Goal: Task Accomplishment & Management: Manage account settings

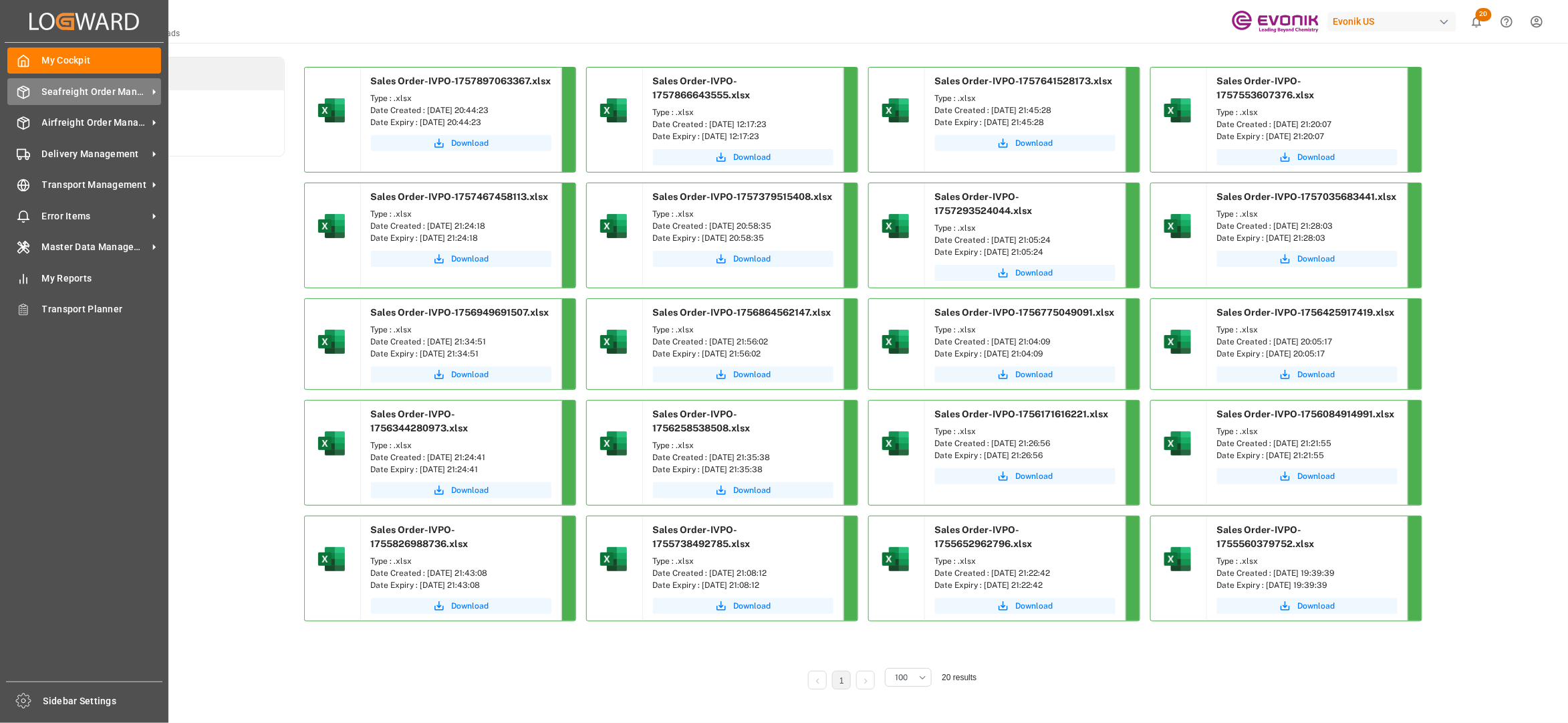
click at [68, 80] on div "Seafreight Order Management Seafreight Order Management" at bounding box center [84, 91] width 154 height 26
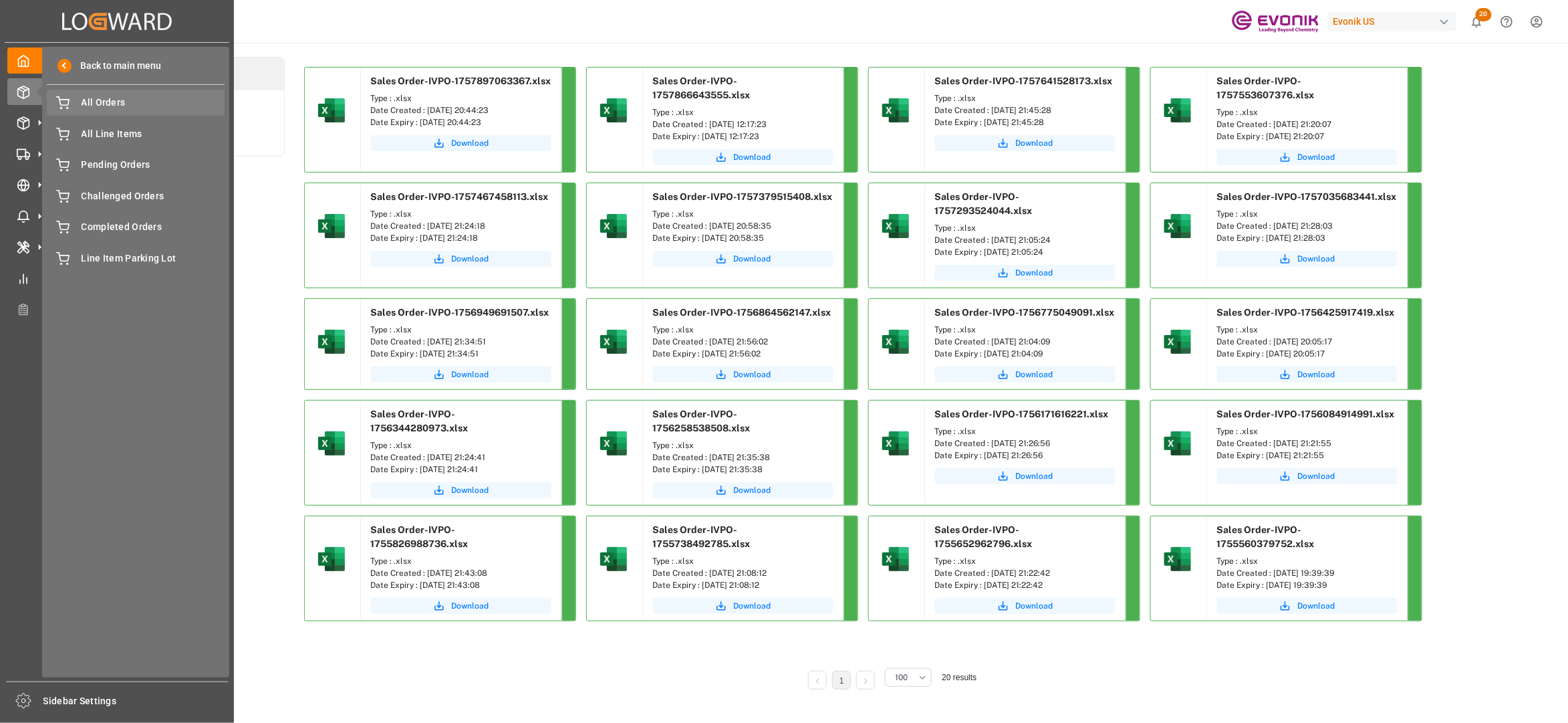
click at [117, 95] on span "All Orders" at bounding box center [153, 102] width 143 height 14
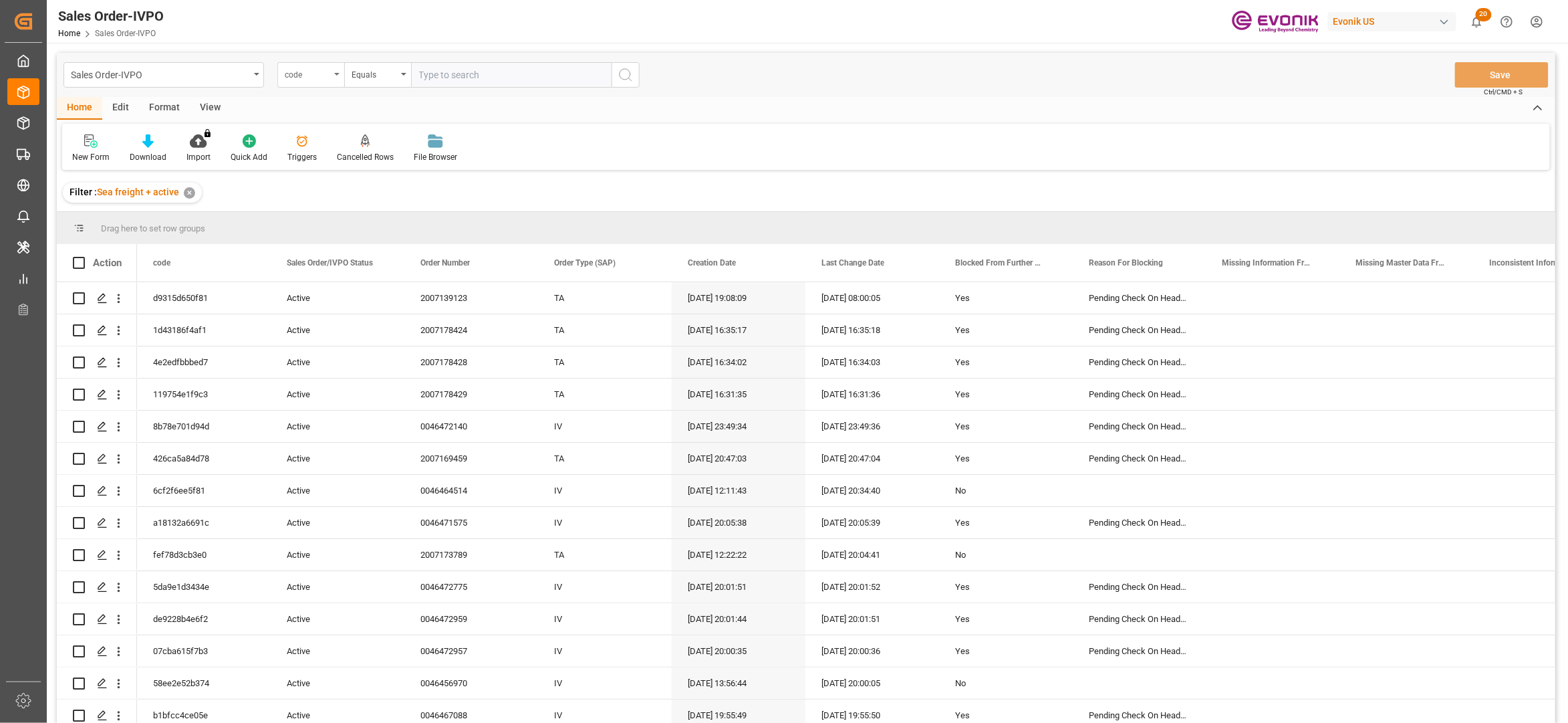
click at [324, 78] on div "code" at bounding box center [307, 73] width 46 height 16
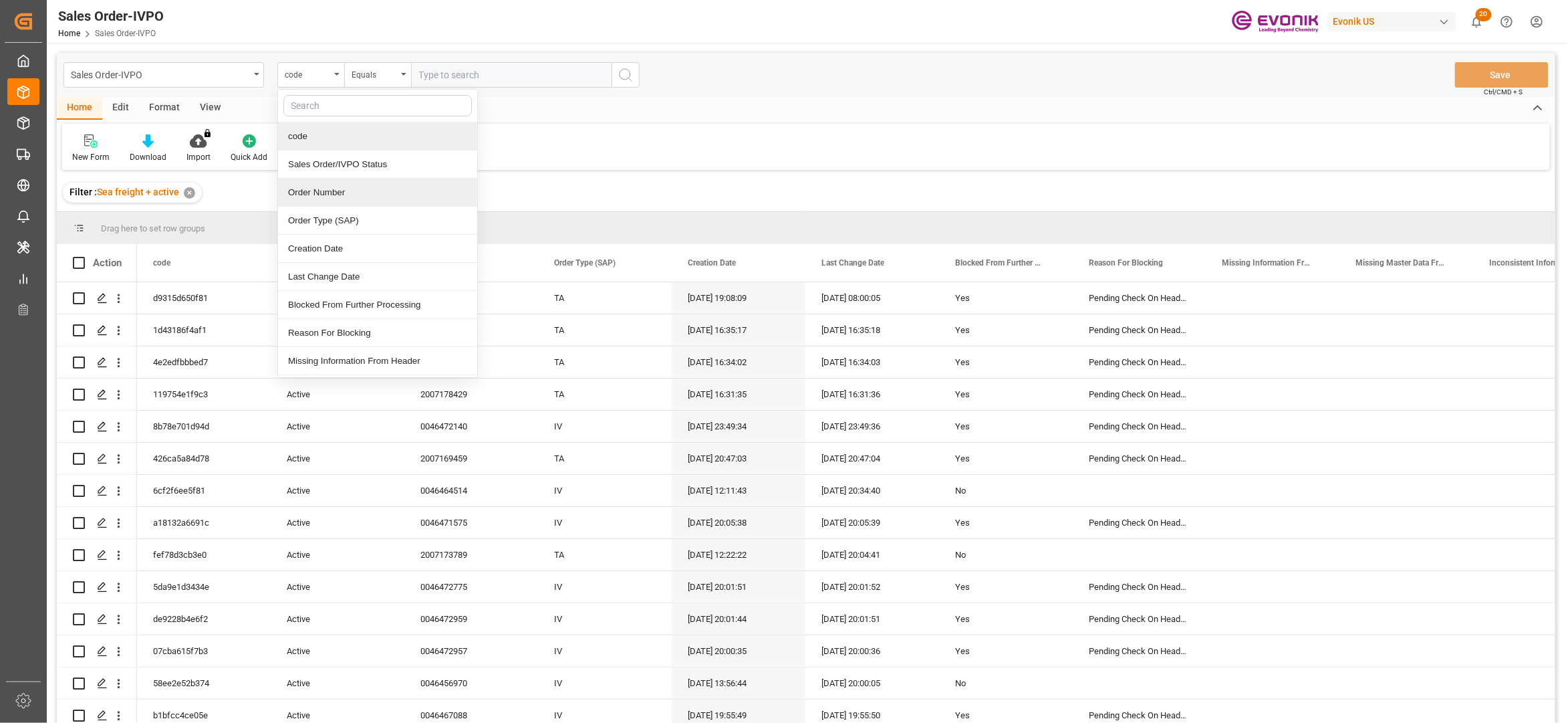
click at [323, 196] on div "Order Number" at bounding box center [378, 192] width 199 height 28
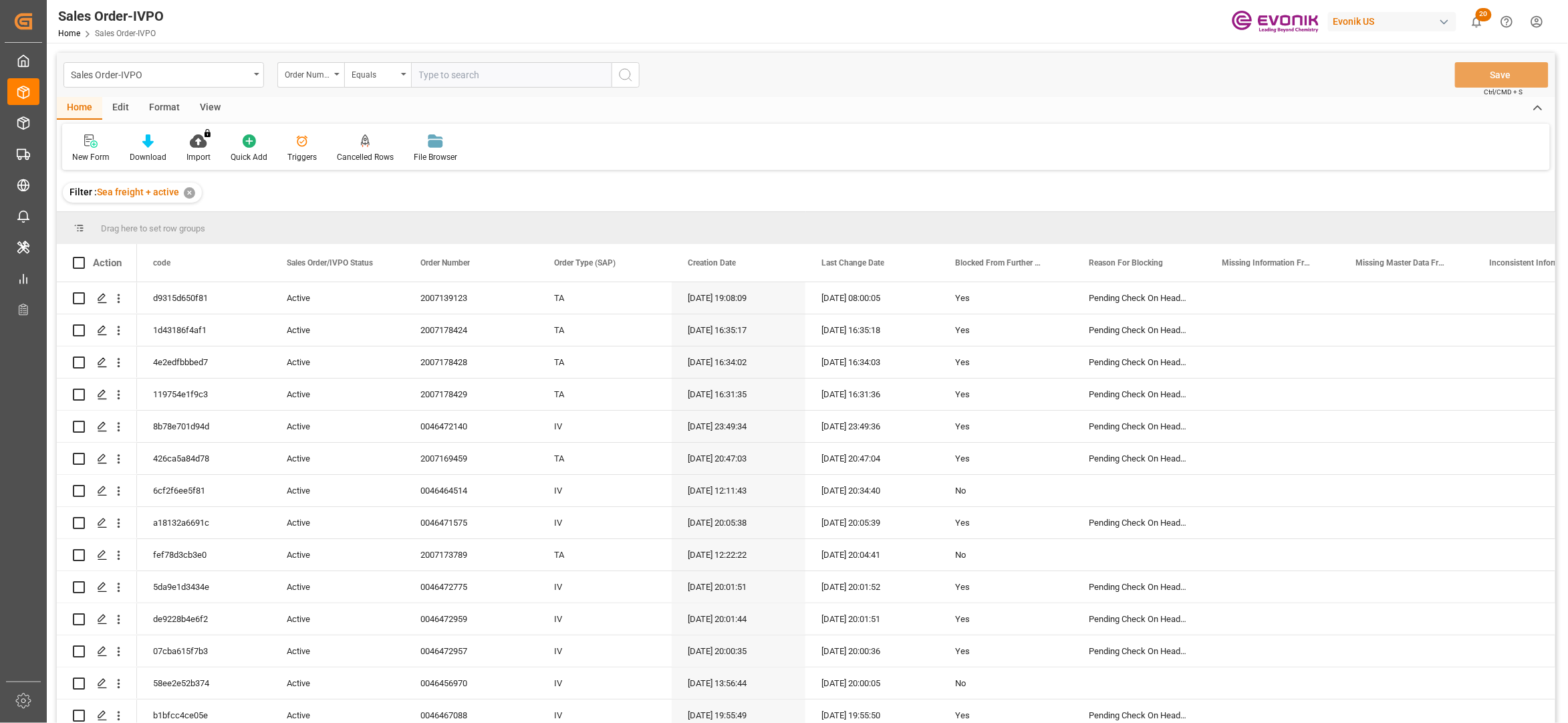
click at [441, 75] on input "text" at bounding box center [511, 75] width 200 height 25
paste input "46472785"
type input "0046472785"
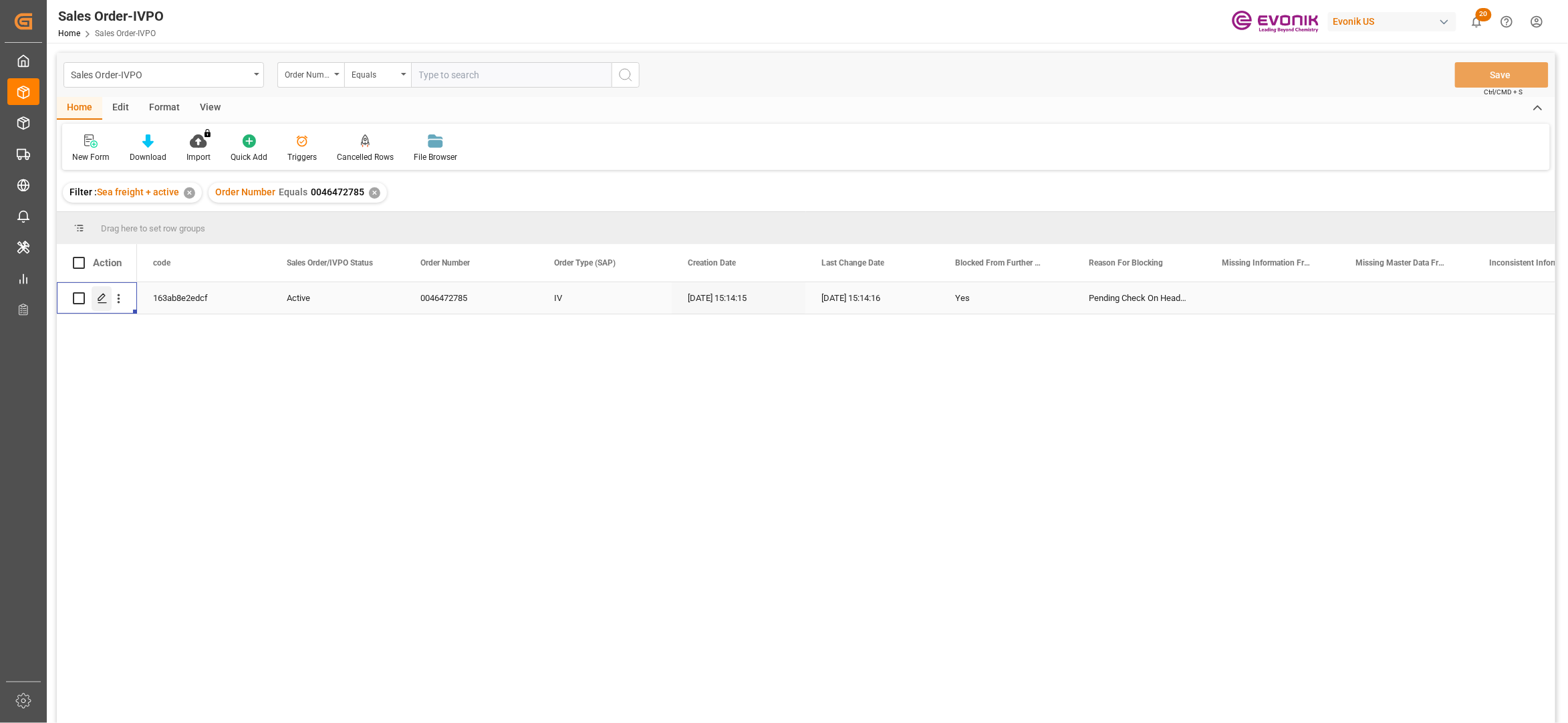
click at [103, 296] on polygon "Press SPACE to select this row." at bounding box center [102, 297] width 6 height 6
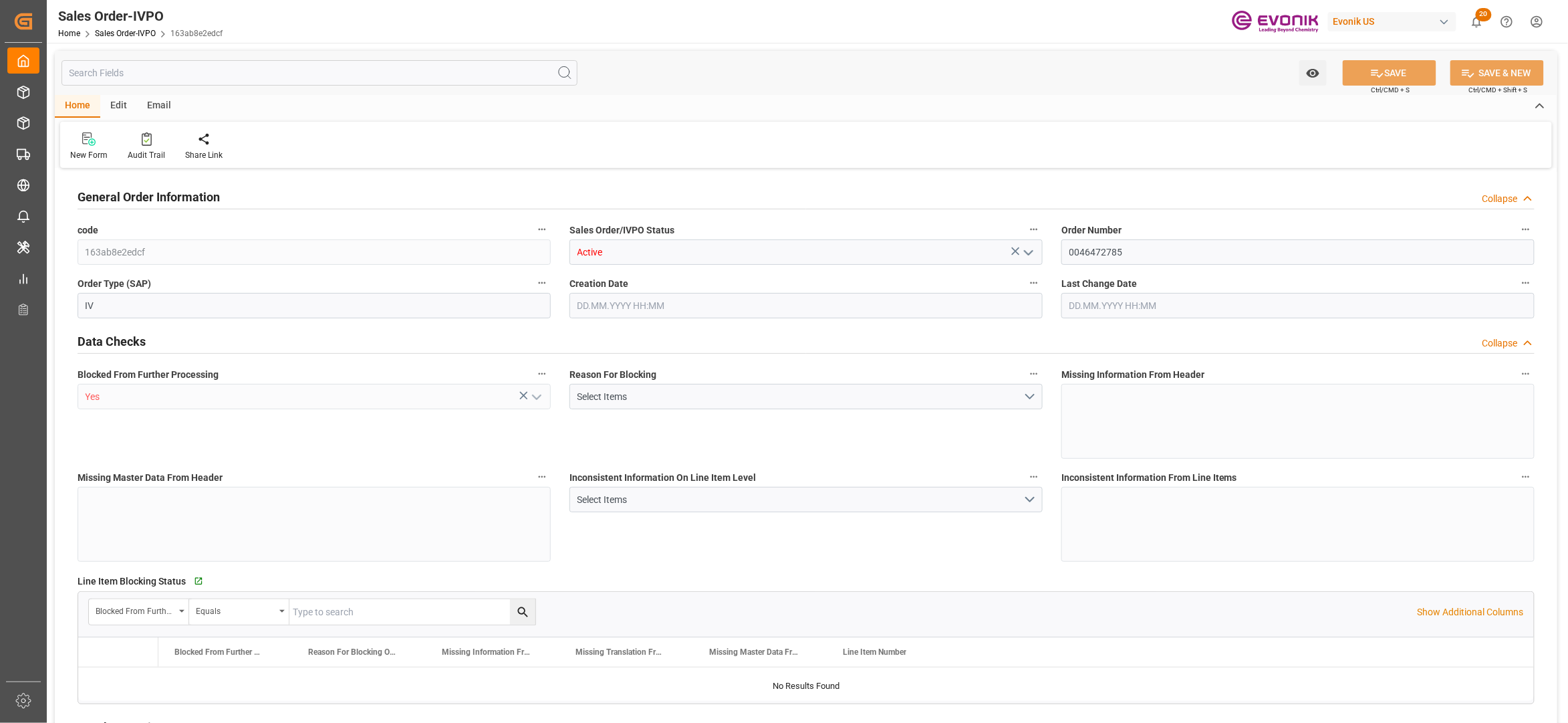
type input "BRSSZ"
type input "0"
type input "1"
type input "5461.38"
type input "10.09.2025 15:14"
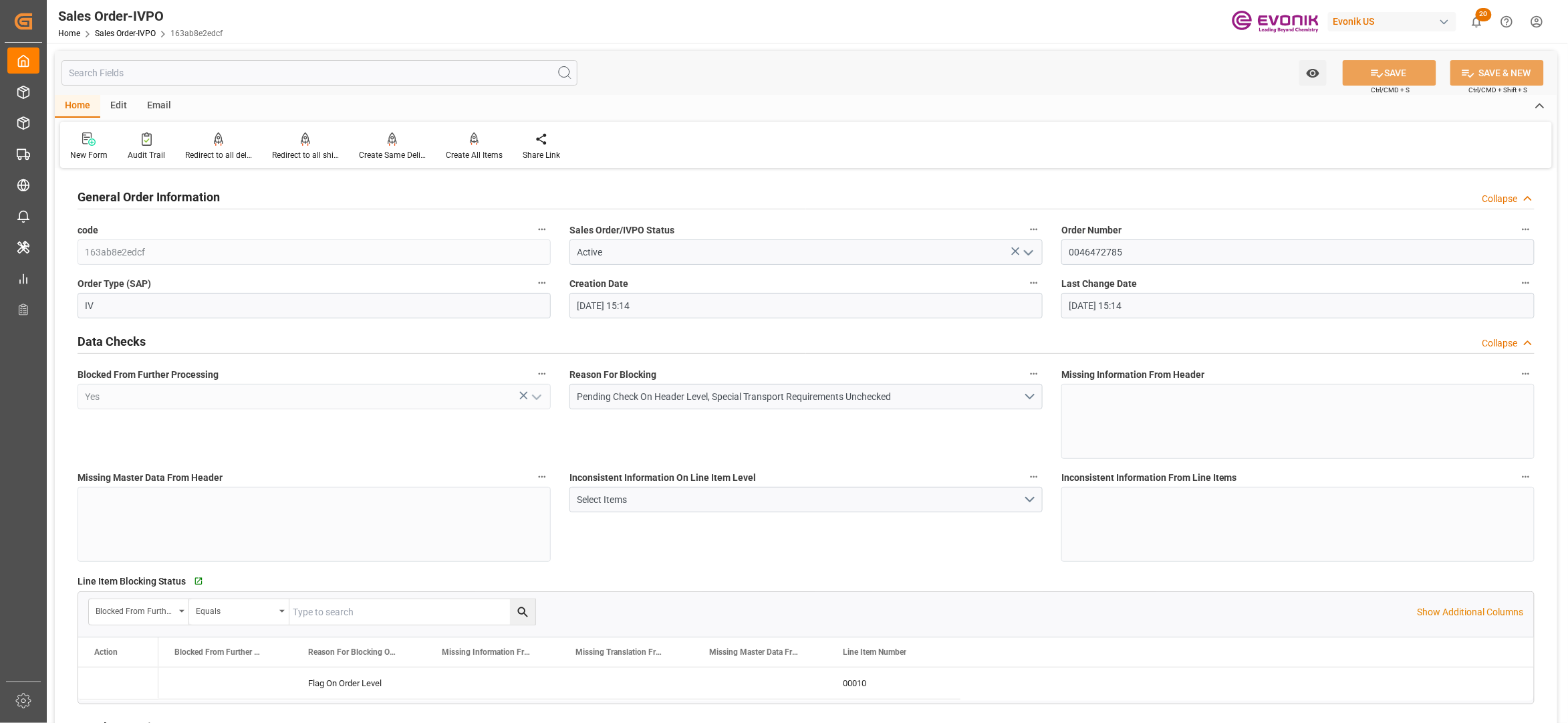
type input "10.09.2025 15:14"
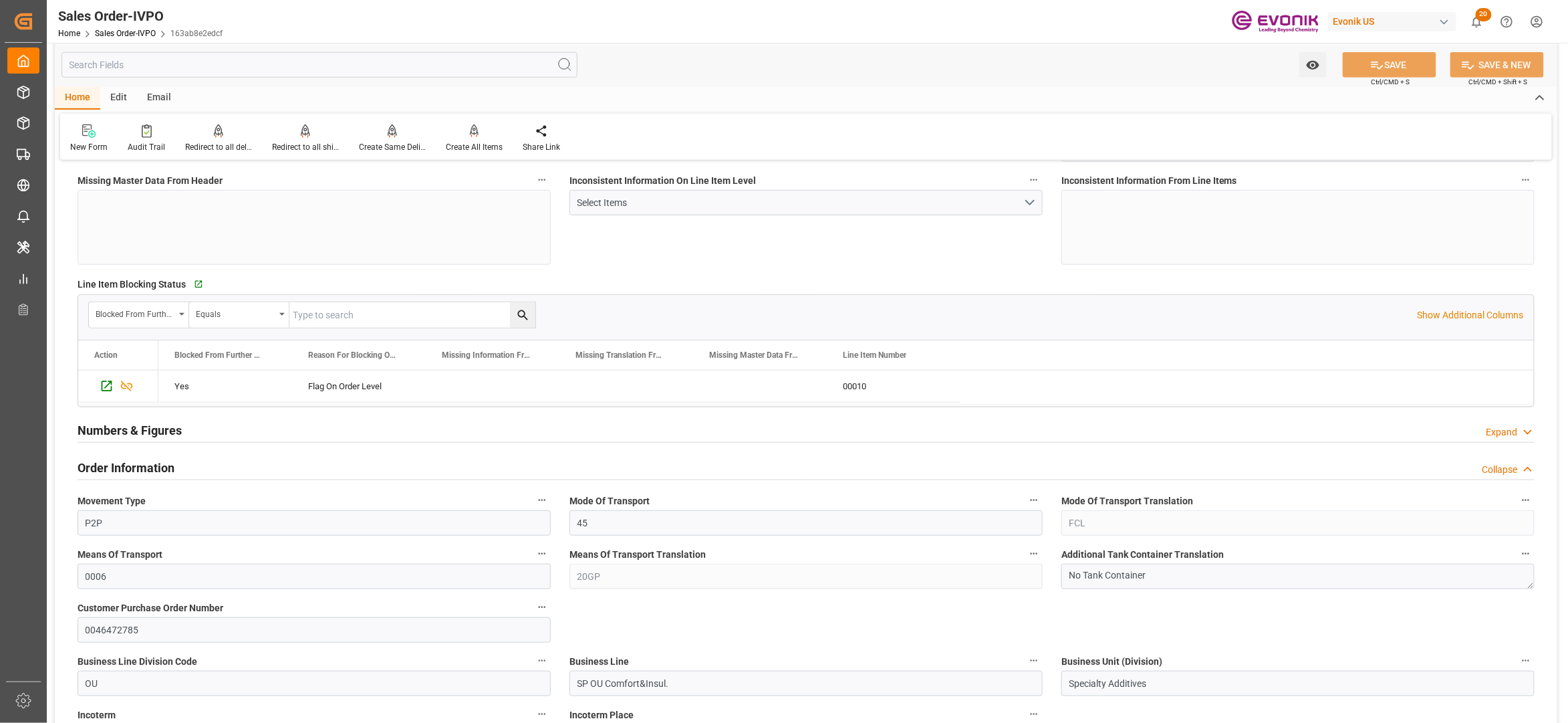
scroll to position [891, 0]
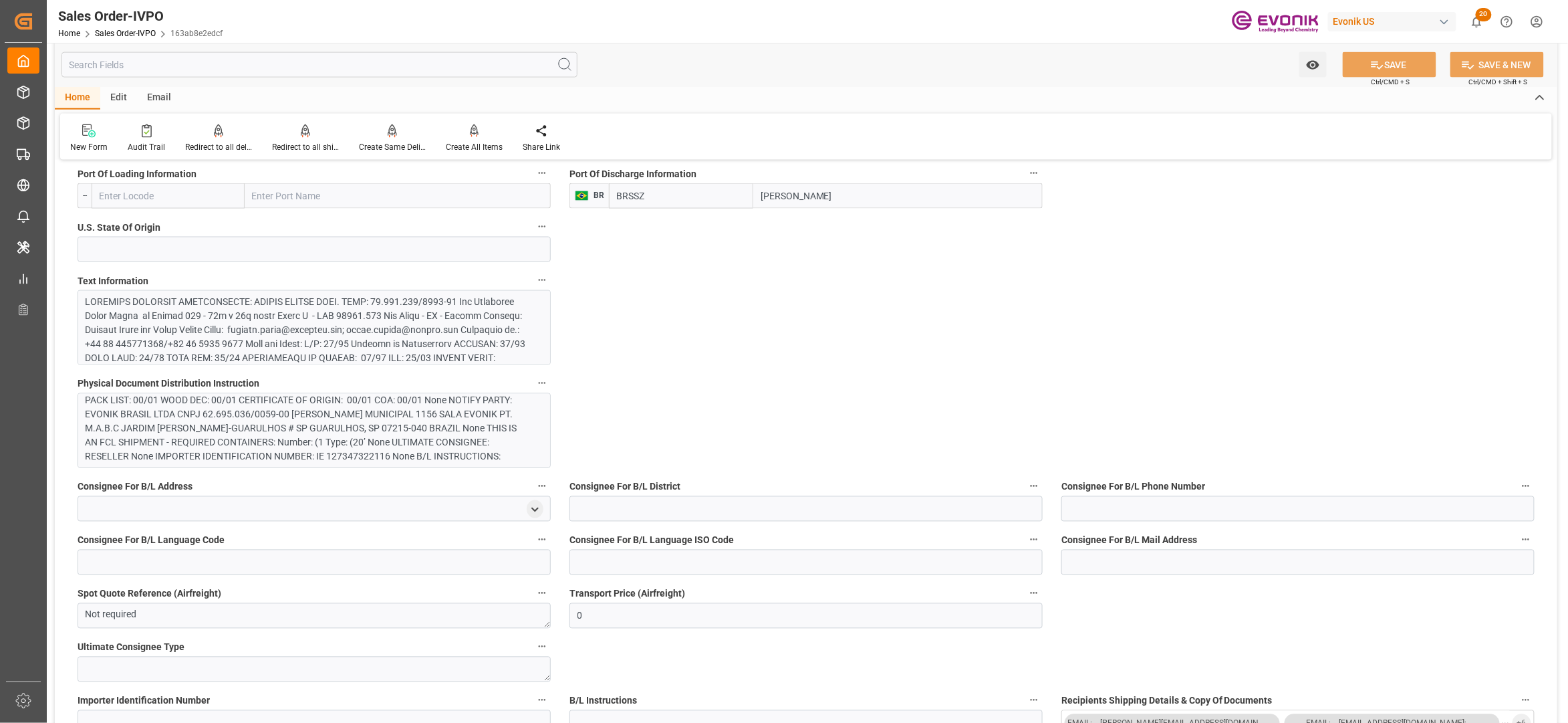
click at [469, 329] on div at bounding box center [307, 457] width 444 height 323
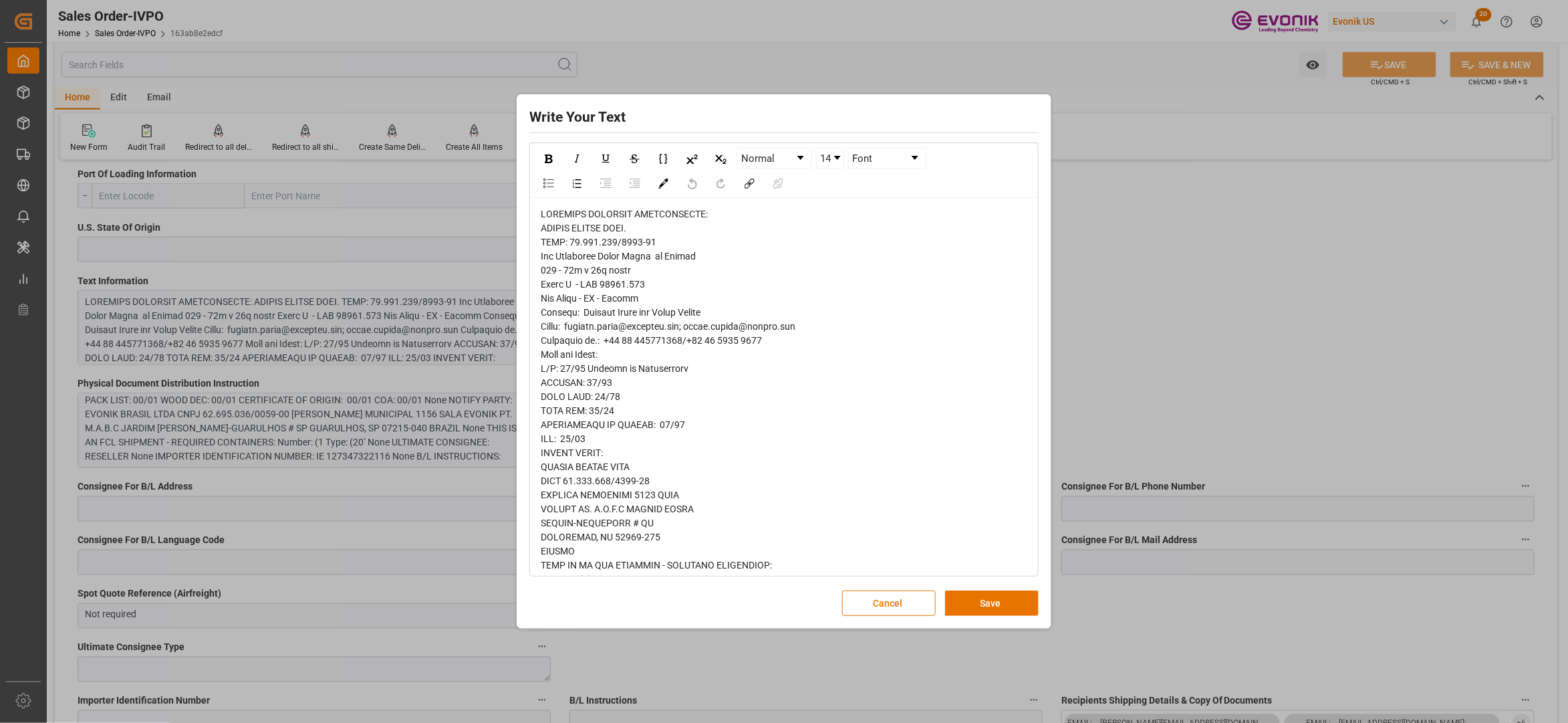
click at [564, 223] on span "rdw-editor" at bounding box center [702, 643] width 322 height 867
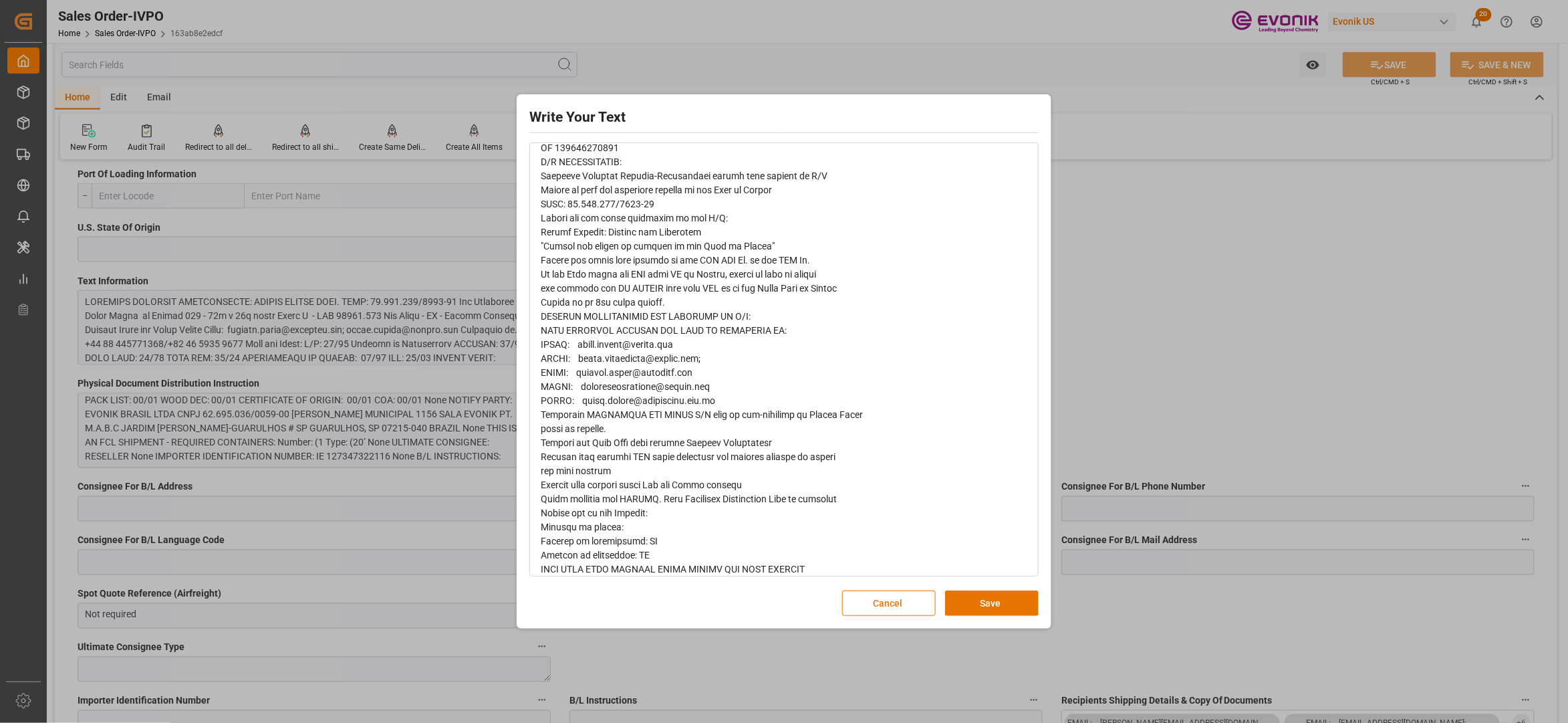
scroll to position [513, 0]
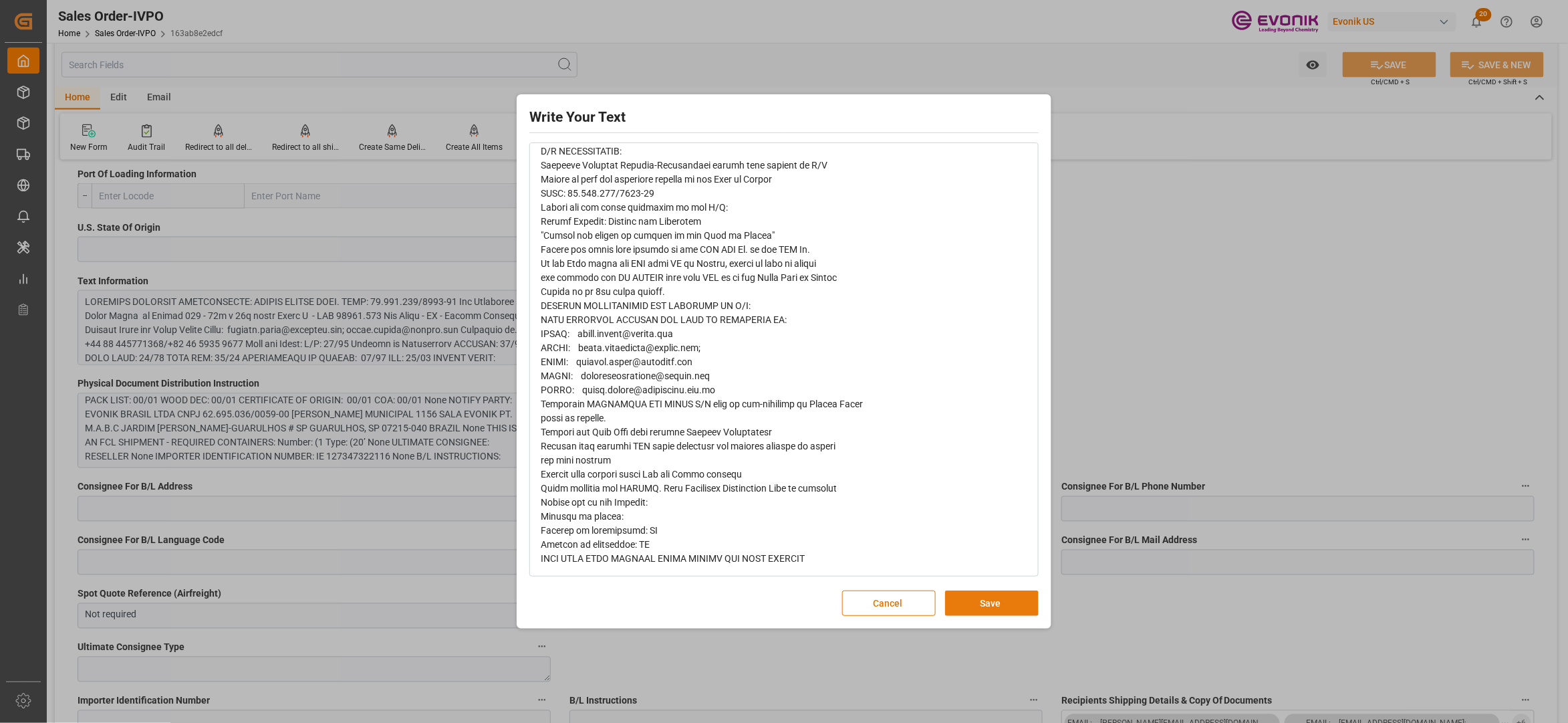
click at [996, 603] on button "Save" at bounding box center [992, 603] width 94 height 25
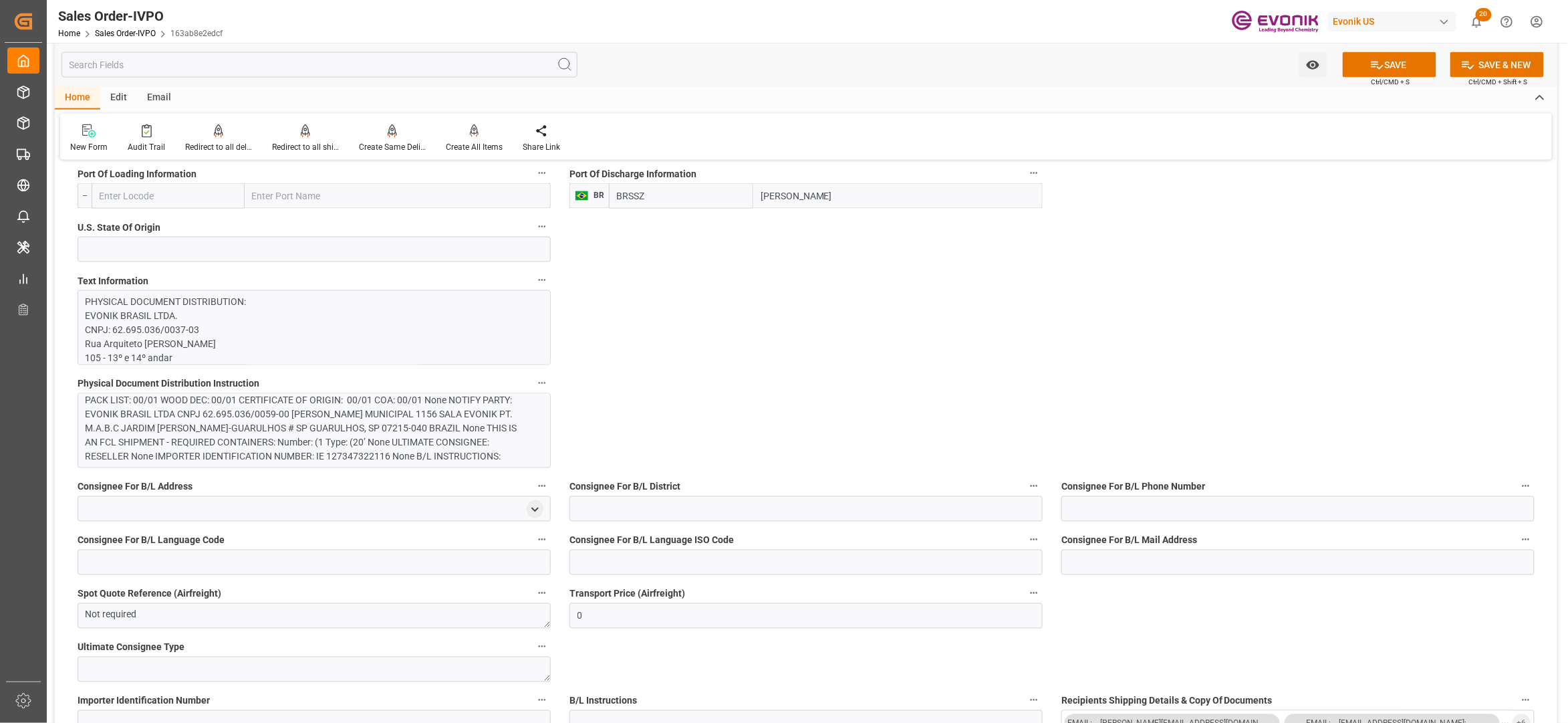
click at [373, 440] on div "EVONIK BRASIL LTDA. CNPJ: 62.695.036/0037-03 Rua Arquiteto Olavo Redig de Campo…" at bounding box center [307, 401] width 444 height 126
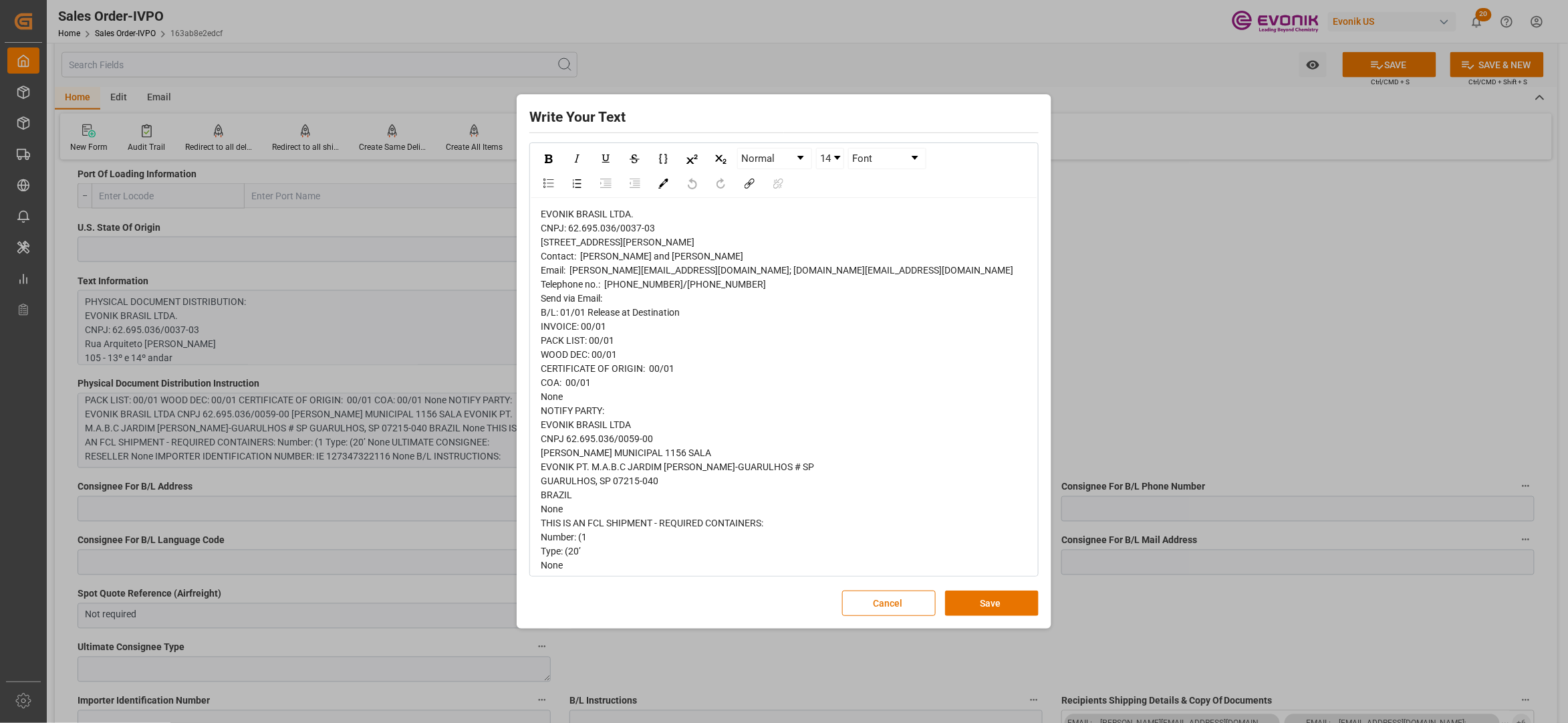
scroll to position [162, 0]
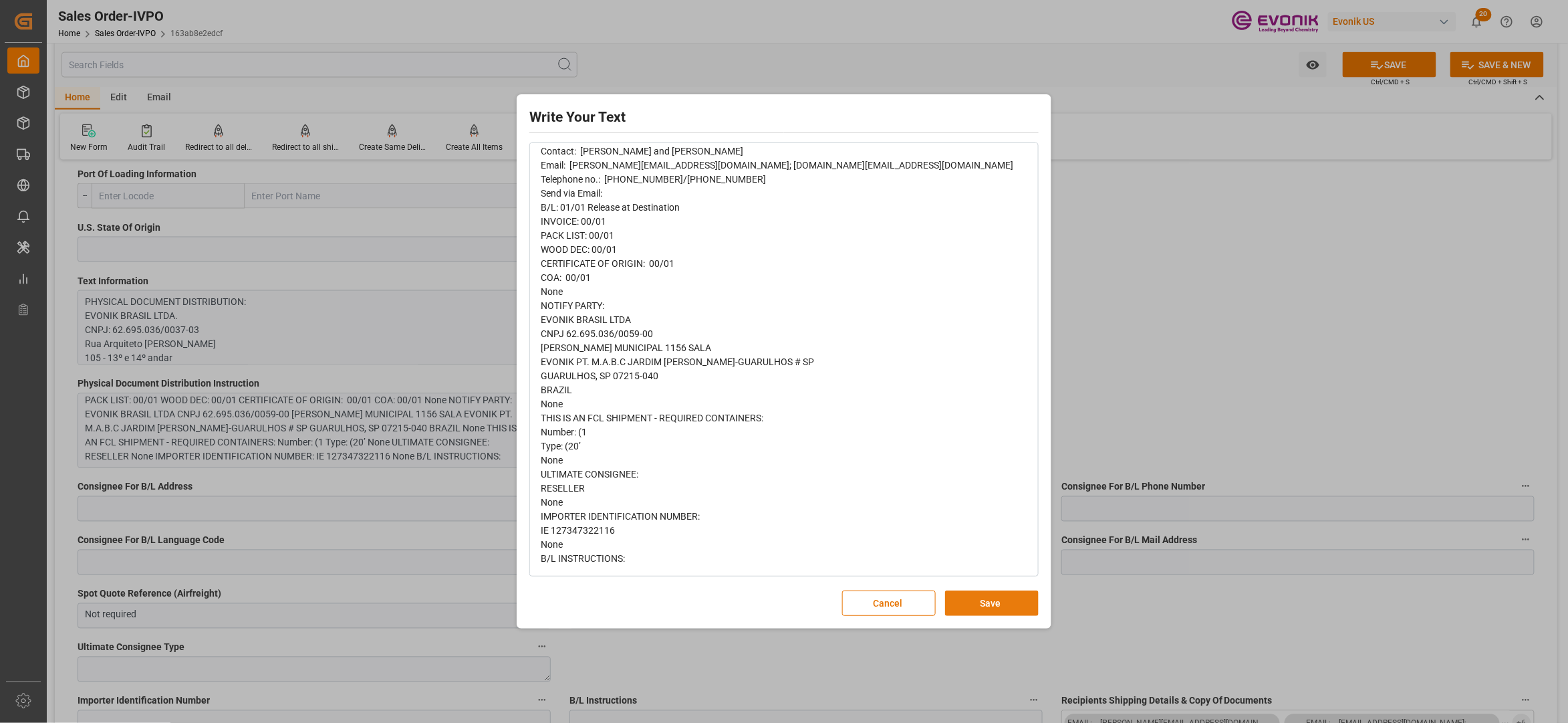
click at [988, 602] on button "Save" at bounding box center [992, 603] width 94 height 25
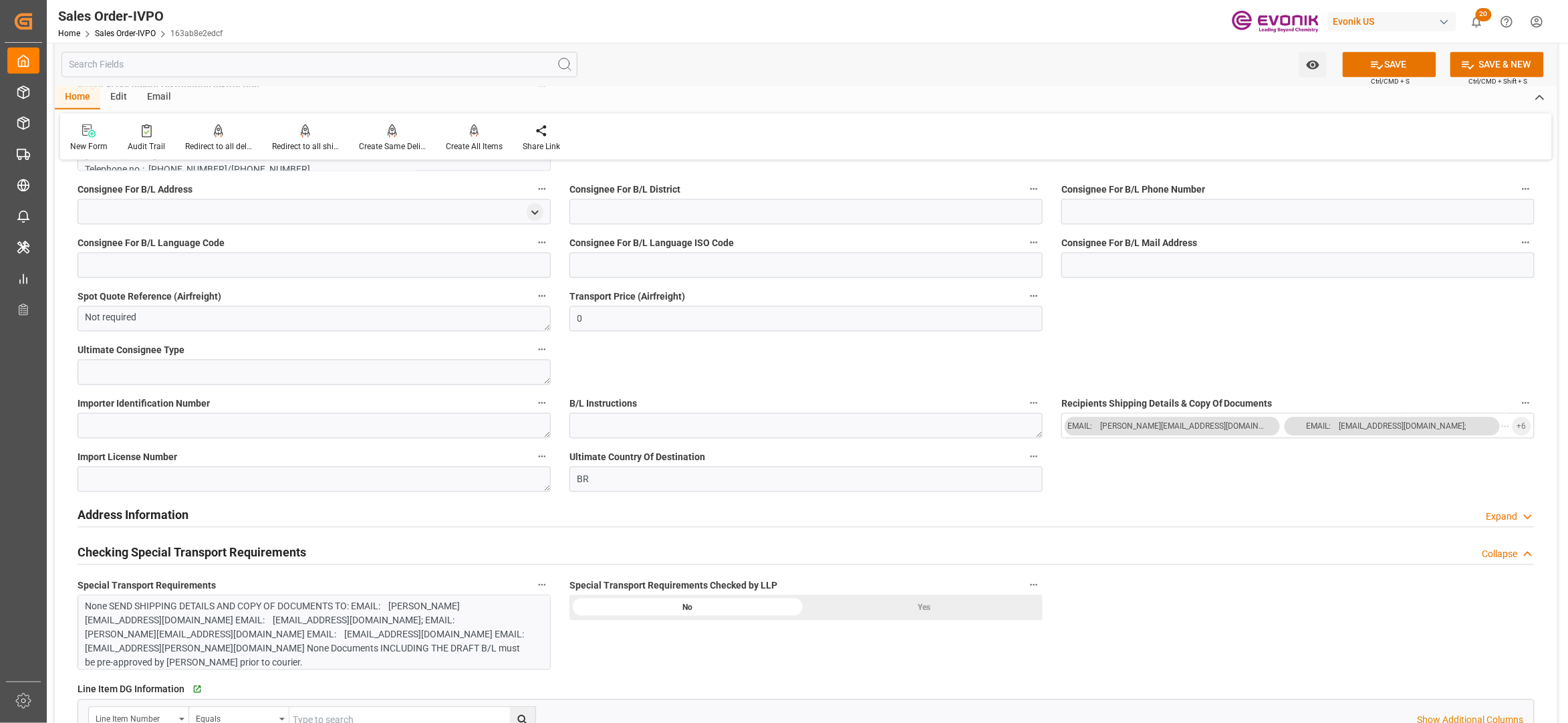
scroll to position [1485, 0]
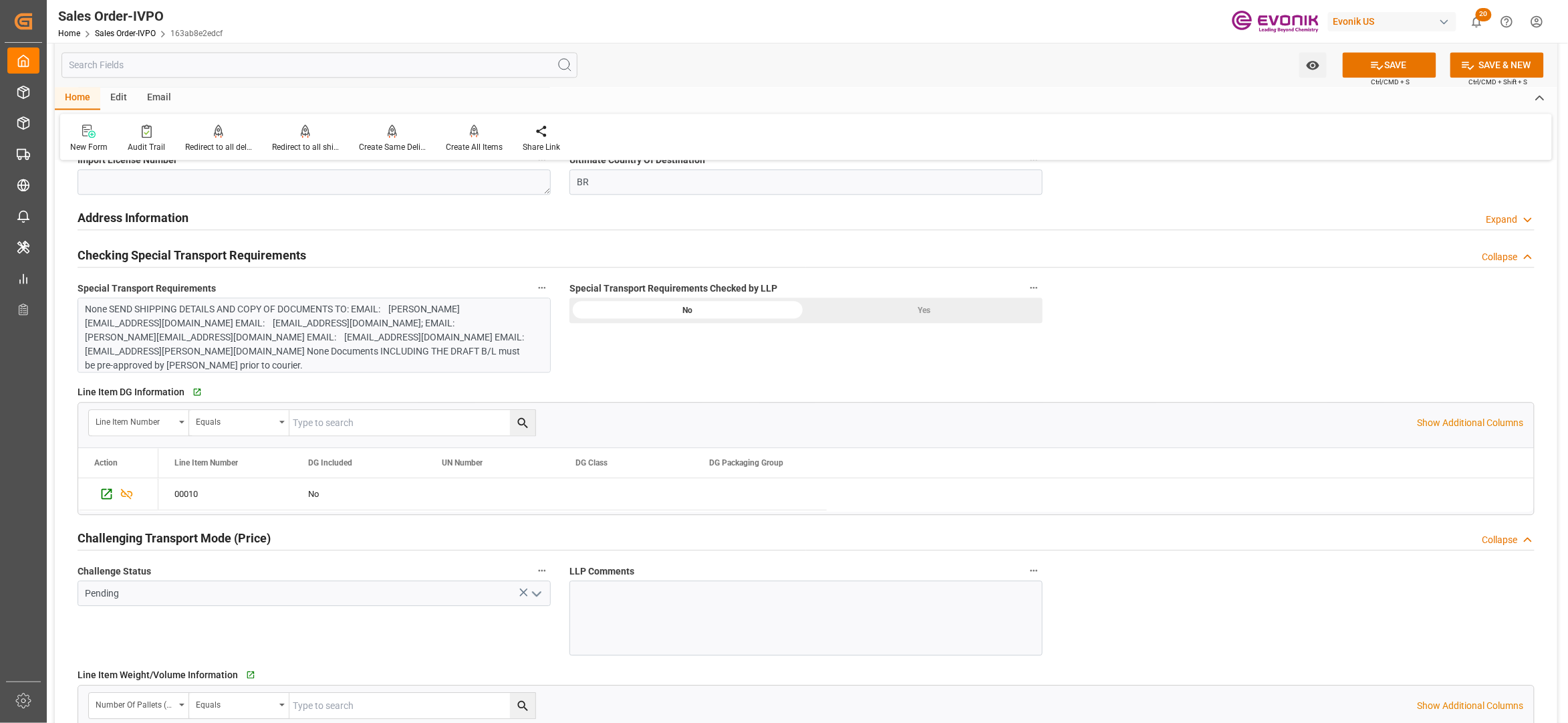
drag, startPoint x: 856, startPoint y: 310, endPoint x: 811, endPoint y: 323, distance: 46.8
click at [856, 310] on div "Yes" at bounding box center [925, 310] width 237 height 25
click at [318, 330] on div "None SEND SHIPPING DETAILS AND COPY OF DOCUMENTS TO: EMAIL: paula.ferraz@evonik…" at bounding box center [307, 337] width 444 height 70
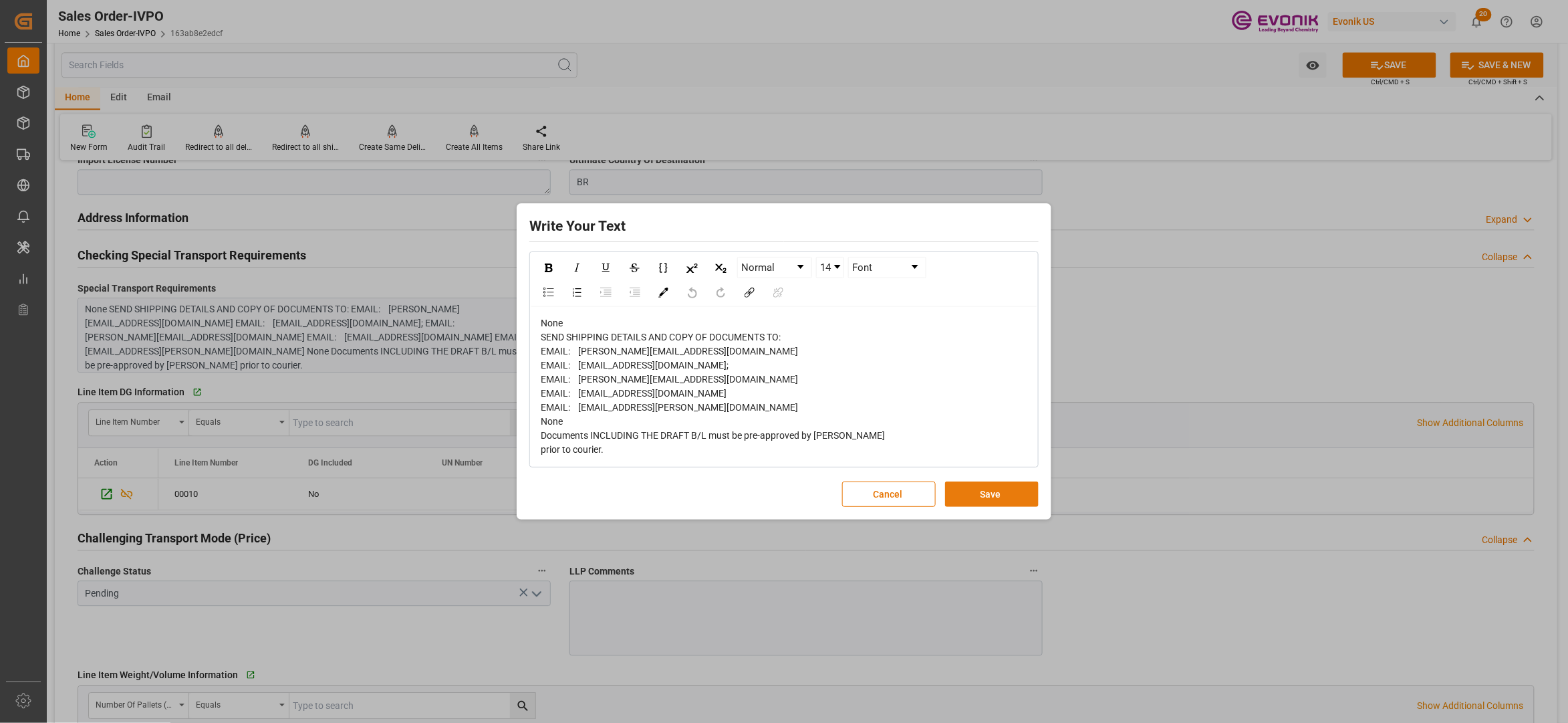
click at [978, 498] on button "Save" at bounding box center [992, 494] width 94 height 25
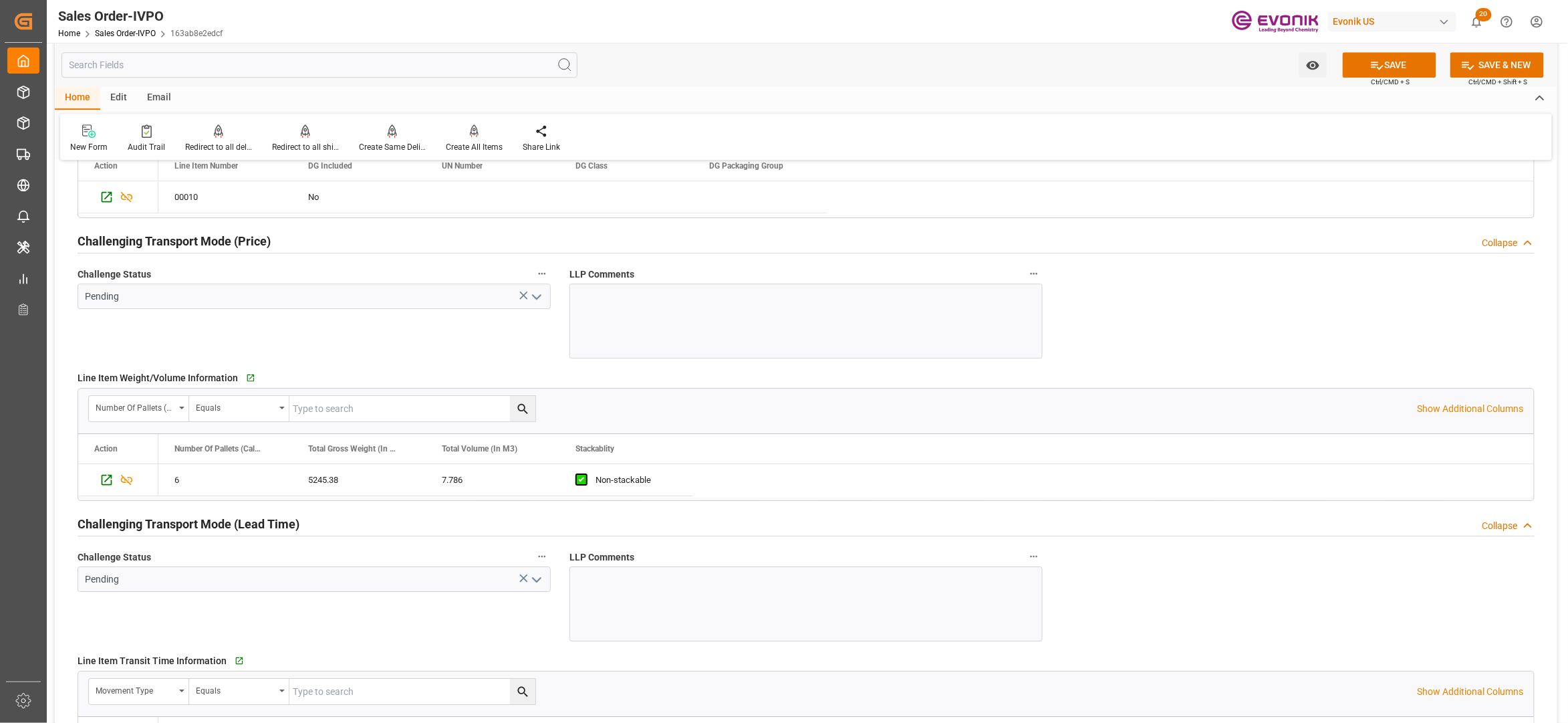
scroll to position [2079, 0]
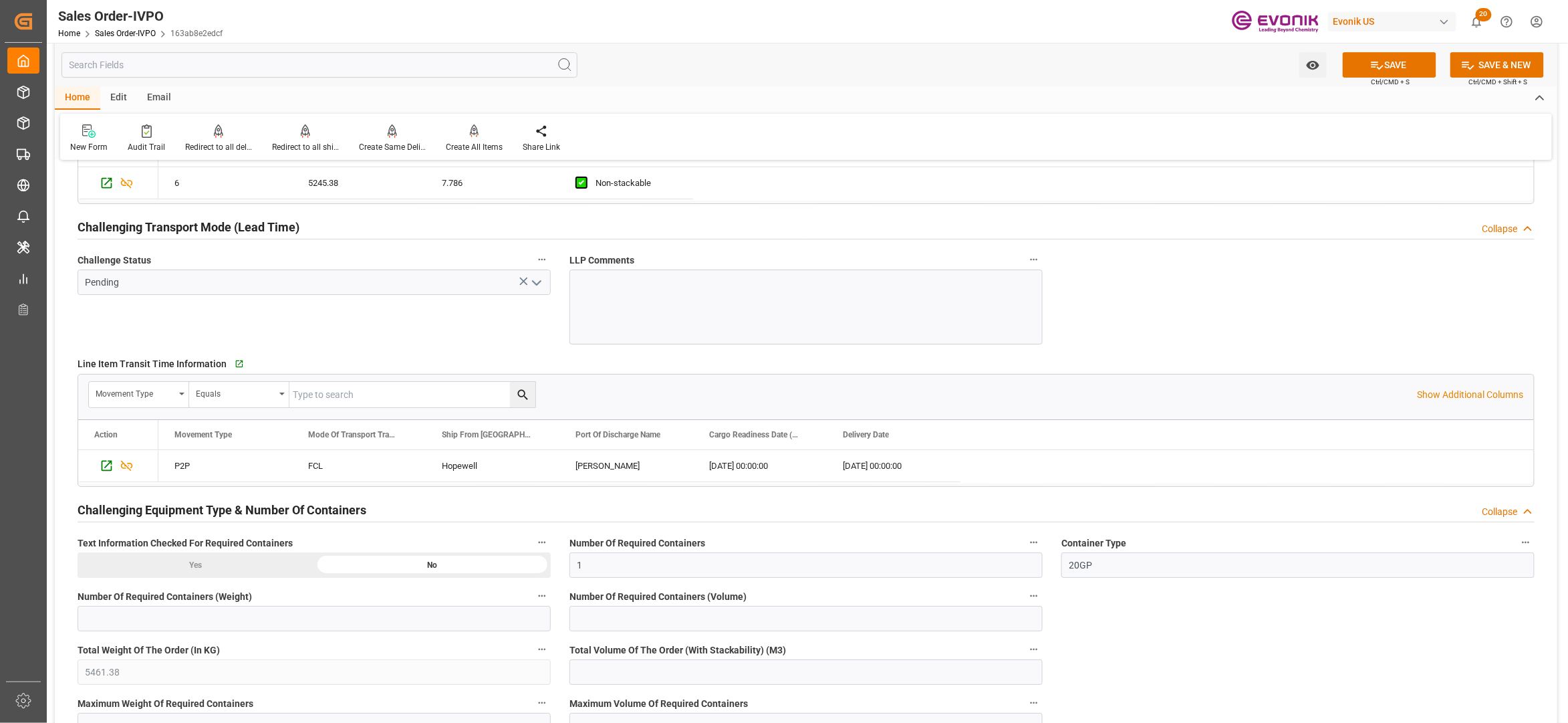
click at [543, 289] on icon "open menu" at bounding box center [537, 283] width 16 height 16
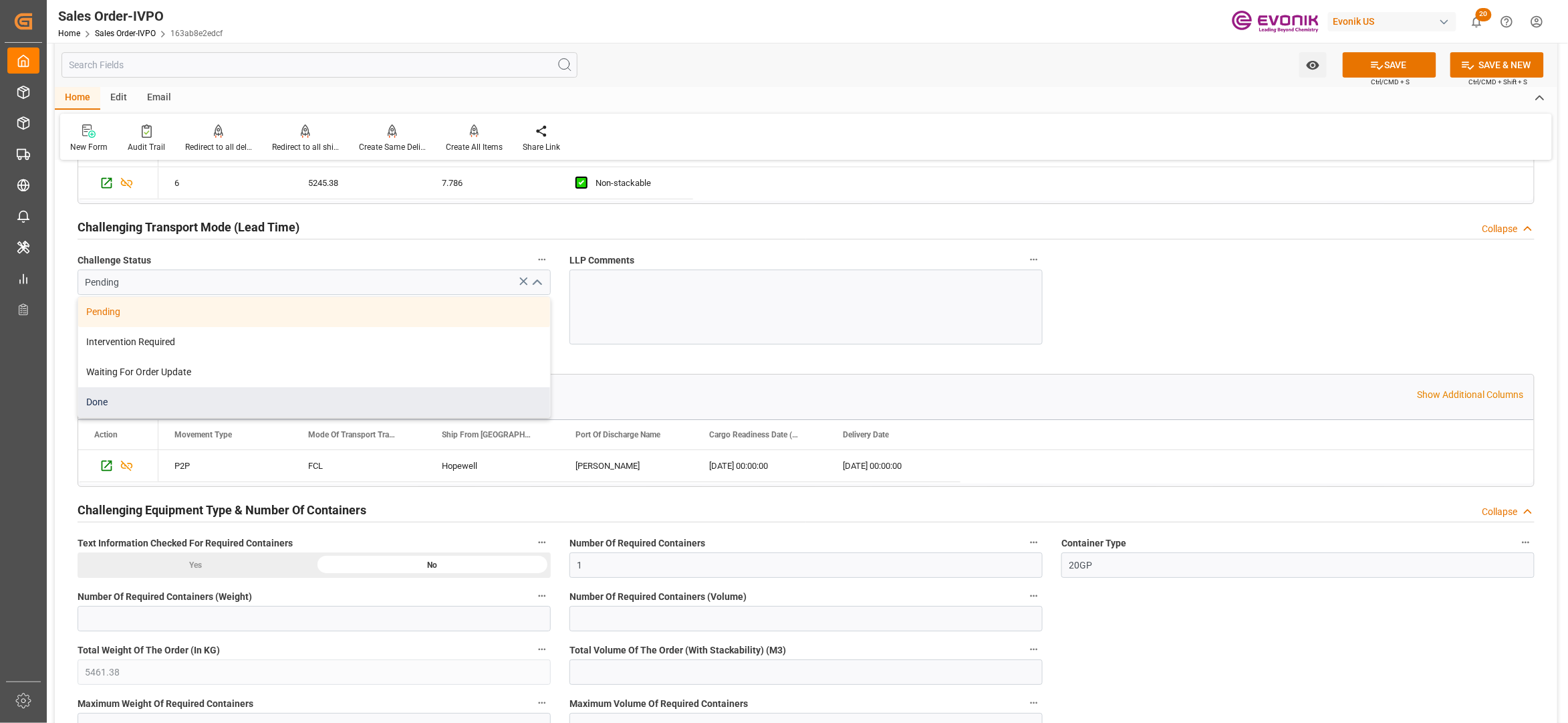
click at [209, 402] on div "Done" at bounding box center [314, 402] width 472 height 30
type input "Done"
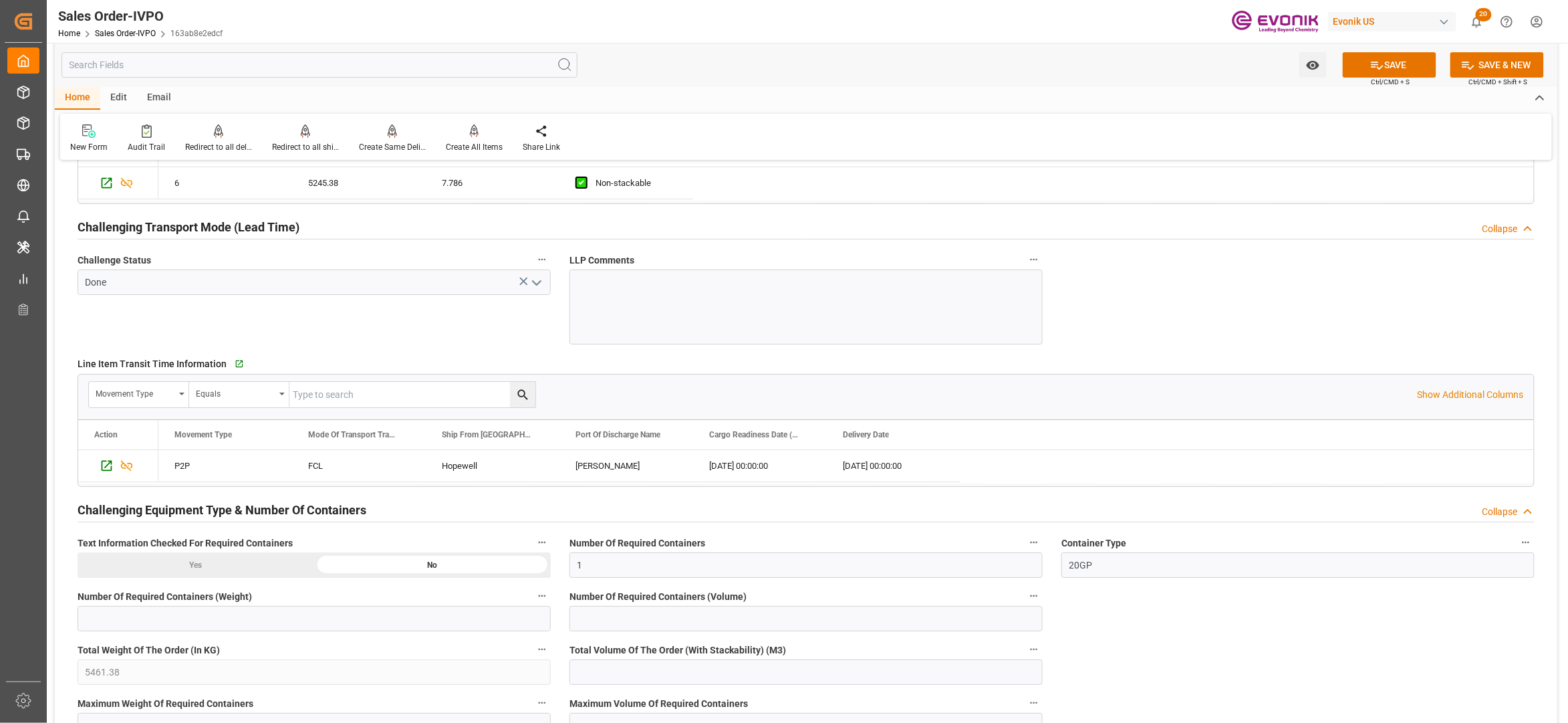
scroll to position [2377, 0]
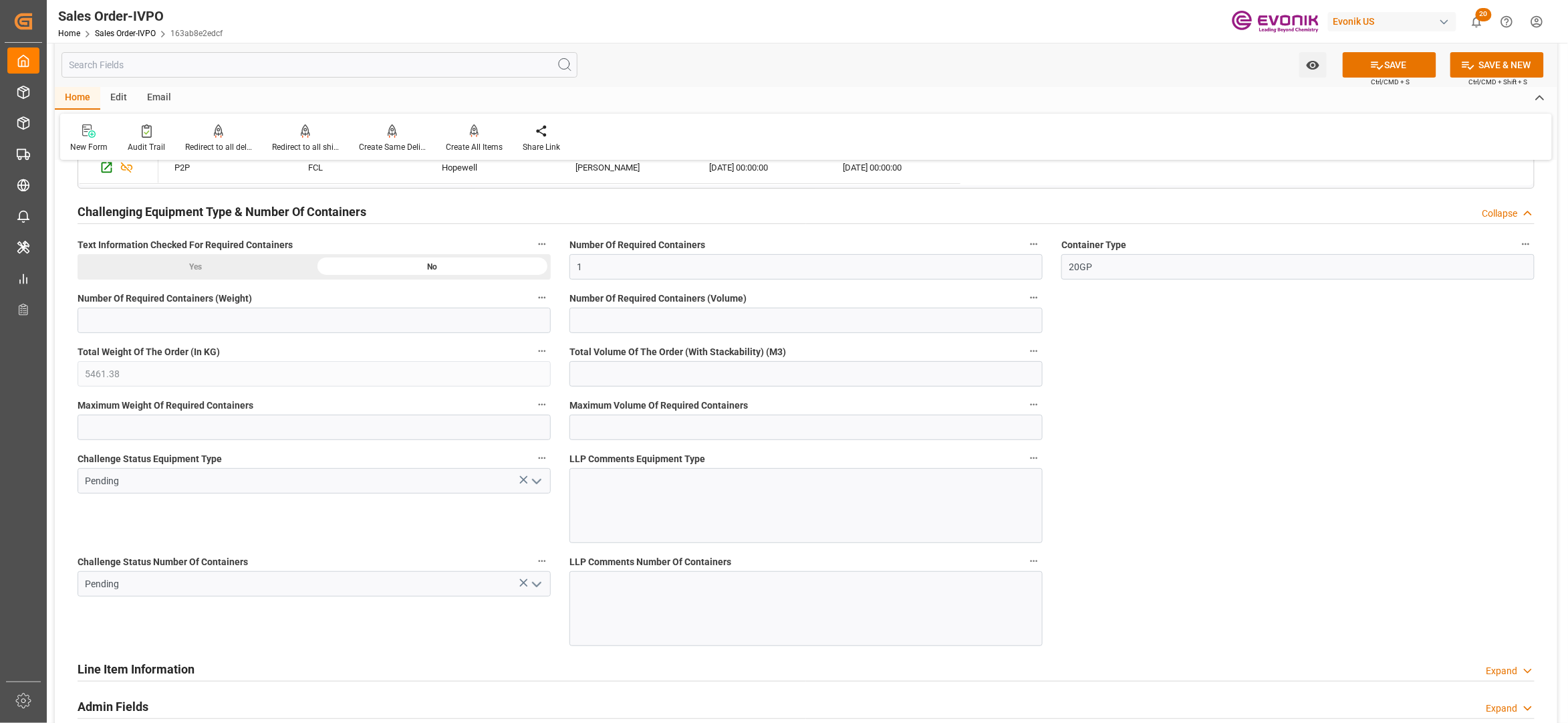
click at [536, 483] on polyline "open menu" at bounding box center [537, 481] width 8 height 4
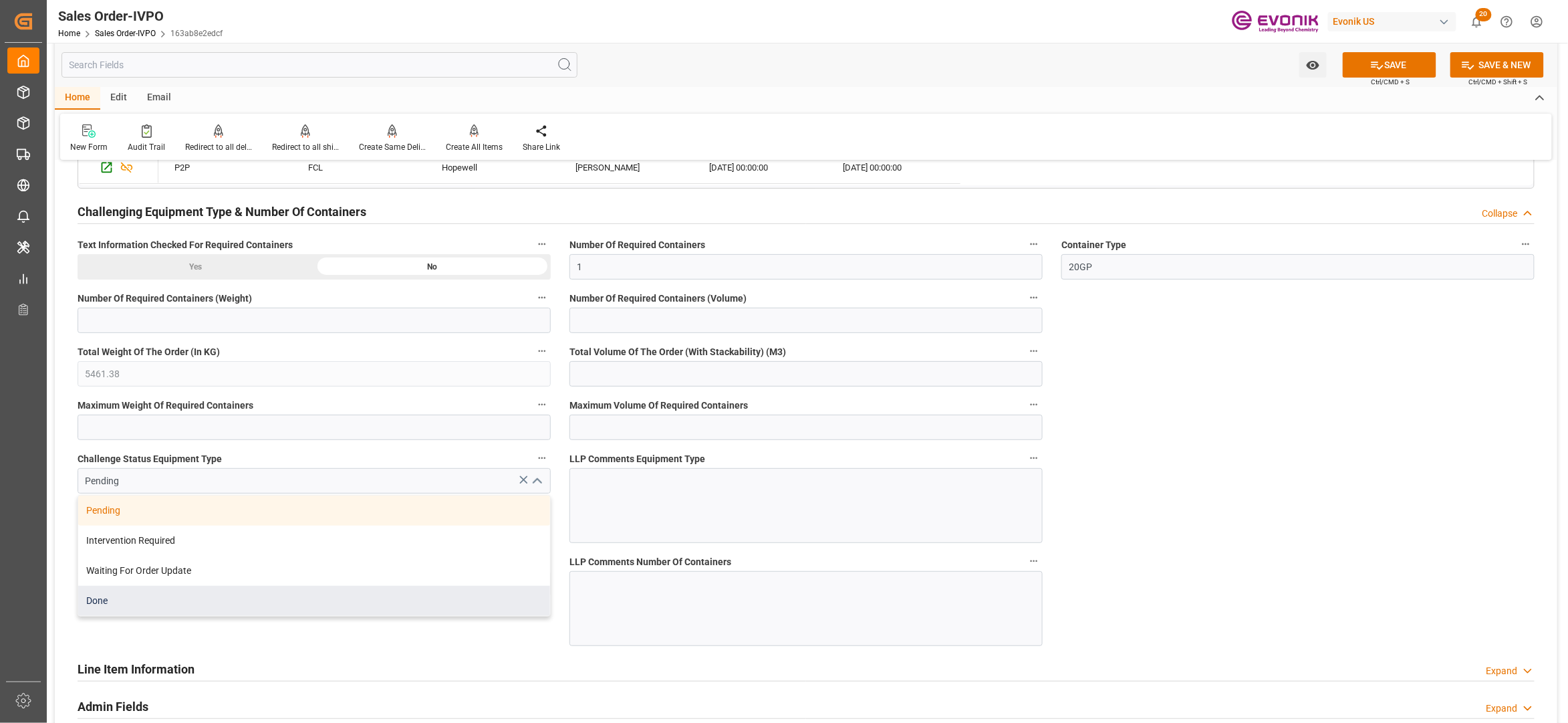
click at [196, 608] on div "Done" at bounding box center [314, 601] width 472 height 30
type input "Done"
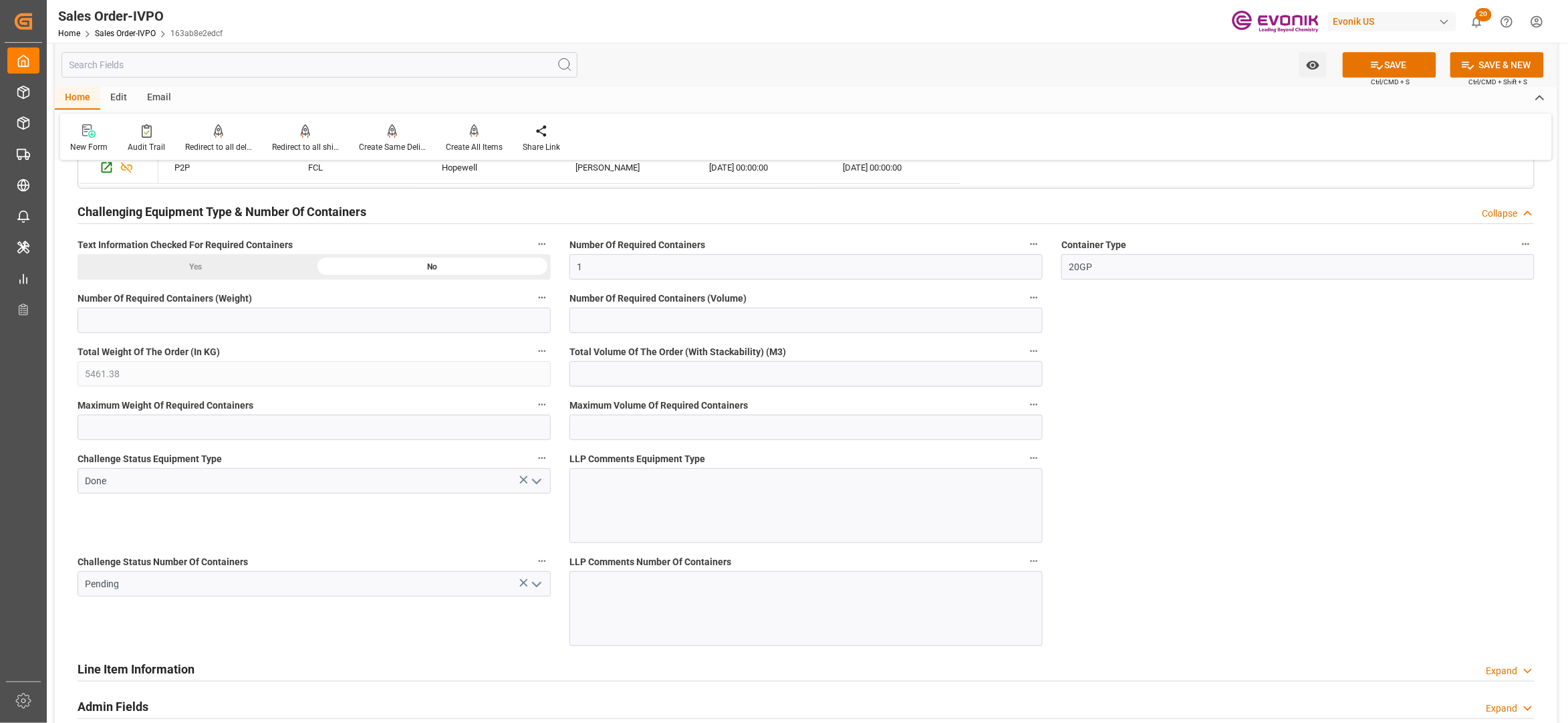
click at [538, 591] on icon "open menu" at bounding box center [537, 584] width 16 height 16
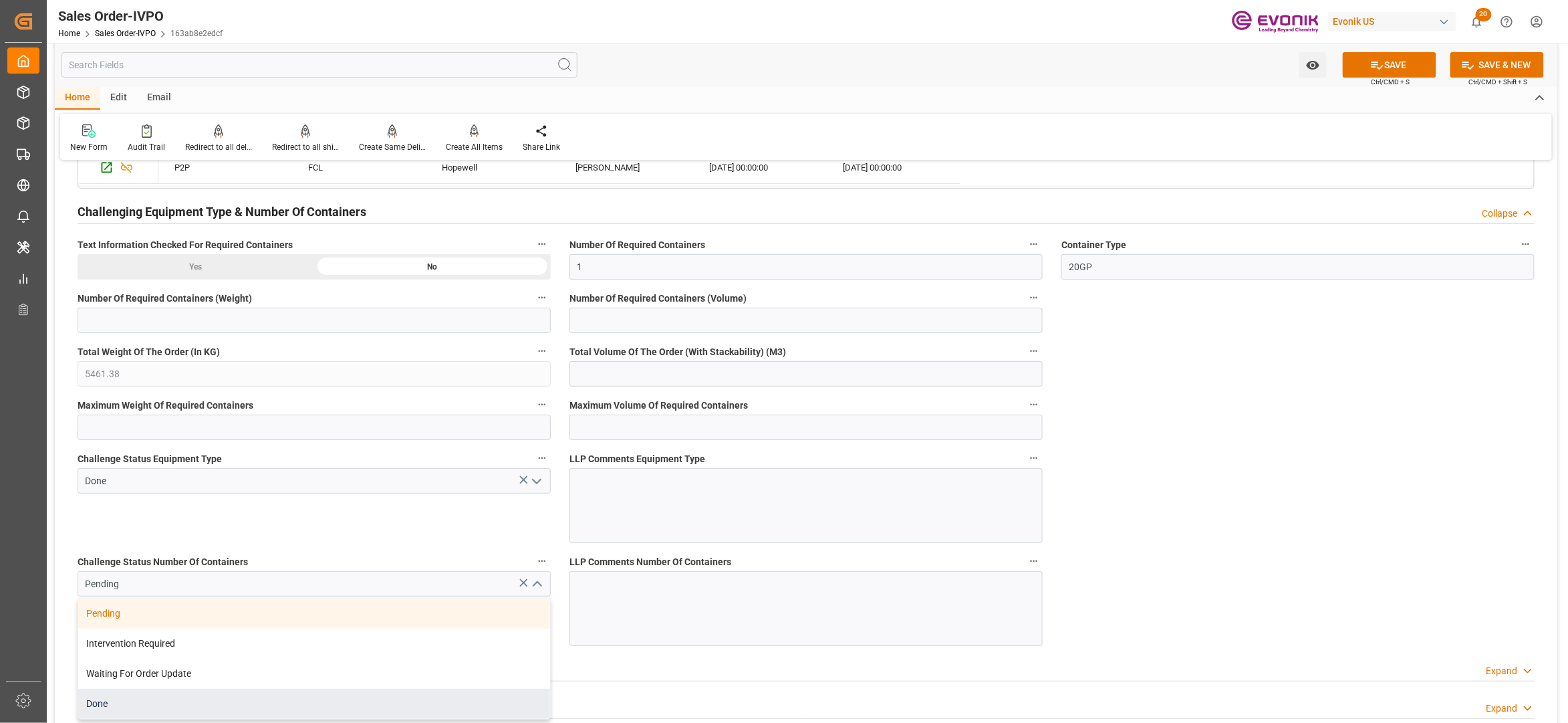
click at [136, 702] on div "Done" at bounding box center [314, 703] width 472 height 30
type input "Done"
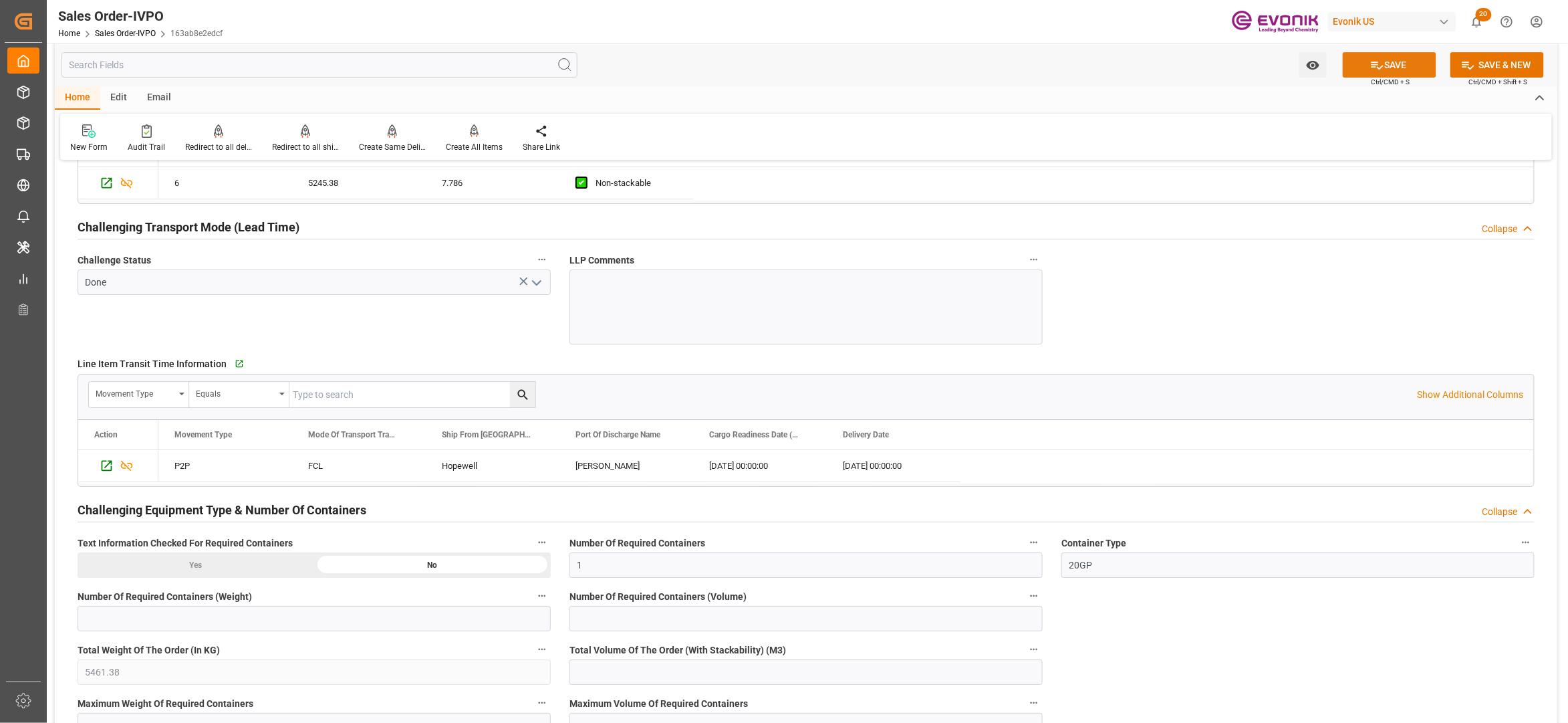
click at [1389, 64] on button "SAVE" at bounding box center [1390, 65] width 94 height 25
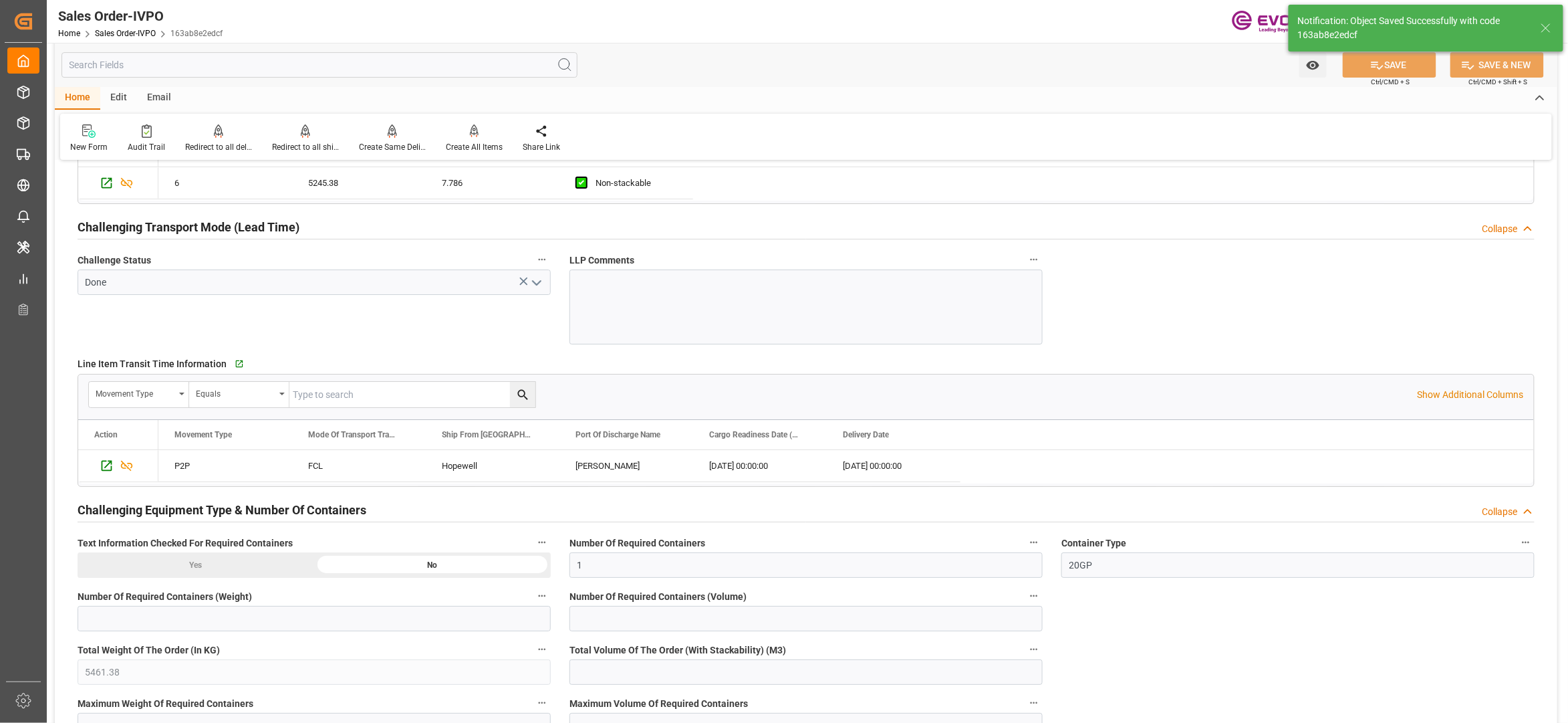
type input "1"
type input "15.572"
type input "17000"
type input "30"
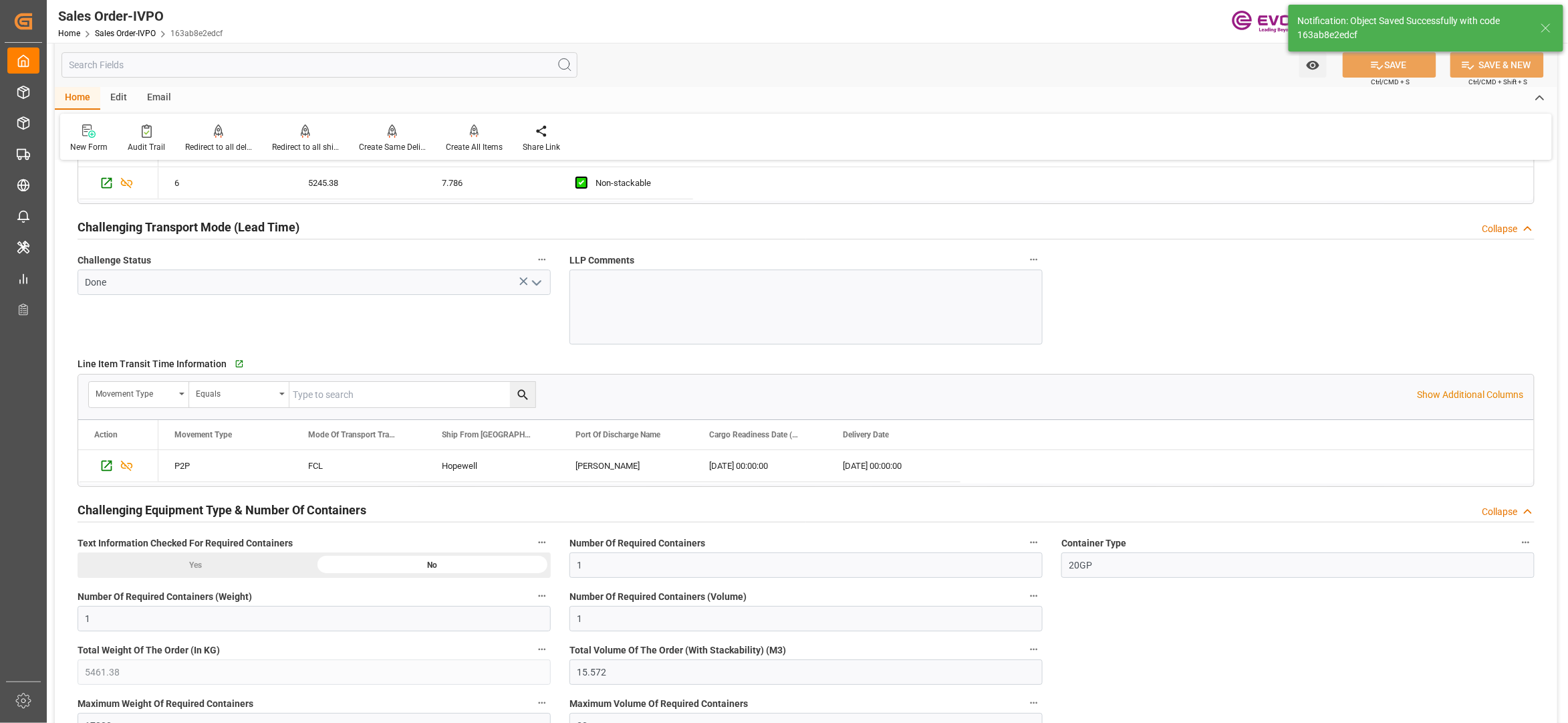
type input "15.09.2025 02:02"
click at [464, 142] on div "Create All Items" at bounding box center [475, 147] width 57 height 12
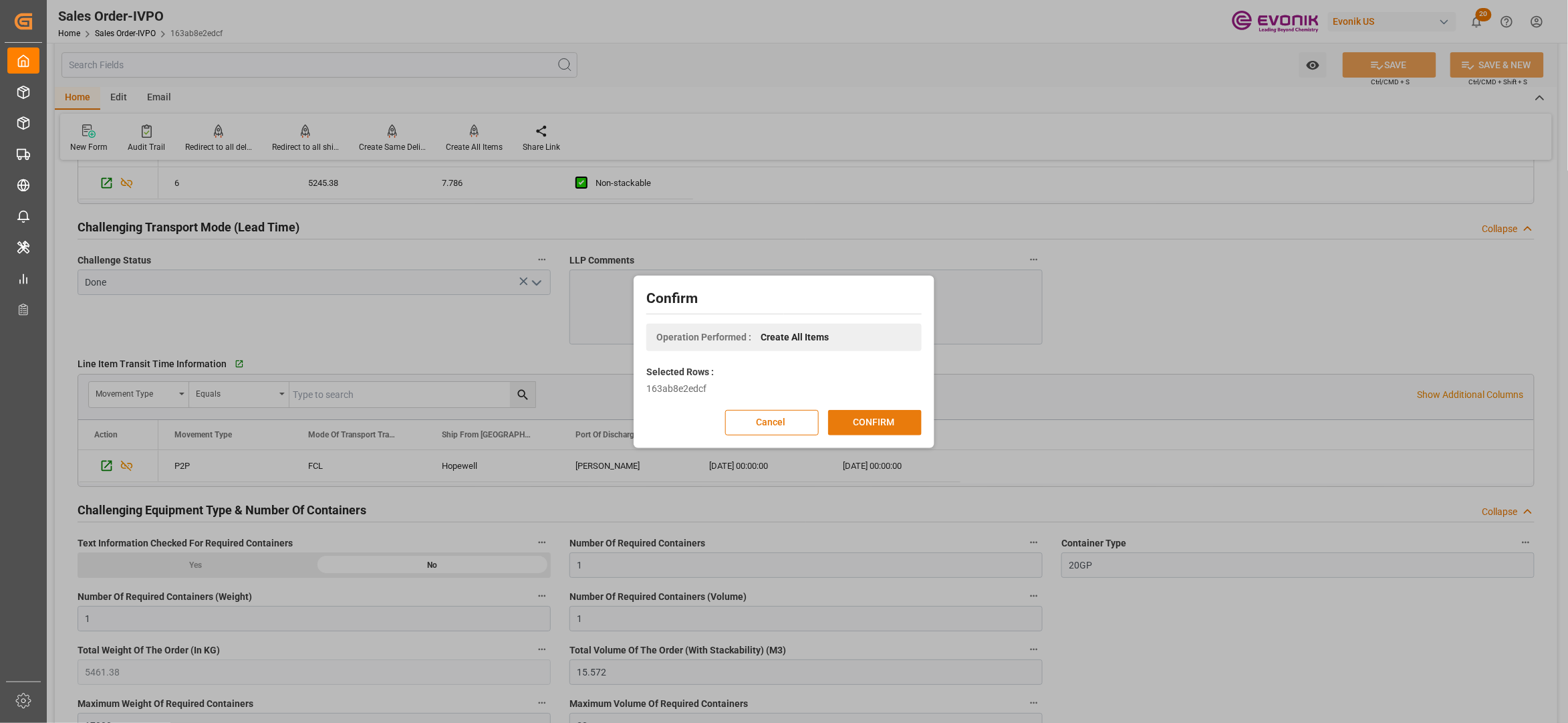
click at [888, 427] on button "CONFIRM" at bounding box center [875, 423] width 94 height 25
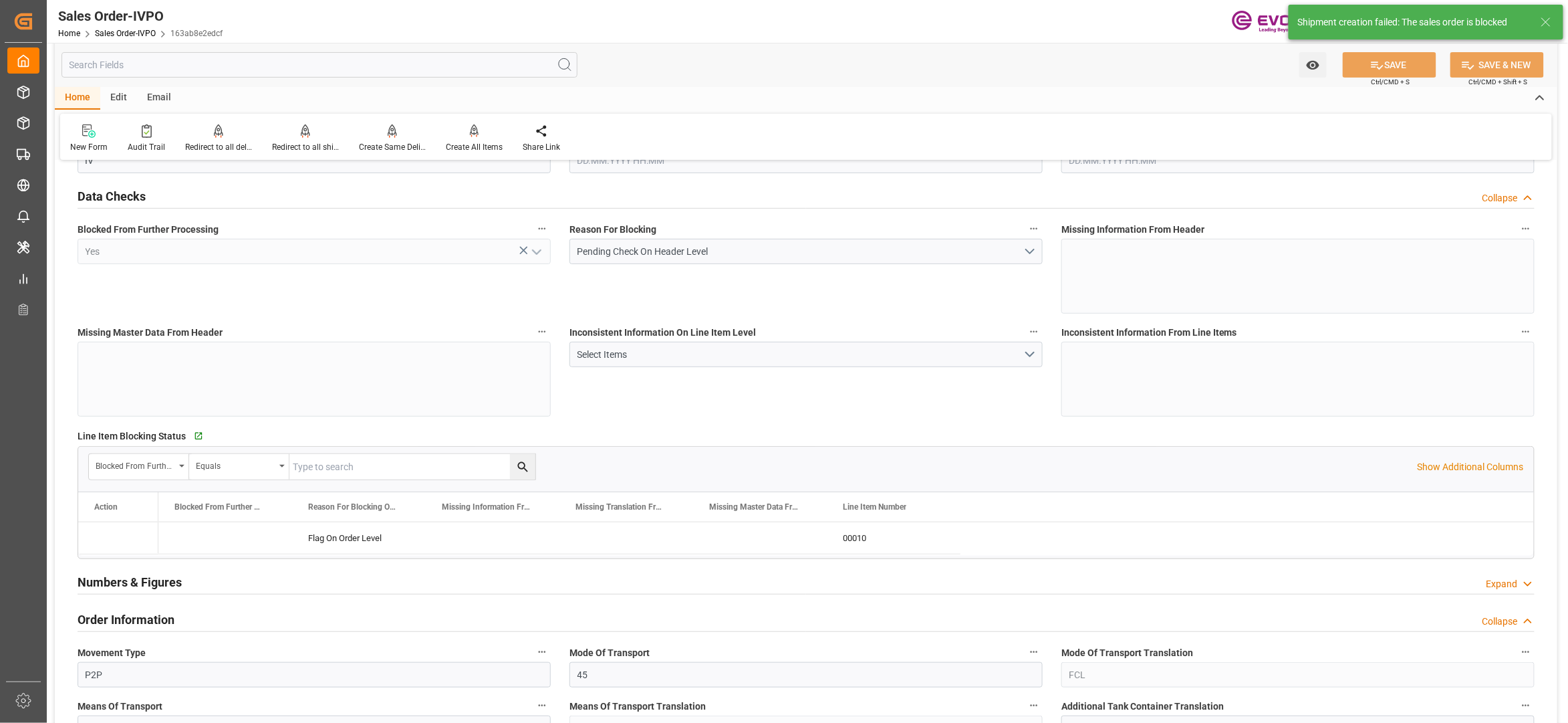
type input "BRSSZ"
type input "0"
type input "1"
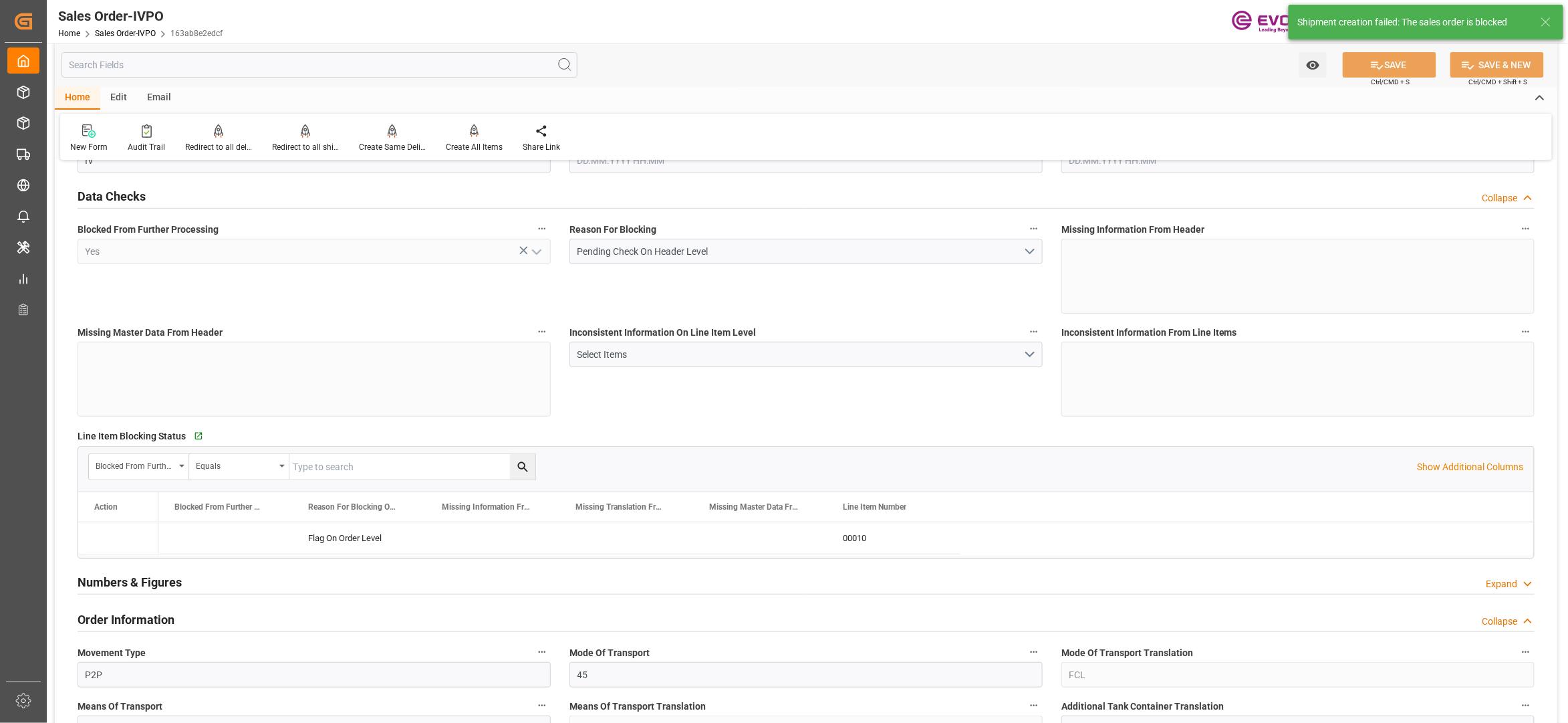
type input "5461.38"
type input "15.572"
type input "17000"
type input "30"
type input "10.09.2025 15:14"
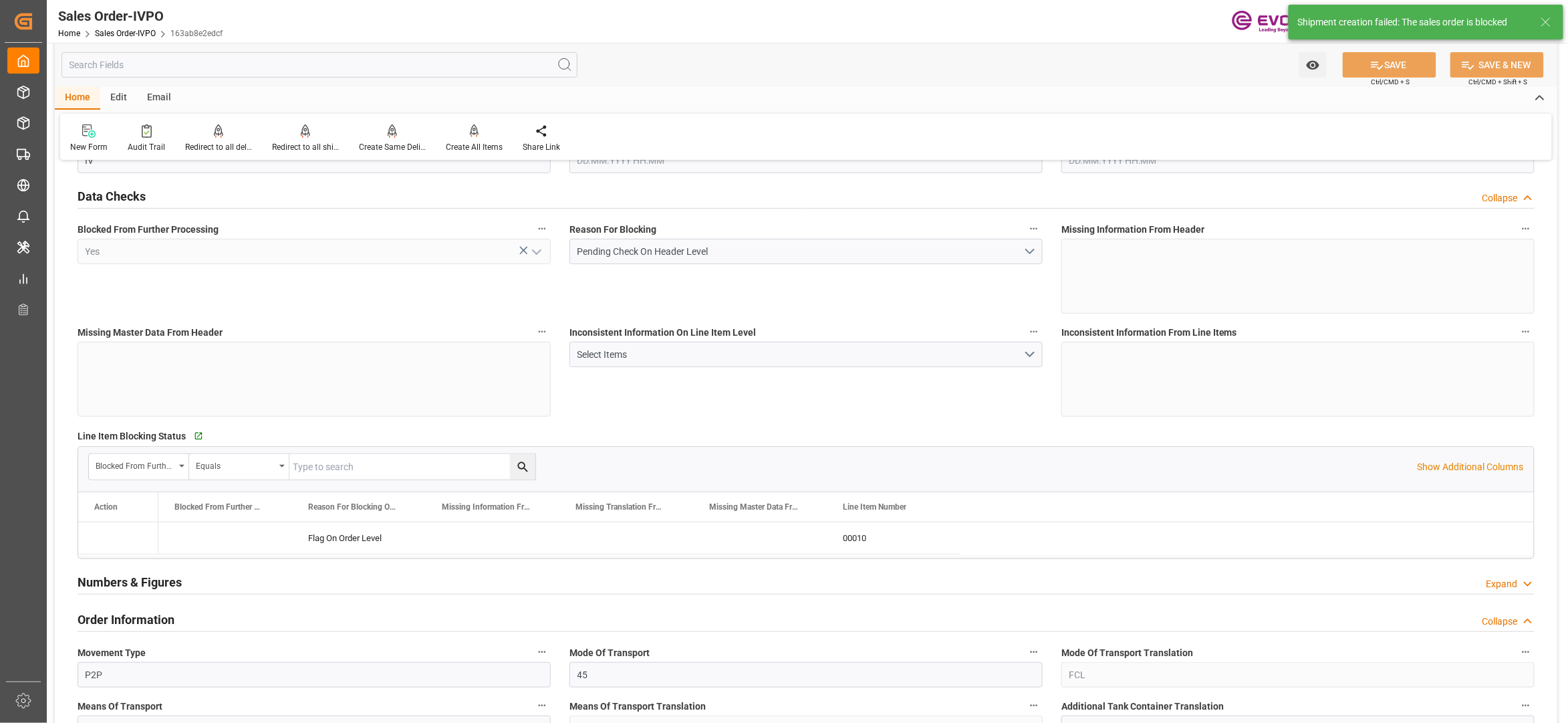
type input "15.09.2025 02:02"
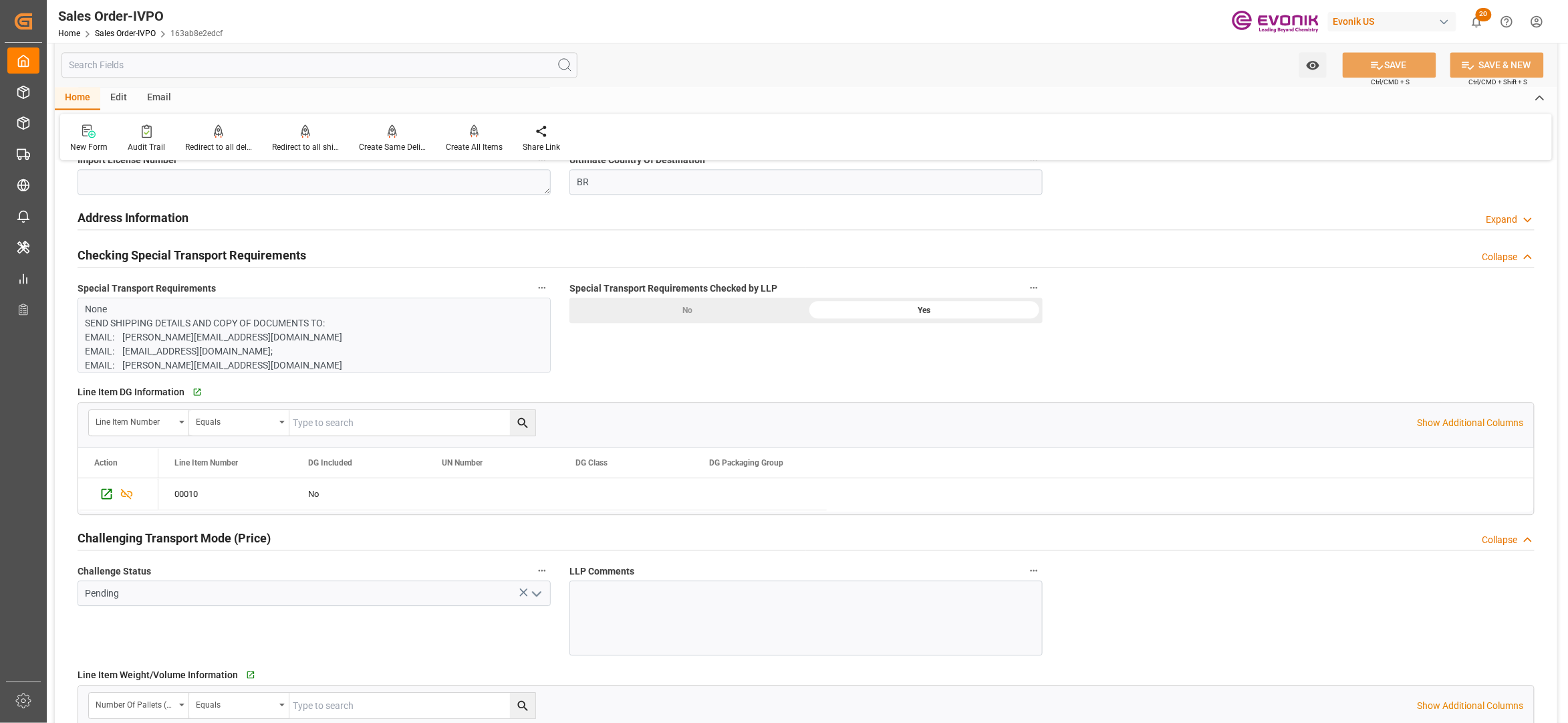
scroll to position [1783, 0]
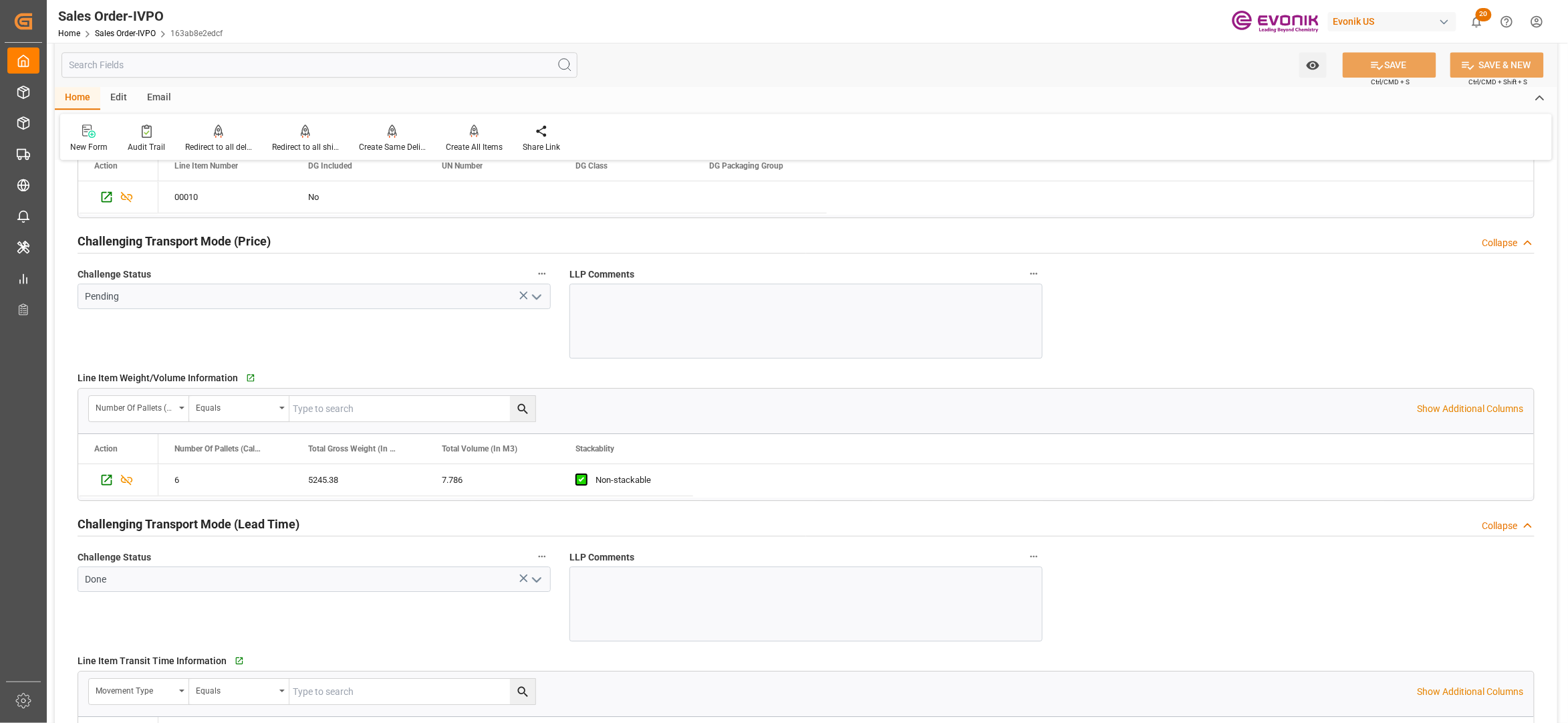
click at [538, 303] on icon "open menu" at bounding box center [537, 296] width 16 height 16
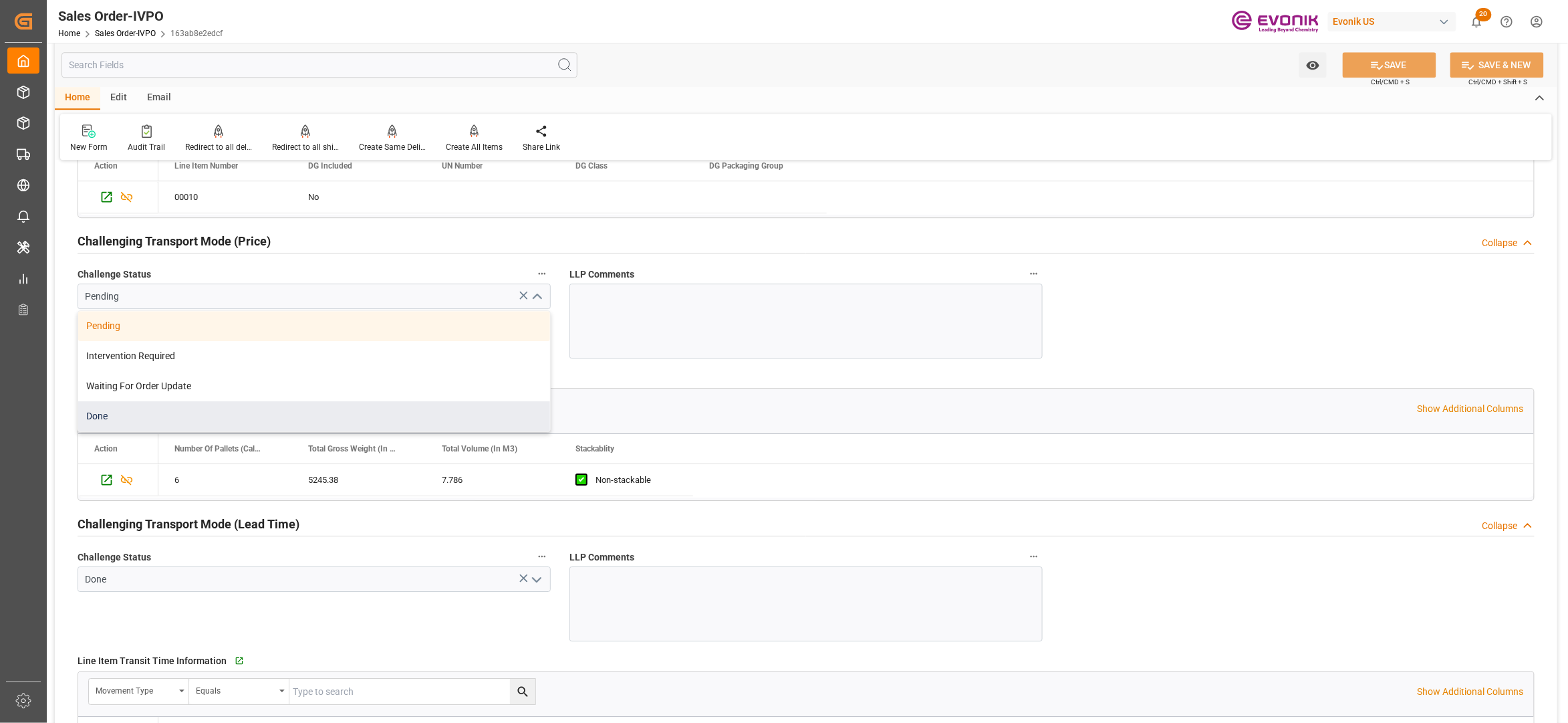
click at [284, 415] on div "Done" at bounding box center [314, 416] width 472 height 30
type input "Done"
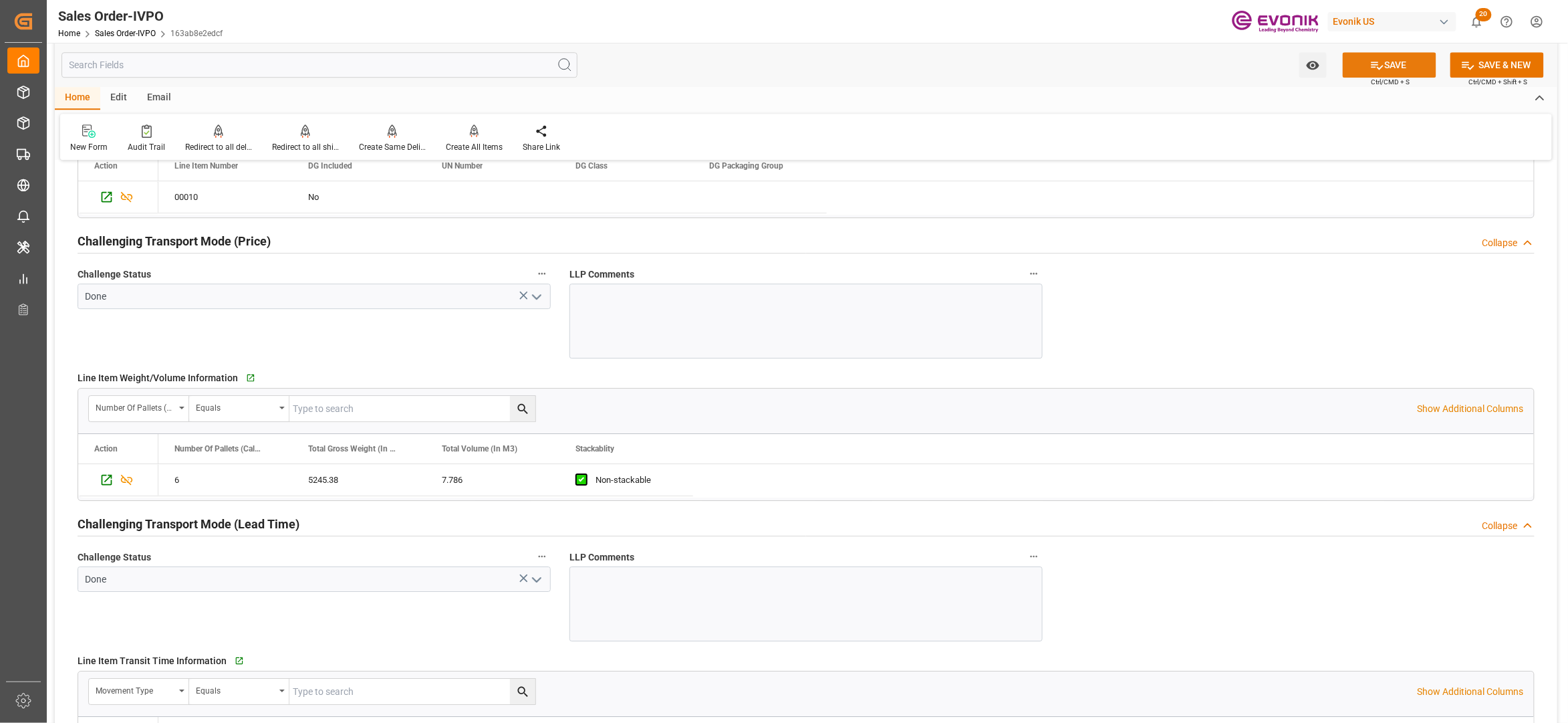
click at [1404, 62] on button "SAVE" at bounding box center [1390, 65] width 94 height 25
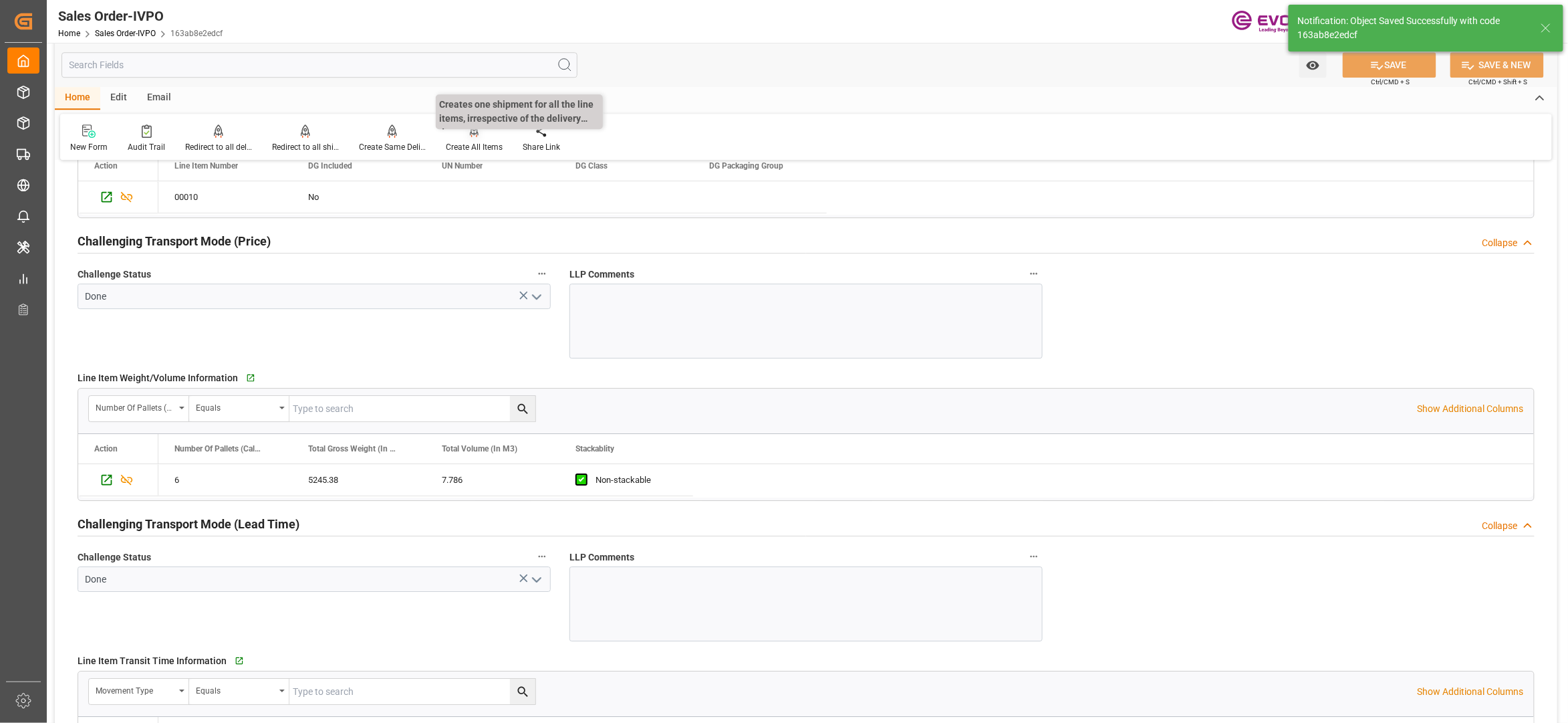
type input "15.09.2025 02:03"
type input "No"
click at [468, 142] on div "Create All Items" at bounding box center [475, 147] width 57 height 12
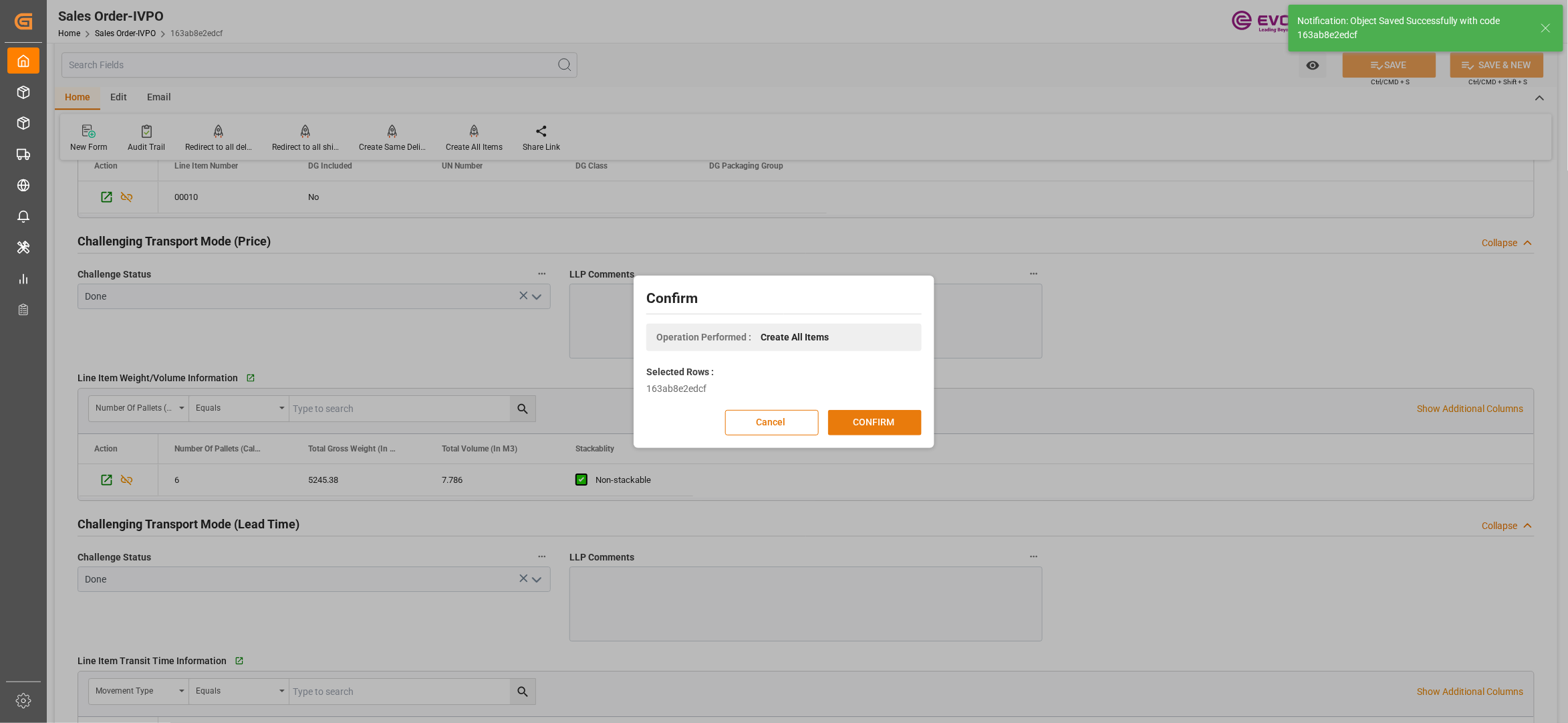
click at [883, 429] on button "CONFIRM" at bounding box center [875, 423] width 94 height 25
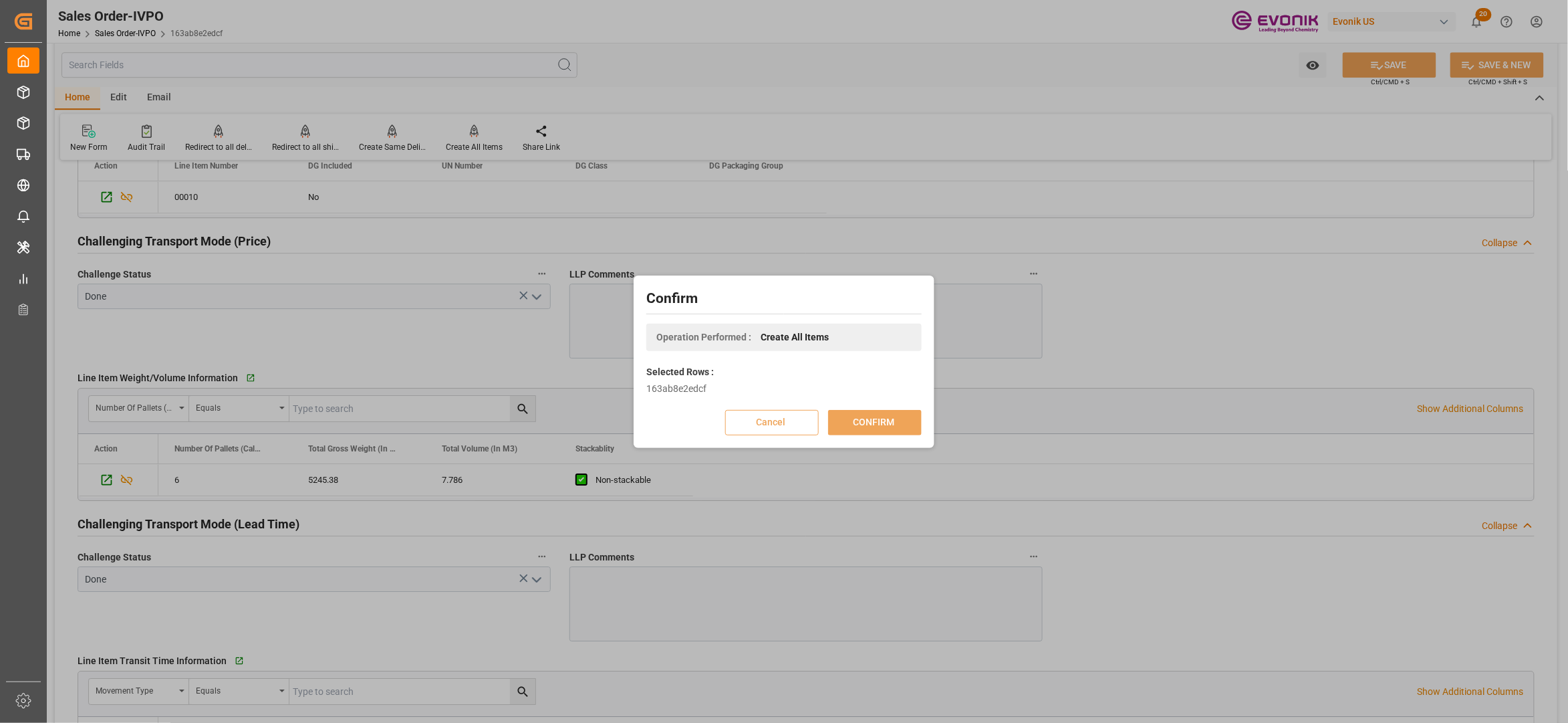
scroll to position [145, 0]
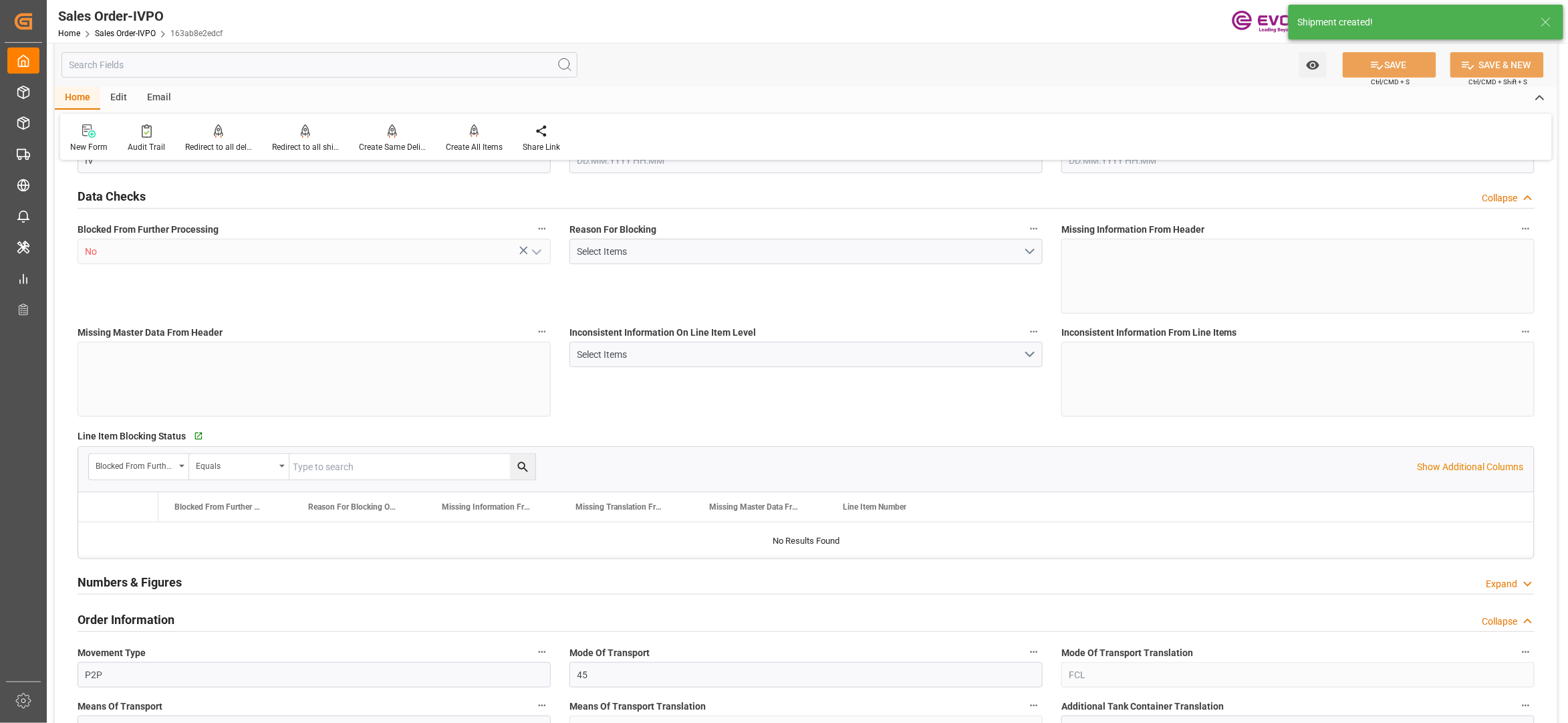
type input "BRSSZ"
type input "0"
type input "1"
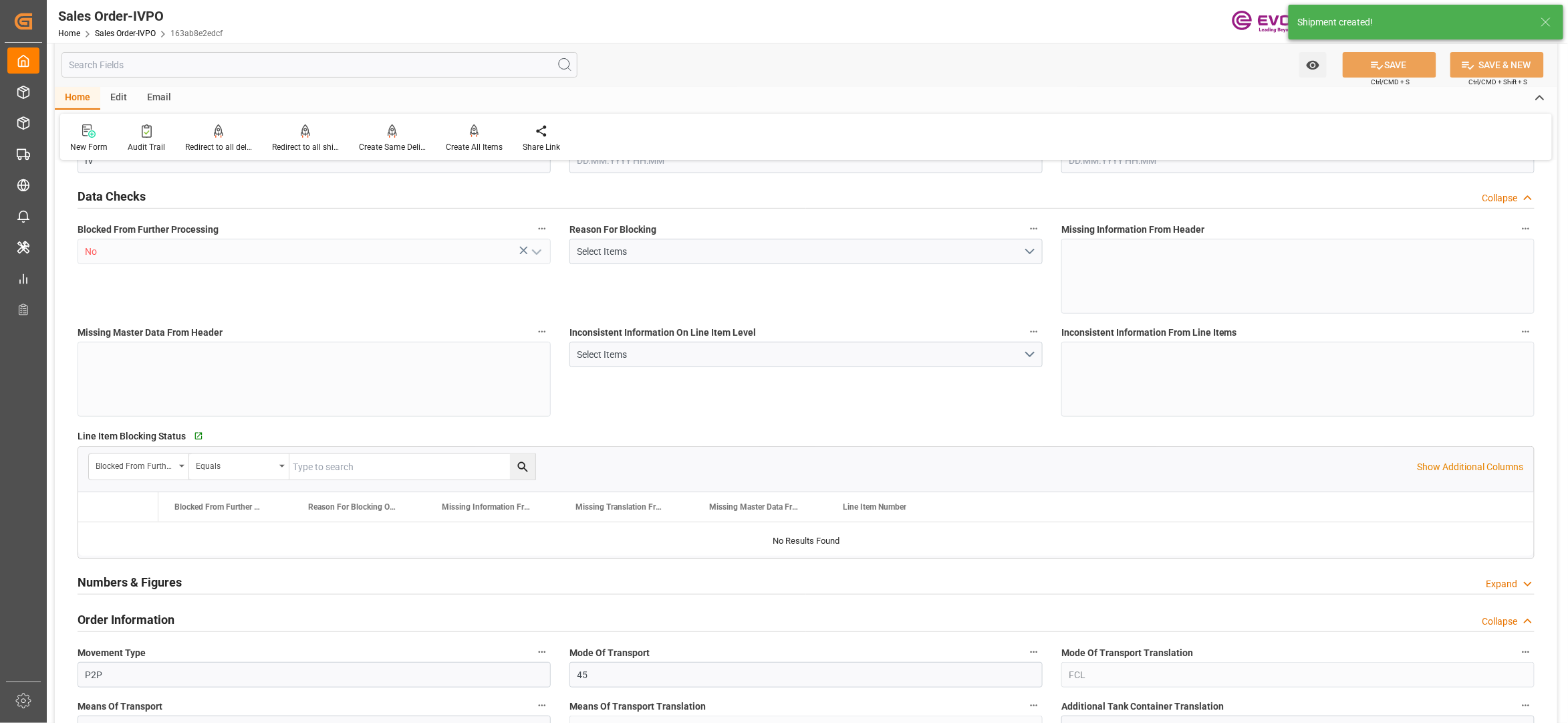
type input "5461.38"
type input "15.572"
type input "17000"
type input "30"
type input "10.09.2025 15:14"
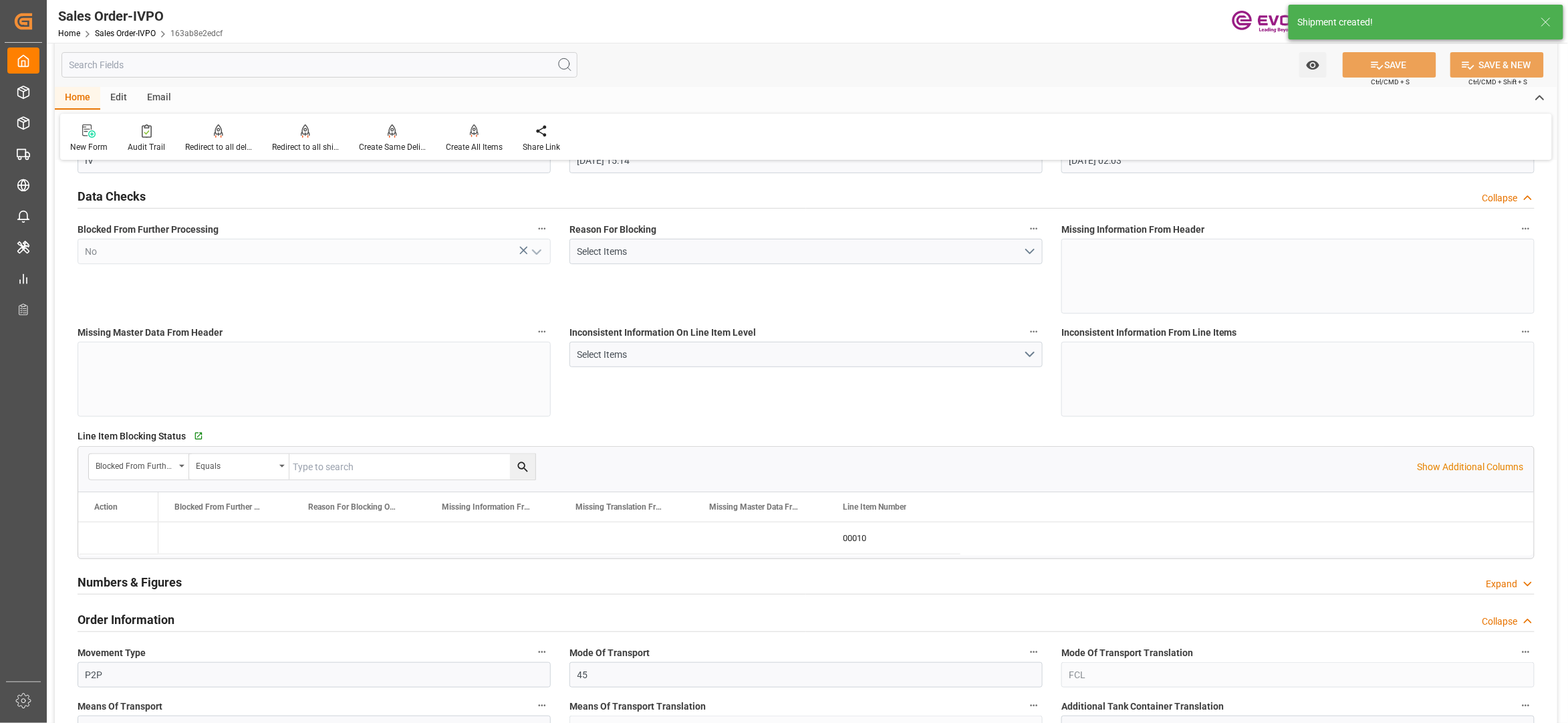
type input "15.09.2025 02:03"
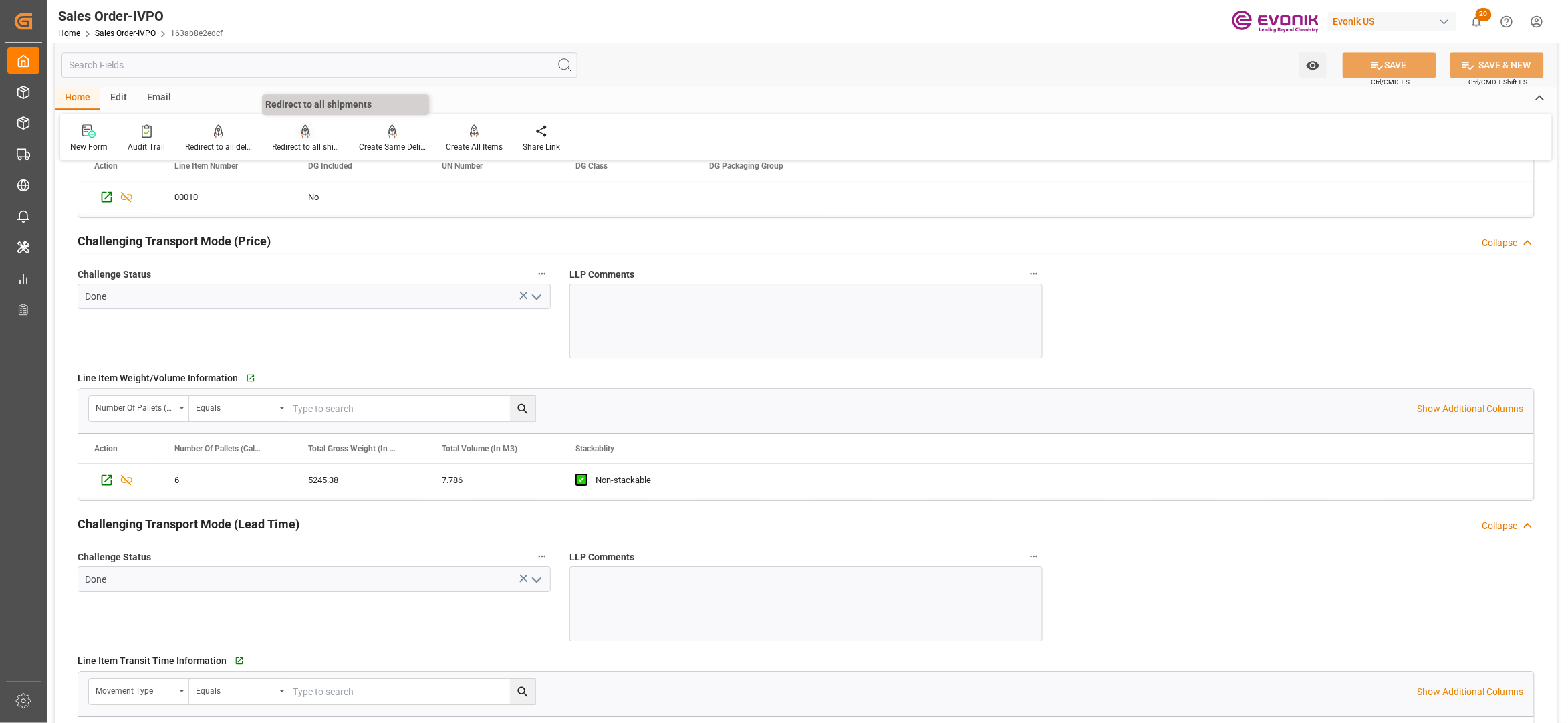
click at [296, 137] on div at bounding box center [305, 131] width 67 height 14
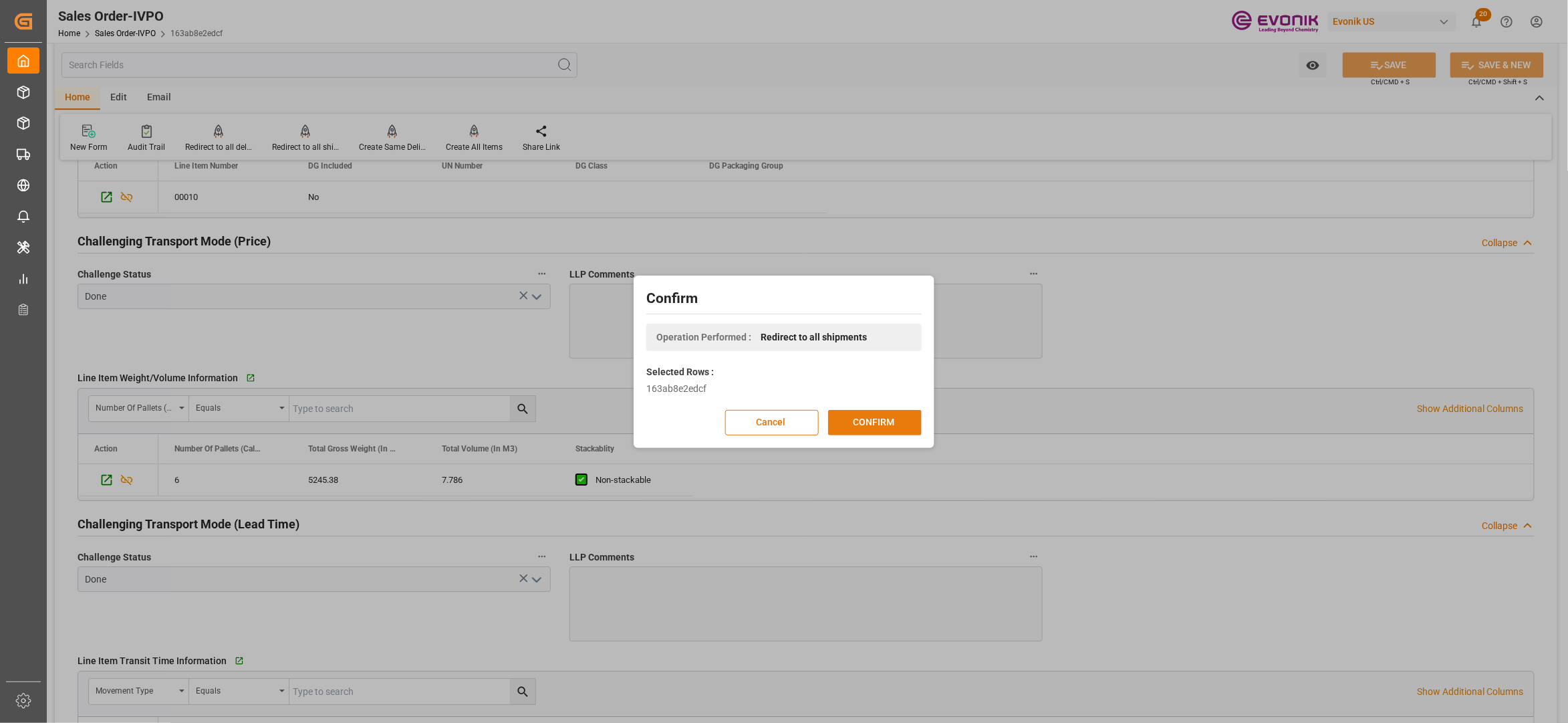
click at [872, 423] on button "CONFIRM" at bounding box center [875, 423] width 94 height 25
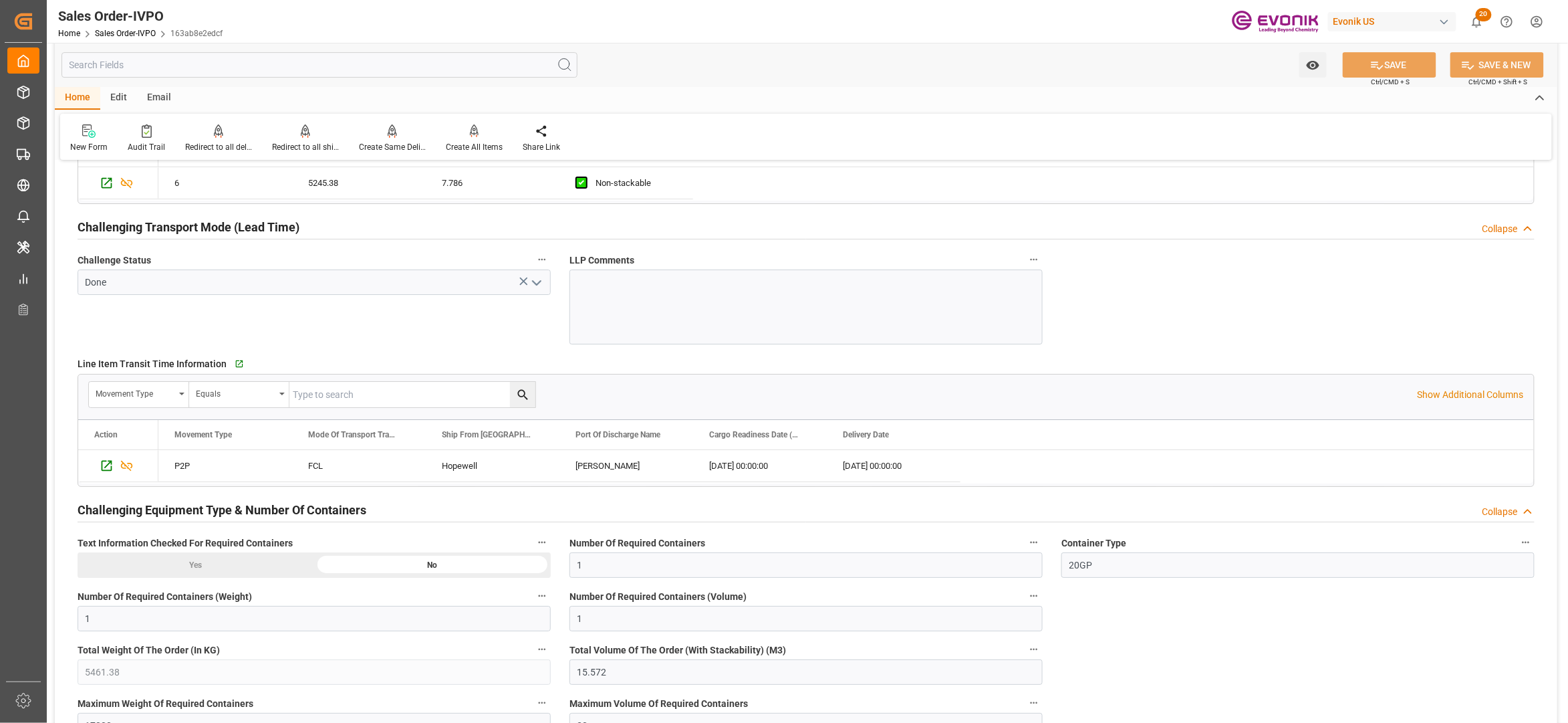
scroll to position [2377, 0]
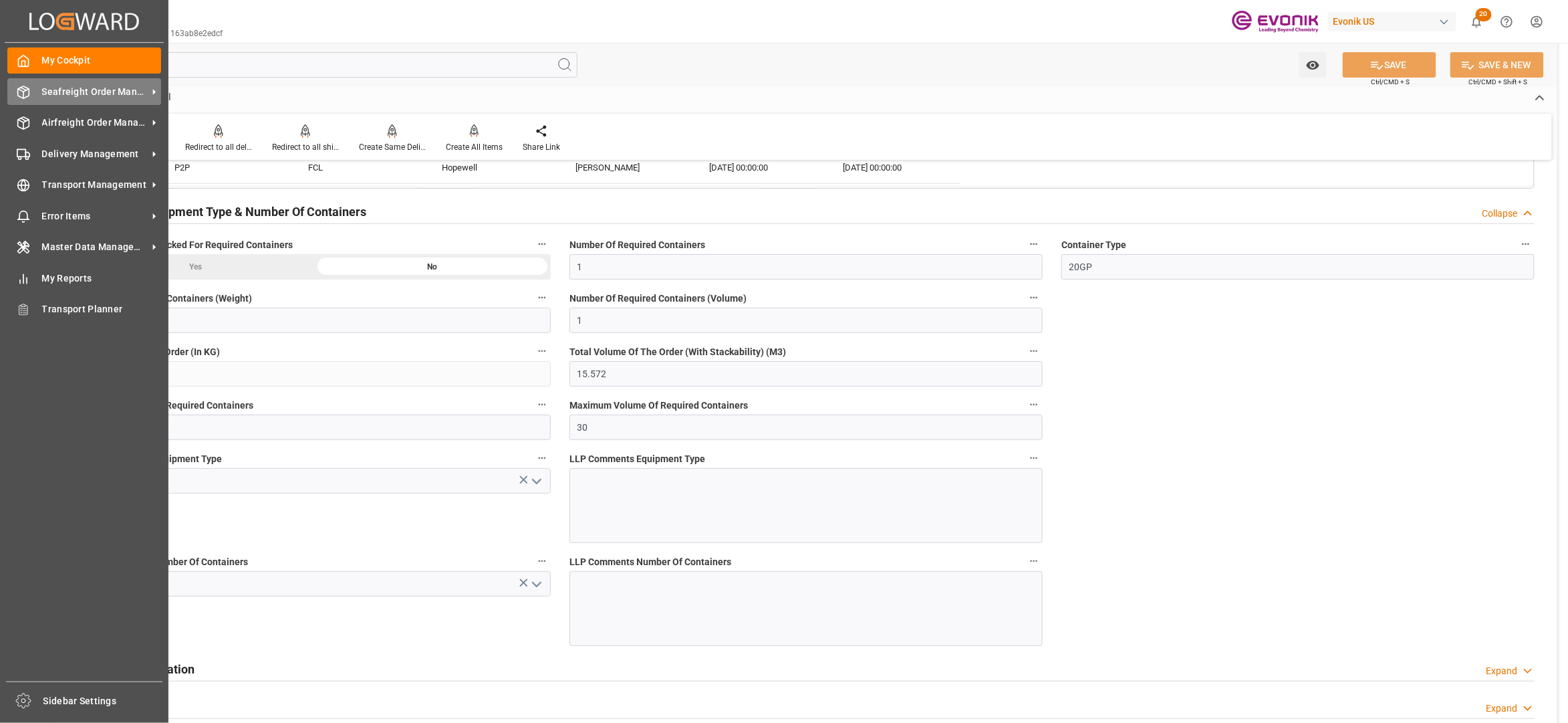
click at [73, 92] on span "Seafreight Order Management" at bounding box center [95, 92] width 106 height 14
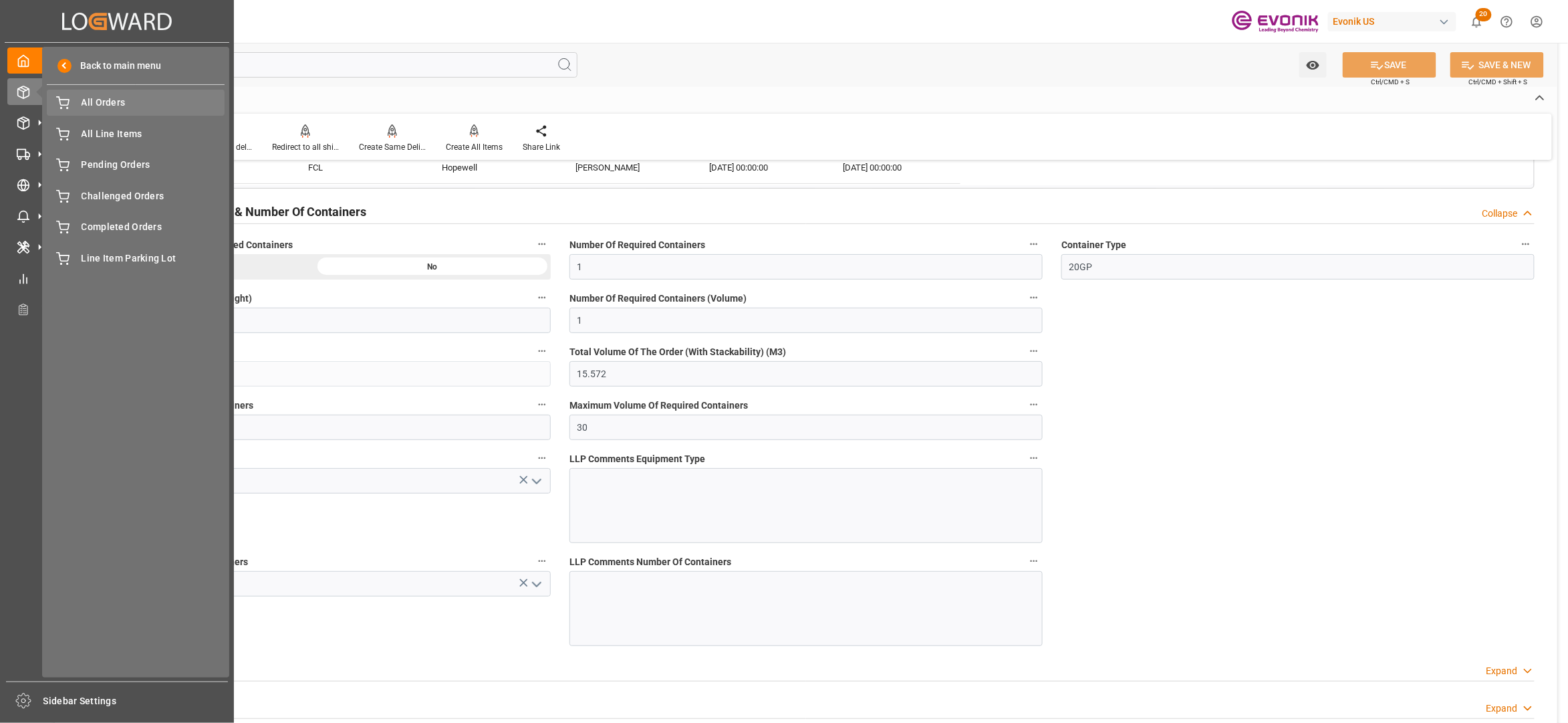
click at [125, 103] on span "All Orders" at bounding box center [153, 102] width 143 height 14
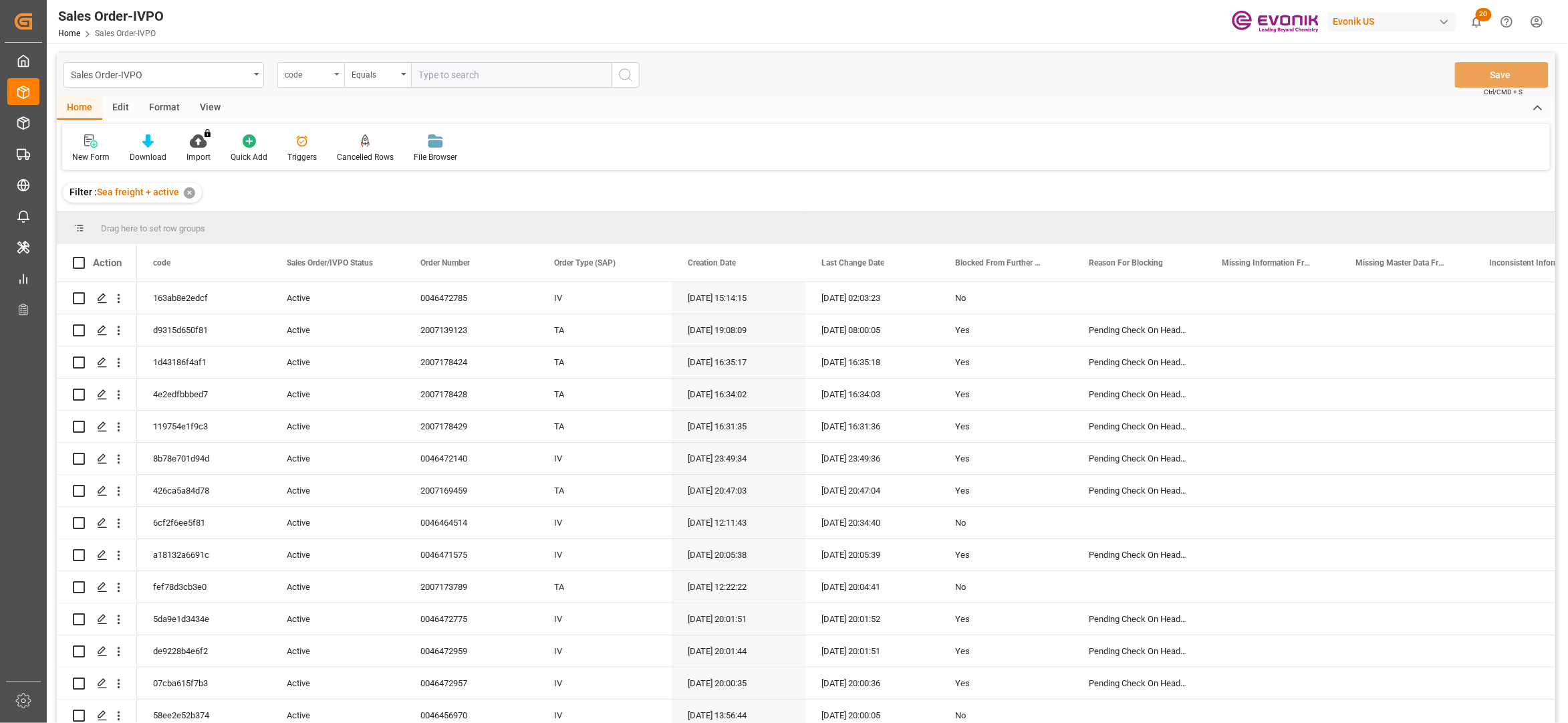
click at [334, 73] on icon "open menu" at bounding box center [337, 73] width 6 height 2
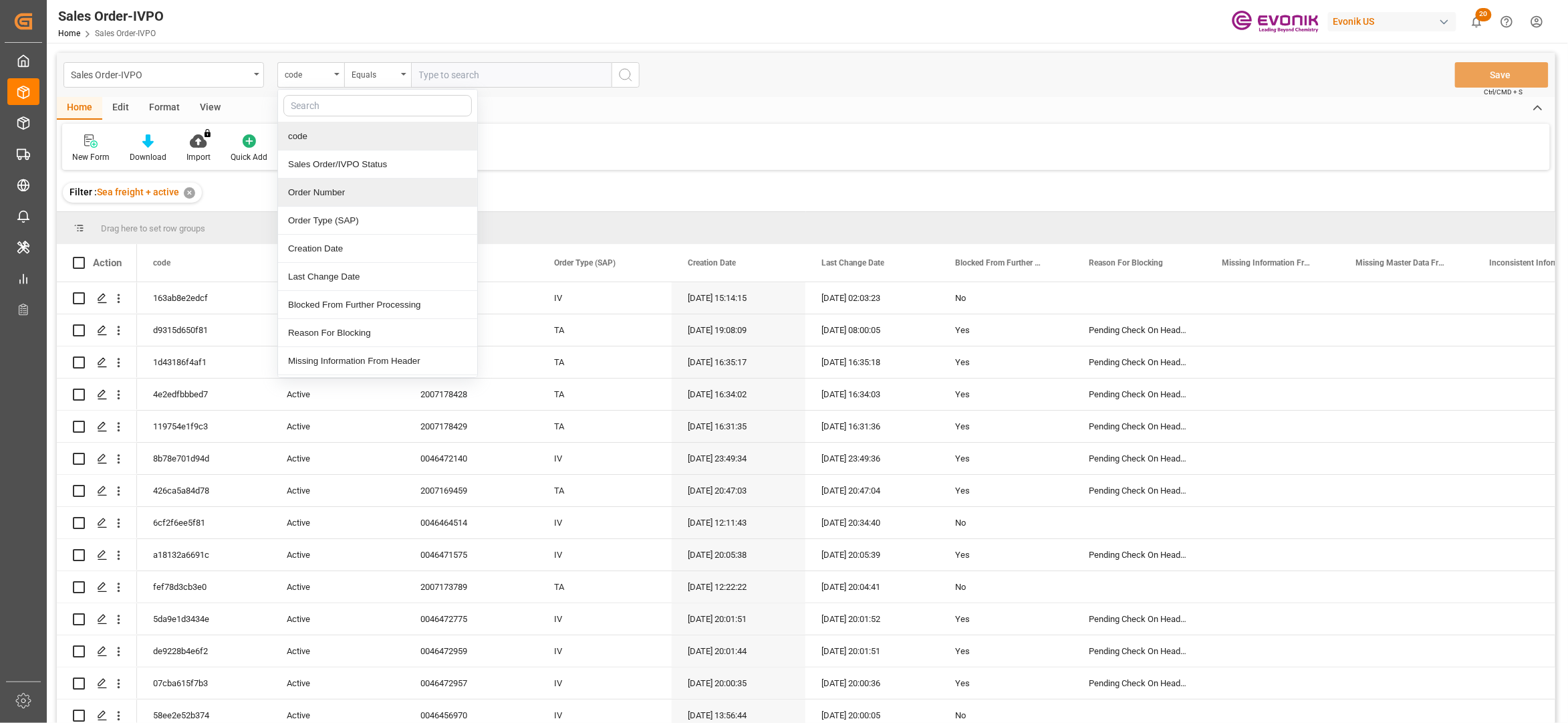
click at [334, 190] on div "Order Number" at bounding box center [378, 192] width 199 height 28
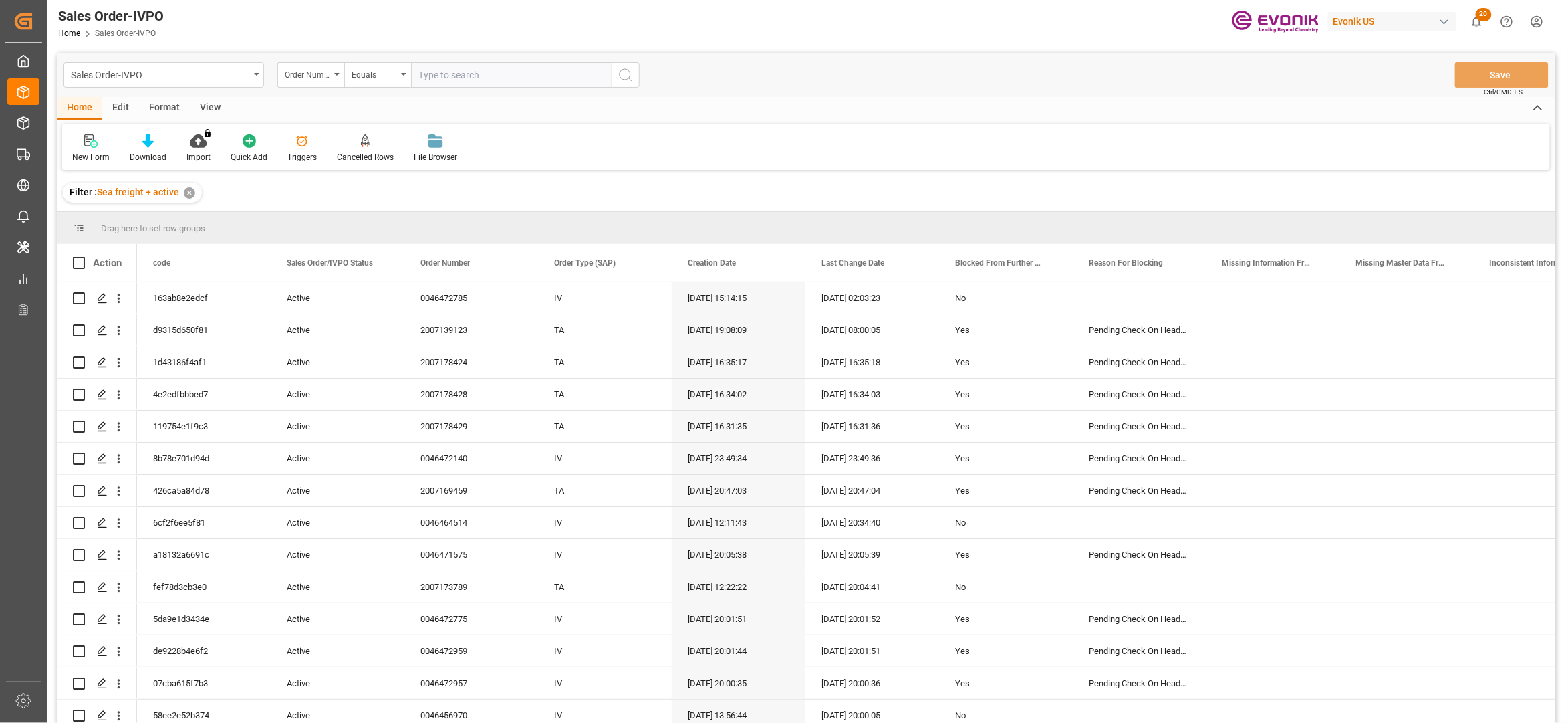
click at [434, 68] on input "text" at bounding box center [511, 75] width 200 height 25
paste input "2007127955"
type input "2007127955"
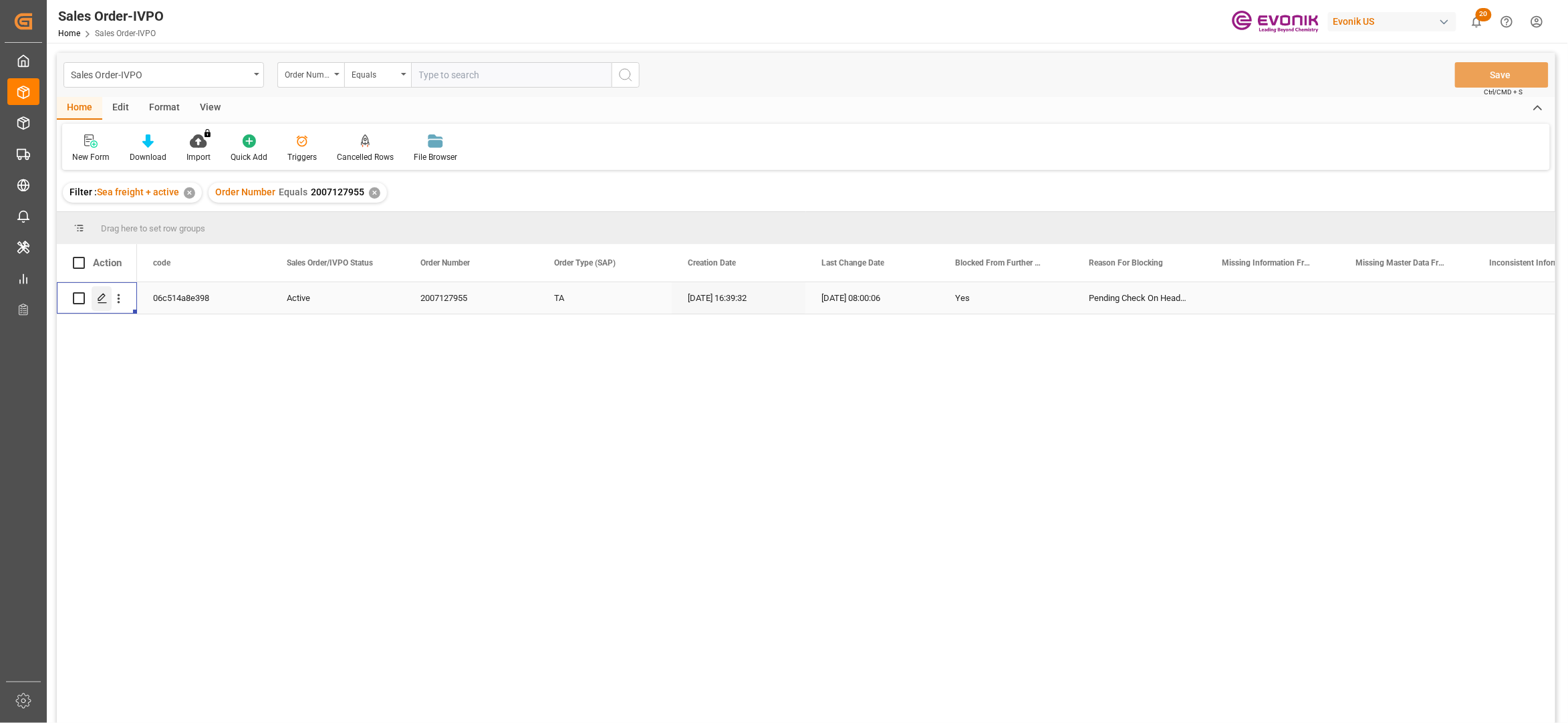
click at [110, 300] on div "Press SPACE to select this row." at bounding box center [101, 298] width 20 height 24
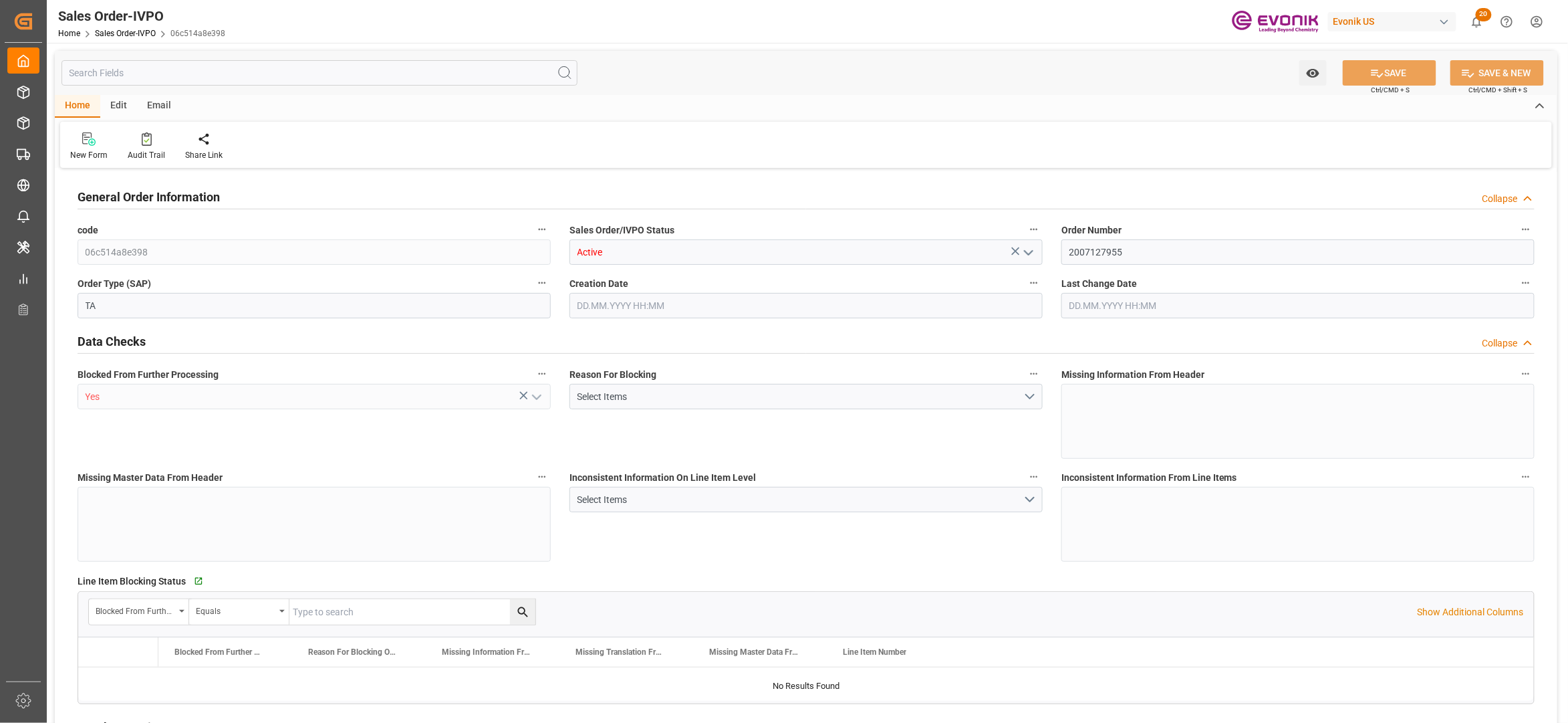
type input "GTSTC"
type input "0"
type input "1"
type input "2"
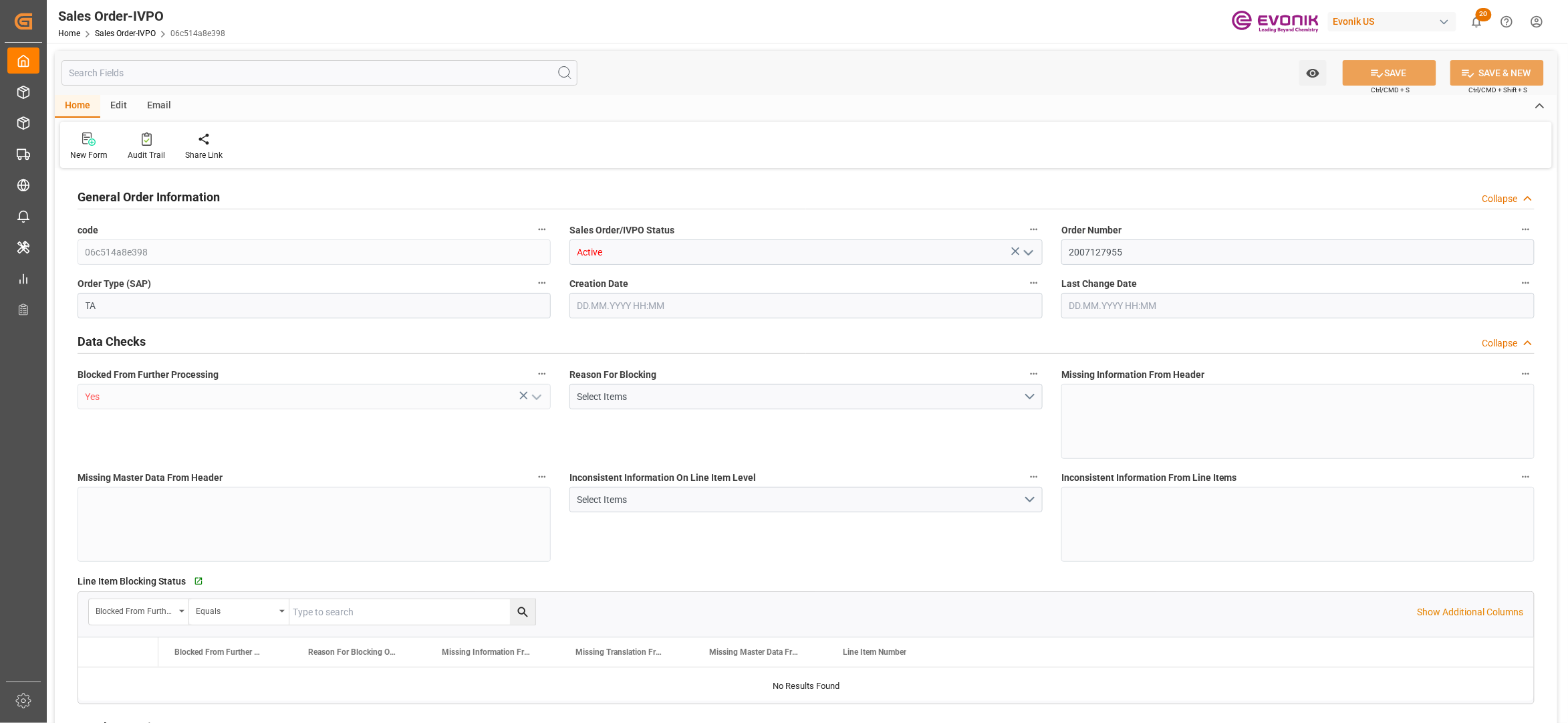
type input "9479.04"
type input "91.7876"
type input "19000"
type input "60"
type input "05.08.2025 16:39"
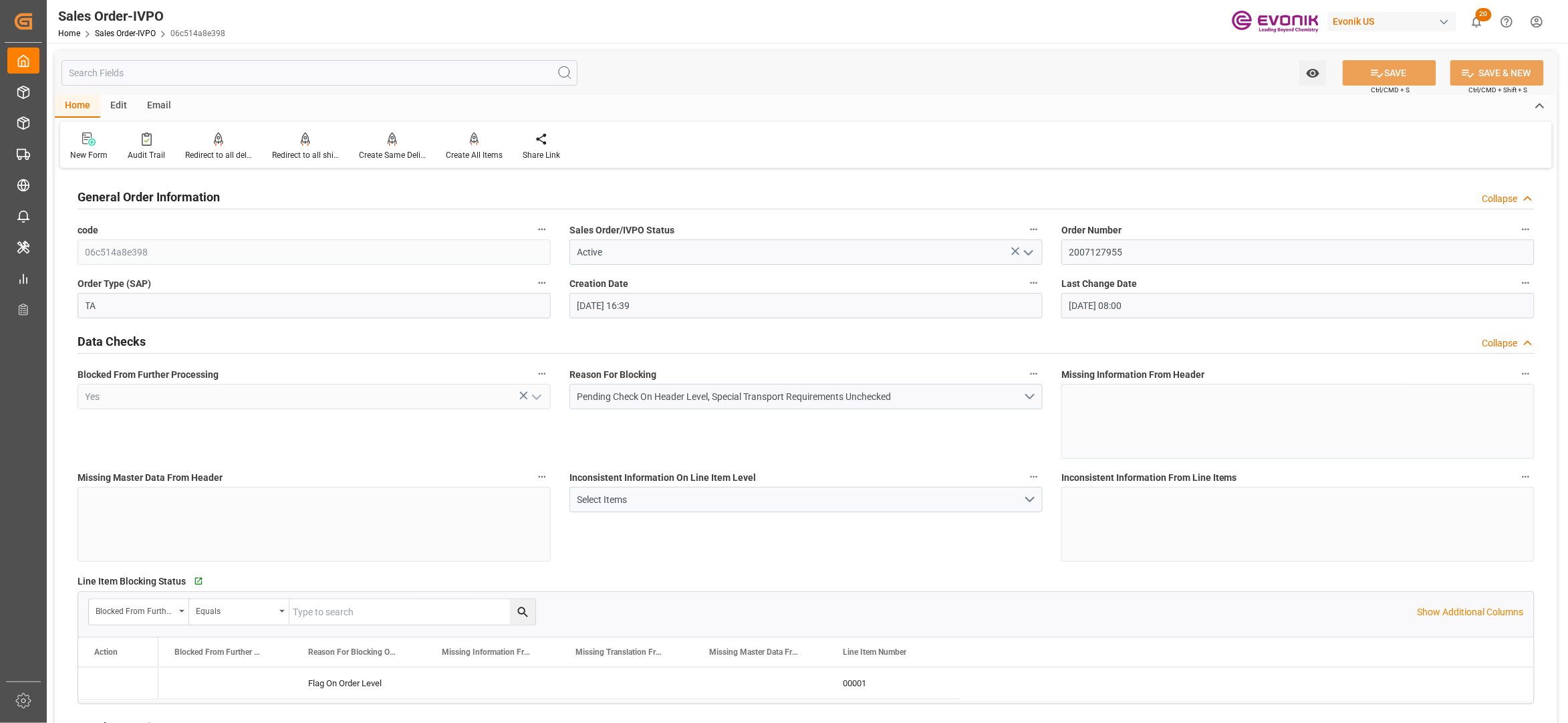
type input "12.09.2025 08:00"
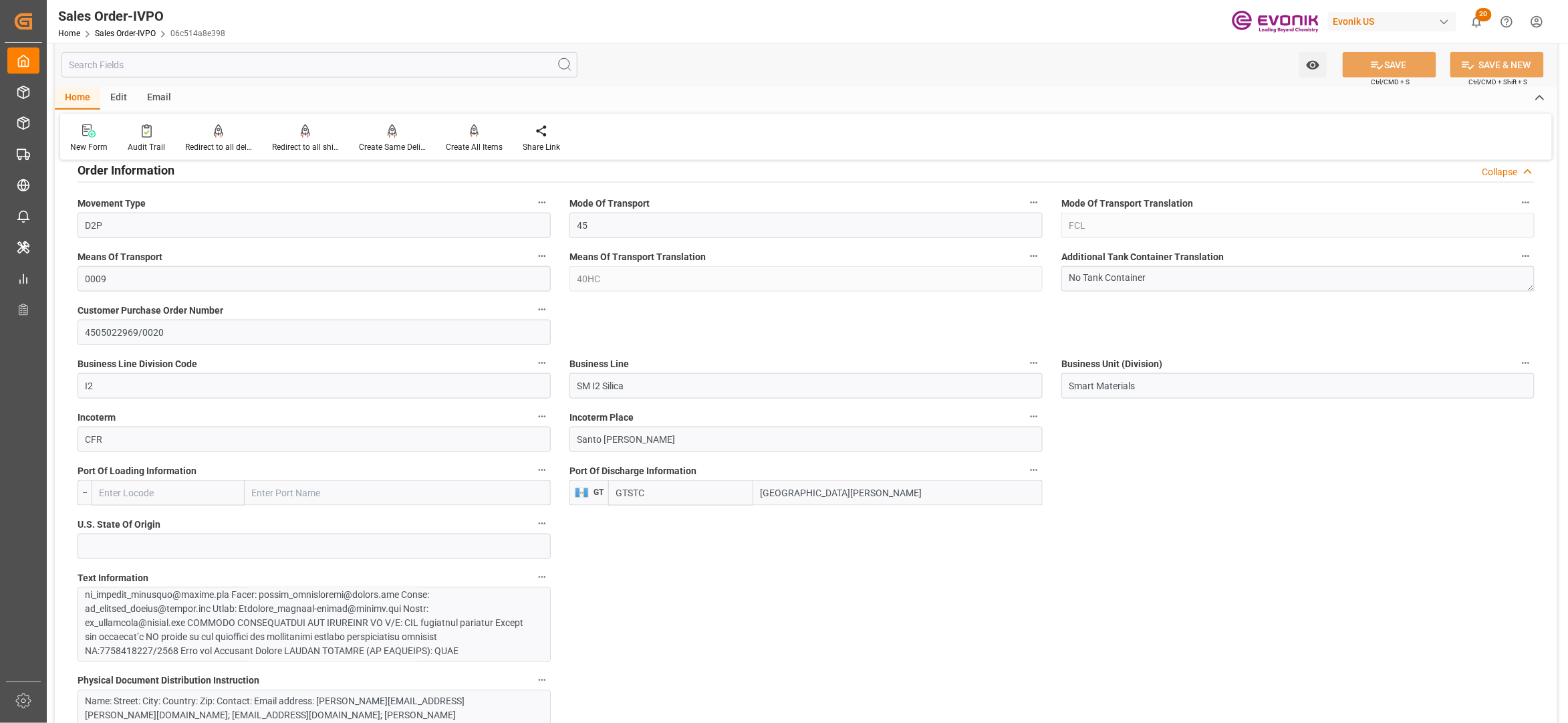
scroll to position [891, 0]
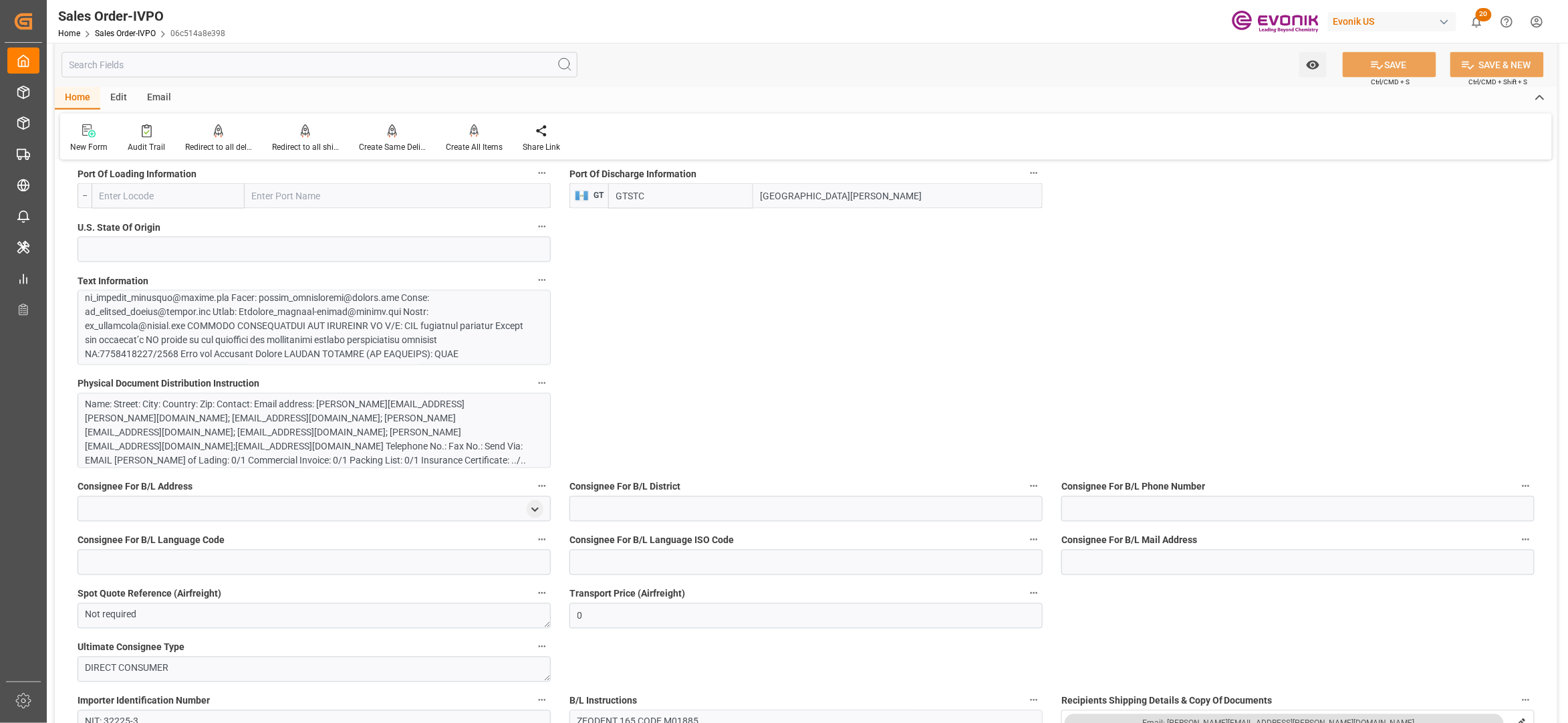
click at [426, 345] on div at bounding box center [307, 248] width 444 height 225
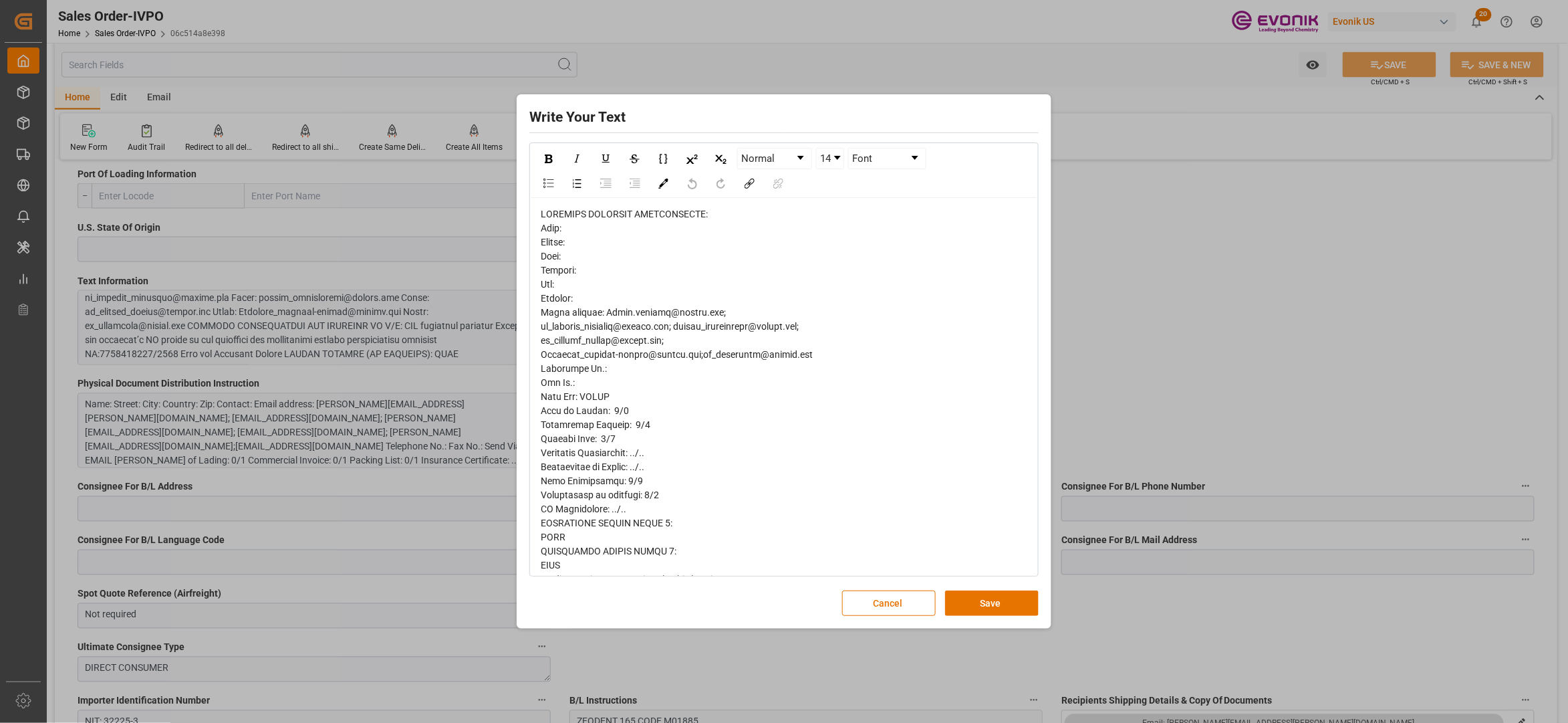
click at [549, 218] on span "rdw-editor" at bounding box center [676, 607] width 272 height 797
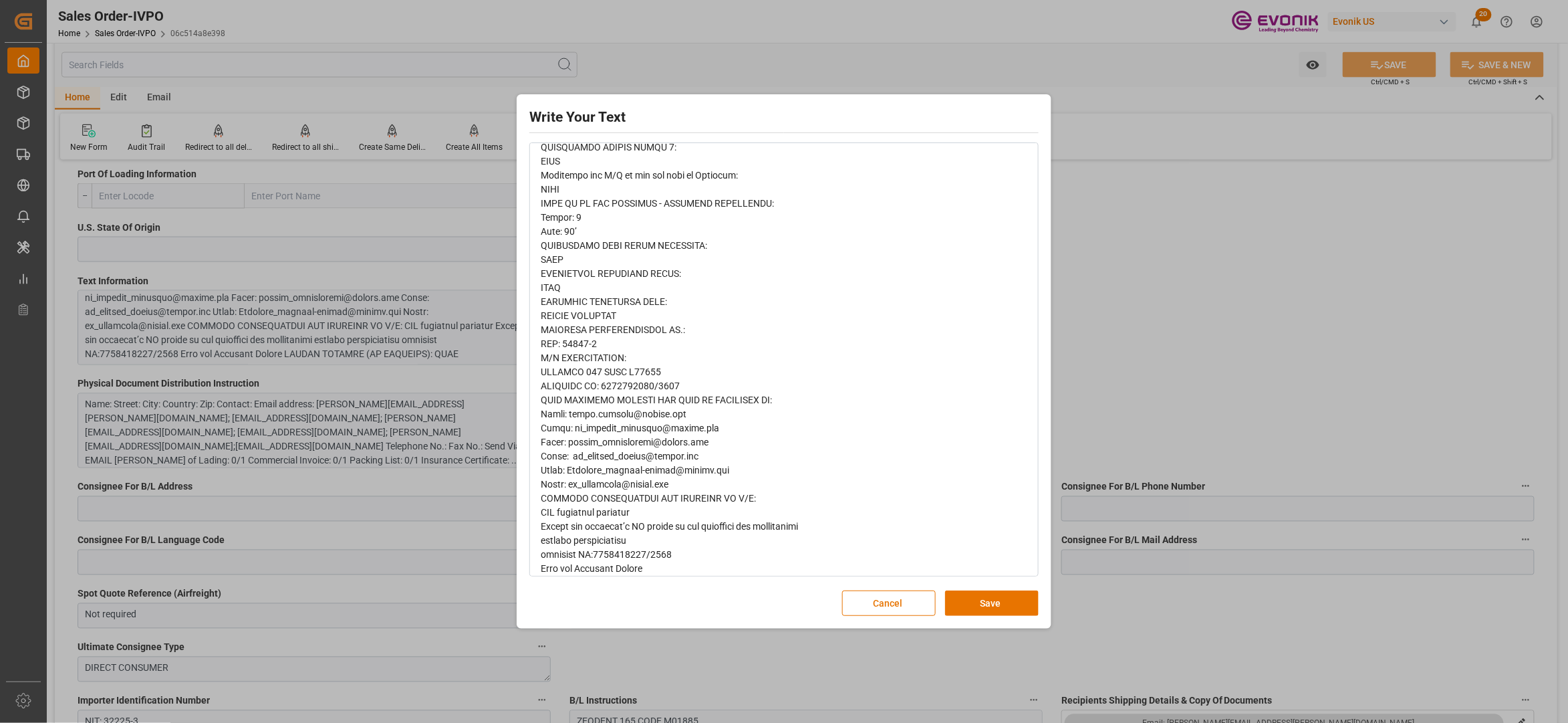
scroll to position [432, 0]
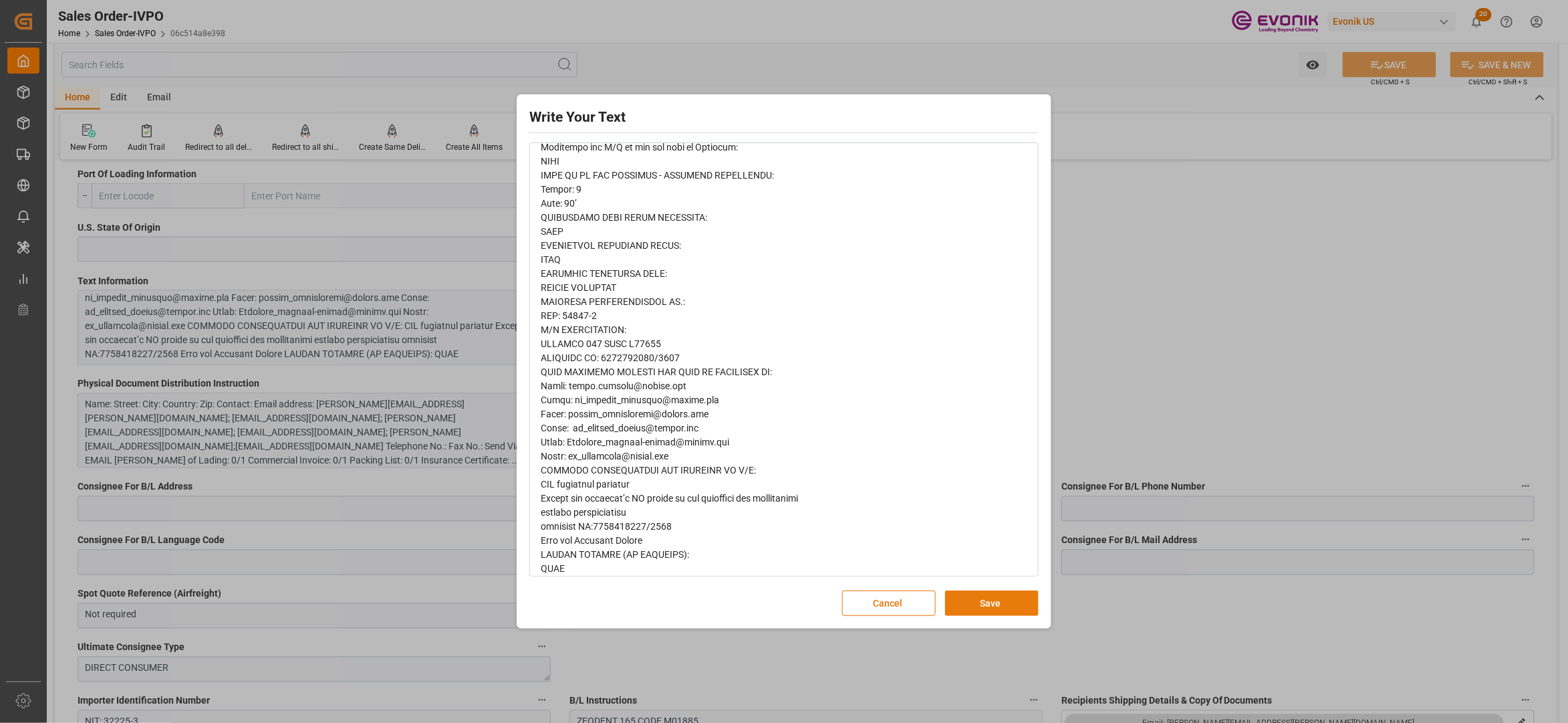
click at [970, 599] on button "Save" at bounding box center [992, 603] width 94 height 25
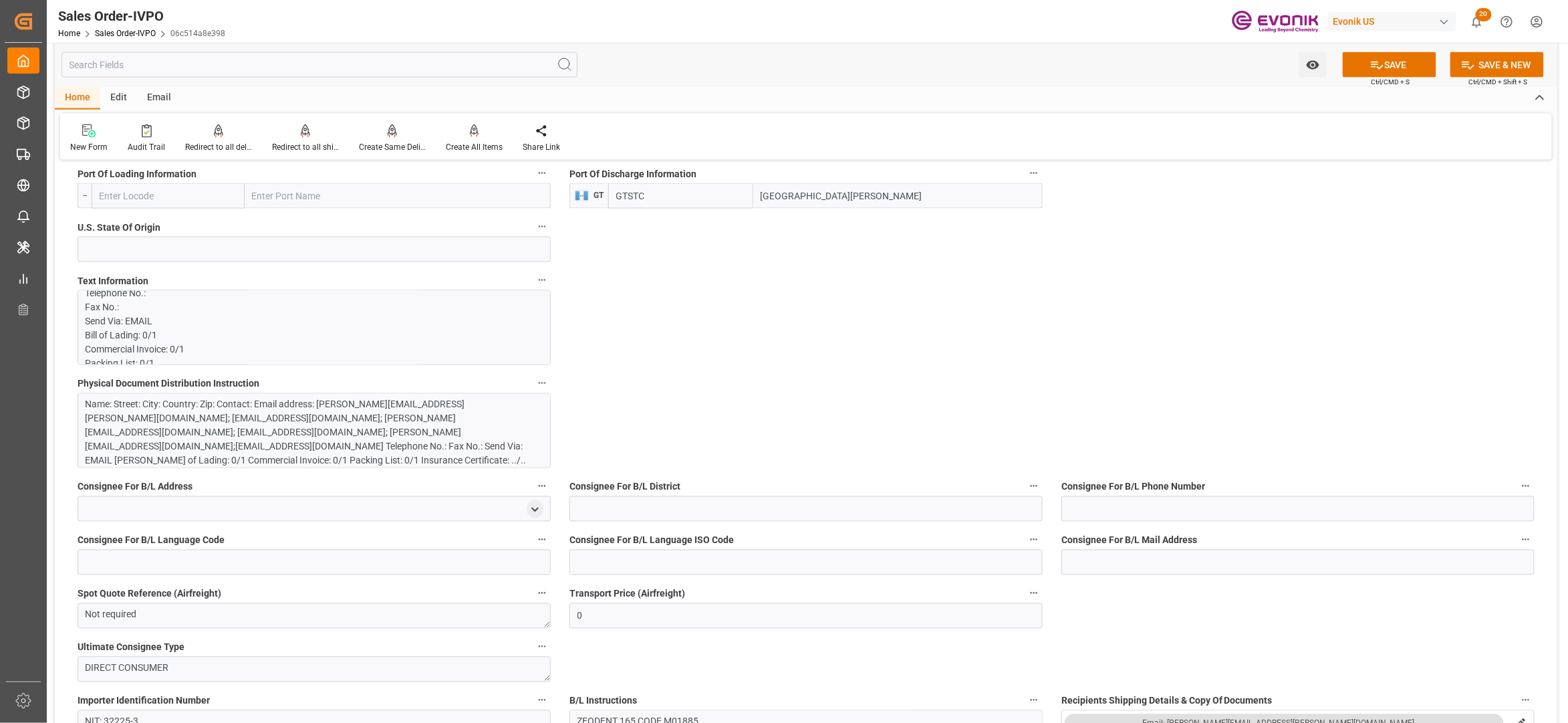
click at [397, 429] on div "Name: Street: City: Country: Zip: Contact: Email address: Heidi.barhydt@evonik.…" at bounding box center [307, 440] width 444 height 84
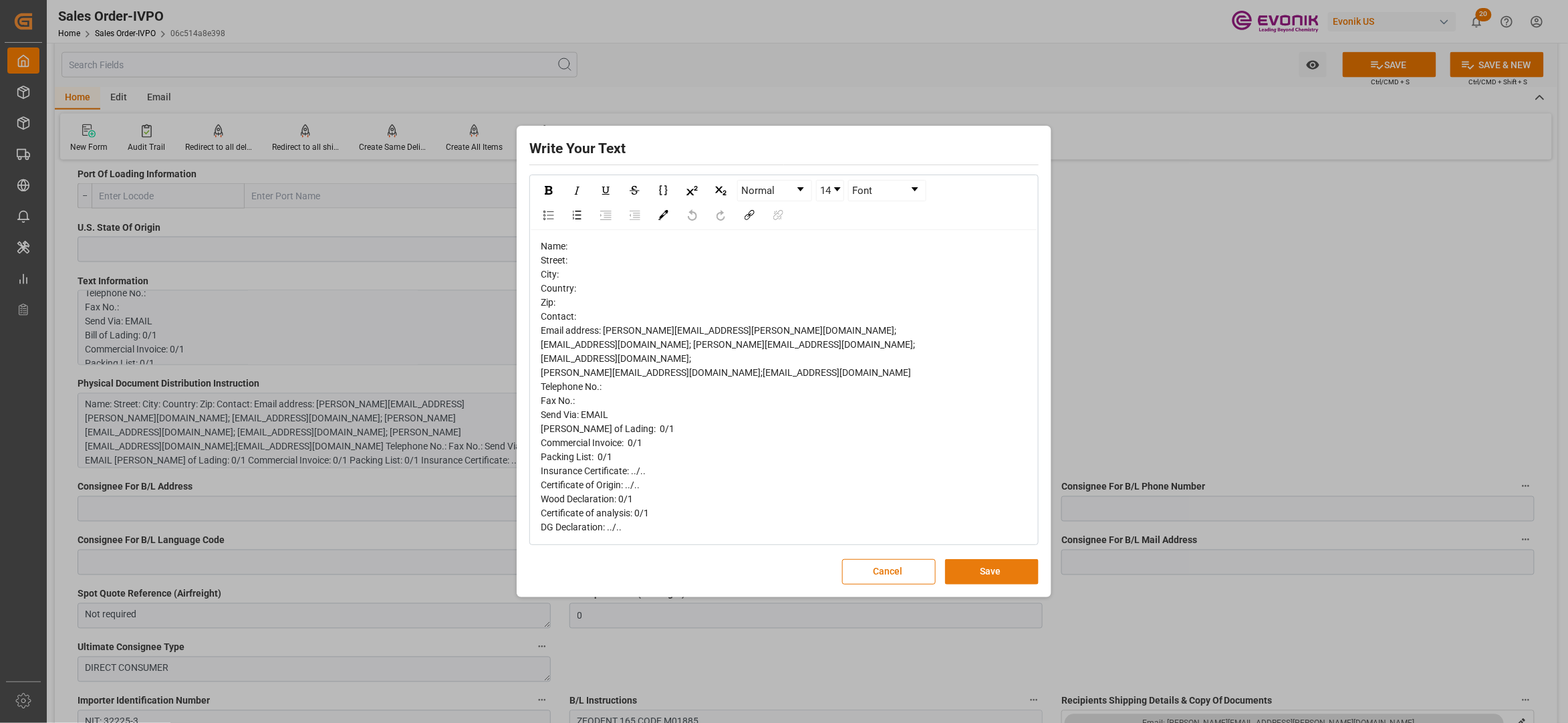
click at [972, 571] on button "Save" at bounding box center [992, 572] width 94 height 25
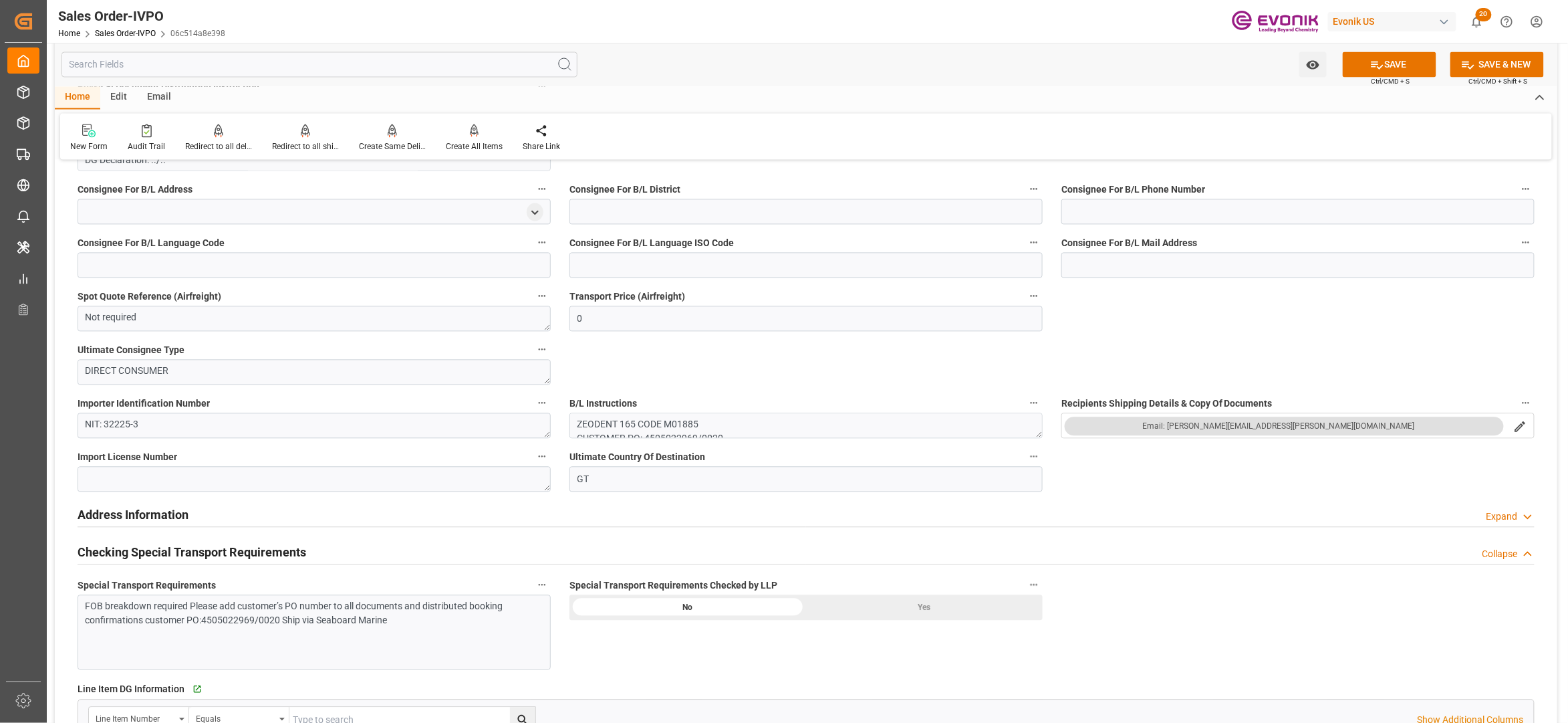
scroll to position [1485, 0]
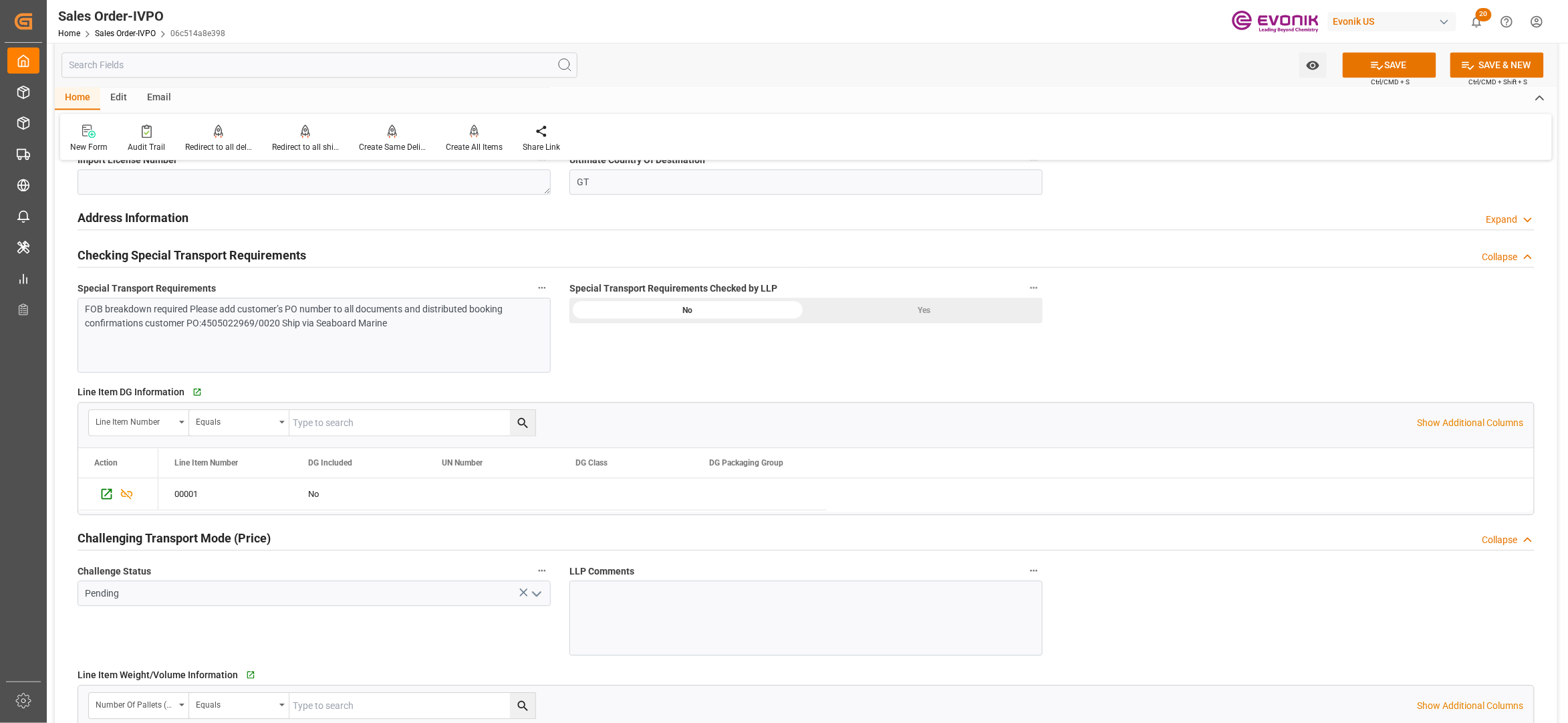
click at [934, 307] on div "Yes" at bounding box center [925, 310] width 237 height 25
click at [449, 342] on div "FOB breakdown required Please add customer’s PO number to all documents and dis…" at bounding box center [314, 334] width 473 height 75
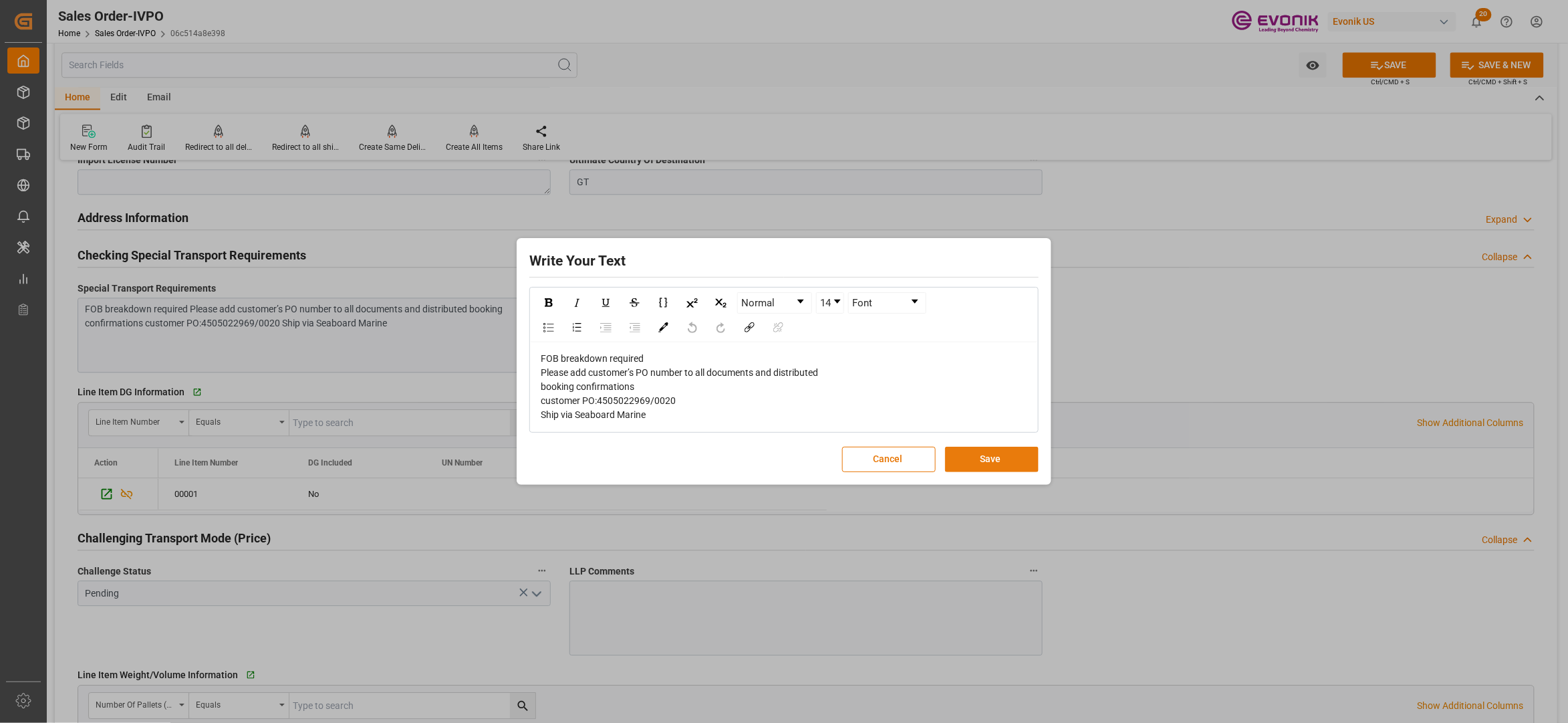
click at [966, 452] on button "Save" at bounding box center [992, 459] width 94 height 25
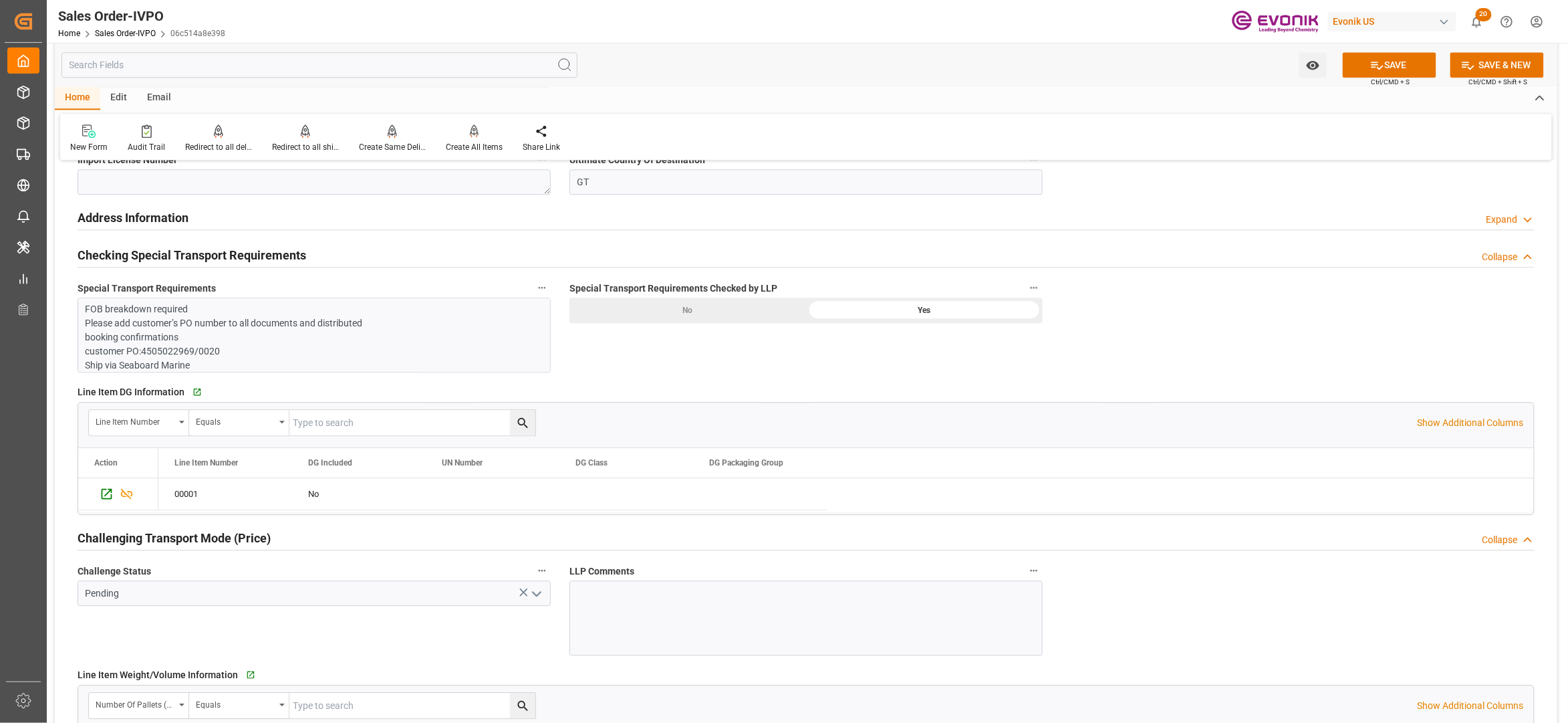
scroll to position [1783, 0]
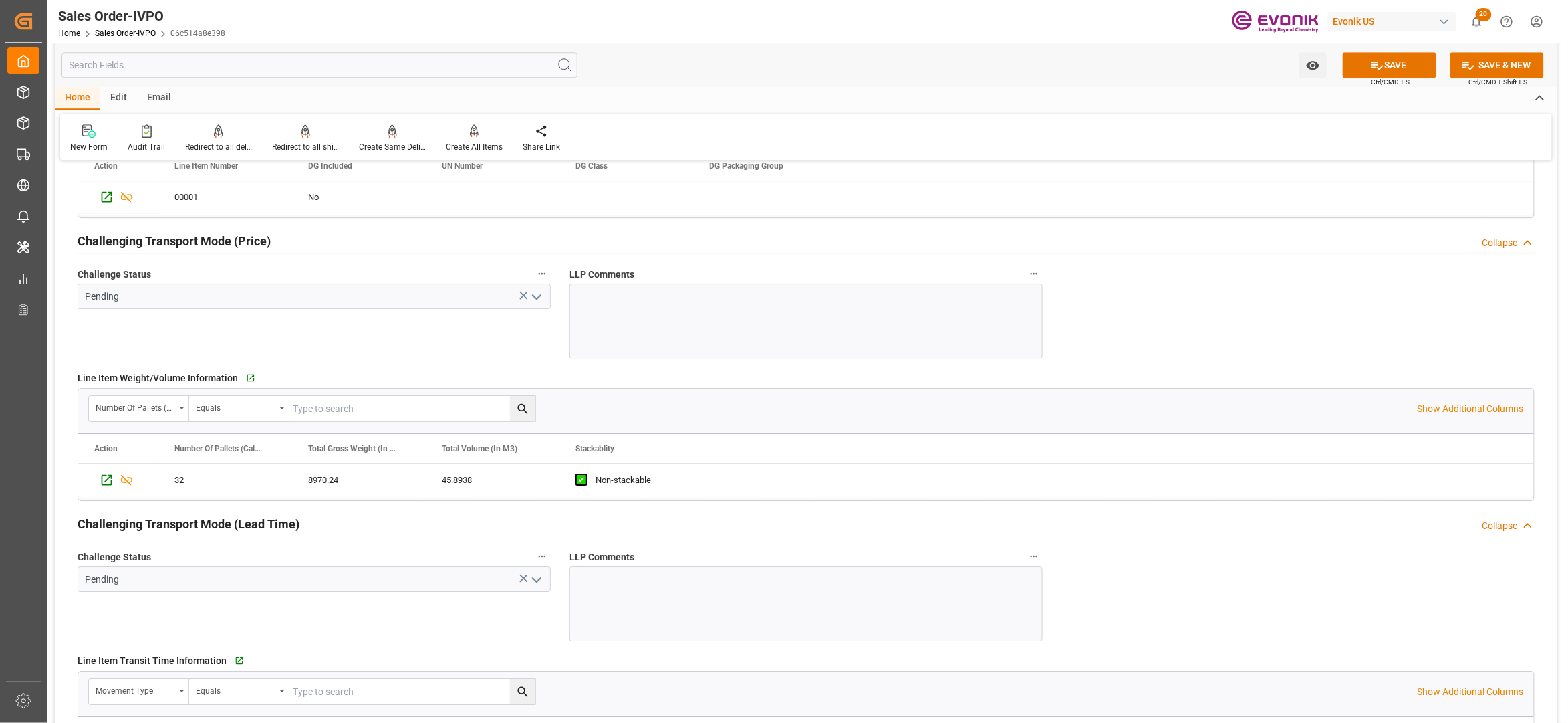
click at [538, 297] on icon "open menu" at bounding box center [537, 296] width 16 height 16
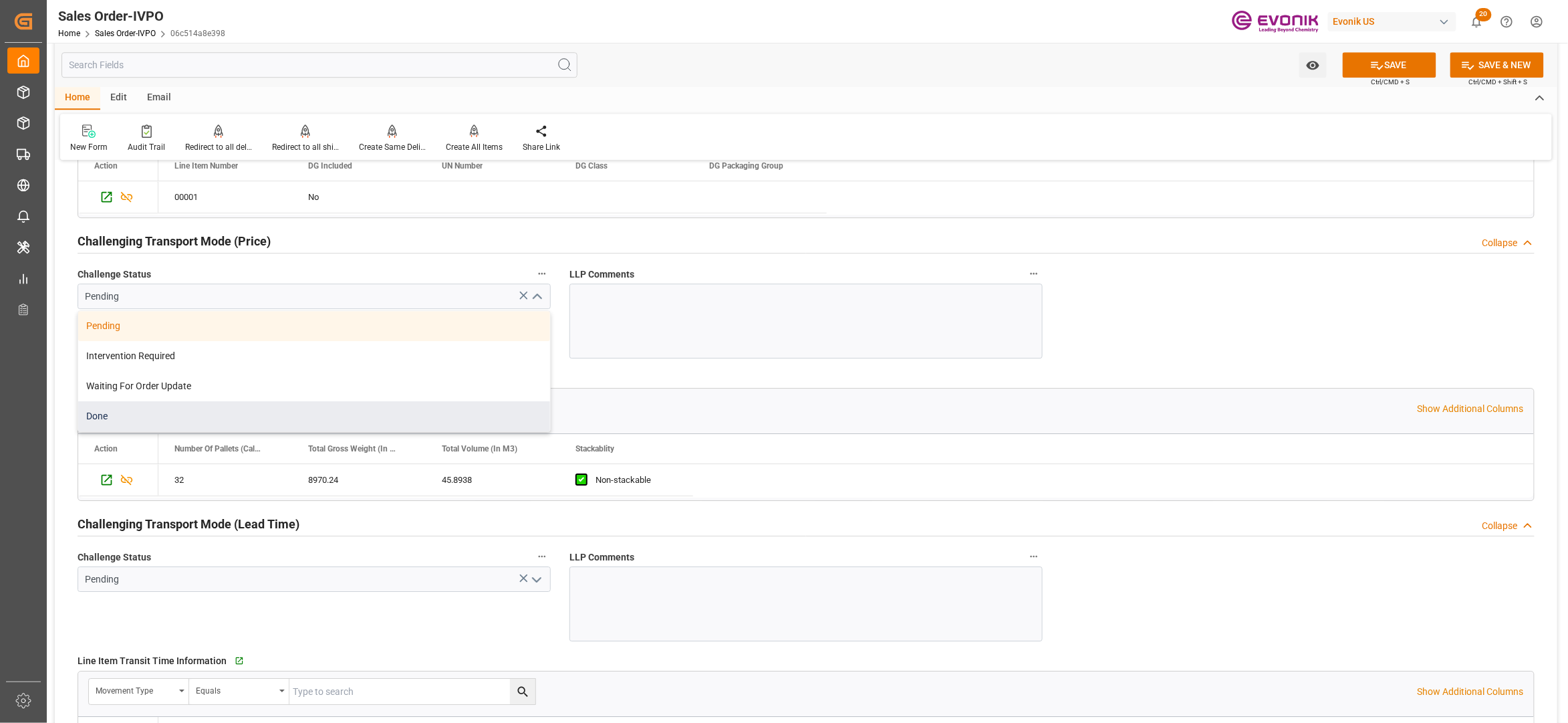
click at [318, 413] on div "Done" at bounding box center [314, 416] width 472 height 30
type input "Done"
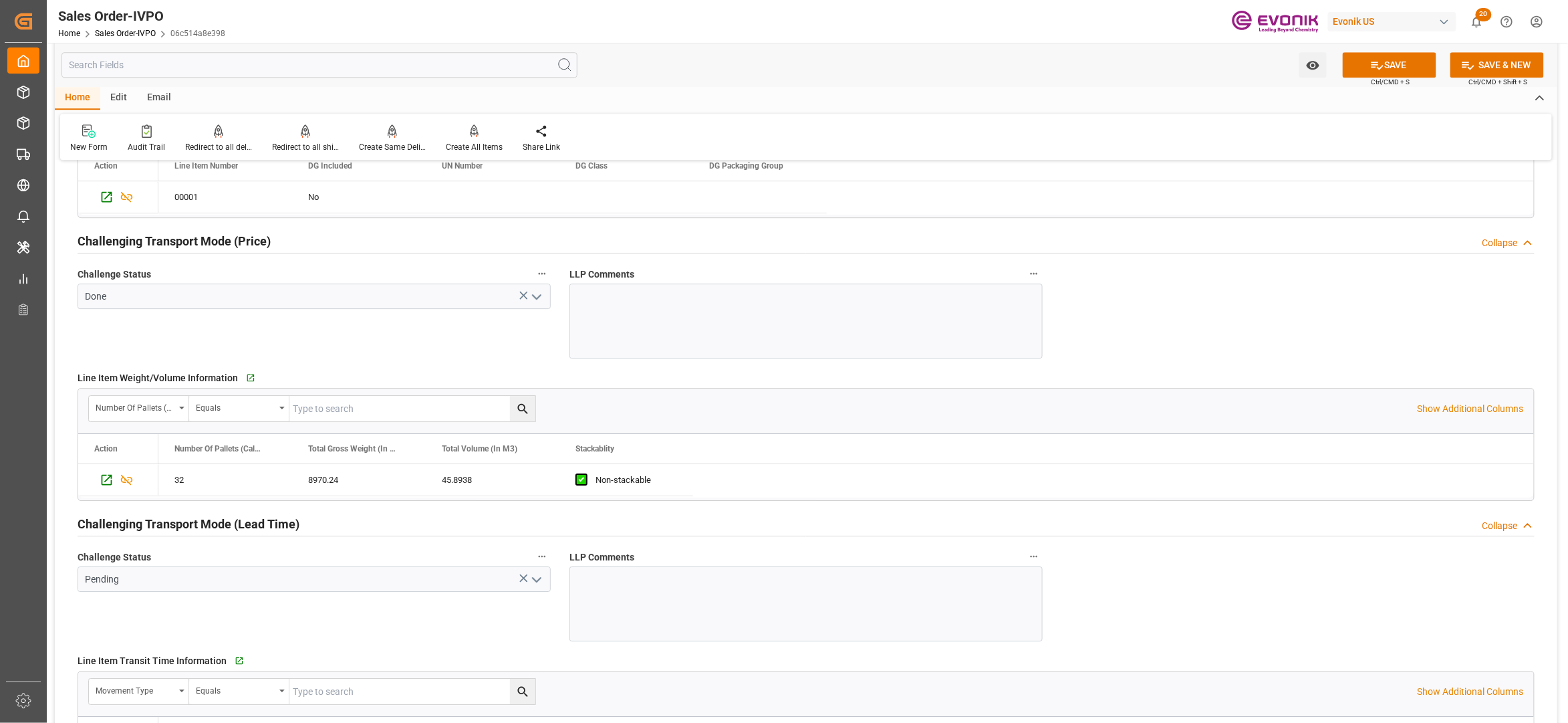
scroll to position [2079, 0]
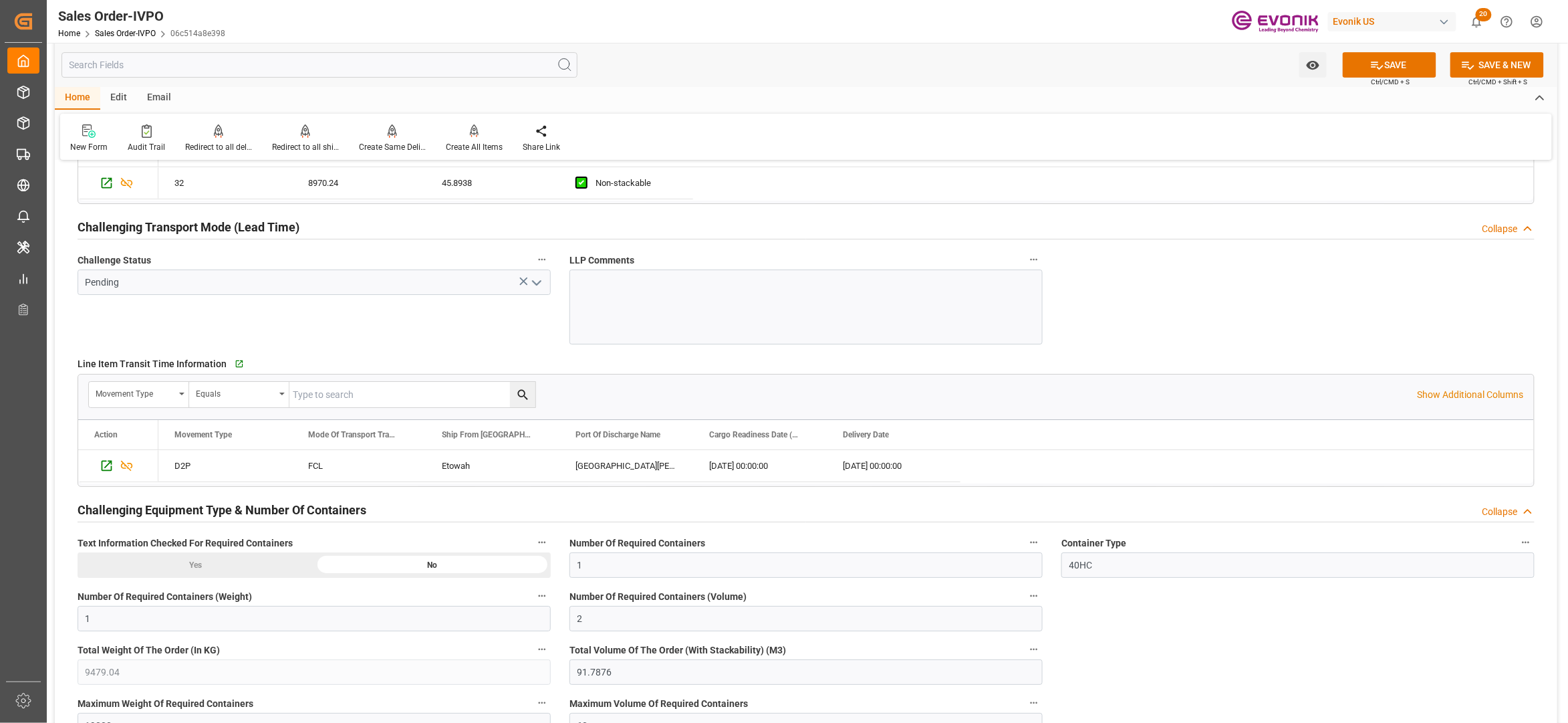
click at [535, 287] on icon "open menu" at bounding box center [537, 283] width 16 height 16
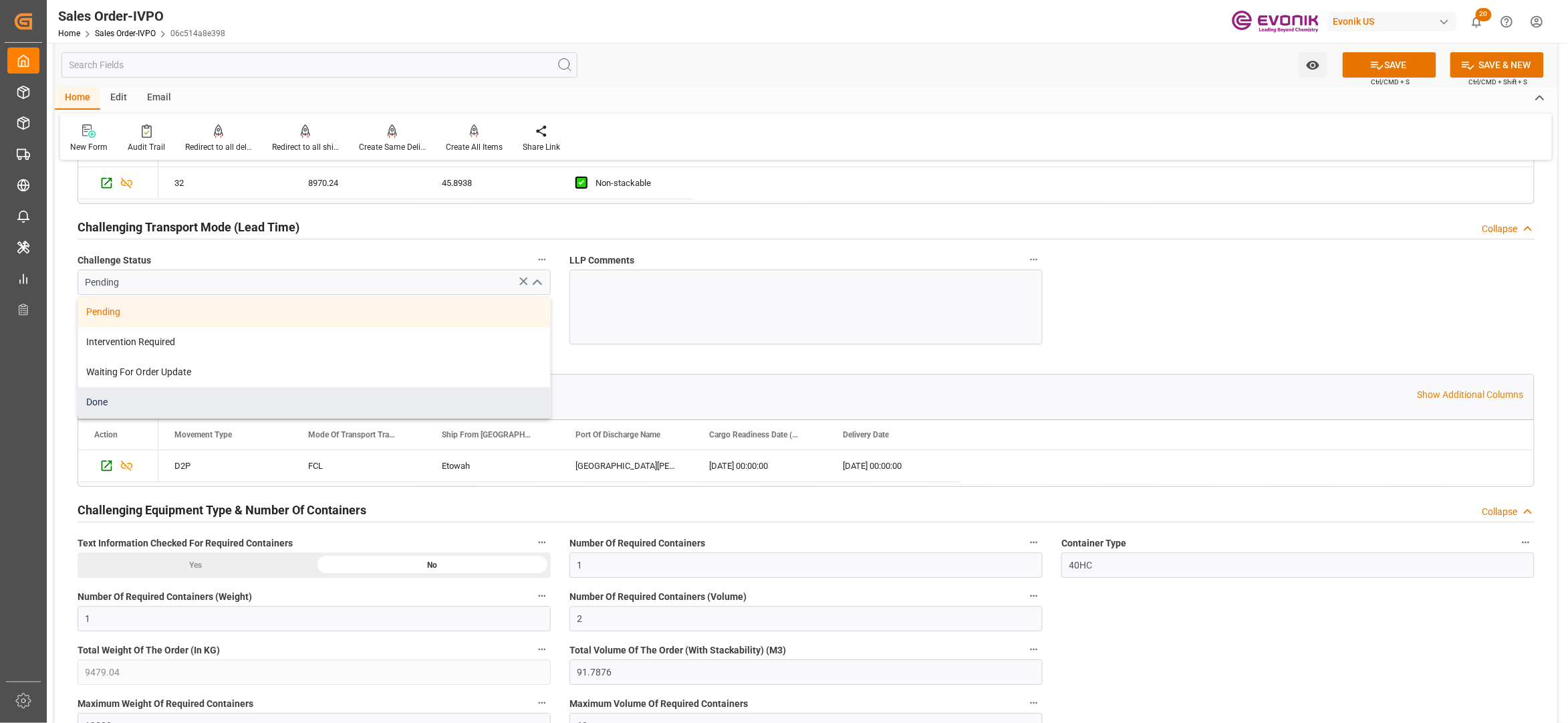
click at [267, 397] on div "Done" at bounding box center [314, 402] width 472 height 30
type input "Done"
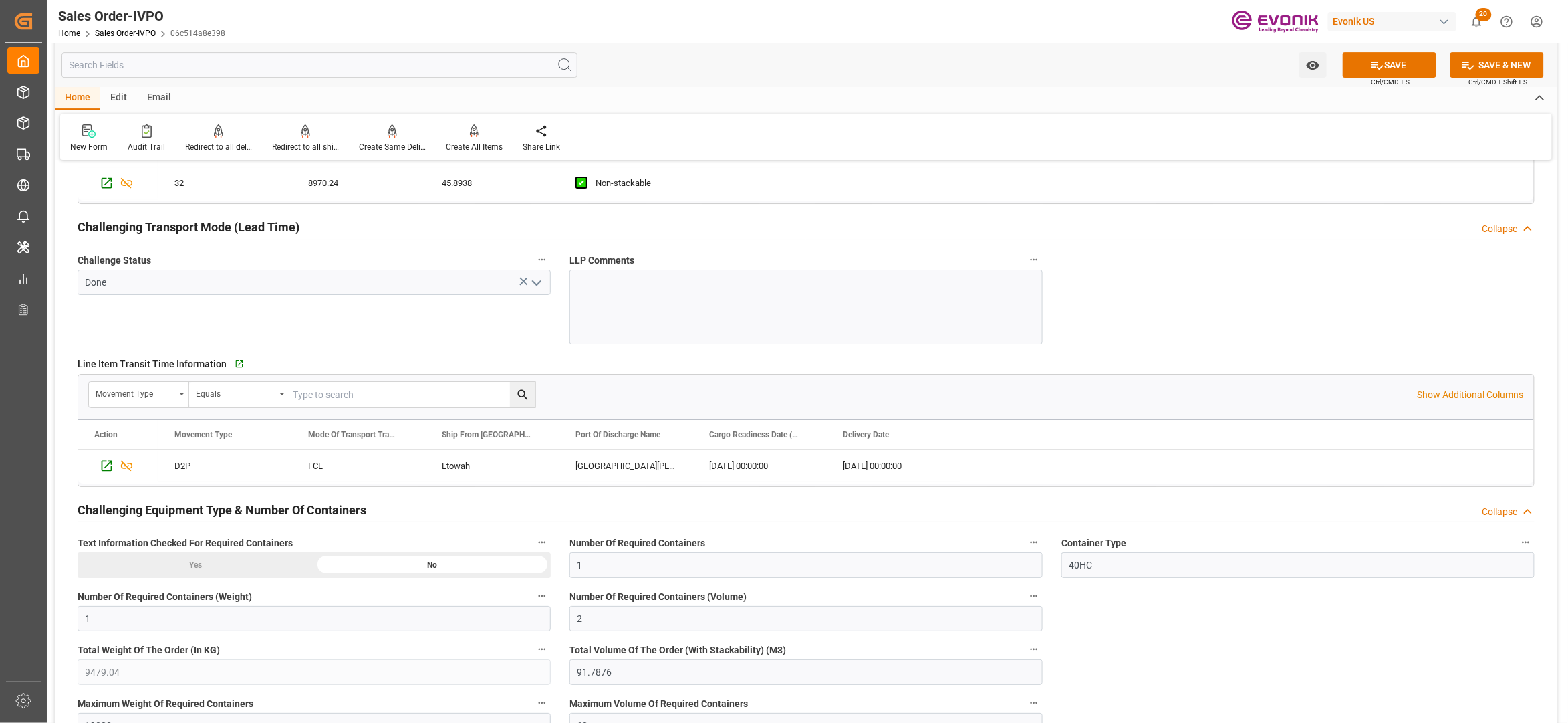
scroll to position [2377, 0]
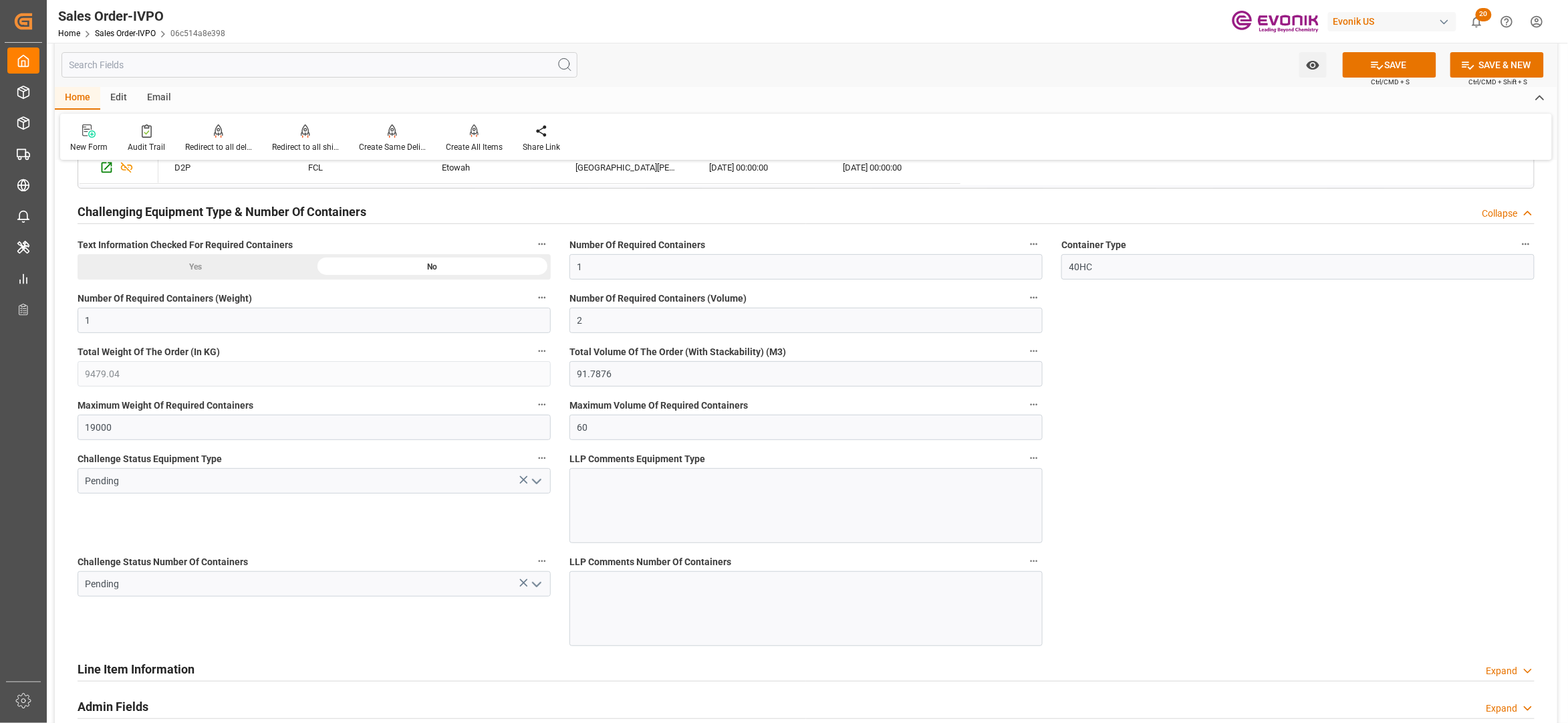
click at [538, 482] on icon "open menu" at bounding box center [537, 481] width 16 height 16
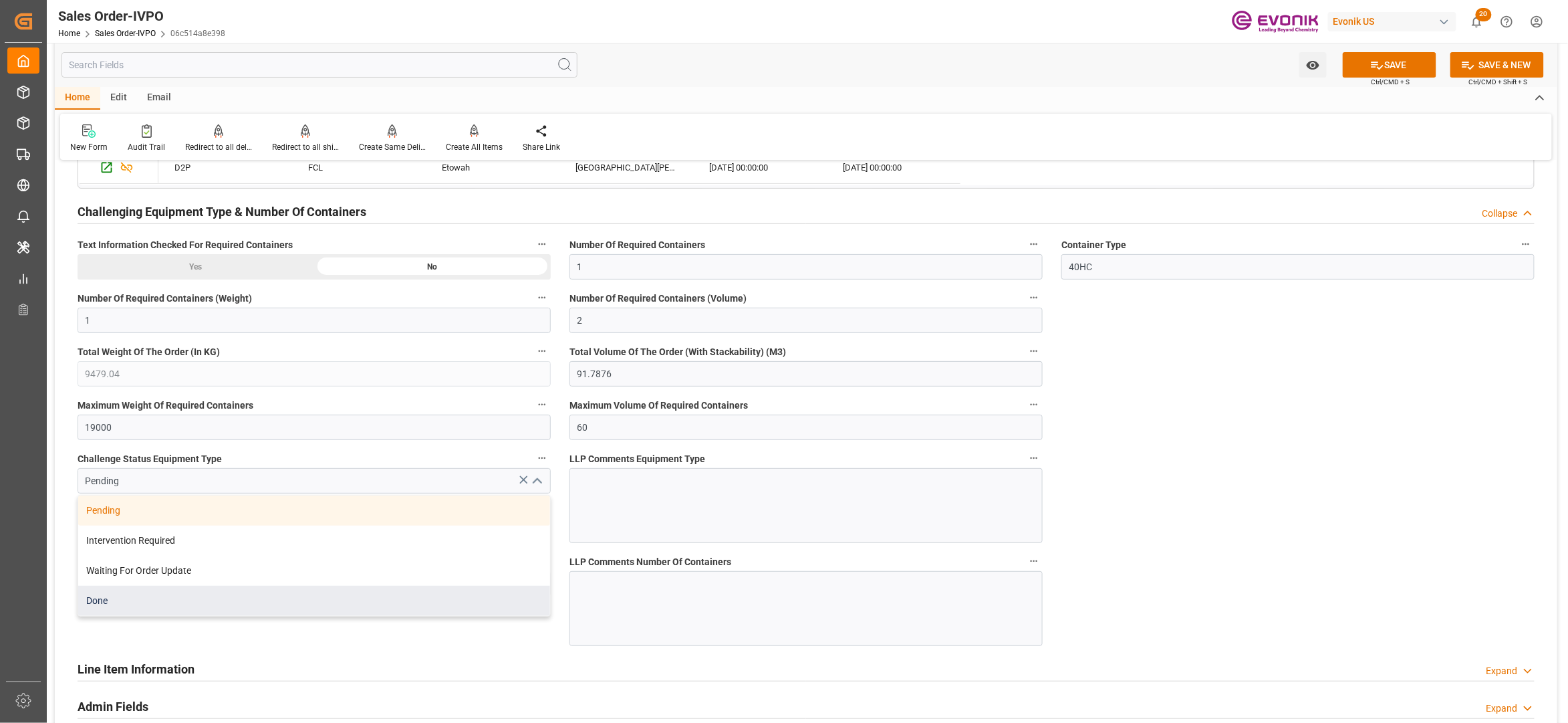
click at [262, 592] on div "Done" at bounding box center [314, 601] width 472 height 30
type input "Done"
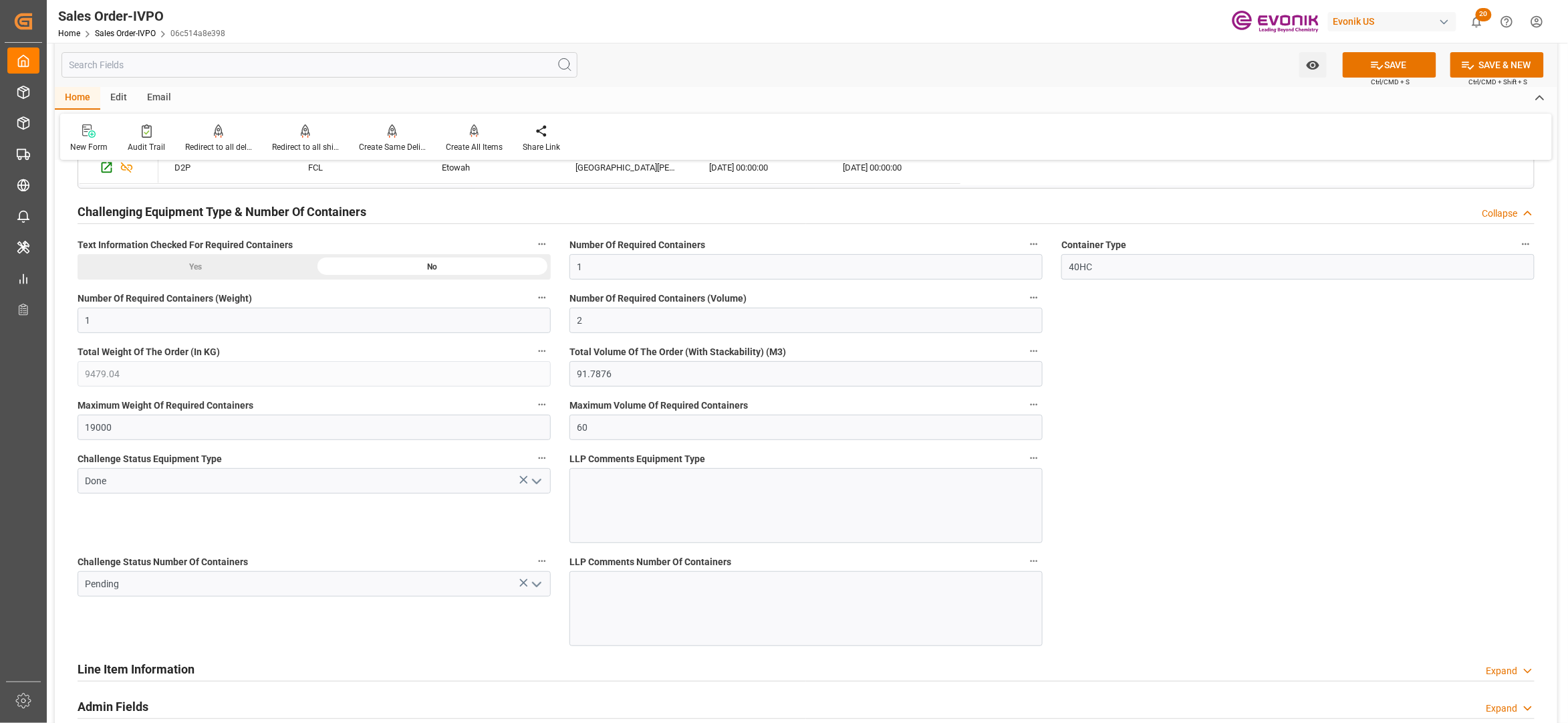
click at [536, 588] on icon "open menu" at bounding box center [537, 584] width 16 height 16
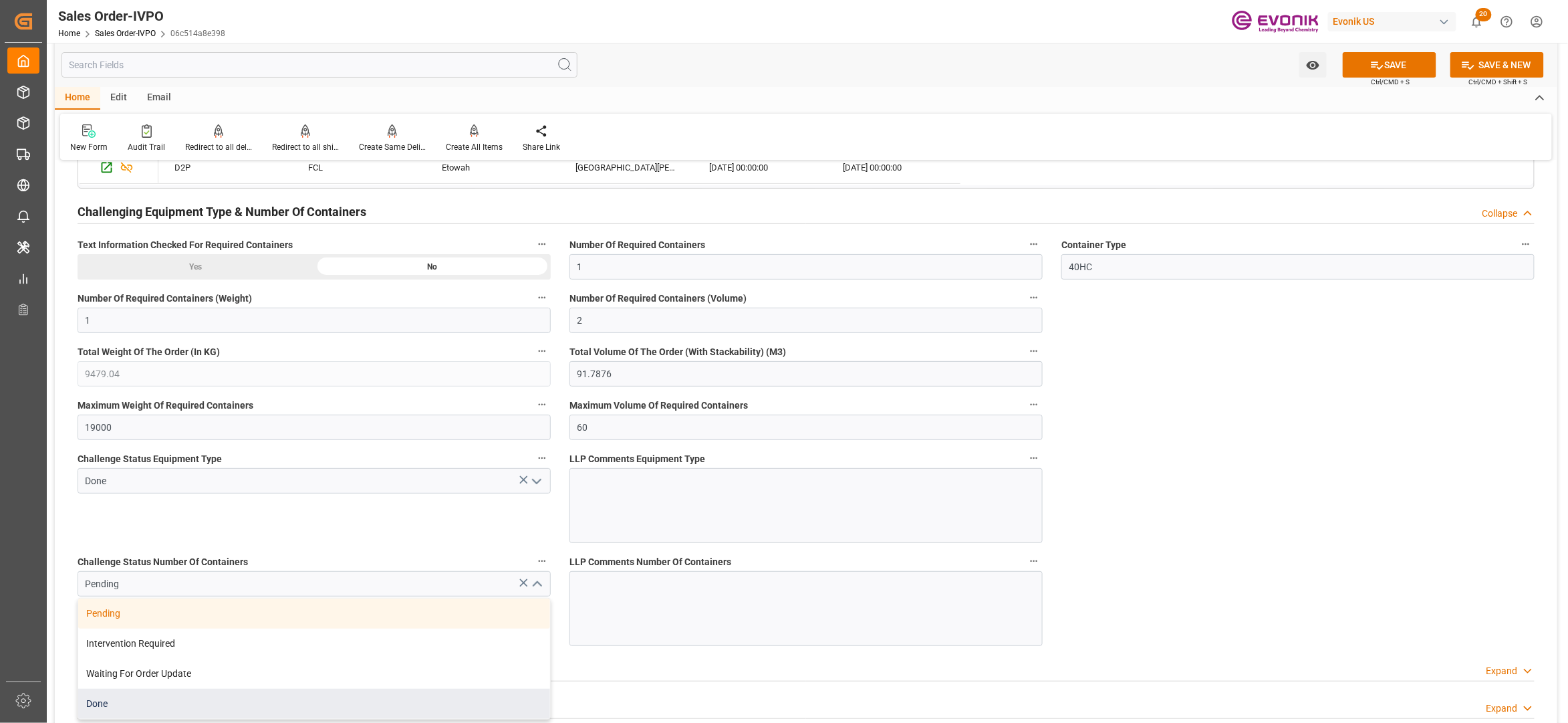
click at [166, 701] on div "Done" at bounding box center [314, 703] width 472 height 30
type input "Done"
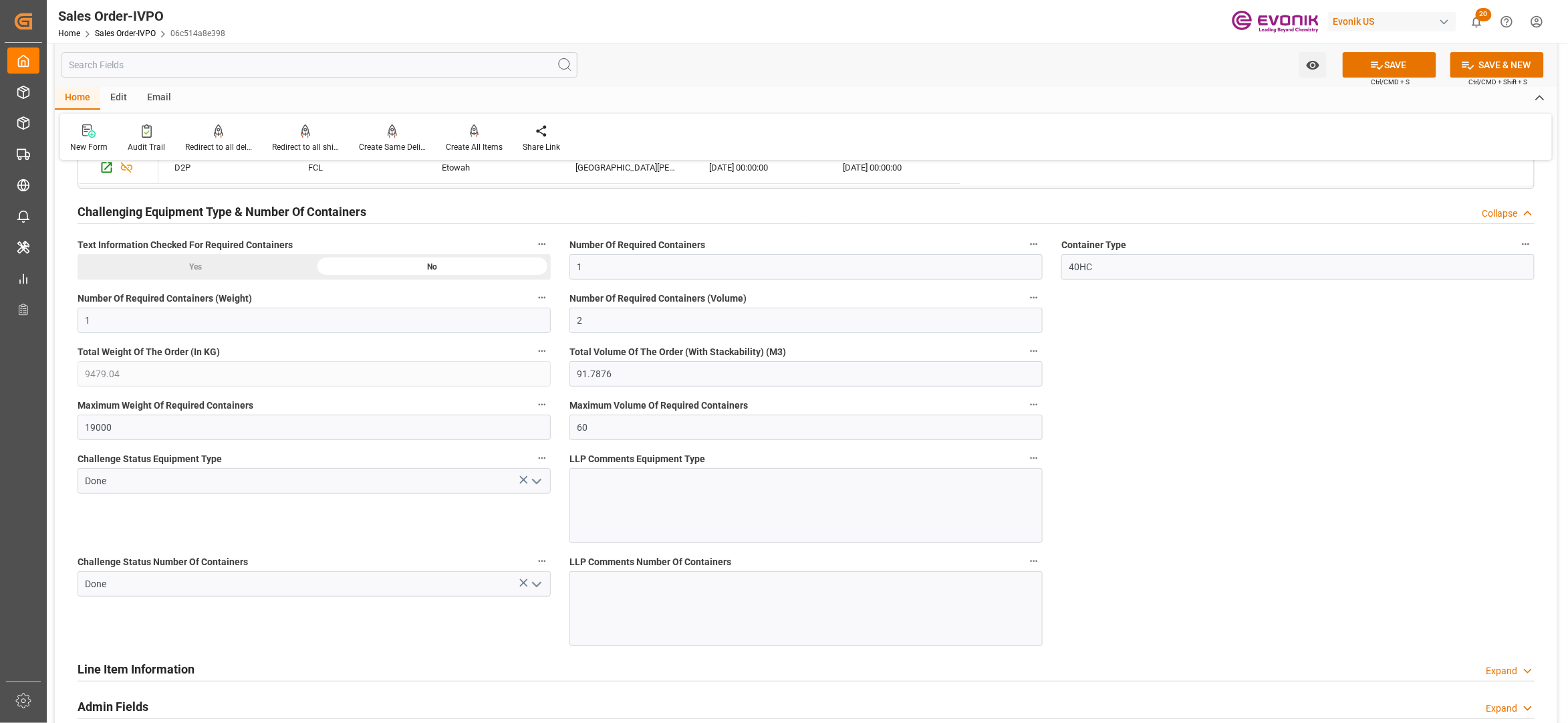
click at [1406, 60] on button "SAVE" at bounding box center [1390, 65] width 94 height 25
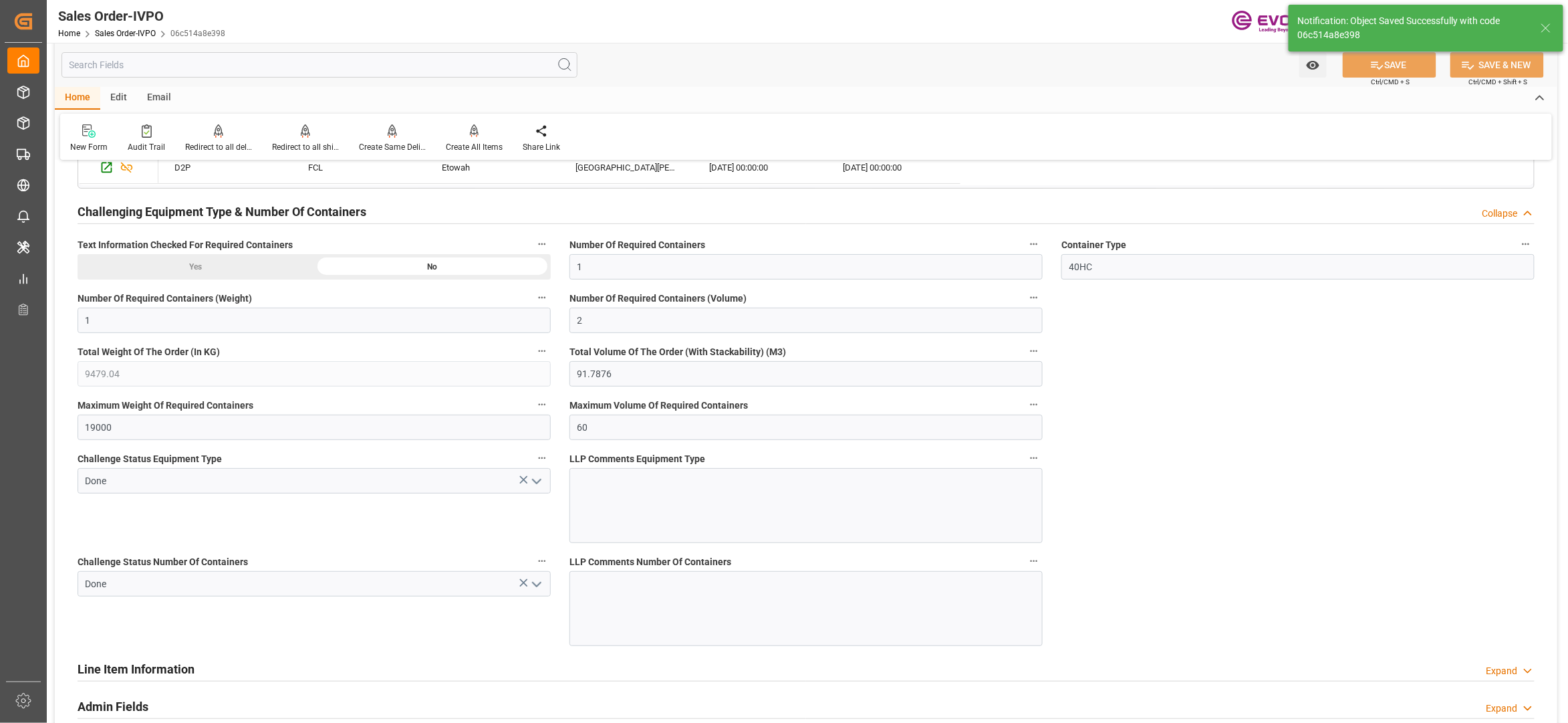
type input "15.09.2025 02:15"
type input "No"
click at [466, 132] on div at bounding box center [475, 131] width 57 height 14
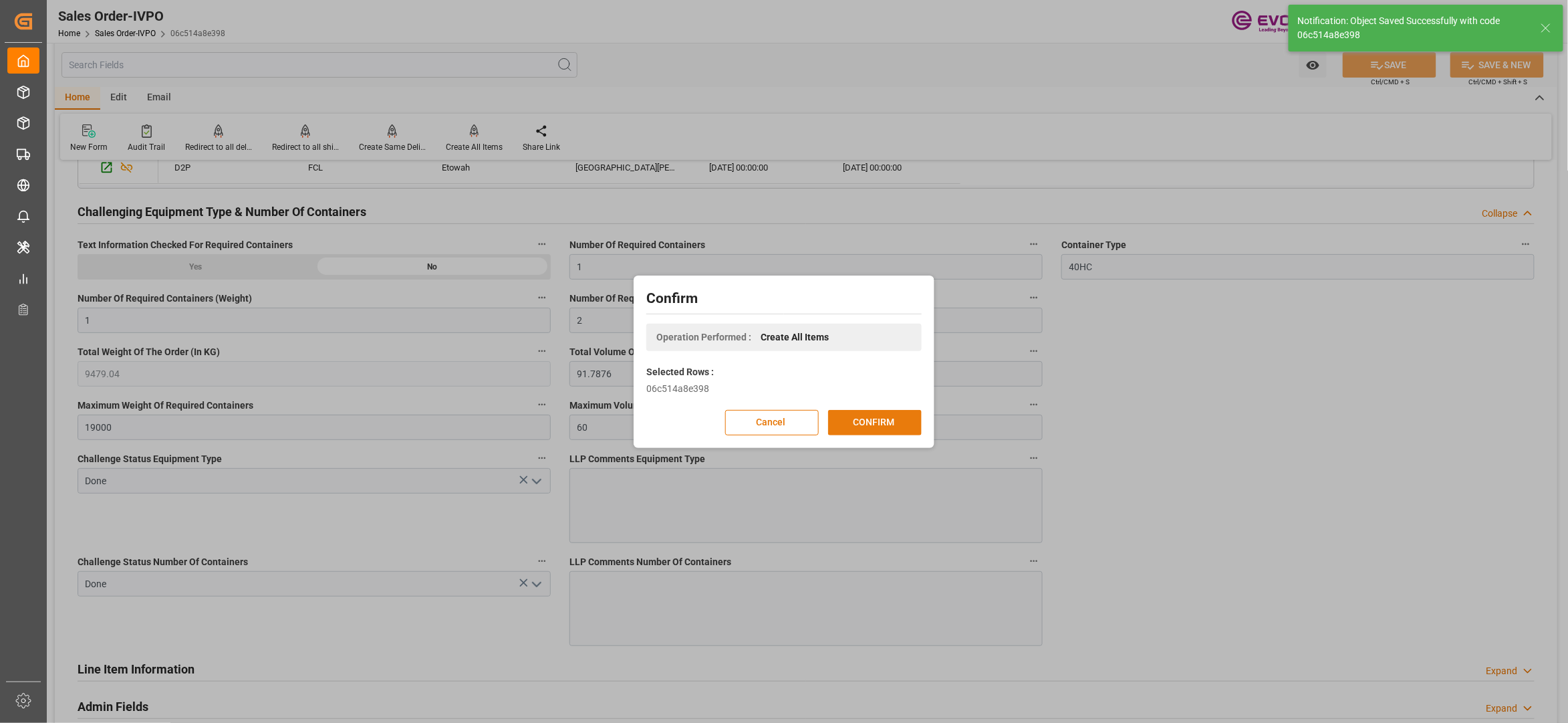
click at [889, 420] on button "CONFIRM" at bounding box center [875, 423] width 94 height 25
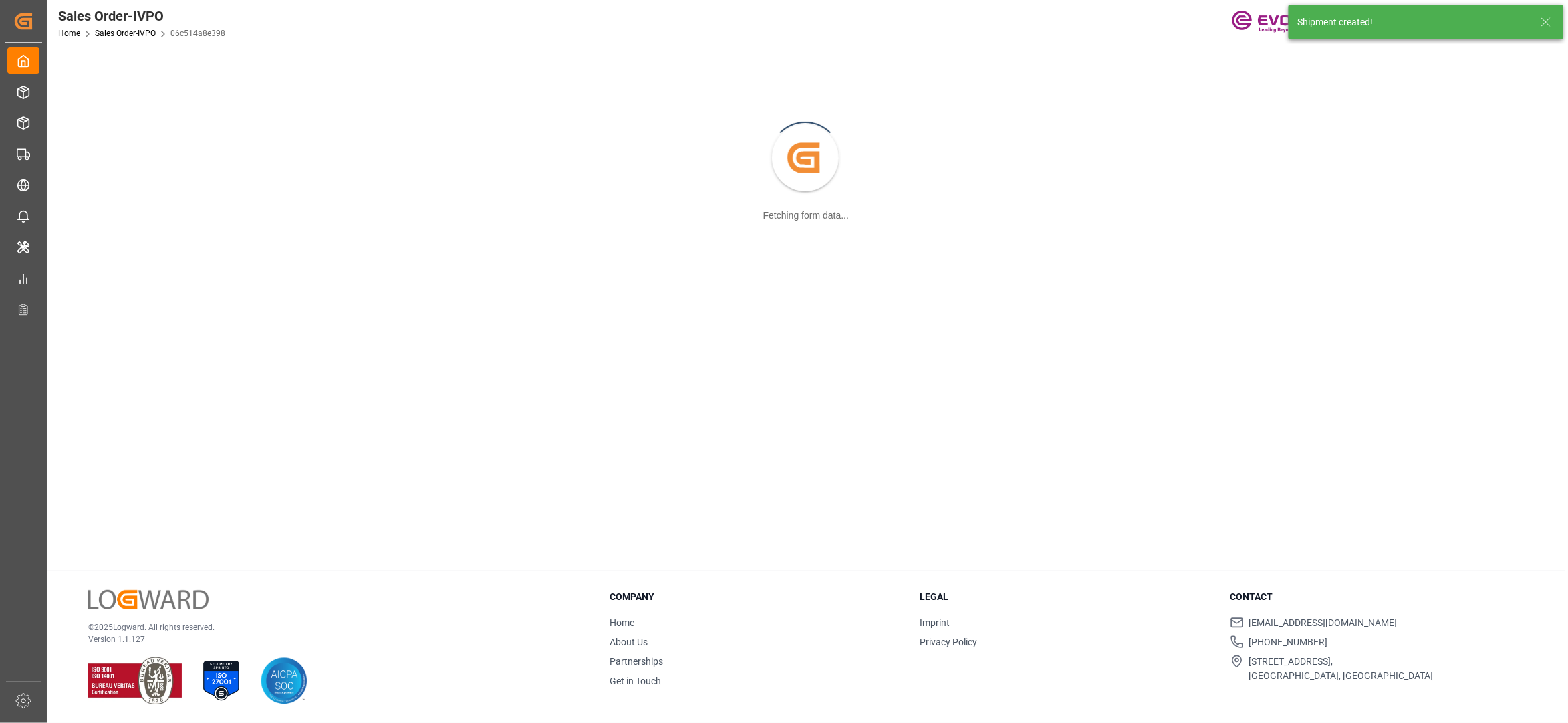
scroll to position [145, 0]
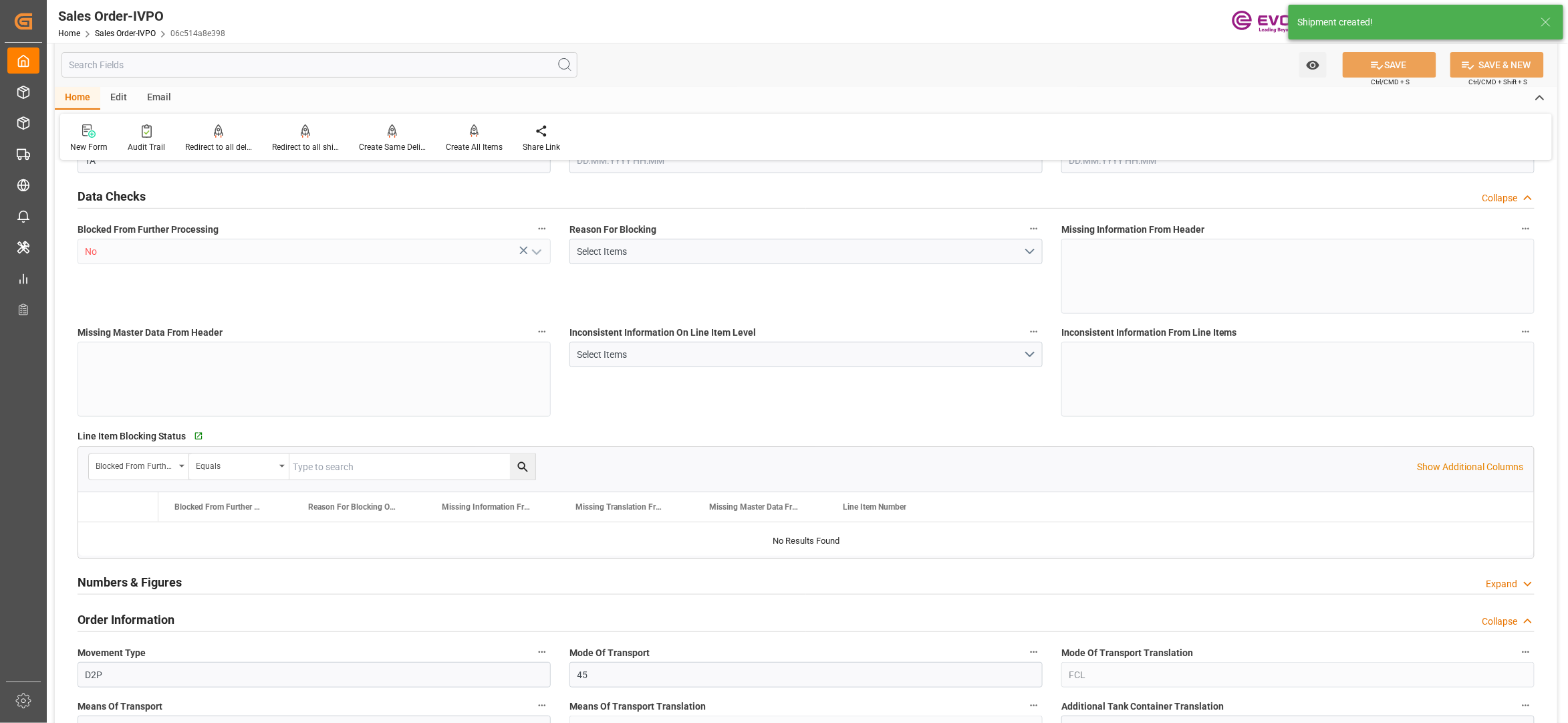
type input "GTSTC"
type input "0"
type input "1"
type input "2"
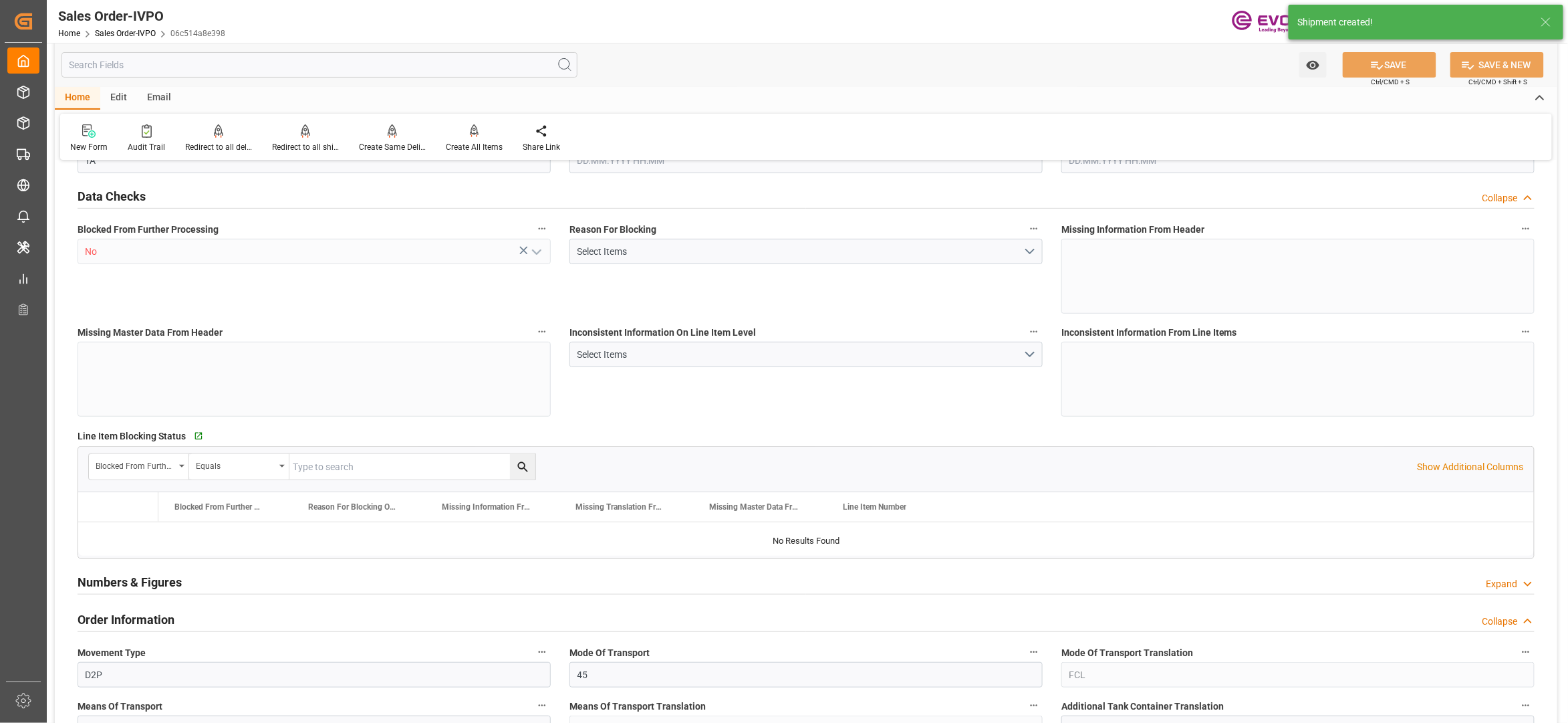
type input "9479.04"
type input "91.7876"
type input "19000"
type input "60"
type input "05.08.2025 16:39"
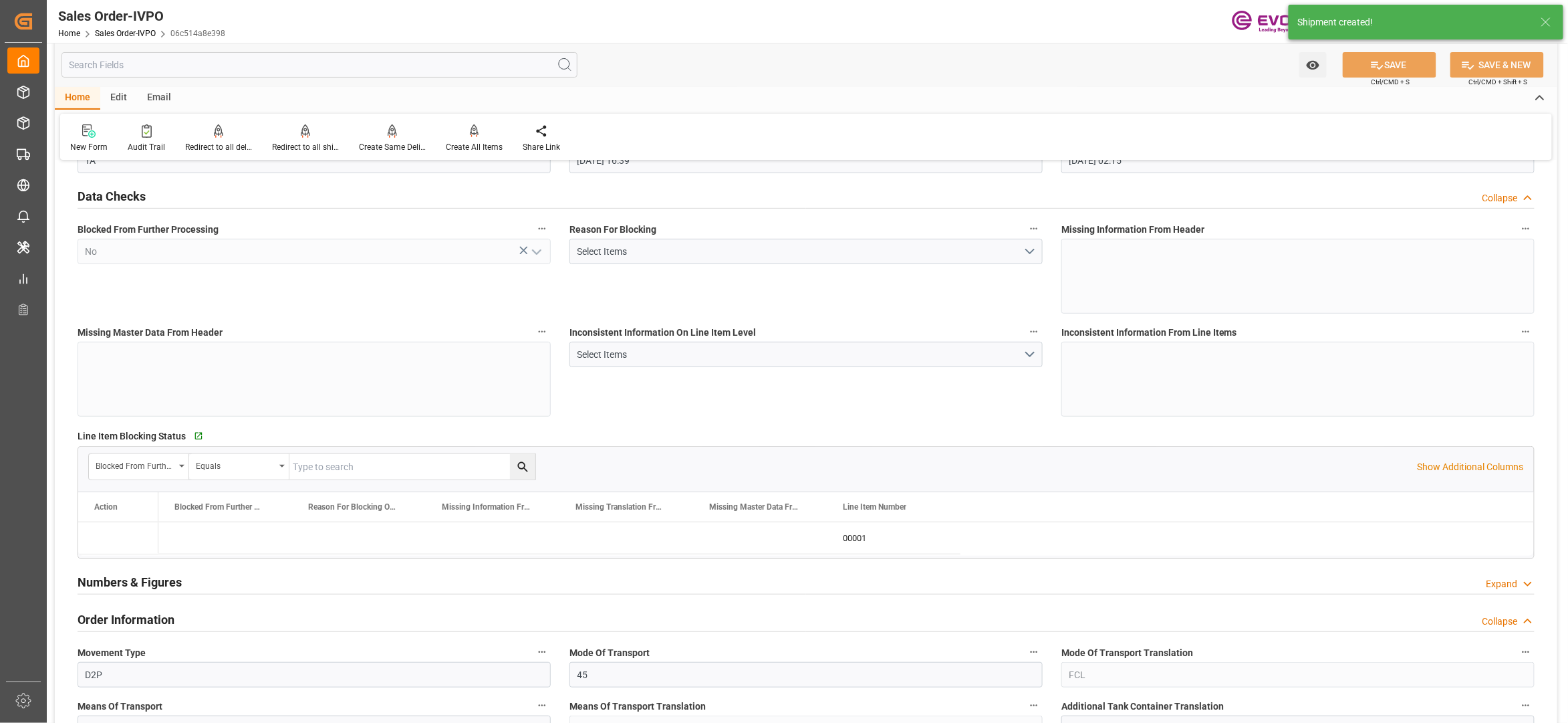
type input "15.09.2025 02:15"
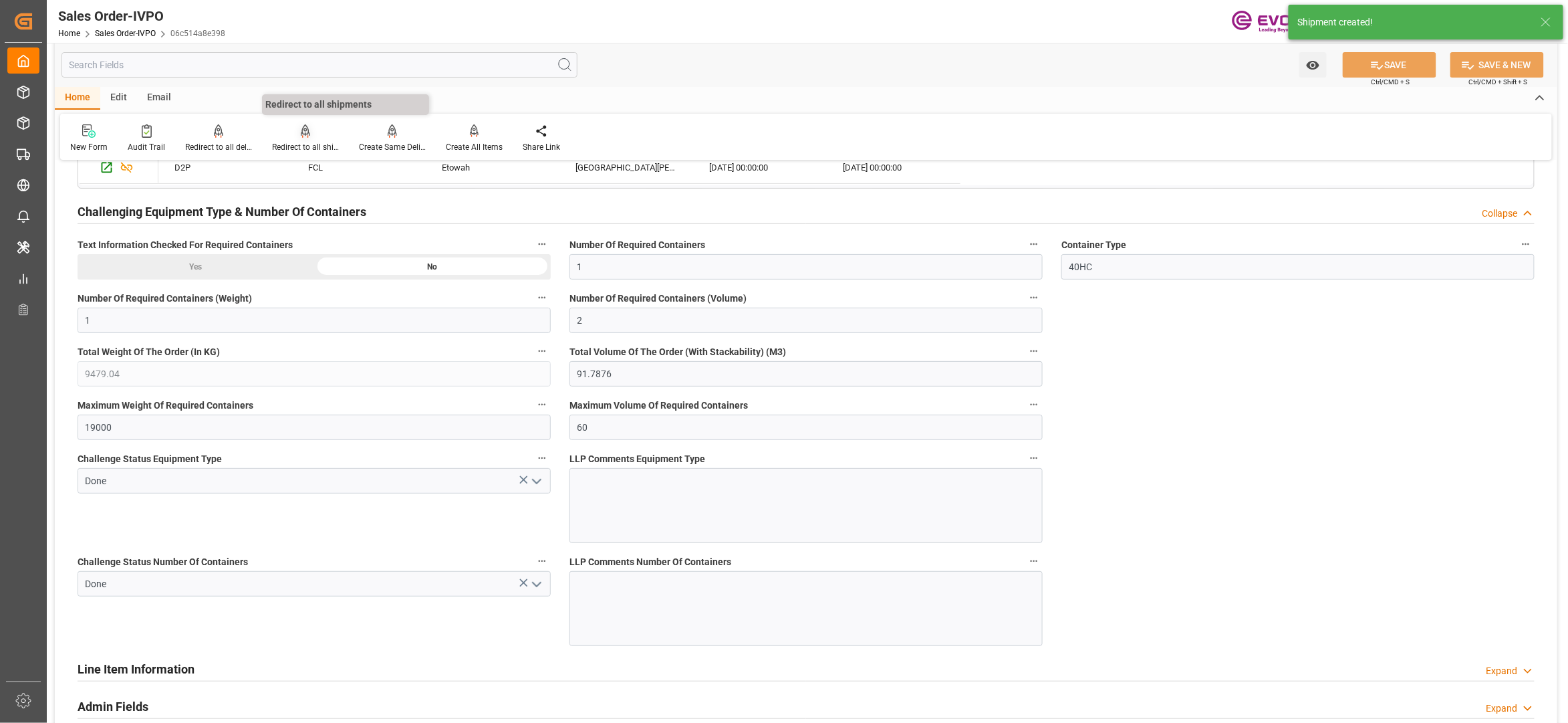
click at [294, 135] on div at bounding box center [305, 131] width 67 height 14
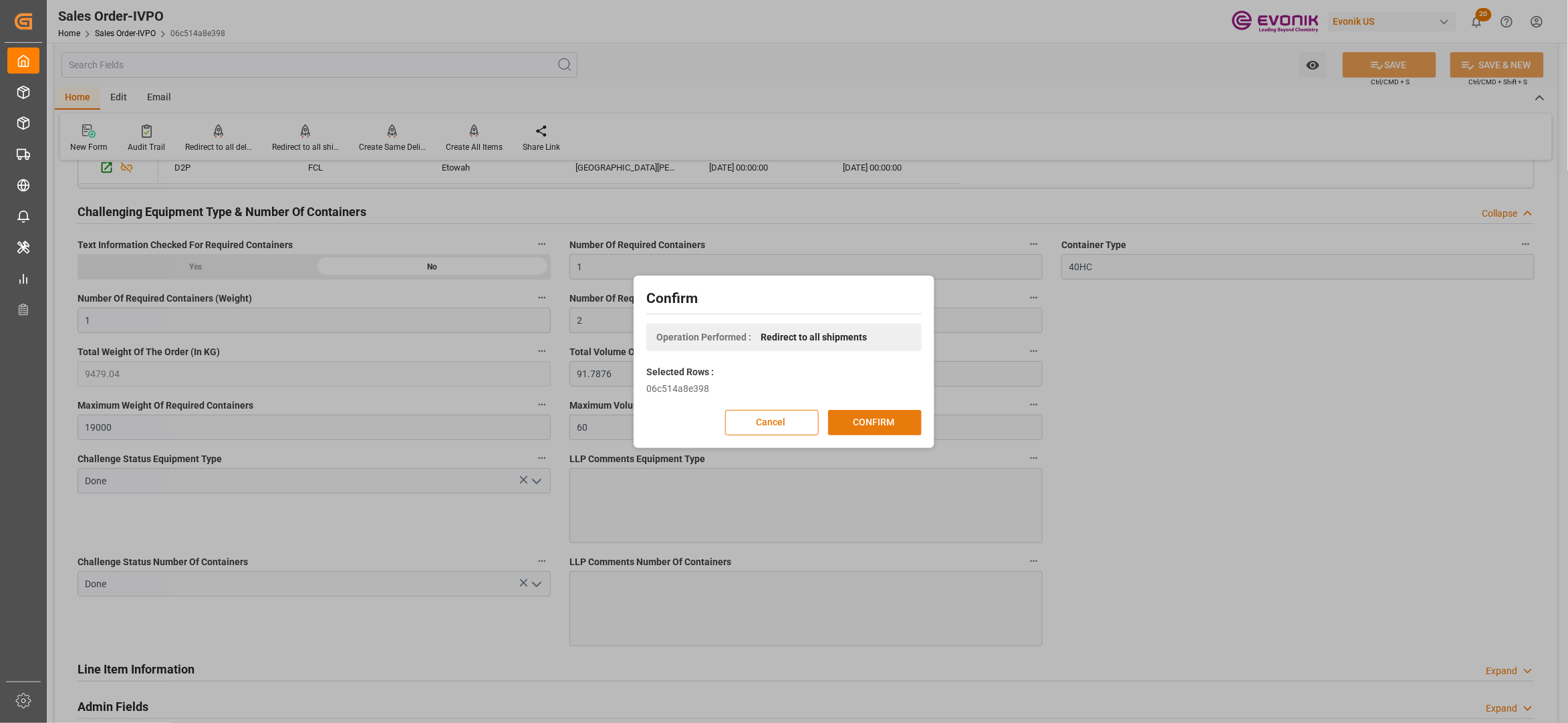
click at [866, 425] on button "CONFIRM" at bounding box center [875, 423] width 94 height 25
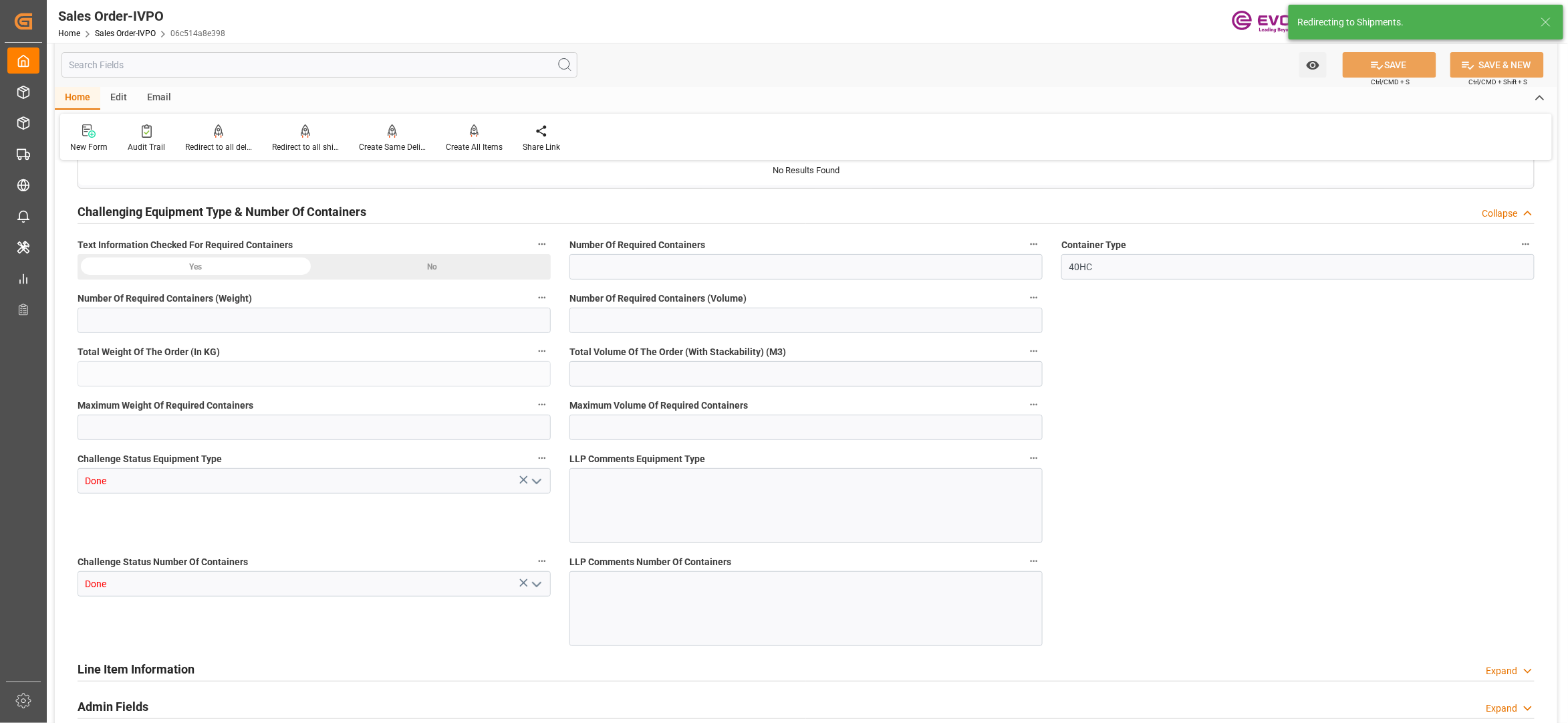
type input "GTSTC"
type input "0"
type input "1"
type input "2"
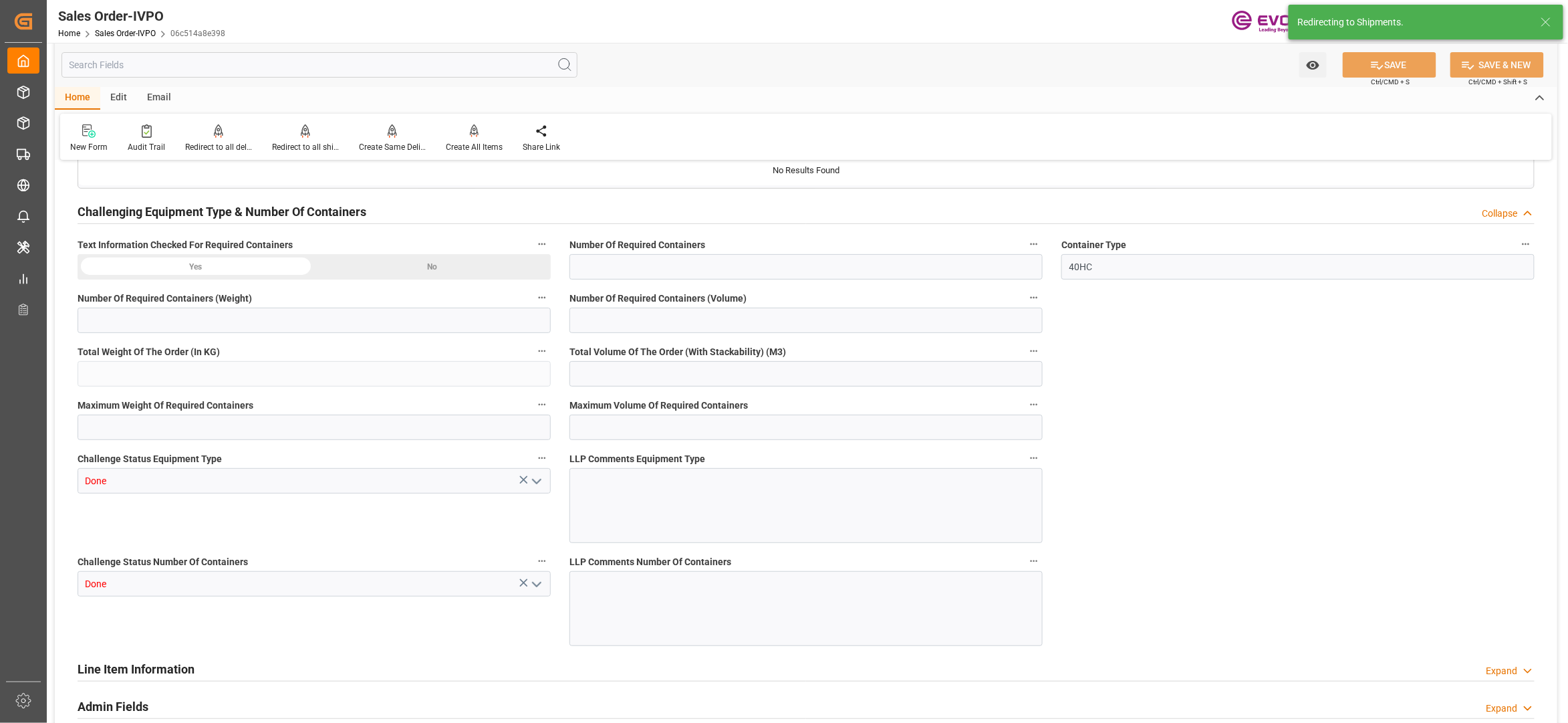
type input "9479.04"
type input "91.7876"
type input "19000"
type input "60"
type input "05.08.2025 16:39"
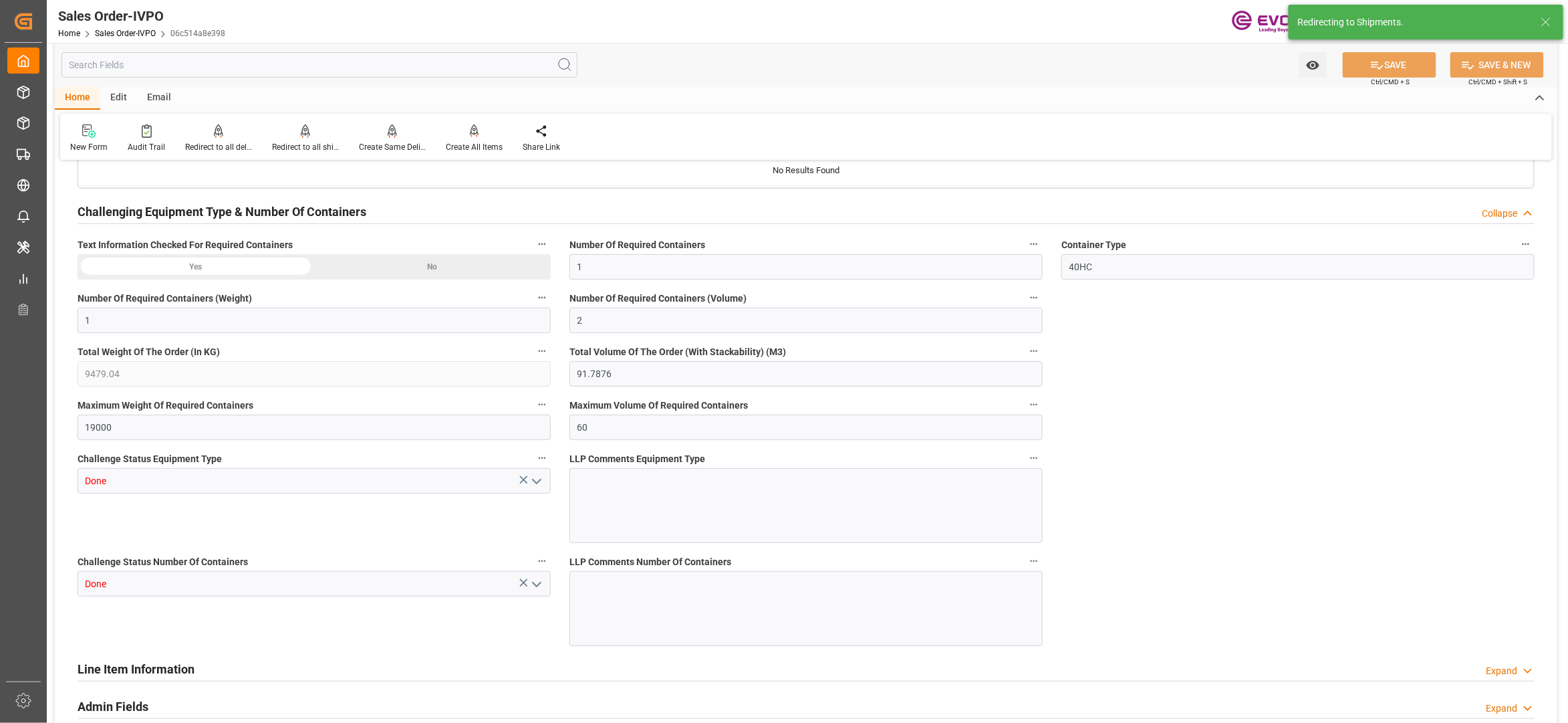
type input "15.09.2025 02:15"
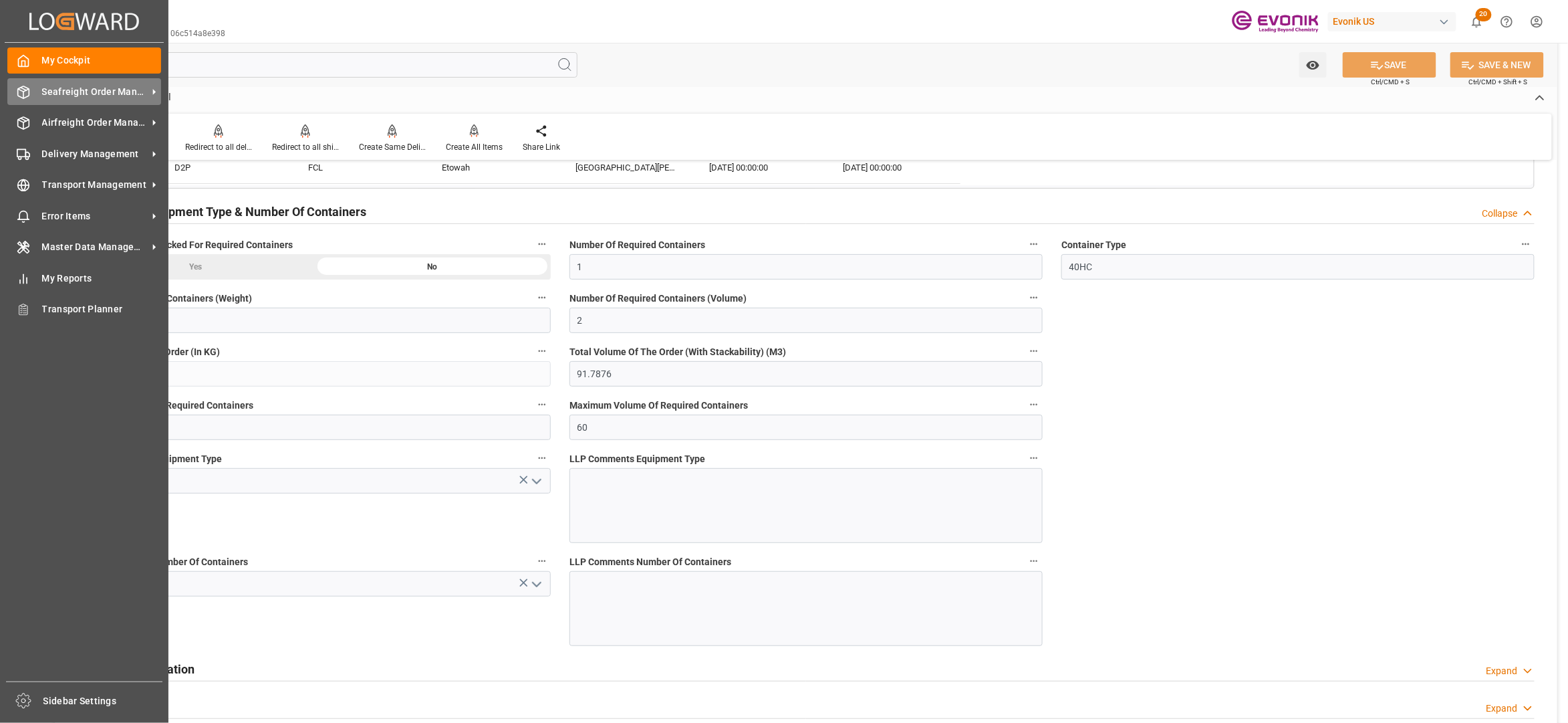
click at [56, 86] on span "Seafreight Order Management" at bounding box center [95, 92] width 106 height 14
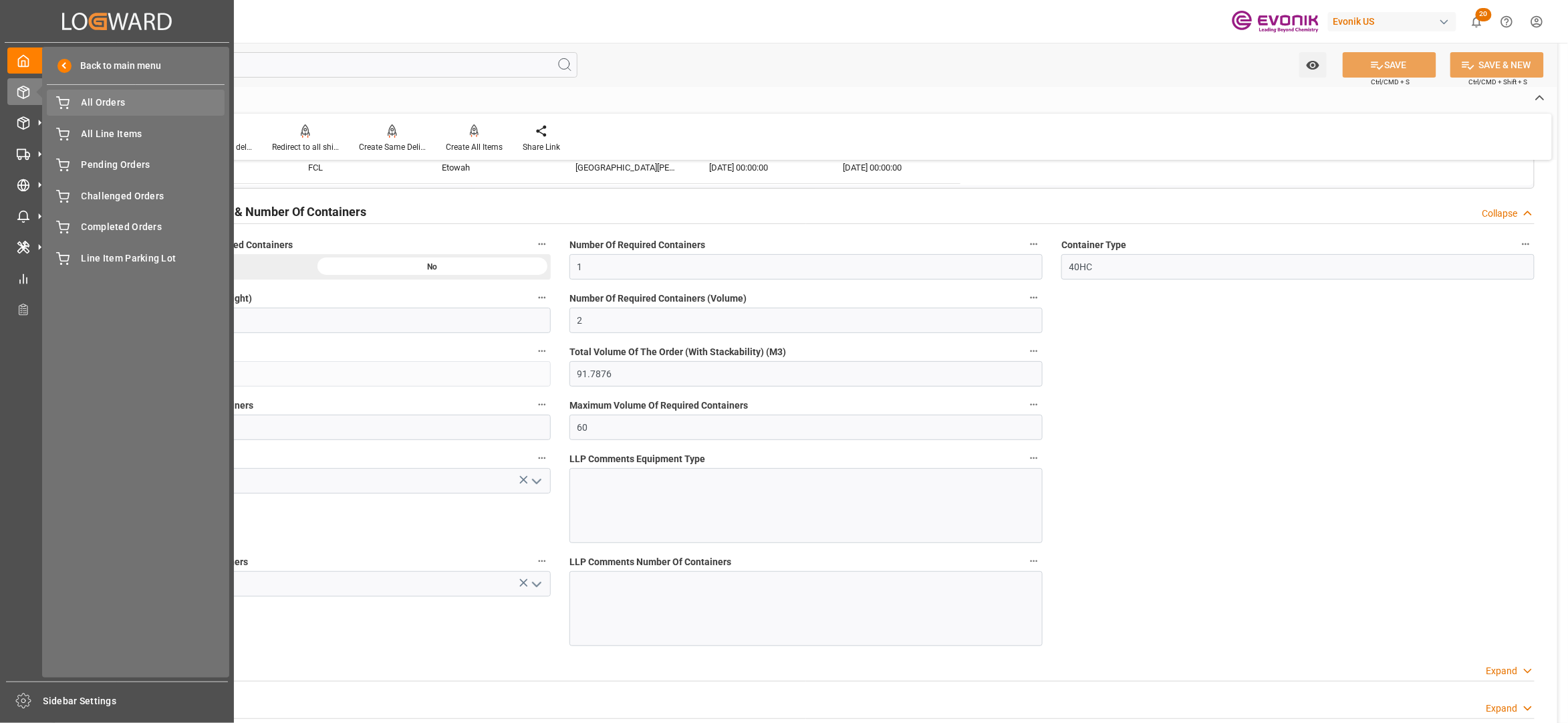
click at [107, 102] on span "All Orders" at bounding box center [153, 102] width 143 height 14
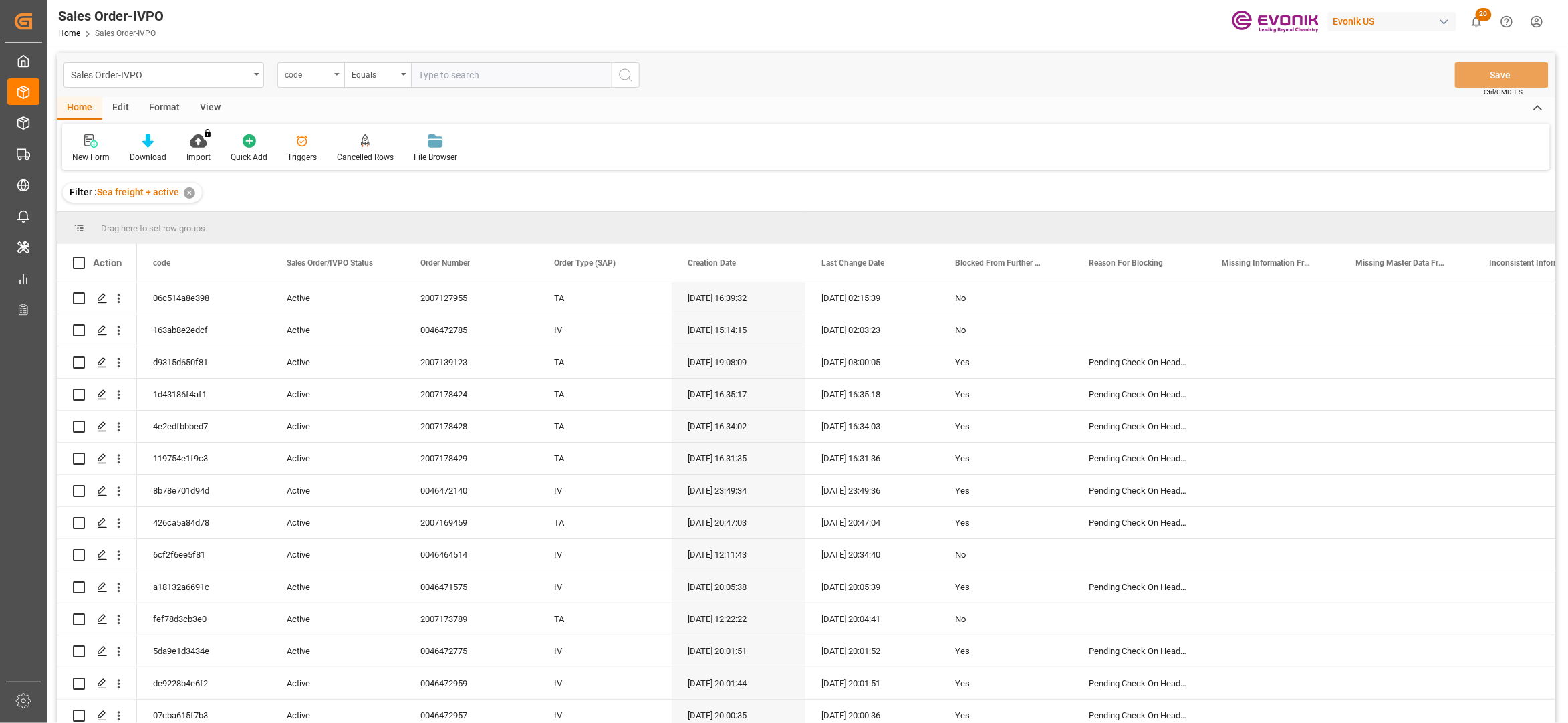
click at [316, 73] on div "code" at bounding box center [307, 73] width 46 height 16
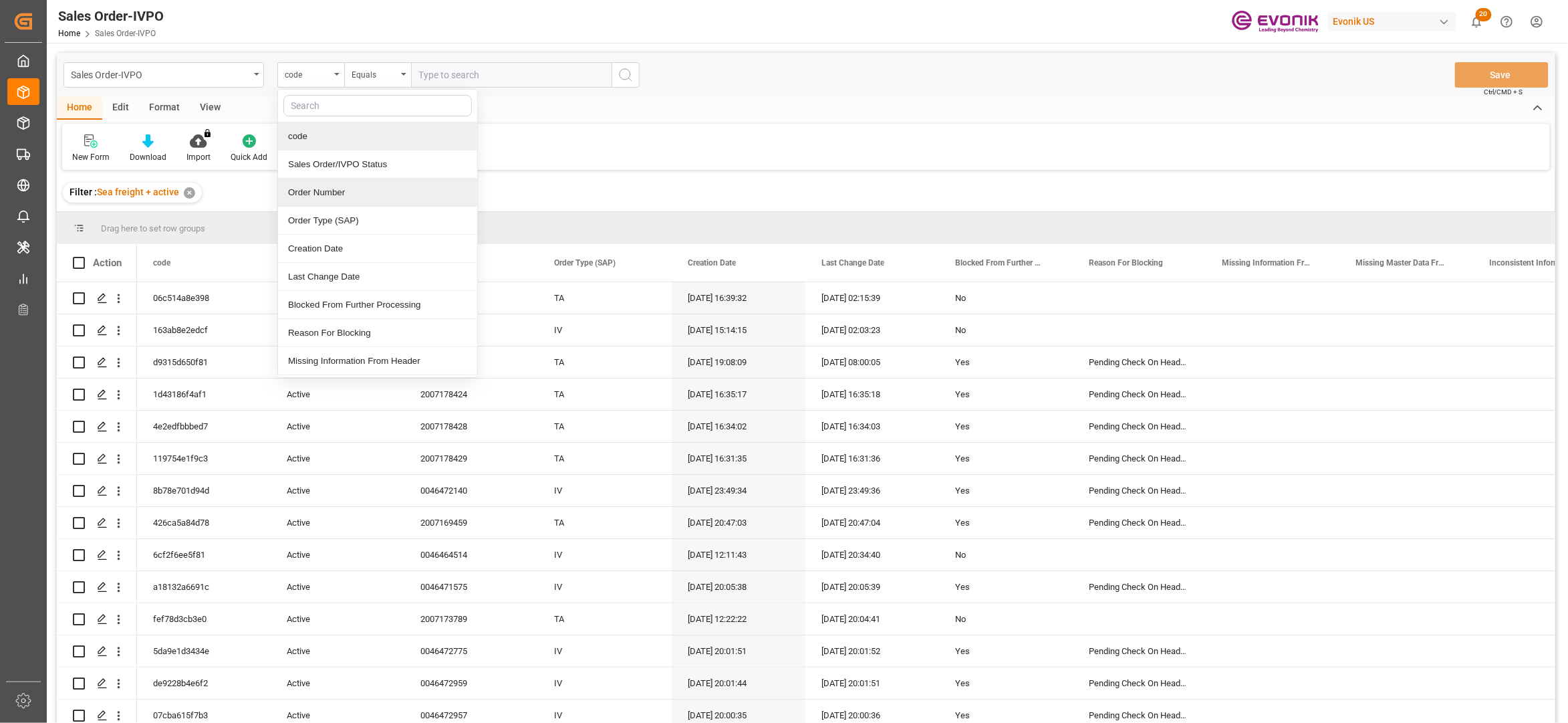
click at [349, 196] on div "Order Number" at bounding box center [378, 192] width 199 height 28
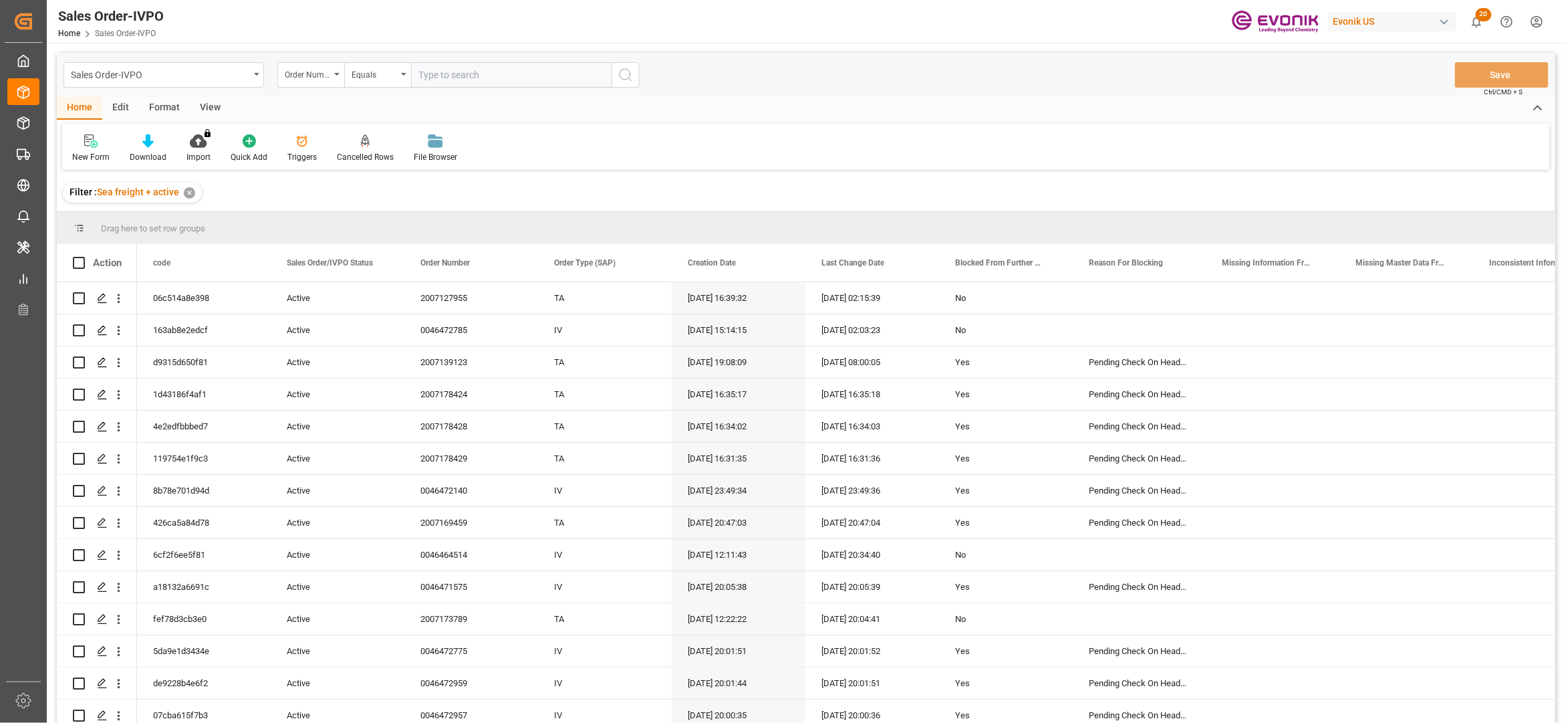
click at [433, 76] on input "text" at bounding box center [511, 75] width 200 height 25
paste input "2007127944"
type input "2007127944"
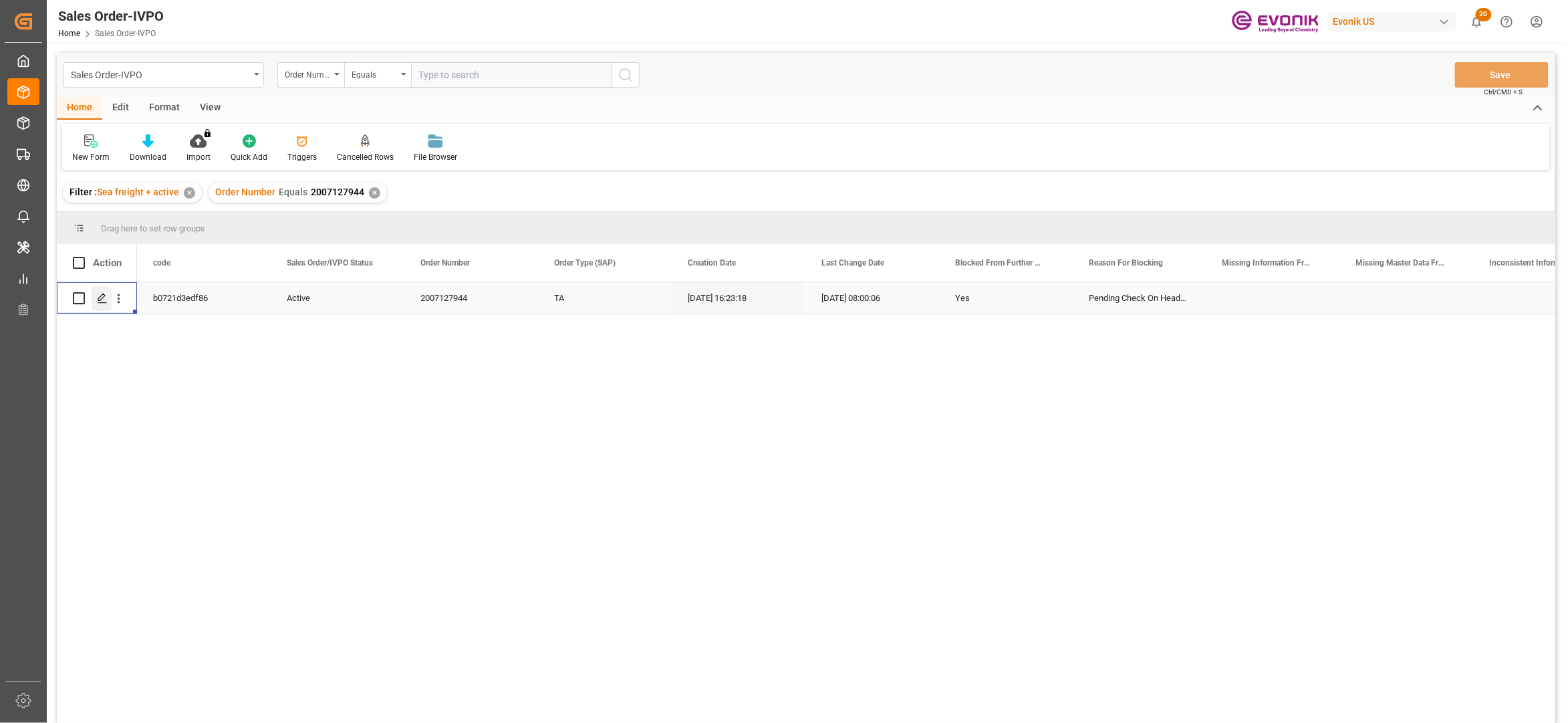
click at [103, 305] on div "Press SPACE to select this row." at bounding box center [101, 298] width 20 height 24
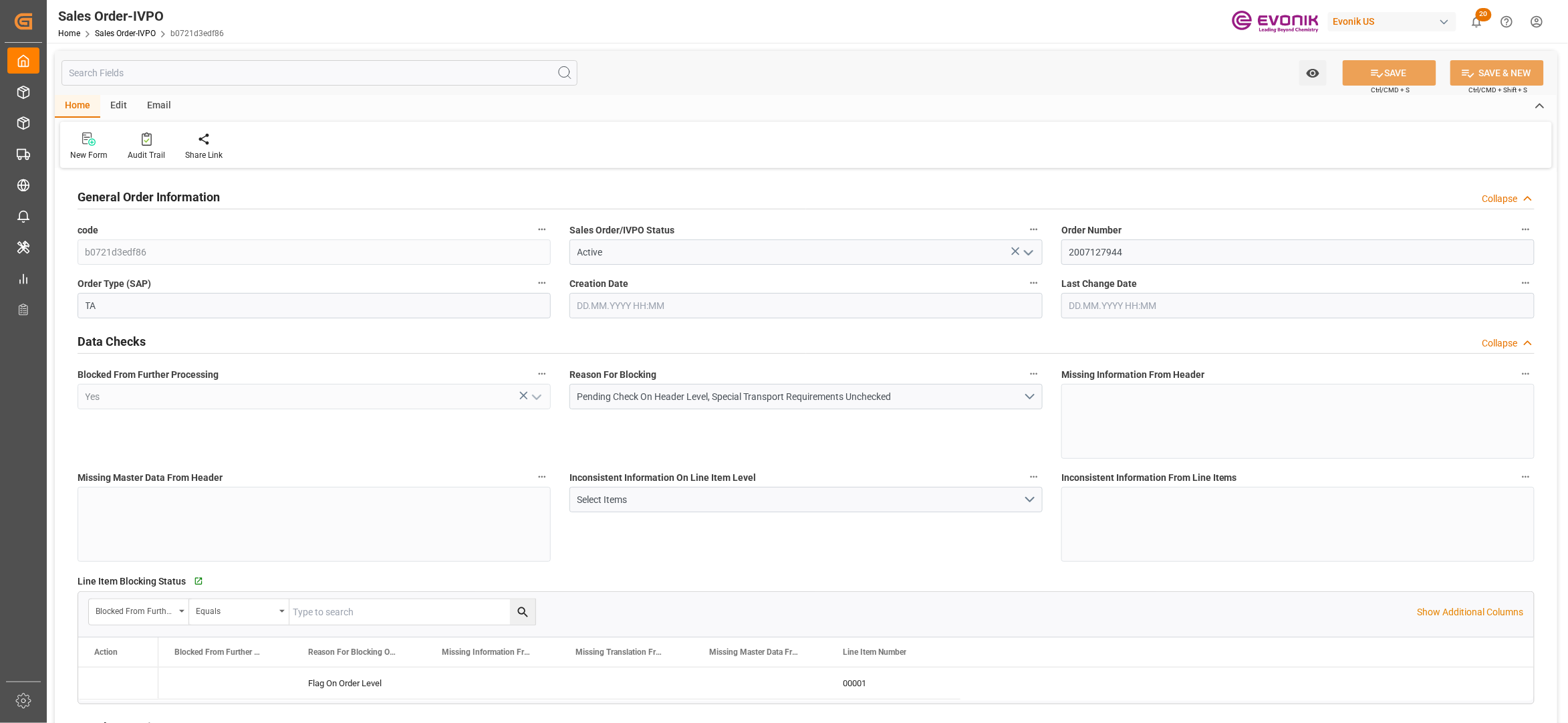
type input "GTSTC"
type input "0"
type input "1"
type input "2"
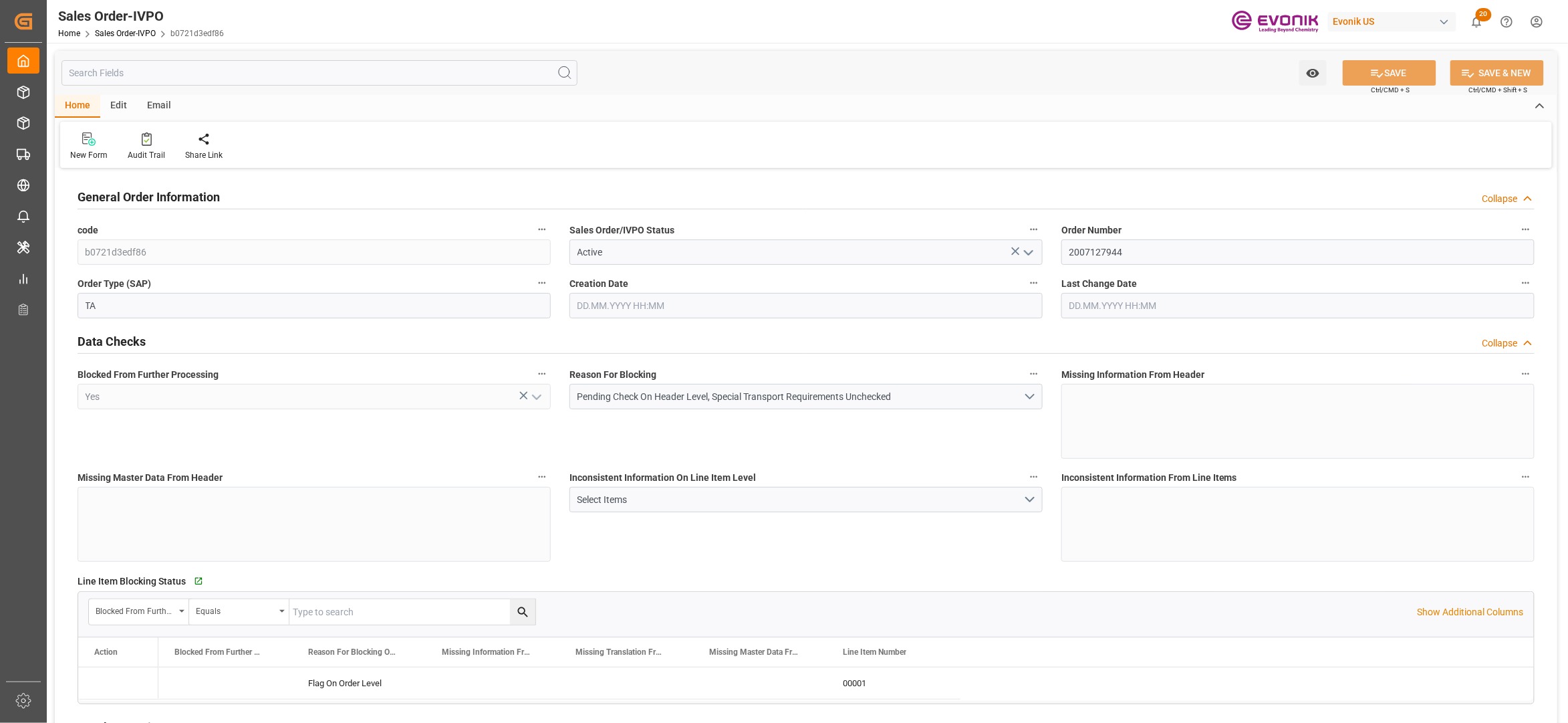
type input "18768"
type input "94.6386"
type input "19000"
type input "60"
type input "05.08.2025 16:23"
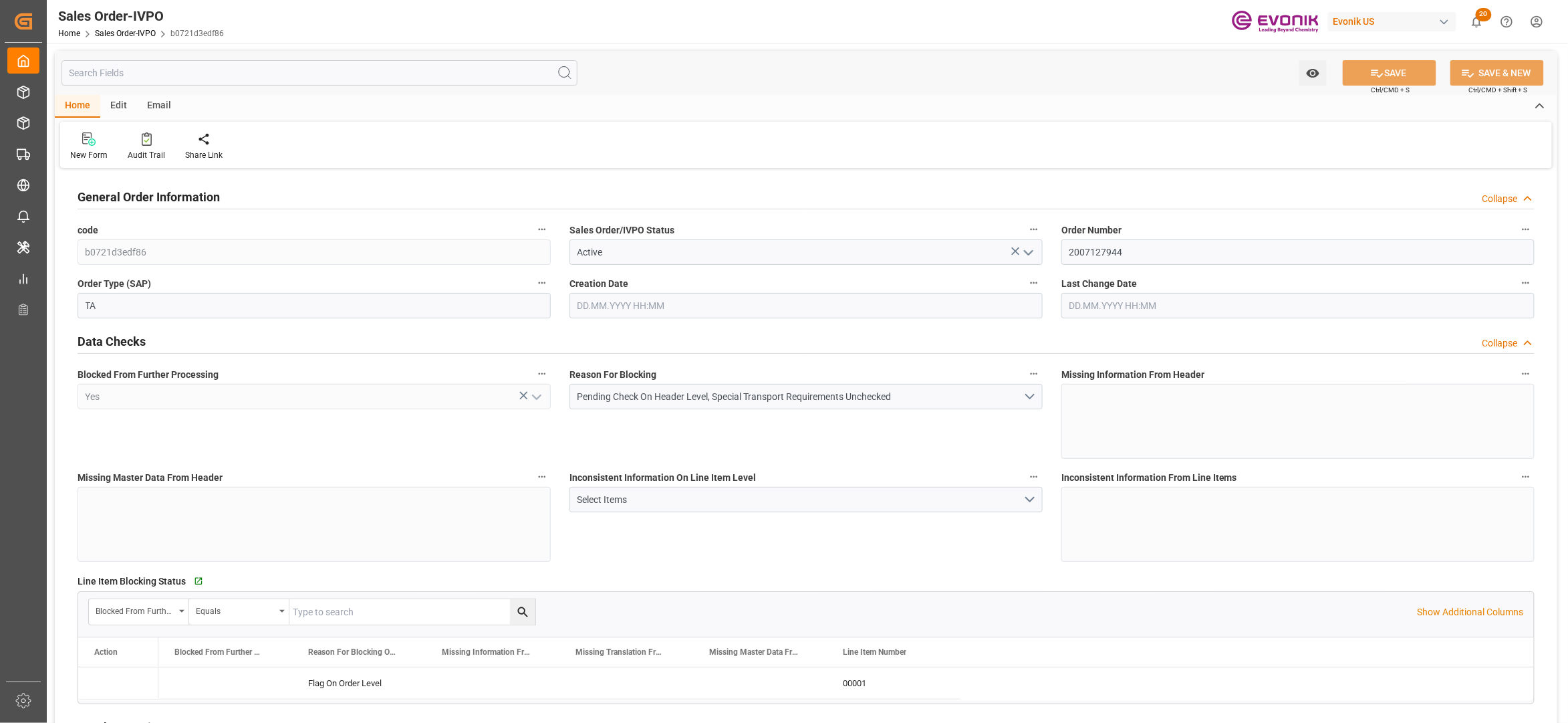
type input "[DATE] 08:00"
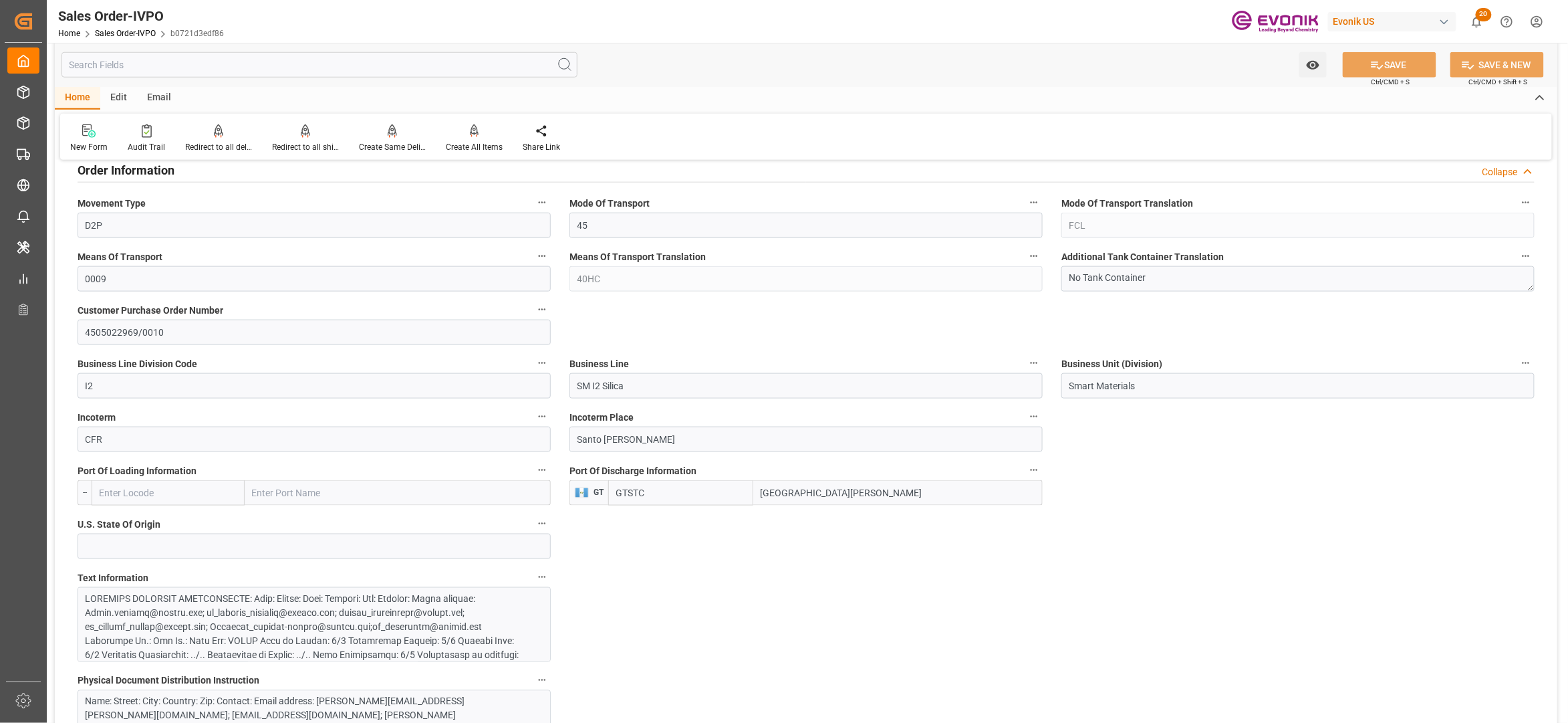
scroll to position [891, 0]
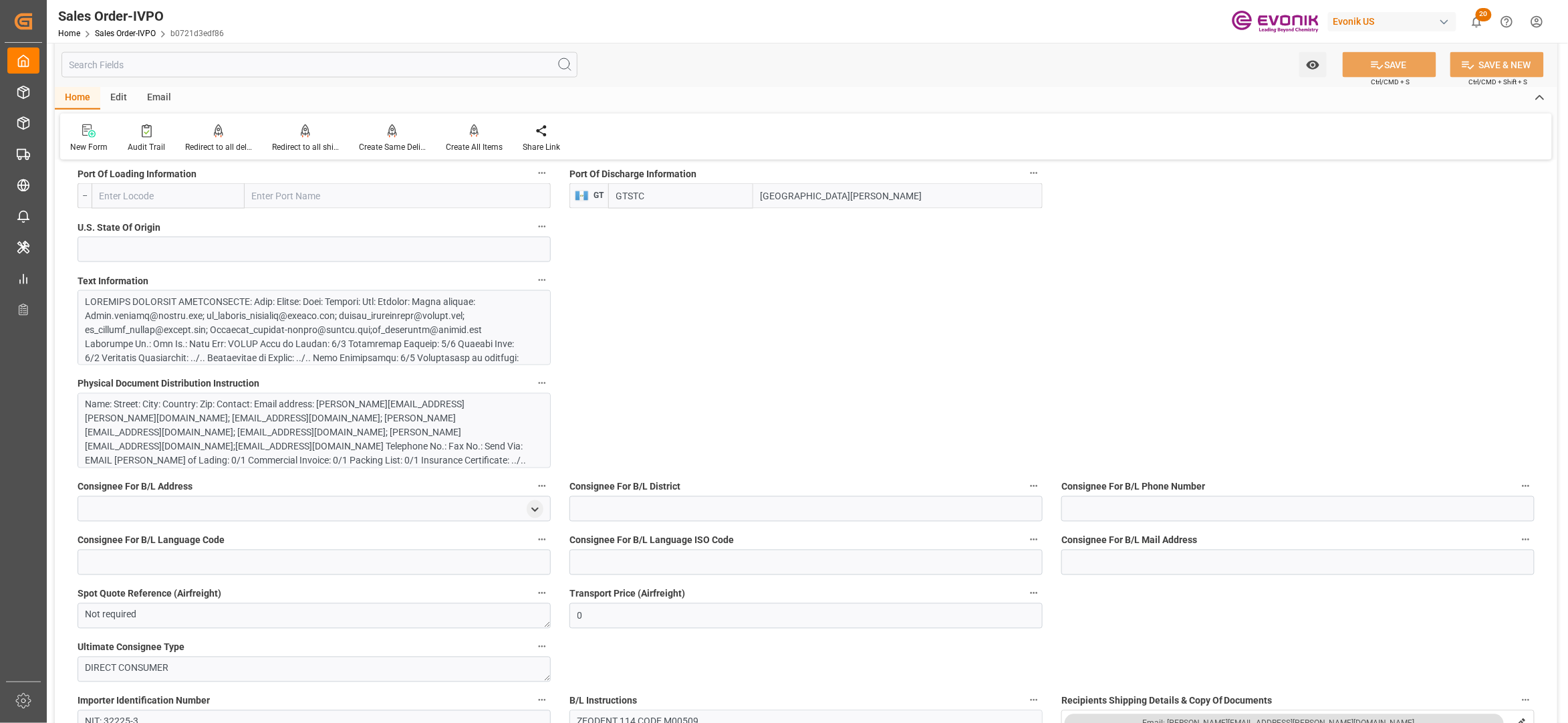
click at [420, 317] on div at bounding box center [307, 407] width 444 height 225
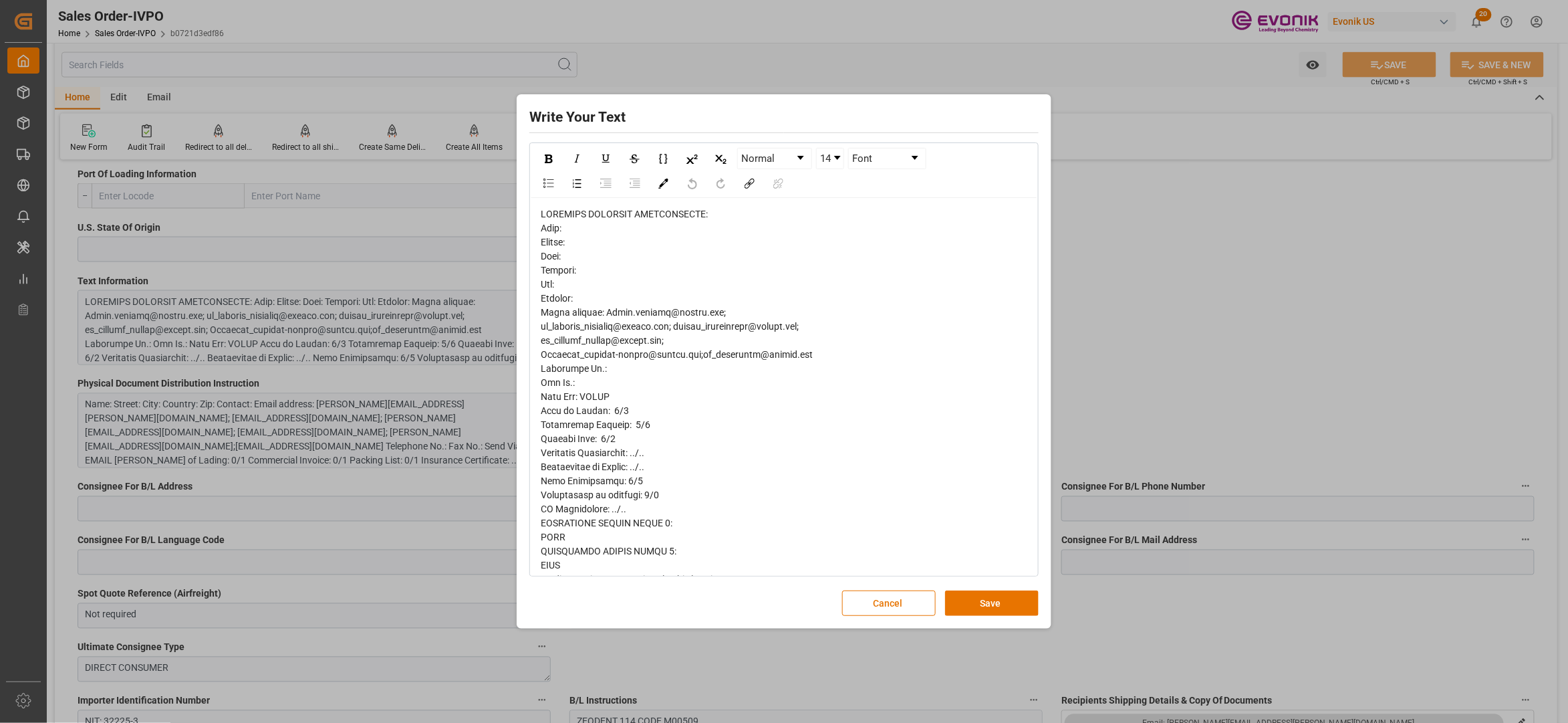
click at [560, 230] on span "rdw-editor" at bounding box center [676, 607] width 272 height 797
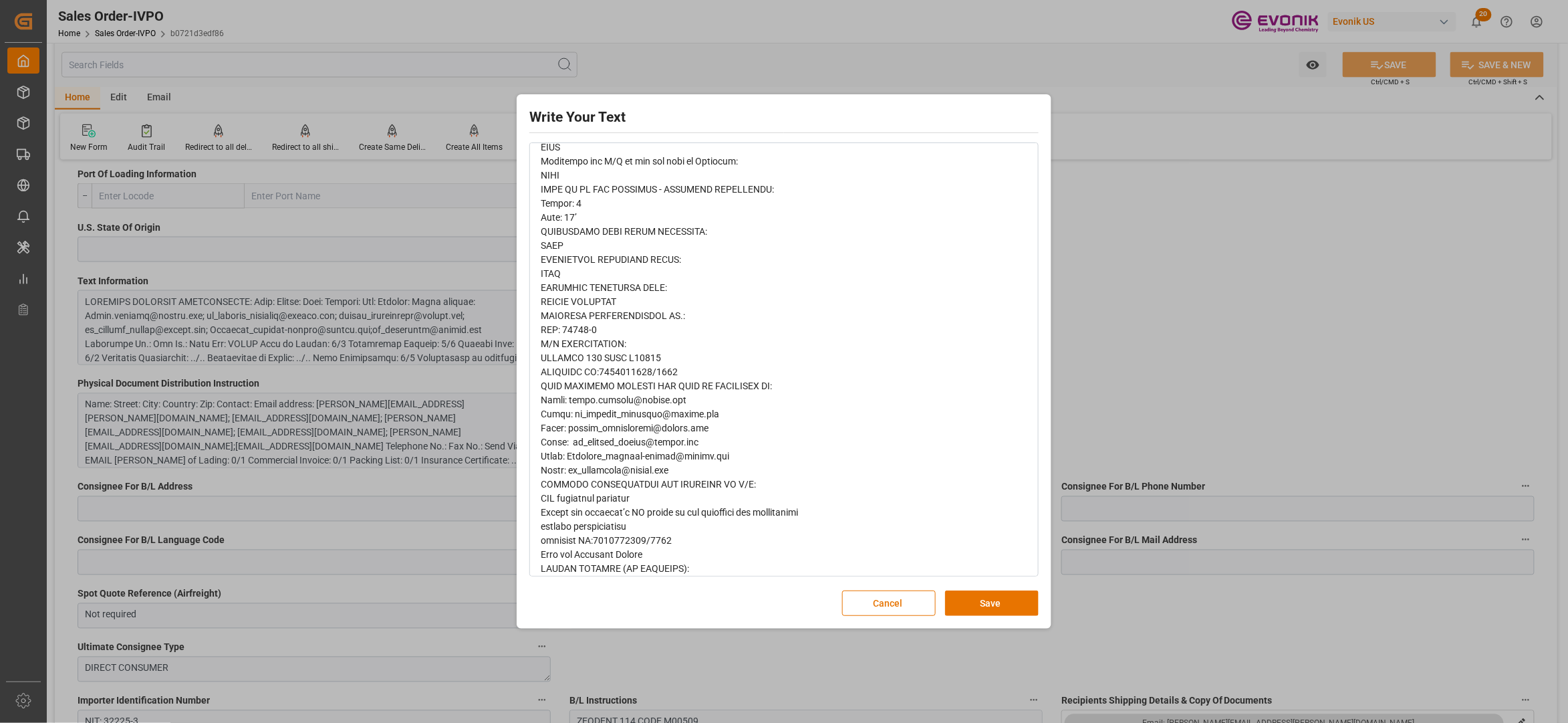
scroll to position [432, 0]
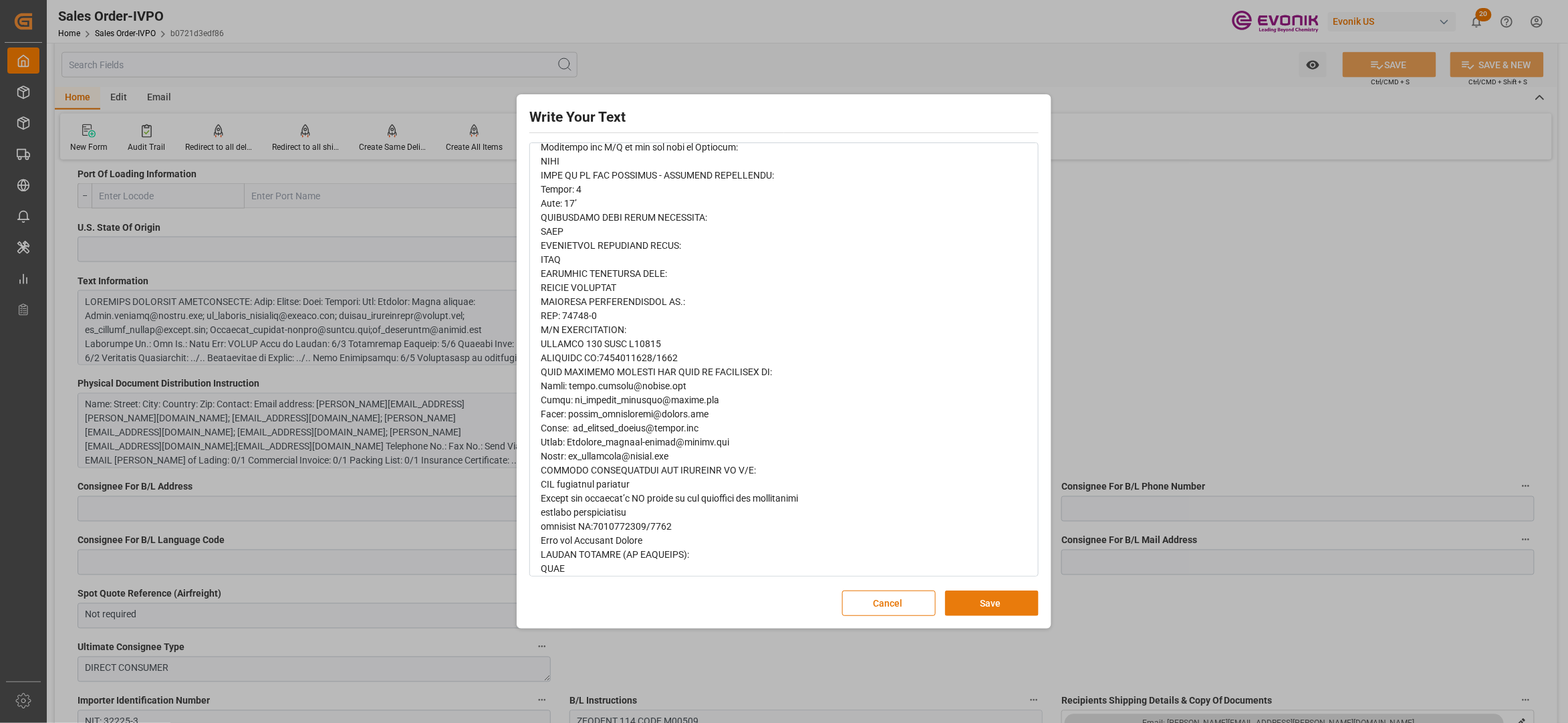
click at [987, 605] on button "Save" at bounding box center [992, 603] width 94 height 25
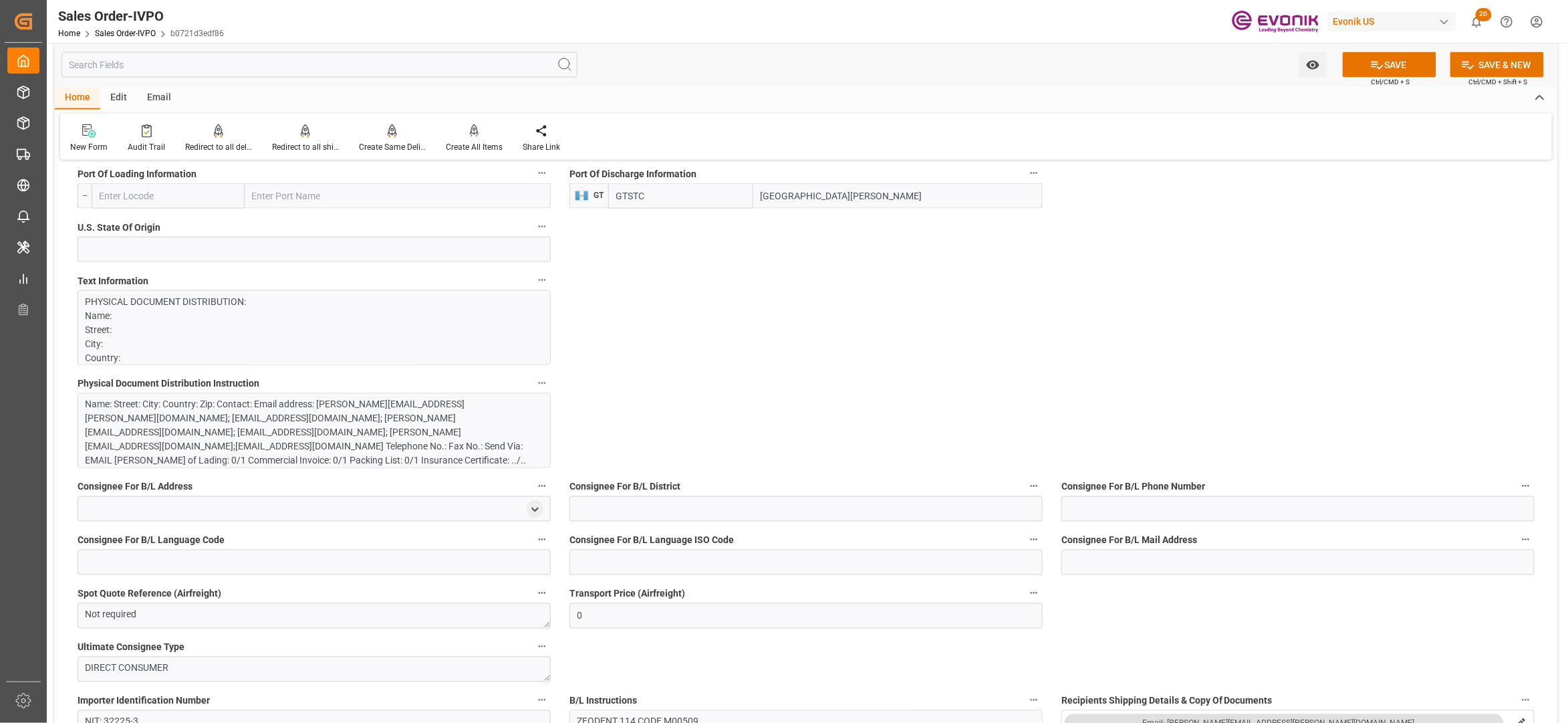
click at [410, 434] on div "Name: Street: City: Country: Zip: Contact: Email address: Heidi.barhydt@evonik.…" at bounding box center [307, 440] width 444 height 84
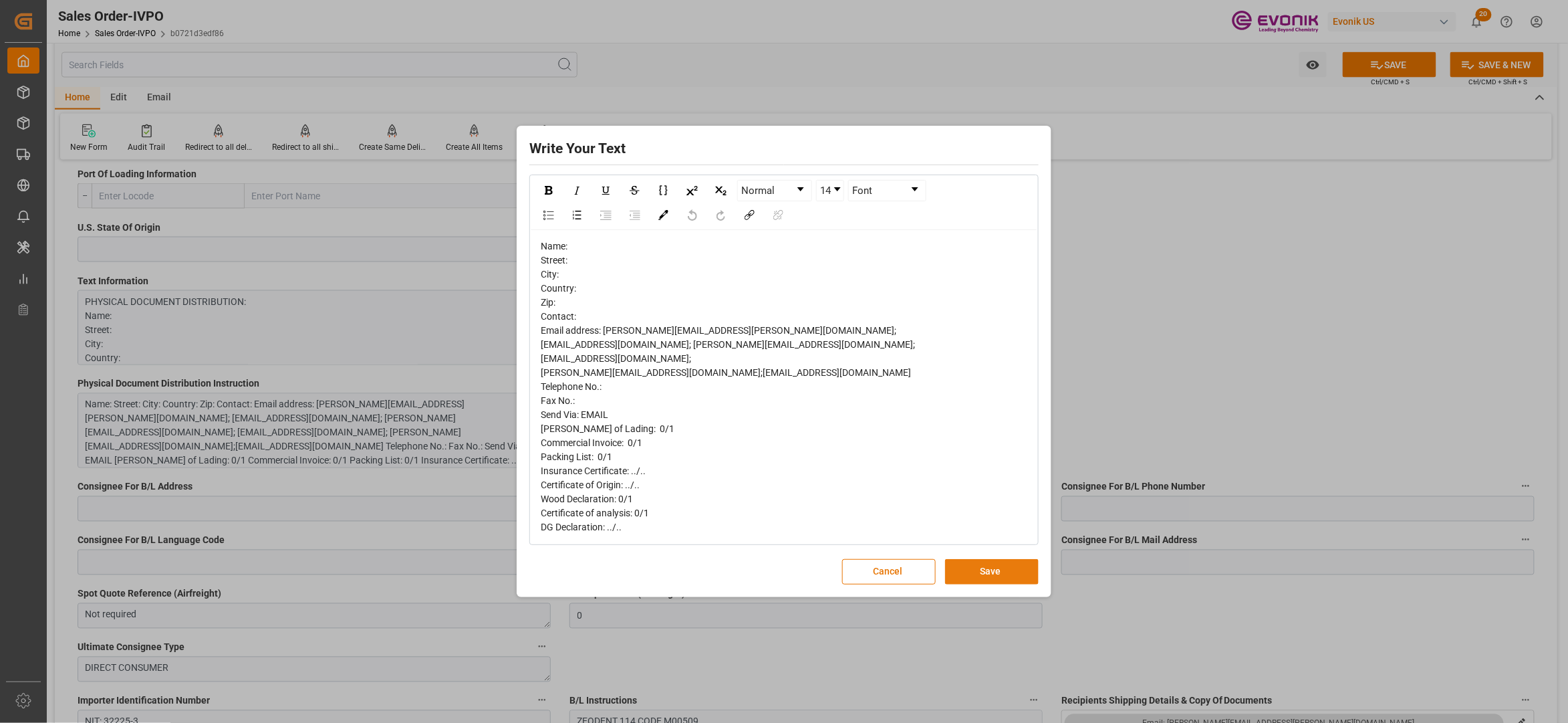
click at [963, 565] on button "Save" at bounding box center [992, 572] width 94 height 25
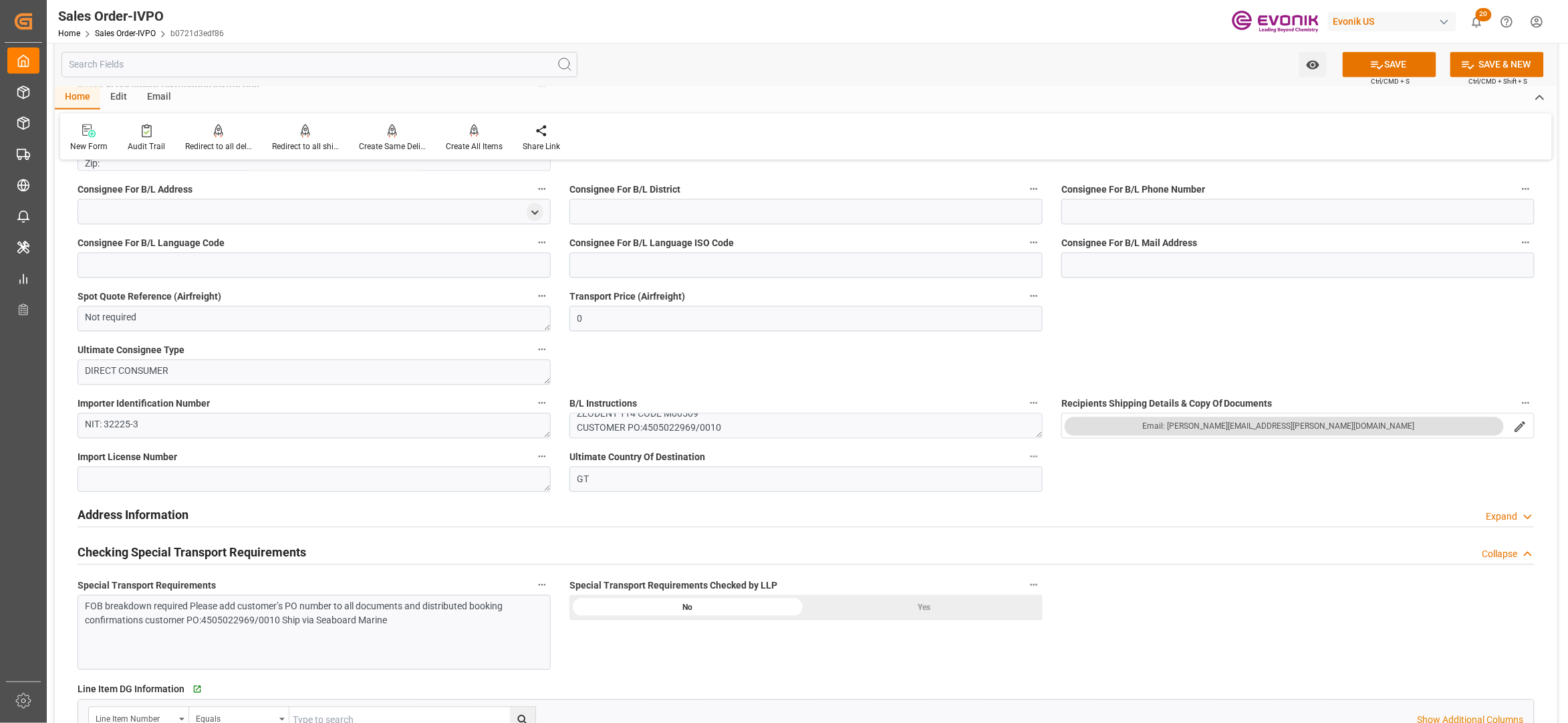
scroll to position [1485, 0]
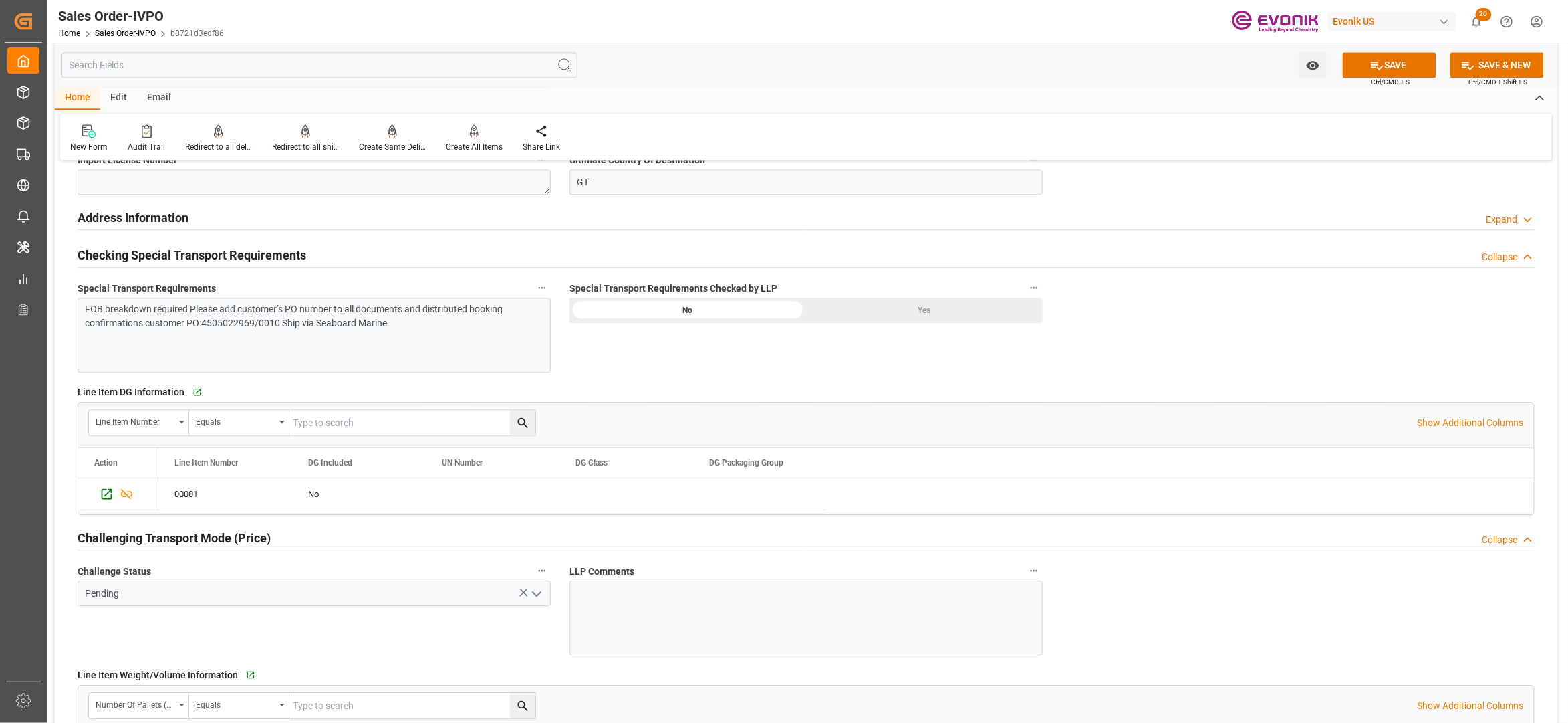
click at [895, 319] on div "Yes" at bounding box center [925, 310] width 237 height 25
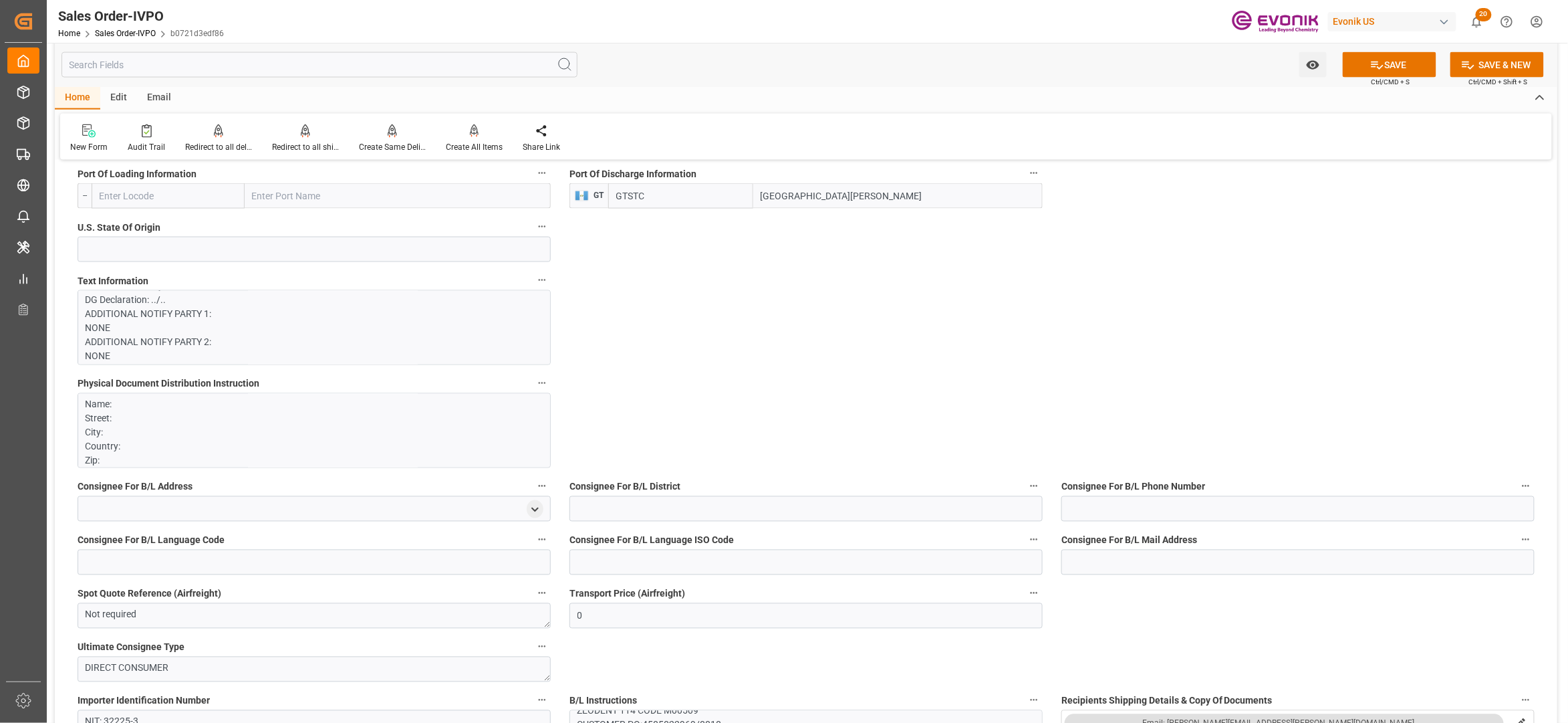
scroll to position [0, 0]
click at [345, 324] on p "PHYSICAL DOCUMENT DISTRIBUTION: Name: Street: City: Country: Zip: Contact: Emai…" at bounding box center [307, 695] width 444 height 800
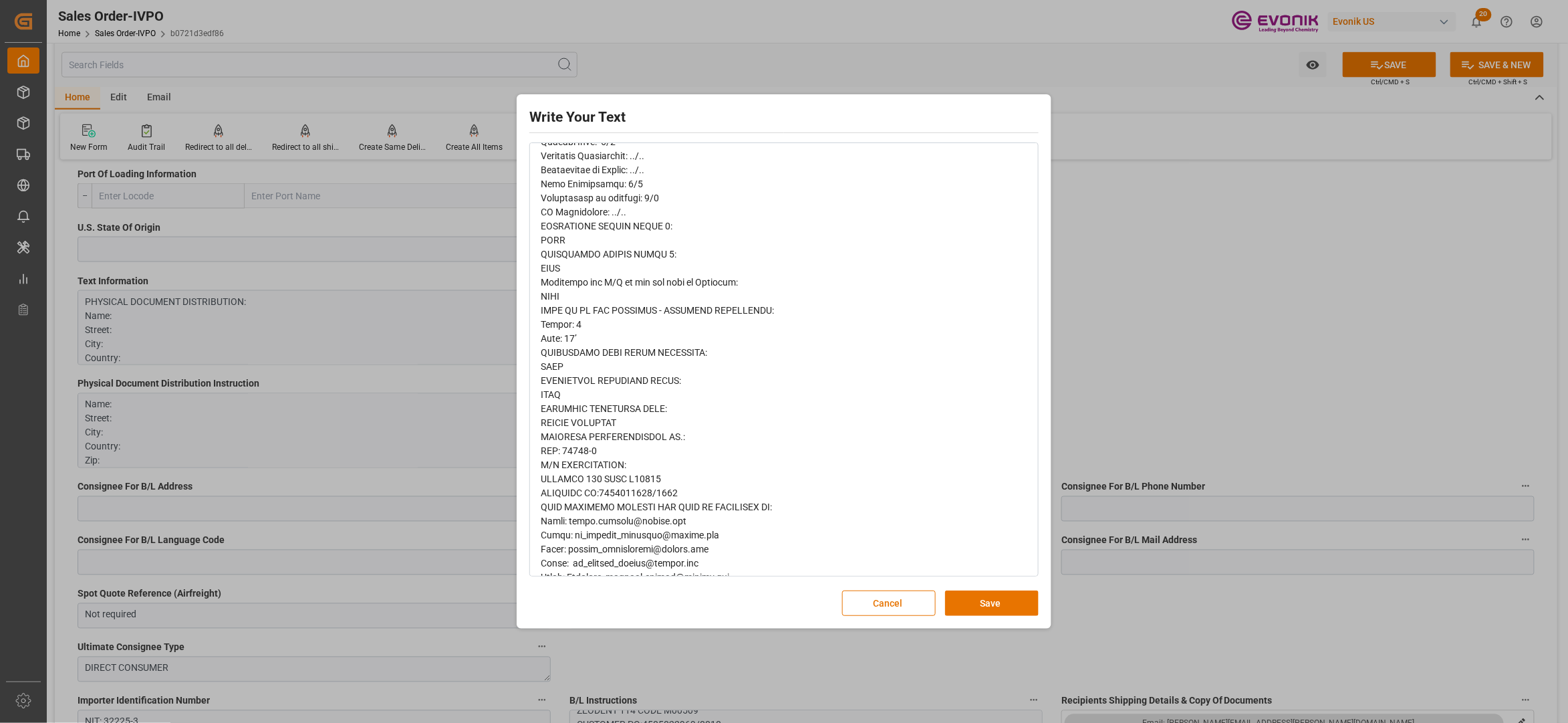
scroll to position [442, 0]
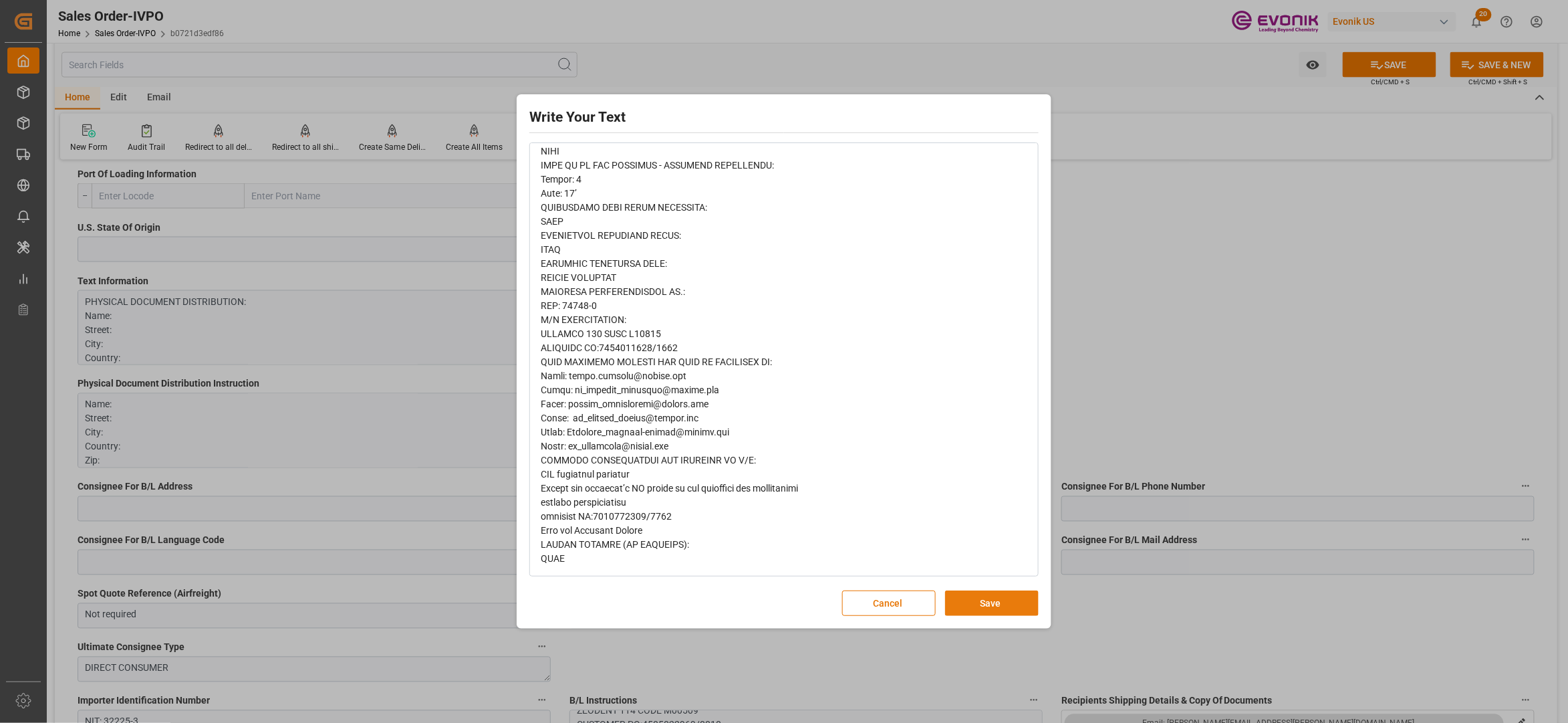
click at [985, 608] on button "Save" at bounding box center [992, 603] width 94 height 25
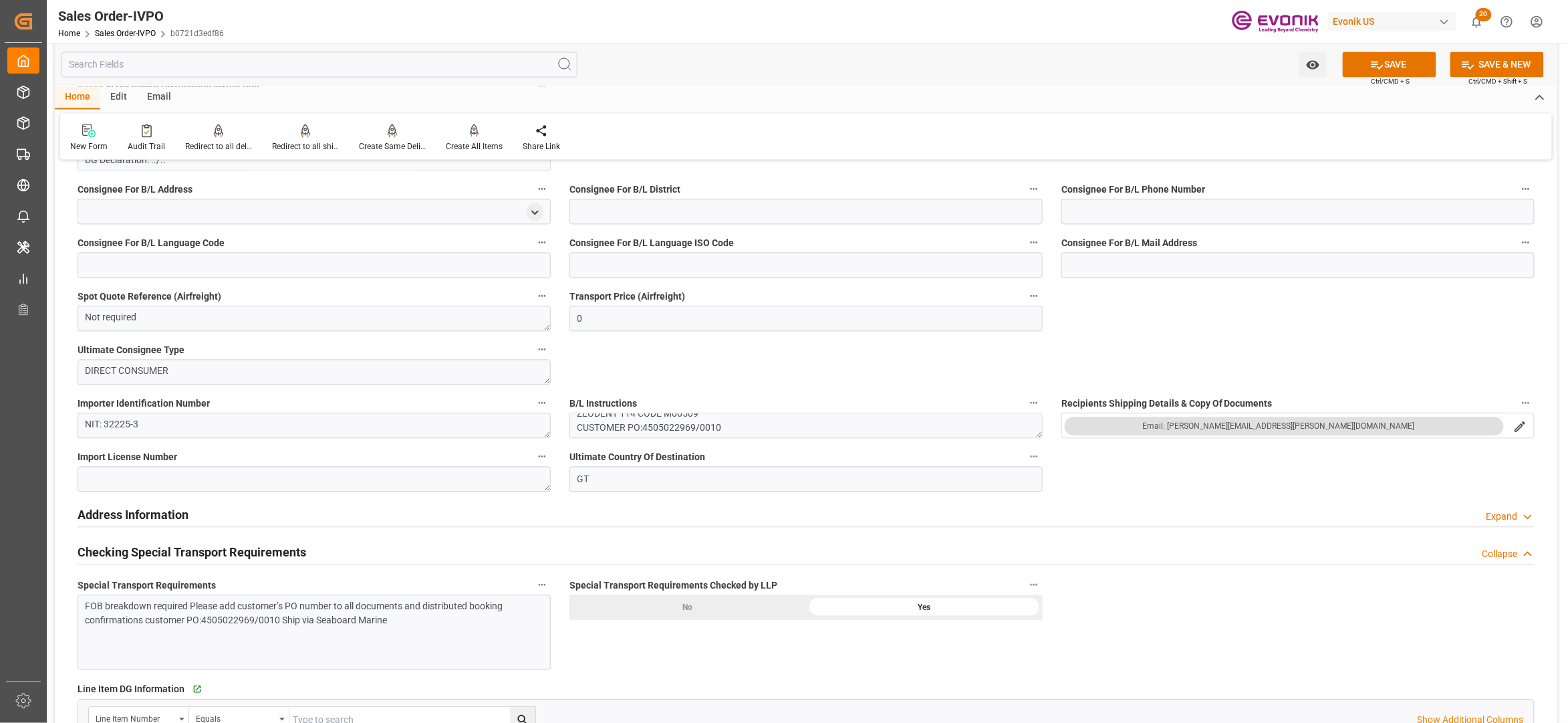
scroll to position [1485, 0]
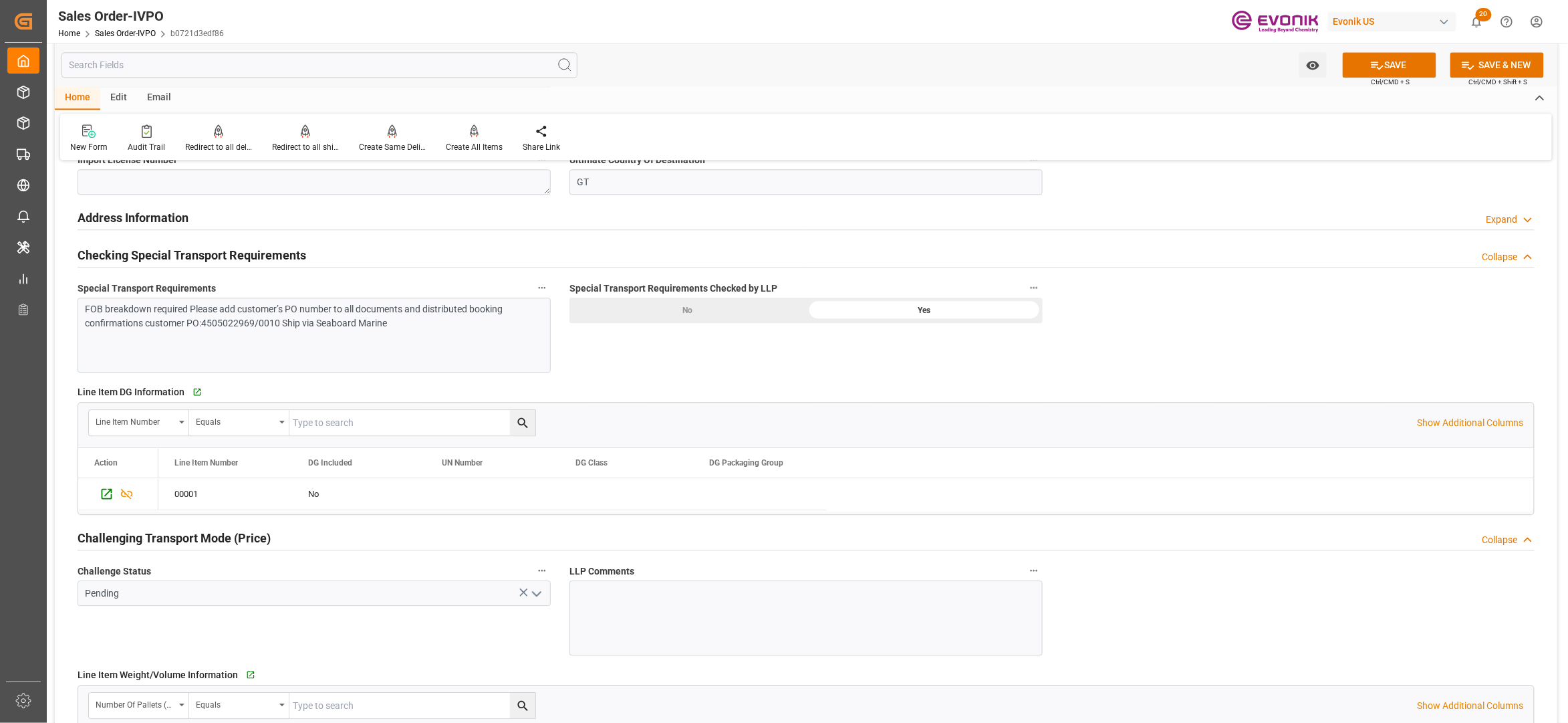
click at [429, 349] on div "FOB breakdown required Please add customer’s PO number to all documents and dis…" at bounding box center [314, 334] width 473 height 75
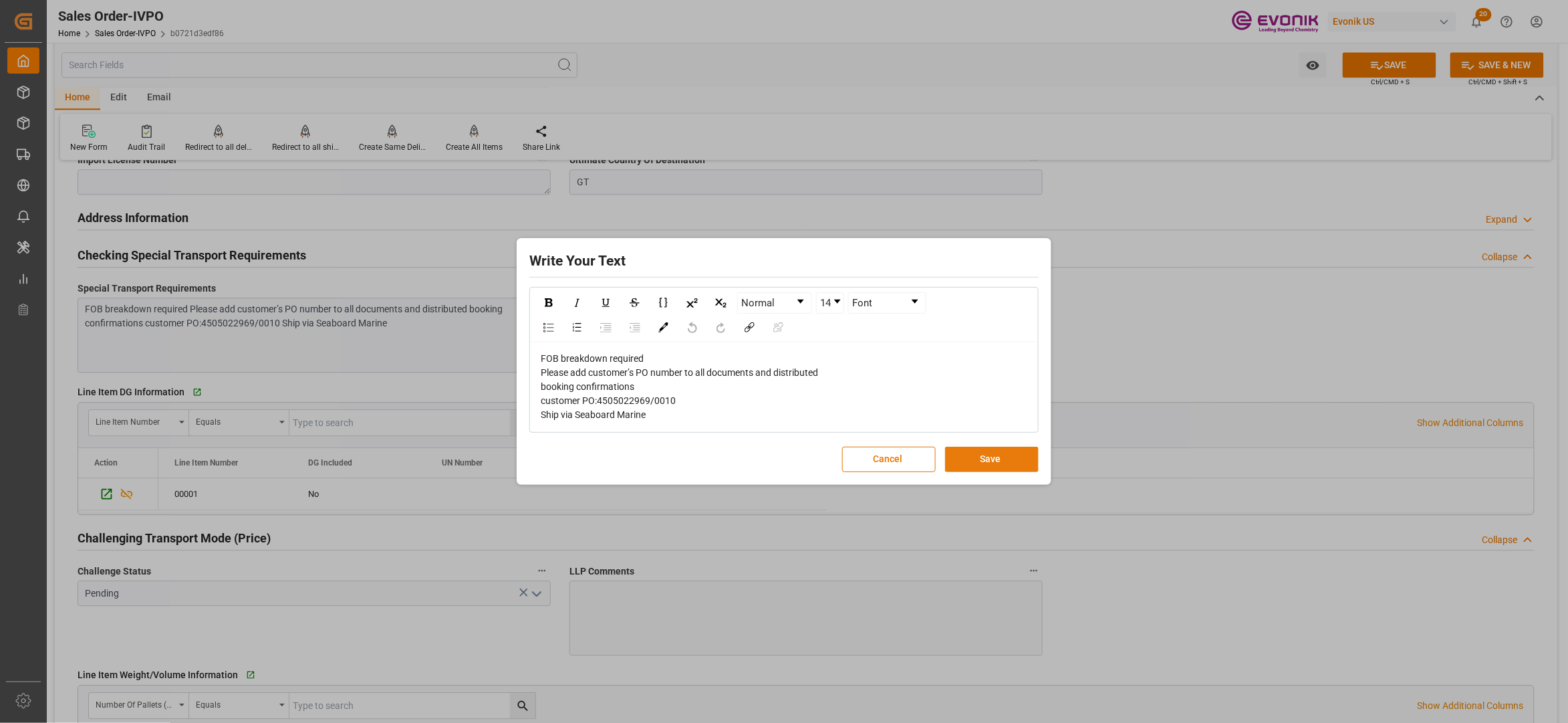
click at [974, 461] on button "Save" at bounding box center [992, 459] width 94 height 25
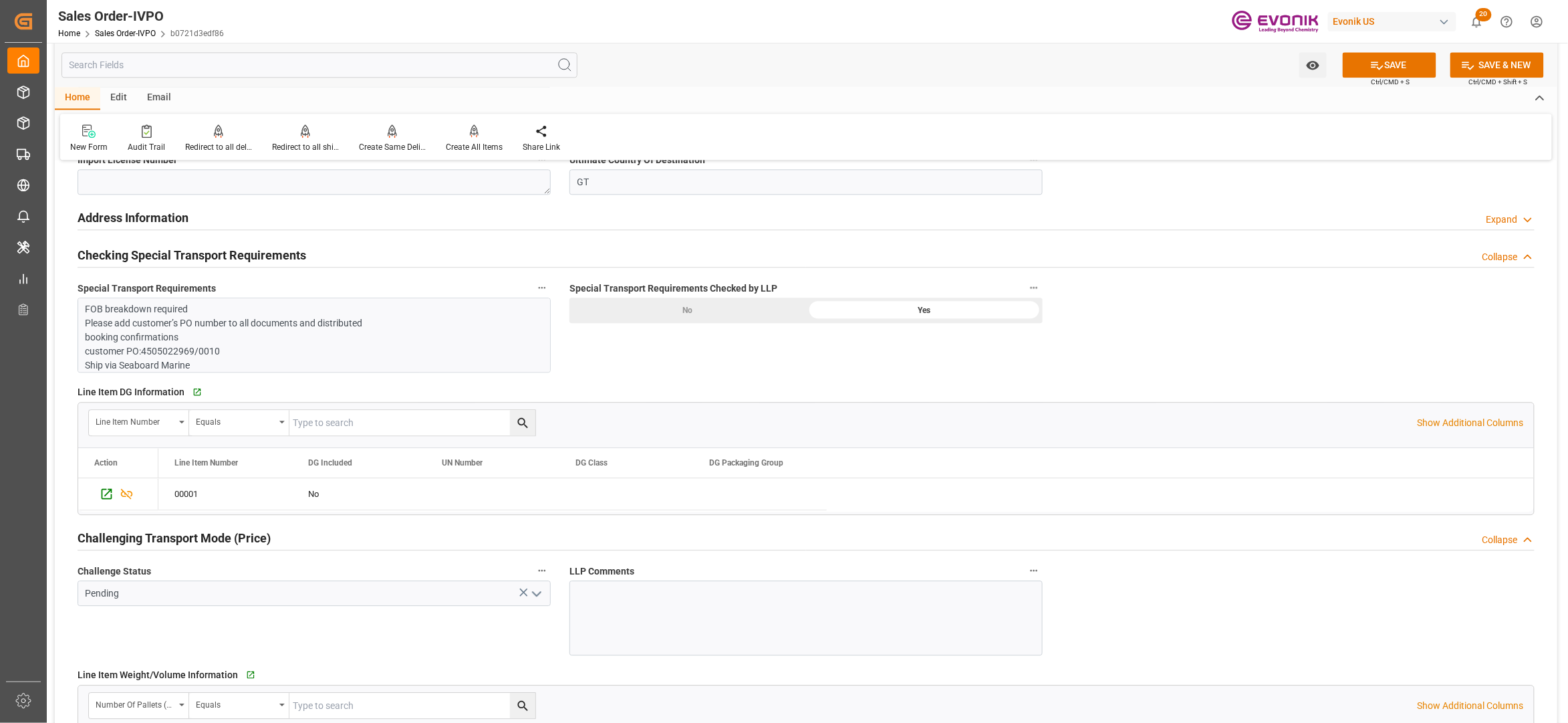
scroll to position [1783, 0]
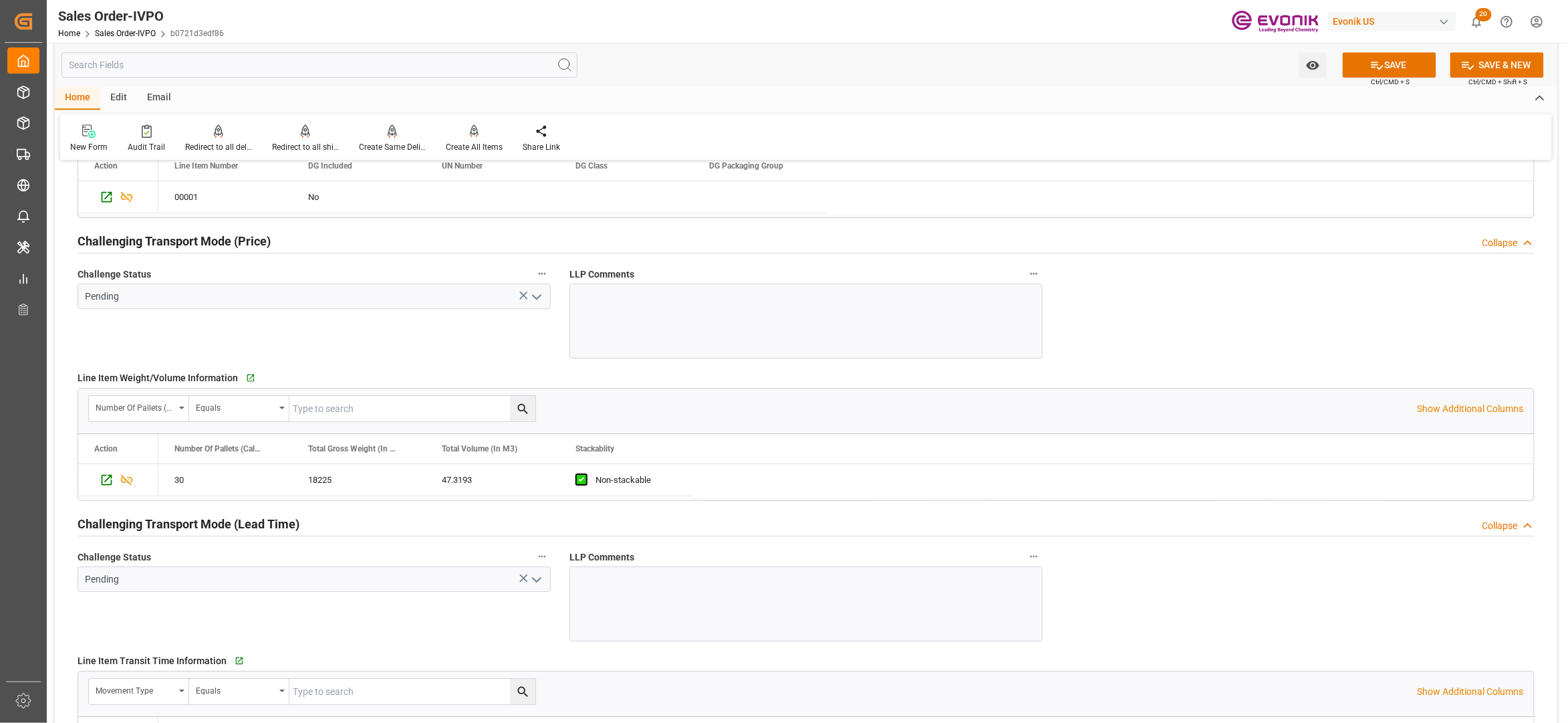
click at [536, 302] on icon "open menu" at bounding box center [537, 296] width 16 height 16
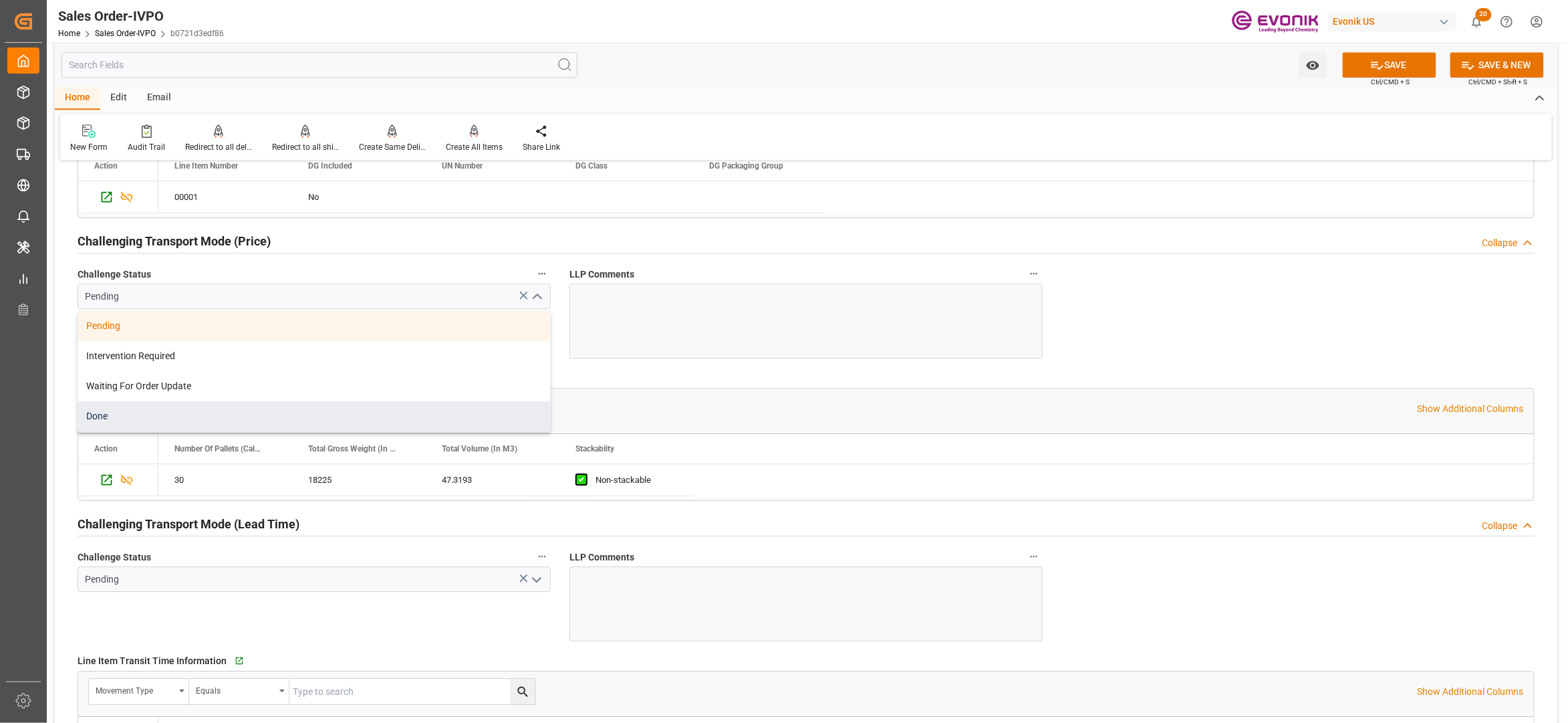
click at [177, 410] on div "Done" at bounding box center [314, 416] width 472 height 30
type input "Done"
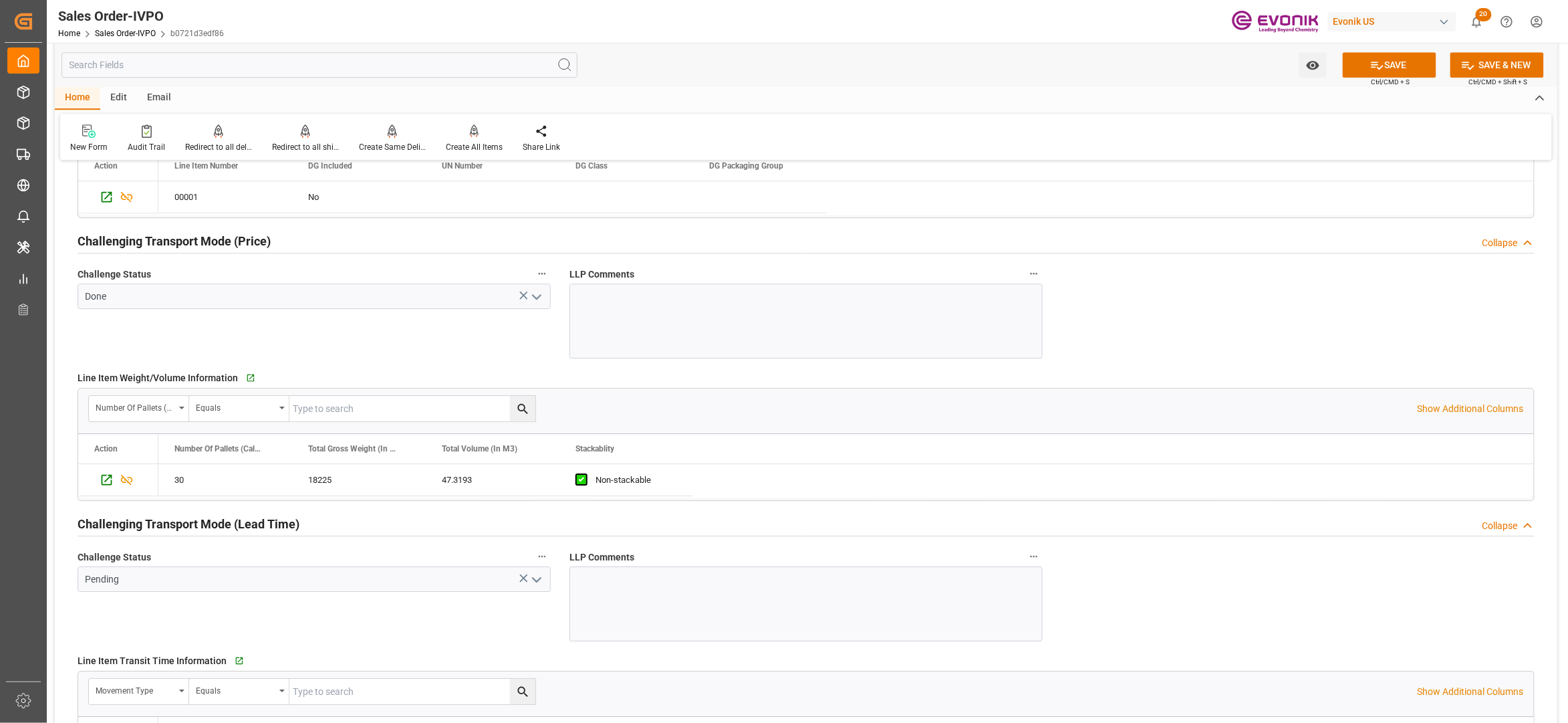
click at [542, 579] on icon "open menu" at bounding box center [537, 580] width 16 height 16
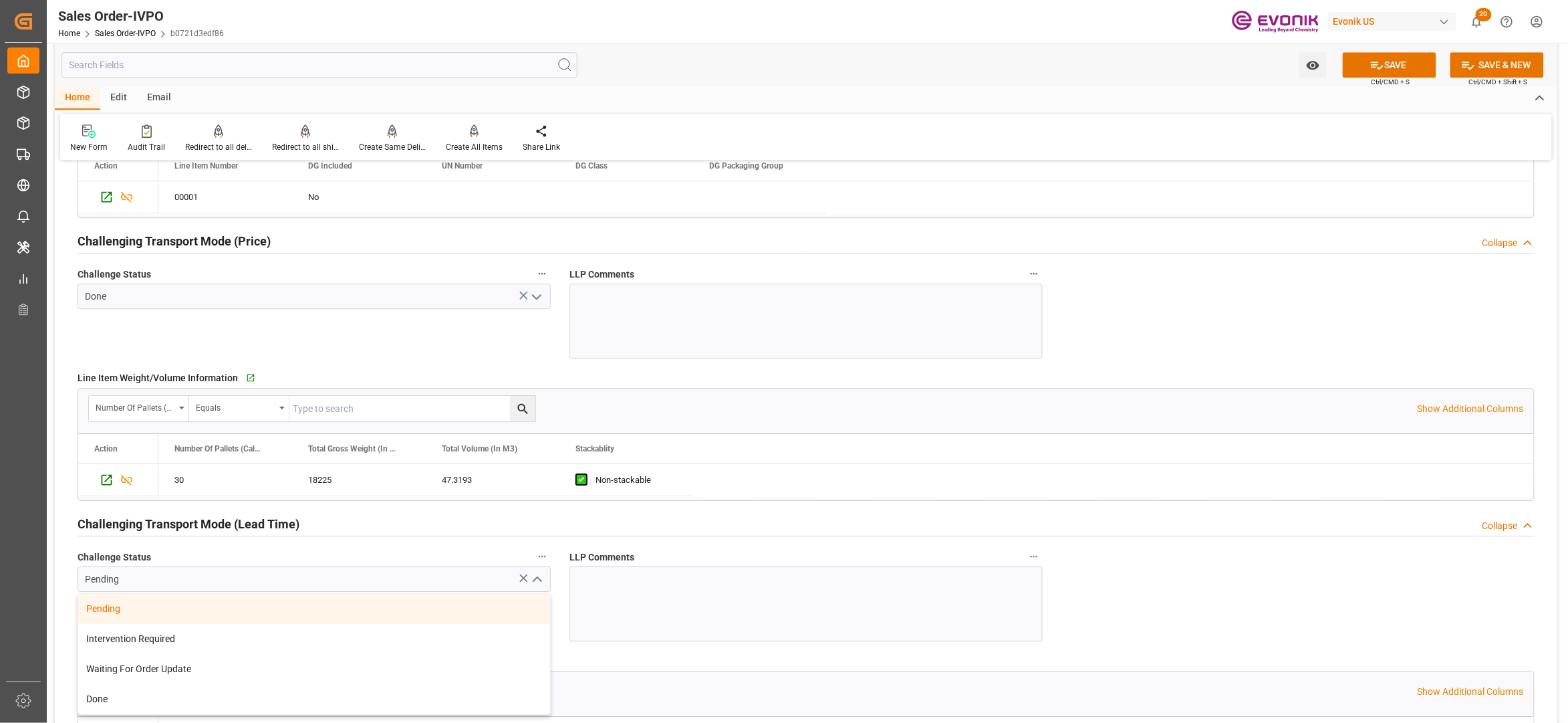
scroll to position [2079, 0]
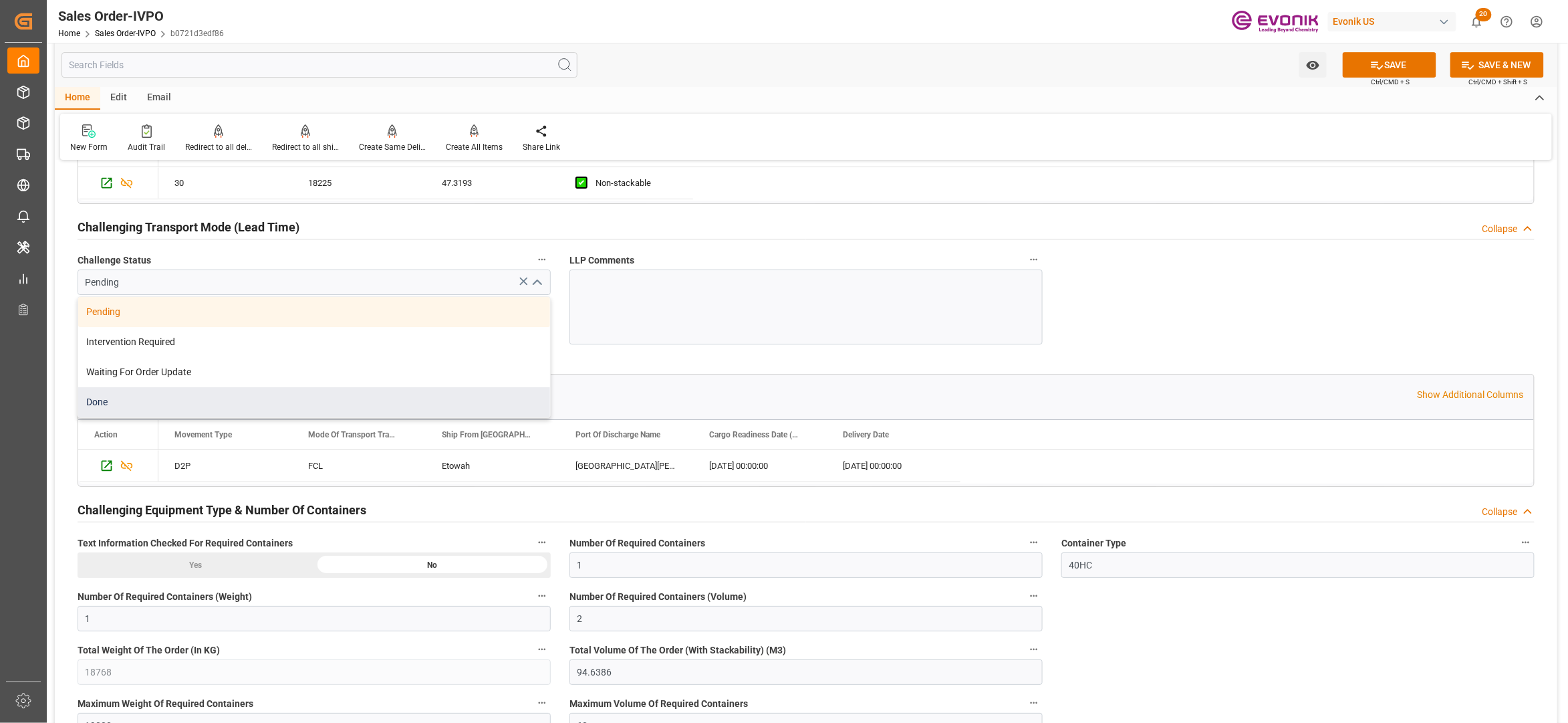
click at [259, 405] on div "Done" at bounding box center [314, 402] width 472 height 30
type input "Done"
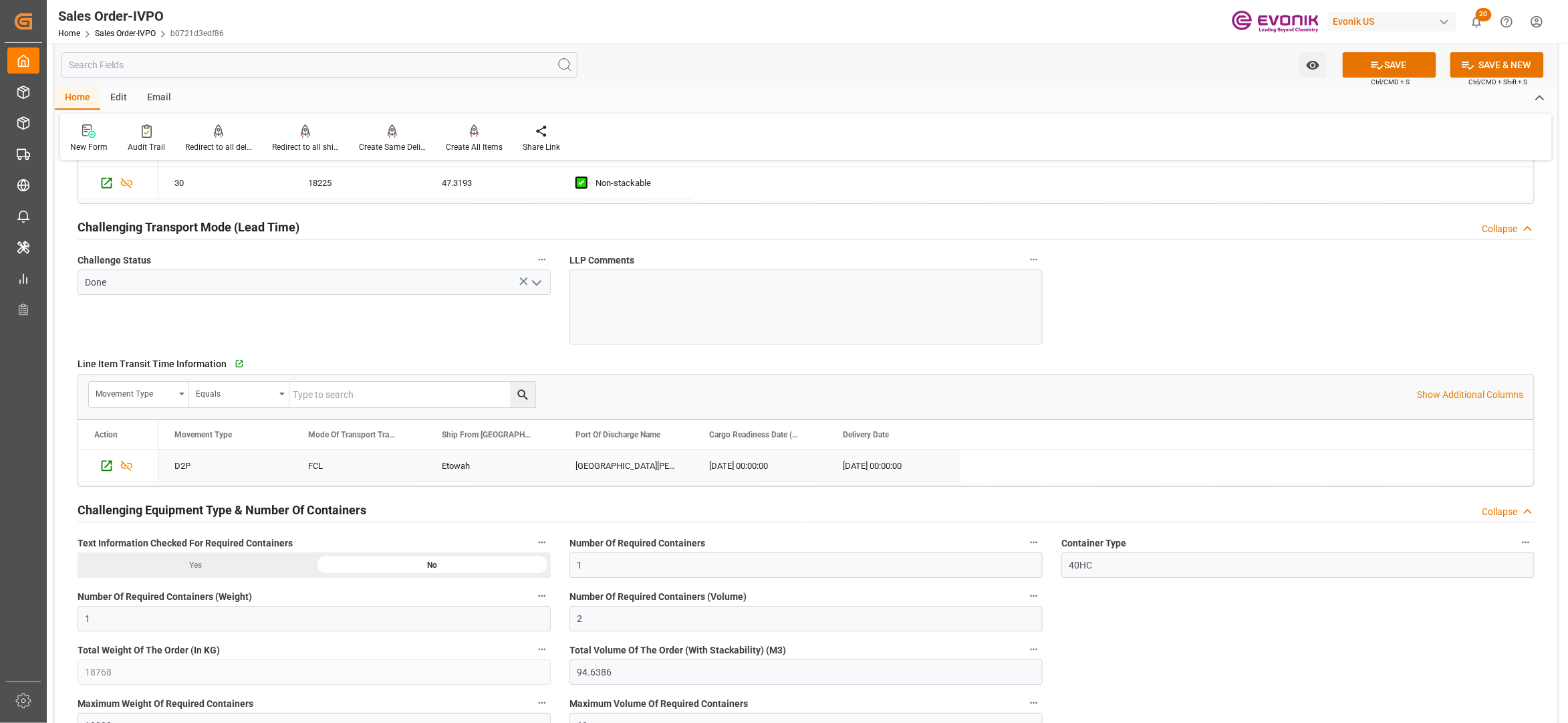
scroll to position [2377, 0]
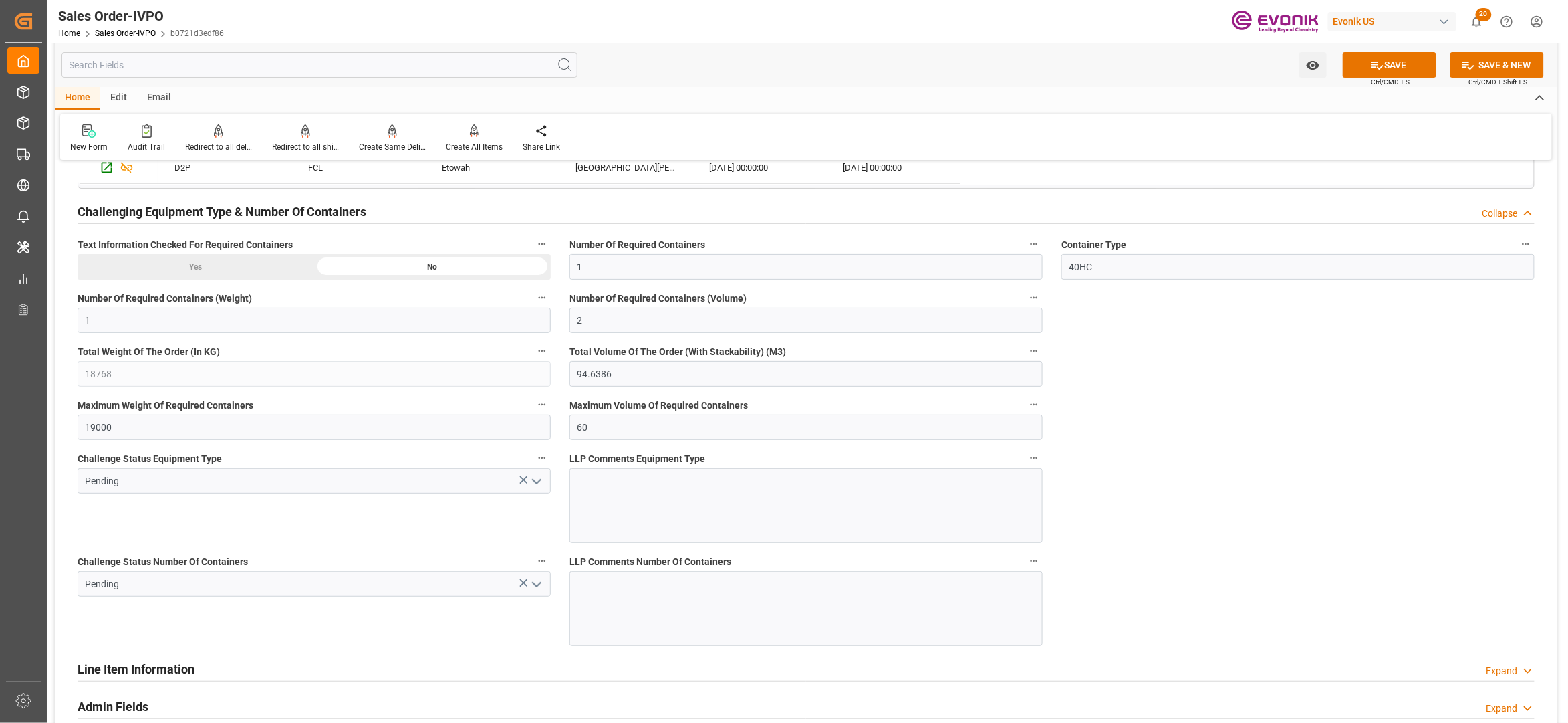
click at [538, 486] on icon "open menu" at bounding box center [537, 481] width 16 height 16
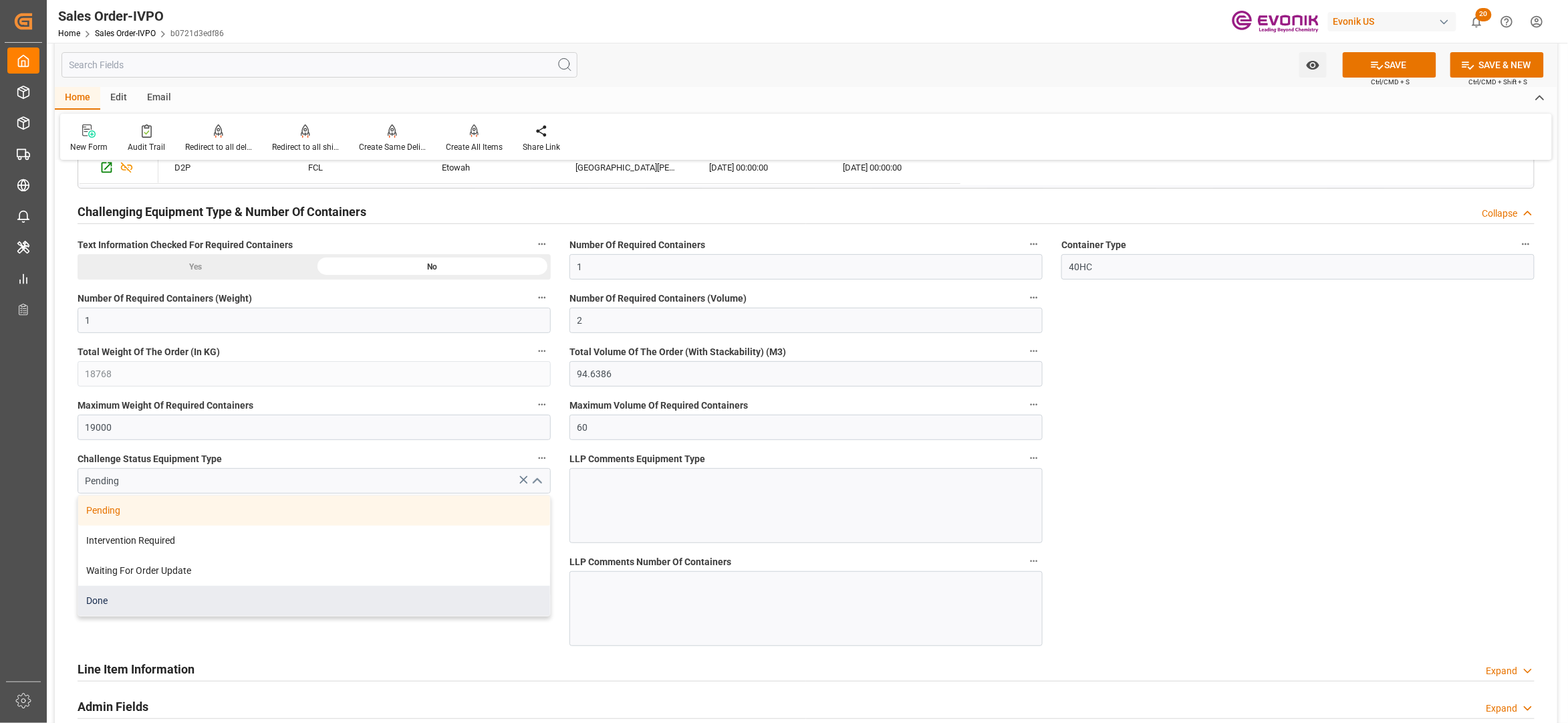
click at [248, 602] on div "Done" at bounding box center [314, 601] width 472 height 30
type input "Done"
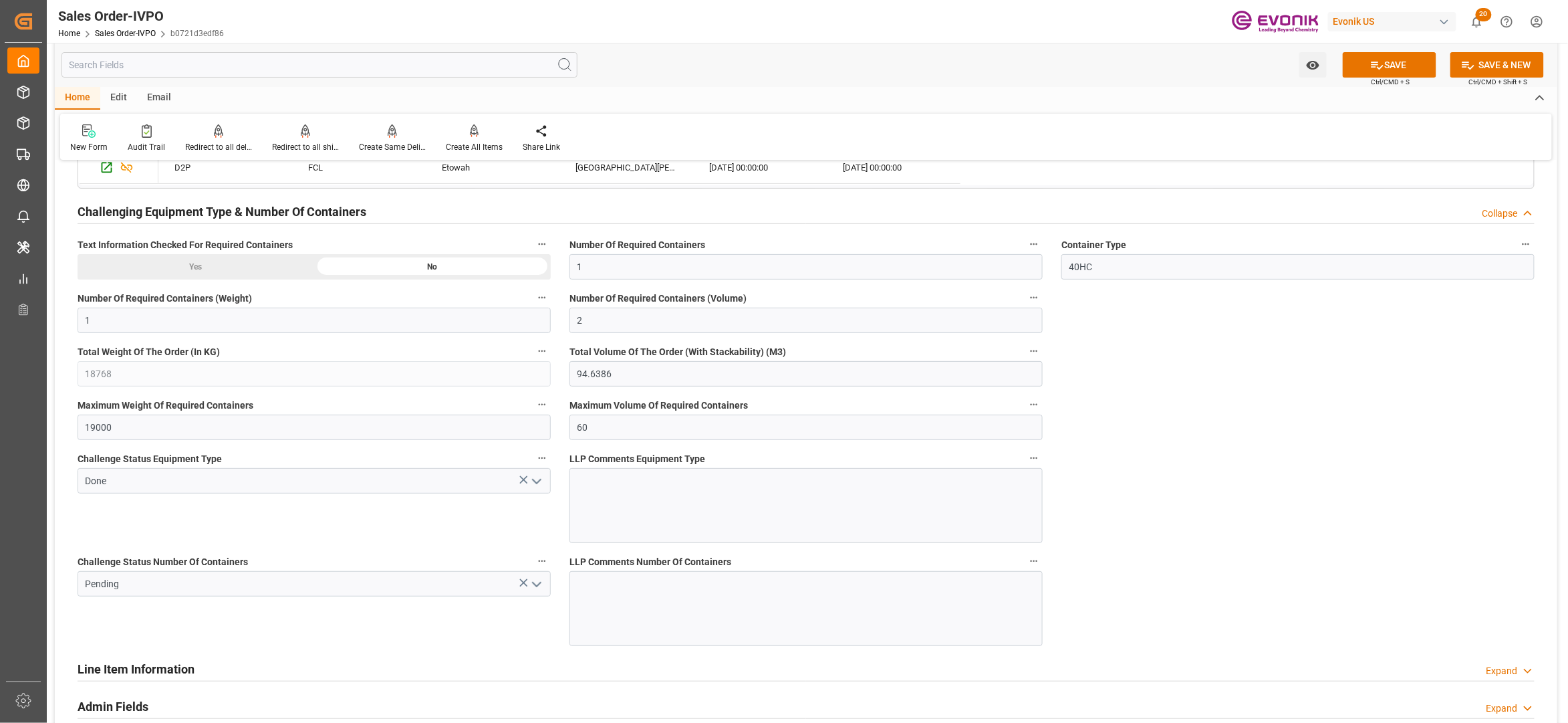
click at [538, 587] on polyline "open menu" at bounding box center [537, 584] width 8 height 4
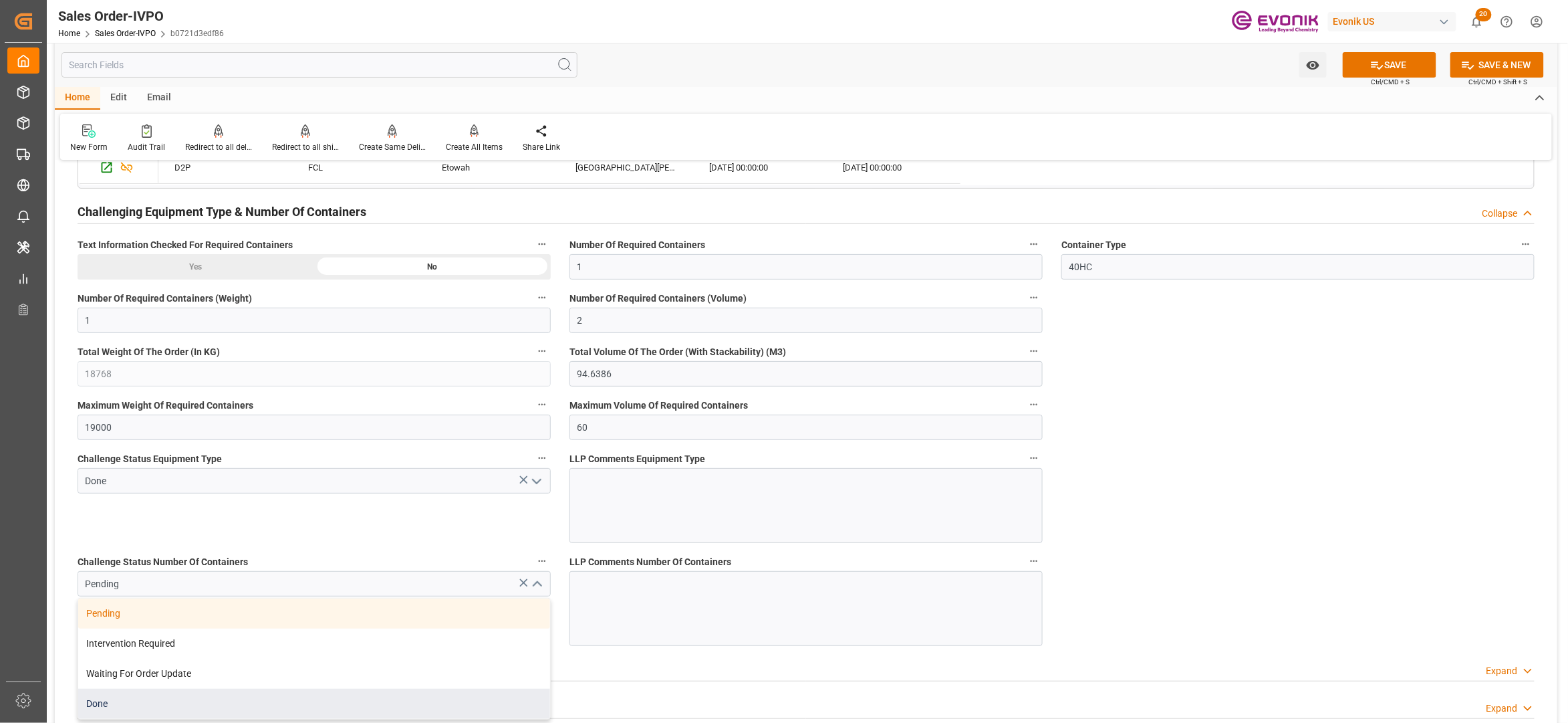
click at [165, 698] on div "Done" at bounding box center [314, 703] width 472 height 30
type input "Done"
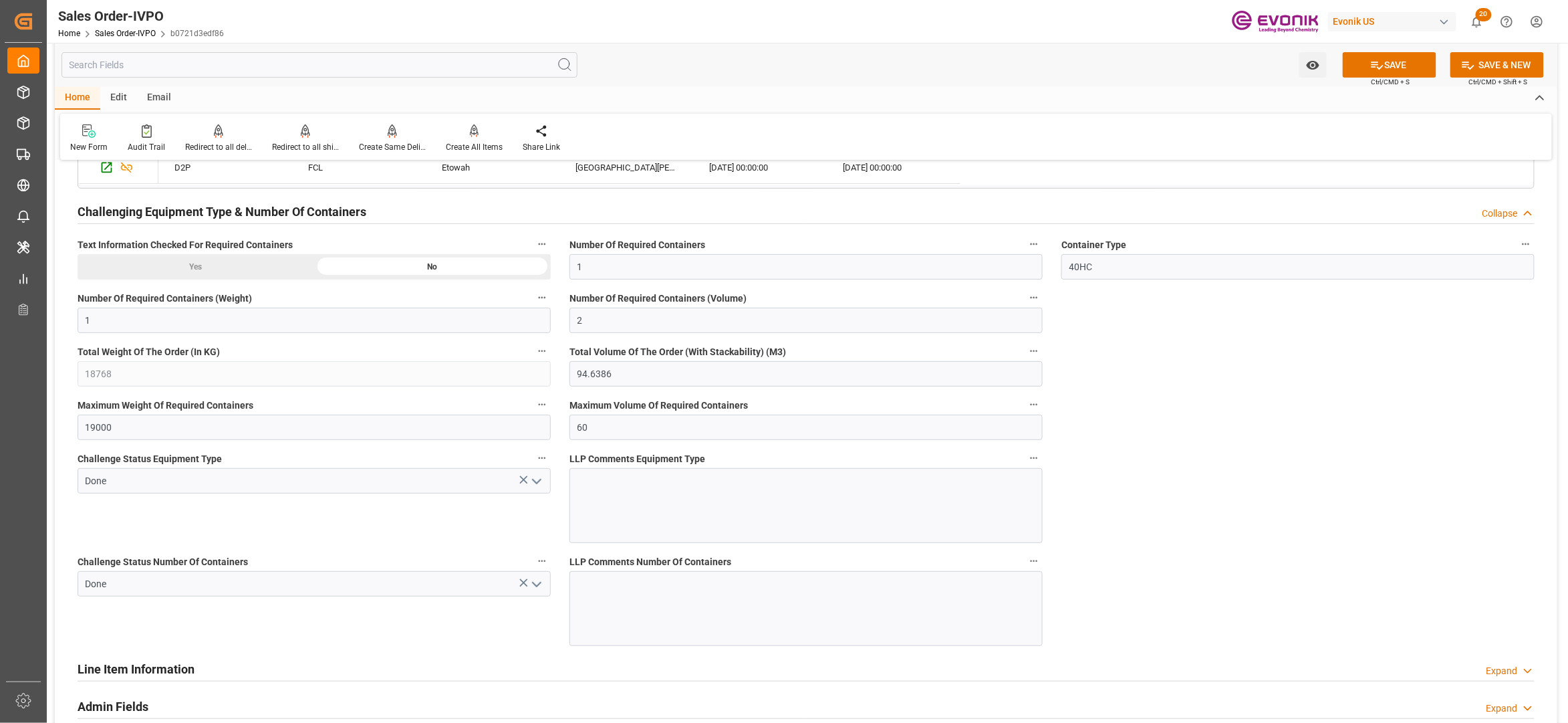
click at [1395, 70] on button "SAVE" at bounding box center [1390, 65] width 94 height 25
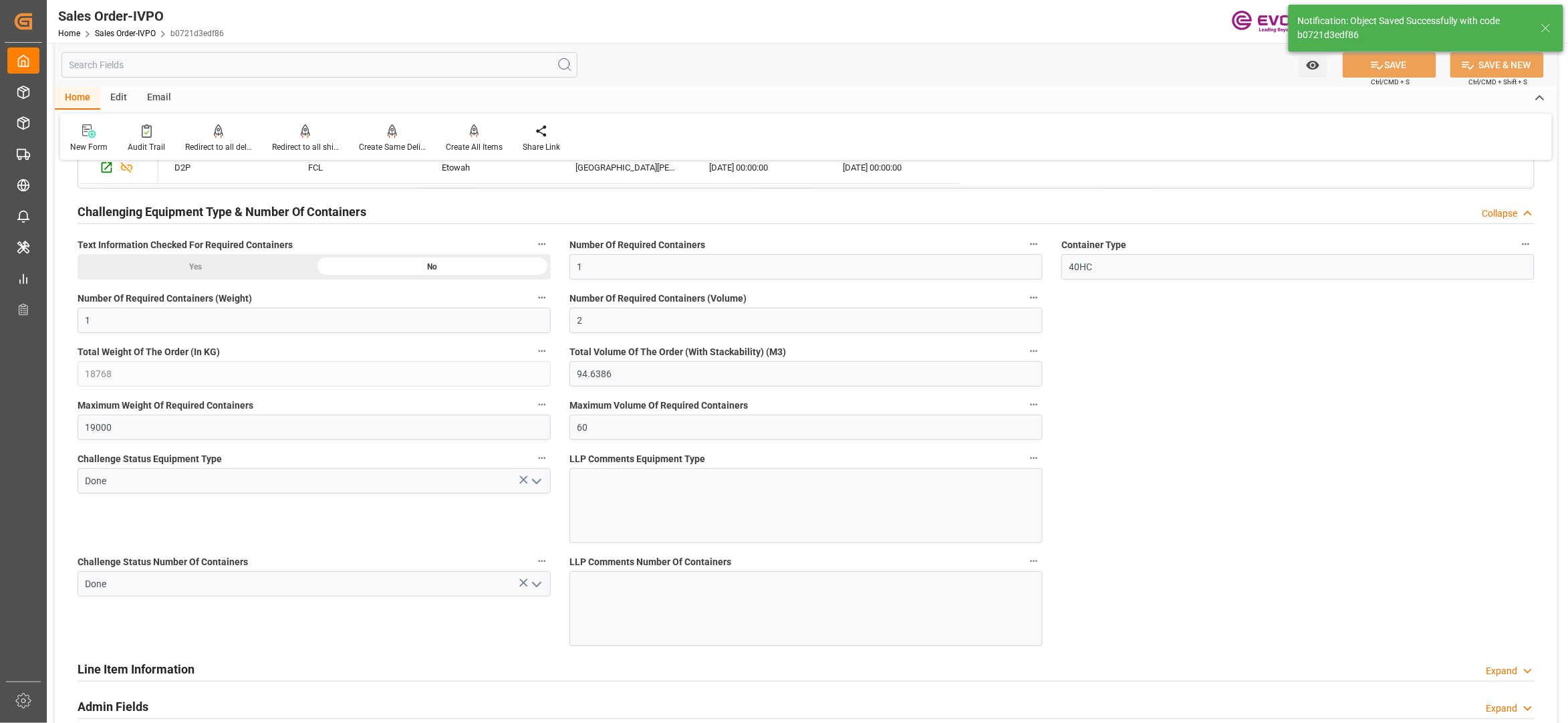
type input "15.09.2025 02:25"
type input "No"
click at [470, 136] on icon at bounding box center [475, 131] width 9 height 13
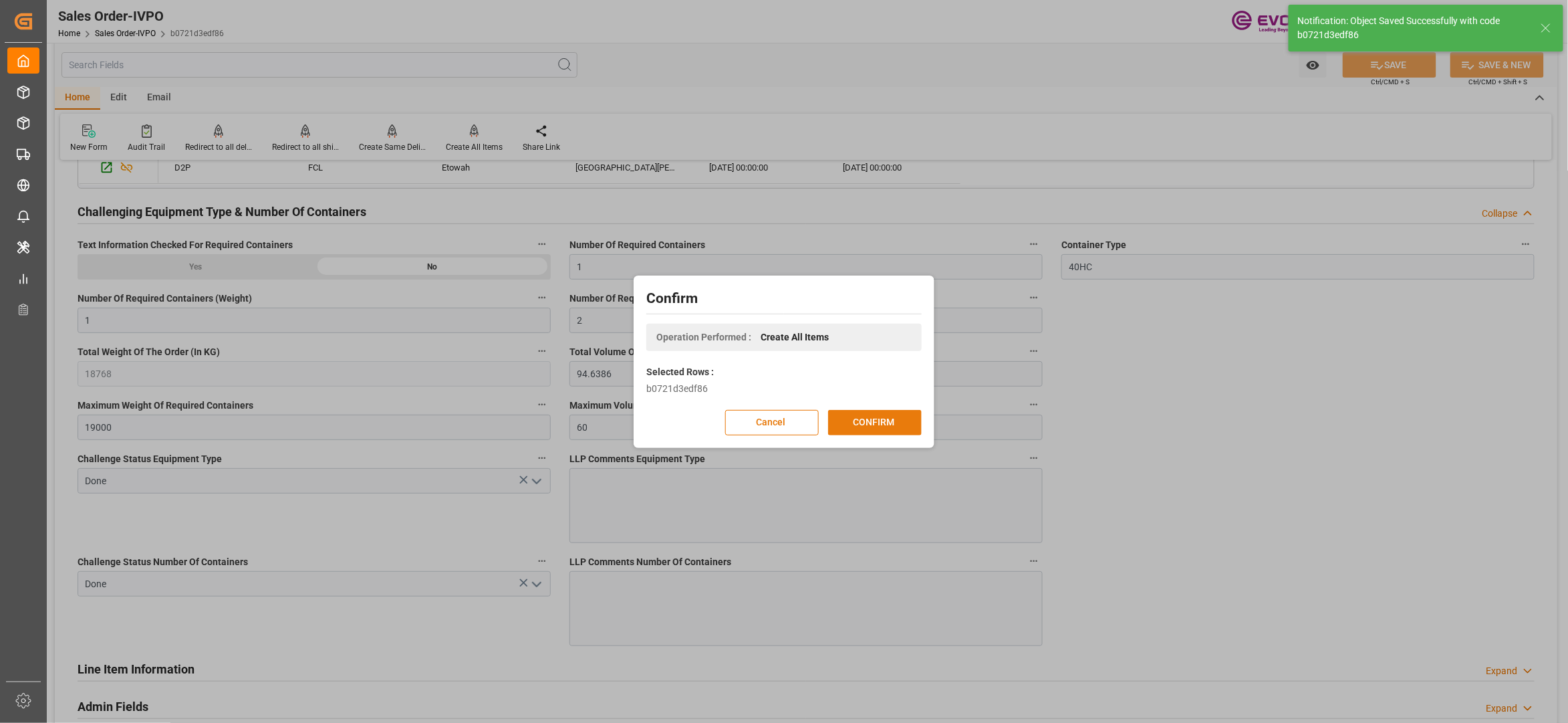
click at [899, 423] on button "CONFIRM" at bounding box center [875, 423] width 94 height 25
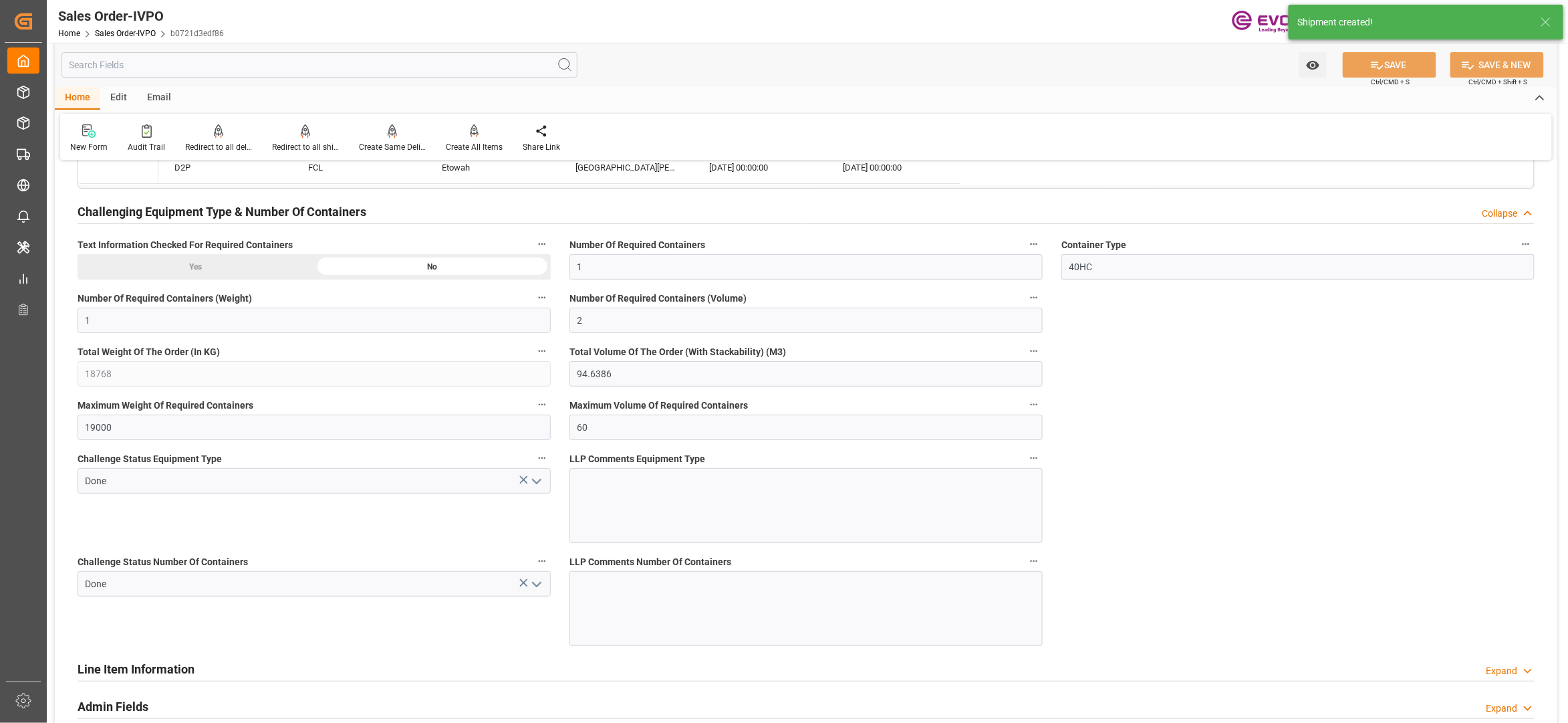
type input "GTSTC"
type input "0"
type input "1"
type input "2"
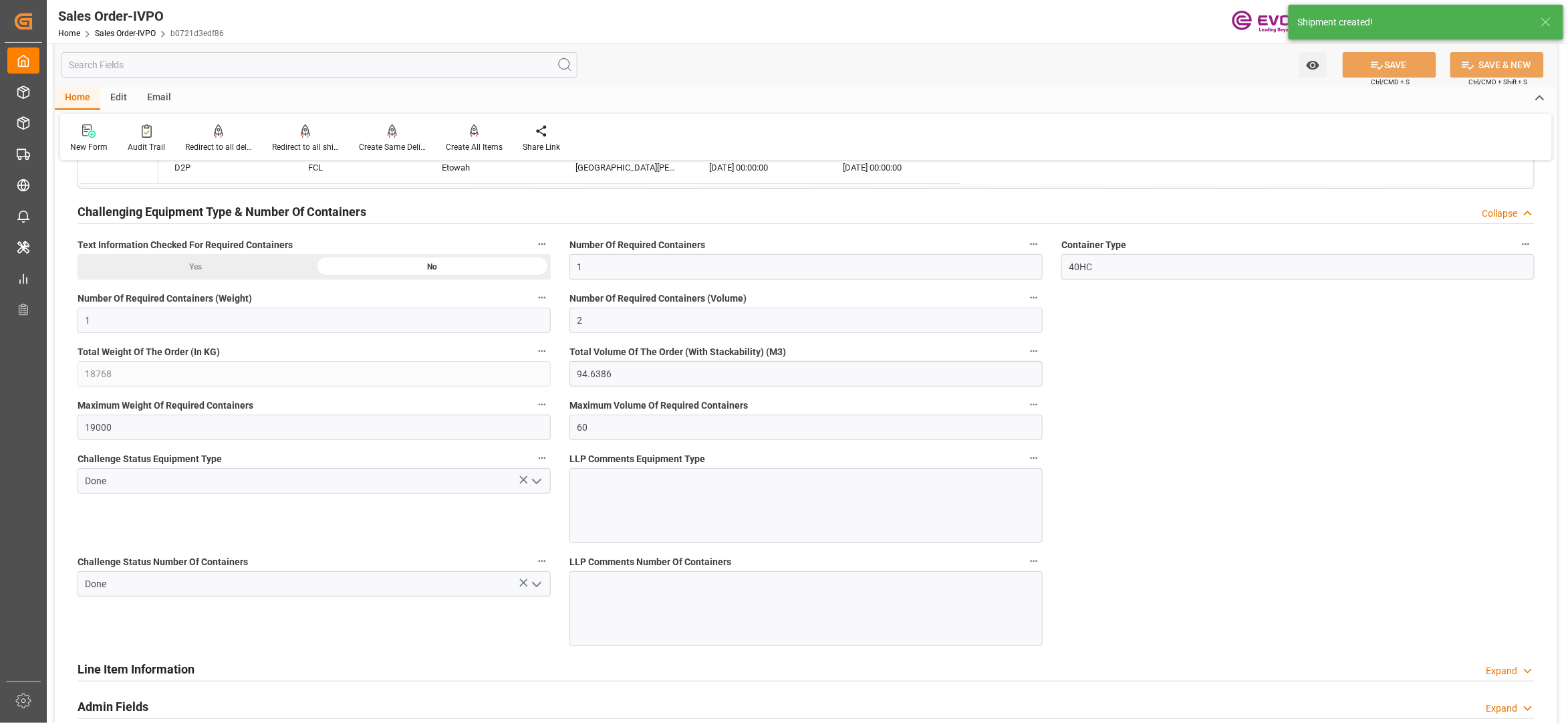
type input "18768"
type input "94.6386"
type input "19000"
type input "60"
type input "05.08.2025 16:23"
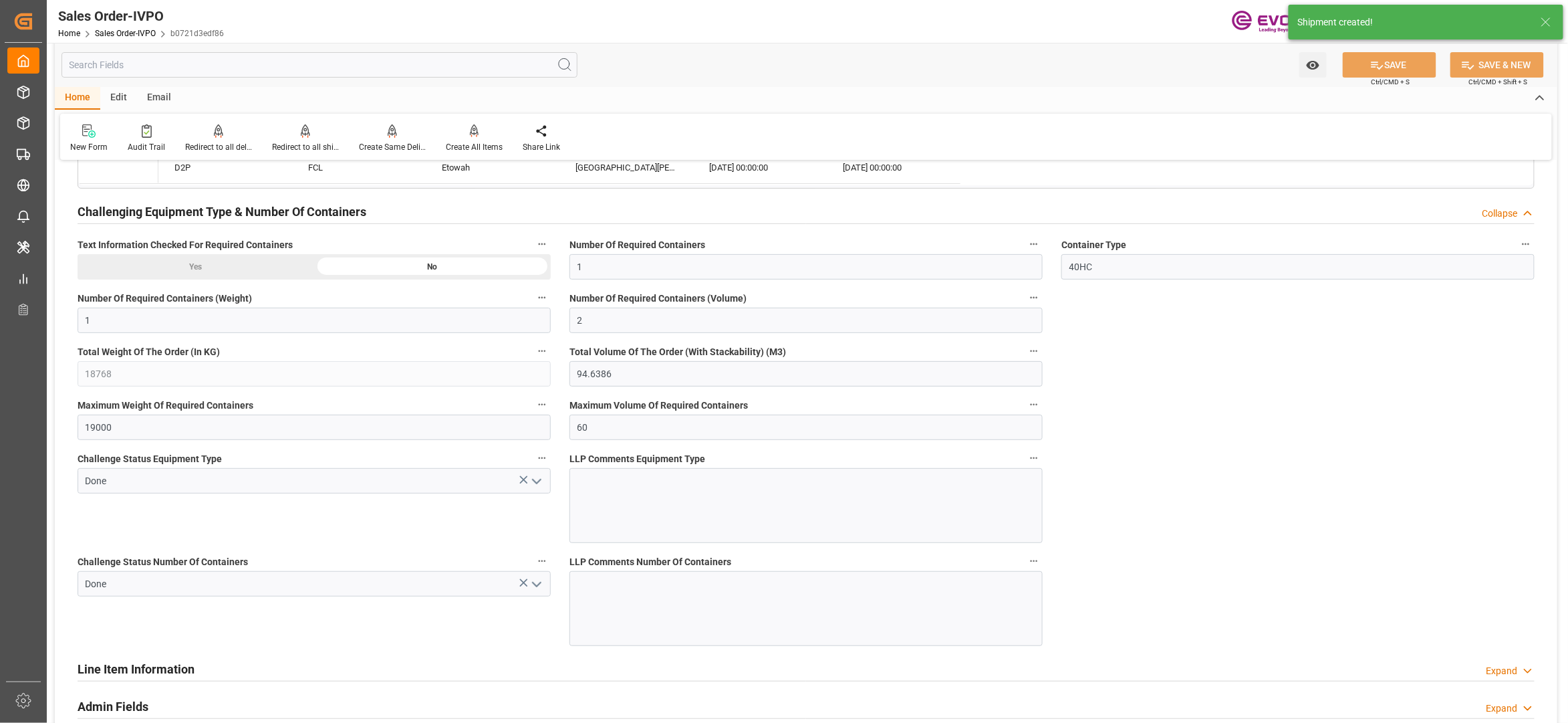
type input "15.09.2025 02:25"
click at [309, 134] on div at bounding box center [305, 131] width 67 height 14
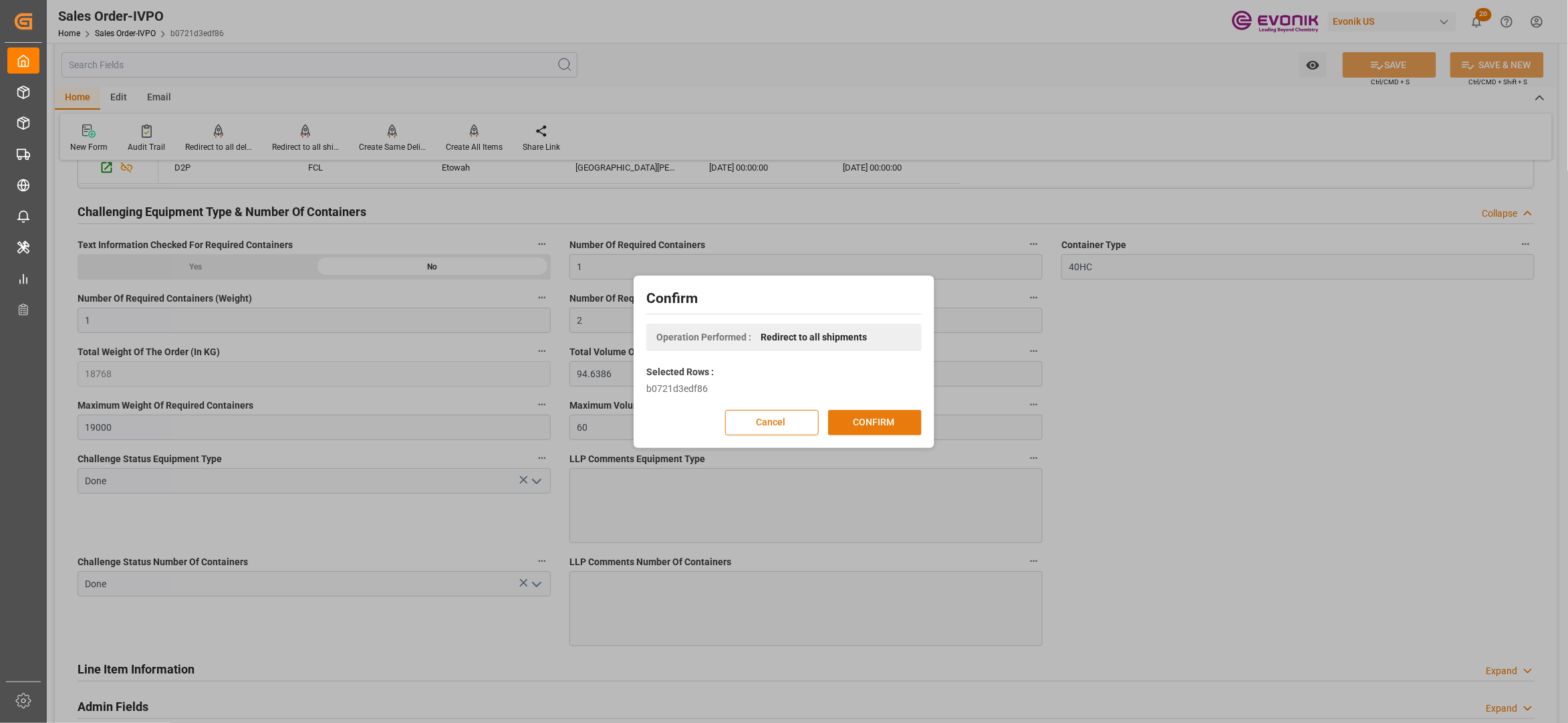
click at [888, 418] on button "CONFIRM" at bounding box center [875, 423] width 94 height 25
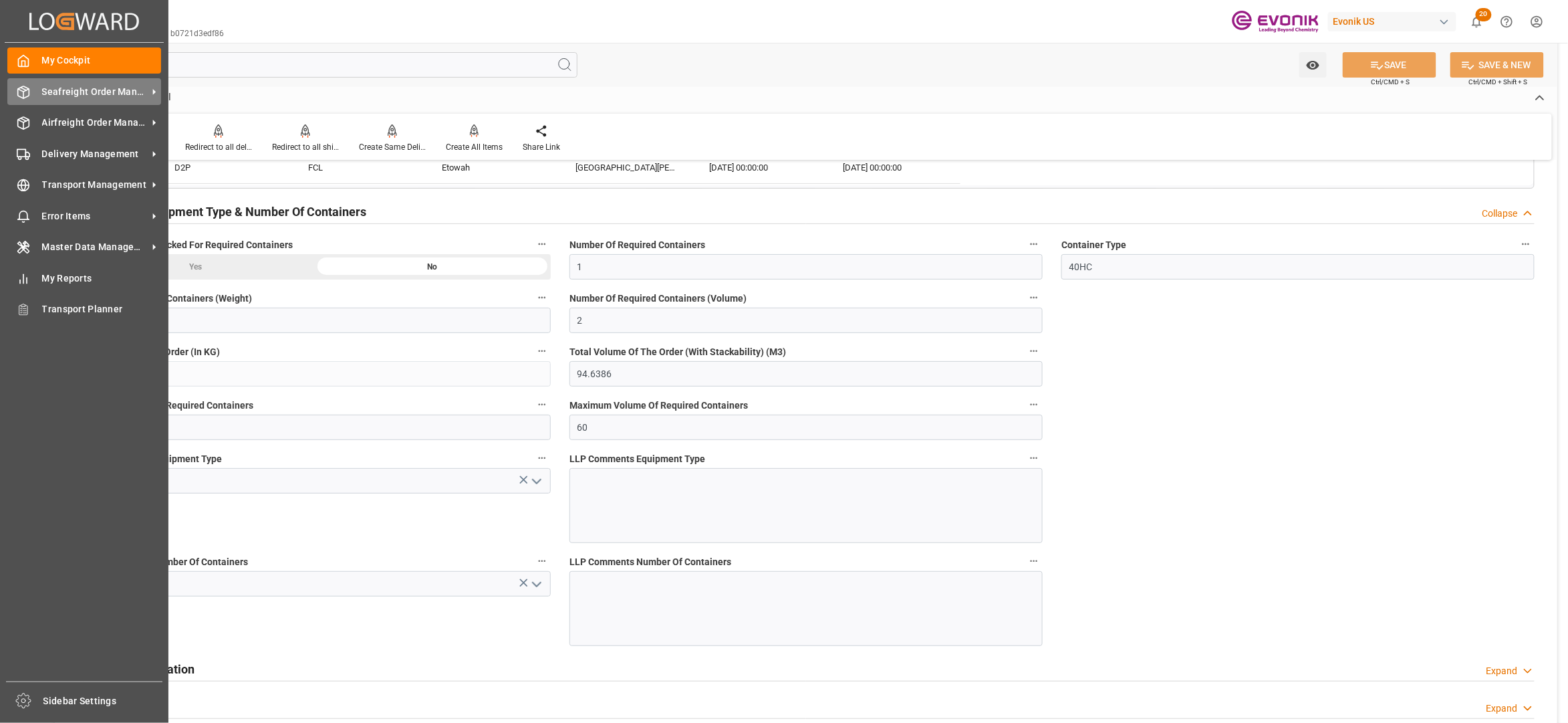
click at [59, 85] on span "Seafreight Order Management" at bounding box center [95, 92] width 106 height 14
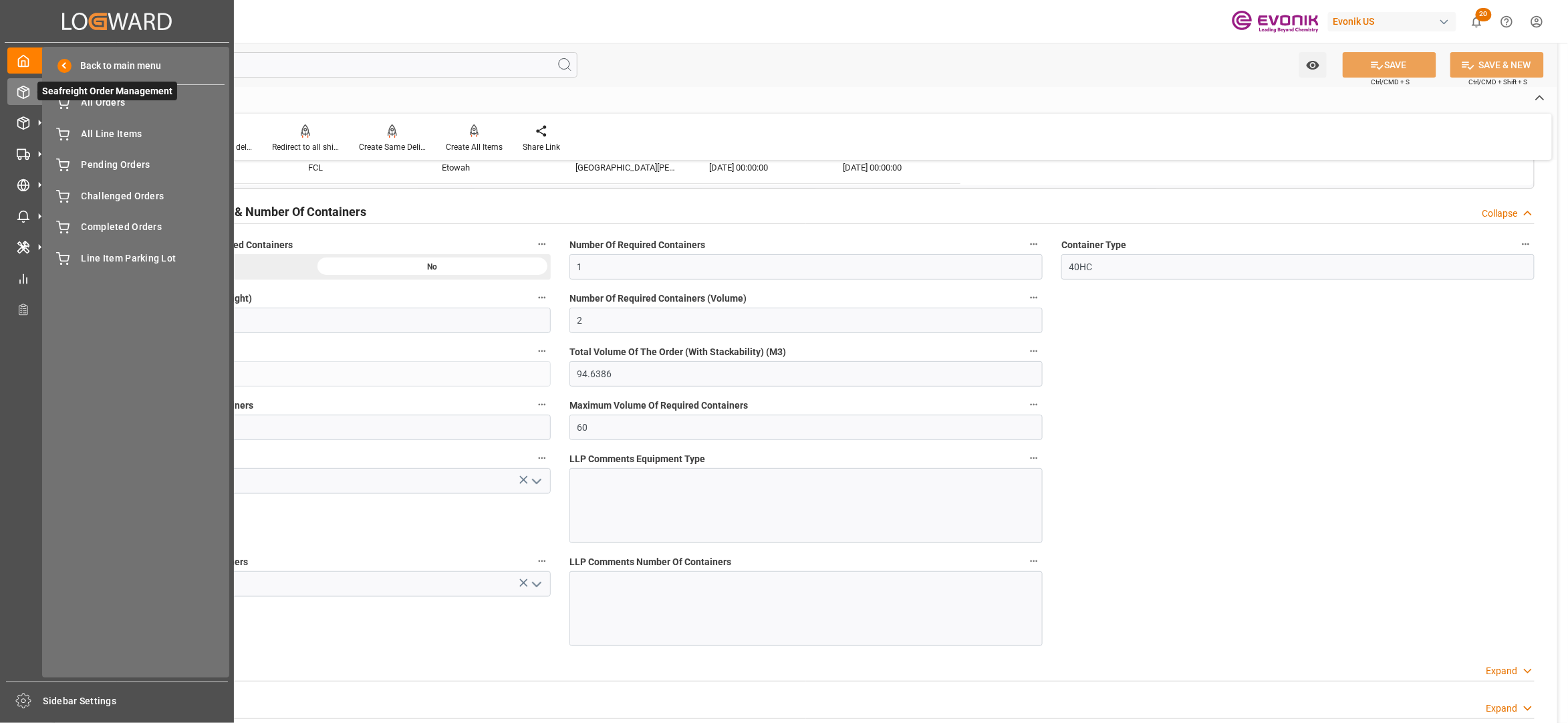
click at [105, 99] on span "Seafreight Order Management" at bounding box center [106, 91] width 140 height 19
click at [143, 104] on span "All Orders" at bounding box center [153, 102] width 143 height 14
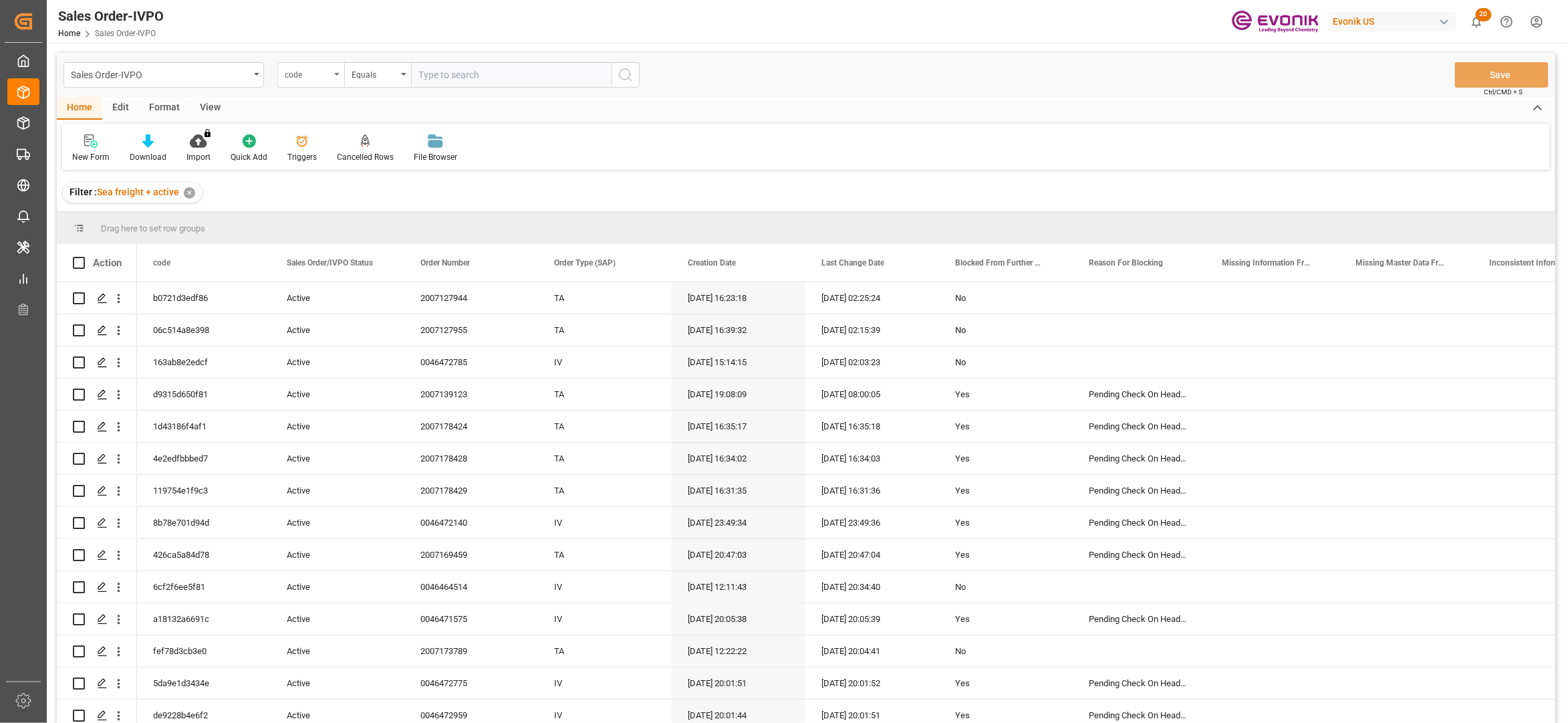
click at [322, 78] on div "code" at bounding box center [307, 73] width 46 height 16
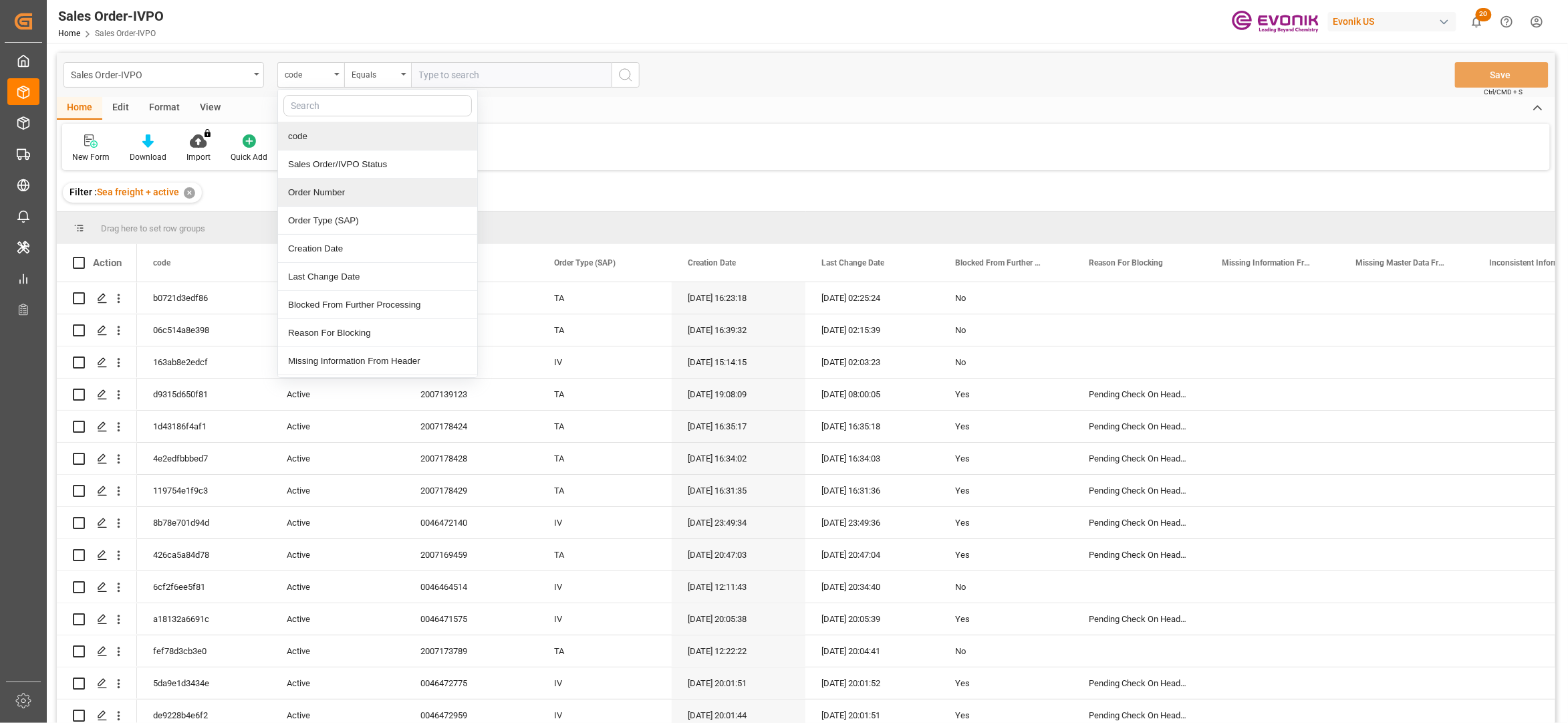
click at [356, 190] on div "Order Number" at bounding box center [378, 192] width 199 height 28
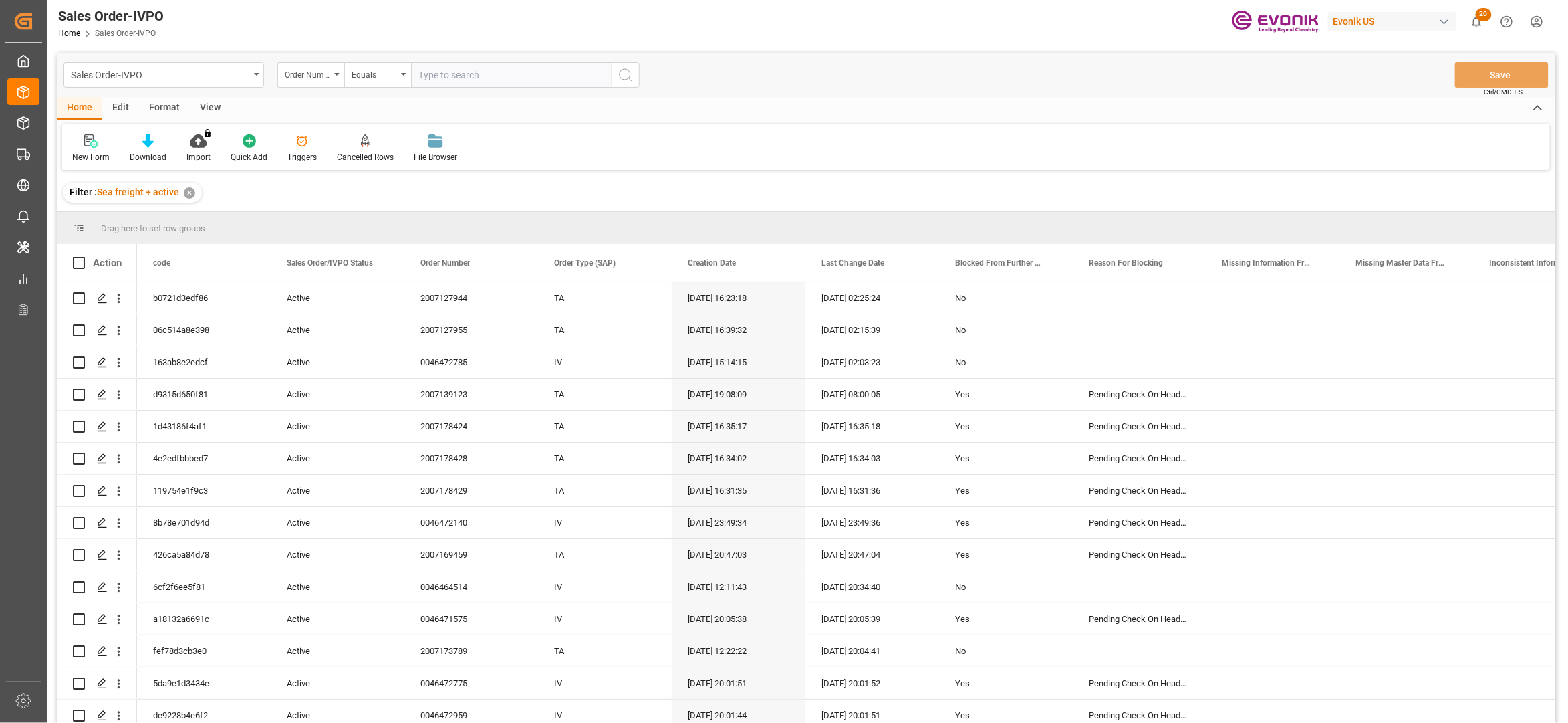
click at [457, 63] on input "text" at bounding box center [511, 75] width 200 height 25
paste input "2007127946"
type input "2007127946"
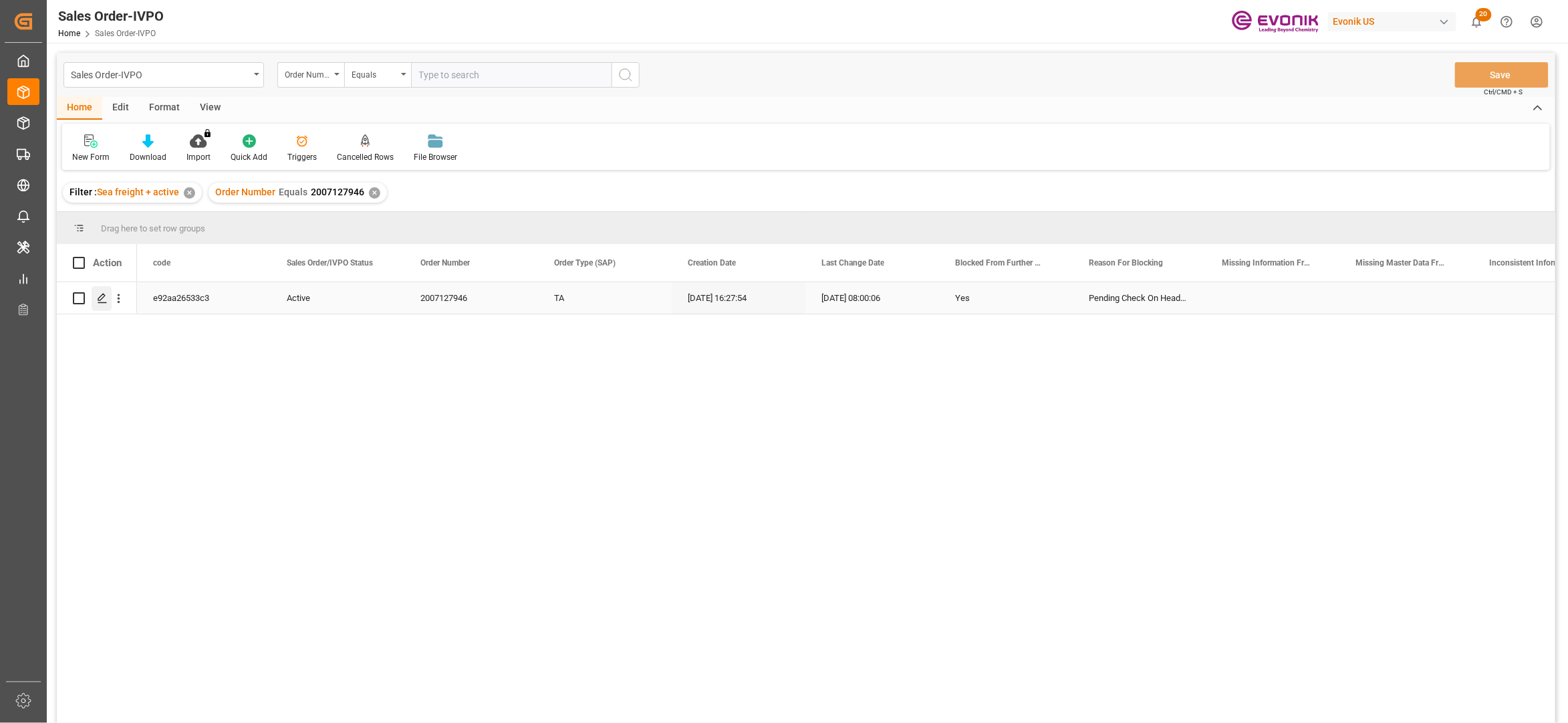
click at [99, 300] on polygon "Press SPACE to select this row." at bounding box center [102, 297] width 6 height 6
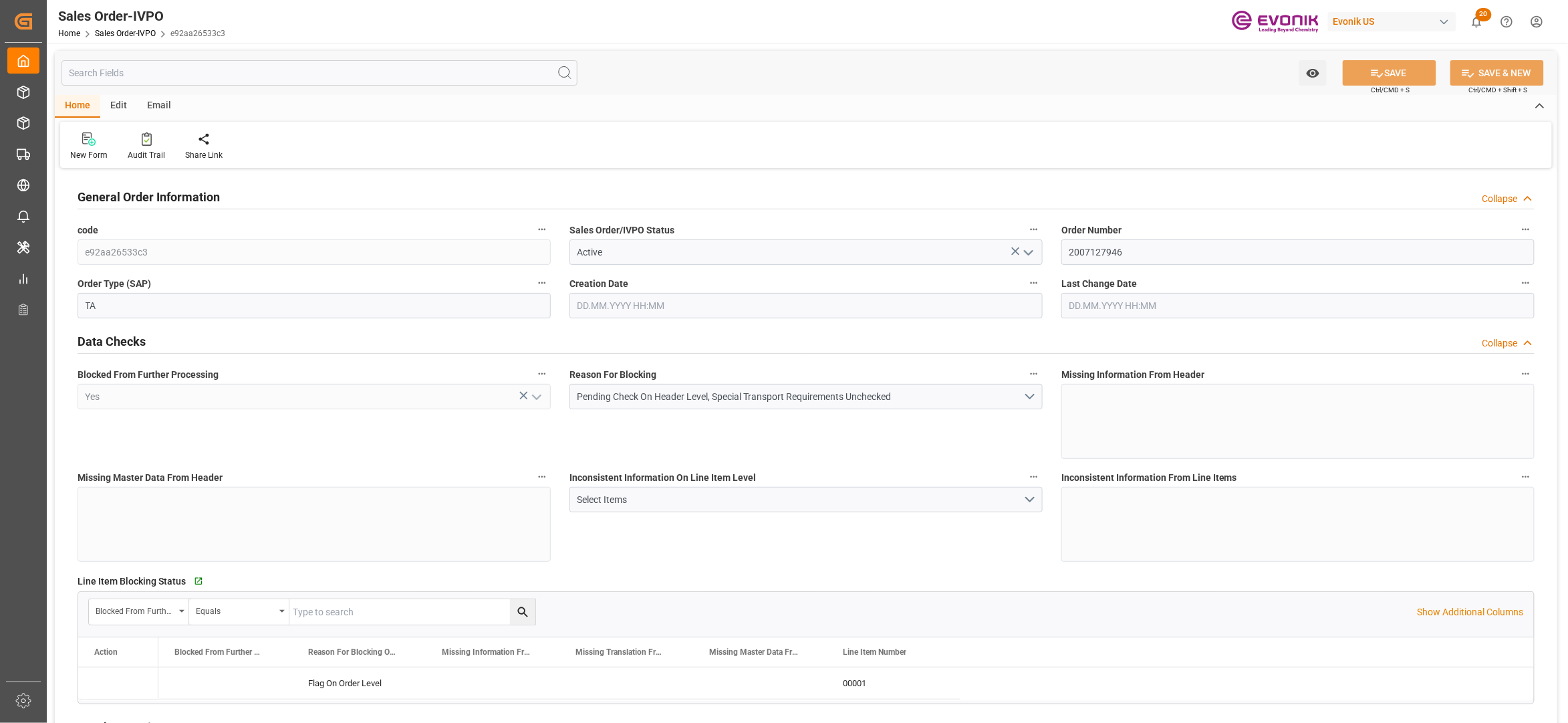
type input "GTSTC"
type input "0"
type input "1"
type input "2"
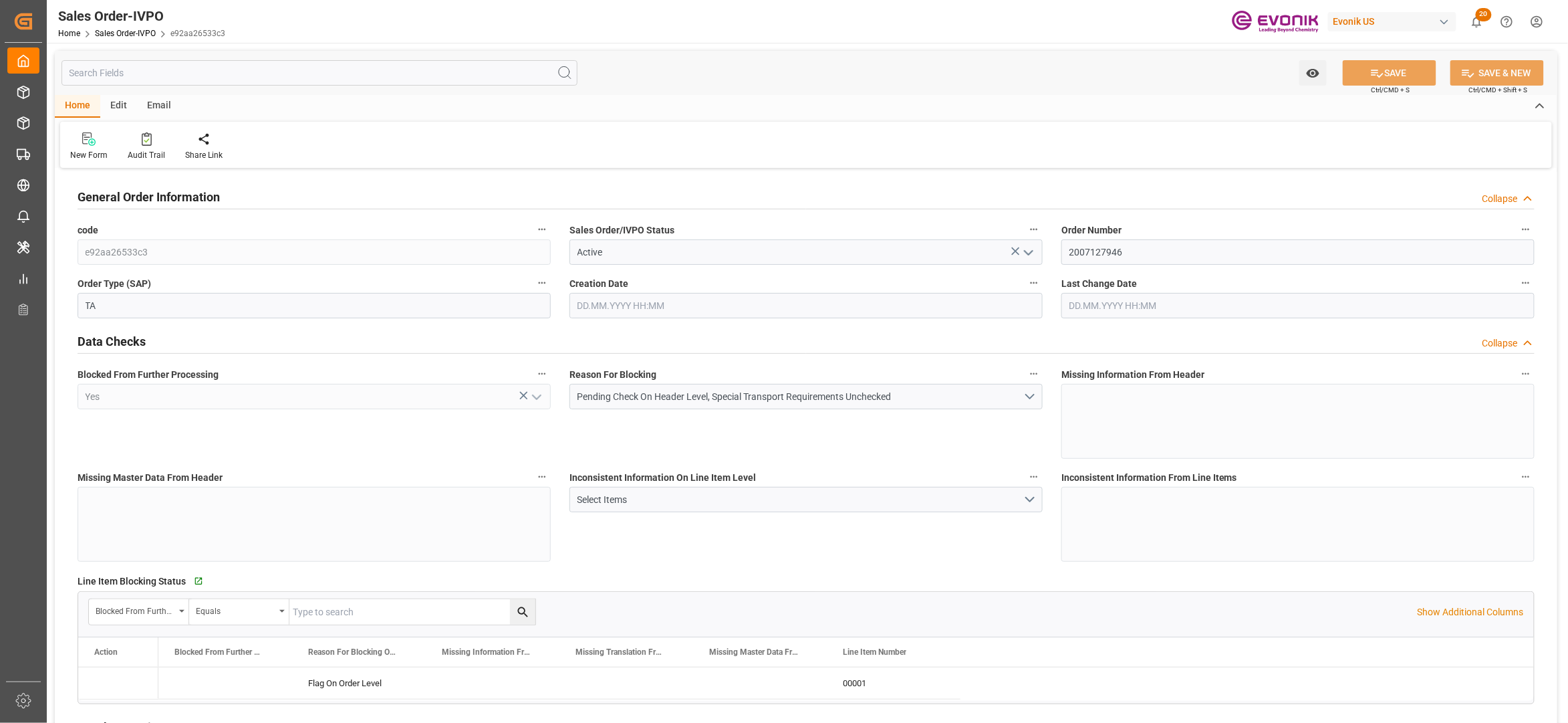
type input "18768"
type input "94.6386"
type input "19000"
type input "60"
type input "05.08.2025 16:27"
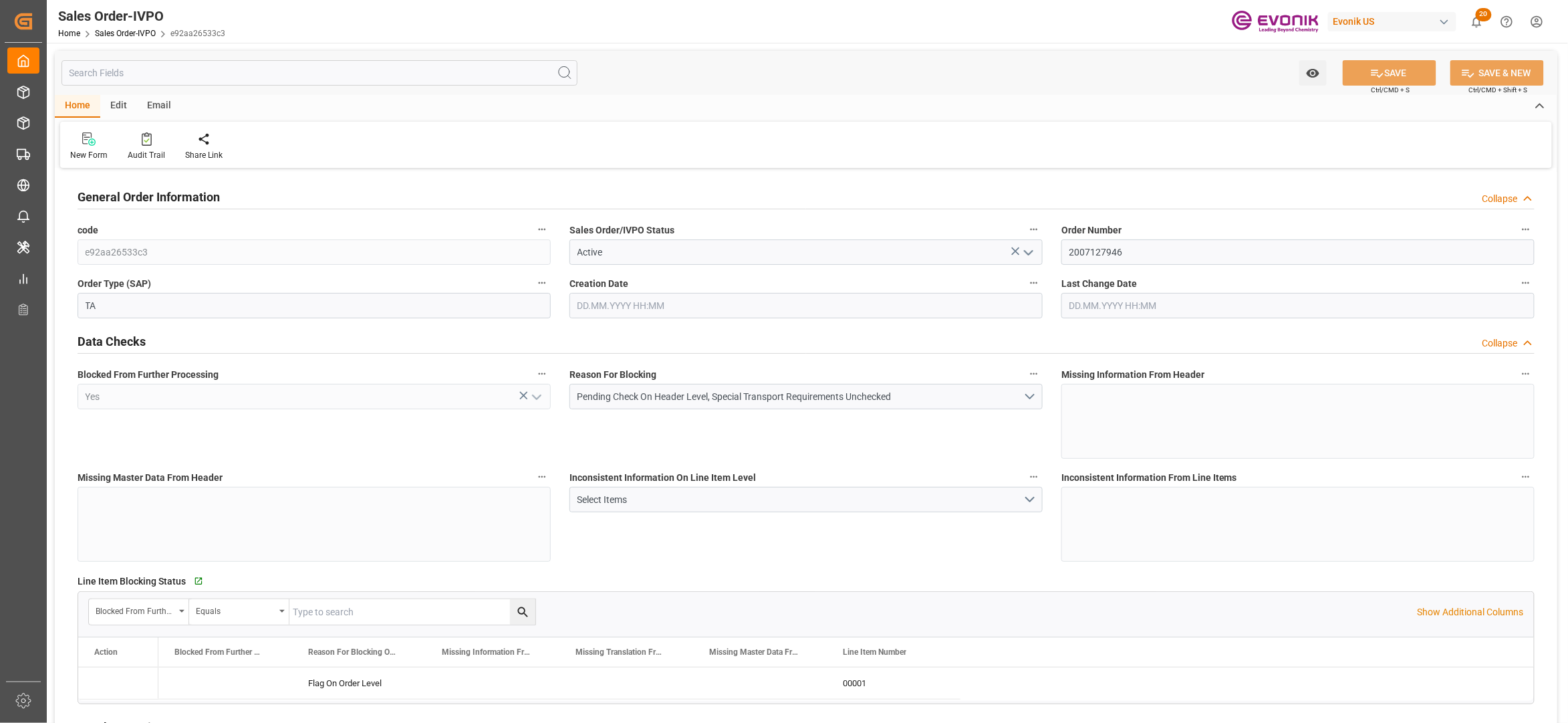
type input "[DATE] 08:00"
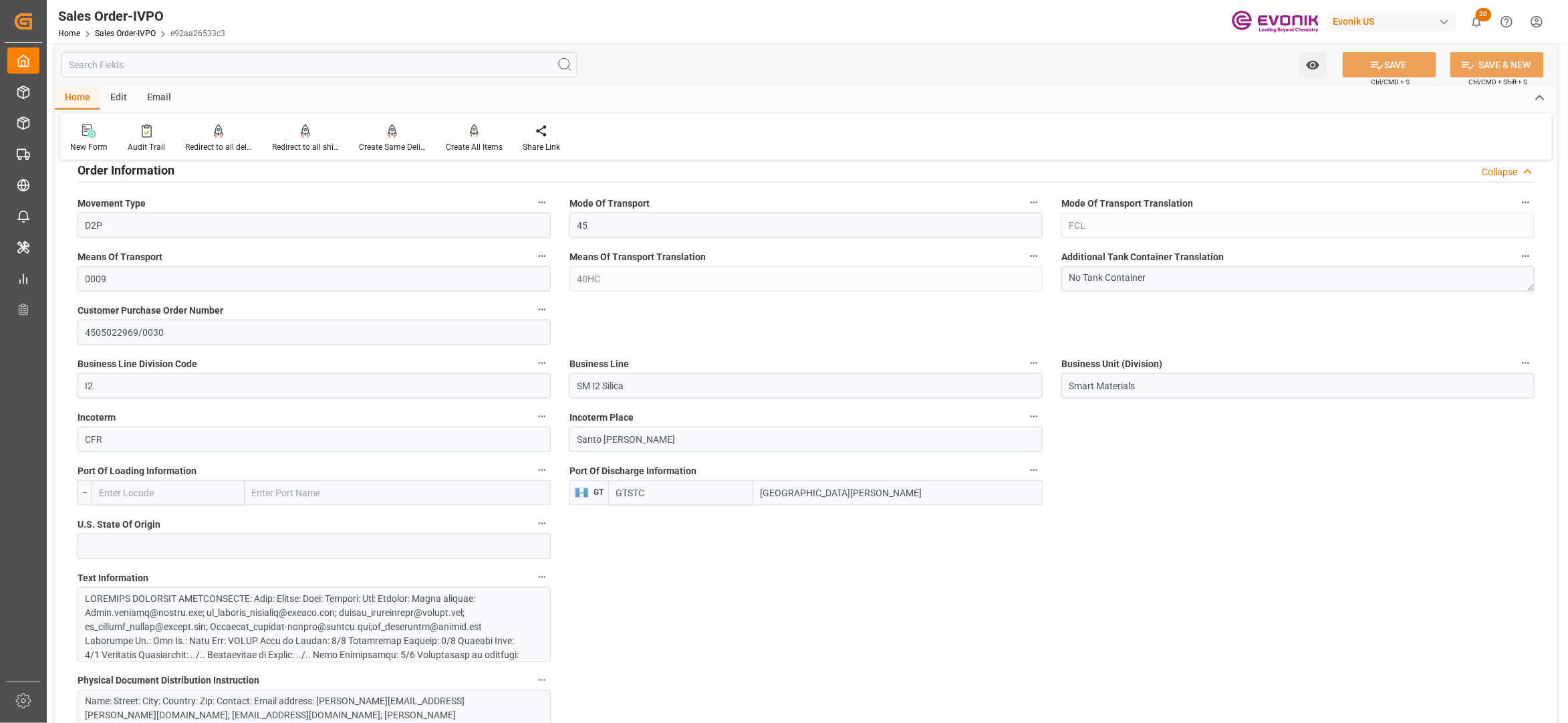
scroll to position [891, 0]
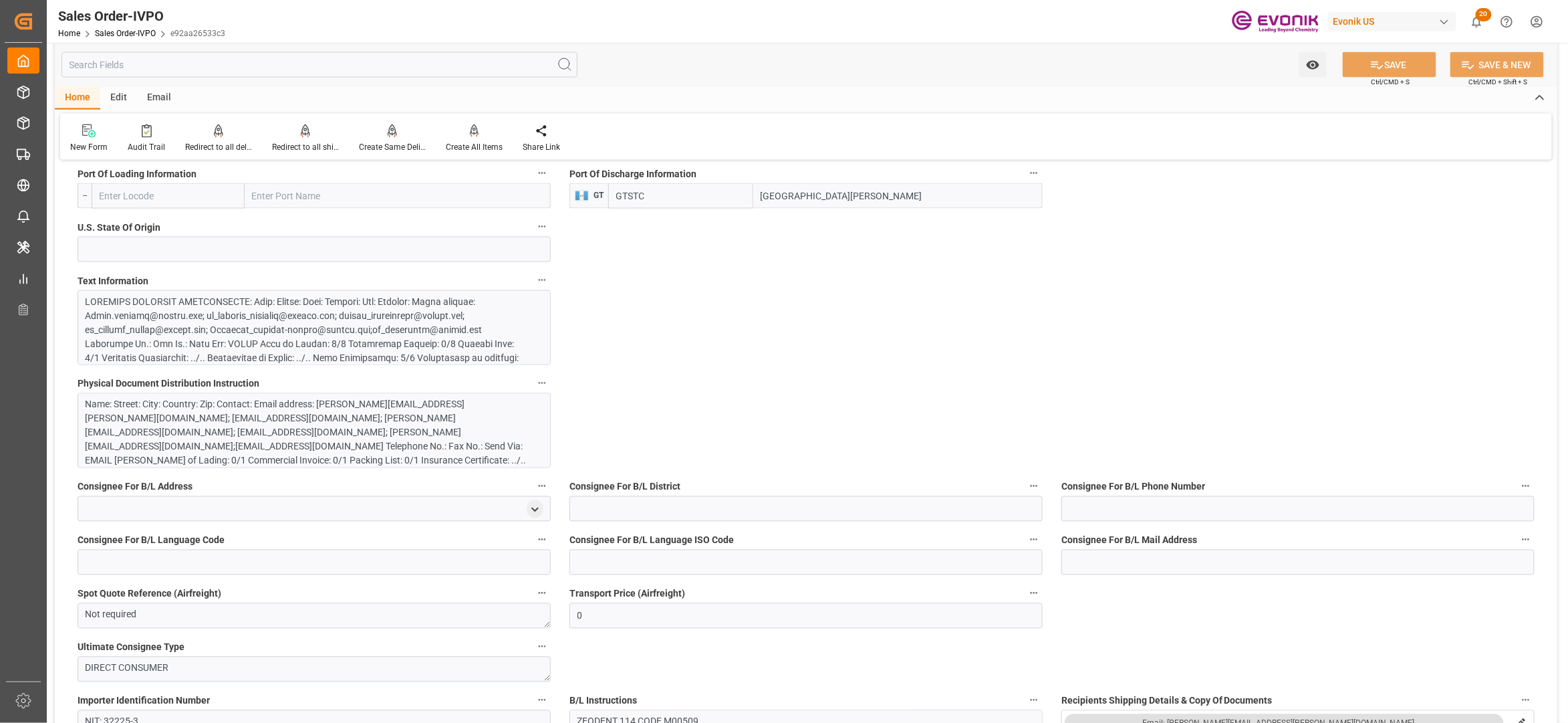
click at [442, 327] on div at bounding box center [307, 407] width 444 height 225
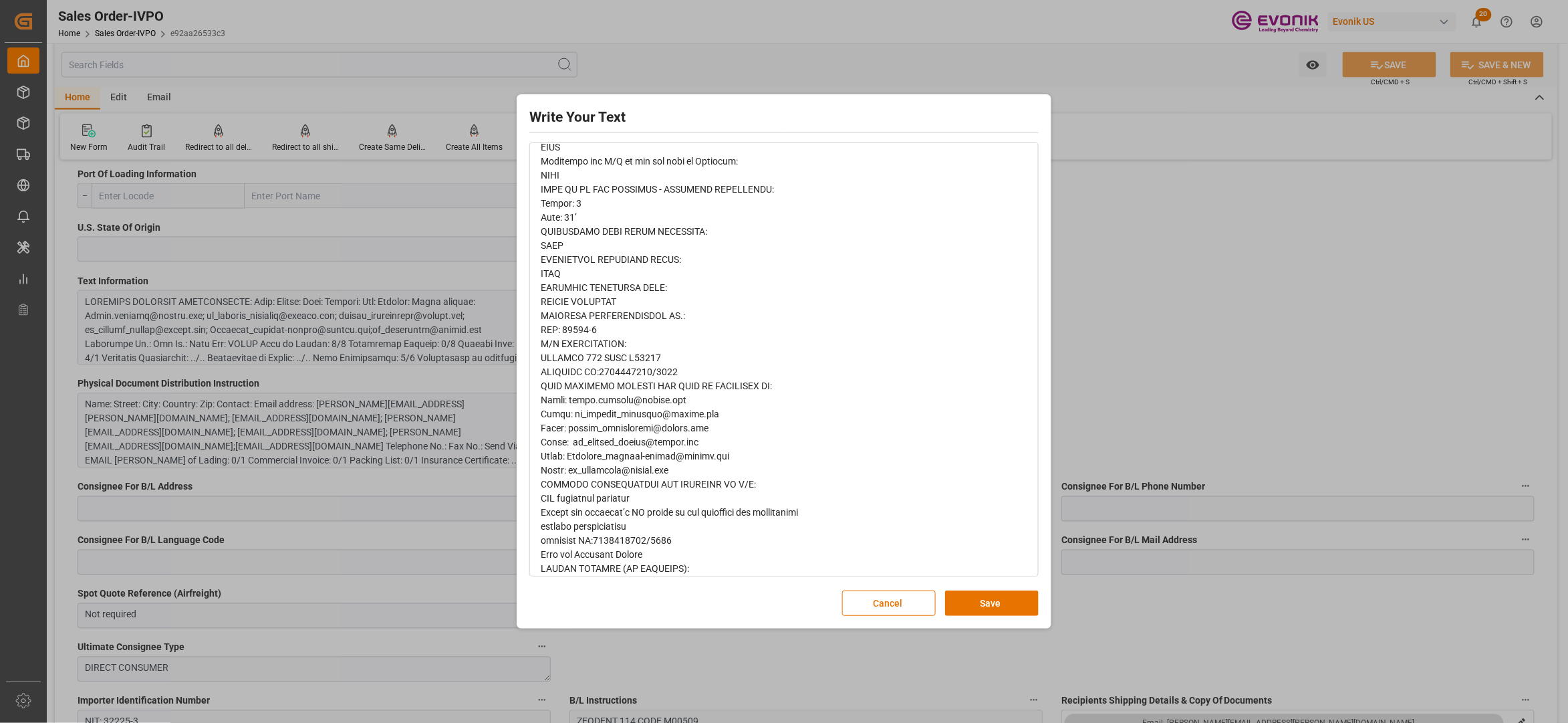
scroll to position [432, 0]
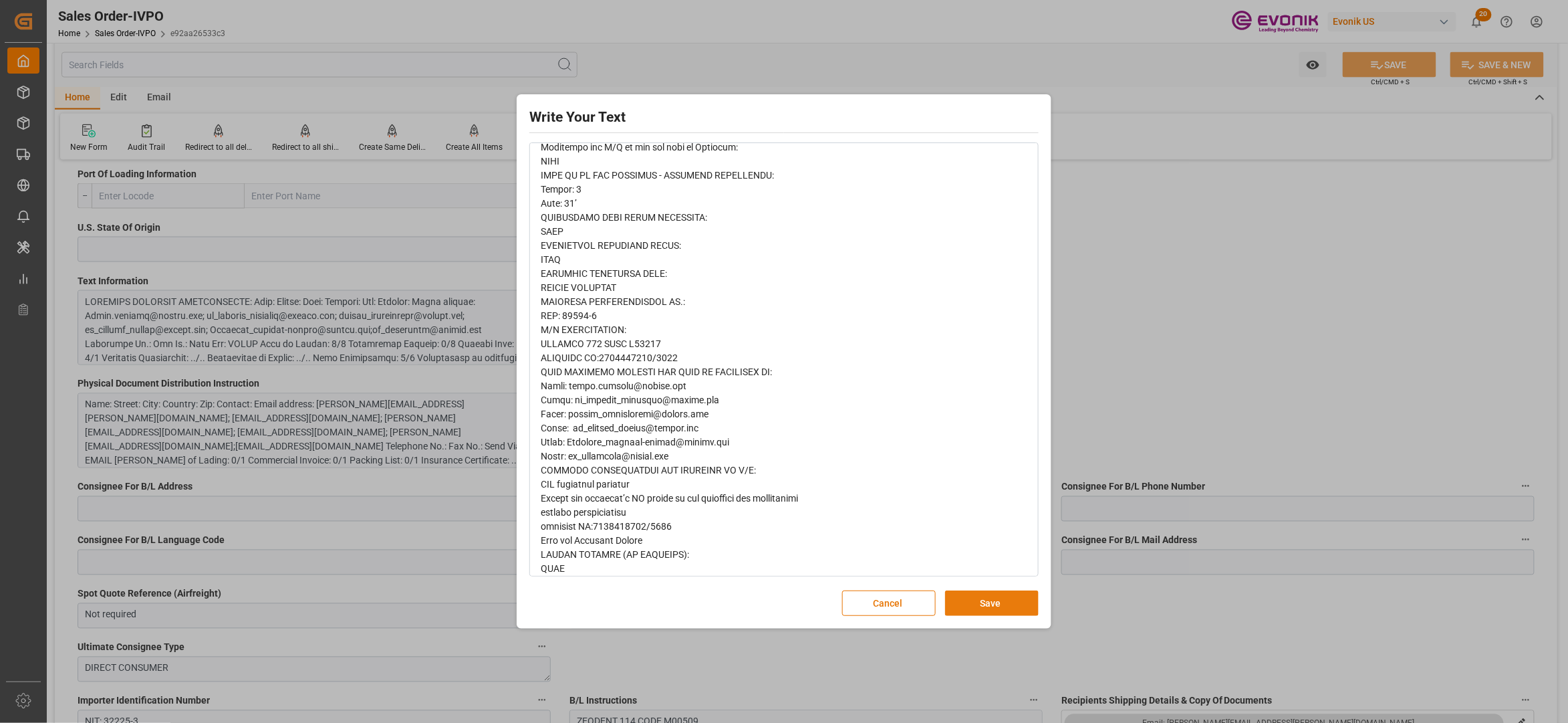
click at [992, 595] on button "Save" at bounding box center [992, 603] width 94 height 25
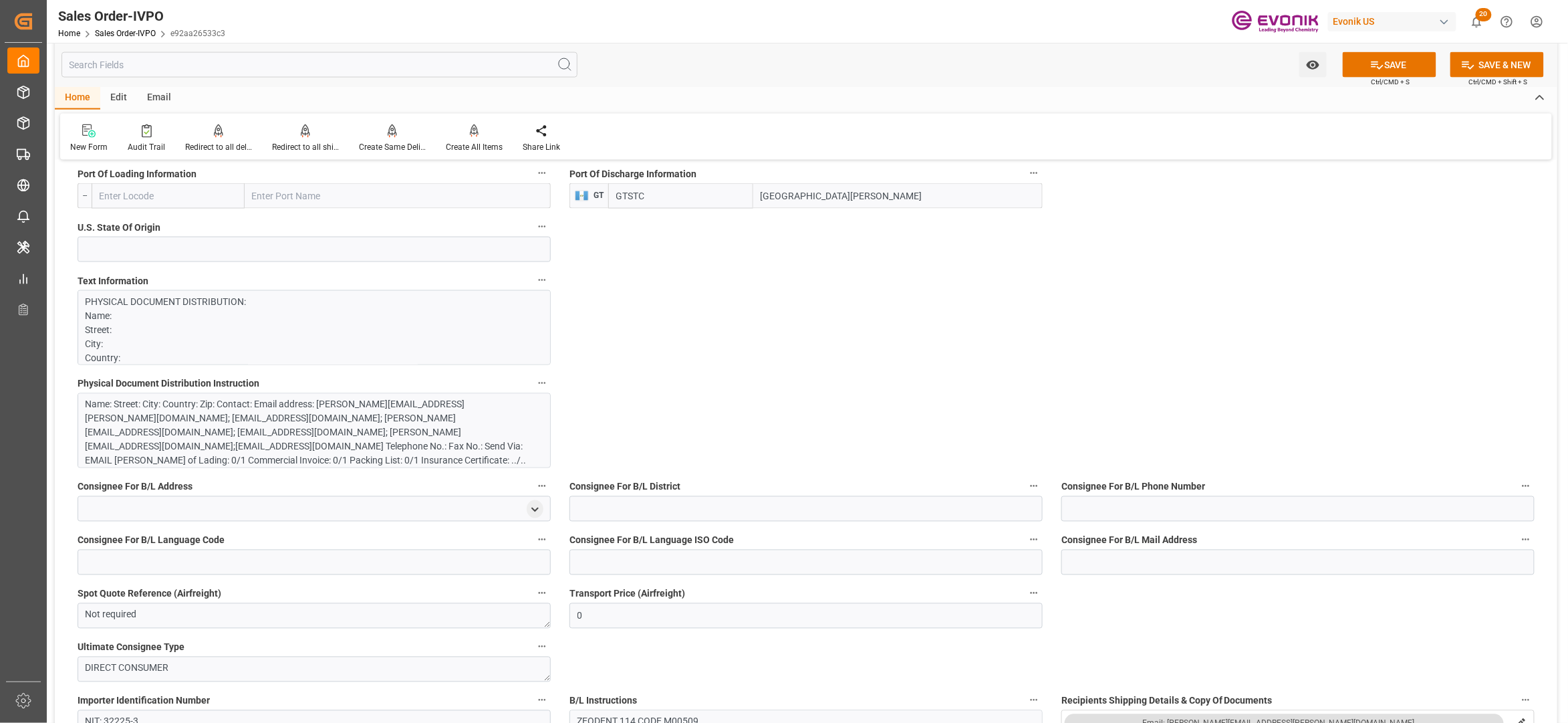
click at [429, 425] on div "Name: Street: City: Country: Zip: Contact: Email address: Heidi.barhydt@evonik.…" at bounding box center [307, 440] width 444 height 84
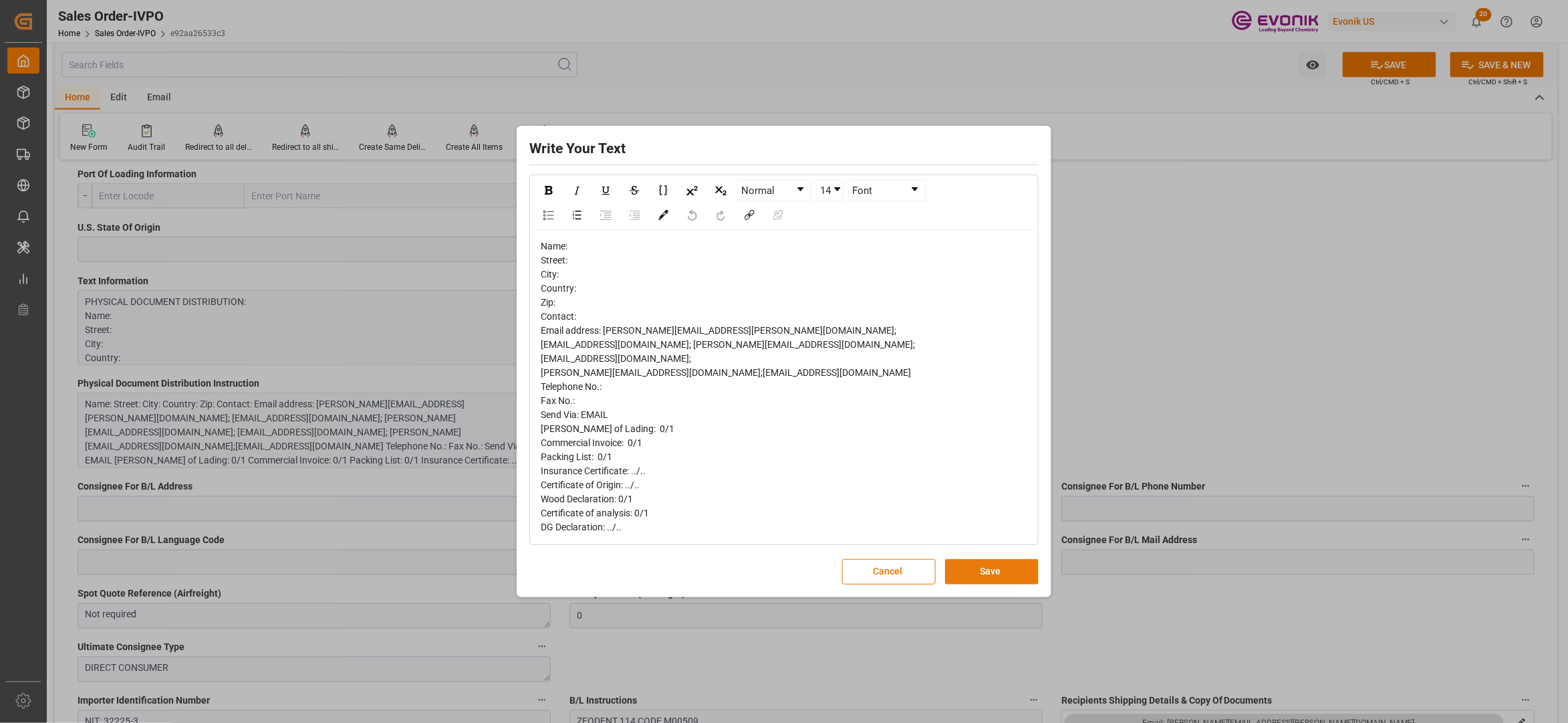
click at [987, 572] on button "Save" at bounding box center [992, 572] width 94 height 25
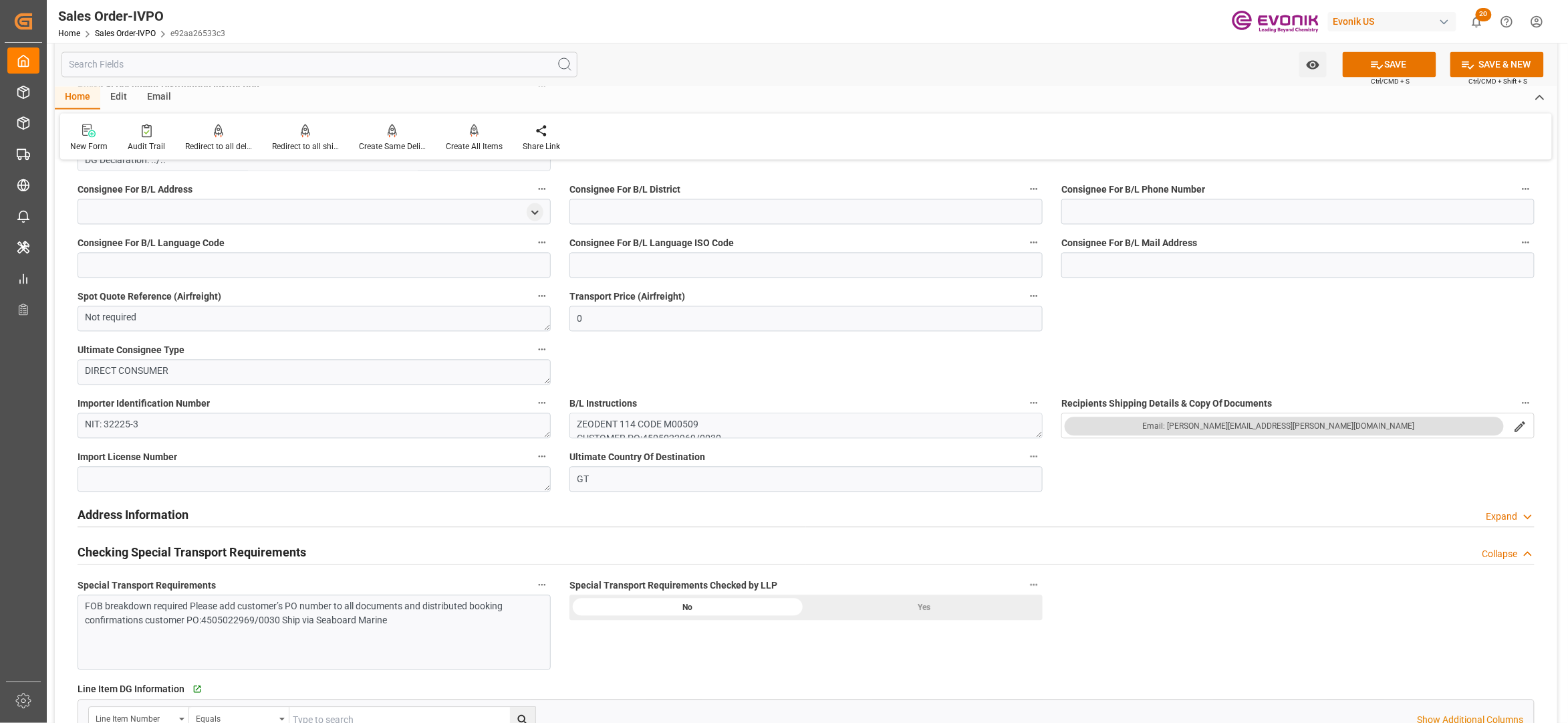
scroll to position [1485, 0]
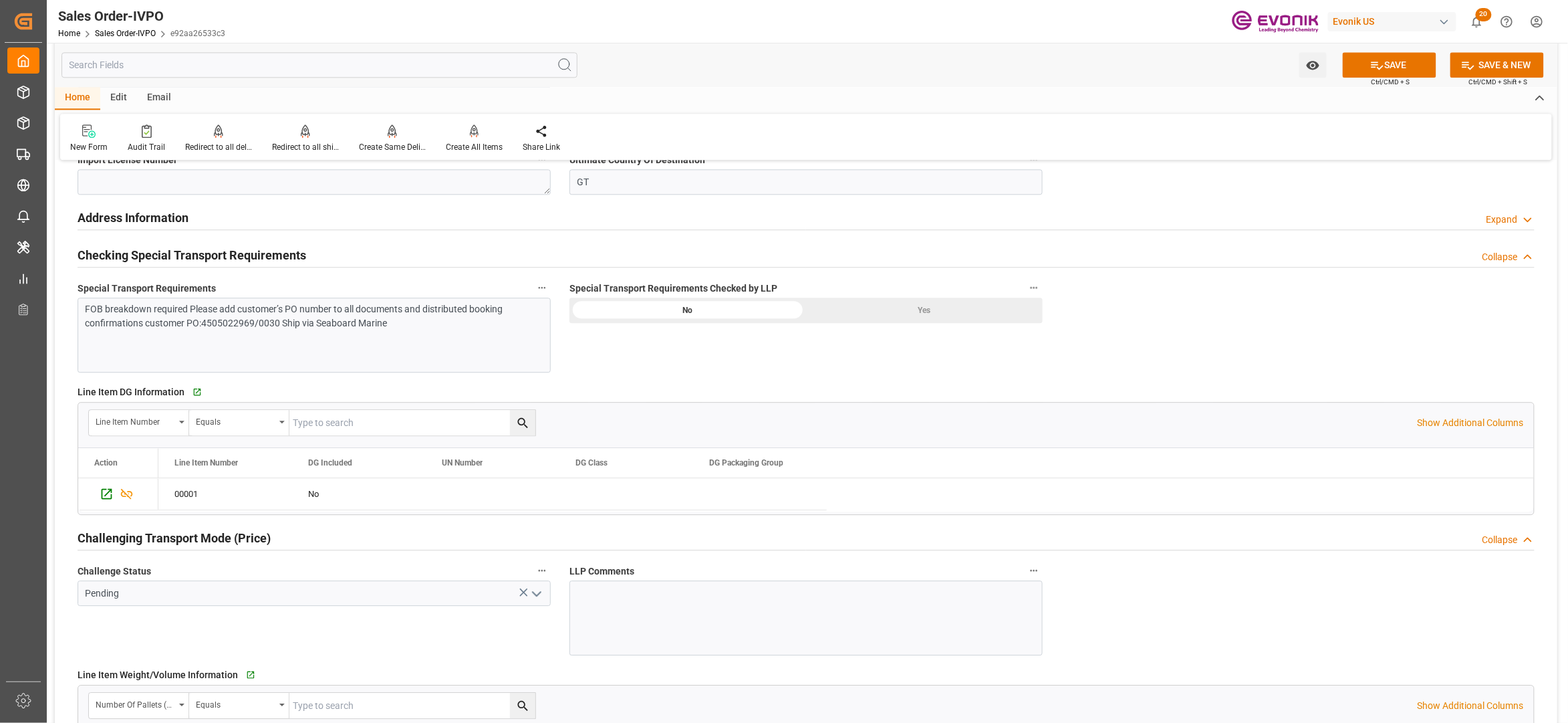
click at [926, 305] on div "Yes" at bounding box center [925, 310] width 237 height 25
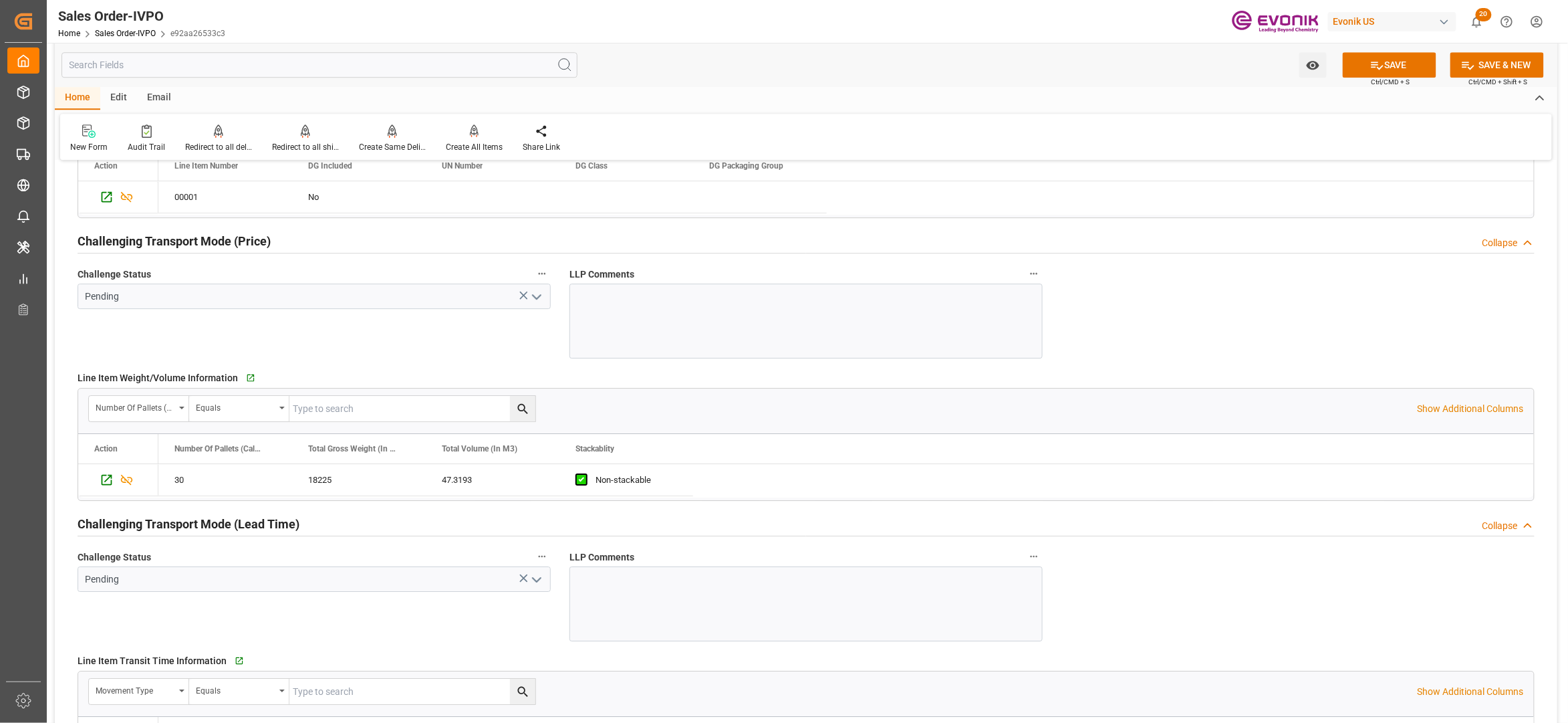
click at [538, 303] on icon "open menu" at bounding box center [537, 296] width 16 height 16
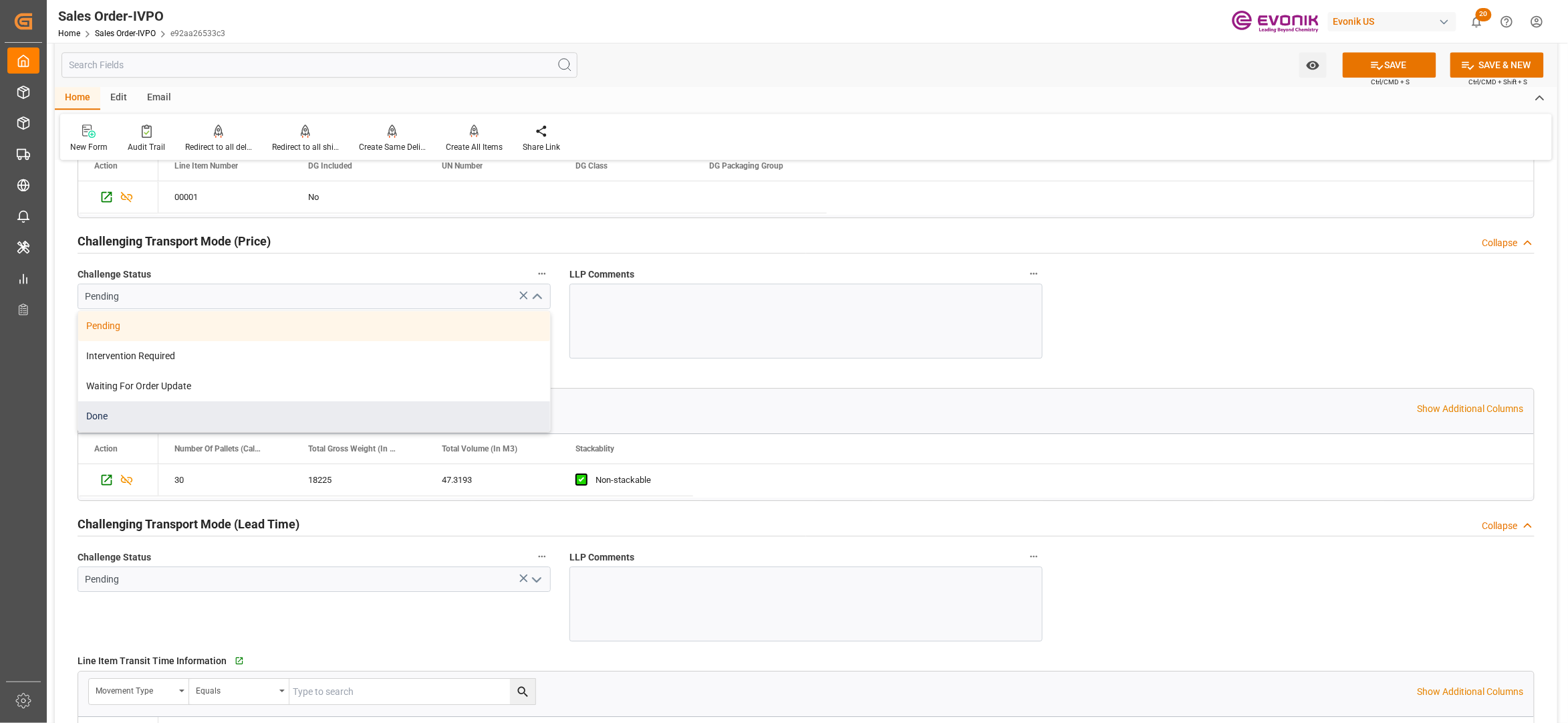
click at [221, 413] on div "Done" at bounding box center [314, 416] width 472 height 30
type input "Done"
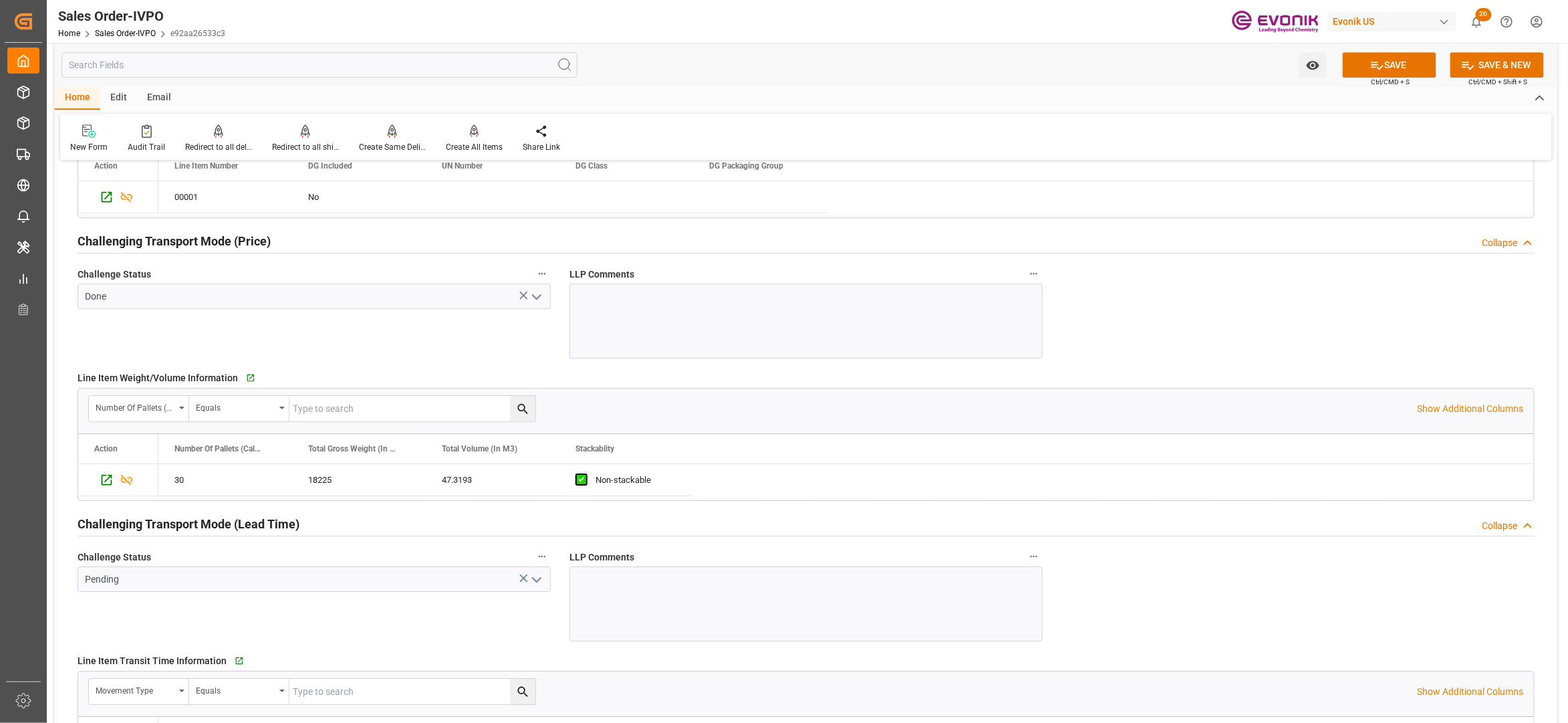
scroll to position [2079, 0]
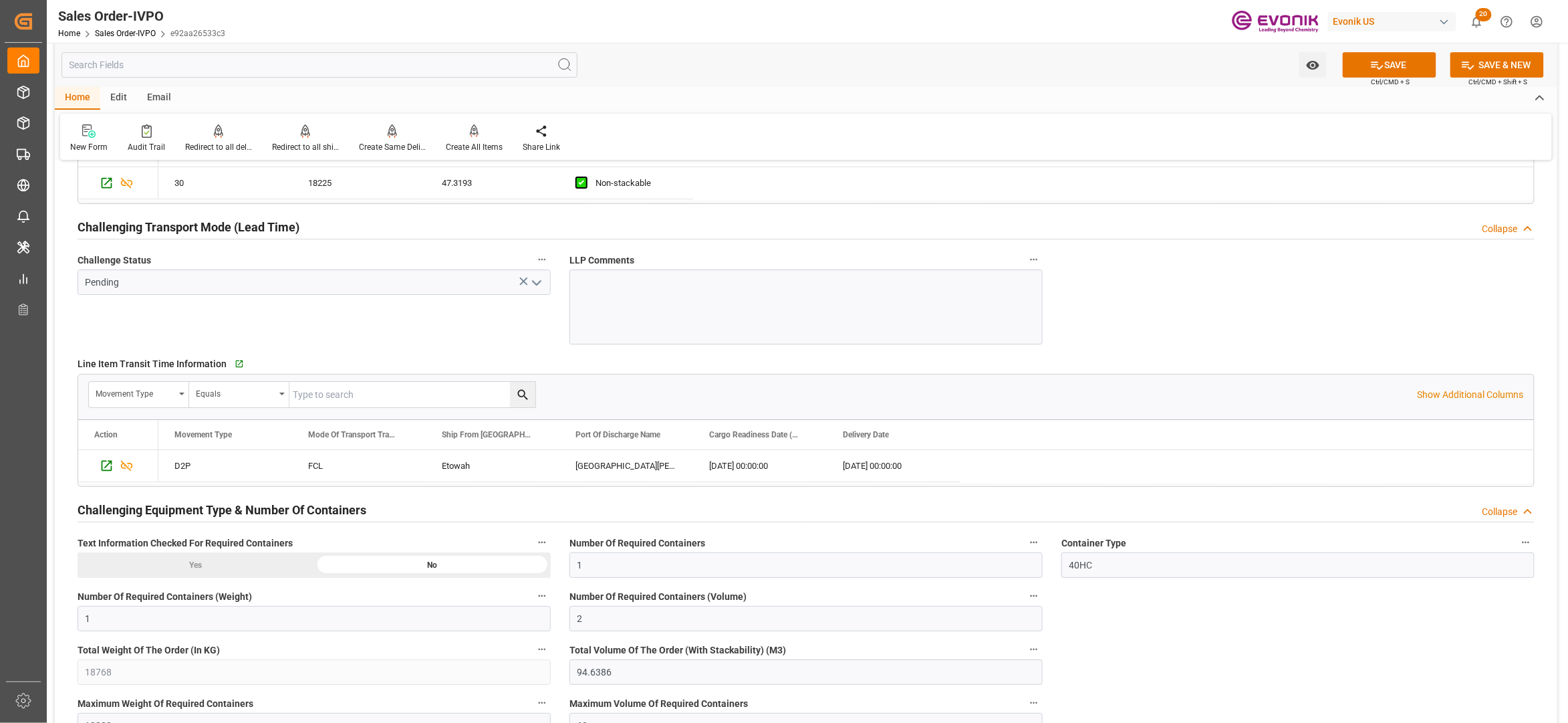
click at [540, 282] on icon "open menu" at bounding box center [537, 283] width 16 height 16
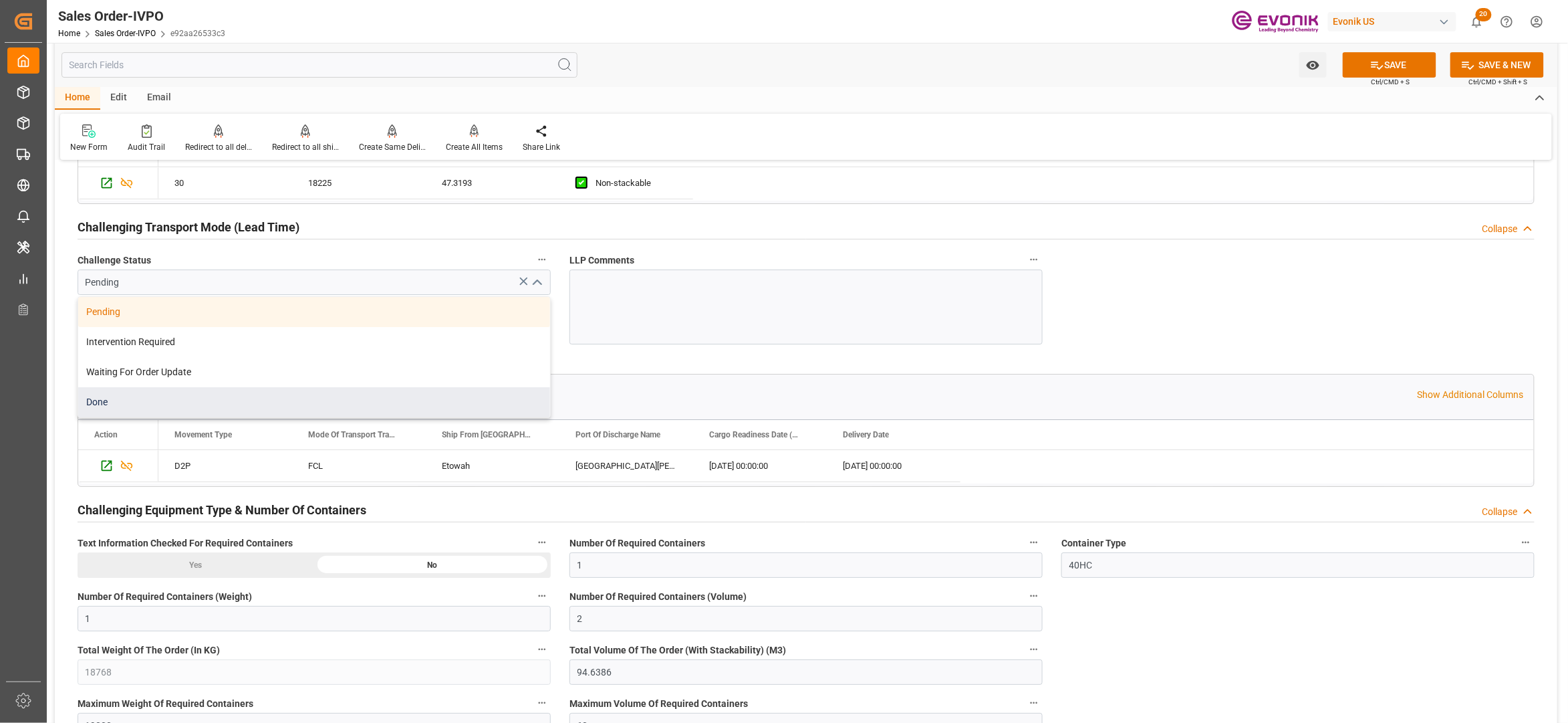
click at [180, 397] on div "Done" at bounding box center [314, 402] width 472 height 30
type input "Done"
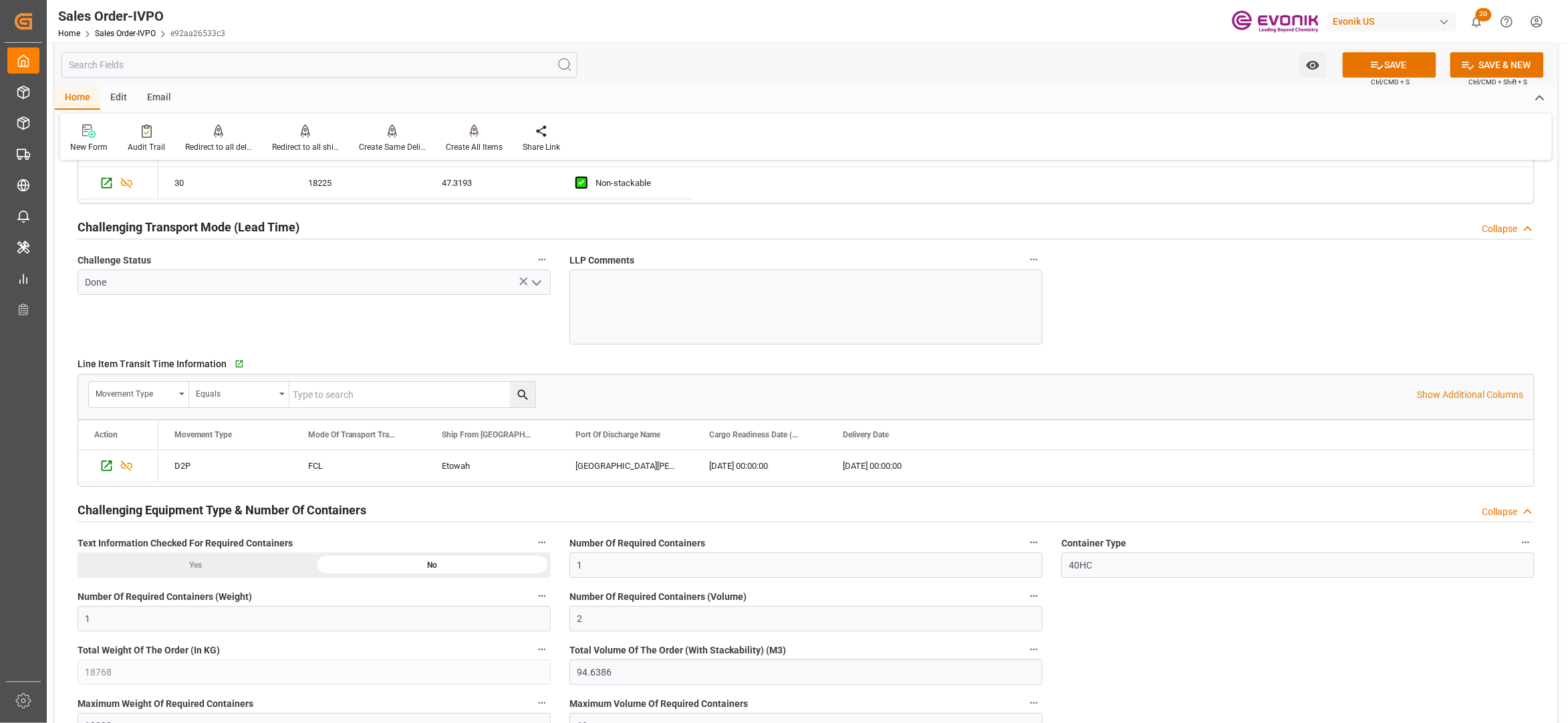
scroll to position [2377, 0]
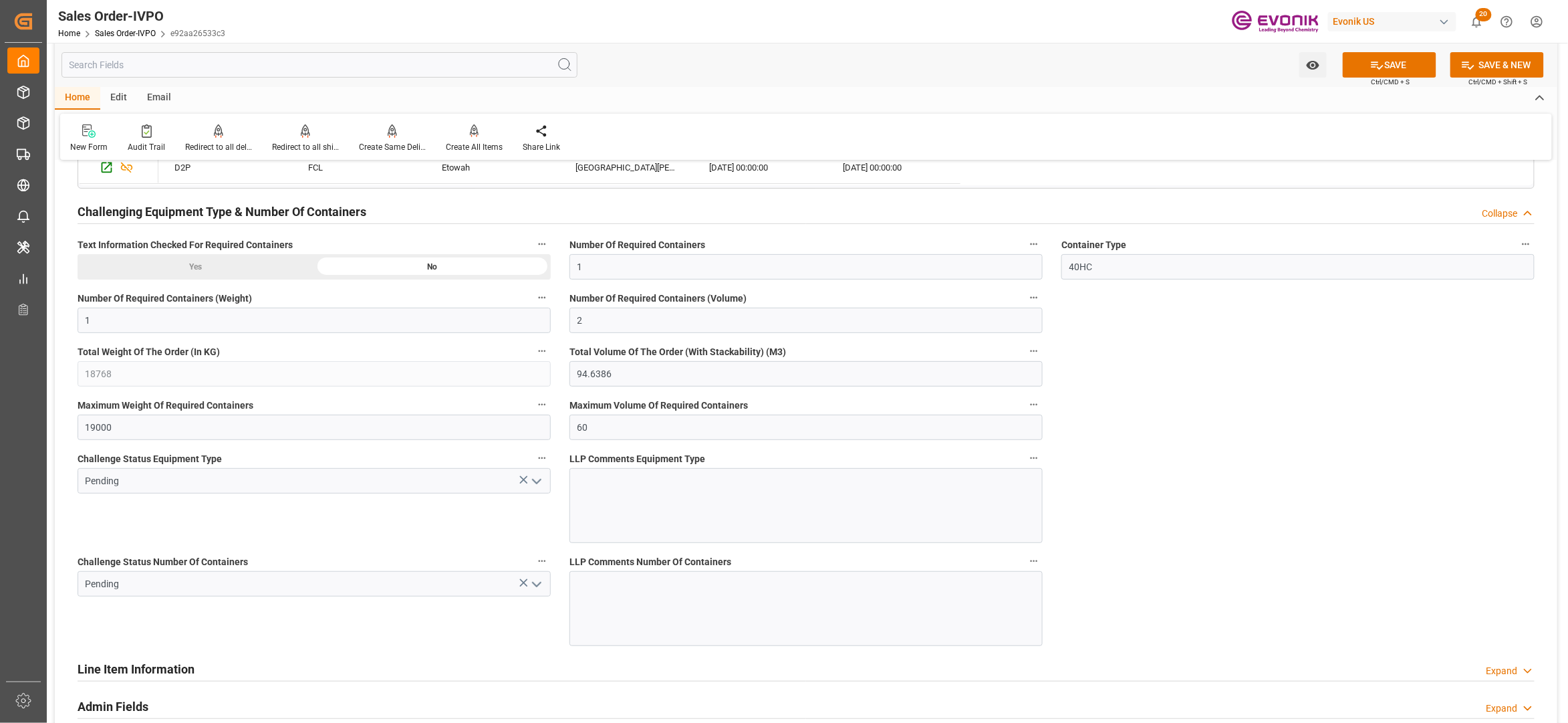
click at [542, 483] on icon "open menu" at bounding box center [537, 481] width 16 height 16
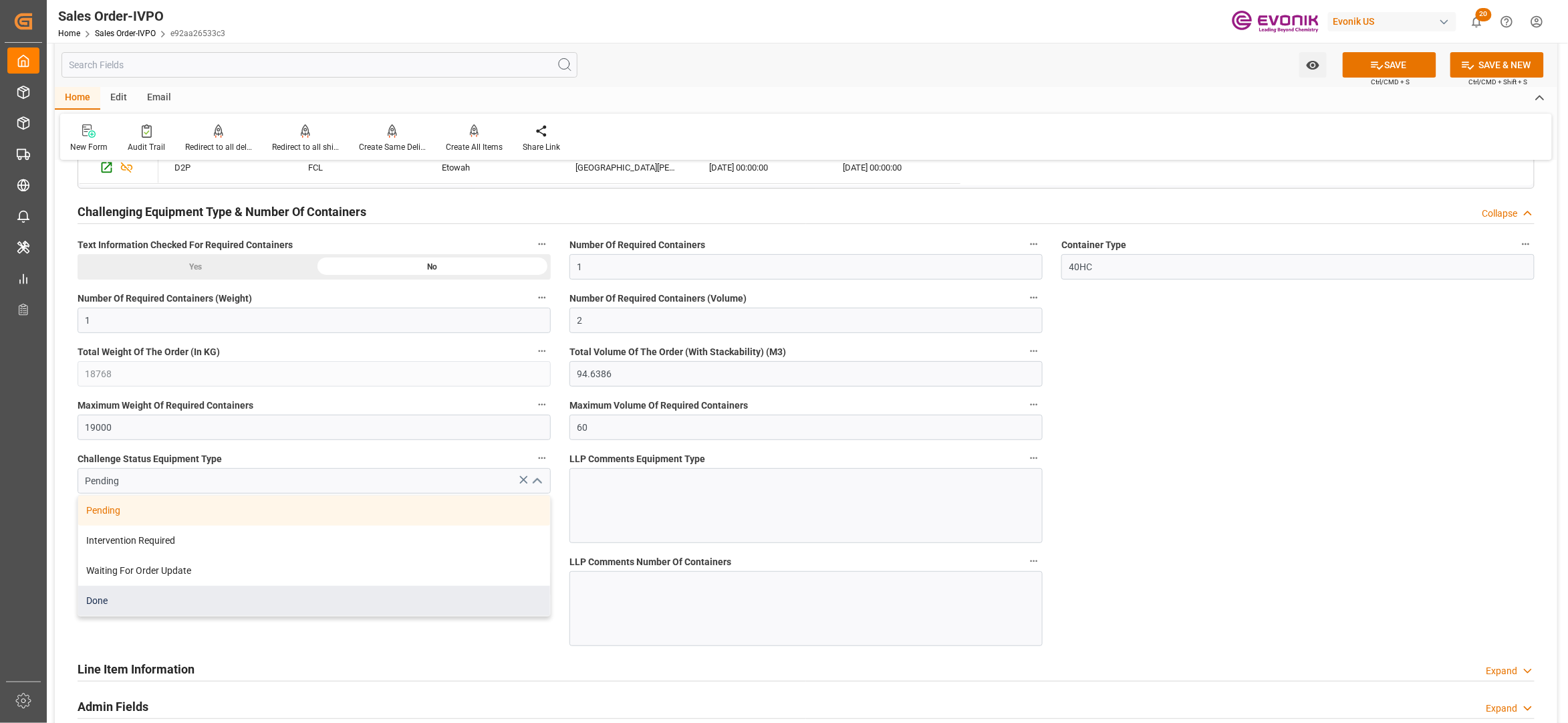
click at [260, 599] on div "Done" at bounding box center [314, 601] width 472 height 30
type input "Done"
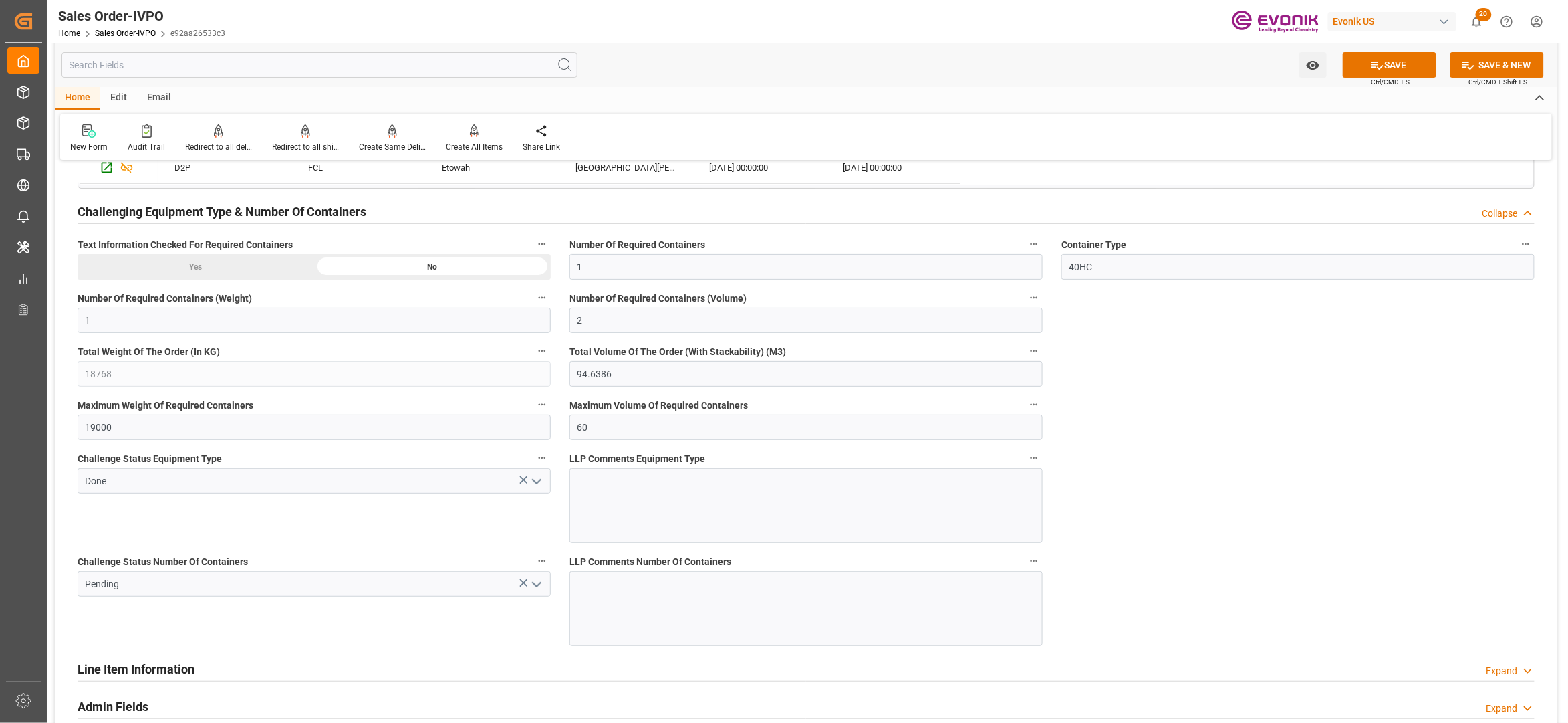
click at [534, 587] on icon "open menu" at bounding box center [537, 584] width 16 height 16
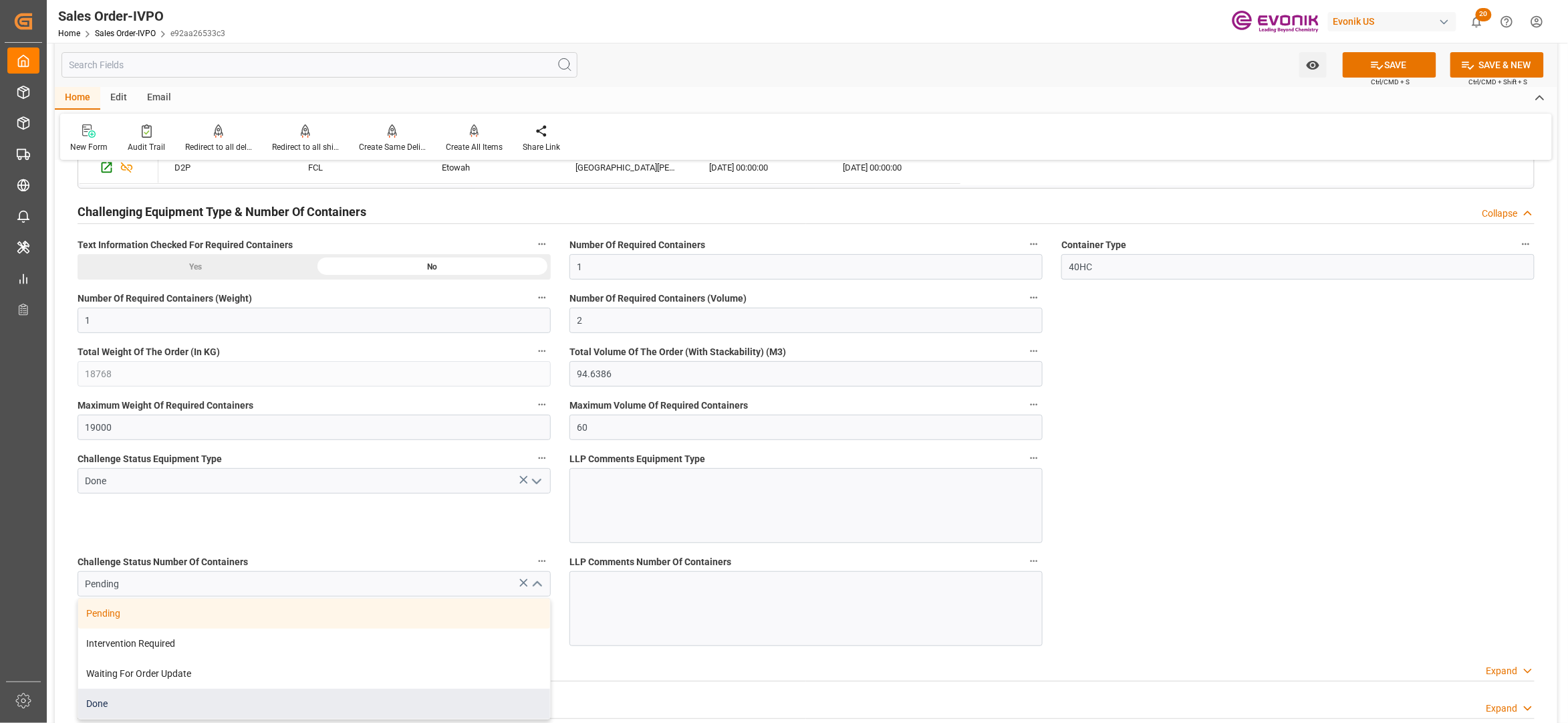
click at [171, 711] on div "Done" at bounding box center [314, 703] width 472 height 30
type input "Done"
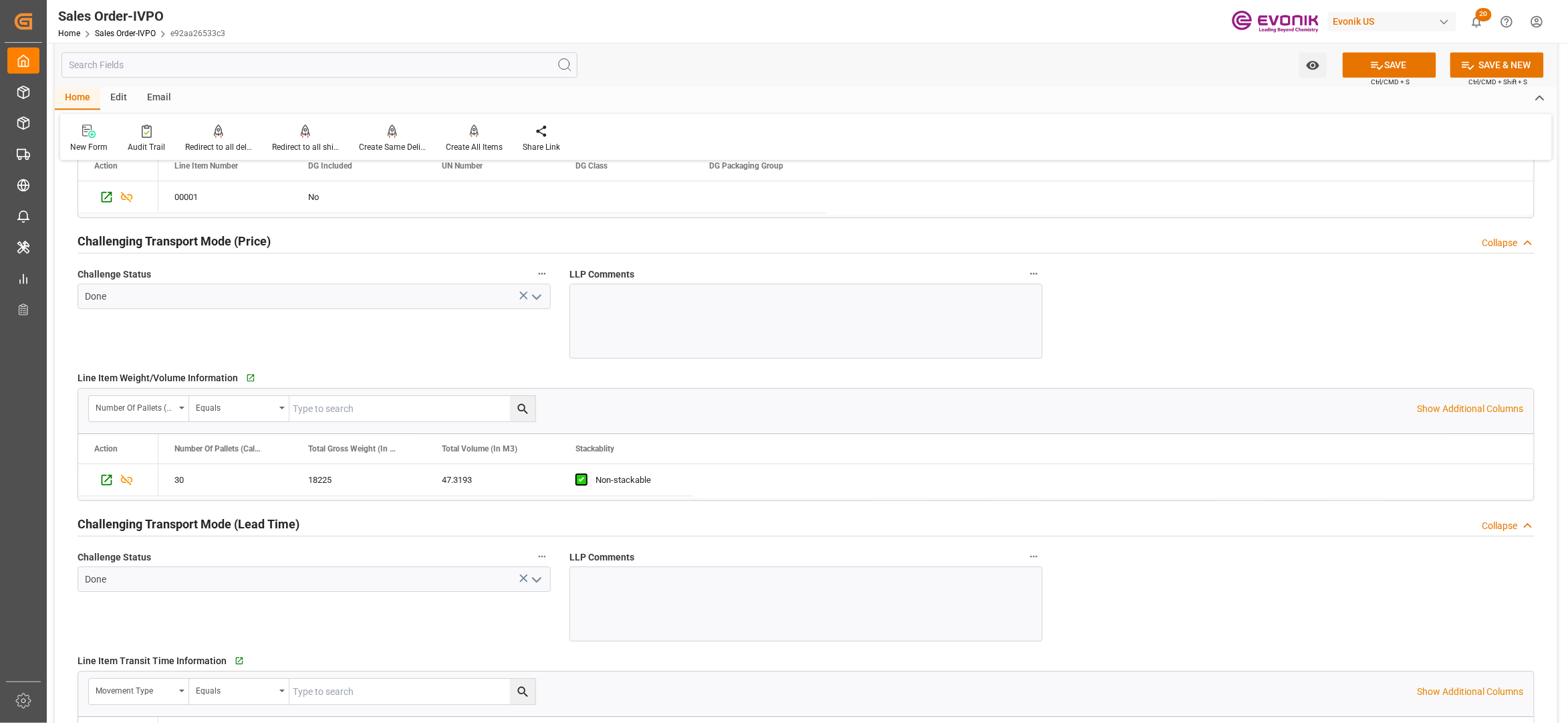
scroll to position [2079, 0]
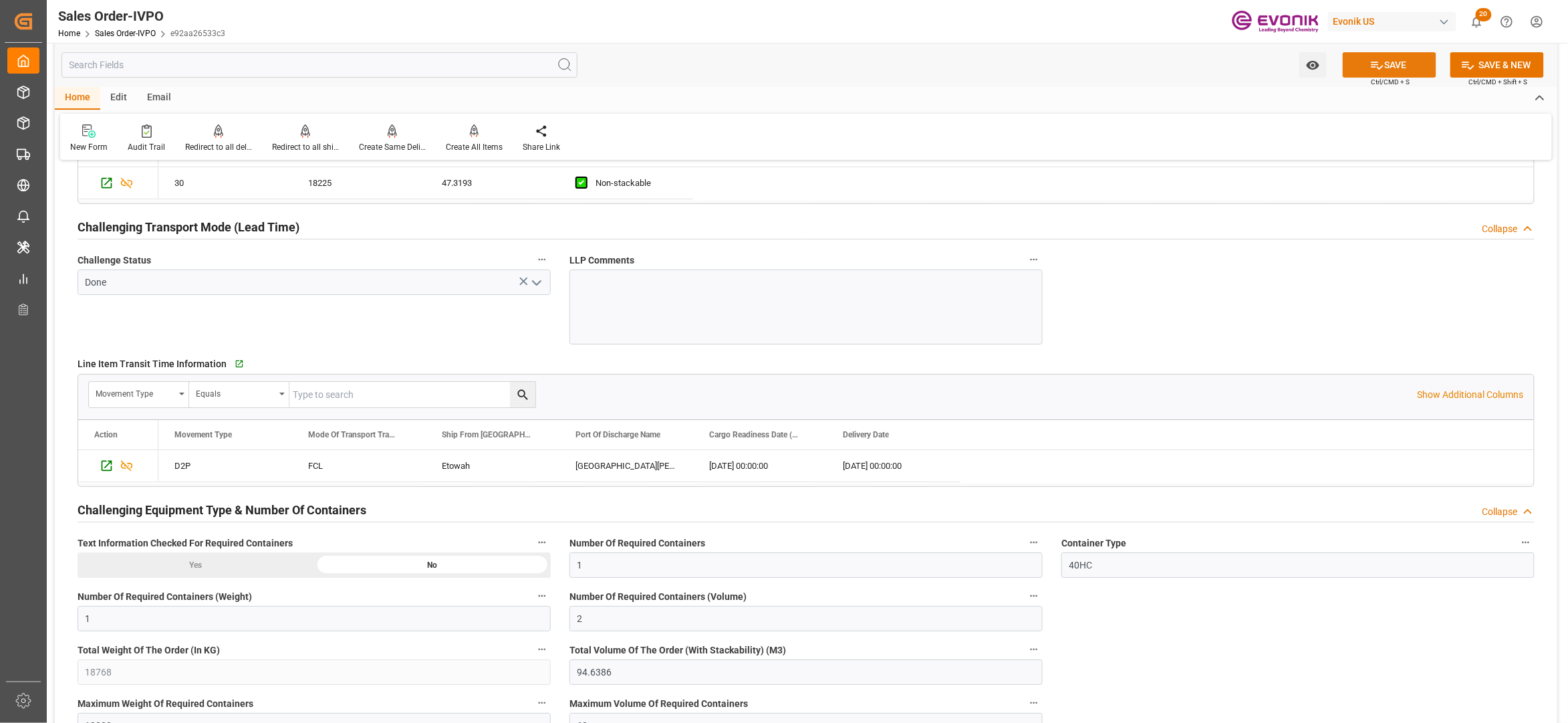
click at [1383, 68] on button "SAVE" at bounding box center [1390, 65] width 94 height 25
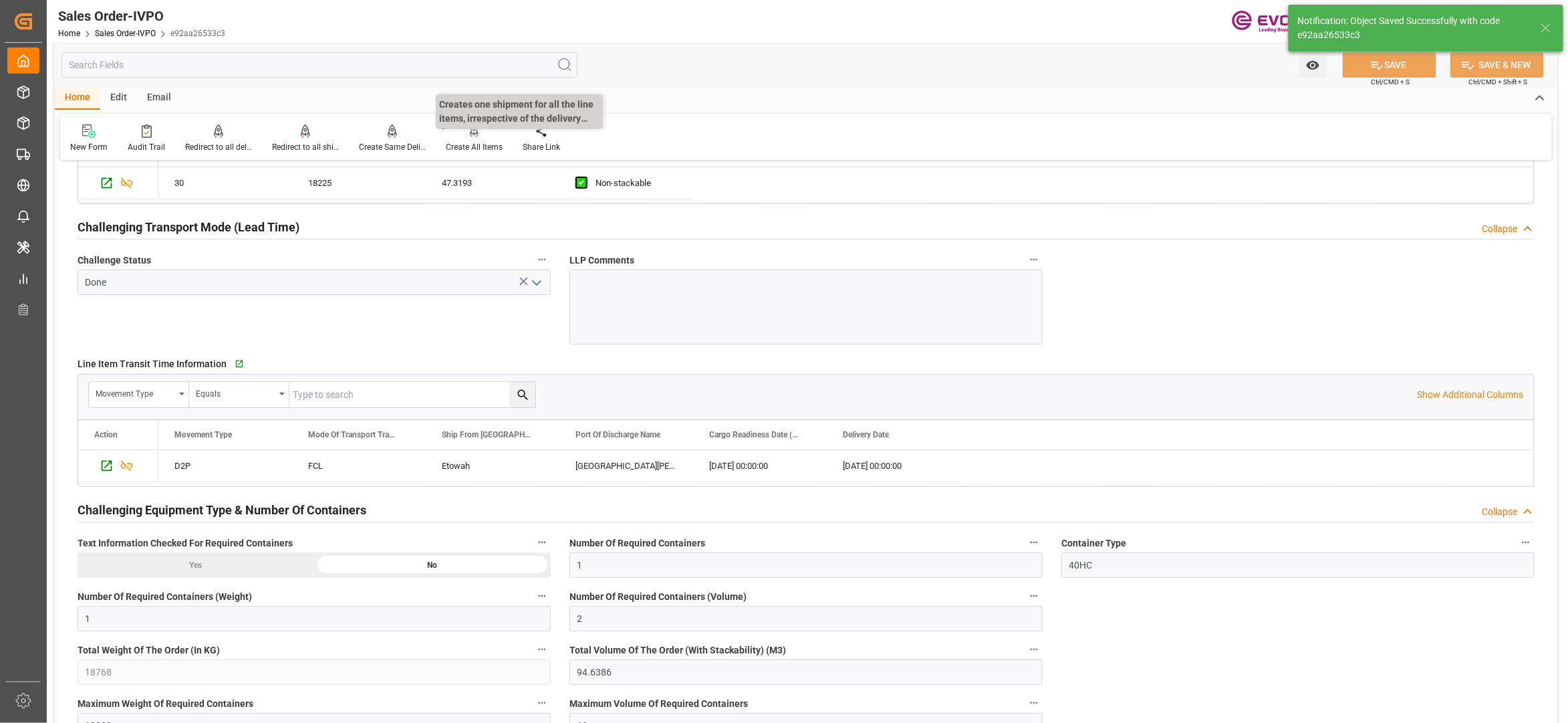
type input "No"
type input "15.09.2025 02:29"
click at [470, 135] on icon at bounding box center [475, 130] width 9 height 11
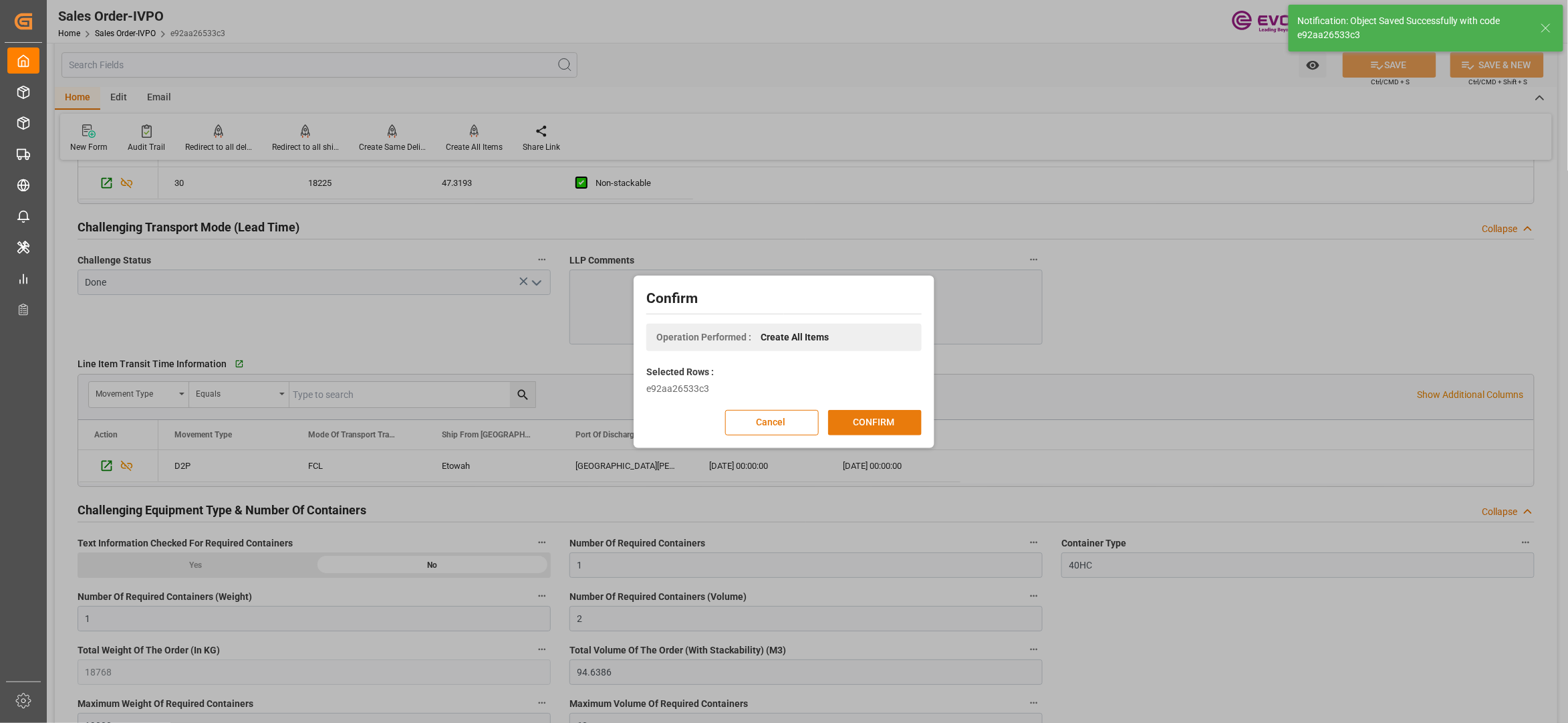
click at [899, 420] on button "CONFIRM" at bounding box center [875, 423] width 94 height 25
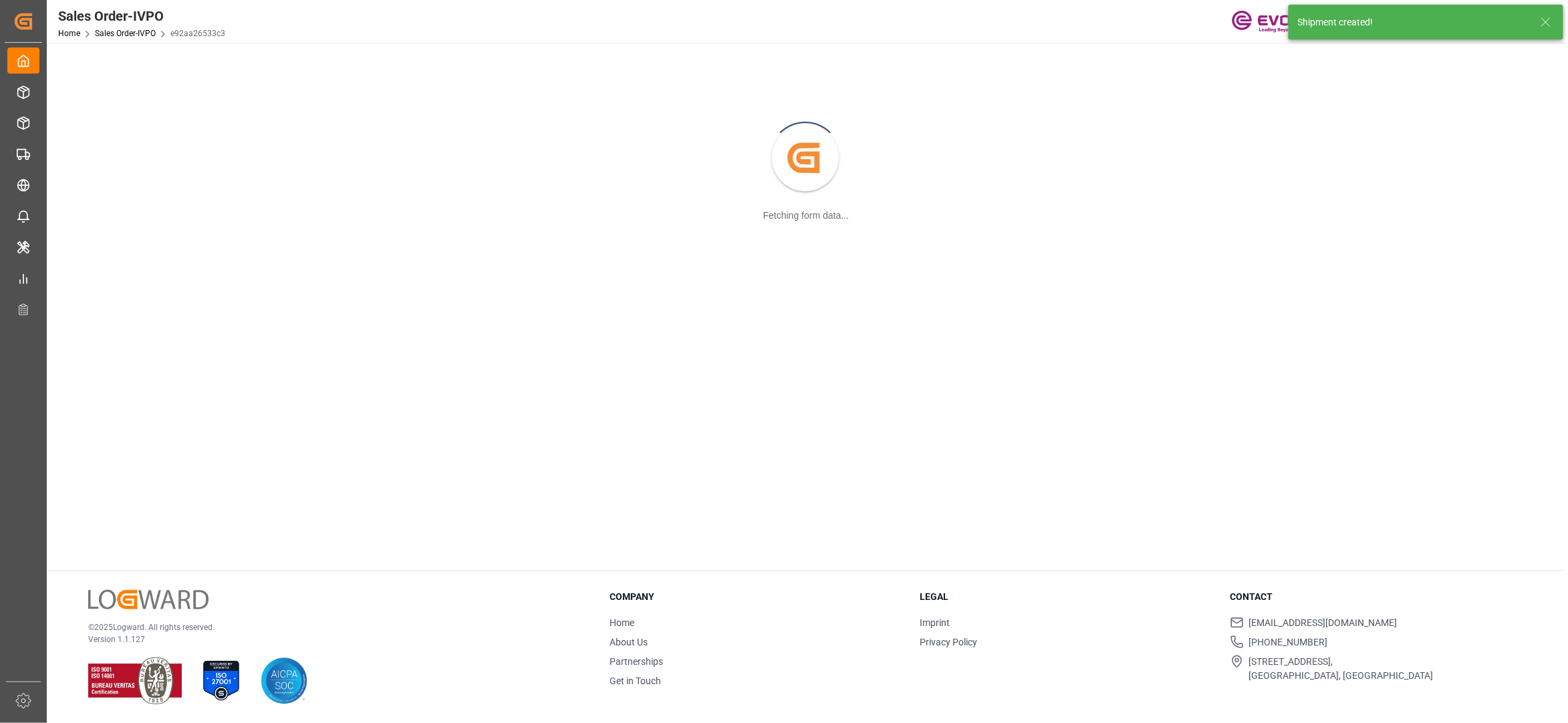
scroll to position [145, 0]
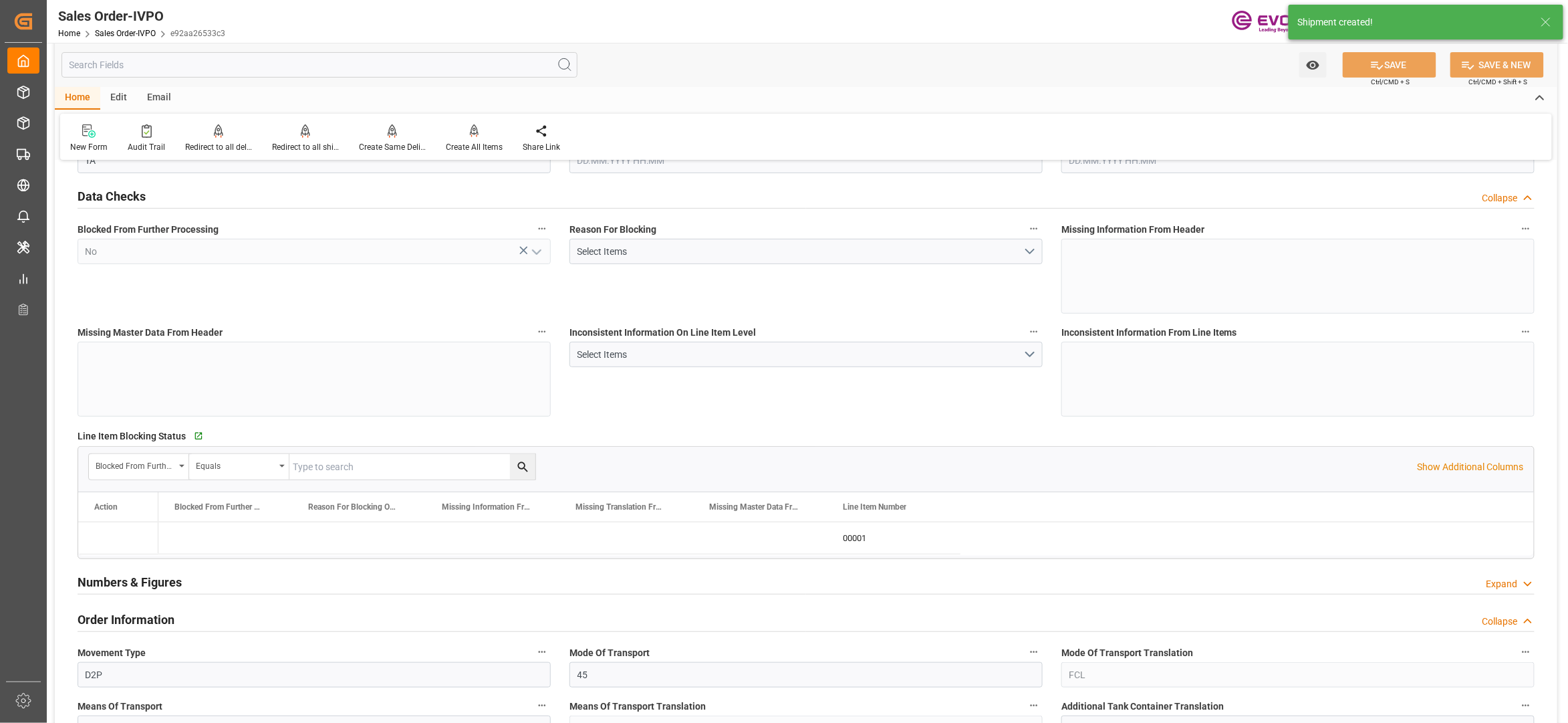
type input "GTSTC"
type input "0"
type input "1"
type input "2"
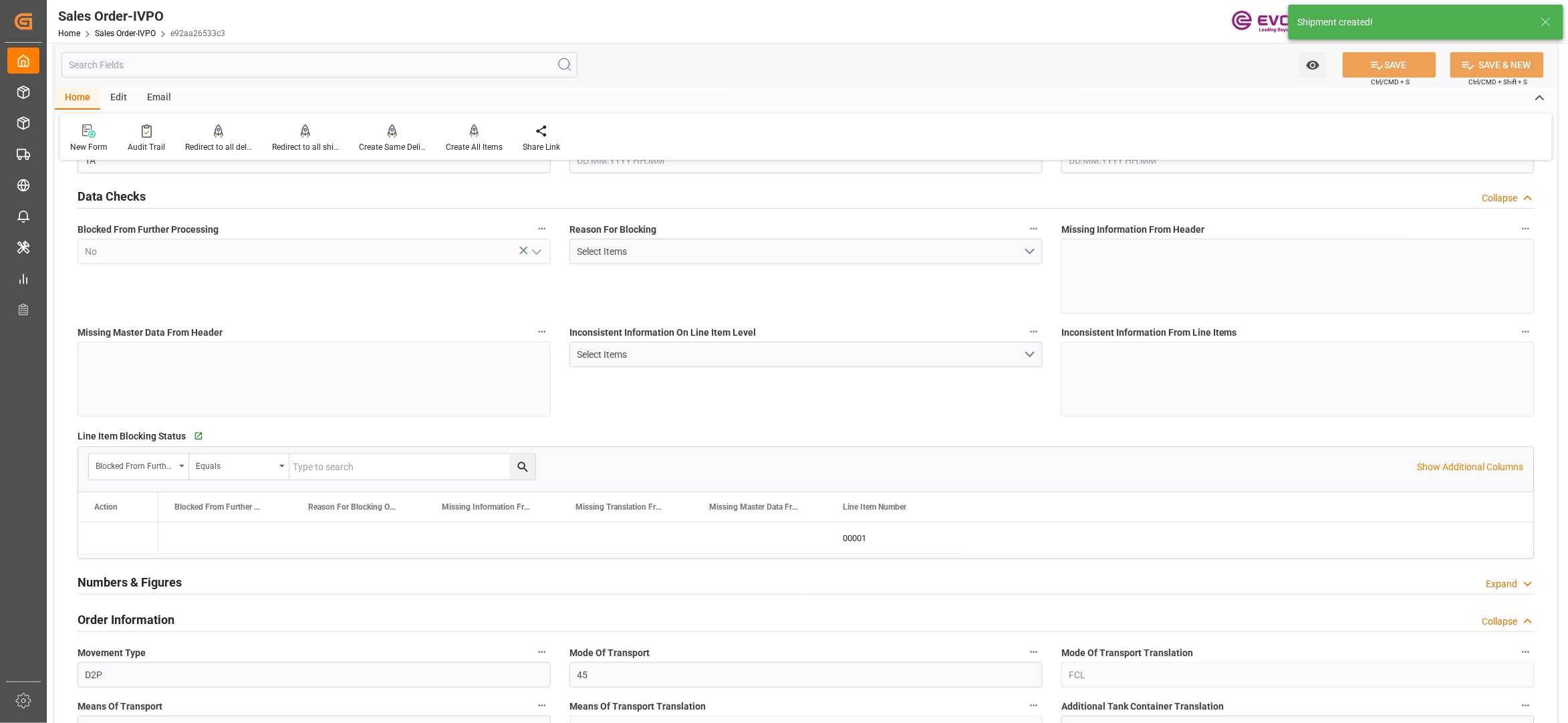
type input "18768"
type input "94.6386"
type input "19000"
type input "60"
type input "05.08.2025 16:27"
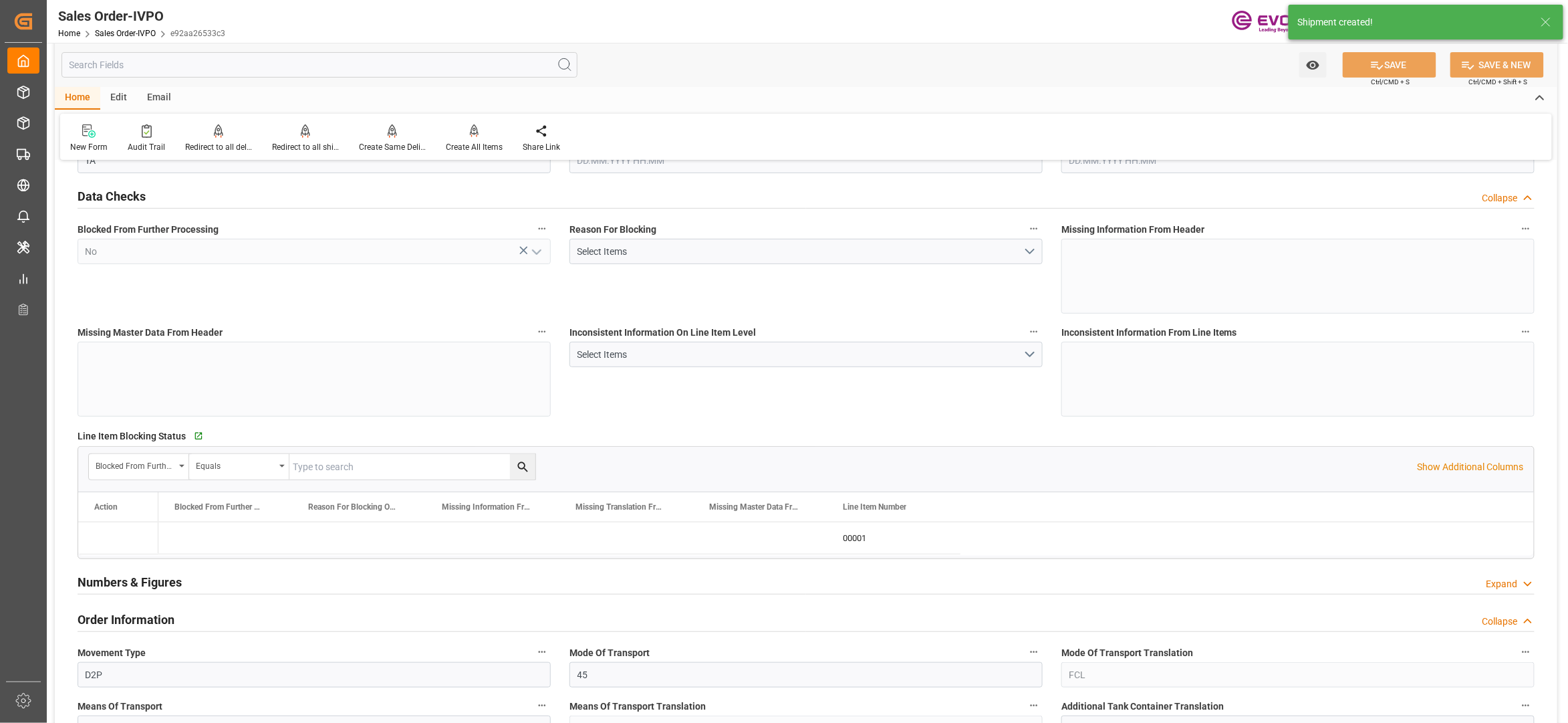
type input "15.09.2025 02:30"
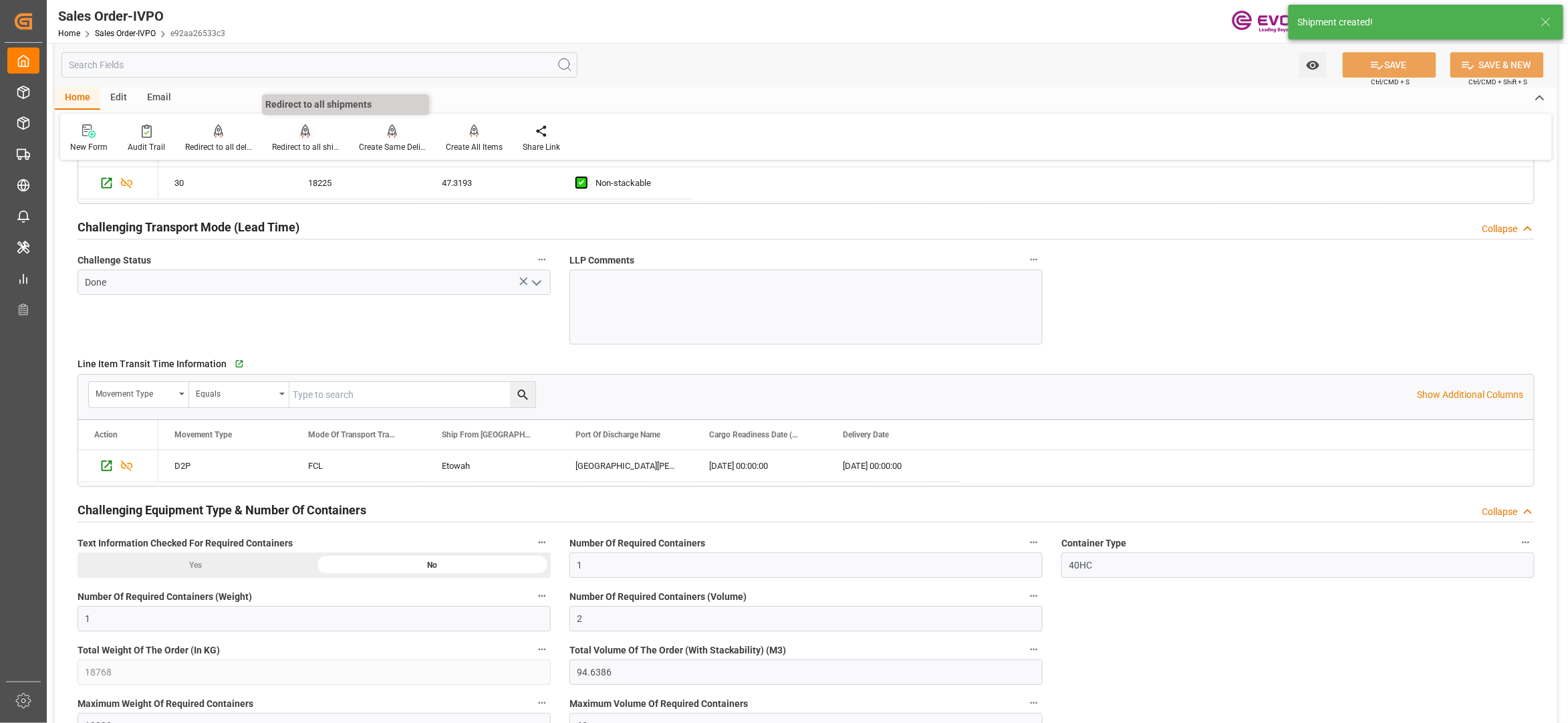
click at [309, 141] on div "Redirect to all shipments" at bounding box center [305, 147] width 67 height 12
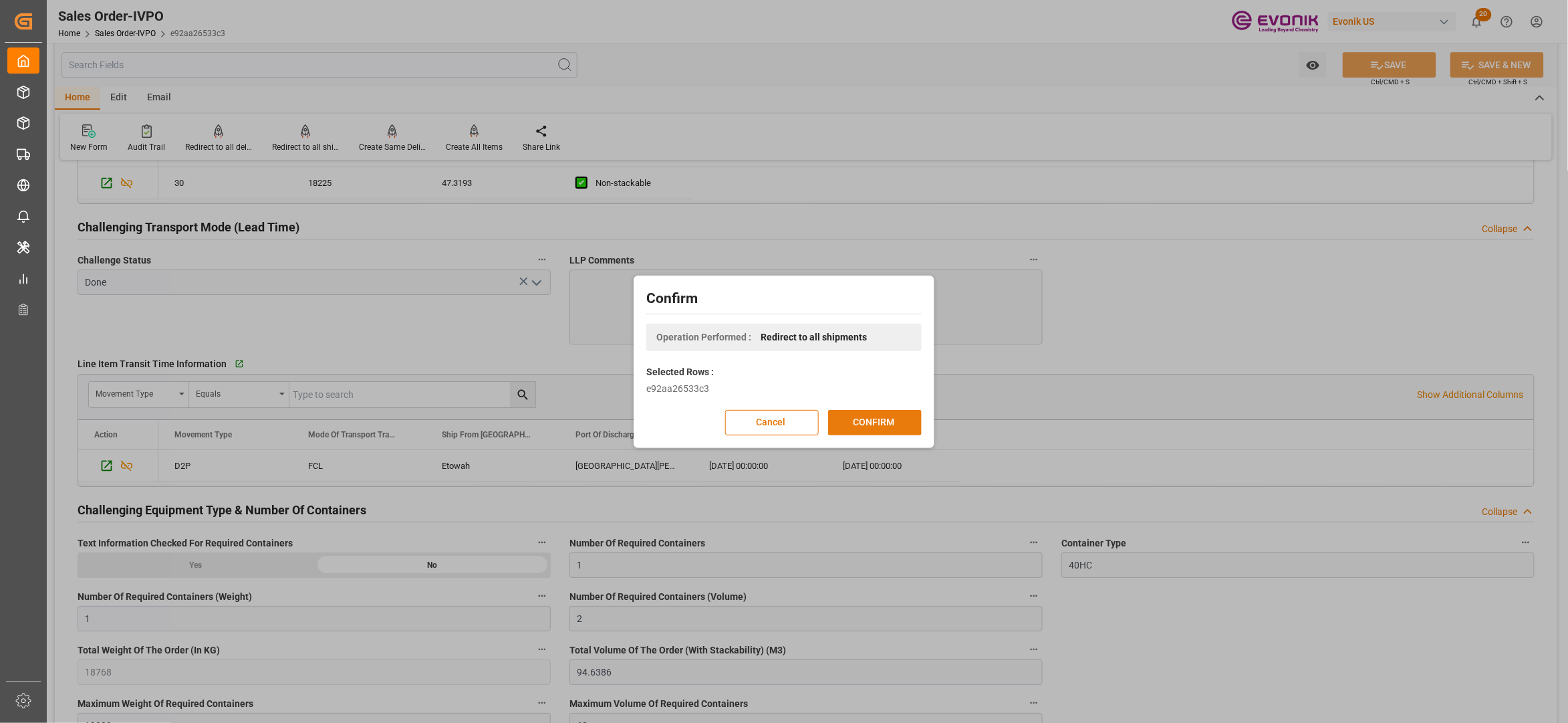
click at [855, 423] on button "CONFIRM" at bounding box center [875, 423] width 94 height 25
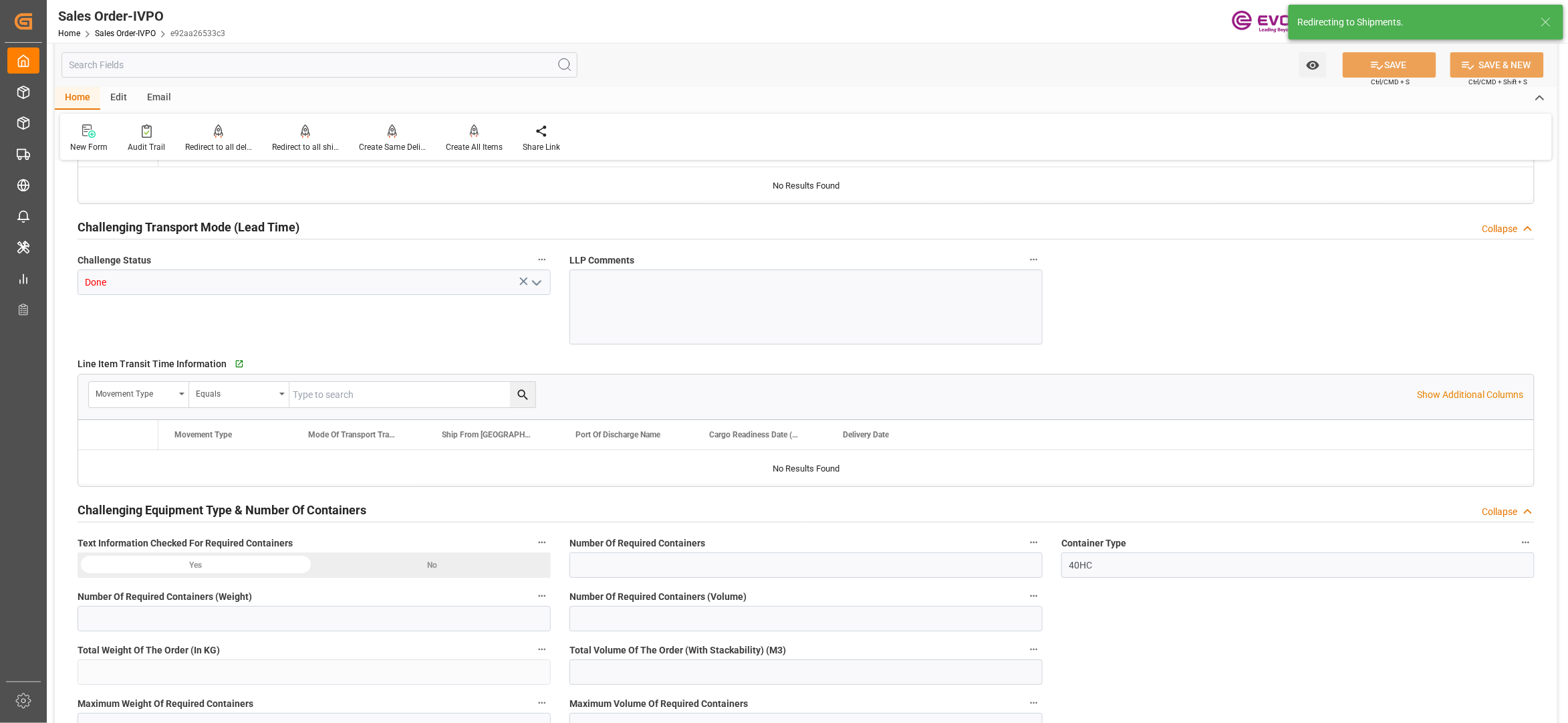
type input "GTSTC"
type input "0"
type input "1"
type input "2"
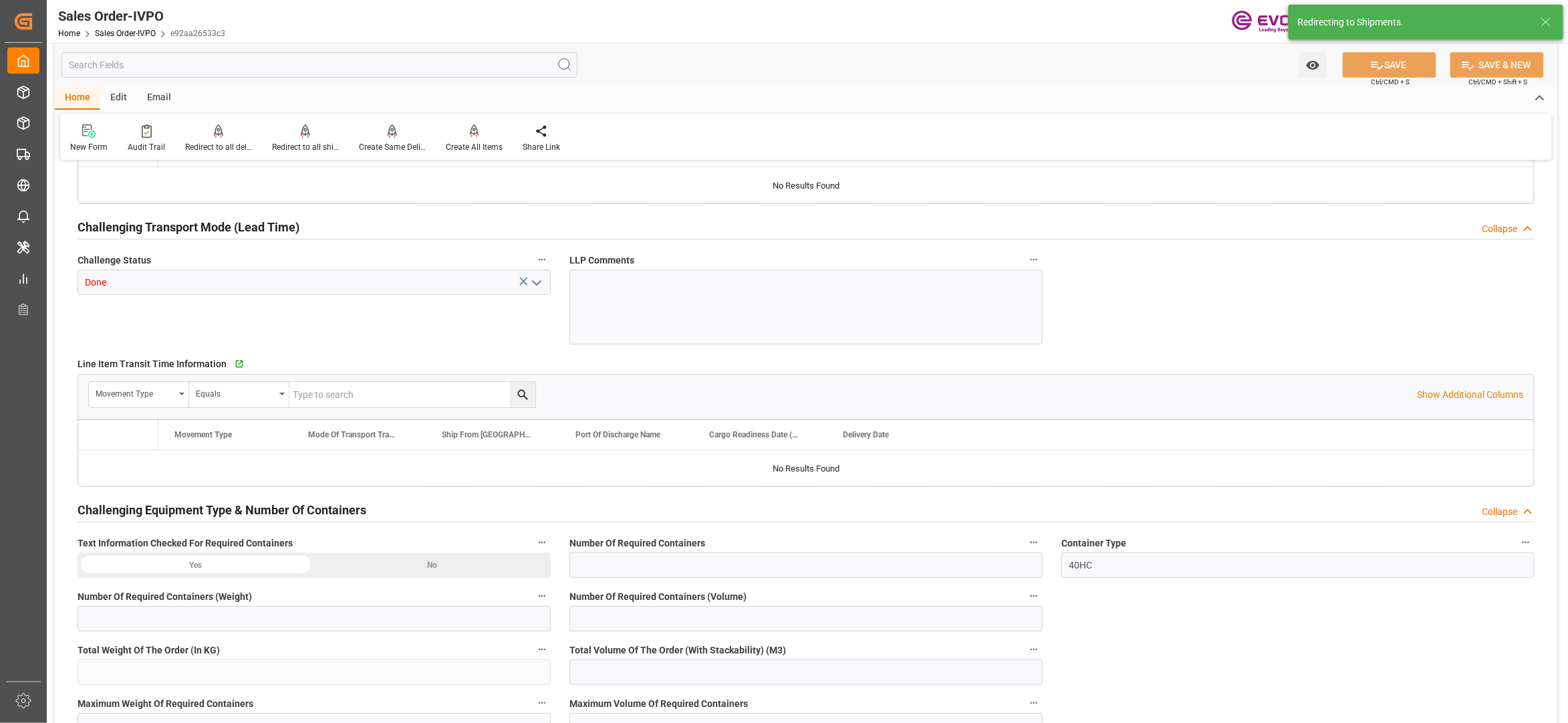
type input "18768"
type input "94.6386"
type input "19000"
type input "60"
type input "05.08.2025 16:27"
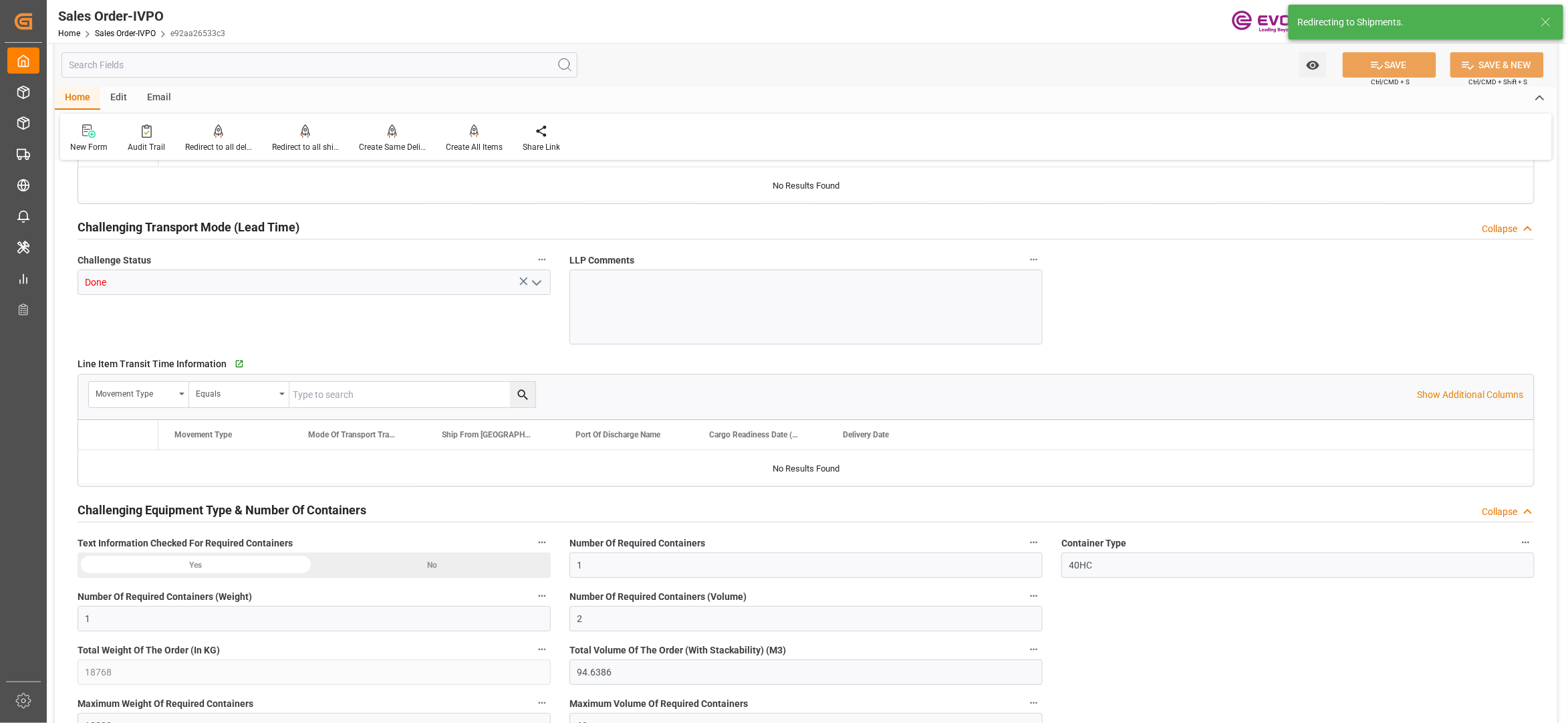
type input "15.09.2025 02:30"
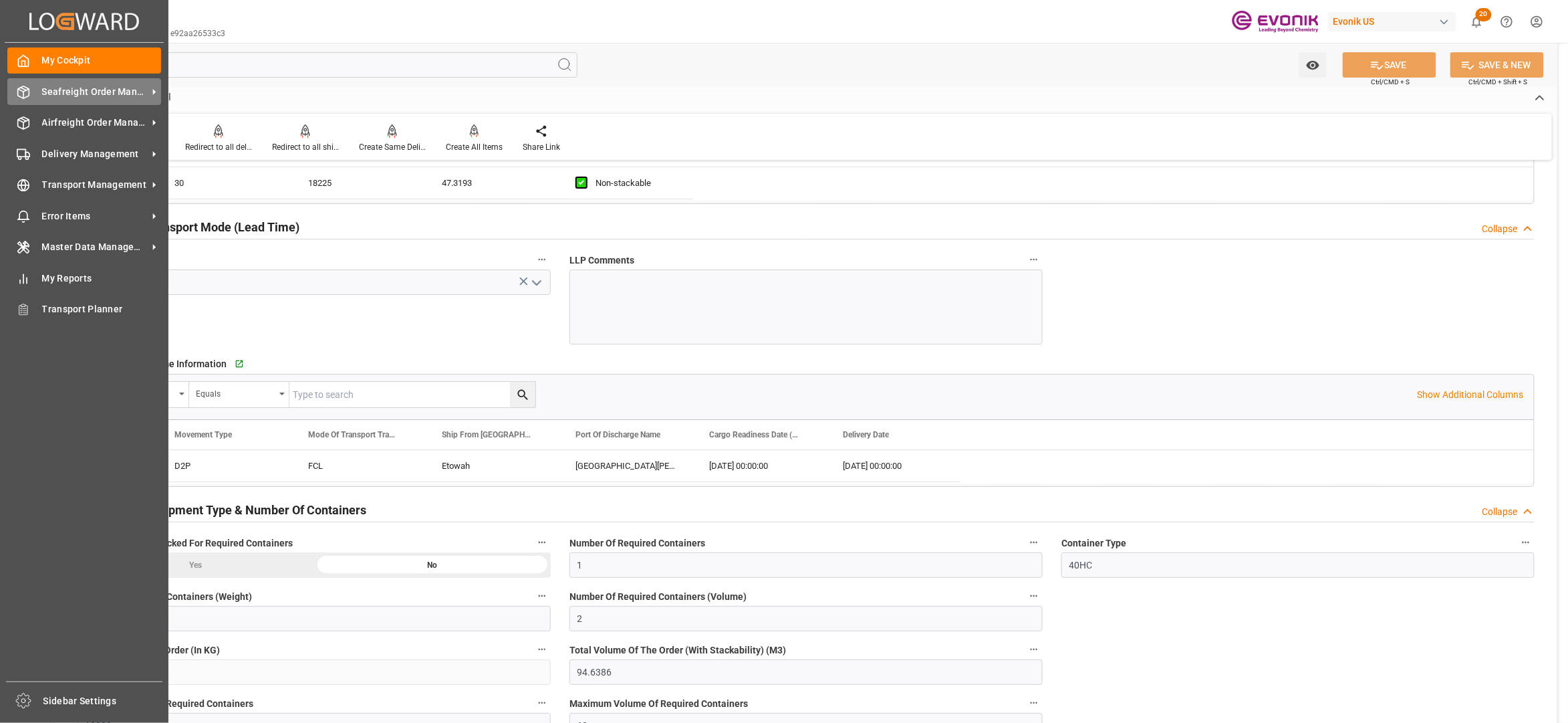
click at [81, 95] on span "Seafreight Order Management" at bounding box center [95, 92] width 106 height 14
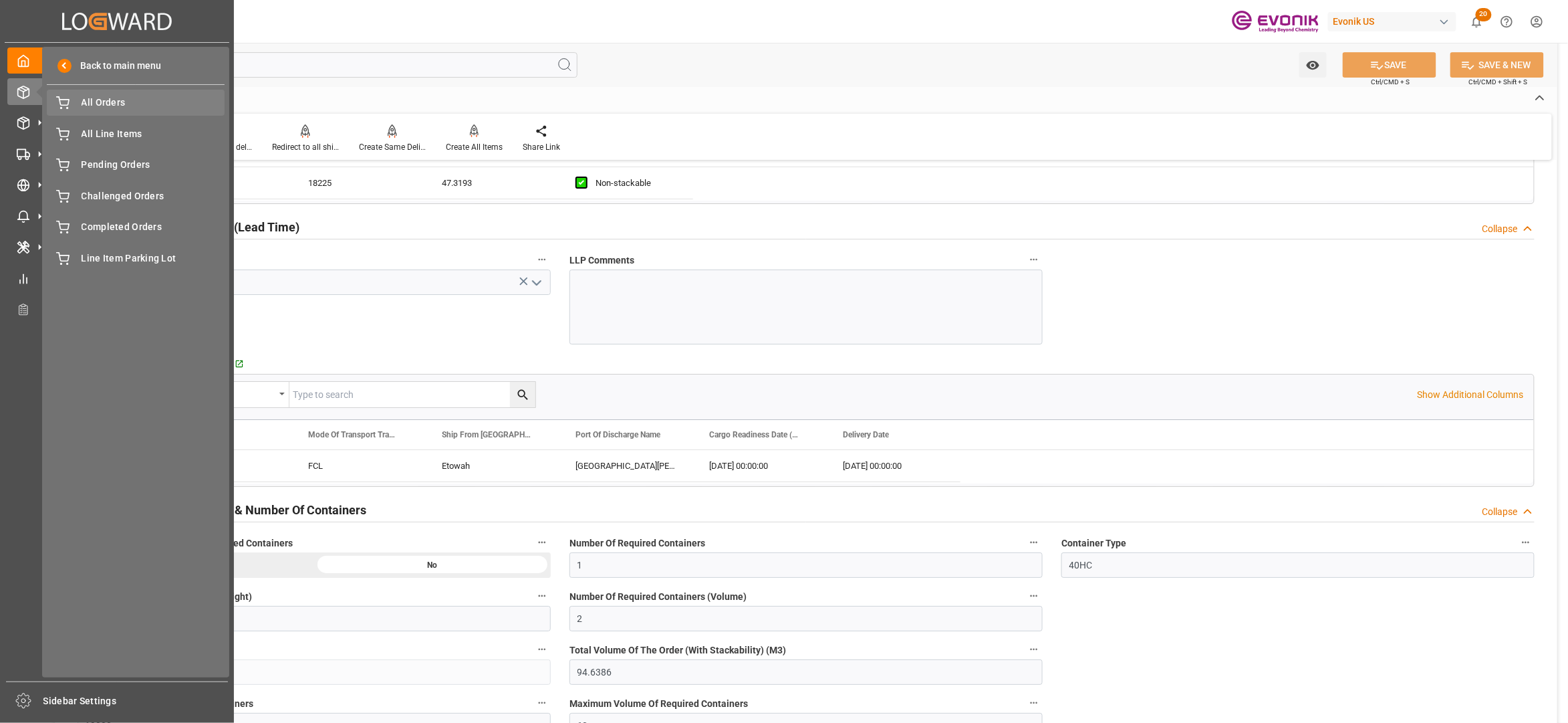
click at [147, 96] on span "All Orders" at bounding box center [153, 102] width 143 height 14
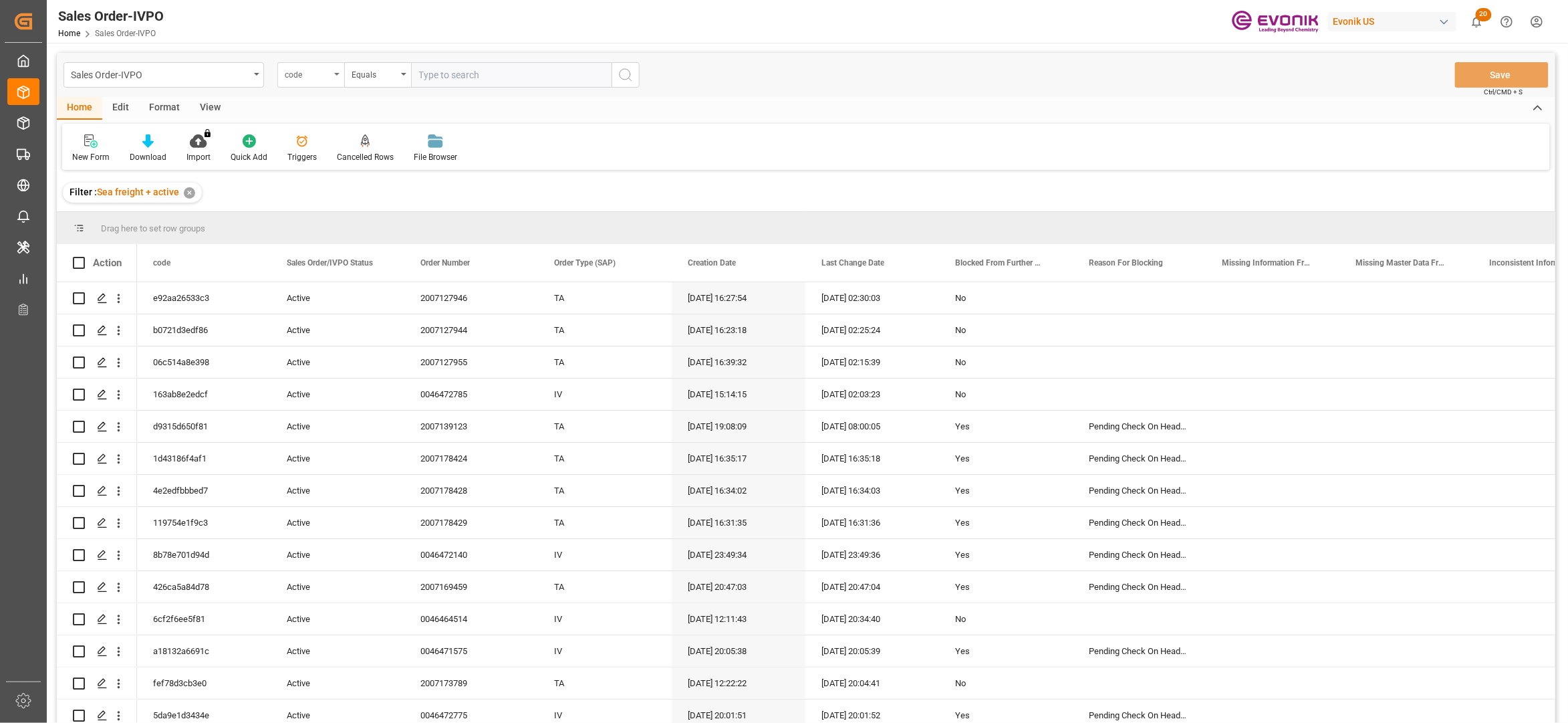
click at [319, 78] on div "code" at bounding box center [307, 73] width 46 height 16
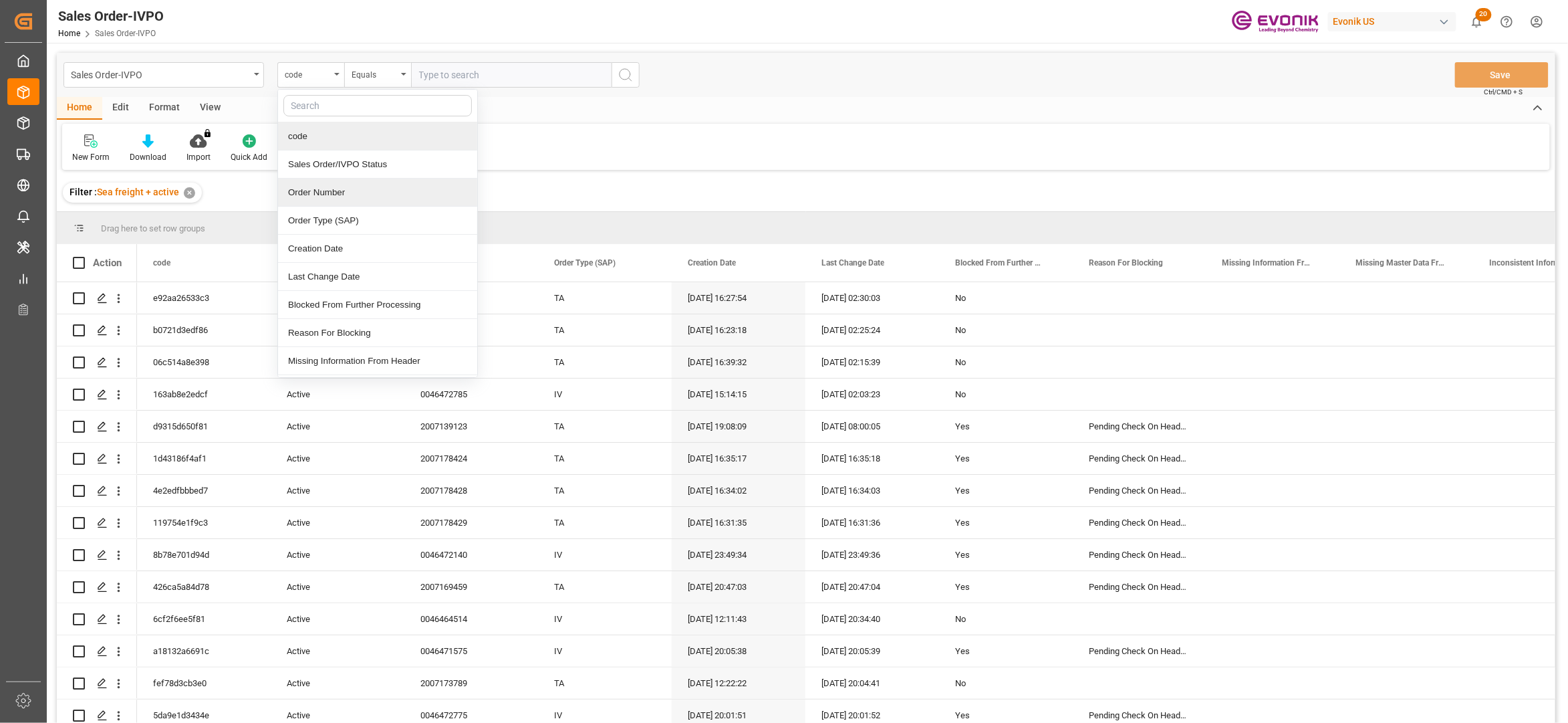
click at [353, 188] on div "Order Number" at bounding box center [378, 192] width 199 height 28
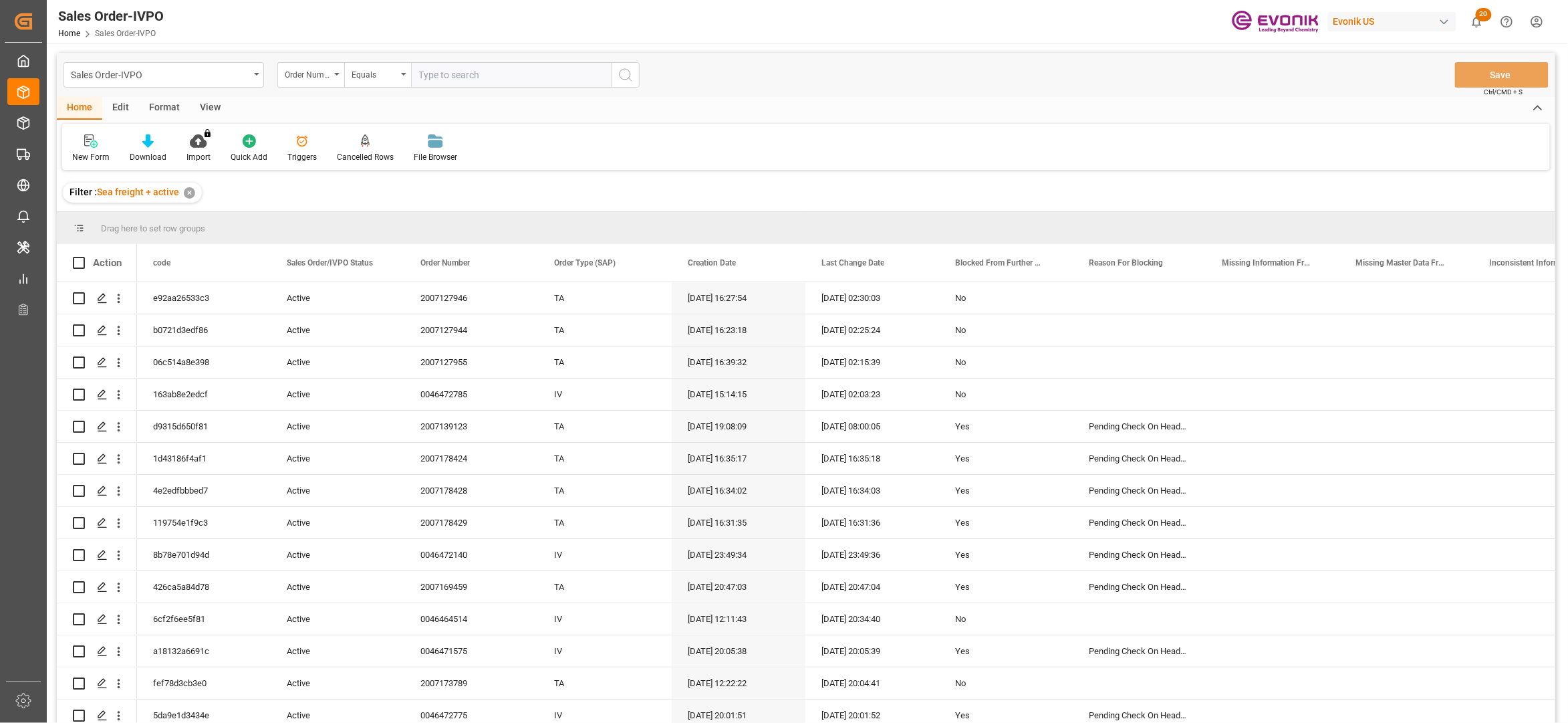
click at [439, 71] on input "text" at bounding box center [511, 75] width 200 height 25
paste input "2007149558"
type input "2007149558"
click at [629, 76] on icon "search button" at bounding box center [625, 75] width 16 height 16
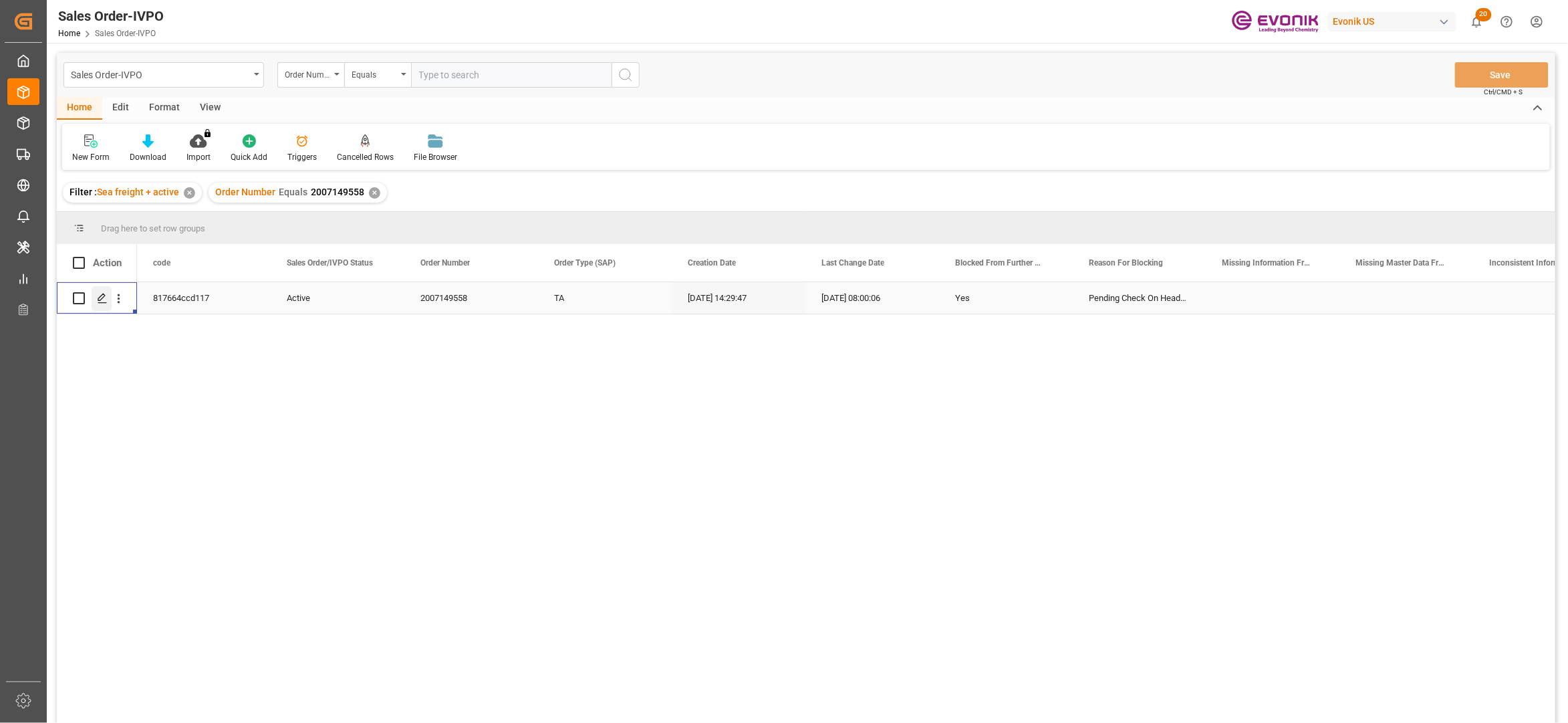
click at [98, 305] on div "Press SPACE to select this row." at bounding box center [101, 298] width 20 height 24
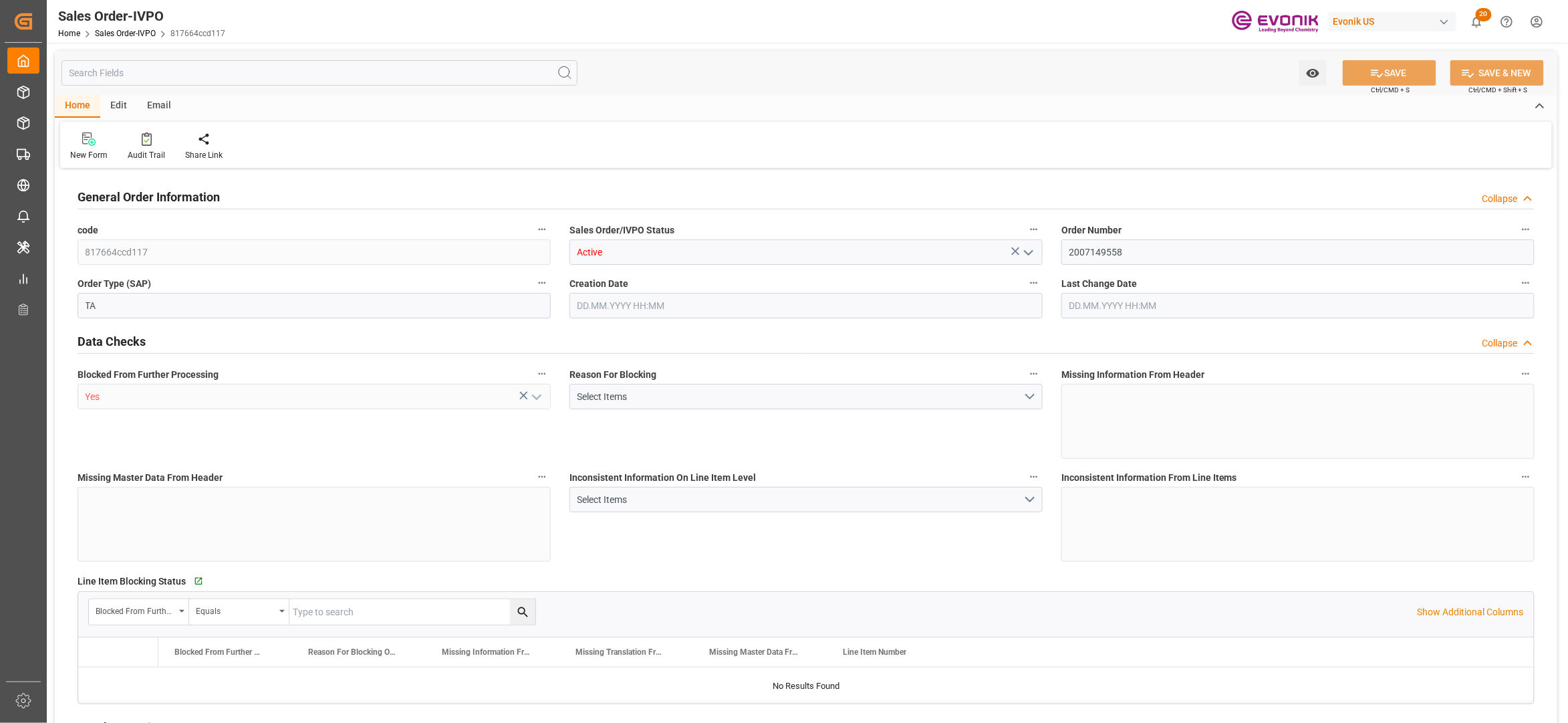
type input "CNSHA"
type input "0"
type input "1"
type input "2"
type input "1"
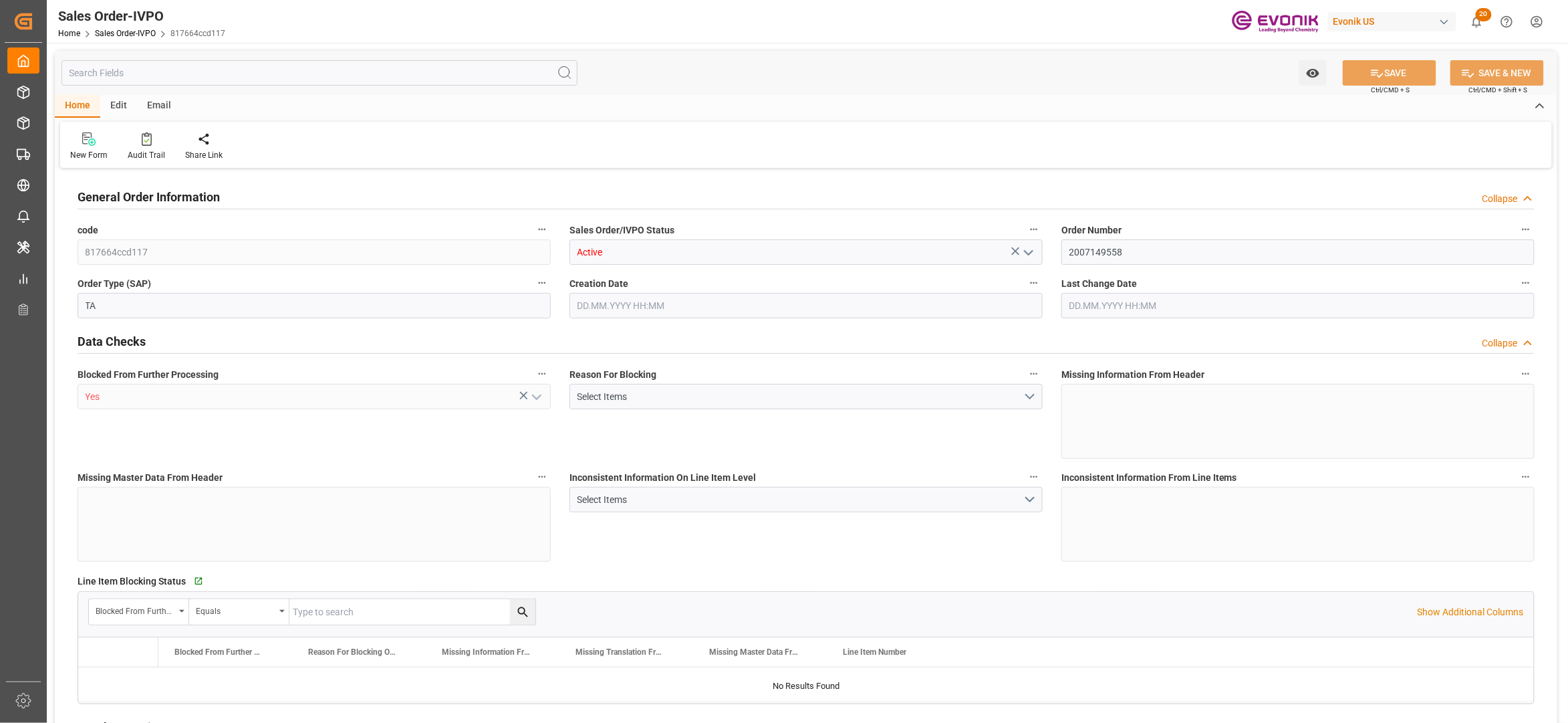
type input "19438.88"
type input "51.1212"
type input "19000"
type input "60"
type input "28.08.2025 14:29"
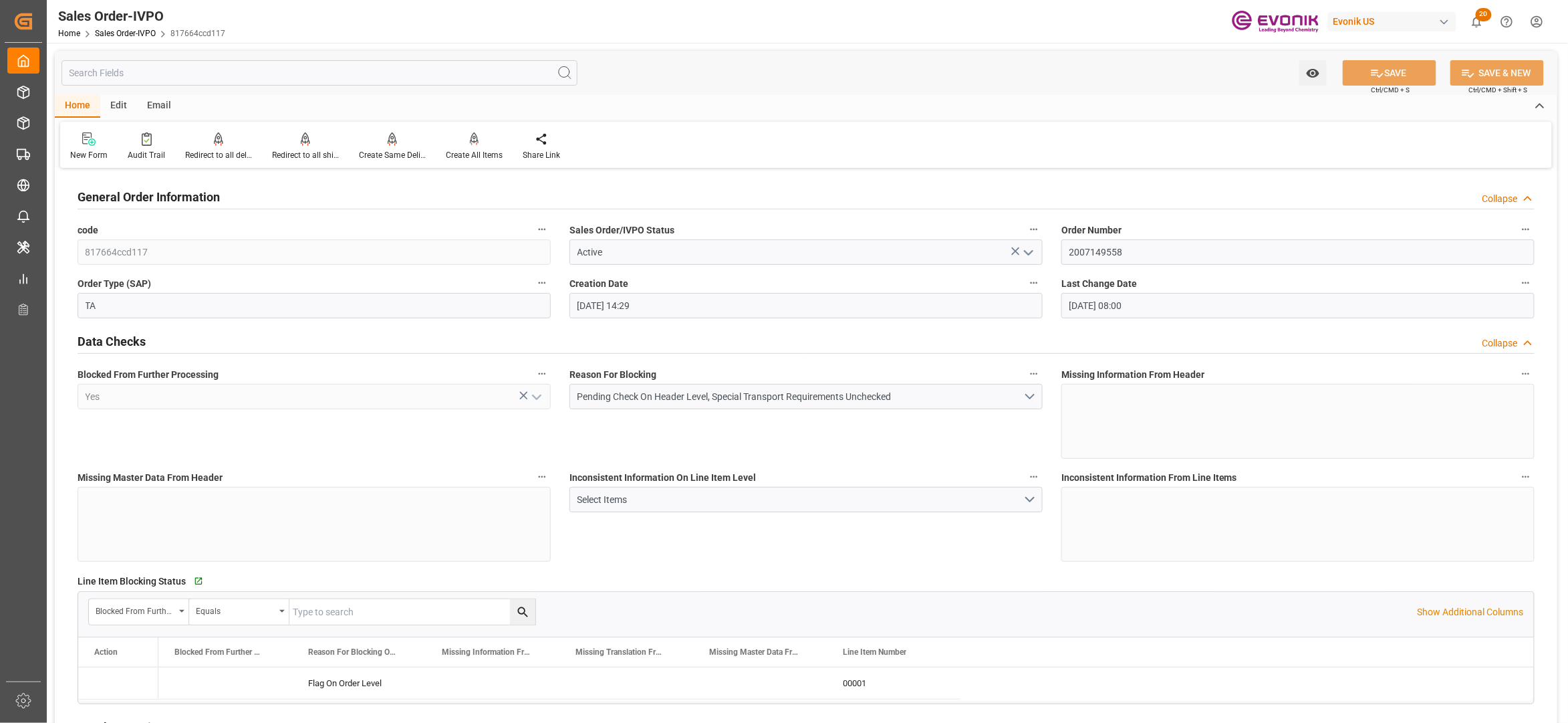
type input "12.09.2025 08:00"
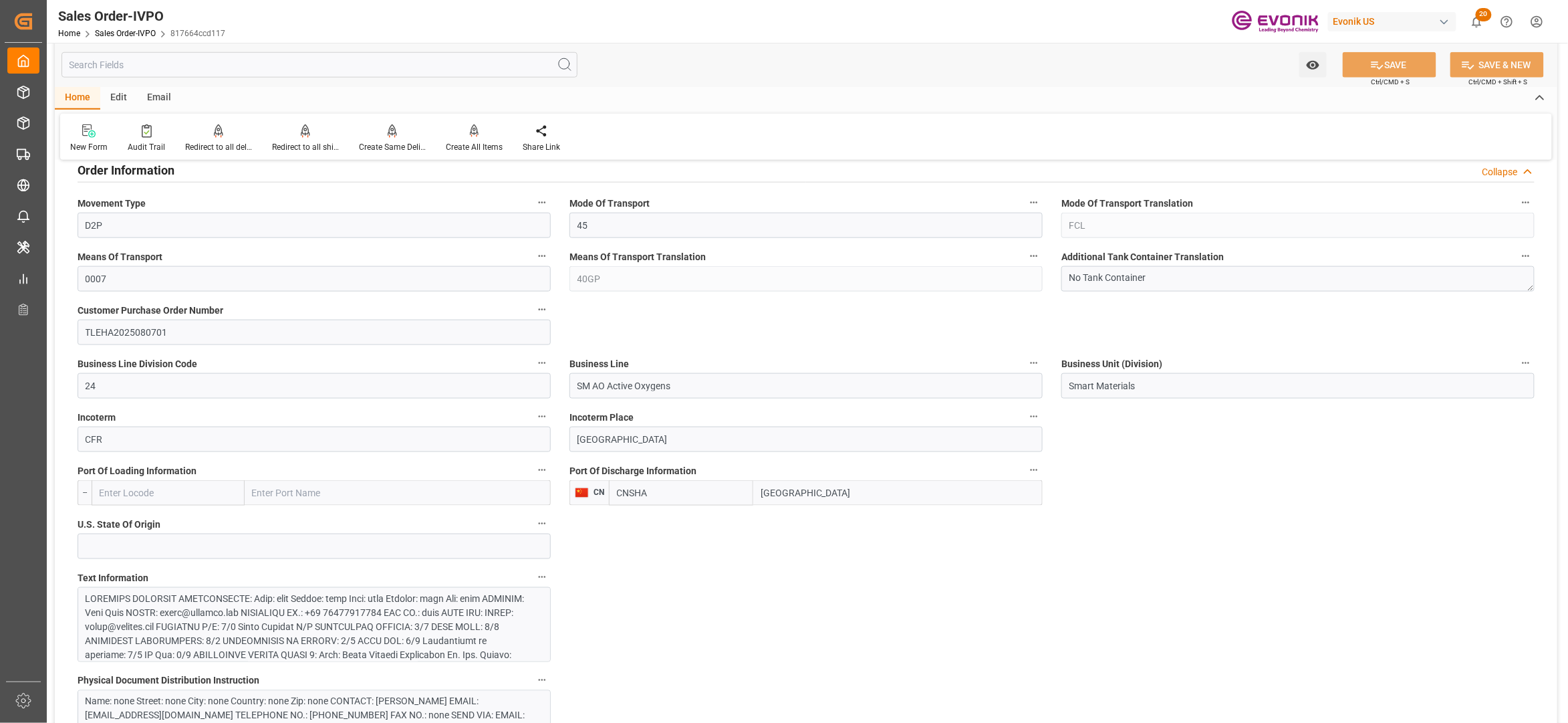
scroll to position [891, 0]
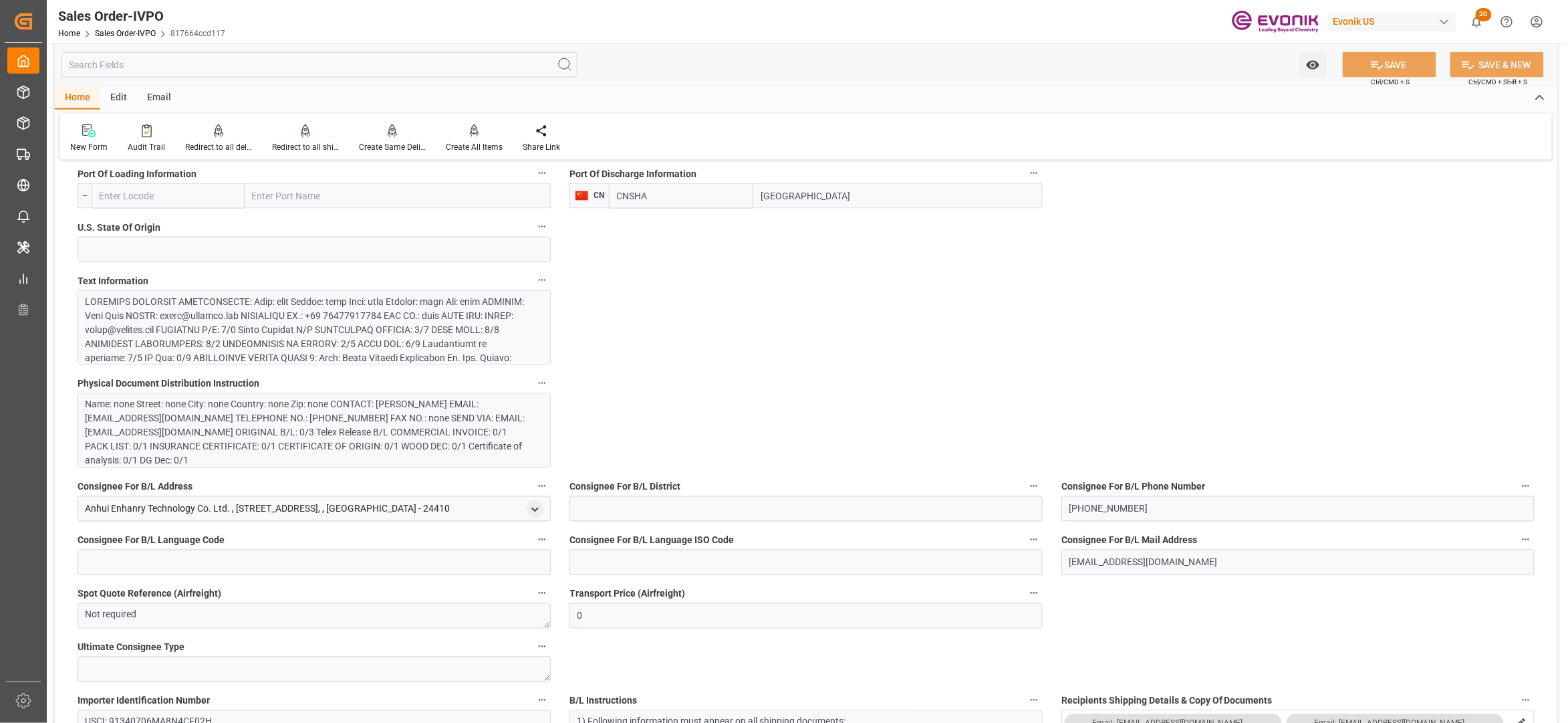
click at [428, 342] on div at bounding box center [307, 449] width 444 height 309
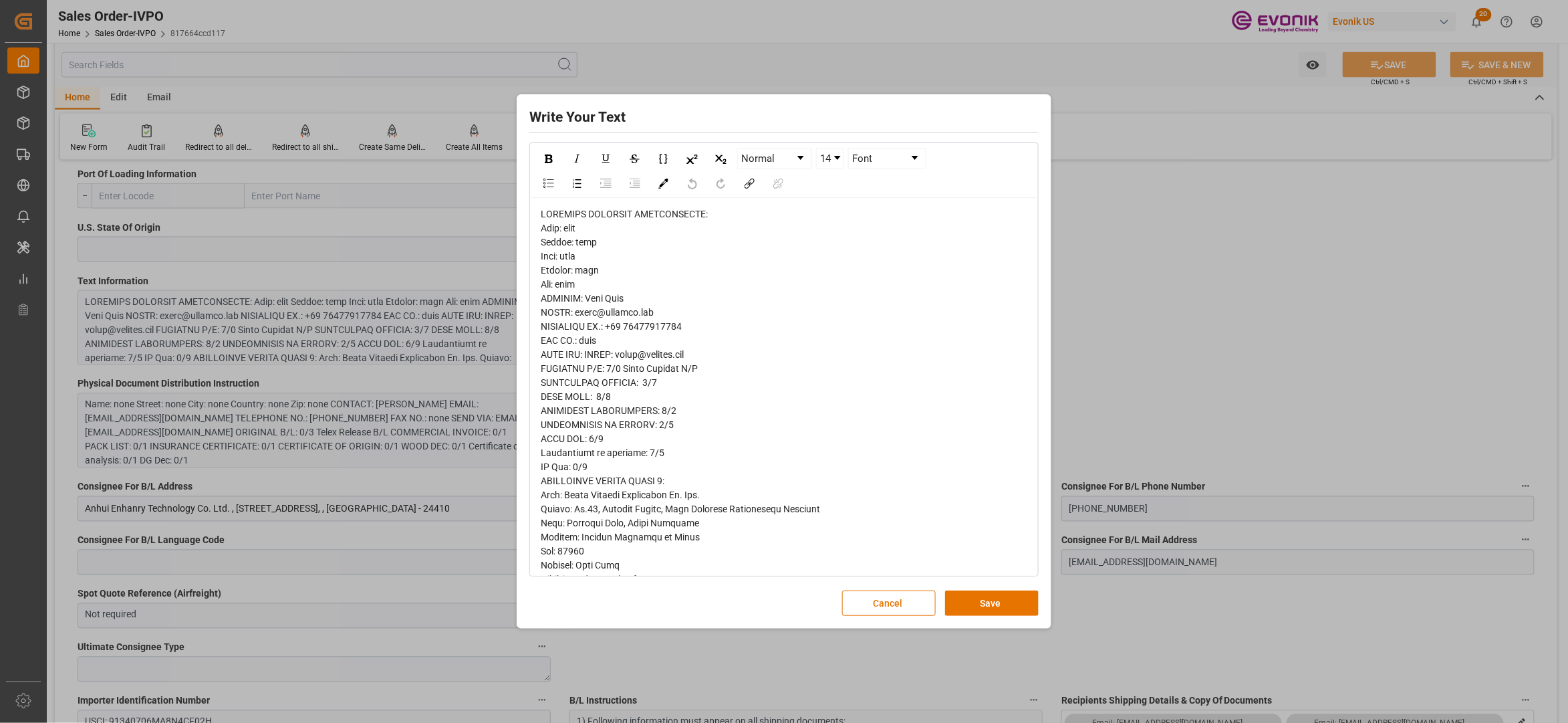
click at [553, 248] on span "rdw-editor" at bounding box center [684, 663] width 288 height 909
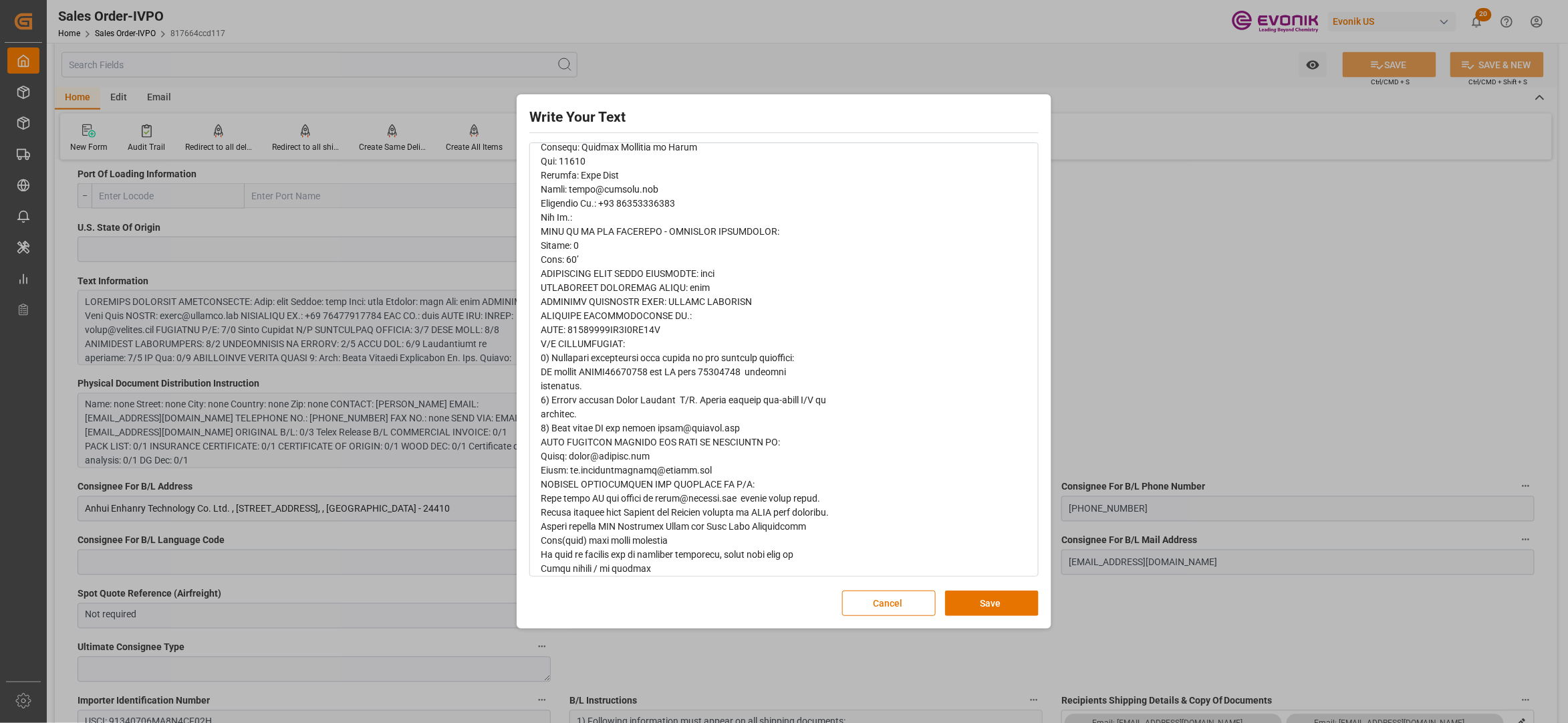
scroll to position [544, 0]
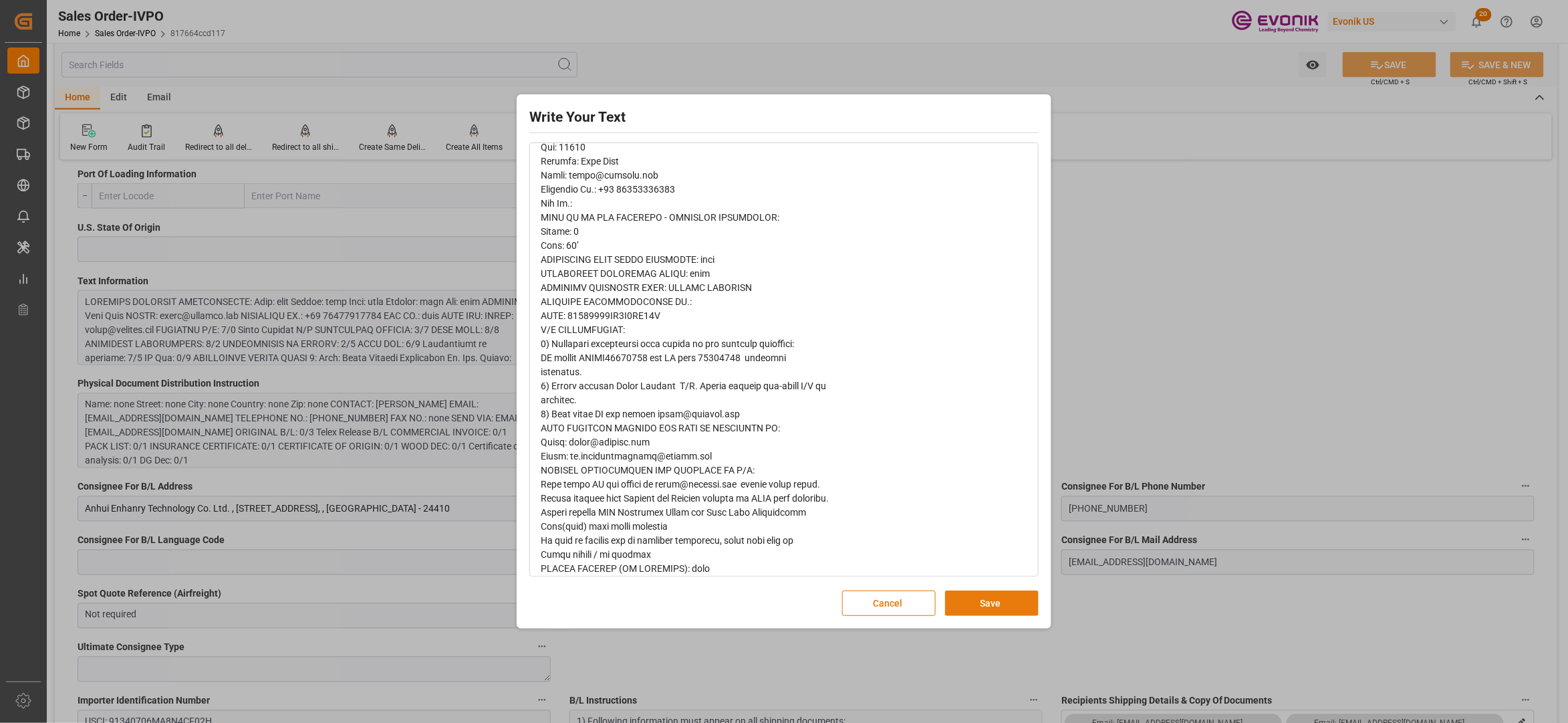
click at [978, 599] on button "Save" at bounding box center [992, 603] width 94 height 25
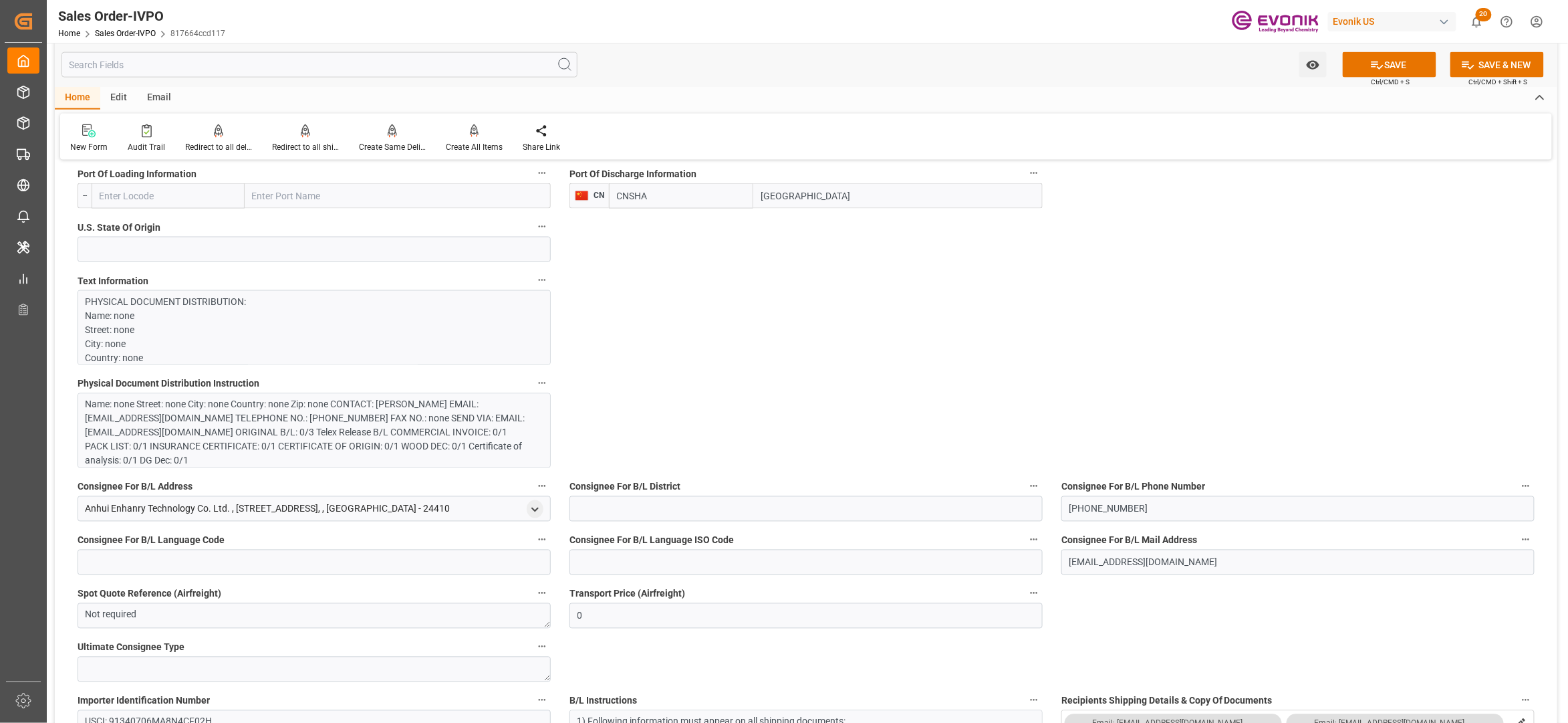
click at [455, 423] on div "Name: none Street: none City: none Country: none Zip: none CONTACT: [PERSON_NAM…" at bounding box center [307, 433] width 444 height 70
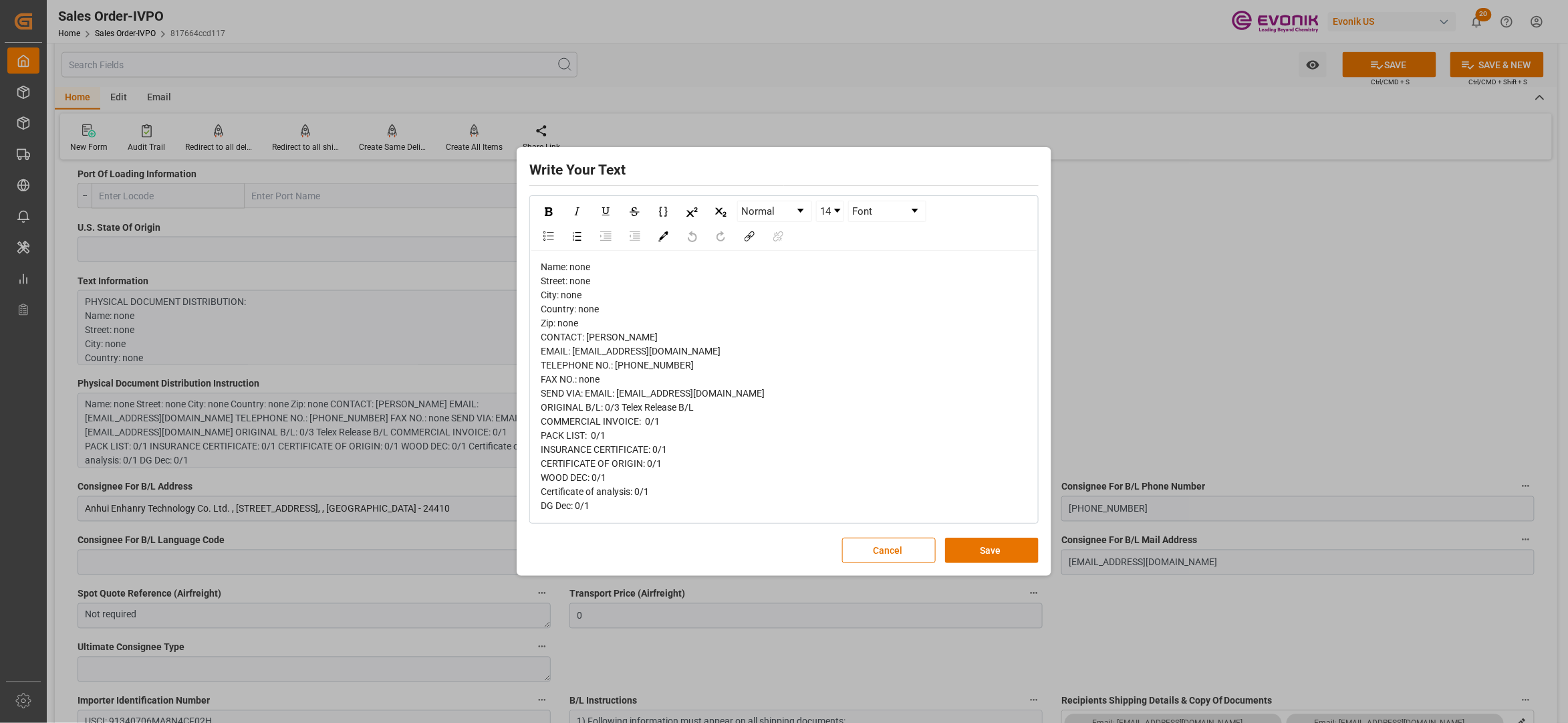
click at [995, 552] on button "Save" at bounding box center [992, 550] width 94 height 25
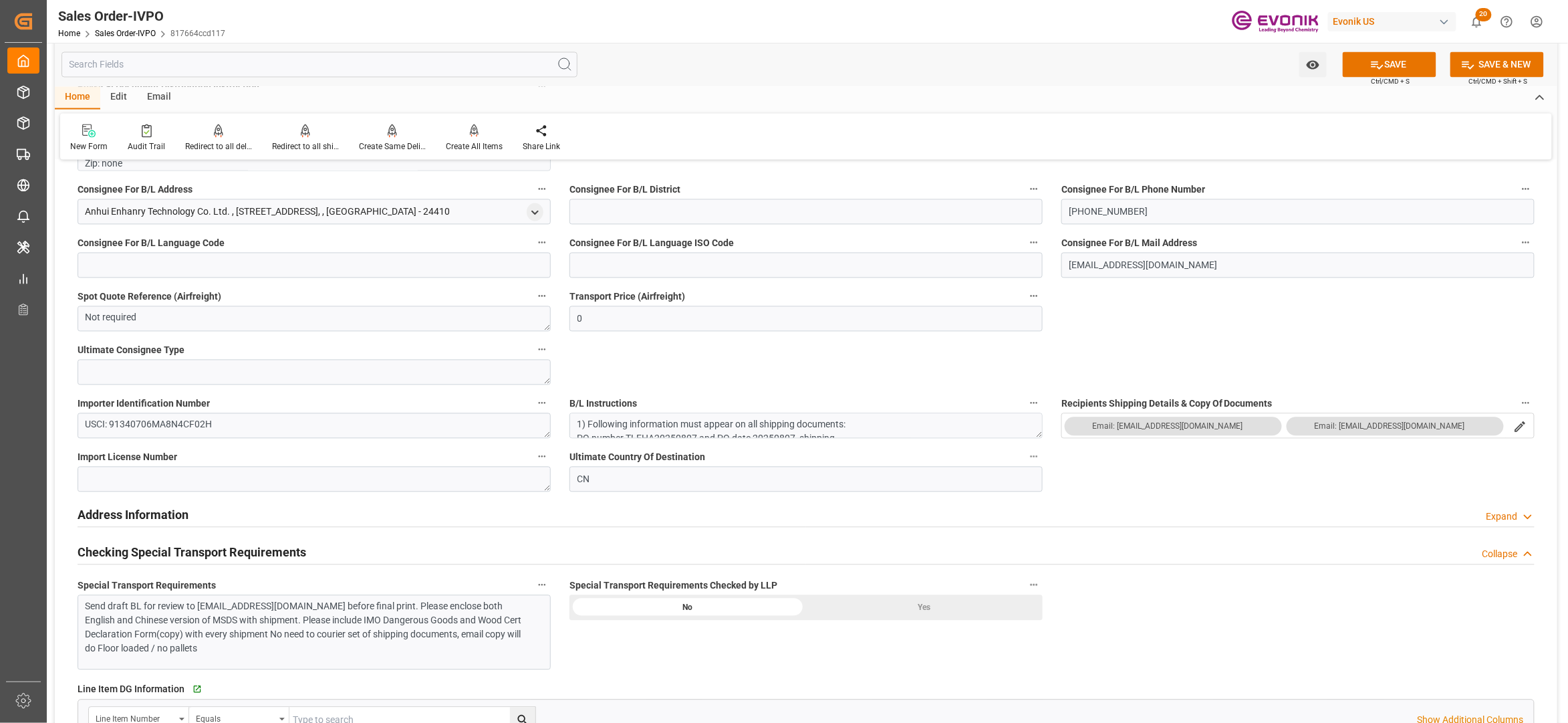
scroll to position [1485, 0]
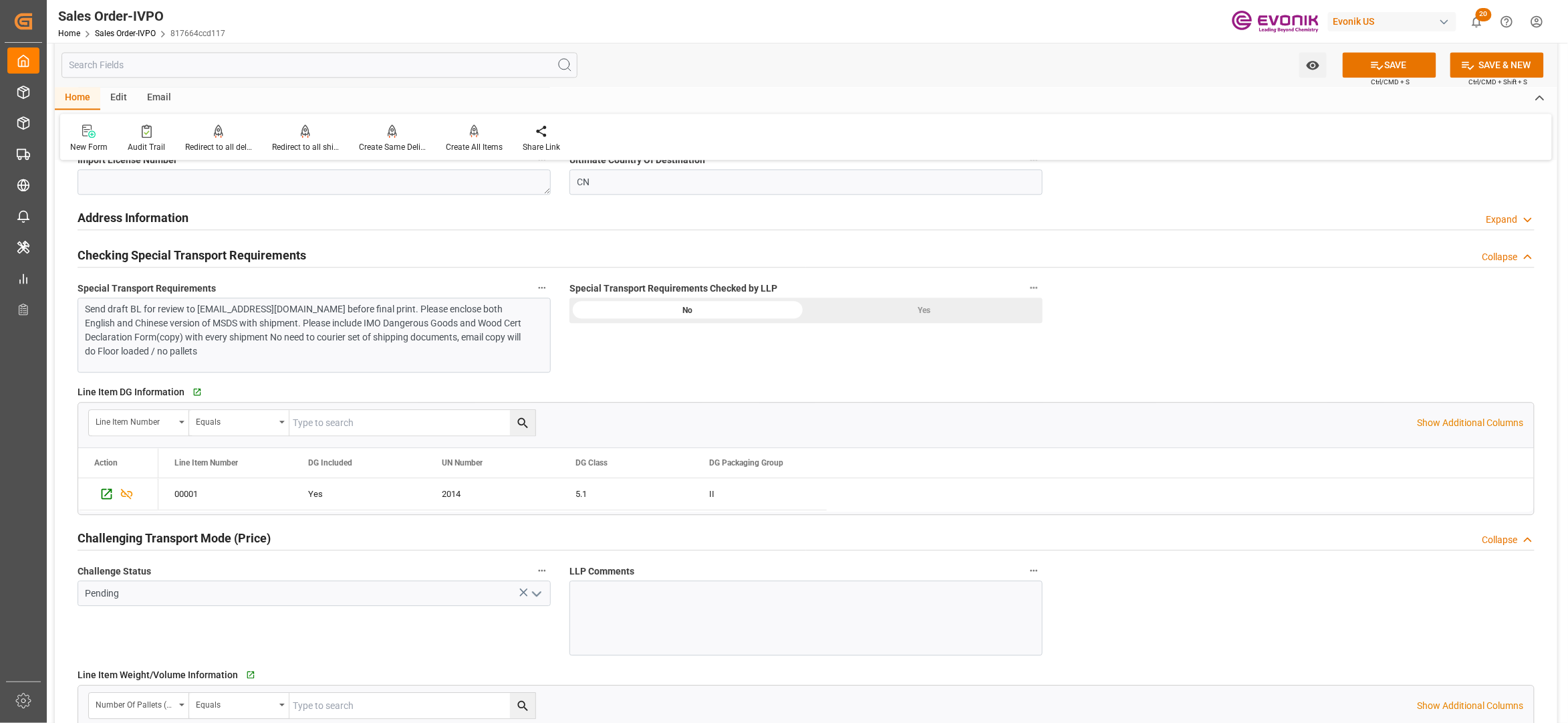
click at [367, 333] on div "Send draft BL for review to [EMAIL_ADDRESS][DOMAIN_NAME] before final print. Pl…" at bounding box center [307, 330] width 444 height 56
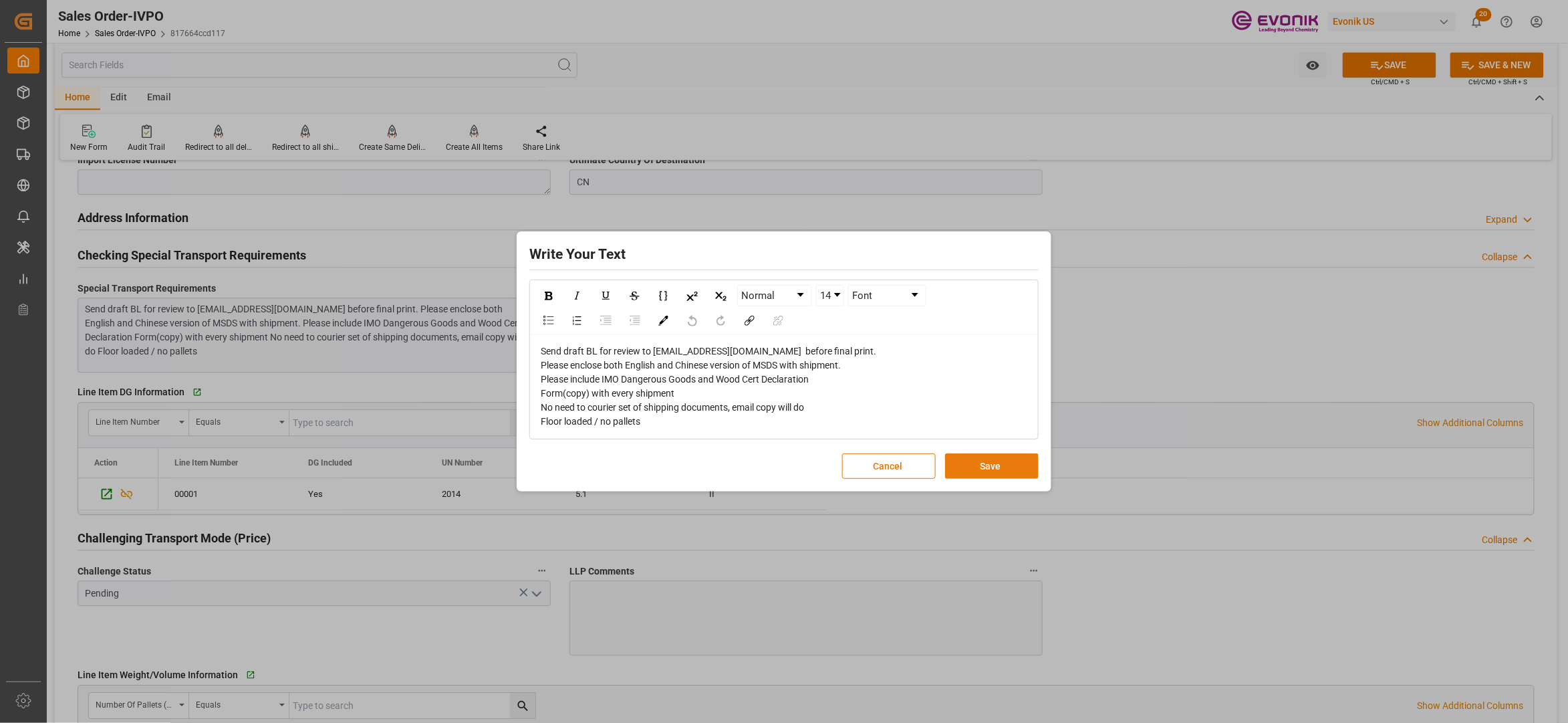
click at [979, 468] on button "Save" at bounding box center [992, 466] width 94 height 25
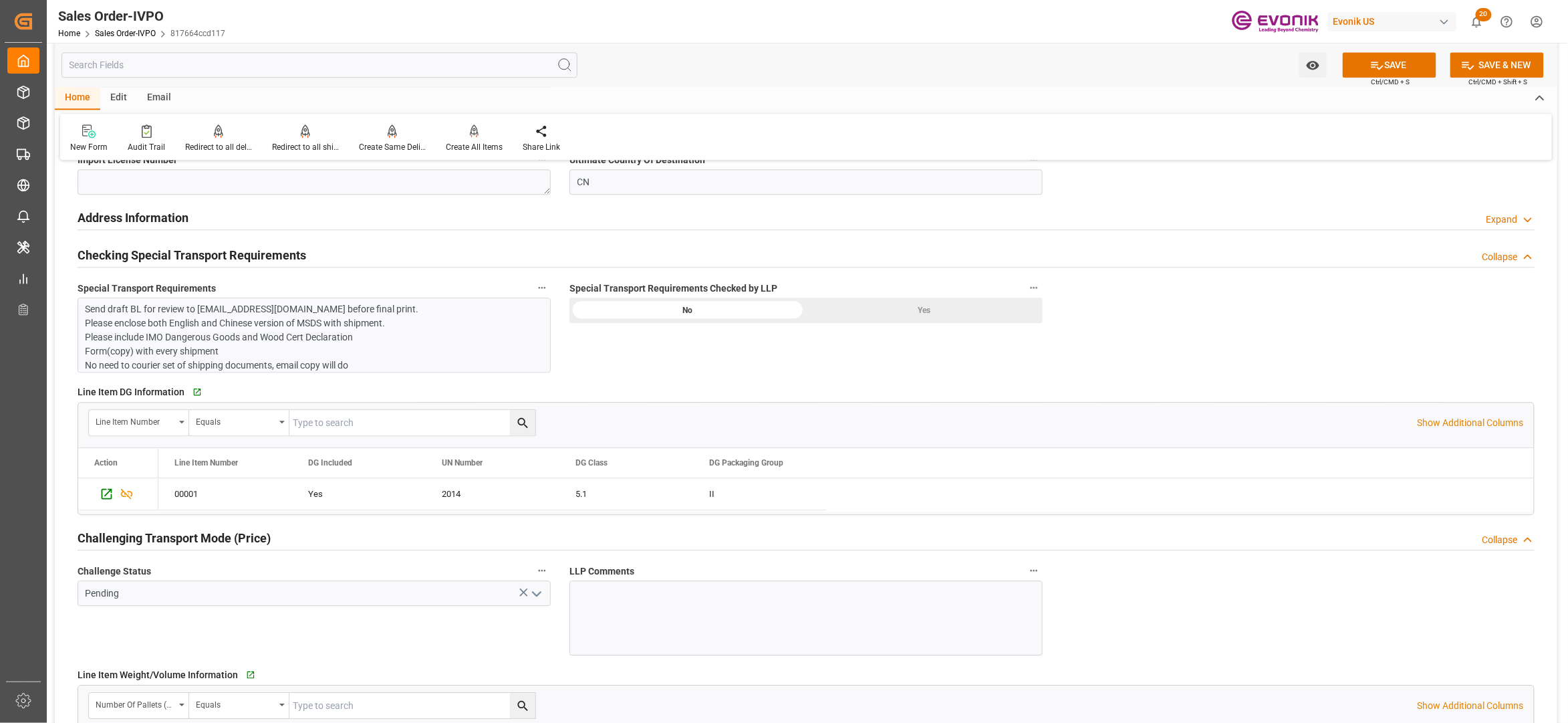
scroll to position [22, 0]
click at [888, 308] on div "Yes" at bounding box center [925, 310] width 237 height 25
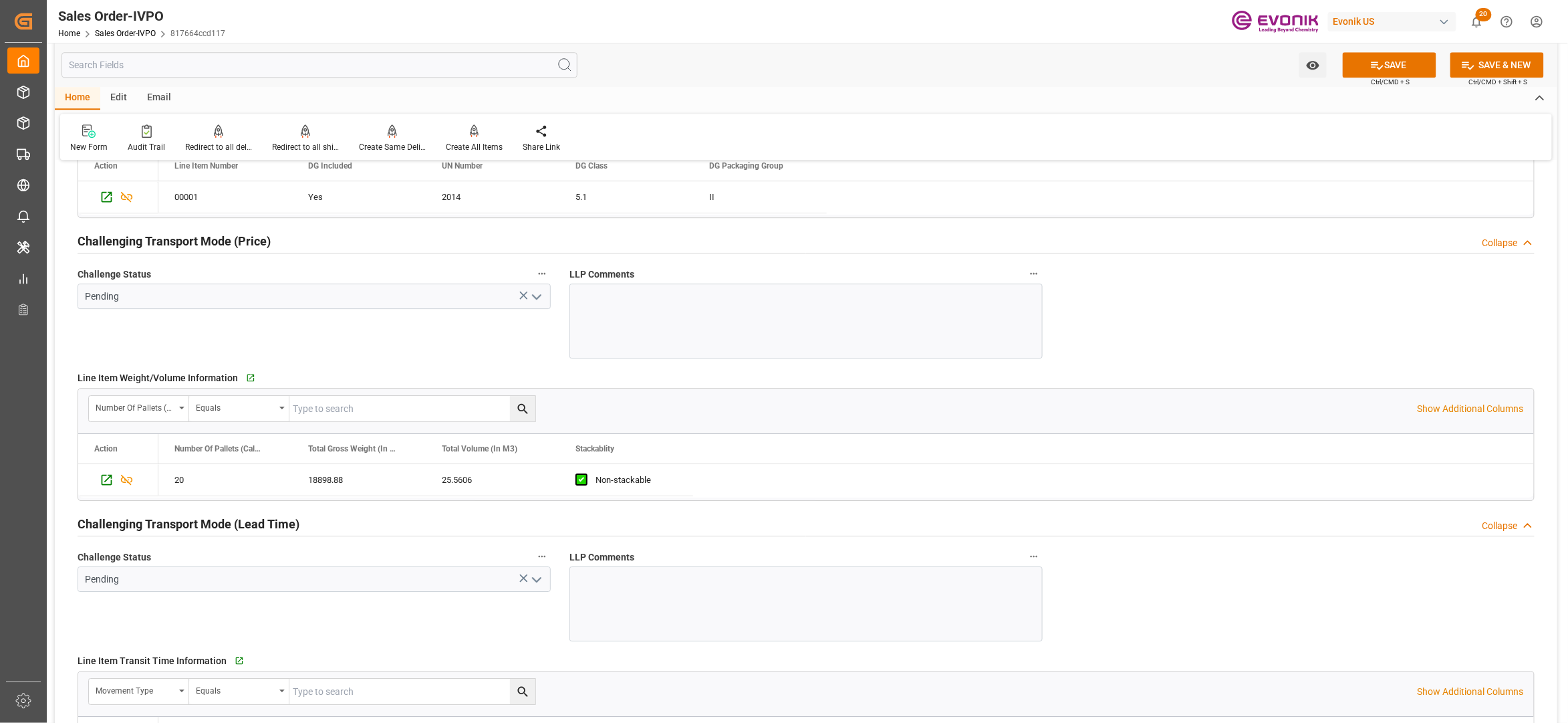
click at [538, 299] on polyline "open menu" at bounding box center [537, 296] width 8 height 4
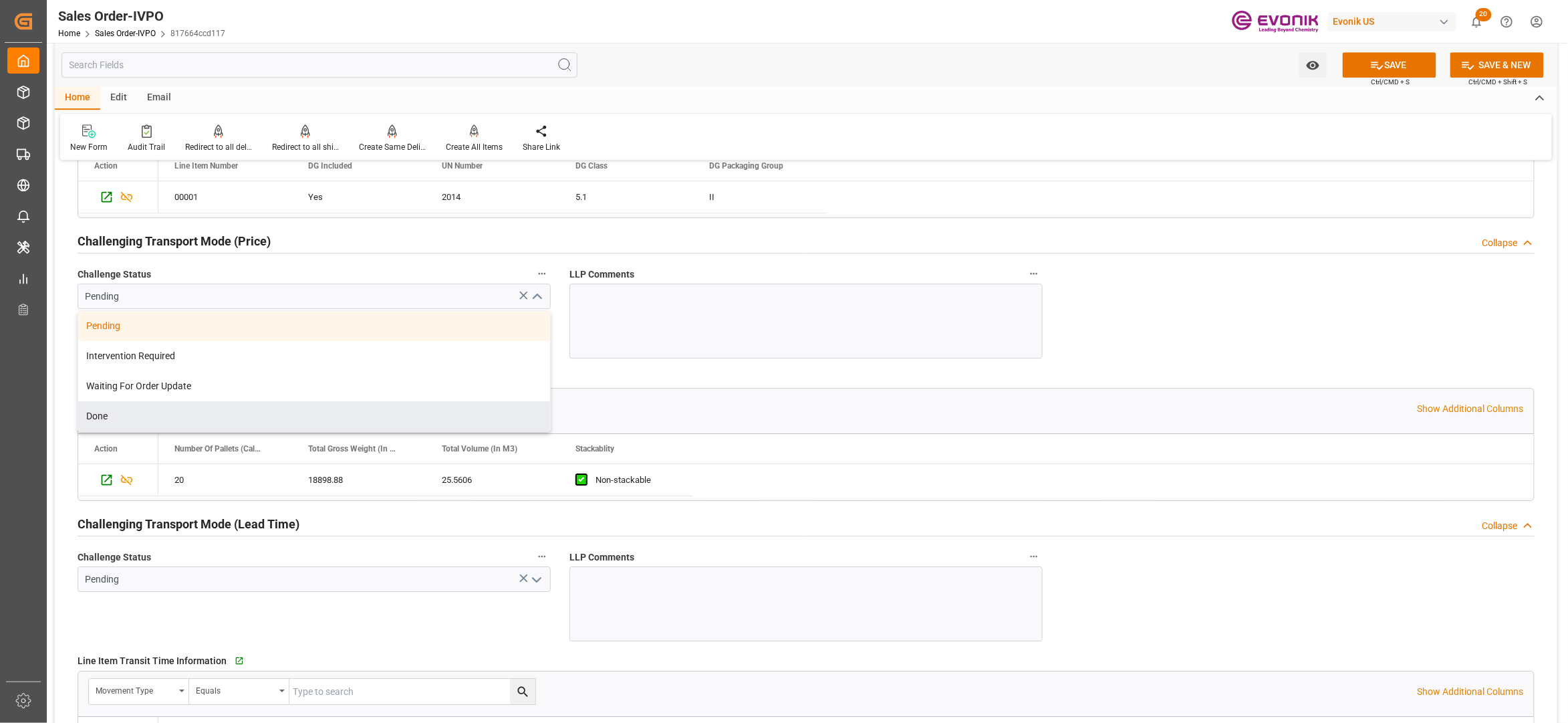
click at [248, 621] on div "Challenge Status Pending" at bounding box center [314, 594] width 492 height 103
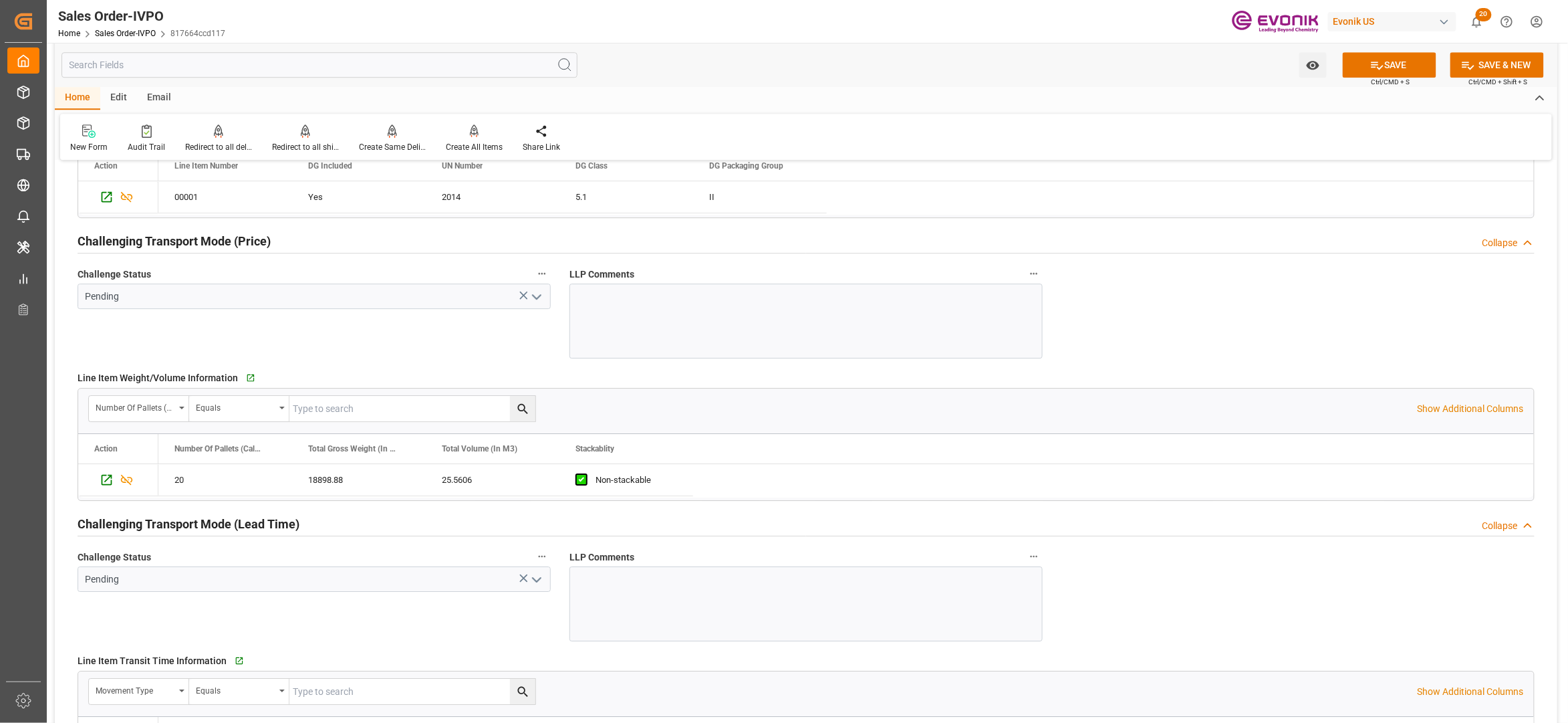
scroll to position [1188, 0]
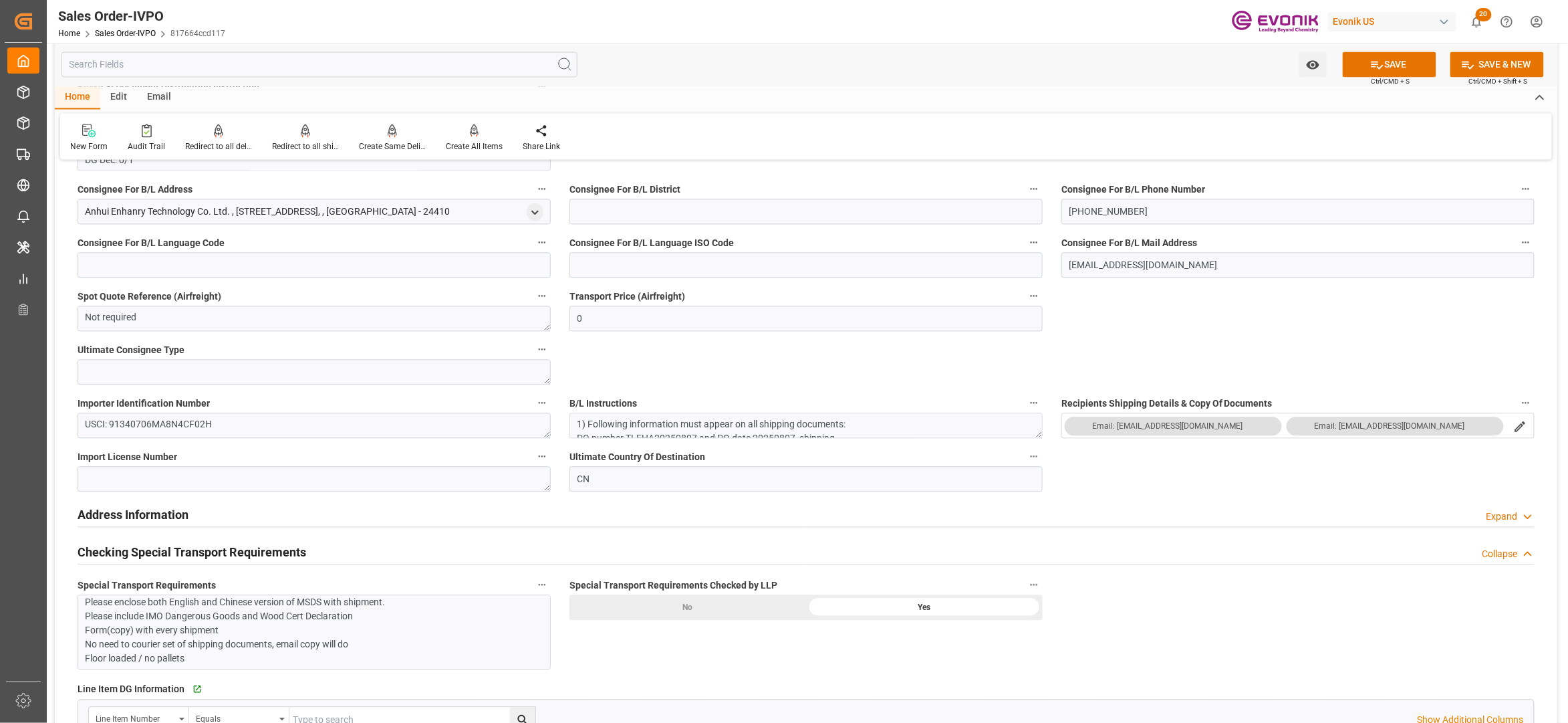
click at [354, 657] on p "Send draft BL for review to mchen@enhanry.com before final print. Please enclos…" at bounding box center [307, 624] width 444 height 84
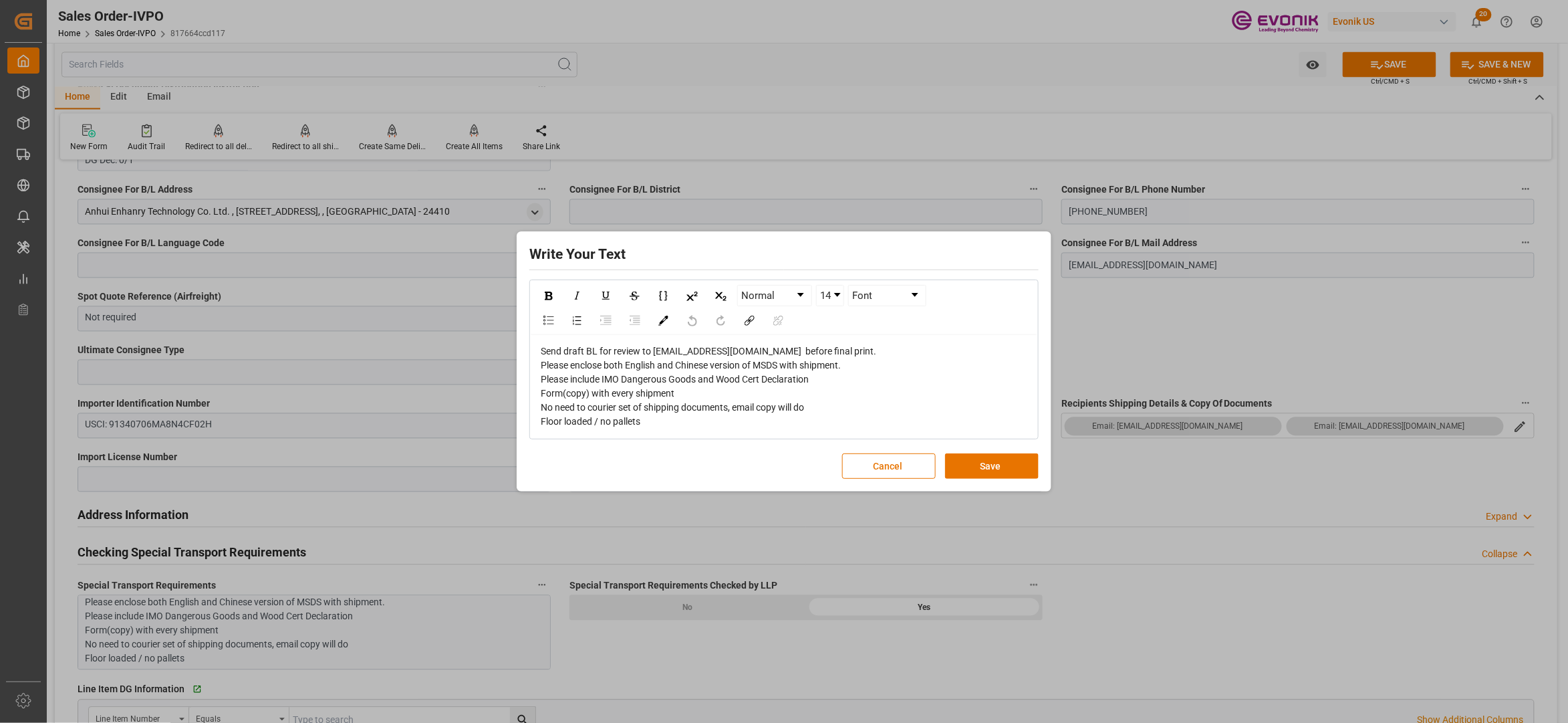
click at [650, 421] on div "Send draft BL for review to [EMAIL_ADDRESS][DOMAIN_NAME] before final print. Pl…" at bounding box center [784, 386] width 487 height 84
drag, startPoint x: 671, startPoint y: 426, endPoint x: 503, endPoint y: 418, distance: 168.2
click at [503, 418] on div "Write Your Text Normal 14 Font Send draft BL for review to mchen@enhanry.com be…" at bounding box center [784, 361] width 1568 height 723
copy span "Floor loaded / no pallets"
click at [886, 466] on button "Cancel" at bounding box center [888, 466] width 94 height 25
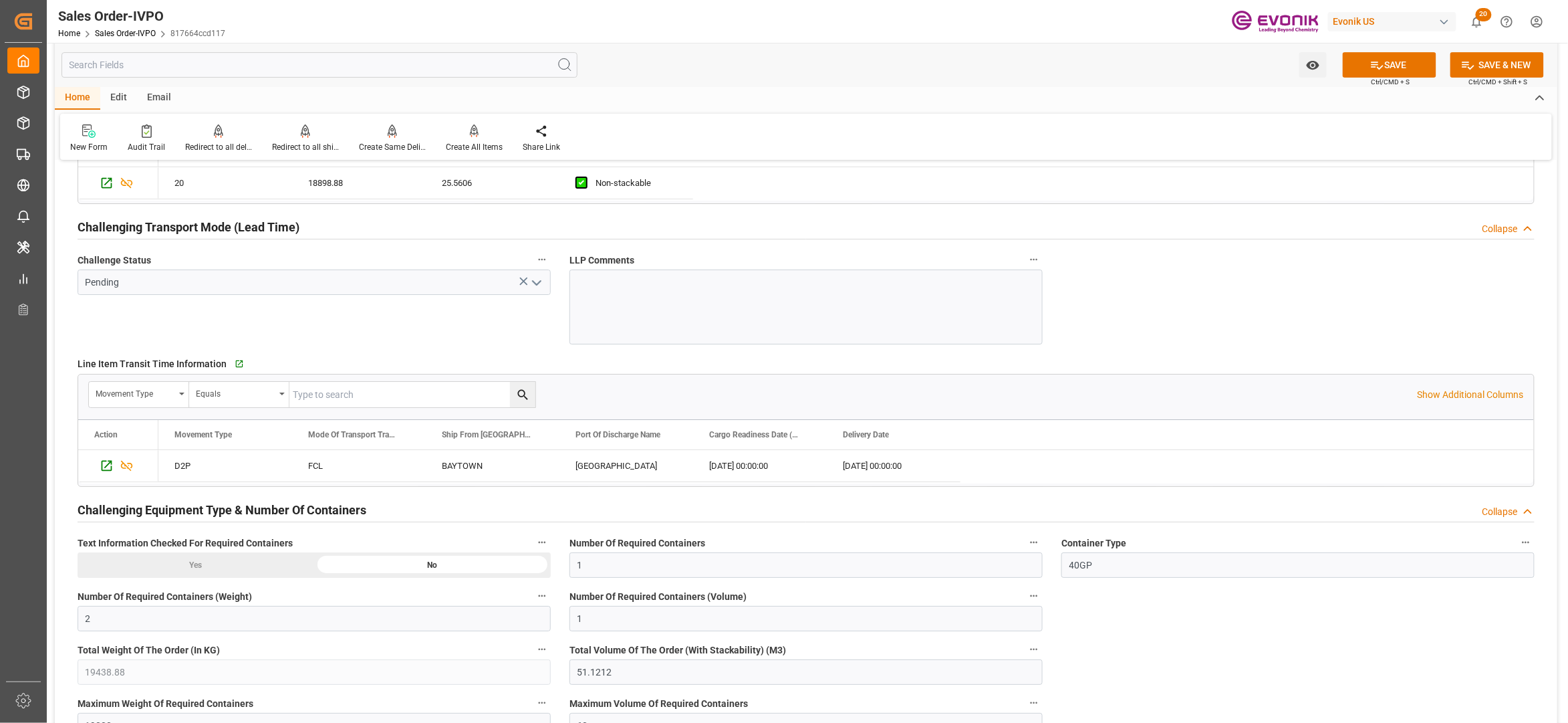
scroll to position [2377, 0]
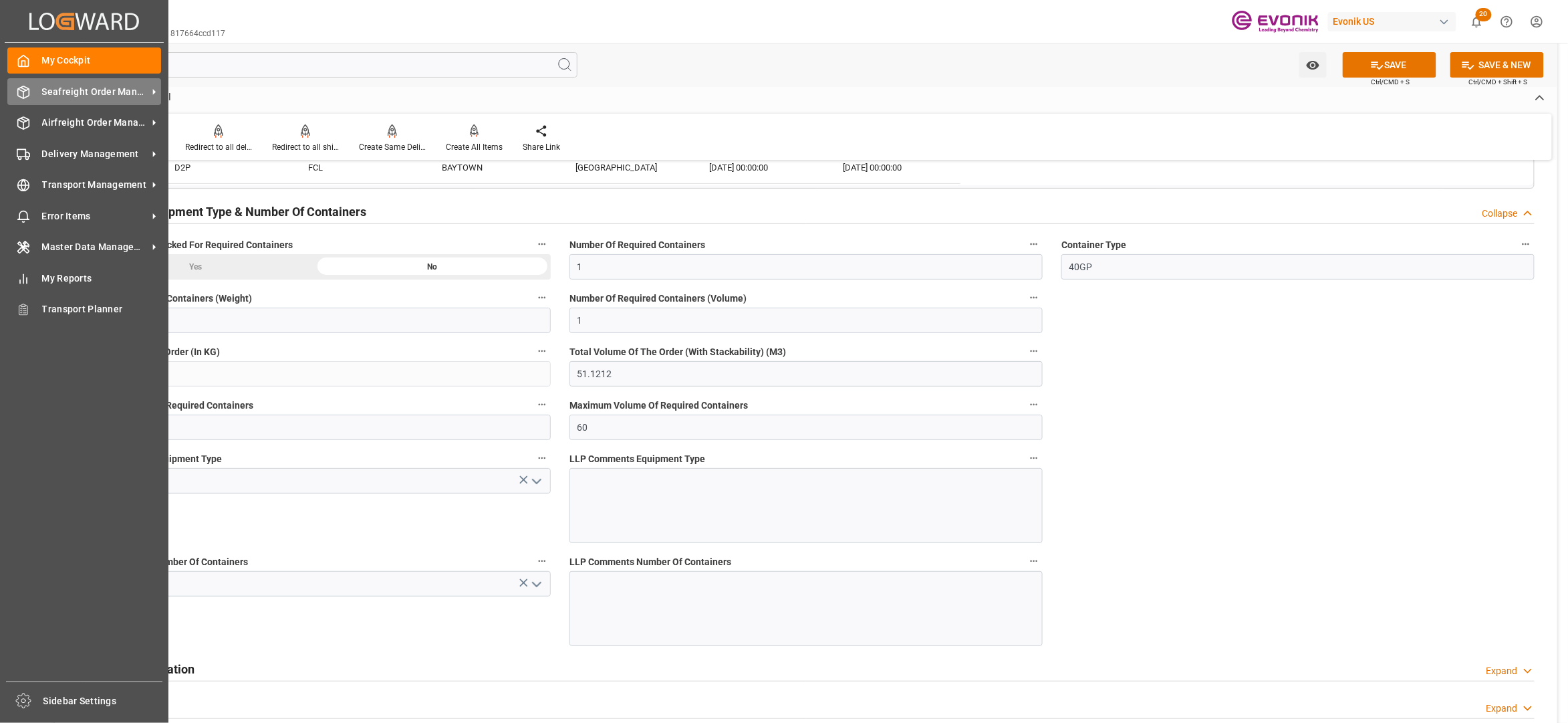
click at [68, 91] on span "Seafreight Order Management" at bounding box center [95, 92] width 106 height 14
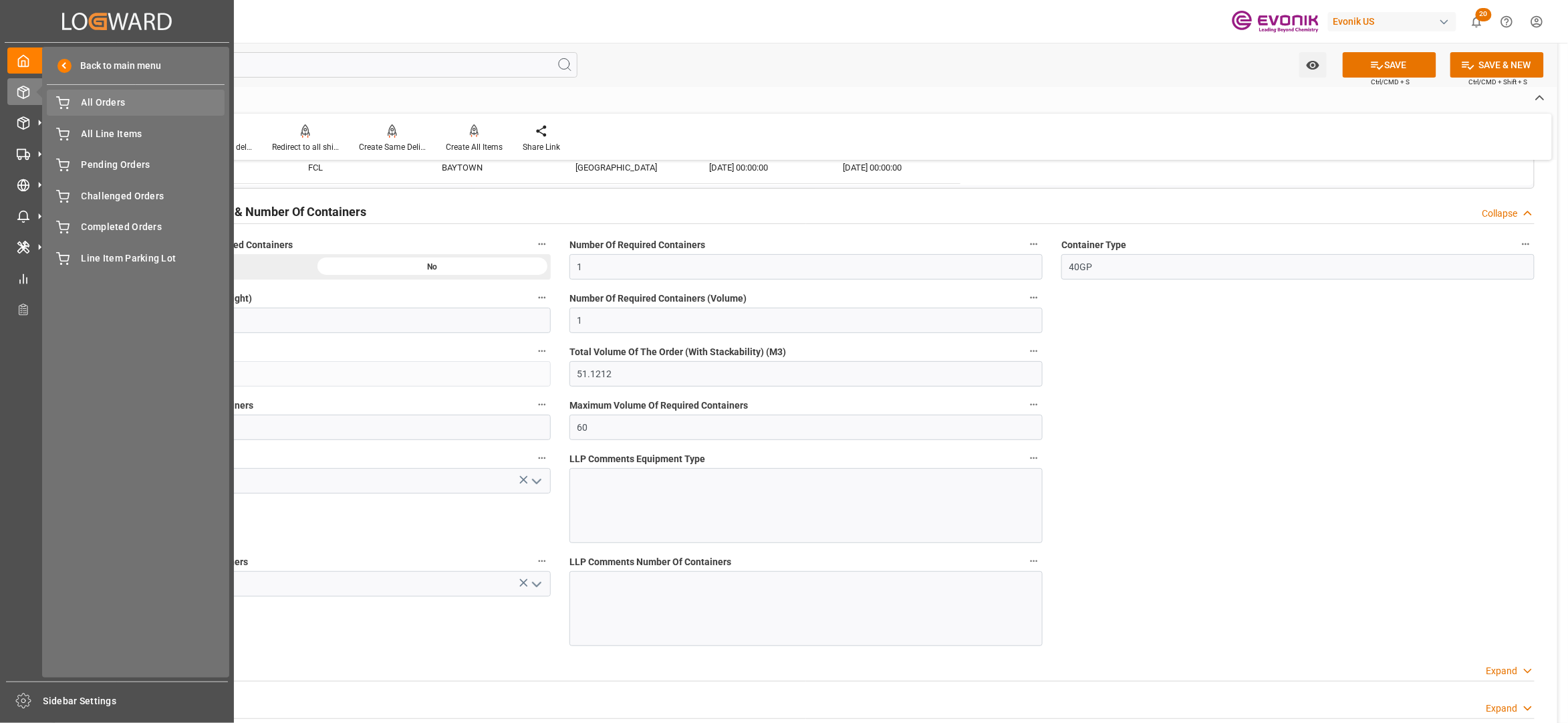
click at [98, 107] on span "All Orders" at bounding box center [153, 102] width 143 height 14
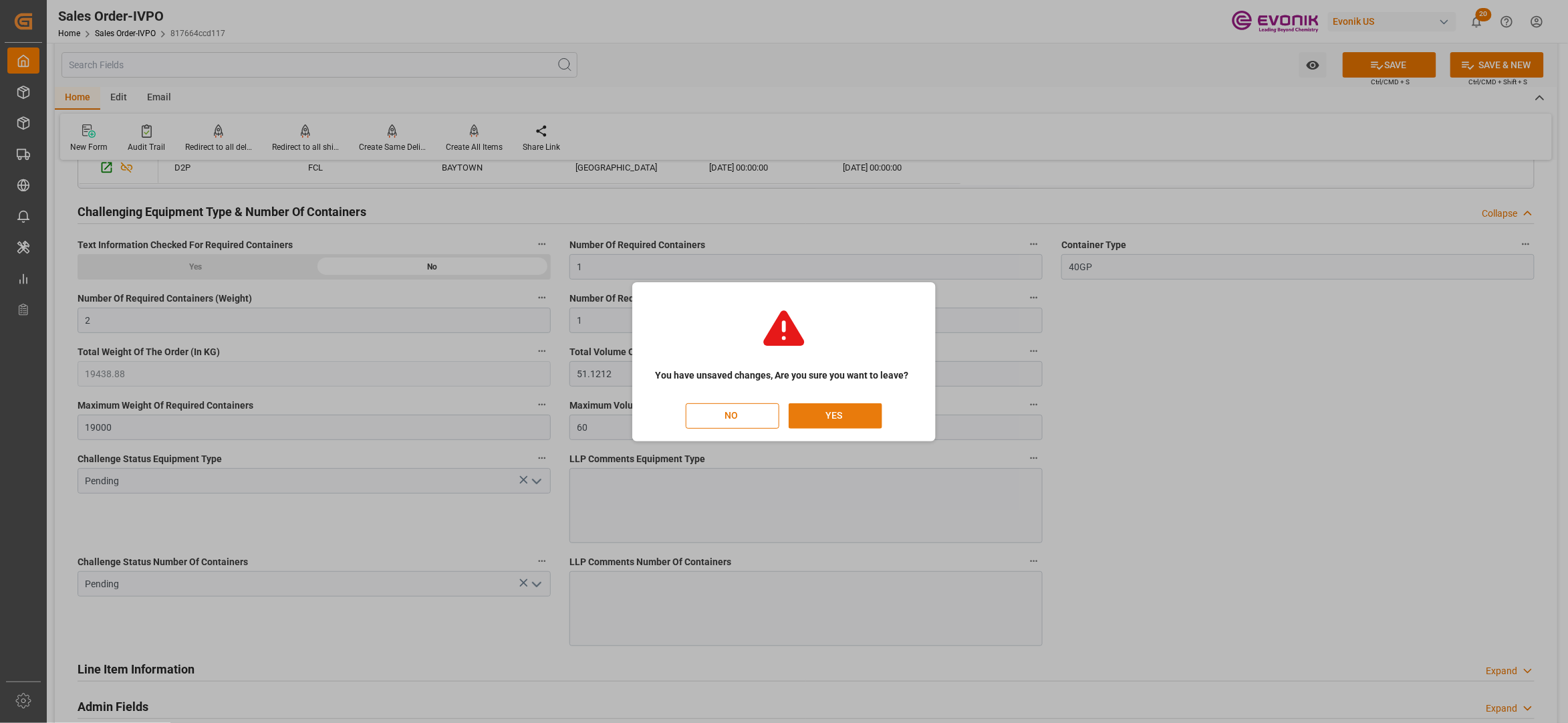
click at [848, 415] on button "YES" at bounding box center [836, 416] width 94 height 25
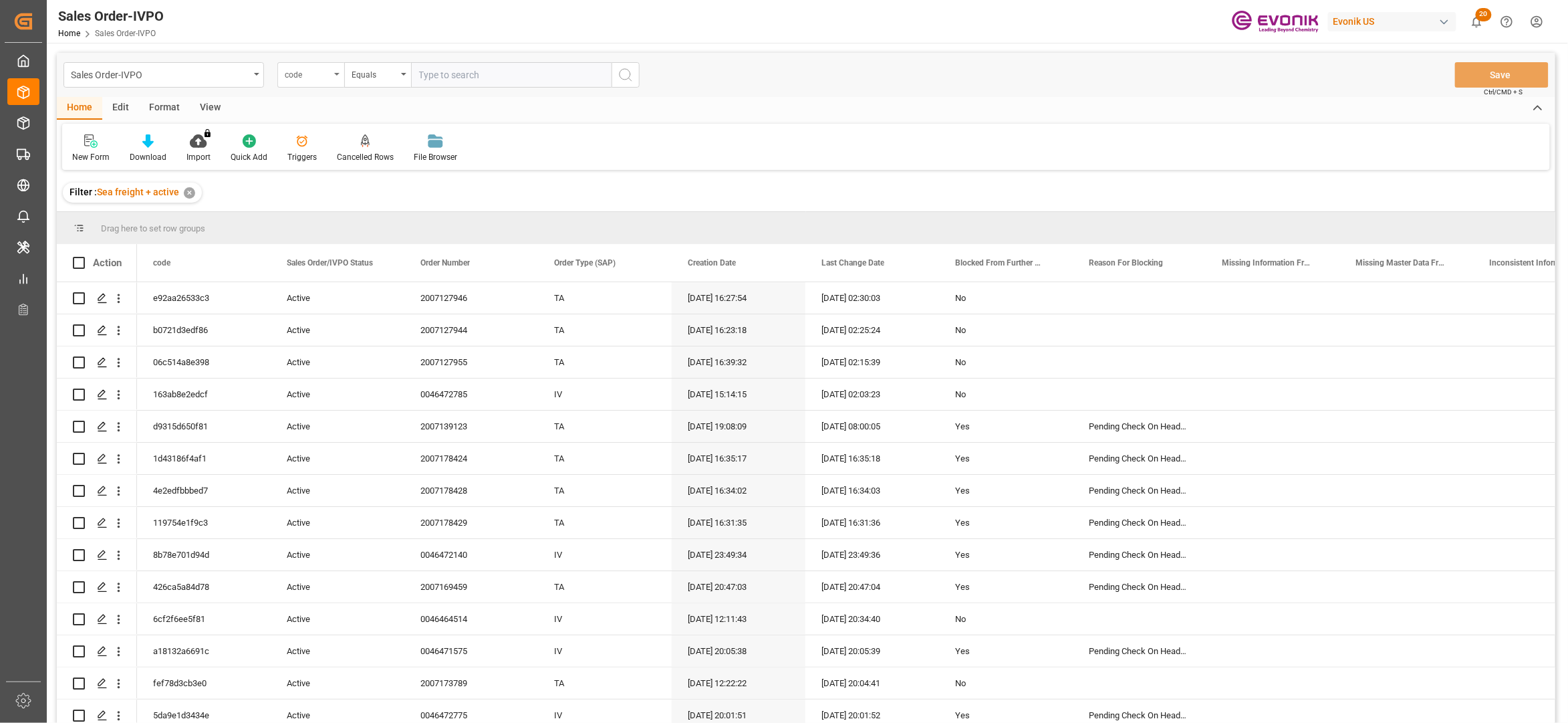
click at [318, 80] on div "code" at bounding box center [307, 73] width 46 height 16
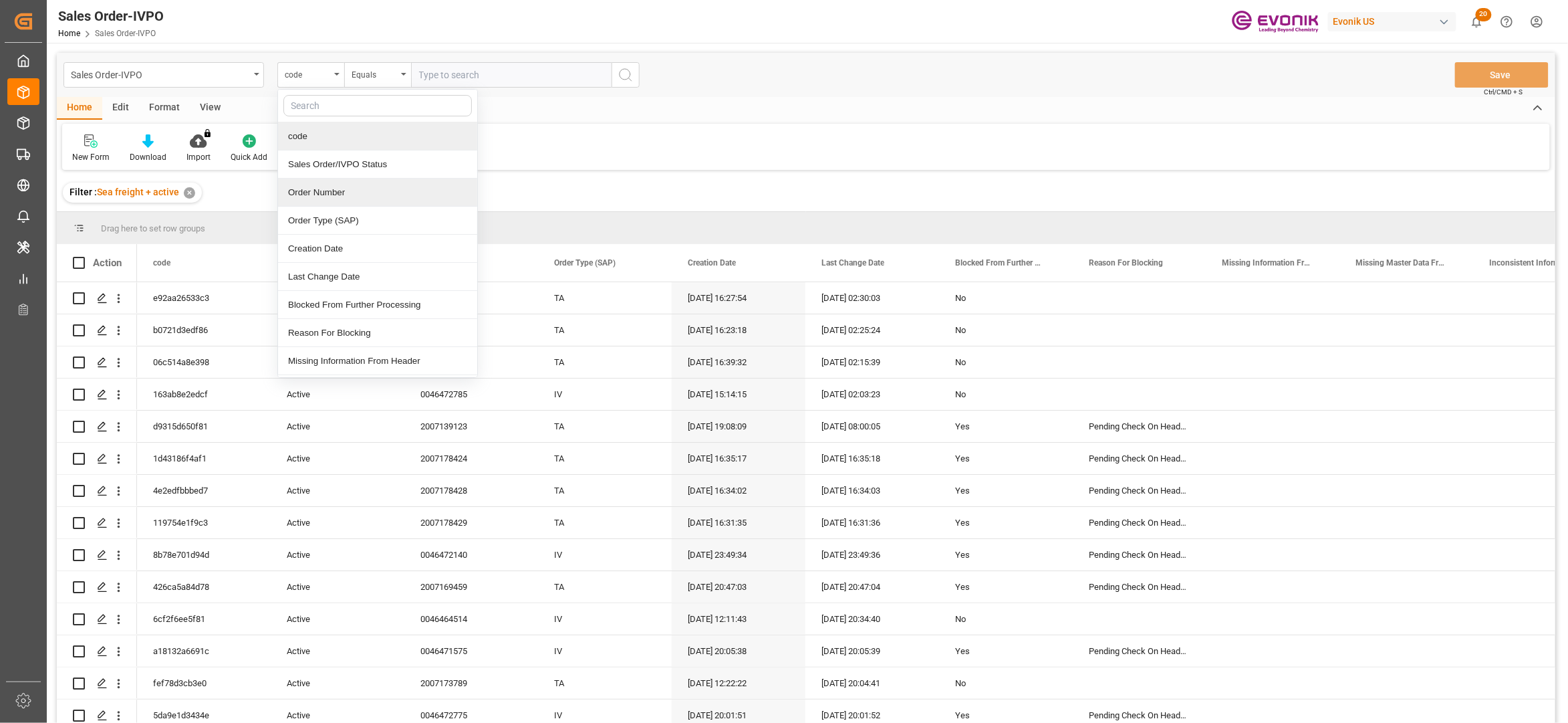
click at [353, 201] on div "Order Number" at bounding box center [378, 192] width 199 height 28
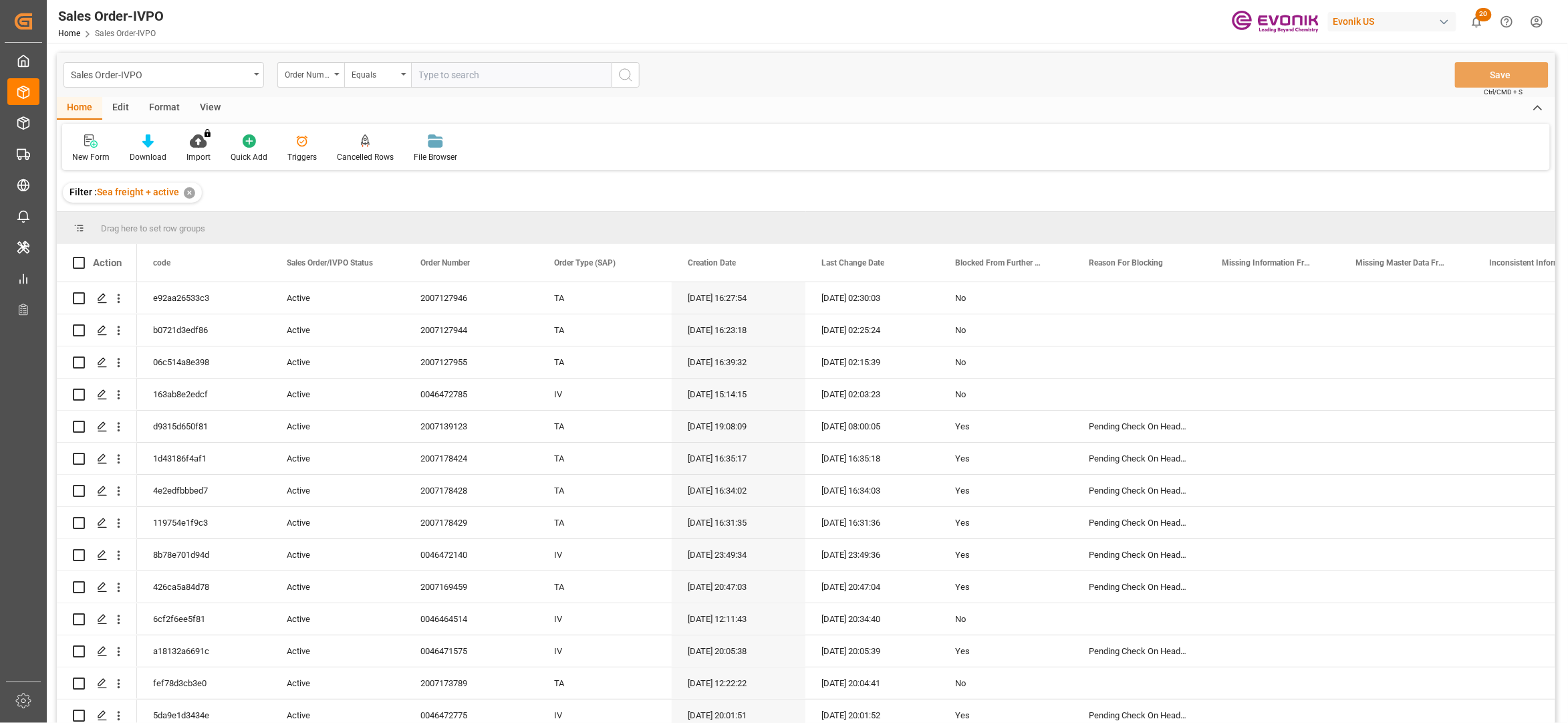
click at [475, 68] on input "text" at bounding box center [511, 75] width 200 height 25
paste input "2007098397"
type input "2007098397"
click at [628, 77] on icon "search button" at bounding box center [625, 75] width 16 height 16
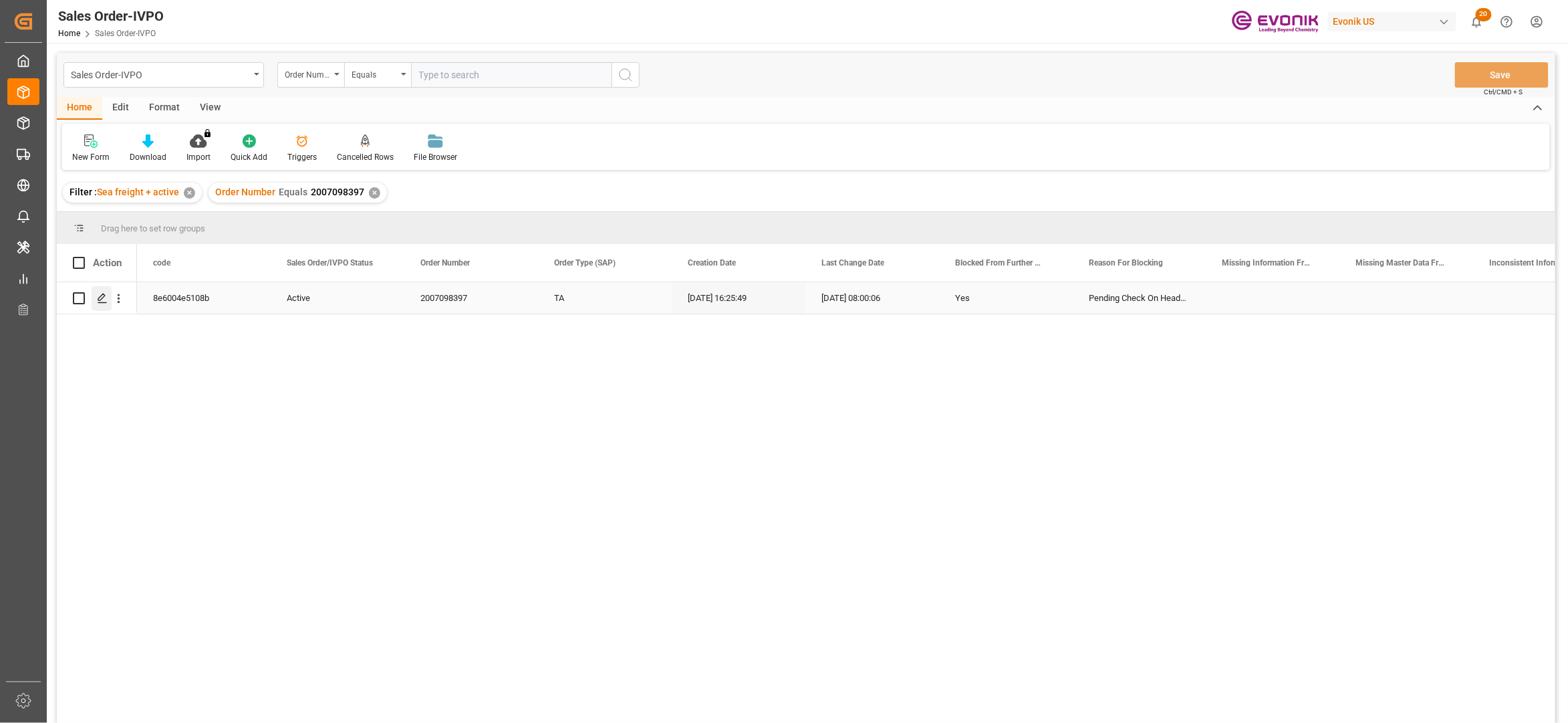
click at [103, 300] on icon "Press SPACE to select this row." at bounding box center [102, 298] width 11 height 11
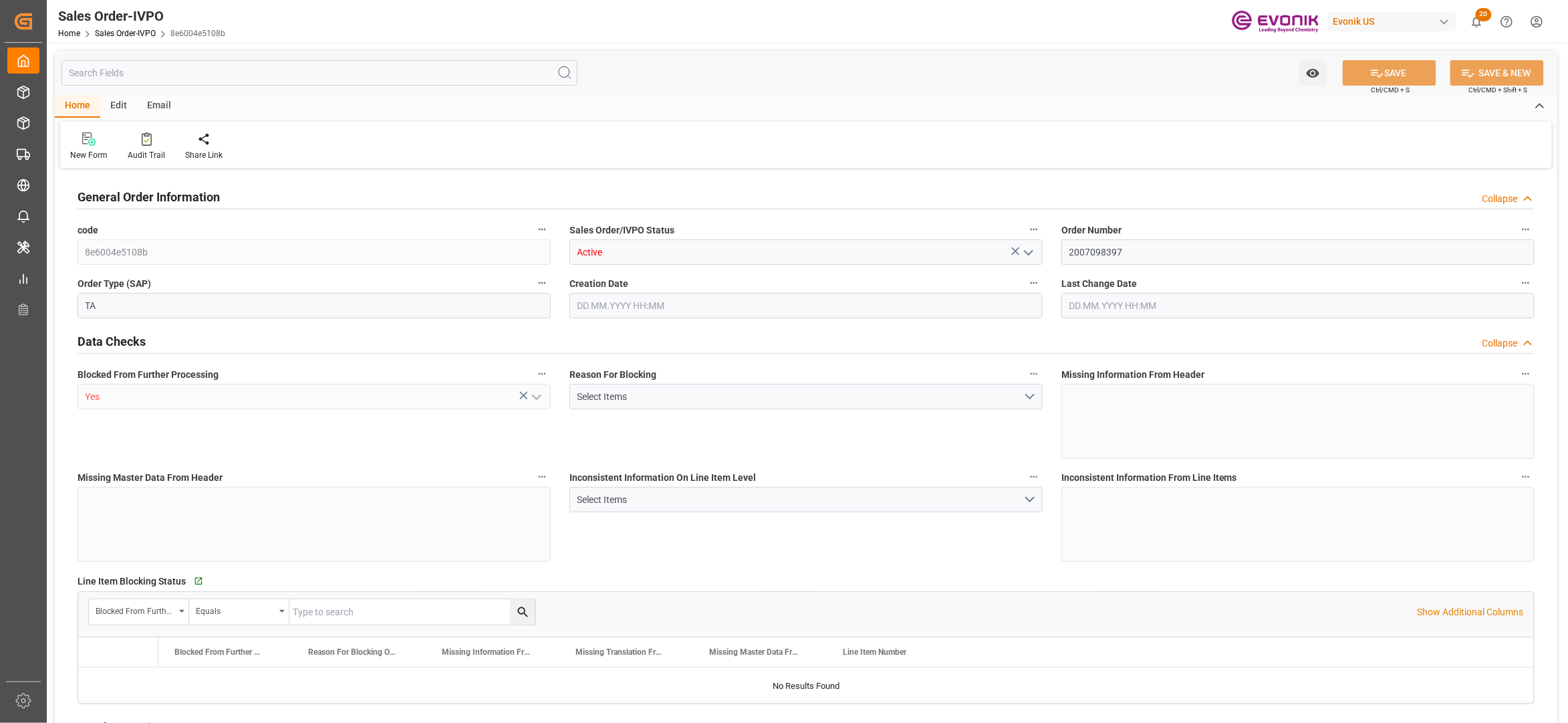
type input "COCTG"
type input "0"
type input "1"
type input "2"
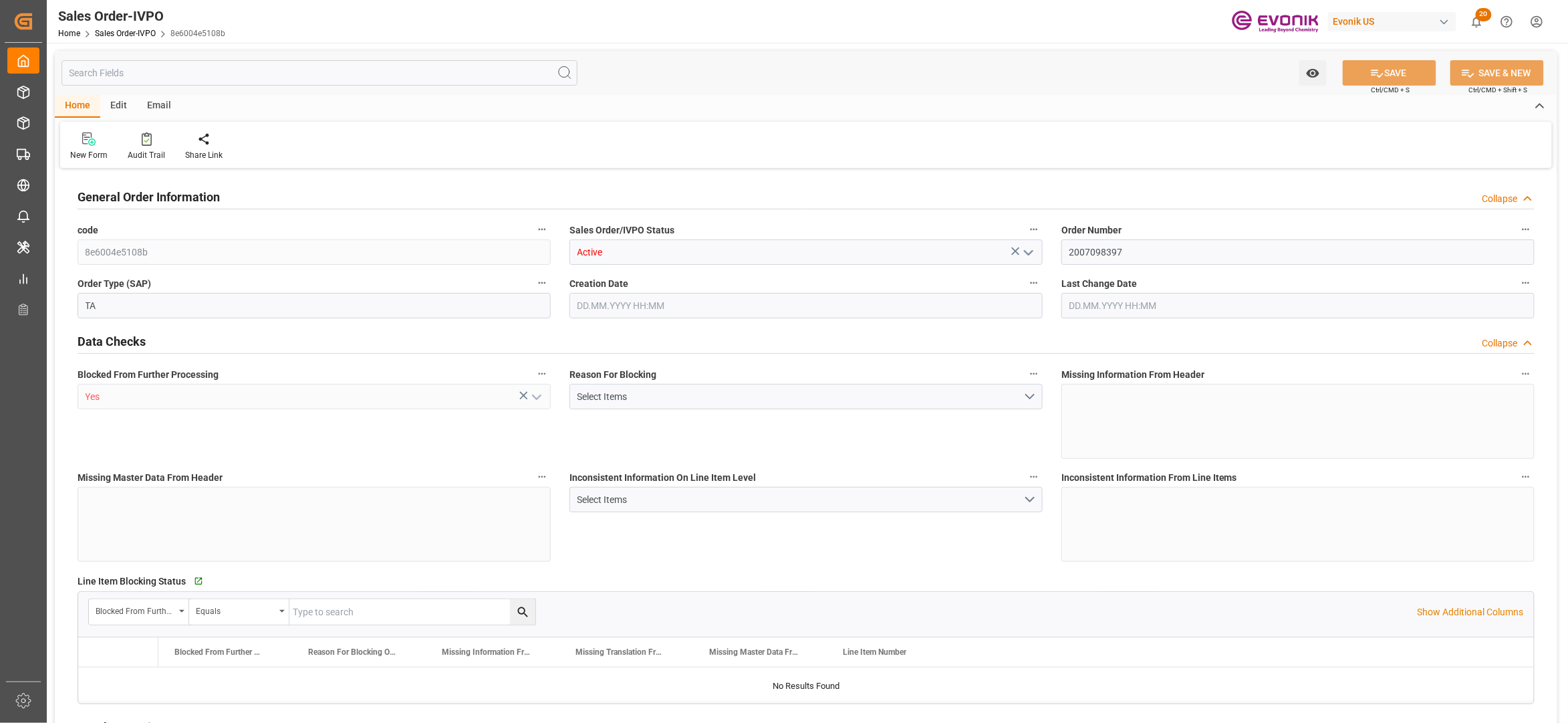
type input "18666"
type input "79.3638"
type input "19000"
type input "60"
type input "16.07.2025 16:25"
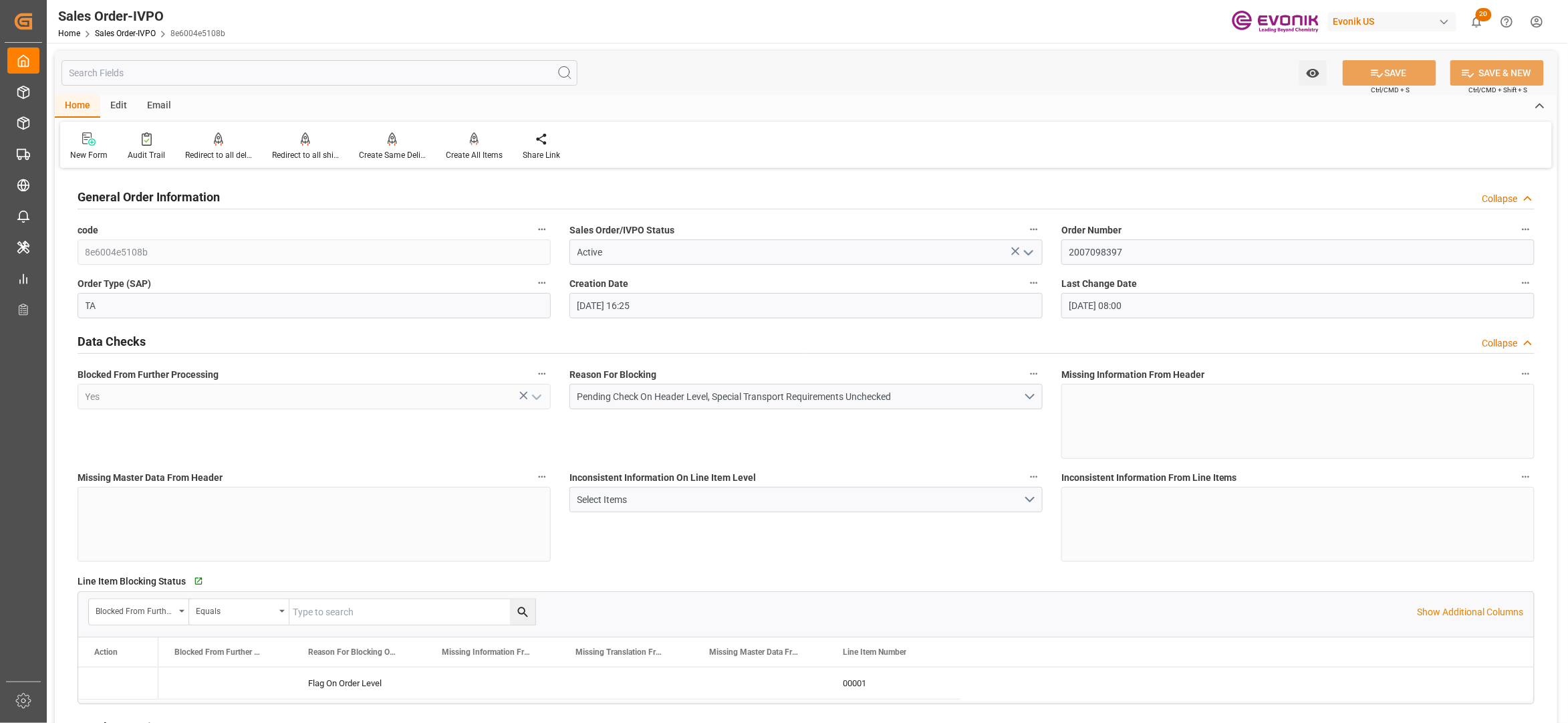
type input "12.09.2025 08:00"
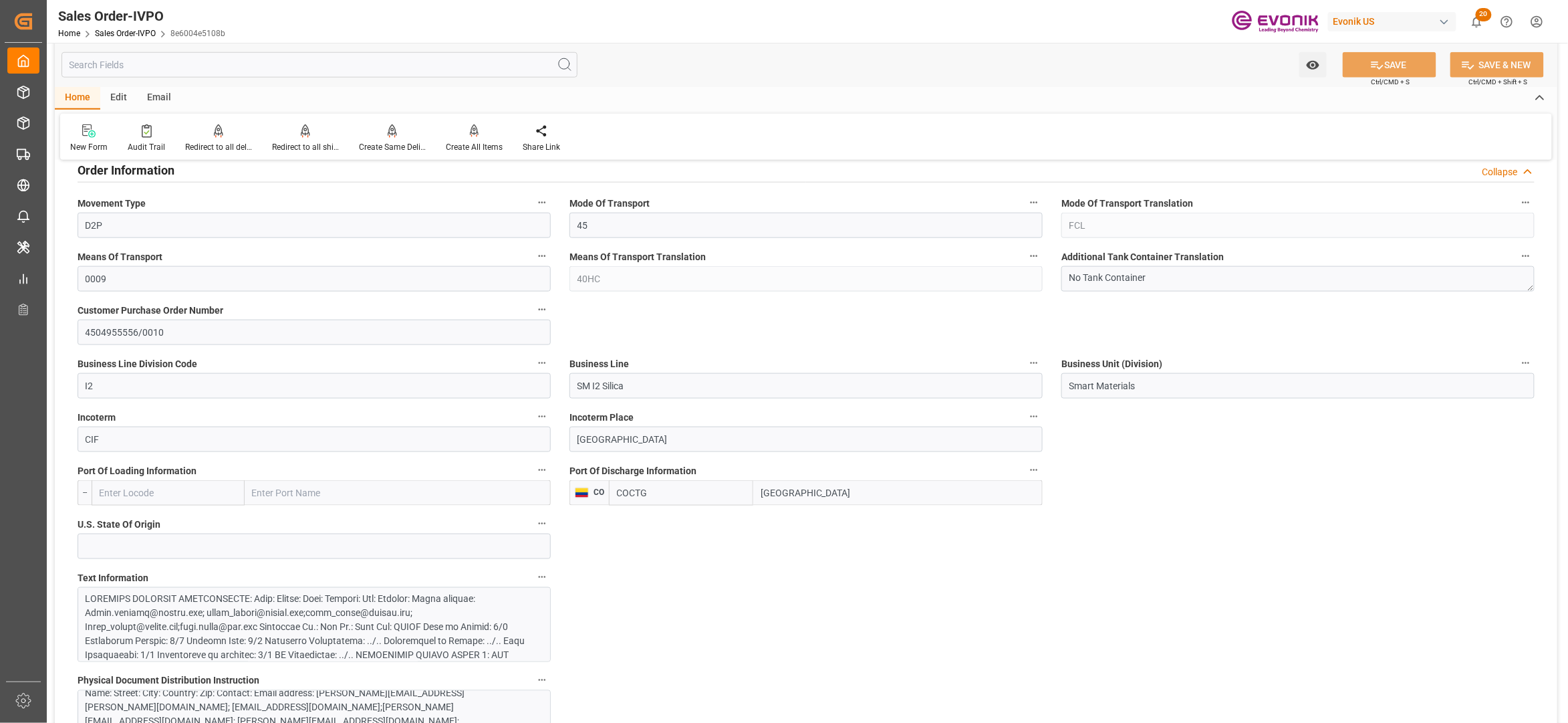
scroll to position [891, 0]
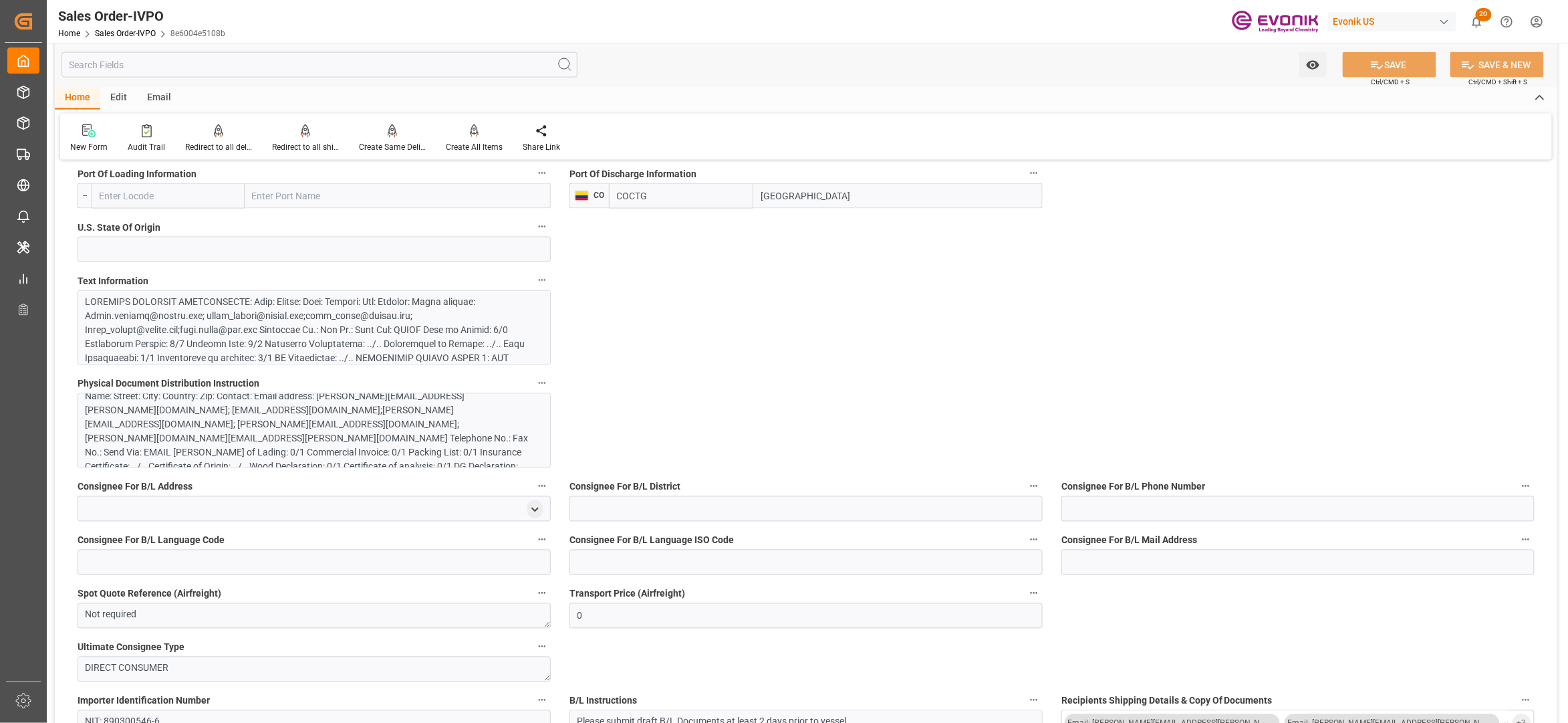
click at [402, 319] on div at bounding box center [307, 421] width 444 height 253
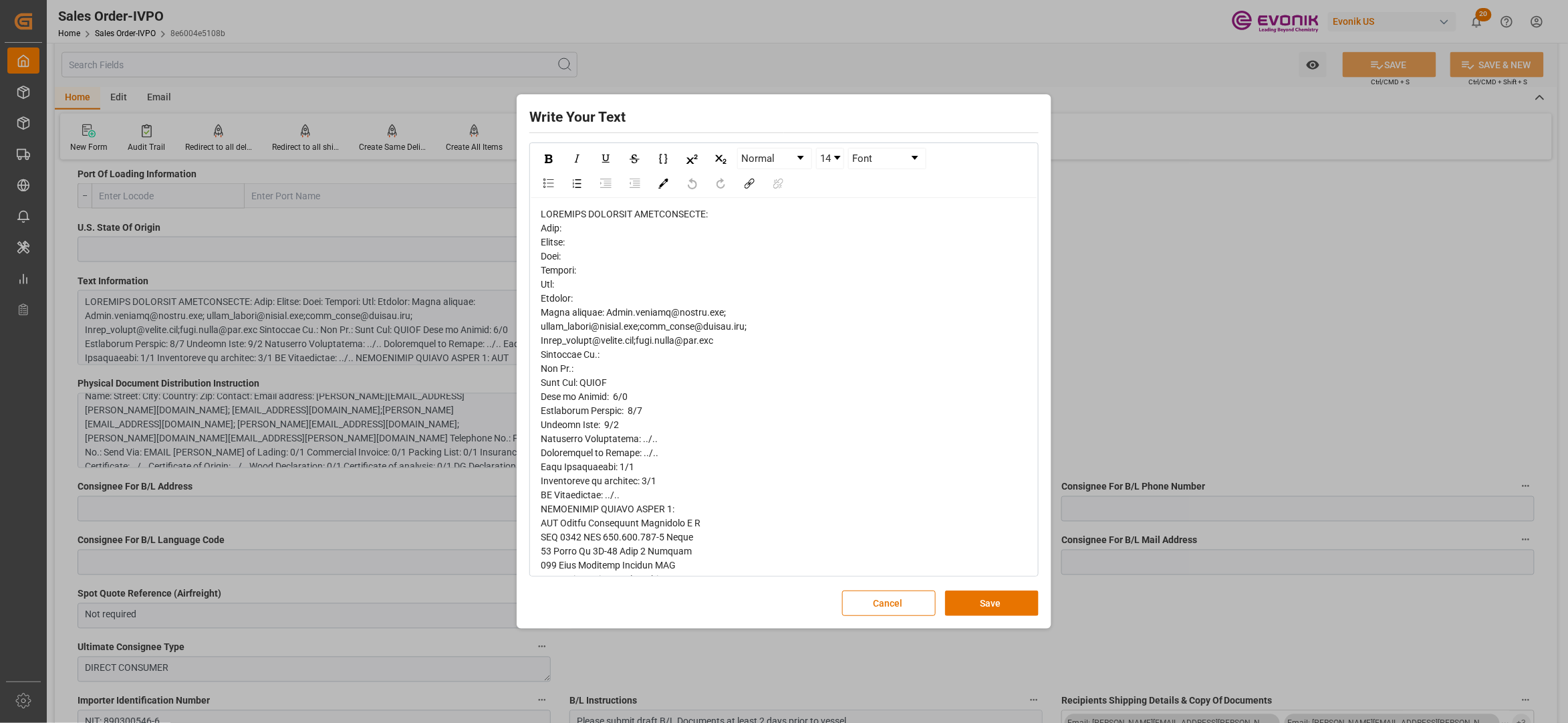
click at [549, 233] on span "rdw-editor" at bounding box center [681, 643] width 281 height 867
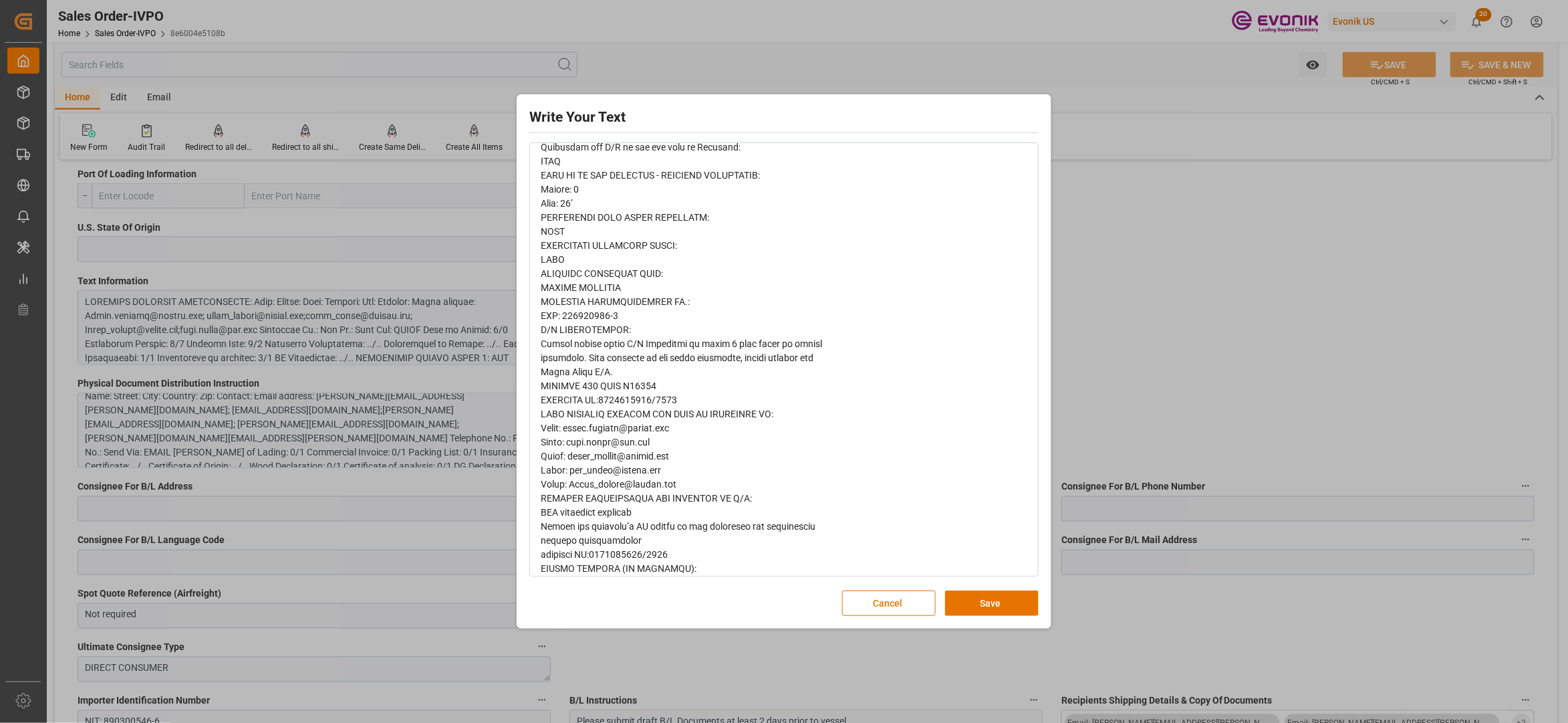
scroll to position [501, 0]
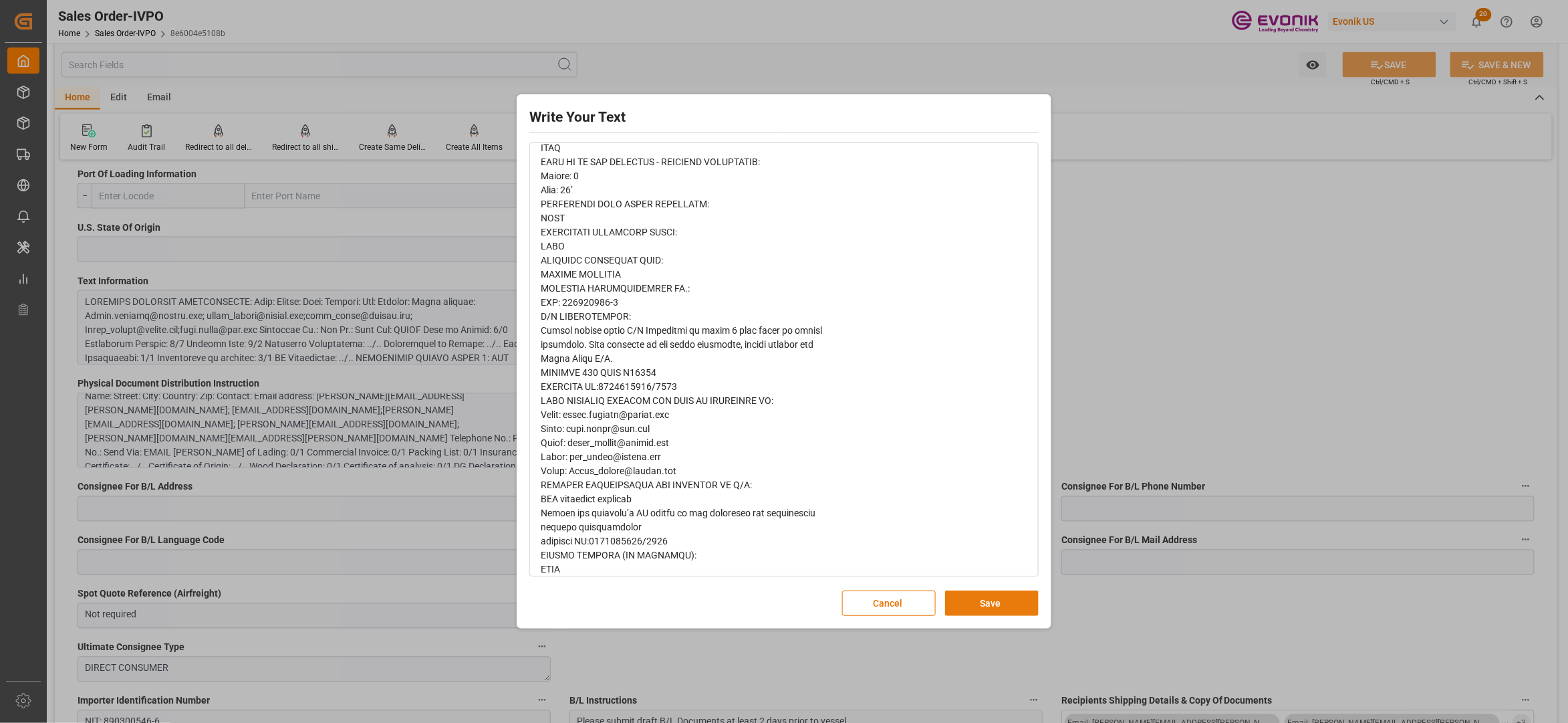
click at [988, 600] on button "Save" at bounding box center [992, 603] width 94 height 25
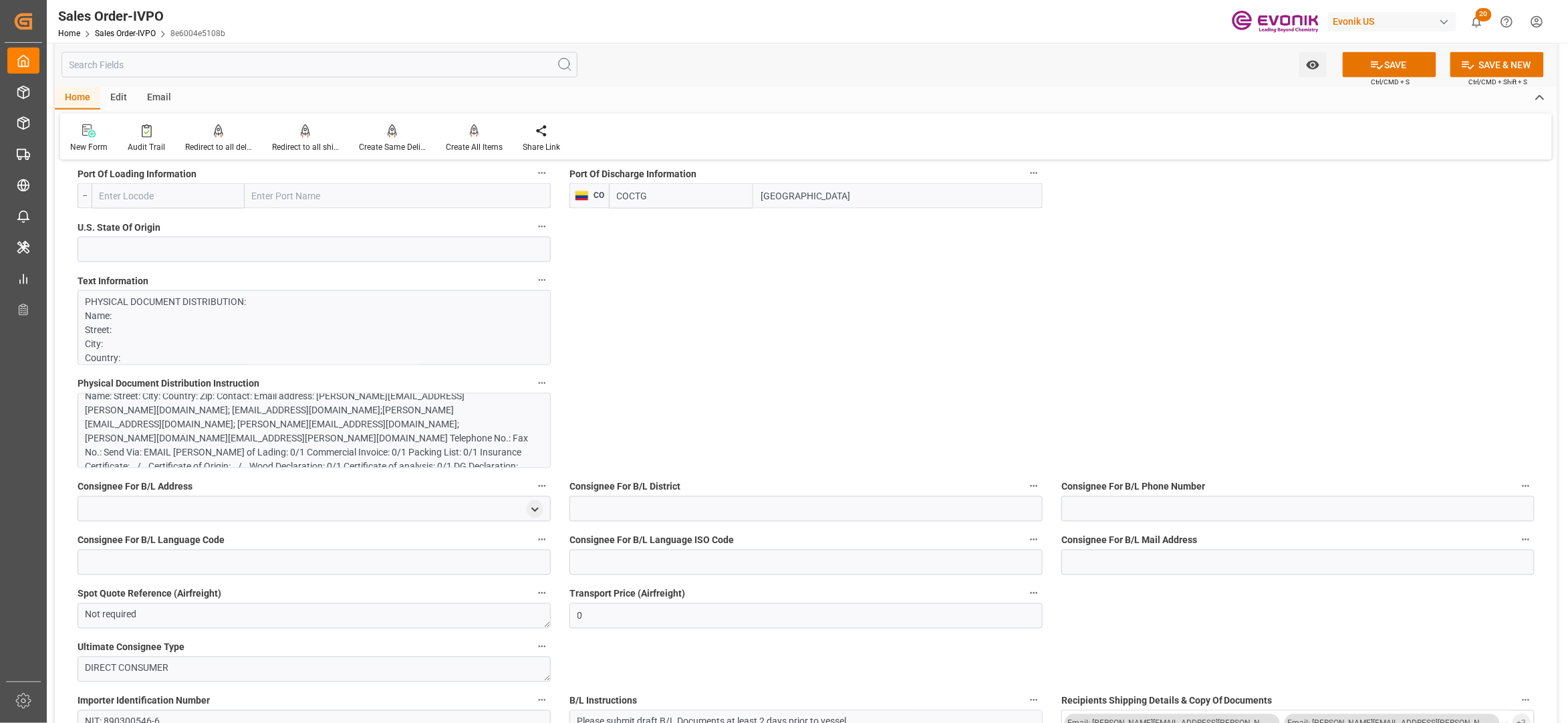
click at [432, 430] on div "Name: Street: City: Country: Zip: Contact: Email address: Heidi.barhydt@evonik.…" at bounding box center [307, 438] width 444 height 99
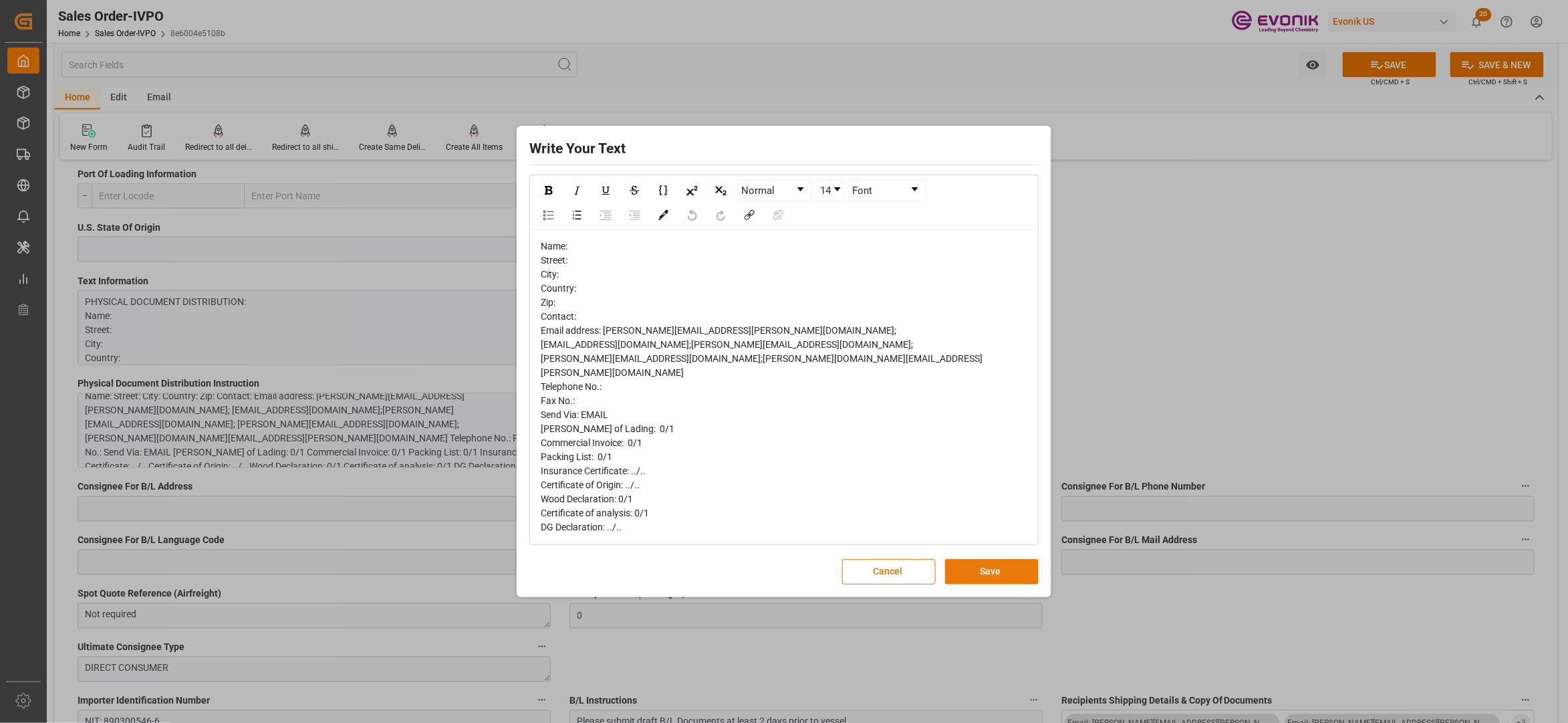
click at [977, 568] on button "Save" at bounding box center [992, 572] width 94 height 25
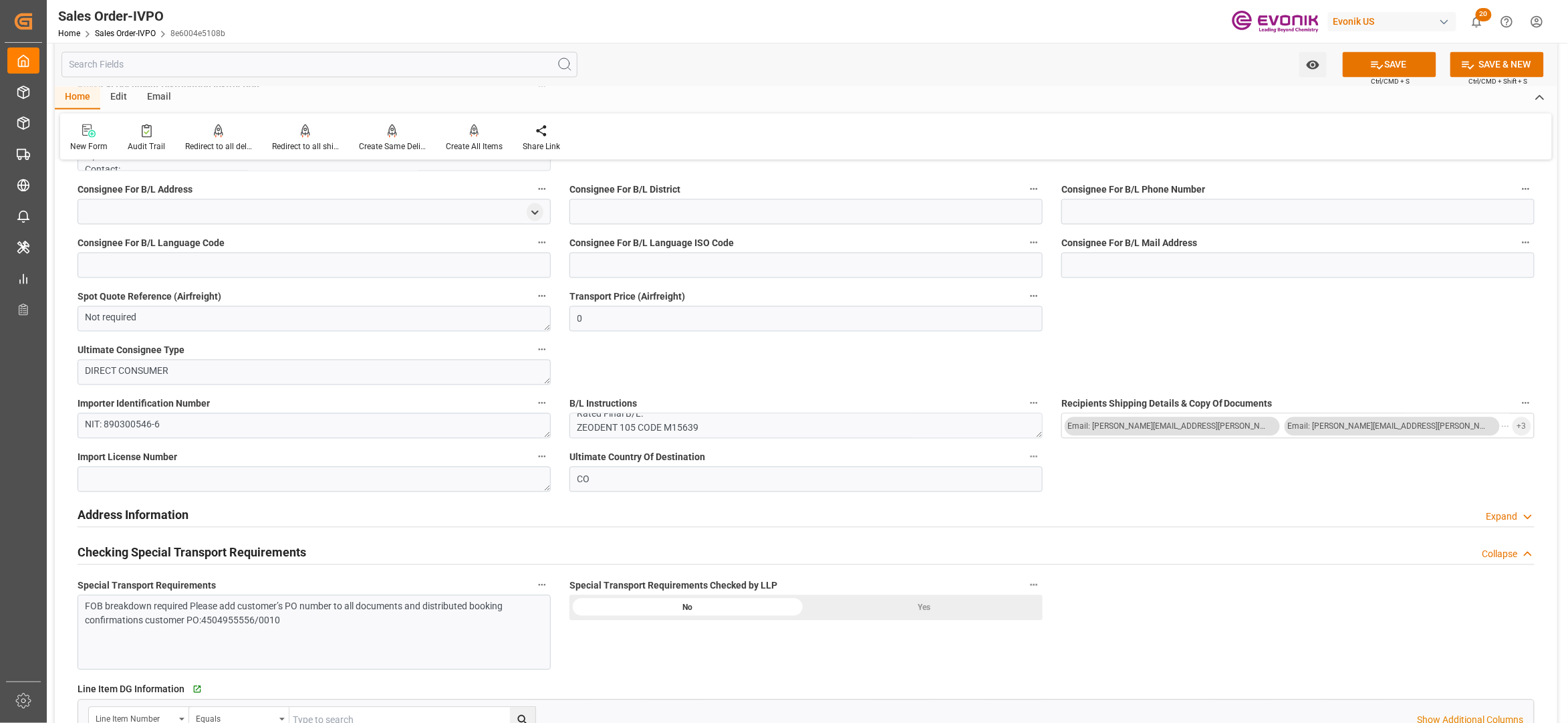
scroll to position [1485, 0]
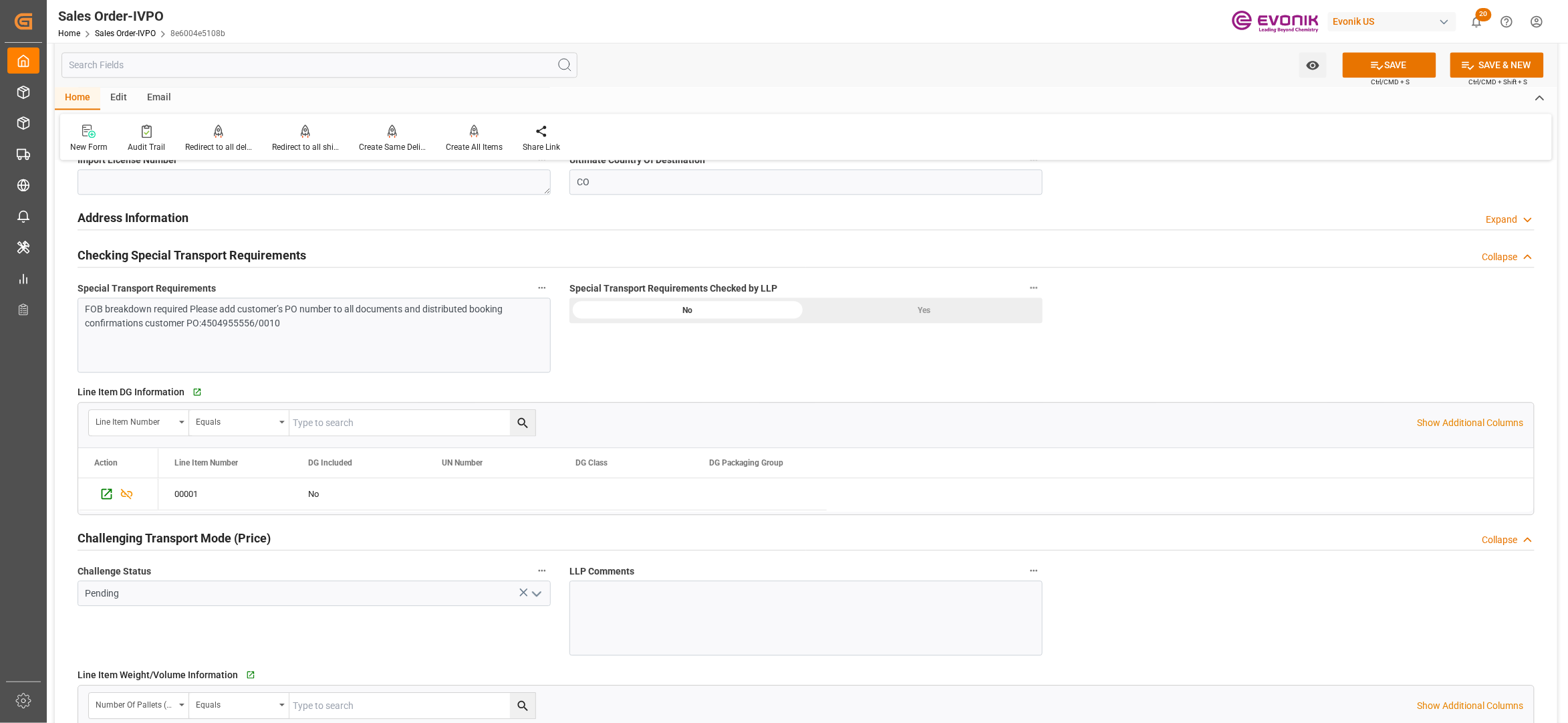
click at [963, 313] on div "Yes" at bounding box center [925, 310] width 237 height 25
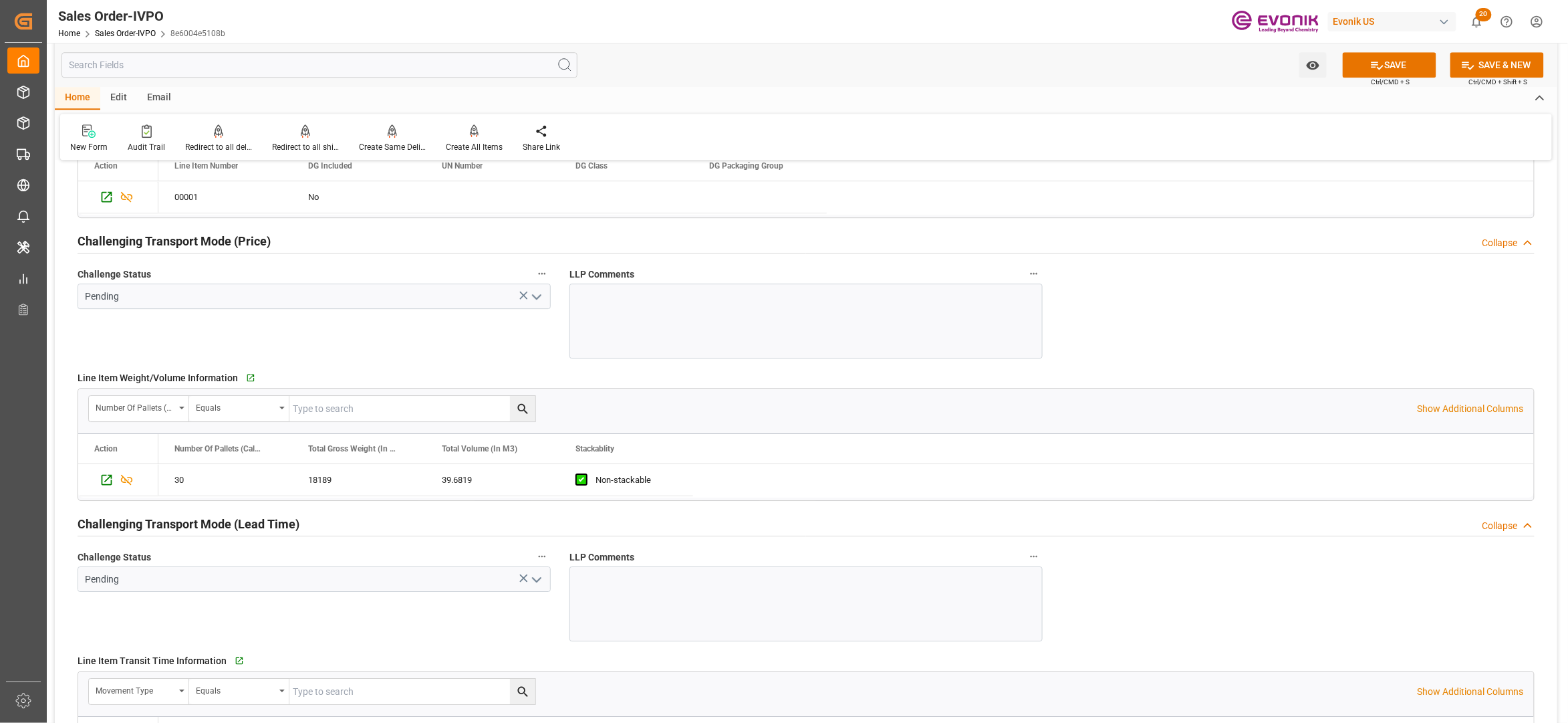
click at [534, 298] on polyline "open menu" at bounding box center [537, 296] width 8 height 4
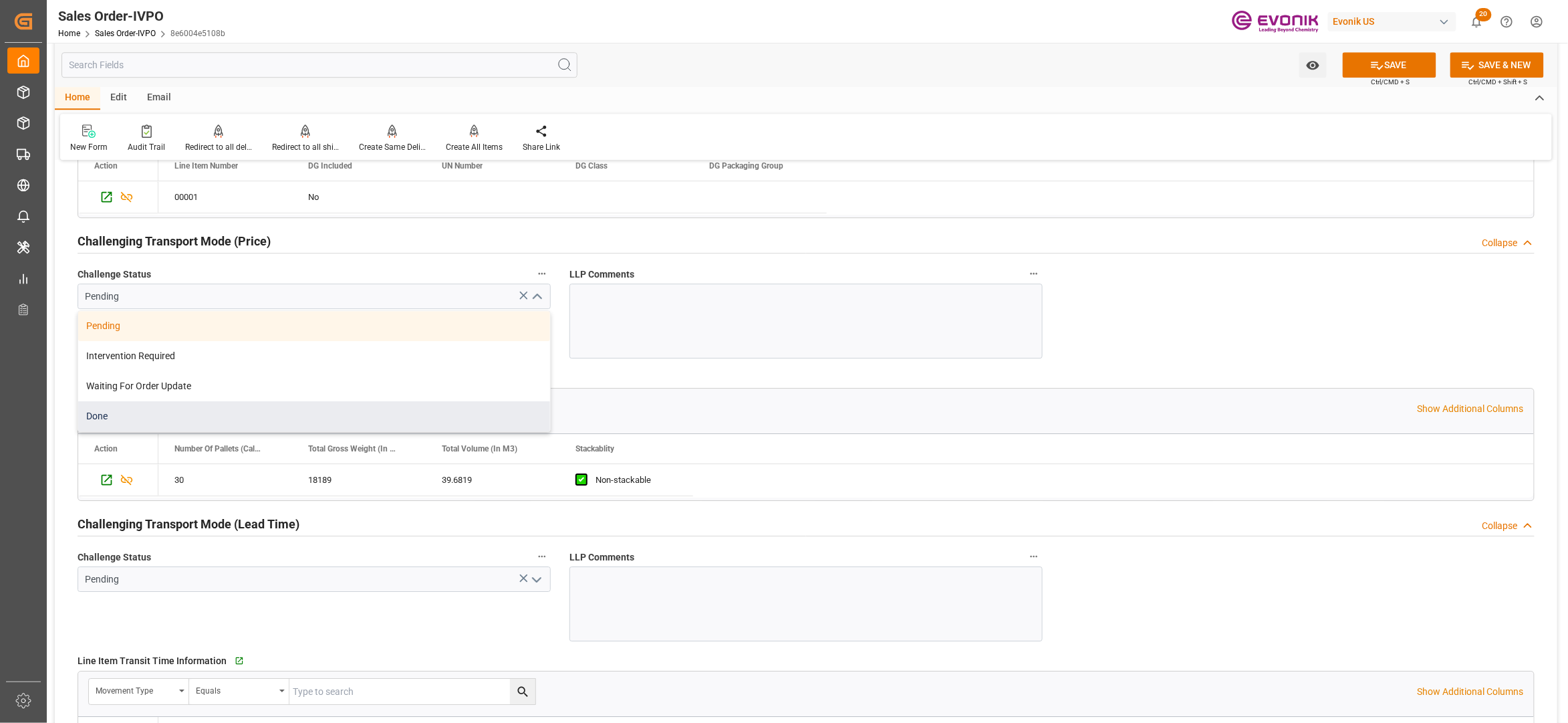
click at [222, 418] on div "Done" at bounding box center [314, 416] width 472 height 30
type input "Done"
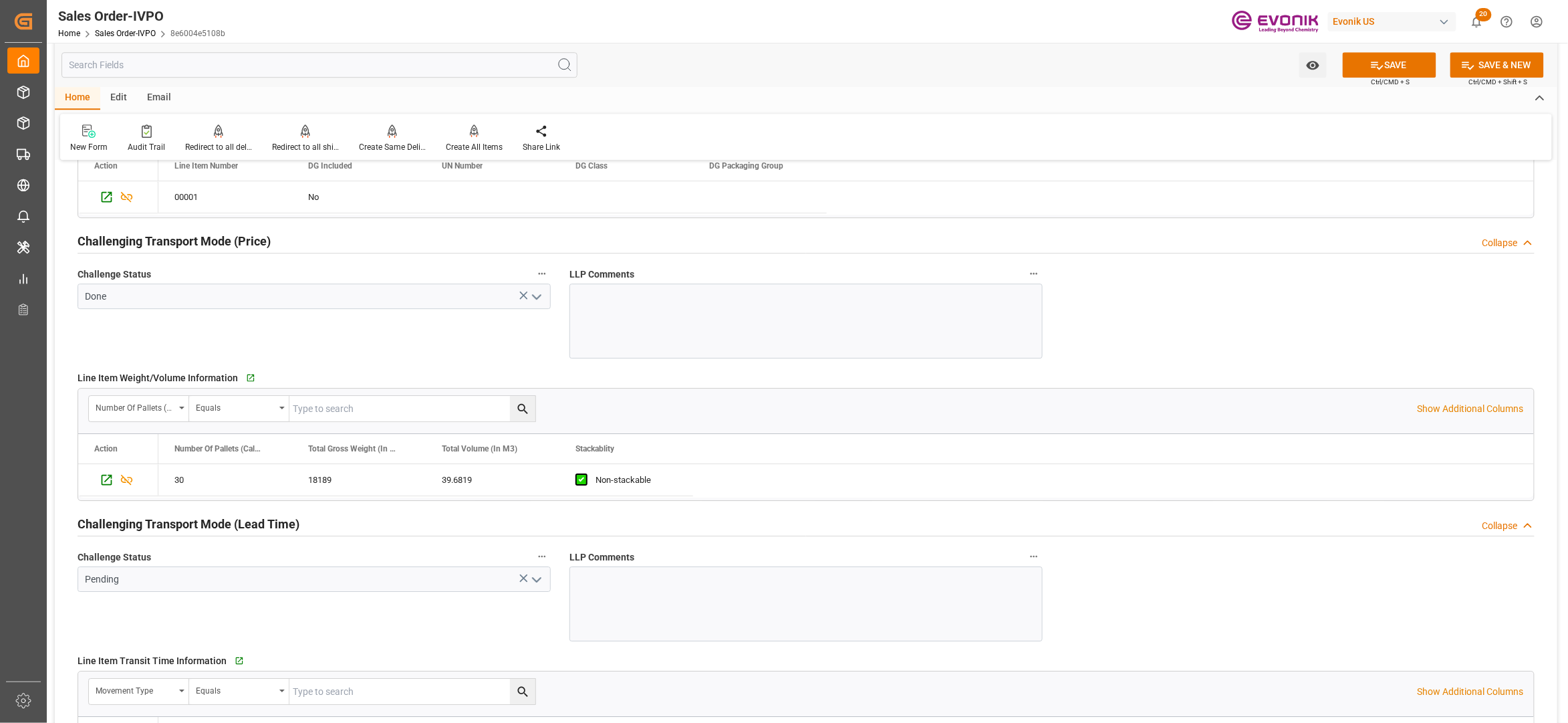
scroll to position [2079, 0]
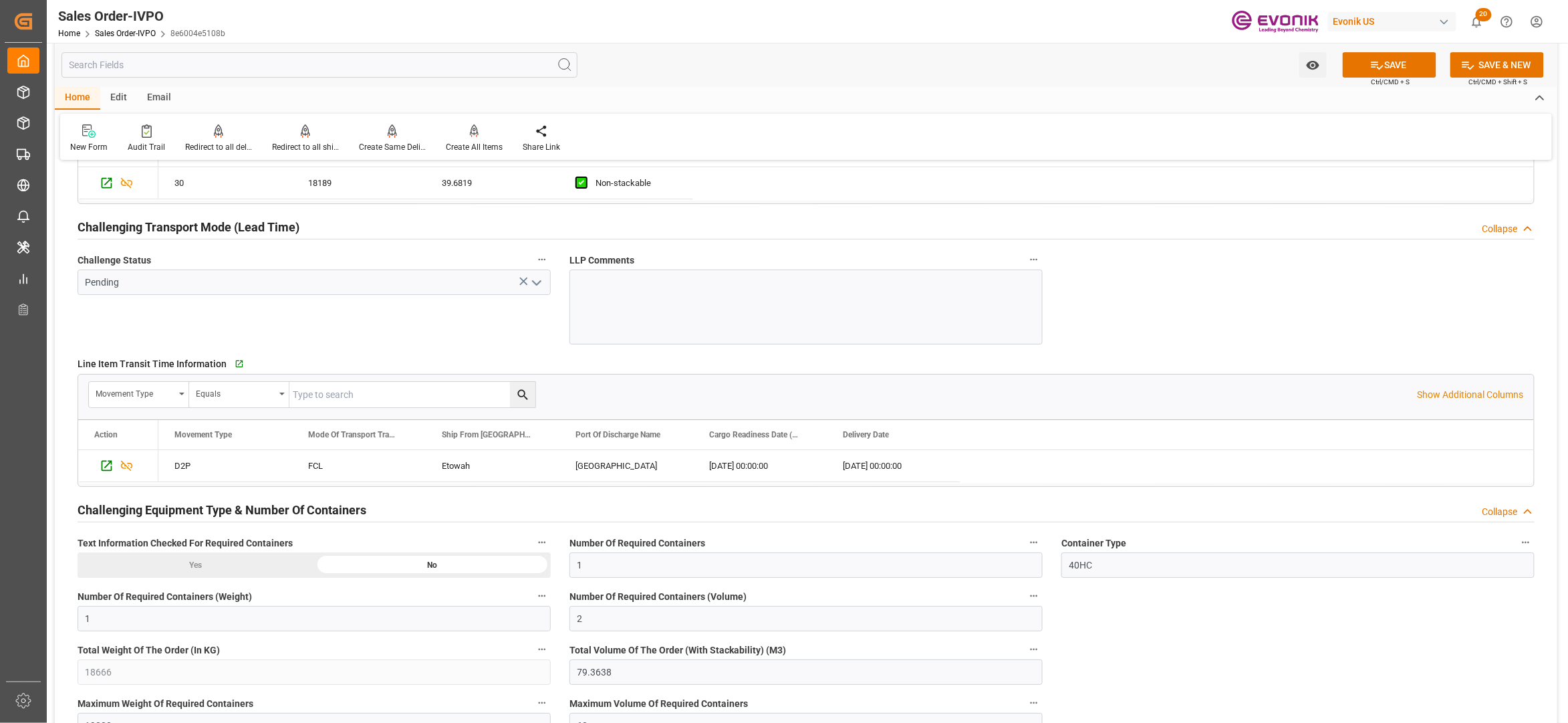
click at [534, 285] on polyline "open menu" at bounding box center [537, 282] width 8 height 4
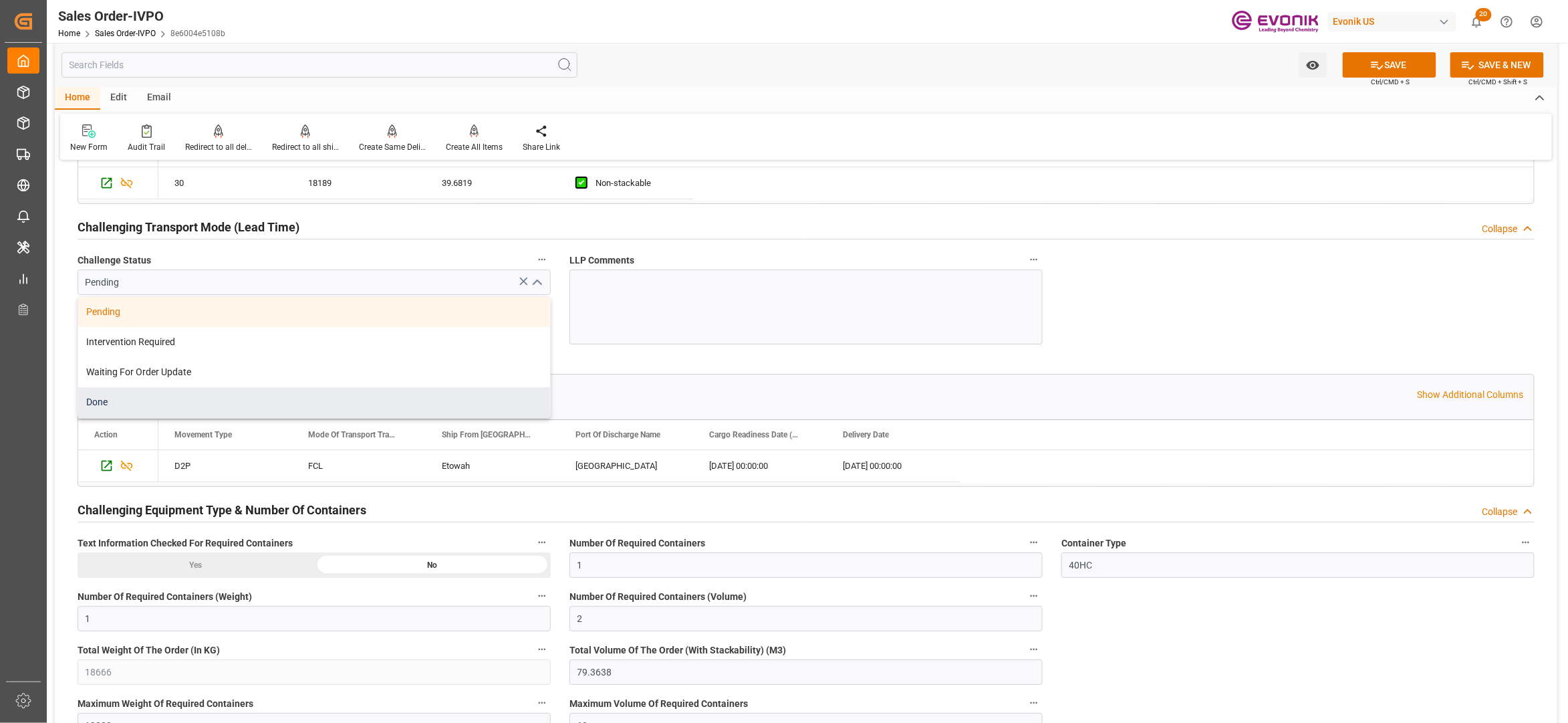
click at [166, 401] on div "Done" at bounding box center [314, 402] width 472 height 30
type input "Done"
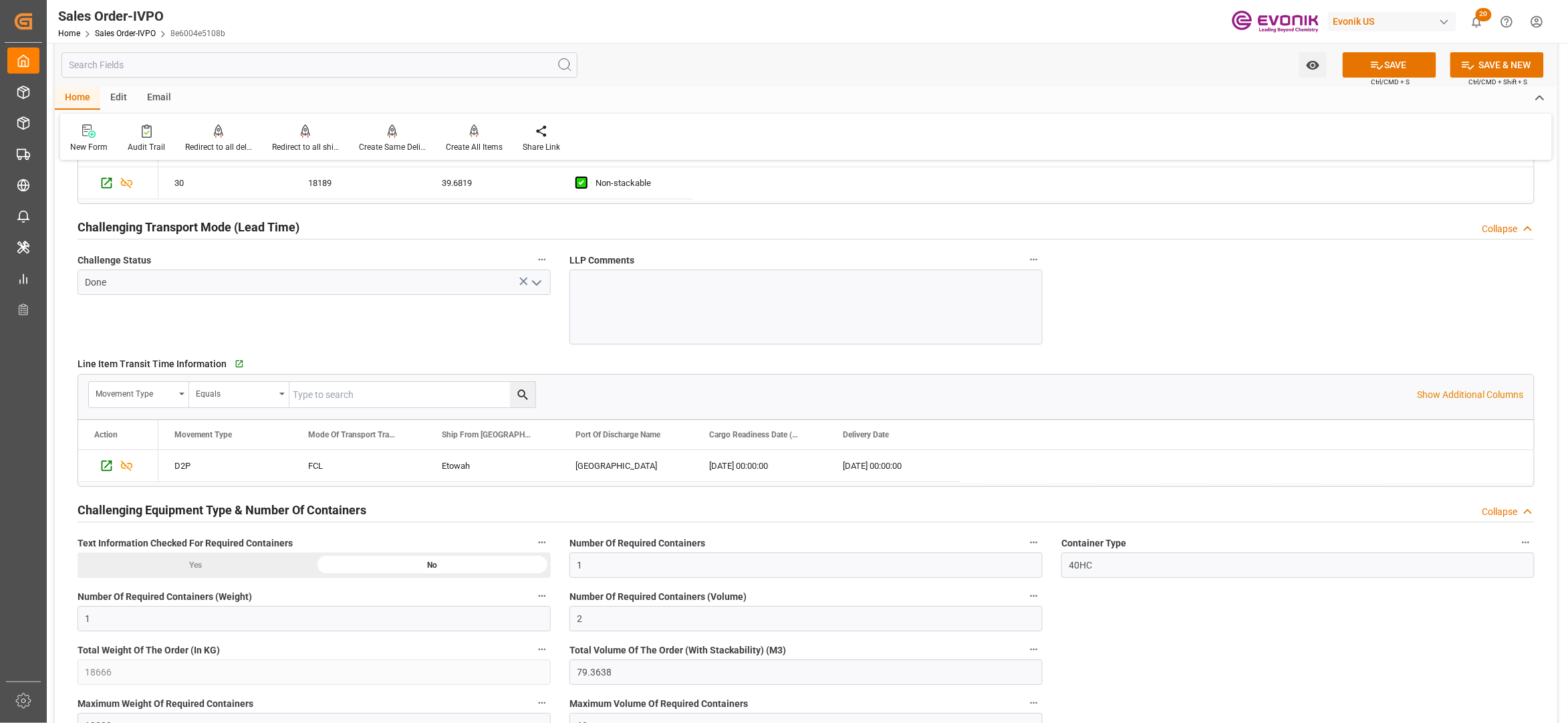
scroll to position [2377, 0]
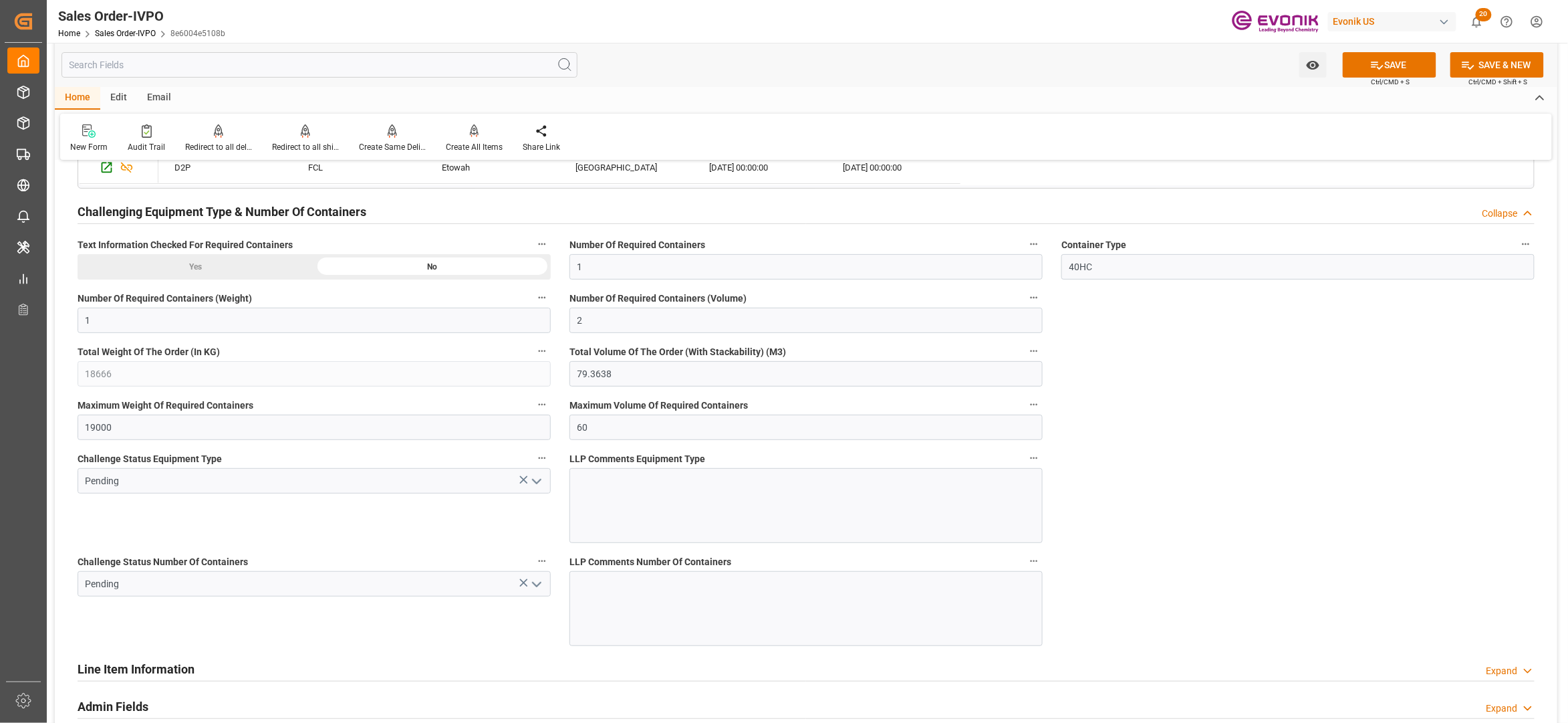
click at [535, 484] on icon "open menu" at bounding box center [537, 481] width 16 height 16
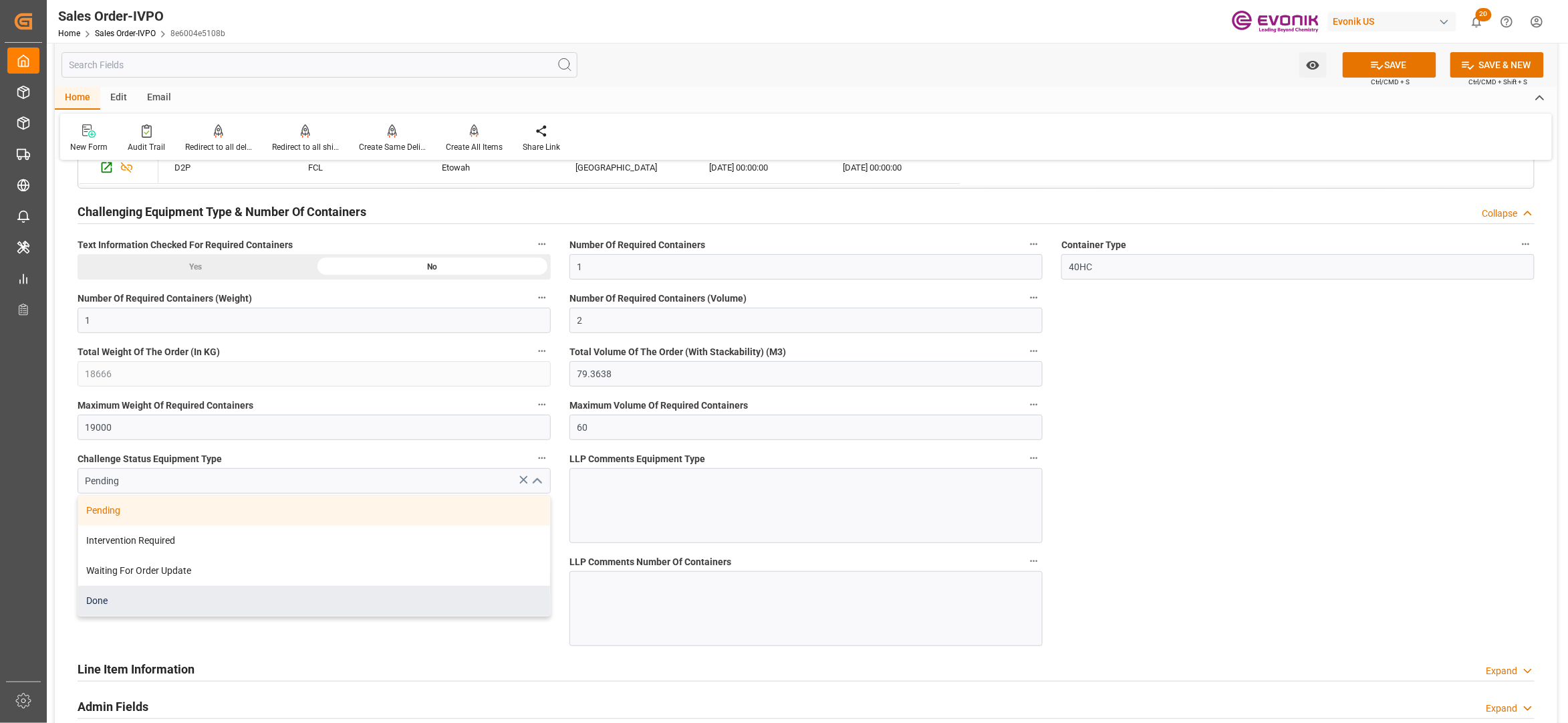
click at [217, 609] on div "Done" at bounding box center [314, 601] width 472 height 30
type input "Done"
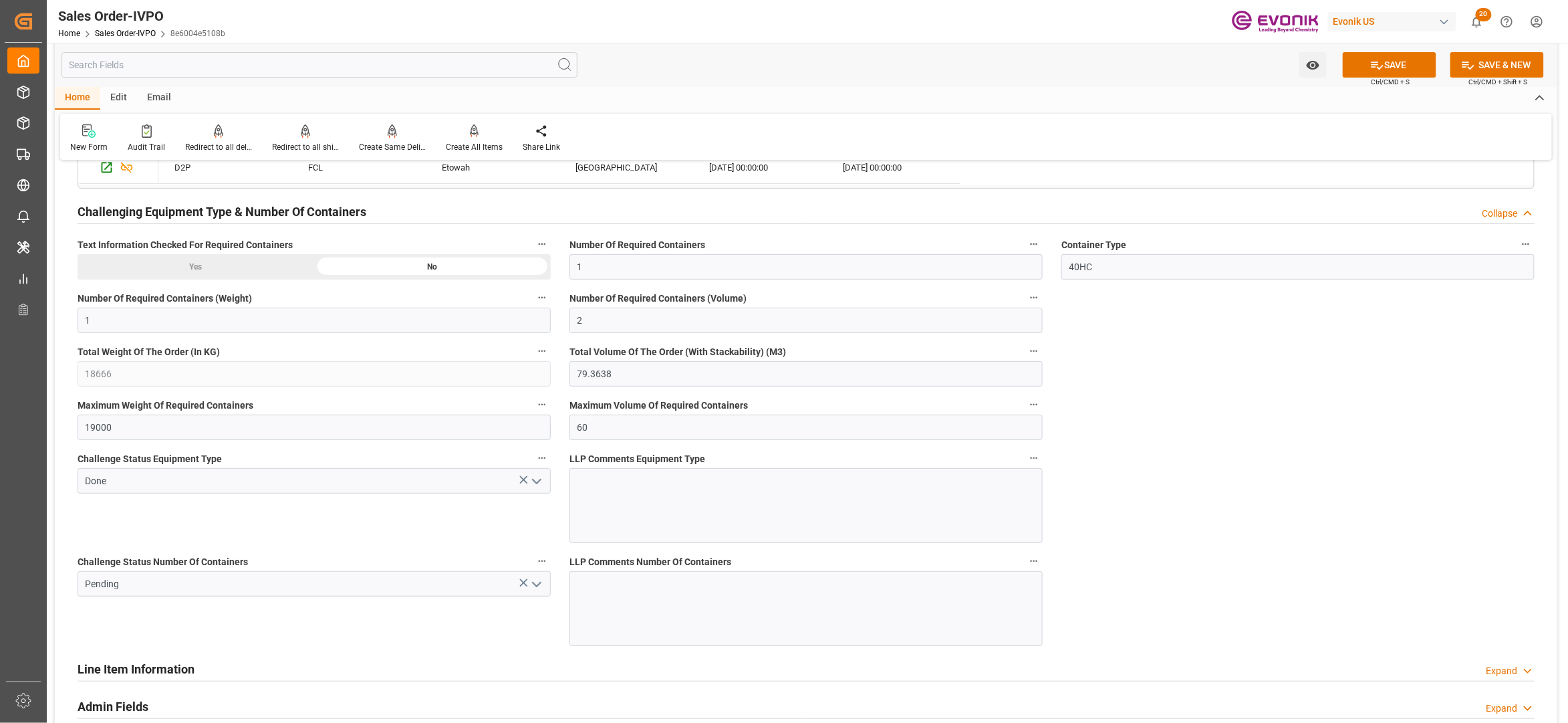
click at [538, 591] on icon "open menu" at bounding box center [537, 584] width 16 height 16
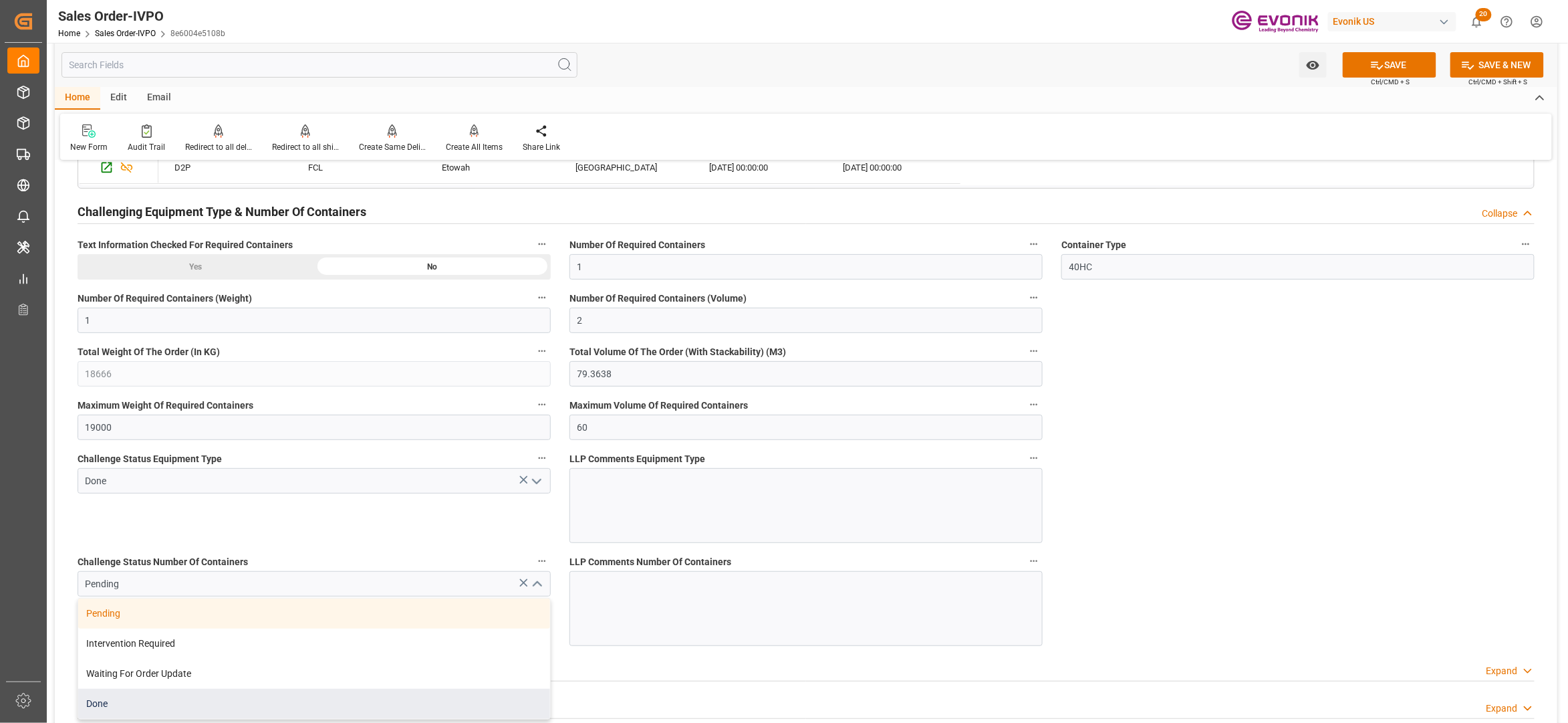
click at [153, 707] on div "Done" at bounding box center [314, 703] width 472 height 30
type input "Done"
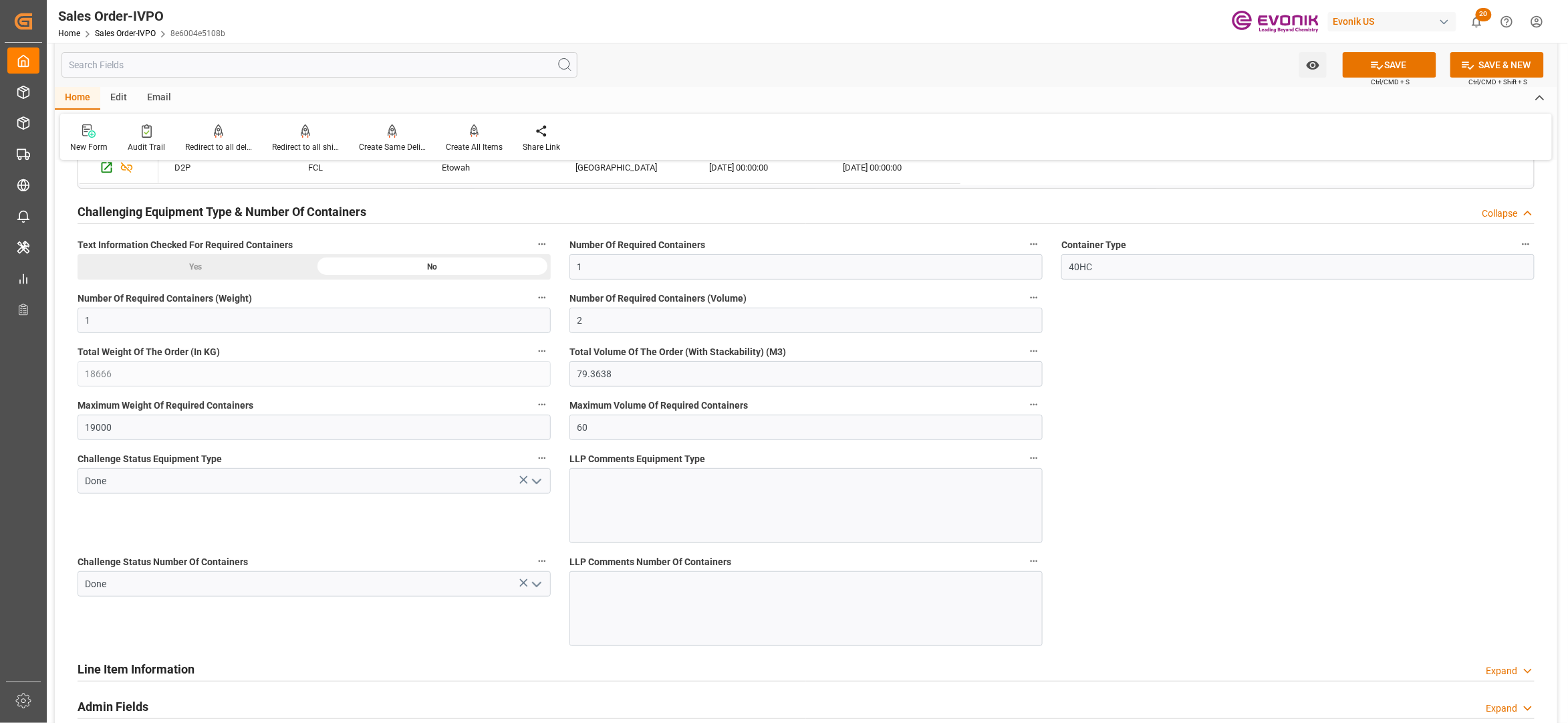
click at [1391, 68] on button "SAVE" at bounding box center [1390, 65] width 94 height 25
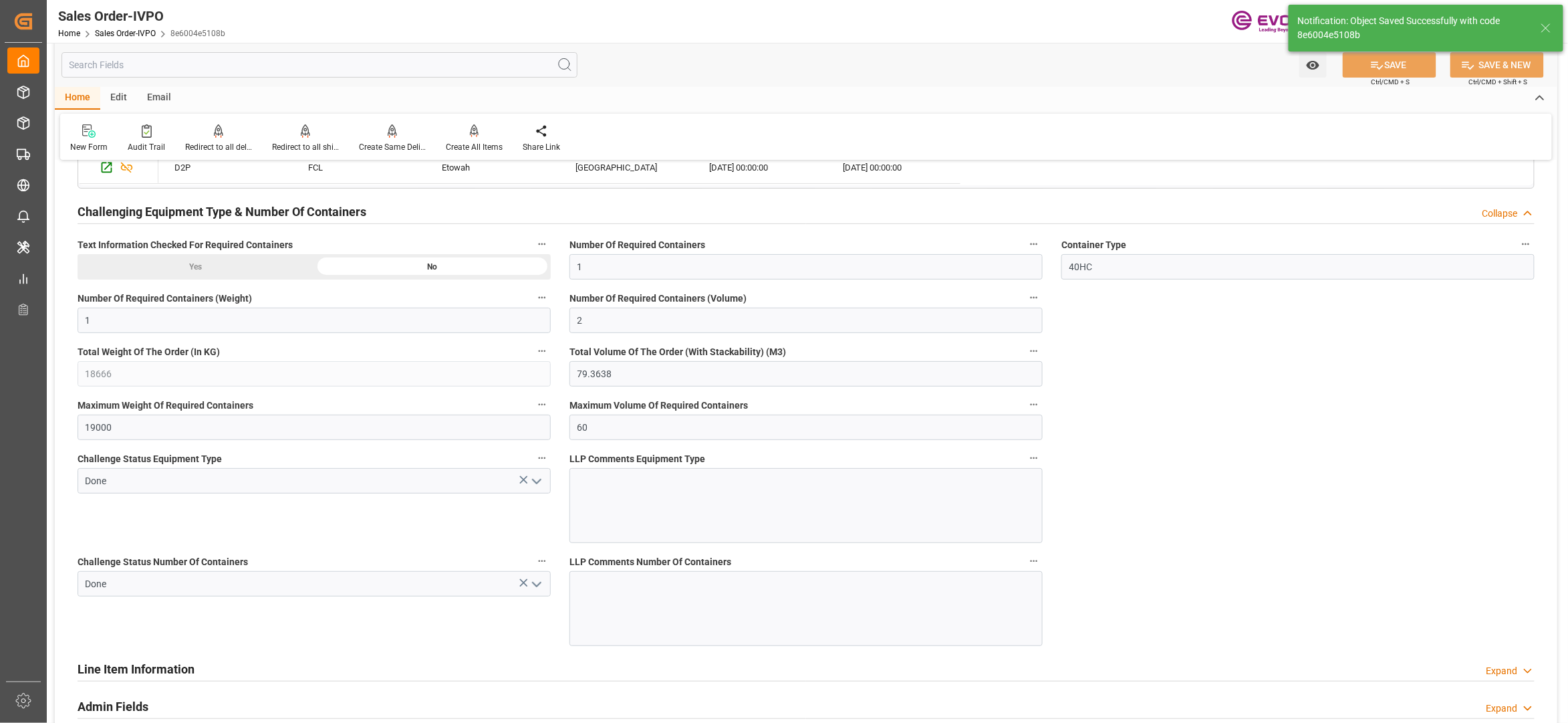
type input "15.09.2025 02:49"
type input "No"
click at [477, 134] on div at bounding box center [475, 131] width 57 height 14
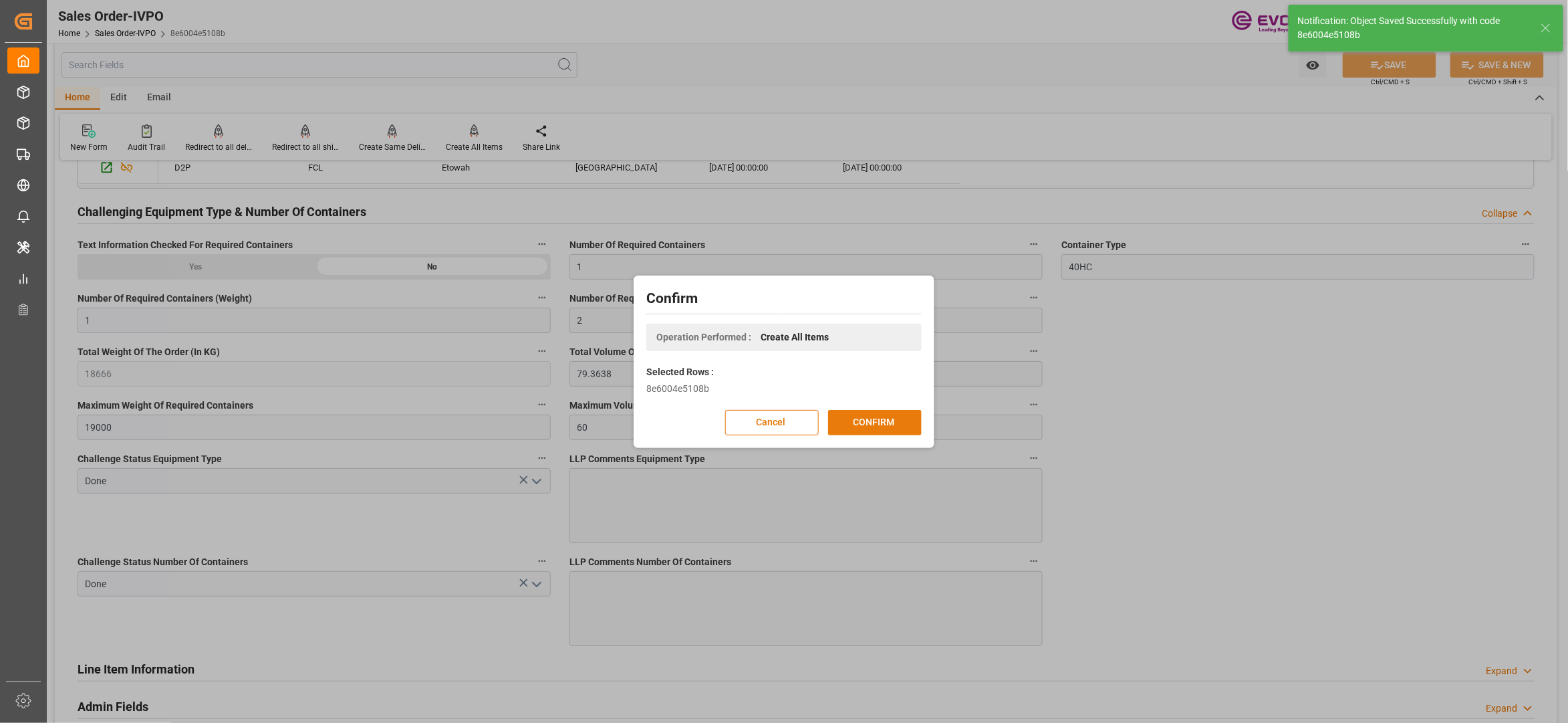
click at [888, 420] on button "CONFIRM" at bounding box center [875, 423] width 94 height 25
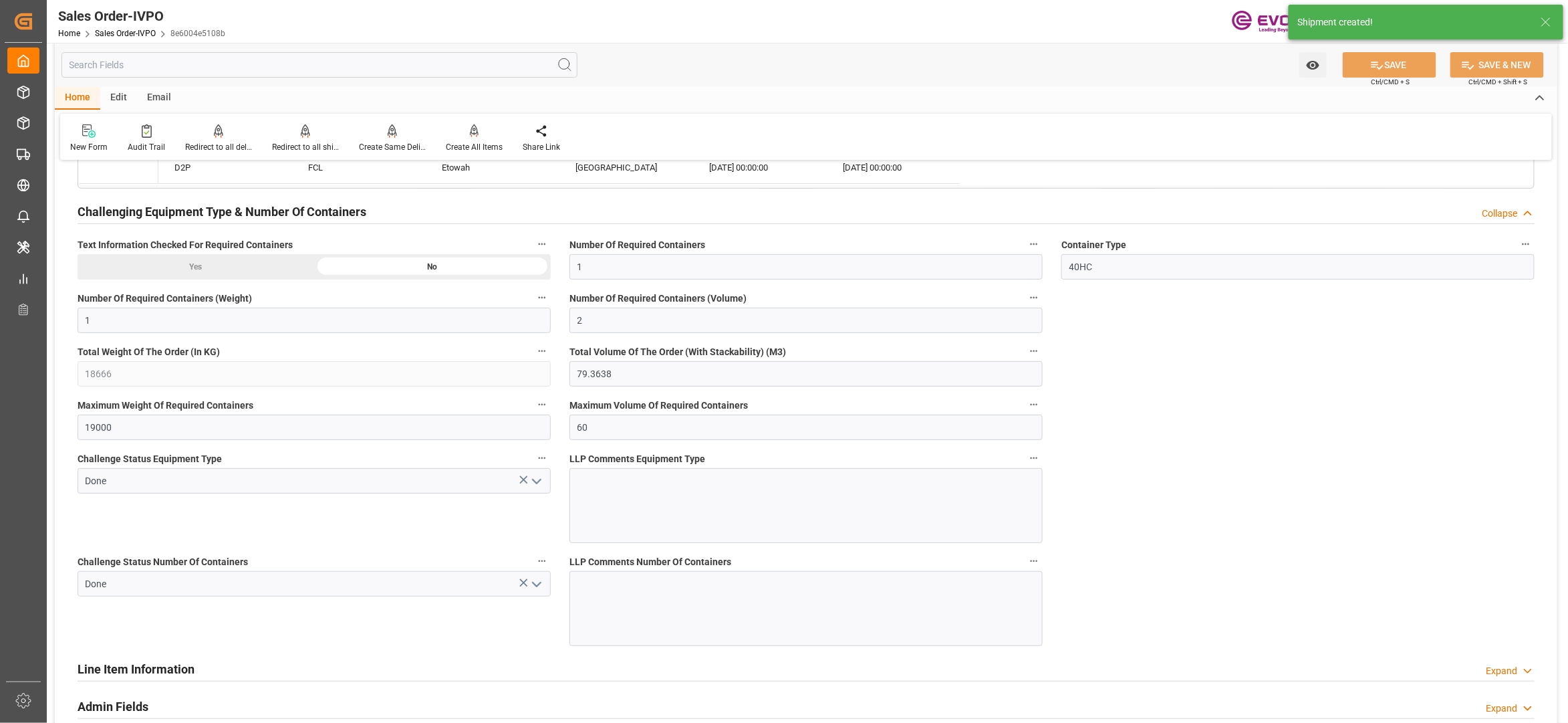
type input "16.07.2025 16:25"
type input "15.09.2025 02:49"
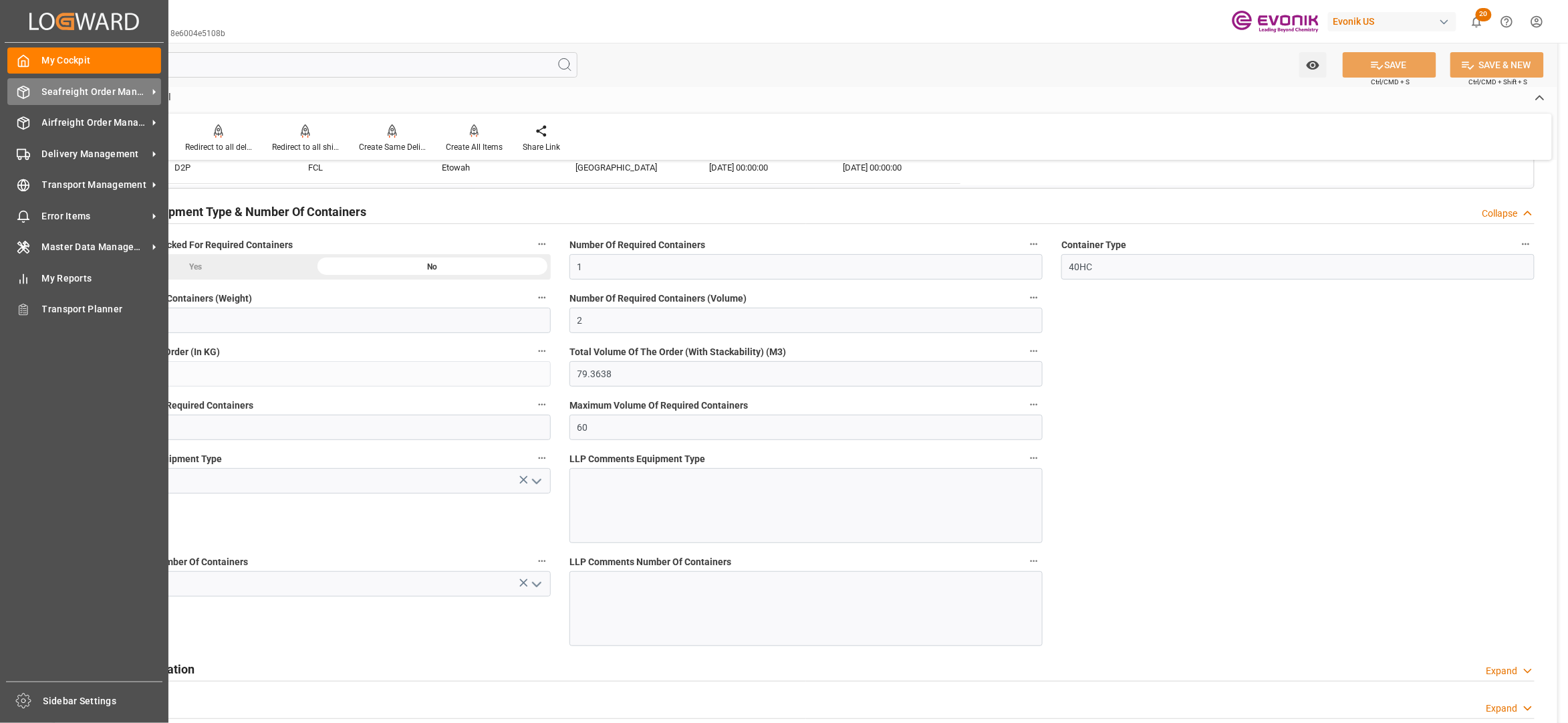
click at [62, 91] on span "Seafreight Order Management" at bounding box center [95, 92] width 106 height 14
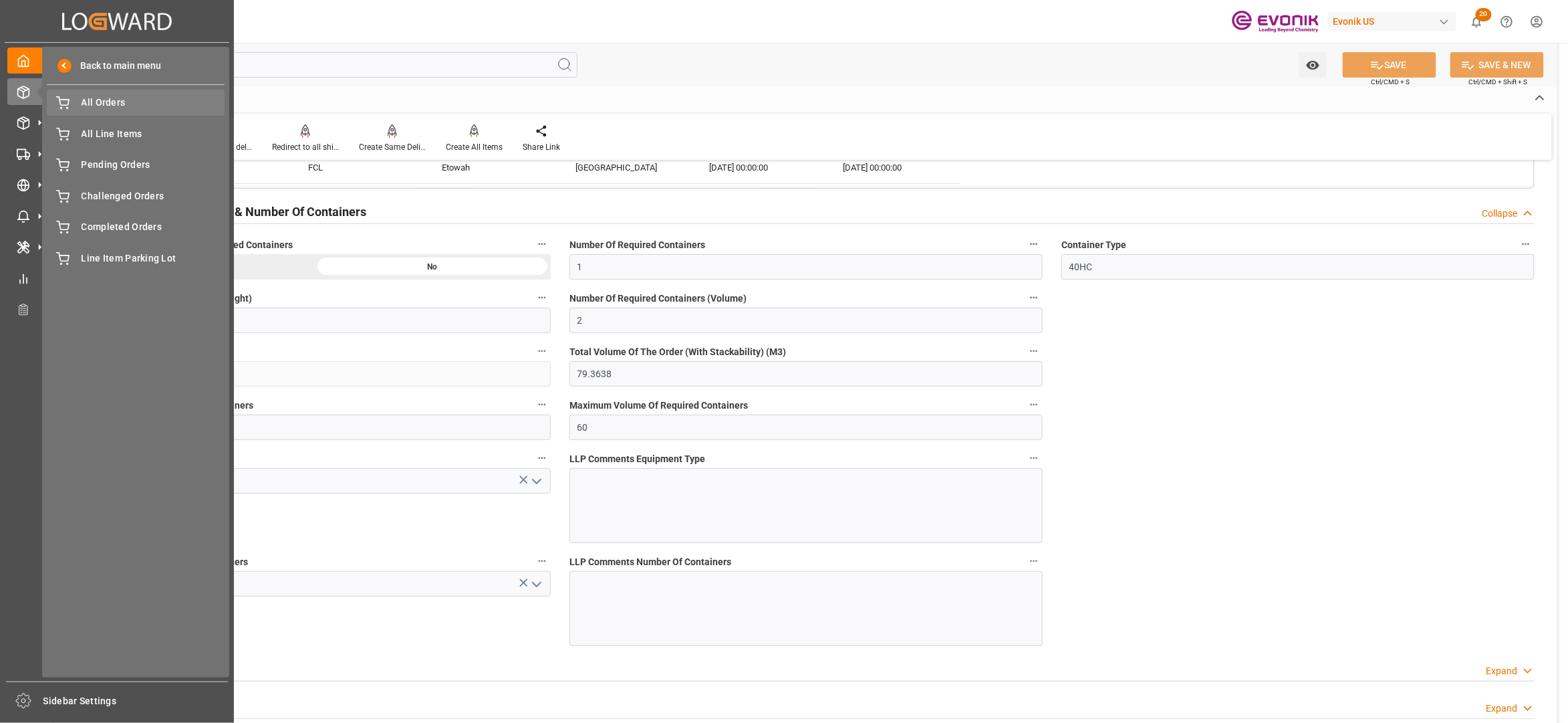
click at [100, 100] on span "All Orders" at bounding box center [153, 102] width 143 height 14
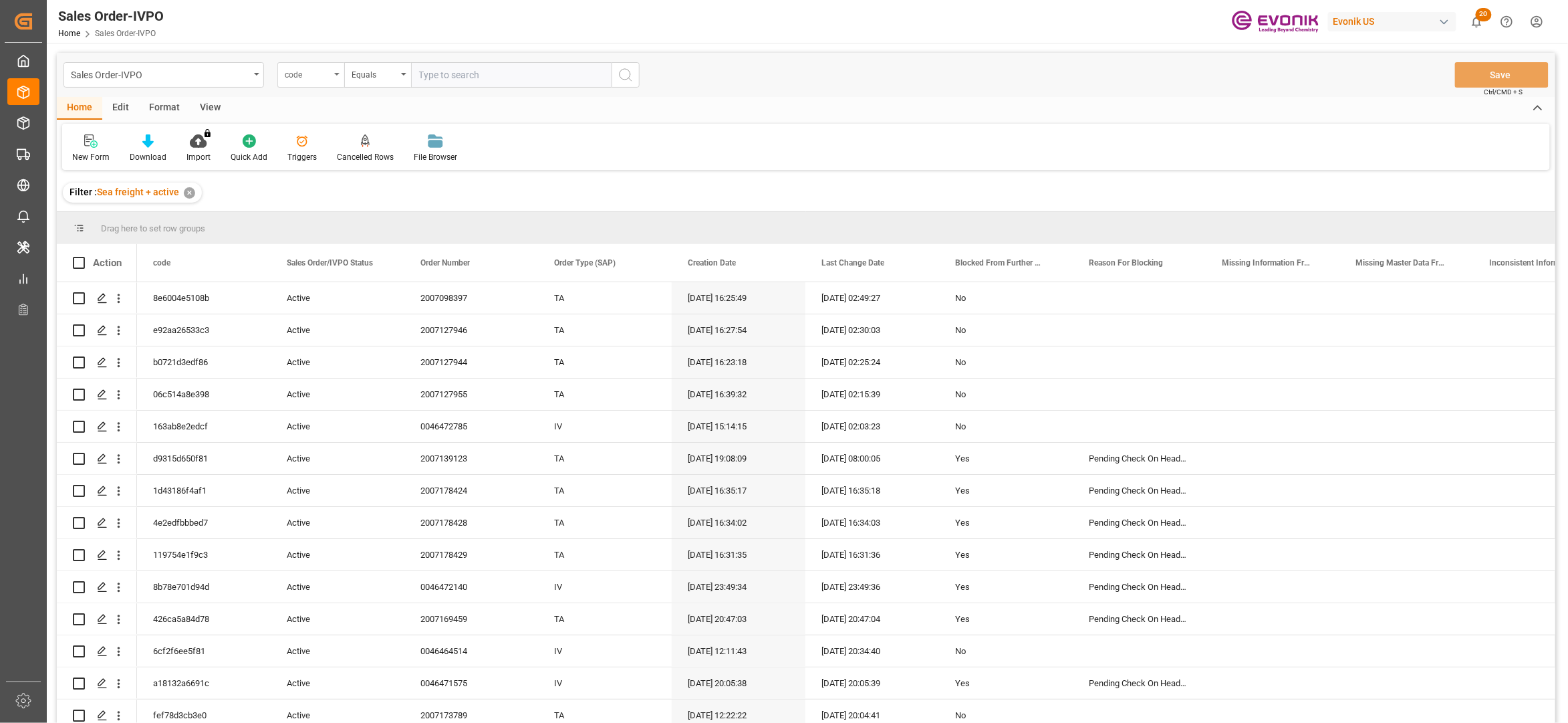
click at [318, 80] on div "code" at bounding box center [307, 73] width 46 height 16
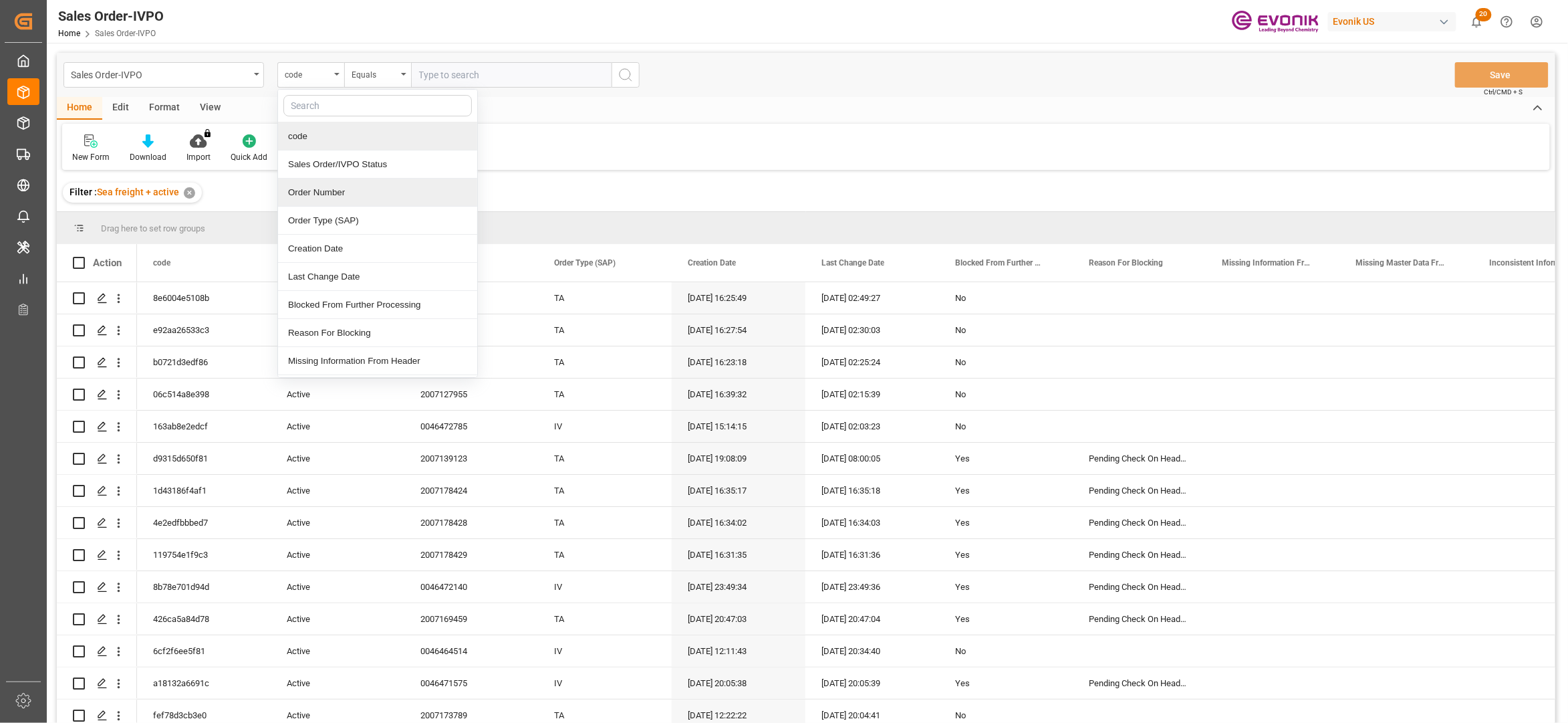
click at [330, 196] on div "Order Number" at bounding box center [378, 192] width 199 height 28
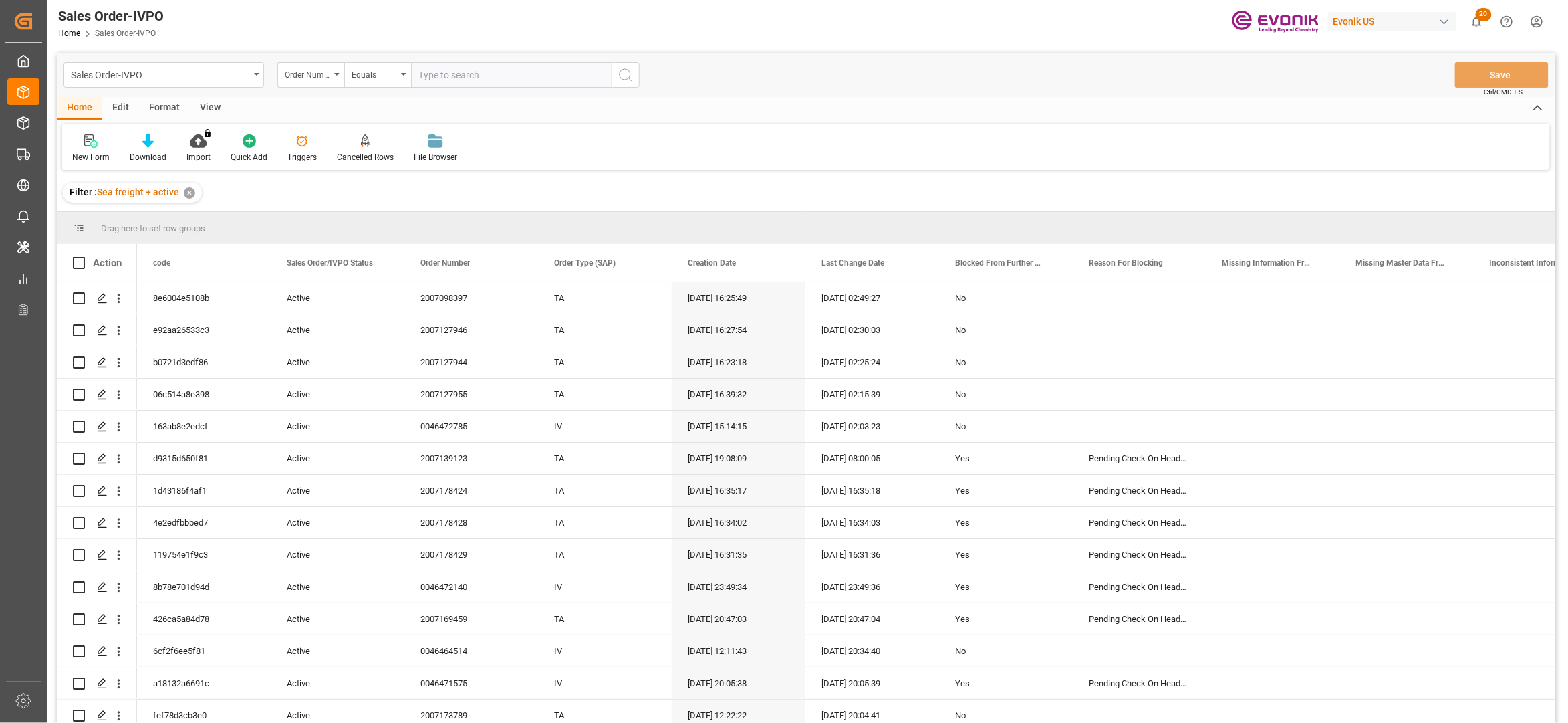
click at [444, 68] on input "text" at bounding box center [511, 75] width 200 height 25
paste input "2007149558"
type input "2007149558"
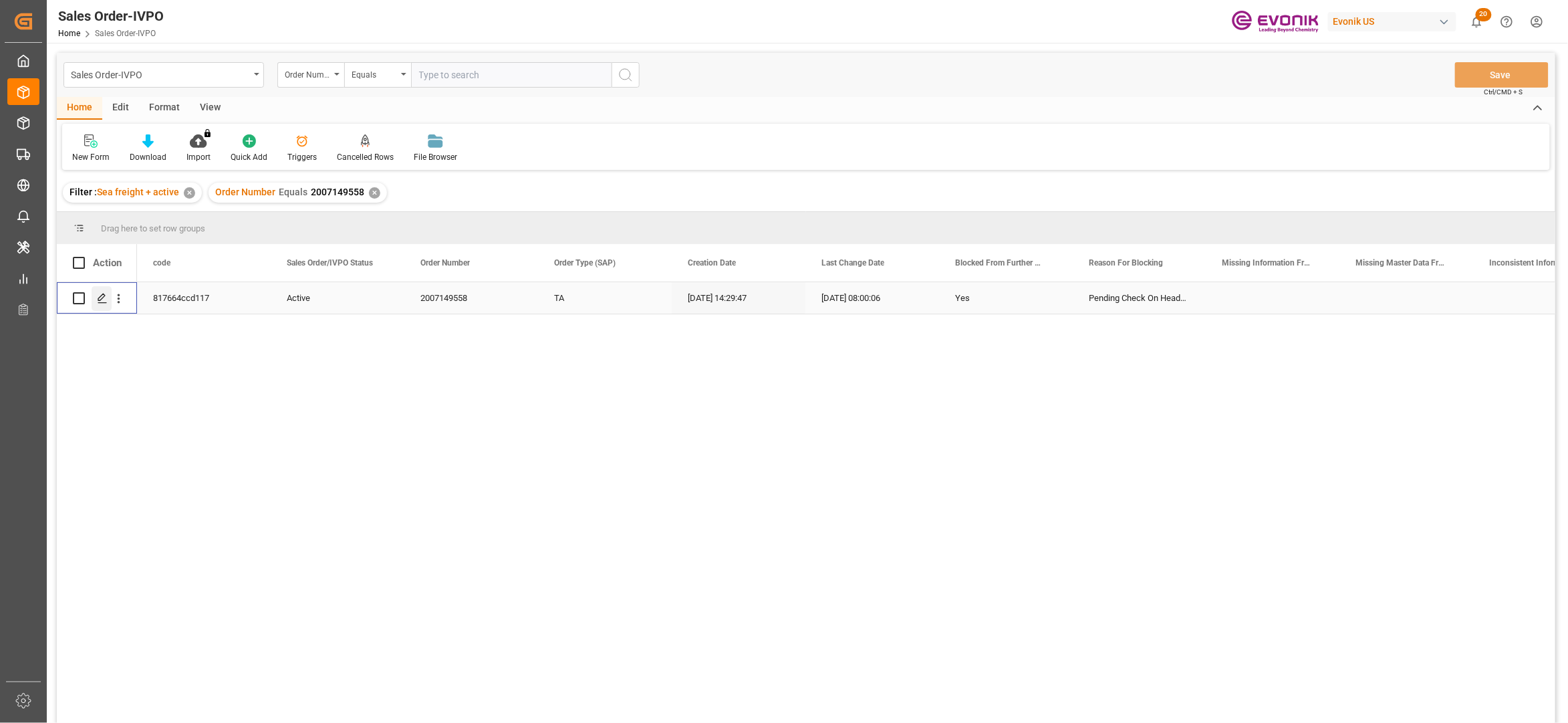
click at [102, 296] on icon "Press SPACE to select this row." at bounding box center [102, 298] width 11 height 11
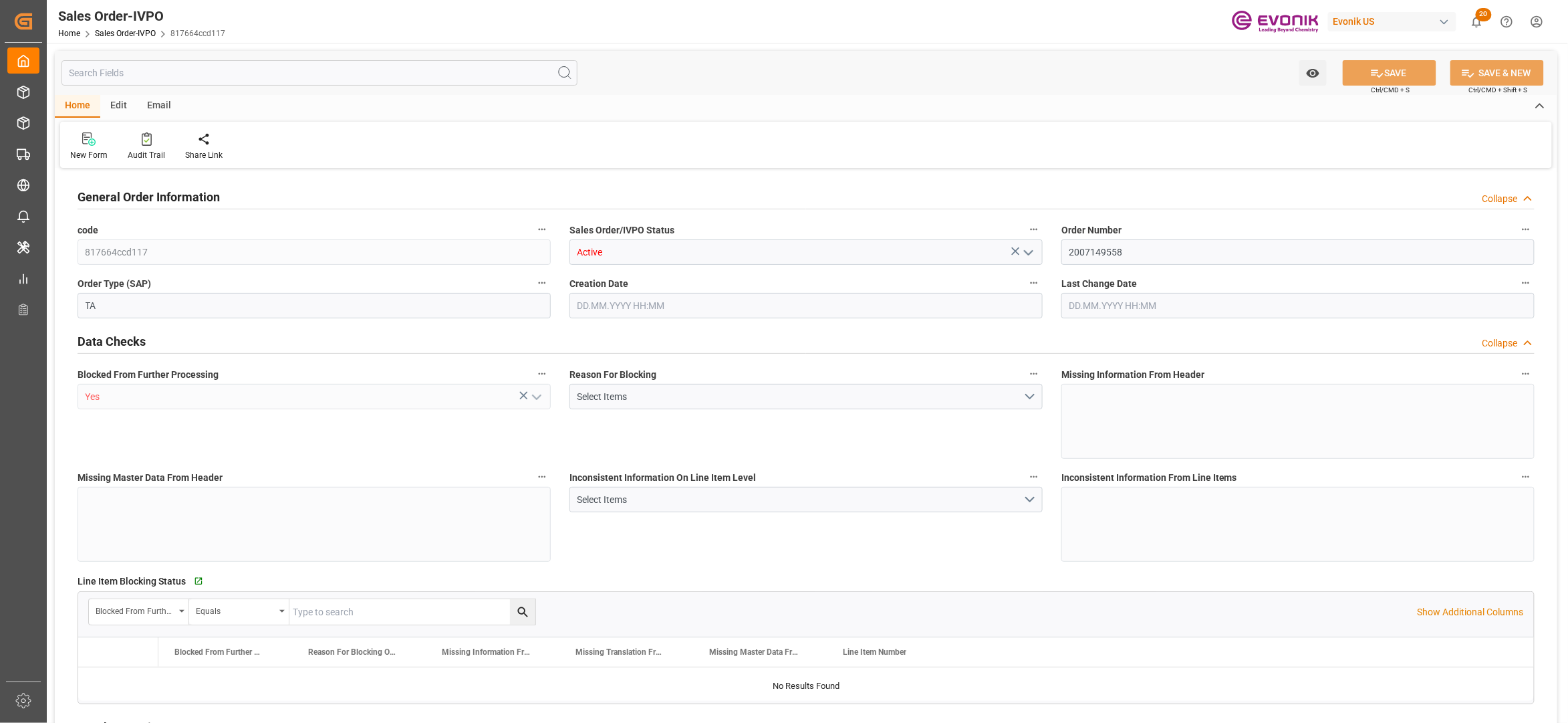
type input "CNSHA"
type input "0"
type input "1"
type input "2"
type input "1"
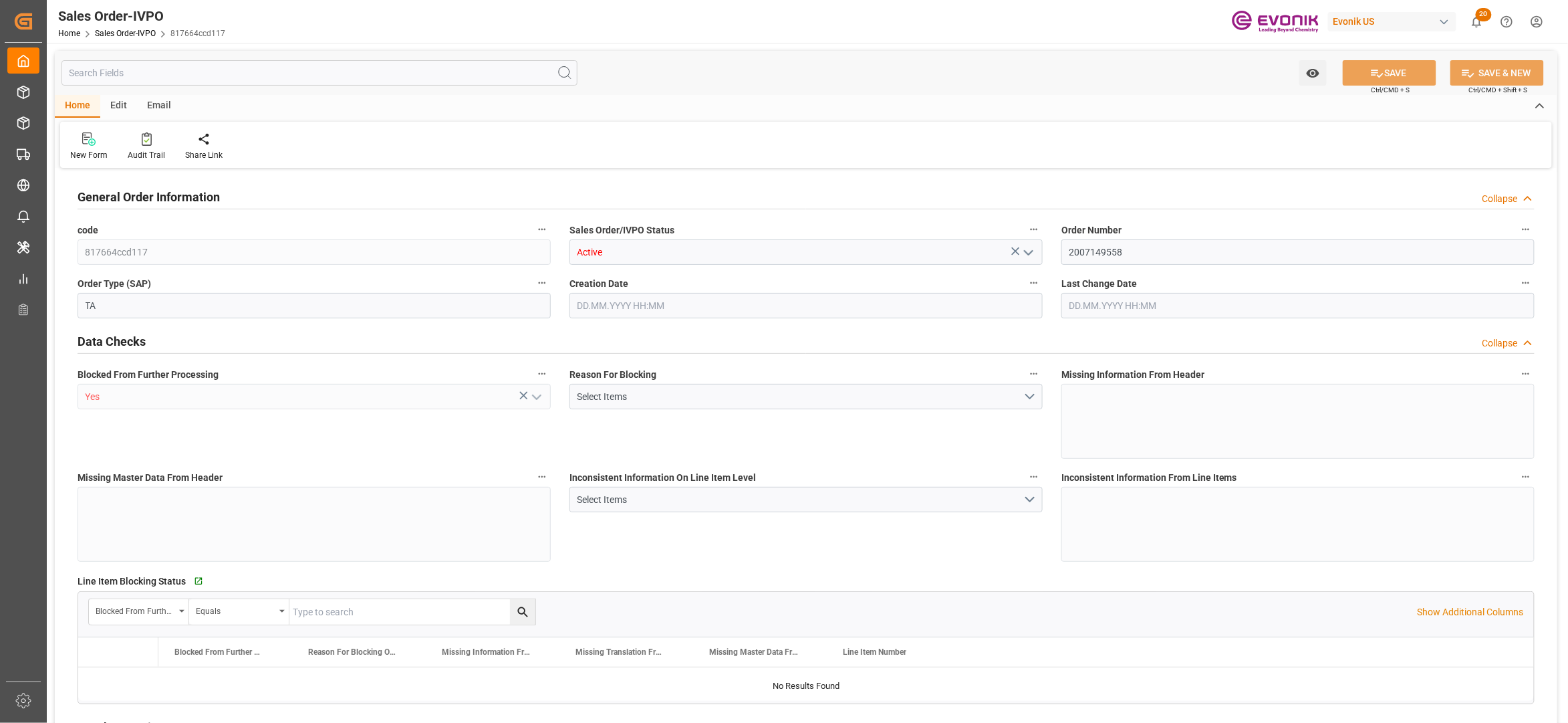
type input "19438.88"
type input "51.1212"
type input "19000"
type input "60"
type input "28.08.2025 14:29"
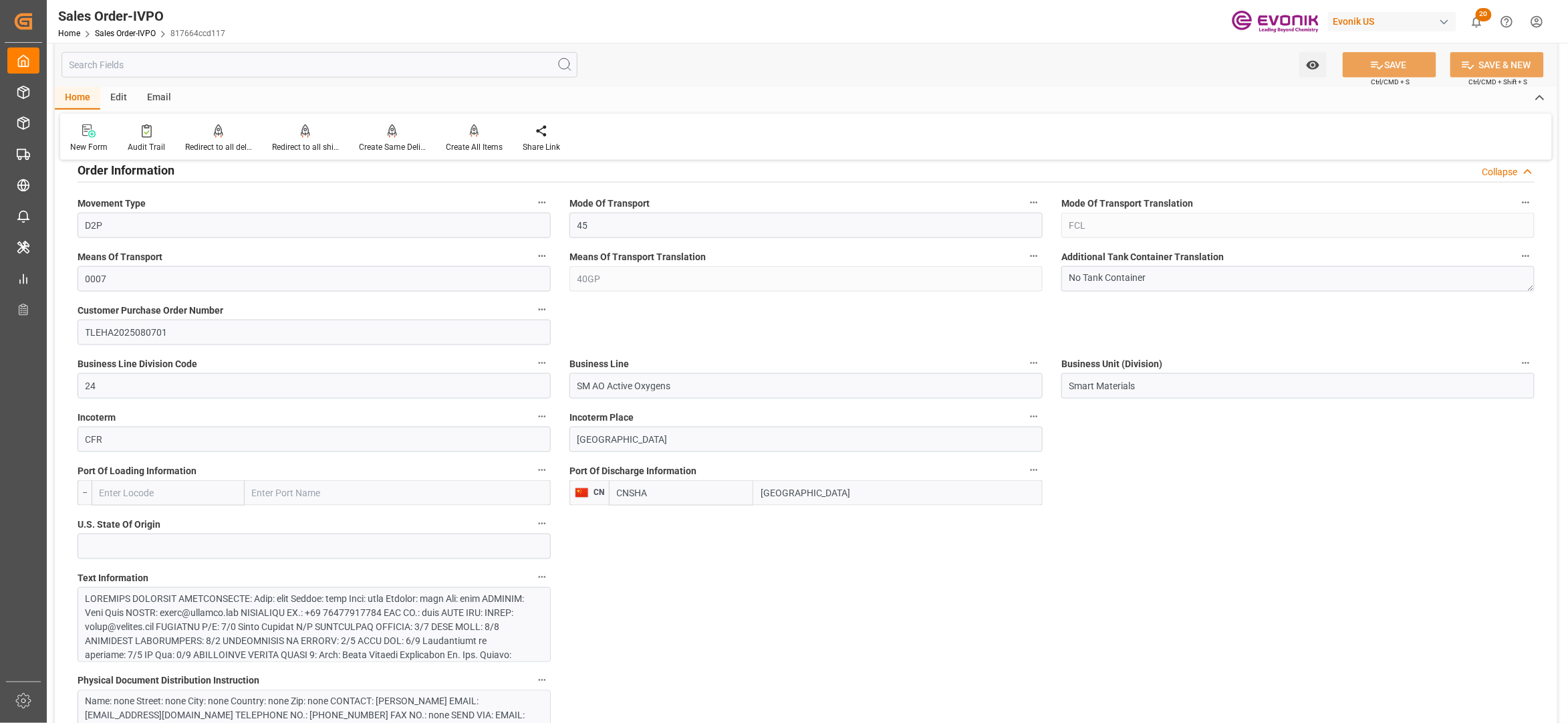
scroll to position [891, 0]
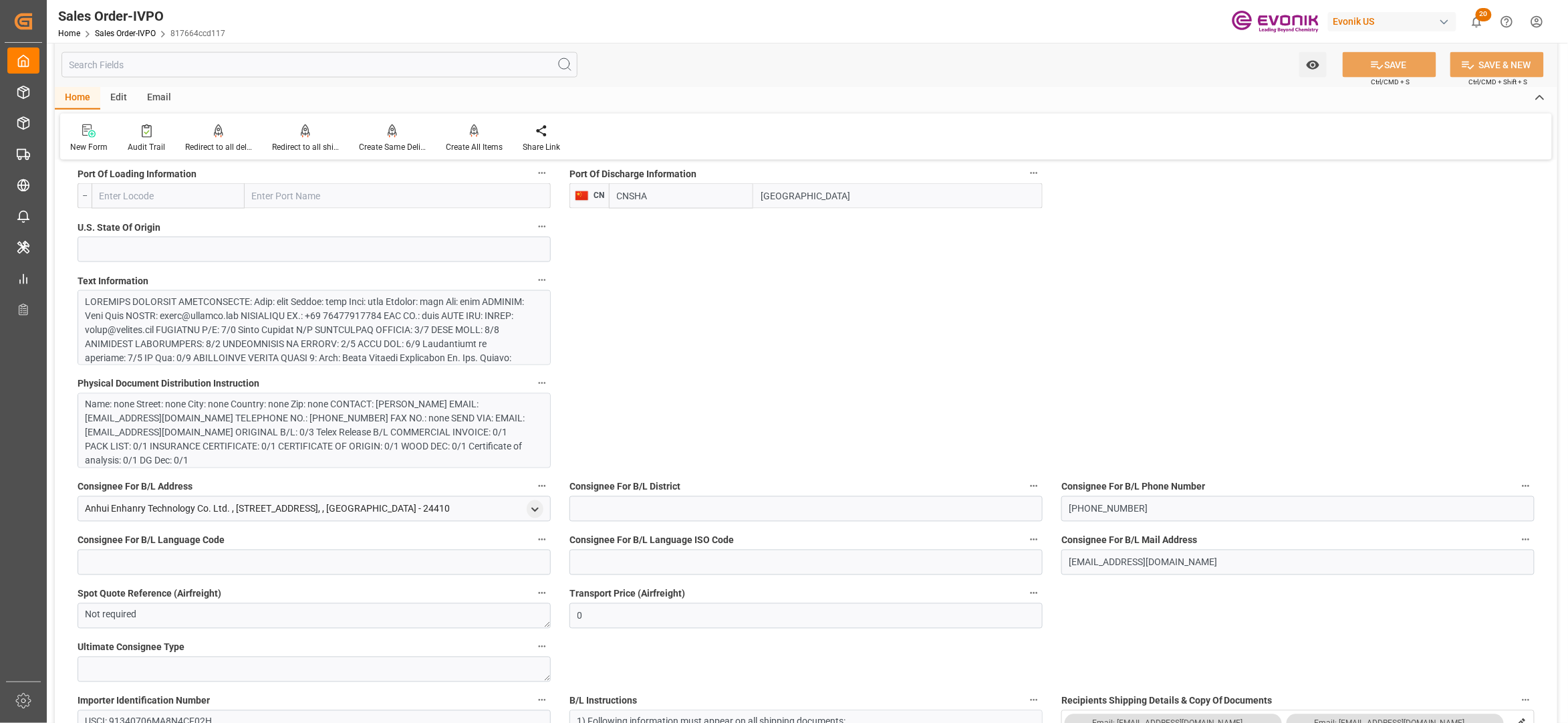
click at [431, 316] on div at bounding box center [307, 449] width 444 height 309
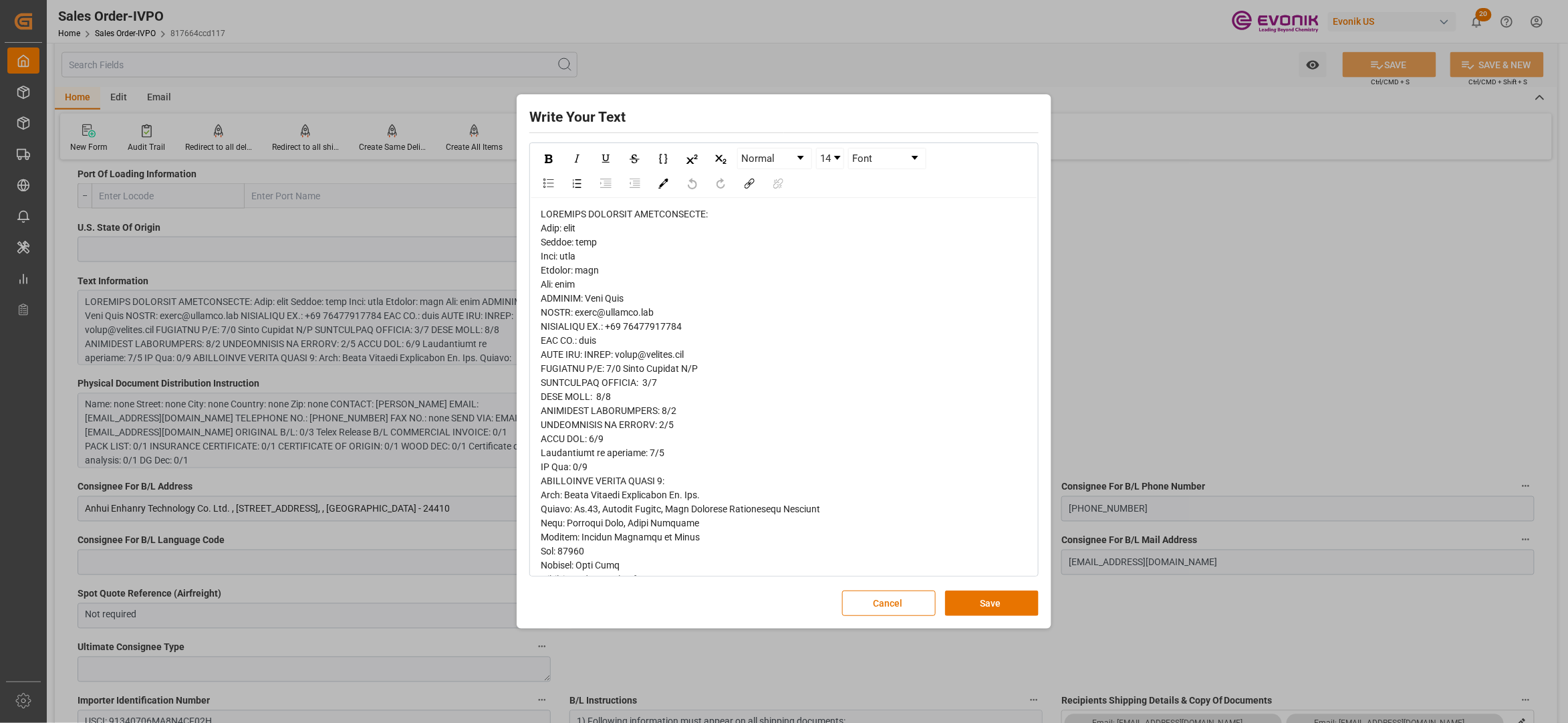
click at [563, 244] on span "rdw-editor" at bounding box center [684, 663] width 288 height 909
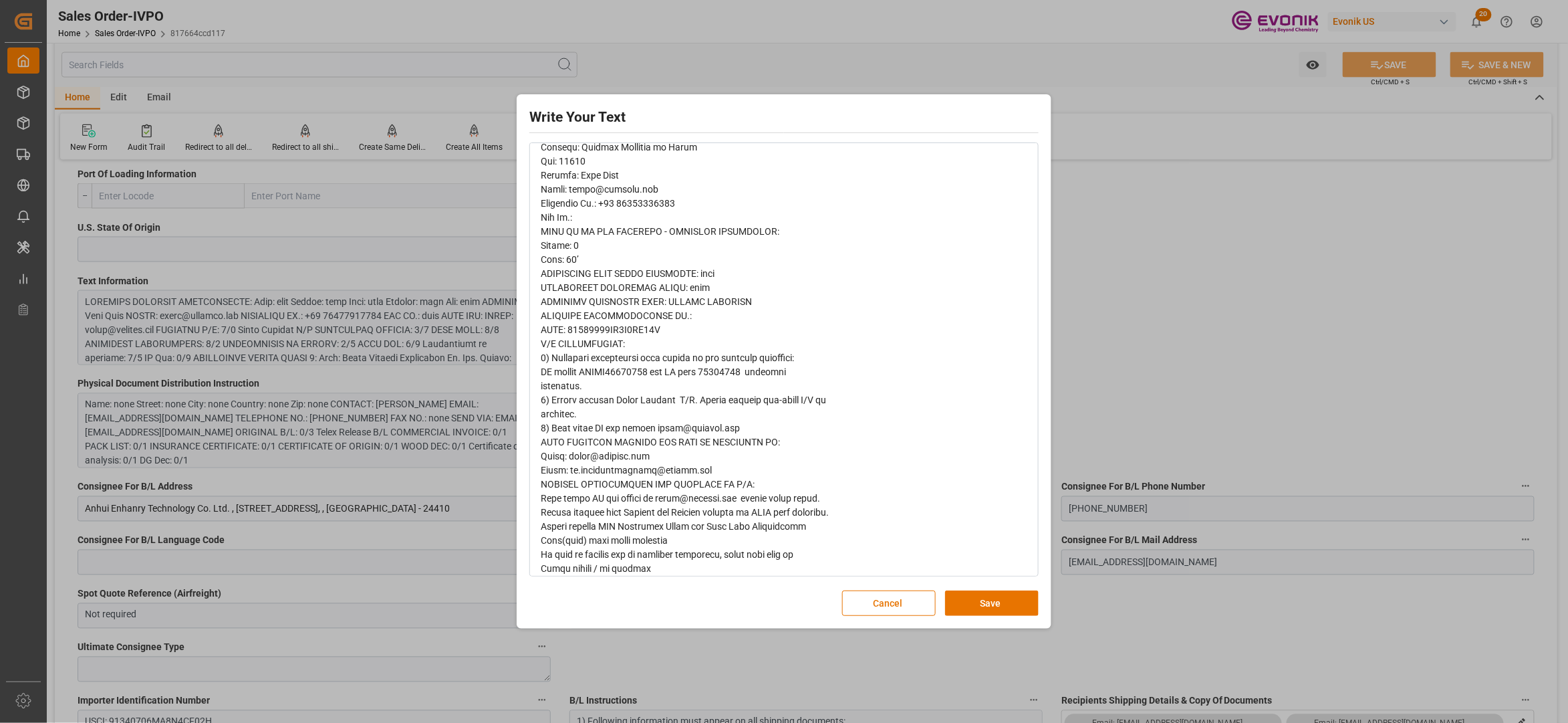
scroll to position [544, 0]
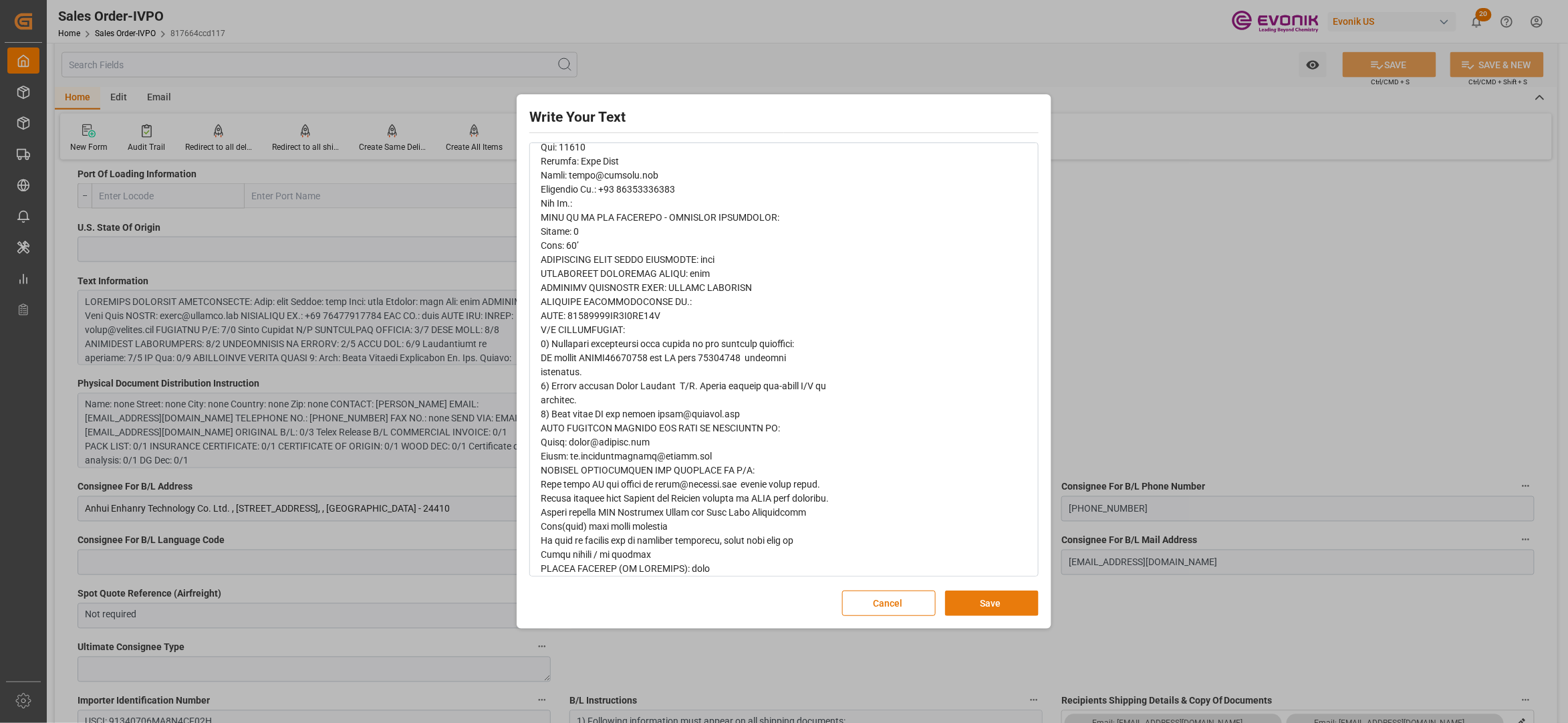
drag, startPoint x: 964, startPoint y: 600, endPoint x: 695, endPoint y: 519, distance: 280.9
click at [965, 600] on button "Save" at bounding box center [992, 603] width 94 height 25
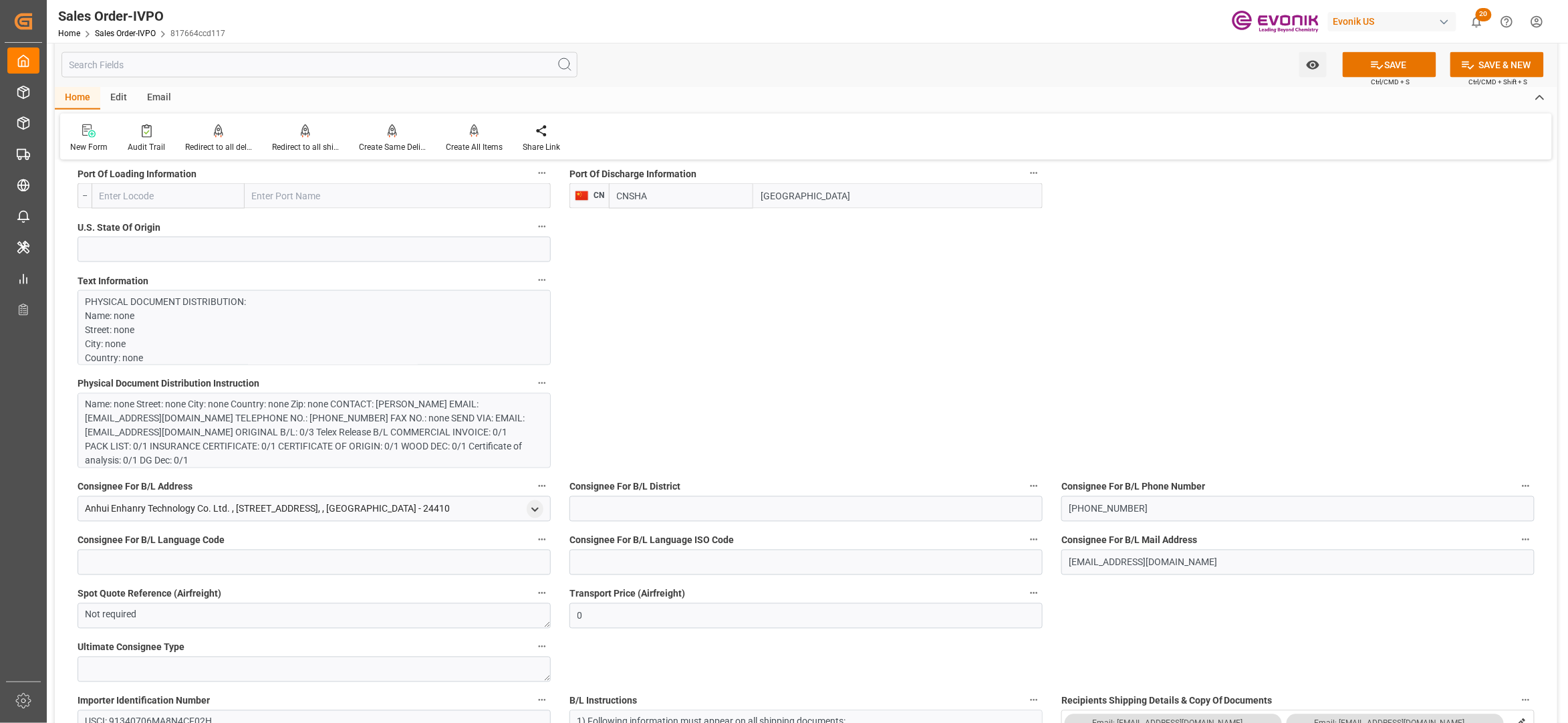
click at [301, 442] on div "Name: none Street: none City: none Country: none Zip: none CONTACT: Mont Chen E…" at bounding box center [307, 433] width 444 height 70
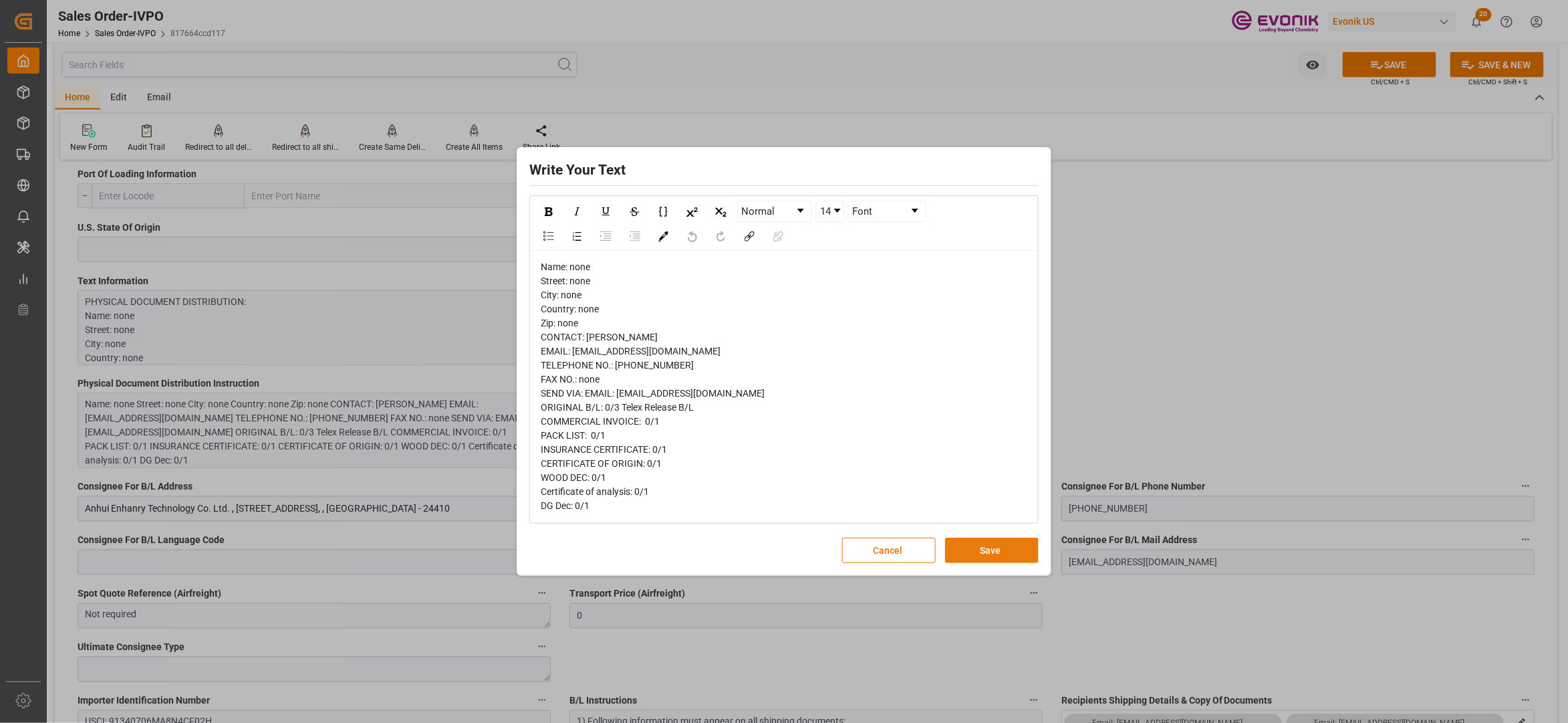
click at [988, 554] on button "Save" at bounding box center [992, 550] width 94 height 25
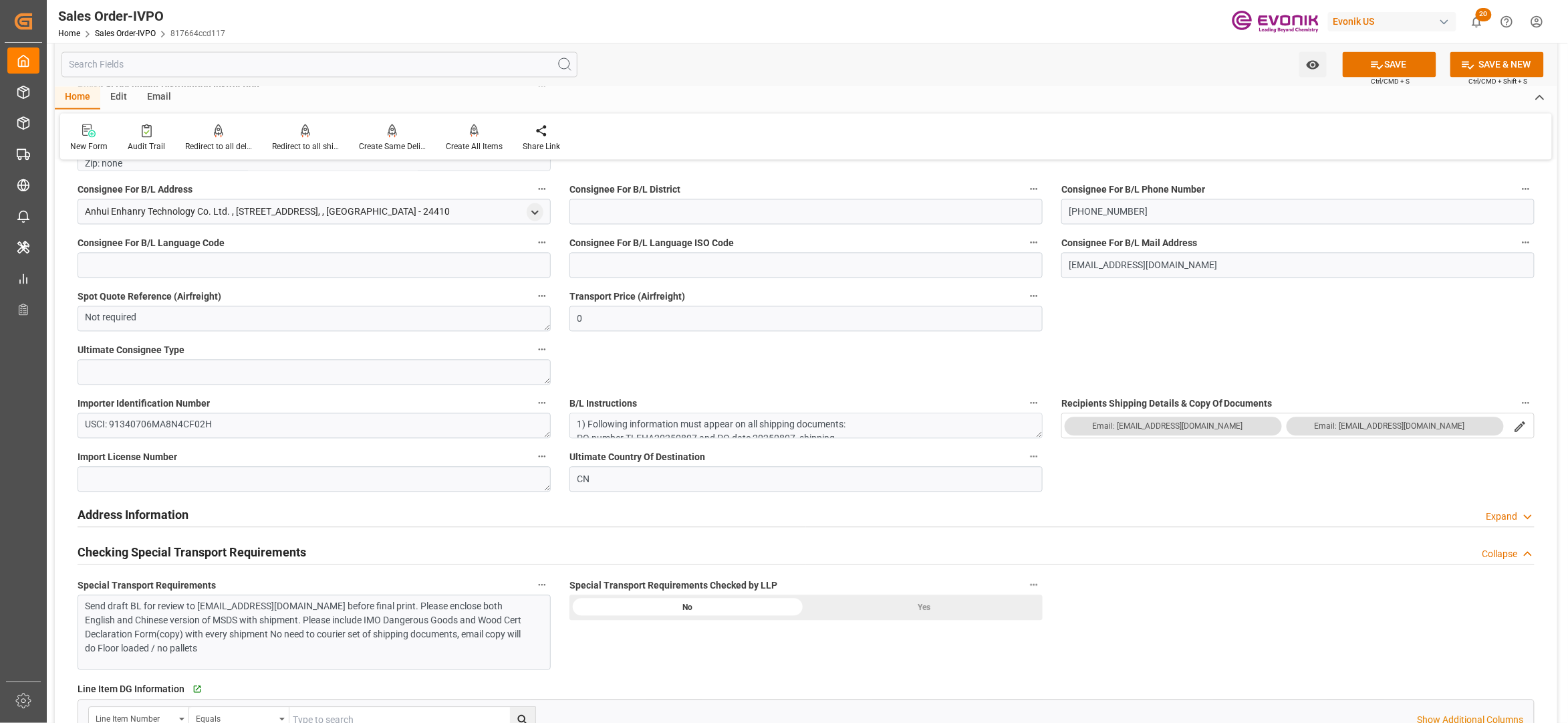
scroll to position [1485, 0]
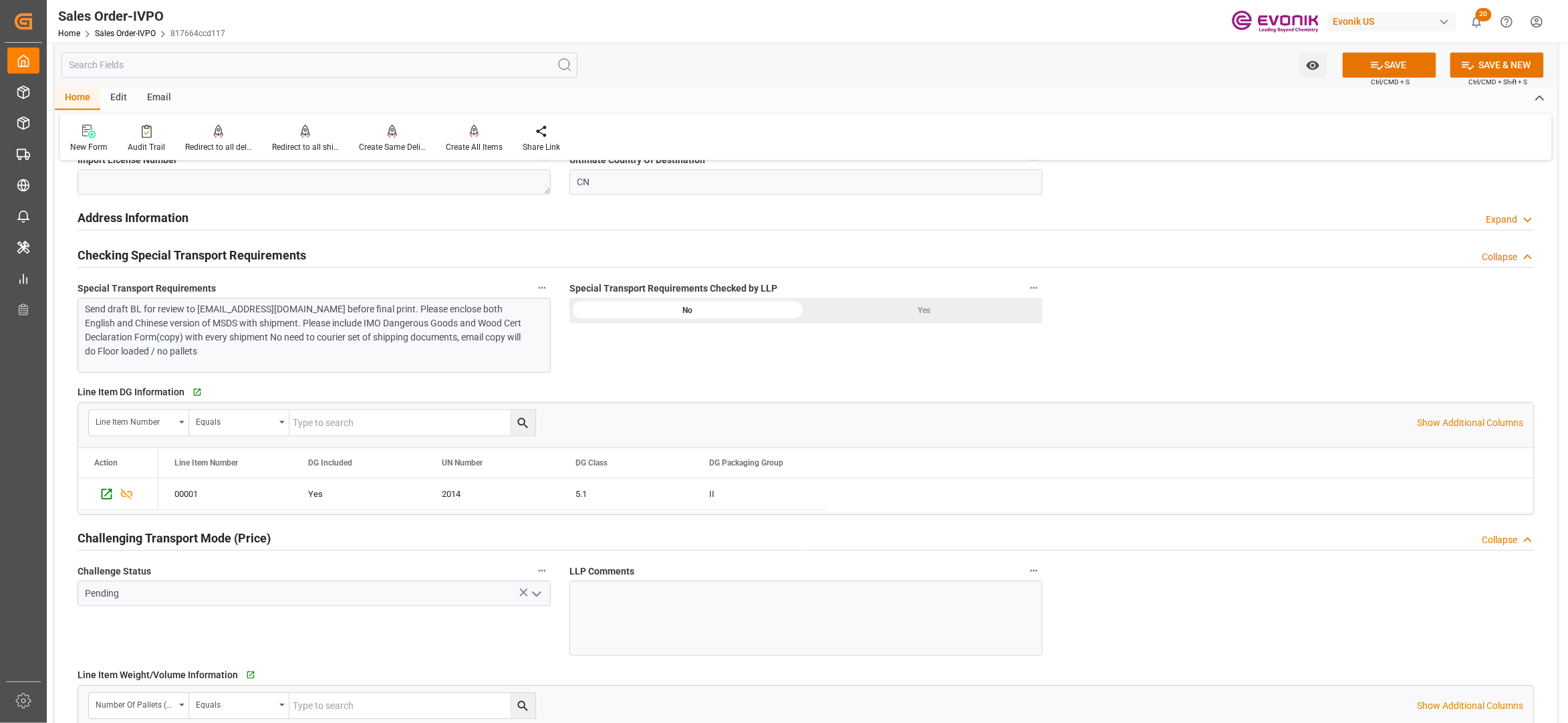
click at [926, 309] on div "Yes" at bounding box center [925, 310] width 237 height 25
click at [309, 332] on div "Send draft BL for review to mchen@enhanry.com before final print. Please enclos…" at bounding box center [307, 330] width 444 height 56
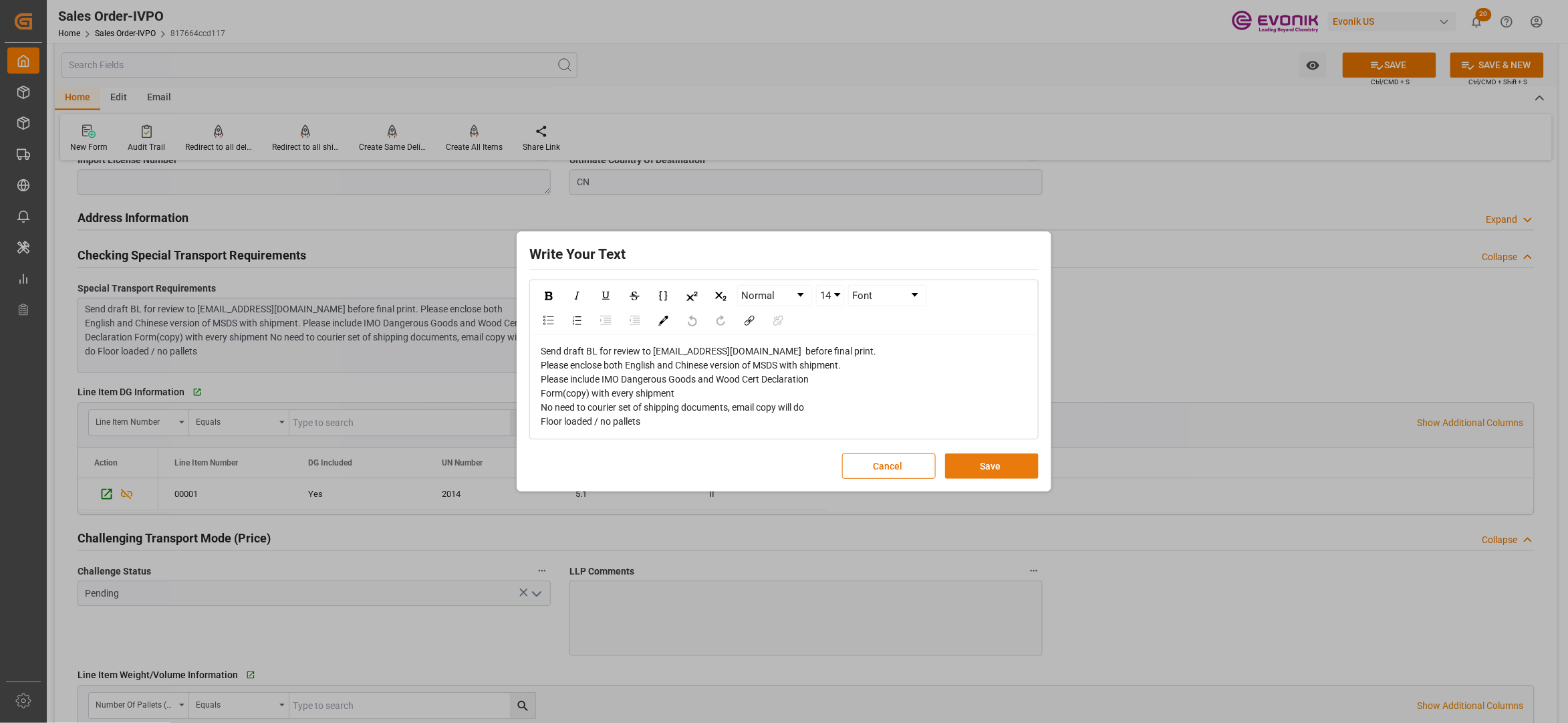
click at [1000, 463] on button "Save" at bounding box center [992, 466] width 94 height 25
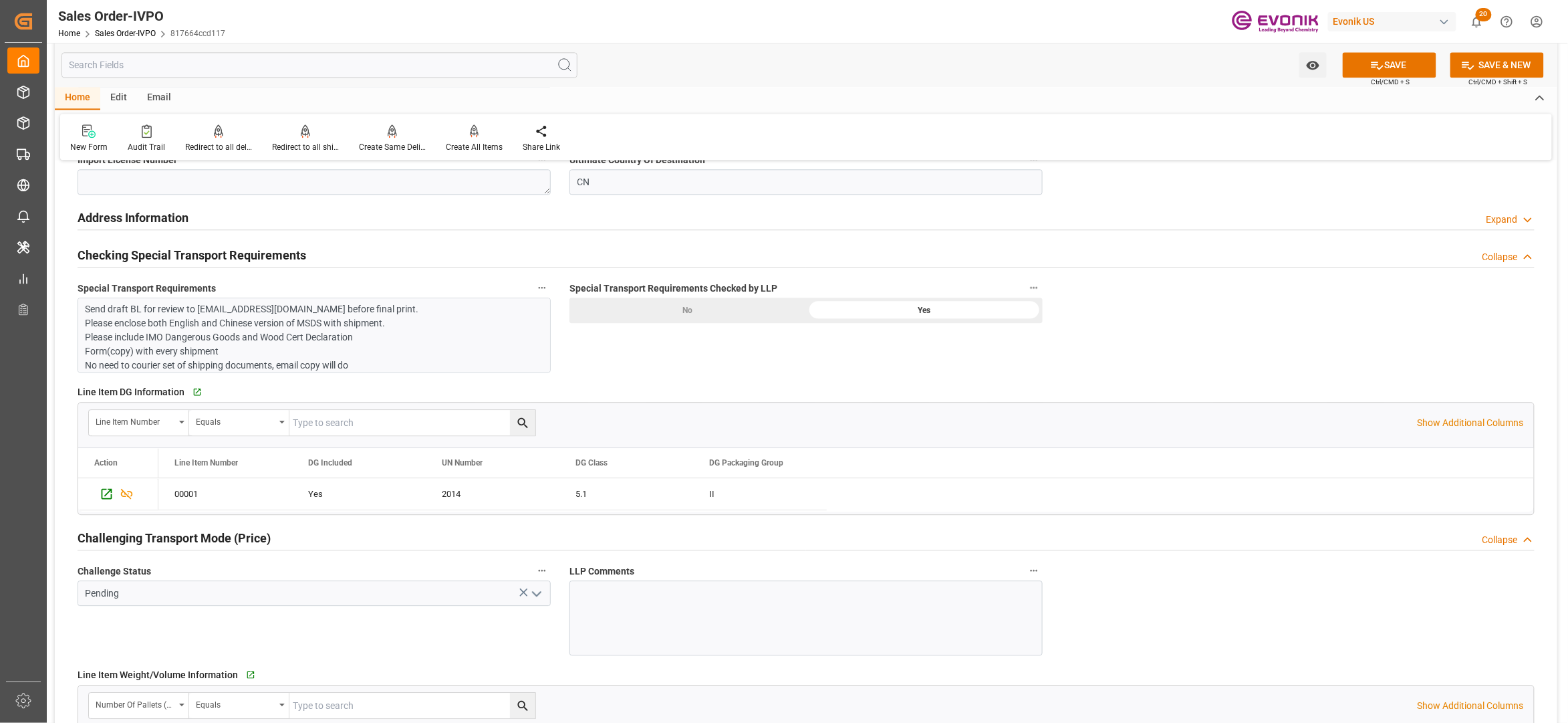
scroll to position [1783, 0]
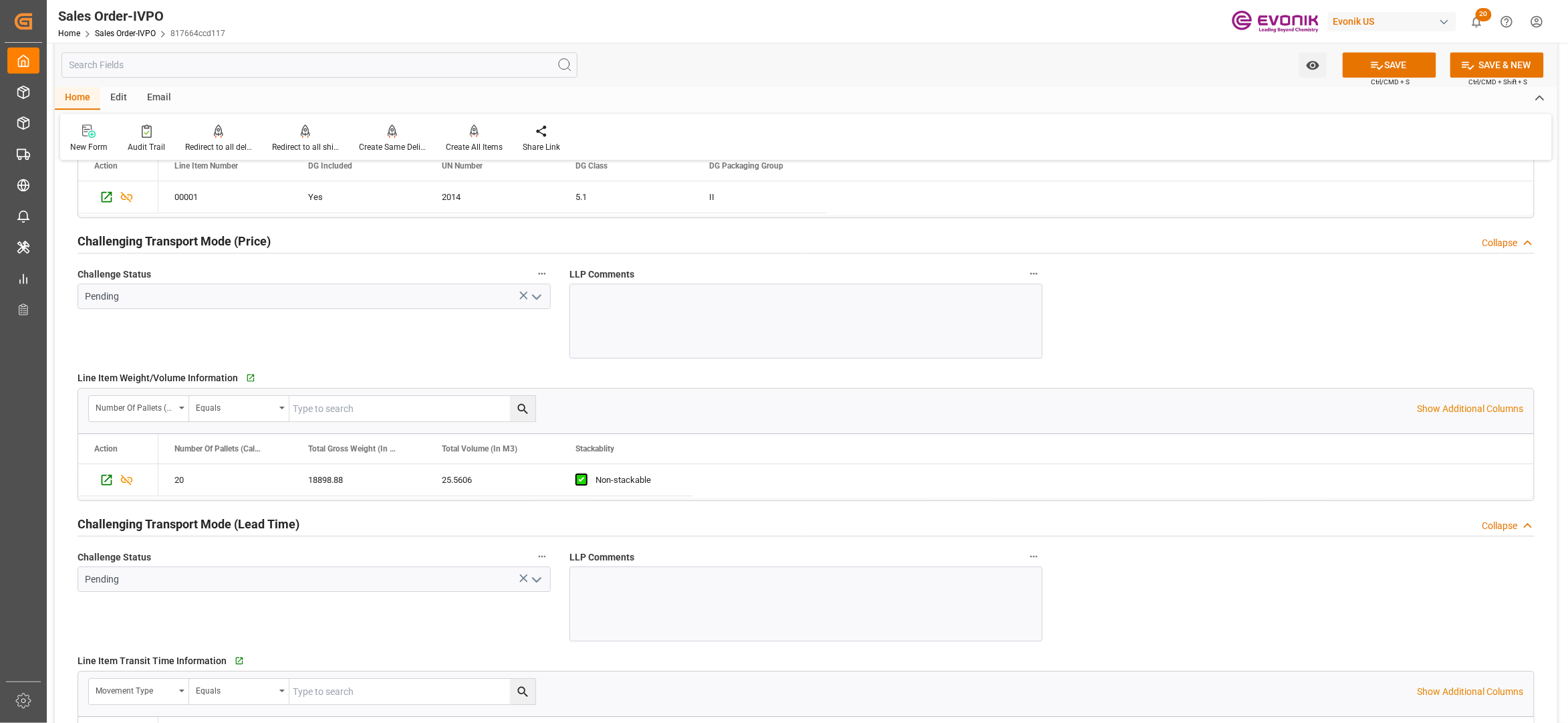
click at [538, 296] on icon "open menu" at bounding box center [537, 296] width 16 height 16
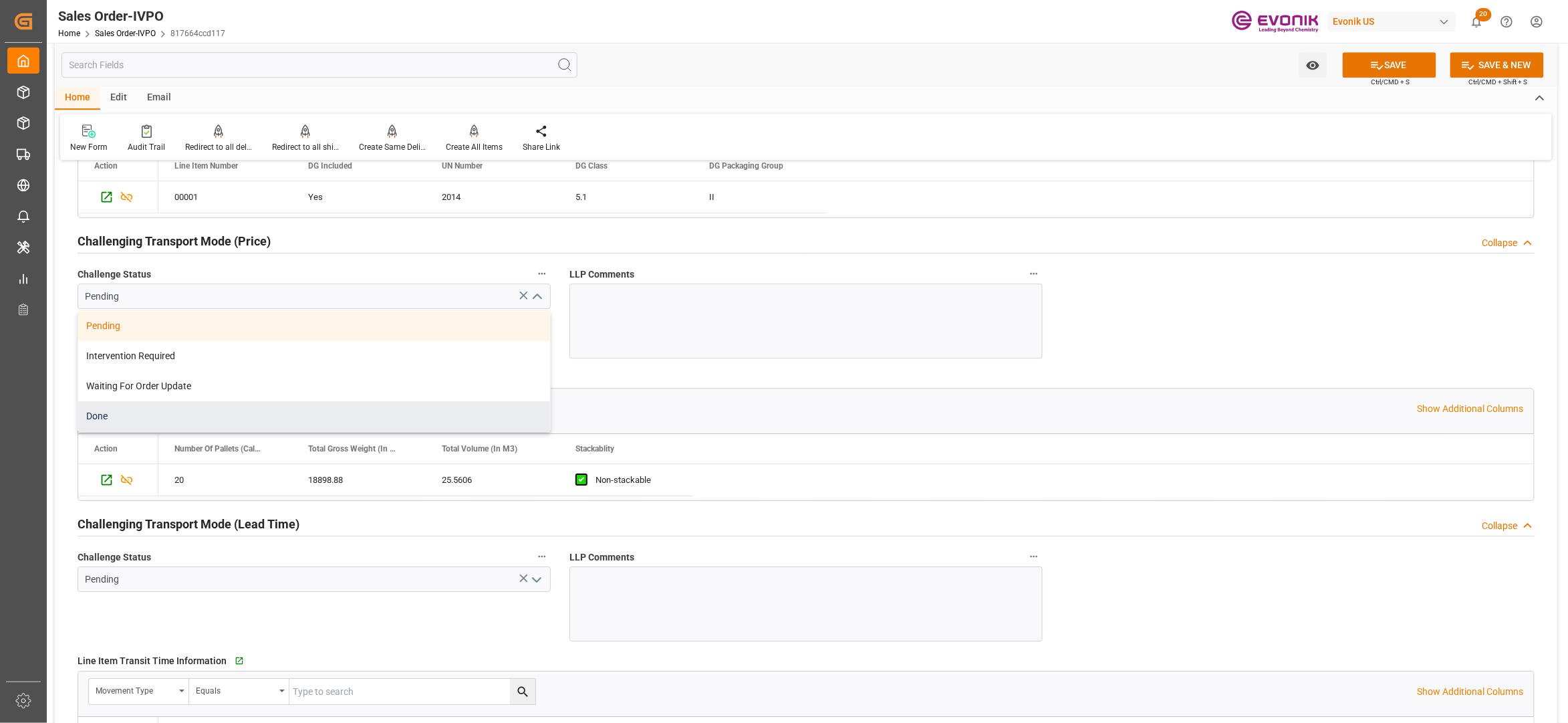
click at [136, 424] on div "Done" at bounding box center [314, 416] width 472 height 30
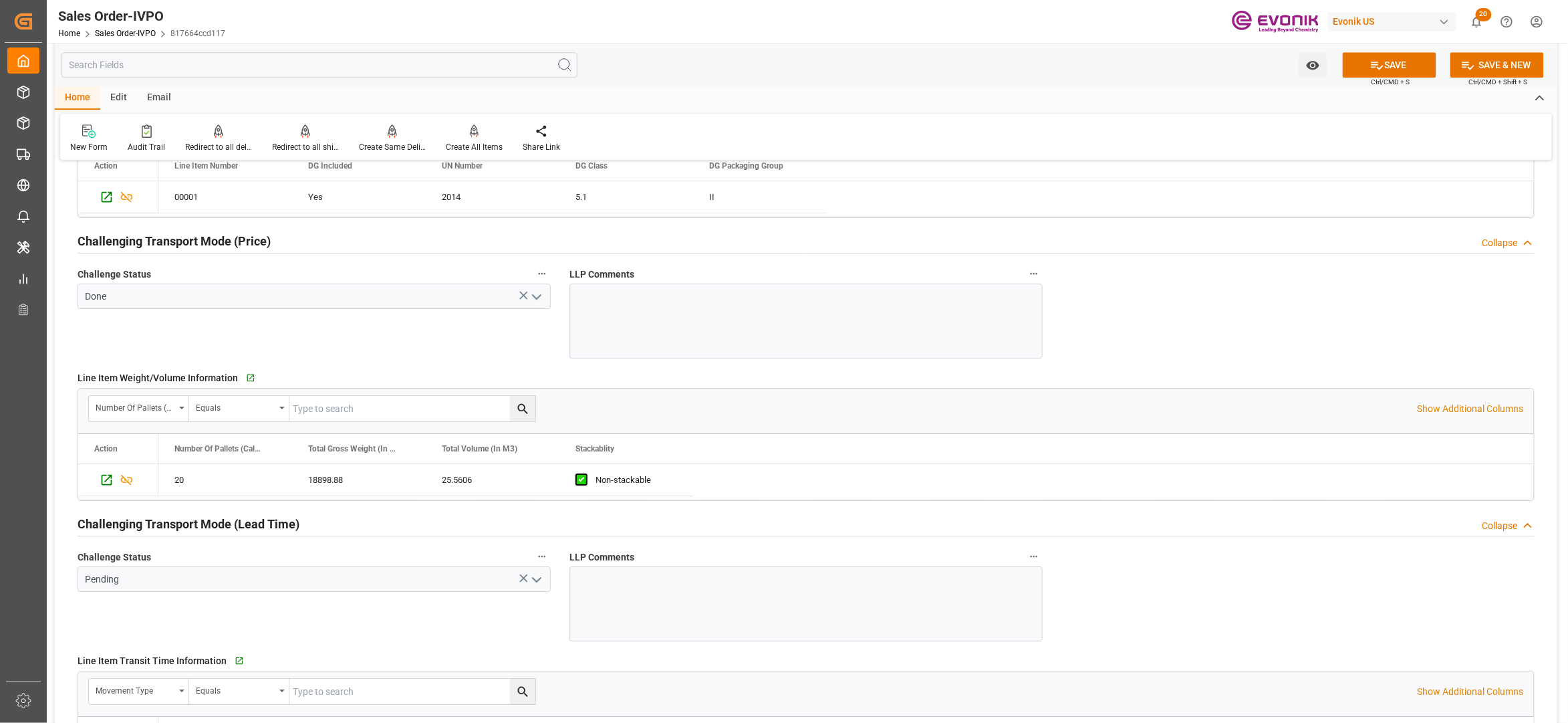
scroll to position [2079, 0]
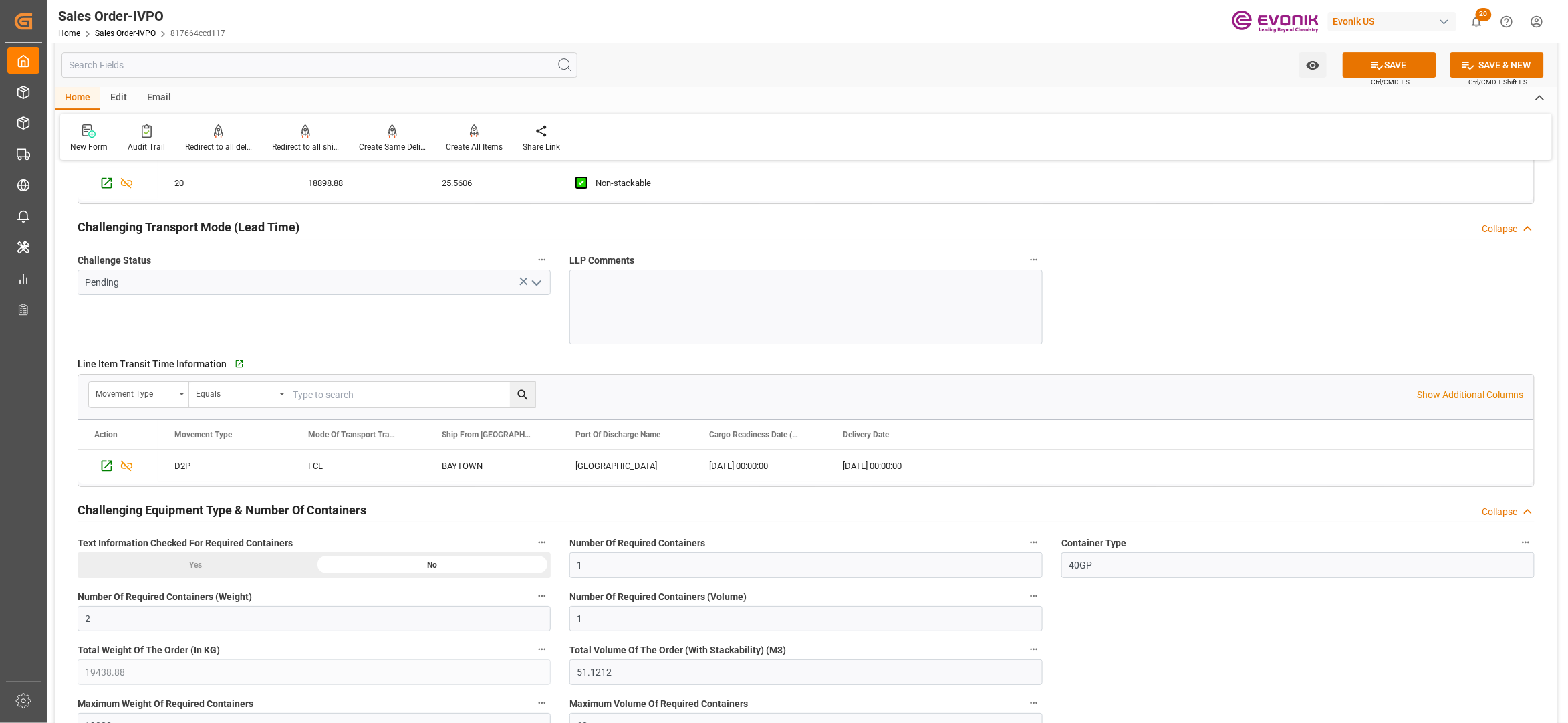
click at [533, 287] on icon "open menu" at bounding box center [537, 283] width 16 height 16
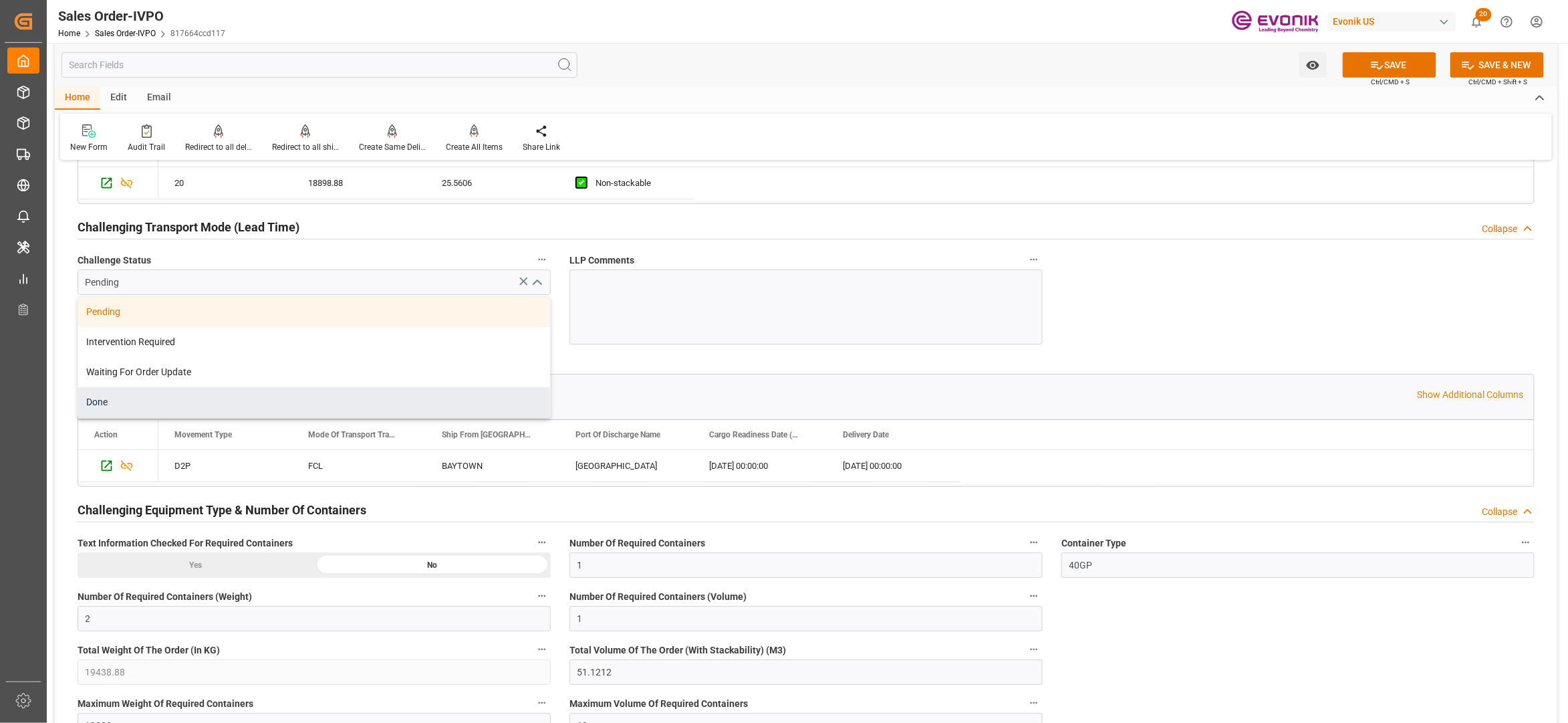
click at [229, 411] on div "Done" at bounding box center [314, 402] width 472 height 30
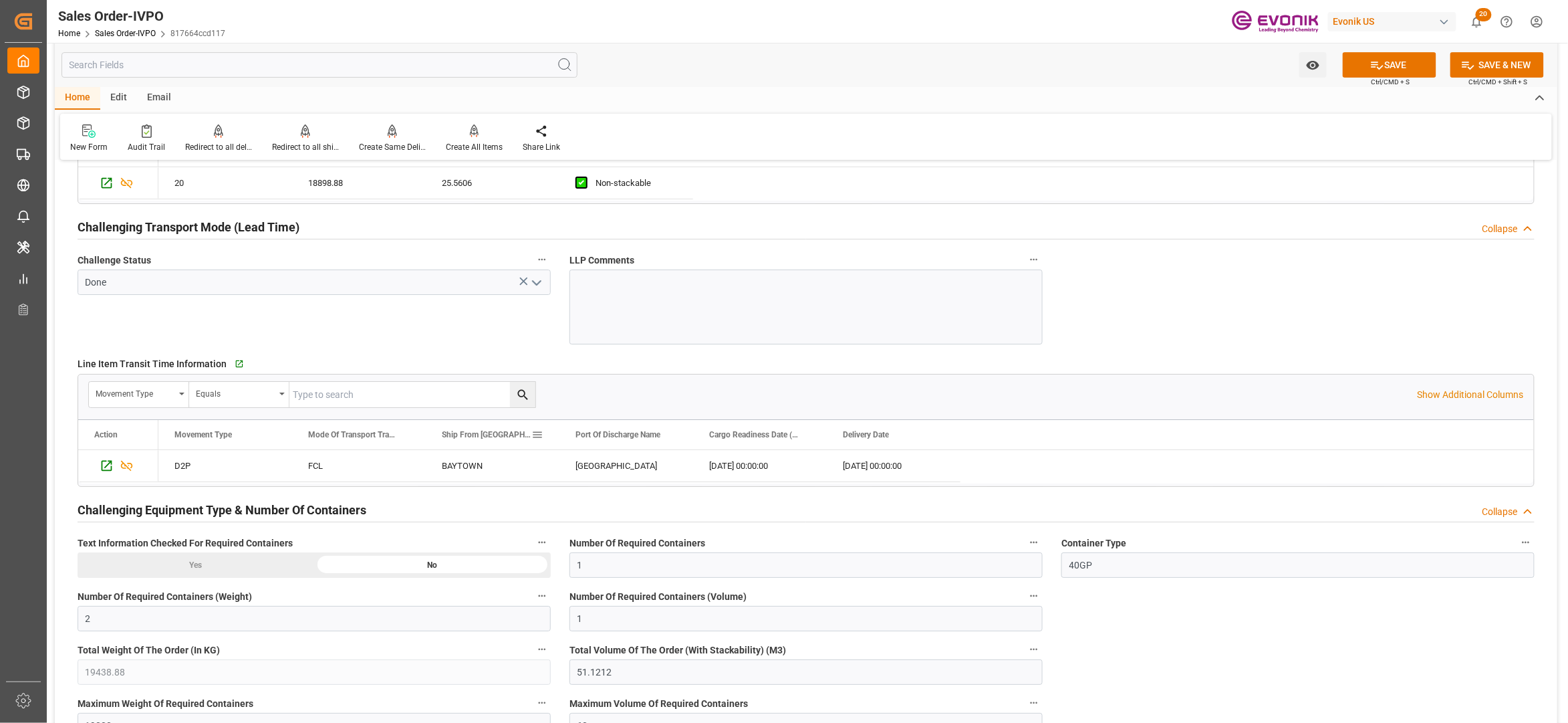
scroll to position [2377, 0]
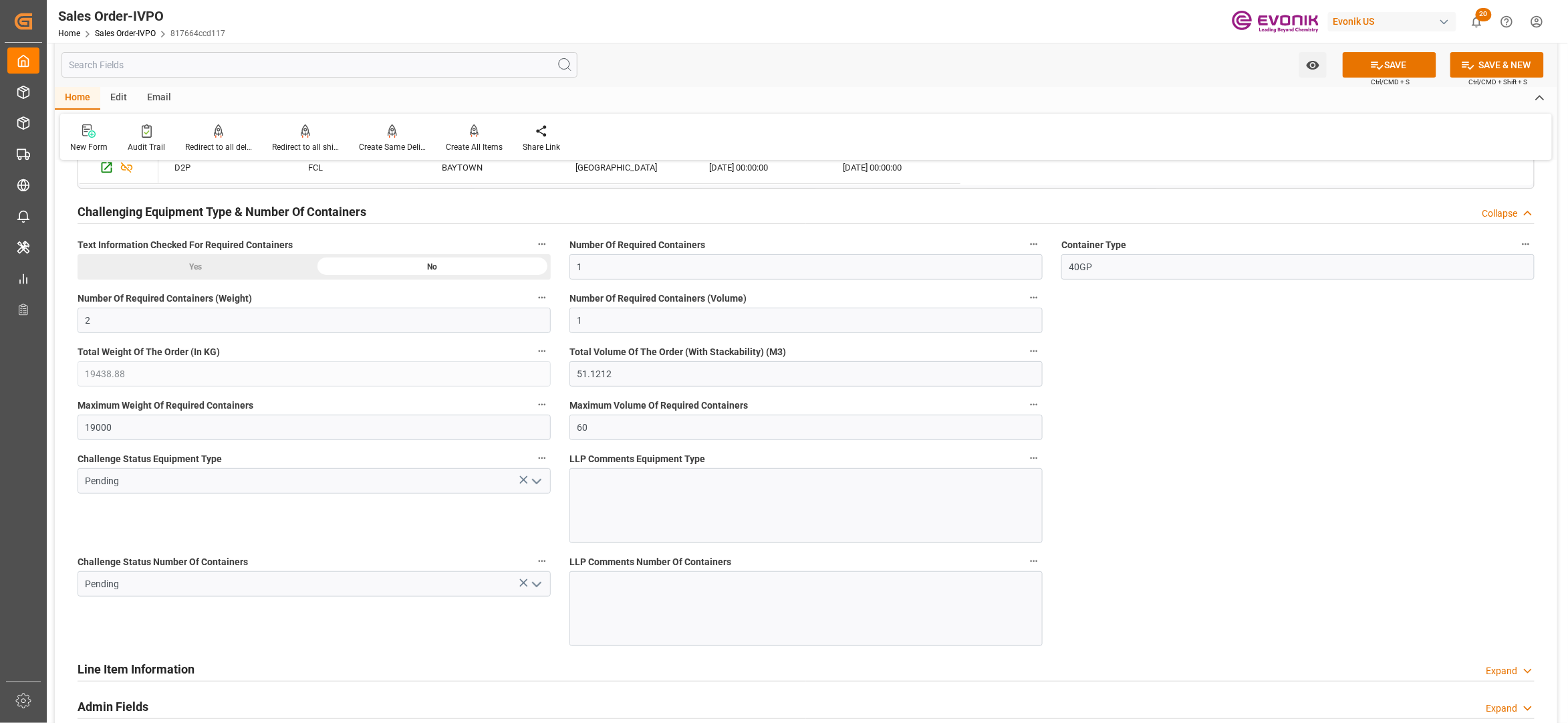
click at [543, 485] on icon "open menu" at bounding box center [537, 481] width 16 height 16
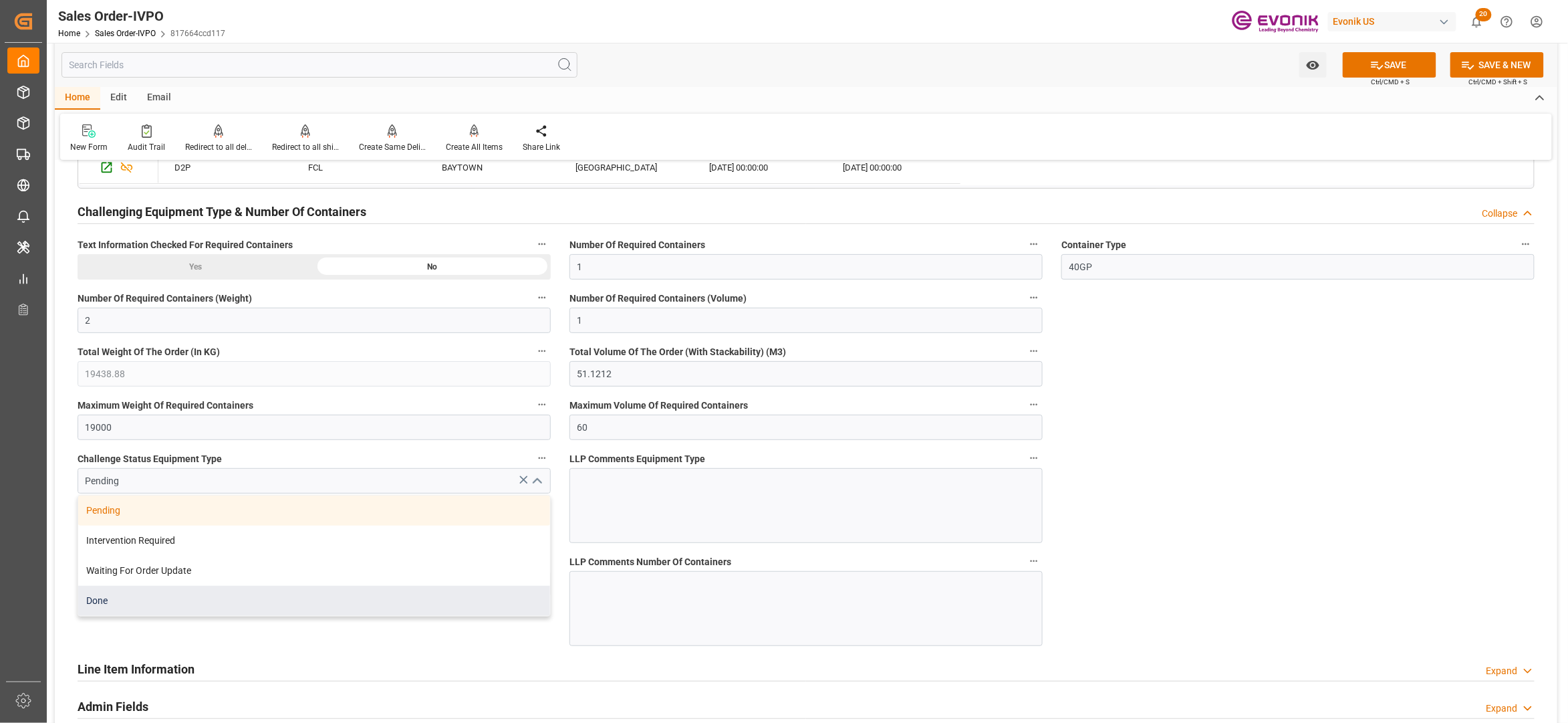
click at [187, 609] on div "Done" at bounding box center [314, 601] width 472 height 30
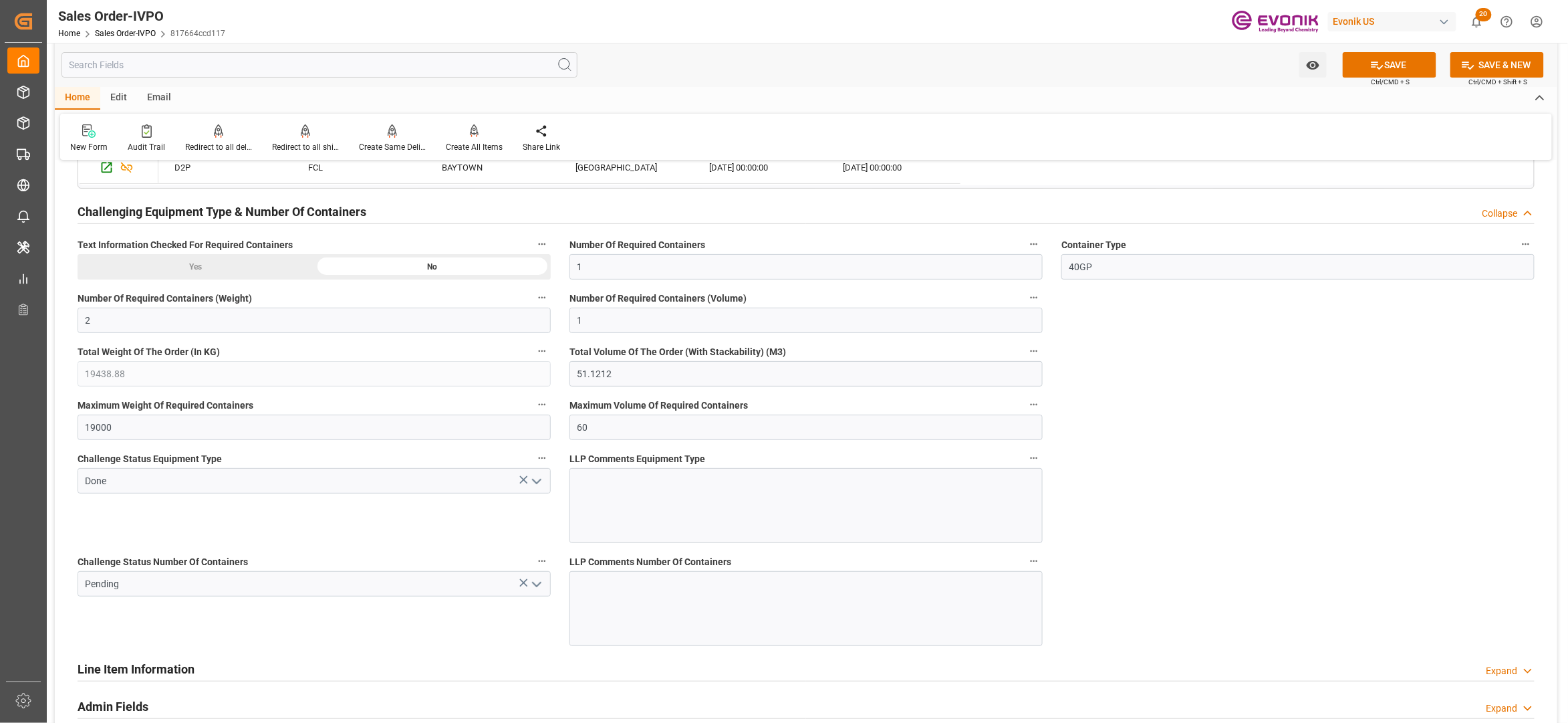
click at [542, 592] on icon "open menu" at bounding box center [537, 584] width 16 height 16
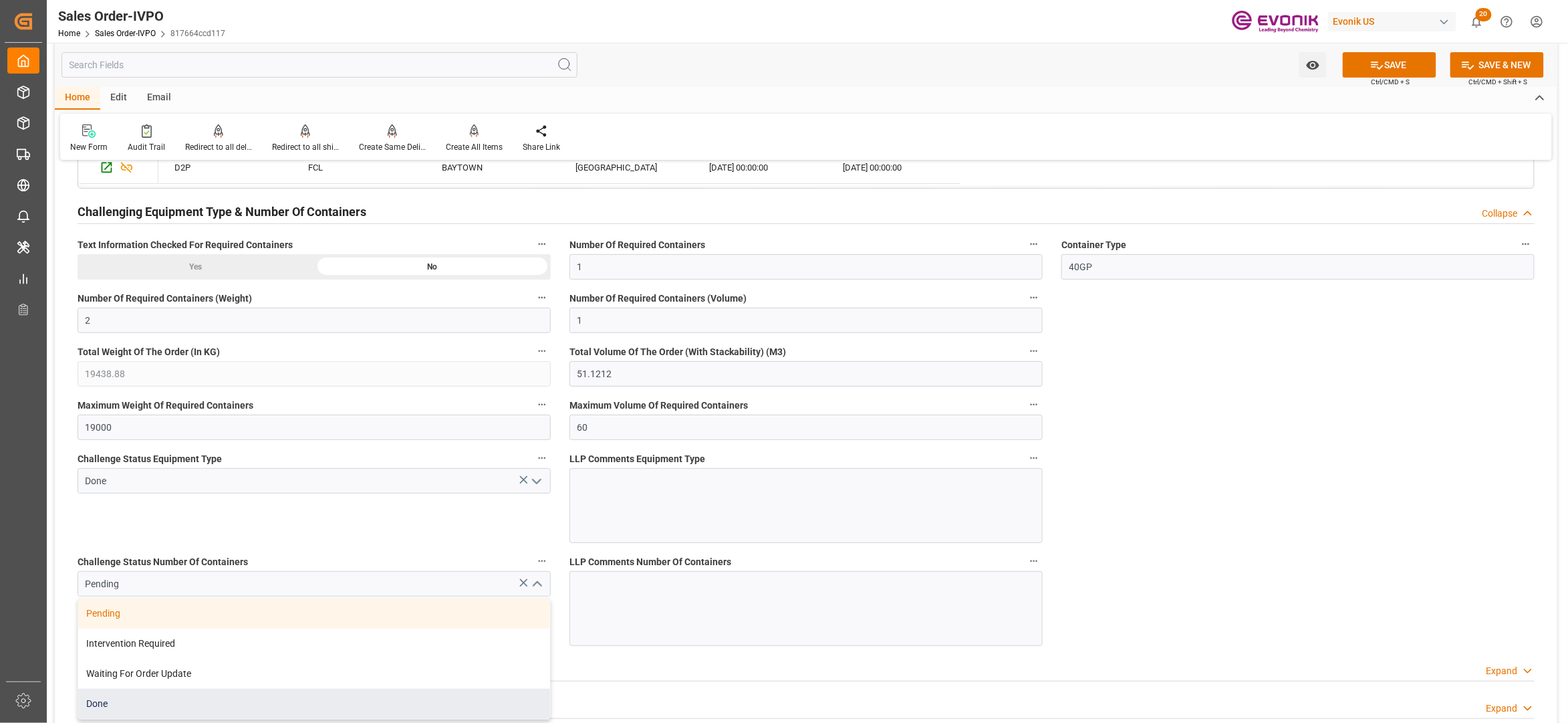
click at [202, 698] on div "Done" at bounding box center [314, 703] width 472 height 30
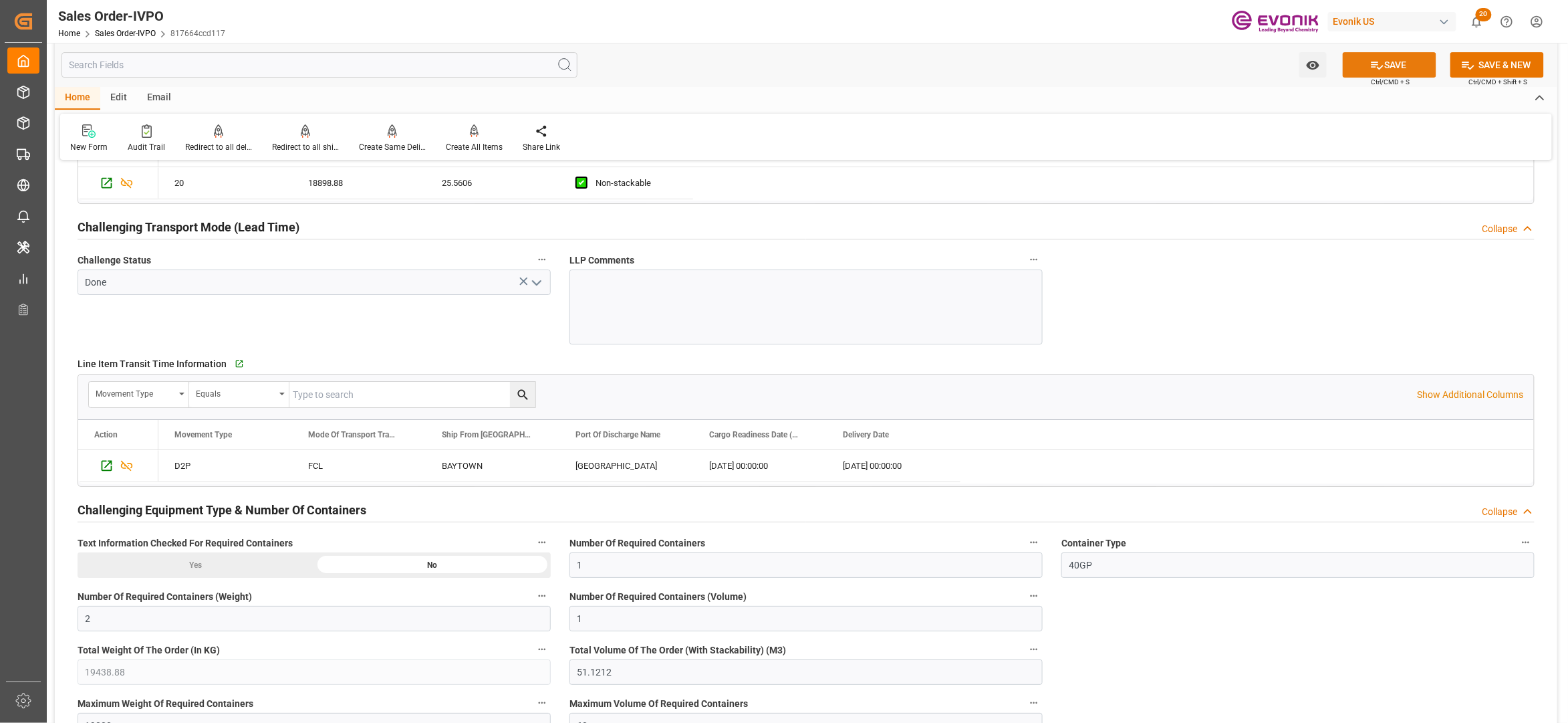
click at [1399, 63] on button "SAVE" at bounding box center [1390, 65] width 94 height 25
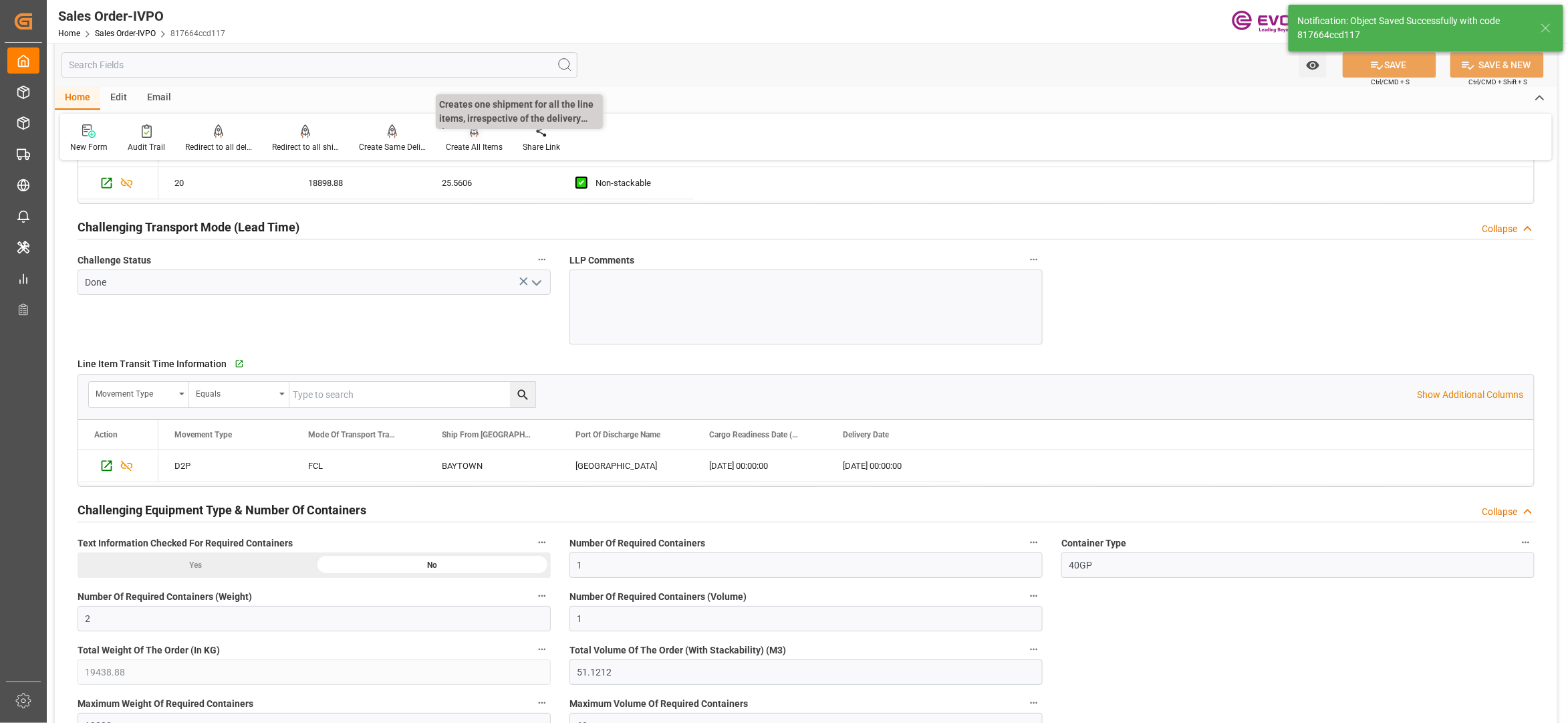
click at [470, 132] on icon at bounding box center [475, 131] width 9 height 13
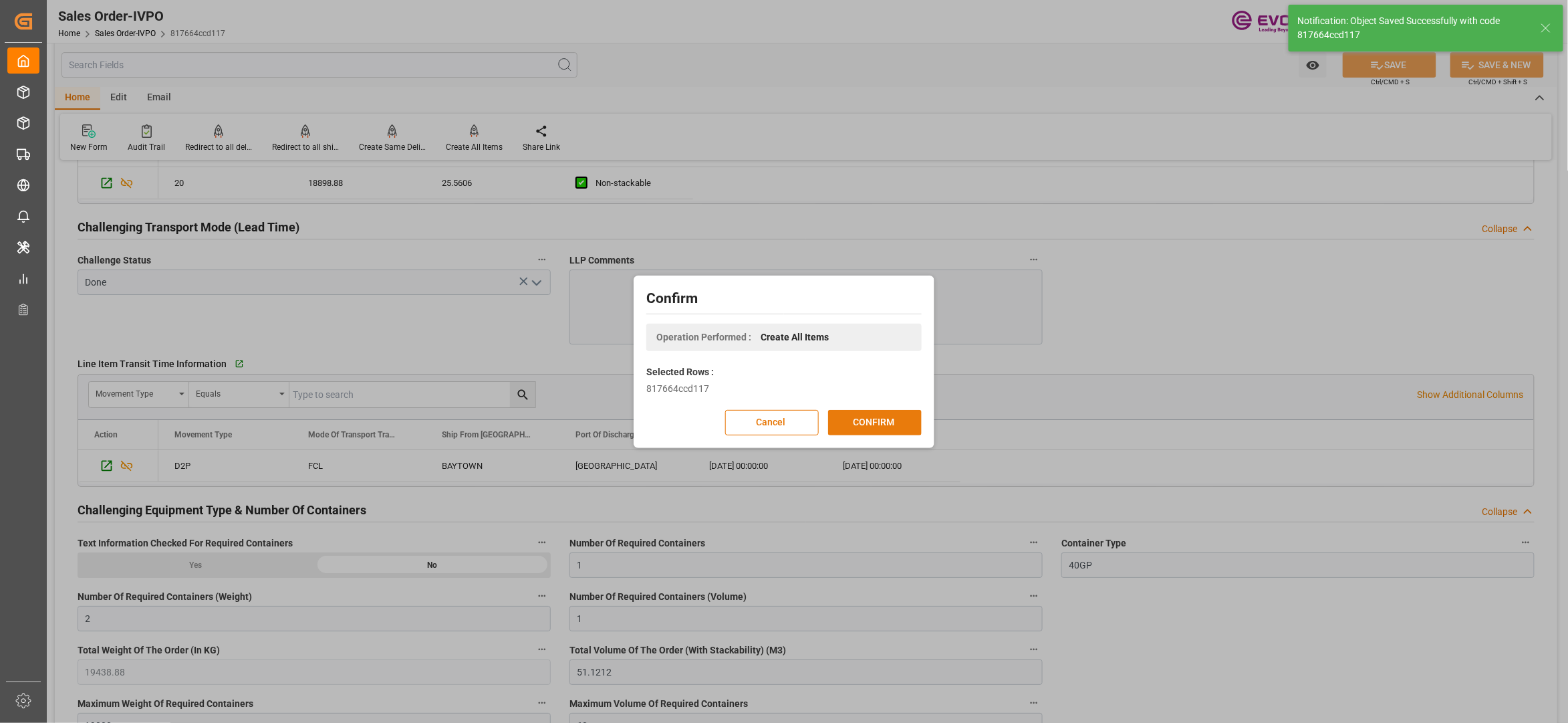
click at [873, 433] on button "CONFIRM" at bounding box center [875, 423] width 94 height 25
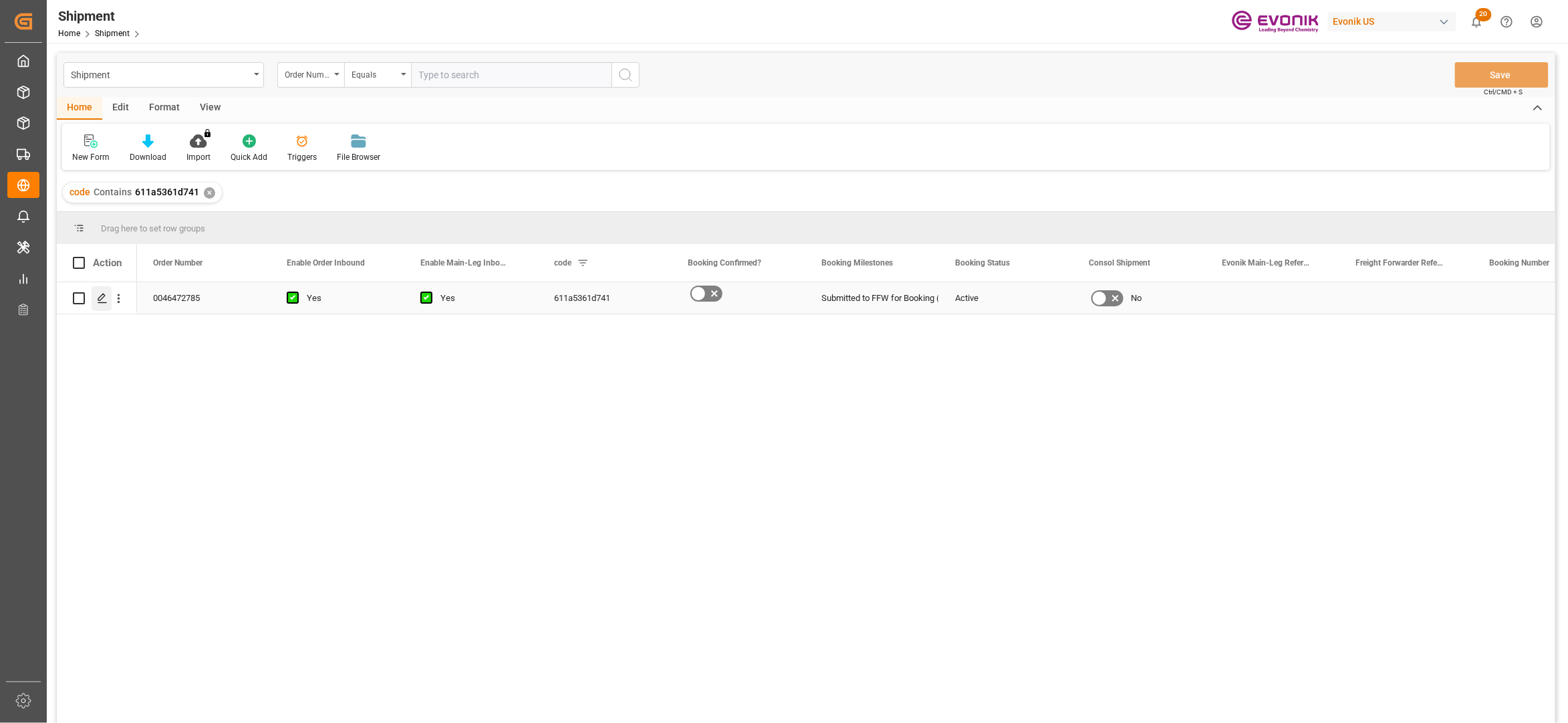
click at [94, 300] on div "Press SPACE to select this row." at bounding box center [101, 298] width 20 height 24
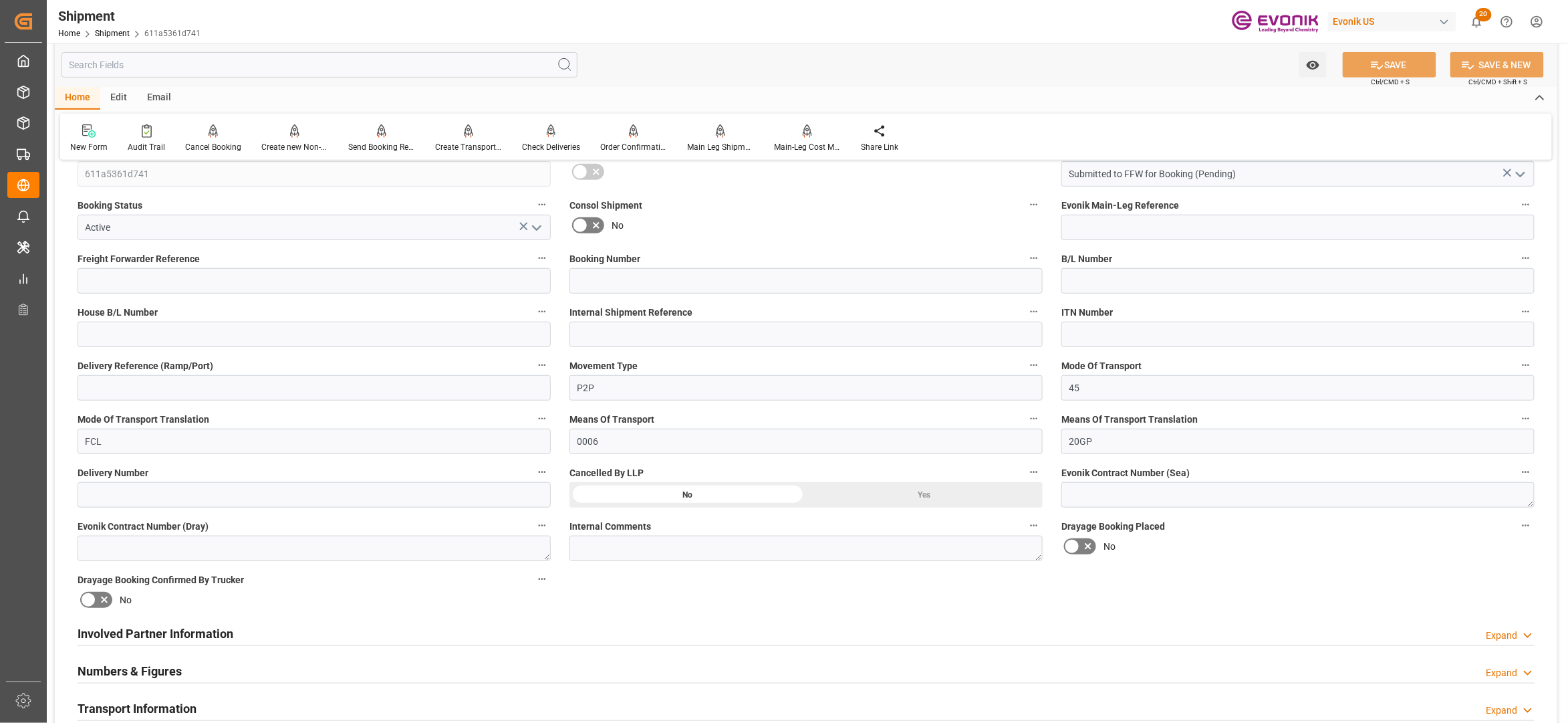
scroll to position [594, 0]
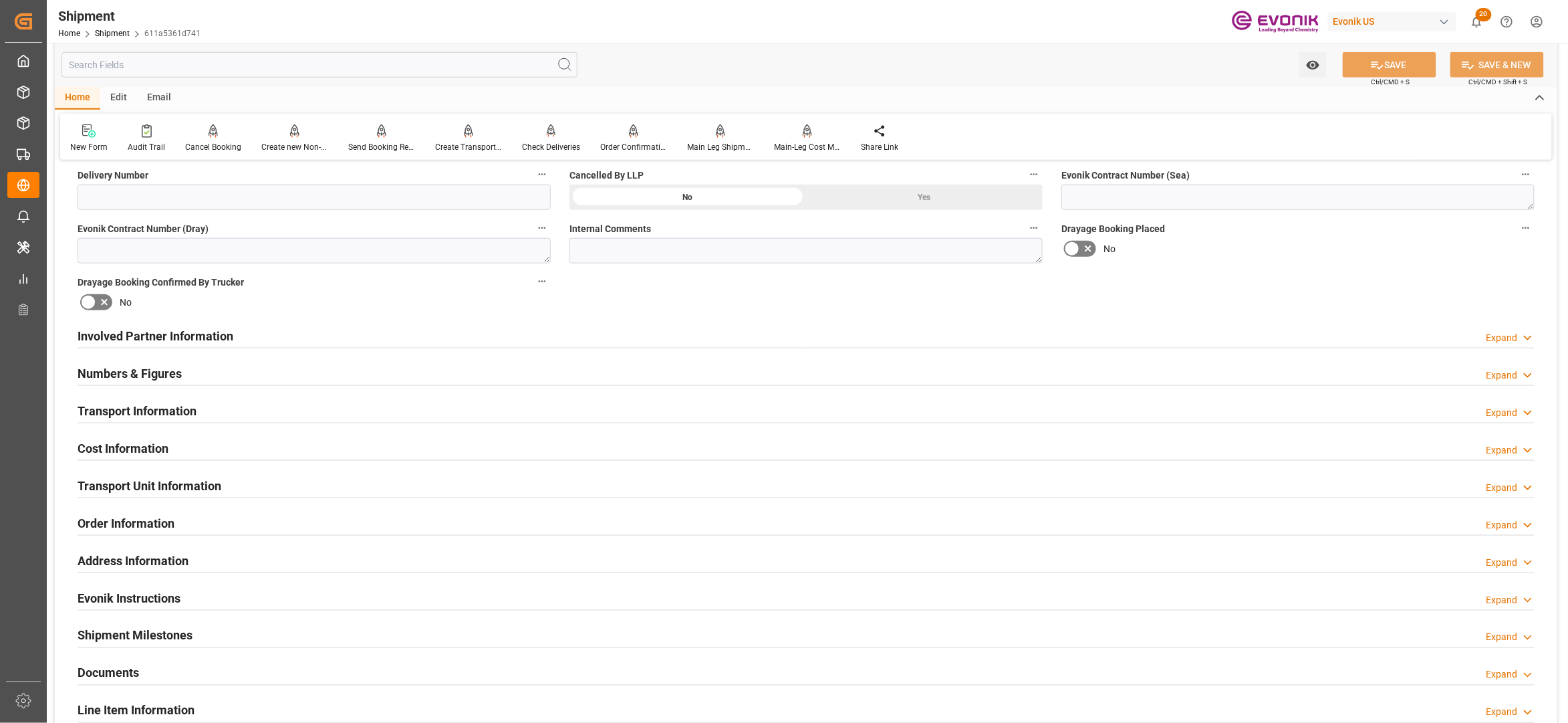
click at [690, 333] on div "Involved Partner Information Expand" at bounding box center [806, 335] width 1458 height 25
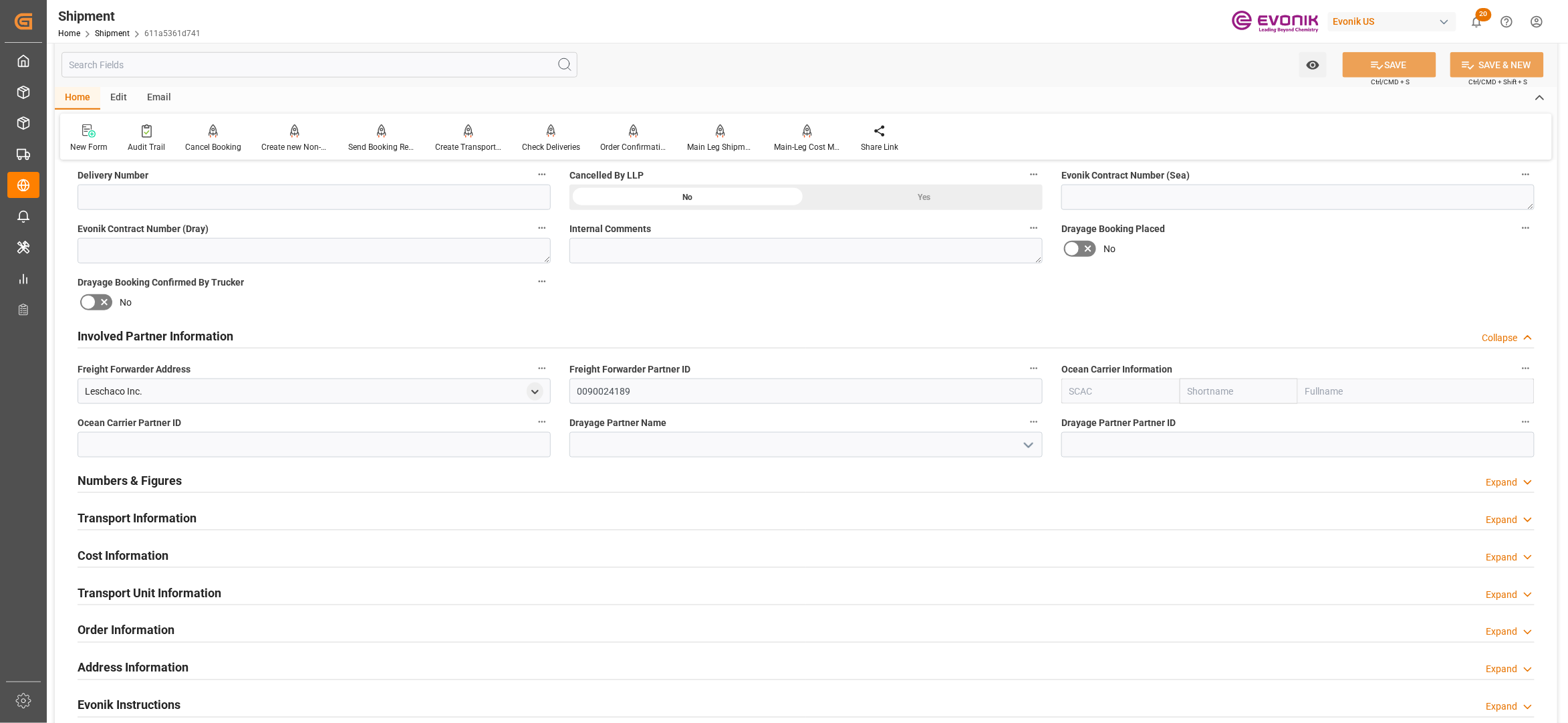
click at [1250, 393] on input "text" at bounding box center [1239, 391] width 118 height 25
type input "hapag"
click at [1224, 421] on b "Hapag Lloyd" at bounding box center [1225, 427] width 73 height 24
type input "HLCU"
type input "Hapag Lloyd"
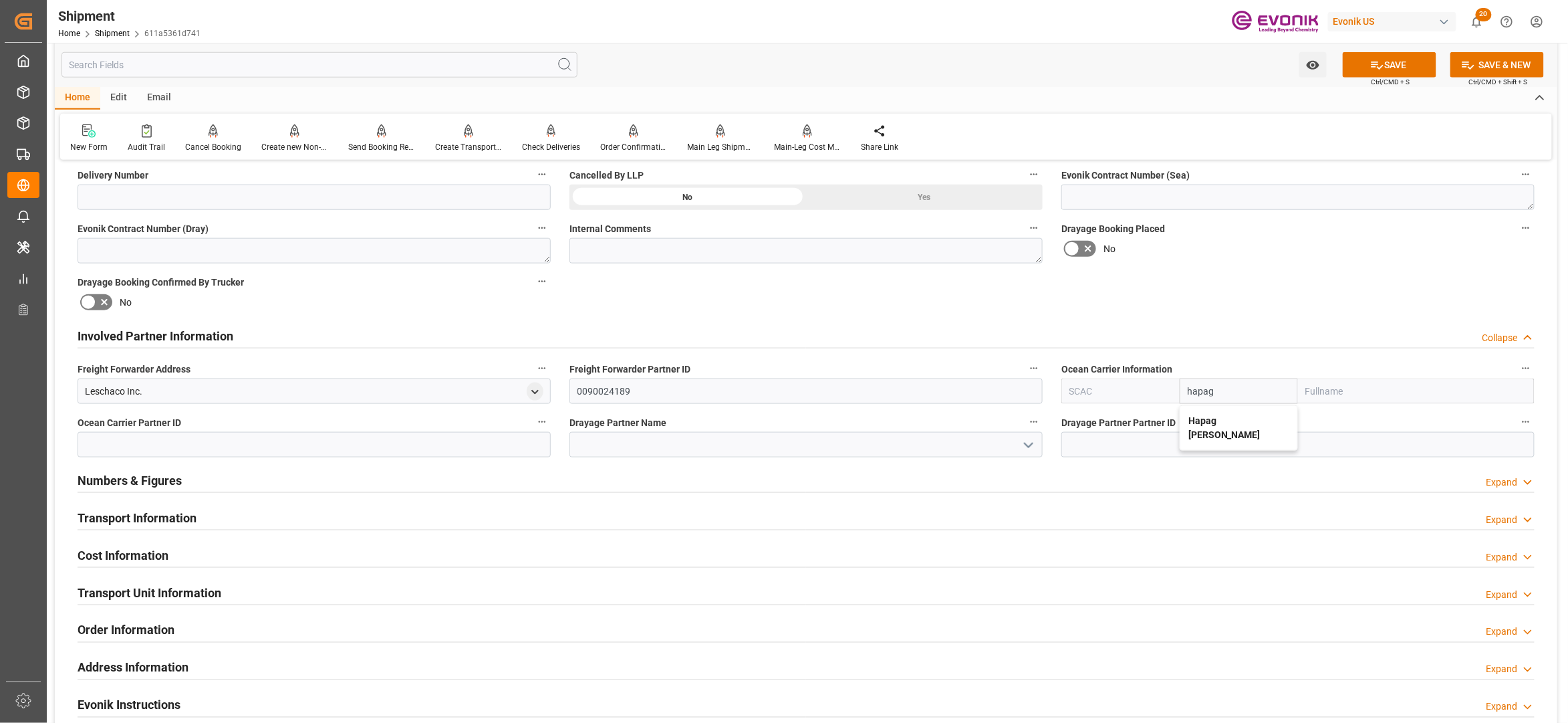
type input "Hapag Lloyd Aktiengesellschaft"
type input "Hapag Lloyd"
click at [1276, 302] on div "Booking Confirmation Milestone Bar Collapse Submitted to FFW for Booking (Pendi…" at bounding box center [806, 322] width 1503 height 1489
click at [1385, 64] on button "SAVE" at bounding box center [1390, 65] width 94 height 25
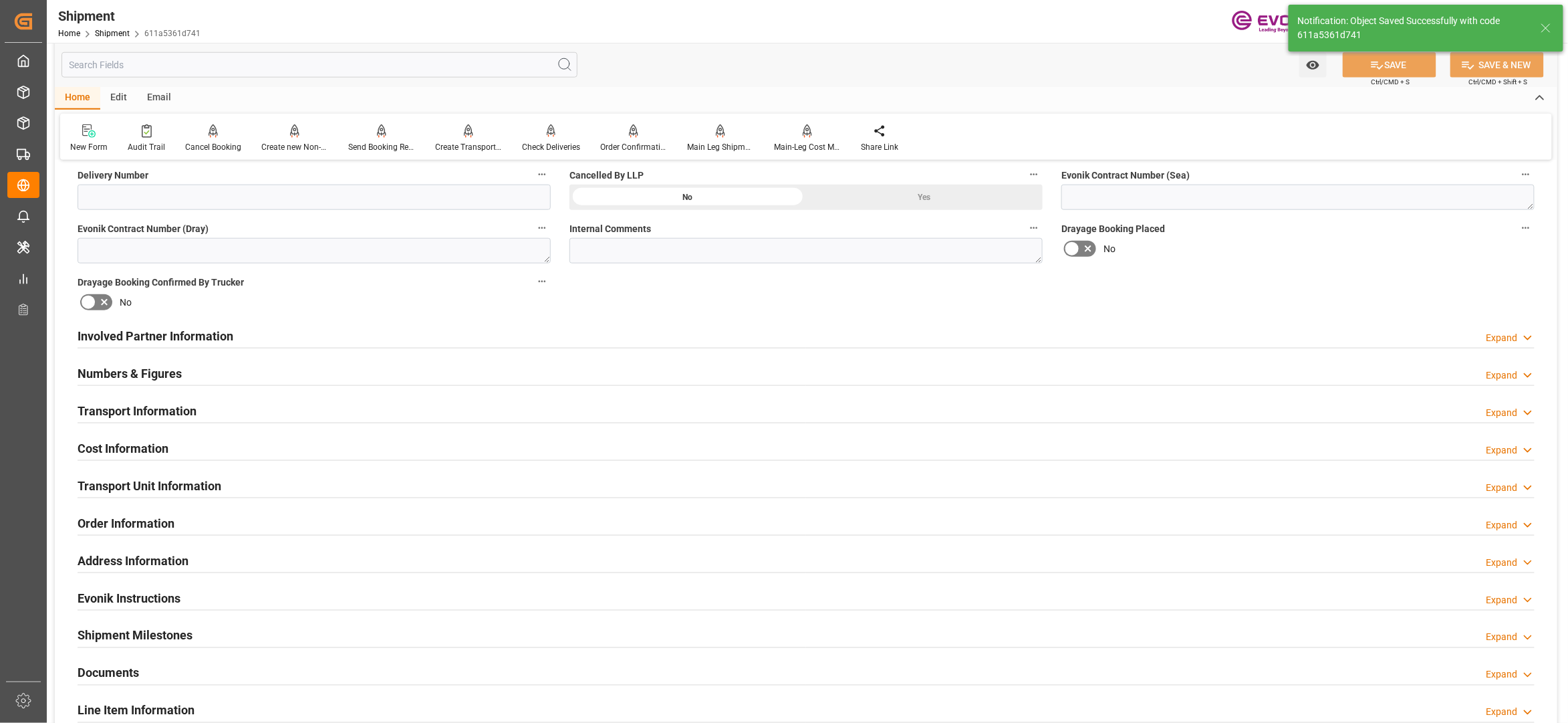
type input "0090027539"
click at [701, 336] on div "Involved Partner Information Expand" at bounding box center [806, 335] width 1458 height 25
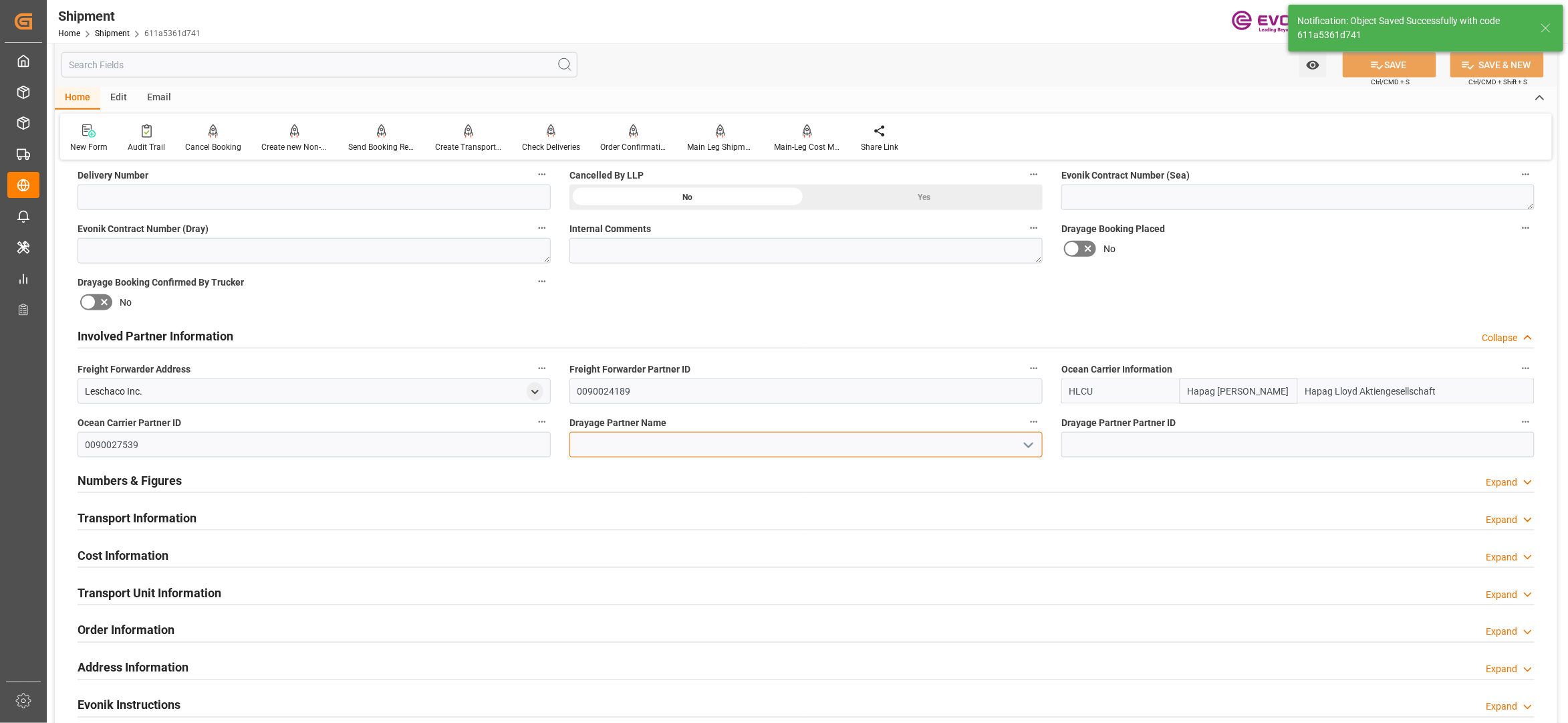
click at [642, 438] on input at bounding box center [806, 445] width 473 height 25
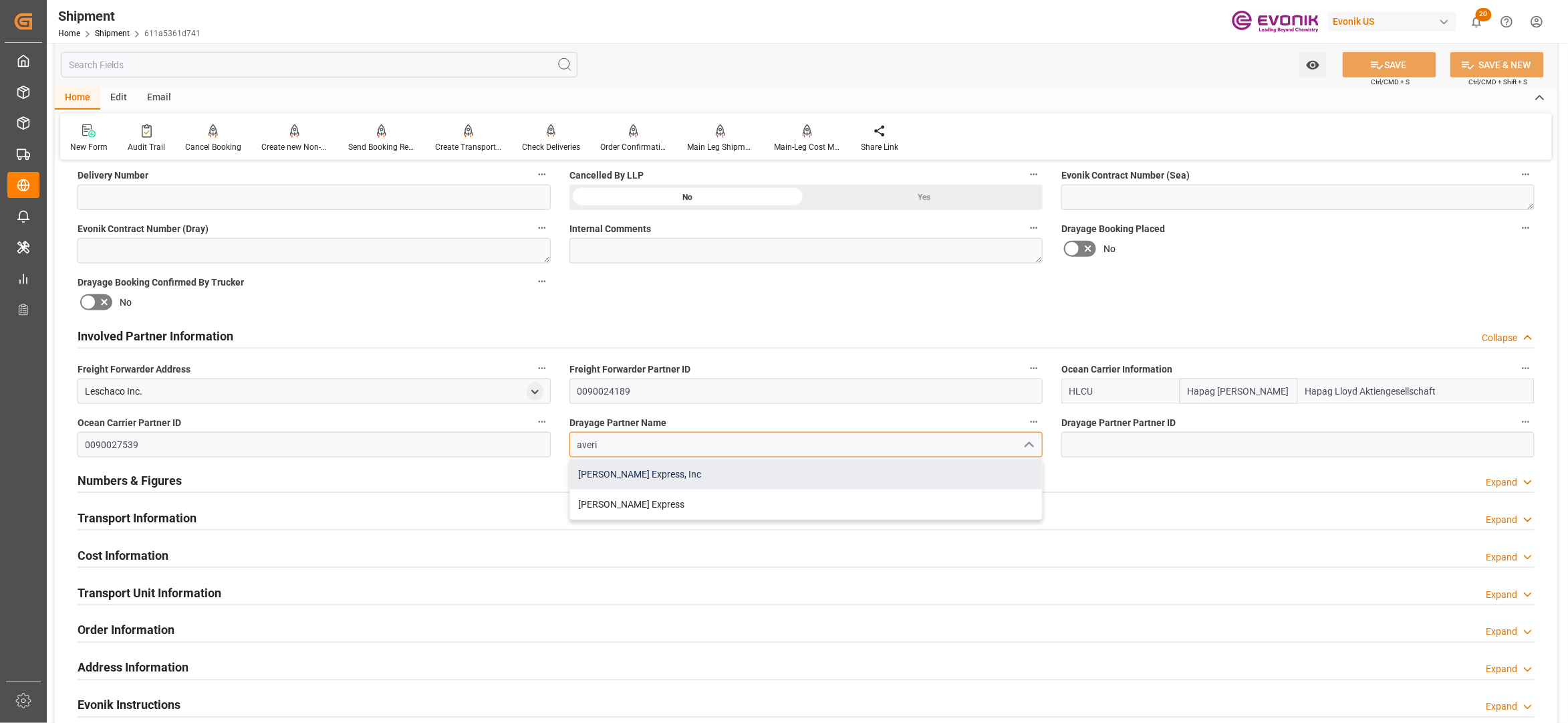
click at [661, 479] on div "Averitt Express, Inc" at bounding box center [806, 475] width 472 height 30
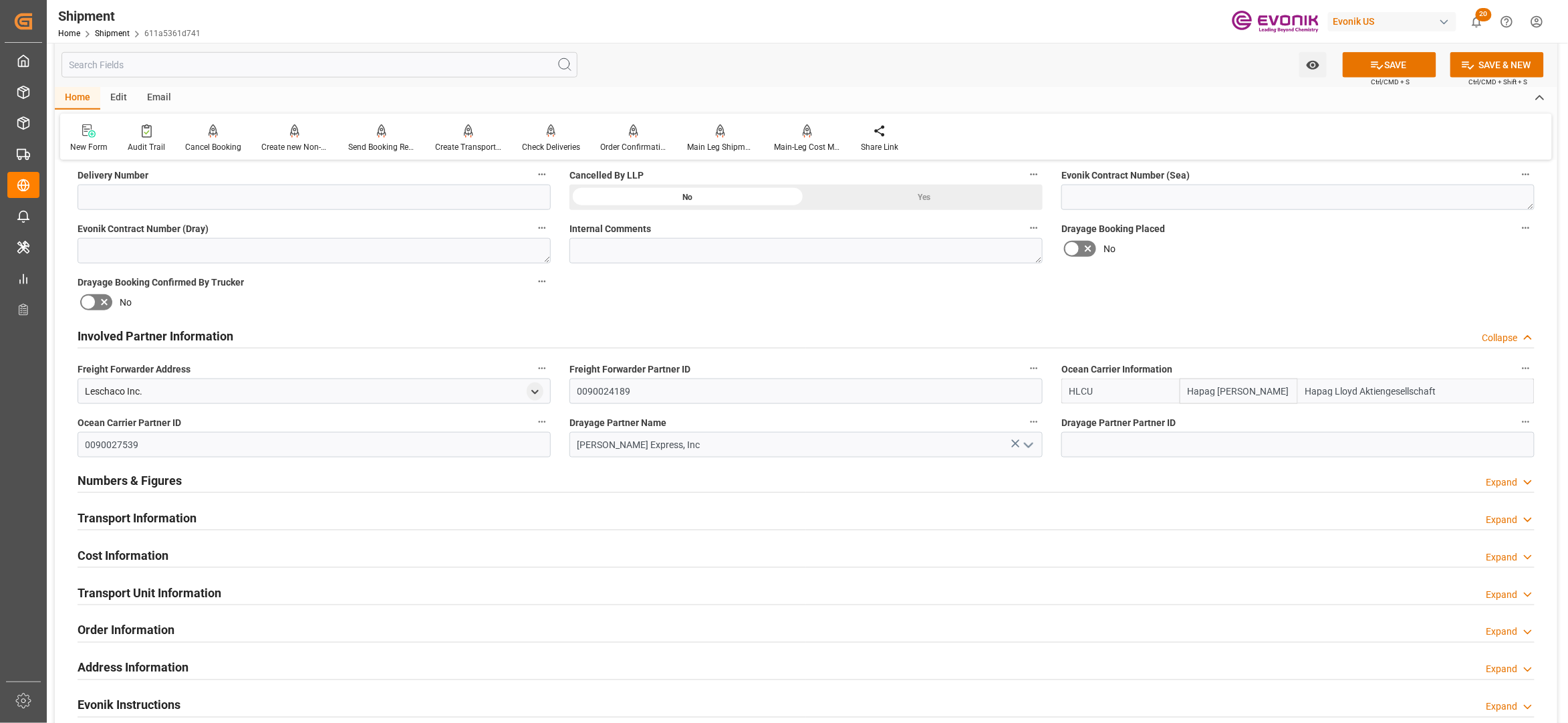
click at [1236, 309] on div "Booking Confirmation Milestone Bar Collapse Submitted to FFW for Booking (Pendi…" at bounding box center [806, 322] width 1503 height 1489
click at [1391, 65] on button "SAVE" at bounding box center [1390, 65] width 94 height 25
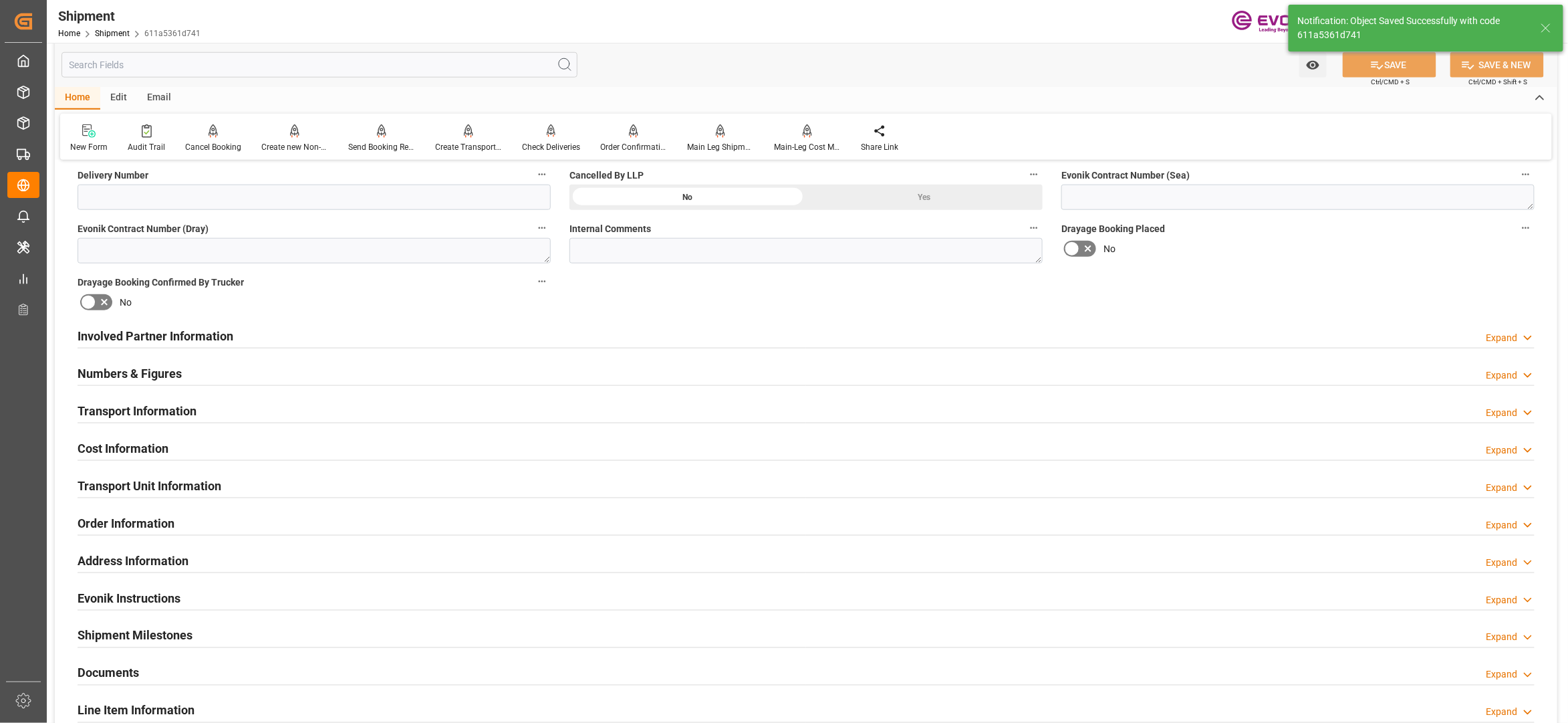
type input "[PERSON_NAME] Express, Inc"
click at [721, 337] on div "Involved Partner Information Expand" at bounding box center [806, 335] width 1458 height 25
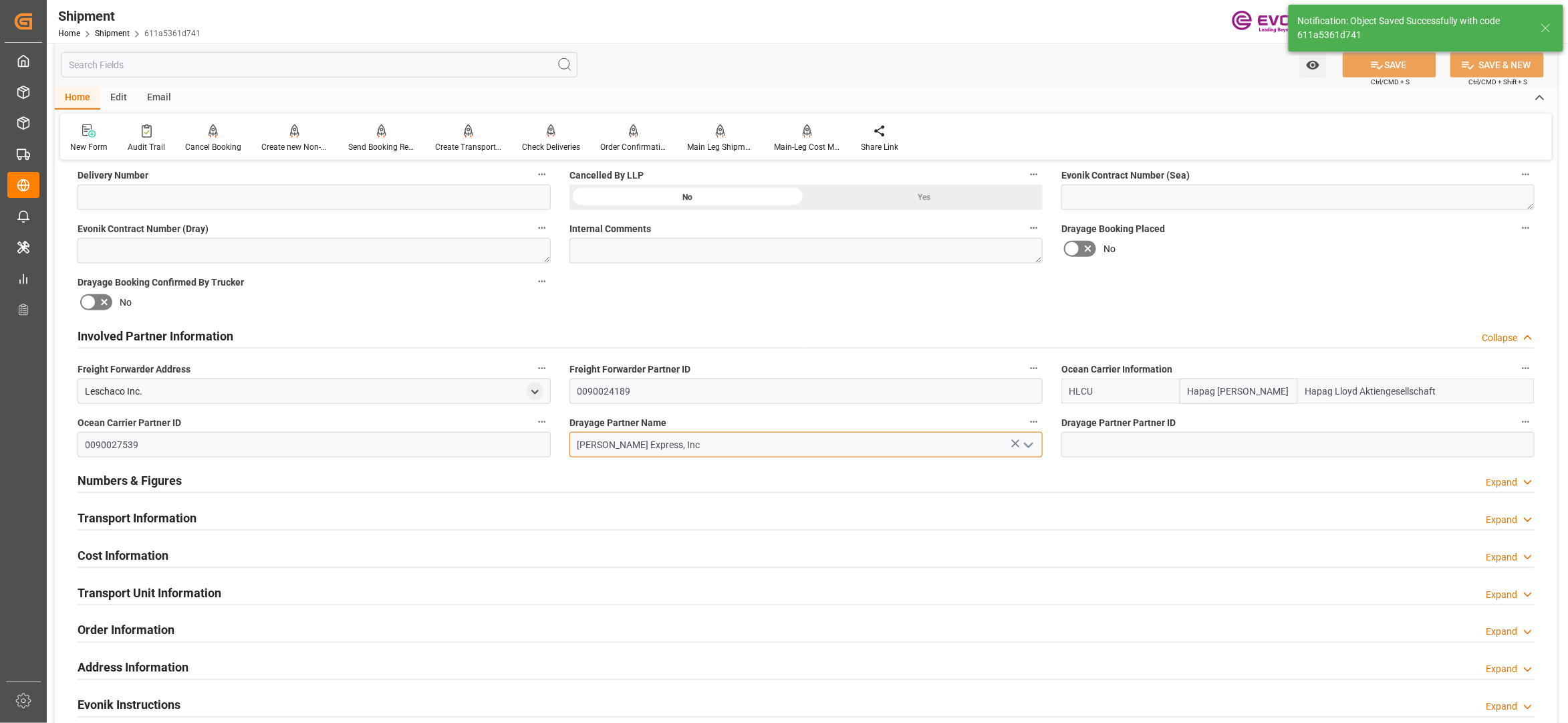
click at [671, 444] on input "[PERSON_NAME] Express, Inc" at bounding box center [806, 445] width 473 height 25
drag, startPoint x: 688, startPoint y: 436, endPoint x: 576, endPoint y: 431, distance: 112.1
click at [576, 432] on input "[PERSON_NAME] Express, Inc" at bounding box center [806, 445] width 473 height 25
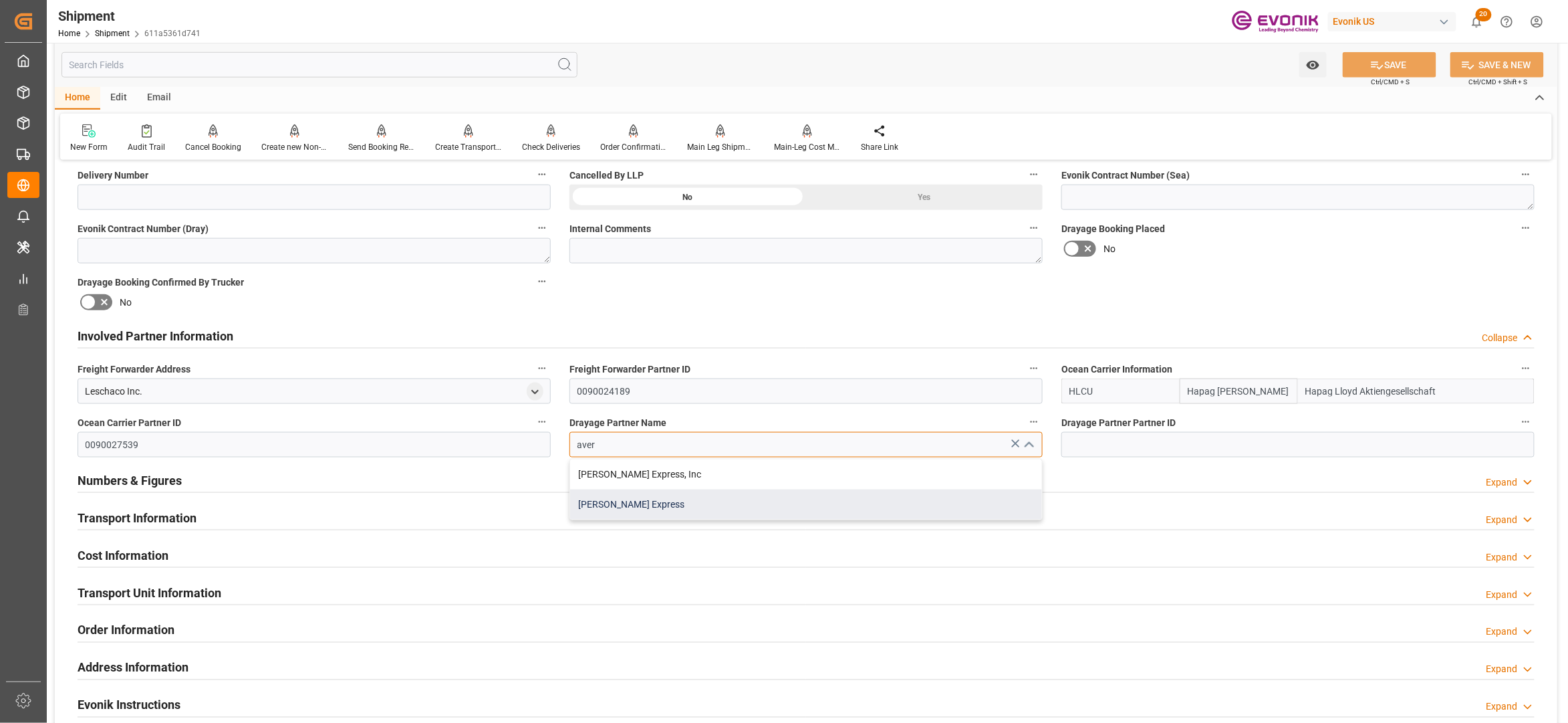
click at [636, 495] on div "[PERSON_NAME] Express" at bounding box center [806, 505] width 472 height 30
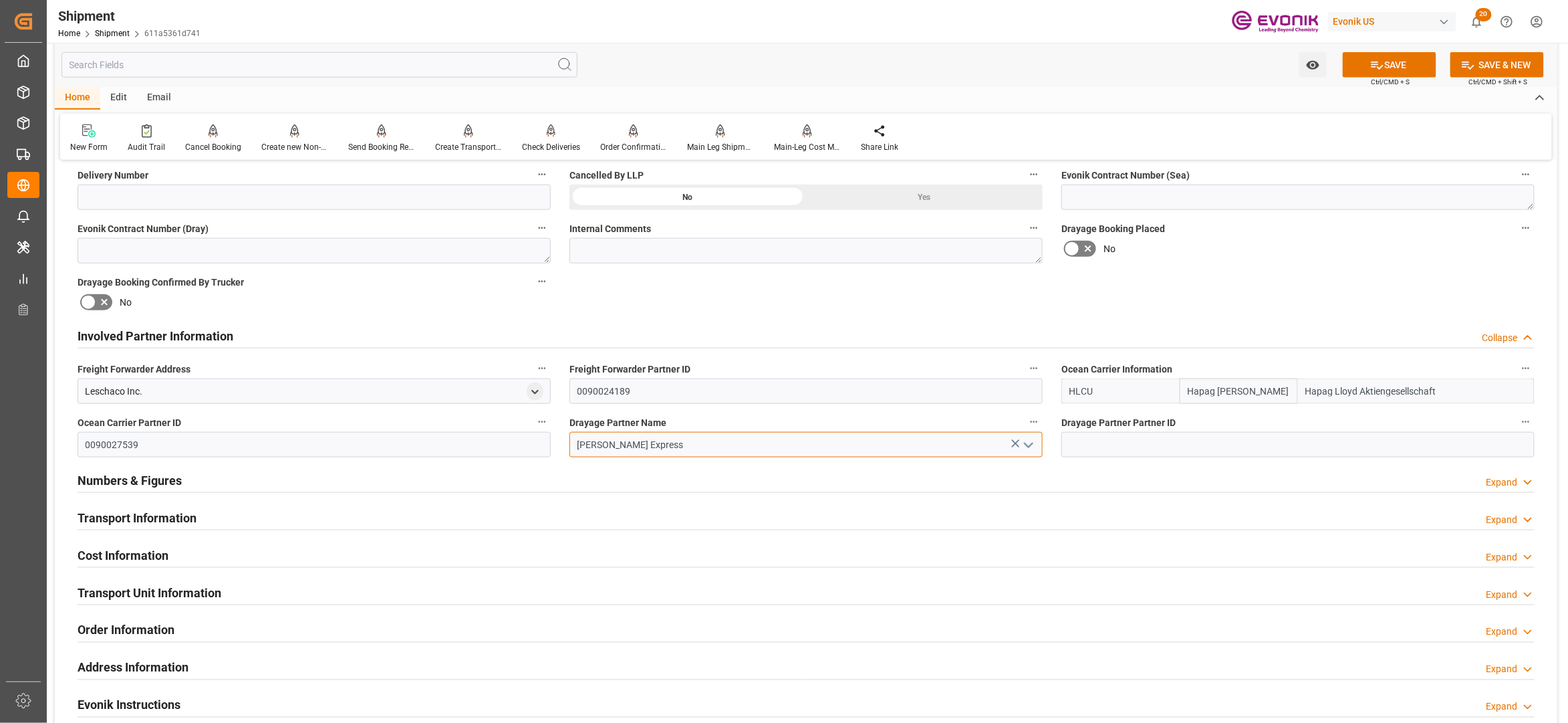
type input "[PERSON_NAME] Express"
click at [1194, 302] on div "Booking Confirmation Milestone Bar Collapse Submitted to FFW for Booking (Pendi…" at bounding box center [806, 322] width 1503 height 1489
click at [1394, 64] on button "SAVE" at bounding box center [1390, 65] width 94 height 25
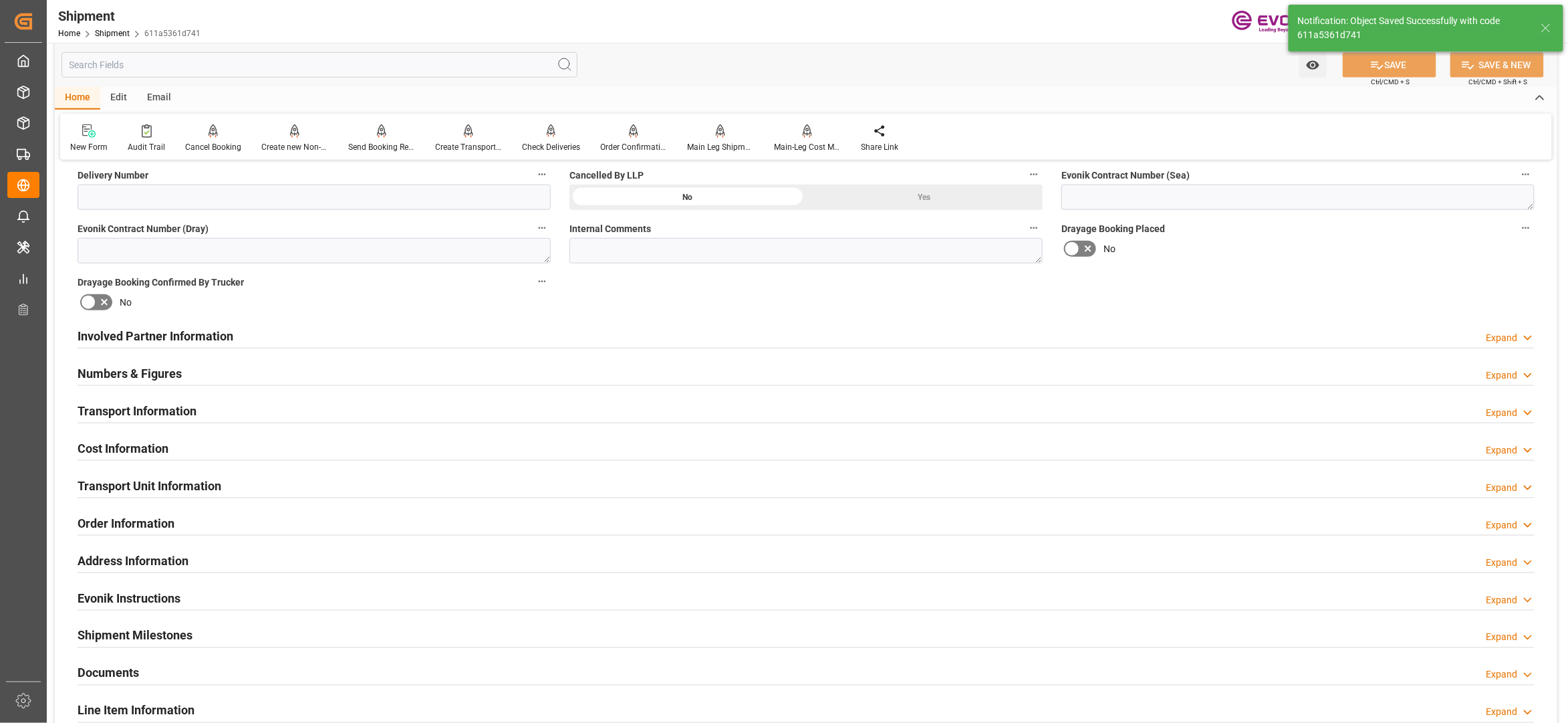
click at [404, 402] on div "Transport Information Expand" at bounding box center [806, 410] width 1458 height 25
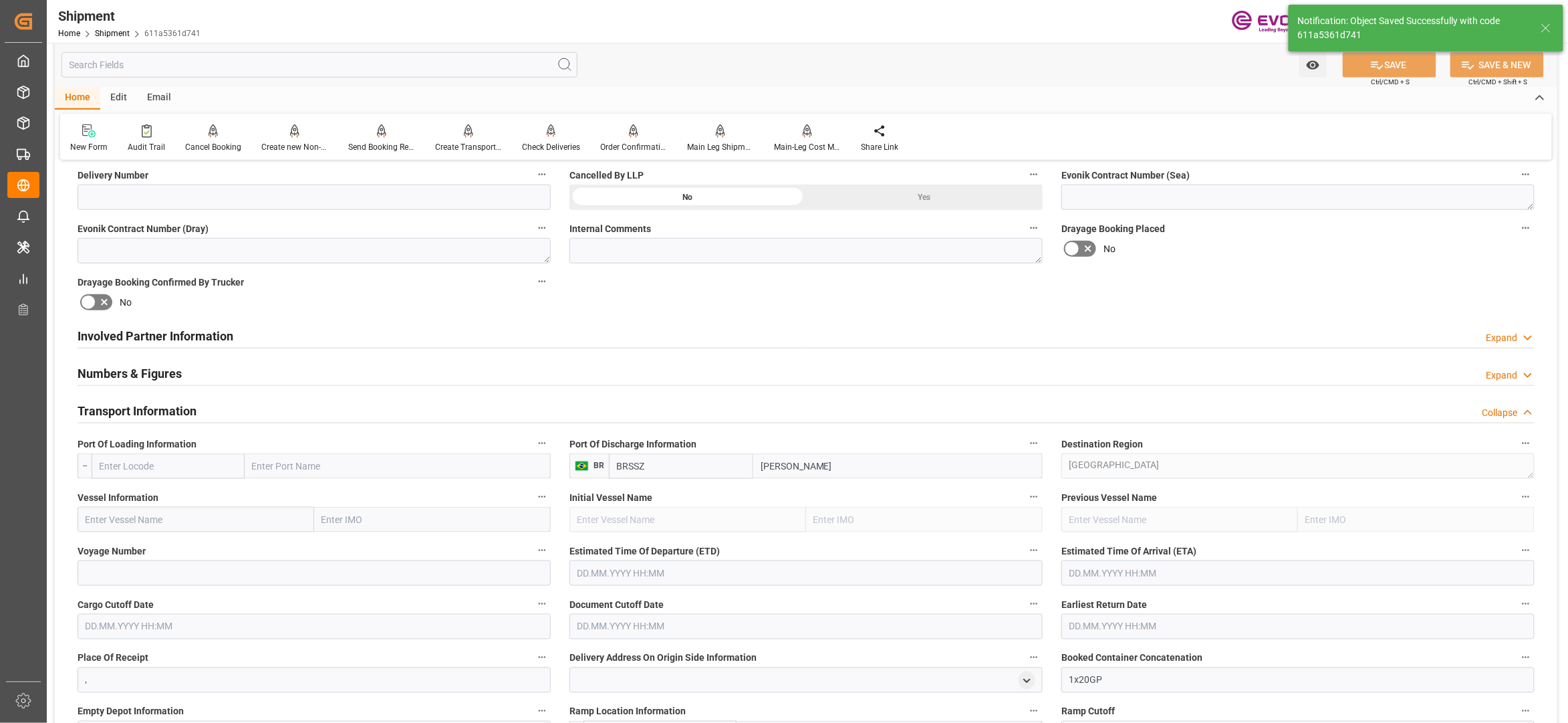
click at [174, 473] on input "text" at bounding box center [168, 466] width 153 height 25
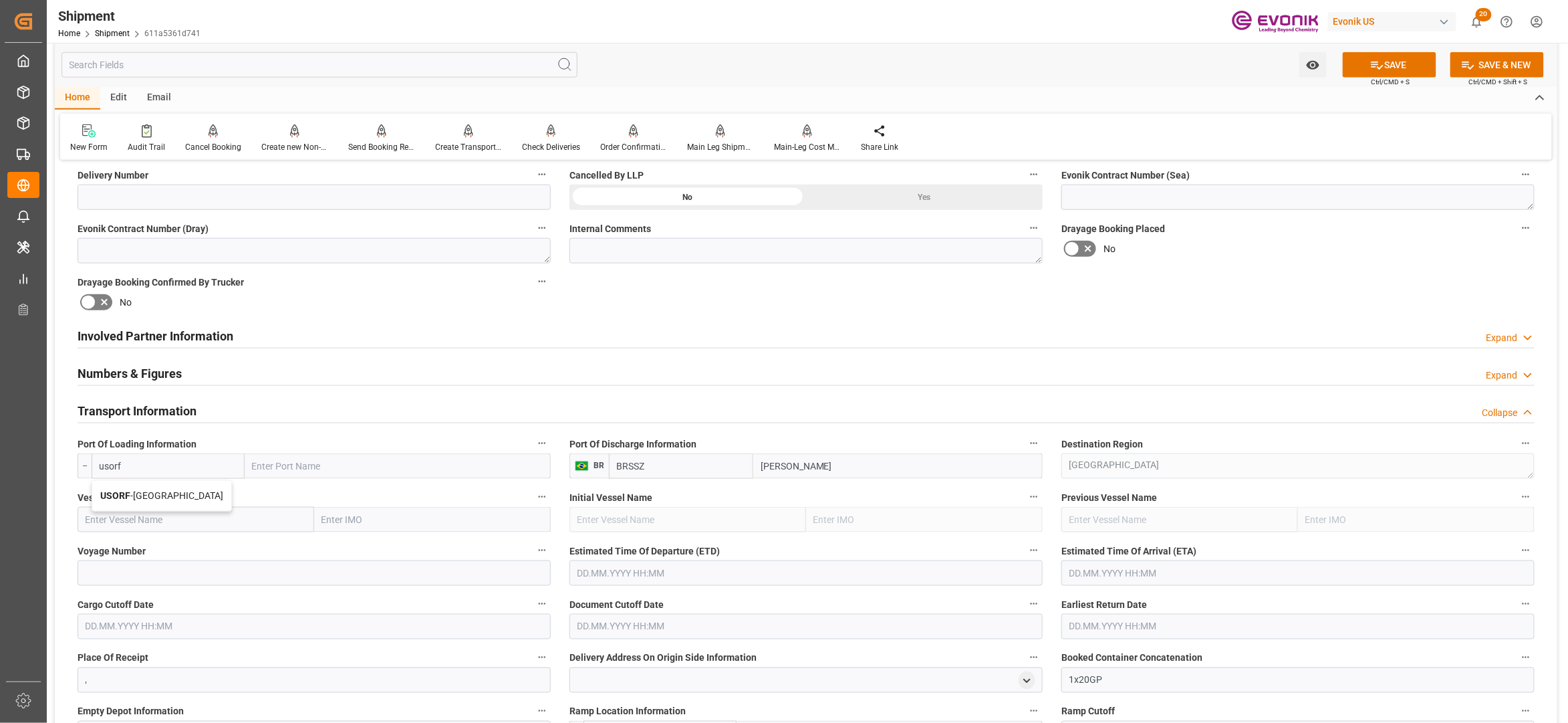
click at [169, 494] on span "USORF - Norfolk" at bounding box center [162, 496] width 123 height 11
type input "USORF"
type input "Norfolk"
type input "USORF"
click at [180, 520] on input "text" at bounding box center [196, 520] width 237 height 25
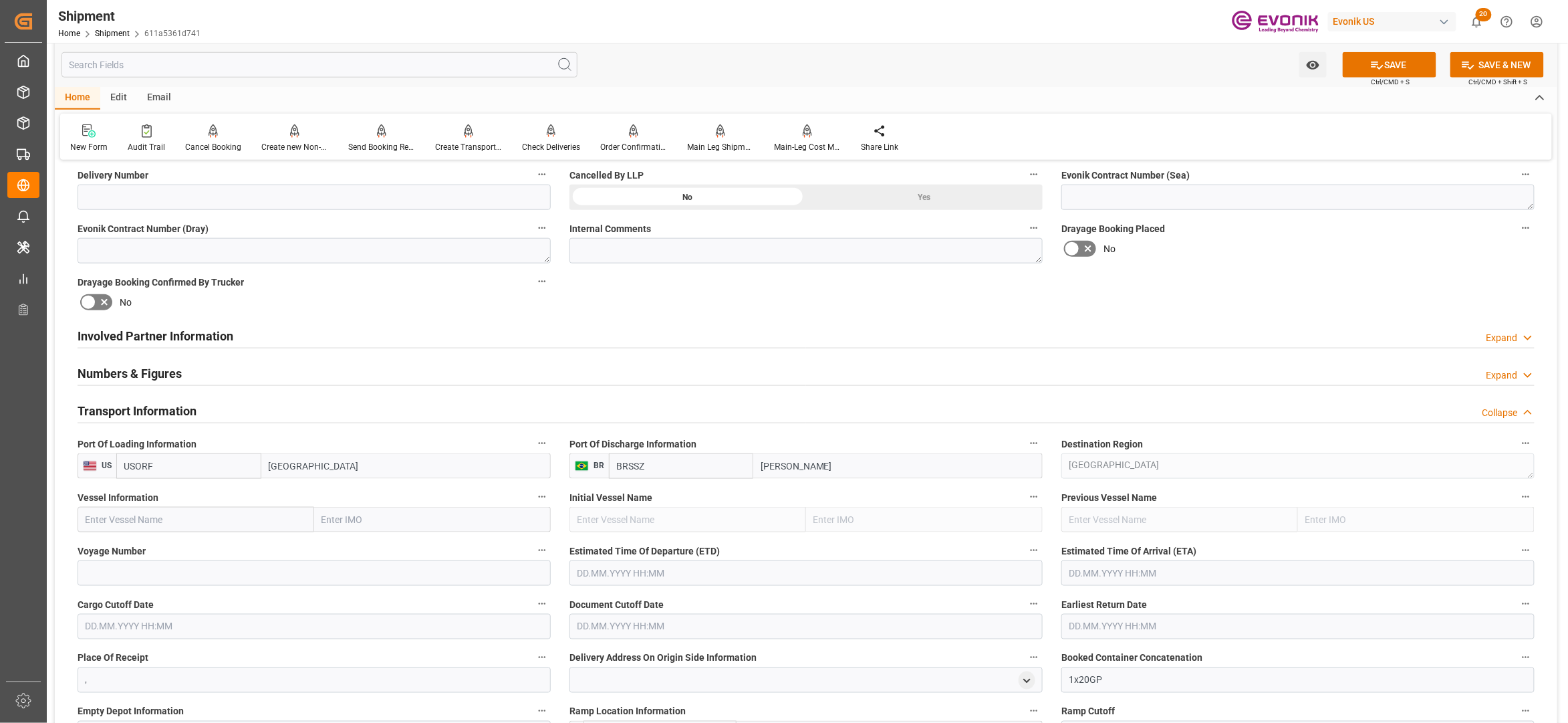
paste input "COYHAIQUE / 540W"
click at [159, 516] on input "COYHAIQUE / 540W" at bounding box center [196, 520] width 237 height 25
type input "COYHAIQUE"
click at [166, 541] on div "COYHAIQUE - 9687588" at bounding box center [132, 550] width 108 height 30
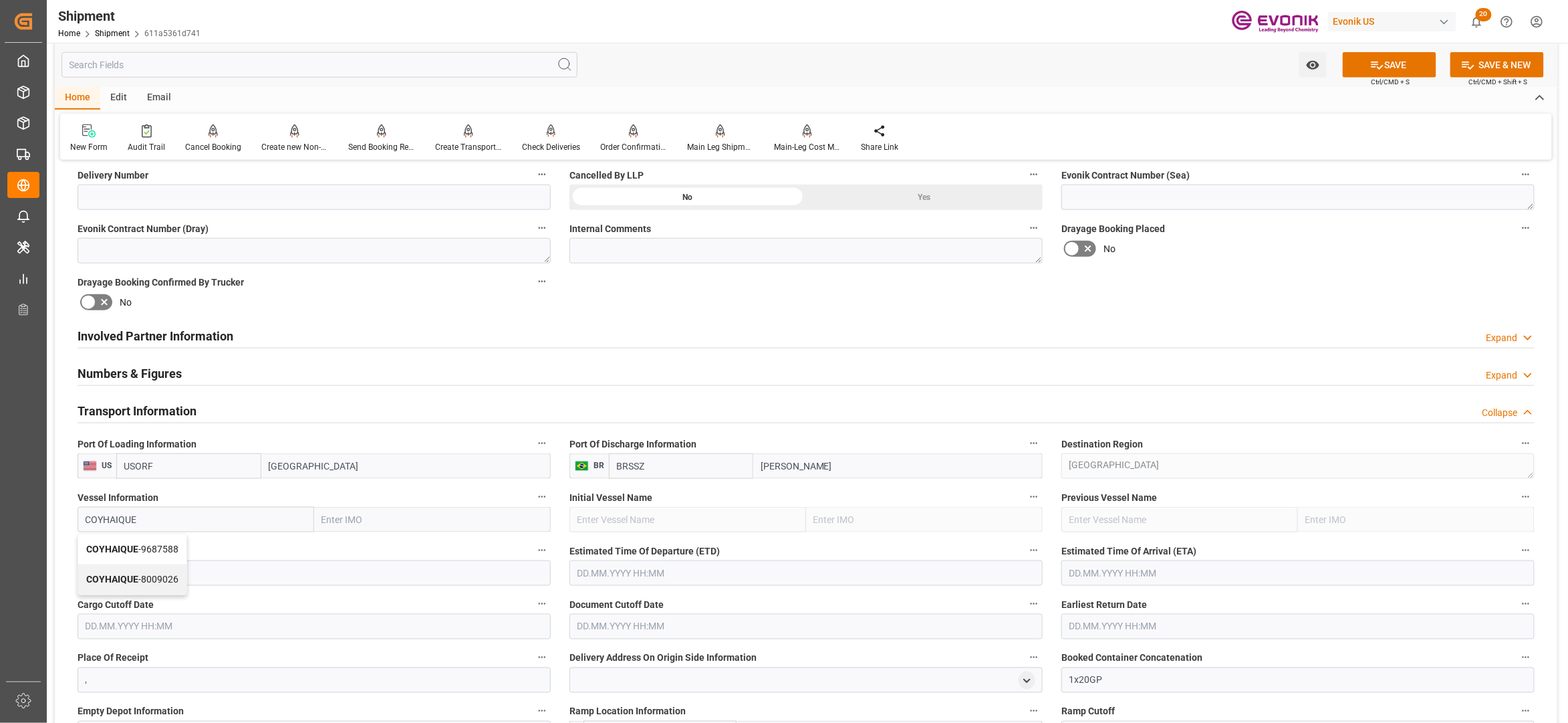
type input "9687588"
type input "COYHAIQUE"
click at [213, 575] on input at bounding box center [314, 573] width 473 height 25
paste input "540W"
type input "540W"
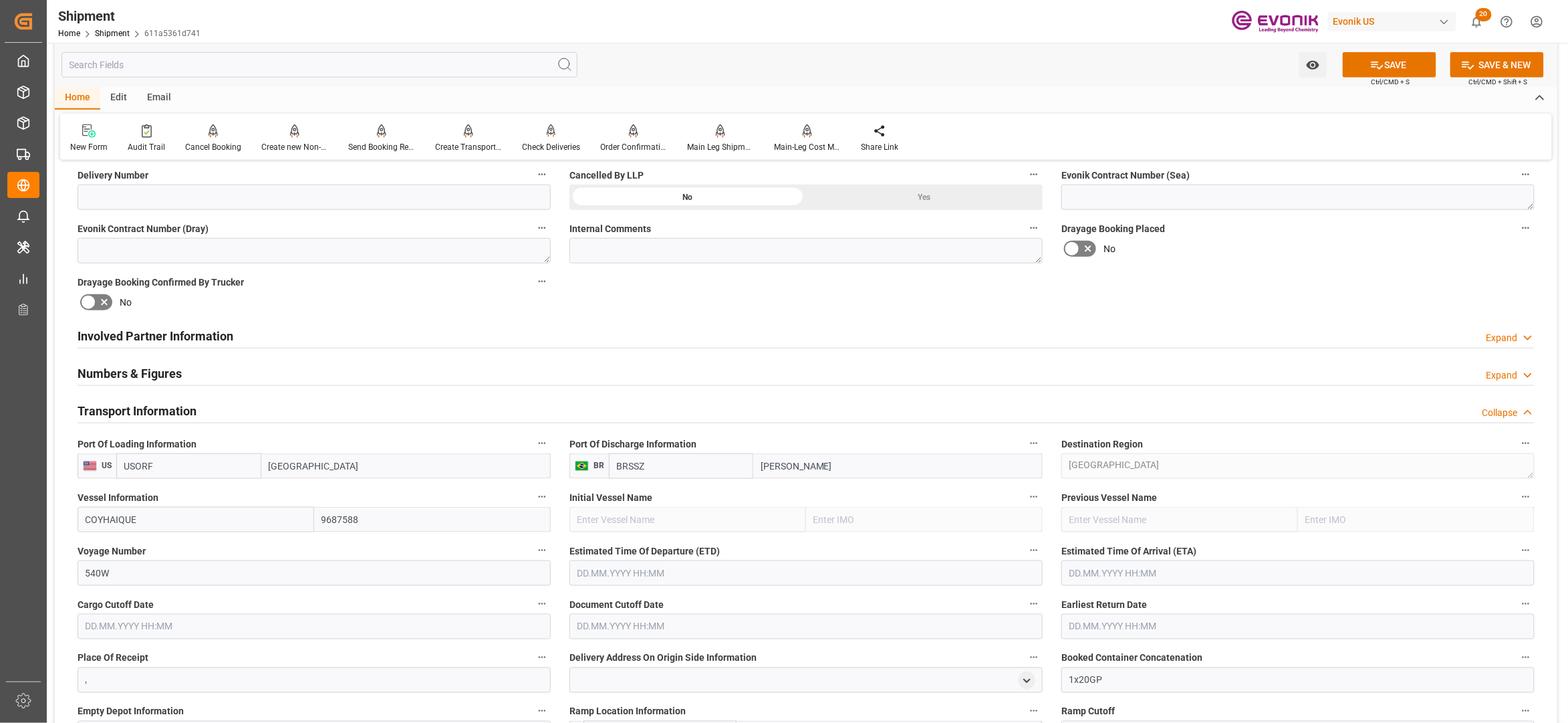
click at [664, 572] on input "text" at bounding box center [806, 573] width 473 height 25
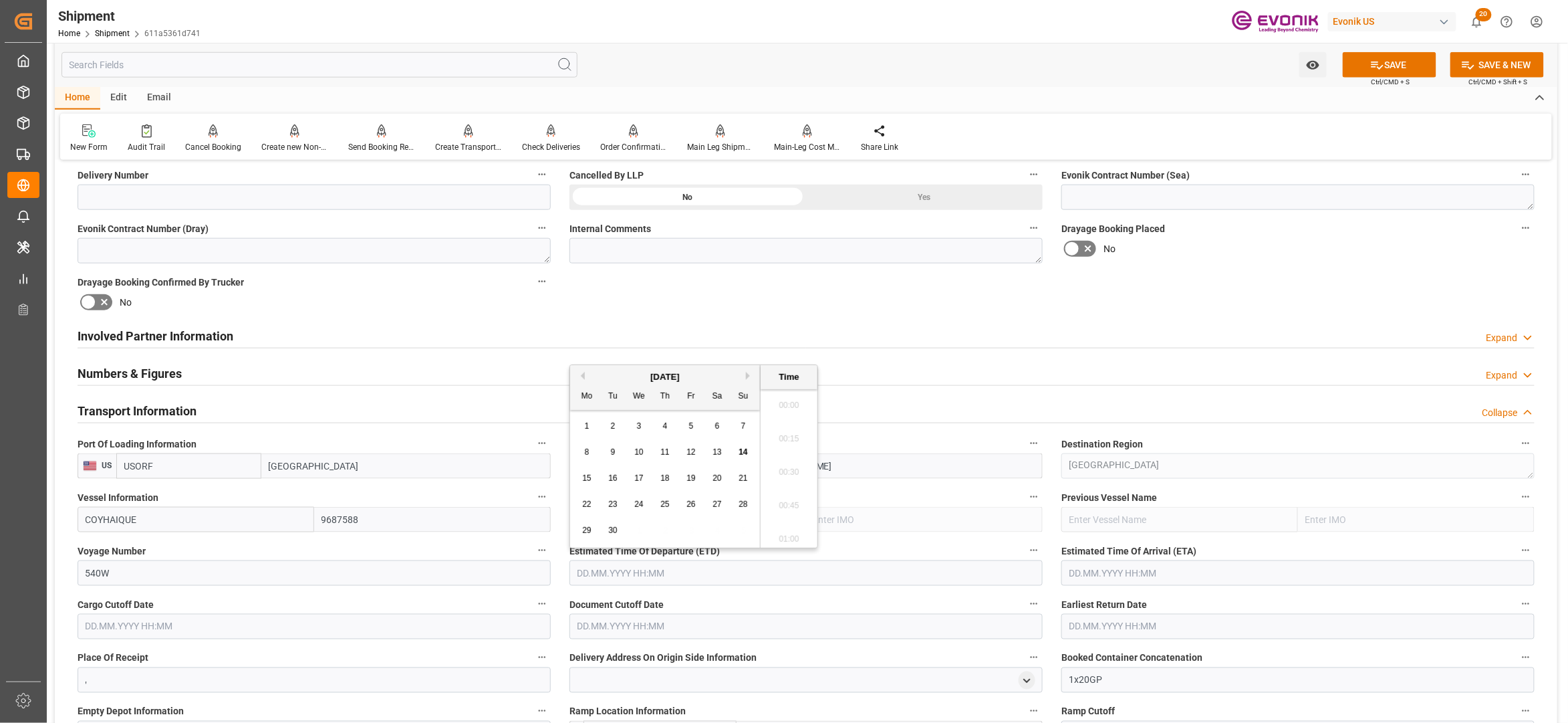
scroll to position [2879, 0]
click at [752, 375] on button "Next Month" at bounding box center [750, 375] width 8 height 8
click at [669, 421] on div "2" at bounding box center [665, 427] width 17 height 16
type input "02.10.2025 00:00"
click at [1097, 565] on input "text" at bounding box center [1298, 573] width 473 height 25
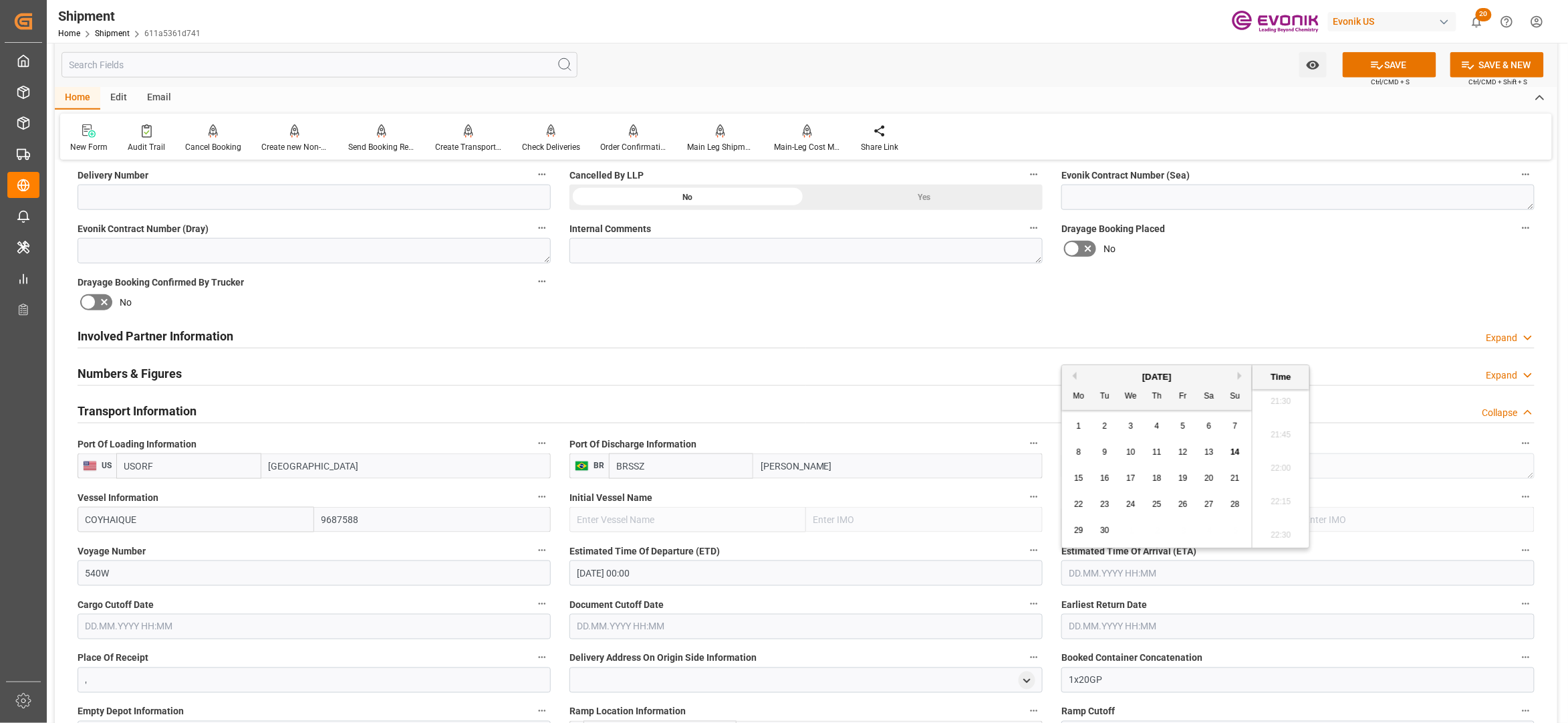
click at [1242, 376] on button "Next Month" at bounding box center [1242, 375] width 8 height 8
click at [1207, 452] on span "8" at bounding box center [1209, 452] width 5 height 9
type input "08.11.2025 00:00"
click at [361, 624] on input "text" at bounding box center [314, 626] width 473 height 25
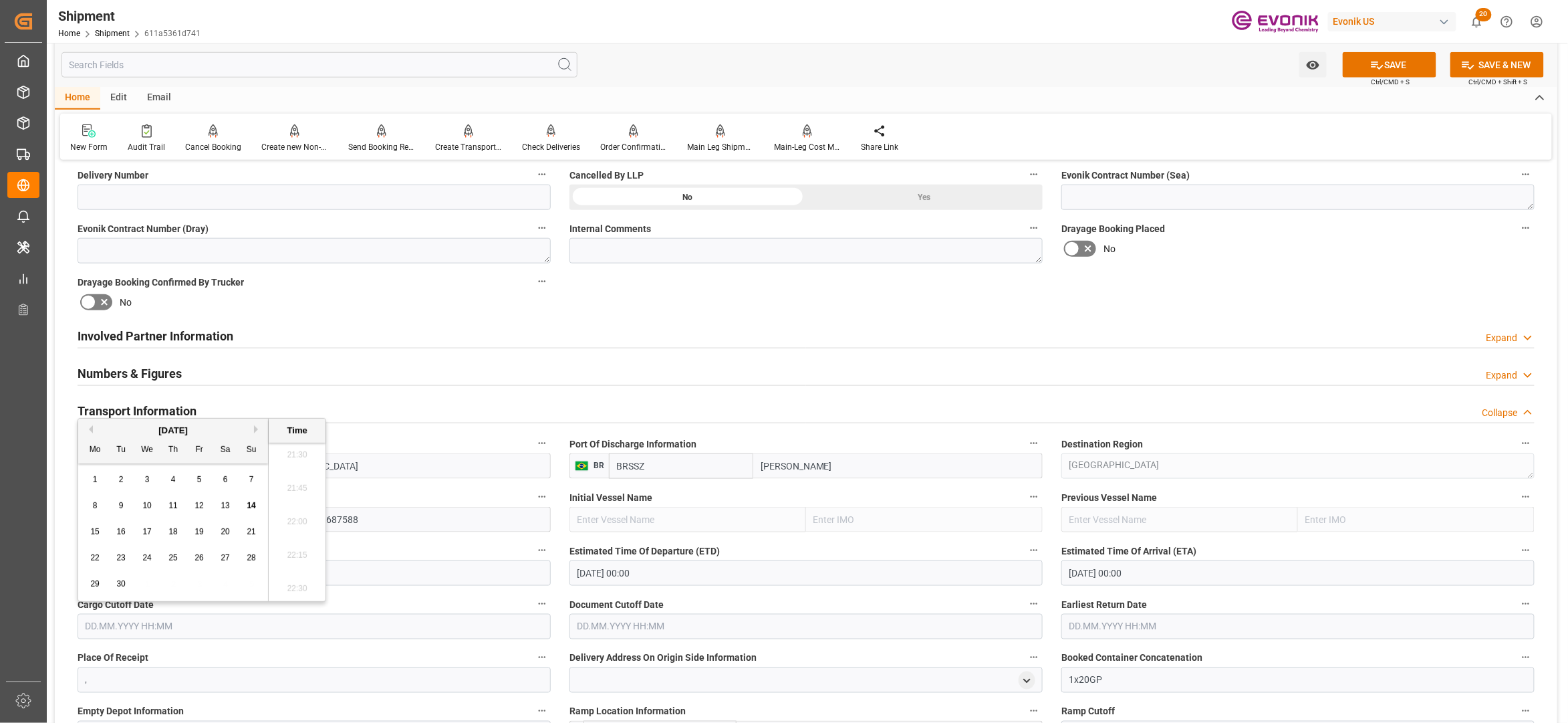
click at [147, 534] on span "17" at bounding box center [147, 531] width 9 height 9
type input "17.09.2025 00:00"
click at [661, 568] on input "02.10.2025 00:00" at bounding box center [806, 573] width 473 height 25
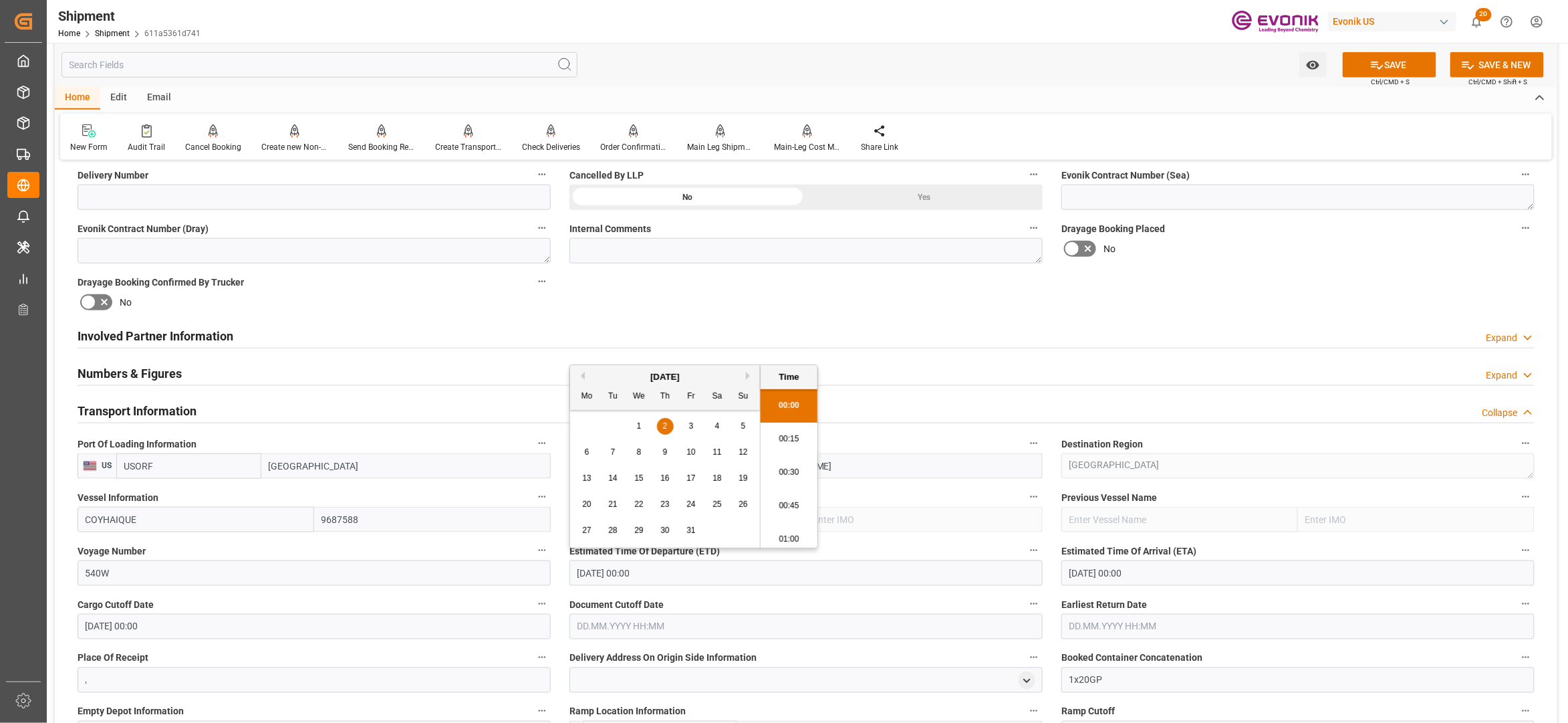
click at [642, 618] on input "text" at bounding box center [806, 626] width 473 height 25
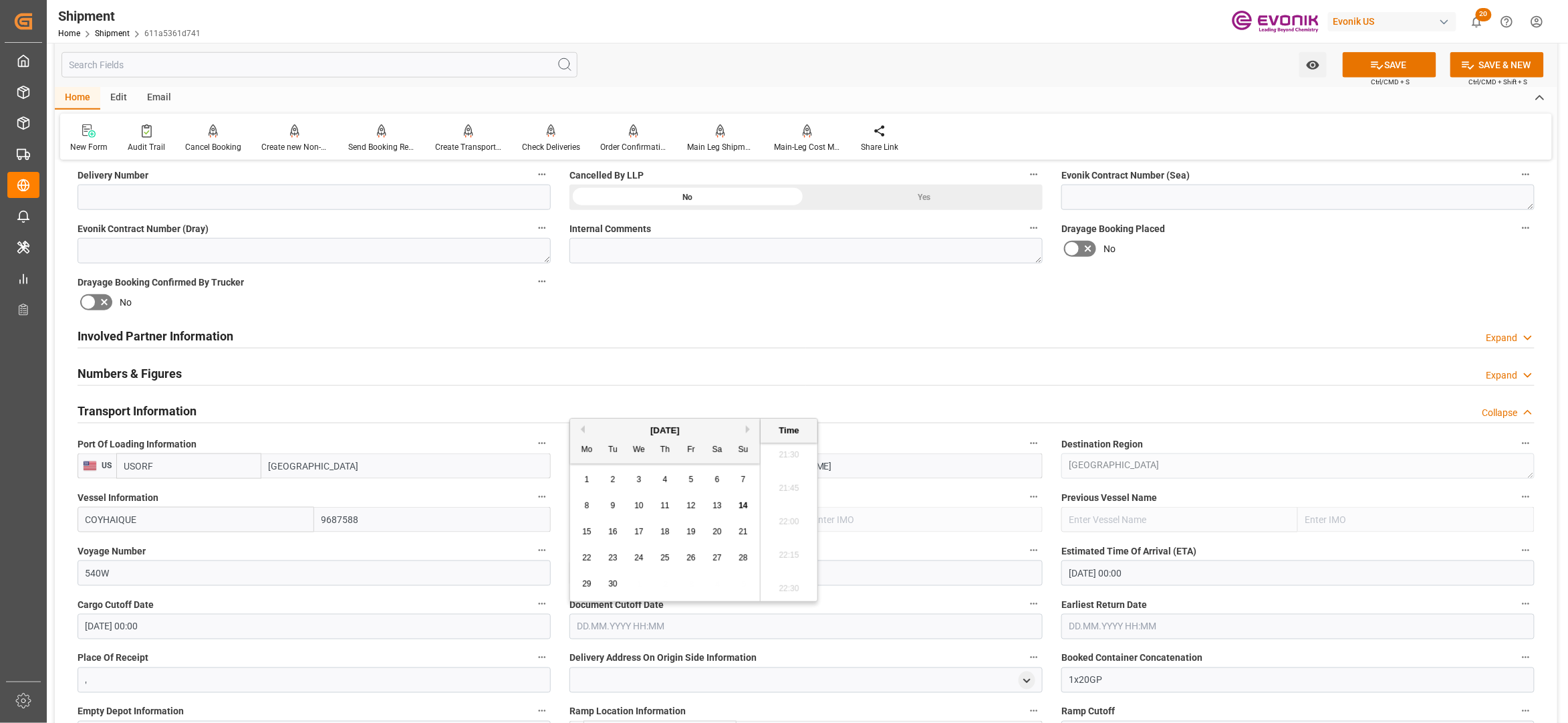
click at [642, 530] on span "17" at bounding box center [639, 531] width 9 height 9
type input "17.09.2025 00:00"
click at [1088, 624] on input "text" at bounding box center [1298, 626] width 473 height 25
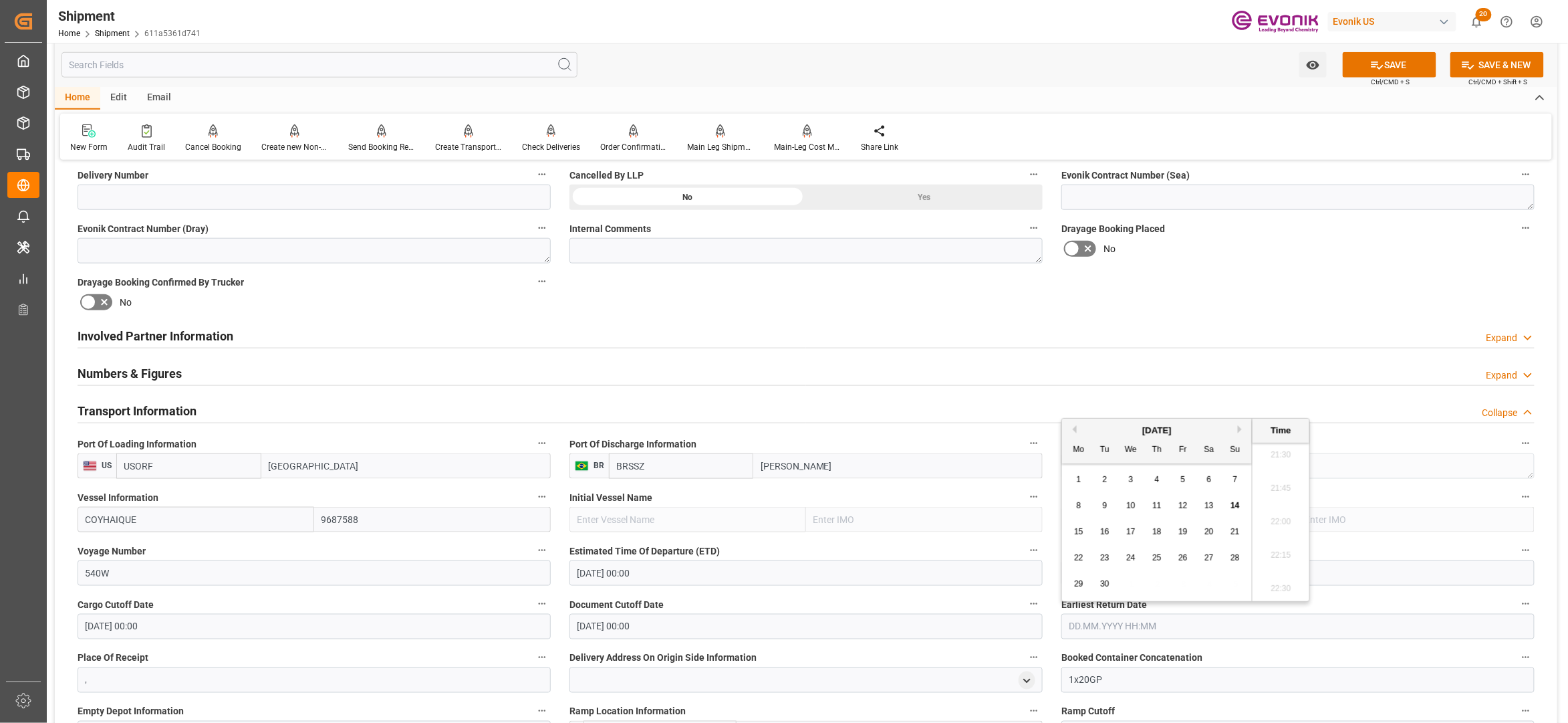
click at [1132, 530] on span "17" at bounding box center [1130, 531] width 9 height 9
type input "17.09.2025 00:00"
click at [1255, 294] on div "Booking Confirmation Milestone Bar Collapse Submitted to FFW for Booking (Pendi…" at bounding box center [806, 480] width 1503 height 1806
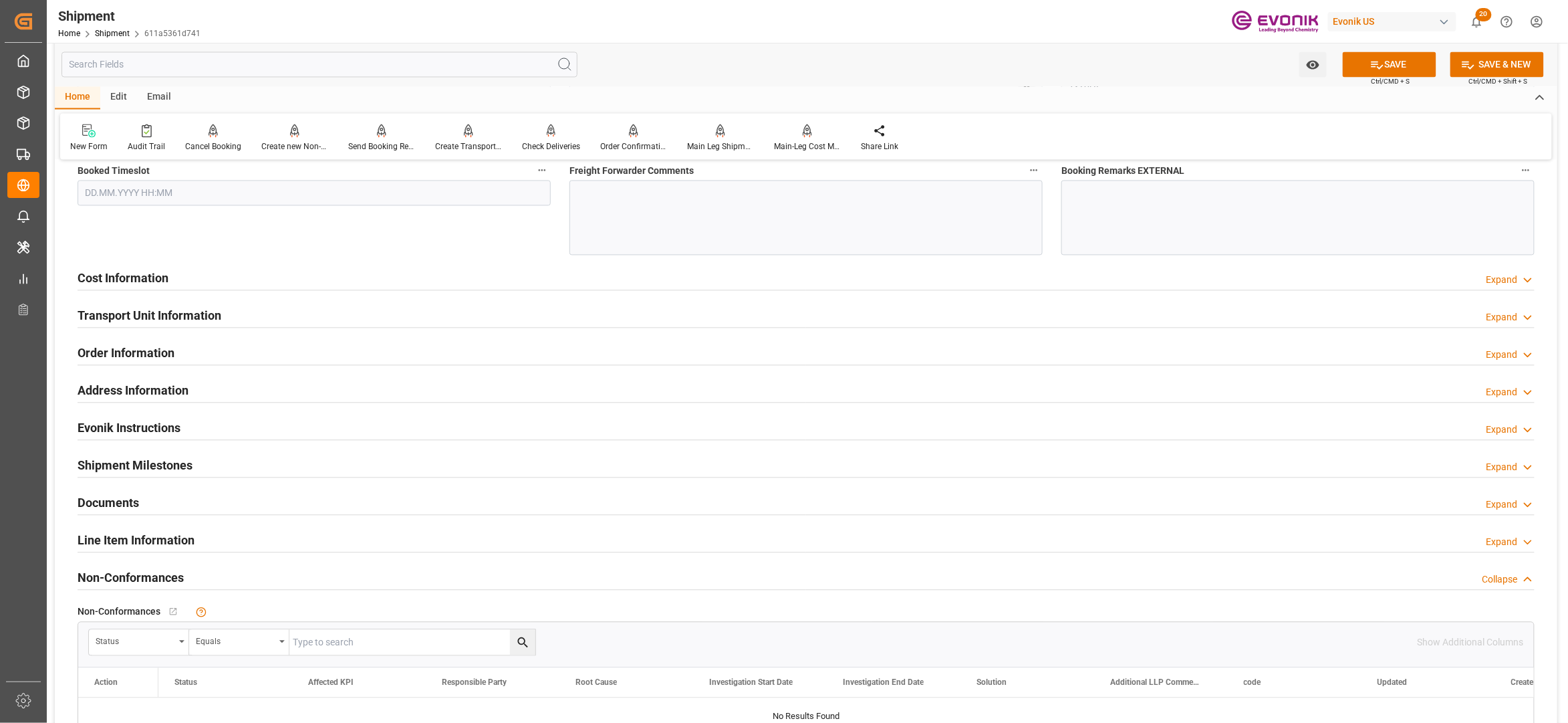
click at [1384, 64] on button "SAVE" at bounding box center [1390, 65] width 94 height 25
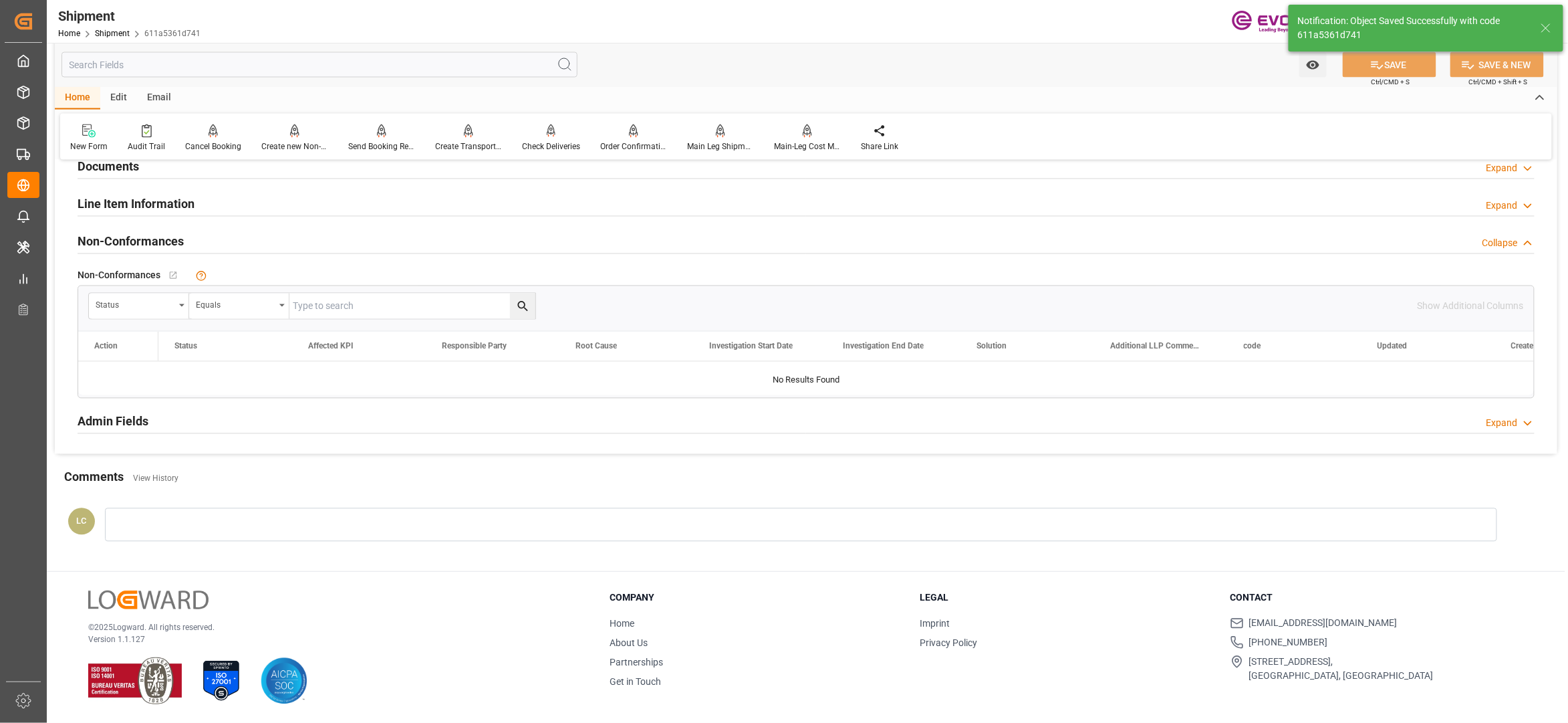
scroll to position [765, 0]
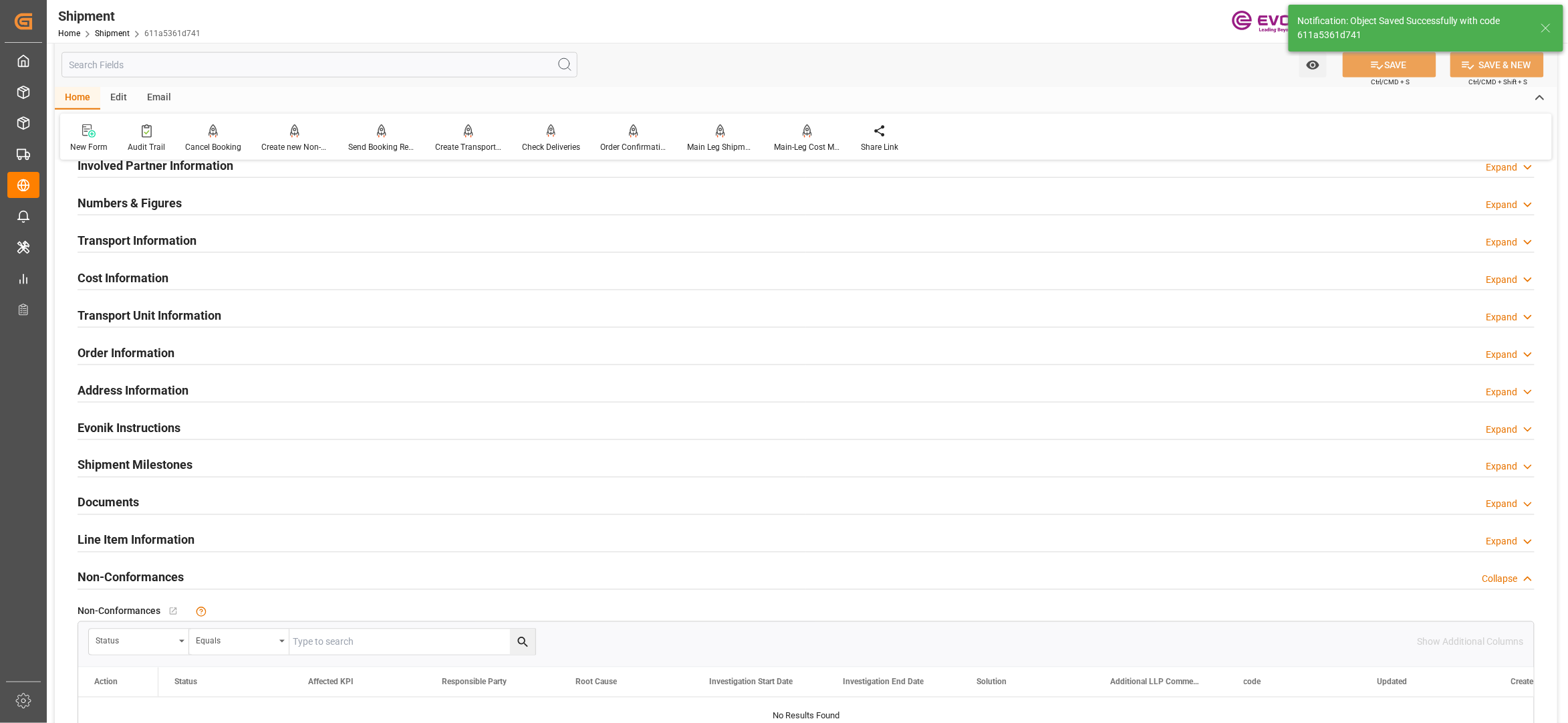
click at [315, 277] on div "Cost Information Expand" at bounding box center [806, 277] width 1458 height 25
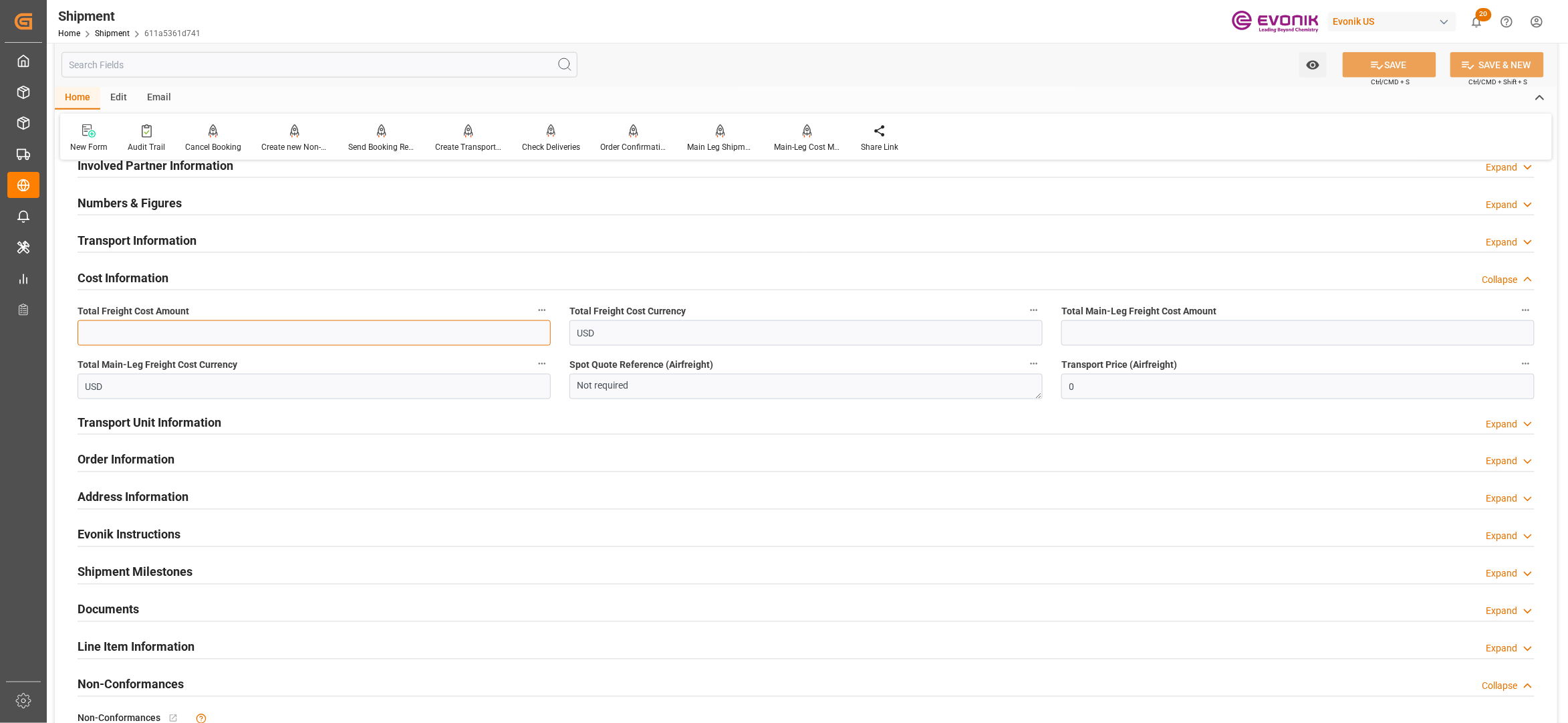
click at [203, 333] on input "text" at bounding box center [314, 333] width 473 height 25
type input "1573"
click at [1091, 338] on input "text" at bounding box center [1298, 333] width 473 height 25
paste input "583"
type input "583"
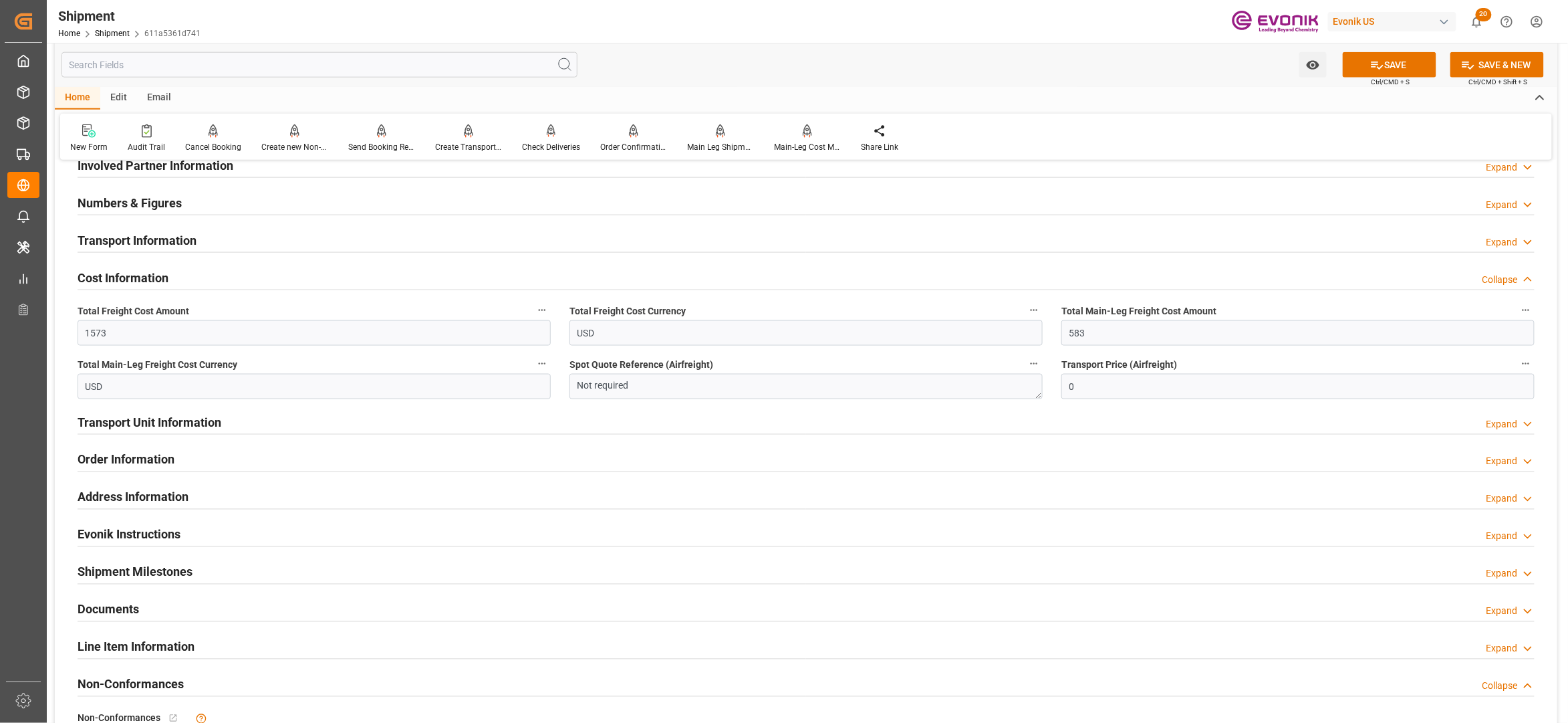
click at [1384, 71] on button "SAVE" at bounding box center [1390, 65] width 94 height 25
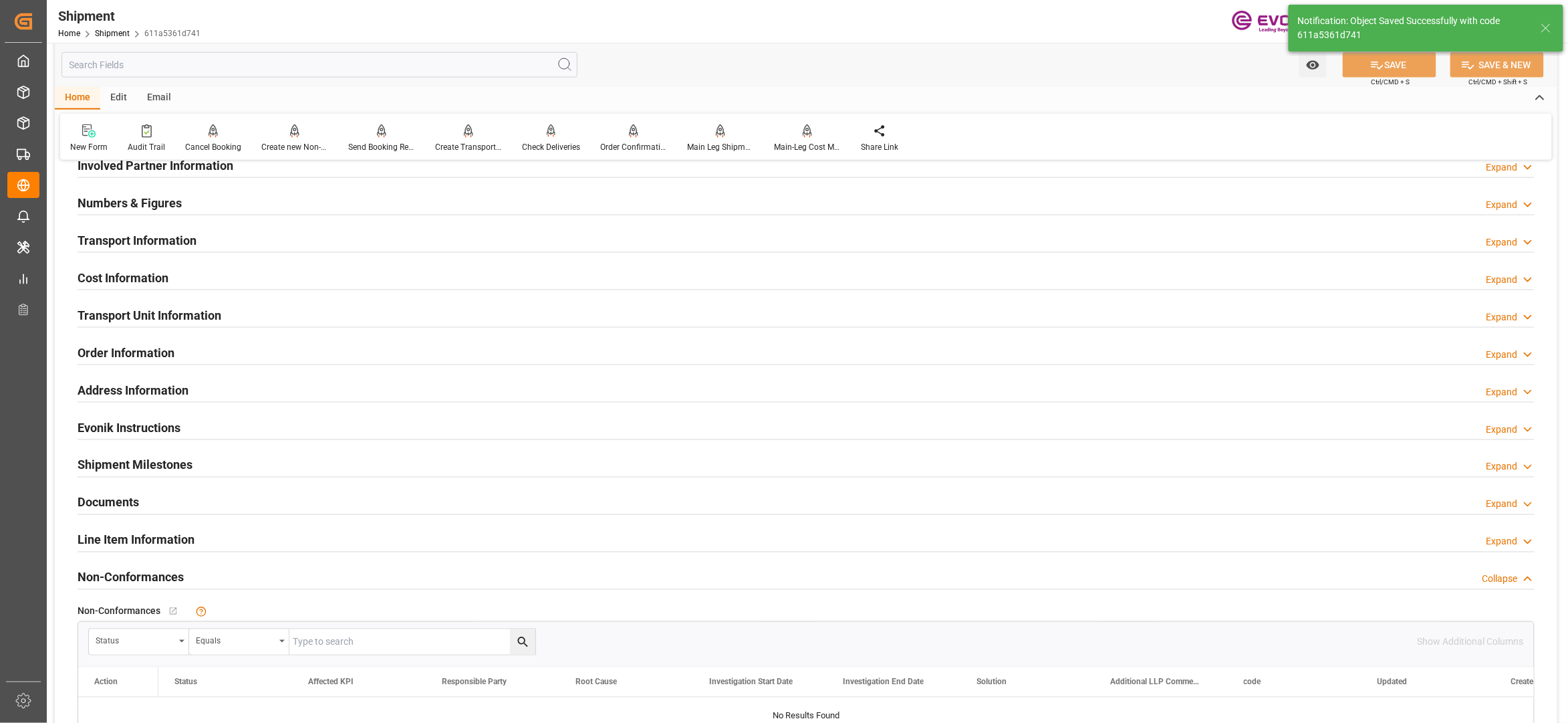
scroll to position [468, 0]
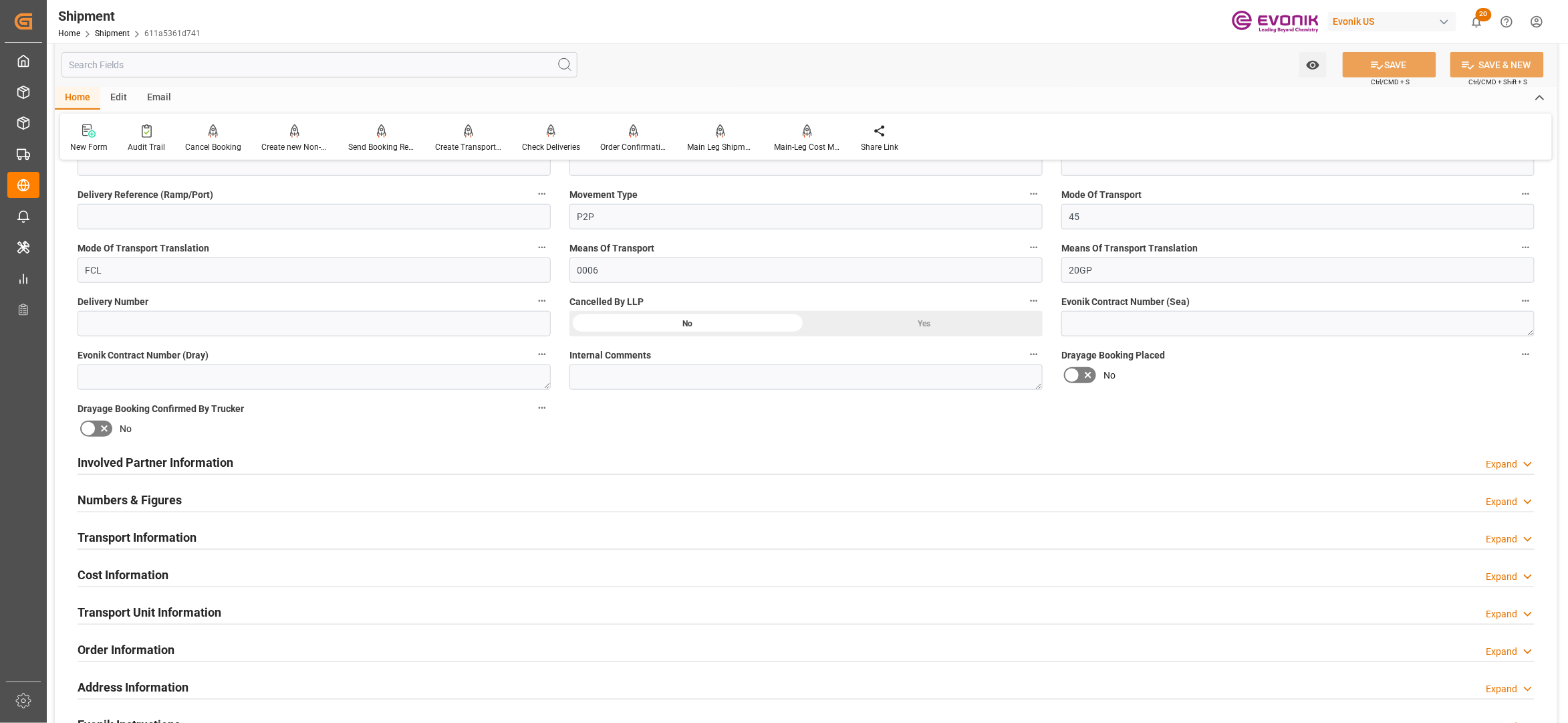
click at [332, 610] on div "Transport Unit Information Expand" at bounding box center [806, 611] width 1458 height 25
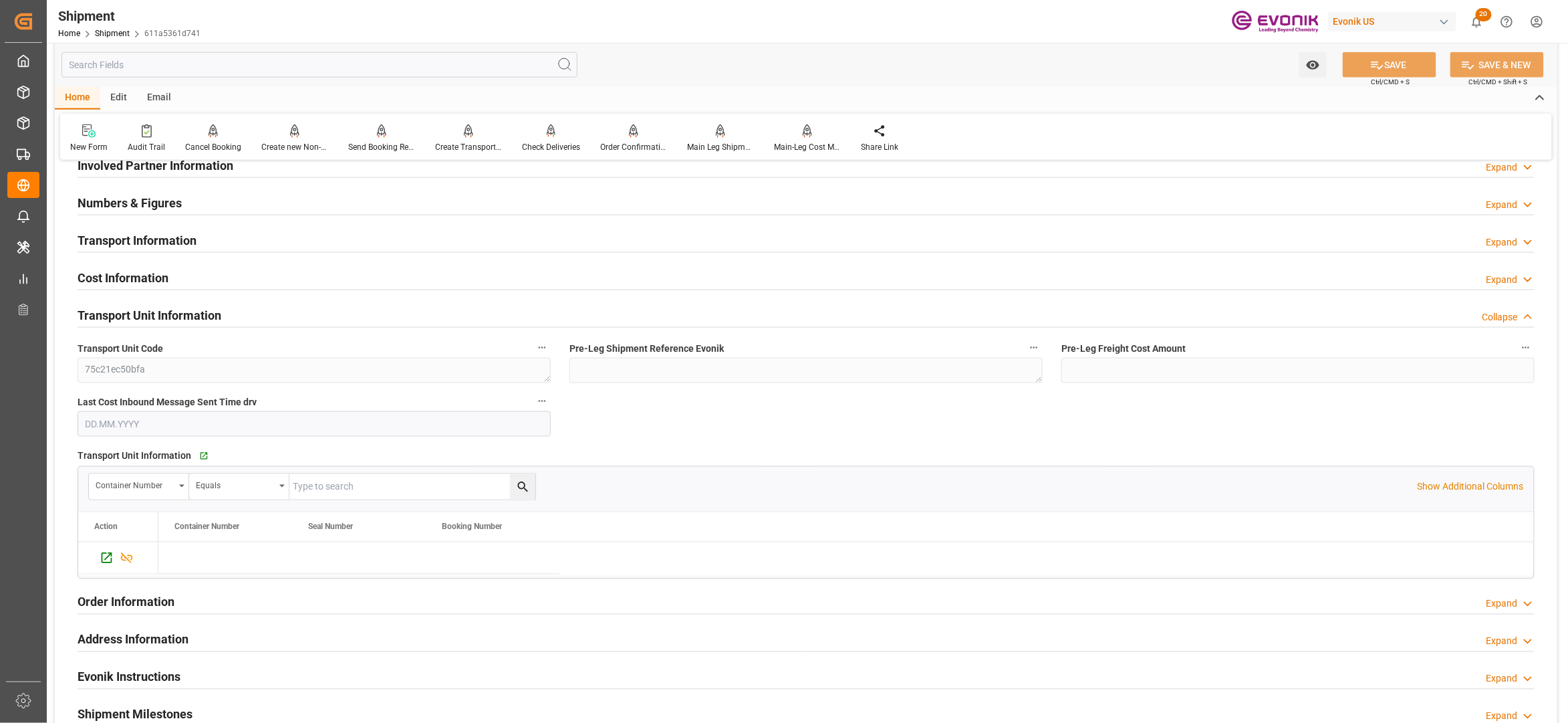
scroll to position [1062, 0]
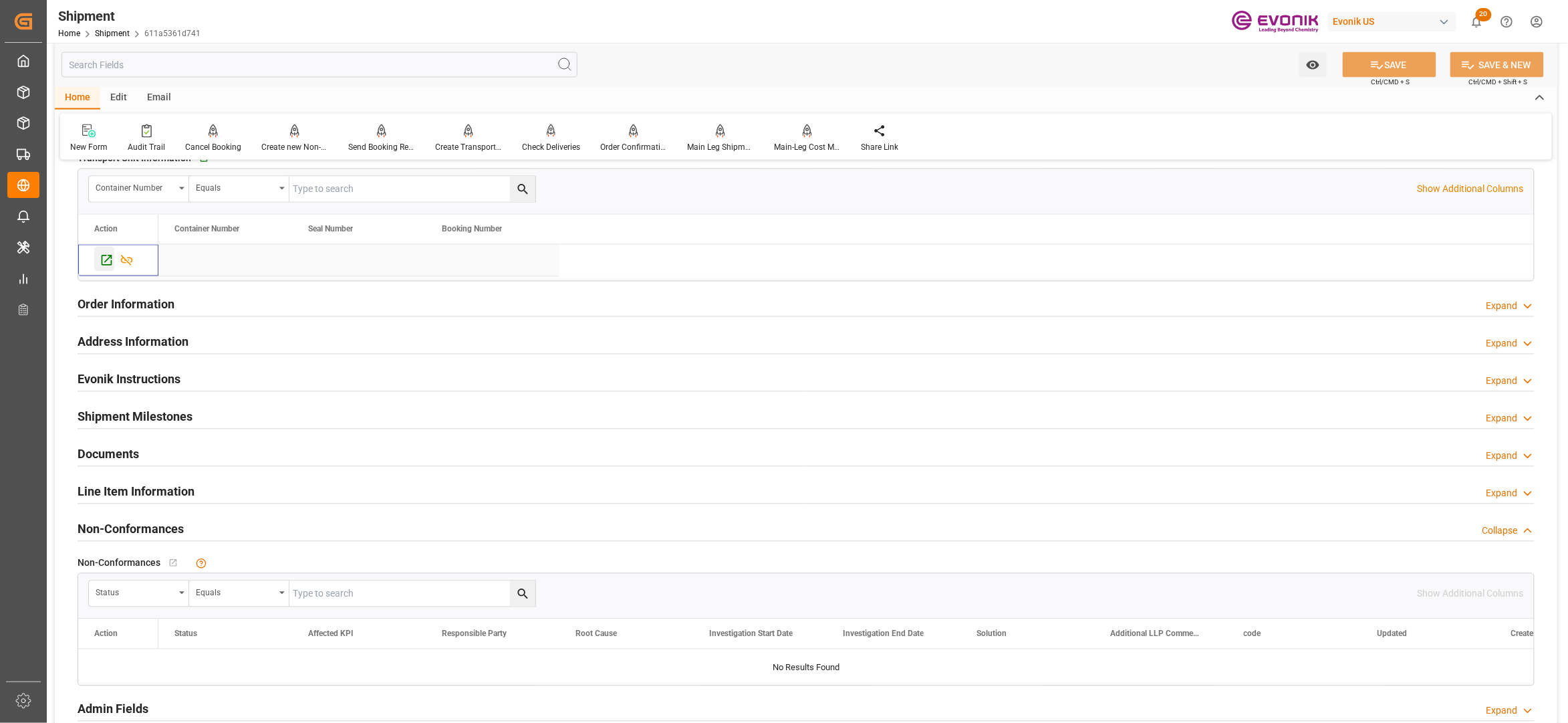
click at [103, 265] on icon "Press SPACE to select this row." at bounding box center [106, 260] width 14 height 14
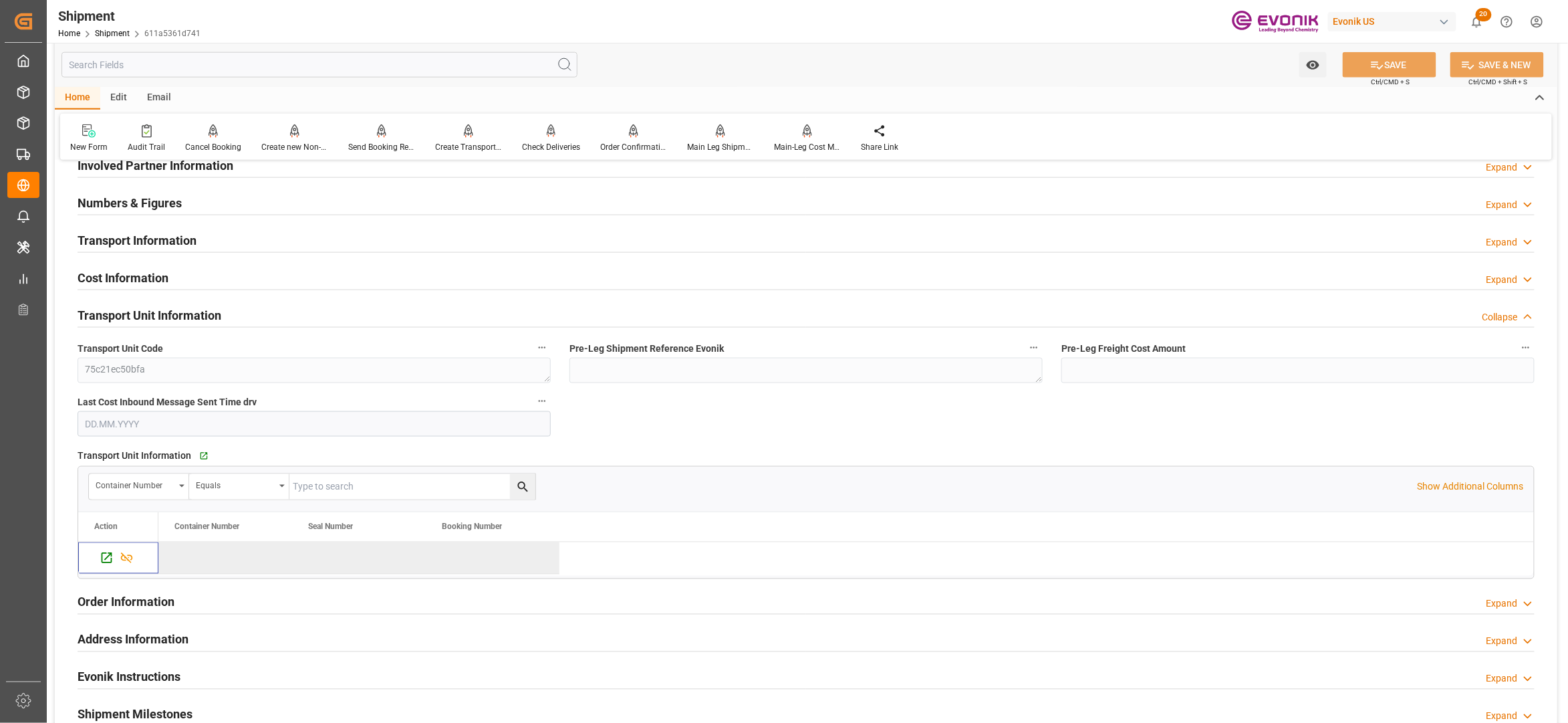
scroll to position [468, 0]
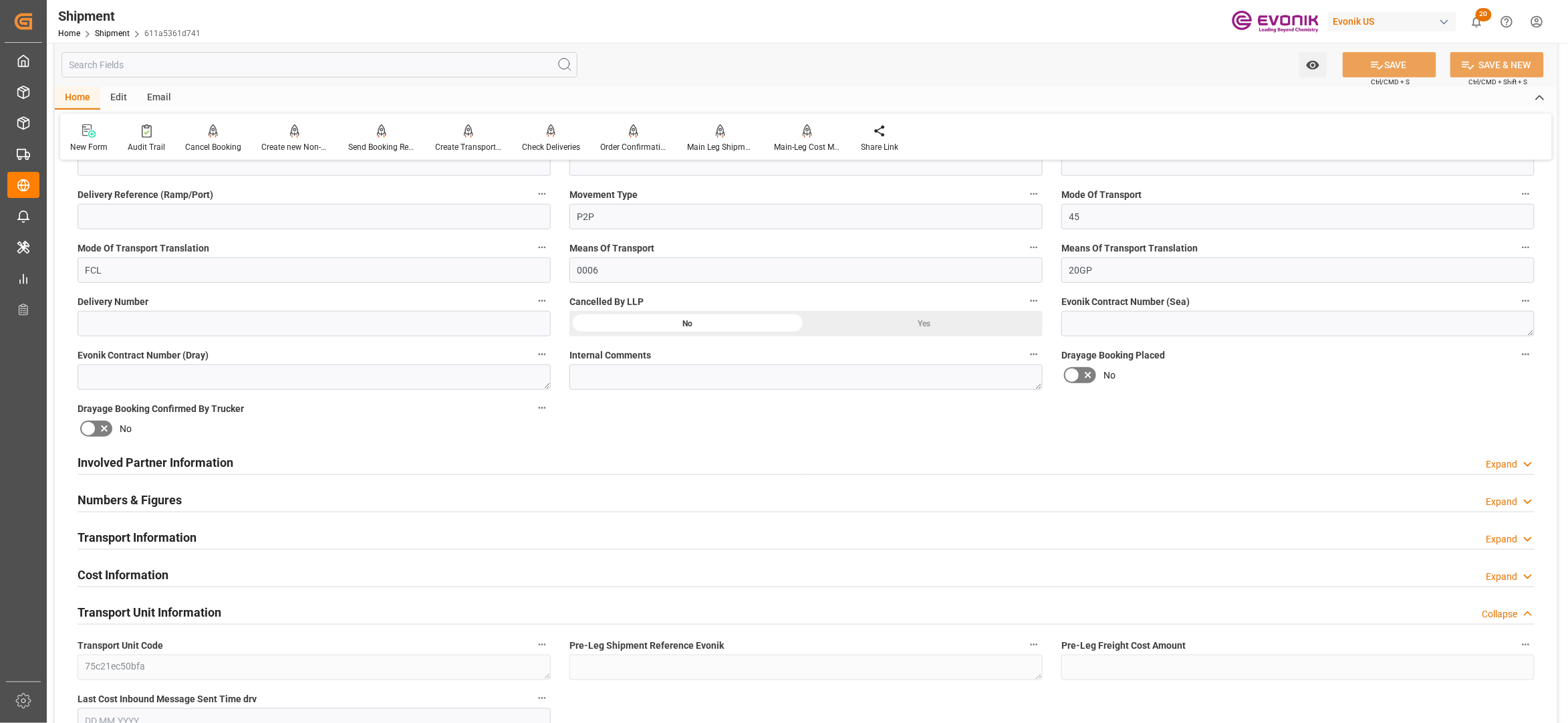
click at [583, 464] on div "Involved Partner Information Expand" at bounding box center [806, 461] width 1458 height 25
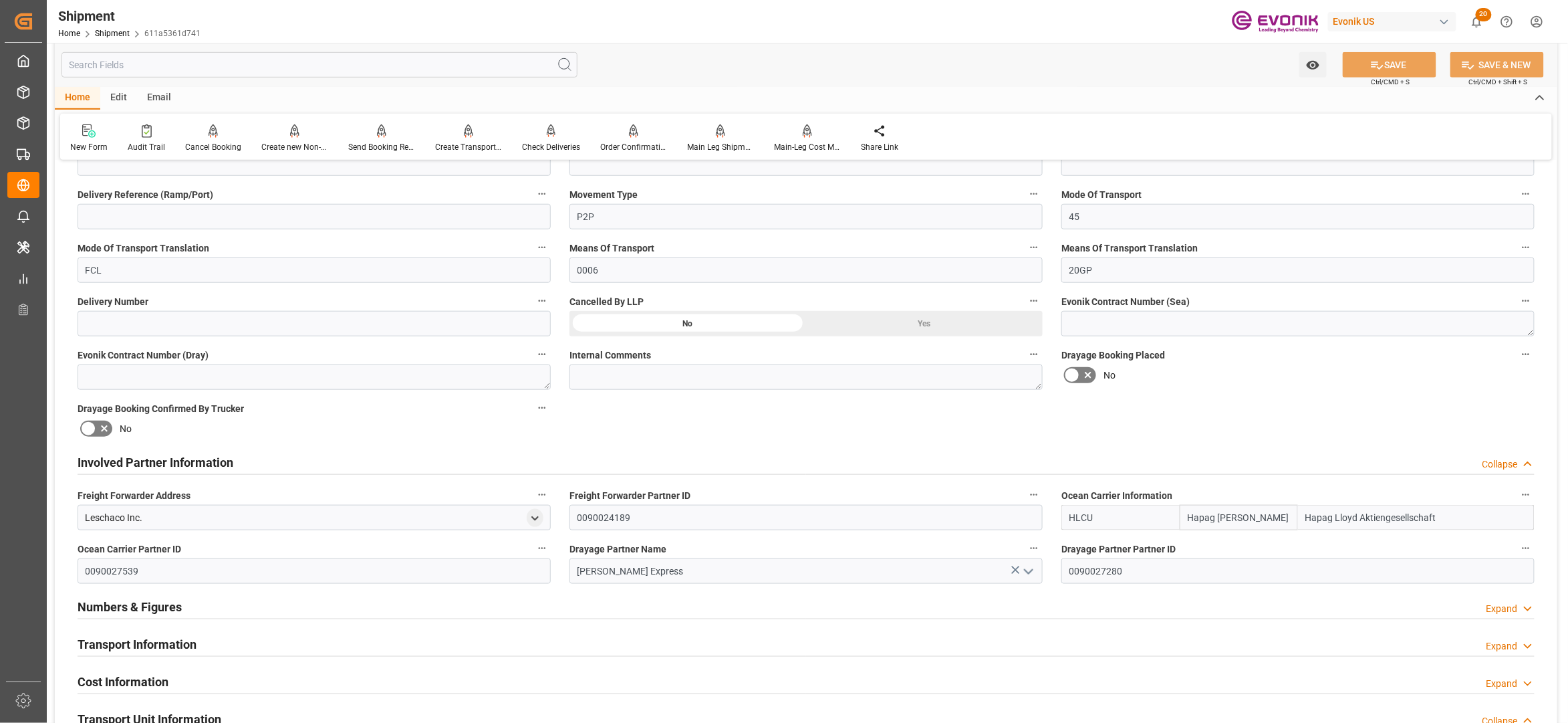
scroll to position [765, 0]
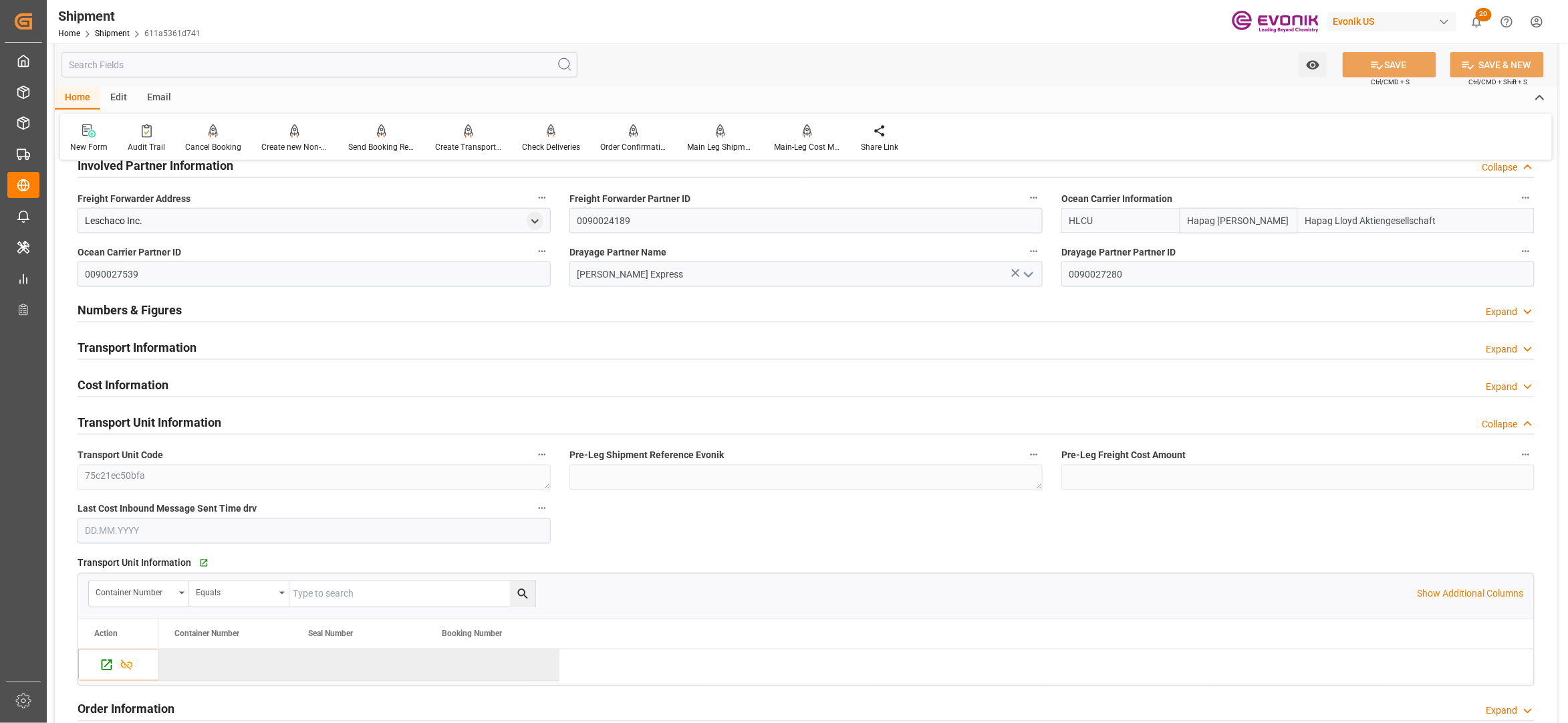
click at [407, 345] on div "Transport Information Expand" at bounding box center [806, 346] width 1458 height 25
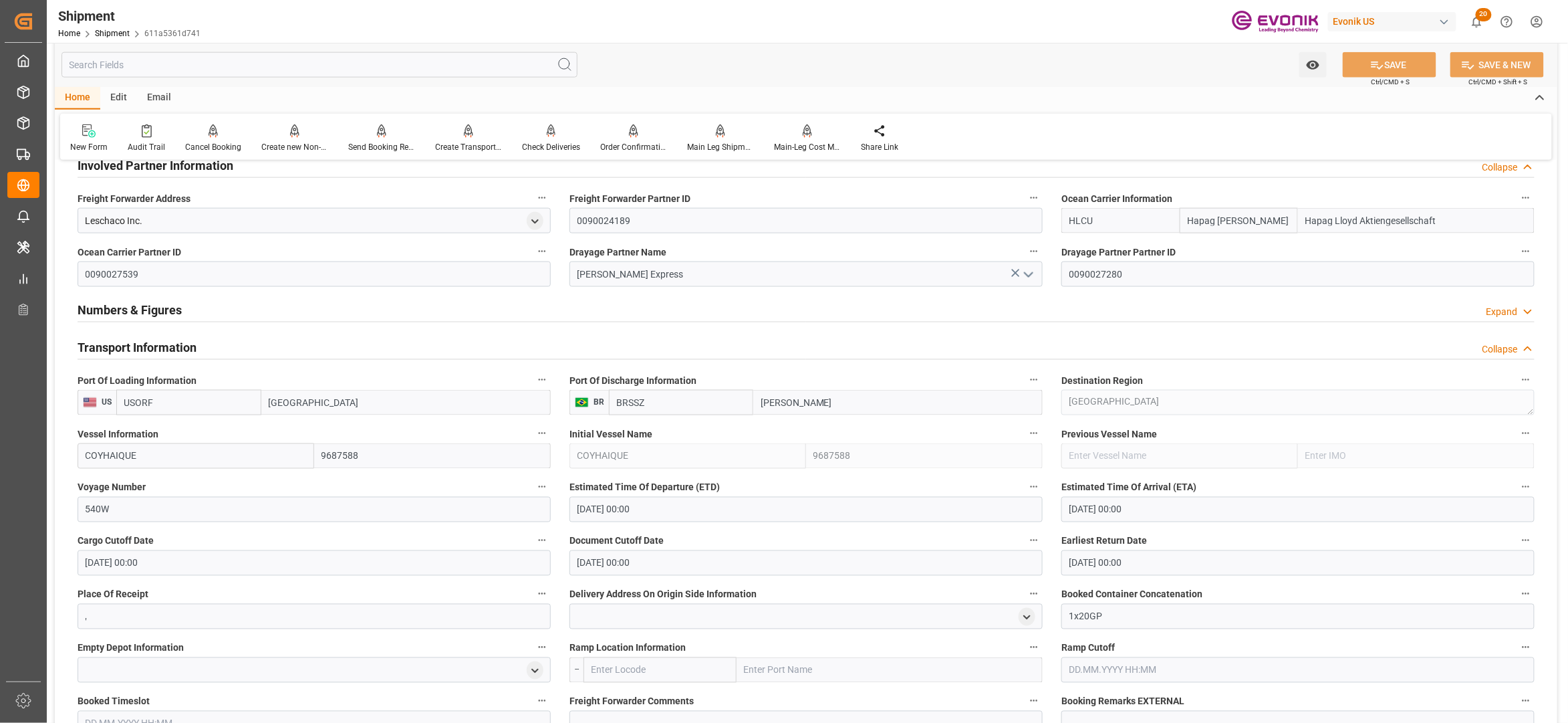
scroll to position [1062, 0]
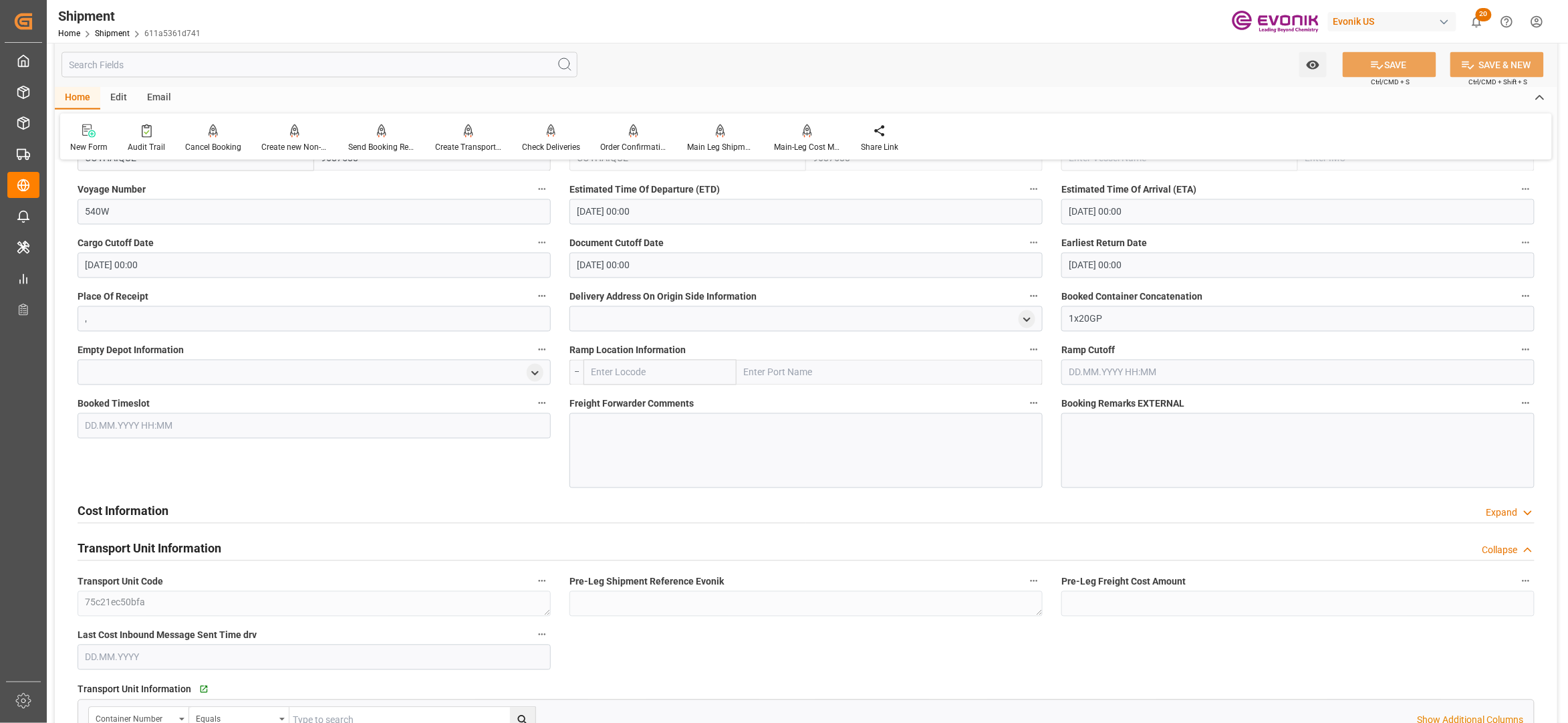
click at [385, 519] on div "Cost Information Expand" at bounding box center [806, 510] width 1458 height 25
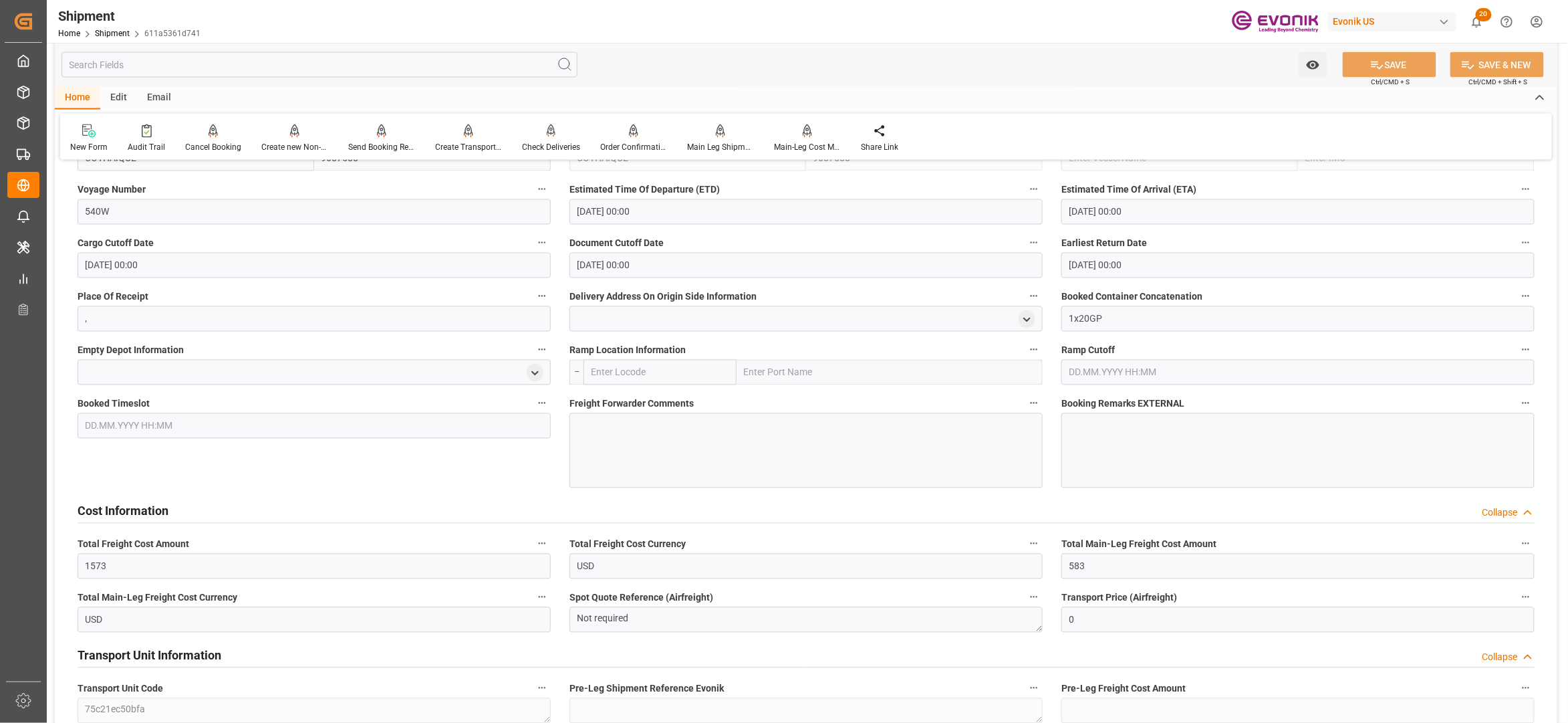
scroll to position [1359, 0]
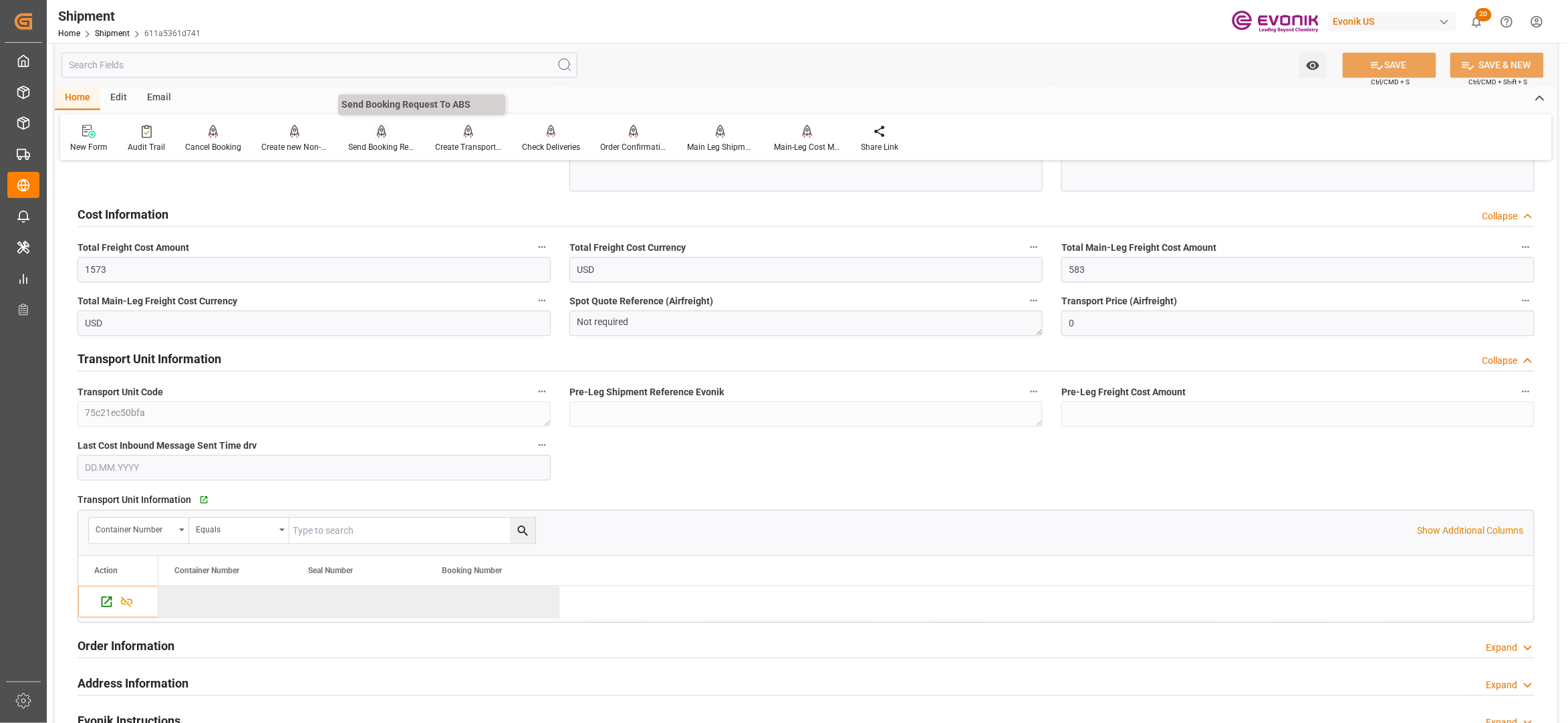
click at [367, 135] on div at bounding box center [382, 131] width 67 height 14
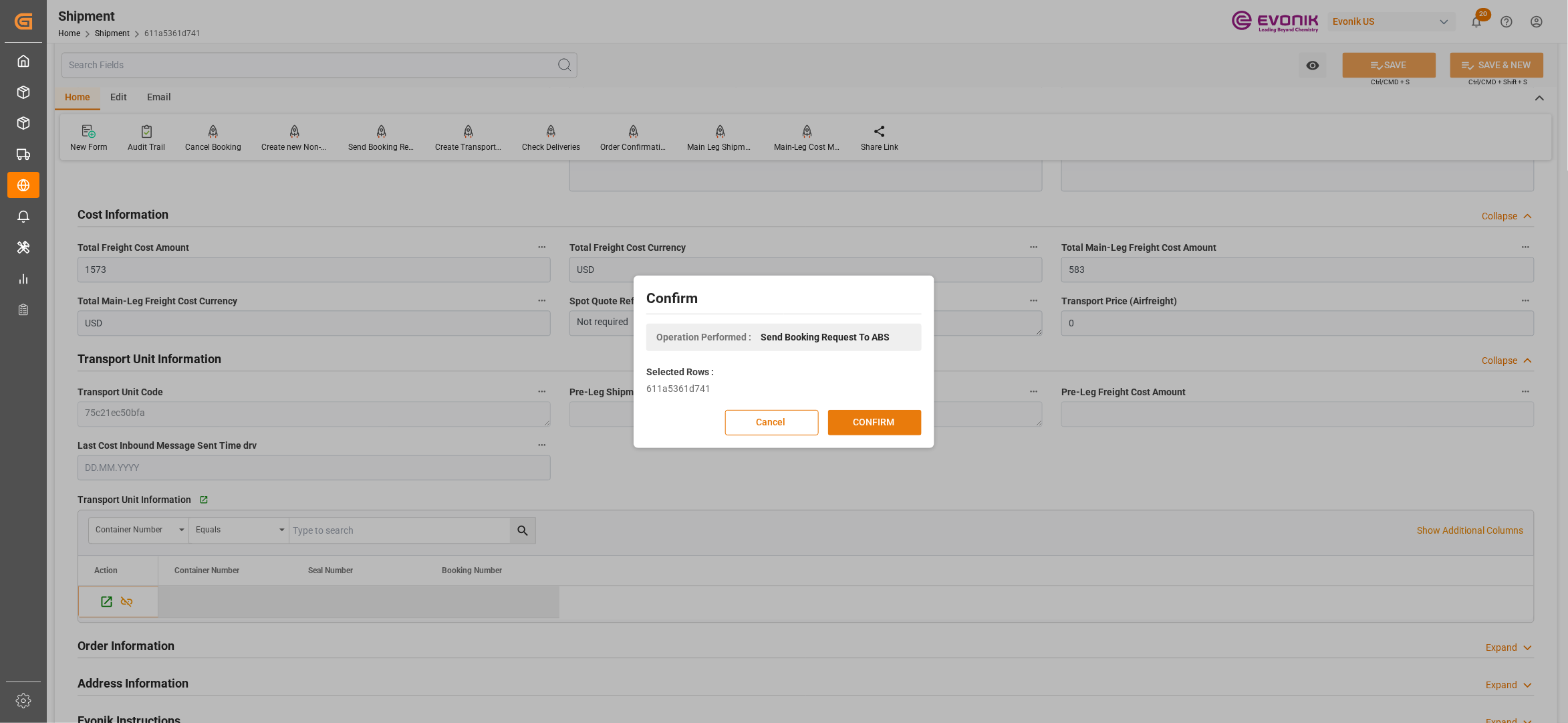
click at [888, 420] on button "CONFIRM" at bounding box center [875, 423] width 94 height 25
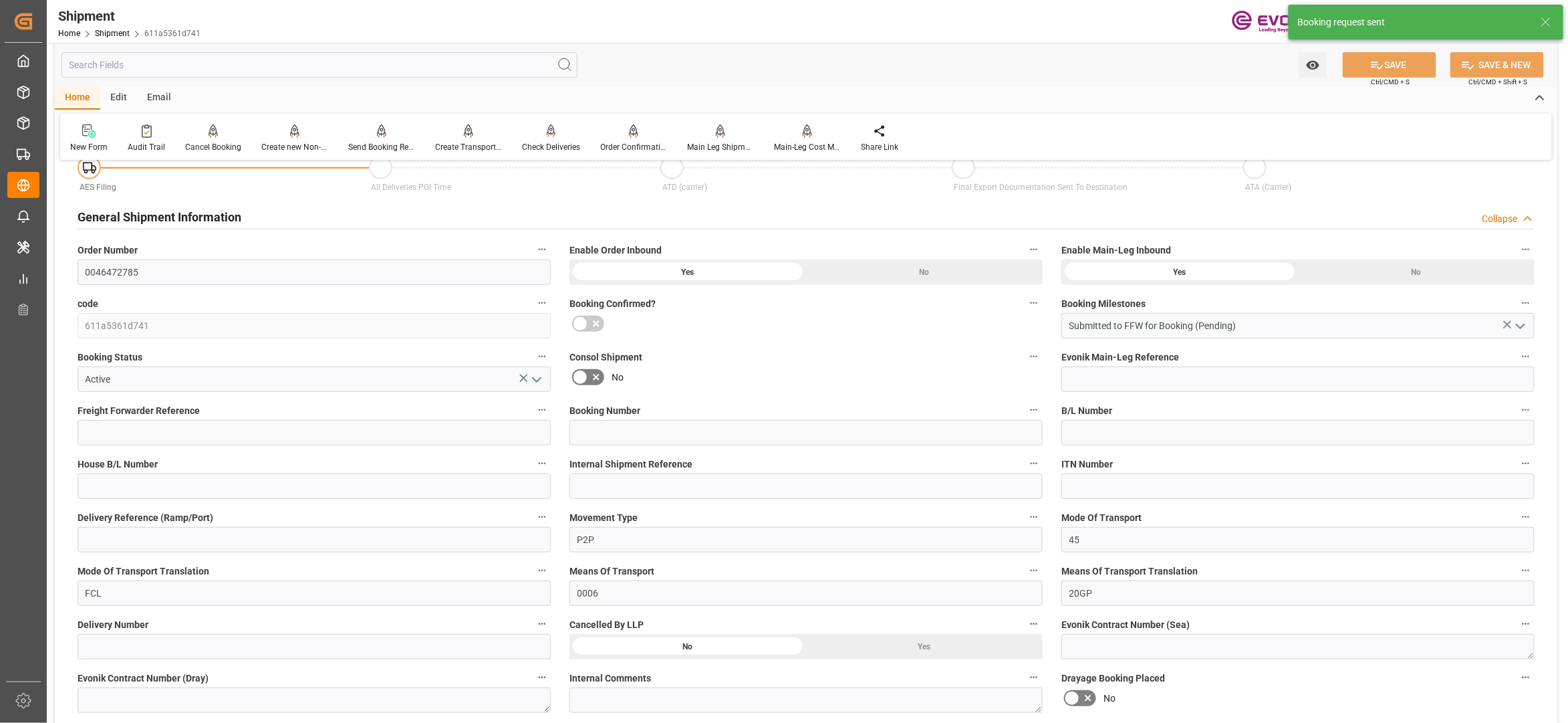
scroll to position [1103, 0]
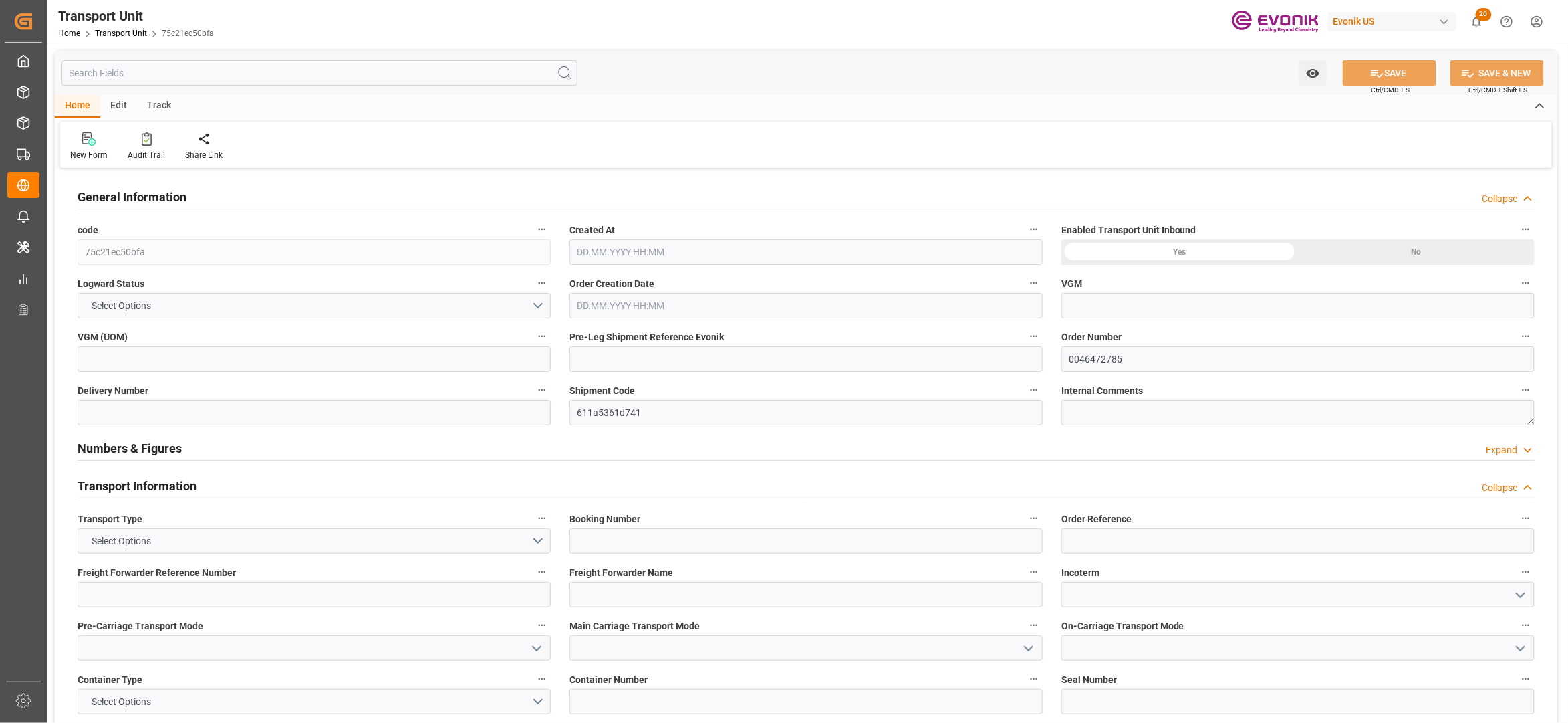
type input "Hapag Lloyd"
type input "Hapag Lloyd Aktiengesellschaft"
type input "USORF"
type input "BRSSZ"
type input "5461.38"
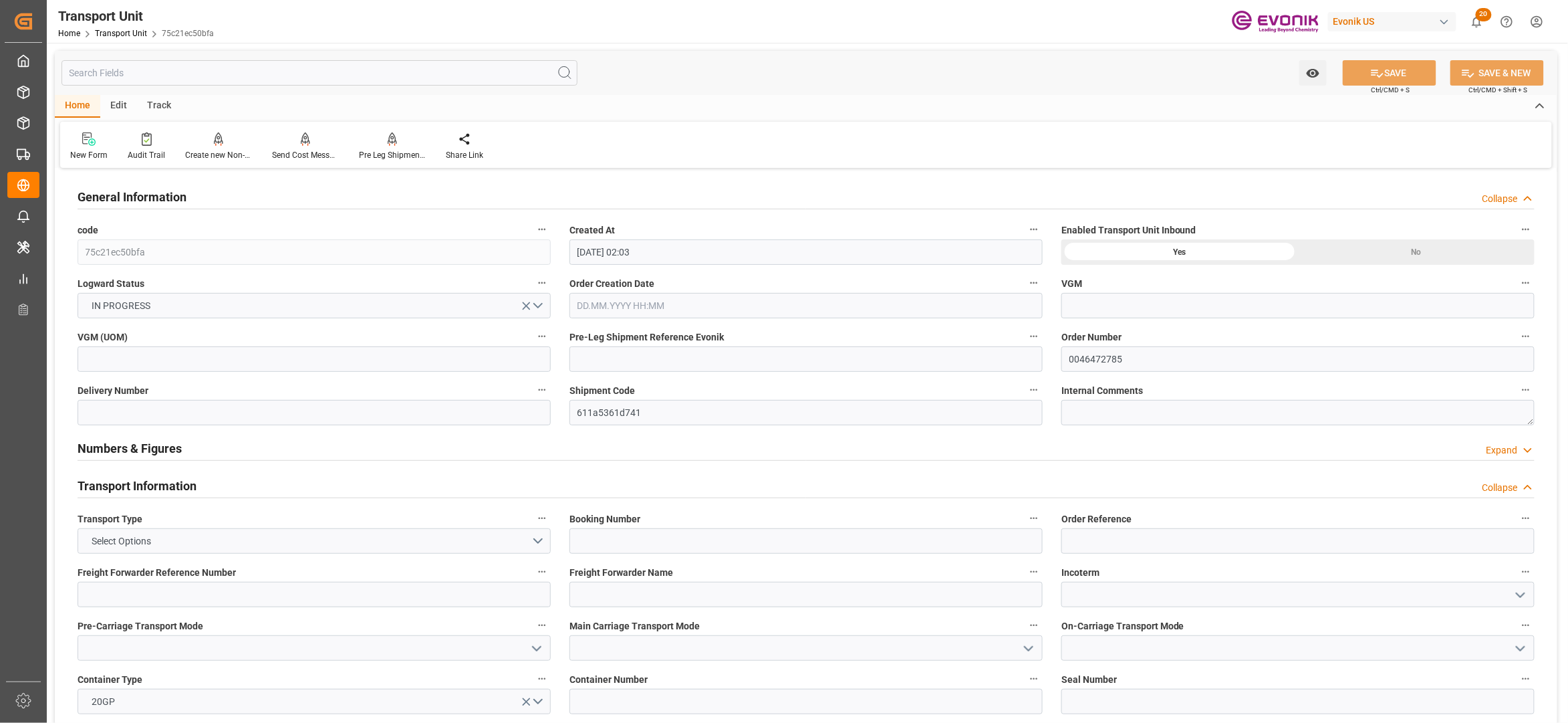
type input "[DATE] 02:03"
type input "01.11.2025"
type input "02.10.2025 00:00"
type input "08.11.2025 00:00"
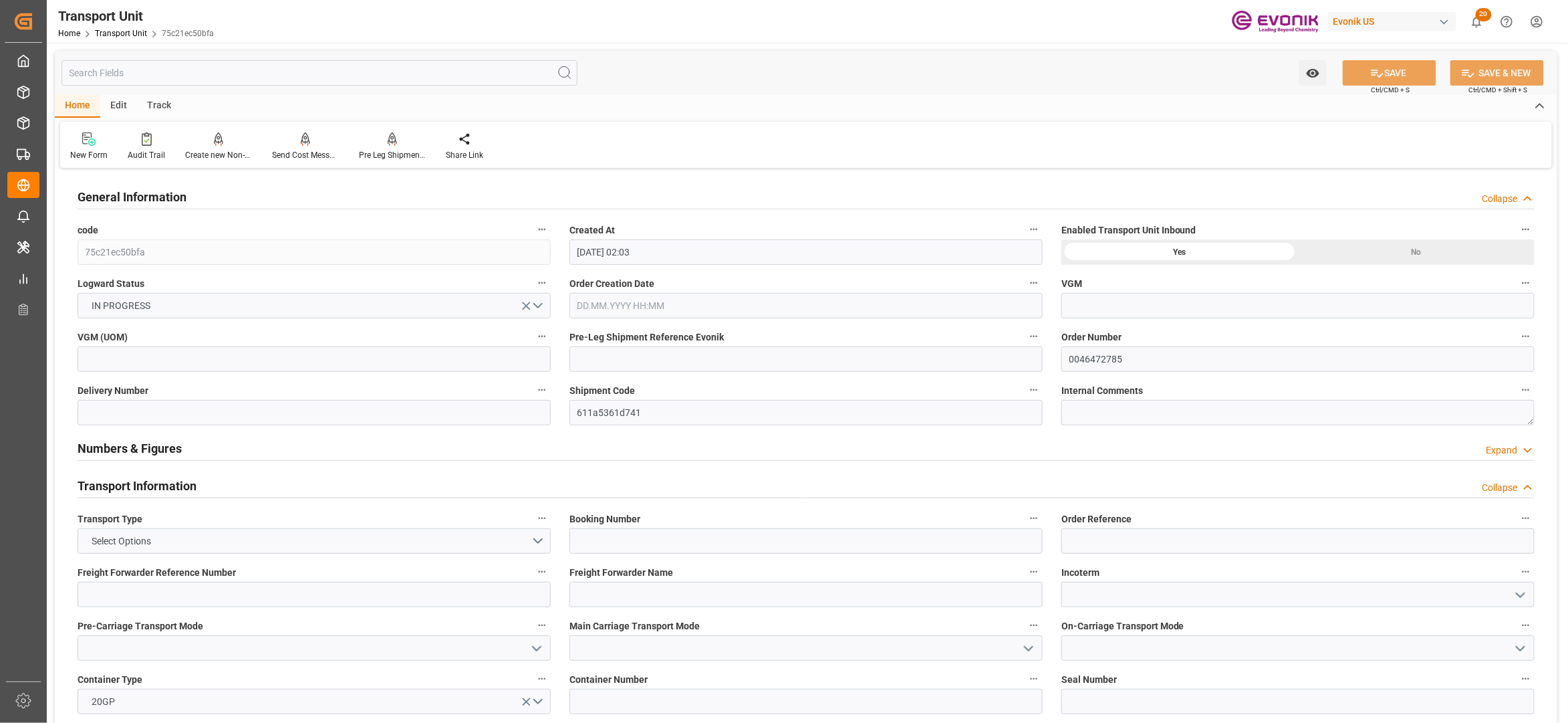
type input "08.11.2025 00:00"
type input "17.09.2025 00:00"
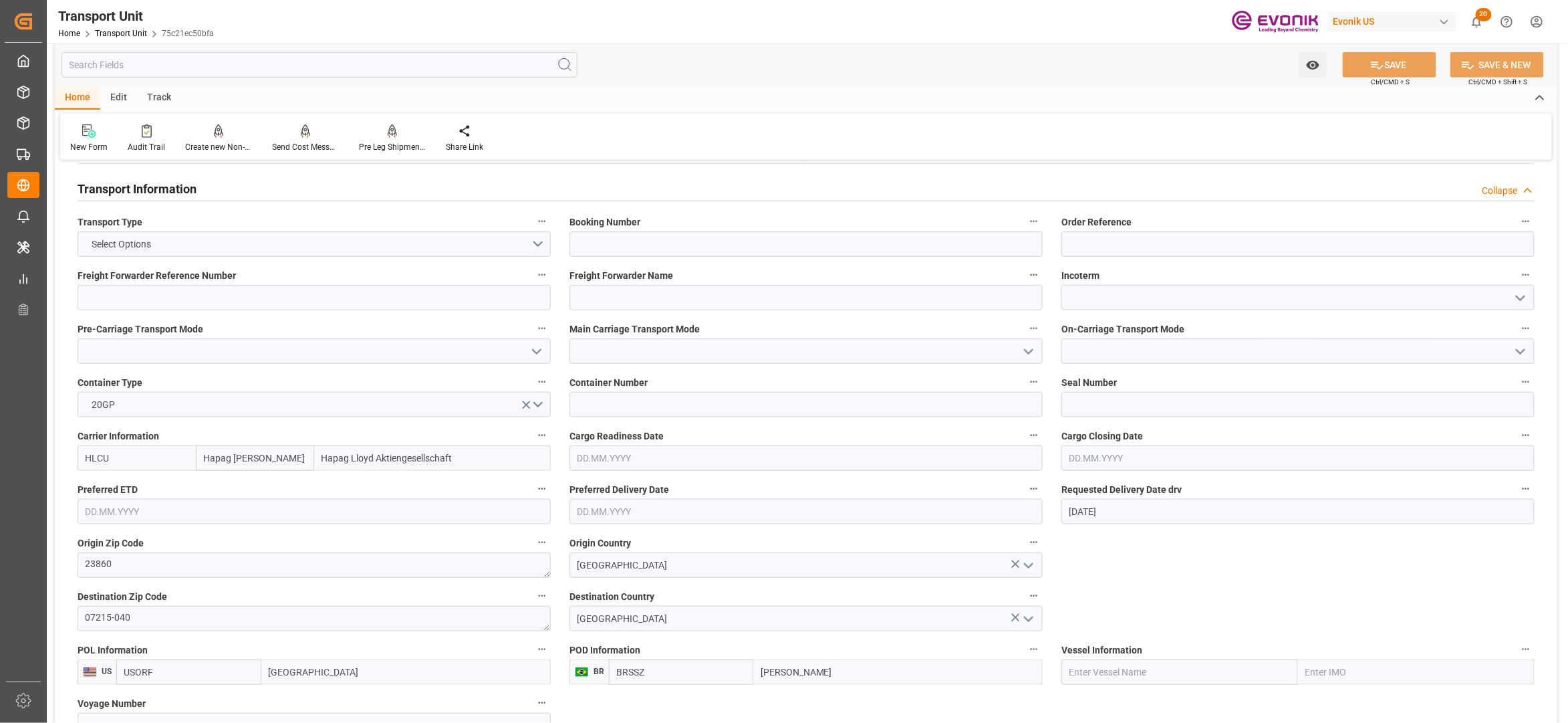
scroll to position [594, 0]
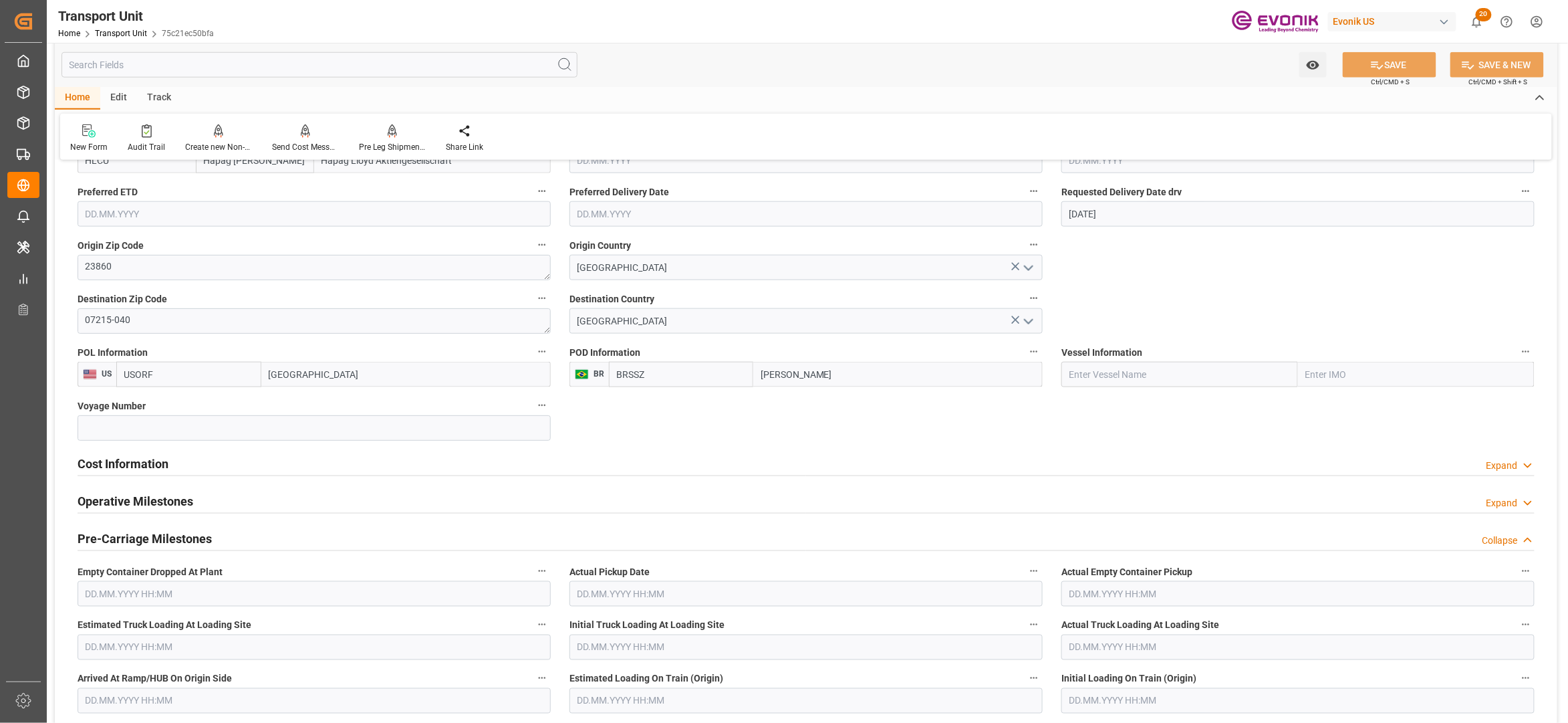
click at [397, 459] on div "Cost Information Expand" at bounding box center [806, 463] width 1458 height 25
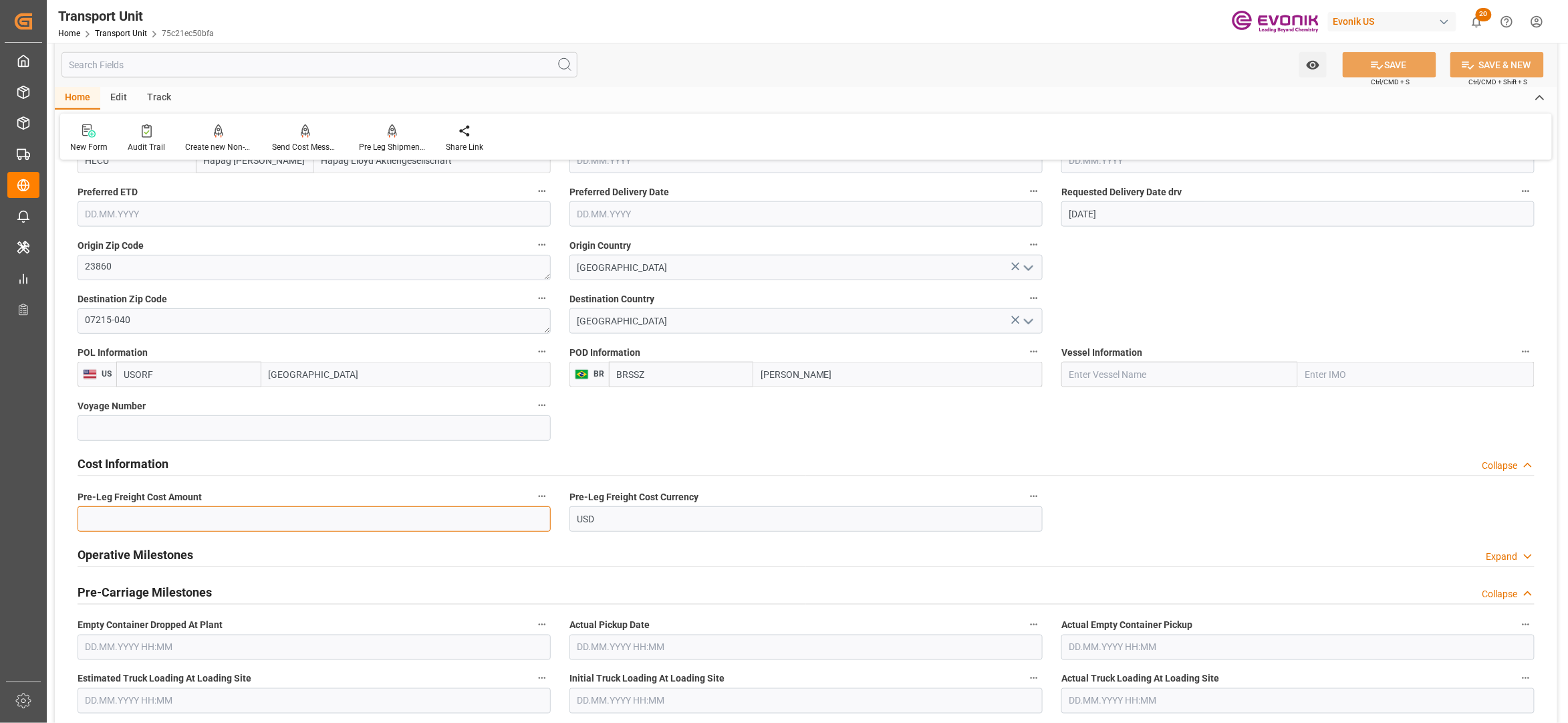
click at [207, 519] on input "text" at bounding box center [314, 519] width 473 height 25
type input "990"
click at [1387, 65] on button "SAVE" at bounding box center [1390, 65] width 94 height 25
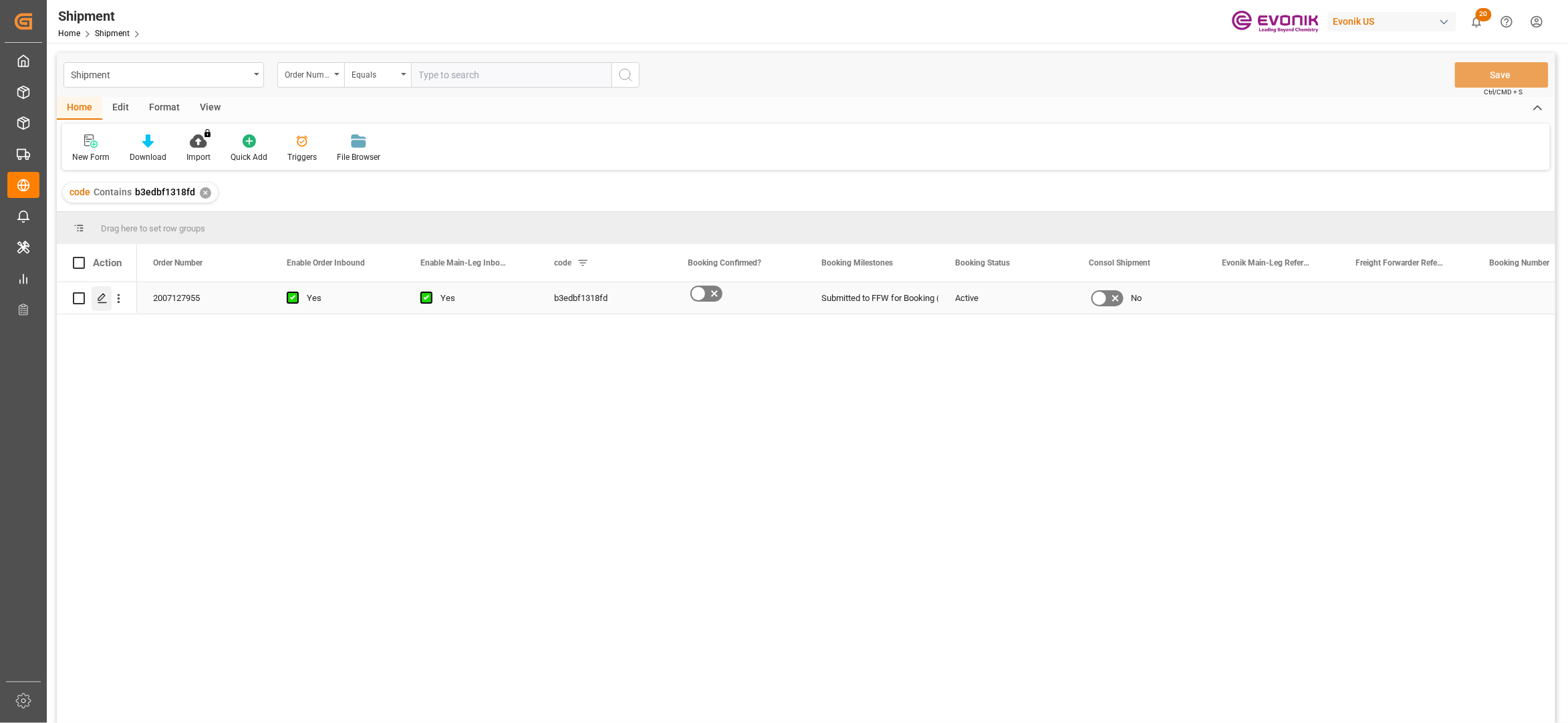
click at [95, 300] on div "Press SPACE to select this row." at bounding box center [101, 298] width 20 height 24
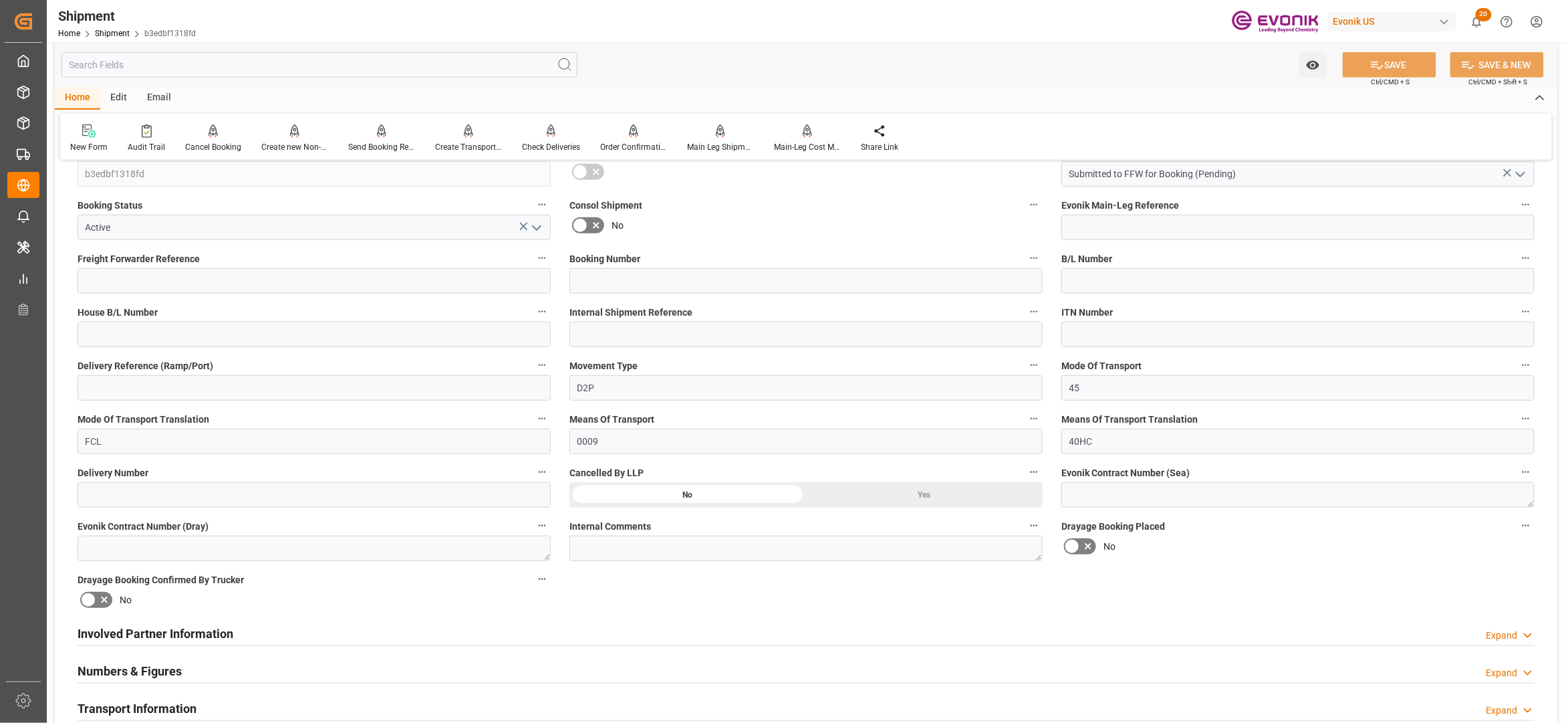
scroll to position [594, 0]
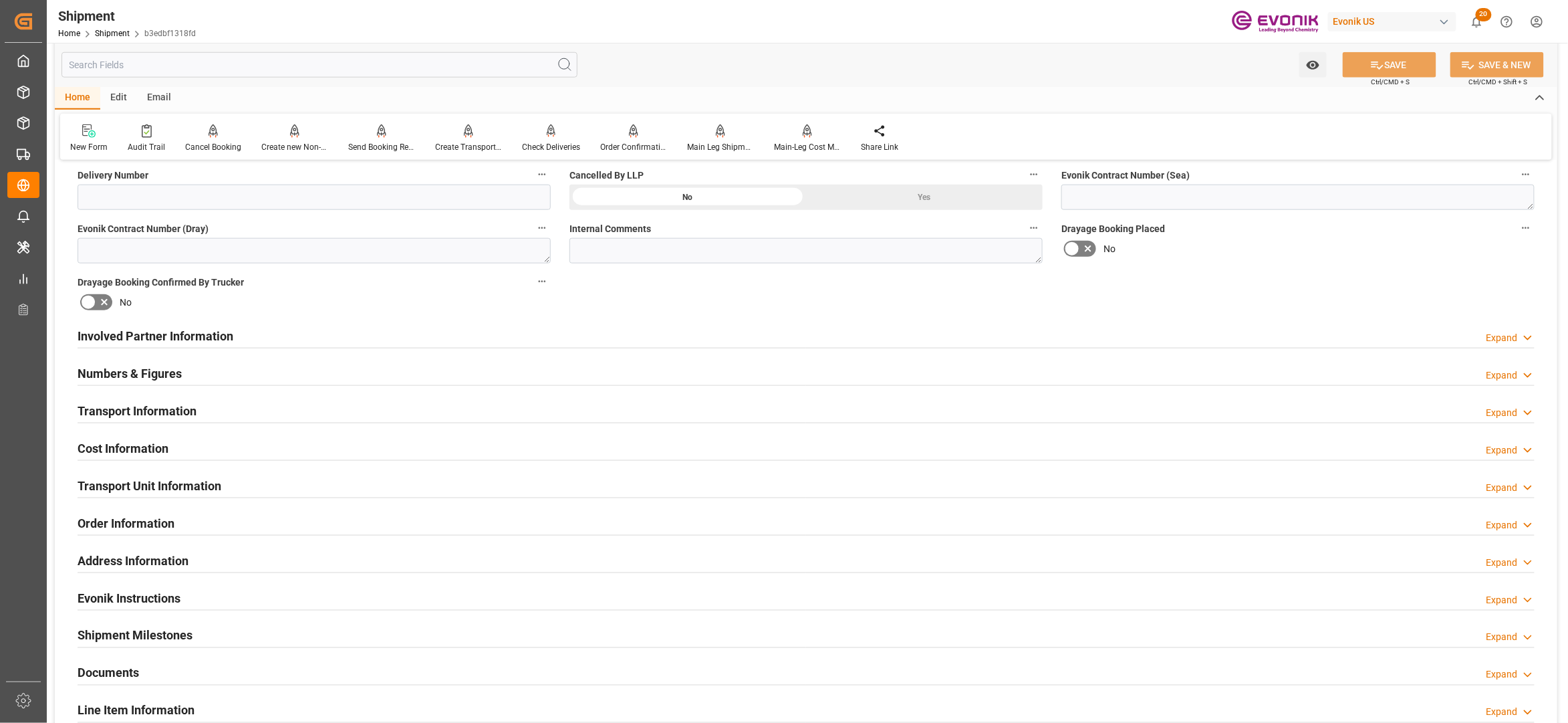
drag, startPoint x: 776, startPoint y: 337, endPoint x: 1020, endPoint y: 370, distance: 246.2
click at [776, 337] on div "Involved Partner Information Expand" at bounding box center [806, 335] width 1458 height 25
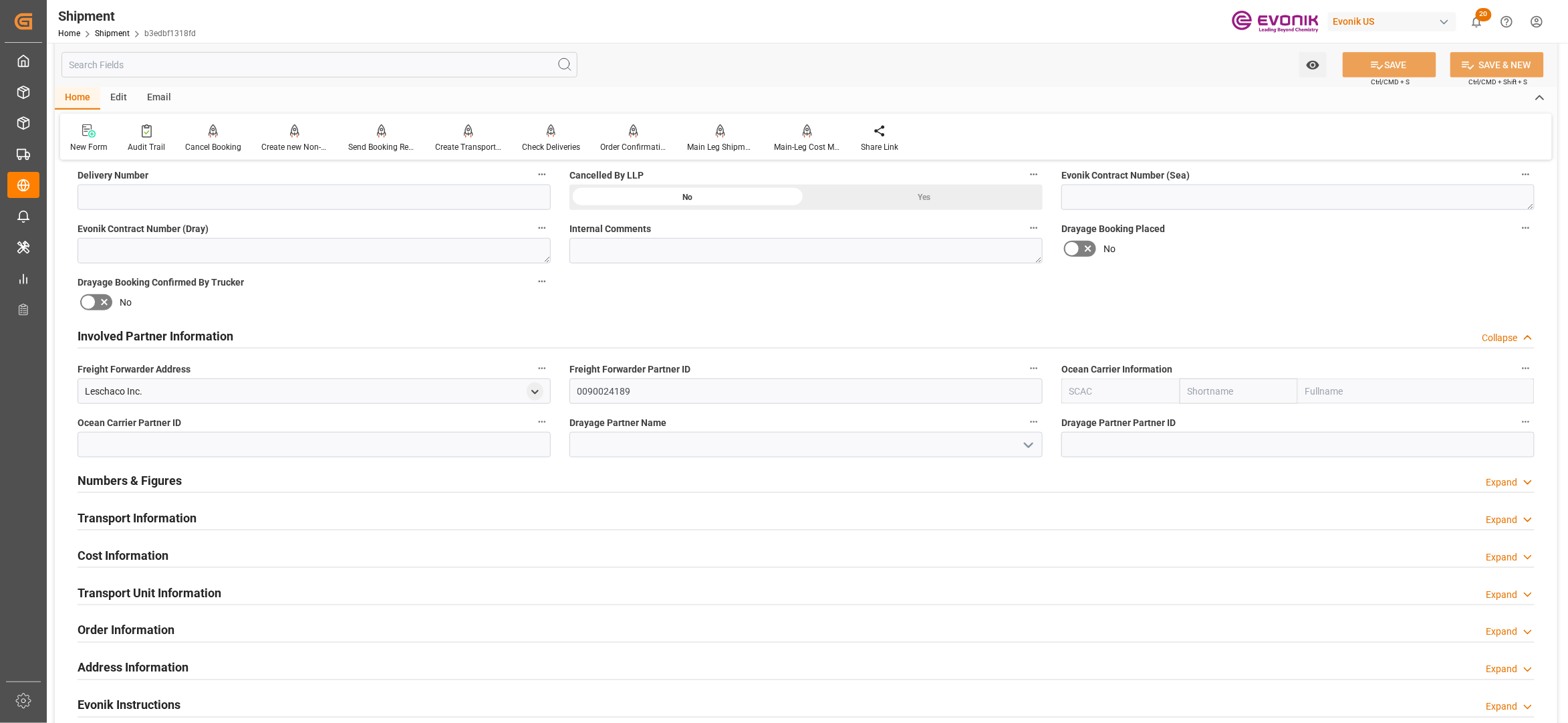
click at [1147, 393] on input "text" at bounding box center [1121, 391] width 118 height 25
click at [1084, 430] on div "SMLU" at bounding box center [1082, 421] width 42 height 30
type input "SMLU"
type input "Seaboard"
type input "Seaboard Marine Ltd"
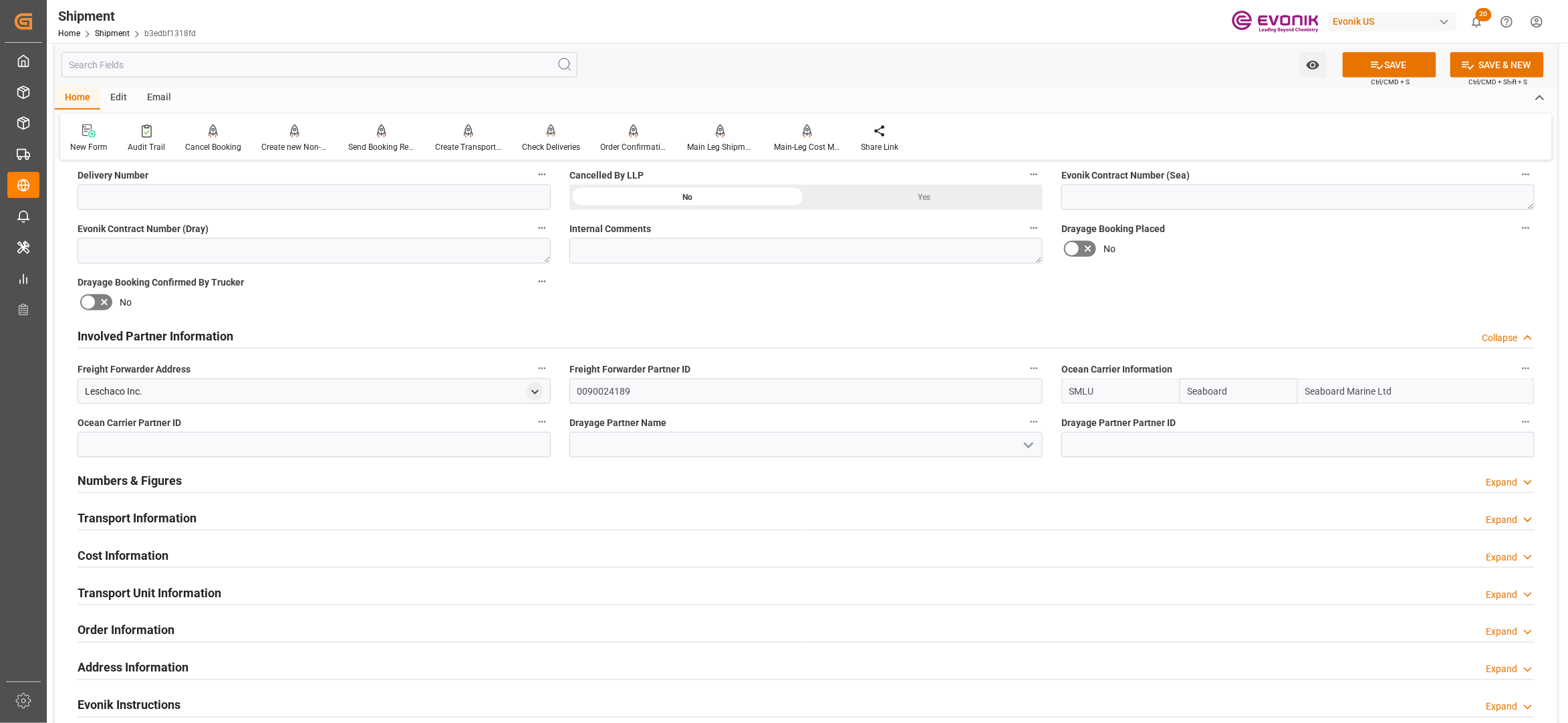
type input "SMLU"
click at [461, 446] on input at bounding box center [314, 445] width 473 height 25
paste input "90028893"
type input "90028893"
click at [620, 442] on input at bounding box center [806, 445] width 473 height 25
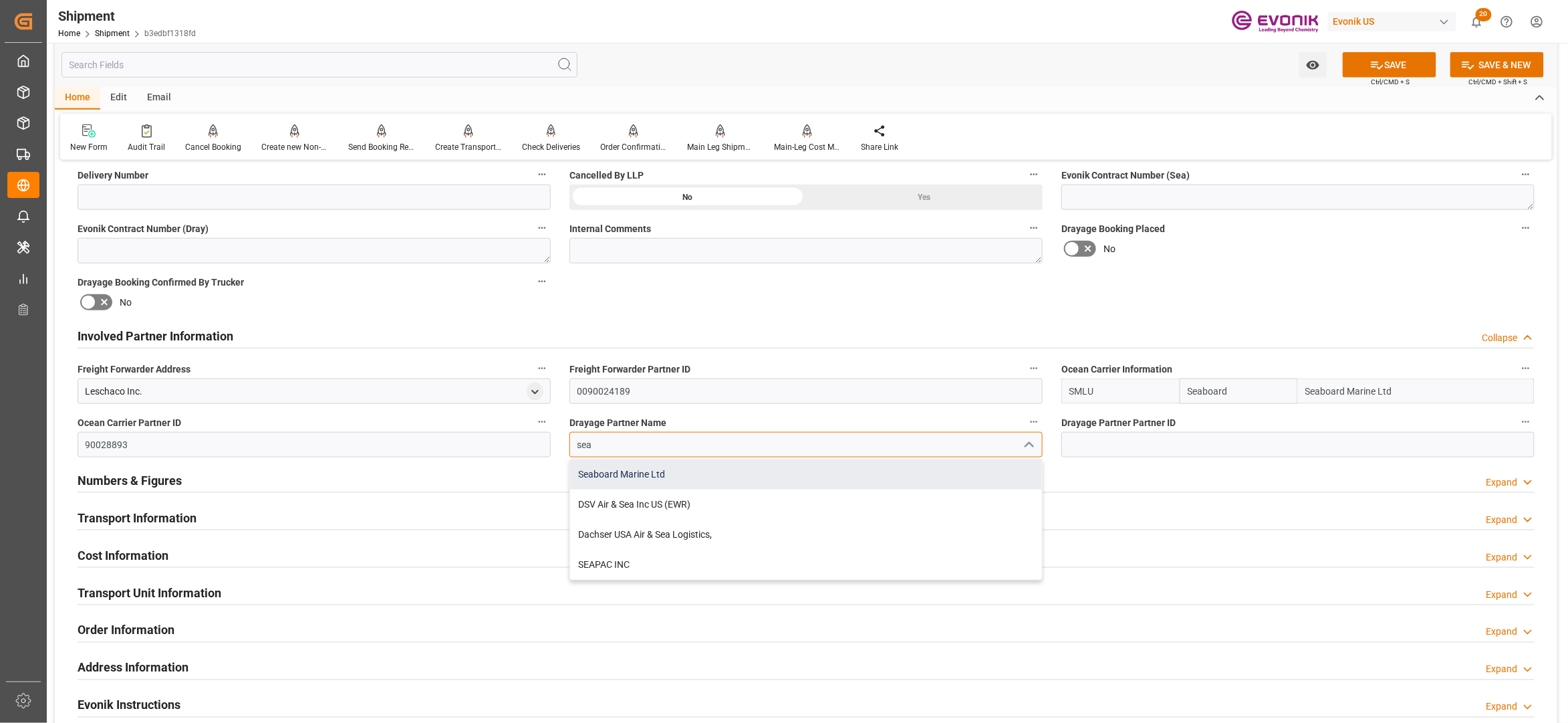
click at [658, 471] on div "Seaboard Marine Ltd" at bounding box center [806, 475] width 472 height 30
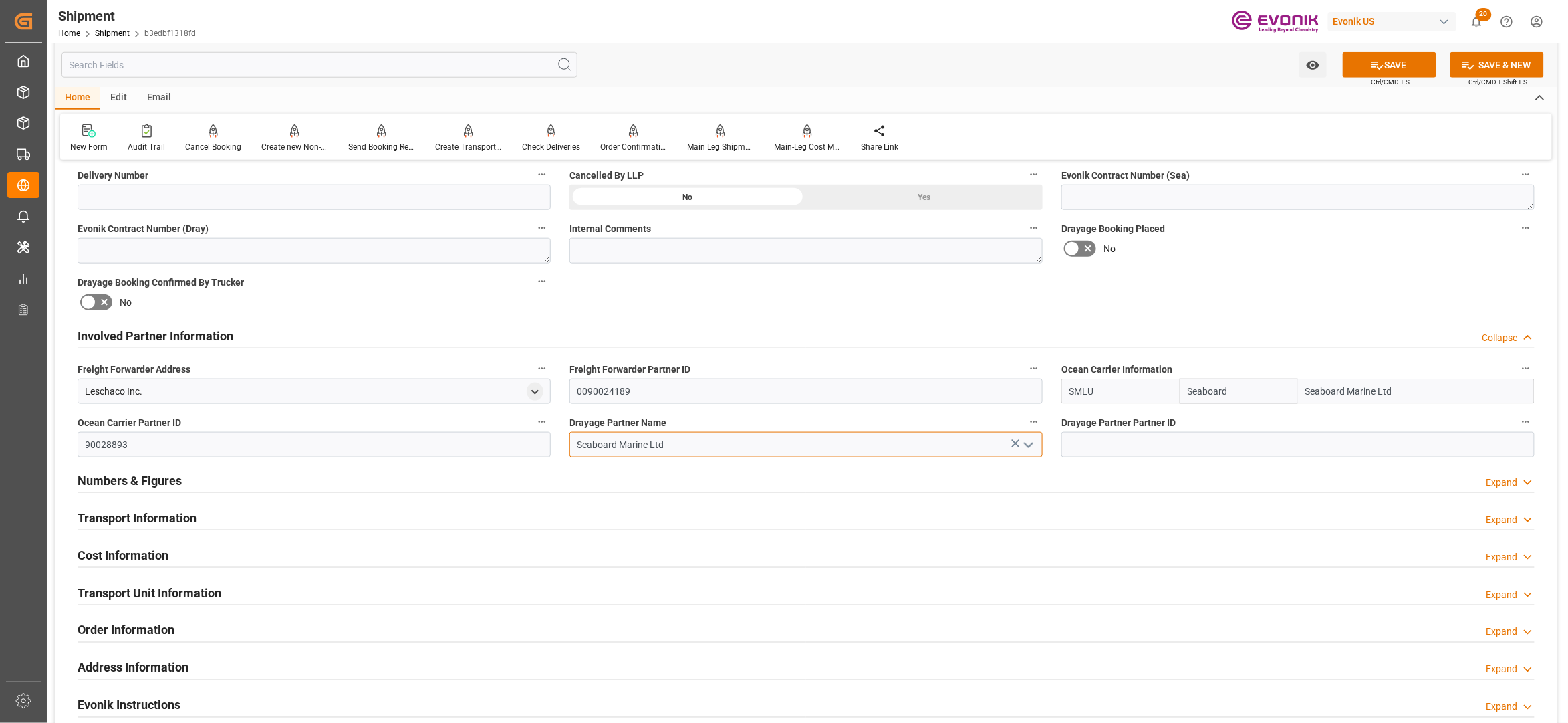
type input "Seaboard Marine Ltd"
click at [1369, 262] on div "Drayage Booking Placed No" at bounding box center [1298, 241] width 492 height 54
click at [1381, 71] on button "SAVE" at bounding box center [1390, 65] width 94 height 25
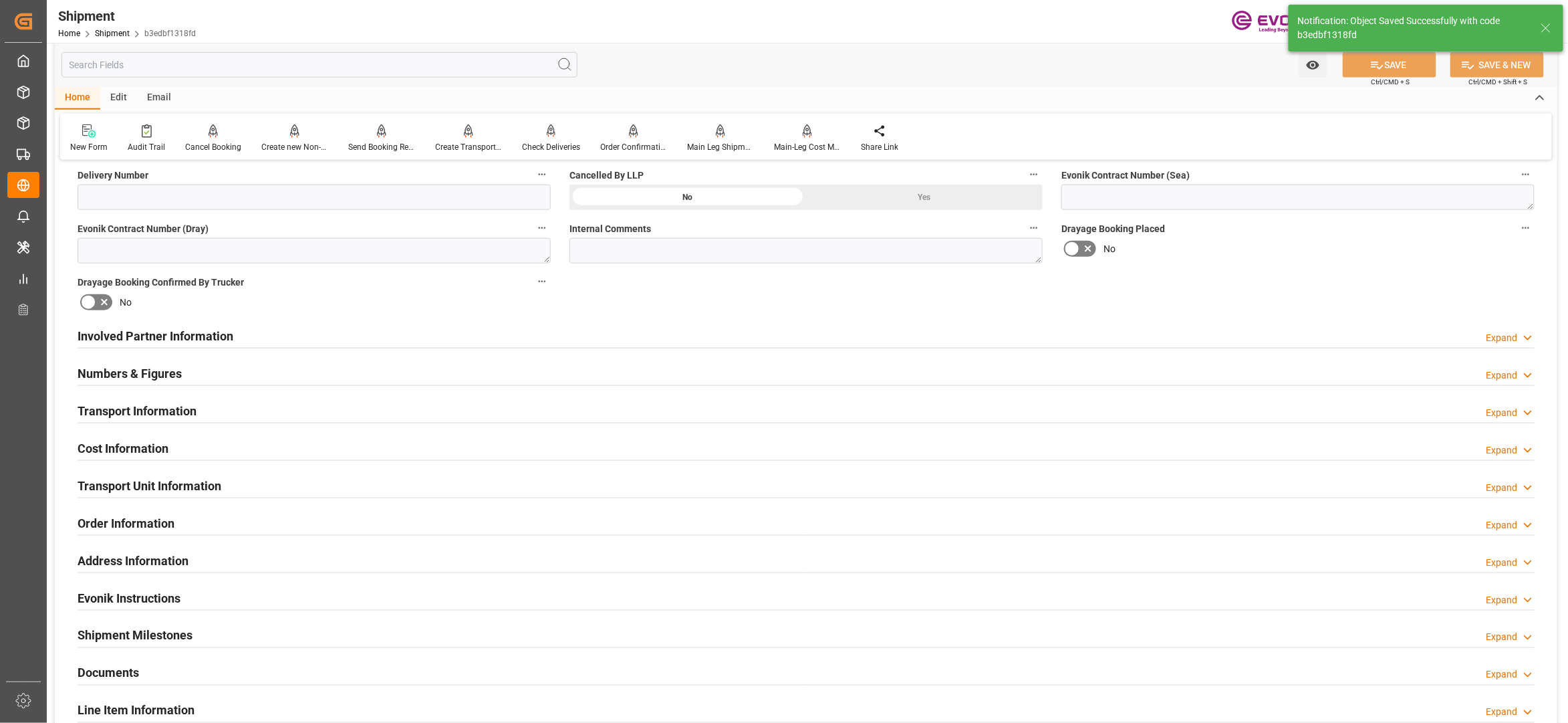
type input "90028893"
click at [849, 332] on div "Involved Partner Information Expand" at bounding box center [806, 335] width 1458 height 25
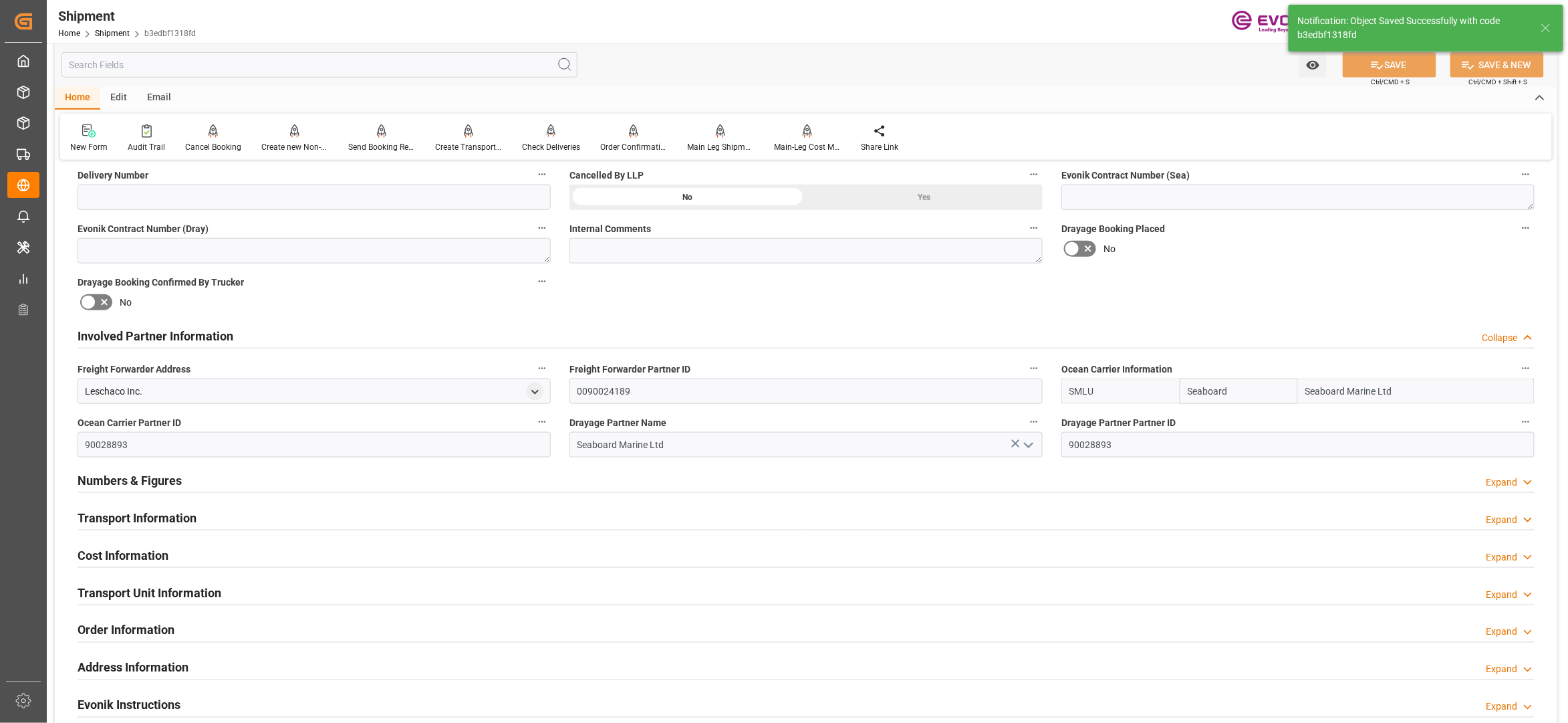
click at [616, 520] on div "Transport Information Expand" at bounding box center [806, 516] width 1458 height 25
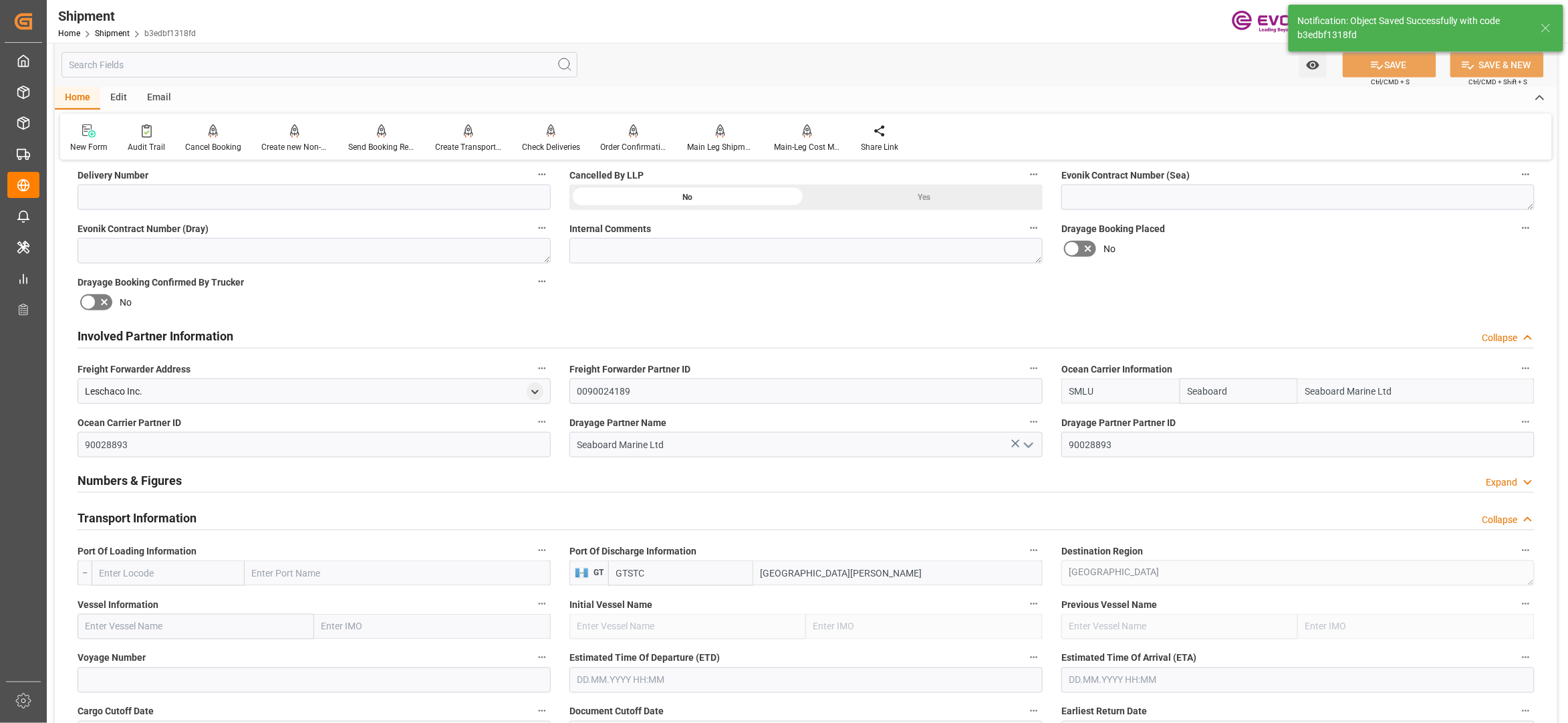
scroll to position [891, 0]
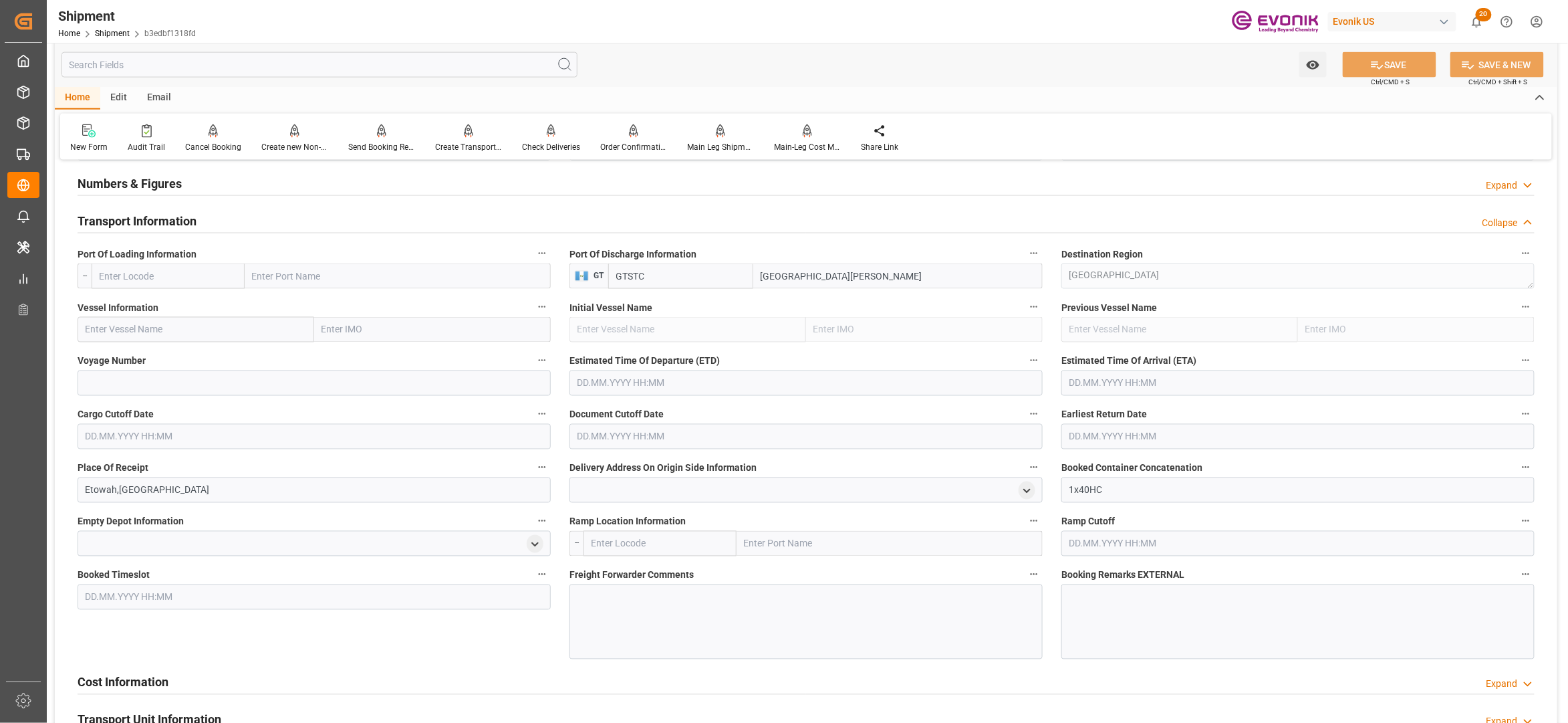
click at [188, 279] on input "text" at bounding box center [168, 276] width 153 height 25
click at [132, 301] on span "USMIA - [GEOGRAPHIC_DATA]" at bounding box center [161, 306] width 121 height 11
type input "USMIA"
type input "[GEOGRAPHIC_DATA]"
type input "USMIA"
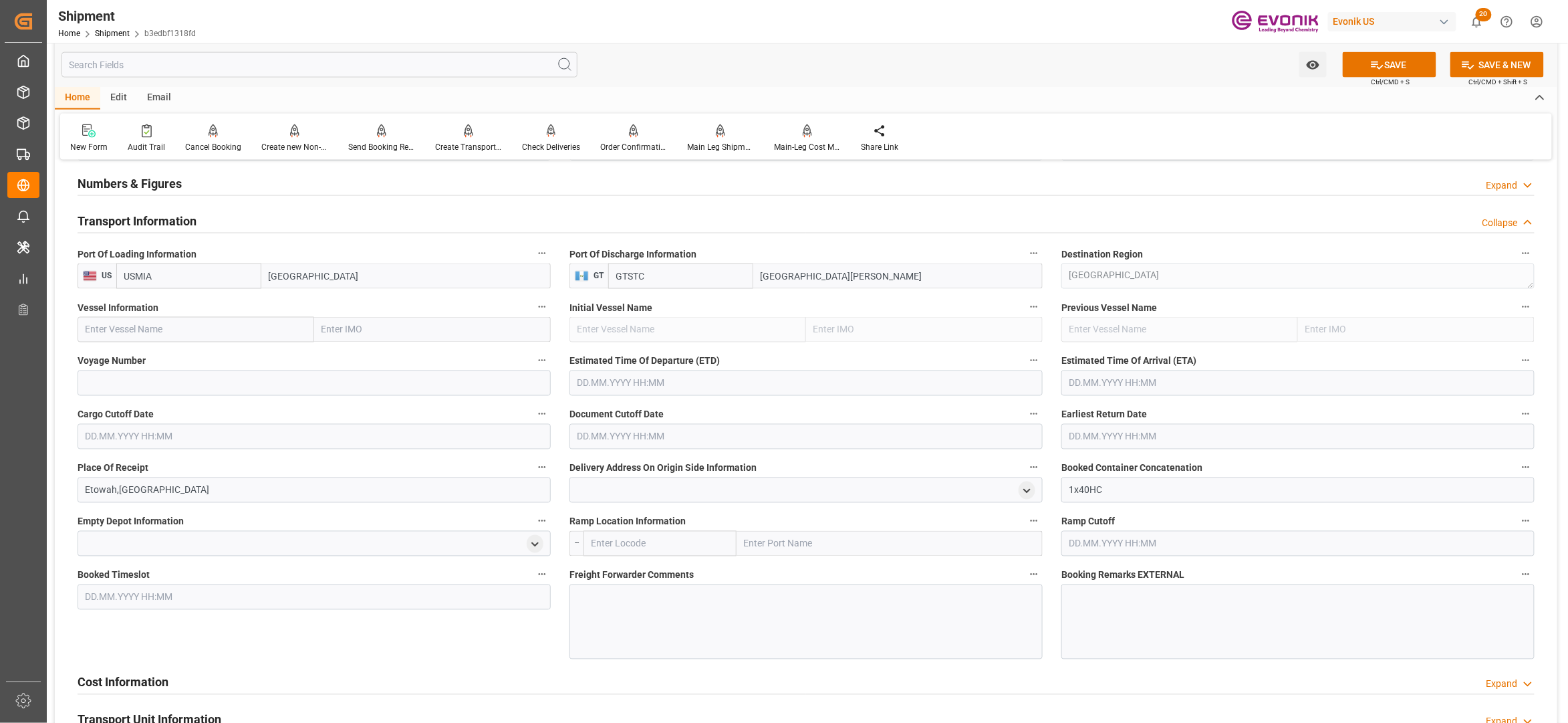
click at [179, 323] on input "text" at bounding box center [196, 330] width 237 height 25
click at [229, 319] on input "text" at bounding box center [196, 330] width 237 height 25
paste input "Seaboard blue / 9504059"
click at [187, 330] on input "Seaboard blue / 9504059" at bounding box center [196, 330] width 237 height 25
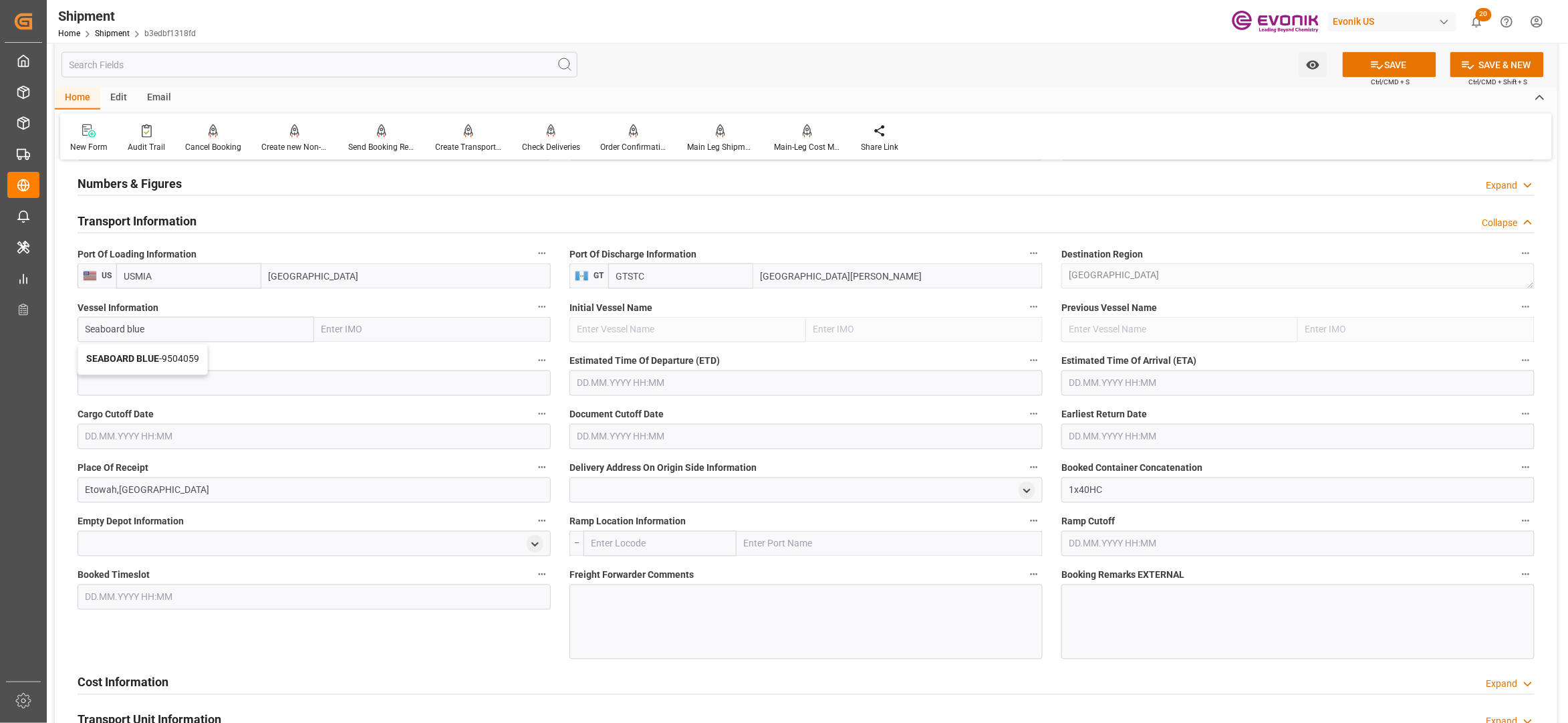
click at [178, 349] on div "SEABOARD BLUE - 9504059" at bounding box center [143, 360] width 129 height 30
type input "SEABOARD BLUE"
type input "9504059"
type input "SEABOARD BLUE"
click at [226, 389] on input at bounding box center [314, 383] width 473 height 25
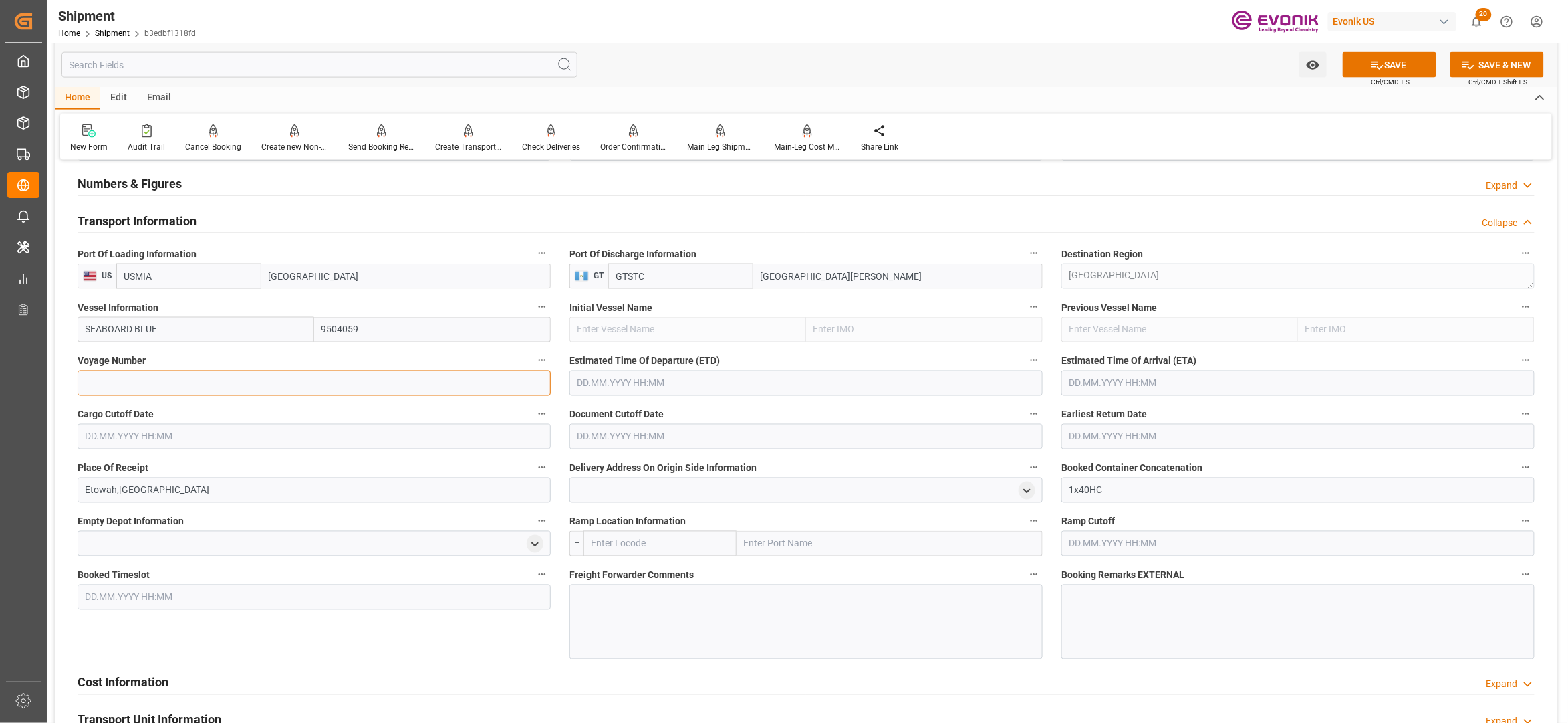
paste input "9504059"
type input "9504059"
click at [692, 385] on input "text" at bounding box center [806, 383] width 473 height 25
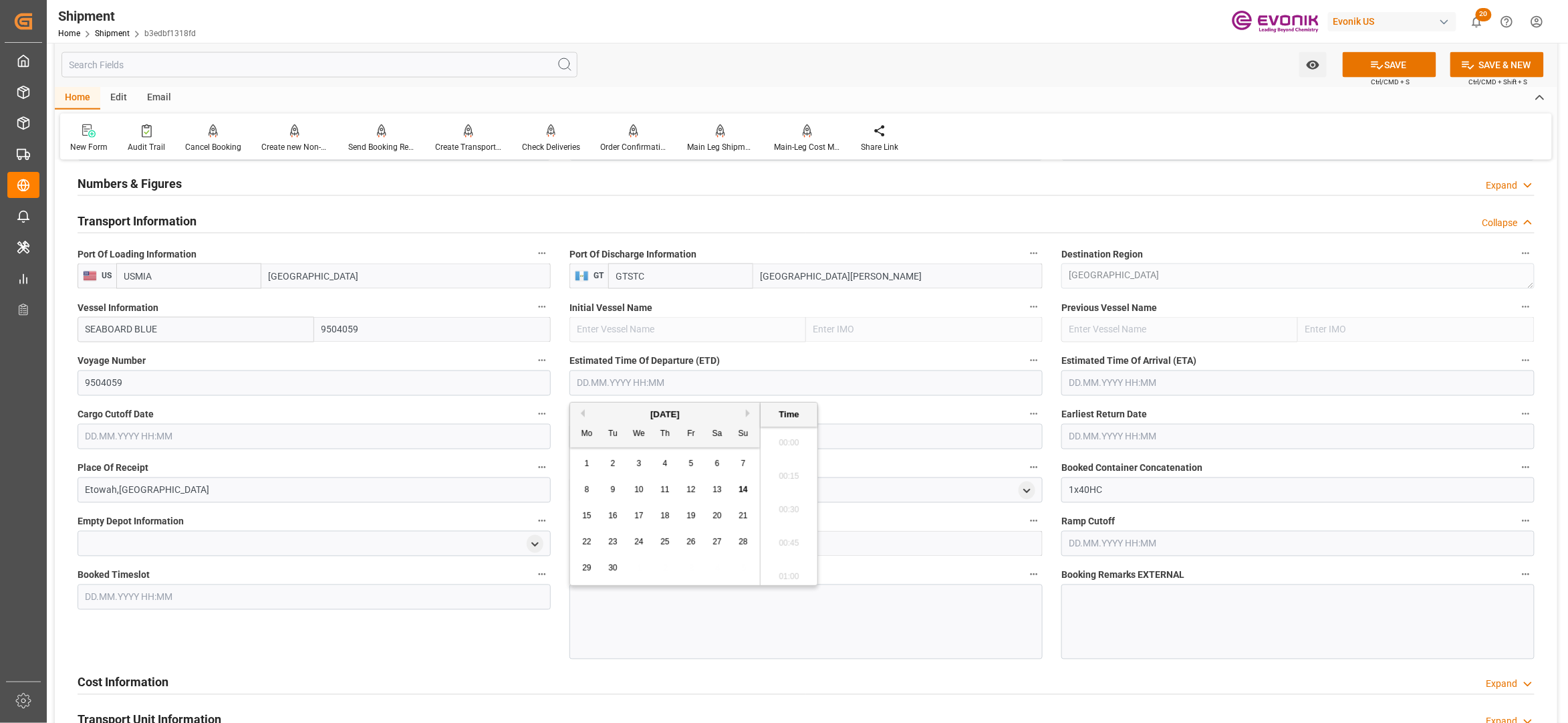
scroll to position [2912, 0]
click at [750, 412] on button "Next Month" at bounding box center [750, 413] width 8 height 8
click at [743, 460] on span "2" at bounding box center [743, 464] width 5 height 9
type input "[DATE] 00:00"
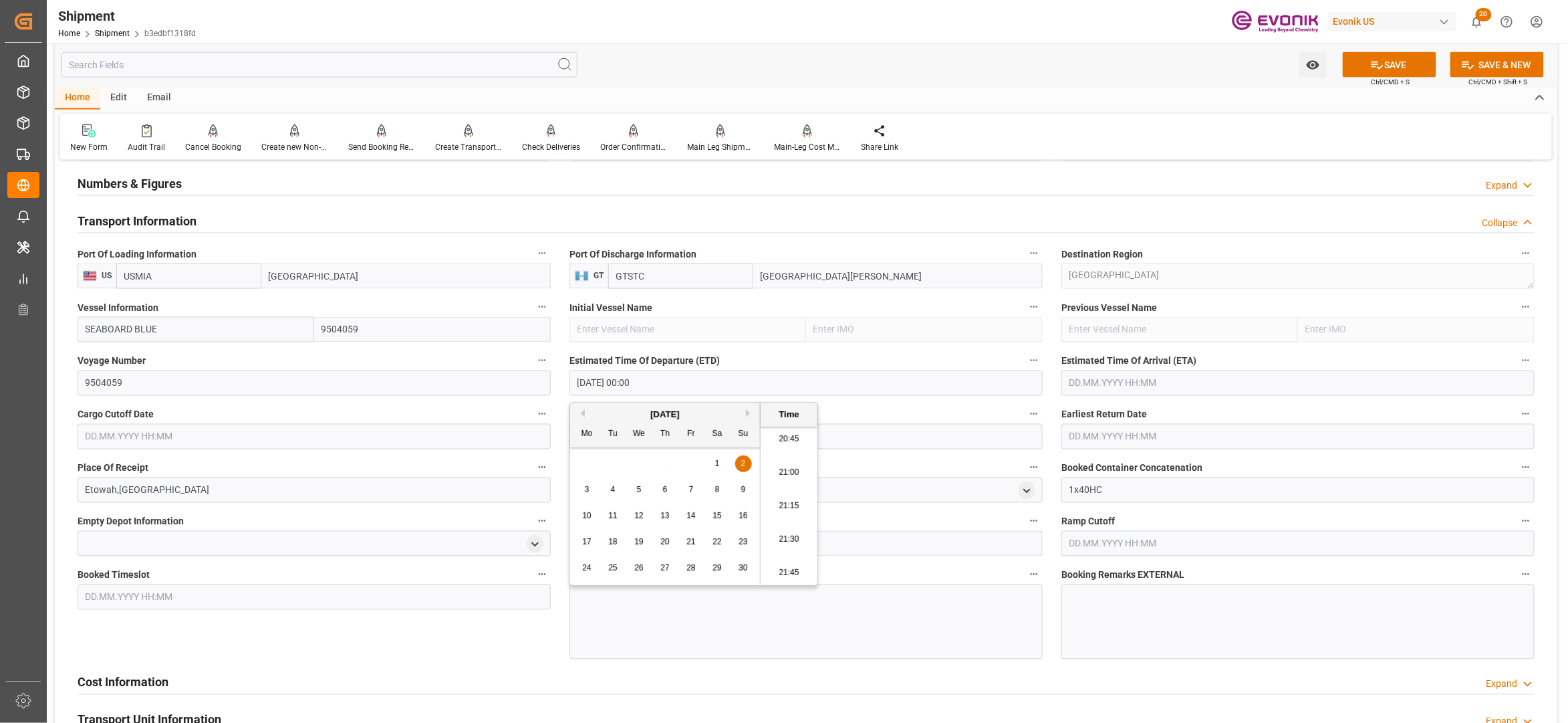
click at [1122, 377] on input "text" at bounding box center [1298, 383] width 473 height 25
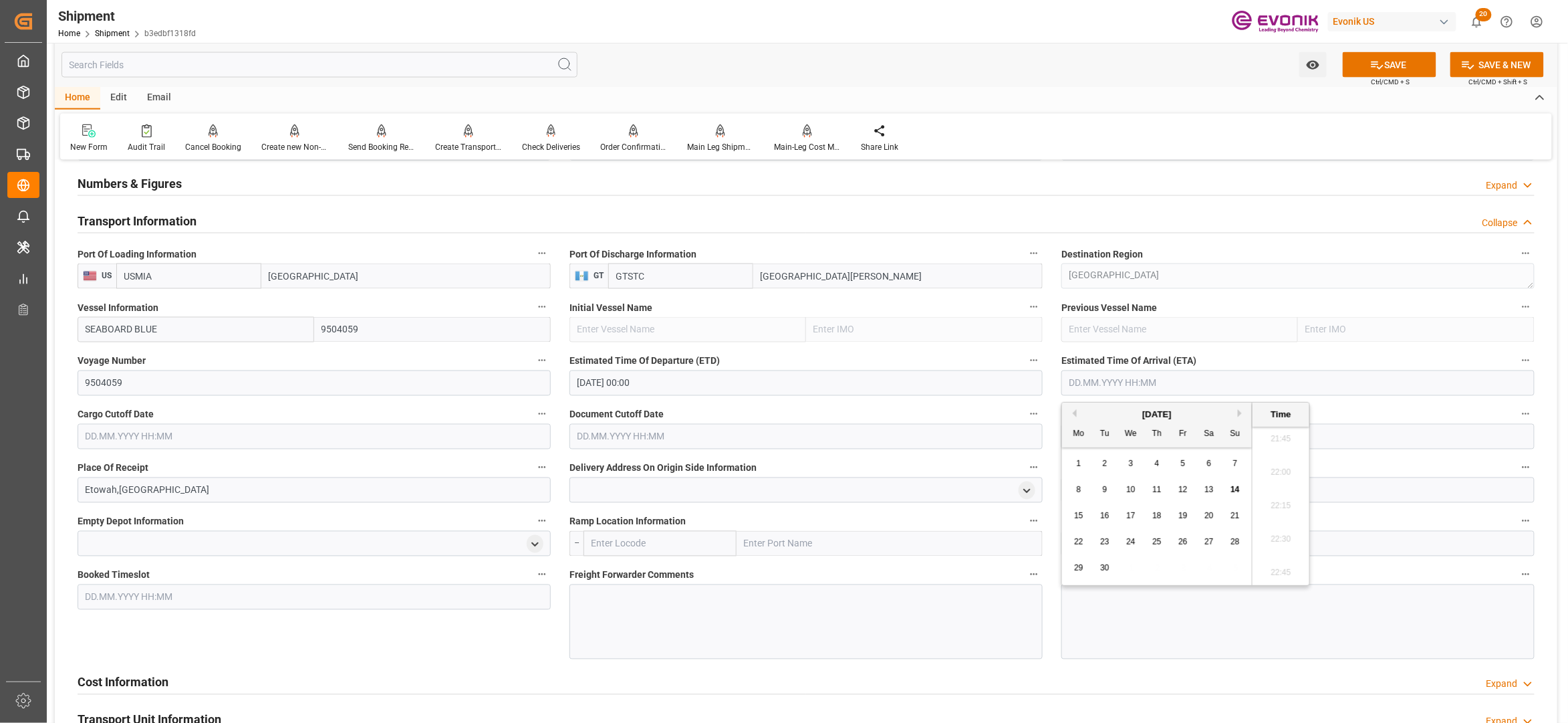
click at [1242, 415] on button "Next Month" at bounding box center [1242, 413] width 8 height 8
click at [1242, 412] on button "Next Month" at bounding box center [1242, 413] width 8 height 8
click at [1158, 486] on span "6" at bounding box center [1157, 490] width 5 height 9
type input "[DATE] 00:00"
click at [438, 439] on input "text" at bounding box center [314, 437] width 473 height 25
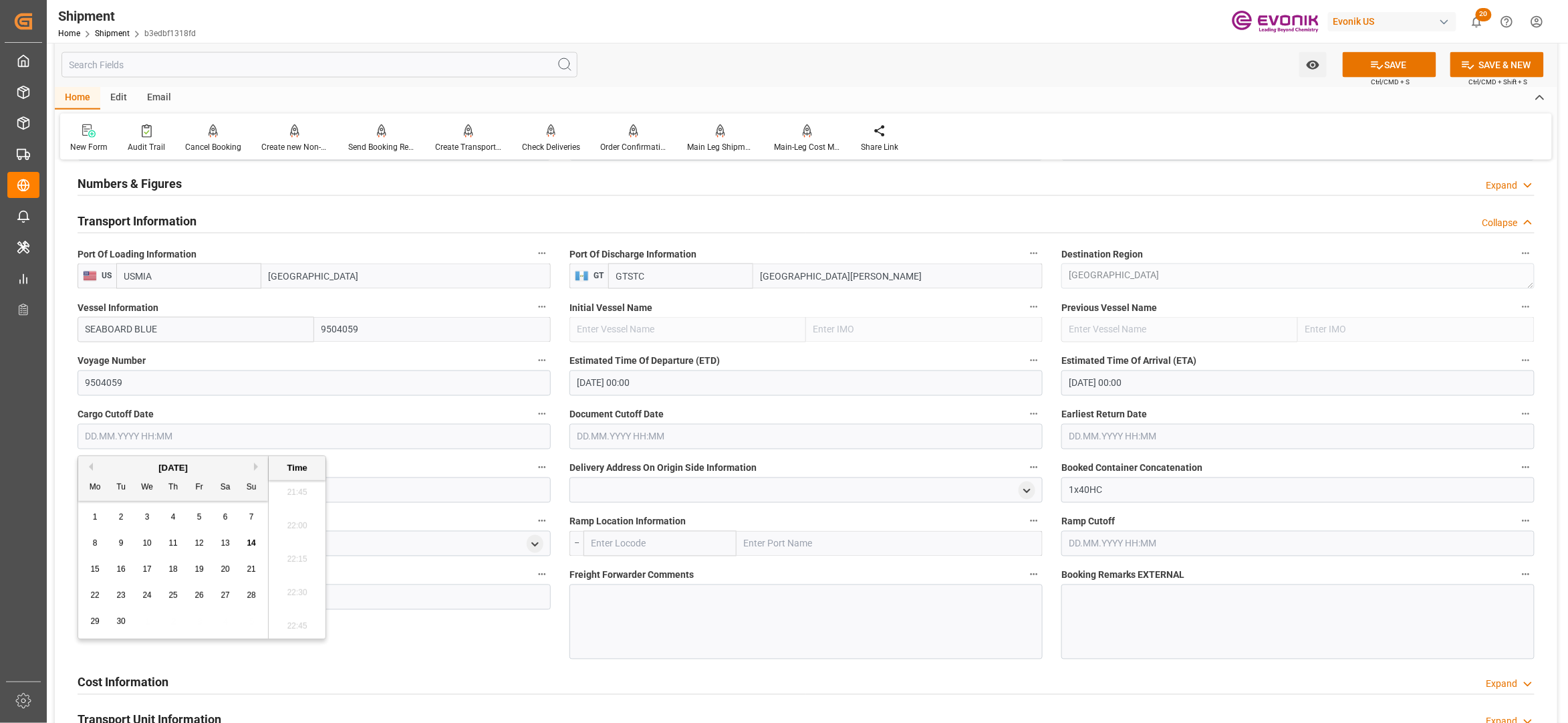
click at [258, 468] on button "Next Month" at bounding box center [258, 467] width 8 height 8
click at [199, 565] on span "17" at bounding box center [199, 569] width 9 height 9
type input "[DATE] 00:00"
click at [648, 430] on input "text" at bounding box center [806, 437] width 473 height 25
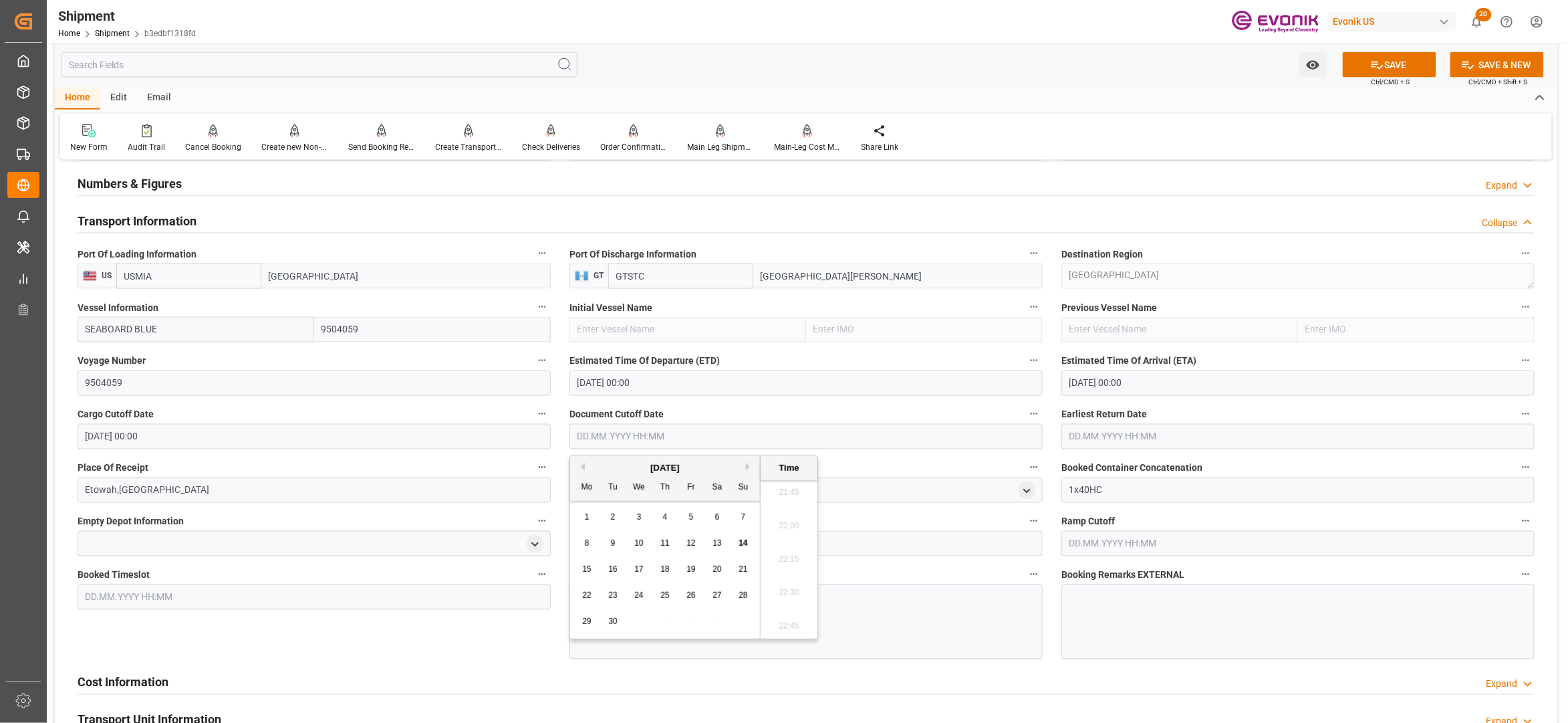
click at [751, 467] on button "Next Month" at bounding box center [750, 467] width 8 height 8
click at [687, 572] on span "17" at bounding box center [691, 569] width 9 height 9
type input "[DATE] 00:00"
click at [1097, 438] on input "text" at bounding box center [1298, 437] width 473 height 25
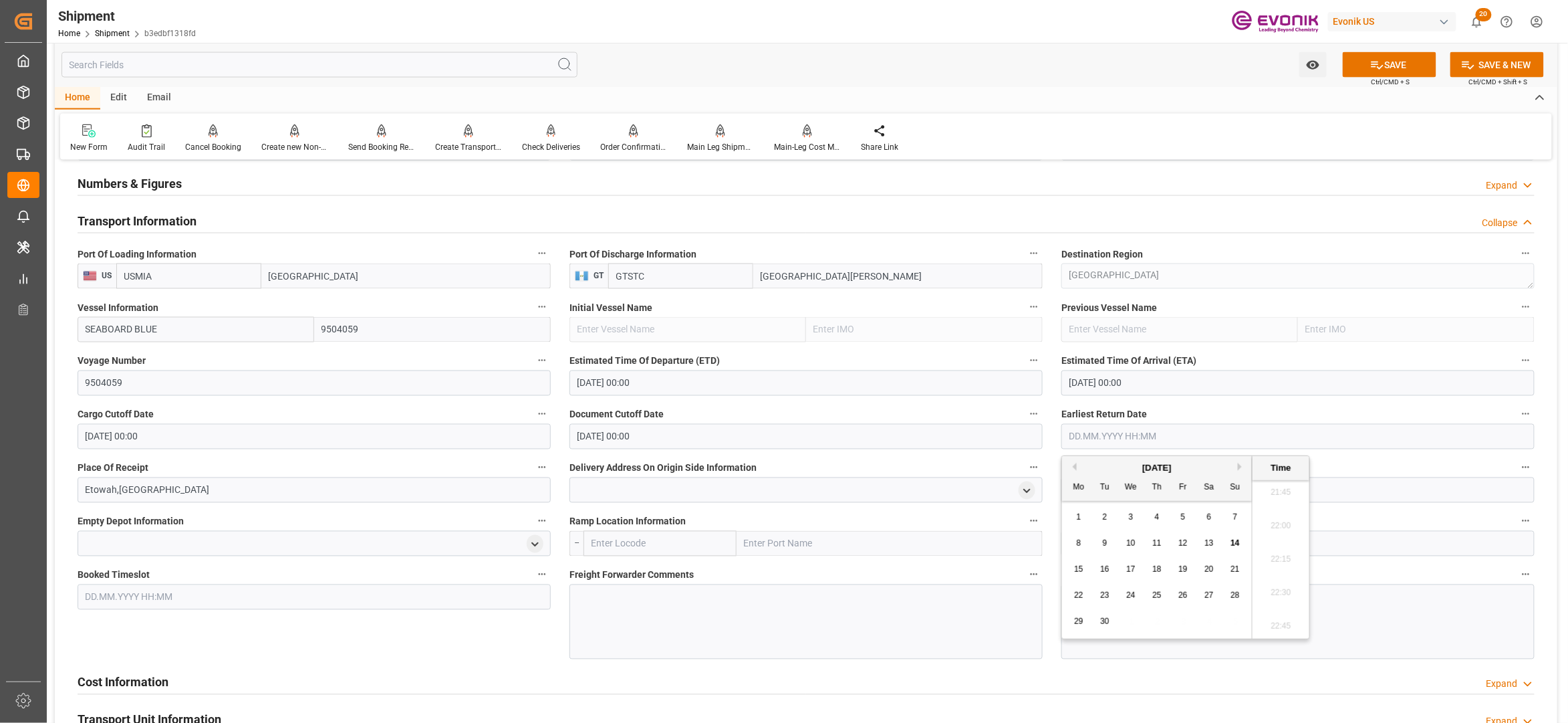
click at [1243, 464] on button "Next Month" at bounding box center [1242, 467] width 8 height 8
click at [1190, 568] on div "17" at bounding box center [1183, 569] width 17 height 16
type input "[DATE] 00:00"
click at [477, 648] on div "Booked Timeslot" at bounding box center [314, 612] width 492 height 103
click at [1399, 65] on button "SAVE" at bounding box center [1390, 65] width 94 height 25
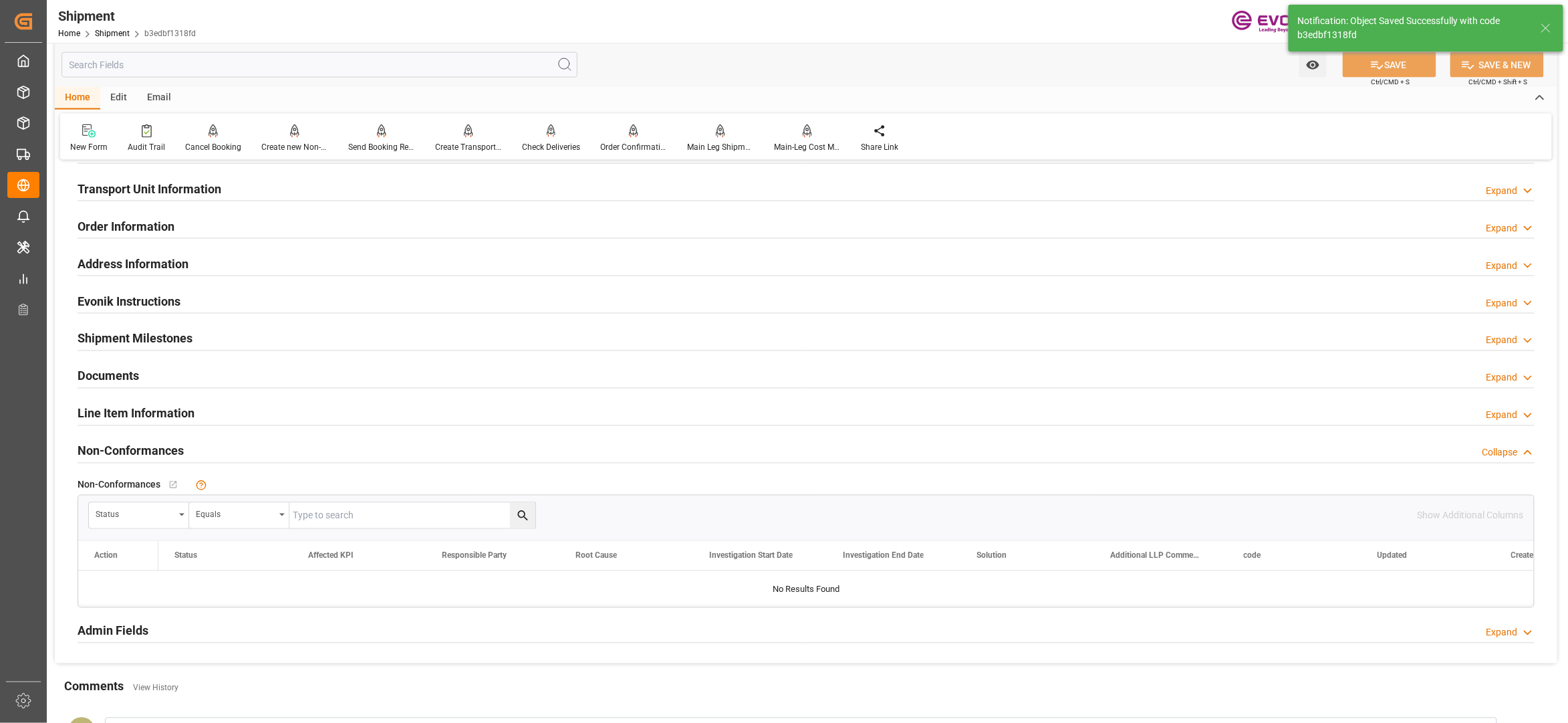
scroll to position [594, 0]
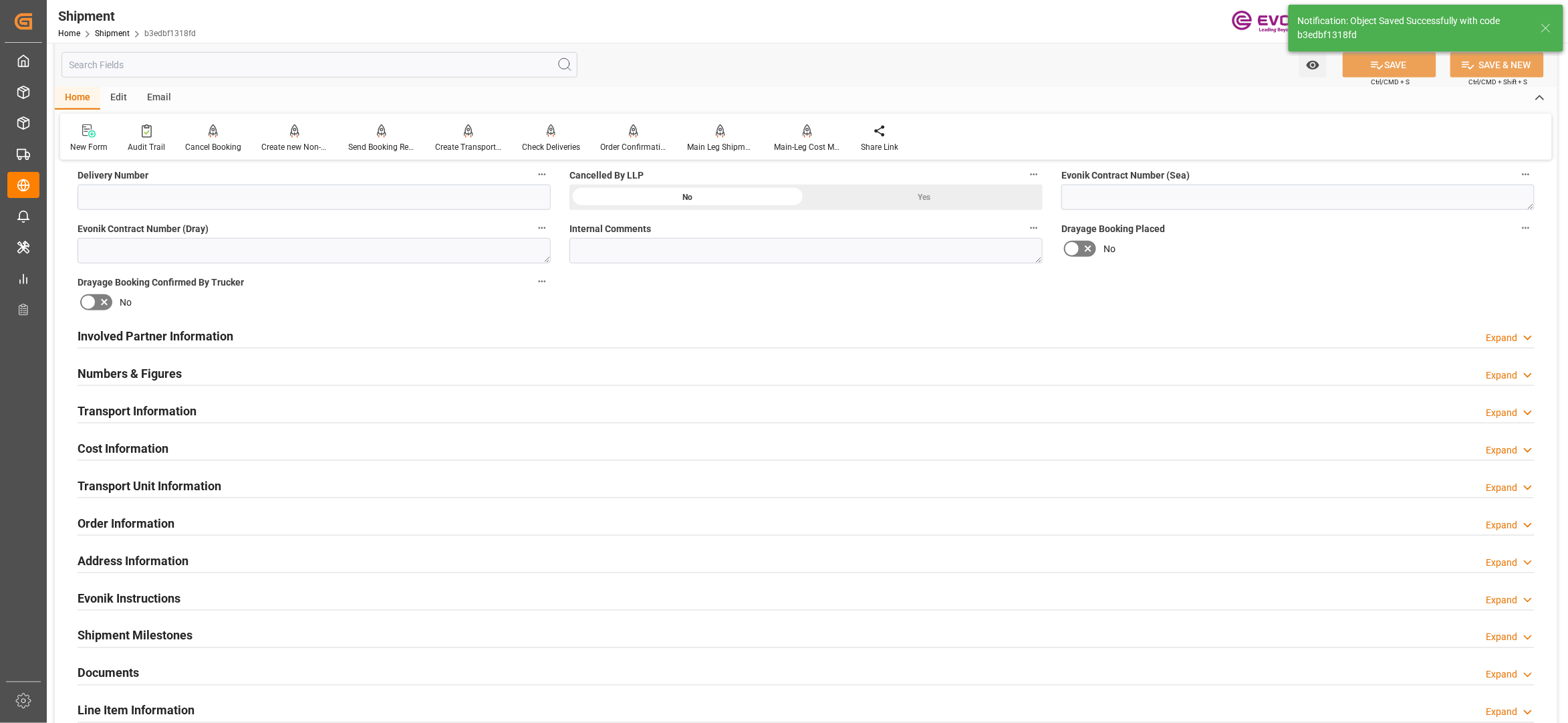
drag, startPoint x: 440, startPoint y: 445, endPoint x: 571, endPoint y: 453, distance: 131.2
click at [440, 445] on div "Cost Information Expand" at bounding box center [806, 447] width 1458 height 25
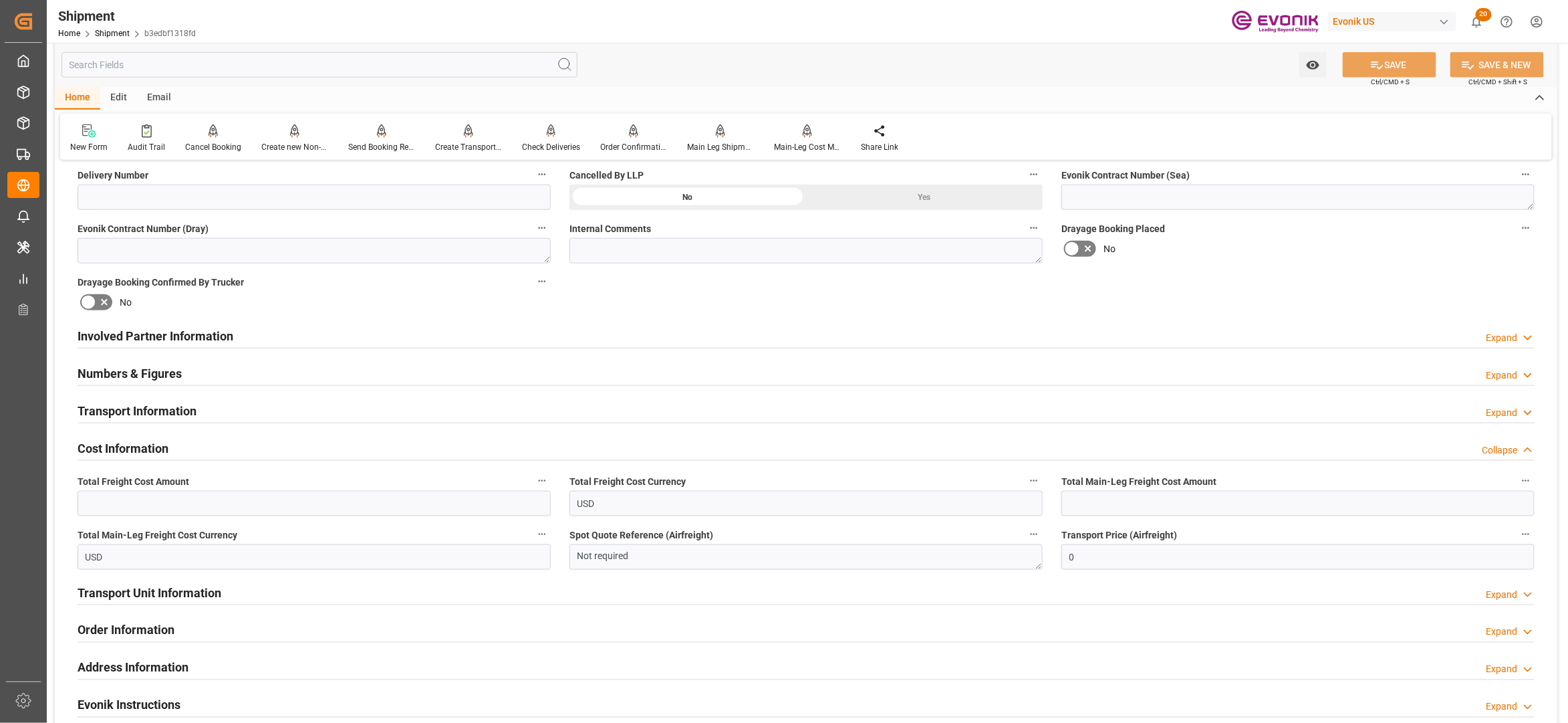
click at [301, 419] on div "Transport Information Expand" at bounding box center [806, 410] width 1458 height 25
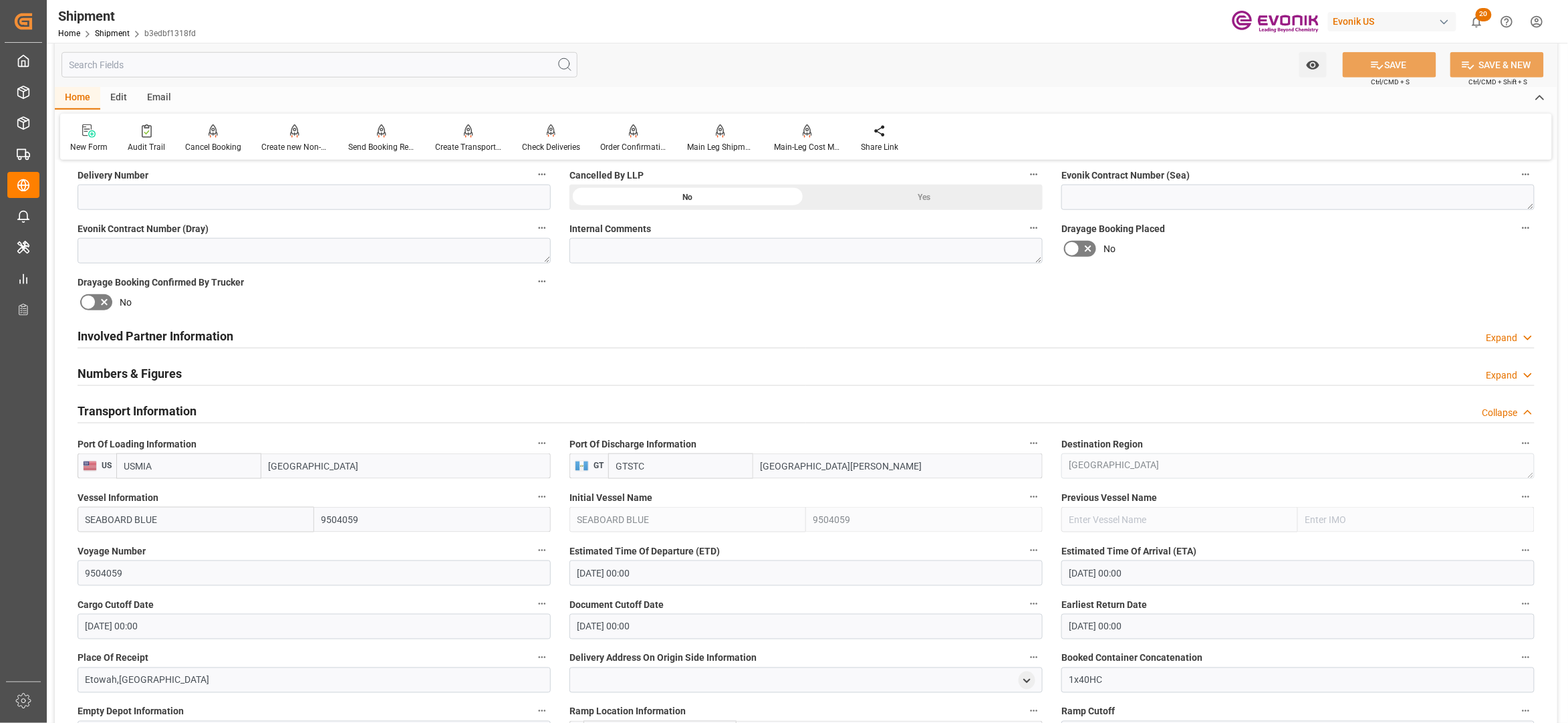
scroll to position [891, 0]
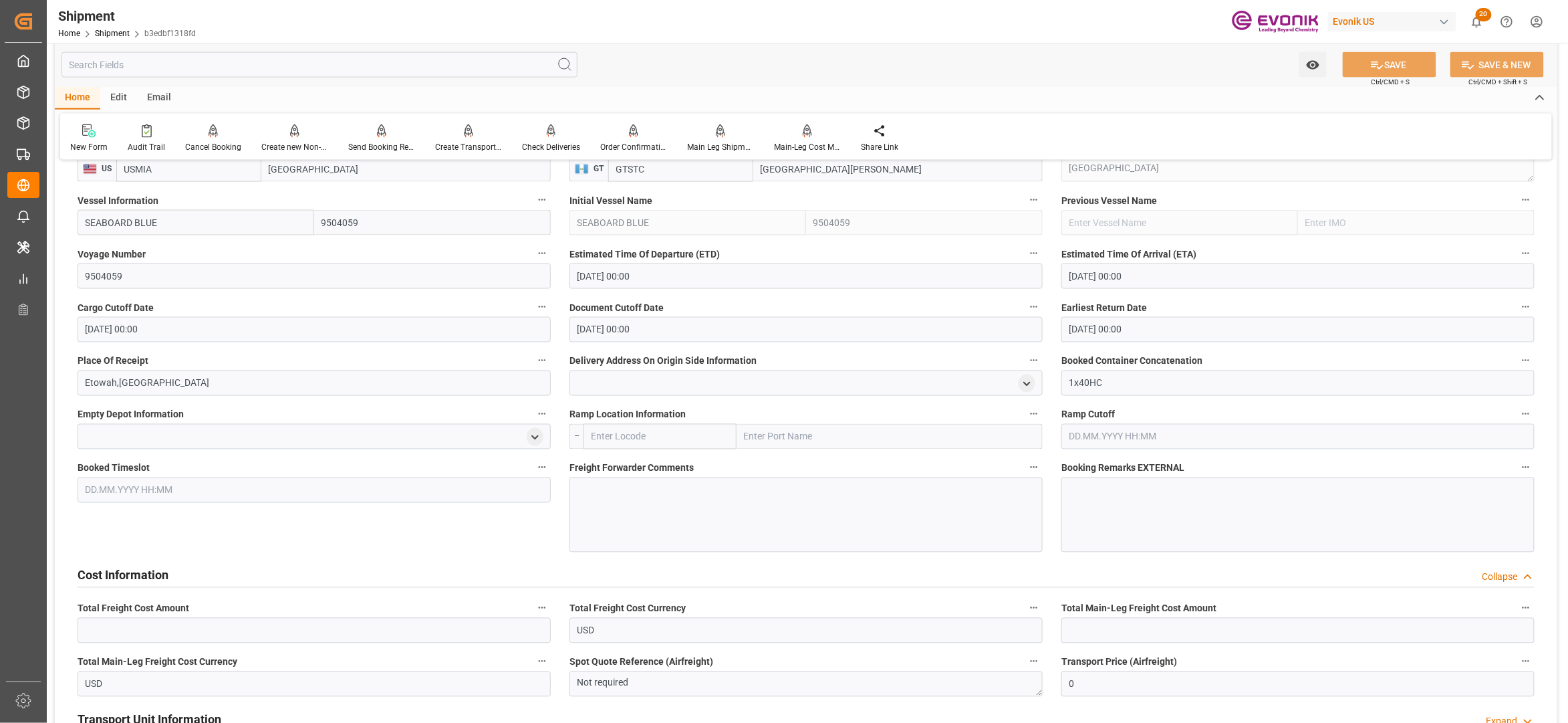
click at [631, 527] on div at bounding box center [806, 514] width 473 height 75
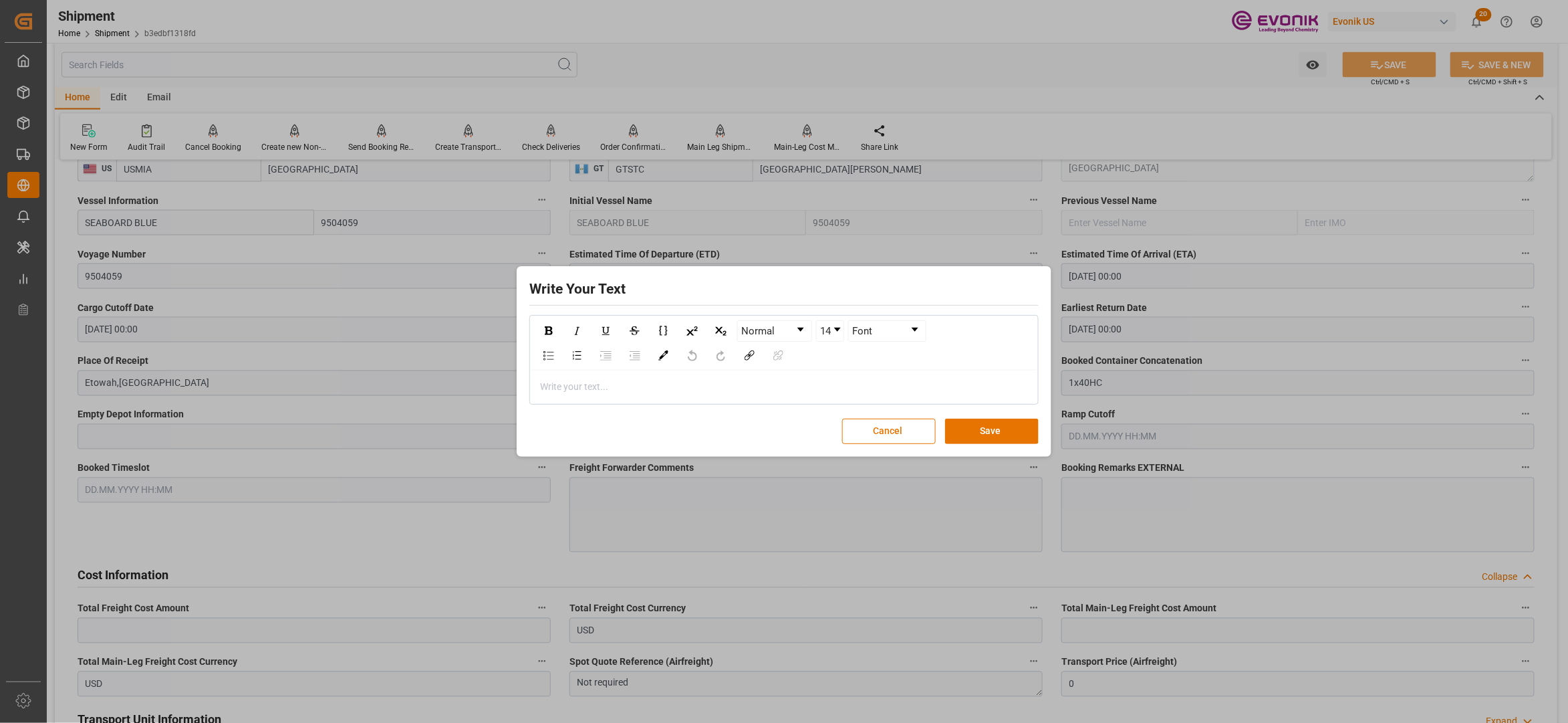
click at [583, 392] on div "rdw-editor" at bounding box center [784, 387] width 487 height 14
click at [998, 432] on button "Save" at bounding box center [992, 431] width 94 height 25
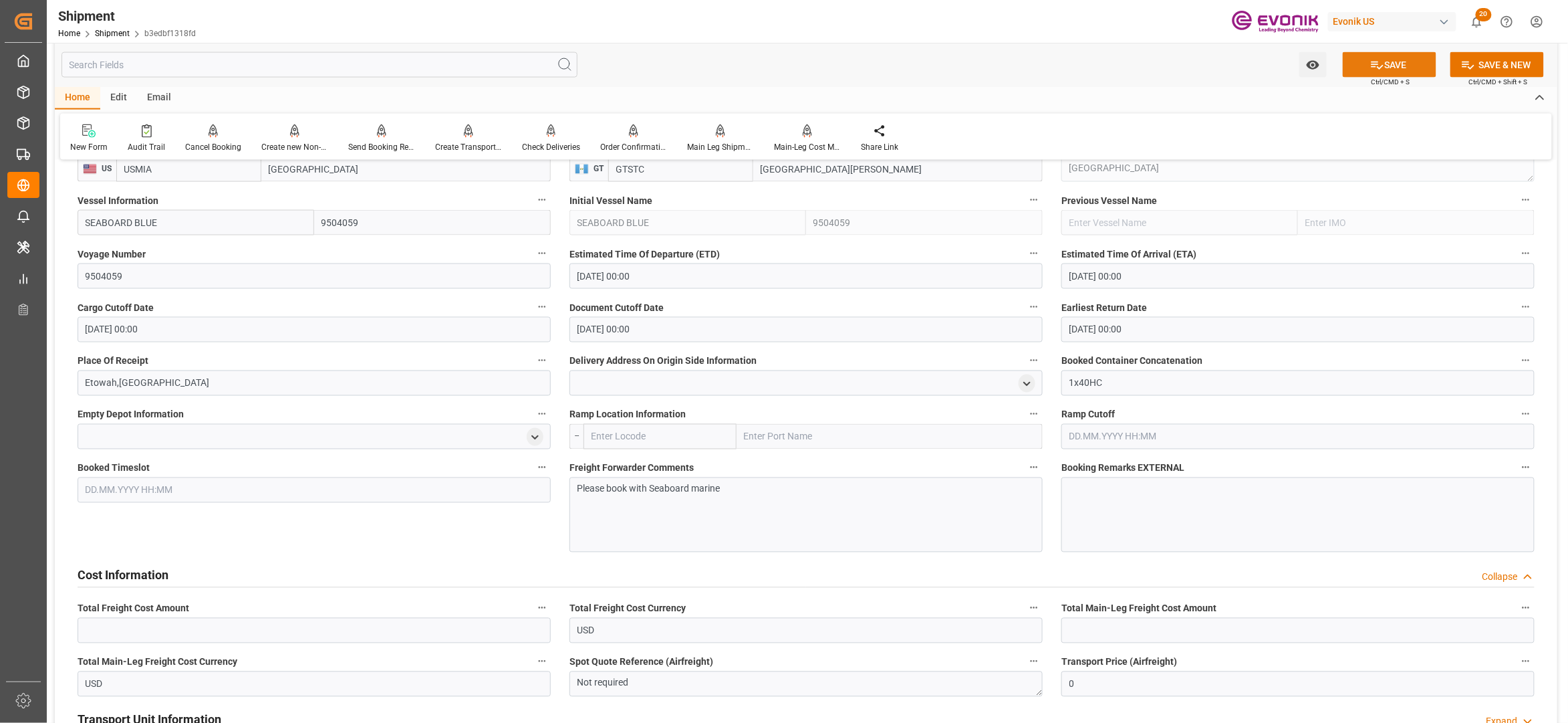
click at [1400, 67] on button "SAVE" at bounding box center [1390, 65] width 94 height 25
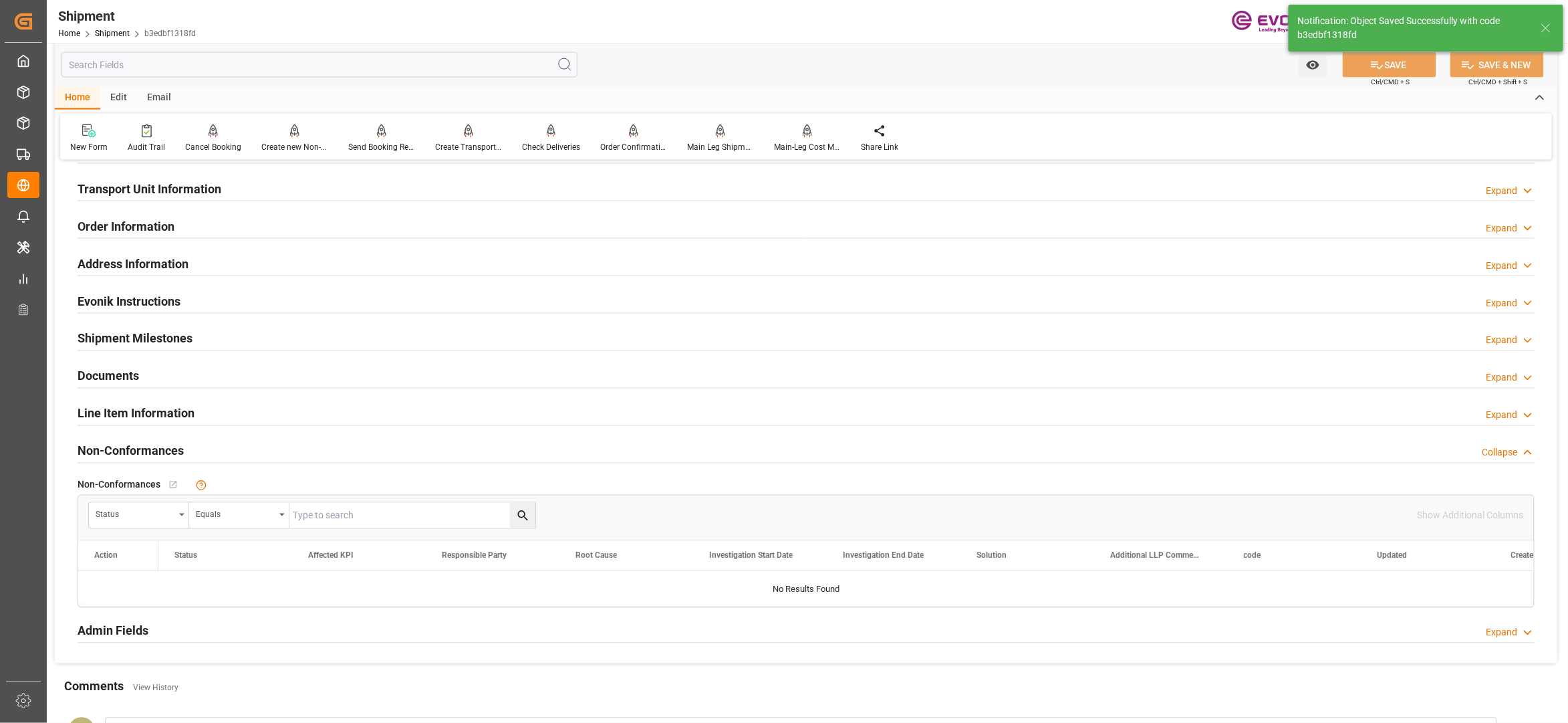
scroll to position [594, 0]
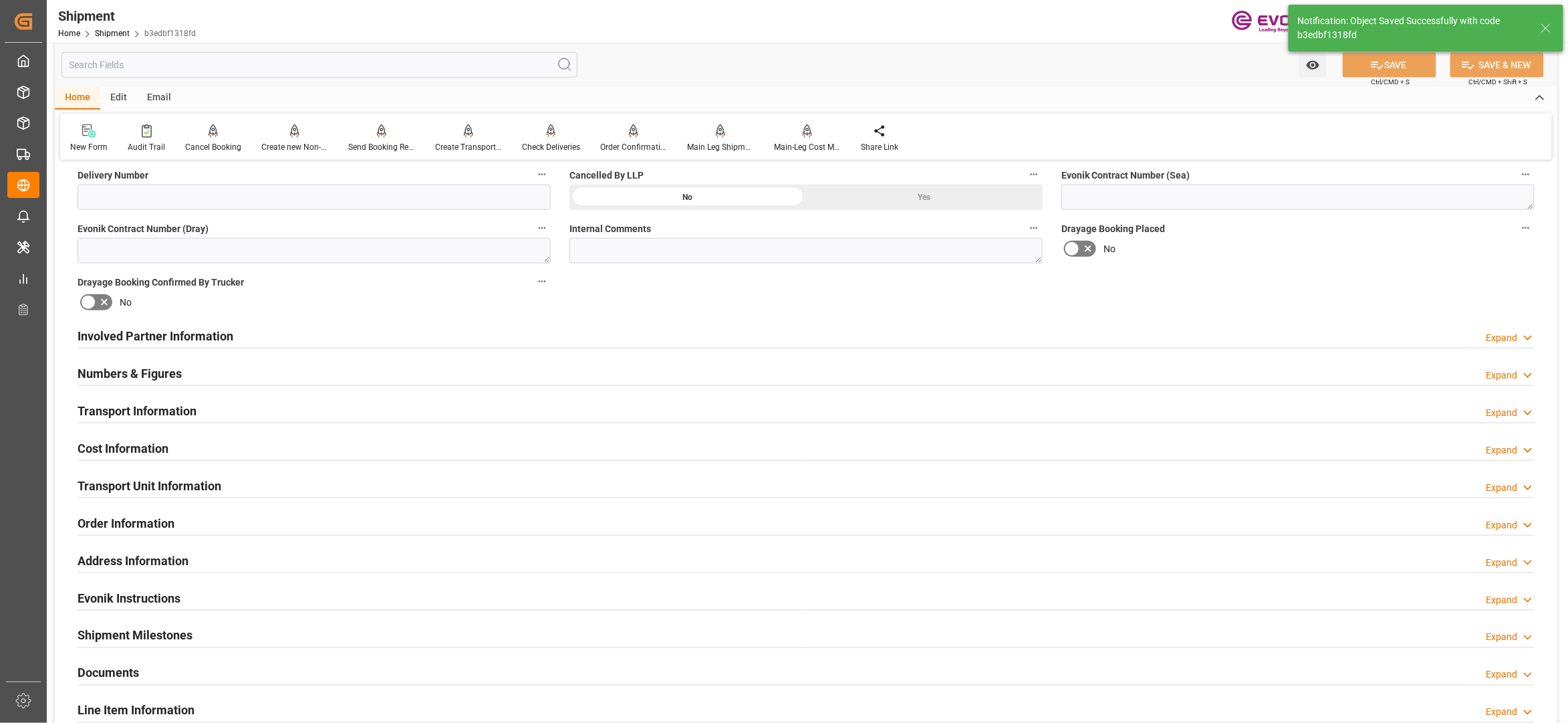
click at [300, 444] on div "Cost Information Expand" at bounding box center [806, 447] width 1458 height 25
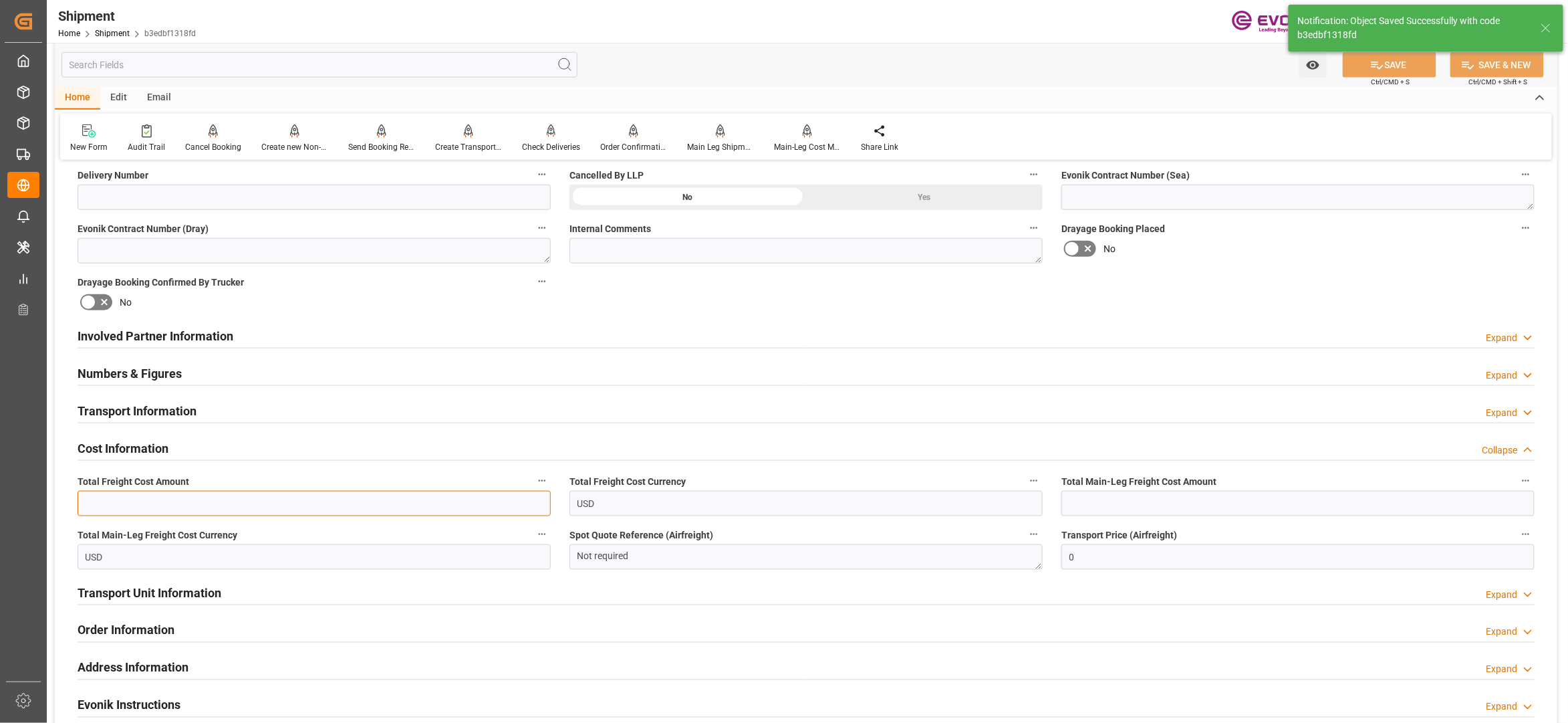
click at [178, 503] on input "text" at bounding box center [314, 503] width 473 height 25
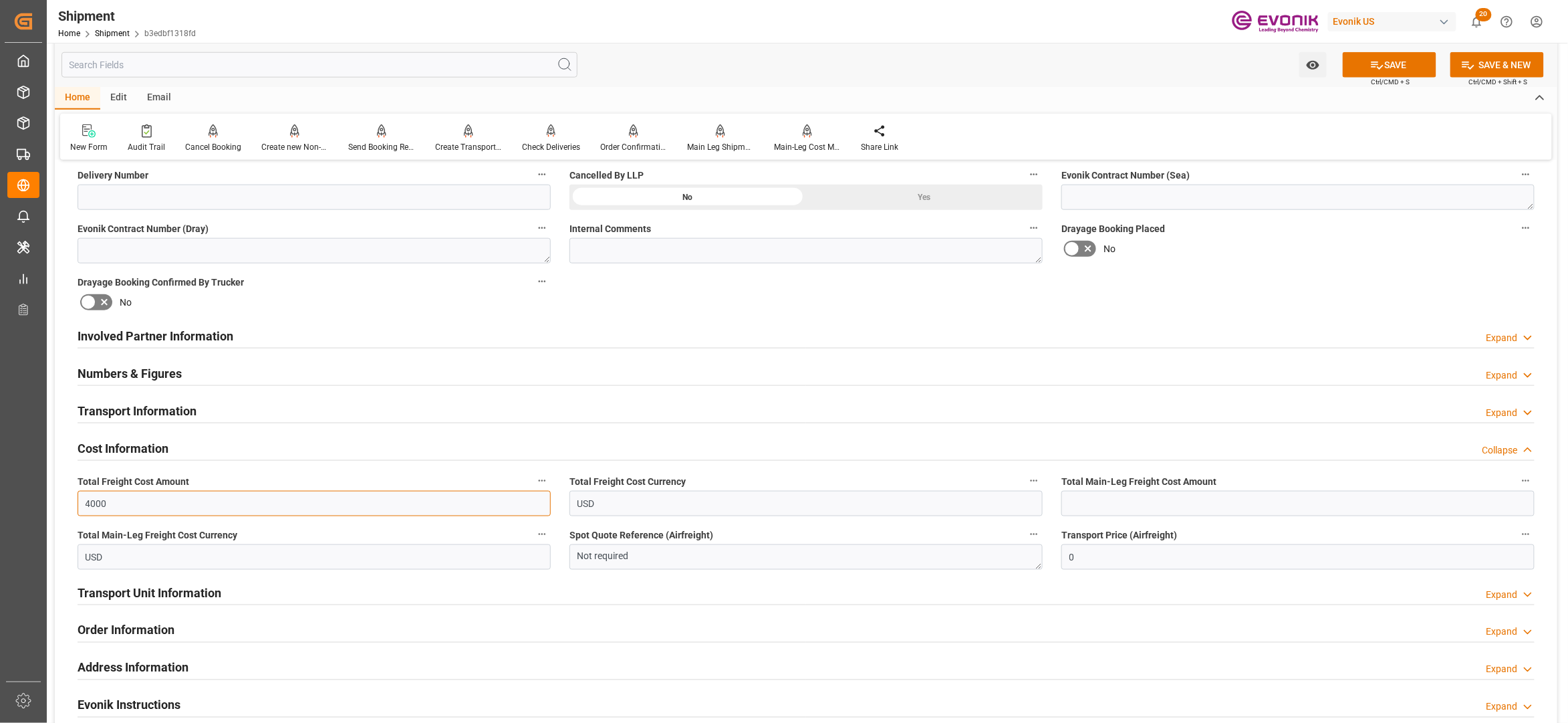
type input "4000"
click at [1231, 499] on input "text" at bounding box center [1298, 503] width 473 height 25
type input "4000"
click at [1283, 296] on div "Booking Confirmation Milestone Bar Collapse Submitted to FFW for Booking (Pendi…" at bounding box center [806, 322] width 1503 height 1489
click at [1386, 64] on button "SAVE" at bounding box center [1390, 65] width 94 height 25
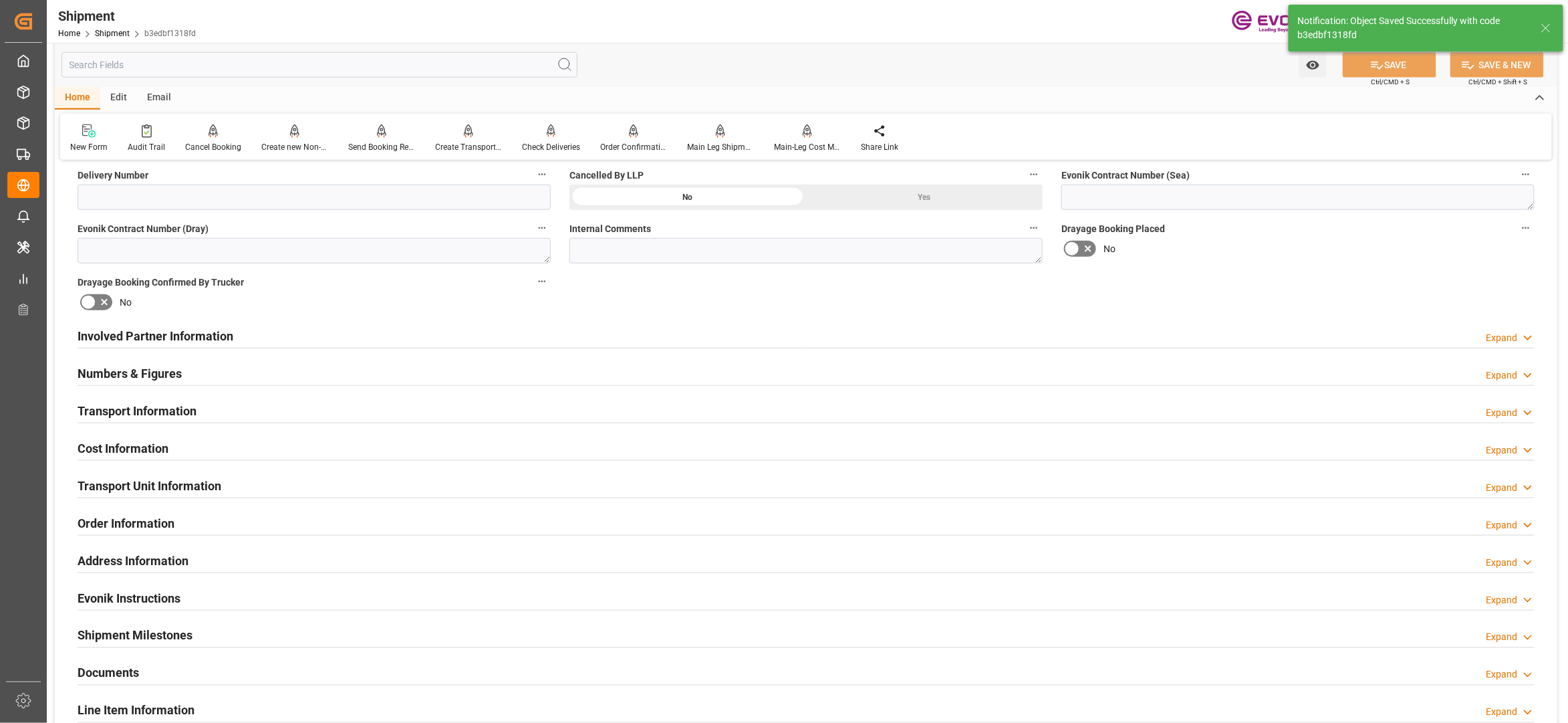
click at [639, 336] on div "Involved Partner Information Expand" at bounding box center [806, 335] width 1458 height 25
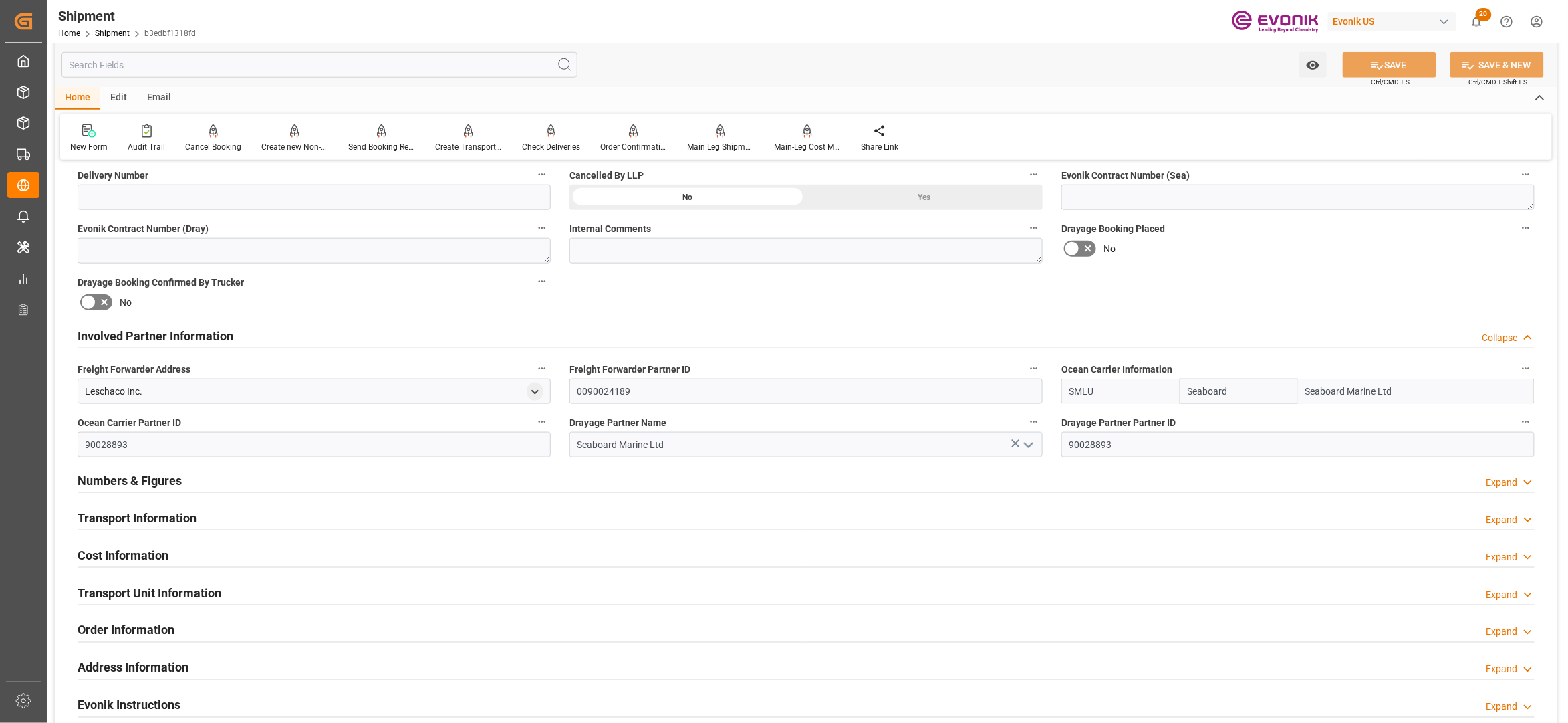
click at [543, 516] on div "Transport Information Expand" at bounding box center [806, 516] width 1458 height 25
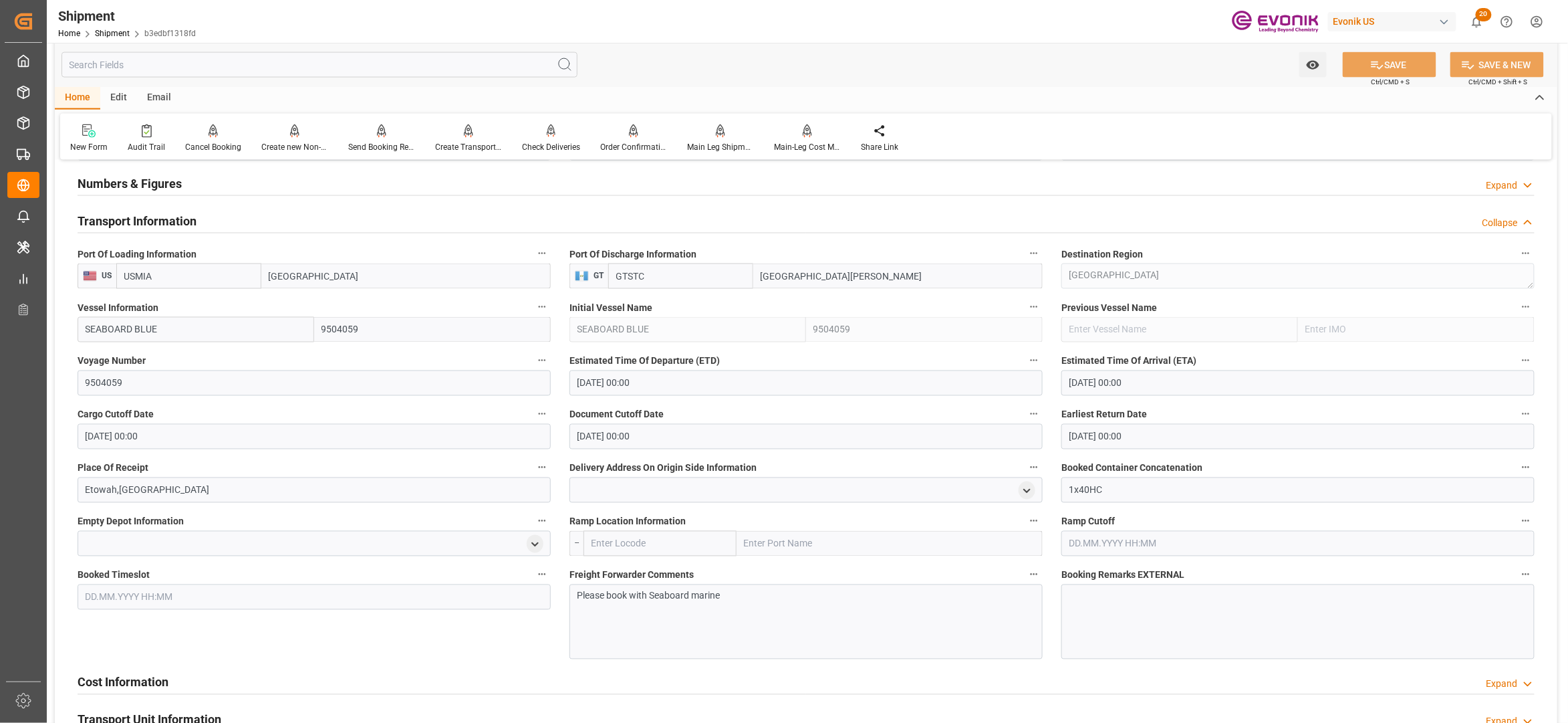
scroll to position [1188, 0]
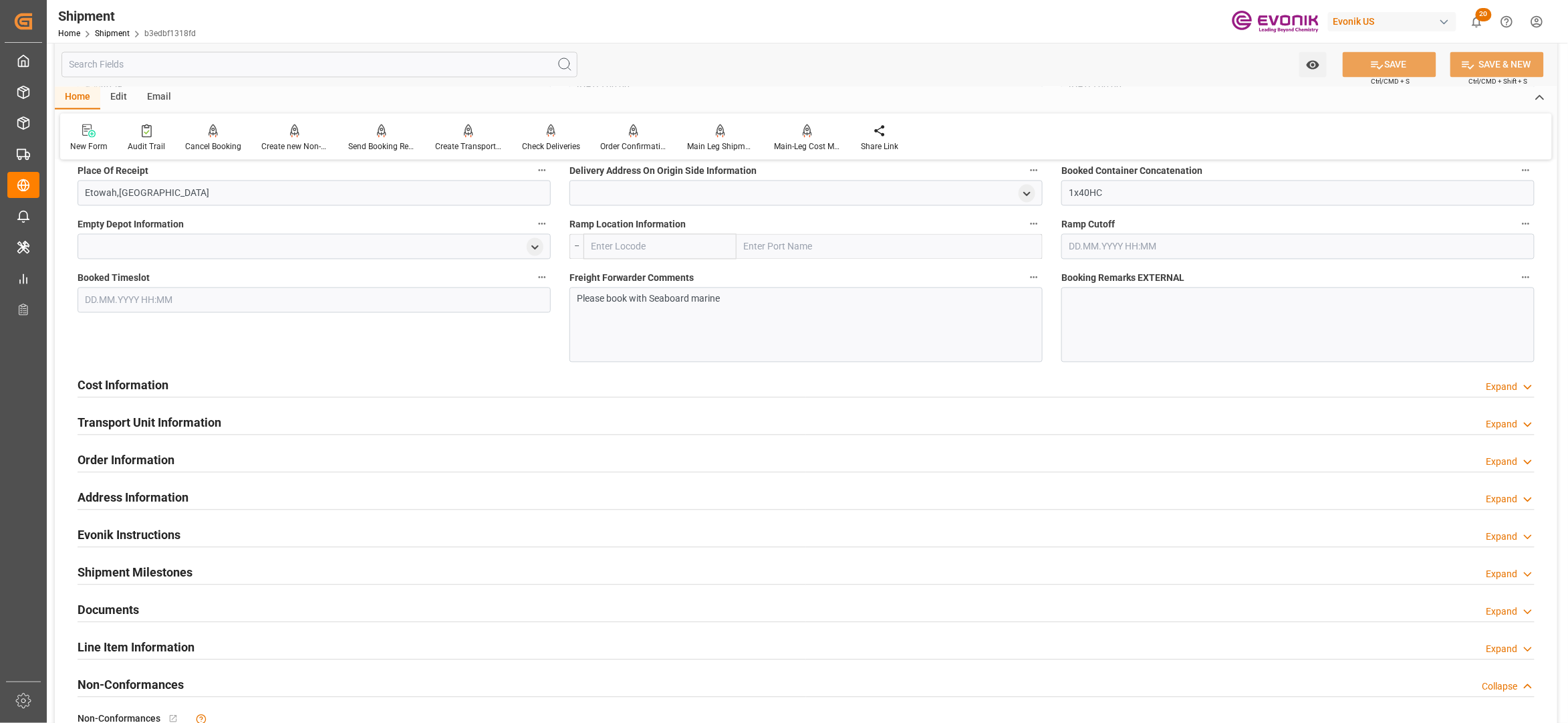
click at [499, 389] on div "Cost Information Expand" at bounding box center [806, 384] width 1458 height 25
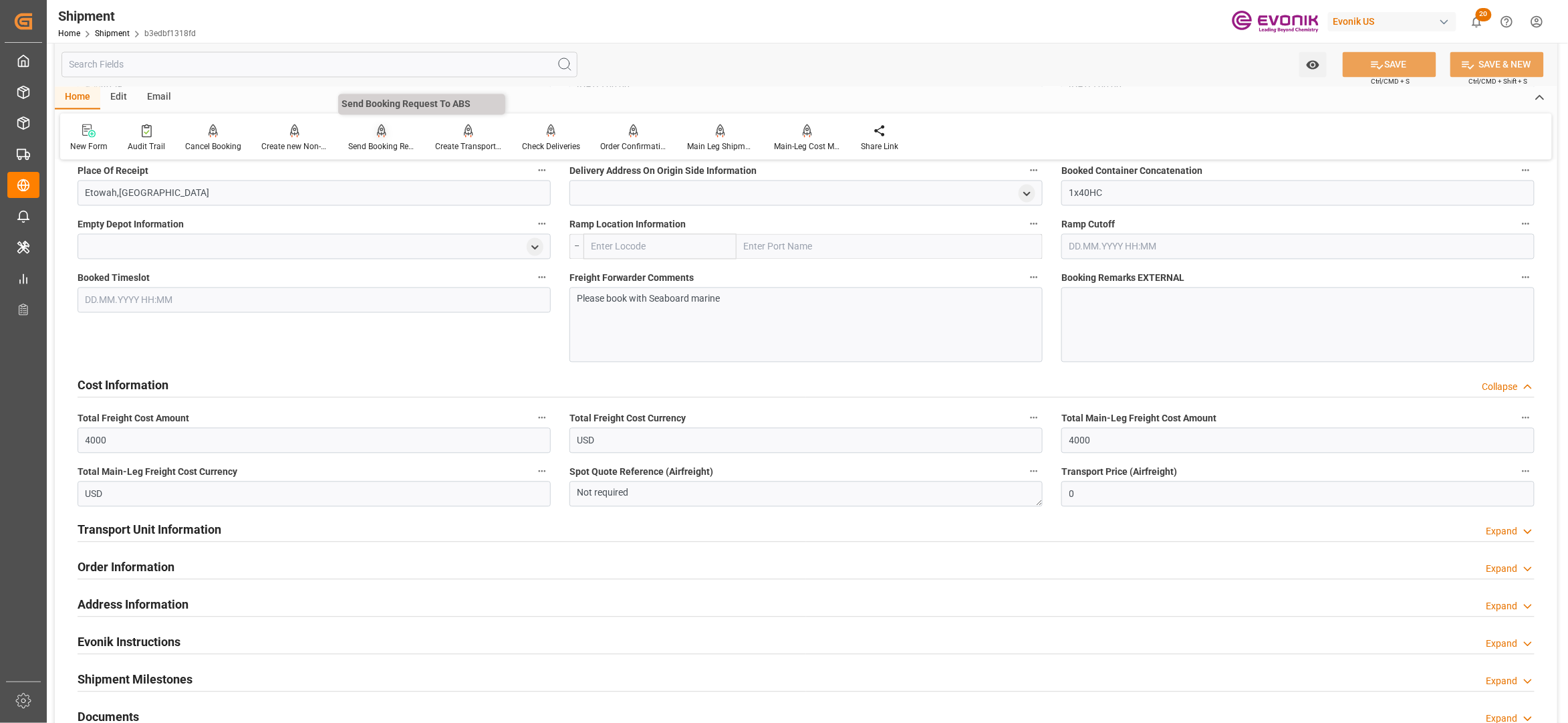
click at [381, 141] on div "Send Booking Request To ABS" at bounding box center [382, 147] width 67 height 12
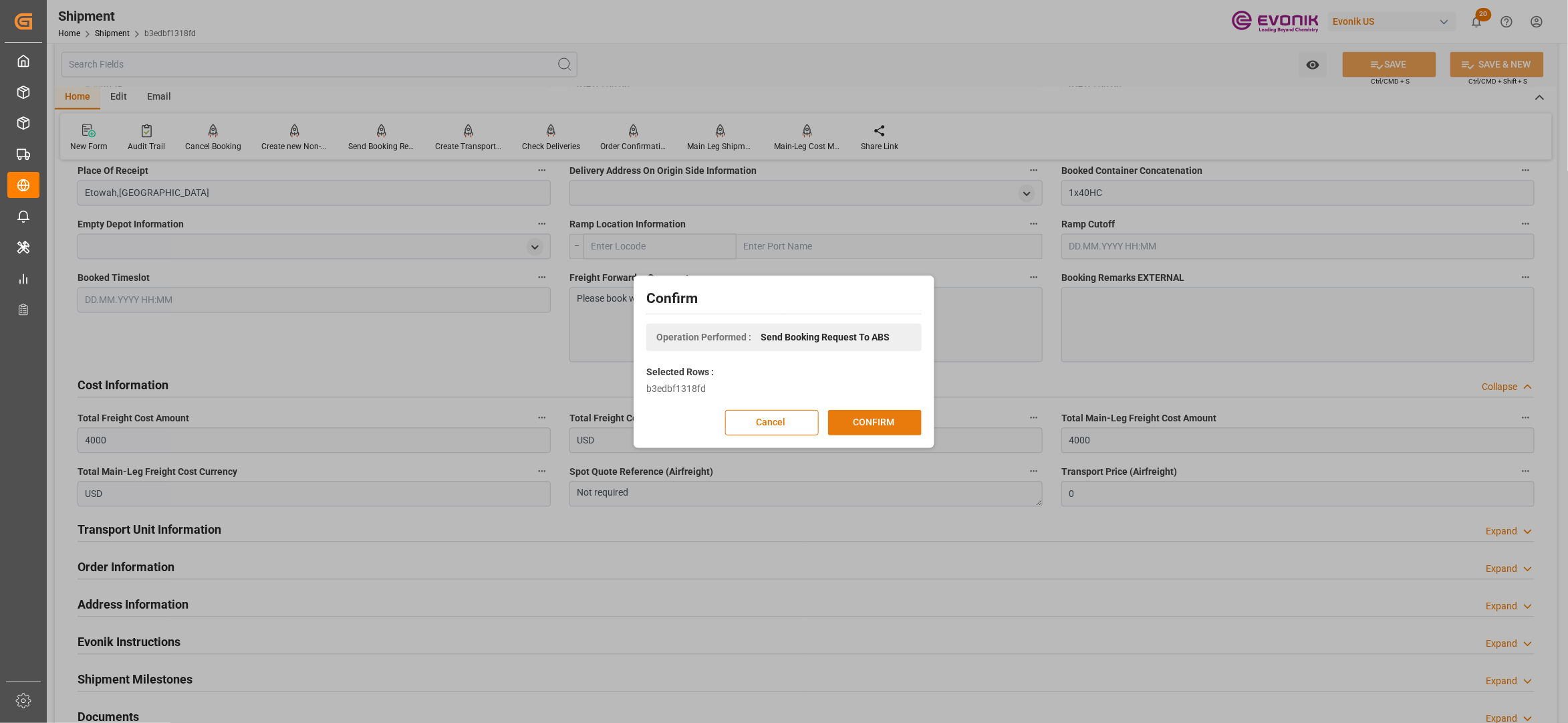
click at [859, 429] on button "CONFIRM" at bounding box center [875, 423] width 94 height 25
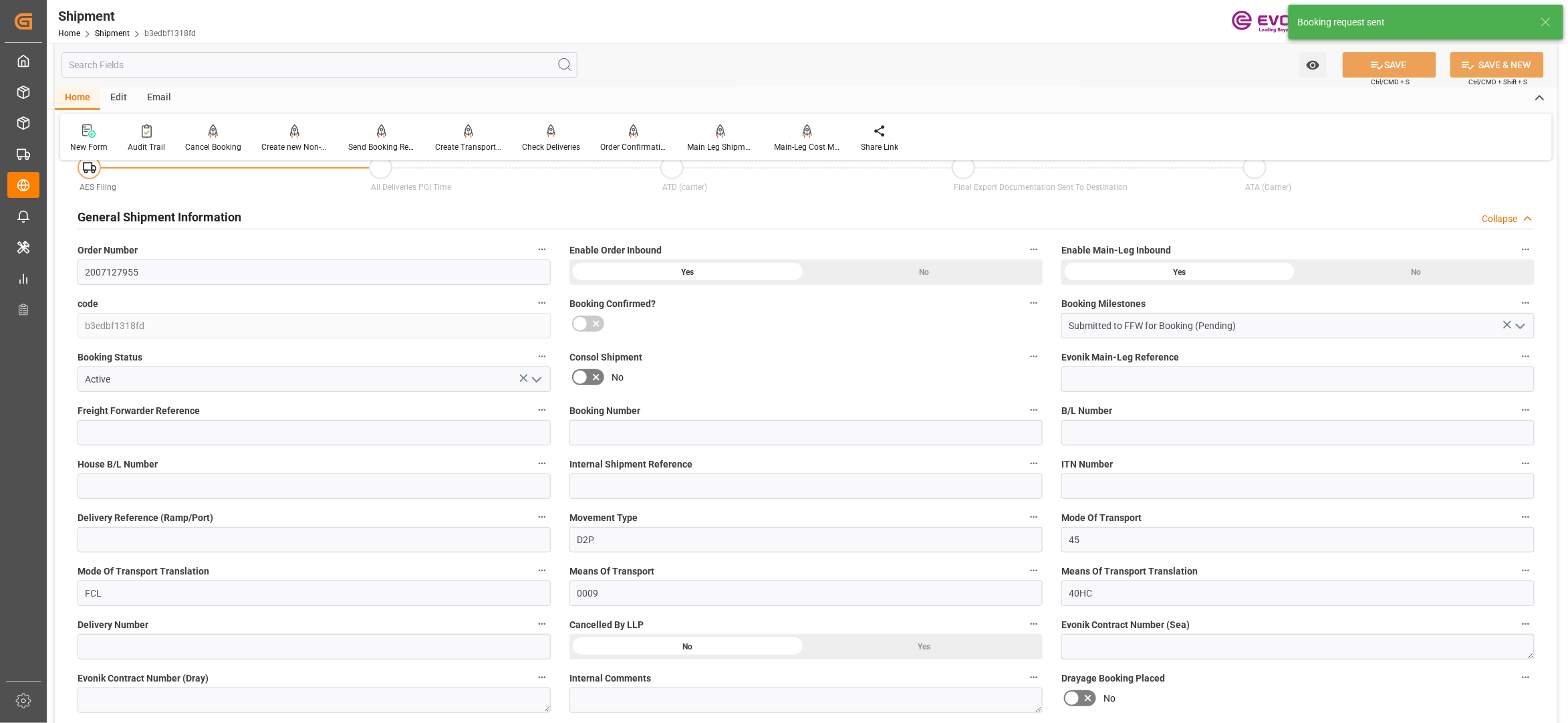
scroll to position [1103, 0]
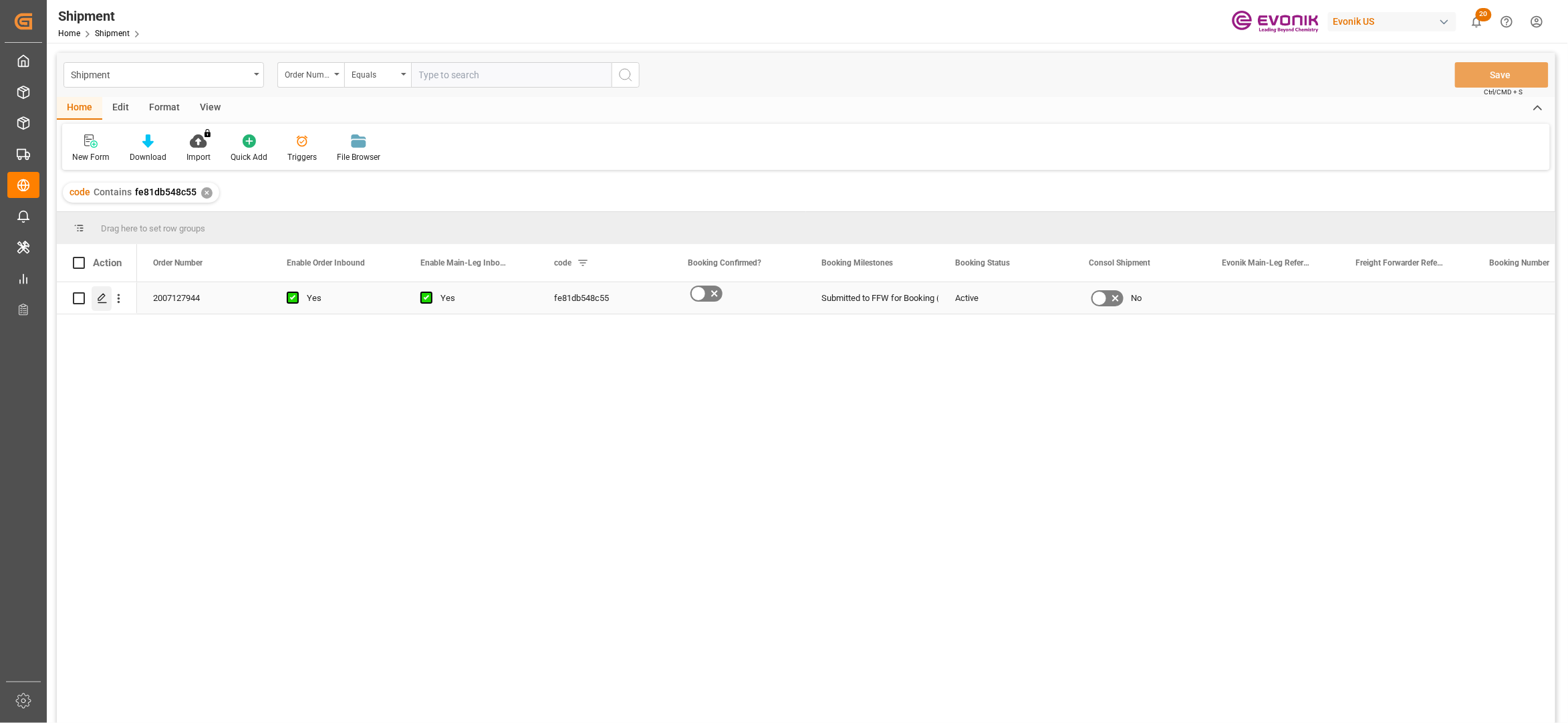
click at [106, 297] on icon "Press SPACE to select this row." at bounding box center [102, 298] width 11 height 11
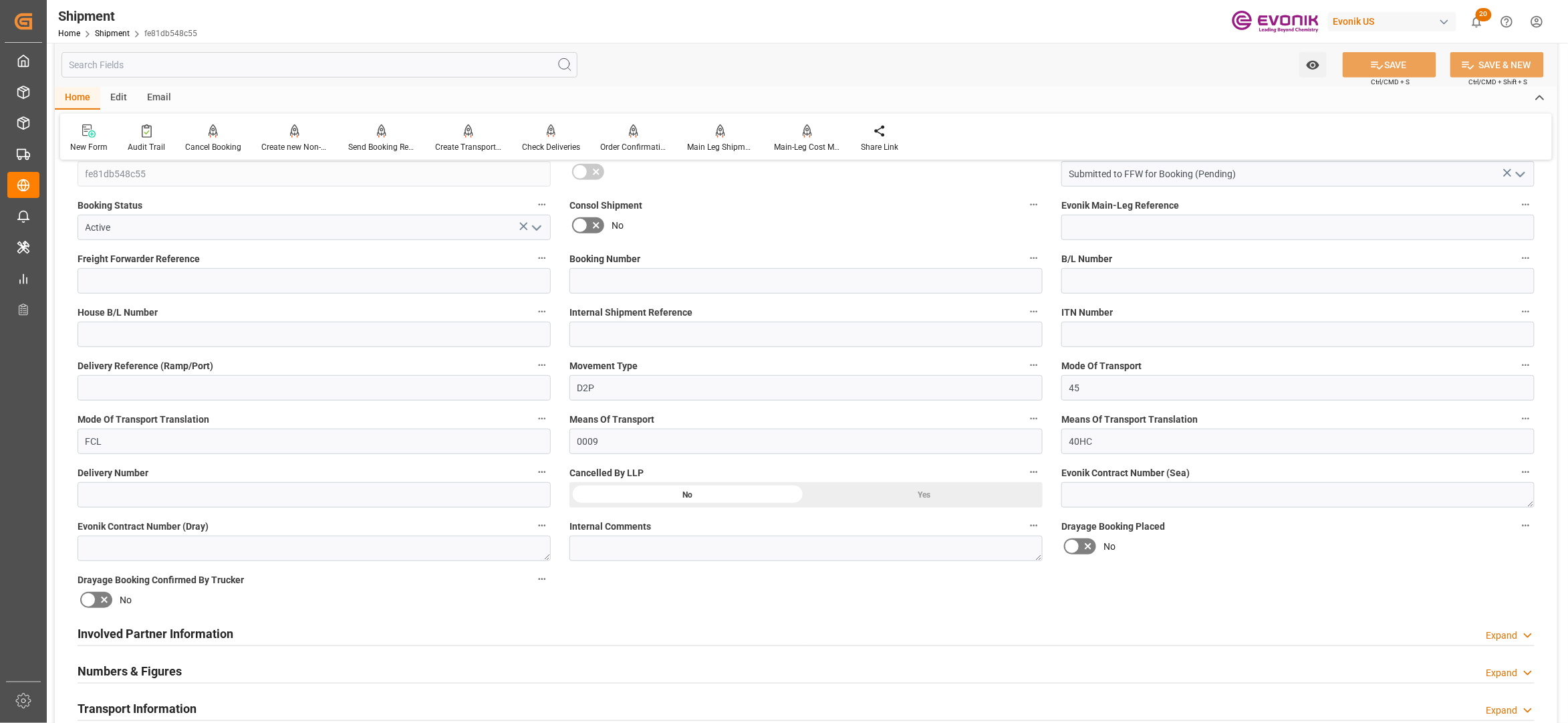
scroll to position [594, 0]
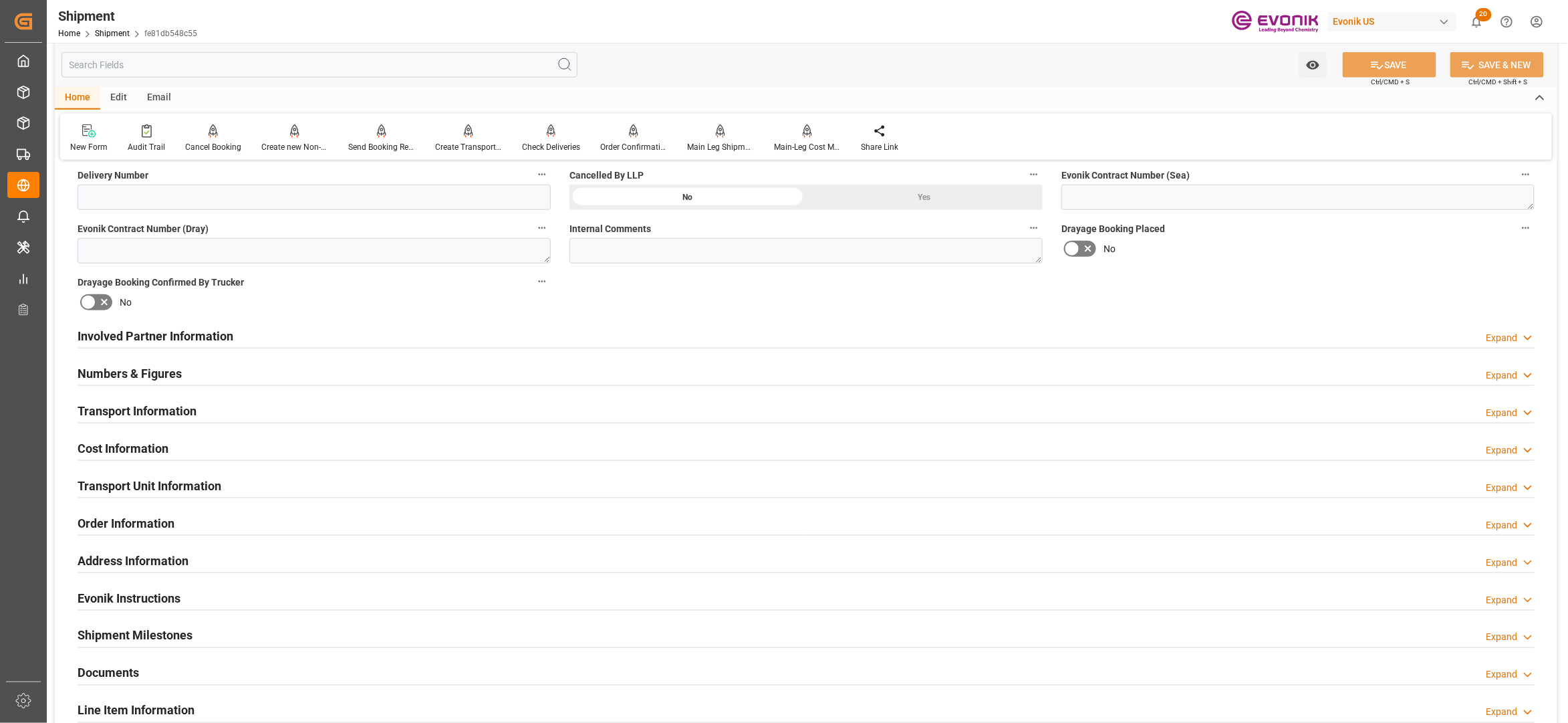
click at [771, 335] on div "Involved Partner Information Expand" at bounding box center [806, 335] width 1458 height 25
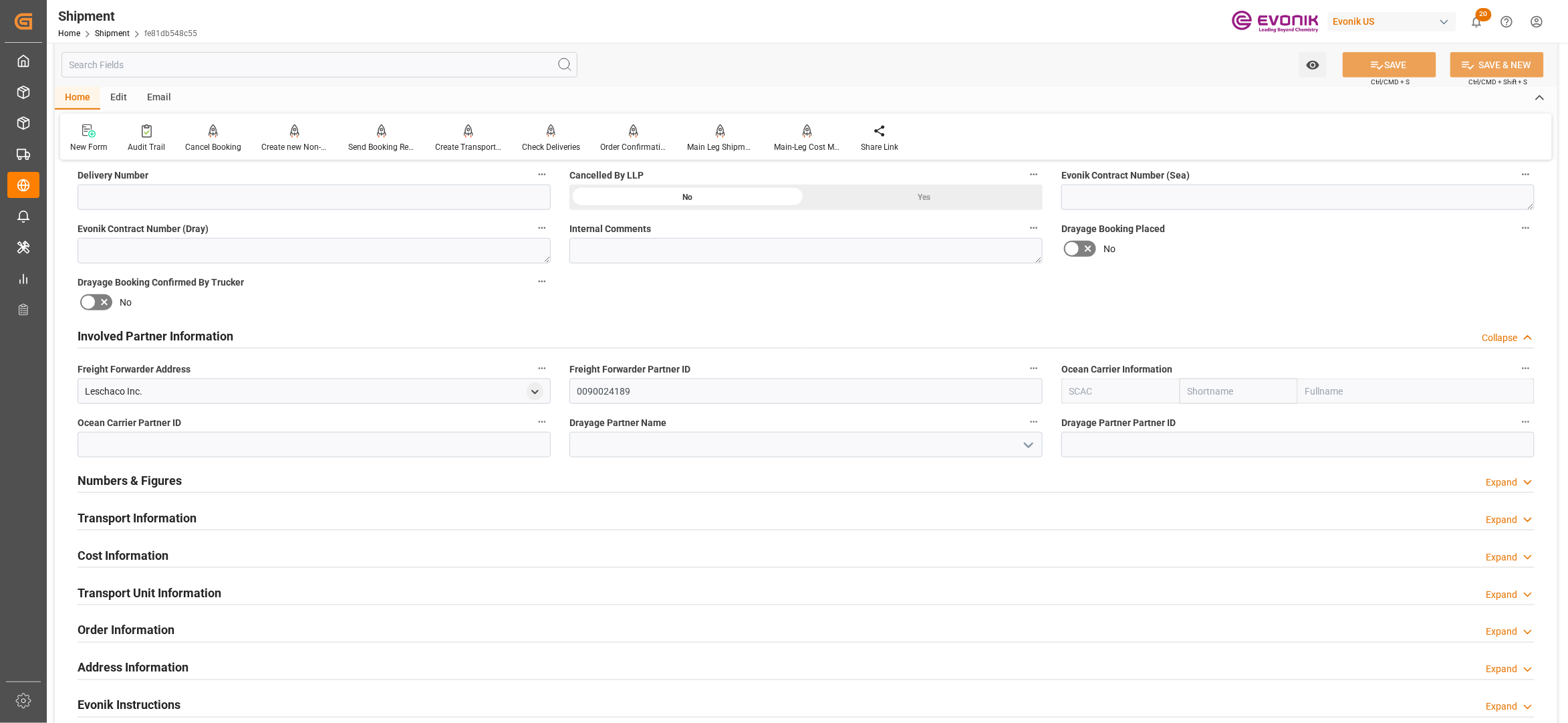
click at [1226, 394] on input "text" at bounding box center [1239, 391] width 118 height 25
click at [1121, 390] on input "text" at bounding box center [1121, 391] width 118 height 25
click at [1097, 420] on div "SMLU" at bounding box center [1082, 421] width 42 height 30
type input "SMLU"
type input "Seaboard"
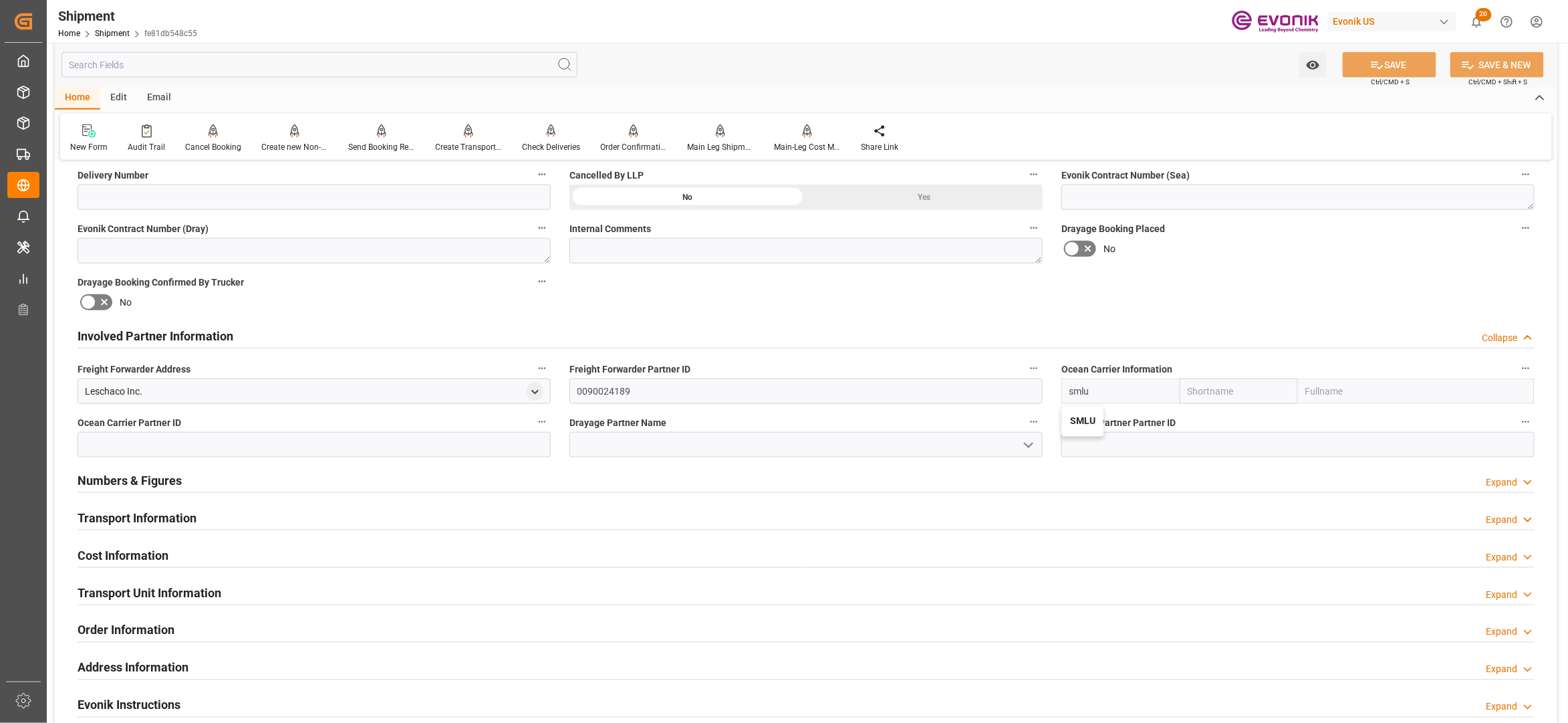
type input "Seaboard Marine Ltd"
type input "SMLU"
click at [1308, 265] on div "Drayage Booking Placed No" at bounding box center [1298, 241] width 492 height 54
click at [393, 440] on input at bounding box center [314, 445] width 473 height 25
paste input "90028893"
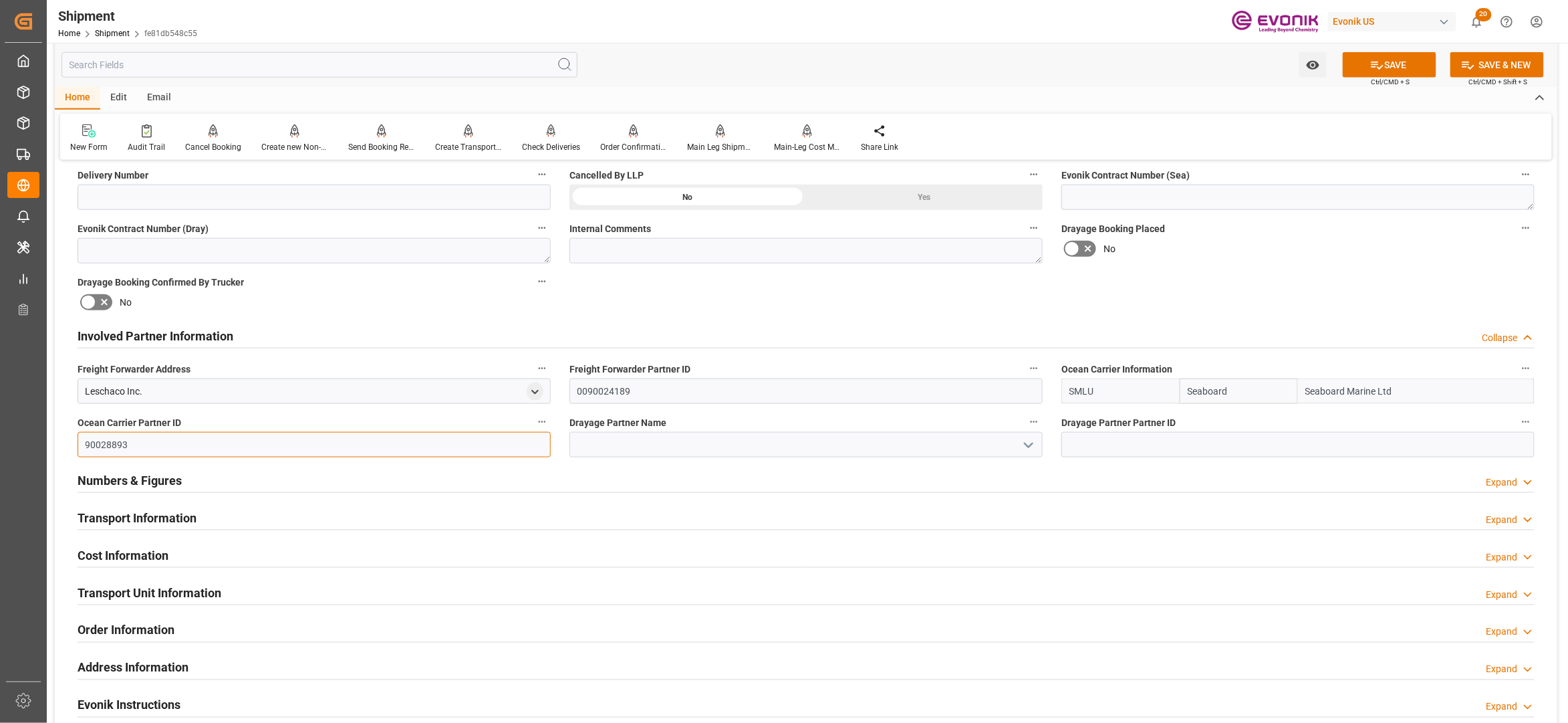
type input "90028893"
click at [636, 451] on input at bounding box center [806, 445] width 473 height 25
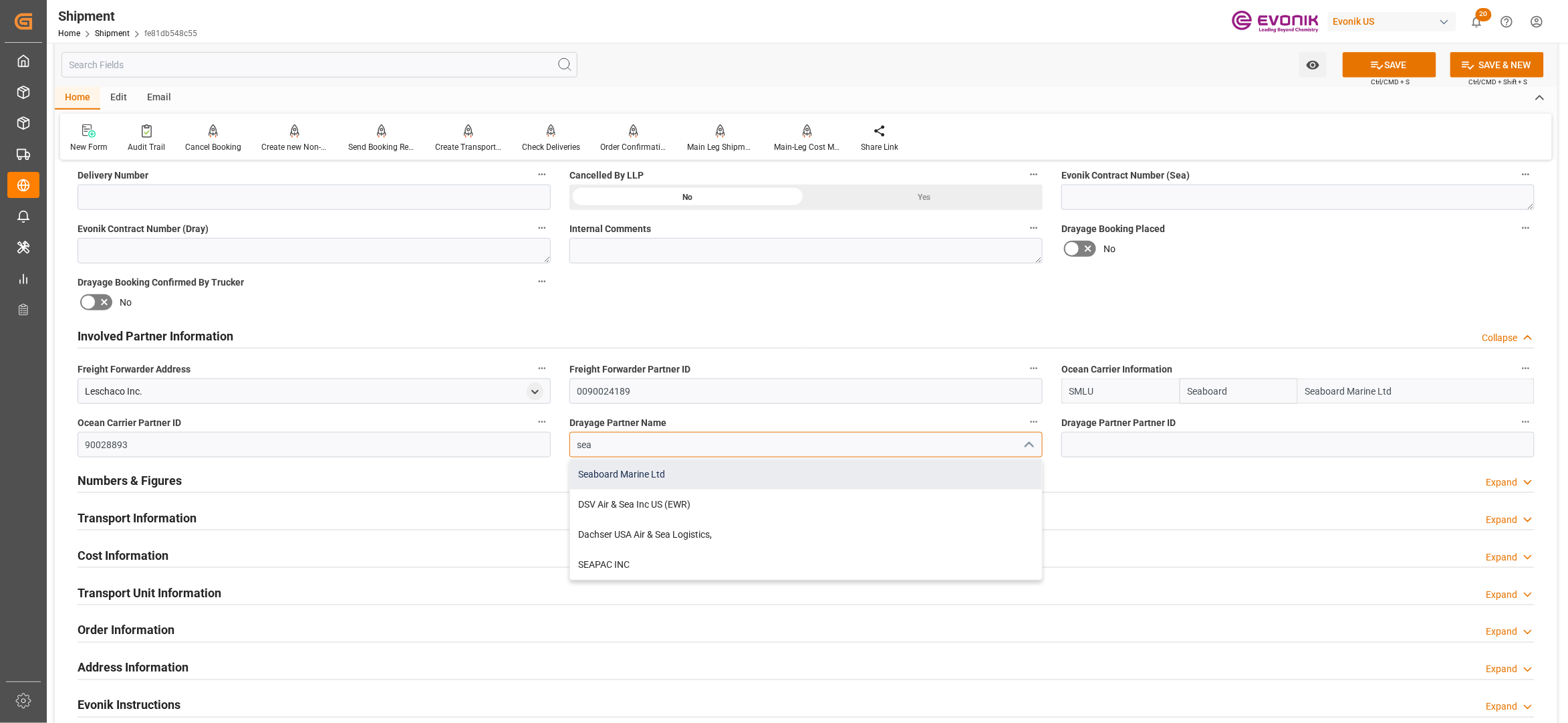
click at [655, 476] on div "Seaboard Marine Ltd" at bounding box center [806, 475] width 472 height 30
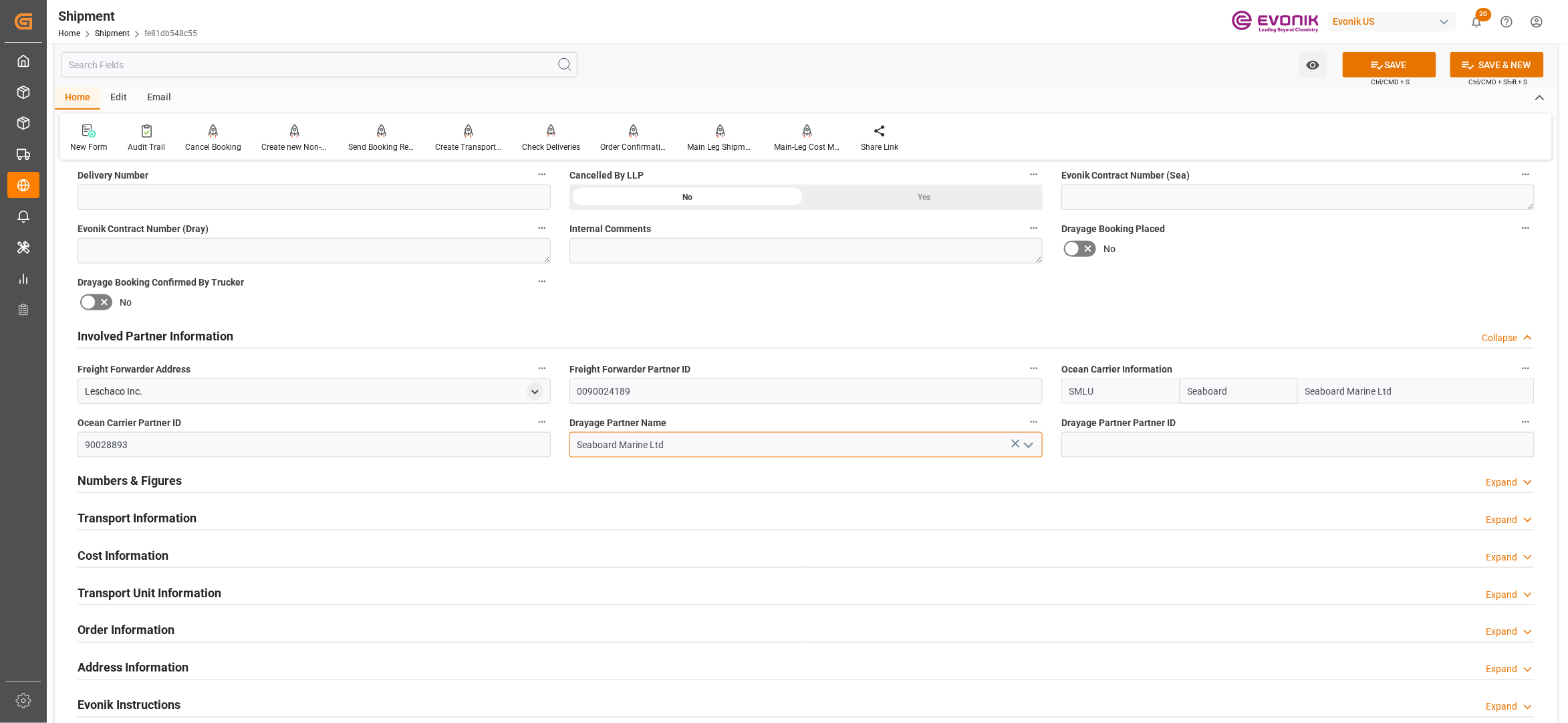
type input "Seaboard Marine Ltd"
click at [1185, 304] on div "Booking Confirmation Milestone Bar Collapse Submitted to FFW for Booking (Pendi…" at bounding box center [806, 322] width 1503 height 1489
click at [1395, 60] on button "SAVE" at bounding box center [1390, 65] width 94 height 25
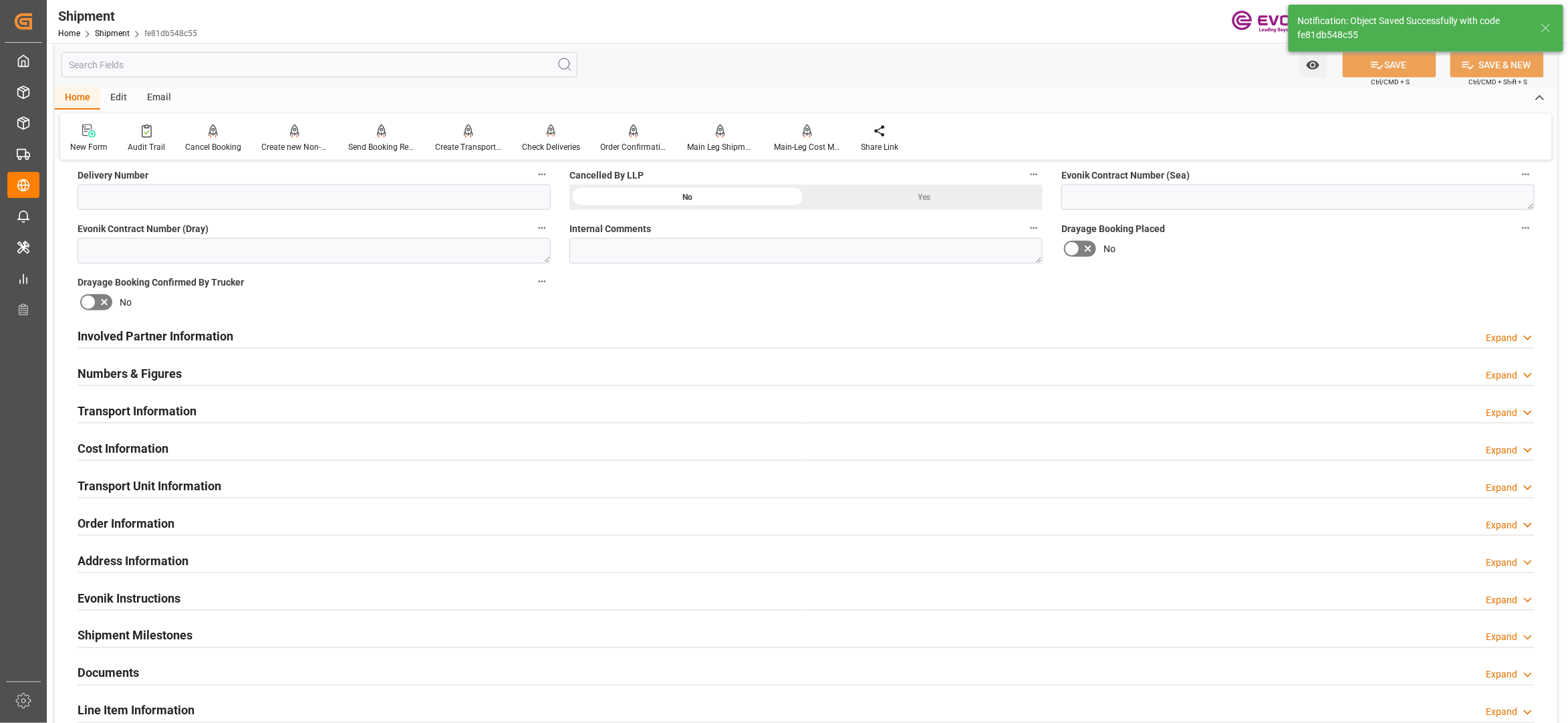
type input "90028893"
type textarea "[GEOGRAPHIC_DATA]"
click at [563, 337] on div "Involved Partner Information Expand" at bounding box center [806, 335] width 1458 height 25
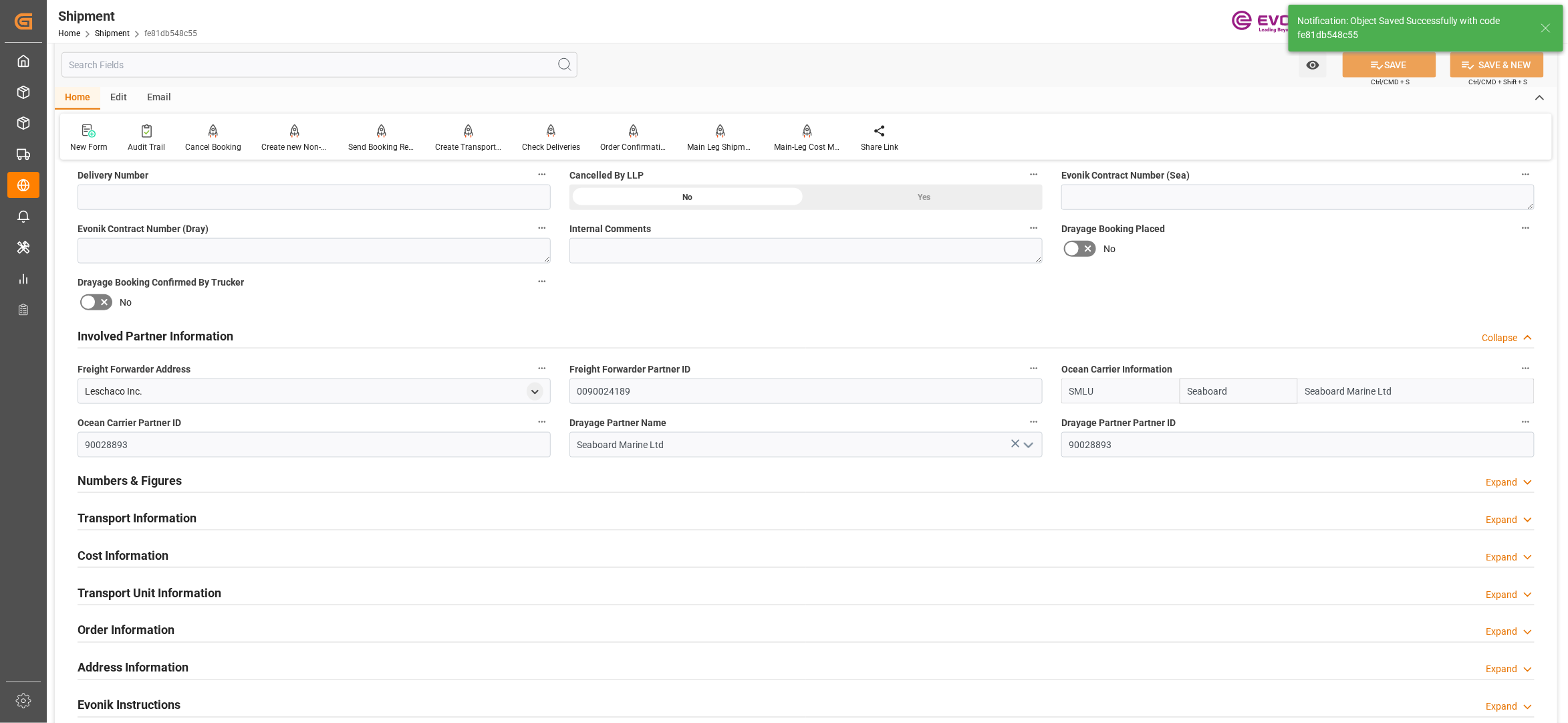
click at [541, 519] on div "Transport Information Expand" at bounding box center [806, 516] width 1458 height 25
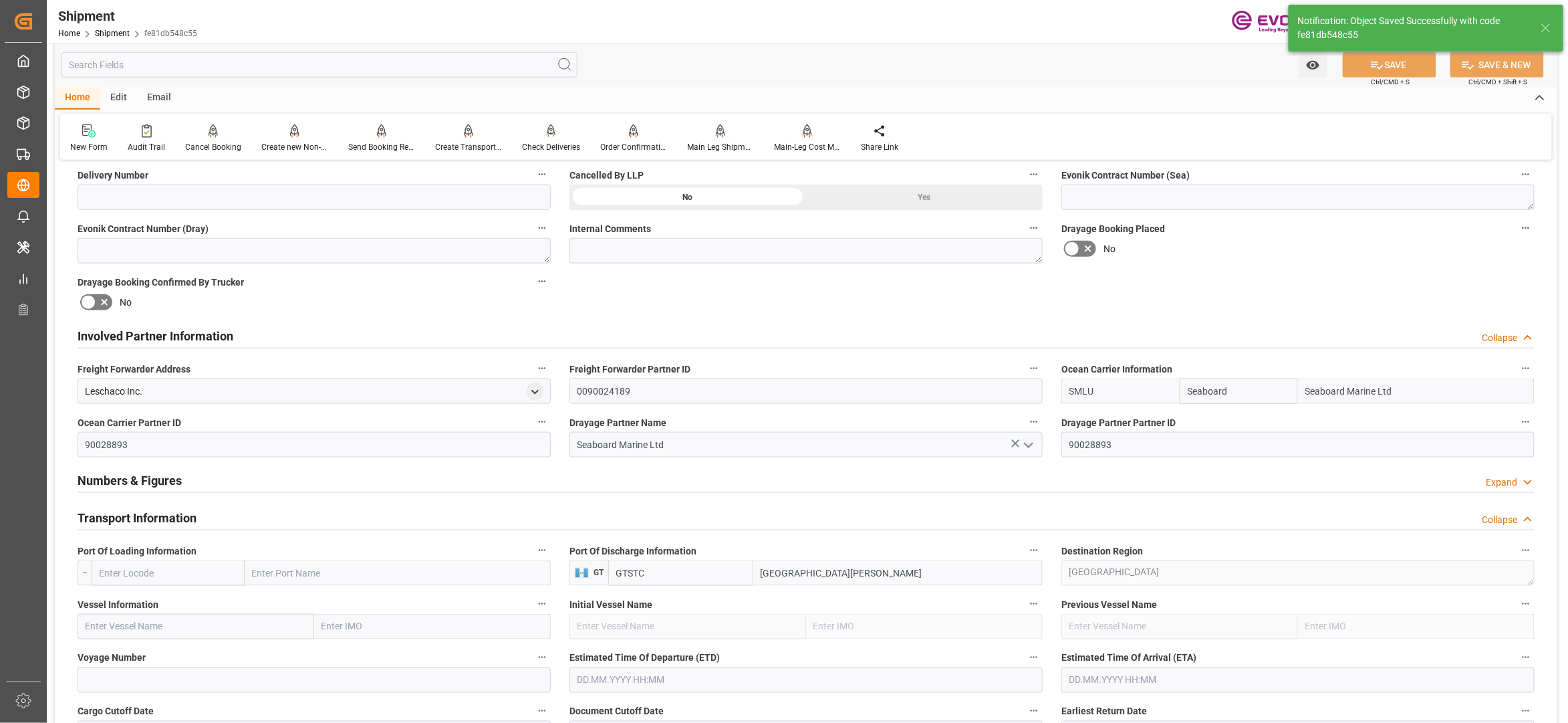
scroll to position [891, 0]
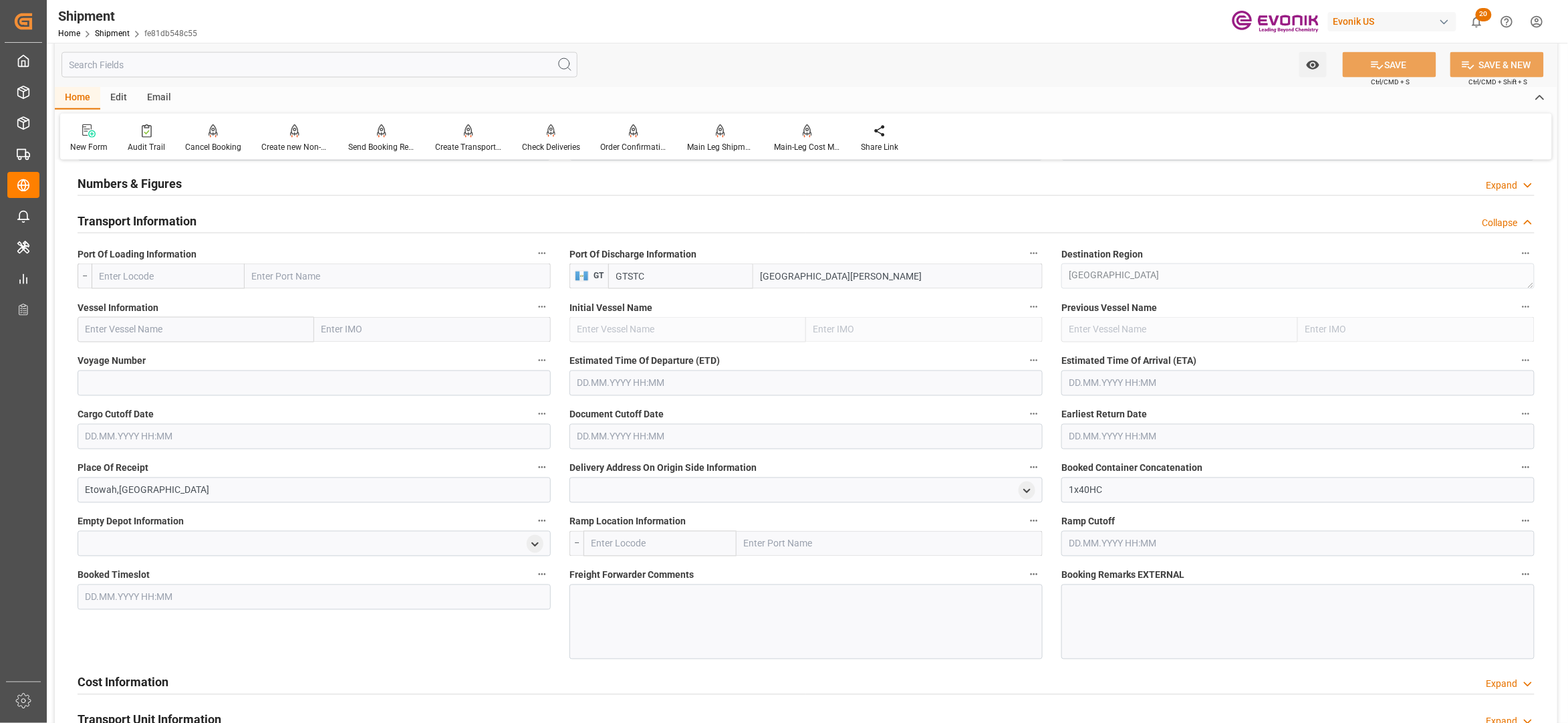
click at [196, 276] on input "text" at bounding box center [168, 276] width 153 height 25
click at [151, 310] on span "USMIA - [GEOGRAPHIC_DATA]" at bounding box center [161, 306] width 121 height 11
type input "USMIA"
type input "[GEOGRAPHIC_DATA]"
type input "USMIA"
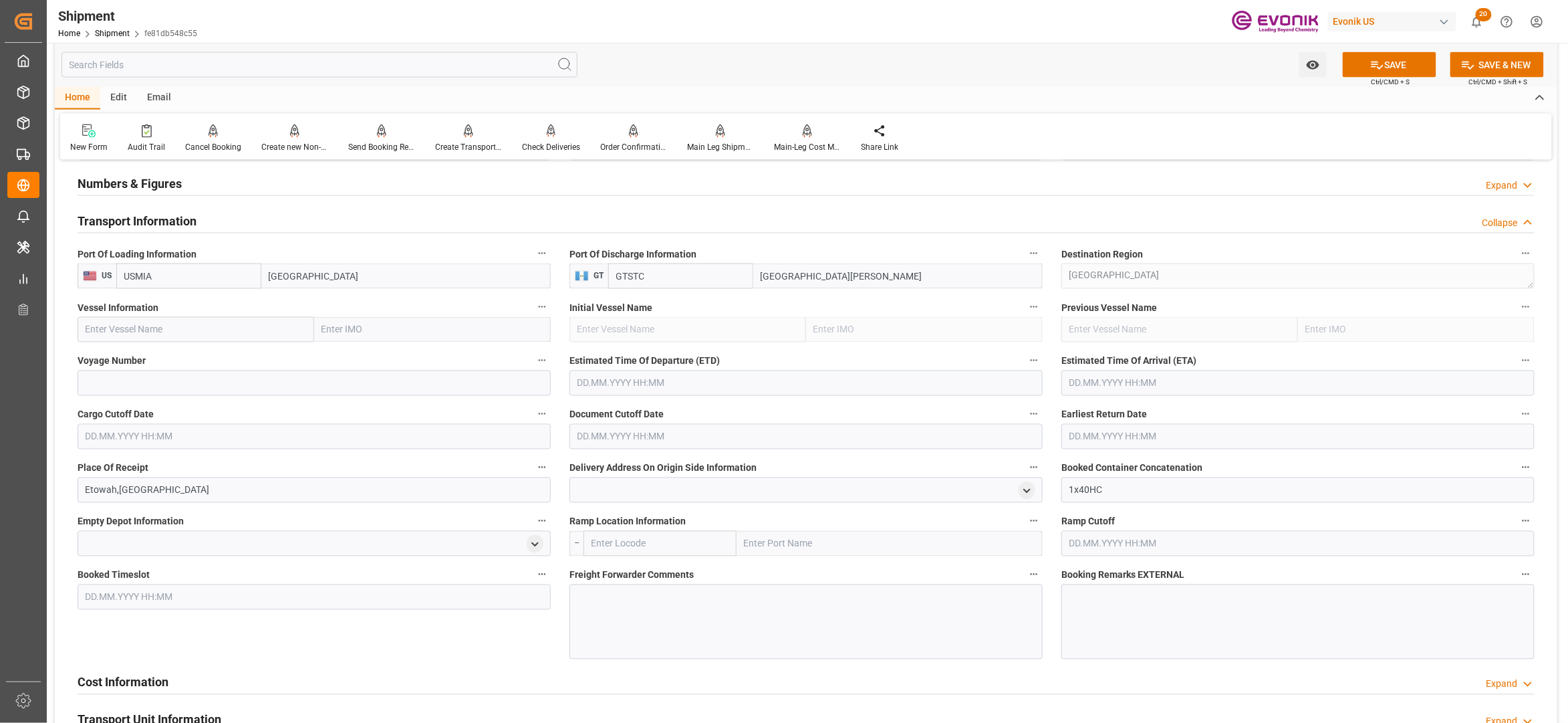
click at [207, 321] on input "text" at bounding box center [196, 330] width 237 height 25
click at [166, 329] on input "text" at bounding box center [196, 330] width 237 height 25
paste input "Seaboard blue / 9504059"
click at [191, 330] on input "Seaboard blue / 9504059" at bounding box center [196, 330] width 237 height 25
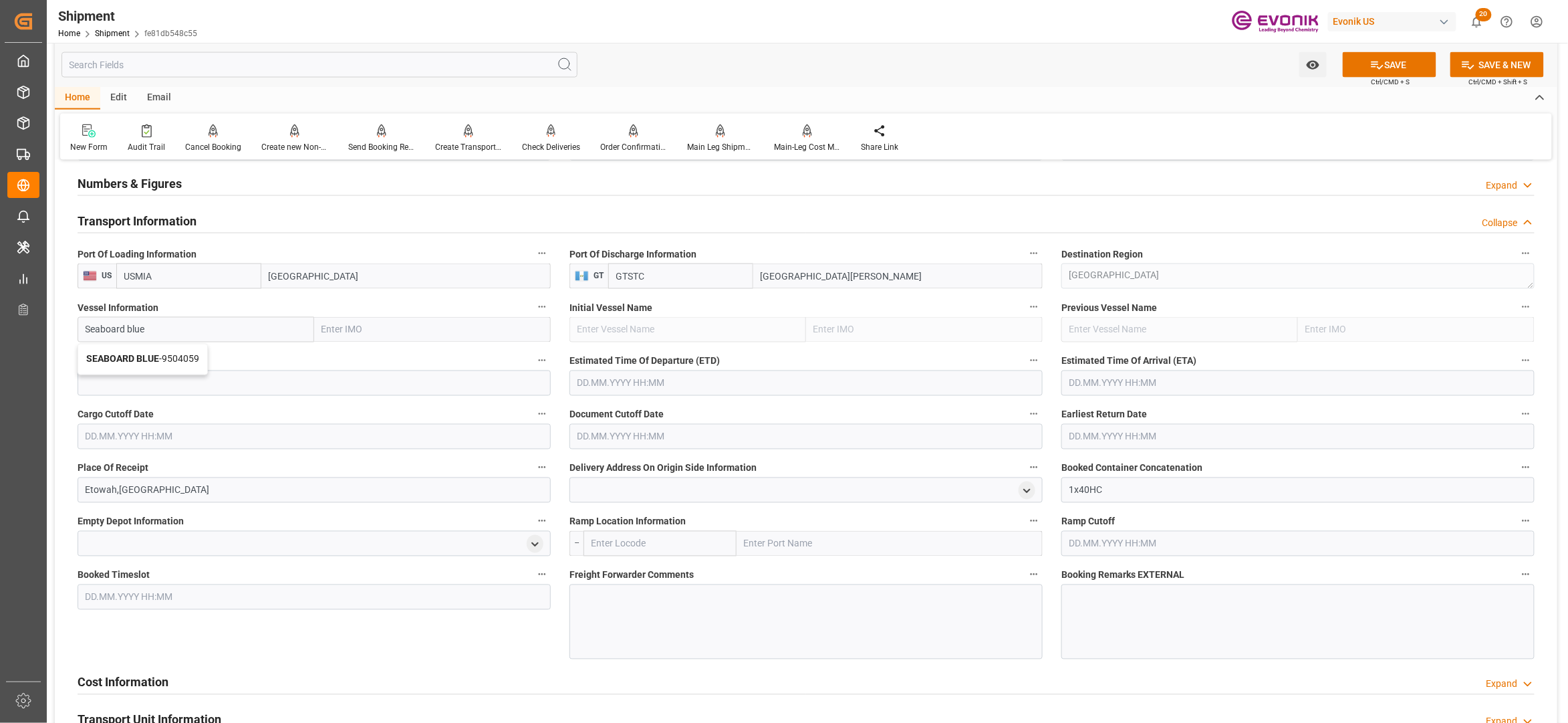
click at [173, 354] on span "SEABOARD BLUE - 9504059" at bounding box center [142, 360] width 113 height 11
type input "SEABOARD BLUE"
type input "9504059"
type input "SEABOARD BLUE"
click at [184, 384] on input at bounding box center [314, 383] width 473 height 25
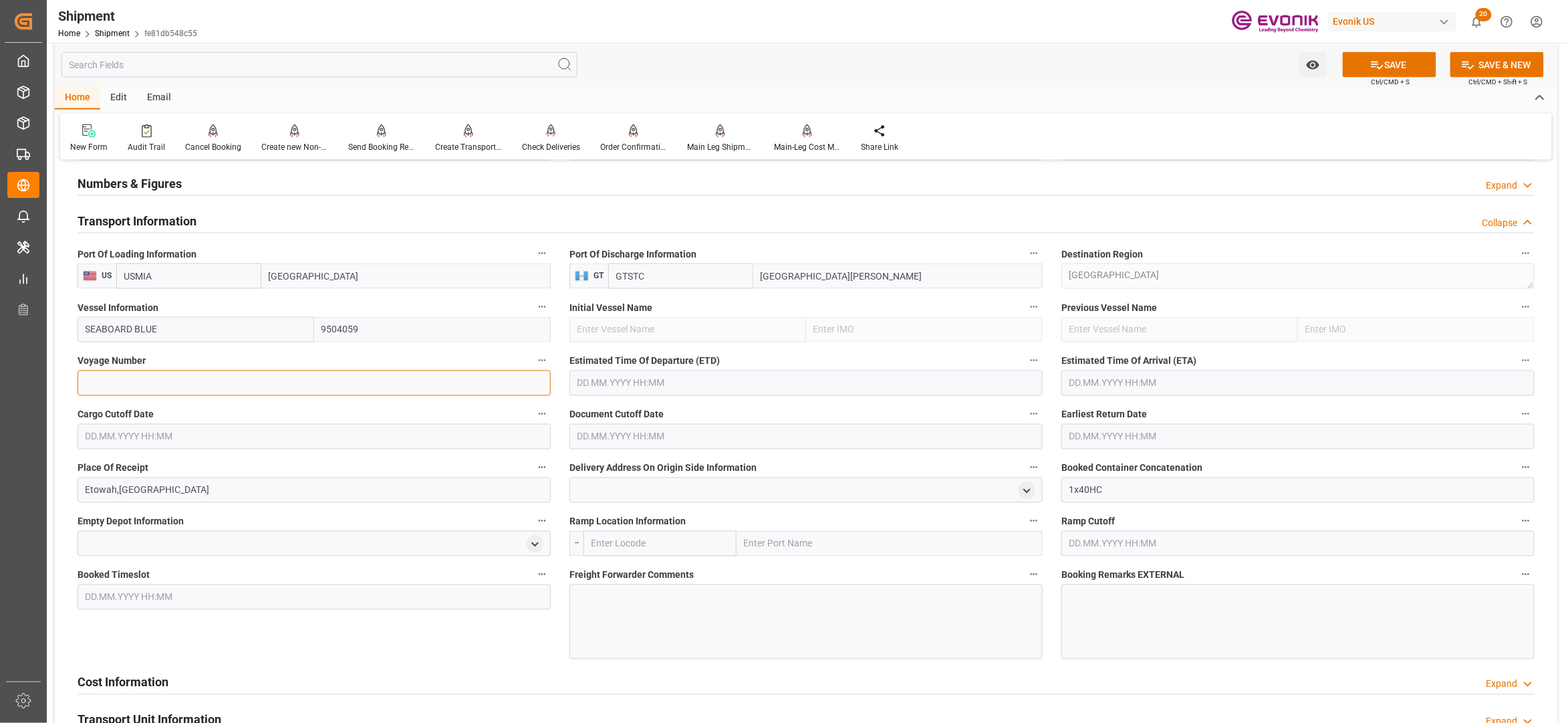
paste input "9504059"
type input "9504059"
click at [655, 385] on input "text" at bounding box center [806, 383] width 473 height 25
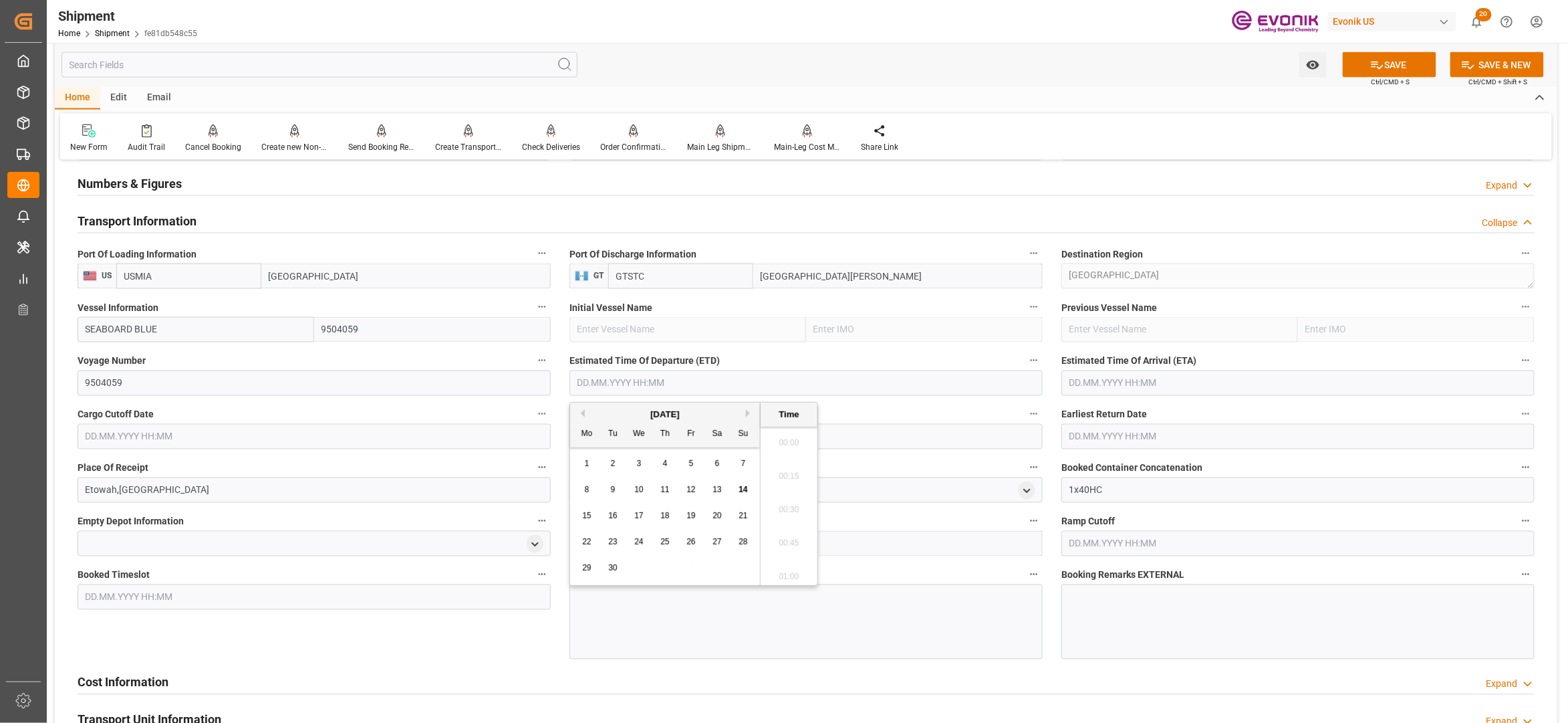
scroll to position [2912, 0]
click at [750, 416] on button "Next Month" at bounding box center [750, 413] width 8 height 8
click at [750, 415] on button "Next Month" at bounding box center [750, 413] width 8 height 8
click at [745, 460] on span "2" at bounding box center [743, 464] width 5 height 9
type input "[DATE] 00:00"
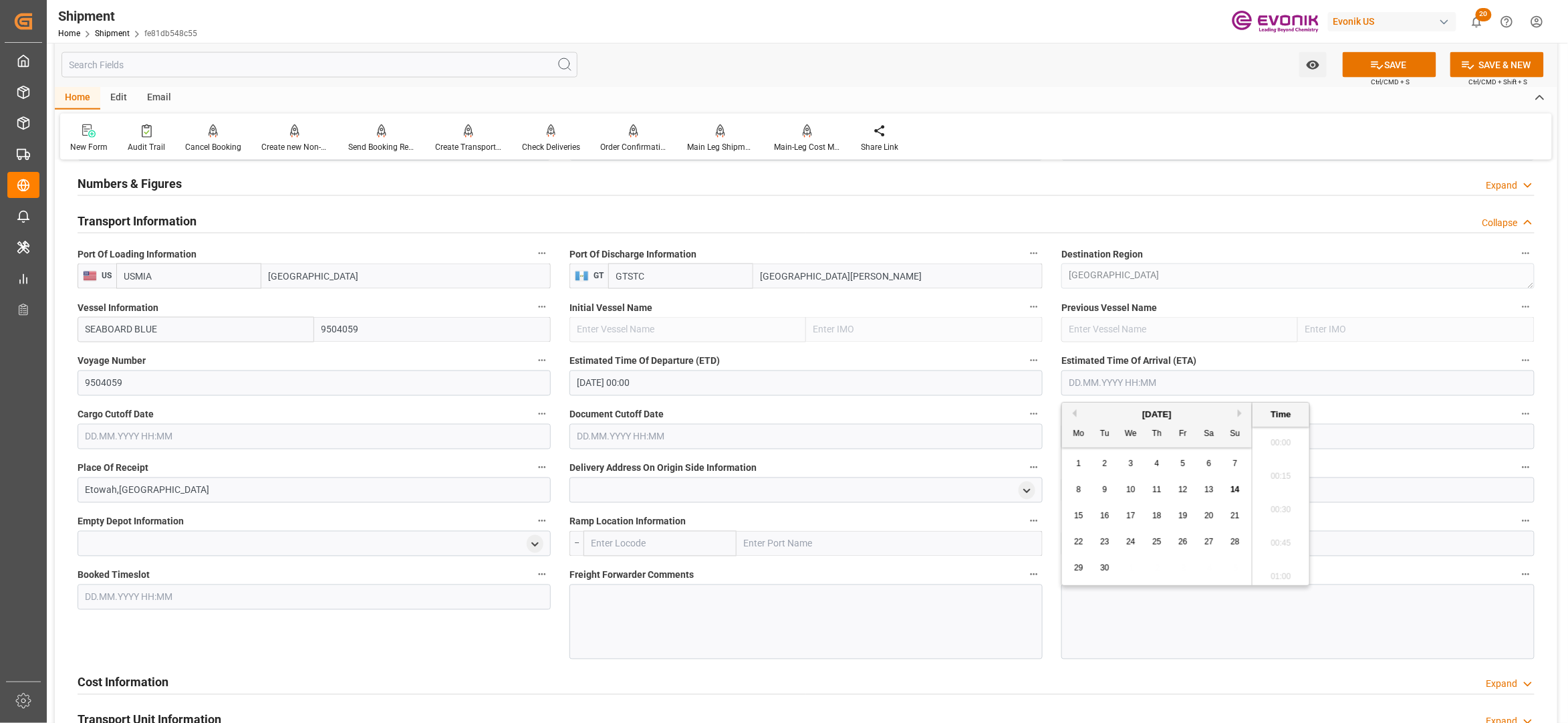
click at [1116, 378] on input "text" at bounding box center [1298, 383] width 473 height 25
click at [1245, 412] on button "Next Month" at bounding box center [1242, 413] width 8 height 8
click at [1245, 412] on button "Next Month" at bounding box center [1242, 413] width 8 height 8
click at [1156, 490] on span "6" at bounding box center [1157, 490] width 5 height 9
type input "[DATE] 00:00"
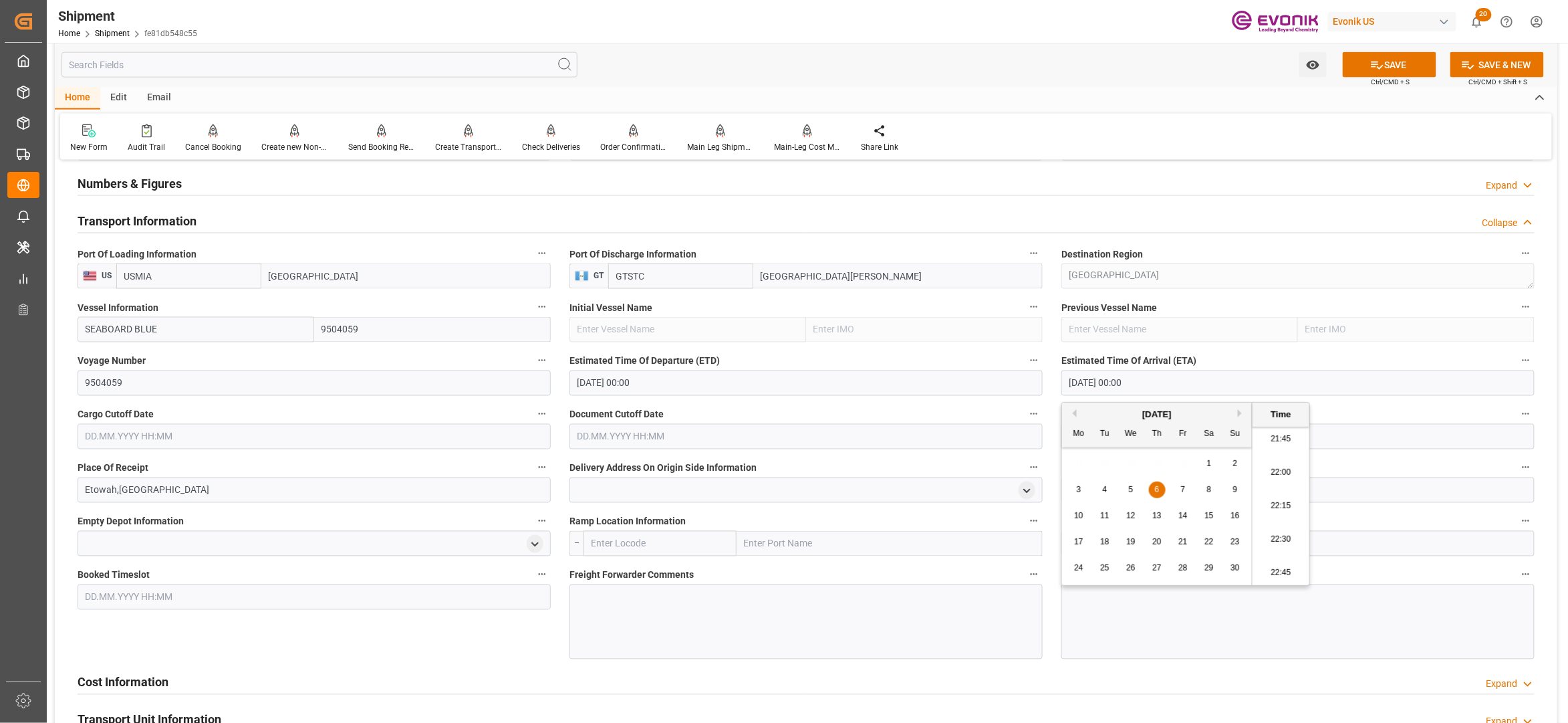
click at [359, 431] on input "text" at bounding box center [314, 437] width 473 height 25
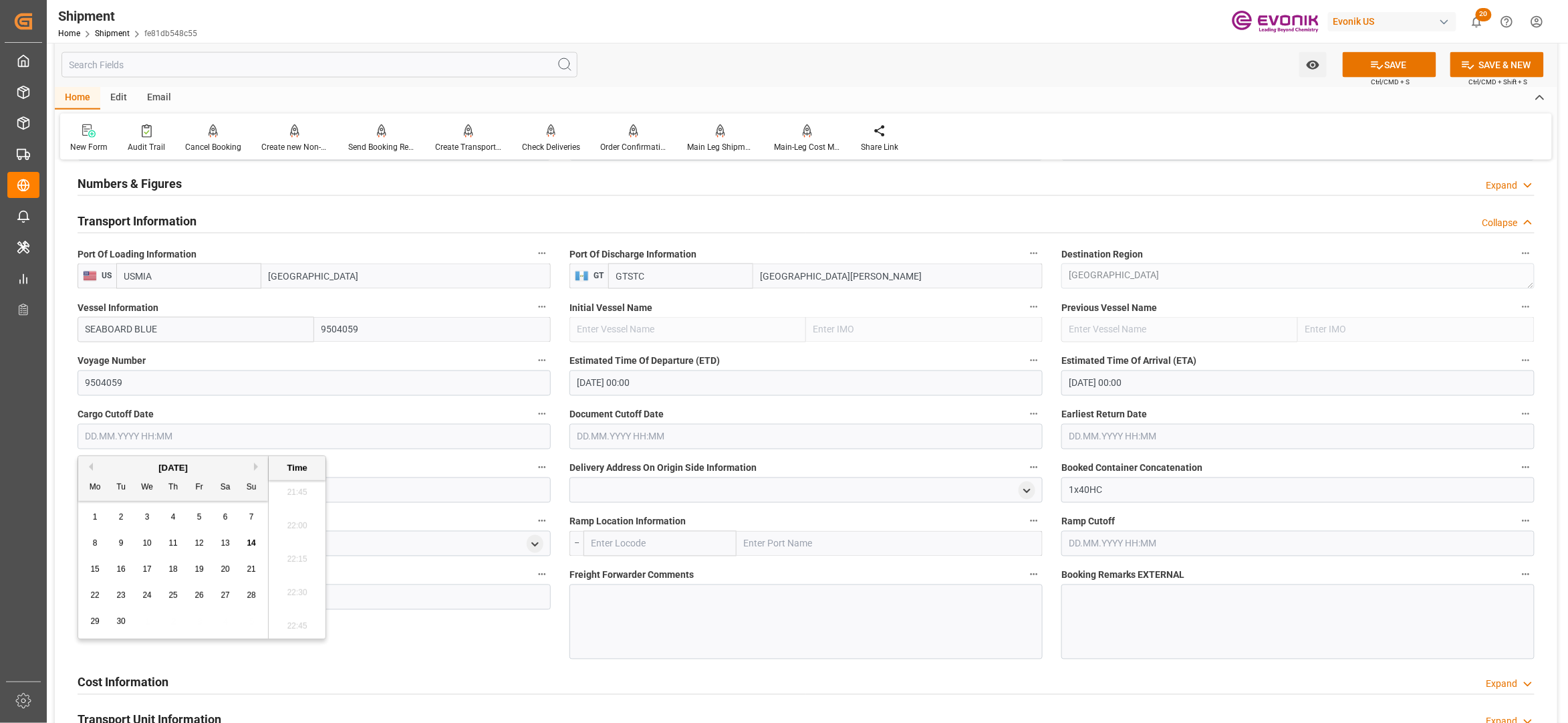
click at [257, 468] on button "Next Month" at bounding box center [258, 467] width 8 height 8
click at [202, 565] on span "17" at bounding box center [199, 569] width 9 height 9
type input "[DATE] 00:00"
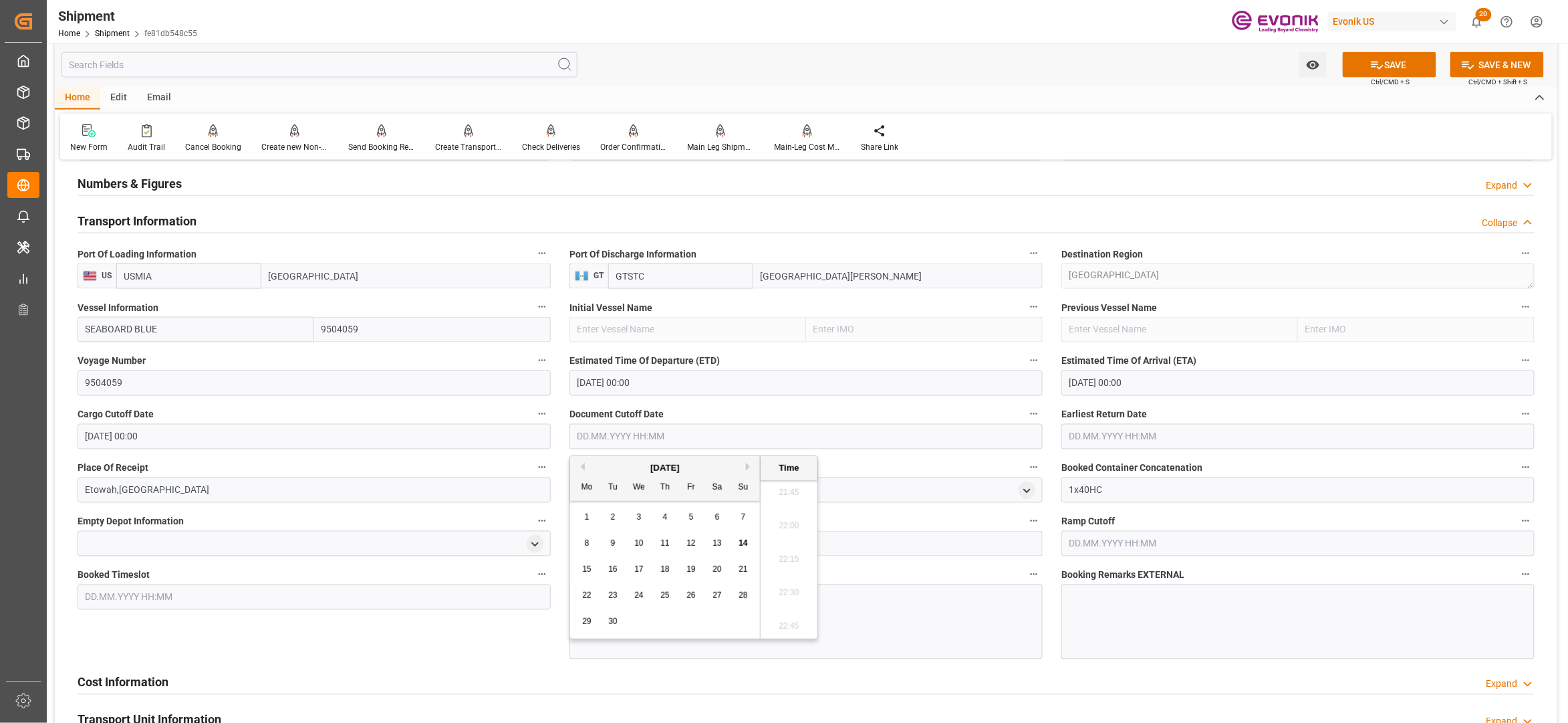
click at [702, 428] on input "text" at bounding box center [806, 437] width 473 height 25
click at [751, 469] on button "Next Month" at bounding box center [750, 467] width 8 height 8
click at [684, 568] on div "17" at bounding box center [691, 569] width 17 height 16
type input "[DATE] 00:00"
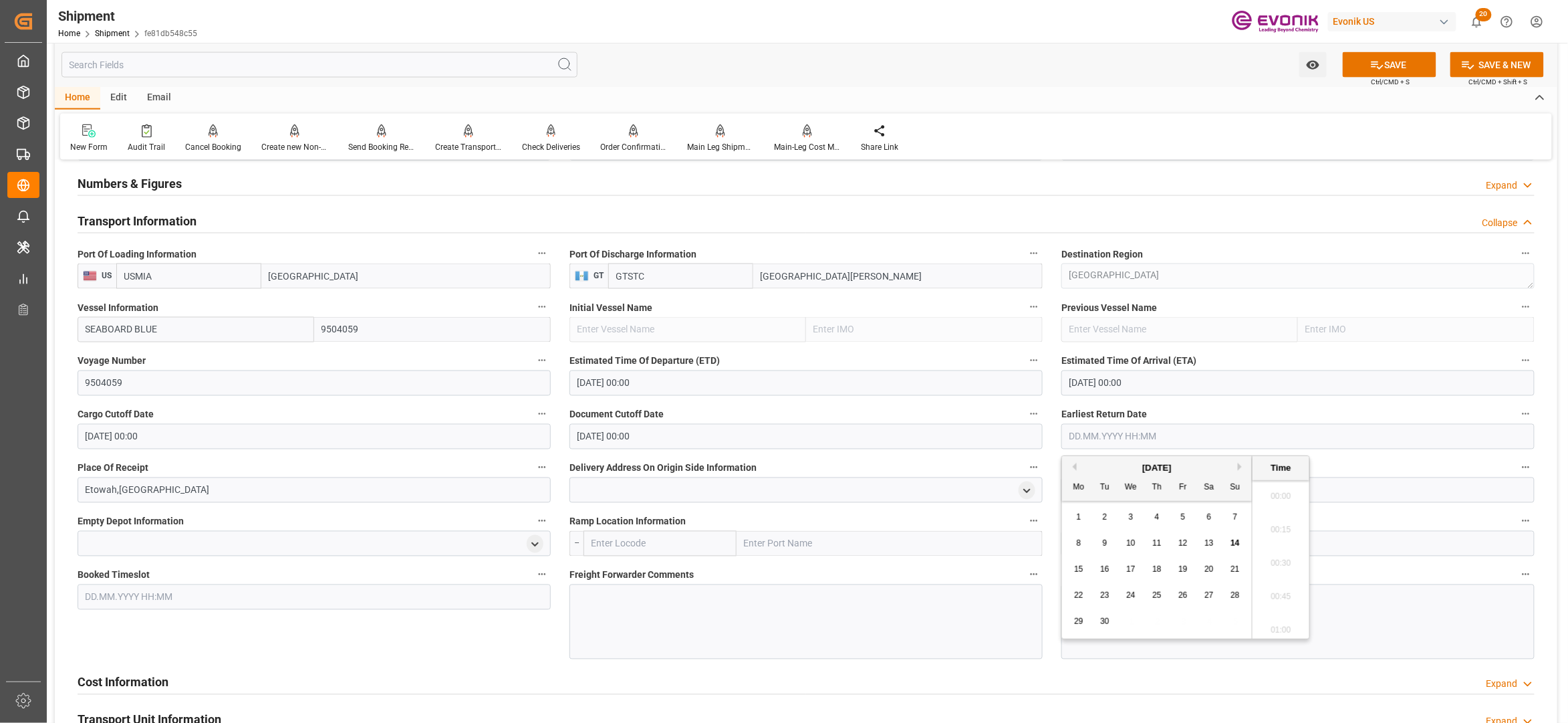
click at [1121, 427] on input "text" at bounding box center [1298, 437] width 473 height 25
click at [1242, 469] on button "Next Month" at bounding box center [1242, 467] width 8 height 8
click at [1182, 569] on span "17" at bounding box center [1183, 569] width 9 height 9
type input "[DATE] 00:00"
click at [461, 643] on div "Booked Timeslot" at bounding box center [314, 612] width 492 height 103
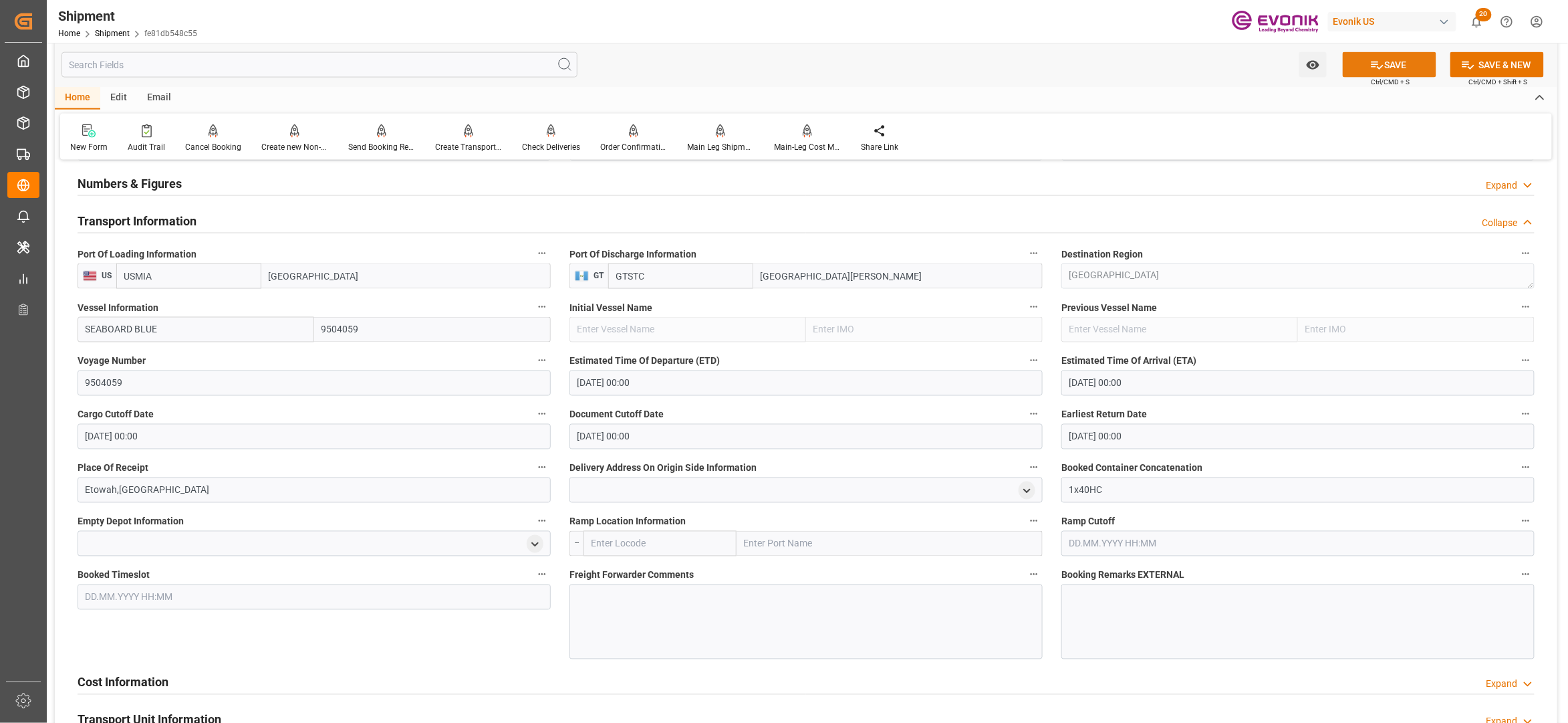
click at [1395, 59] on button "SAVE" at bounding box center [1390, 65] width 94 height 25
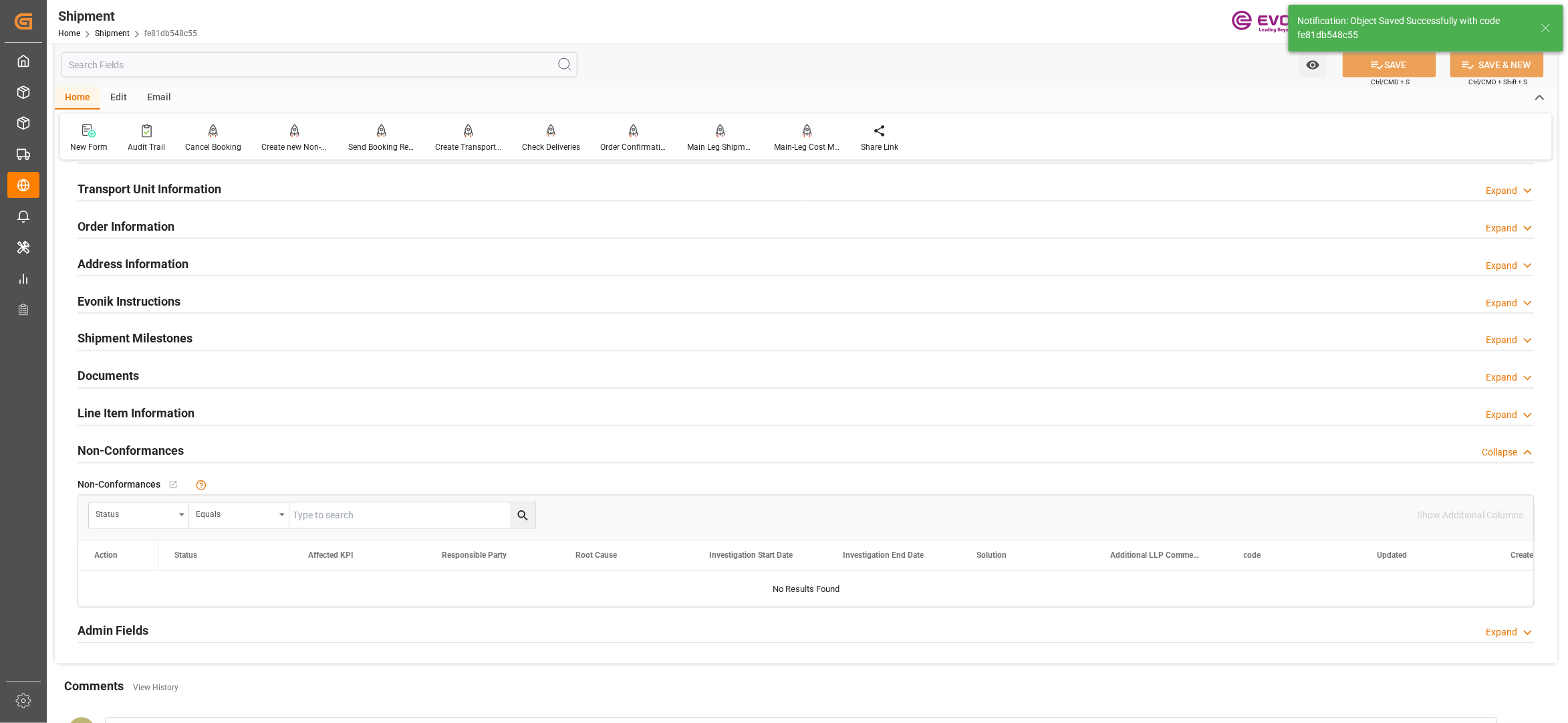
type input "SEABOARD BLUE"
type input "9504059"
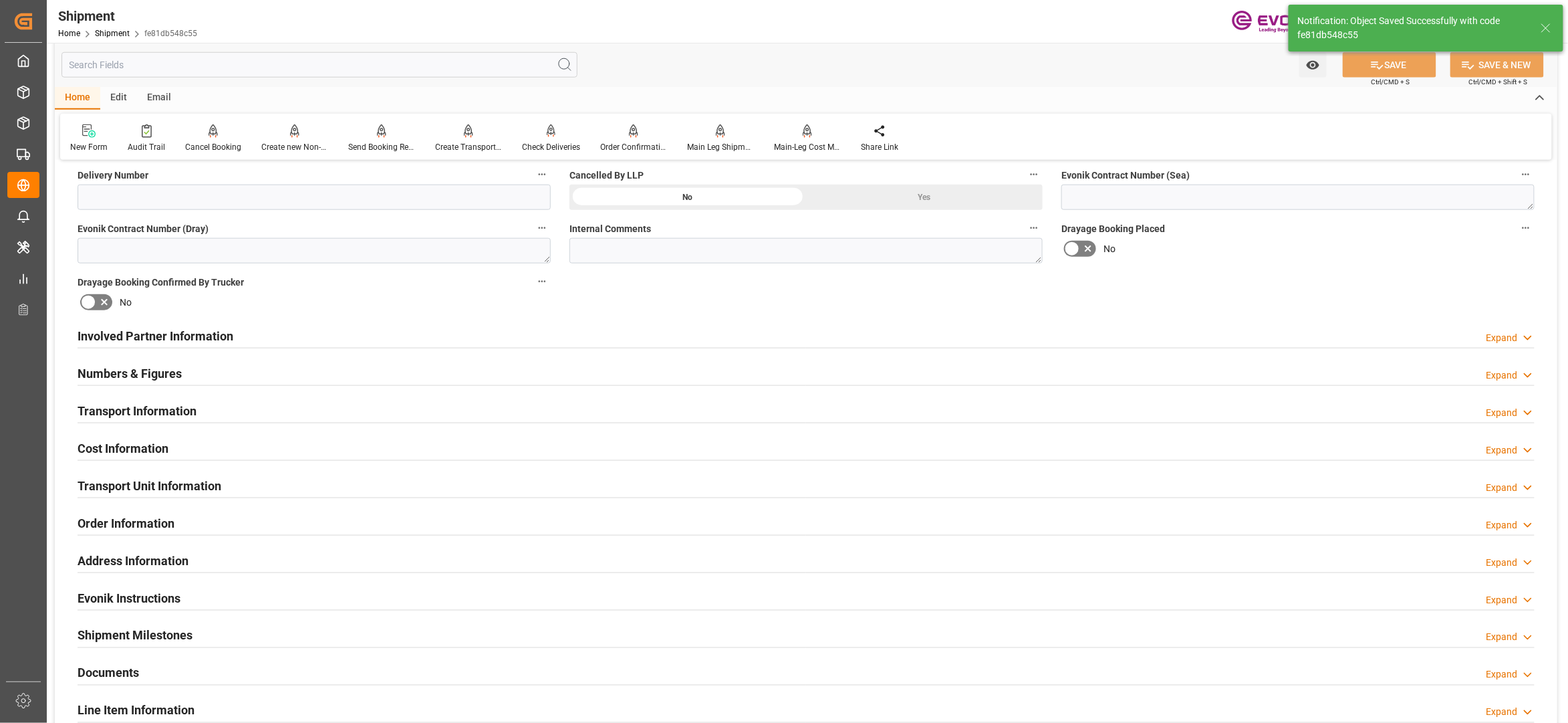
click at [440, 402] on div "Transport Information Expand" at bounding box center [806, 410] width 1458 height 25
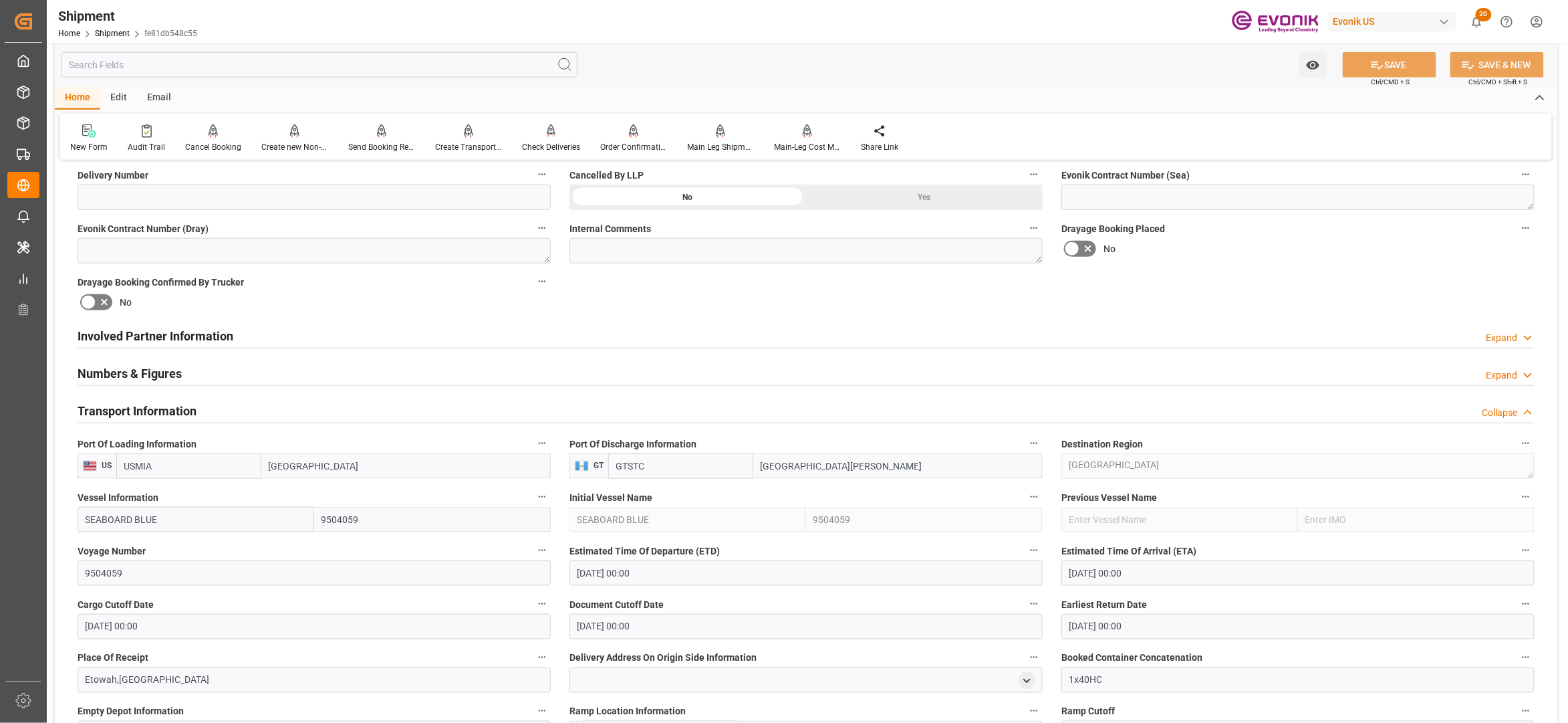
scroll to position [891, 0]
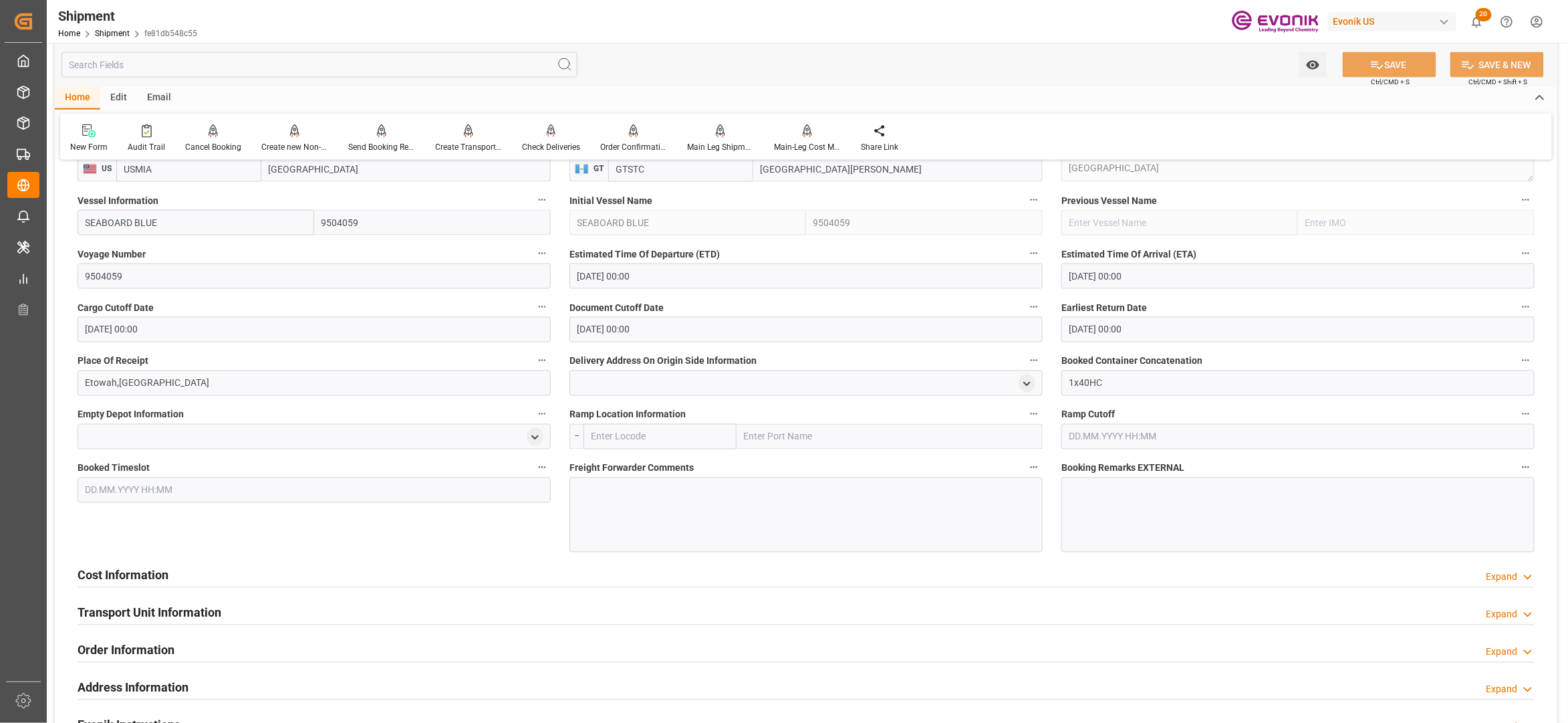
click at [664, 503] on div at bounding box center [806, 514] width 473 height 75
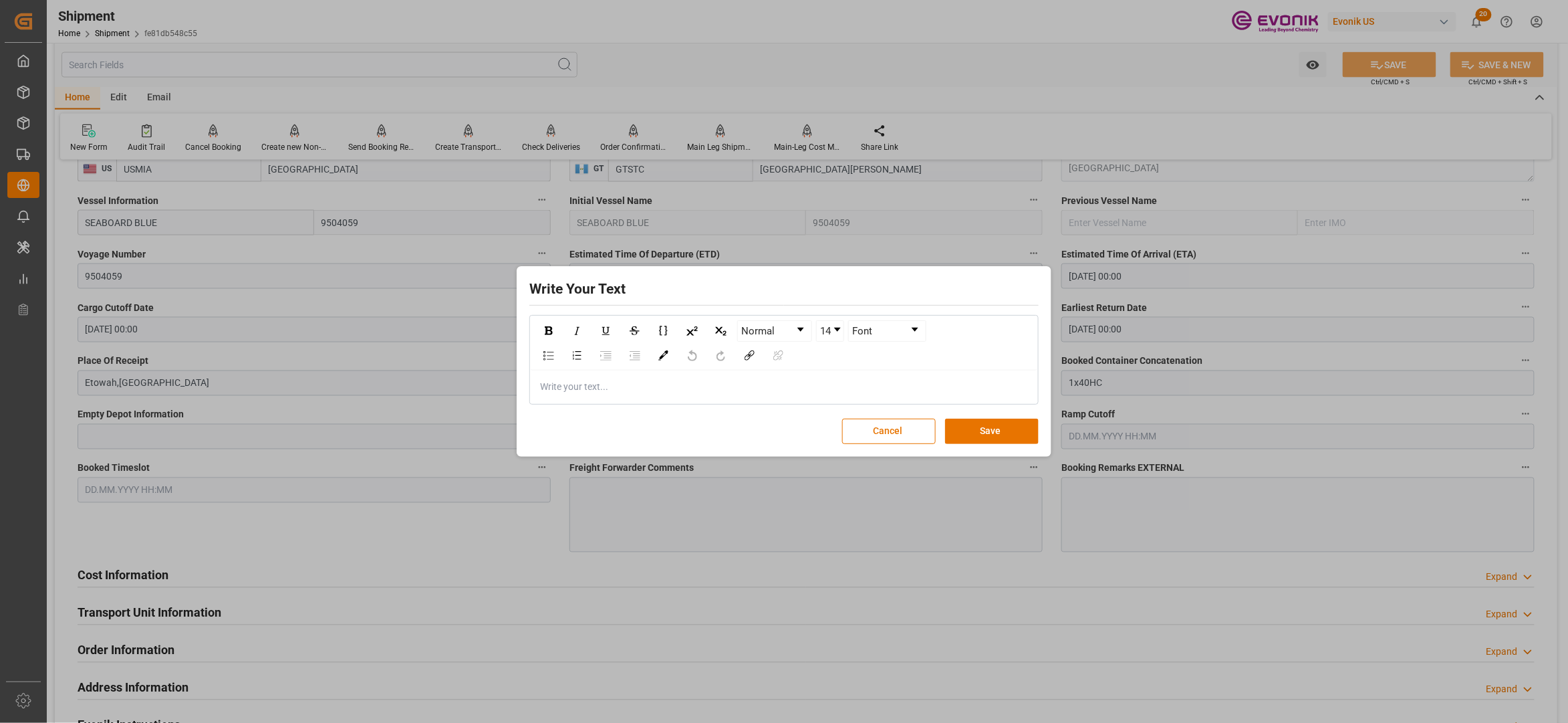
click at [845, 378] on div "Write your text..." at bounding box center [784, 387] width 507 height 33
click at [1007, 430] on button "Save" at bounding box center [992, 431] width 94 height 25
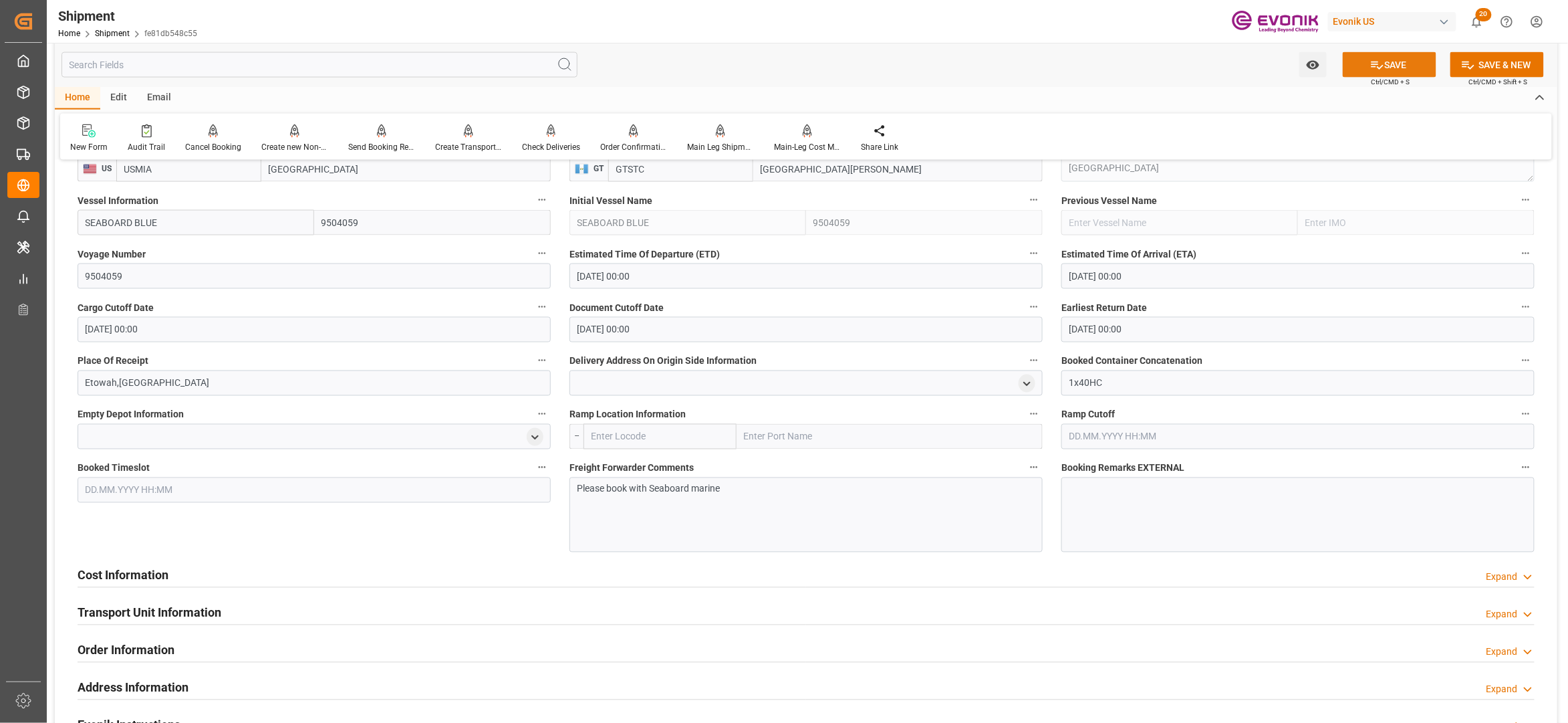
click at [1402, 68] on button "SAVE" at bounding box center [1390, 65] width 94 height 25
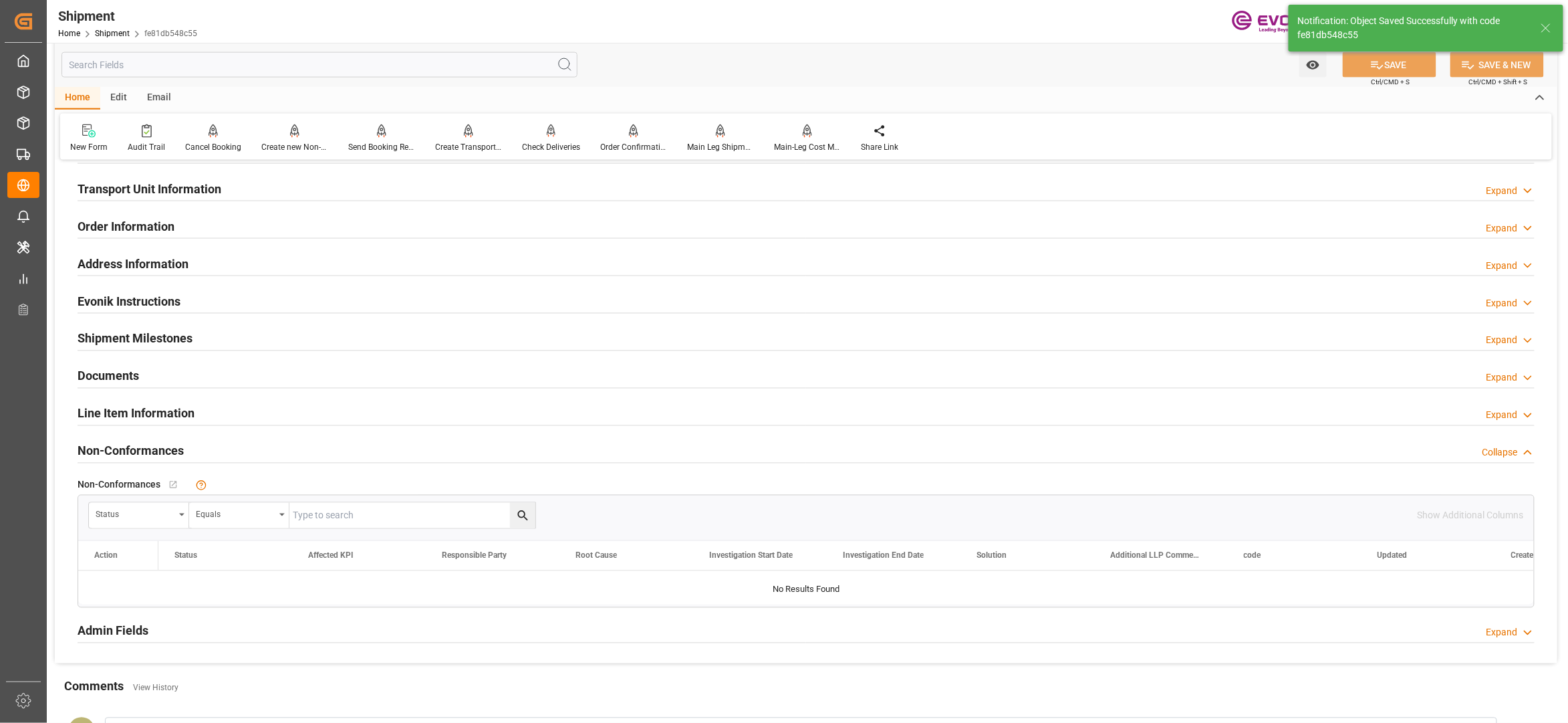
scroll to position [594, 0]
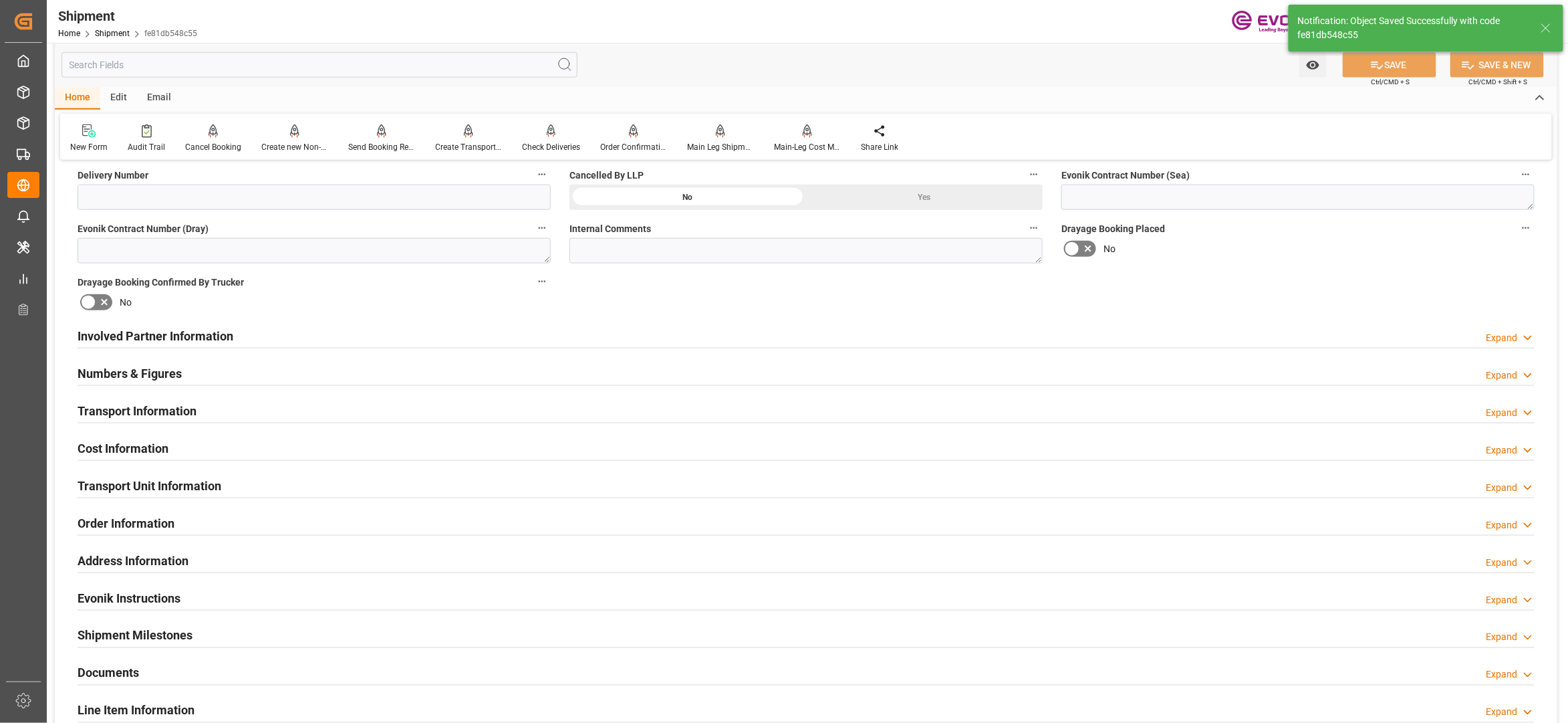
click at [325, 442] on div "Cost Information Expand" at bounding box center [806, 447] width 1458 height 25
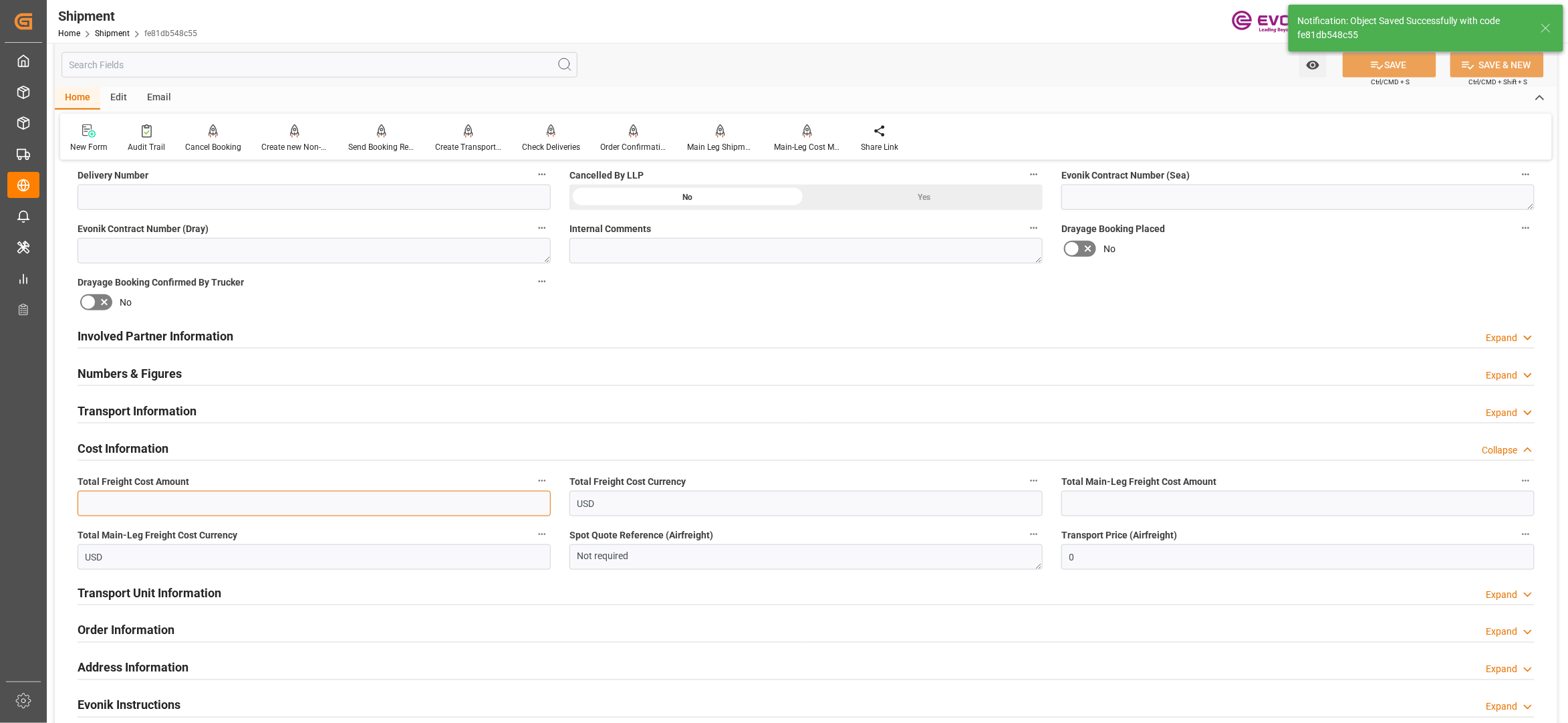
click at [163, 512] on input "text" at bounding box center [314, 503] width 473 height 25
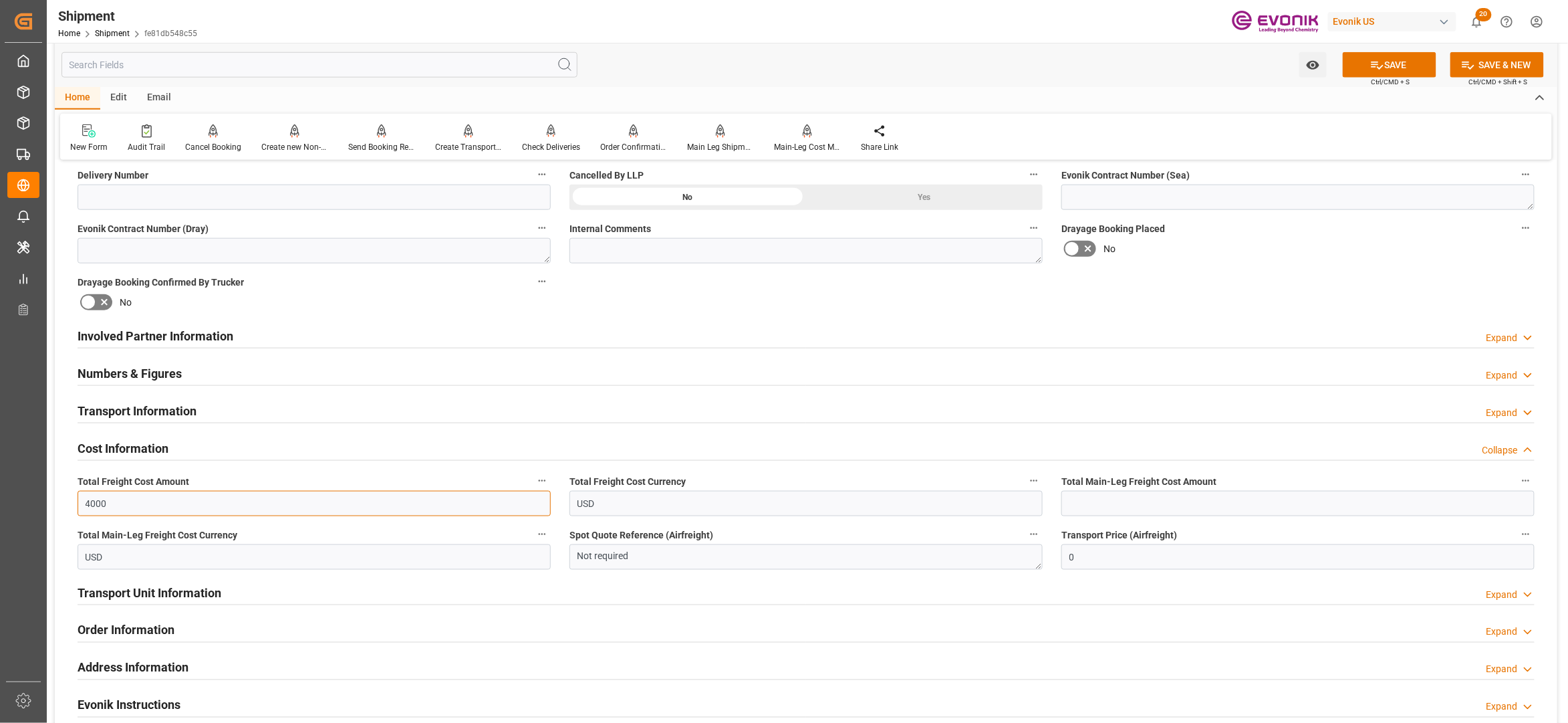
type input "4000"
click at [1121, 496] on input "text" at bounding box center [1298, 503] width 473 height 25
type input "4000"
click at [1266, 293] on div "Booking Confirmation Milestone Bar Collapse Submitted to FFW for Booking (Pendi…" at bounding box center [806, 322] width 1503 height 1489
click at [1413, 68] on button "SAVE" at bounding box center [1390, 65] width 94 height 25
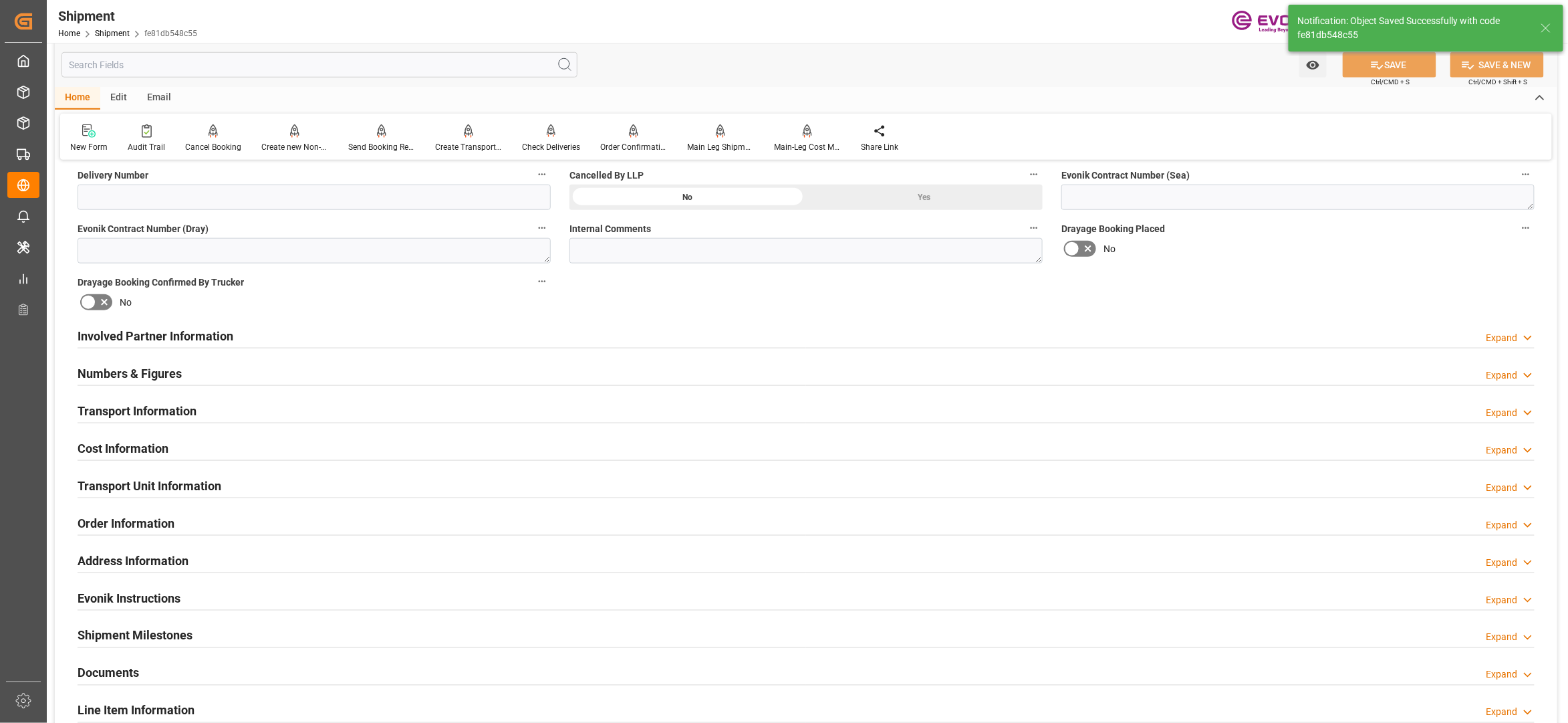
click at [712, 332] on div "Involved Partner Information Expand" at bounding box center [806, 335] width 1458 height 25
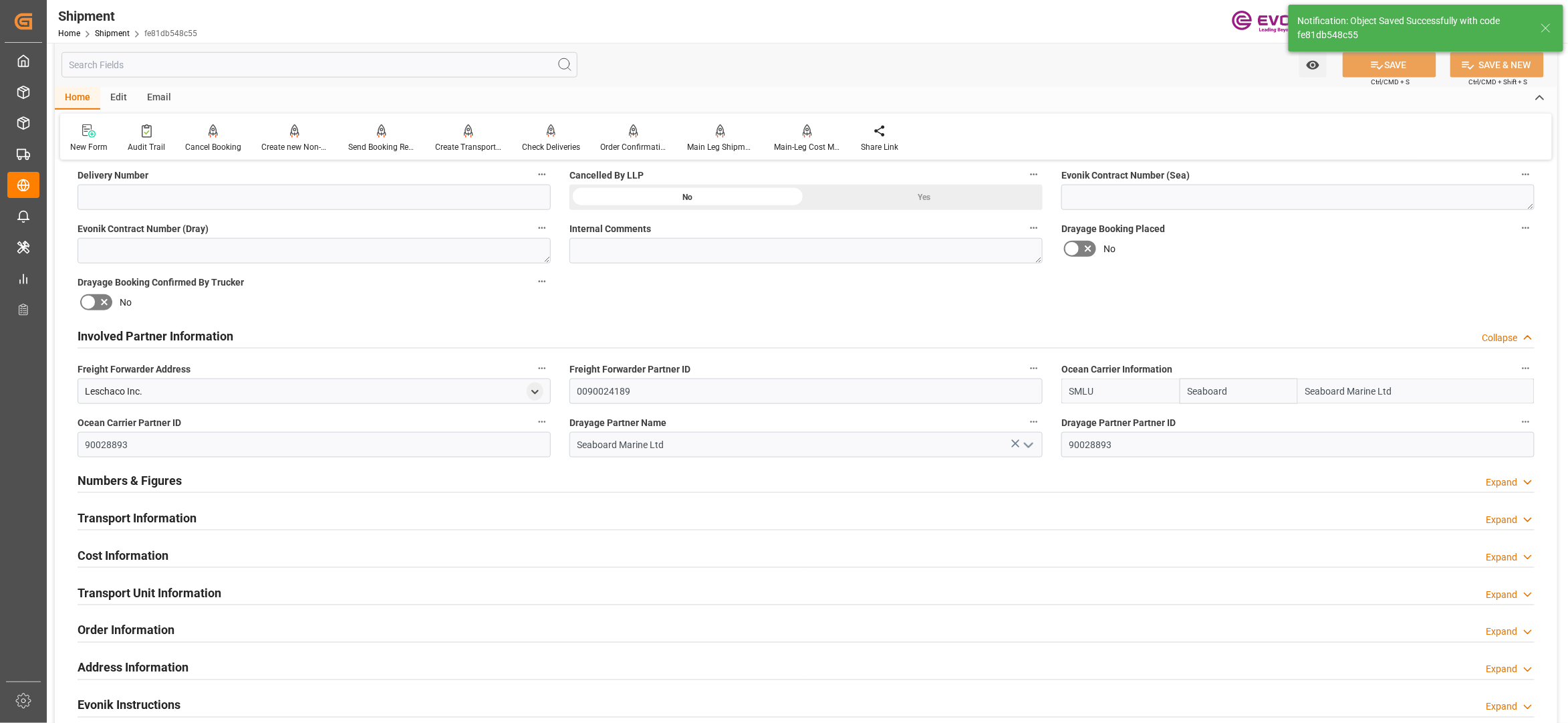
click at [519, 520] on div "Transport Information Expand" at bounding box center [806, 516] width 1458 height 25
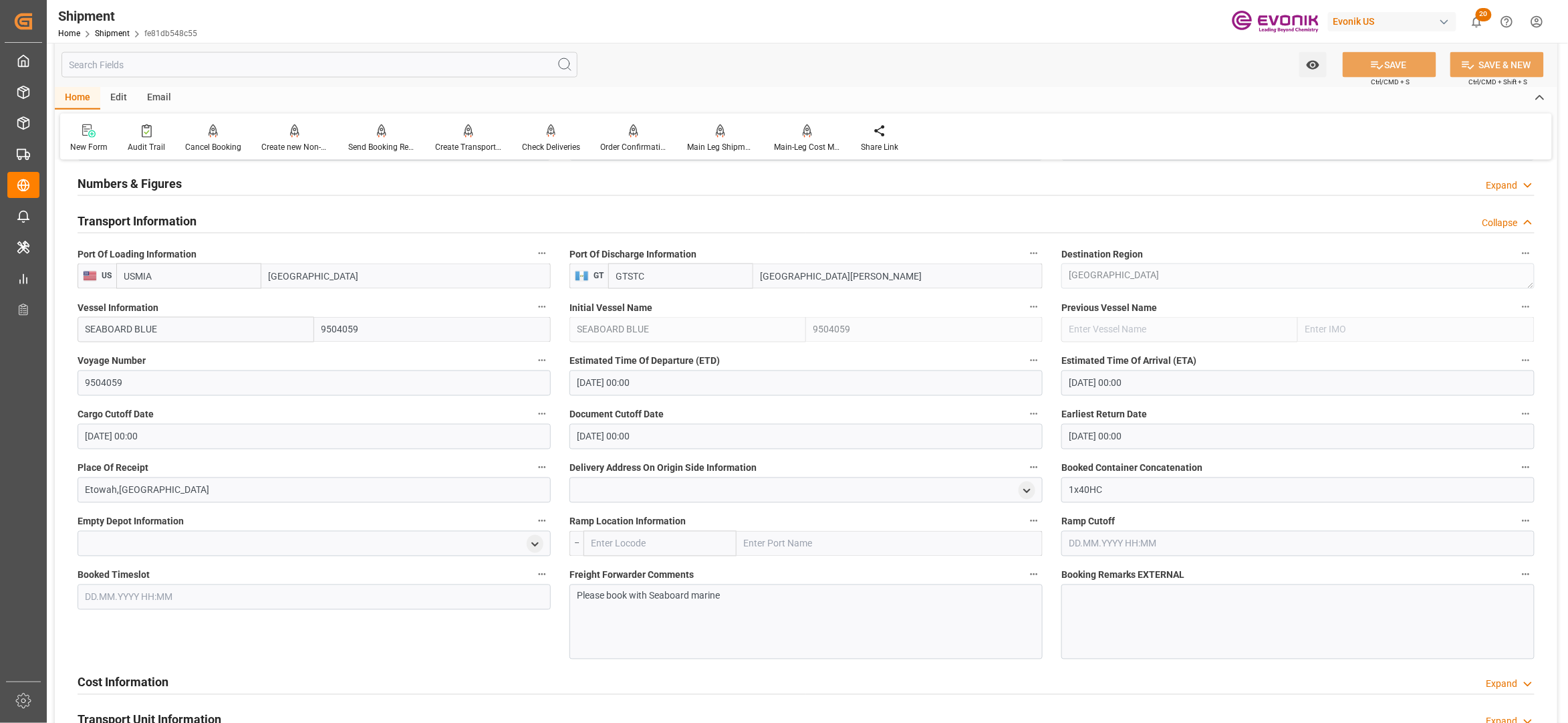
scroll to position [1188, 0]
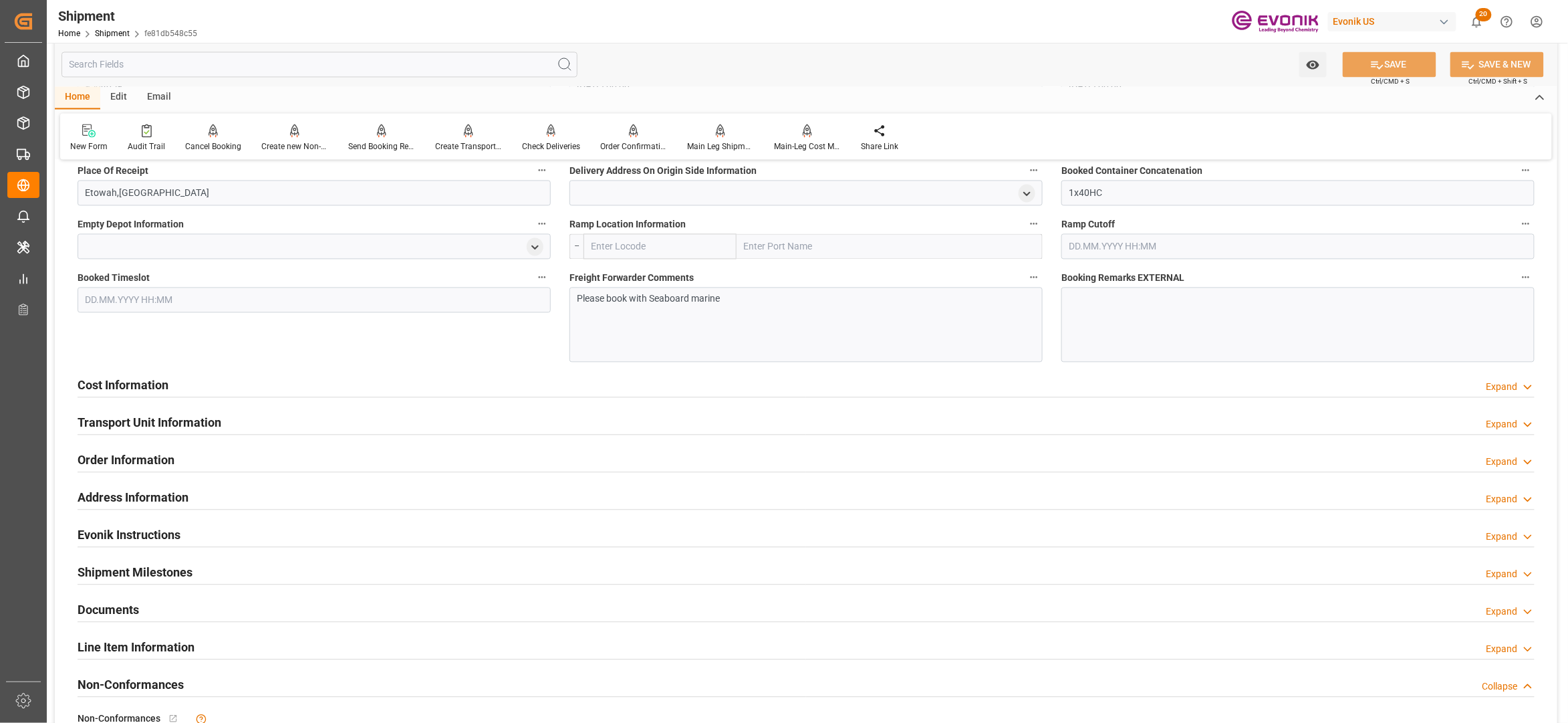
click at [473, 386] on div "Cost Information Expand" at bounding box center [806, 384] width 1458 height 25
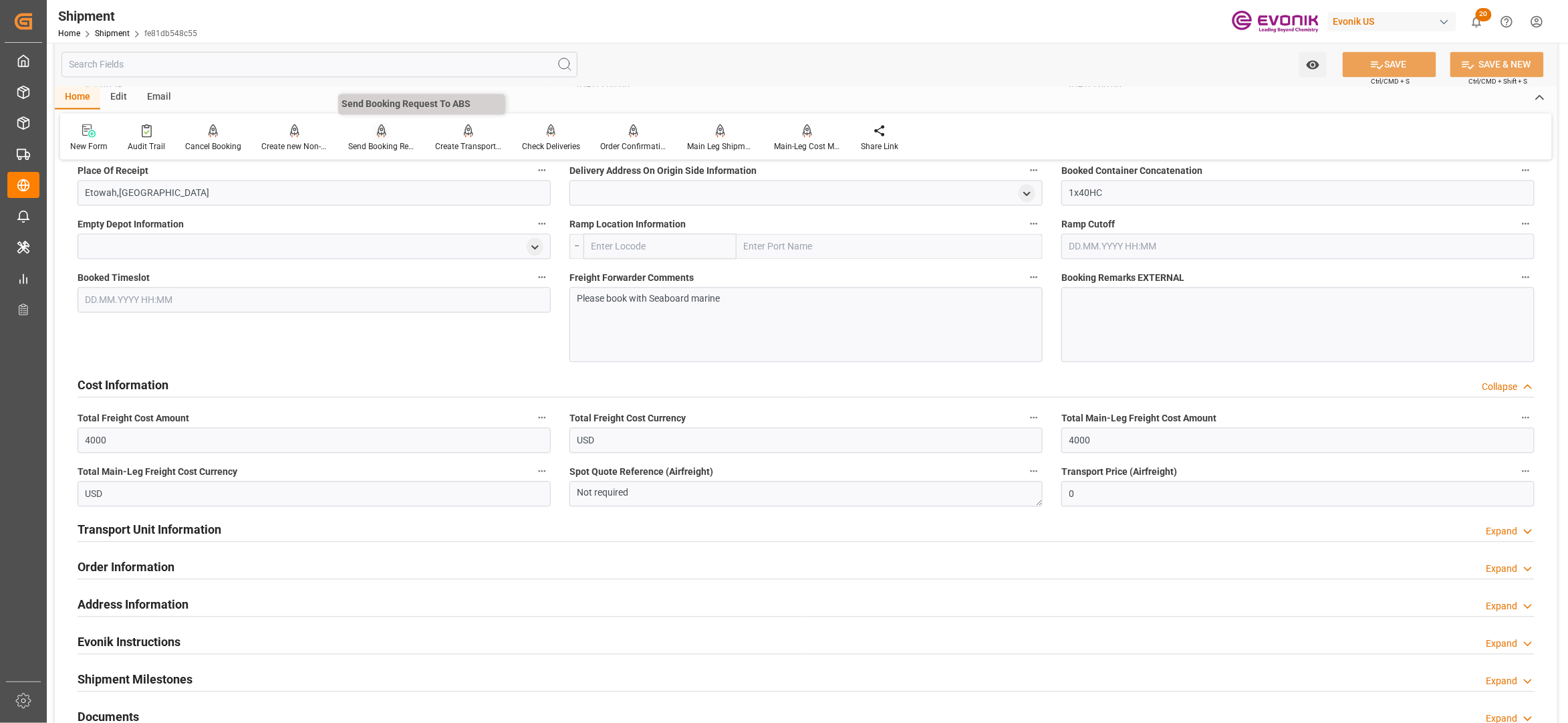
click at [375, 139] on div "Send Booking Request To ABS" at bounding box center [382, 138] width 87 height 29
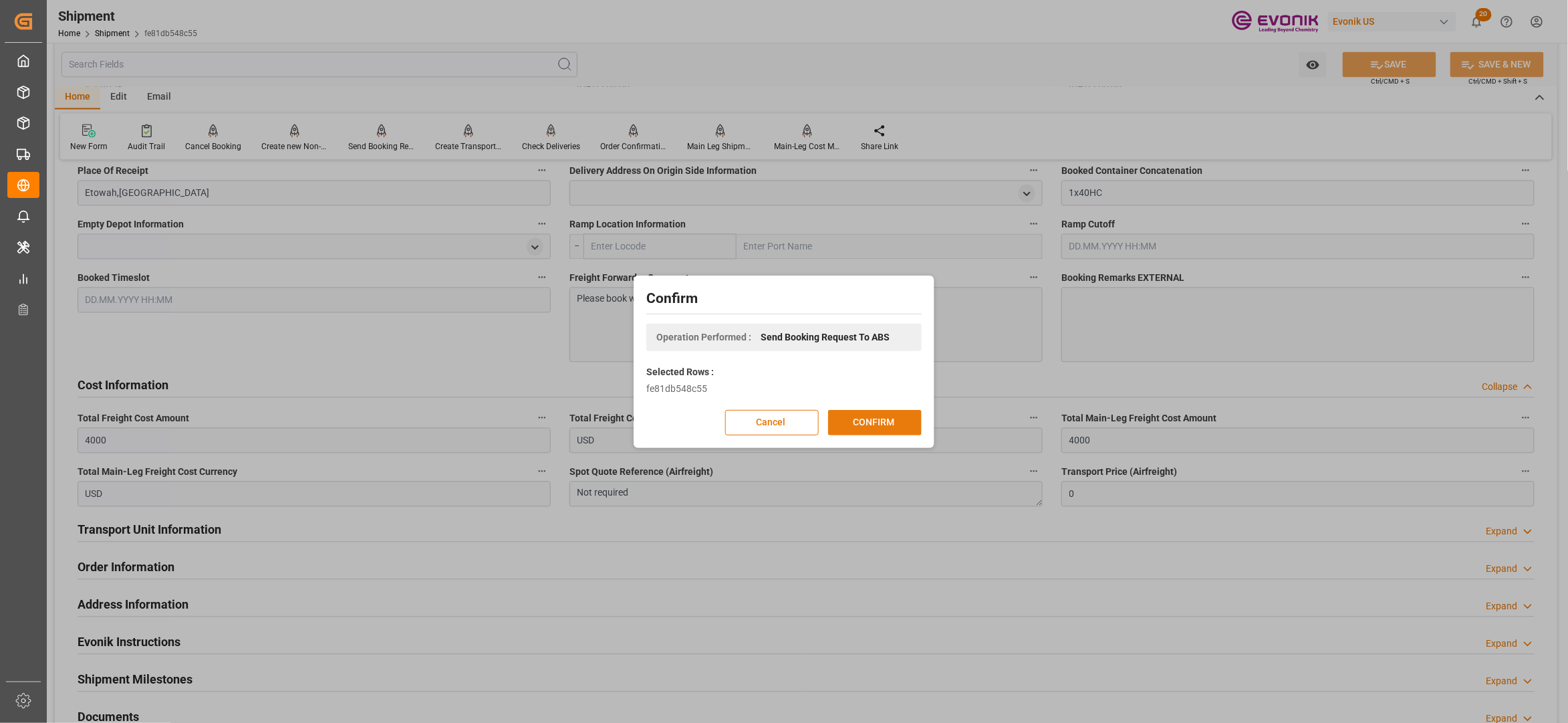
click at [881, 418] on button "CONFIRM" at bounding box center [875, 423] width 94 height 25
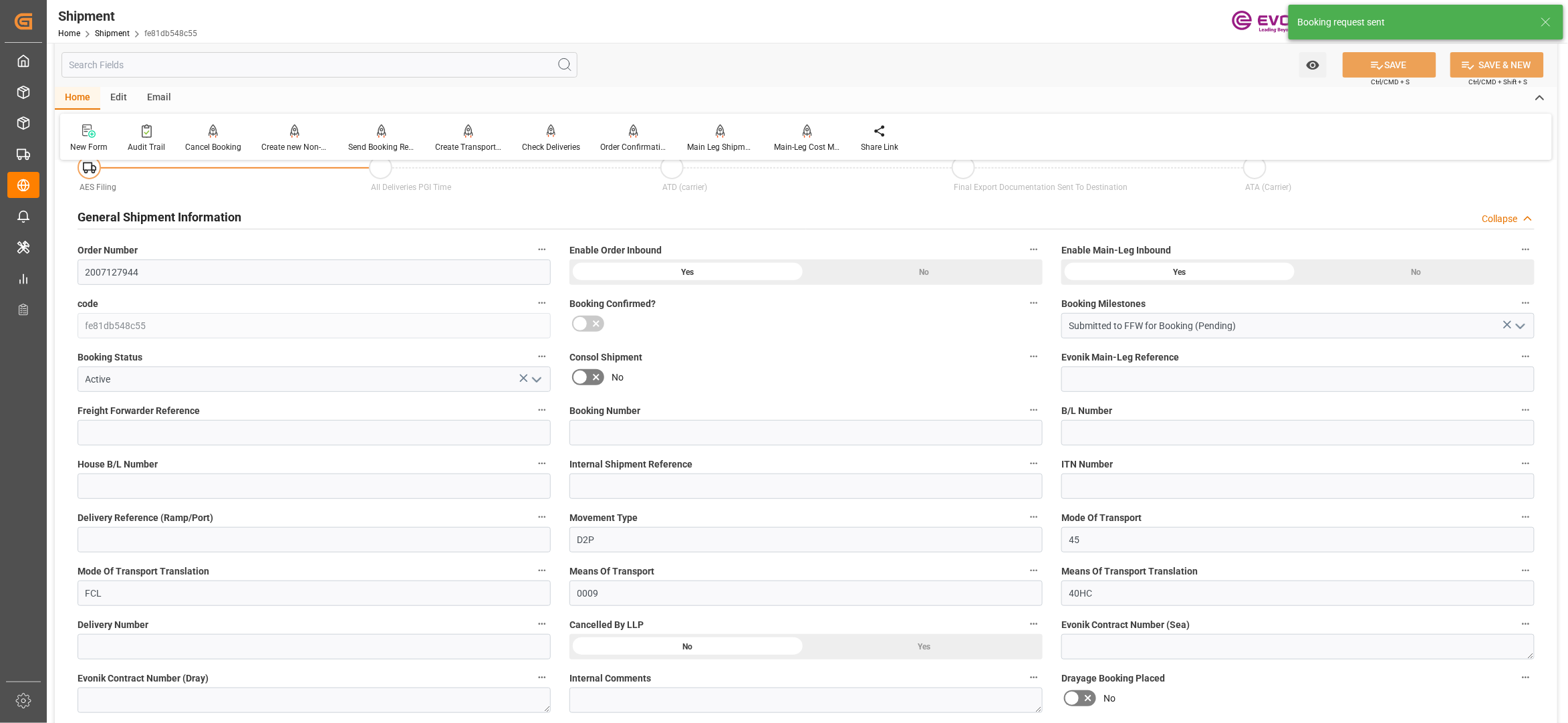
scroll to position [1103, 0]
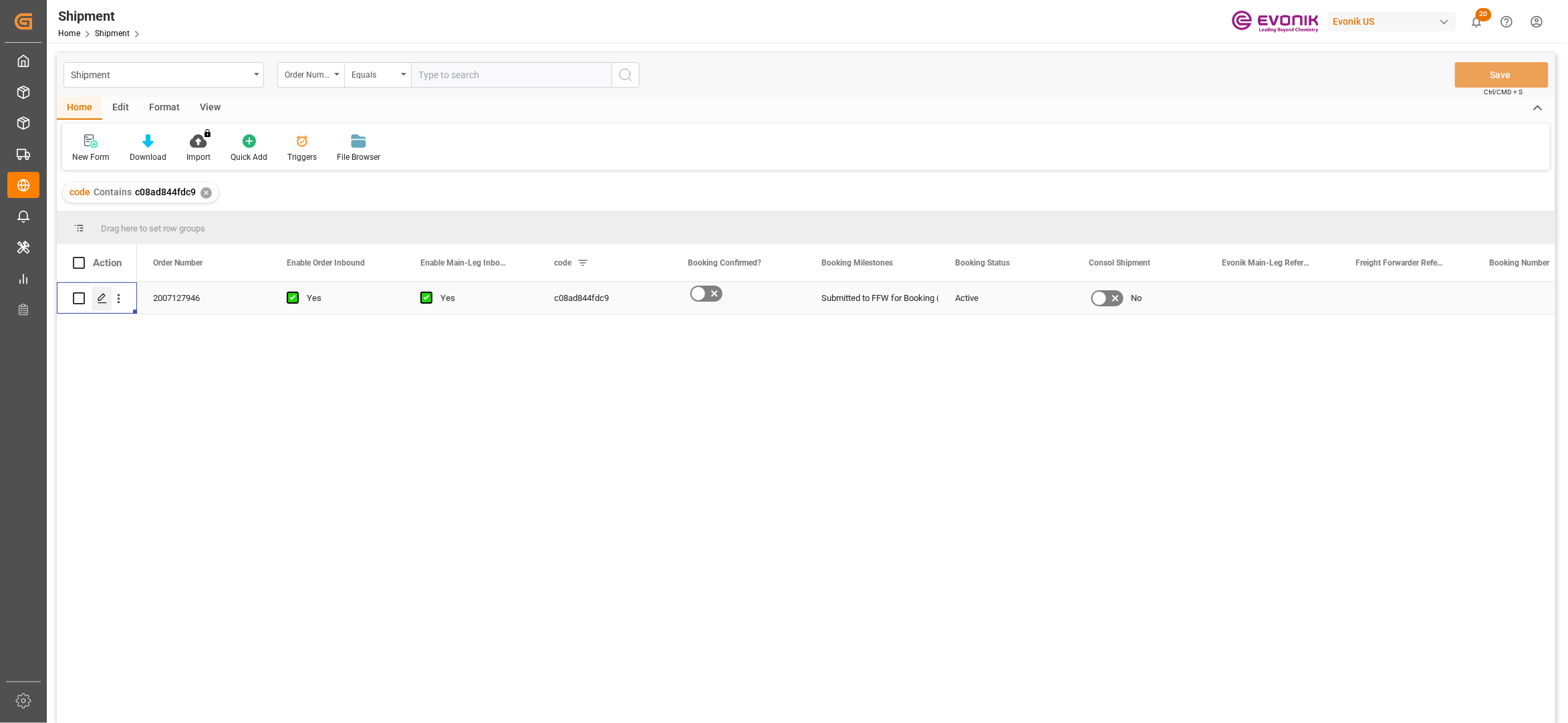
click at [99, 297] on polygon "Press SPACE to select this row." at bounding box center [102, 297] width 6 height 6
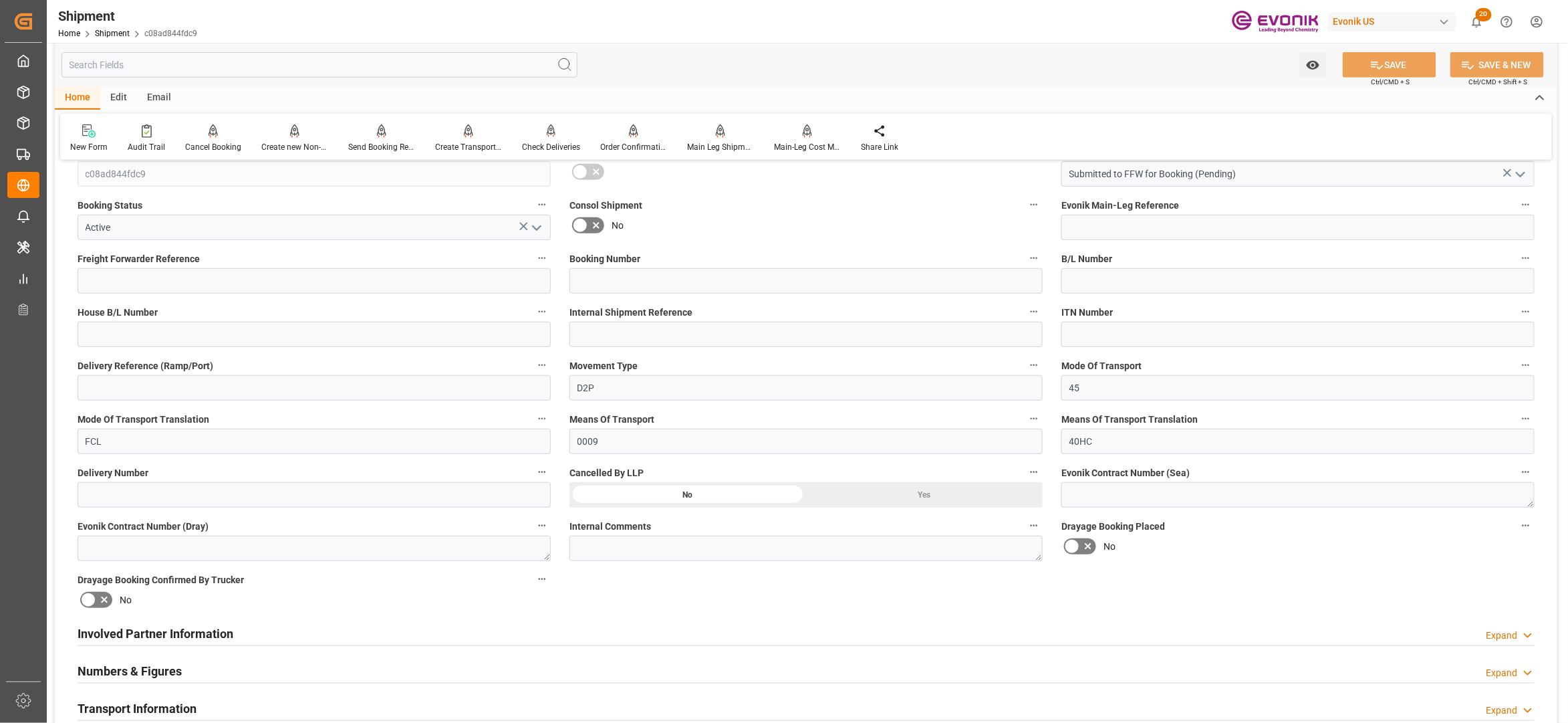
scroll to position [594, 0]
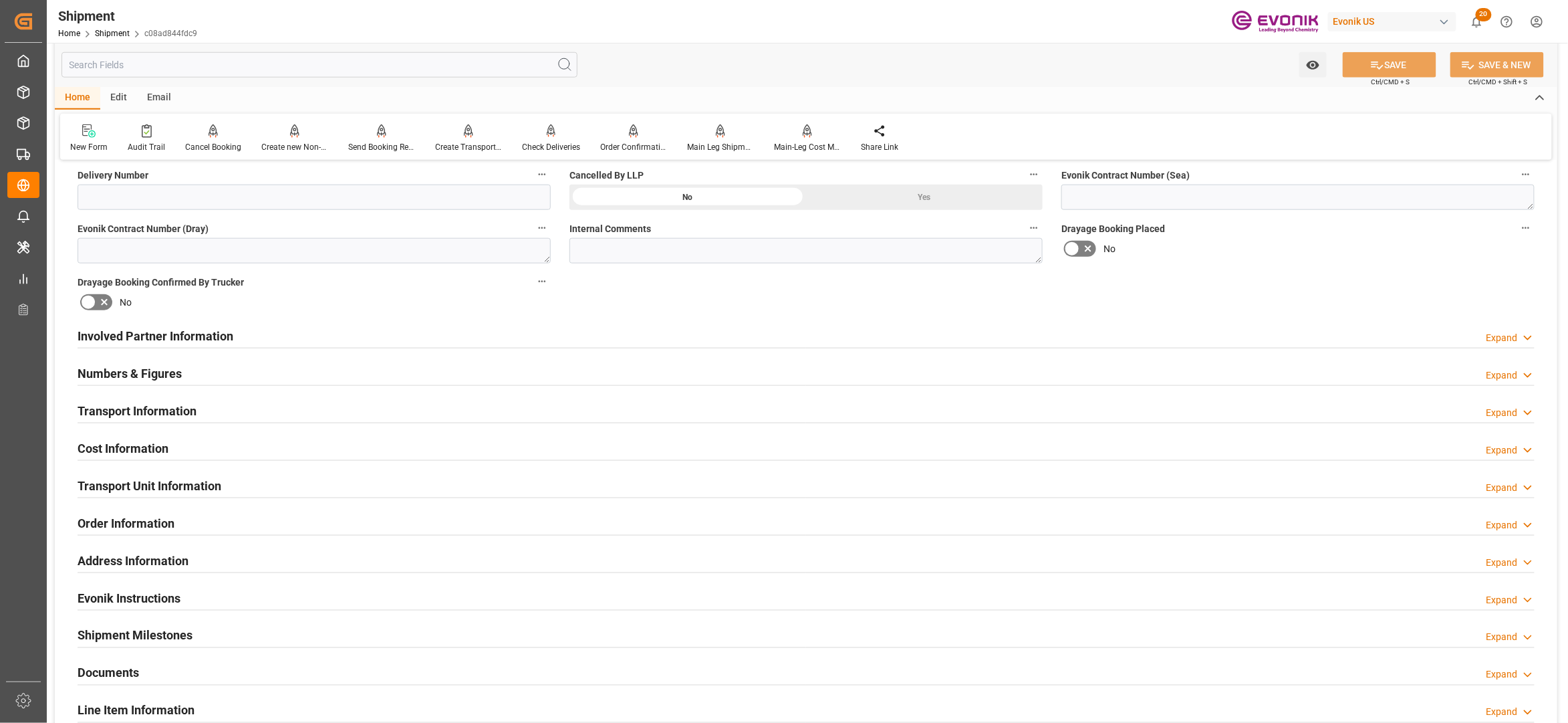
click at [642, 333] on div "Involved Partner Information Expand" at bounding box center [806, 335] width 1458 height 25
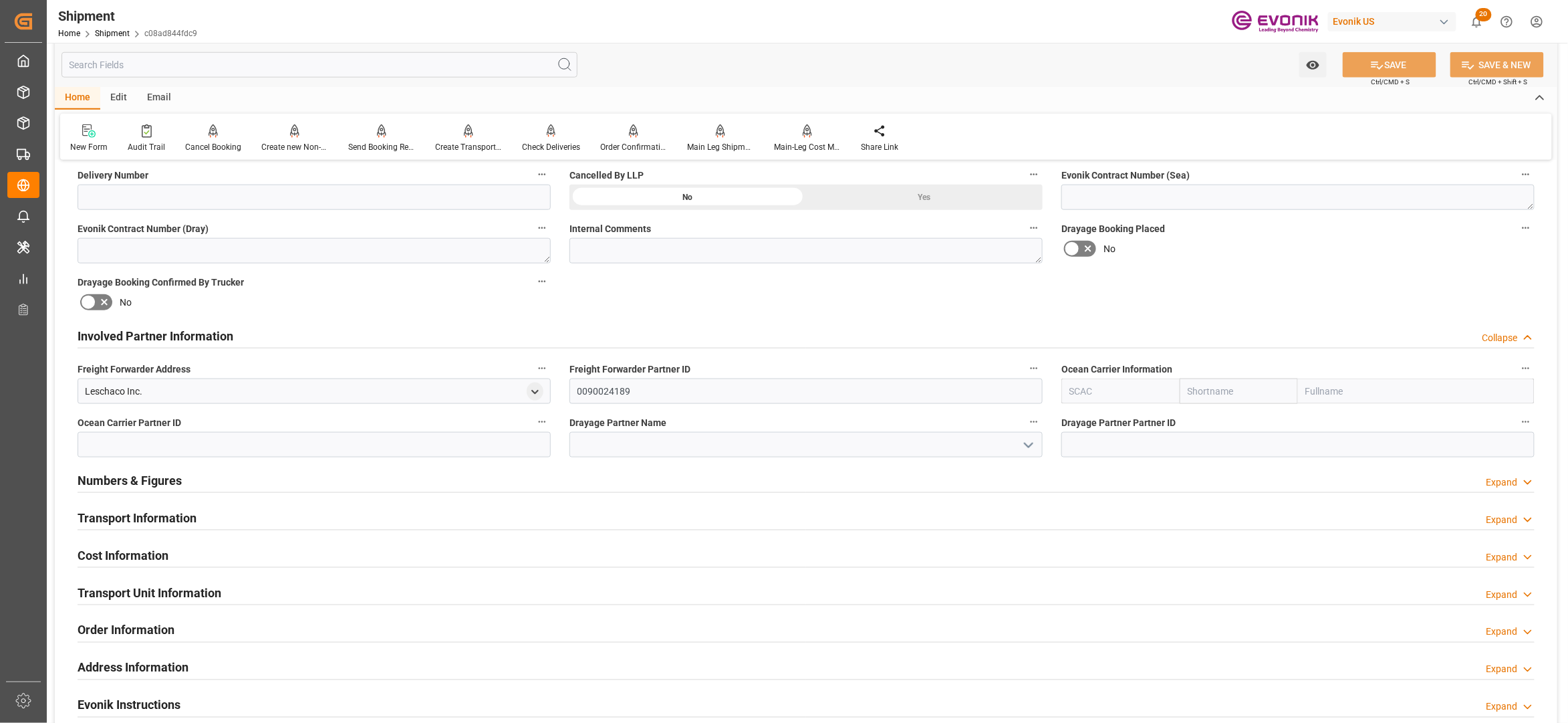
click at [1122, 391] on input "text" at bounding box center [1121, 391] width 118 height 25
click at [1075, 423] on b "SMLU" at bounding box center [1083, 421] width 25 height 11
type input "SMLU"
type input "Seaboard"
type input "Seaboard Marine Ltd"
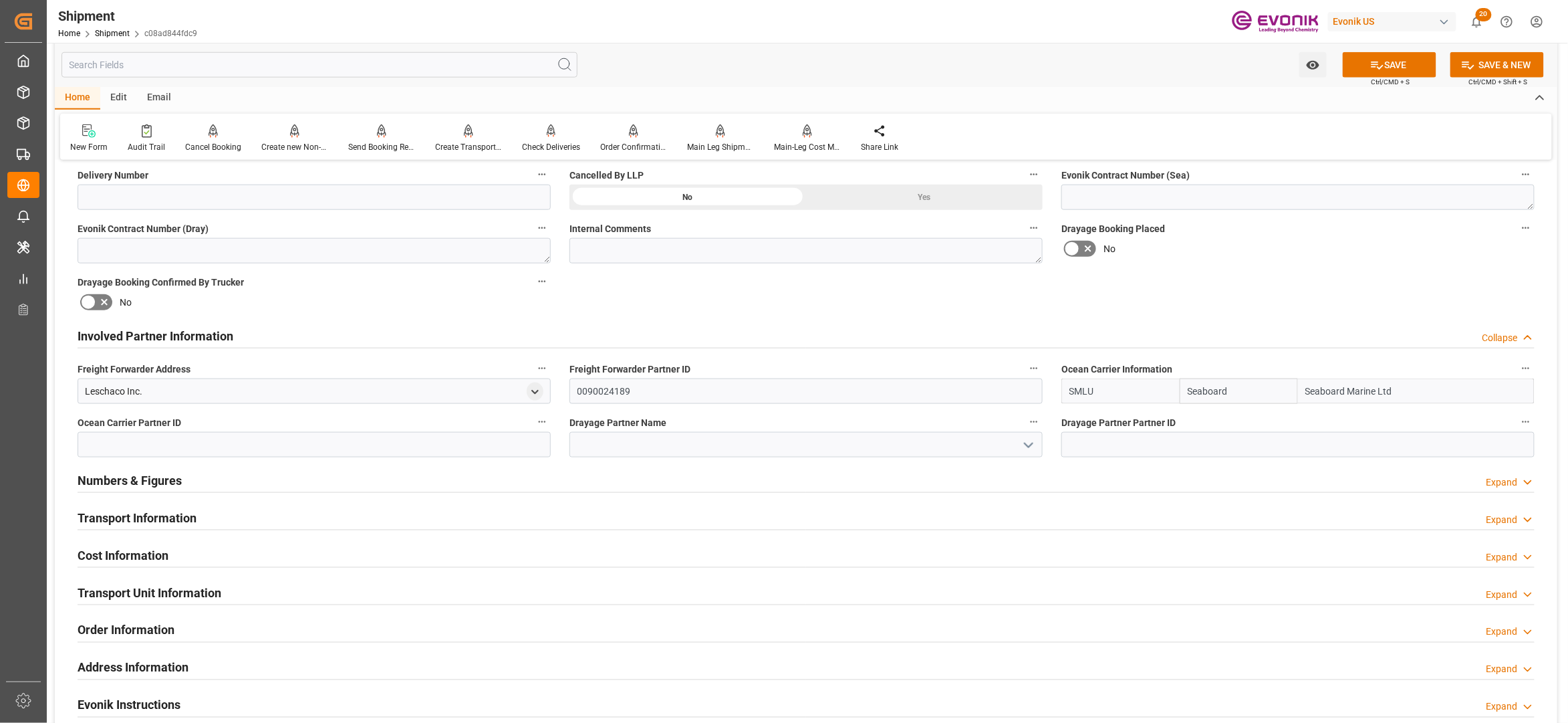
type input "SMLU"
click at [1214, 274] on div "Booking Confirmation Milestone Bar Collapse Submitted to FFW for Booking (Pendi…" at bounding box center [806, 322] width 1503 height 1489
click at [428, 439] on input at bounding box center [314, 445] width 473 height 25
paste input "90028893"
type input "90028893"
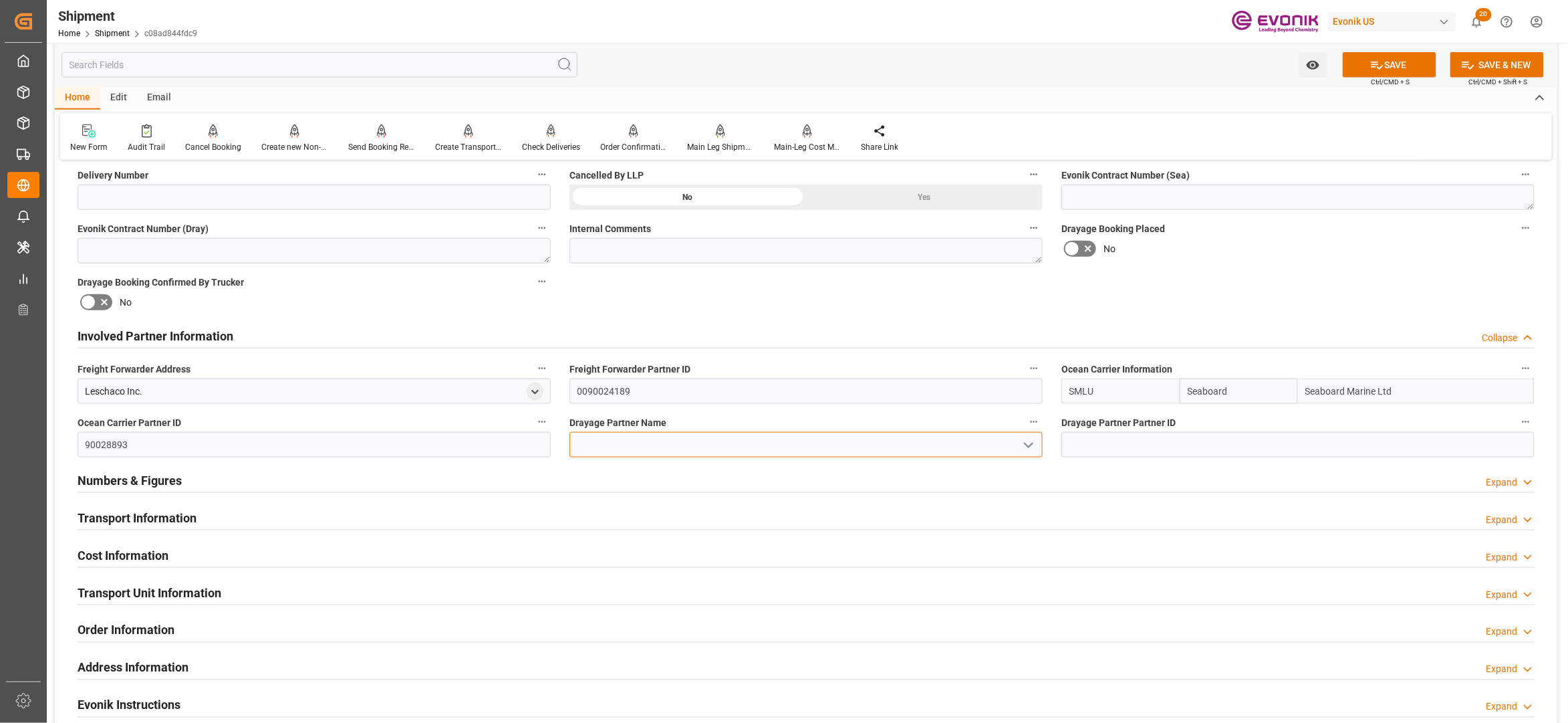
click at [609, 445] on input at bounding box center [806, 445] width 473 height 25
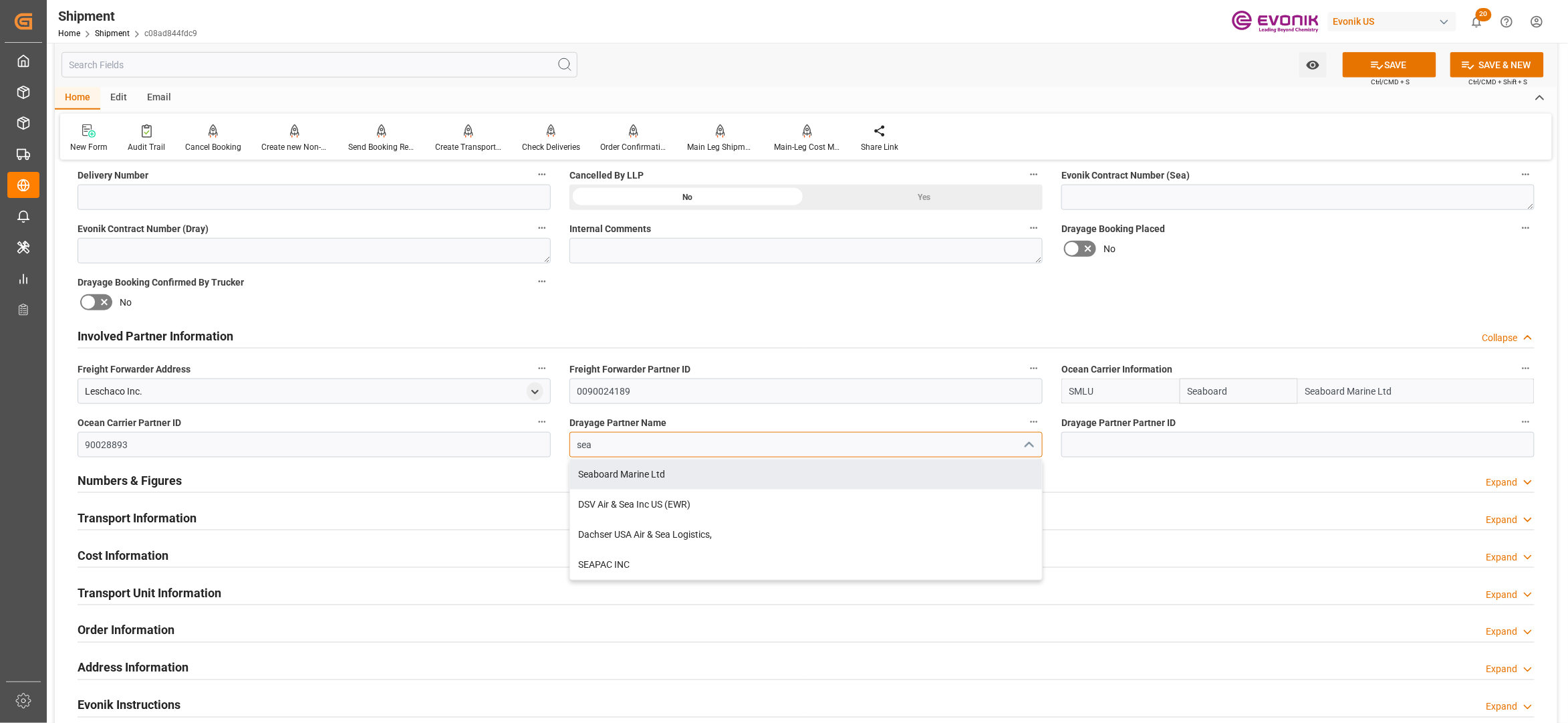
drag, startPoint x: 654, startPoint y: 473, endPoint x: 836, endPoint y: 439, distance: 185.1
click at [657, 474] on div "Seaboard Marine Ltd" at bounding box center [806, 475] width 472 height 30
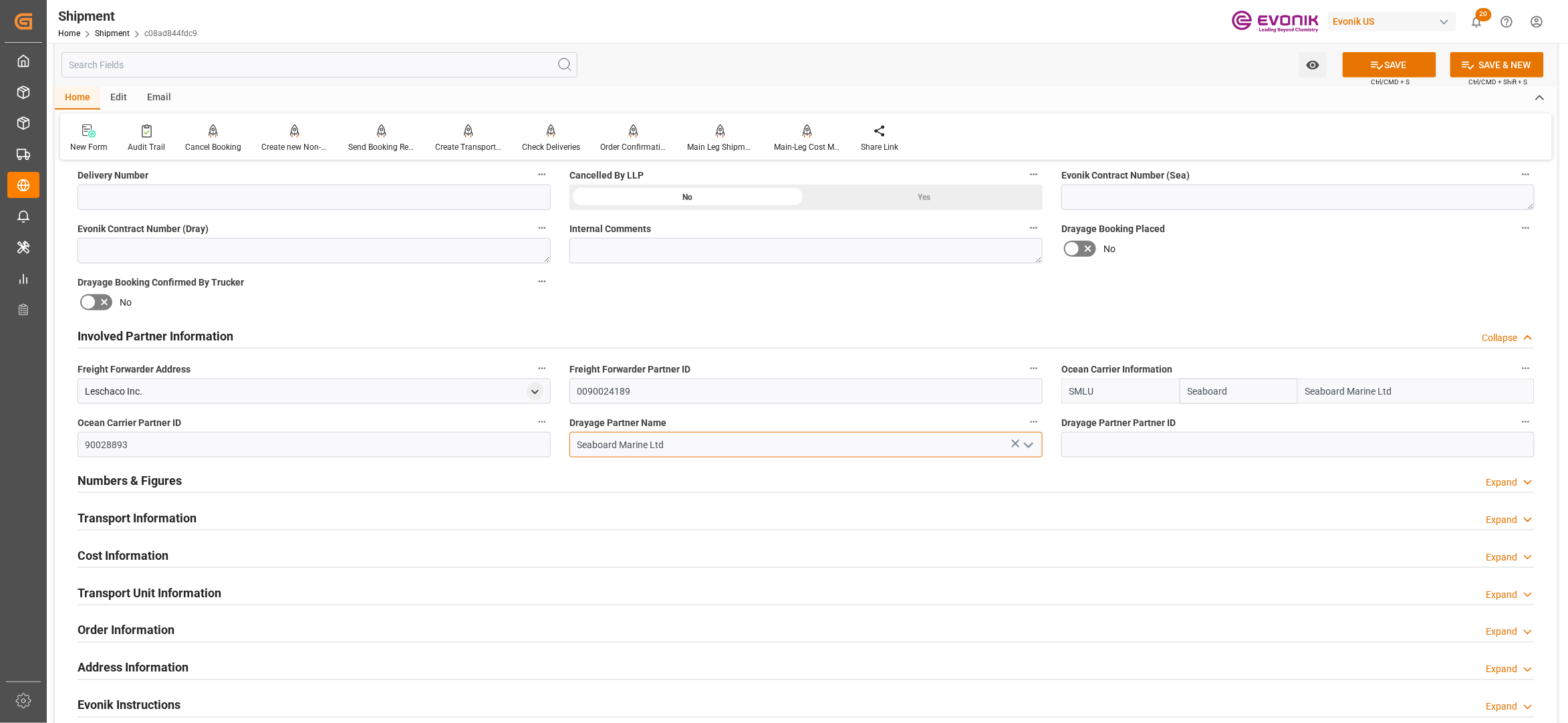
type input "Seaboard Marine Ltd"
click at [1335, 250] on div "No" at bounding box center [1298, 248] width 473 height 21
click at [1413, 54] on button "SAVE" at bounding box center [1390, 65] width 94 height 25
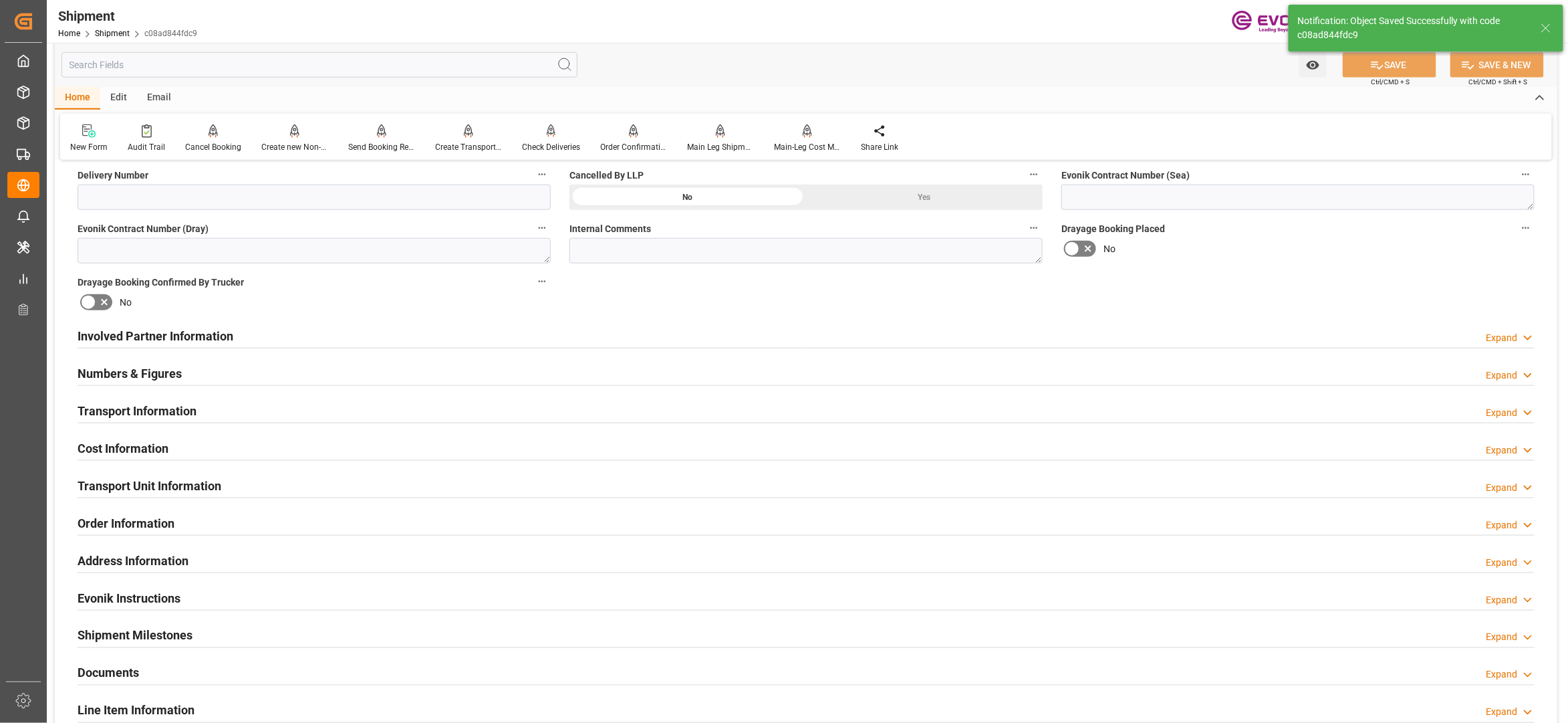
type input "90028893"
type textarea "Central America"
click at [627, 336] on div "Involved Partner Information Expand" at bounding box center [806, 335] width 1458 height 25
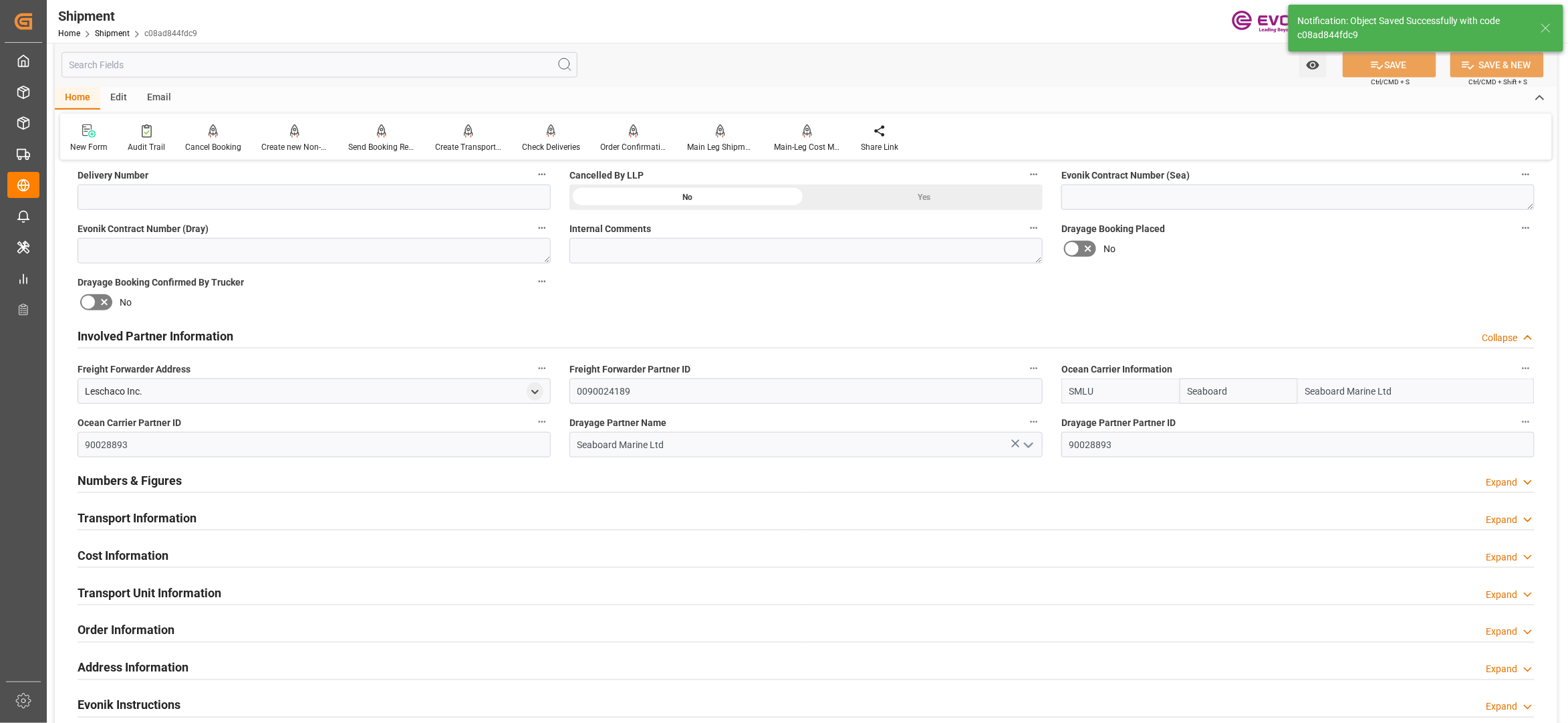
click at [477, 514] on div "Transport Information Expand" at bounding box center [806, 516] width 1458 height 25
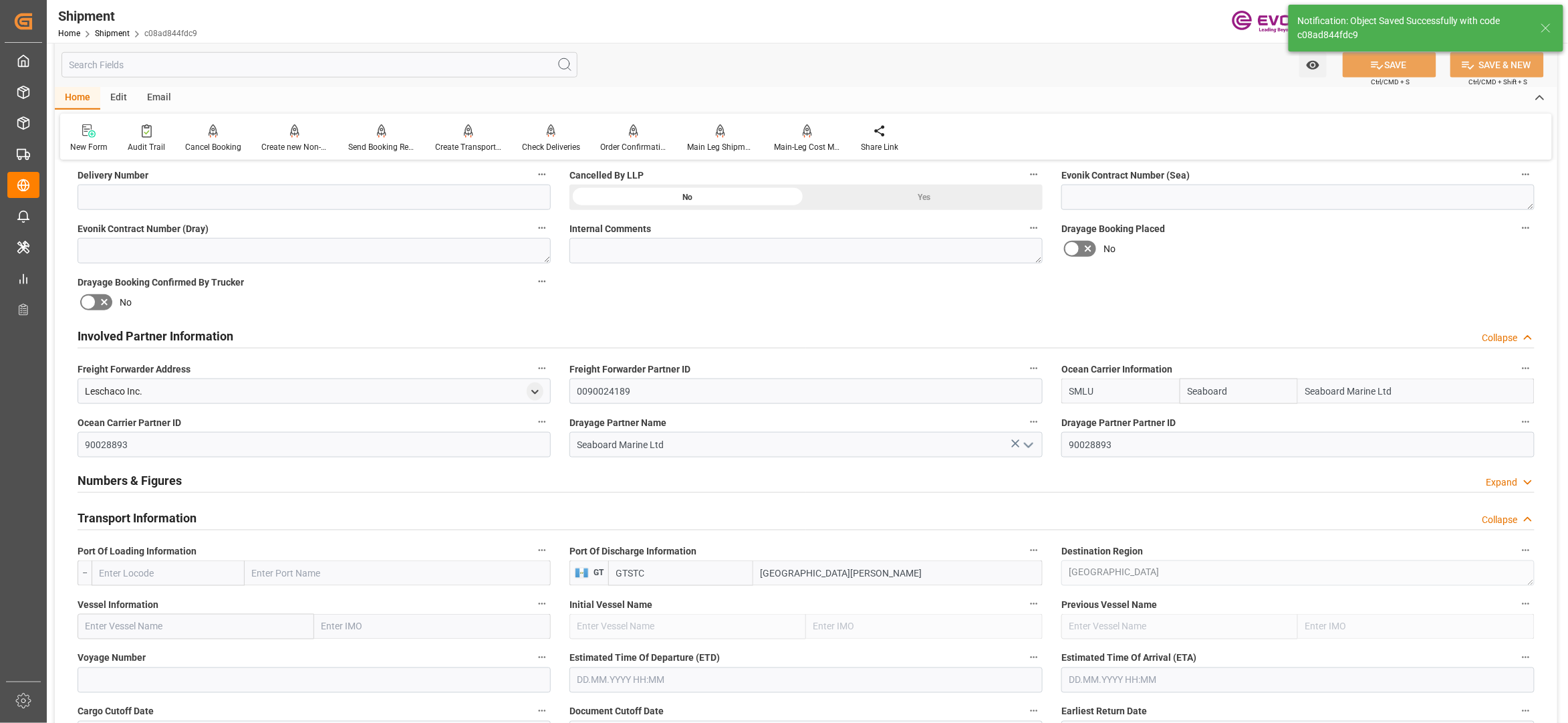
scroll to position [891, 0]
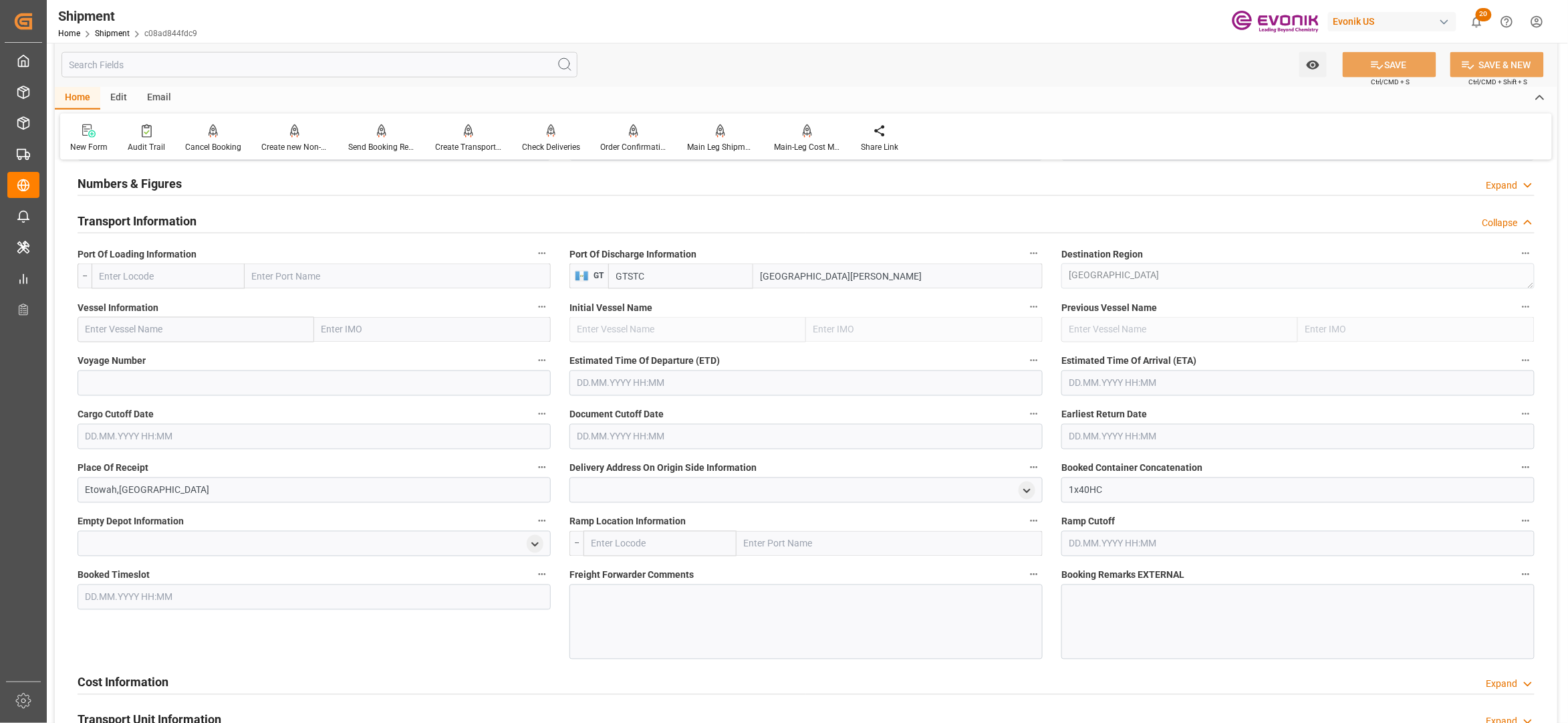
click at [191, 279] on input "text" at bounding box center [168, 276] width 153 height 25
click at [148, 300] on span "USMIA - Miami" at bounding box center [161, 306] width 121 height 11
type input "USMIA"
type input "Miami"
type input "USMIA"
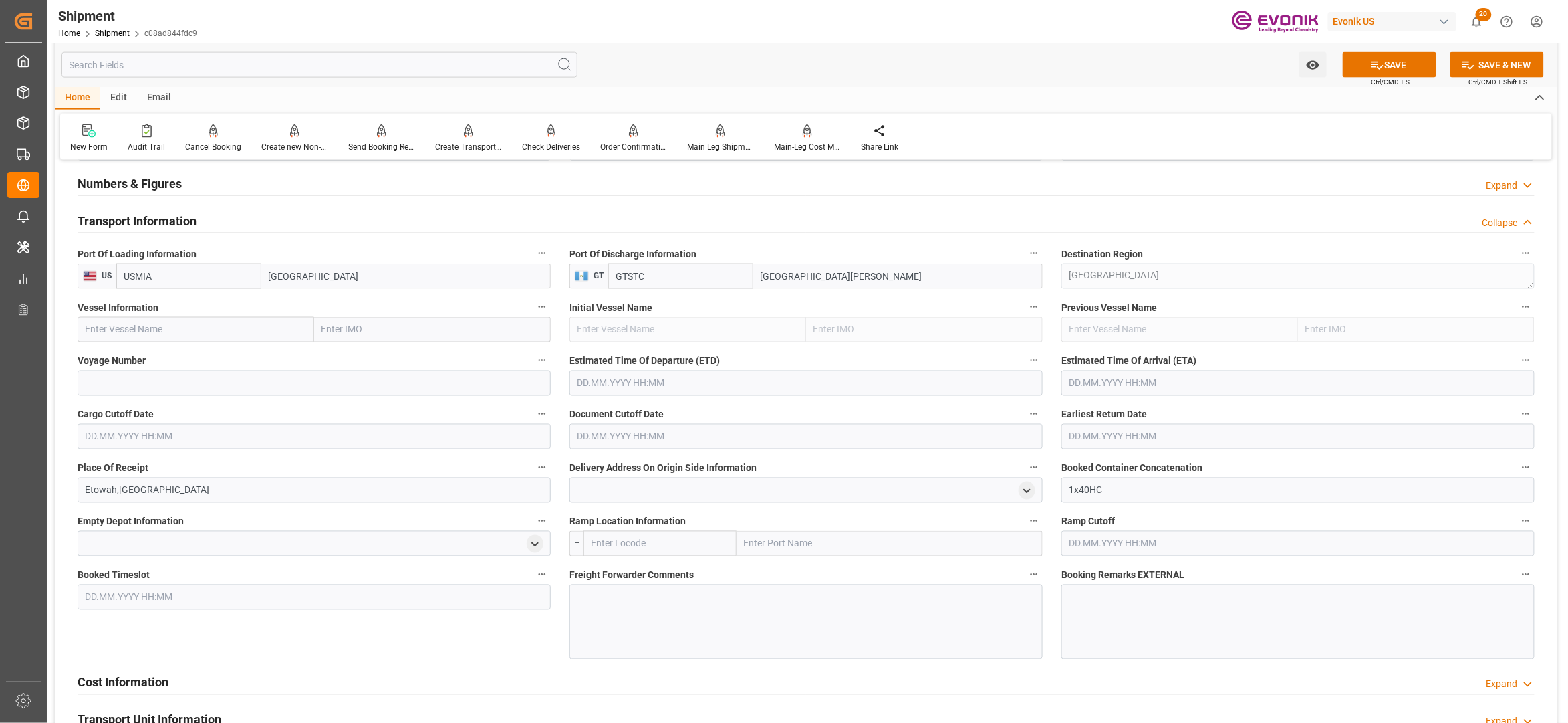
drag, startPoint x: 194, startPoint y: 326, endPoint x: 324, endPoint y: 365, distance: 135.7
click at [194, 326] on input "text" at bounding box center [196, 330] width 237 height 25
click at [192, 332] on input "text" at bounding box center [196, 330] width 237 height 25
paste input "Seaboard blue / 9504059"
click at [169, 330] on input "Seaboard blue / 9504059" at bounding box center [196, 330] width 237 height 25
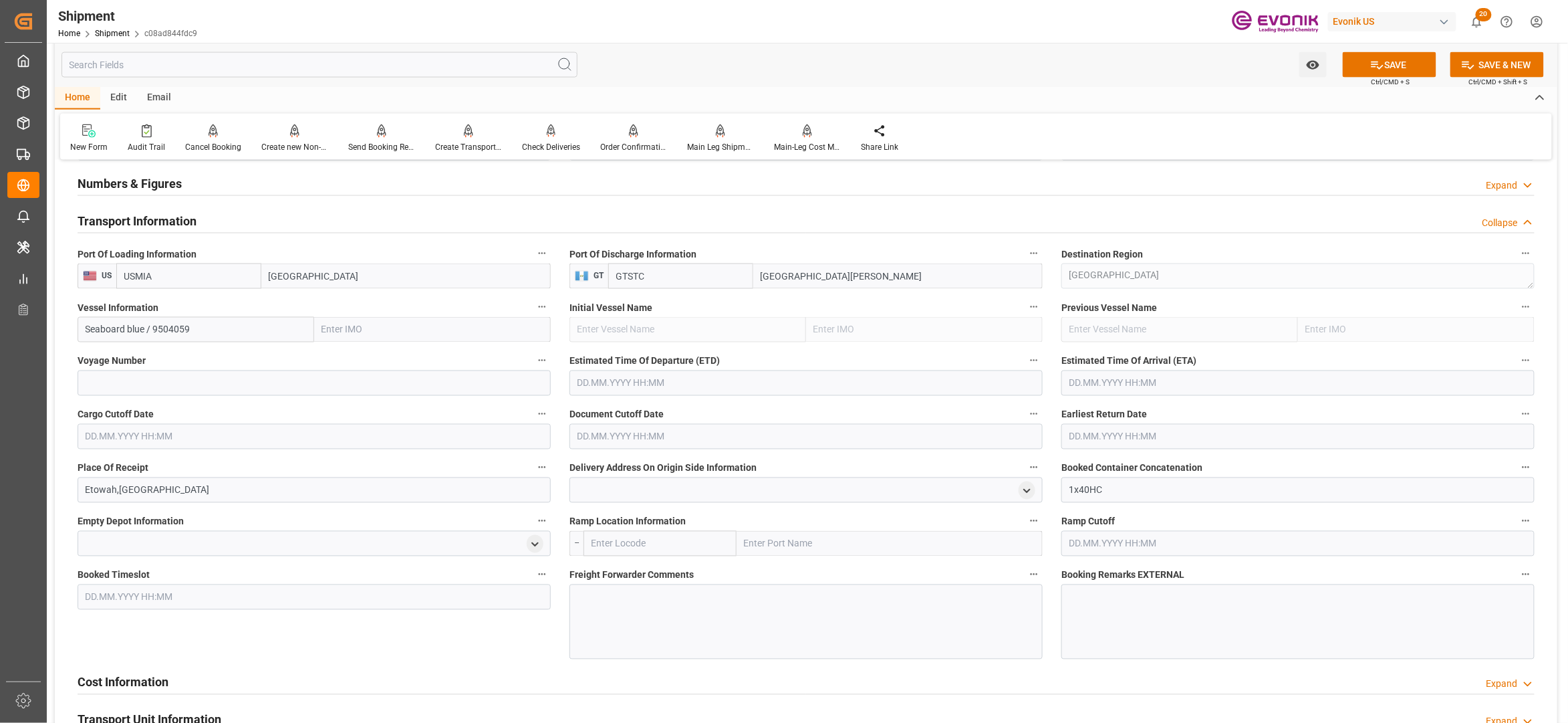
click at [169, 330] on input "Seaboard blue / 9504059" at bounding box center [196, 330] width 237 height 25
click at [177, 357] on span "SEABOARD BLUE - 9504059" at bounding box center [142, 360] width 113 height 11
type input "SEABOARD BLUE"
type input "9504059"
type input "SEABOARD BLUE"
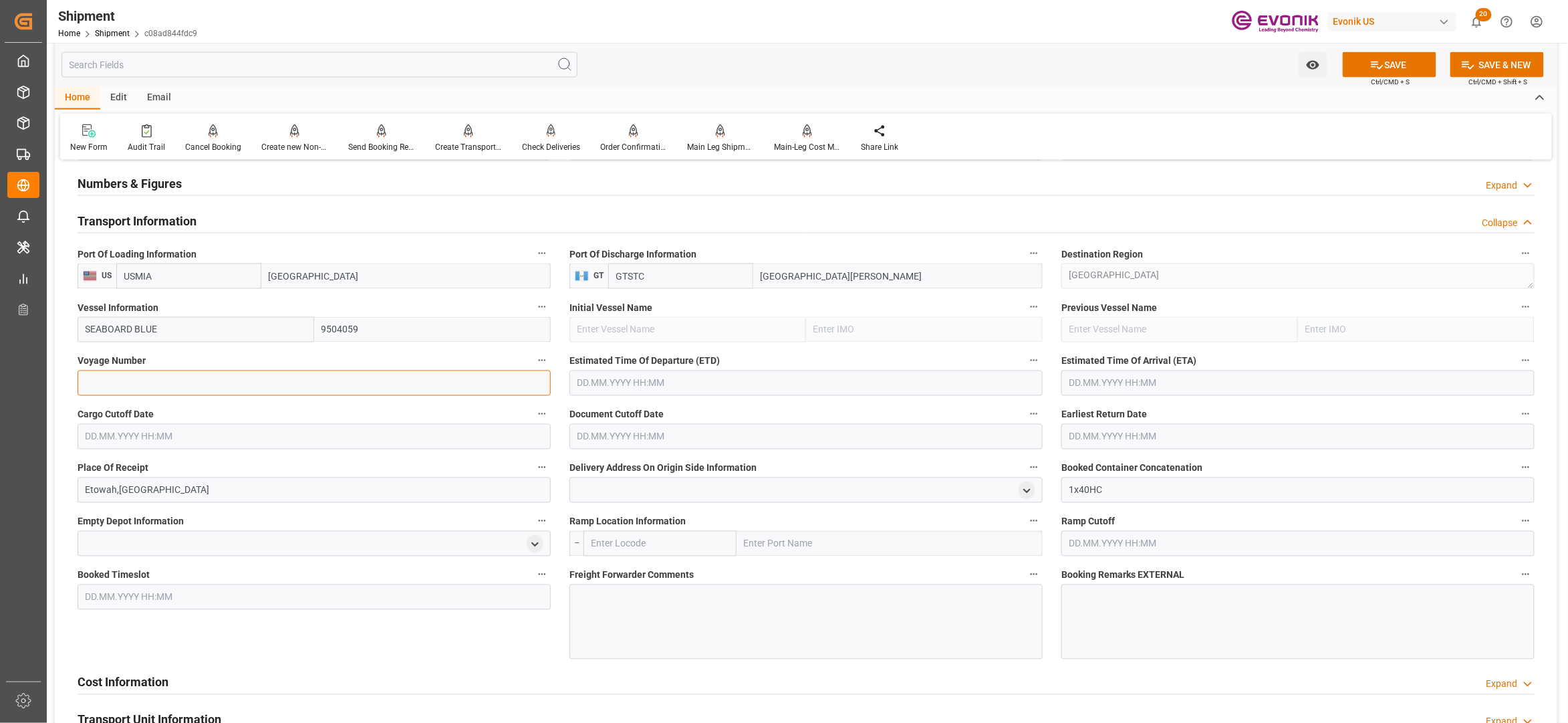
click at [218, 385] on input at bounding box center [314, 383] width 473 height 25
paste input "9504059"
type input "9504059"
click at [602, 384] on input "text" at bounding box center [806, 383] width 473 height 25
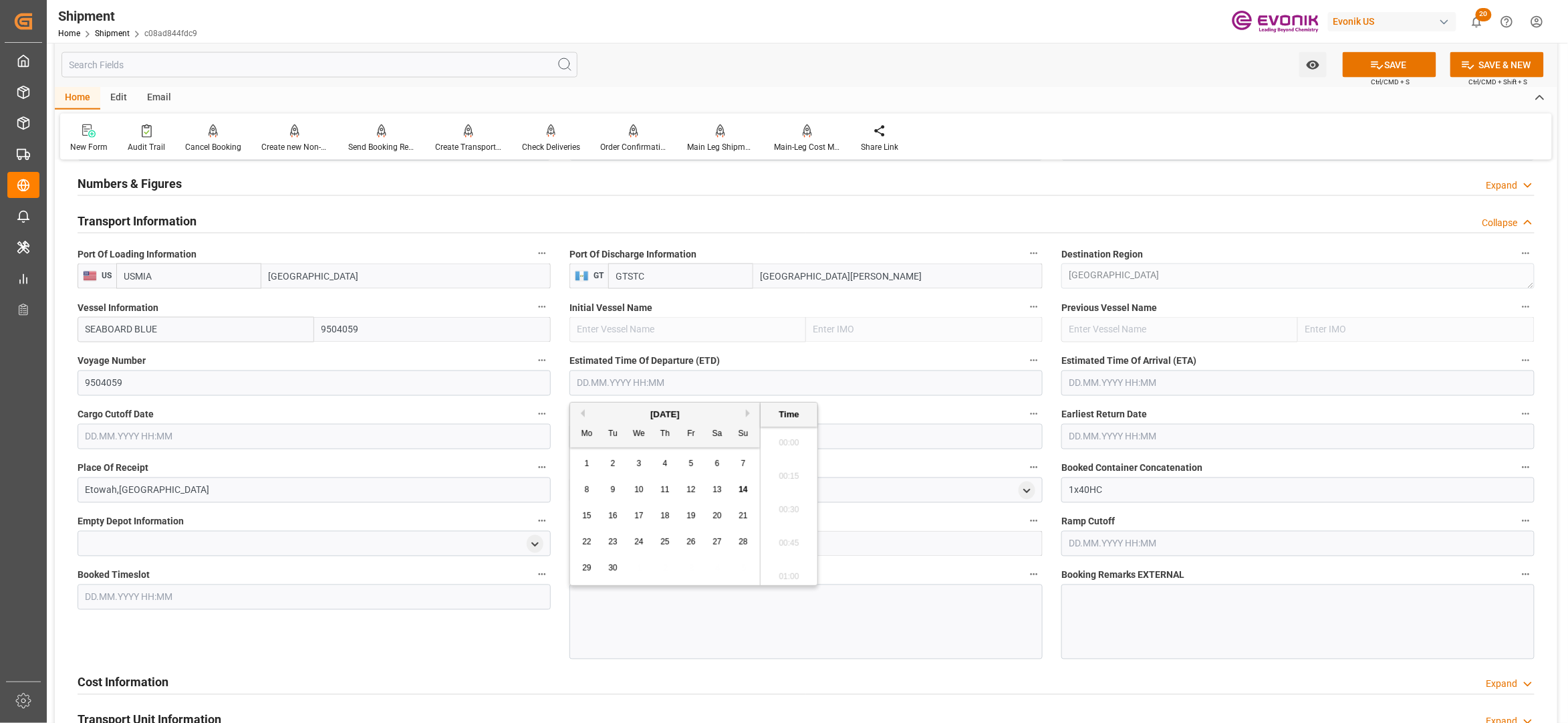
scroll to position [2946, 0]
click at [750, 413] on button "Next Month" at bounding box center [750, 413] width 8 height 8
click at [743, 464] on span "2" at bounding box center [743, 464] width 5 height 9
type input "02.11.2025 00:00"
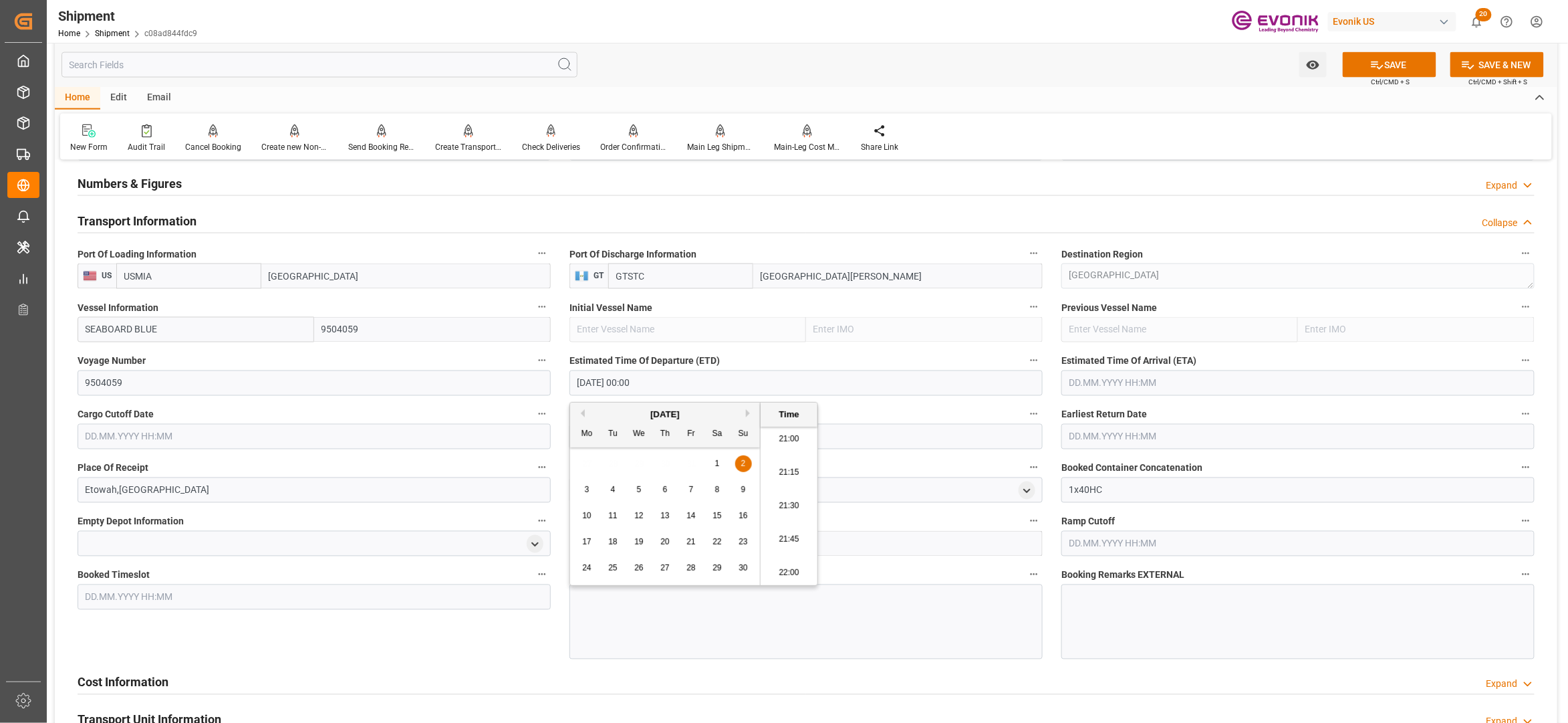
click at [1128, 382] on input "text" at bounding box center [1298, 383] width 473 height 25
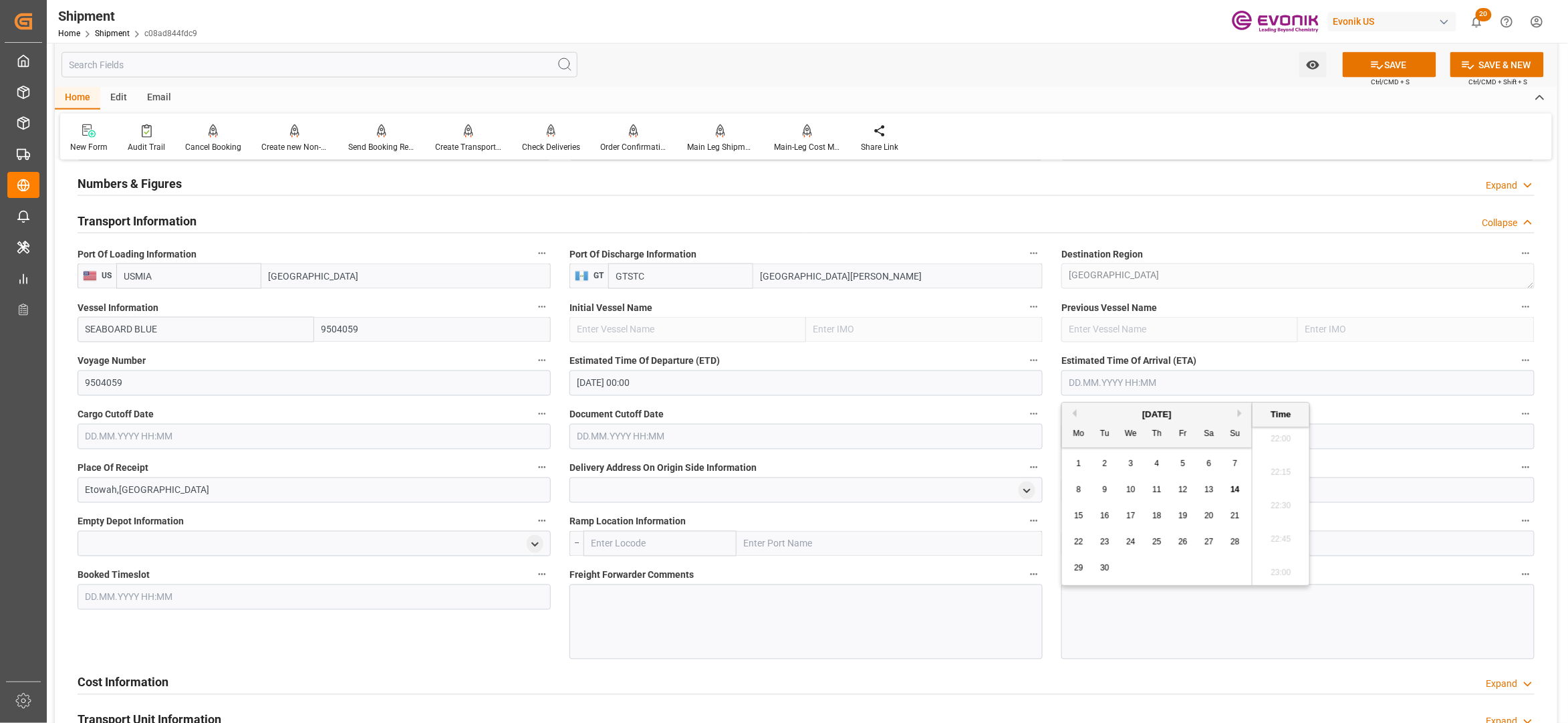
click at [1241, 412] on button "Next Month" at bounding box center [1242, 413] width 8 height 8
click at [1155, 482] on div "6" at bounding box center [1157, 490] width 17 height 16
type input "06.11.2025 00:00"
click at [413, 438] on input "text" at bounding box center [314, 437] width 473 height 25
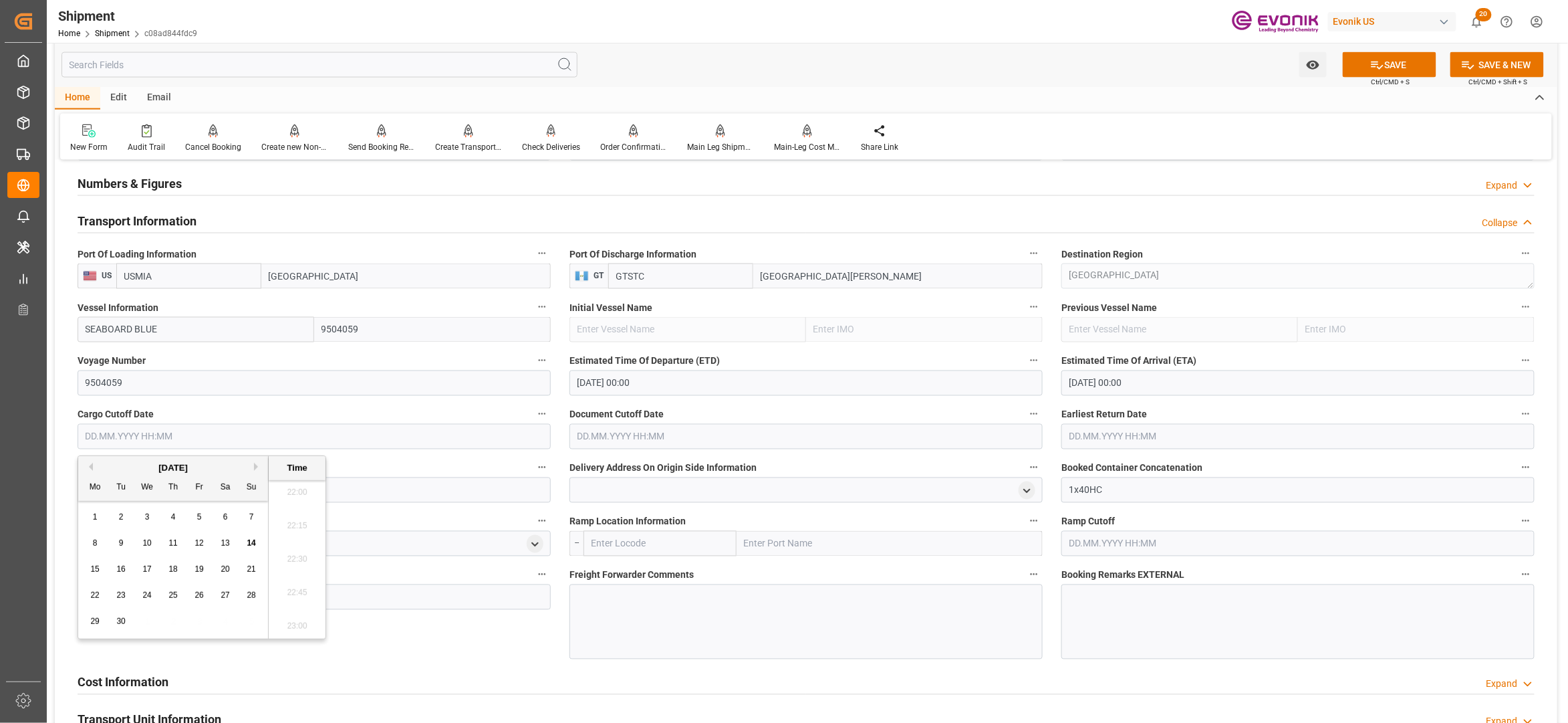
click at [257, 468] on button "Next Month" at bounding box center [258, 467] width 8 height 8
click at [198, 573] on span "17" at bounding box center [199, 569] width 9 height 9
type input "17.10.2025 00:00"
click at [642, 434] on input "text" at bounding box center [806, 437] width 473 height 25
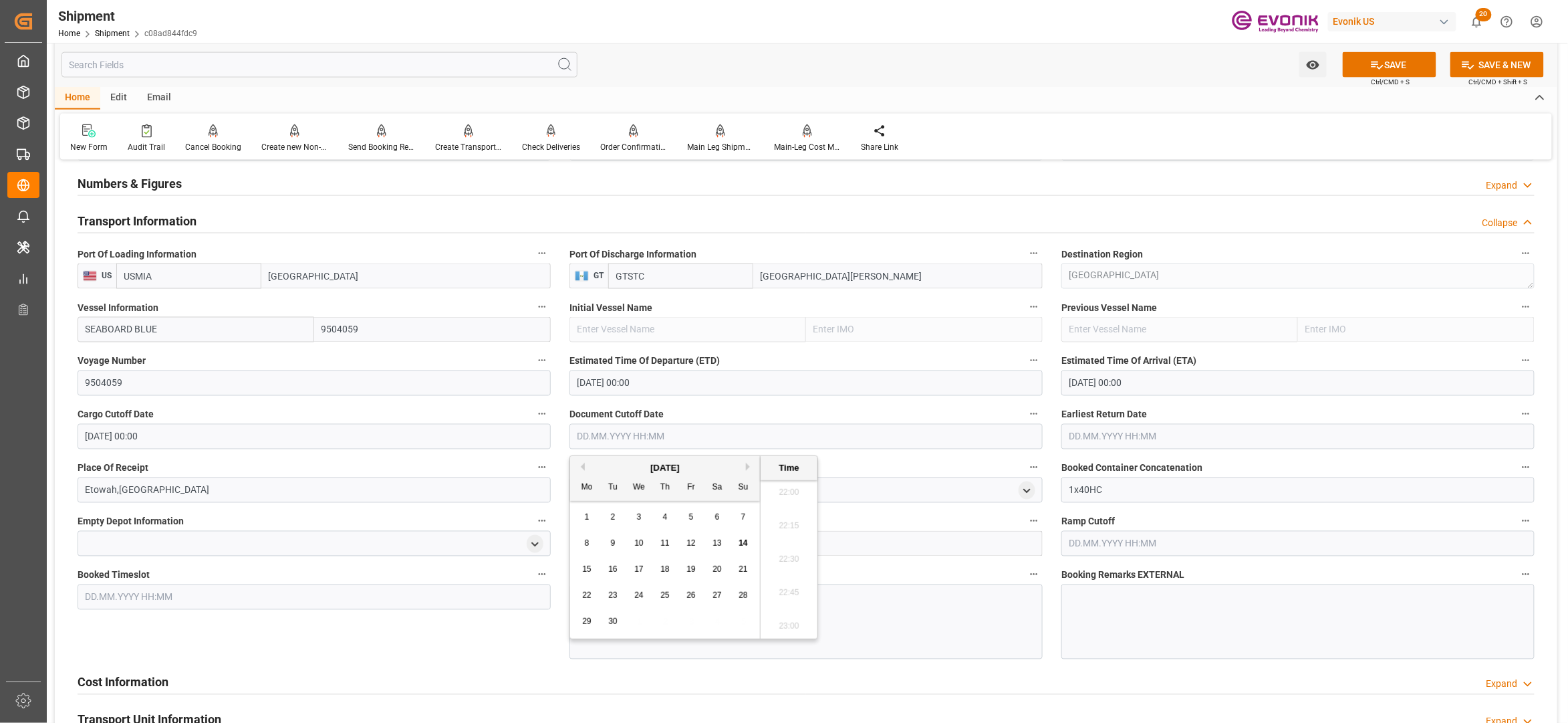
click at [751, 471] on div "September 2025" at bounding box center [665, 468] width 190 height 13
click at [752, 466] on button "Next Month" at bounding box center [750, 467] width 8 height 8
click at [690, 569] on span "17" at bounding box center [691, 569] width 9 height 9
type input "17.10.2025 00:00"
click at [1143, 432] on input "text" at bounding box center [1298, 437] width 473 height 25
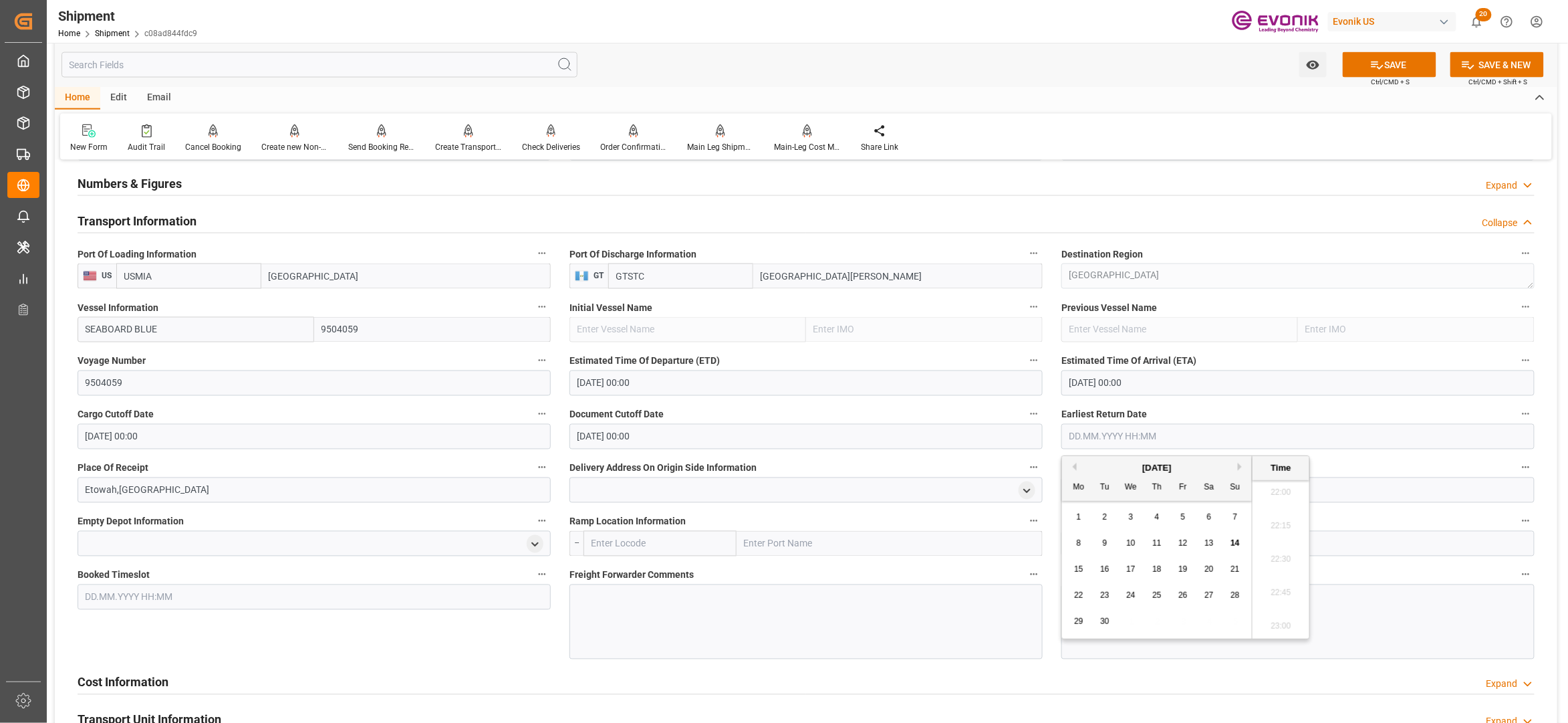
click at [1241, 468] on button "Next Month" at bounding box center [1242, 467] width 8 height 8
click at [1182, 569] on span "17" at bounding box center [1183, 569] width 9 height 9
type input "17.10.2025 00:00"
click at [477, 654] on div "Booked Timeslot" at bounding box center [314, 612] width 492 height 103
click at [657, 611] on div at bounding box center [806, 621] width 473 height 75
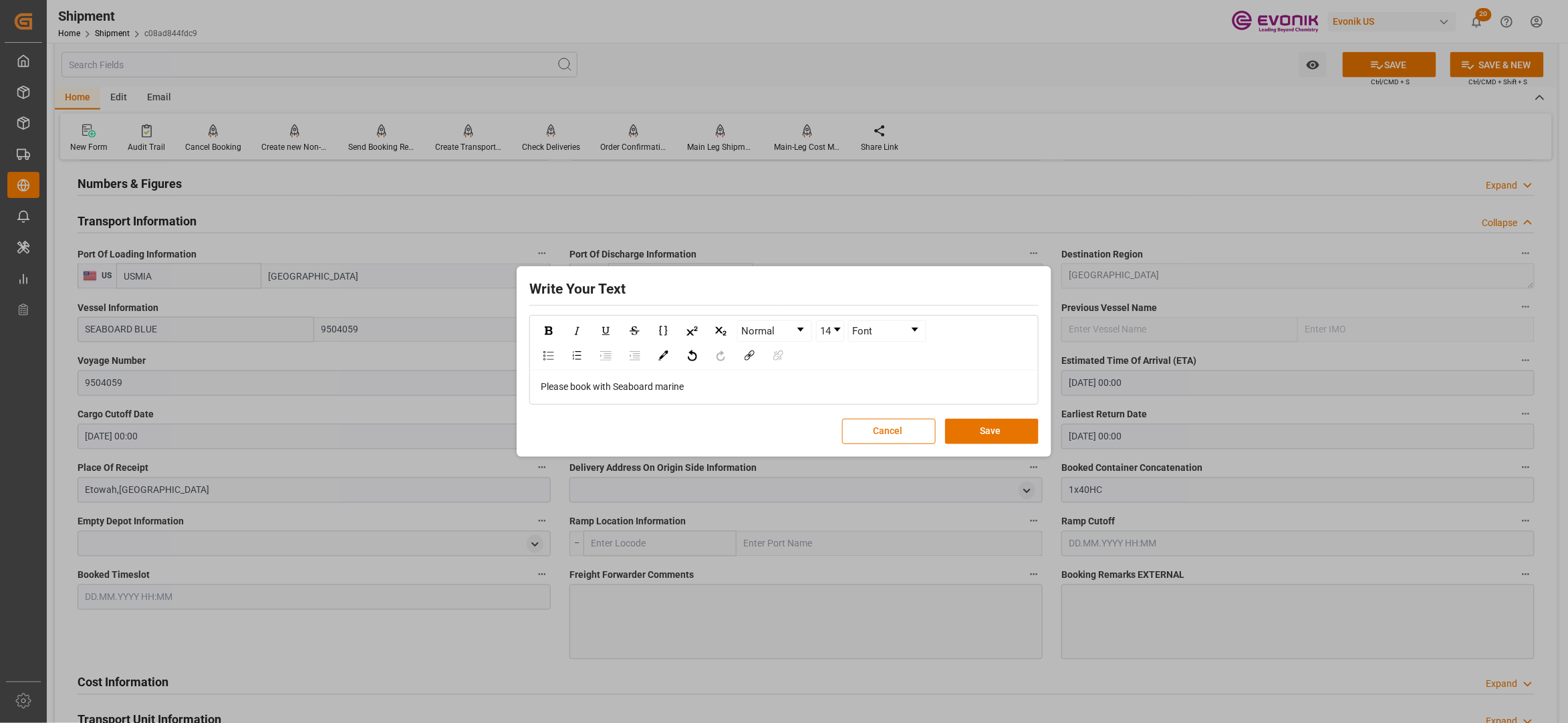
click at [961, 428] on button "Save" at bounding box center [992, 431] width 94 height 25
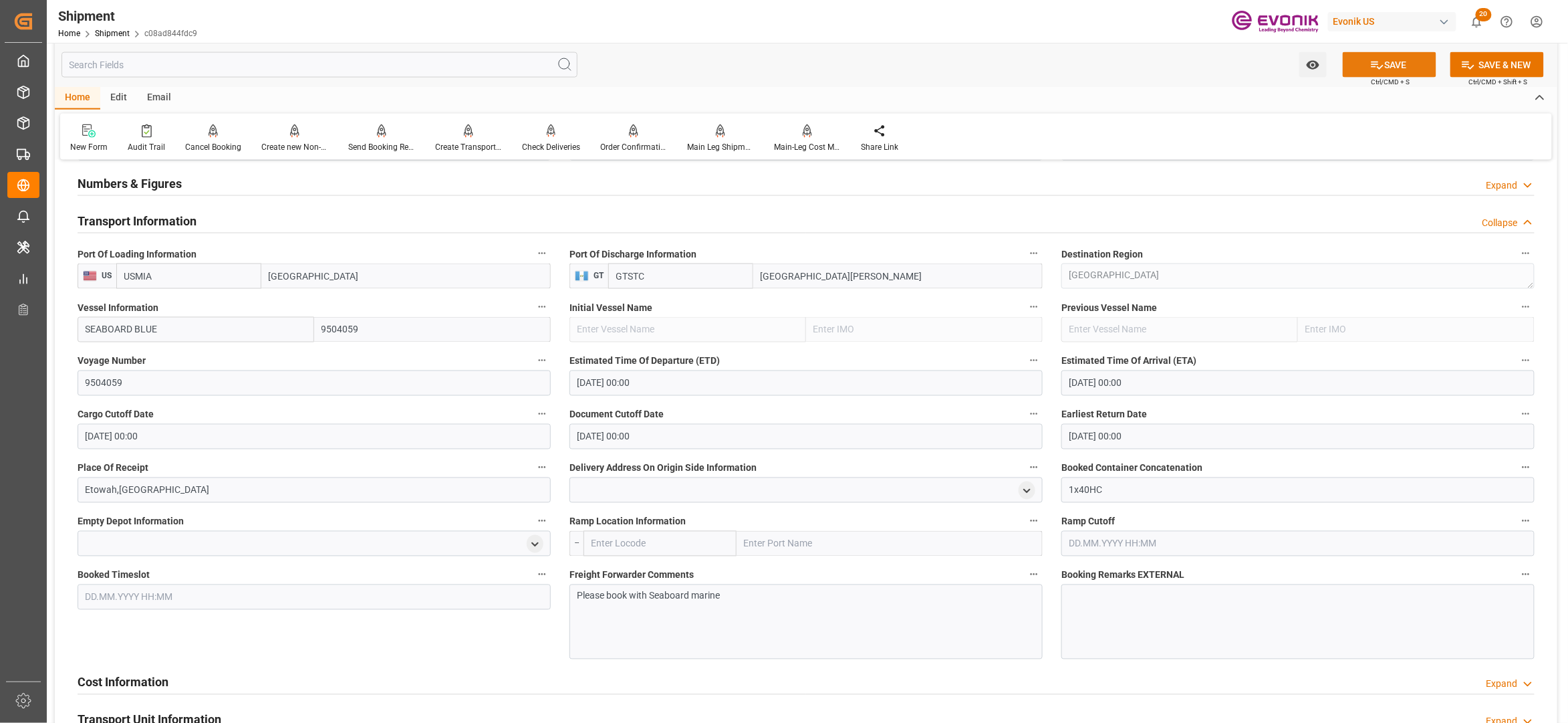
click at [1373, 65] on icon at bounding box center [1377, 65] width 14 height 14
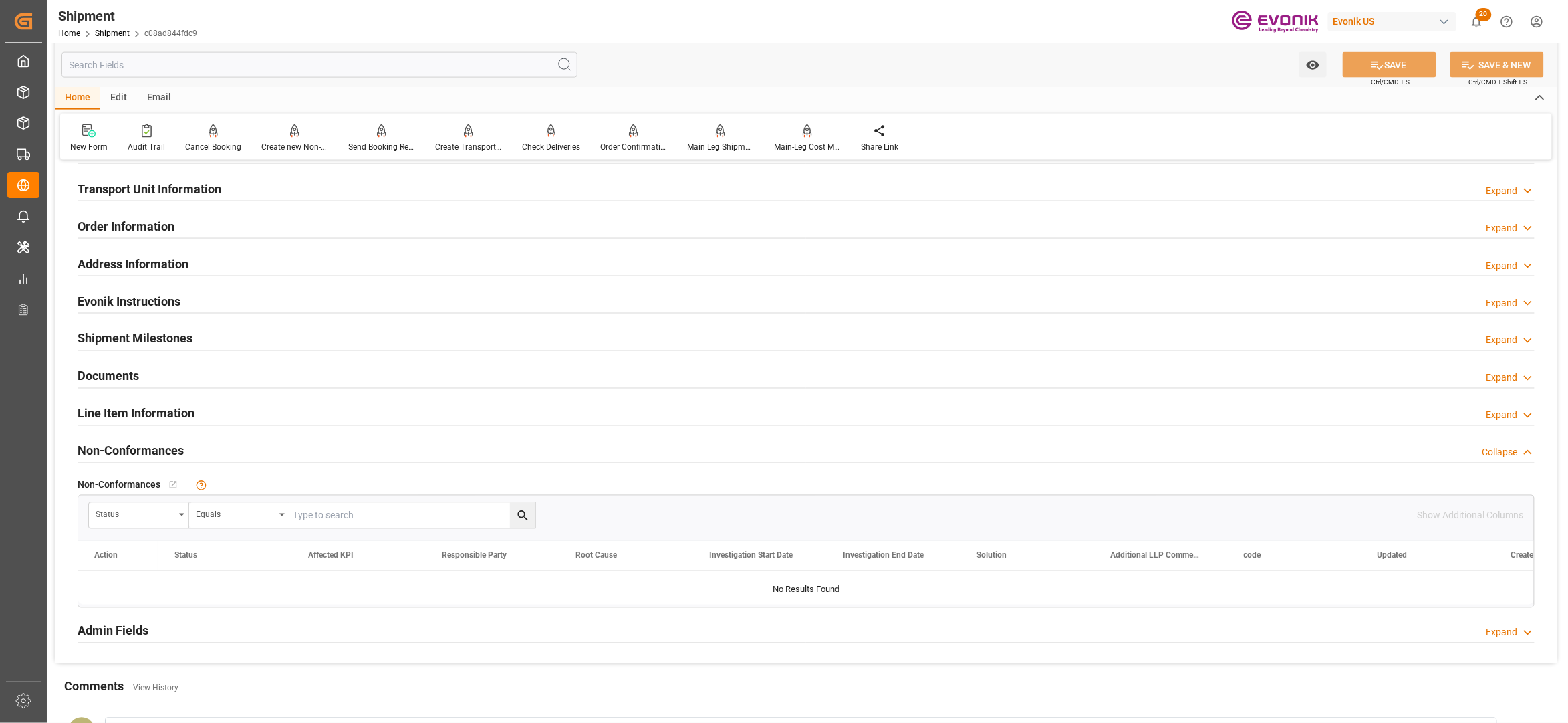
scroll to position [594, 0]
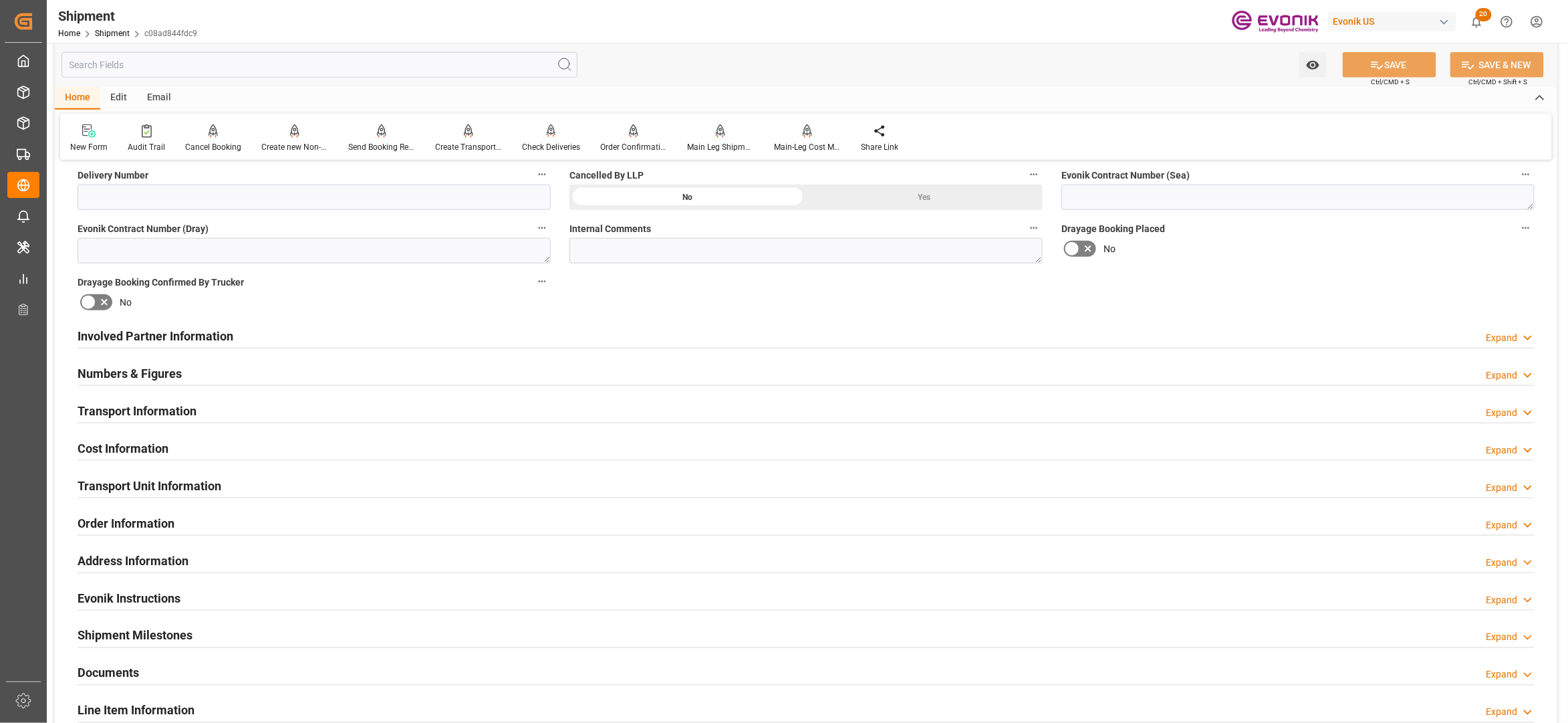
click at [371, 404] on div "Transport Information Expand" at bounding box center [806, 410] width 1458 height 25
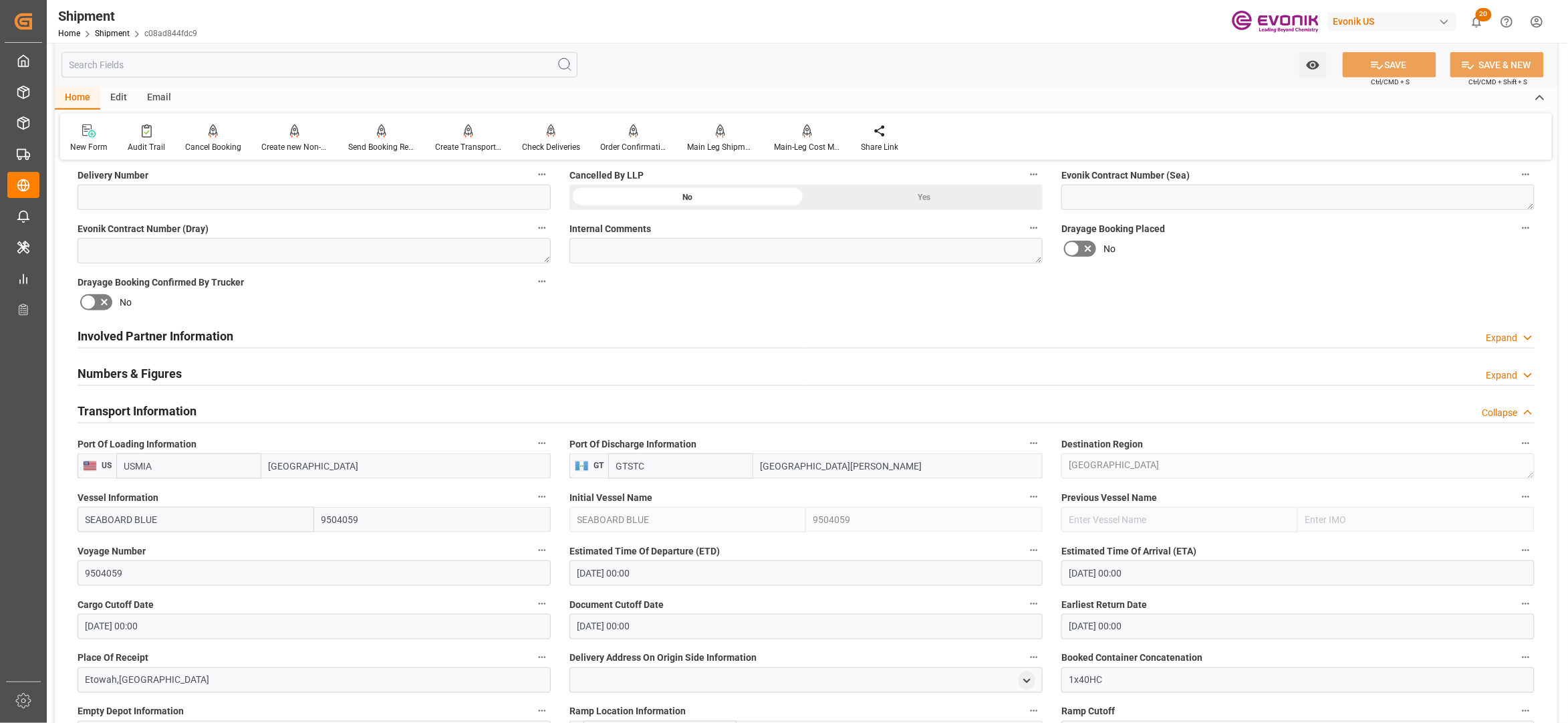
scroll to position [891, 0]
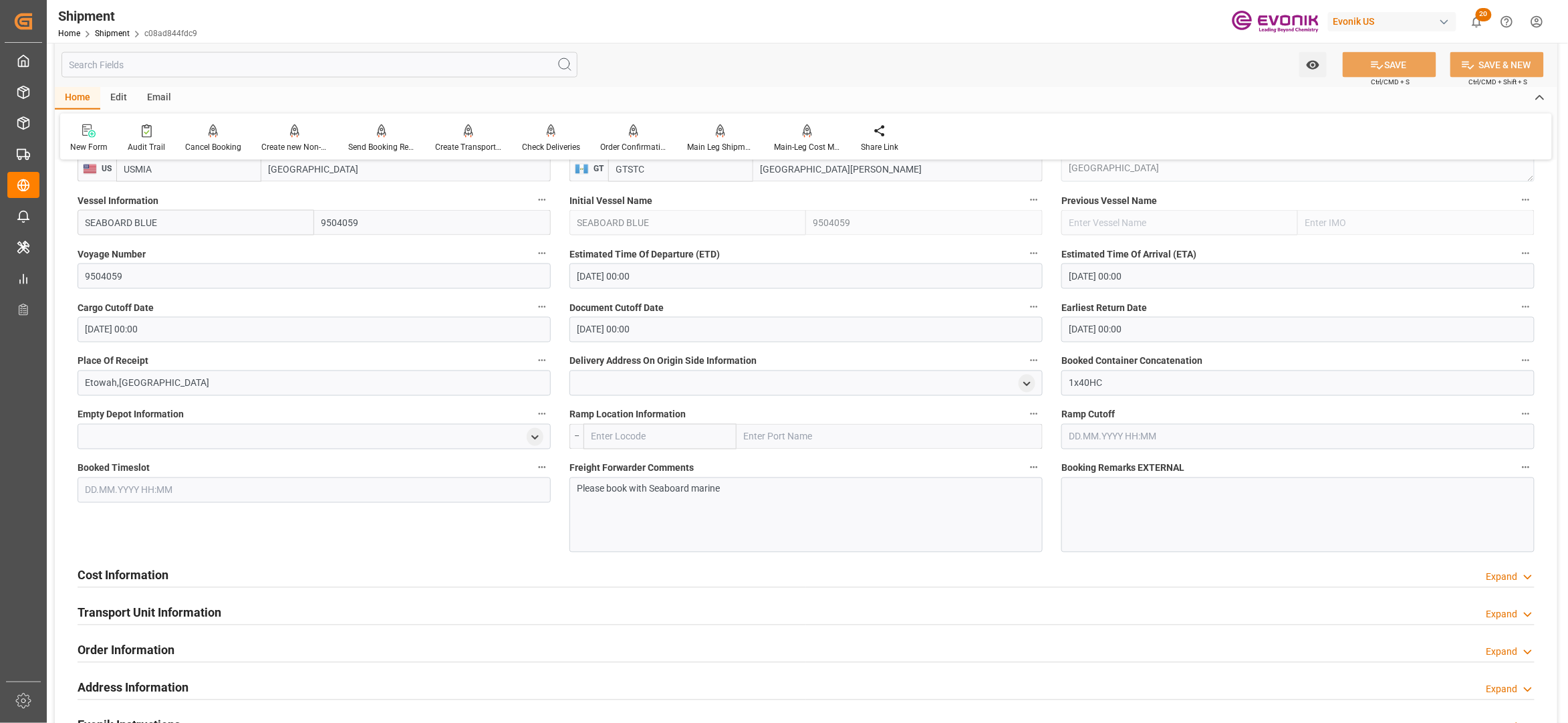
click at [393, 578] on div "Cost Information Expand" at bounding box center [806, 574] width 1458 height 25
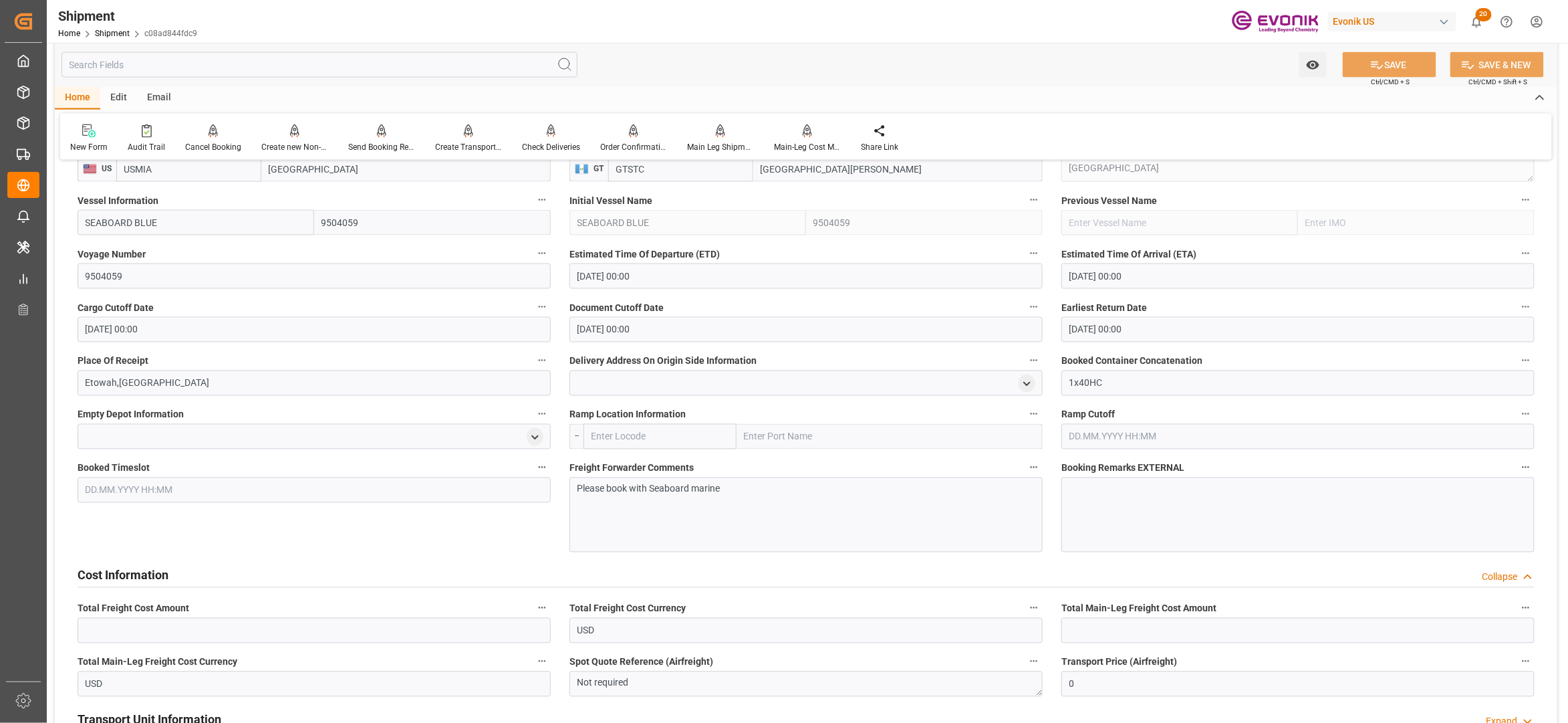
scroll to position [1188, 0]
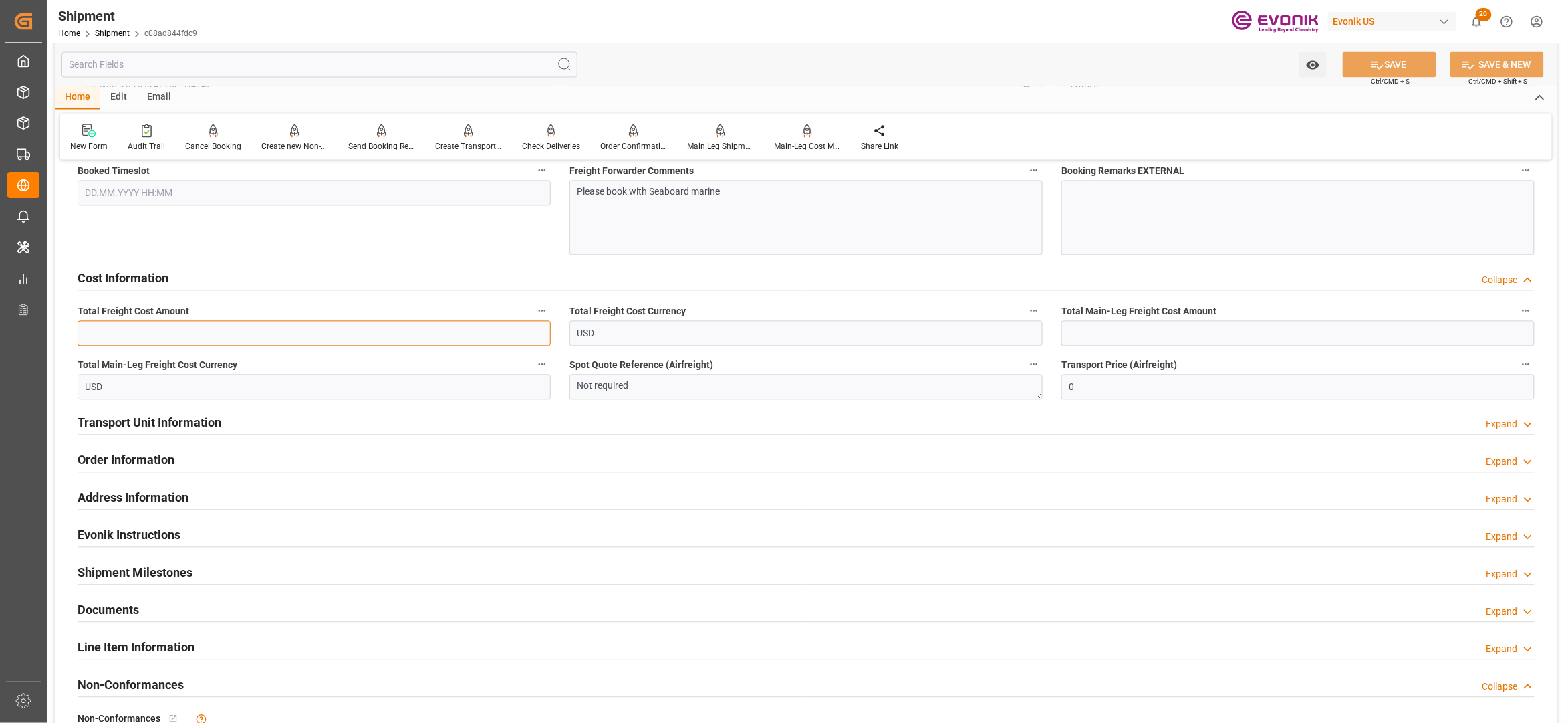
click at [290, 332] on input "text" at bounding box center [314, 334] width 473 height 25
type input "4000"
click at [1137, 341] on input "text" at bounding box center [1298, 334] width 473 height 25
type input "4000"
click at [1102, 274] on div "Cost Information Collapse" at bounding box center [806, 278] width 1458 height 25
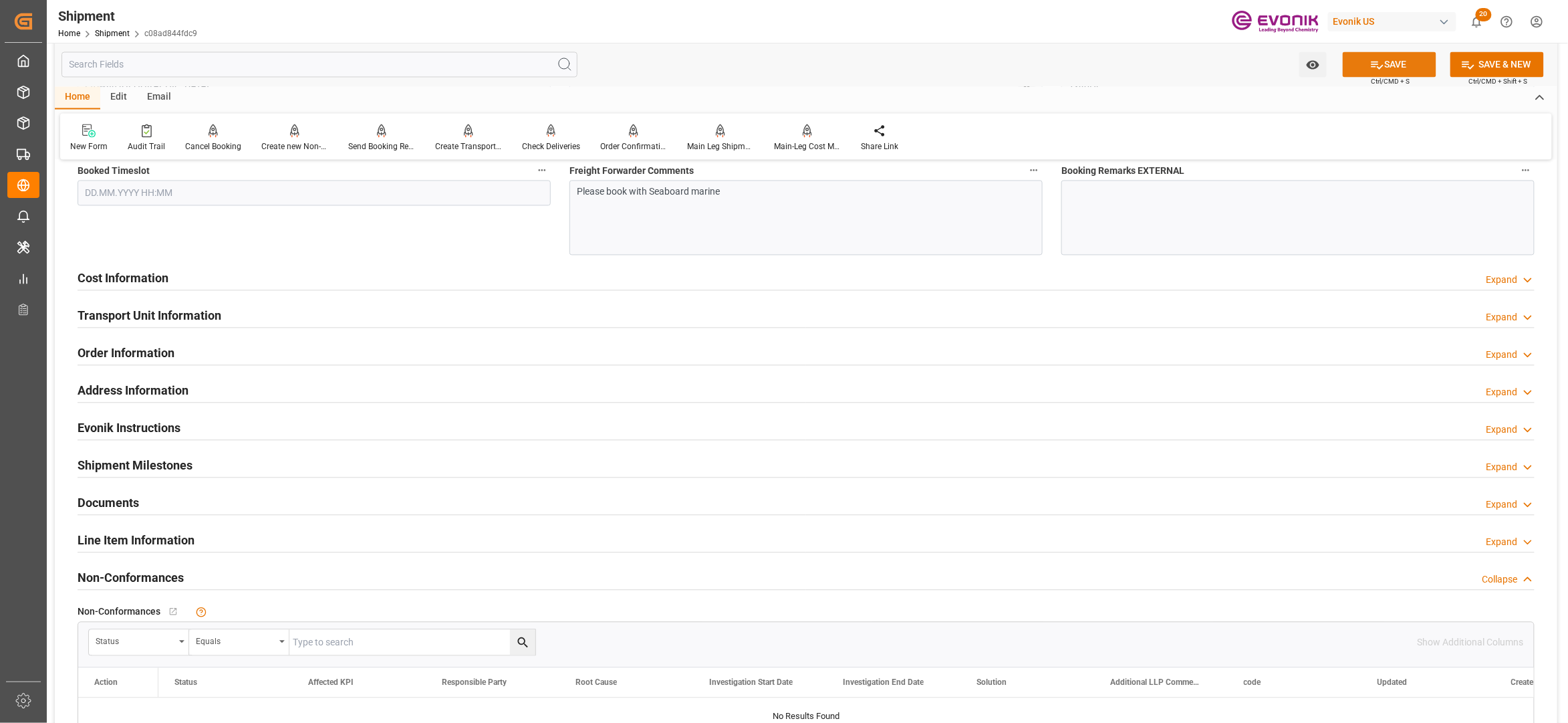
click at [1410, 65] on button "SAVE" at bounding box center [1390, 65] width 94 height 25
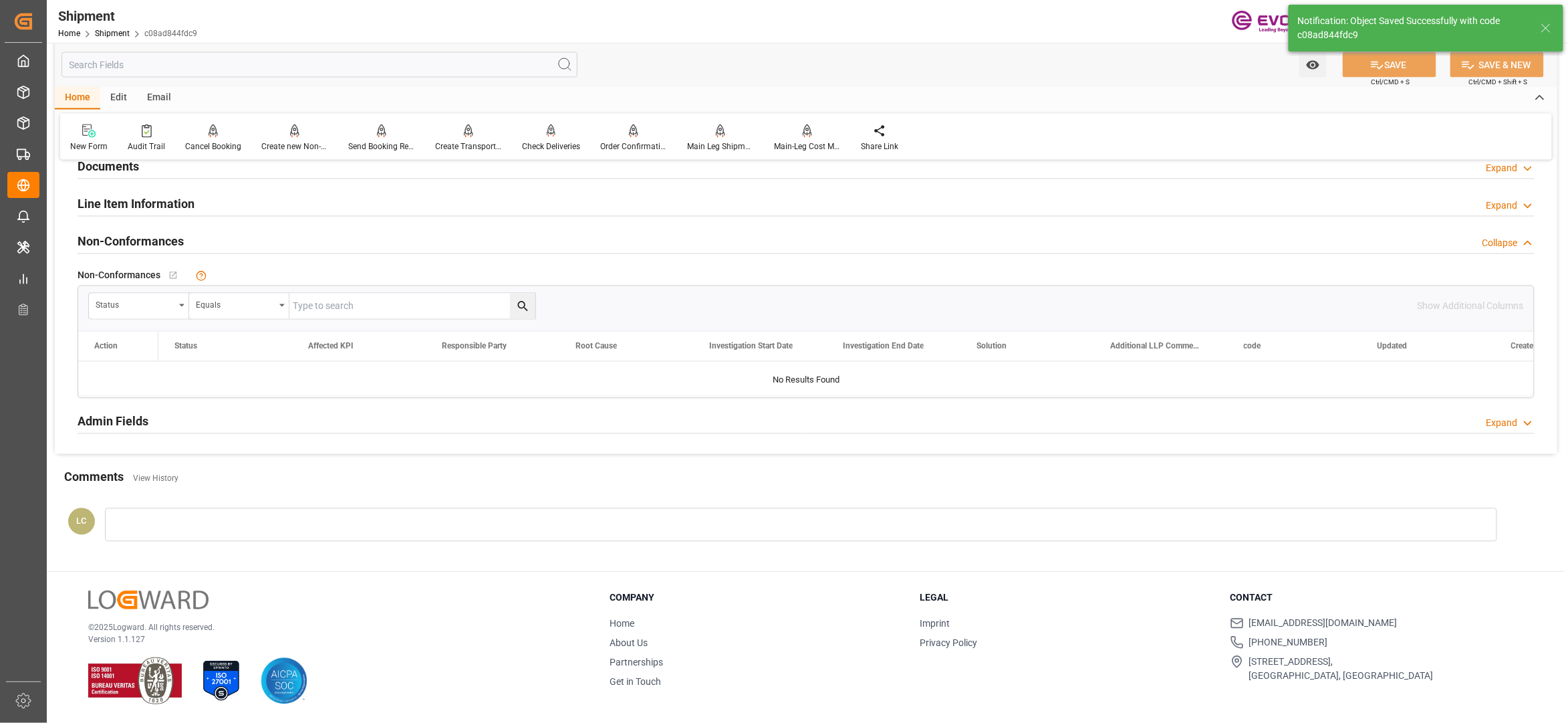
scroll to position [765, 0]
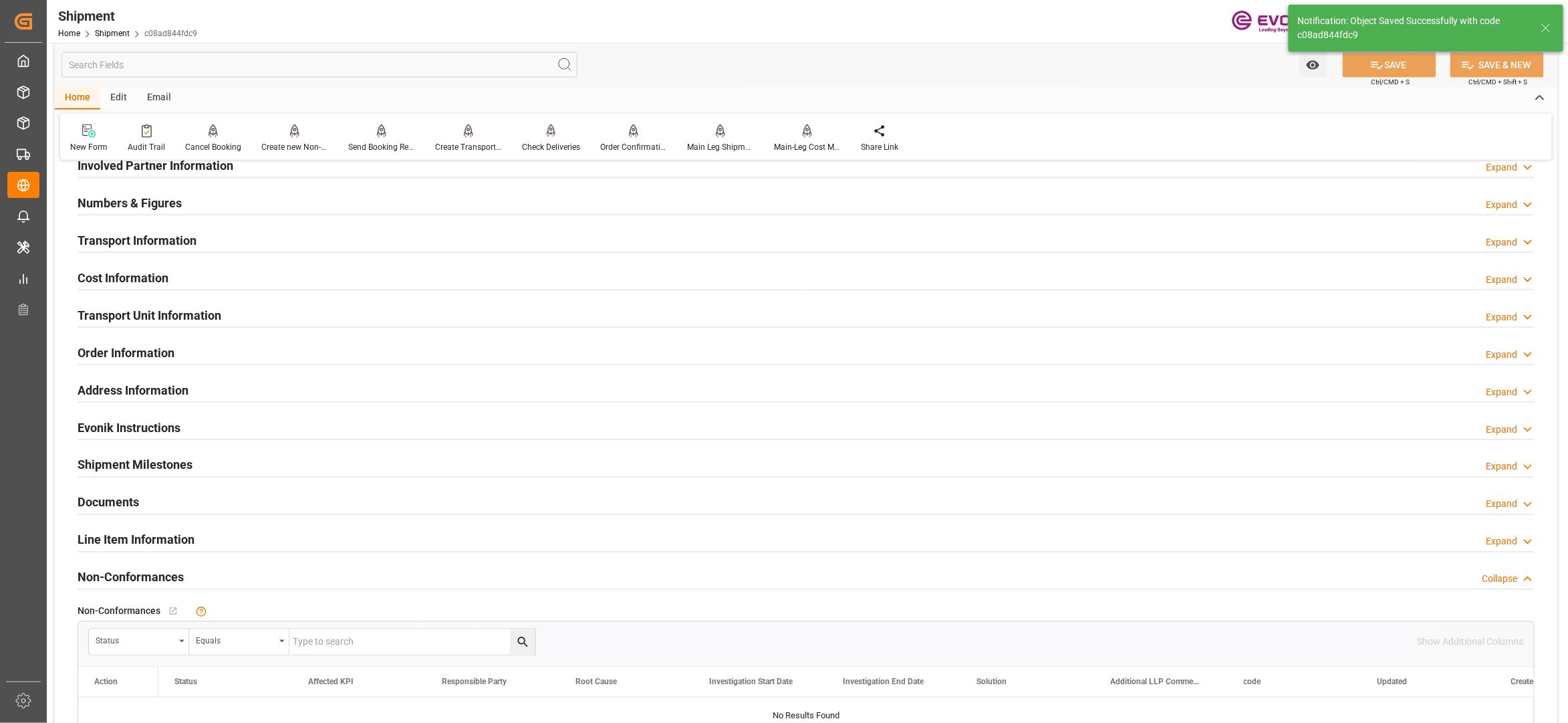
click at [594, 279] on div "Cost Information Expand" at bounding box center [806, 277] width 1458 height 25
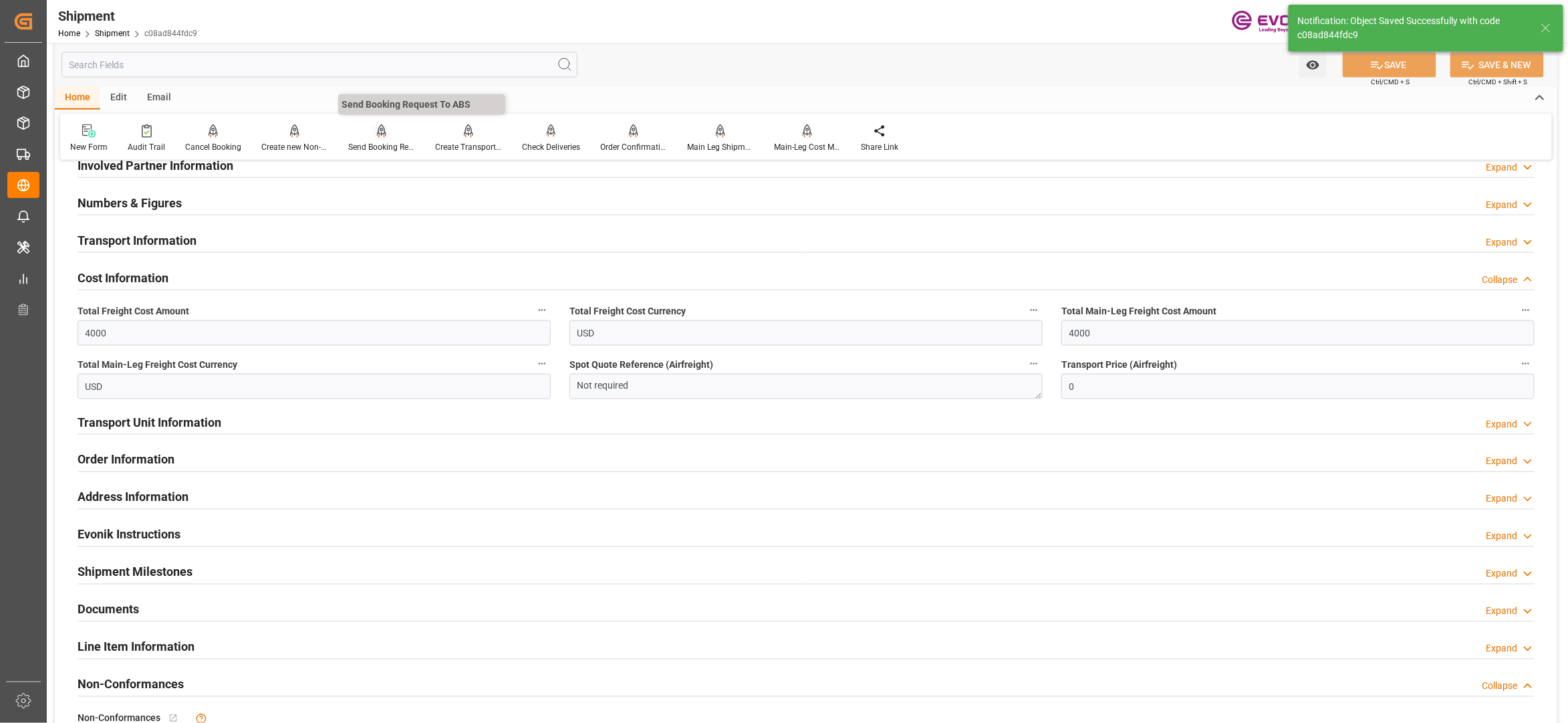
click at [371, 139] on div "Send Booking Request To ABS" at bounding box center [382, 138] width 87 height 29
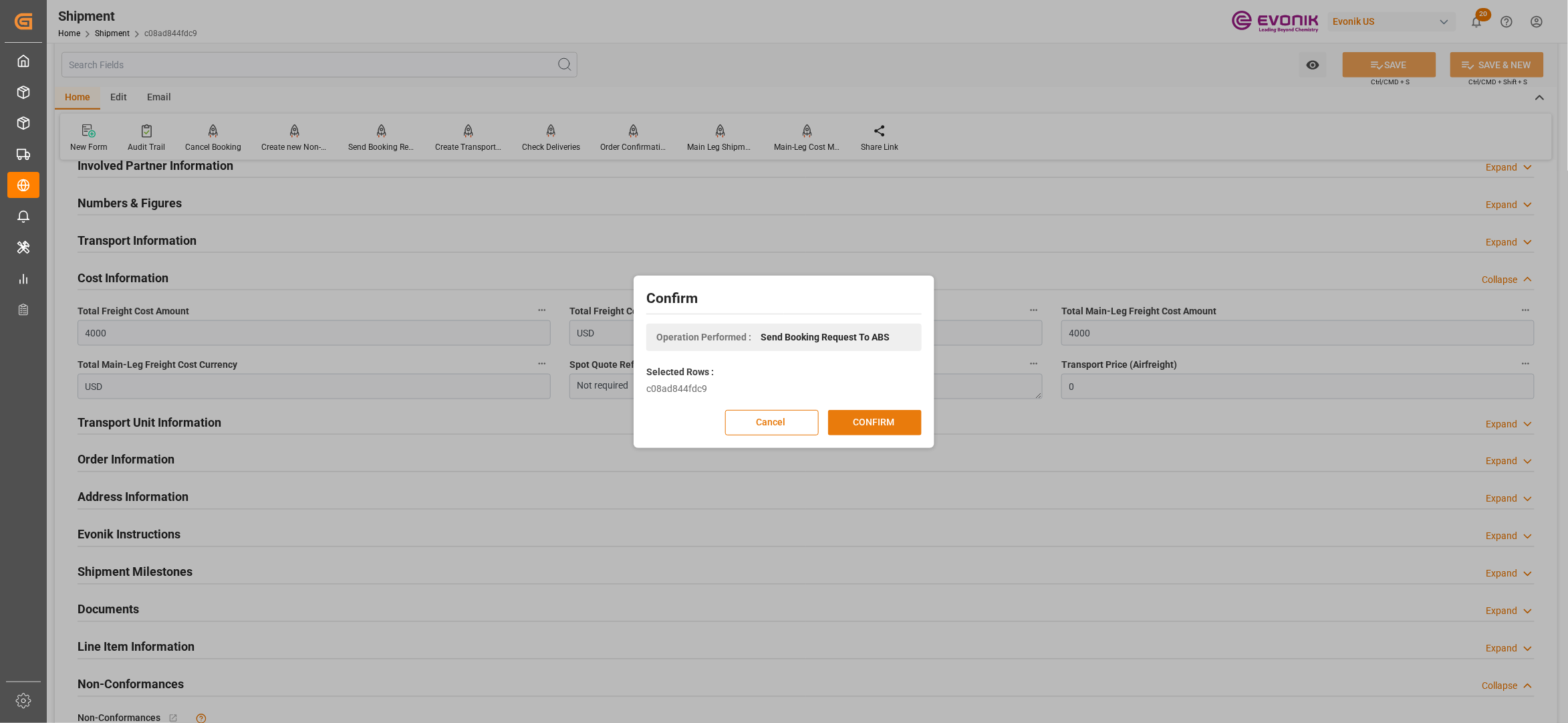
click at [881, 420] on button "CONFIRM" at bounding box center [875, 423] width 94 height 25
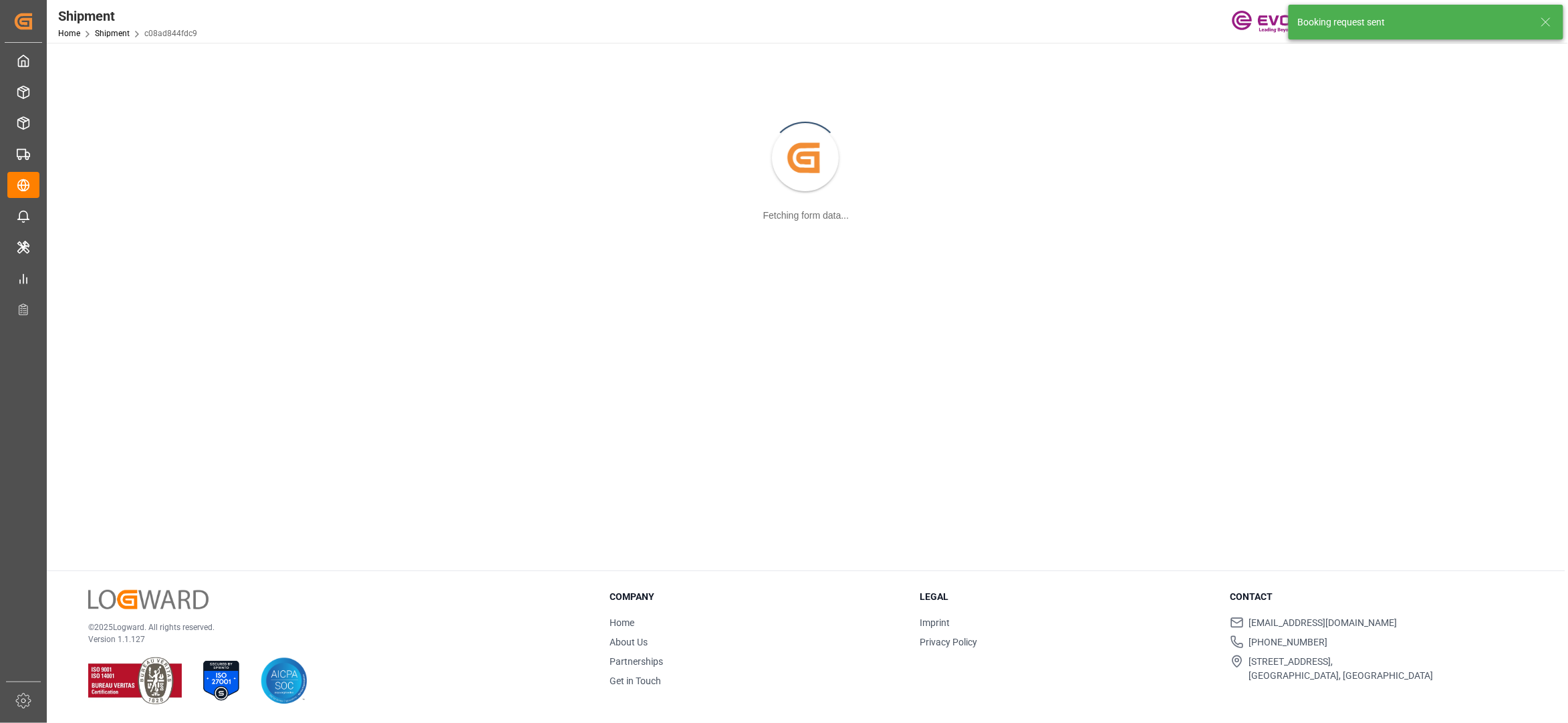
scroll to position [145, 0]
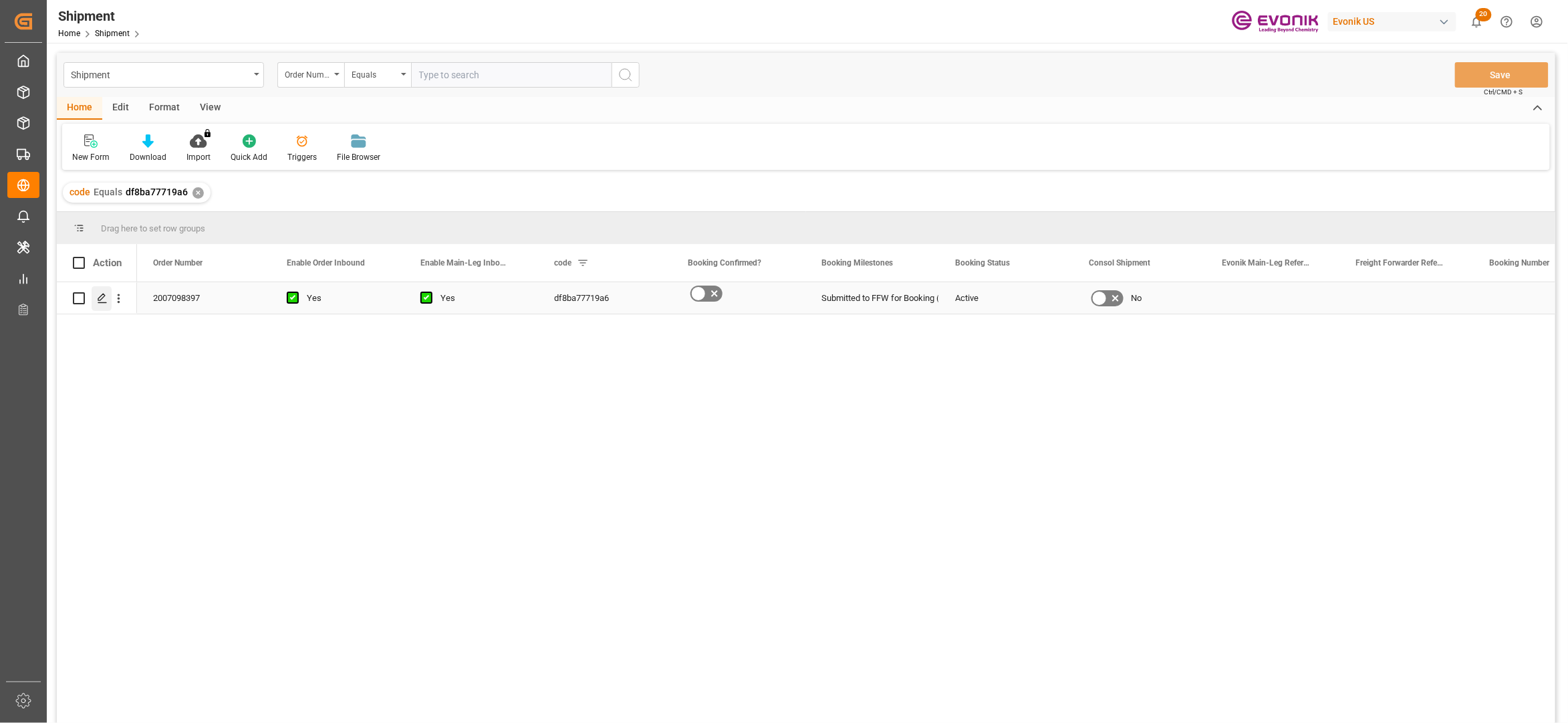
click at [103, 300] on icon "Press SPACE to select this row." at bounding box center [102, 298] width 11 height 11
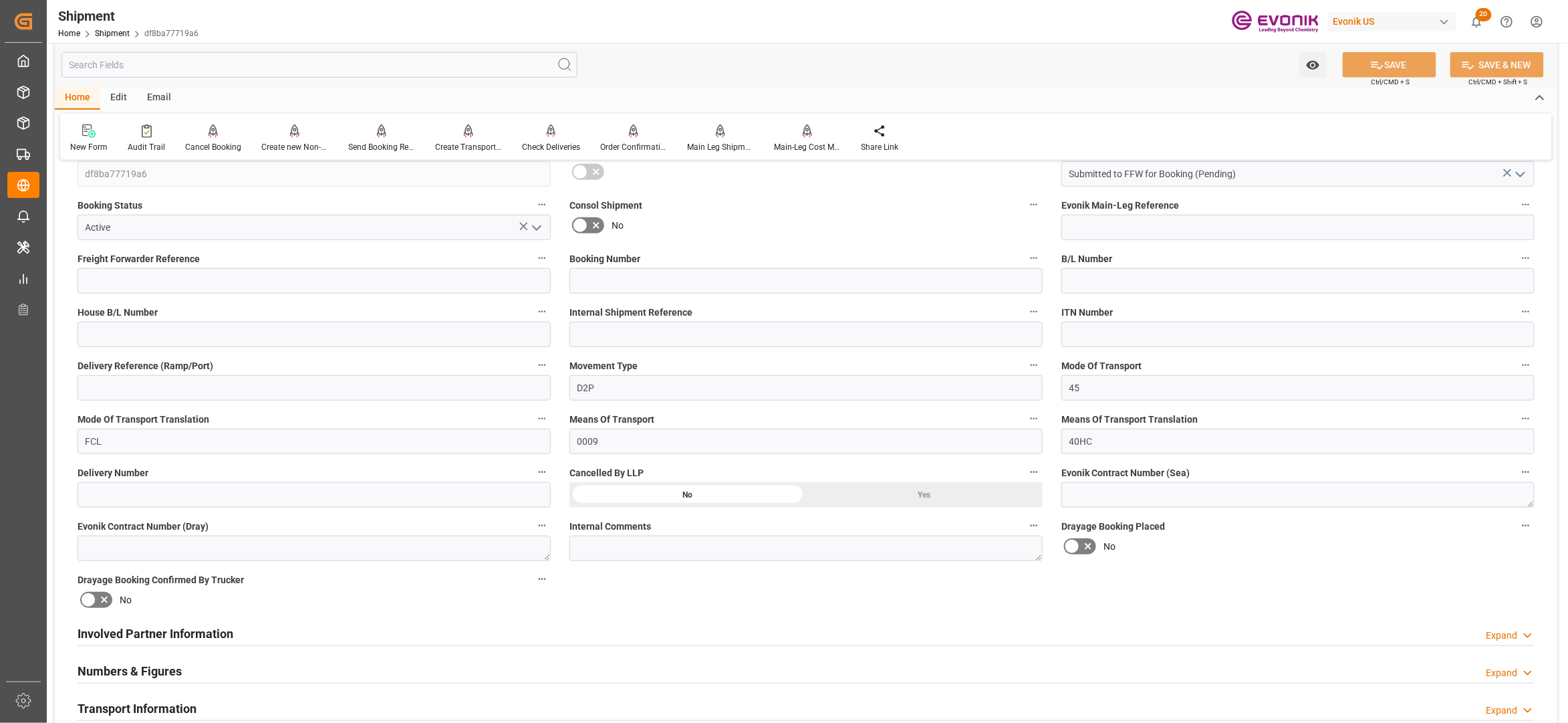
scroll to position [594, 0]
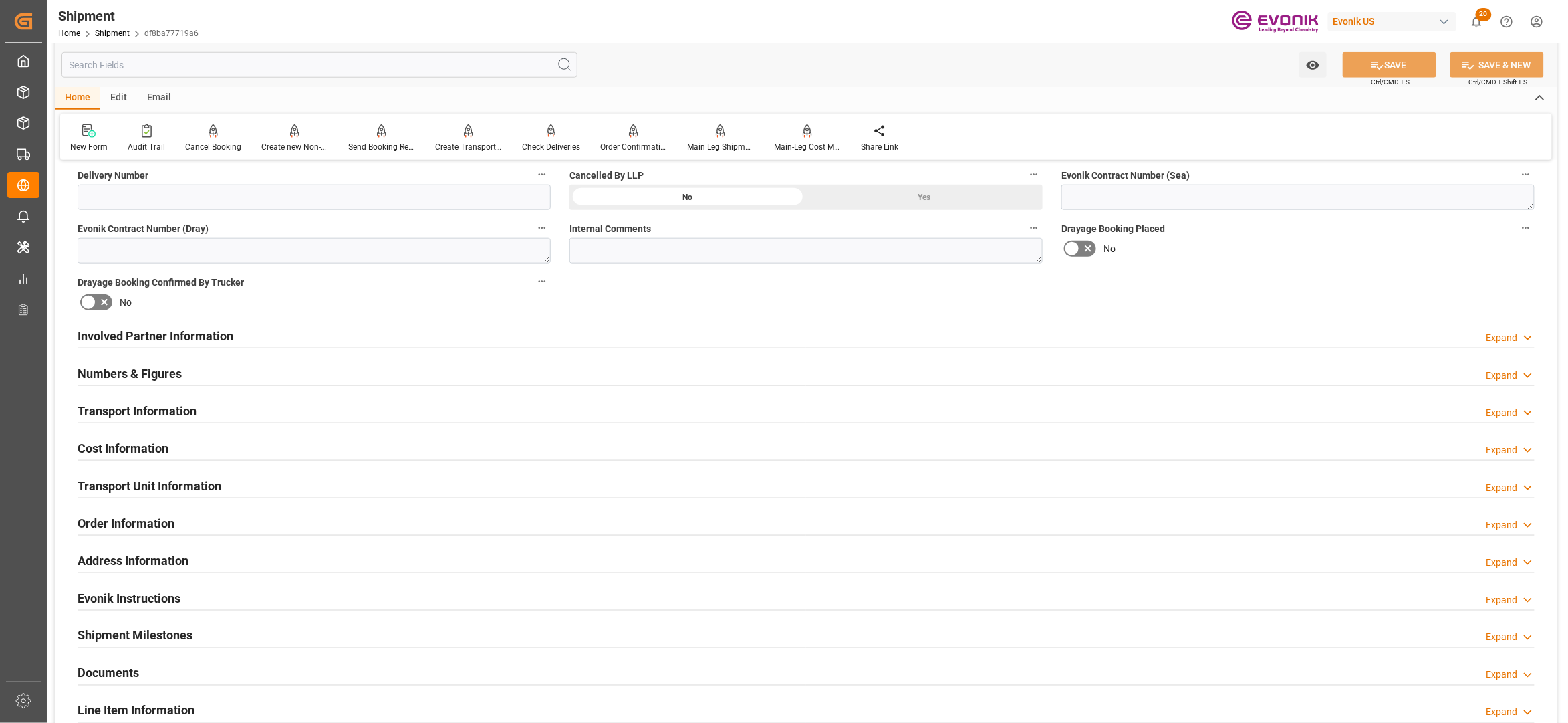
click at [736, 332] on div "Involved Partner Information Expand" at bounding box center [806, 335] width 1458 height 25
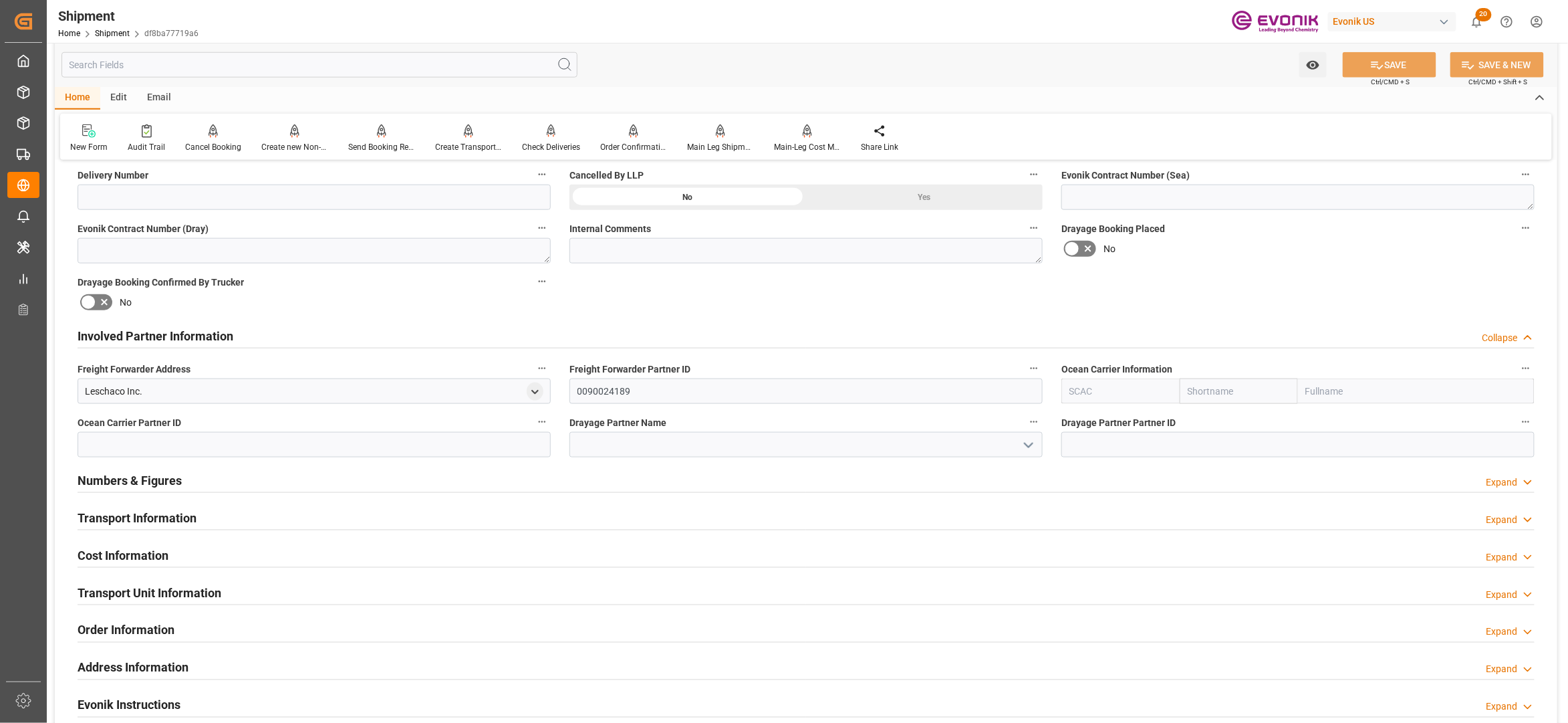
click at [1202, 397] on input "text" at bounding box center [1239, 391] width 118 height 25
type input "maersk"
click at [1205, 425] on b "Maersk" at bounding box center [1205, 421] width 32 height 11
type input "MAEU"
type input "Maersk"
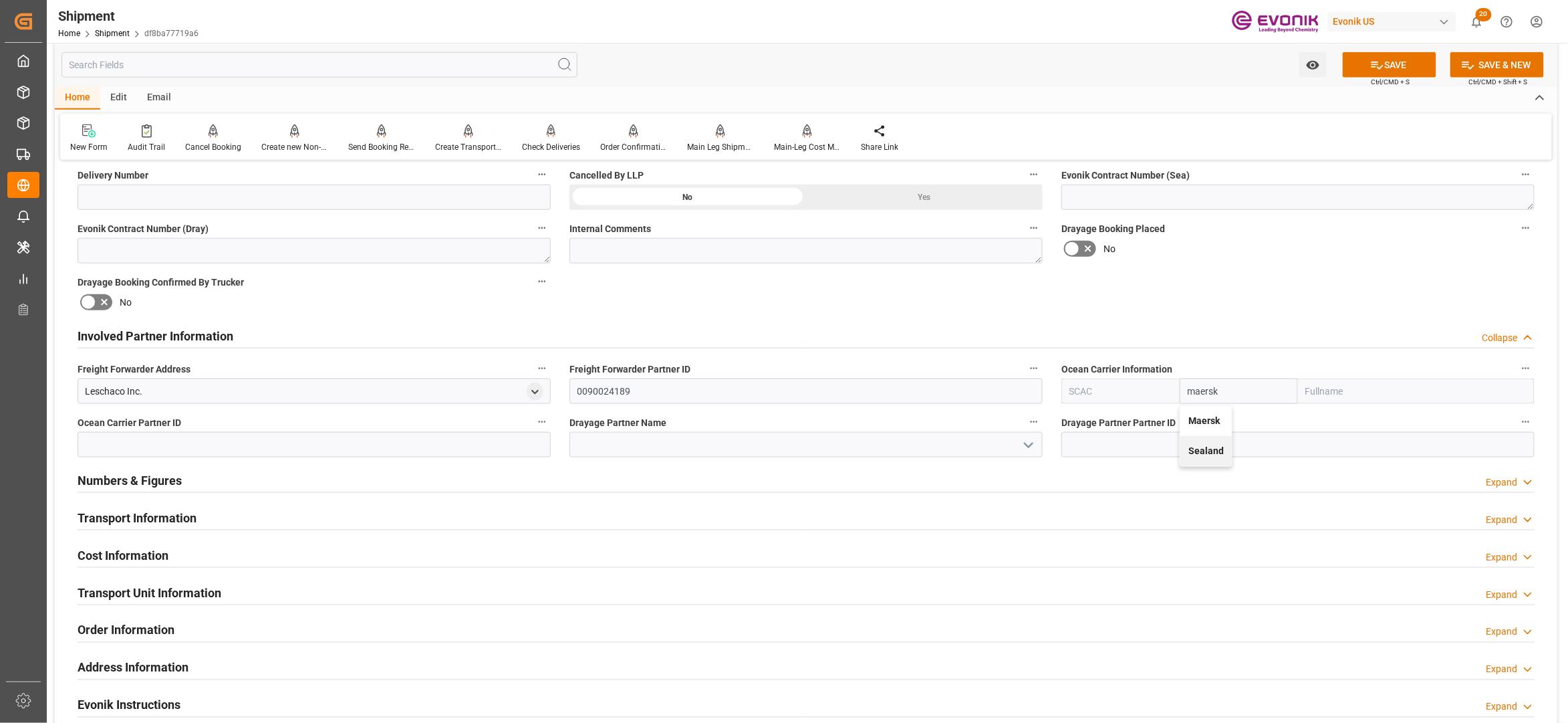
type input "Maersk Line AS"
type input "Maersk"
click at [1291, 257] on div "No" at bounding box center [1298, 248] width 473 height 21
click at [1391, 61] on button "SAVE" at bounding box center [1390, 65] width 94 height 25
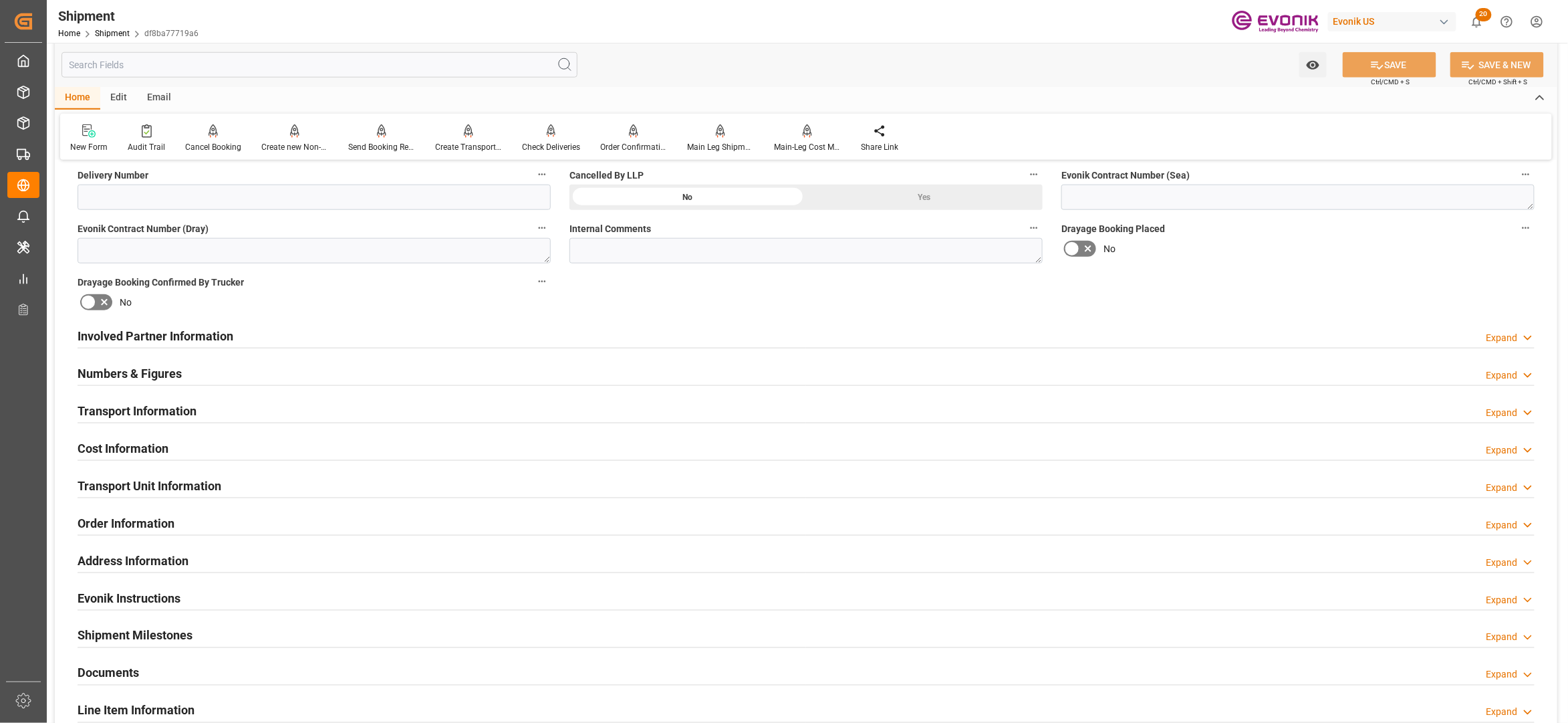
click at [663, 337] on div "Involved Partner Information Expand" at bounding box center [806, 335] width 1458 height 25
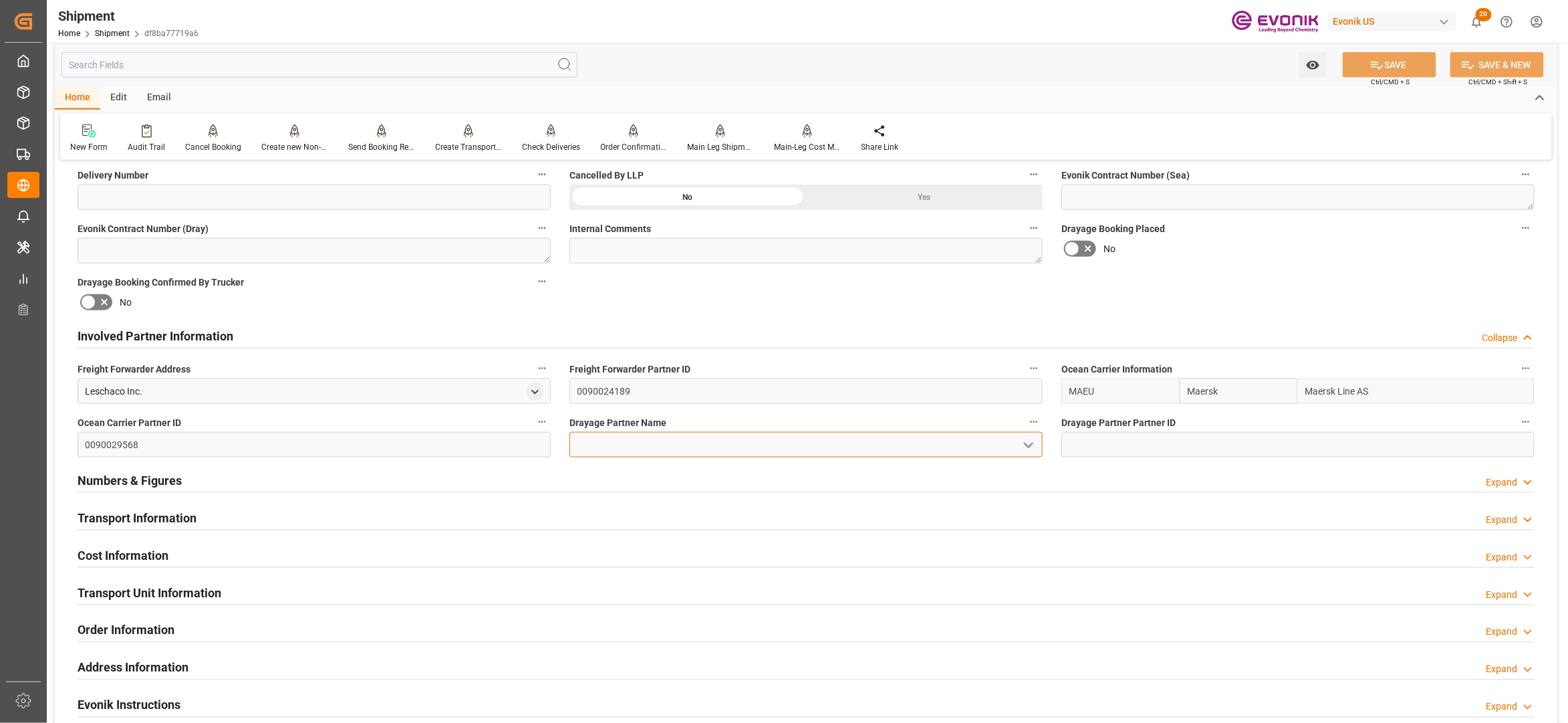
click at [609, 451] on input at bounding box center [806, 445] width 473 height 25
click at [657, 471] on div "Maersk Agency U S A Inc" at bounding box center [806, 475] width 472 height 30
type input "Maersk Agency U S A Inc"
click at [1245, 269] on div "Booking Confirmation Milestone Bar Collapse Submitted to FFW for Booking (Pendi…" at bounding box center [806, 322] width 1503 height 1489
click at [1400, 57] on button "SAVE" at bounding box center [1390, 65] width 94 height 25
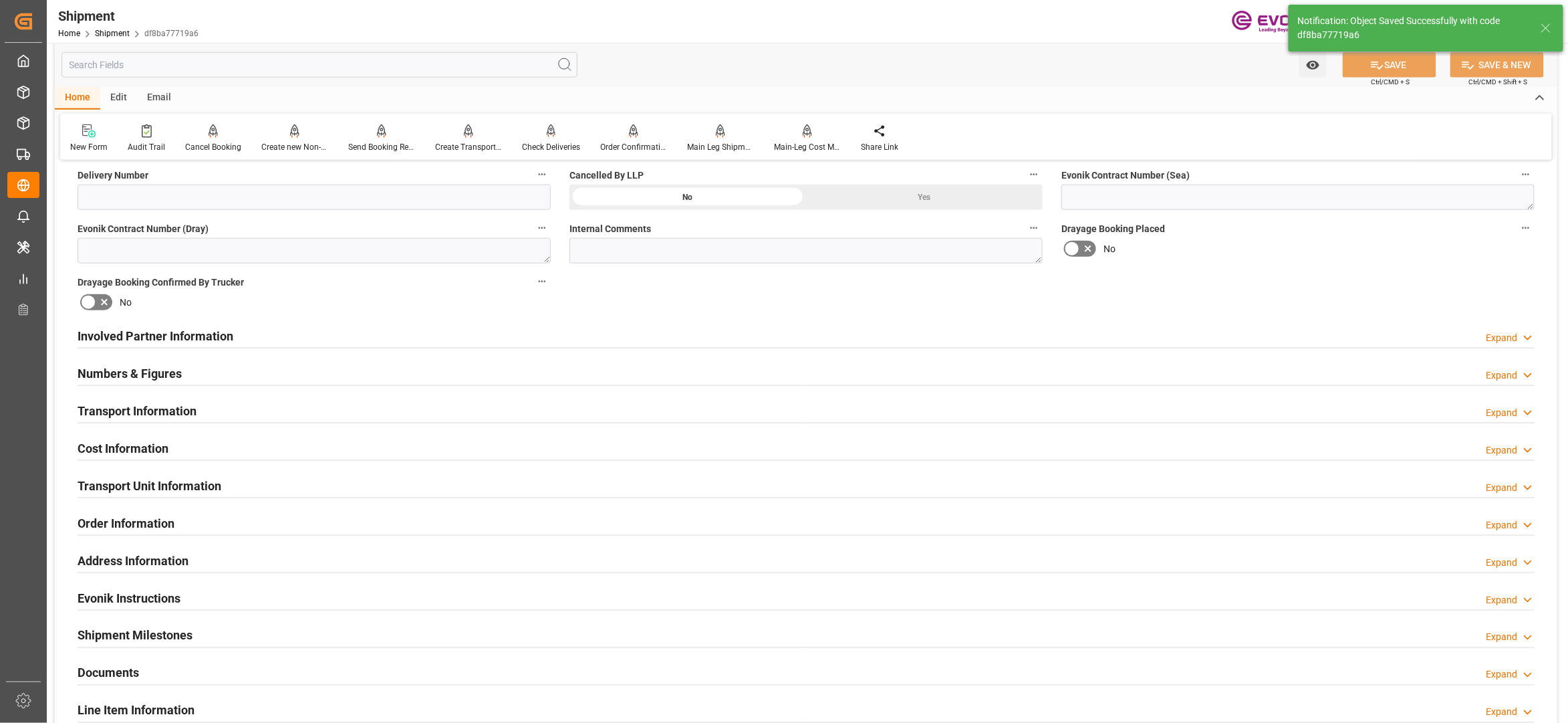
type input "0090029568"
drag, startPoint x: 688, startPoint y: 335, endPoint x: 661, endPoint y: 363, distance: 38.9
click at [691, 337] on div "Involved Partner Information Expand" at bounding box center [806, 335] width 1458 height 25
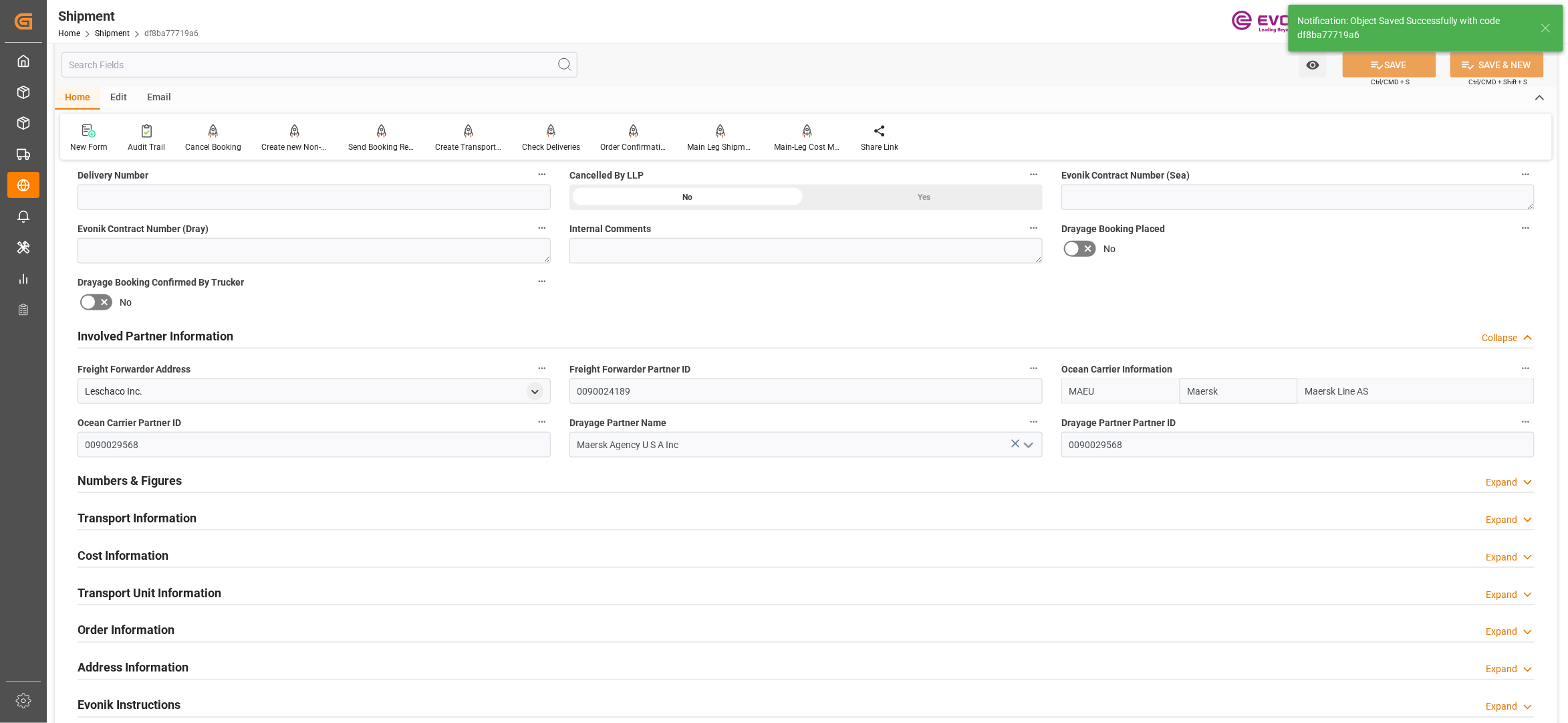
click at [571, 516] on div "Transport Information Expand" at bounding box center [806, 516] width 1458 height 25
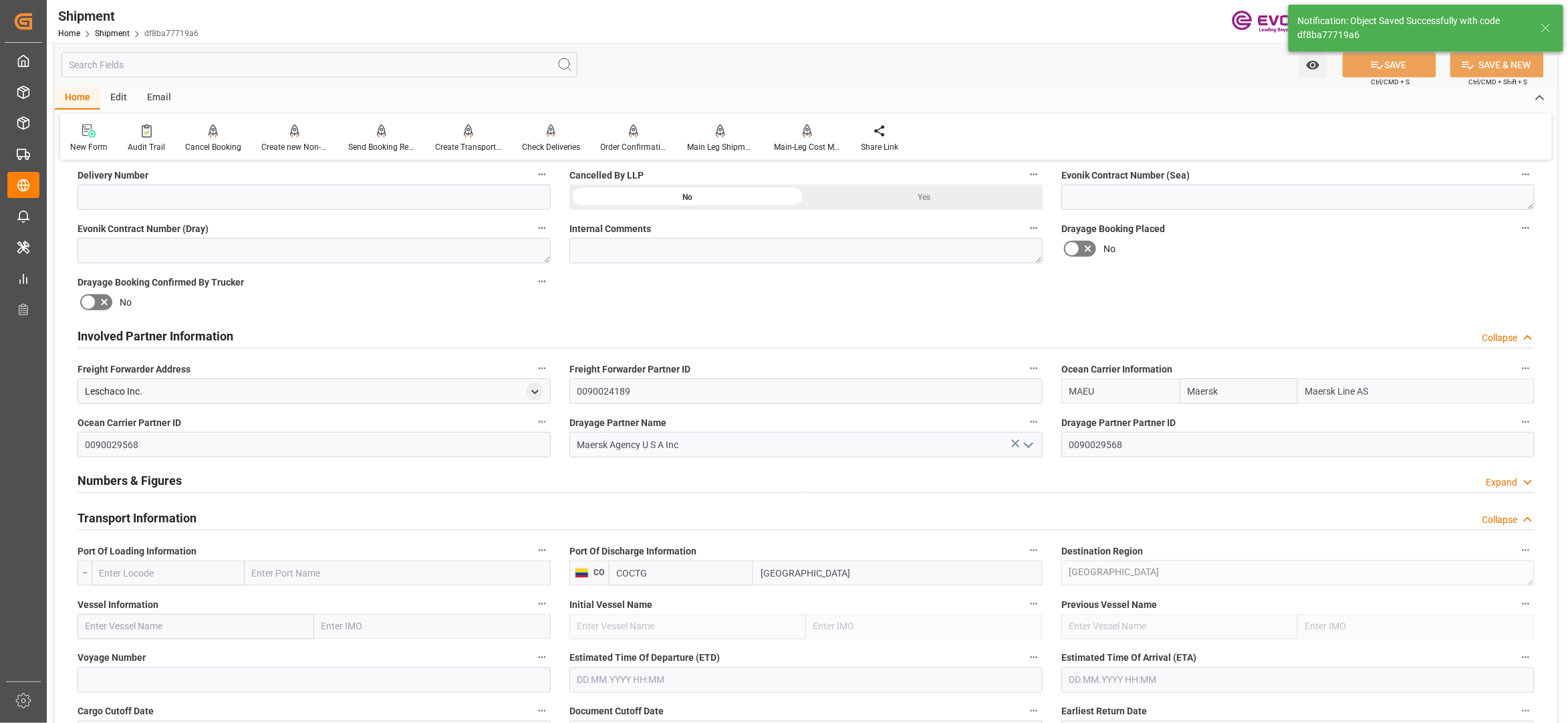
scroll to position [891, 0]
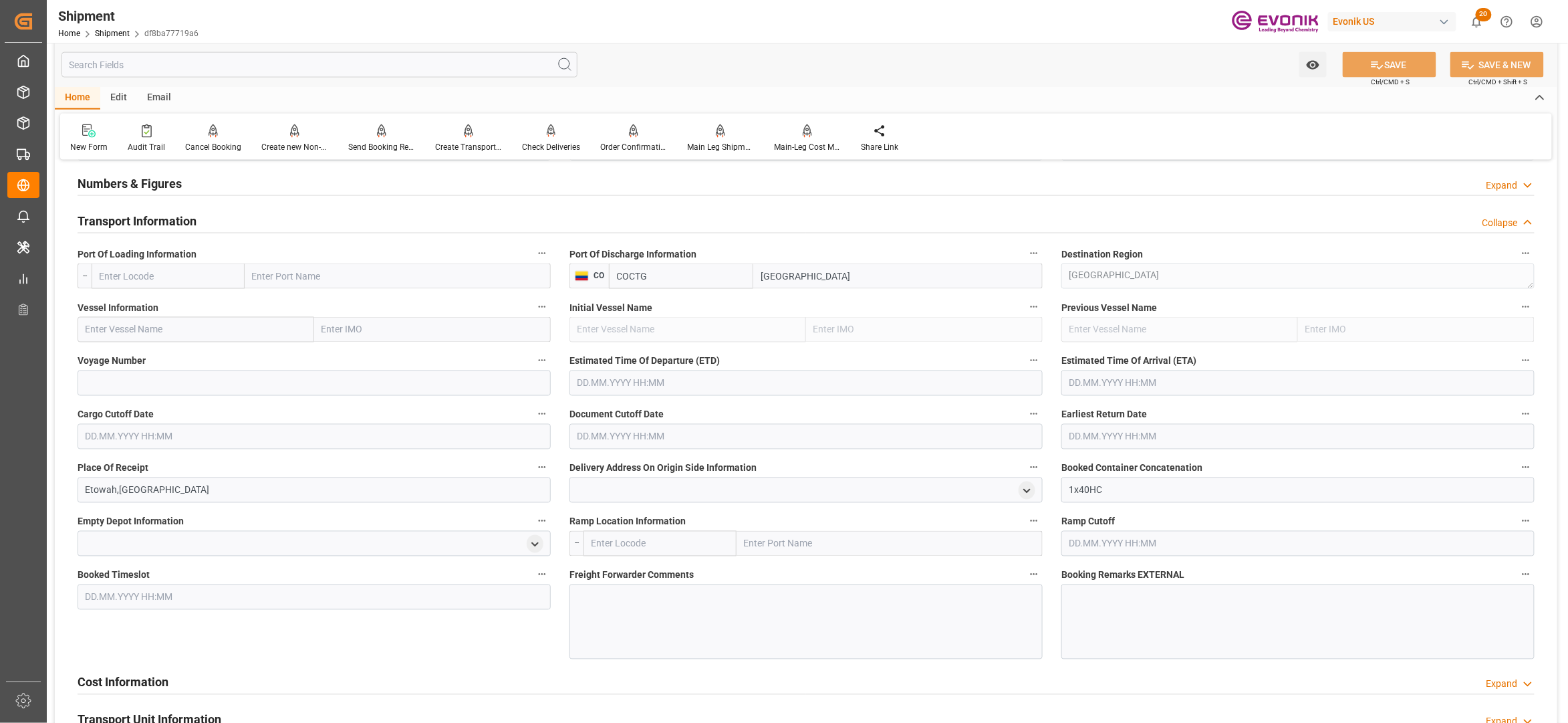
click at [162, 276] on input "text" at bounding box center [168, 276] width 153 height 25
click at [159, 330] on span "USSAV - Savannah" at bounding box center [137, 336] width 74 height 11
type input "USSAV"
type input "Savannah"
type input "USSAV"
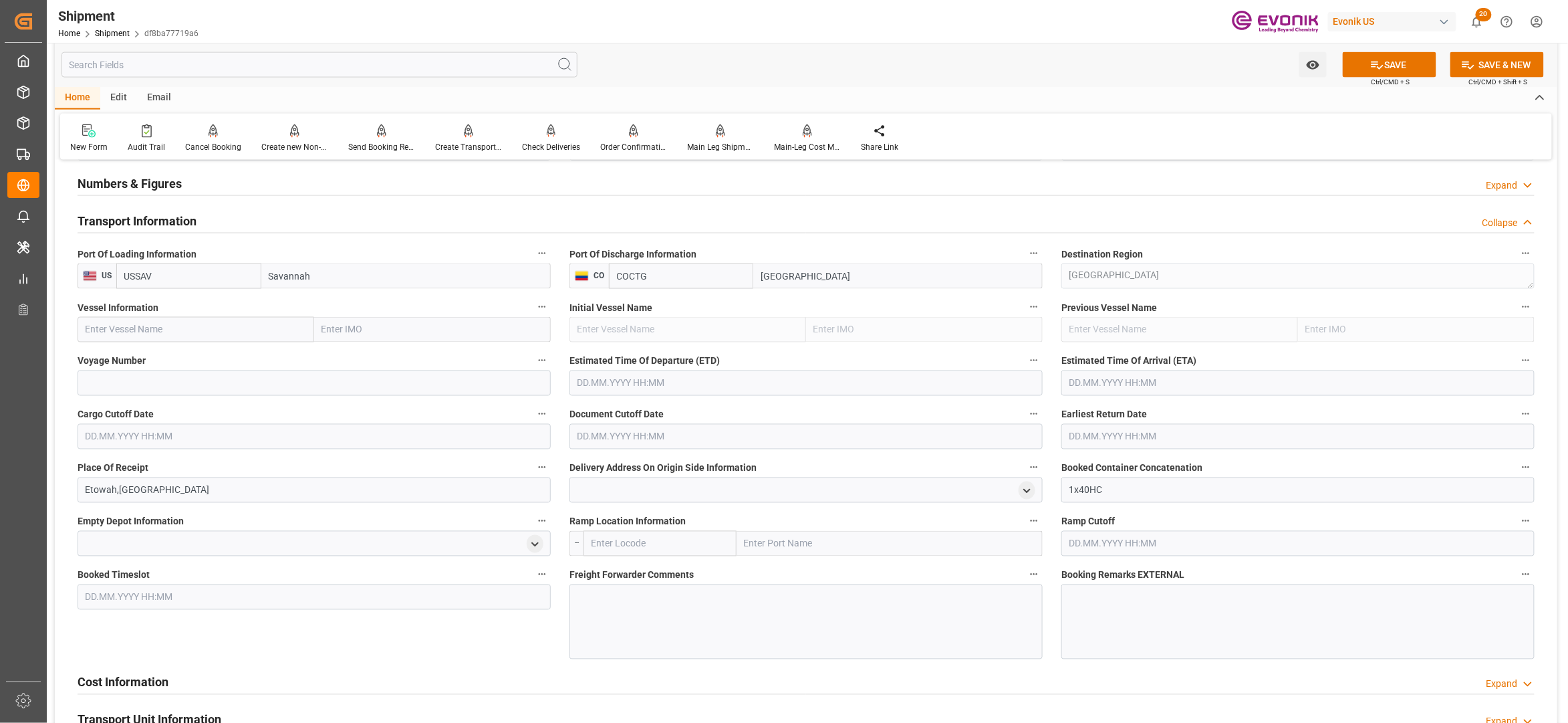
click at [220, 324] on input "text" at bounding box center [196, 330] width 237 height 25
paste input "POLAR COSTA RICA / 544S"
click at [199, 330] on input "POLAR COSTA RICA / 544S" at bounding box center [196, 330] width 237 height 25
click at [211, 352] on div "POLAR COSTA RICA - 9786786" at bounding box center [167, 360] width 179 height 30
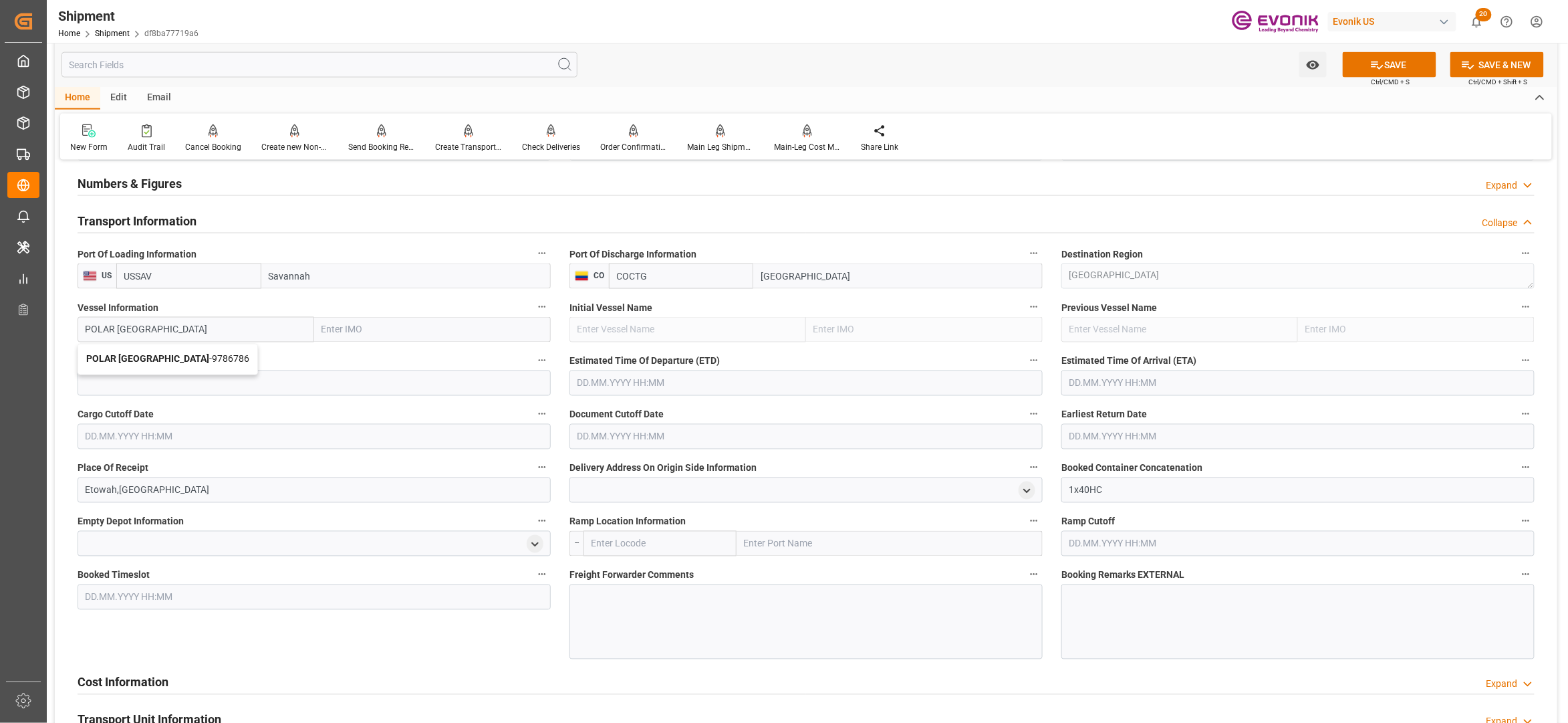
type input "POLAR COSTA RICA"
type input "9786786"
type input "POLAR COSTA RICA"
click at [234, 383] on input at bounding box center [314, 383] width 473 height 25
paste input "544S"
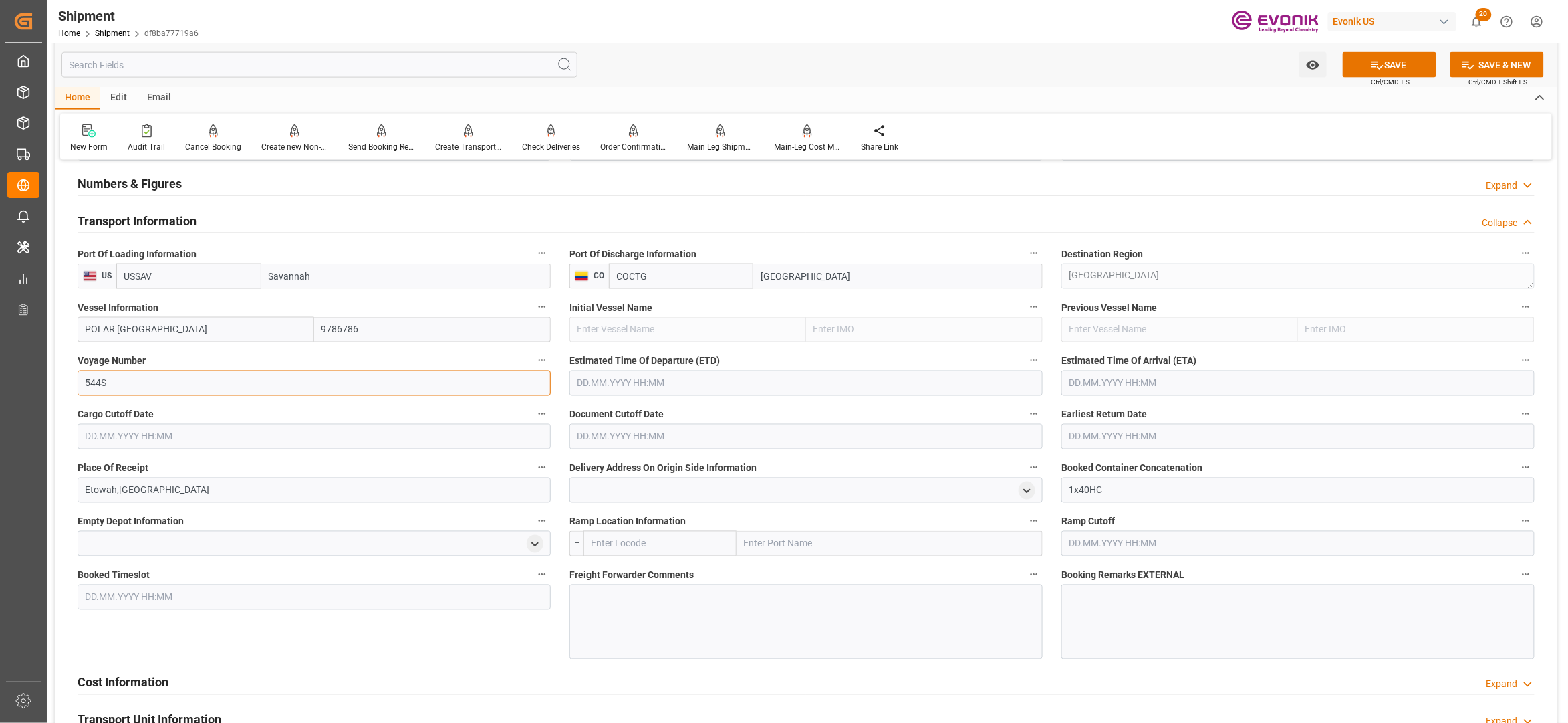
type input "544S"
click at [632, 381] on input "text" at bounding box center [806, 383] width 473 height 25
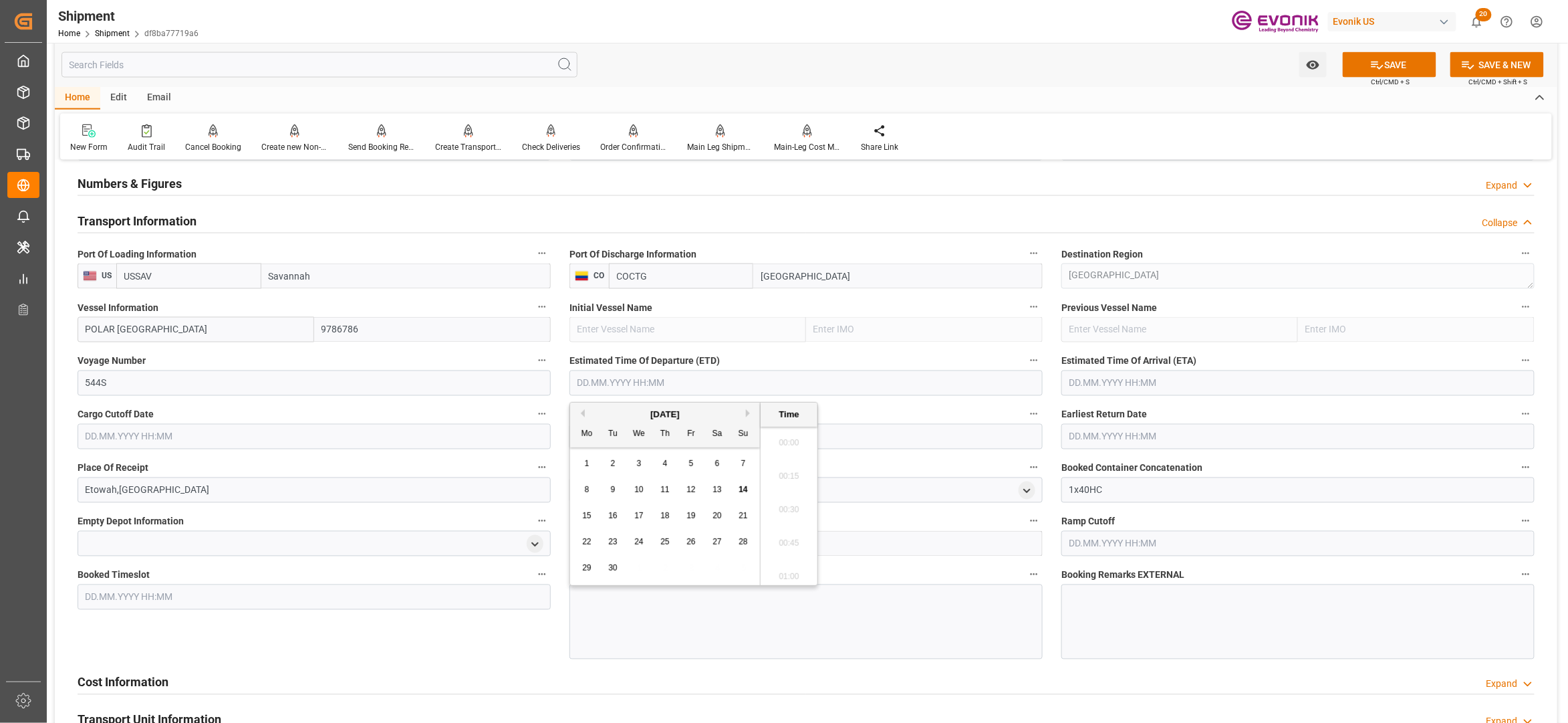
scroll to position [2979, 0]
click at [750, 416] on button "Next Month" at bounding box center [750, 413] width 8 height 8
click at [715, 465] on span "1" at bounding box center [717, 464] width 5 height 9
type input "[DATE] 00:00"
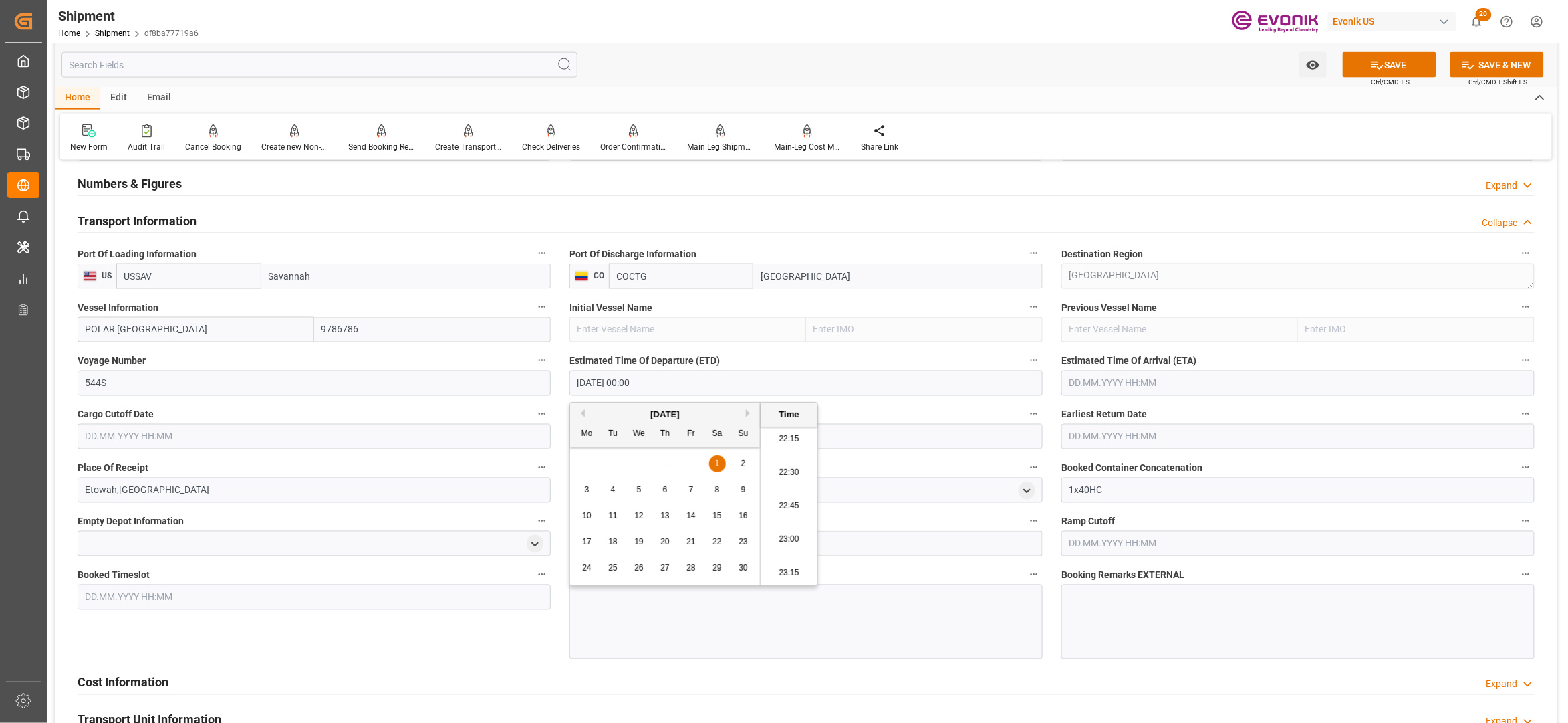
click at [1167, 381] on input "text" at bounding box center [1298, 383] width 473 height 25
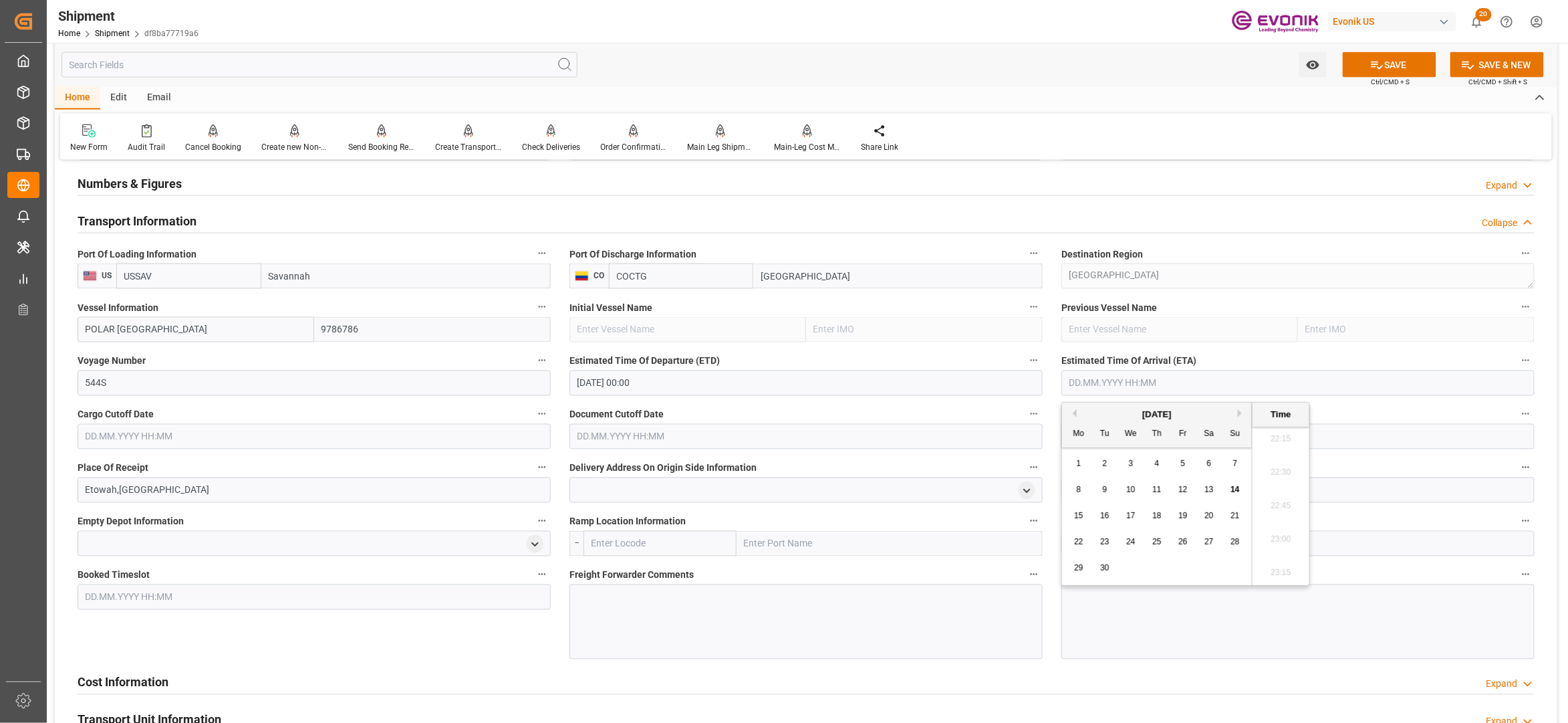
click at [1242, 416] on button "Next Month" at bounding box center [1242, 413] width 8 height 8
click at [1159, 486] on span "6" at bounding box center [1157, 490] width 5 height 9
type input "06.11.2025 00:00"
click at [374, 430] on input "text" at bounding box center [314, 437] width 473 height 25
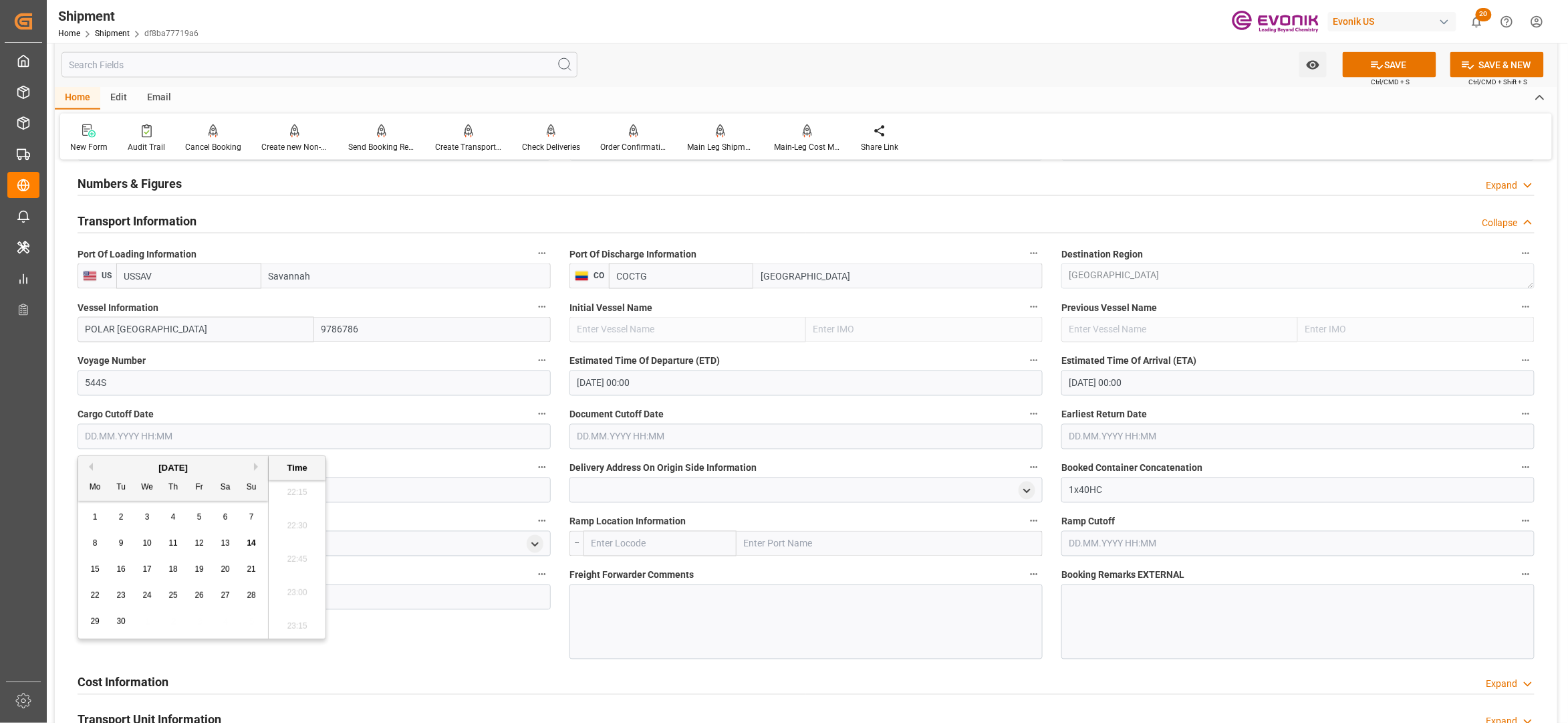
click at [258, 471] on div "September 2025" at bounding box center [173, 468] width 190 height 13
click at [257, 468] on button "Next Month" at bounding box center [258, 467] width 8 height 8
click at [196, 565] on div "17" at bounding box center [199, 569] width 17 height 16
type input "17.10.2025 00:00"
click at [694, 454] on div "Delivery Address On Origin Side Information" at bounding box center [806, 481] width 492 height 54
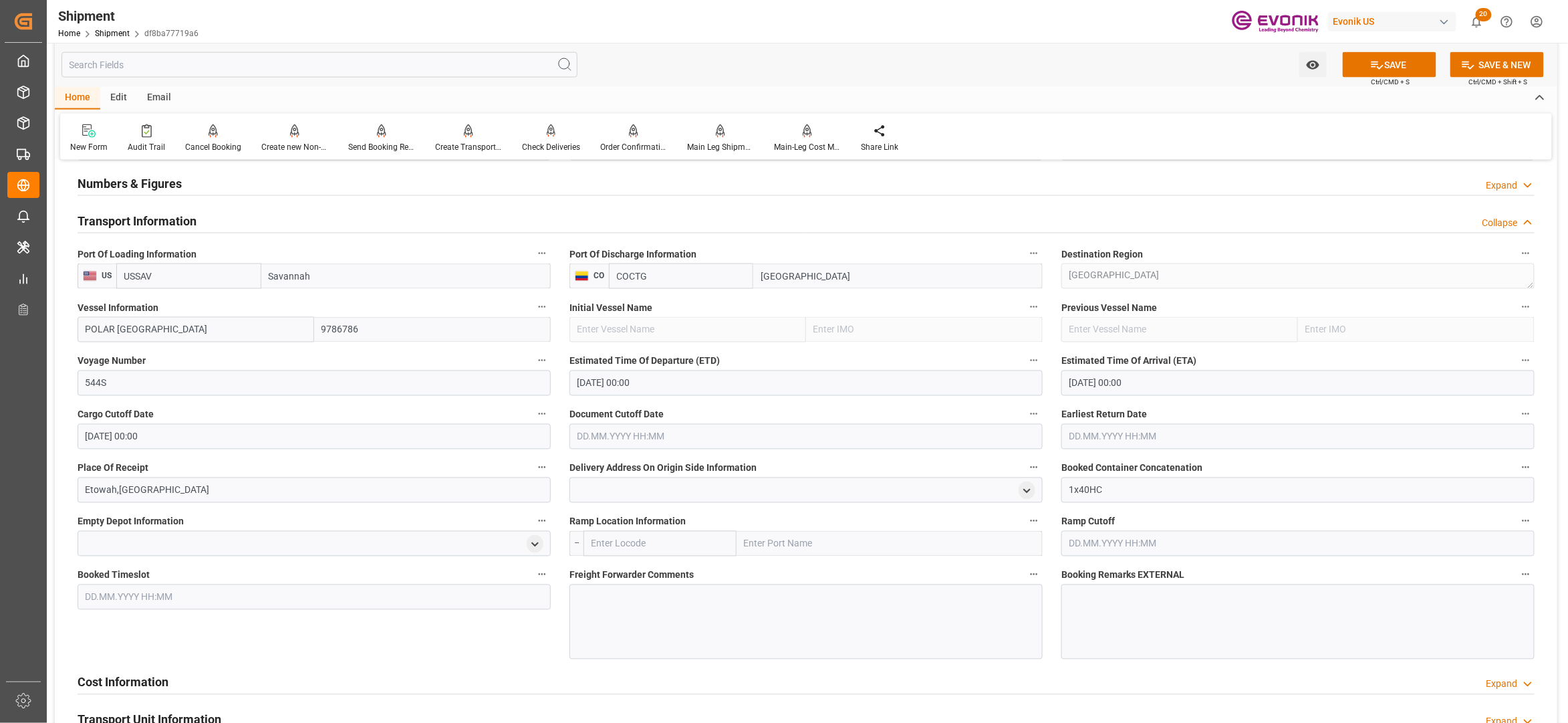
click at [696, 434] on input "text" at bounding box center [806, 437] width 473 height 25
click at [750, 465] on button "Next Month" at bounding box center [750, 467] width 8 height 8
click at [690, 571] on span "17" at bounding box center [691, 569] width 9 height 9
type input "17.10.2025 00:00"
click at [1166, 437] on input "text" at bounding box center [1298, 437] width 473 height 25
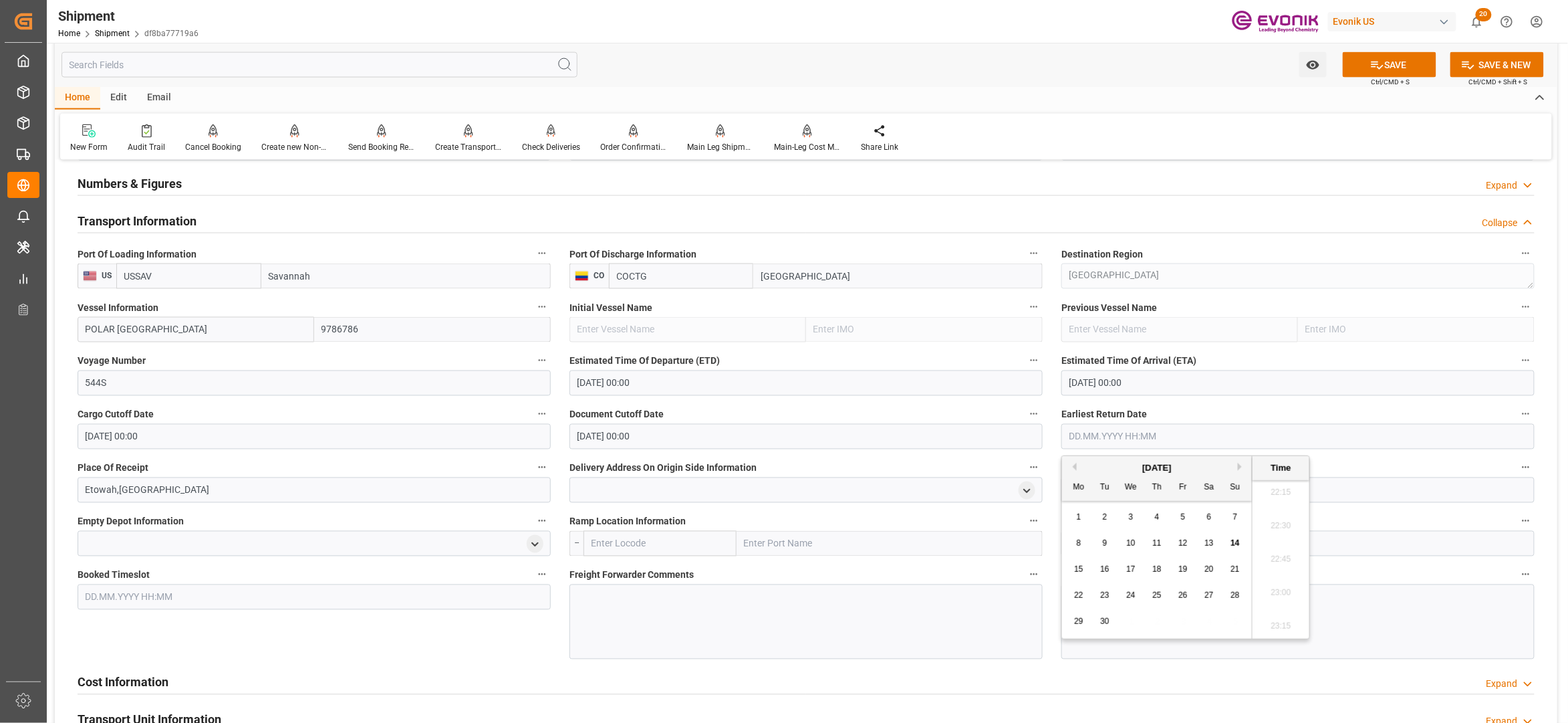
click at [1239, 468] on button "Next Month" at bounding box center [1242, 467] width 8 height 8
click at [1185, 570] on span "17" at bounding box center [1183, 569] width 9 height 9
type input "17.10.2025 00:00"
click at [513, 632] on div "Booked Timeslot" at bounding box center [314, 612] width 492 height 103
click at [1375, 59] on icon at bounding box center [1377, 65] width 14 height 14
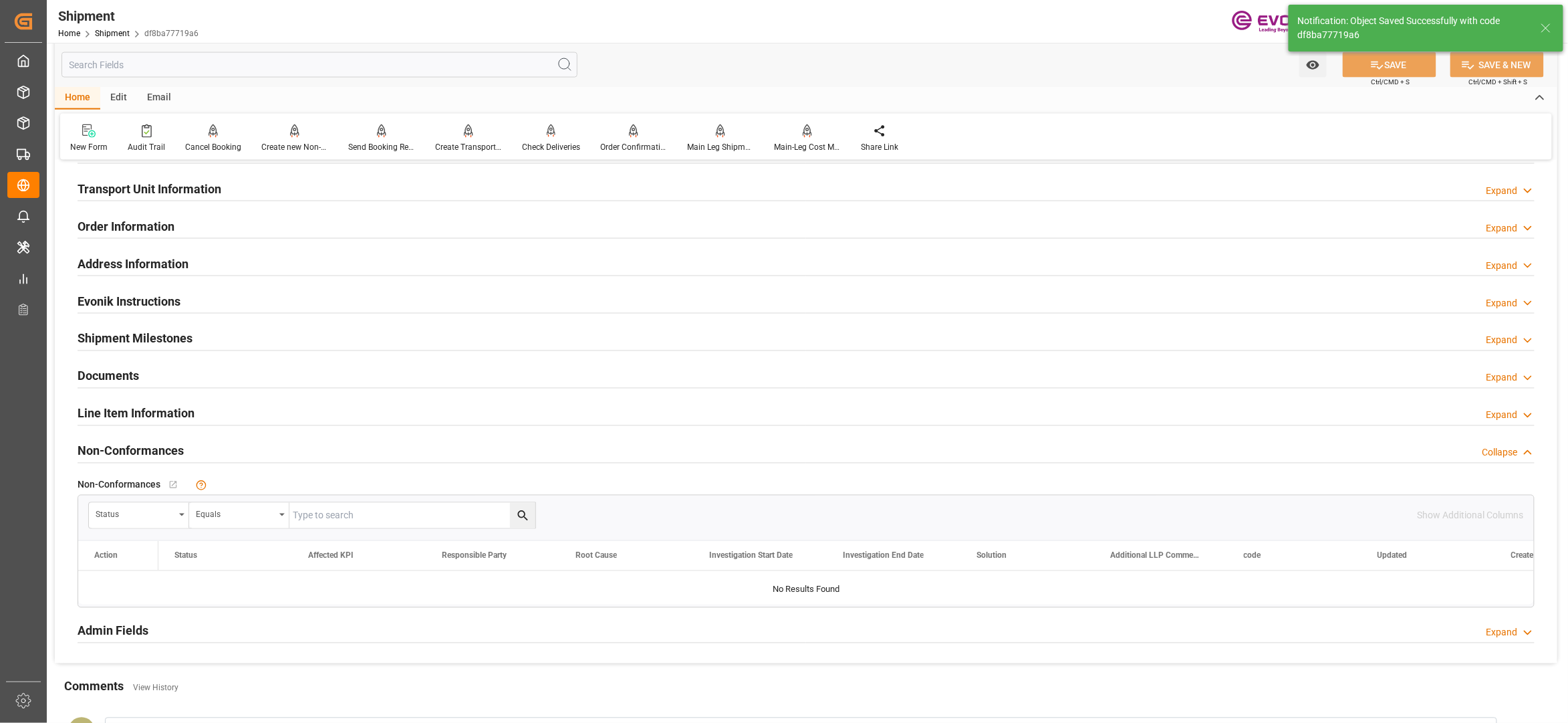
scroll to position [594, 0]
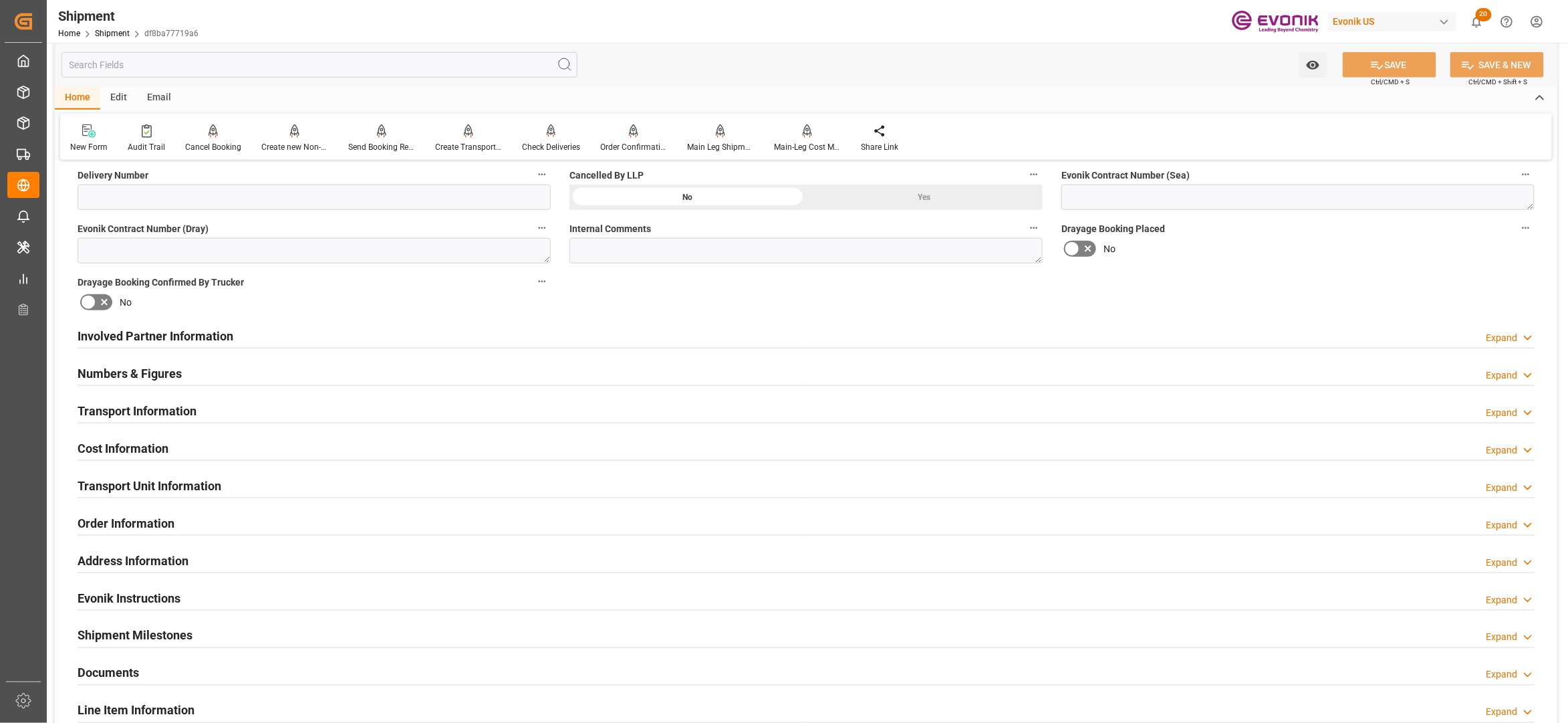
click at [363, 447] on div "Cost Information Expand" at bounding box center [806, 447] width 1458 height 25
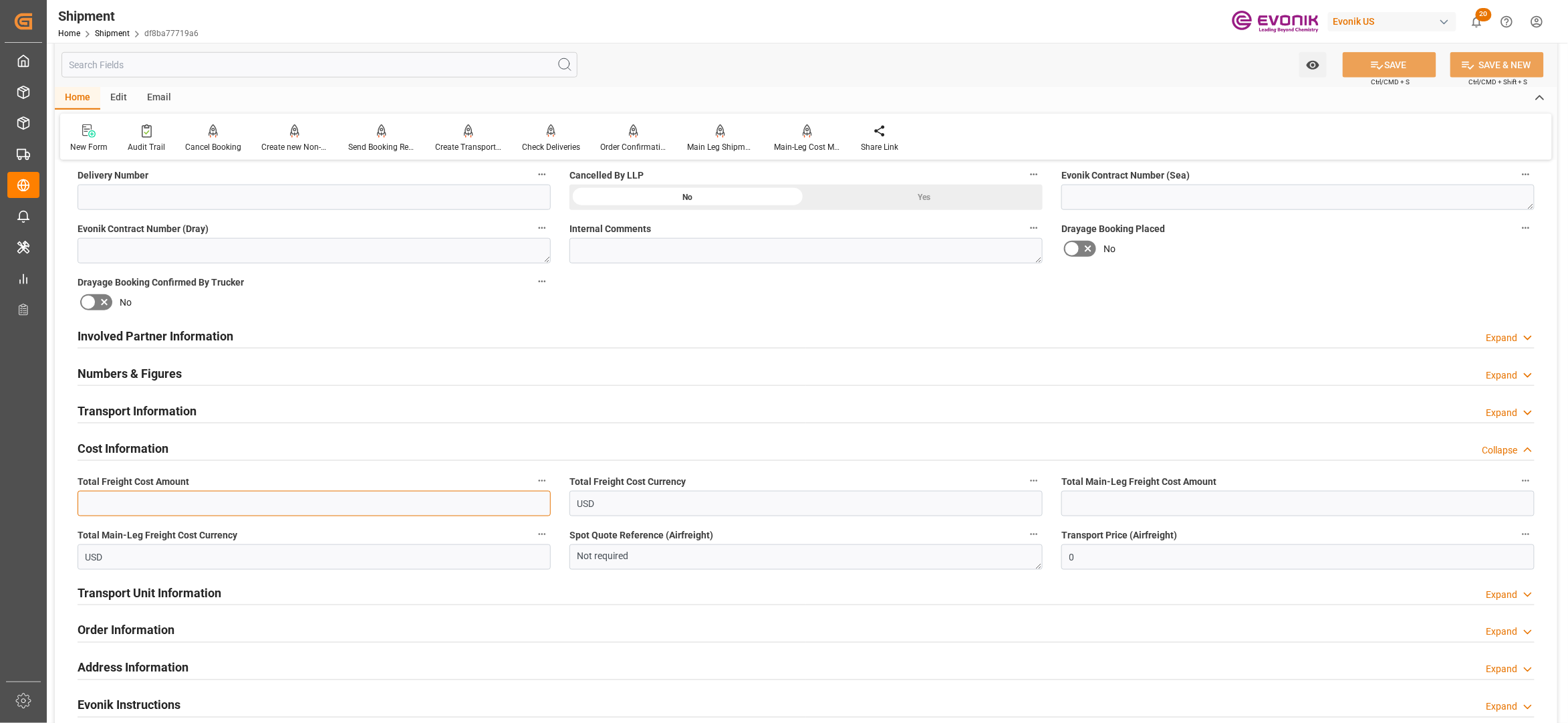
click at [262, 499] on input "text" at bounding box center [314, 503] width 473 height 25
paste input "text"
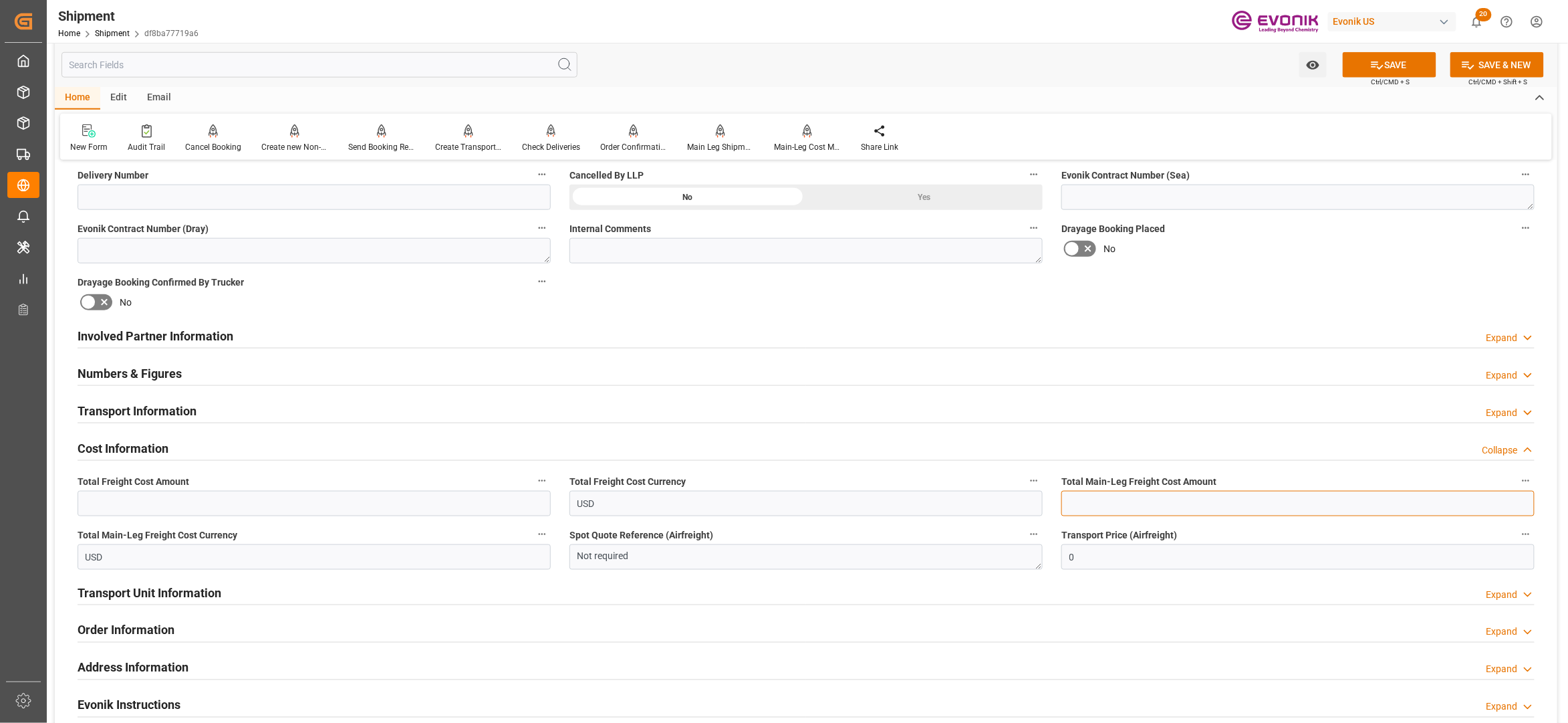
click at [1103, 506] on input "text" at bounding box center [1298, 503] width 473 height 25
paste input "text"
click at [1246, 276] on div "Booking Confirmation Milestone Bar Collapse Submitted to FFW for Booking (Pendi…" at bounding box center [806, 322] width 1503 height 1489
click at [359, 498] on input "text" at bounding box center [314, 503] width 473 height 25
type input "2045"
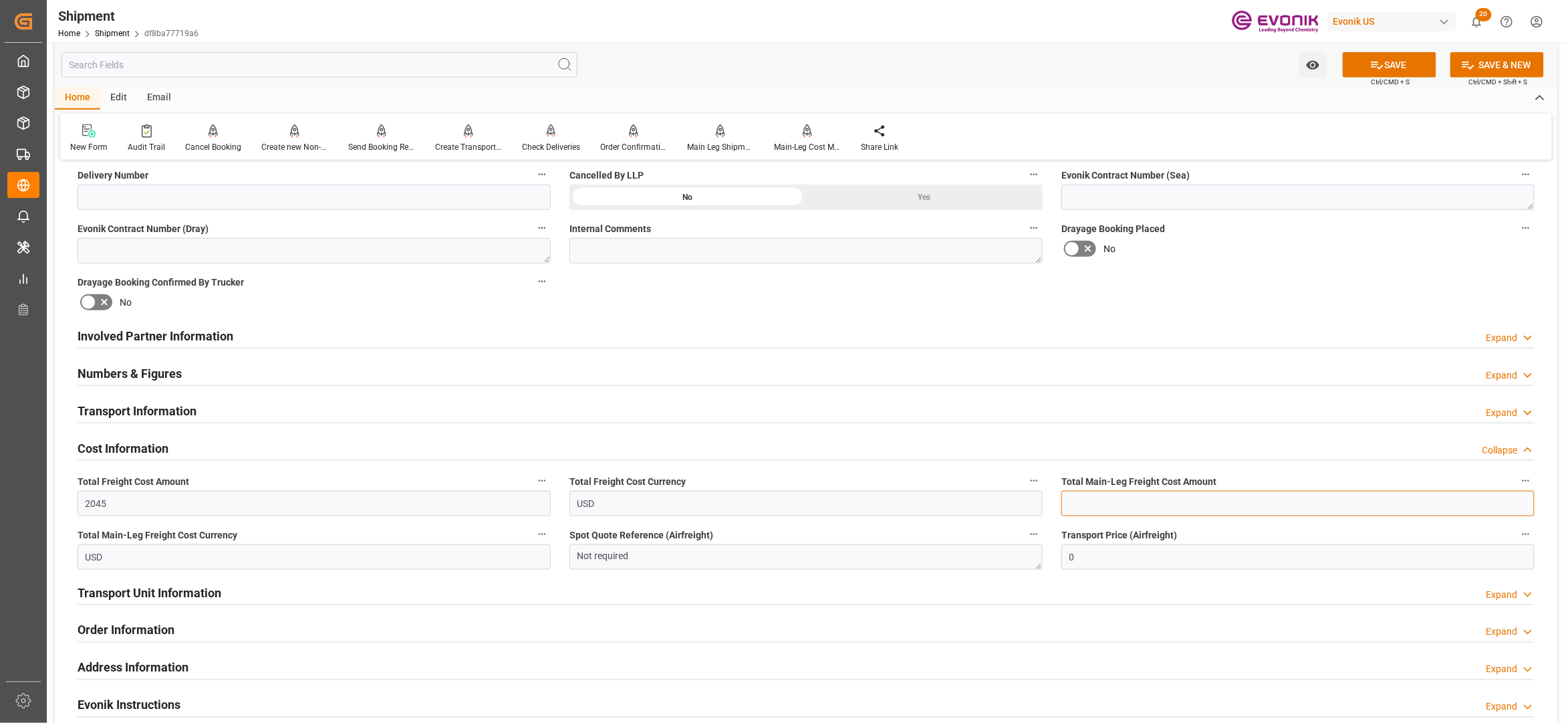
click at [1137, 503] on input "text" at bounding box center [1298, 503] width 473 height 25
type input "2045"
click at [1281, 308] on div "Booking Confirmation Milestone Bar Collapse Submitted to FFW for Booking (Pendi…" at bounding box center [806, 322] width 1503 height 1489
click at [1406, 73] on button "SAVE" at bounding box center [1390, 65] width 94 height 25
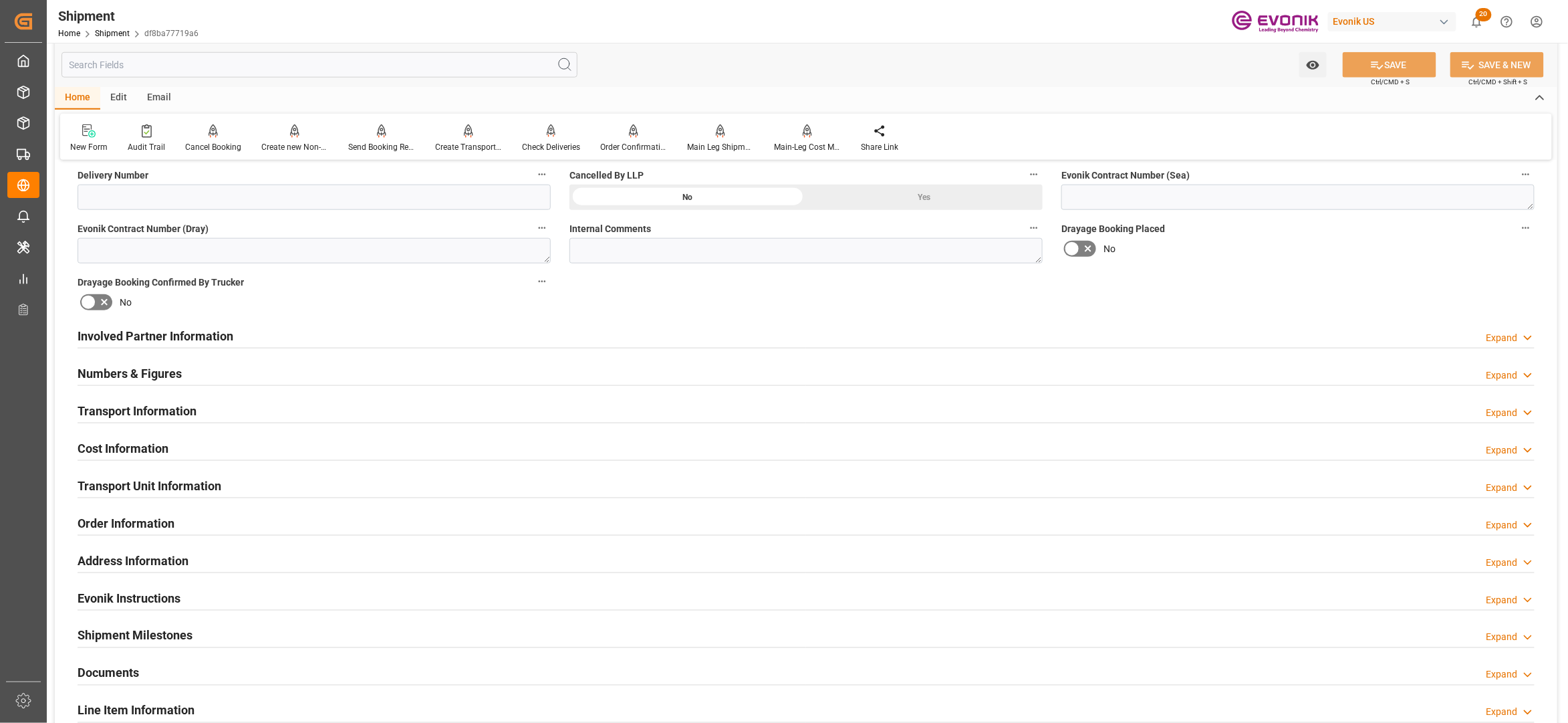
click at [640, 341] on div "Involved Partner Information Expand" at bounding box center [806, 335] width 1458 height 25
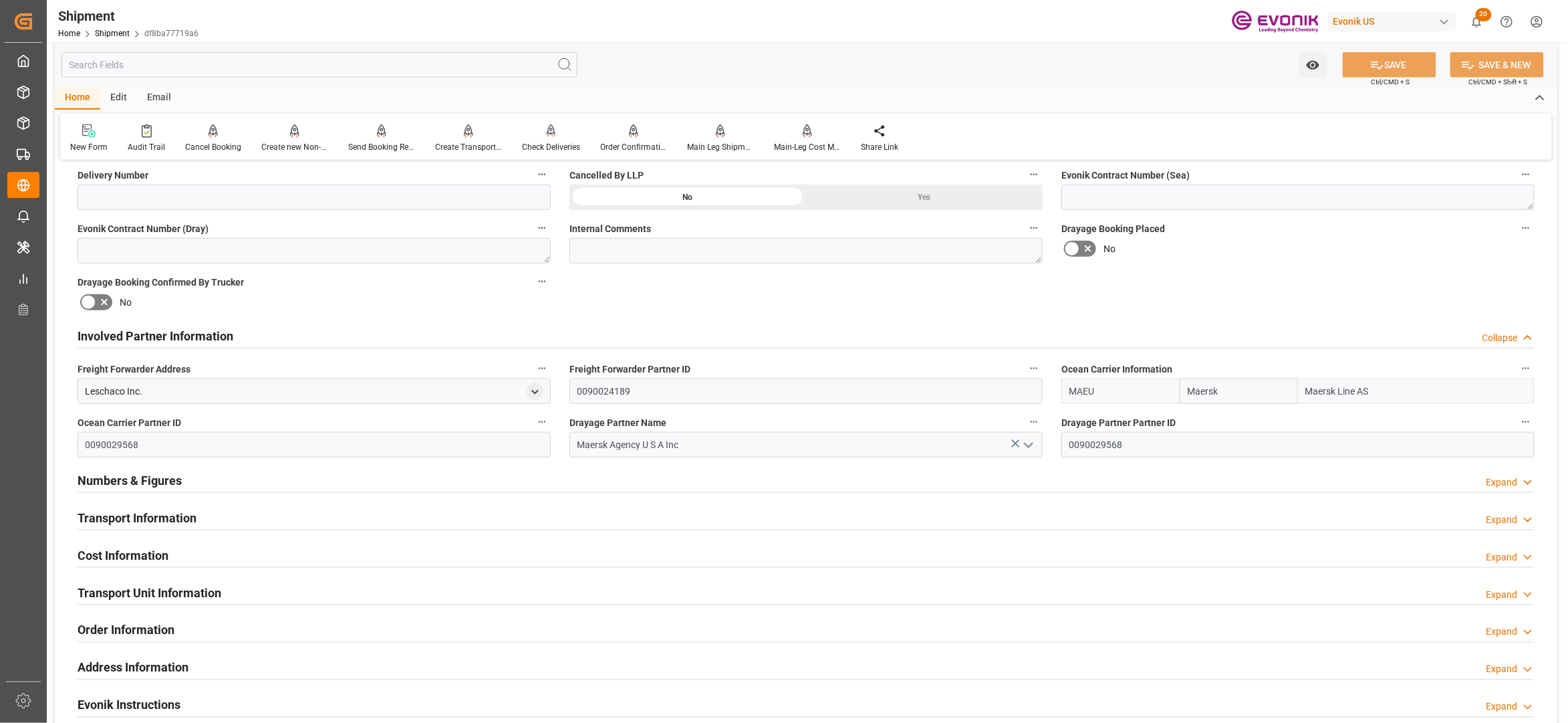
click at [586, 519] on div "Transport Information Expand" at bounding box center [806, 516] width 1458 height 25
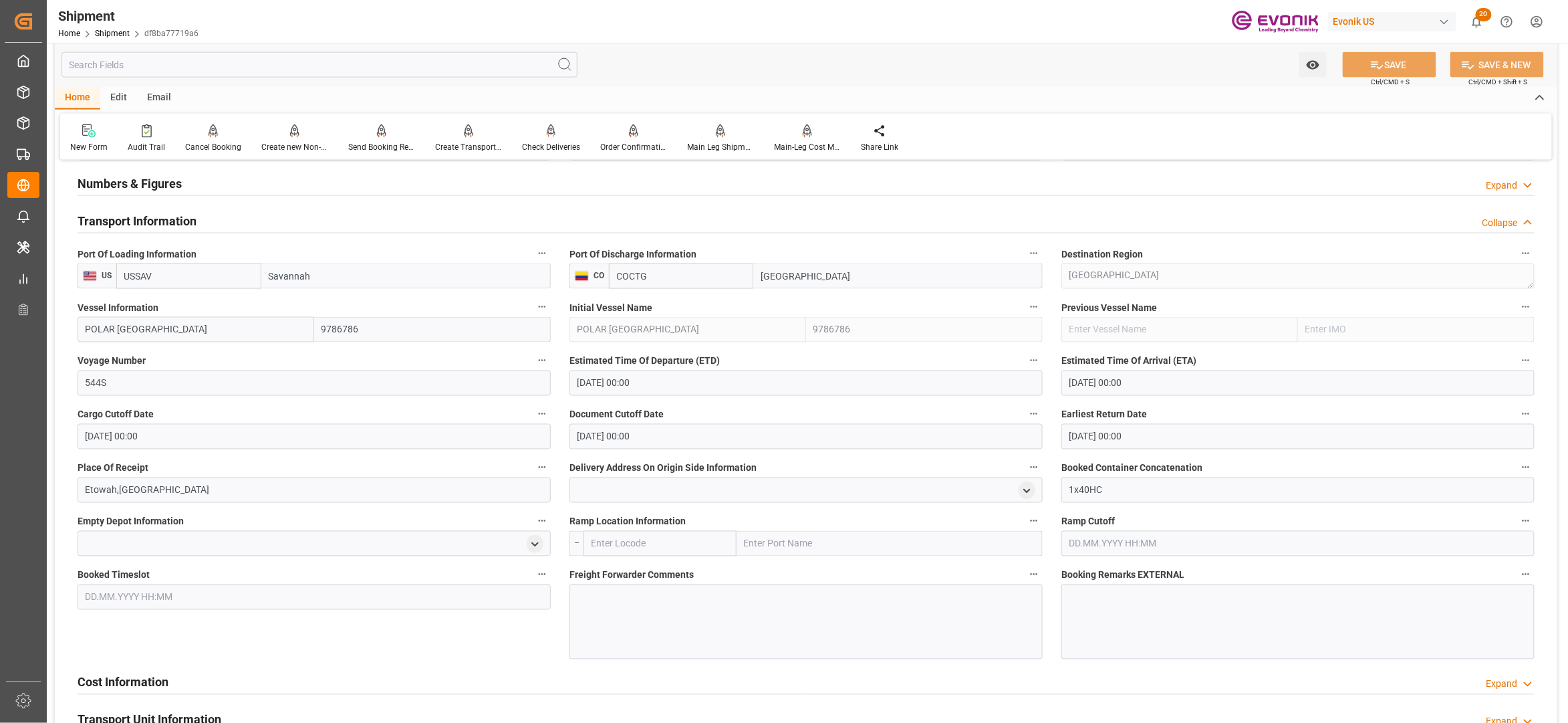
scroll to position [1188, 0]
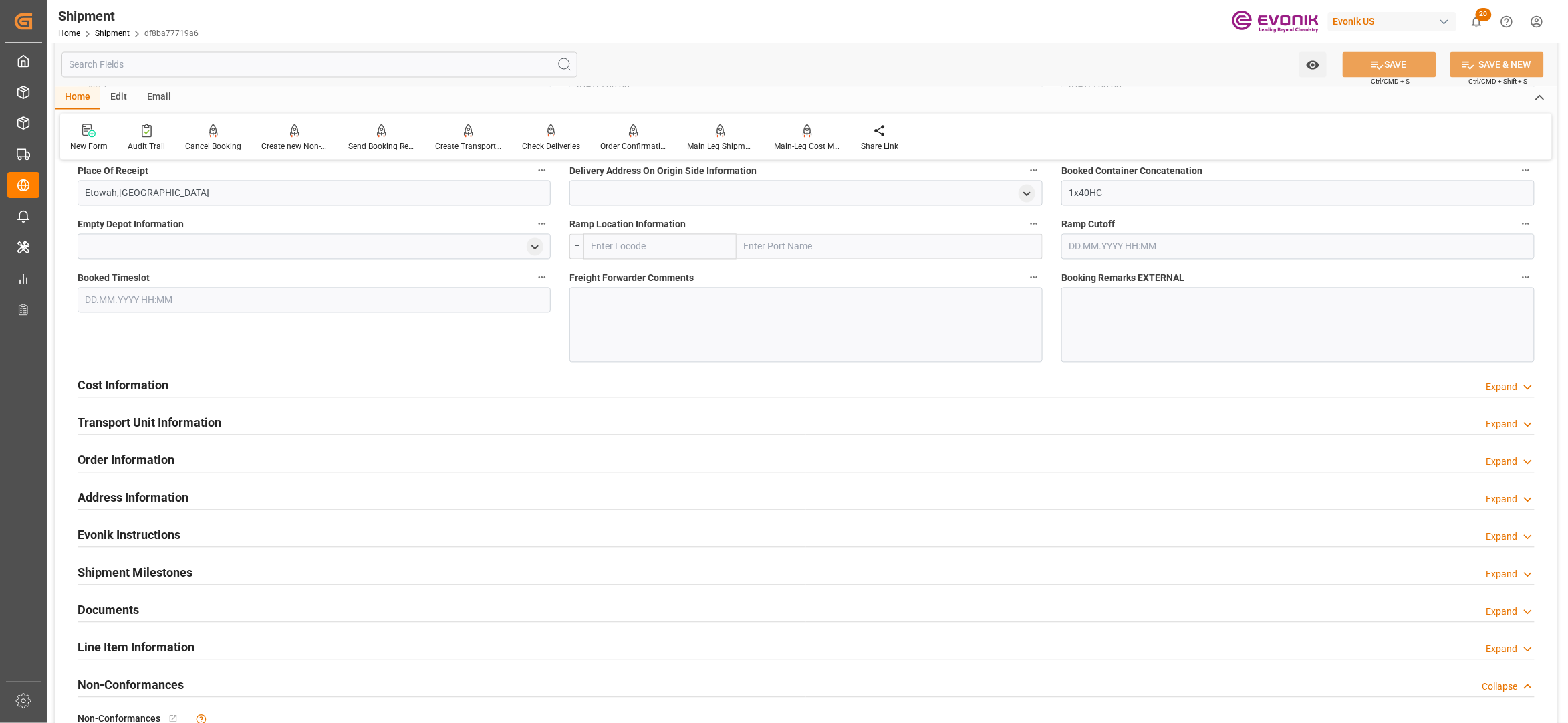
click at [608, 386] on div "Cost Information Expand" at bounding box center [806, 384] width 1458 height 25
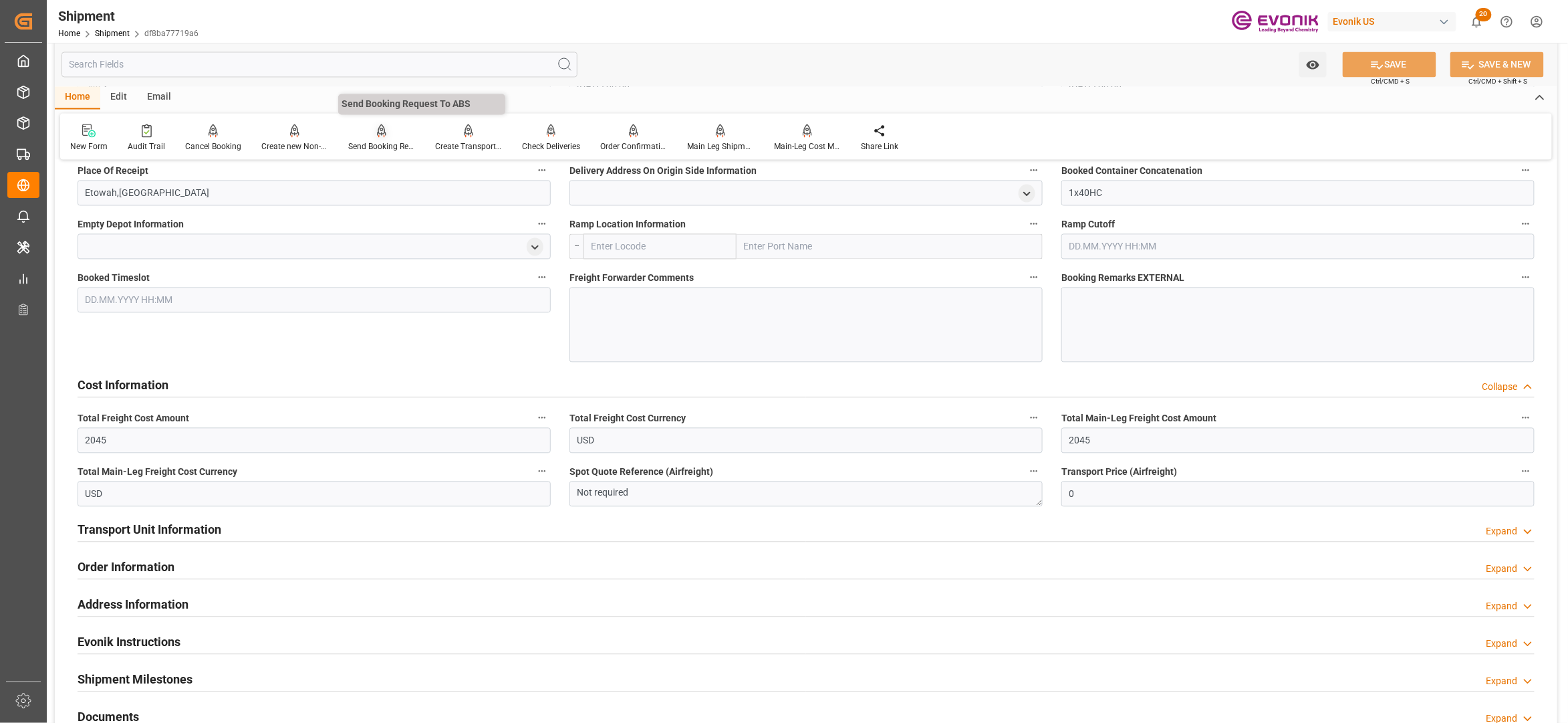
click at [382, 135] on icon at bounding box center [382, 130] width 9 height 11
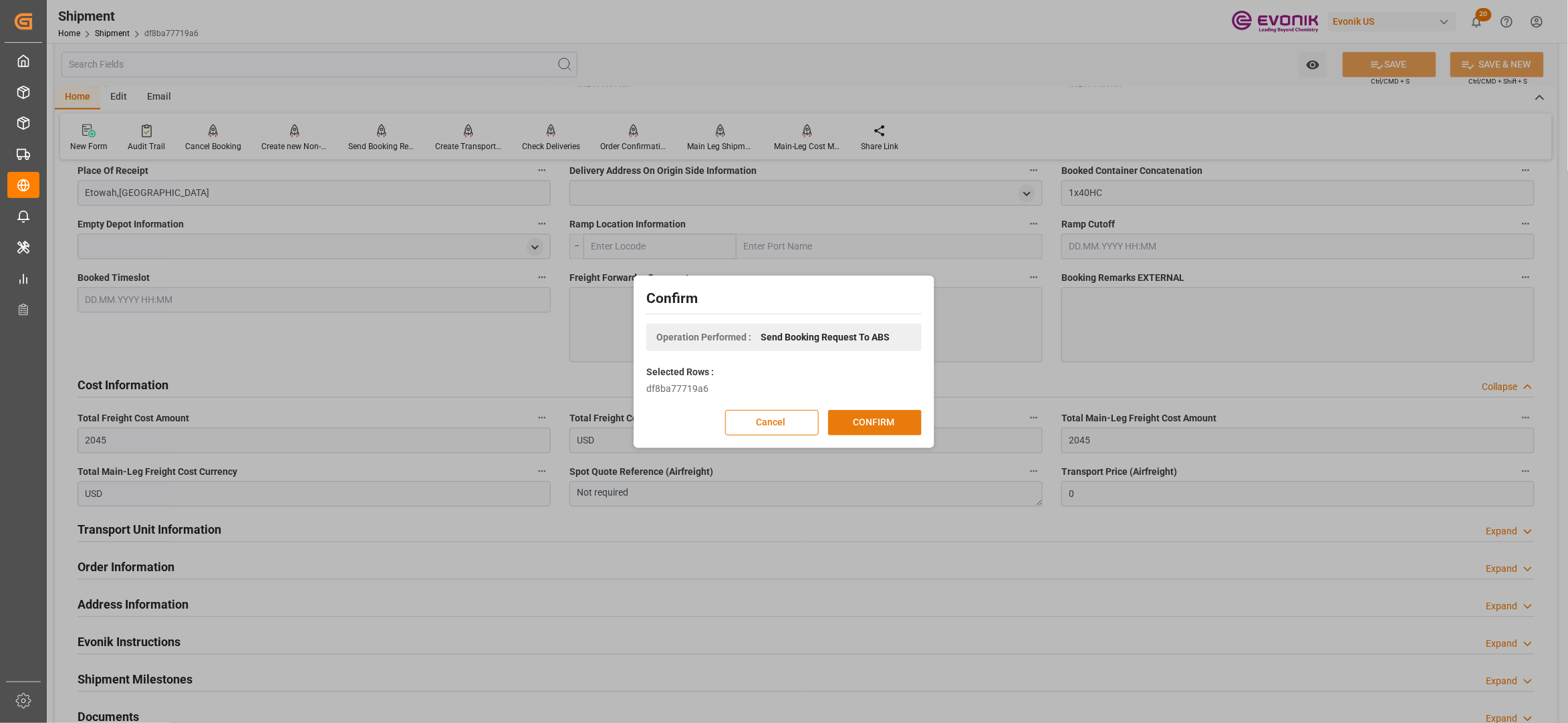
click at [880, 421] on button "CONFIRM" at bounding box center [875, 423] width 94 height 25
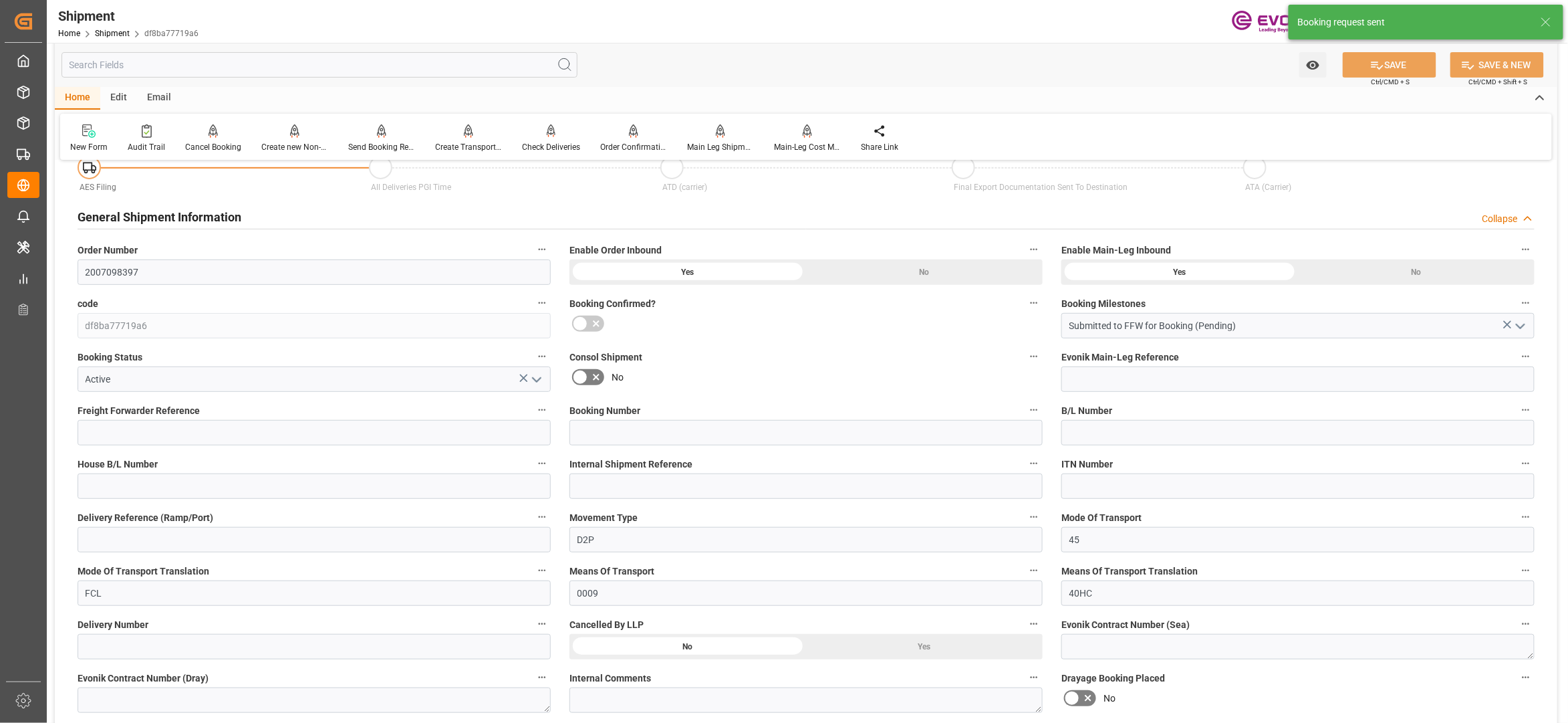
scroll to position [1103, 0]
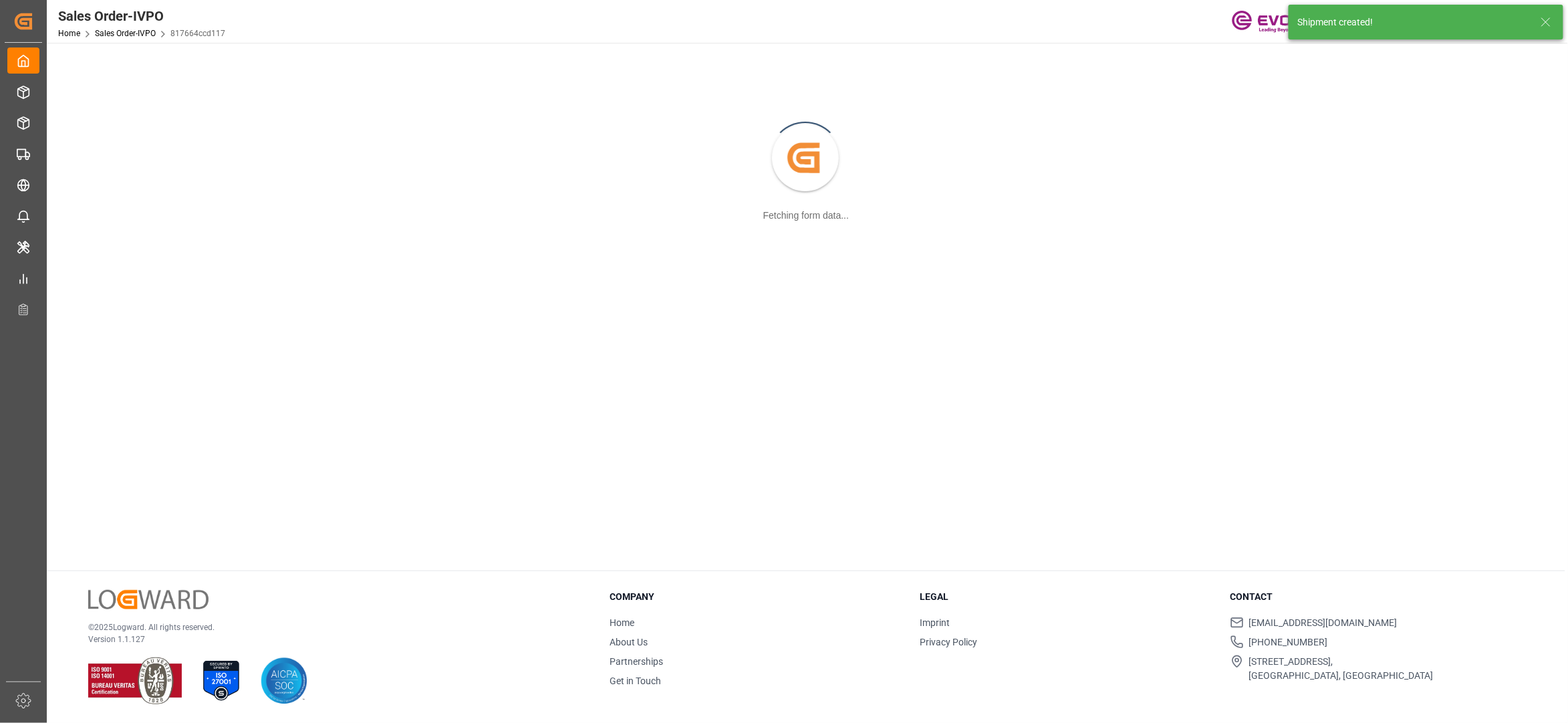
scroll to position [145, 0]
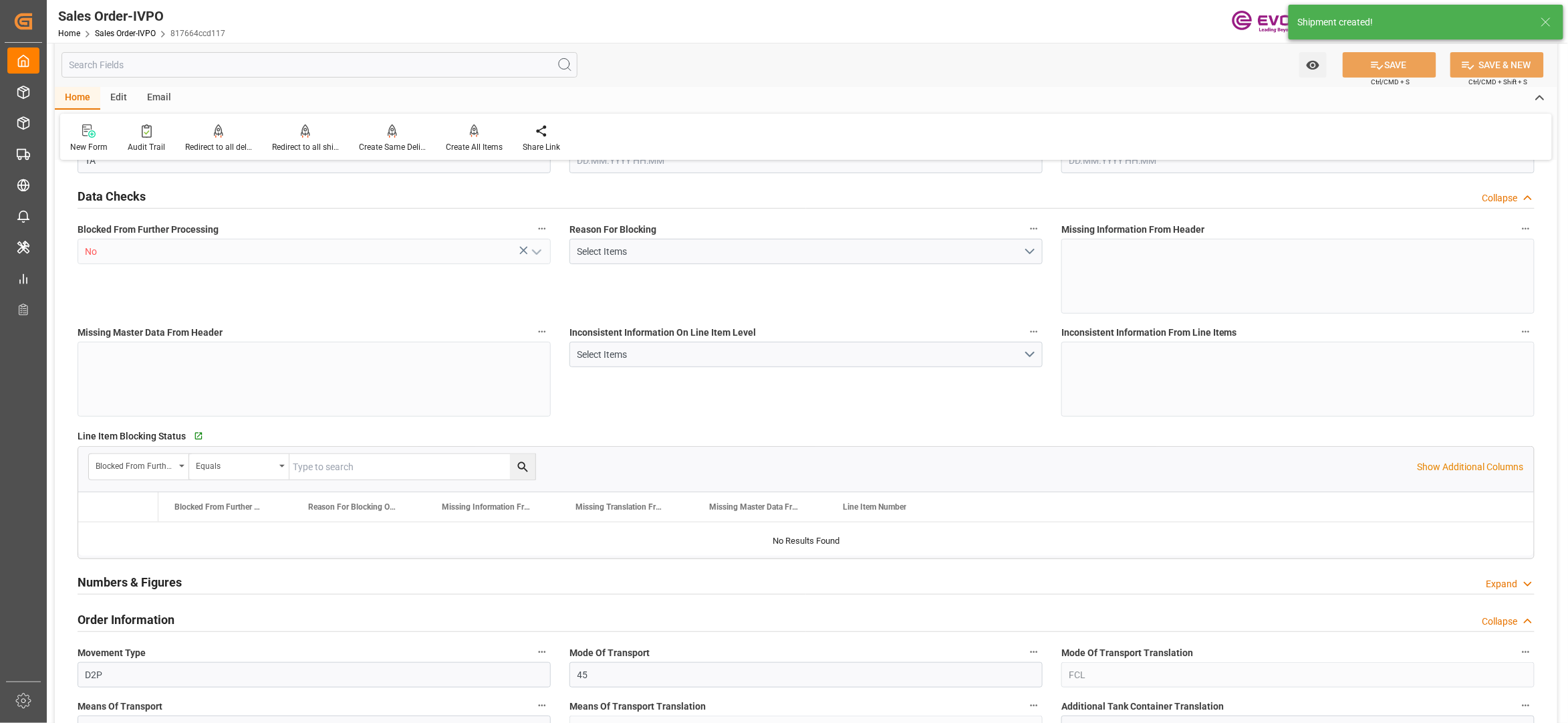
type input "CNSHA"
type input "0"
type input "1"
type input "2"
type input "1"
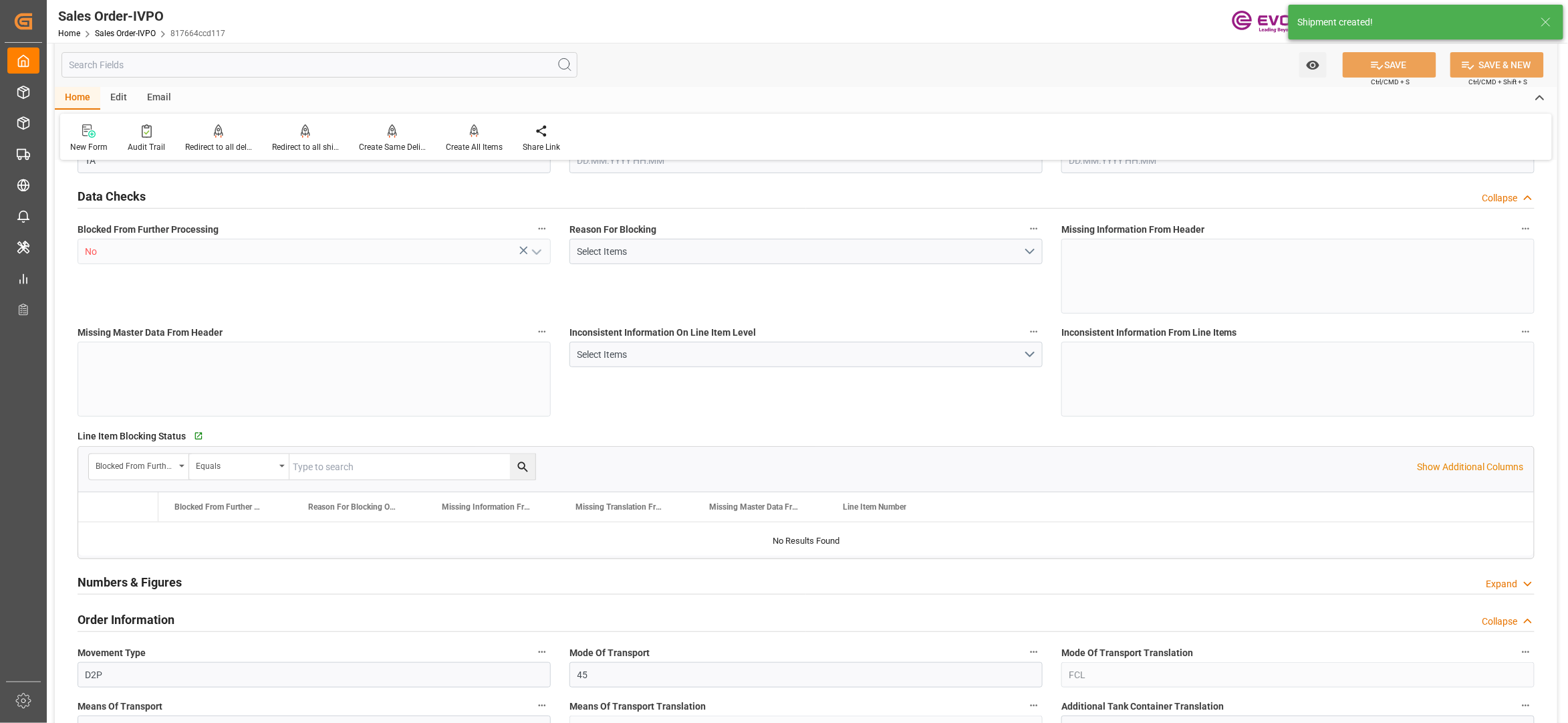
type input "19438.88"
type input "51.1212"
type input "19000"
type input "60"
type input "[DATE] 14:29"
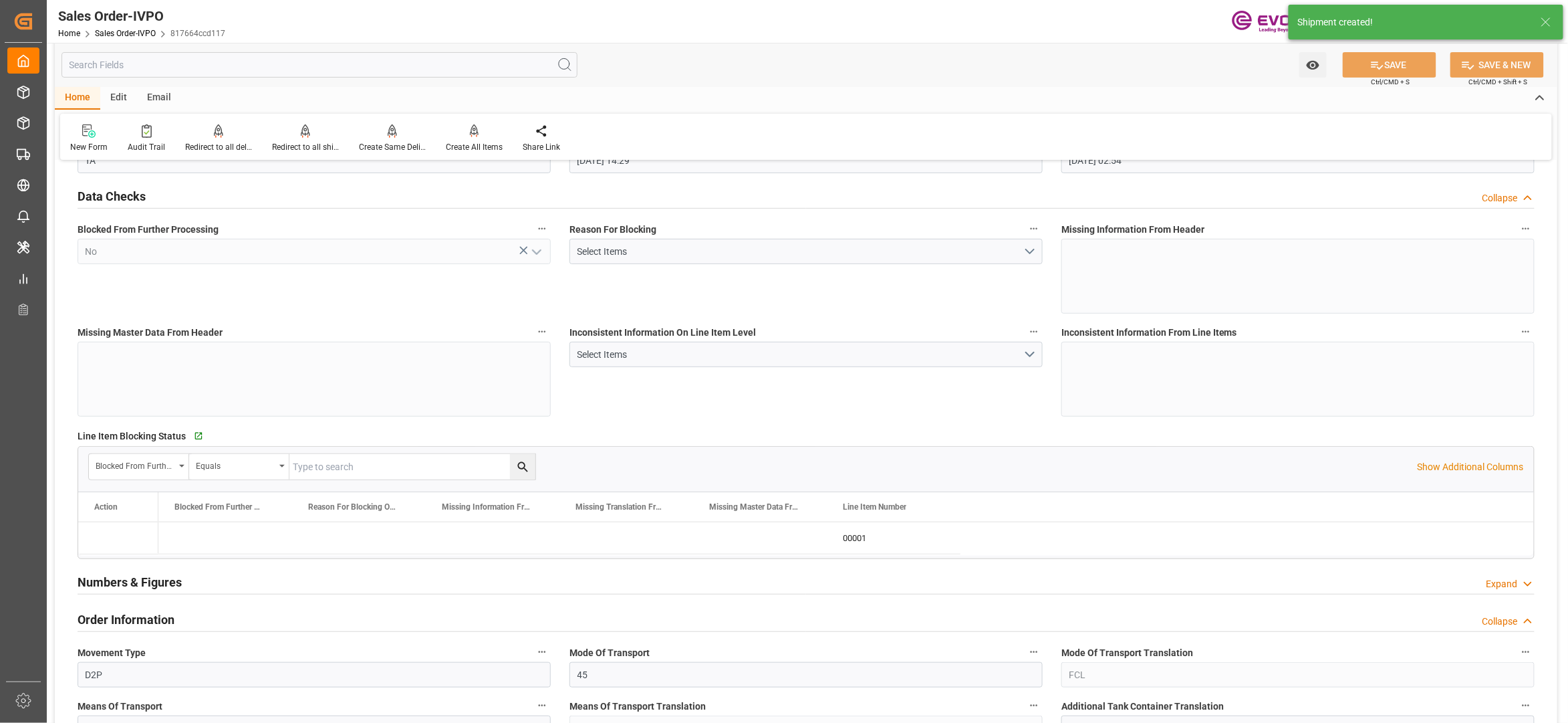
type input "[DATE] 02:54"
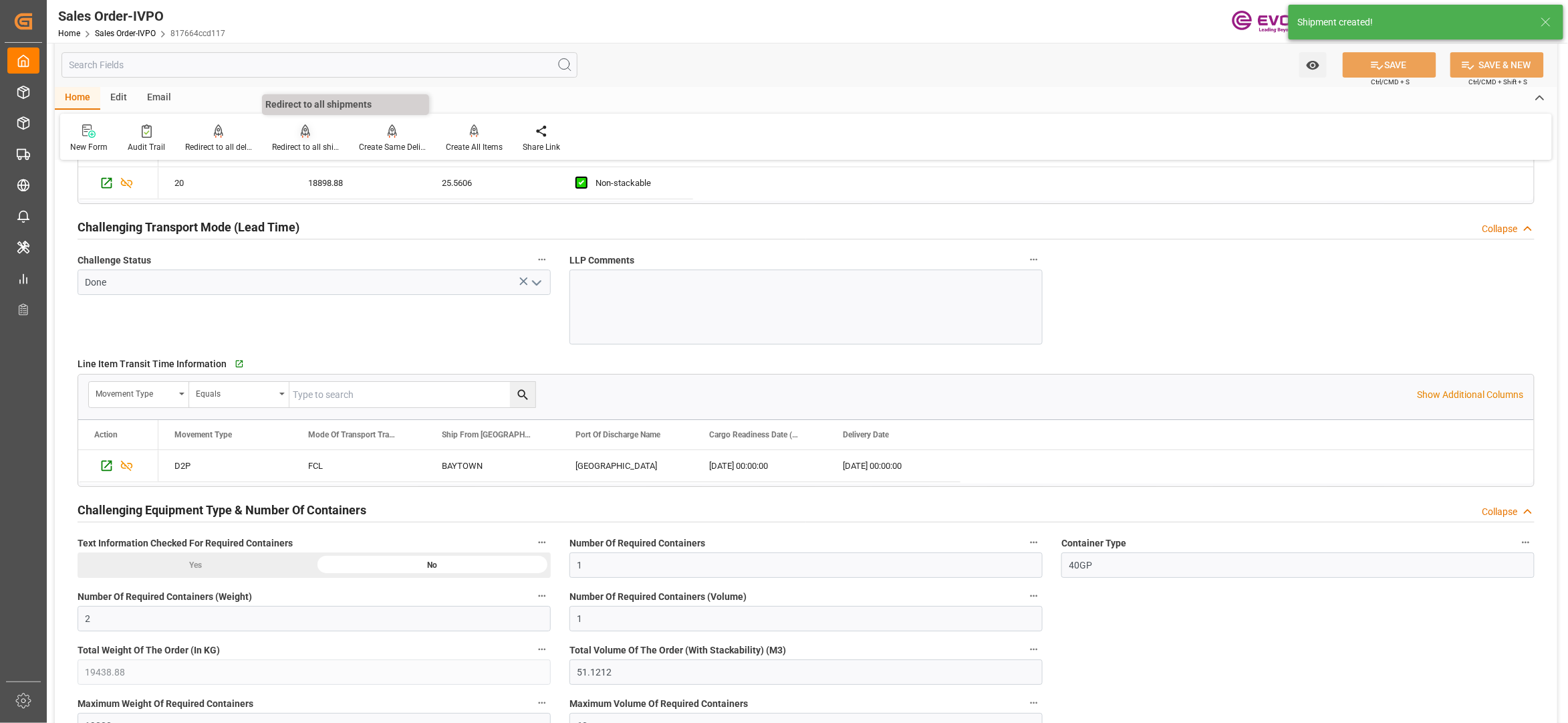
click at [295, 134] on div at bounding box center [305, 131] width 67 height 14
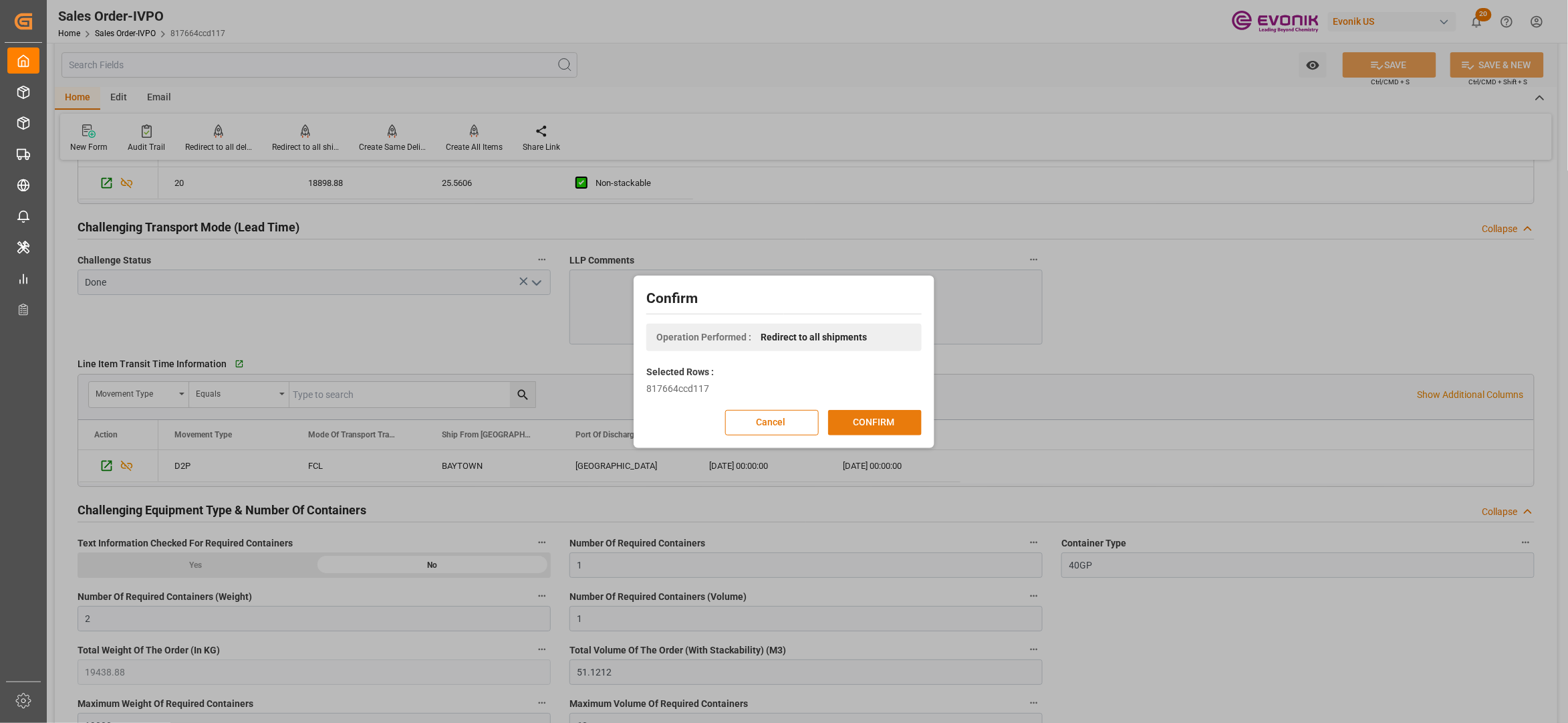
click at [874, 417] on button "CONFIRM" at bounding box center [875, 423] width 94 height 25
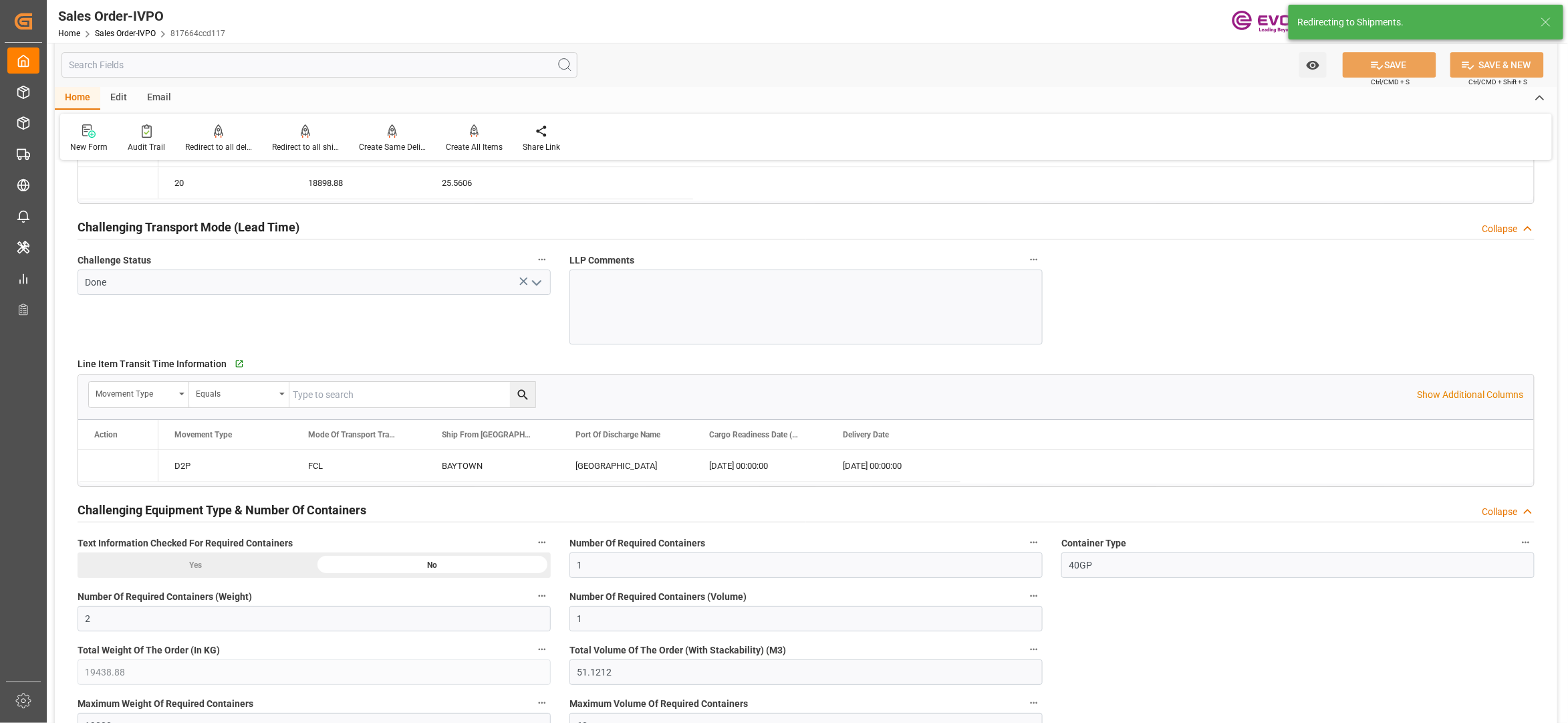
type input "[DATE] 14:29"
type input "[DATE] 02:54"
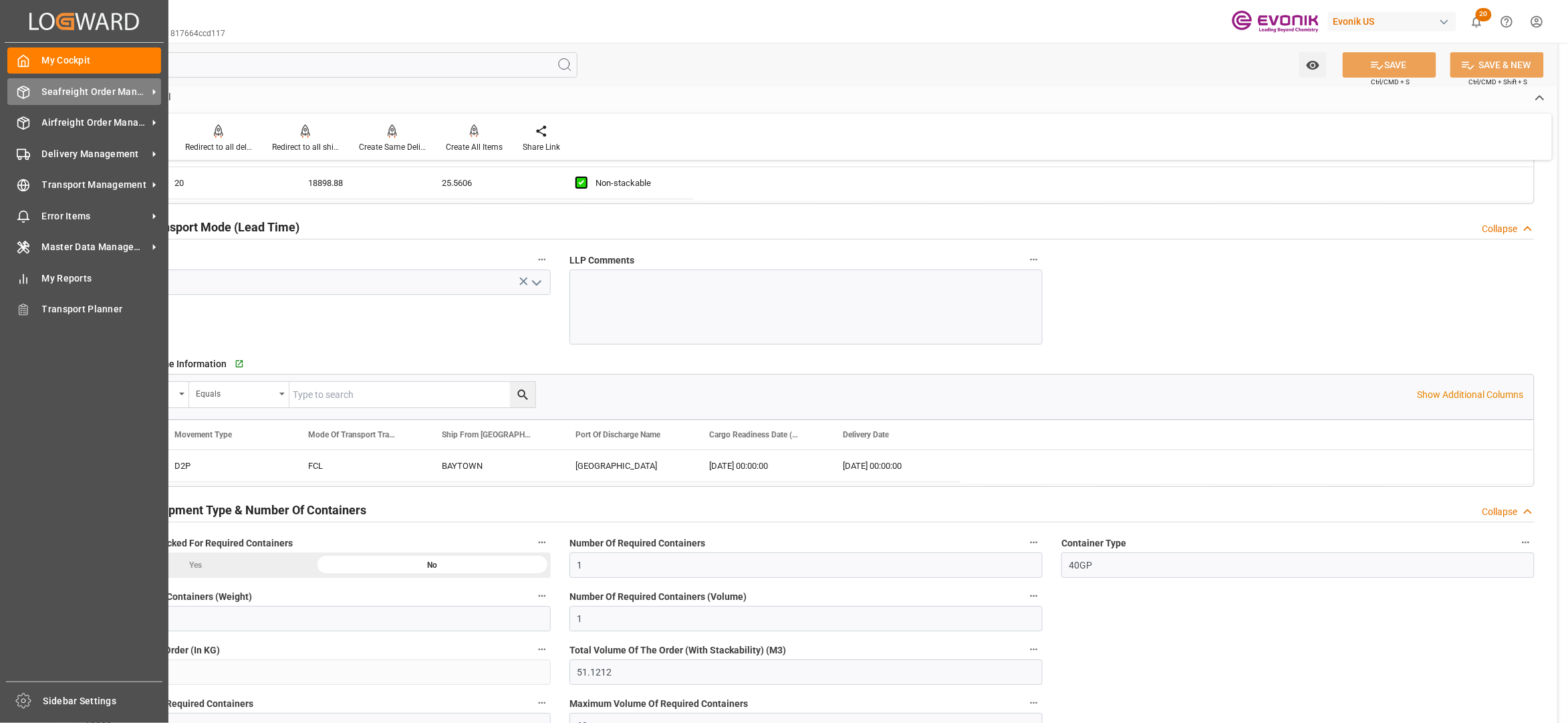
click at [59, 99] on div "Seafreight Order Management Seafreight Order Management" at bounding box center [84, 91] width 154 height 26
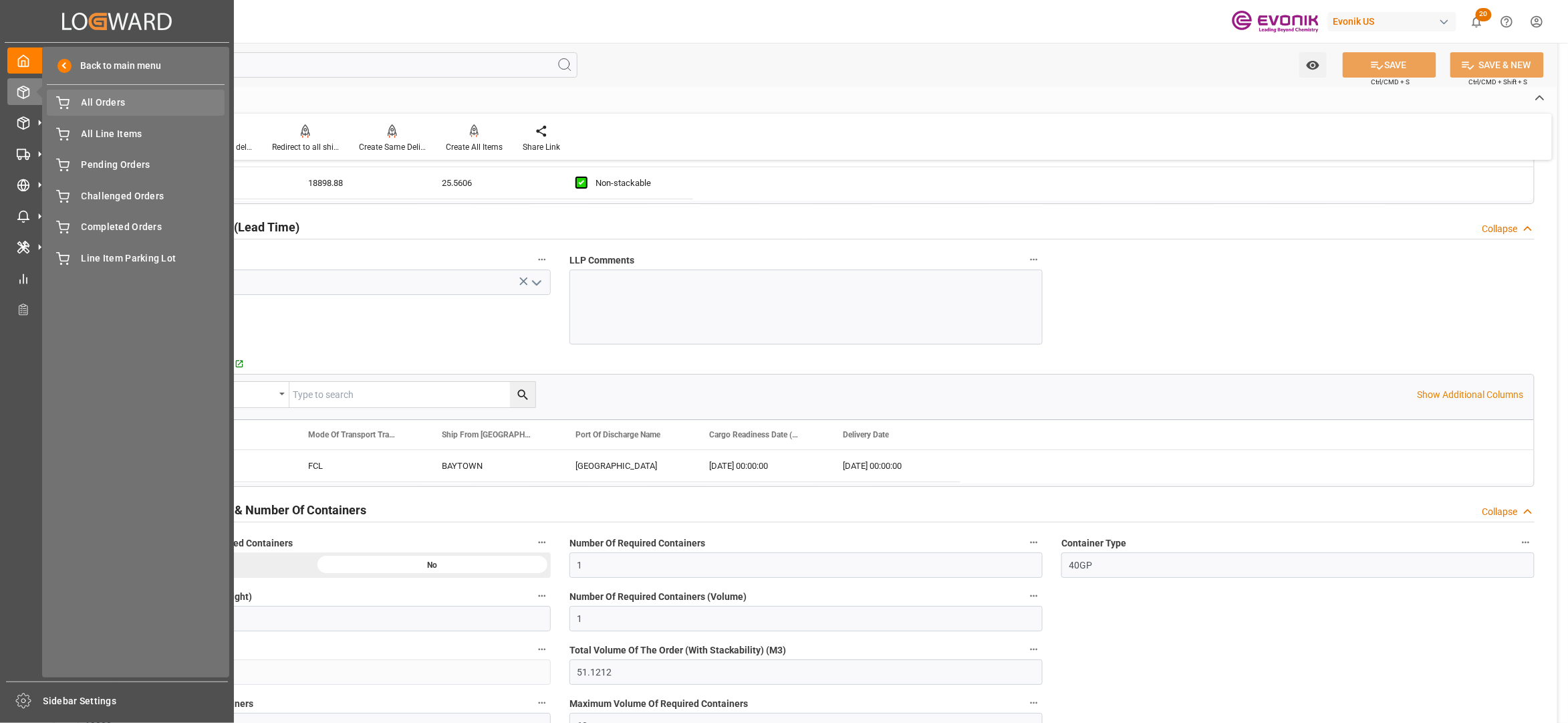
click at [96, 102] on span "All Orders" at bounding box center [153, 102] width 143 height 14
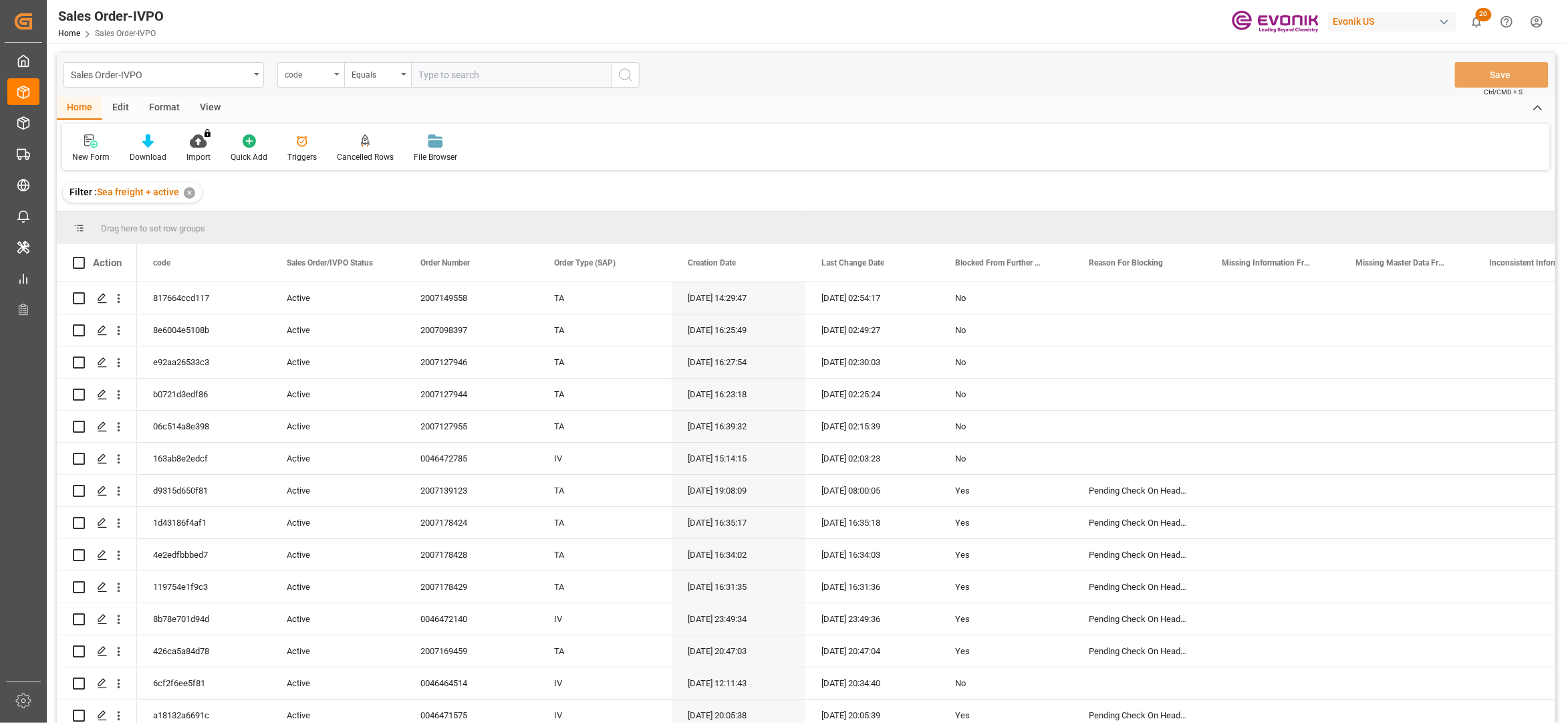
click at [323, 76] on div "code" at bounding box center [307, 73] width 46 height 16
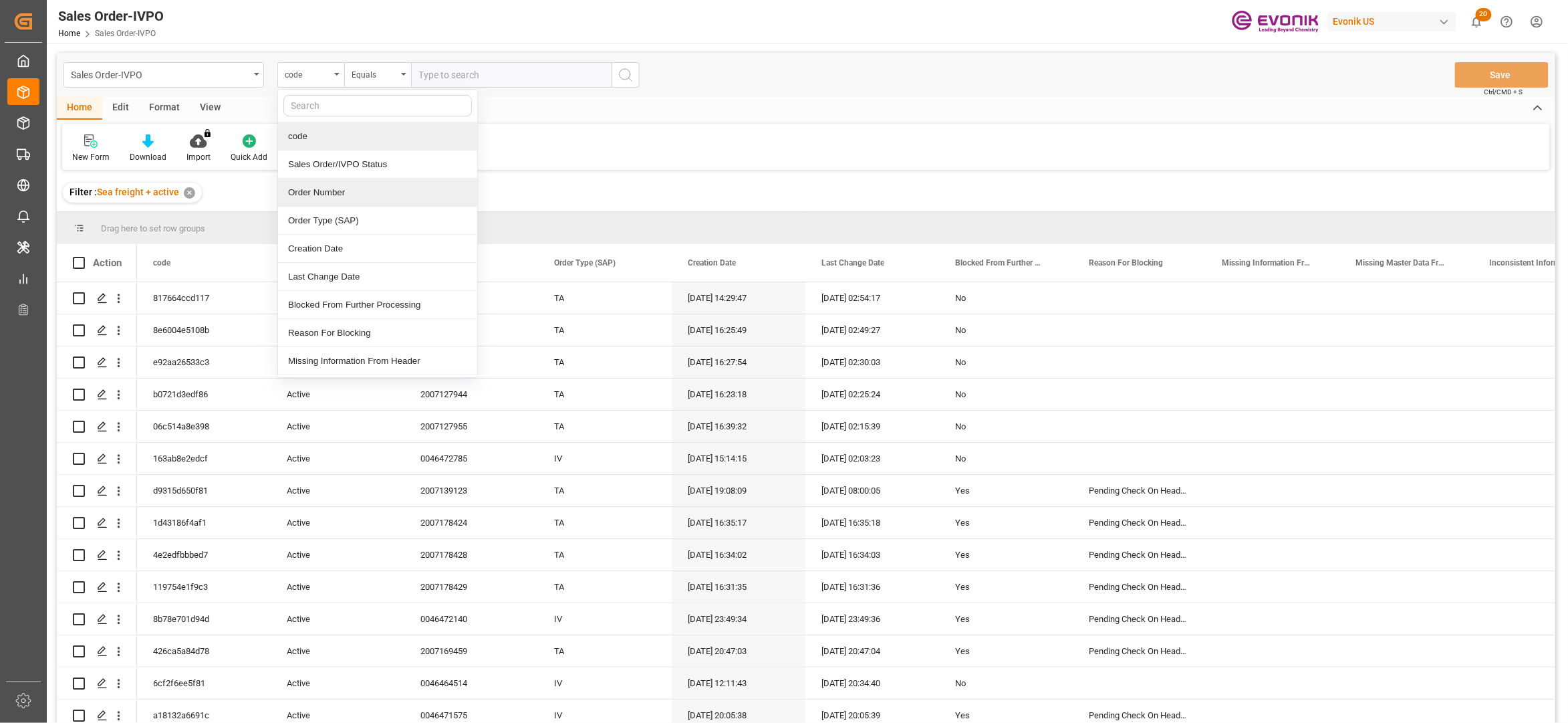
click at [338, 196] on div "Order Number" at bounding box center [378, 192] width 199 height 28
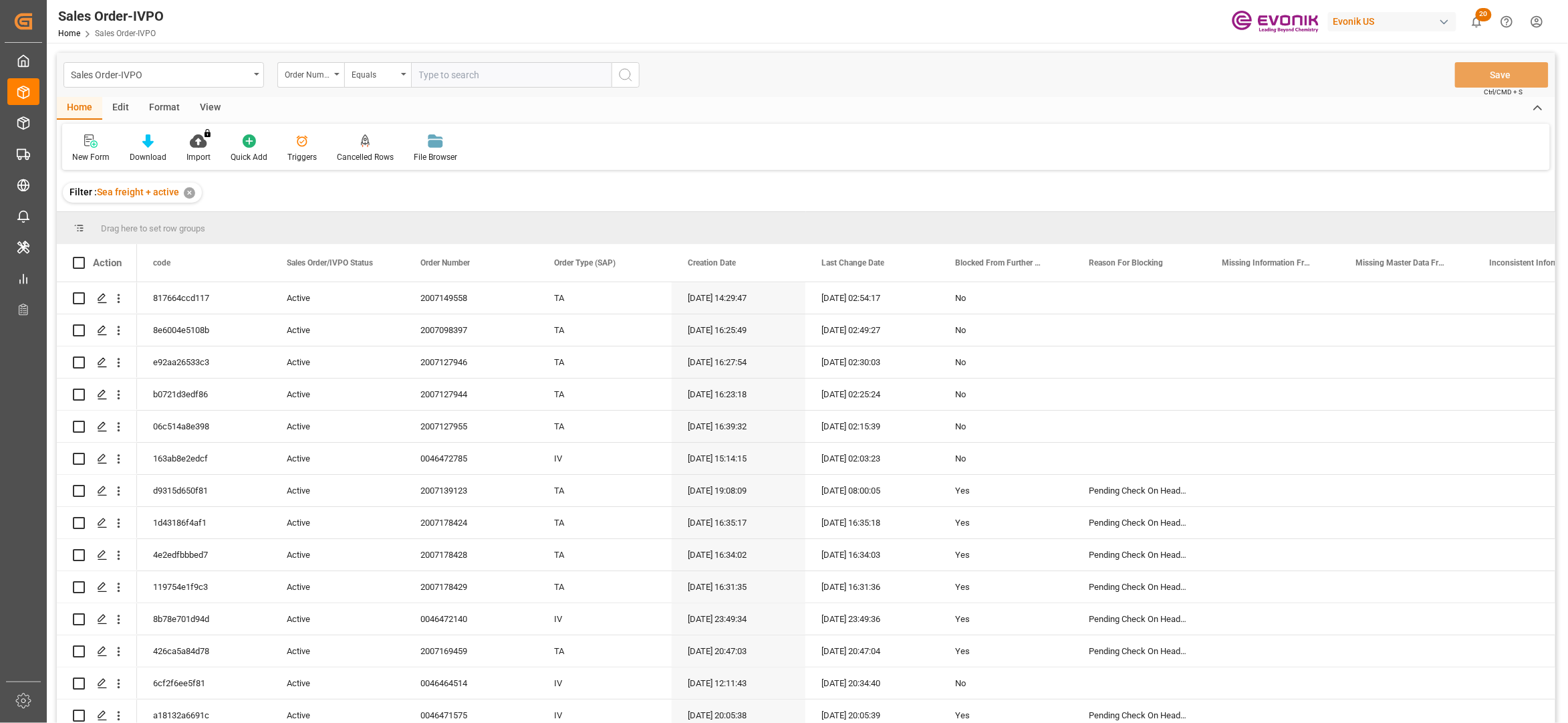
click at [442, 80] on input "text" at bounding box center [511, 75] width 200 height 25
paste input "0046471494"
type input "0046471494"
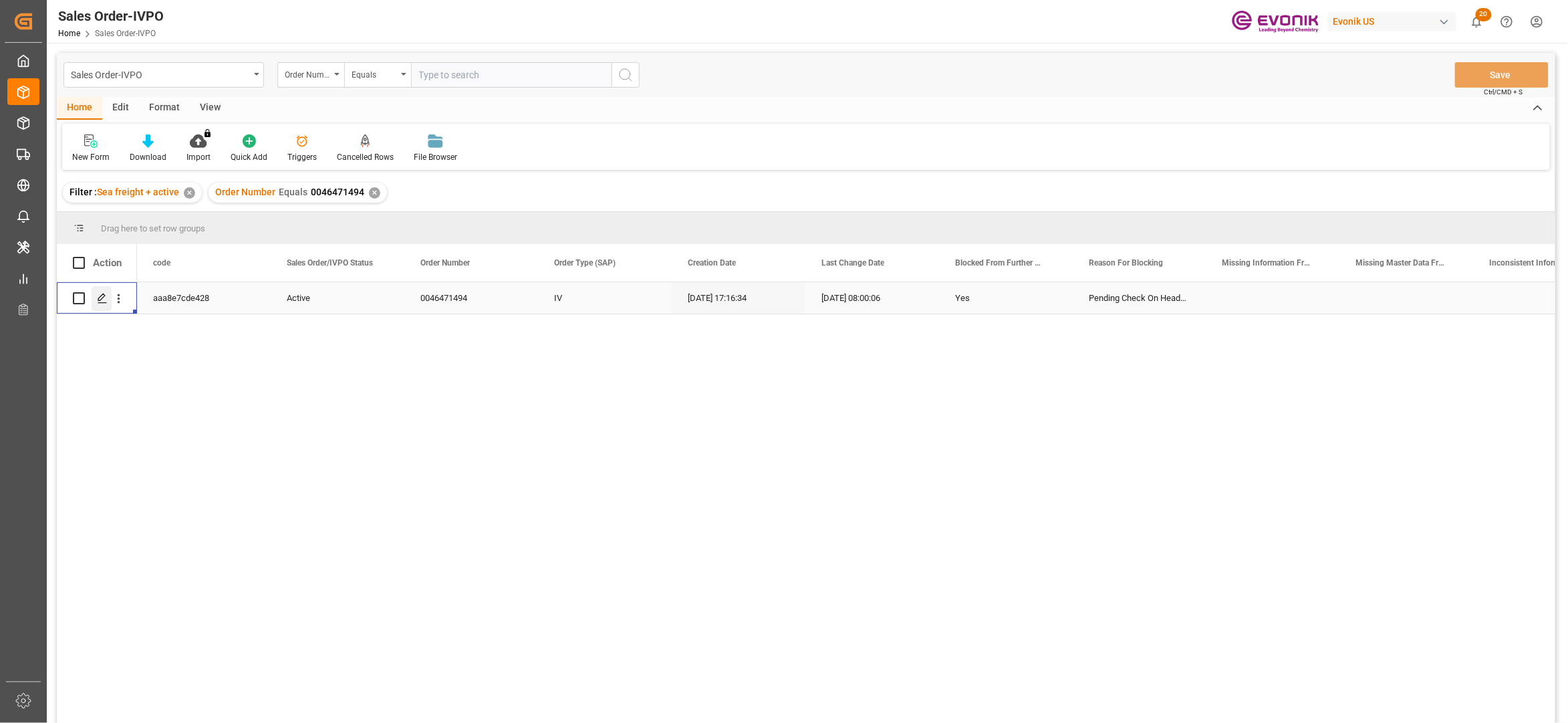
click at [102, 296] on polygon "Press SPACE to select this row." at bounding box center [102, 297] width 6 height 6
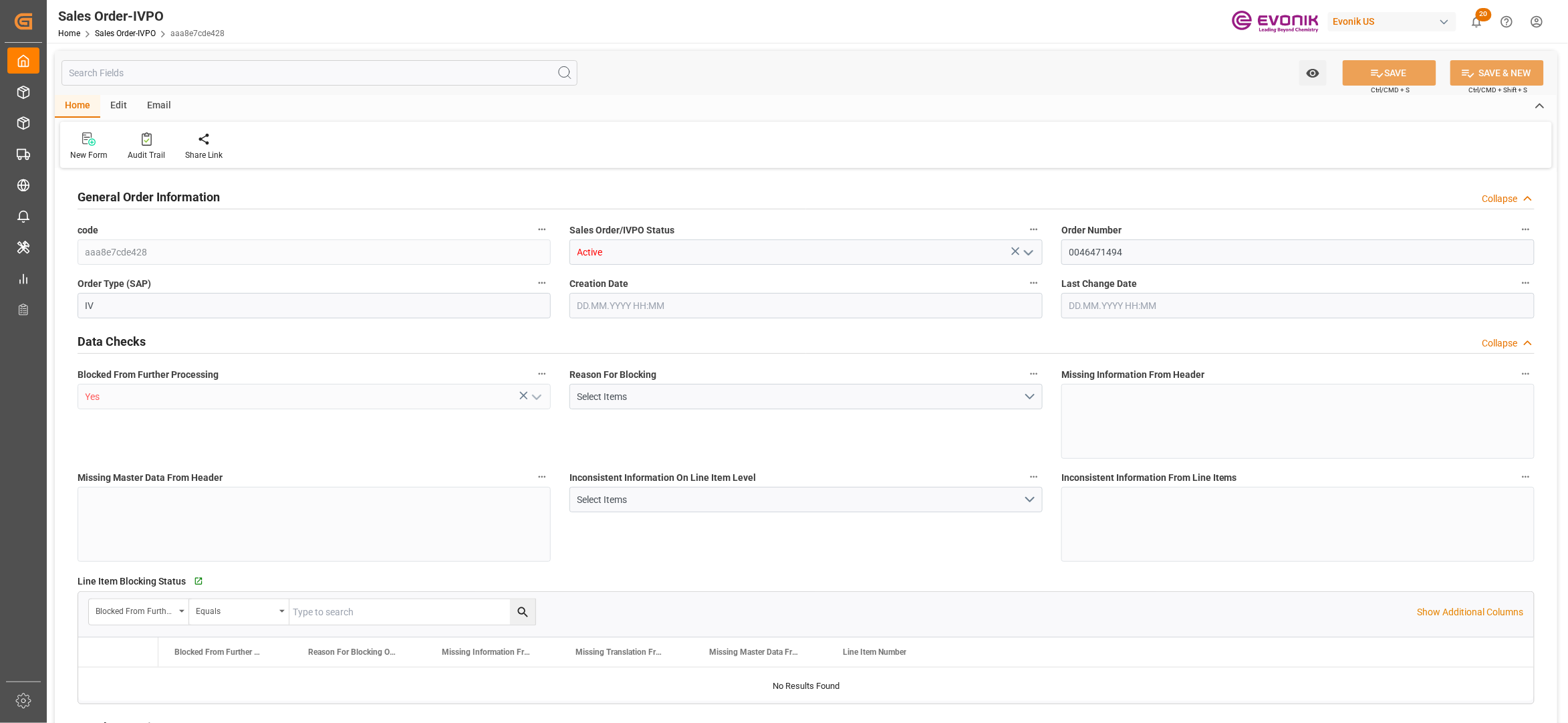
type input "SGSIN"
type input "0"
type input "1"
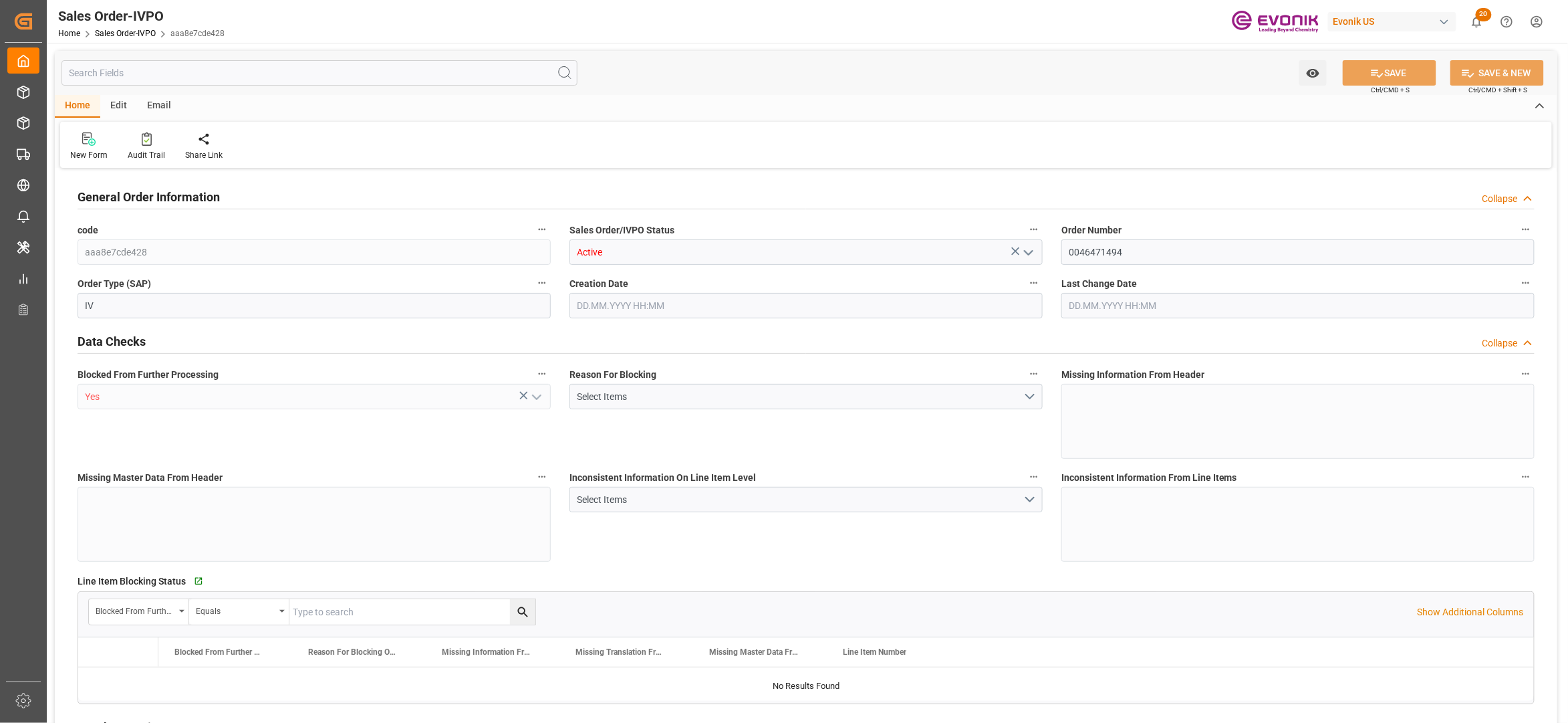
type input "7752"
type input "12.0737"
type input "17000"
type input "30"
type input "[DATE] 17:16"
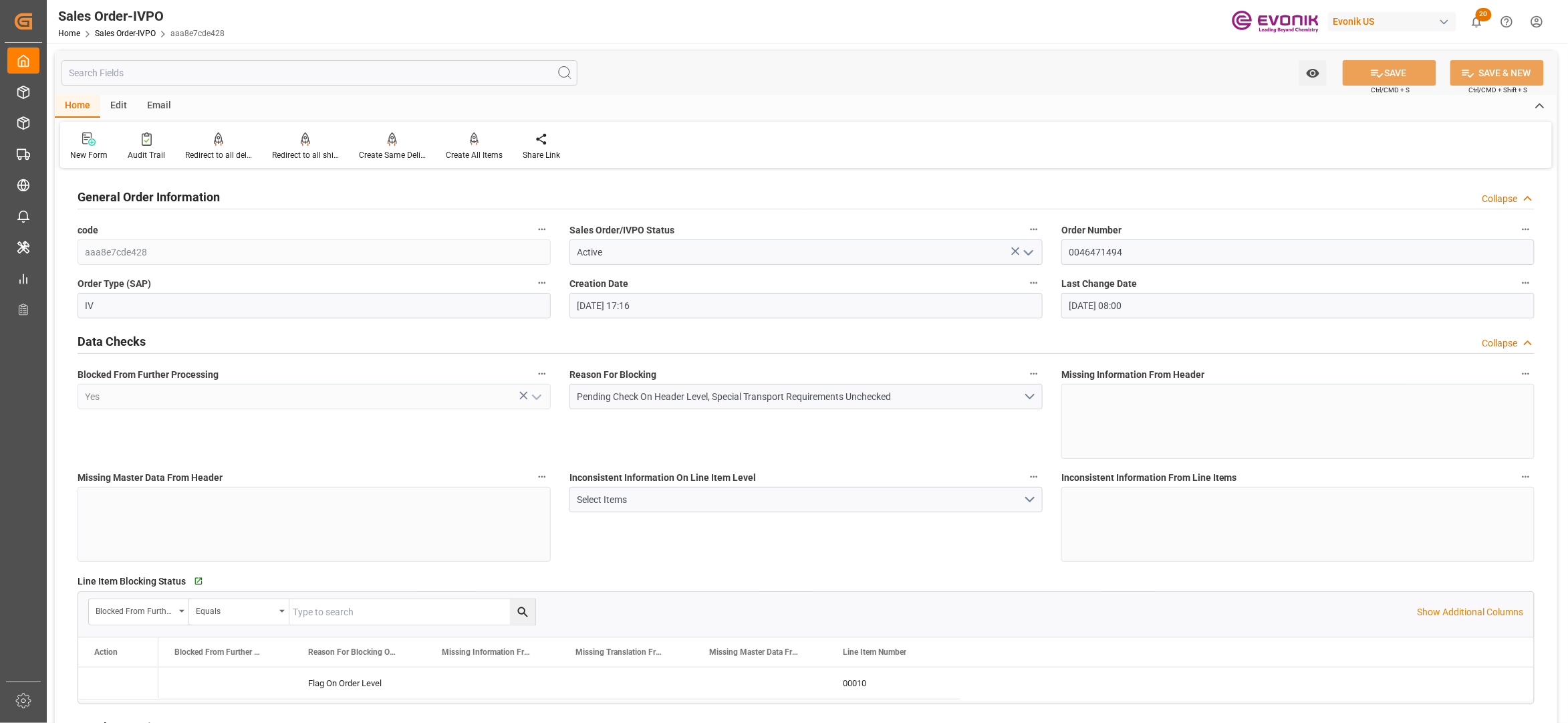
type input "[DATE] 08:00"
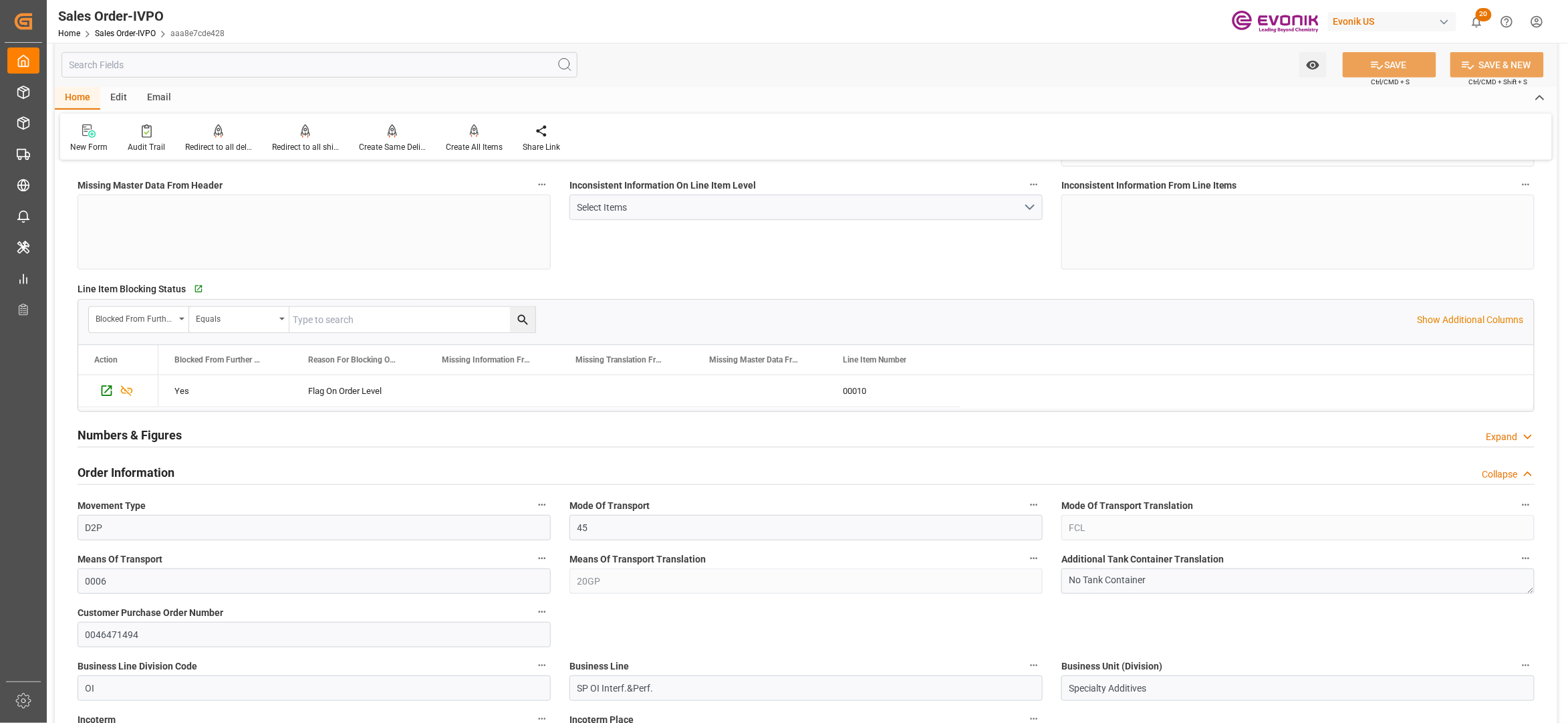
scroll to position [306, 0]
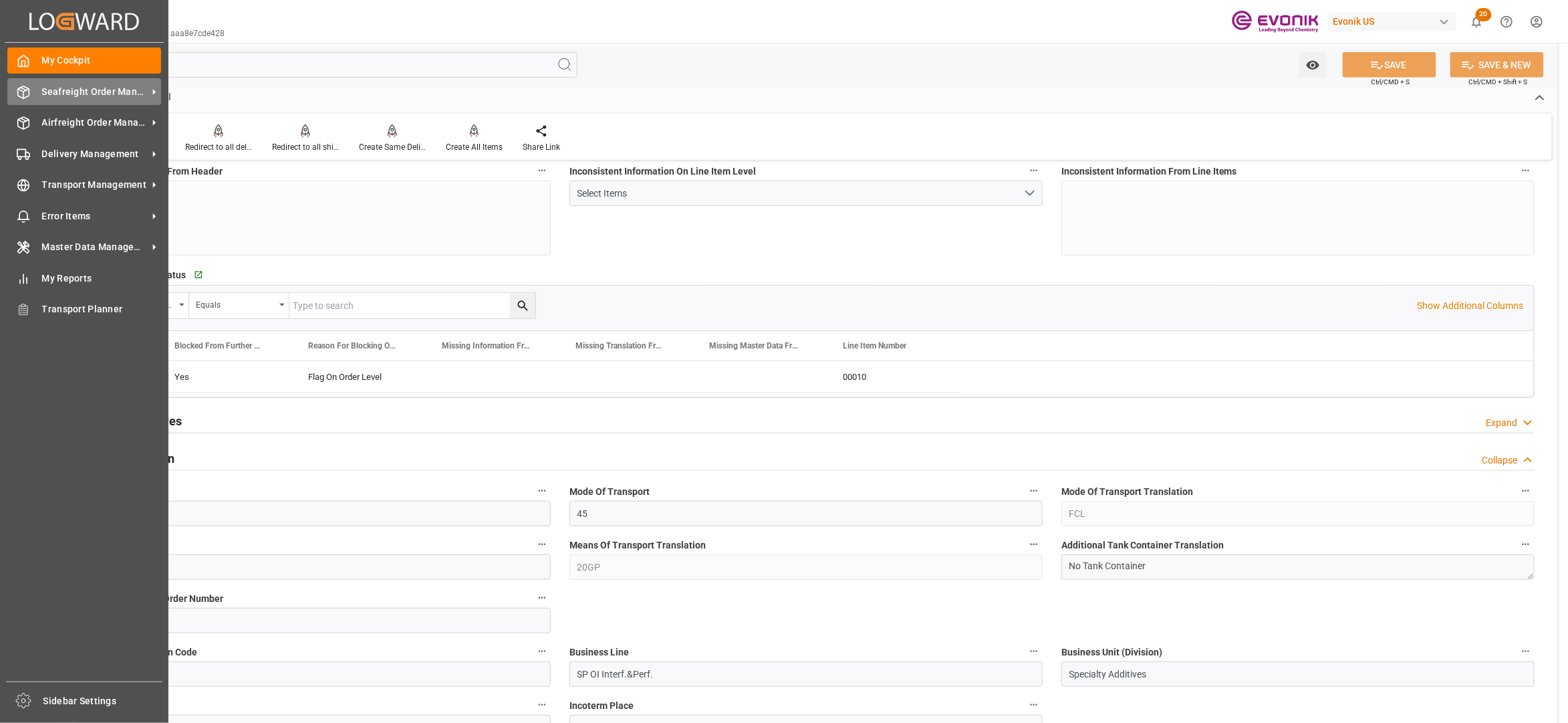
click at [73, 89] on span "Seafreight Order Management" at bounding box center [95, 92] width 106 height 14
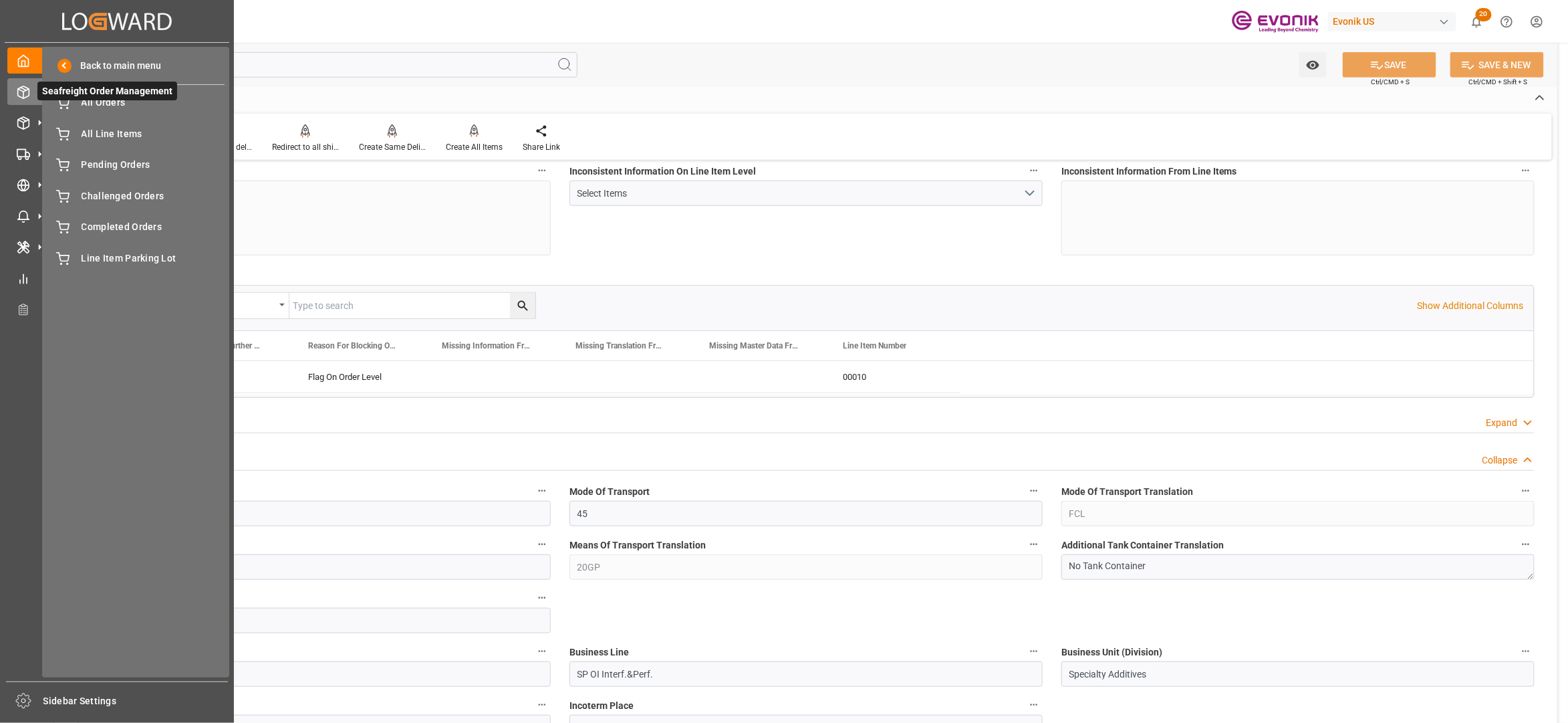
click at [124, 99] on span "Seafreight Order Management" at bounding box center [106, 91] width 140 height 19
click at [123, 98] on span "All Orders" at bounding box center [153, 102] width 143 height 14
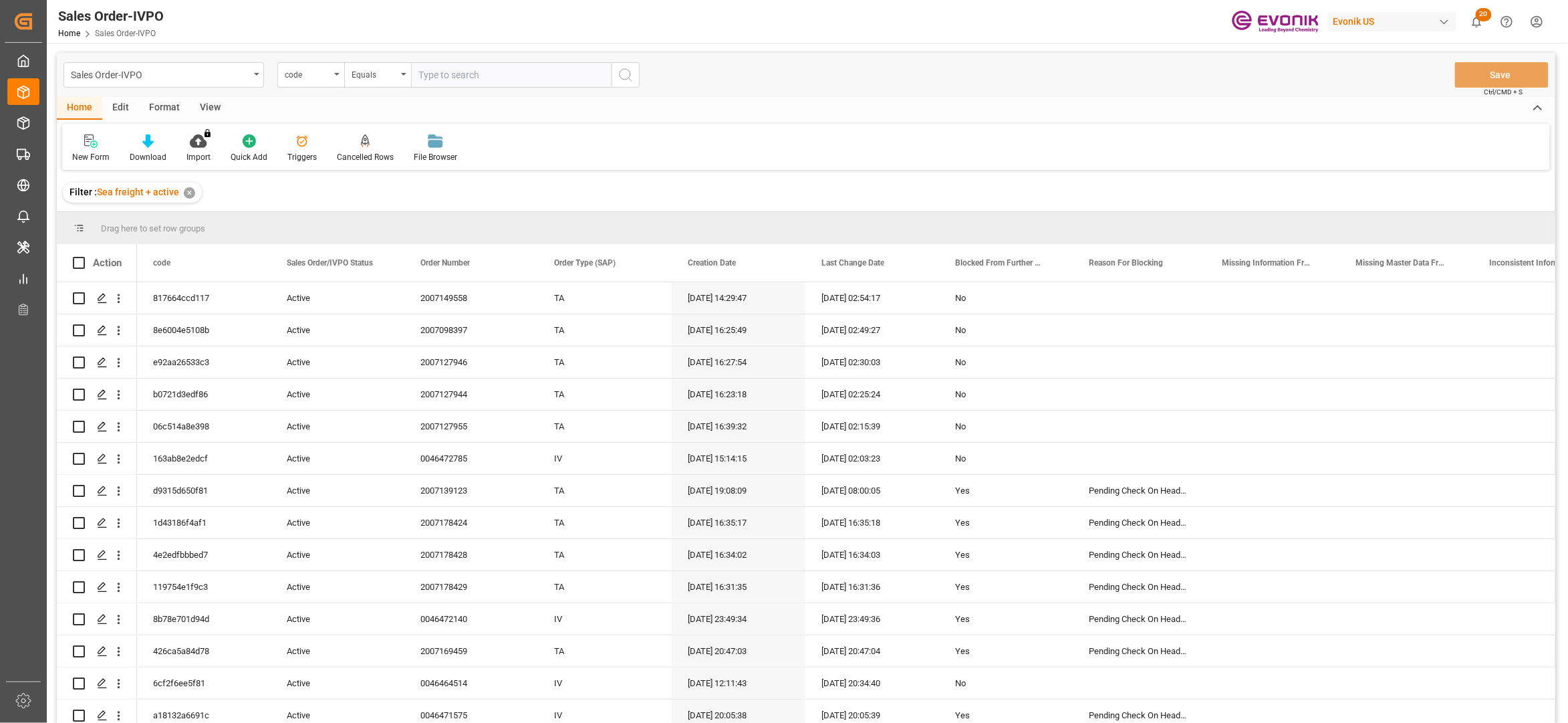
click at [311, 76] on div "code" at bounding box center [307, 73] width 46 height 16
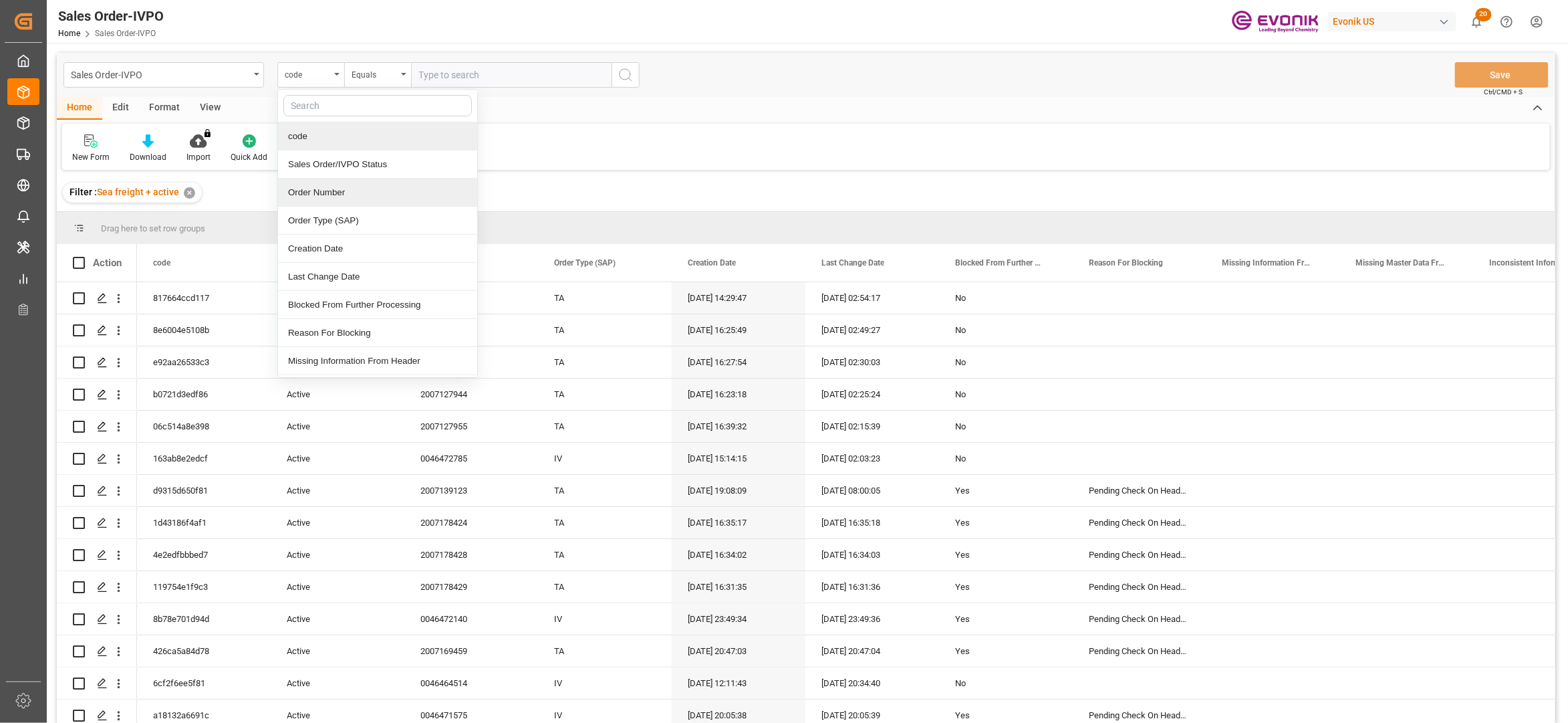
click at [333, 192] on div "Order Number" at bounding box center [378, 192] width 199 height 28
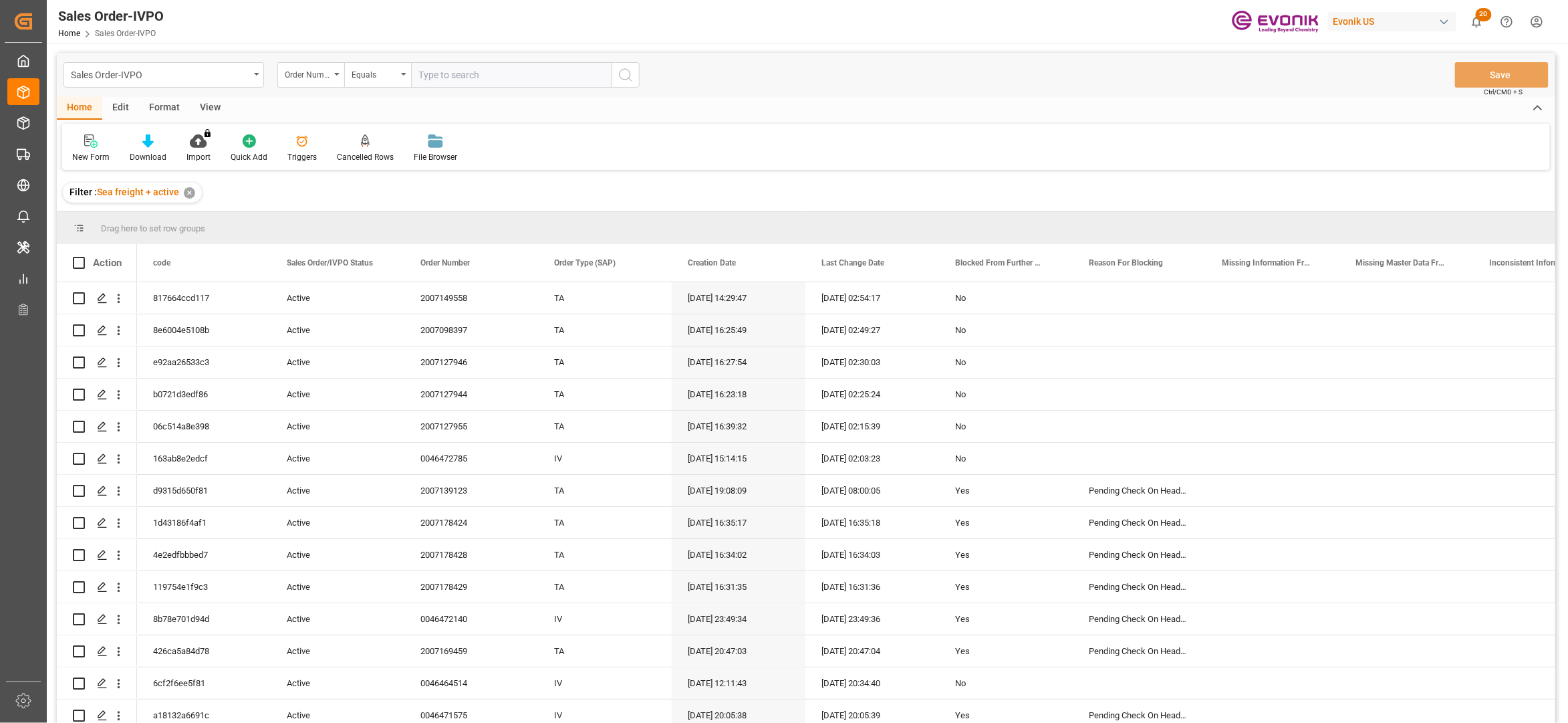
click at [452, 78] on input "text" at bounding box center [511, 75] width 200 height 25
paste input "0046471494"
type input "0046471494"
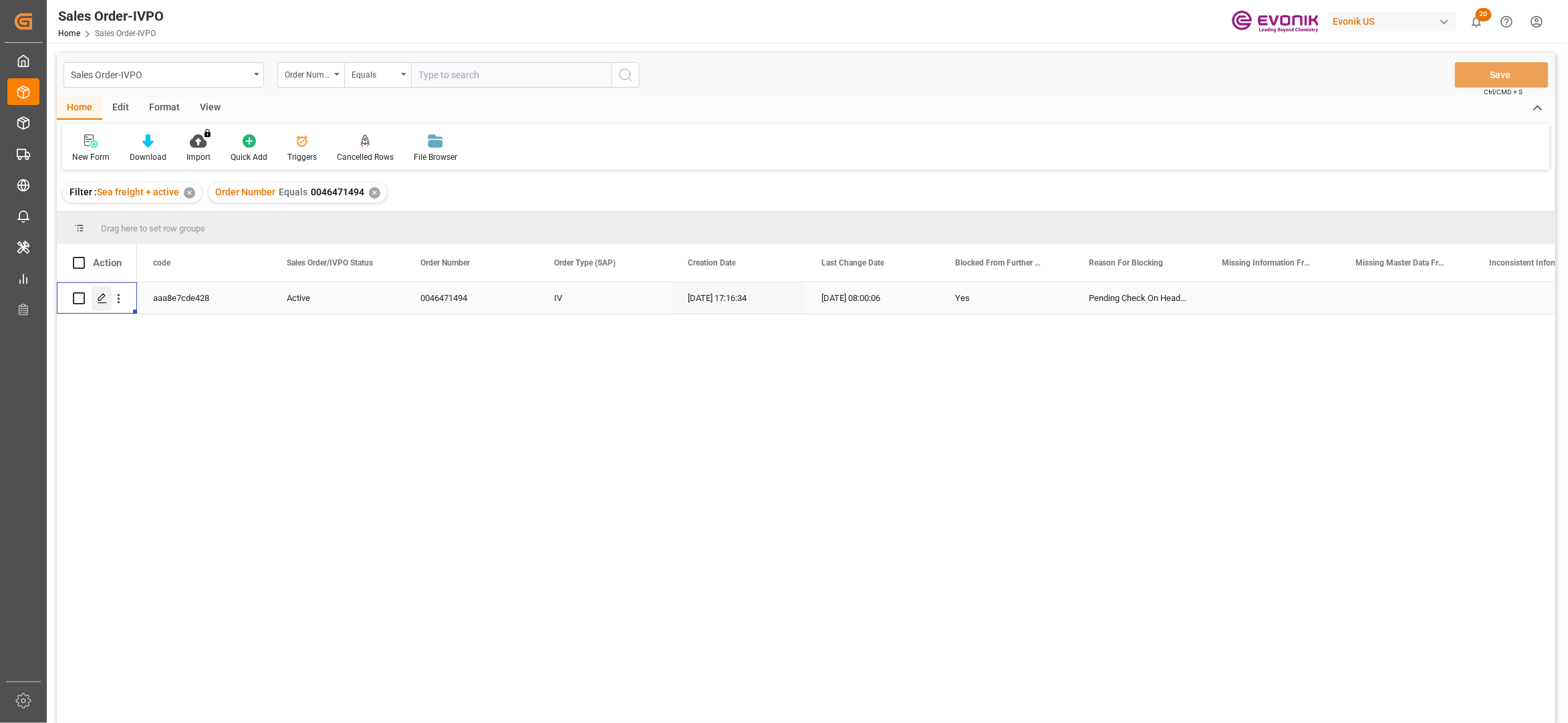
click at [106, 290] on div "Press SPACE to select this row." at bounding box center [101, 298] width 20 height 24
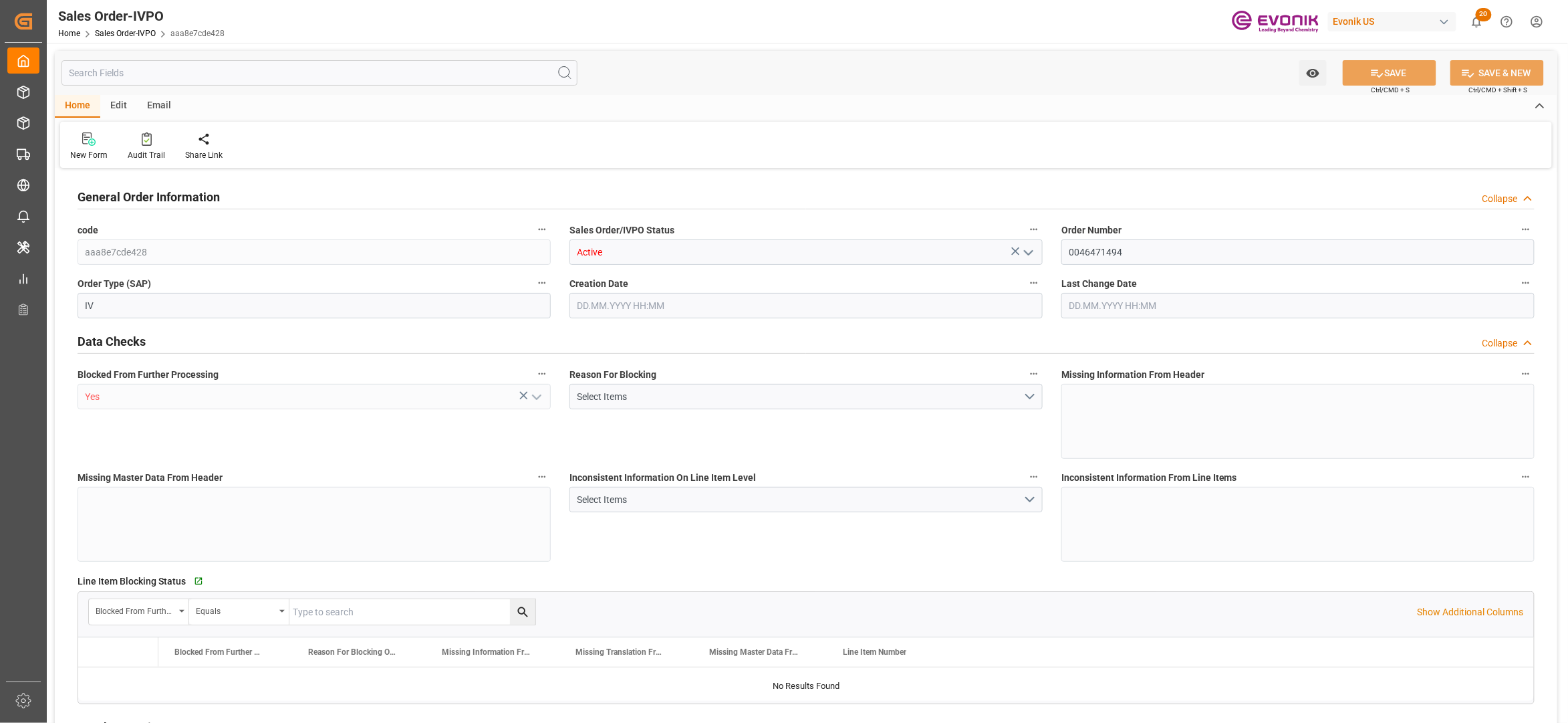
type input "SGSIN"
type input "0"
type input "1"
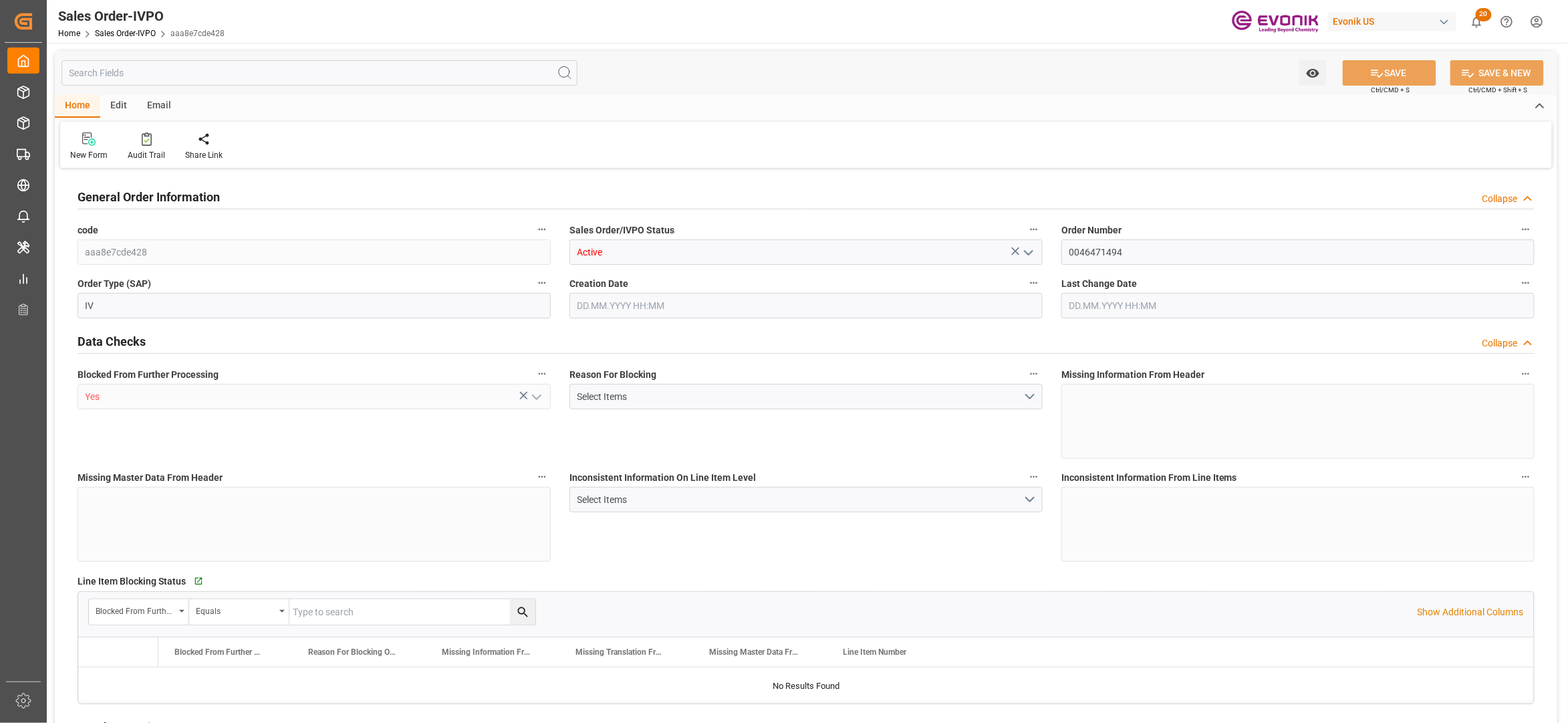
type input "7752"
type input "12.0737"
type input "17000"
type input "30"
type input "[DATE] 17:16"
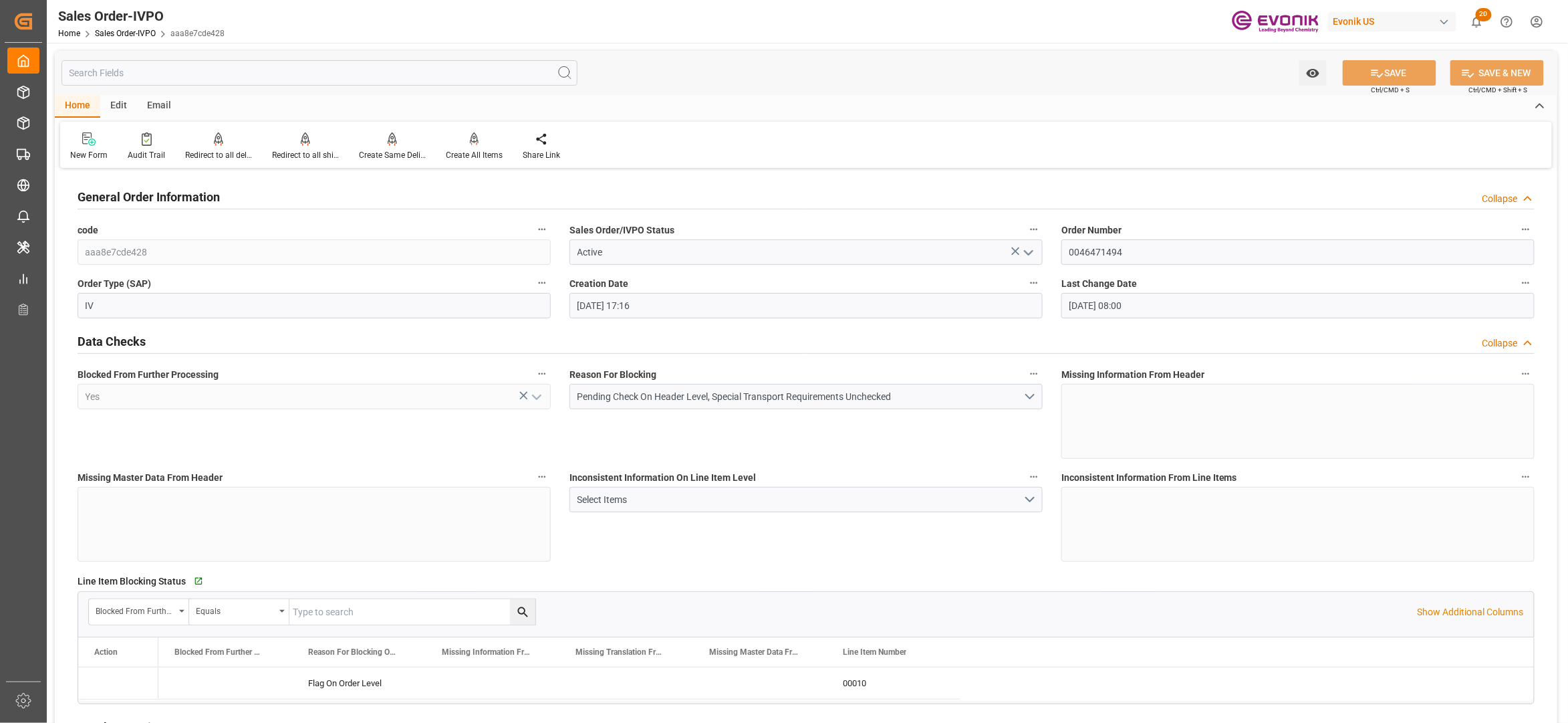
type input "[DATE] 08:00"
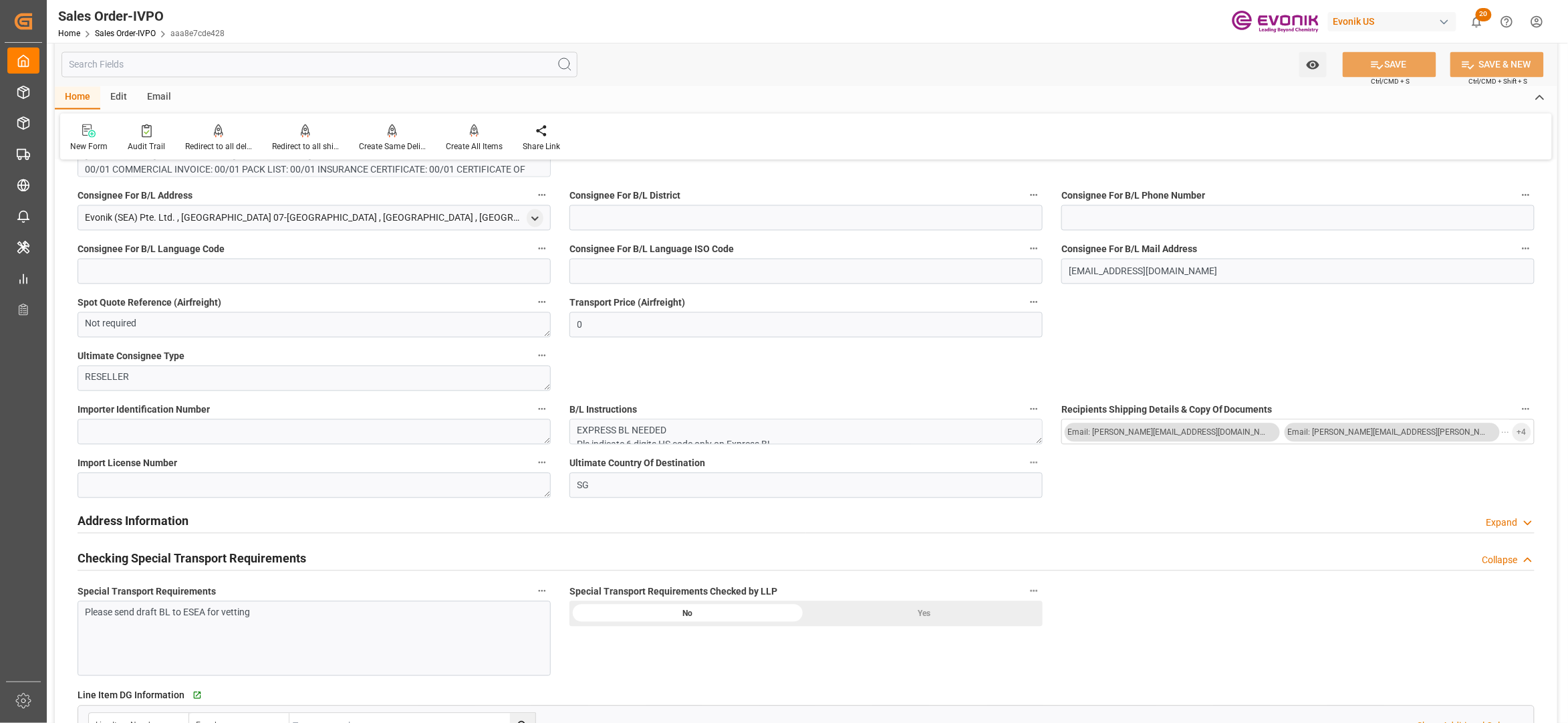
scroll to position [974, 0]
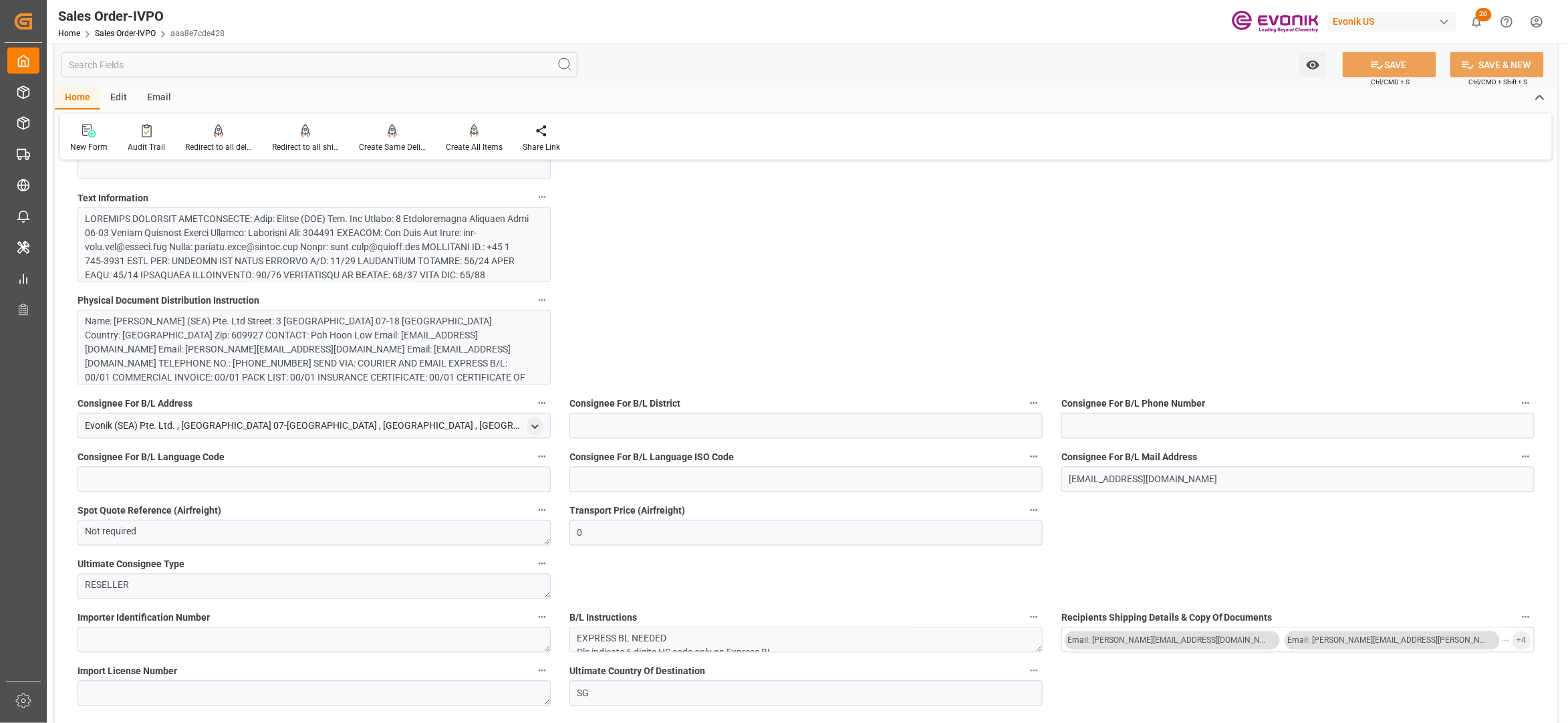
click at [476, 255] on div at bounding box center [307, 367] width 444 height 309
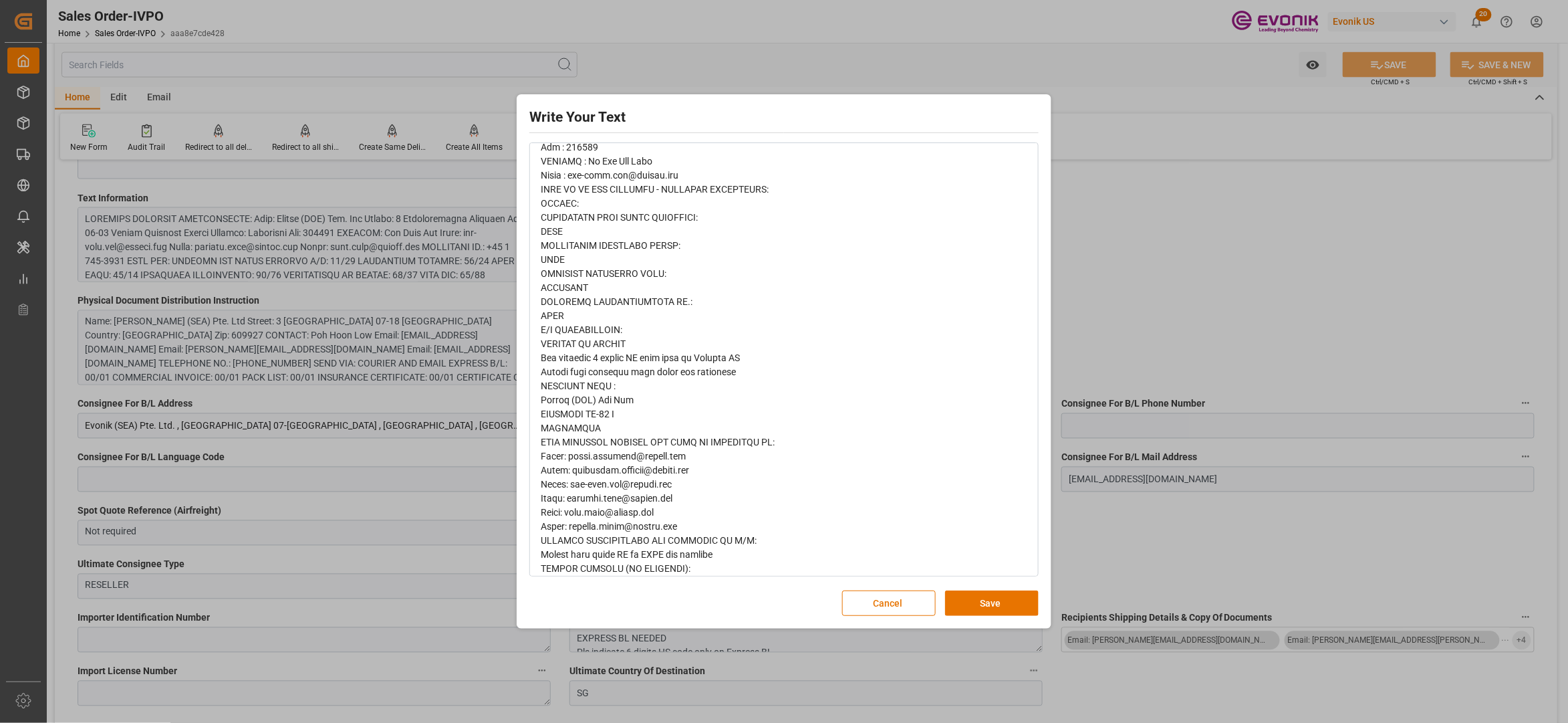
scroll to position [713, 0]
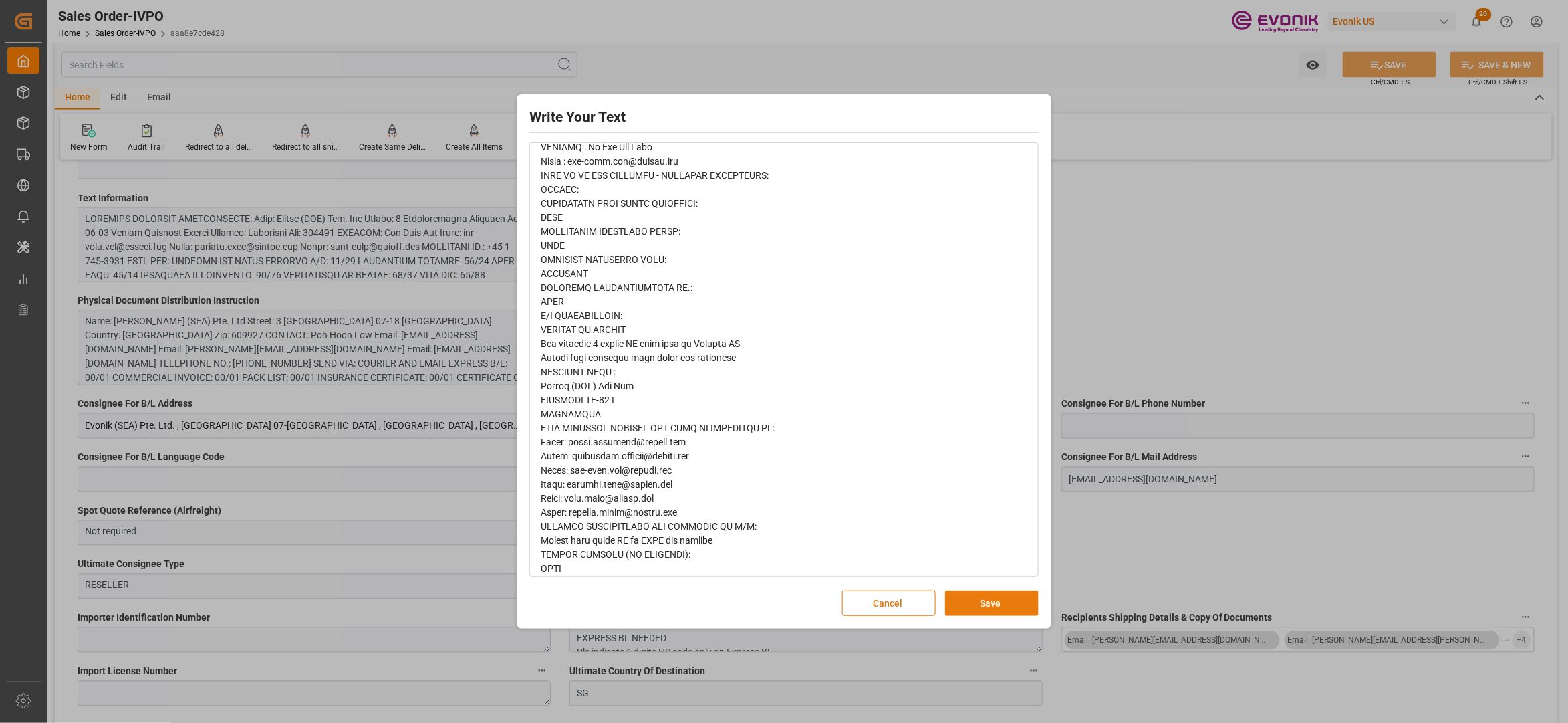
click at [1011, 597] on button "Save" at bounding box center [992, 603] width 94 height 25
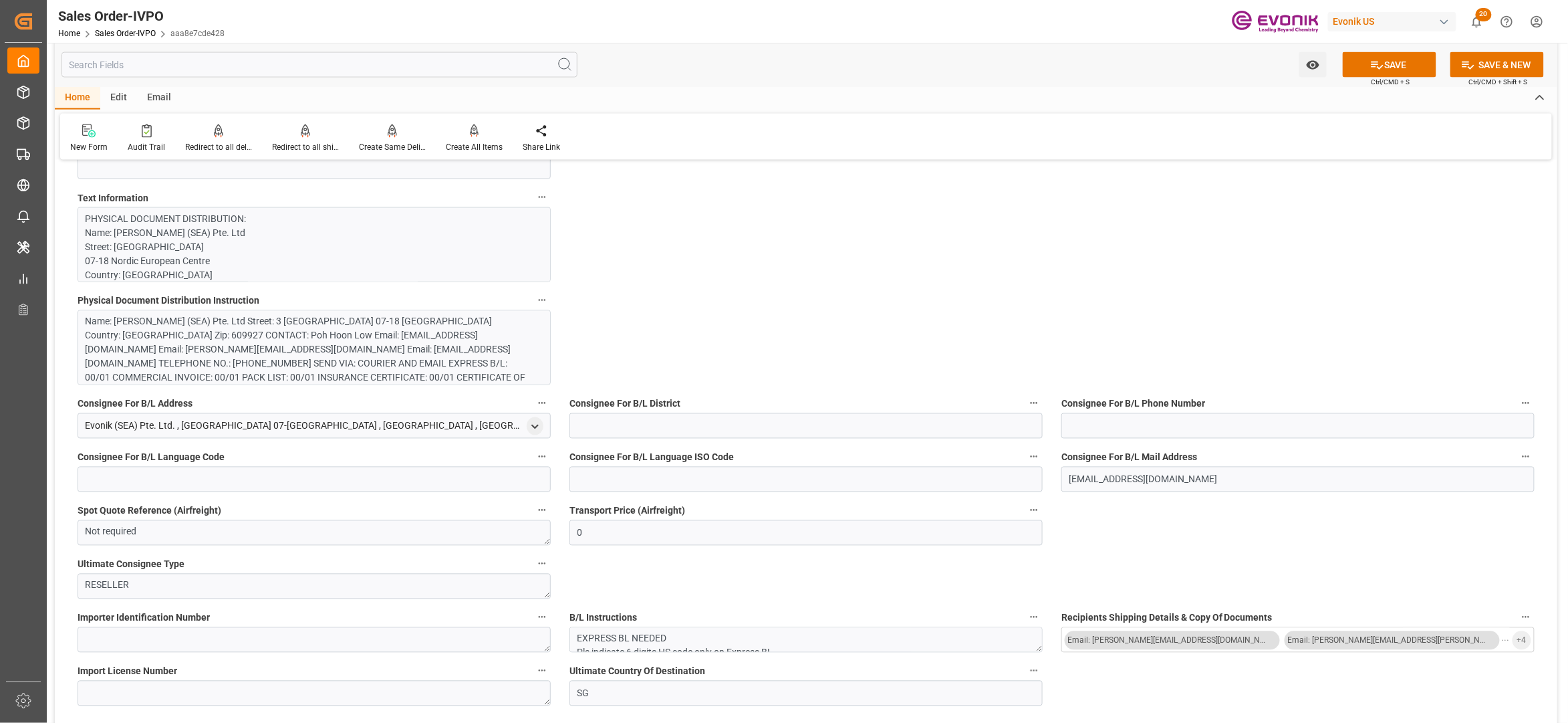
click at [501, 333] on div "Name: [PERSON_NAME] (SEA) Pte. Ltd Street: 3 [GEOGRAPHIC_DATA] 07-18 [GEOGRAPHI…" at bounding box center [307, 356] width 444 height 84
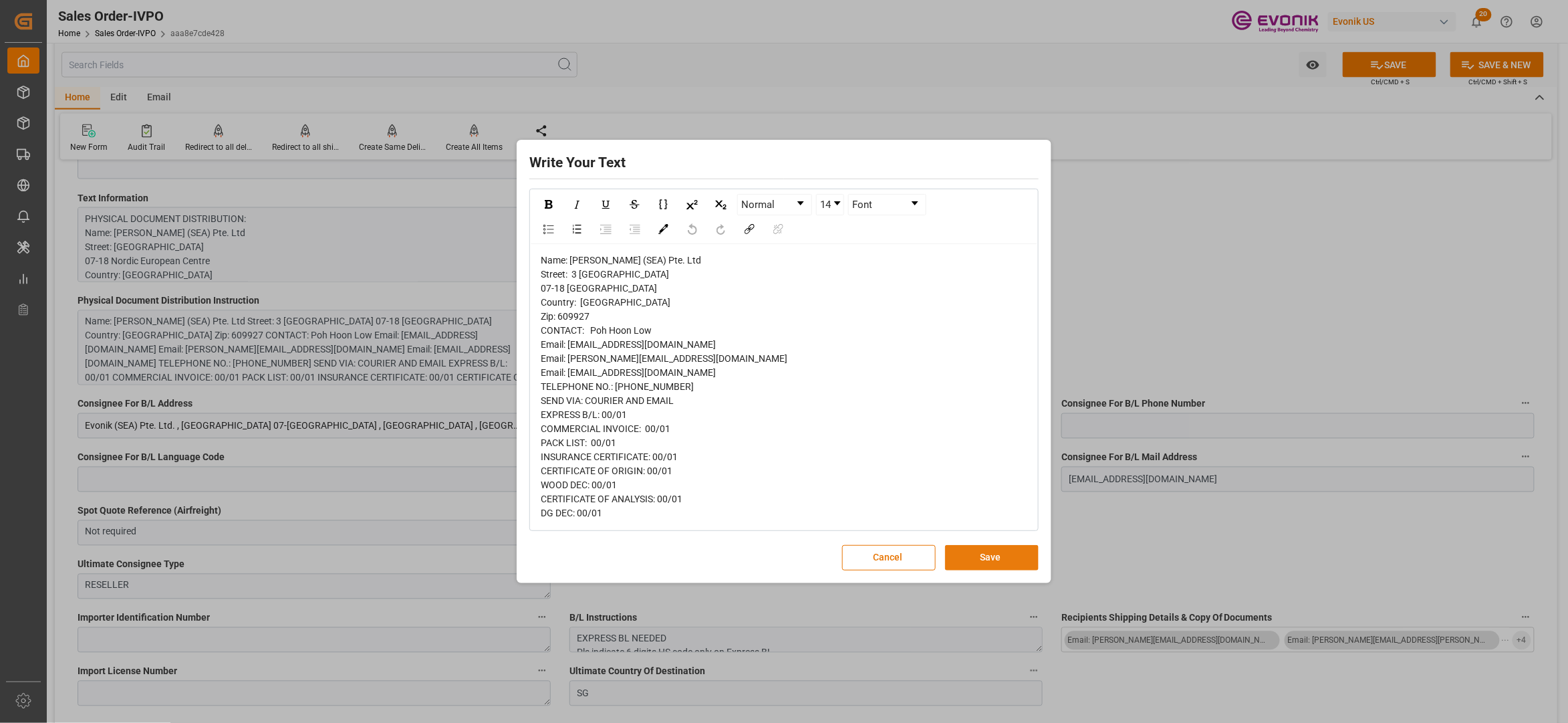
click at [1012, 556] on button "Save" at bounding box center [992, 557] width 94 height 25
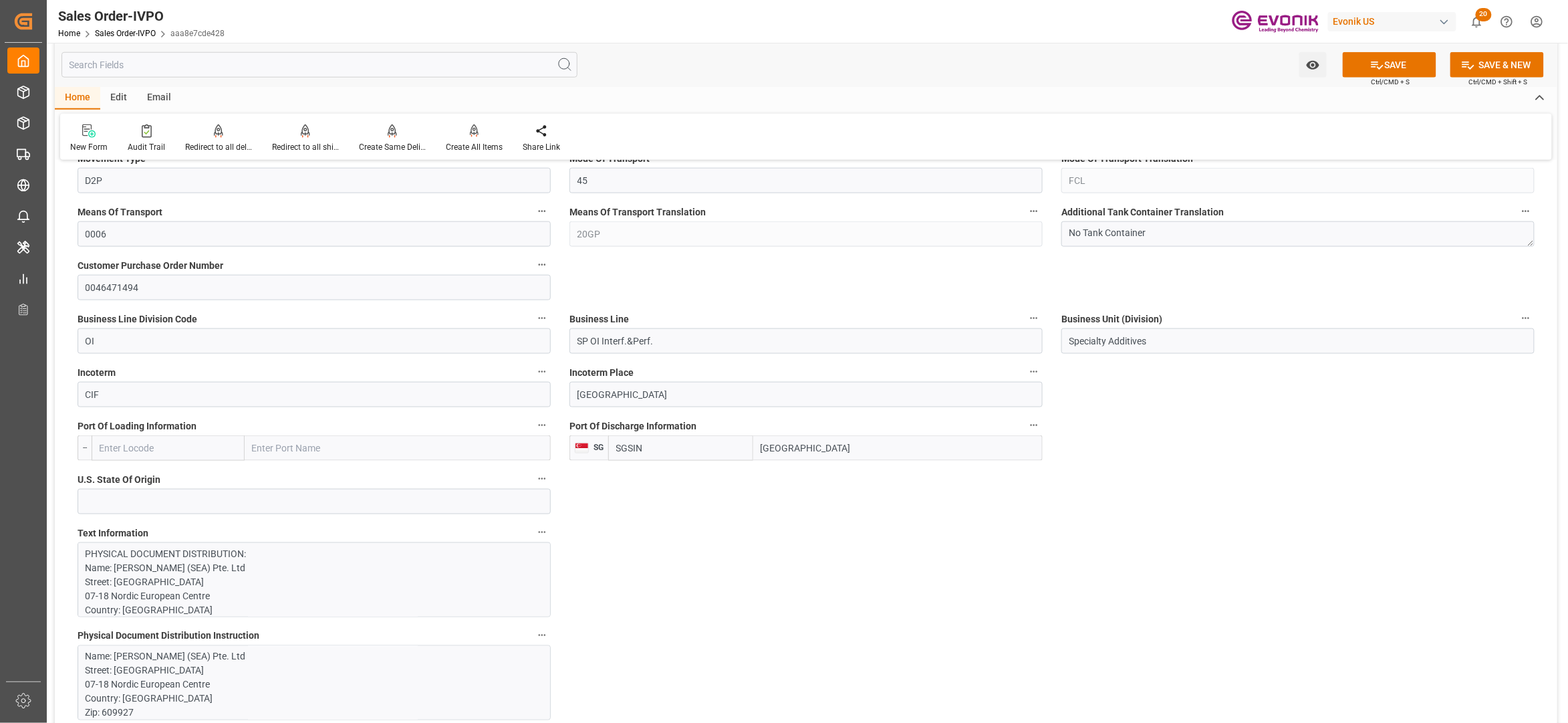
scroll to position [671, 0]
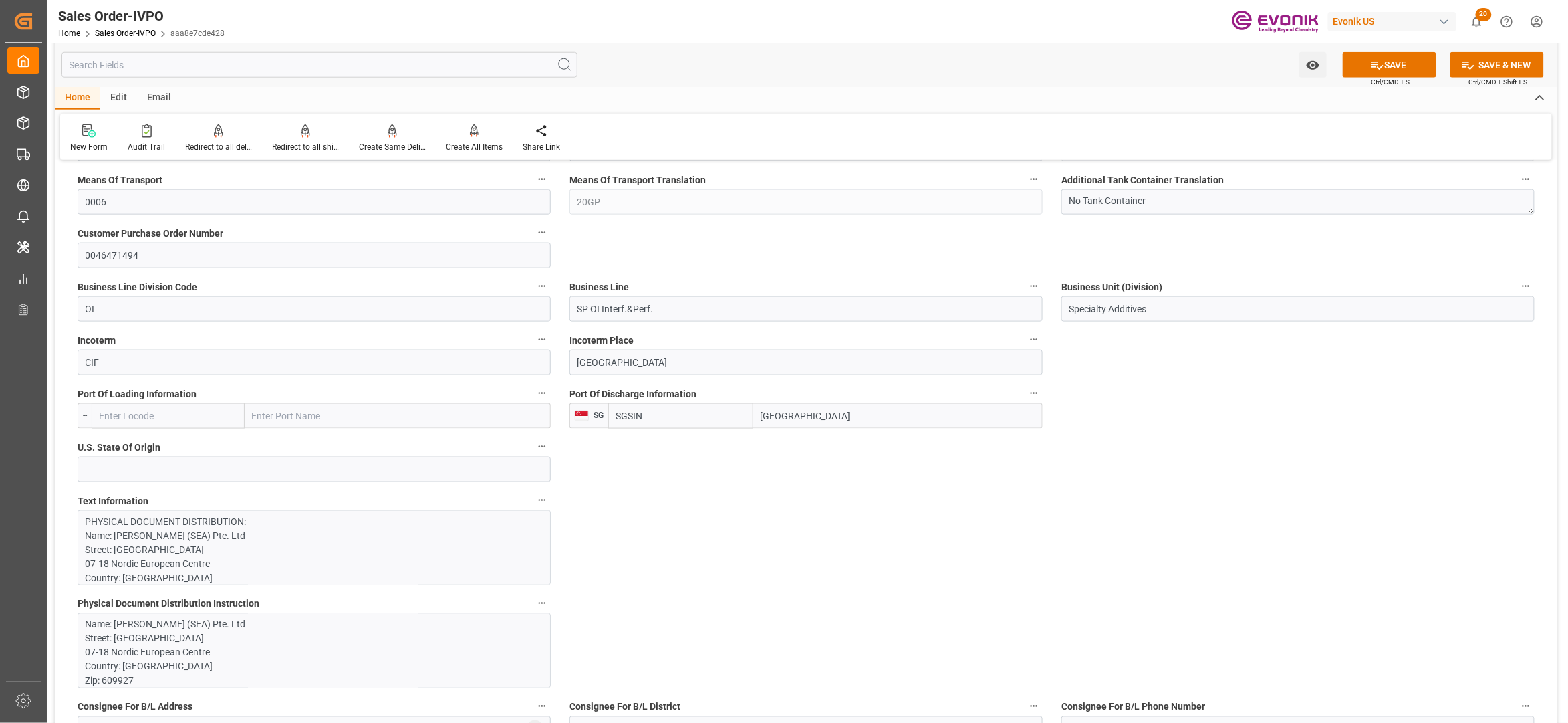
click at [741, 276] on div "Business Line SP OI Interf.&Perf." at bounding box center [806, 300] width 492 height 54
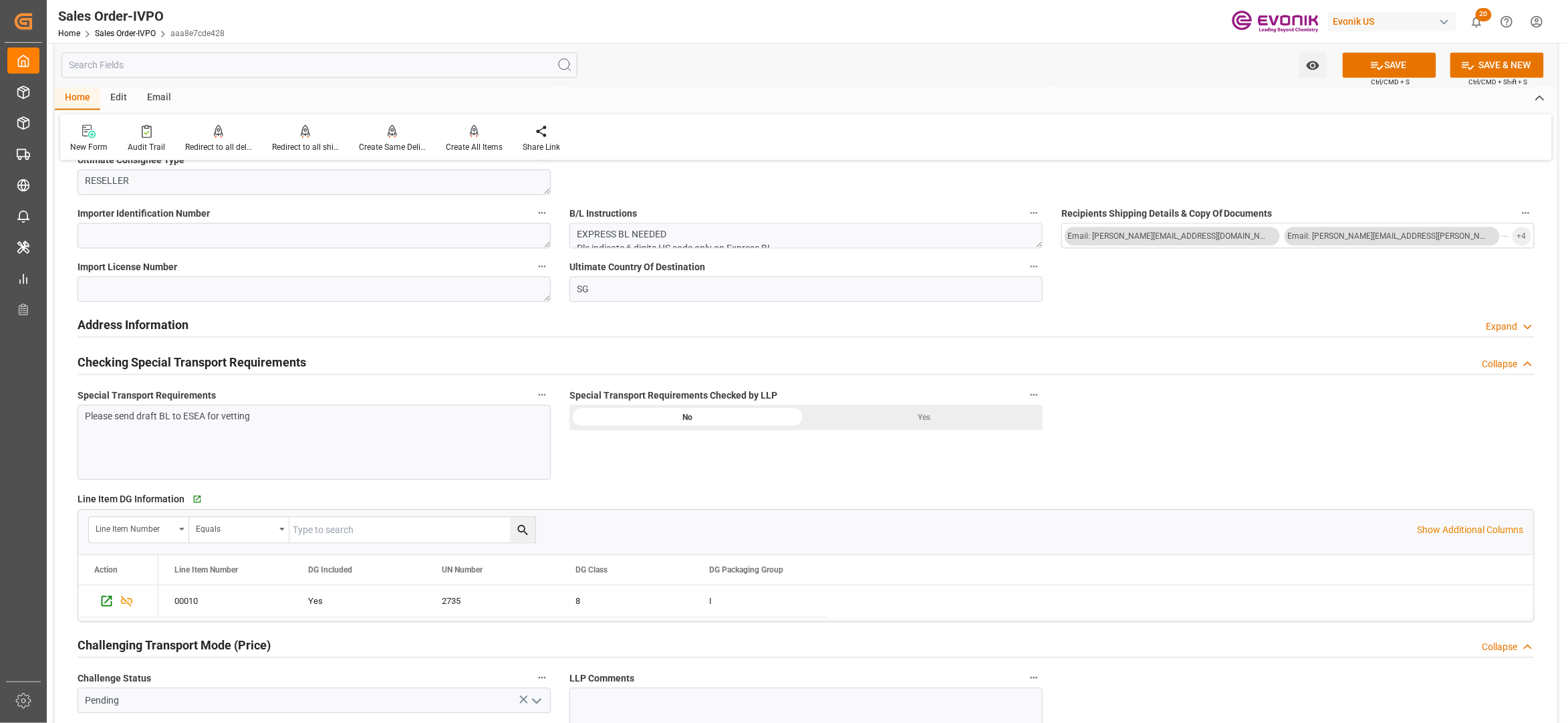
scroll to position [1461, 0]
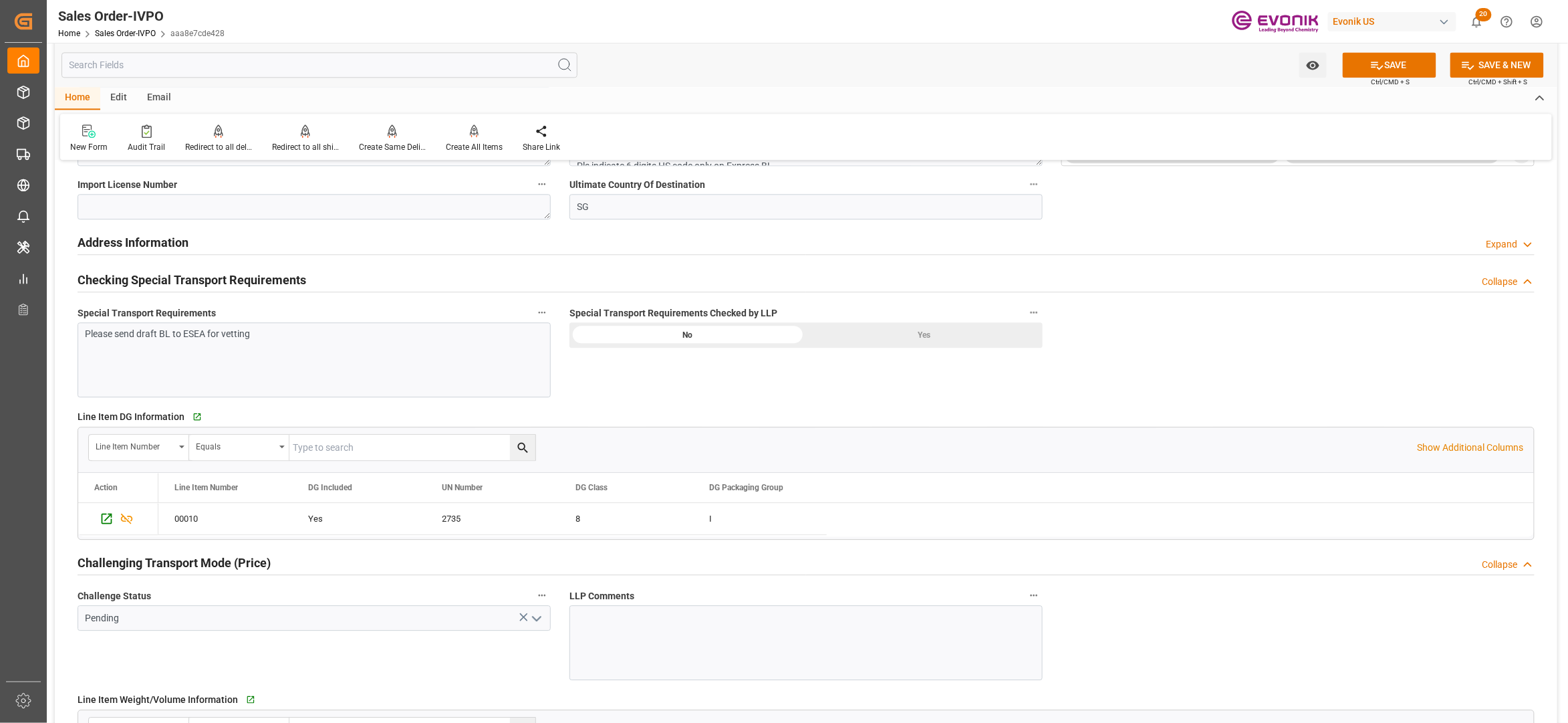
click at [870, 332] on div "Yes" at bounding box center [925, 335] width 237 height 25
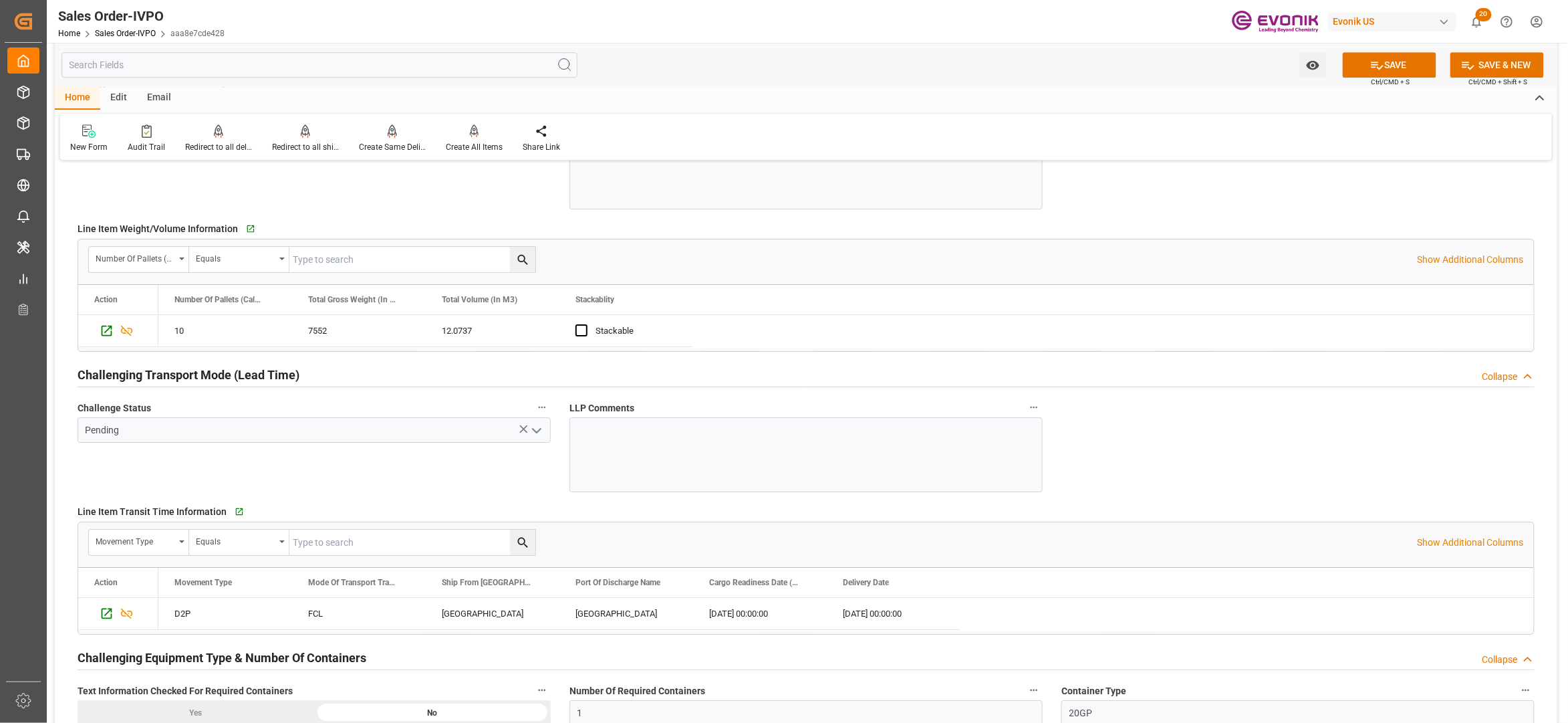
scroll to position [1939, 0]
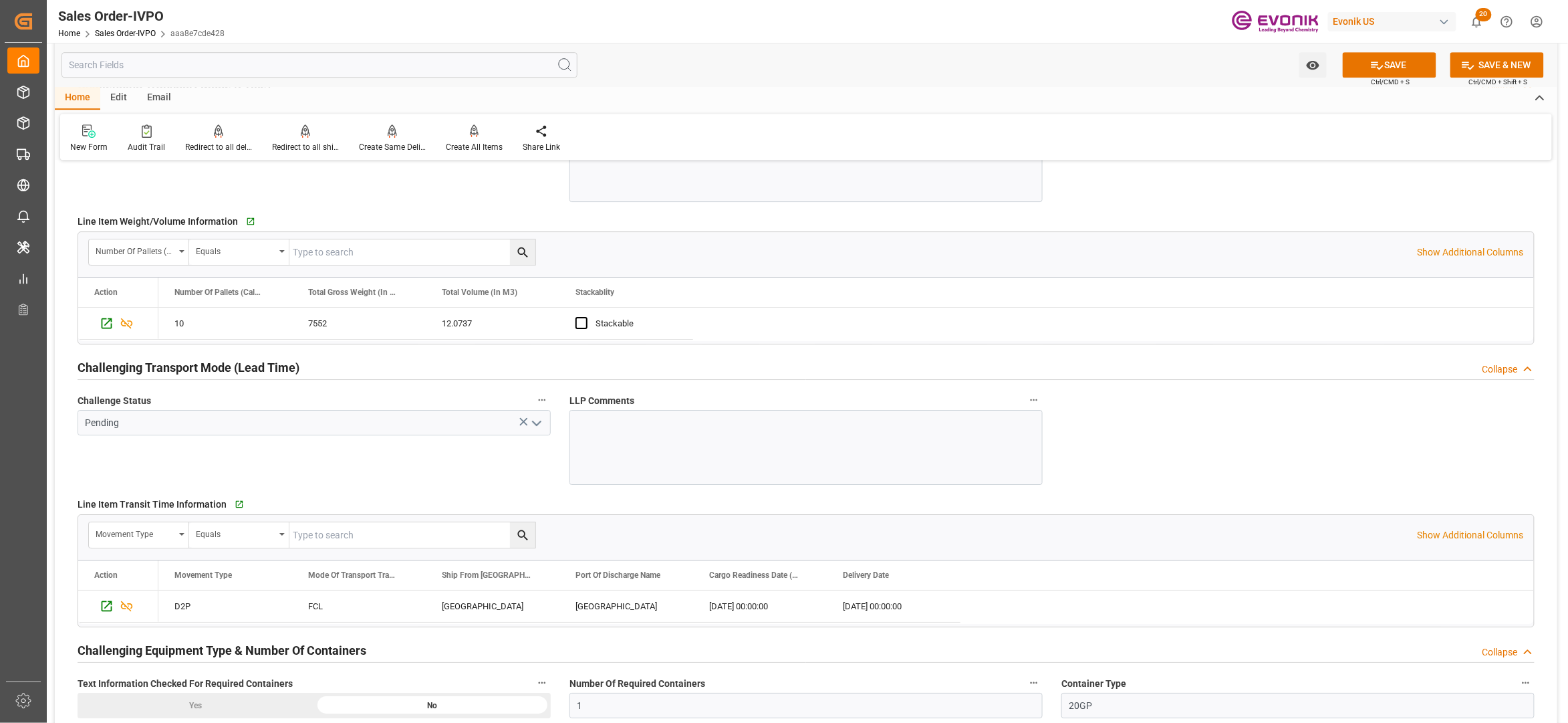
click at [540, 429] on icon "open menu" at bounding box center [537, 423] width 16 height 16
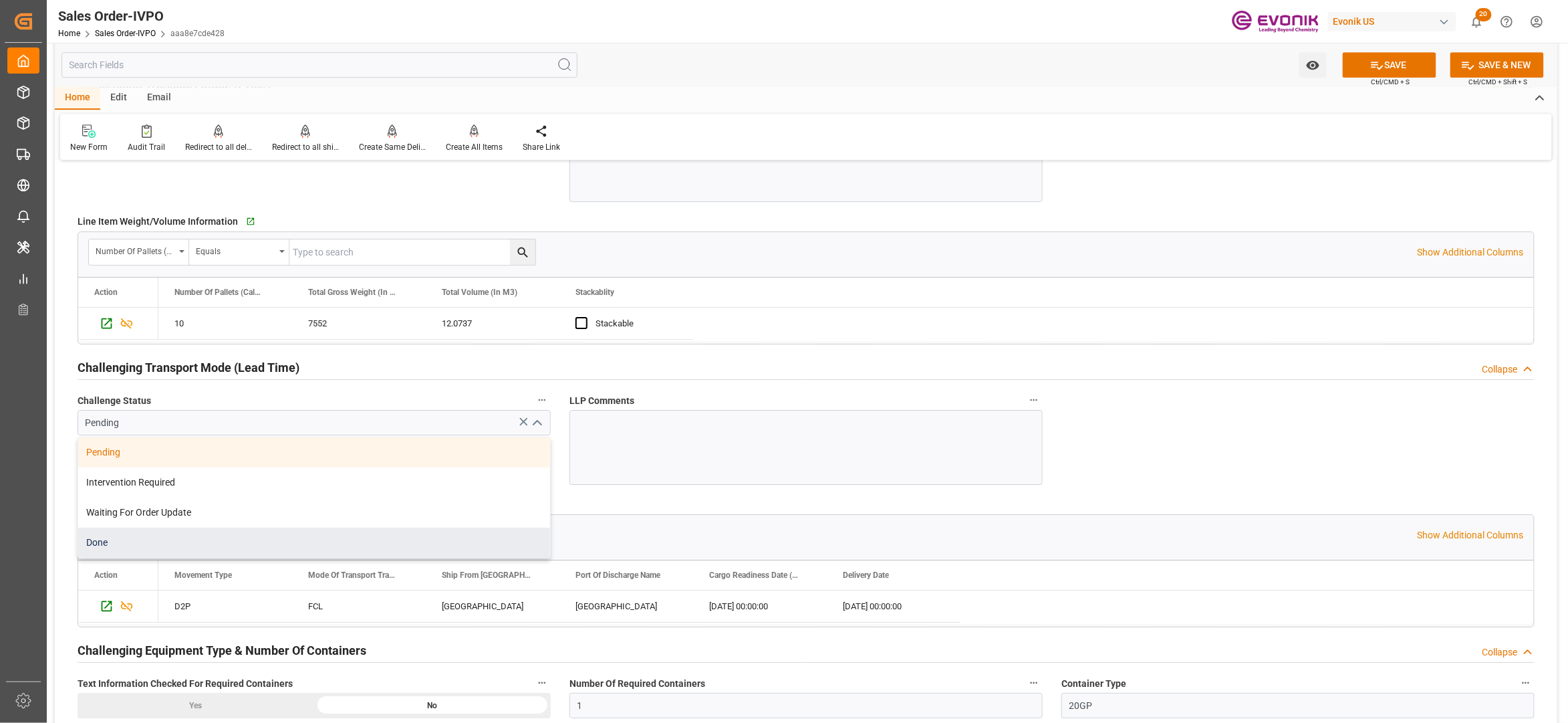
click at [359, 541] on div "Done" at bounding box center [314, 542] width 472 height 30
type input "Done"
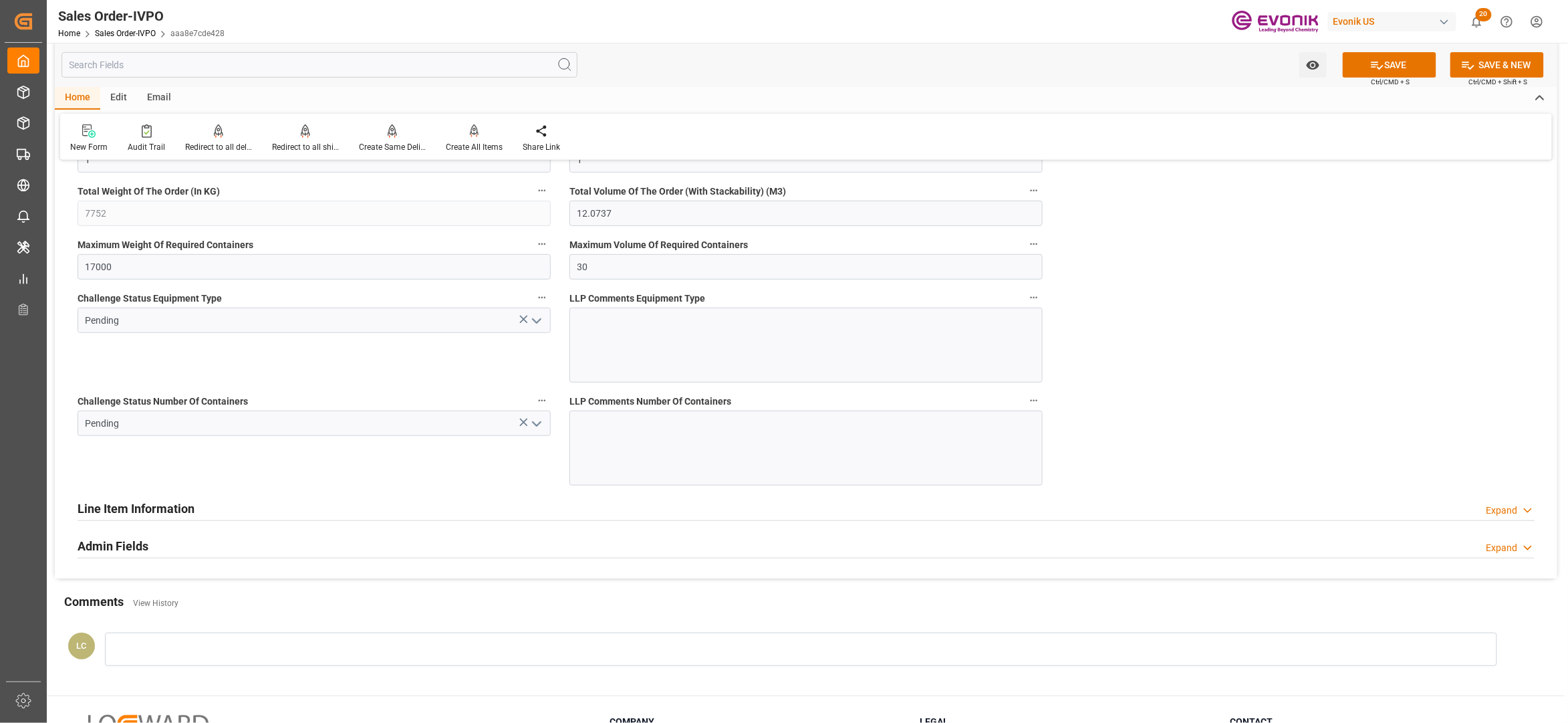
scroll to position [2544, 0]
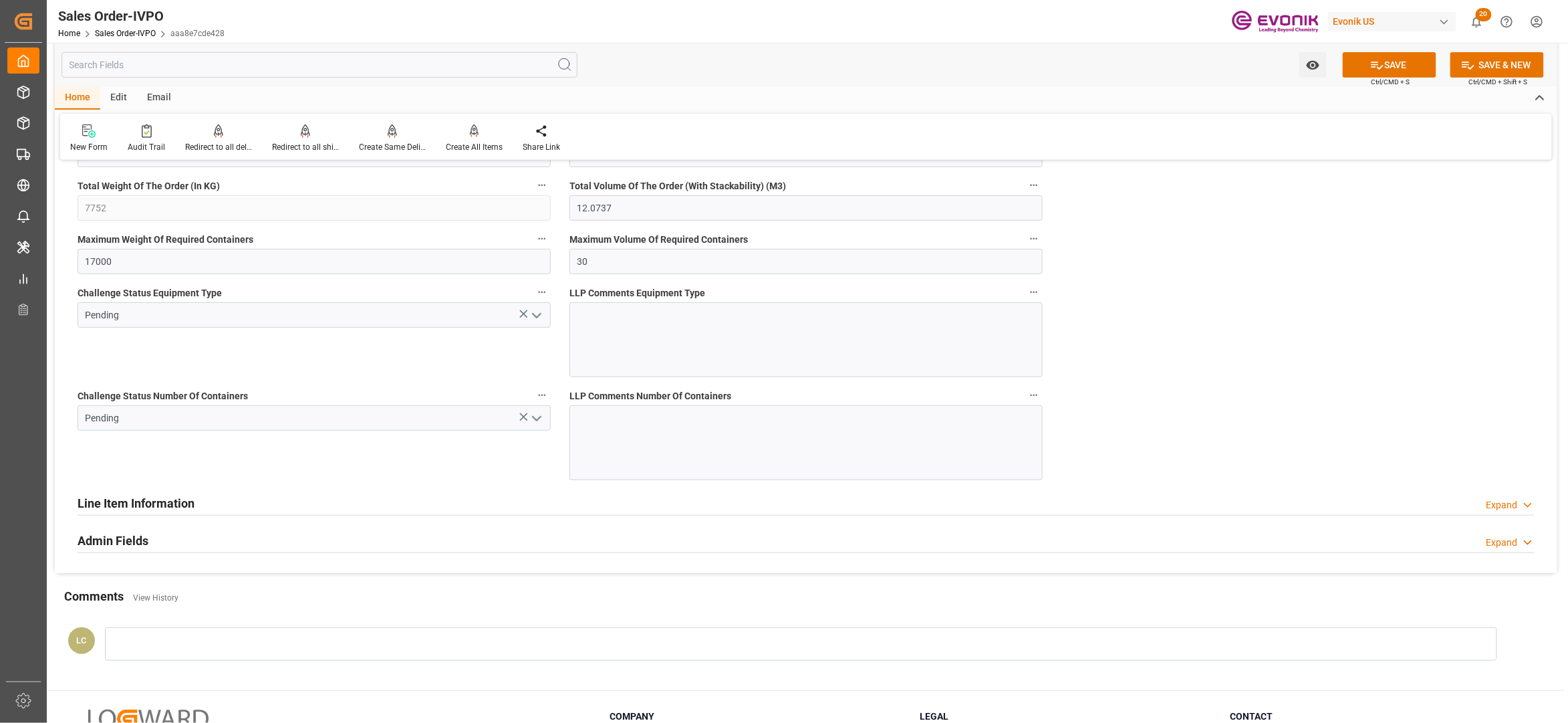
click at [540, 322] on icon "open menu" at bounding box center [537, 315] width 16 height 16
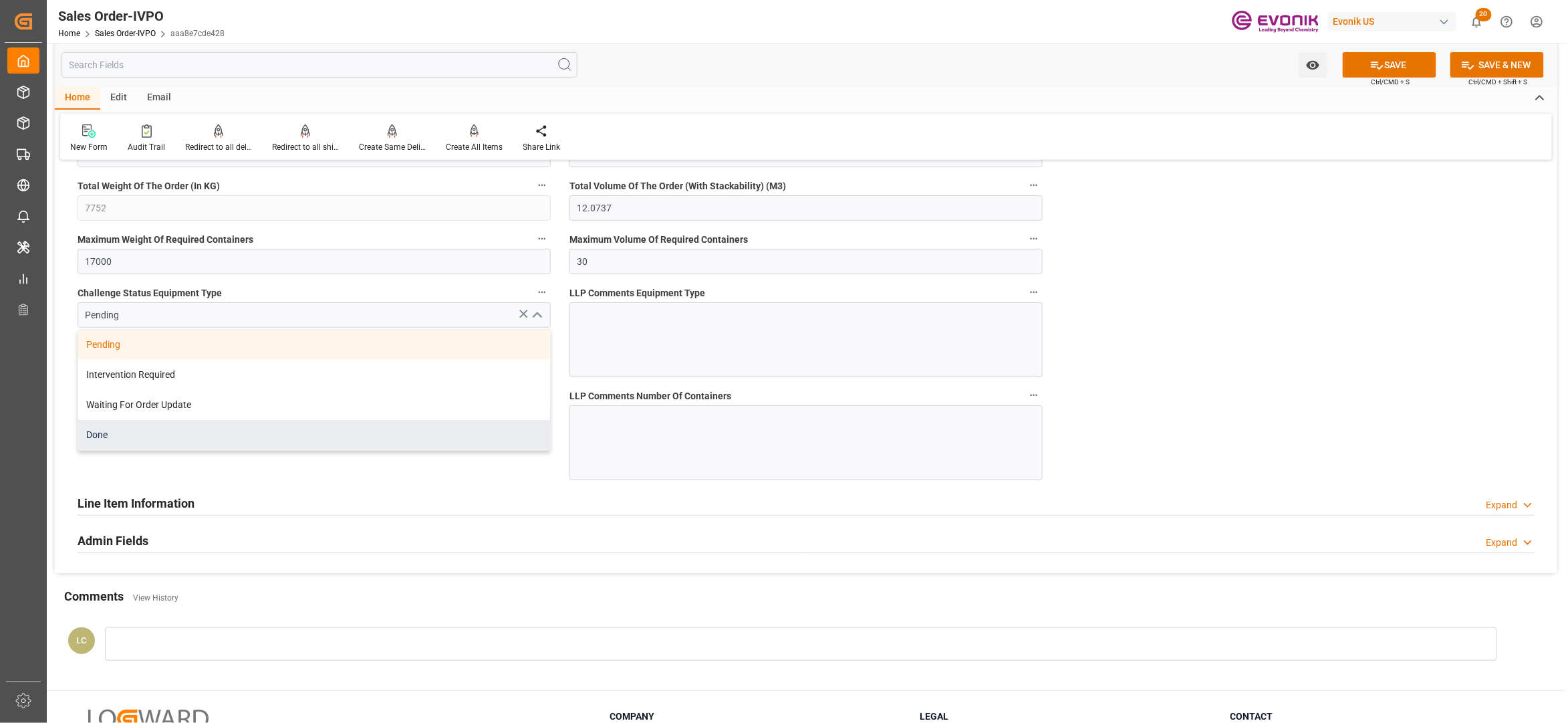
click at [364, 444] on div "Done" at bounding box center [314, 435] width 472 height 30
type input "Done"
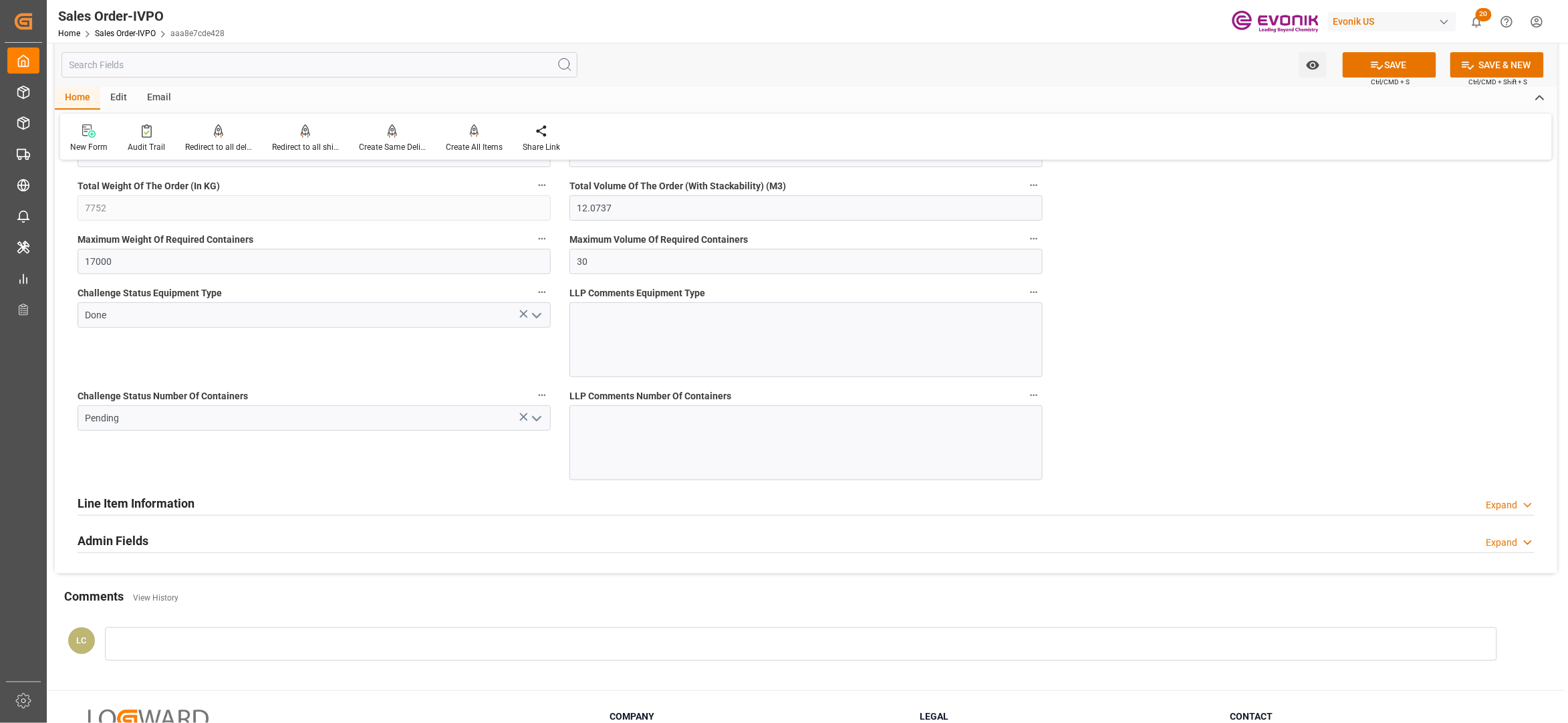
click at [533, 419] on icon "open menu" at bounding box center [537, 419] width 16 height 16
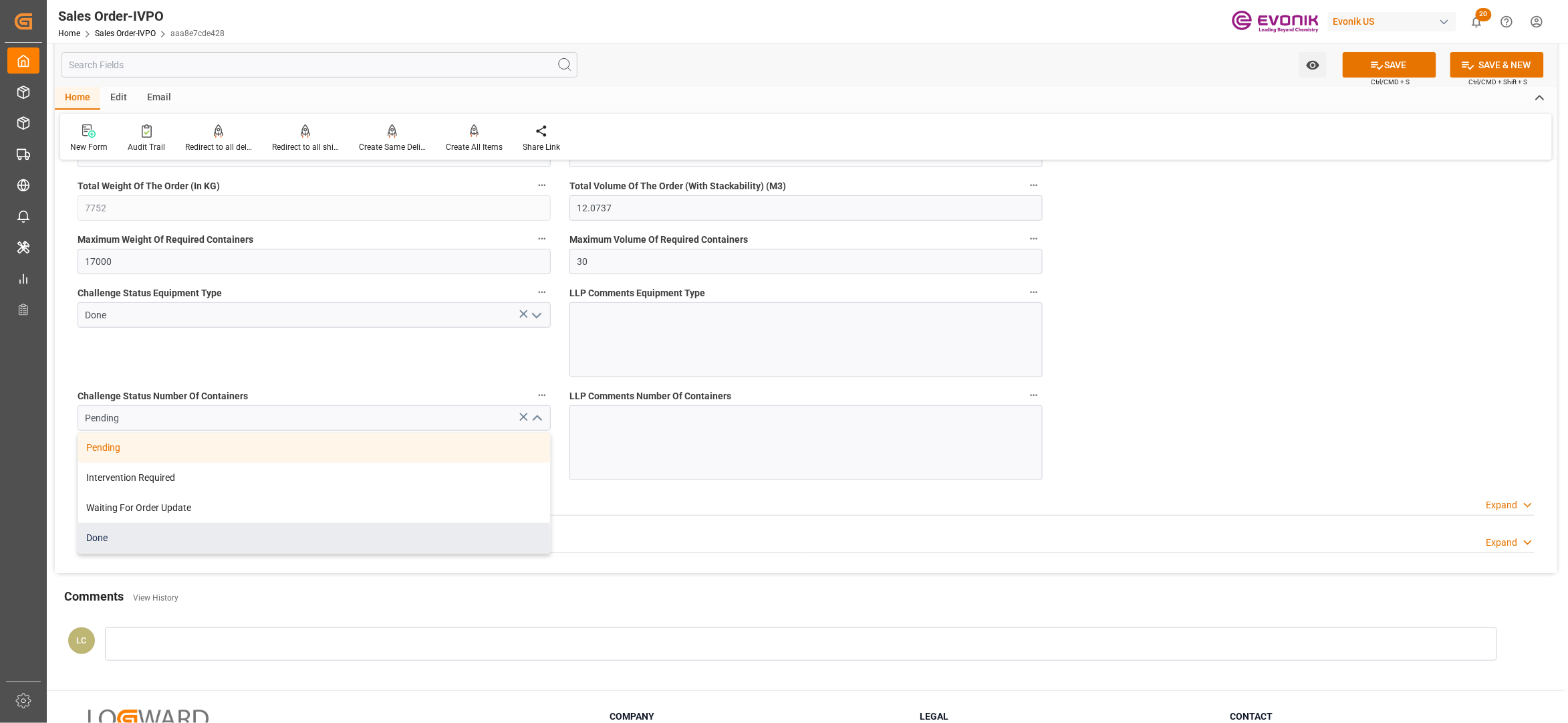
click at [349, 552] on div "Done" at bounding box center [314, 538] width 472 height 30
type input "Done"
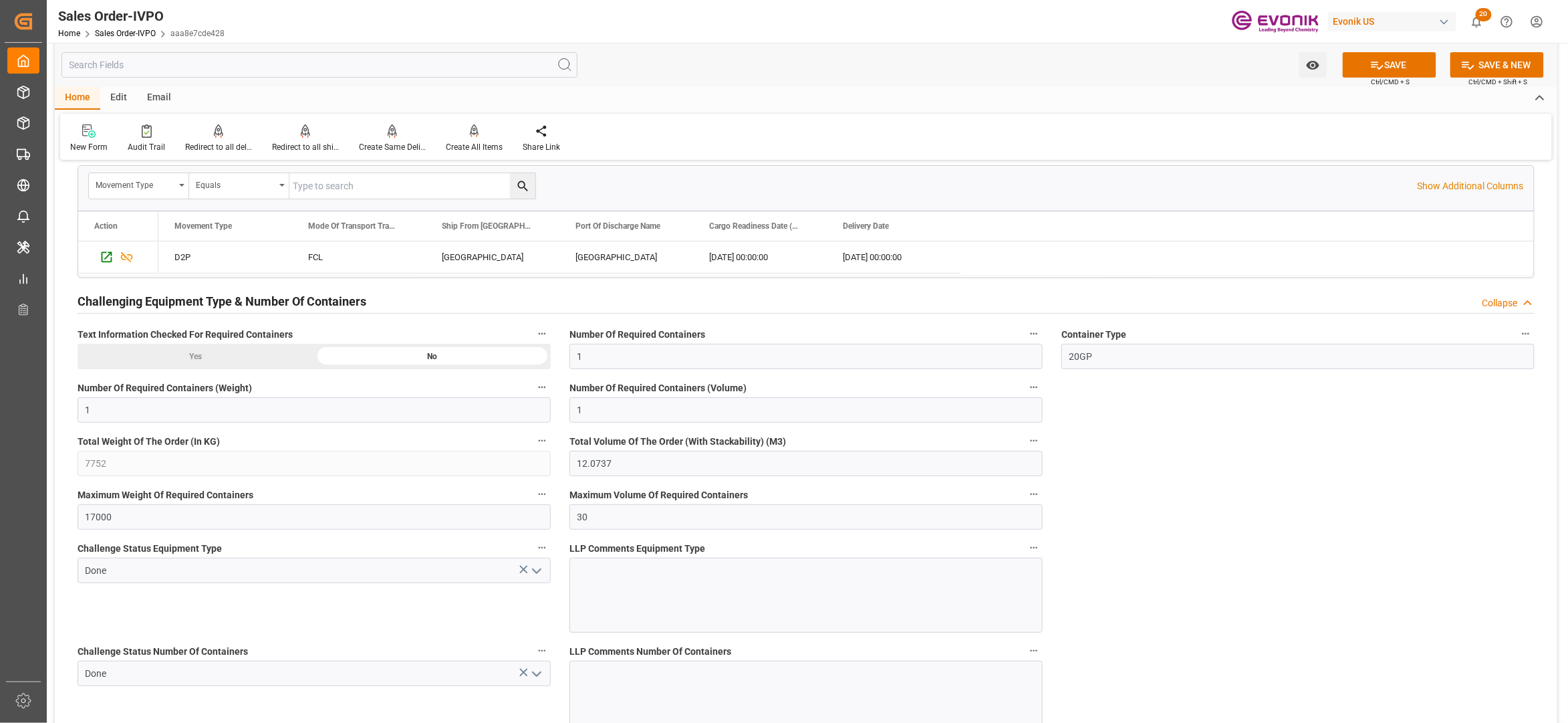
scroll to position [2134, 0]
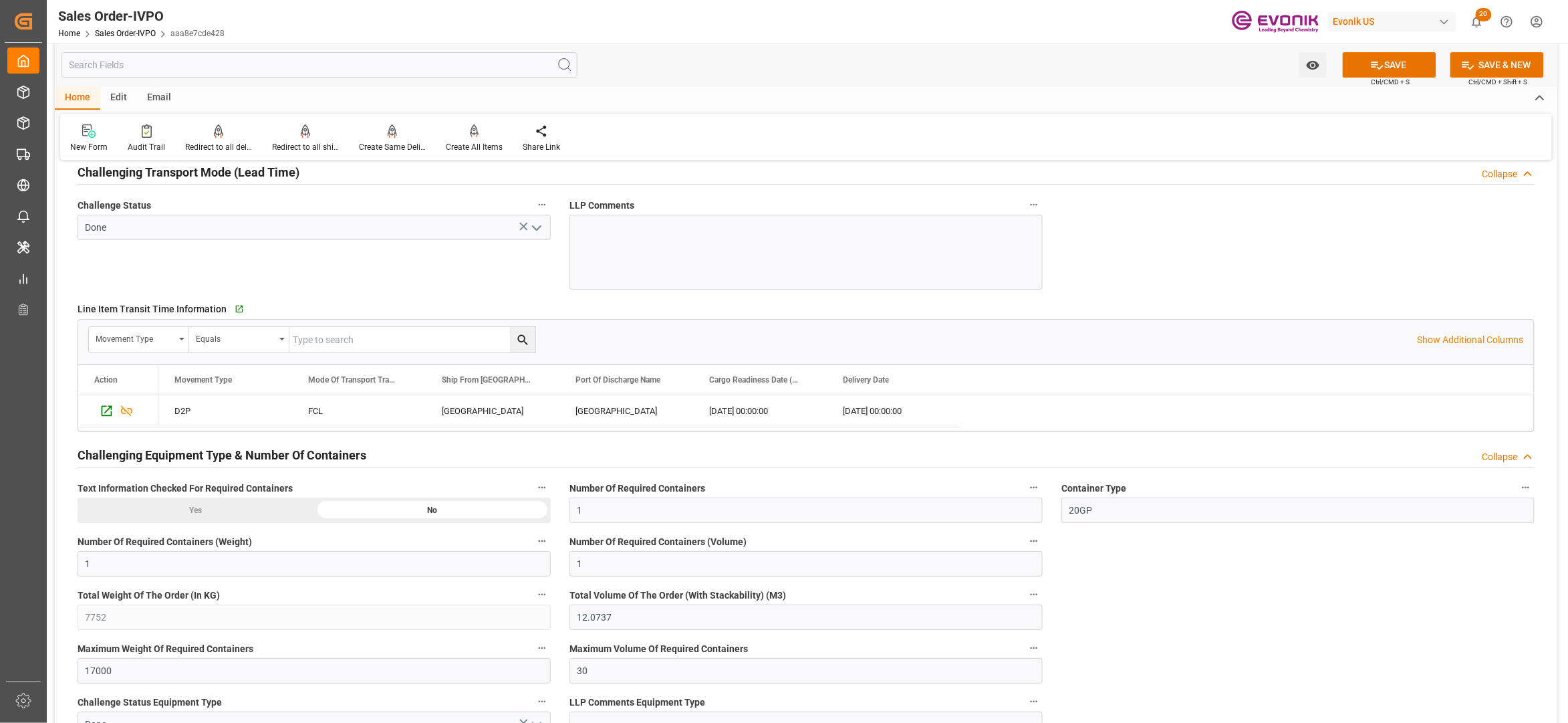
click at [698, 483] on div "Number Of Required Containers 1" at bounding box center [806, 501] width 492 height 54
click at [1394, 52] on div "SAVE Ctrl/CMD + S" at bounding box center [1390, 65] width 121 height 25
click at [1402, 64] on button "SAVE" at bounding box center [1390, 65] width 94 height 25
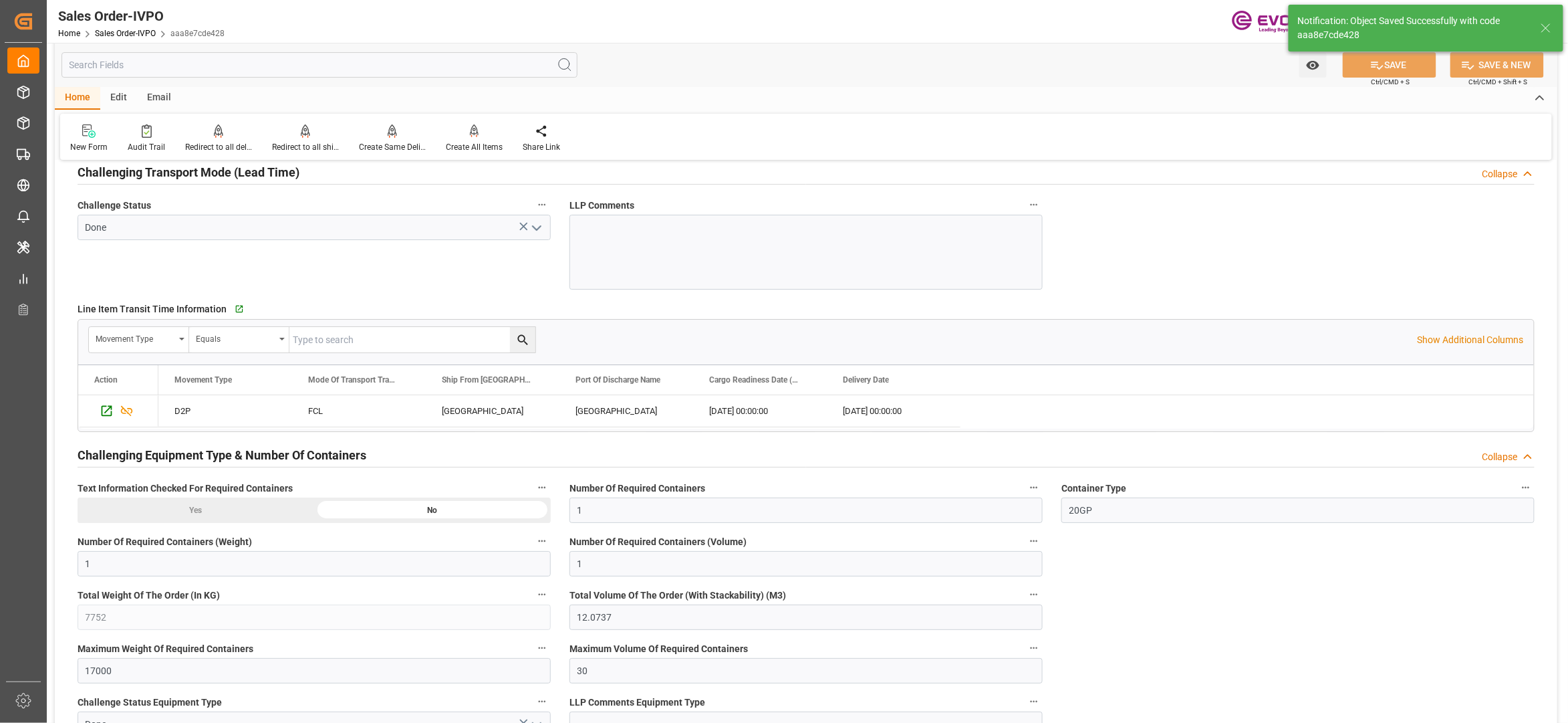
type input "[DATE] 03:19"
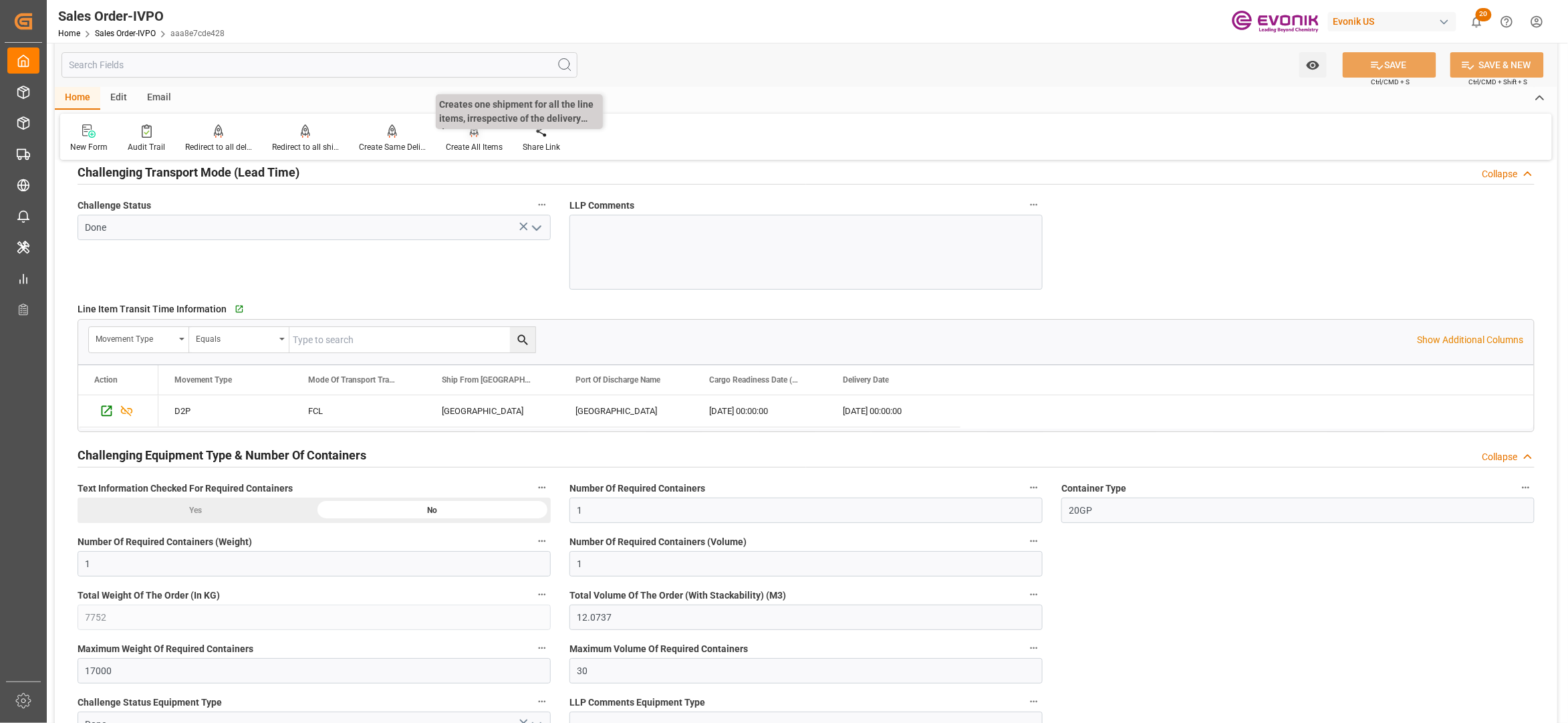
click at [465, 136] on div at bounding box center [475, 131] width 57 height 14
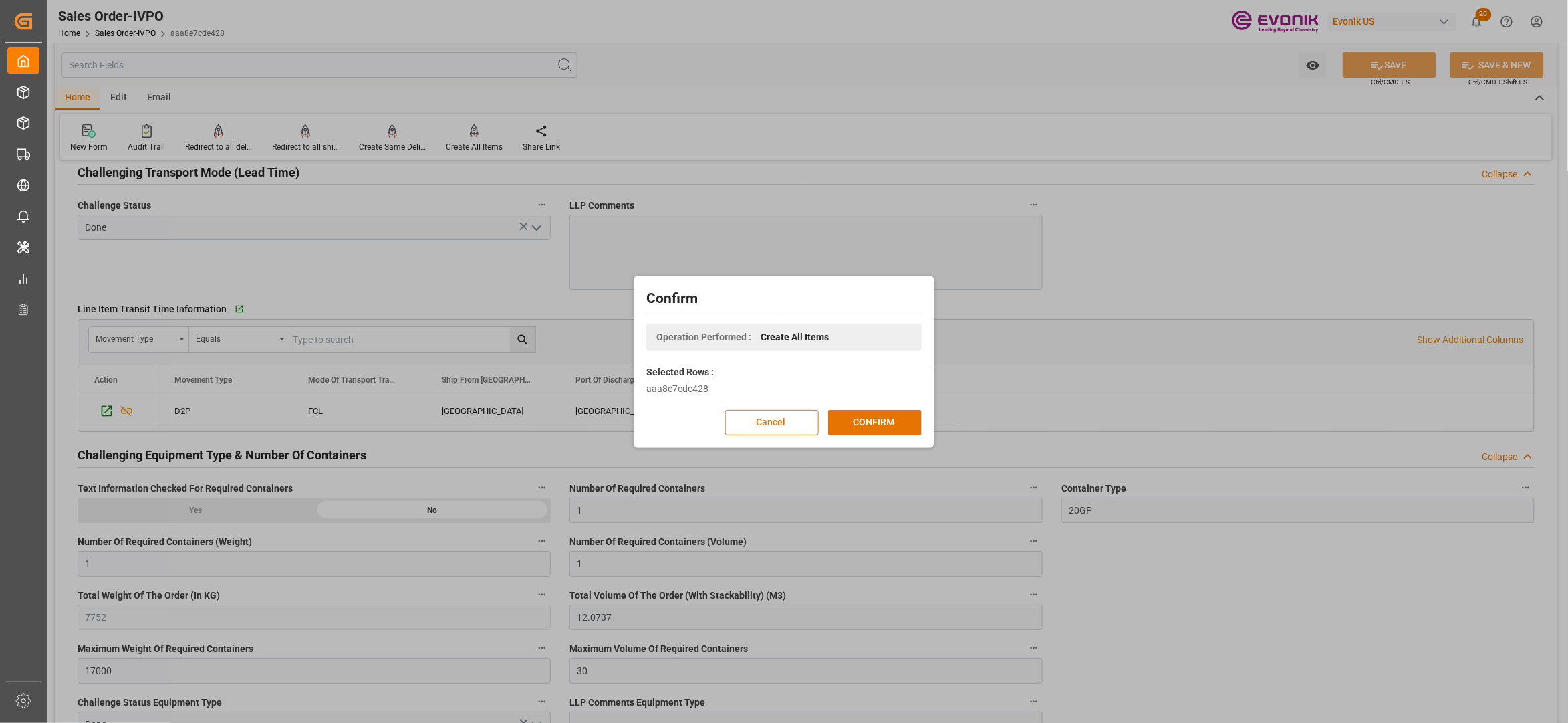
click at [888, 458] on div "Confirm Operation Performed : Create All Items Selected Rows : aaa8e7cde428 Can…" at bounding box center [784, 361] width 1568 height 723
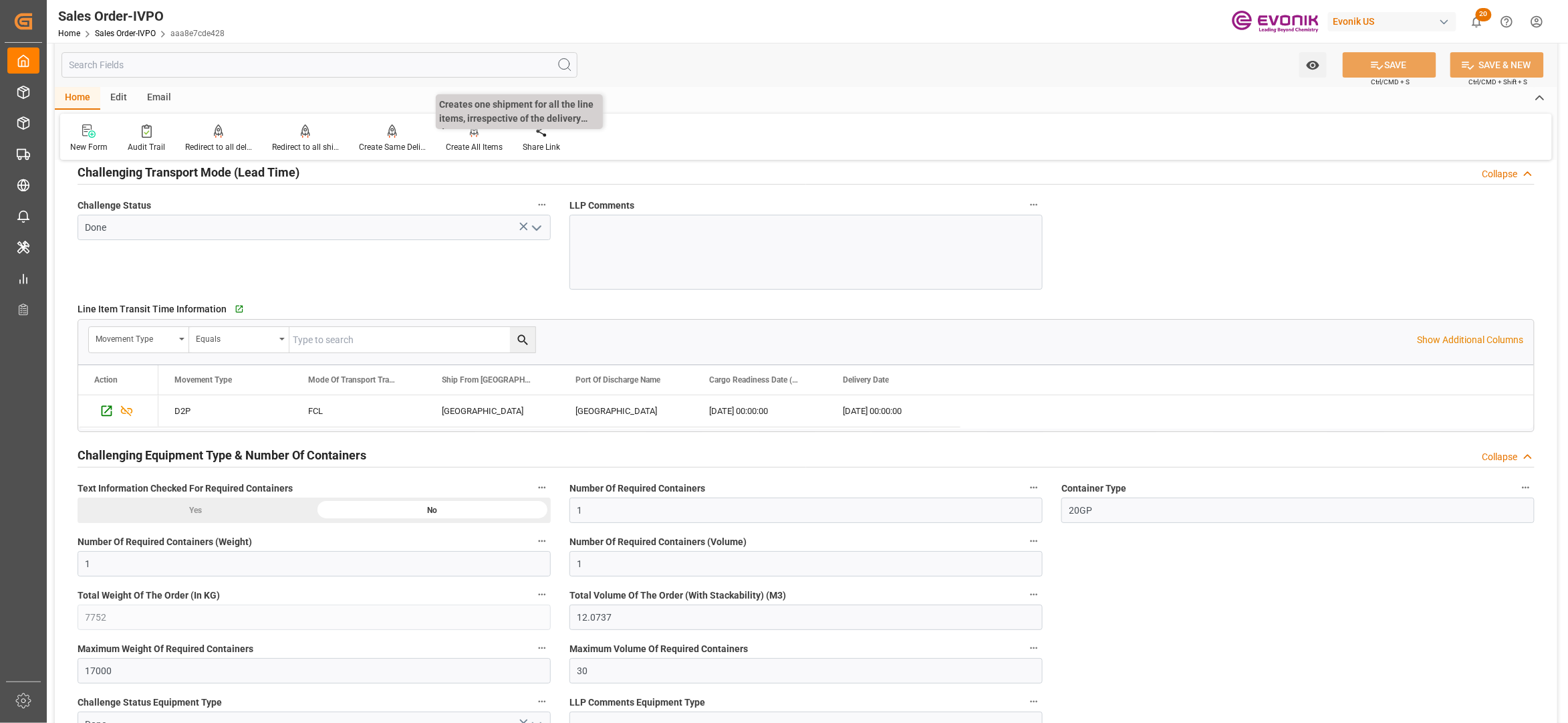
click at [474, 125] on p "Creates one shipment for all the line items, irrespective of the delivery date." at bounding box center [520, 112] width 167 height 35
click at [473, 137] on icon at bounding box center [475, 131] width 9 height 13
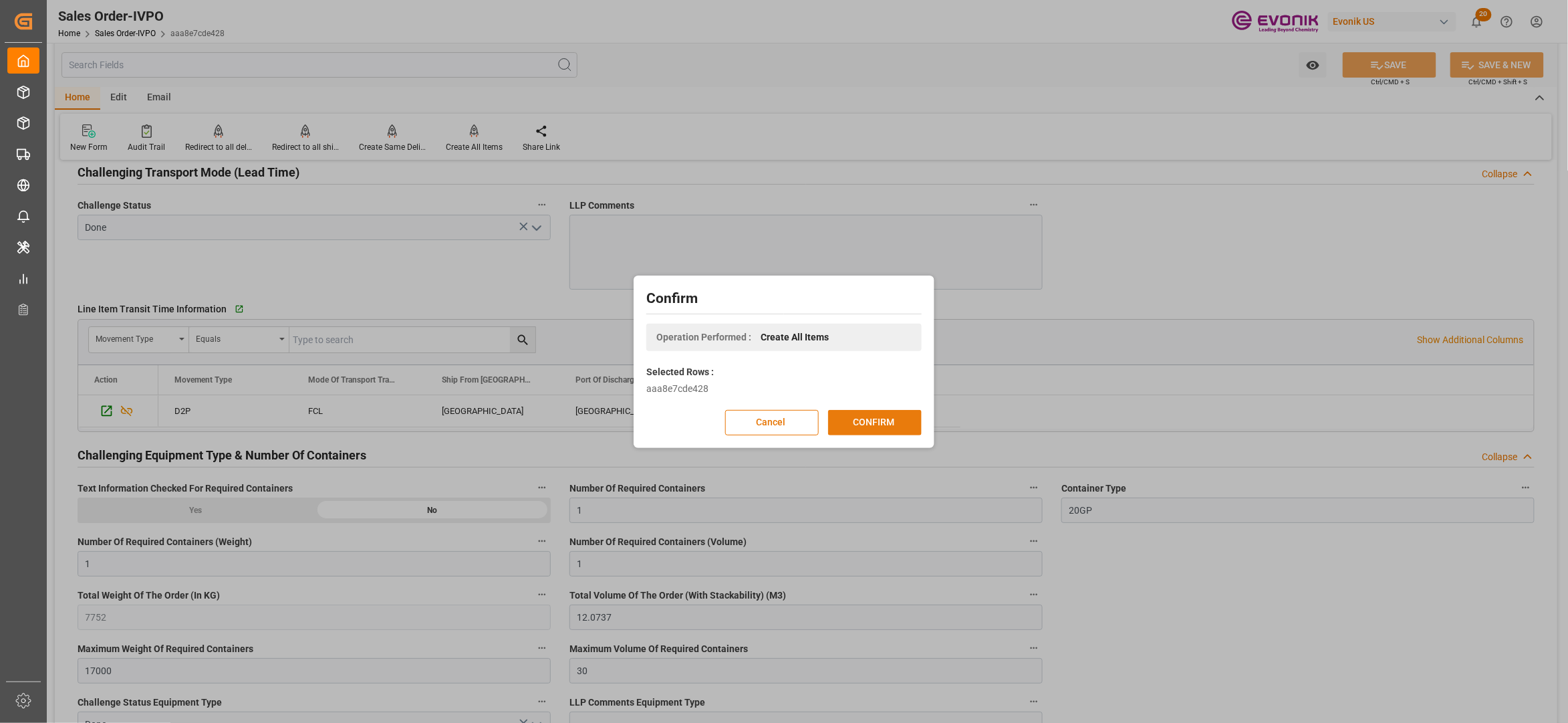
click at [888, 419] on button "CONFIRM" at bounding box center [875, 423] width 94 height 25
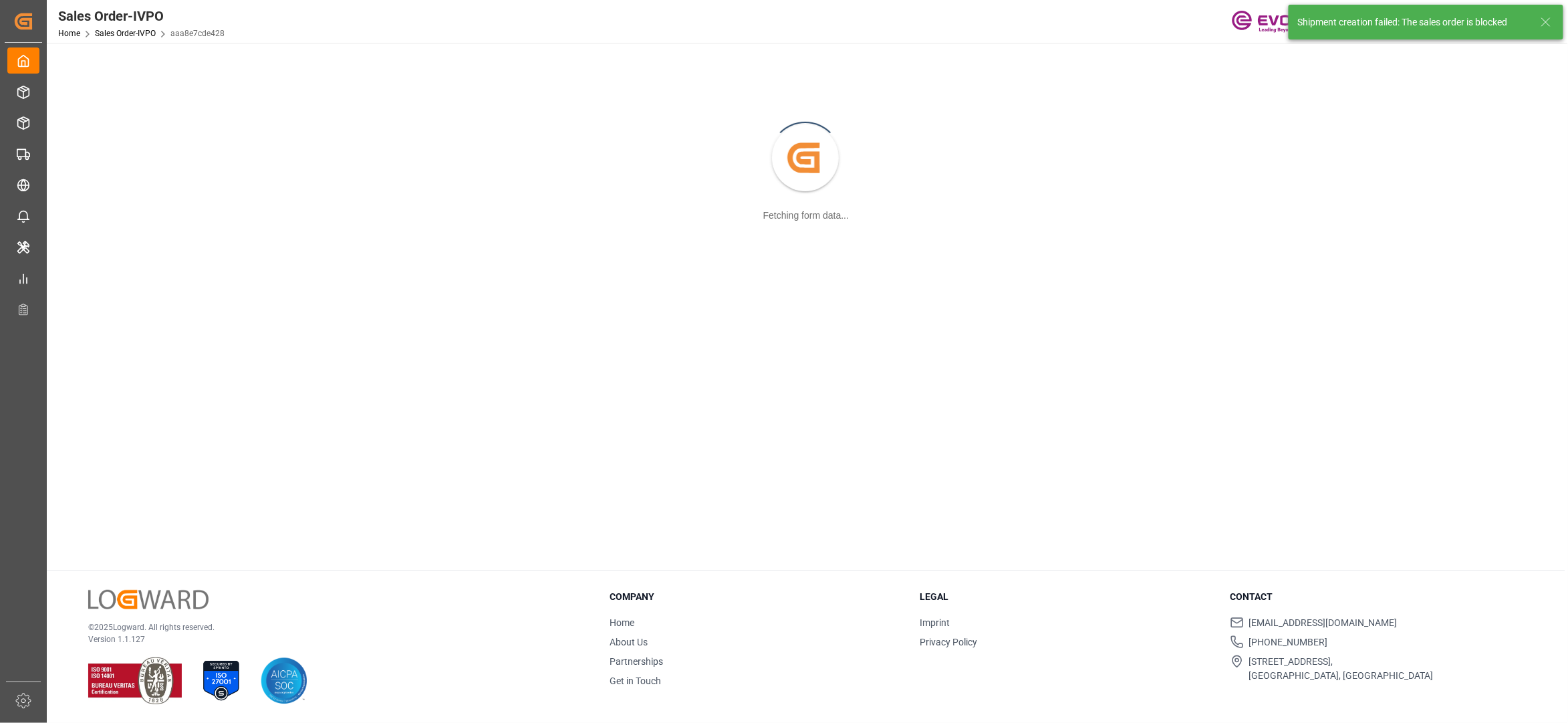
scroll to position [145, 0]
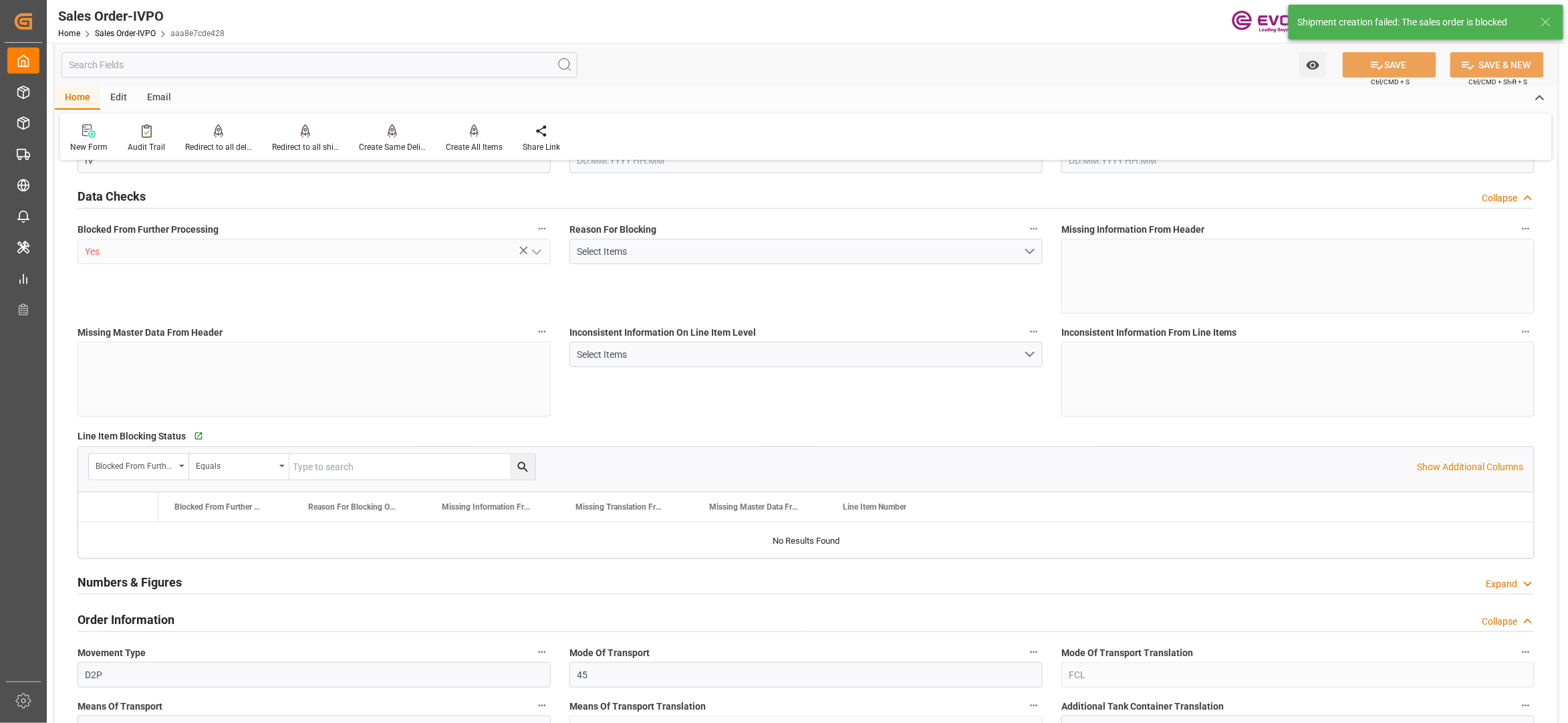
type input "SGSIN"
type input "0"
type input "1"
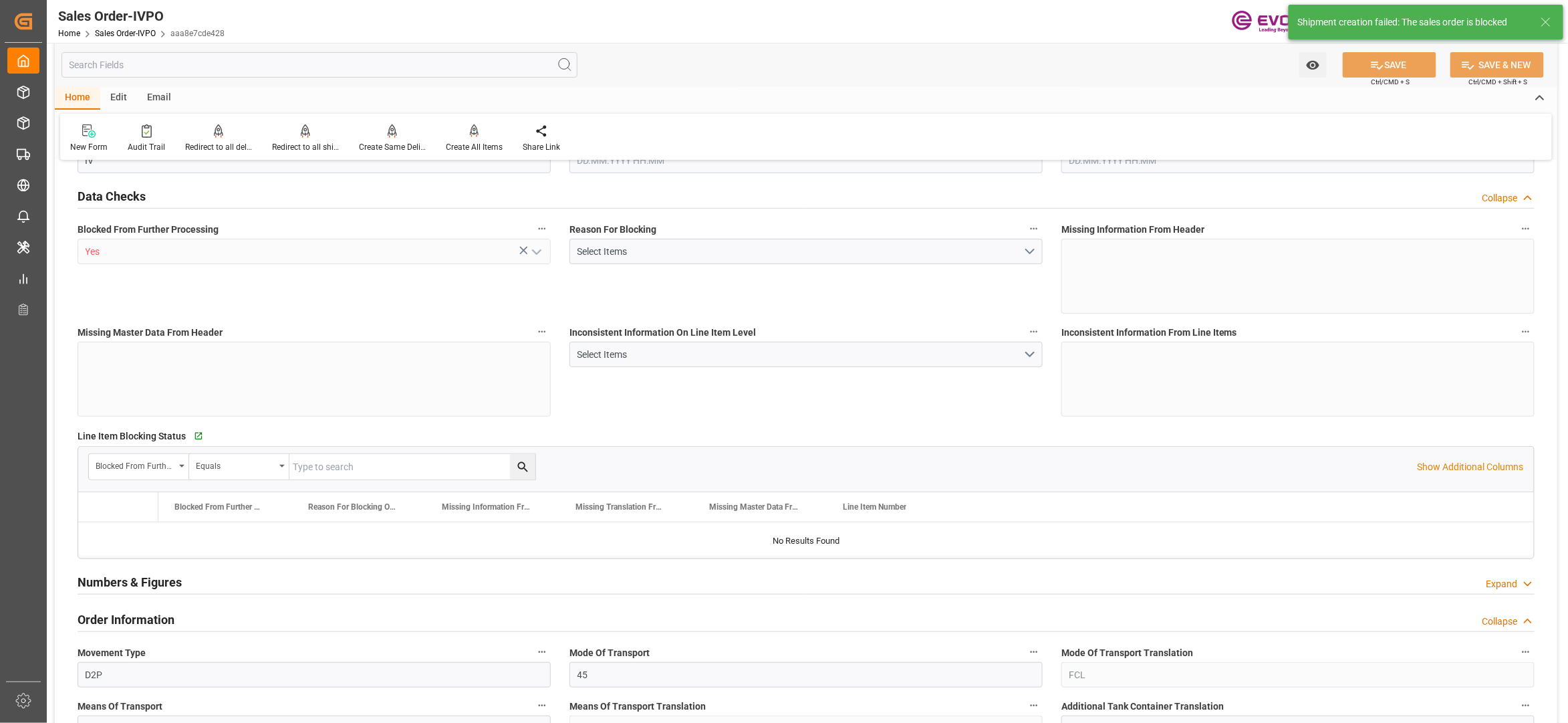
type input "7752"
type input "12.0737"
type input "17000"
type input "30"
type input "[DATE] 17:16"
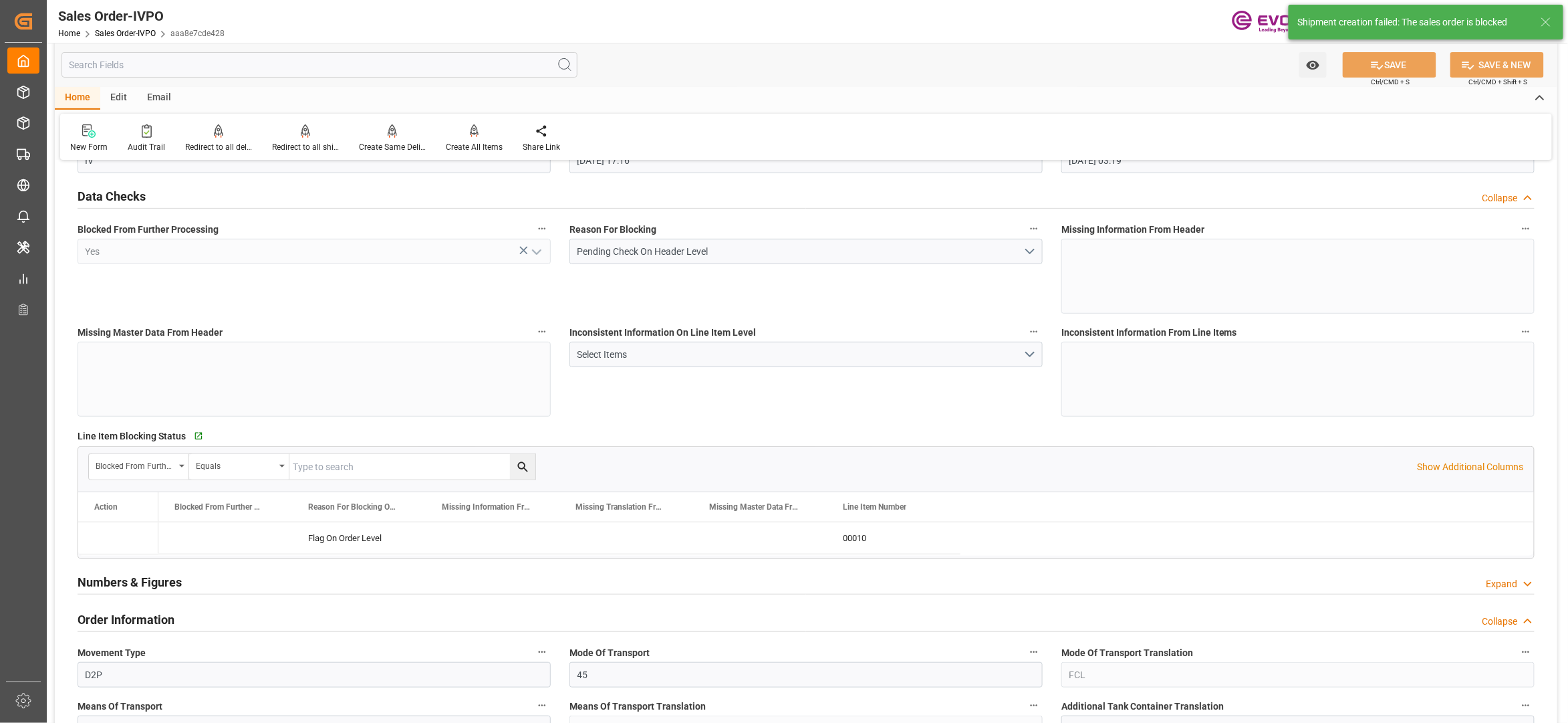
type input "[DATE] 03:19"
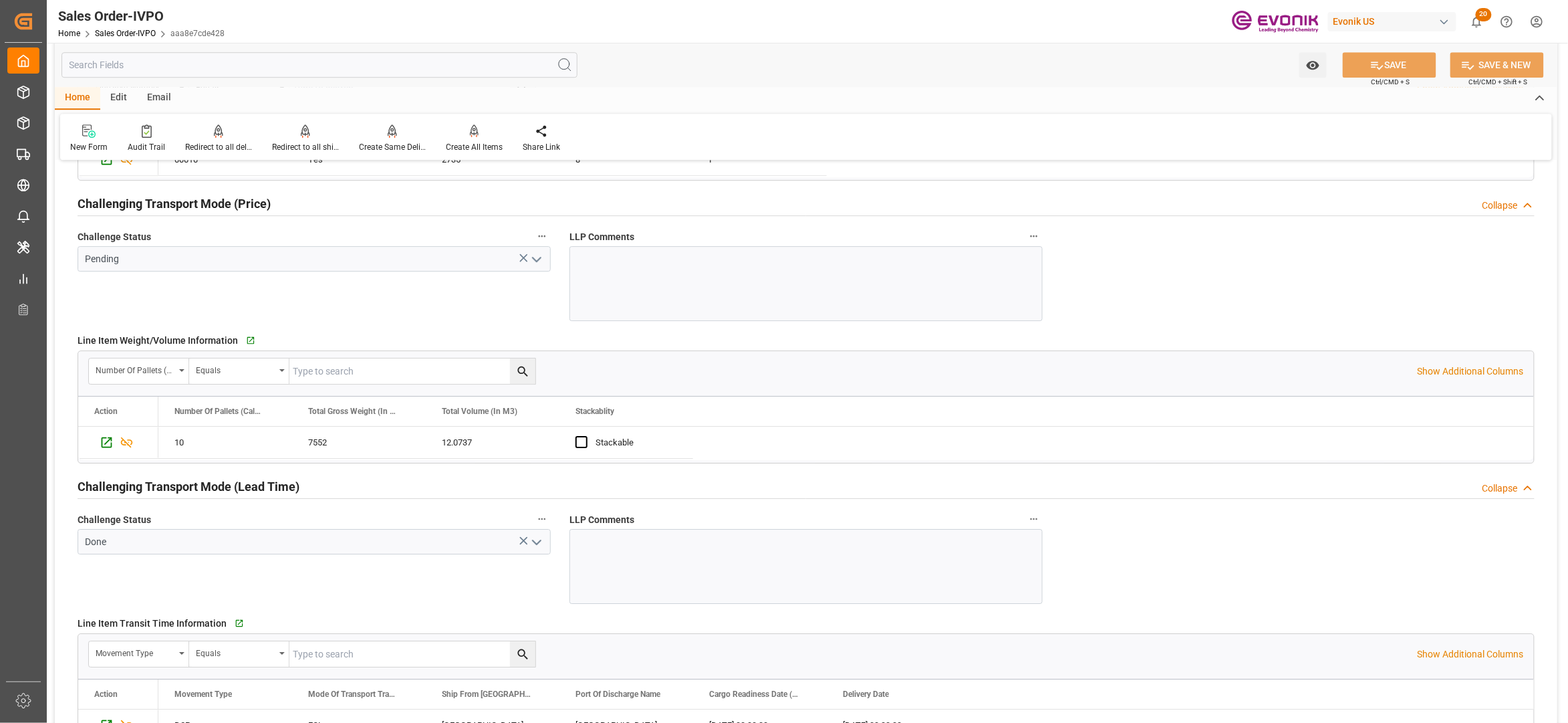
scroll to position [1798, 0]
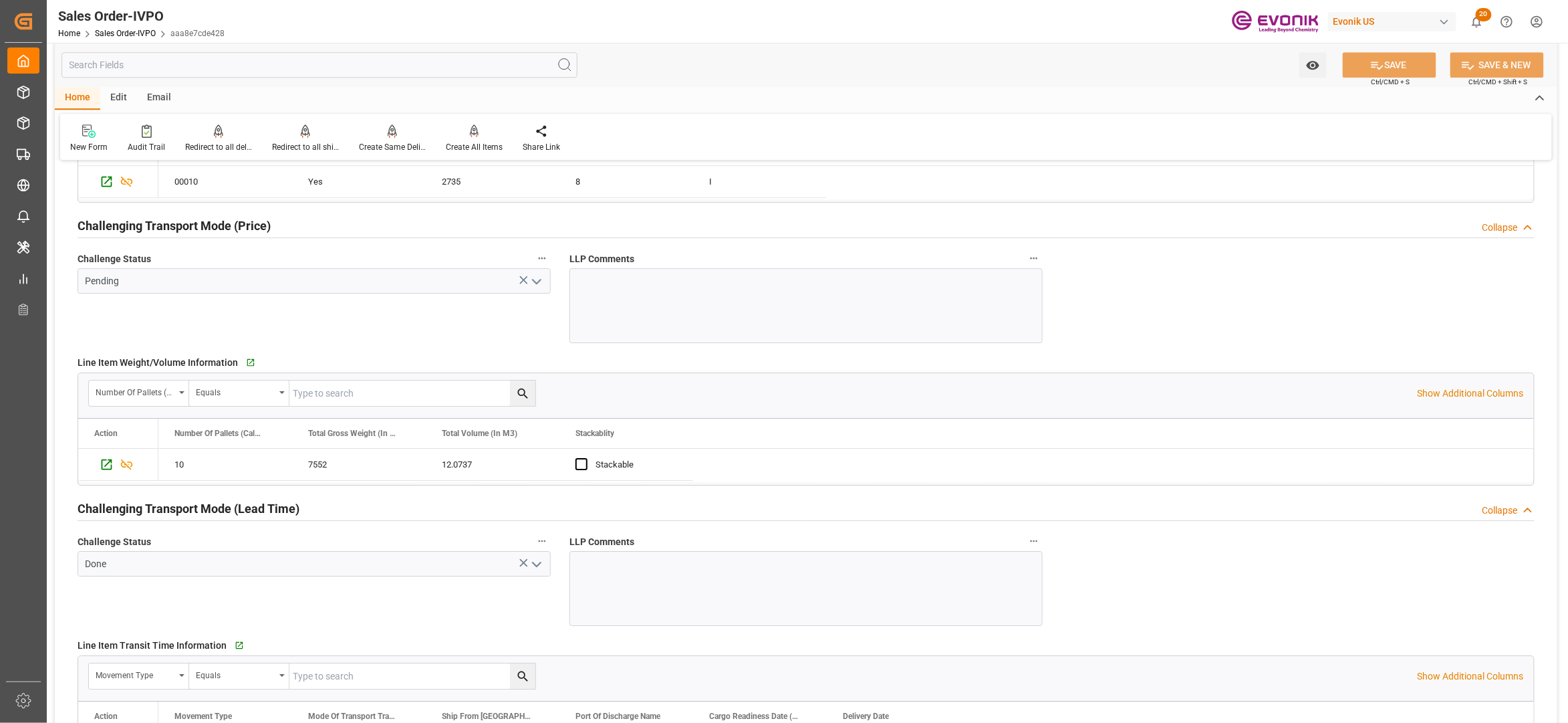
click at [536, 284] on icon "open menu" at bounding box center [537, 281] width 16 height 16
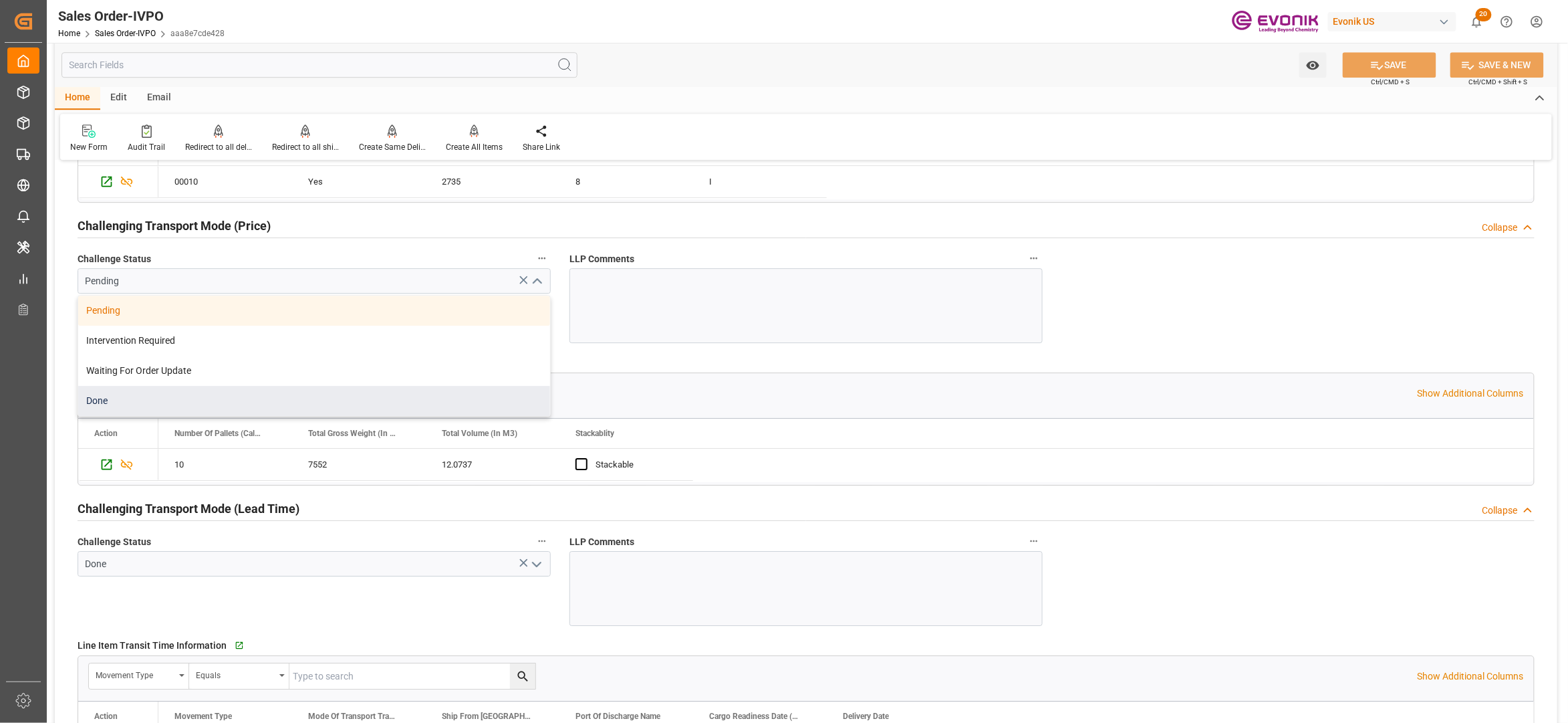
click at [363, 397] on div "Done" at bounding box center [314, 401] width 472 height 30
type input "Done"
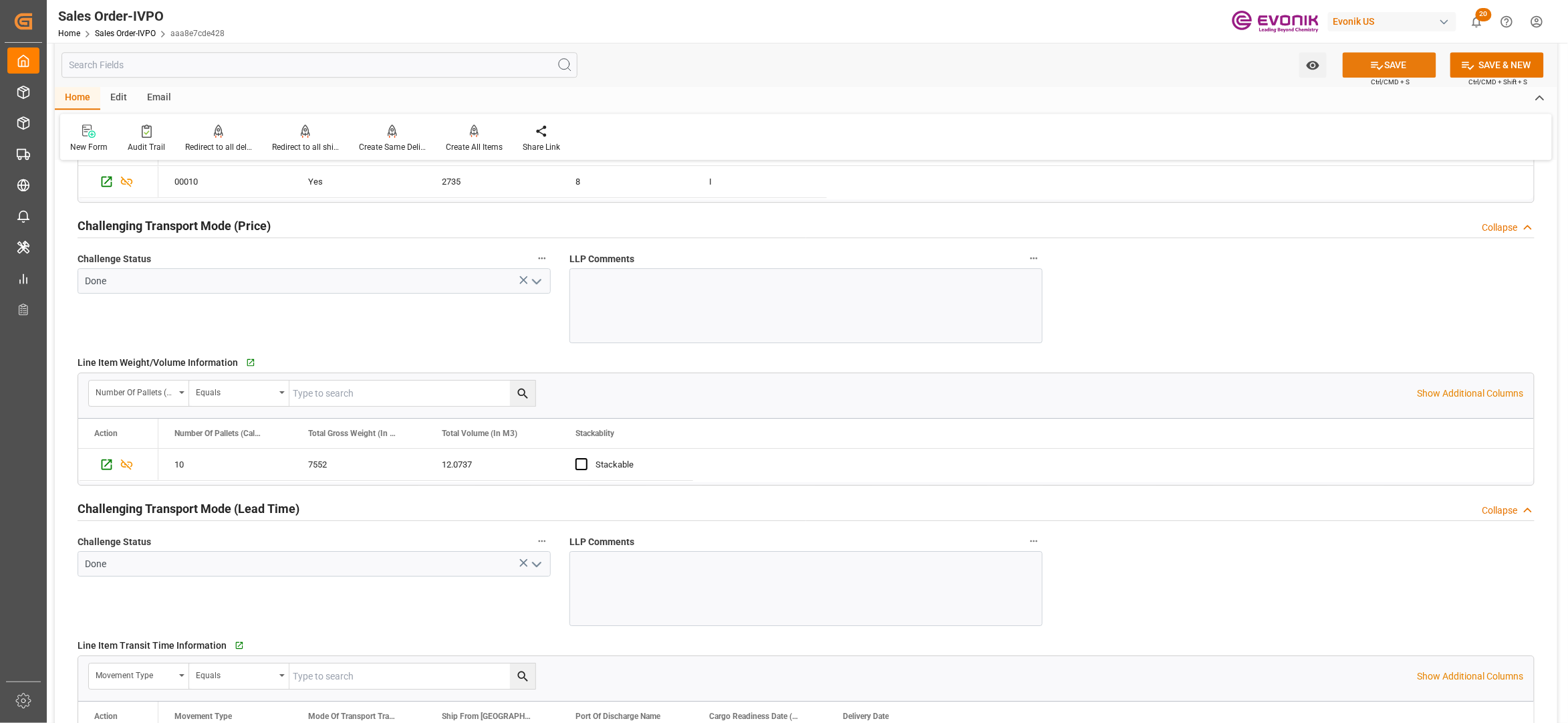
click at [1402, 64] on button "SAVE" at bounding box center [1390, 65] width 94 height 25
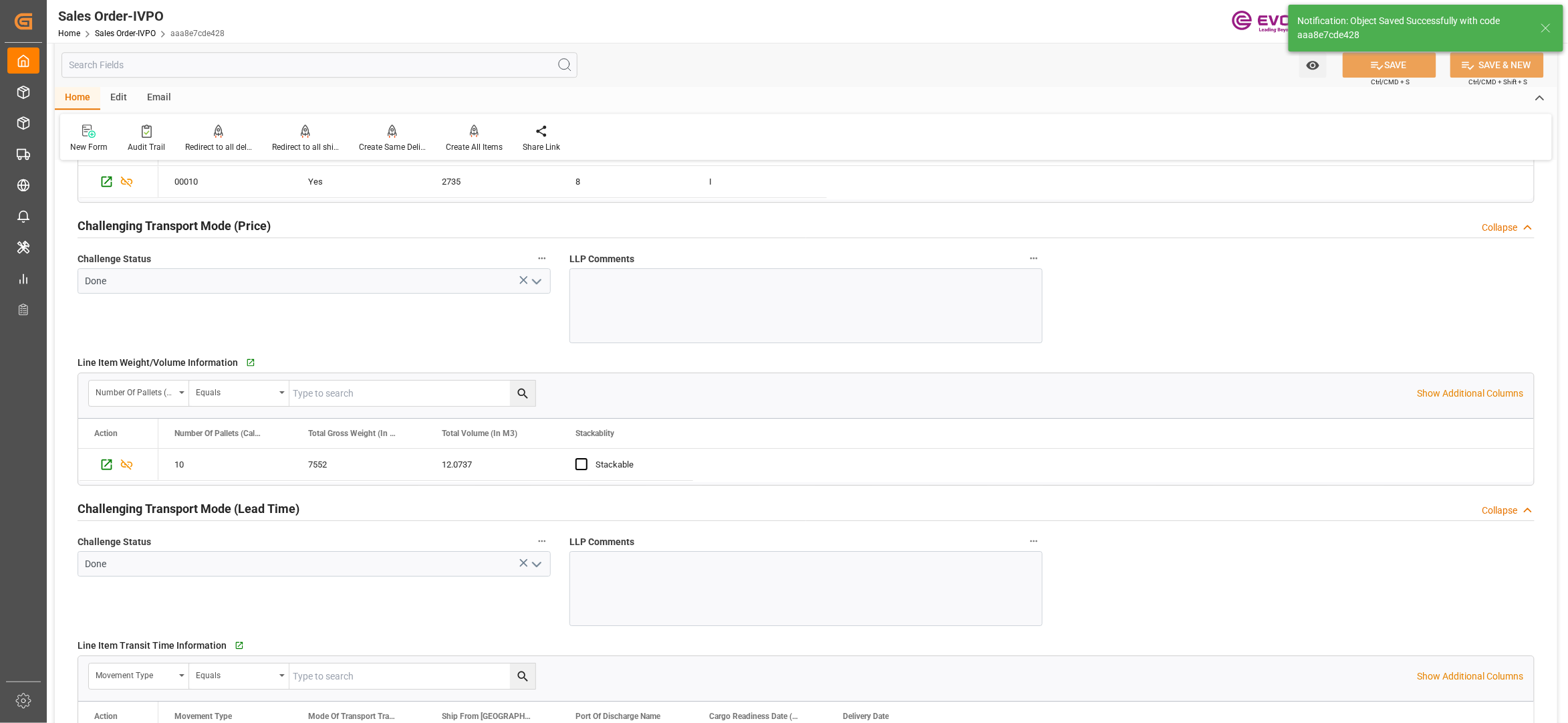
type input "[DATE] 03:20"
type input "No"
click at [474, 132] on icon at bounding box center [475, 131] width 9 height 13
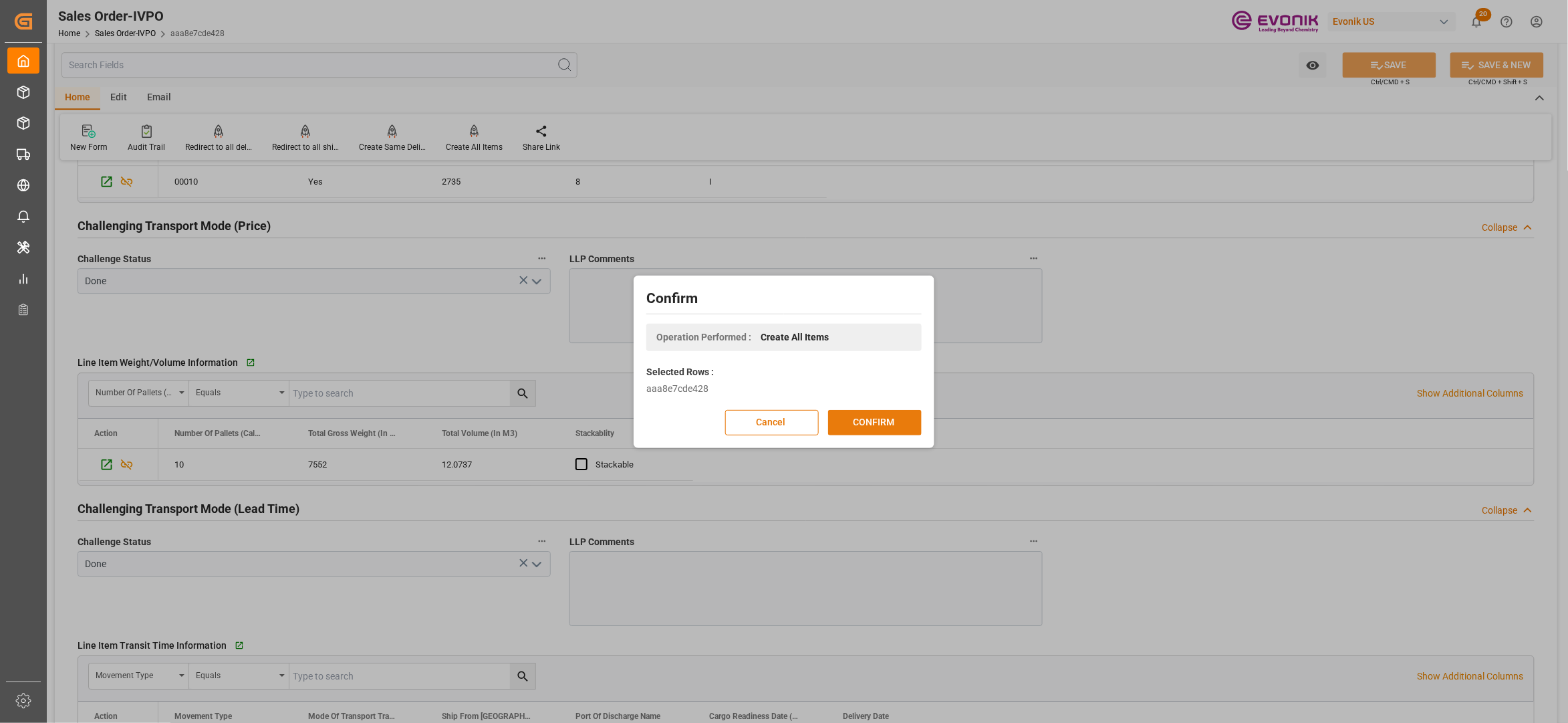
click at [889, 418] on button "CONFIRM" at bounding box center [875, 423] width 94 height 25
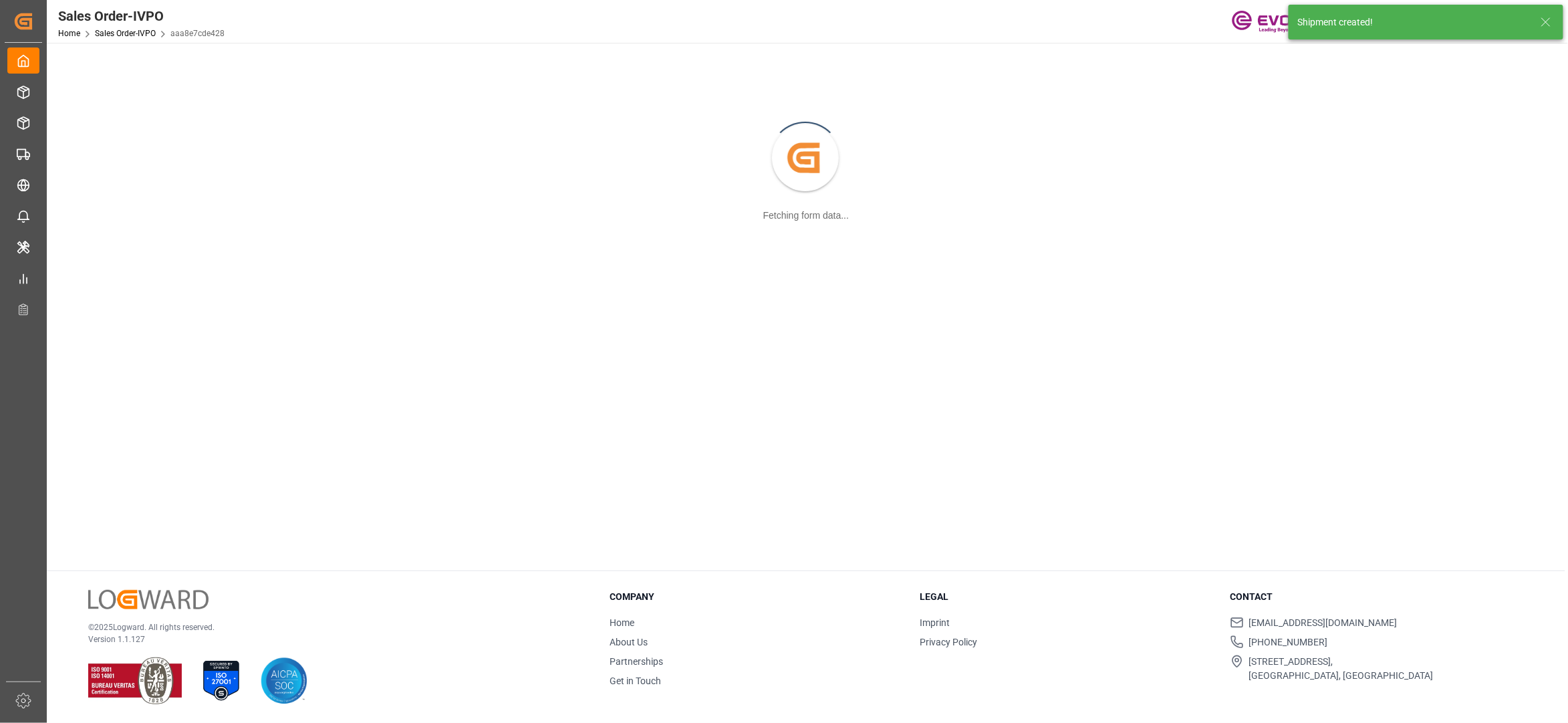
scroll to position [145, 0]
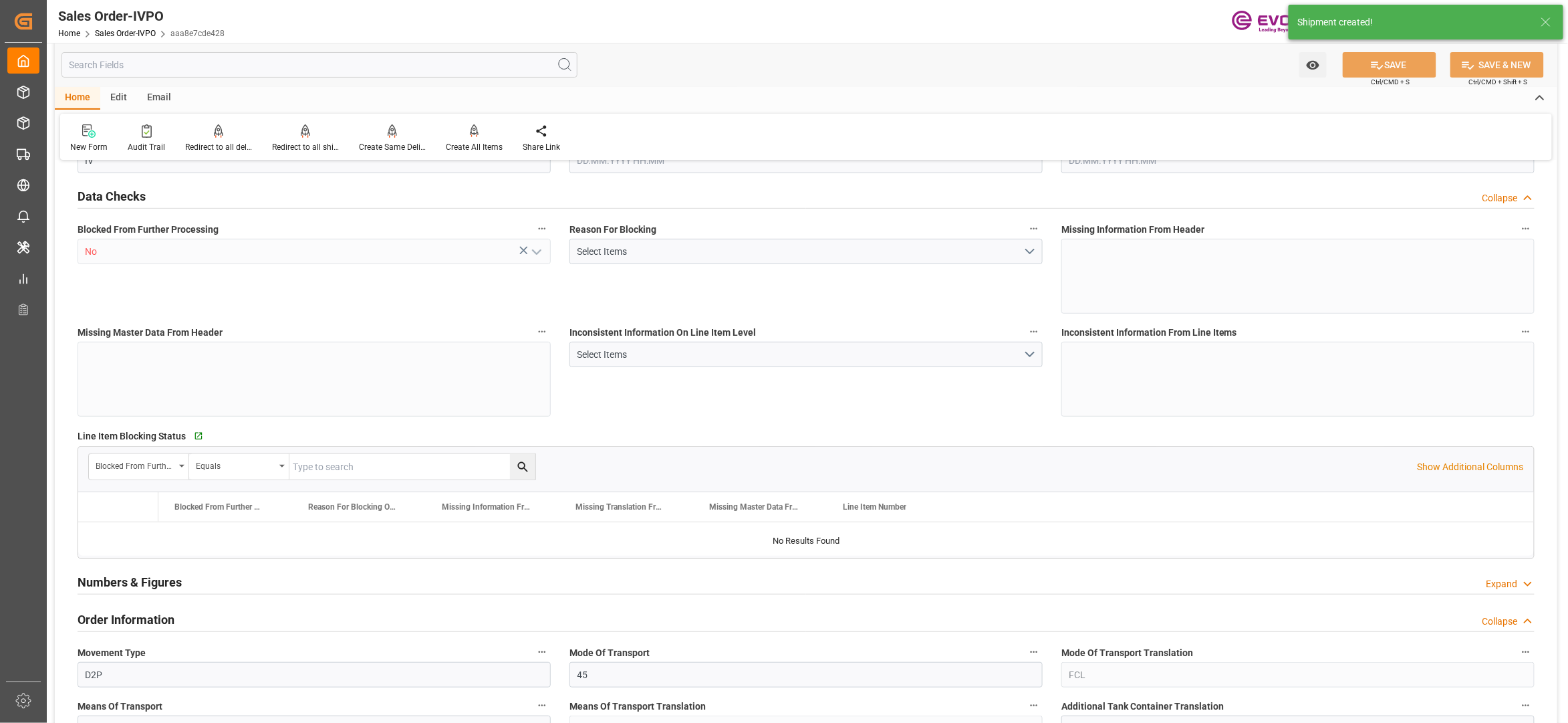
type input "SGSIN"
type input "0"
type input "1"
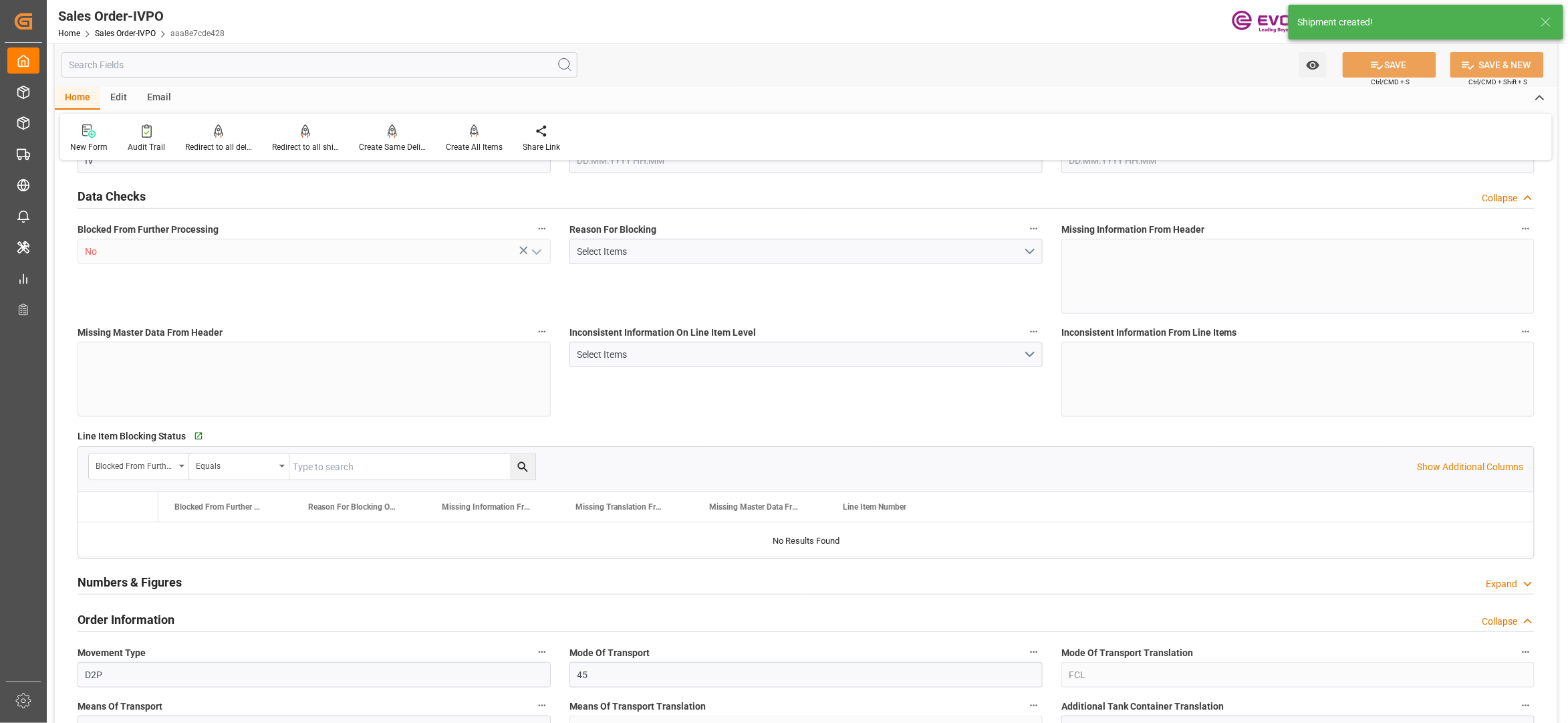
type input "7752"
type input "12.0737"
type input "17000"
type input "30"
type input "[DATE] 17:16"
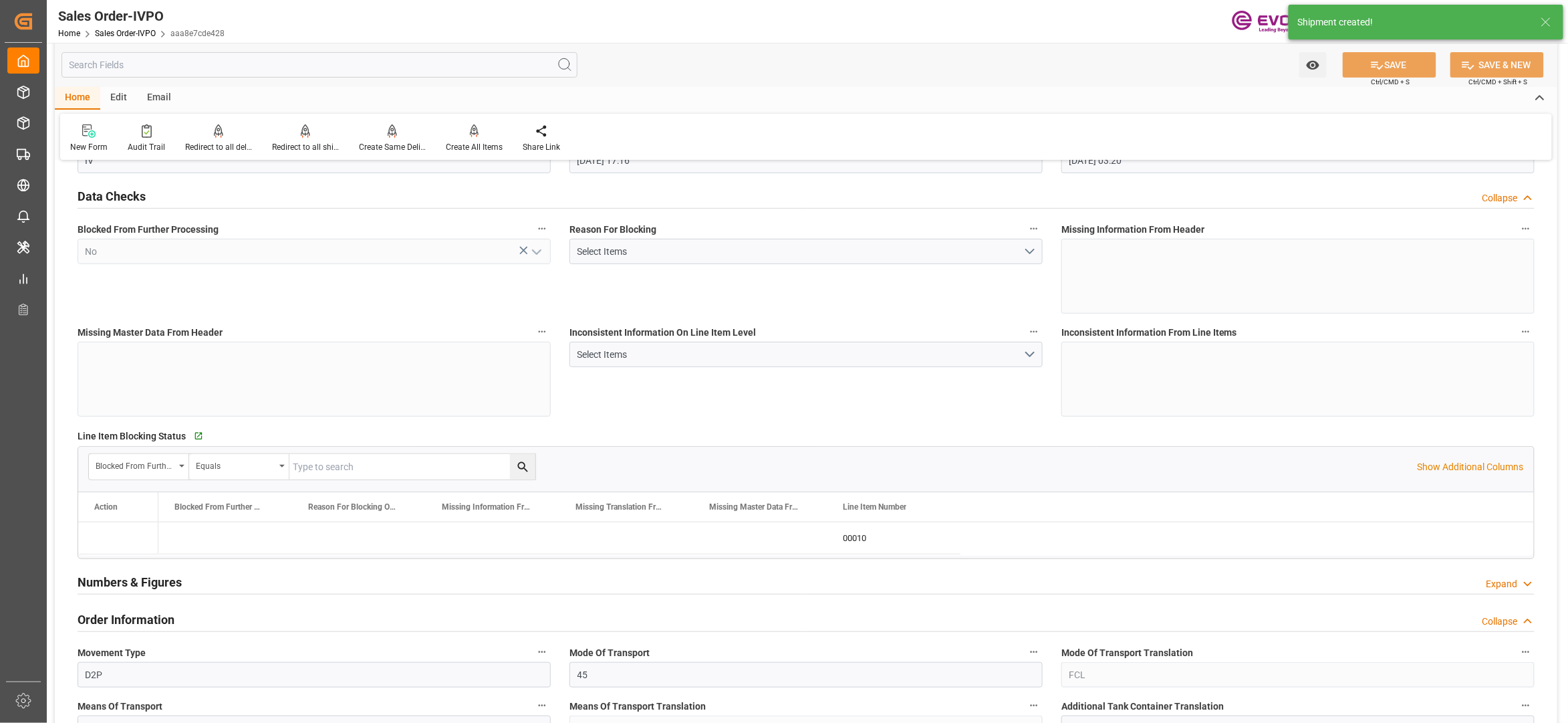
type input "[DATE] 03:20"
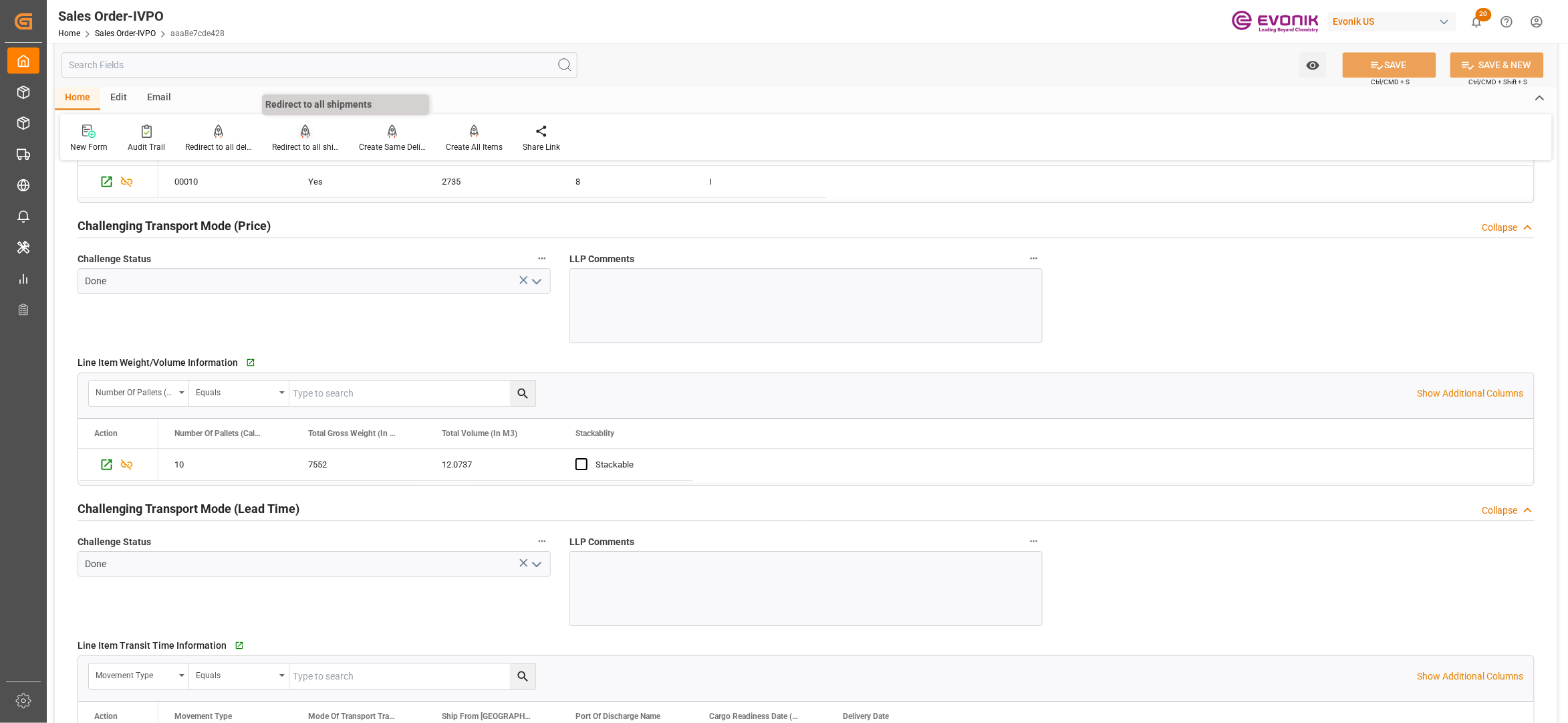
click at [314, 134] on div at bounding box center [305, 131] width 67 height 14
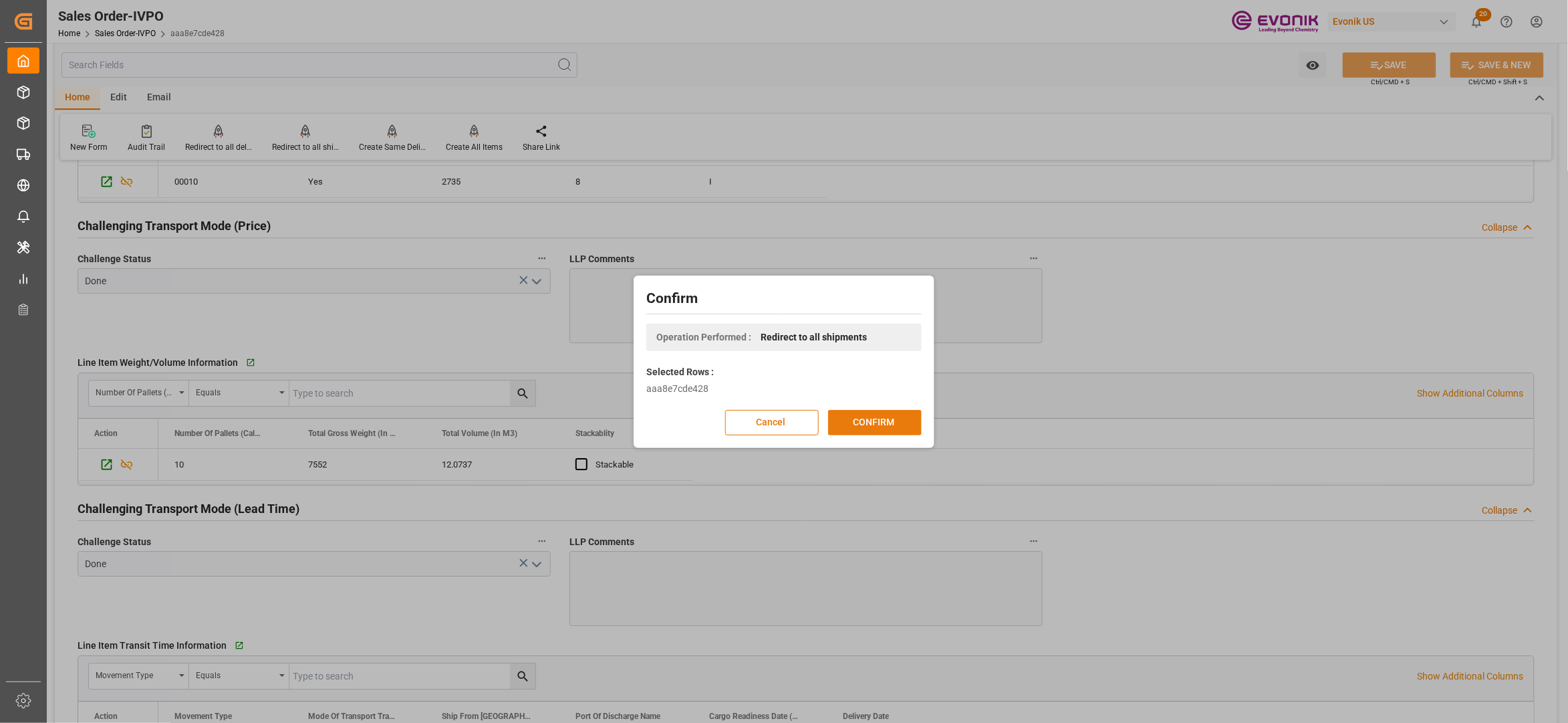
click at [843, 423] on button "CONFIRM" at bounding box center [875, 423] width 94 height 25
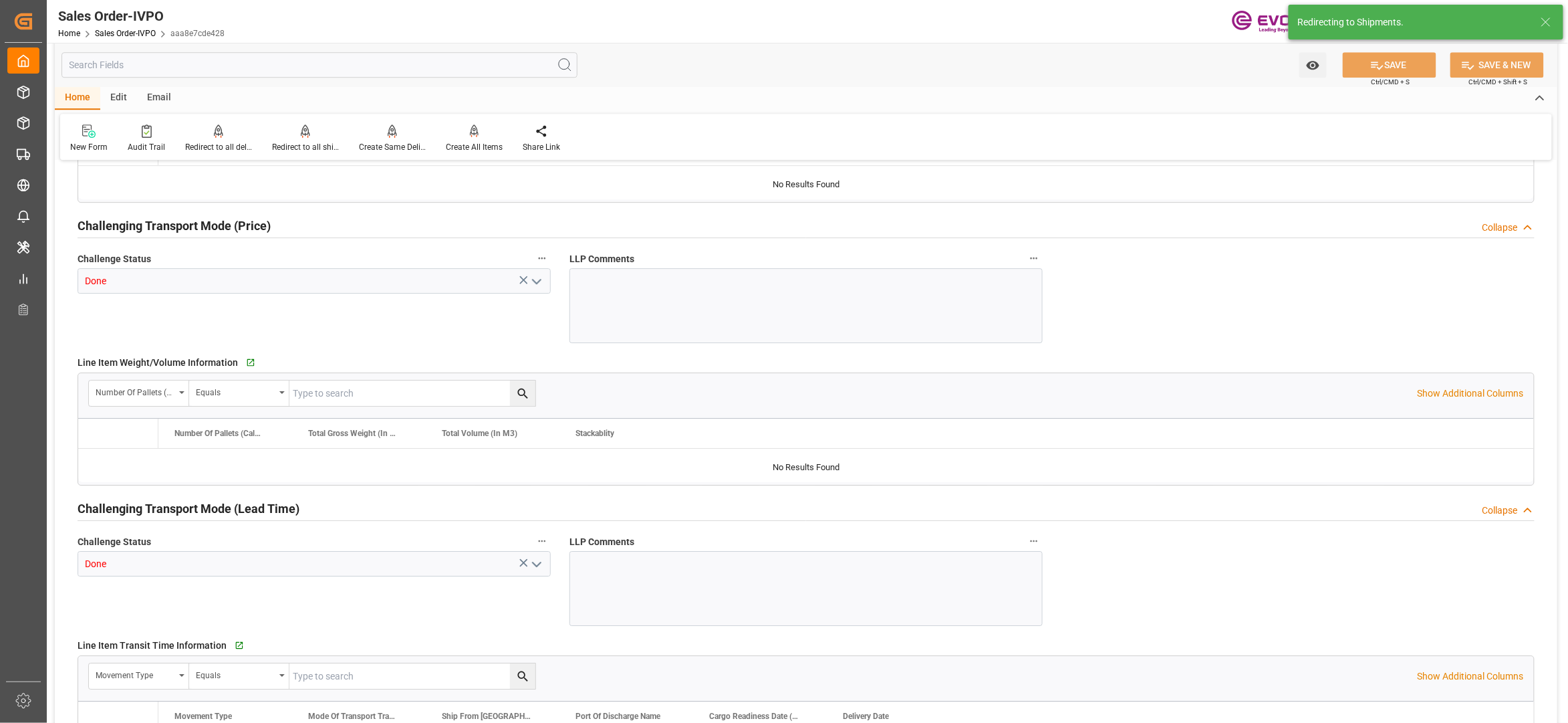
type input "SGSIN"
type input "0"
type input "1"
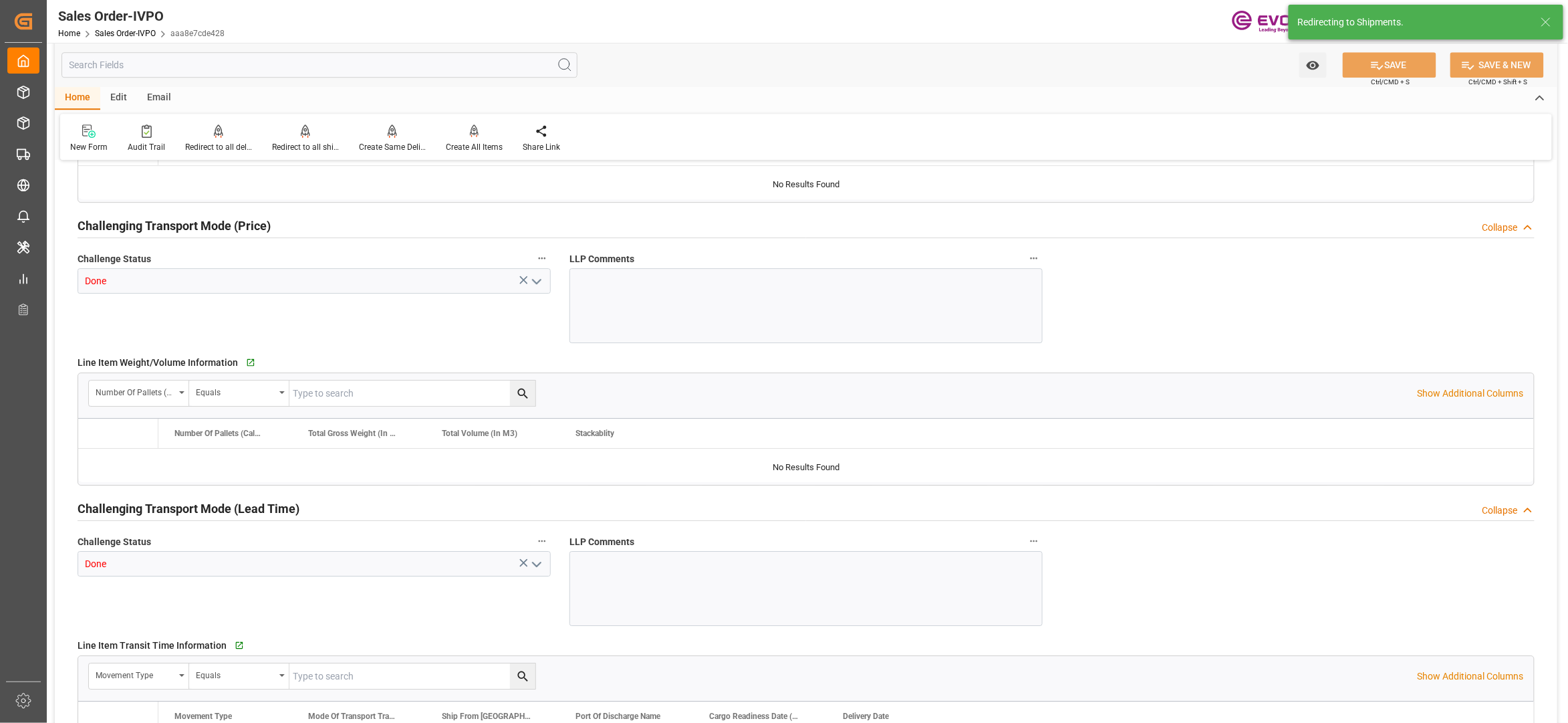
type input "7752"
type input "12.0737"
type input "17000"
type input "30"
type input "[DATE] 17:16"
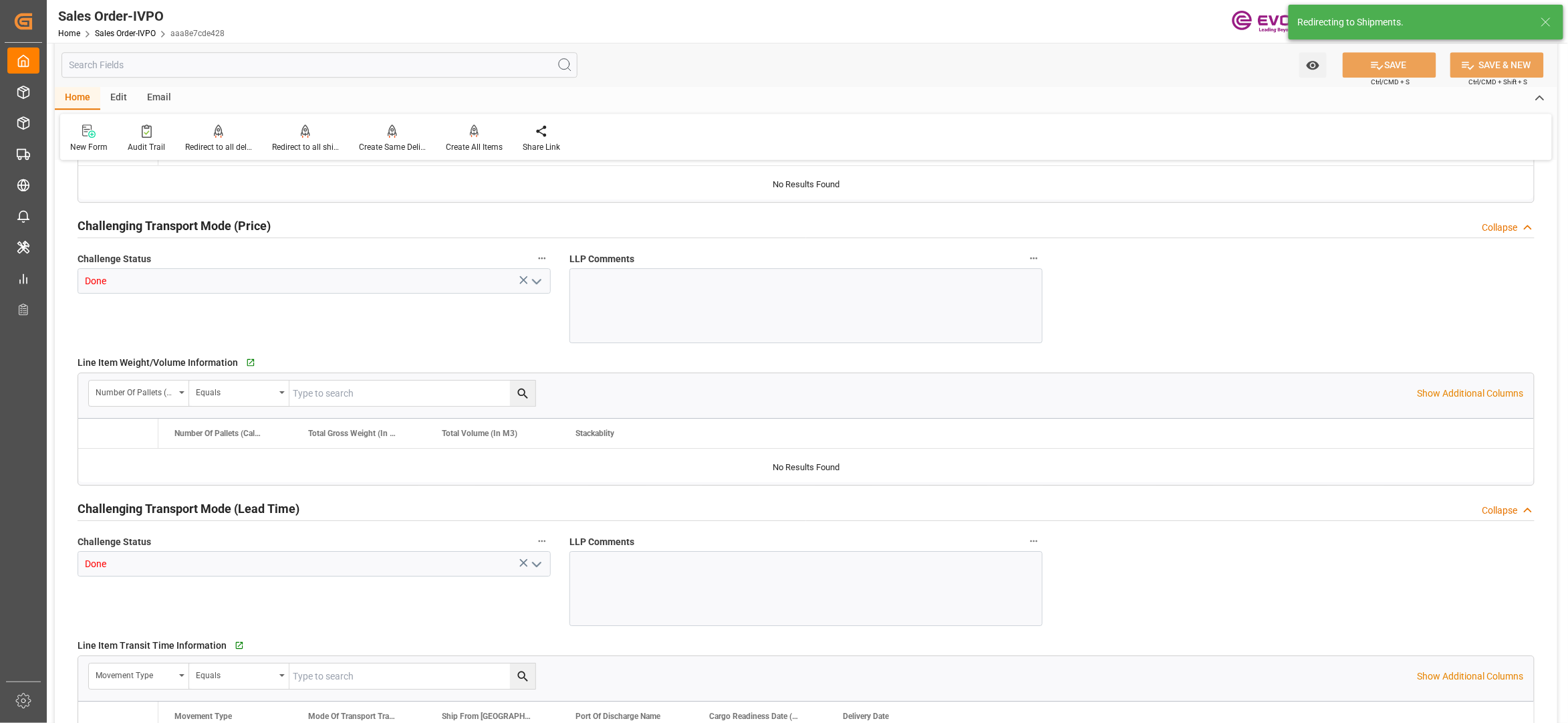
type input "[DATE] 03:20"
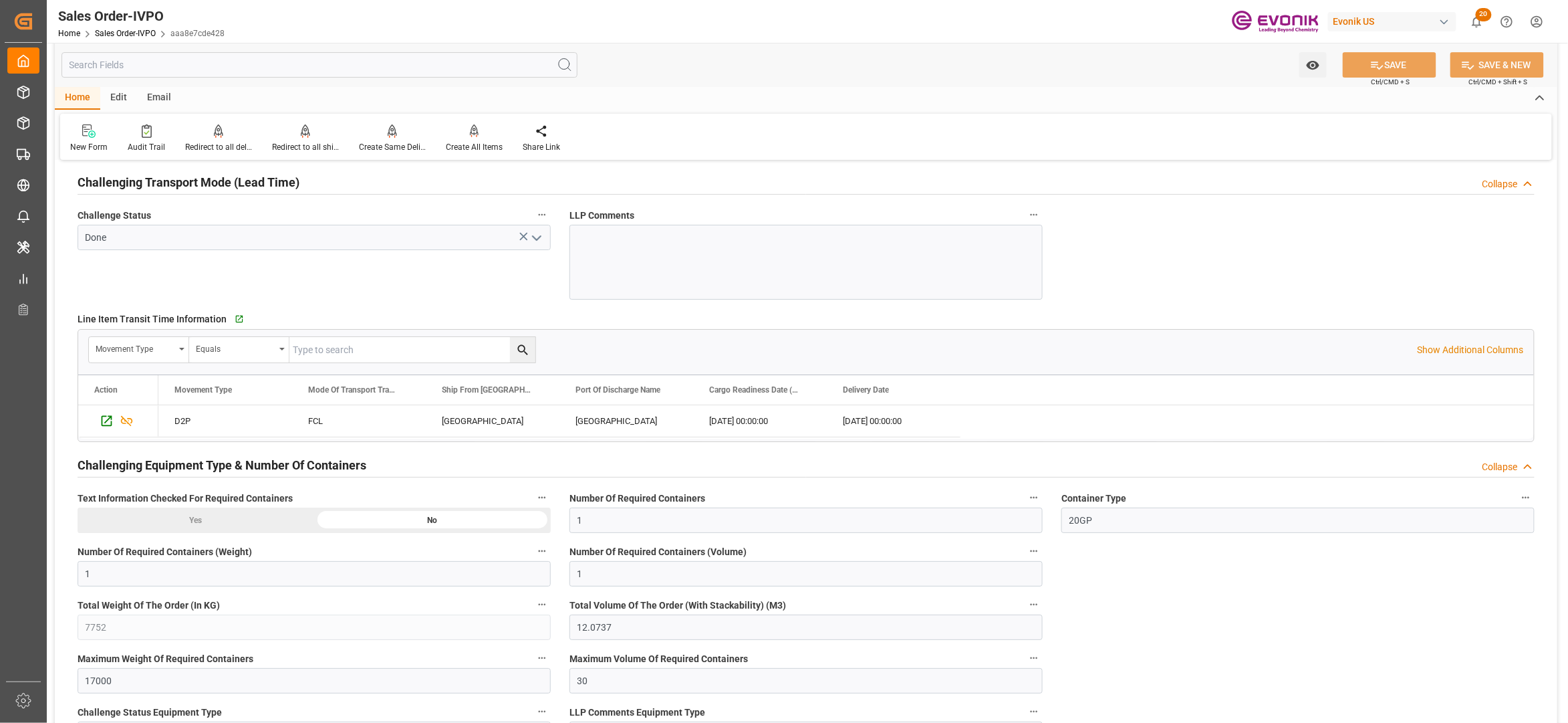
scroll to position [2070, 0]
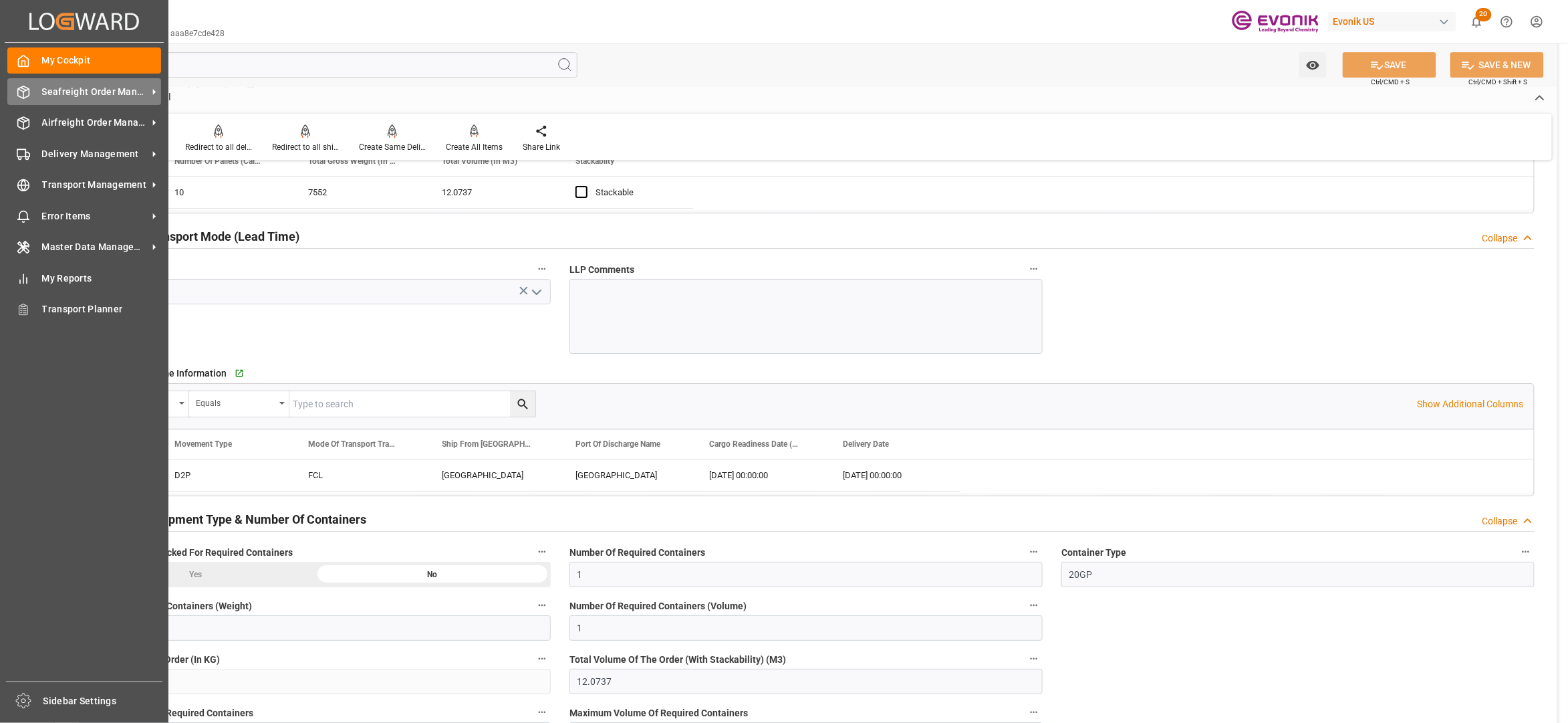
click at [67, 102] on div "Seafreight Order Management Seafreight Order Management" at bounding box center [84, 91] width 154 height 26
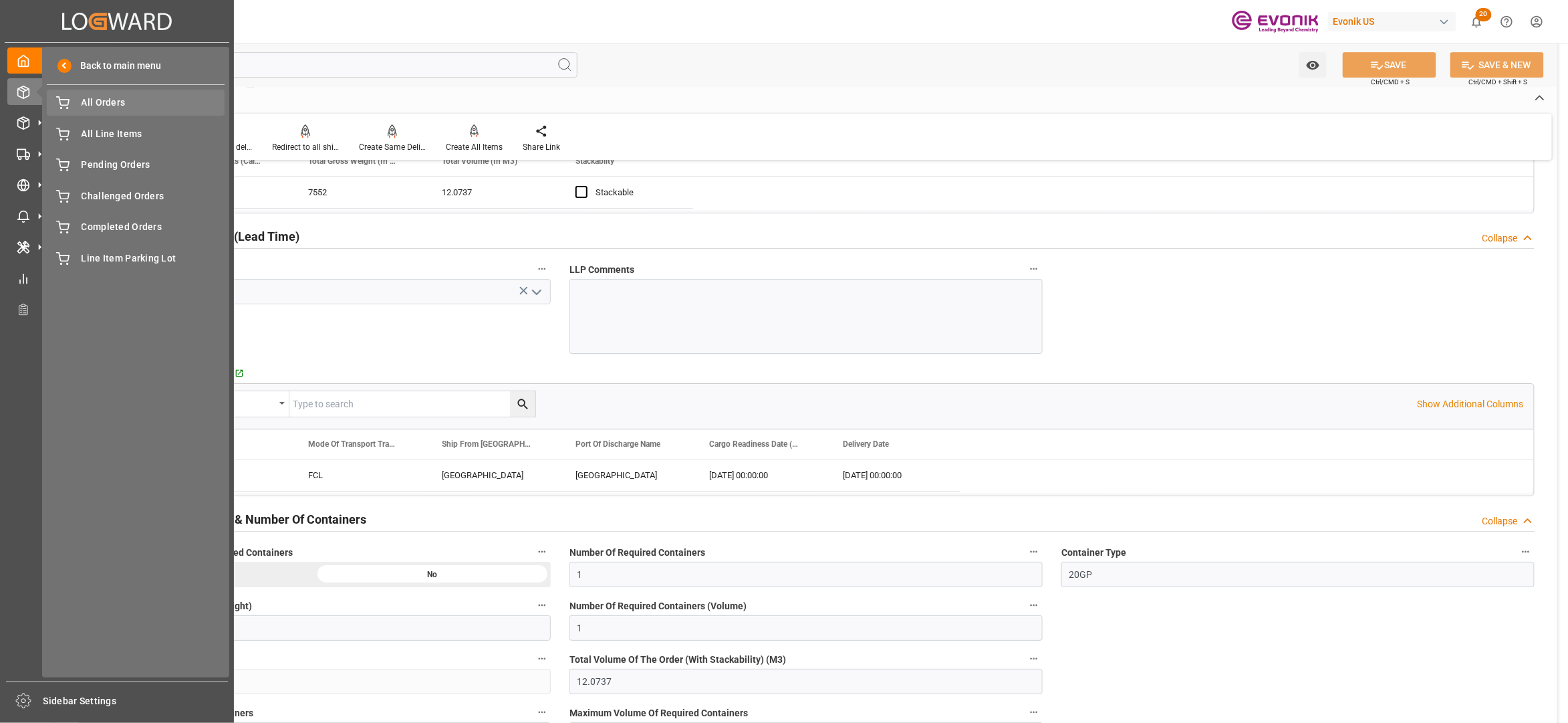
click at [124, 108] on span "All Orders" at bounding box center [153, 102] width 143 height 14
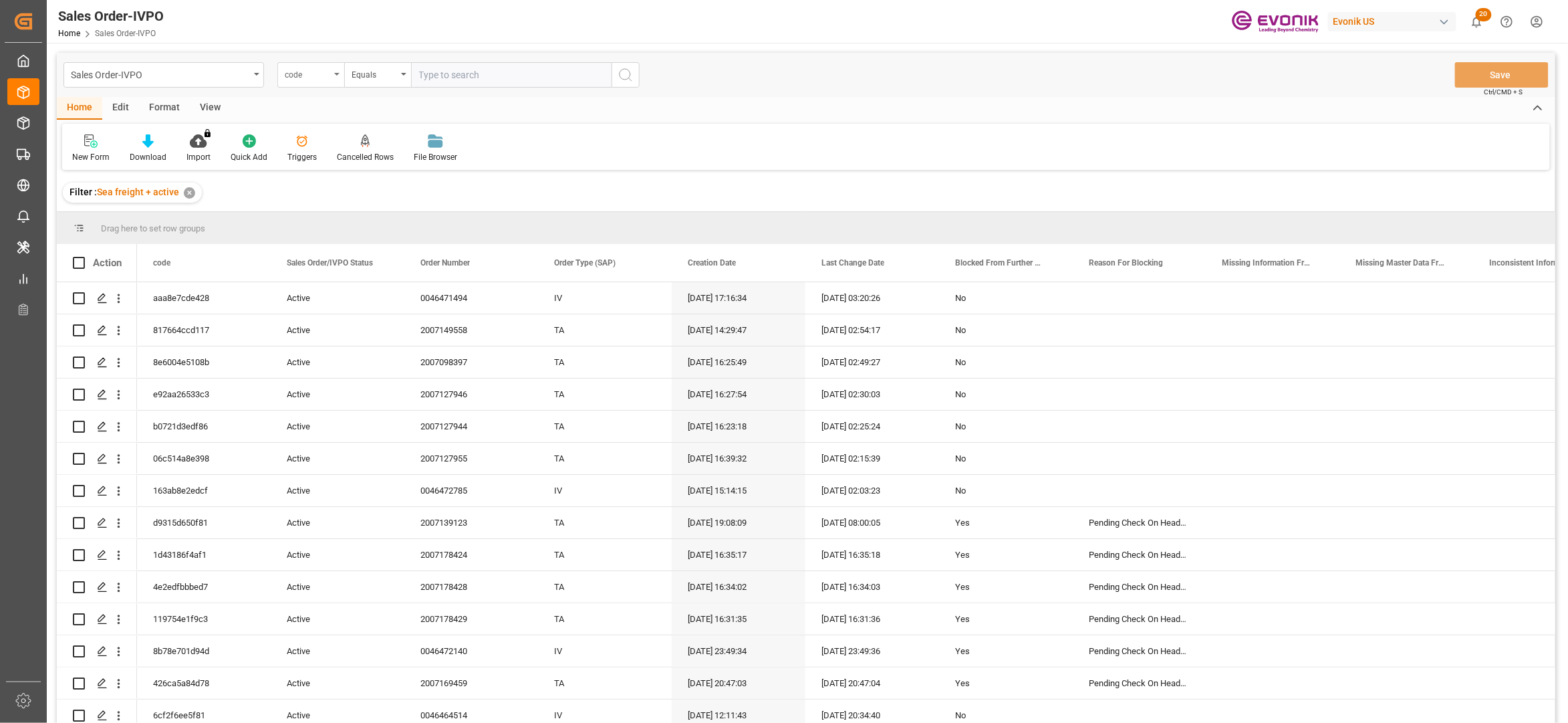
click at [326, 83] on div "code" at bounding box center [311, 75] width 67 height 25
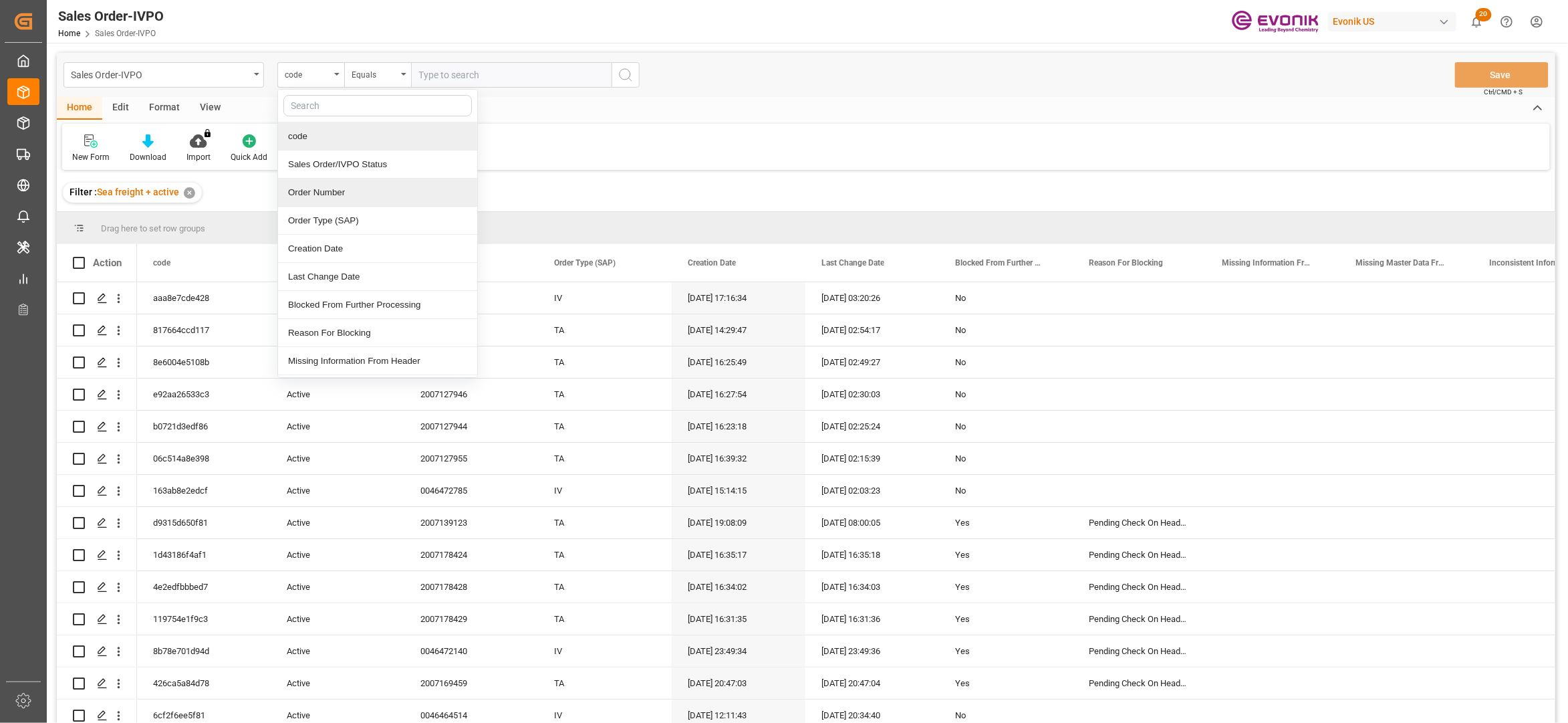
click at [345, 193] on div "Order Number" at bounding box center [378, 192] width 199 height 28
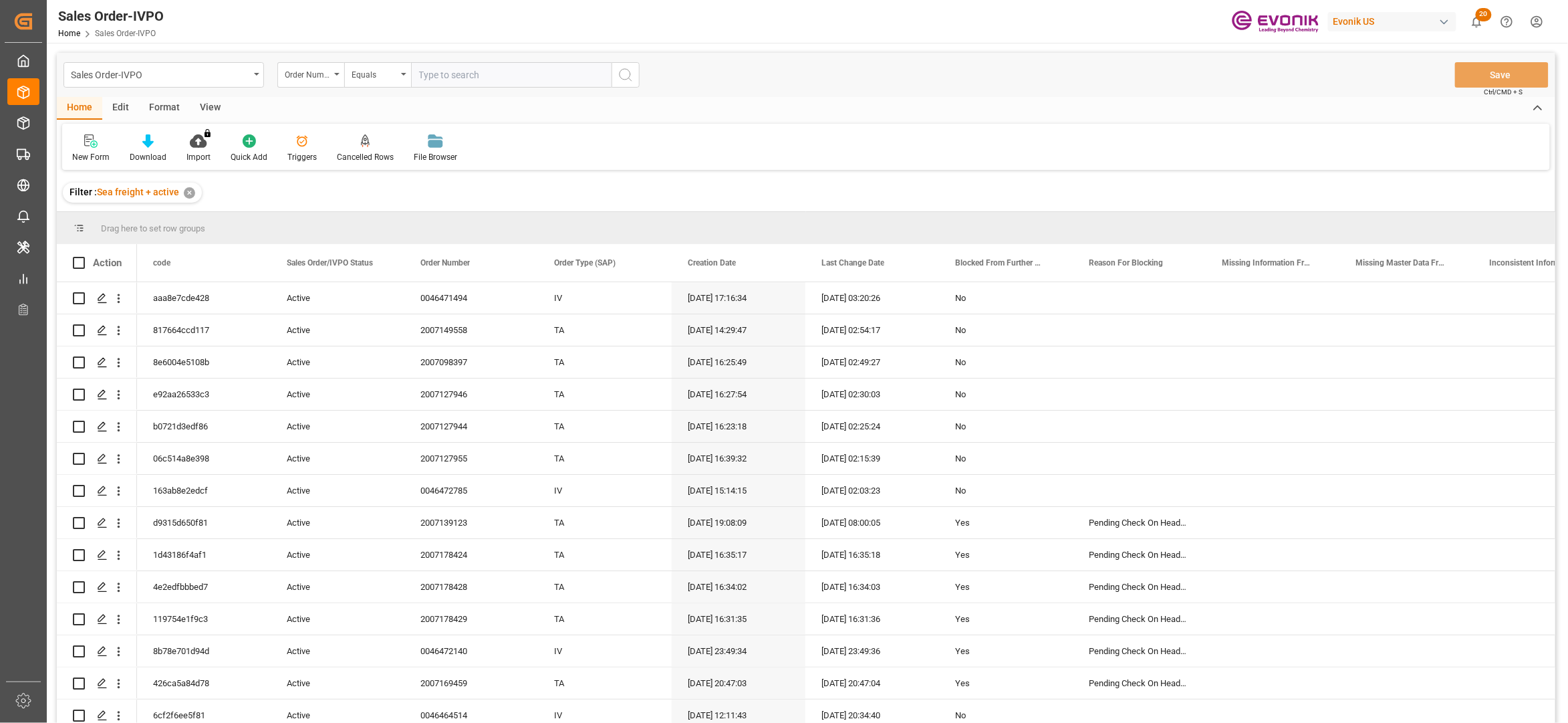
click at [449, 80] on input "text" at bounding box center [511, 75] width 200 height 25
paste input "0046473240"
type input "0046473240"
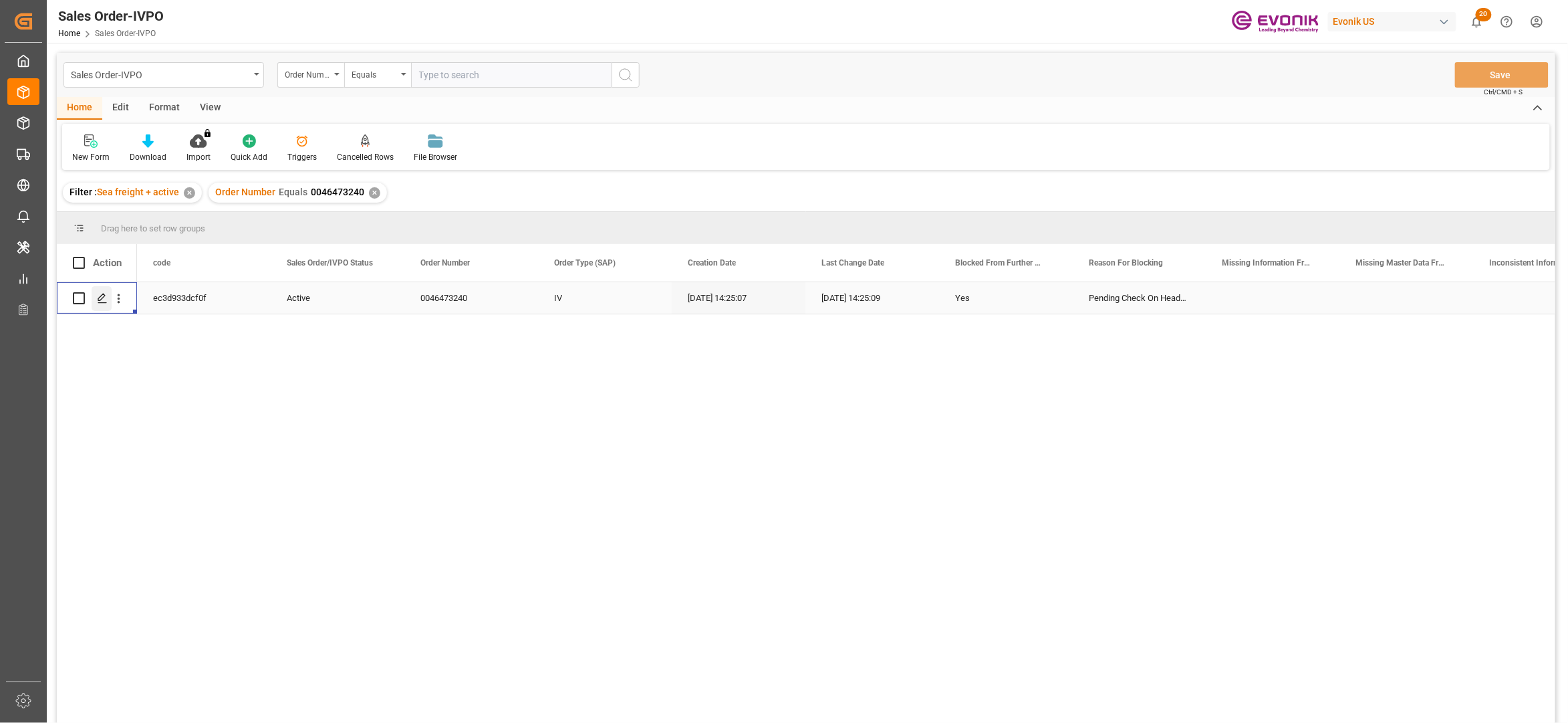
click at [106, 294] on icon "Press SPACE to select this row." at bounding box center [102, 298] width 11 height 11
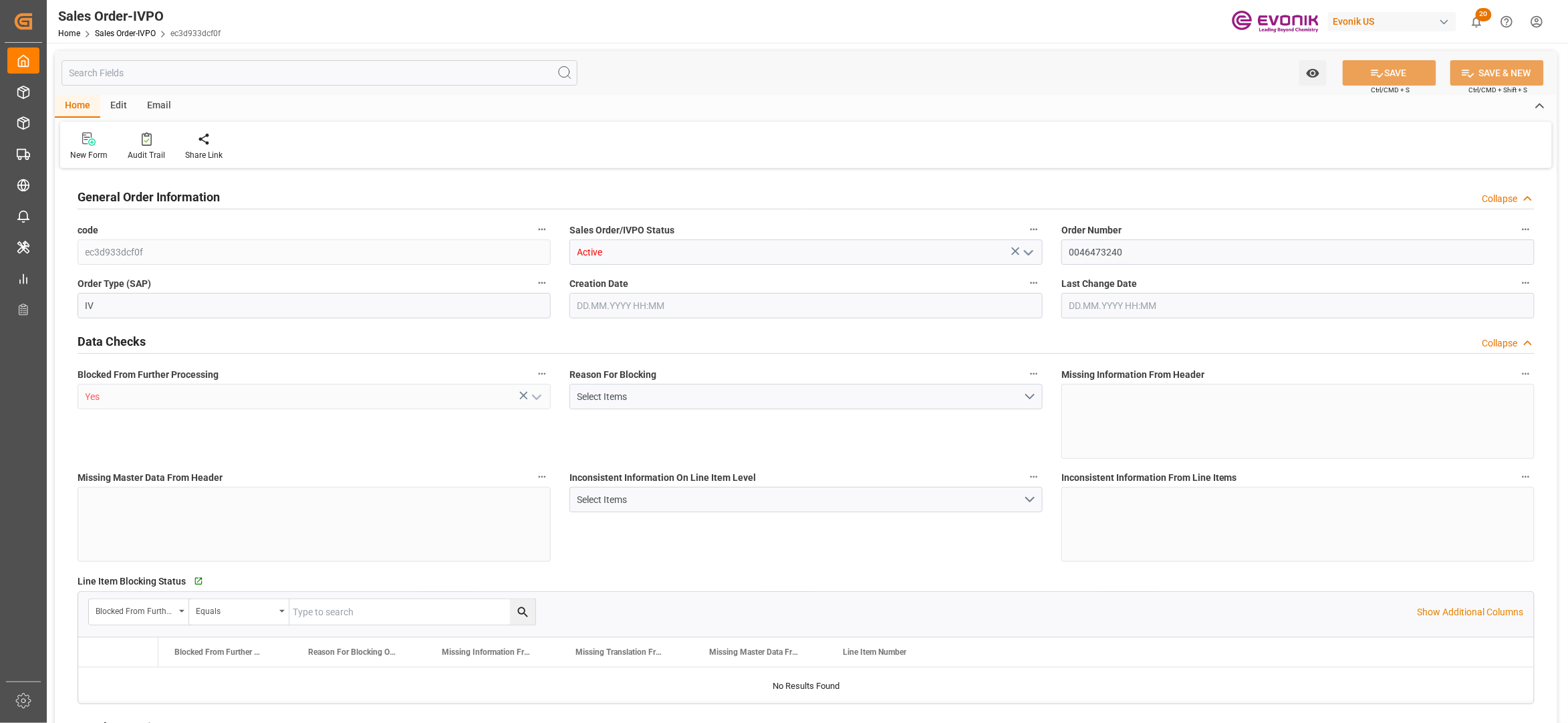
type input "BRSSZ"
type input "0"
type input "1"
type input "5650.528"
type input "[DATE] 14:25"
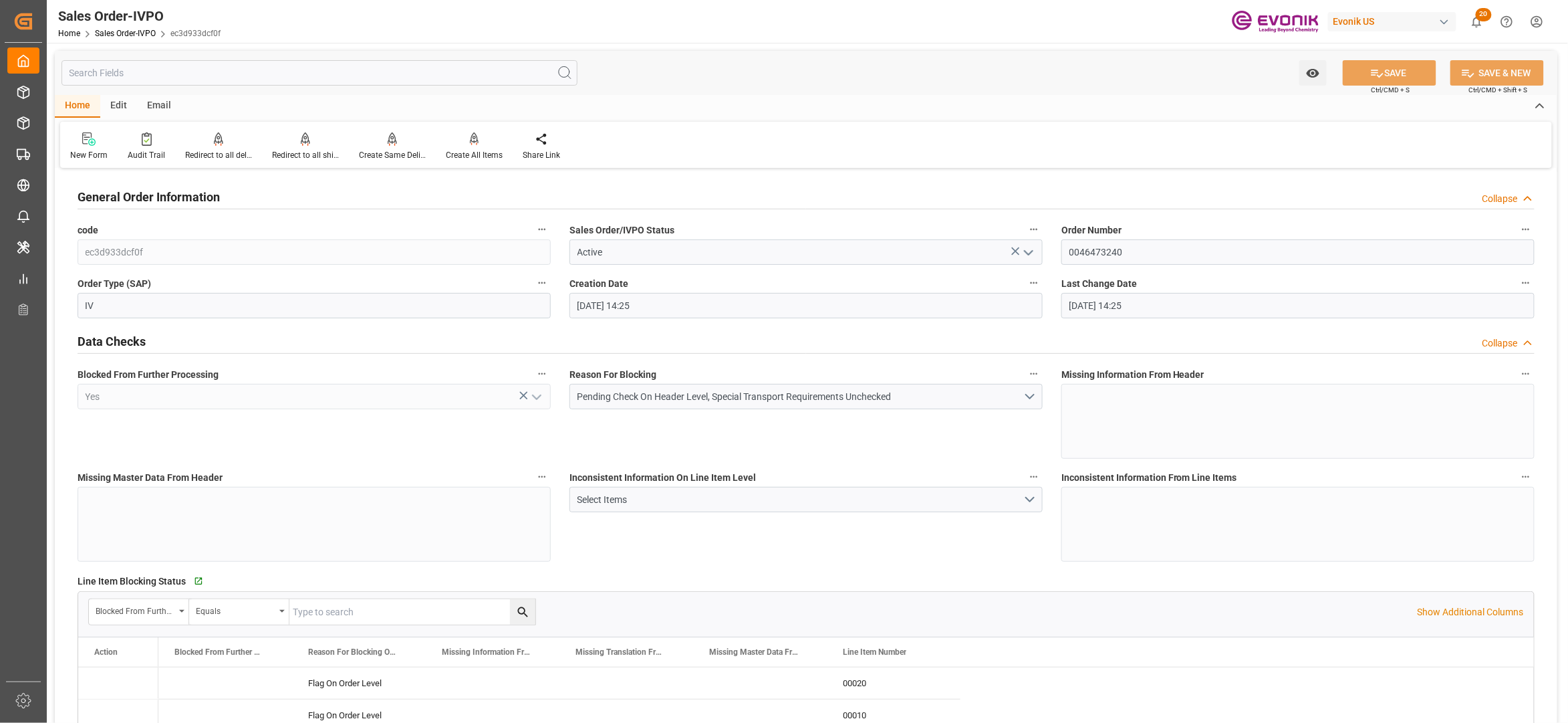
type input "[DATE] 14:25"
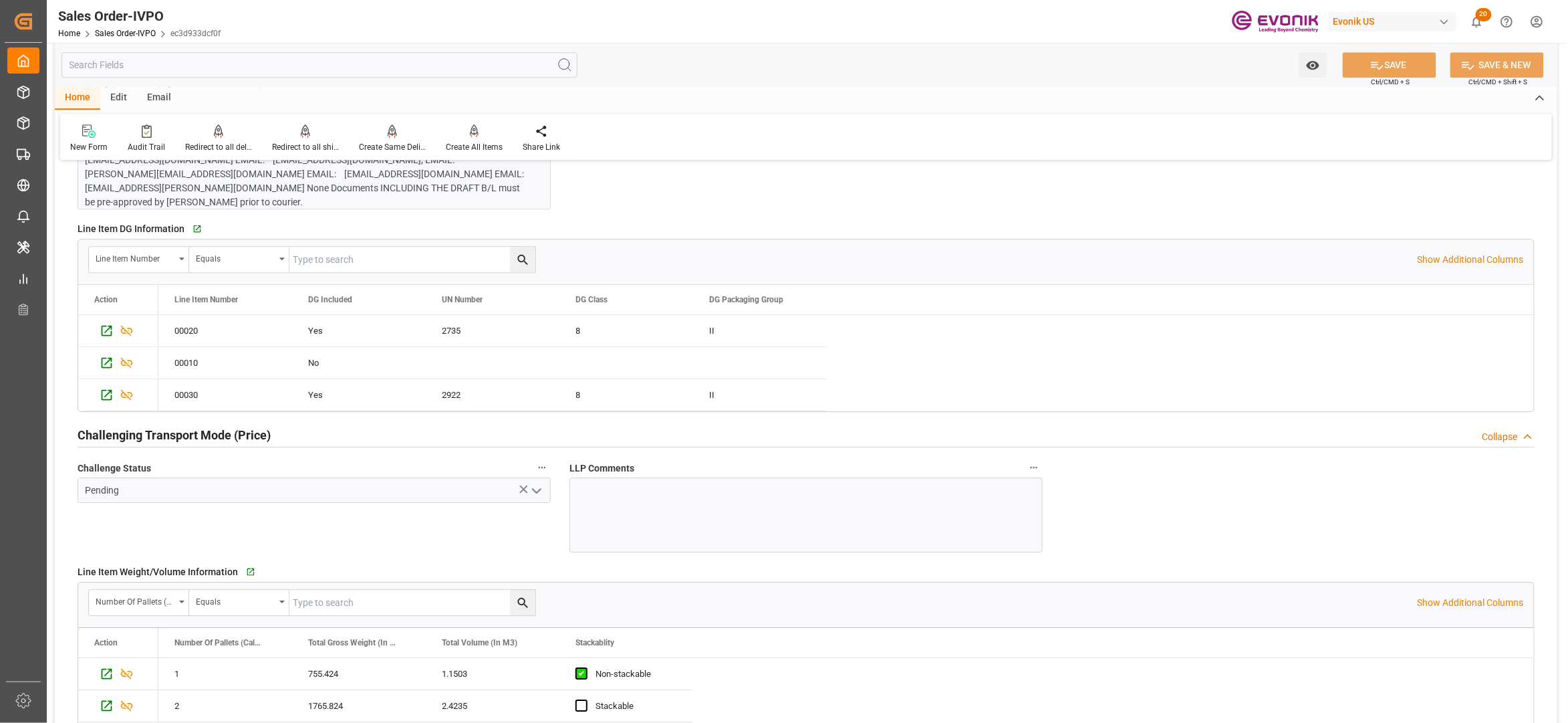
scroll to position [1701, 0]
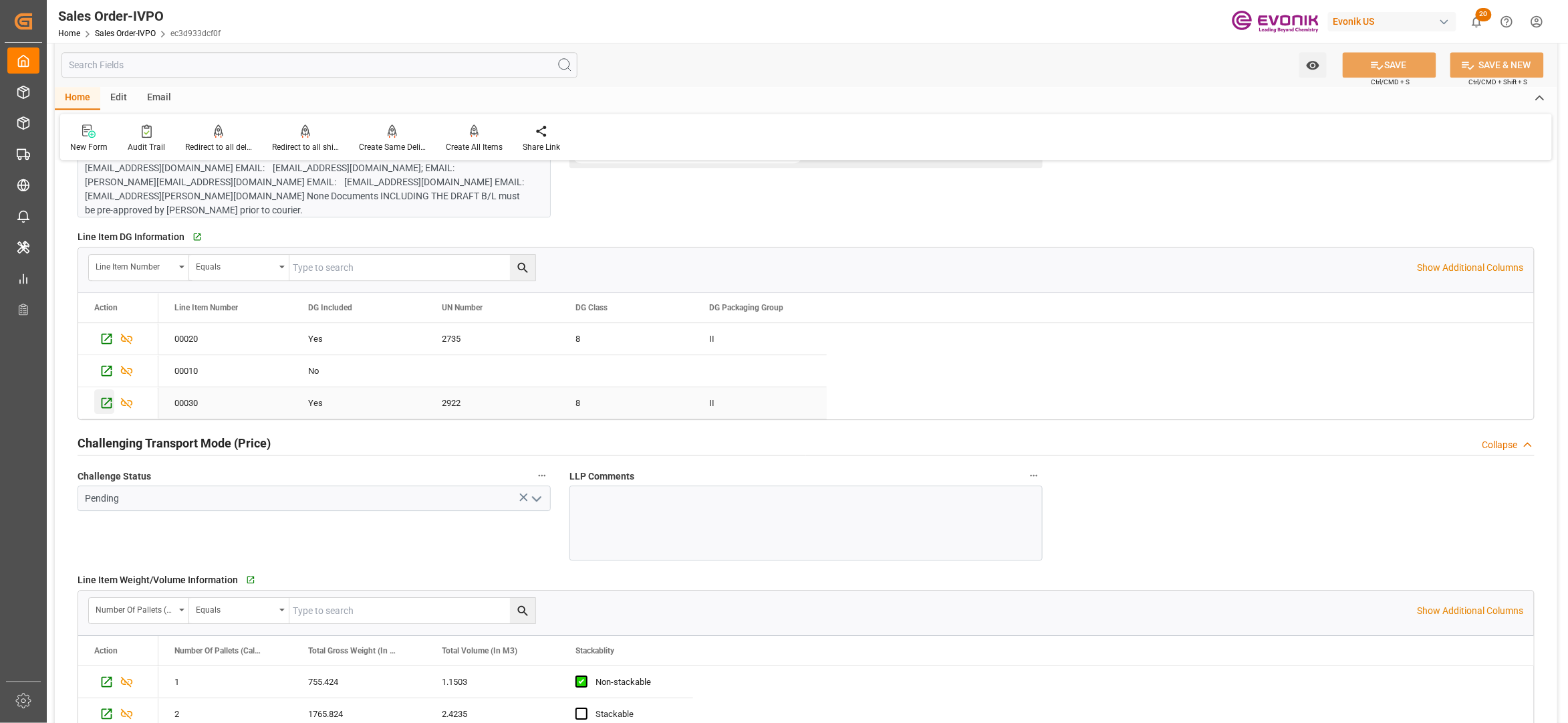
click at [102, 407] on icon "Press SPACE to select this row." at bounding box center [106, 403] width 14 height 14
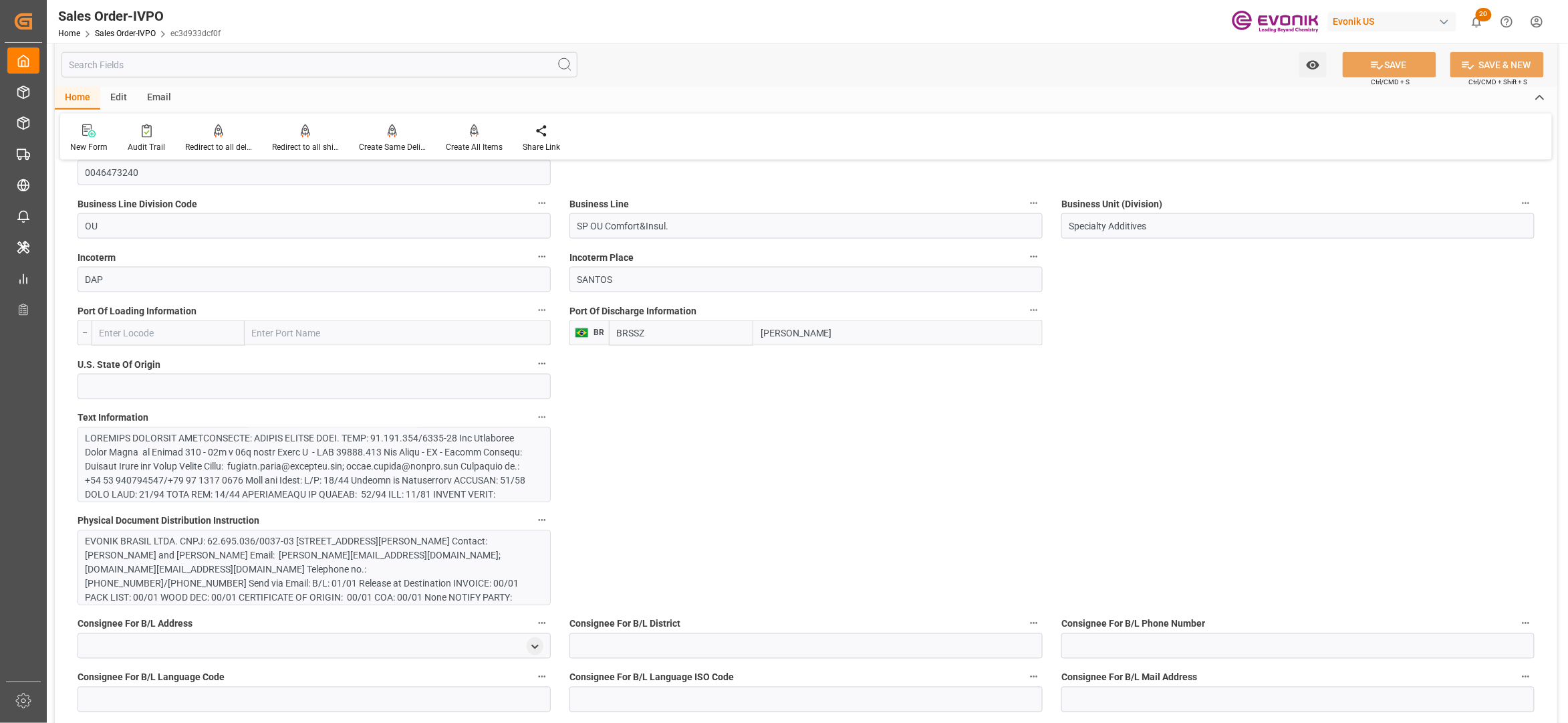
scroll to position [878, 0]
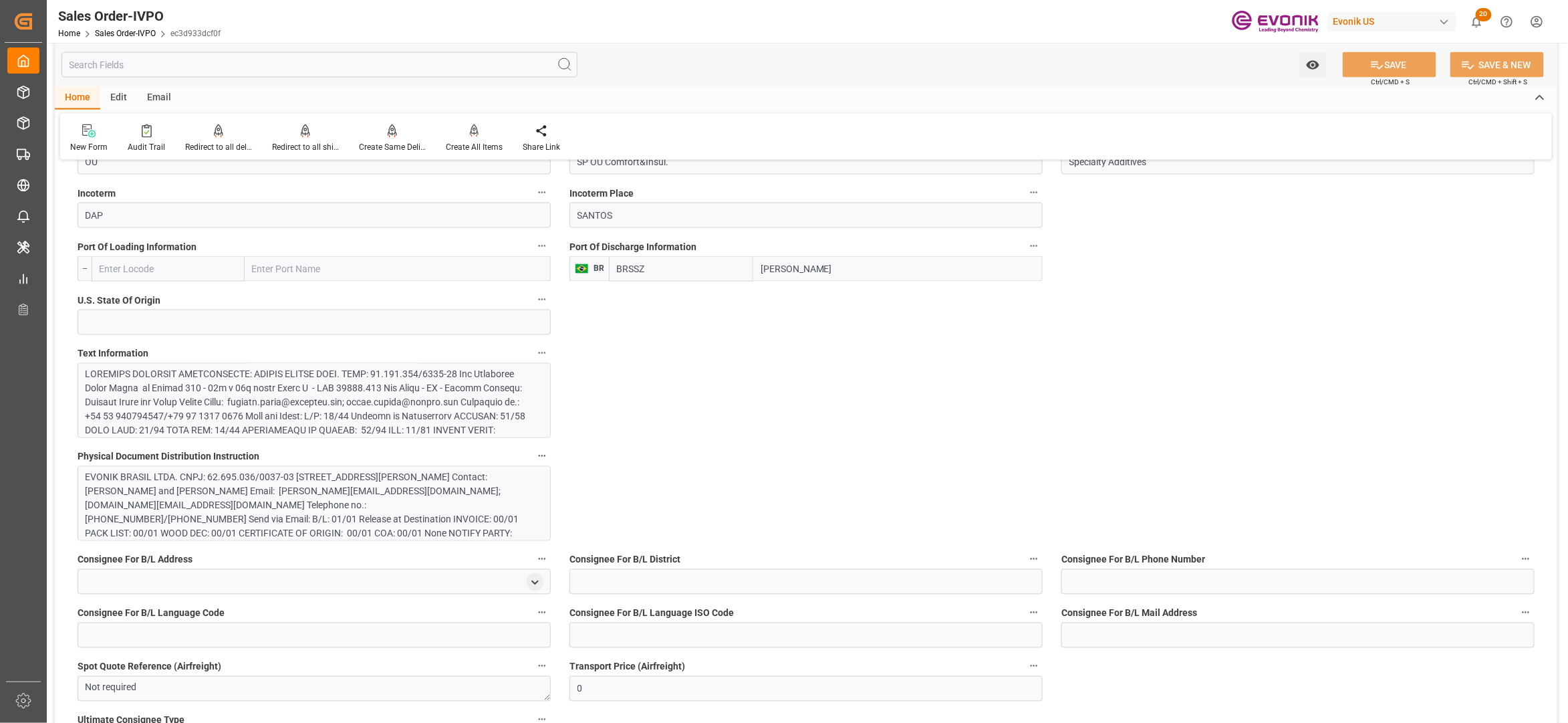
click at [471, 382] on div at bounding box center [307, 529] width 444 height 323
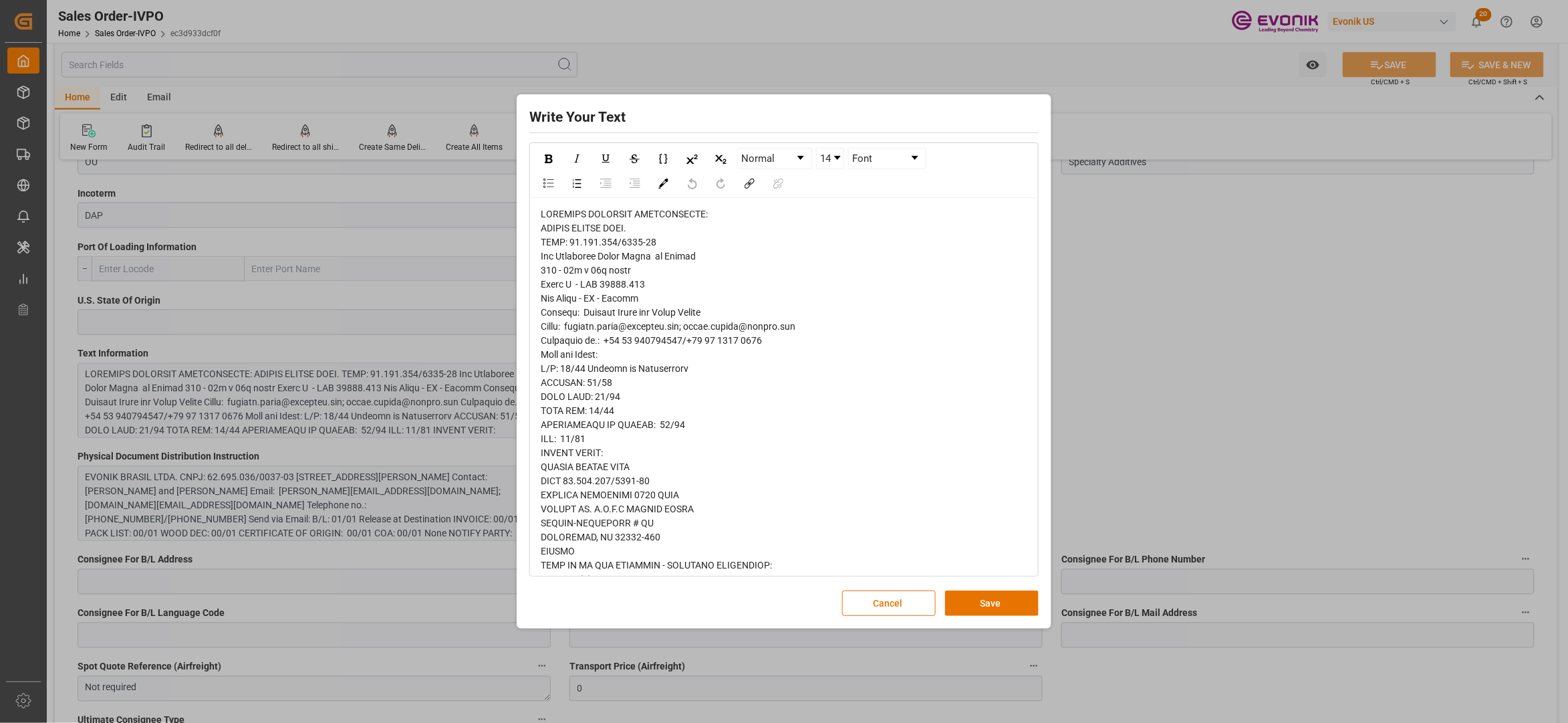
click at [557, 242] on span "rdw-editor" at bounding box center [702, 643] width 322 height 867
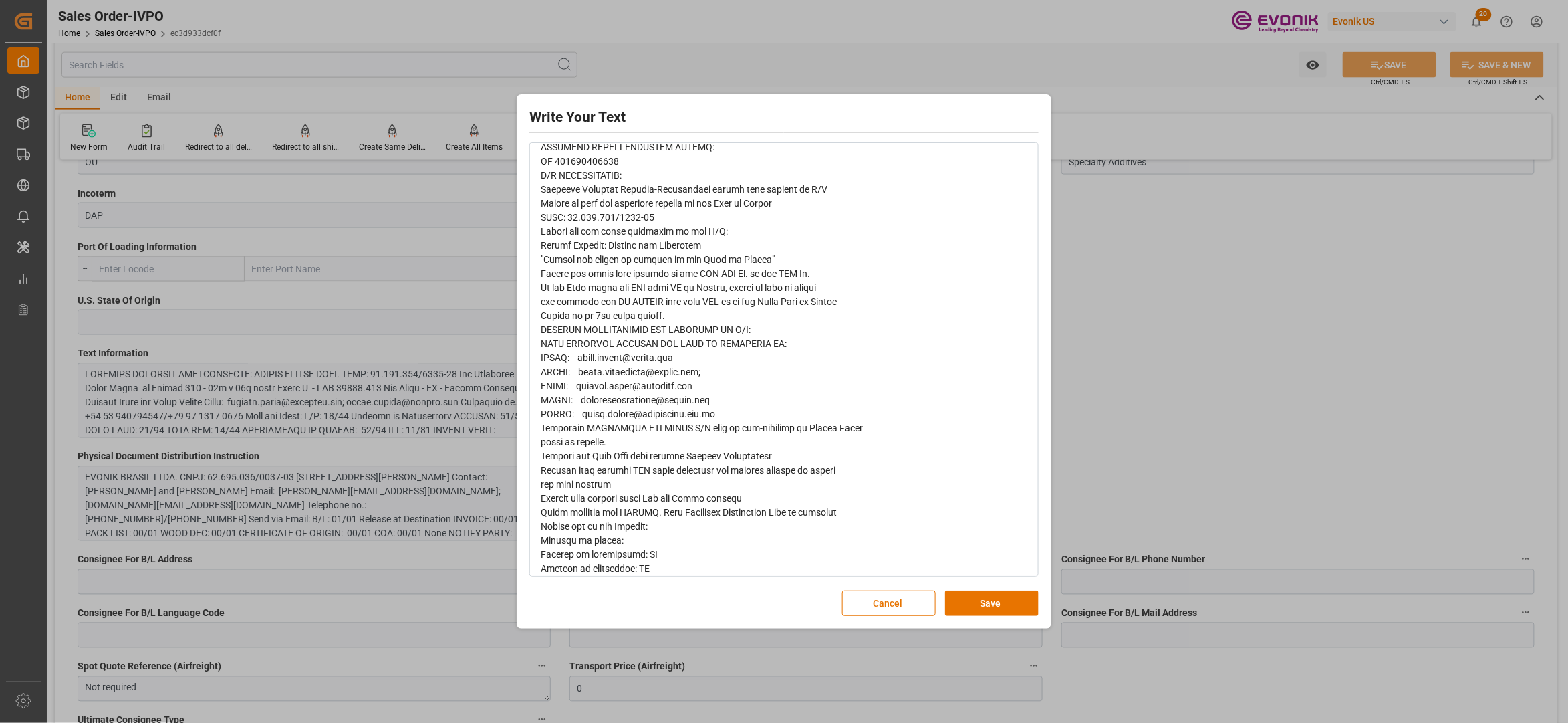
scroll to position [501, 0]
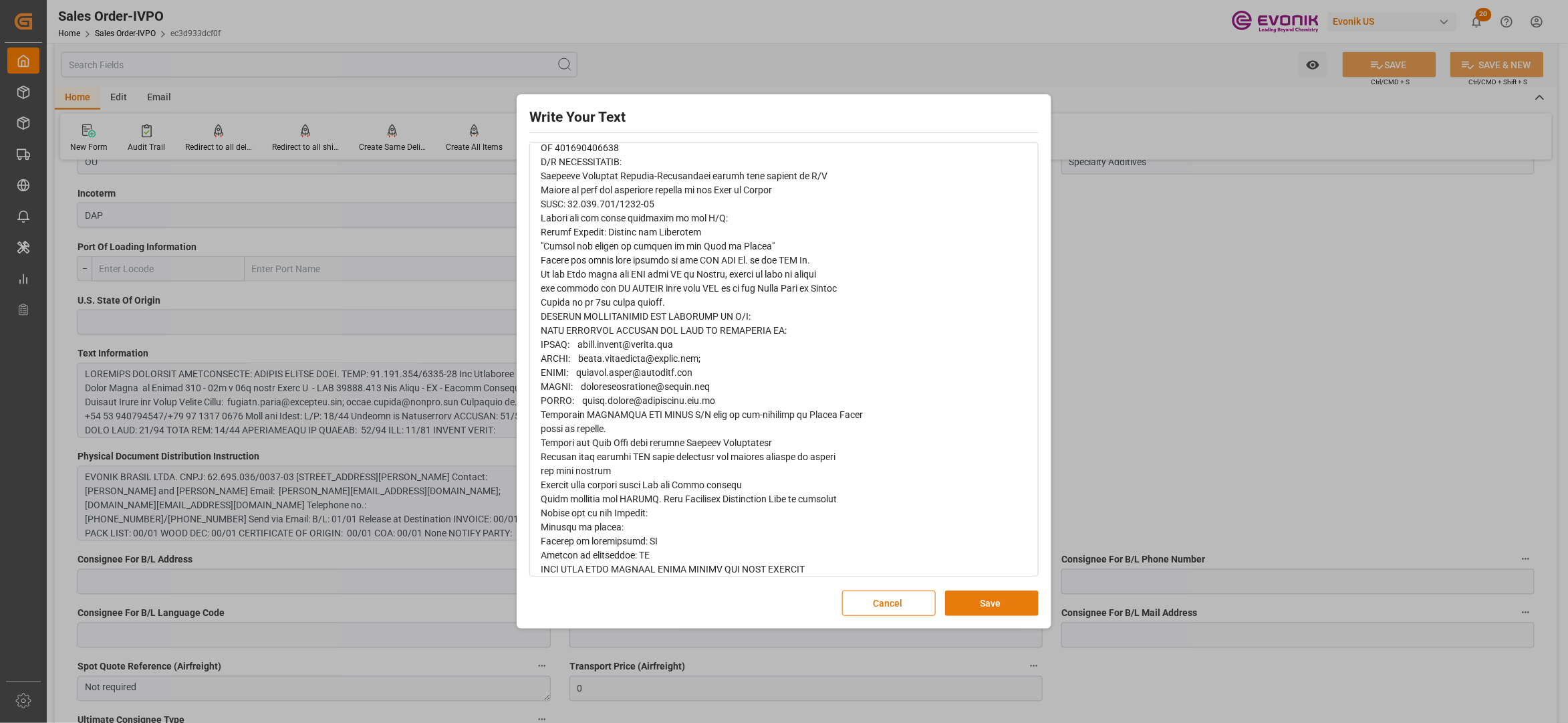
click at [1007, 609] on button "Save" at bounding box center [992, 603] width 94 height 25
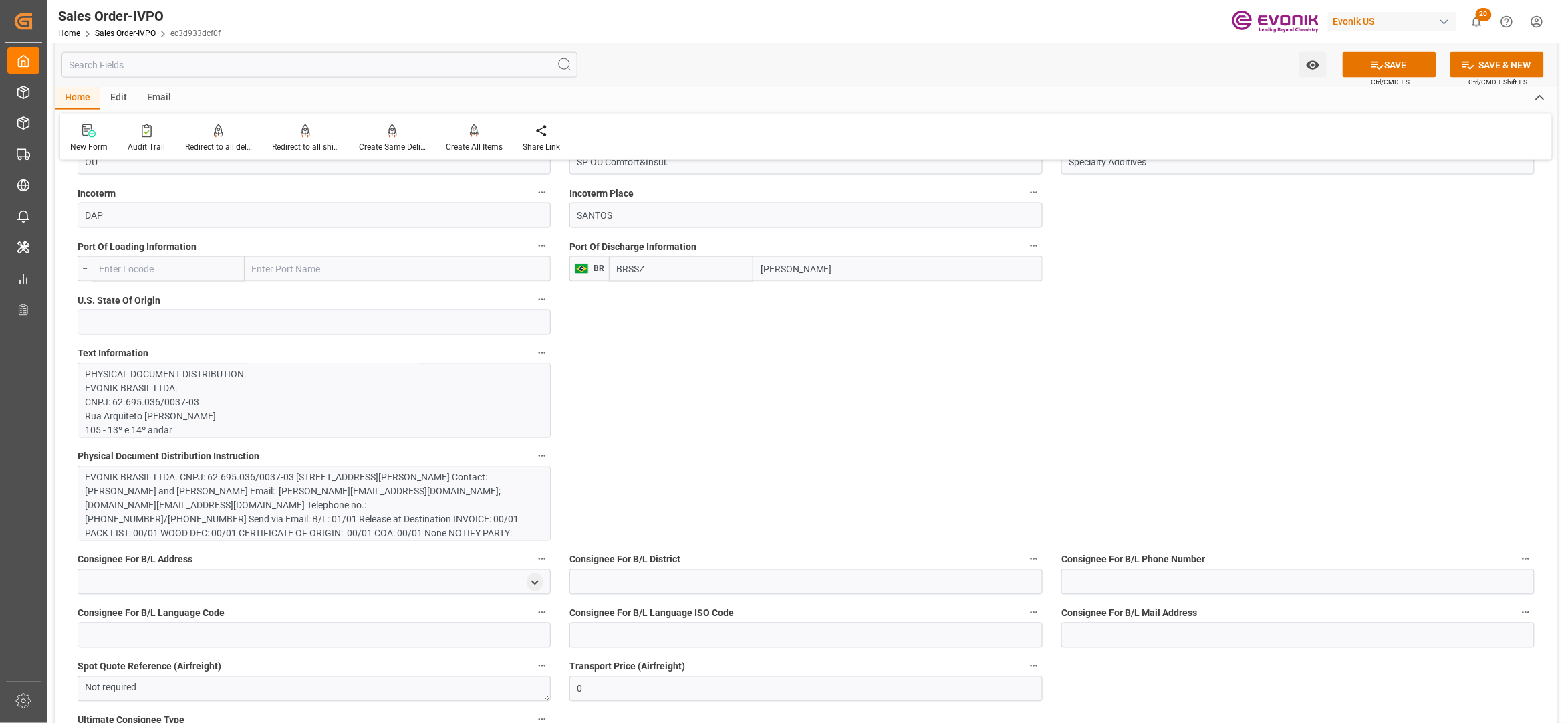
click at [378, 501] on div "EVONIK BRASIL LTDA. CNPJ: 62.695.036/0037-03 [STREET_ADDRESS][PERSON_NAME] Cont…" at bounding box center [307, 534] width 444 height 126
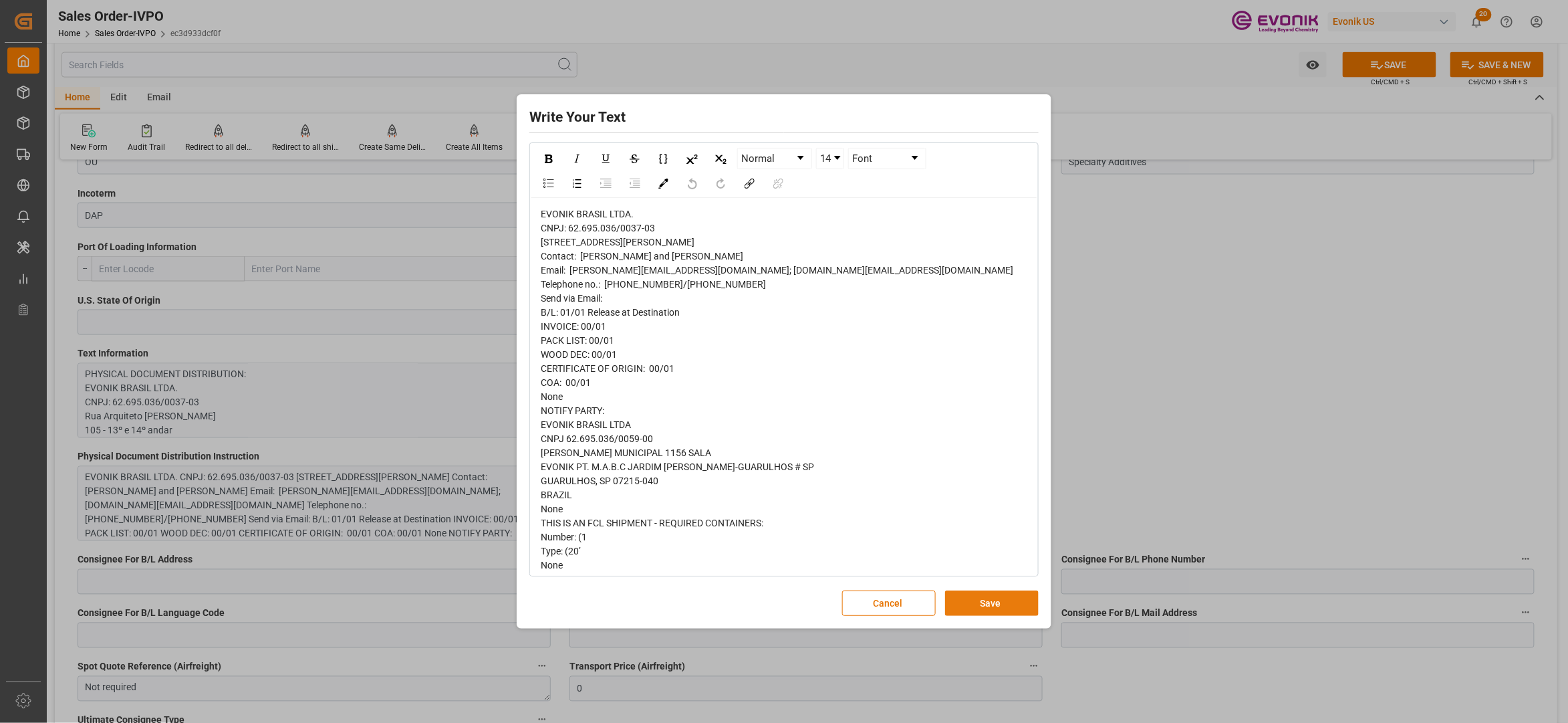
click at [989, 595] on button "Save" at bounding box center [992, 603] width 94 height 25
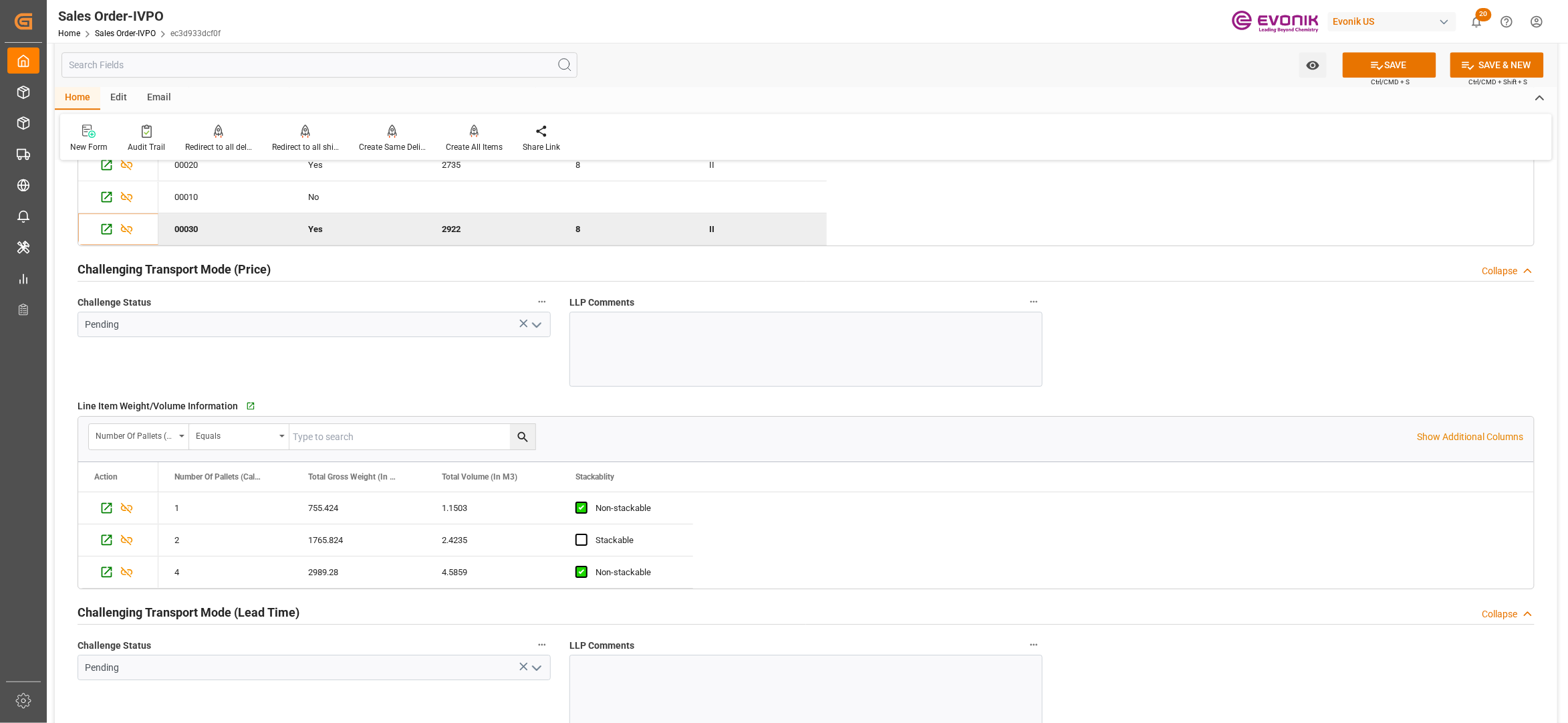
scroll to position [1748, 0]
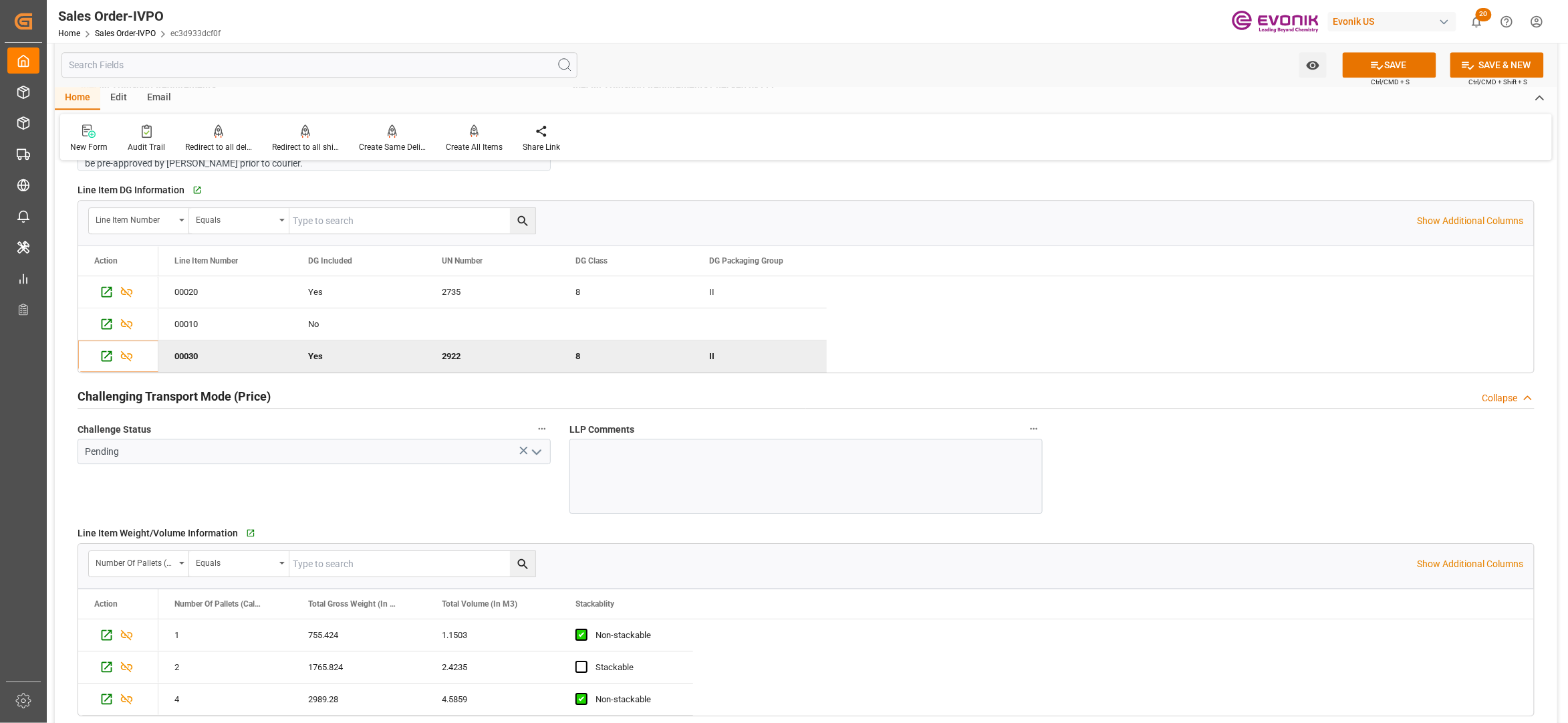
click at [538, 454] on polyline "open menu" at bounding box center [537, 452] width 8 height 4
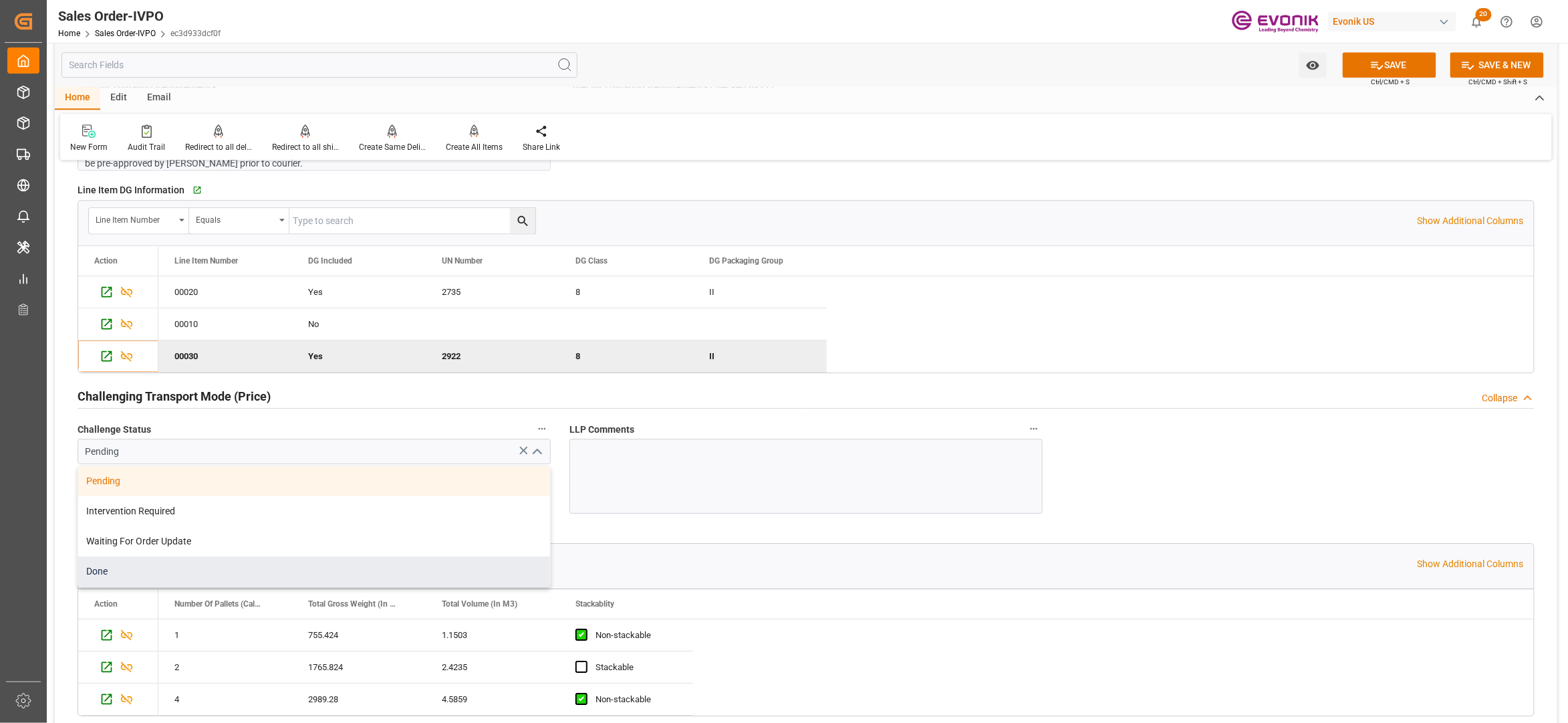
click at [313, 575] on div "Done" at bounding box center [314, 571] width 472 height 30
type input "Done"
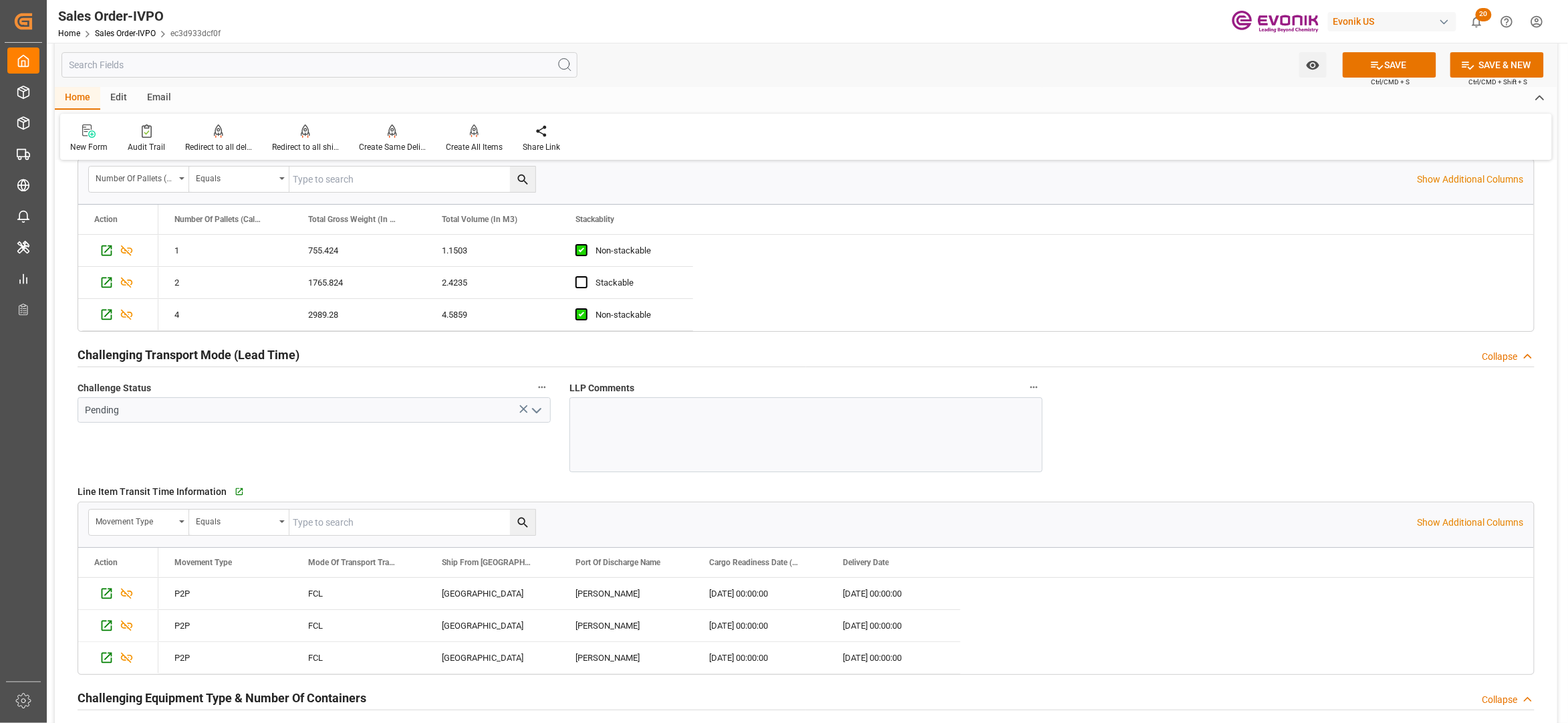
scroll to position [2134, 0]
click at [540, 409] on icon "open menu" at bounding box center [537, 408] width 16 height 16
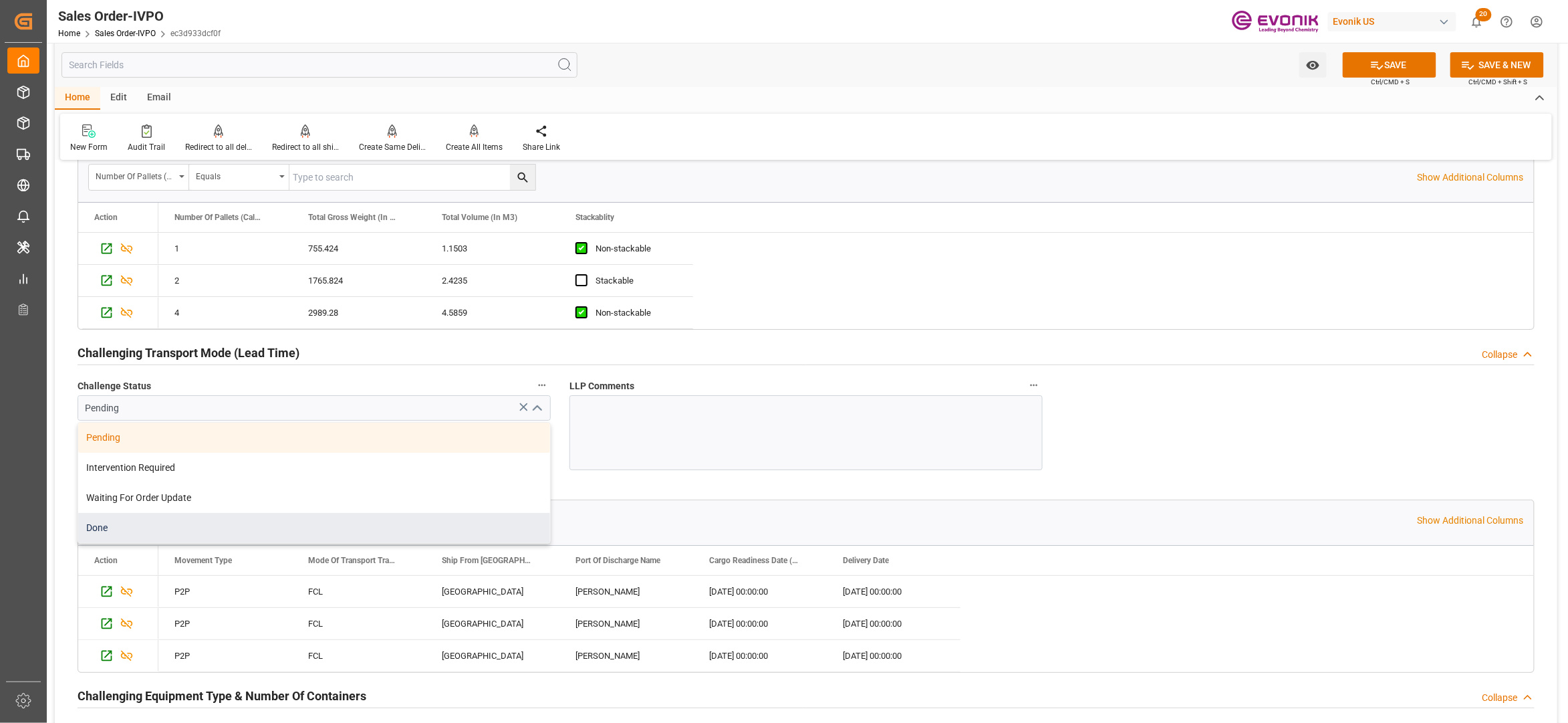
click at [345, 525] on div "Done" at bounding box center [314, 527] width 472 height 30
type input "Done"
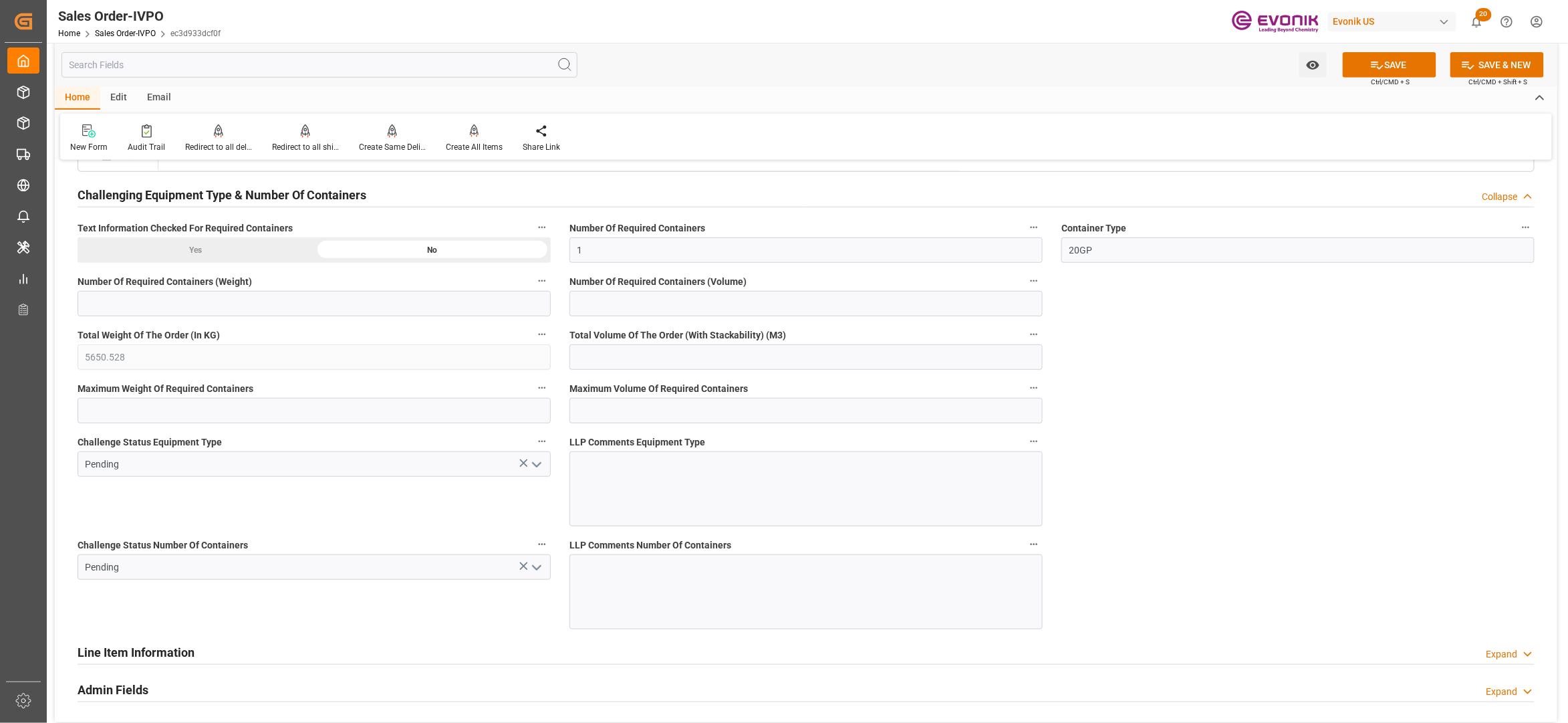
scroll to position [2640, 0]
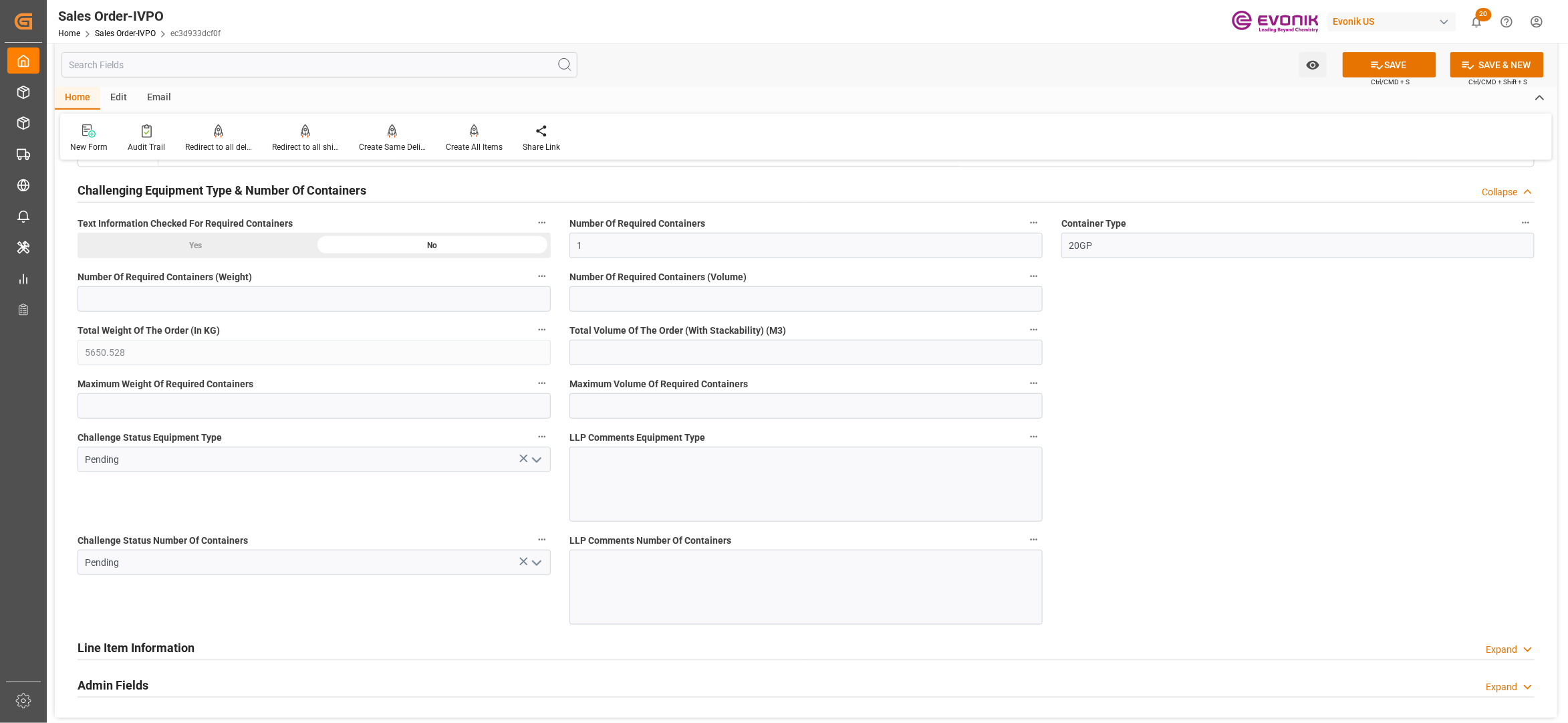
click at [533, 468] on icon "open menu" at bounding box center [537, 460] width 16 height 16
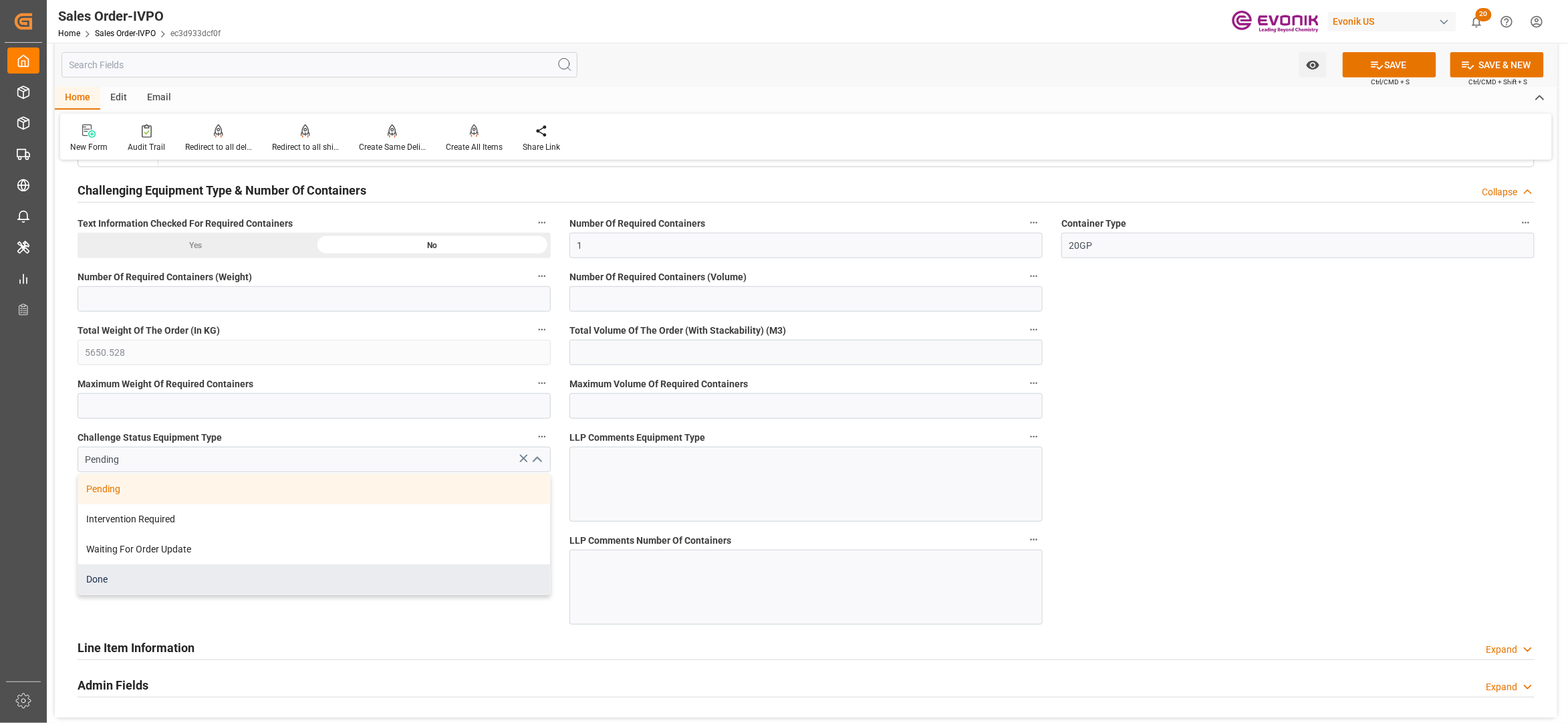
click at [354, 576] on div "Done" at bounding box center [314, 580] width 472 height 30
type input "Done"
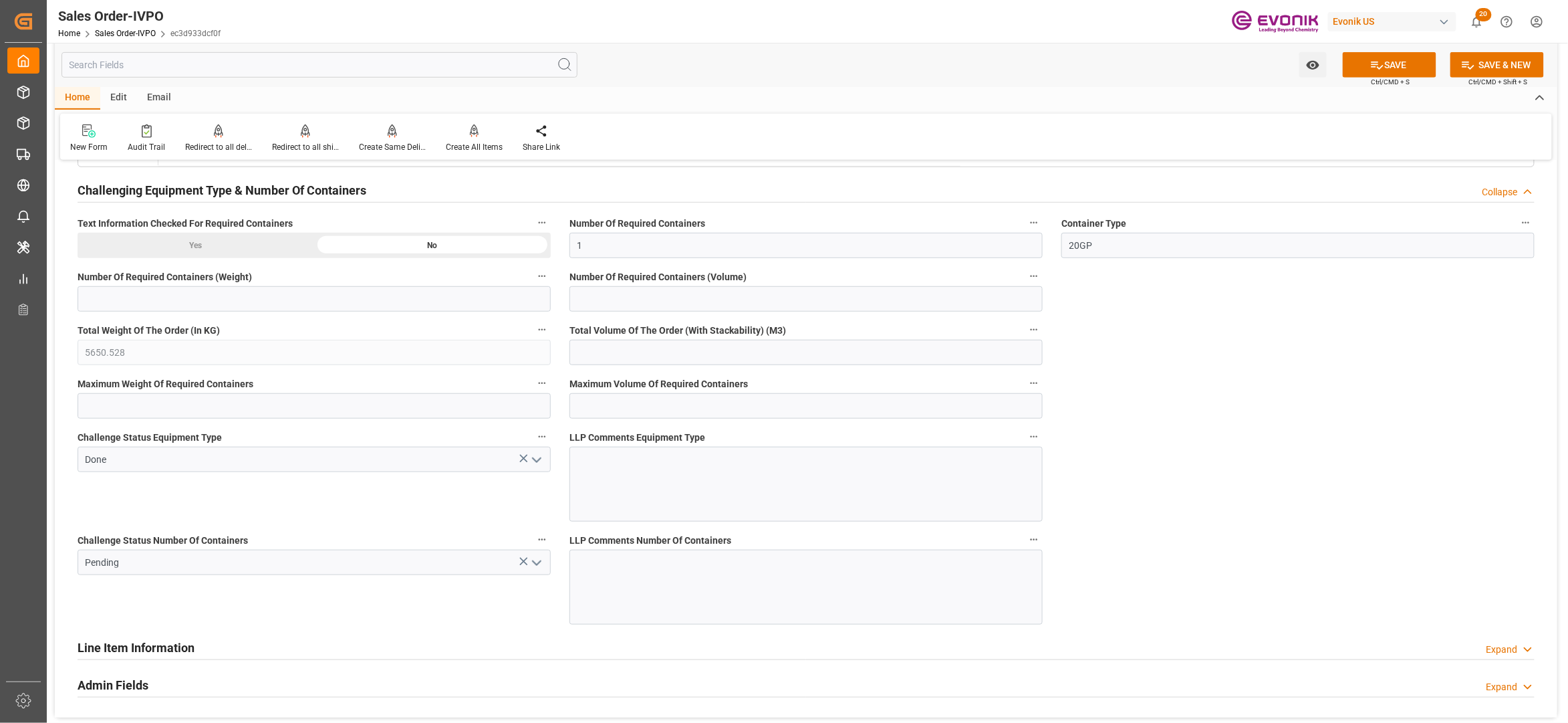
click at [535, 568] on icon "open menu" at bounding box center [537, 563] width 16 height 16
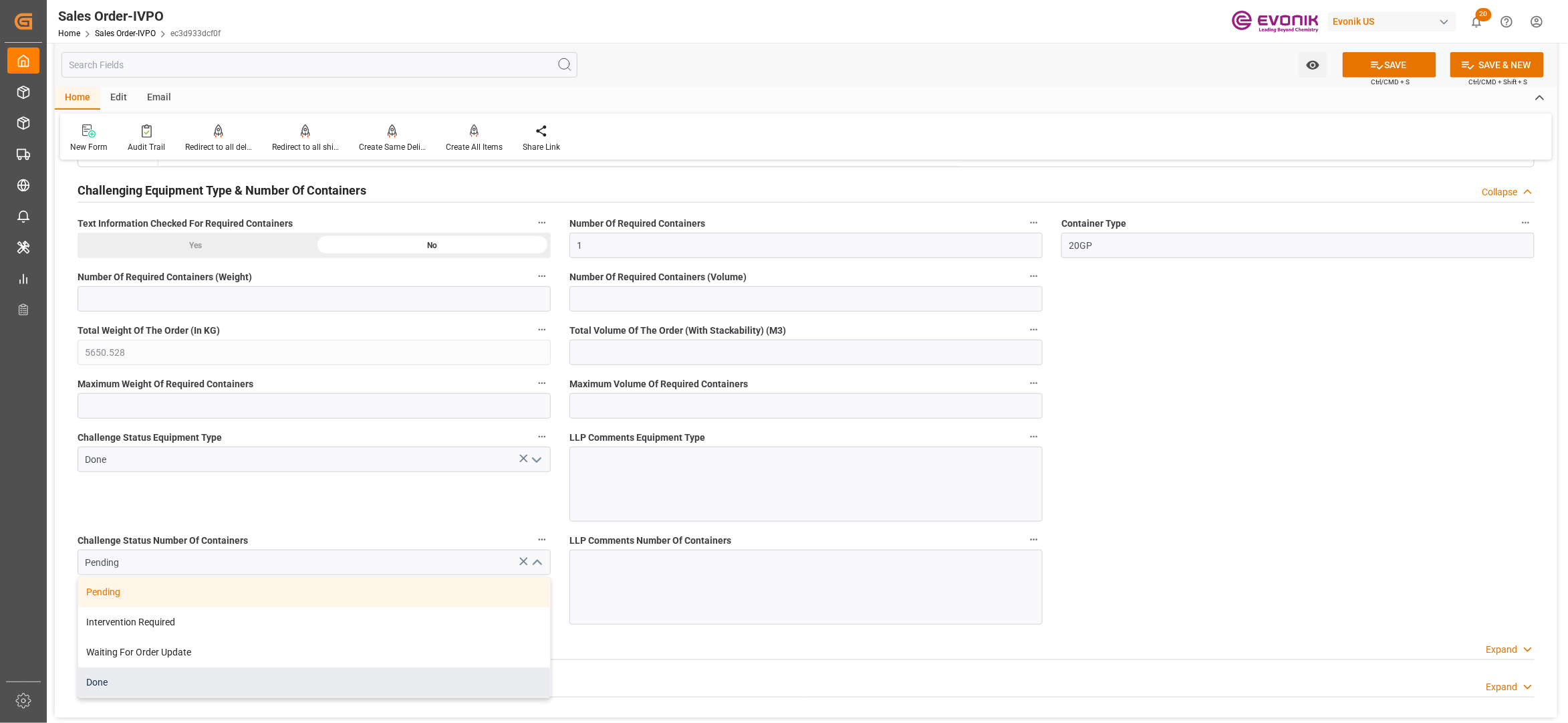
click at [354, 688] on div "Done" at bounding box center [314, 682] width 472 height 30
type input "Done"
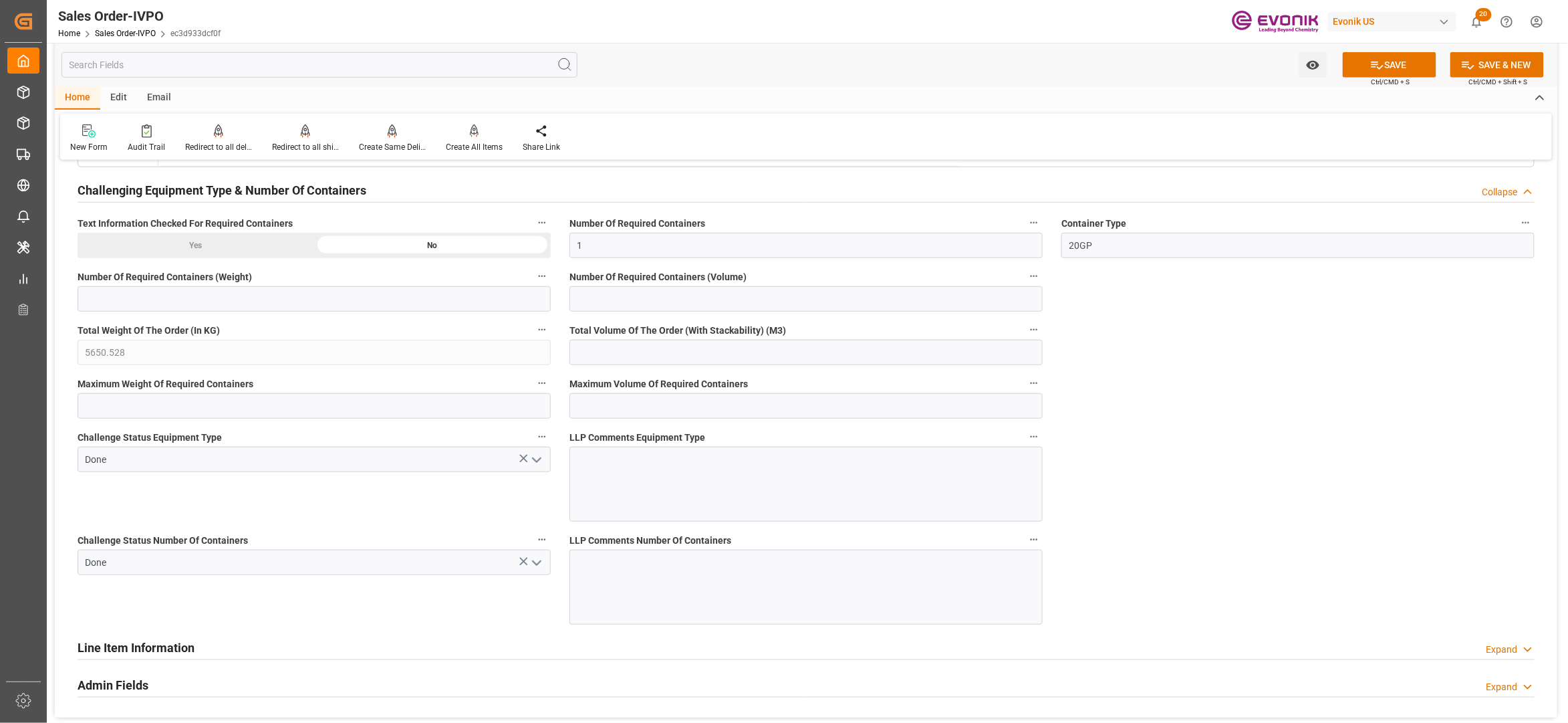
click at [1405, 61] on button "SAVE" at bounding box center [1390, 65] width 94 height 25
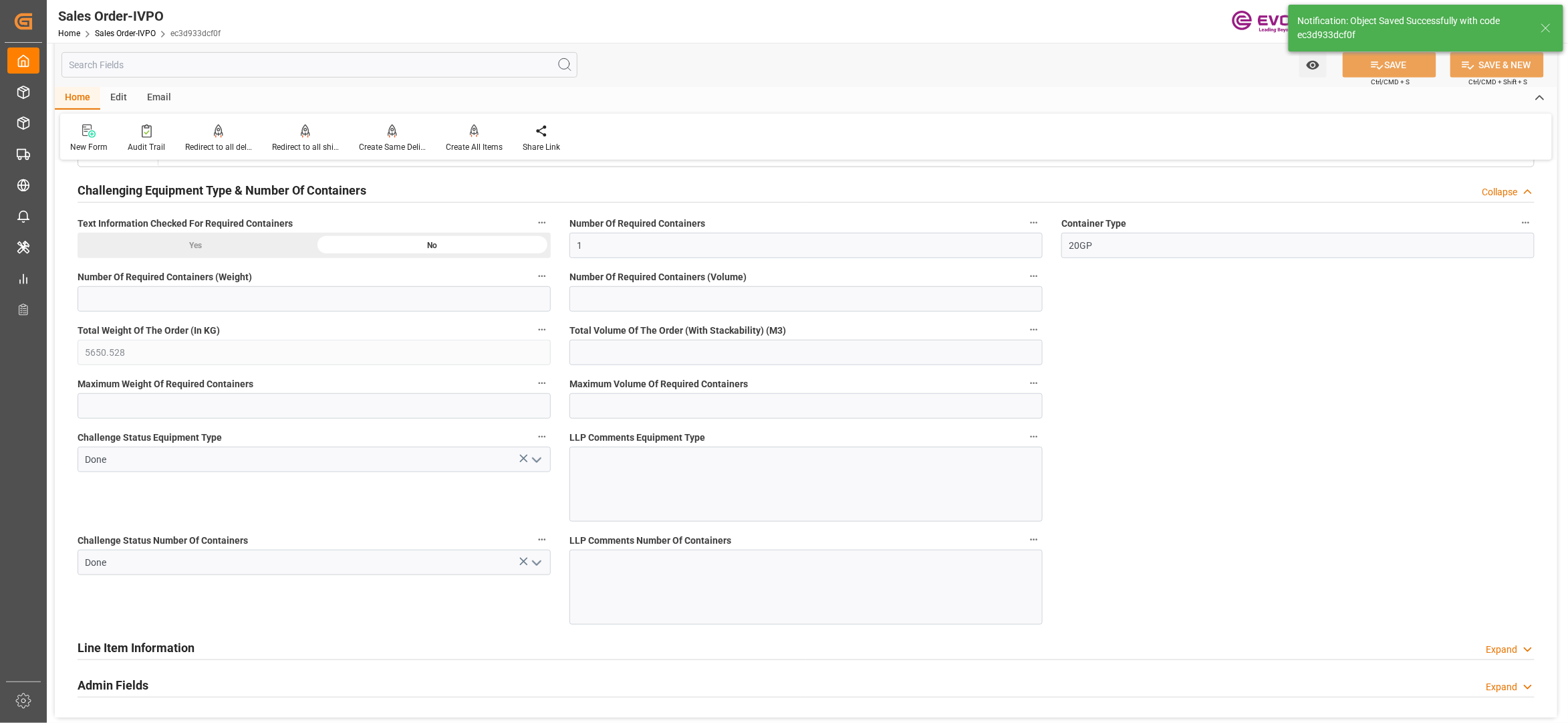
type input "1"
type input "13.8959"
type input "17000"
type input "30"
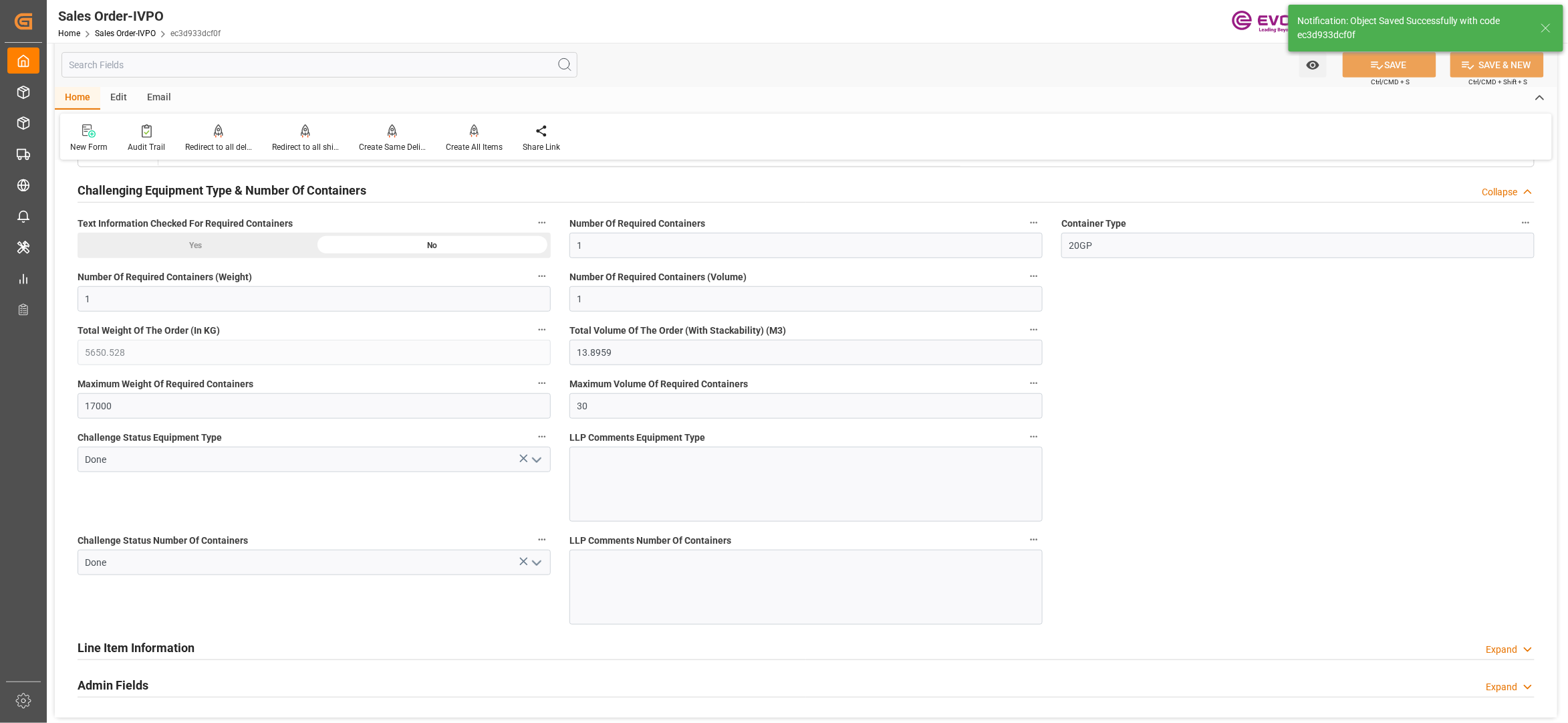
type input "[DATE] 03:35"
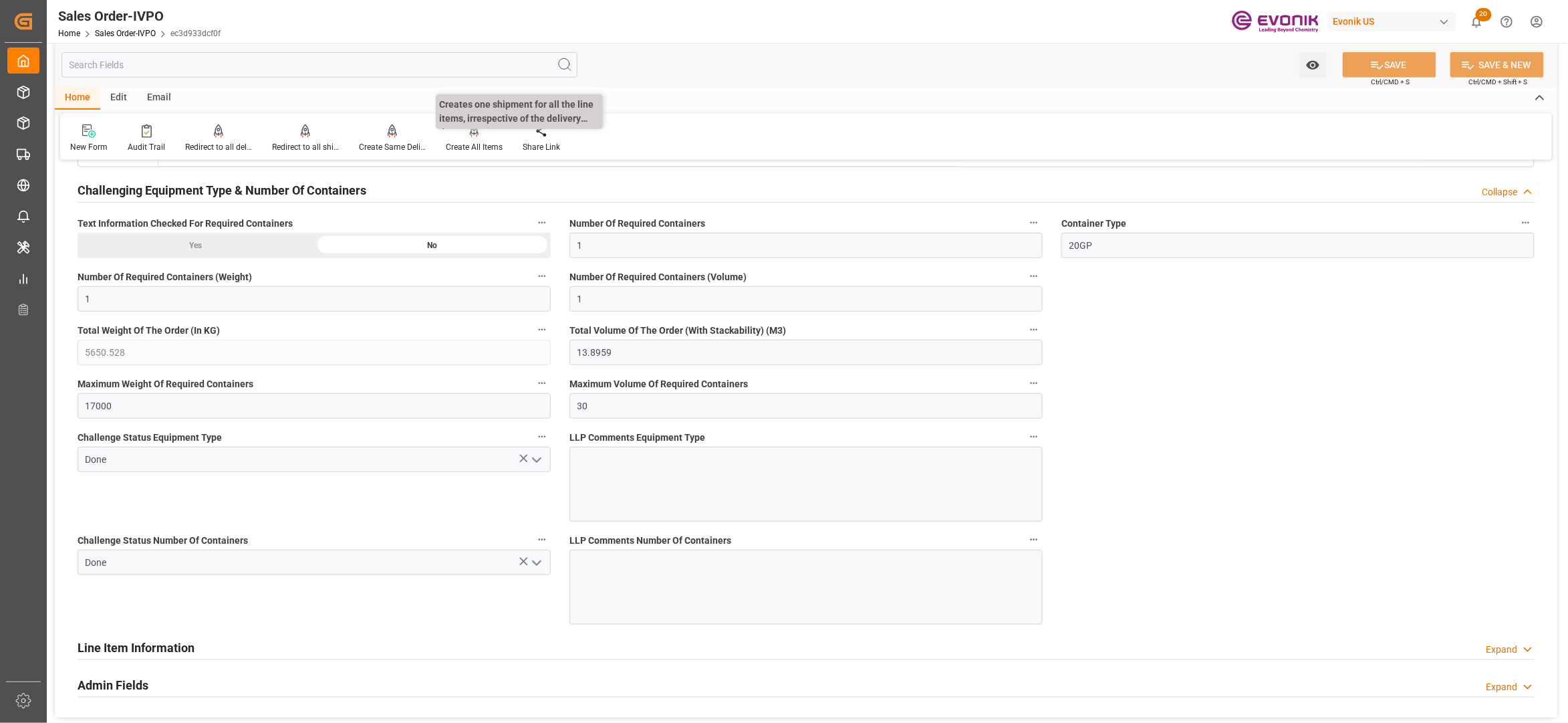
click at [468, 139] on div "Create All Items" at bounding box center [475, 138] width 77 height 29
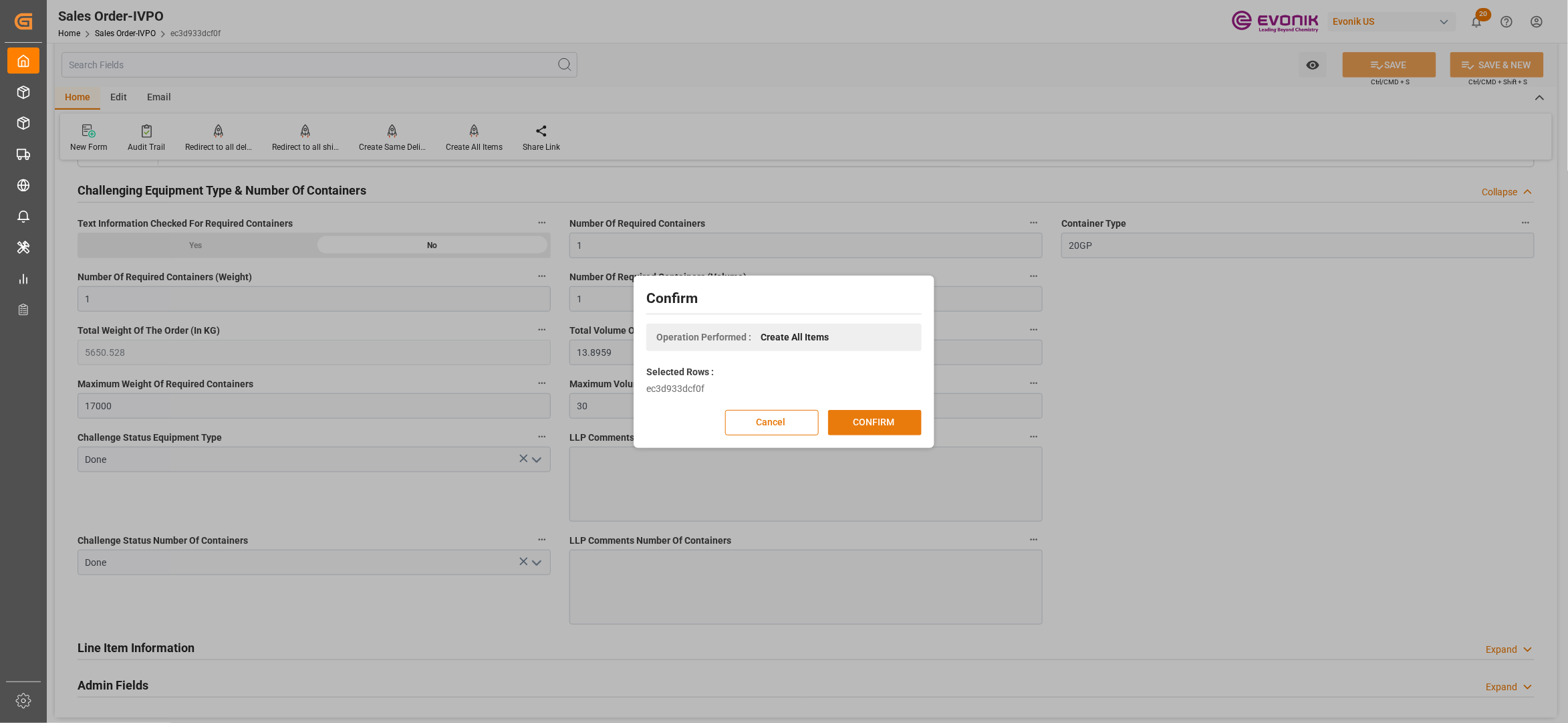
click at [882, 417] on button "CONFIRM" at bounding box center [875, 423] width 94 height 25
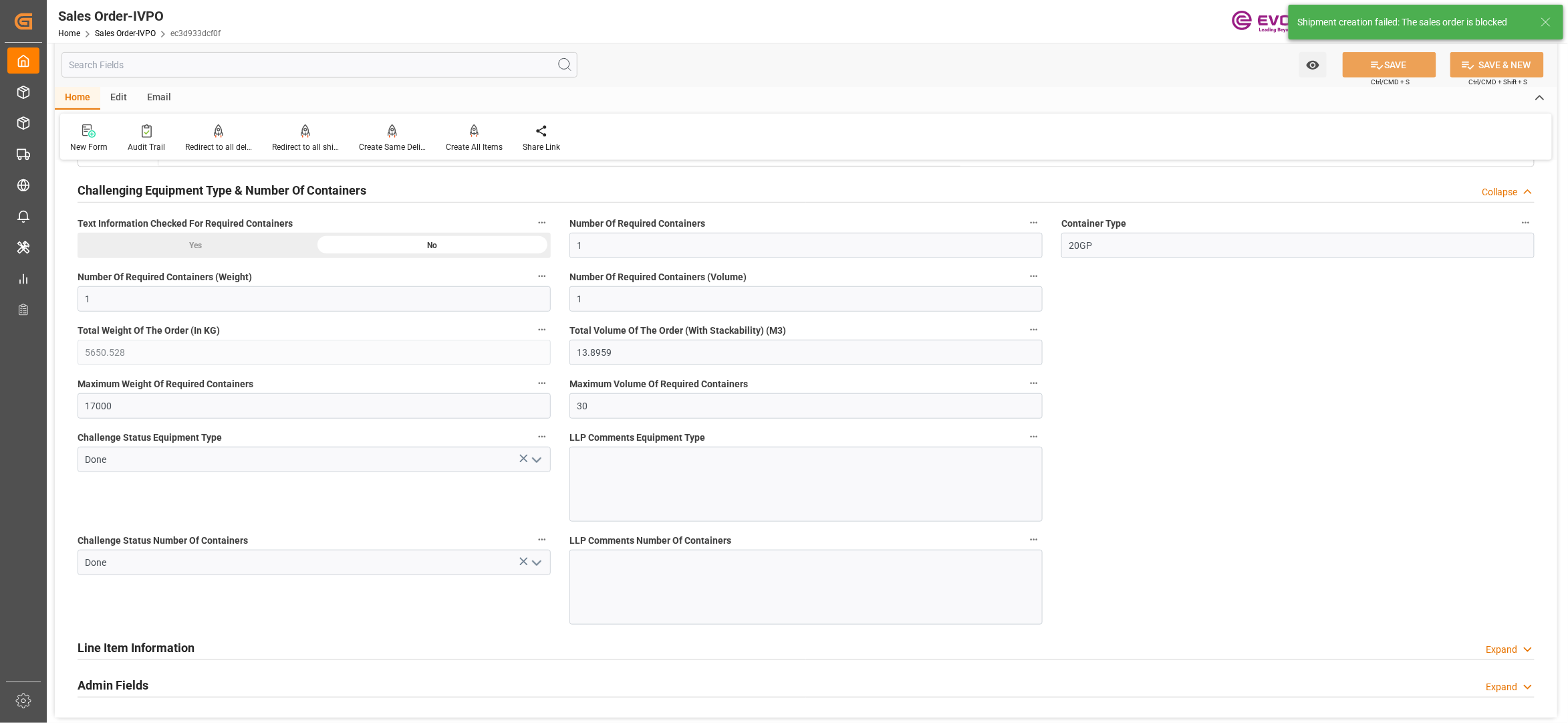
type input "BRSSZ"
type input "0"
type input "1"
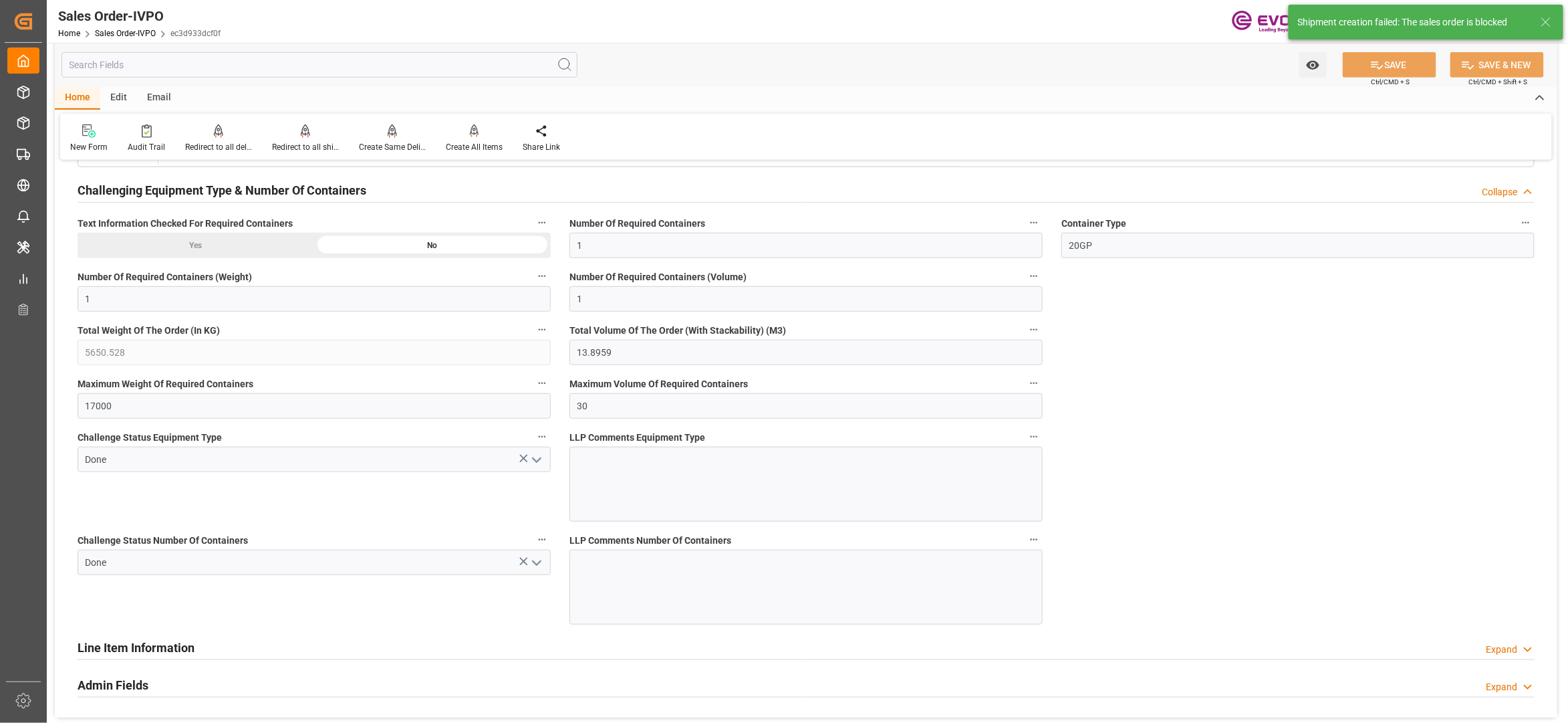
type input "5650.528"
type input "13.8959"
type input "17000"
type input "30"
type input "[DATE] 14:25"
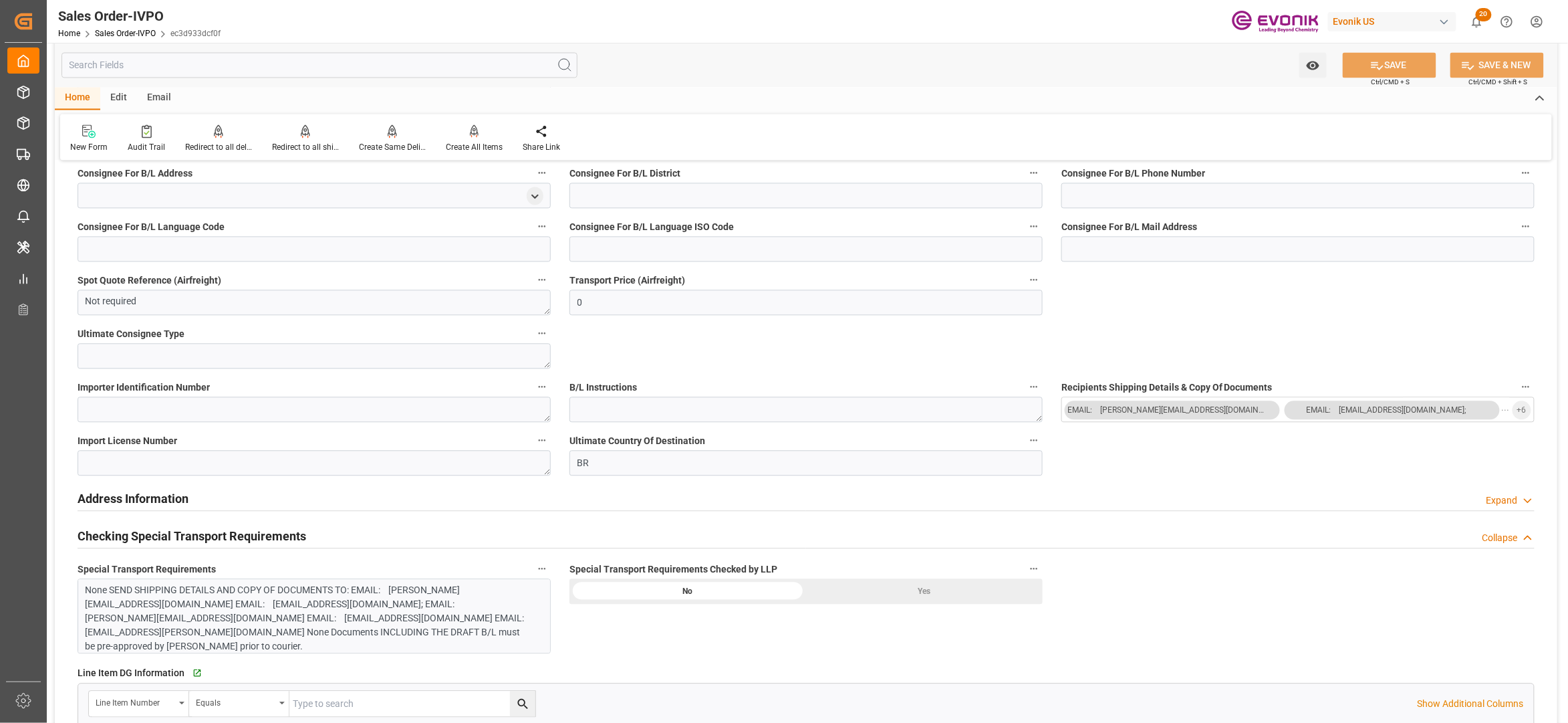
scroll to position [1247, 0]
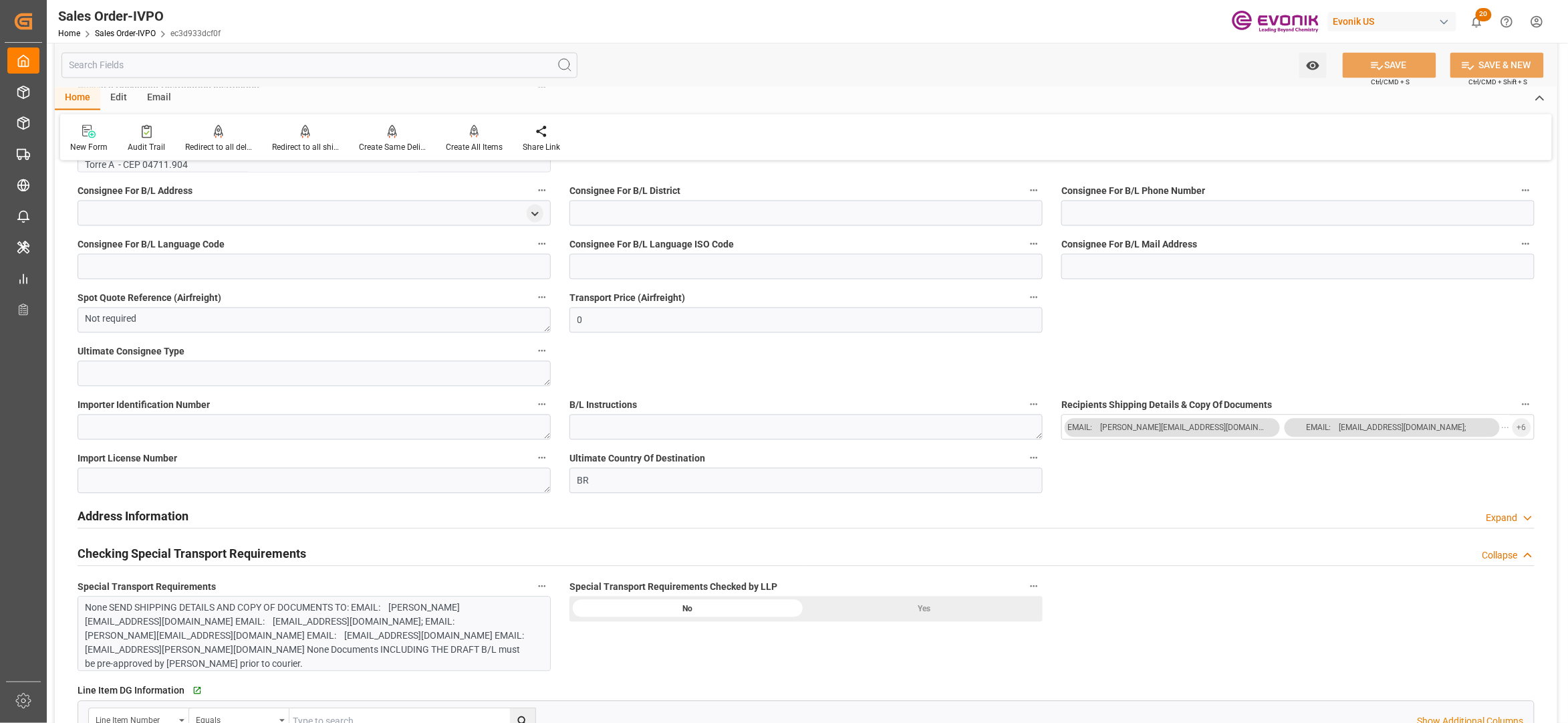
click at [952, 619] on div "Yes" at bounding box center [925, 609] width 237 height 25
click at [353, 610] on div "None SEND SHIPPING DETAILS AND COPY OF DOCUMENTS TO: EMAIL: [PERSON_NAME][EMAIL…" at bounding box center [307, 635] width 444 height 70
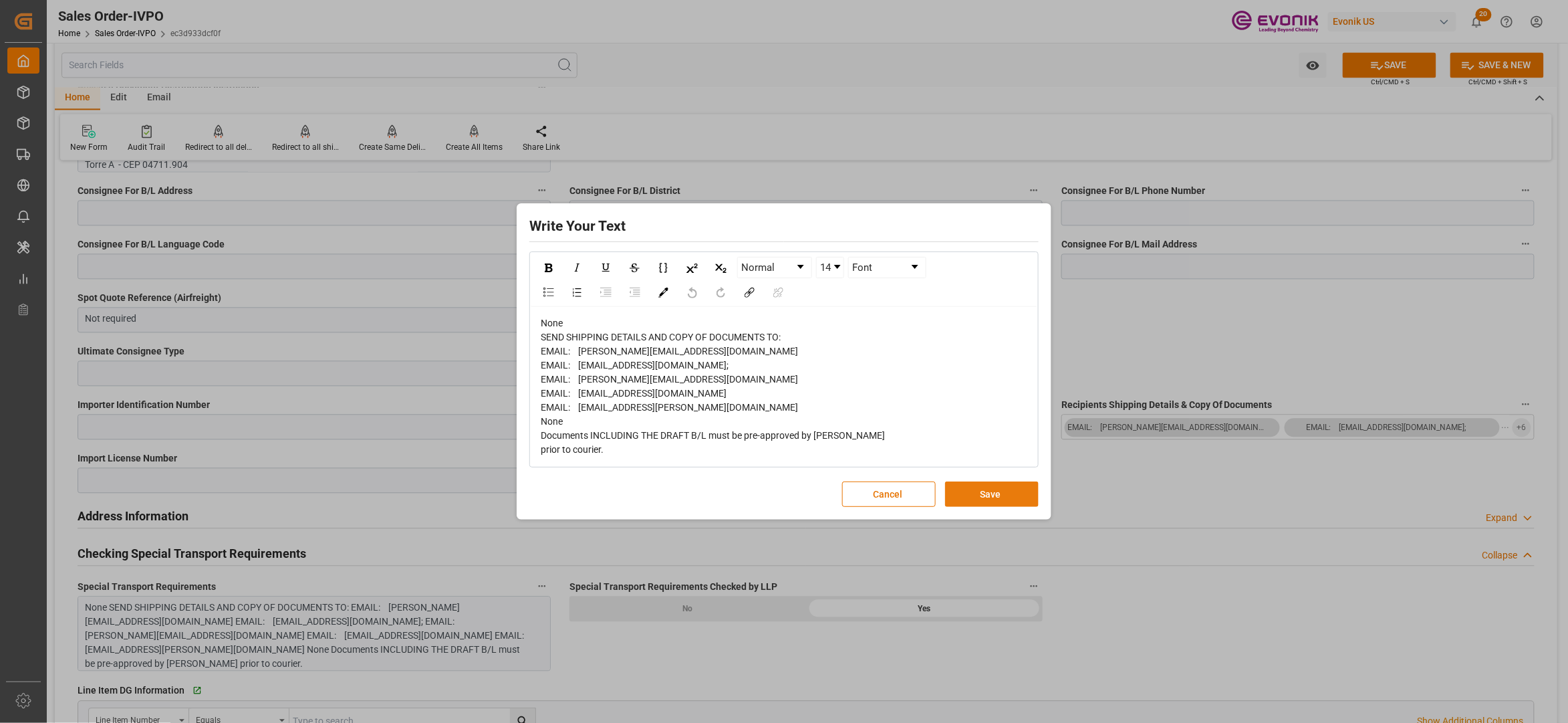
click at [1008, 490] on button "Save" at bounding box center [992, 494] width 94 height 25
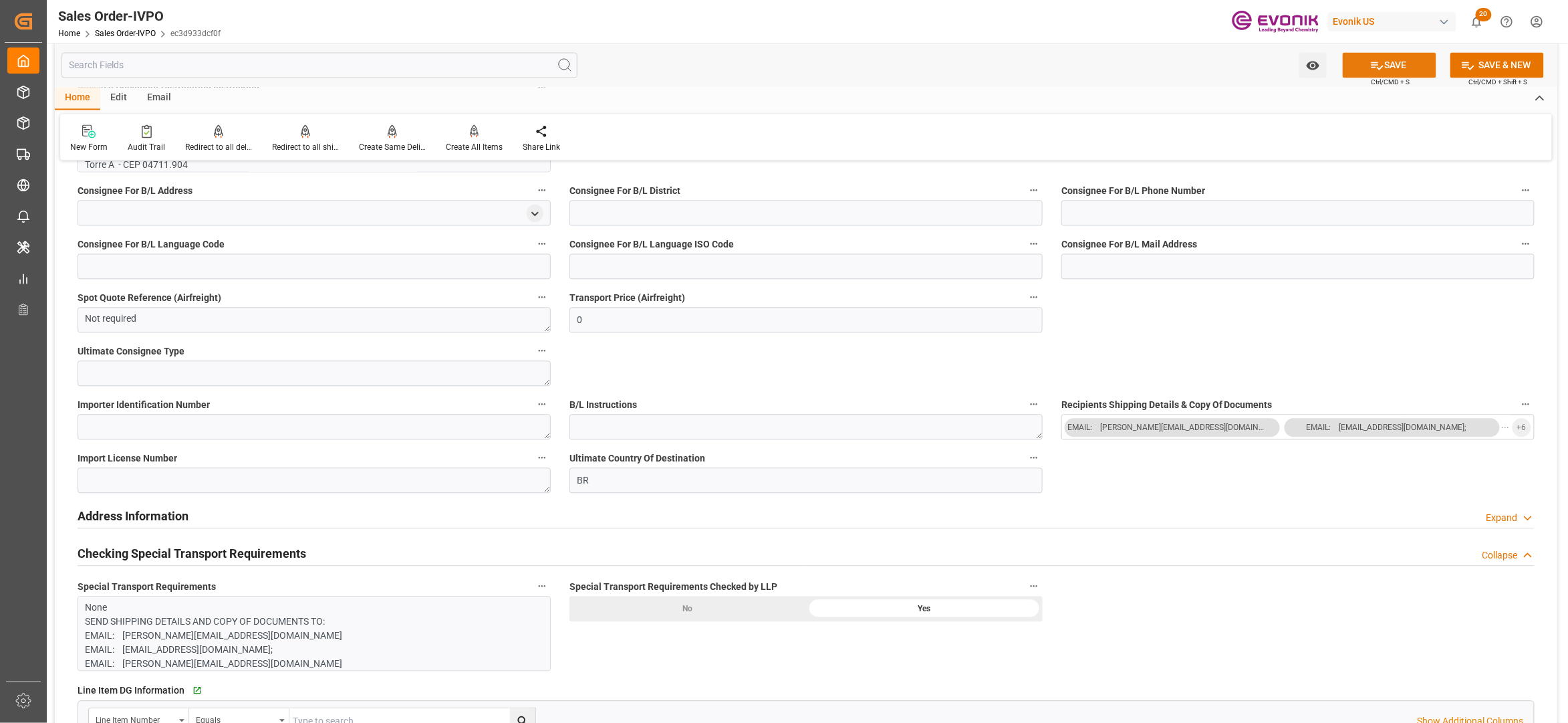
click at [1393, 59] on button "SAVE" at bounding box center [1390, 65] width 94 height 25
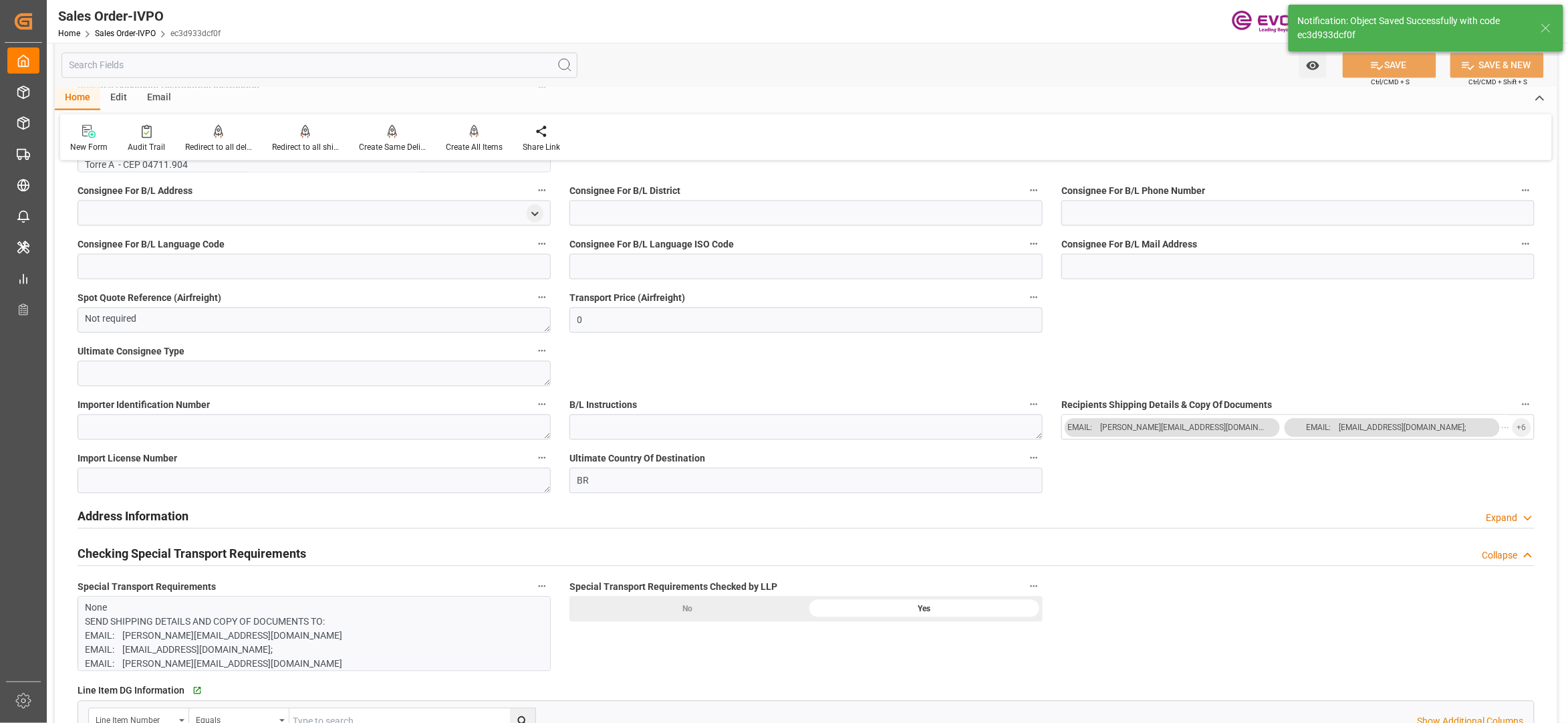
type input "[DATE] 03:36"
type input "No"
click at [475, 135] on icon at bounding box center [475, 131] width 9 height 13
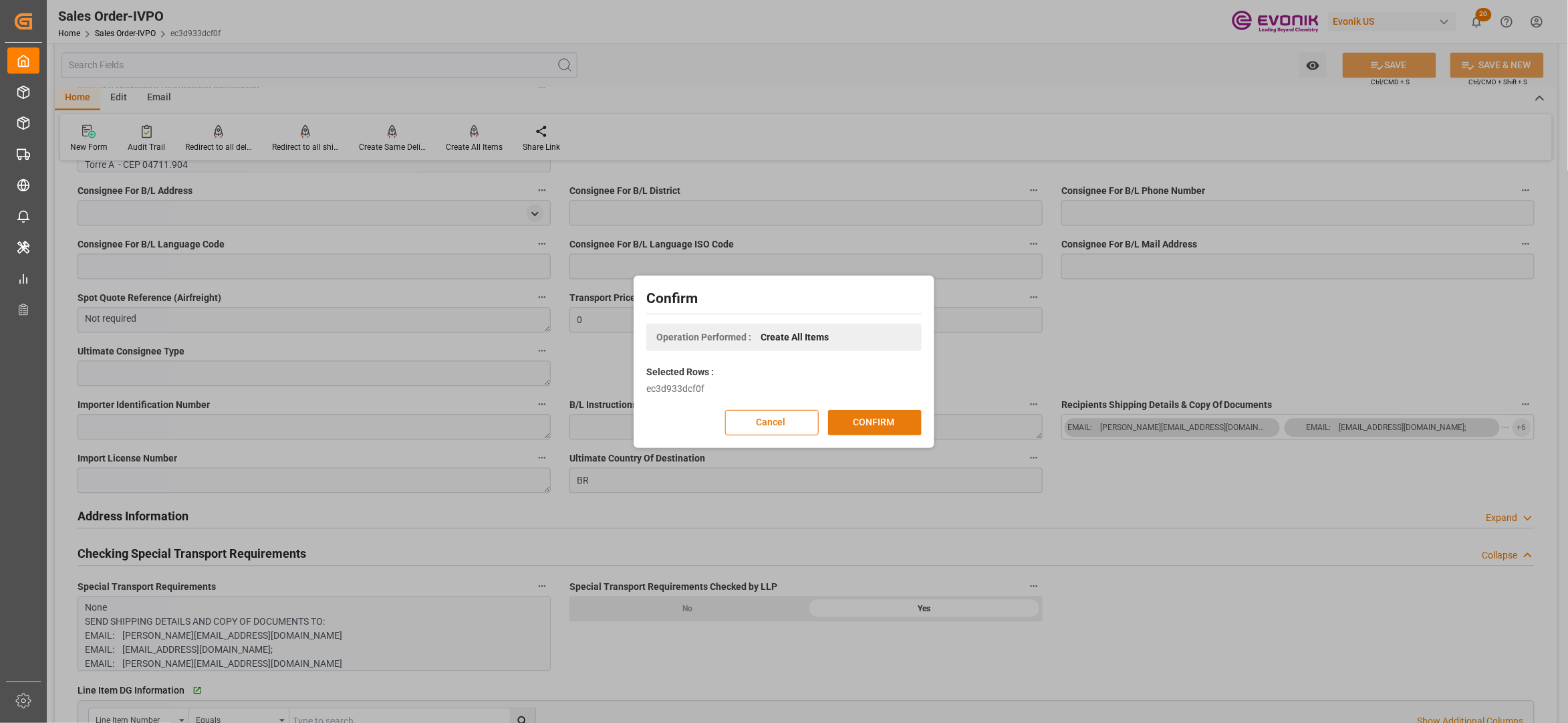
click at [890, 411] on button "CONFIRM" at bounding box center [875, 423] width 94 height 25
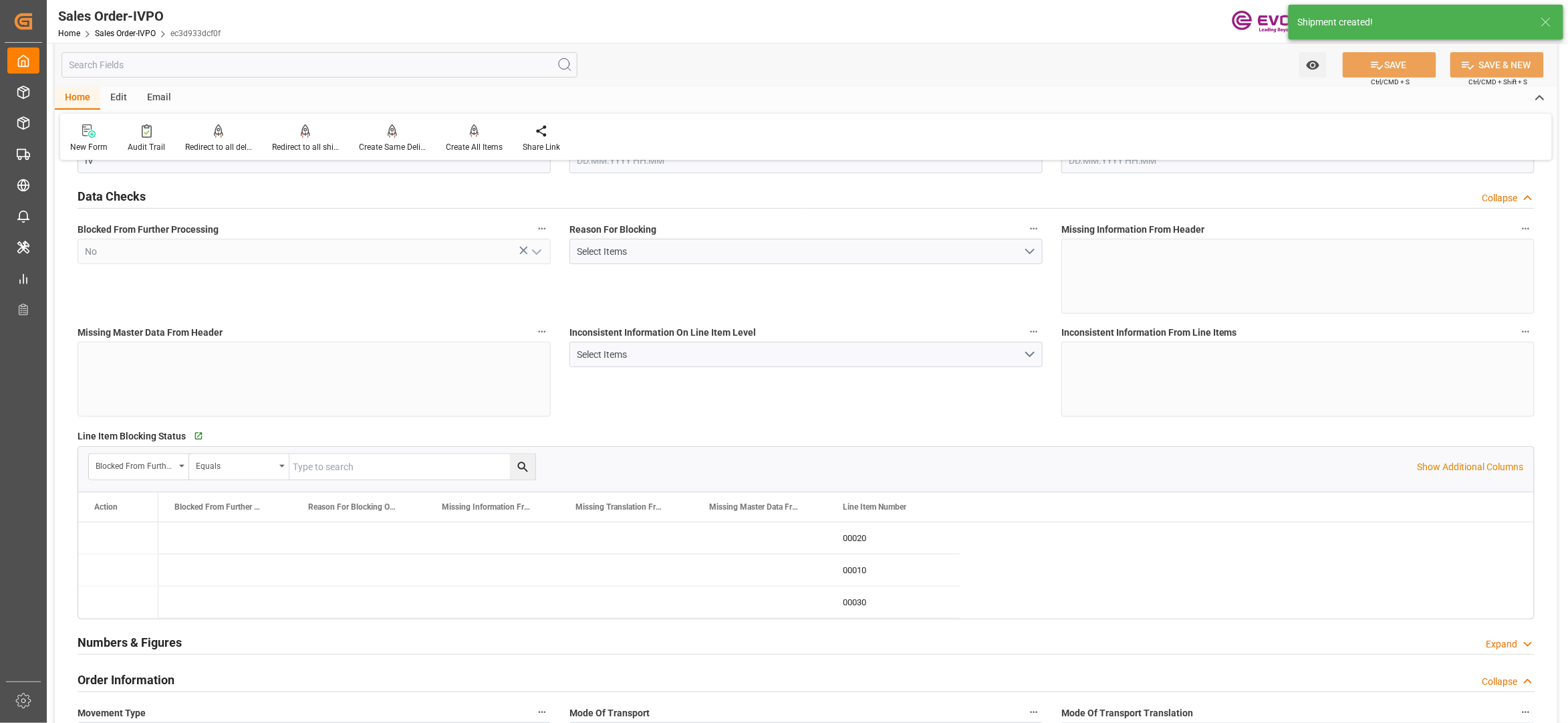
type input "BRSSZ"
type input "0"
type input "1"
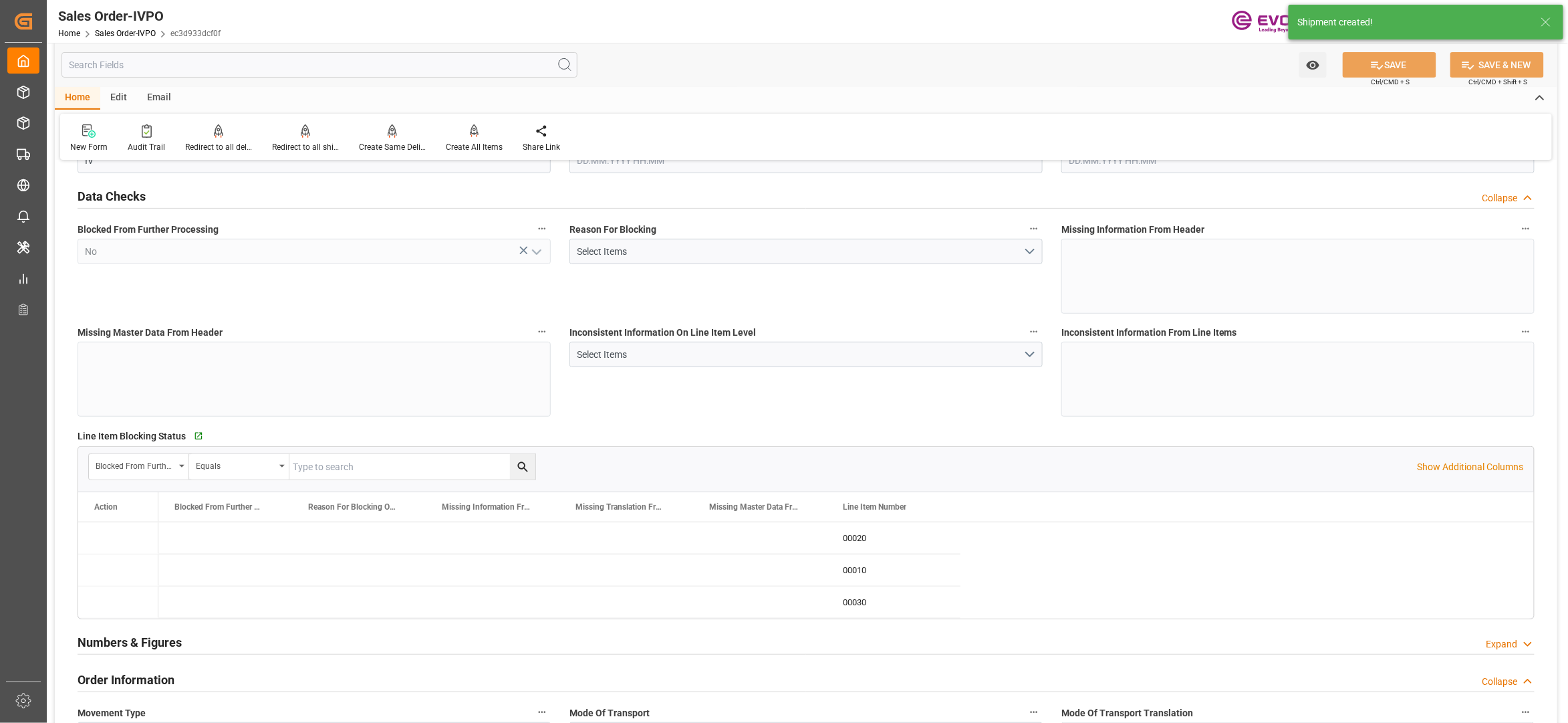
type input "5650.528"
type input "13.8959"
type input "17000"
type input "30"
type input "[DATE] 14:25"
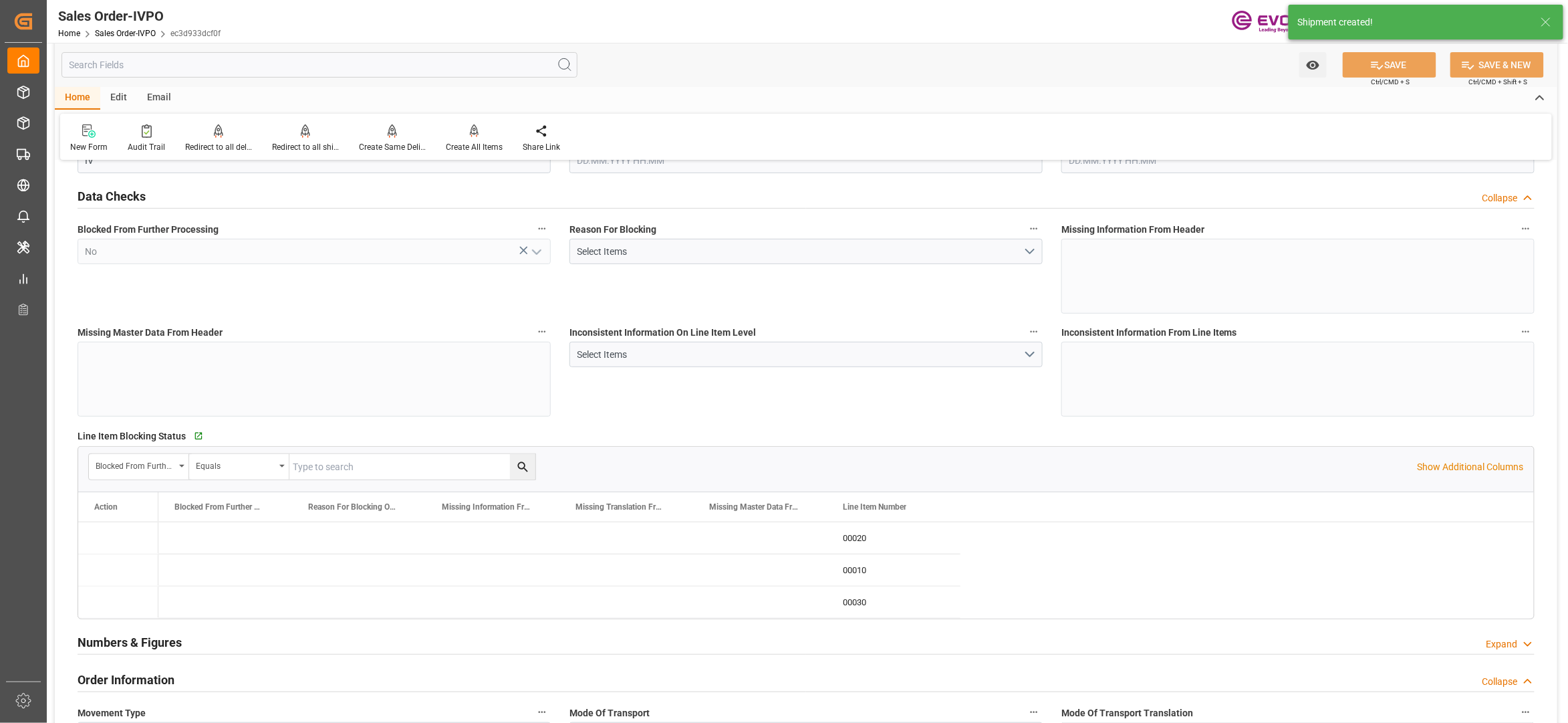
type input "[DATE] 03:36"
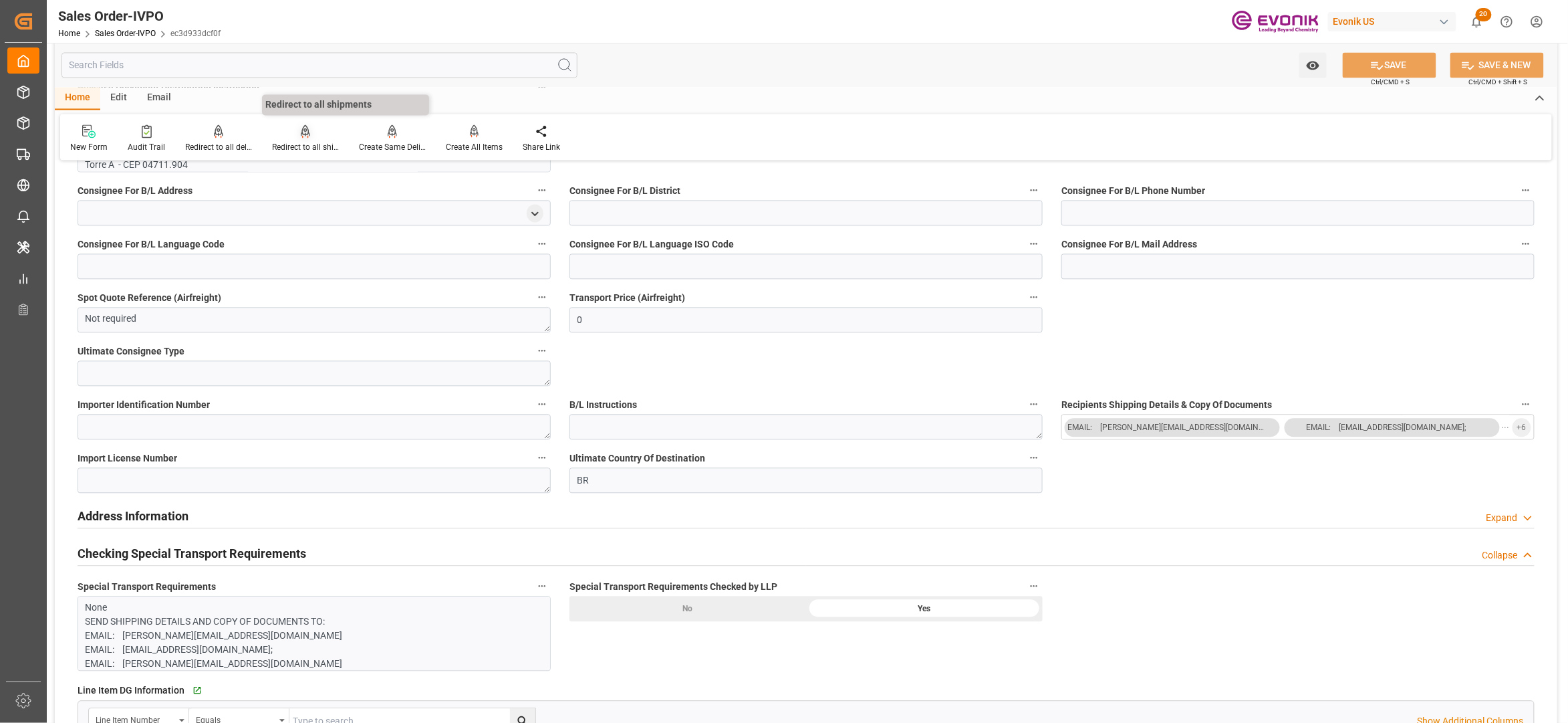
click at [311, 138] on div "Redirect to all shipments" at bounding box center [305, 138] width 87 height 29
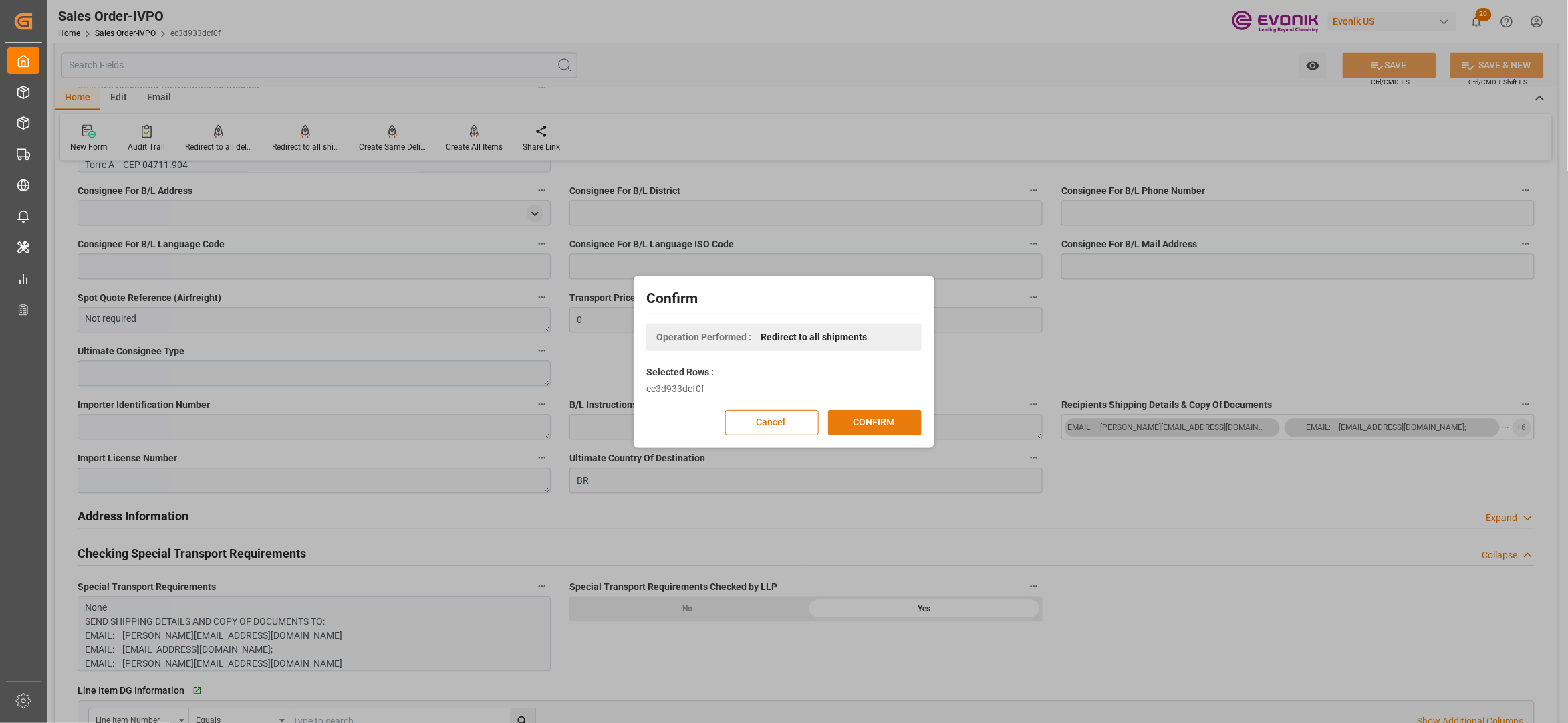
click at [859, 424] on button "CONFIRM" at bounding box center [875, 423] width 94 height 25
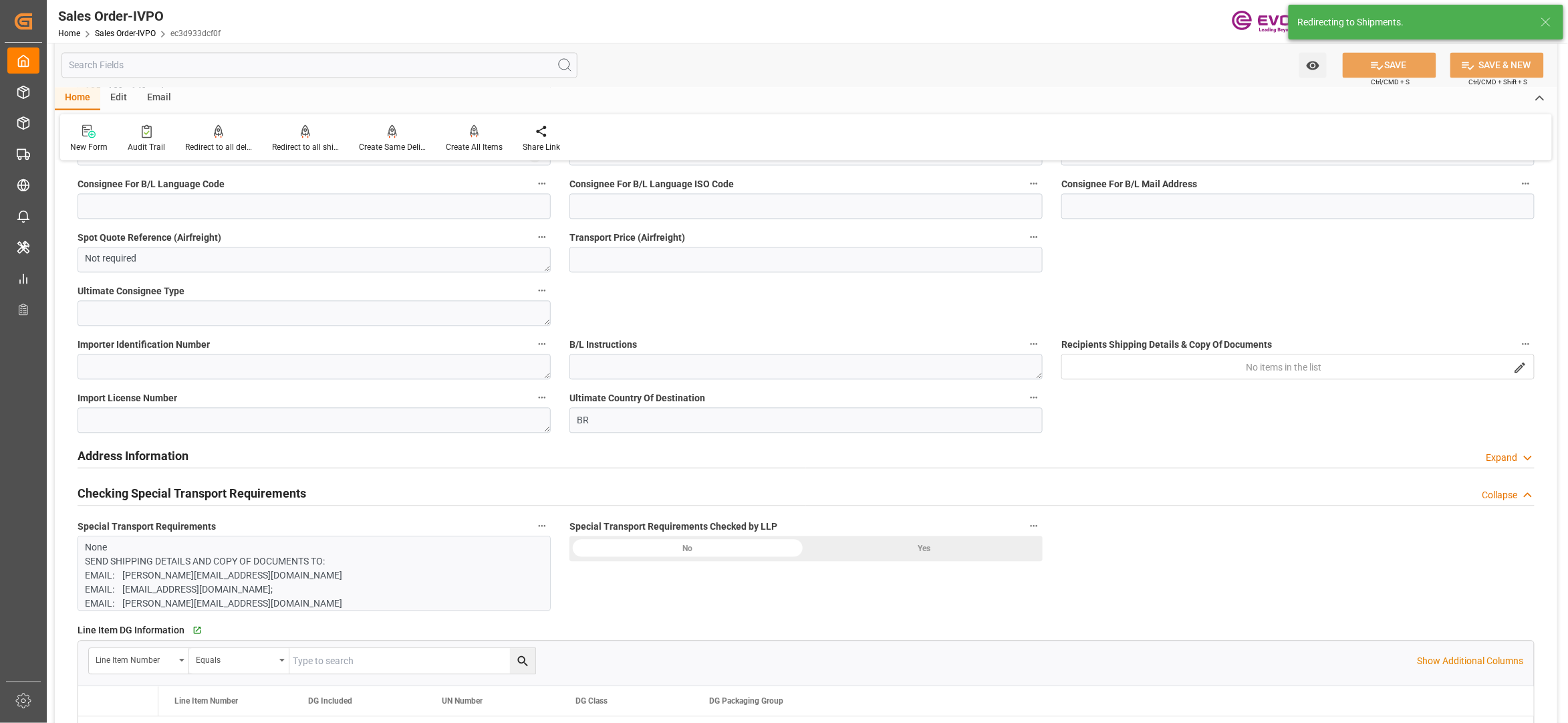
type input "BRSSZ"
type input "0"
type input "1"
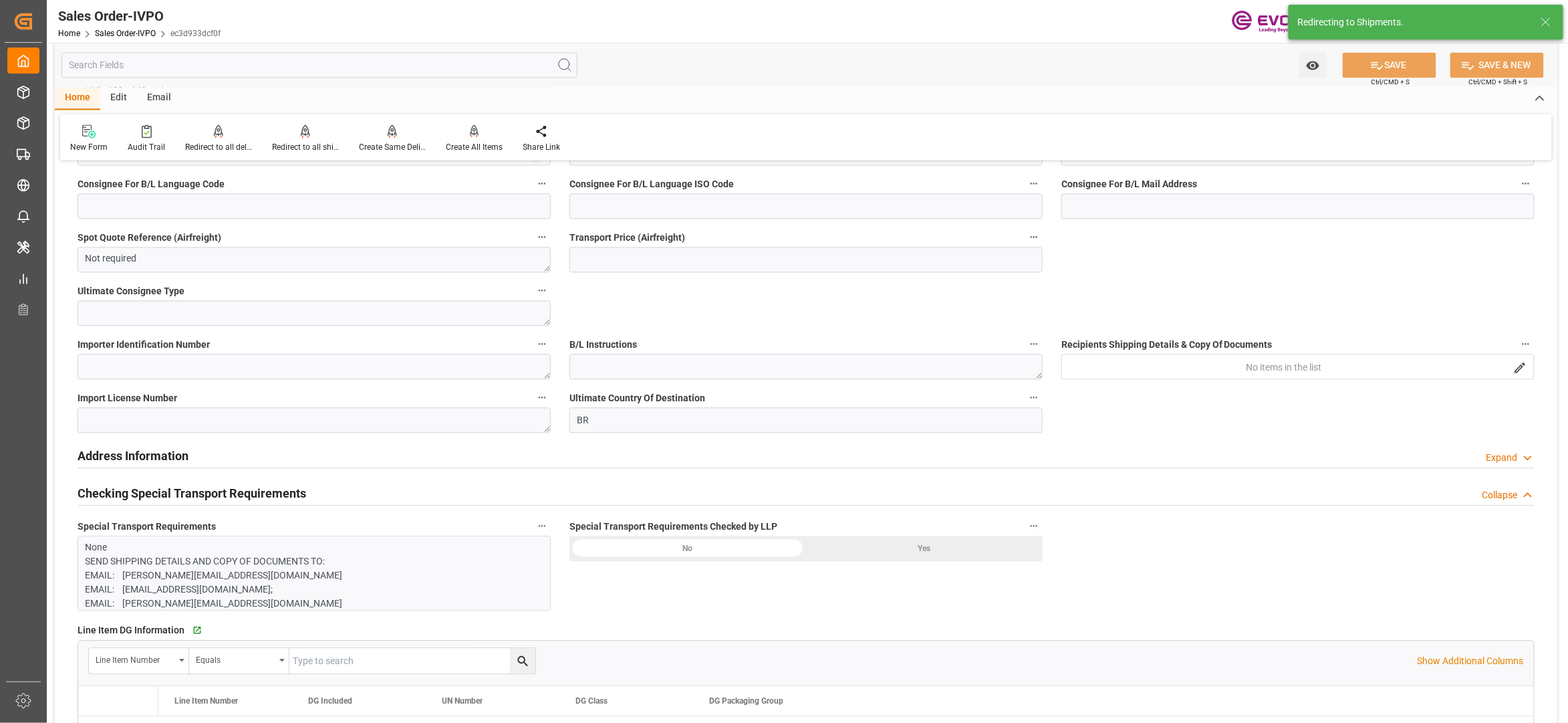
type input "5650.528"
type input "13.8959"
type input "17000"
type input "30"
type input "[DATE] 14:25"
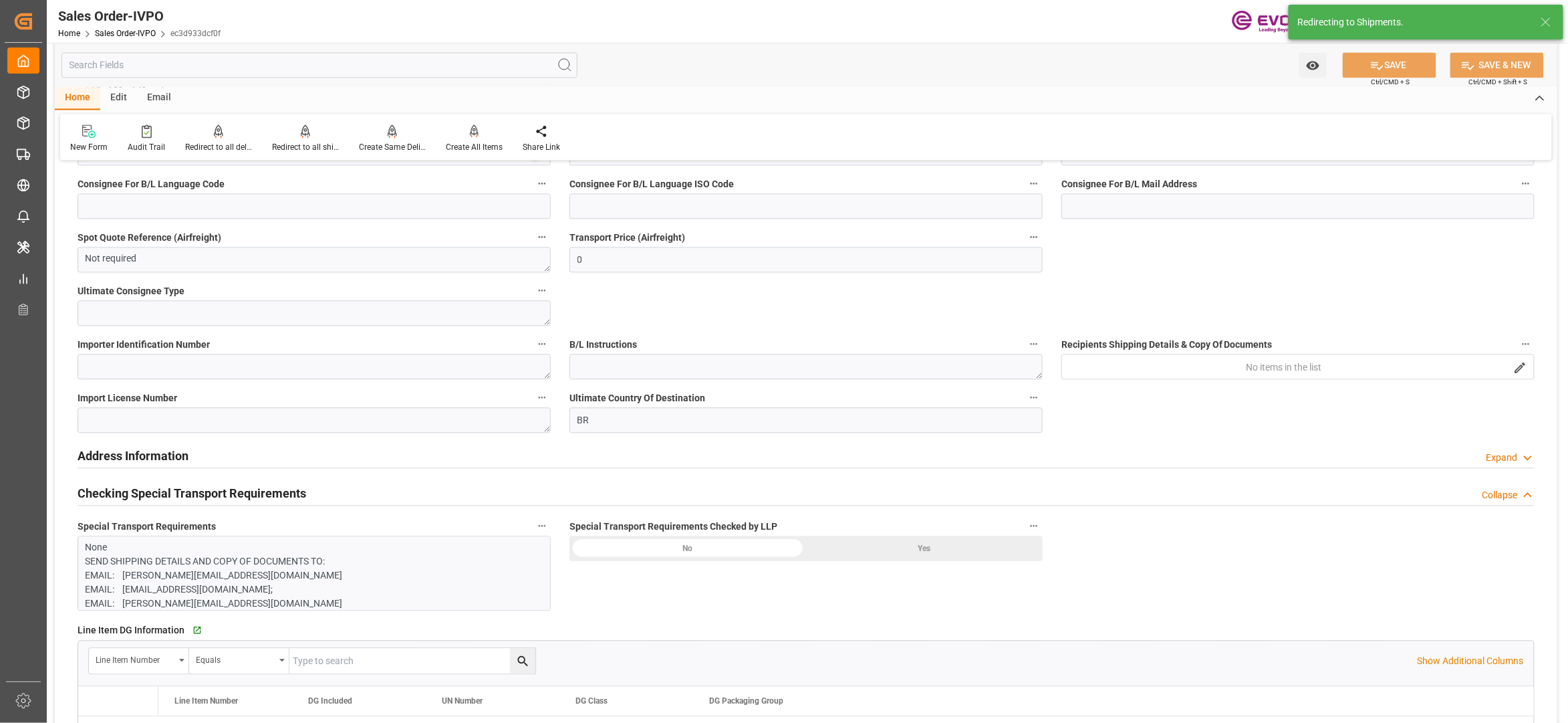
type input "[DATE] 03:36"
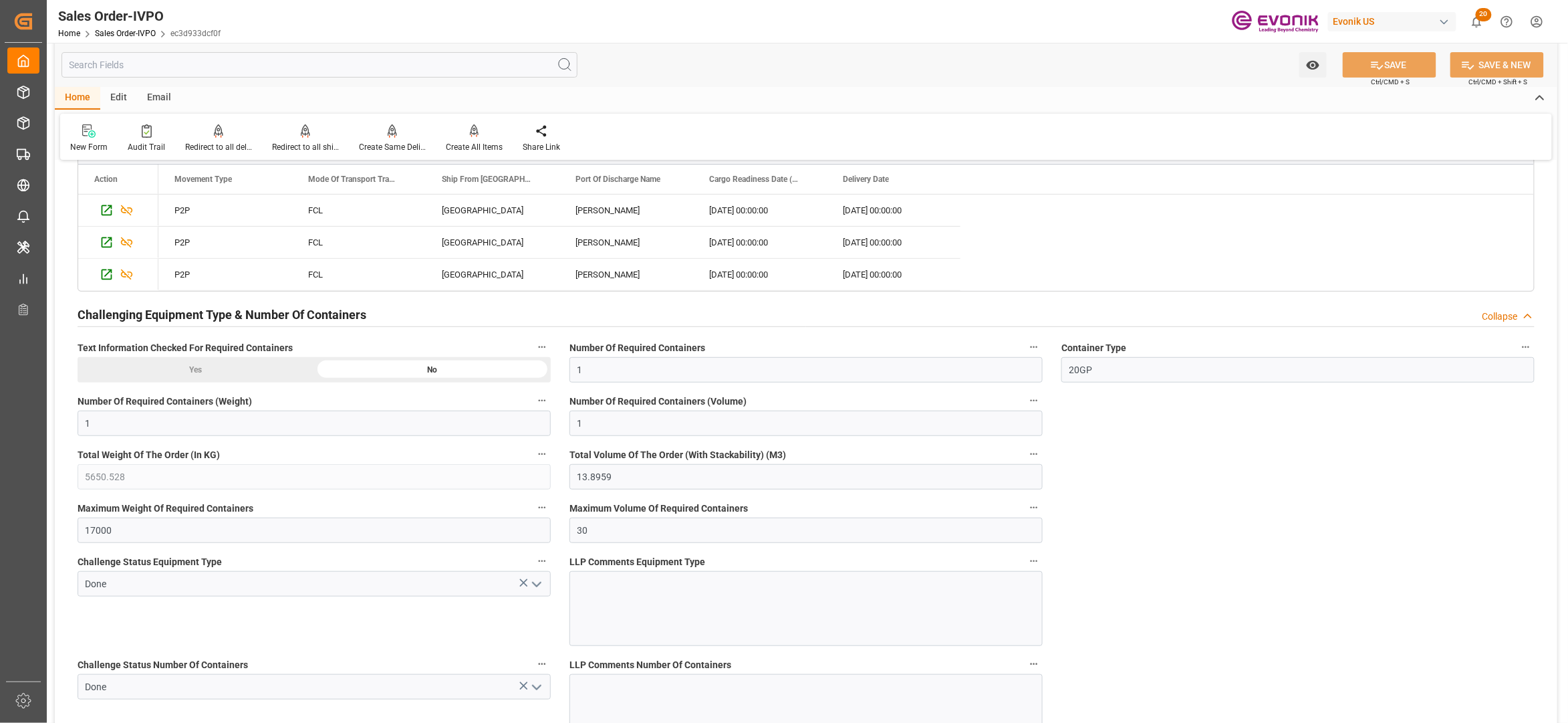
scroll to position [2513, 0]
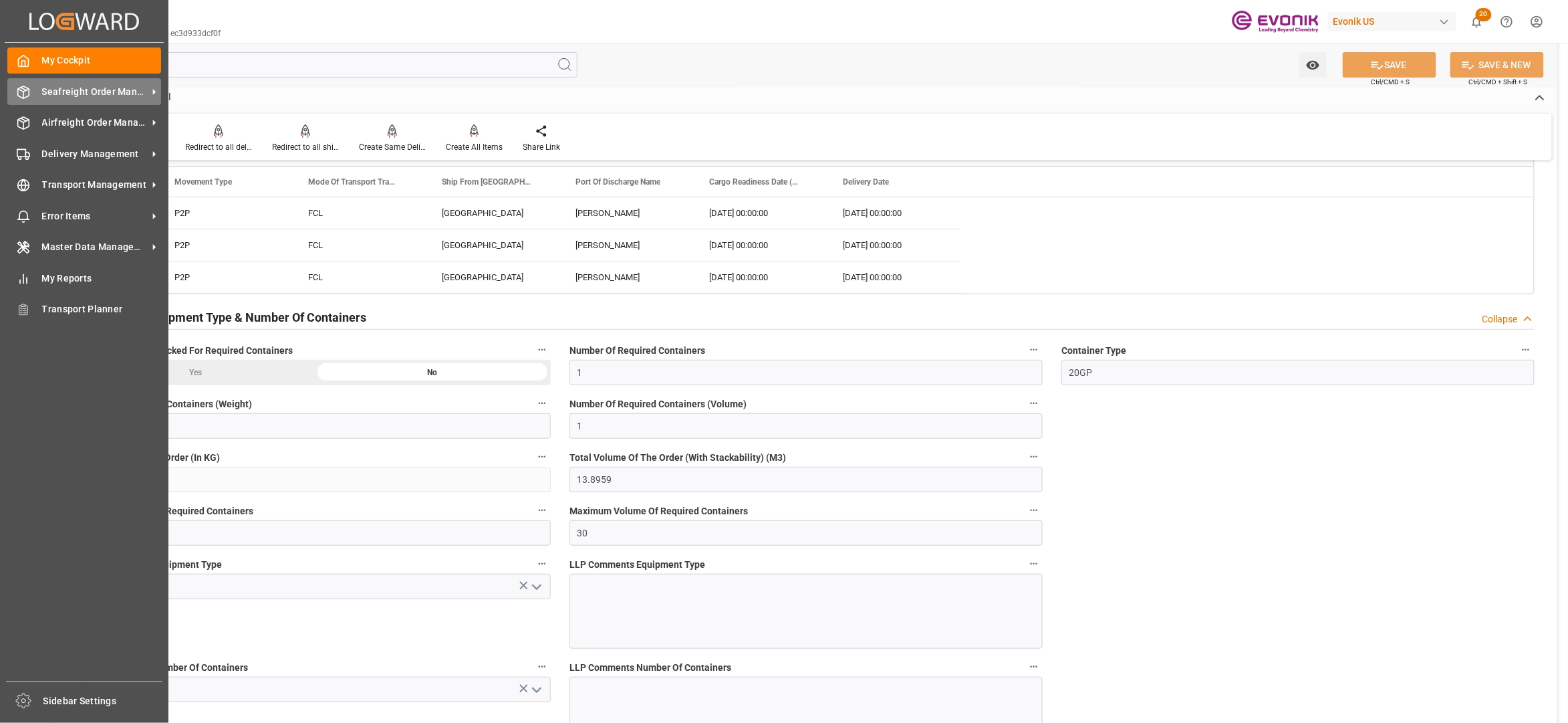
click at [57, 81] on div "Seafreight Order Management Seafreight Order Management" at bounding box center [84, 91] width 154 height 26
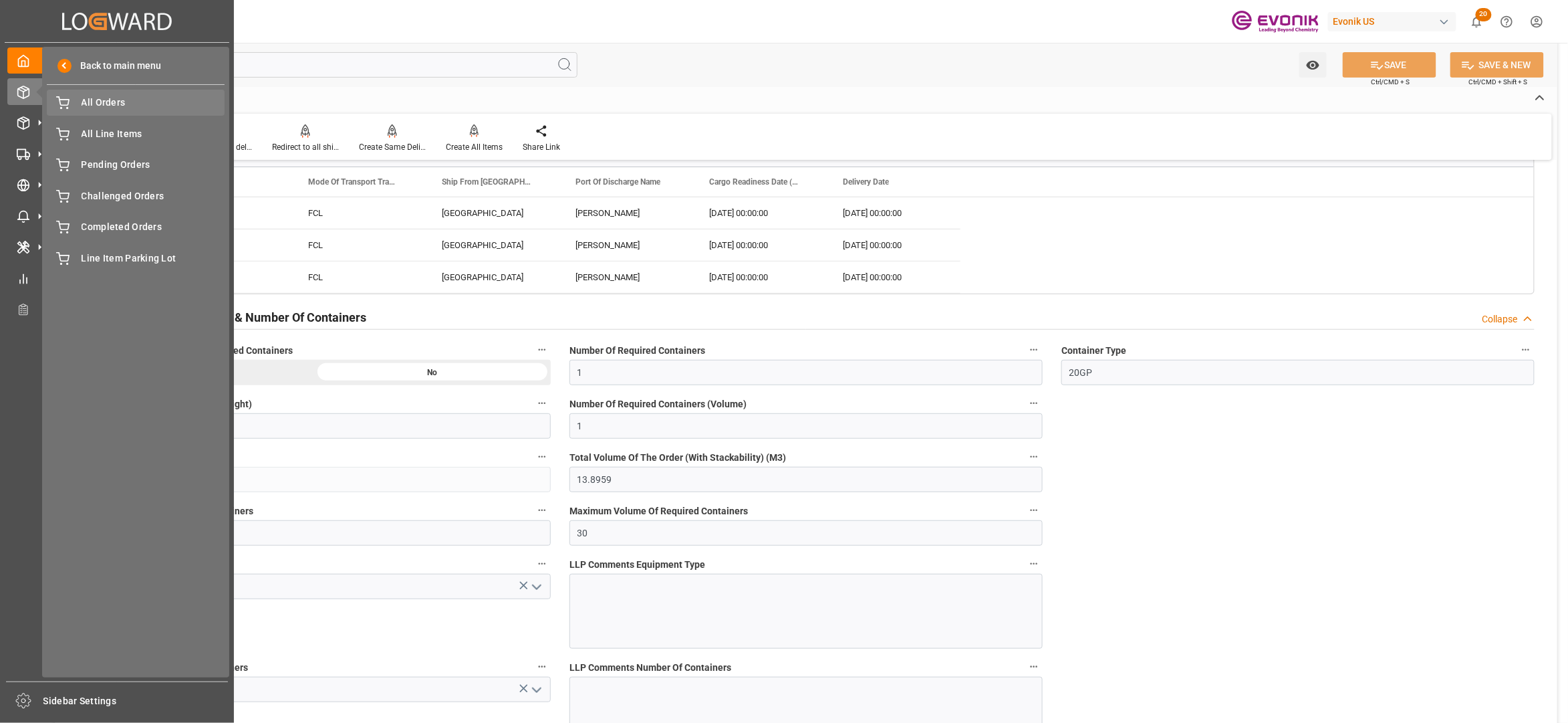
click at [104, 103] on span "All Orders" at bounding box center [153, 102] width 143 height 14
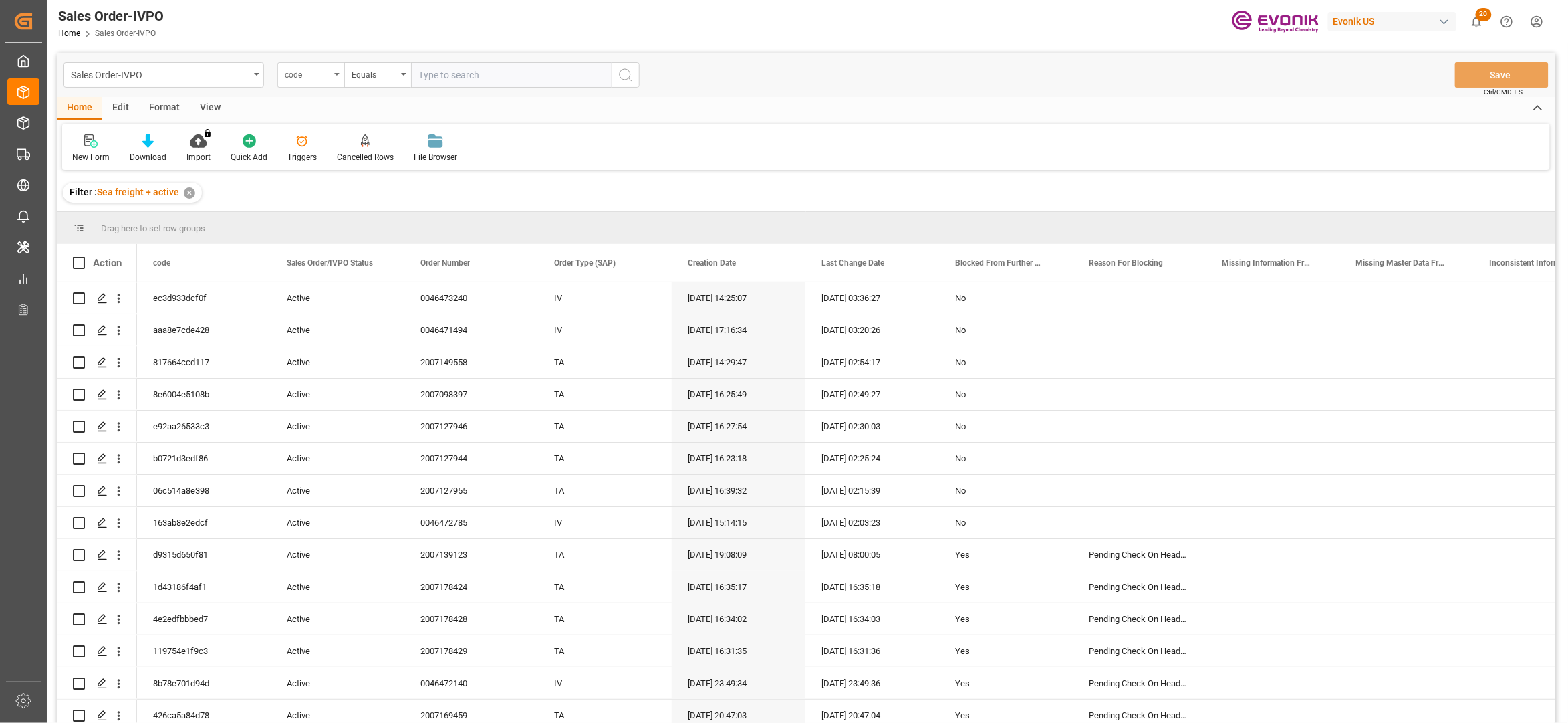
click at [322, 68] on div "code" at bounding box center [307, 73] width 46 height 16
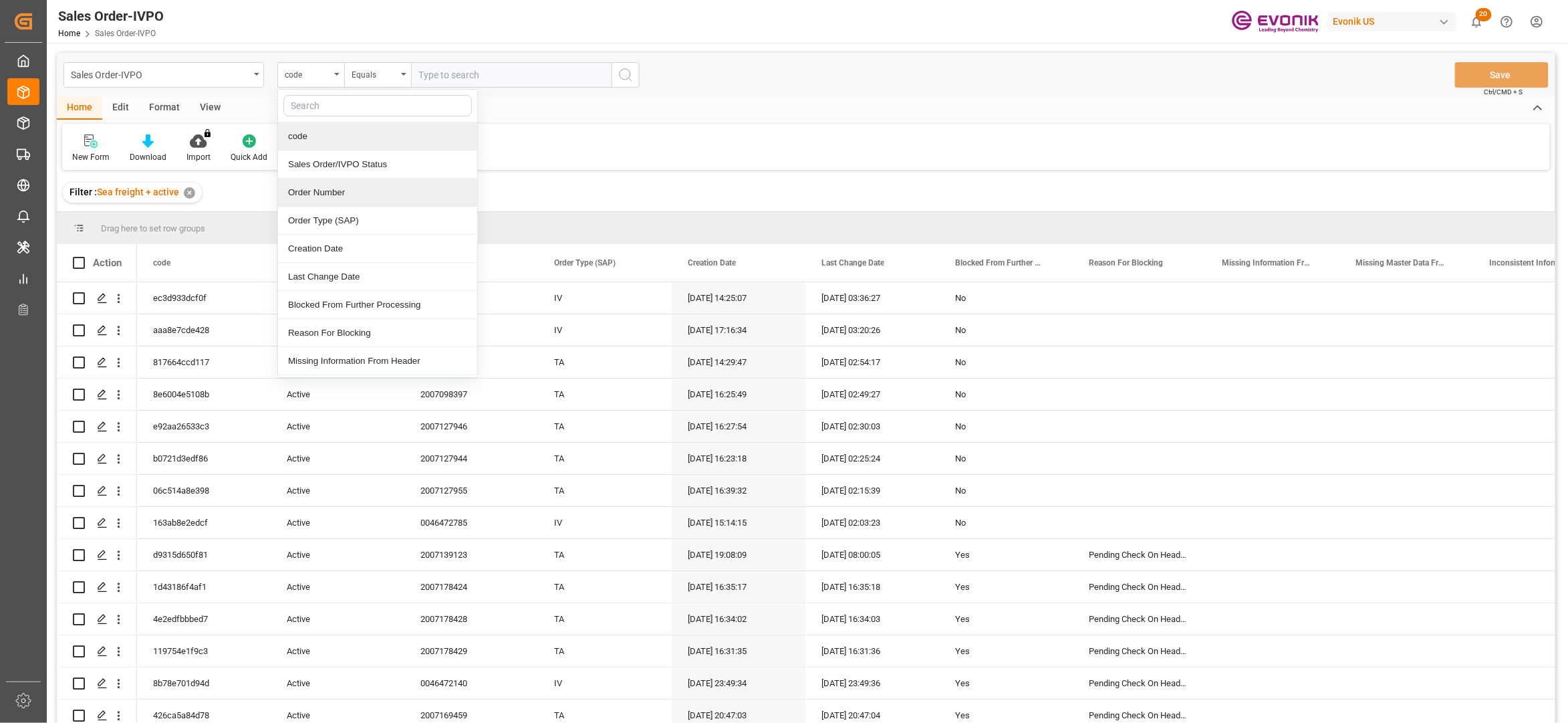
click at [330, 200] on div "Order Number" at bounding box center [378, 192] width 199 height 28
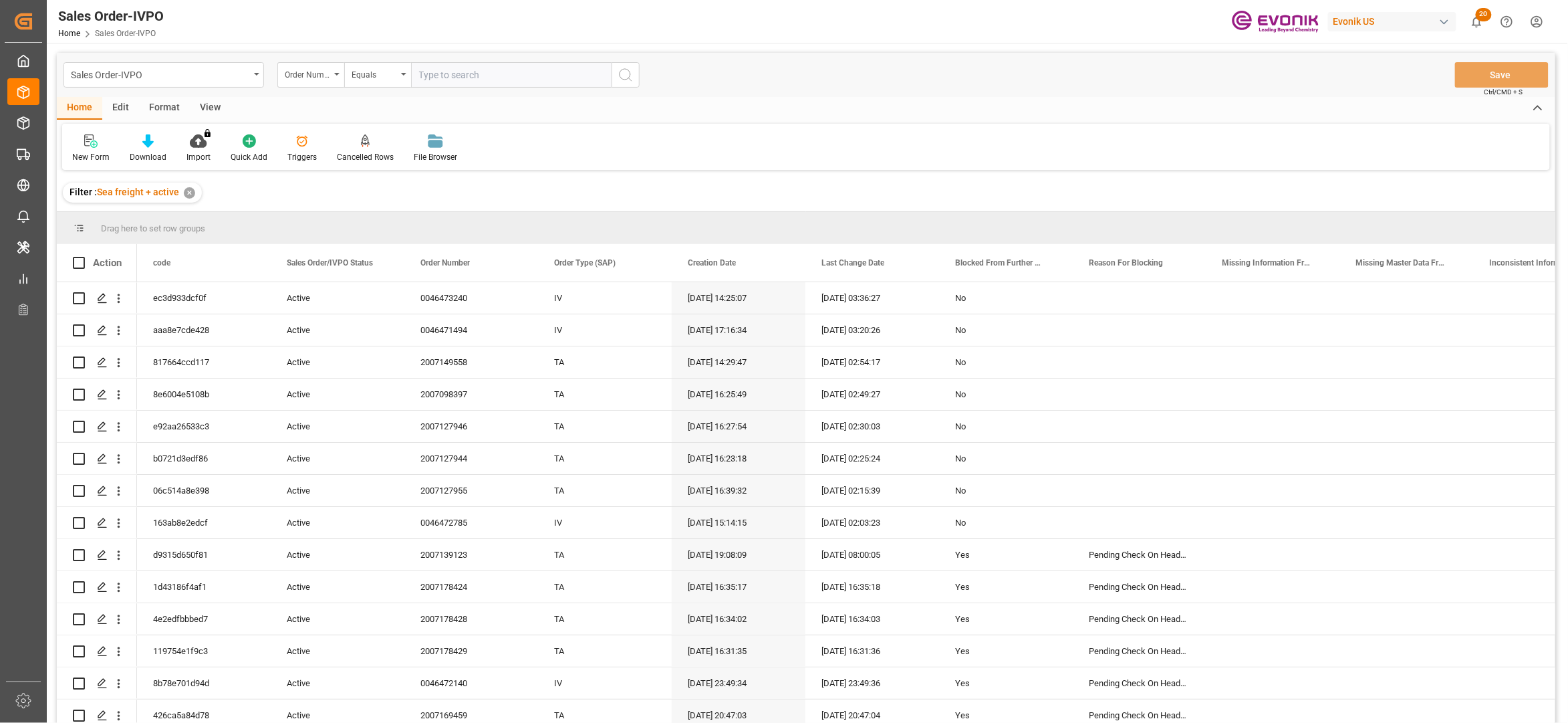
click at [521, 73] on input "text" at bounding box center [511, 75] width 200 height 25
paste input "0046473241"
type input "0046473241"
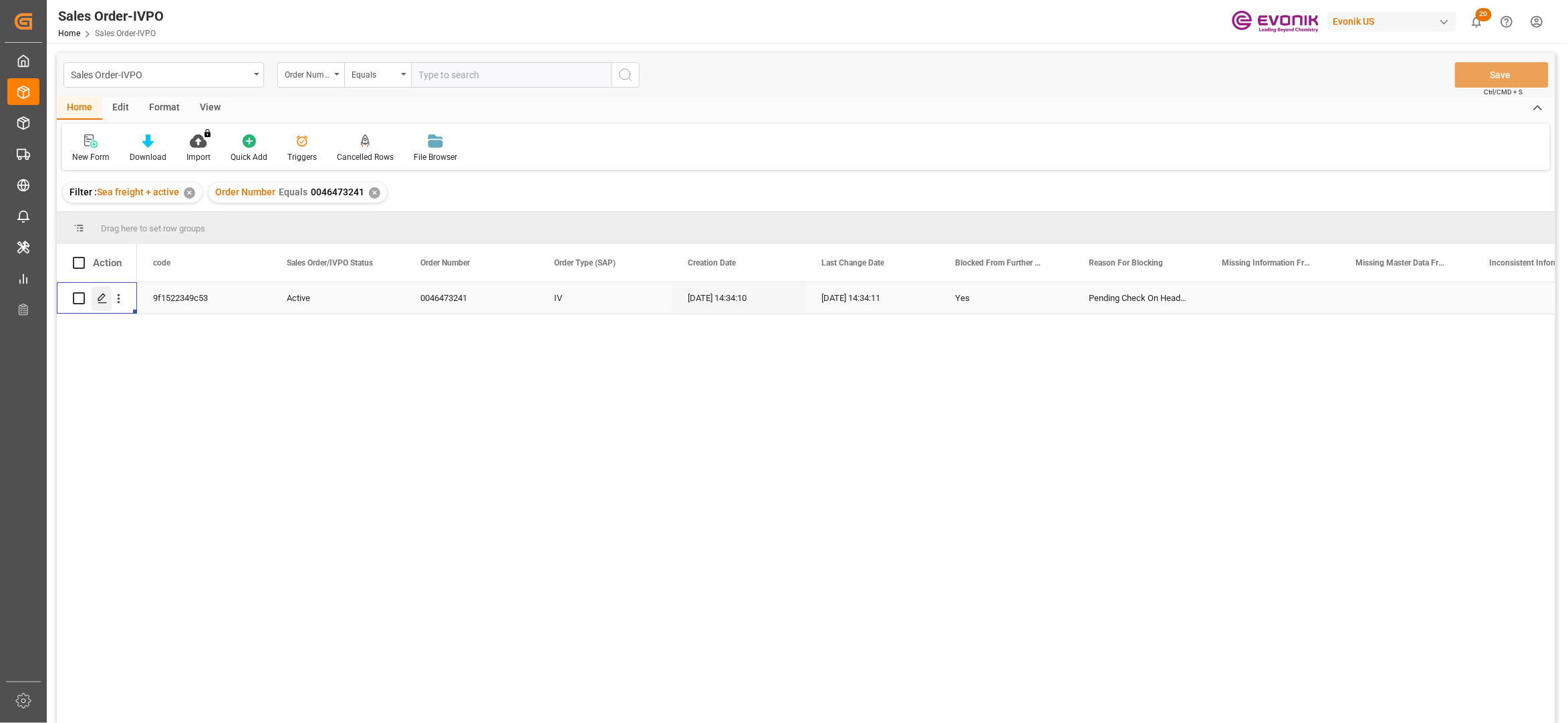
click at [96, 297] on div "Press SPACE to select this row." at bounding box center [101, 298] width 20 height 24
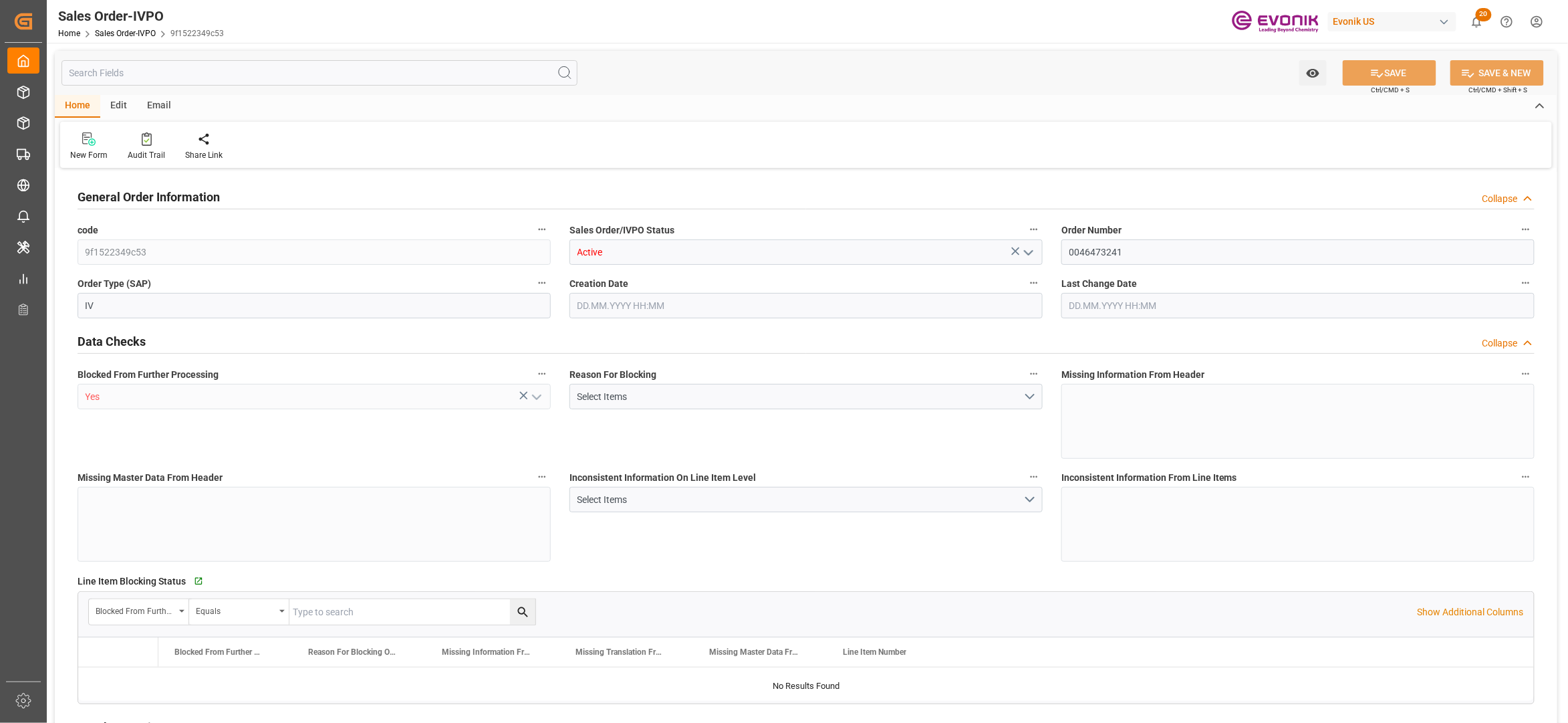
type input "BRSSZ"
type input "0"
type input "1"
type input "4115.888"
type input "[DATE] 14:34"
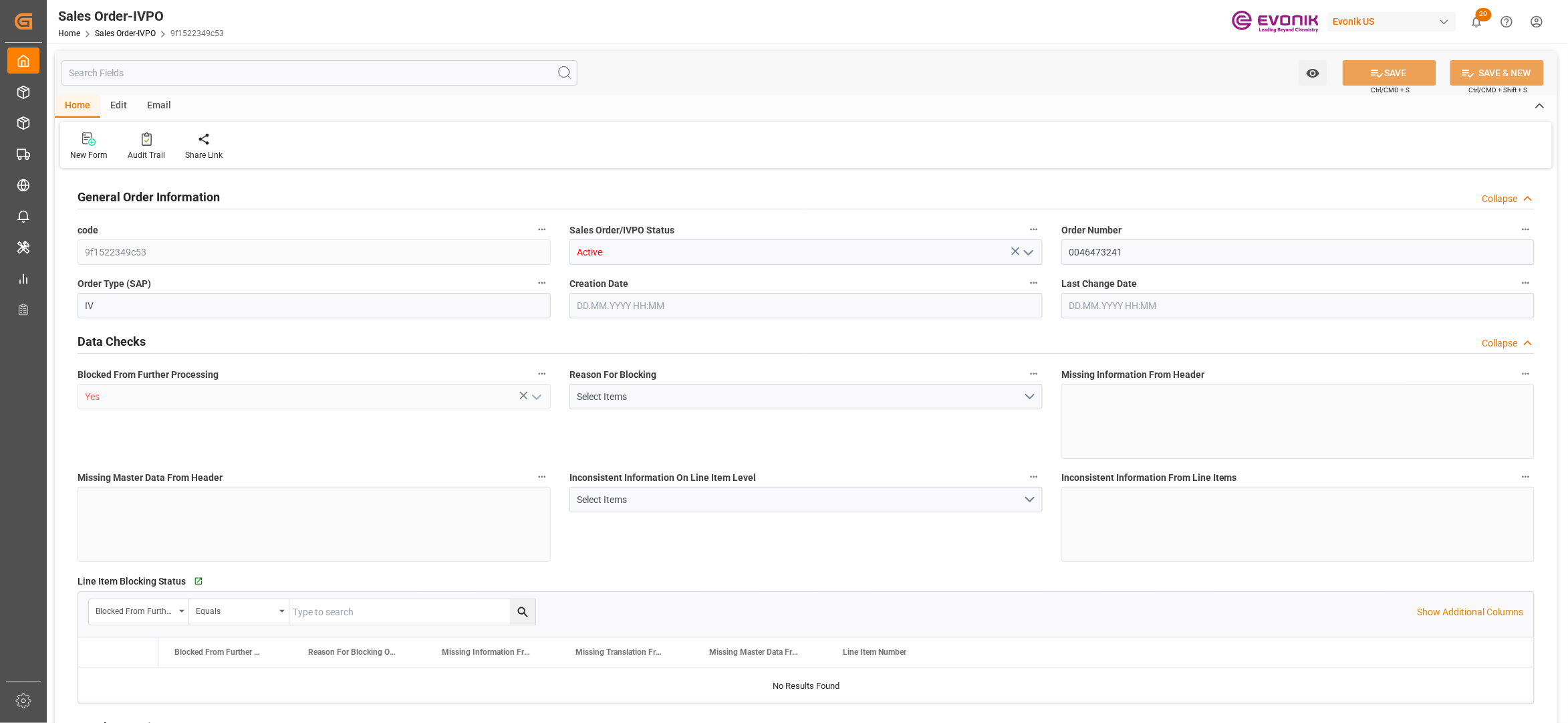
type input "[DATE] 14:34"
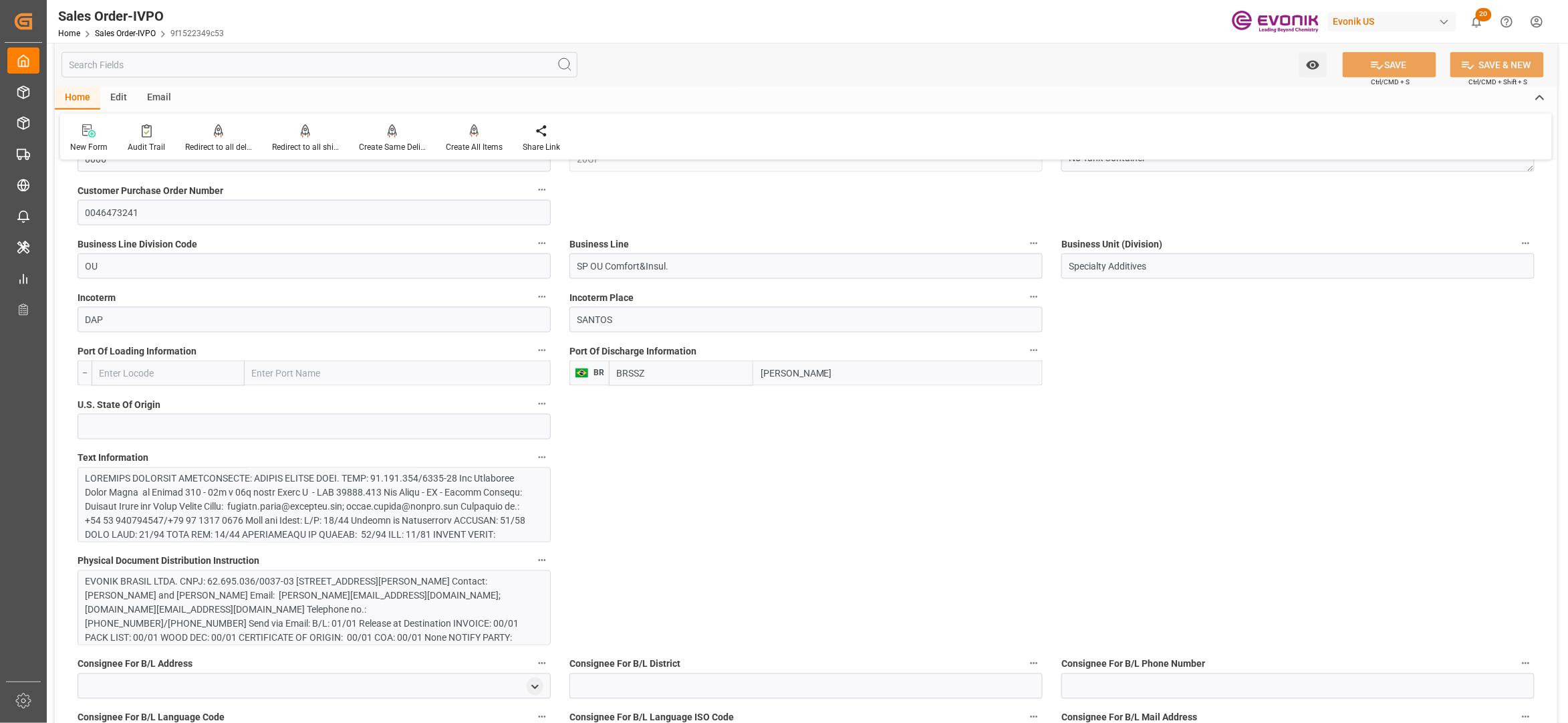
scroll to position [780, 0]
click at [465, 517] on div at bounding box center [307, 628] width 444 height 323
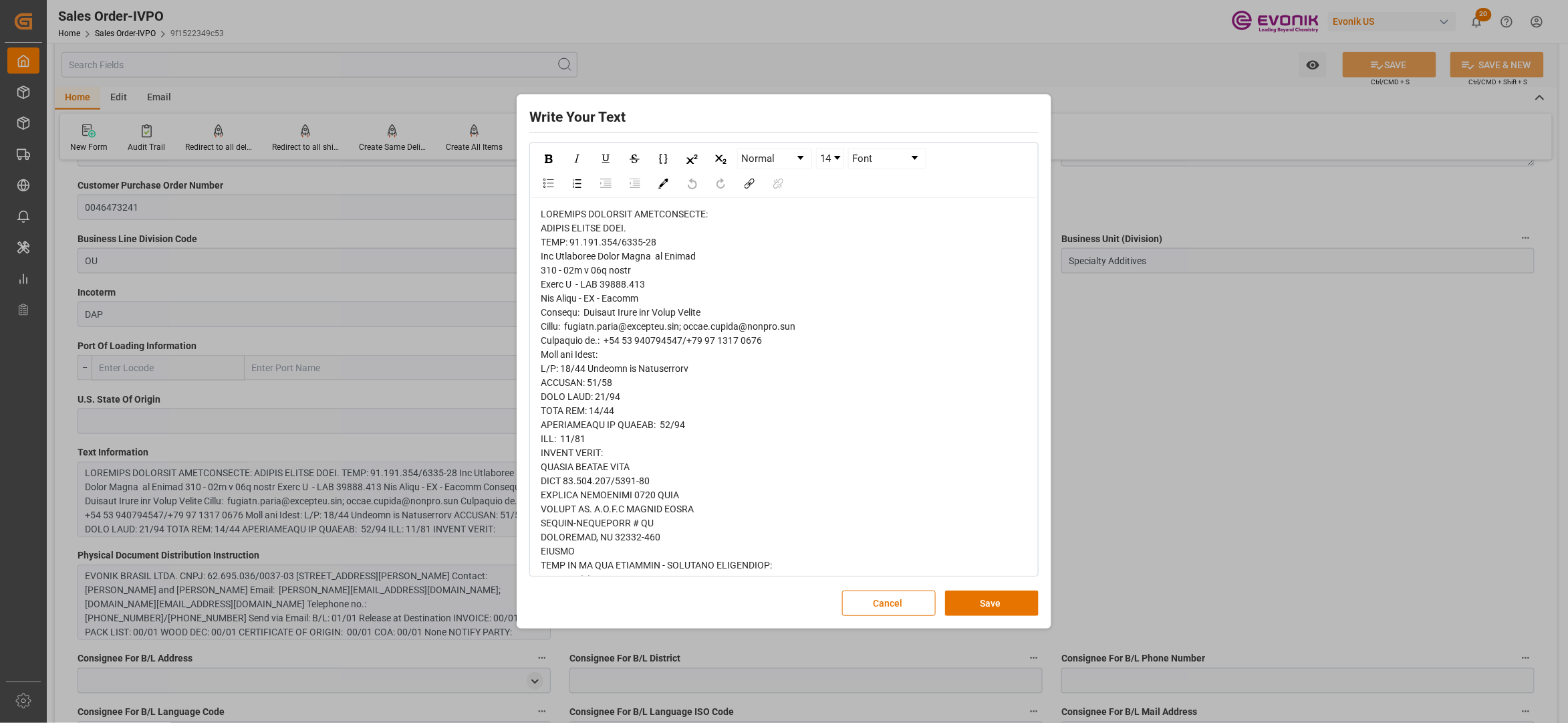
click at [544, 233] on span "rdw-editor" at bounding box center [702, 643] width 322 height 867
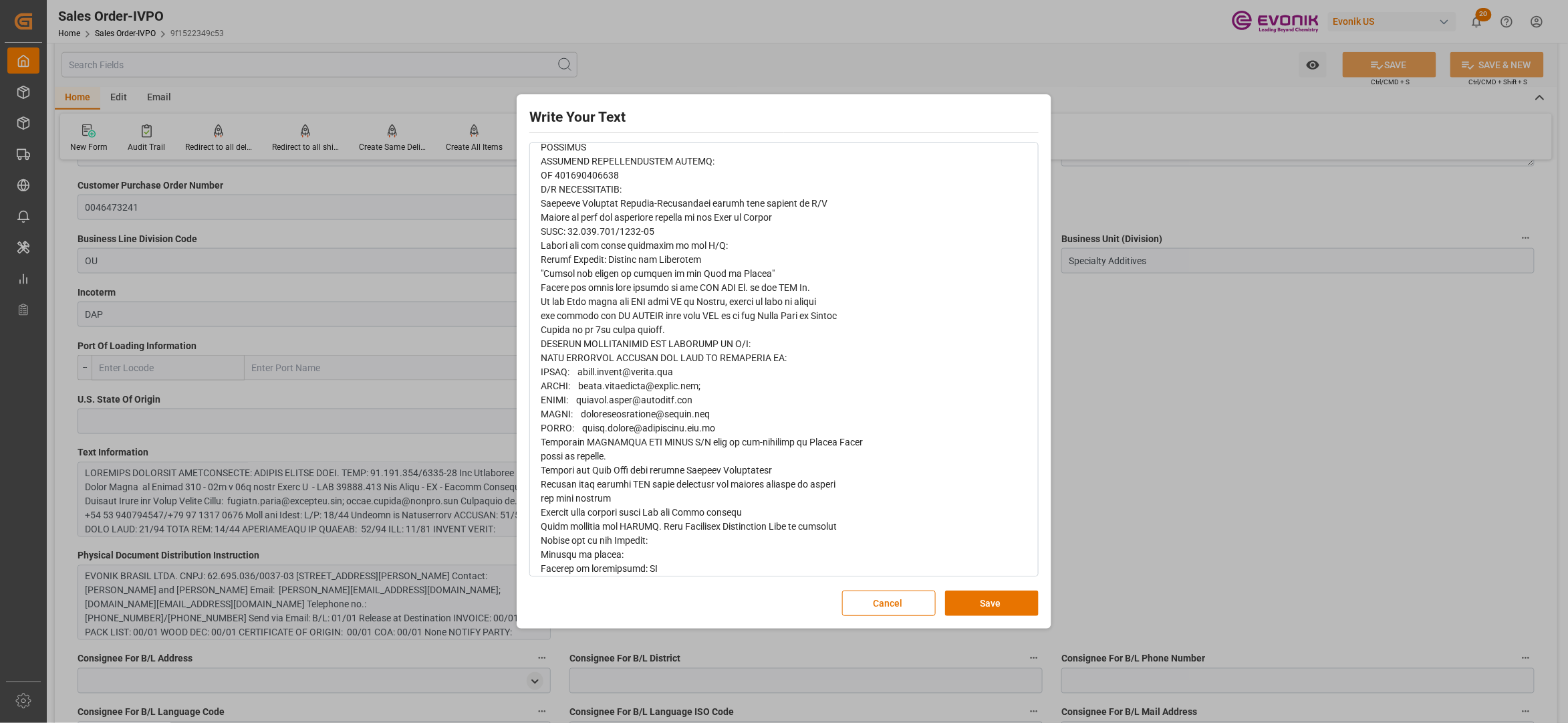
scroll to position [501, 0]
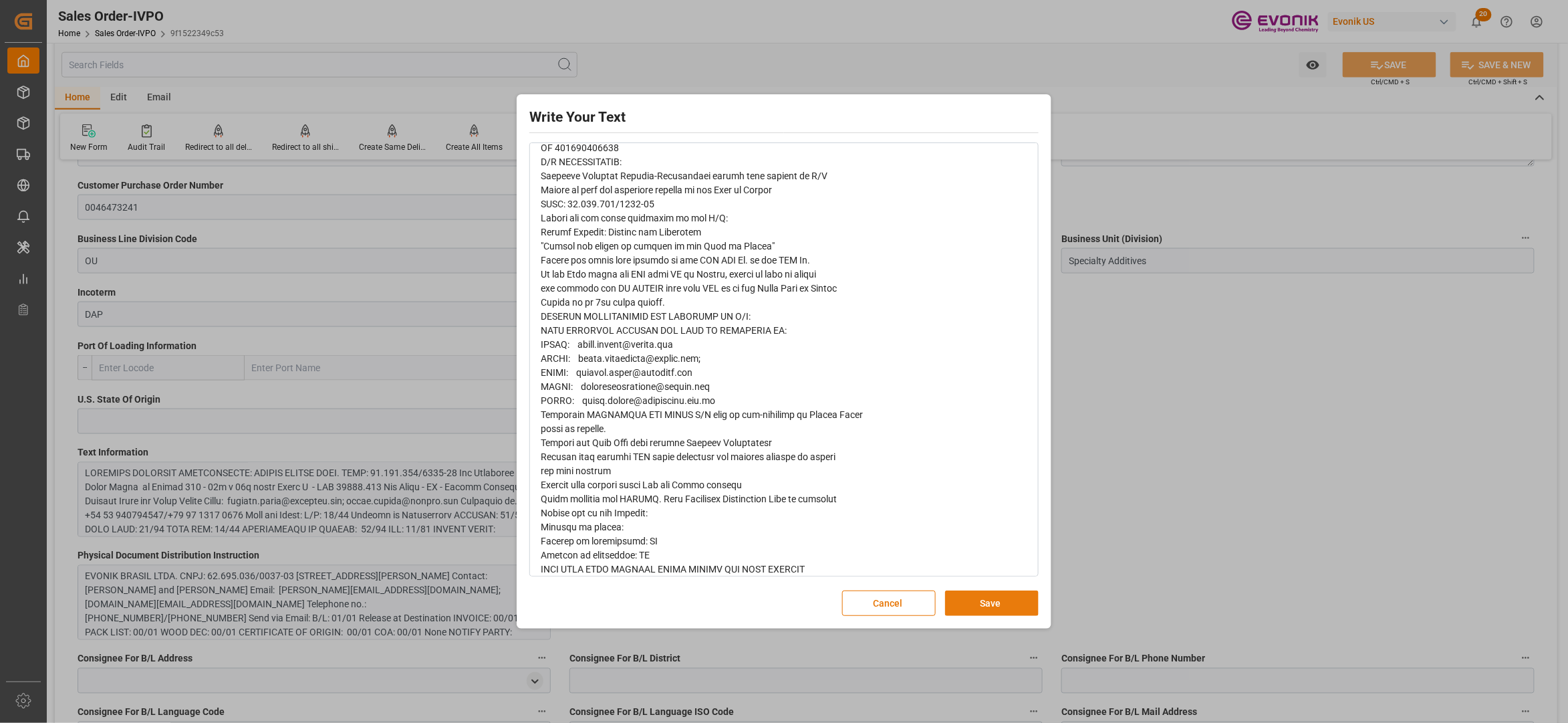
click at [956, 600] on button "Save" at bounding box center [992, 603] width 94 height 25
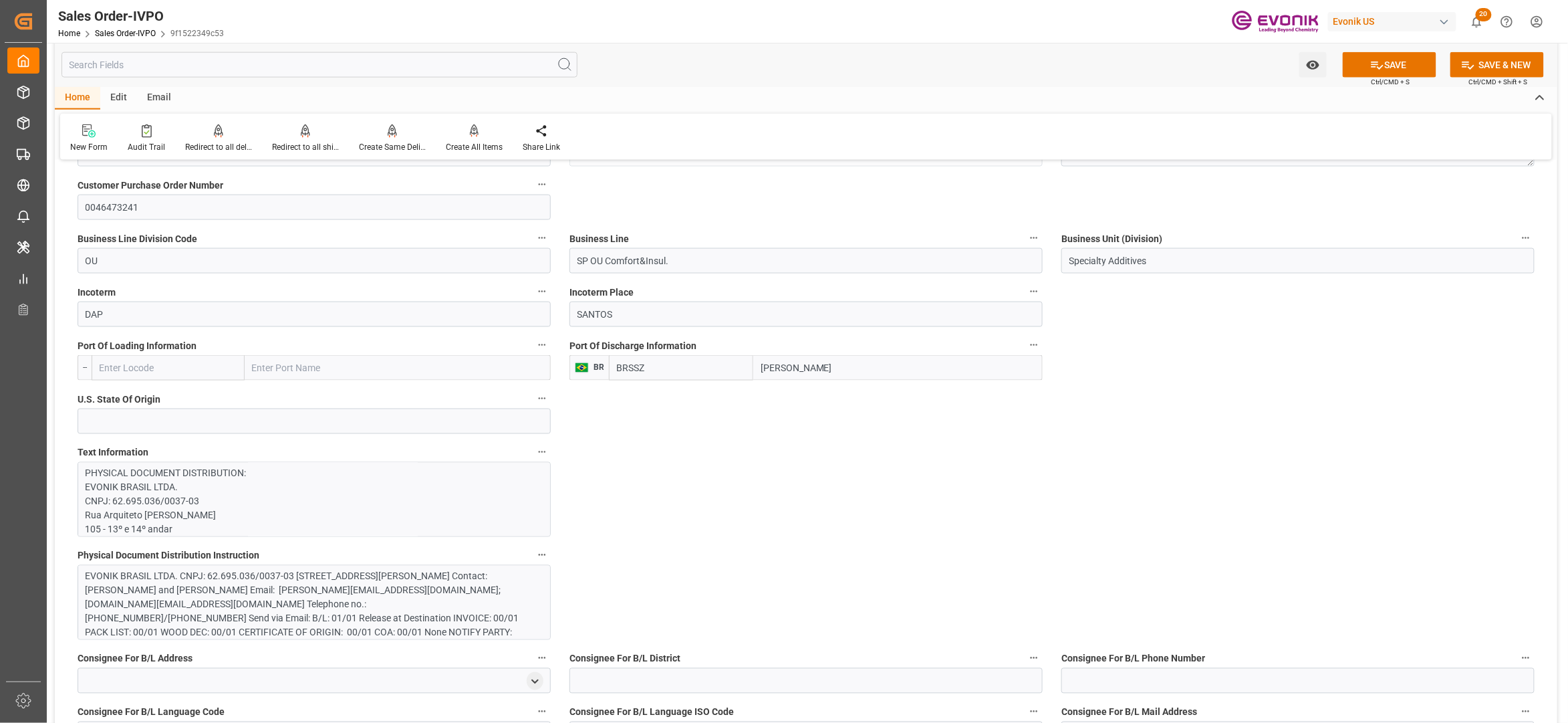
click at [460, 600] on div "EVONIK BRASIL LTDA. CNPJ: 62.695.036/0037-03 [STREET_ADDRESS][PERSON_NAME] Cont…" at bounding box center [307, 632] width 444 height 126
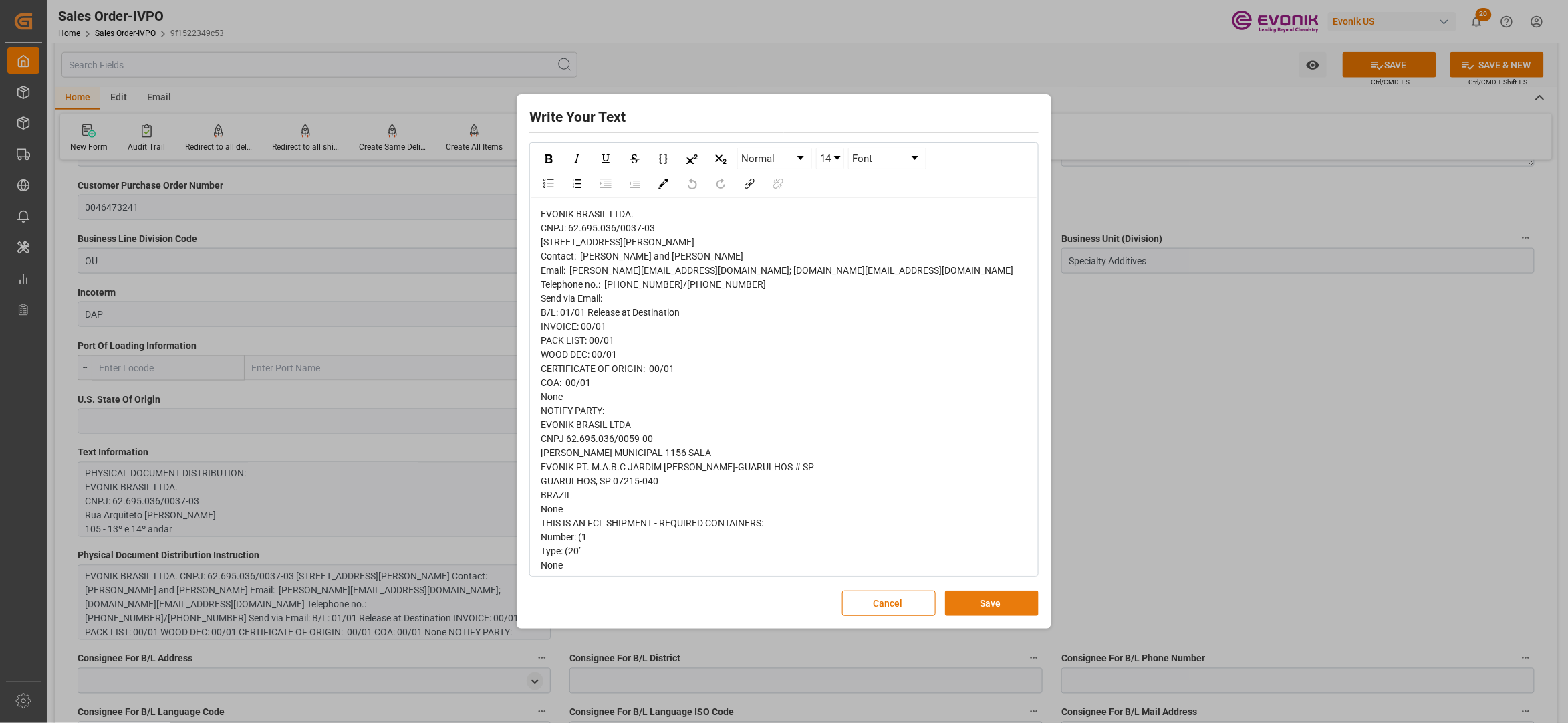
click at [1009, 597] on button "Save" at bounding box center [992, 603] width 94 height 25
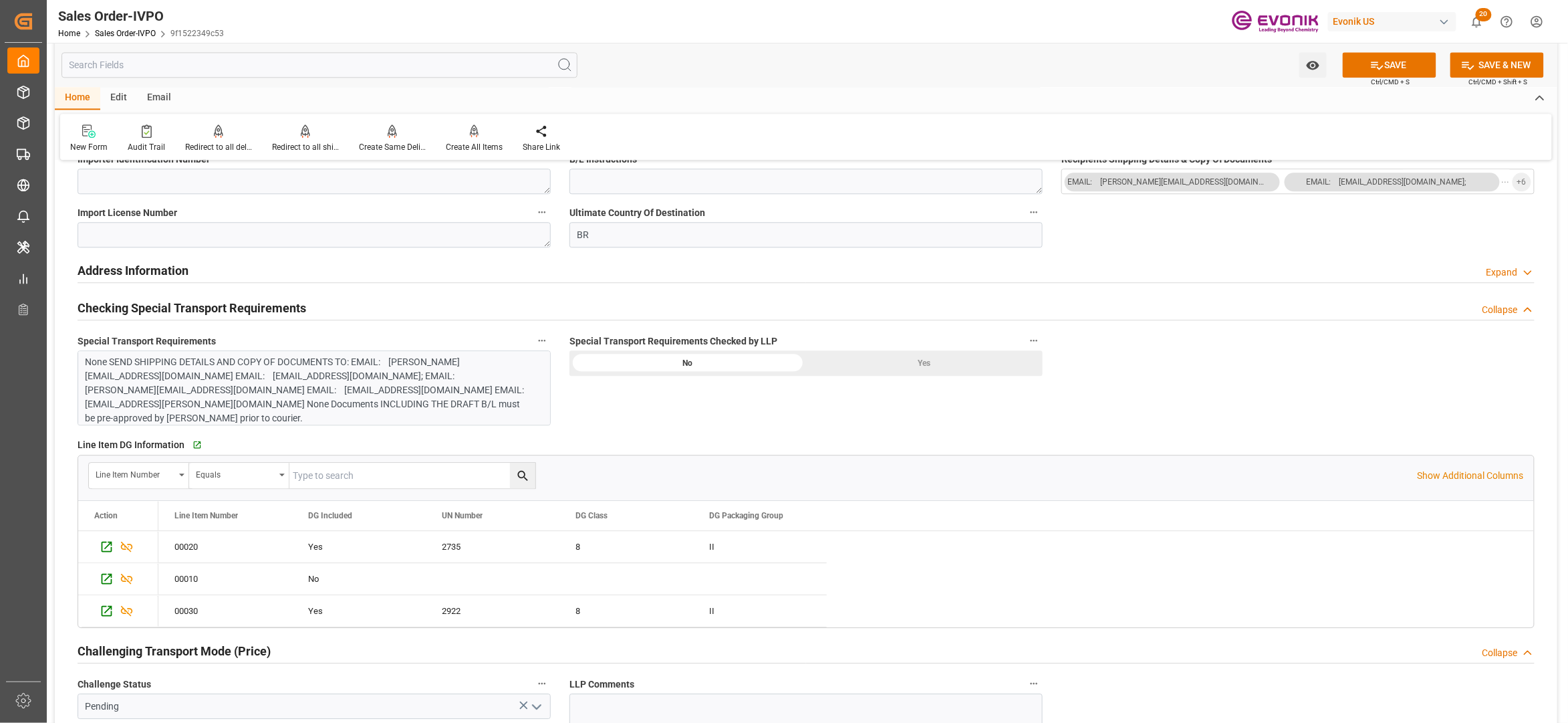
scroll to position [1488, 0]
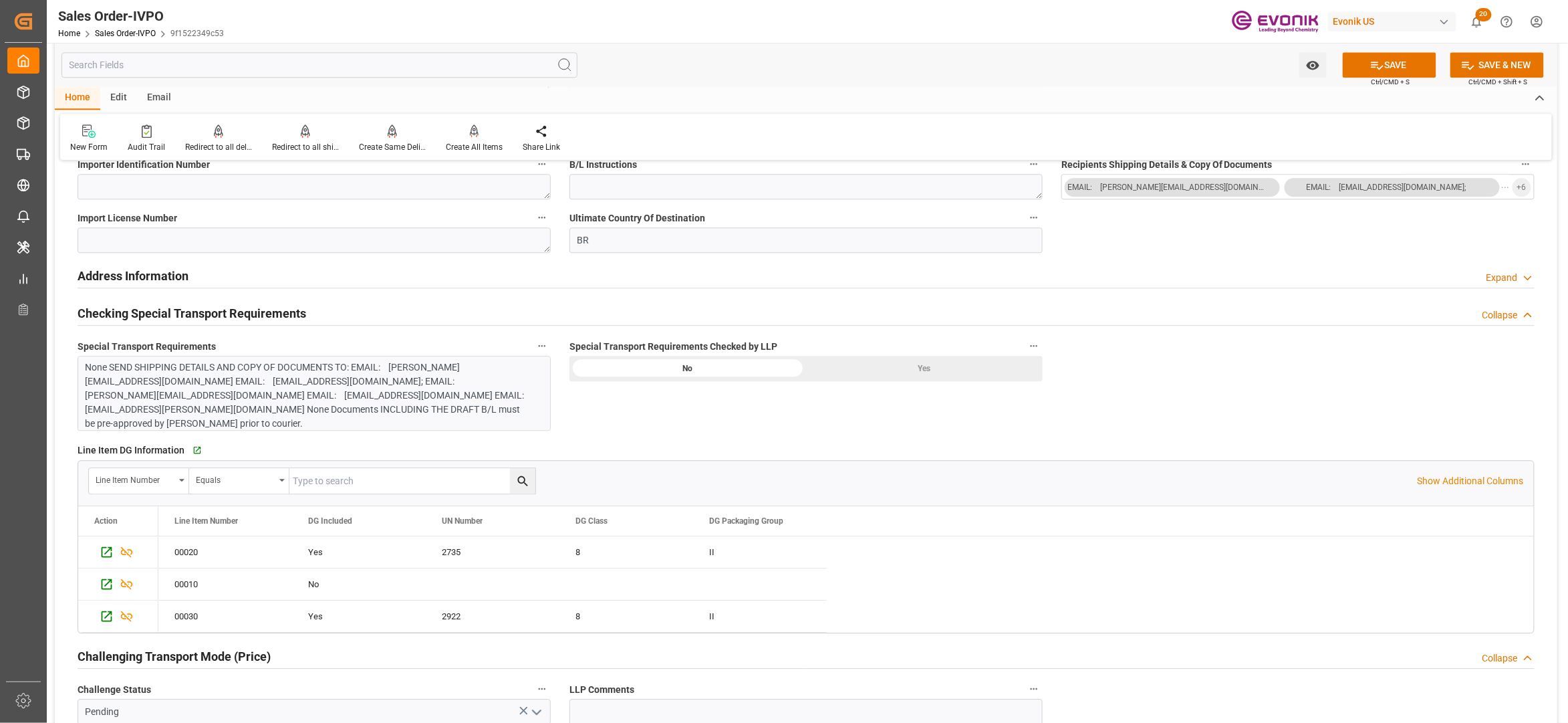
click at [909, 378] on div "Yes" at bounding box center [925, 368] width 237 height 25
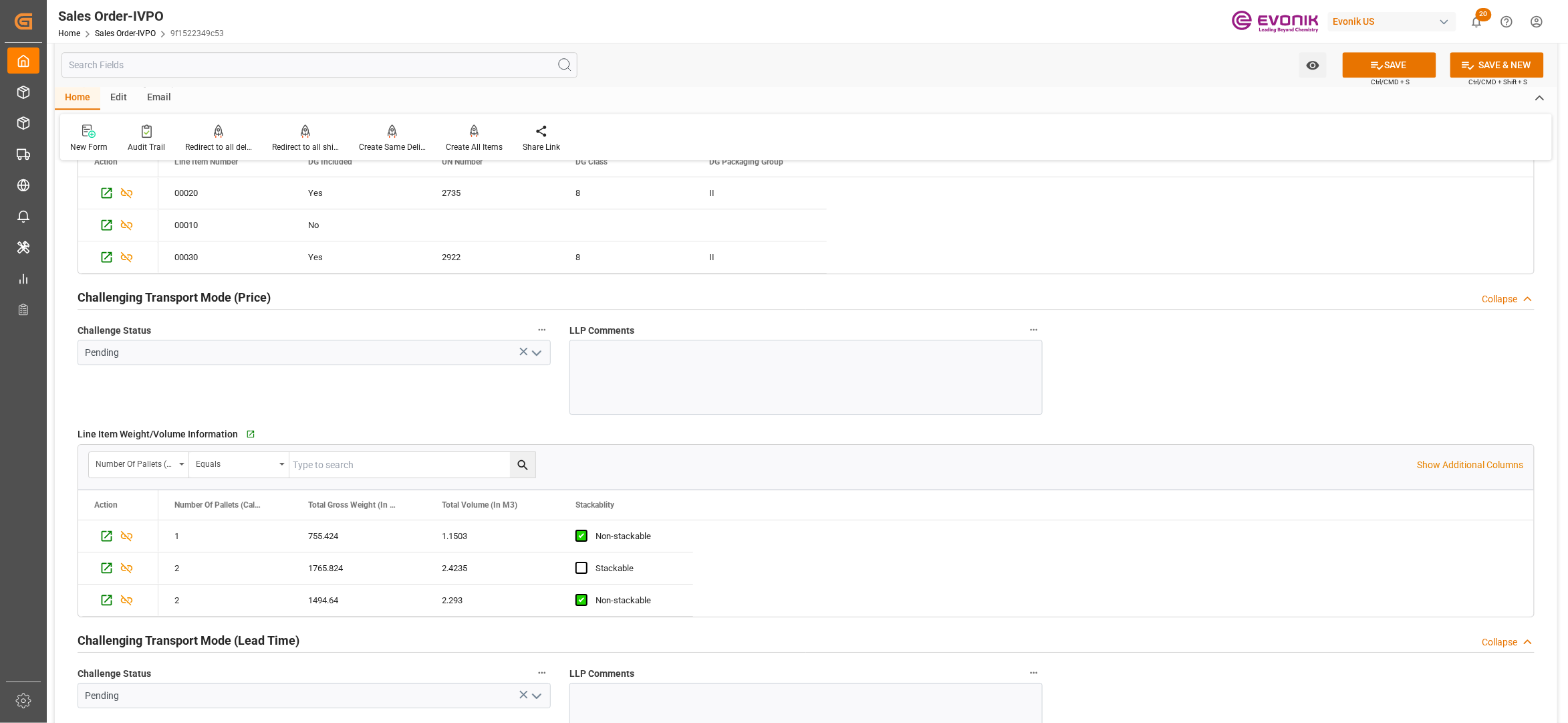
scroll to position [1849, 0]
click at [533, 350] on icon "open menu" at bounding box center [537, 350] width 16 height 16
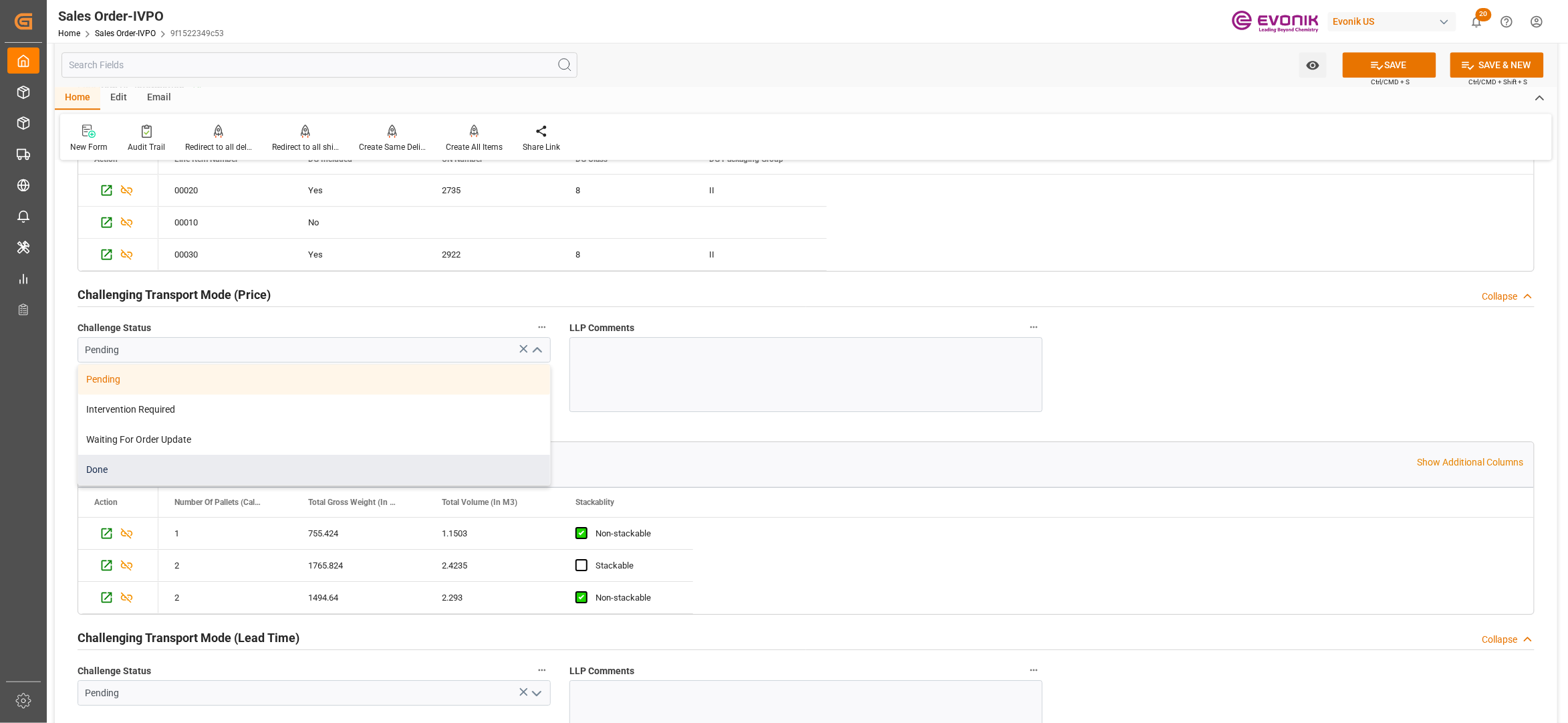
click at [319, 464] on div "Done" at bounding box center [314, 470] width 472 height 30
type input "Done"
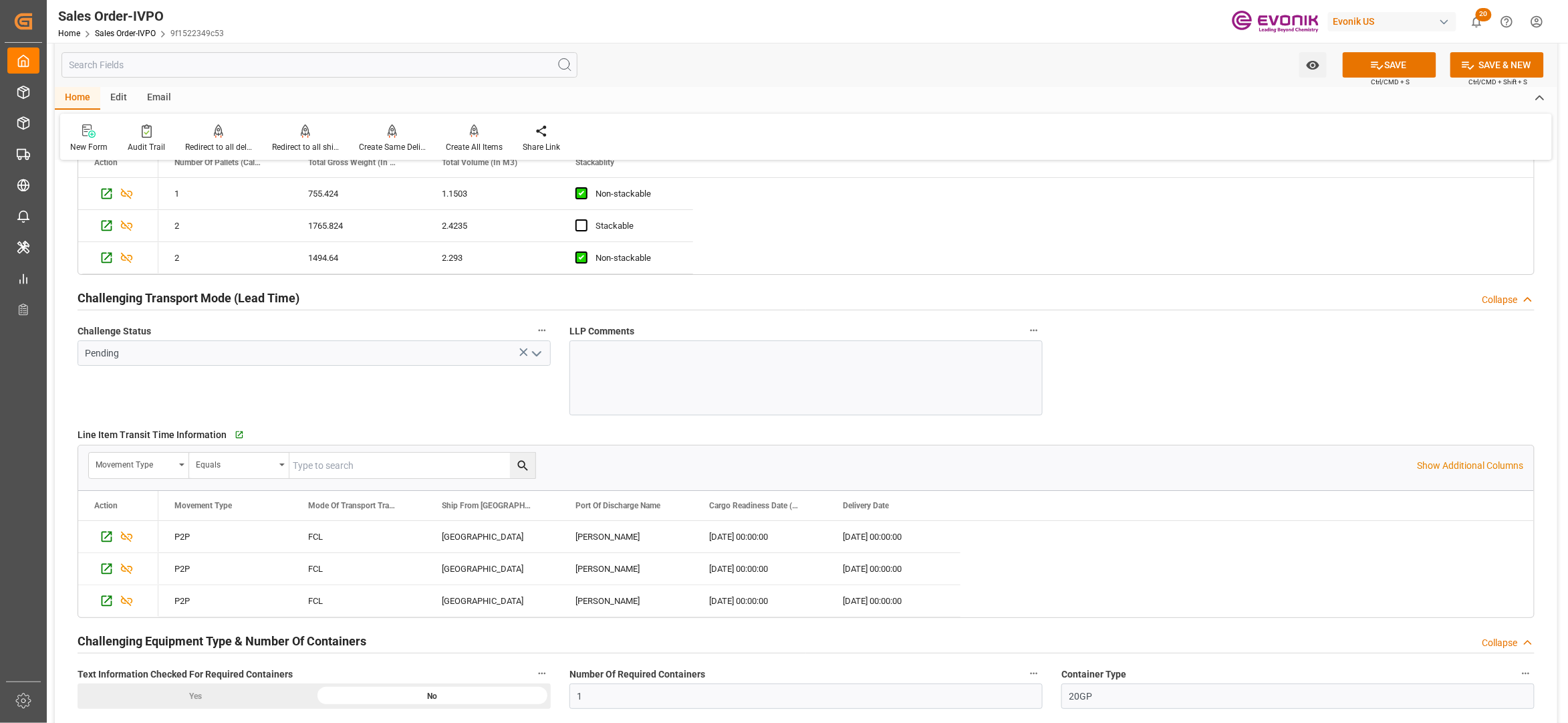
scroll to position [2191, 0]
click at [538, 351] on icon "open menu" at bounding box center [537, 352] width 16 height 16
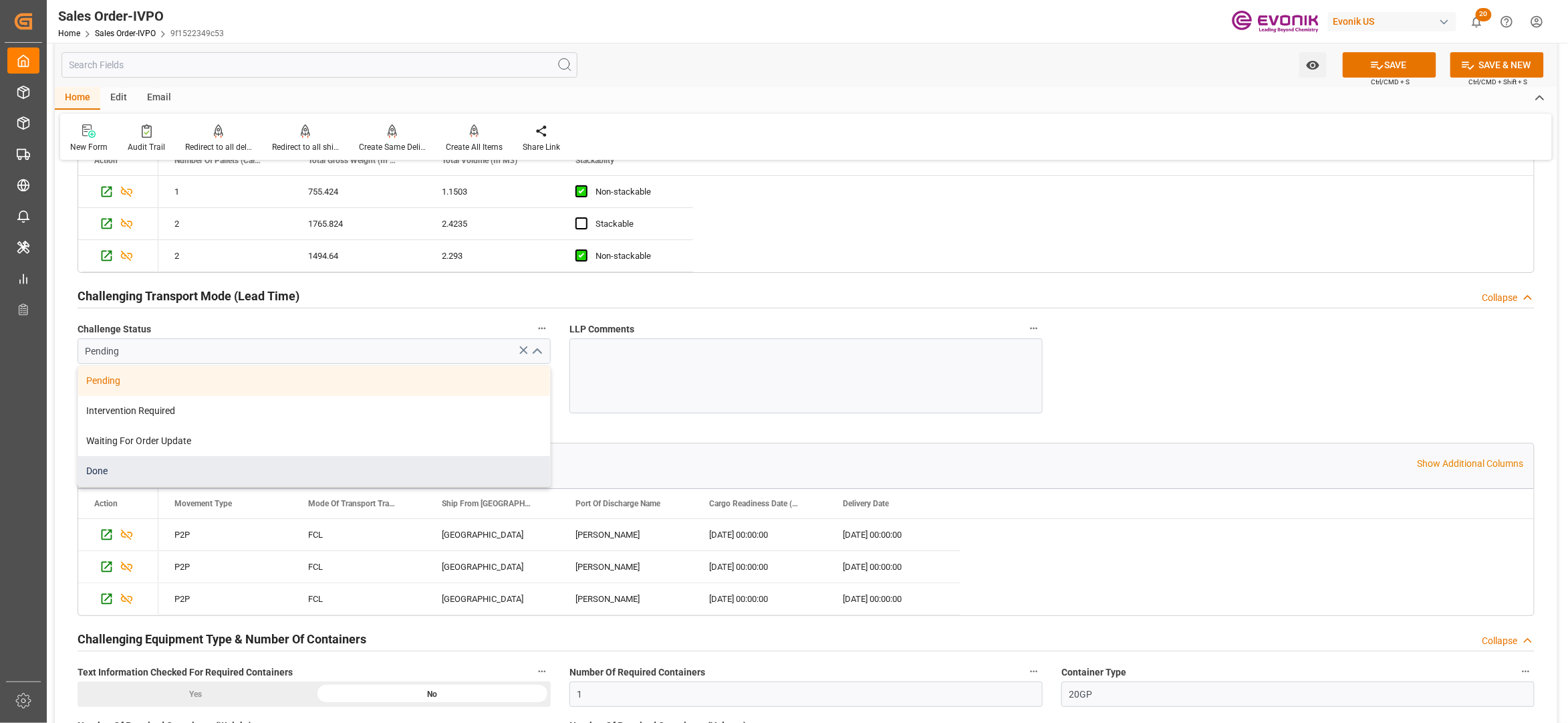
click at [345, 469] on div "Done" at bounding box center [314, 471] width 472 height 30
type input "Done"
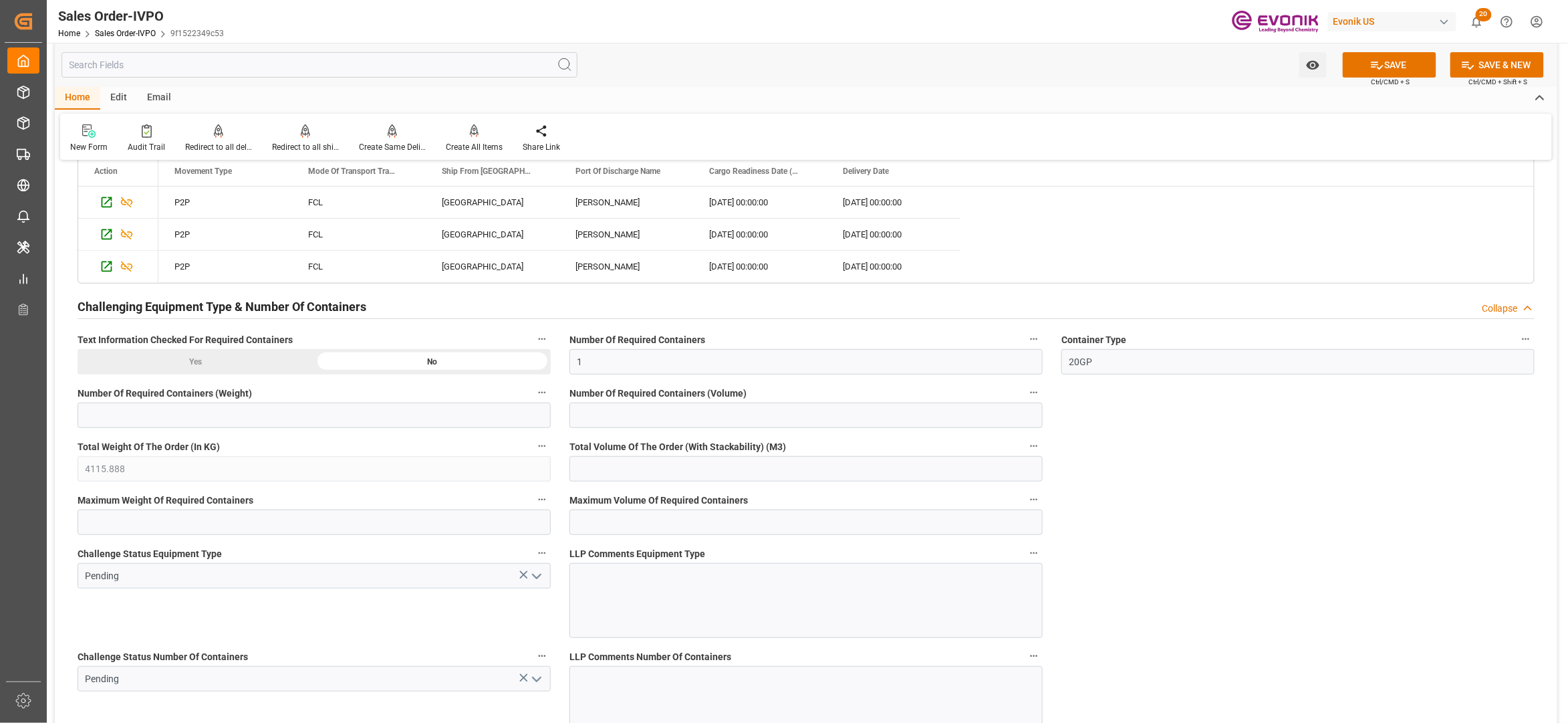
scroll to position [2671, 0]
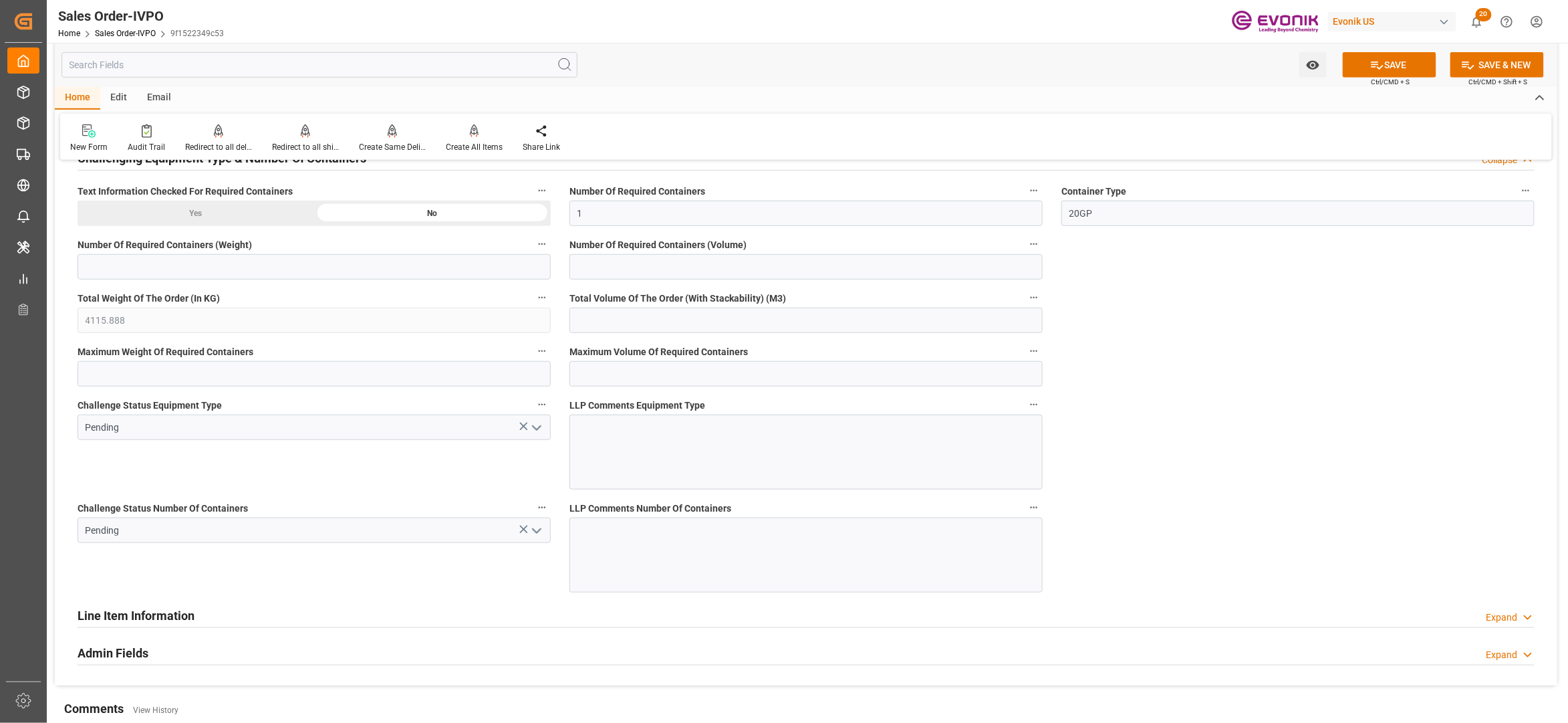
click at [540, 430] on polyline "open menu" at bounding box center [537, 427] width 8 height 4
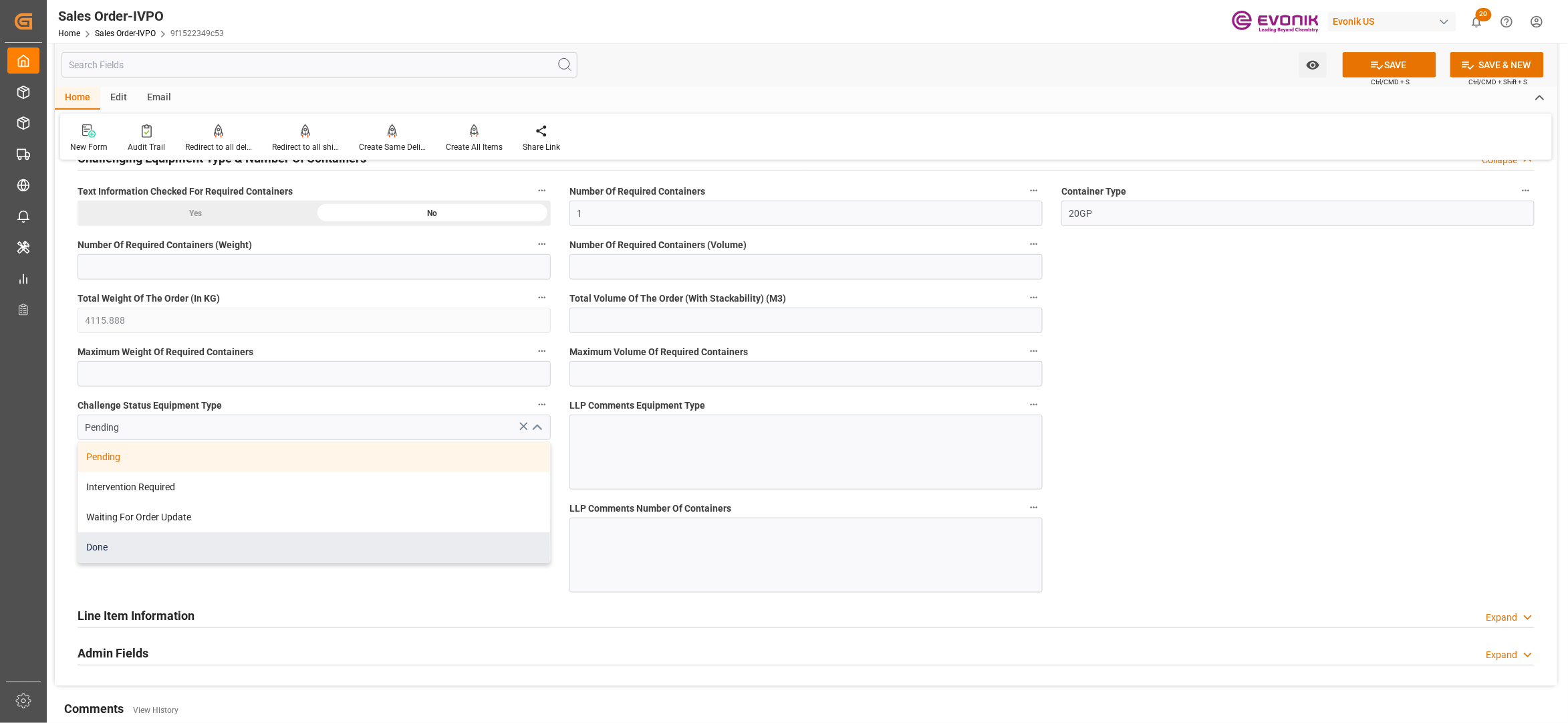
click at [349, 540] on div "Done" at bounding box center [314, 547] width 472 height 30
type input "Done"
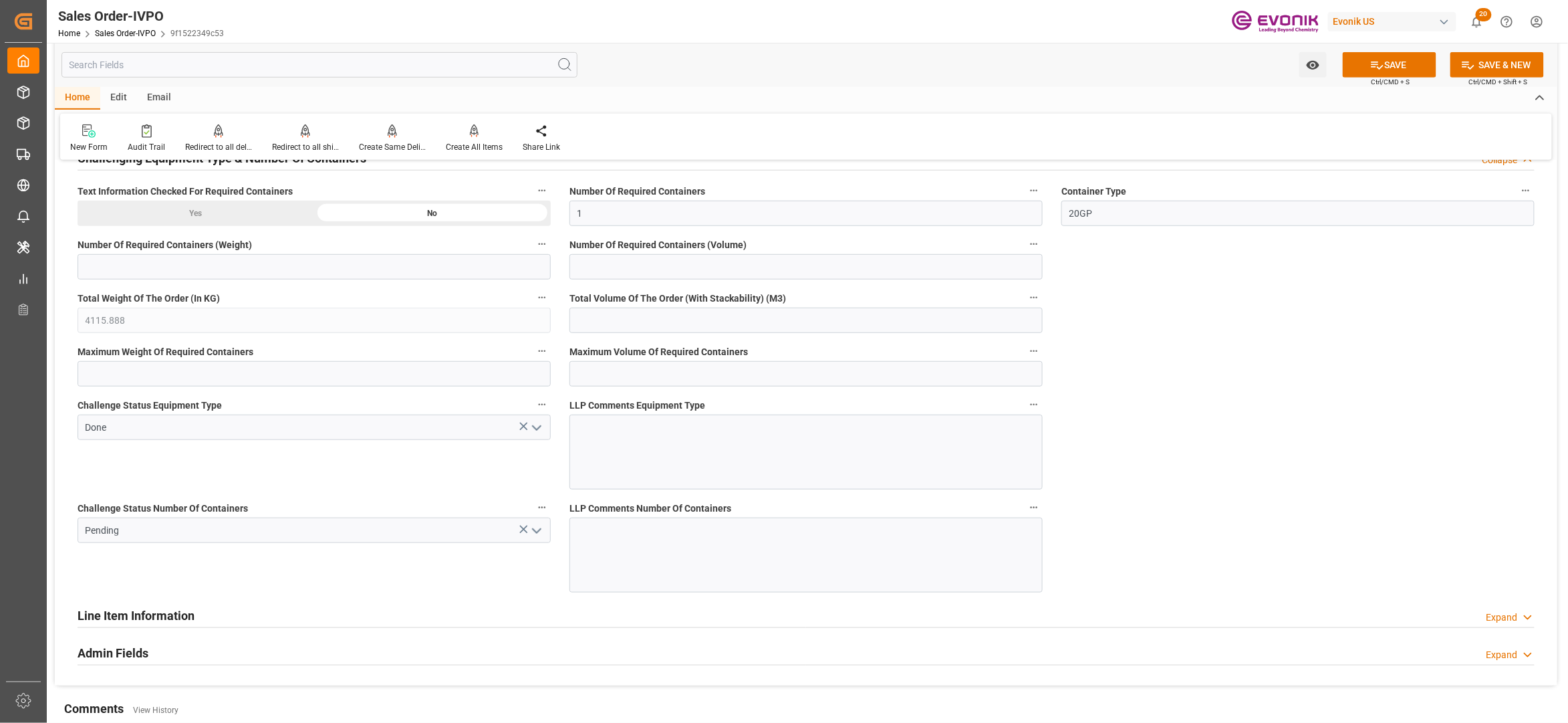
click at [538, 532] on icon "open menu" at bounding box center [537, 531] width 16 height 16
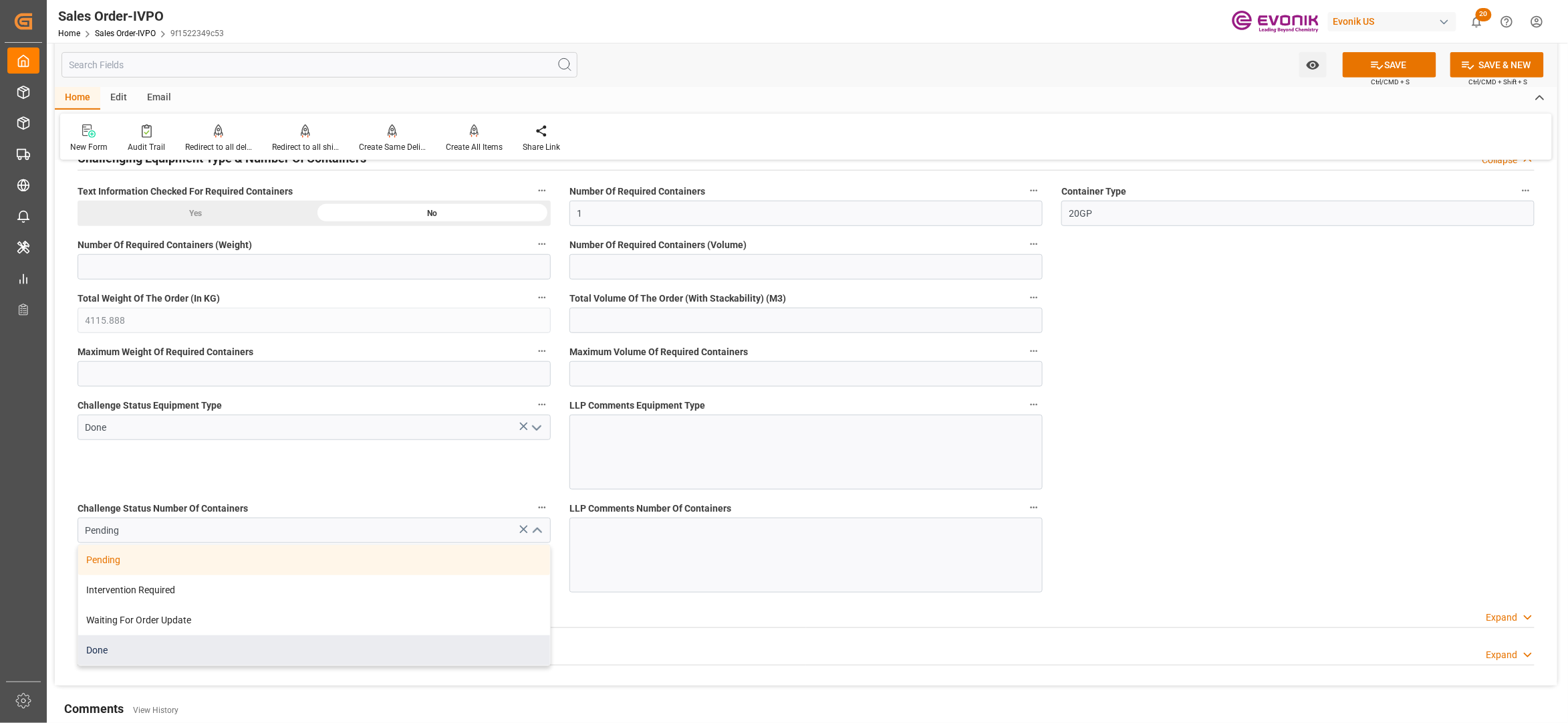
click at [352, 658] on div "Done" at bounding box center [314, 650] width 472 height 30
type input "Done"
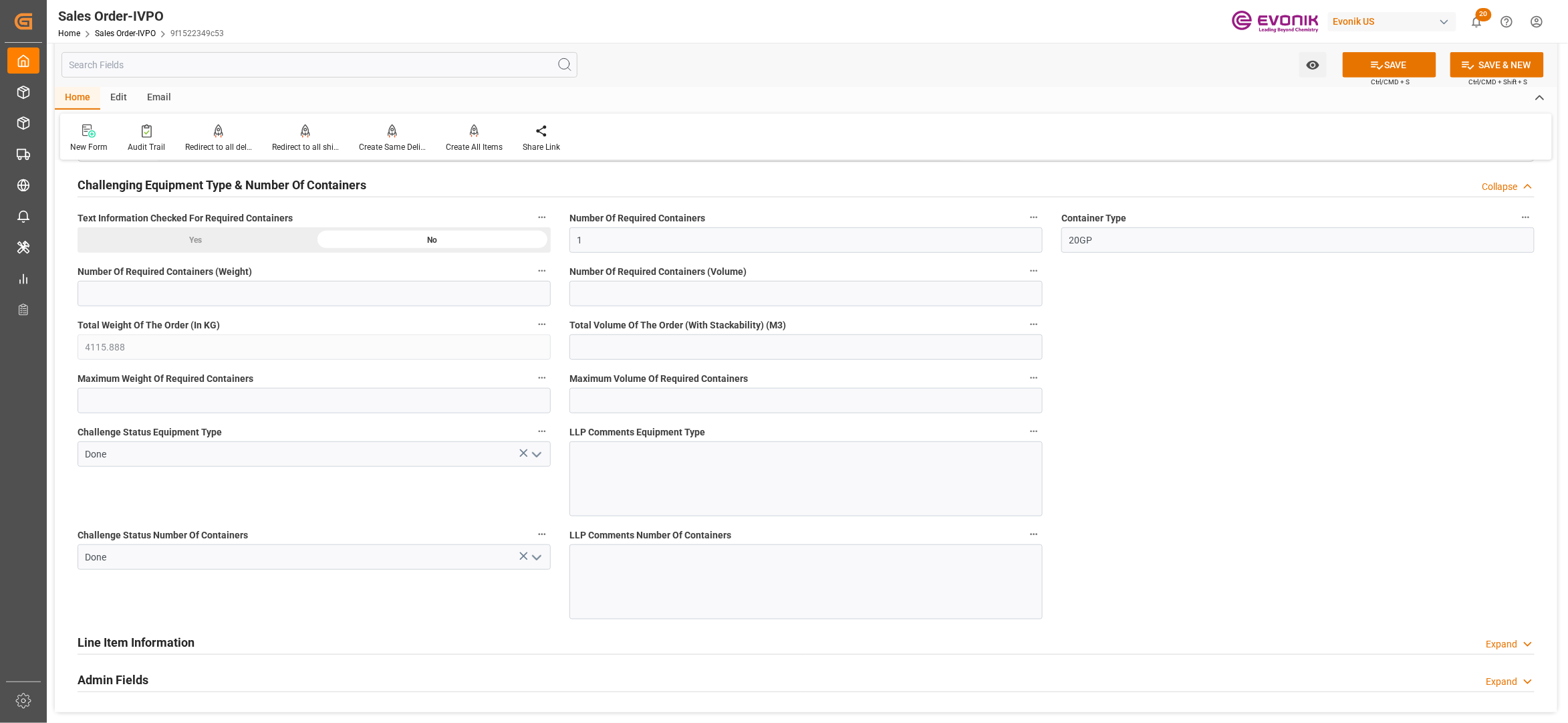
scroll to position [2632, 0]
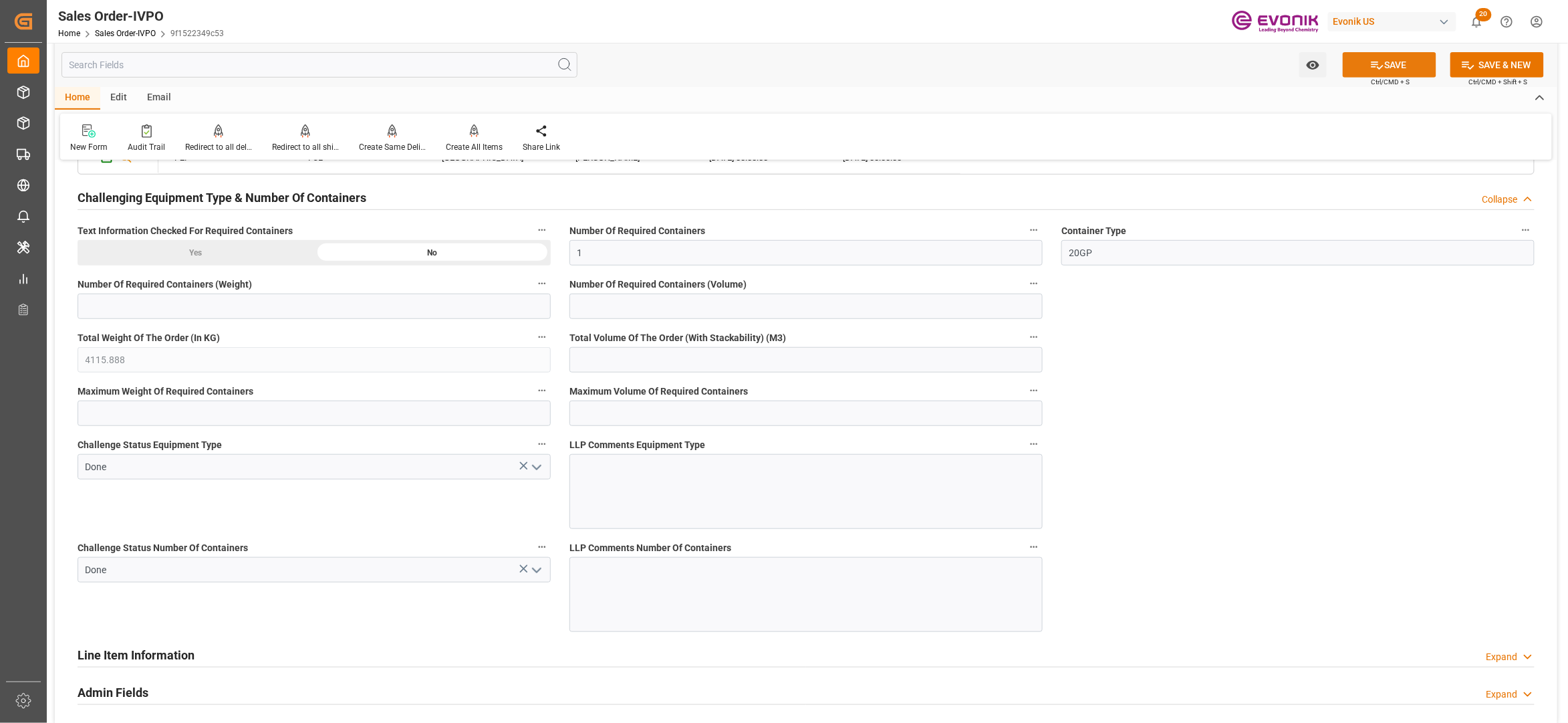
click at [1384, 56] on button "SAVE" at bounding box center [1390, 65] width 94 height 25
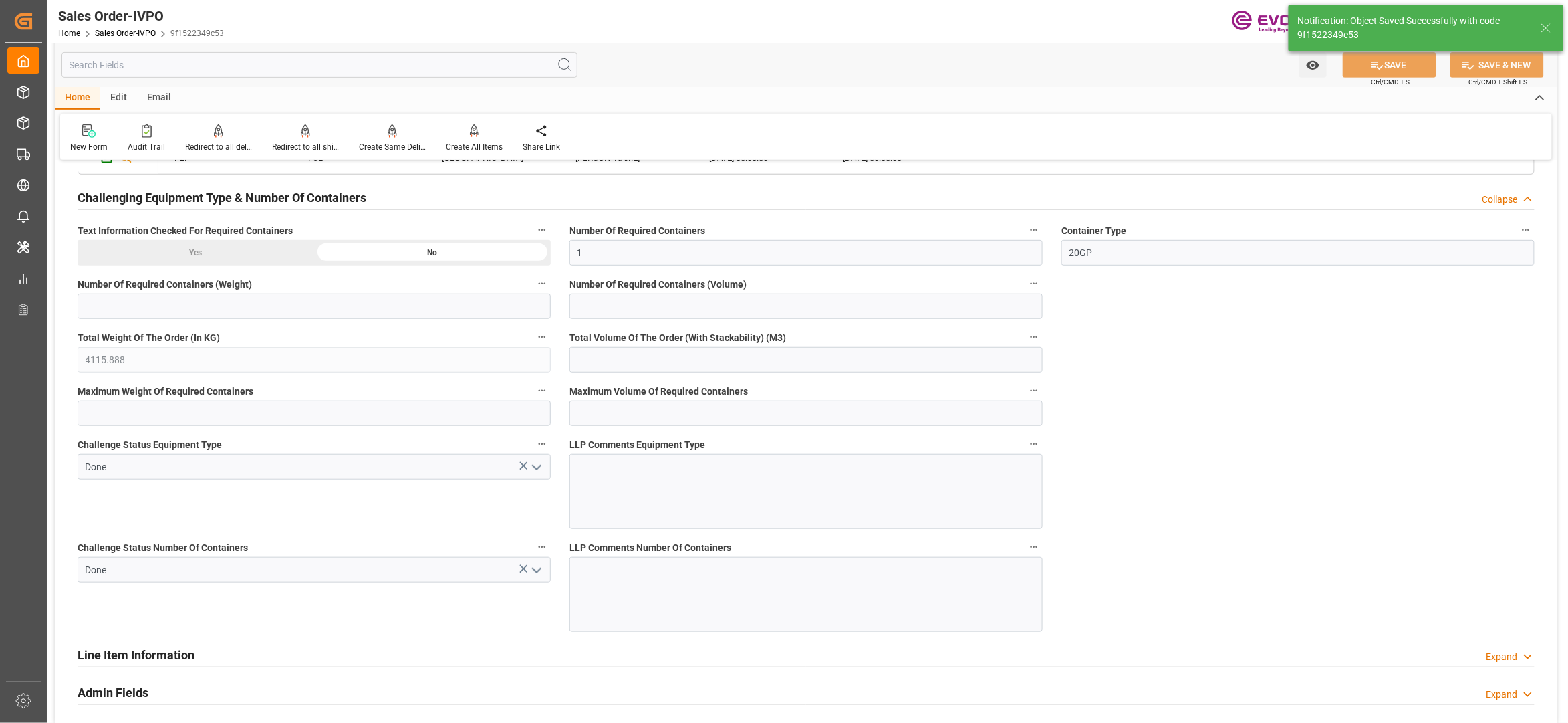
type input "[DATE] 04:00"
type input "No"
type input "1"
type input "9.3101"
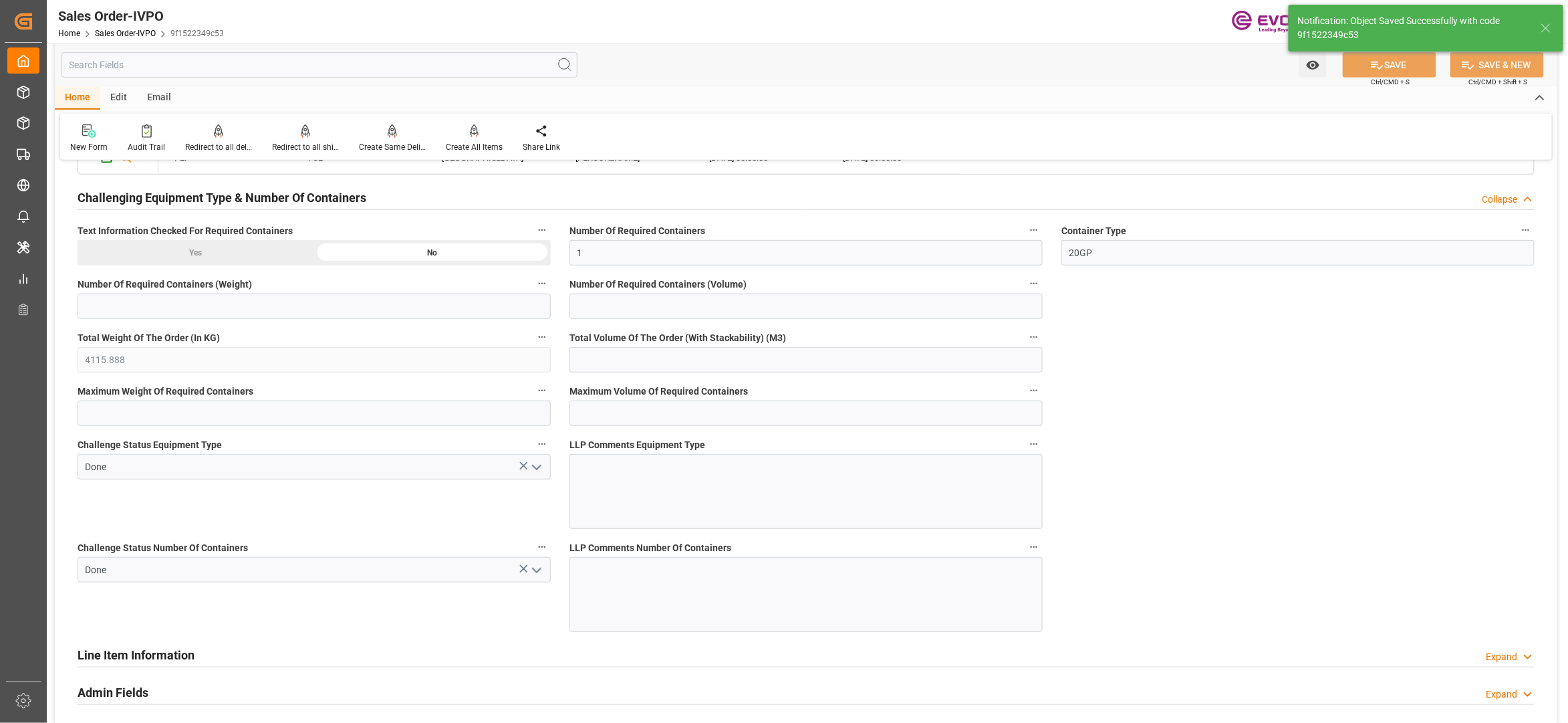
type input "17000"
type input "30"
click at [490, 138] on div "Create All Items" at bounding box center [475, 138] width 77 height 29
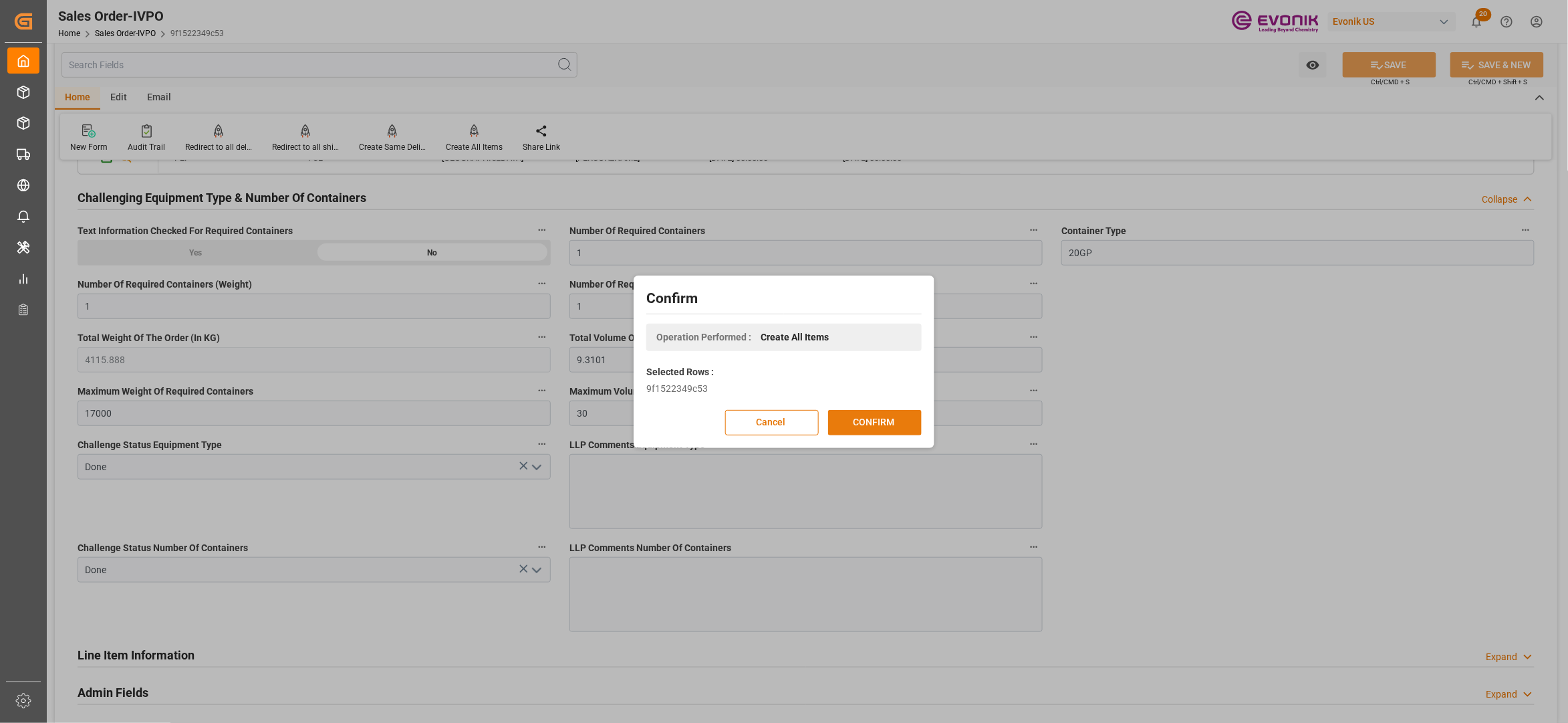
click at [892, 426] on button "CONFIRM" at bounding box center [875, 423] width 94 height 25
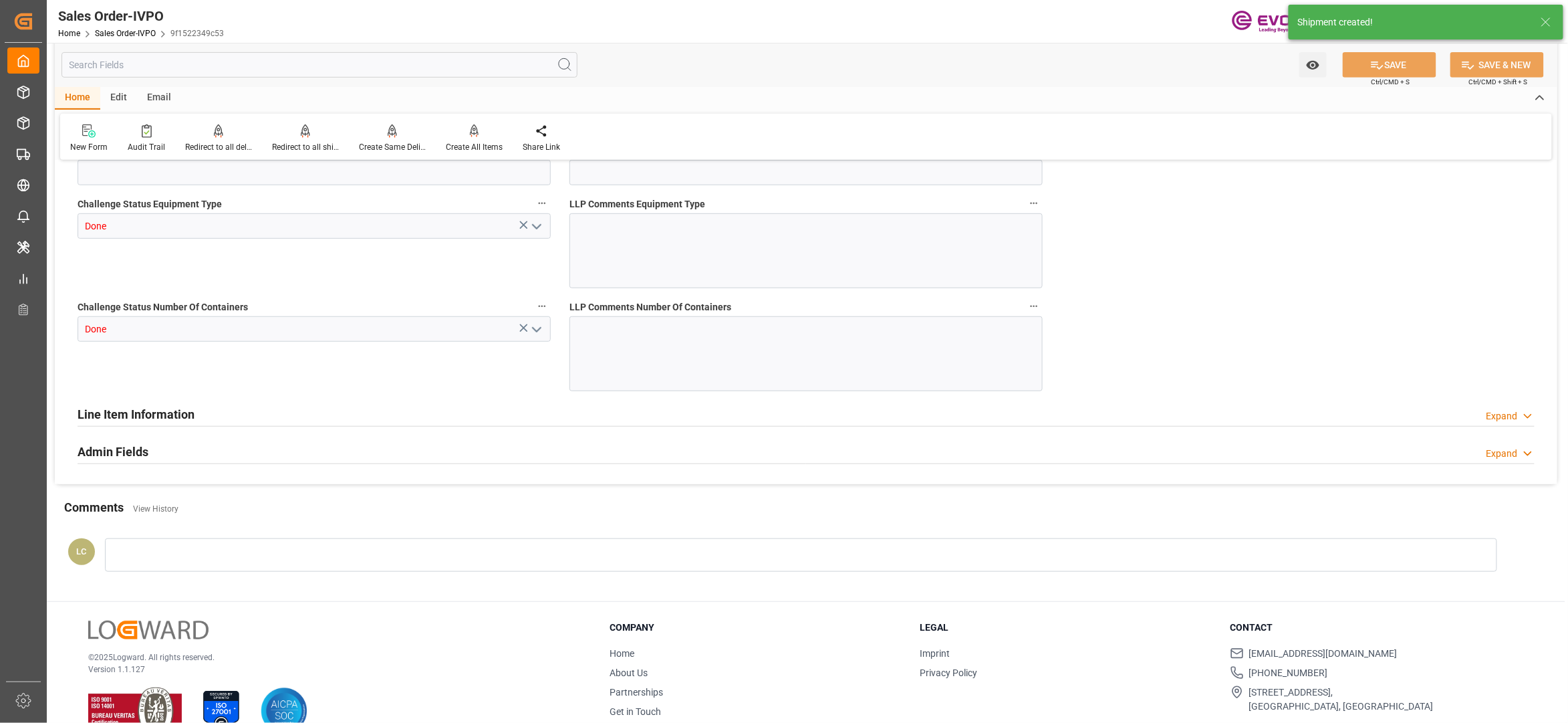
type input "BRSSZ"
type input "0"
type input "1"
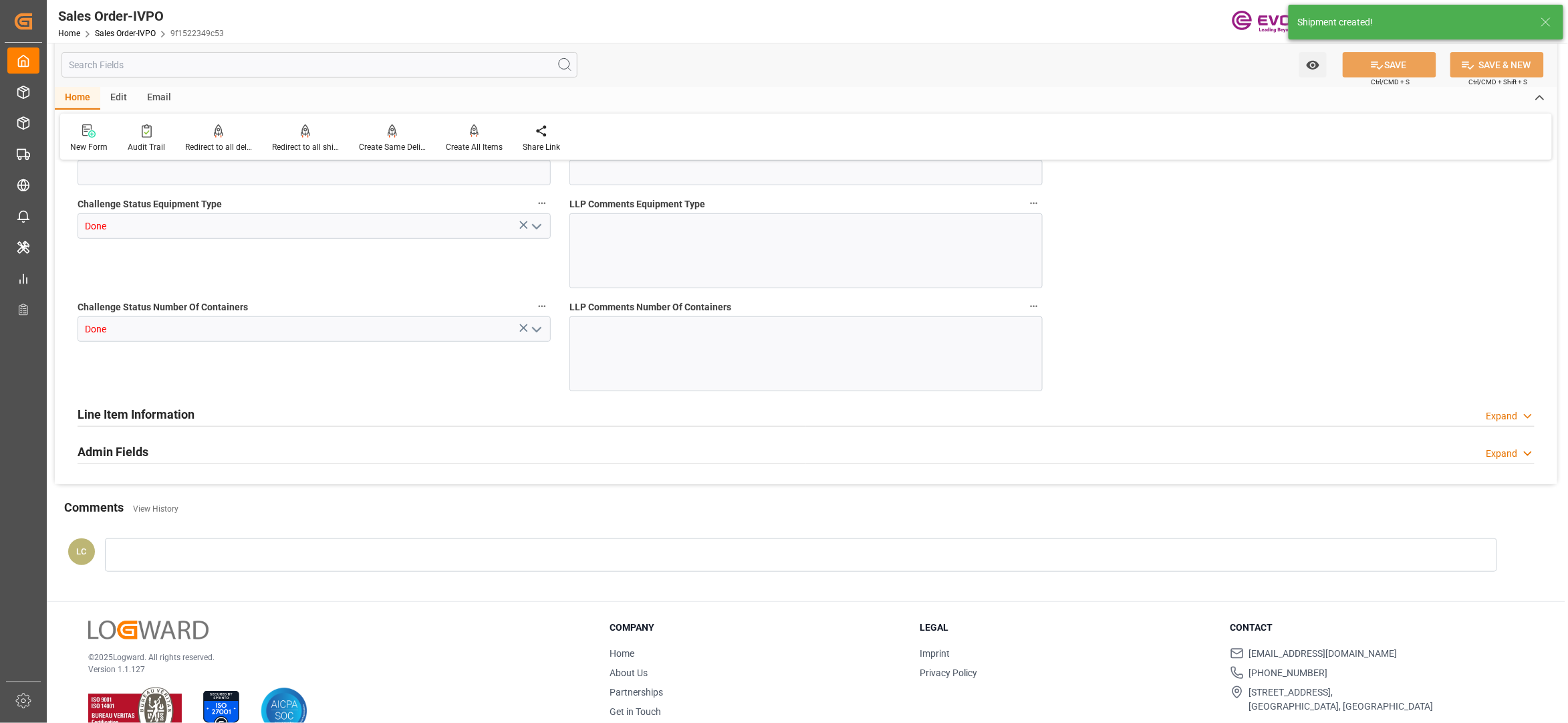
type input "4115.888"
type input "9.3101"
type input "17000"
type input "30"
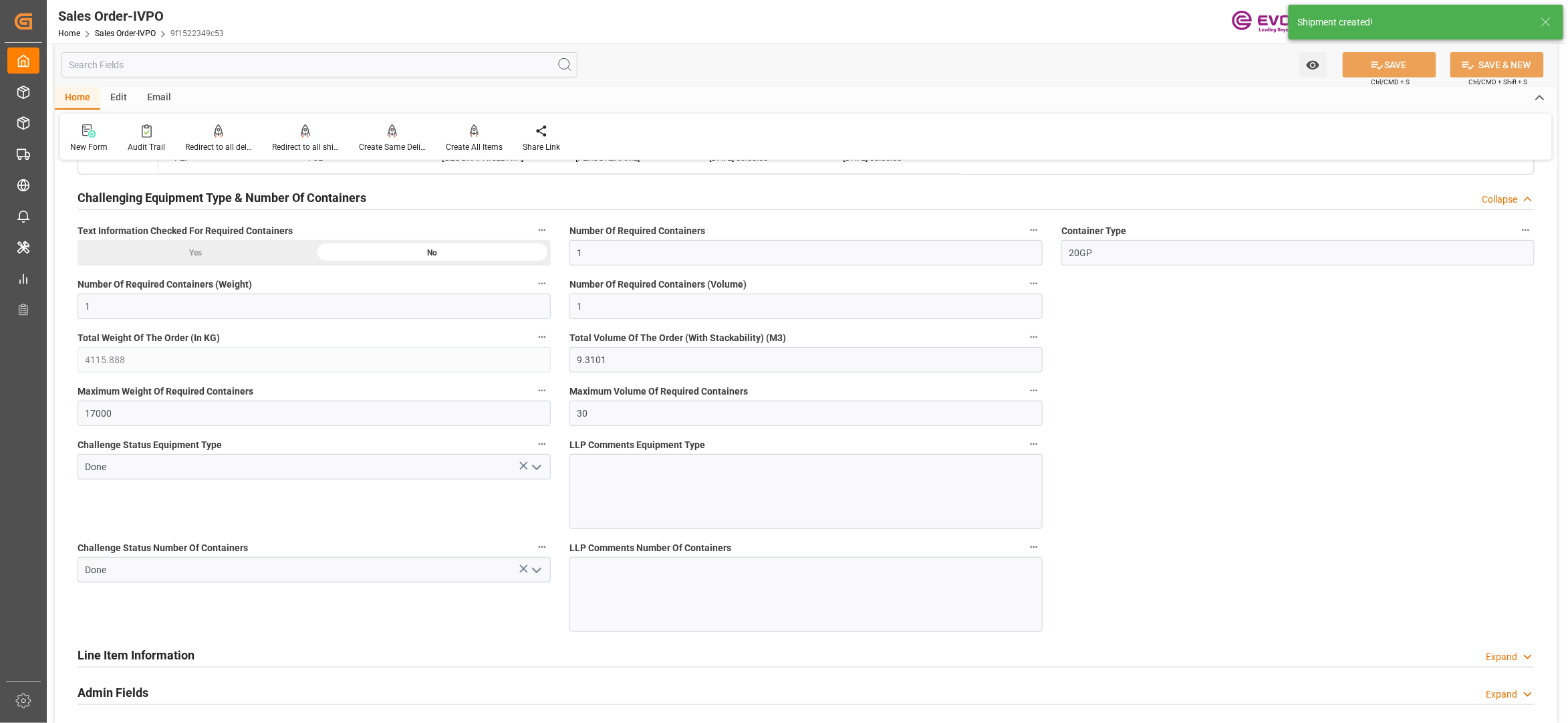
type input "[DATE] 14:34"
type input "[DATE] 04:00"
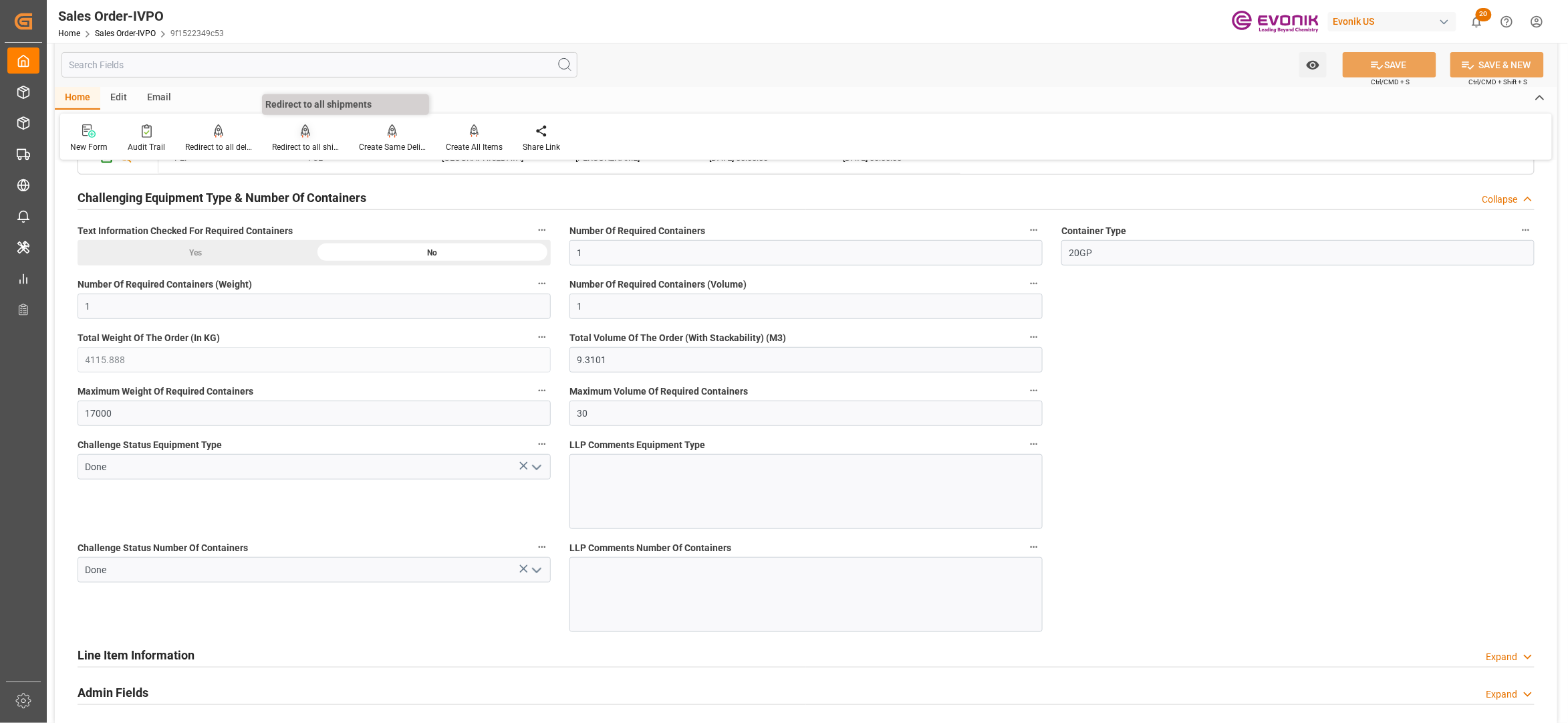
click at [307, 139] on div "Redirect to all shipments" at bounding box center [305, 138] width 87 height 29
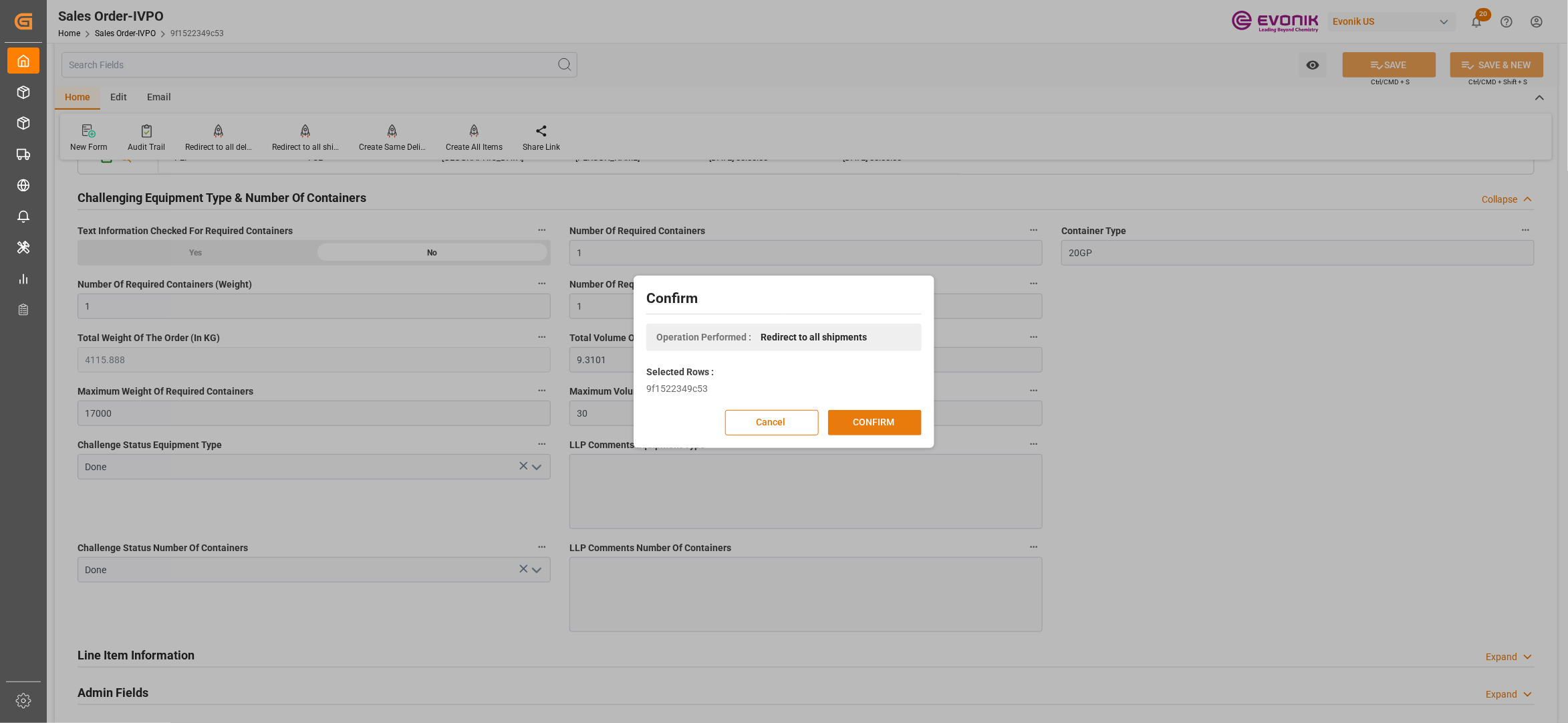
click at [881, 425] on button "CONFIRM" at bounding box center [875, 423] width 94 height 25
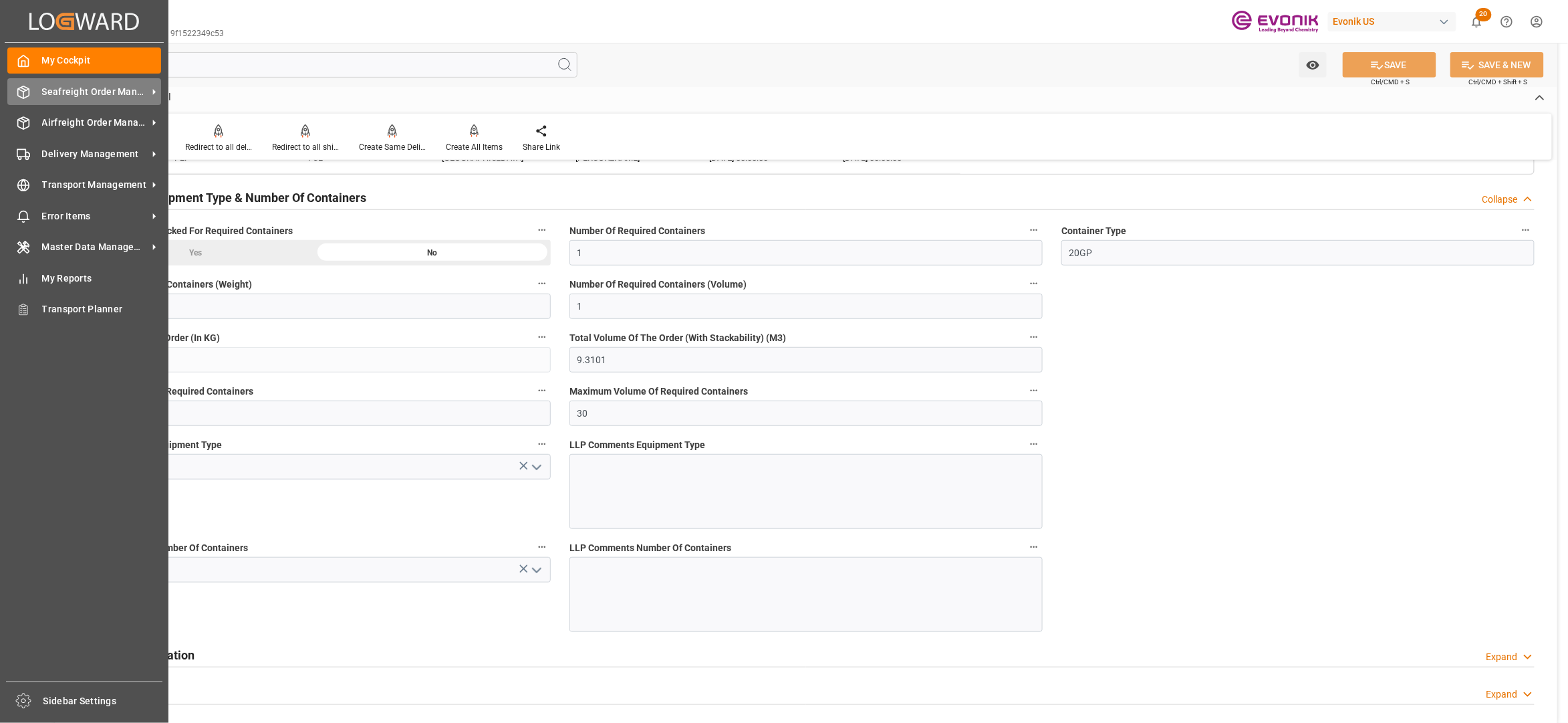
click at [68, 94] on span "Seafreight Order Management" at bounding box center [95, 92] width 106 height 14
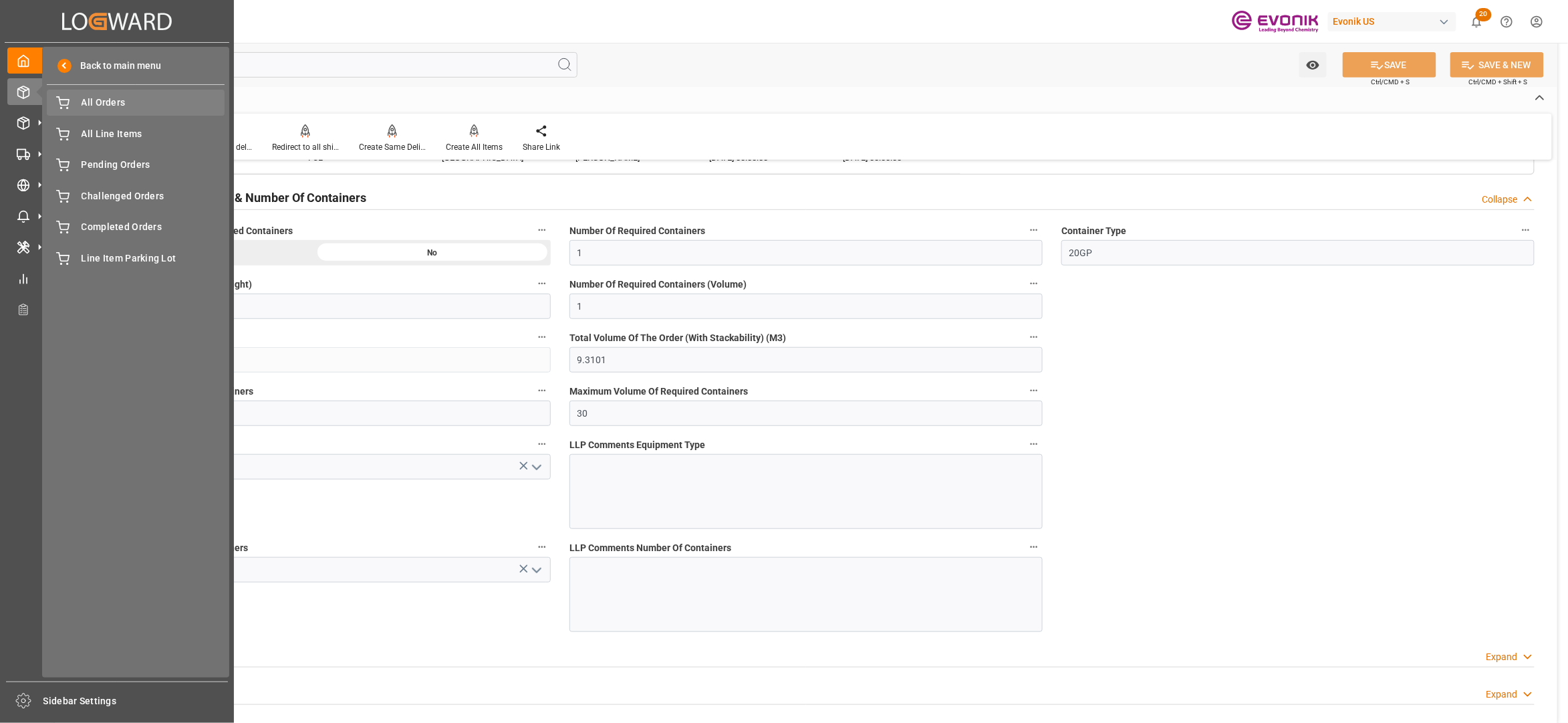
click at [103, 105] on span "All Orders" at bounding box center [153, 102] width 143 height 14
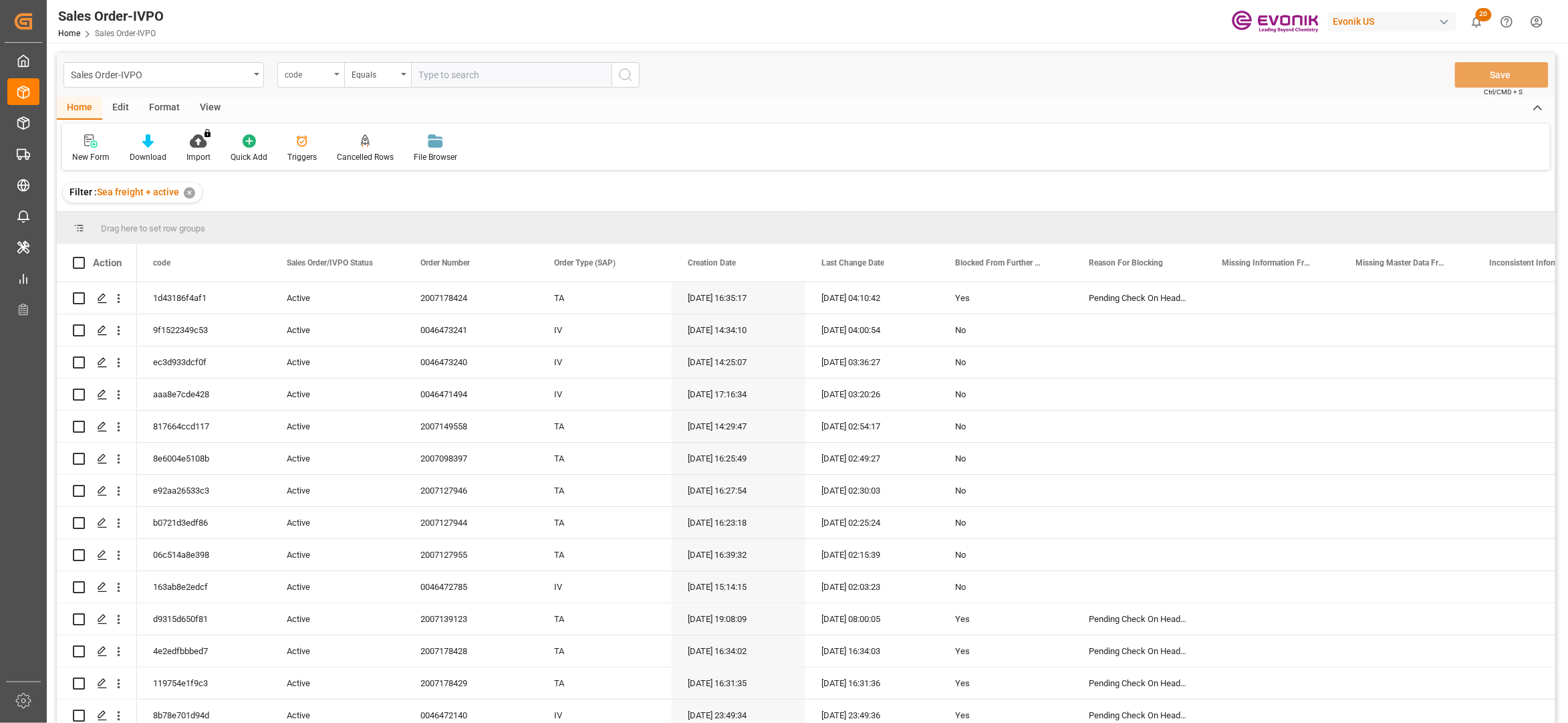
click at [319, 80] on div "code" at bounding box center [307, 73] width 46 height 16
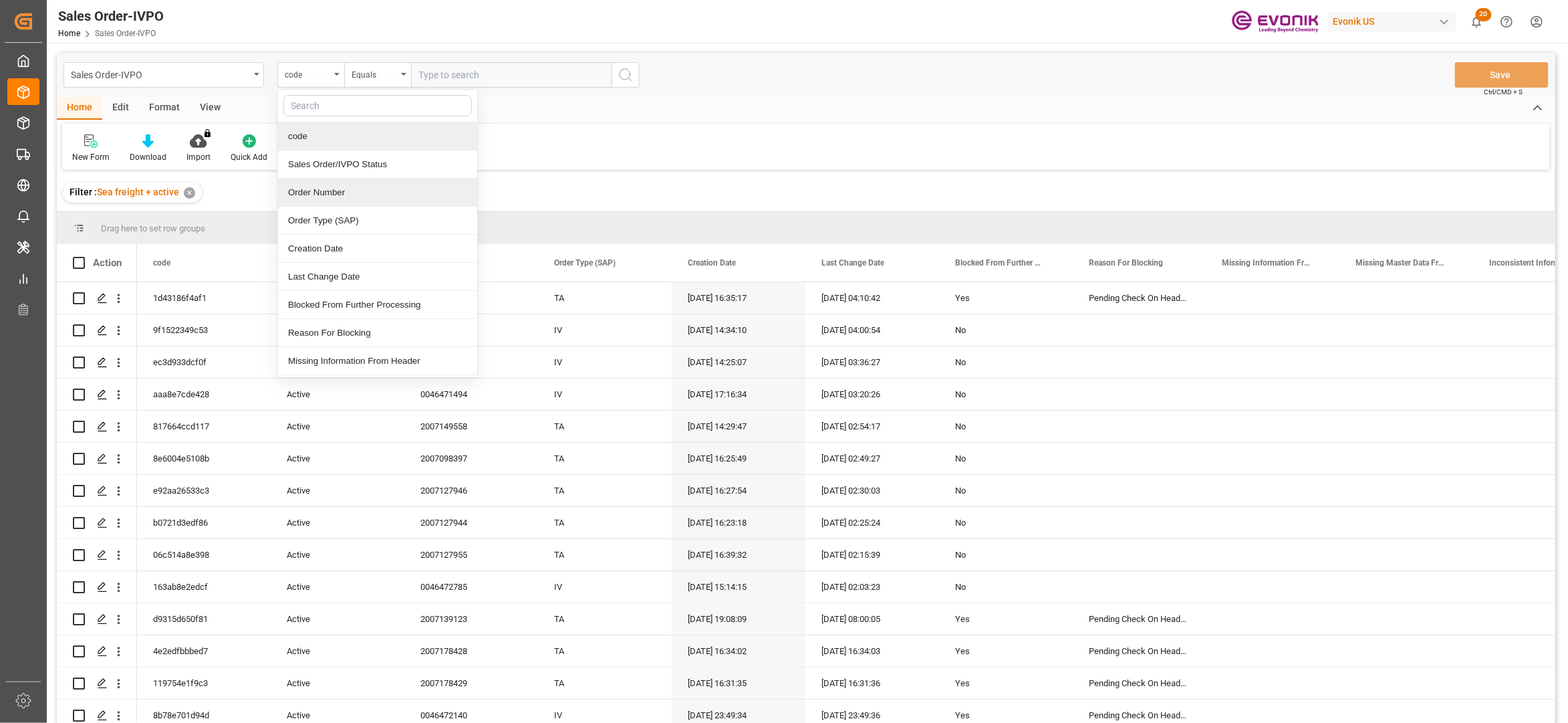
click at [333, 193] on div "Order Number" at bounding box center [378, 192] width 199 height 28
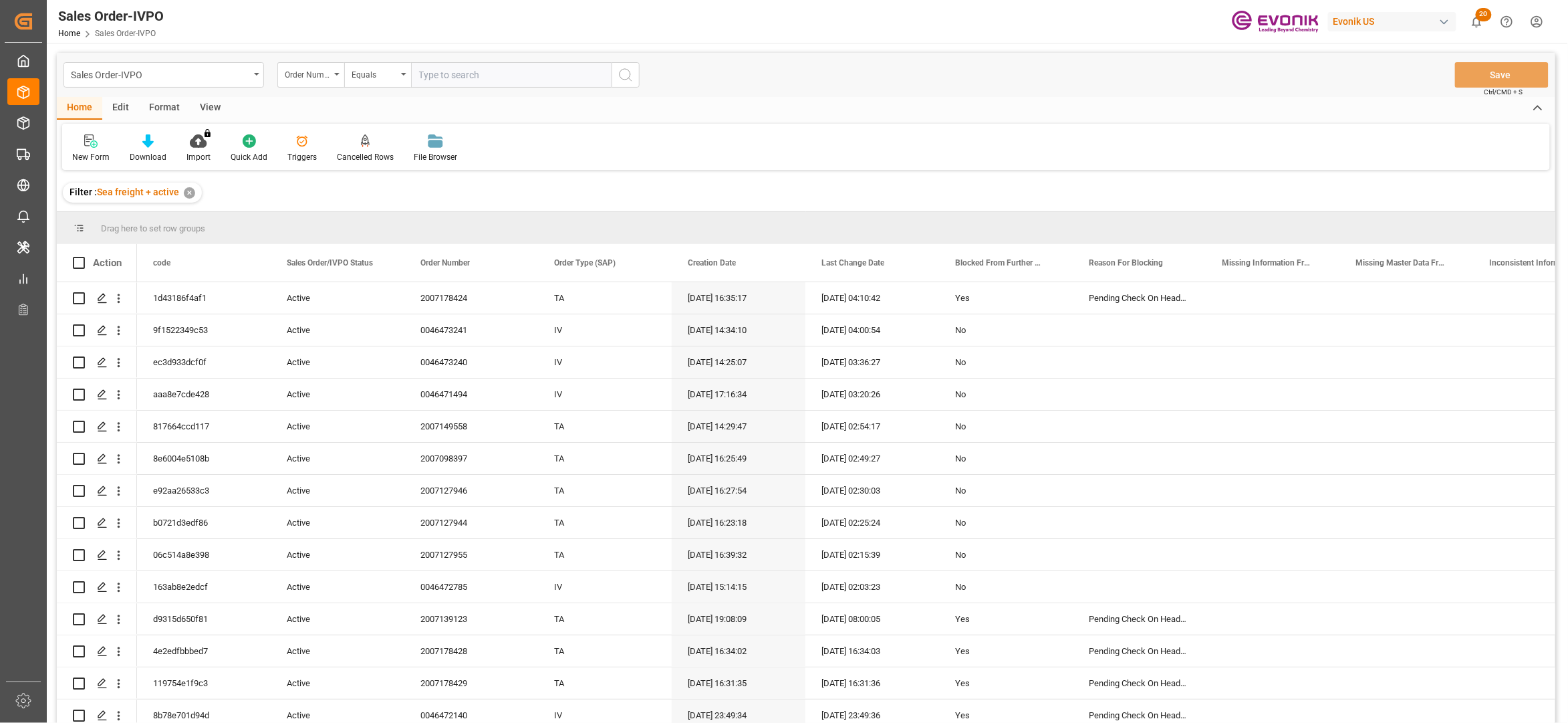
click at [471, 78] on input "text" at bounding box center [511, 75] width 200 height 25
paste input "0046465524"
type input "0046465524"
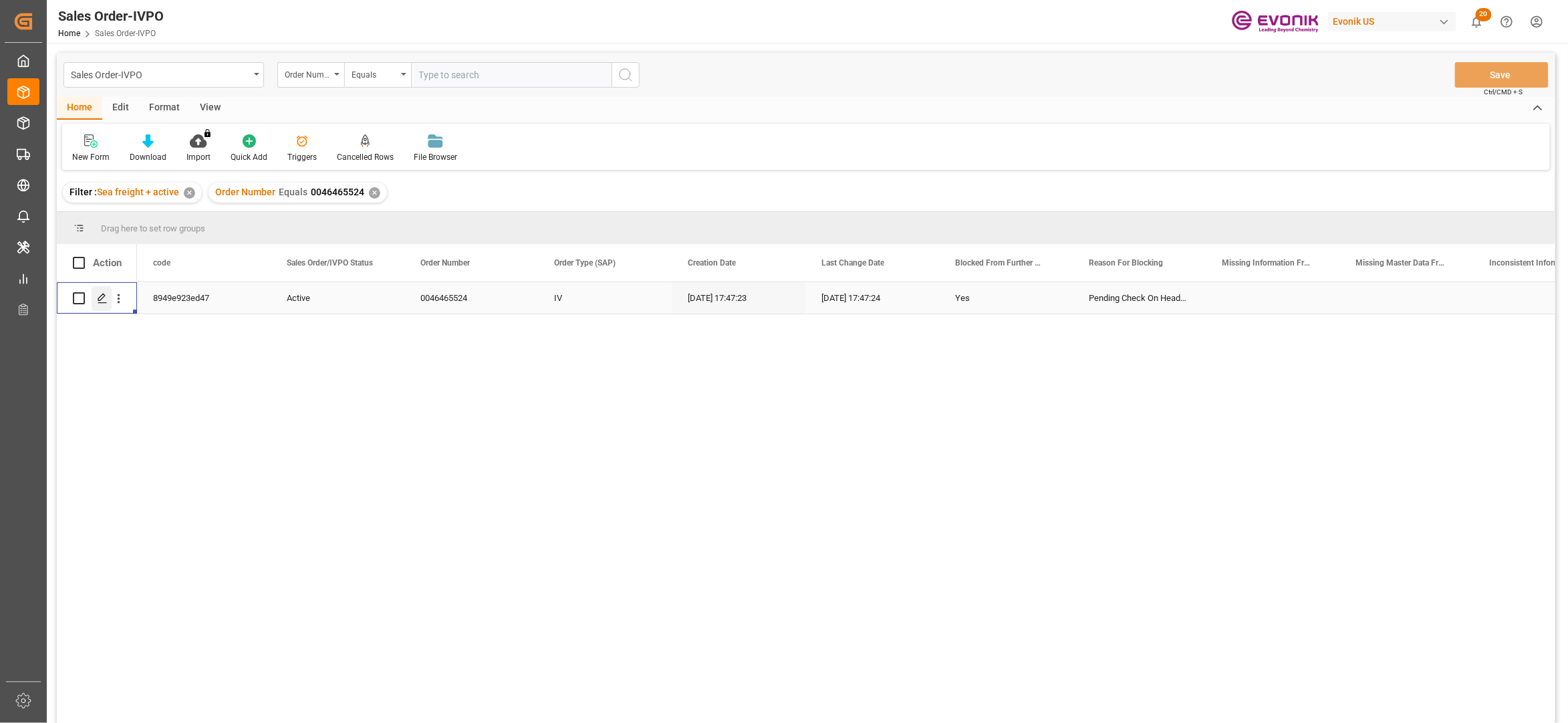
click at [108, 297] on div "Press SPACE to select this row." at bounding box center [101, 298] width 20 height 24
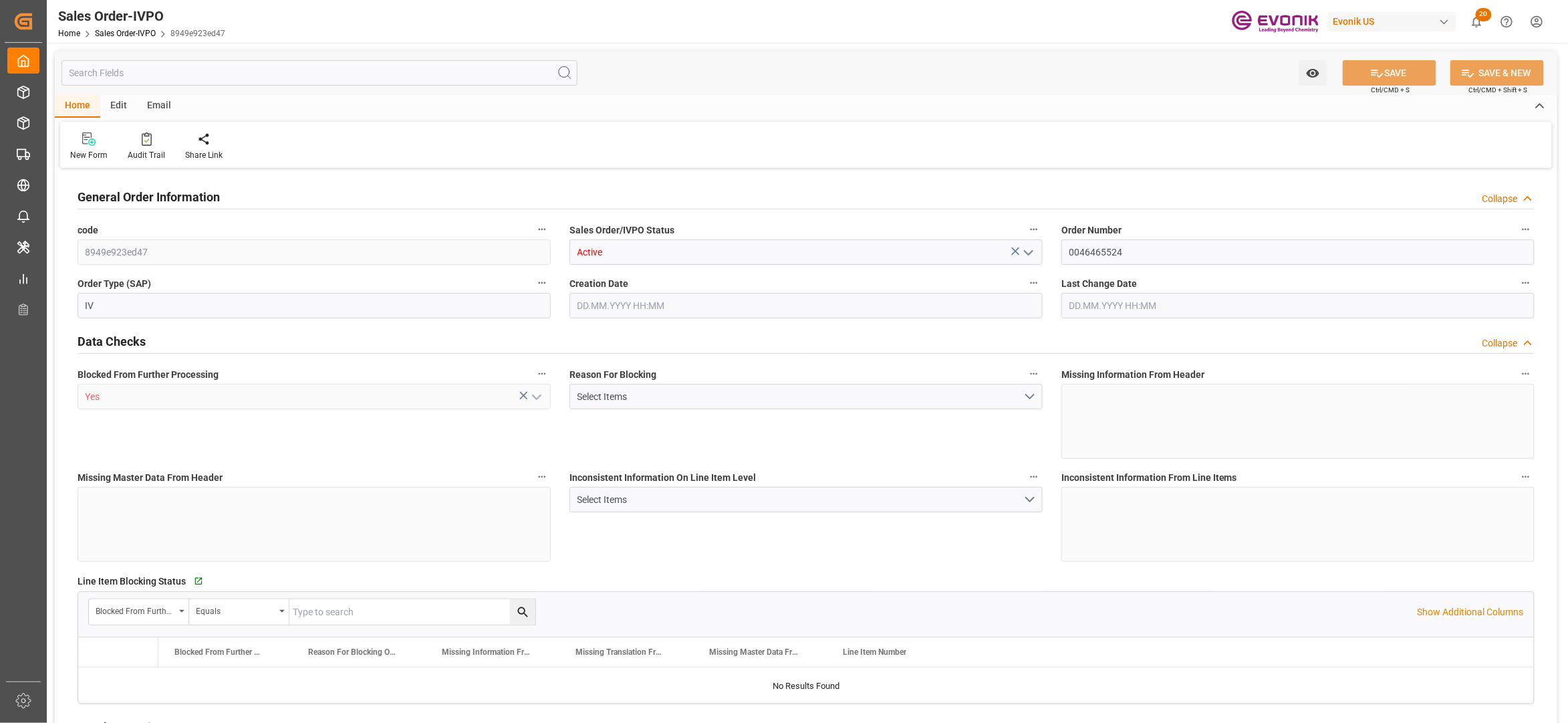
type input "MYPEN"
type input "0"
type input "1"
type input "15032"
type input "[DATE] 17:47"
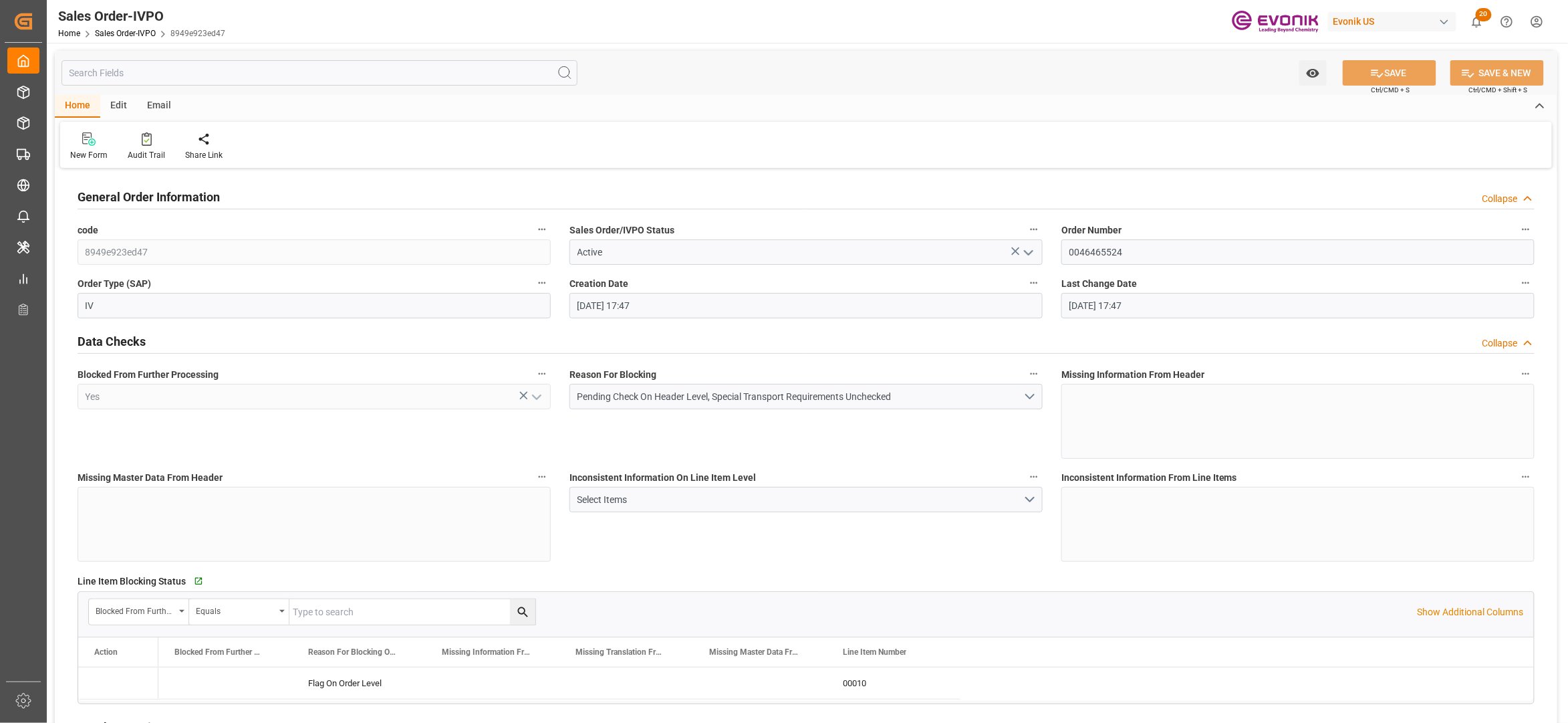
type input "[DATE] 17:47"
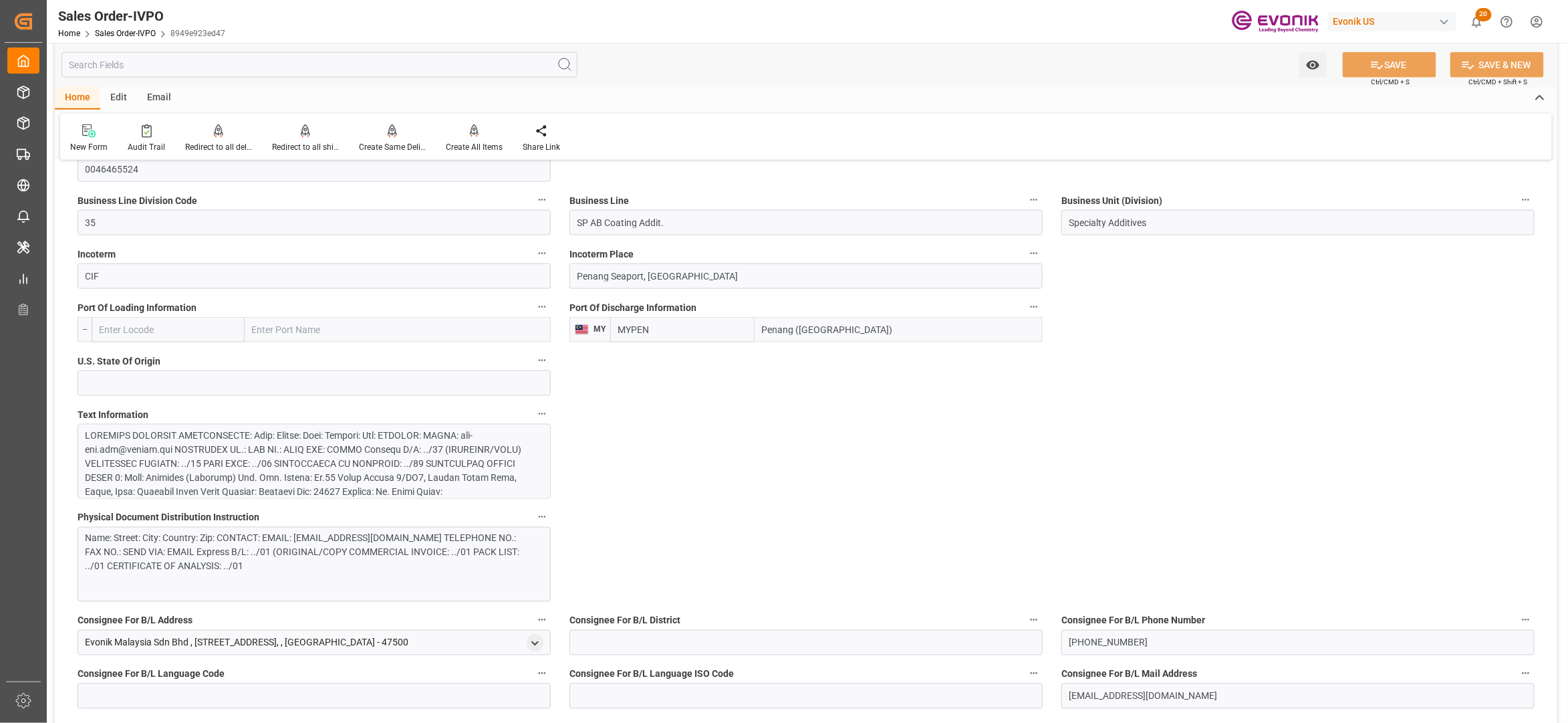
scroll to position [773, 0]
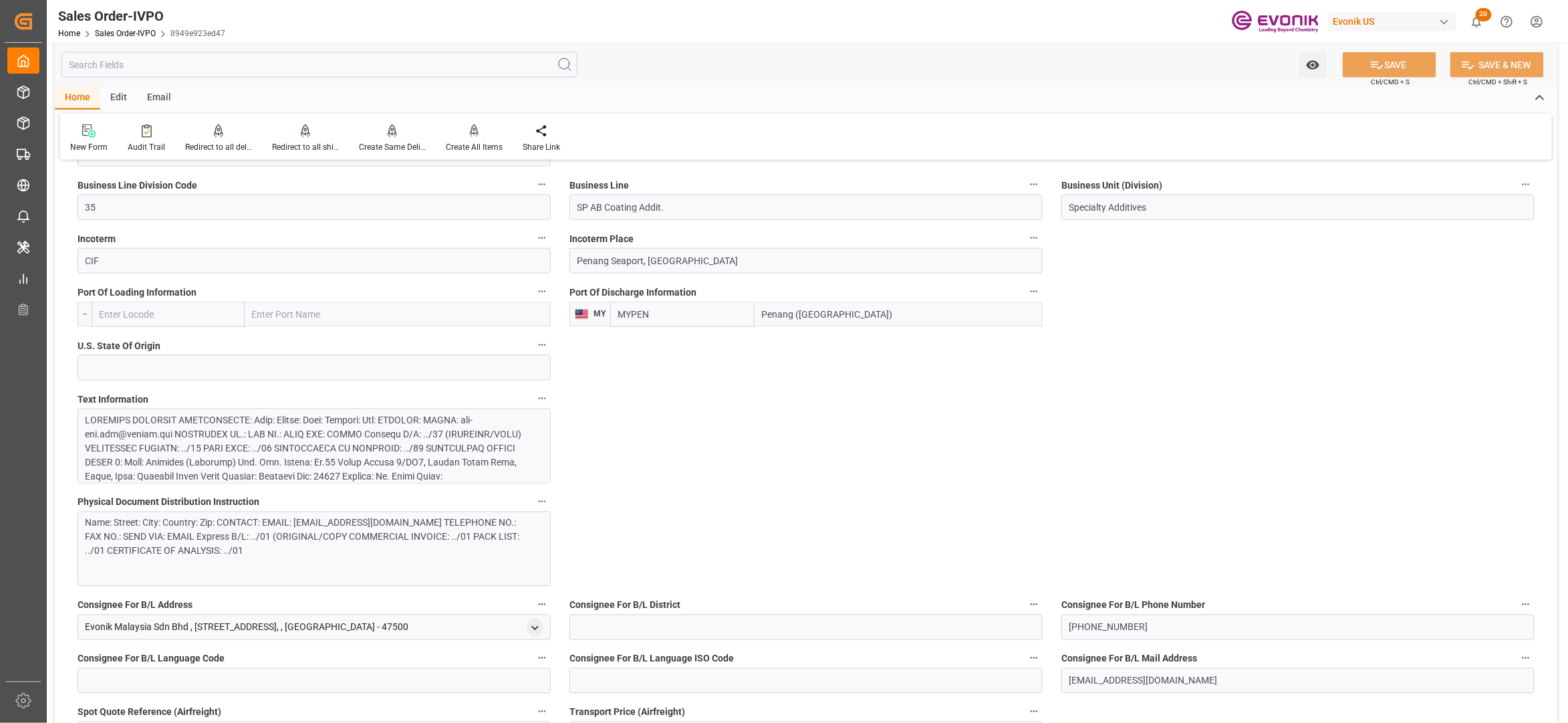
click at [385, 466] on div at bounding box center [307, 525] width 444 height 225
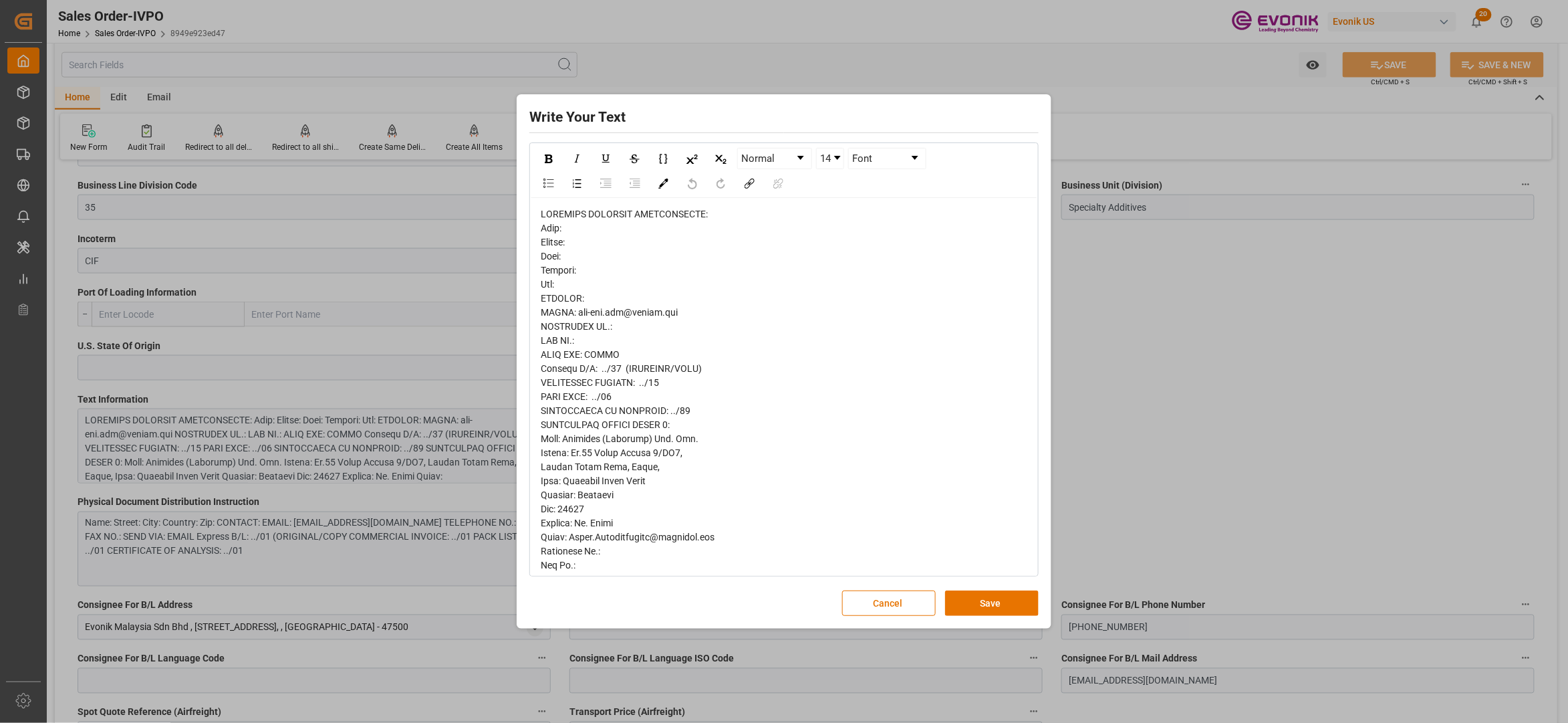
click at [546, 218] on span "rdw-editor" at bounding box center [687, 643] width 294 height 867
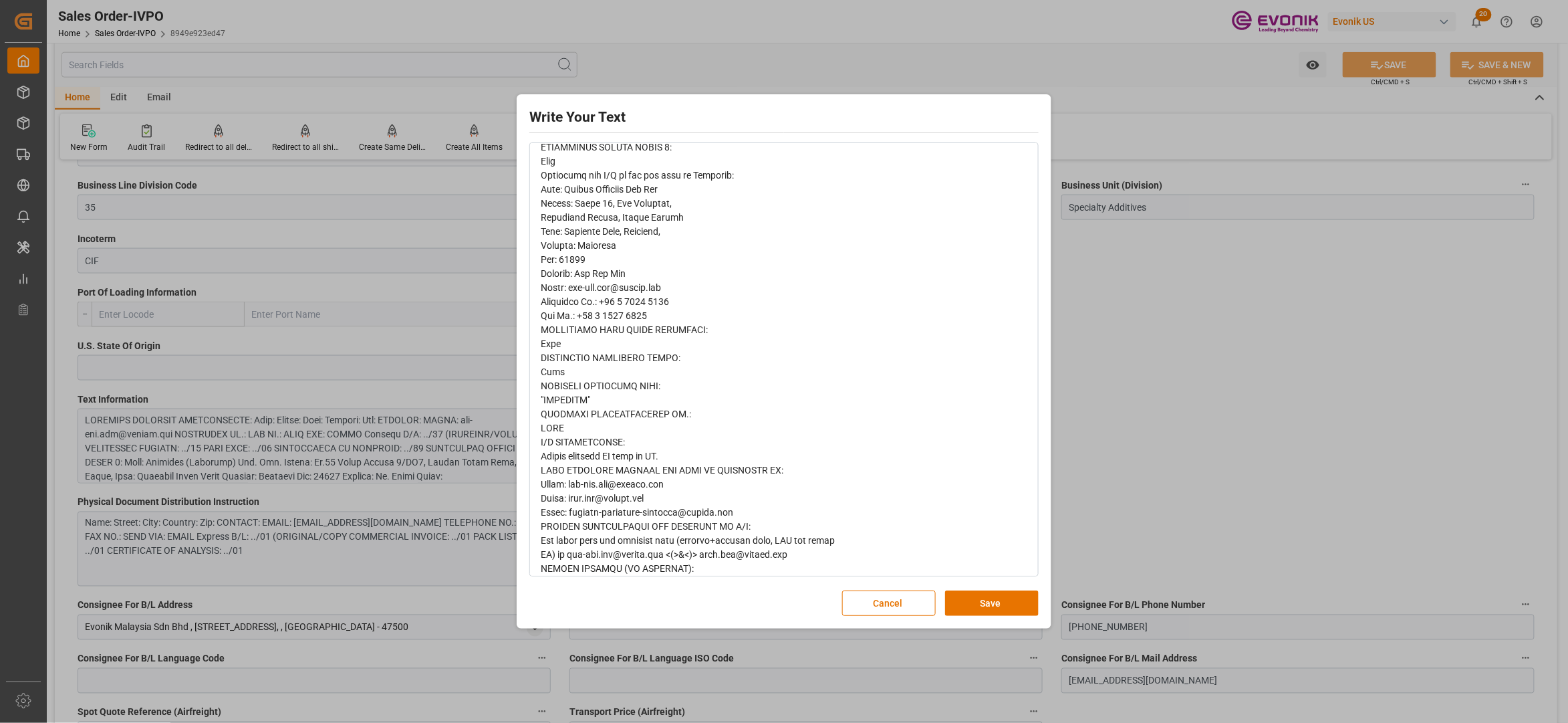
scroll to position [501, 0]
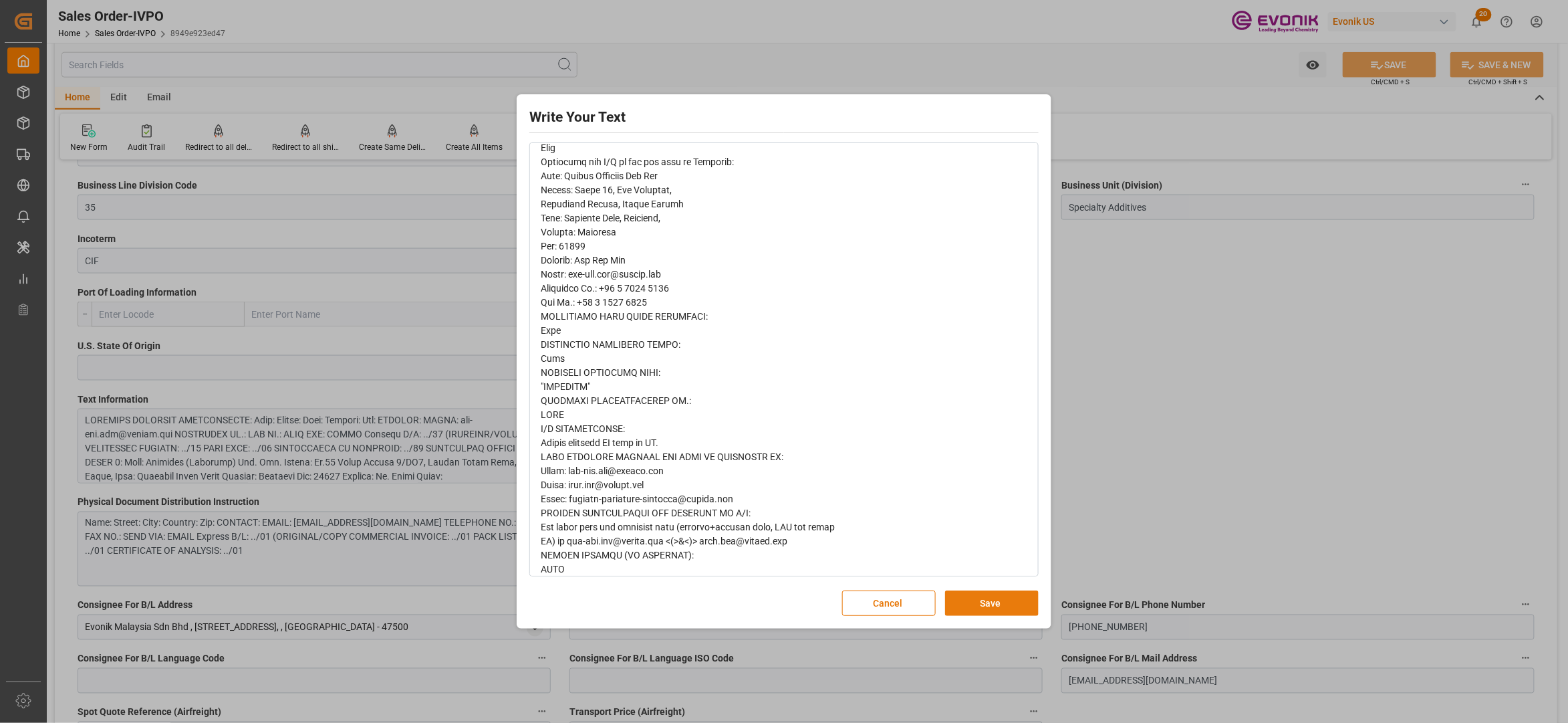
click at [998, 602] on button "Save" at bounding box center [992, 603] width 94 height 25
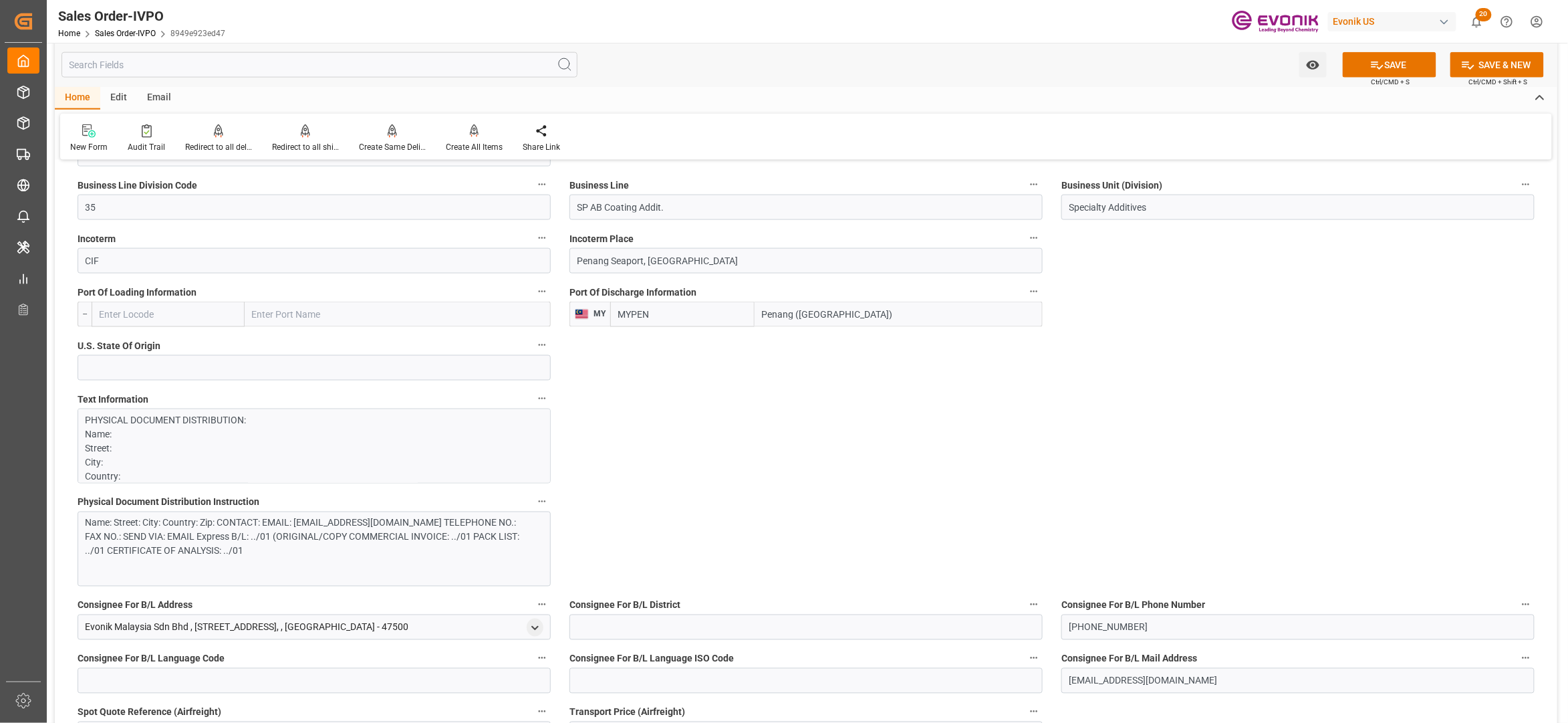
click at [441, 554] on div "Name: Street: City: Country: Zip: CONTACT: EMAIL: [EMAIL_ADDRESS][DOMAIN_NAME] …" at bounding box center [307, 537] width 444 height 42
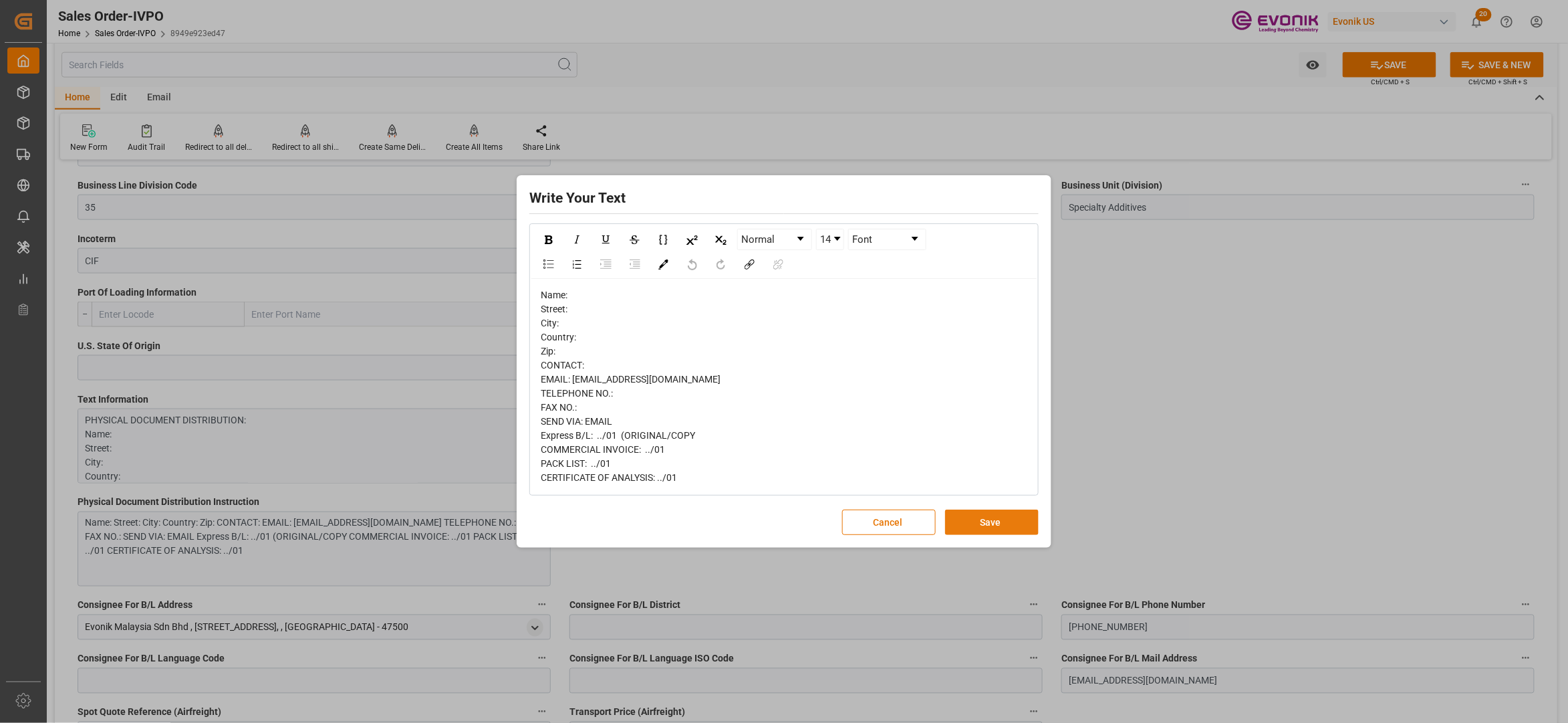
click at [1007, 521] on button "Save" at bounding box center [992, 522] width 94 height 25
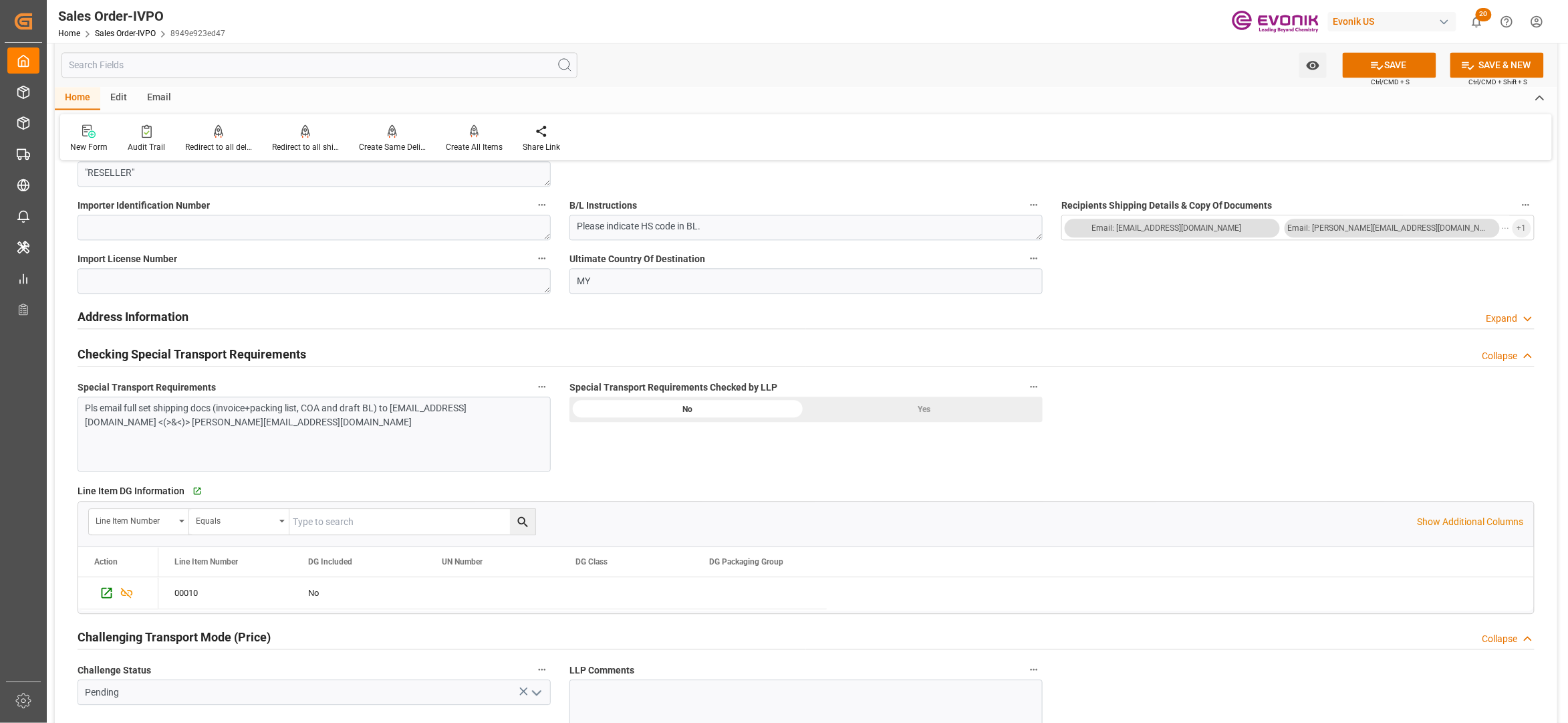
scroll to position [1414, 0]
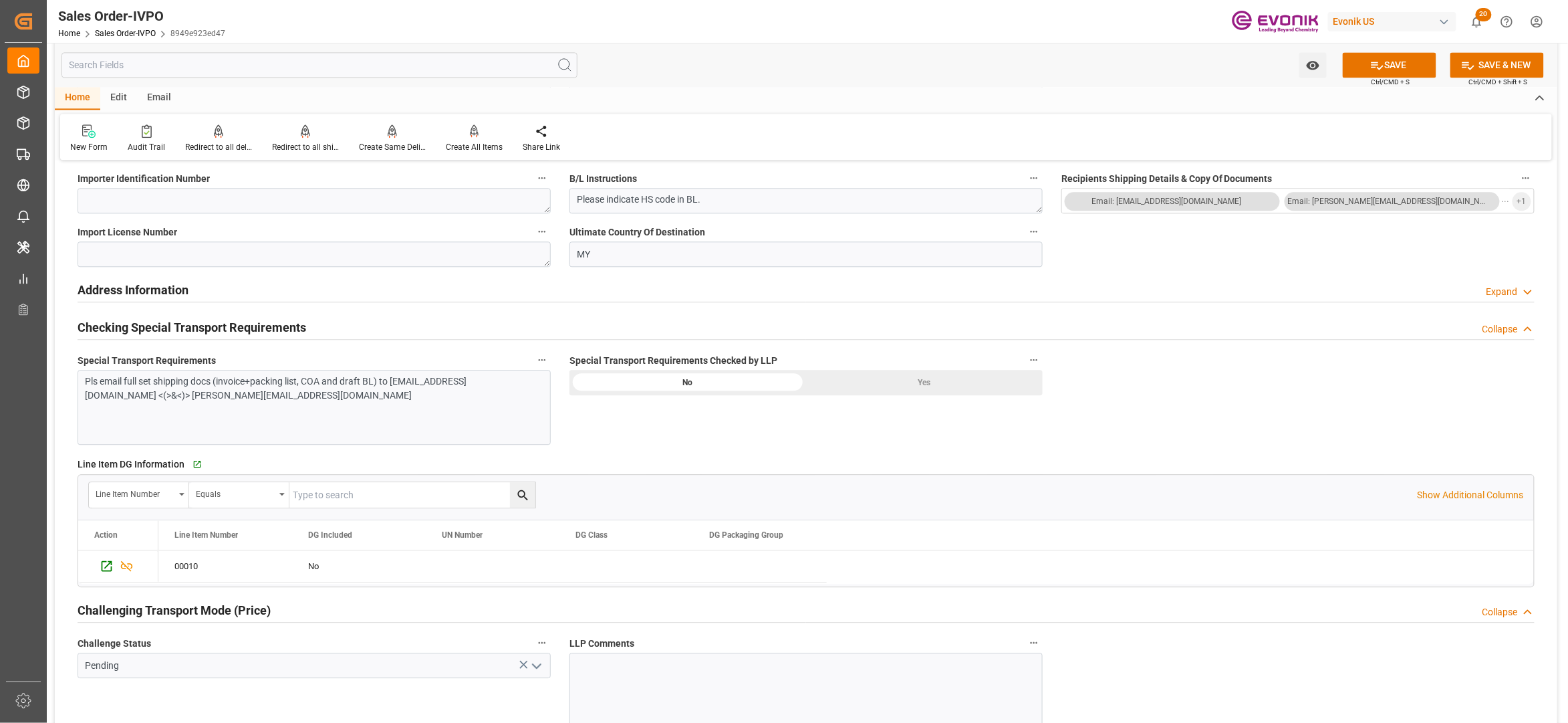
click at [490, 420] on div "Pls email full set shipping docs (invoice+packing list, COA and draft BL) to [E…" at bounding box center [314, 407] width 473 height 75
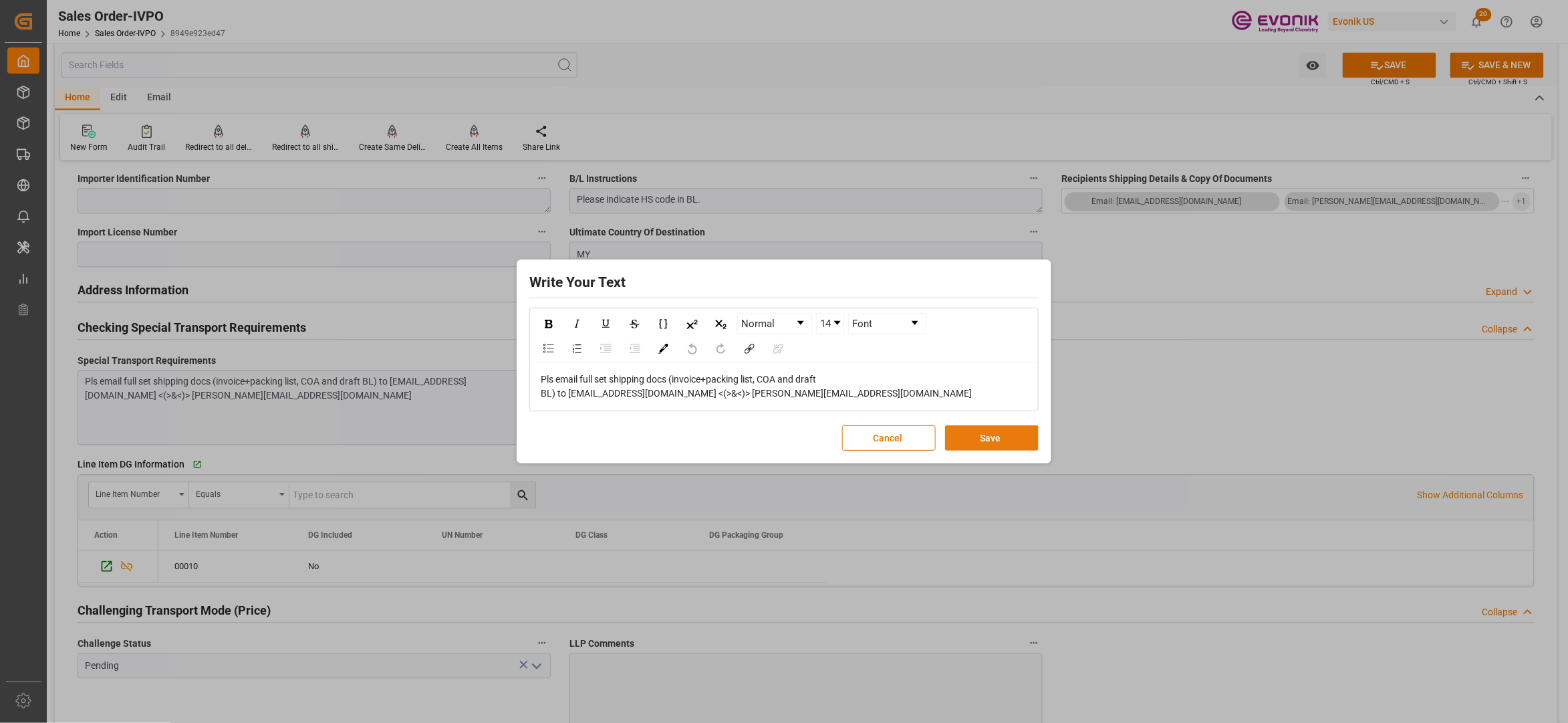
click at [1005, 433] on button "Save" at bounding box center [992, 438] width 94 height 25
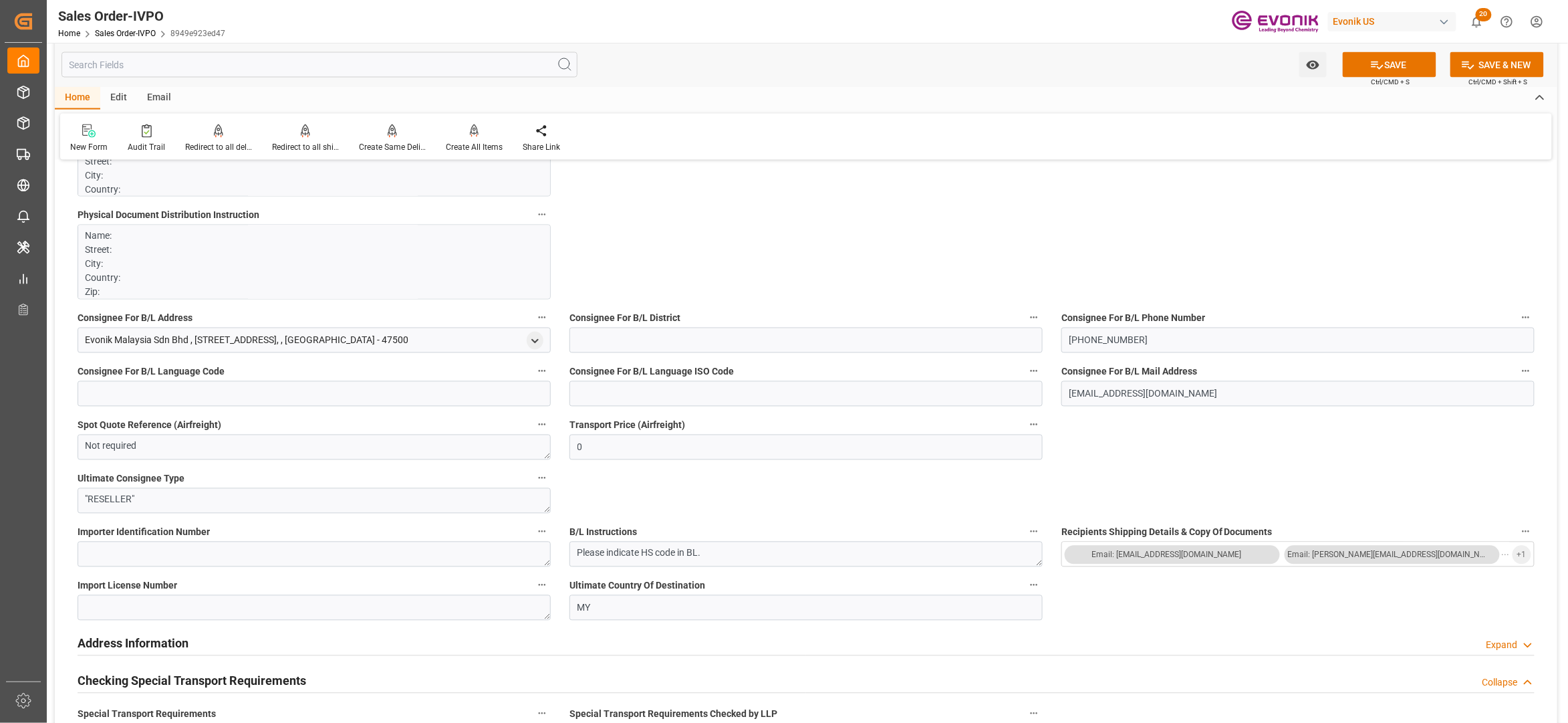
scroll to position [1018, 0]
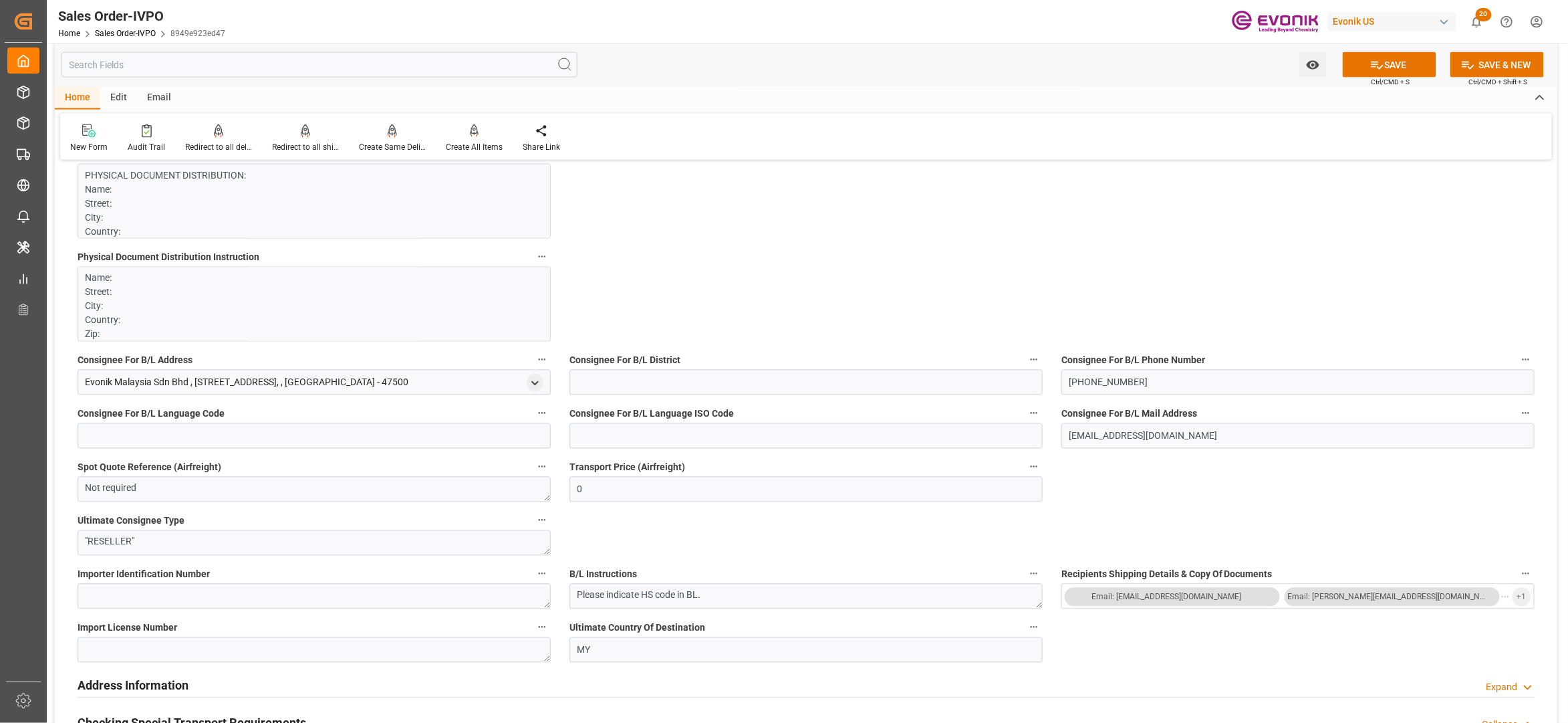
click at [464, 296] on p "Name: Street: City: Country: Zip: CONTACT: EMAIL: [EMAIL_ADDRESS][DOMAIN_NAME] …" at bounding box center [307, 369] width 444 height 196
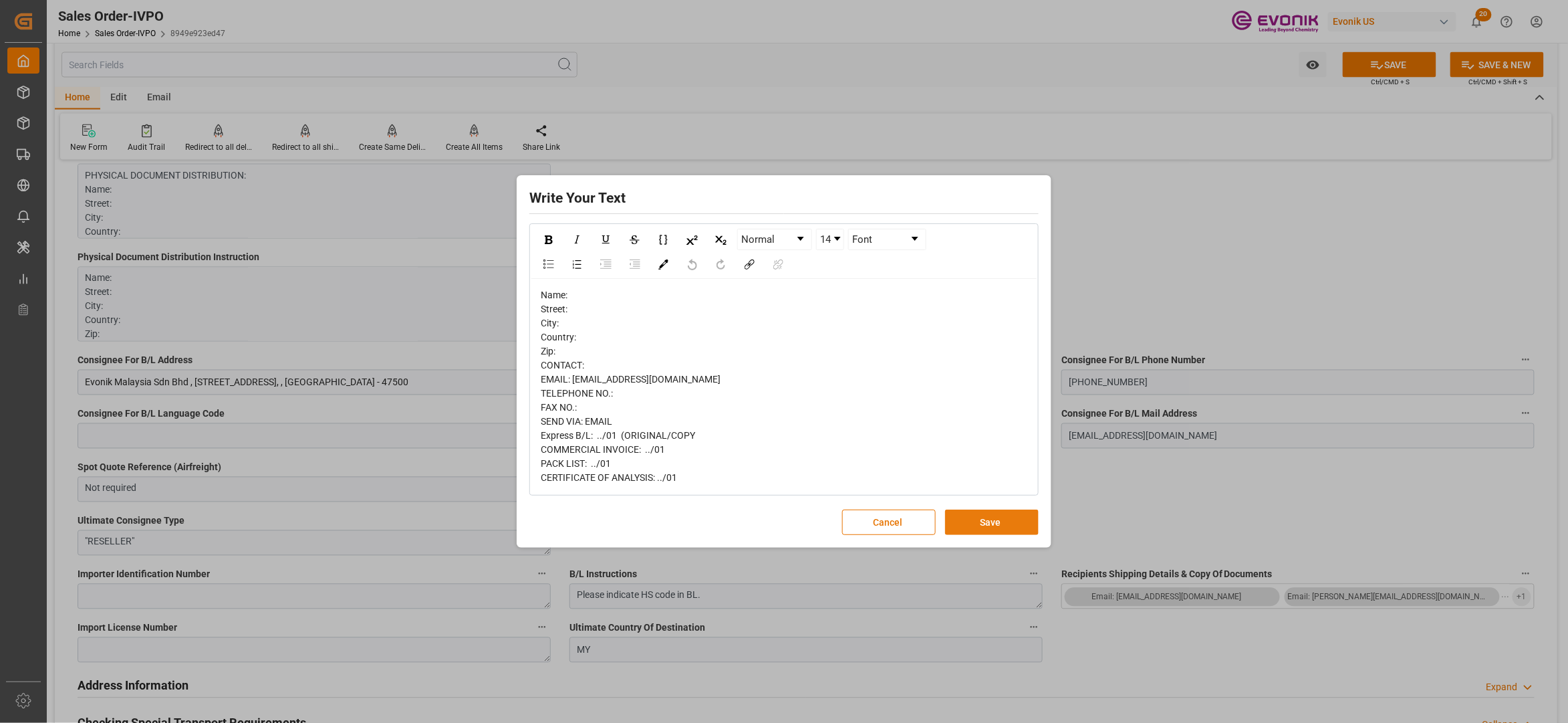
click at [996, 527] on button "Save" at bounding box center [992, 522] width 94 height 25
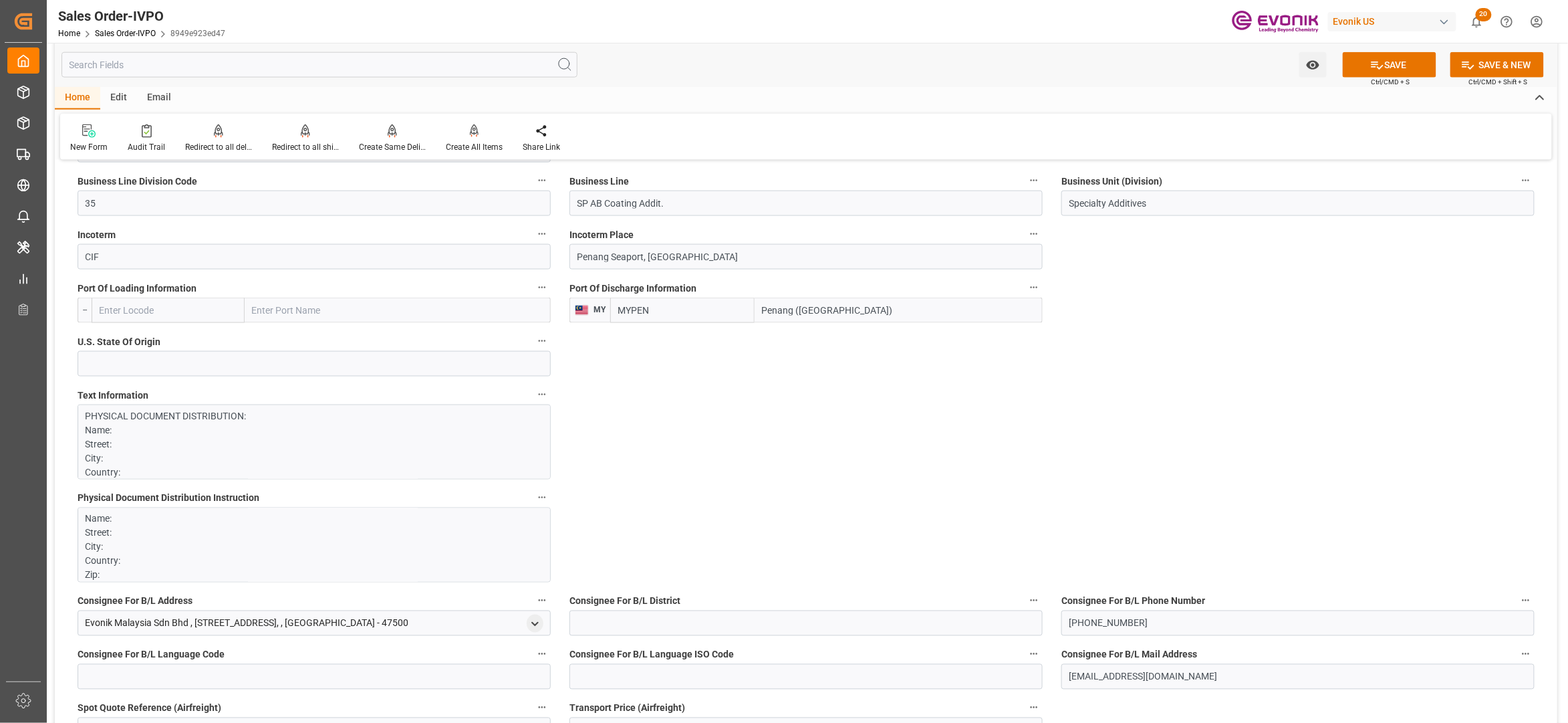
scroll to position [773, 0]
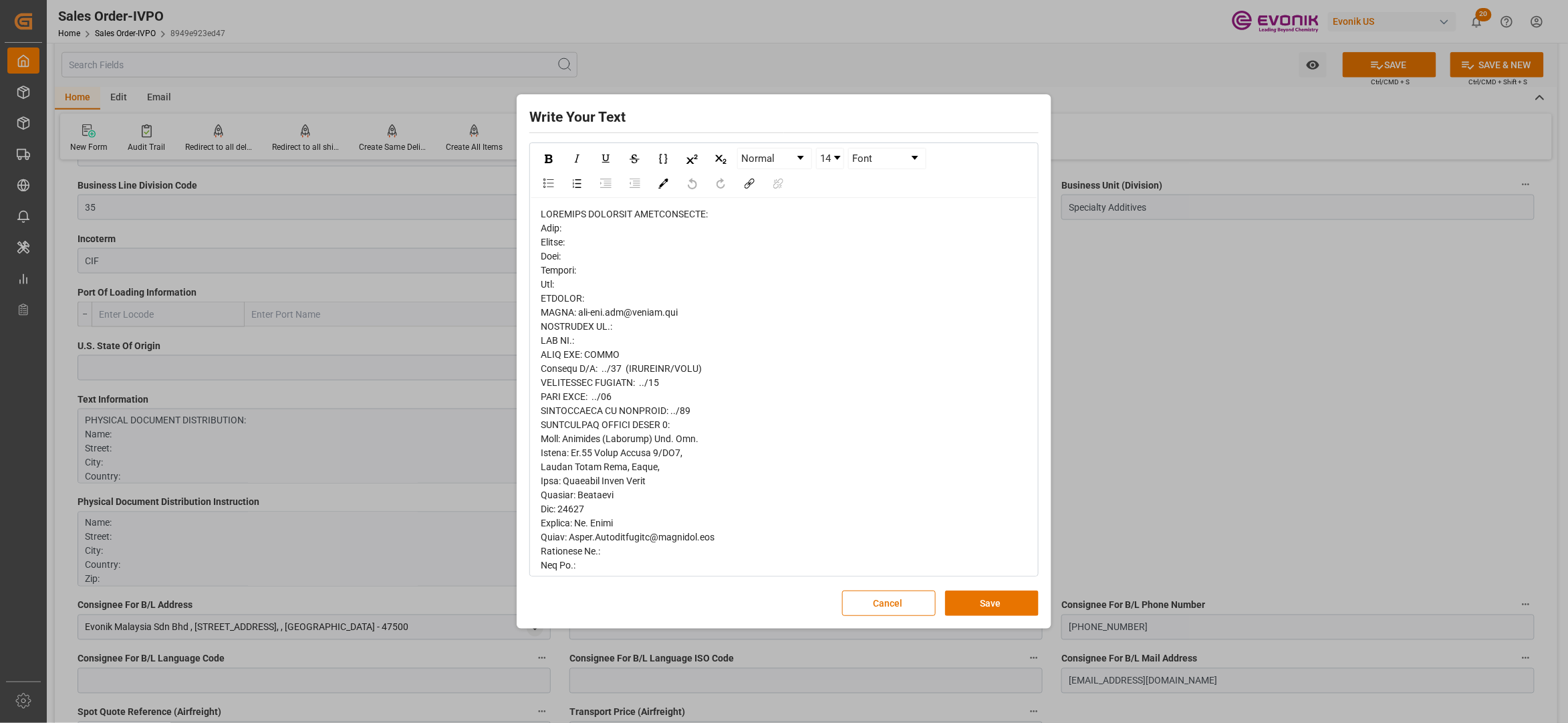
click at [581, 386] on span "rdw-editor" at bounding box center [687, 643] width 294 height 867
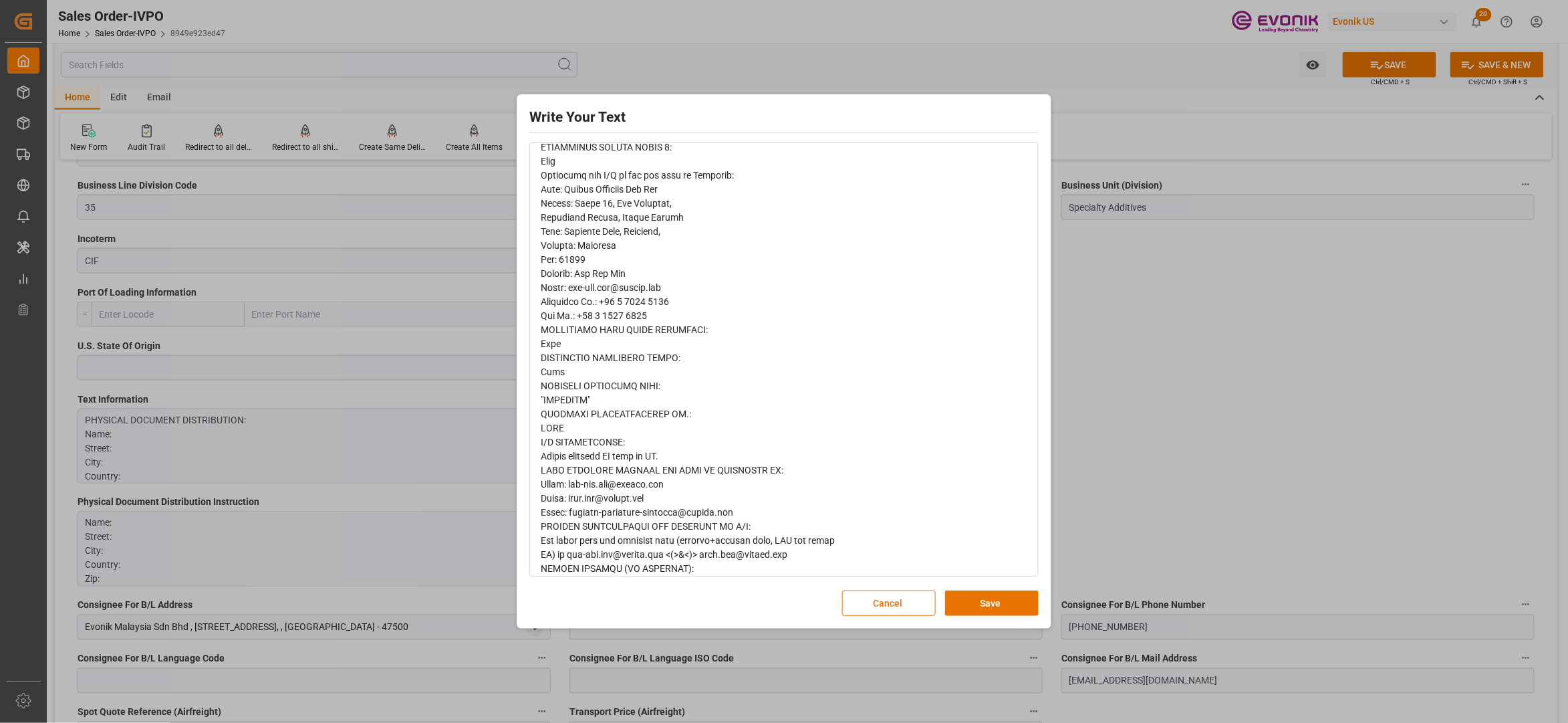
scroll to position [501, 0]
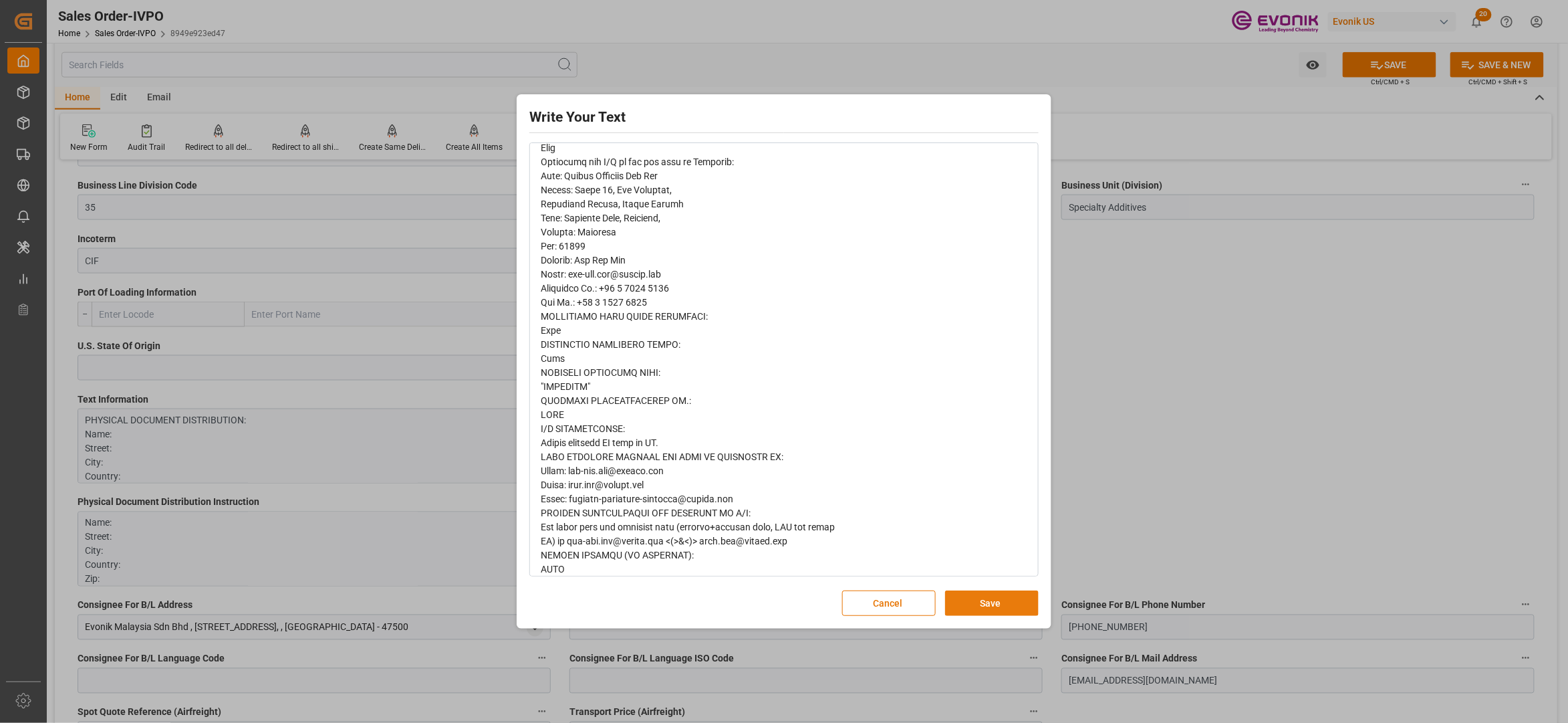
click at [961, 605] on button "Save" at bounding box center [992, 603] width 94 height 25
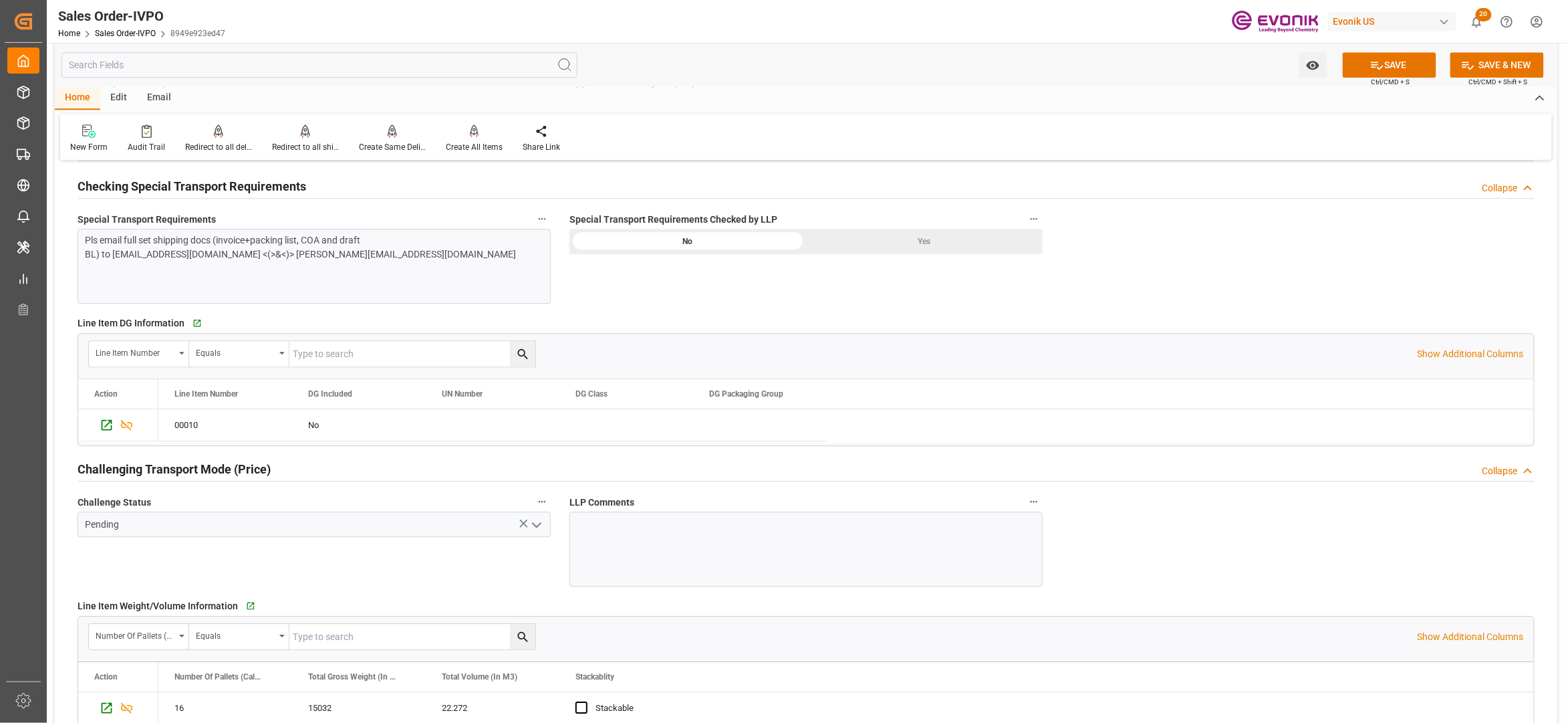
scroll to position [1560, 0]
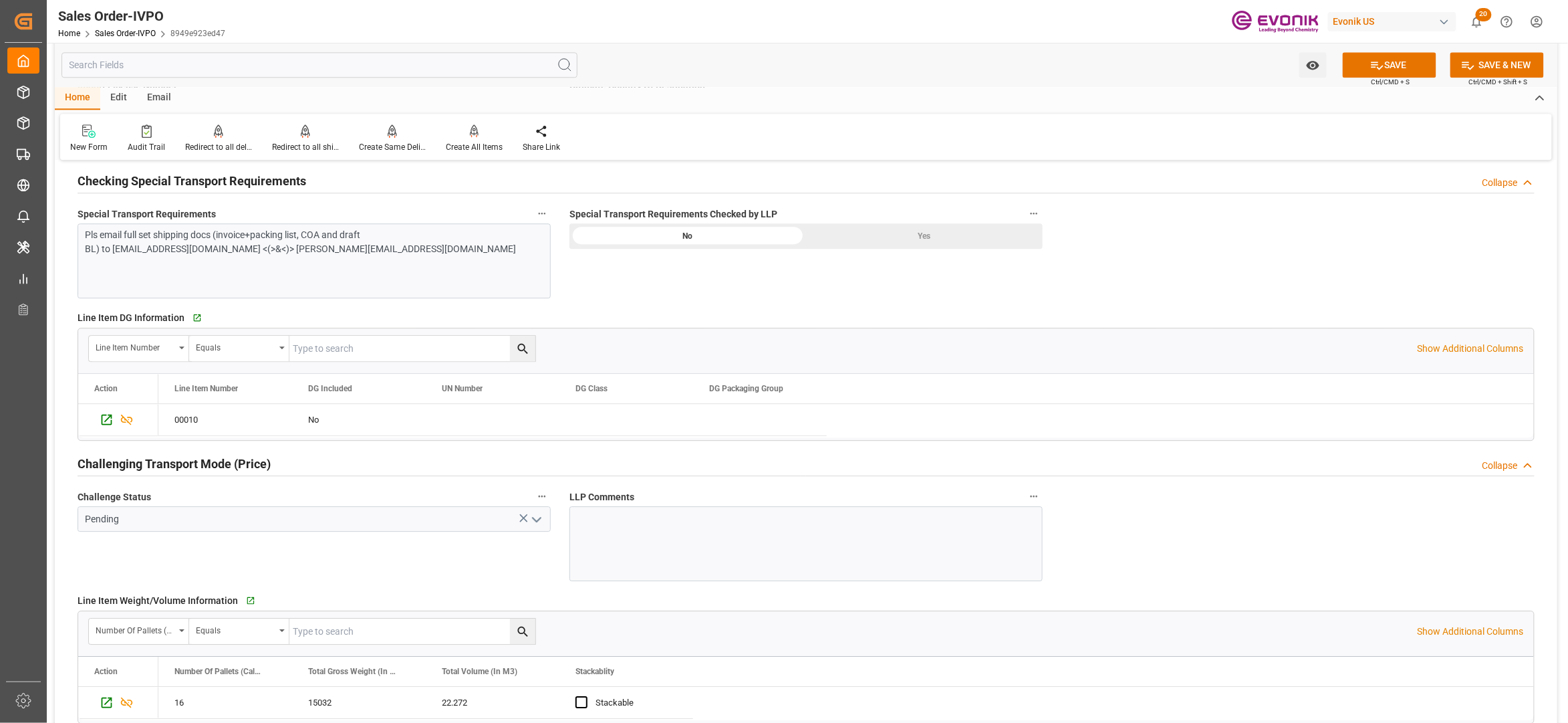
click at [880, 244] on div "Yes" at bounding box center [925, 236] width 237 height 25
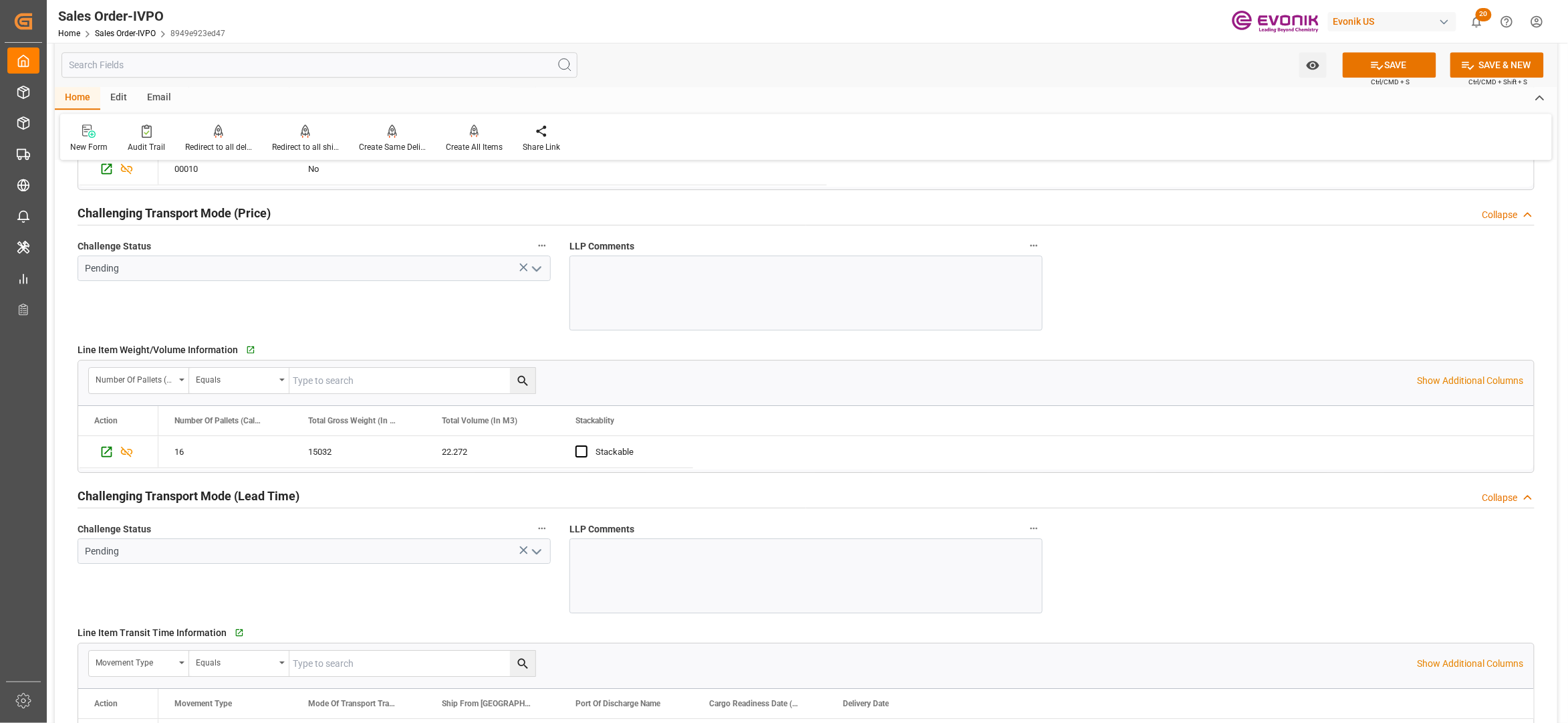
scroll to position [1808, 0]
click at [538, 270] on icon "open menu" at bounding box center [537, 271] width 16 height 16
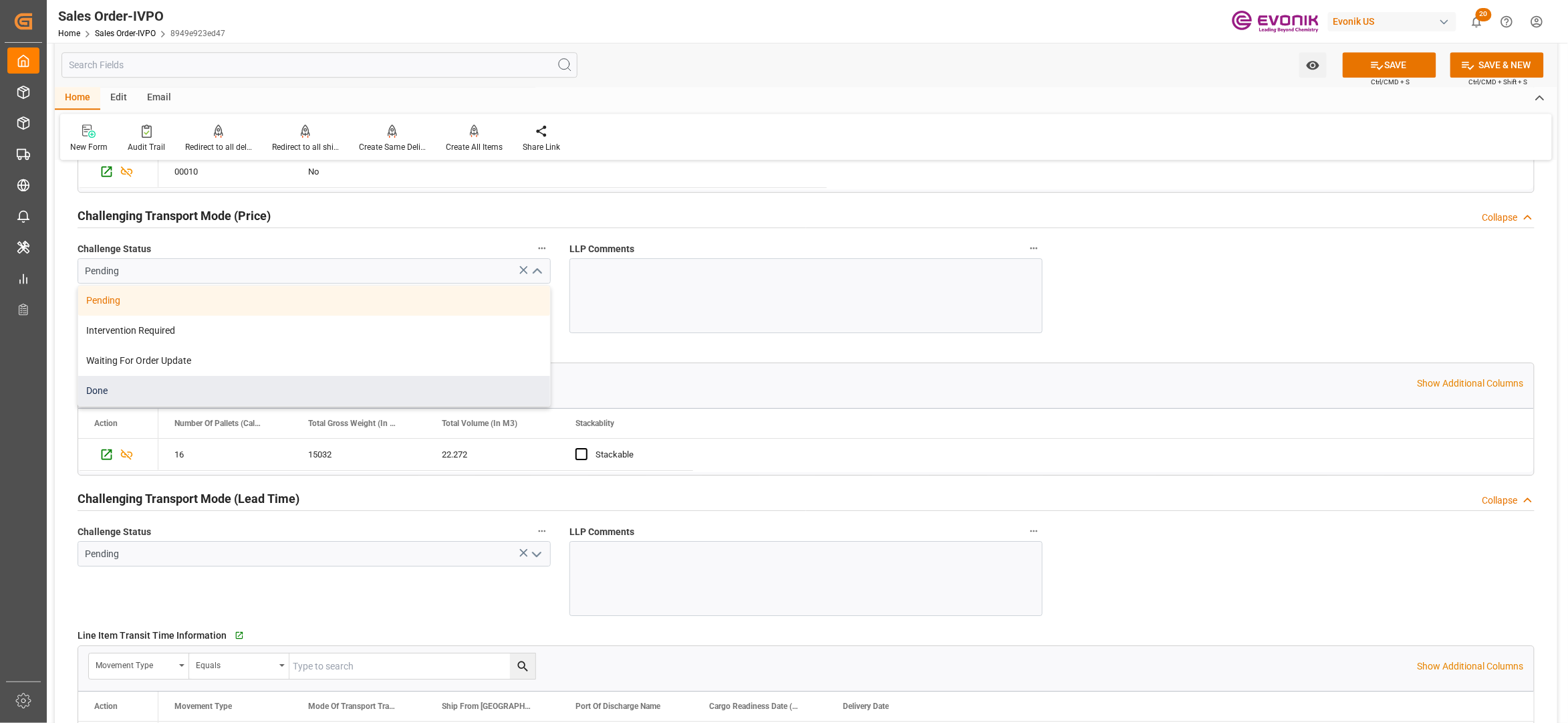
click at [398, 394] on div "Done" at bounding box center [314, 391] width 472 height 30
type input "Done"
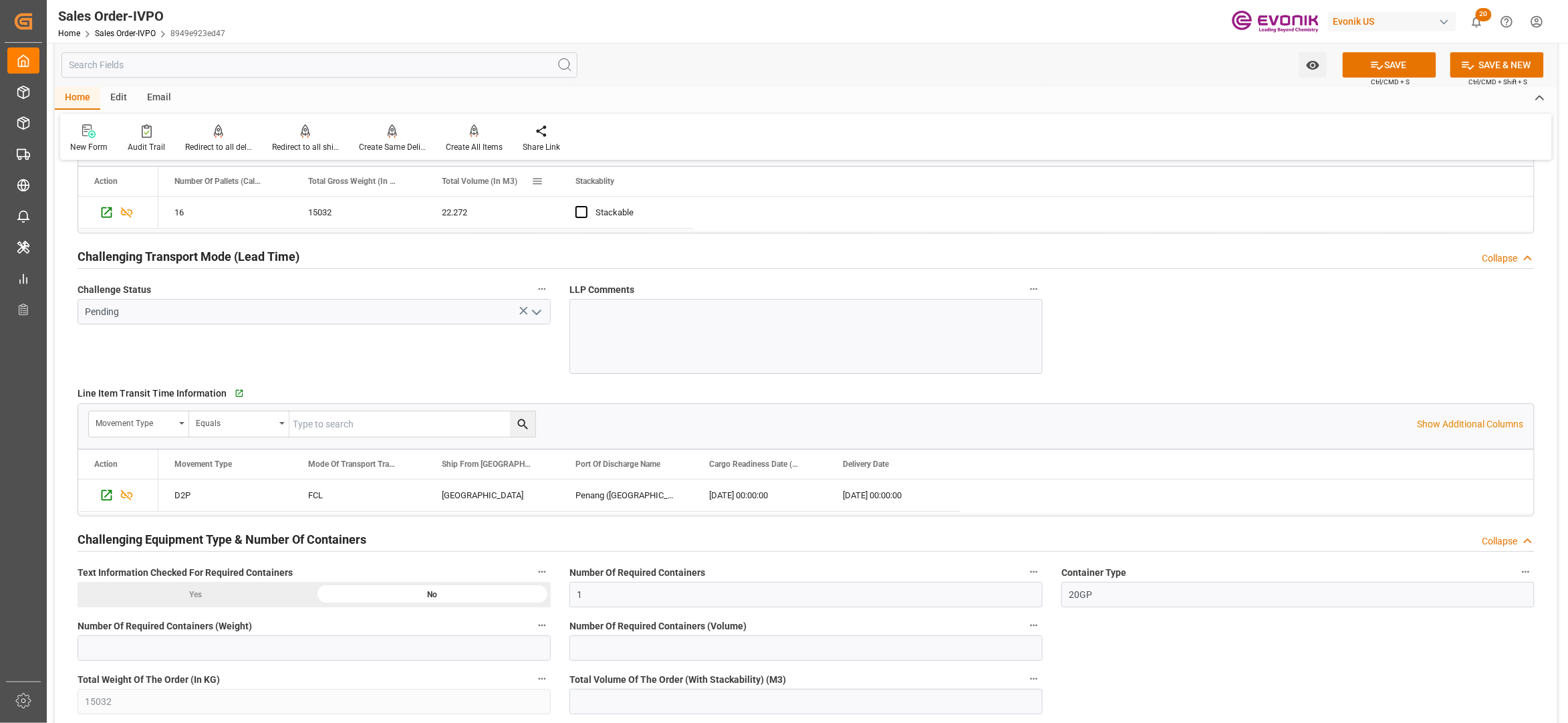
scroll to position [2089, 0]
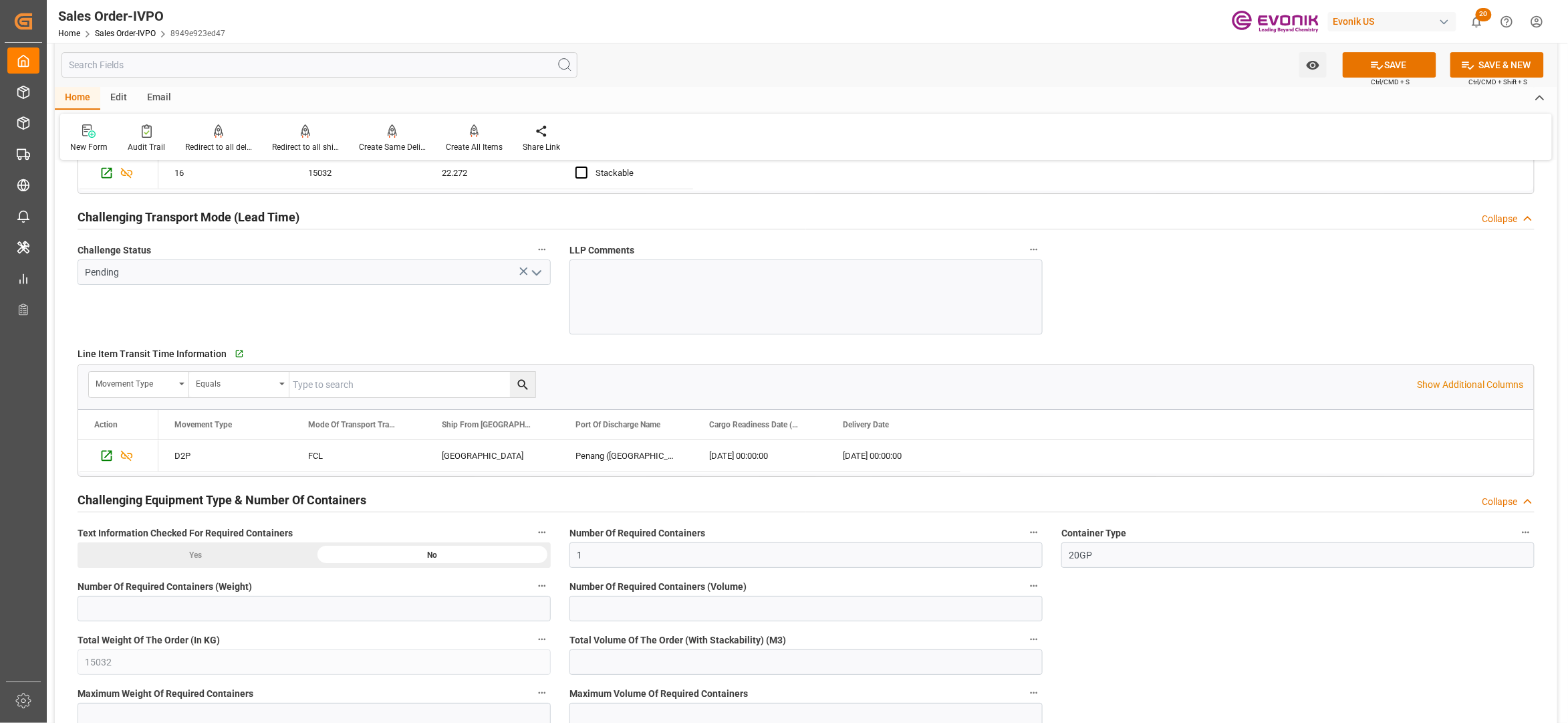
click at [532, 275] on icon "open menu" at bounding box center [537, 273] width 16 height 16
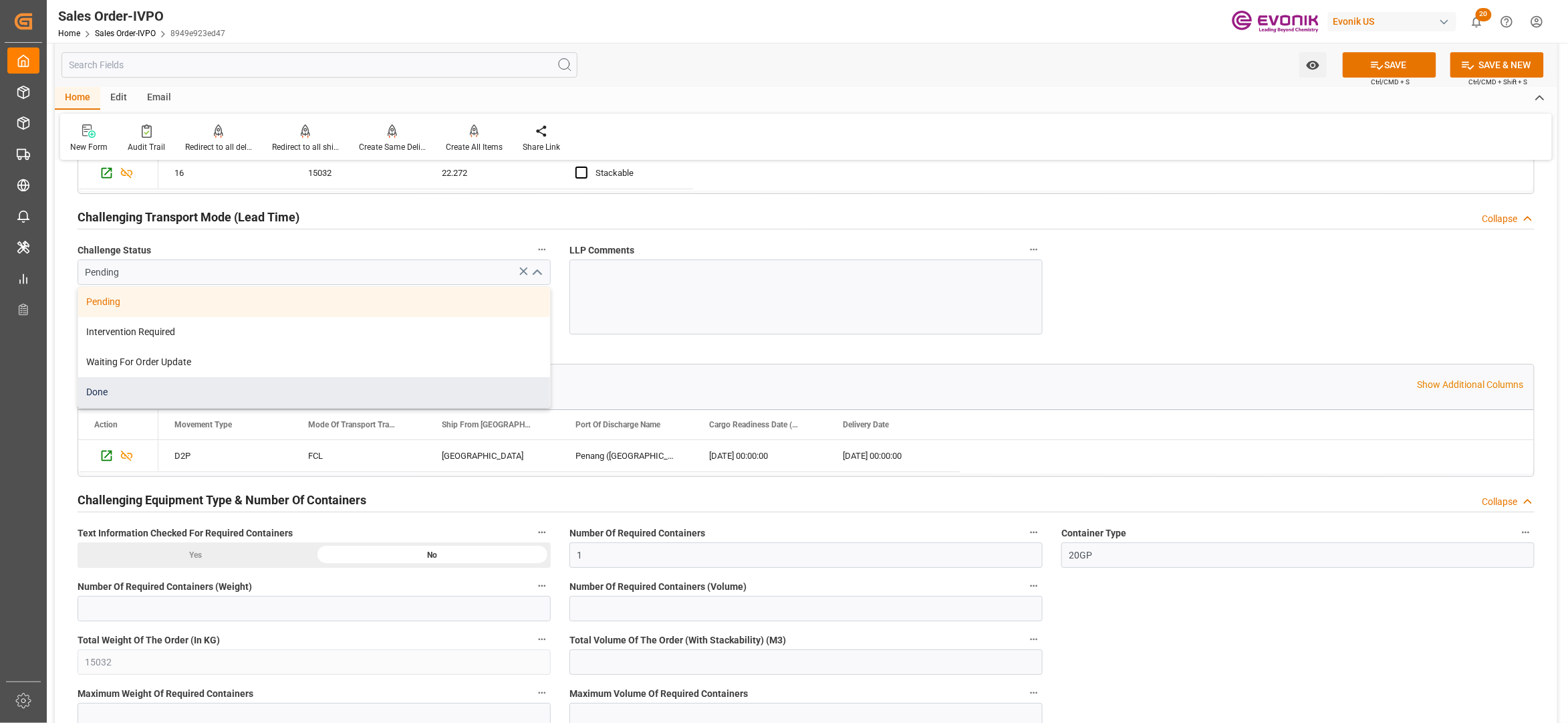
click at [394, 389] on div "Done" at bounding box center [314, 392] width 472 height 30
type input "Done"
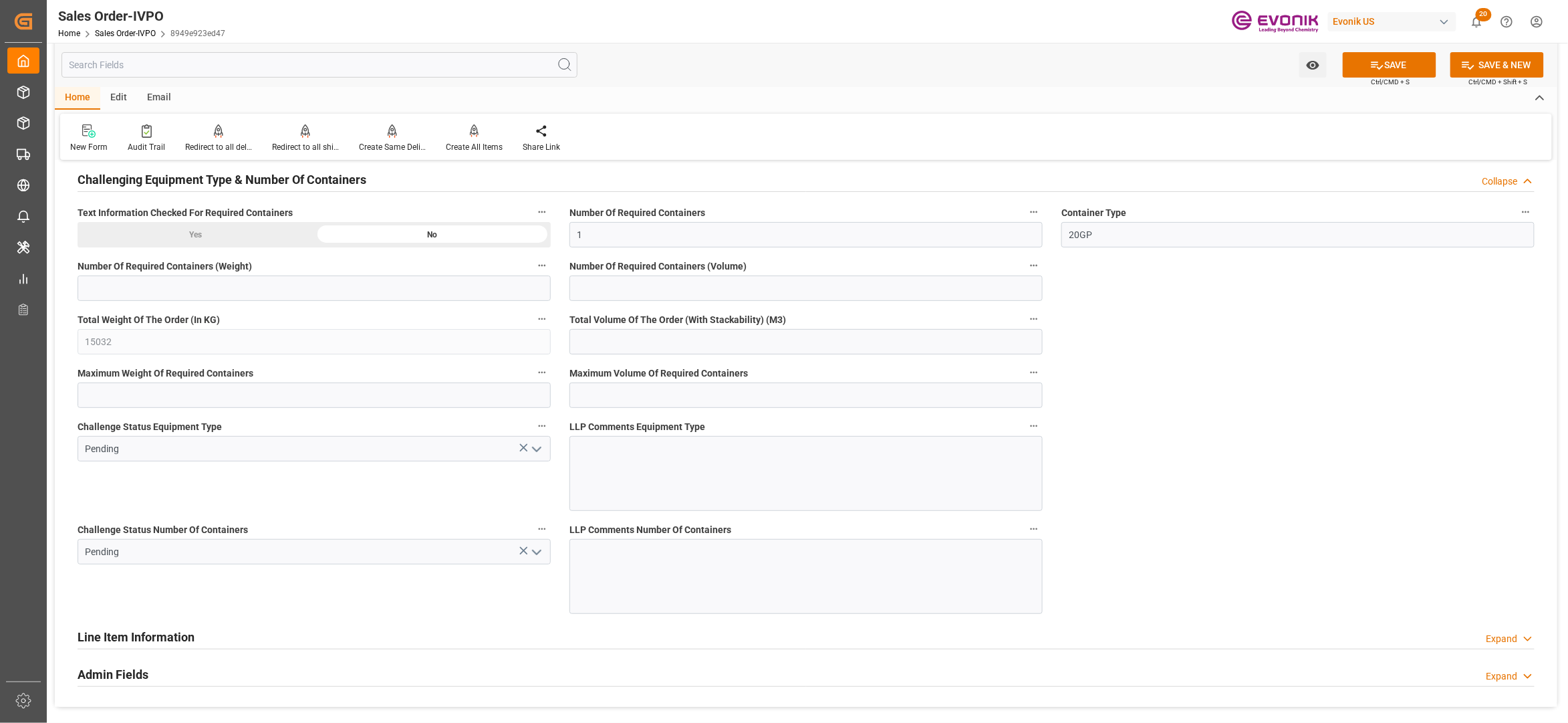
scroll to position [2419, 0]
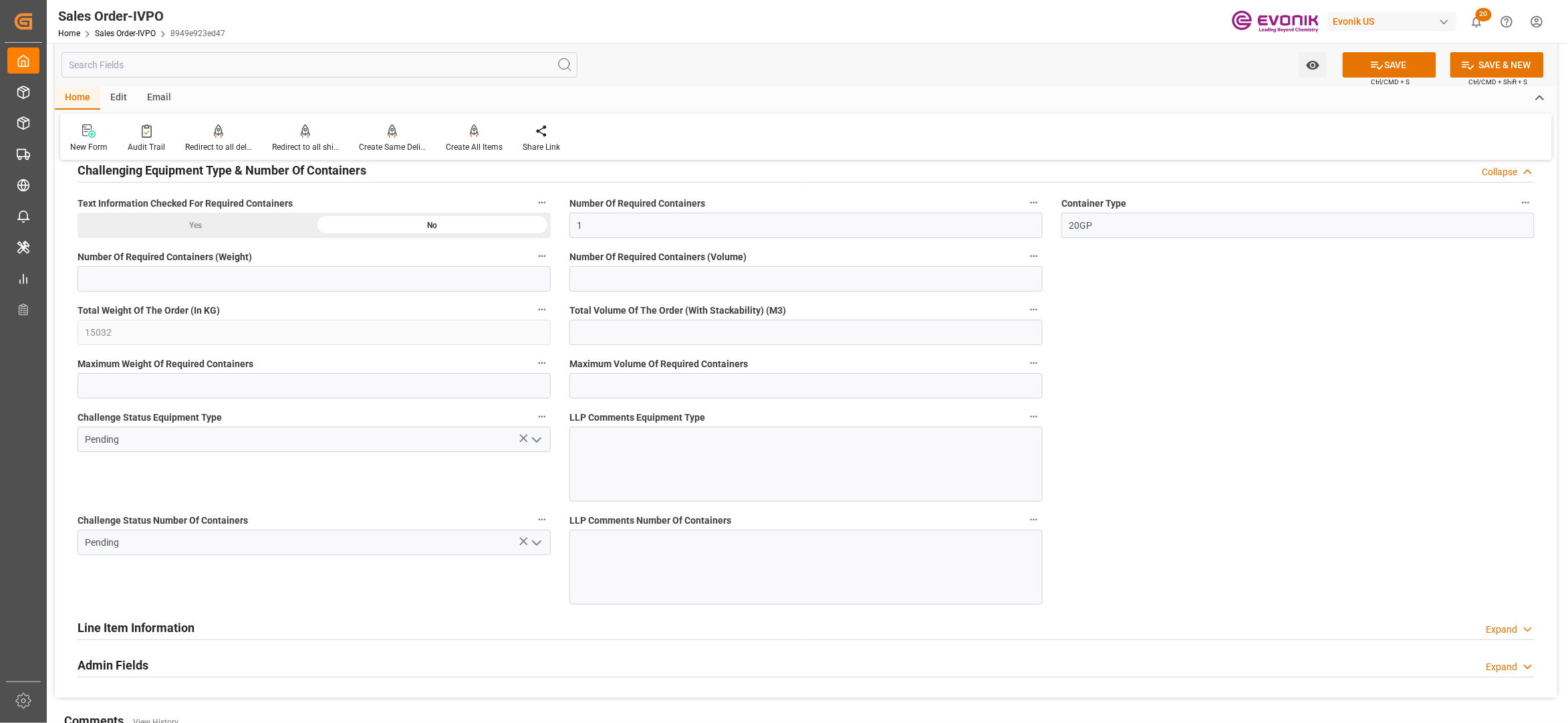
click at [538, 442] on icon "open menu" at bounding box center [537, 440] width 16 height 16
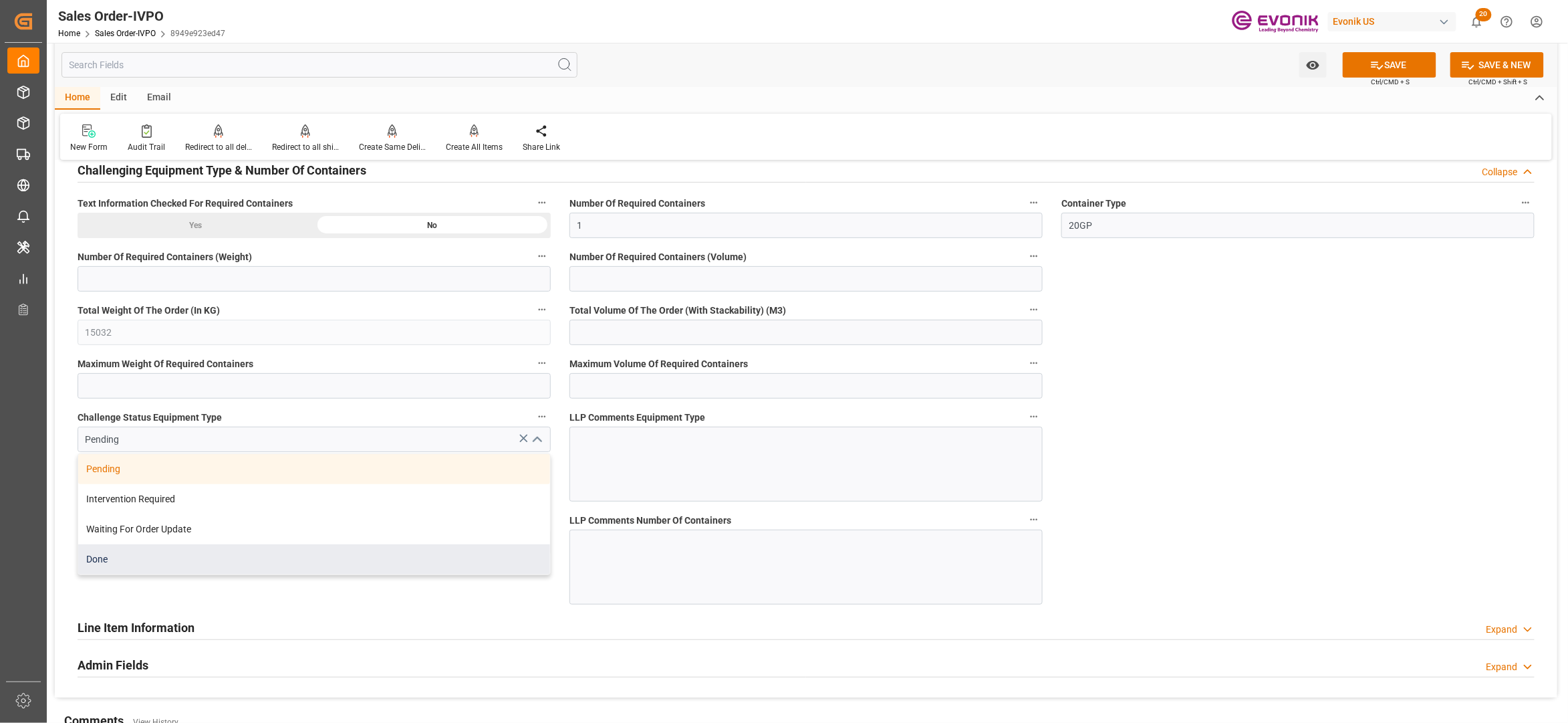
click at [358, 552] on div "Done" at bounding box center [314, 559] width 472 height 30
type input "Done"
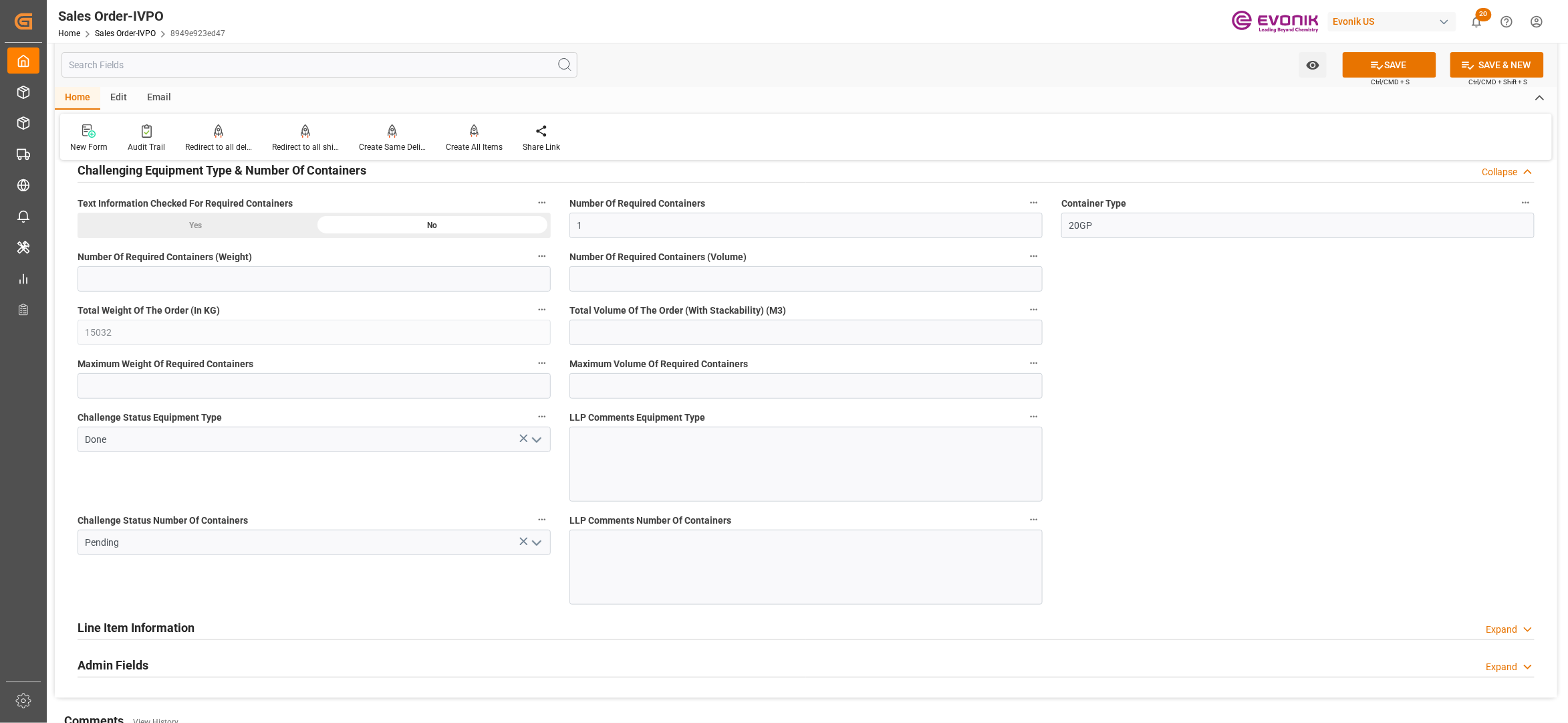
click at [536, 546] on icon "open menu" at bounding box center [537, 542] width 16 height 16
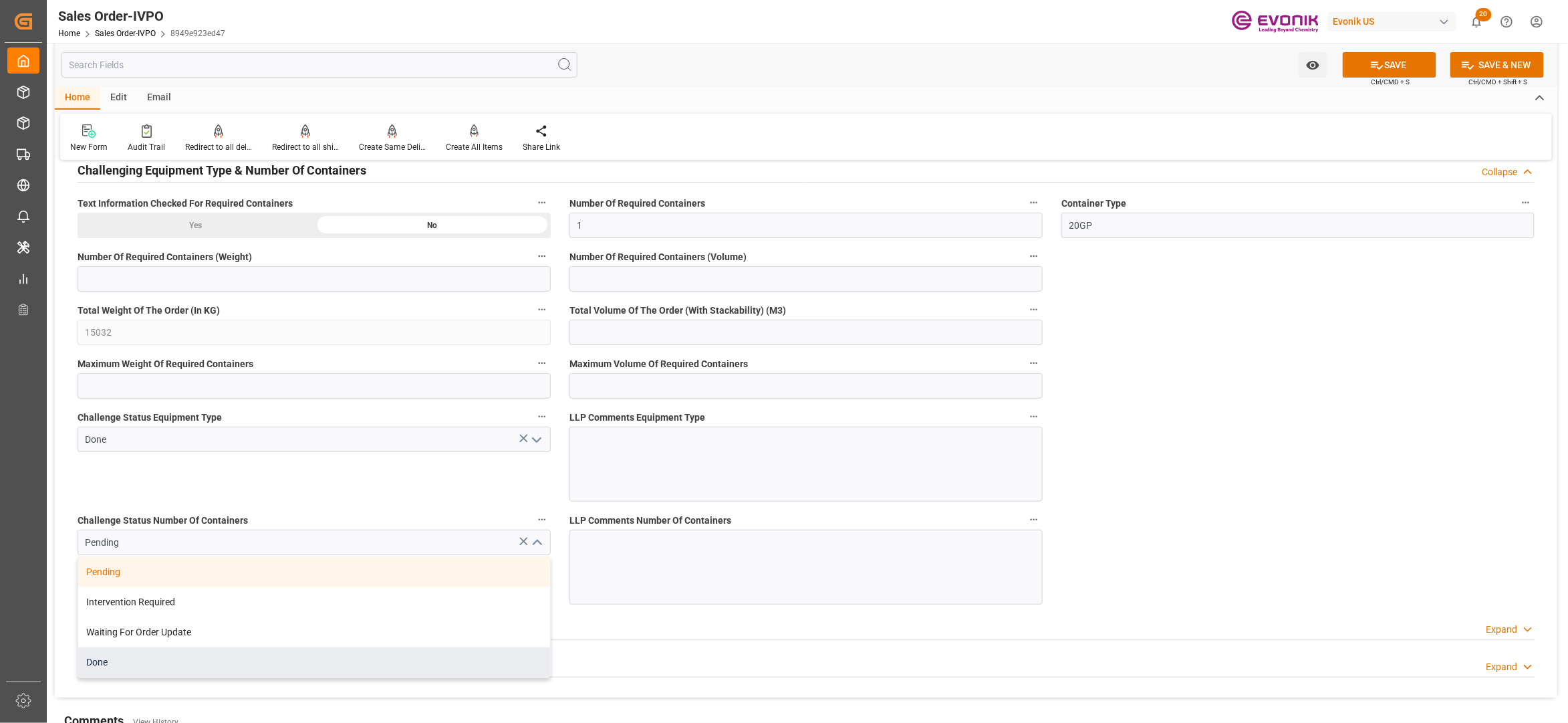
click at [356, 656] on div "Done" at bounding box center [314, 662] width 472 height 30
type input "Done"
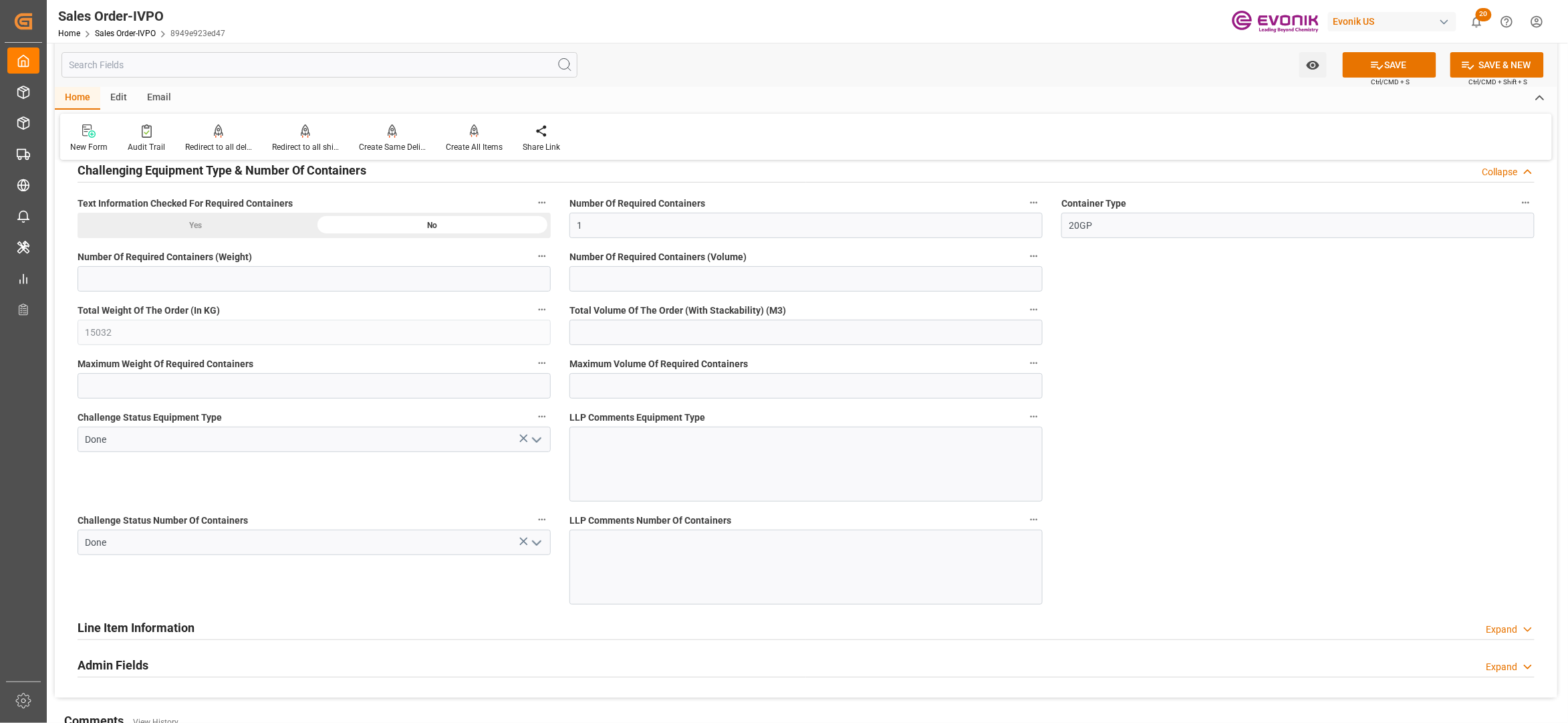
click at [1387, 61] on button "SAVE" at bounding box center [1390, 65] width 94 height 25
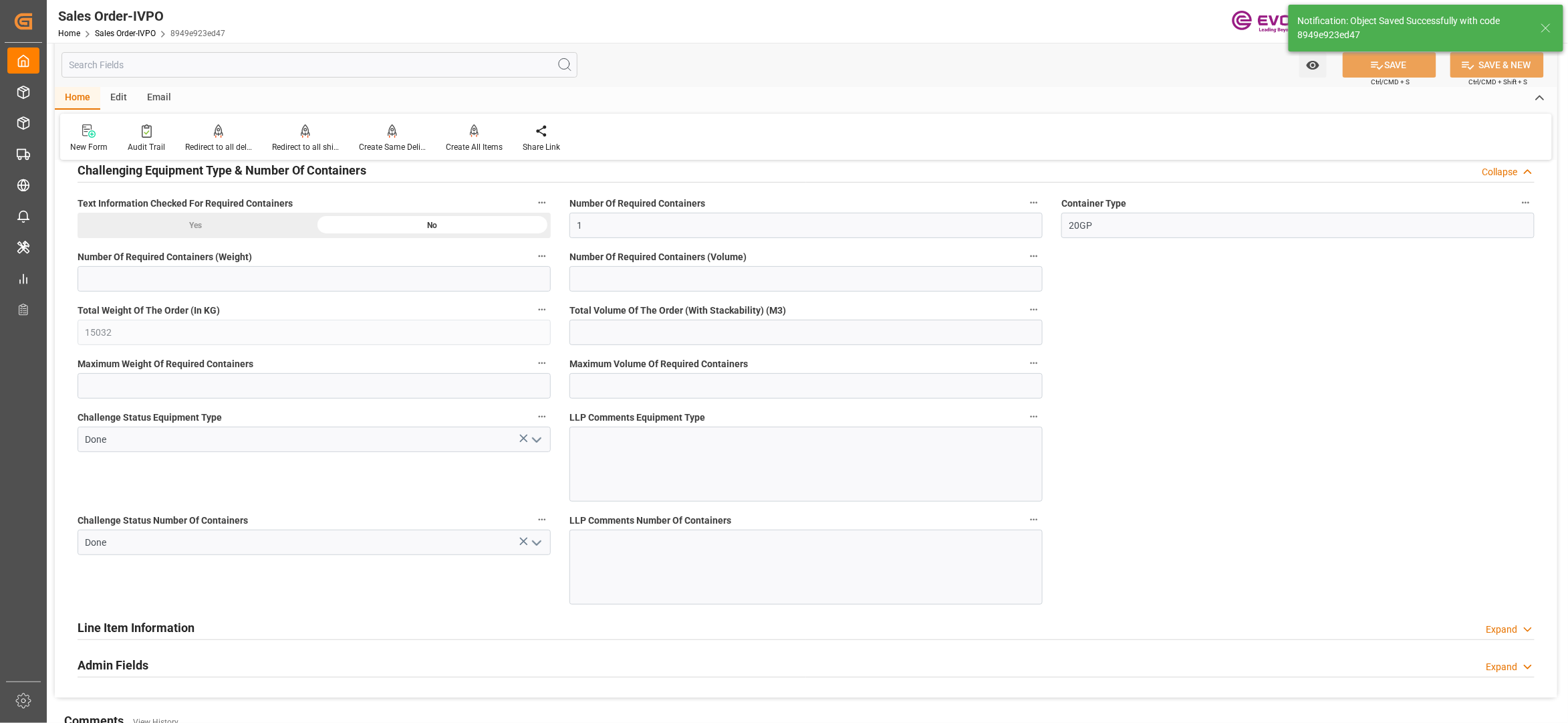
type input "15.09.2025 04:22"
type input "No"
type input "1"
type input "22.272"
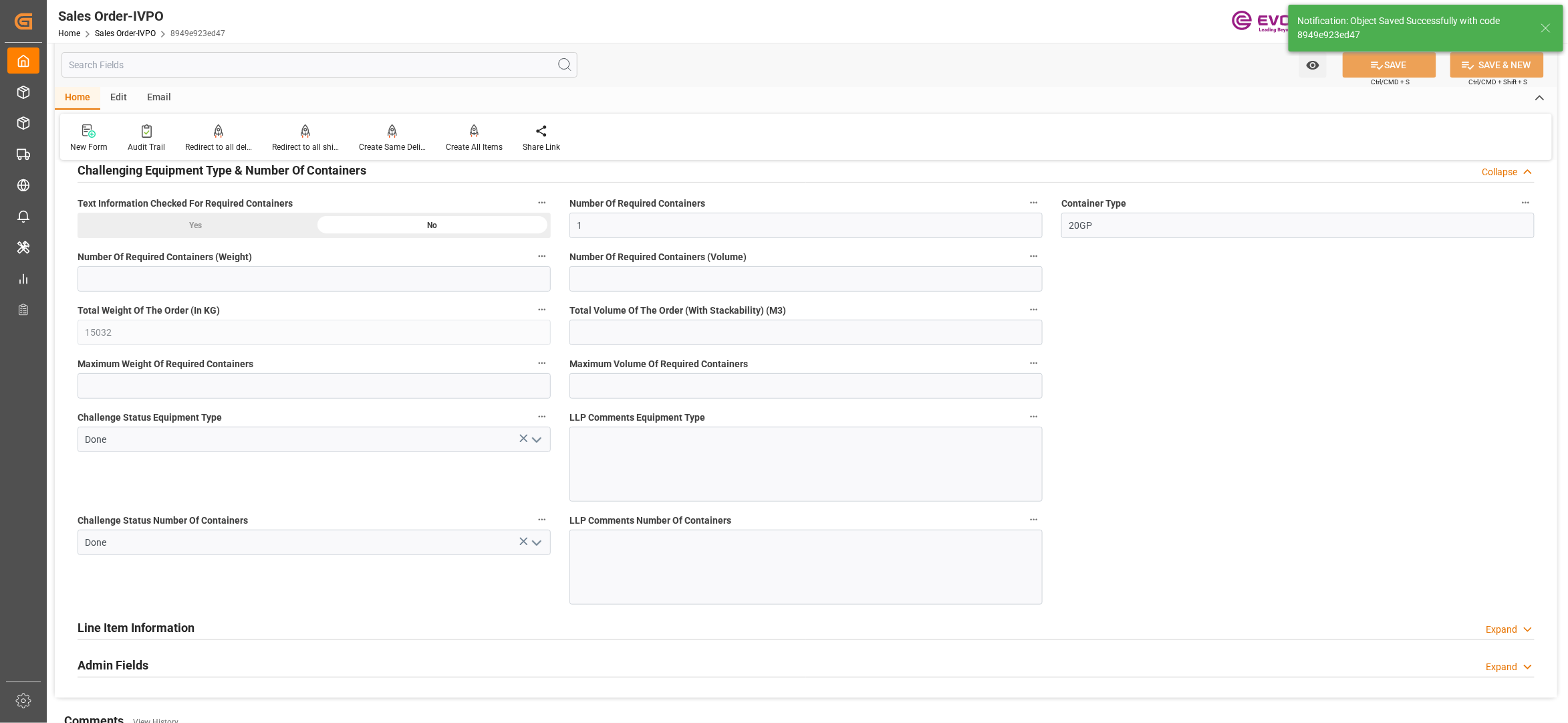
type input "17000"
type input "30"
click at [468, 126] on p "Creates one shipment for all the line items, irrespective of the delivery date." at bounding box center [520, 112] width 167 height 35
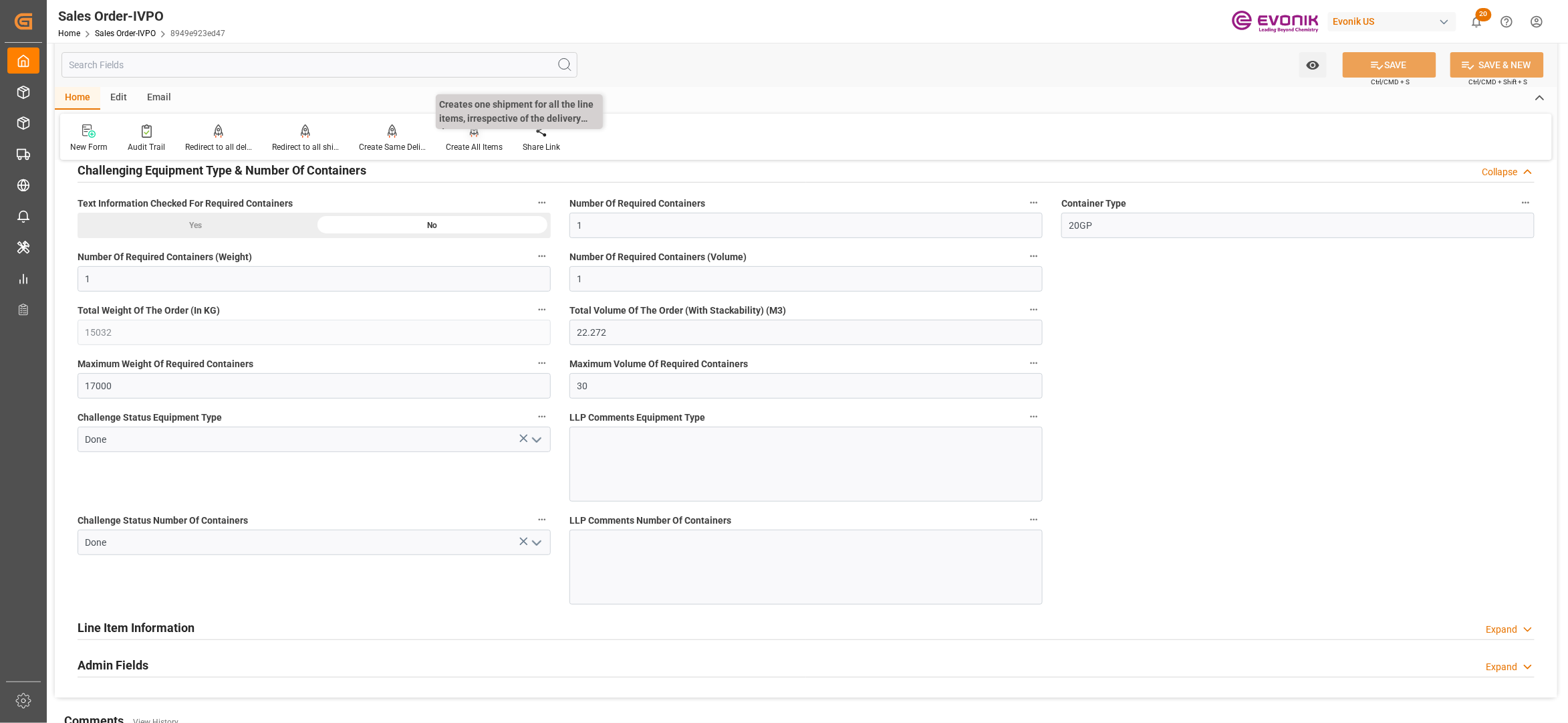
click at [471, 137] on icon at bounding box center [475, 131] width 9 height 13
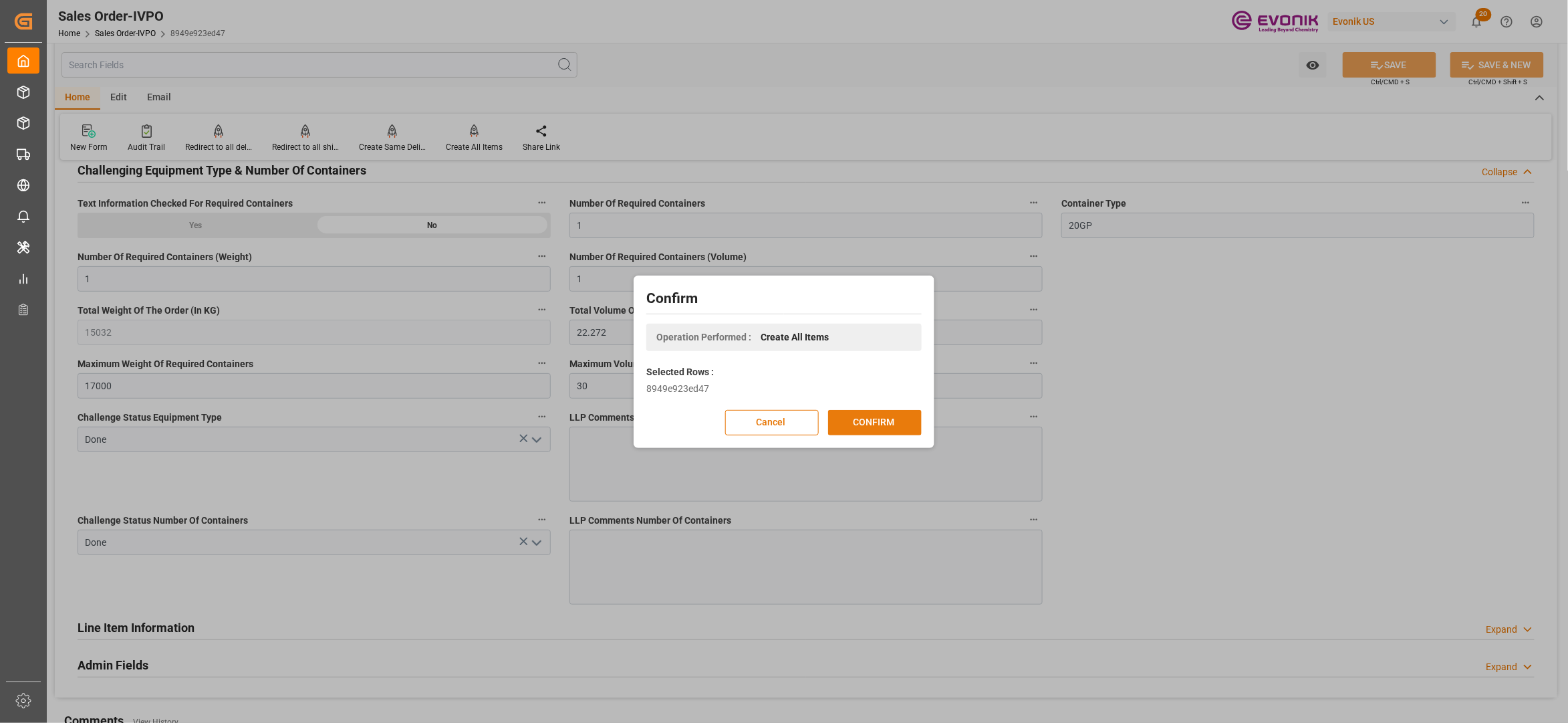
click at [870, 424] on button "CONFIRM" at bounding box center [875, 423] width 94 height 25
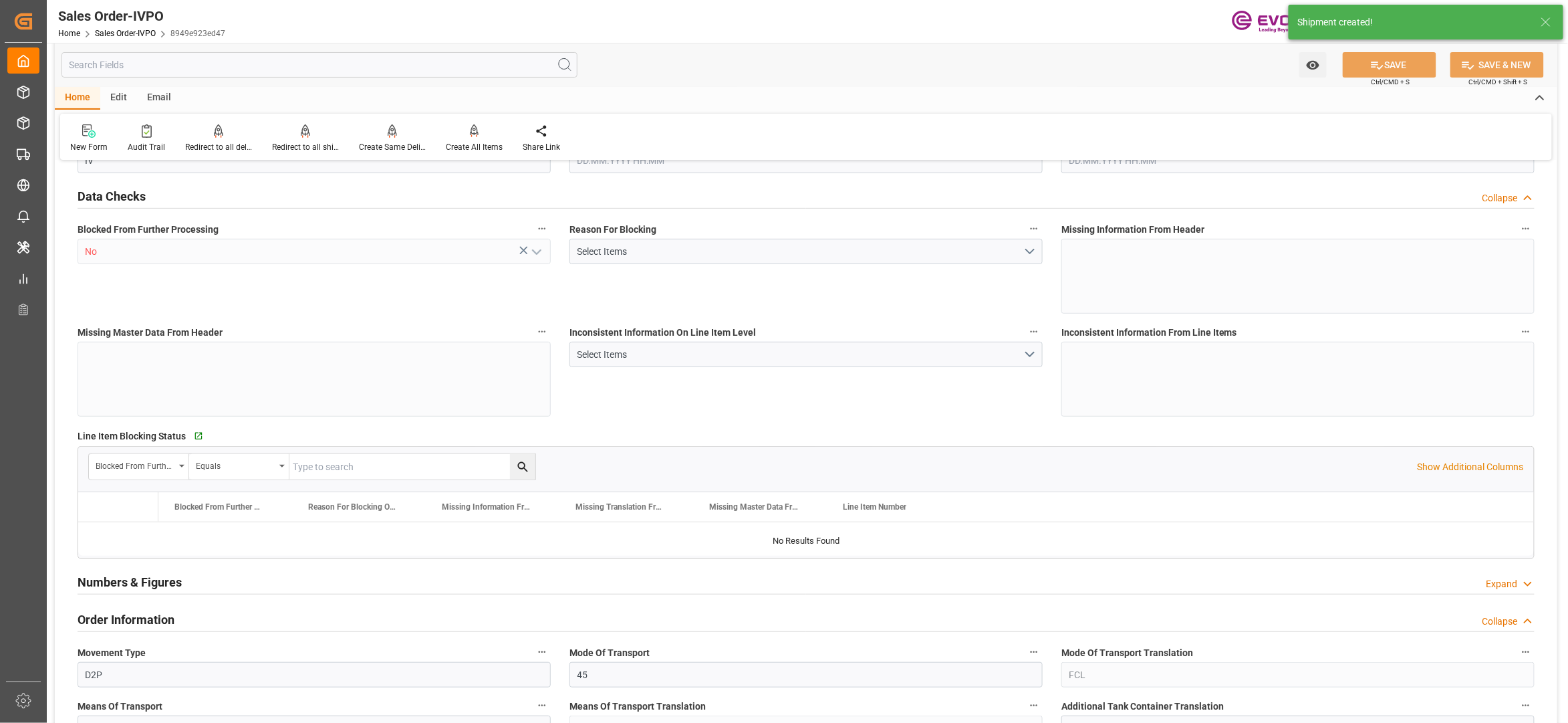
type input "MYPEN"
type input "0"
type input "1"
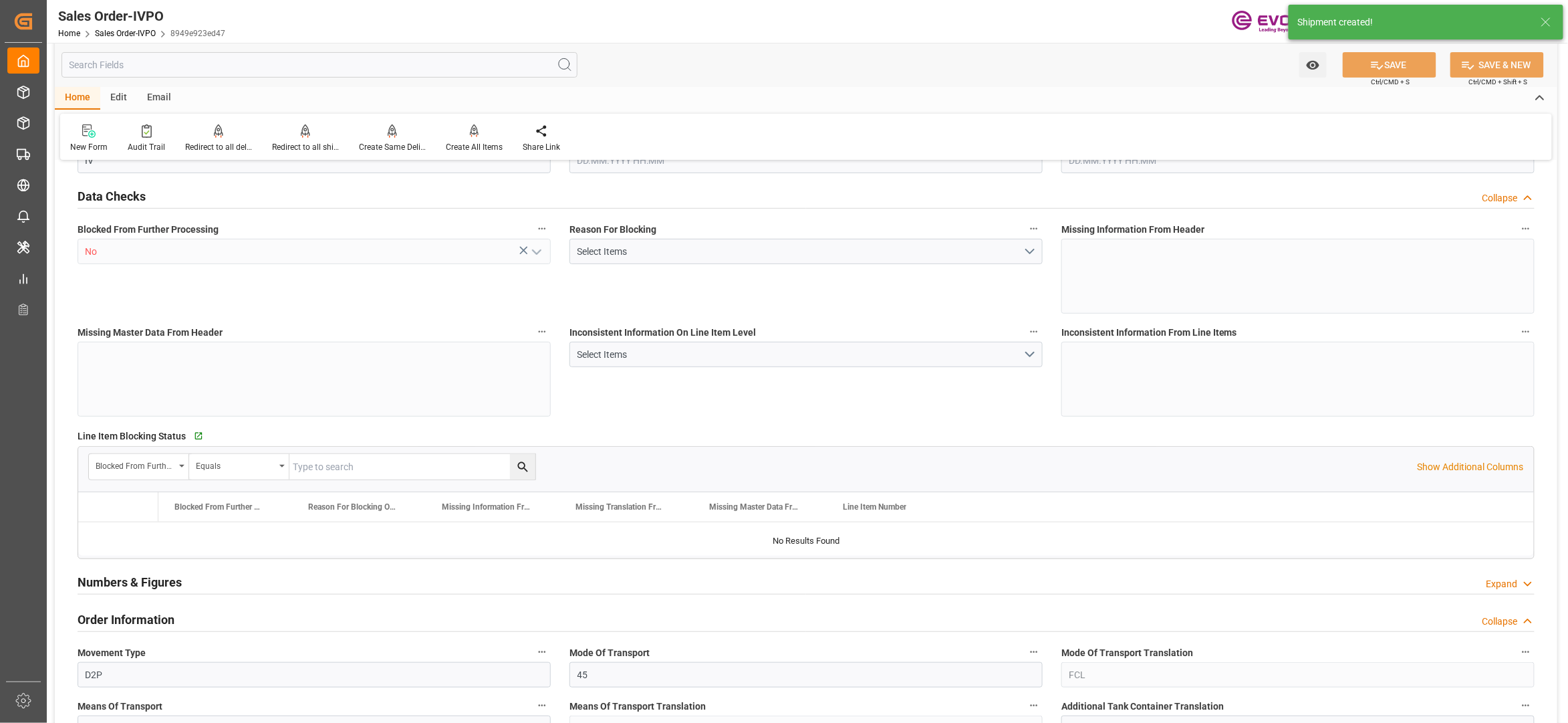
type input "15032"
type input "22.272"
type input "17000"
type input "30"
type input "12.09.2025 17:47"
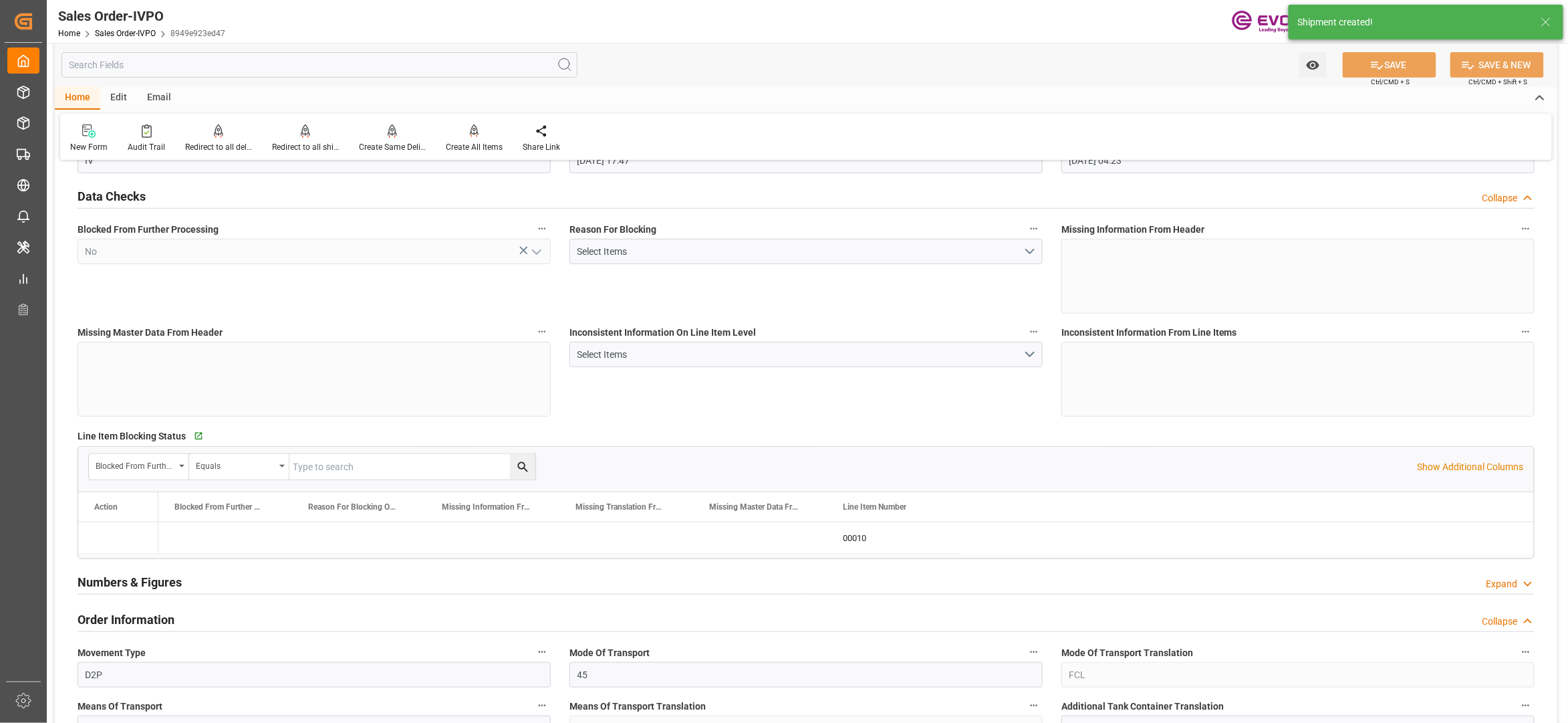
type input "15.09.2025 04:23"
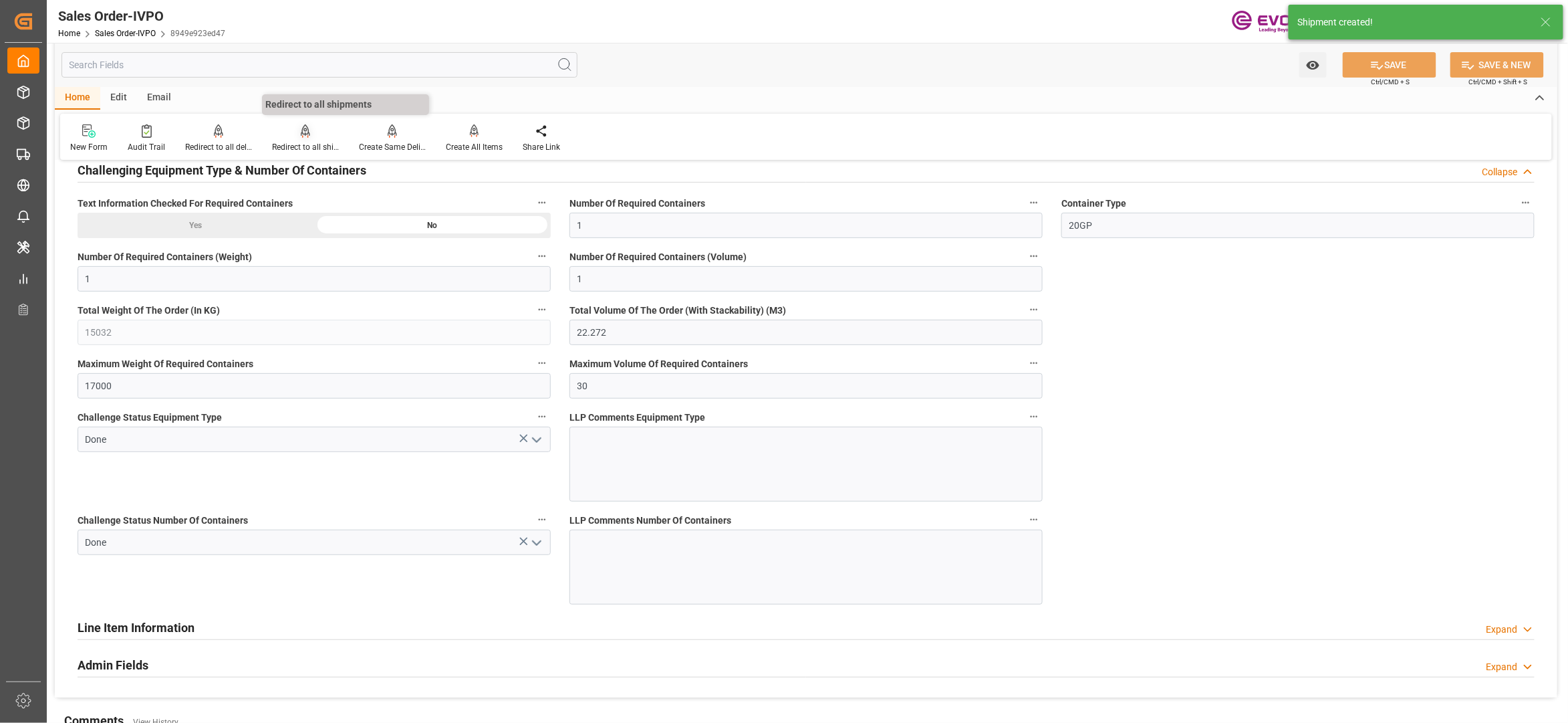
click at [315, 135] on div at bounding box center [305, 131] width 67 height 14
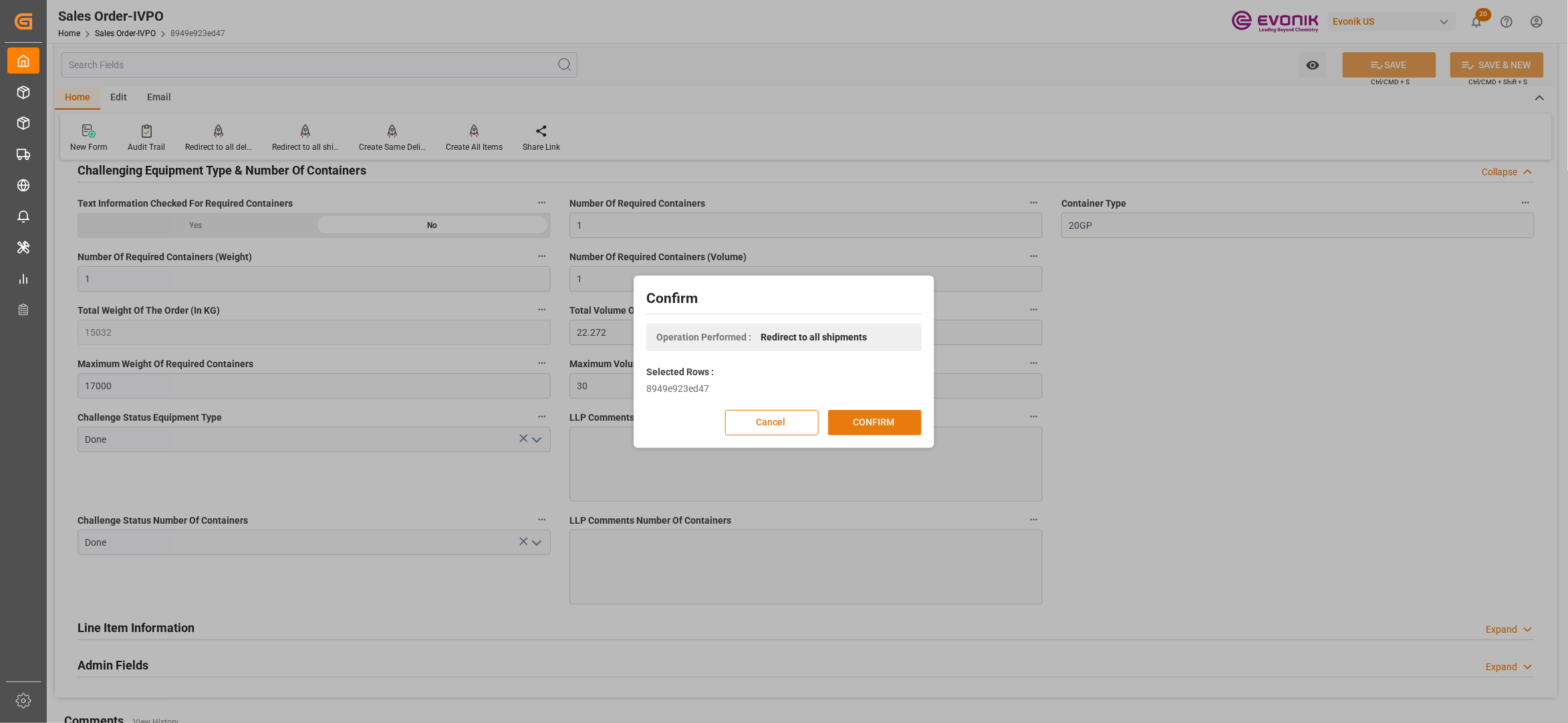
click at [872, 425] on button "CONFIRM" at bounding box center [875, 423] width 94 height 25
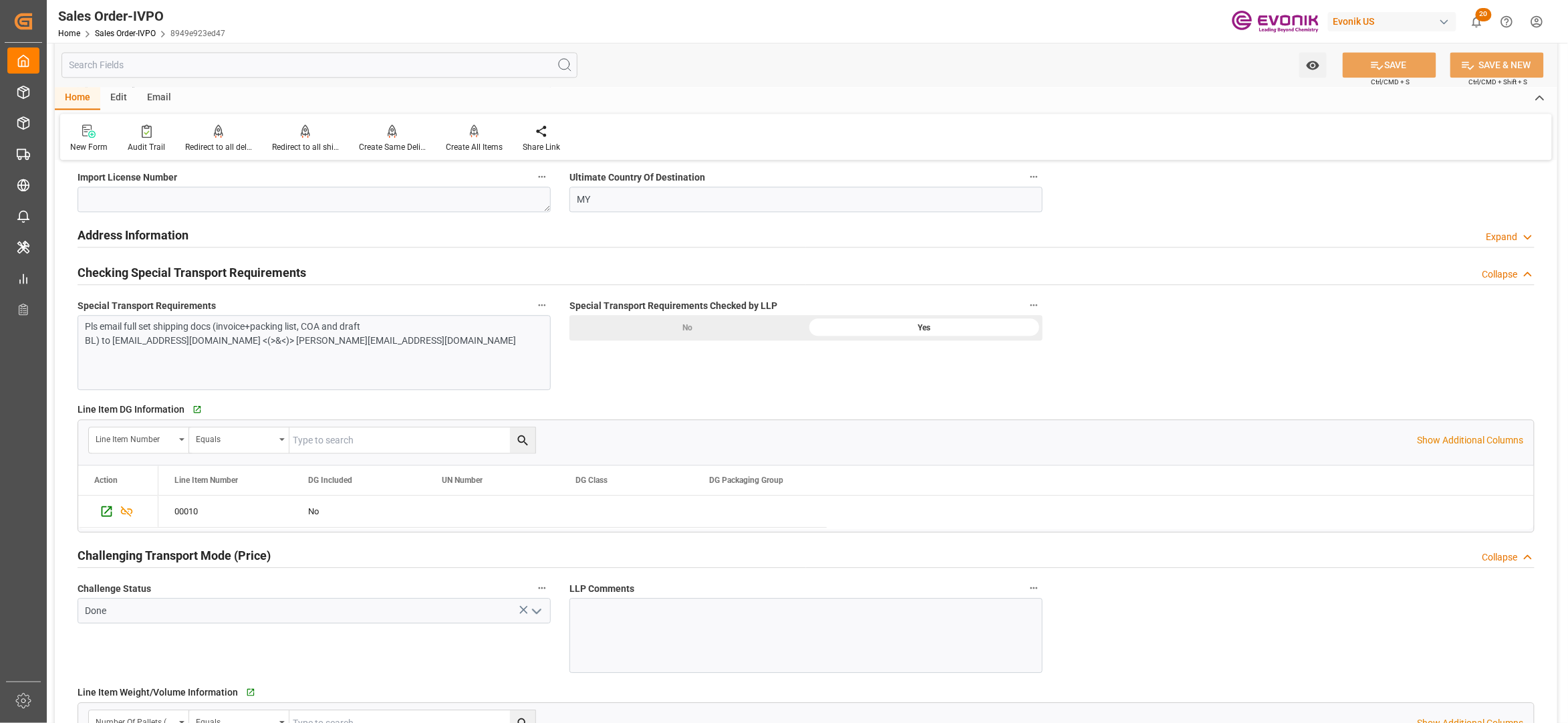
scroll to position [1429, 0]
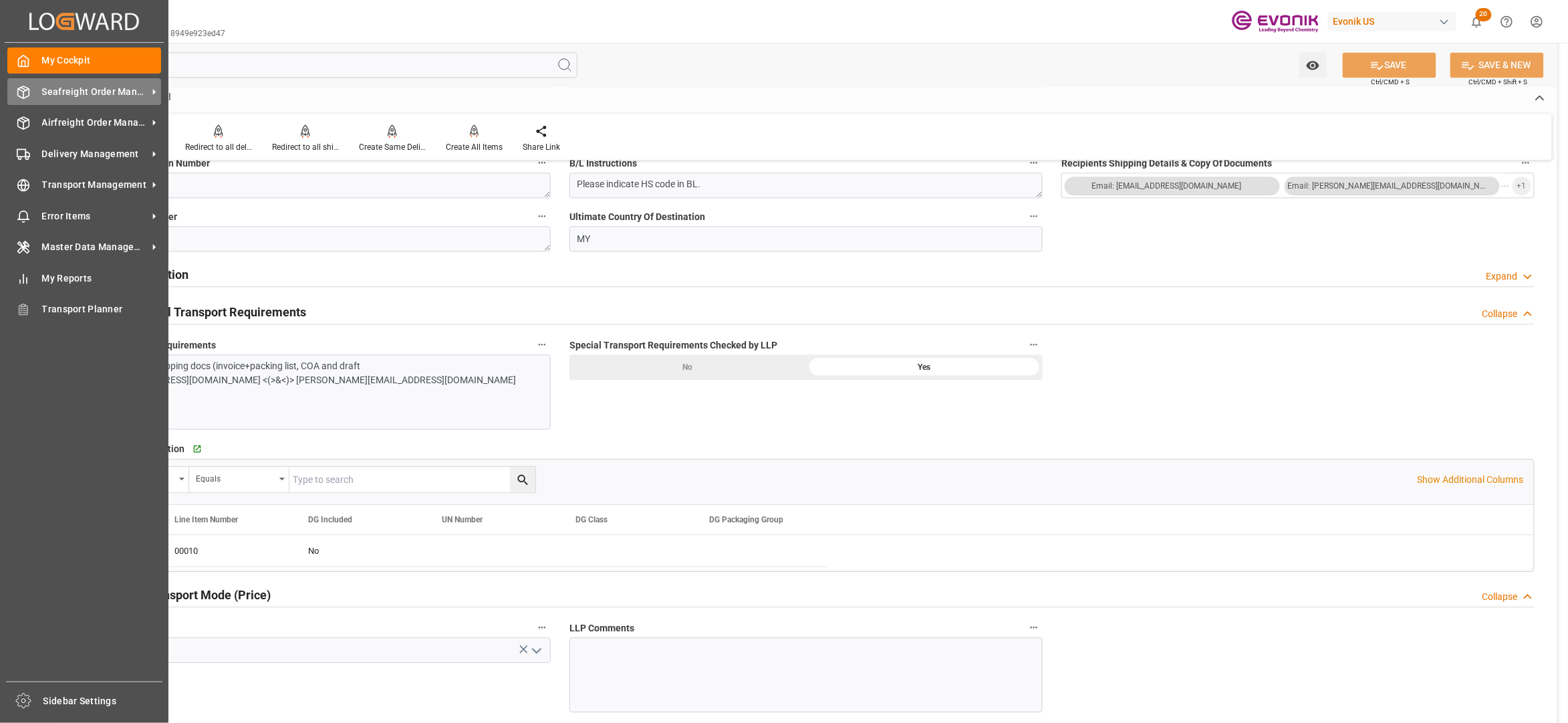
click at [77, 98] on span "Seafreight Order Management" at bounding box center [95, 92] width 106 height 14
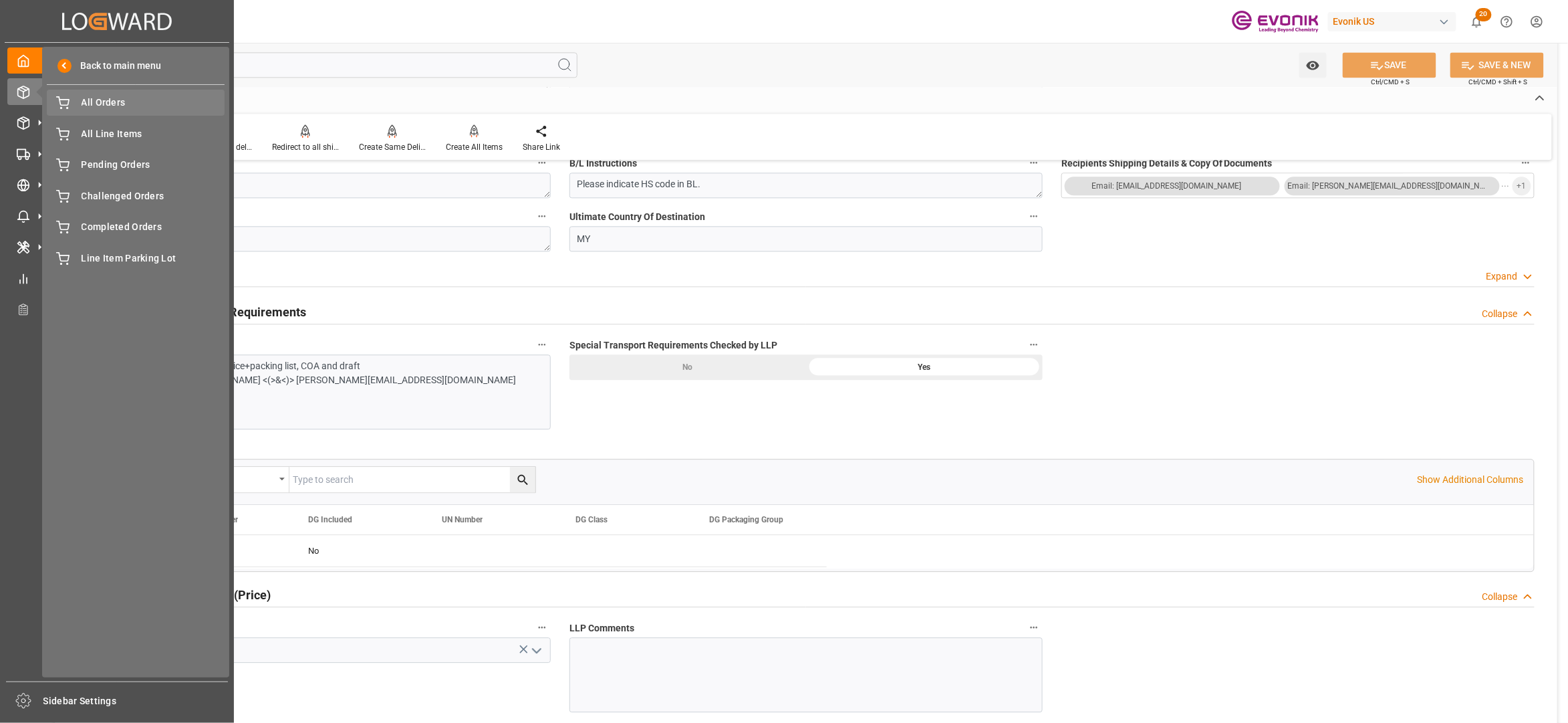
click at [94, 104] on span "All Orders" at bounding box center [153, 102] width 143 height 14
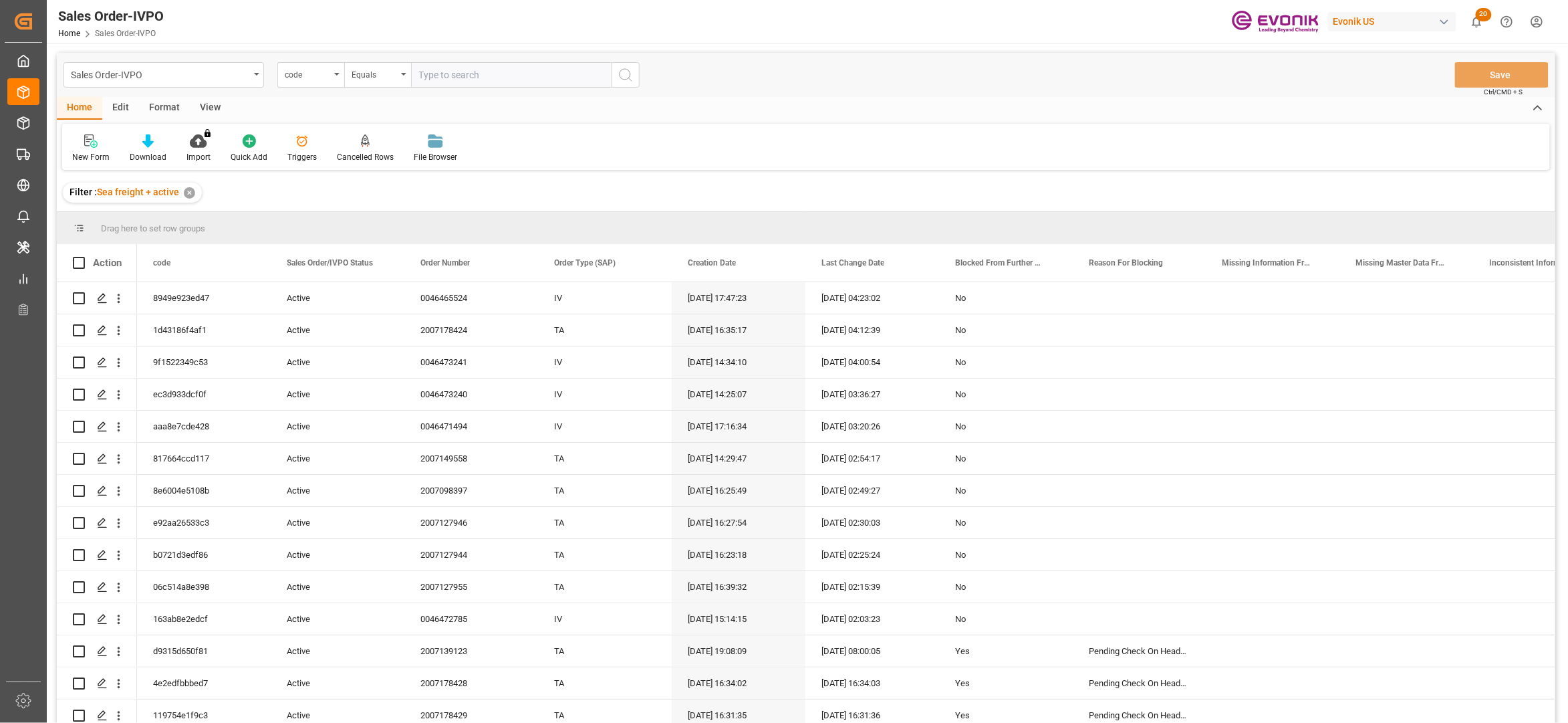
click at [316, 81] on div "code" at bounding box center [311, 75] width 67 height 25
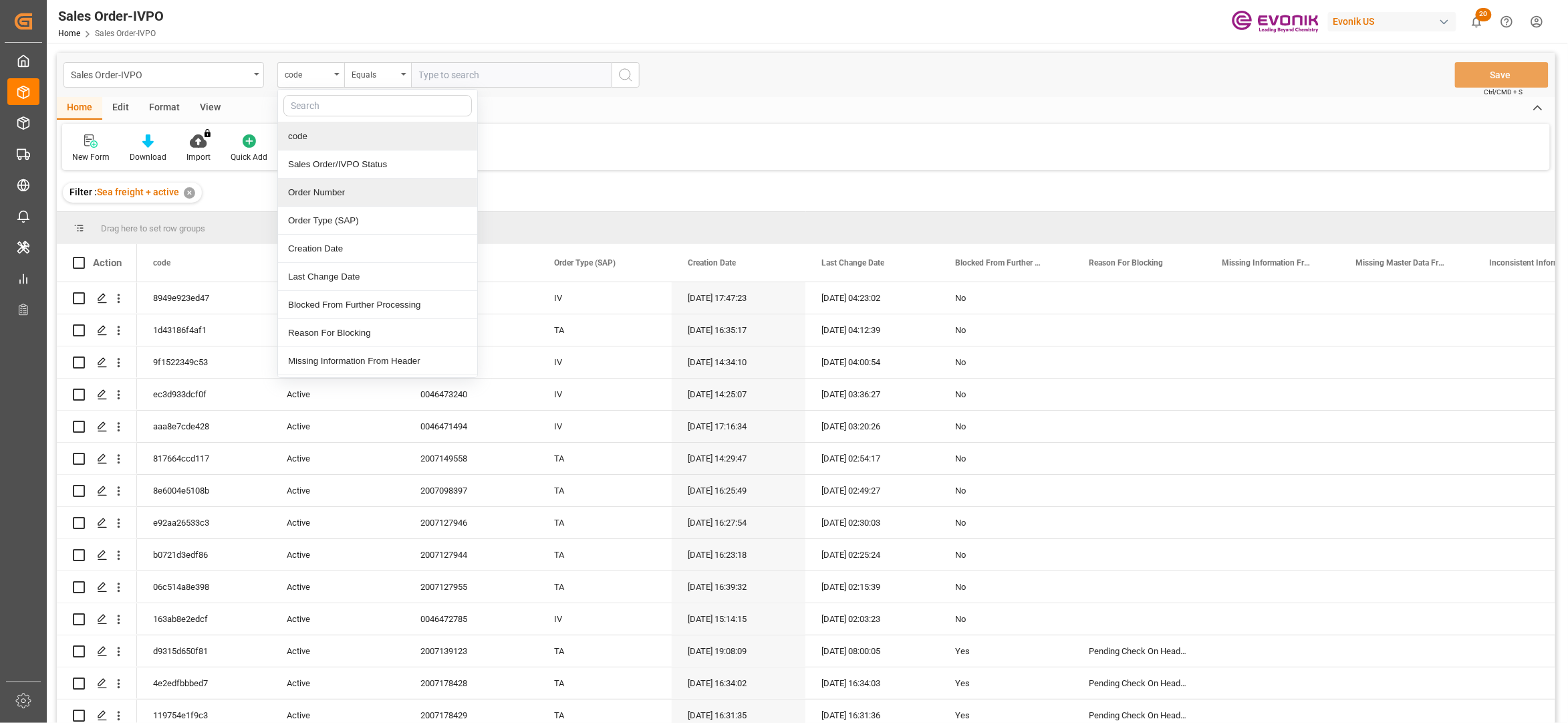
click at [336, 199] on div "Order Number" at bounding box center [378, 192] width 199 height 28
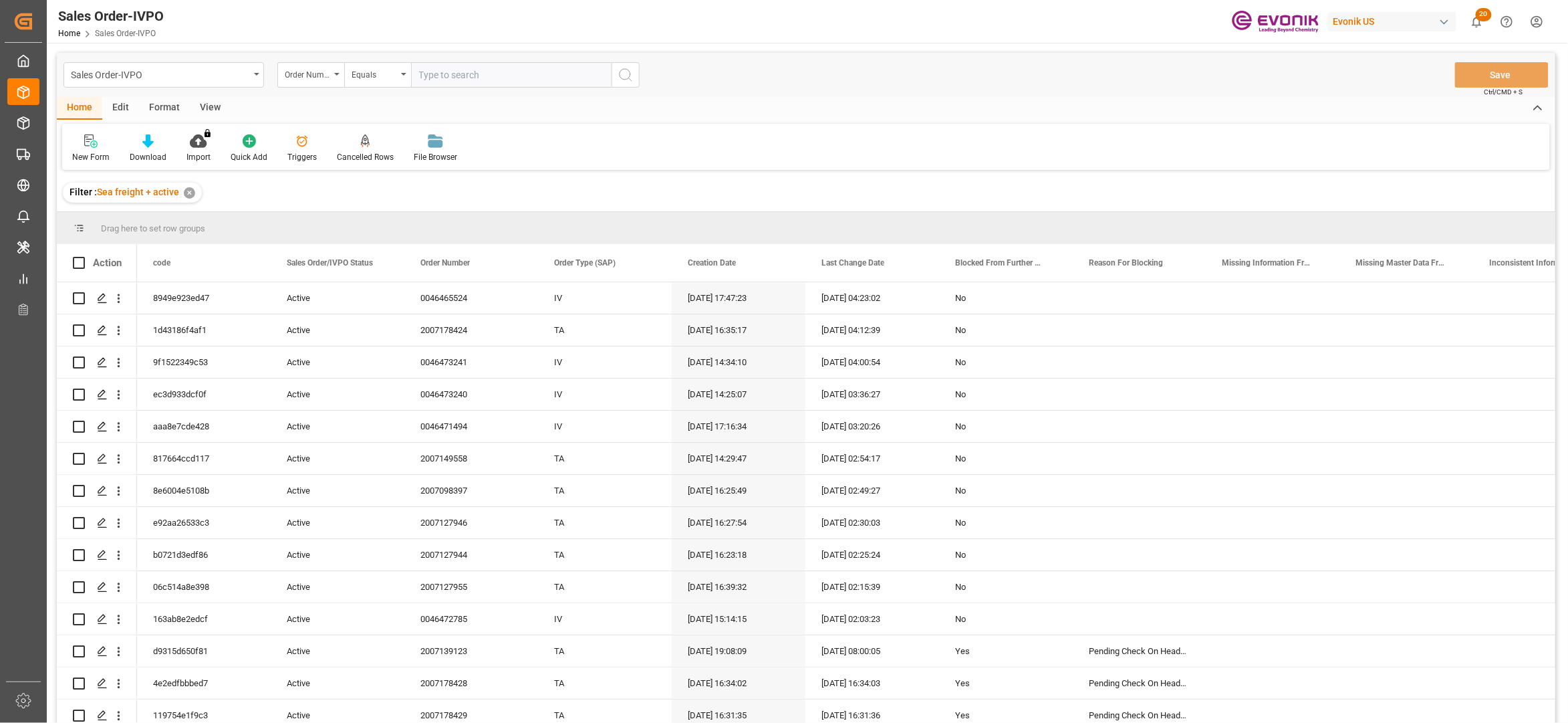
paste input "0046464563"
click at [465, 69] on input "text" at bounding box center [511, 75] width 200 height 25
type input "0046464563"
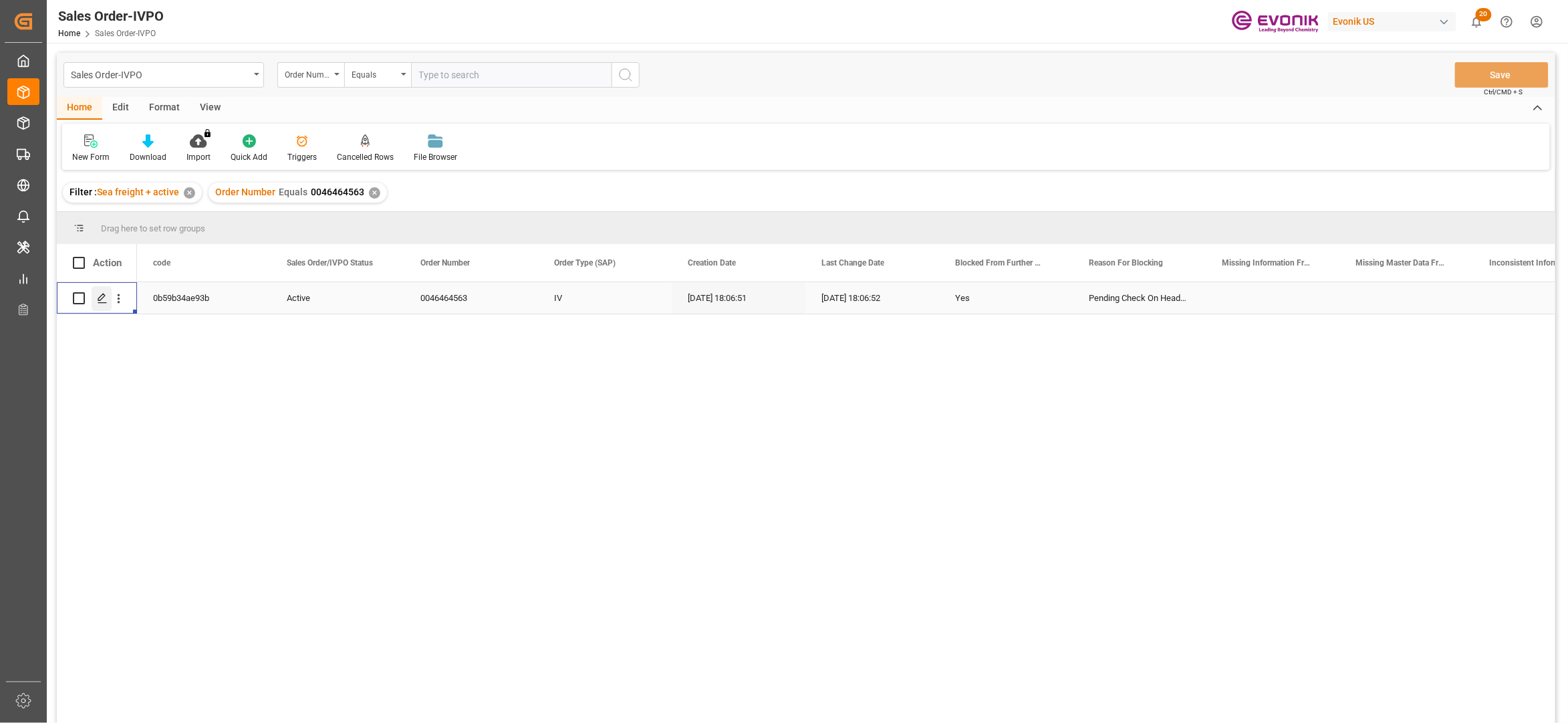
click at [103, 302] on icon "Press SPACE to select this row." at bounding box center [102, 298] width 11 height 11
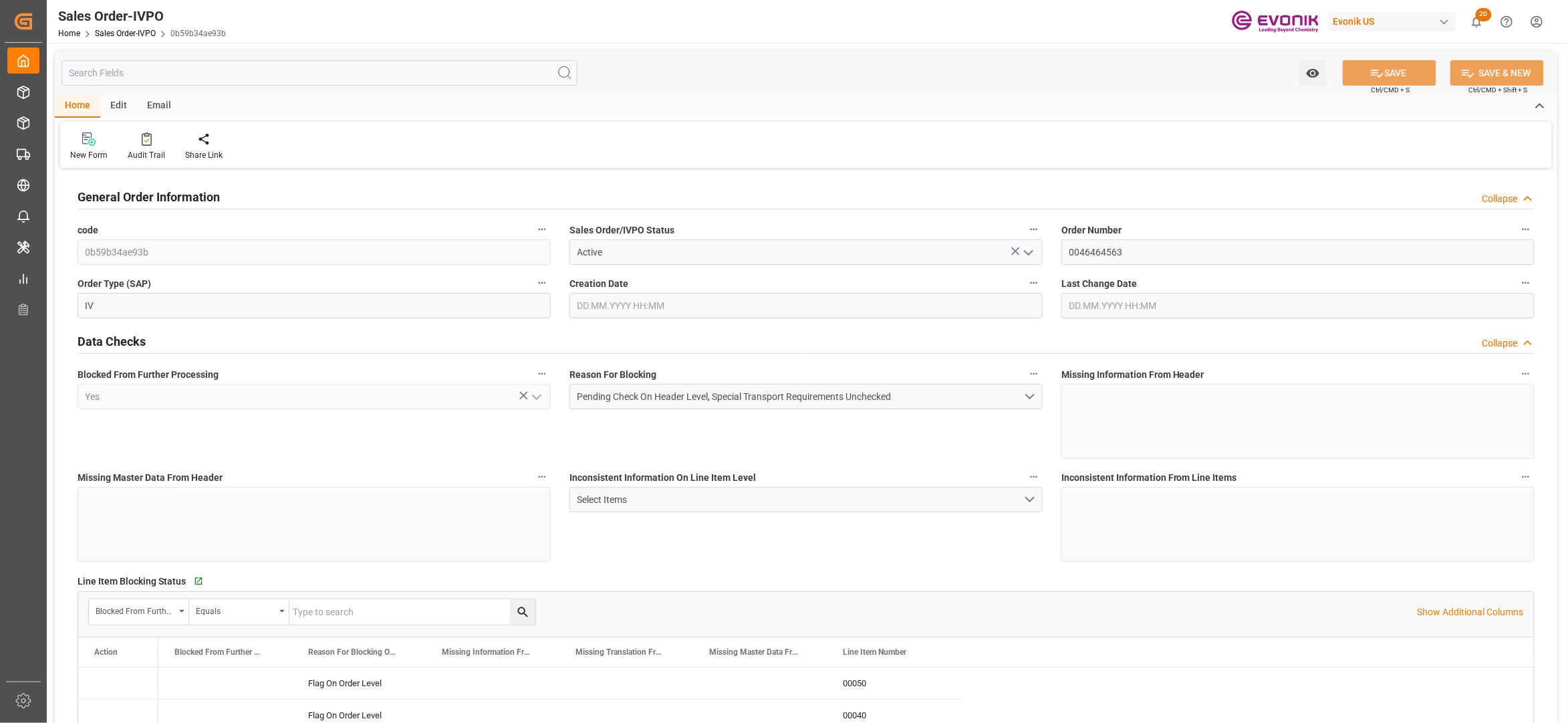
type input "BEANR"
type input "0"
type input "1"
type input "15226.8"
type input "12.09.2025 18:06"
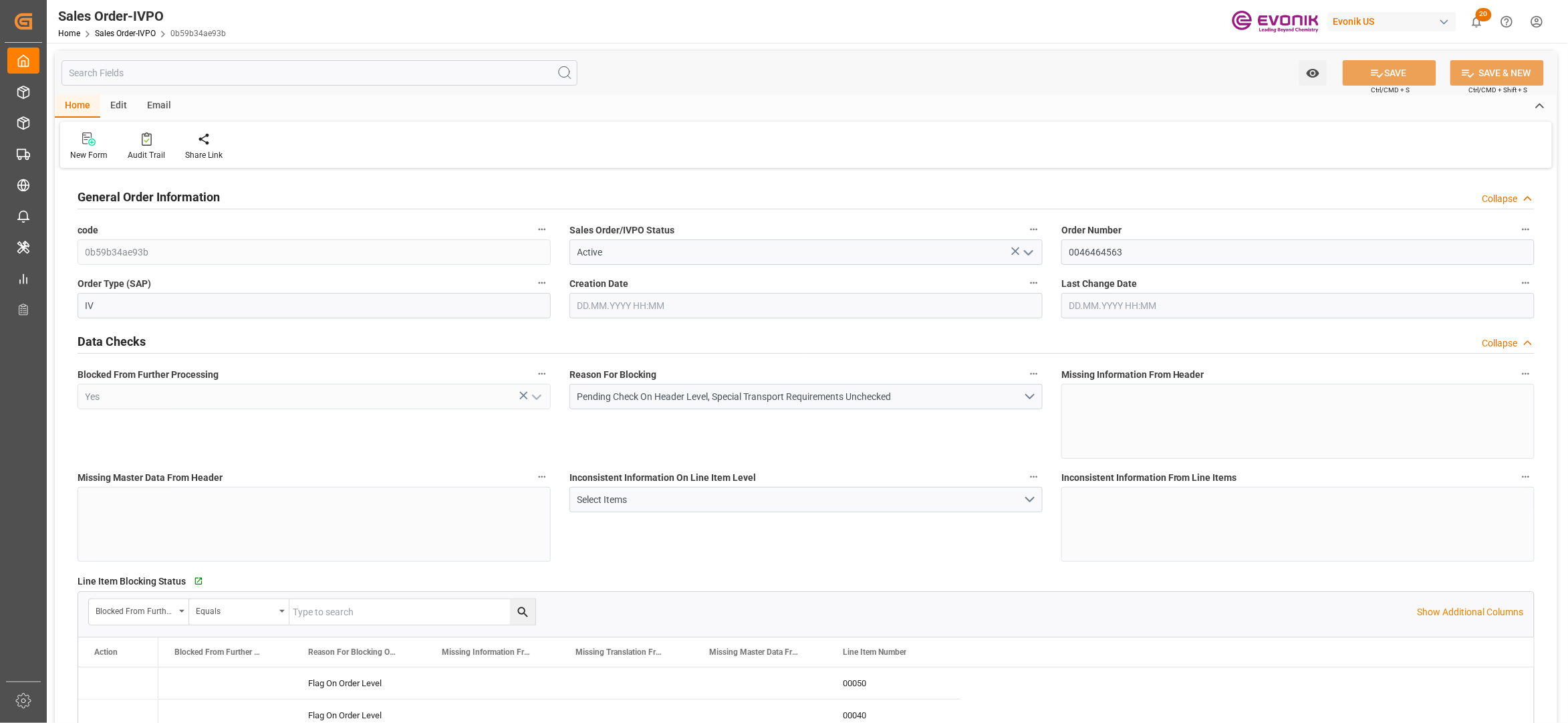
type input "12.09.2025 18:06"
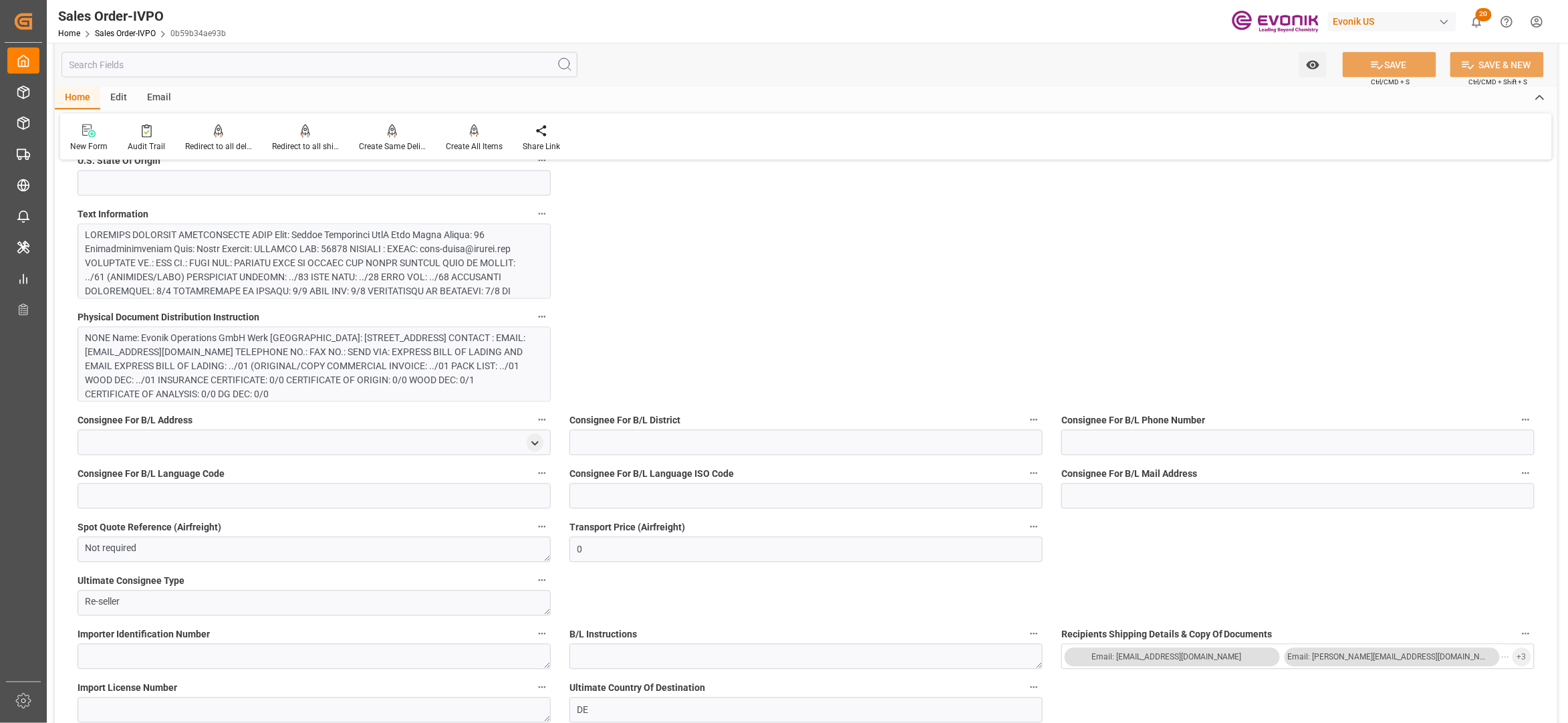
scroll to position [1005, 0]
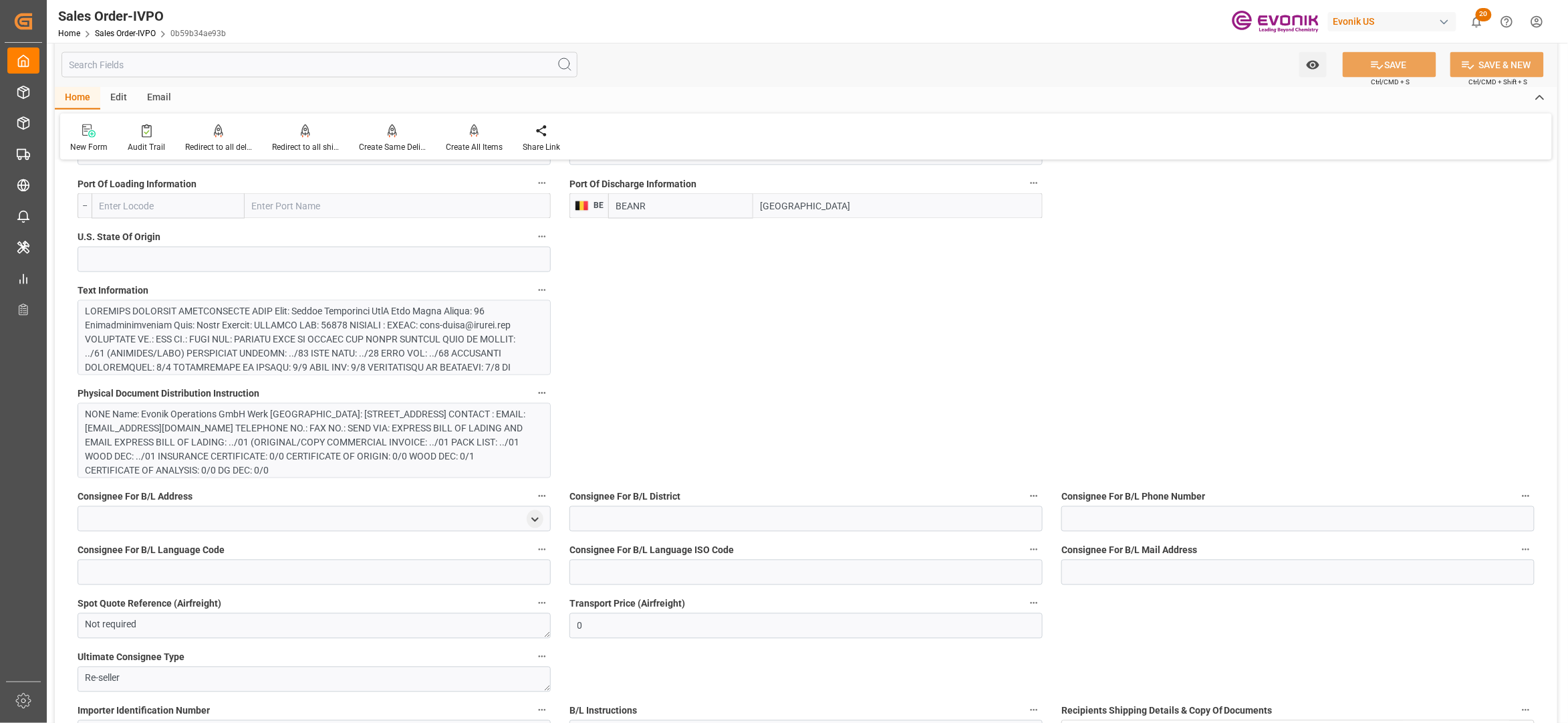
click at [441, 360] on div at bounding box center [307, 396] width 444 height 182
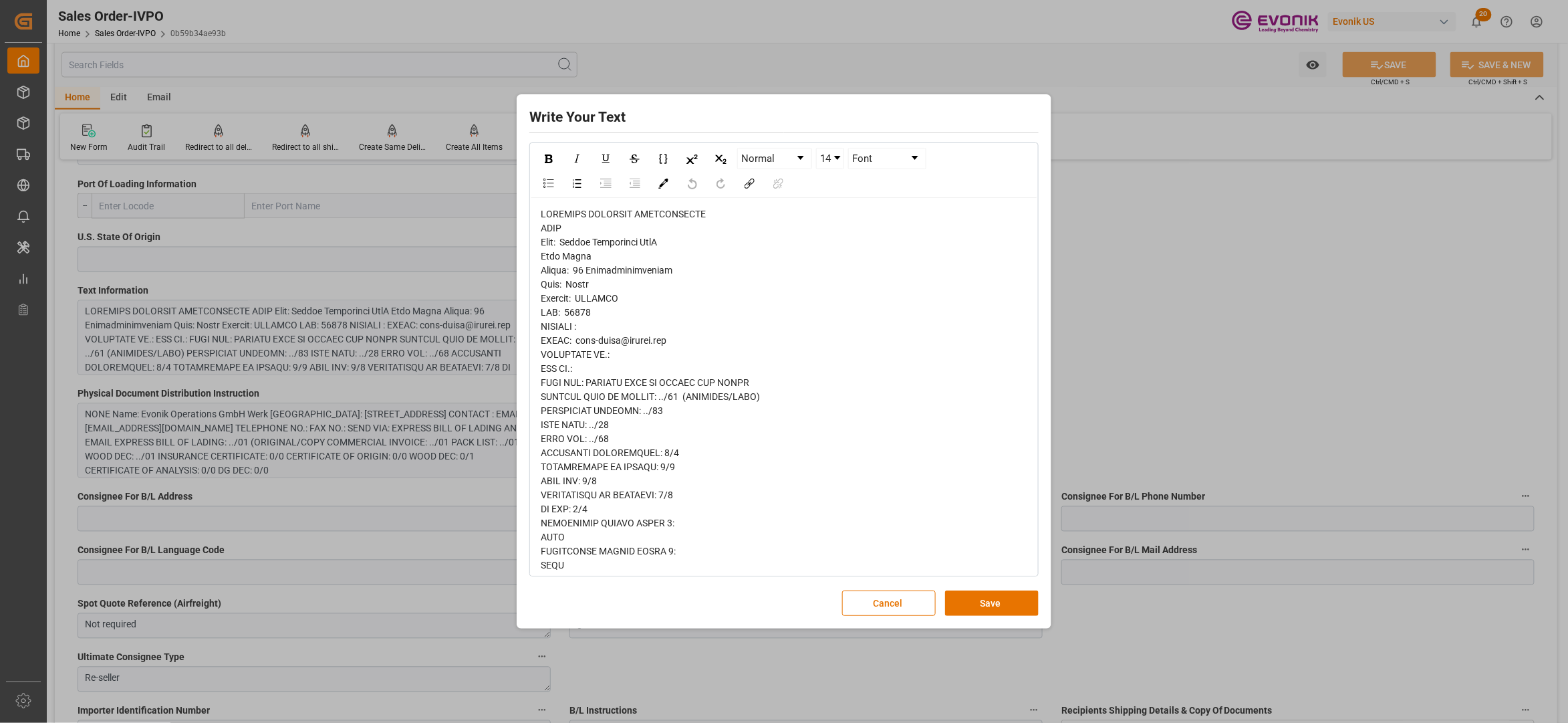
click at [560, 239] on span "rdw-editor" at bounding box center [656, 586] width 231 height 755
click at [559, 238] on span "rdw-editor" at bounding box center [656, 586] width 231 height 755
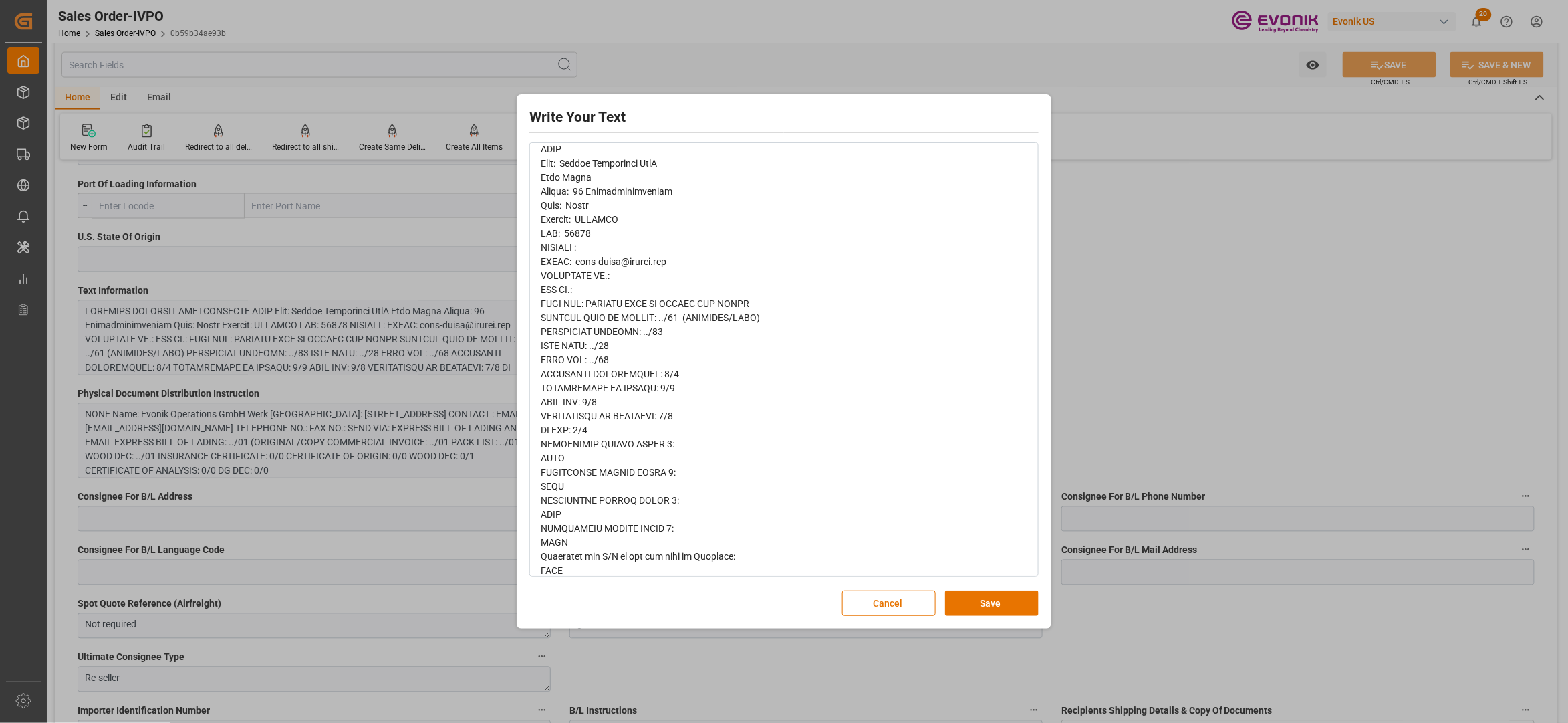
scroll to position [65, 0]
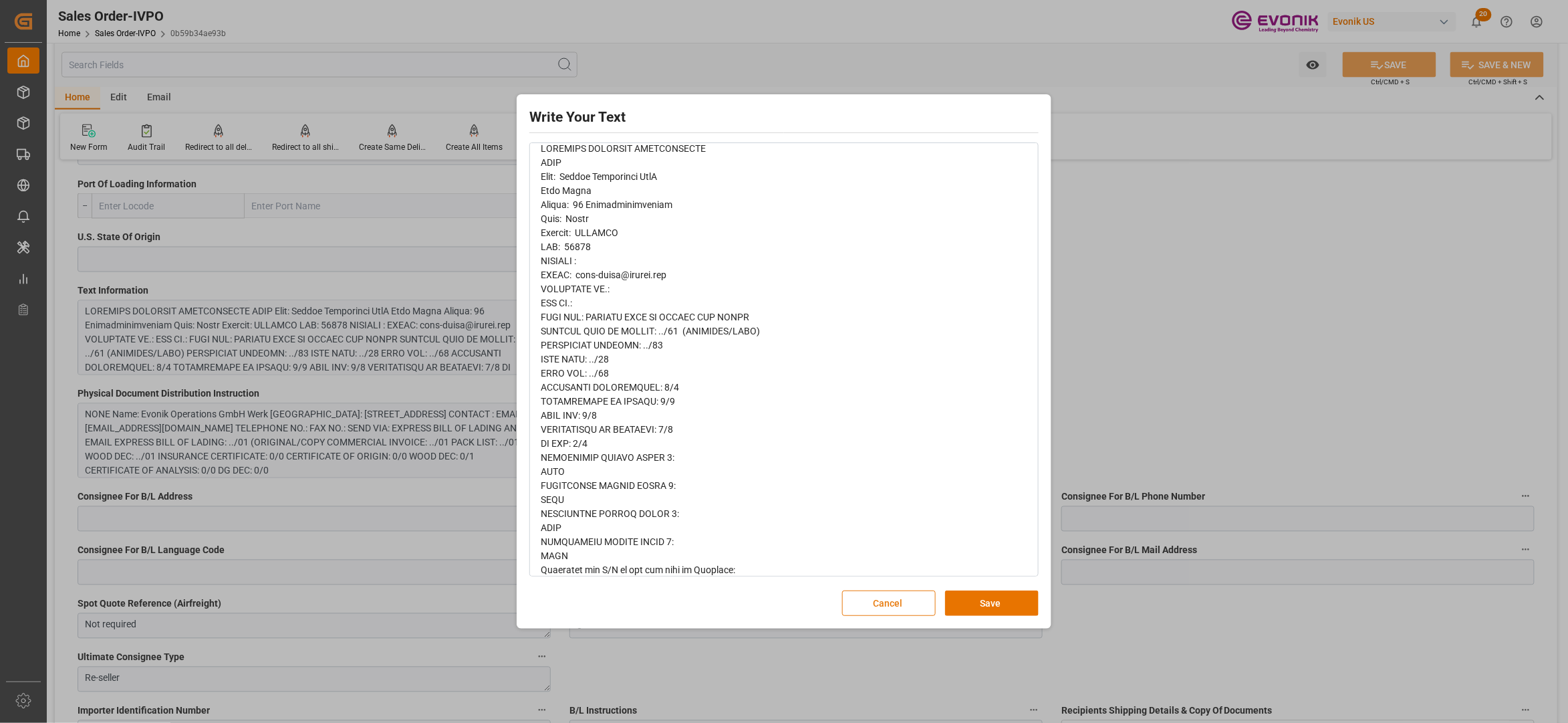
click at [902, 599] on button "Cancel" at bounding box center [888, 603] width 94 height 25
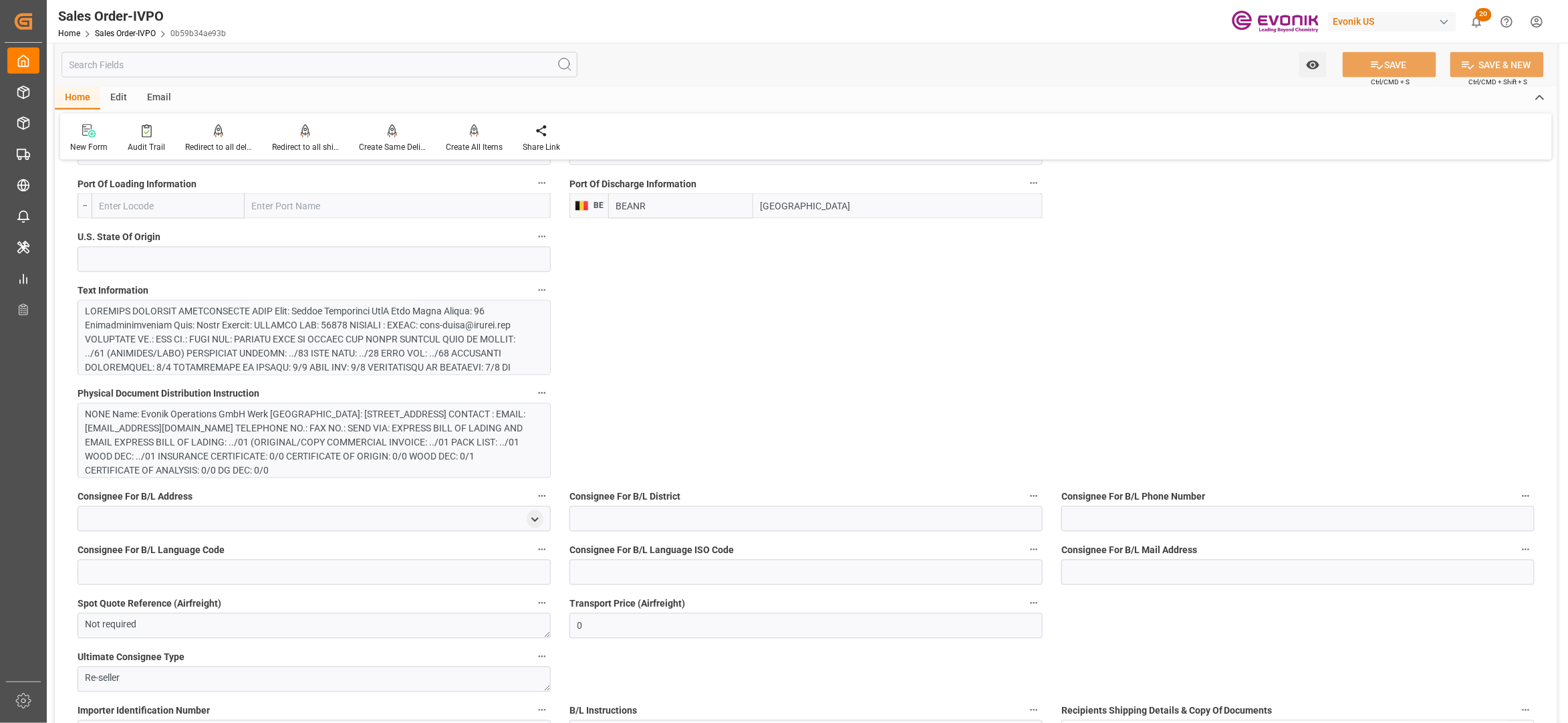
click at [501, 438] on div "NONE Name: Evonik Operations GmbH Werk Essen Street: 13 Burggrafenstrasse City:…" at bounding box center [307, 442] width 444 height 70
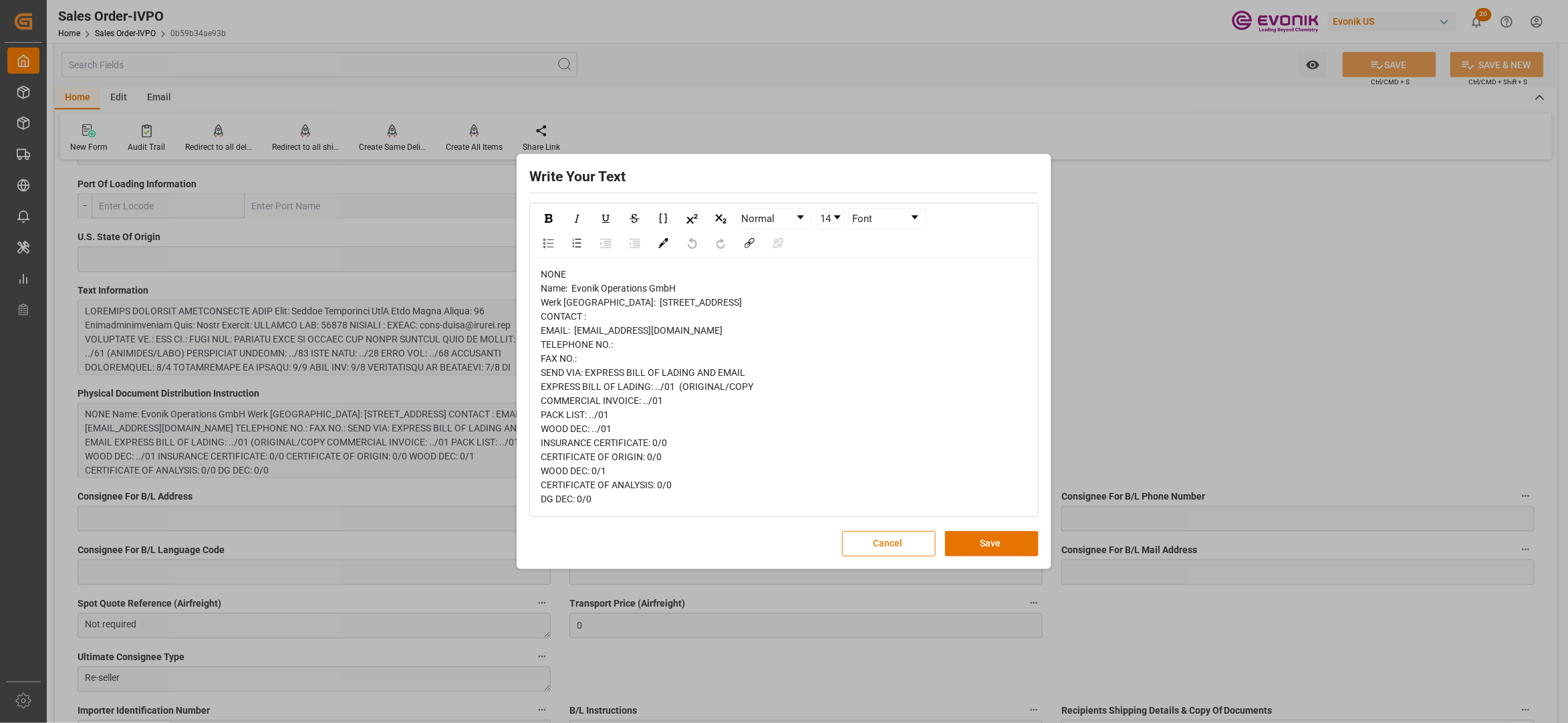
click at [864, 556] on button "Cancel" at bounding box center [888, 543] width 94 height 25
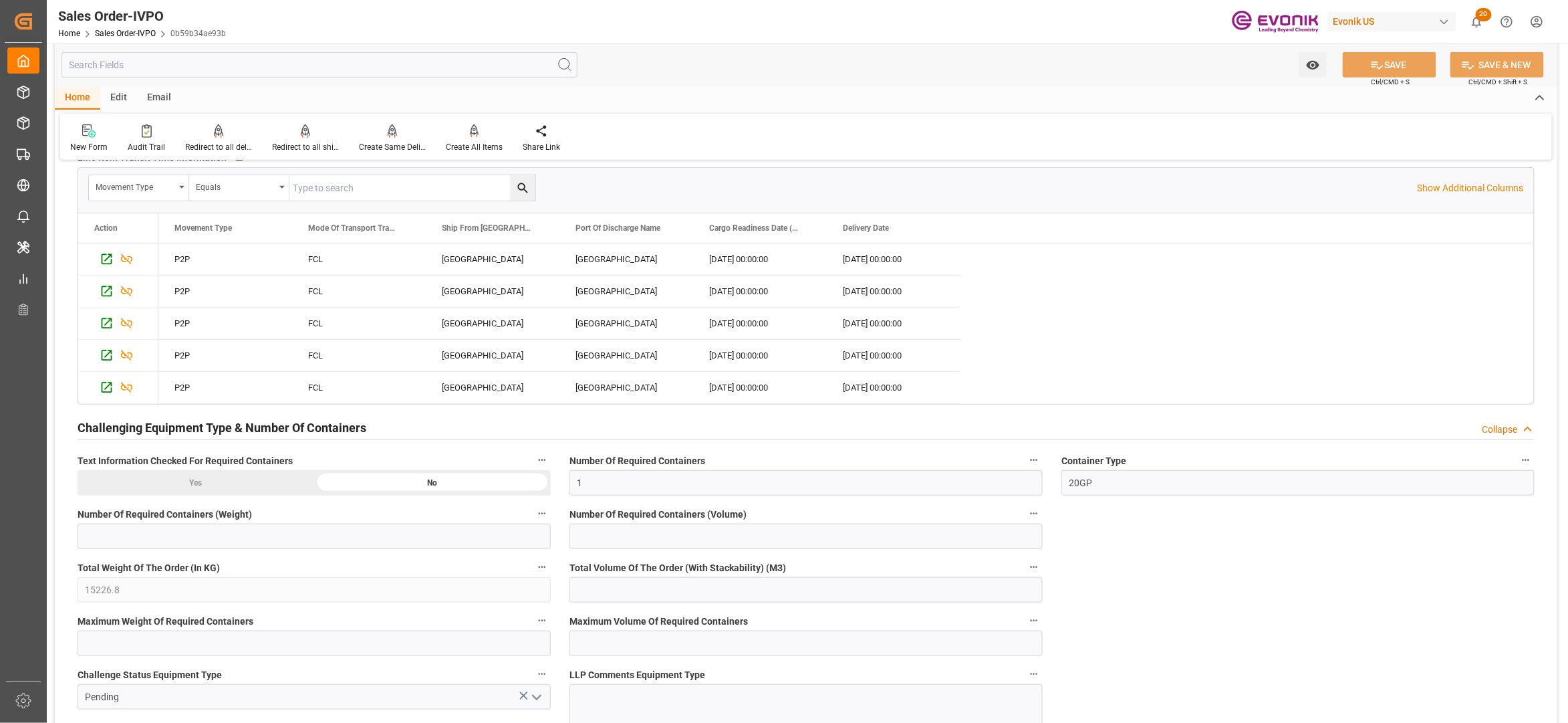
scroll to position [2654, 0]
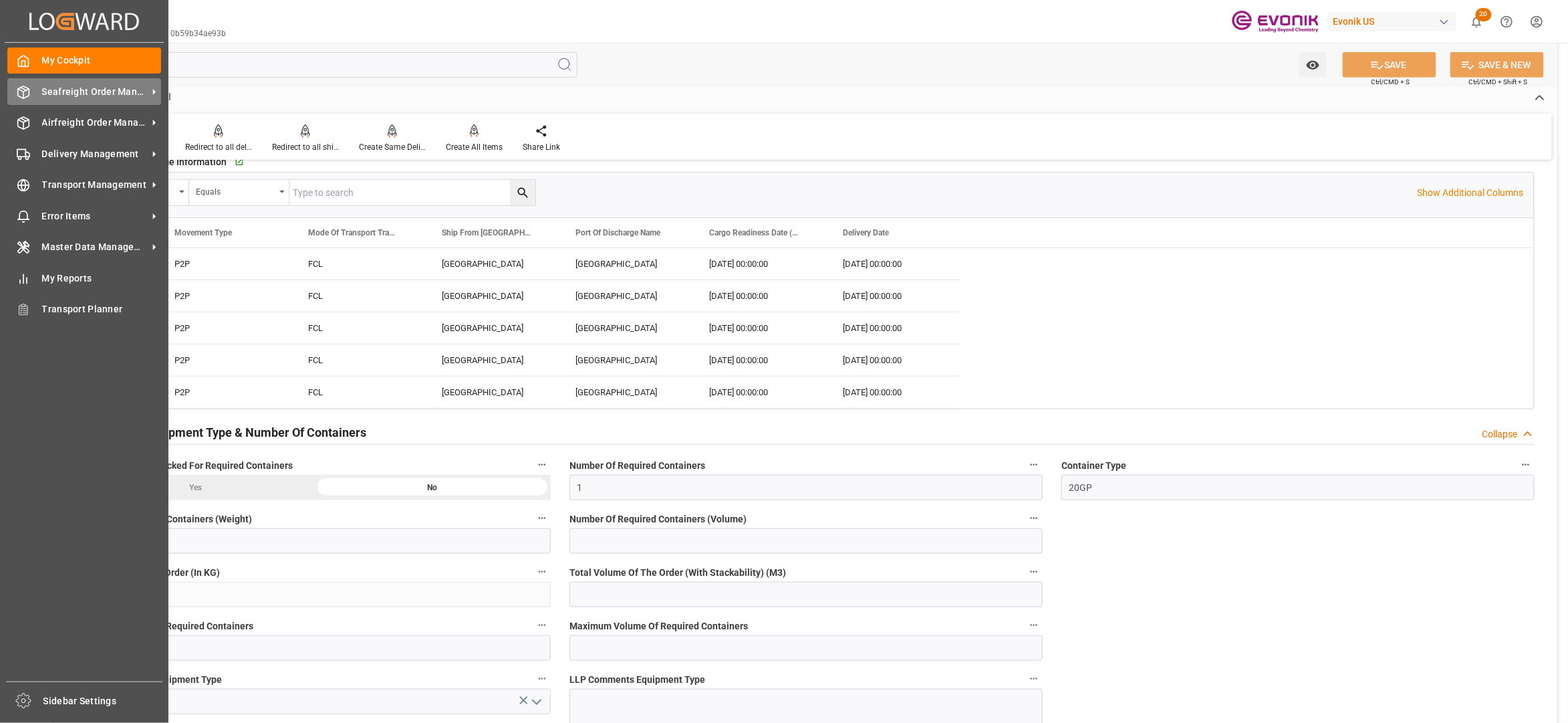
click at [68, 86] on span "Seafreight Order Management" at bounding box center [95, 92] width 106 height 14
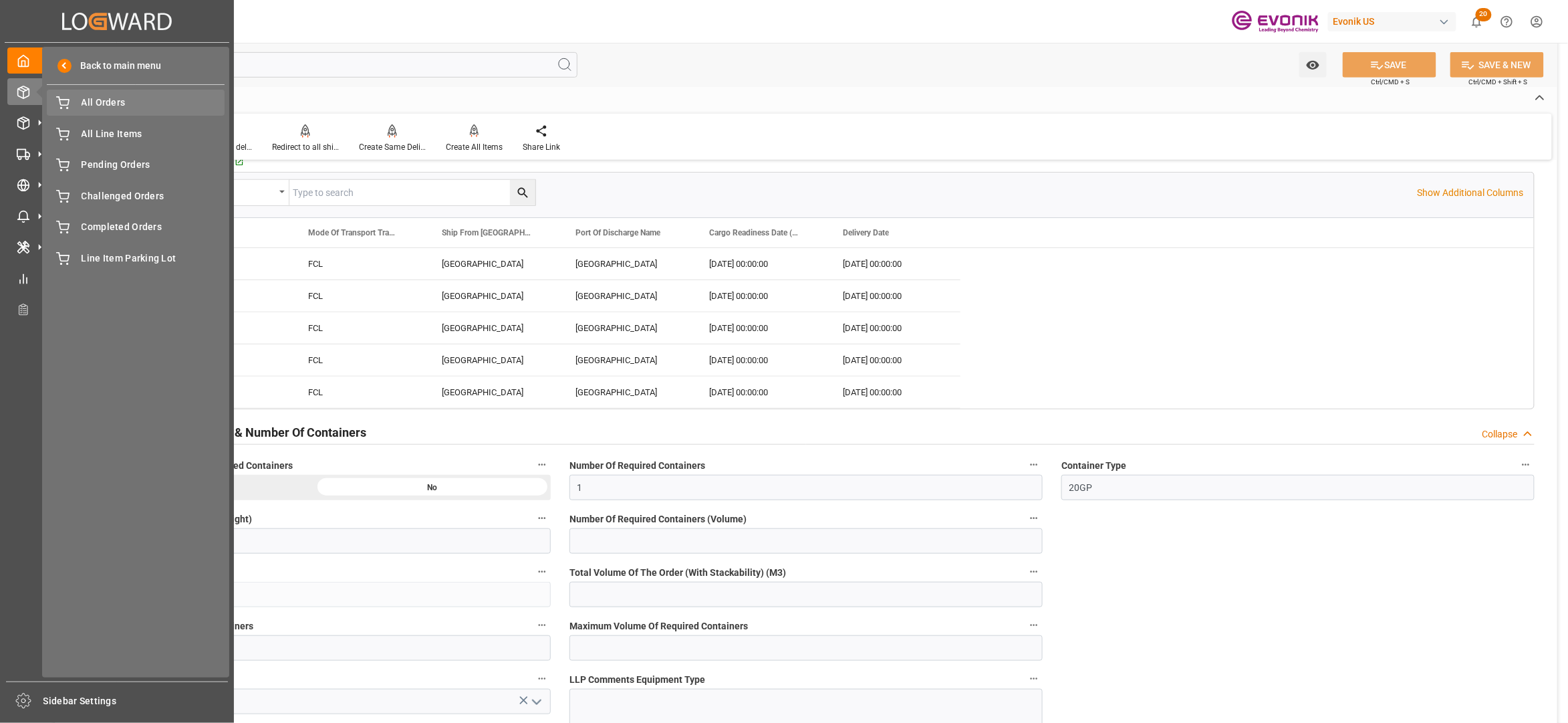
click at [137, 113] on div "All Orders All Orders" at bounding box center [136, 102] width 178 height 26
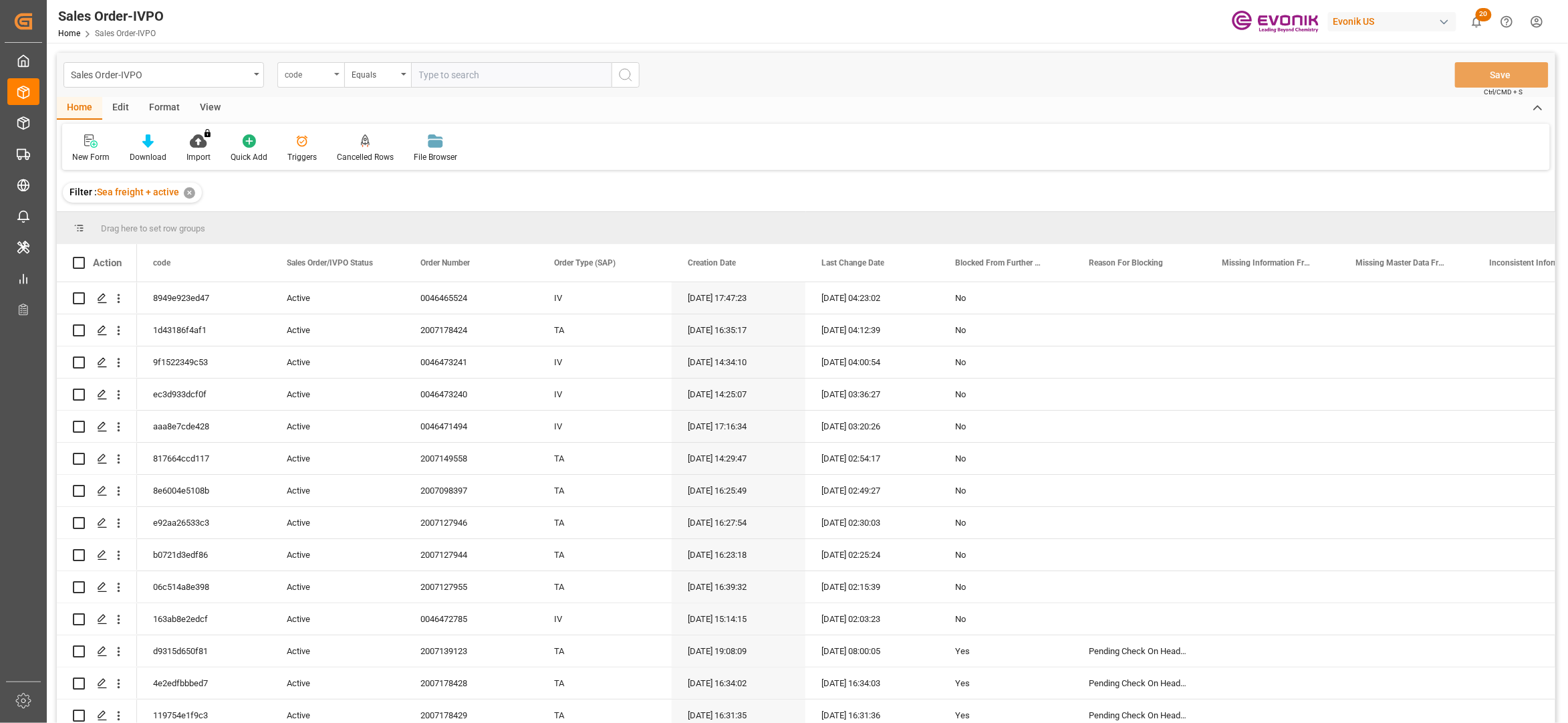
click at [317, 71] on div "code" at bounding box center [307, 73] width 46 height 16
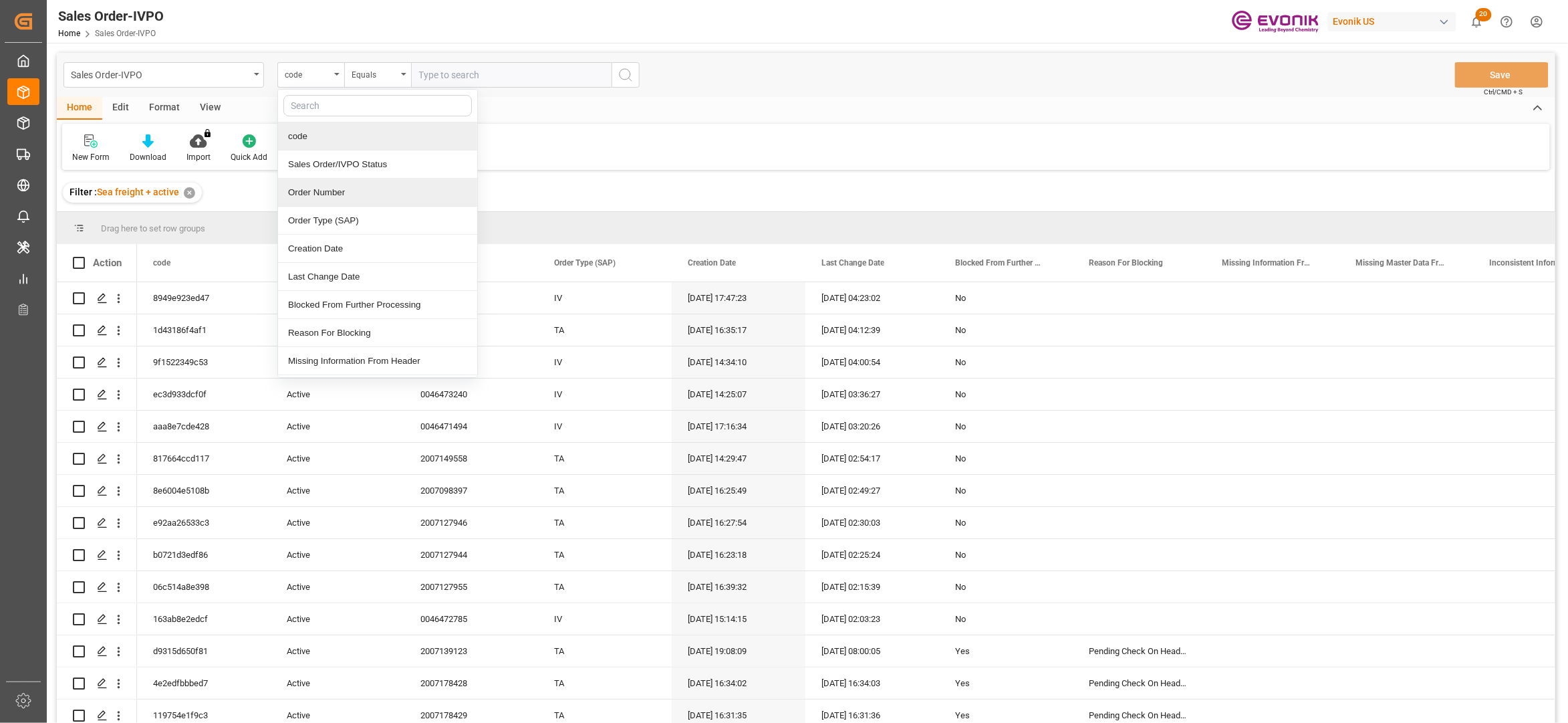
click at [337, 190] on div "Order Number" at bounding box center [378, 192] width 199 height 28
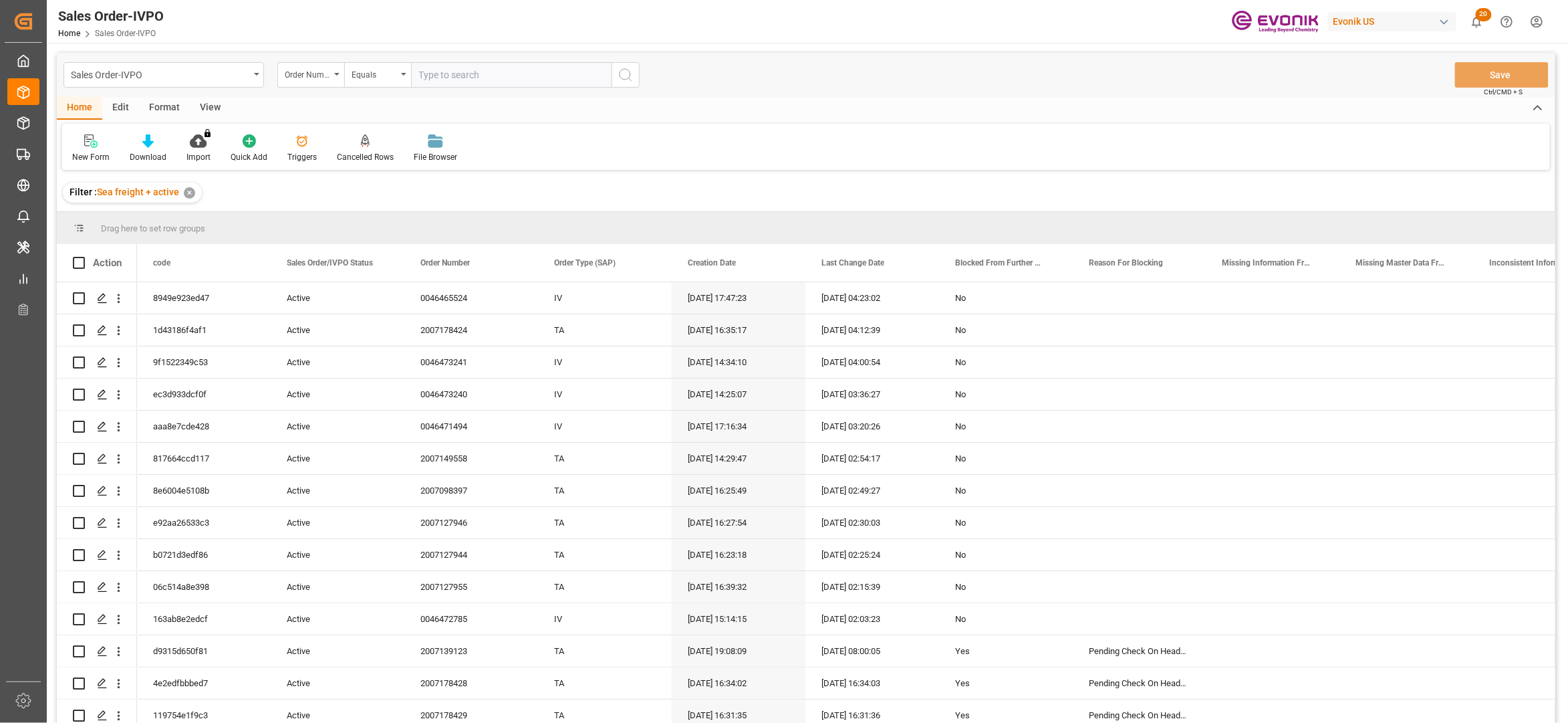
paste input "0046467088"
click at [458, 75] on input "text" at bounding box center [511, 75] width 200 height 25
type input "0046467088"
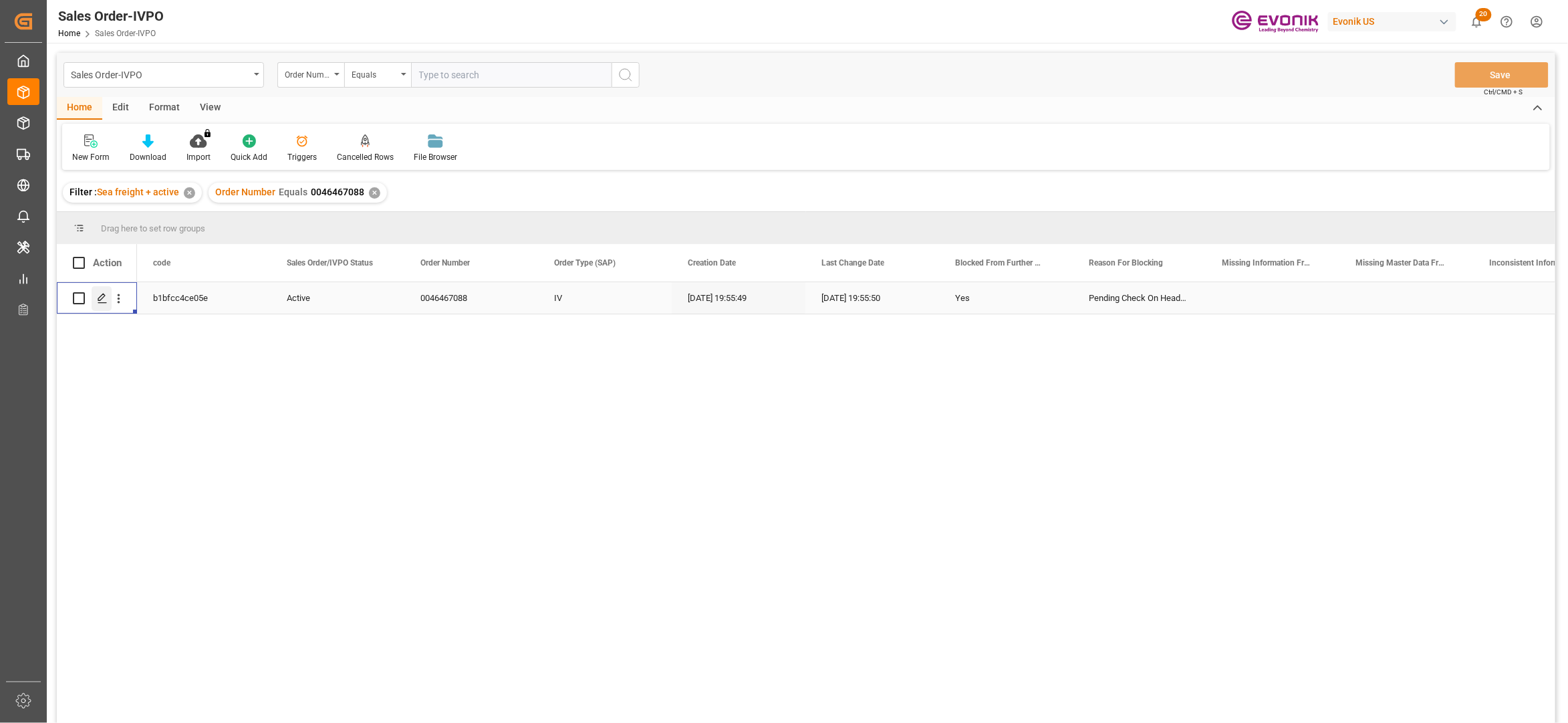
click at [99, 305] on div "Press SPACE to select this row." at bounding box center [101, 298] width 20 height 24
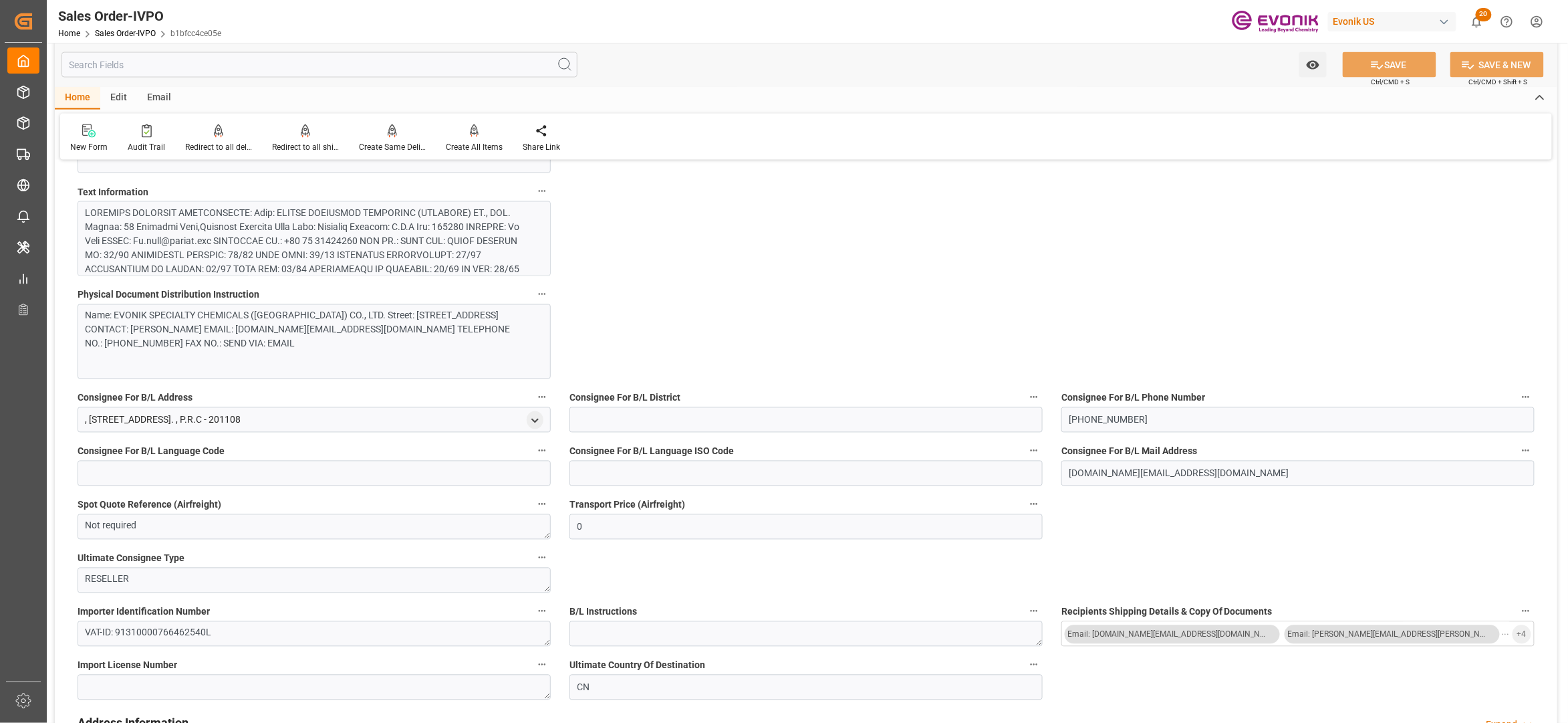
scroll to position [1018, 0]
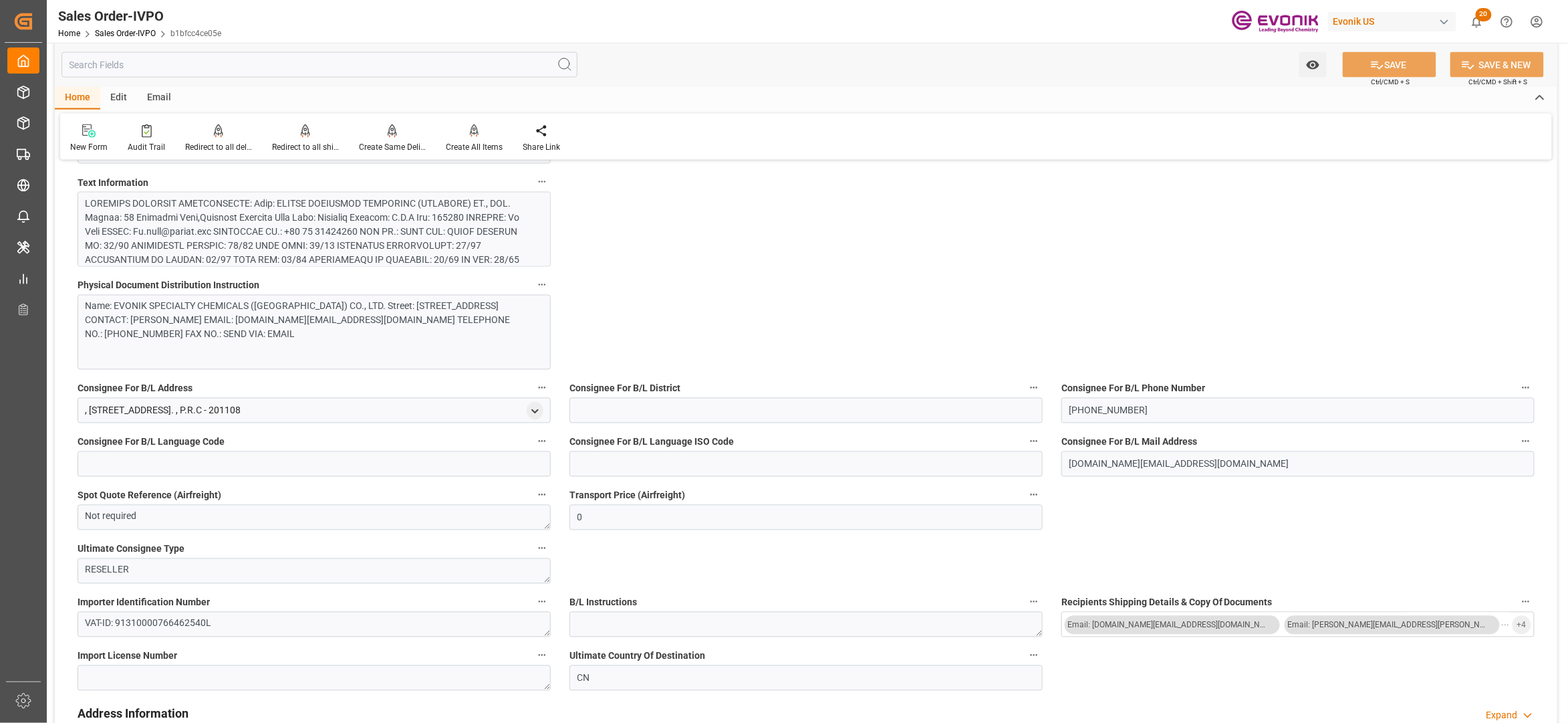
click at [447, 225] on div at bounding box center [307, 308] width 444 height 225
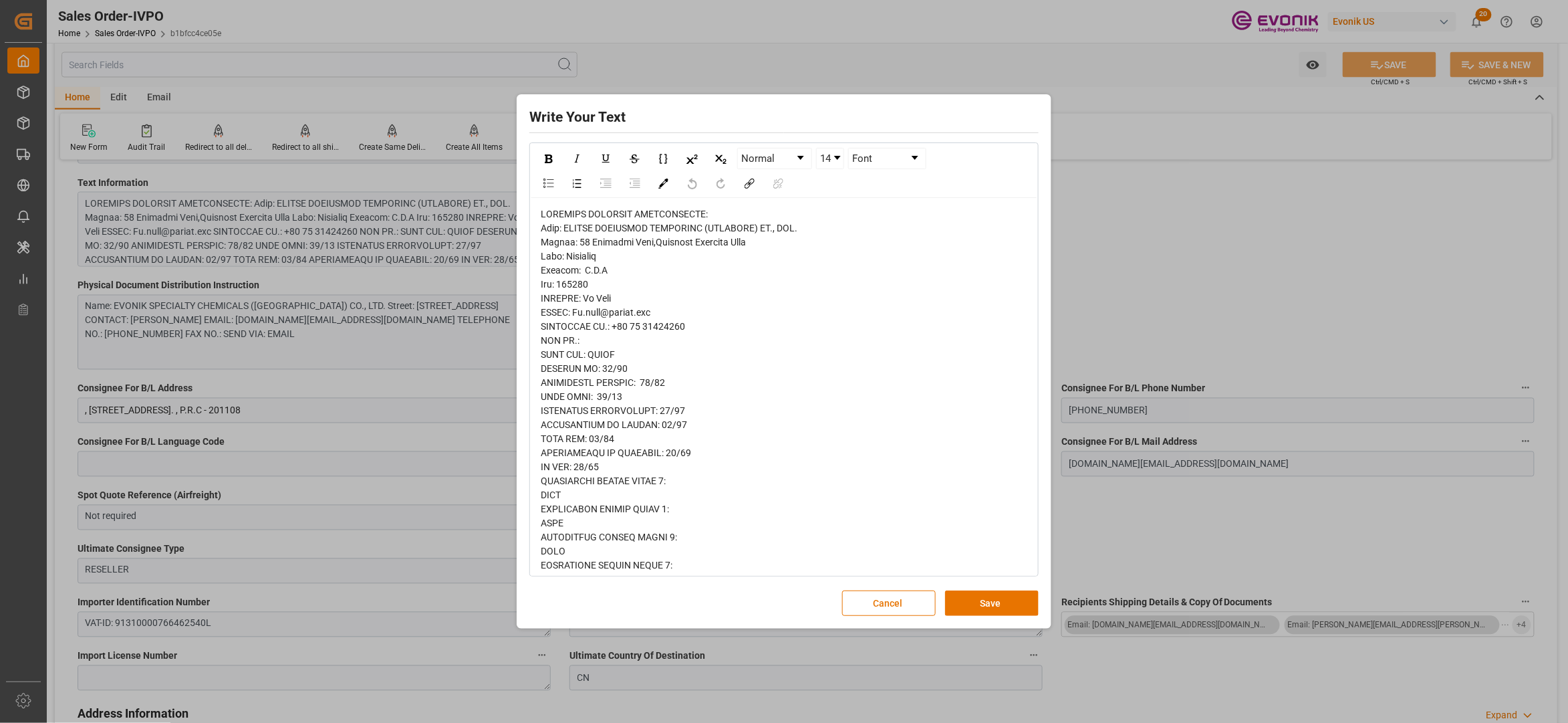
click at [549, 233] on span "rdw-editor" at bounding box center [672, 614] width 262 height 811
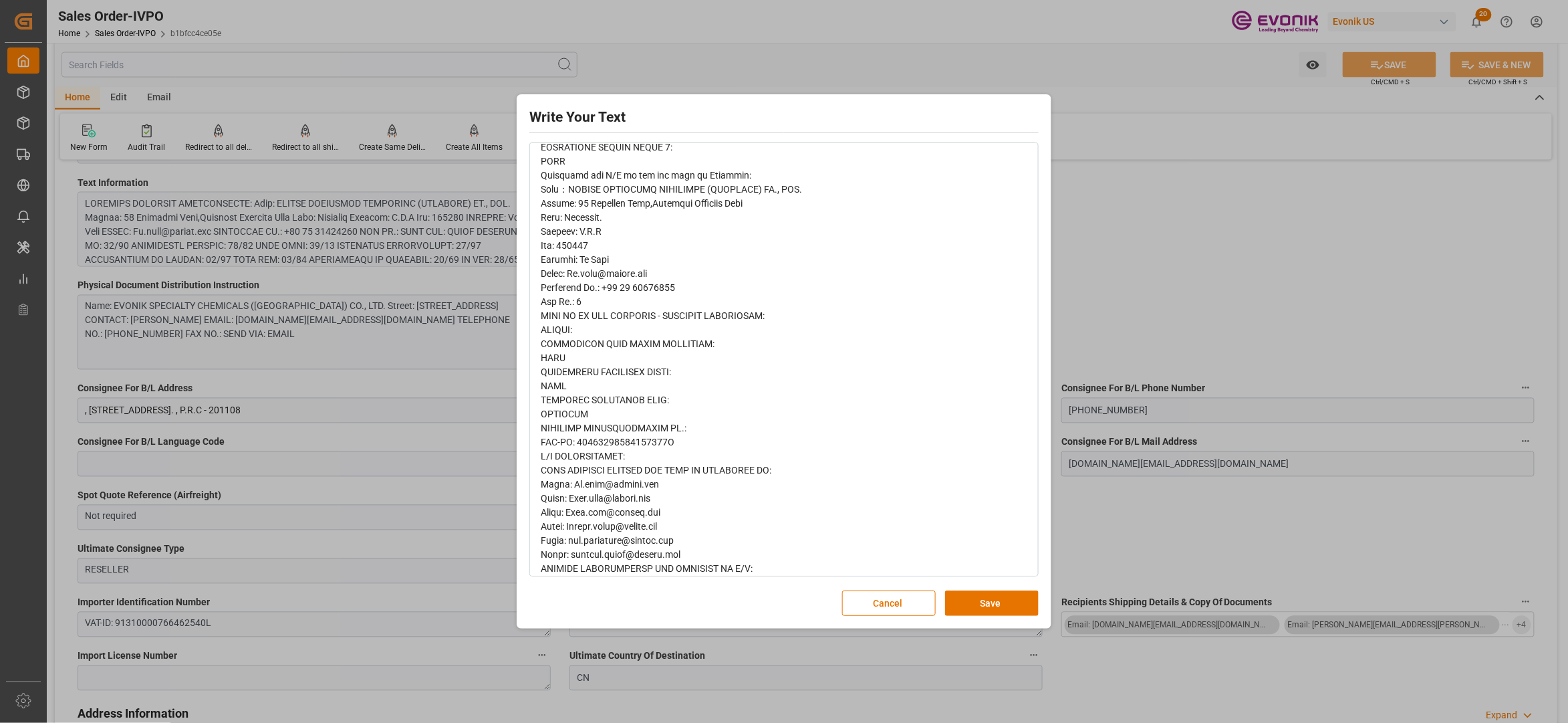
scroll to position [445, 0]
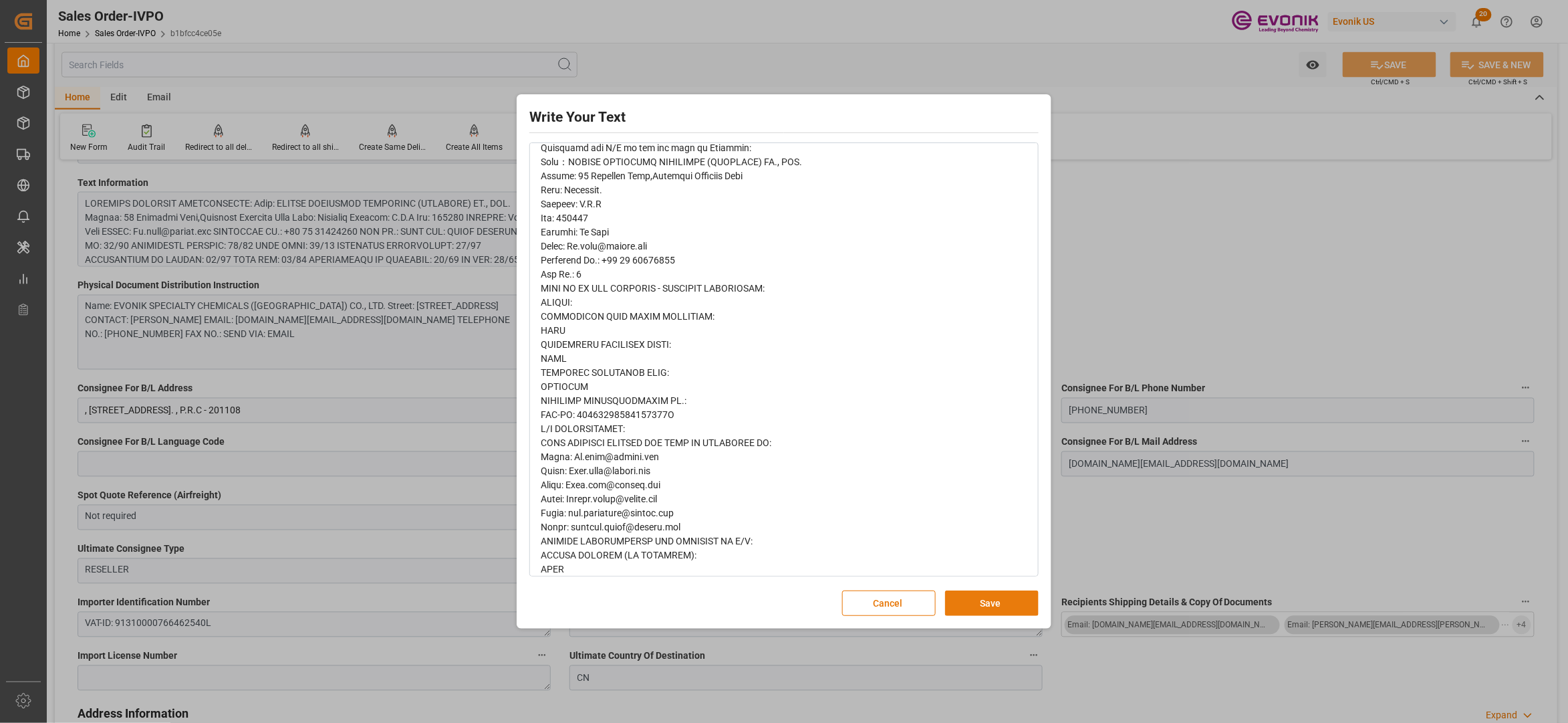
click at [969, 600] on button "Save" at bounding box center [992, 603] width 94 height 25
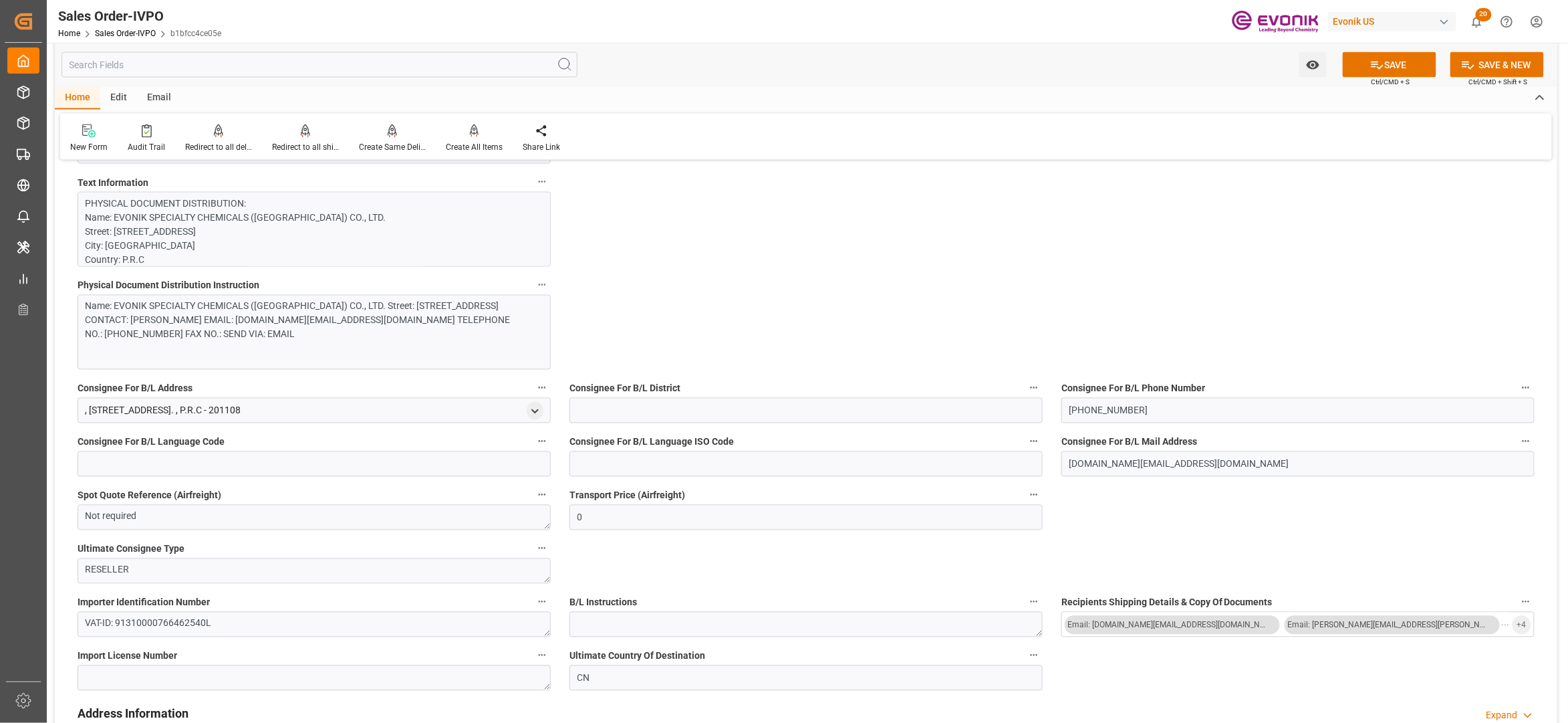
click at [461, 337] on div "Name: EVONIK SPECIALTY CHEMICALS (SHANGHAI) CO., LTD. Street: 55 Chundong Road,…" at bounding box center [307, 320] width 444 height 42
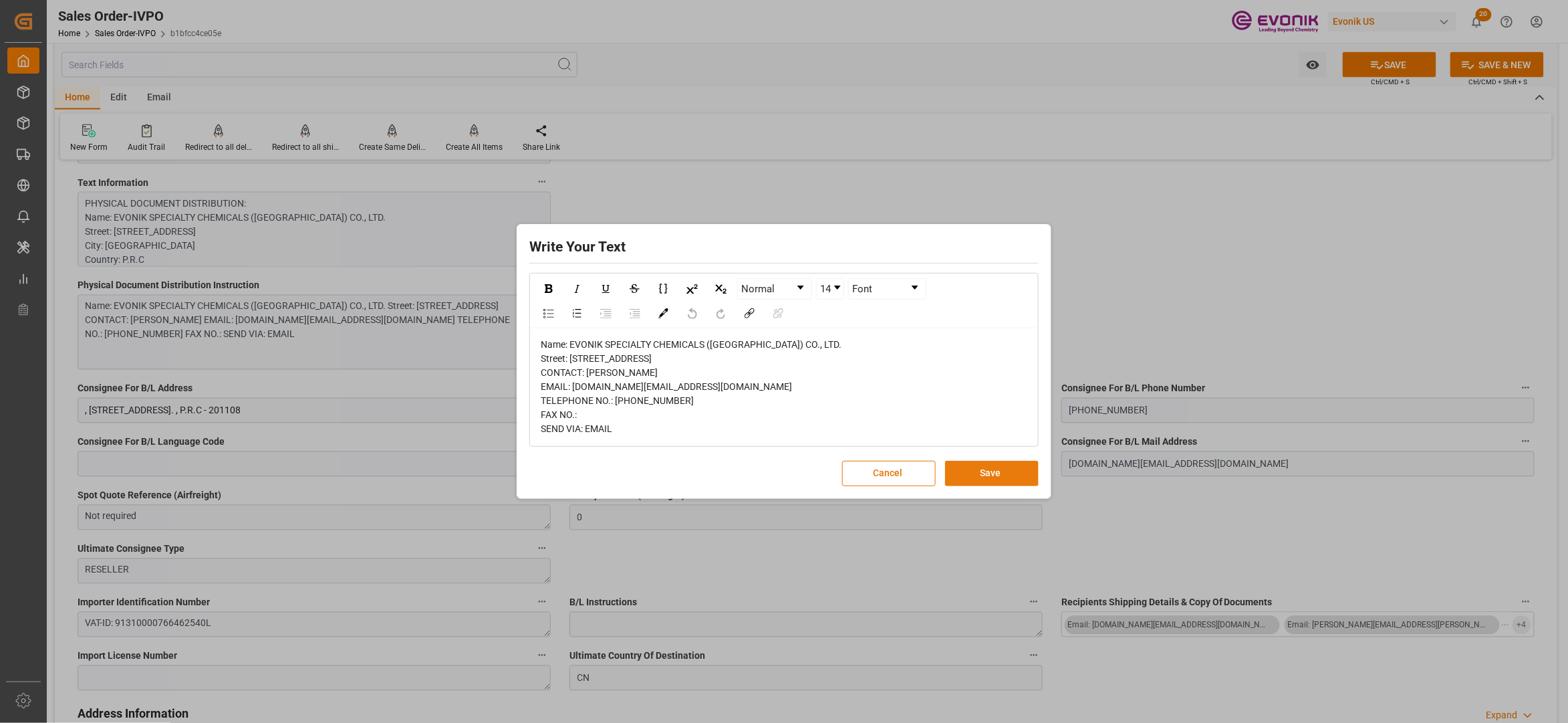
click at [989, 486] on button "Save" at bounding box center [992, 473] width 94 height 25
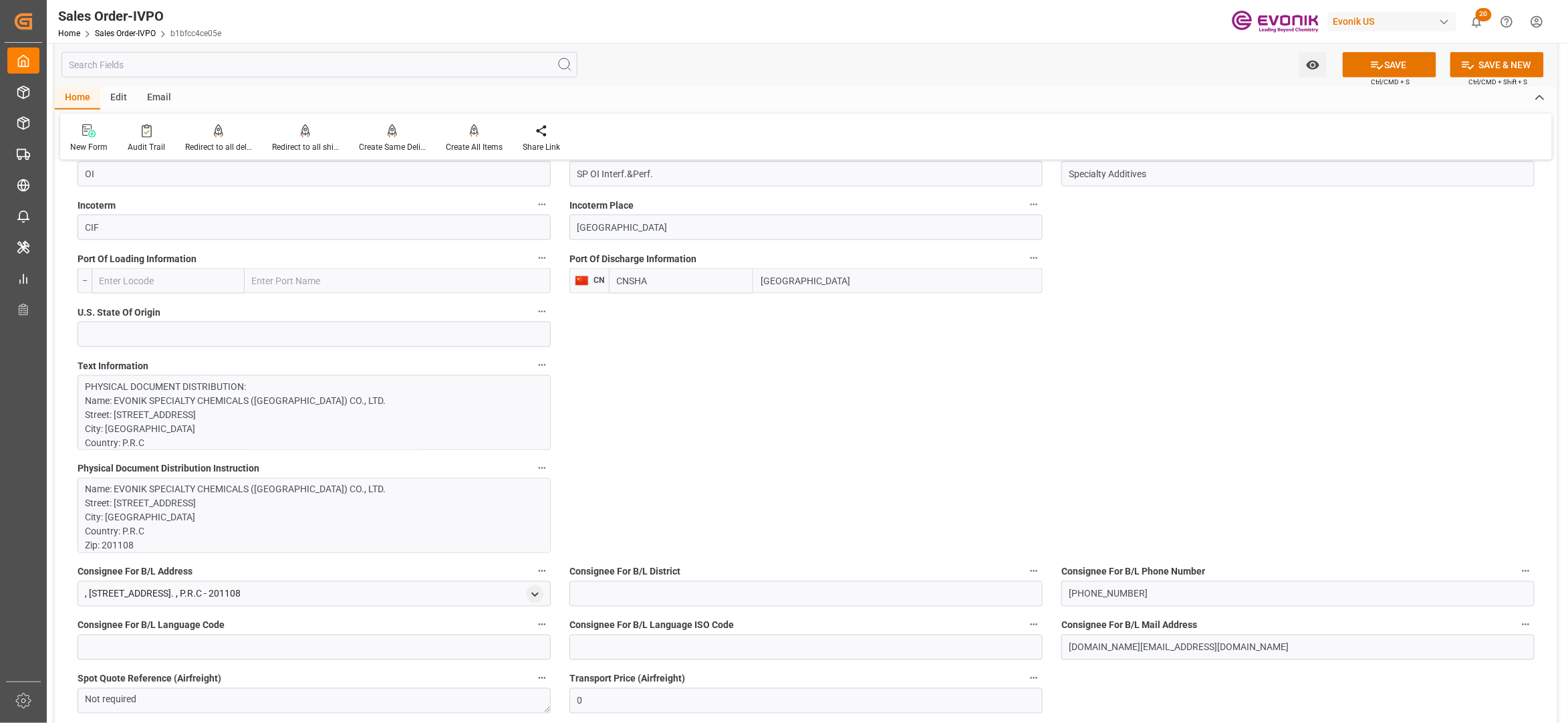
scroll to position [780, 0]
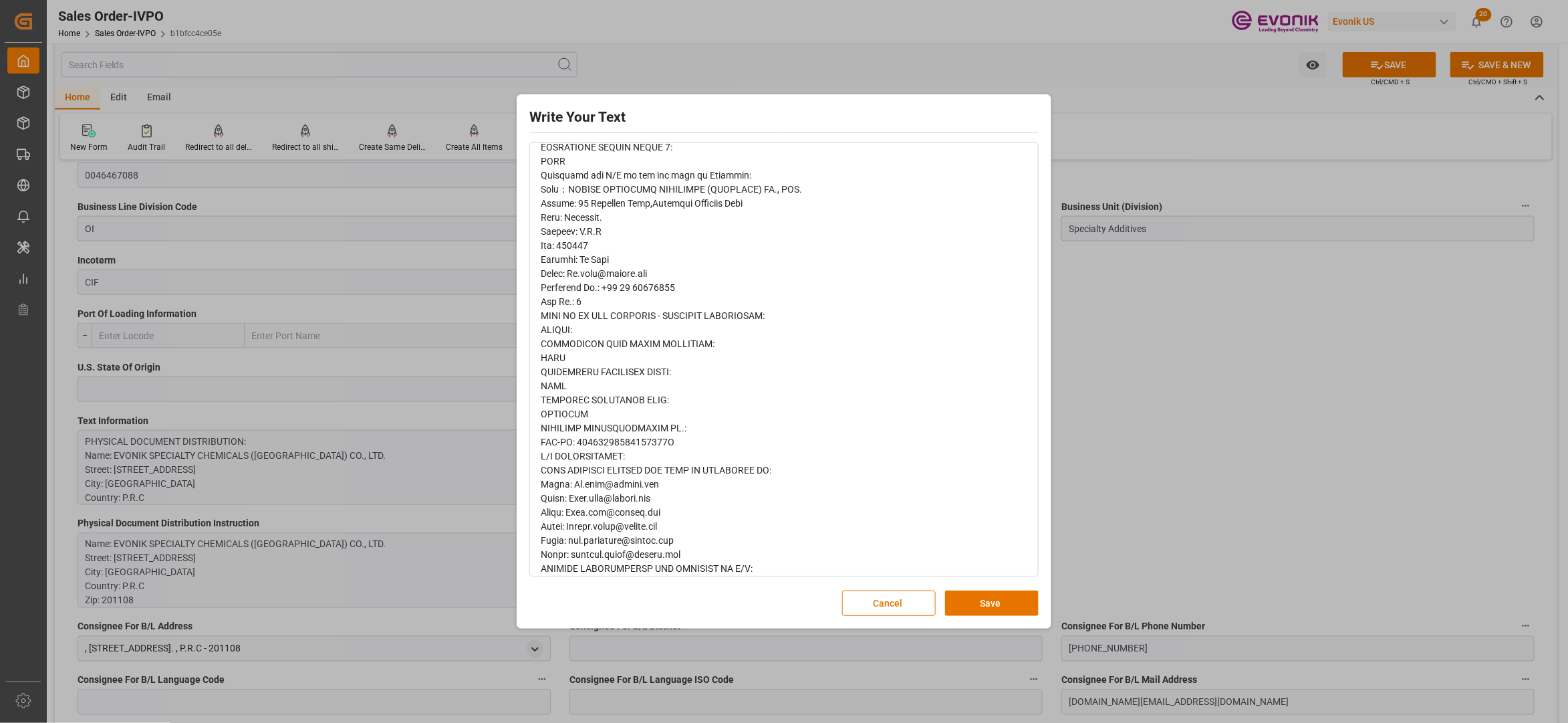
scroll to position [445, 0]
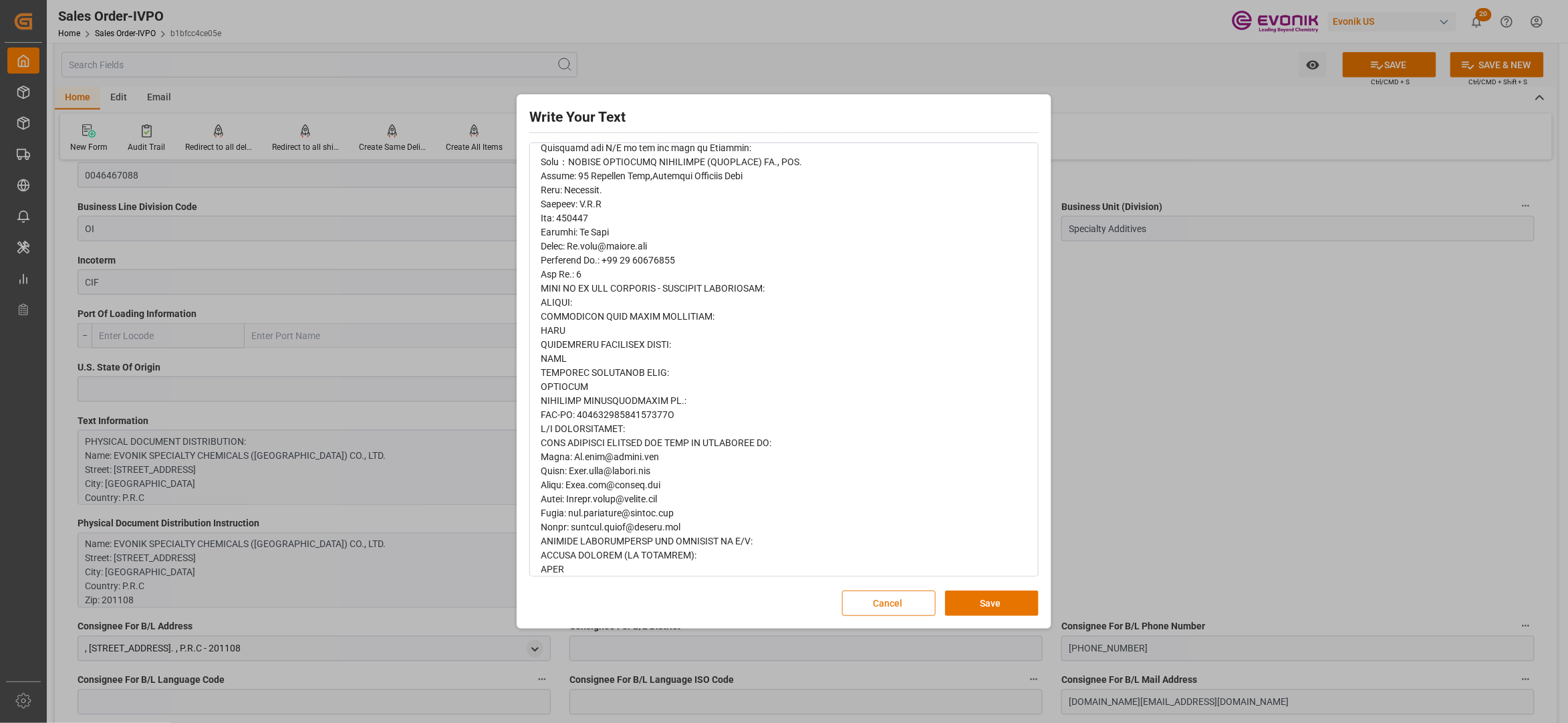
click at [861, 600] on button "Cancel" at bounding box center [888, 603] width 94 height 25
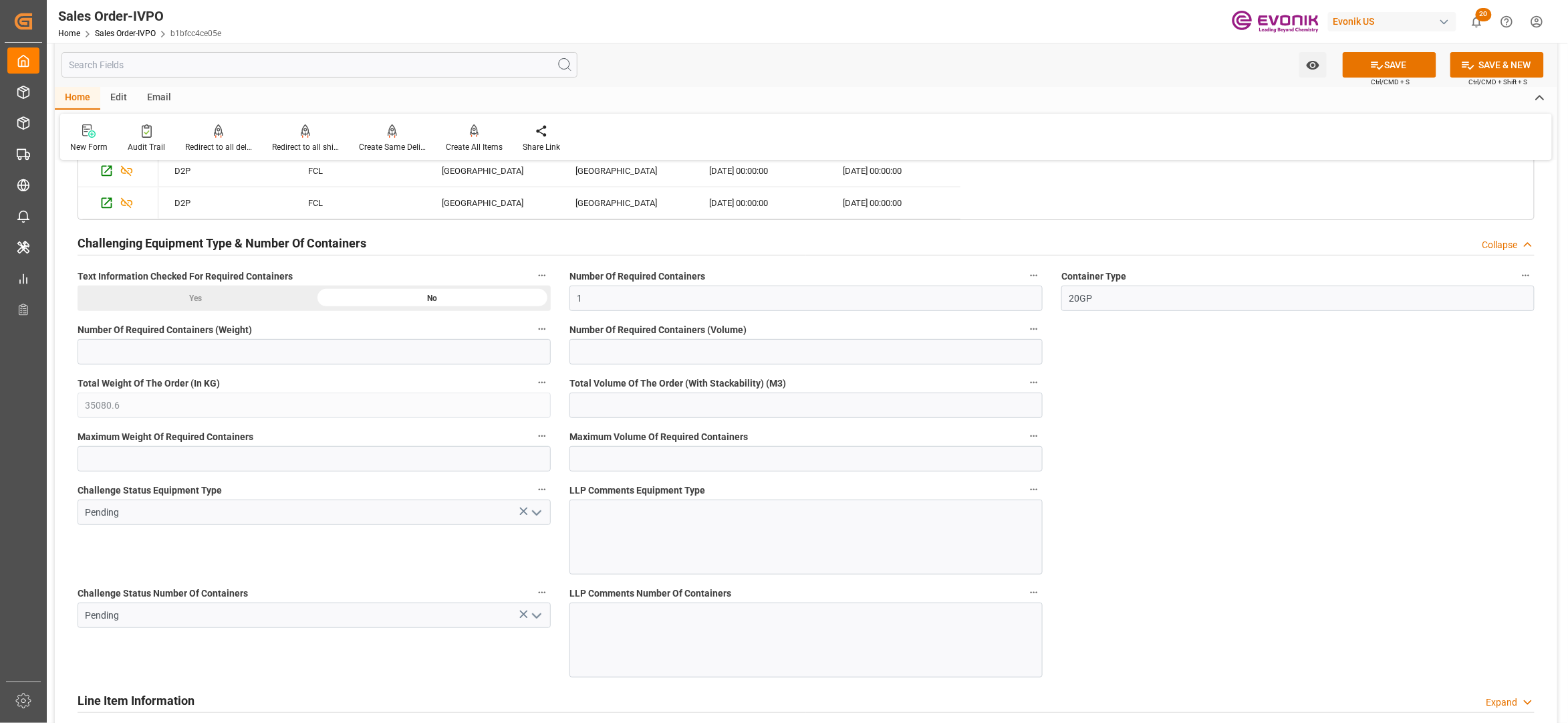
scroll to position [2451, 0]
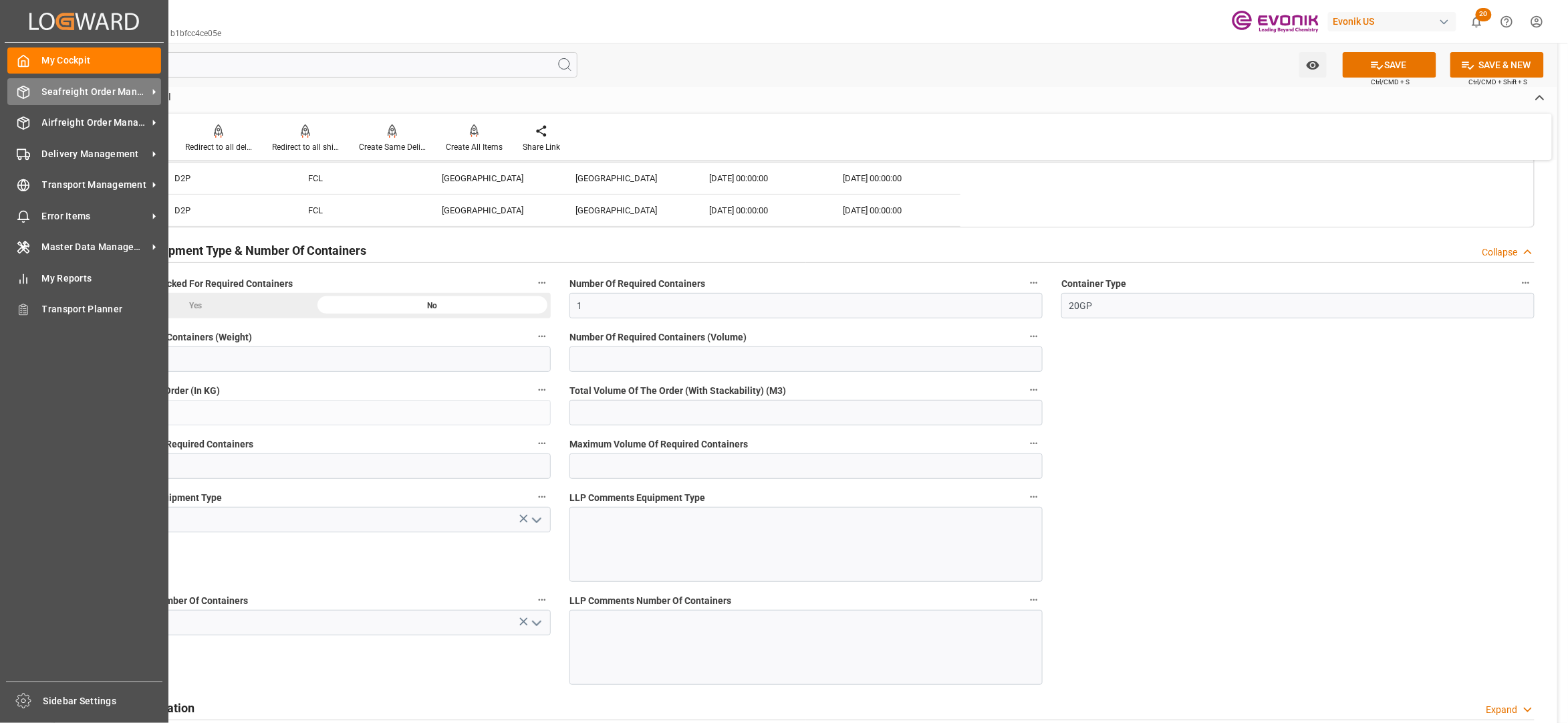
click at [77, 86] on span "Seafreight Order Management" at bounding box center [95, 92] width 106 height 14
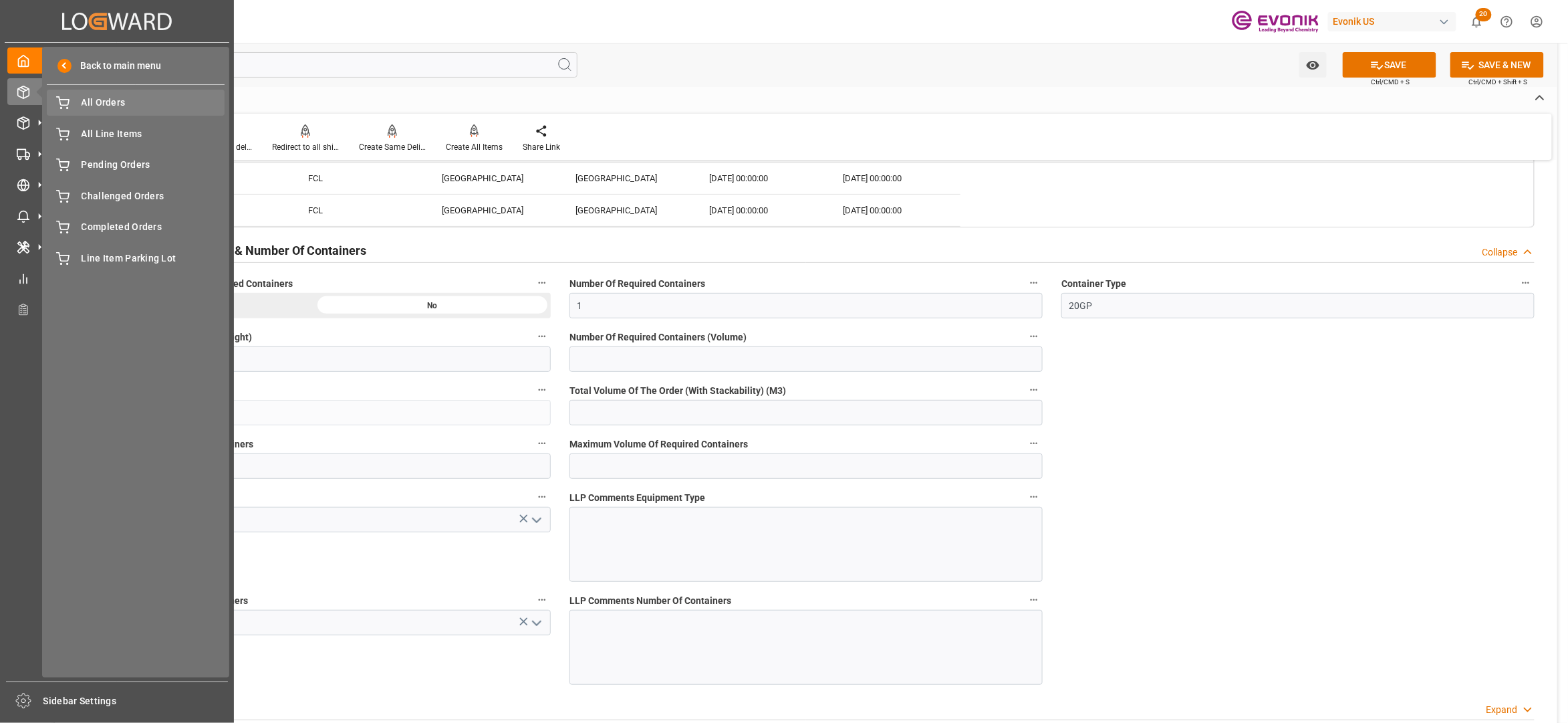
click at [95, 97] on span "All Orders" at bounding box center [153, 102] width 143 height 14
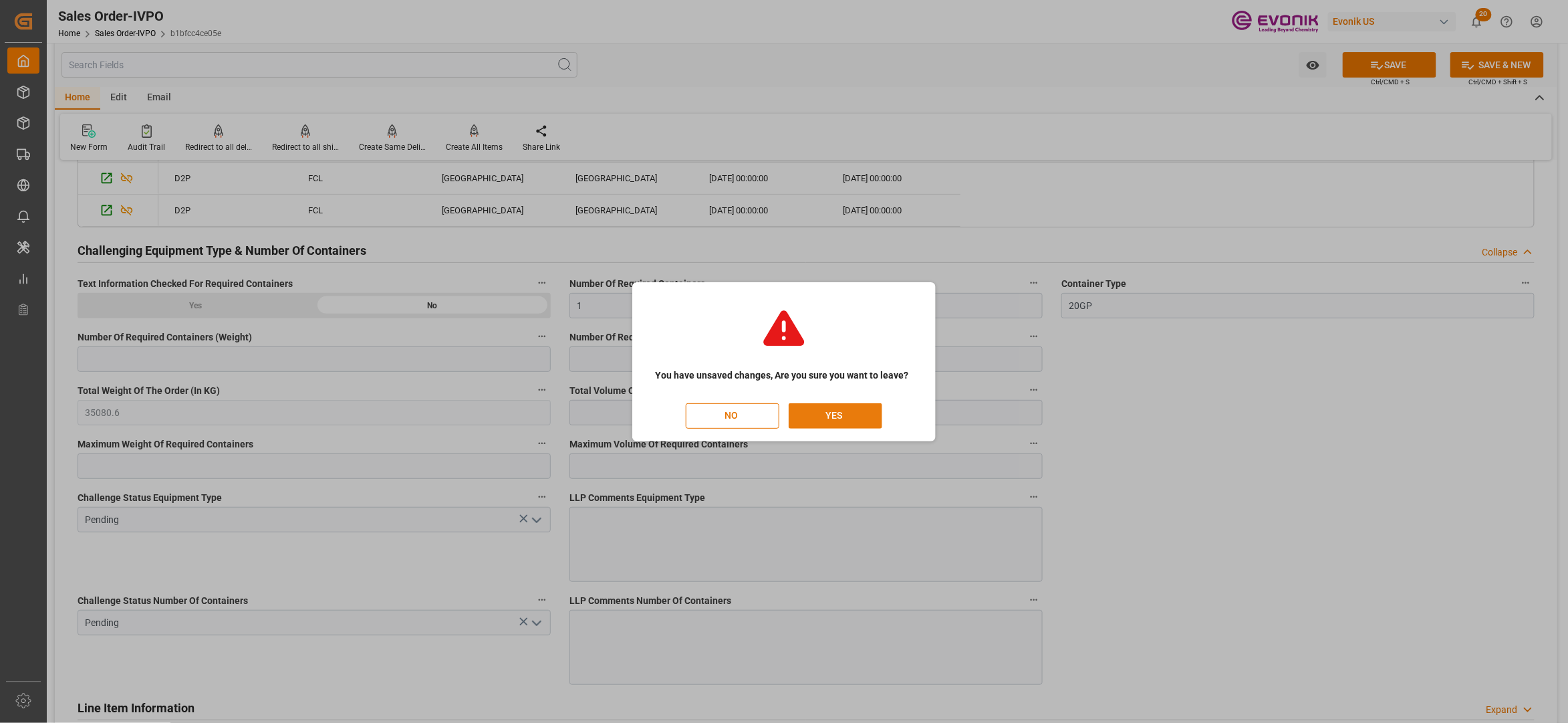
click at [841, 412] on button "YES" at bounding box center [836, 416] width 94 height 25
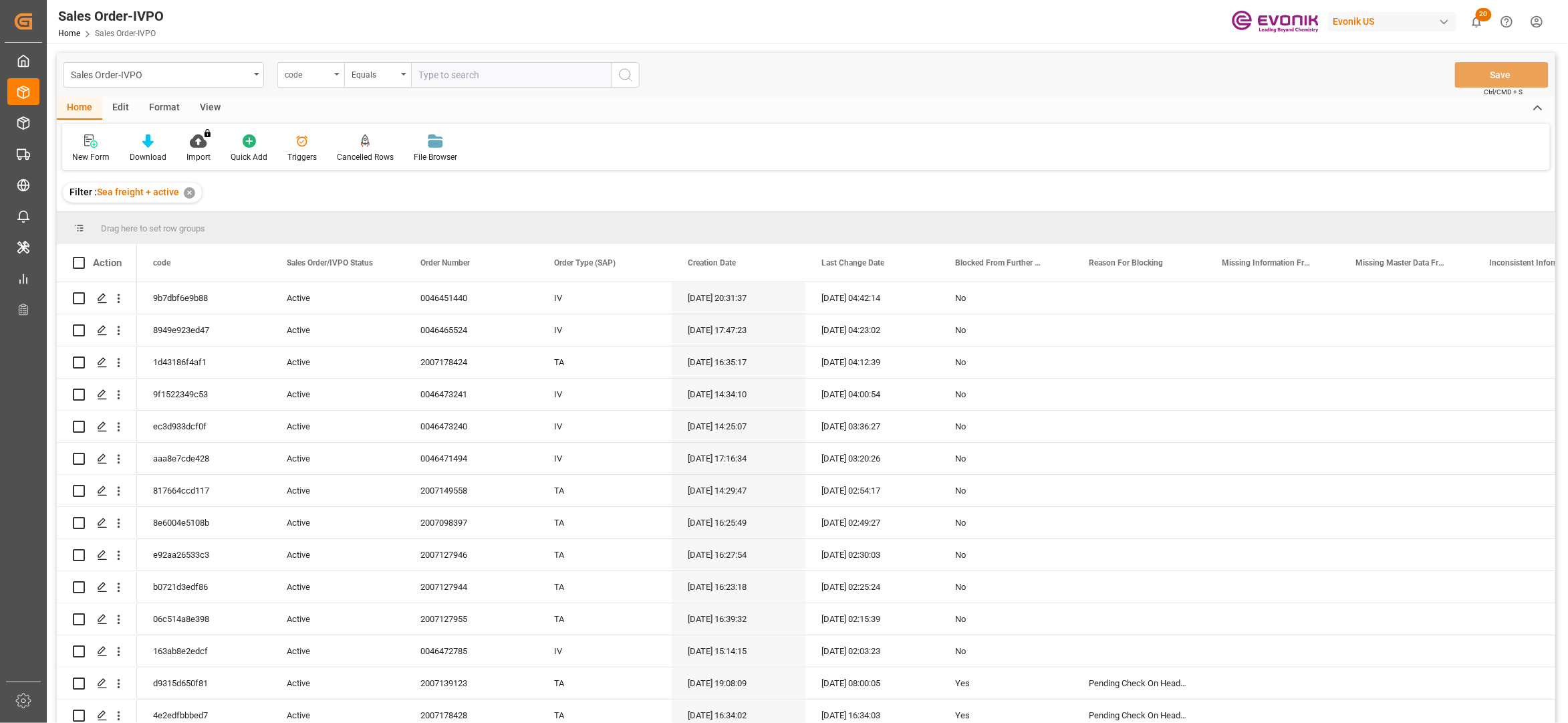
click at [306, 80] on div "code" at bounding box center [307, 73] width 46 height 16
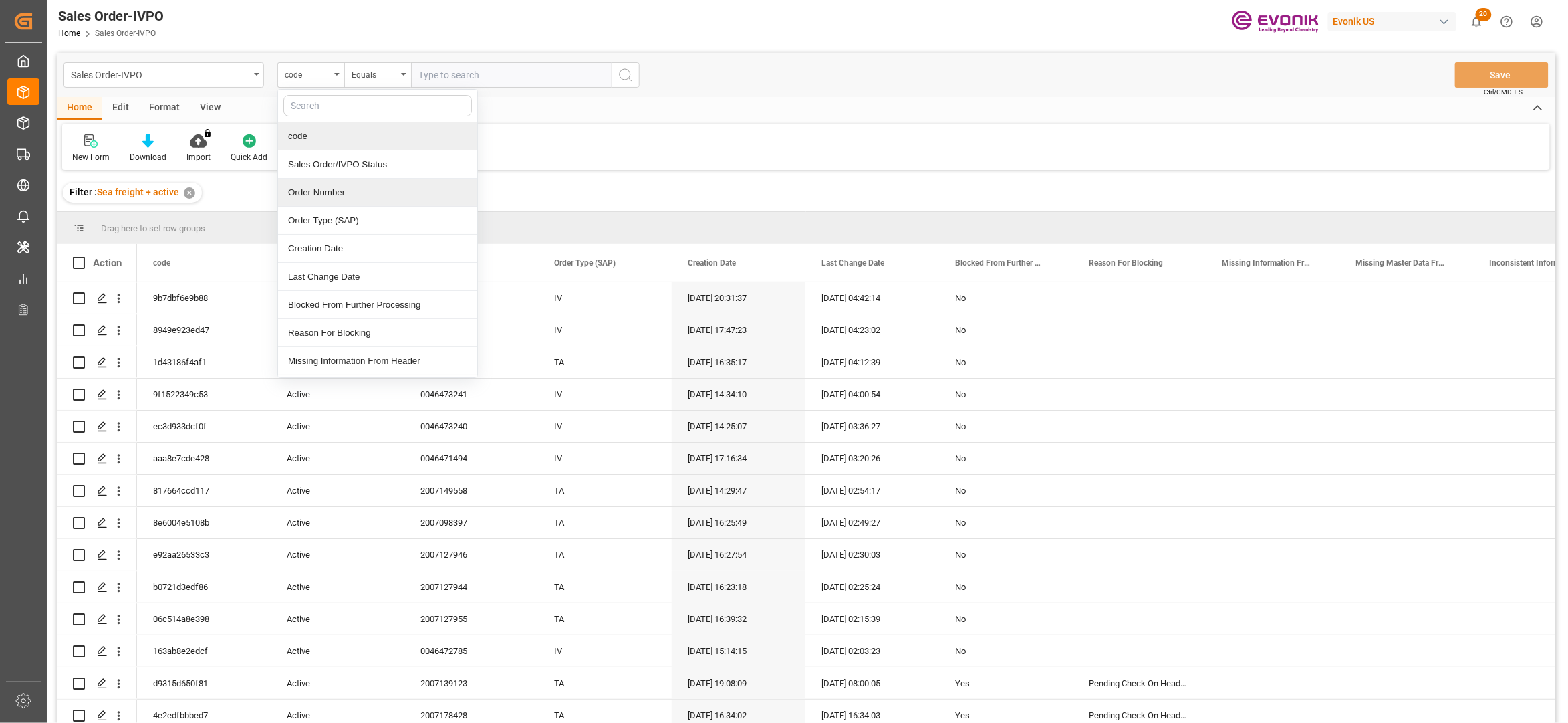
click at [334, 188] on div "Order Number" at bounding box center [378, 192] width 199 height 28
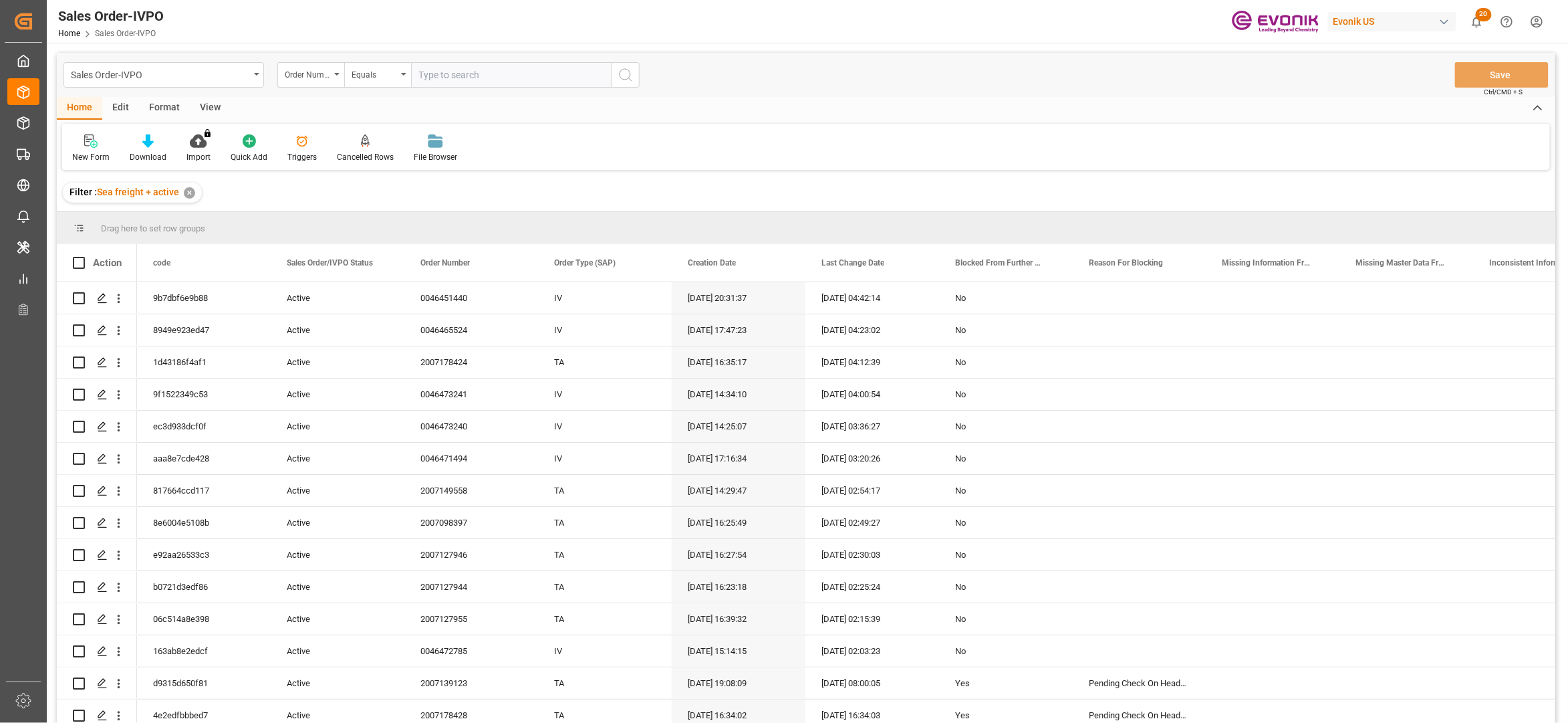
click at [471, 70] on input "text" at bounding box center [511, 75] width 200 height 25
paste input "0046472957"
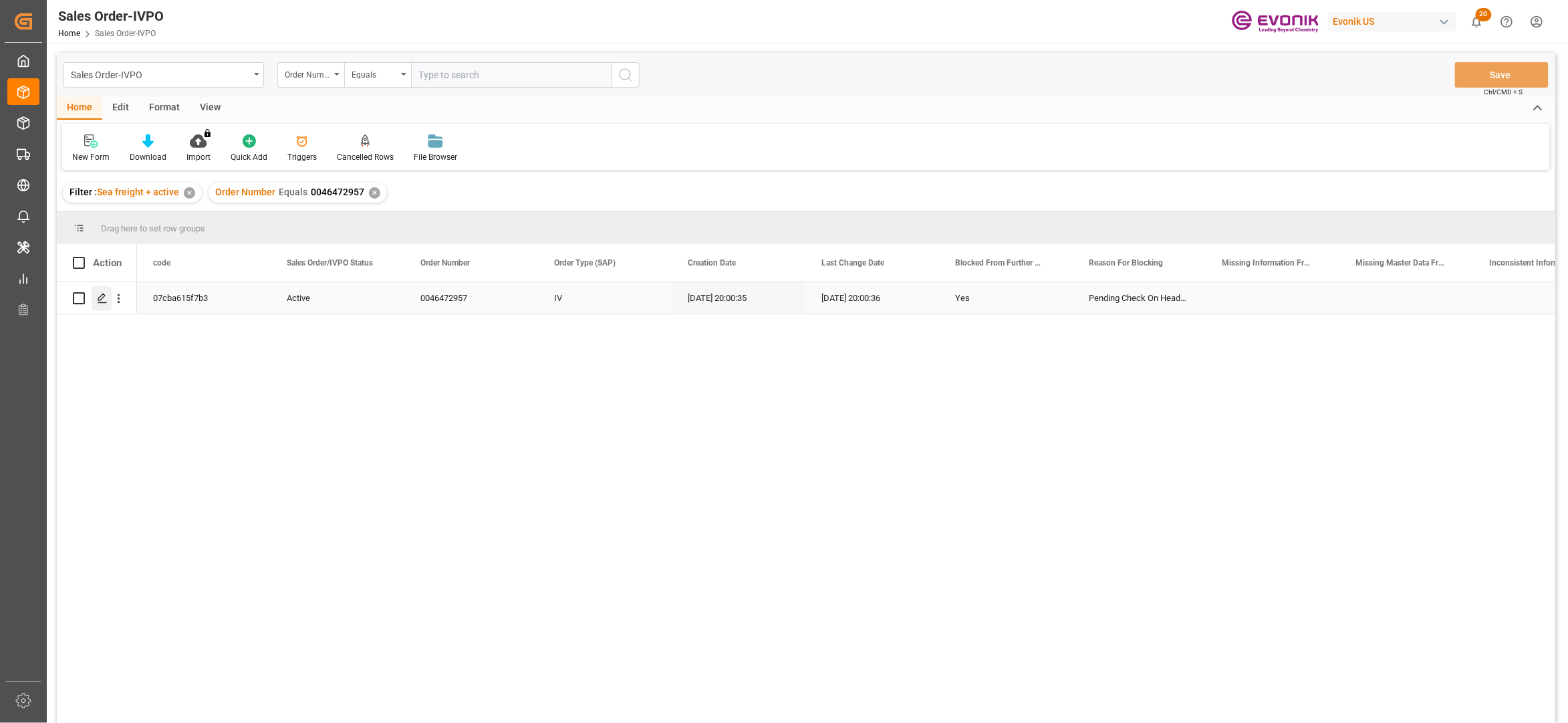
click at [103, 293] on icon "Press SPACE to select this row." at bounding box center [102, 298] width 11 height 11
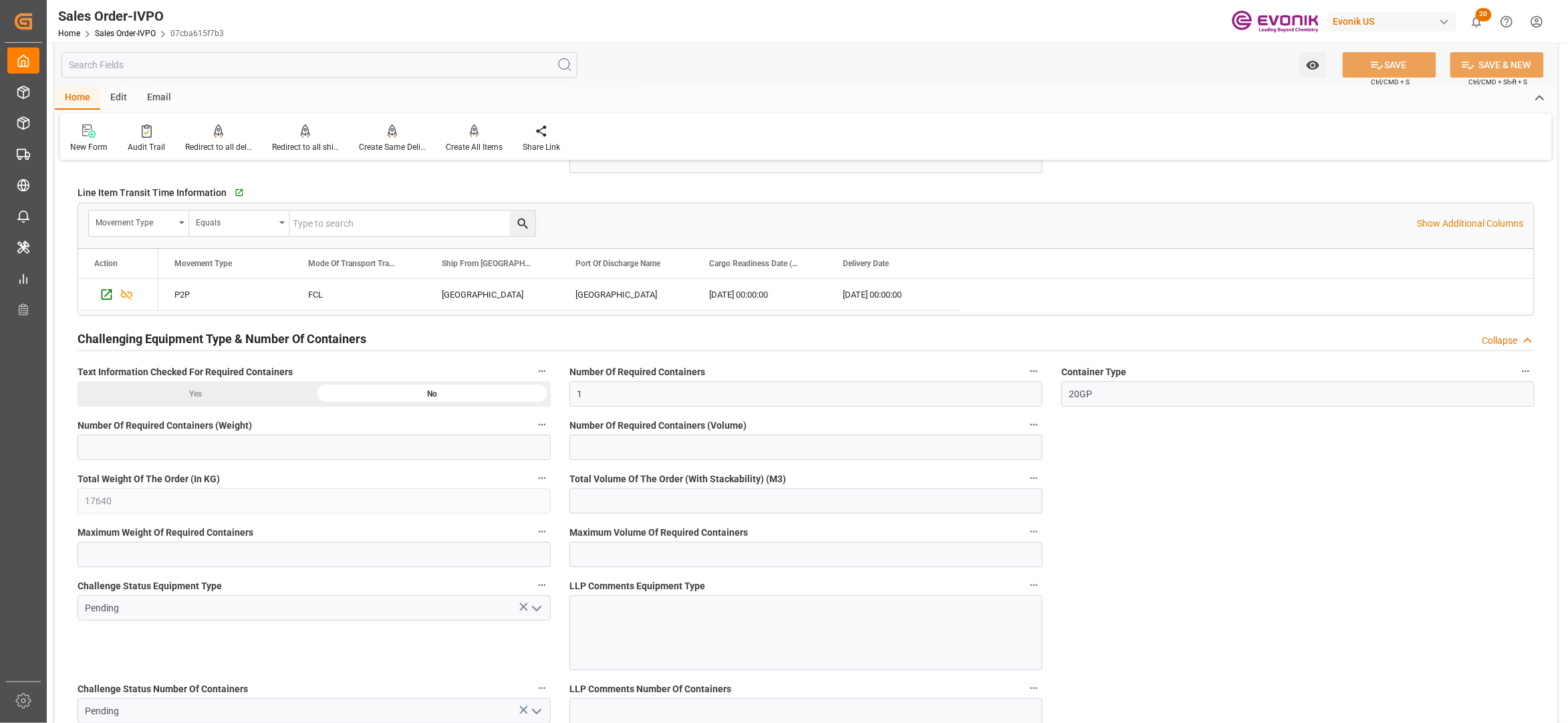
scroll to position [2248, 0]
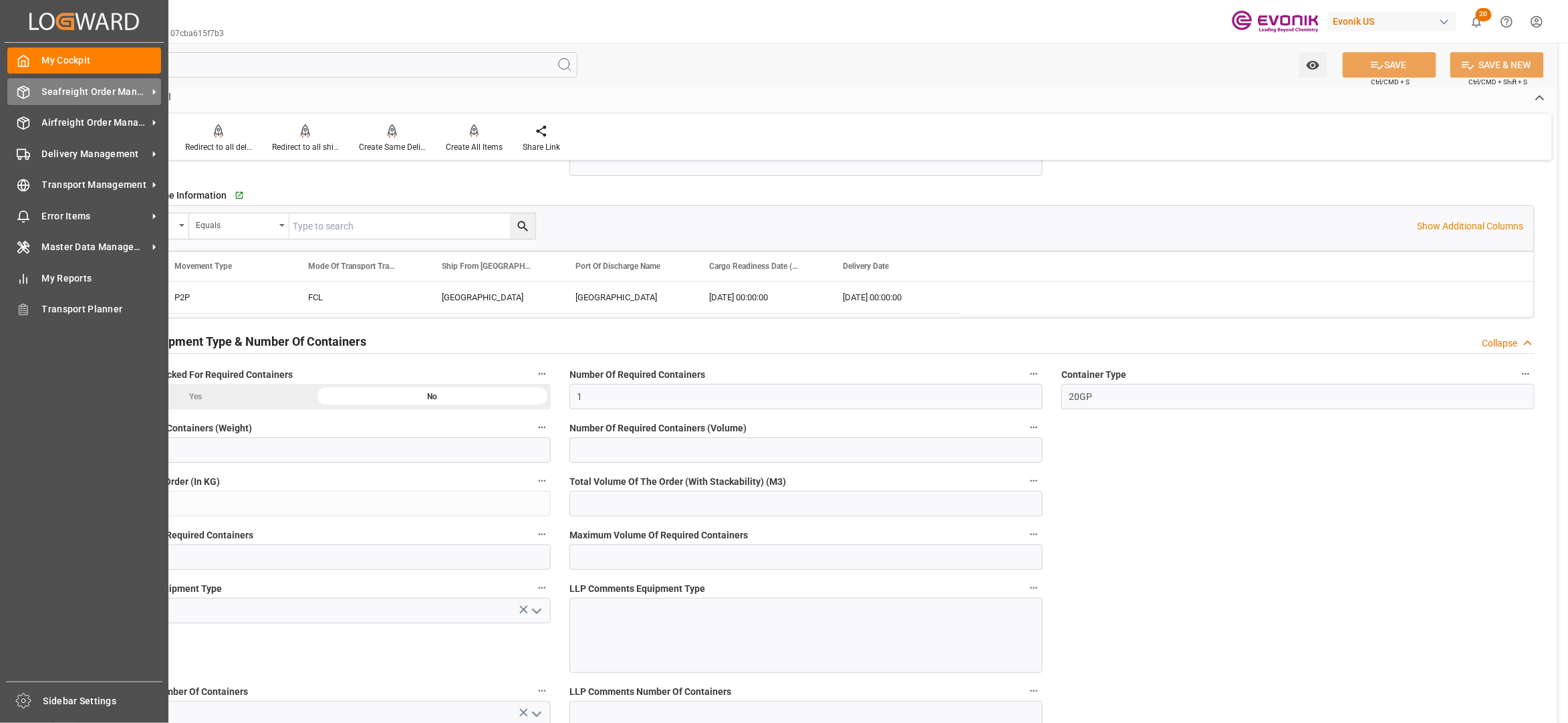
click at [73, 91] on span "Seafreight Order Management" at bounding box center [95, 92] width 106 height 14
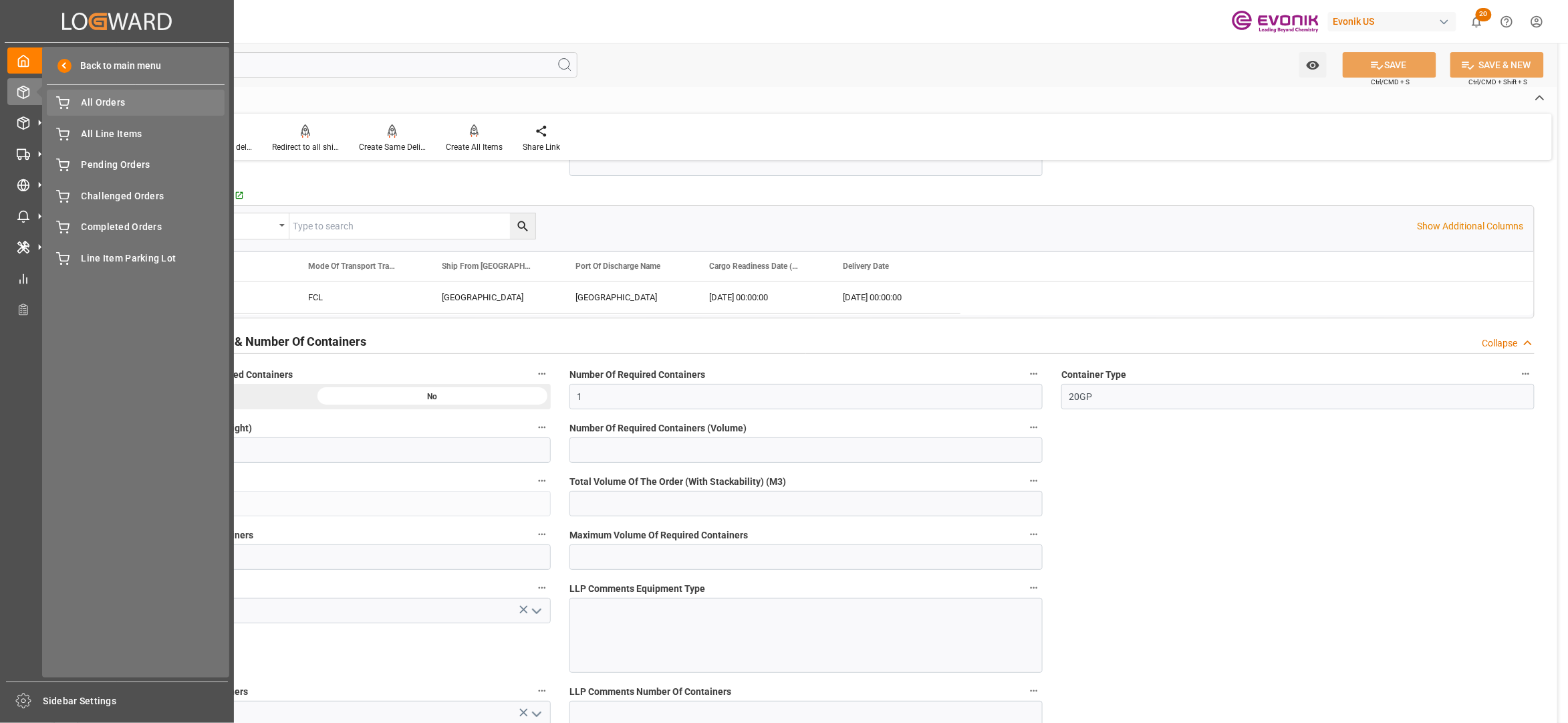
click at [129, 98] on span "All Orders" at bounding box center [153, 102] width 143 height 14
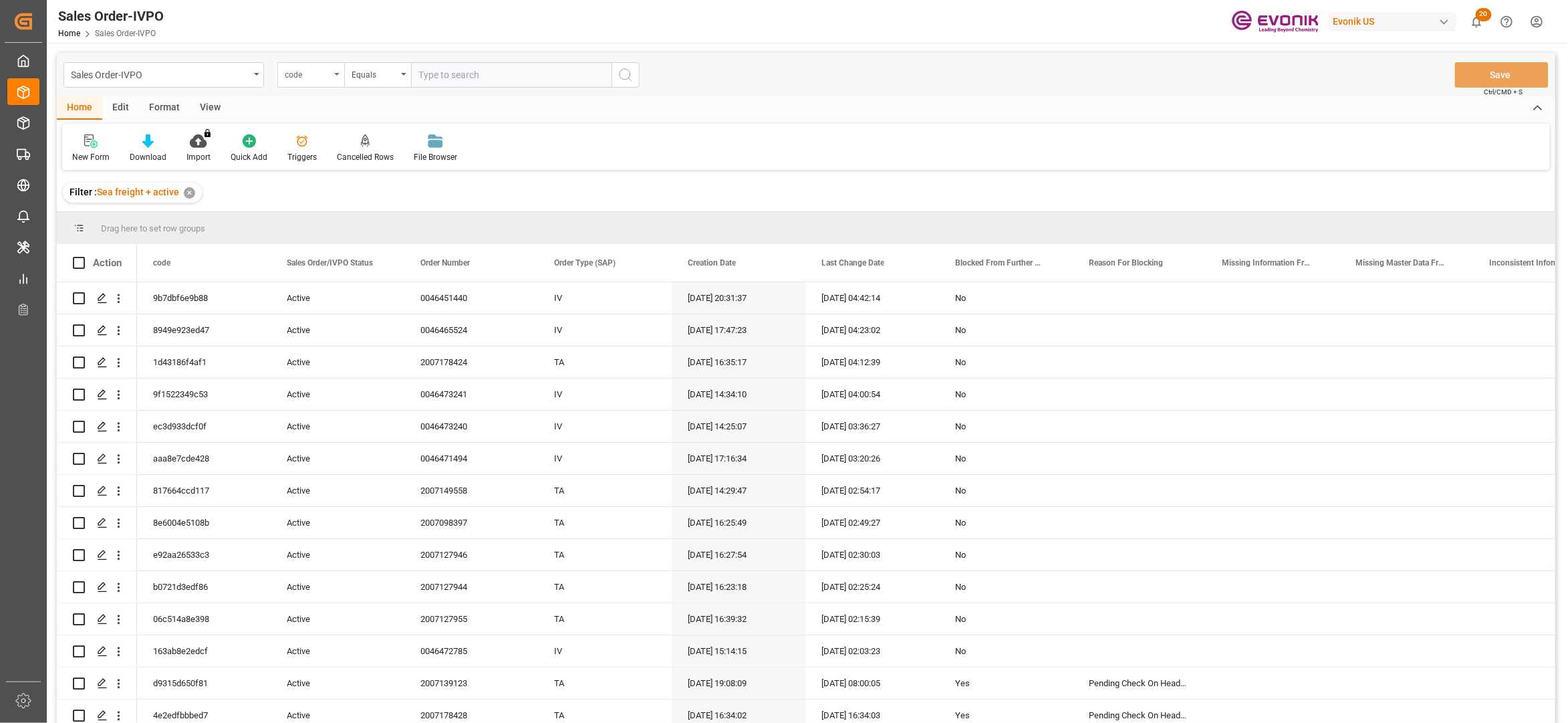
click at [323, 79] on div "code" at bounding box center [307, 73] width 46 height 16
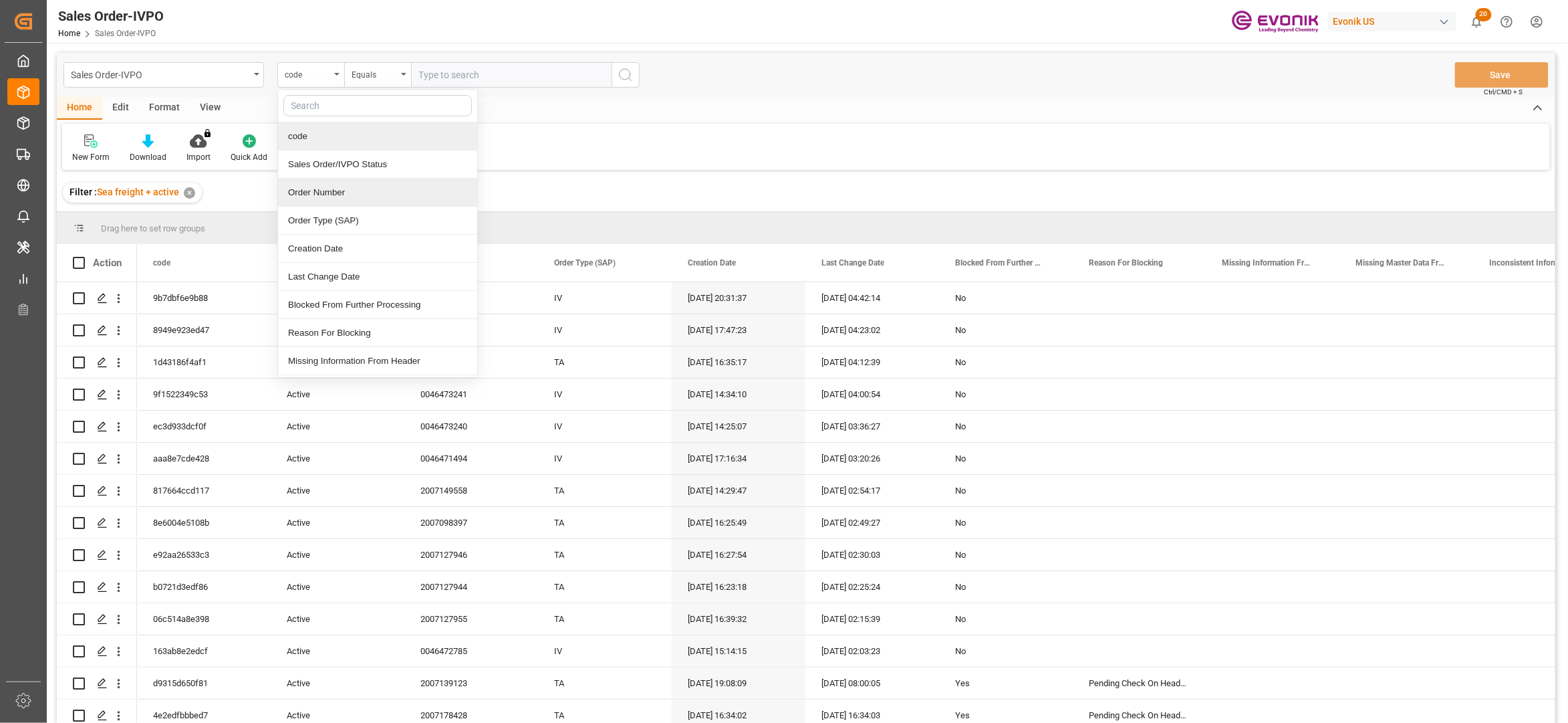
click at [344, 192] on div "Order Number" at bounding box center [378, 192] width 199 height 28
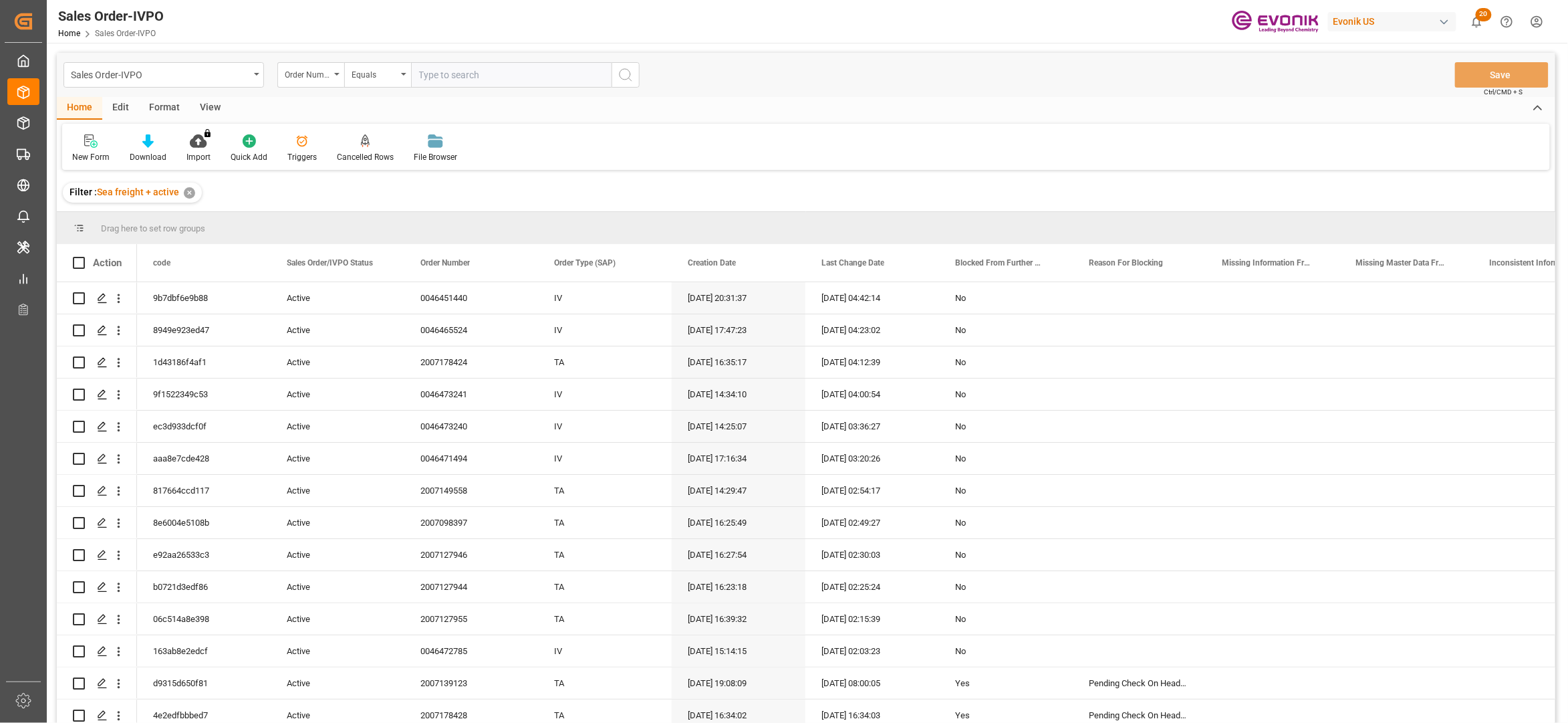
click at [460, 78] on input "text" at bounding box center [511, 75] width 200 height 25
paste input "0046472959"
click at [460, 78] on input "0046472959" at bounding box center [511, 75] width 200 height 25
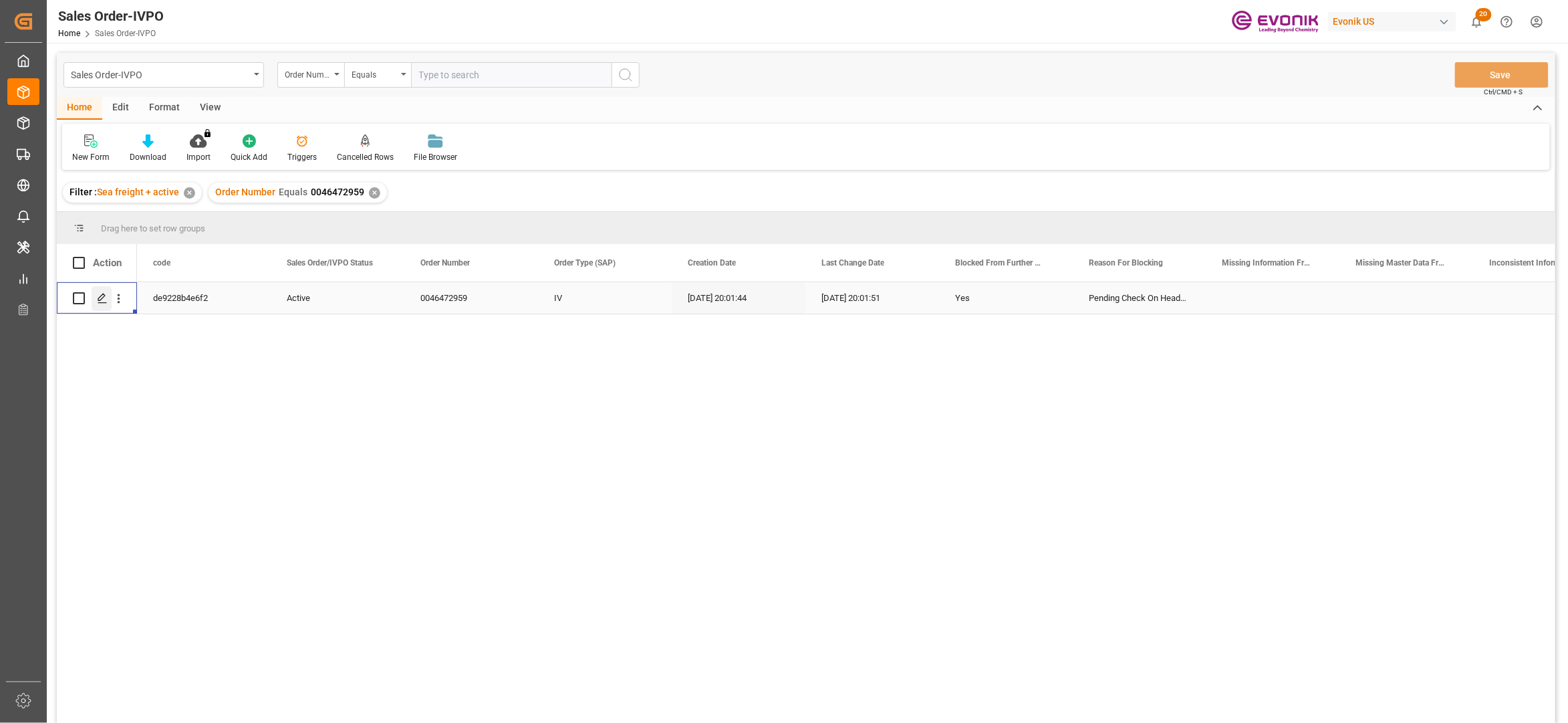
click at [100, 297] on icon "Press SPACE to select this row." at bounding box center [102, 298] width 11 height 11
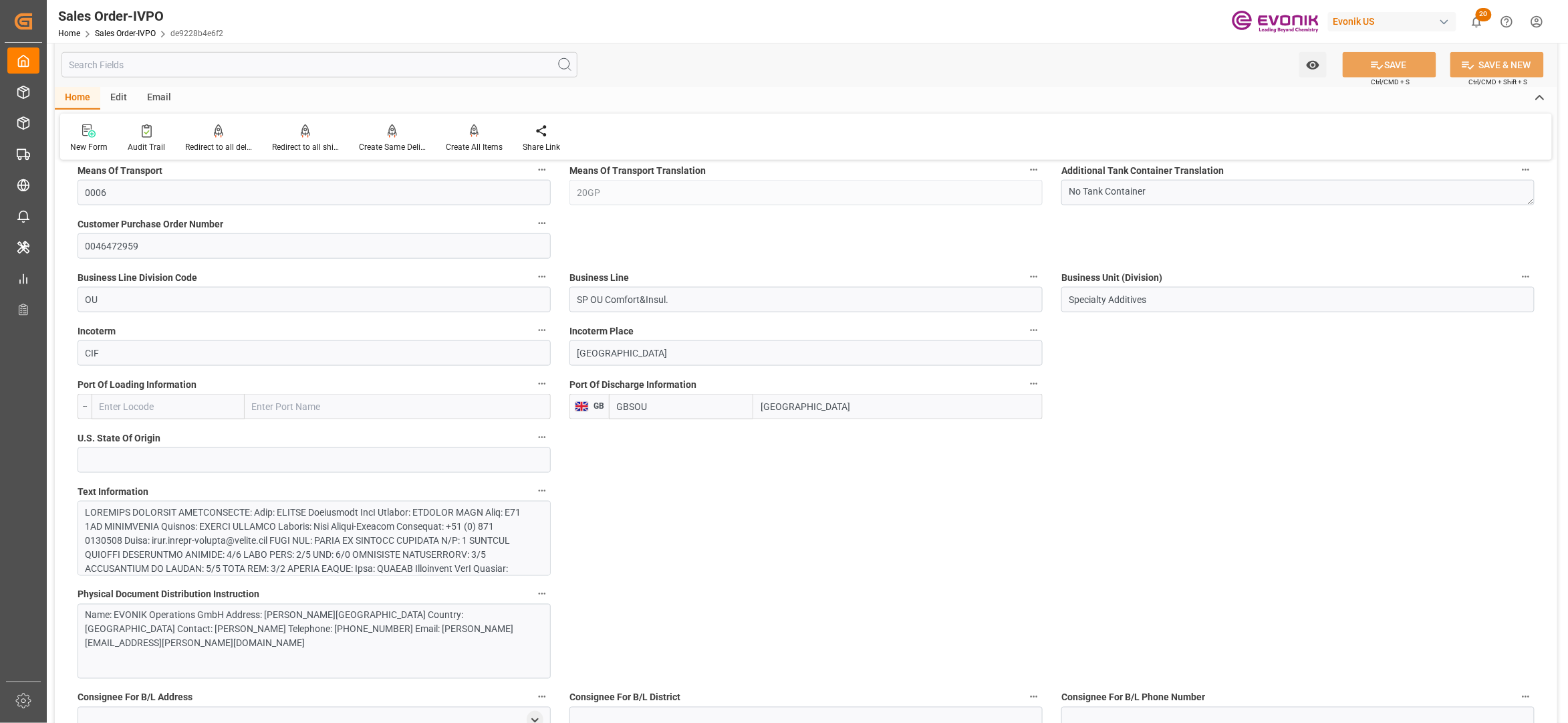
scroll to position [684, 0]
click at [385, 516] on div at bounding box center [307, 650] width 444 height 295
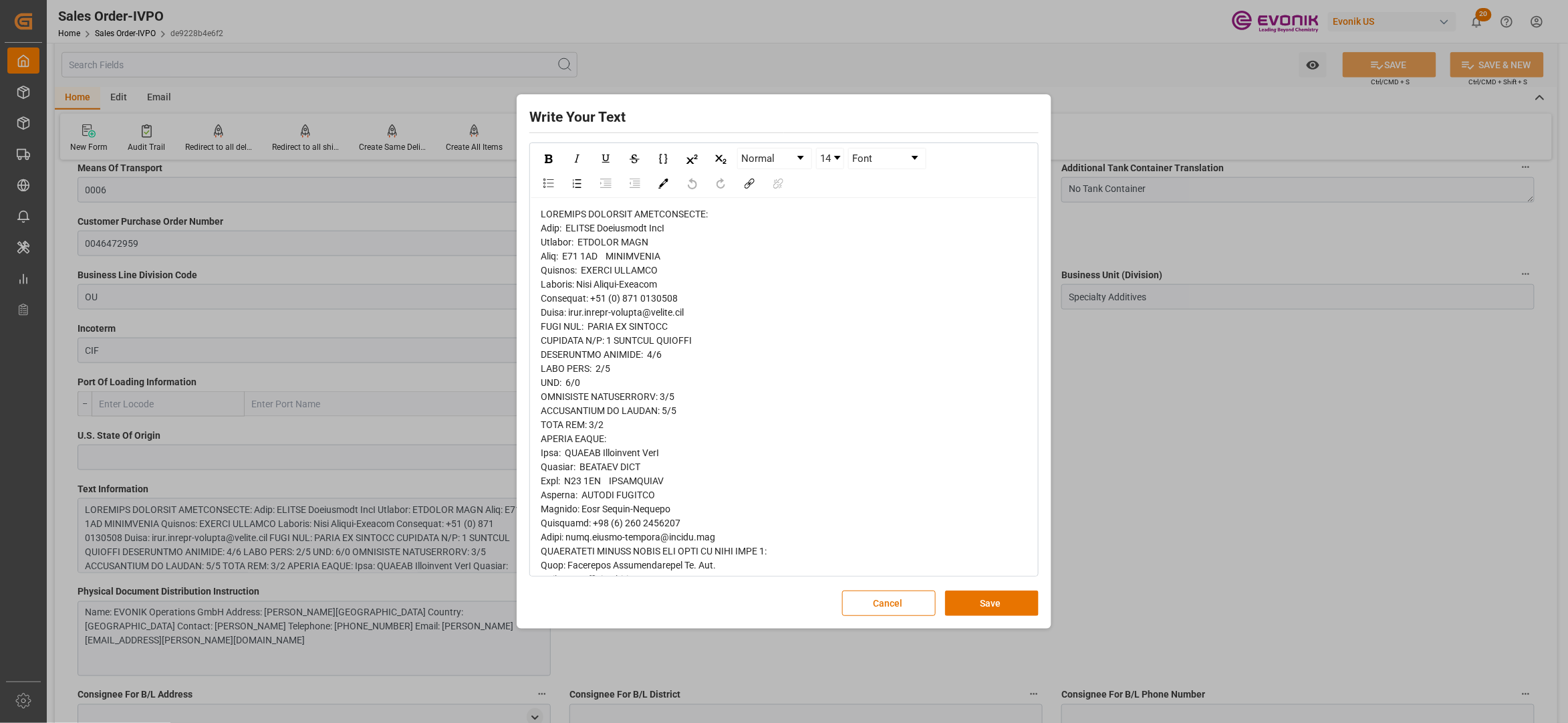
click at [549, 233] on span "rdw-editor" at bounding box center [720, 643] width 359 height 867
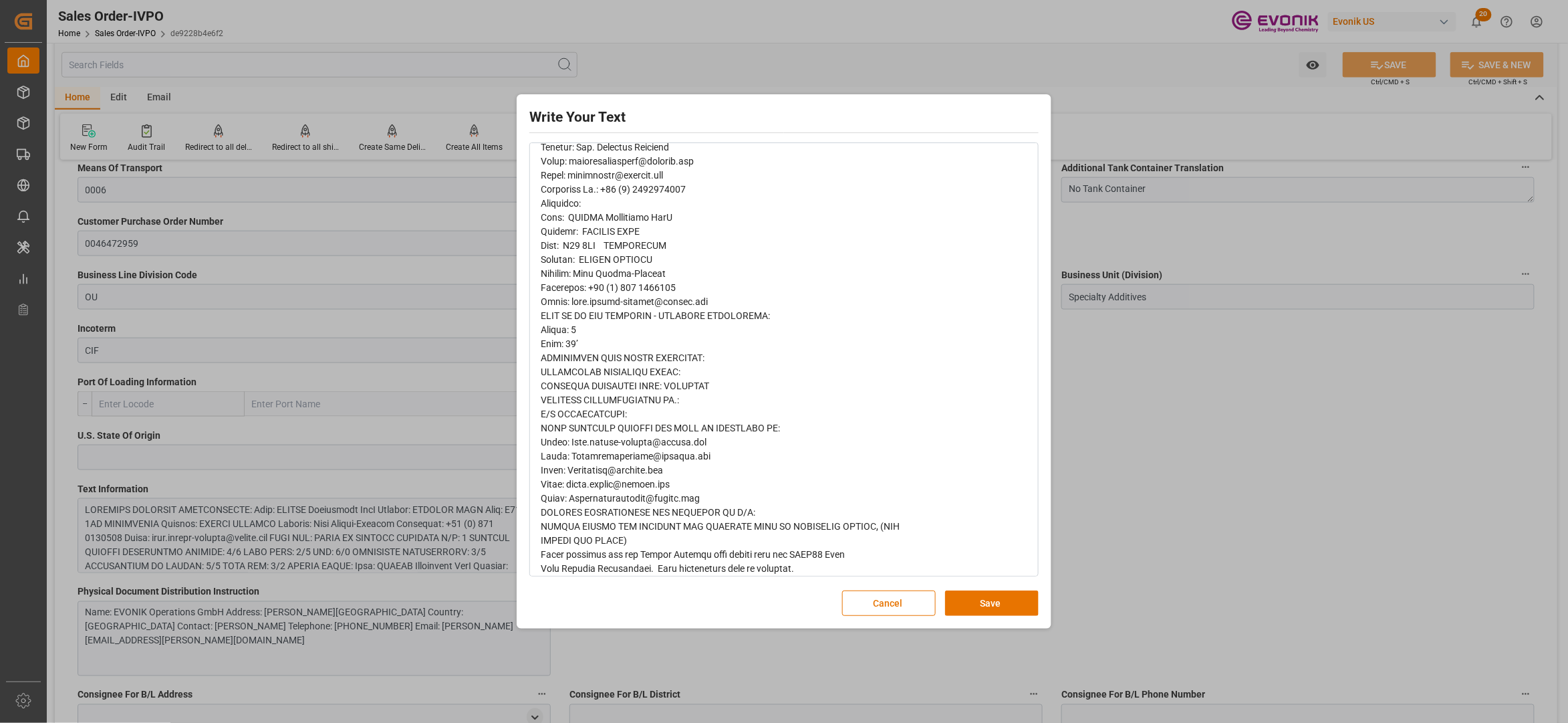
scroll to position [501, 0]
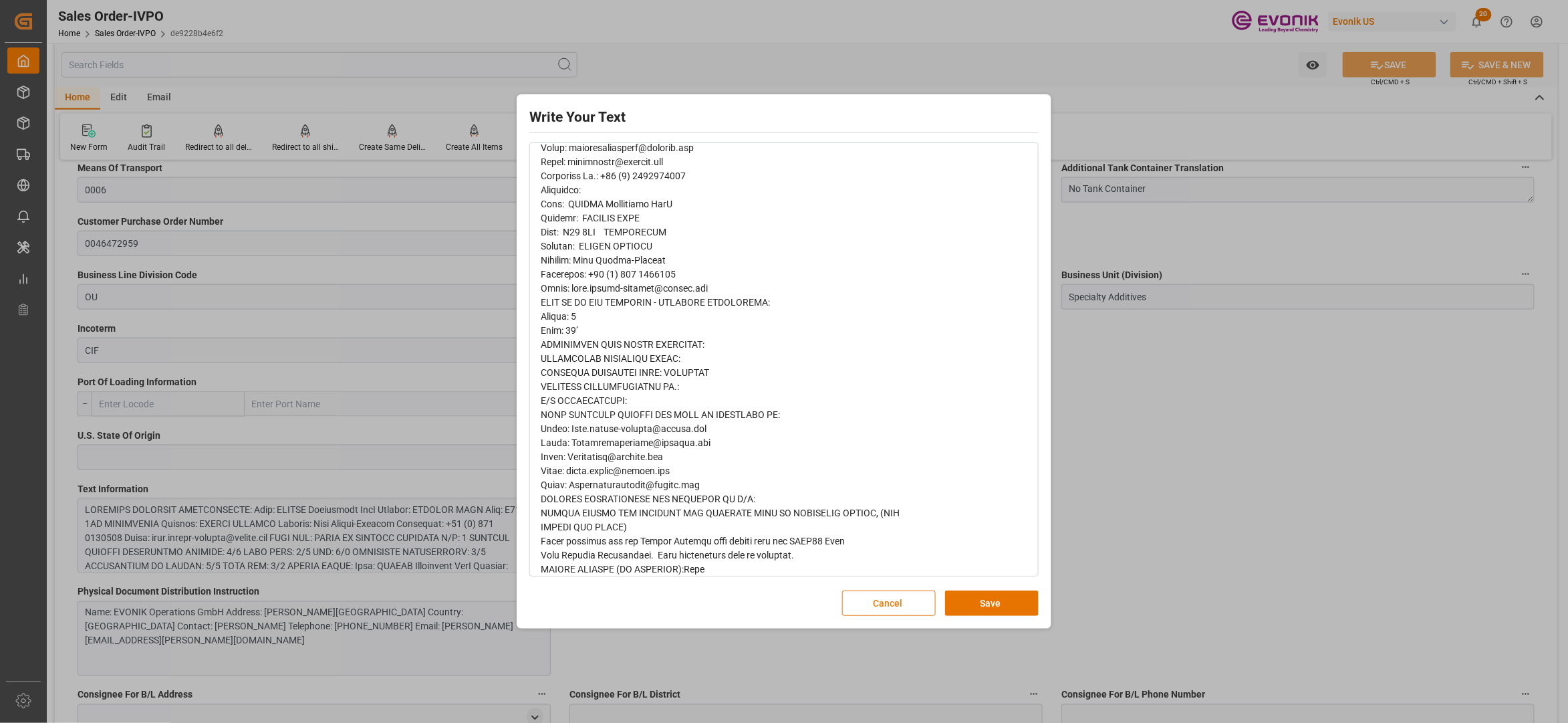
click at [882, 608] on button "Cancel" at bounding box center [888, 603] width 94 height 25
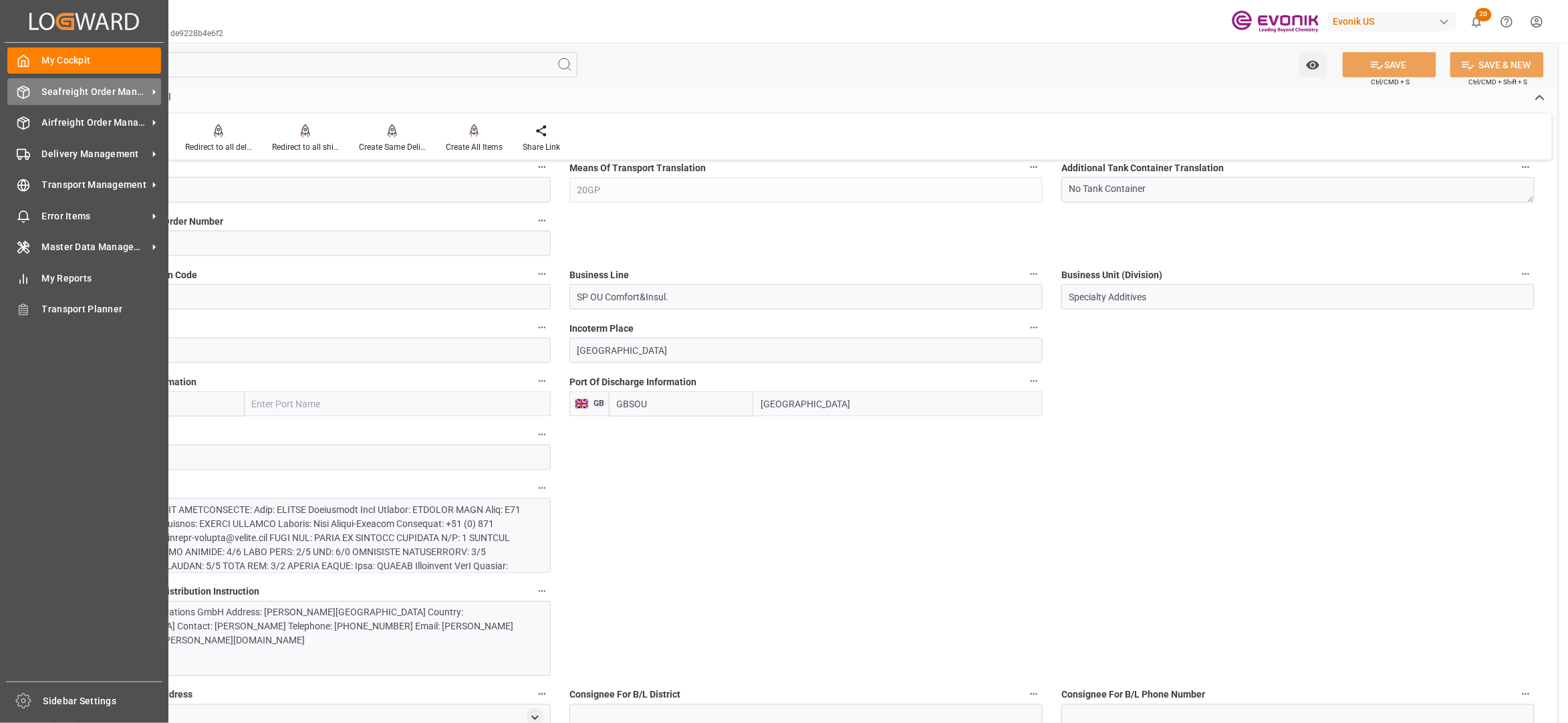
click at [86, 89] on span "Seafreight Order Management" at bounding box center [95, 92] width 106 height 14
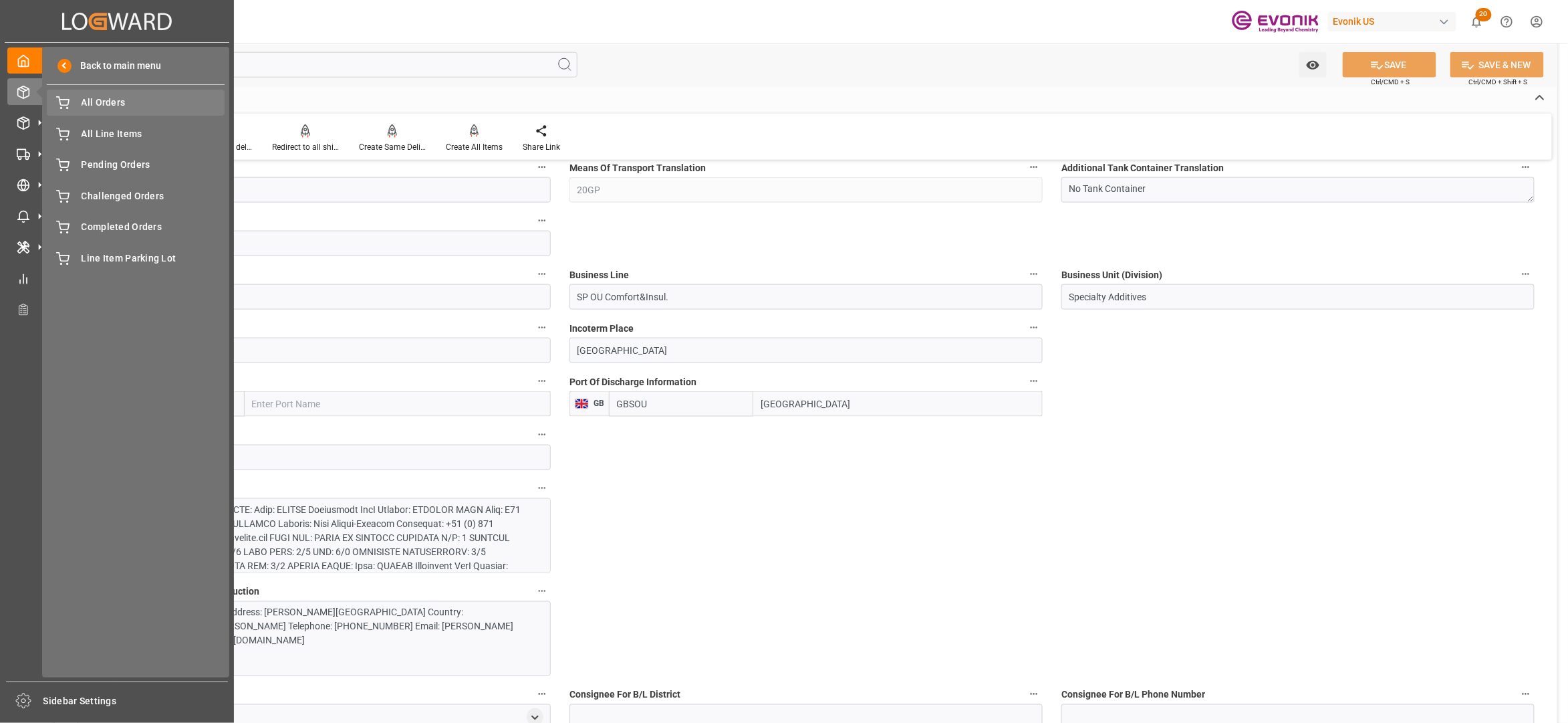
click at [117, 100] on span "All Orders" at bounding box center [153, 102] width 143 height 14
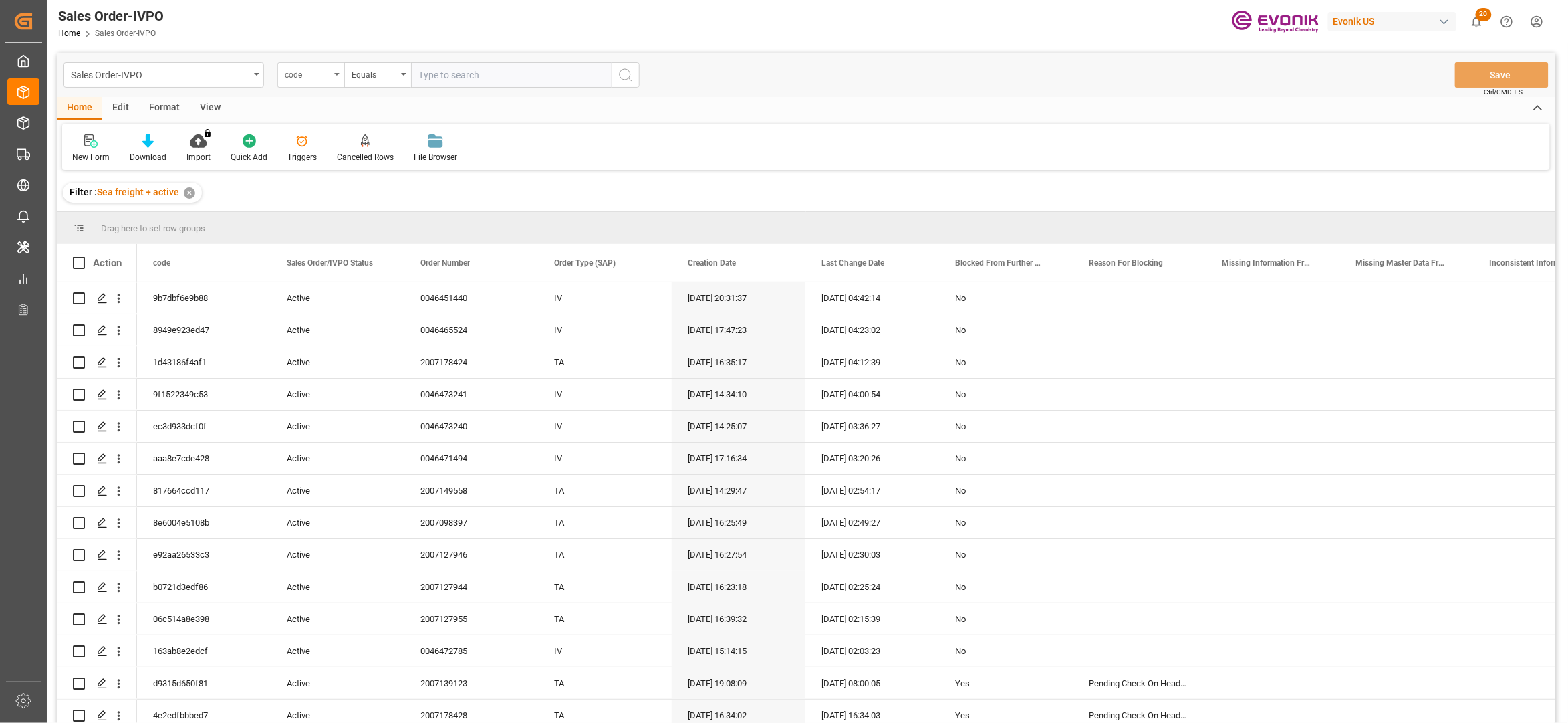
click at [321, 80] on div "code" at bounding box center [307, 73] width 46 height 16
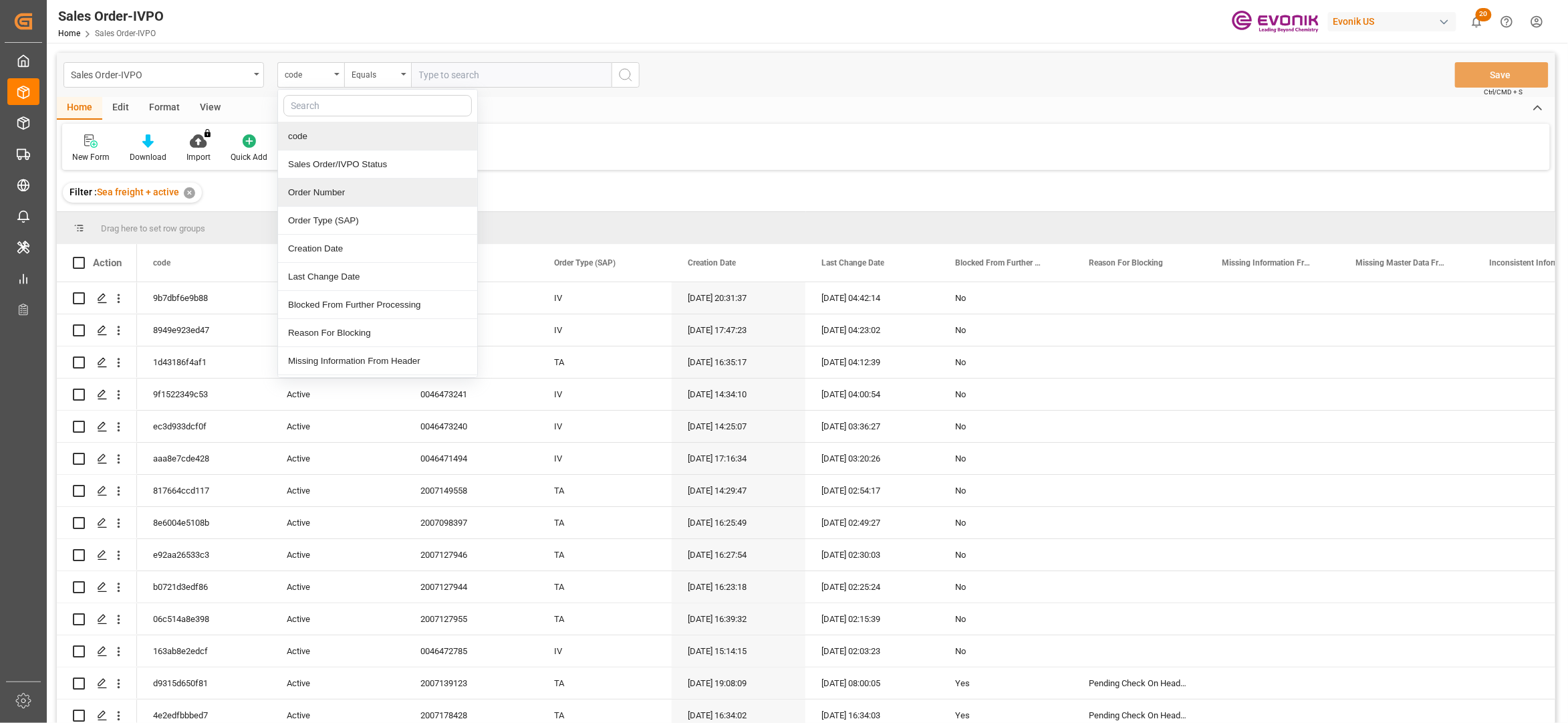
click at [327, 188] on div "Order Number" at bounding box center [378, 192] width 199 height 28
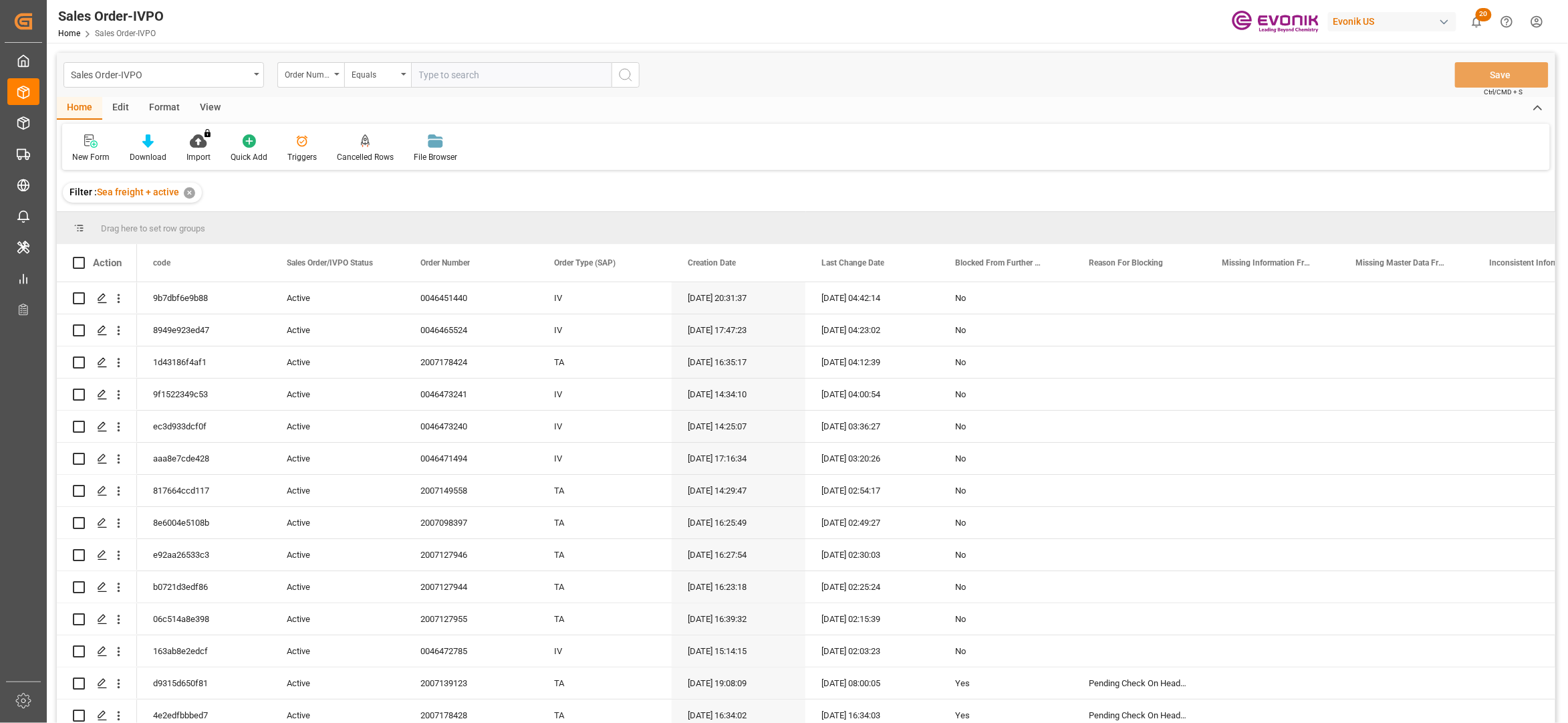
paste input "2007169459"
click at [464, 73] on input "text" at bounding box center [511, 75] width 200 height 25
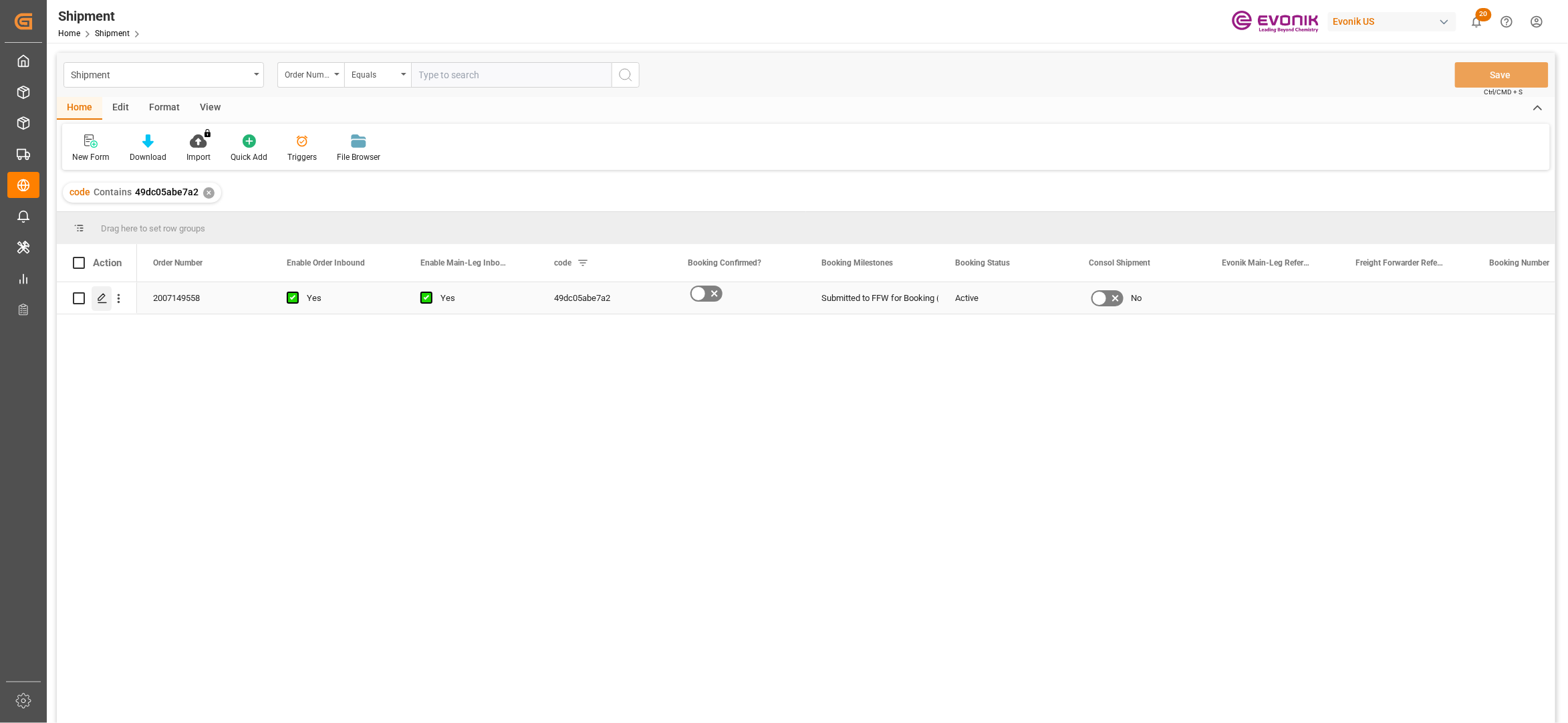
click at [104, 300] on icon "Press SPACE to select this row." at bounding box center [102, 298] width 11 height 11
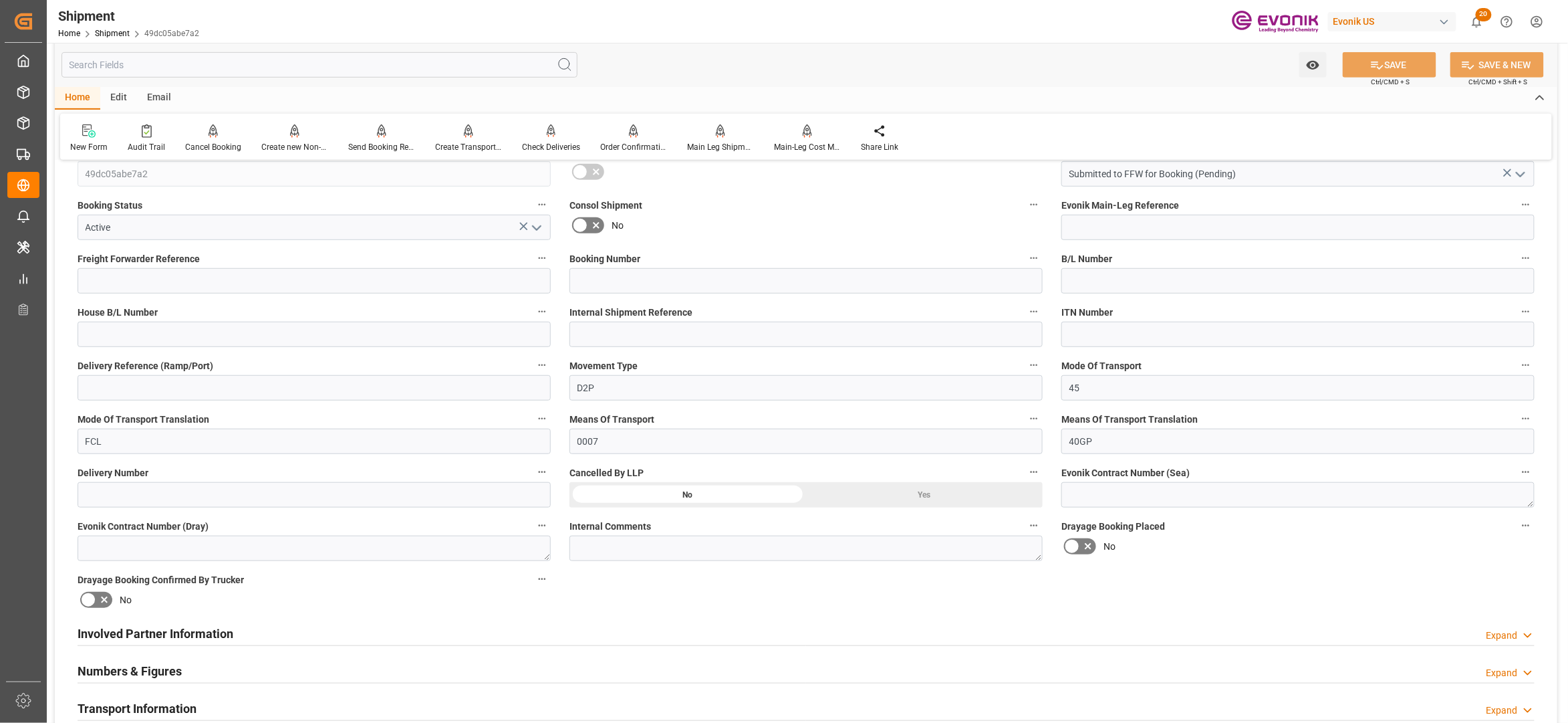
scroll to position [594, 0]
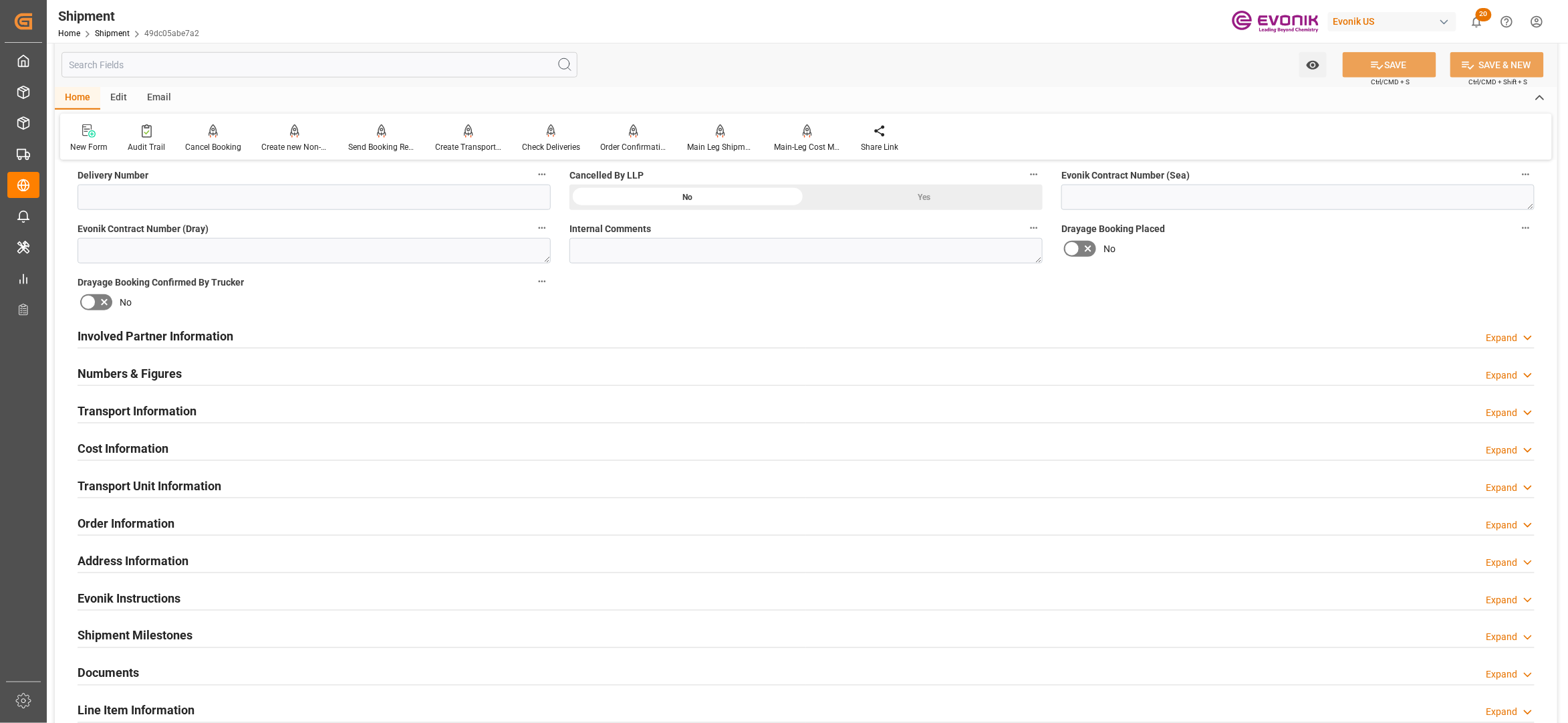
click at [744, 333] on div "Involved Partner Information Expand" at bounding box center [806, 335] width 1458 height 25
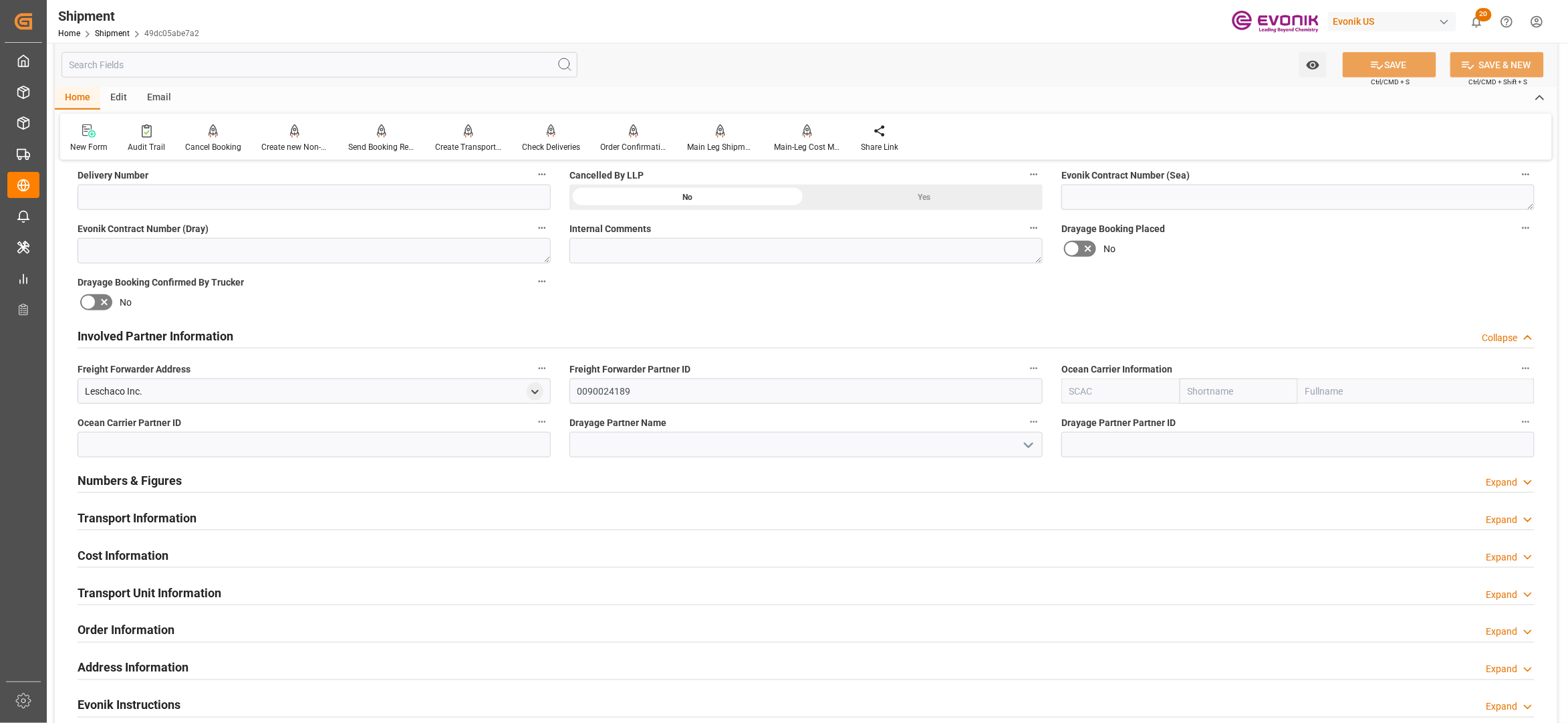
click at [1217, 390] on input "text" at bounding box center [1239, 391] width 118 height 25
type input "hapag"
click at [1220, 428] on div "Hapag [PERSON_NAME]" at bounding box center [1238, 428] width 117 height 44
type input "HLCU"
type input "Hapag [PERSON_NAME]"
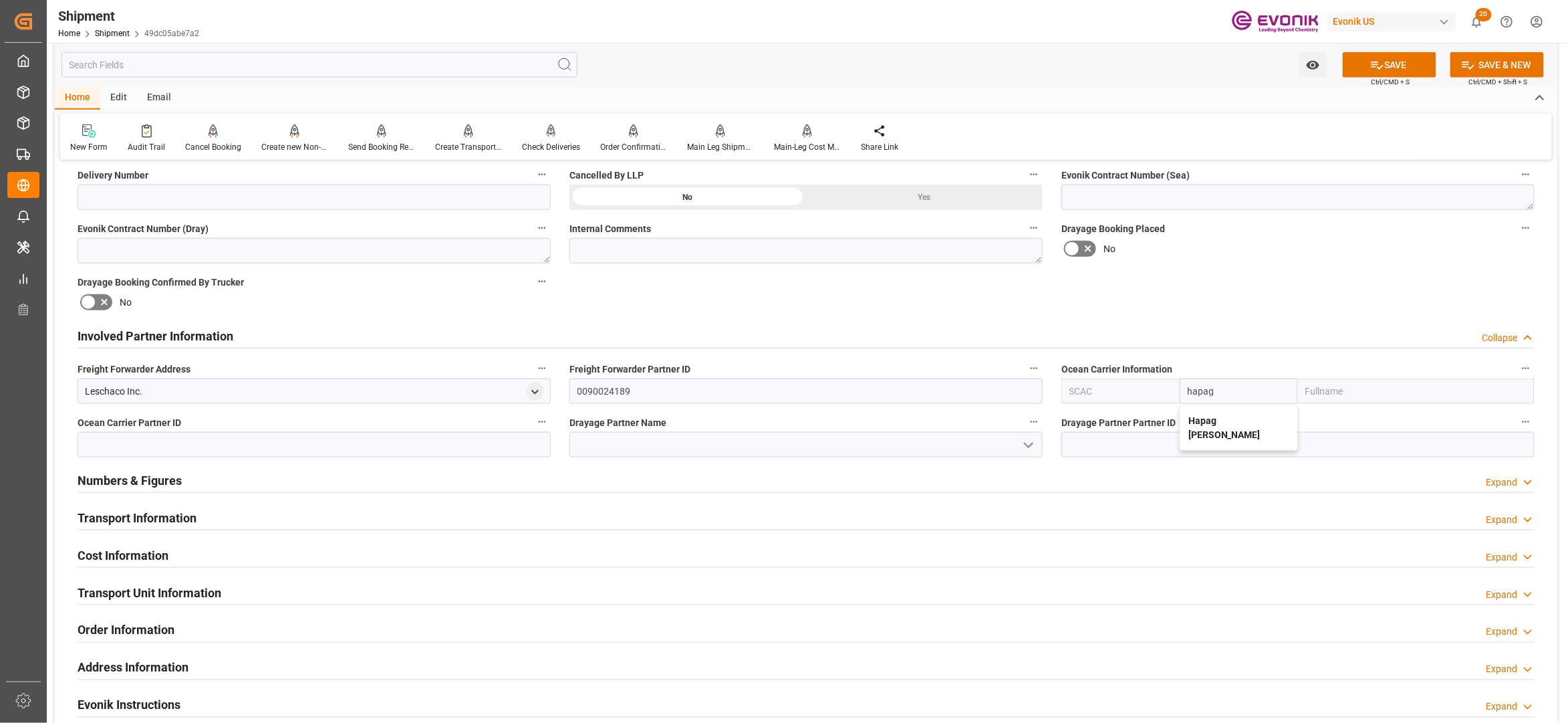
type input "Hapag Lloyd Aktiengesellschaft"
type input "Hapag [PERSON_NAME]"
click at [1272, 279] on div "Booking Confirmation Milestone Bar Collapse Submitted to FFW for Booking (Pendi…" at bounding box center [806, 322] width 1503 height 1489
click at [1395, 62] on button "SAVE" at bounding box center [1390, 65] width 94 height 25
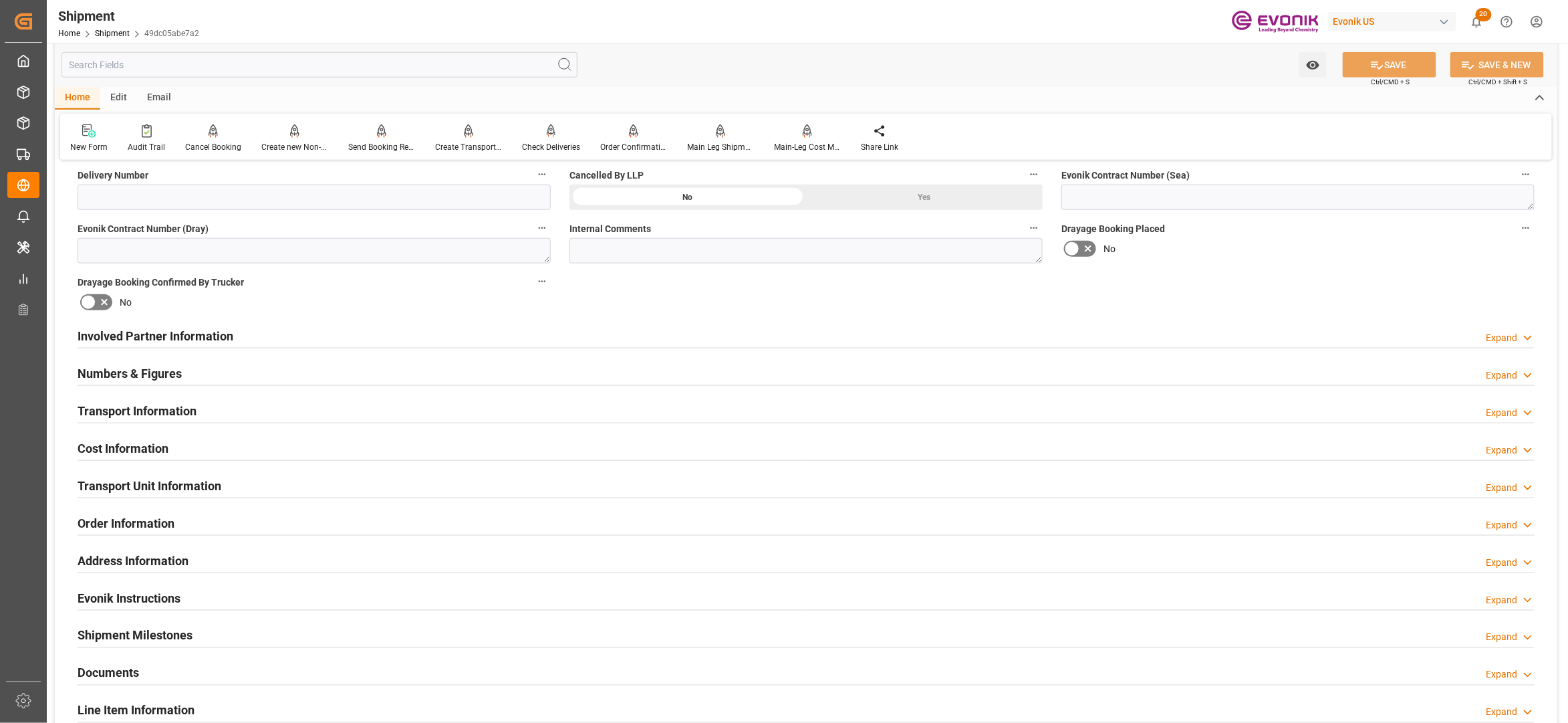
click at [389, 336] on div "Involved Partner Information Expand" at bounding box center [806, 335] width 1458 height 25
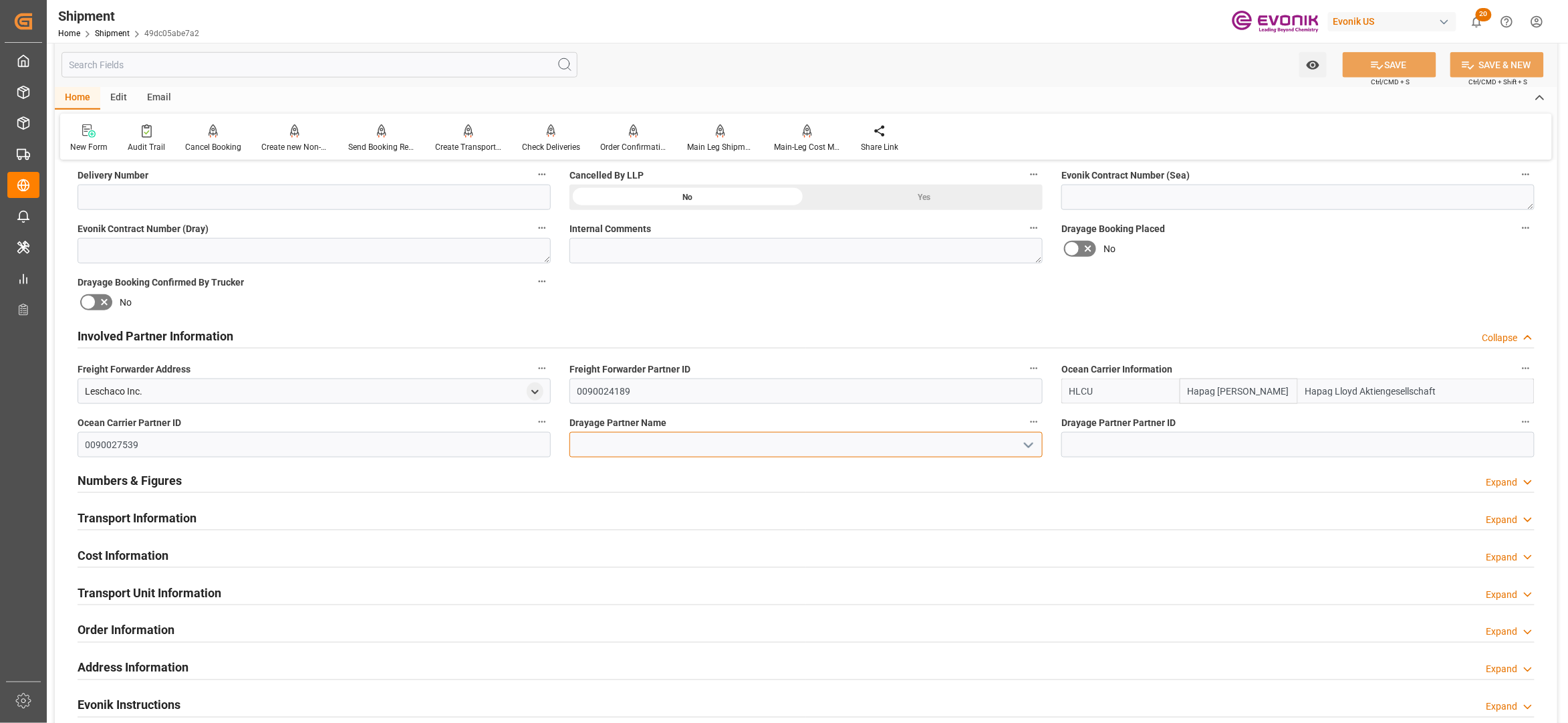
click at [683, 445] on input at bounding box center [806, 445] width 473 height 25
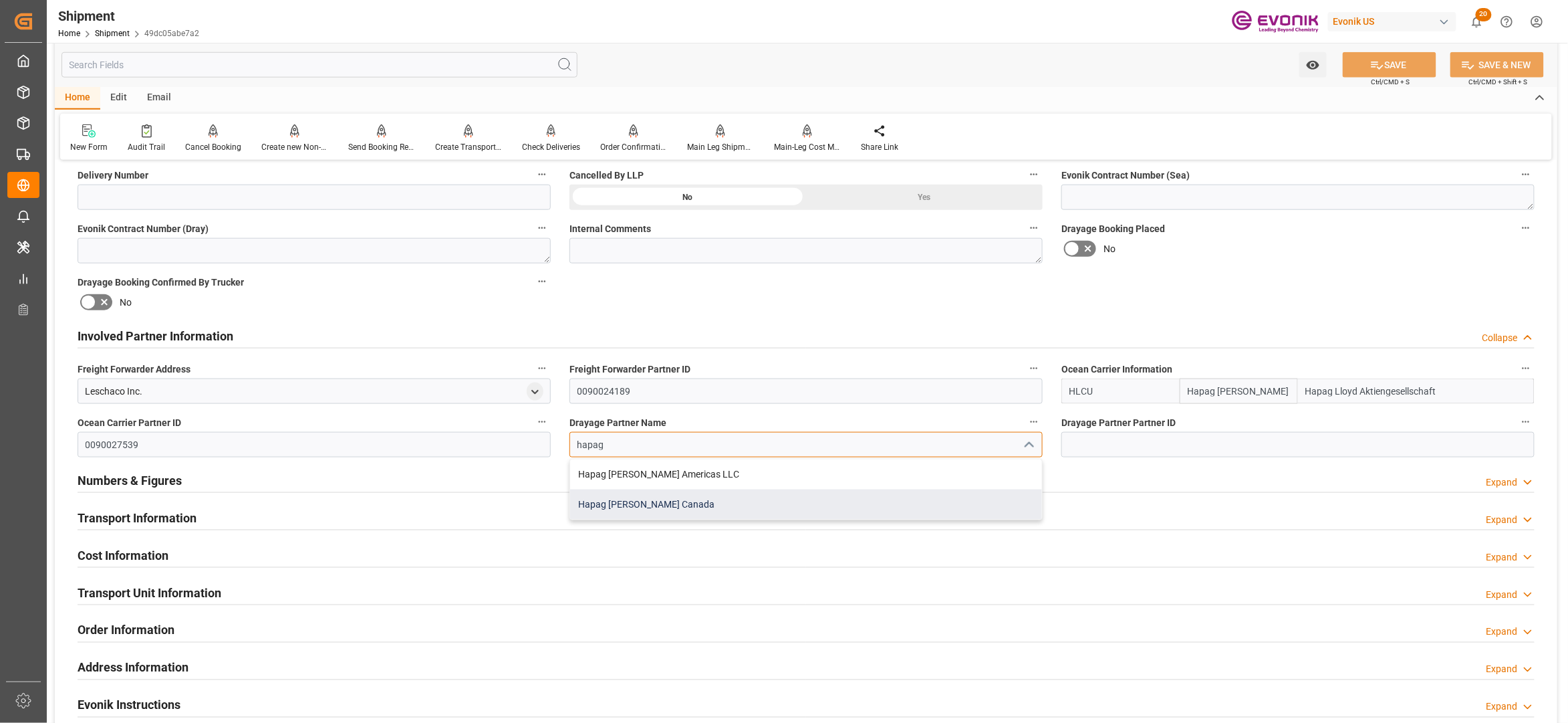
click at [648, 504] on div "Hapag [PERSON_NAME] Canada" at bounding box center [806, 505] width 472 height 30
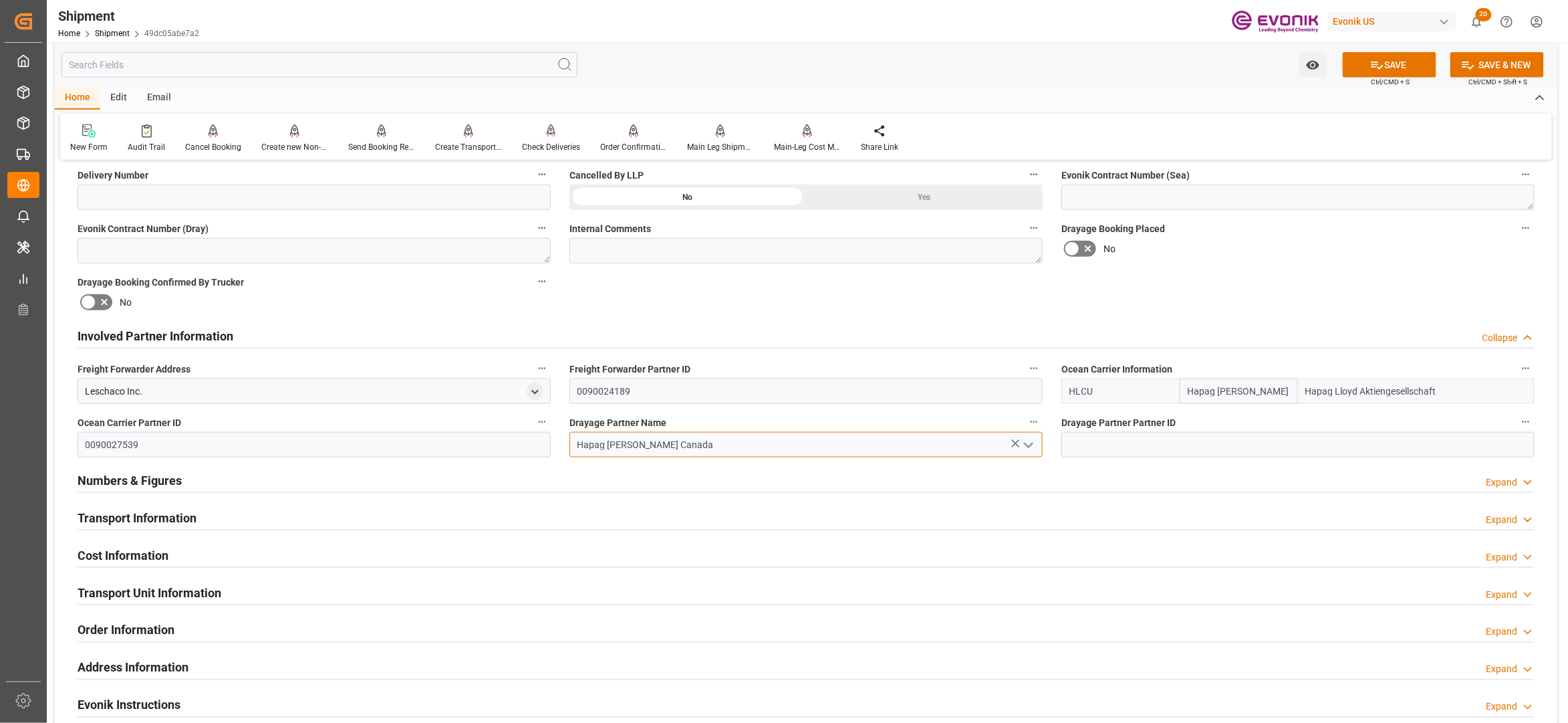
click at [725, 449] on input "Hapag [PERSON_NAME] Canada" at bounding box center [806, 445] width 473 height 25
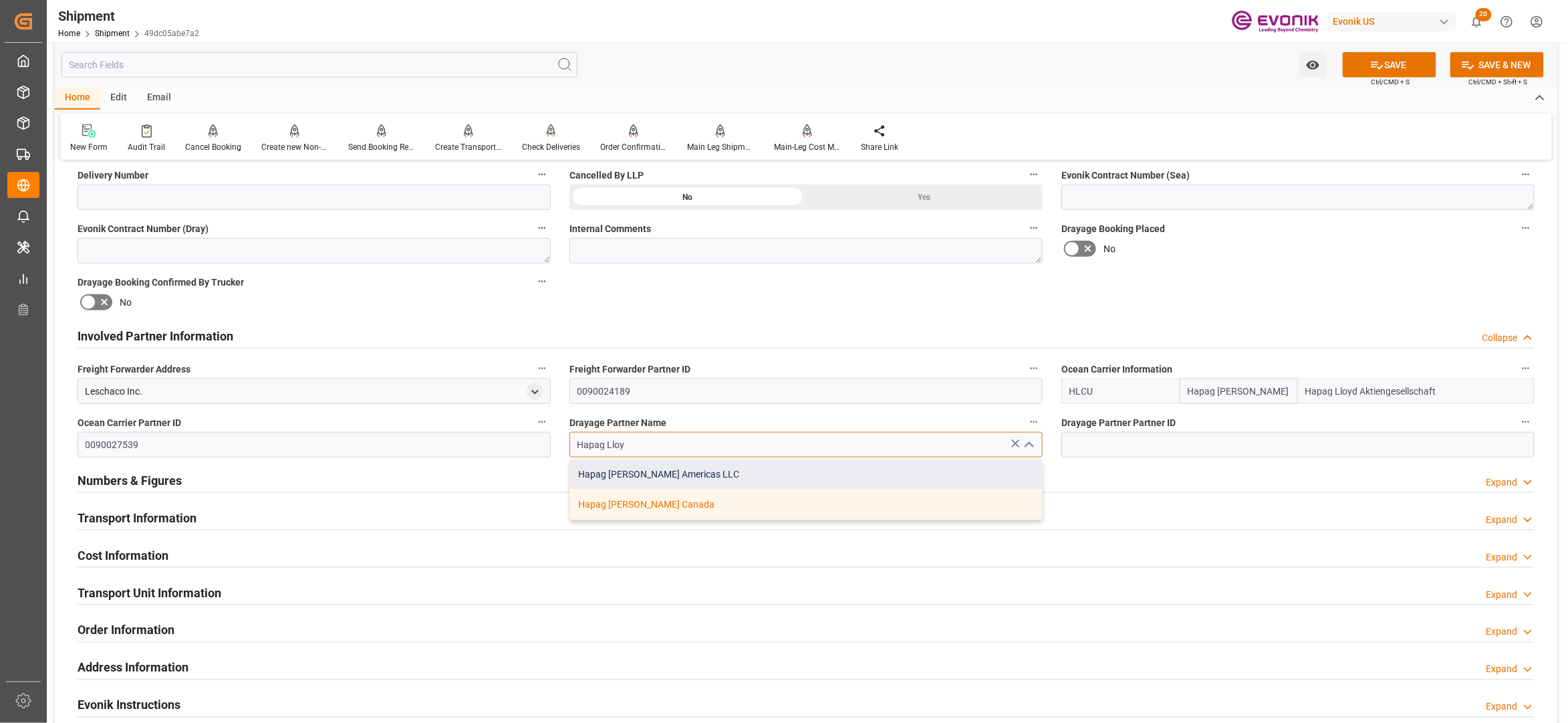
click at [719, 483] on div "Hapag [PERSON_NAME] Americas LLC" at bounding box center [806, 475] width 472 height 30
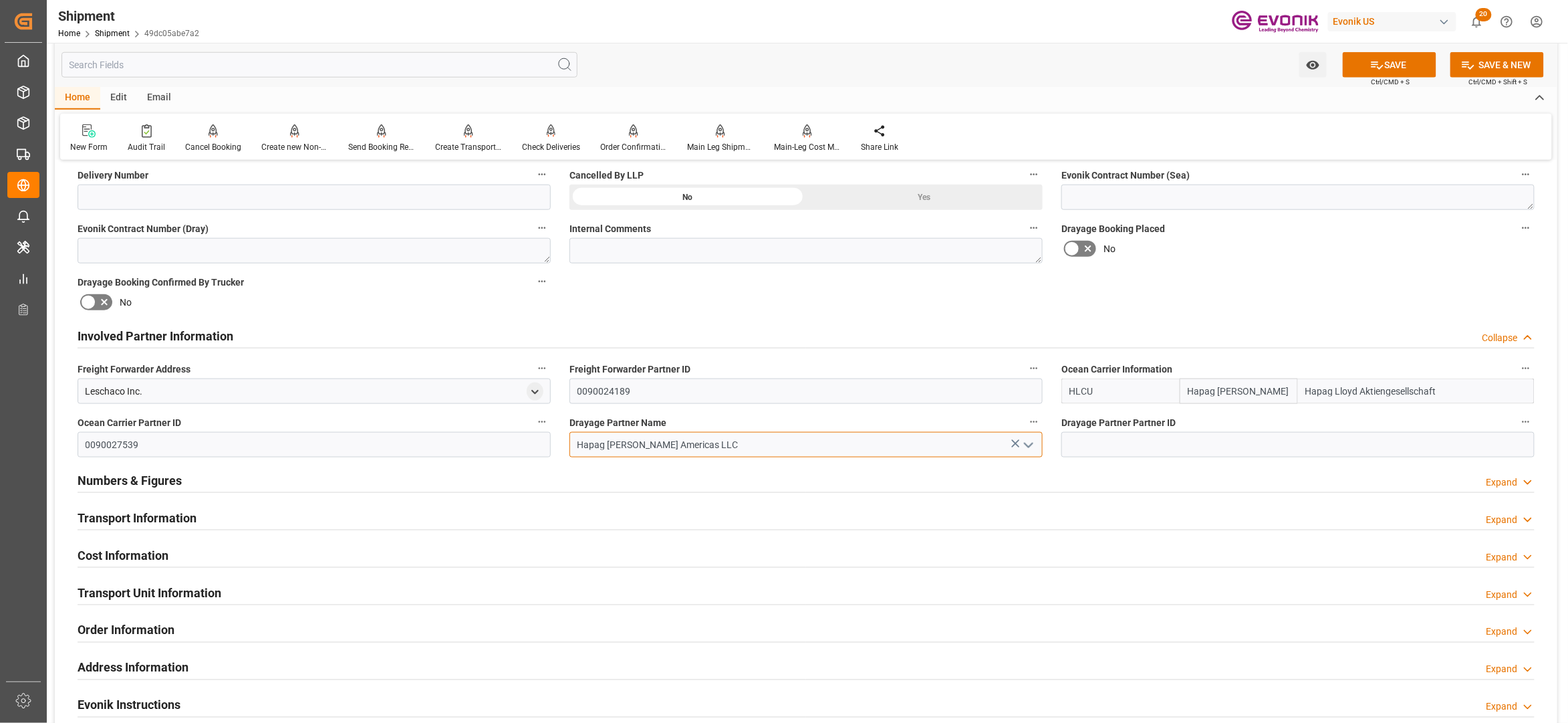
type input "Hapag [PERSON_NAME] Americas LLC"
click at [1265, 284] on div "Booking Confirmation Milestone Bar Collapse Submitted to FFW for Booking (Pendi…" at bounding box center [806, 322] width 1503 height 1489
click at [1395, 60] on button "SAVE" at bounding box center [1390, 65] width 94 height 25
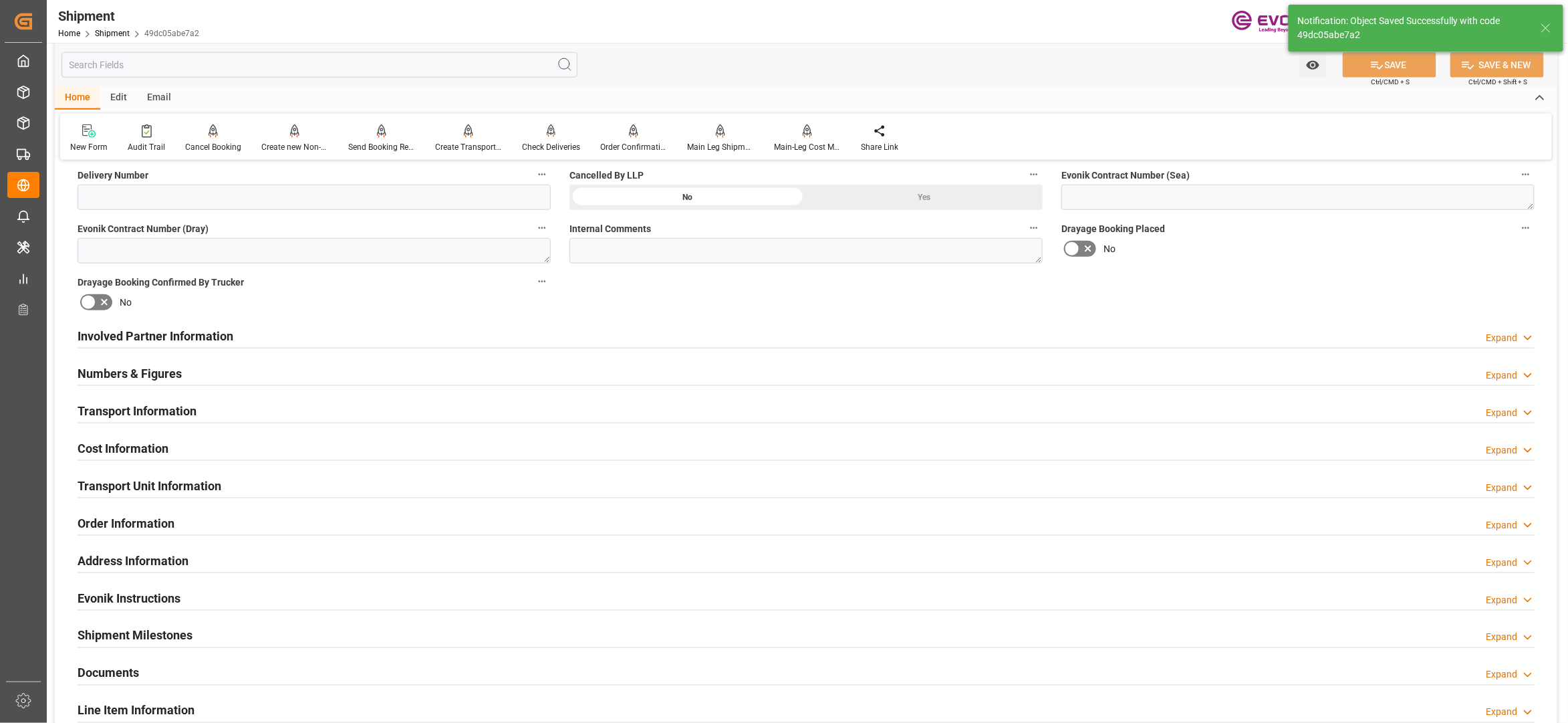
click at [682, 330] on div "Involved Partner Information Expand" at bounding box center [806, 335] width 1458 height 25
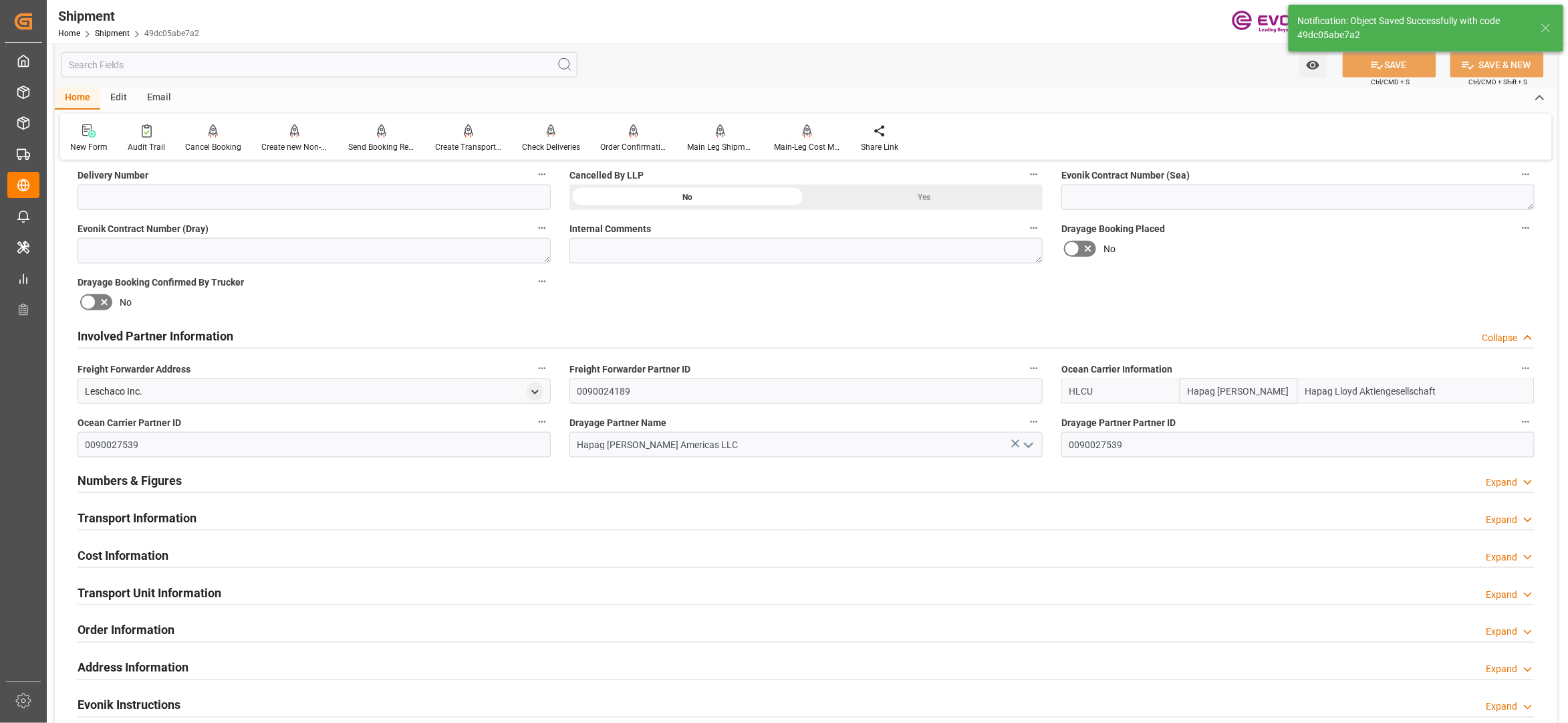
click at [643, 509] on div "Transport Information Expand" at bounding box center [806, 516] width 1458 height 25
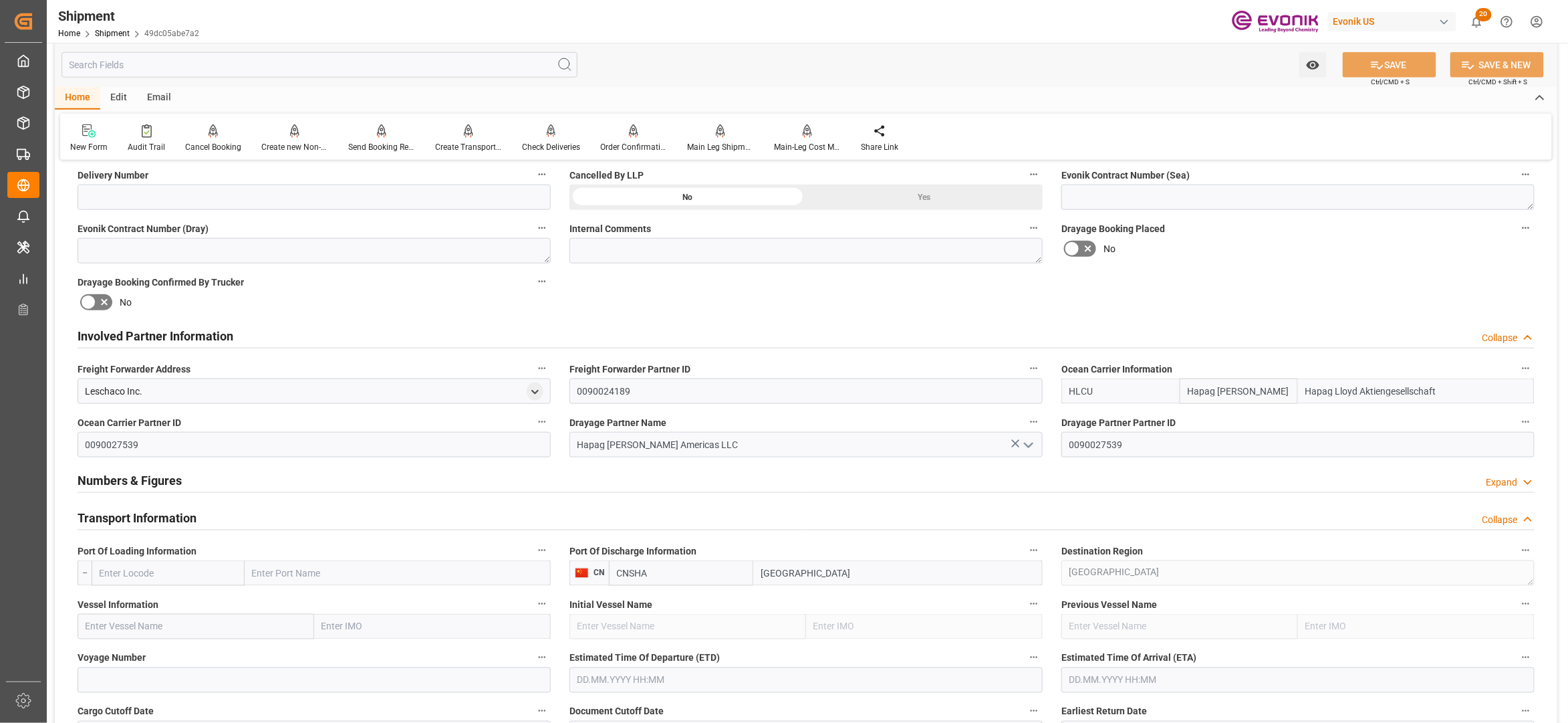
scroll to position [891, 0]
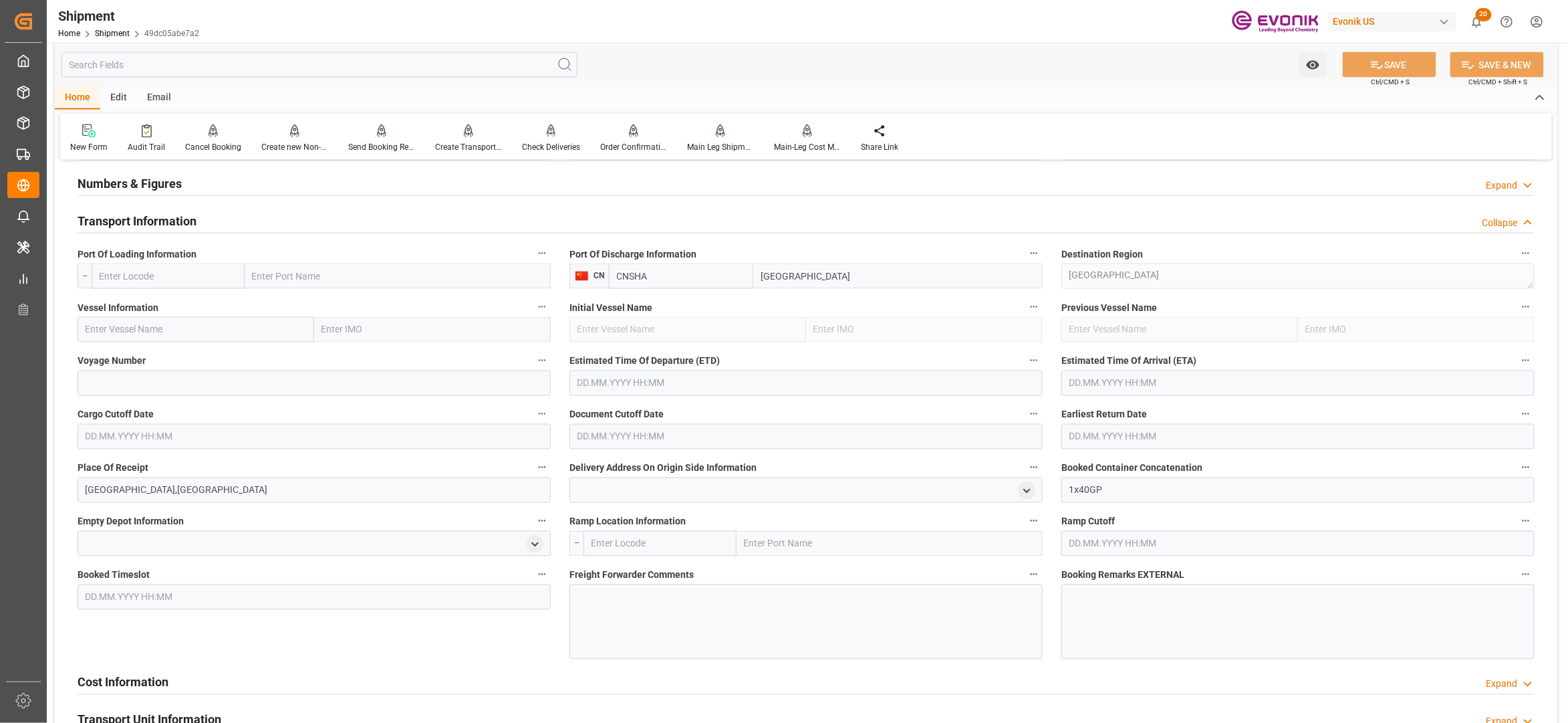
click at [184, 271] on input "text" at bounding box center [168, 276] width 153 height 25
click at [151, 298] on div "USHOU - [GEOGRAPHIC_DATA]" at bounding box center [162, 306] width 140 height 30
type input "USHOU"
type input "[GEOGRAPHIC_DATA]"
type input "USHOU"
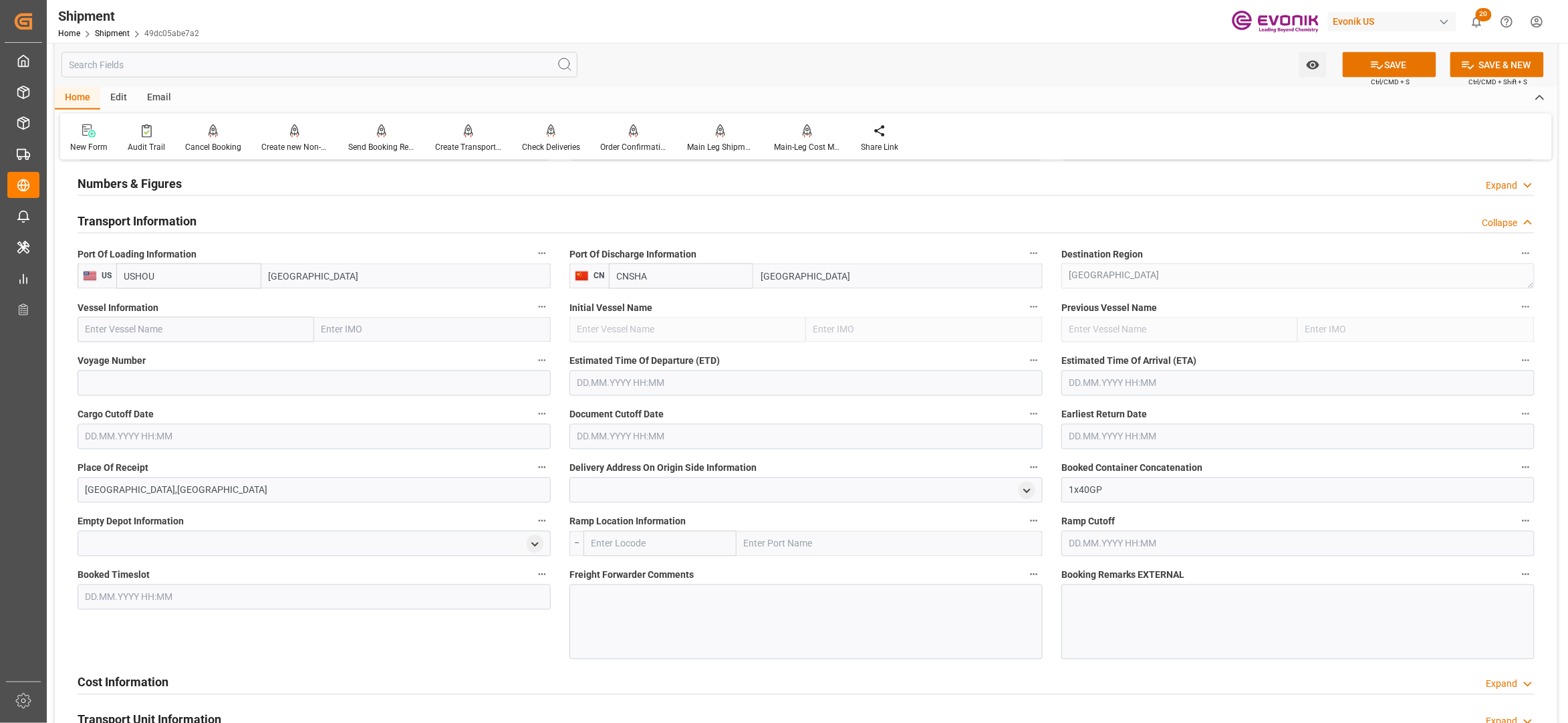
click at [209, 333] on input "text" at bounding box center [196, 330] width 237 height 25
paste input "GSL [PERSON_NAME] / 544W"
click at [158, 327] on input "GSL [PERSON_NAME] / 544W" at bounding box center [196, 330] width 237 height 25
type input "GSL [PERSON_NAME]"
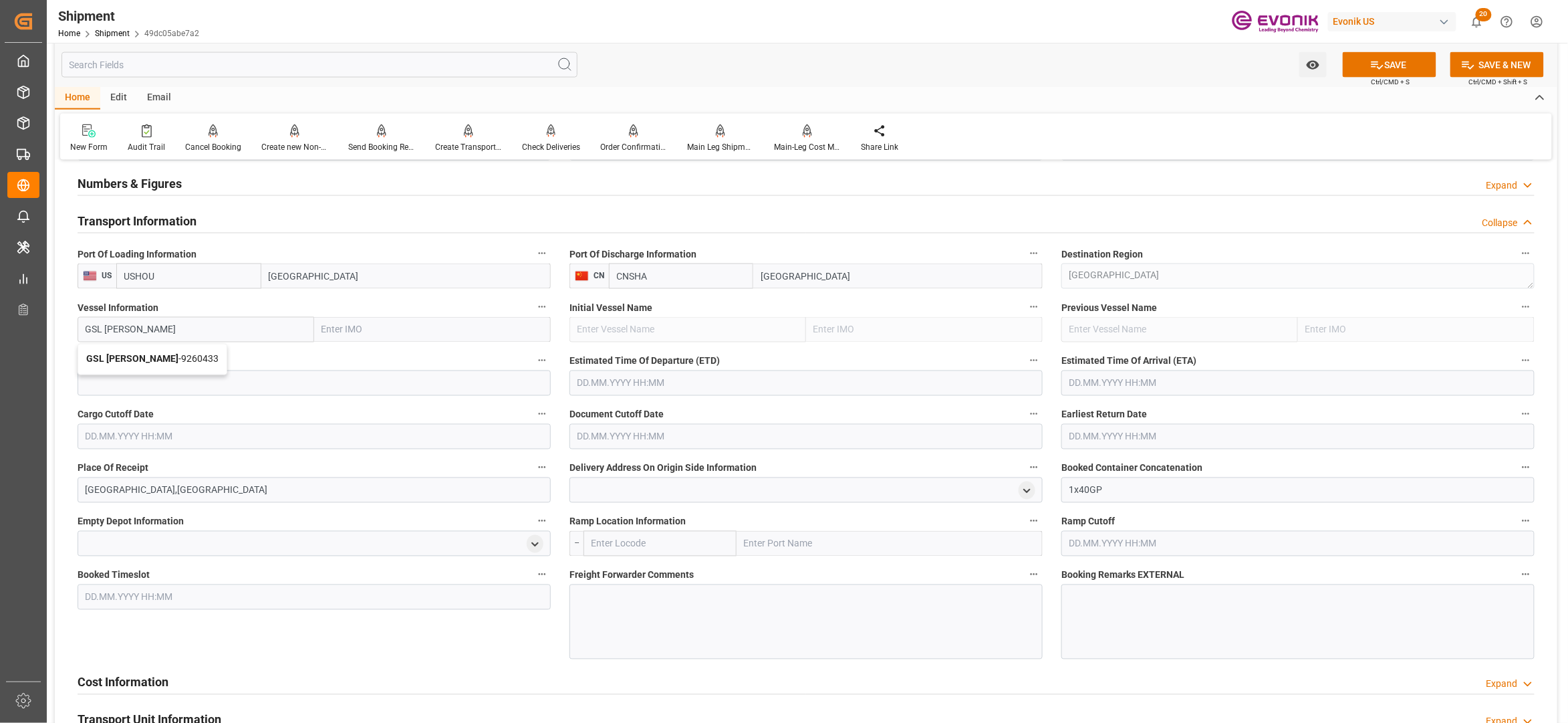
click at [169, 356] on span "GSL [PERSON_NAME] - 9260433" at bounding box center [152, 360] width 132 height 11
type input "9260433"
type input "GSL [PERSON_NAME]"
click at [199, 391] on input at bounding box center [314, 383] width 473 height 25
paste input "544W"
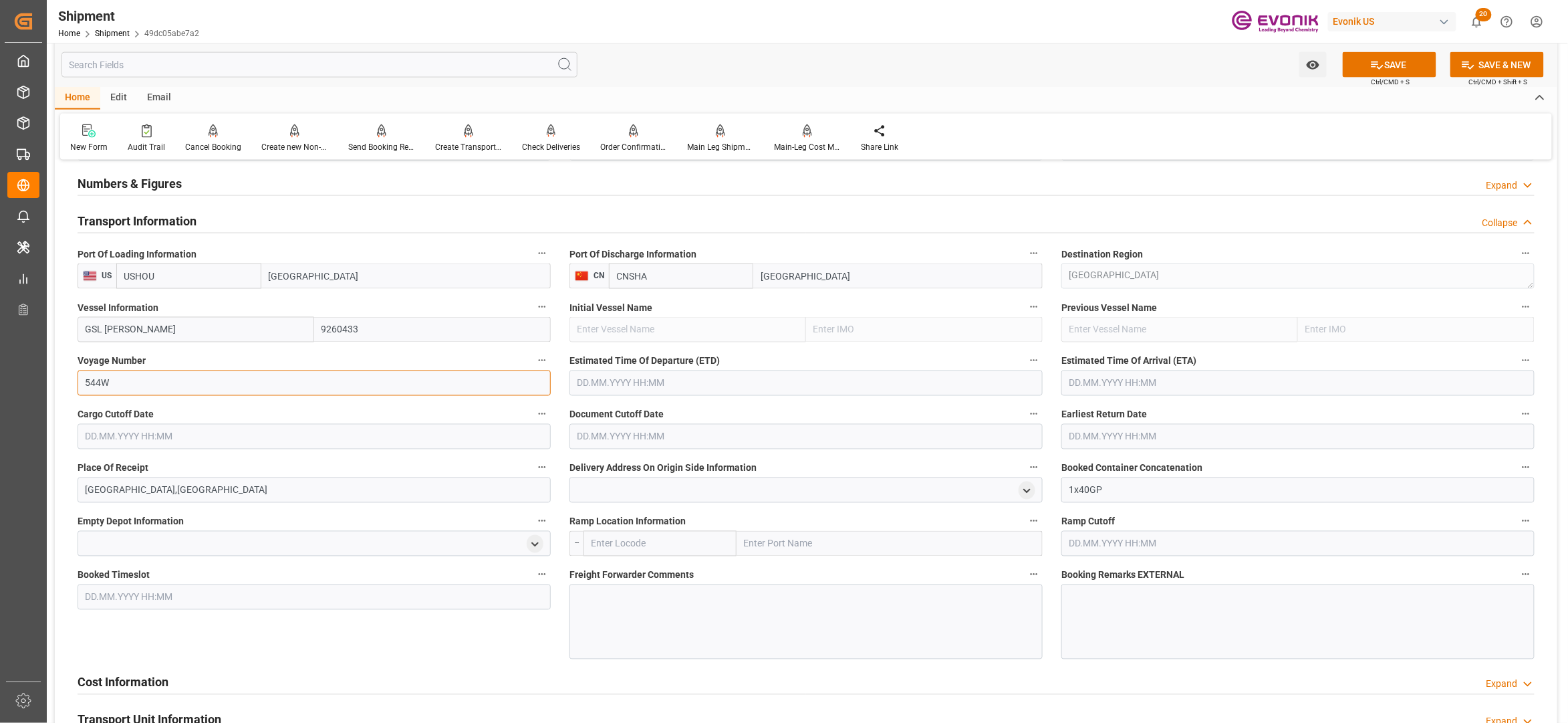
type input "544W"
click at [651, 381] on input "text" at bounding box center [806, 383] width 473 height 25
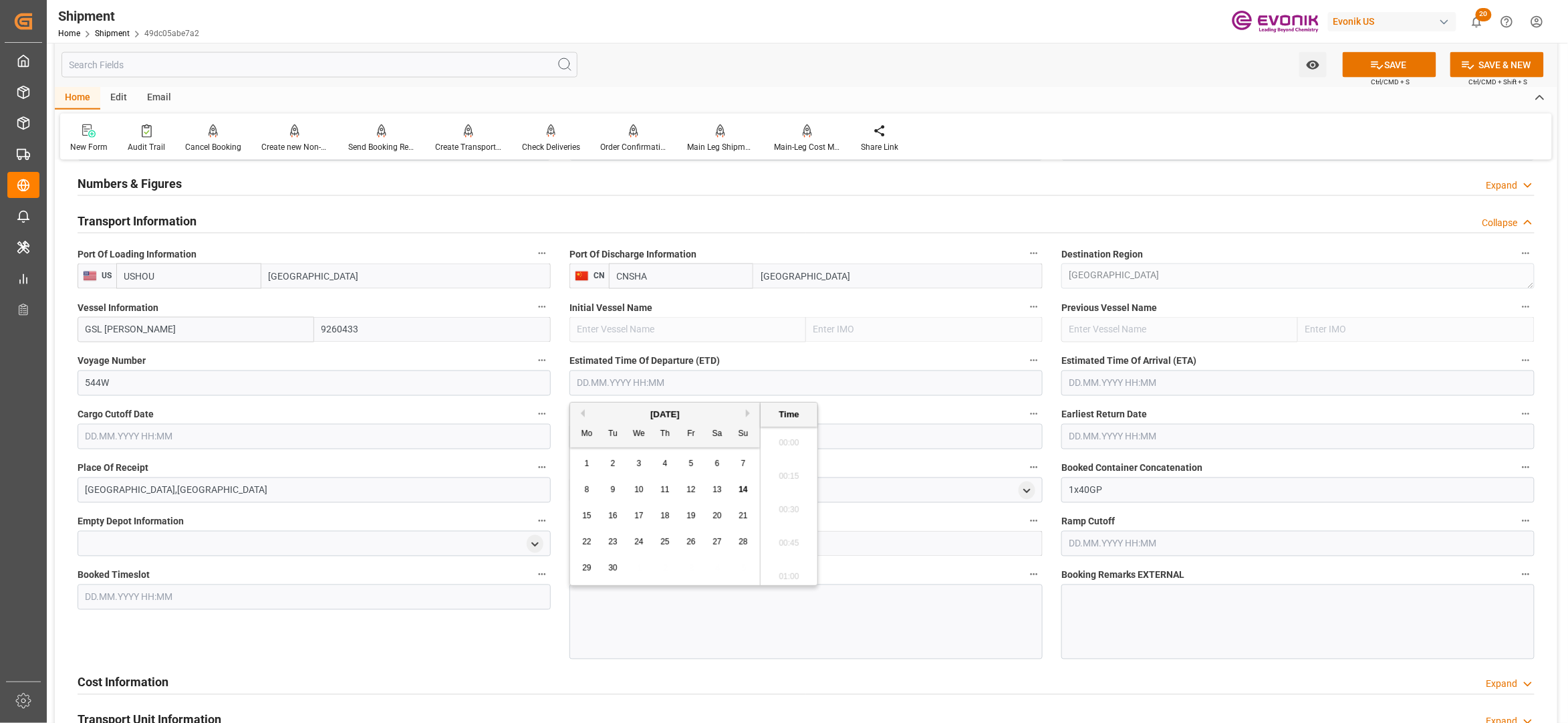
scroll to position [2979, 0]
click at [751, 415] on button "Next Month" at bounding box center [750, 413] width 8 height 8
click at [719, 460] on span "1" at bounding box center [717, 464] width 5 height 9
type input "[DATE] 00:00"
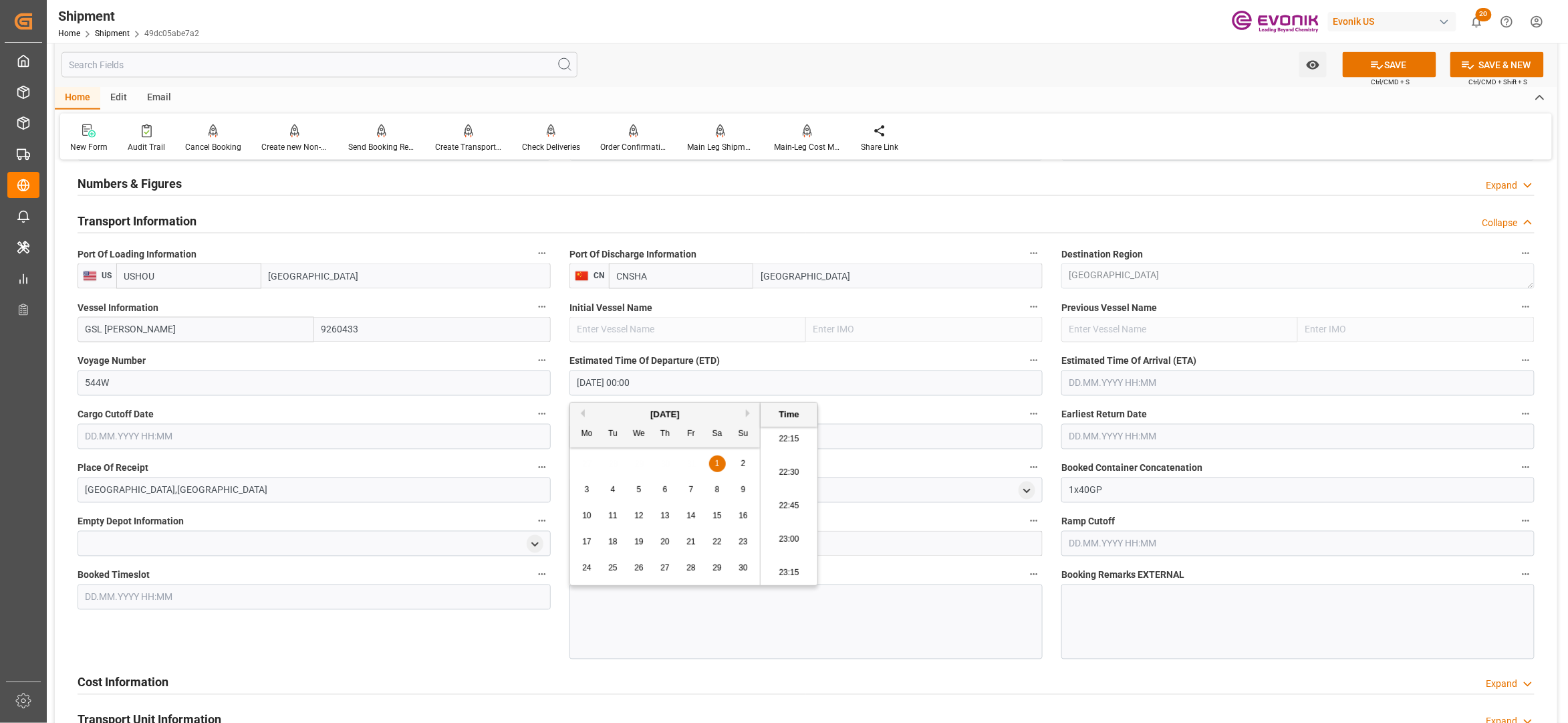
click at [1220, 381] on input "text" at bounding box center [1298, 383] width 473 height 25
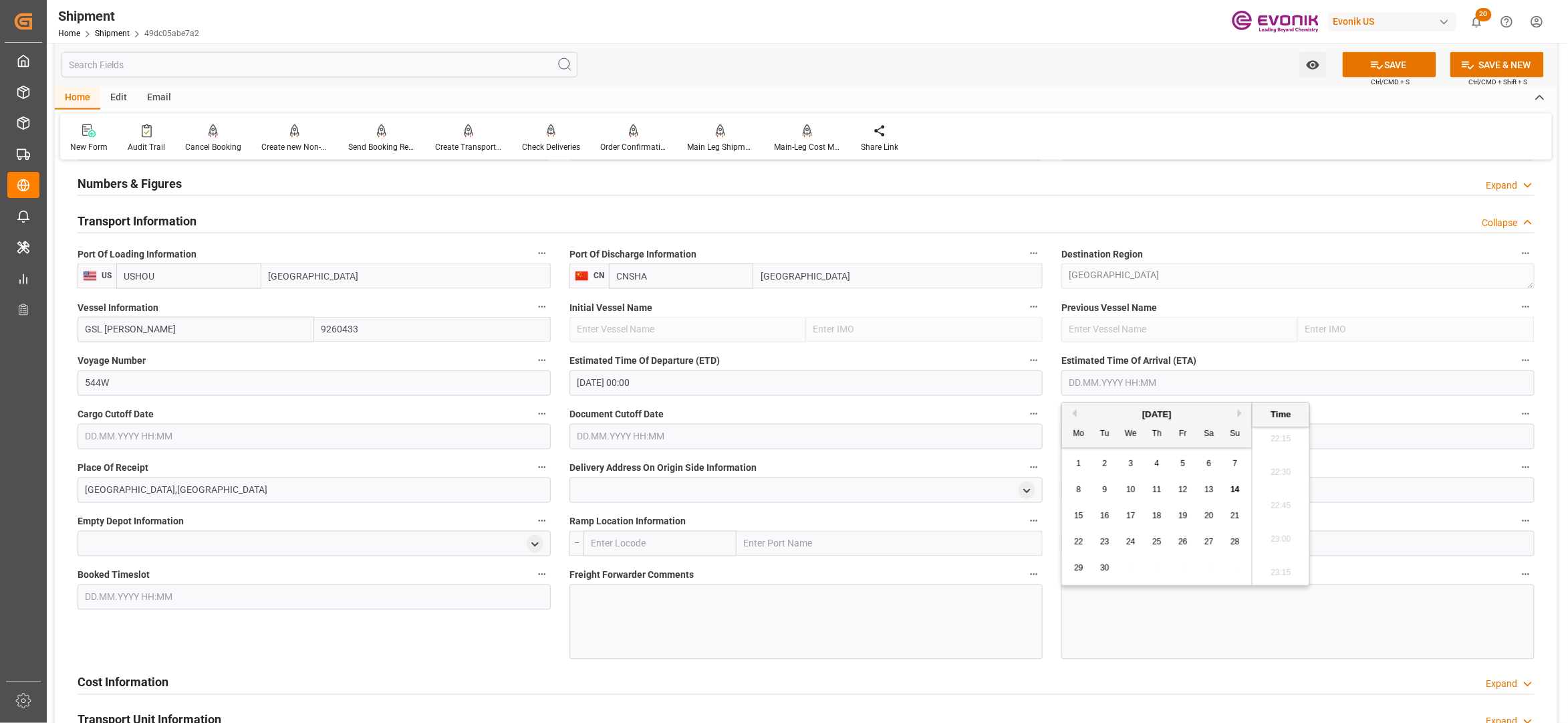
click at [1242, 411] on button "Next Month" at bounding box center [1242, 413] width 8 height 8
click at [1241, 411] on button "Next Month" at bounding box center [1242, 413] width 8 height 8
click at [1202, 463] on div "6" at bounding box center [1209, 464] width 17 height 16
type input "[DATE] 00:00"
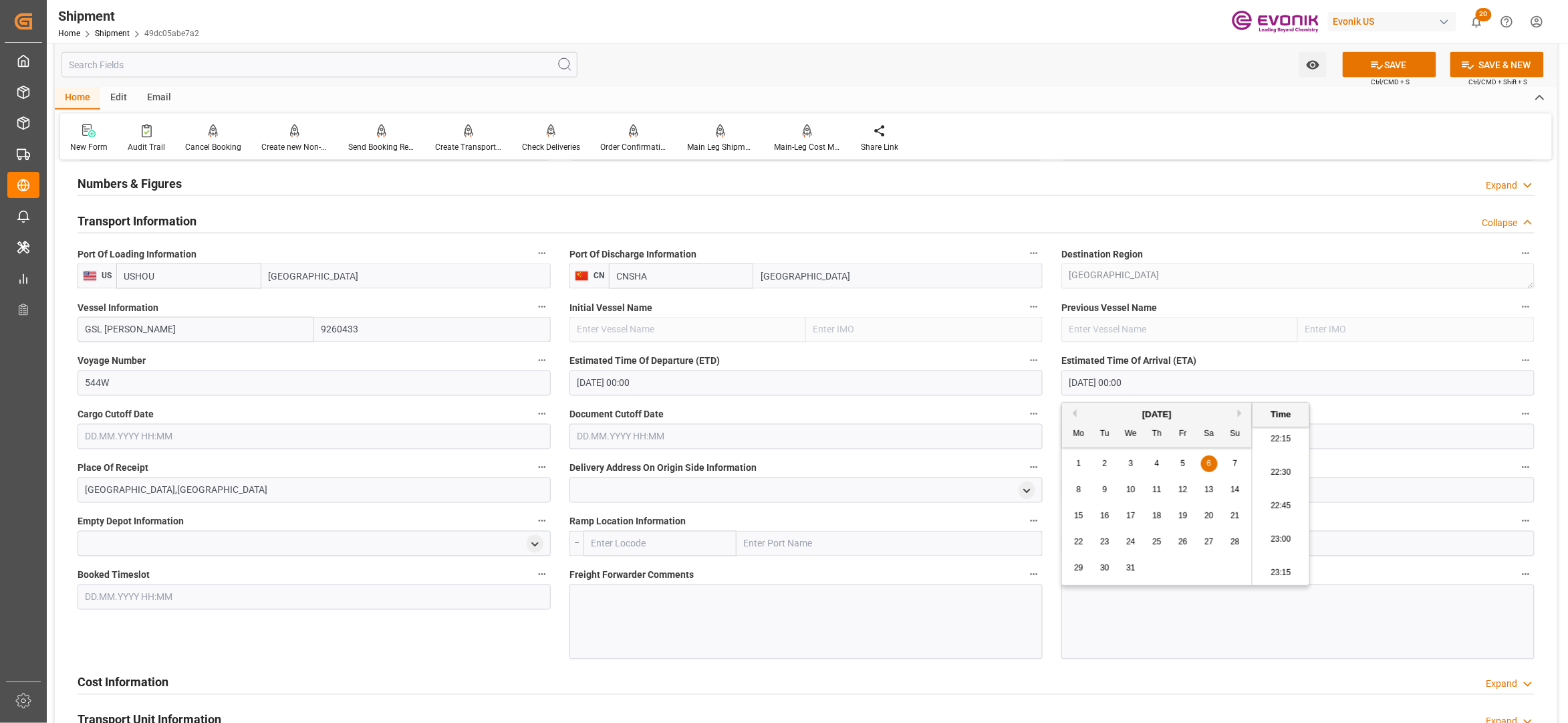
click at [496, 436] on input "text" at bounding box center [314, 437] width 473 height 25
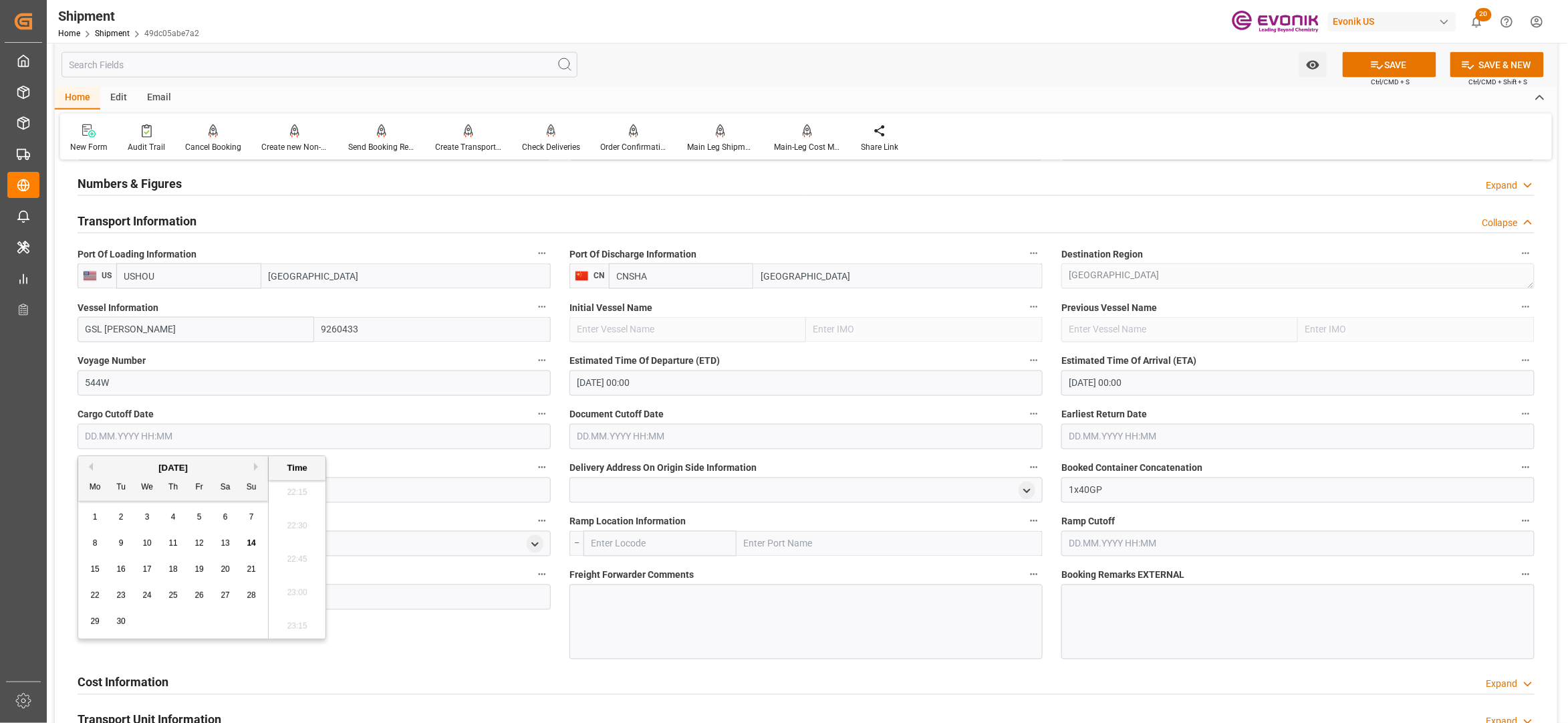
click at [257, 467] on button "Next Month" at bounding box center [258, 467] width 8 height 8
click at [193, 573] on div "17" at bounding box center [199, 569] width 17 height 16
type input "[DATE] 00:00"
click at [697, 431] on input "text" at bounding box center [806, 437] width 473 height 25
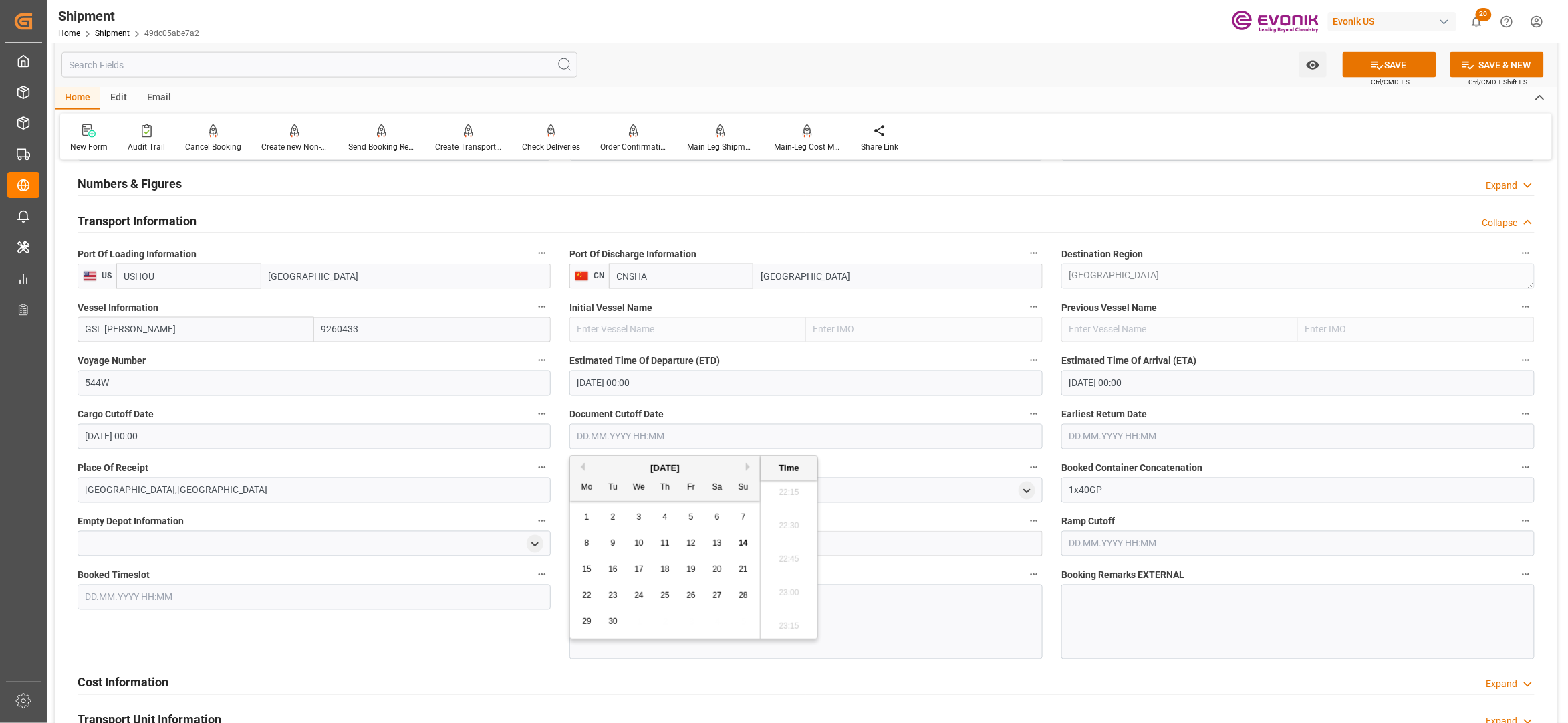
click at [752, 465] on button "Next Month" at bounding box center [750, 467] width 8 height 8
click at [692, 568] on span "17" at bounding box center [691, 569] width 9 height 9
type input "[DATE] 00:00"
click at [1142, 437] on input "text" at bounding box center [1298, 437] width 473 height 25
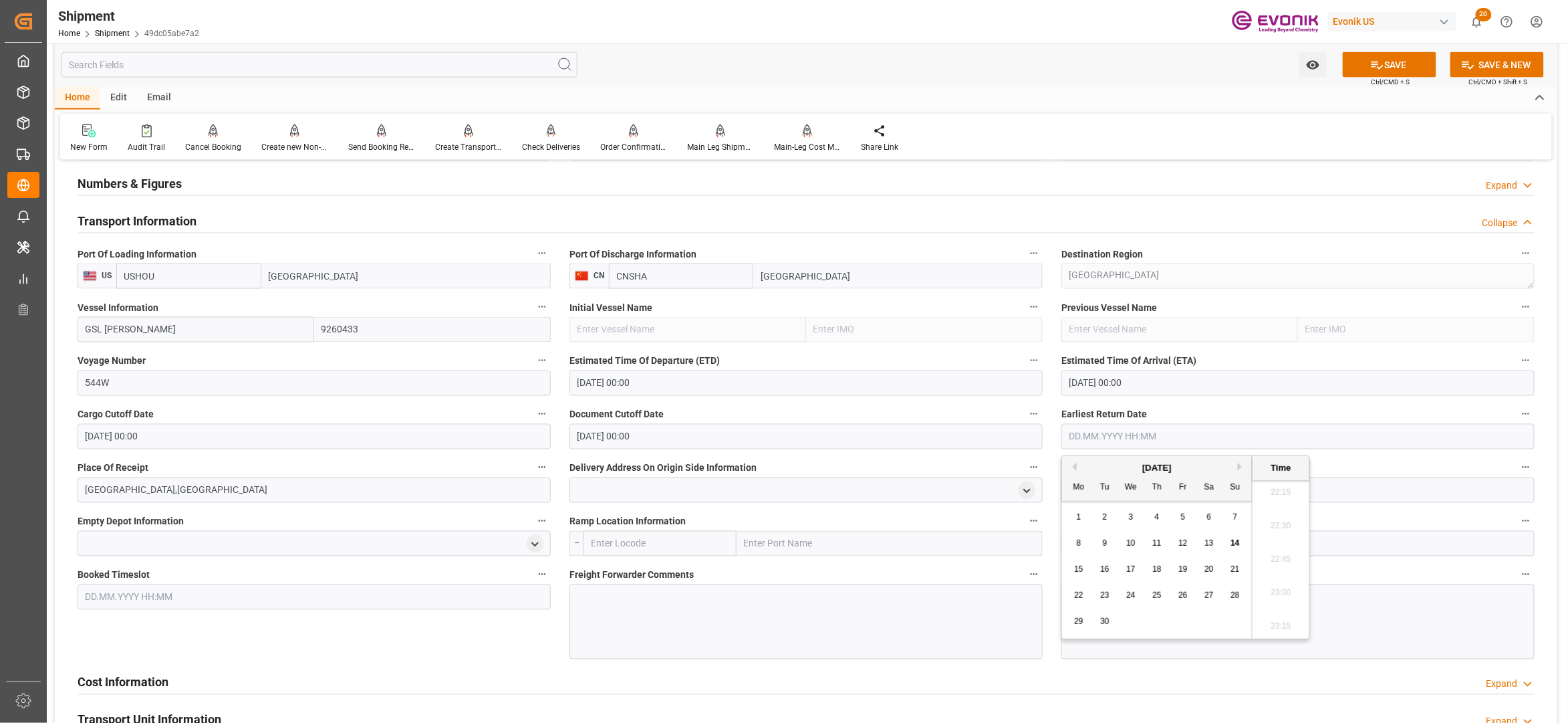
click at [1246, 466] on button "Next Month" at bounding box center [1242, 467] width 8 height 8
click at [1187, 568] on span "17" at bounding box center [1183, 569] width 9 height 9
type input "[DATE] 00:00"
click at [464, 647] on div "Booked Timeslot" at bounding box center [314, 612] width 492 height 103
click at [1396, 68] on button "SAVE" at bounding box center [1390, 65] width 94 height 25
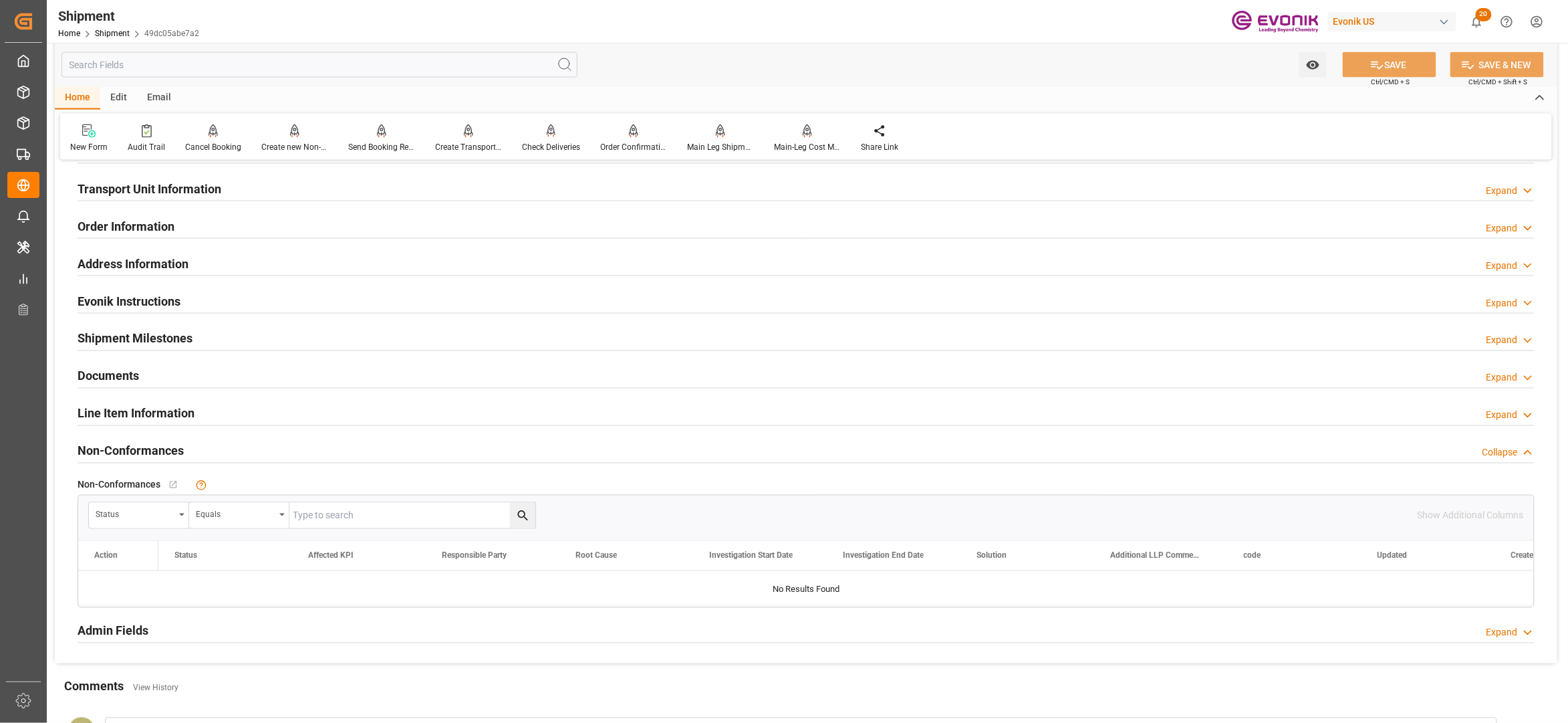
scroll to position [594, 0]
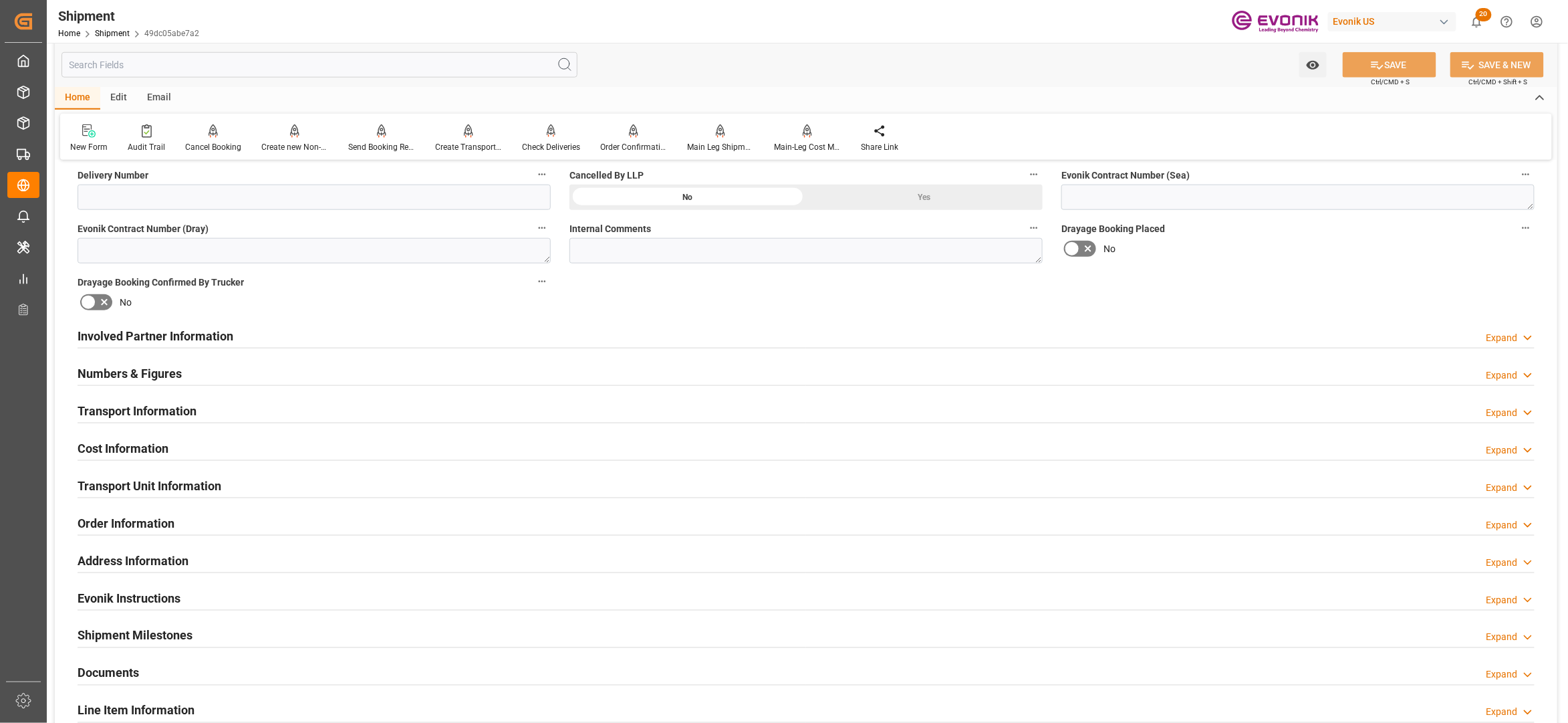
click at [538, 413] on div "Transport Information Expand" at bounding box center [806, 410] width 1458 height 25
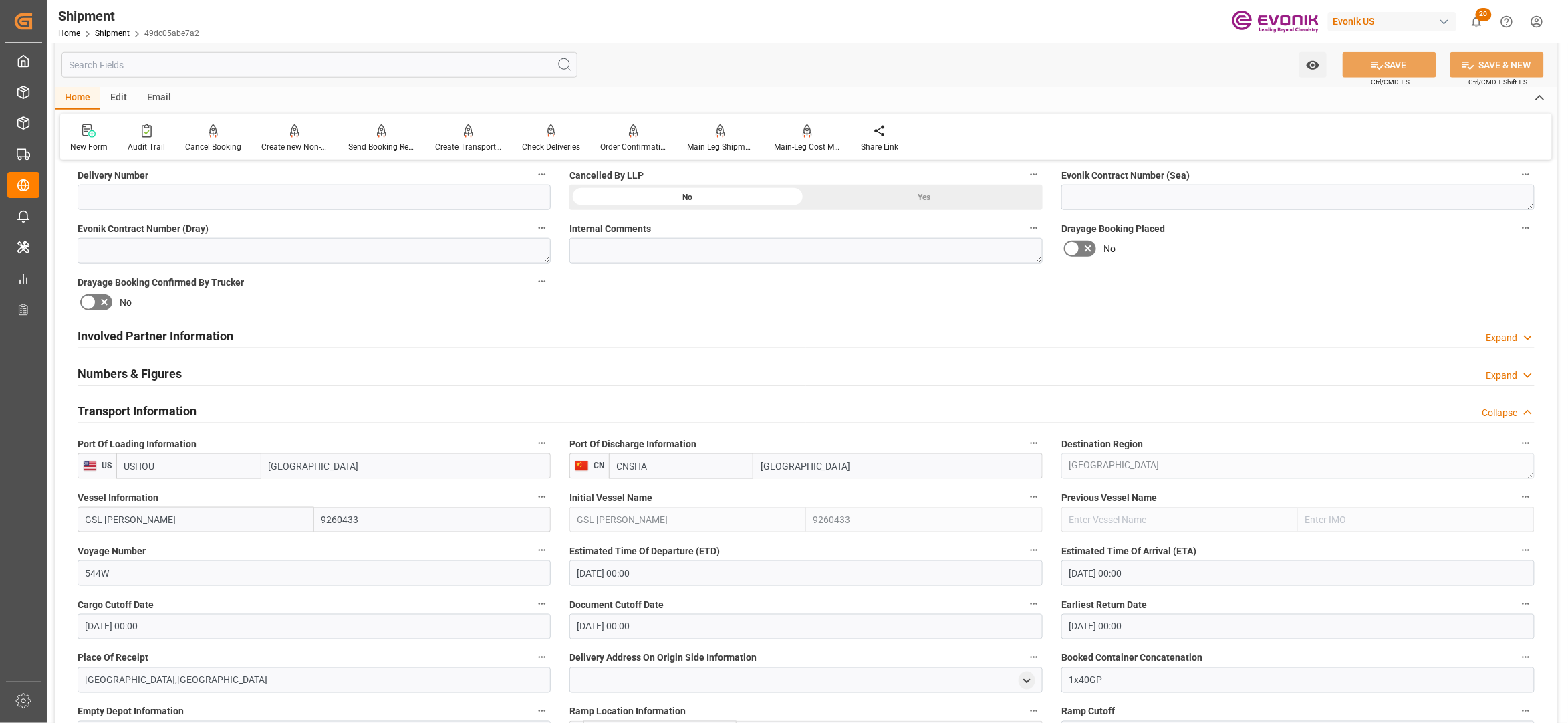
scroll to position [891, 0]
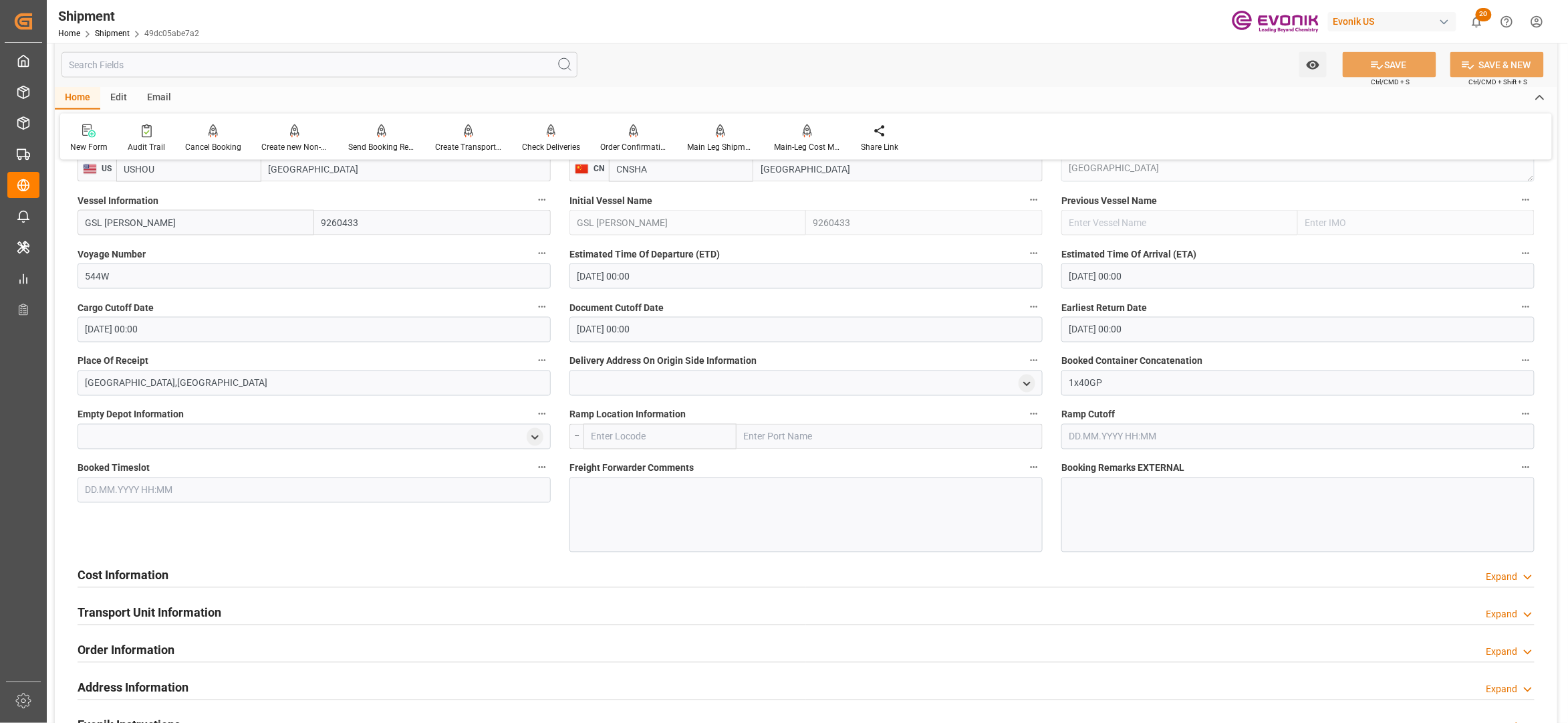
click at [643, 514] on div at bounding box center [806, 514] width 473 height 75
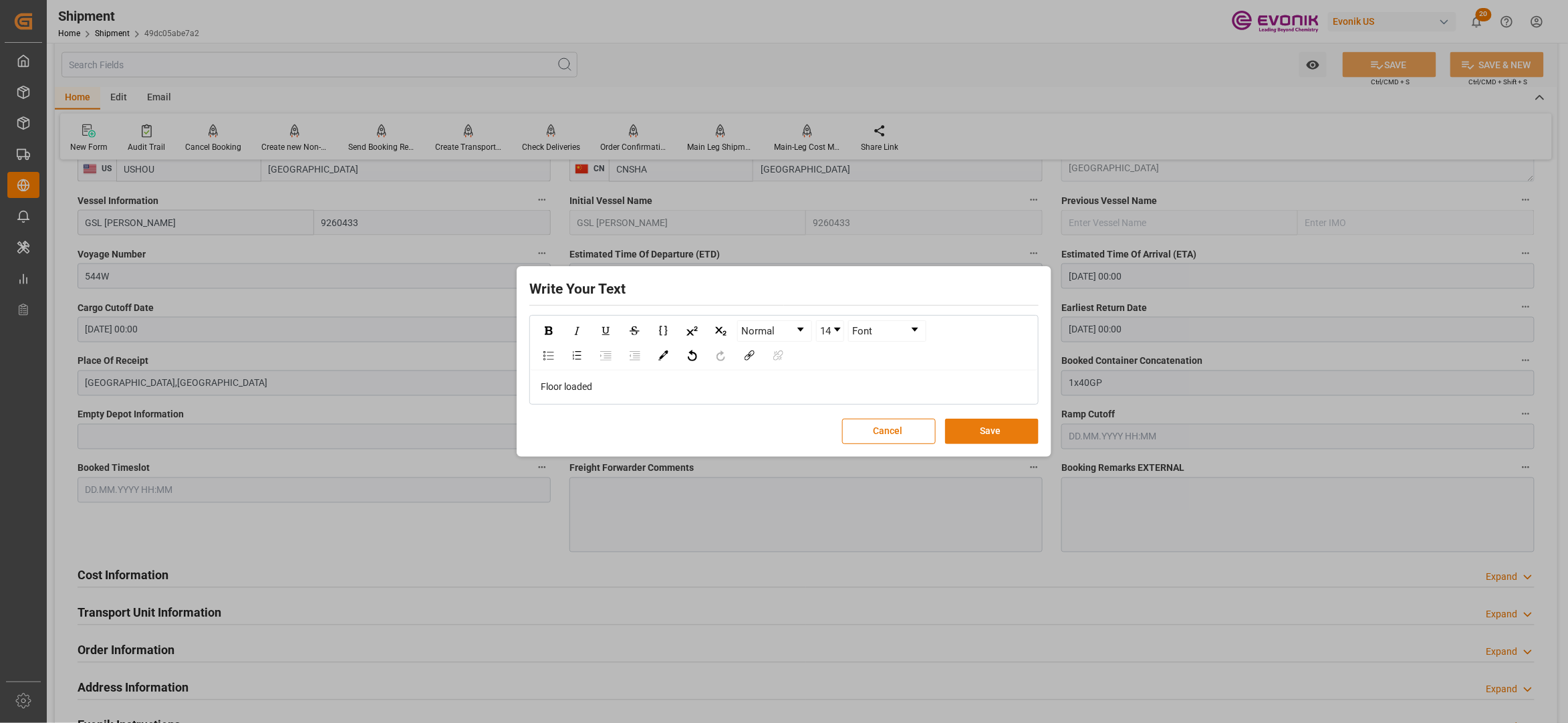
click at [988, 426] on button "Save" at bounding box center [992, 431] width 94 height 25
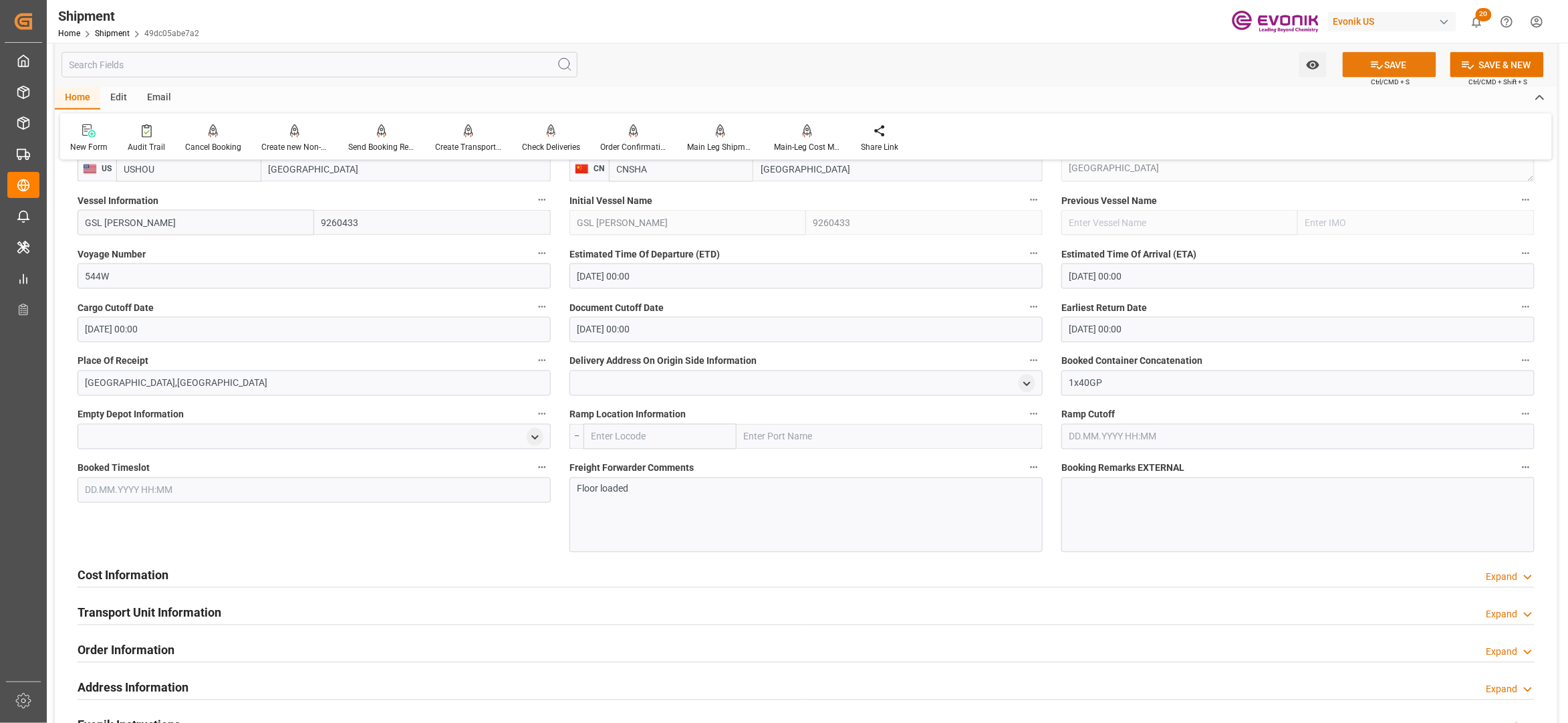
click at [1375, 62] on icon at bounding box center [1377, 65] width 12 height 8
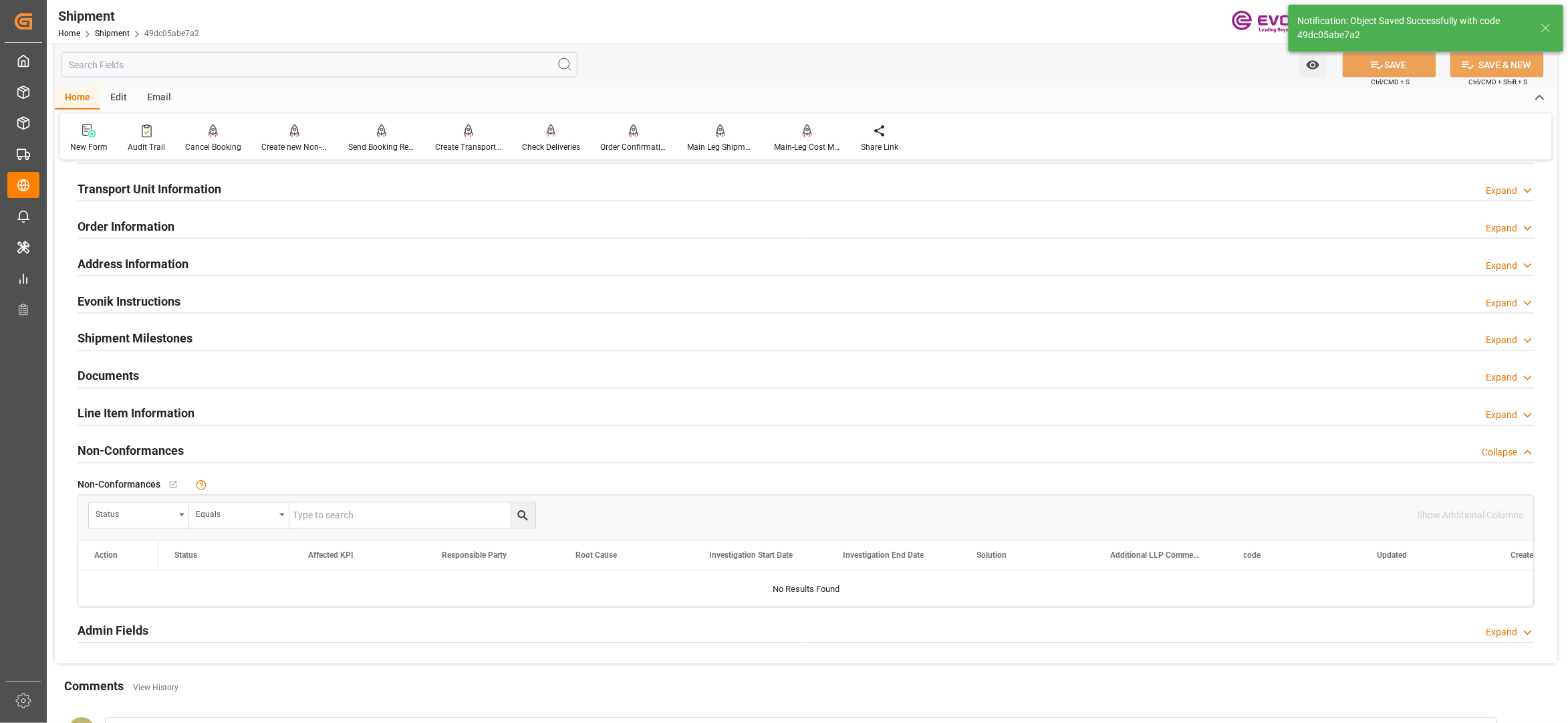
scroll to position [594, 0]
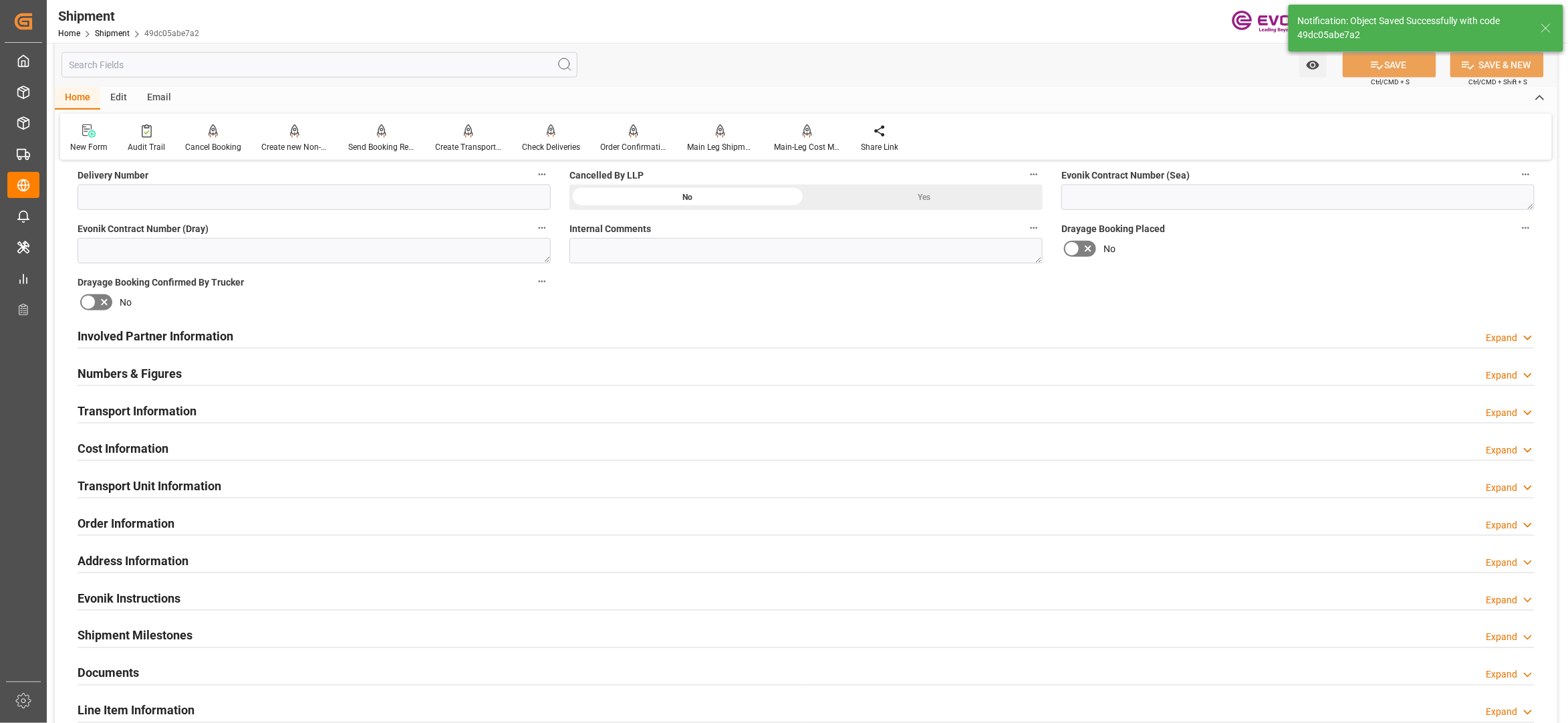
click at [327, 447] on div "Cost Information Expand" at bounding box center [806, 447] width 1458 height 25
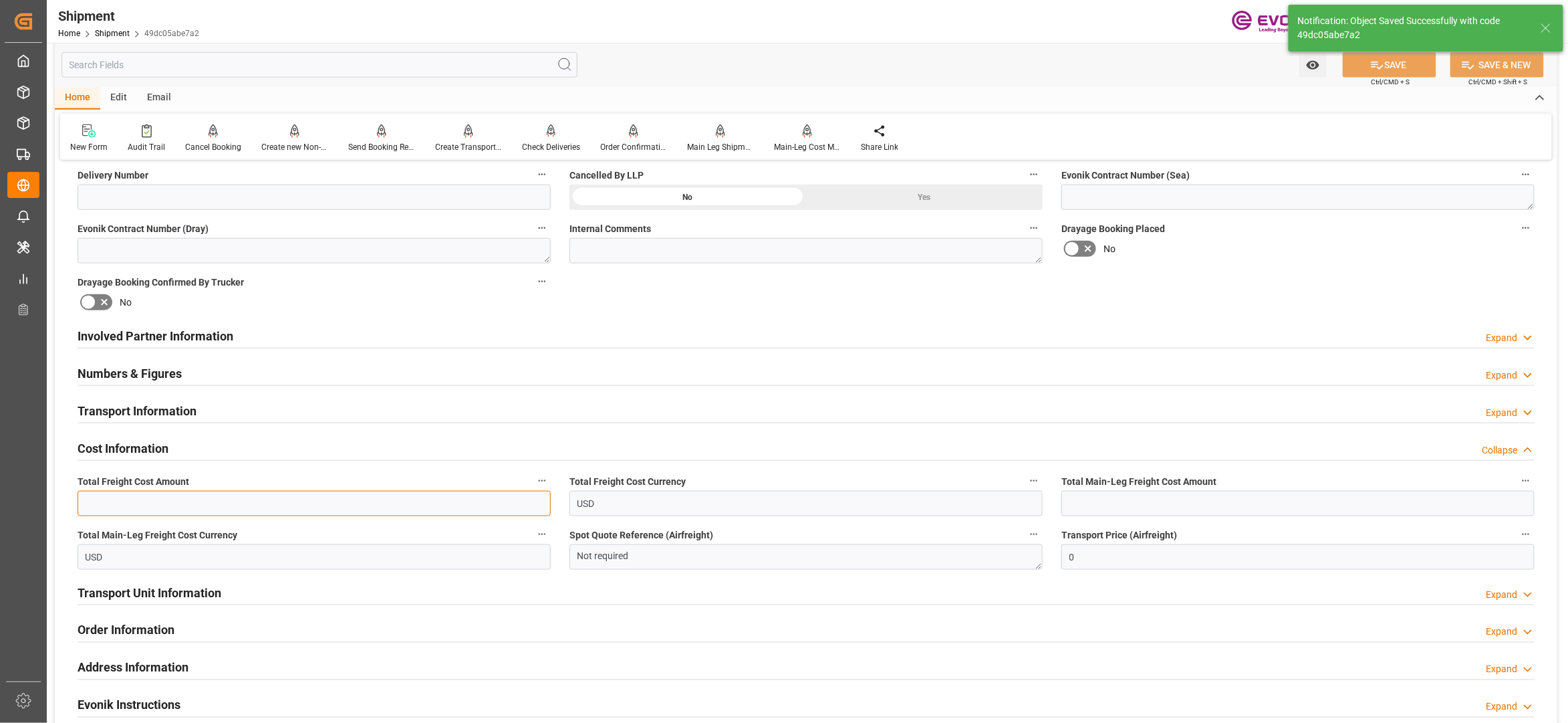
click at [218, 503] on input "text" at bounding box center [314, 503] width 473 height 25
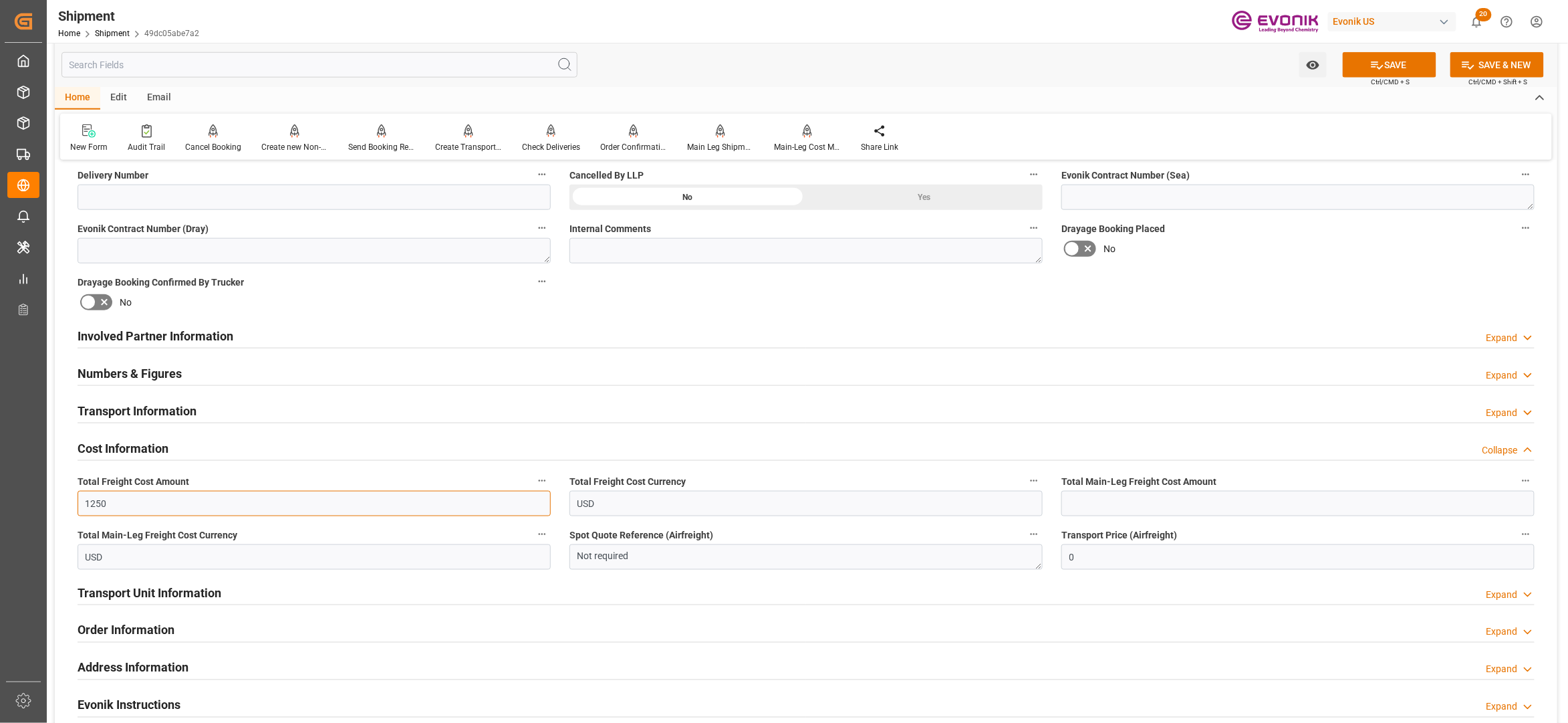
type input "1250"
click at [1145, 504] on input "text" at bounding box center [1298, 503] width 473 height 25
type input "1250"
click at [1295, 279] on div "Booking Confirmation Milestone Bar Collapse Submitted to FFW for Booking (Pendi…" at bounding box center [806, 322] width 1503 height 1489
click at [1386, 59] on button "SAVE" at bounding box center [1390, 65] width 94 height 25
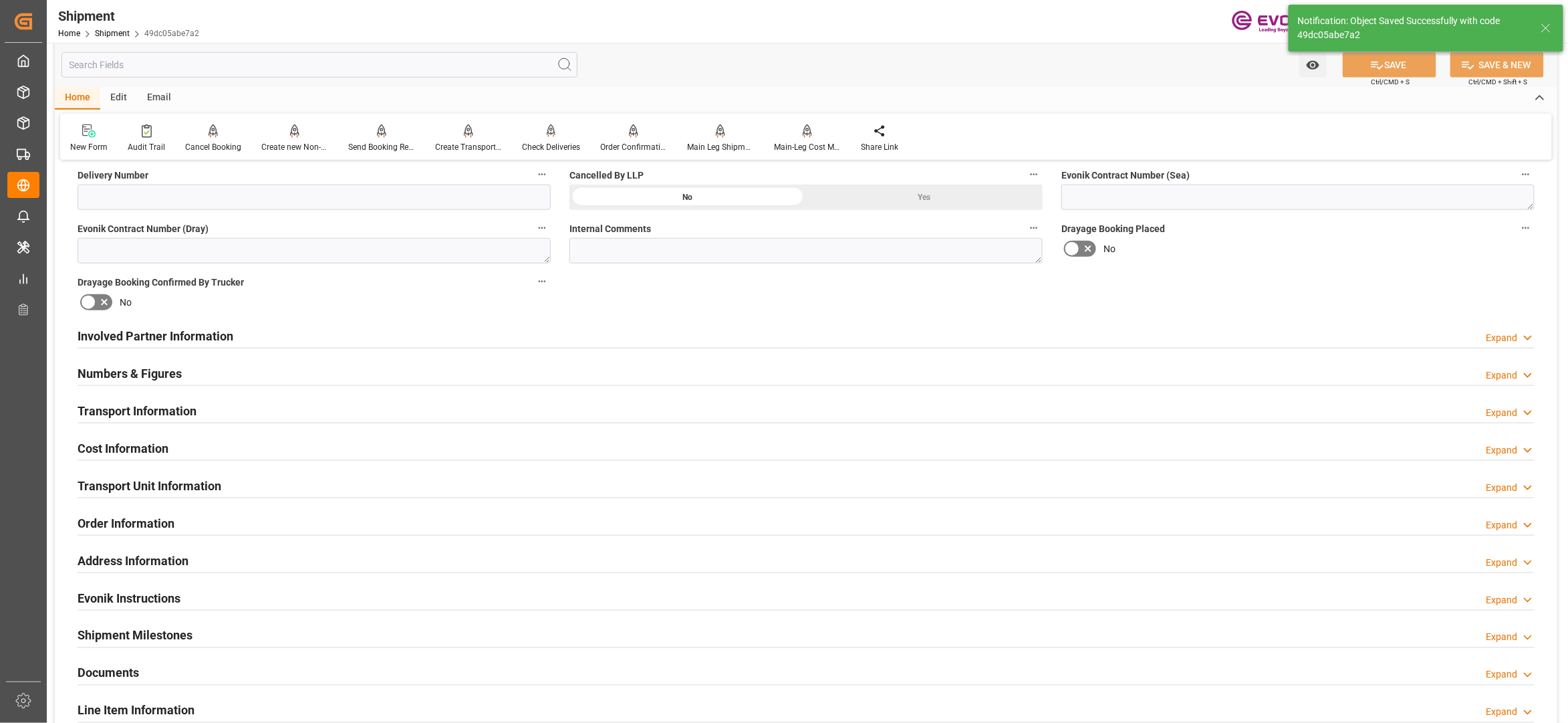
scroll to position [891, 0]
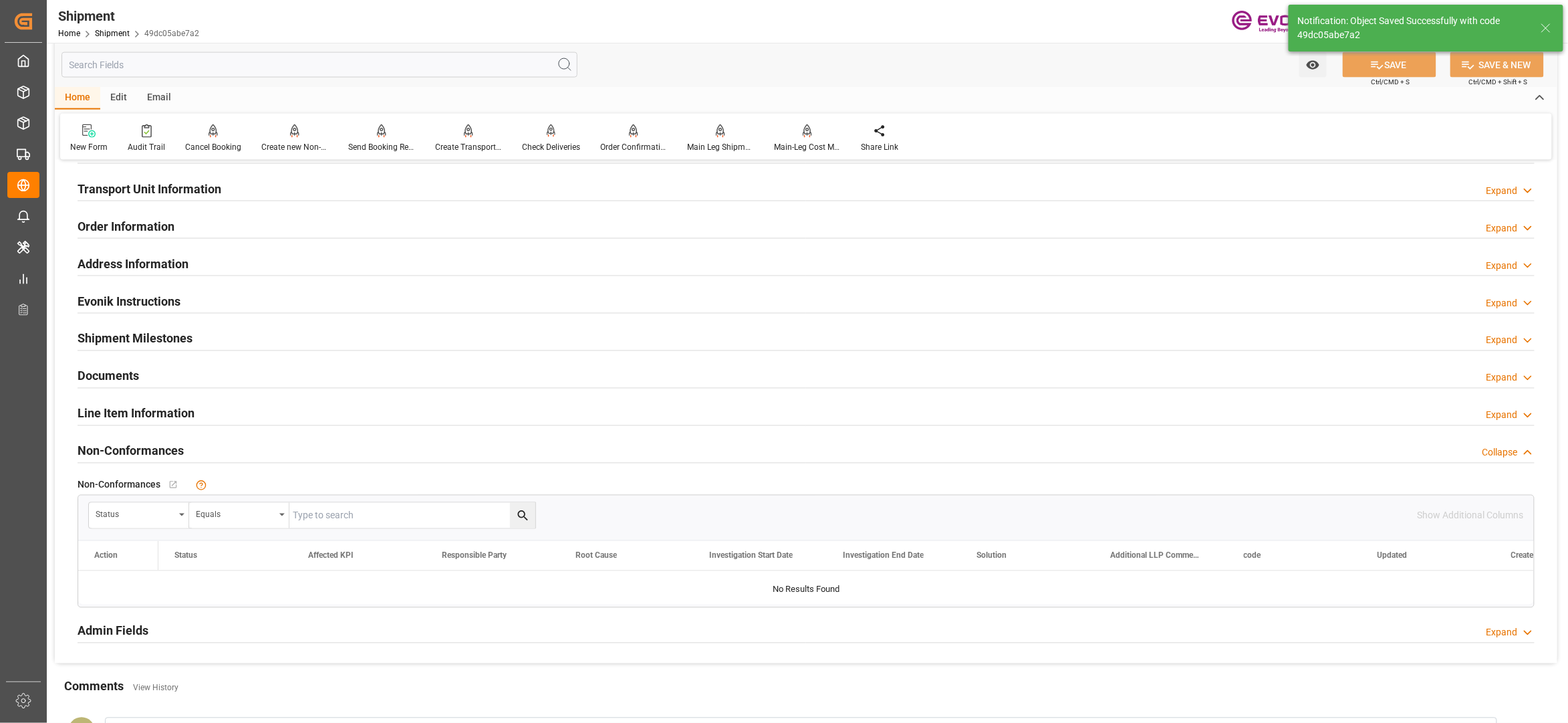
click at [413, 412] on div "Line Item Information Expand" at bounding box center [806, 412] width 1458 height 25
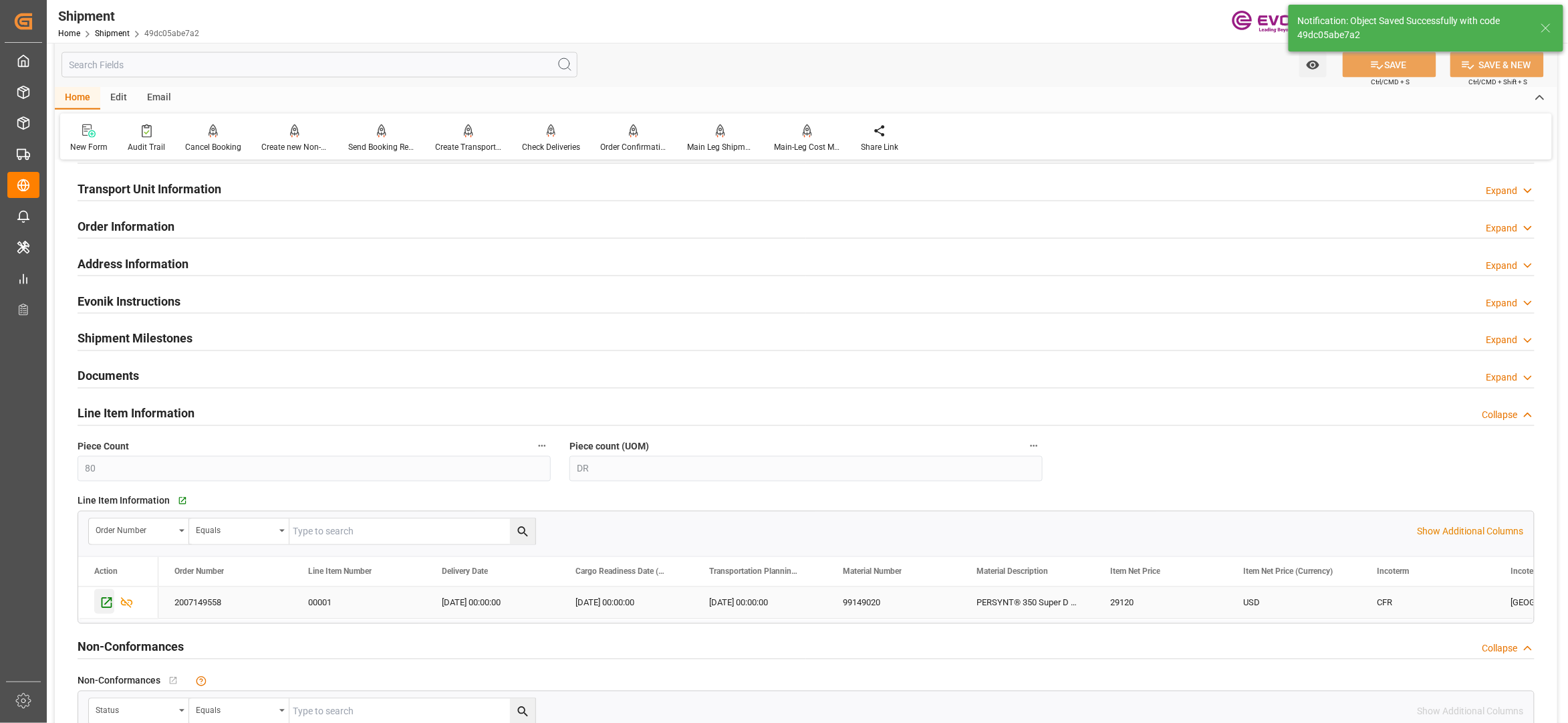
click at [108, 602] on icon "Press SPACE to select this row." at bounding box center [106, 603] width 14 height 14
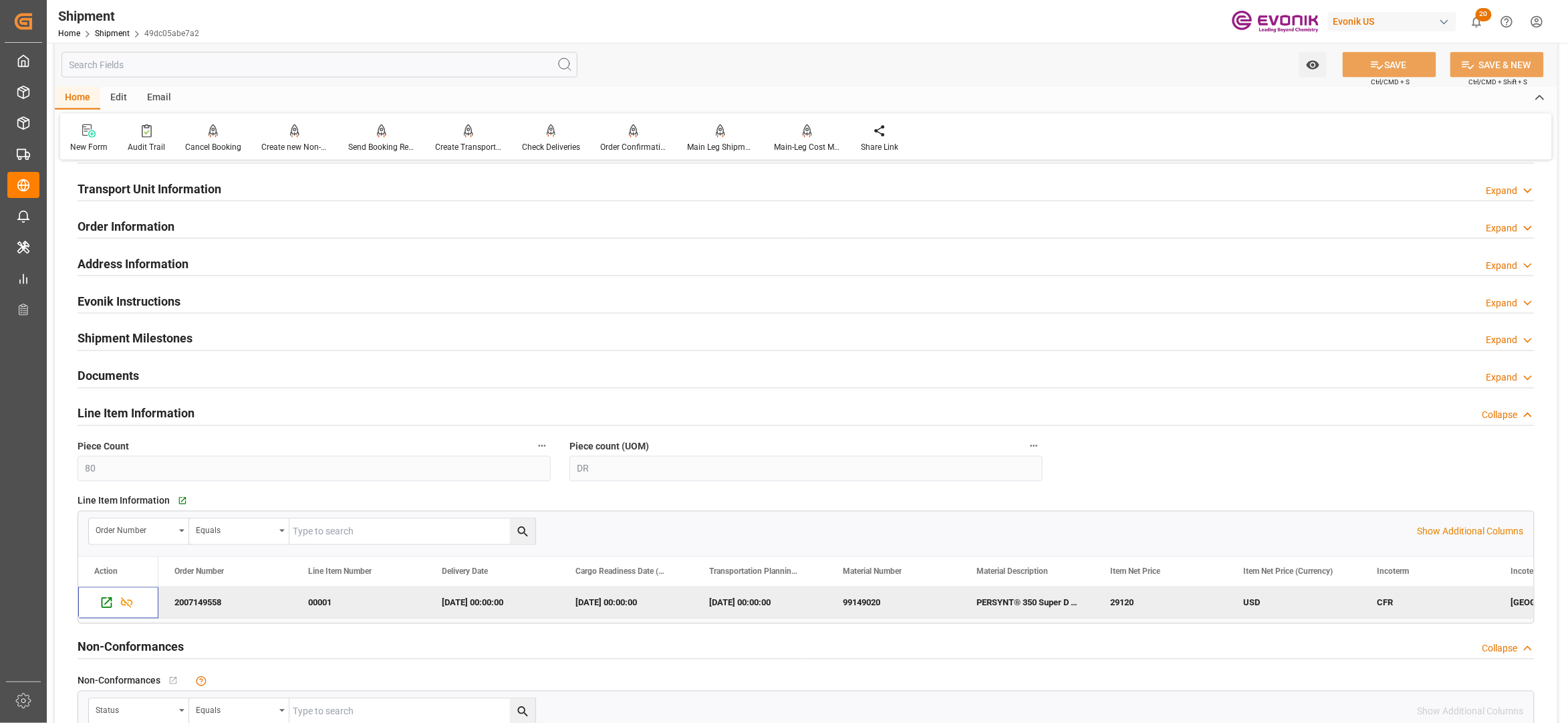
scroll to position [594, 0]
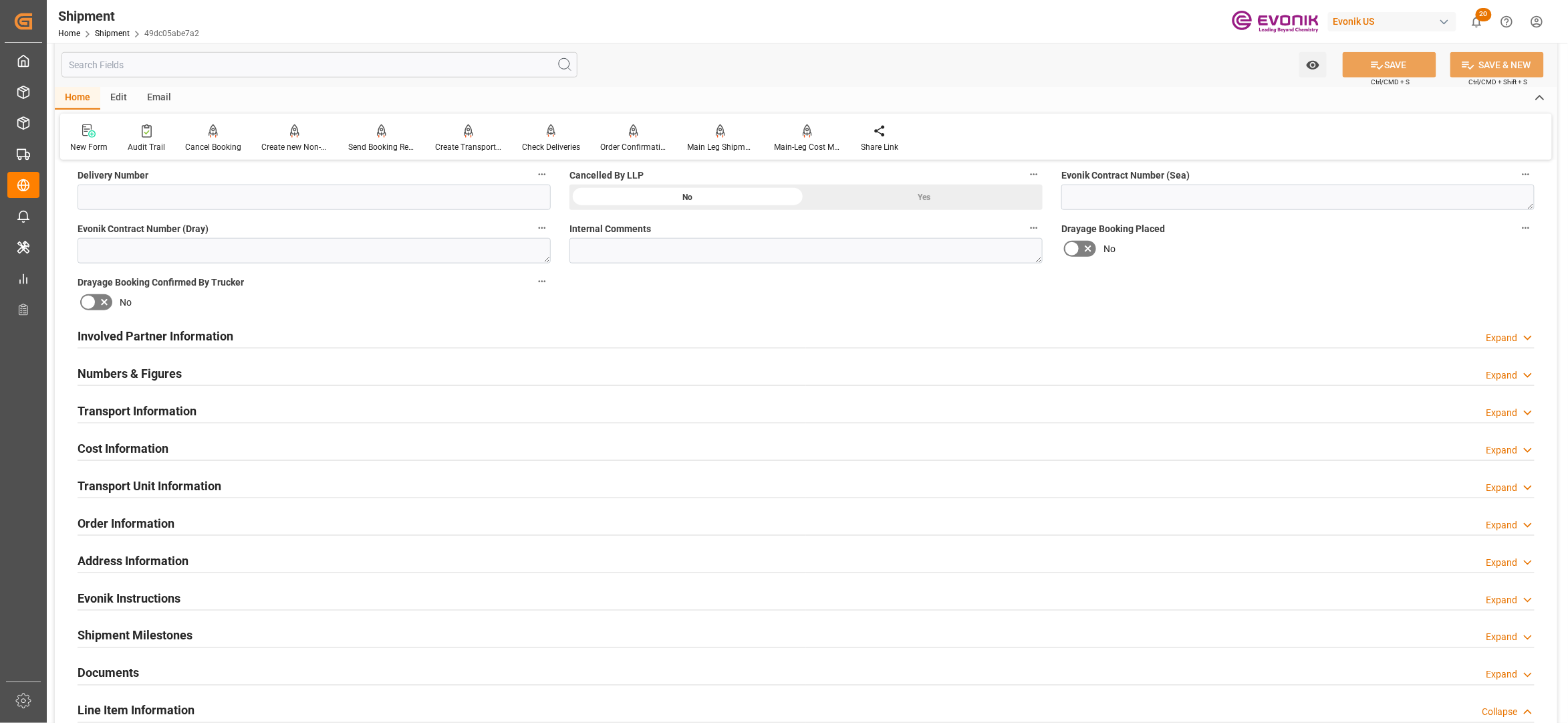
click at [599, 338] on div "Involved Partner Information Expand" at bounding box center [806, 335] width 1458 height 25
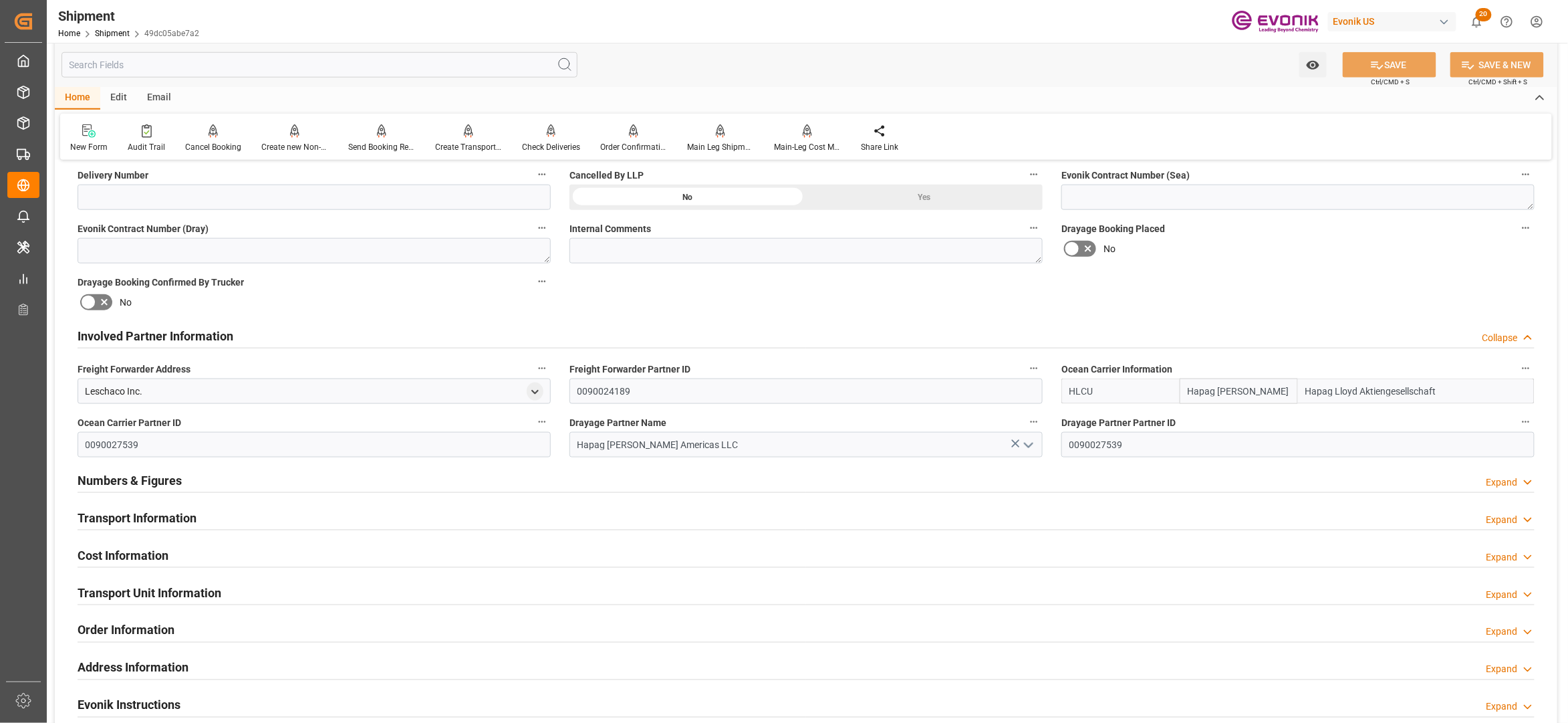
click at [335, 525] on div "Transport Information Expand" at bounding box center [806, 516] width 1458 height 25
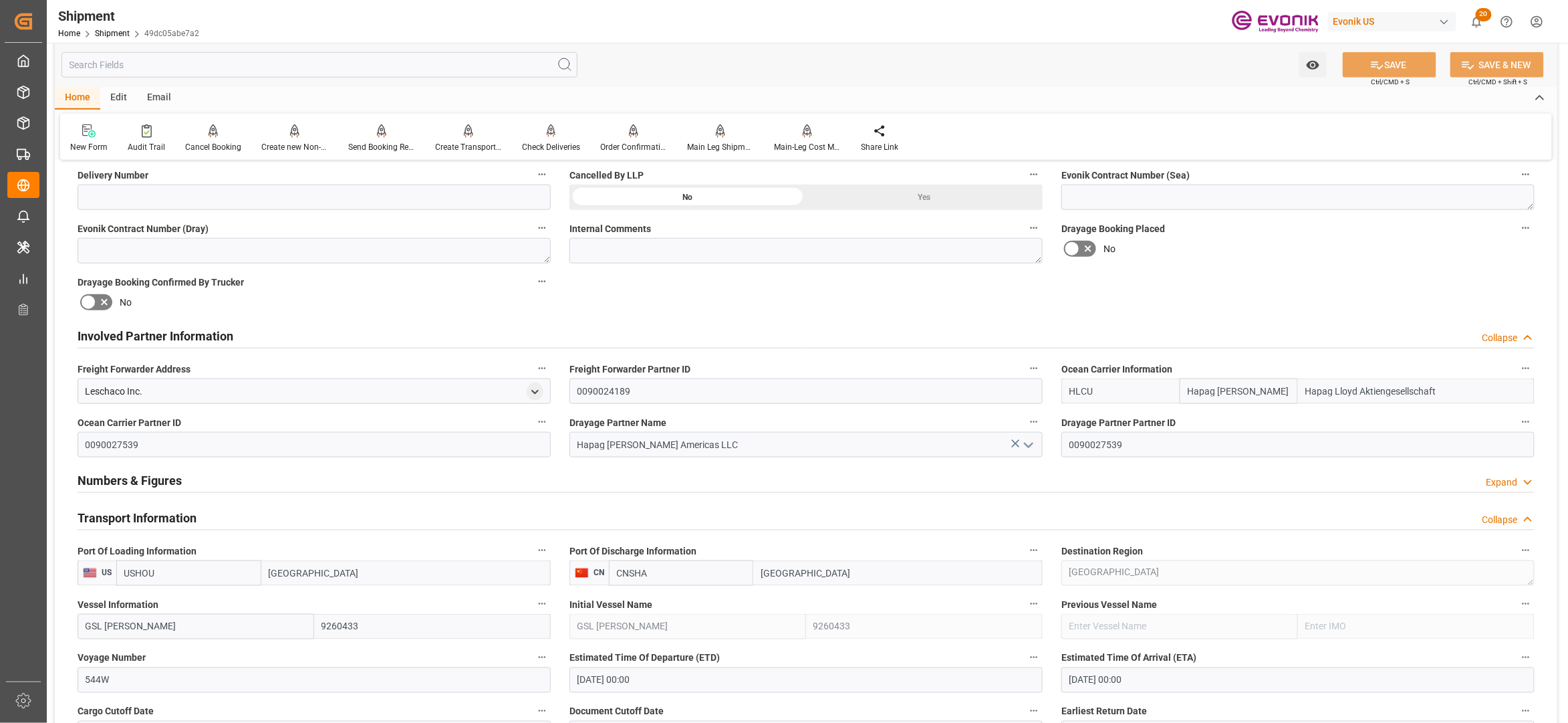
scroll to position [891, 0]
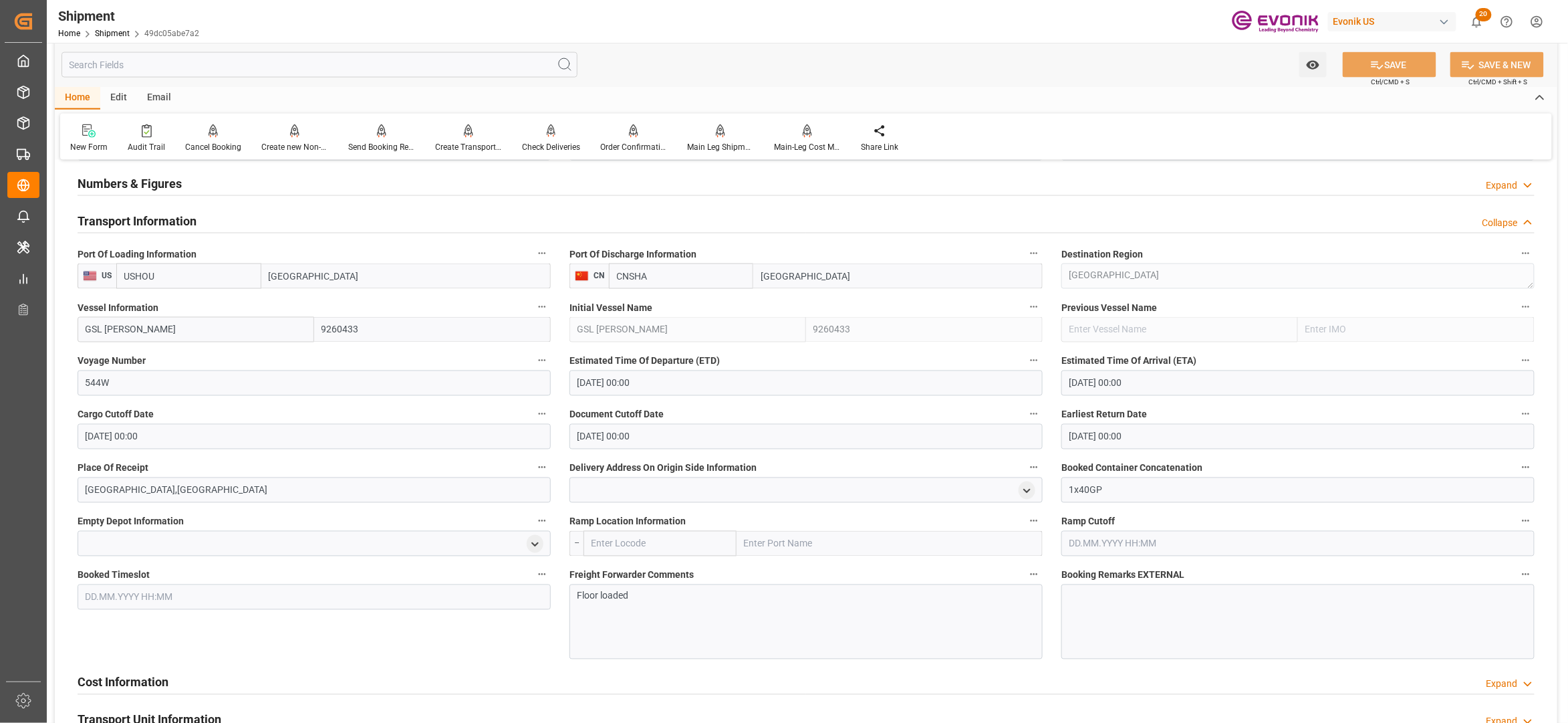
click at [1139, 380] on input "[DATE] 00:00" at bounding box center [1298, 383] width 473 height 25
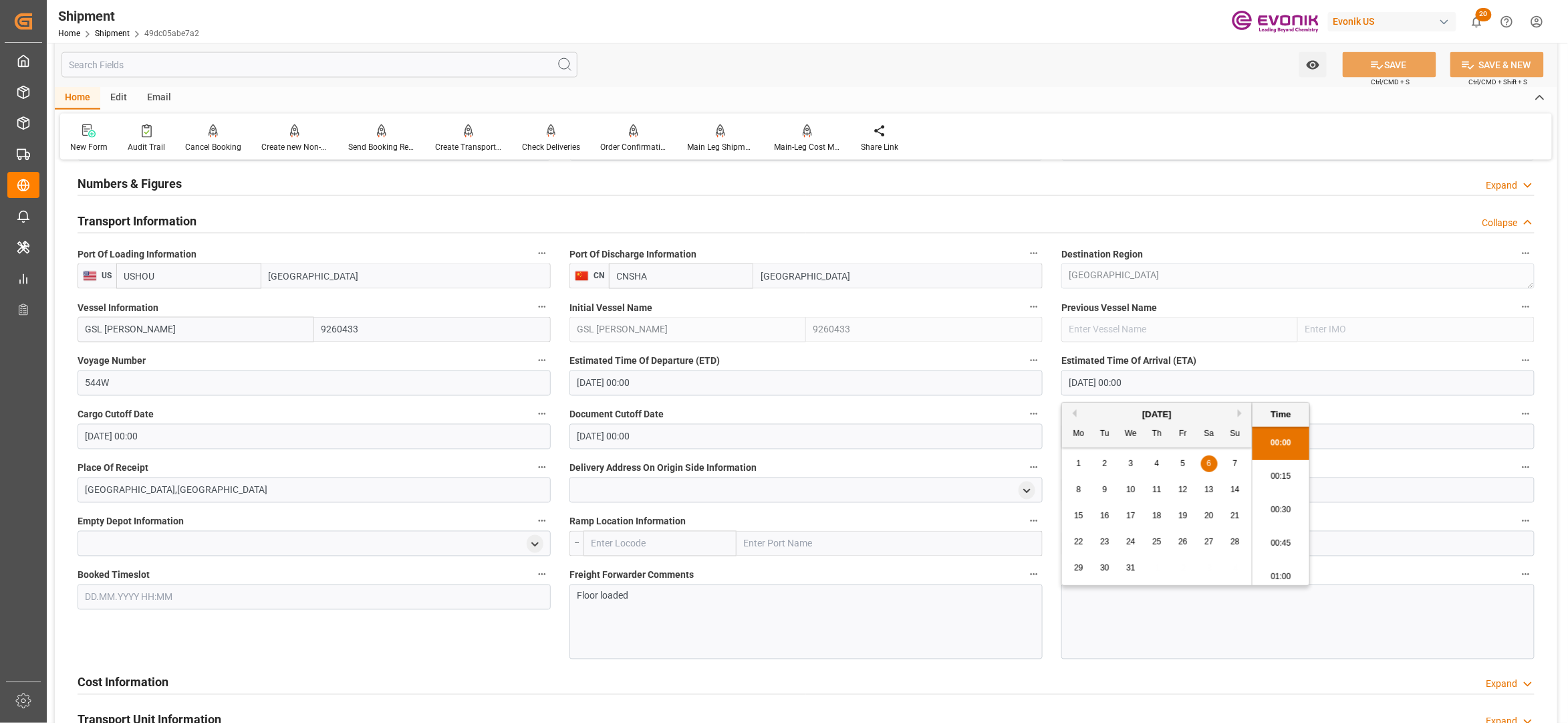
click at [1105, 490] on span "9" at bounding box center [1105, 490] width 5 height 9
type input "[DATE] 00:00"
click at [530, 650] on div "Booked Timeslot" at bounding box center [314, 612] width 492 height 103
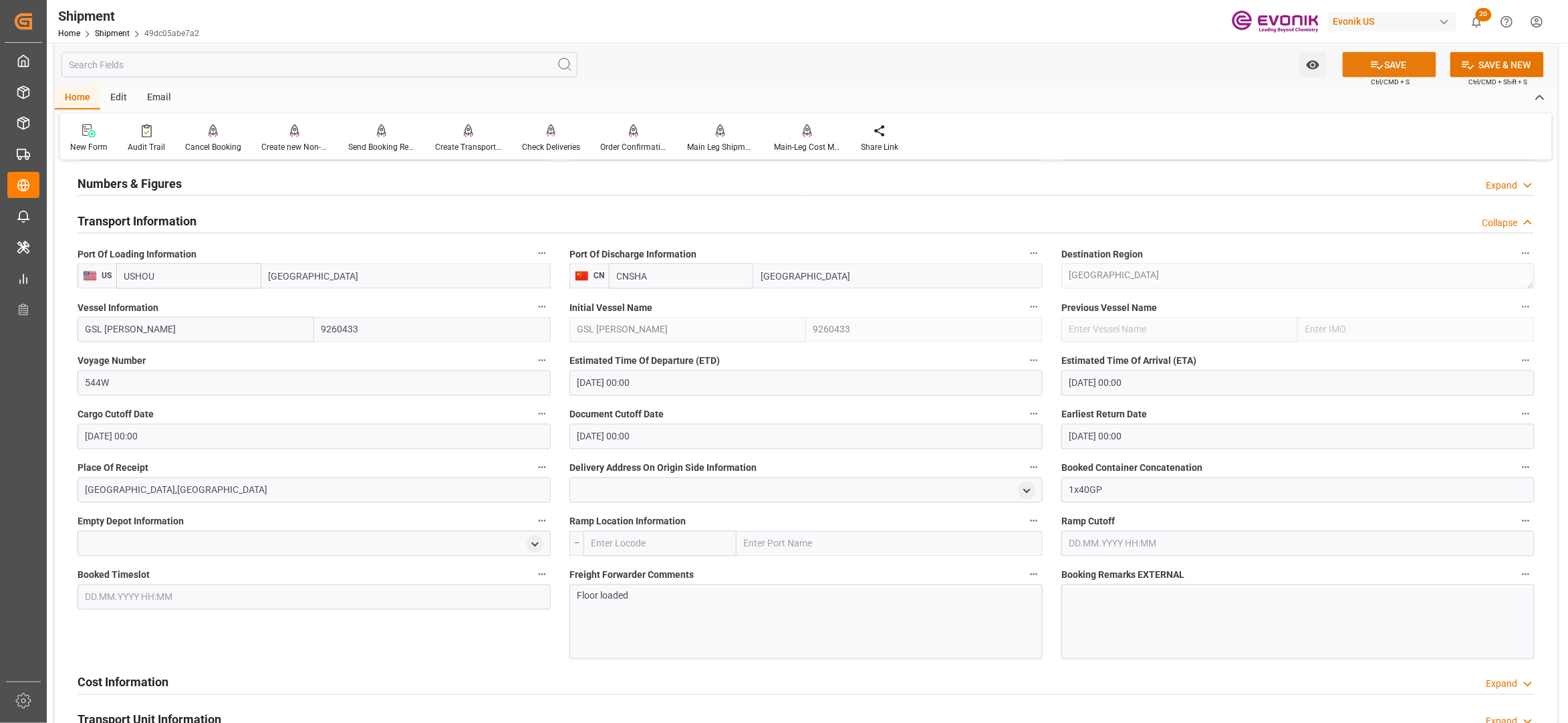
click at [1383, 68] on button "SAVE" at bounding box center [1390, 65] width 94 height 25
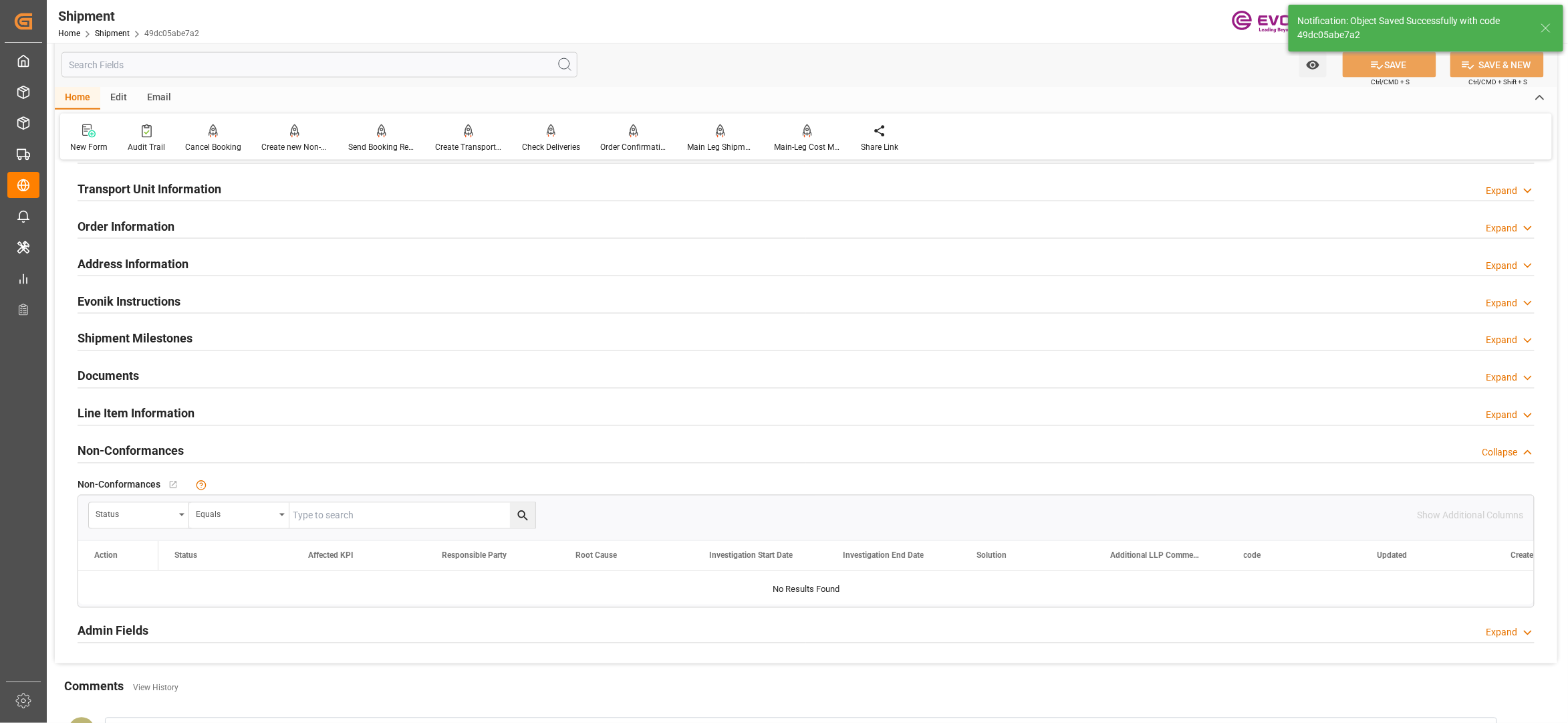
scroll to position [594, 0]
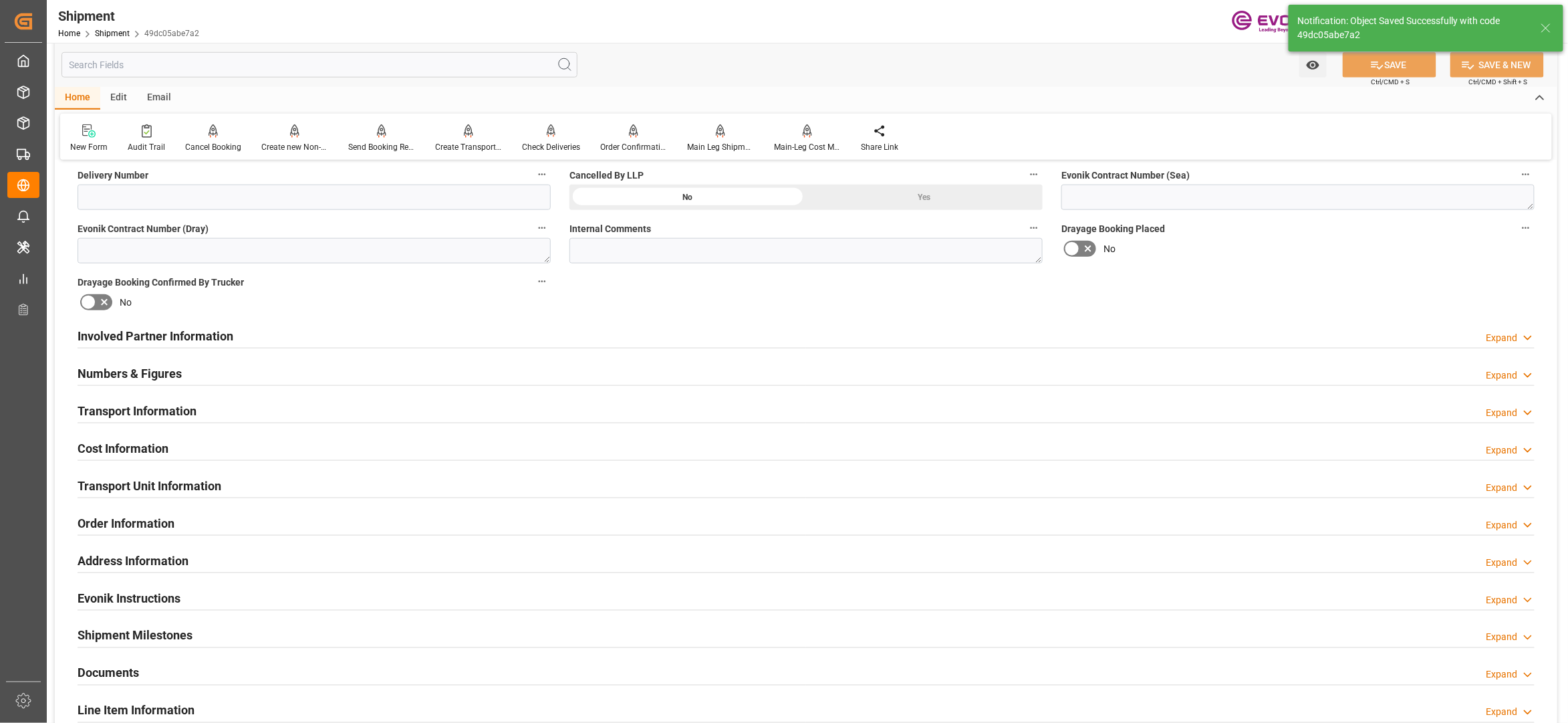
click at [411, 407] on div "Transport Information Expand" at bounding box center [806, 410] width 1458 height 25
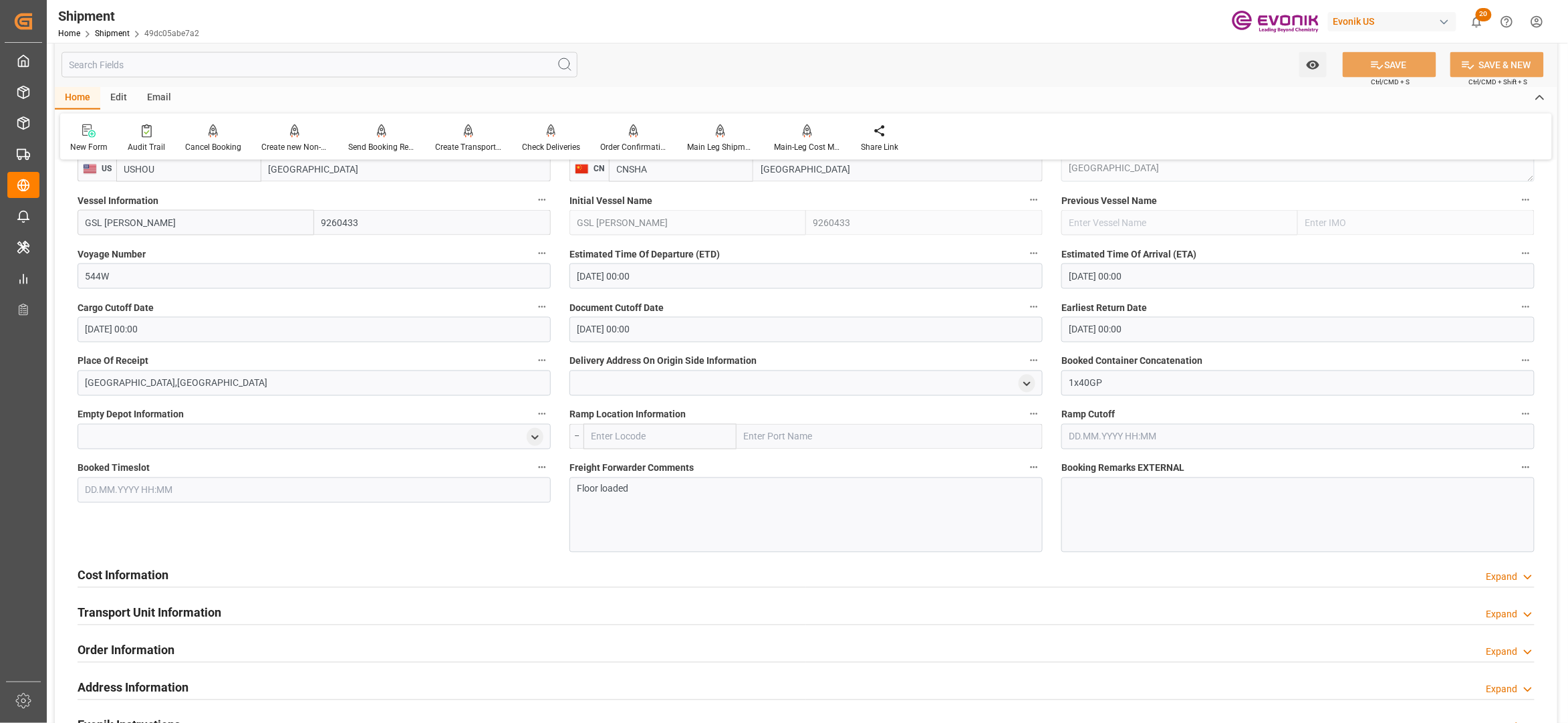
scroll to position [1188, 0]
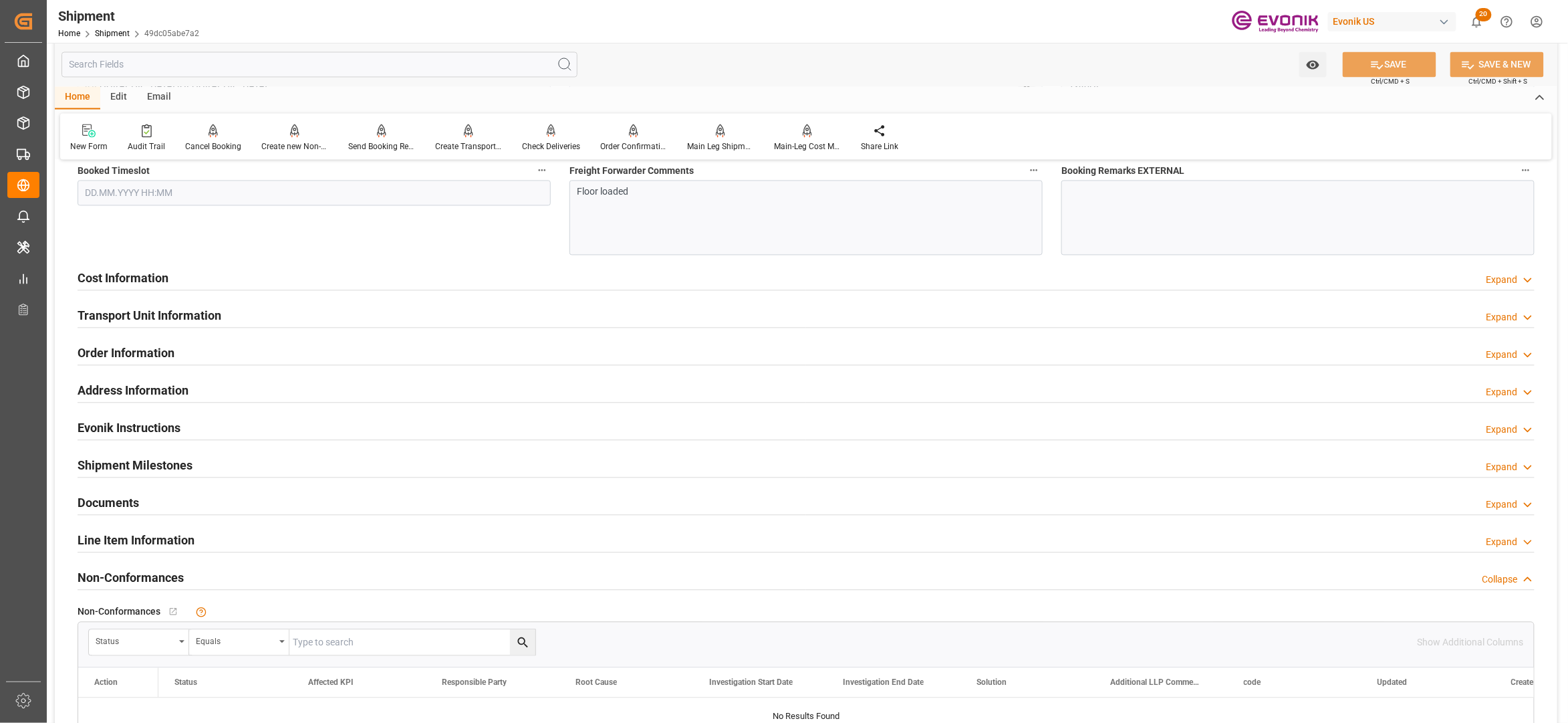
click at [540, 281] on div "Cost Information Expand" at bounding box center [806, 278] width 1458 height 25
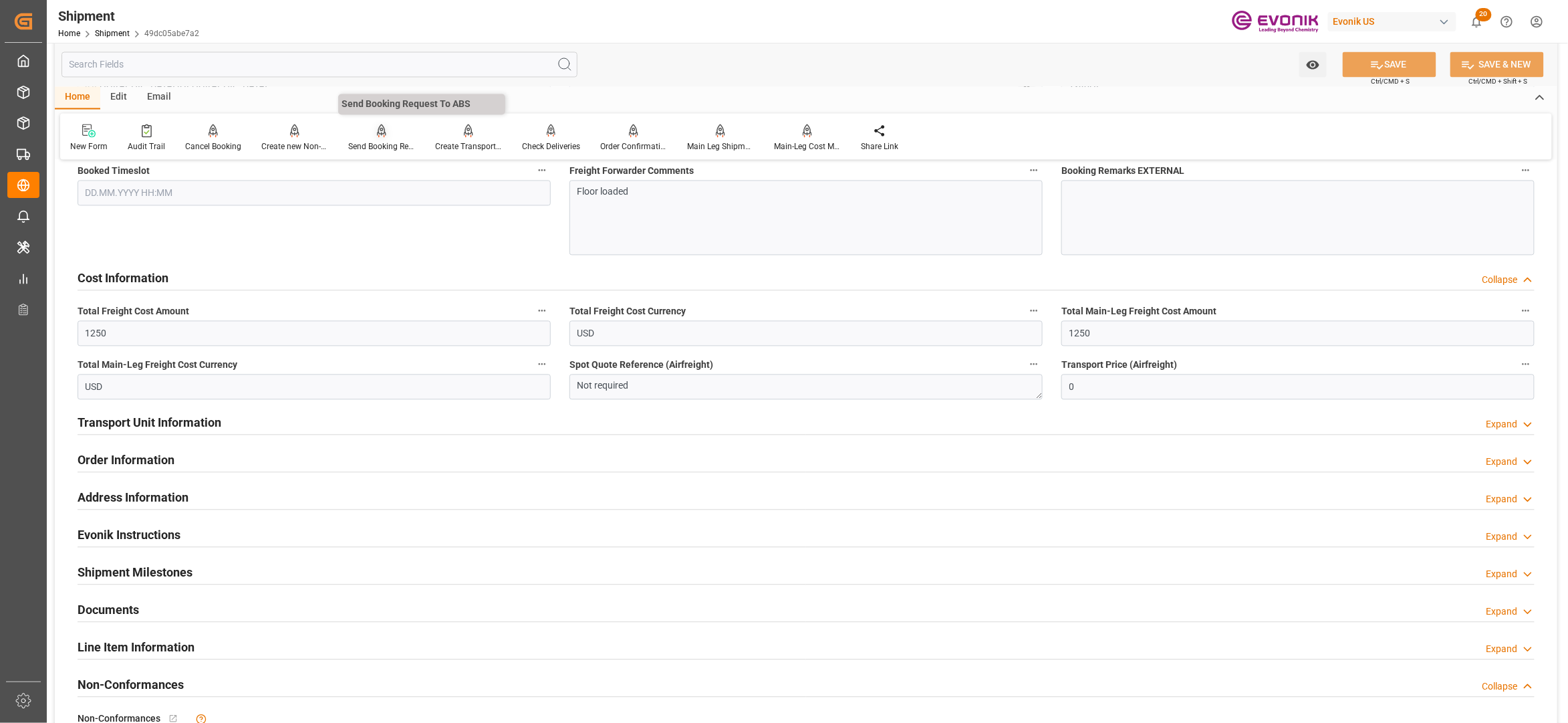
click at [377, 134] on icon at bounding box center [382, 130] width 9 height 11
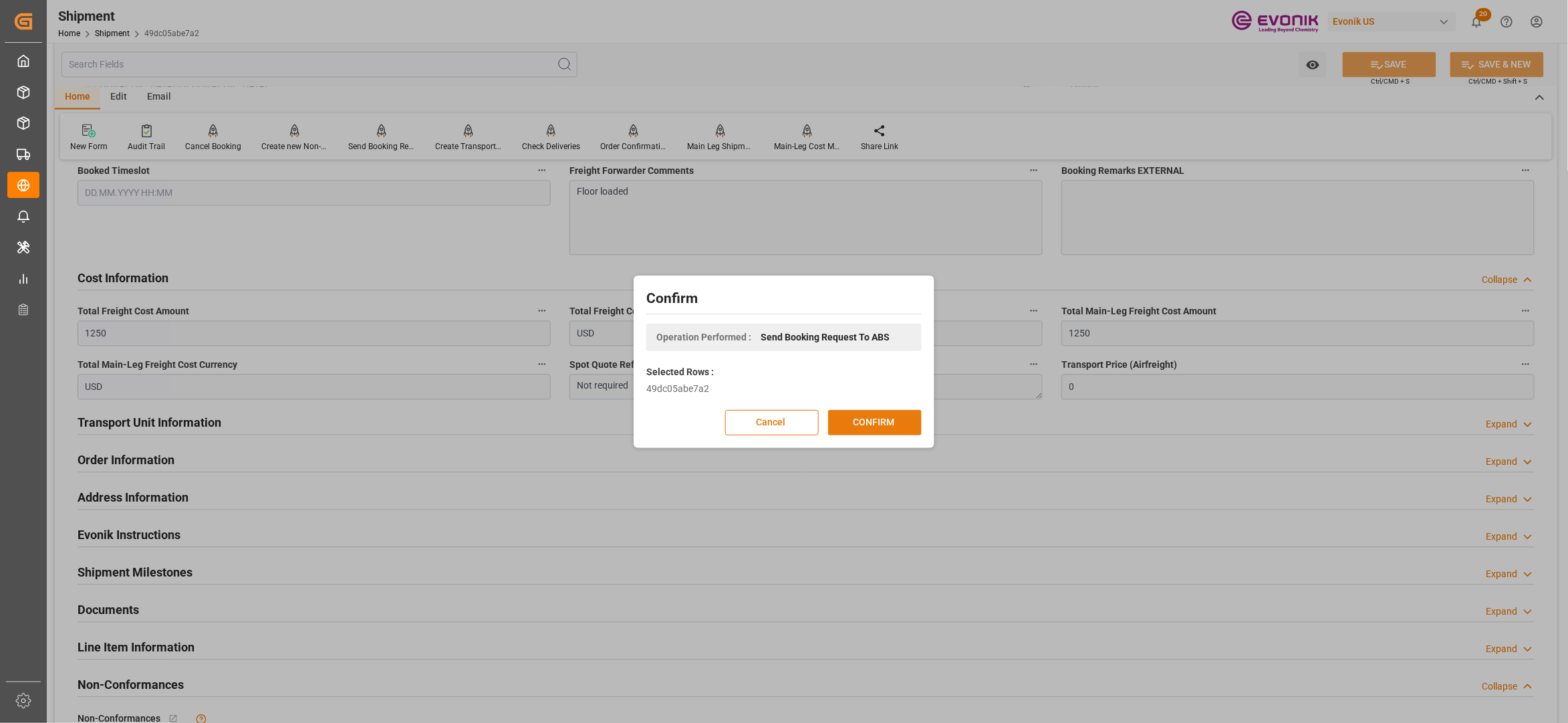
click at [881, 426] on button "CONFIRM" at bounding box center [875, 423] width 94 height 25
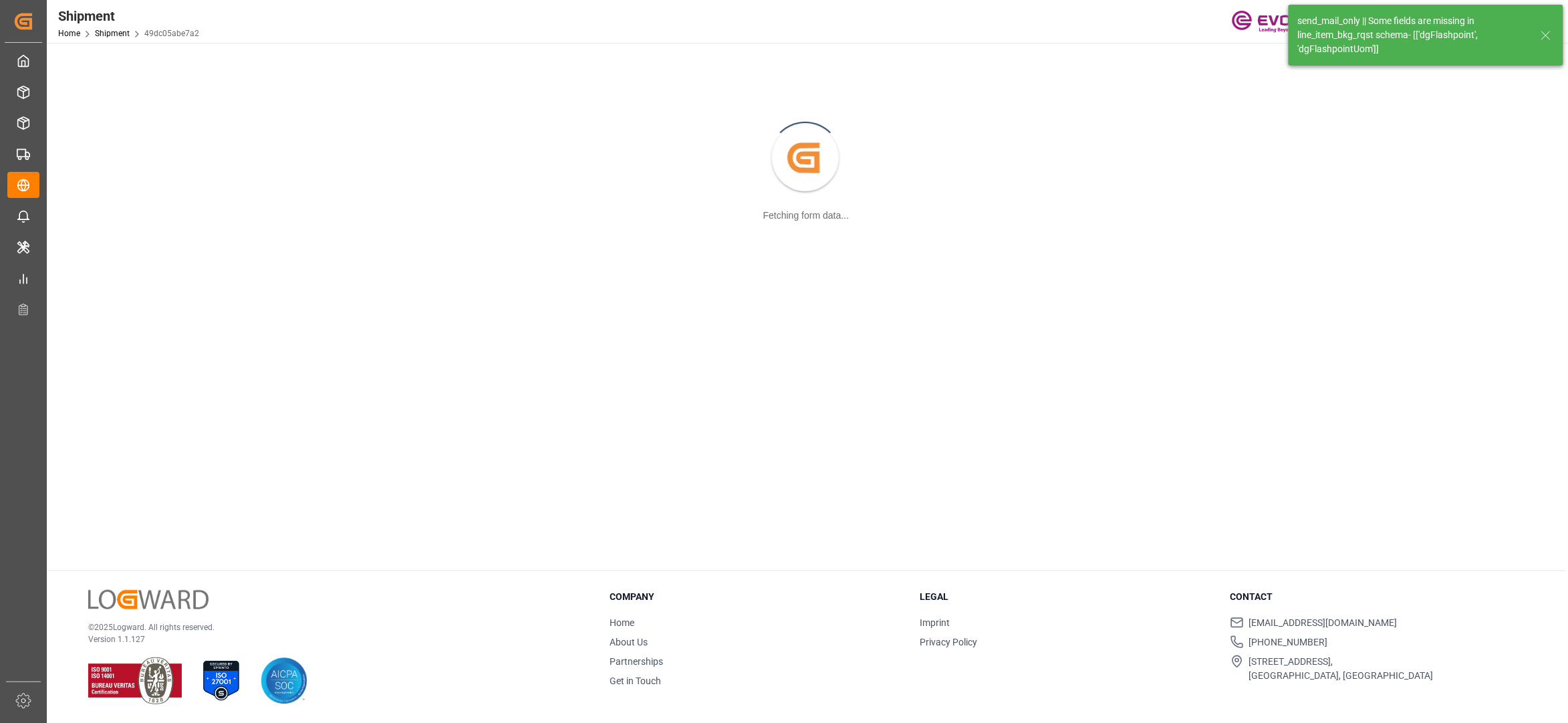
scroll to position [145, 0]
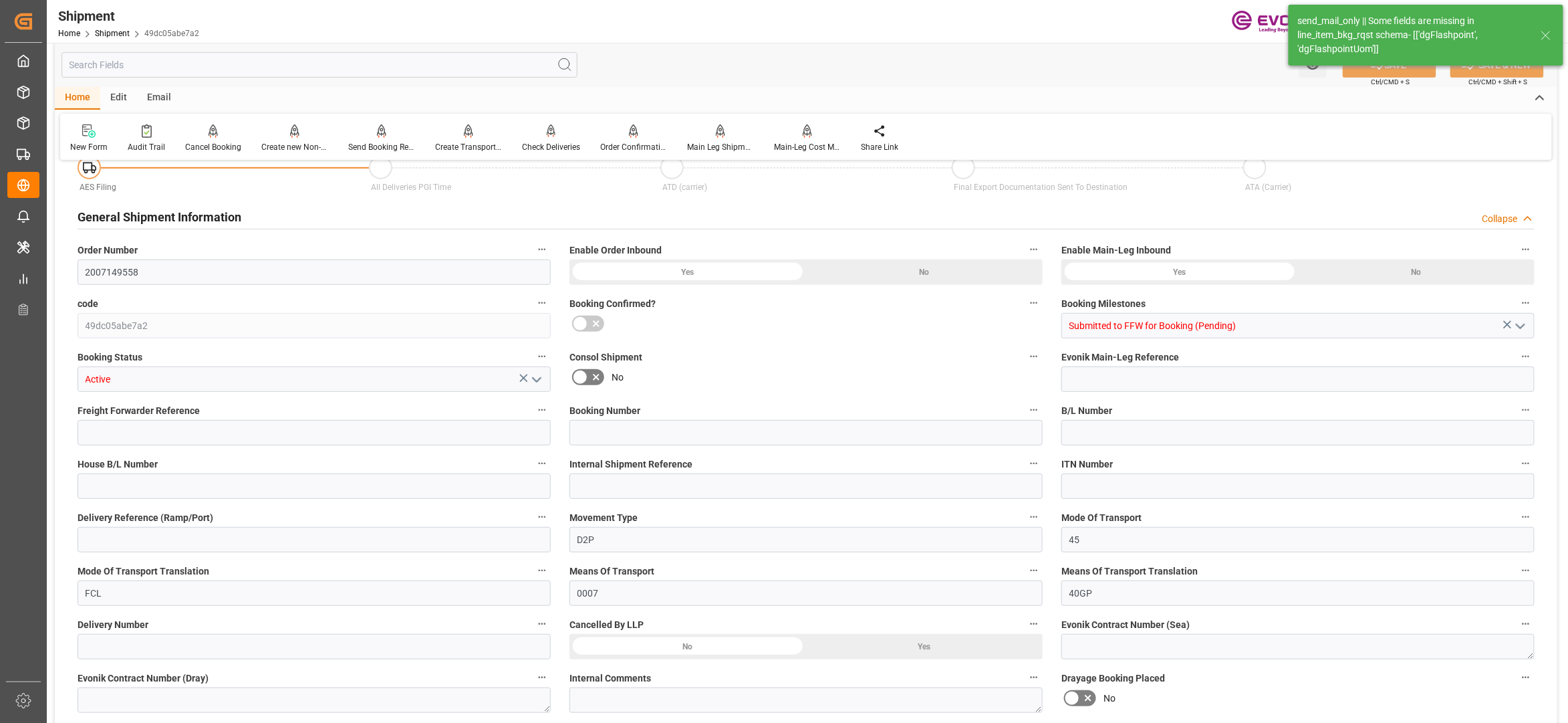
type input "80"
type input "DR"
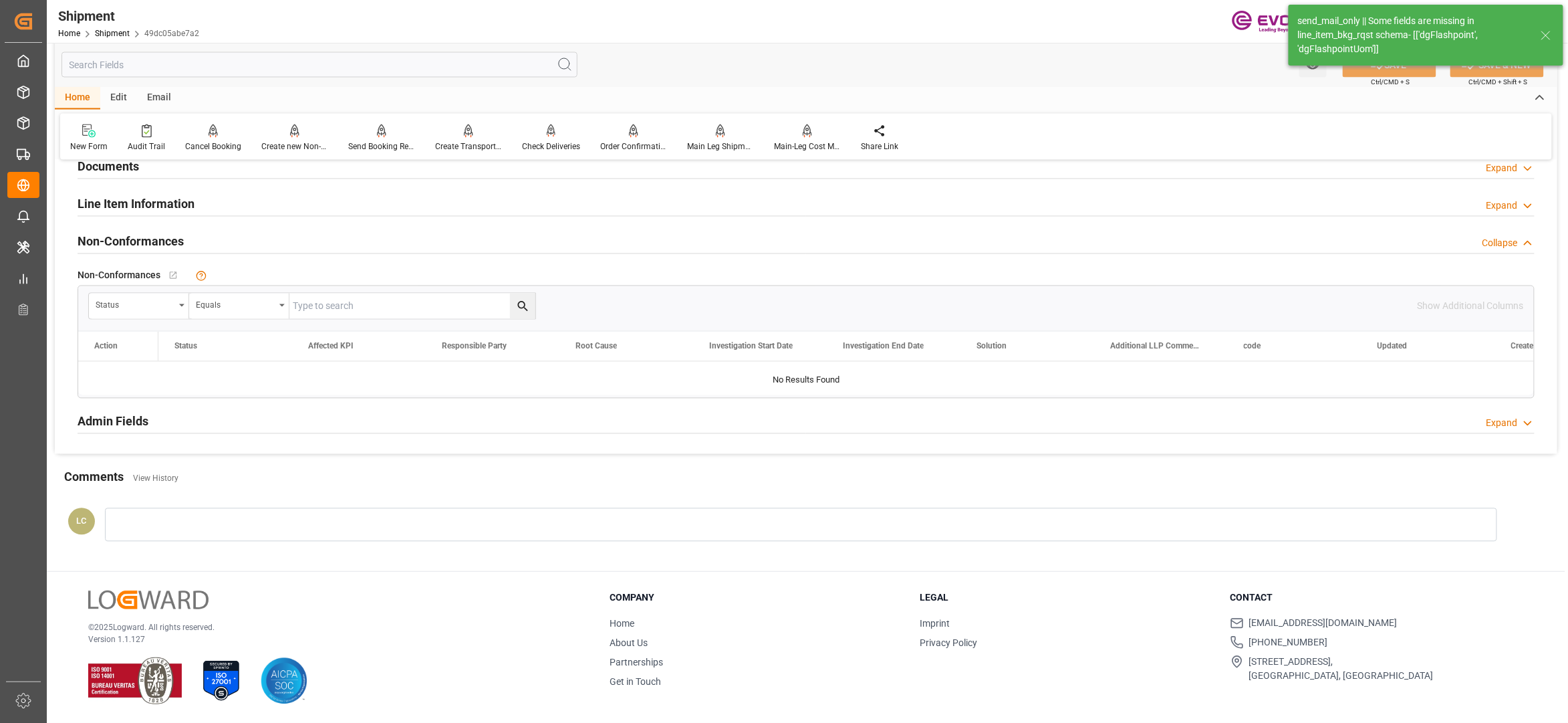
click at [447, 201] on div "Line Item Information Expand" at bounding box center [806, 203] width 1458 height 25
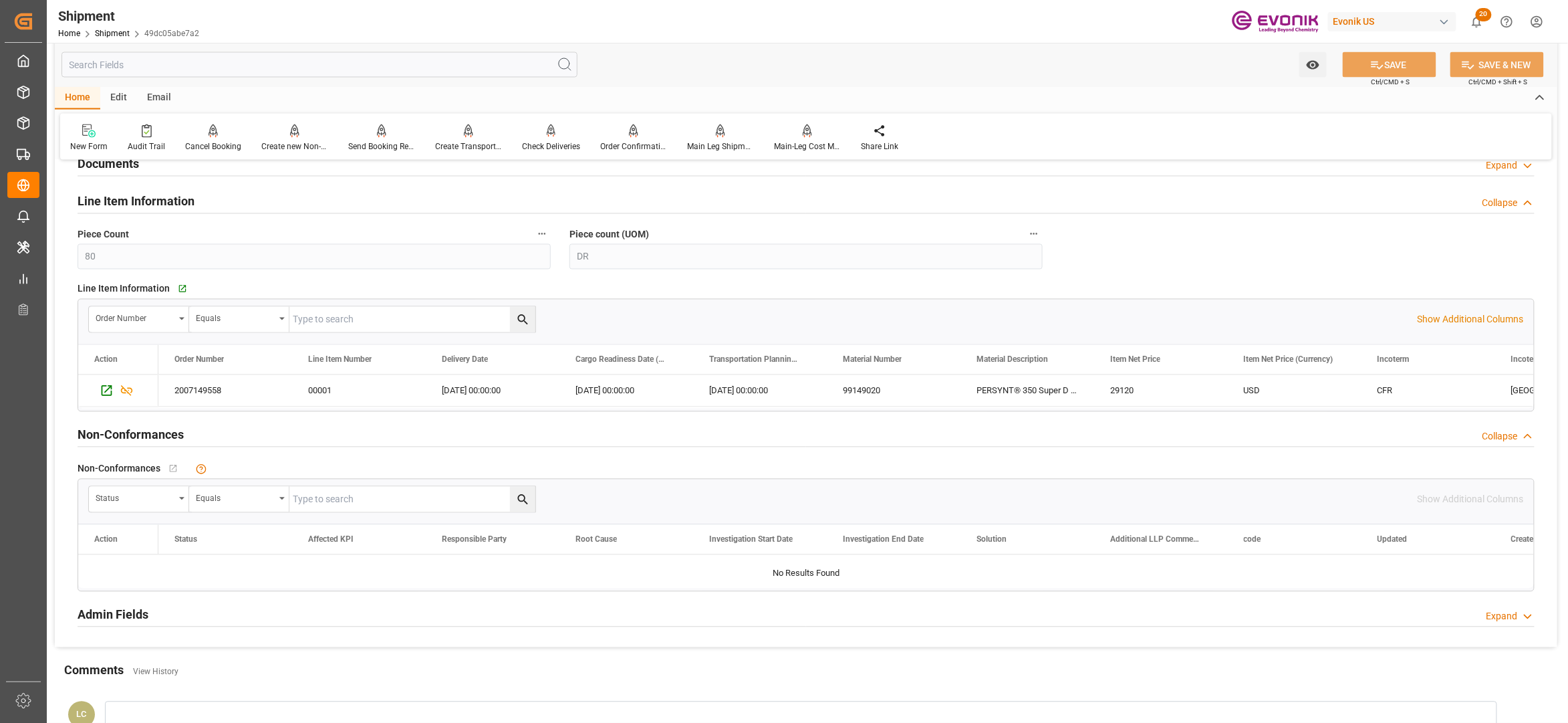
scroll to position [1188, 0]
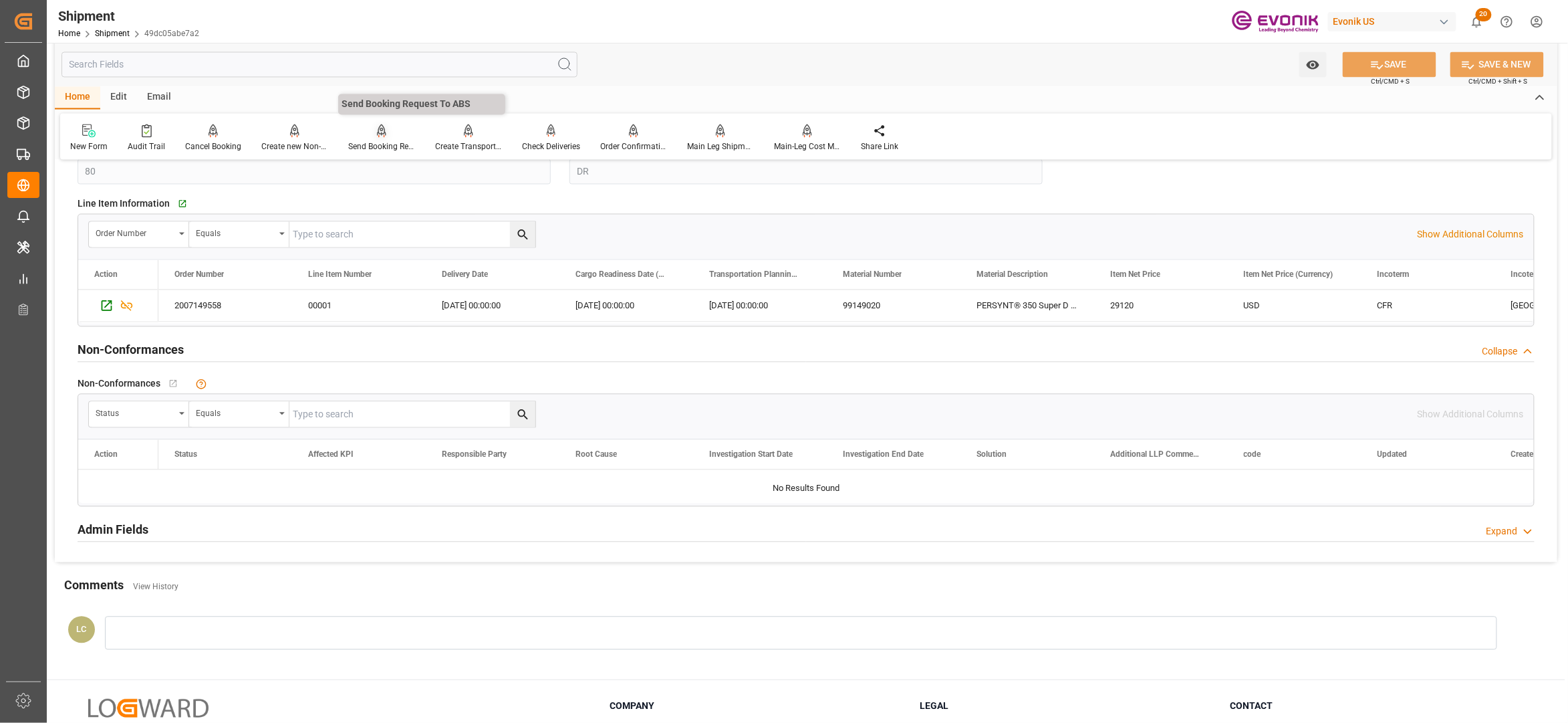
click at [375, 139] on div "Send Booking Request To ABS" at bounding box center [382, 138] width 87 height 29
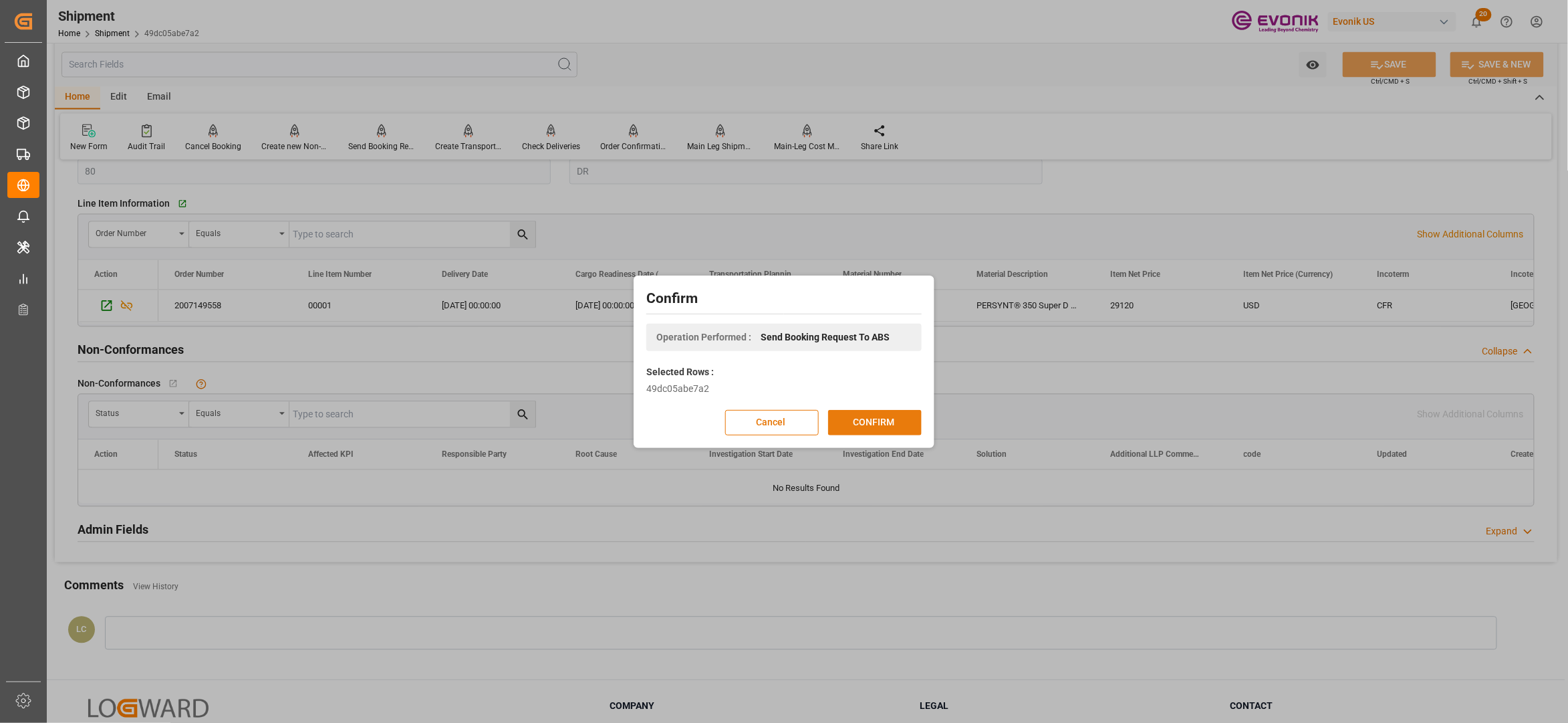
click at [884, 428] on button "CONFIRM" at bounding box center [875, 423] width 94 height 25
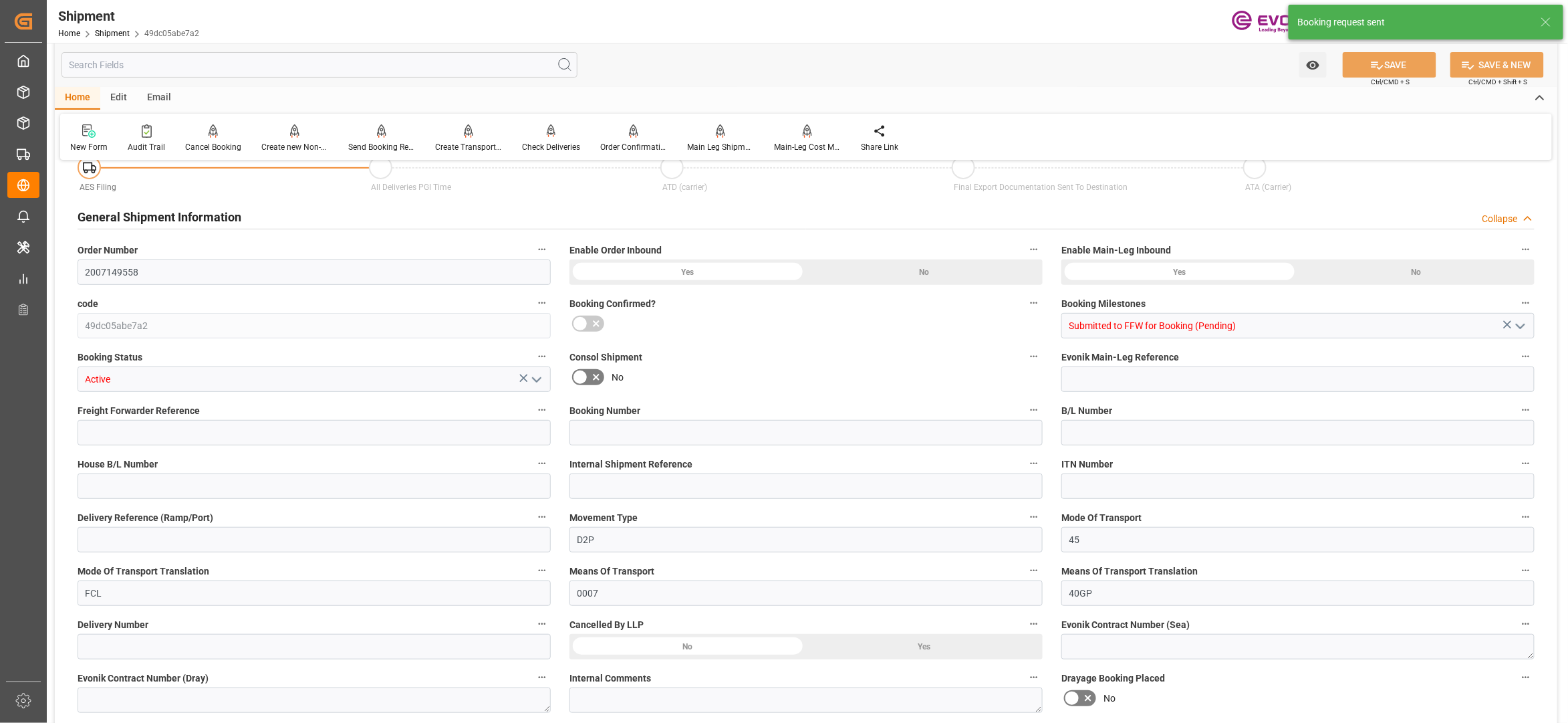
scroll to position [1103, 0]
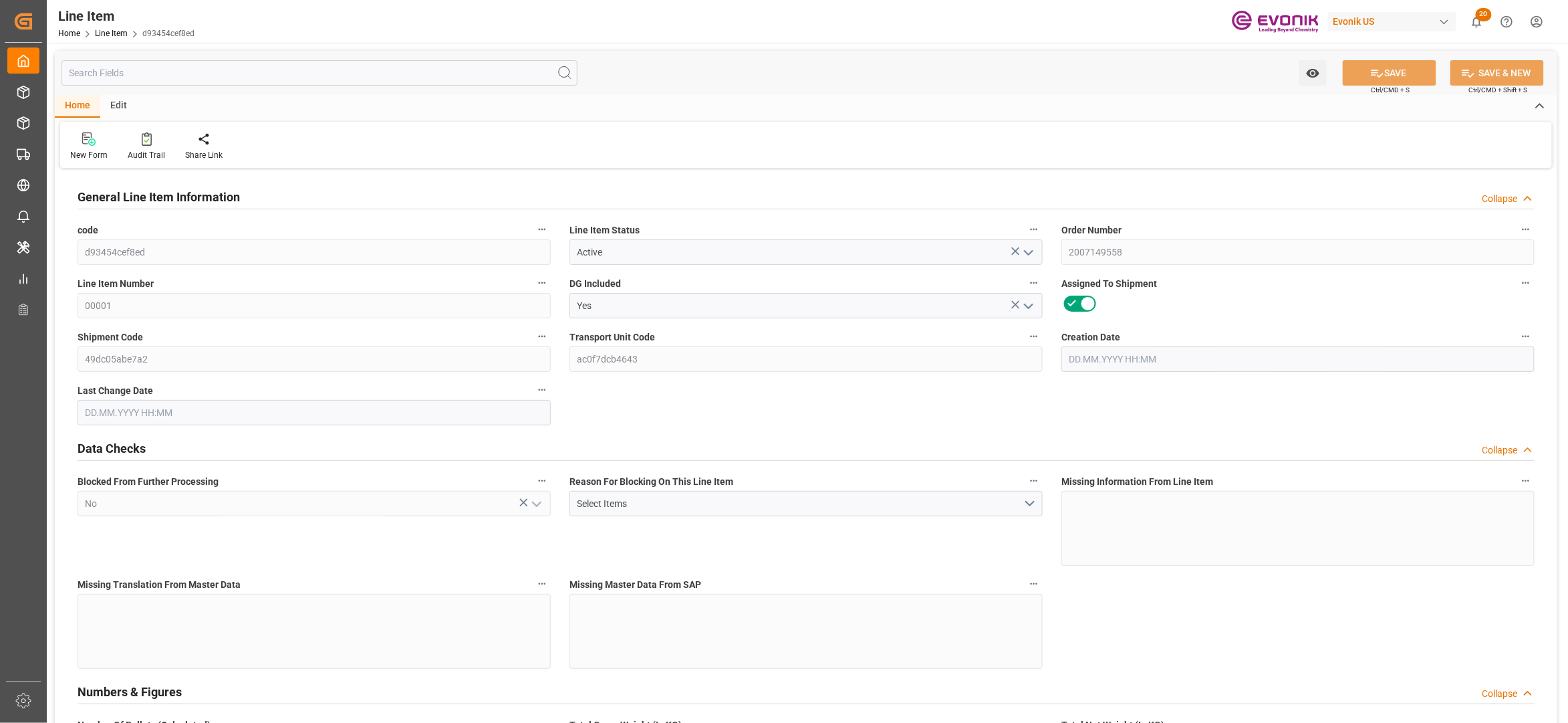
type input "20"
type input "18898.88"
type input "18143.68"
type input "25.5606"
type input "80"
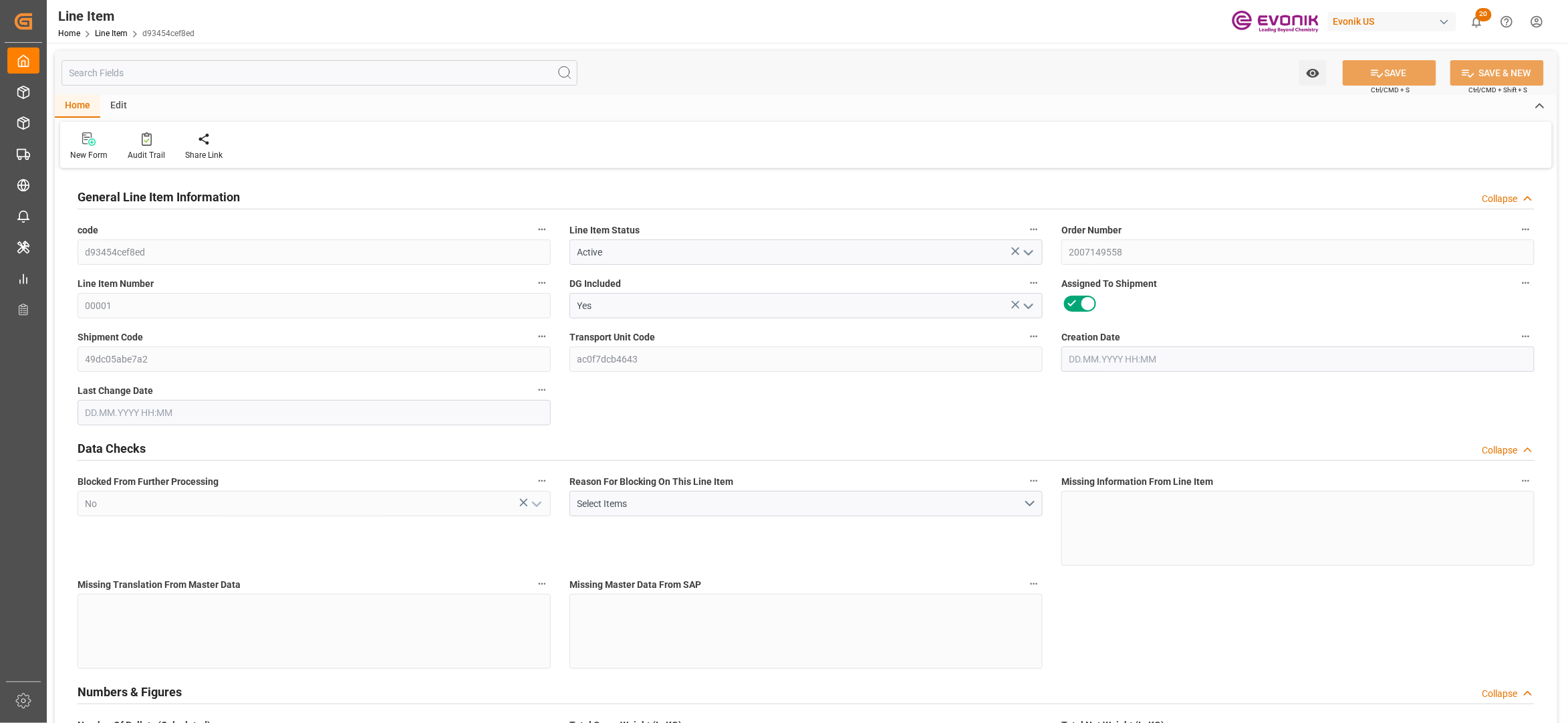
type input "29120"
type input "80"
type input "18898.88"
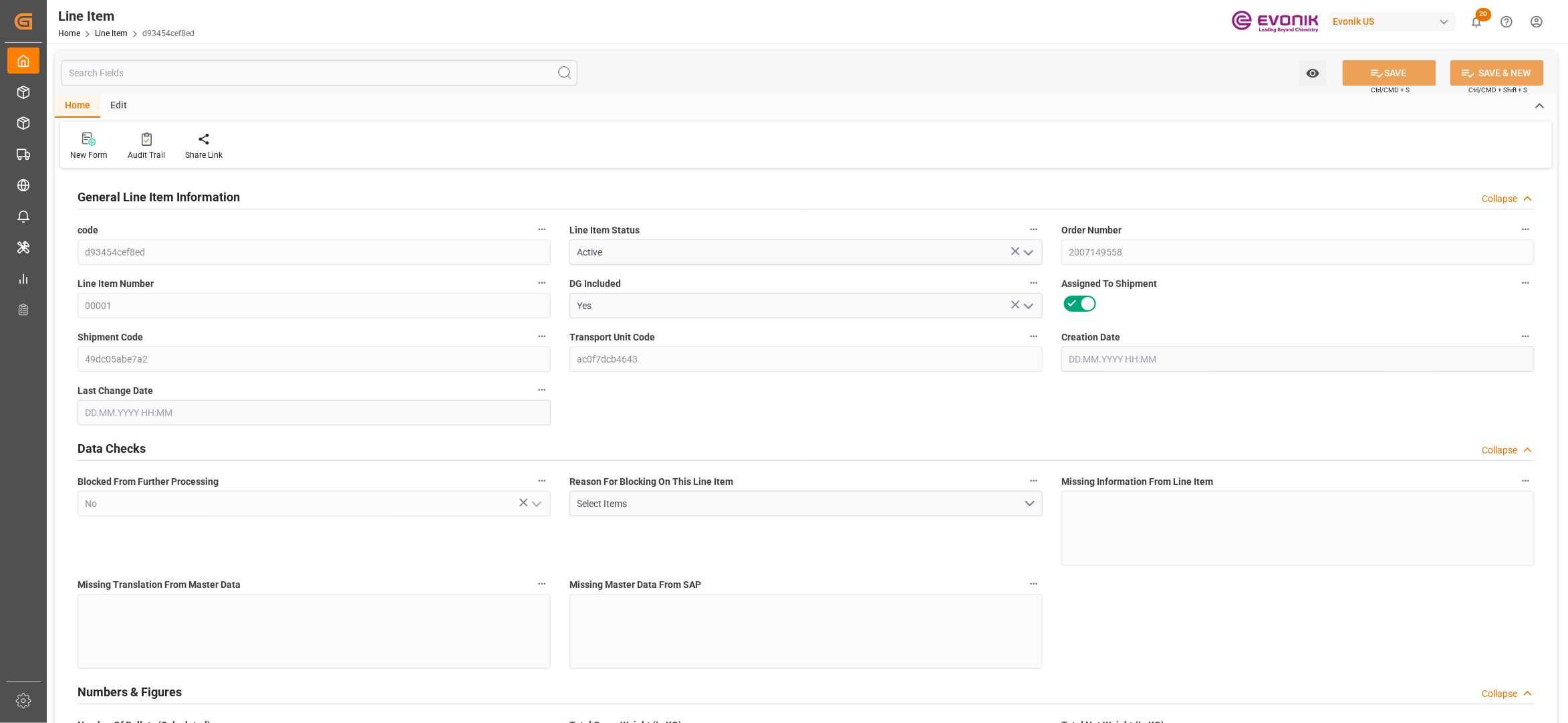
type input "19438.88"
type input "18143.68"
type input "25.5606"
type input "25560.56"
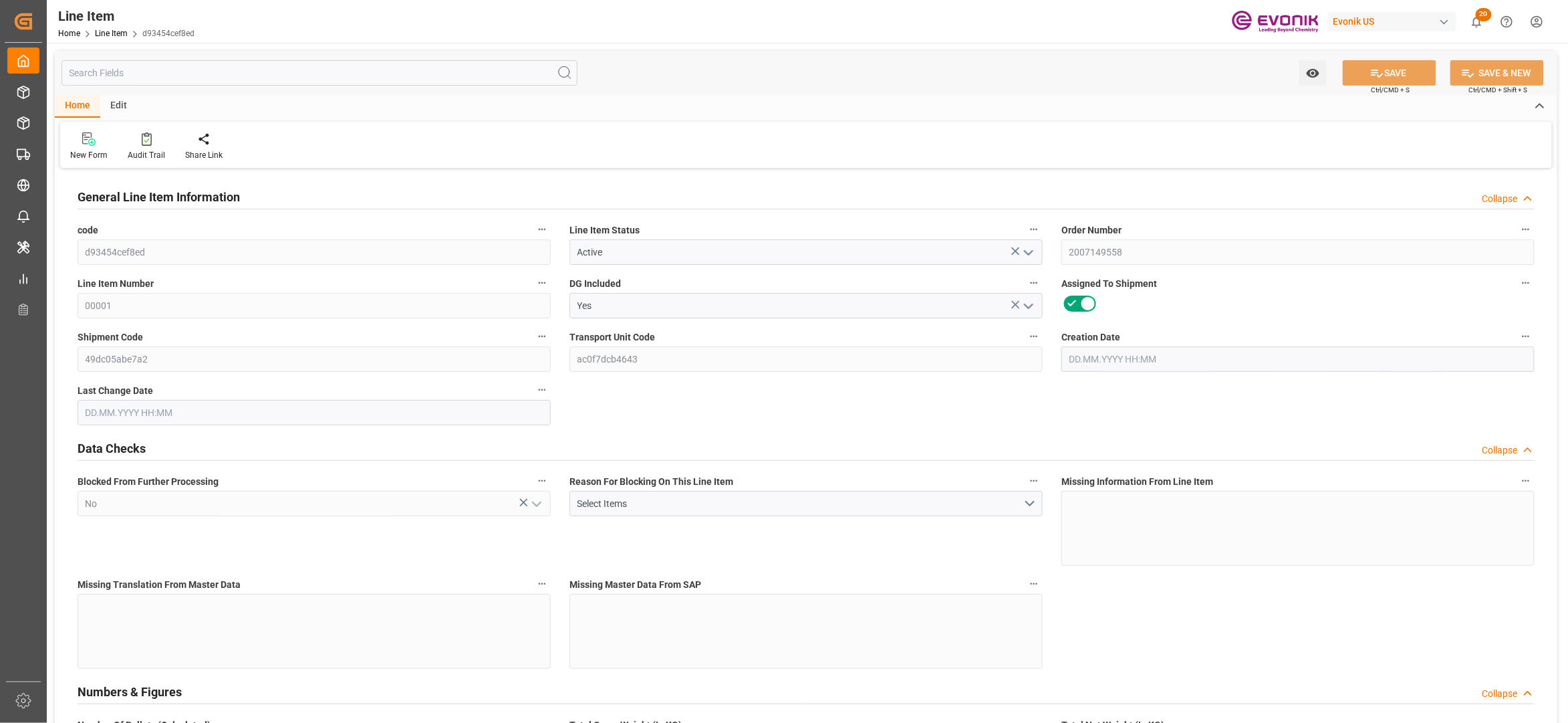
type input "0"
type input "[DATE] 14:29"
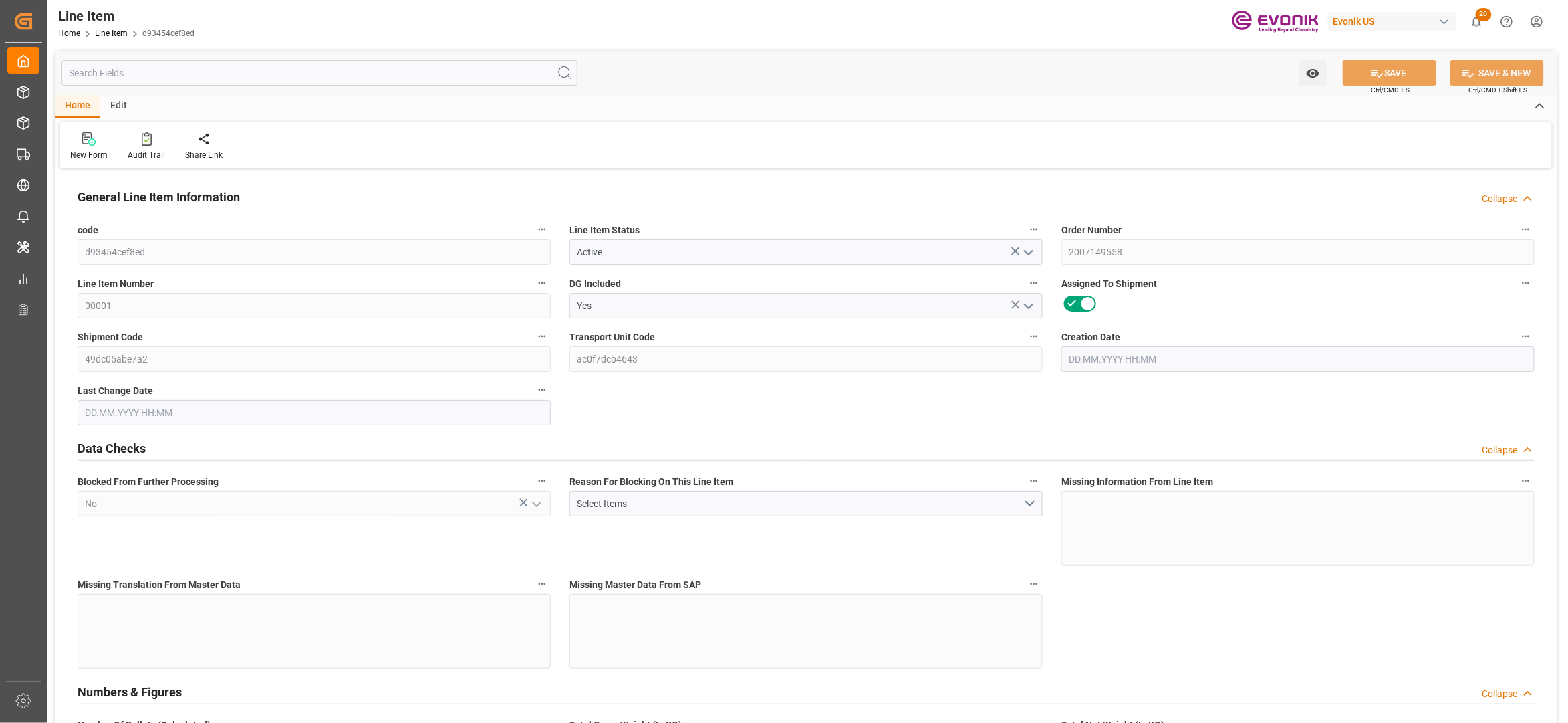
type input "[DATE] 02:54"
type input "[DATE]"
click at [337, 70] on input "text" at bounding box center [319, 73] width 516 height 25
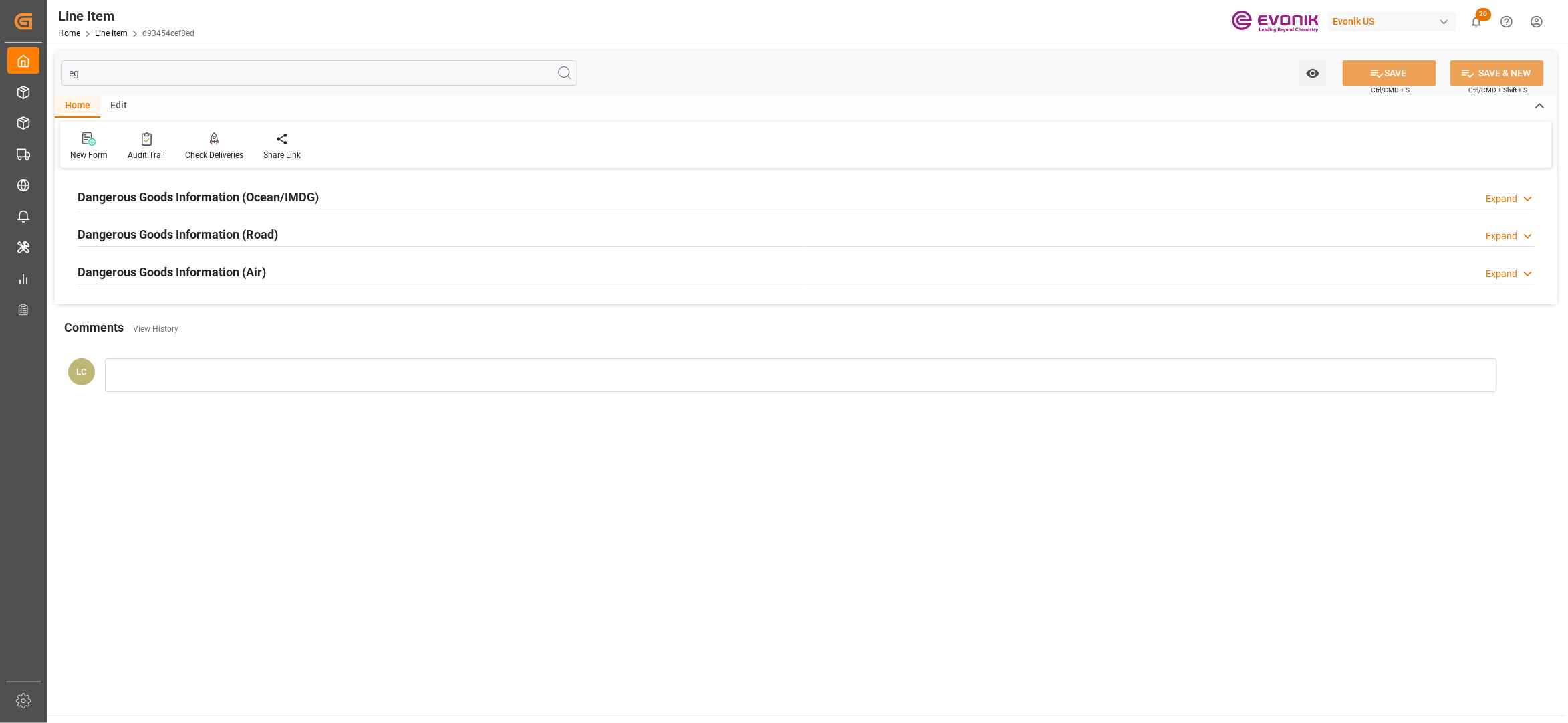
type input "eg"
click at [378, 194] on div "Dangerous Goods Information (Ocean/IMDG) Expand" at bounding box center [806, 196] width 1458 height 25
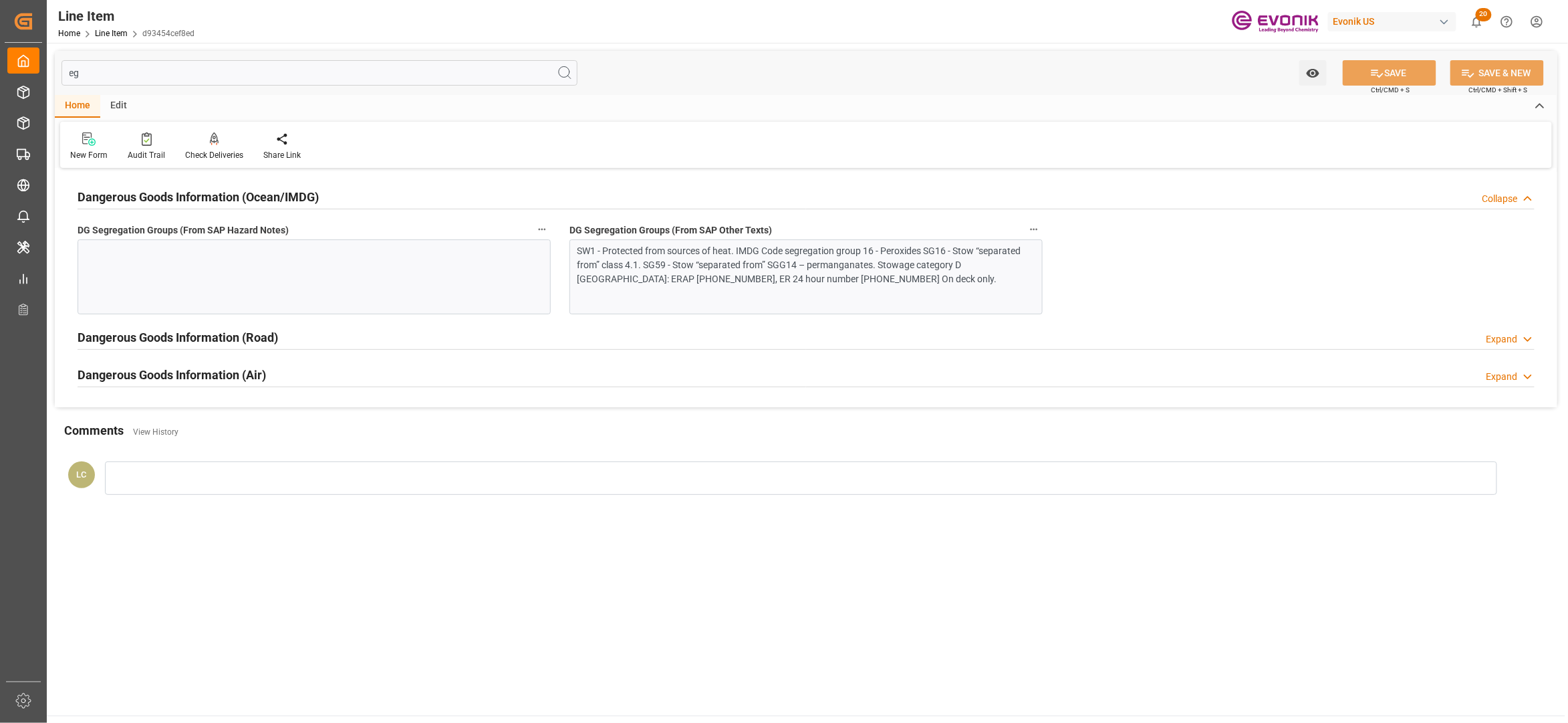
click at [776, 259] on div "SW1 - Protected from sources of heat. IMDG Code segregation group 16 - Peroxide…" at bounding box center [799, 264] width 444 height 42
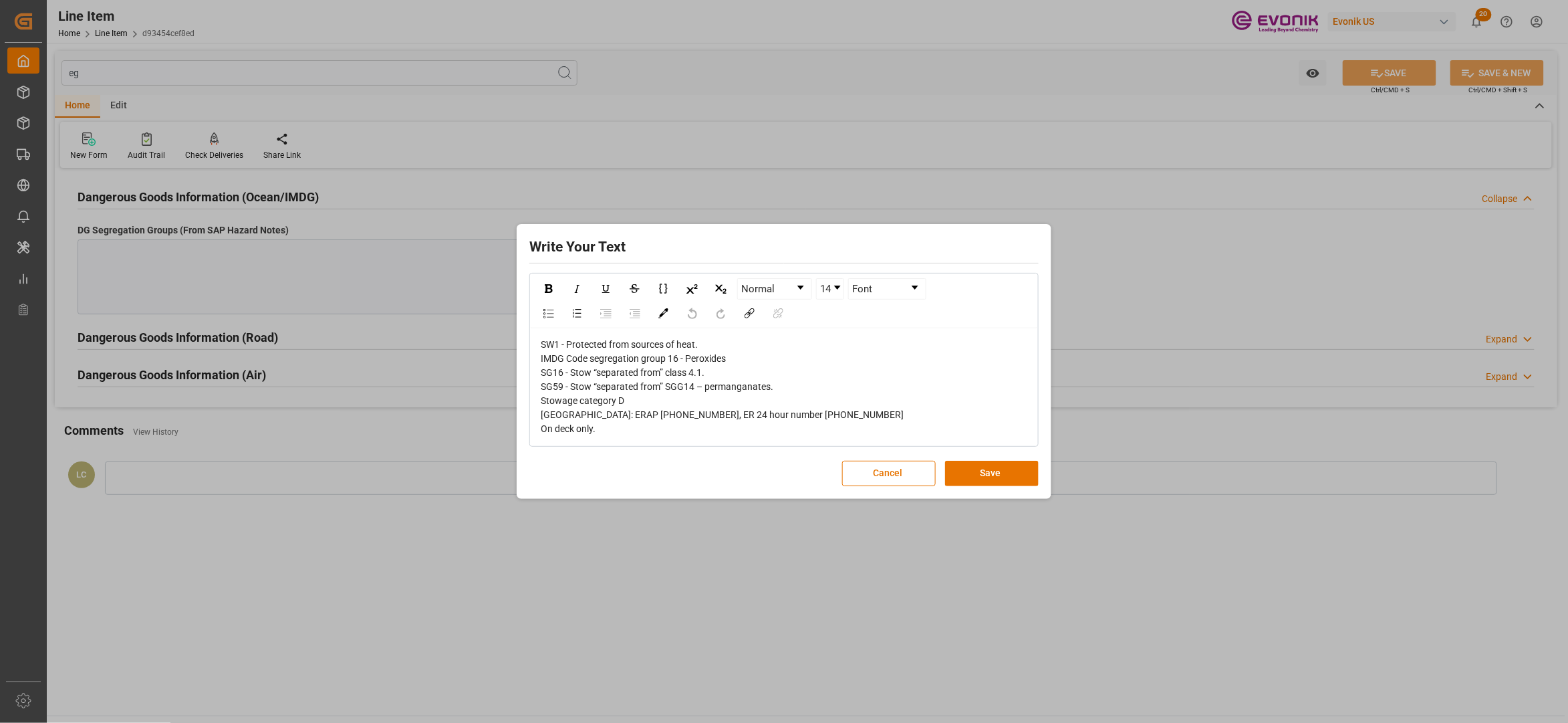
click at [600, 431] on div "SW1 - Protected from sources of heat. IMDG Code segregation group 16 - Peroxide…" at bounding box center [784, 386] width 487 height 99
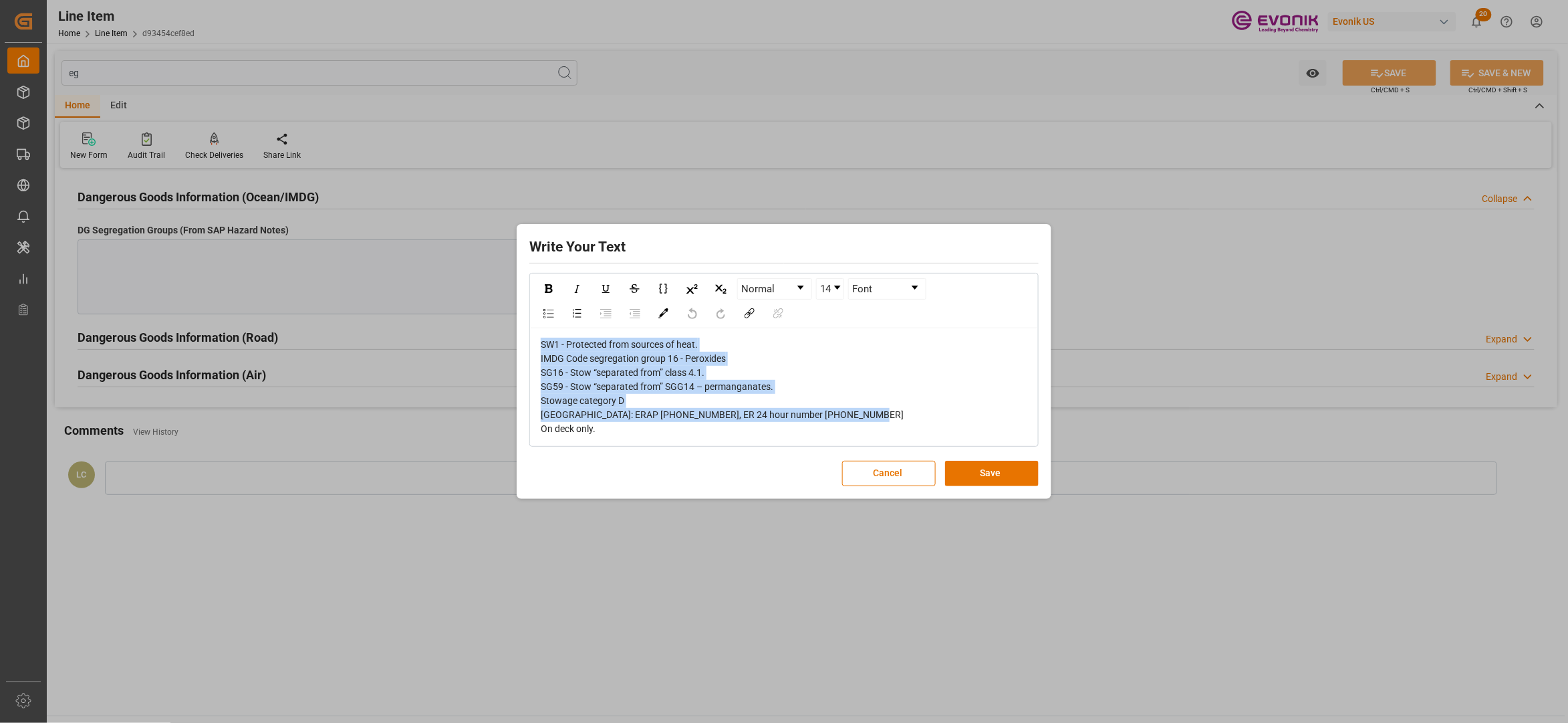
drag, startPoint x: 623, startPoint y: 432, endPoint x: 497, endPoint y: 343, distance: 154.3
click at [497, 343] on div "Write Your Text Normal 14 Font SW1 - Protected from sources of heat. IMDG Code …" at bounding box center [784, 361] width 1568 height 723
copy span "SW1 - Protected from sources of heat. IMDG Code segregation group 16 - Peroxide…"
click at [998, 476] on button "Save" at bounding box center [992, 473] width 94 height 25
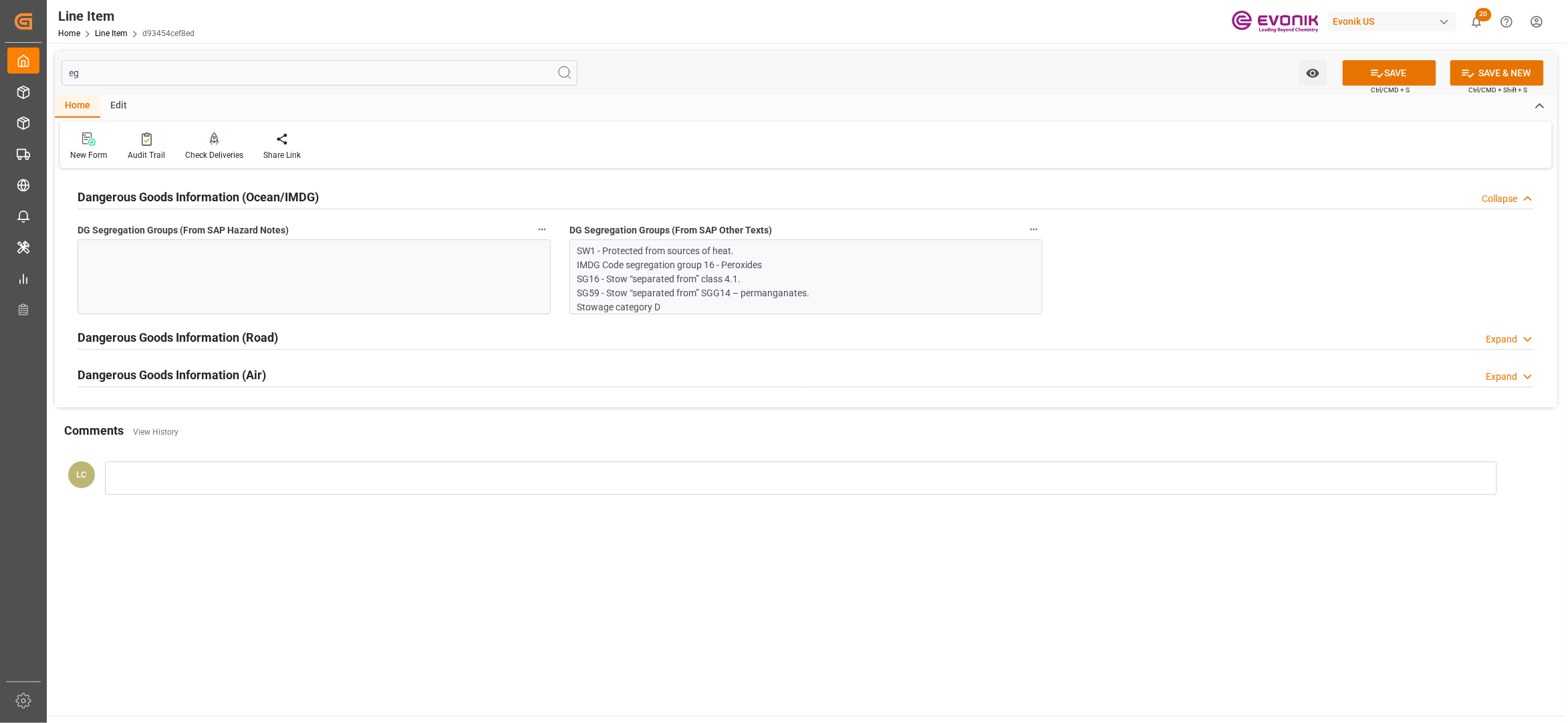
click at [348, 279] on div at bounding box center [314, 277] width 473 height 75
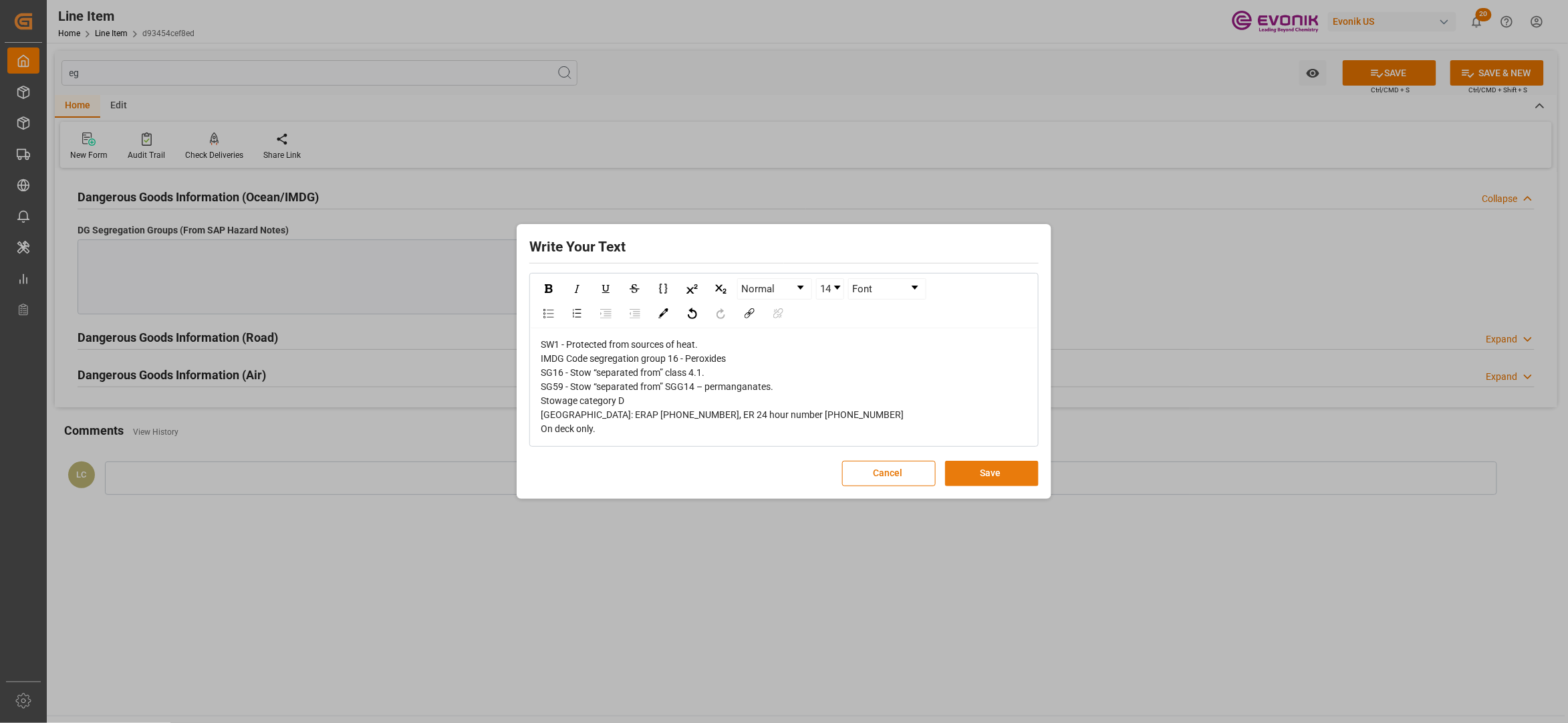
drag, startPoint x: 974, startPoint y: 471, endPoint x: 1205, endPoint y: 316, distance: 278.2
click at [974, 471] on button "Save" at bounding box center [992, 473] width 94 height 25
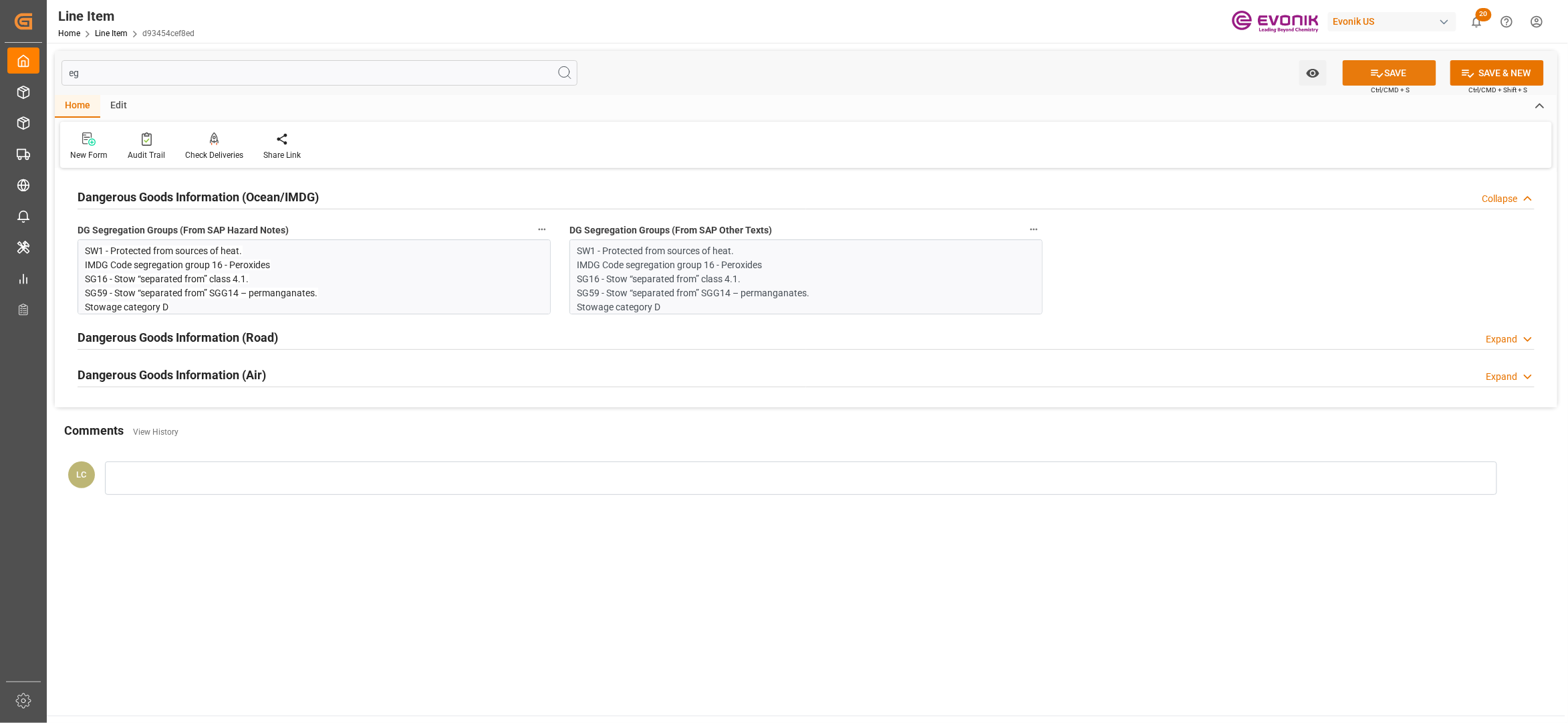
click at [1396, 70] on button "SAVE" at bounding box center [1390, 73] width 94 height 25
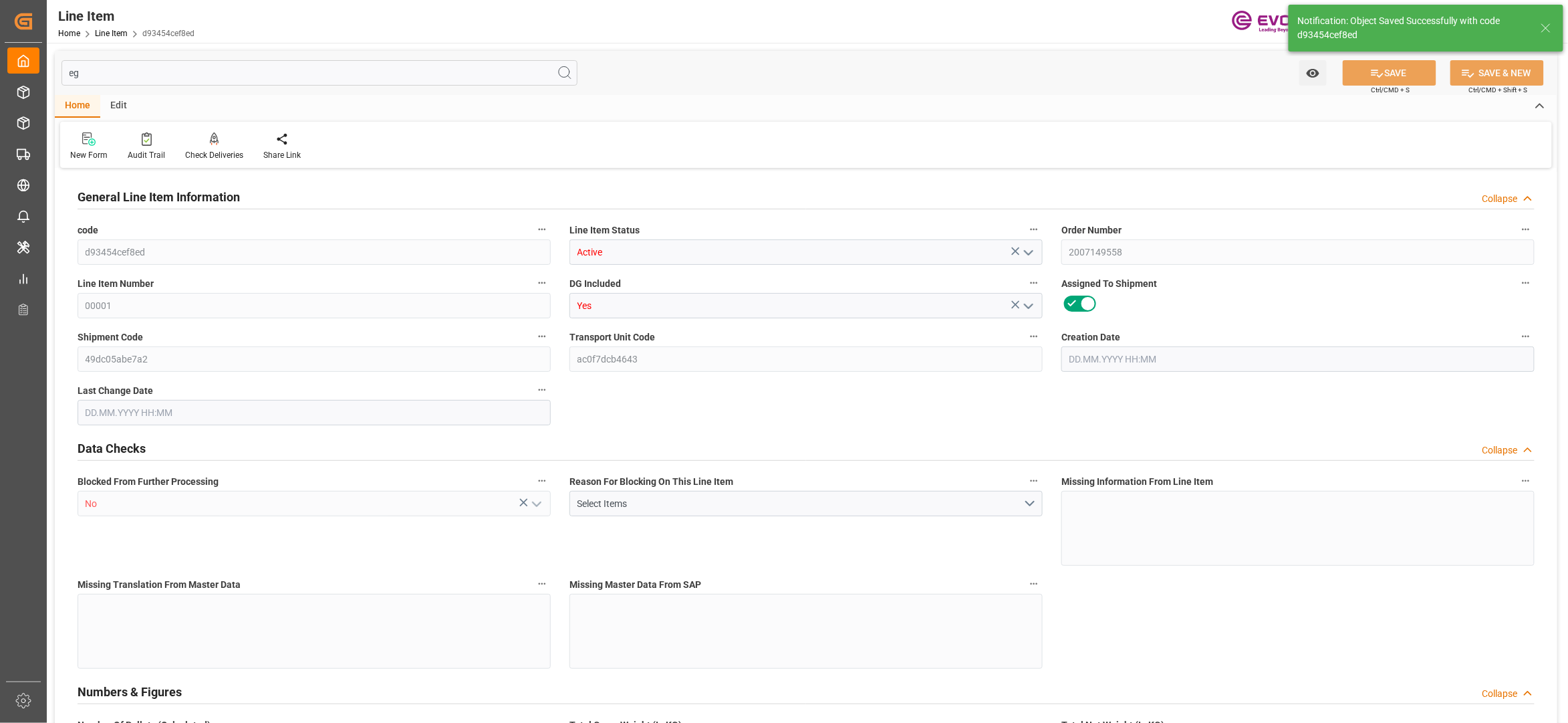
type input "20"
type input "18898.88"
type input "18143.68"
type input "25.5606"
type input "80"
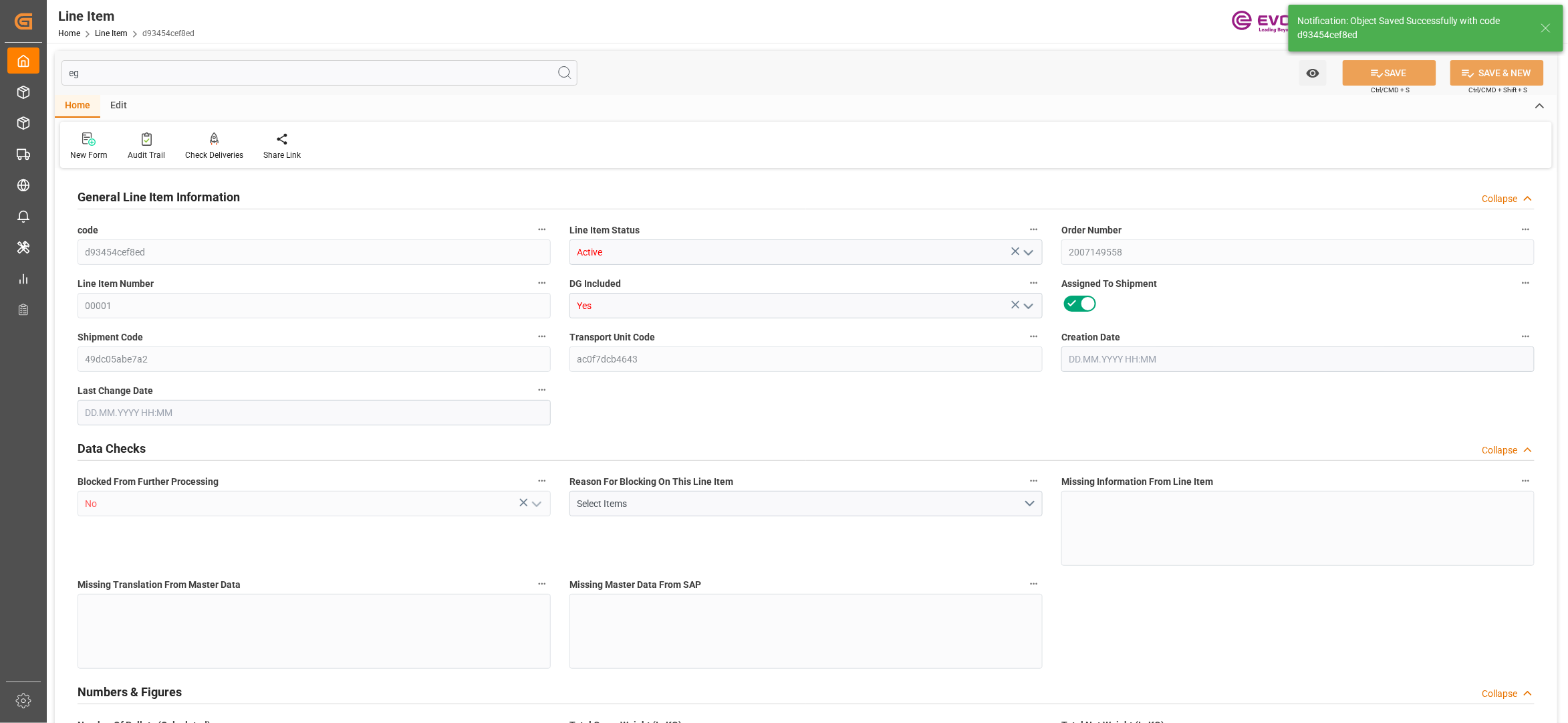
type input "29120"
type input "80"
type input "18898.88"
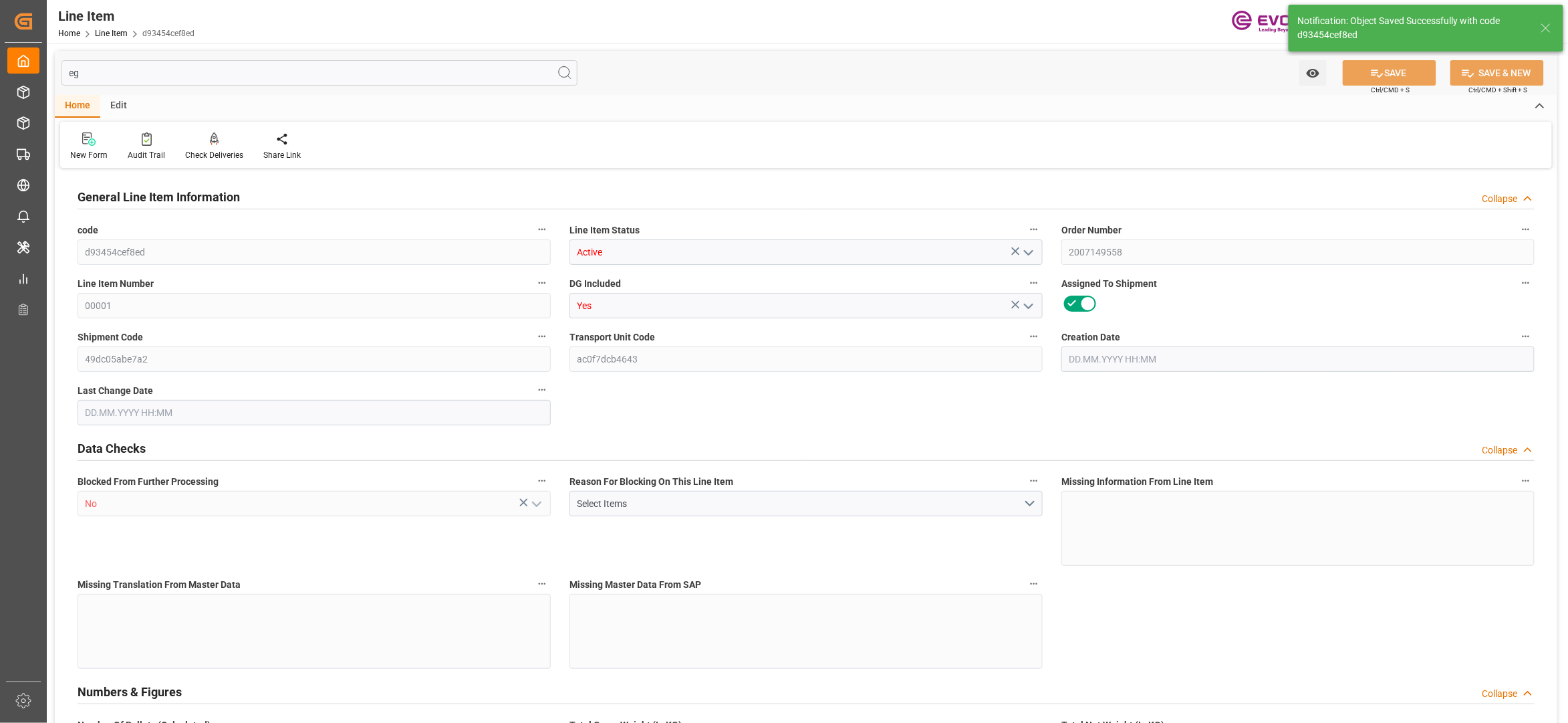
type input "19438.88"
type input "18143.68"
type input "25.5606"
type input "25560.56"
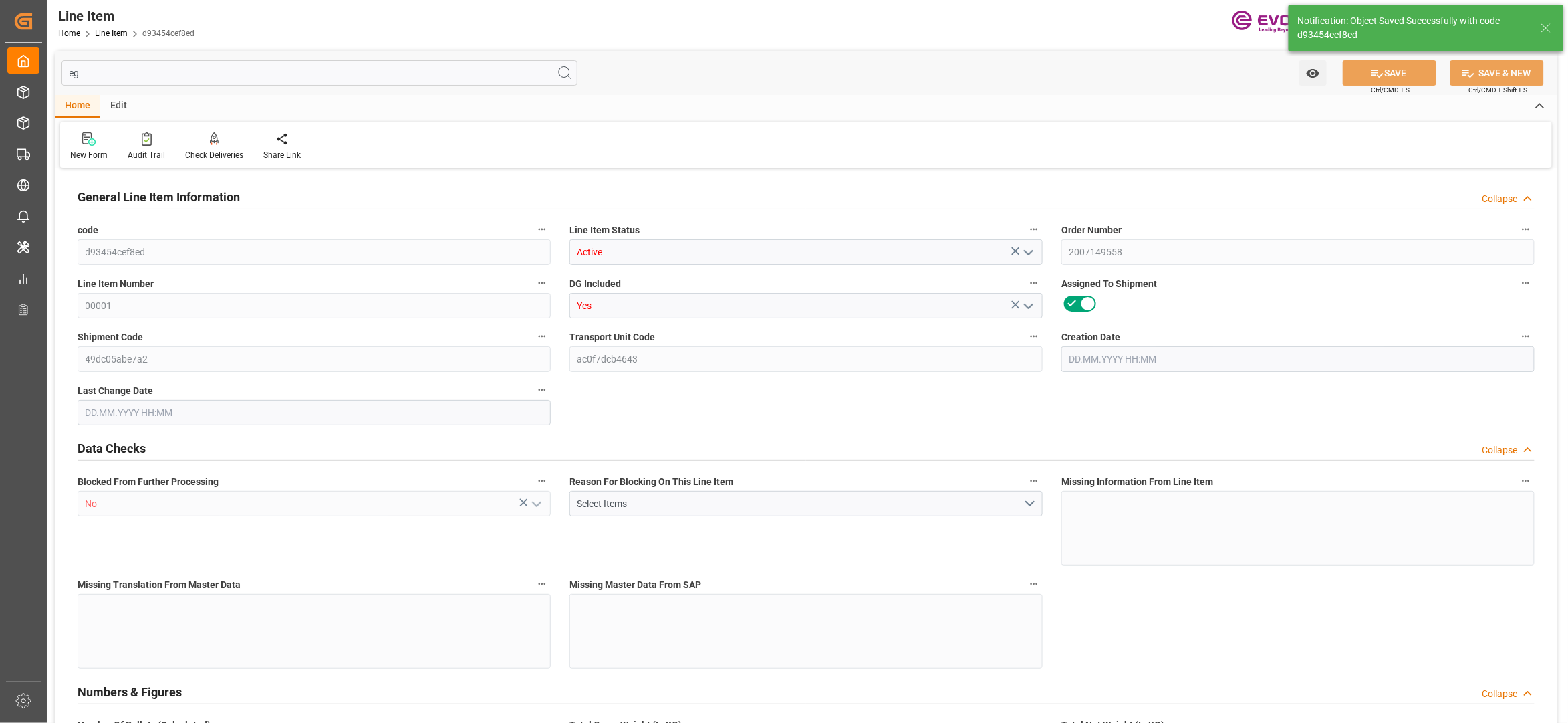
type input "0"
type input "[DATE] 14:29"
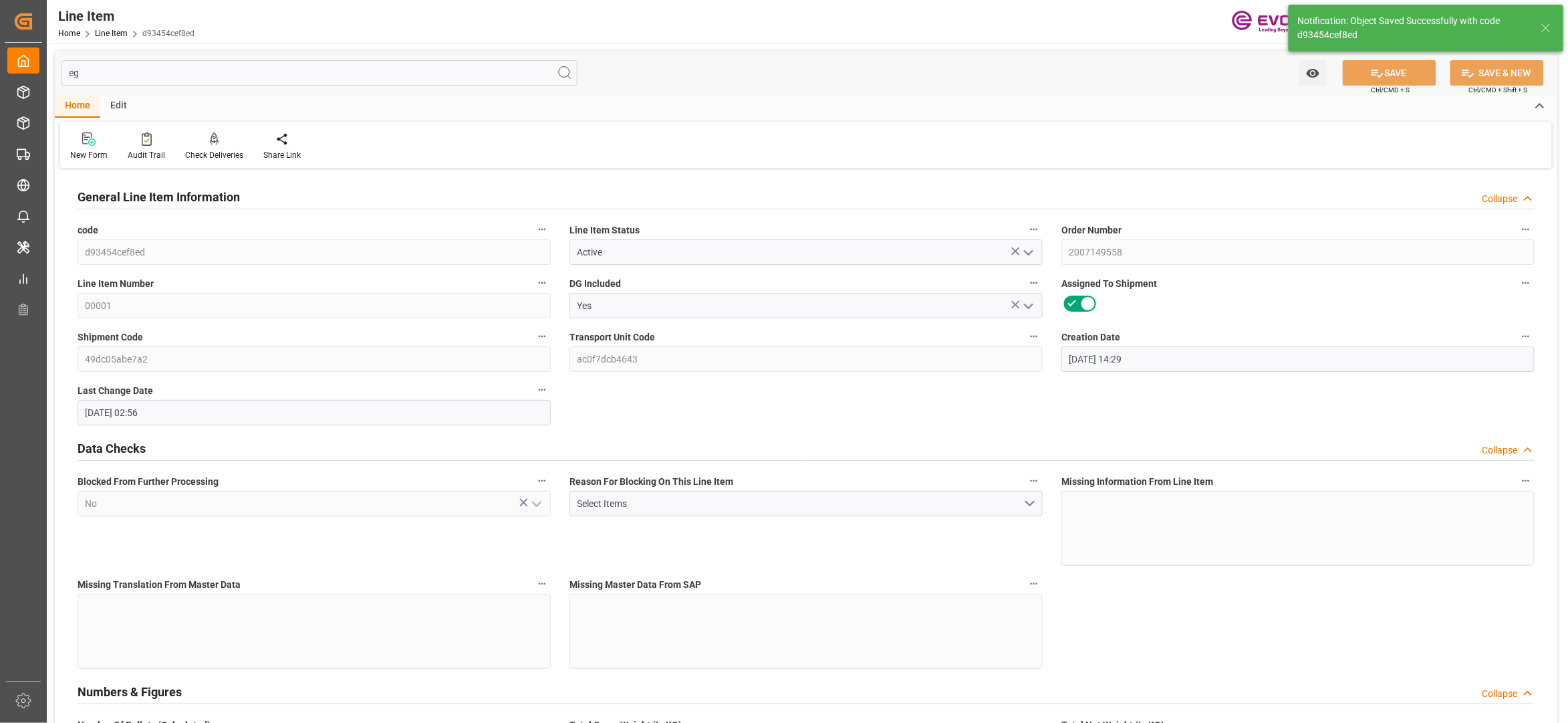
type input "[DATE] 02:56"
type input "[DATE]"
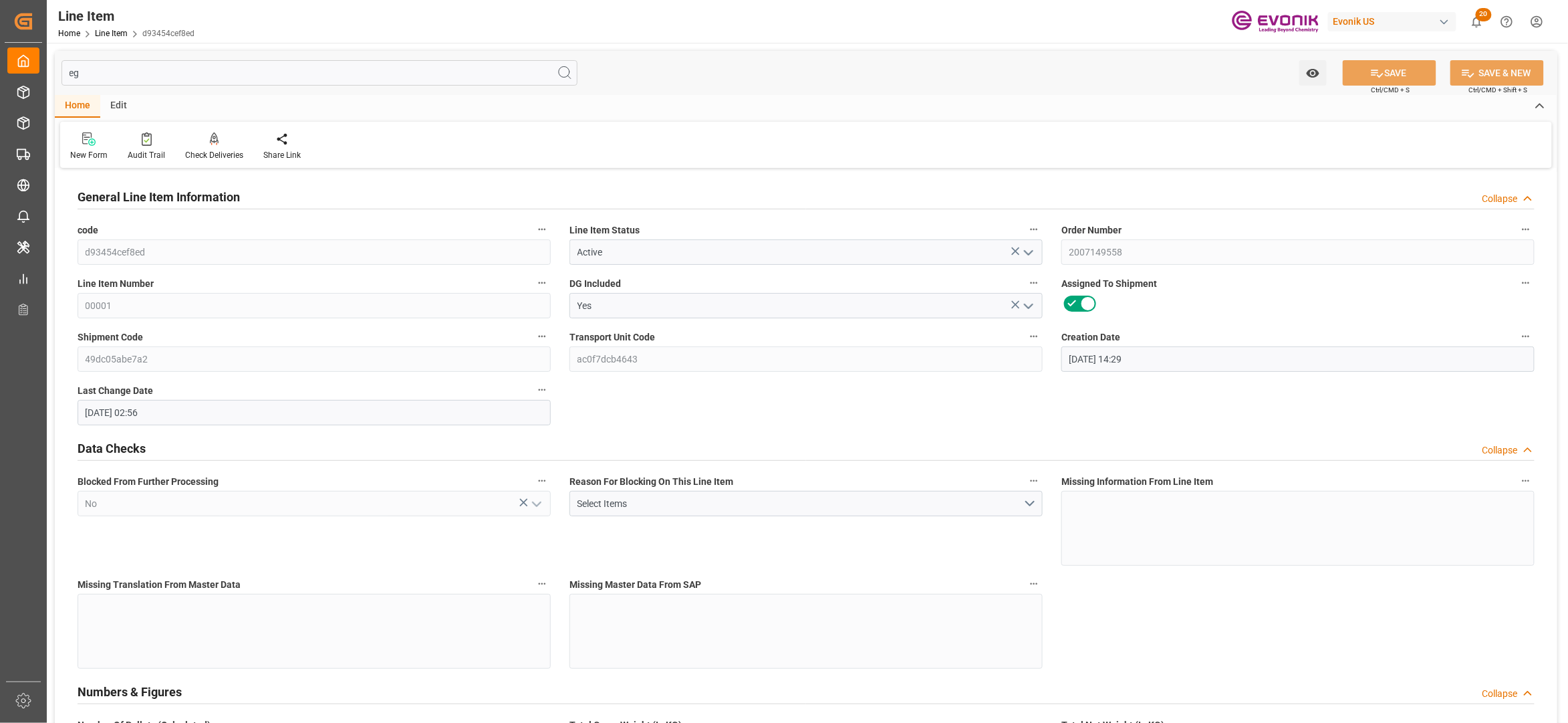
click at [237, 75] on input "eg" at bounding box center [319, 73] width 516 height 25
type input "e"
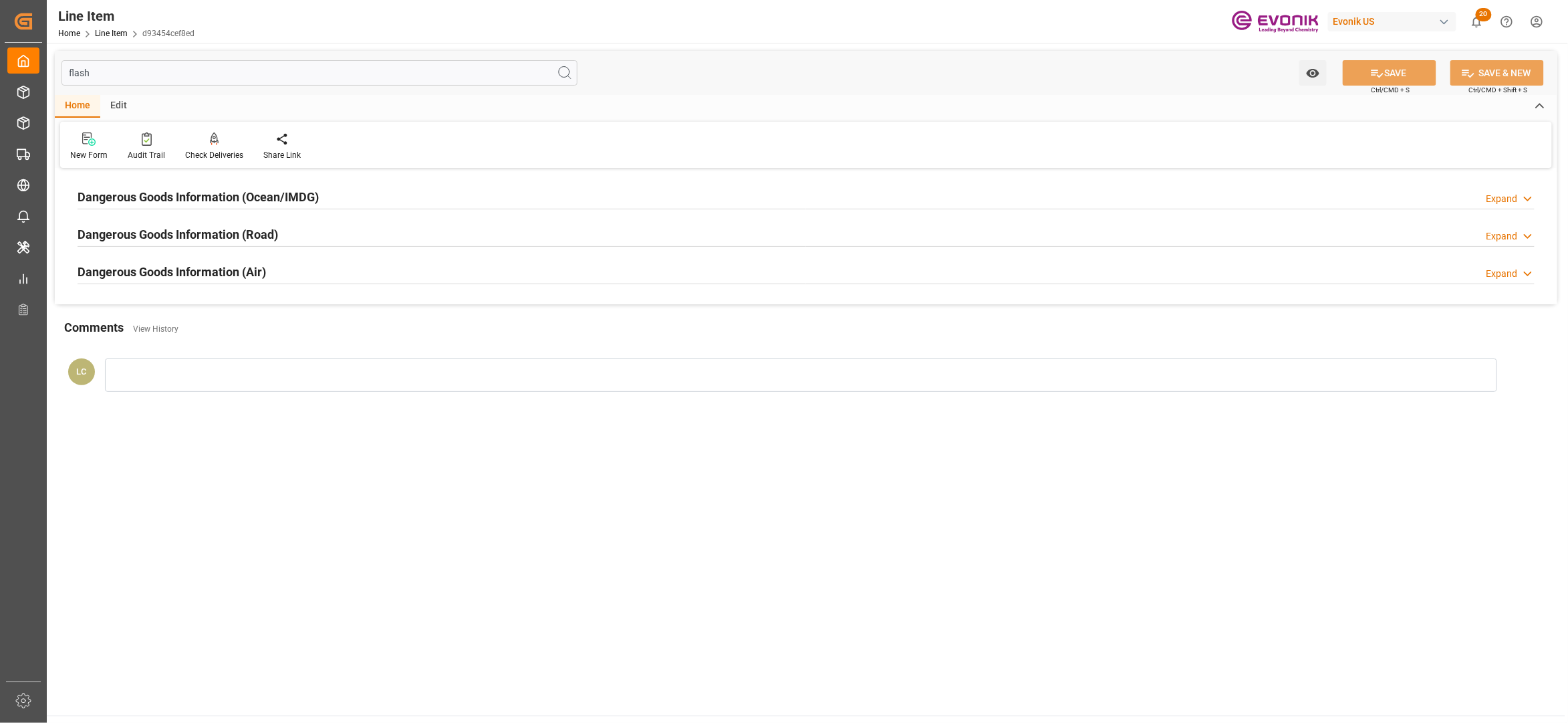
type input "flash"
click at [445, 202] on div "Dangerous Goods Information (Ocean/IMDG) Expand" at bounding box center [806, 196] width 1458 height 25
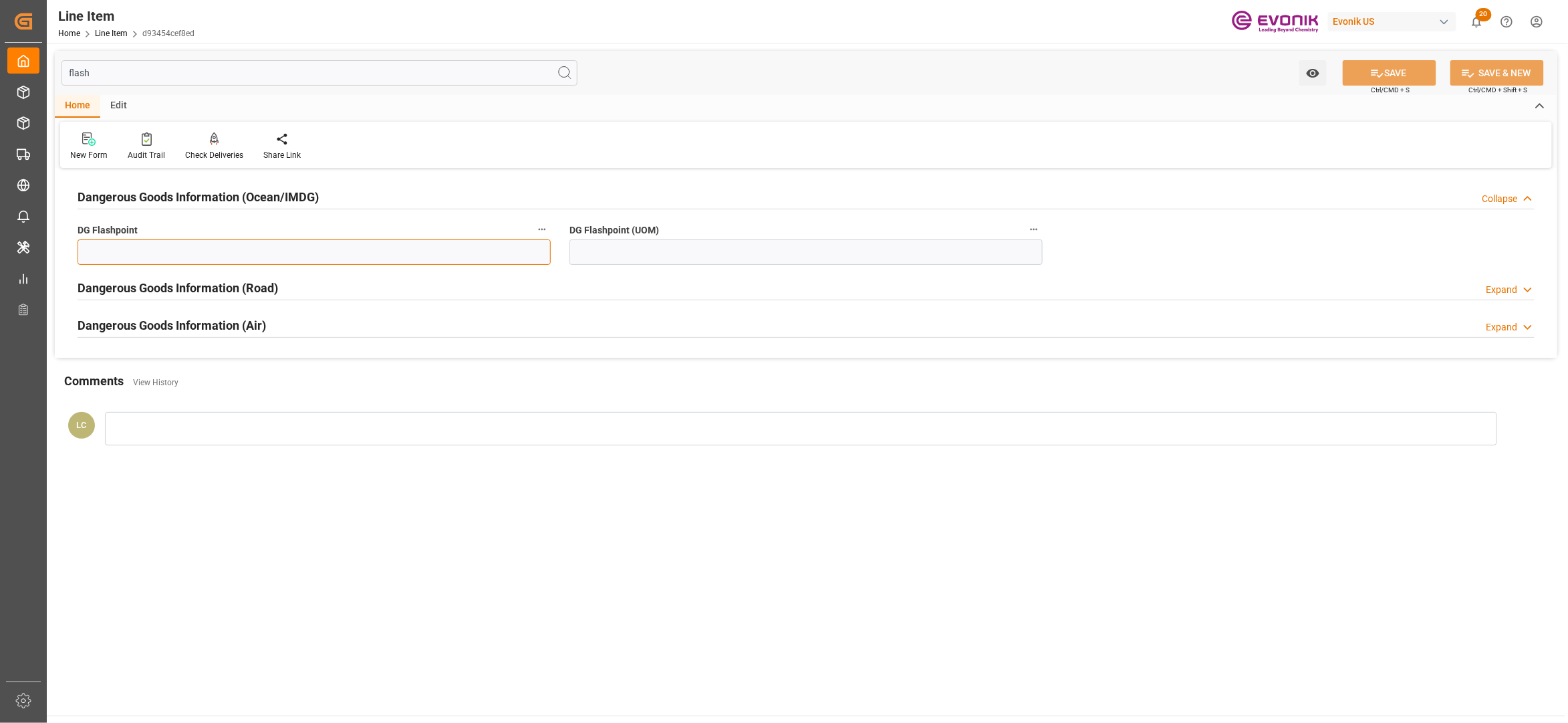
click at [398, 240] on input "text" at bounding box center [314, 252] width 473 height 25
type input "99.99"
drag, startPoint x: 728, startPoint y: 252, endPoint x: 722, endPoint y: 258, distance: 8.5
click at [728, 252] on input at bounding box center [806, 252] width 473 height 25
type input "99.99"
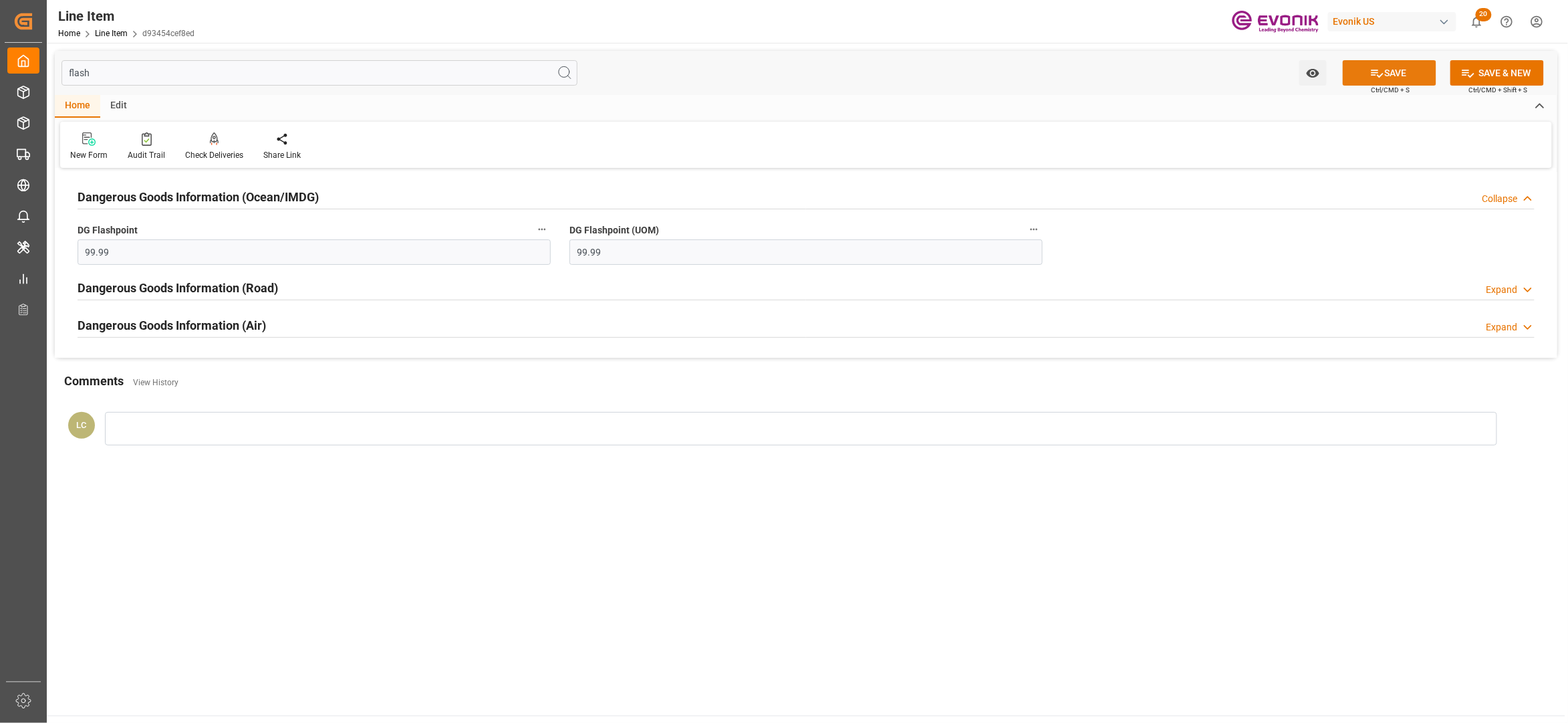
click at [1380, 77] on icon at bounding box center [1377, 73] width 14 height 14
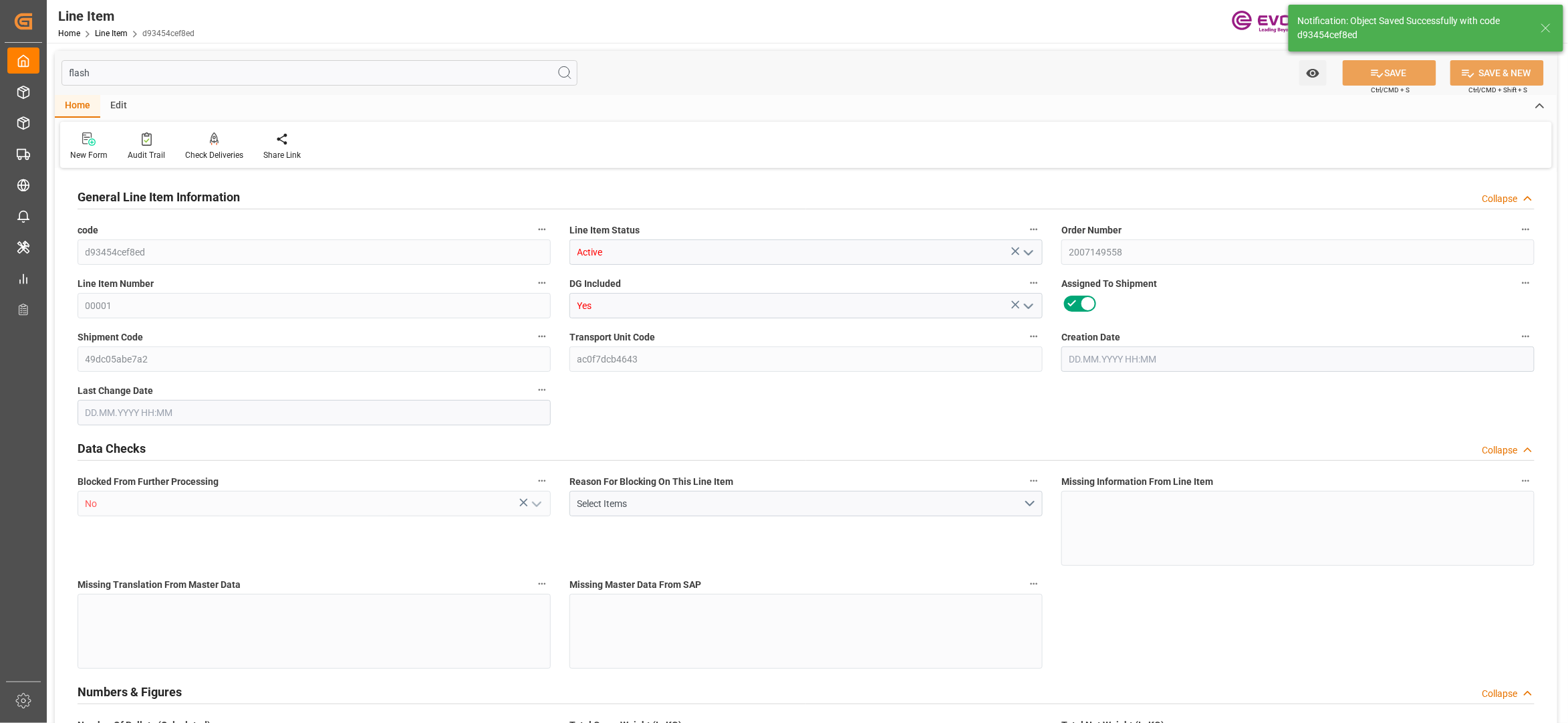
type input "20"
type input "18898.88"
type input "18143.68"
type input "25.5606"
type input "80"
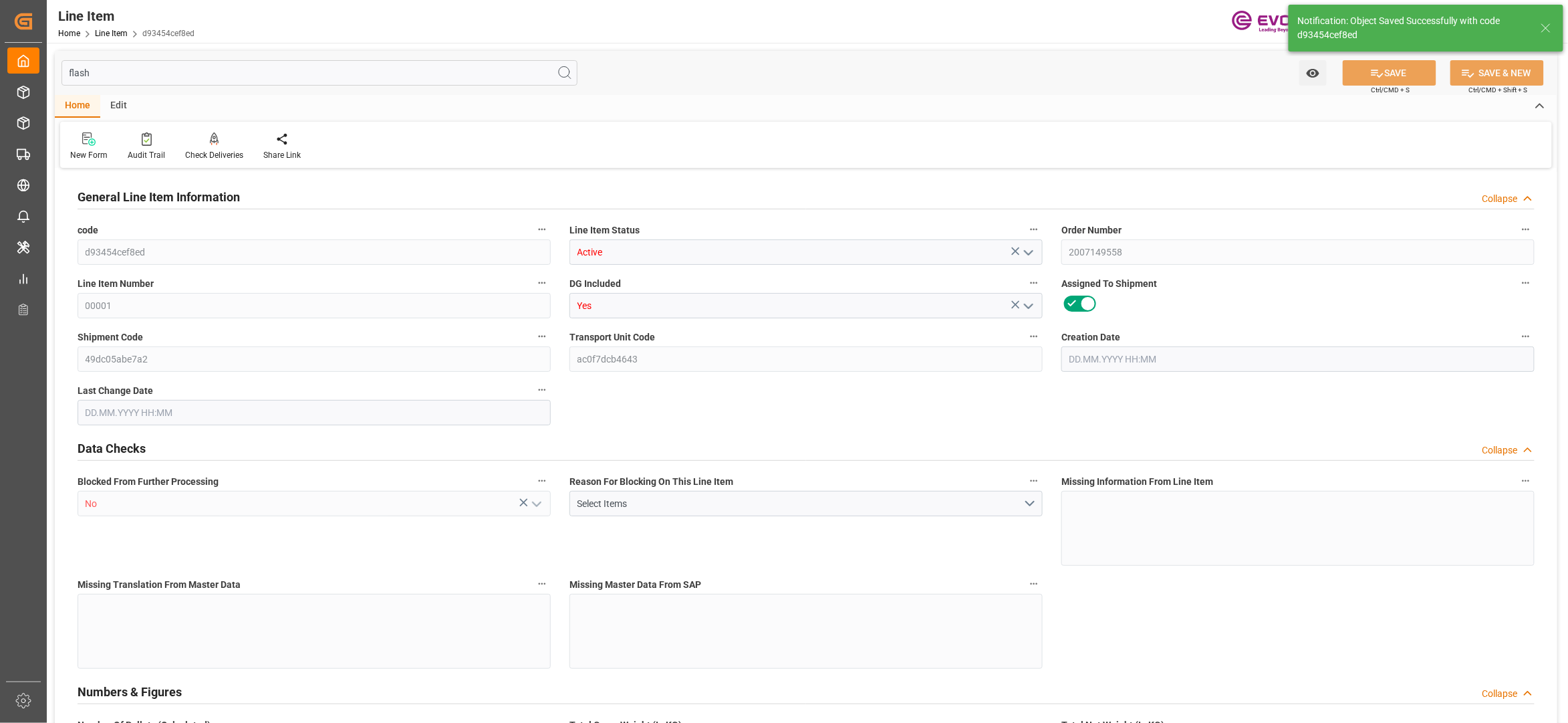
type input "29120"
type input "80"
type input "18898.88"
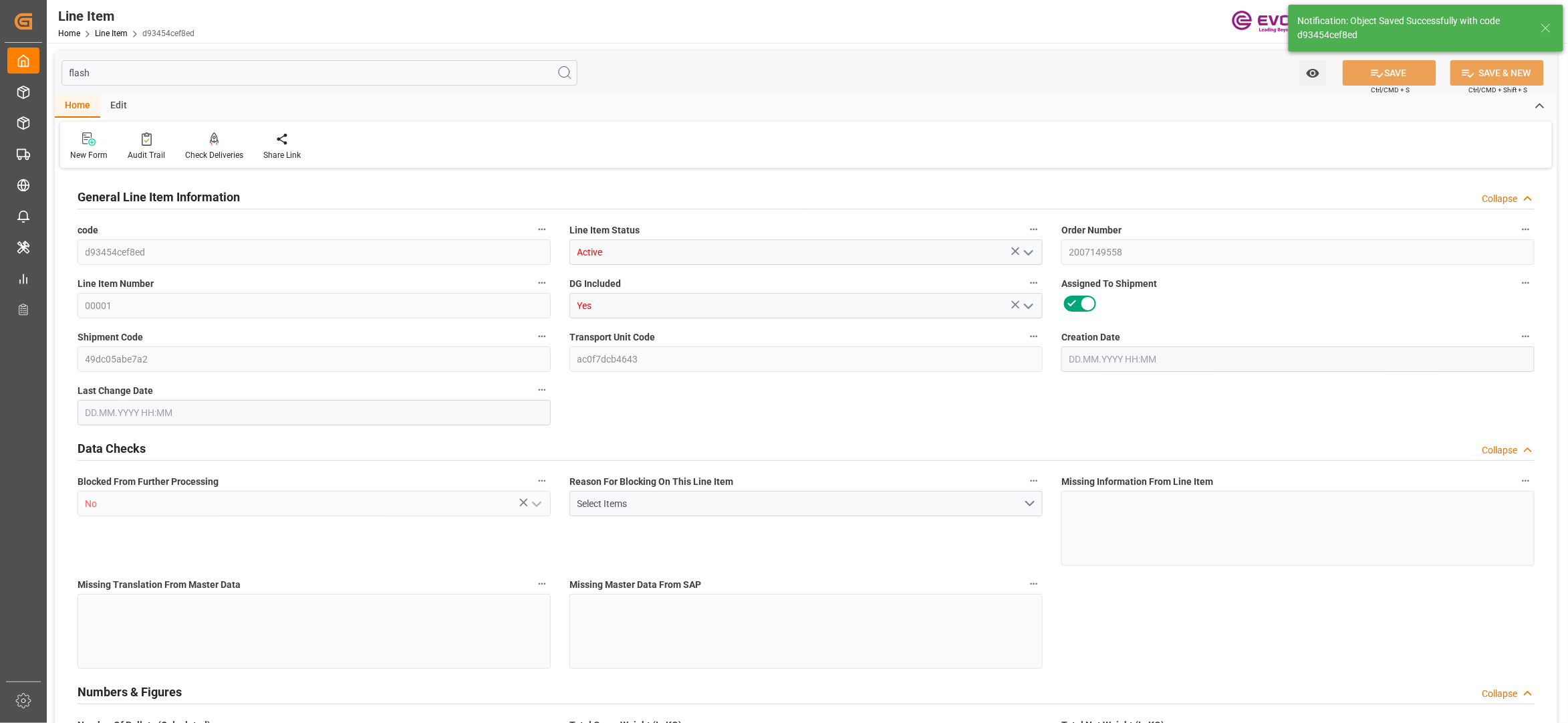
type input "19438.88"
type input "18143.68"
type input "25.5606"
type input "25560.56"
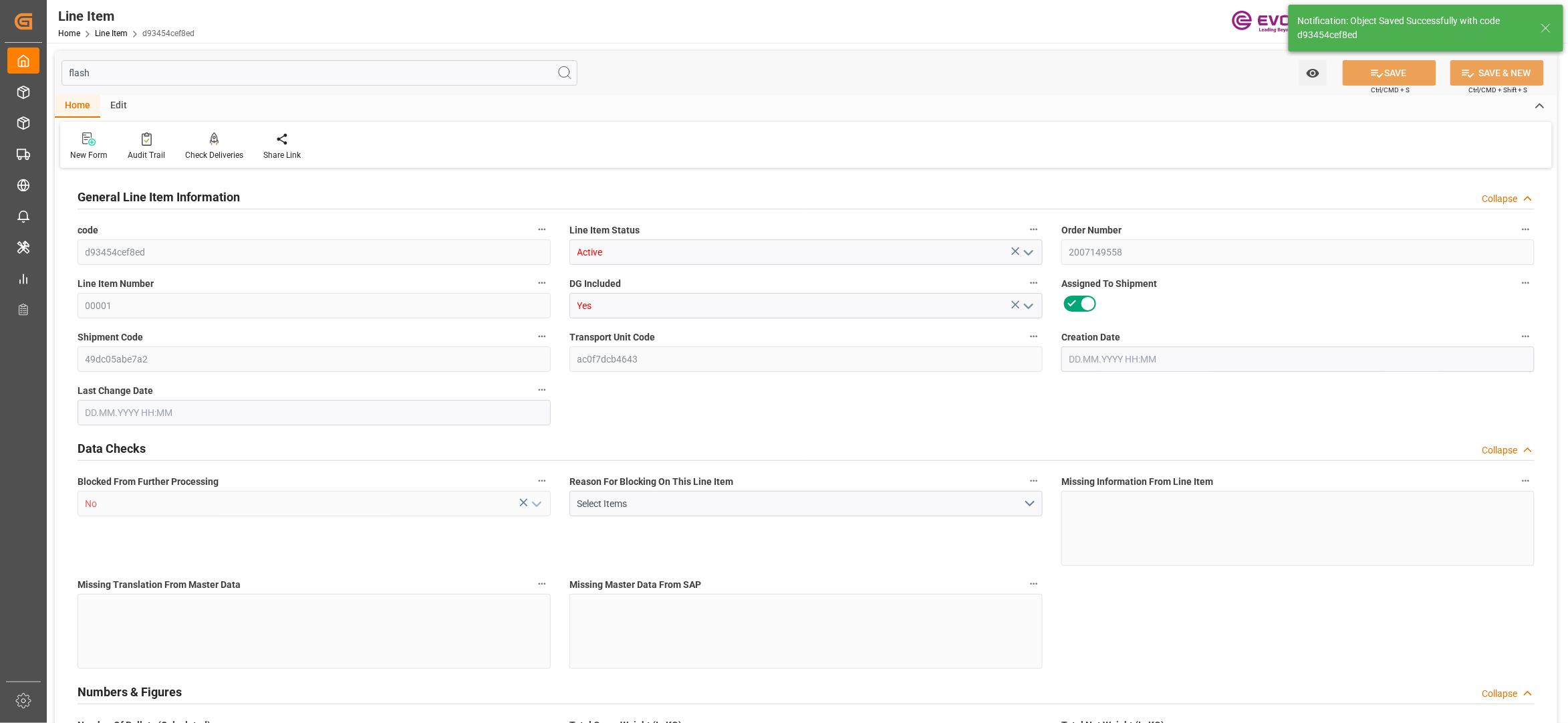
type input "0"
type input "[DATE] 14:29"
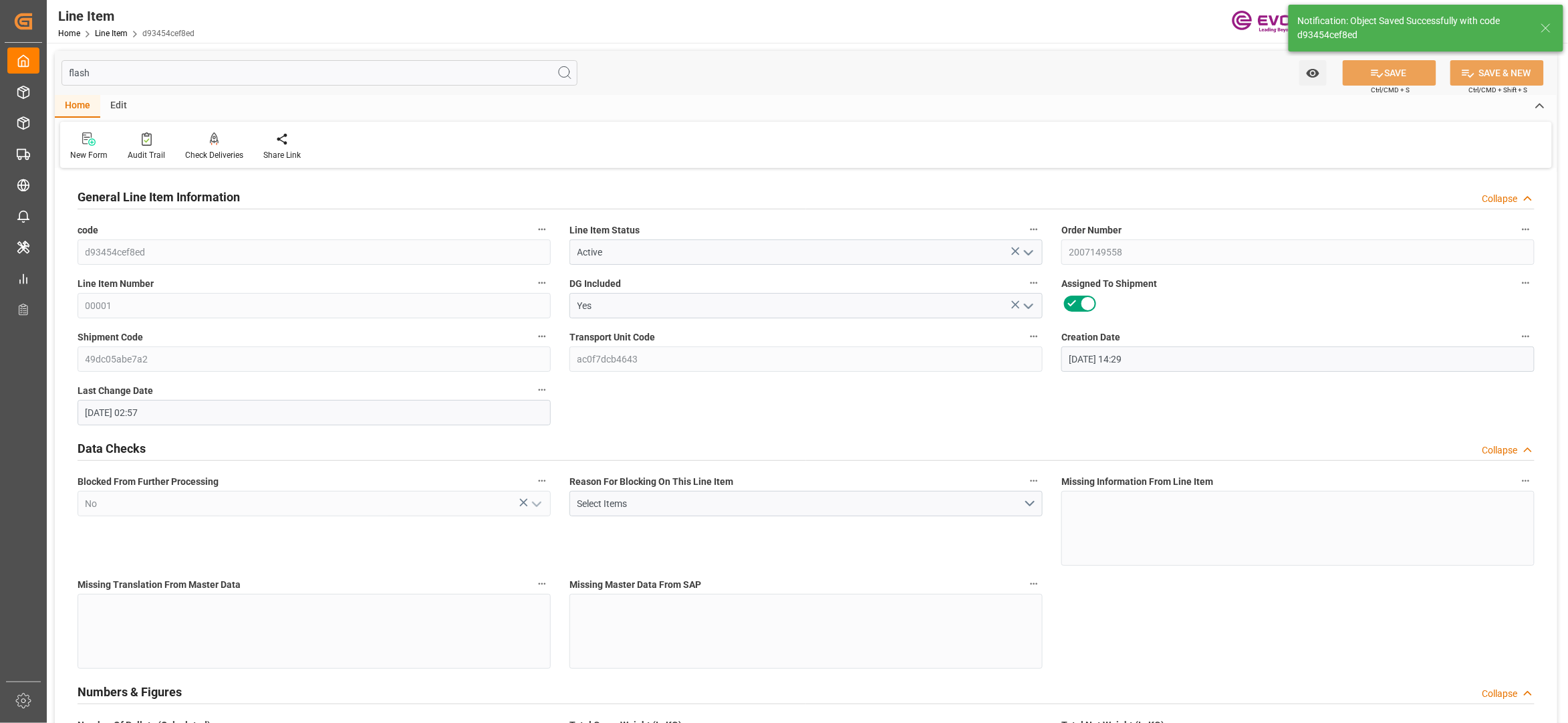
type input "[DATE] 02:57"
type input "[DATE]"
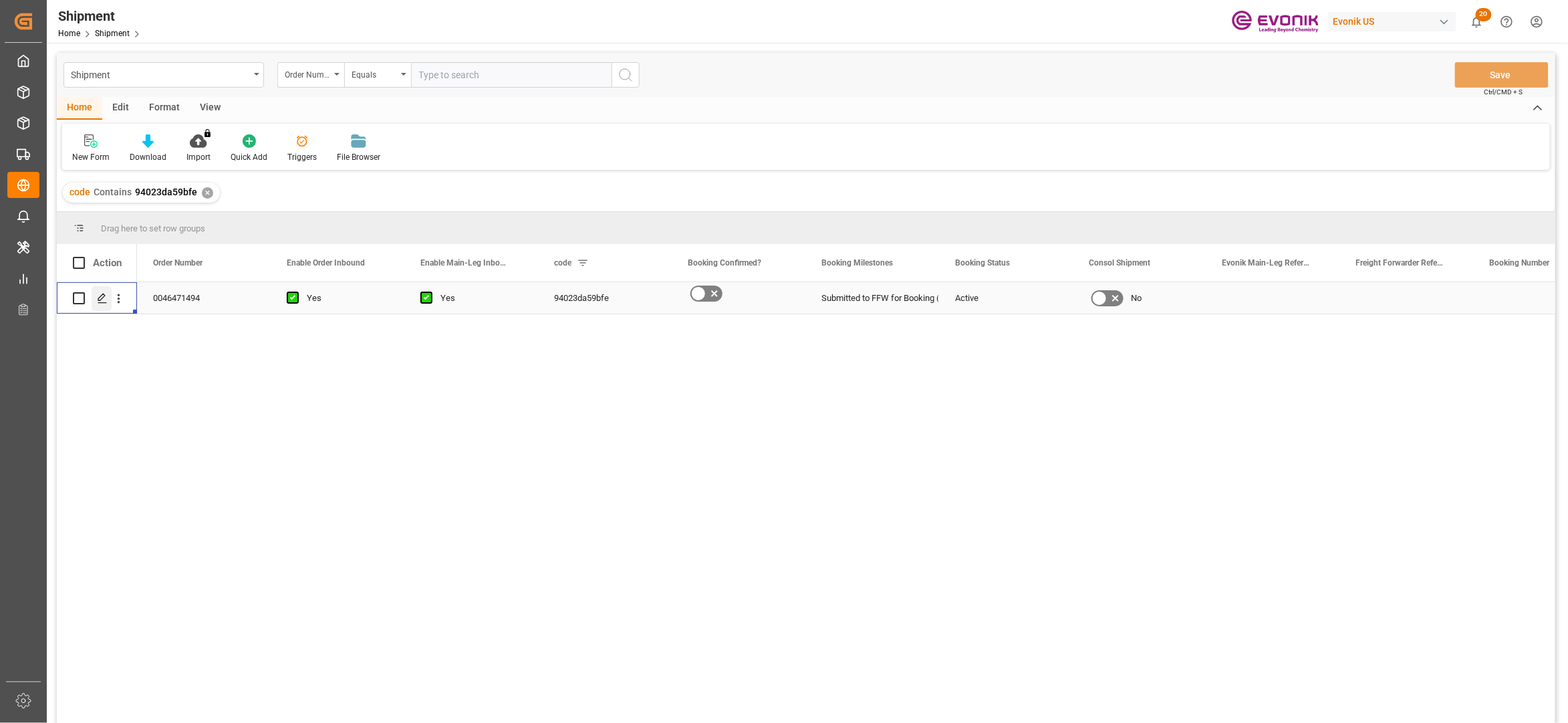
click at [103, 296] on icon "Press SPACE to select this row." at bounding box center [102, 298] width 11 height 11
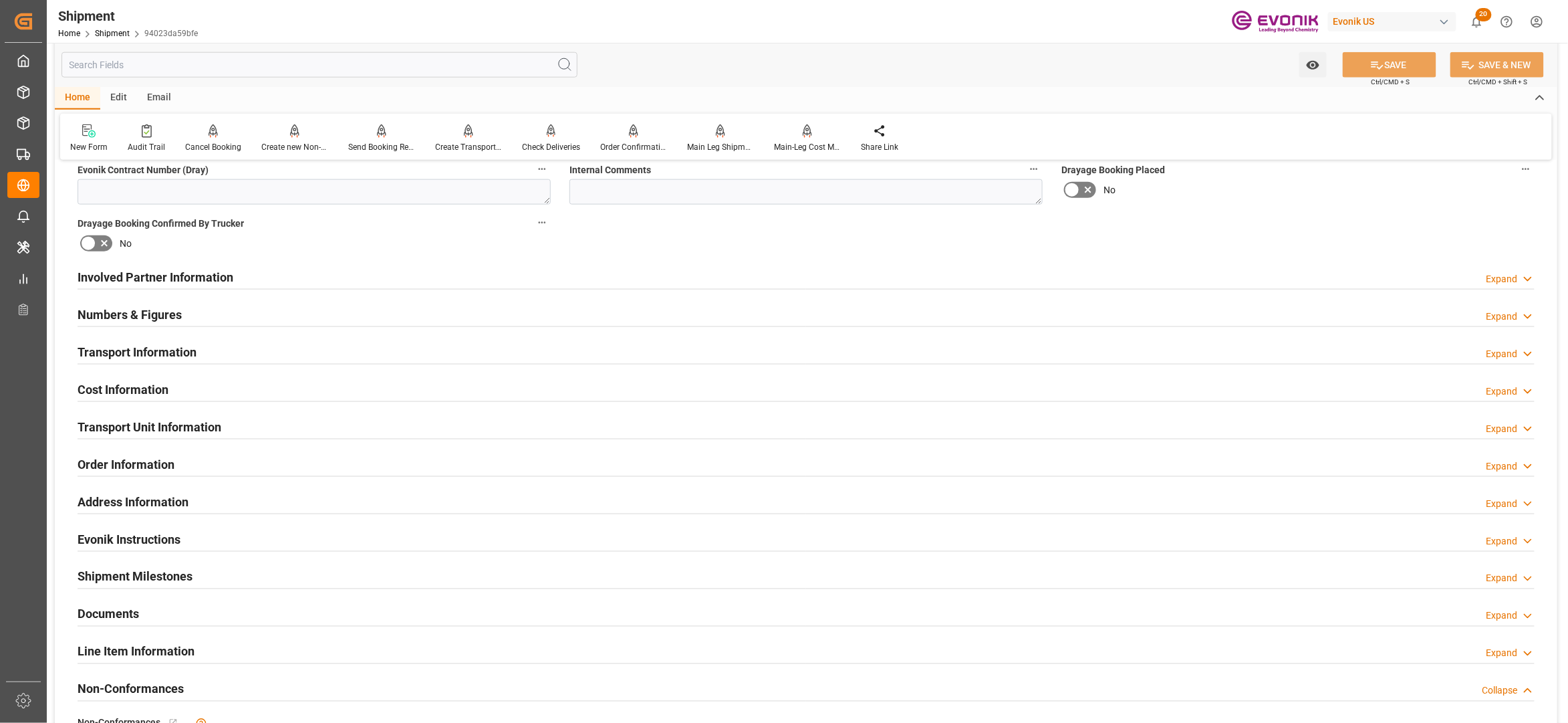
scroll to position [662, 0]
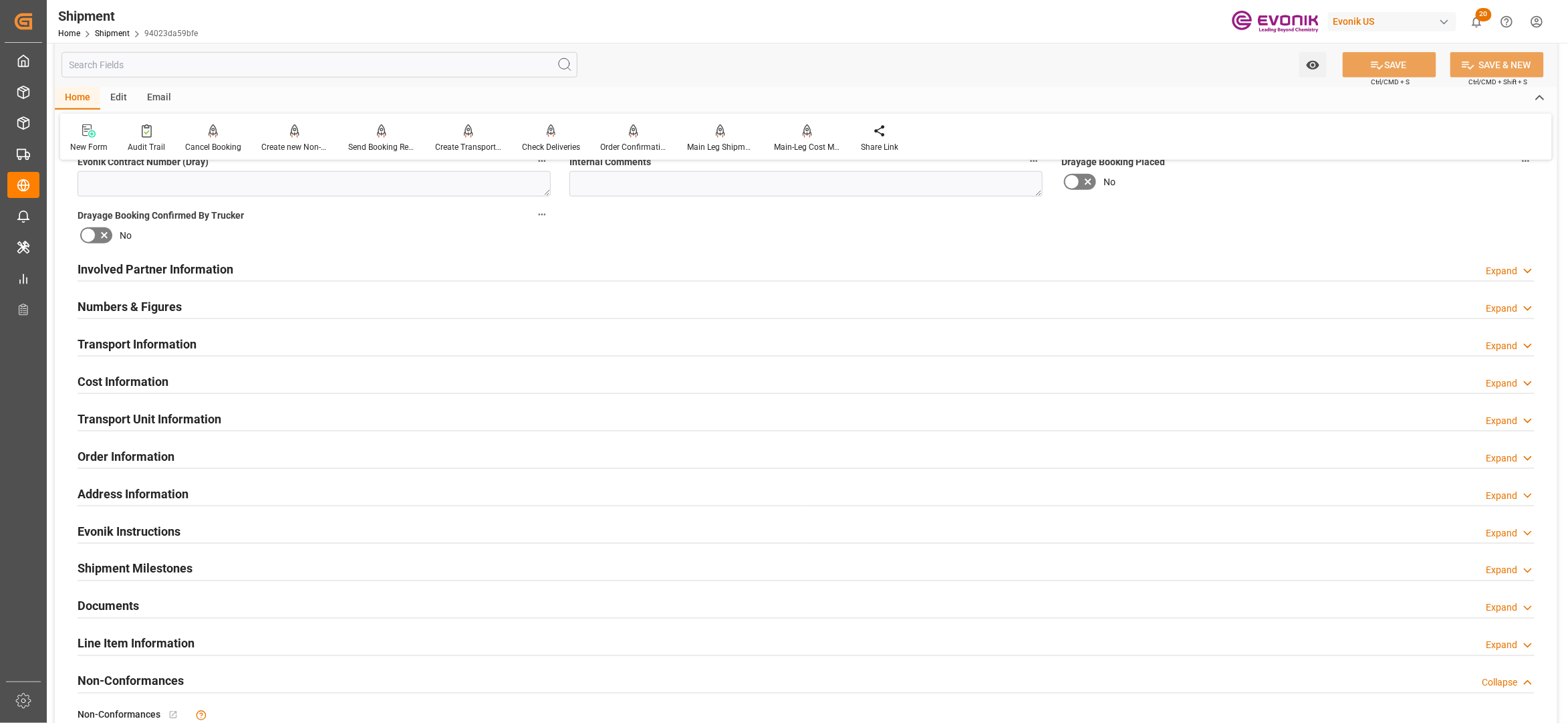
click at [477, 265] on div "Involved Partner Information Expand" at bounding box center [806, 268] width 1458 height 25
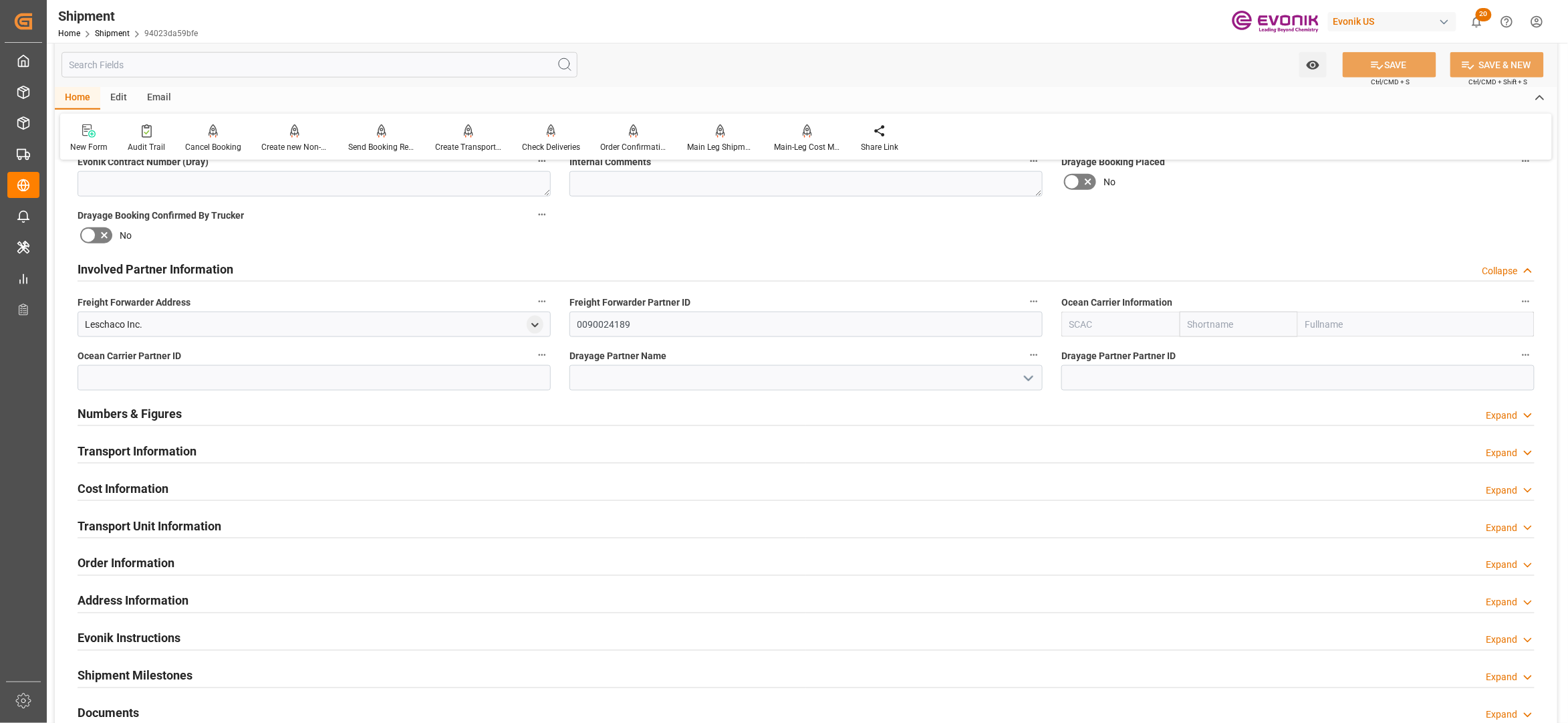
click at [1226, 319] on input "text" at bounding box center [1239, 324] width 118 height 25
type input "hapag"
click at [1224, 356] on b "Hapag Lloyd" at bounding box center [1225, 360] width 73 height 24
type input "HLCU"
type input "Hapag Lloyd"
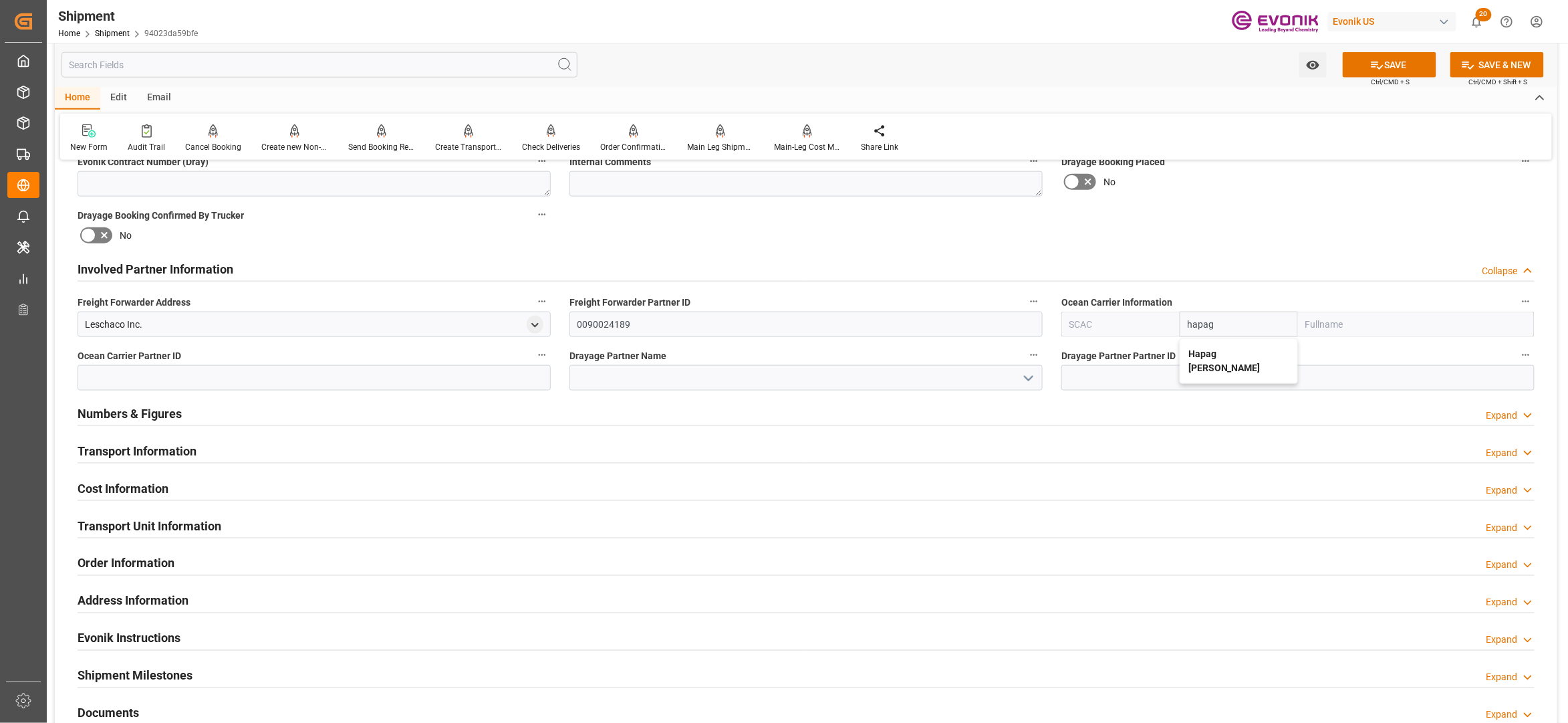
type input "Hapag Lloyd Aktiengesellschaft"
type input "Hapag Lloyd"
click at [1376, 59] on icon at bounding box center [1377, 65] width 14 height 14
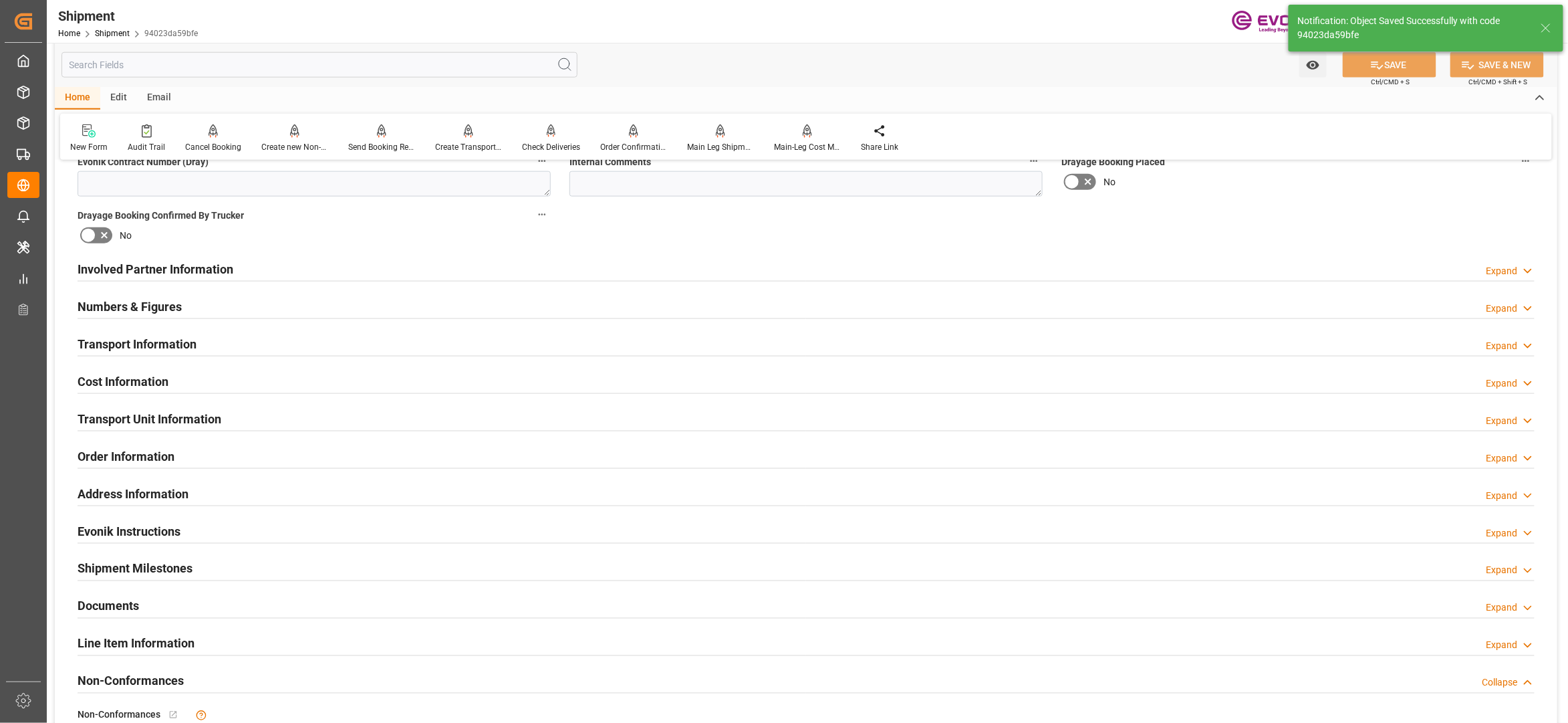
click at [1046, 271] on div "Involved Partner Information Expand" at bounding box center [806, 268] width 1458 height 25
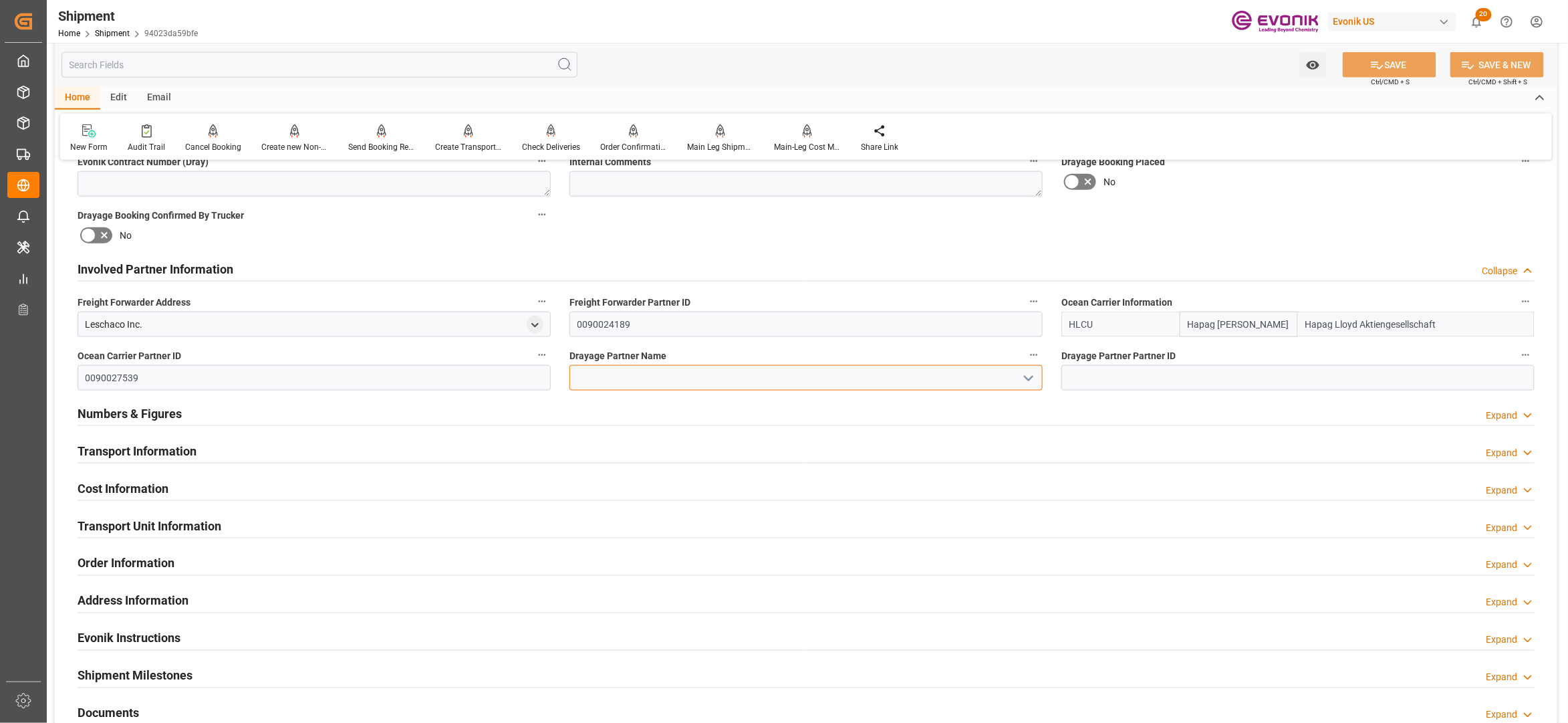
click at [784, 386] on input at bounding box center [806, 378] width 473 height 25
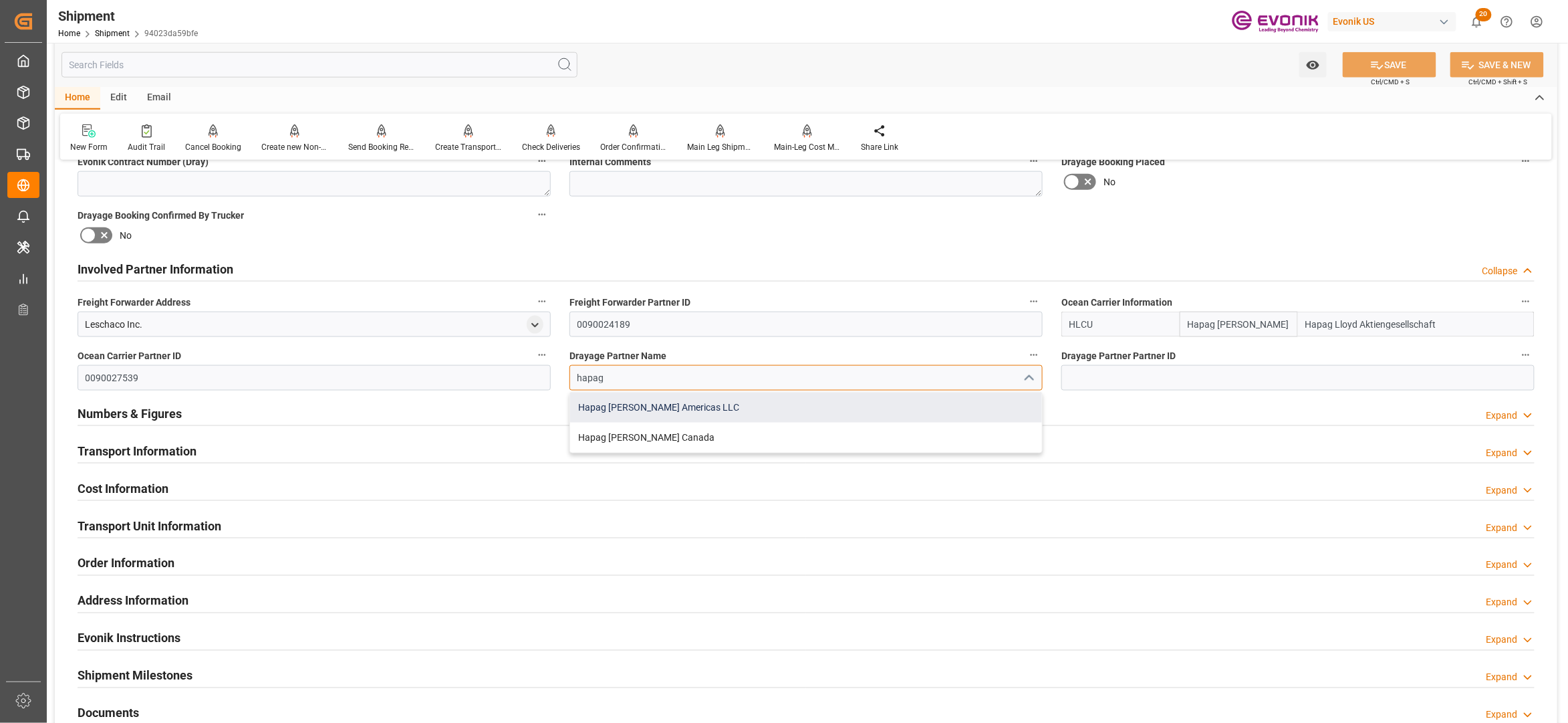
click at [754, 411] on div "Hapag Lloyd Americas LLC" at bounding box center [806, 408] width 472 height 30
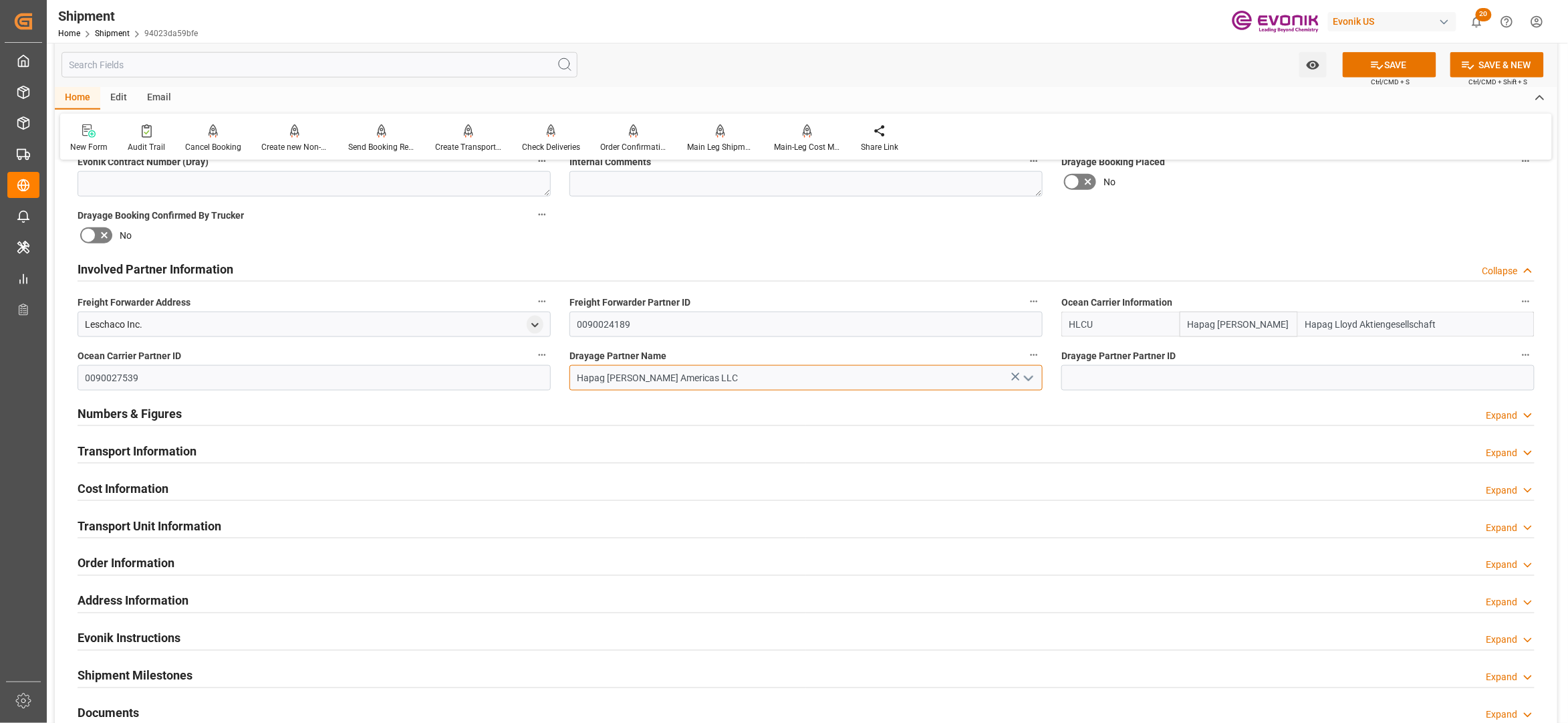
type input "Hapag Lloyd Americas LLC"
click at [1174, 244] on div "Booking Confirmation Milestone Bar Collapse Submitted to FFW for Booking (Pendi…" at bounding box center [806, 255] width 1503 height 1489
click at [1383, 73] on button "SAVE" at bounding box center [1390, 65] width 94 height 25
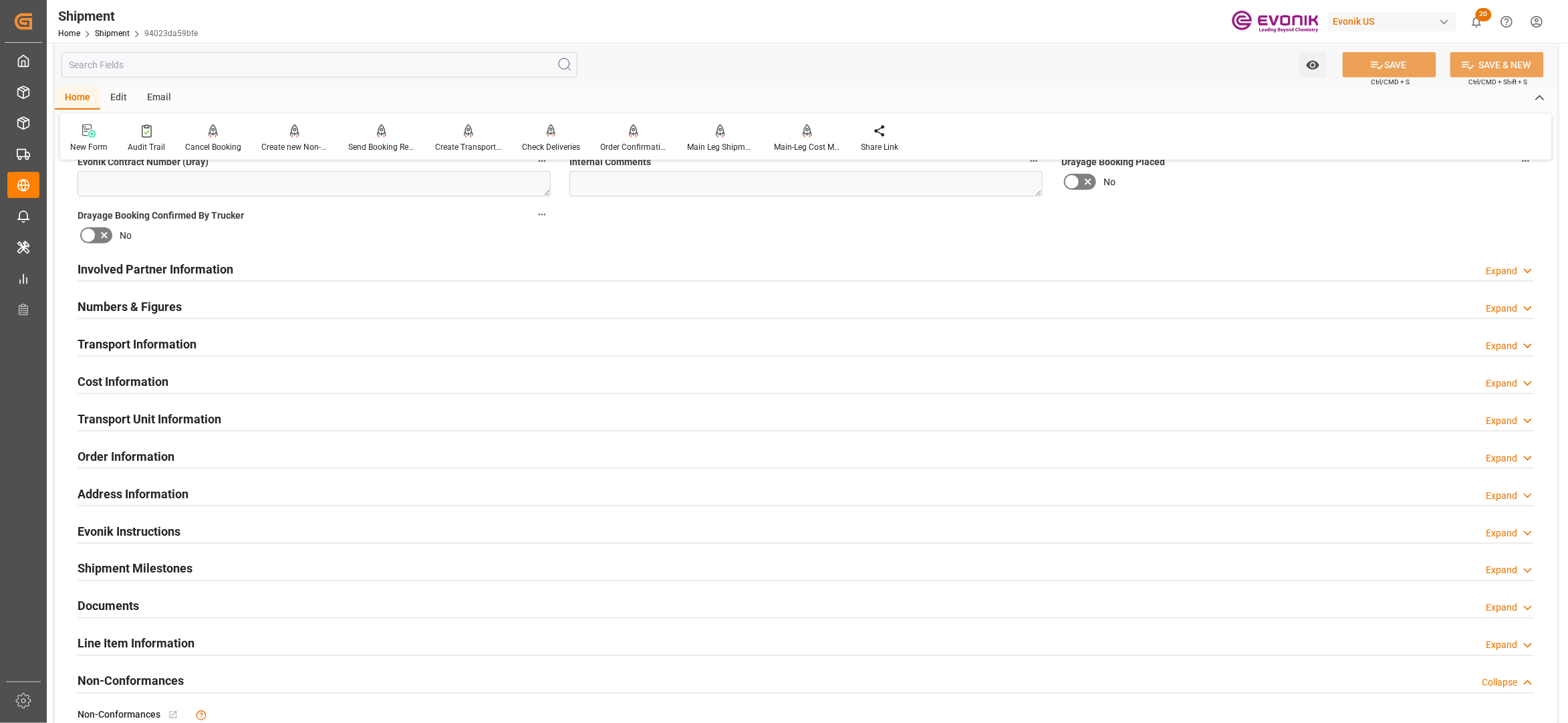
click at [854, 274] on div "Involved Partner Information Expand" at bounding box center [806, 268] width 1458 height 25
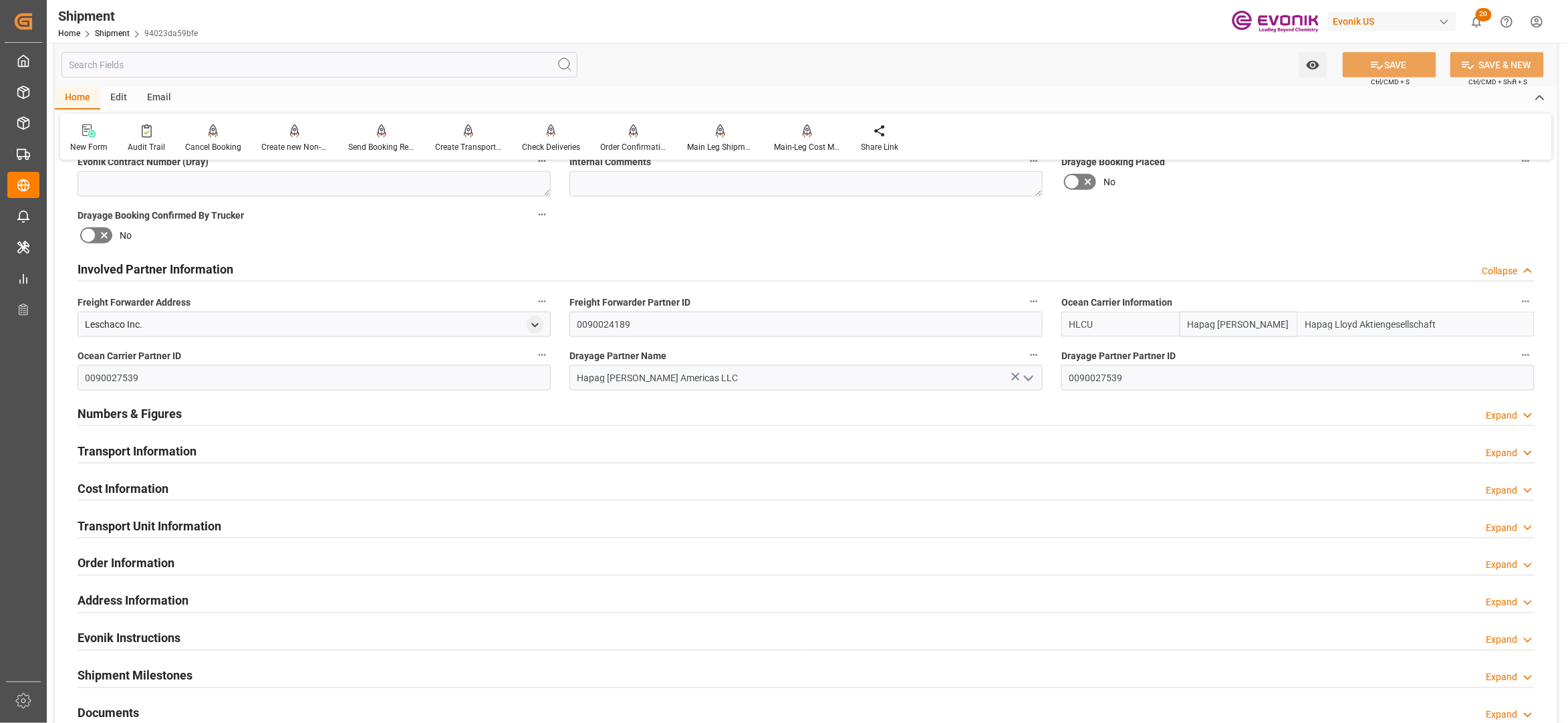
click at [762, 450] on div "Transport Information Expand" at bounding box center [806, 450] width 1458 height 25
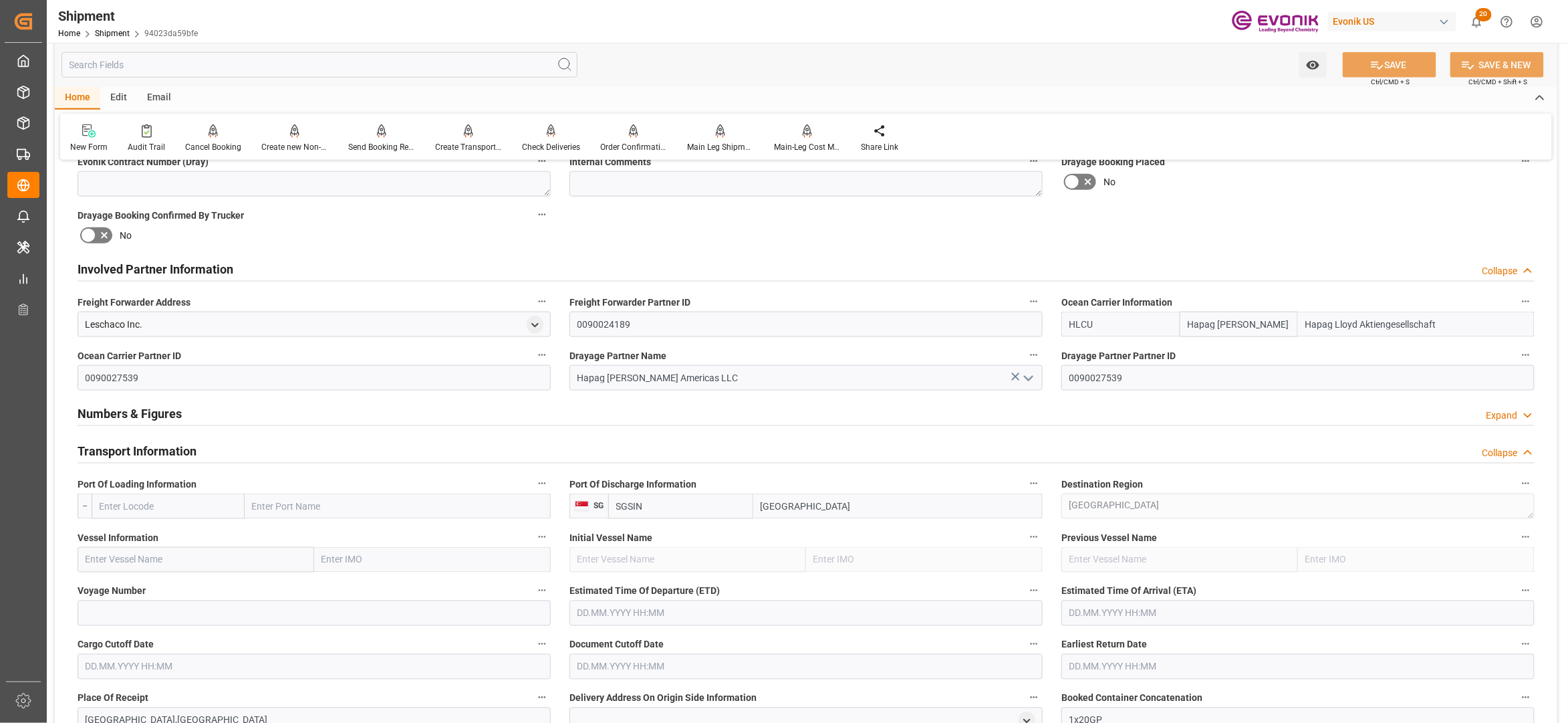
click at [206, 516] on input "text" at bounding box center [168, 506] width 153 height 25
click at [172, 530] on span "USNYC - New York" at bounding box center [140, 535] width 80 height 11
type input "USNYC"
type input "New York"
type input "USNYC"
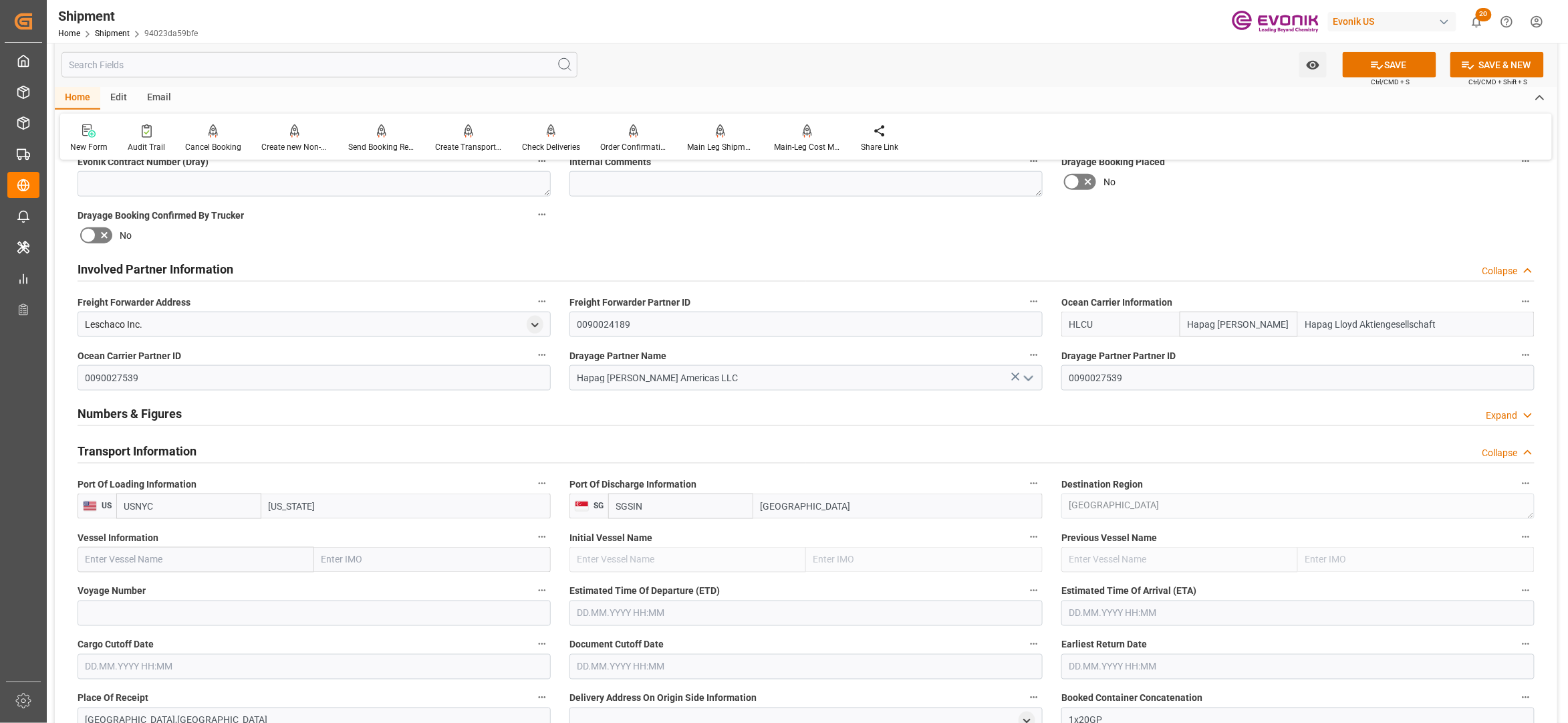
paste input "MAERSK SIRAC / 543W"
click at [192, 561] on input "text" at bounding box center [196, 560] width 237 height 25
drag, startPoint x: 192, startPoint y: 561, endPoint x: 173, endPoint y: 560, distance: 19.0
click at [173, 560] on input "MAERSK SIRAC / 543W" at bounding box center [196, 560] width 237 height 25
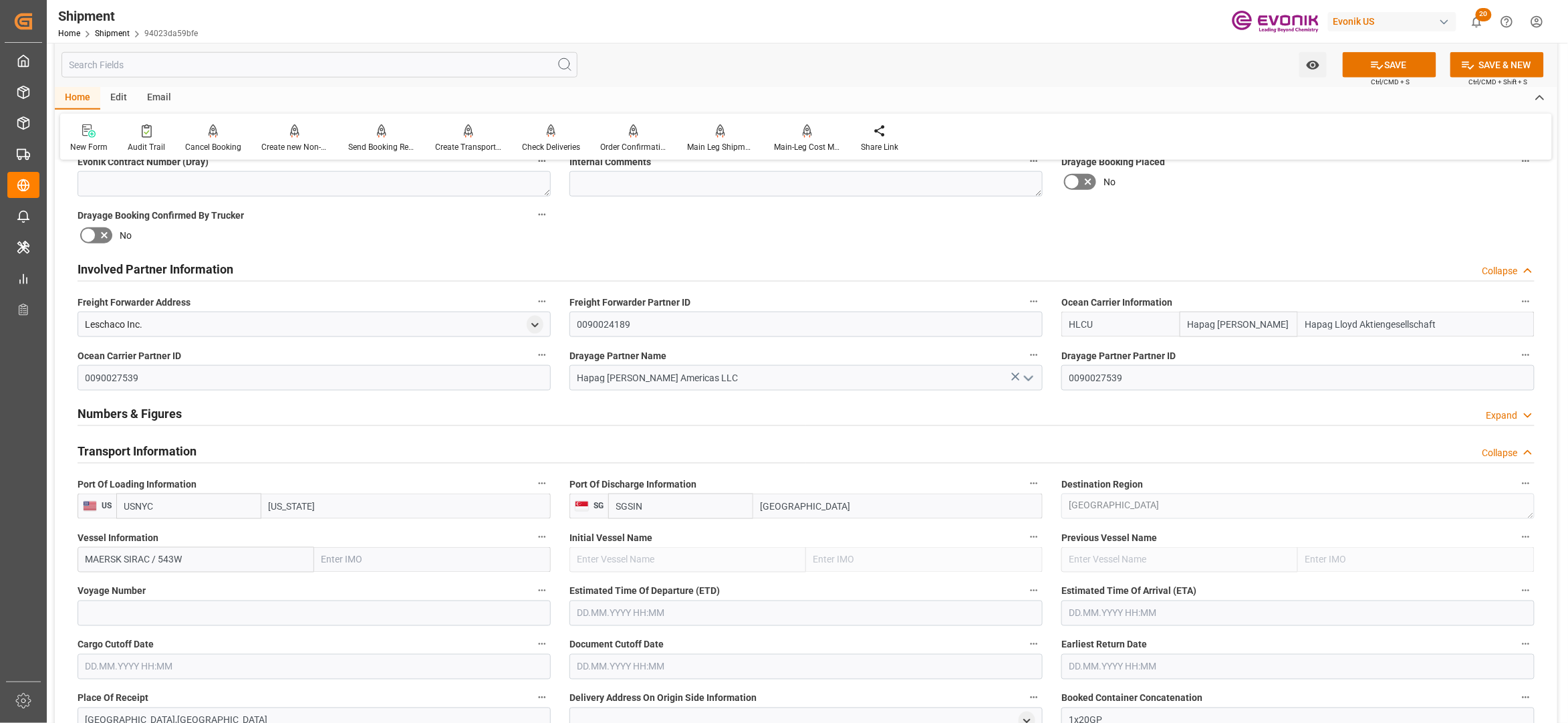
click at [173, 560] on input "MAERSK SIRAC / 543W" at bounding box center [196, 560] width 237 height 25
click at [166, 589] on span "Maersk Sirac - 9725718" at bounding box center [133, 589] width 95 height 11
type input "Maersk Sirac"
type input "9725718"
type input "Maersk Sirac"
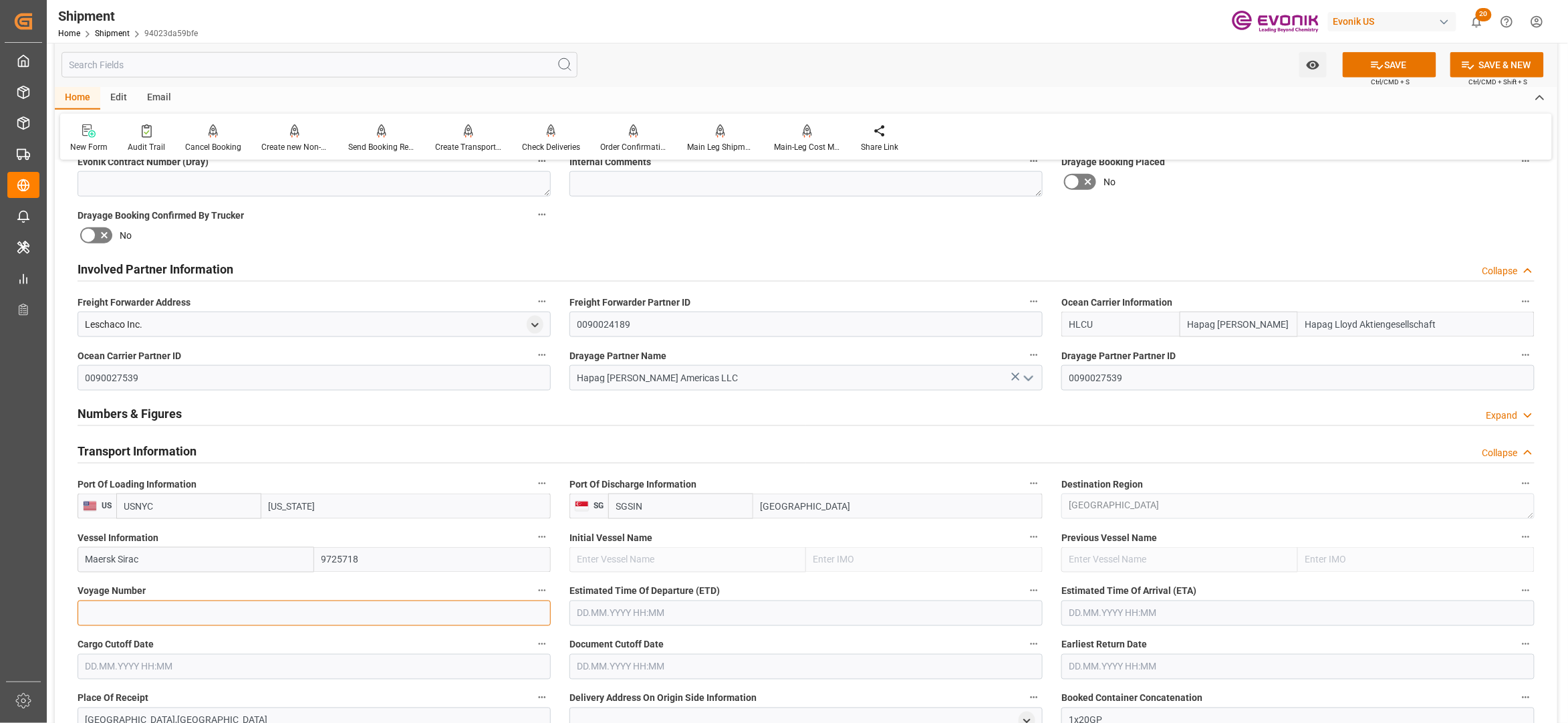
click at [177, 609] on input at bounding box center [314, 613] width 473 height 25
paste input "543W"
type input "543W"
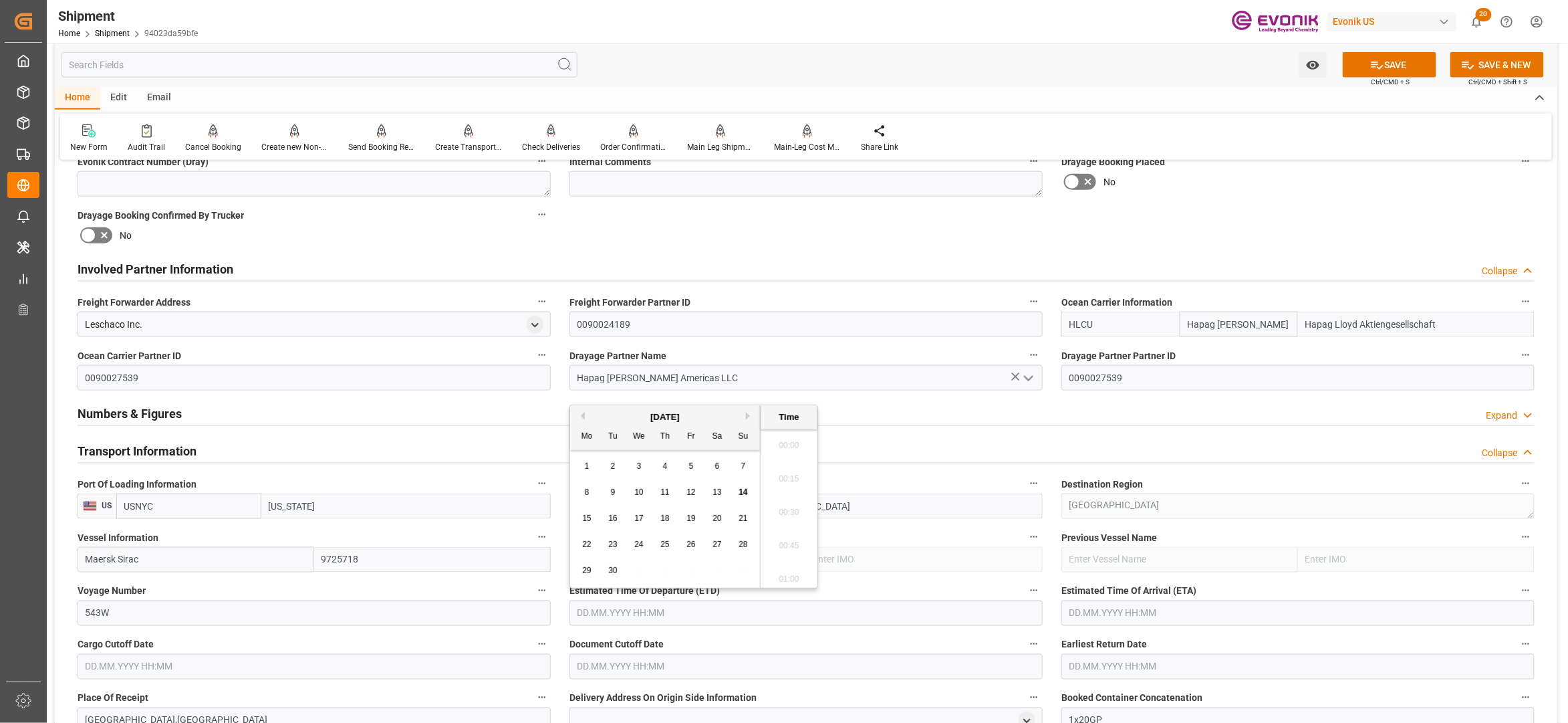
click at [661, 616] on input "text" at bounding box center [806, 613] width 473 height 25
click at [747, 420] on div "[DATE]" at bounding box center [665, 417] width 190 height 13
click at [747, 420] on div "September 2025" at bounding box center [665, 417] width 190 height 13
click at [754, 413] on button "Next Month" at bounding box center [750, 416] width 8 height 8
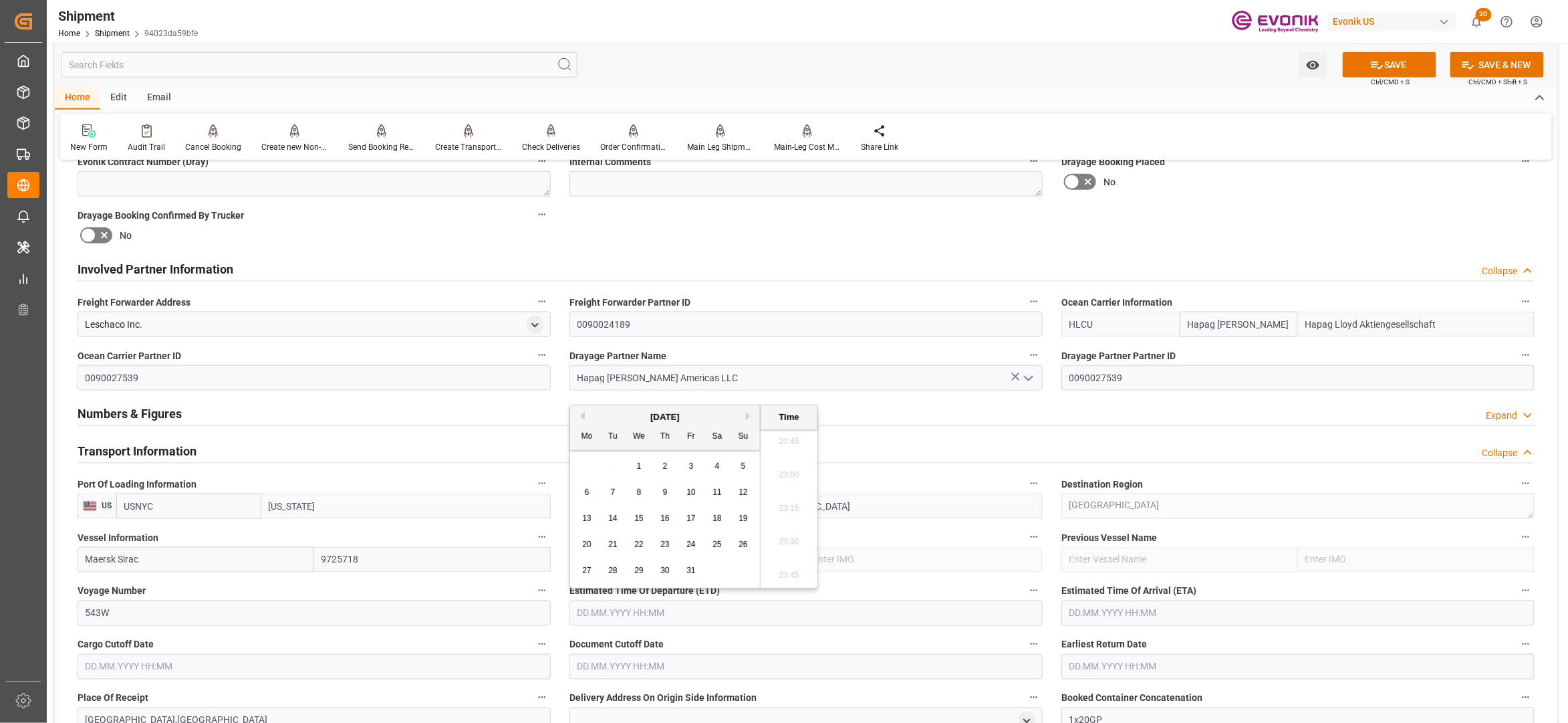
click at [754, 413] on button "Next Month" at bounding box center [750, 416] width 8 height 8
click at [639, 490] on span "5" at bounding box center [639, 492] width 5 height 9
type input "05.11.2025 00:00"
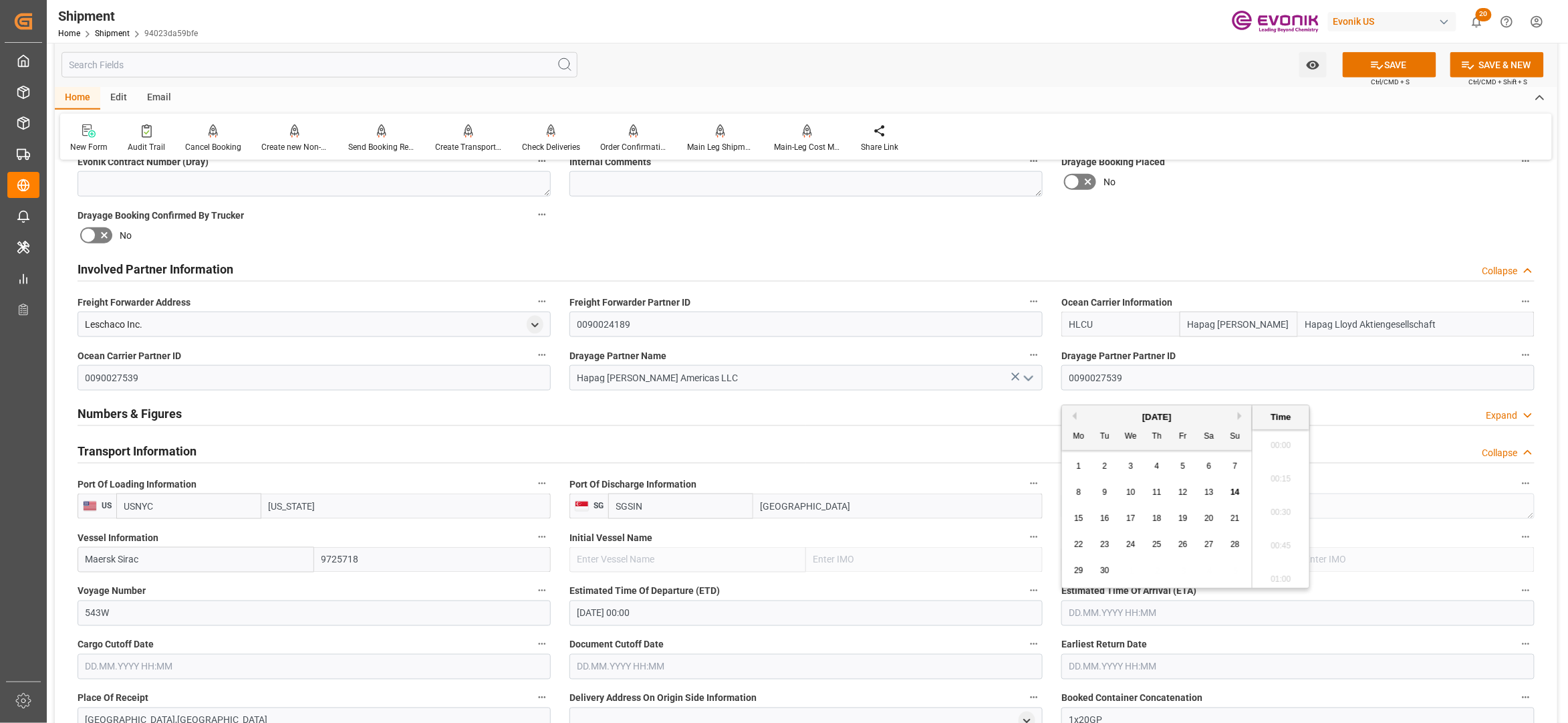
click at [1185, 610] on input "text" at bounding box center [1298, 613] width 473 height 25
click at [1244, 415] on button "Next Month" at bounding box center [1242, 416] width 8 height 8
click at [1236, 464] on span "7" at bounding box center [1235, 466] width 5 height 9
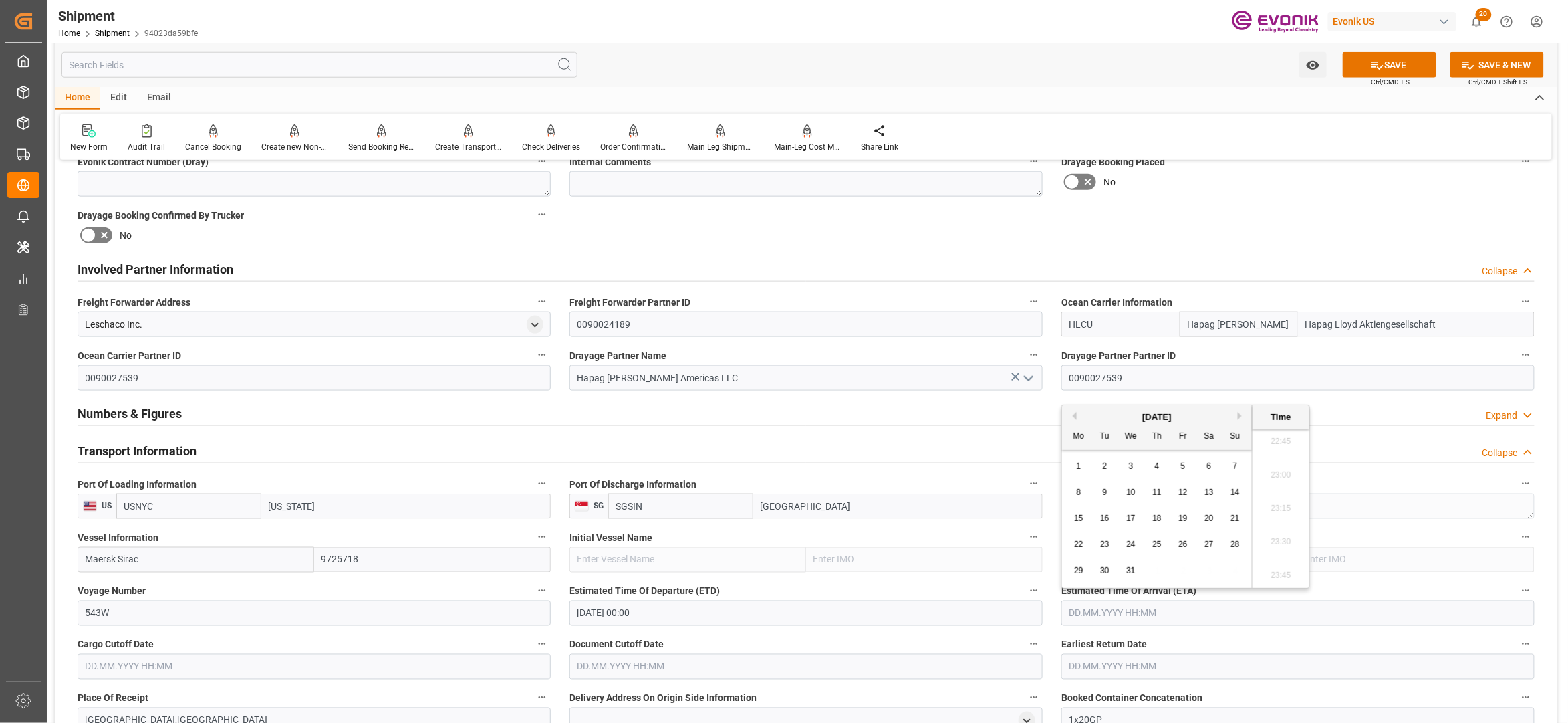
type input "07.12.2025 00:00"
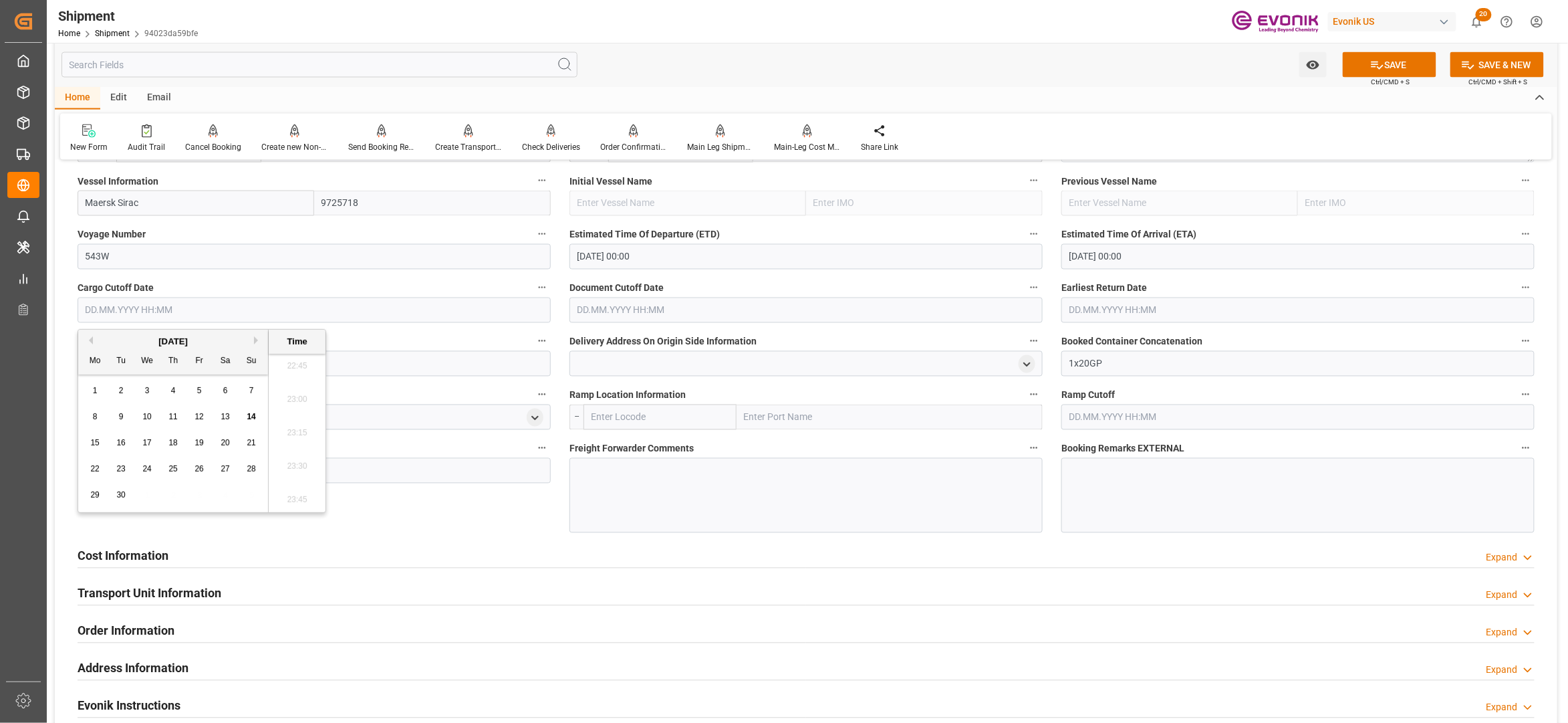
click at [382, 308] on input "text" at bounding box center [314, 310] width 473 height 25
click at [255, 337] on button "Next Month" at bounding box center [258, 341] width 8 height 8
click at [199, 444] on span "17" at bounding box center [199, 442] width 9 height 9
type input "17.10.2025 00:00"
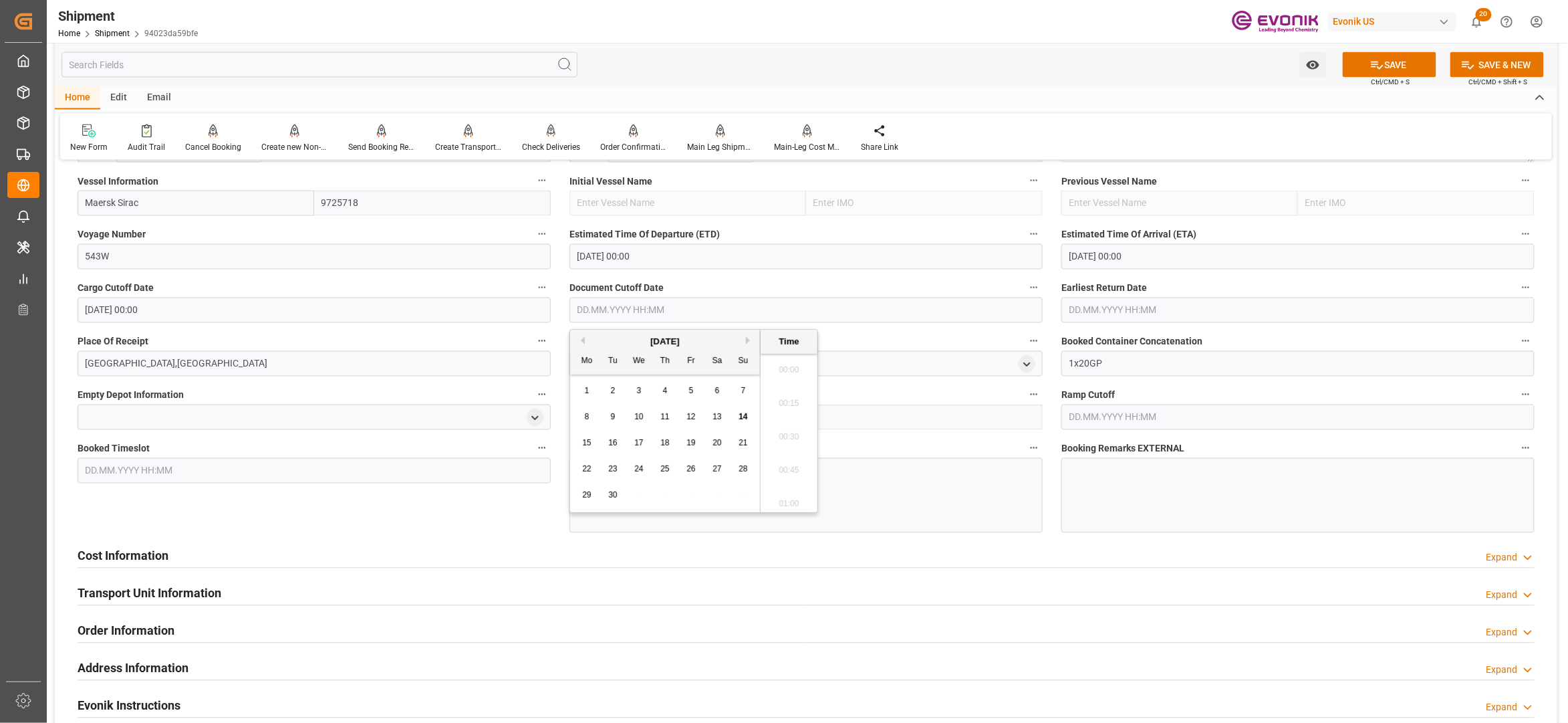
click at [651, 302] on input "text" at bounding box center [806, 310] width 473 height 25
click at [653, 311] on input "text" at bounding box center [806, 310] width 473 height 25
click at [749, 341] on button "Next Month" at bounding box center [750, 341] width 8 height 8
click at [691, 442] on span "17" at bounding box center [691, 442] width 9 height 9
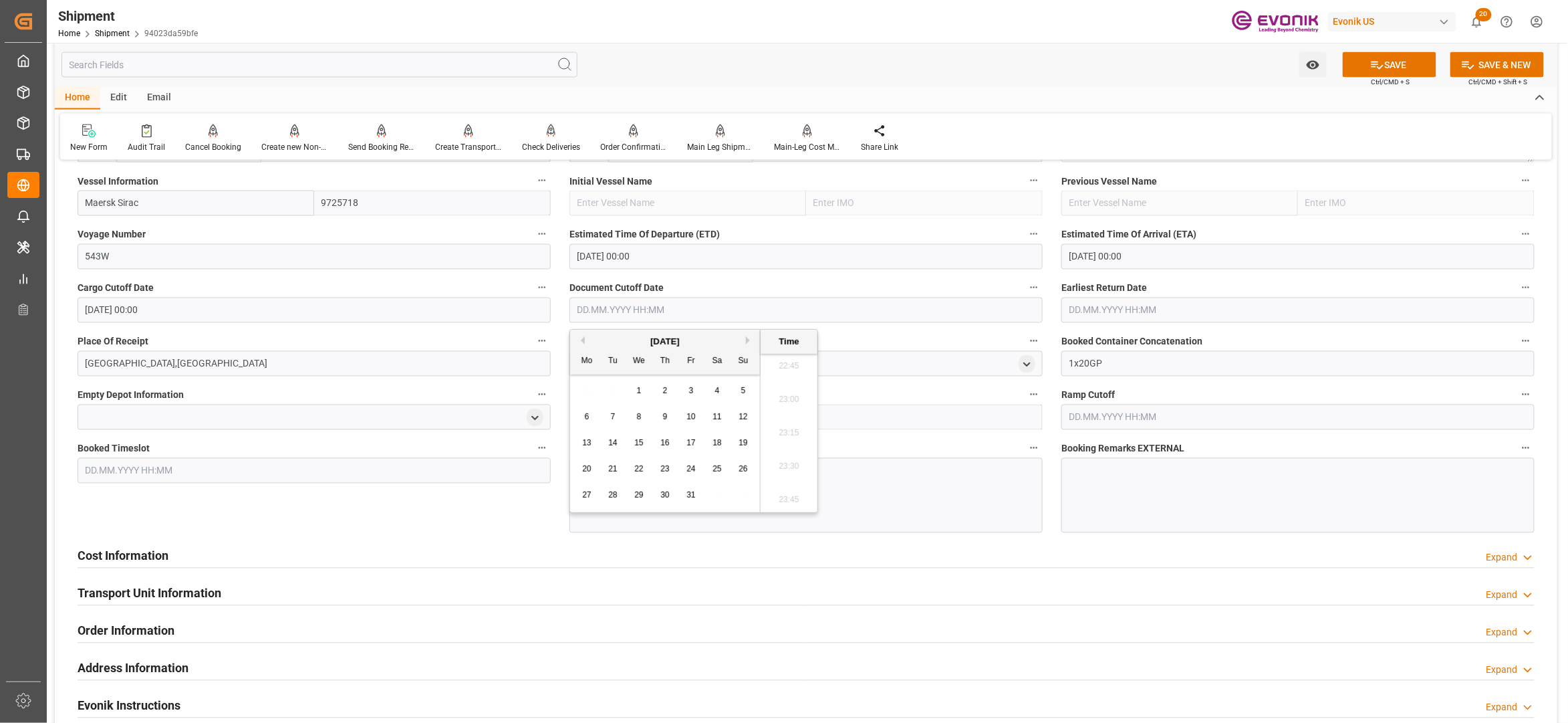
type input "17.10.2025 00:00"
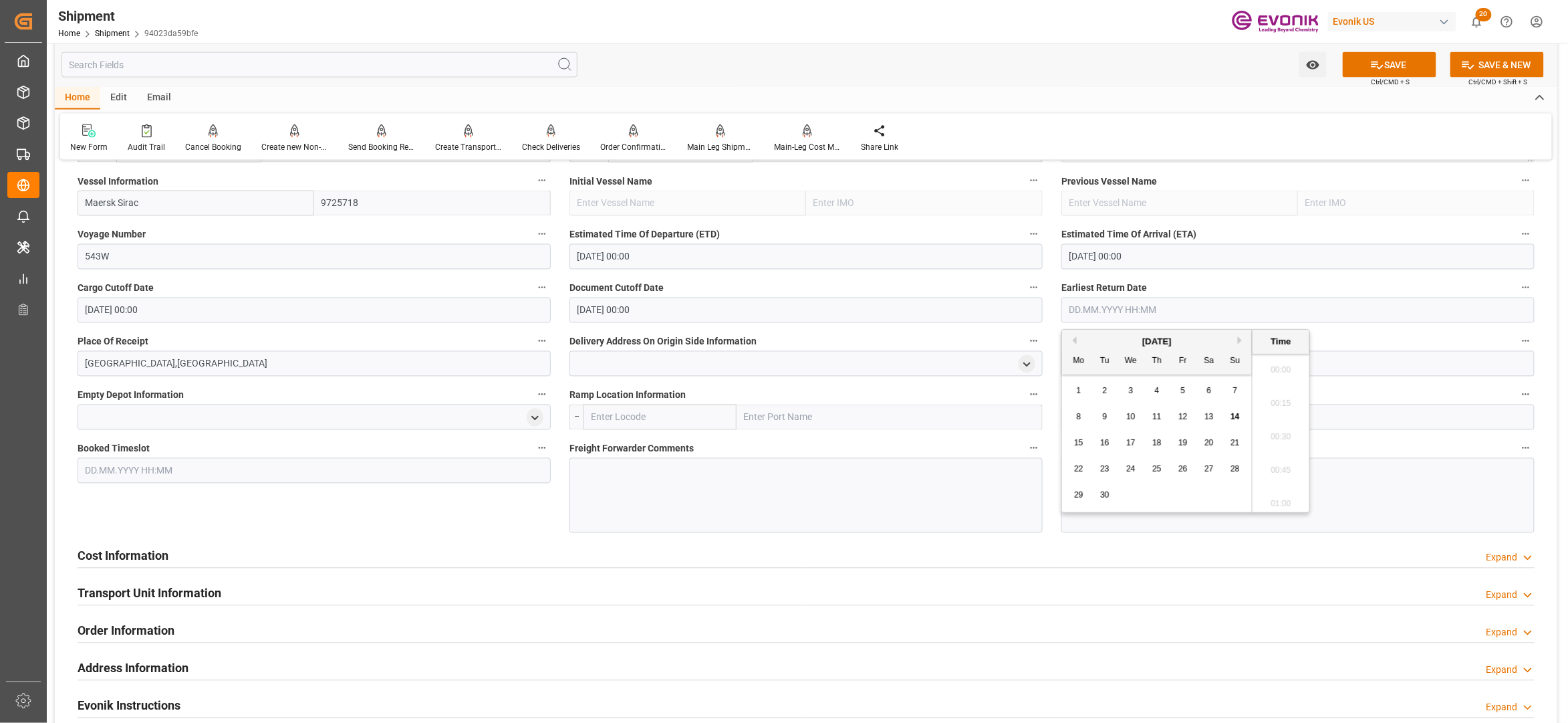
click at [1103, 307] on input "text" at bounding box center [1298, 310] width 473 height 25
click at [1242, 341] on button "Next Month" at bounding box center [1242, 341] width 8 height 8
click at [1187, 438] on div "17" at bounding box center [1183, 443] width 17 height 16
type input "17.10.2025 00:00"
click at [473, 531] on div "Booked Timeslot" at bounding box center [314, 486] width 492 height 103
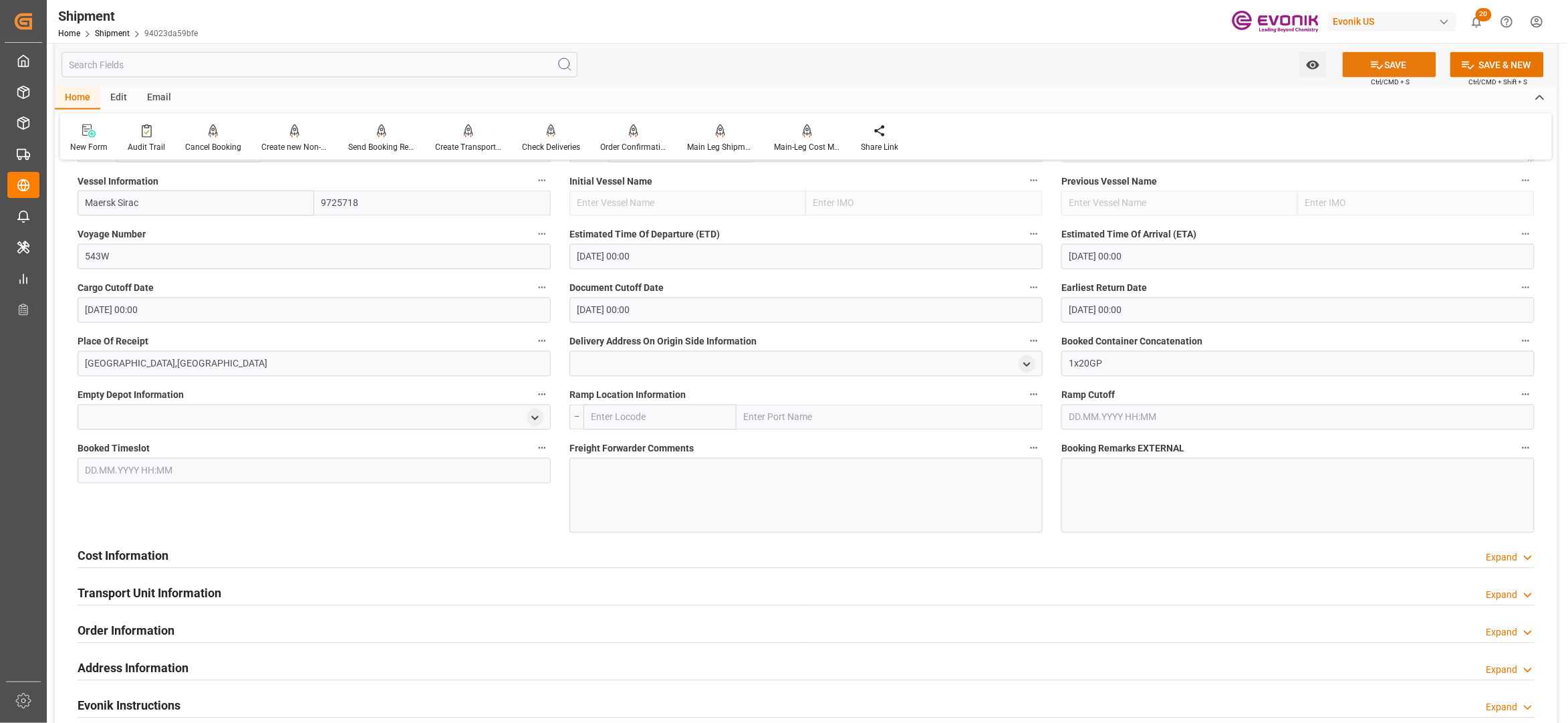
click at [1383, 65] on button "SAVE" at bounding box center [1390, 65] width 94 height 25
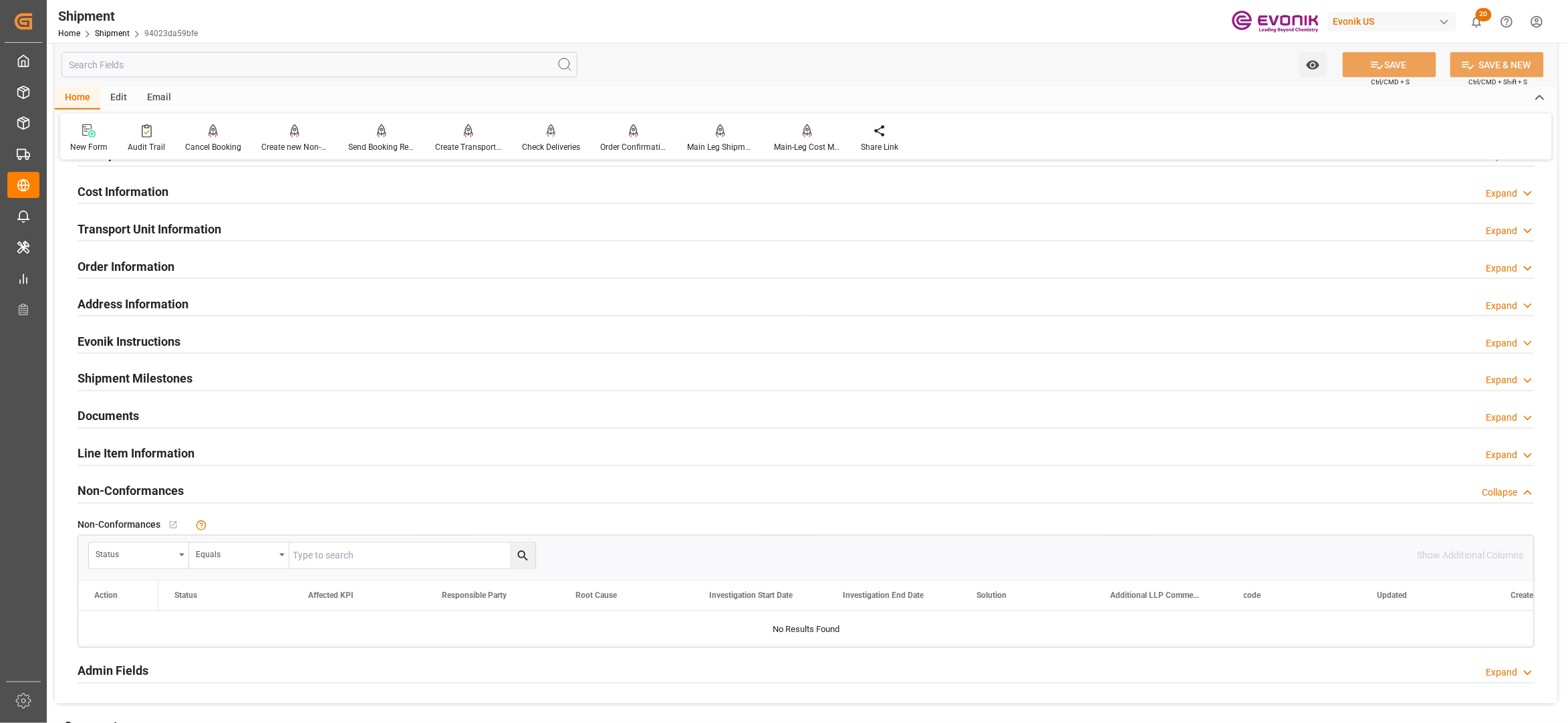
scroll to position [834, 0]
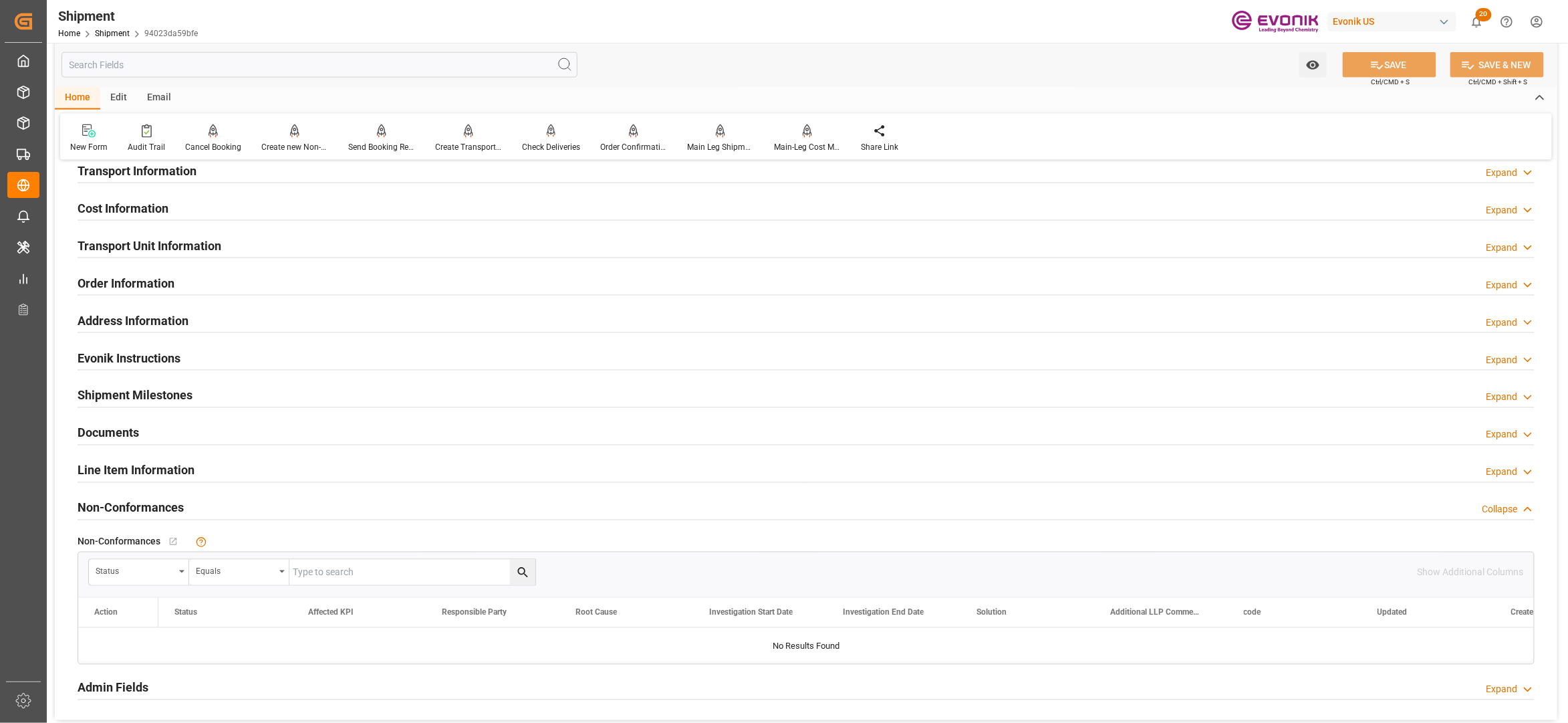
click at [352, 209] on div "Cost Information Expand" at bounding box center [806, 207] width 1458 height 25
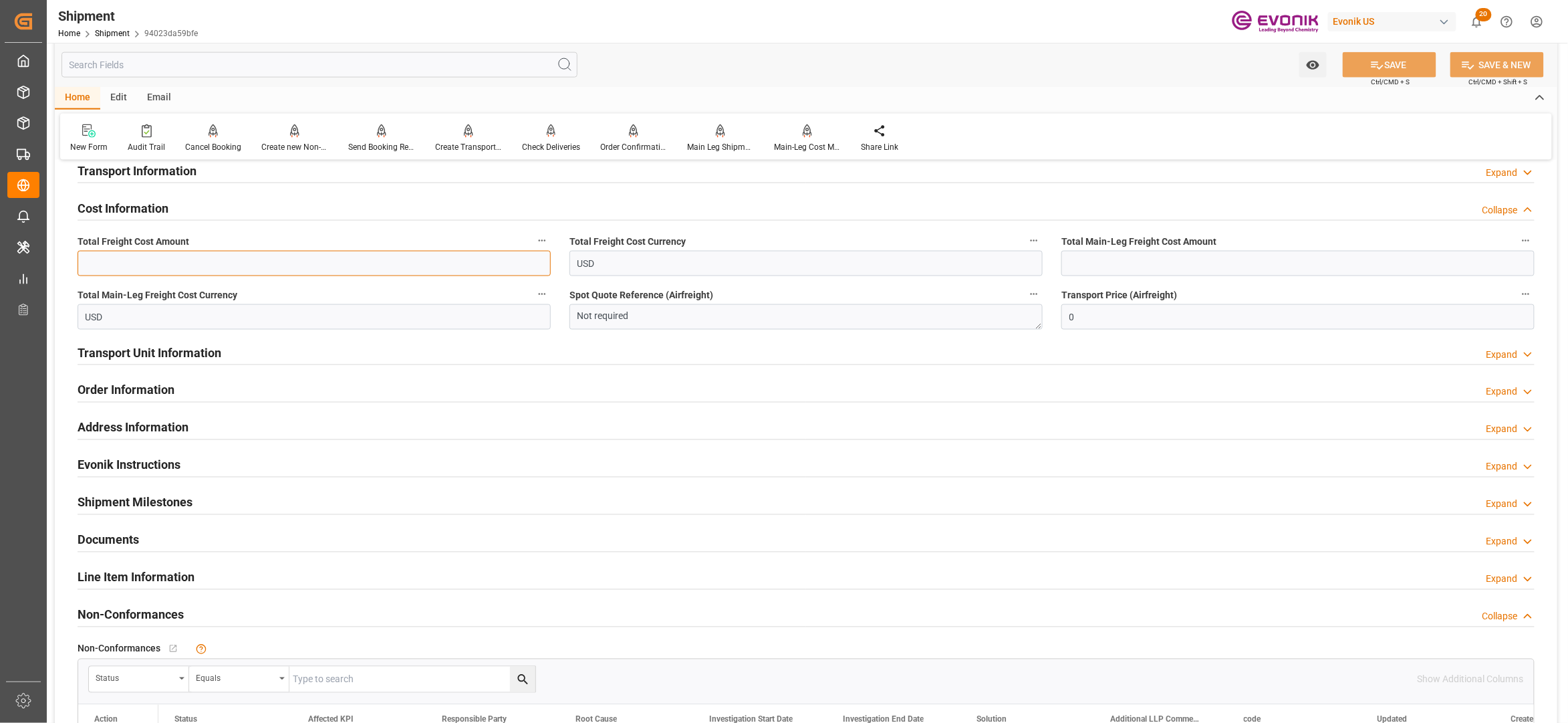
click at [267, 263] on input "text" at bounding box center [314, 263] width 473 height 25
type input "1459"
click at [1105, 257] on input "text" at bounding box center [1298, 263] width 473 height 25
type input "1459"
click at [1413, 67] on button "SAVE" at bounding box center [1390, 65] width 94 height 25
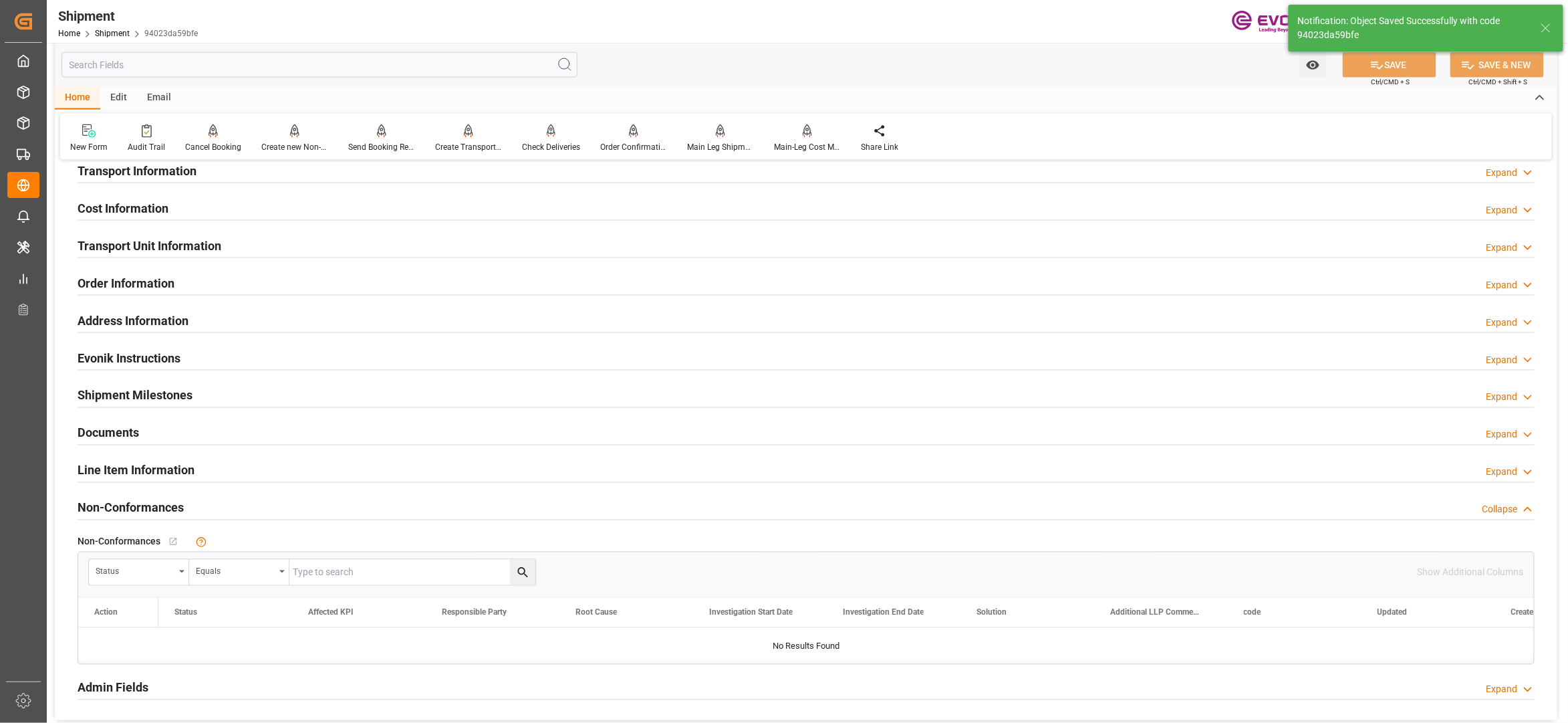
click at [367, 474] on div "Line Item Information Expand" at bounding box center [806, 469] width 1458 height 25
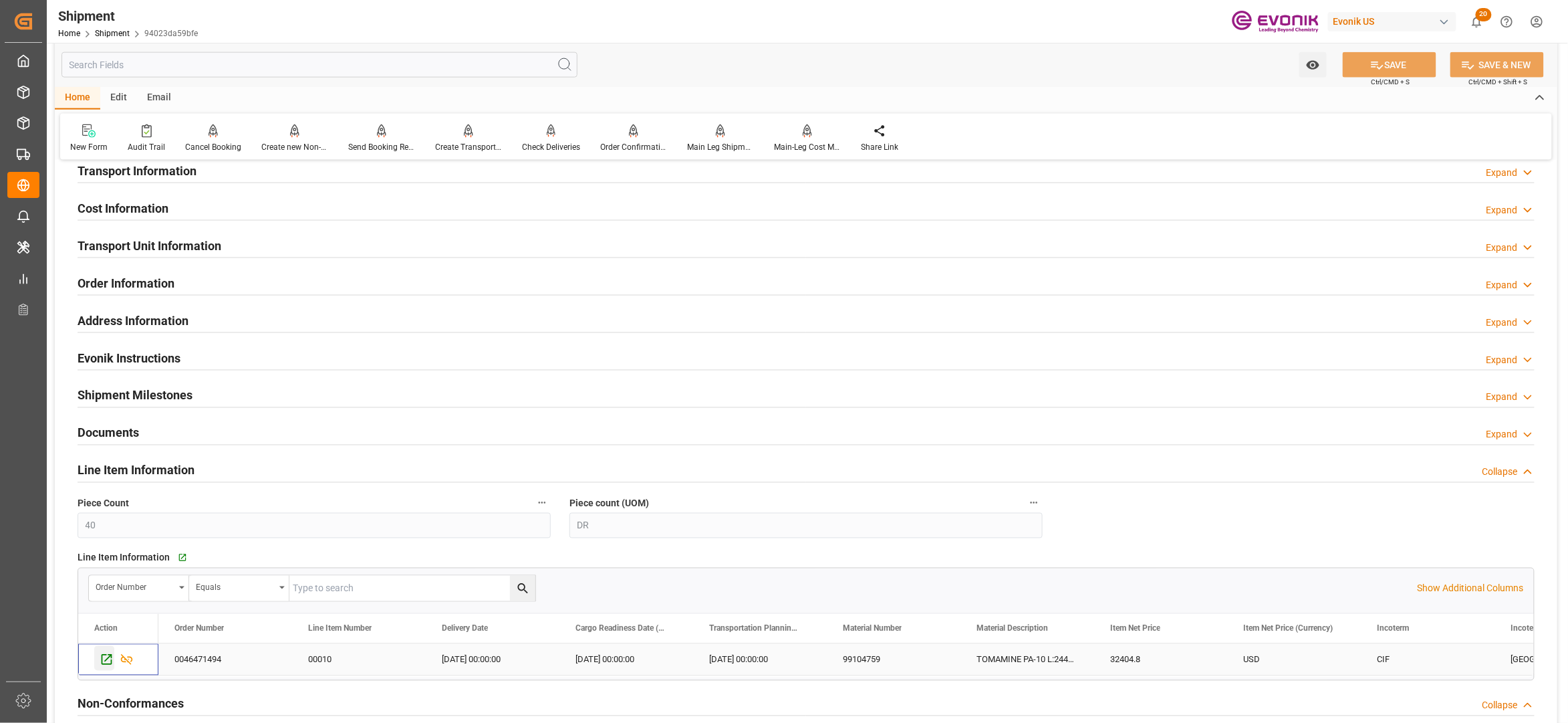
click at [99, 663] on div "Press SPACE to select this row." at bounding box center [104, 658] width 20 height 24
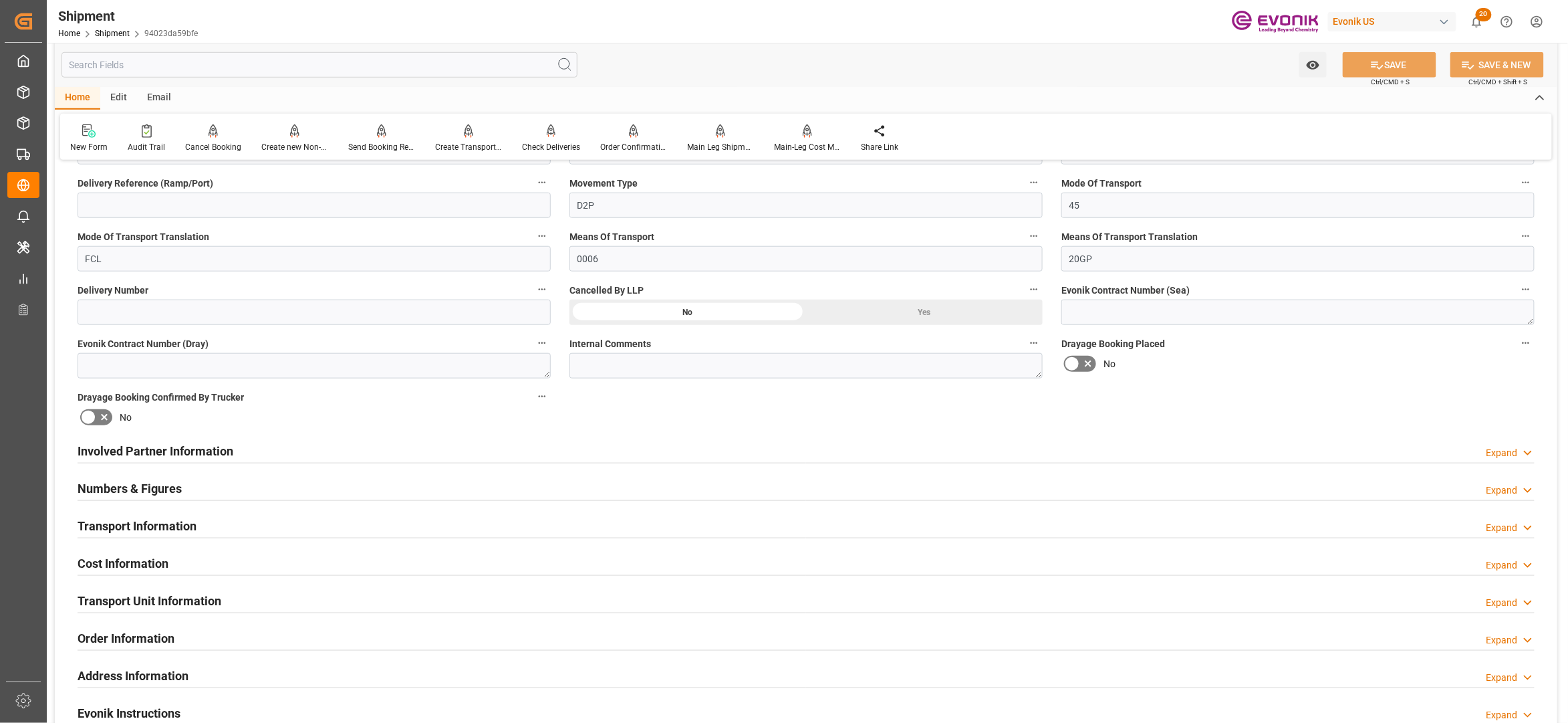
scroll to position [482, 0]
click at [501, 447] on div "Involved Partner Information Expand" at bounding box center [806, 447] width 1458 height 25
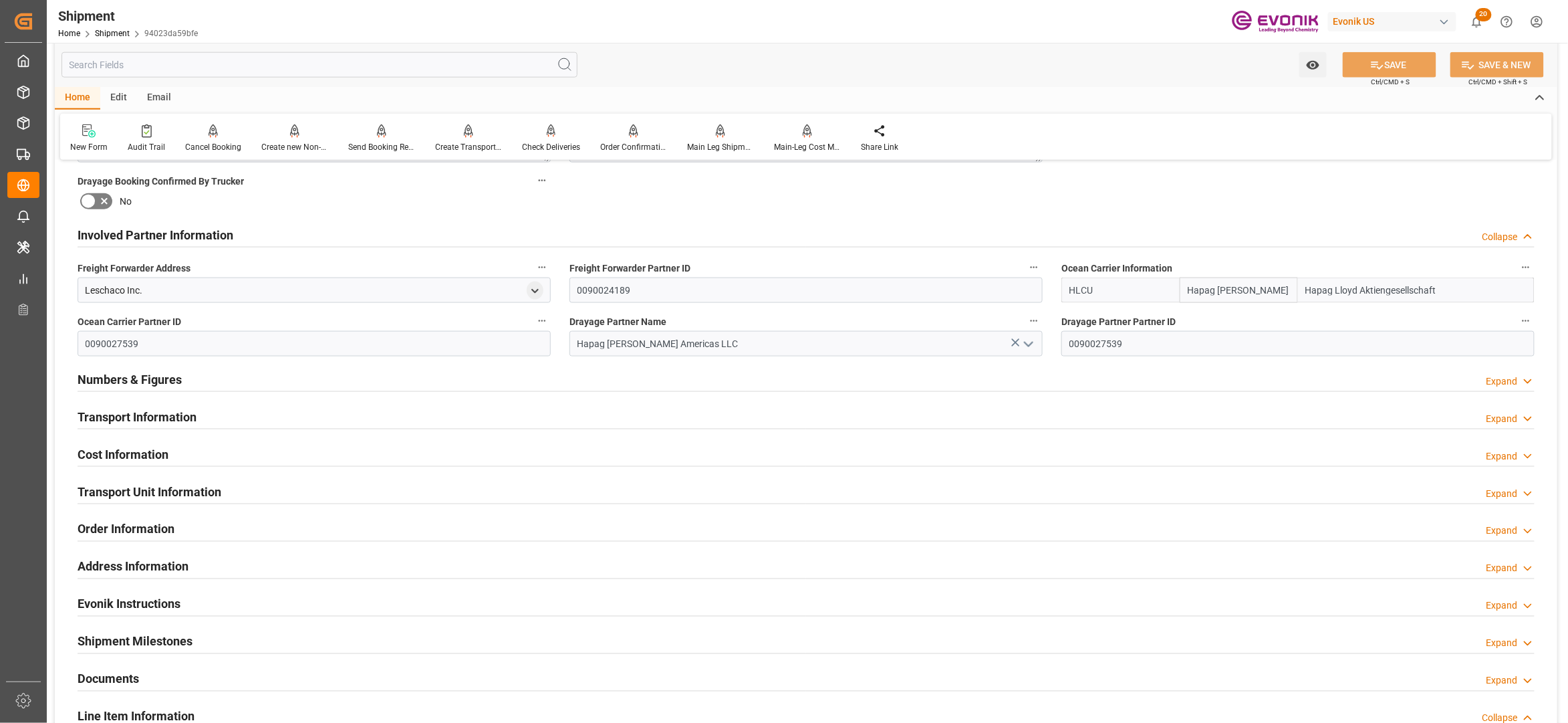
scroll to position [701, 0]
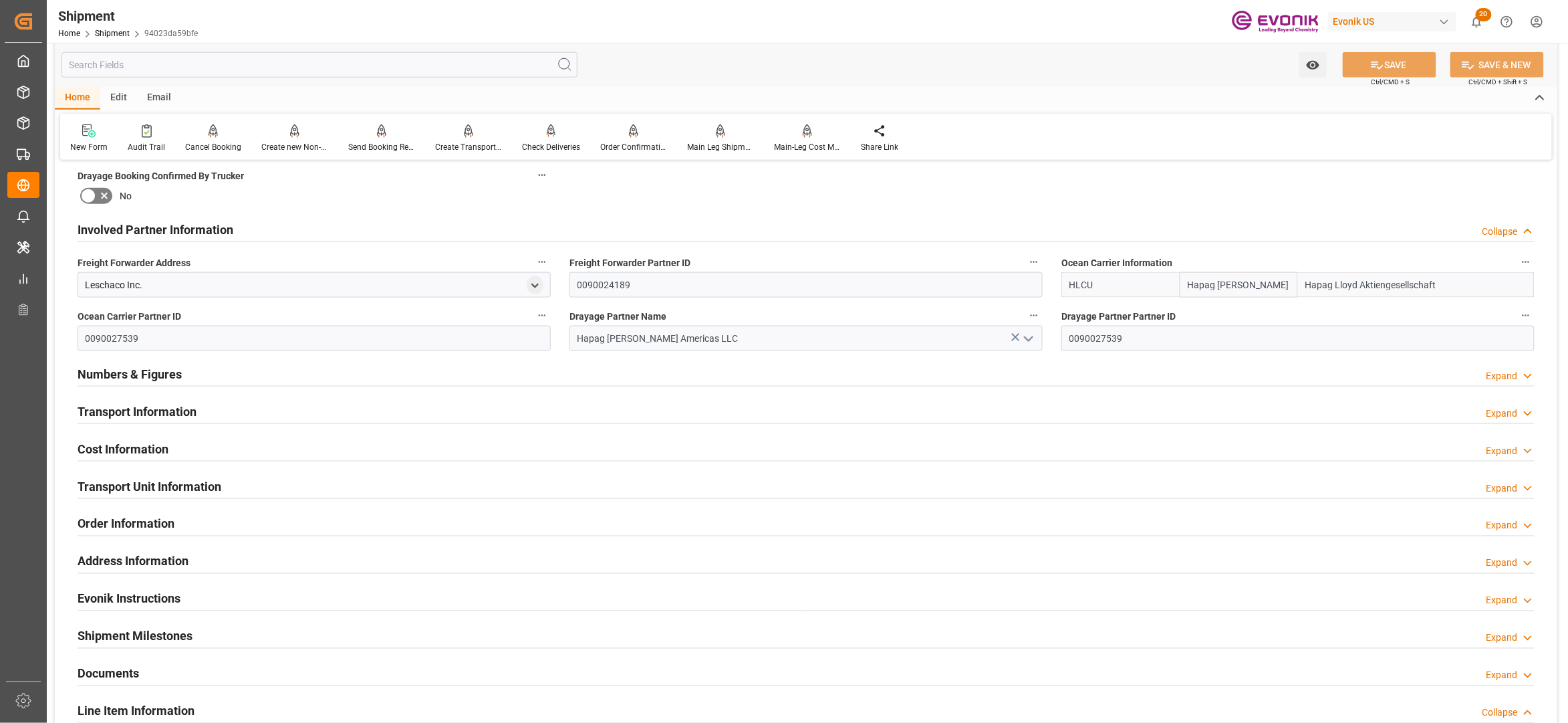
click at [568, 412] on div "Transport Information Expand" at bounding box center [806, 411] width 1458 height 25
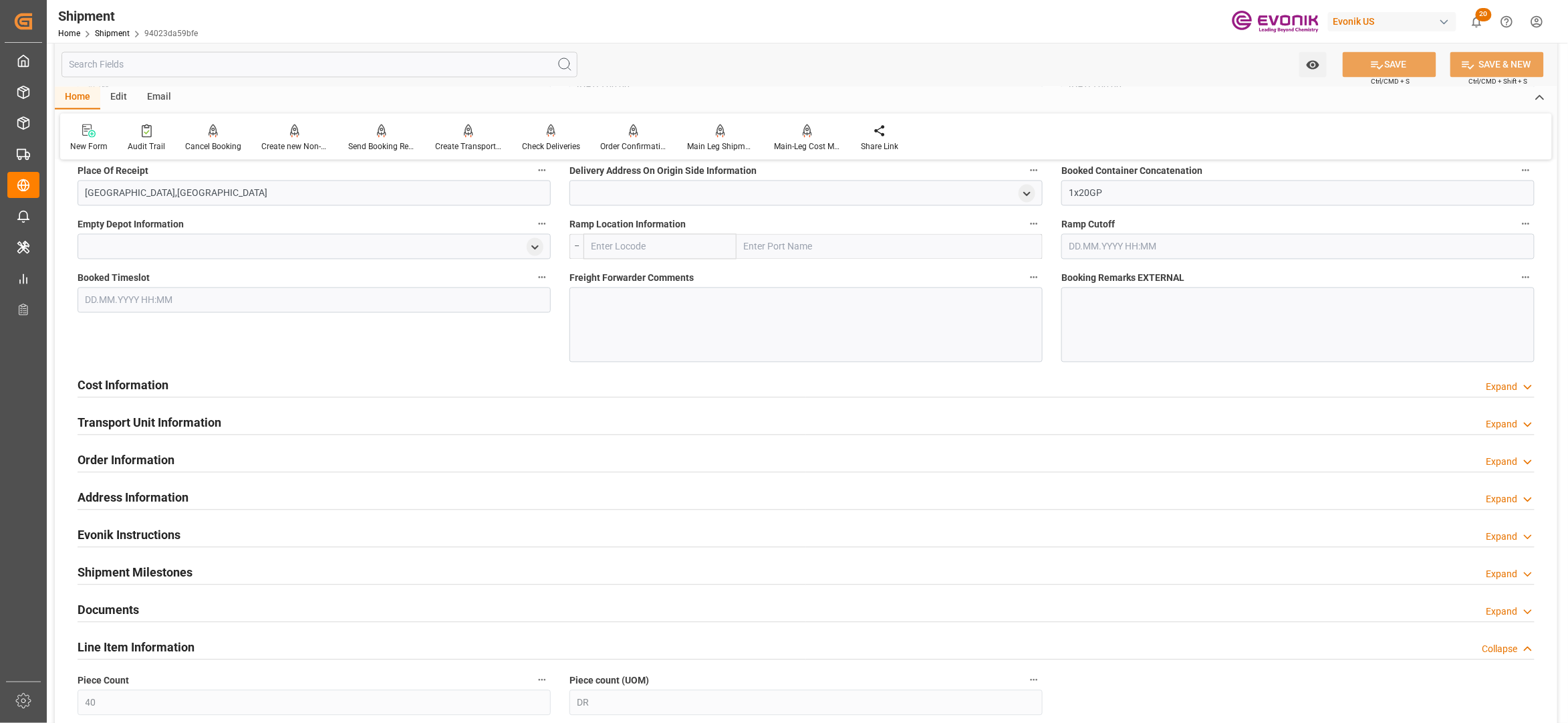
scroll to position [1252, 0]
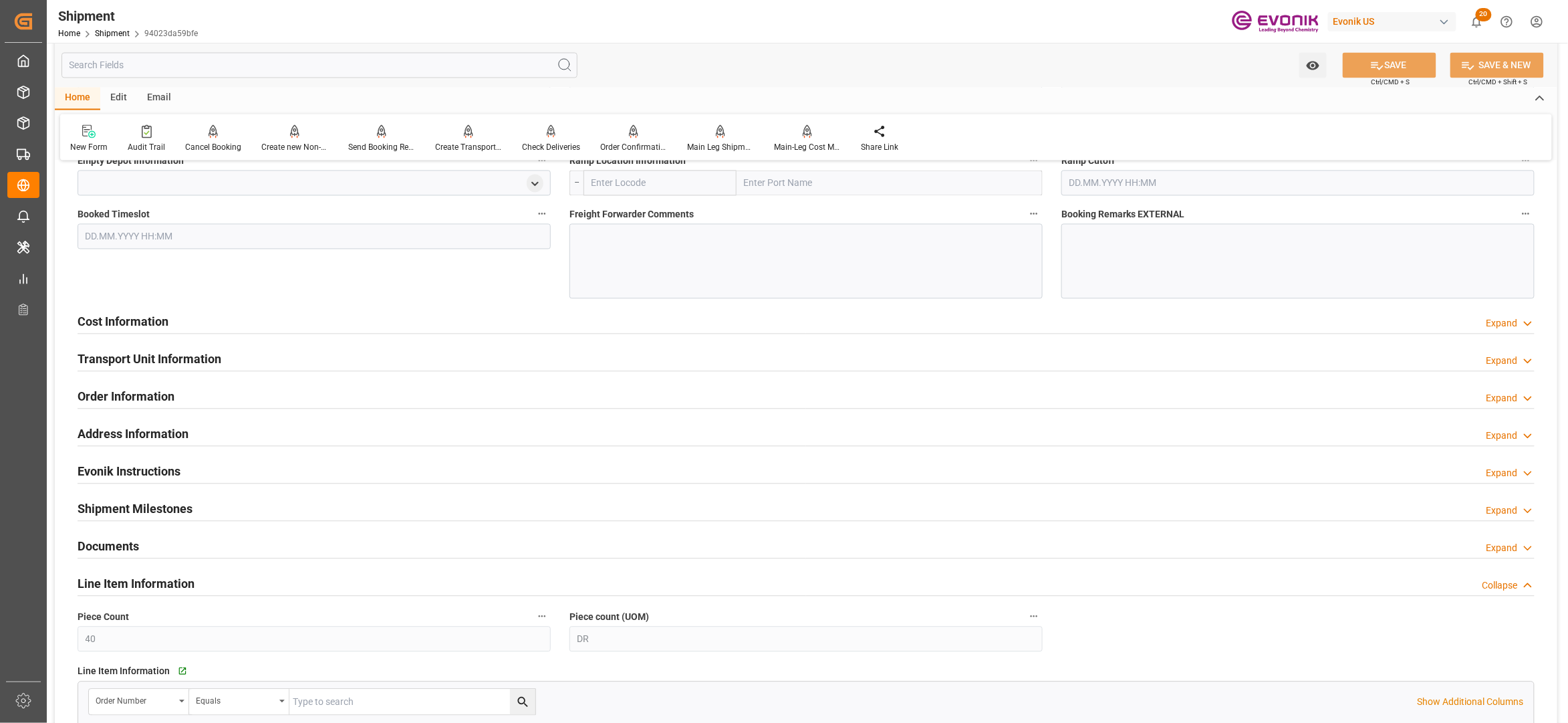
click at [458, 317] on div "Cost Information Expand" at bounding box center [806, 320] width 1458 height 25
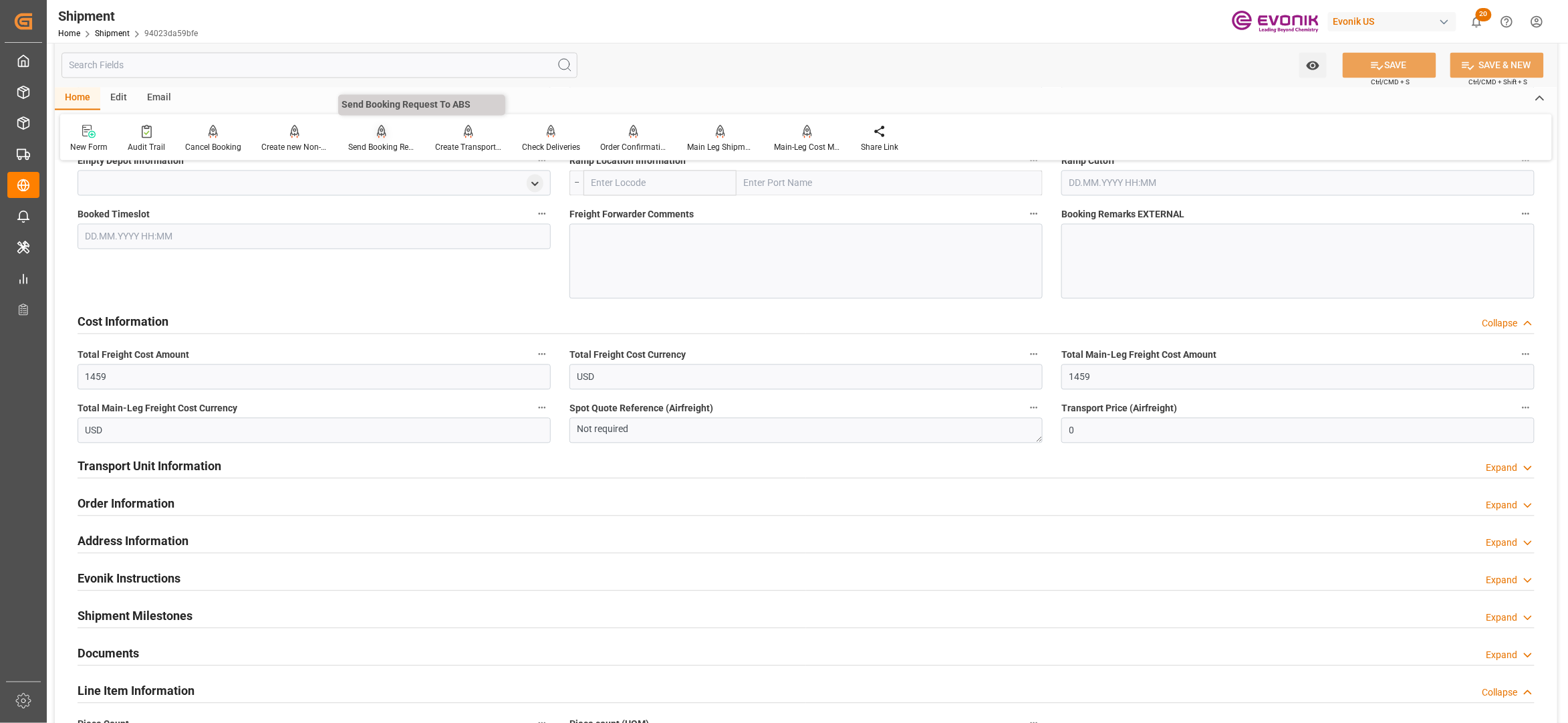
click at [370, 142] on div "Send Booking Request To ABS" at bounding box center [382, 147] width 67 height 12
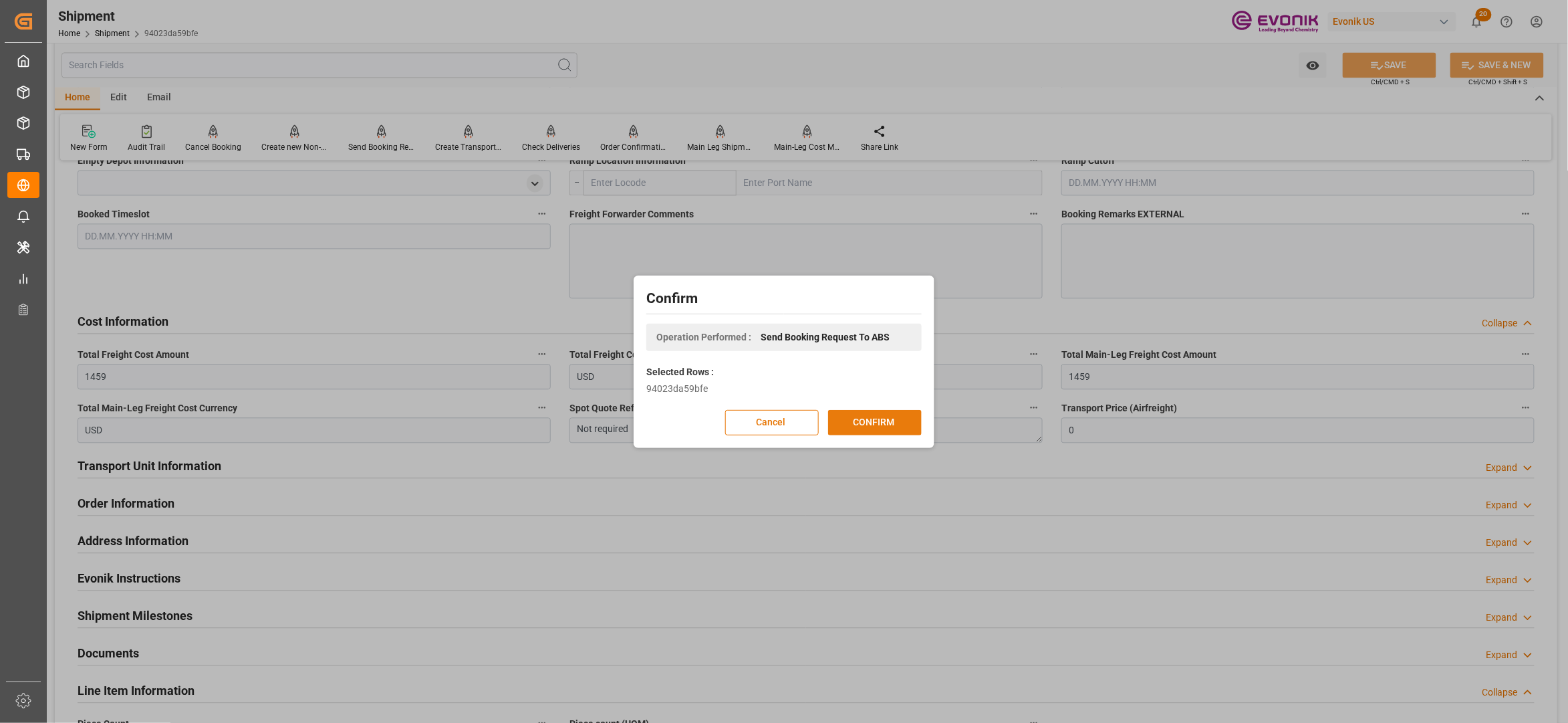
click at [862, 417] on button "CONFIRM" at bounding box center [875, 423] width 94 height 25
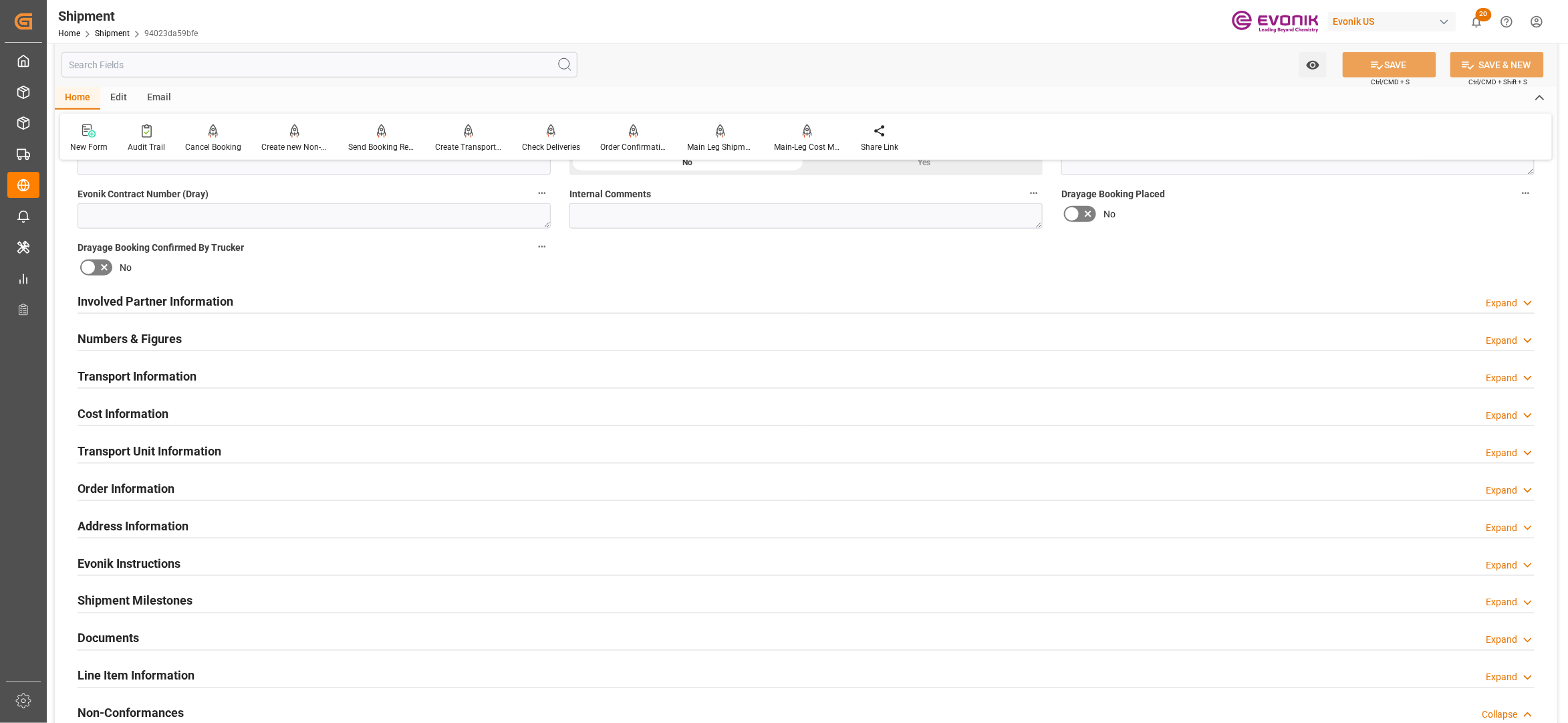
scroll to position [643, 0]
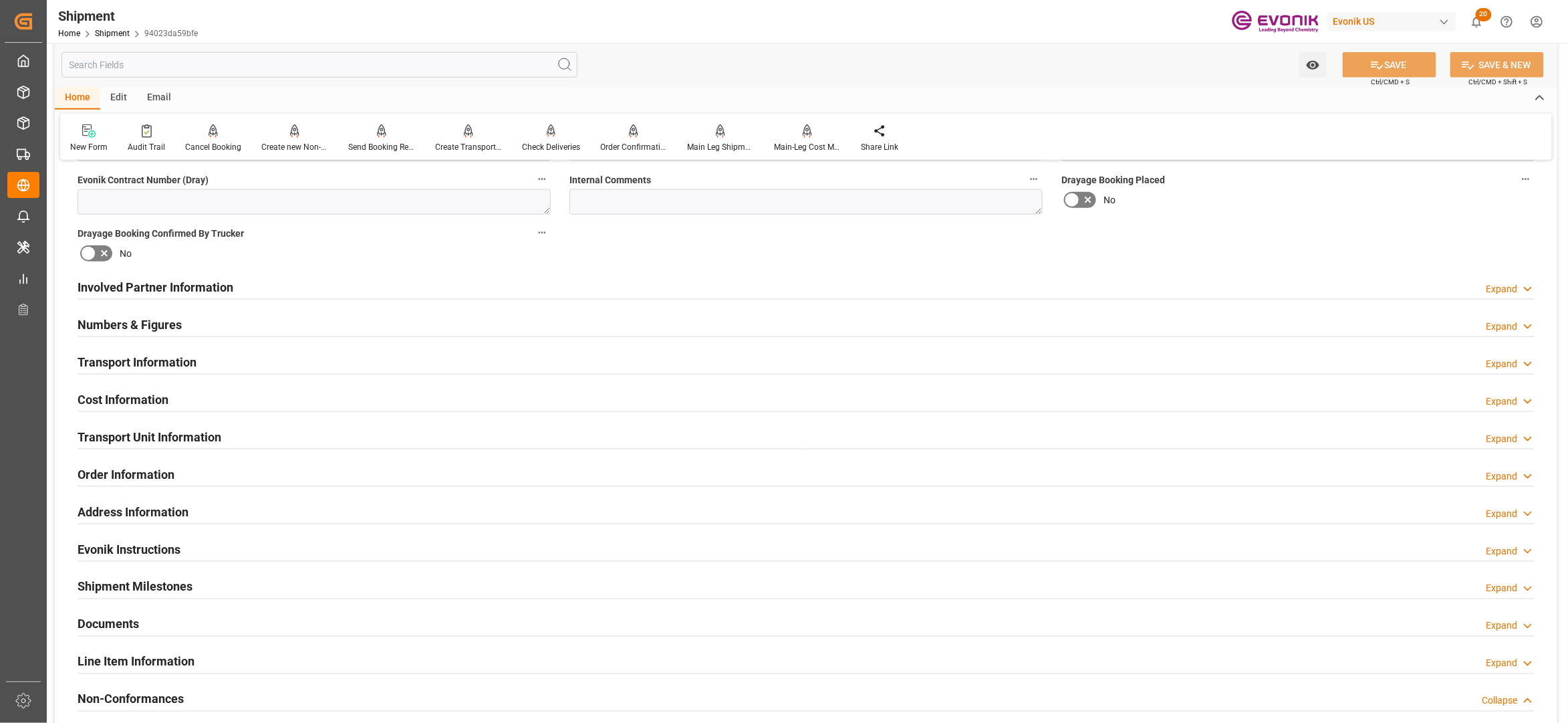
click at [451, 364] on div "Transport Information Expand" at bounding box center [806, 361] width 1458 height 25
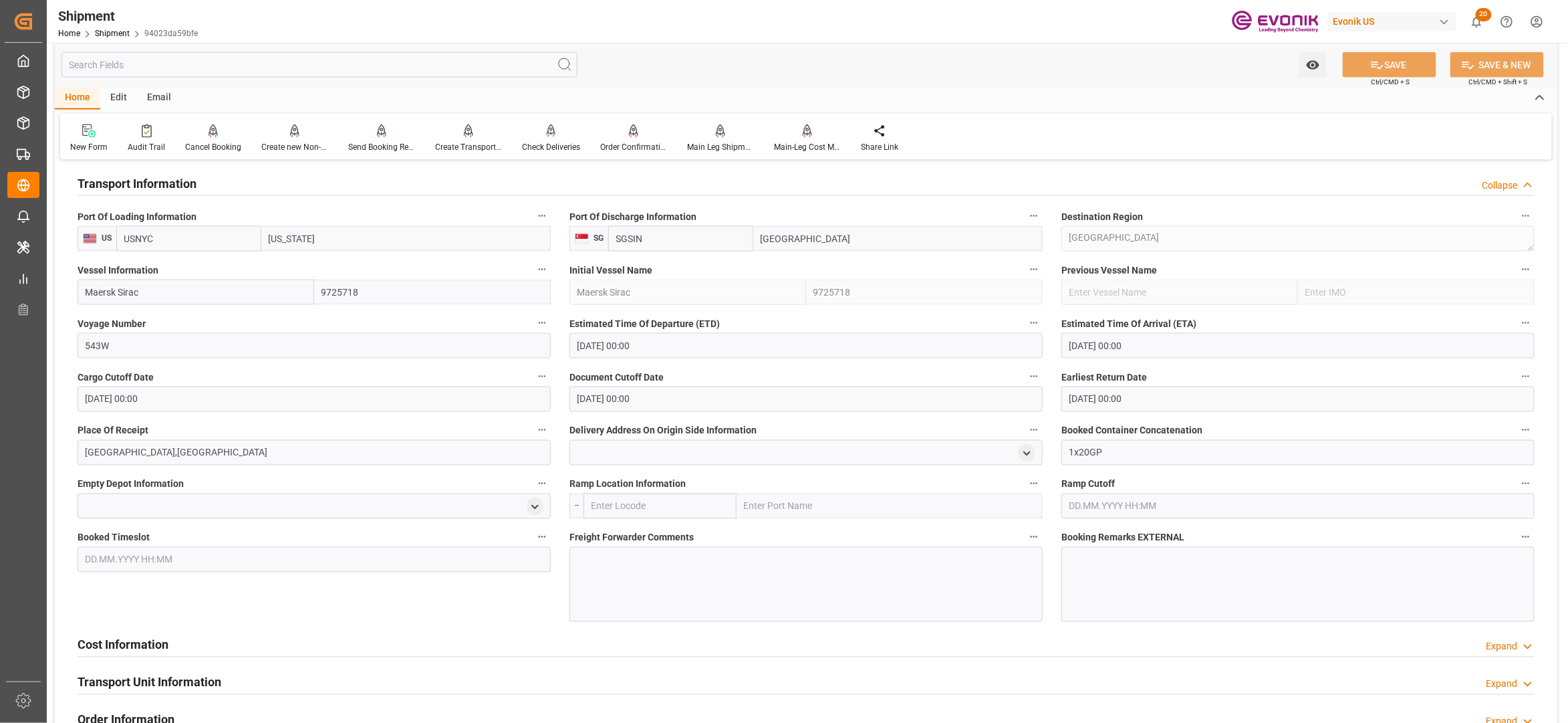
scroll to position [827, 0]
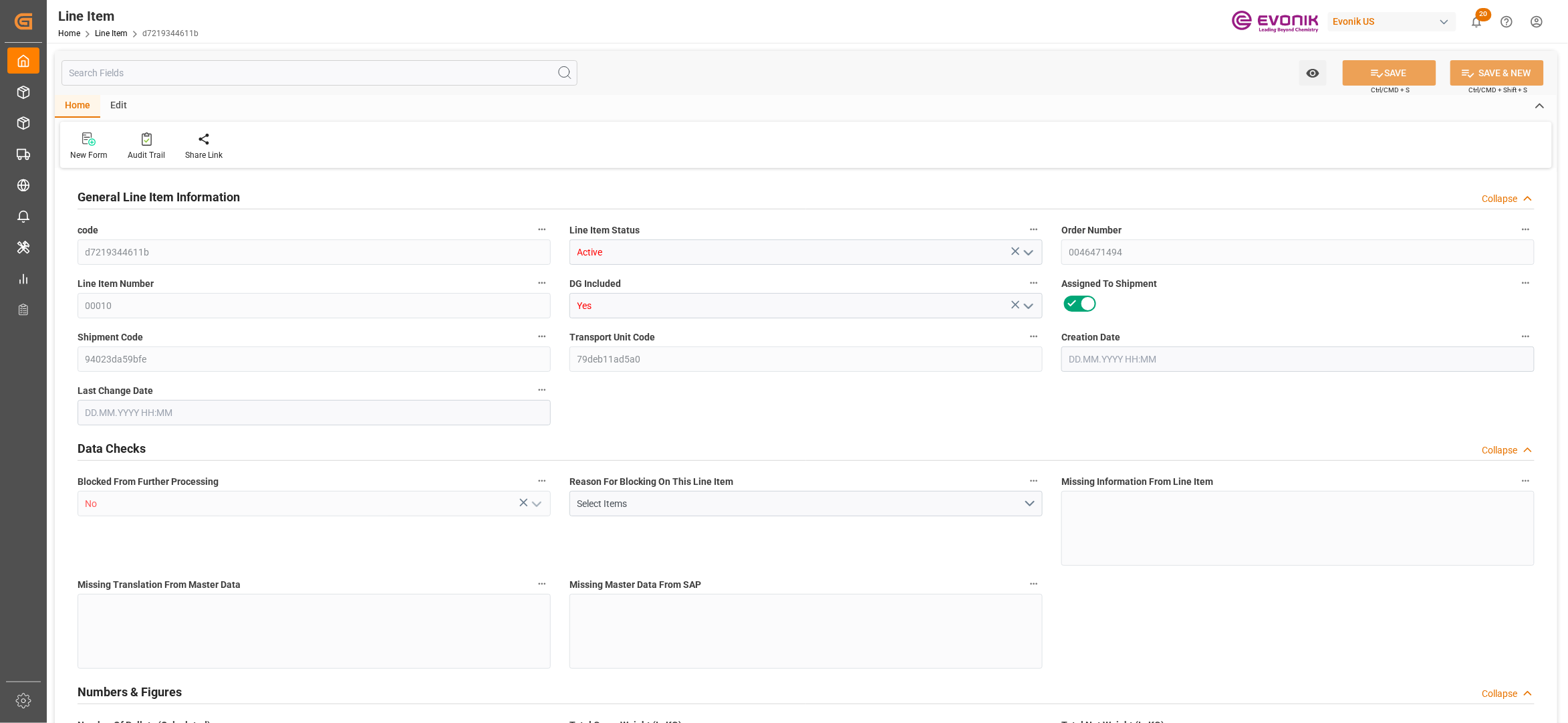
type input "d7219344611b"
type input "Active"
type input "0046471494"
type input "00010"
type input "Yes"
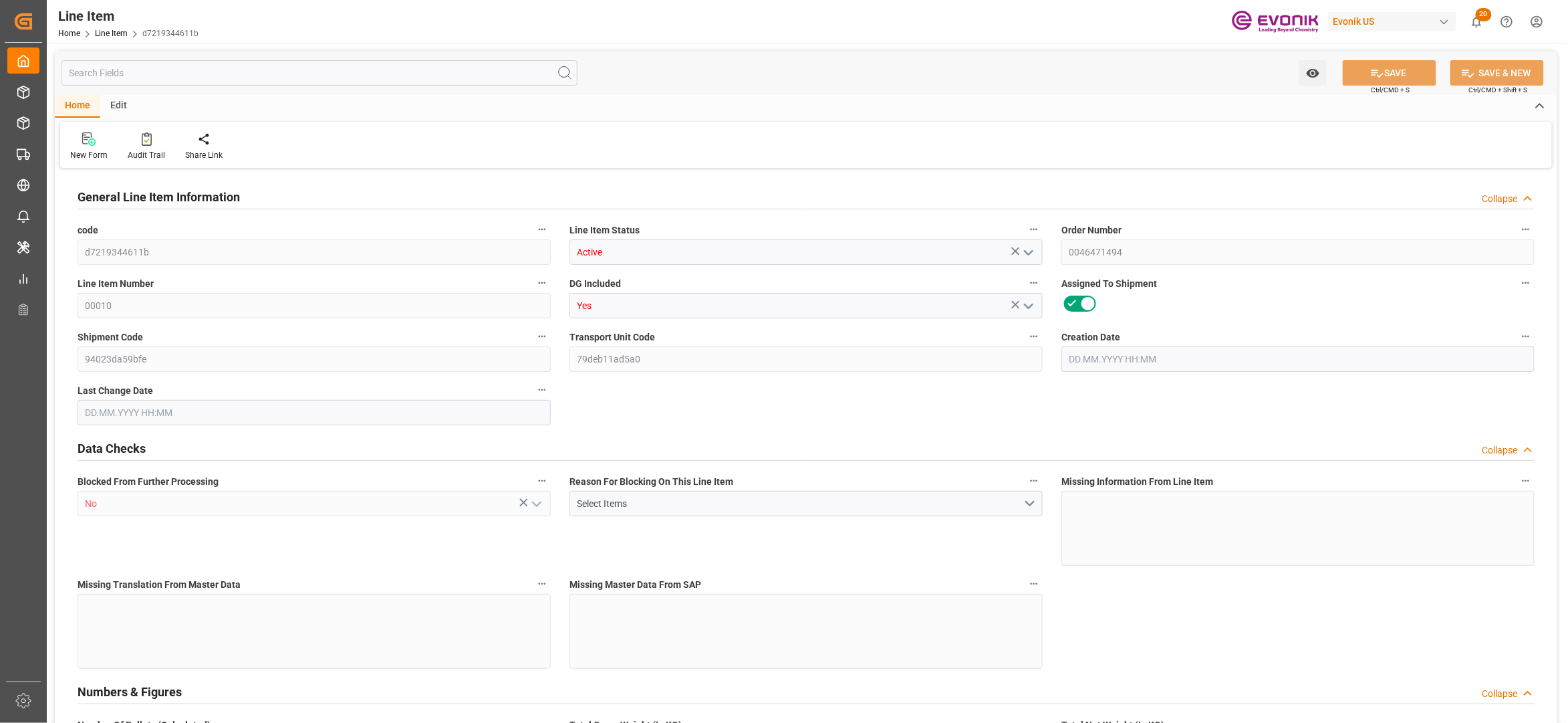
type input "94023da59bfe"
type input "79deb11ad5a0"
type input "No"
type input "DR"
type input "No"
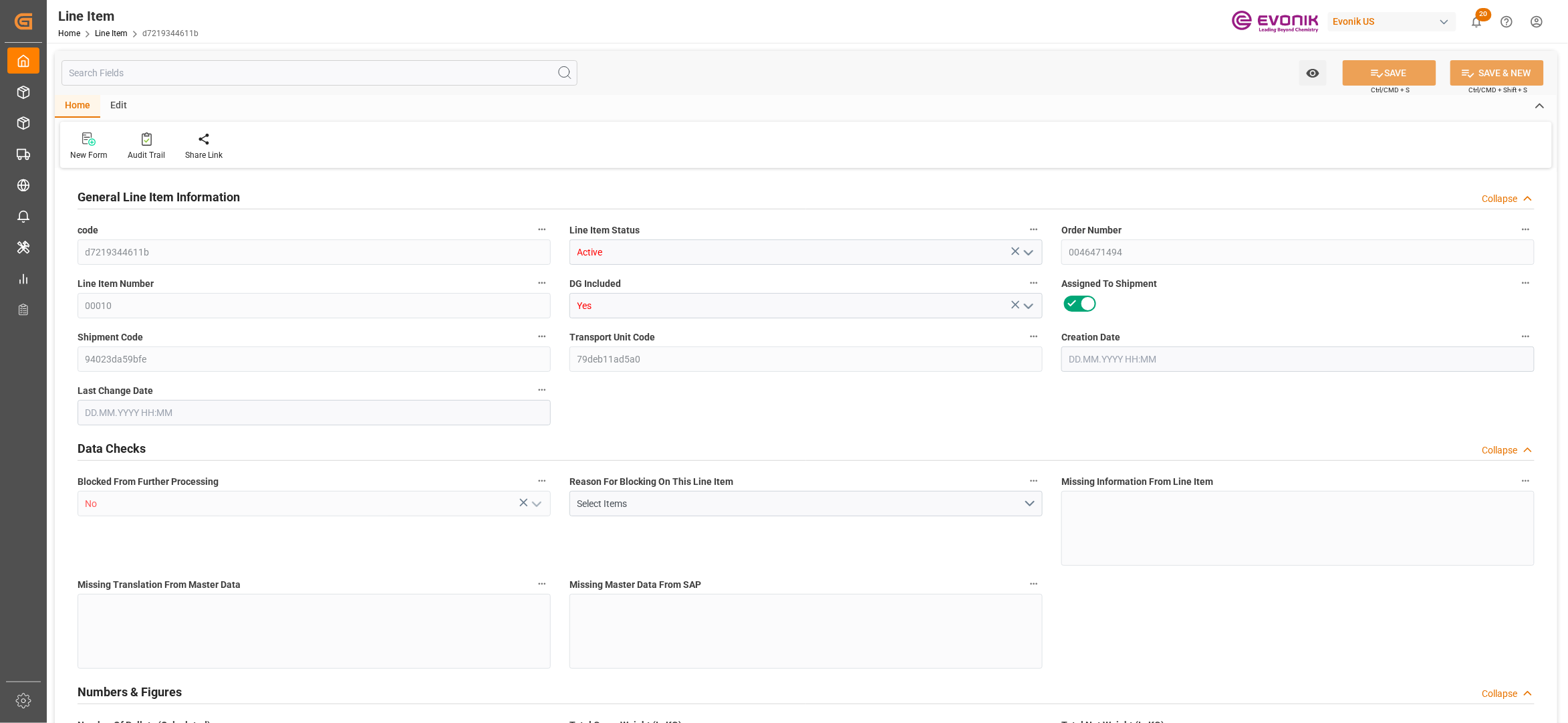
type input "99104759"
type textarea "TOMAMINE PA-10 L:2445:172:OI:P"
type input "USD"
type input "PACK"
type input "292219"
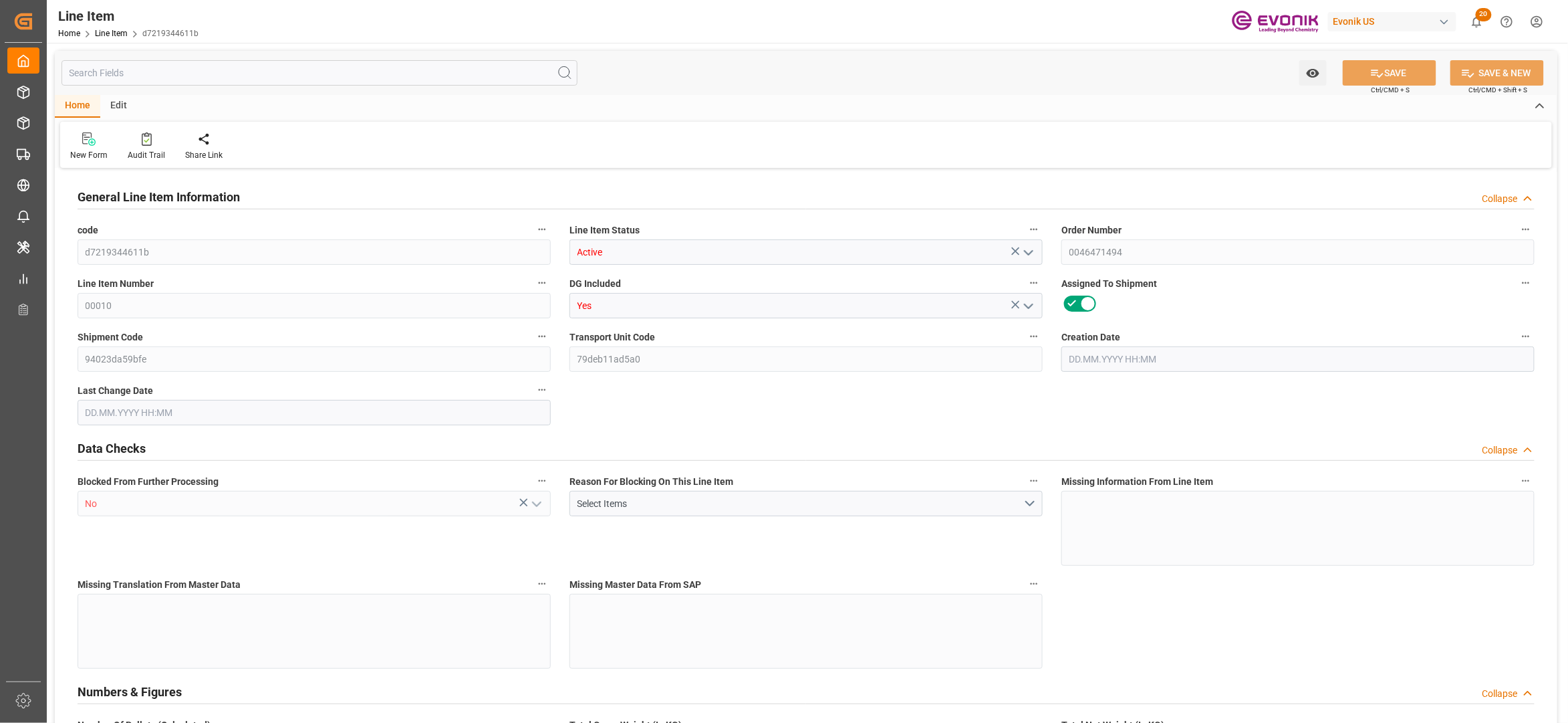
type input "EAR99"
type input "US"
type input "DR"
type input "[MEDICAL_DATA]"
type input "KGM"
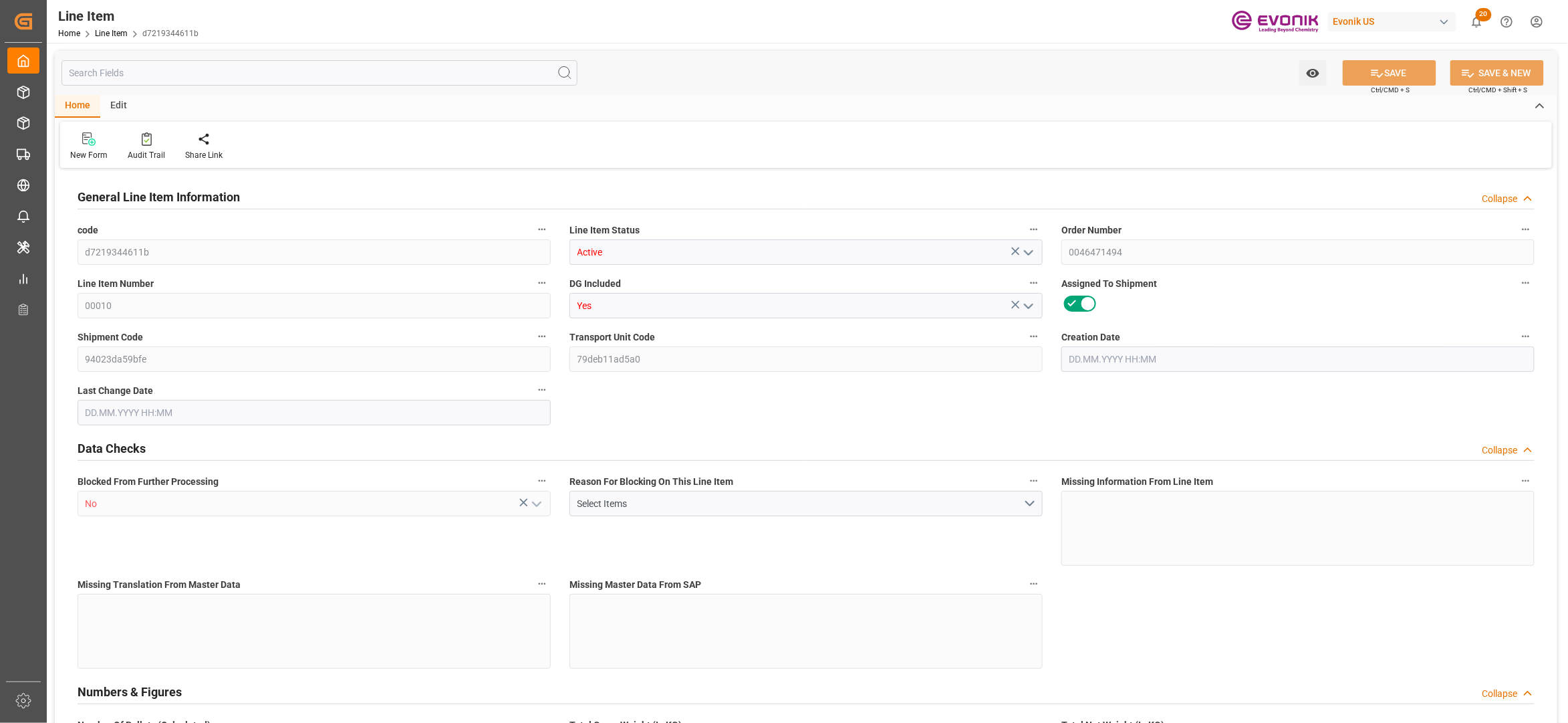
type textarea "KGM"
type input "KGM"
type textarea "KGM"
type input "M3"
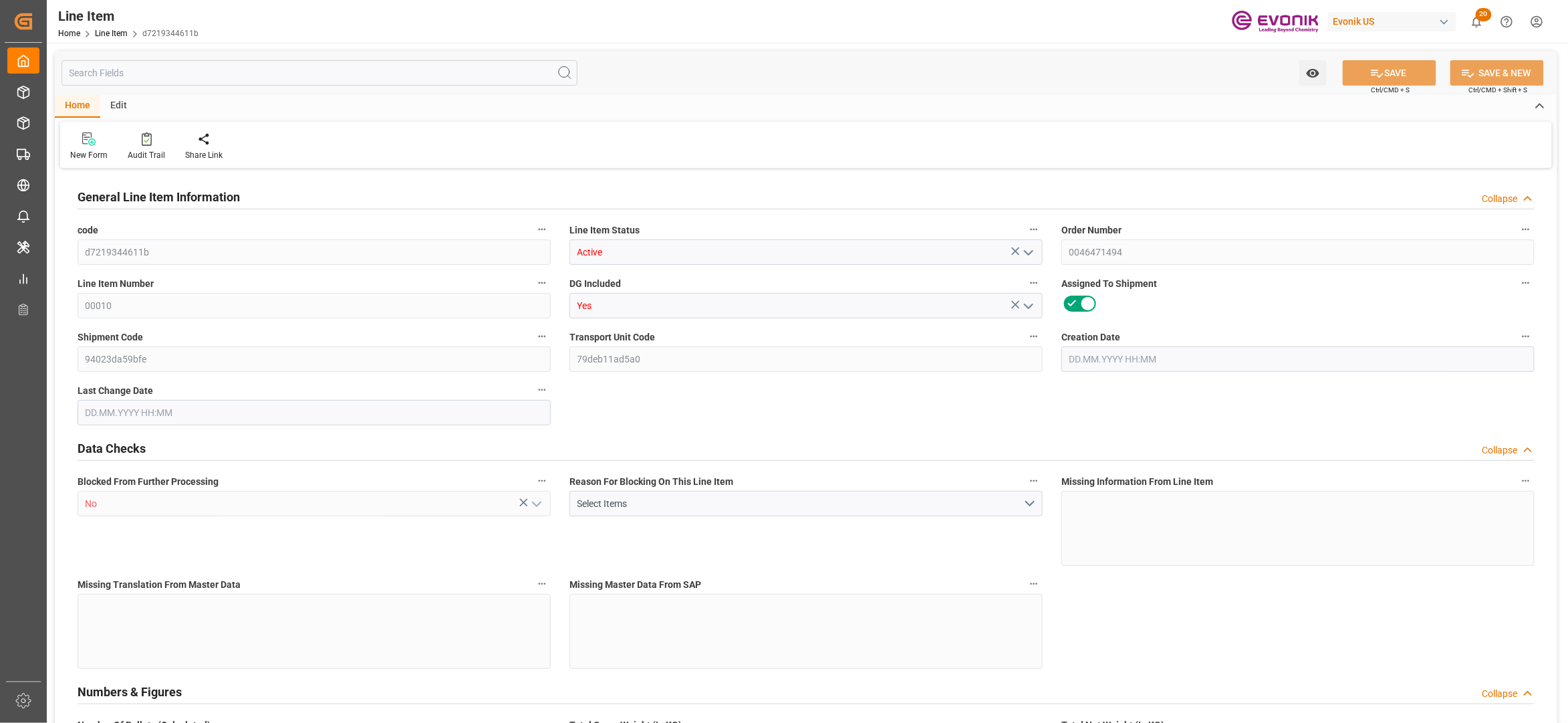
type textarea "DMQ"
type input "M3"
type input "10"
type input "7552"
type input "6880"
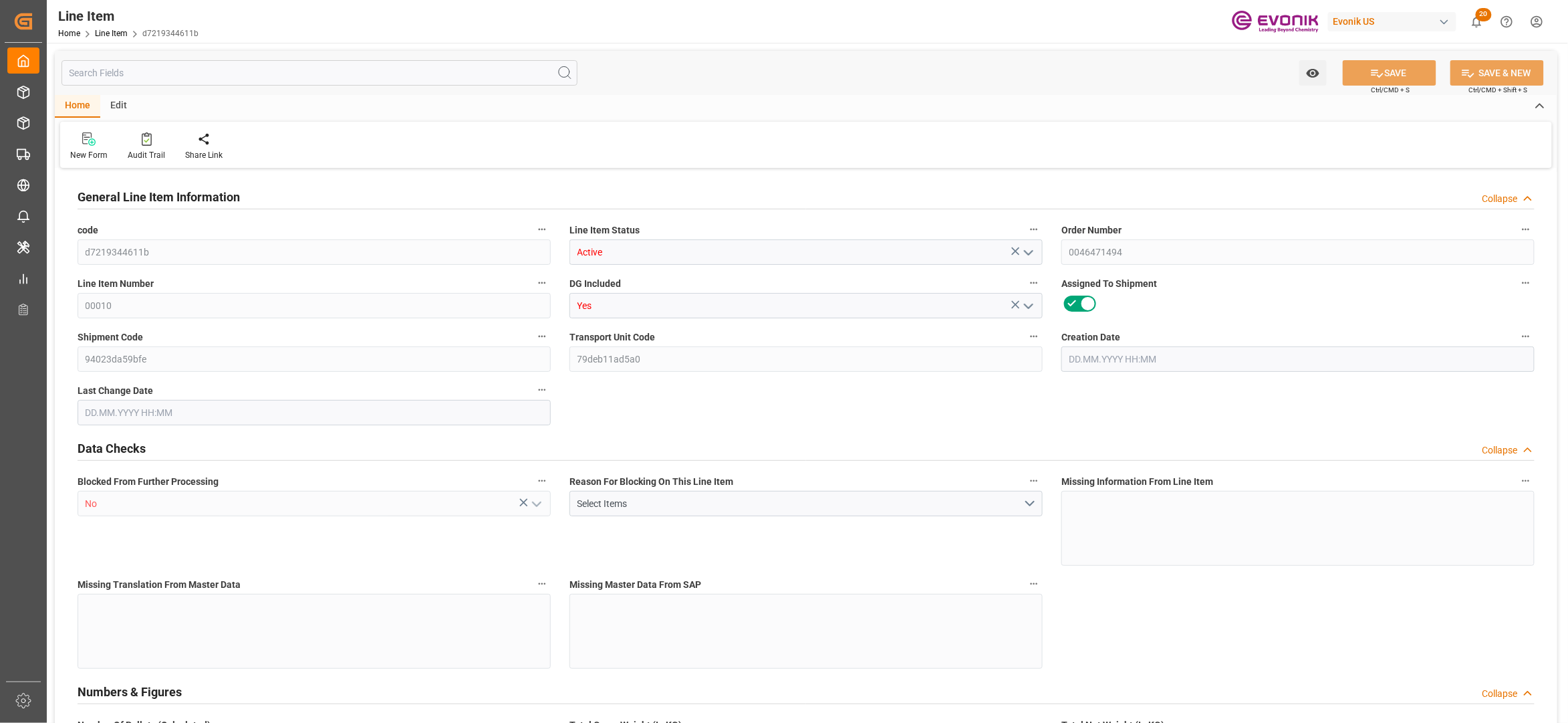
type input "12.0737"
type input "40"
type input "32404.8"
type input "40"
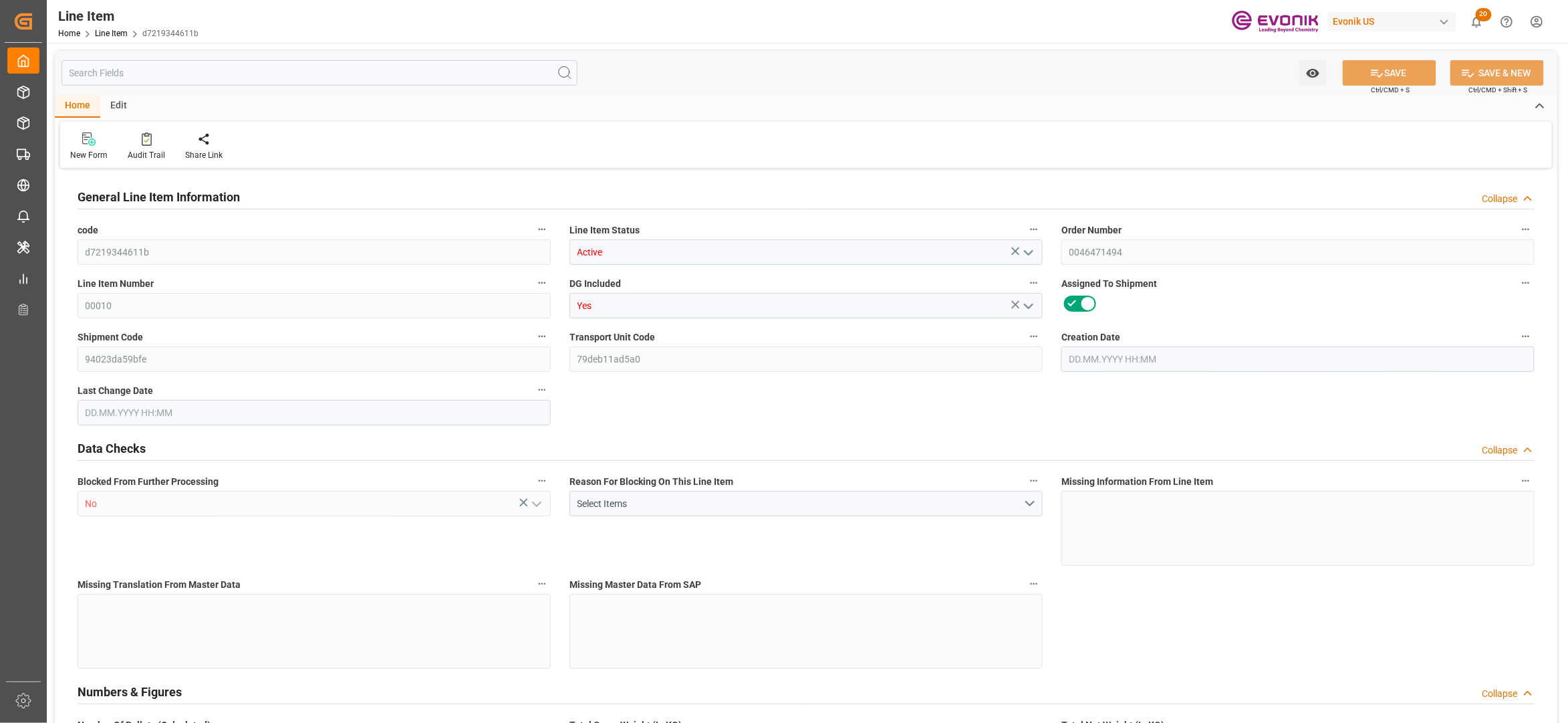
type input "7552"
type input "7752"
type input "6880"
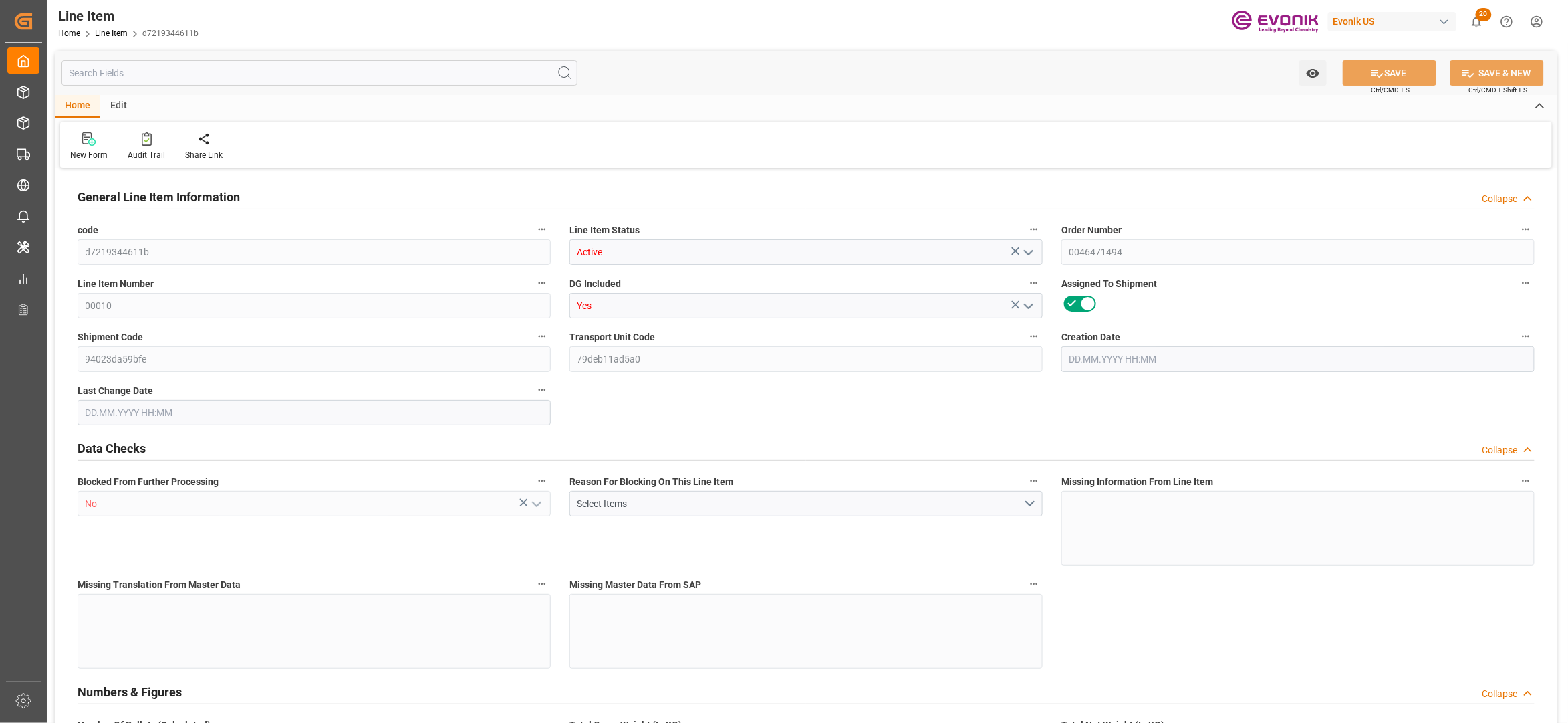
type input "12.0737"
type input "12073.68"
type input "0"
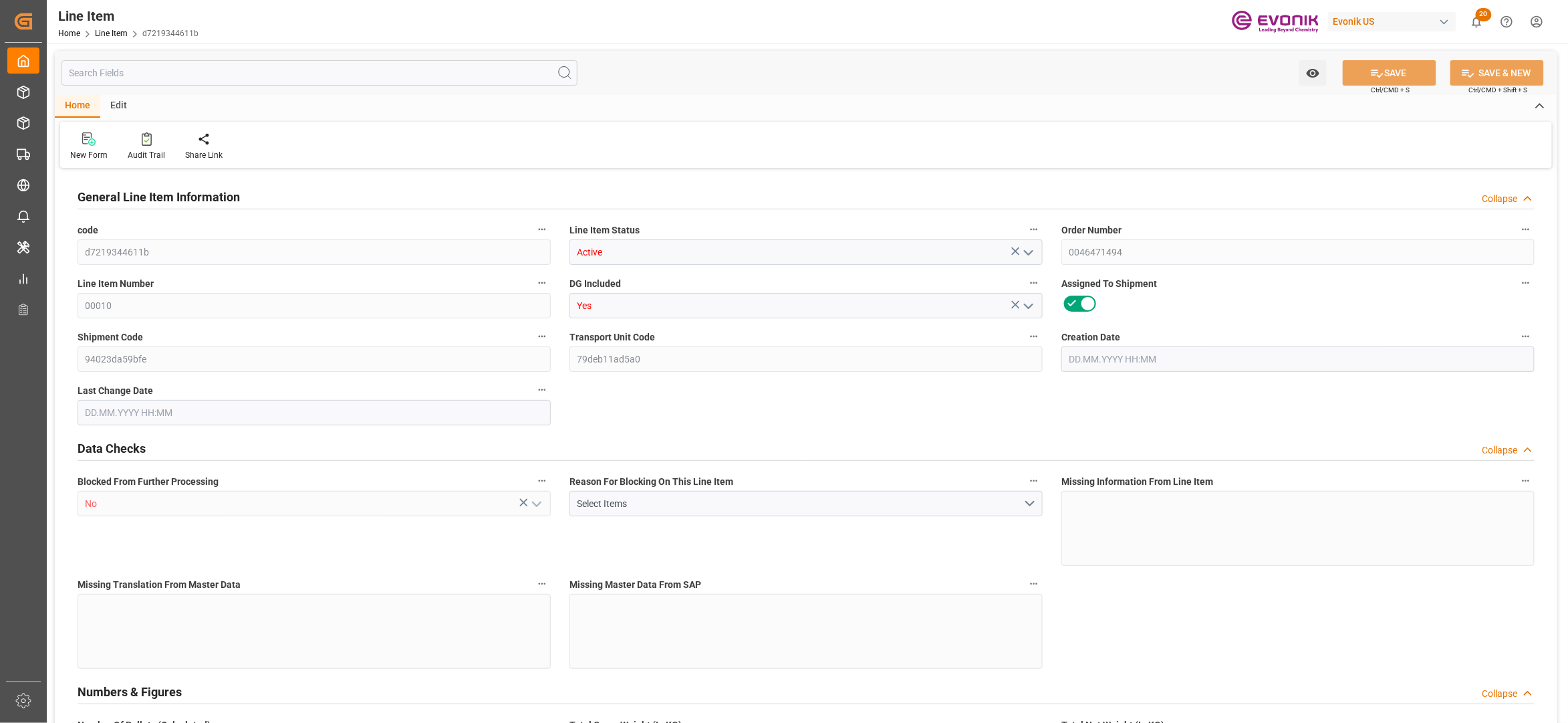
type input "0"
type input "[DATE] 17:16"
type input "[DATE] 03:20"
type input "[DATE]"
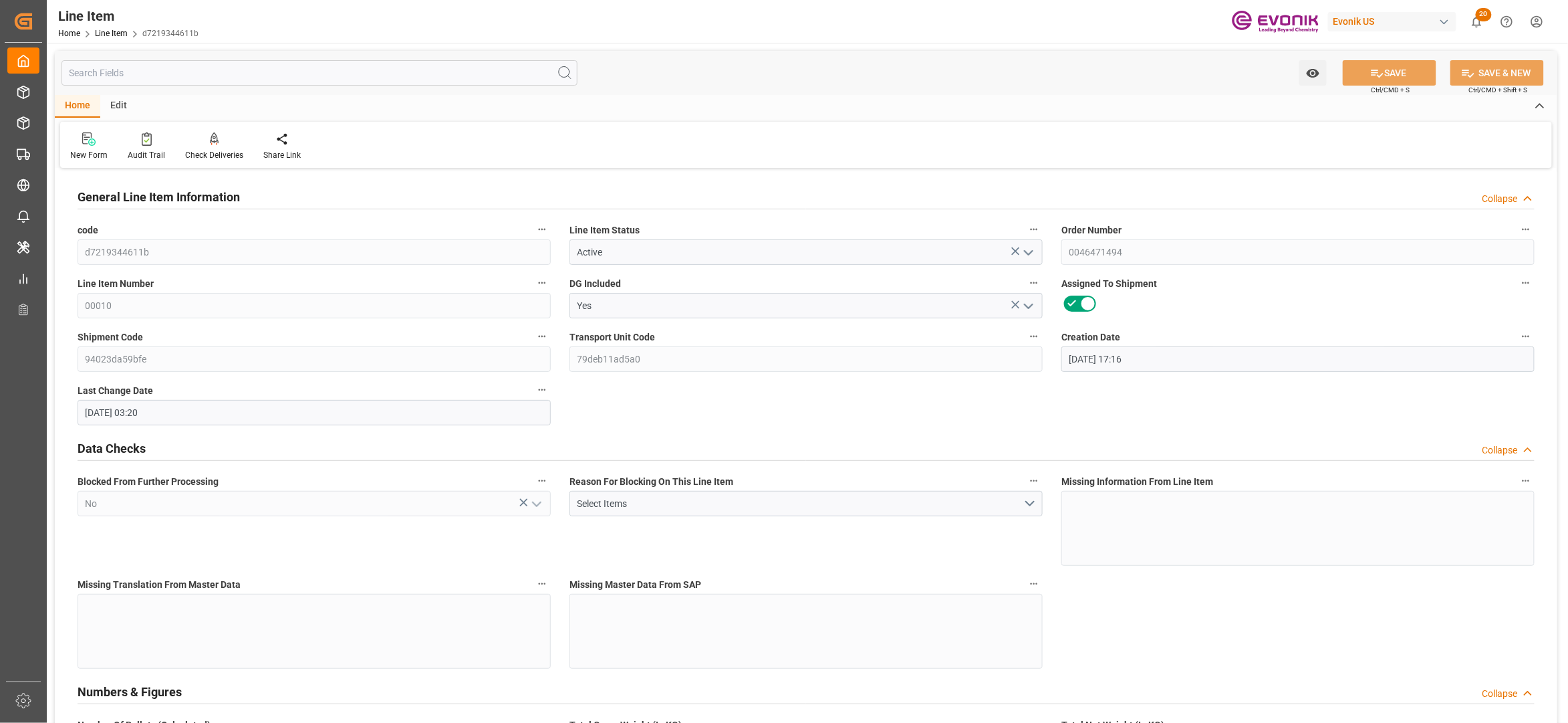
type input "[DATE]"
click at [370, 64] on input "text" at bounding box center [319, 73] width 516 height 25
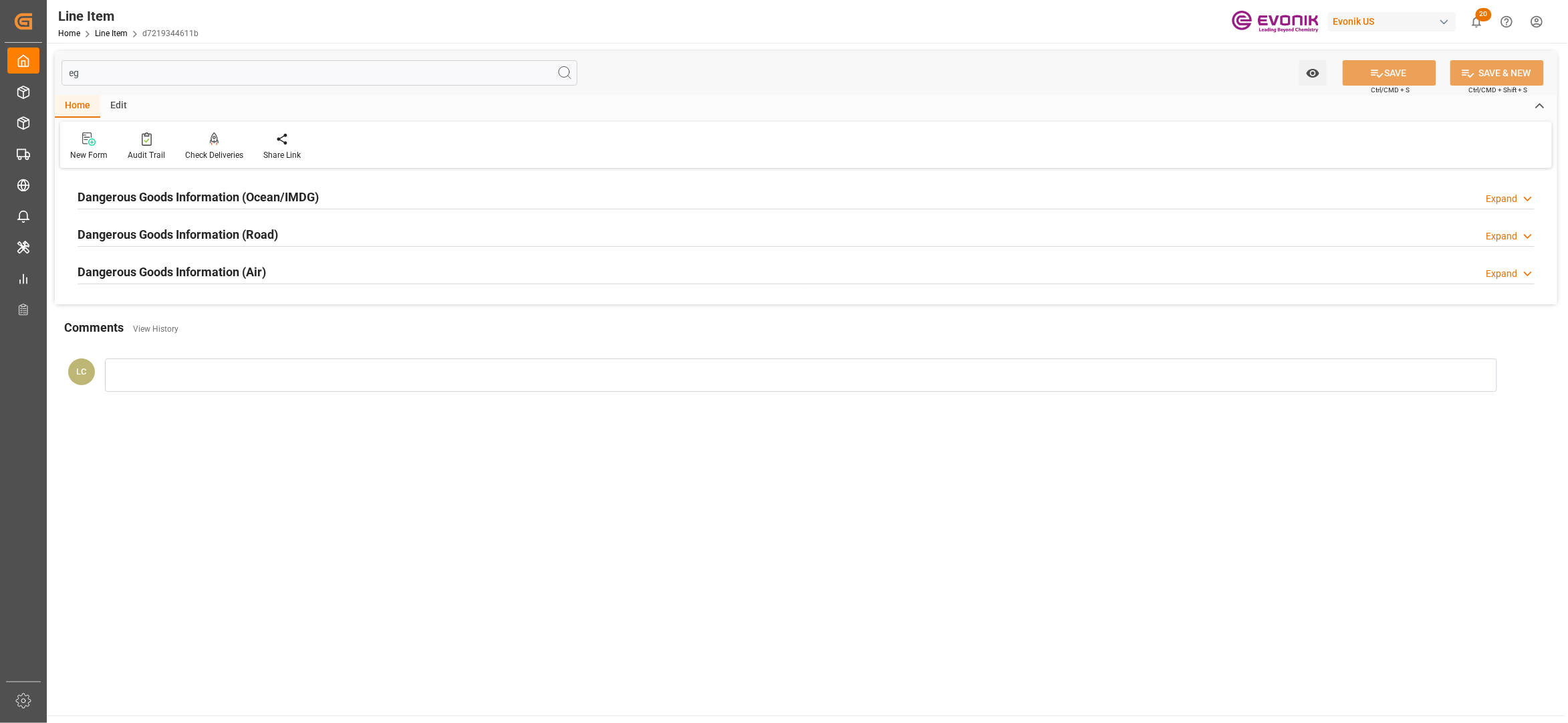
type input "eg"
click at [440, 188] on div "Dangerous Goods Information (Ocean/IMDG) Expand" at bounding box center [806, 196] width 1458 height 25
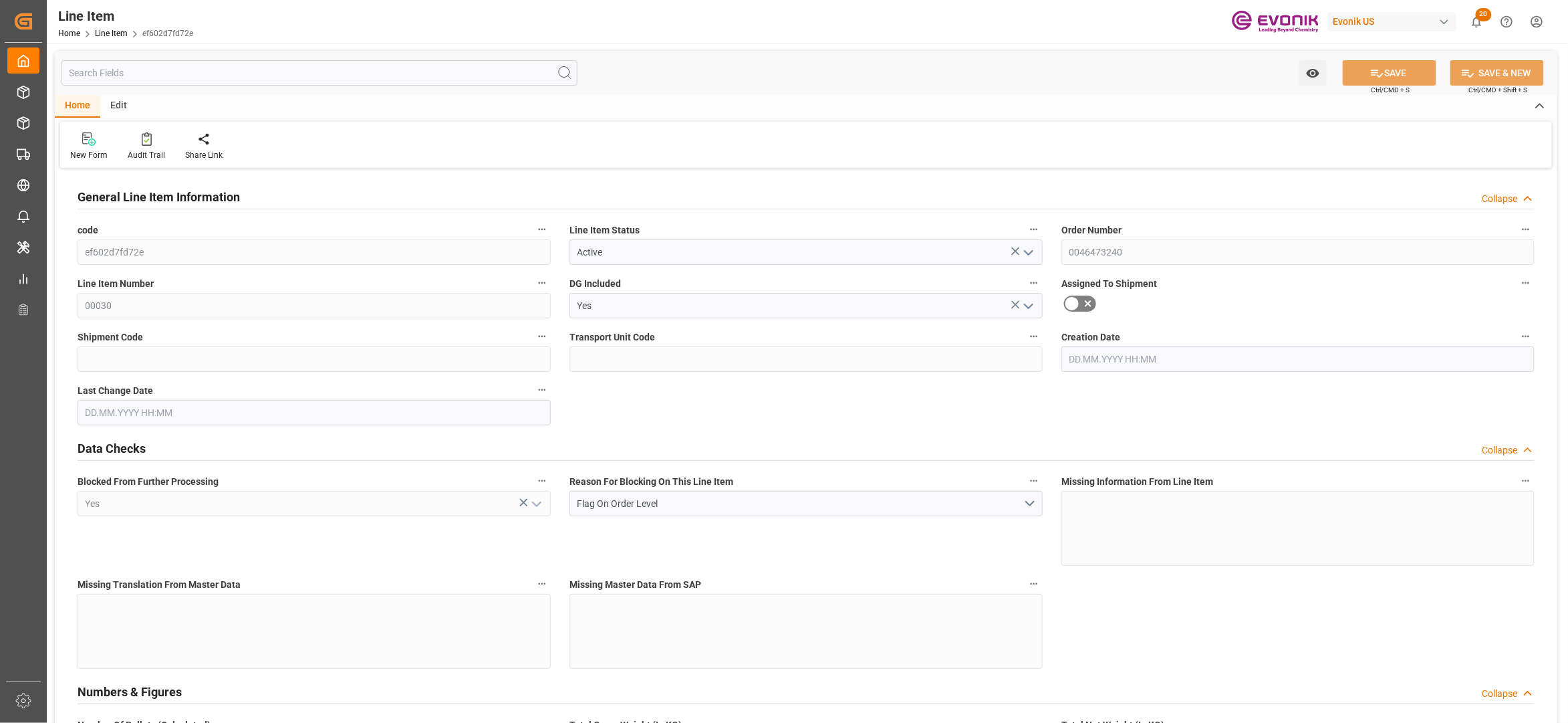
type input "4"
type input "2989.28"
type input "2720"
type input "4.5859"
type input "16"
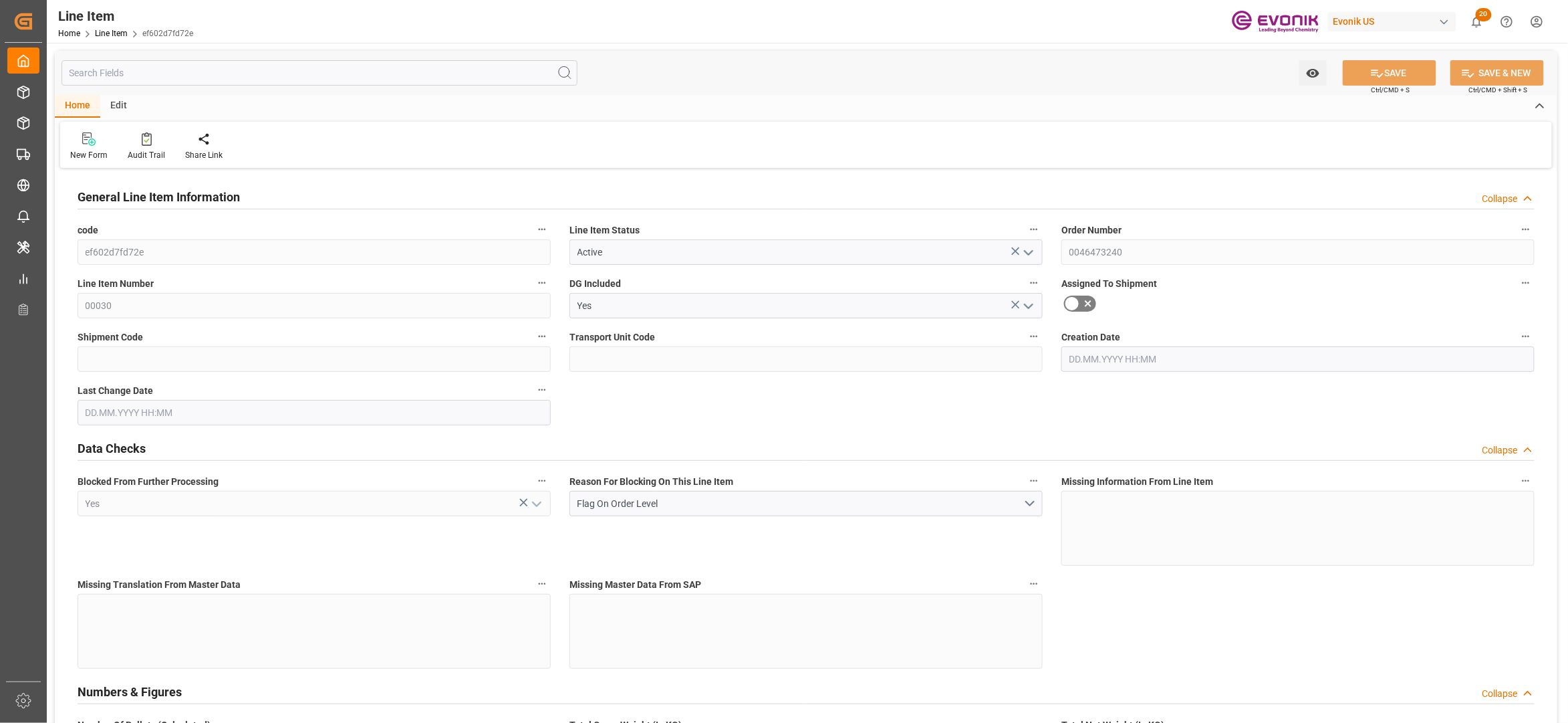
type input "20182.4"
type input "16"
type input "2720"
type input "2989.28"
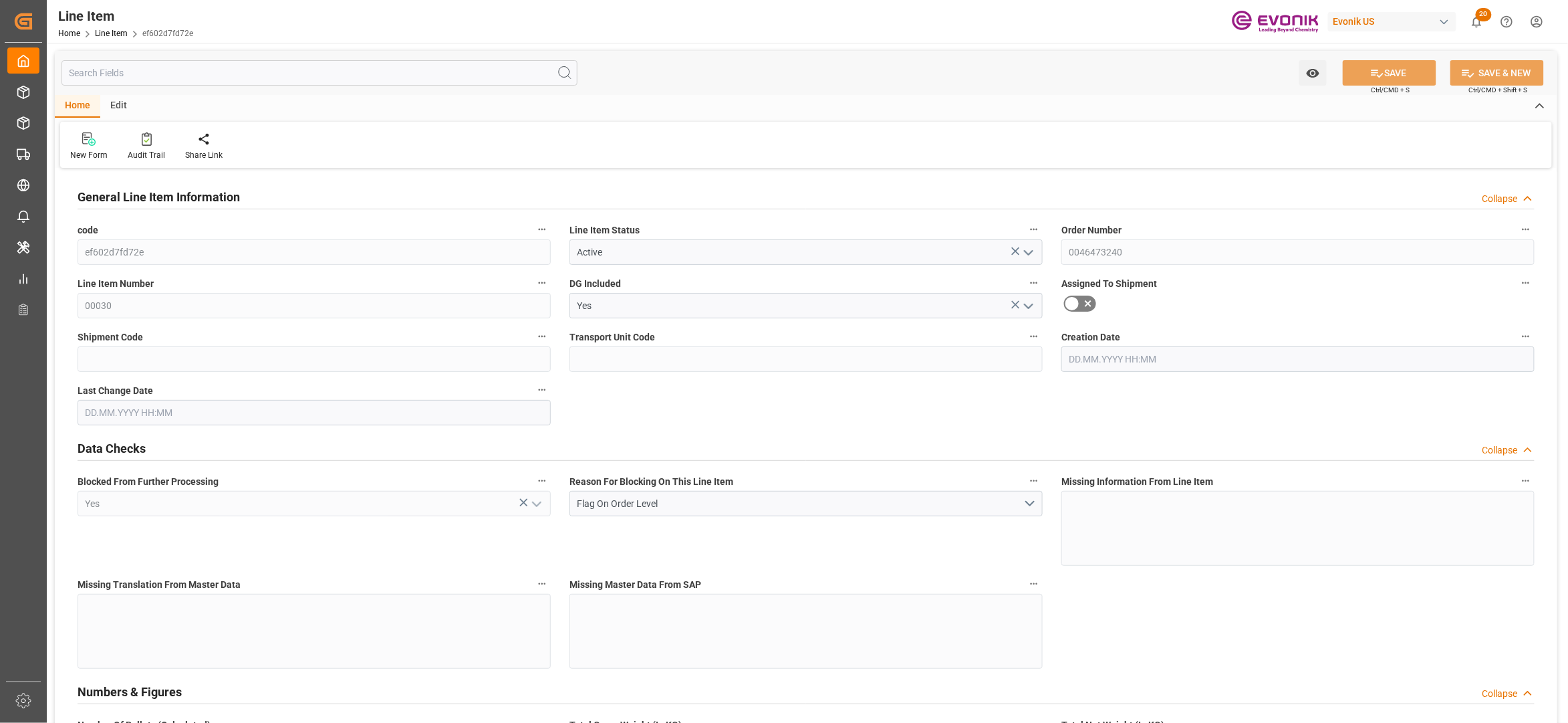
type input "3069.28"
type input "2720"
type input "4.5859"
type input "4585.92"
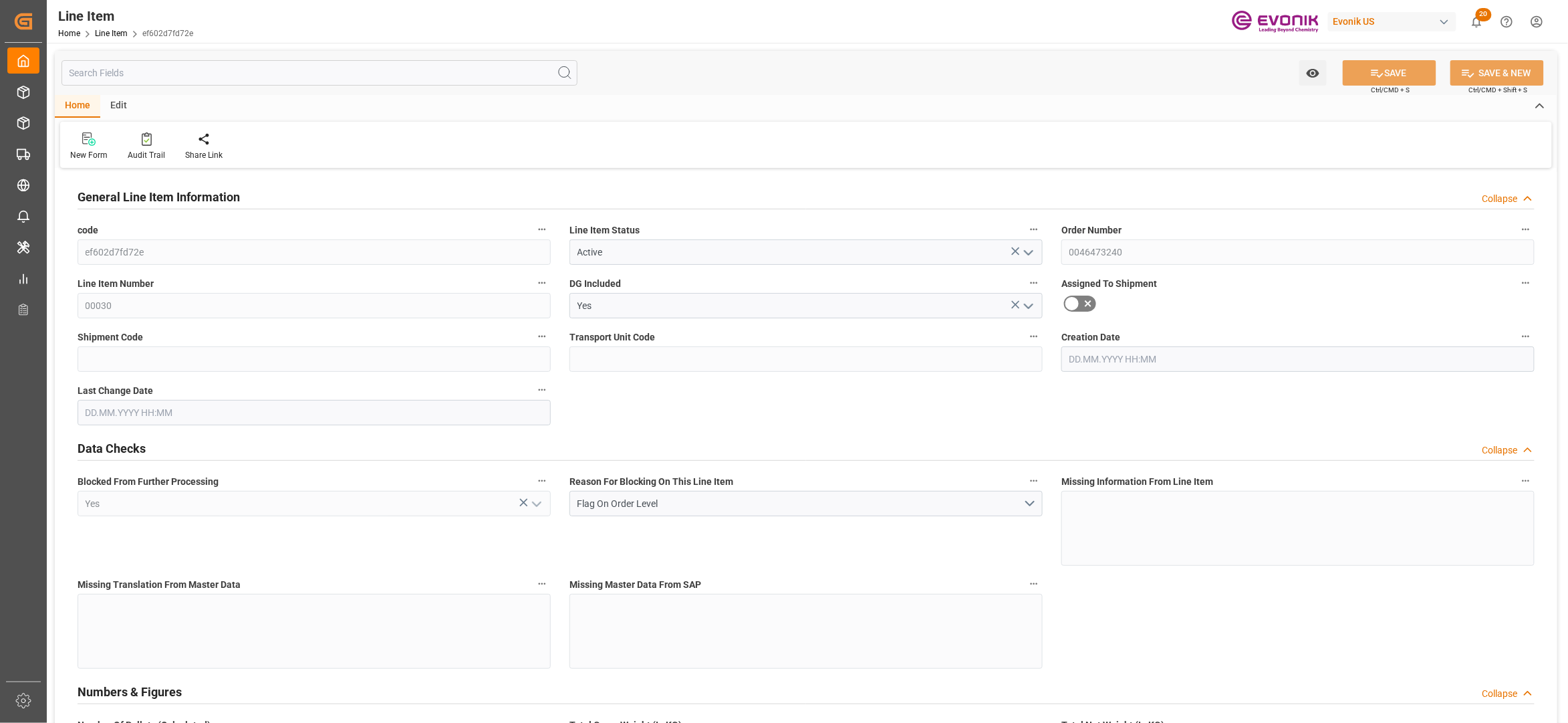
type input "0"
type input "[DATE] 14:25"
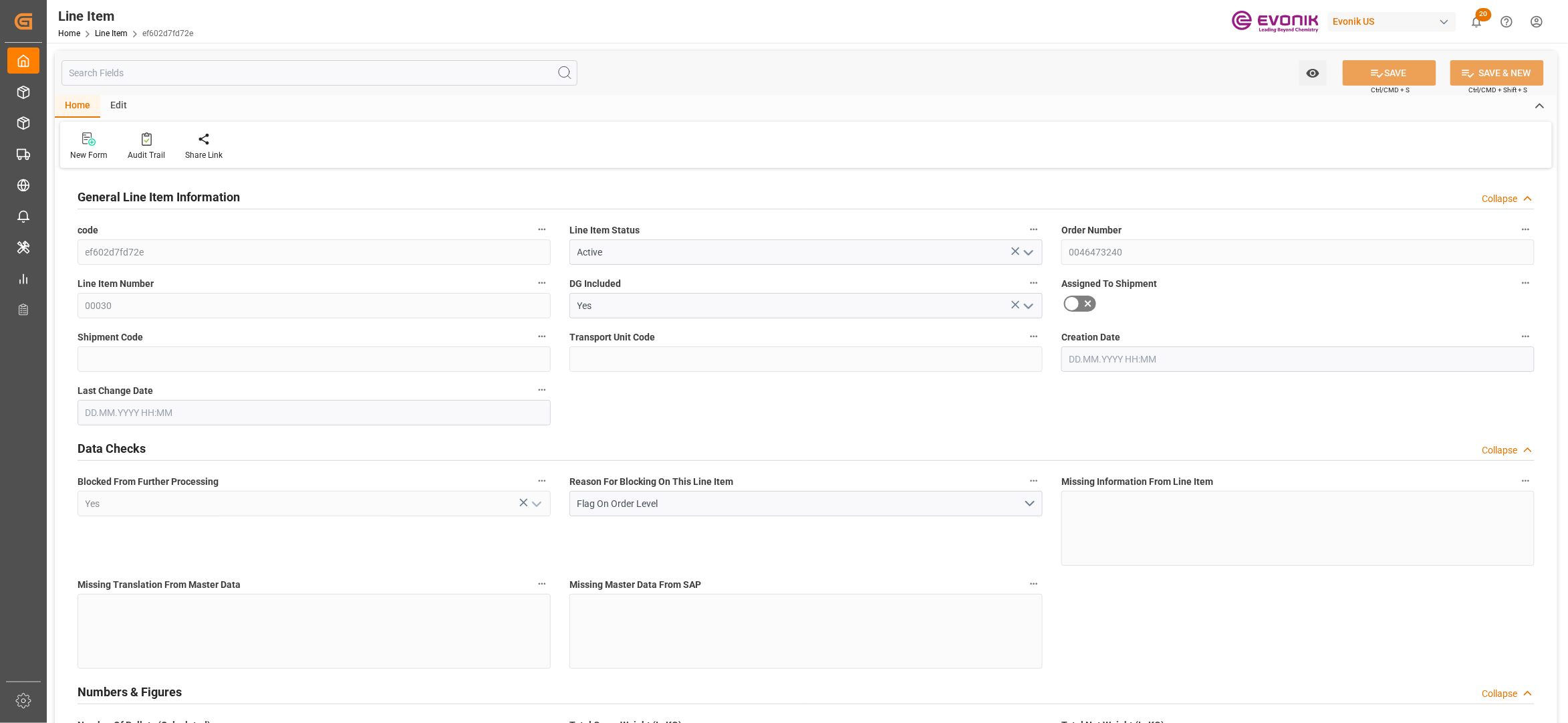
type input "[DATE] 14:25"
type input "[DATE]"
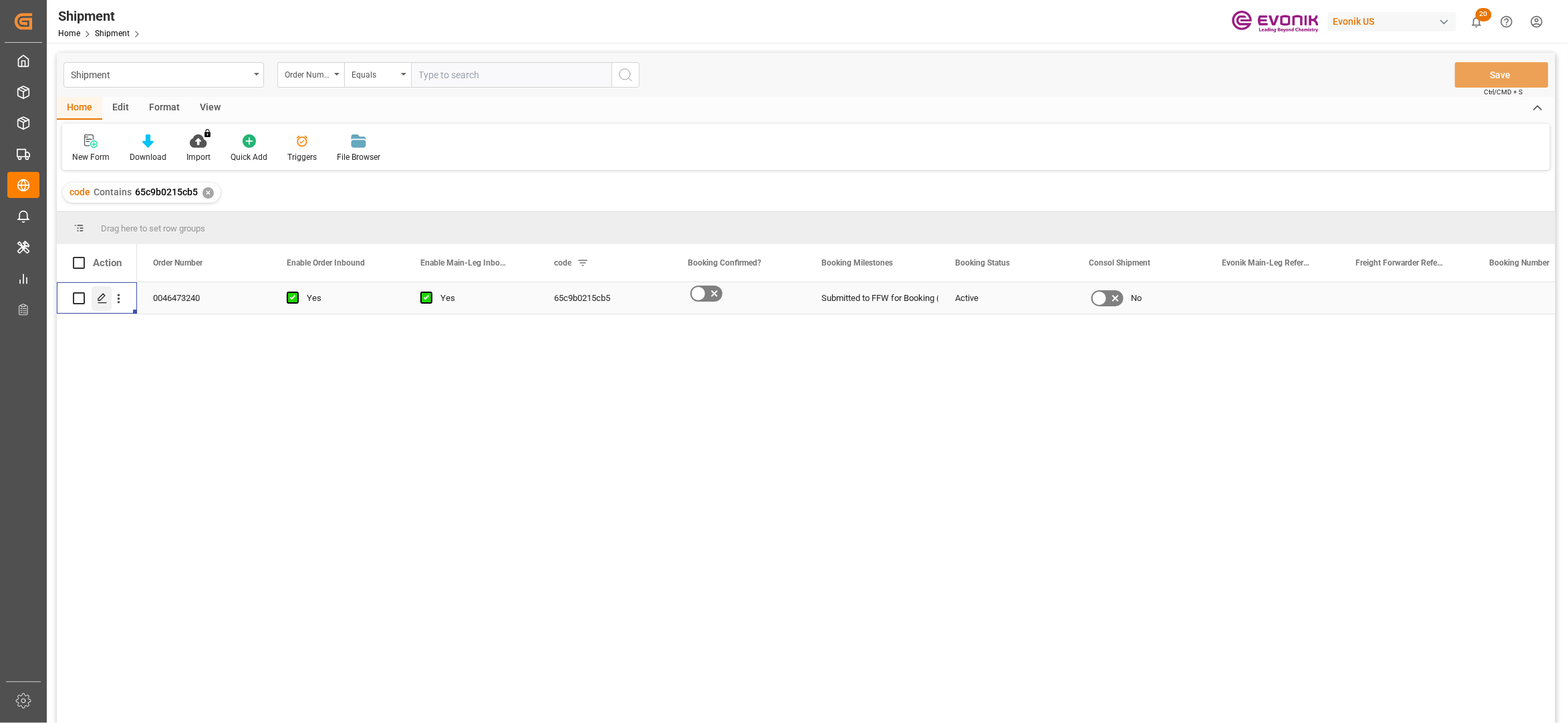
click at [102, 300] on icon "Press SPACE to select this row." at bounding box center [102, 298] width 11 height 11
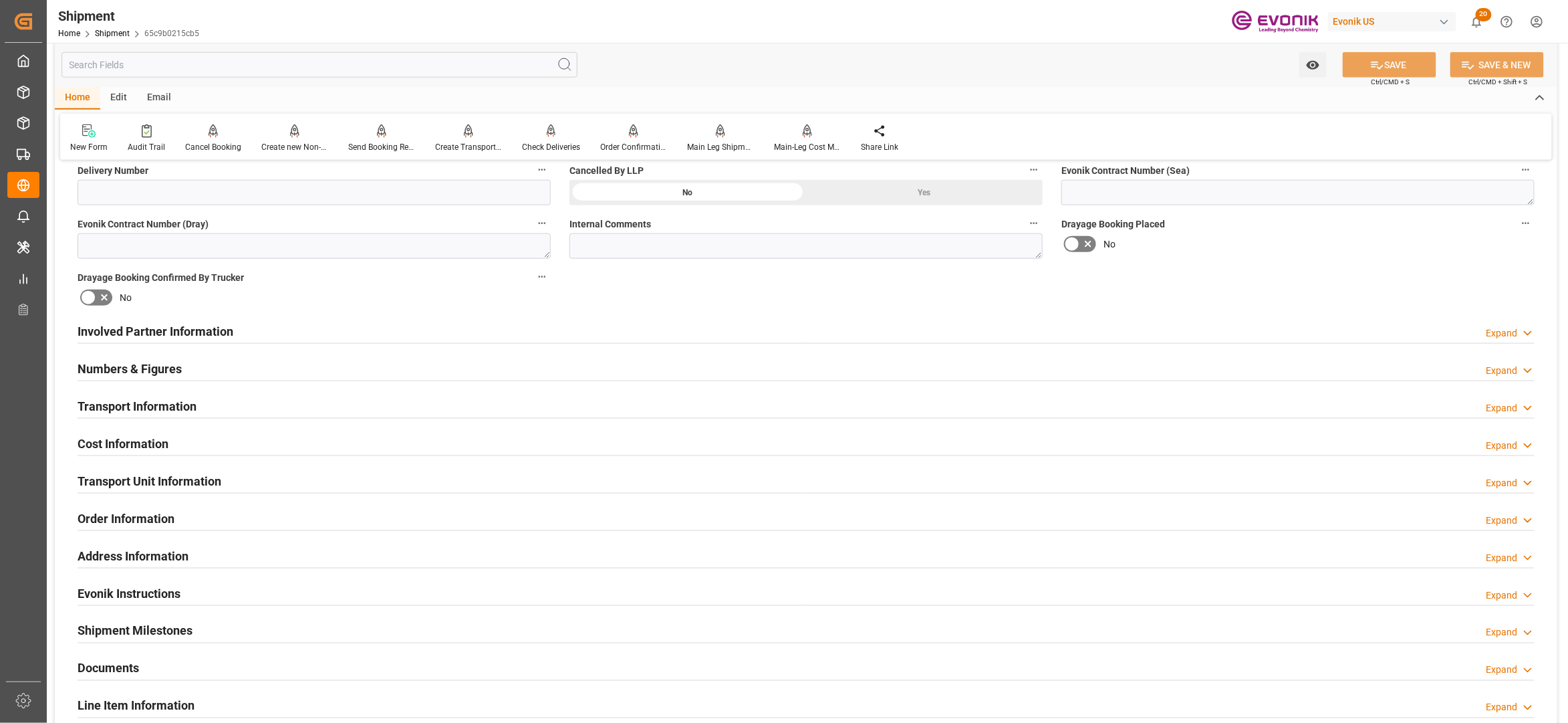
scroll to position [618, 0]
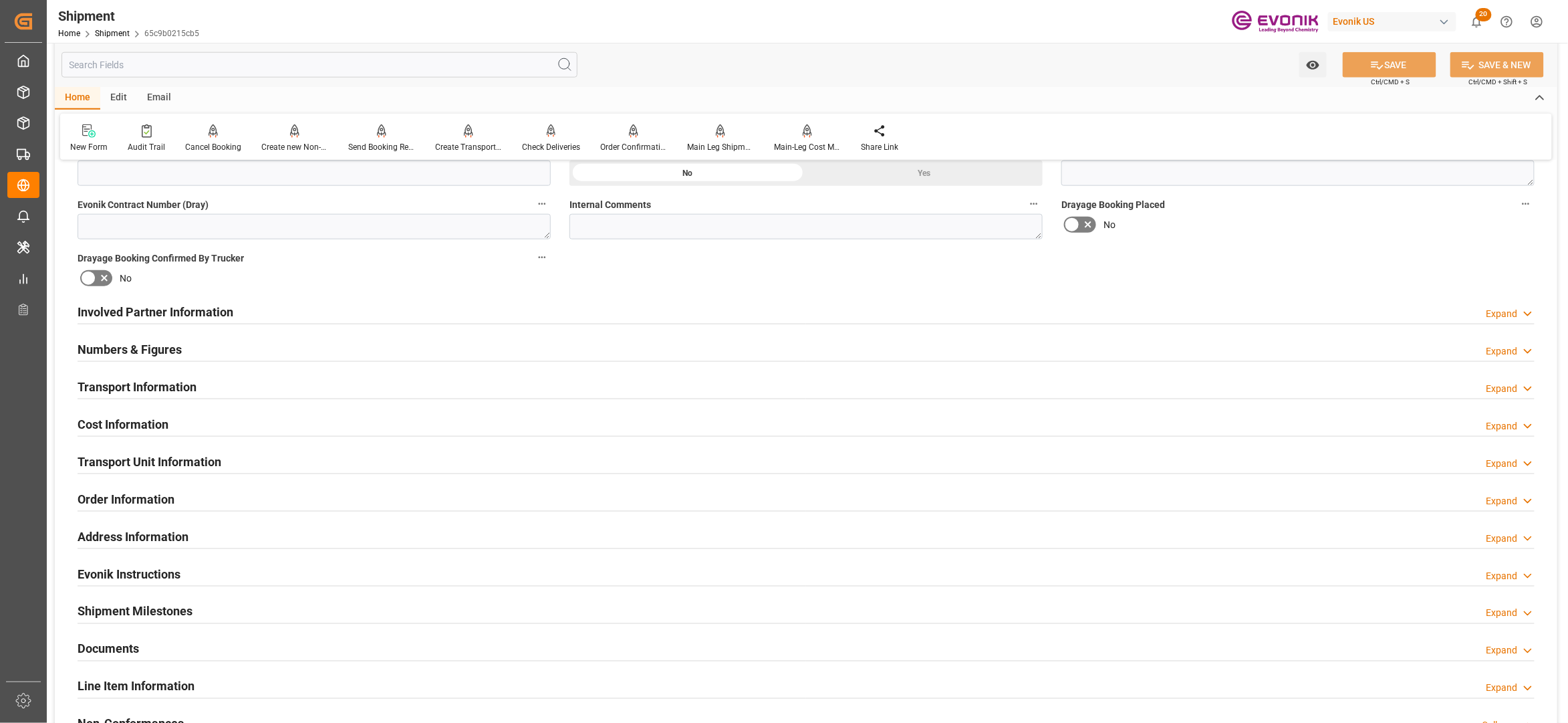
click at [505, 311] on div "Involved Partner Information Expand" at bounding box center [806, 311] width 1458 height 25
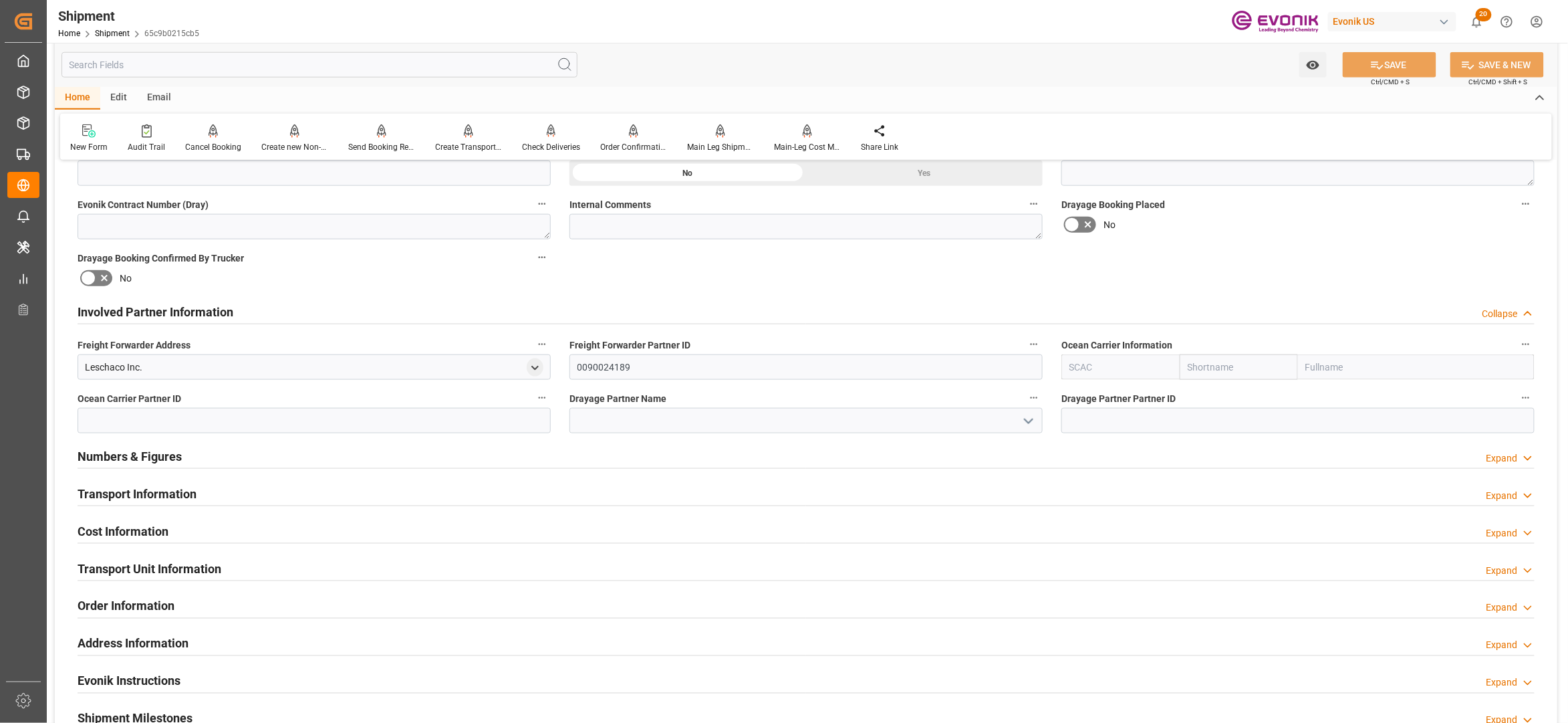
click at [1214, 359] on input "text" at bounding box center [1239, 367] width 118 height 25
type input "ท"
type input "maersk"
click at [1209, 399] on b "Maersk" at bounding box center [1205, 397] width 32 height 11
type input "MAEU"
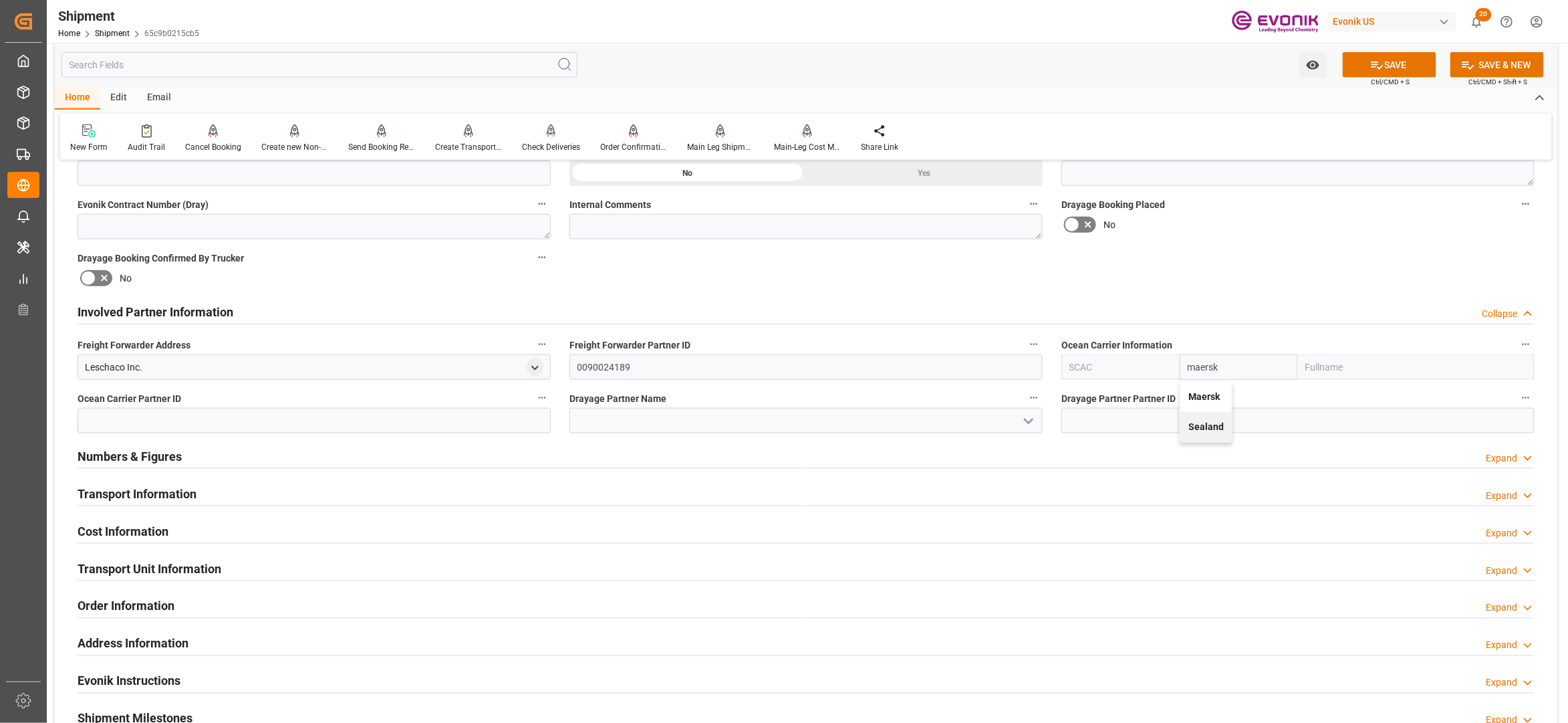
type input "Maersk"
type input "Maersk Line AS"
type input "Maersk"
click at [1271, 269] on div "Booking Confirmation Milestone Bar Collapse Submitted to FFW for Booking (Pendi…" at bounding box center [806, 298] width 1503 height 1489
click at [1387, 67] on button "SAVE" at bounding box center [1390, 65] width 94 height 25
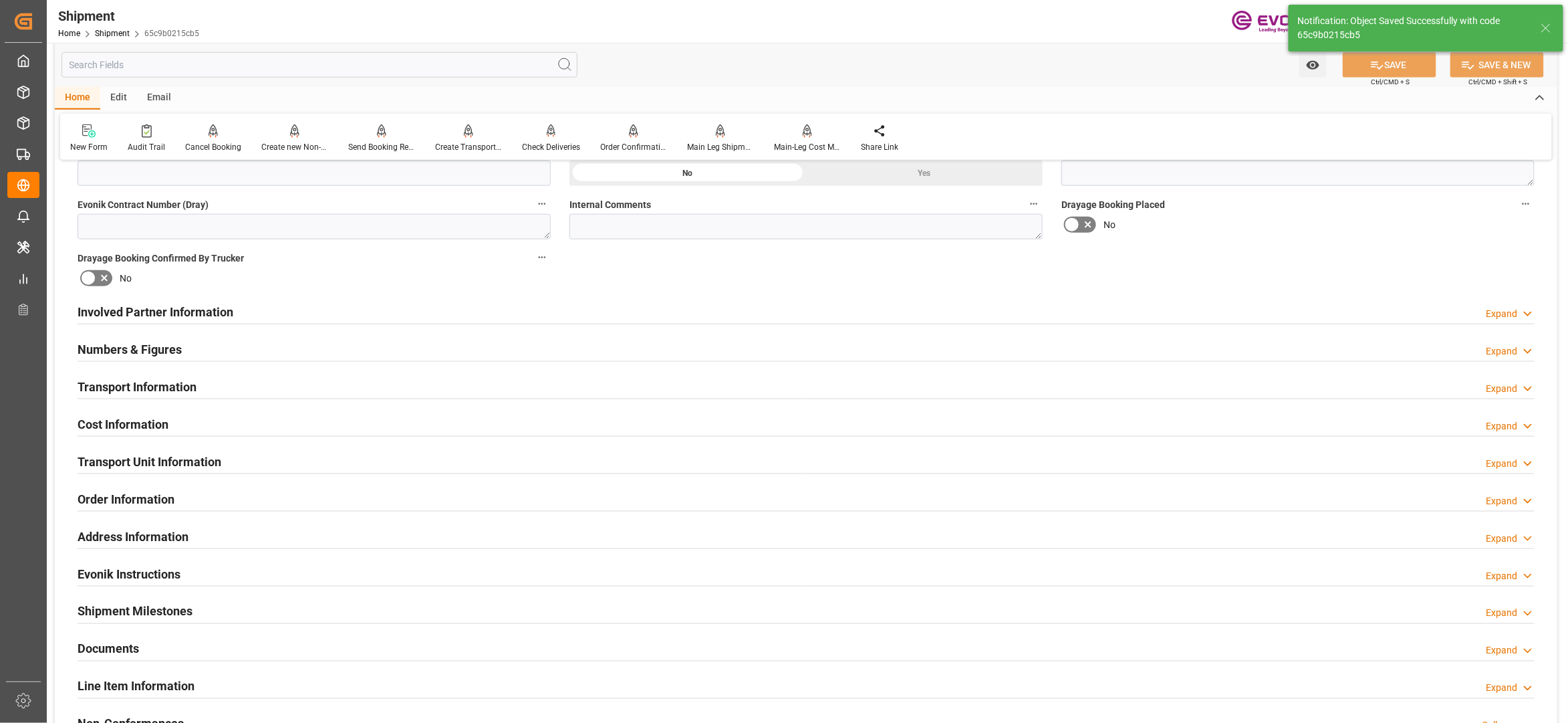
click at [880, 309] on div "Involved Partner Information Expand" at bounding box center [806, 311] width 1458 height 25
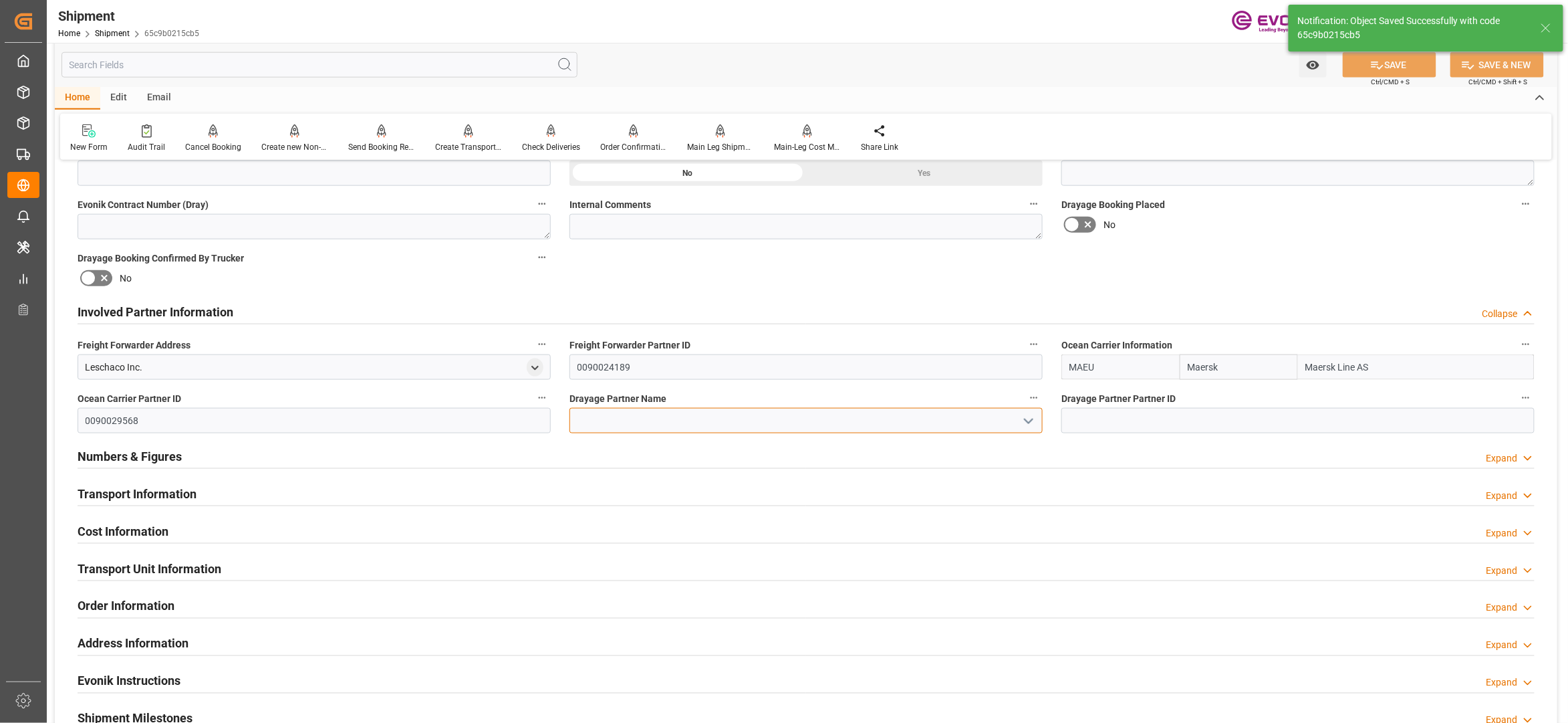
click at [736, 423] on input at bounding box center [806, 420] width 473 height 25
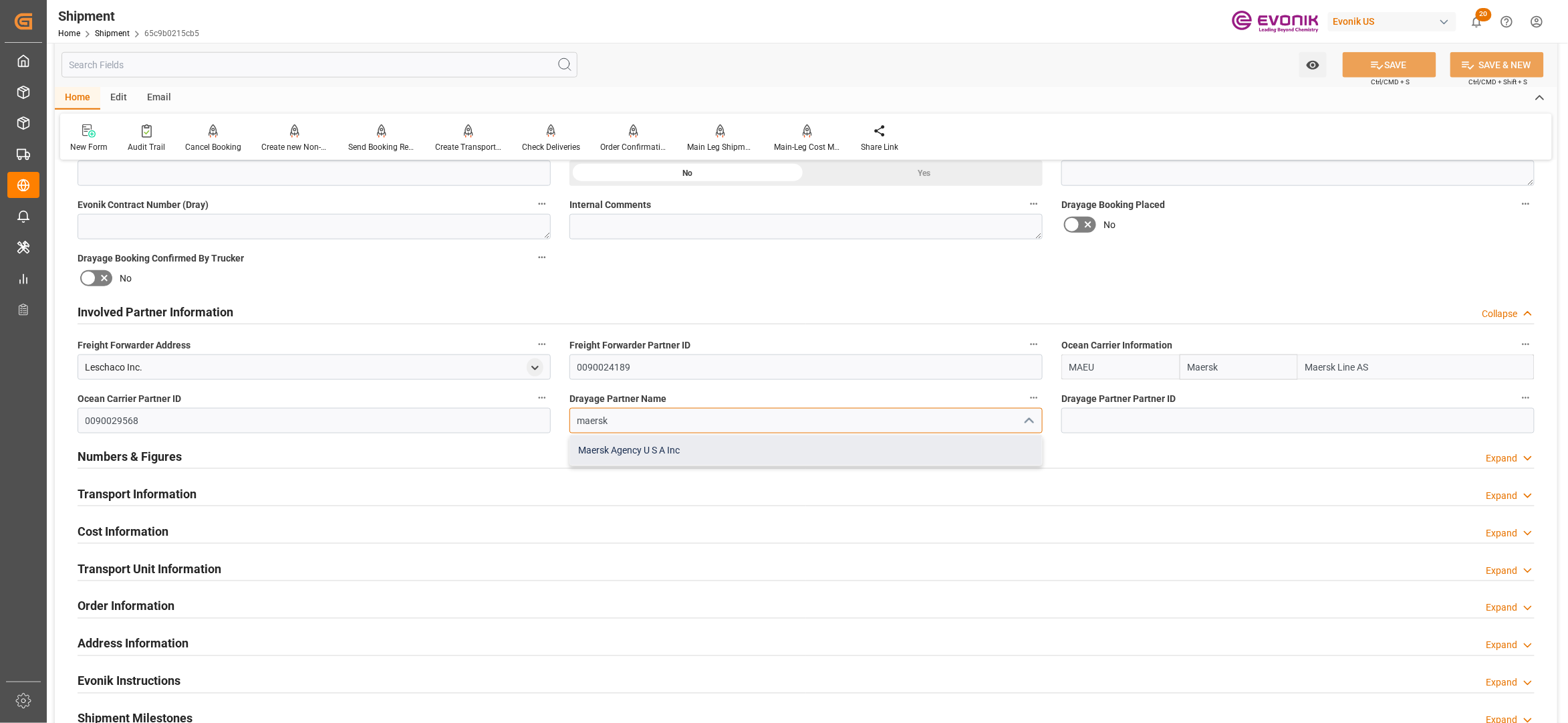
click at [747, 448] on div "Maersk Agency U S A Inc" at bounding box center [806, 450] width 472 height 30
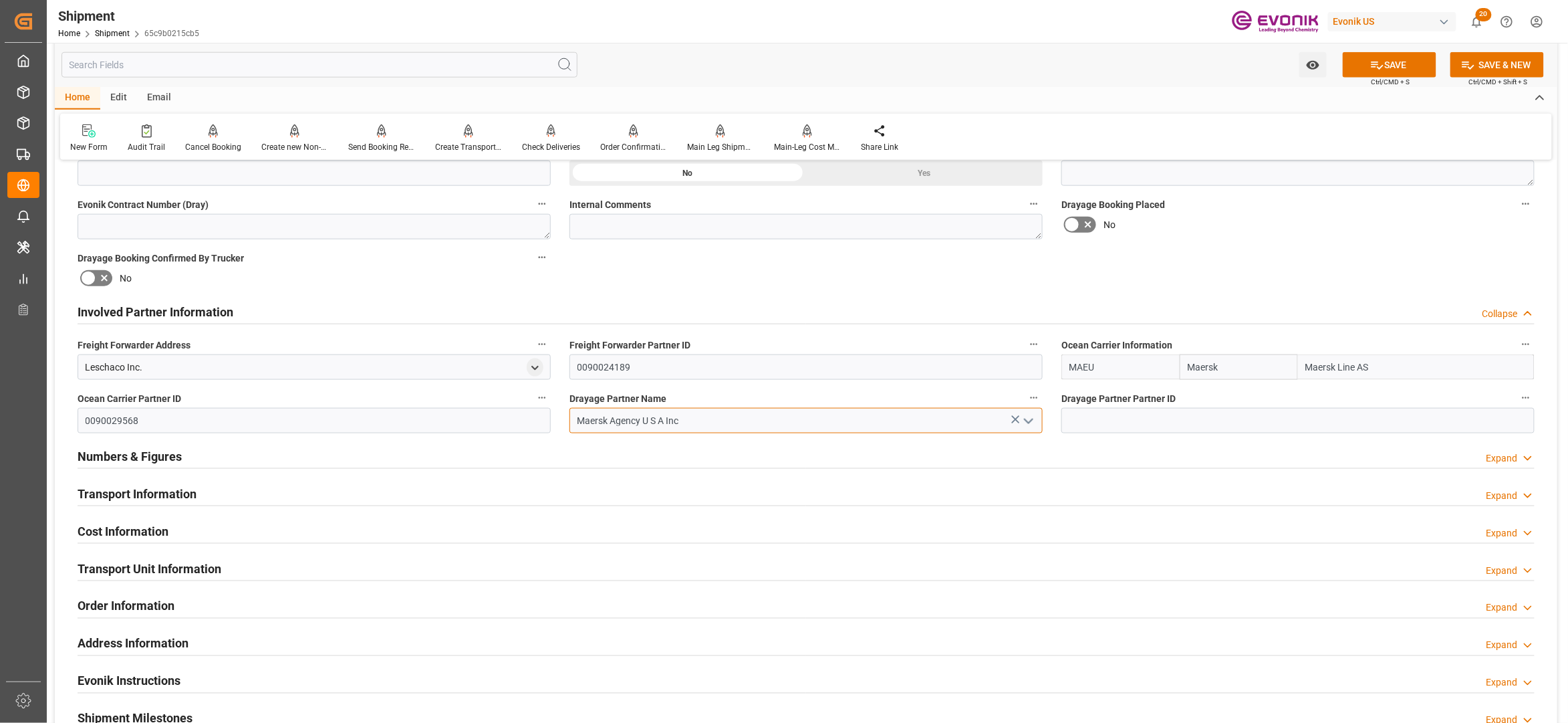
type input "Maersk Agency U S A Inc"
click at [1223, 221] on div "No" at bounding box center [1298, 224] width 473 height 21
click at [1402, 63] on button "SAVE" at bounding box center [1390, 65] width 94 height 25
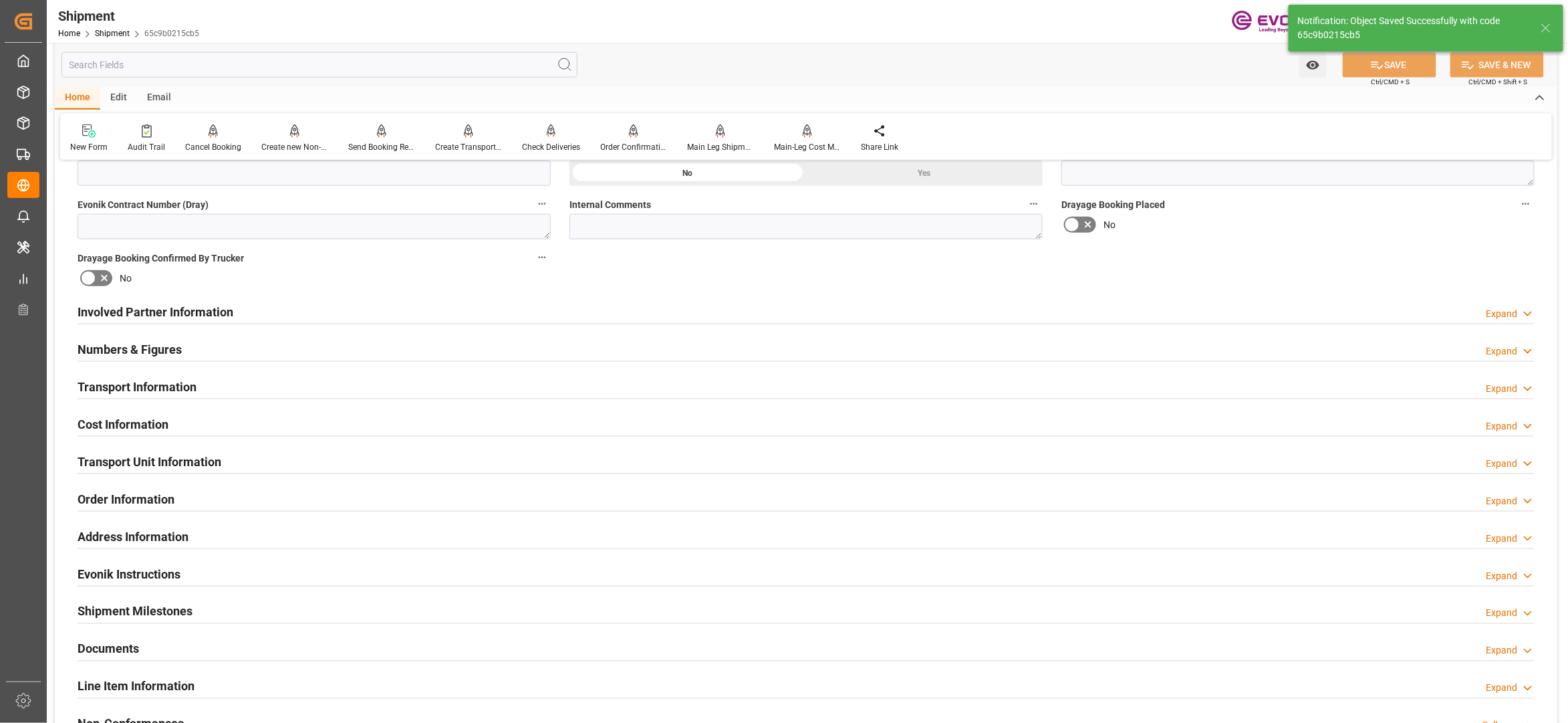
click at [680, 375] on div "Transport Information Expand" at bounding box center [806, 386] width 1458 height 25
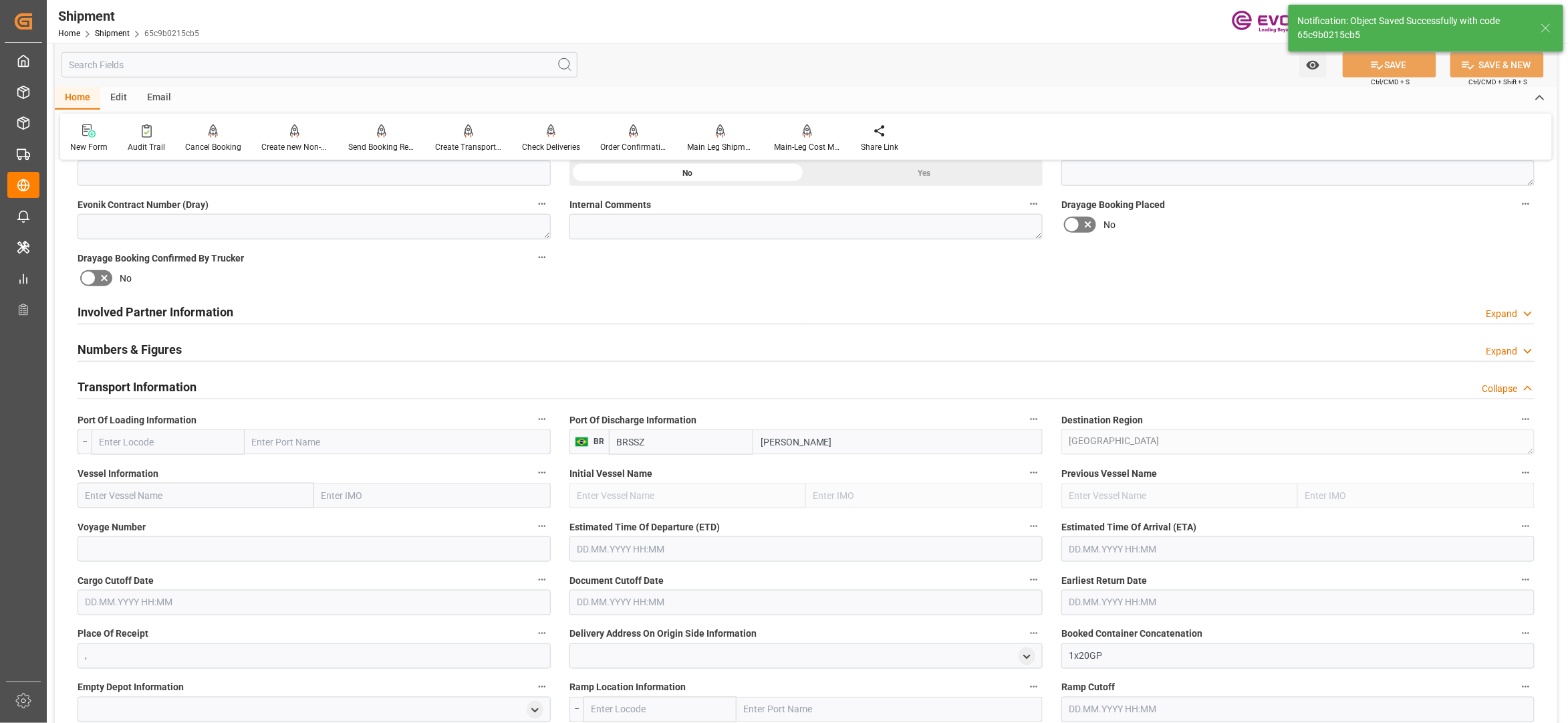
click at [217, 442] on input "text" at bounding box center [168, 442] width 153 height 25
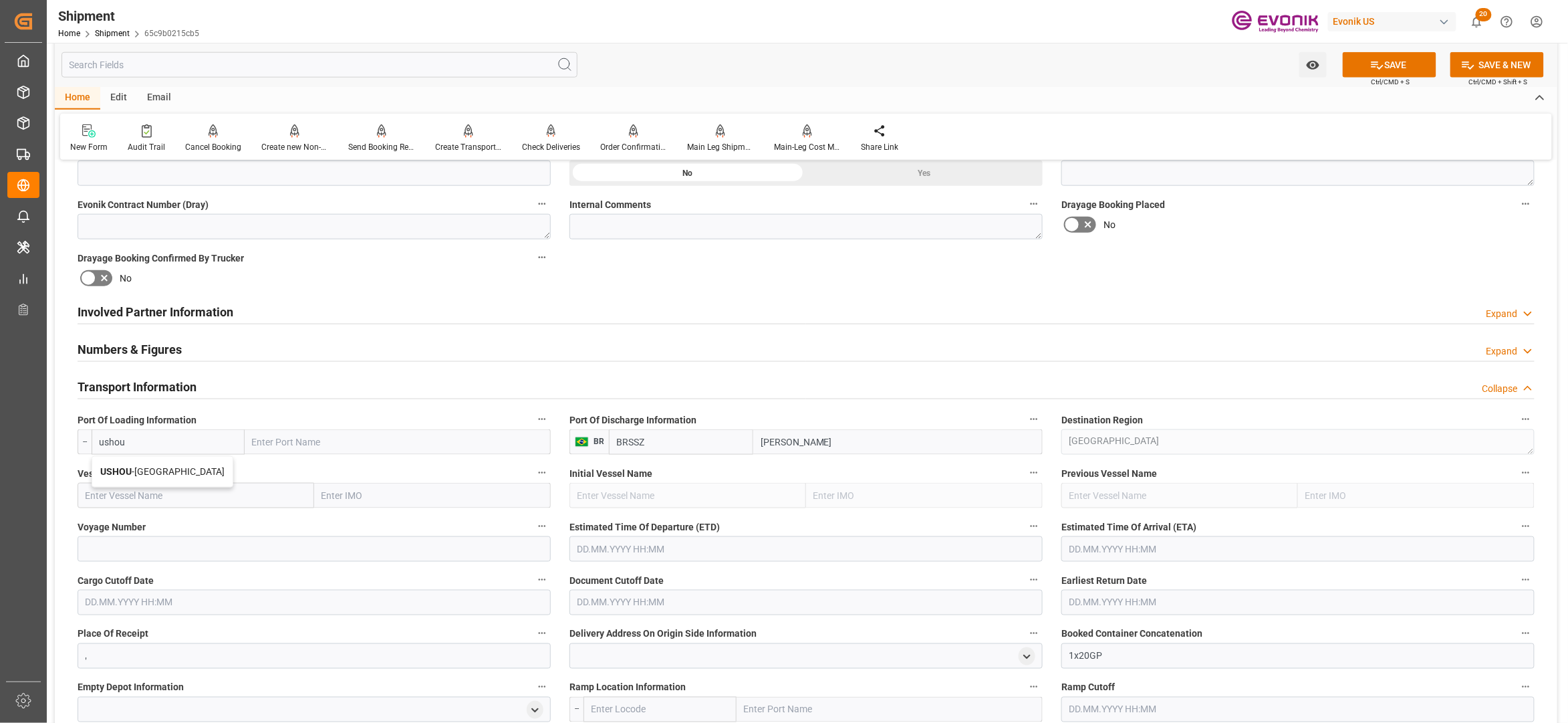
click at [169, 464] on div "USHOU - [GEOGRAPHIC_DATA]" at bounding box center [162, 471] width 140 height 30
type input "USHOU"
type input "[GEOGRAPHIC_DATA]"
type input "USHOU"
click at [199, 495] on input "text" at bounding box center [196, 495] width 237 height 25
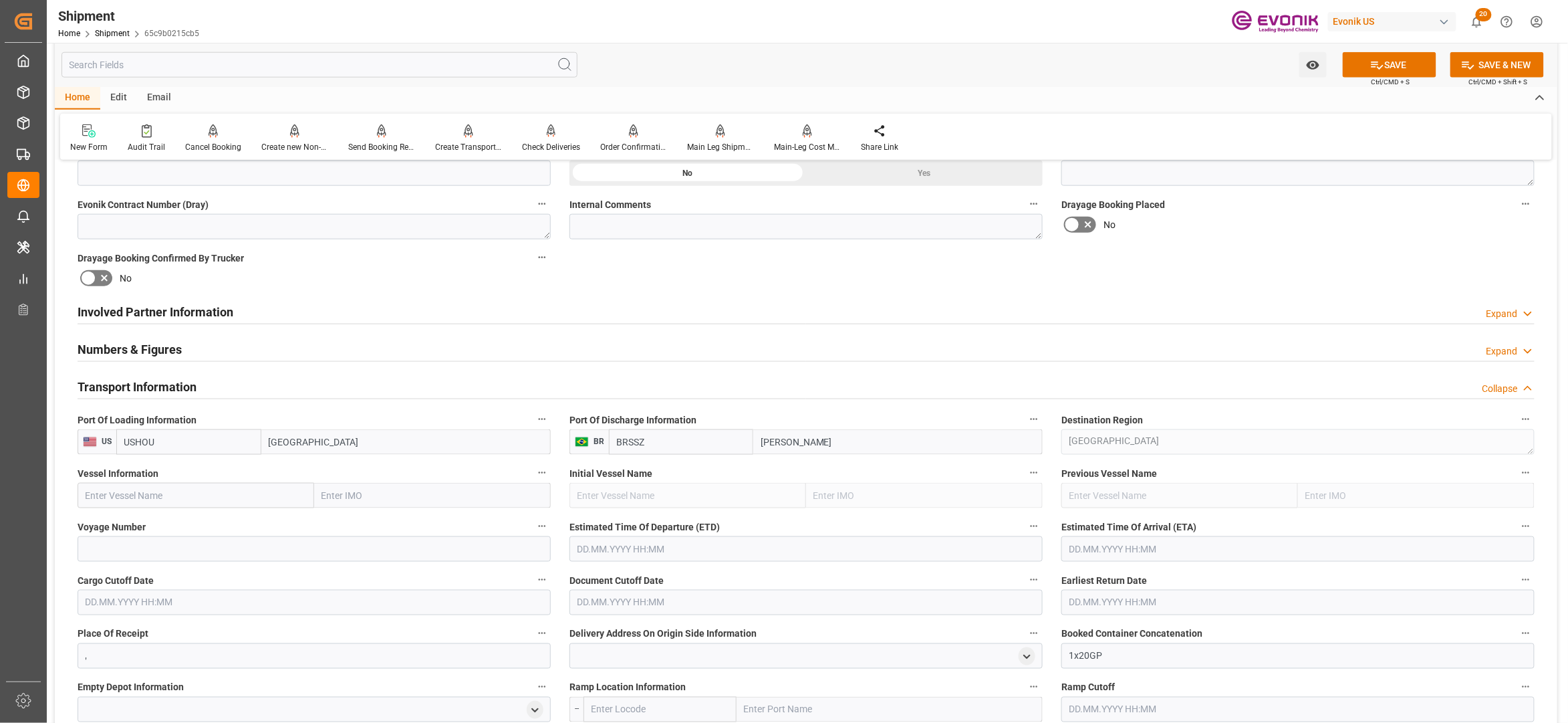
paste input "MAERSK CHACHAI / 539S"
click at [192, 494] on input "MAERSK CHACHAI / 539S" at bounding box center [196, 495] width 237 height 25
click at [178, 527] on span "MAERSK CHACHAI - 9525388" at bounding box center [146, 525] width 120 height 11
type input "MAERSK CHACHAI"
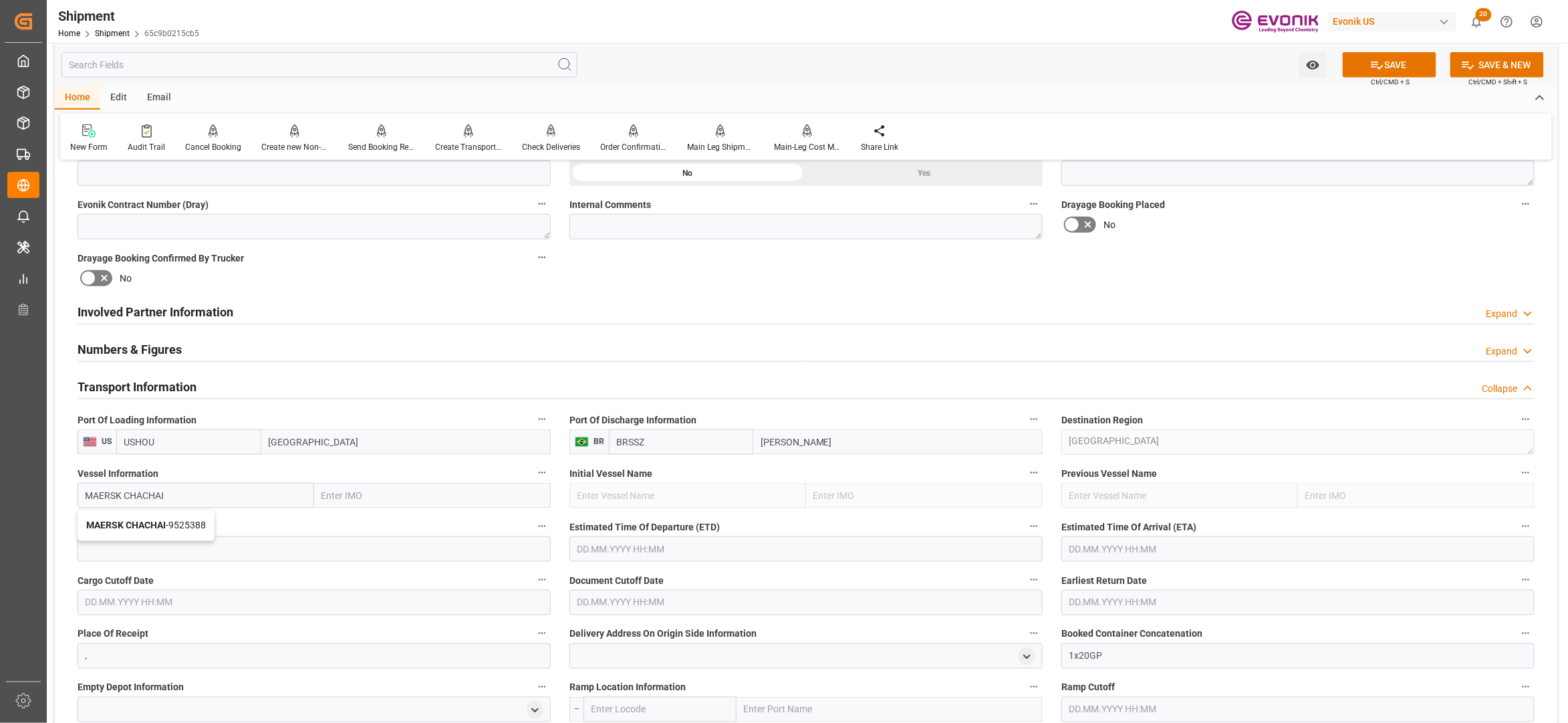
type input "9525388"
type input "MAERSK CHACHAI"
click at [180, 546] on input at bounding box center [314, 549] width 473 height 25
paste input "539S"
type input "539S"
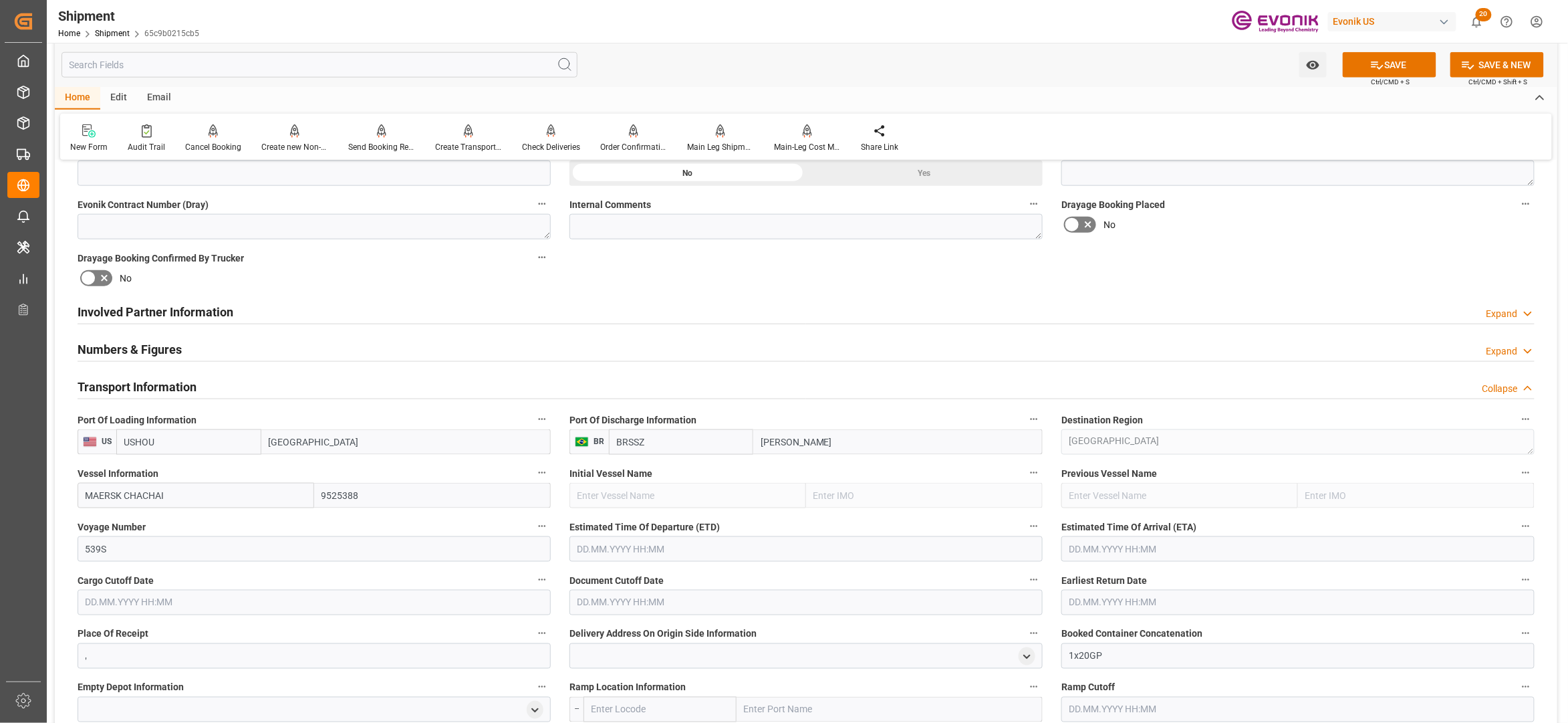
click at [643, 553] on input "text" at bounding box center [806, 549] width 473 height 25
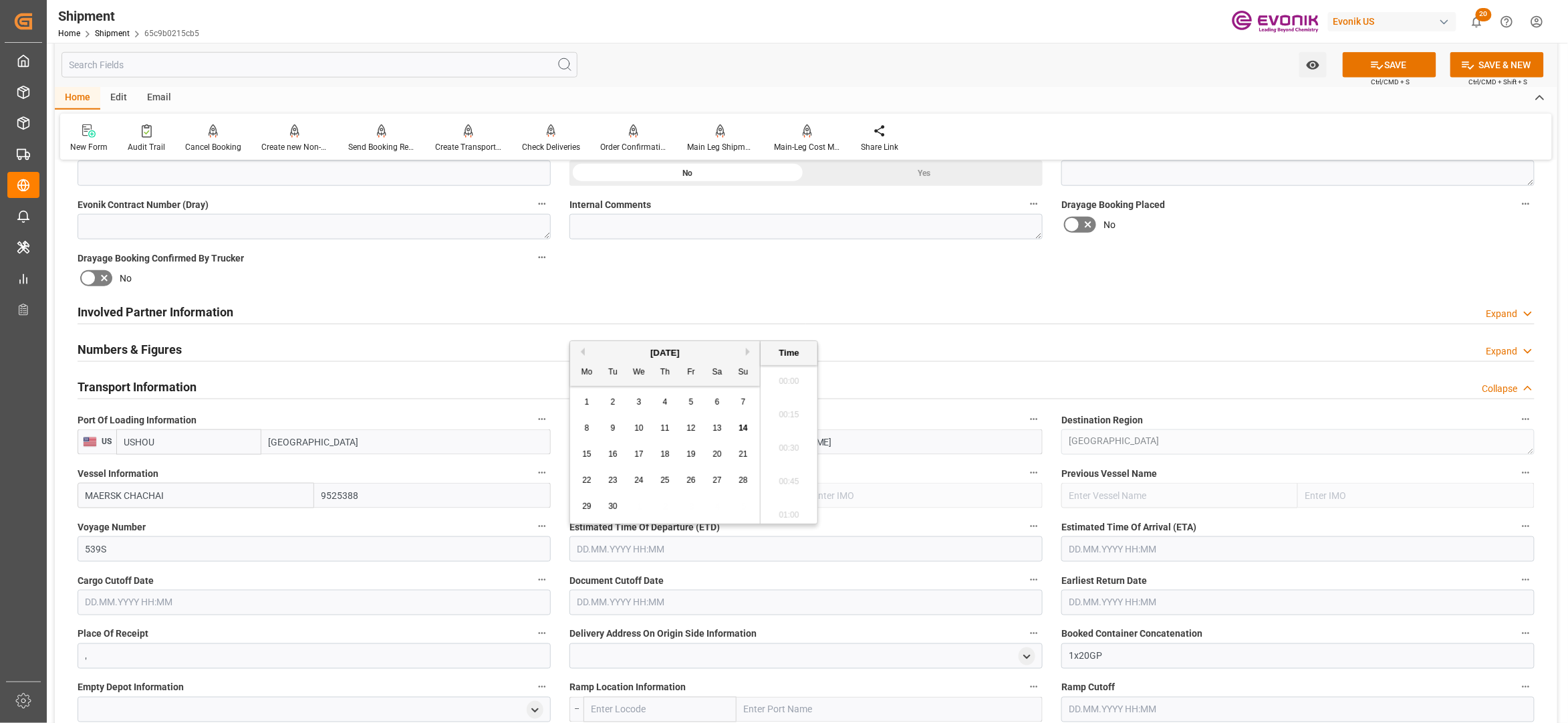
scroll to position [3050, 0]
click at [751, 350] on button "Next Month" at bounding box center [750, 352] width 8 height 8
click at [692, 401] on span "3" at bounding box center [691, 402] width 5 height 9
type input "[DATE] 00:00"
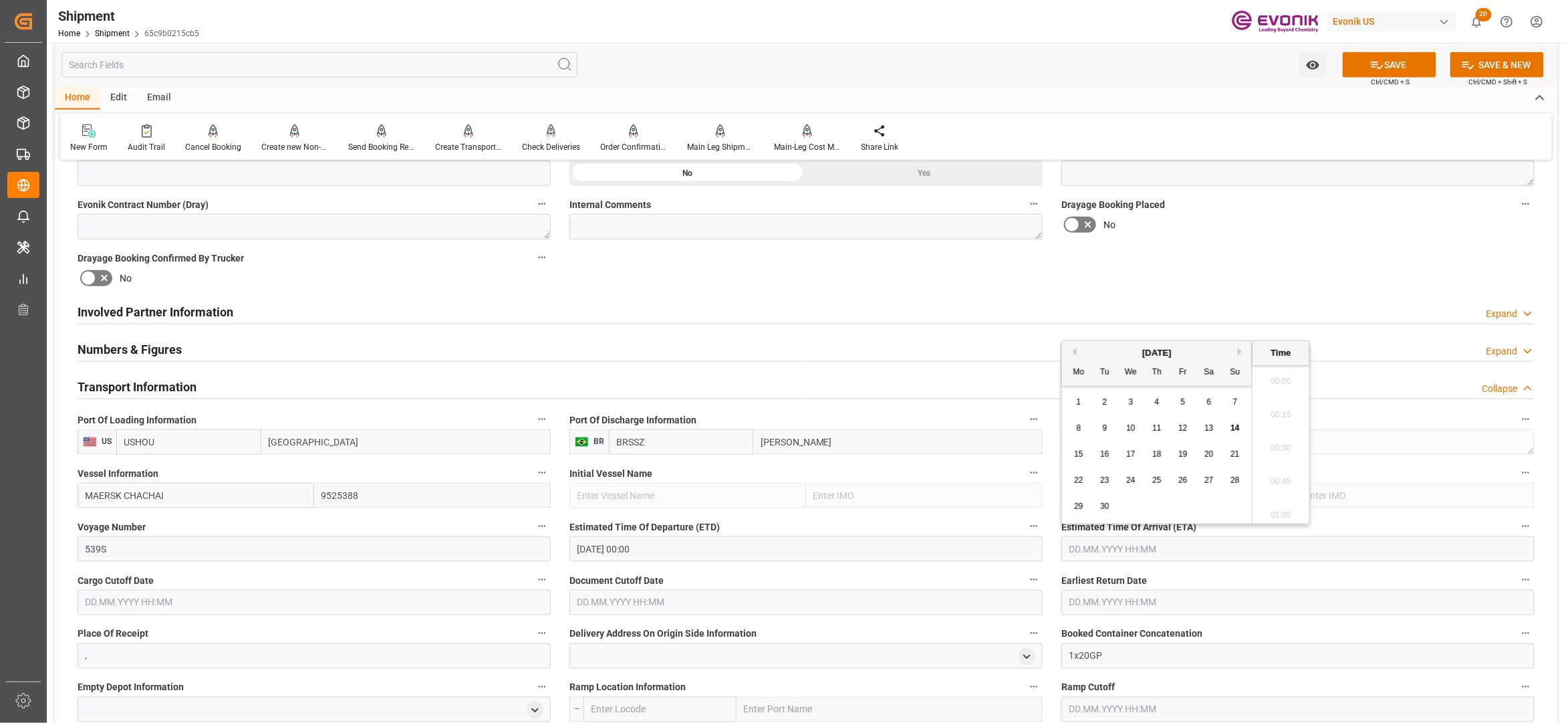
click at [1118, 561] on input "text" at bounding box center [1298, 549] width 473 height 25
click at [1245, 351] on button "Next Month" at bounding box center [1242, 352] width 8 height 8
click at [1231, 479] on span "26" at bounding box center [1235, 480] width 9 height 9
type input "[DATE] 00:00"
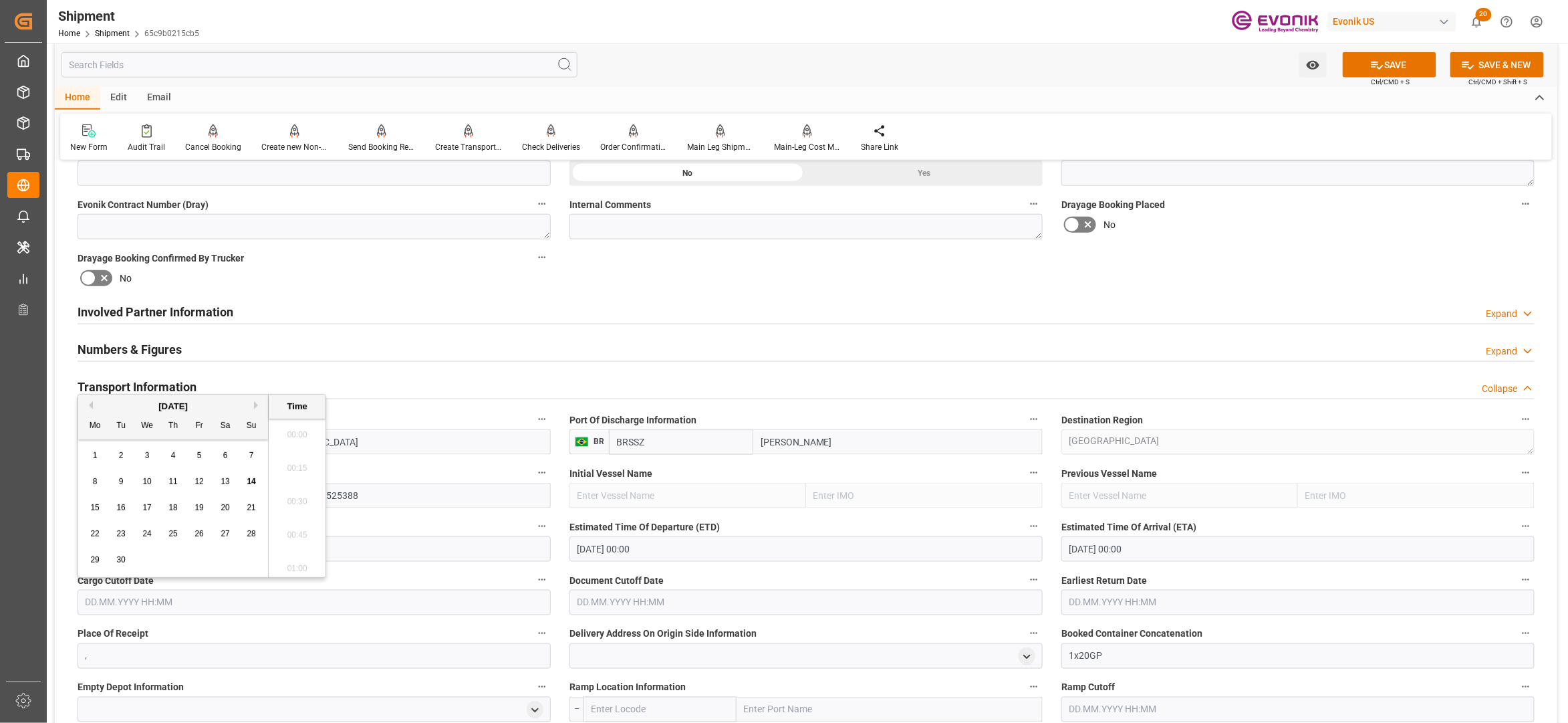
click at [469, 595] on input "text" at bounding box center [314, 602] width 473 height 25
click at [172, 534] on span "25" at bounding box center [173, 534] width 9 height 9
type input "[DATE] 00:00"
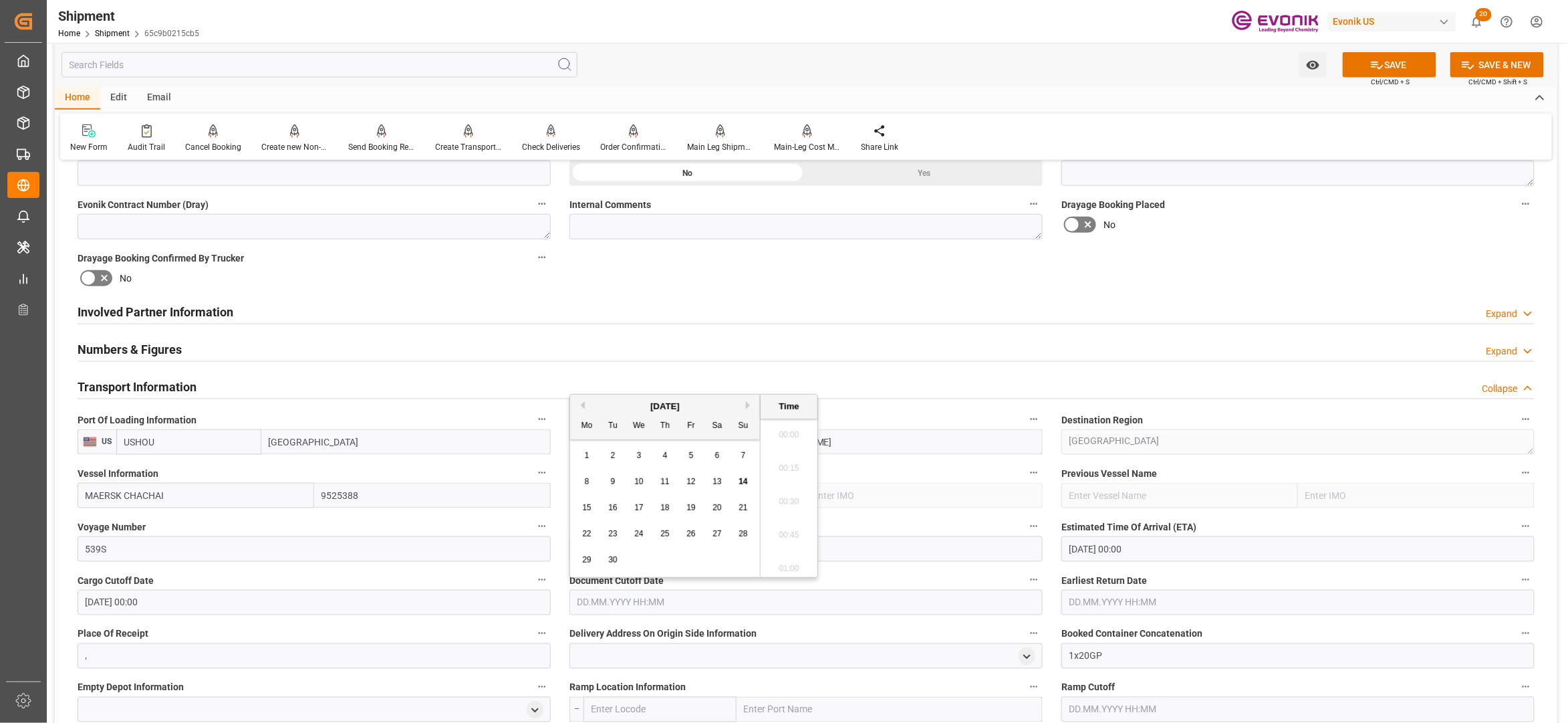
click at [603, 602] on input "text" at bounding box center [806, 602] width 473 height 25
click at [665, 535] on span "25" at bounding box center [665, 534] width 9 height 9
type input "[DATE] 00:00"
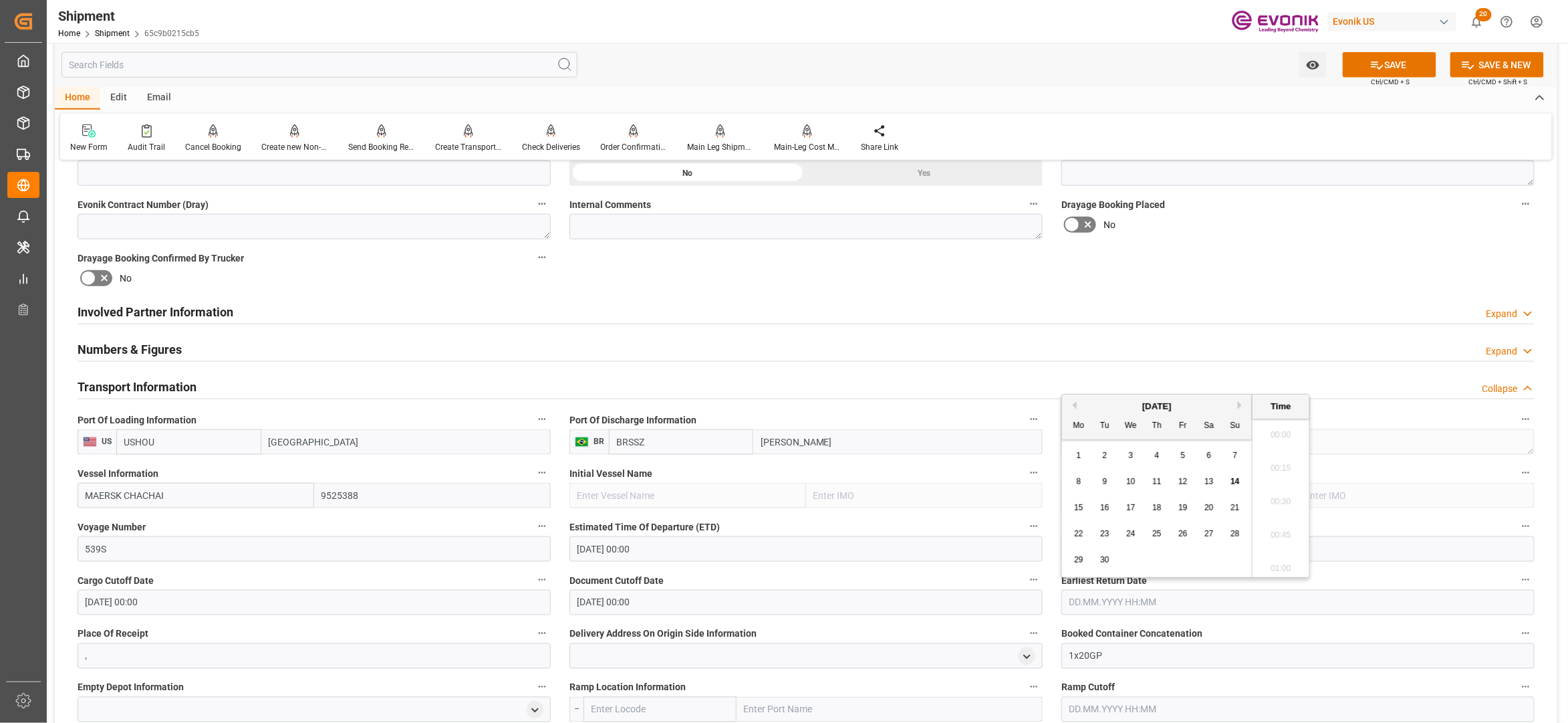
click at [1148, 600] on input "text" at bounding box center [1298, 602] width 473 height 25
click at [1159, 531] on span "25" at bounding box center [1156, 534] width 9 height 9
type input "[DATE] 00:00"
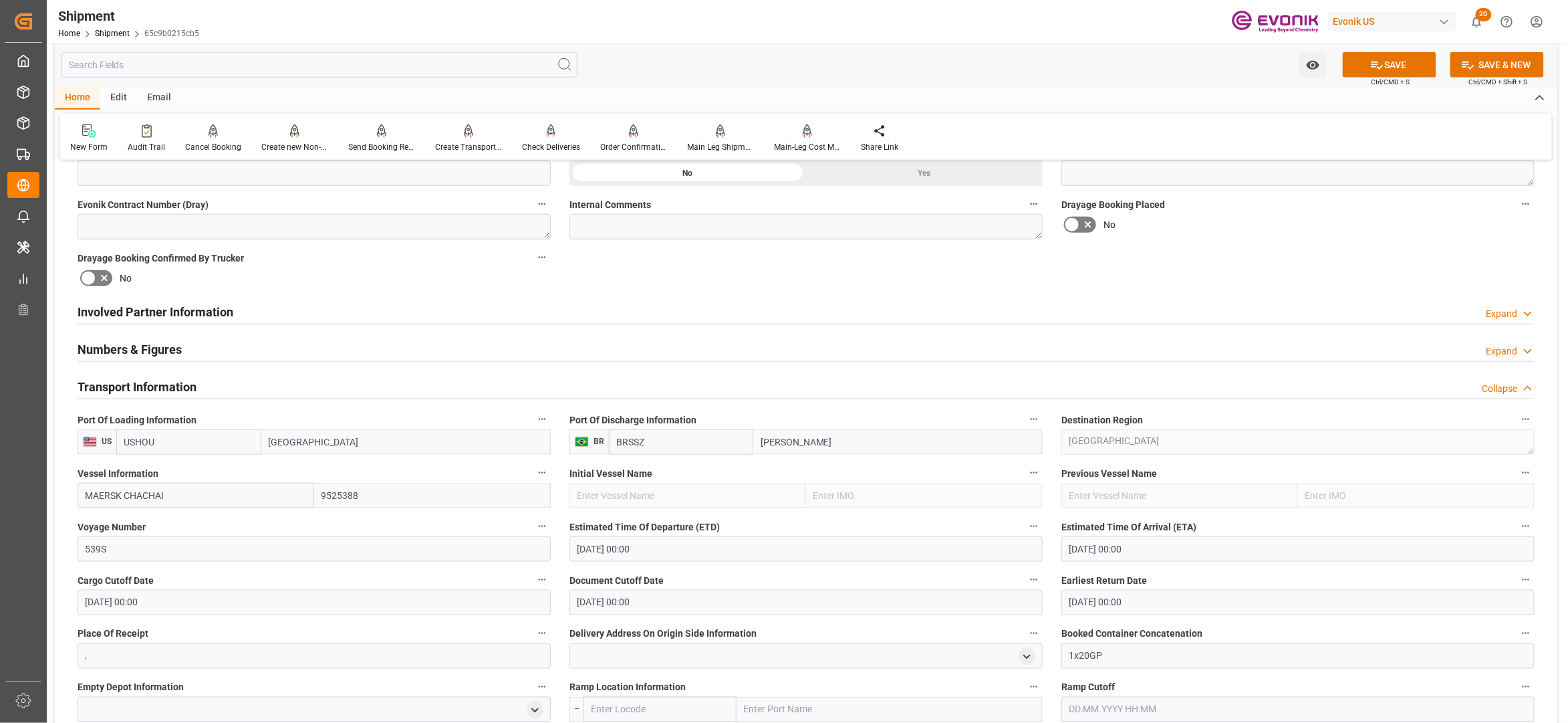
click at [1218, 257] on div "Booking Confirmation Milestone Bar Collapse Submitted to FFW for Booking (Pendi…" at bounding box center [806, 457] width 1503 height 1806
click at [1386, 60] on button "SAVE" at bounding box center [1390, 65] width 94 height 25
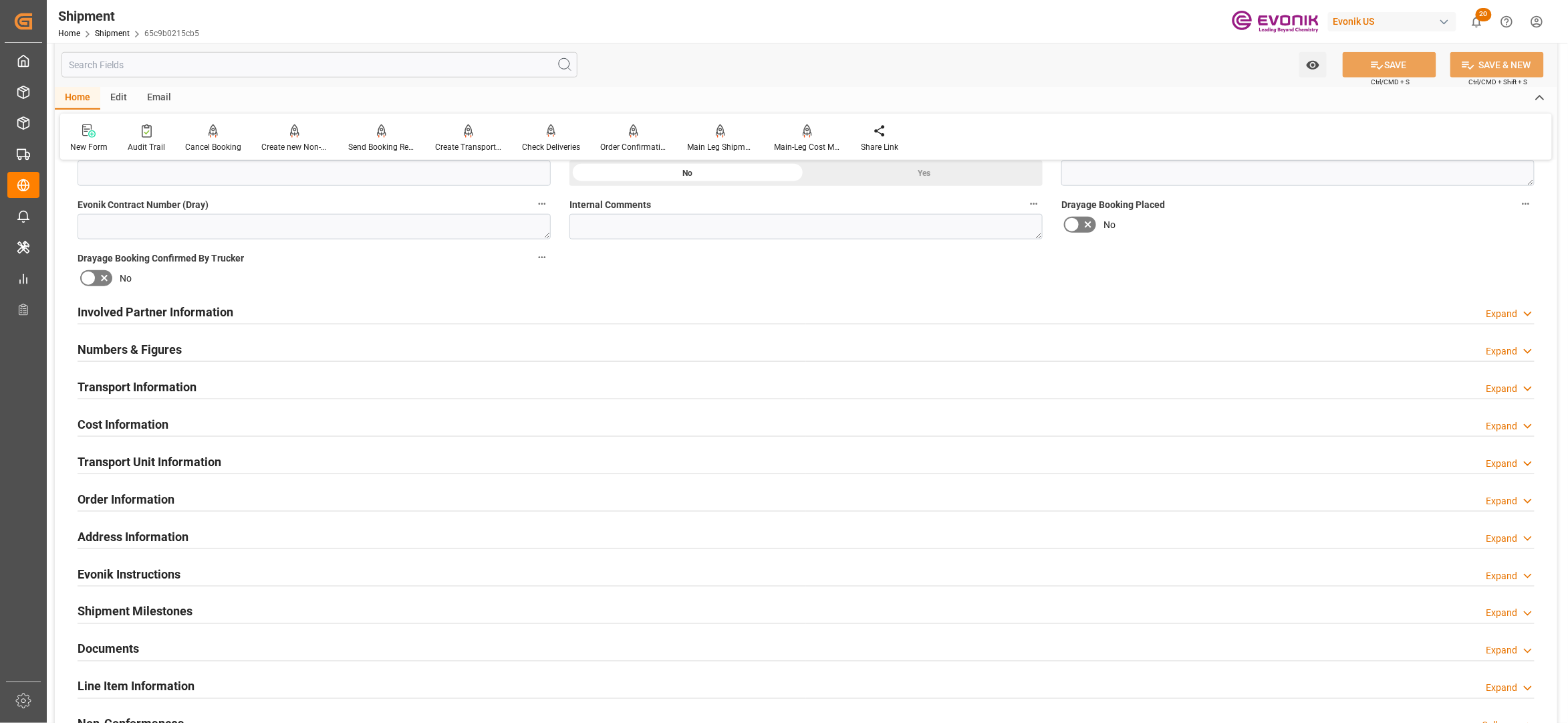
click at [534, 311] on div "Involved Partner Information Expand" at bounding box center [806, 311] width 1458 height 25
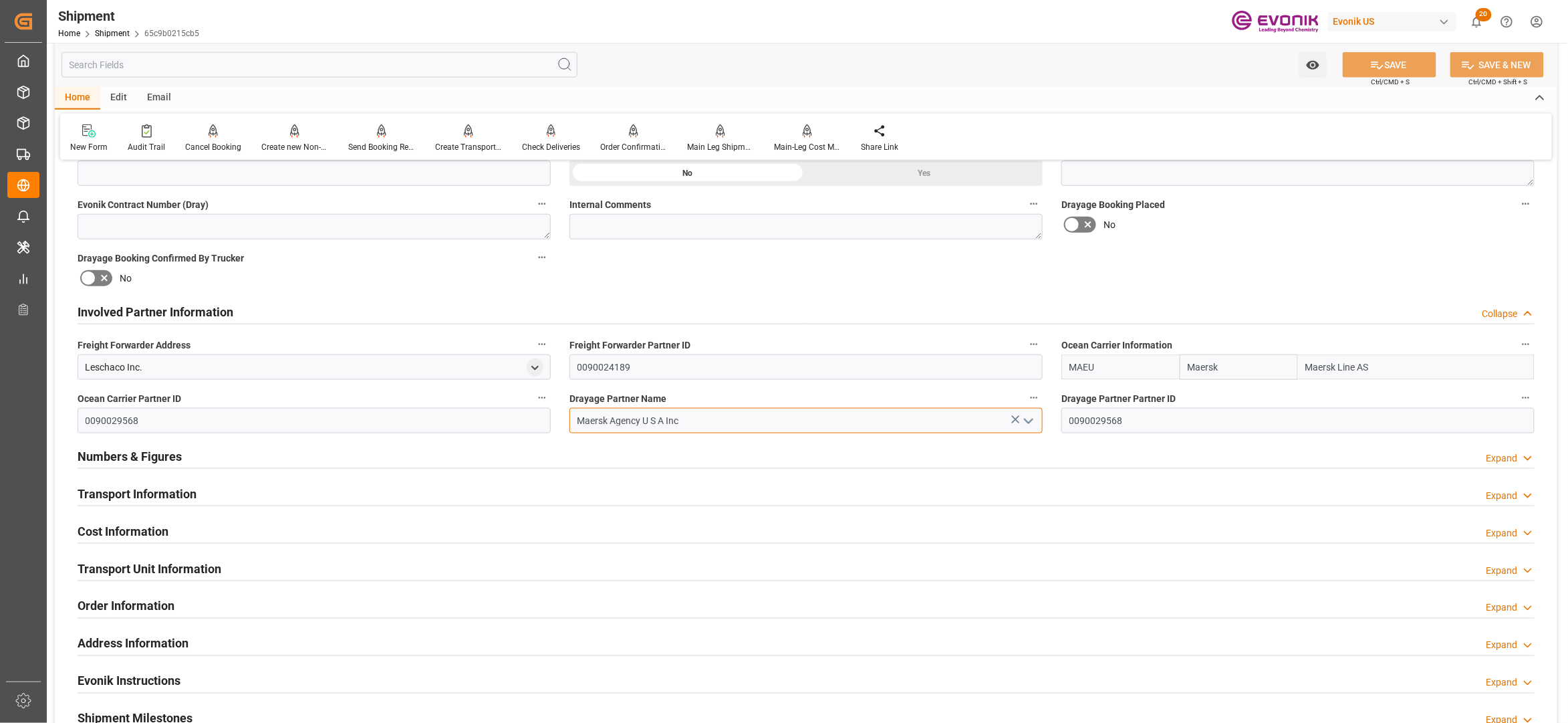
click at [696, 411] on input "Maersk Agency U S A Inc" at bounding box center [806, 420] width 473 height 25
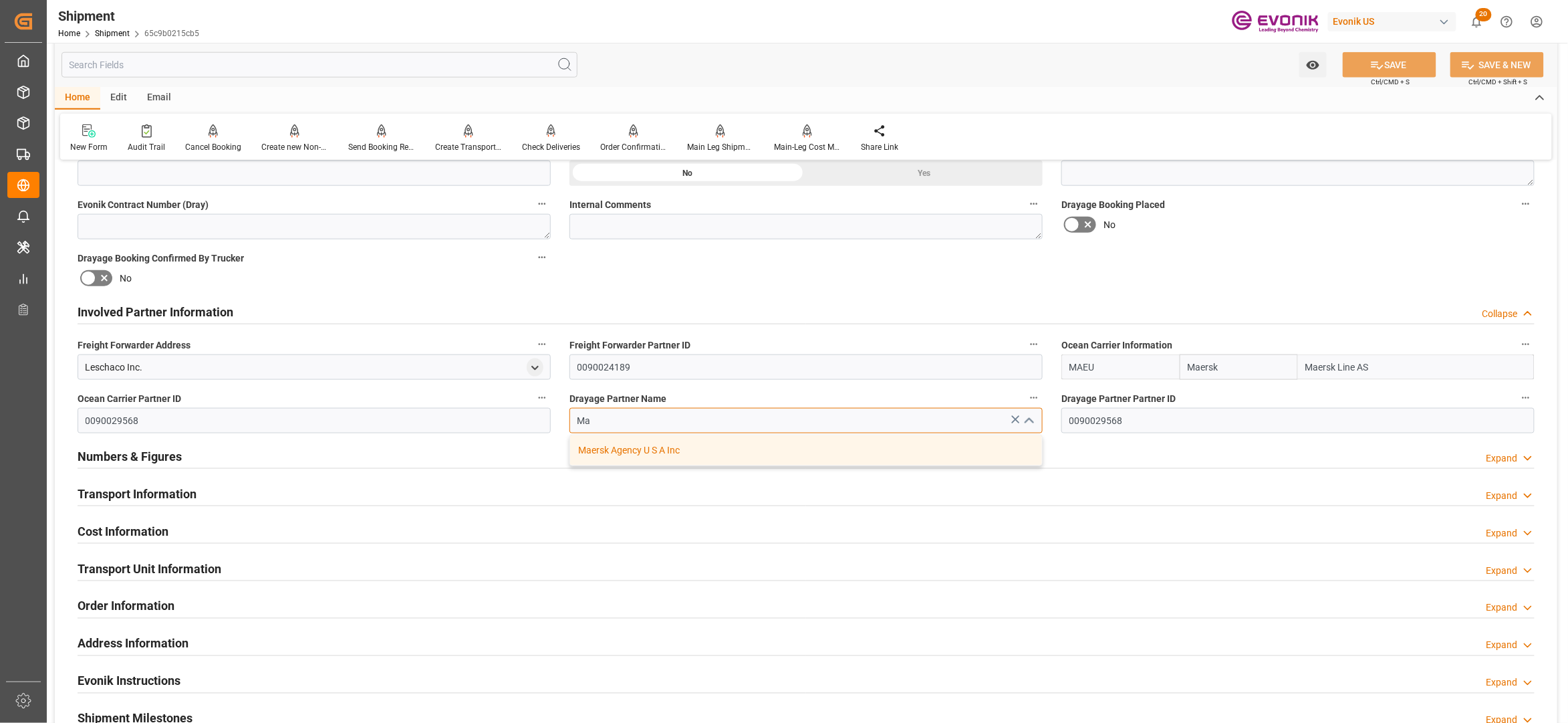
type input "M"
click at [693, 457] on div "RDW Logistics LLC" at bounding box center [806, 450] width 472 height 30
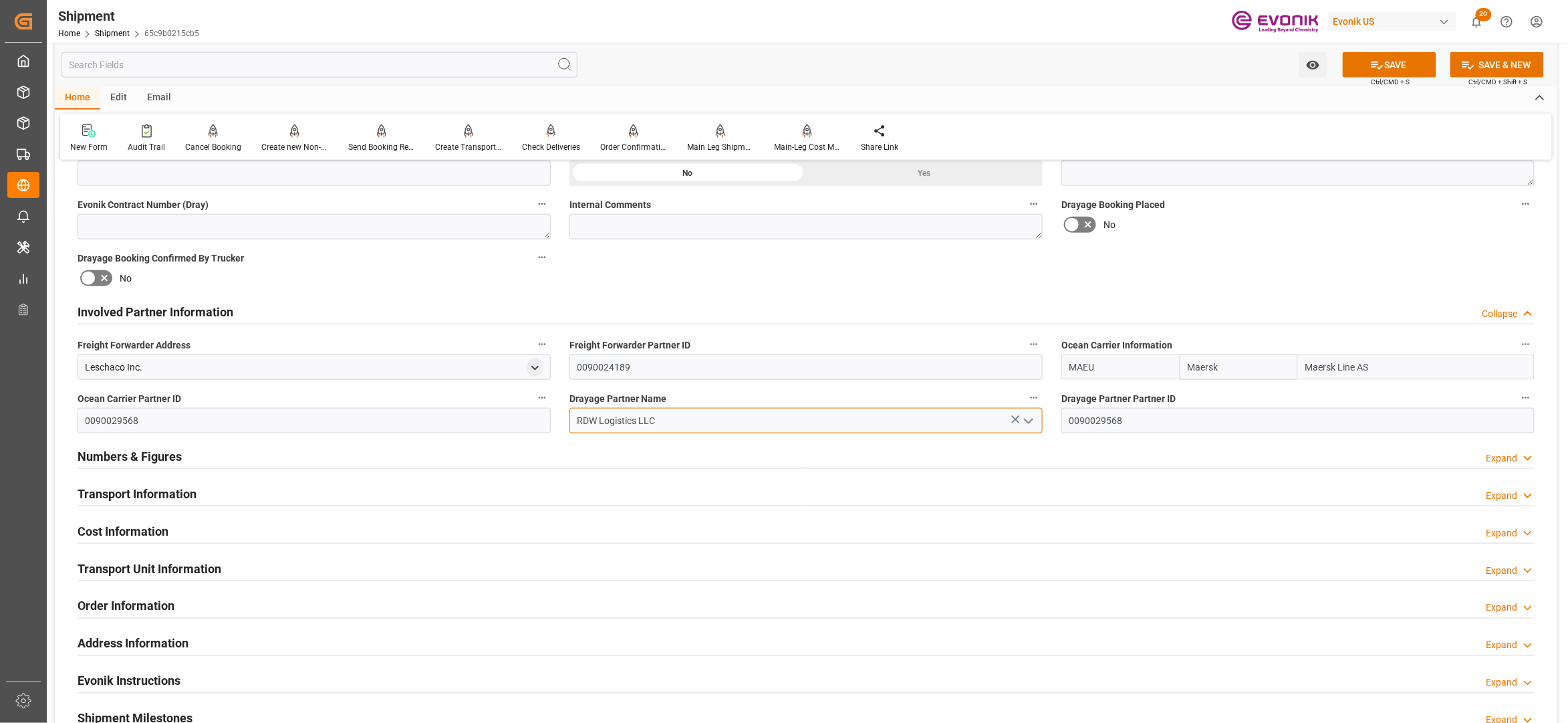
type input "RDW Logistics LLC"
click at [1231, 270] on div "Booking Confirmation Milestone Bar Collapse Submitted to FFW for Booking (Pendi…" at bounding box center [806, 298] width 1503 height 1489
click at [1381, 63] on button "SAVE" at bounding box center [1390, 65] width 94 height 25
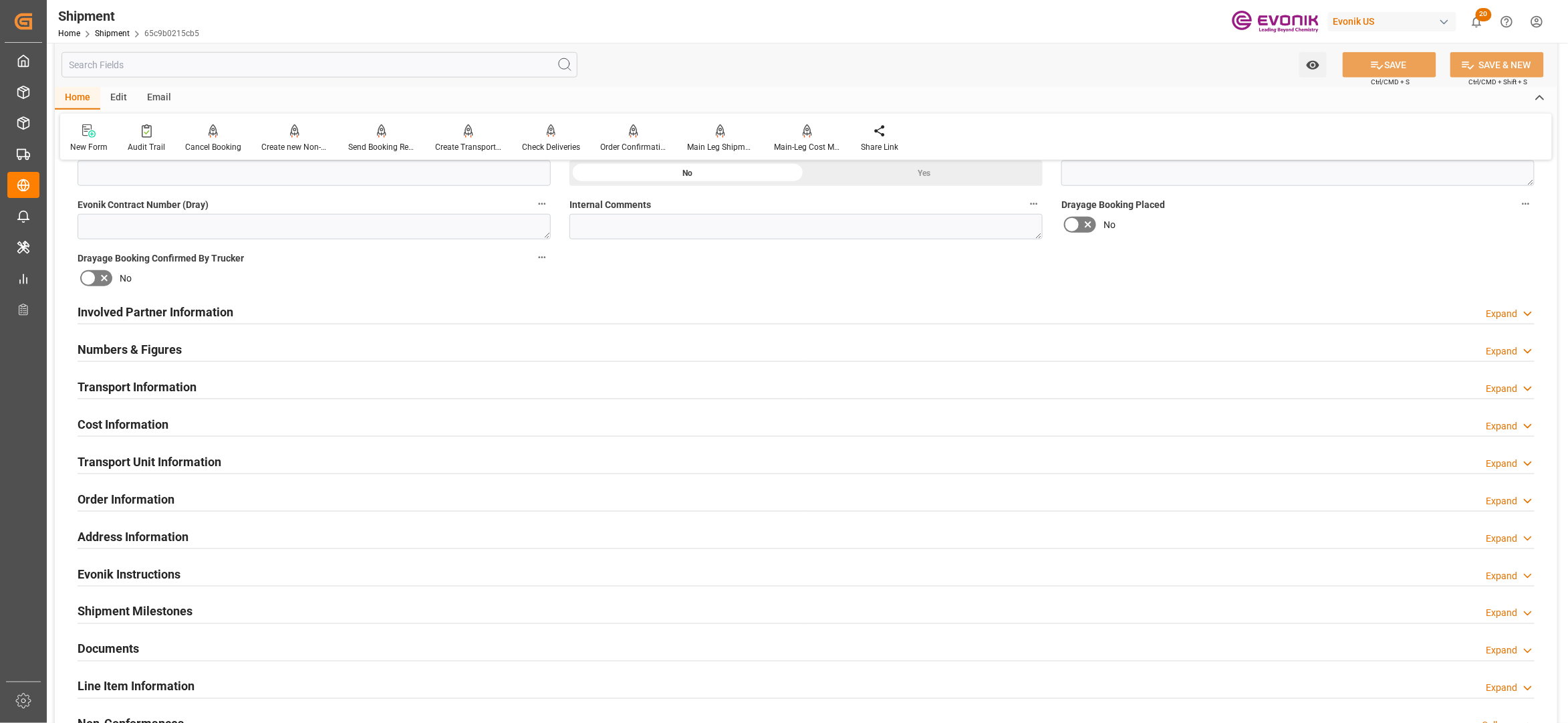
click at [548, 428] on div "Cost Information Expand" at bounding box center [806, 423] width 1458 height 25
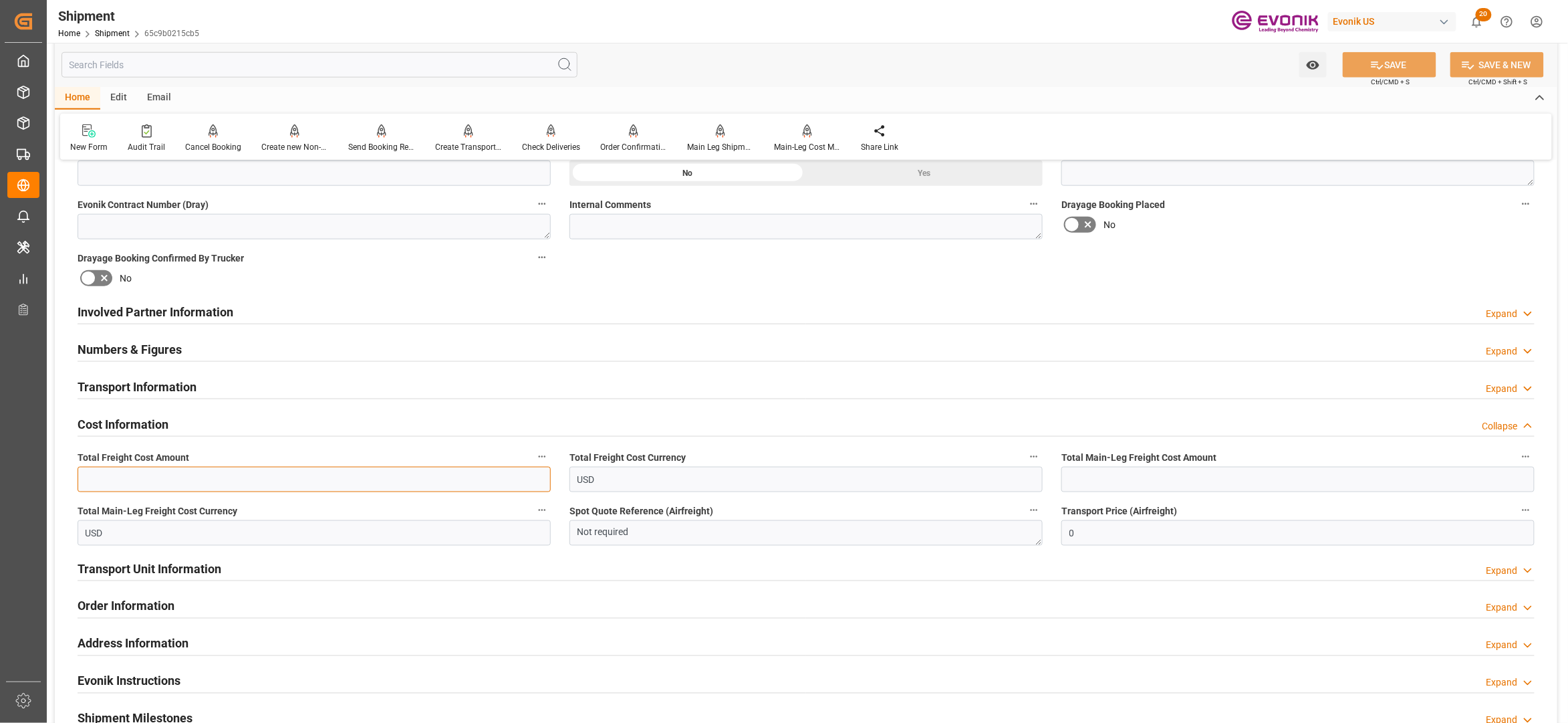
click at [316, 483] on input "text" at bounding box center [314, 479] width 473 height 25
type input "2205"
click at [1110, 484] on input "text" at bounding box center [1298, 479] width 473 height 25
type input "552"
click at [1295, 284] on div "Booking Confirmation Milestone Bar Collapse Submitted to FFW for Booking (Pendi…" at bounding box center [806, 298] width 1503 height 1489
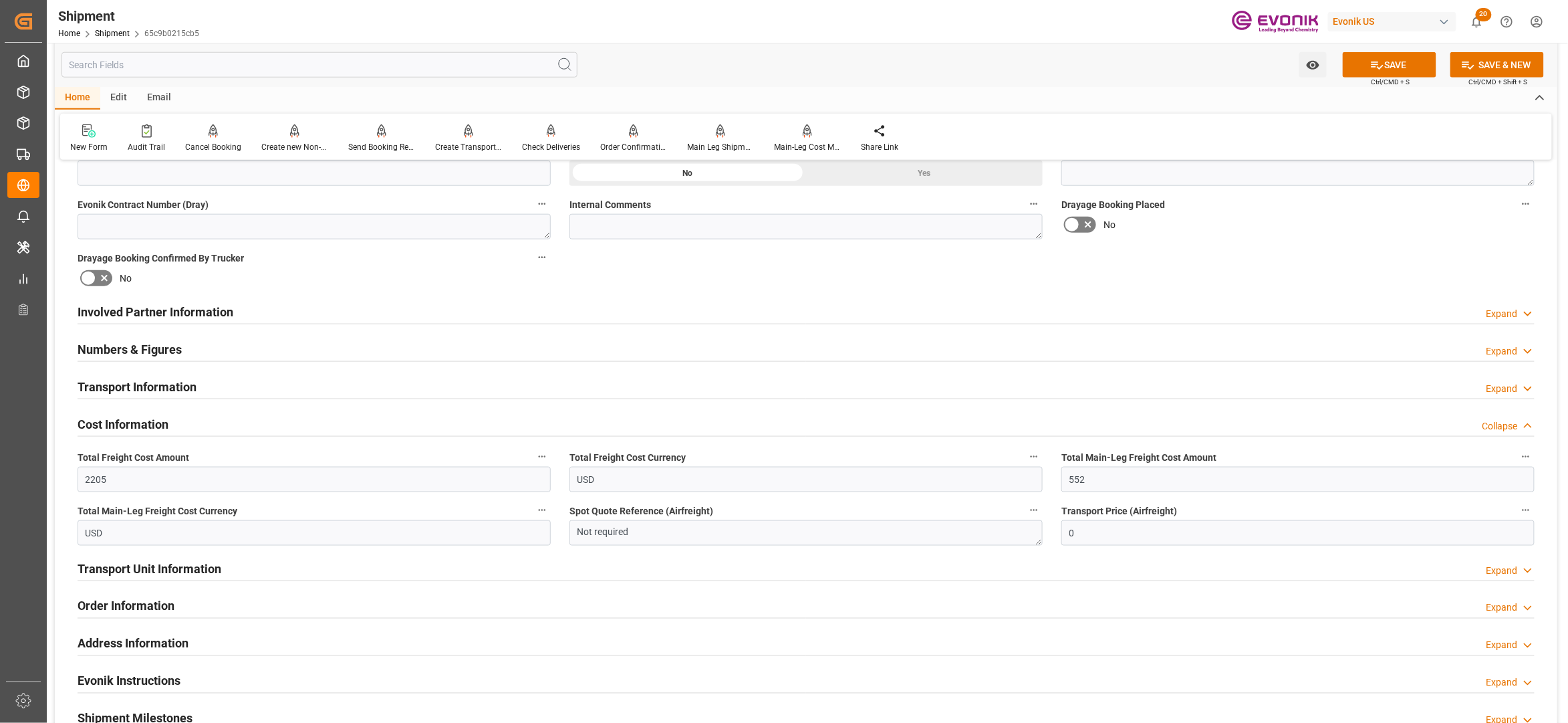
click at [1386, 77] on span "Ctrl/CMD + S" at bounding box center [1391, 82] width 39 height 10
click at [1388, 70] on button "SAVE" at bounding box center [1390, 65] width 94 height 25
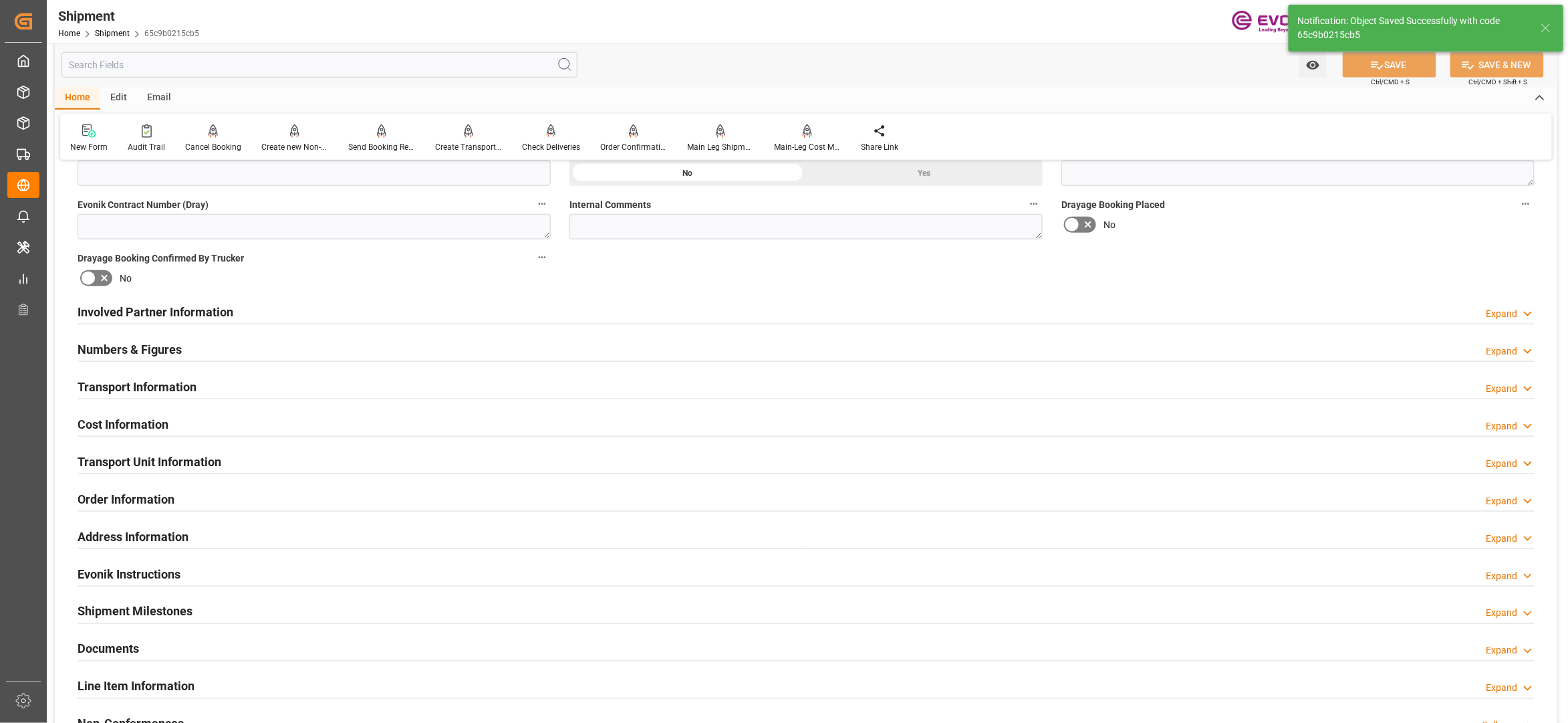
click at [343, 455] on div "Transport Unit Information Expand" at bounding box center [806, 460] width 1458 height 25
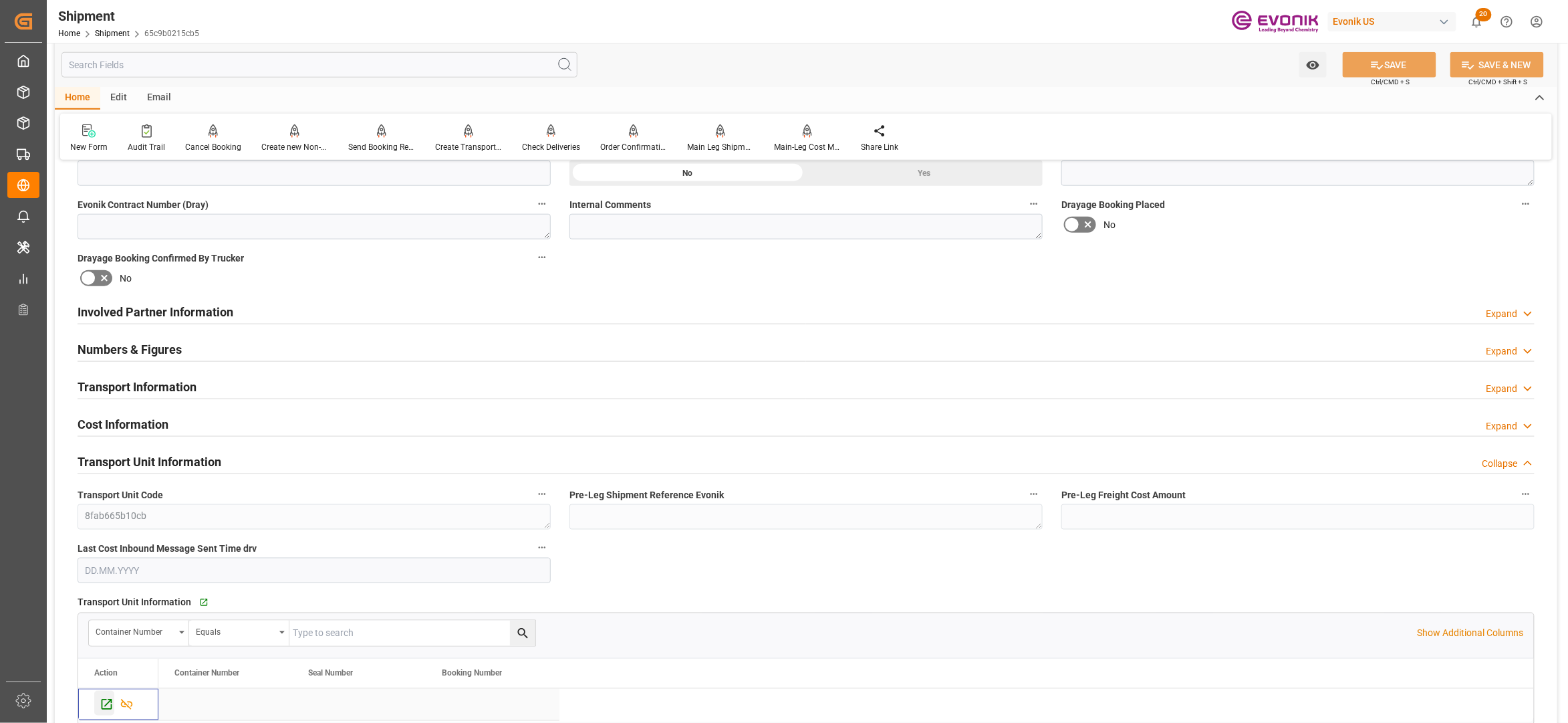
click at [105, 710] on icon "Press SPACE to select this row." at bounding box center [107, 705] width 11 height 11
click at [468, 311] on div "Involved Partner Information Expand" at bounding box center [806, 311] width 1458 height 25
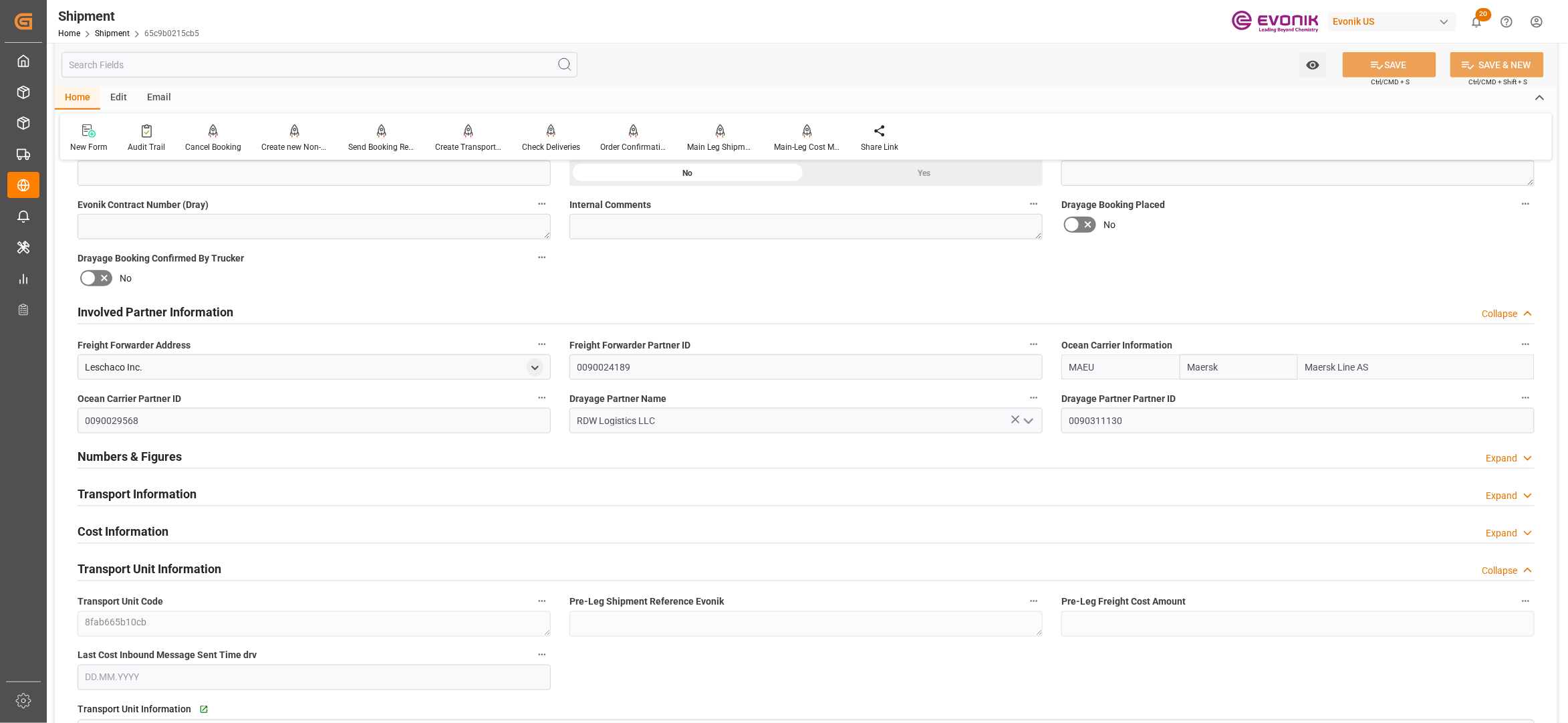
click at [527, 490] on div "Transport Information Expand" at bounding box center [806, 493] width 1458 height 25
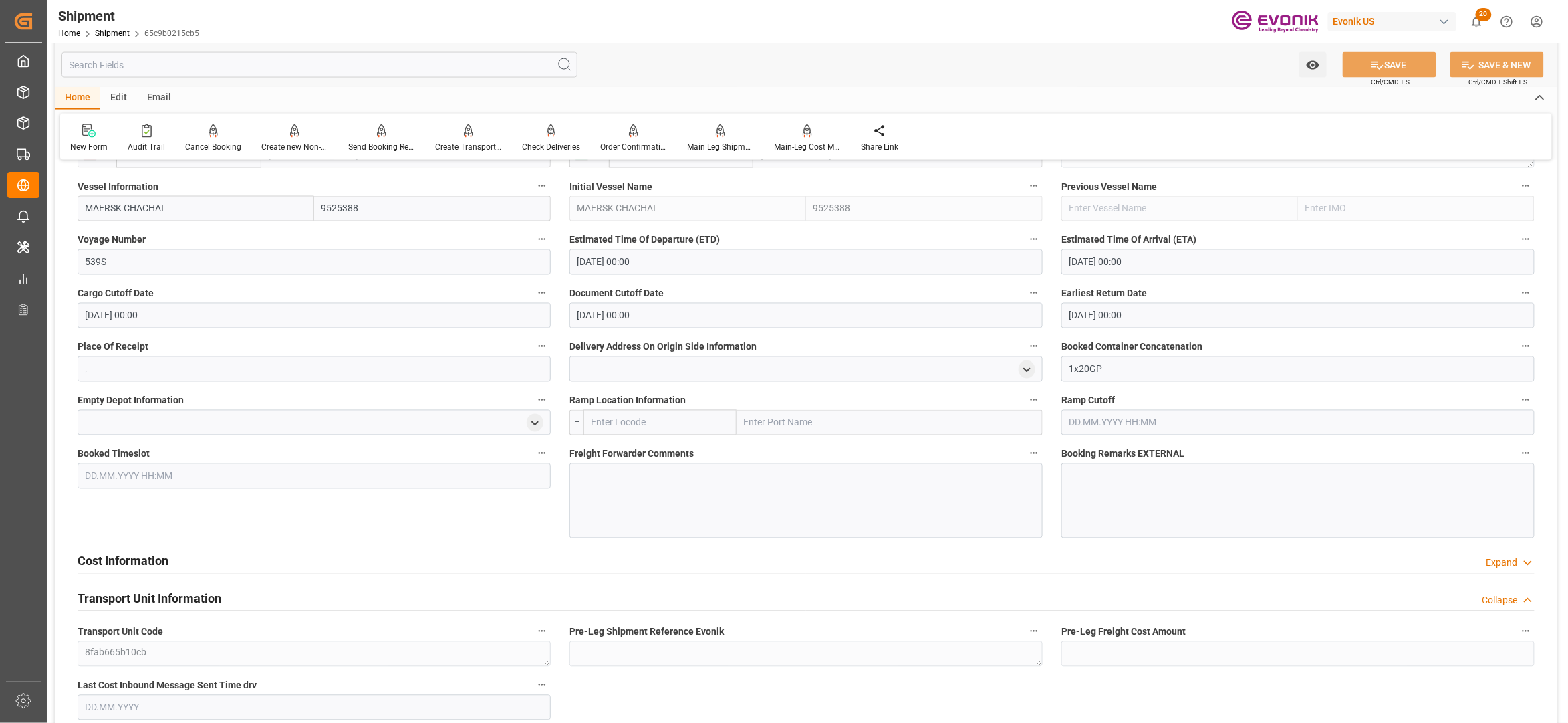
scroll to position [1018, 0]
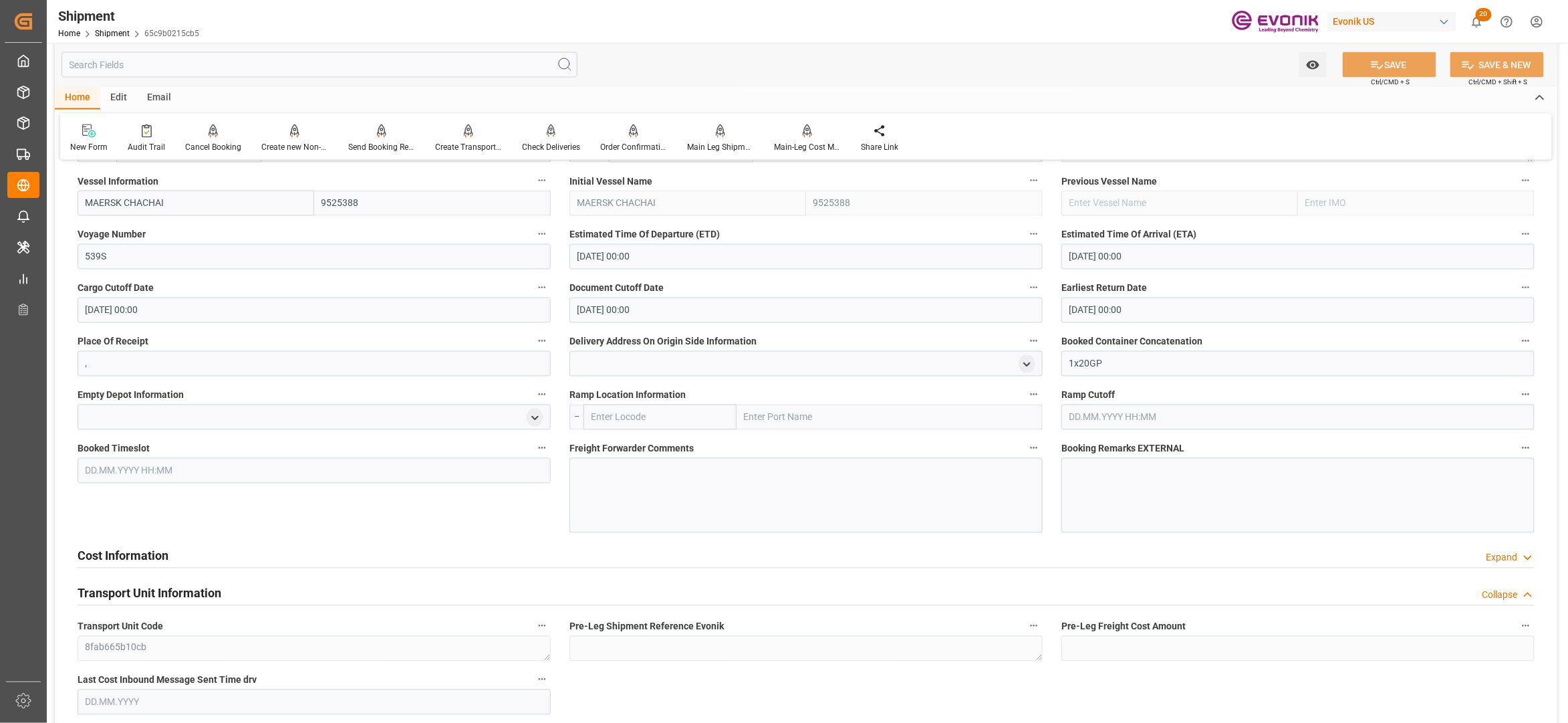
click at [488, 557] on div "Cost Information Expand" at bounding box center [806, 555] width 1458 height 25
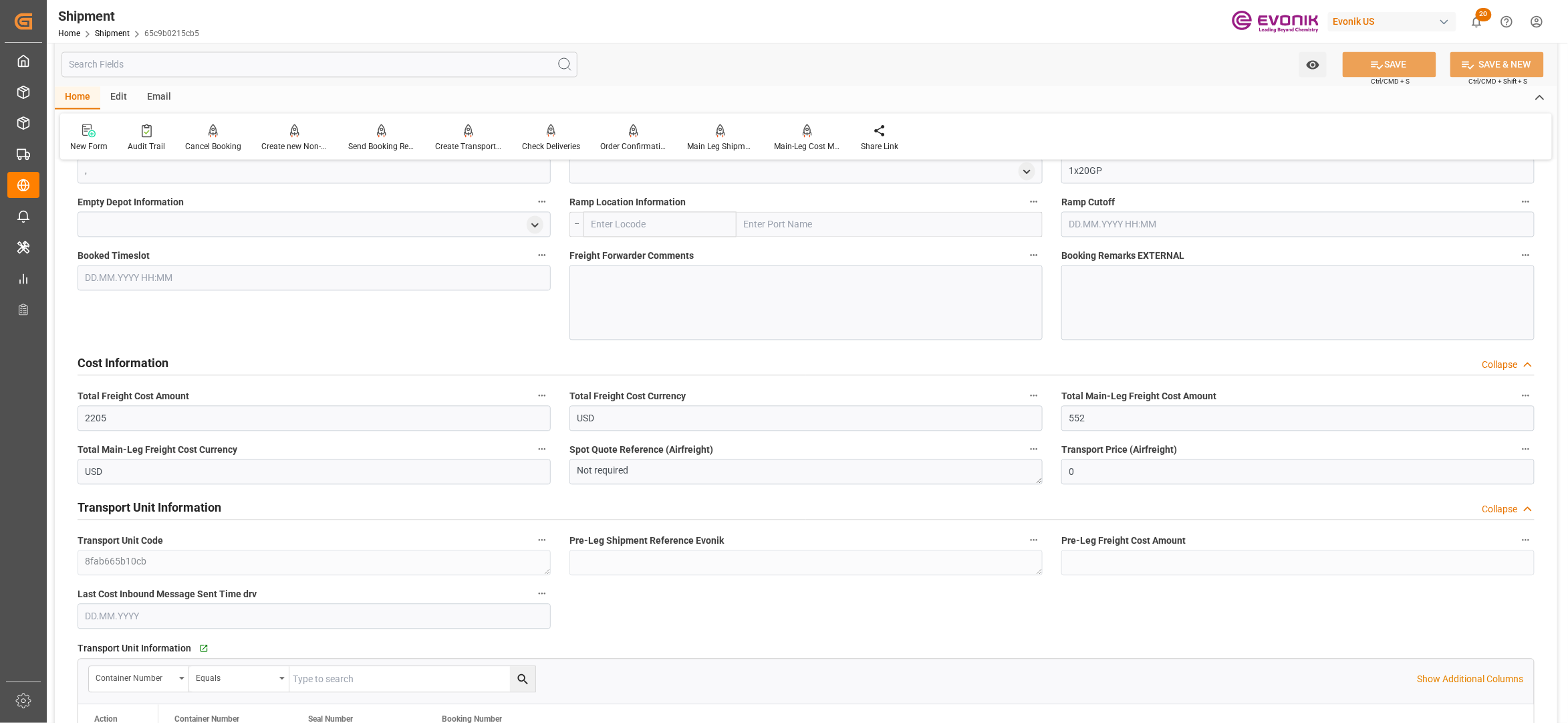
scroll to position [1303, 0]
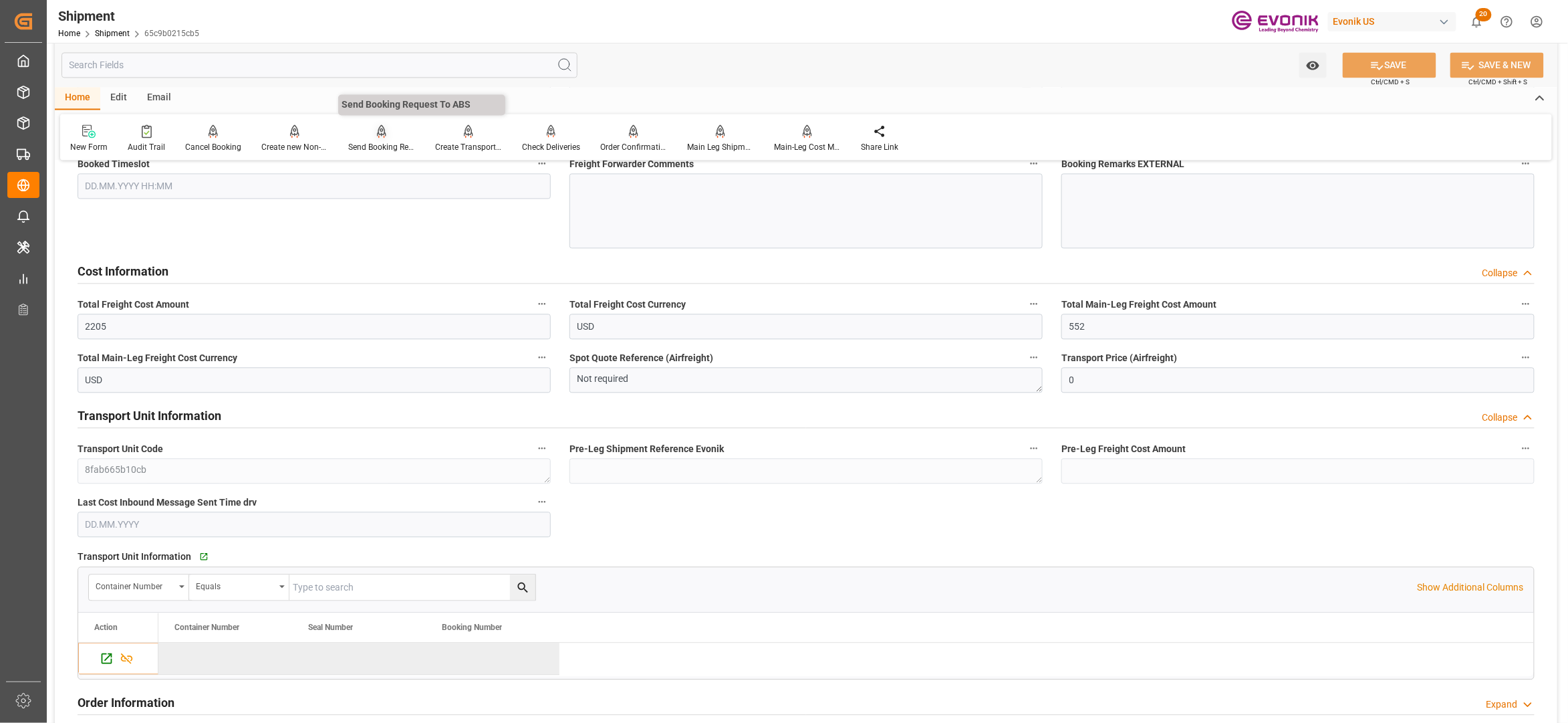
click at [364, 132] on div at bounding box center [382, 131] width 67 height 14
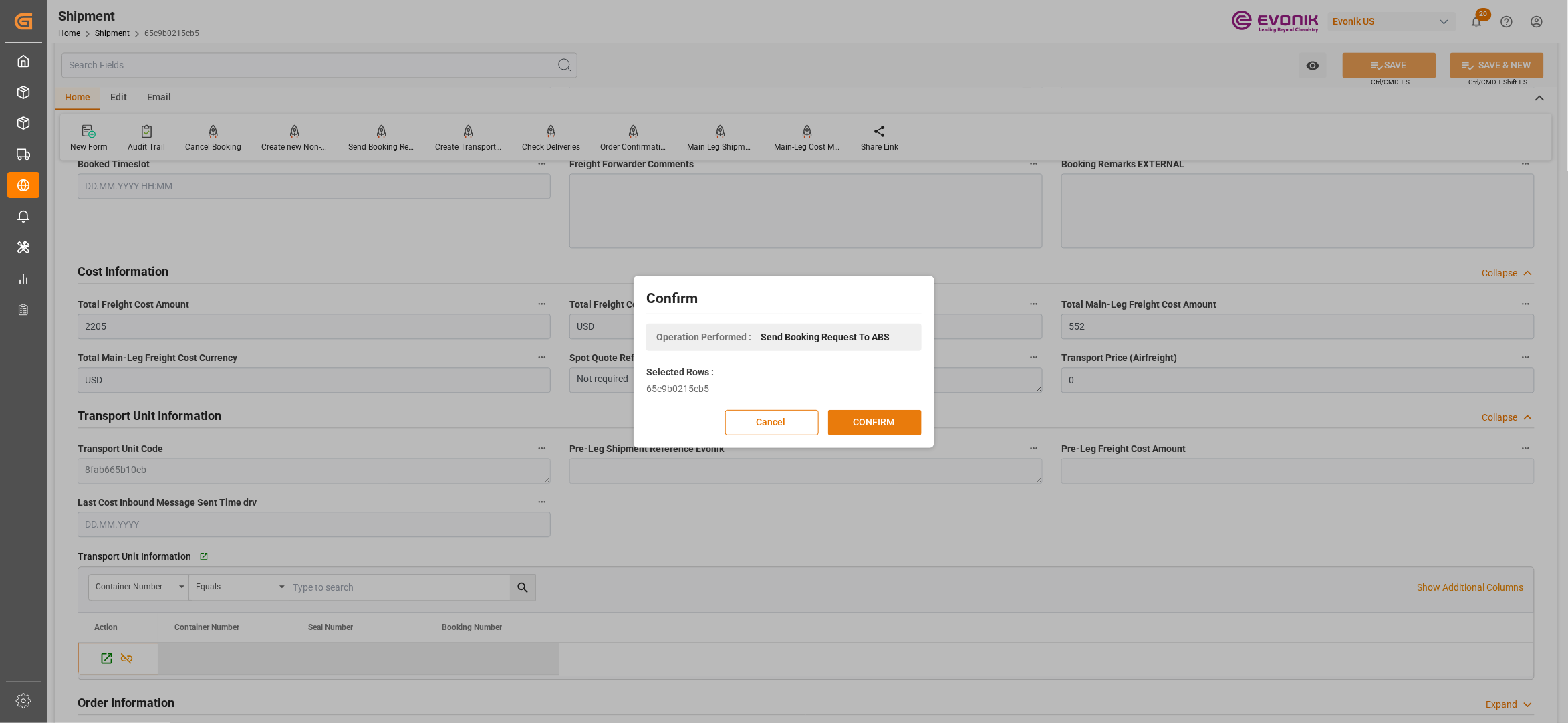
click at [867, 423] on button "CONFIRM" at bounding box center [875, 423] width 94 height 25
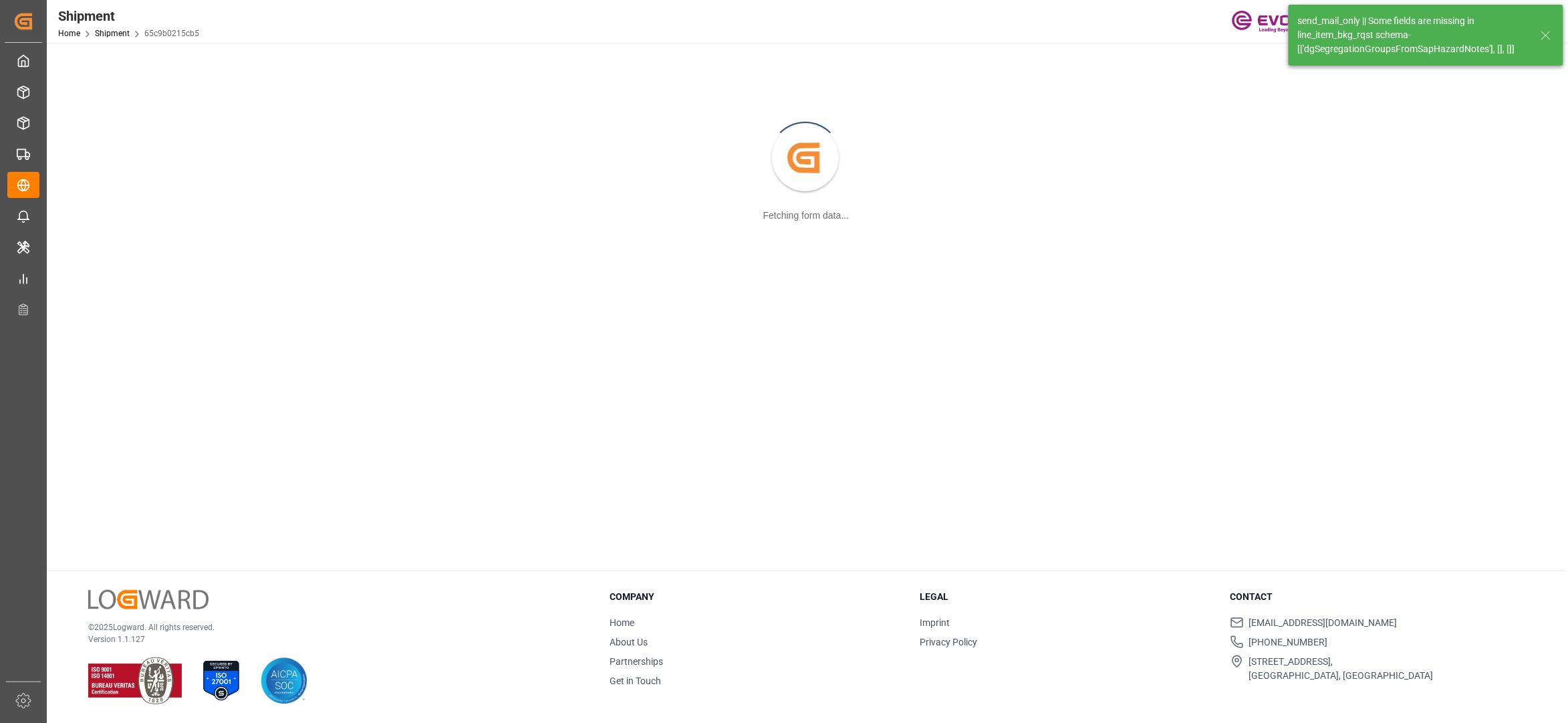
scroll to position [145, 0]
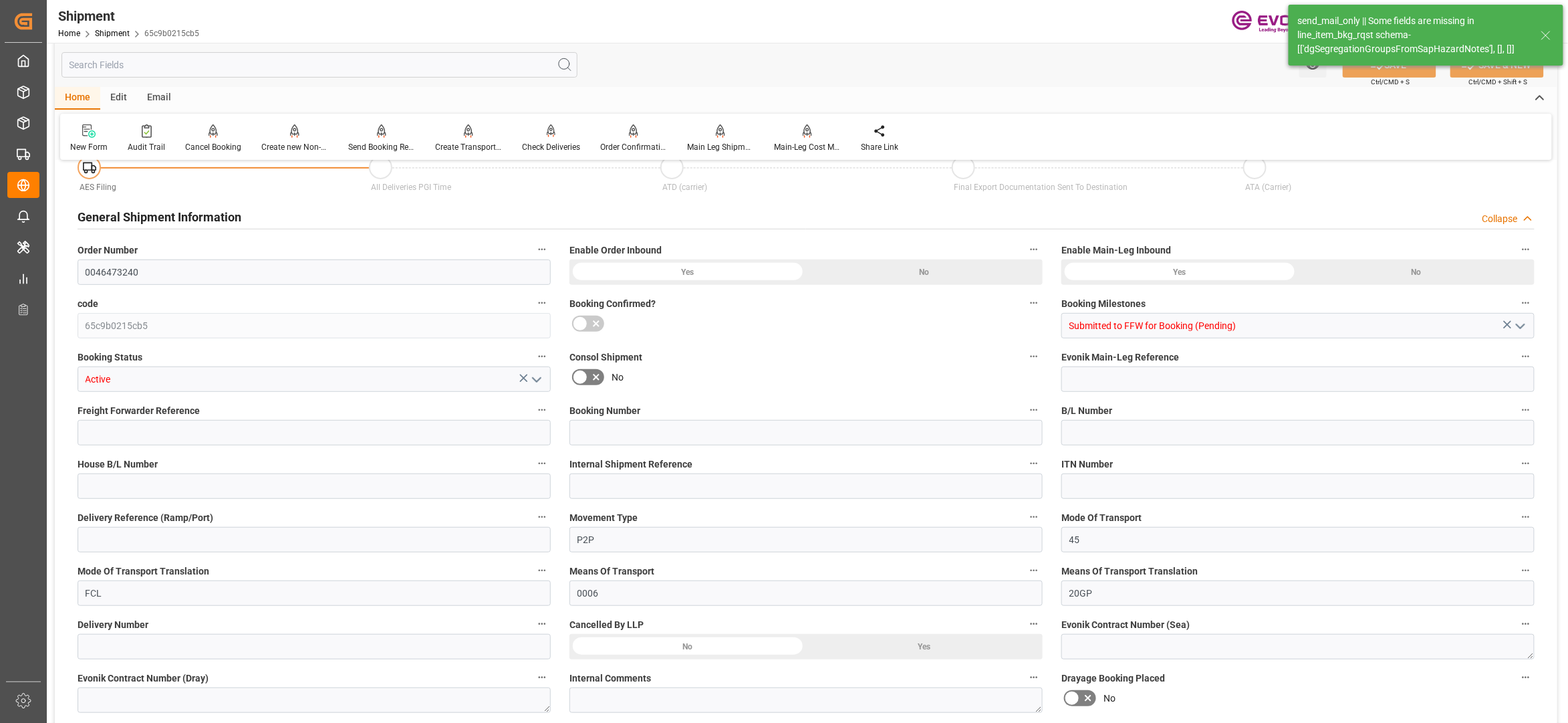
type input "28"
type input "DR"
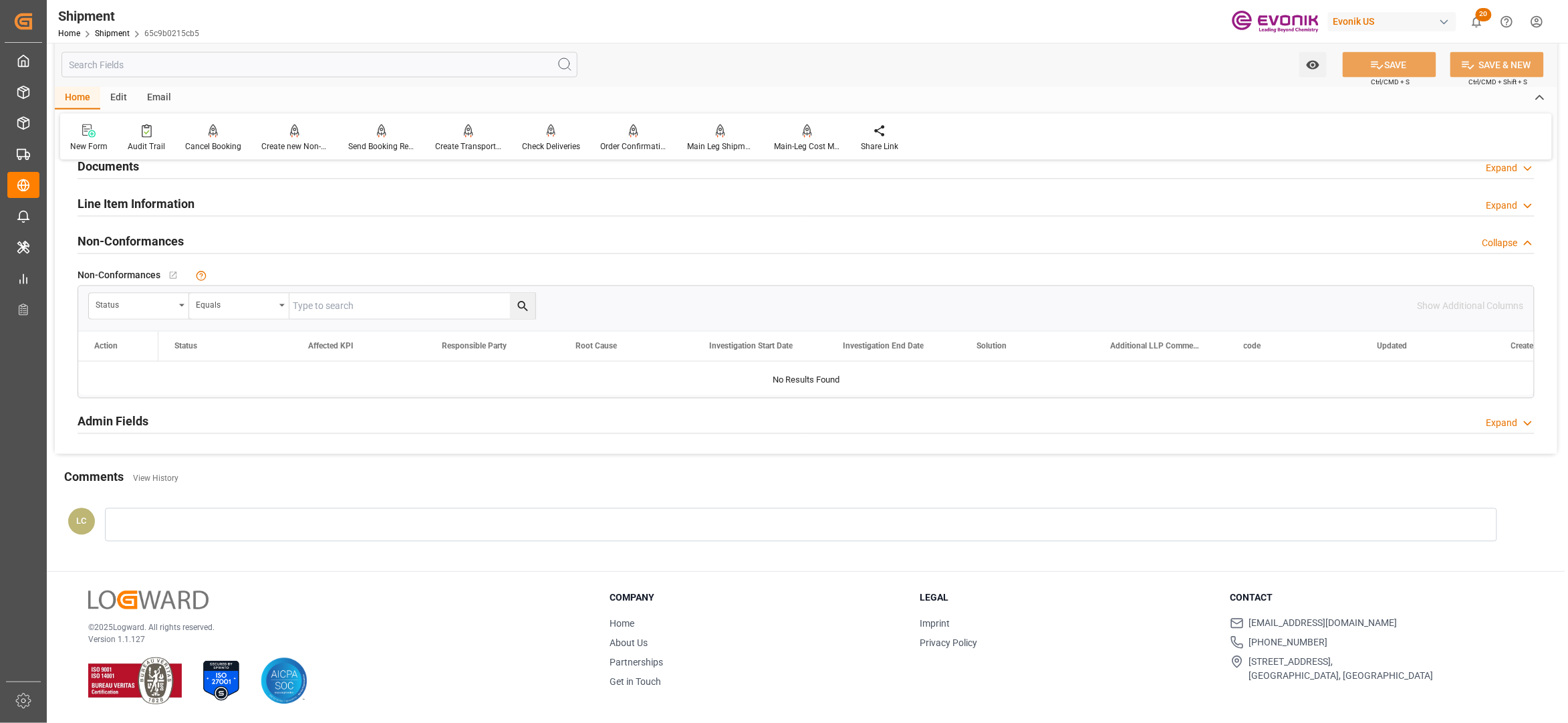
click at [244, 207] on div "Line Item Information Expand" at bounding box center [806, 203] width 1458 height 25
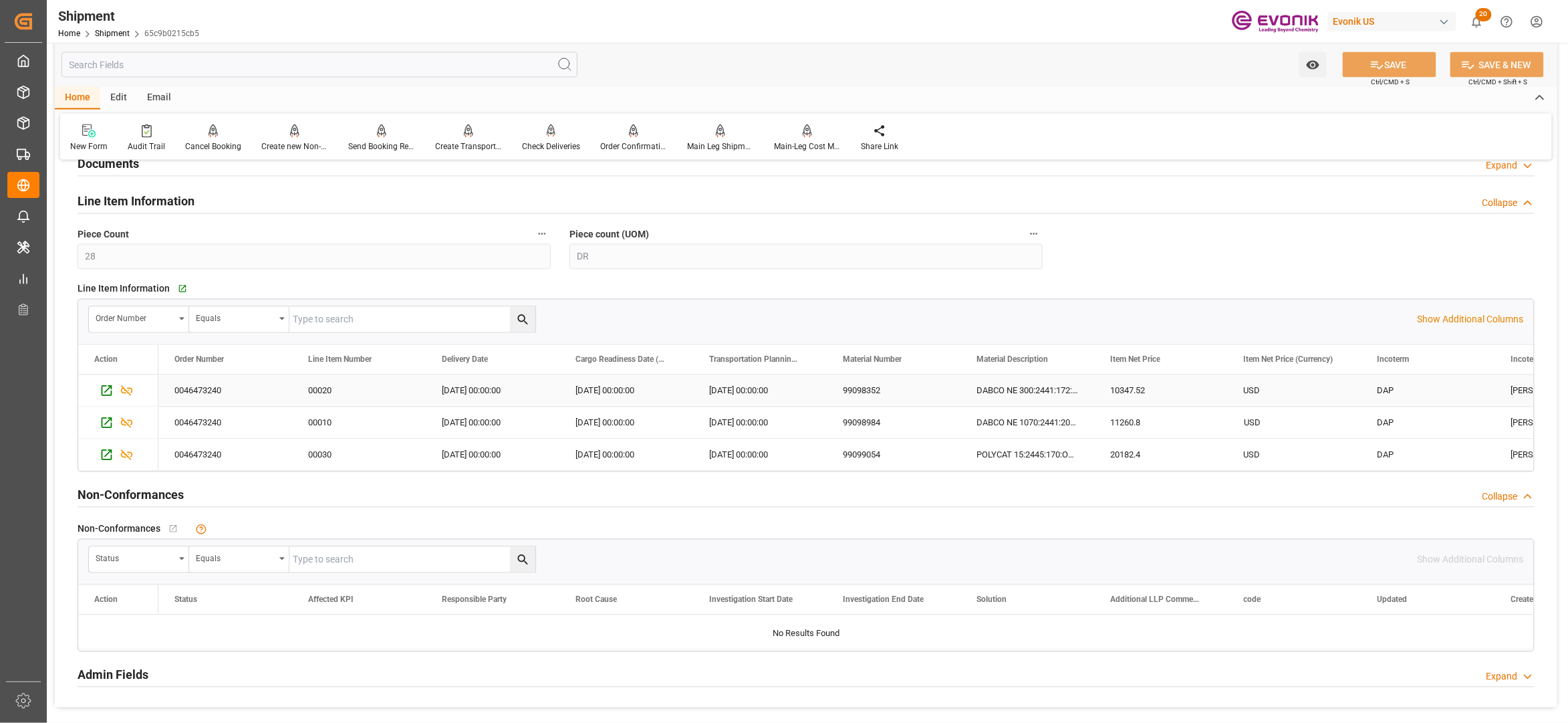
scroll to position [1303, 0]
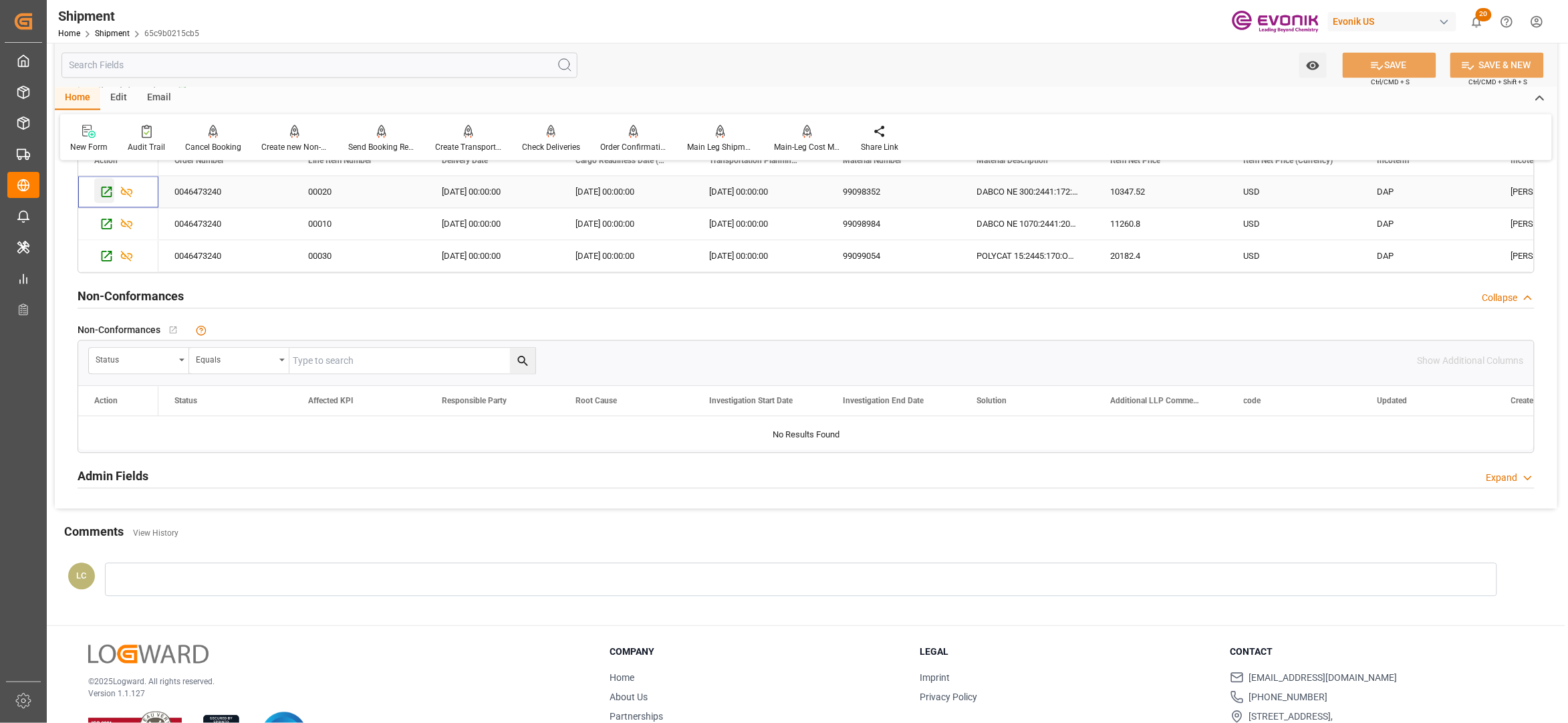
click at [108, 194] on icon "Press SPACE to select this row." at bounding box center [106, 192] width 14 height 14
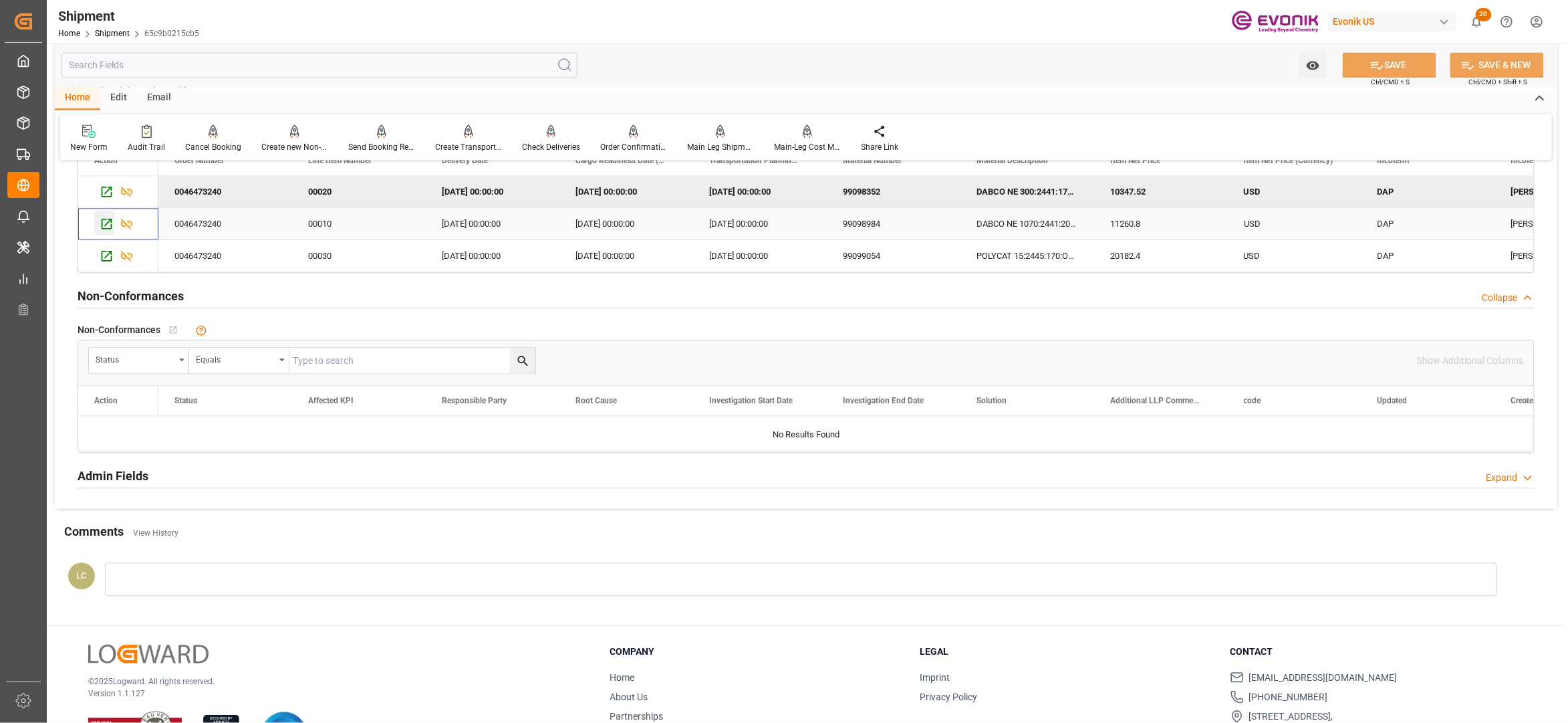
click at [107, 218] on div "Press SPACE to select this row." at bounding box center [104, 222] width 20 height 24
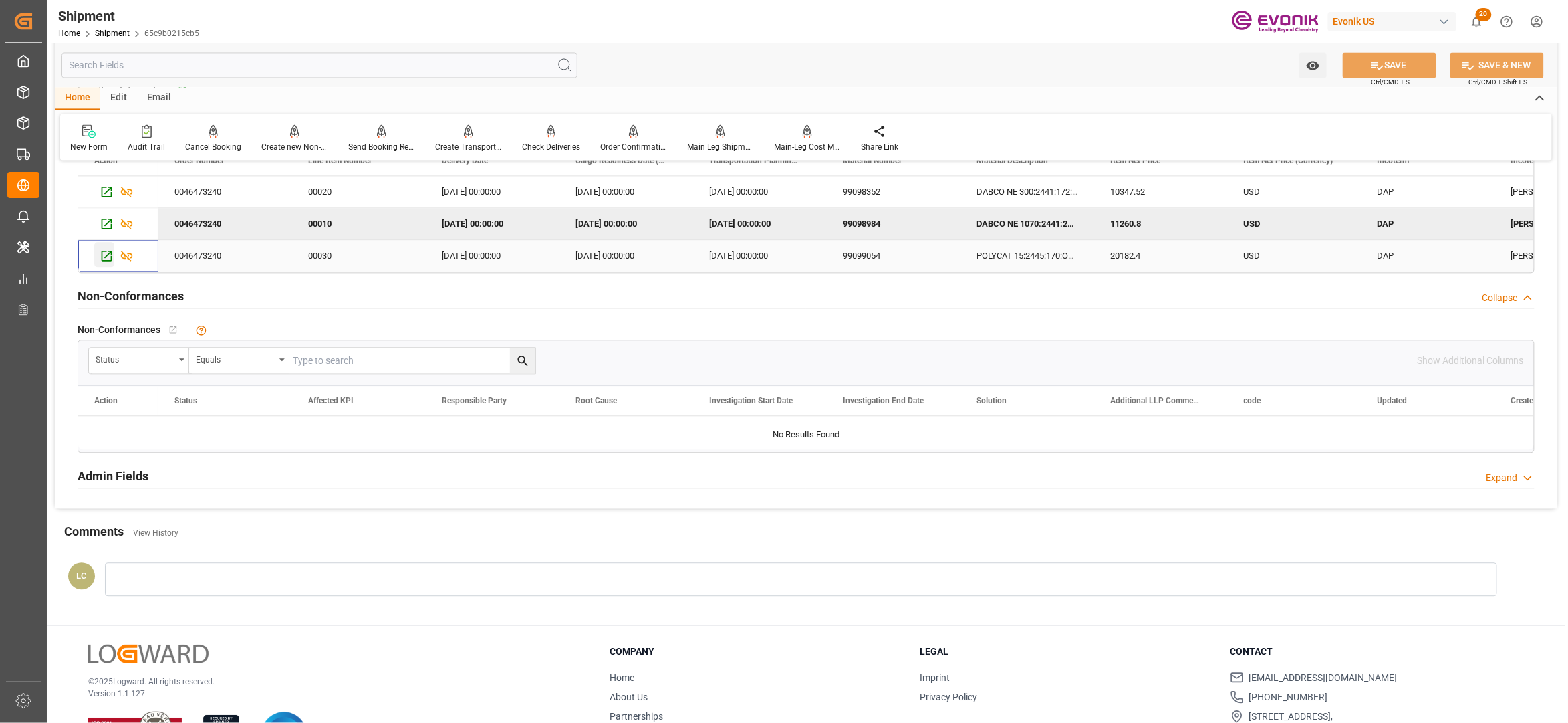
click at [108, 255] on icon "Press SPACE to select this row." at bounding box center [106, 255] width 14 height 14
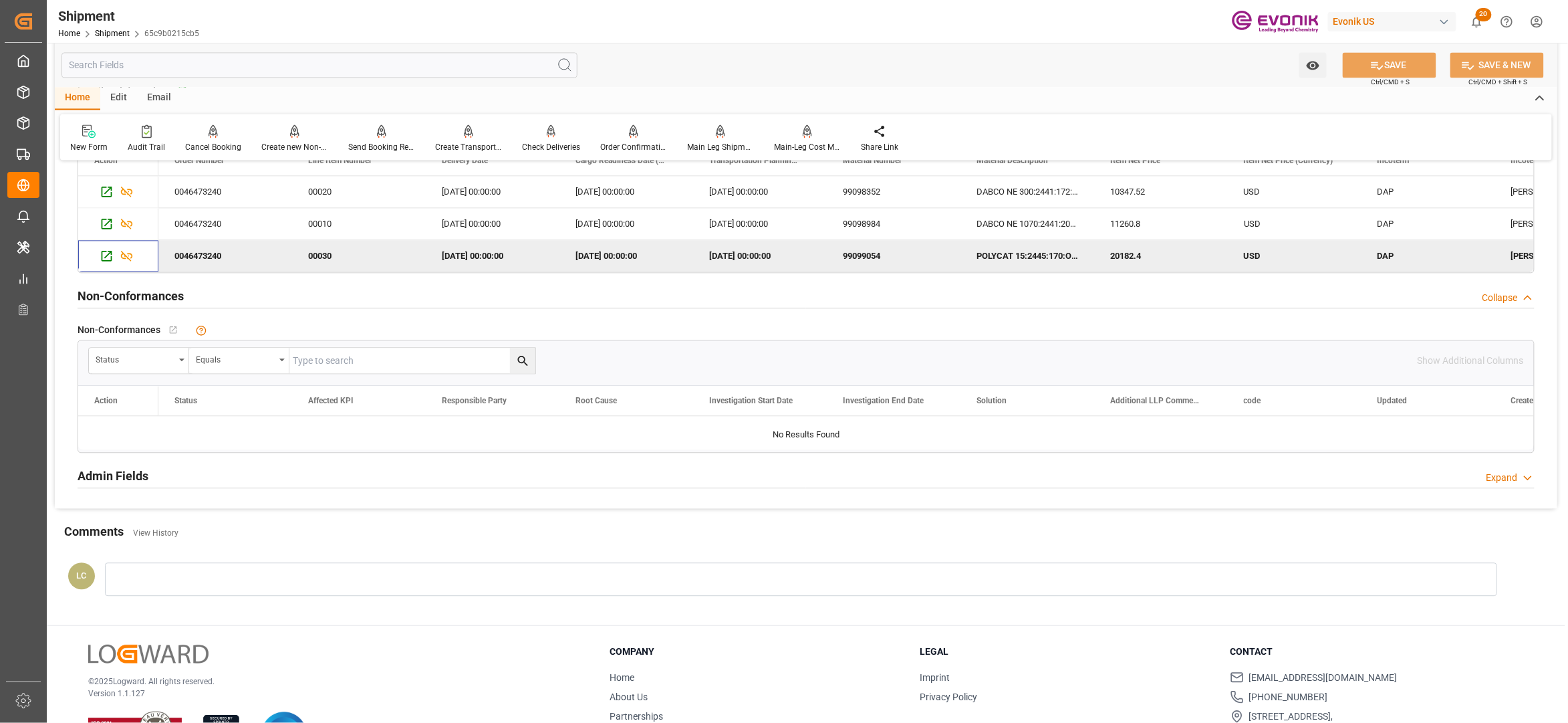
scroll to position [0, 0]
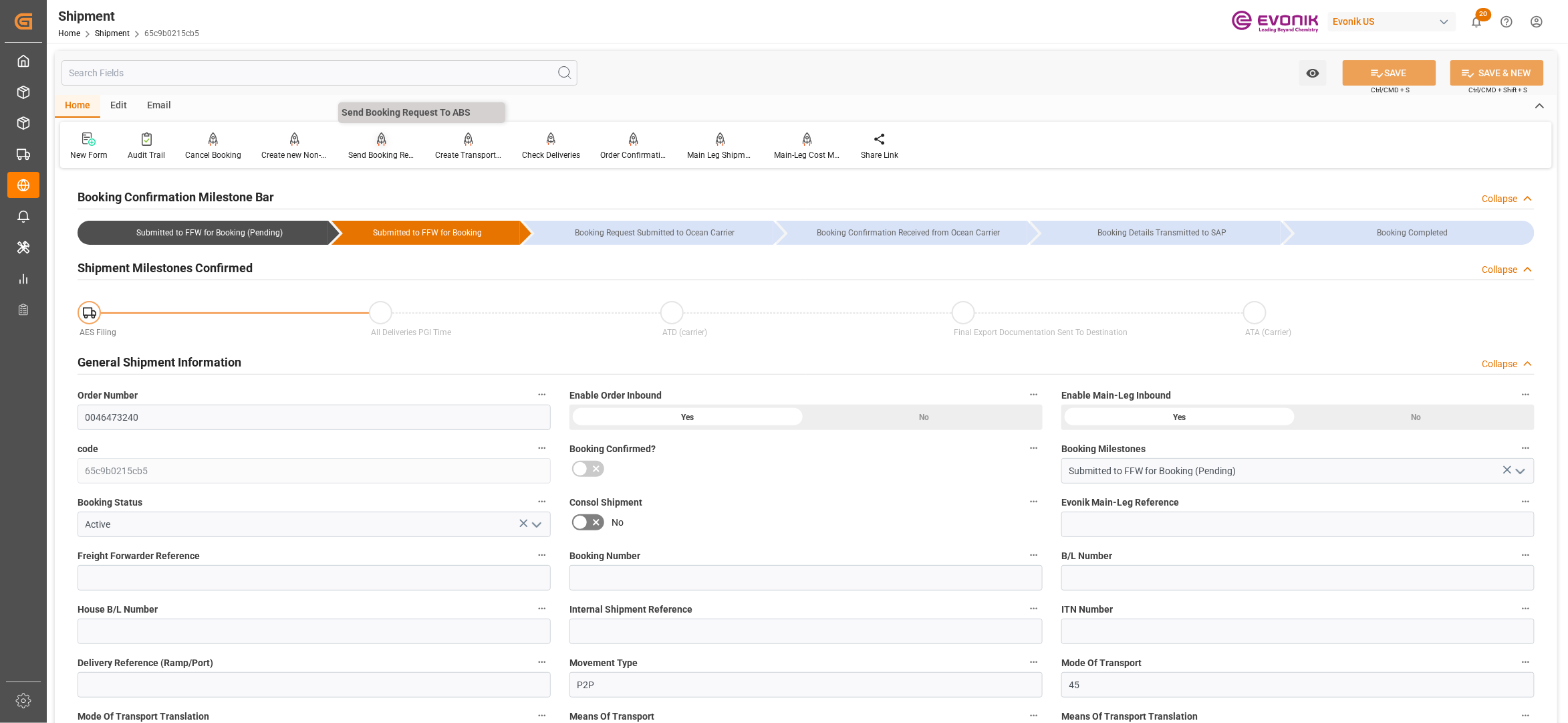
click at [380, 134] on icon at bounding box center [382, 138] width 9 height 11
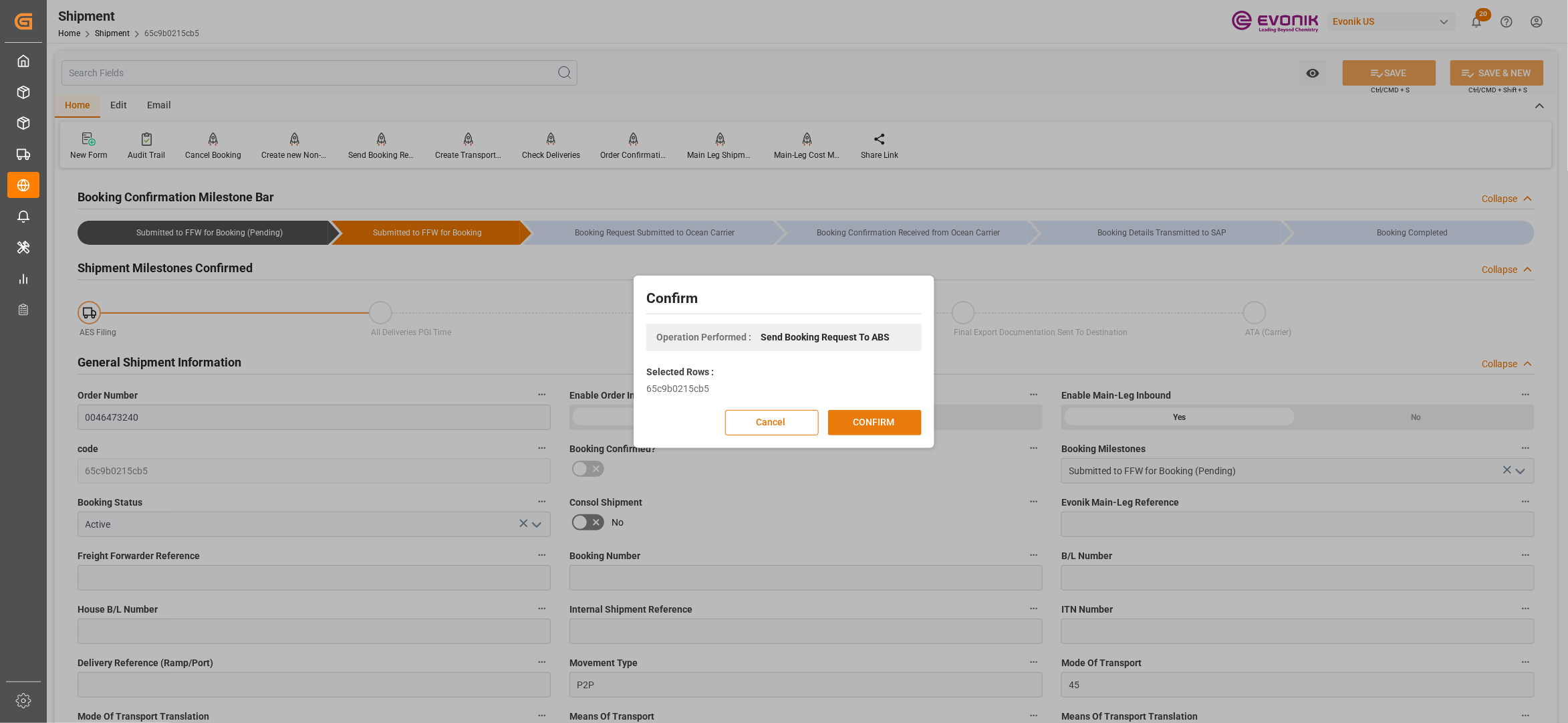
click at [883, 420] on button "CONFIRM" at bounding box center [875, 423] width 94 height 25
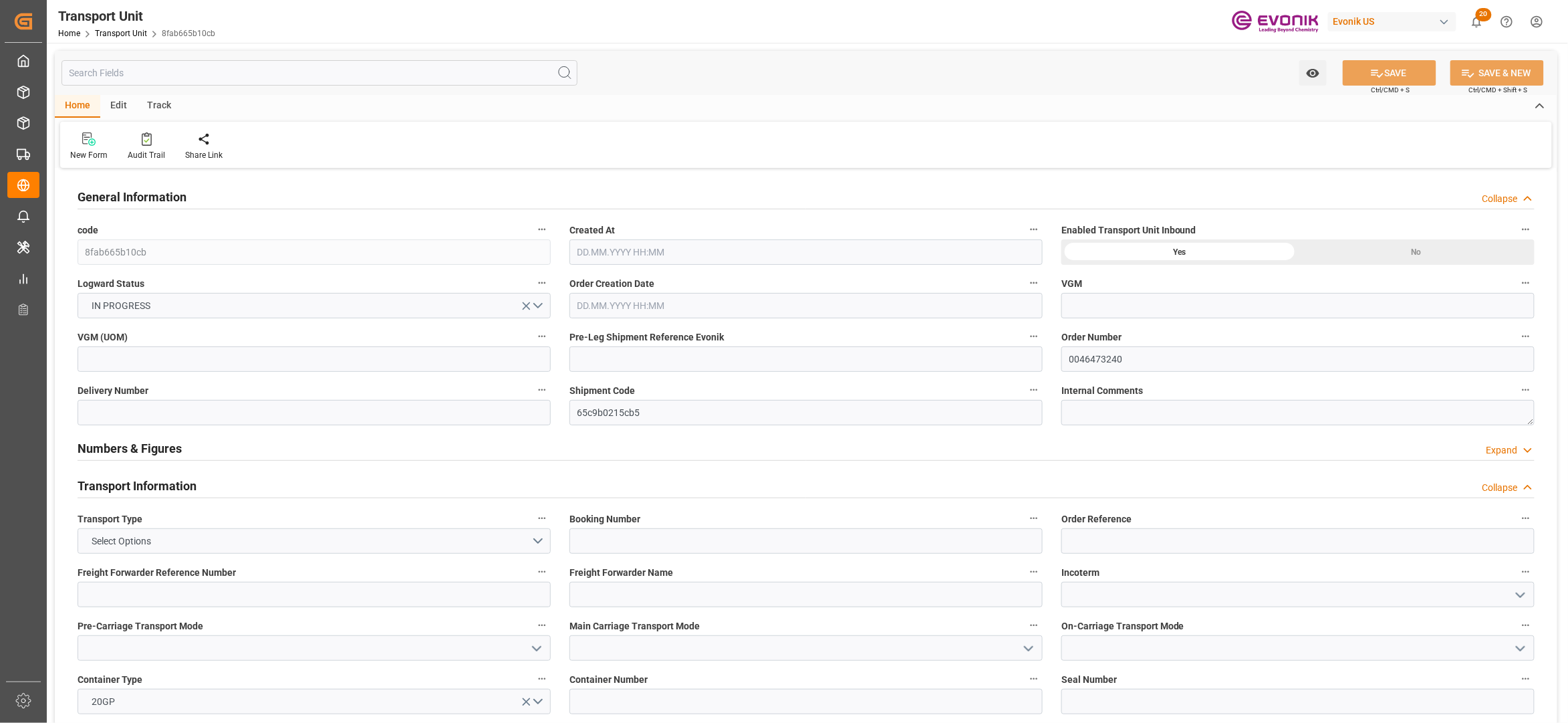
type input "Maersk"
type input "Maersk Line AS"
type input "USHOU"
type input "BRSSZ"
type input "5650.528"
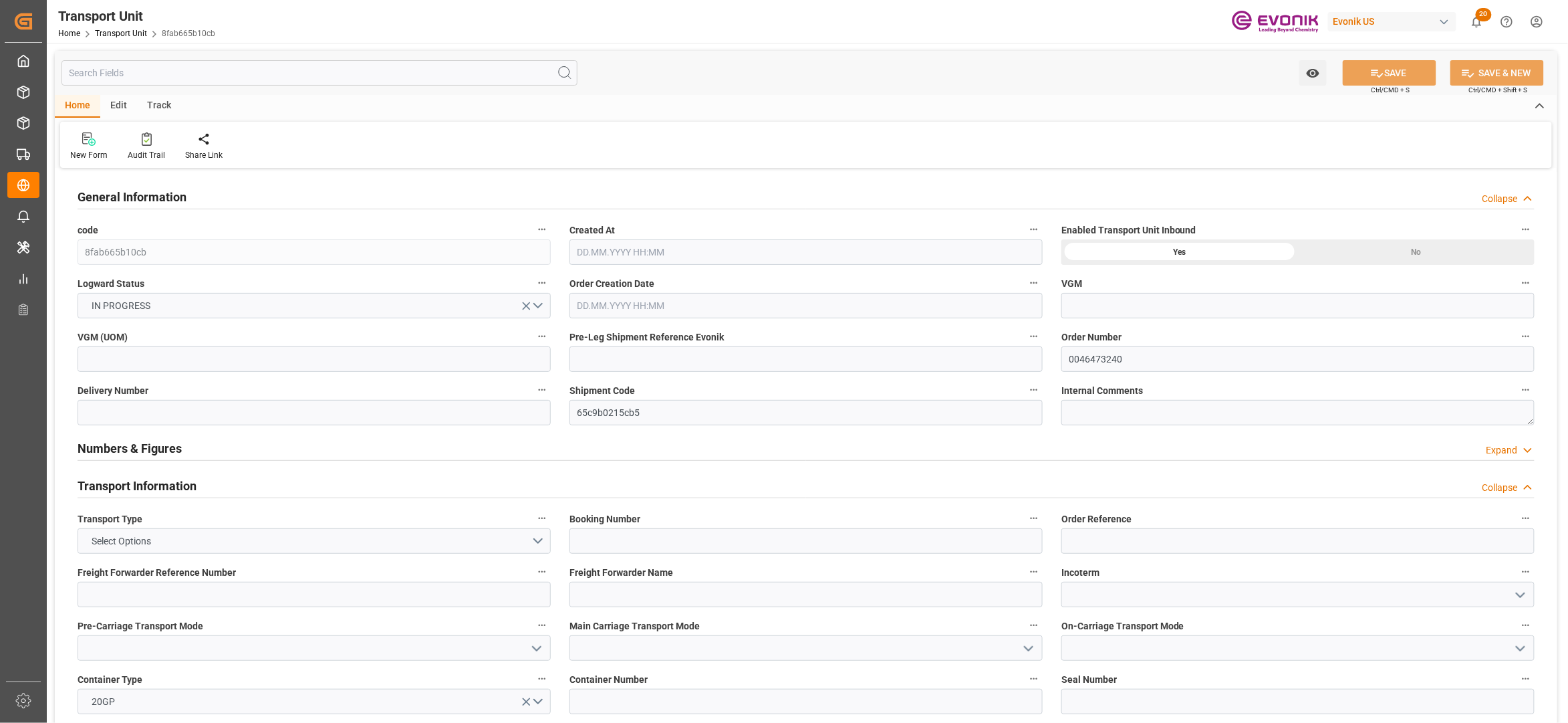
type input "[DATE] 03:36"
type input "[DATE]"
type input "[DATE] 00:00"
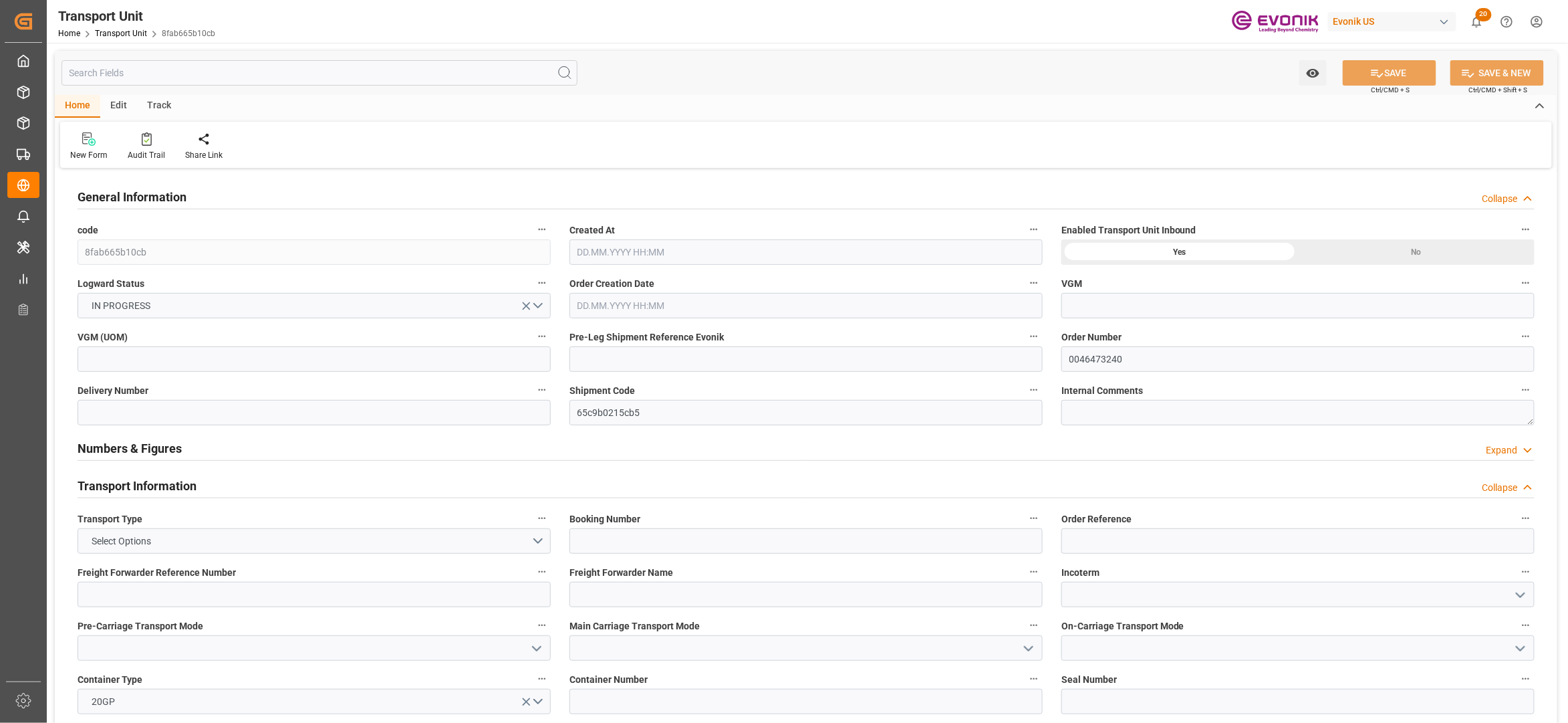
type input "[DATE] 00:00"
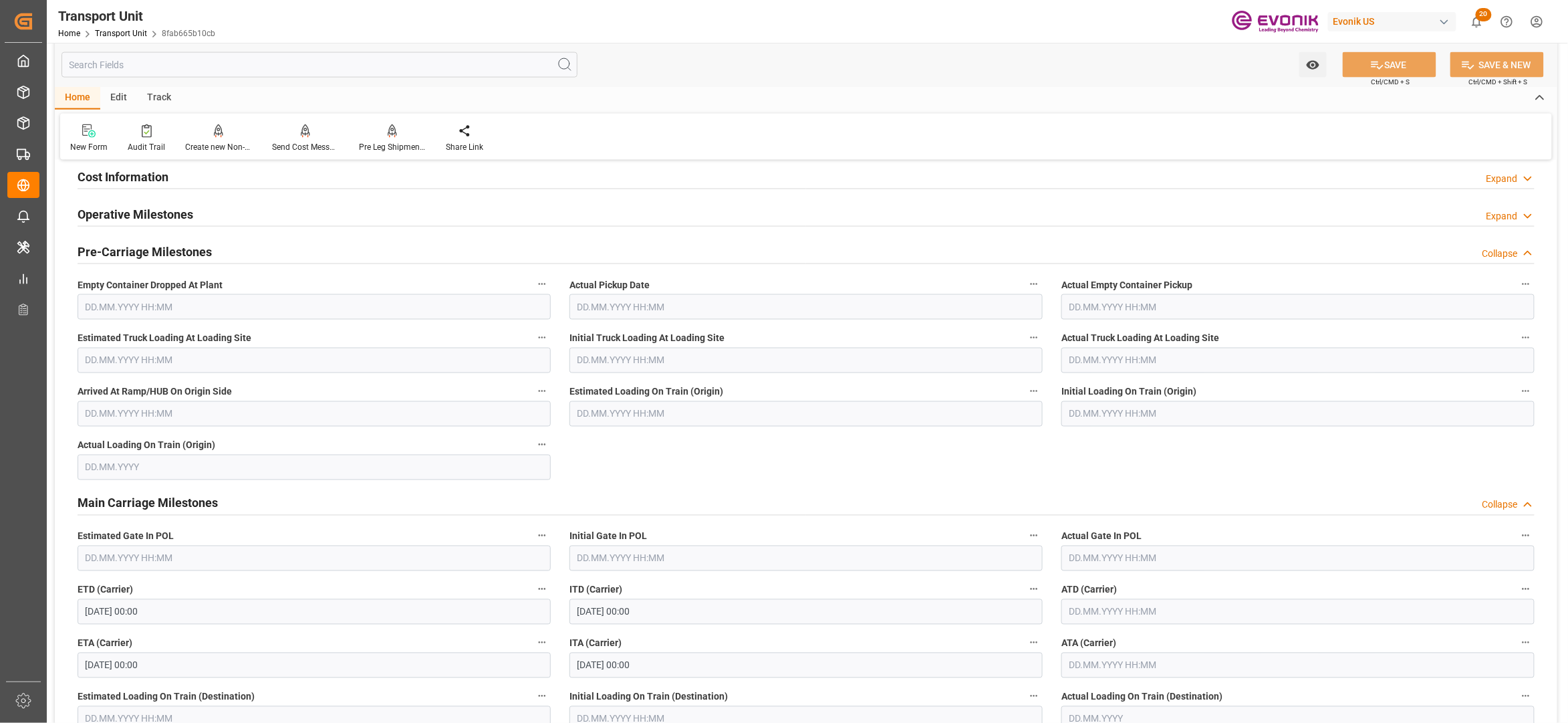
scroll to position [844, 0]
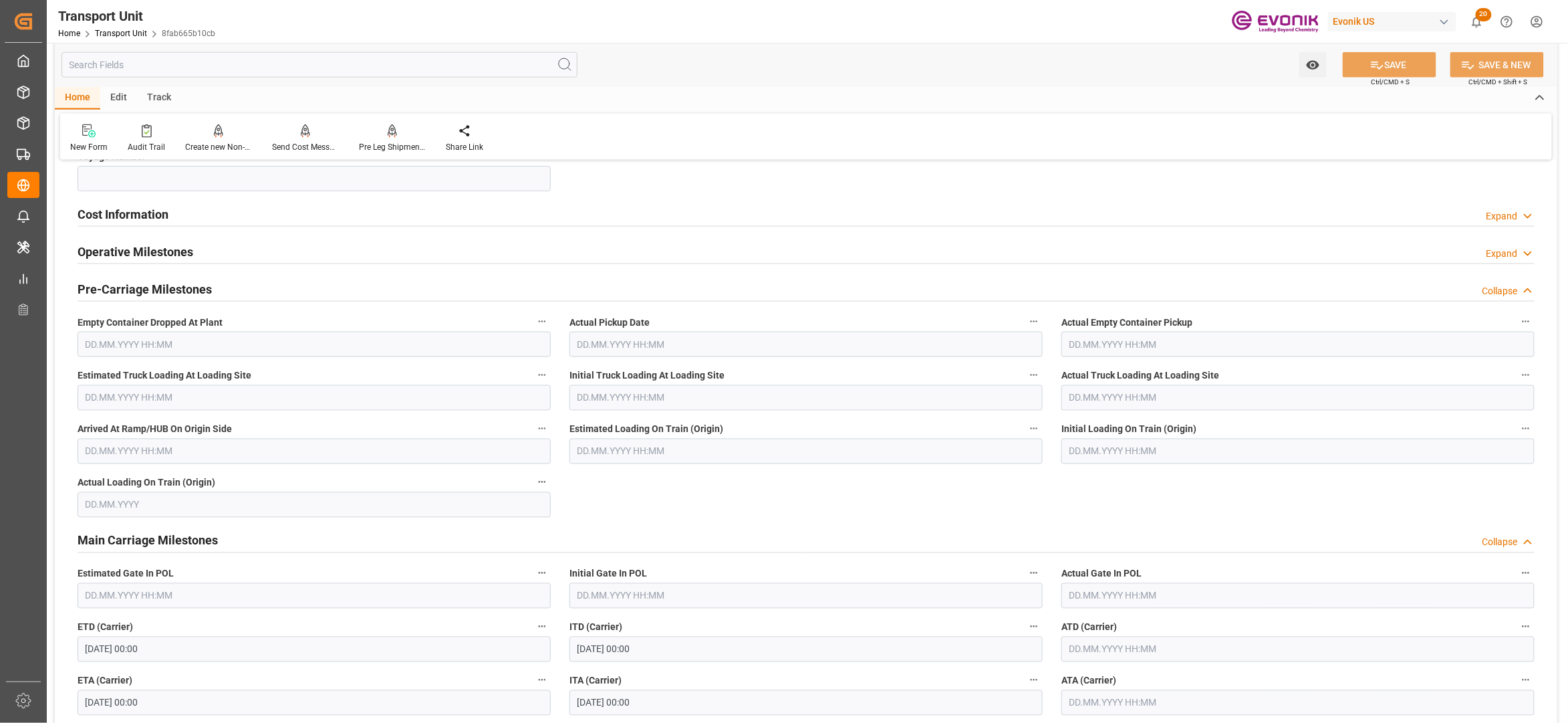
click at [399, 204] on div "Cost Information Expand" at bounding box center [806, 213] width 1458 height 25
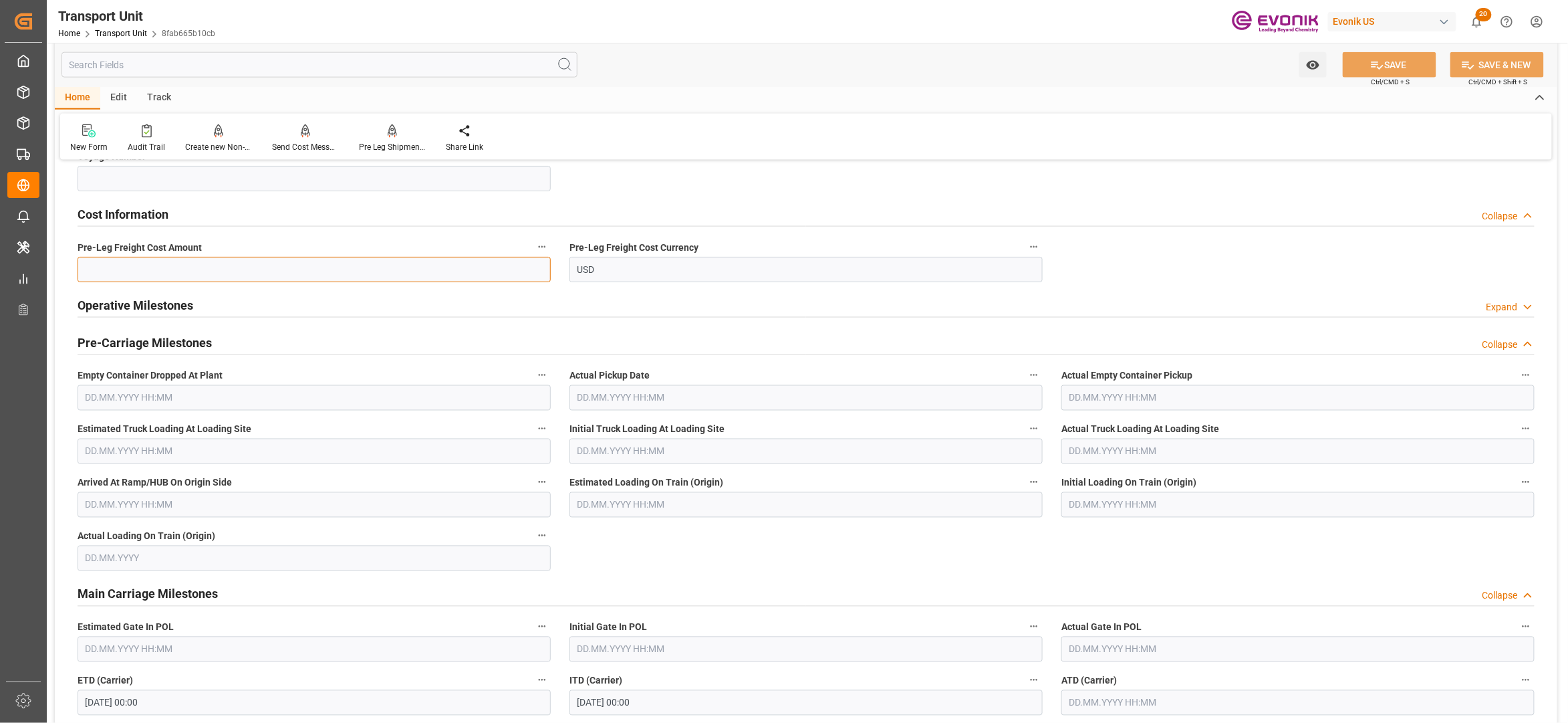
click at [286, 270] on input "text" at bounding box center [314, 270] width 473 height 25
type input "1653"
click at [1011, 204] on div "Cost Information Collapse" at bounding box center [806, 213] width 1458 height 25
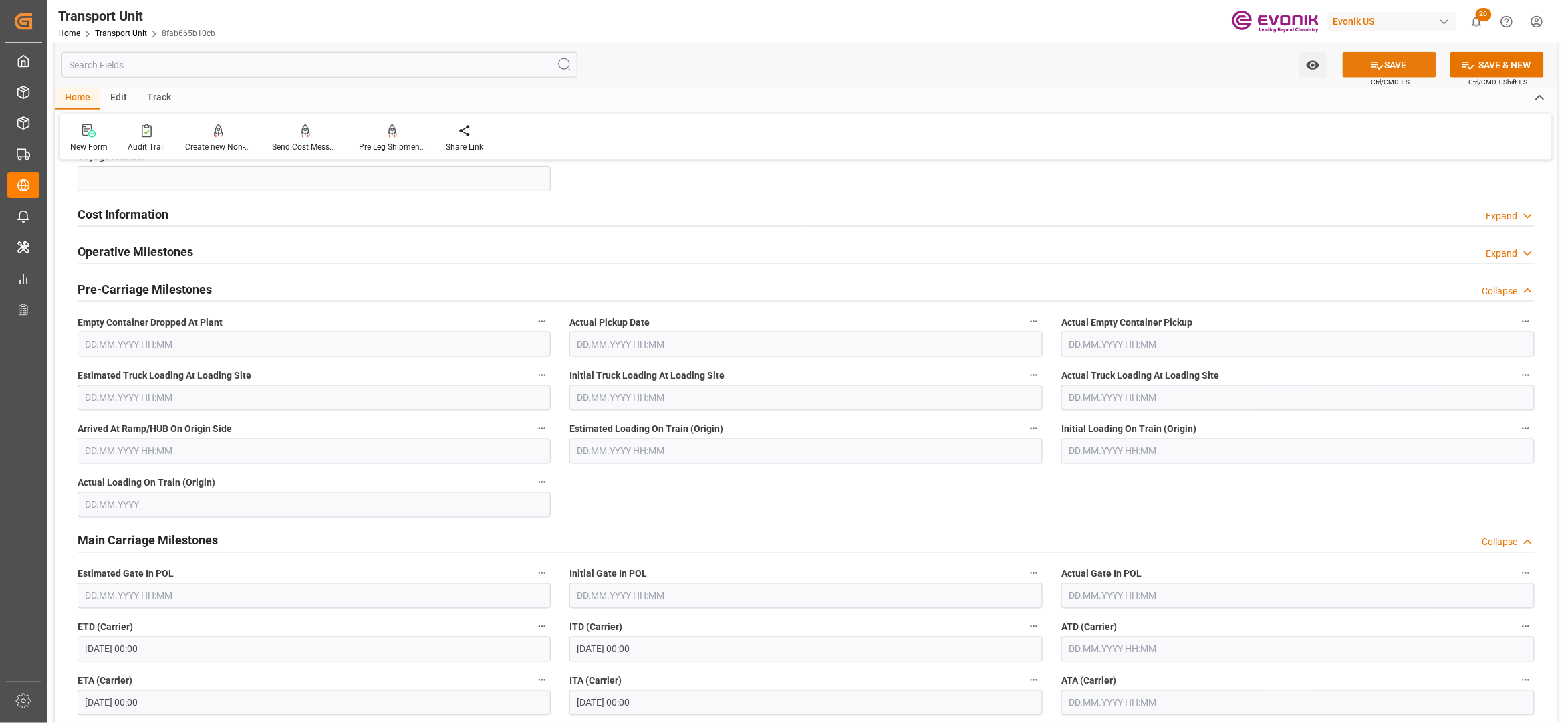
click at [1416, 71] on button "SAVE" at bounding box center [1390, 65] width 94 height 25
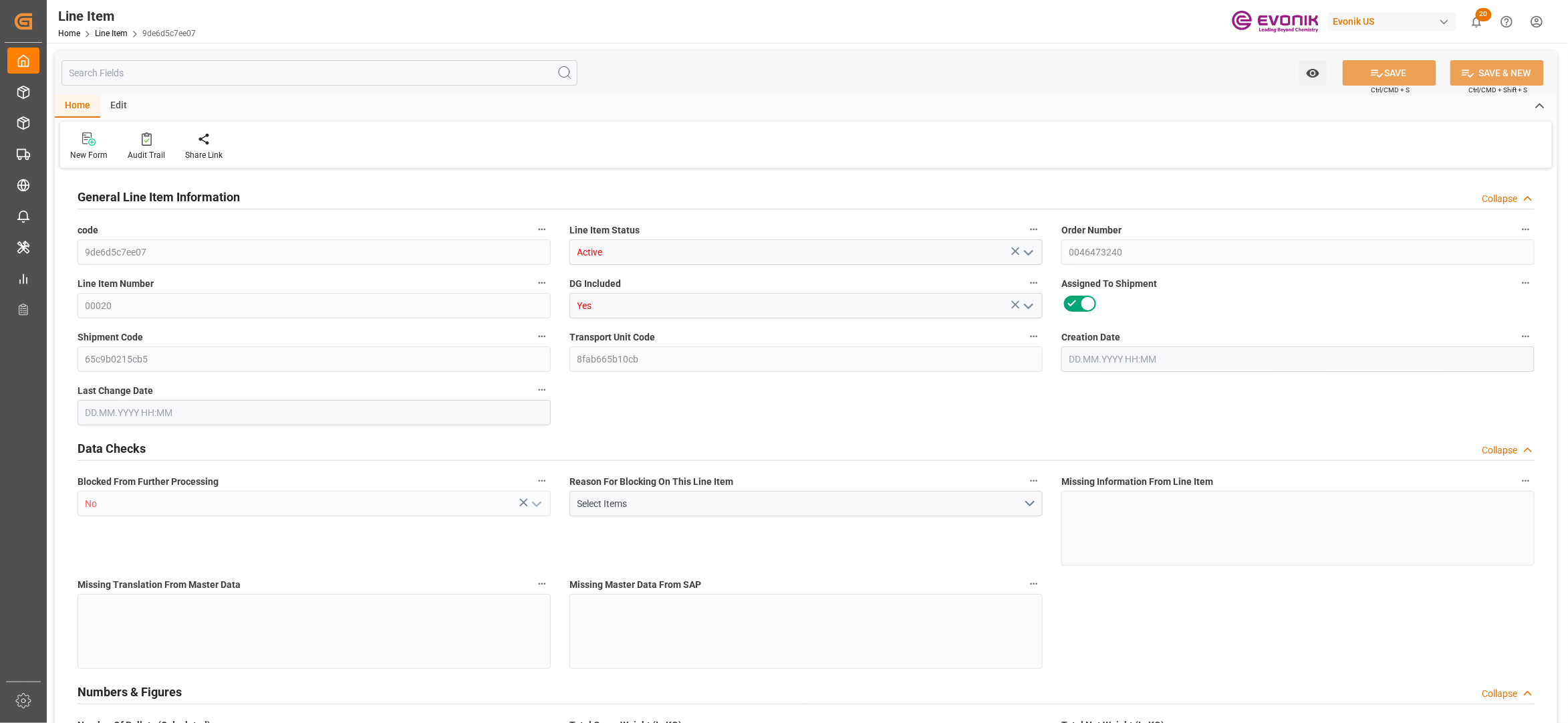
type input "1"
type input "755.424"
type input "688"
type input "1.1503"
type input "4"
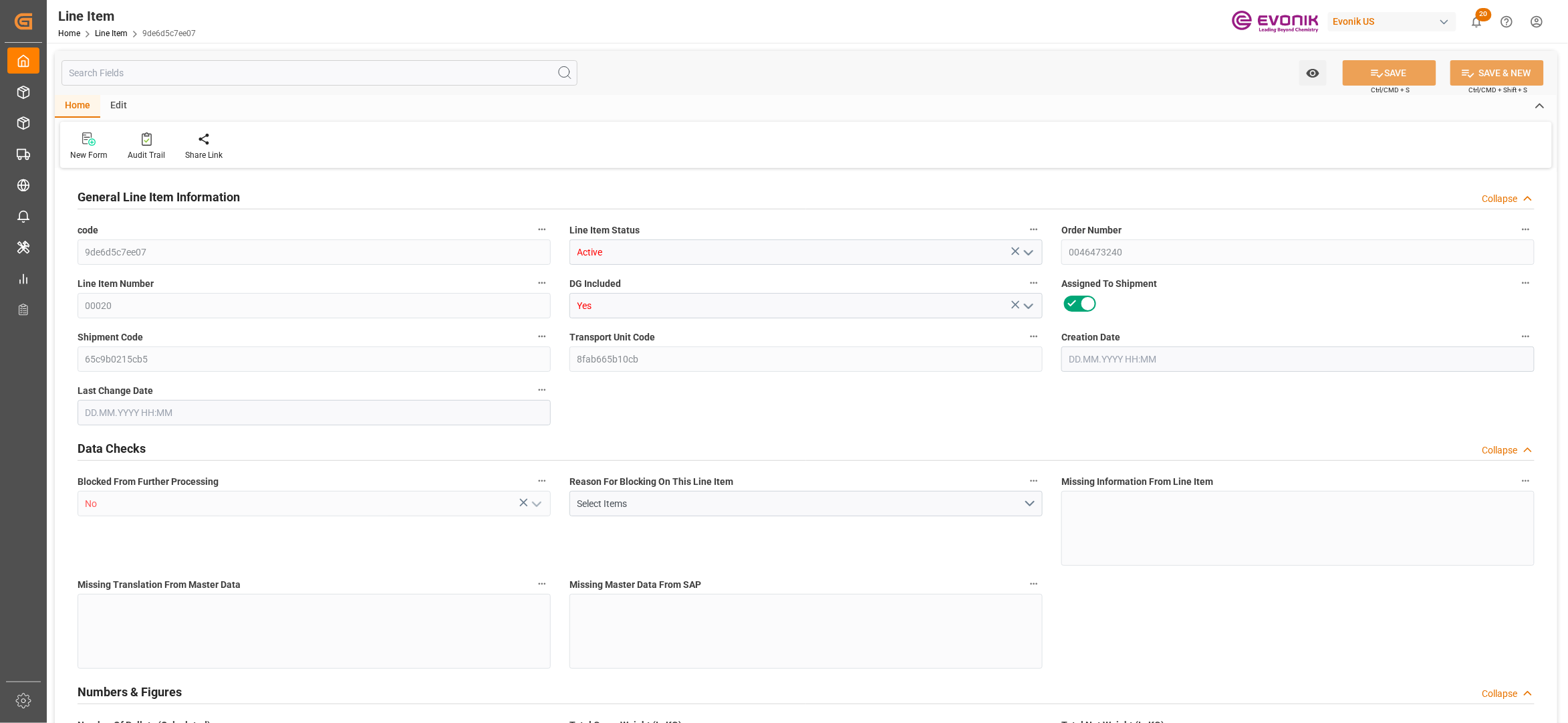
type input "10347.52"
type input "4"
type input "688"
type input "755.424"
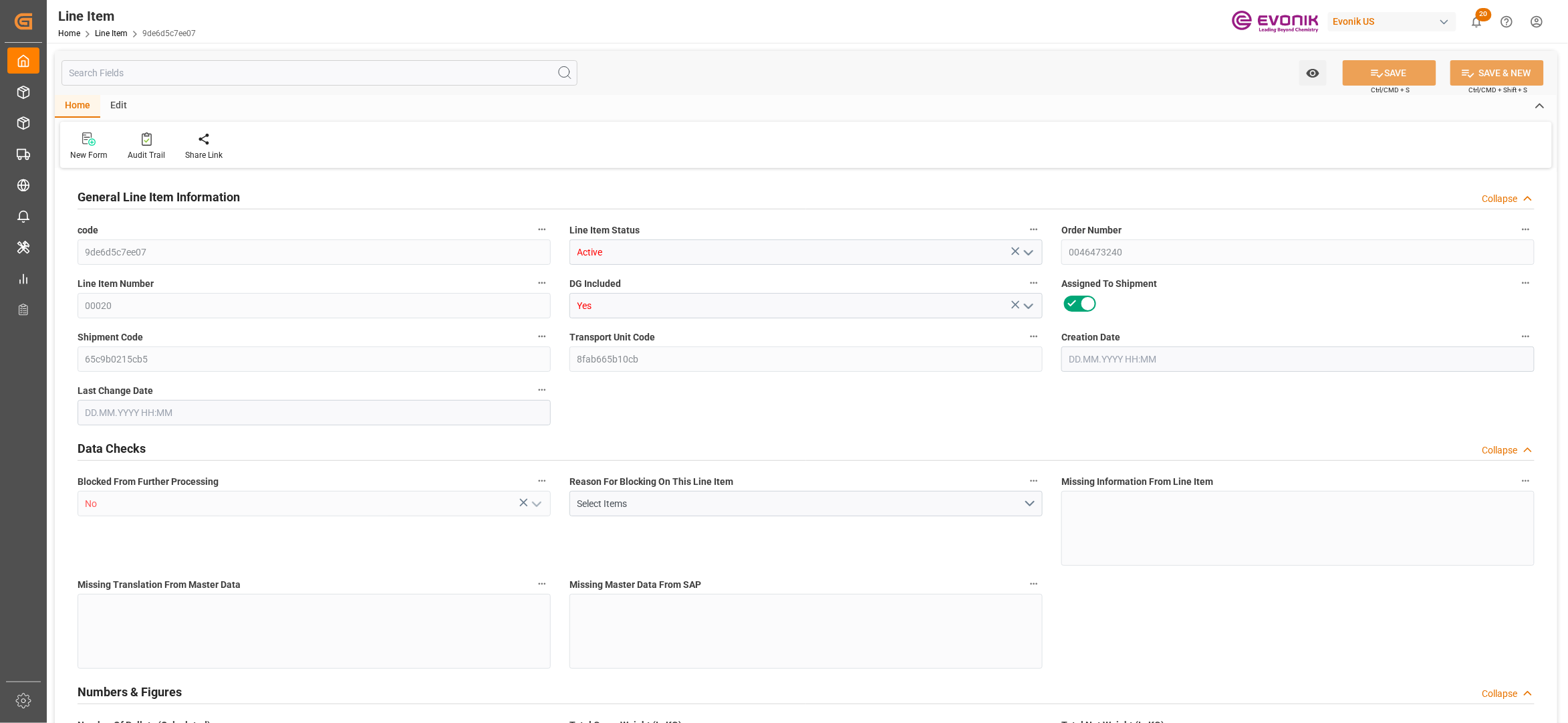
type input "775.424"
type input "688"
type input "1.1503"
type input "1150.336"
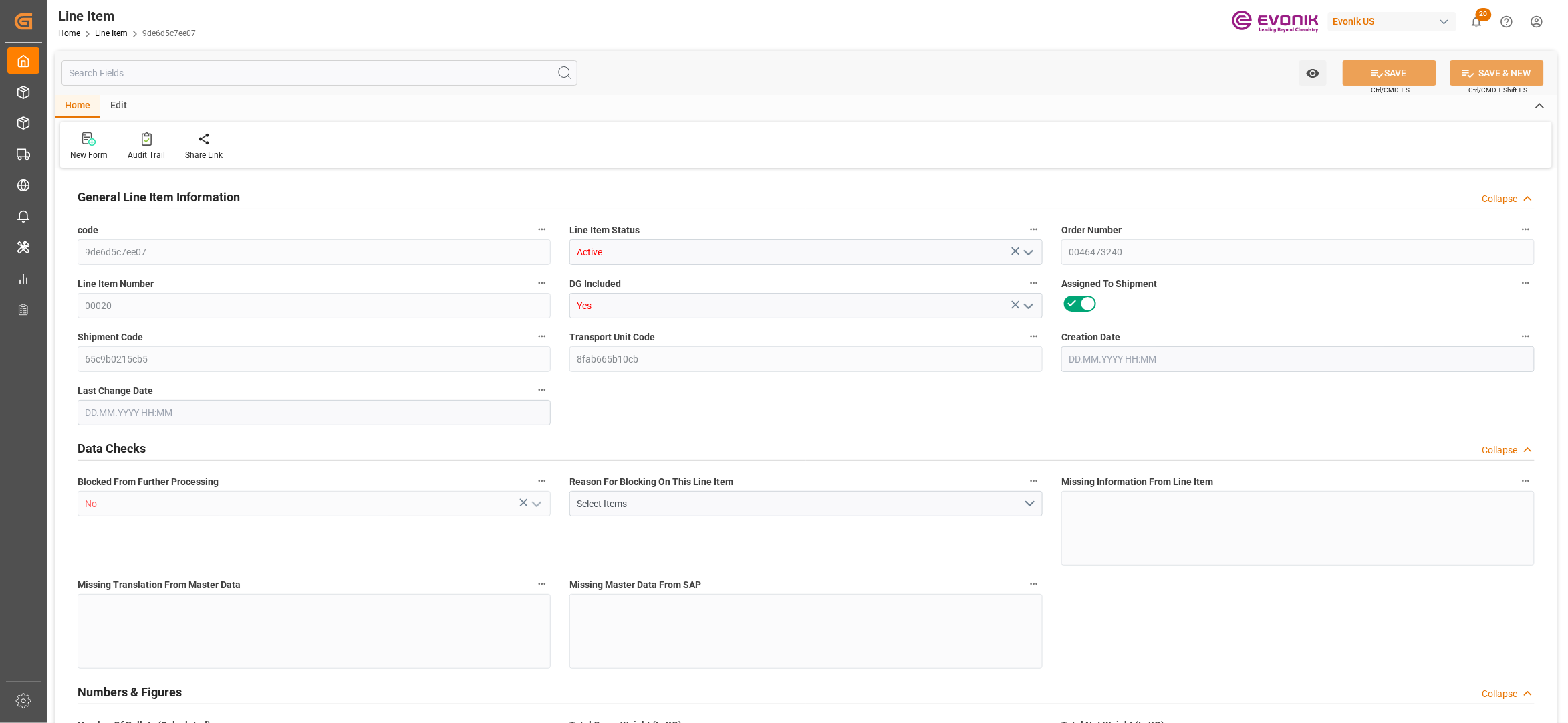
type input "0"
type input "[DATE] 14:25"
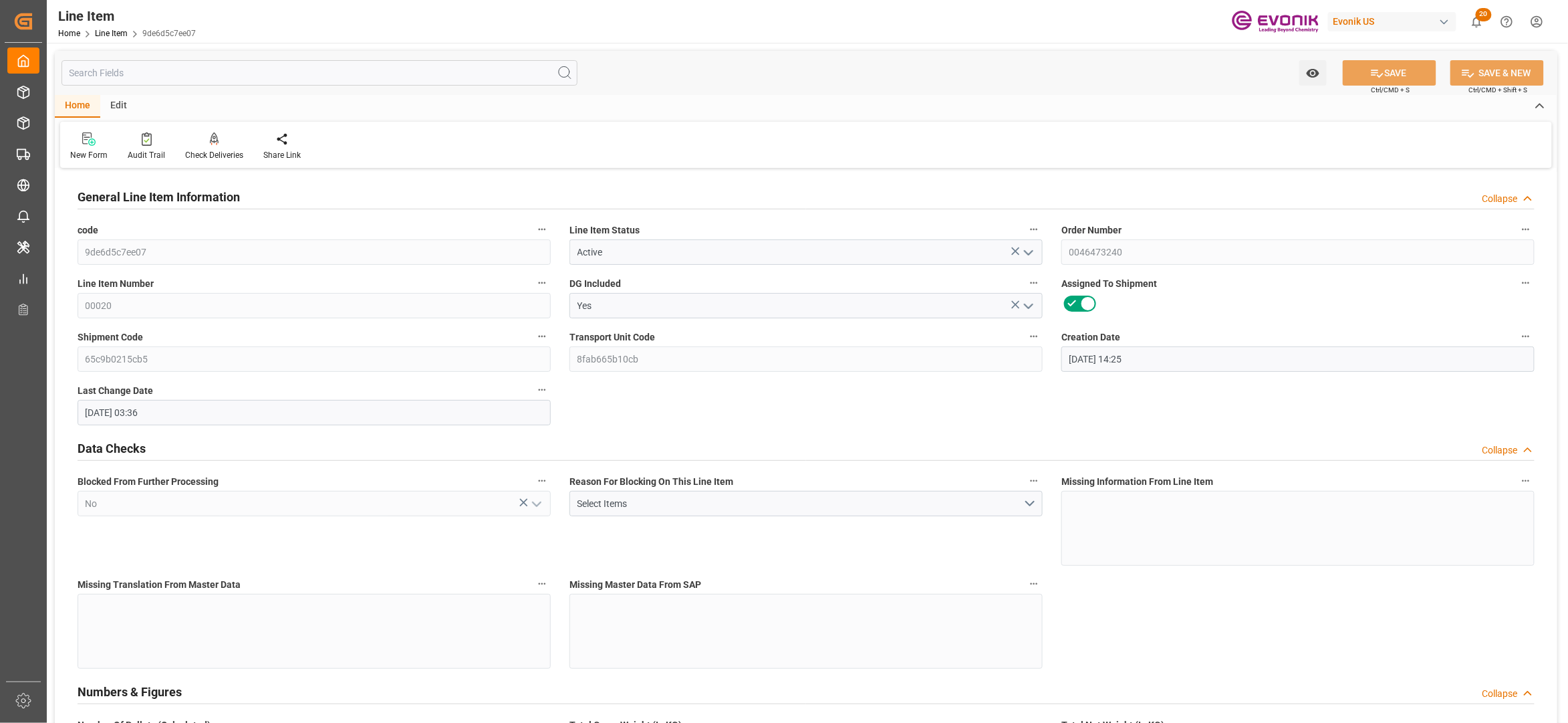
type input "[DATE] 03:36"
type input "[DATE]"
click at [501, 73] on input "text" at bounding box center [319, 73] width 516 height 25
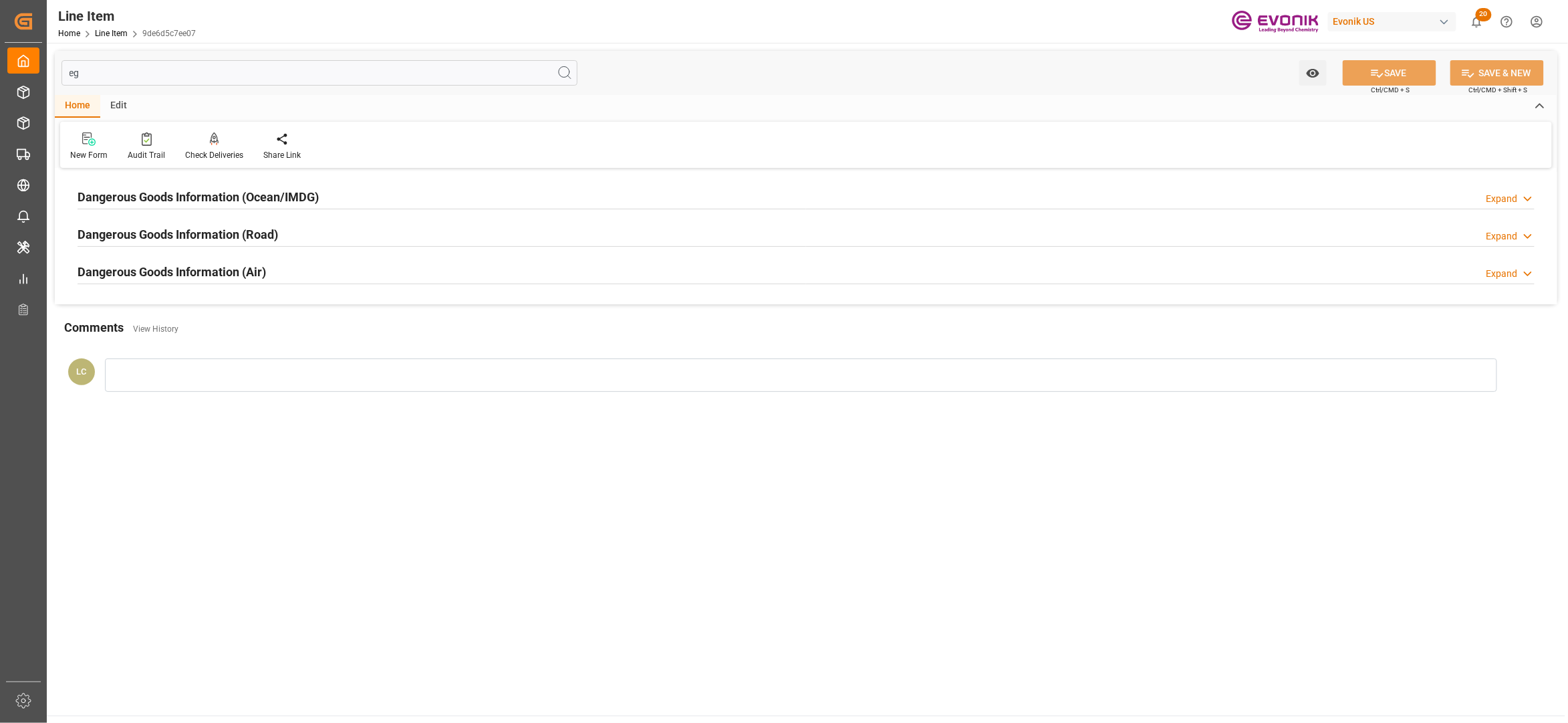
type input "eg"
click at [524, 204] on div "Dangerous Goods Information (Ocean/IMDG) Expand" at bounding box center [806, 196] width 1458 height 25
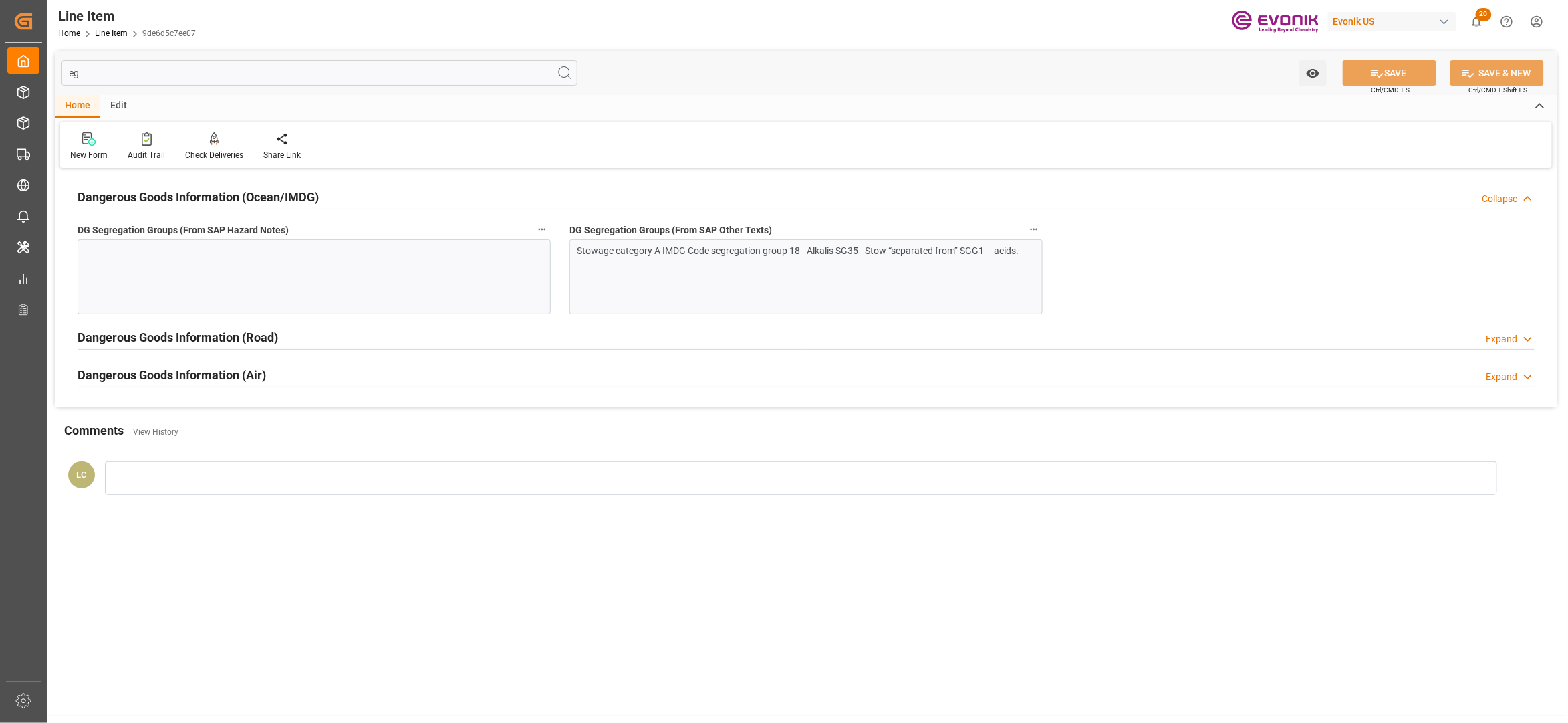
click at [704, 258] on div "Stowage category A IMDG Code segregation group 18 - Alkalis SG35 - Stow “separa…" at bounding box center [799, 251] width 444 height 14
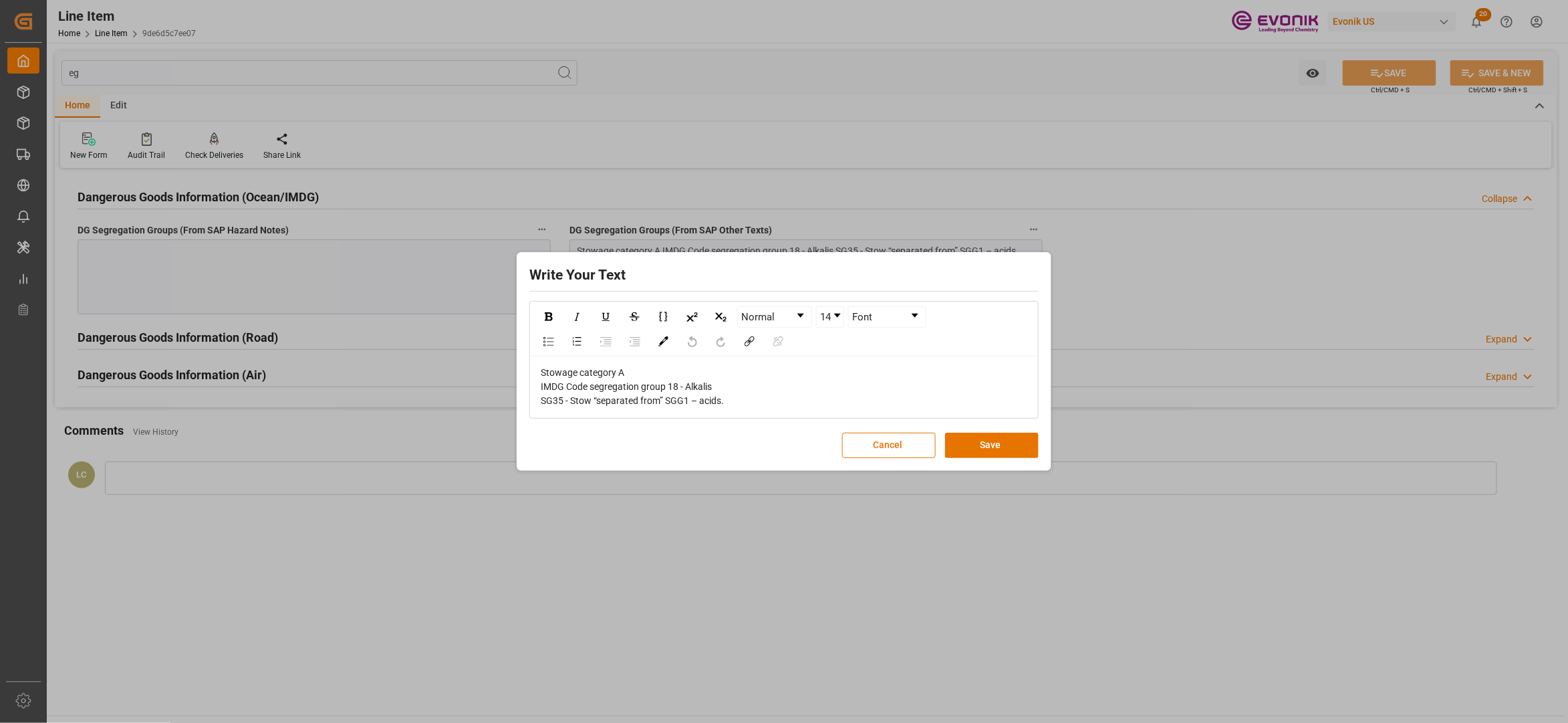
click at [736, 392] on div "Stowage category A IMDG Code segregation group 18 - Alkalis SG35 - Stow “separa…" at bounding box center [784, 386] width 487 height 42
drag, startPoint x: 736, startPoint y: 402, endPoint x: 509, endPoint y: 362, distance: 230.5
click at [509, 362] on div "Write Your Text Normal 14 Font Stowage category A IMDG Code segregation group 1…" at bounding box center [784, 361] width 1568 height 723
copy span "Stowage category A IMDG Code segregation group 18 - Alkalis SG35 - Stow “separa…"
click at [1004, 453] on button "Save" at bounding box center [992, 445] width 94 height 25
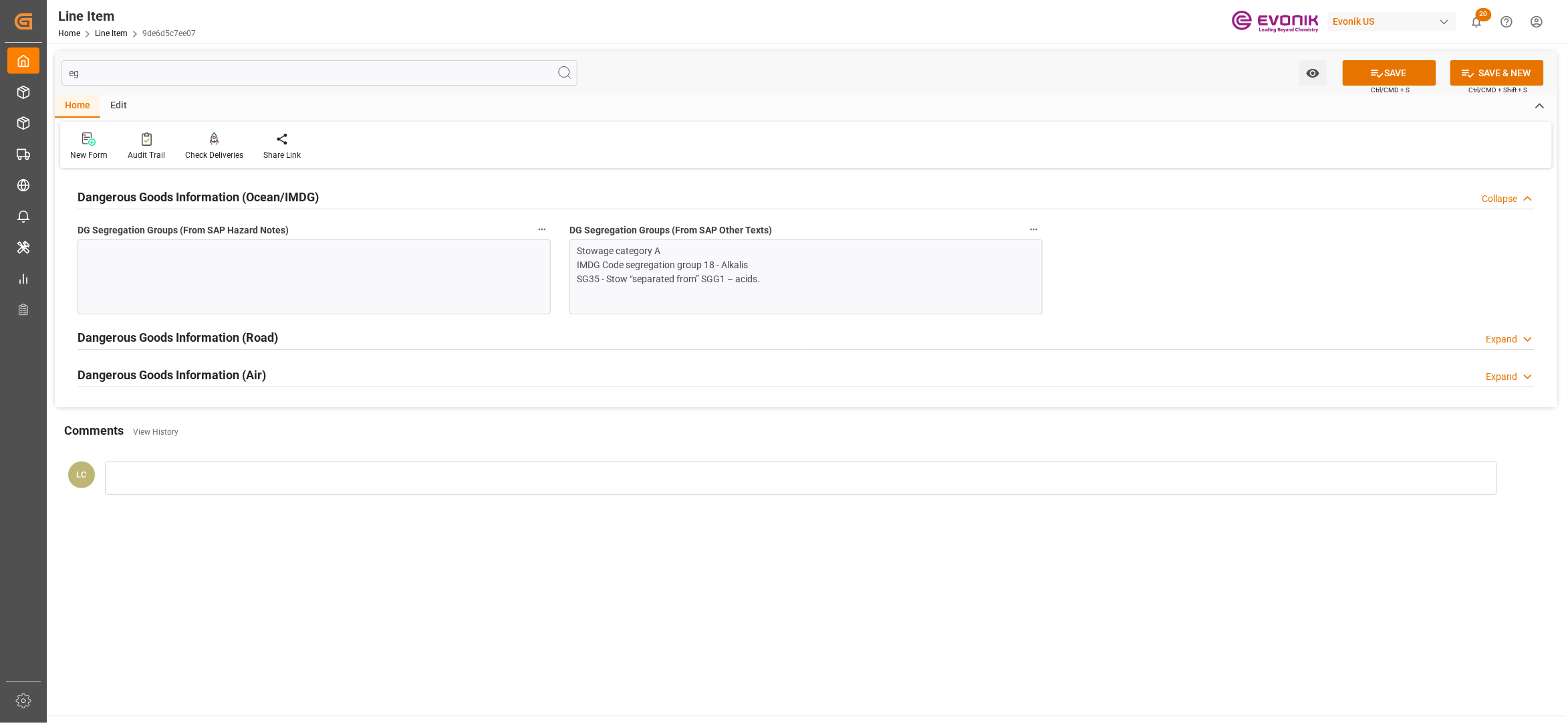
click at [402, 301] on div at bounding box center [314, 277] width 473 height 75
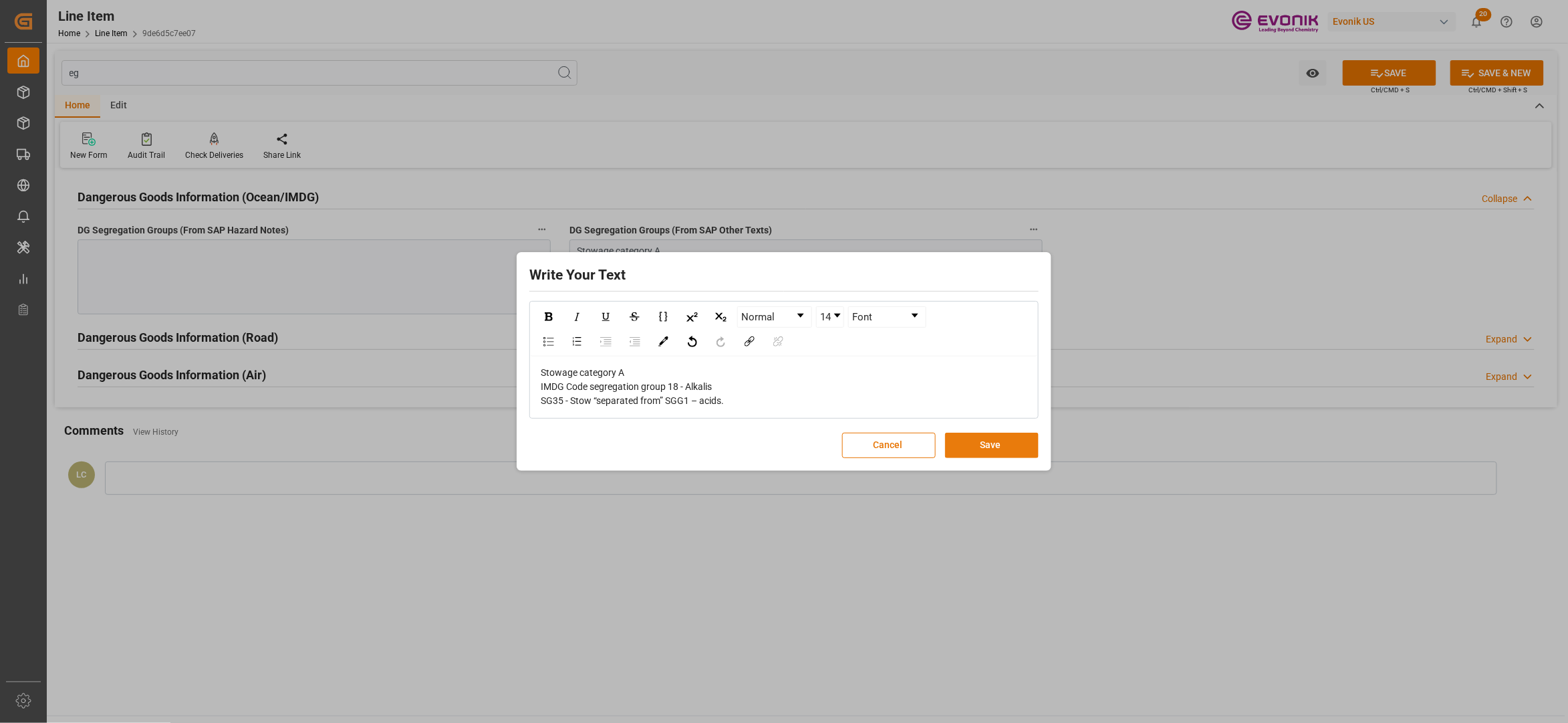
click at [1009, 442] on button "Save" at bounding box center [992, 445] width 94 height 25
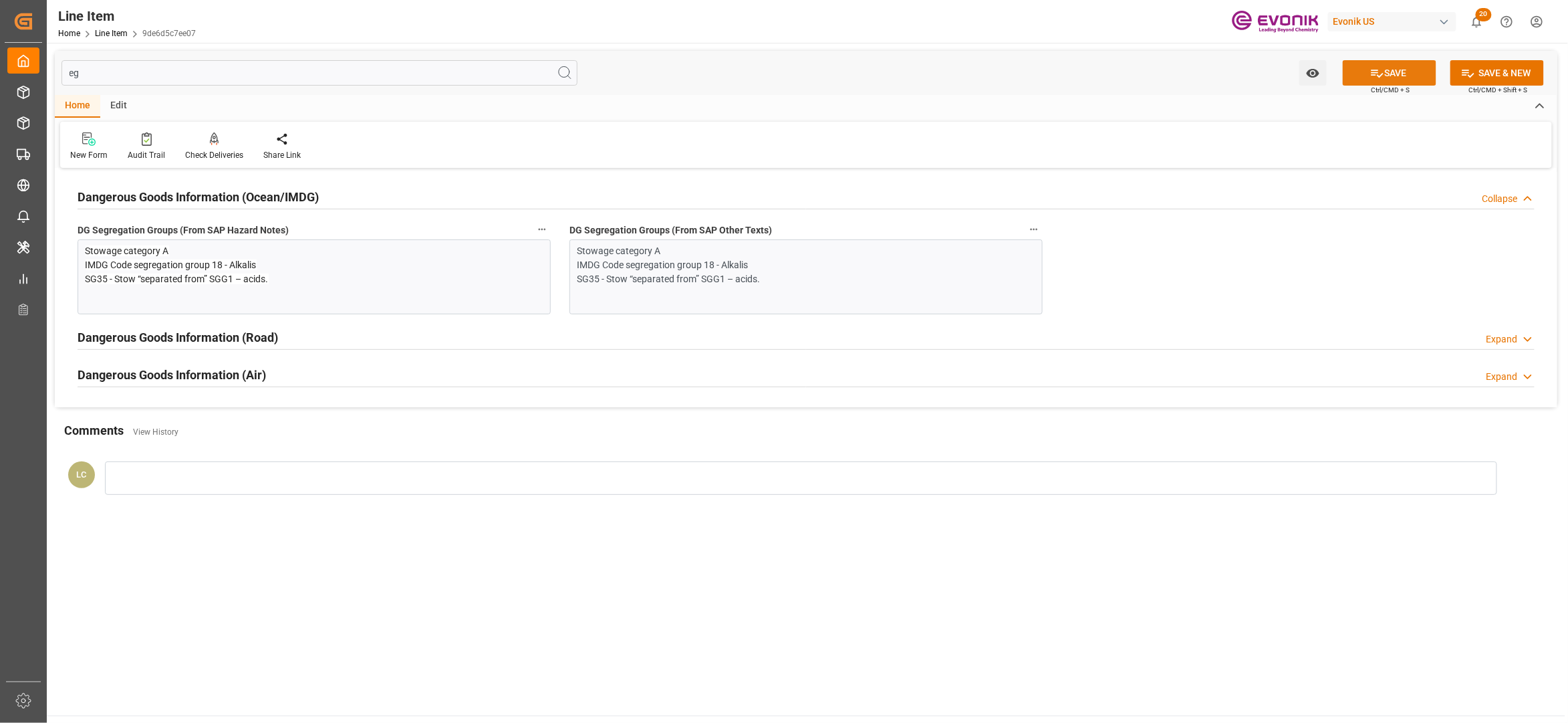
click at [1405, 73] on button "SAVE" at bounding box center [1390, 73] width 94 height 25
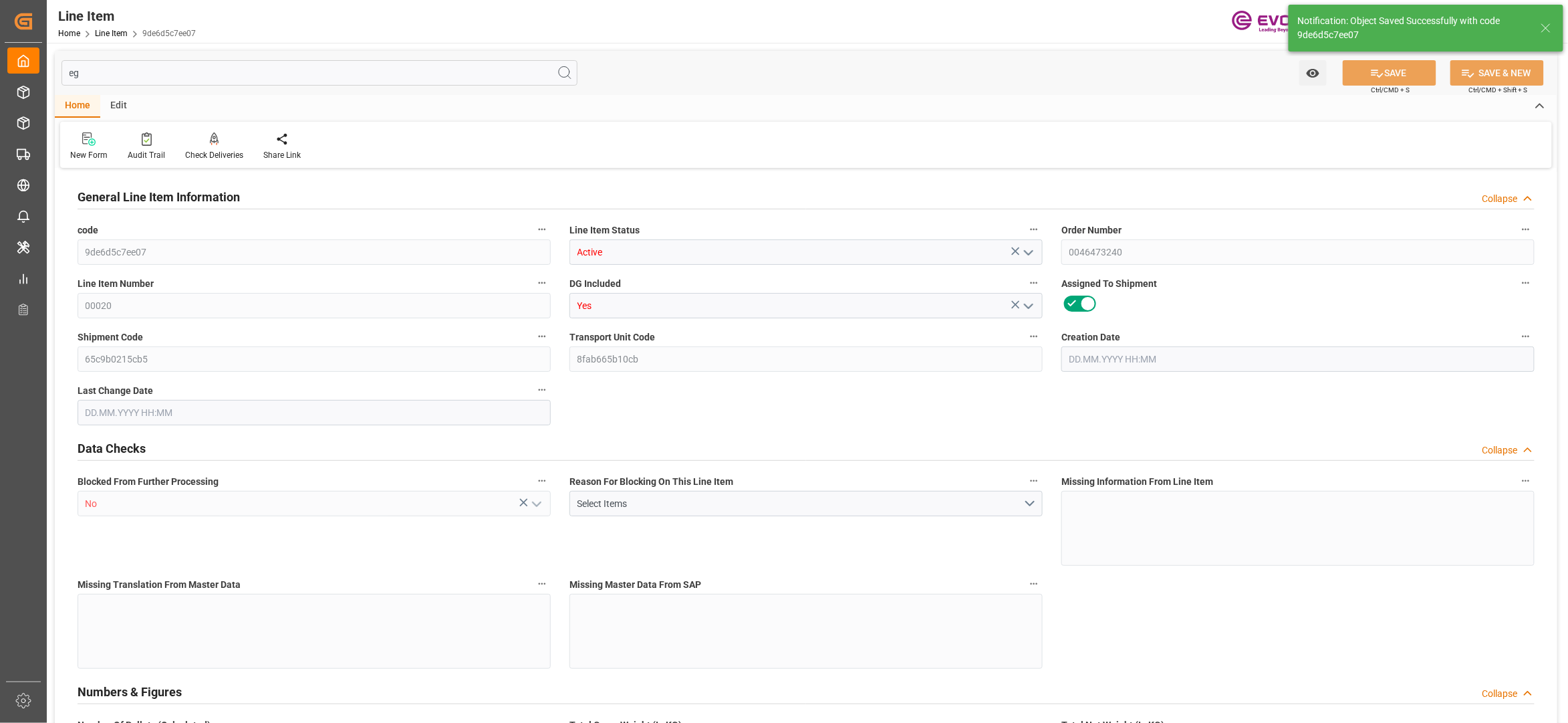
type input "1"
type input "755.424"
type input "688"
type input "1.1503"
type input "4"
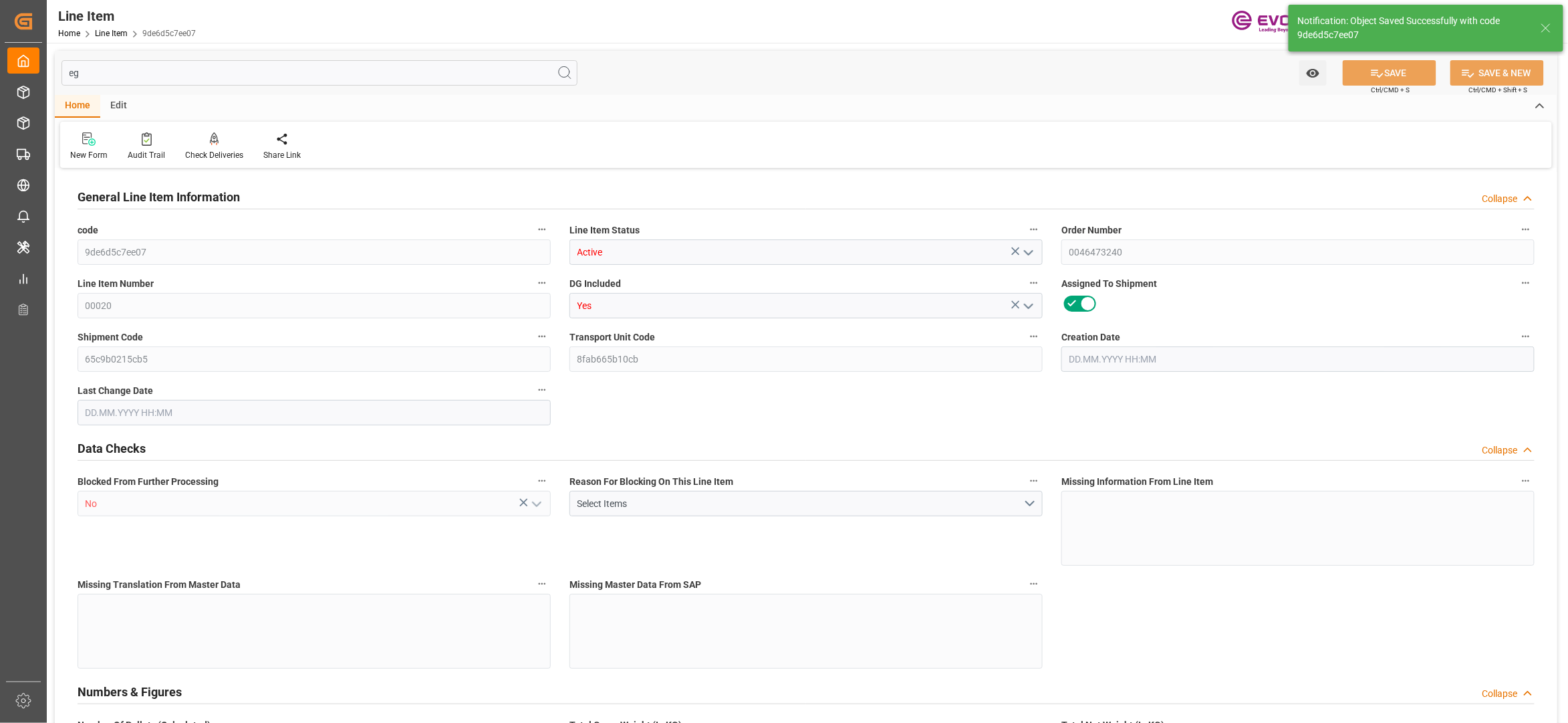
type input "10347.52"
type input "4"
type input "688"
type input "755.424"
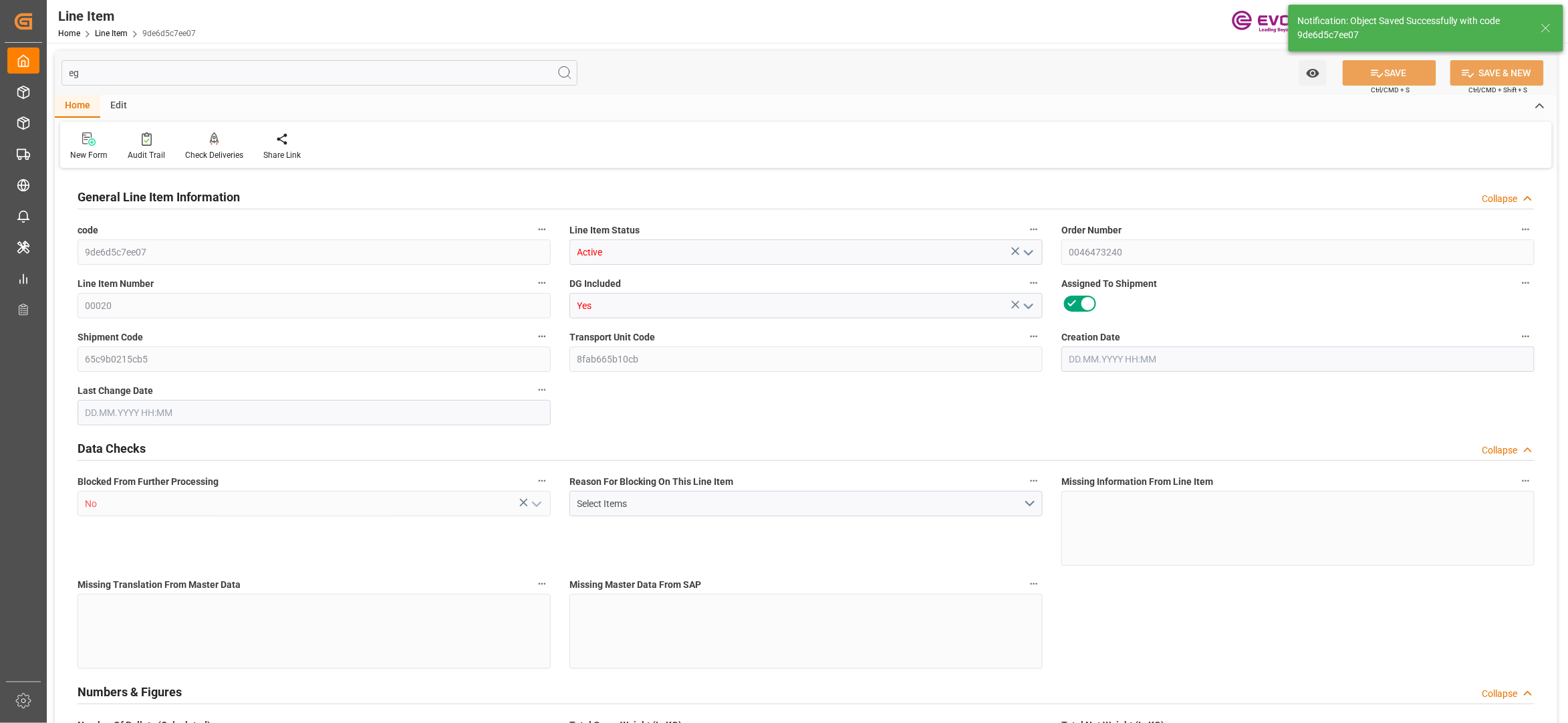
type input "775.424"
type input "688"
type input "1.1503"
type input "1150.336"
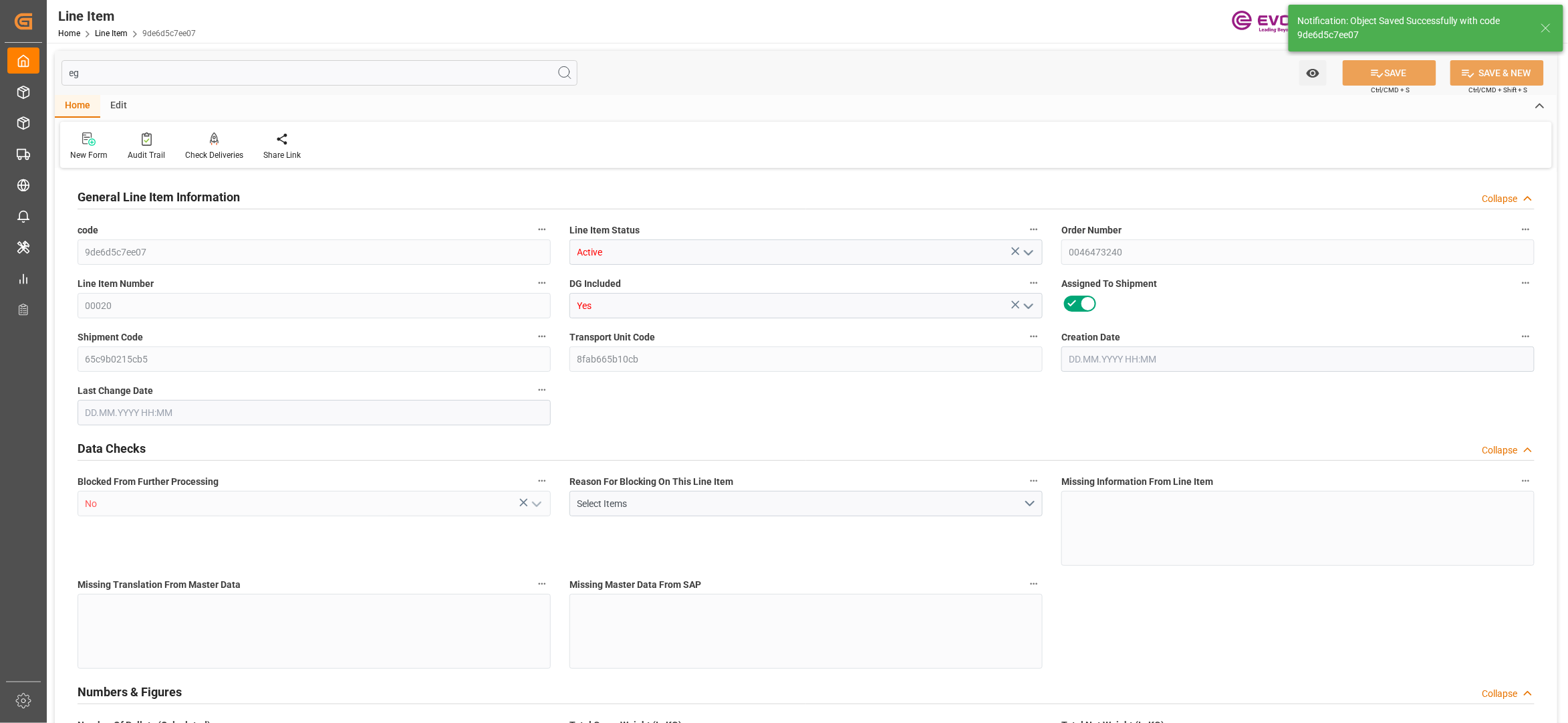
type input "0"
type input "[DATE] 14:25"
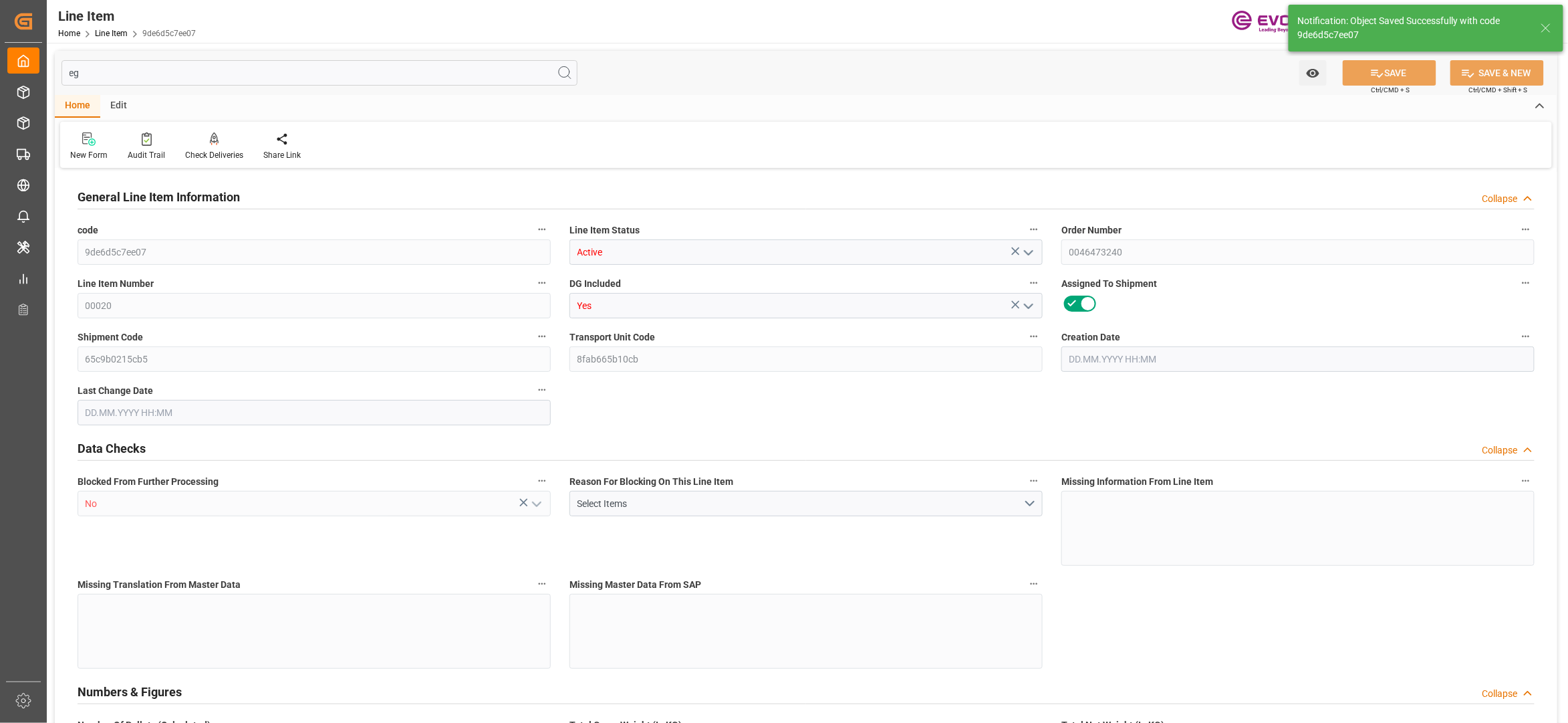
type input "[DATE] 03:42"
type input "[DATE]"
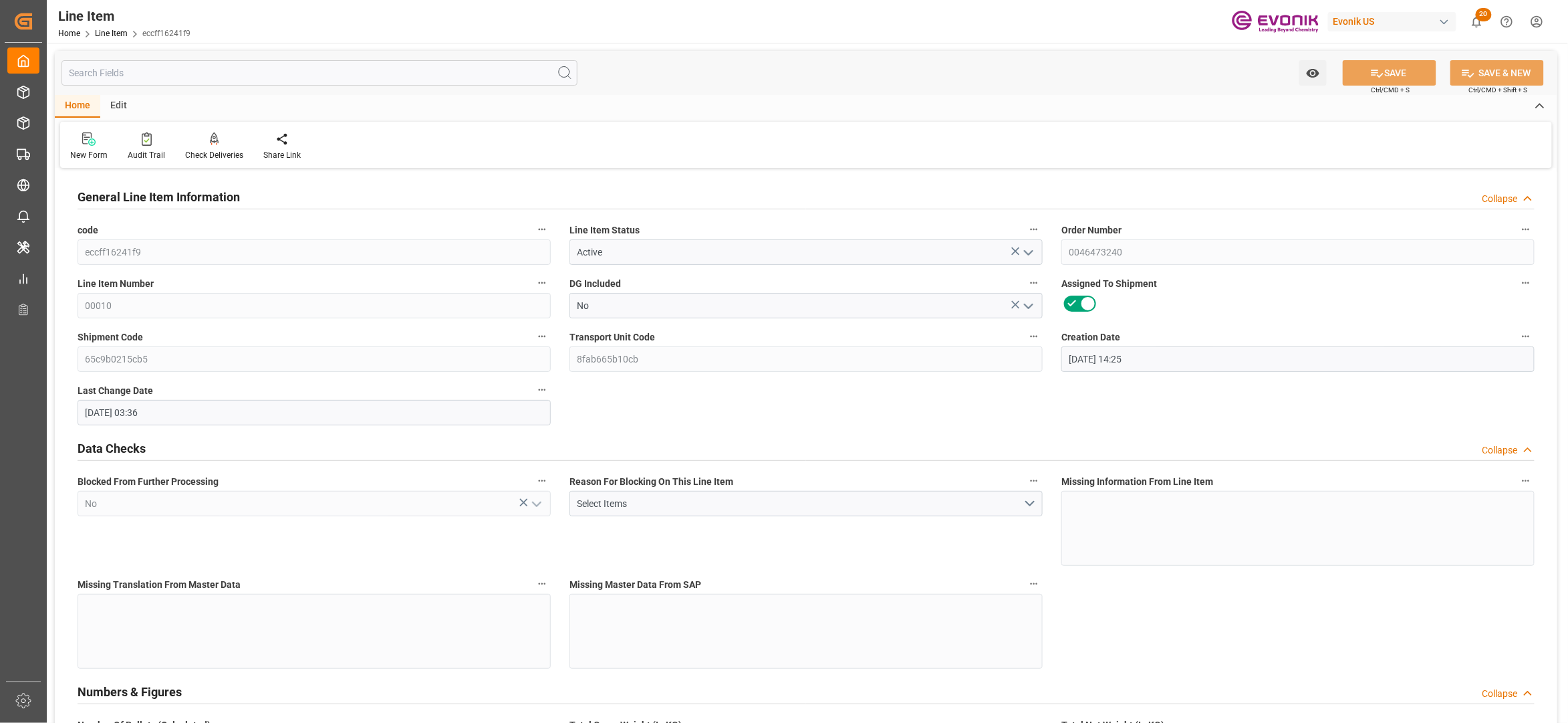
click at [442, 67] on input "text" at bounding box center [319, 73] width 516 height 25
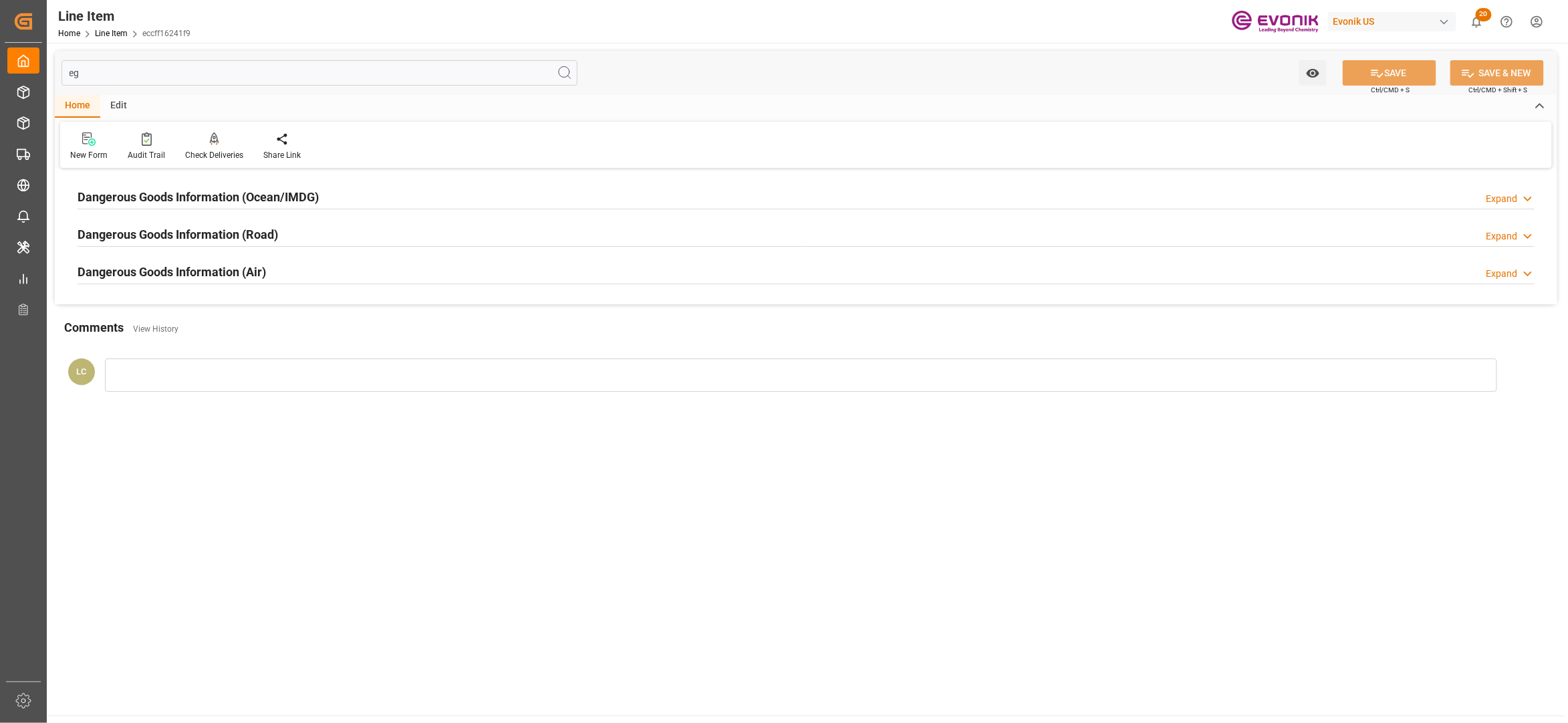
type input "eg"
click at [455, 198] on div "Dangerous Goods Information (Ocean/IMDG) Expand" at bounding box center [806, 196] width 1458 height 25
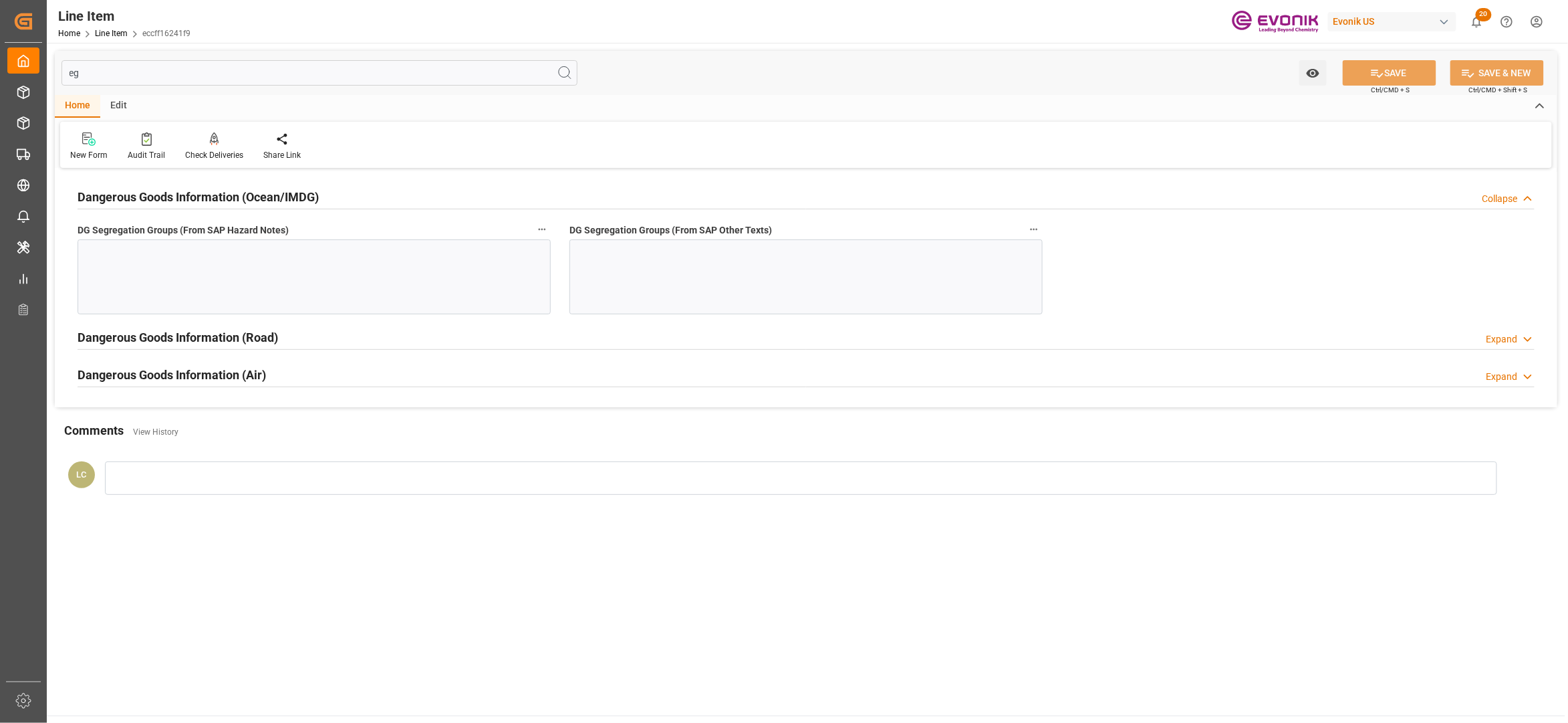
click at [460, 266] on div at bounding box center [314, 277] width 473 height 75
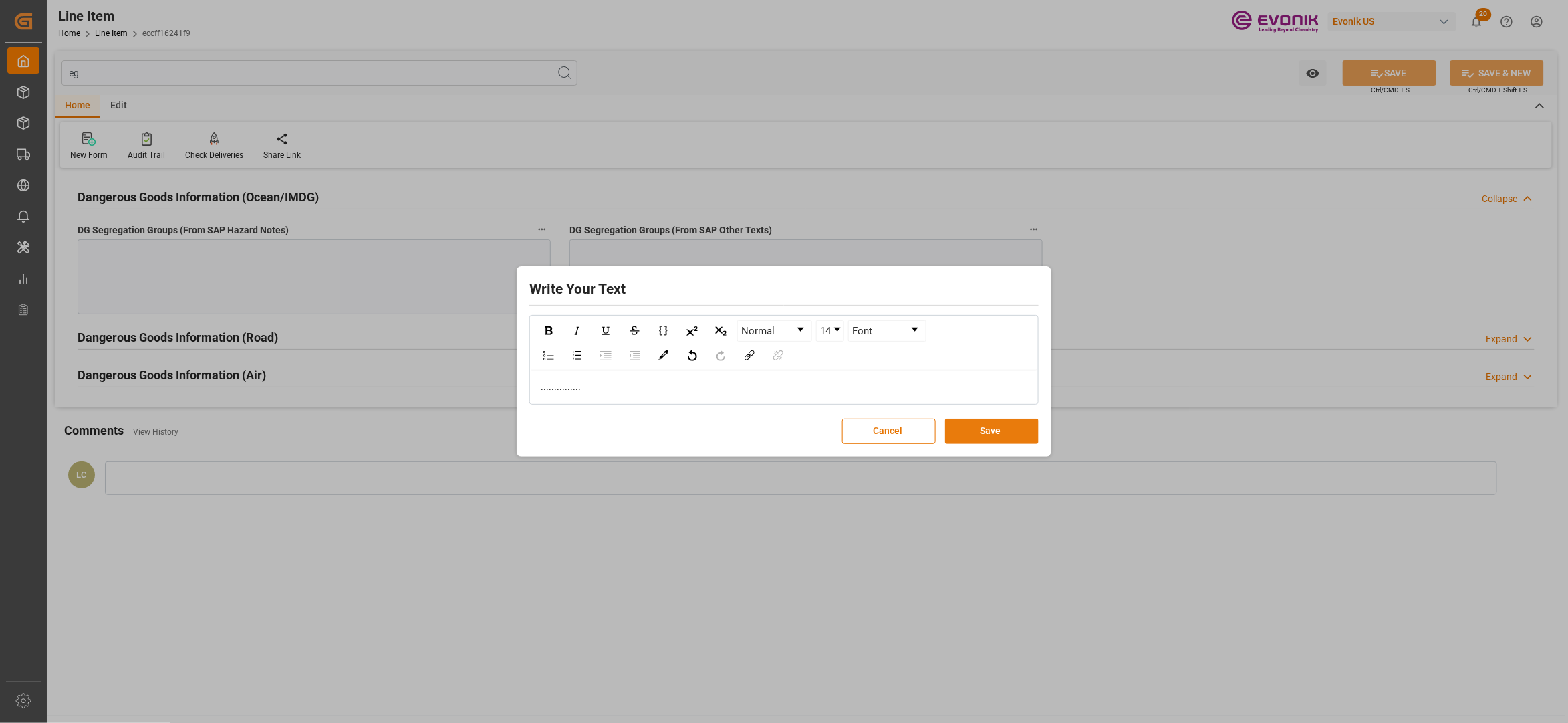
click at [1017, 423] on button "Save" at bounding box center [992, 431] width 94 height 25
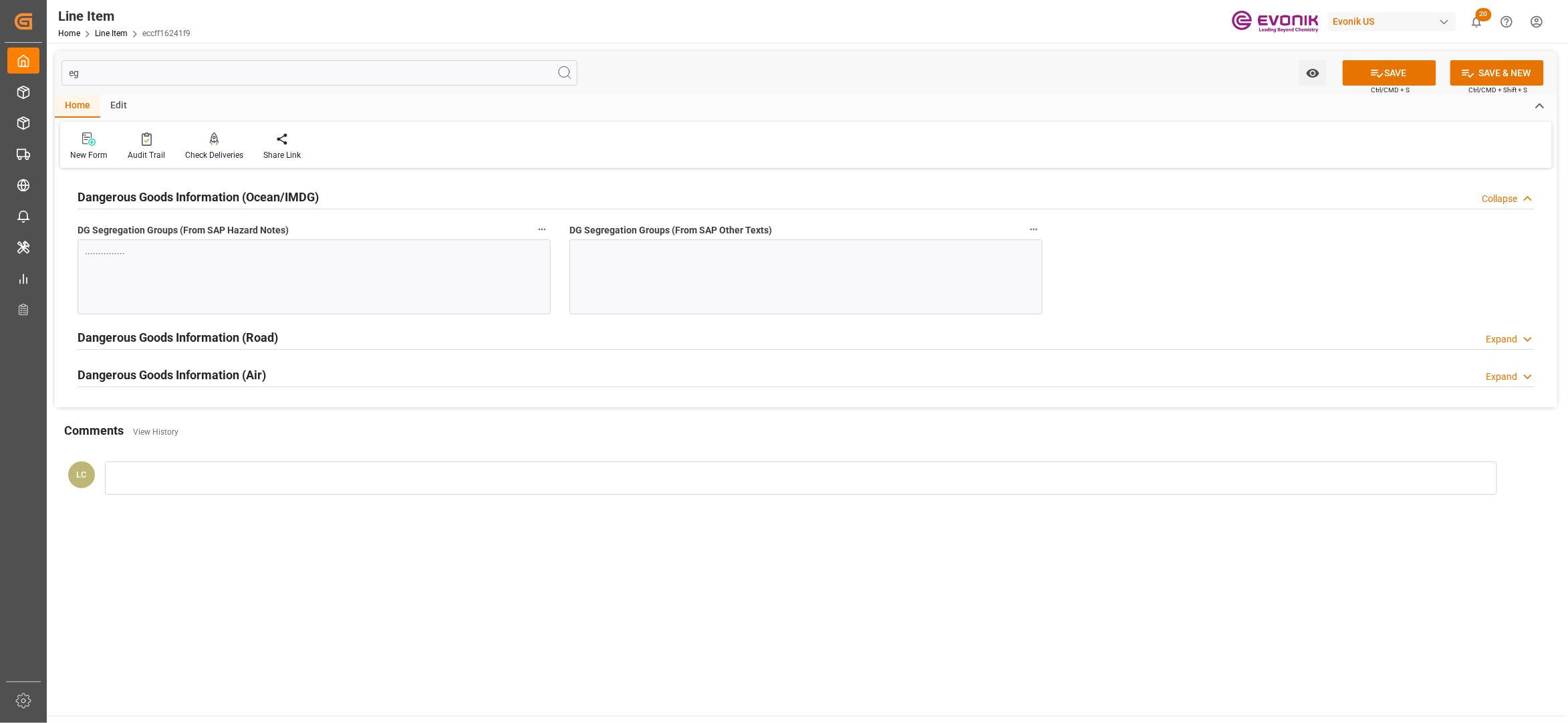
click at [865, 273] on div at bounding box center [806, 277] width 473 height 75
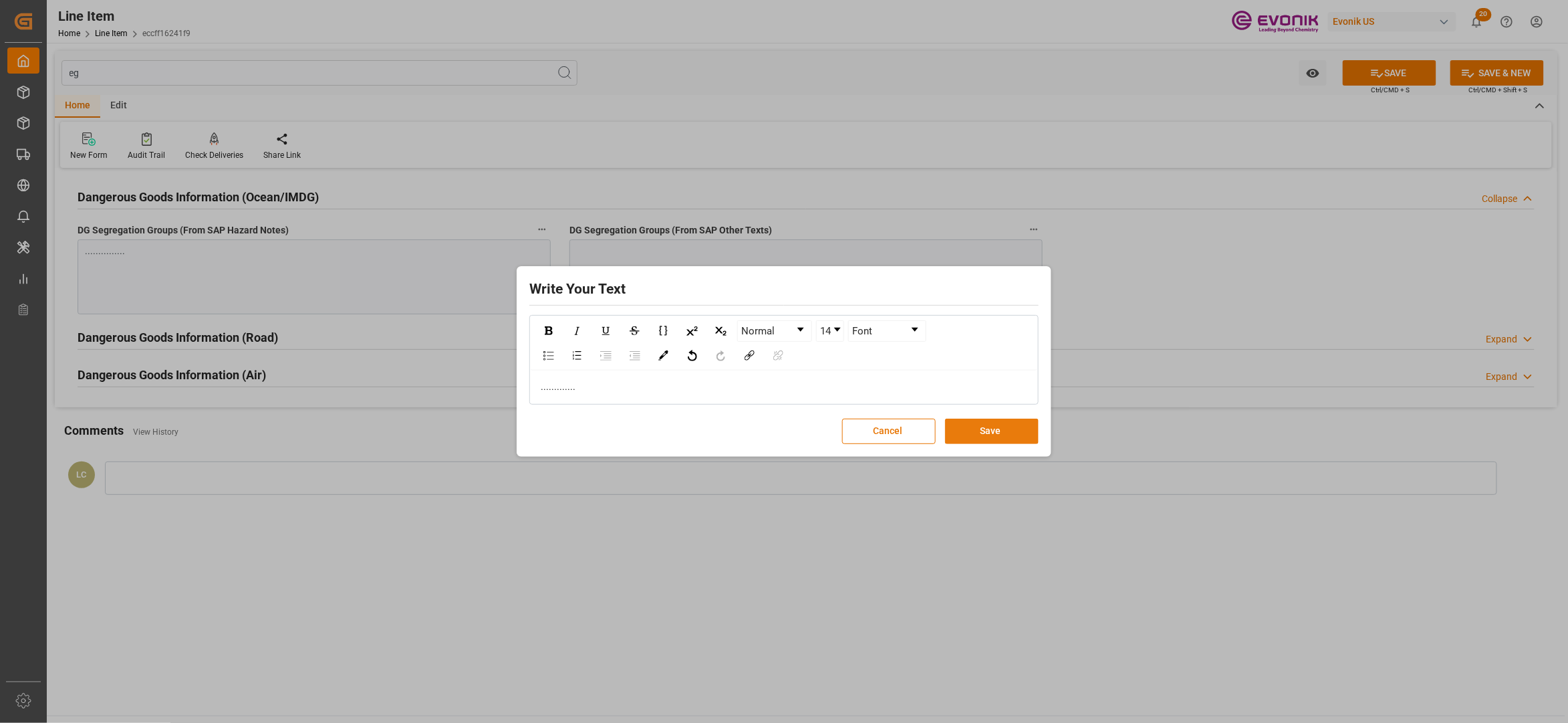
click at [1013, 439] on button "Save" at bounding box center [992, 431] width 94 height 25
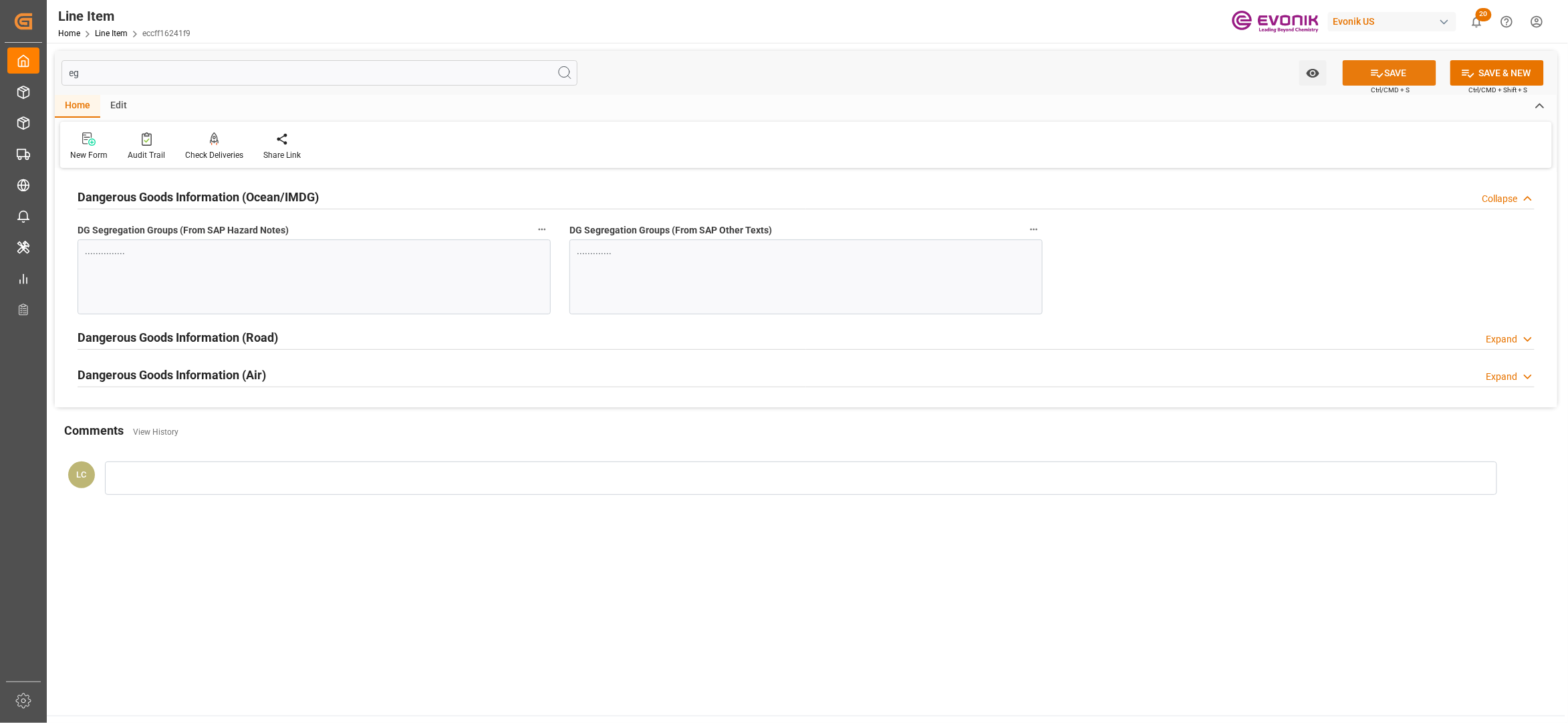
click at [1397, 70] on button "SAVE" at bounding box center [1390, 73] width 94 height 25
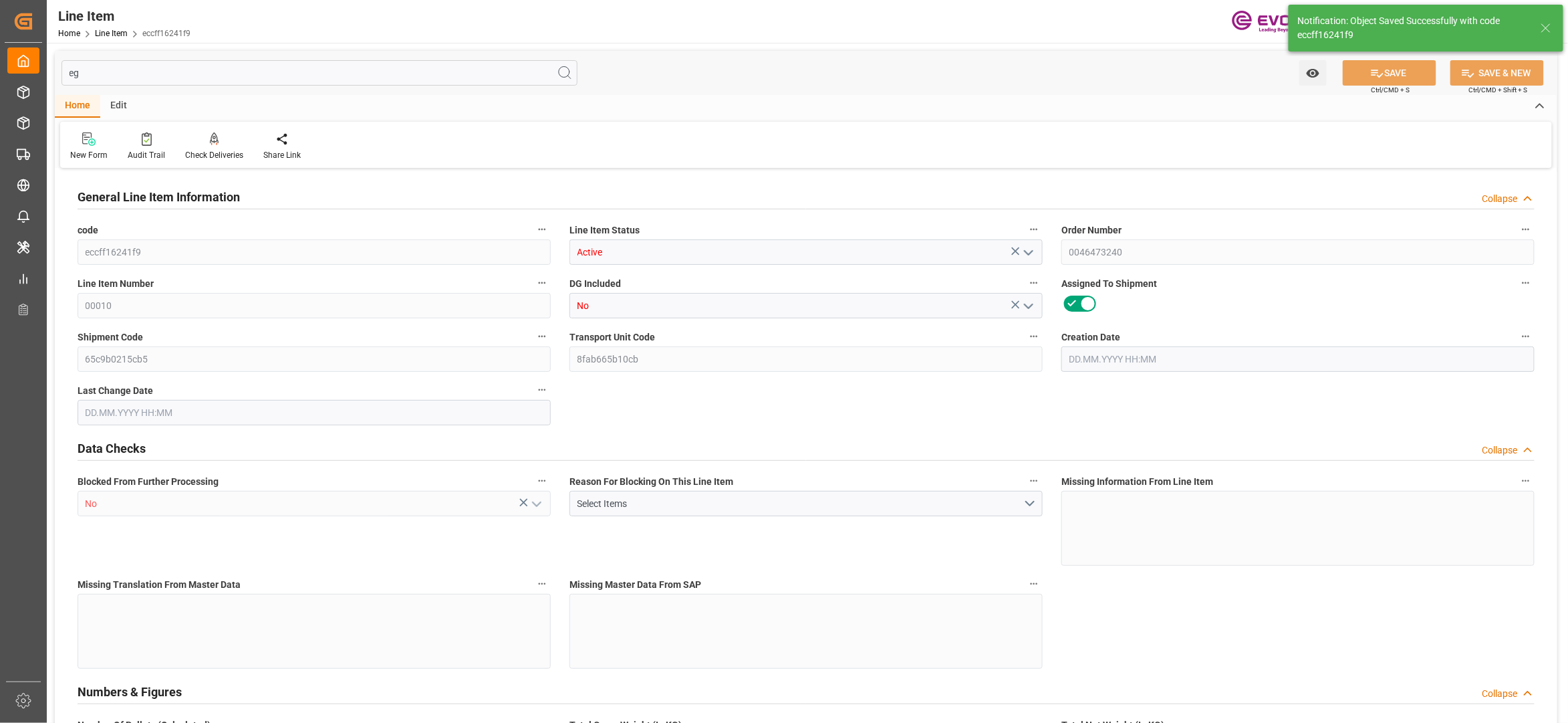
type input "2"
type input "1765.824"
type input "1632"
type input "2.4235"
type input "8"
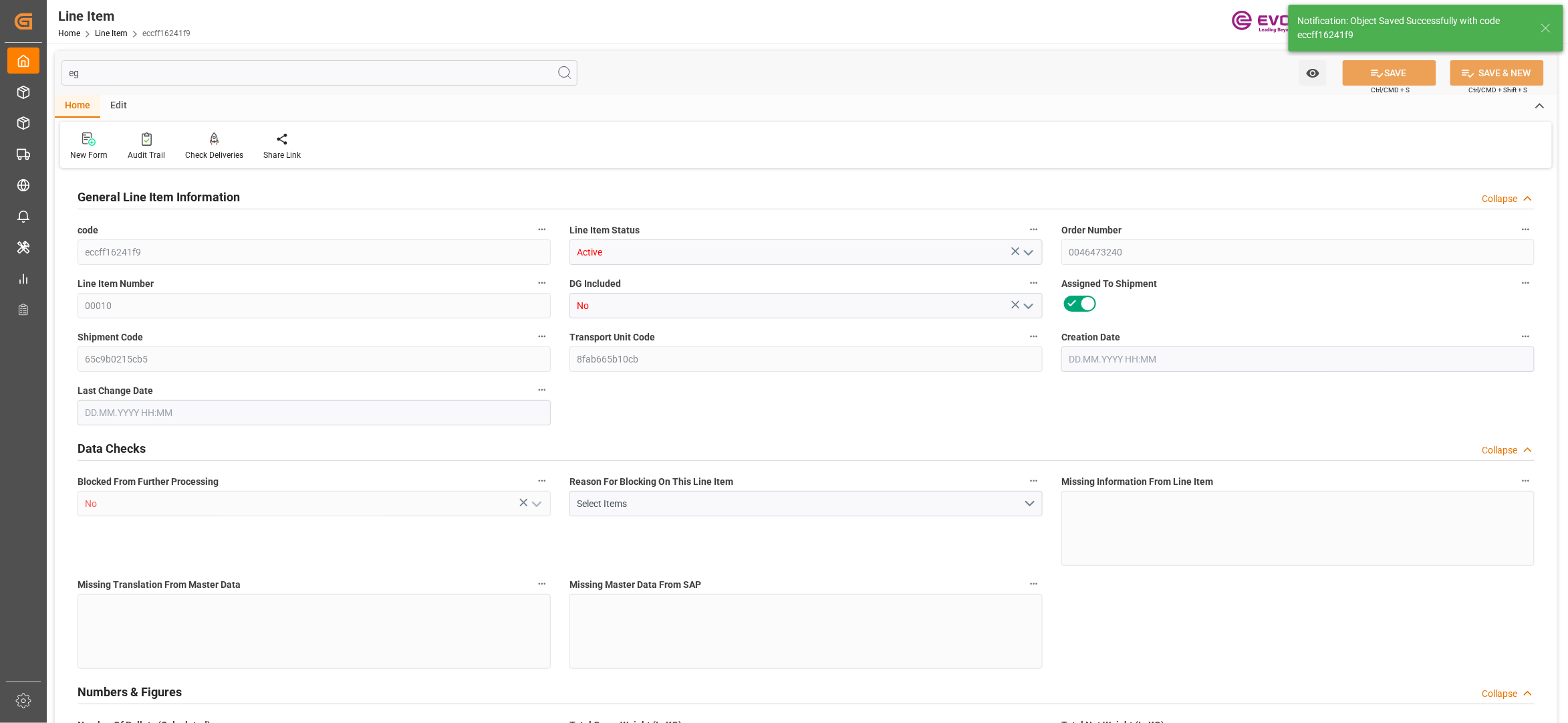
type input "11260.8"
type input "8"
type input "1632"
type input "1765.824"
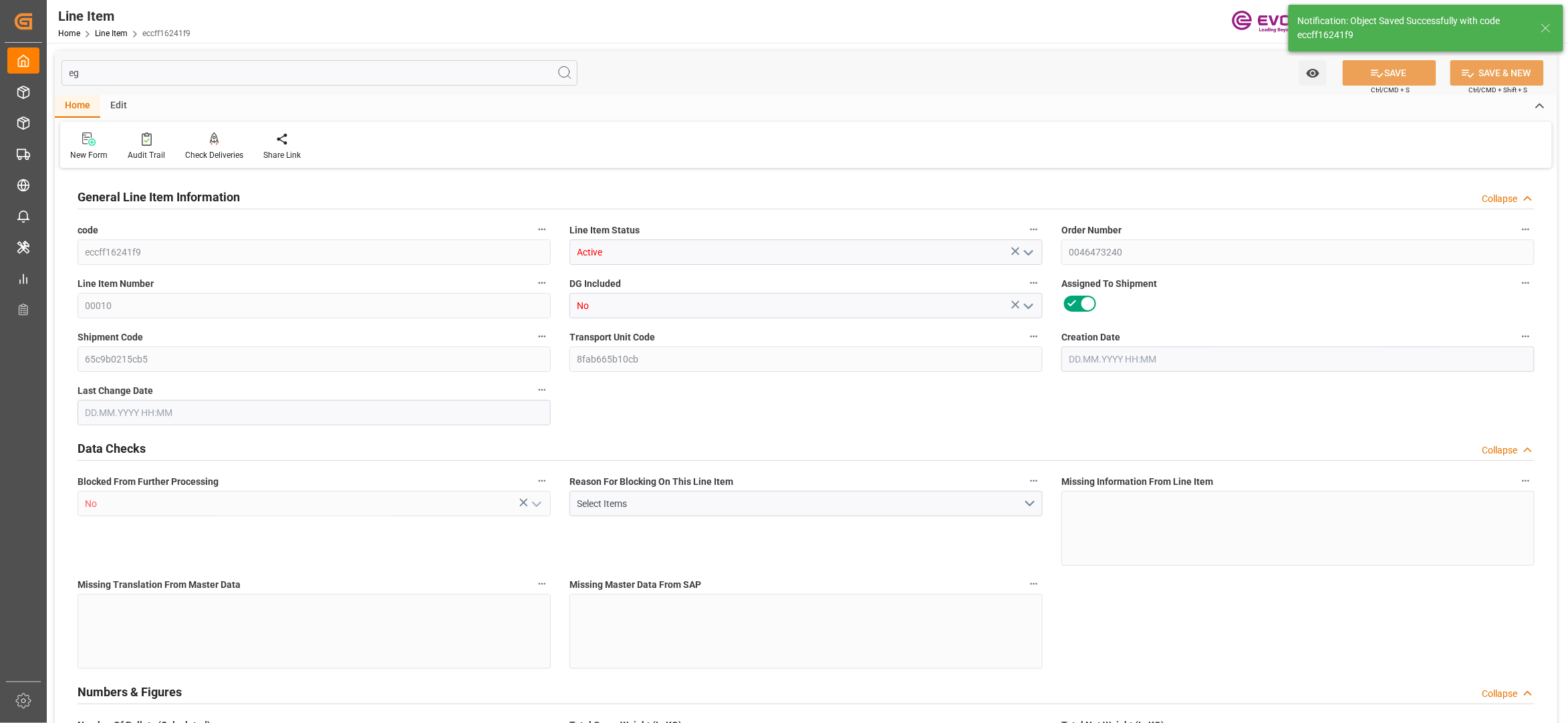
type input "1805.824"
type input "1632"
type input "2.4235"
type input "2423.52"
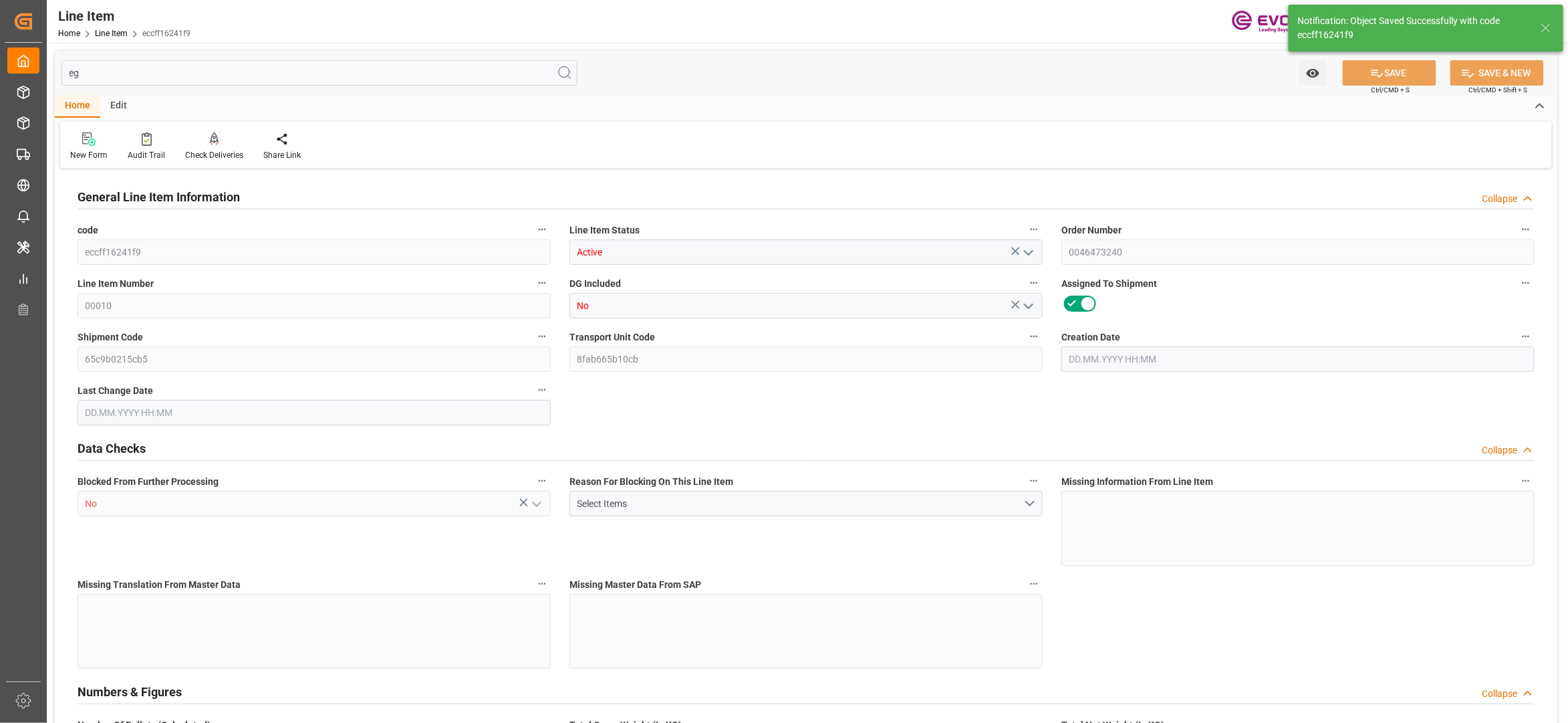
type input "0"
type input "12.09.2025 14:25"
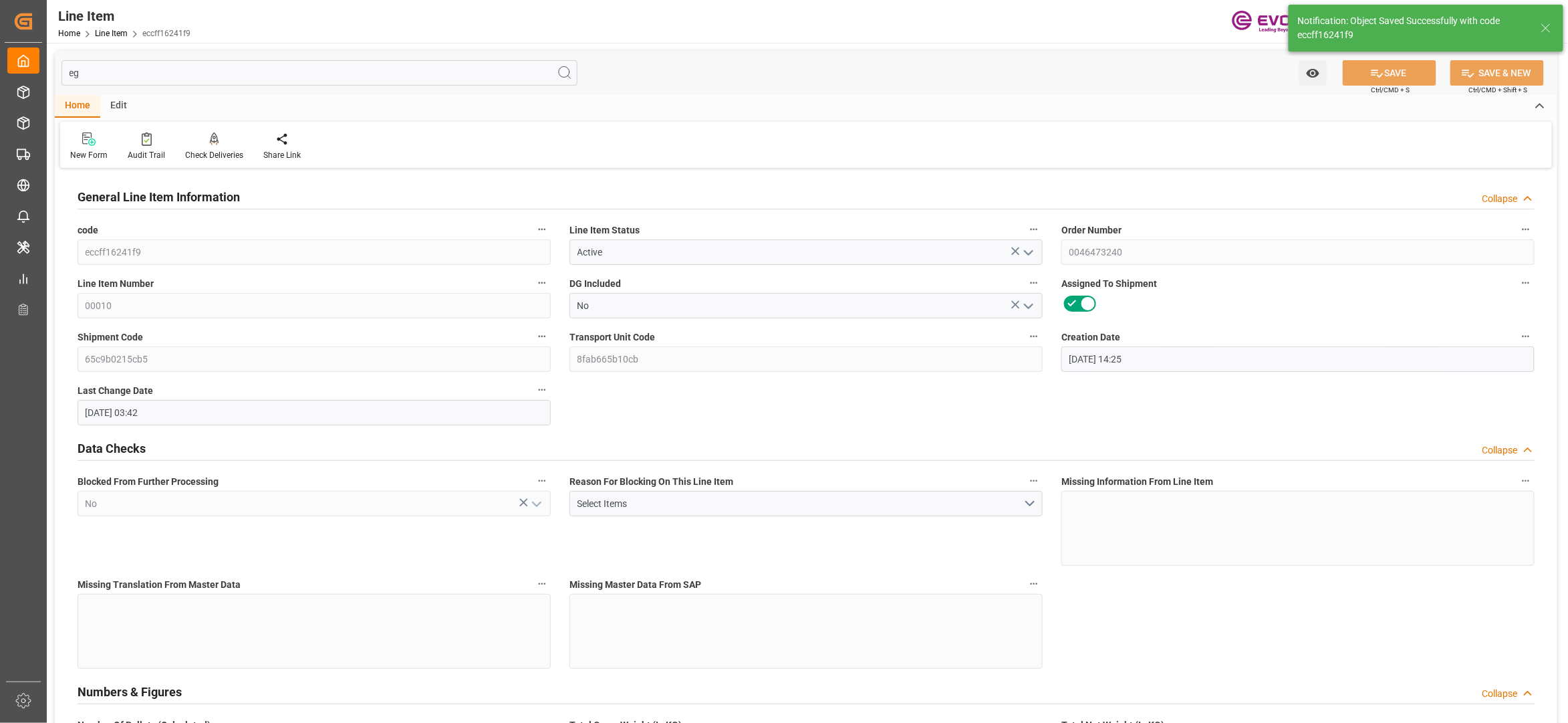
type input "15.09.2025 03:42"
type input "11.11.2025"
type input "25.09.2025"
type input "18.09.2025"
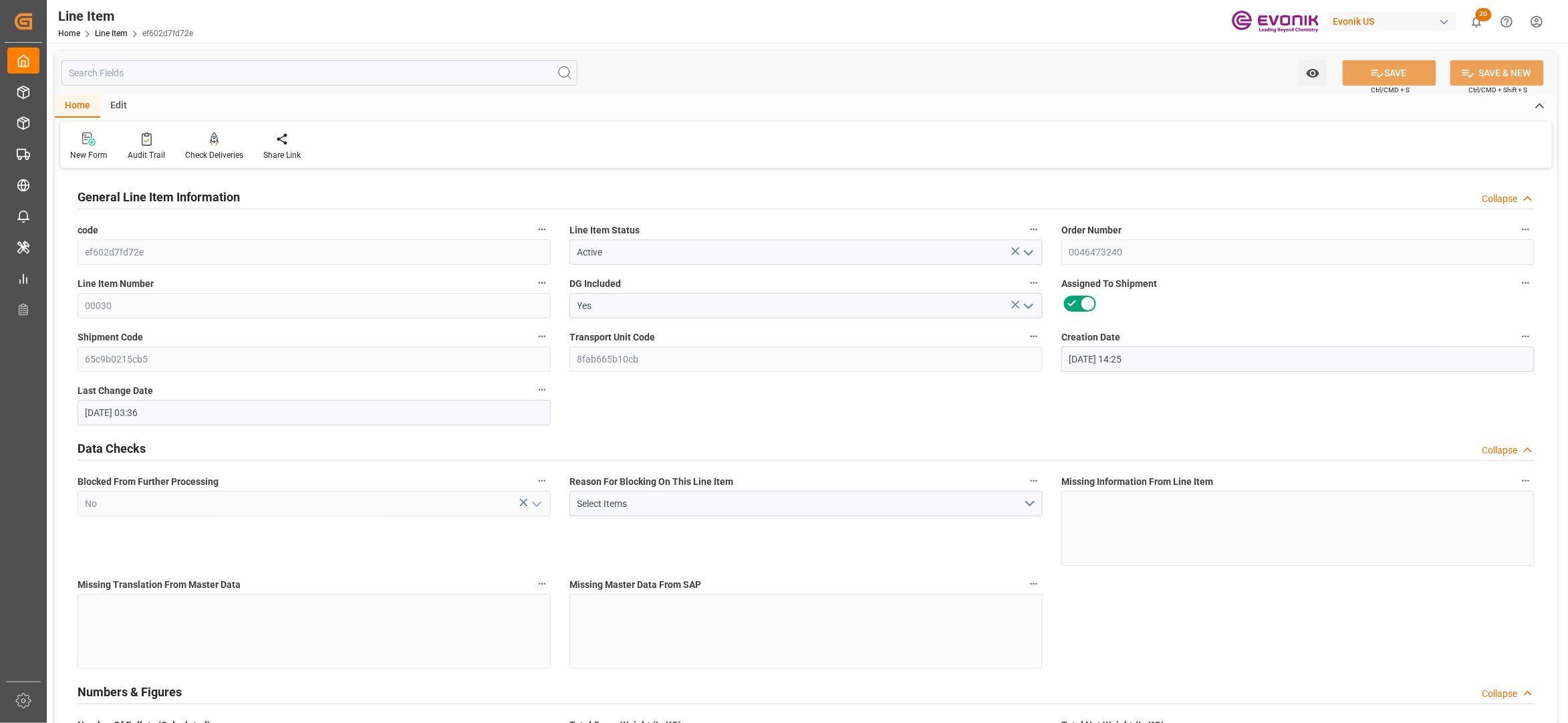
click at [369, 70] on input "text" at bounding box center [319, 73] width 516 height 25
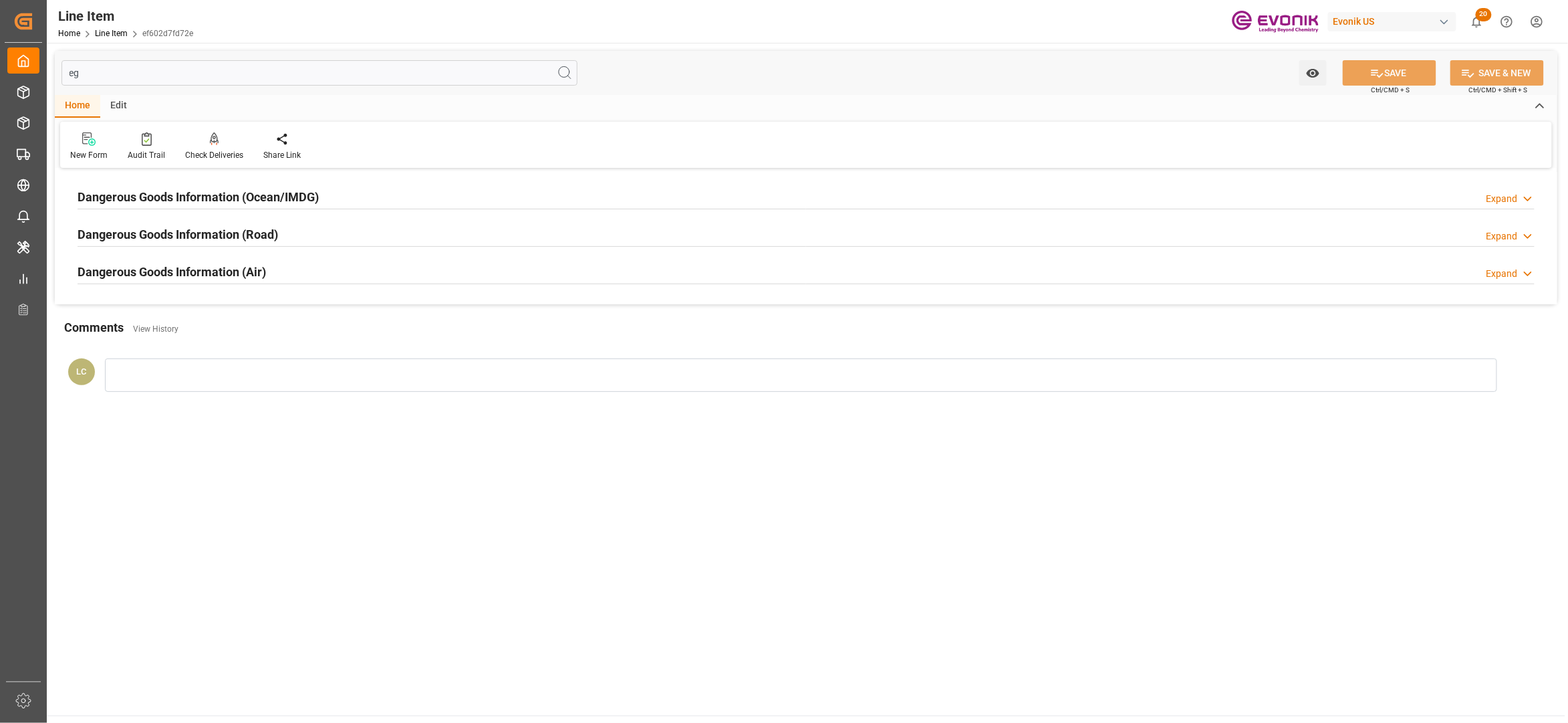
type input "eg"
click at [423, 199] on div "Dangerous Goods Information (Ocean/IMDG) Expand" at bounding box center [806, 196] width 1458 height 25
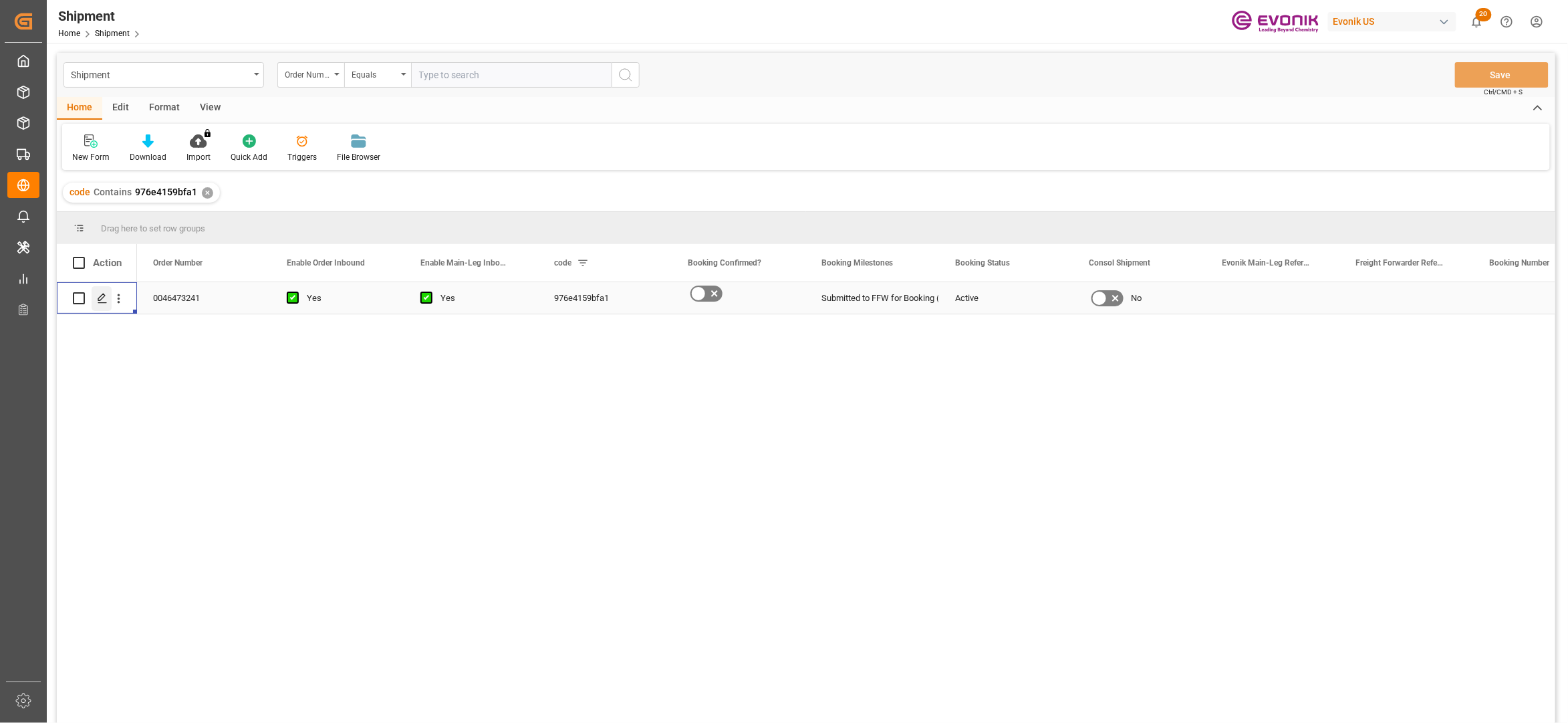
click at [102, 301] on icon "Press SPACE to select this row." at bounding box center [102, 298] width 11 height 11
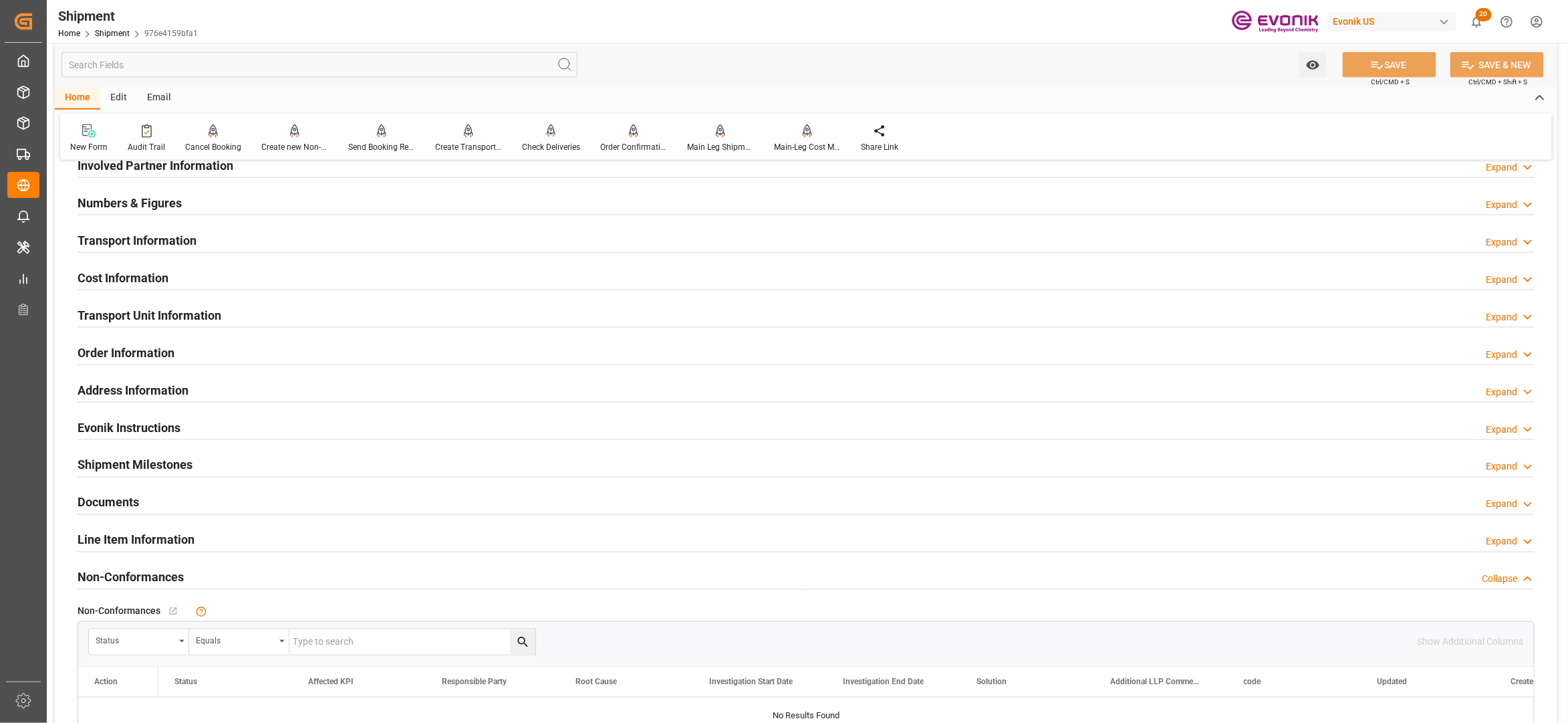
scroll to position [663, 0]
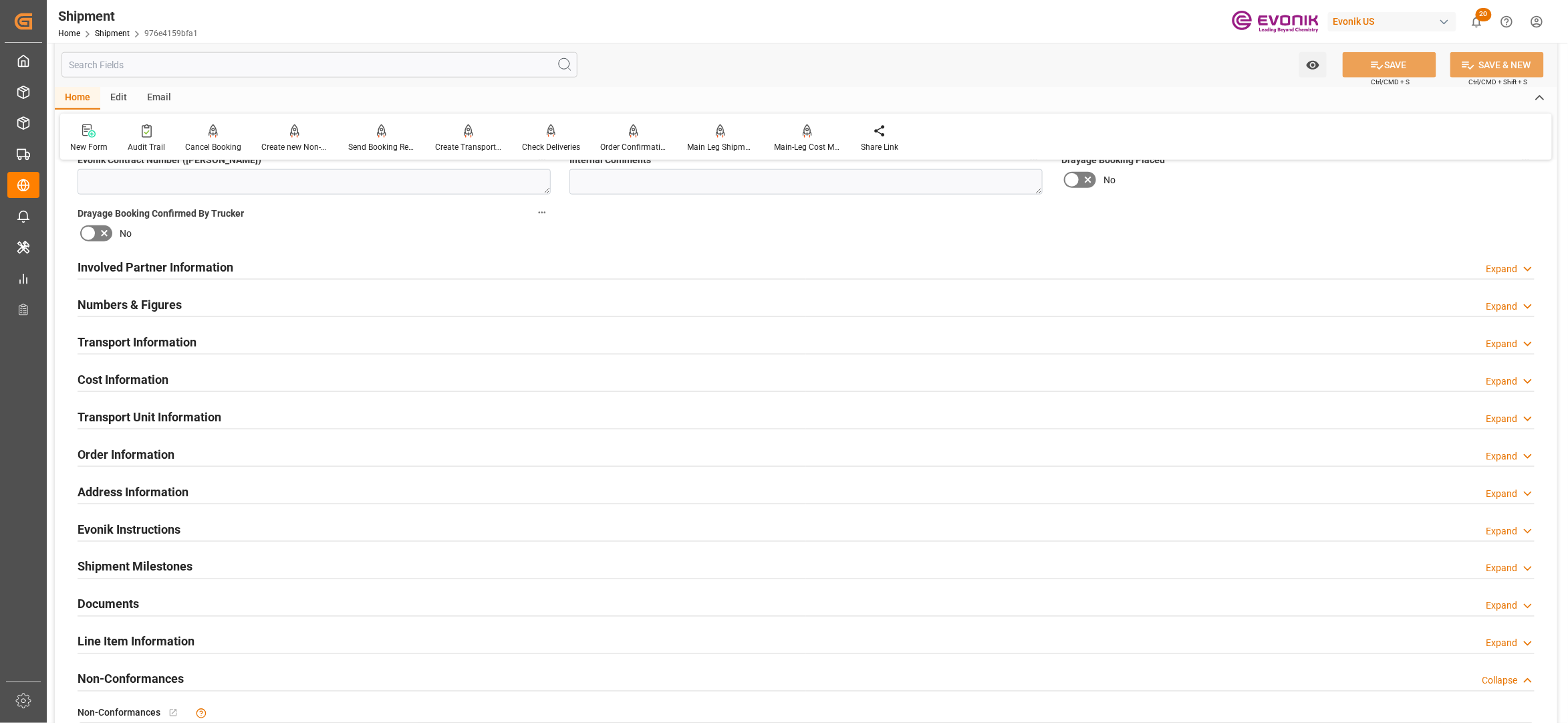
click at [513, 267] on div "Involved Partner Information Expand" at bounding box center [806, 266] width 1458 height 25
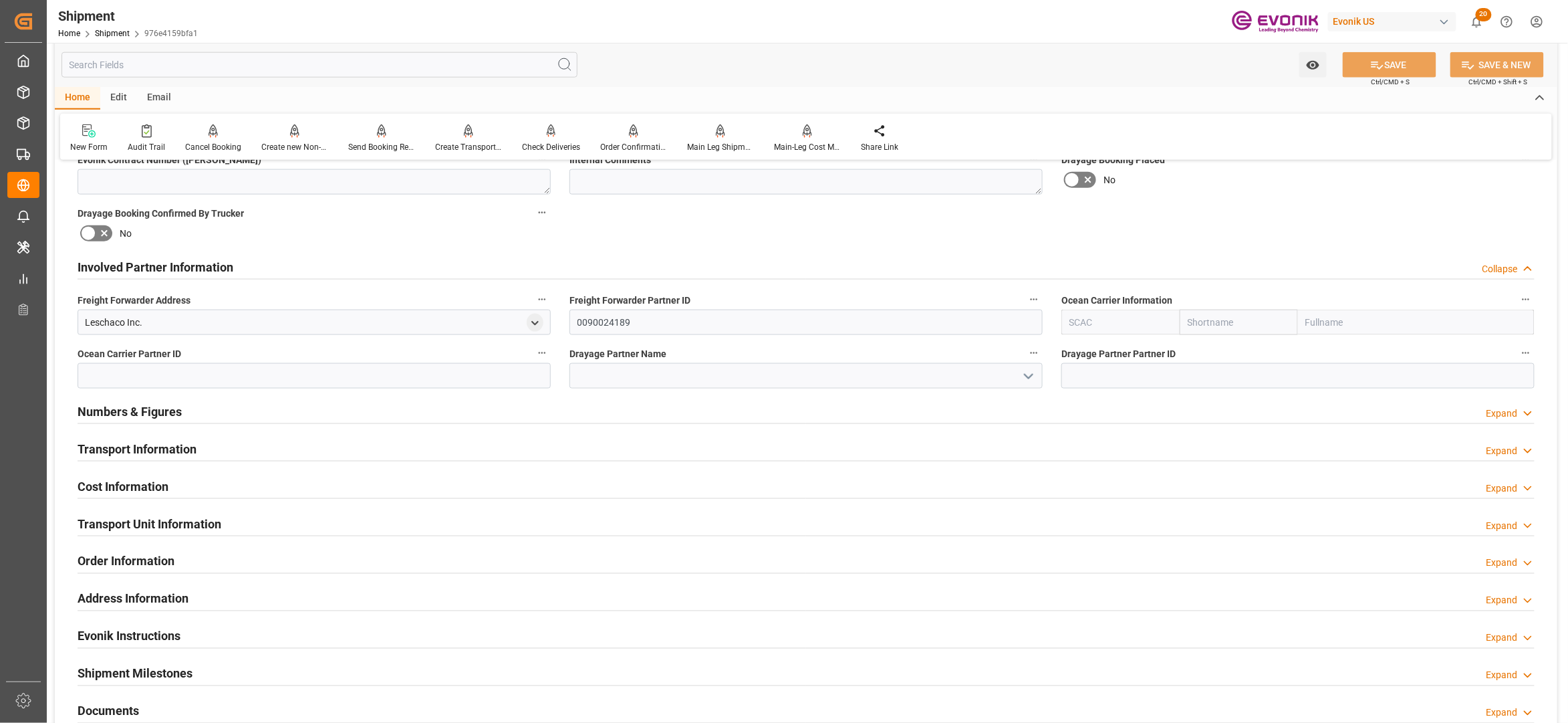
click at [1216, 327] on input "text" at bounding box center [1239, 322] width 118 height 25
type input "maers"
click at [1216, 348] on b "Maersk" at bounding box center [1205, 352] width 32 height 11
type input "MAEU"
type input "Maersk"
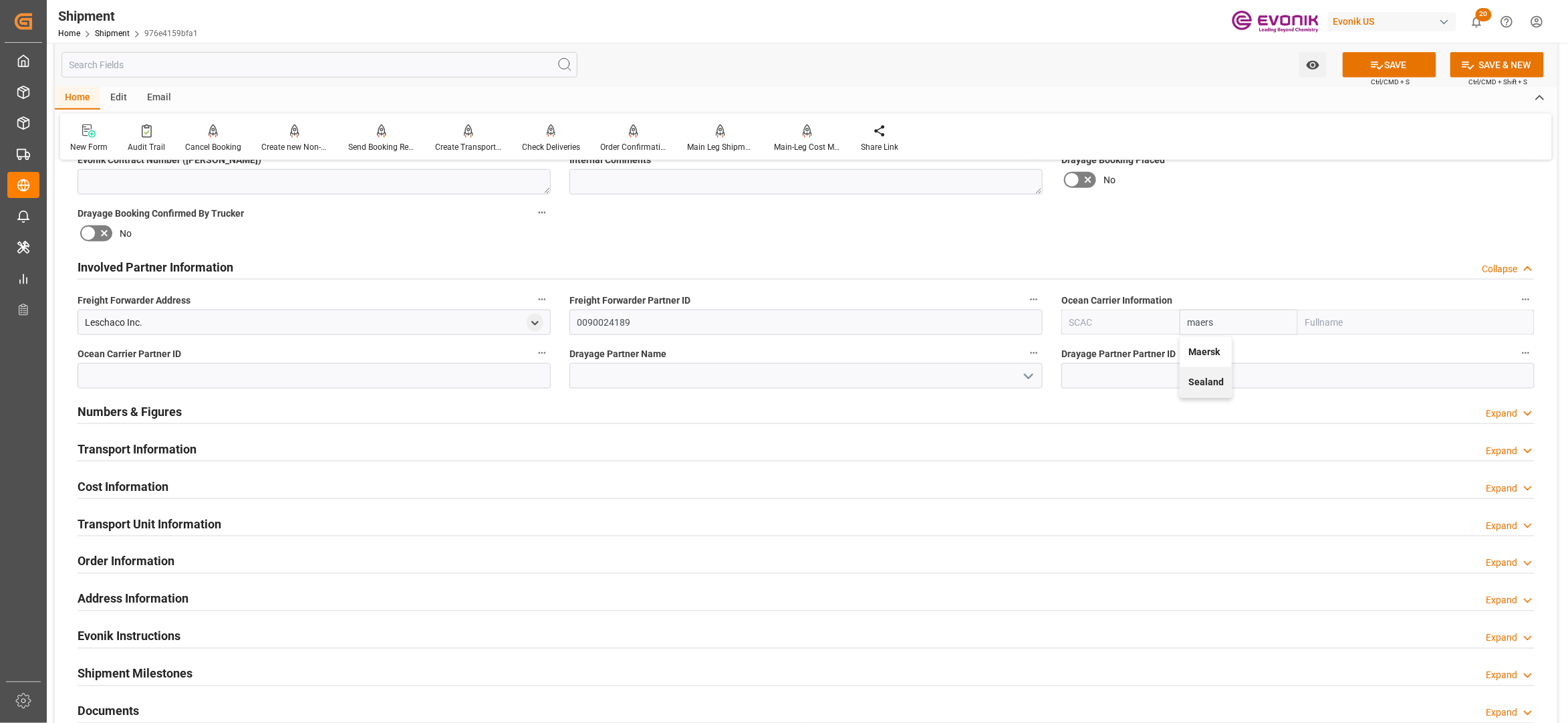
type input "Maersk Line AS"
type input "Maersk"
click at [1258, 233] on div "Booking Confirmation Milestone Bar Collapse Submitted to FFW for Booking (Pendi…" at bounding box center [806, 253] width 1503 height 1489
click at [1396, 65] on button "SAVE" at bounding box center [1390, 65] width 94 height 25
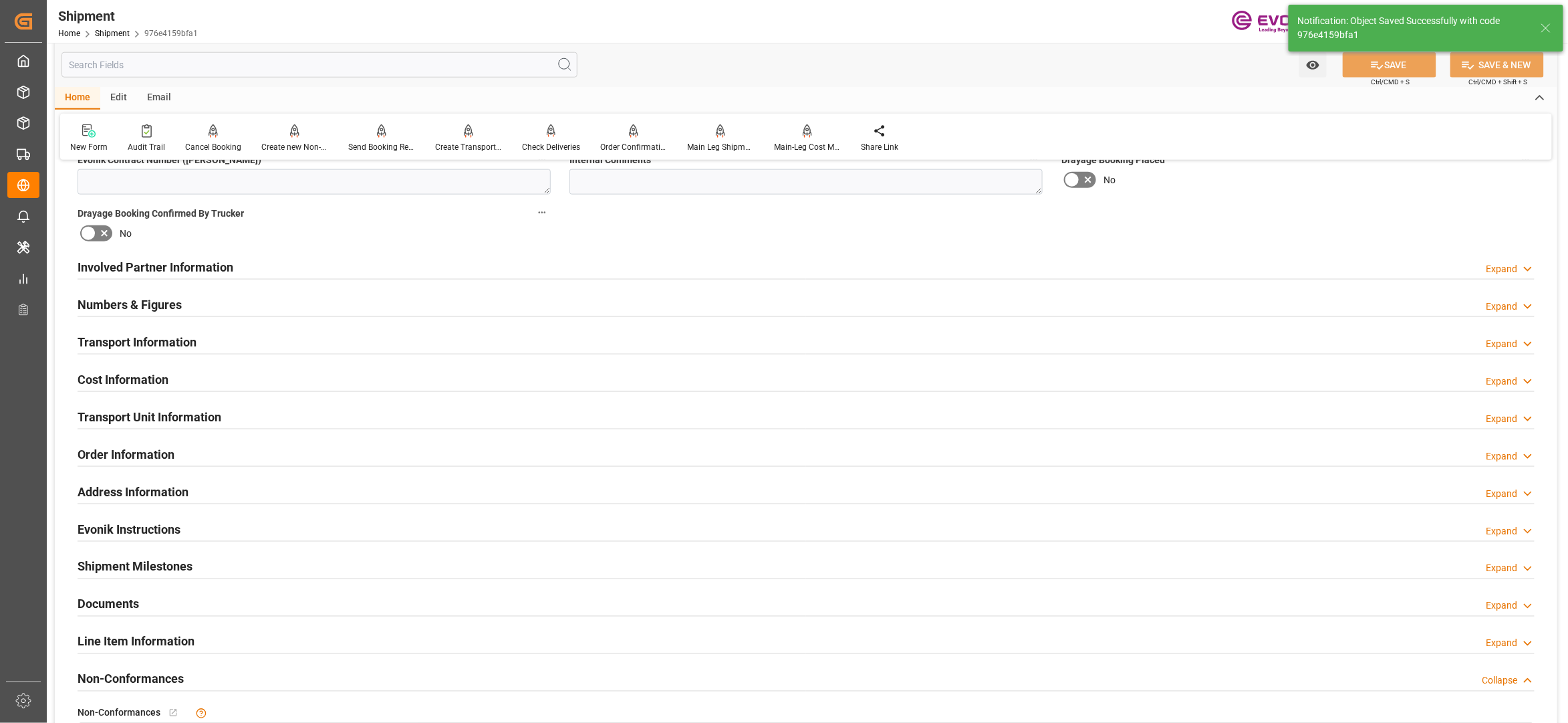
type input "0090029568"
click at [754, 263] on div "Involved Partner Information Expand" at bounding box center [806, 266] width 1458 height 25
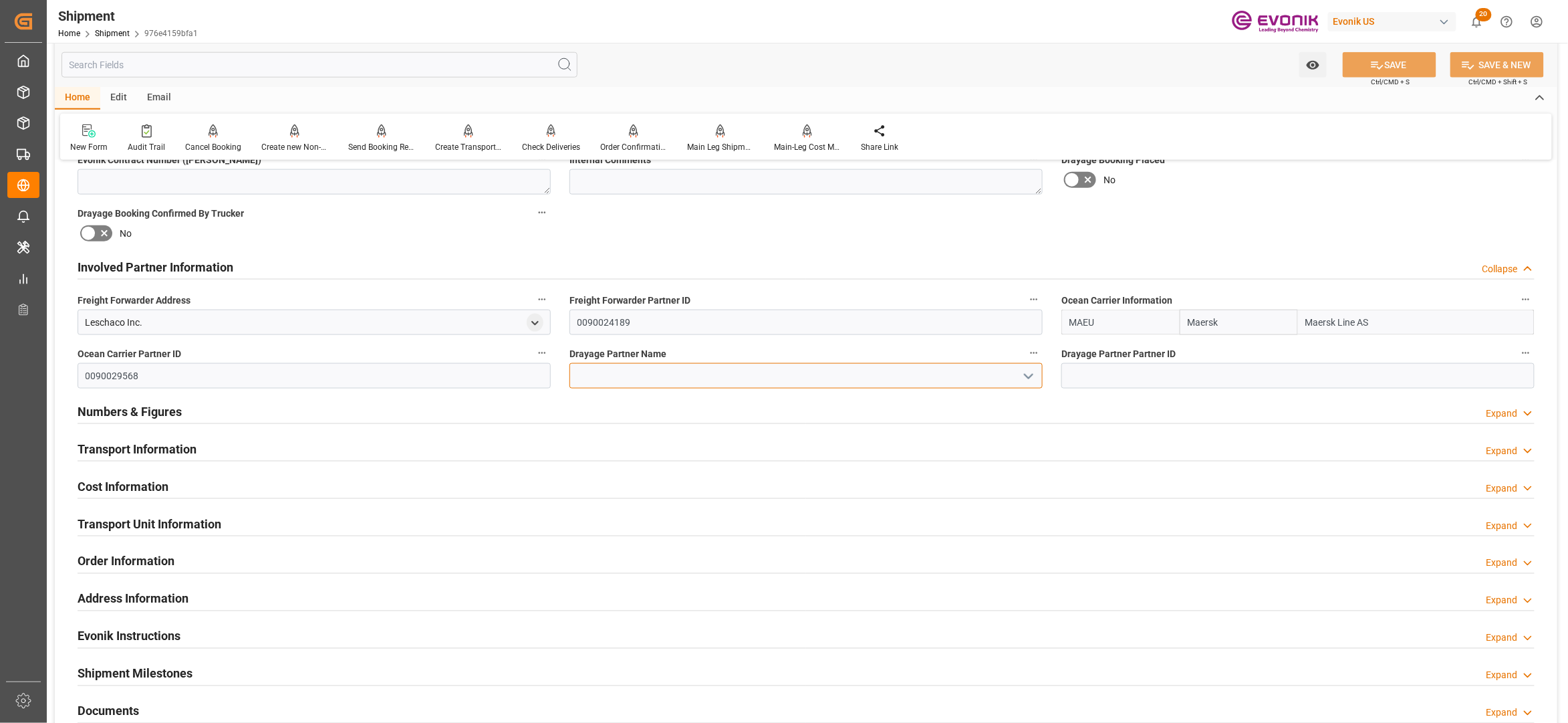
click at [637, 367] on input at bounding box center [806, 375] width 473 height 25
click at [639, 397] on div "RDW Logistics LLC" at bounding box center [806, 405] width 472 height 30
type input "RDW Logistics LLC"
click at [1413, 64] on button "SAVE" at bounding box center [1390, 65] width 94 height 25
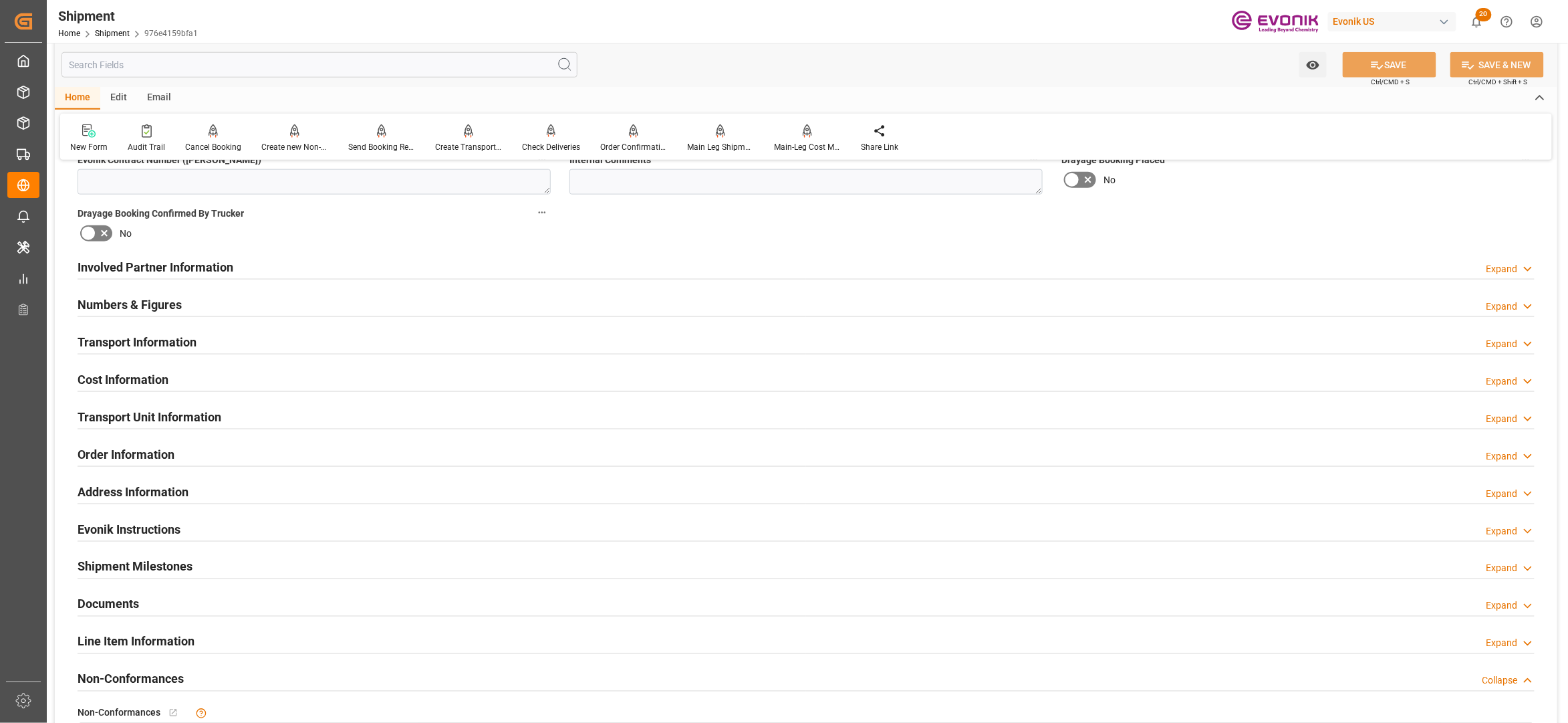
click at [1079, 259] on div "Involved Partner Information Expand" at bounding box center [806, 266] width 1458 height 25
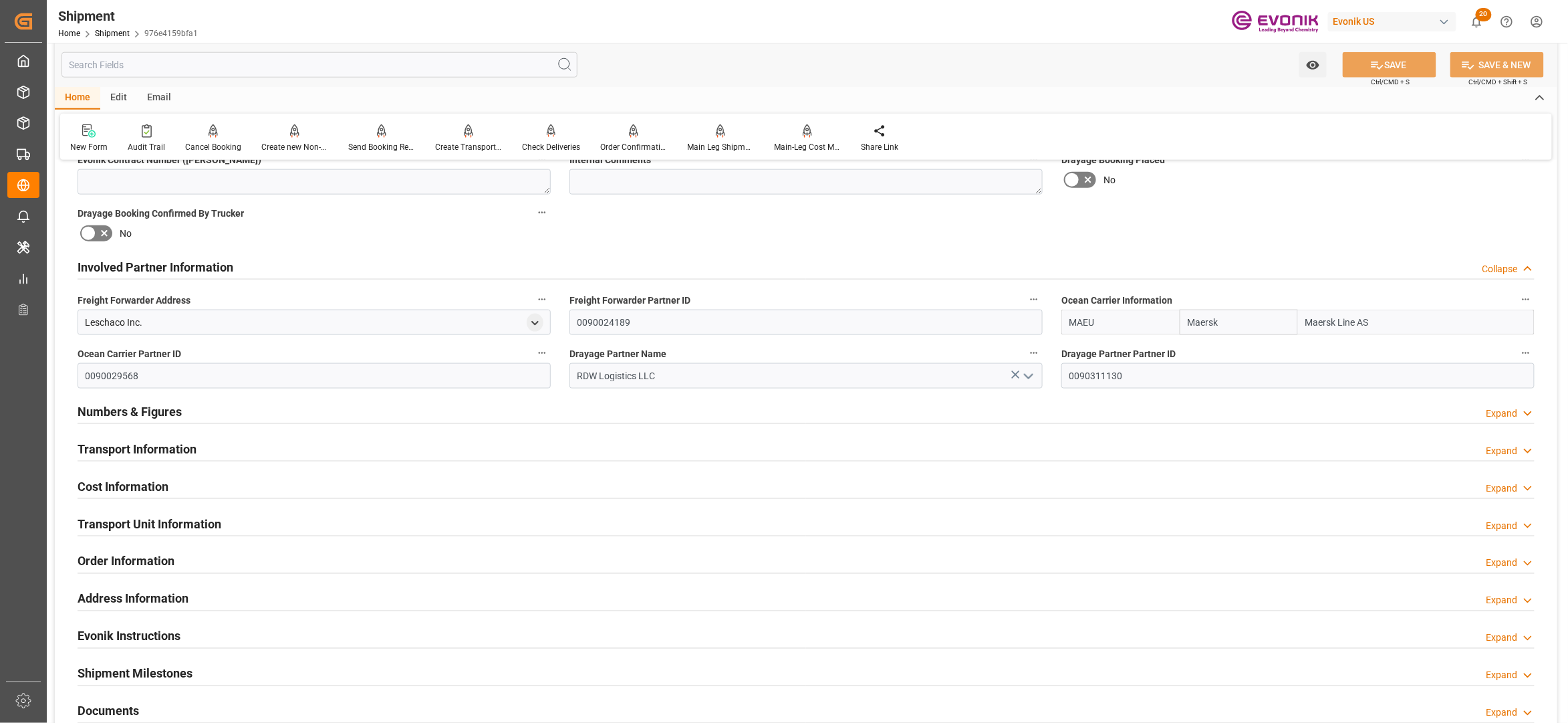
click at [909, 437] on div "Transport Information Expand" at bounding box center [806, 448] width 1458 height 25
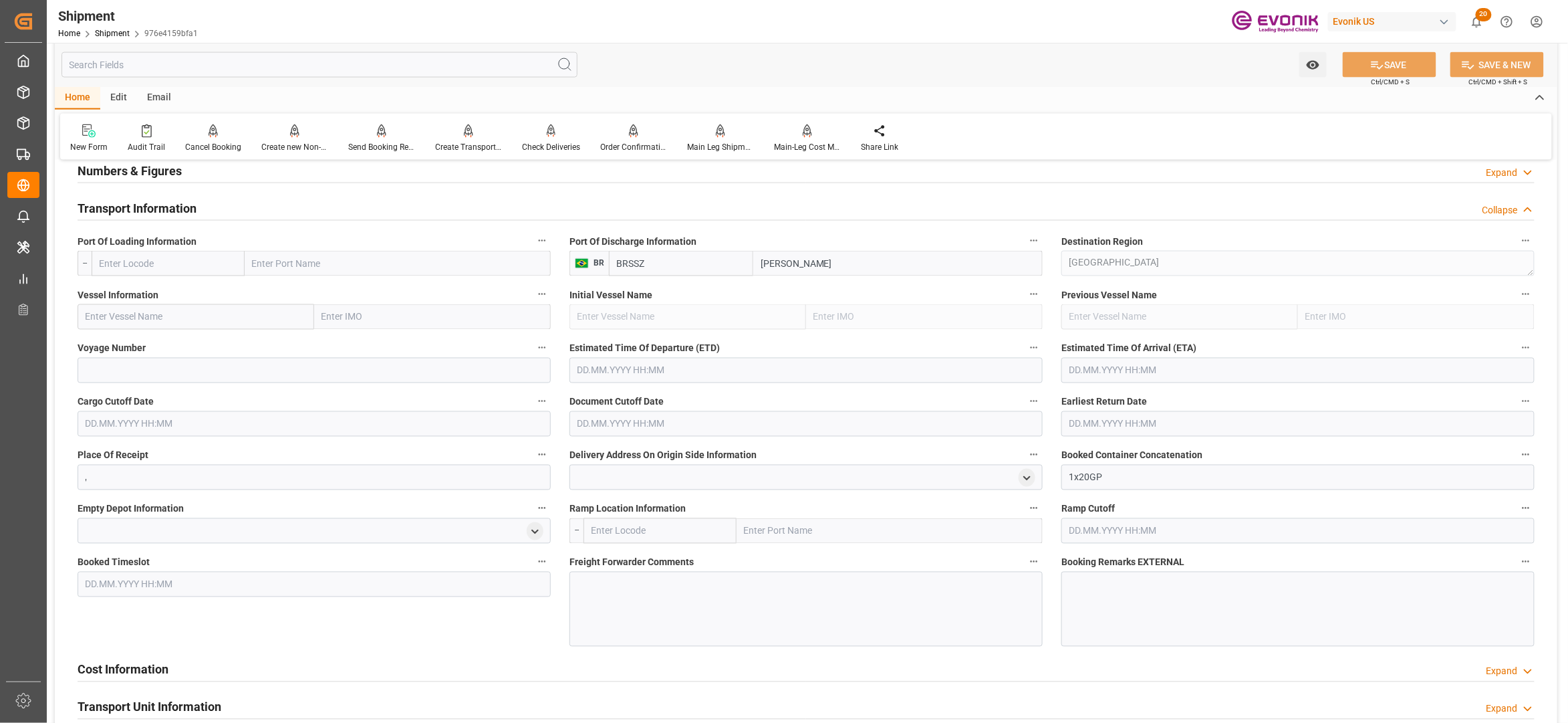
scroll to position [919, 0]
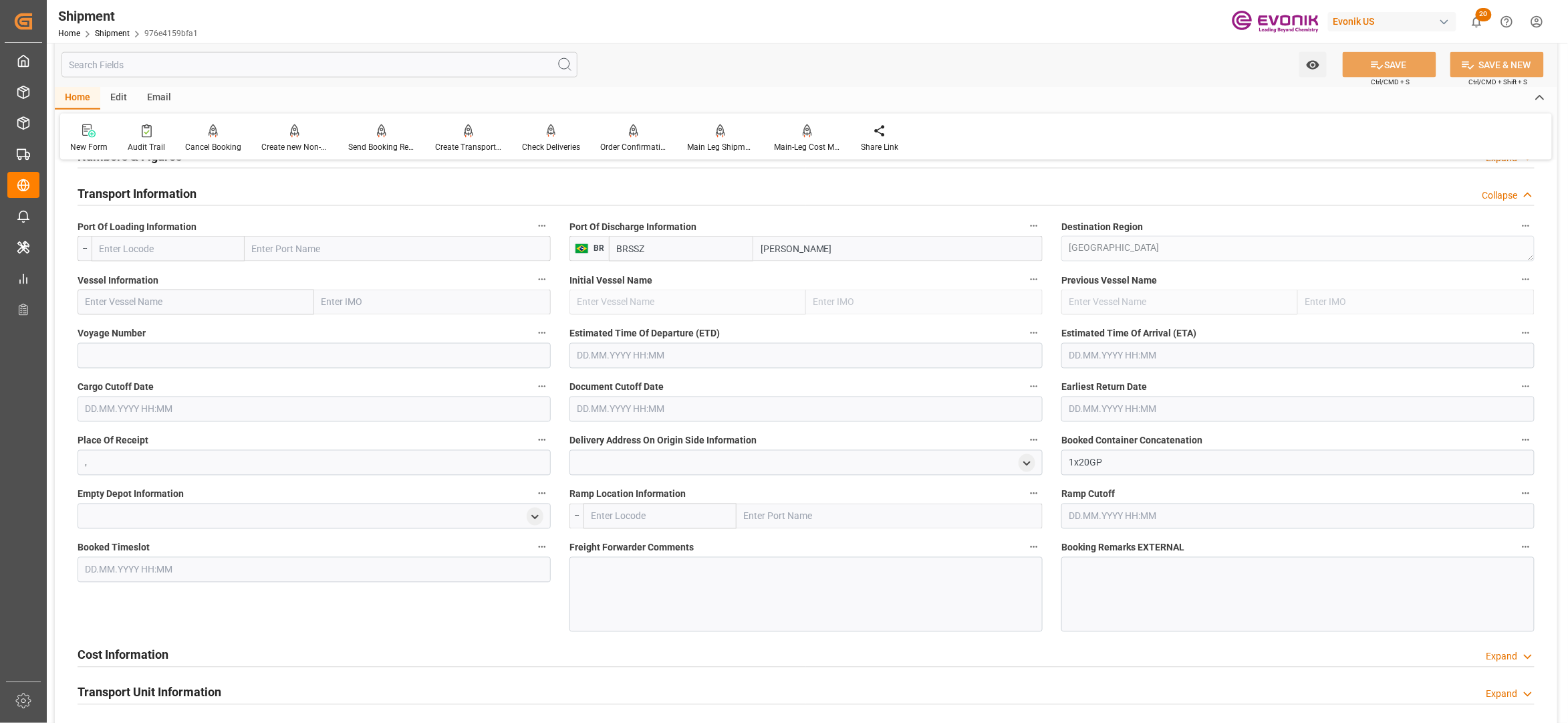
click at [127, 260] on input "text" at bounding box center [168, 248] width 153 height 25
click at [159, 281] on span "USHOU - Houston" at bounding box center [162, 278] width 125 height 11
type input "USHOU"
type input "Houston"
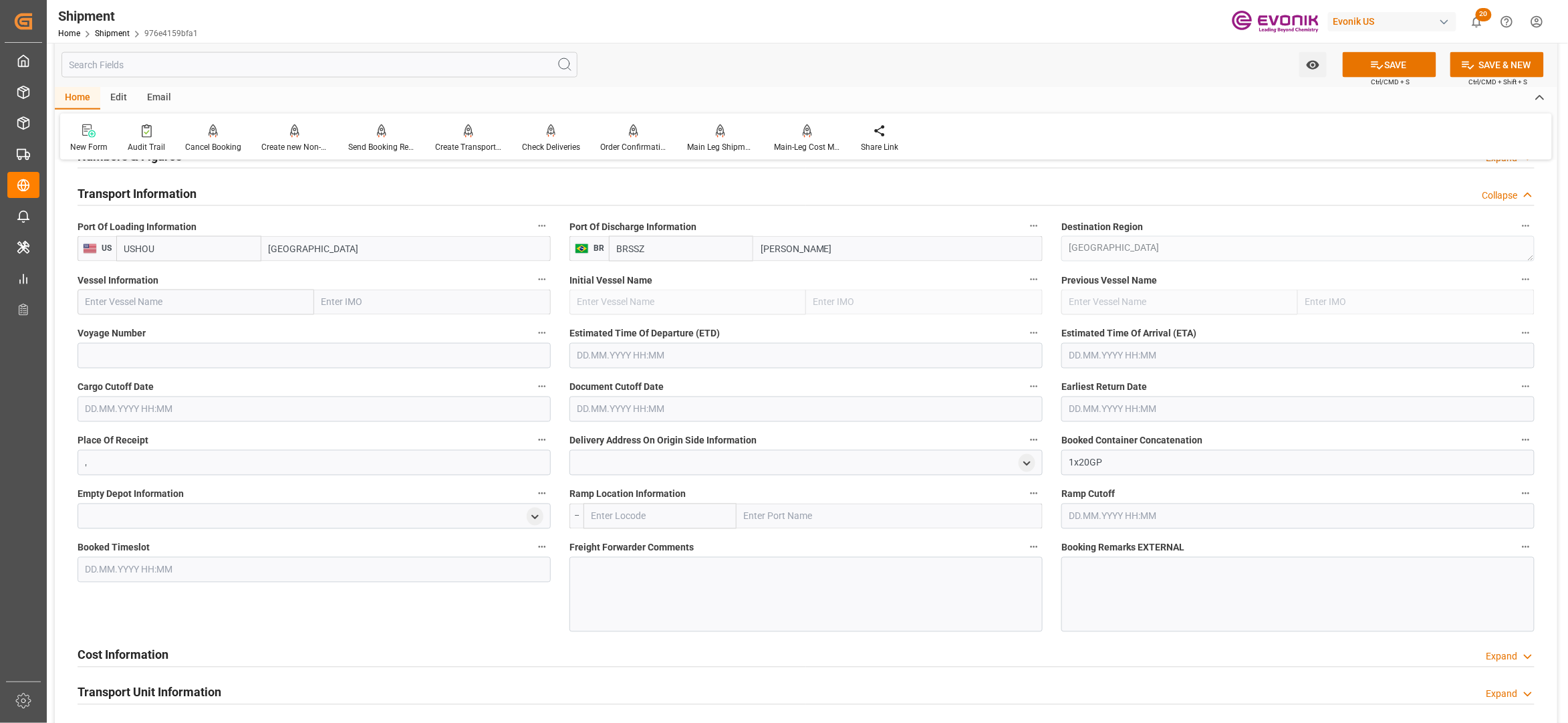
type input "USHOU"
click at [178, 303] on input "text" at bounding box center [196, 302] width 237 height 25
click at [226, 304] on input "text" at bounding box center [196, 302] width 237 height 25
paste input "AERSK RUBICON / 542S"
click at [182, 298] on input "AERSK RUBICON / 542S" at bounding box center [196, 302] width 237 height 25
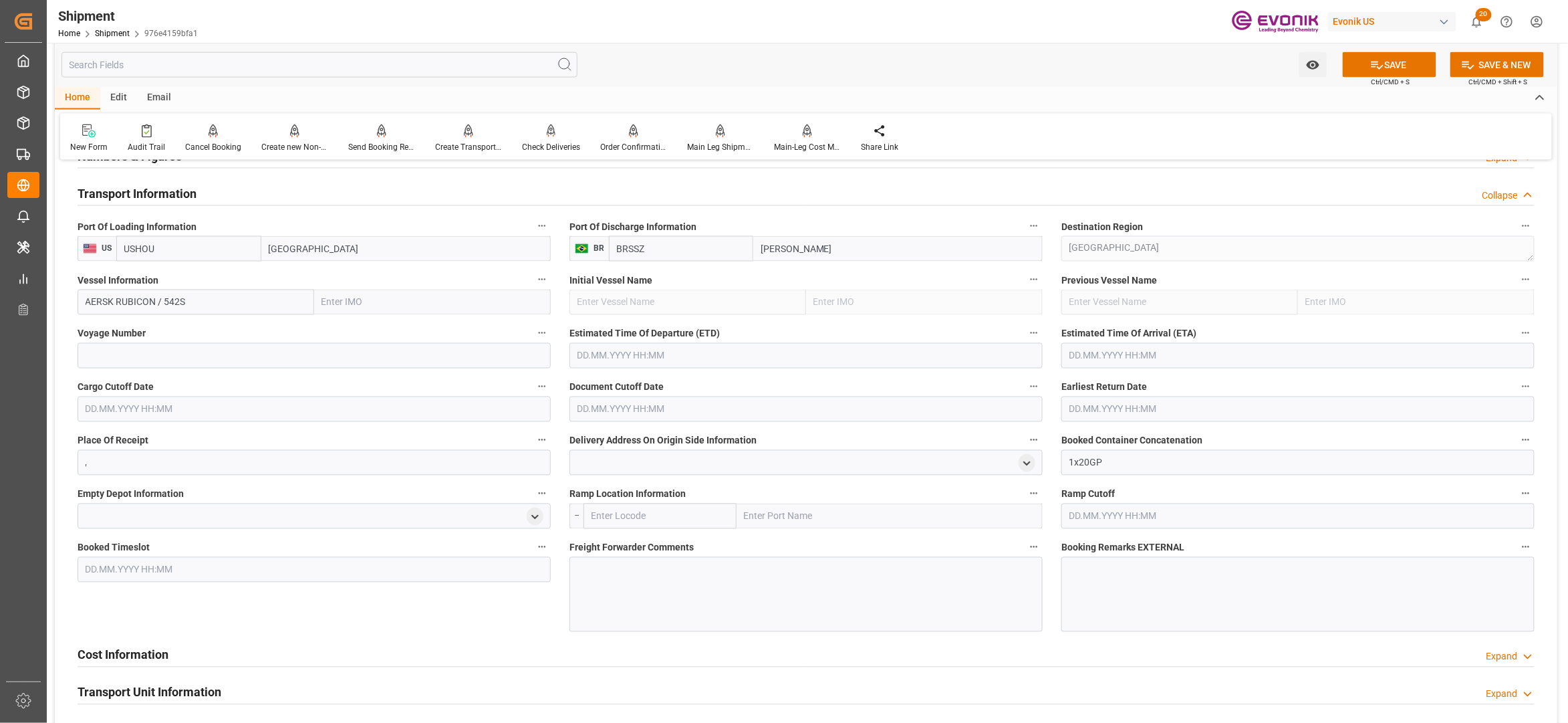
click at [182, 298] on input "AERSK RUBICON / 542S" at bounding box center [196, 302] width 237 height 25
click at [89, 303] on input "AERSK RUBICON" at bounding box center [196, 302] width 237 height 25
type input "MERSK RUBICON"
click at [192, 306] on input "MERSK RUBICON" at bounding box center [196, 302] width 237 height 25
drag, startPoint x: 192, startPoint y: 306, endPoint x: 60, endPoint y: 310, distance: 132.1
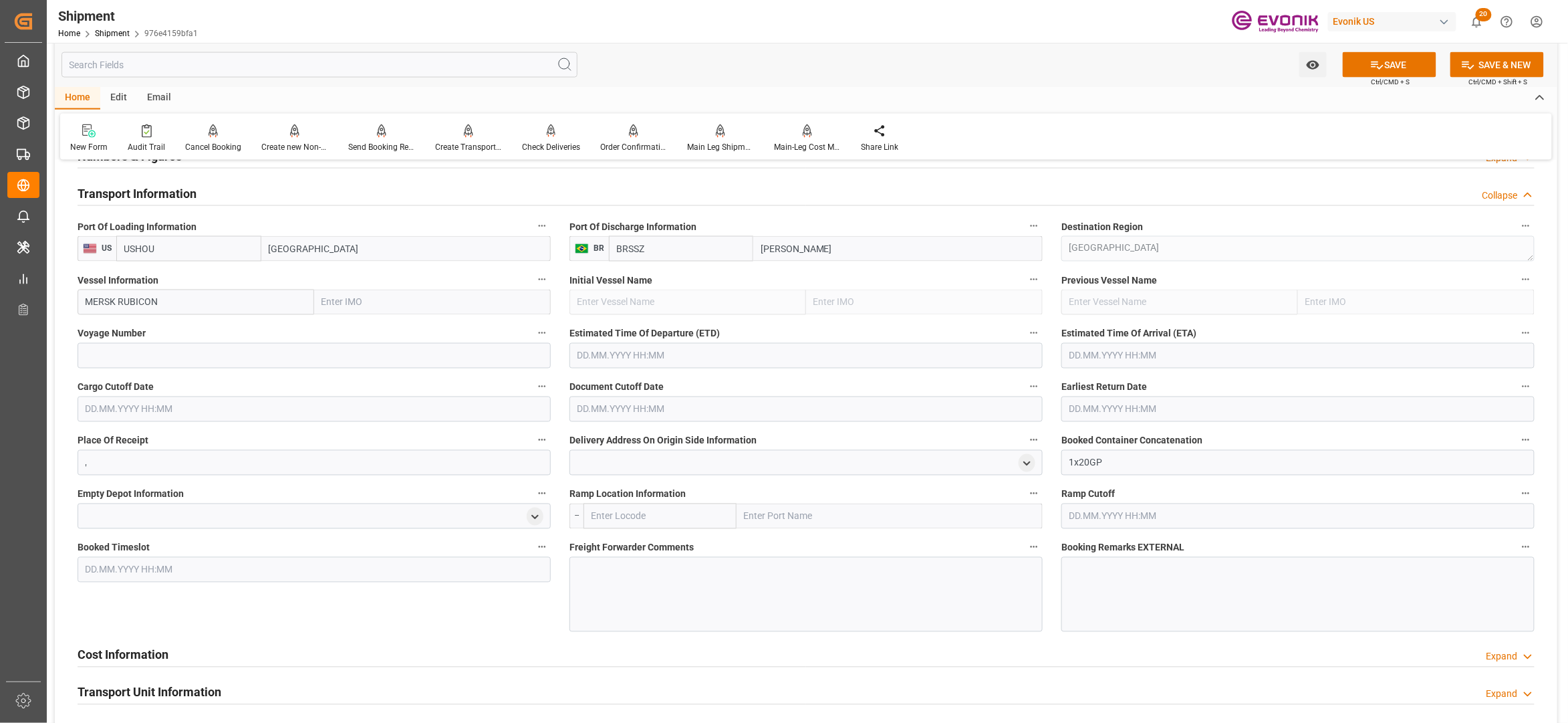
click at [60, 310] on div "Booking Confirmation Milestone Bar Collapse Submitted to FFW for Booking (Pendi…" at bounding box center [806, 210] width 1503 height 1914
paste input "MAERSK RUBICON / 542S"
click at [186, 297] on input "MAERSK RUBICON / 542S" at bounding box center [196, 302] width 237 height 25
click at [199, 329] on span "MAERSK RUBICON - 9632480" at bounding box center [146, 332] width 120 height 11
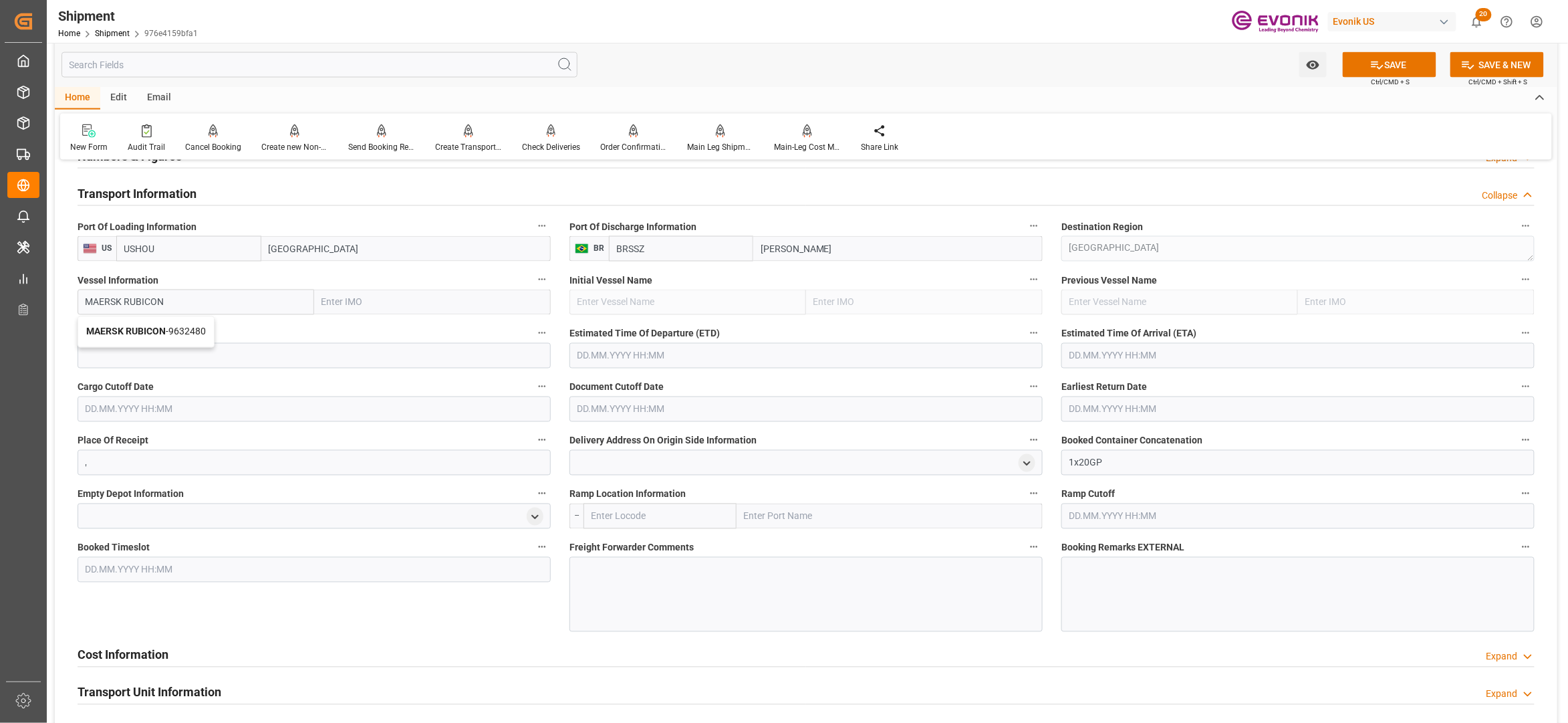
type input "MAERSK RUBICON"
type input "9632480"
type input "MAERSK RUBICON"
click at [194, 352] on input at bounding box center [314, 356] width 473 height 25
paste input "542S"
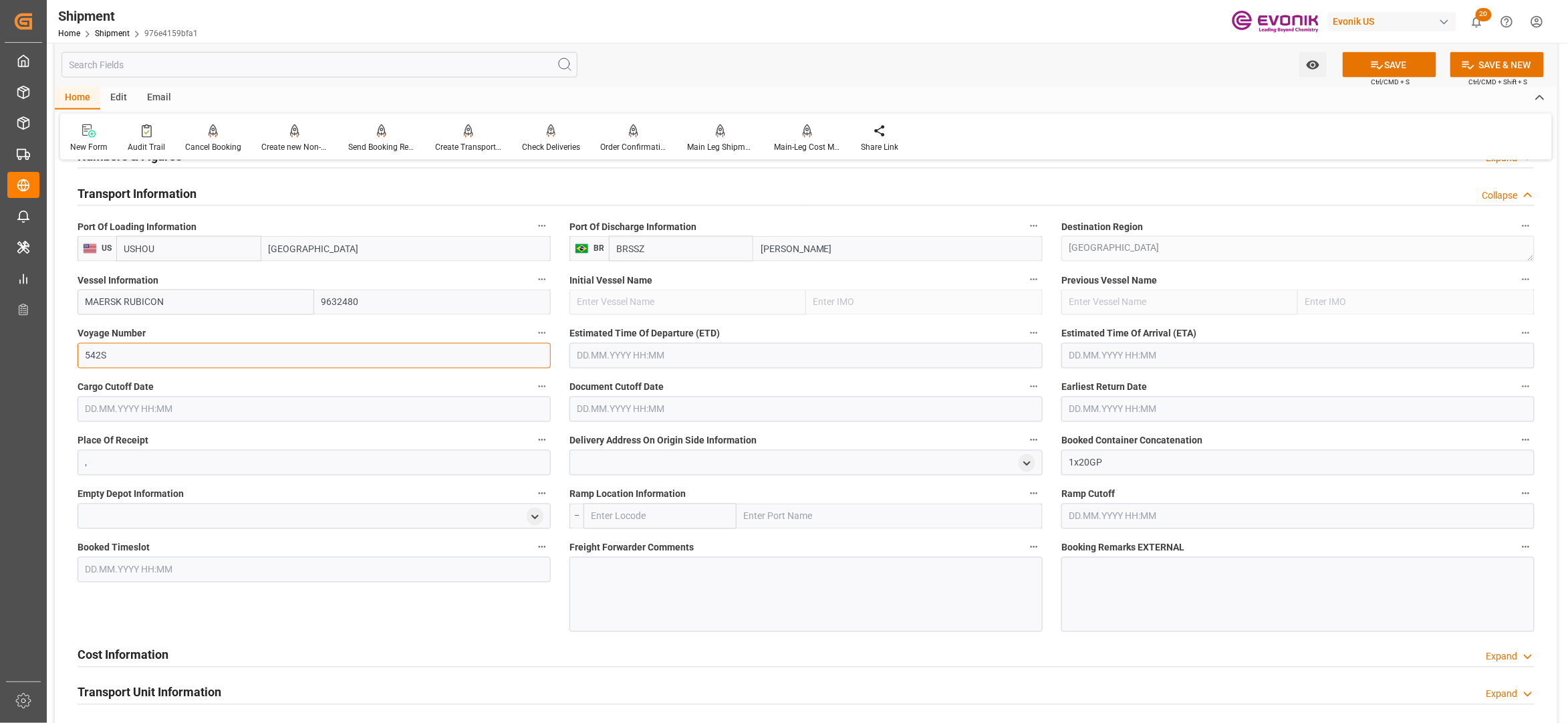
type input "542S"
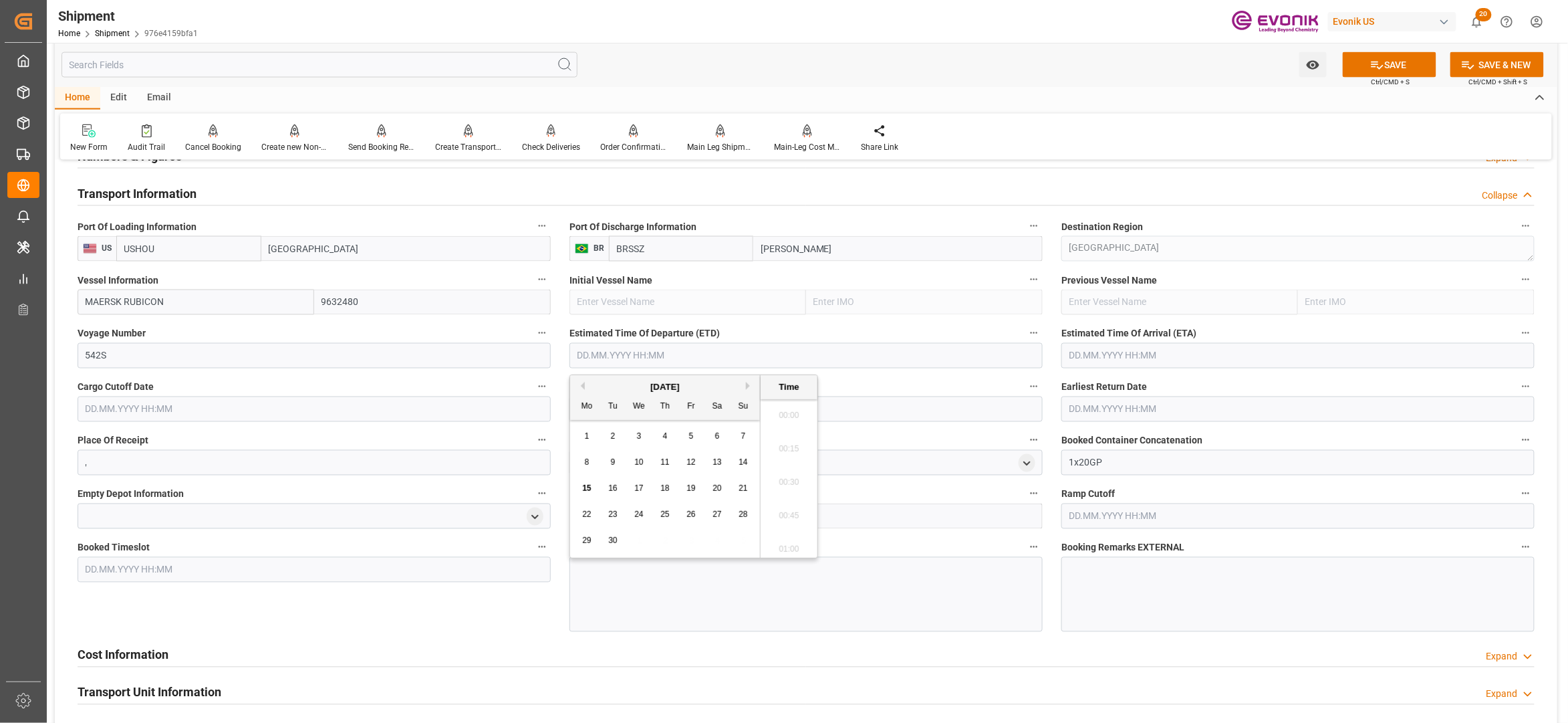
click at [667, 352] on input "text" at bounding box center [806, 356] width 473 height 25
click at [751, 383] on button "Next Month" at bounding box center [750, 386] width 8 height 8
click at [692, 509] on span "24" at bounding box center [691, 514] width 9 height 9
type input "24.10.2025 00:00"
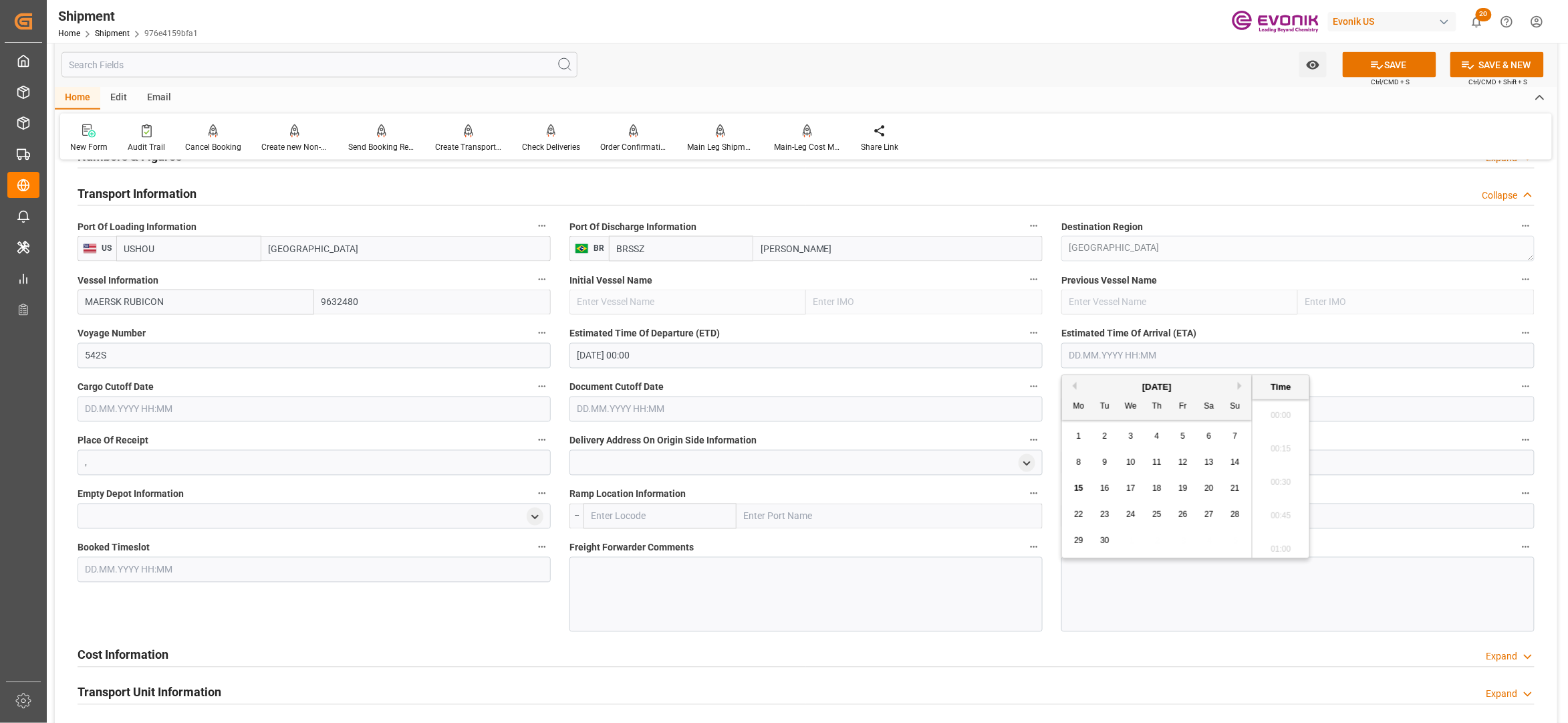
click at [1113, 356] on input "text" at bounding box center [1298, 356] width 473 height 25
click at [1238, 382] on button "Next Month" at bounding box center [1242, 386] width 8 height 8
click at [1156, 464] on span "6" at bounding box center [1157, 462] width 5 height 9
type input "06.11.2025 00:00"
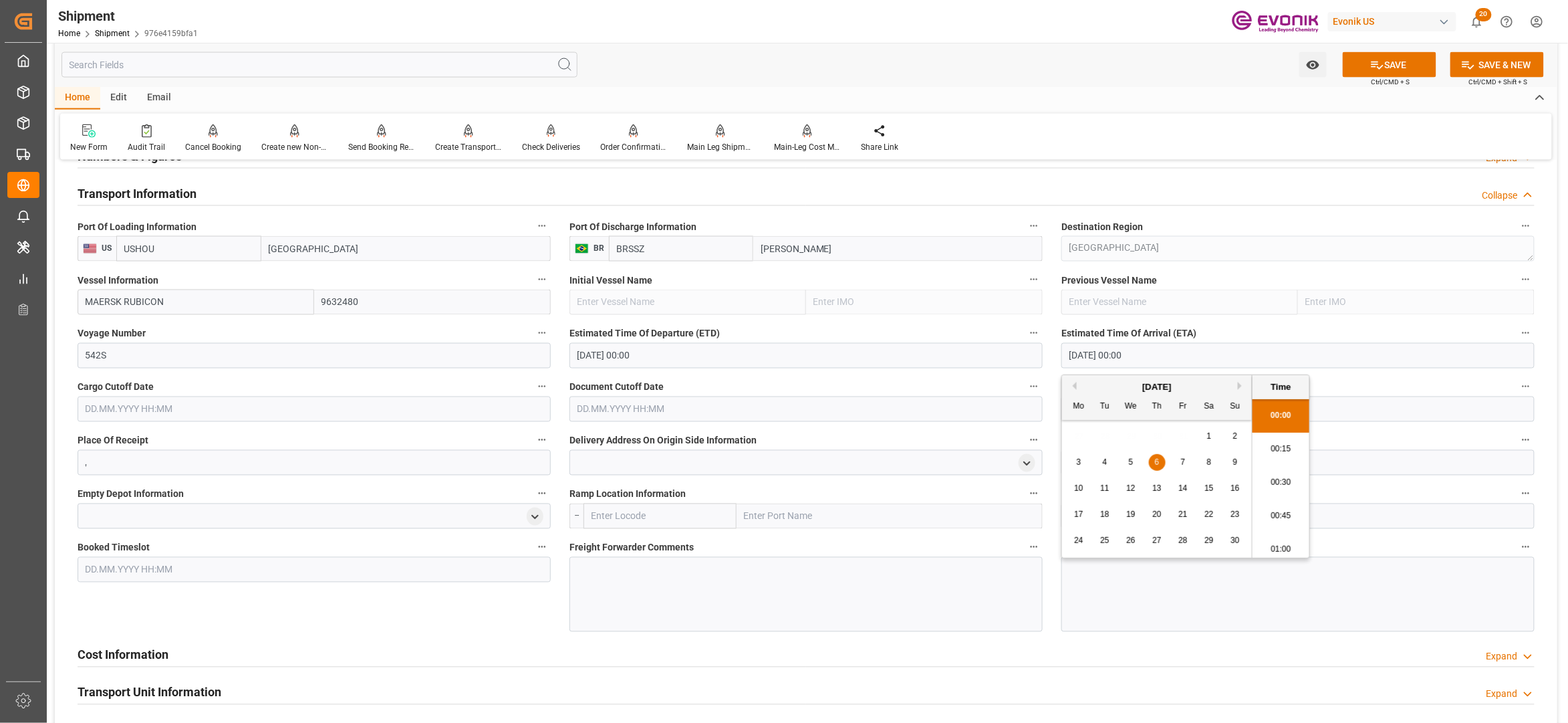
click at [455, 402] on input "text" at bounding box center [314, 409] width 473 height 25
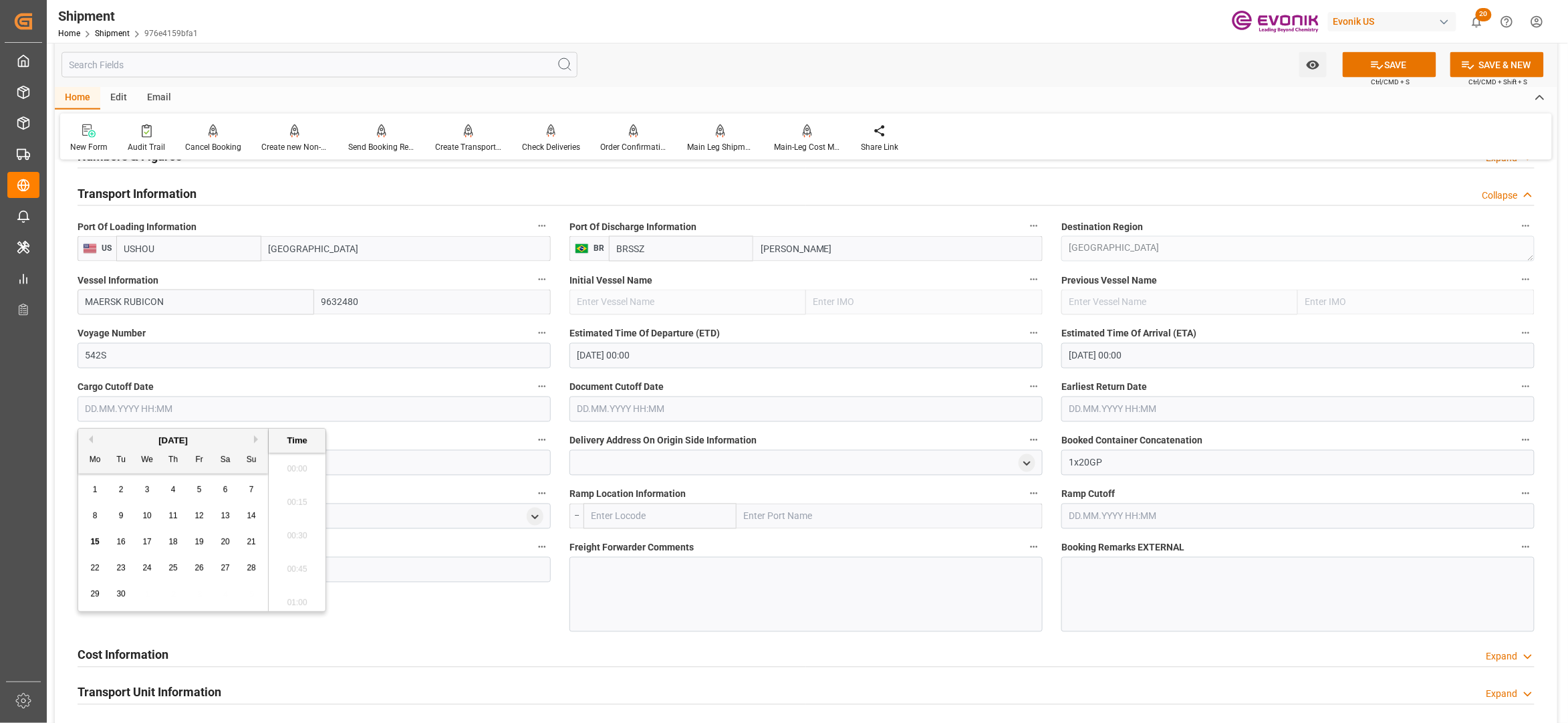
click at [254, 434] on div "September 2025" at bounding box center [173, 440] width 190 height 13
click at [260, 440] on button "Next Month" at bounding box center [258, 439] width 8 height 8
click at [144, 547] on div "15" at bounding box center [147, 542] width 17 height 16
type input "15.10.2025 00:00"
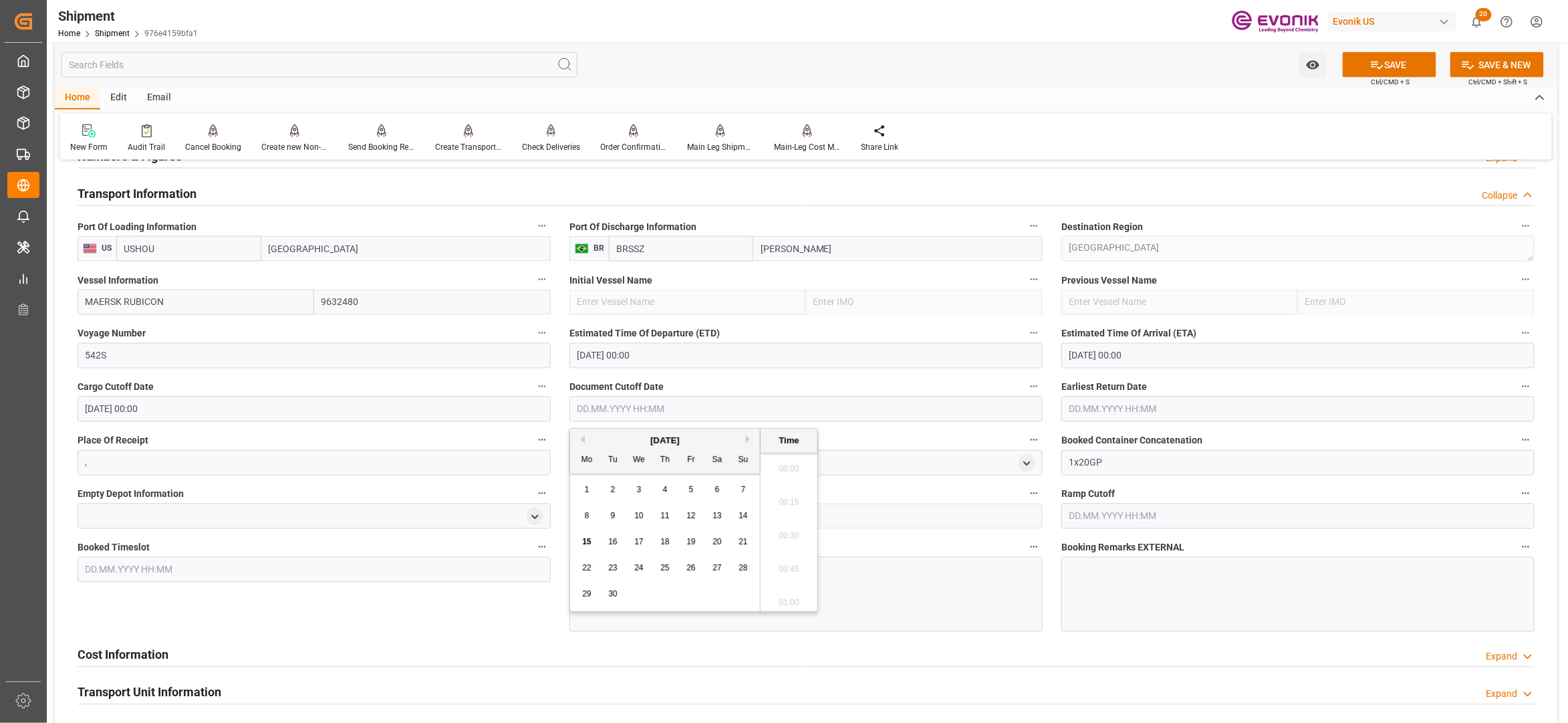
click at [634, 411] on input "text" at bounding box center [806, 409] width 473 height 25
click at [750, 438] on button "Next Month" at bounding box center [750, 439] width 8 height 8
click at [644, 541] on div "15" at bounding box center [639, 542] width 17 height 16
type input "15.10.2025 00:00"
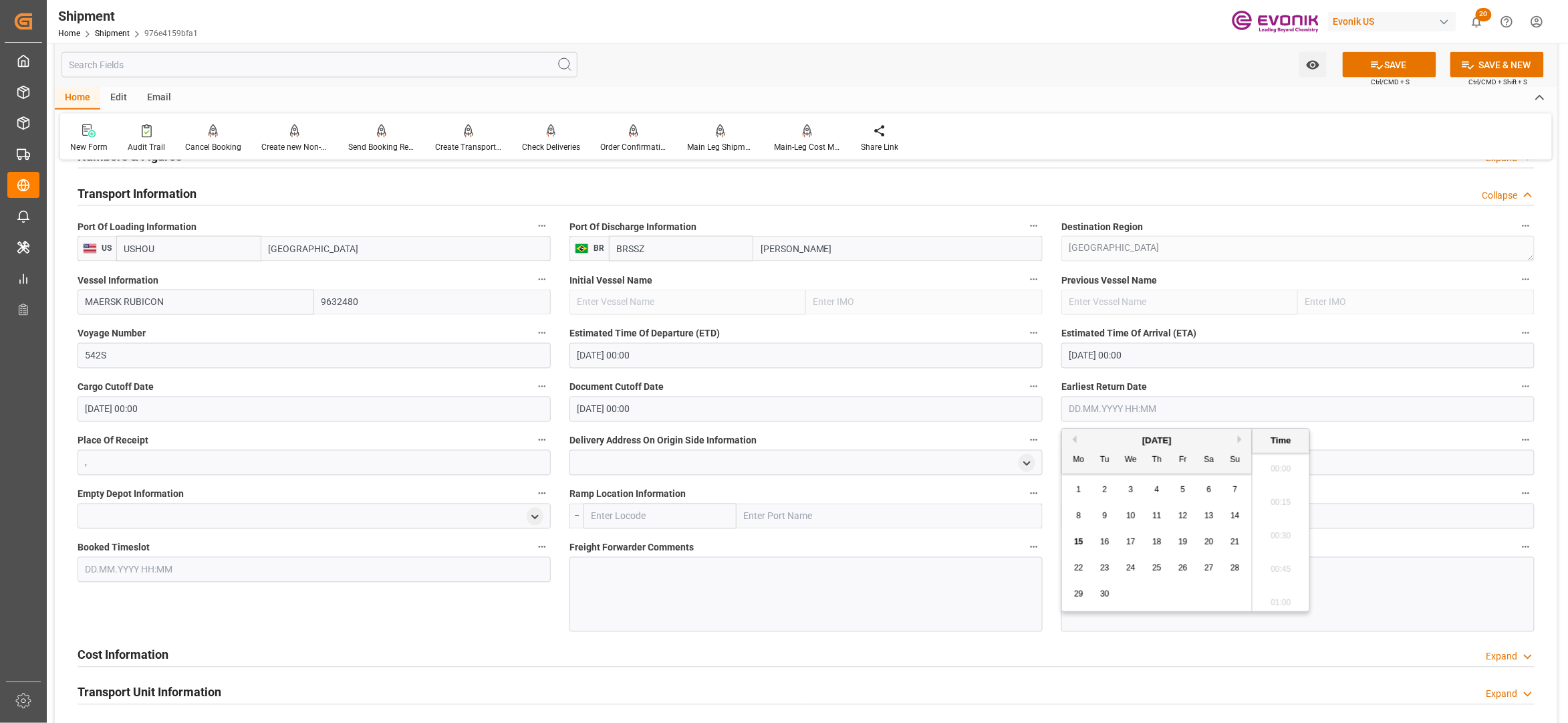
click at [1092, 412] on input "text" at bounding box center [1298, 409] width 473 height 25
click at [1239, 439] on button "Next Month" at bounding box center [1242, 439] width 8 height 8
click at [1128, 541] on span "15" at bounding box center [1130, 542] width 9 height 9
type input "15.10.2025 00:00"
click at [482, 600] on div "Booked Timeslot" at bounding box center [314, 585] width 492 height 103
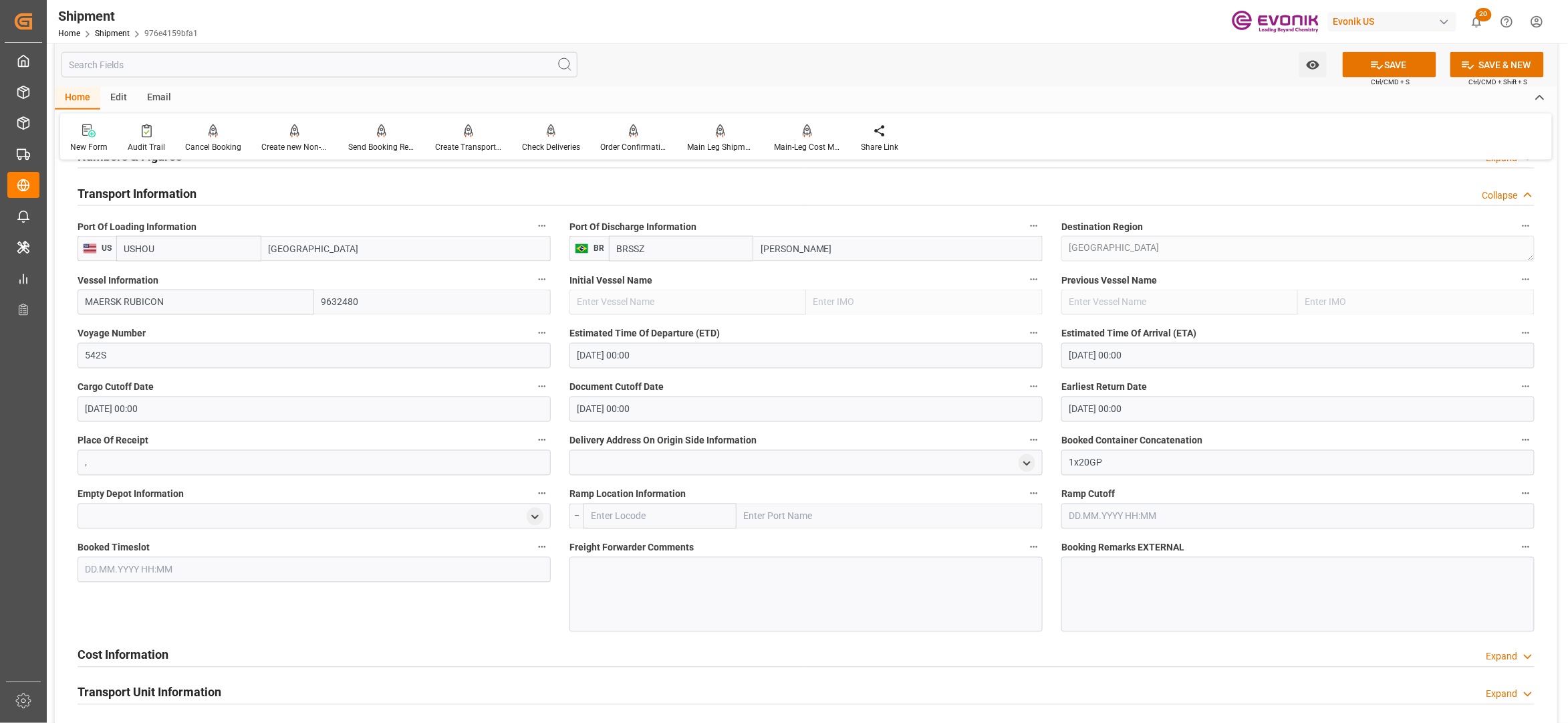
click at [477, 610] on div "Booked Timeslot" at bounding box center [314, 585] width 492 height 103
click at [1395, 69] on button "SAVE" at bounding box center [1390, 65] width 94 height 25
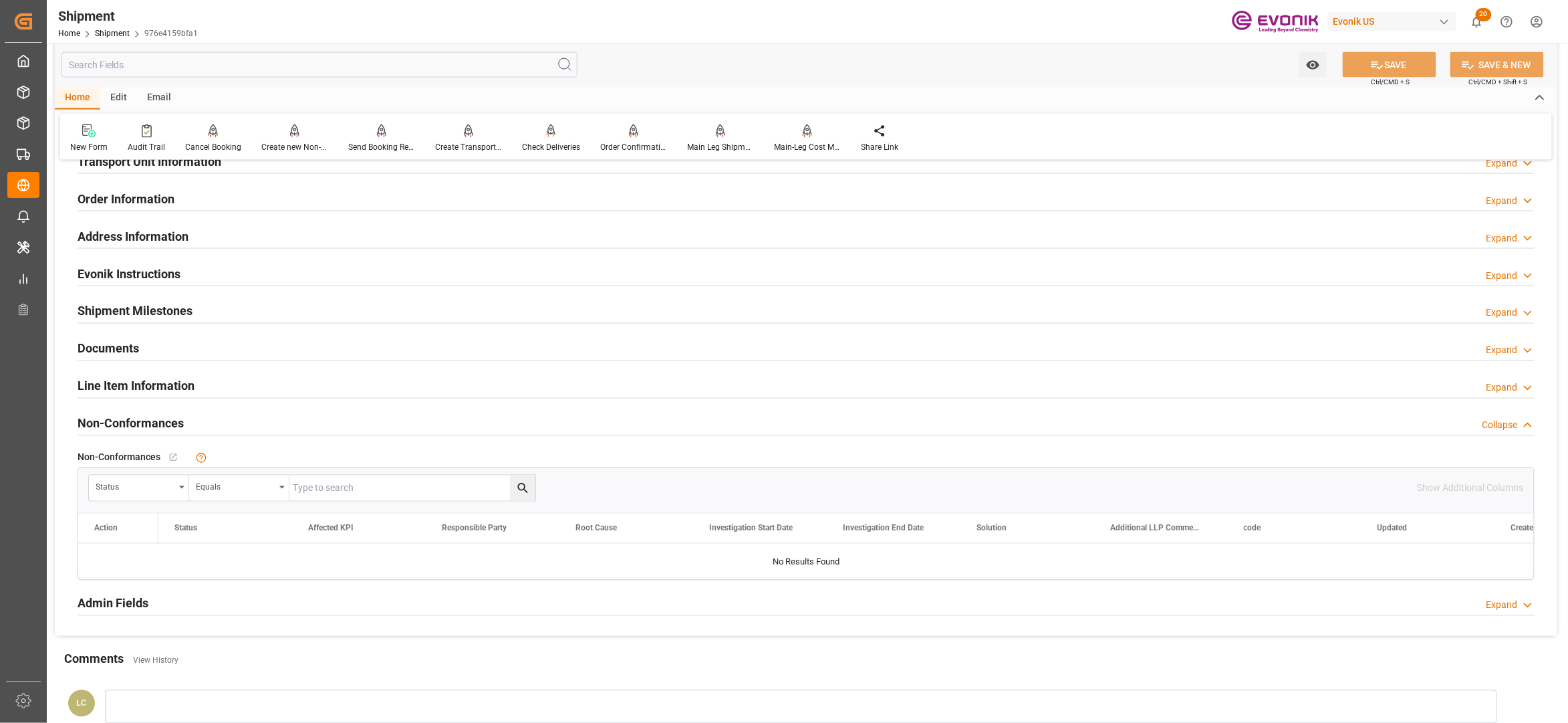
scroll to position [811, 0]
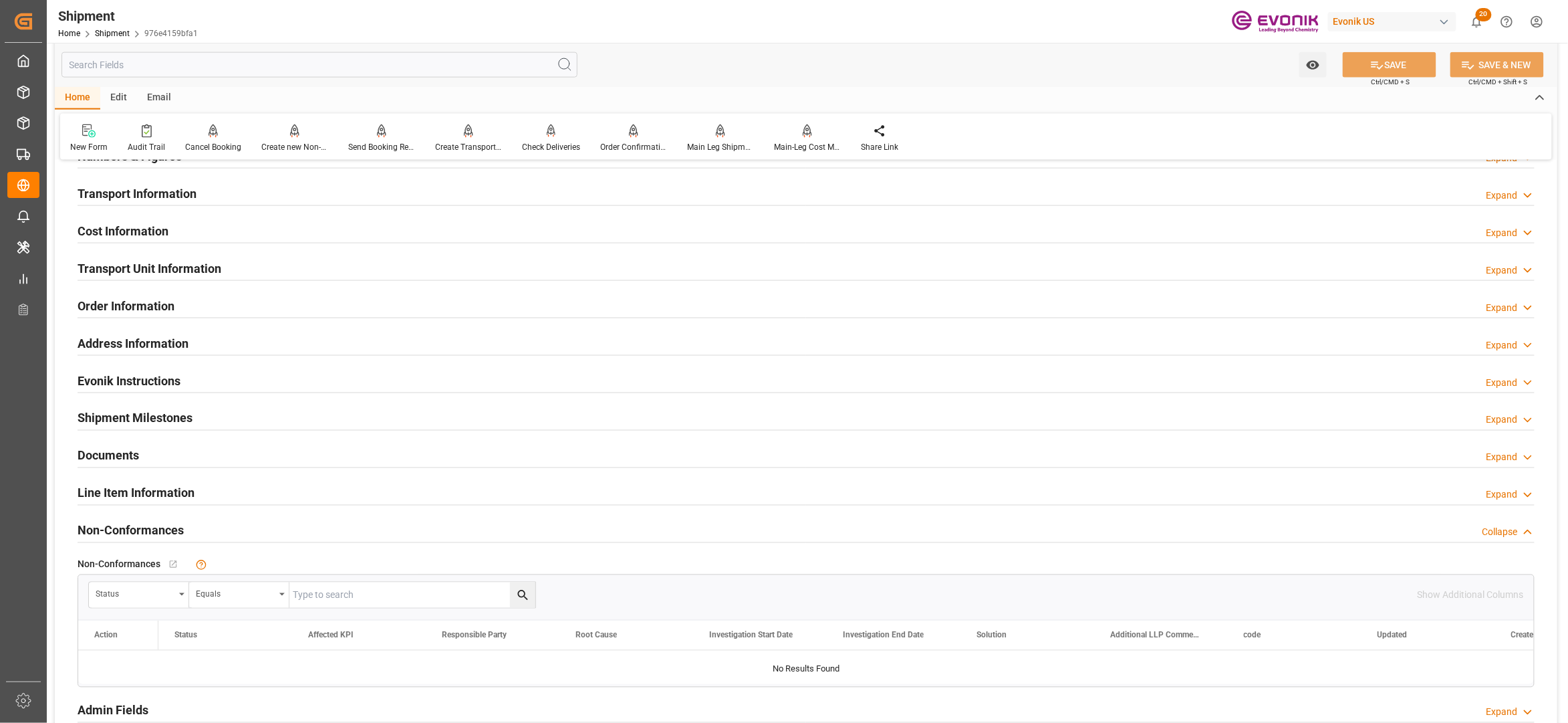
click at [415, 228] on div "Cost Information Expand" at bounding box center [806, 230] width 1458 height 25
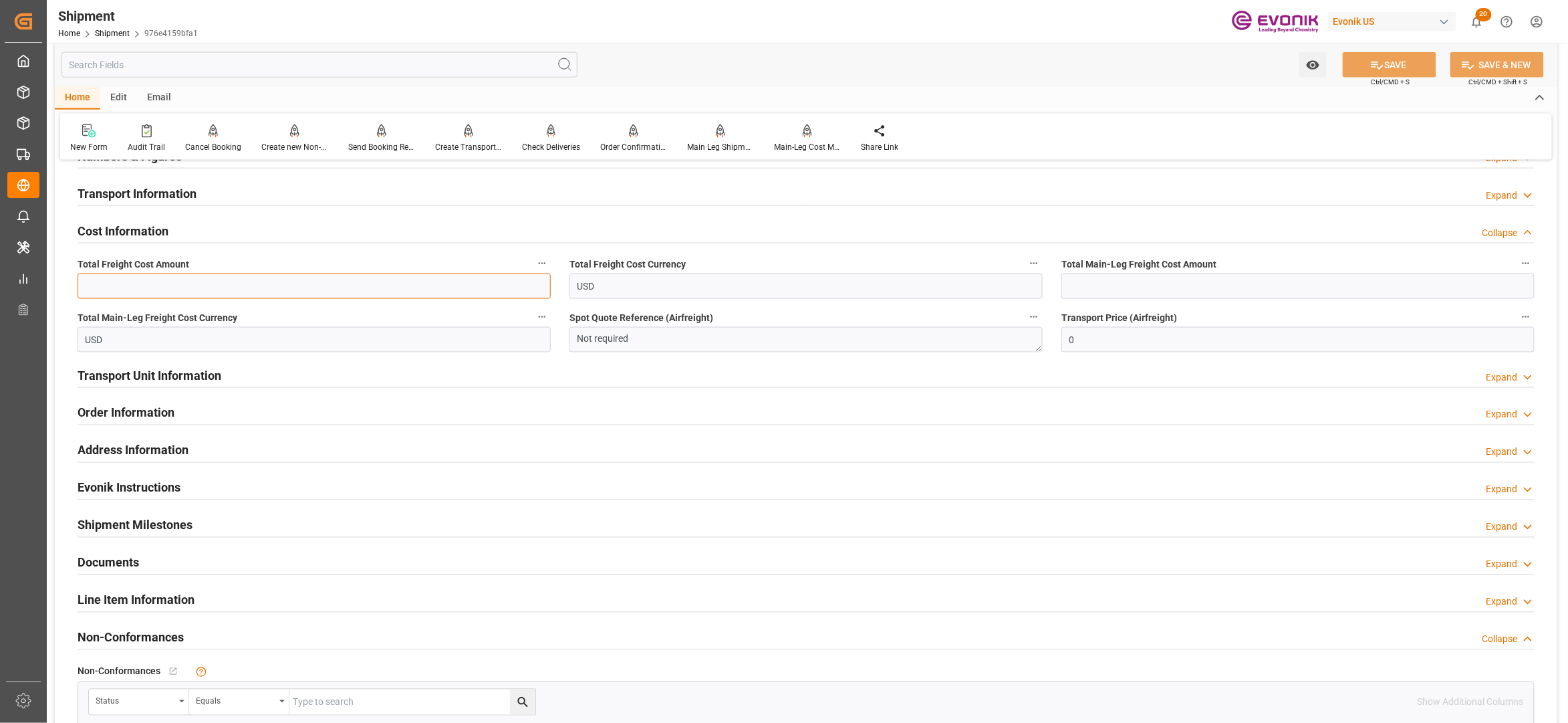
click at [306, 287] on input "text" at bounding box center [314, 286] width 473 height 25
type input "2205"
click at [1093, 293] on input "text" at bounding box center [1298, 286] width 473 height 25
click at [1080, 281] on input "text" at bounding box center [1298, 286] width 473 height 25
type input "552"
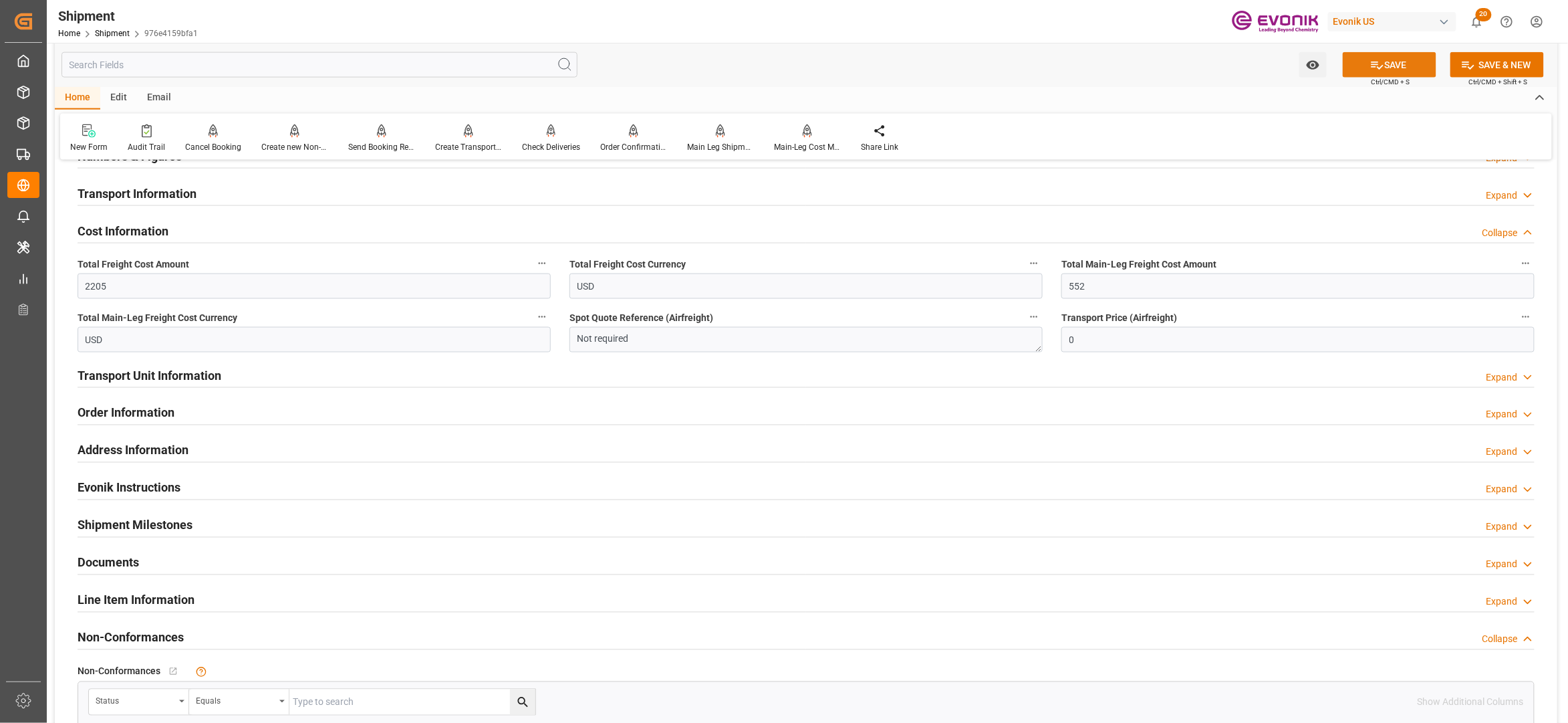
click at [1428, 65] on button "SAVE" at bounding box center [1390, 65] width 94 height 25
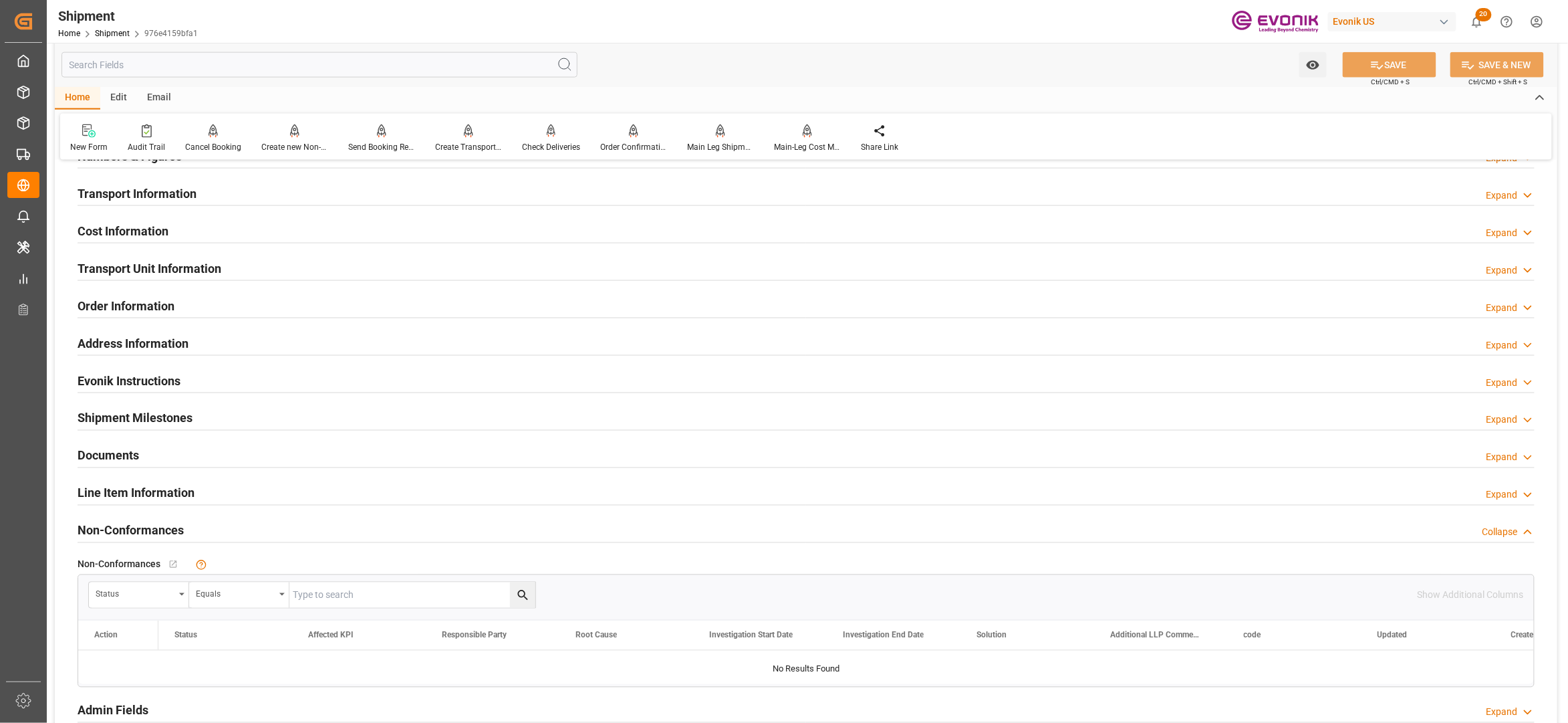
click at [870, 280] on div at bounding box center [806, 280] width 1458 height 1
click at [706, 277] on div "Transport Unit Information Expand" at bounding box center [806, 267] width 1458 height 25
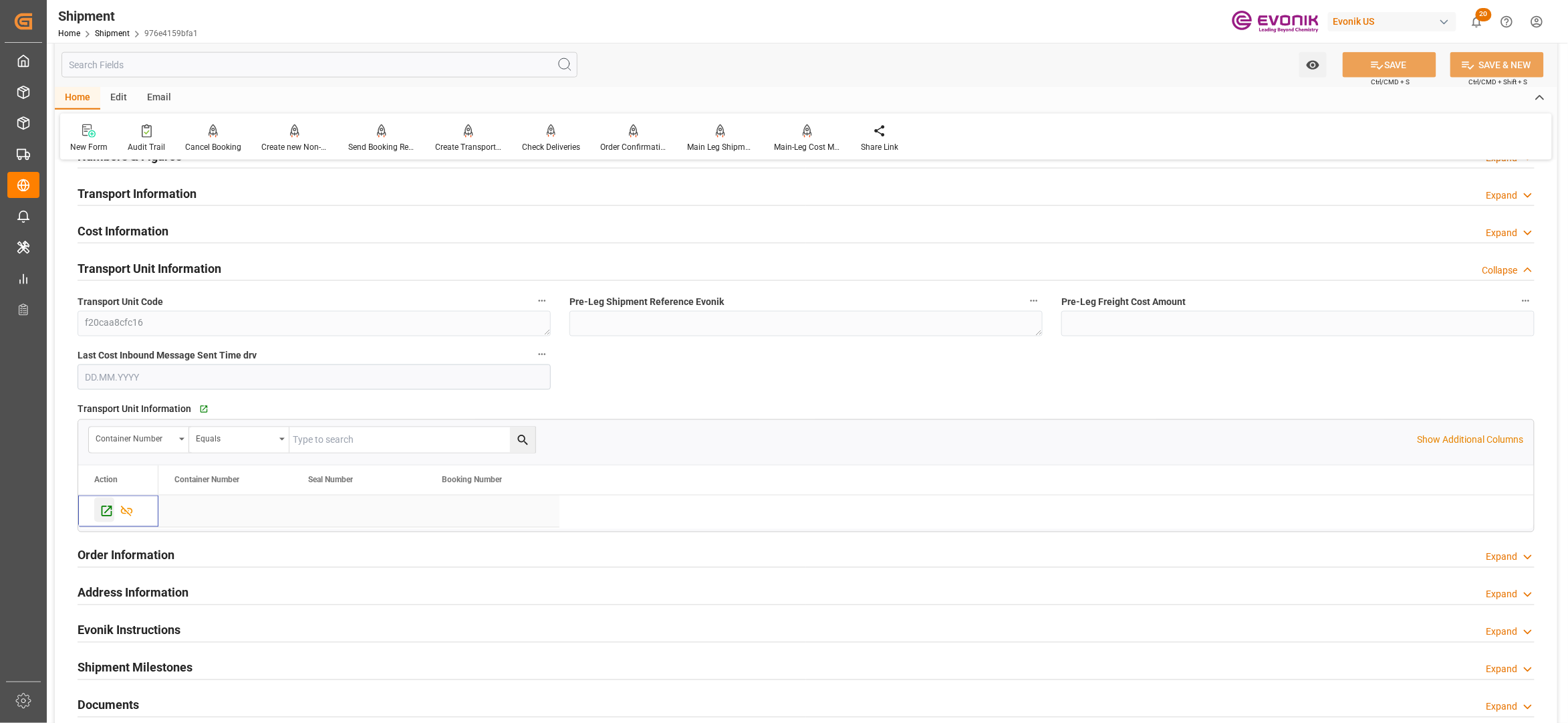
click at [108, 512] on icon "Press SPACE to select this row." at bounding box center [106, 511] width 14 height 14
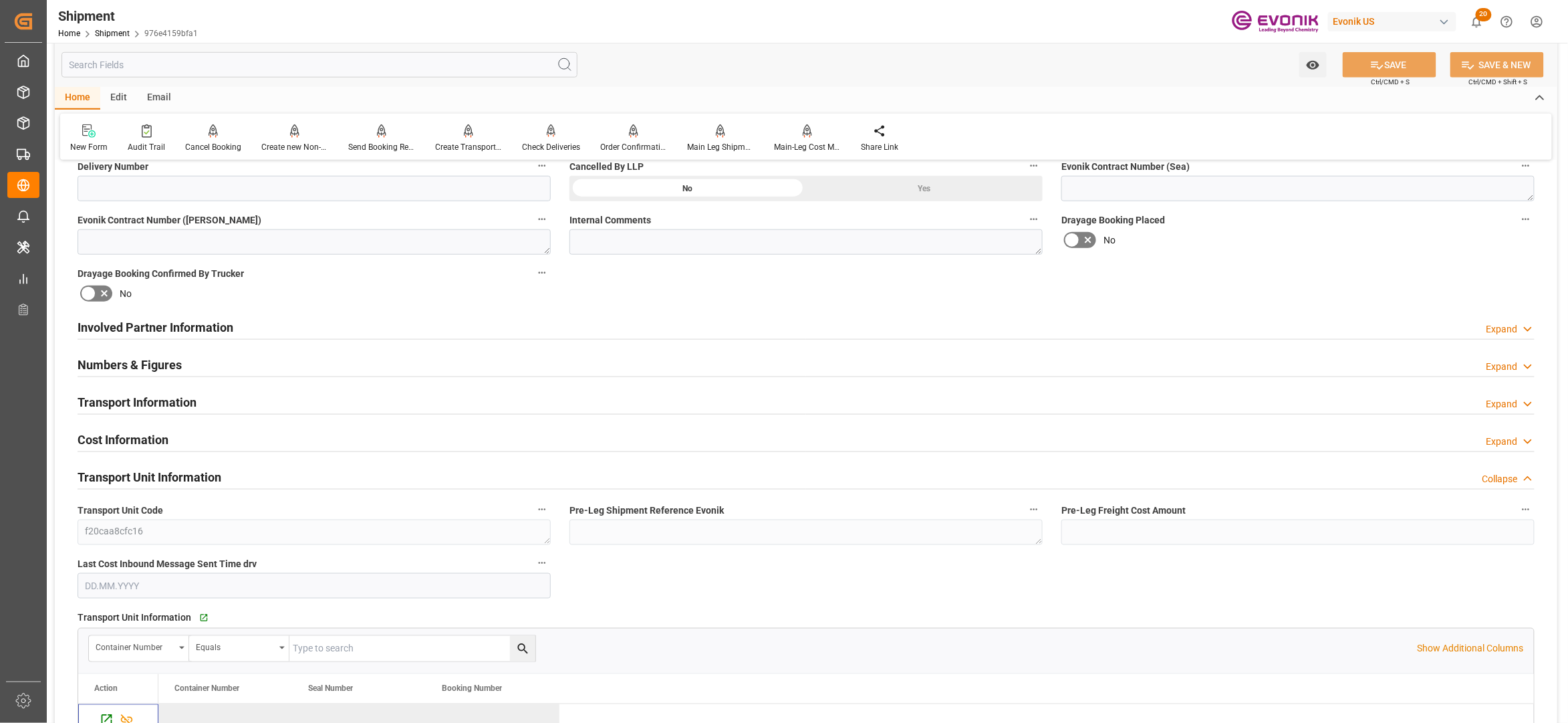
scroll to position [606, 0]
click at [528, 322] on div "Involved Partner Information Expand" at bounding box center [806, 323] width 1458 height 25
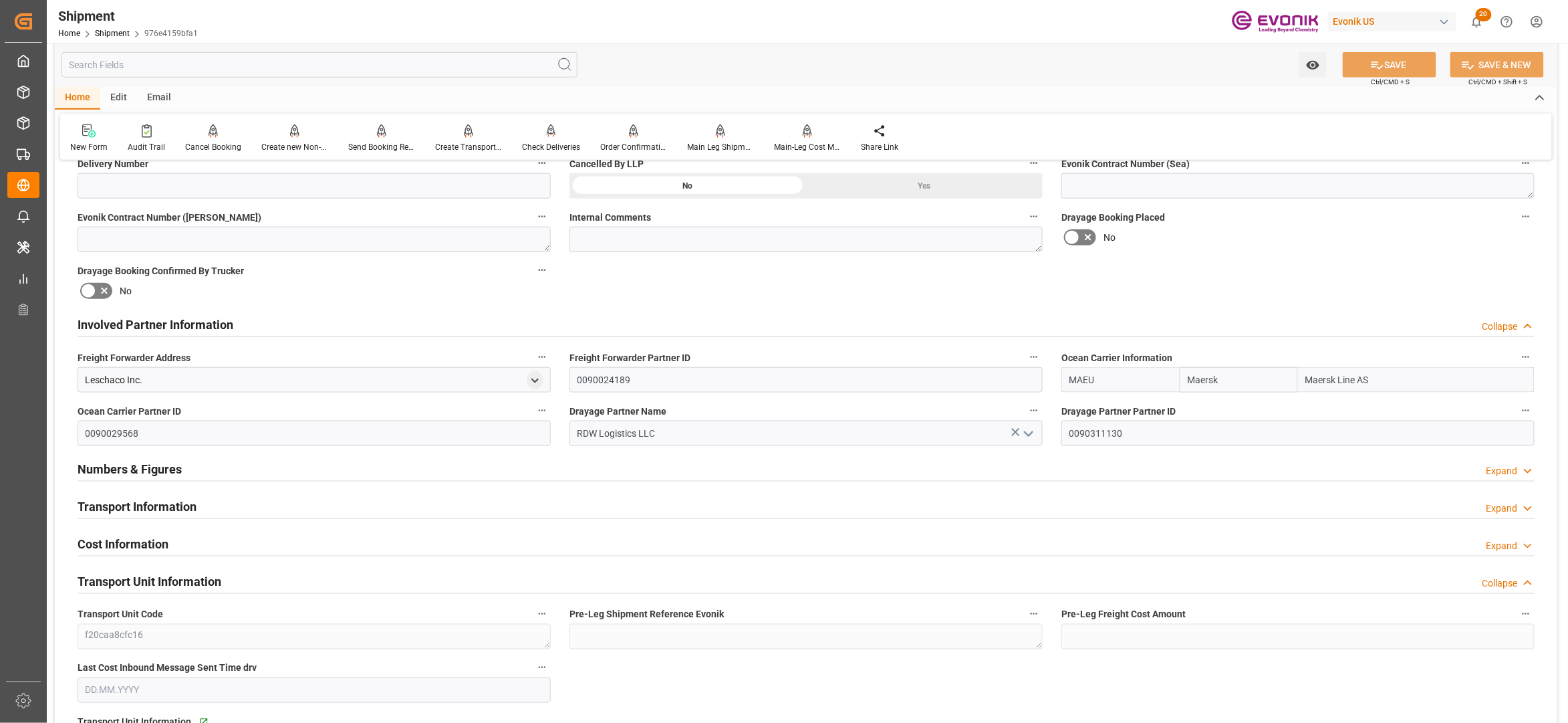
click at [555, 503] on div "Transport Information Expand" at bounding box center [806, 505] width 1458 height 25
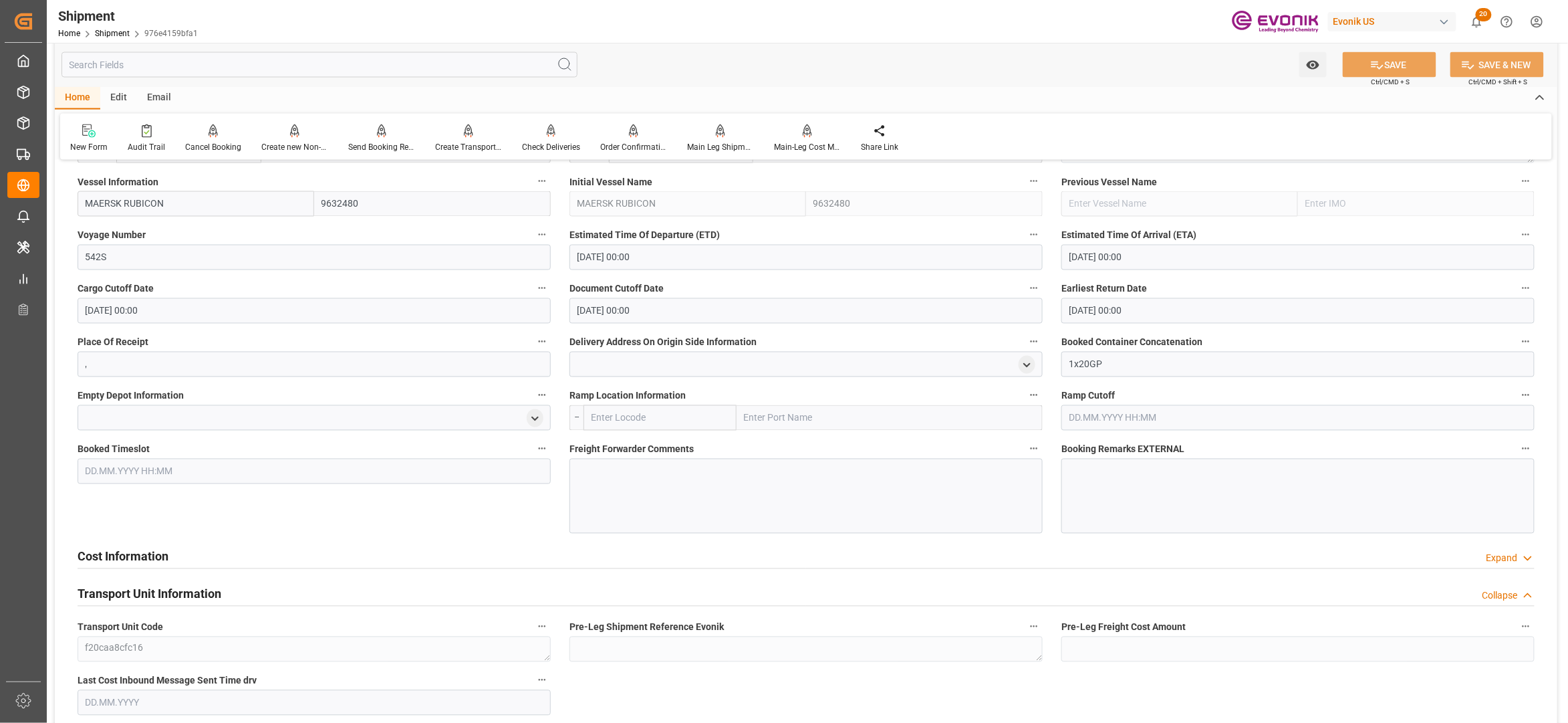
scroll to position [1027, 0]
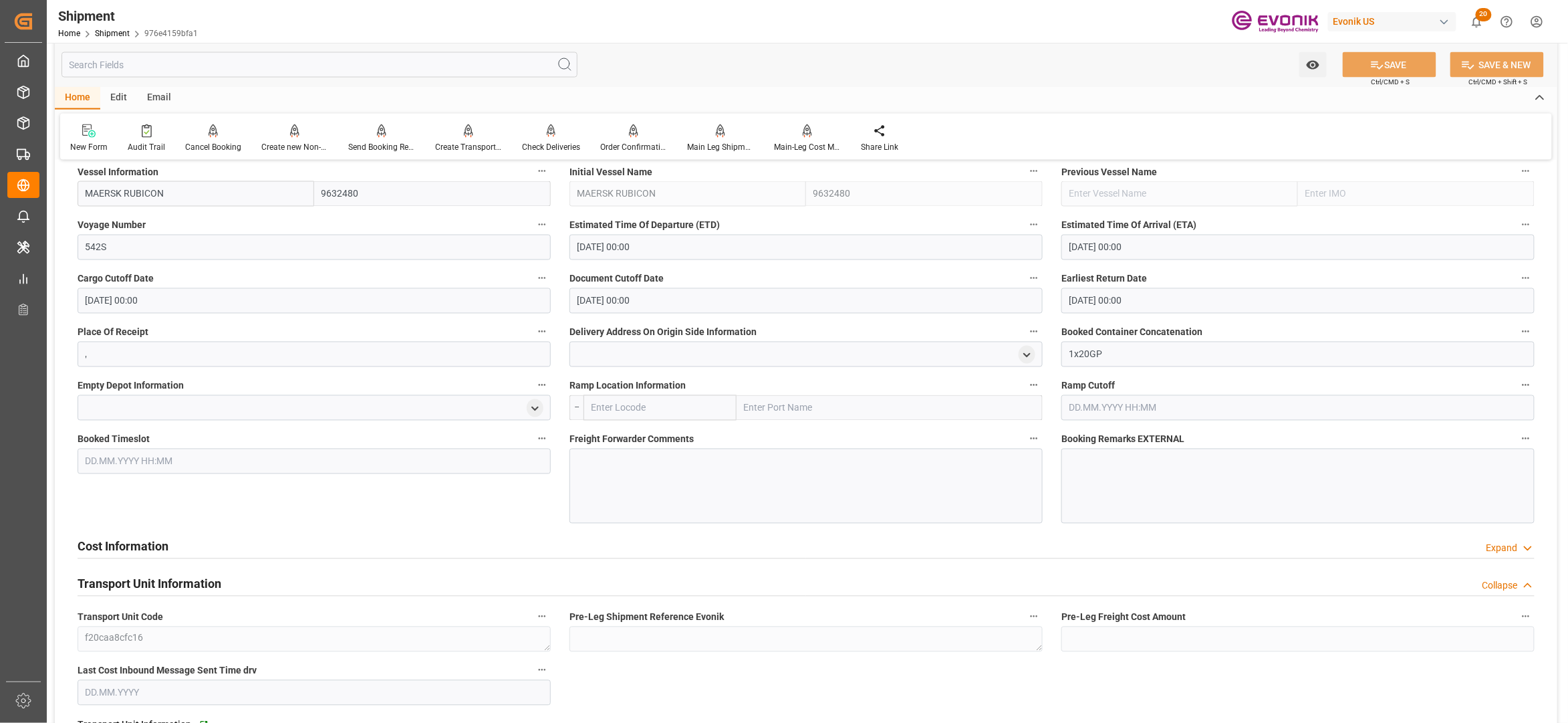
click at [479, 548] on div "Cost Information Expand" at bounding box center [806, 546] width 1458 height 25
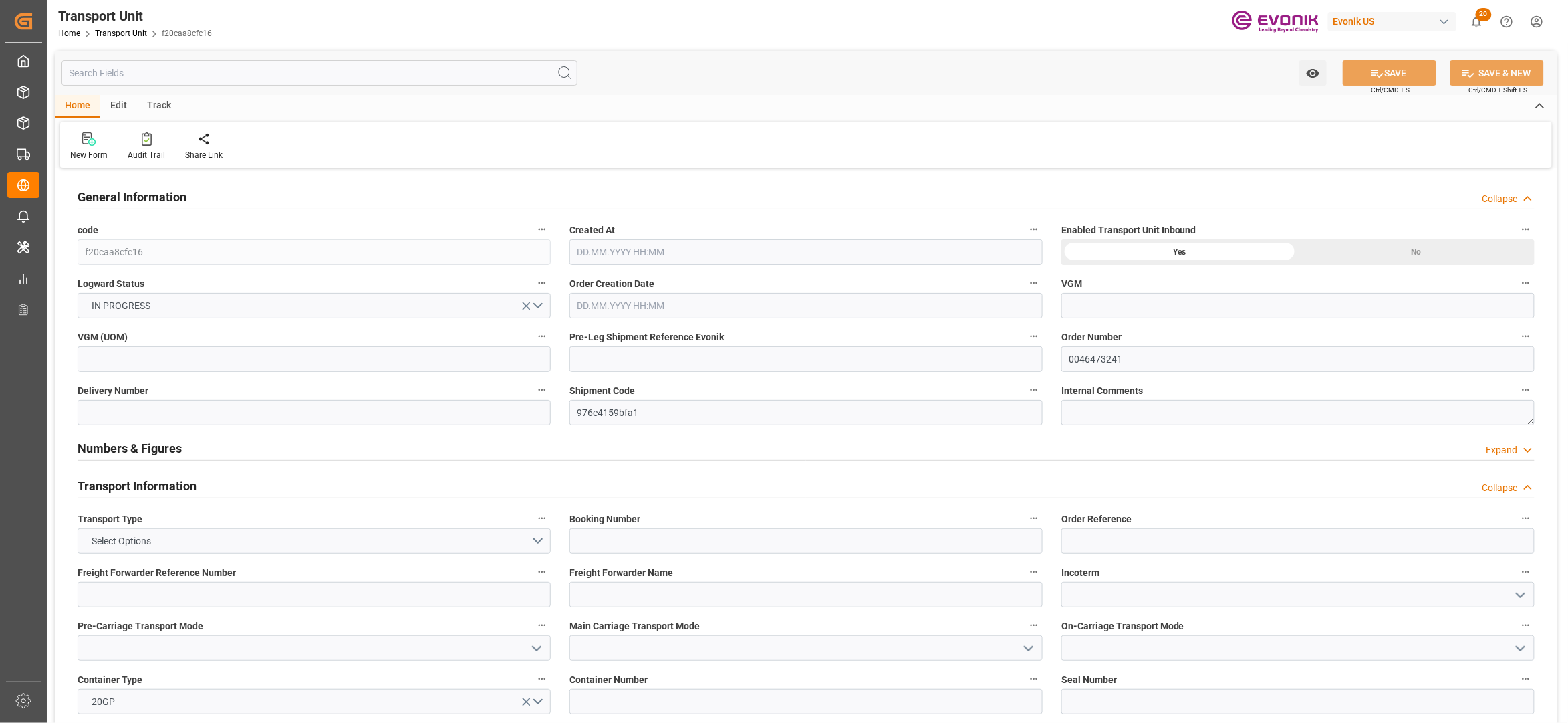
type input "Maersk"
type input "Maersk Line AS"
type input "USHOU"
type input "BRSSZ"
type input "4115.888"
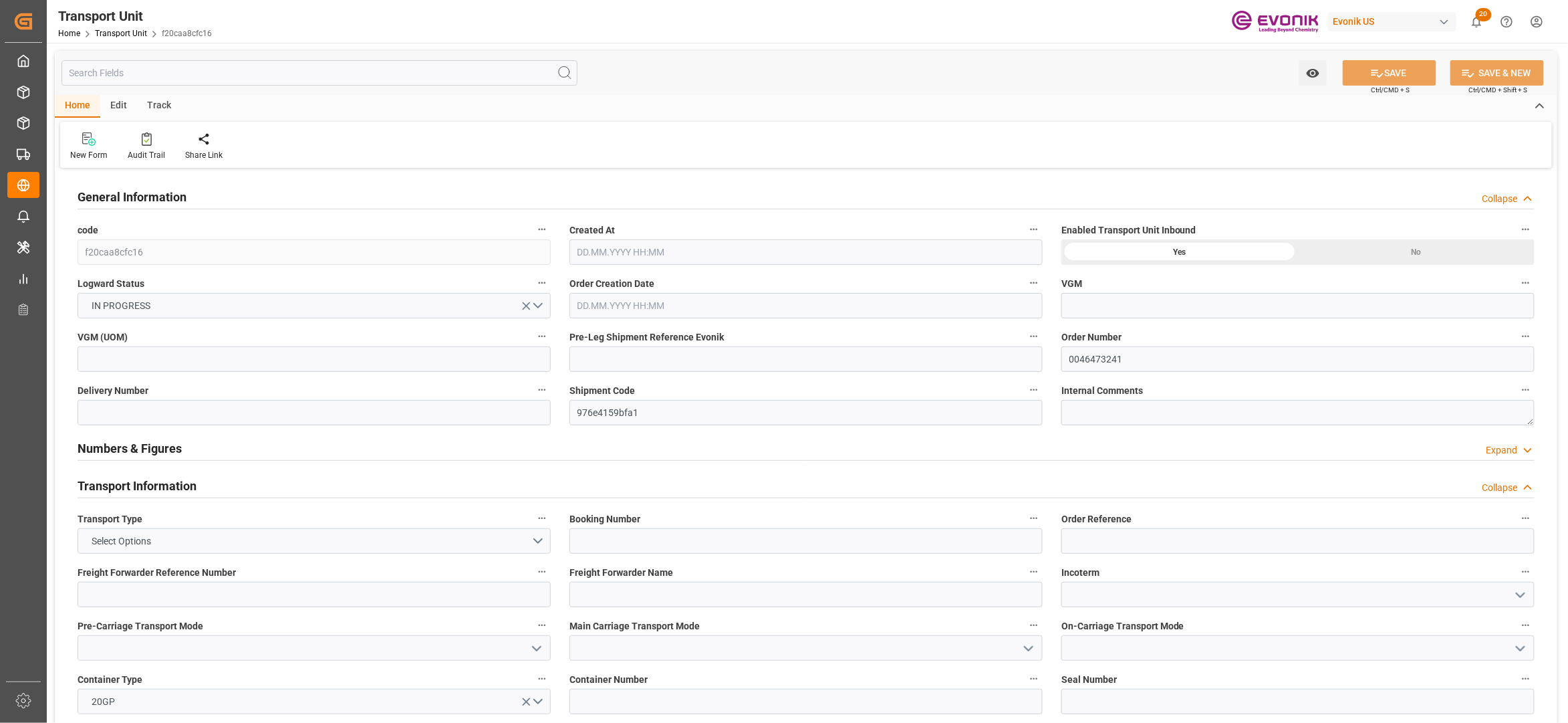
type input "[DATE] 04:00"
type input "[DATE]"
type input "24.10.2025 00:00"
type input "06.11.2025 00:00"
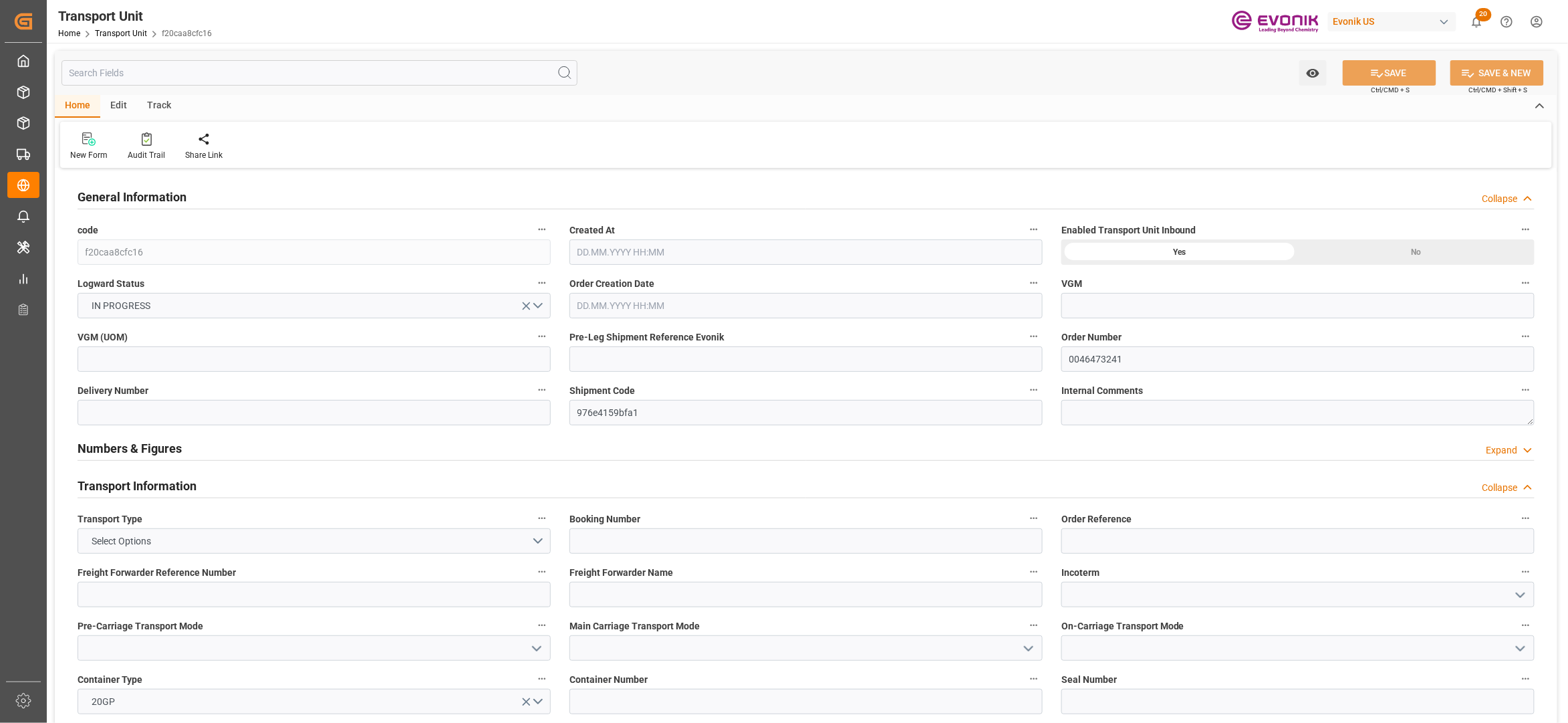
type input "06.11.2025 00:00"
type input "15.10.2025 00:00"
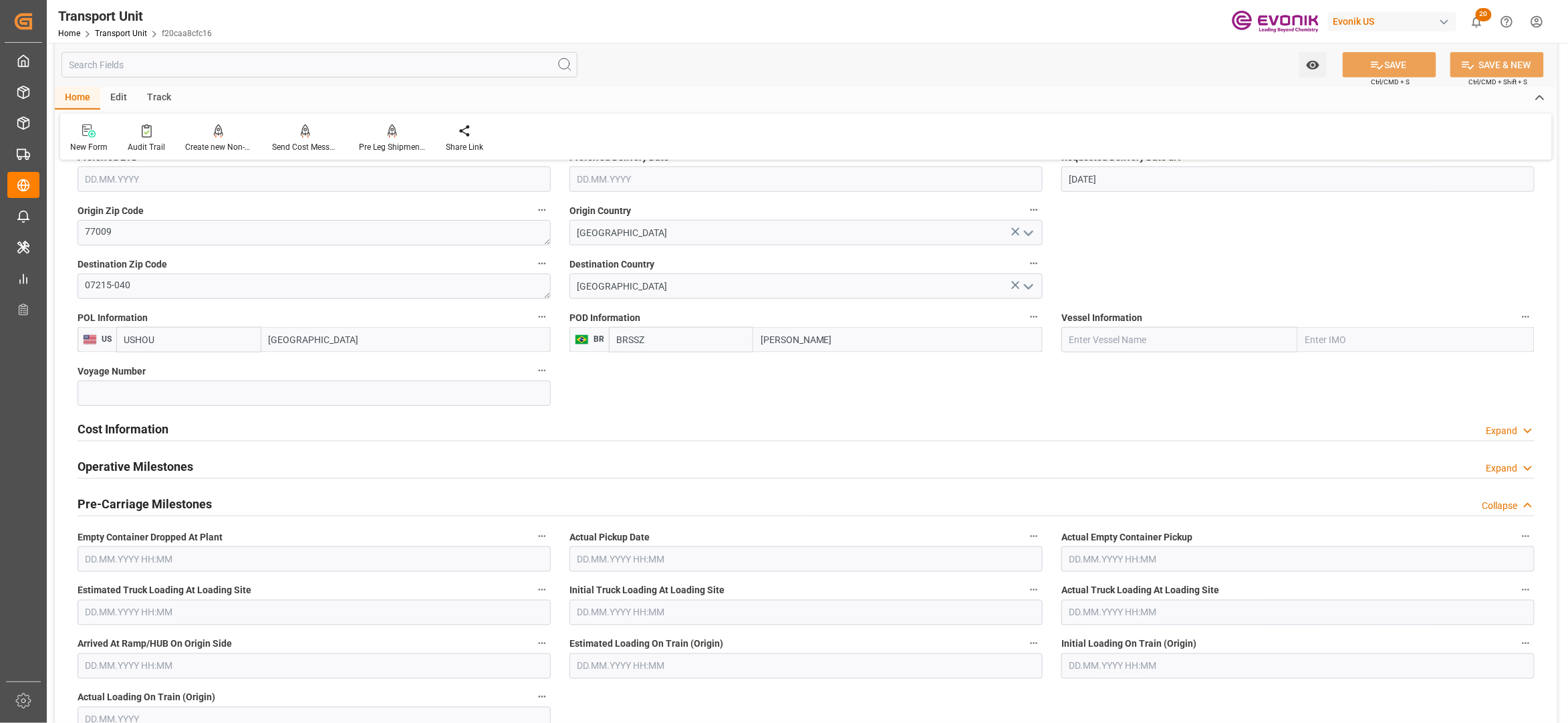
scroll to position [636, 0]
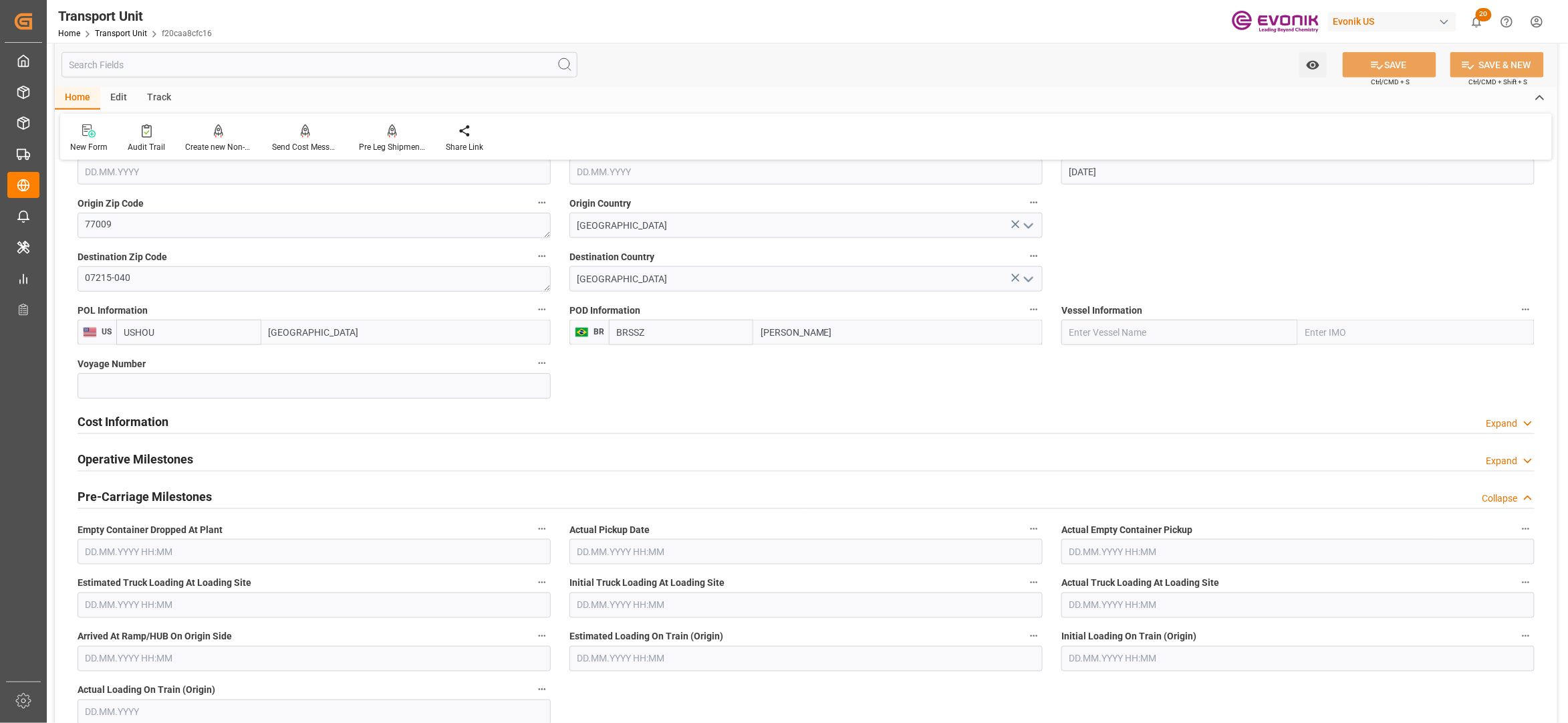
click at [236, 420] on div "Cost Information Expand" at bounding box center [806, 420] width 1458 height 25
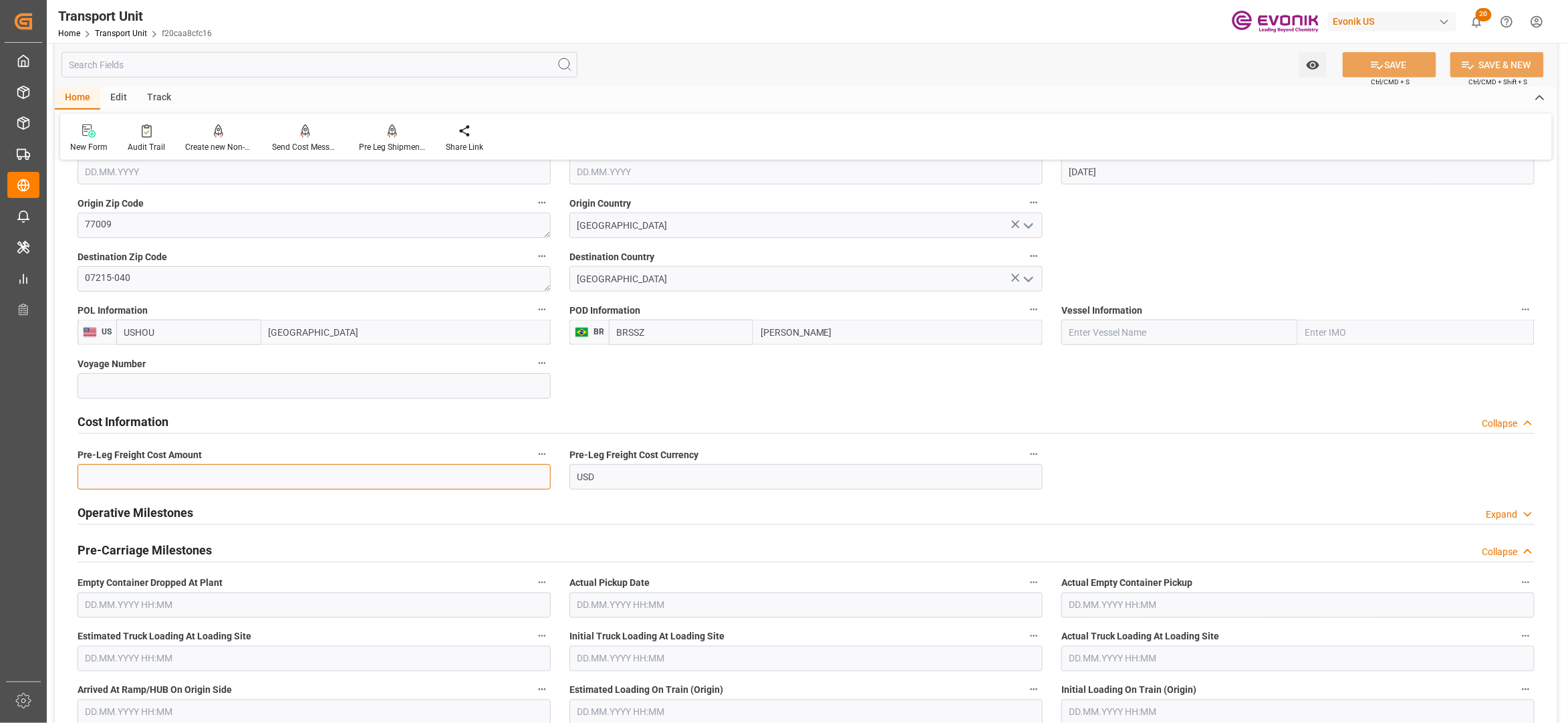
click at [193, 482] on input "text" at bounding box center [314, 476] width 473 height 25
type input "1653"
click at [1385, 60] on button "SAVE" at bounding box center [1390, 65] width 94 height 25
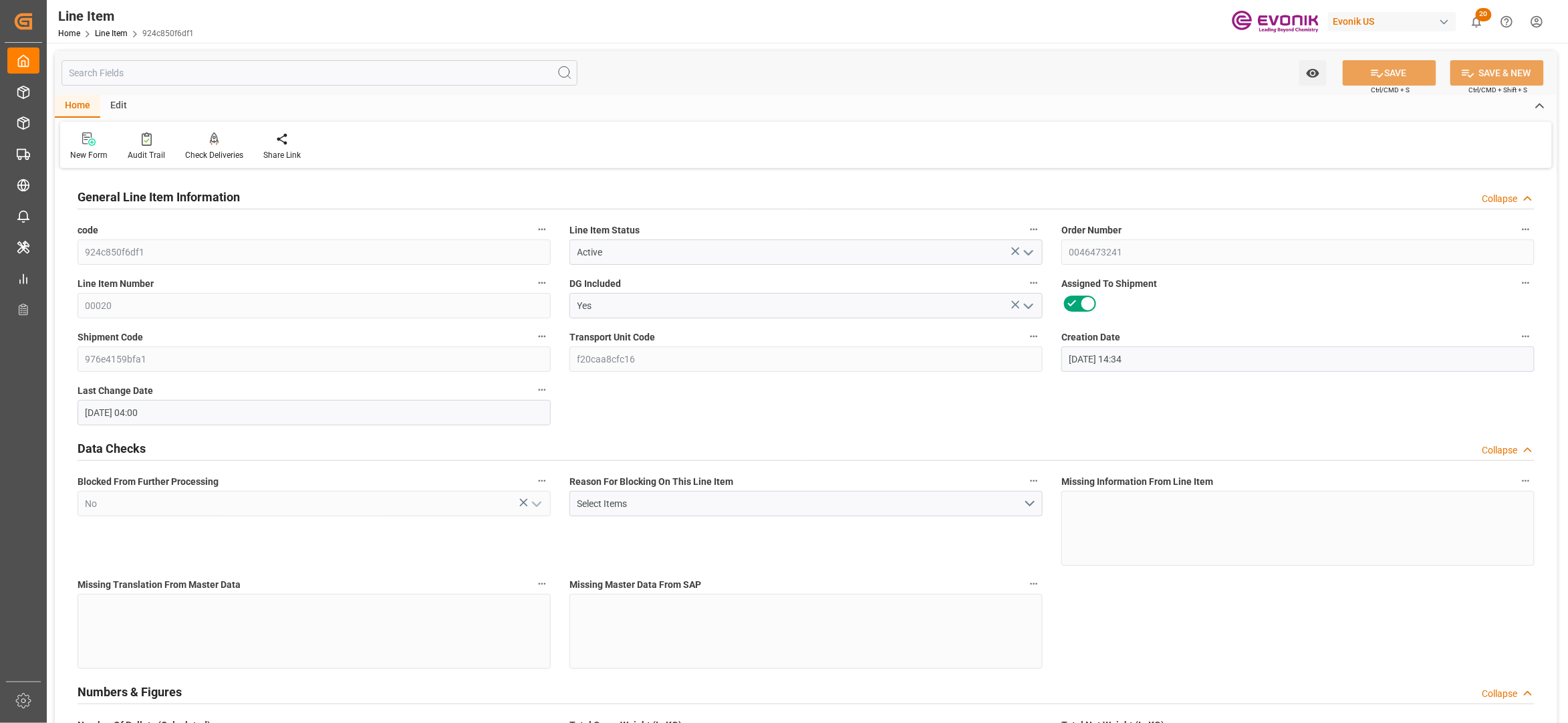
click at [408, 73] on input "text" at bounding box center [319, 73] width 516 height 25
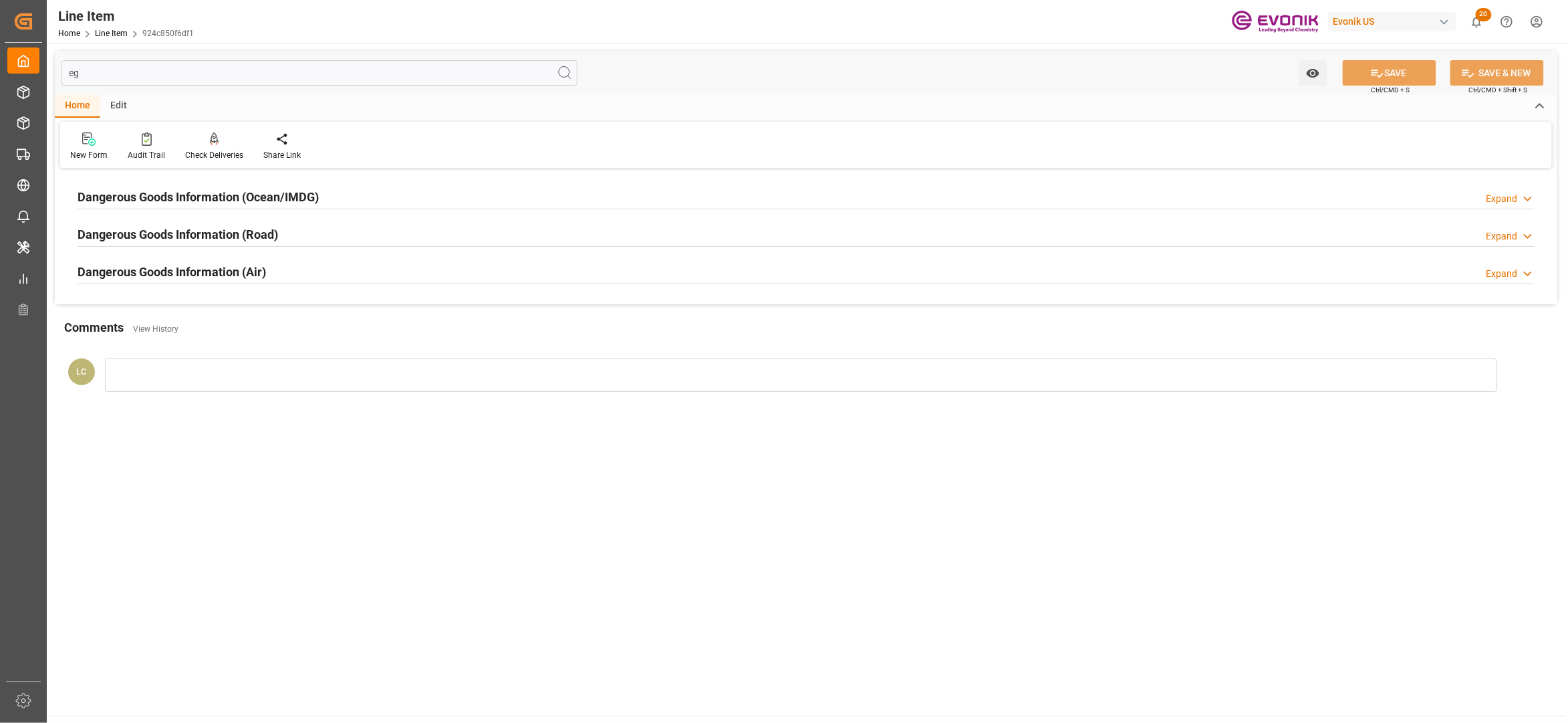
type input "eg"
click at [532, 196] on div "Dangerous Goods Information (Ocean/IMDG) Expand" at bounding box center [806, 196] width 1458 height 25
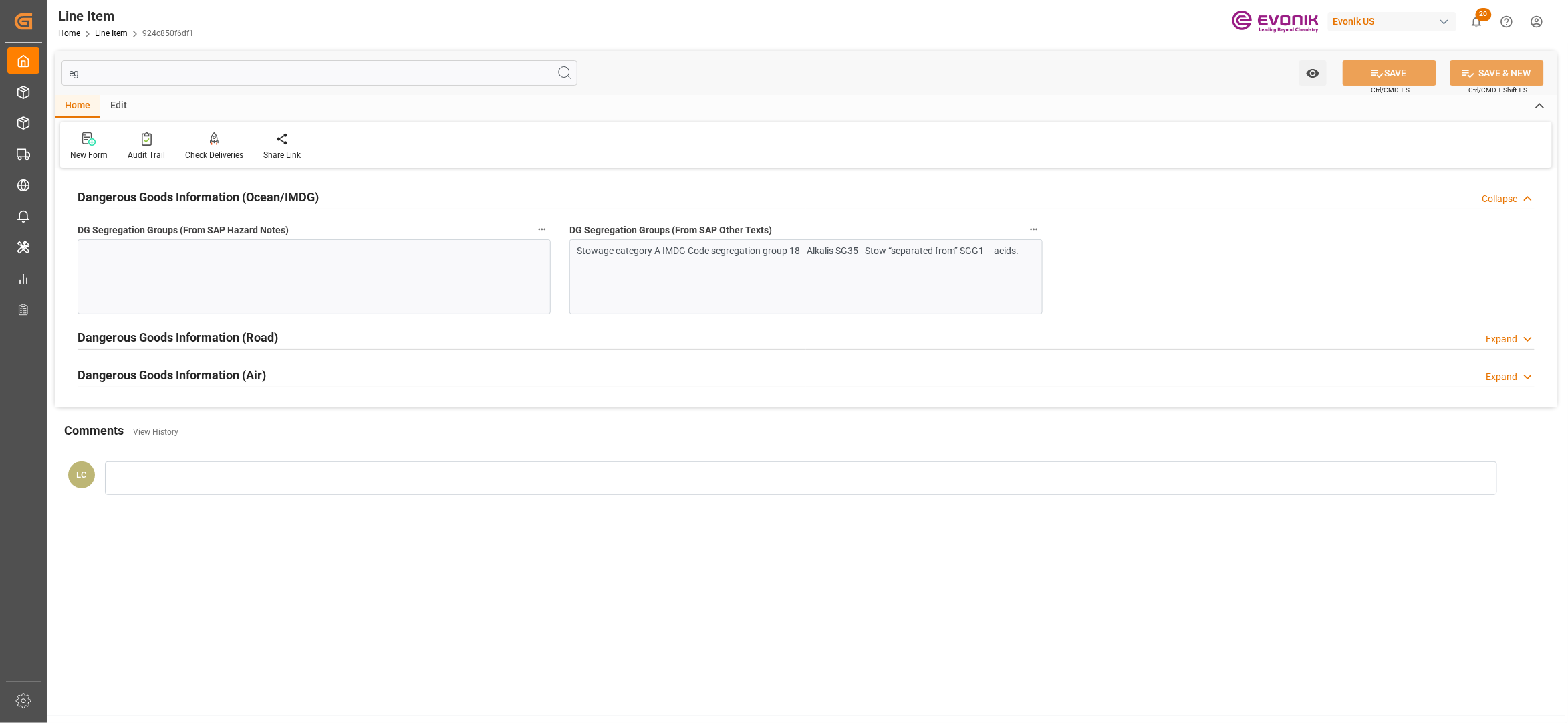
click at [688, 255] on div "Stowage category A IMDG Code segregation group 18 - Alkalis SG35 - Stow “separa…" at bounding box center [799, 251] width 444 height 14
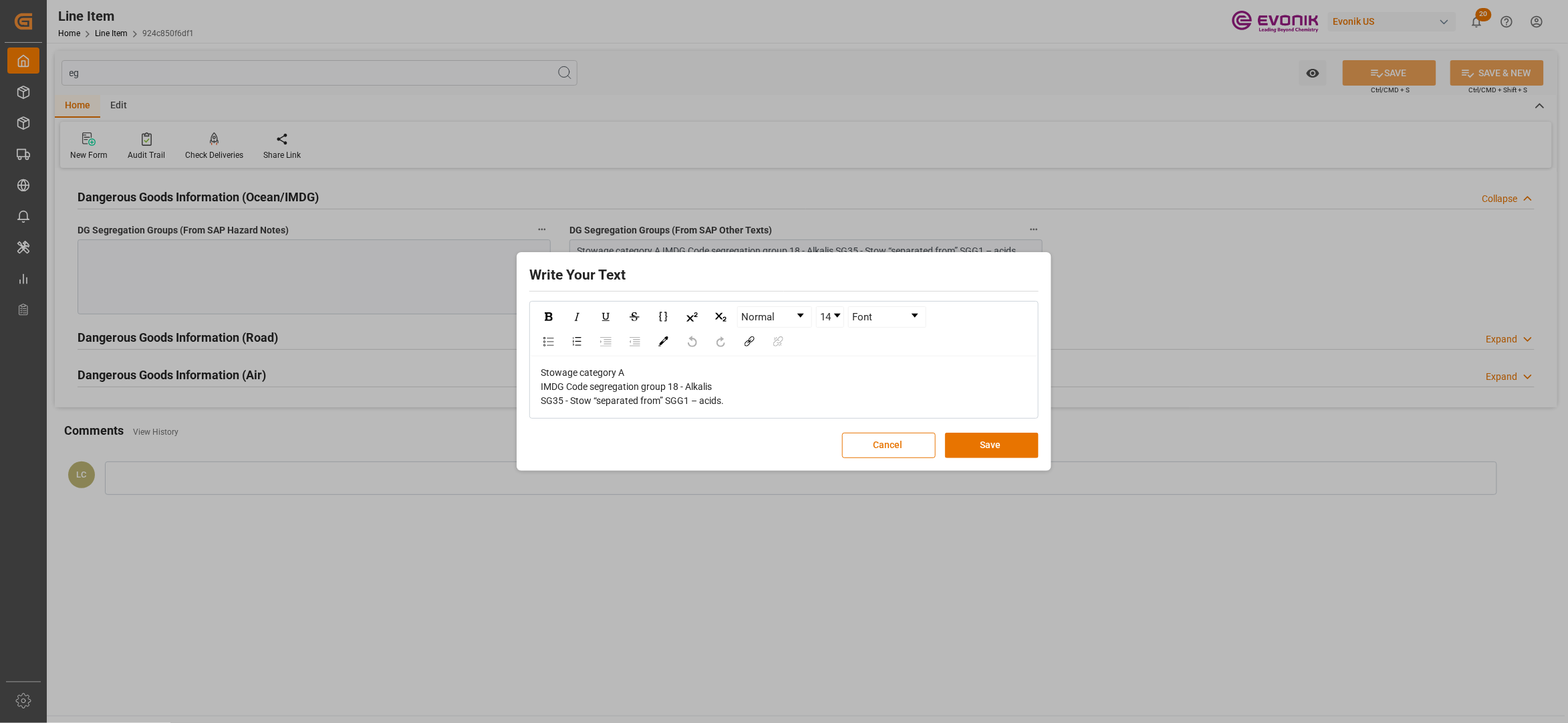
click at [730, 402] on div "Stowage category A IMDG Code segregation group 18 - Alkalis SG35 - Stow “separa…" at bounding box center [784, 386] width 487 height 42
click at [731, 401] on div "Stowage category A IMDG Code segregation group 18 - Alkalis SG35 - Stow “separa…" at bounding box center [784, 386] width 487 height 42
drag, startPoint x: 731, startPoint y: 401, endPoint x: 538, endPoint y: 356, distance: 198.2
click at [538, 356] on div "Normal 14 Font Stowage category A IMDG Code segregation group 18 - Alkalis SG35…" at bounding box center [784, 360] width 507 height 115
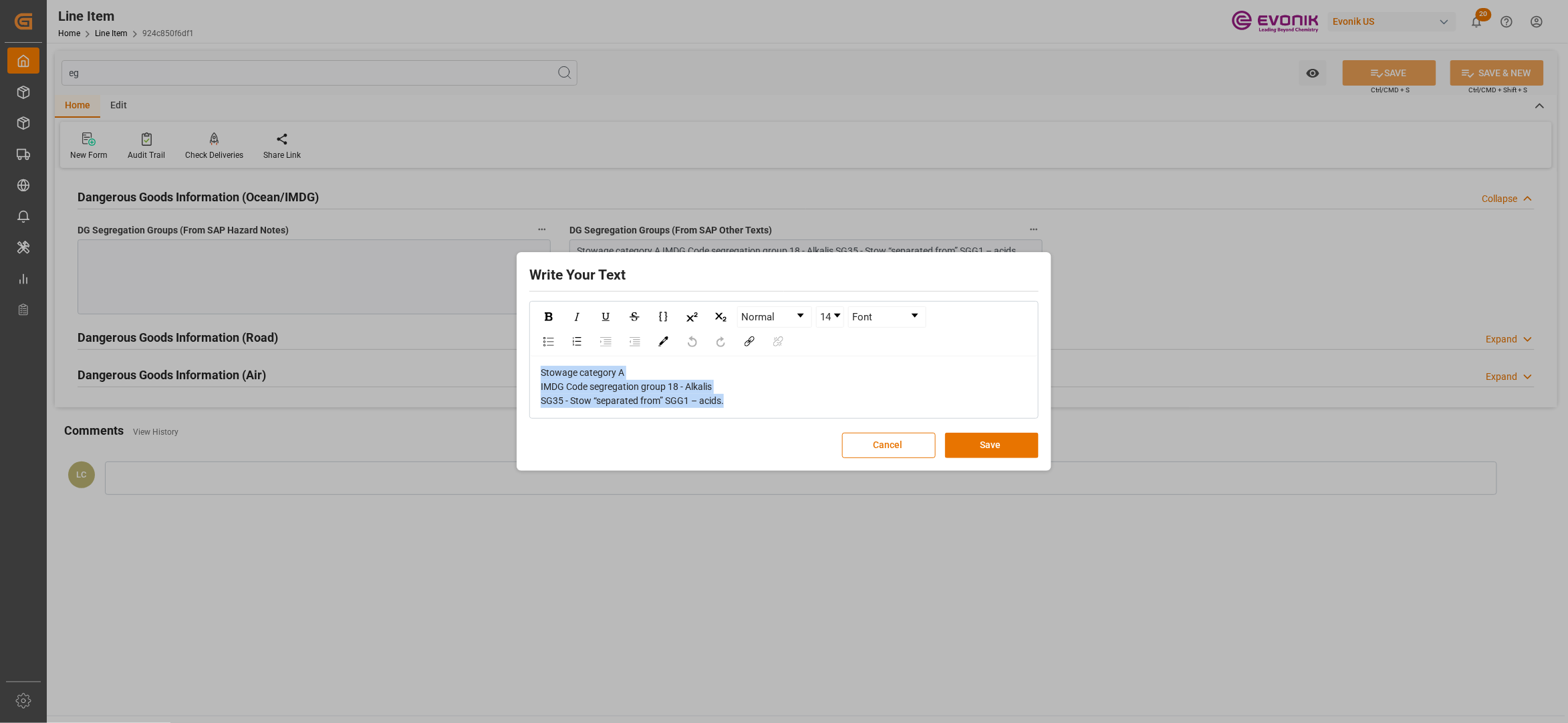
copy span "Stowage category A IMDG Code segregation group 18 - Alkalis SG35 - Stow “separa…"
click at [974, 448] on button "Save" at bounding box center [992, 445] width 94 height 25
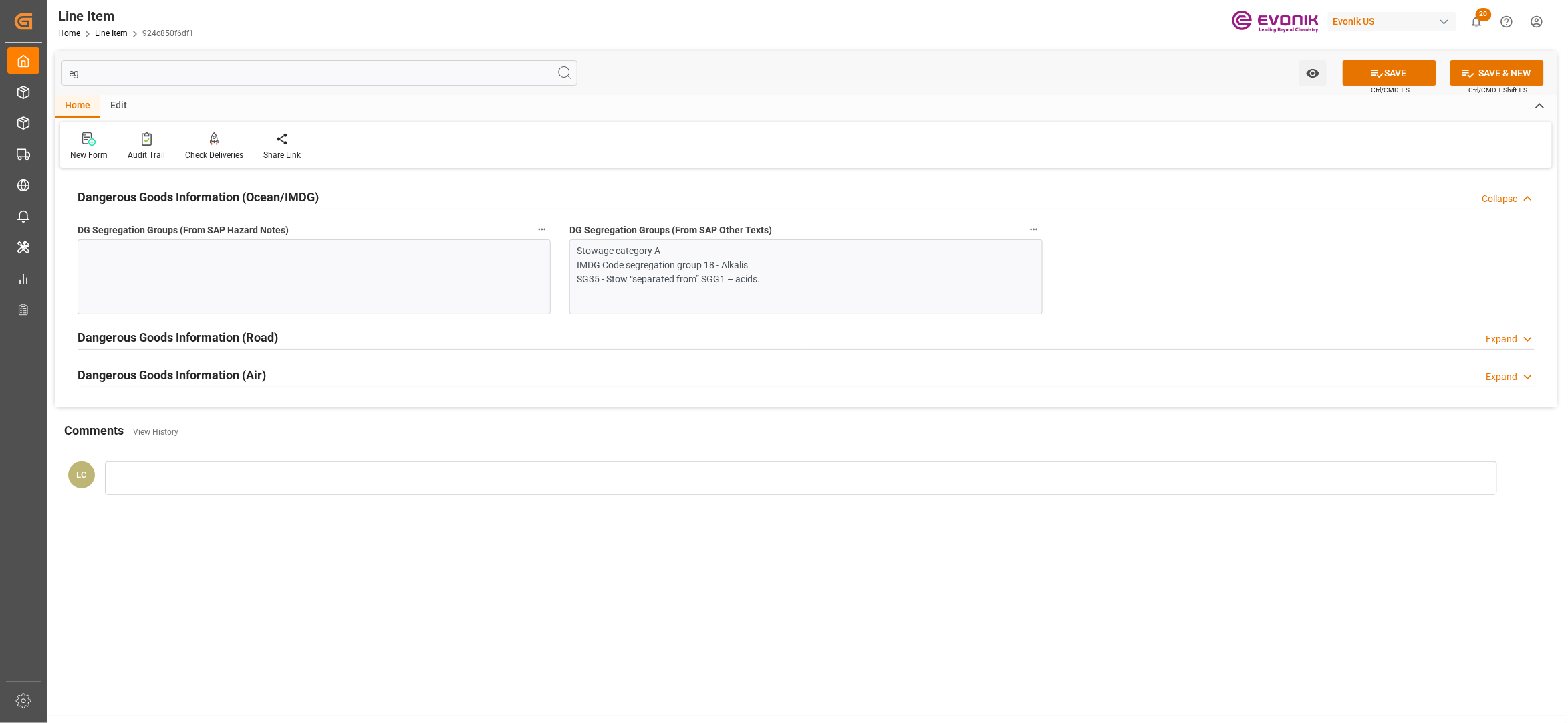
click at [372, 288] on div at bounding box center [314, 277] width 473 height 75
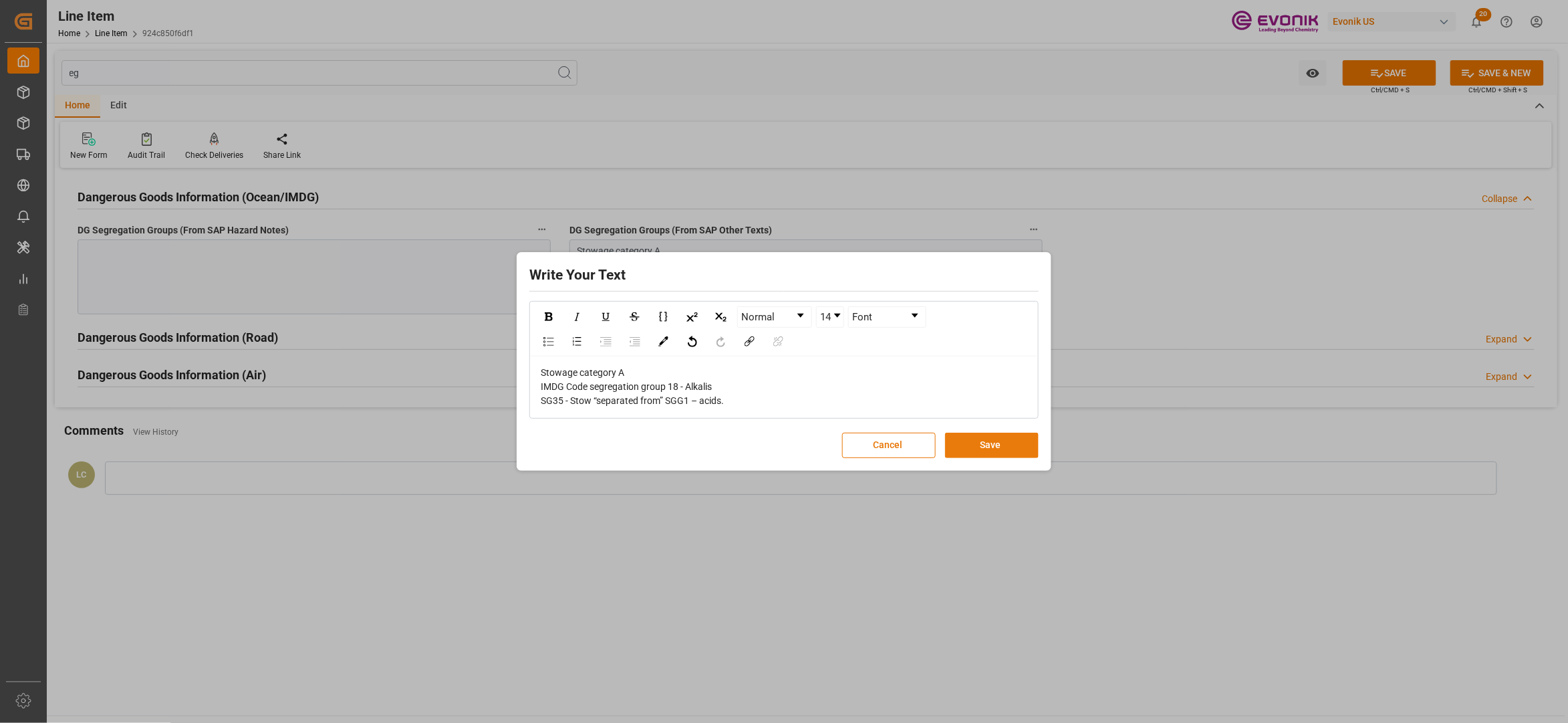
click at [988, 448] on button "Save" at bounding box center [992, 445] width 94 height 25
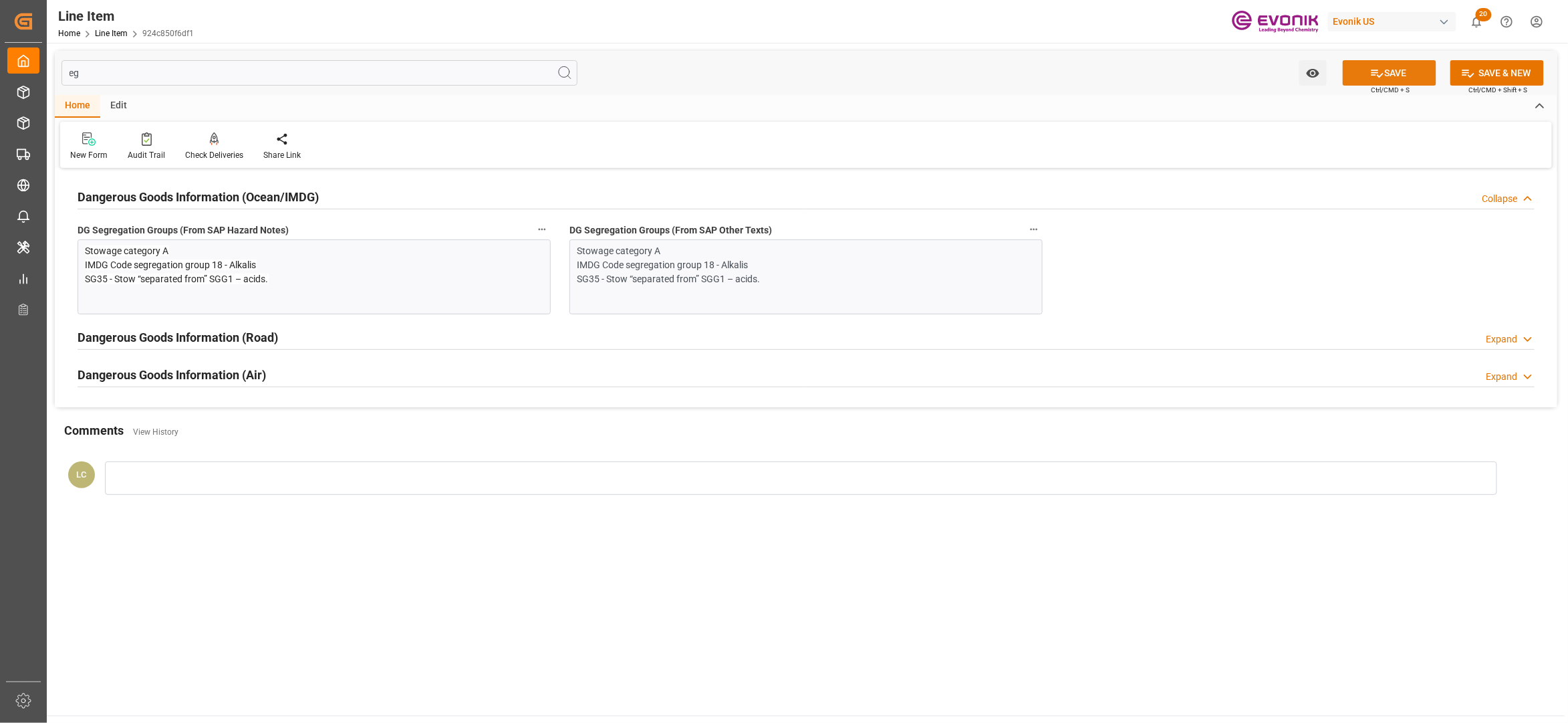
click at [1396, 78] on button "SAVE" at bounding box center [1390, 73] width 94 height 25
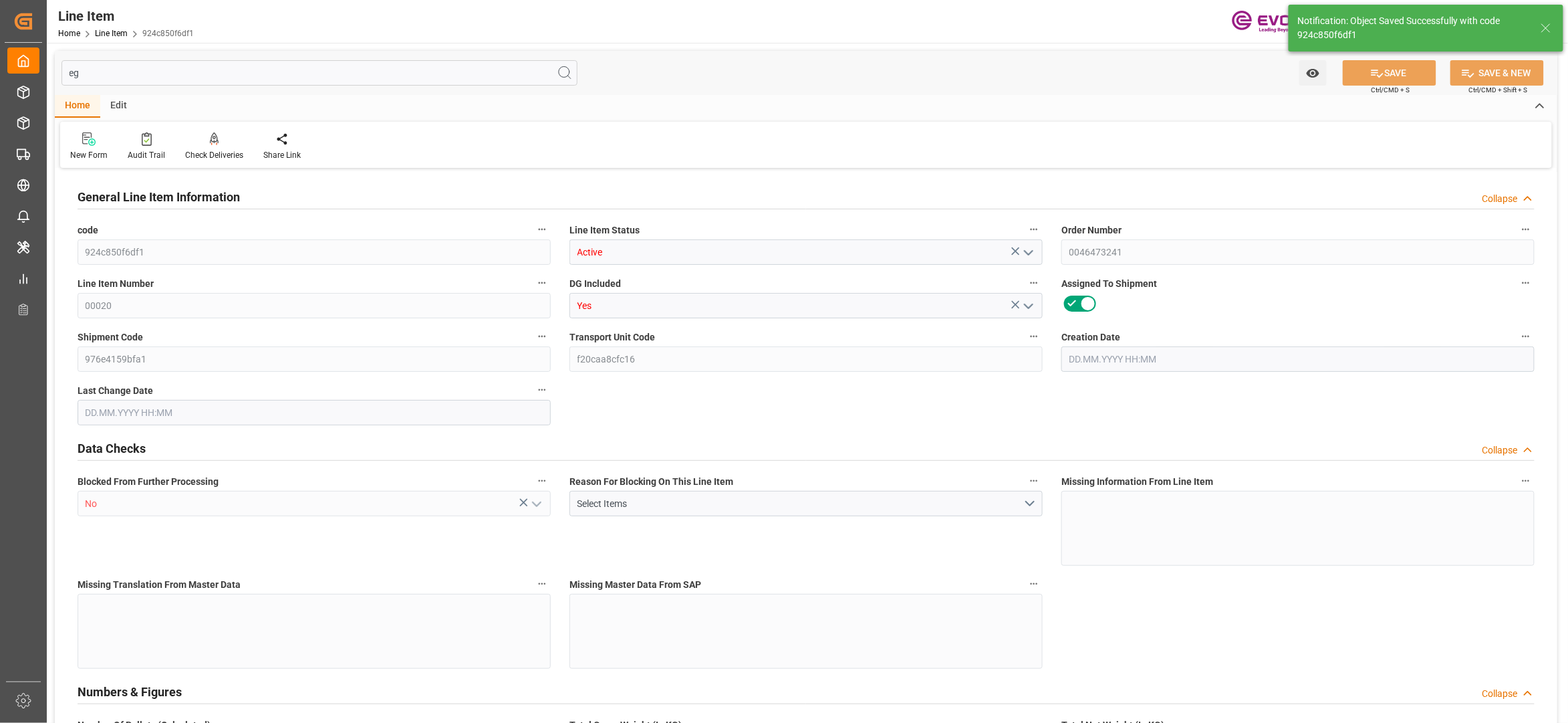
type input "1"
type input "755.424"
type input "688"
type input "1.1503"
type input "4"
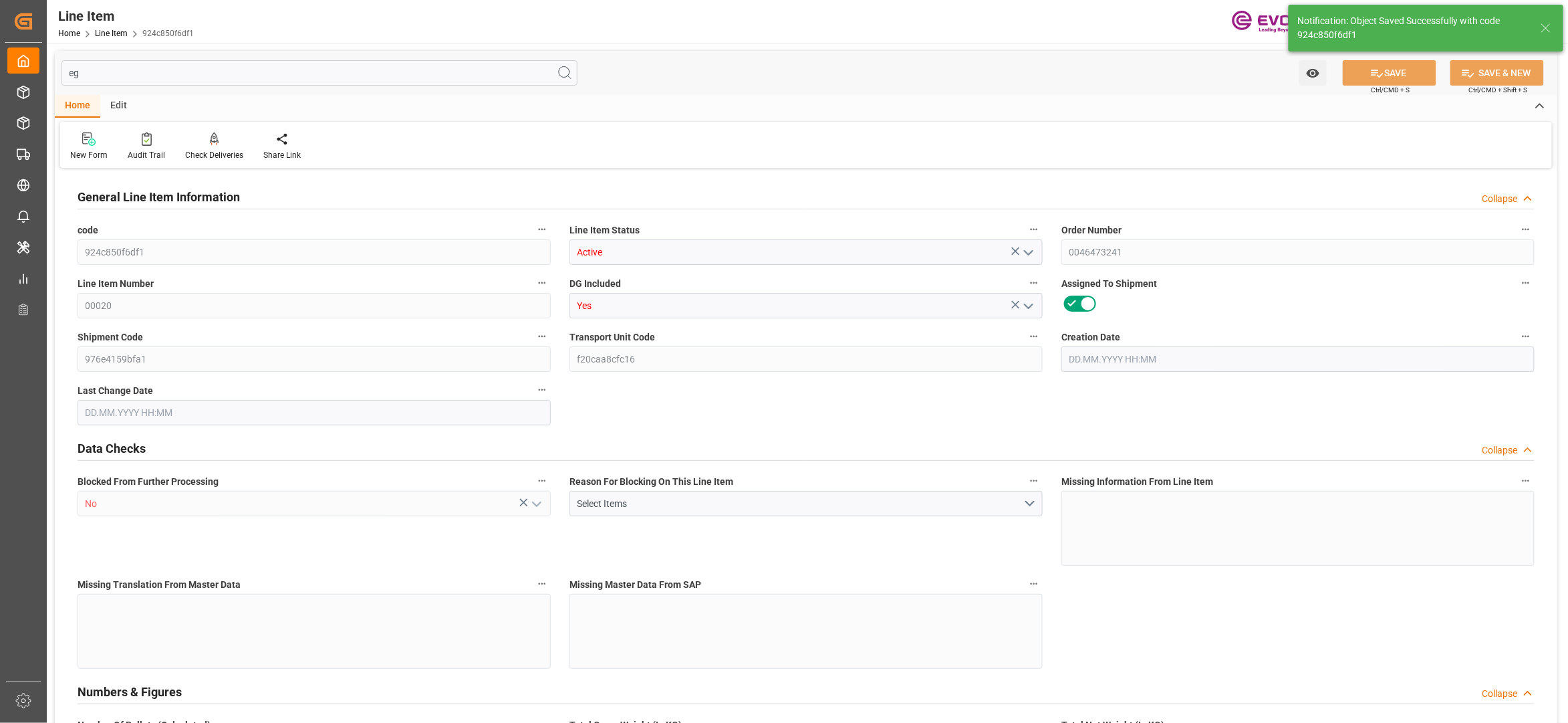
type input "10347.52"
type input "4"
type input "688"
type input "755.424"
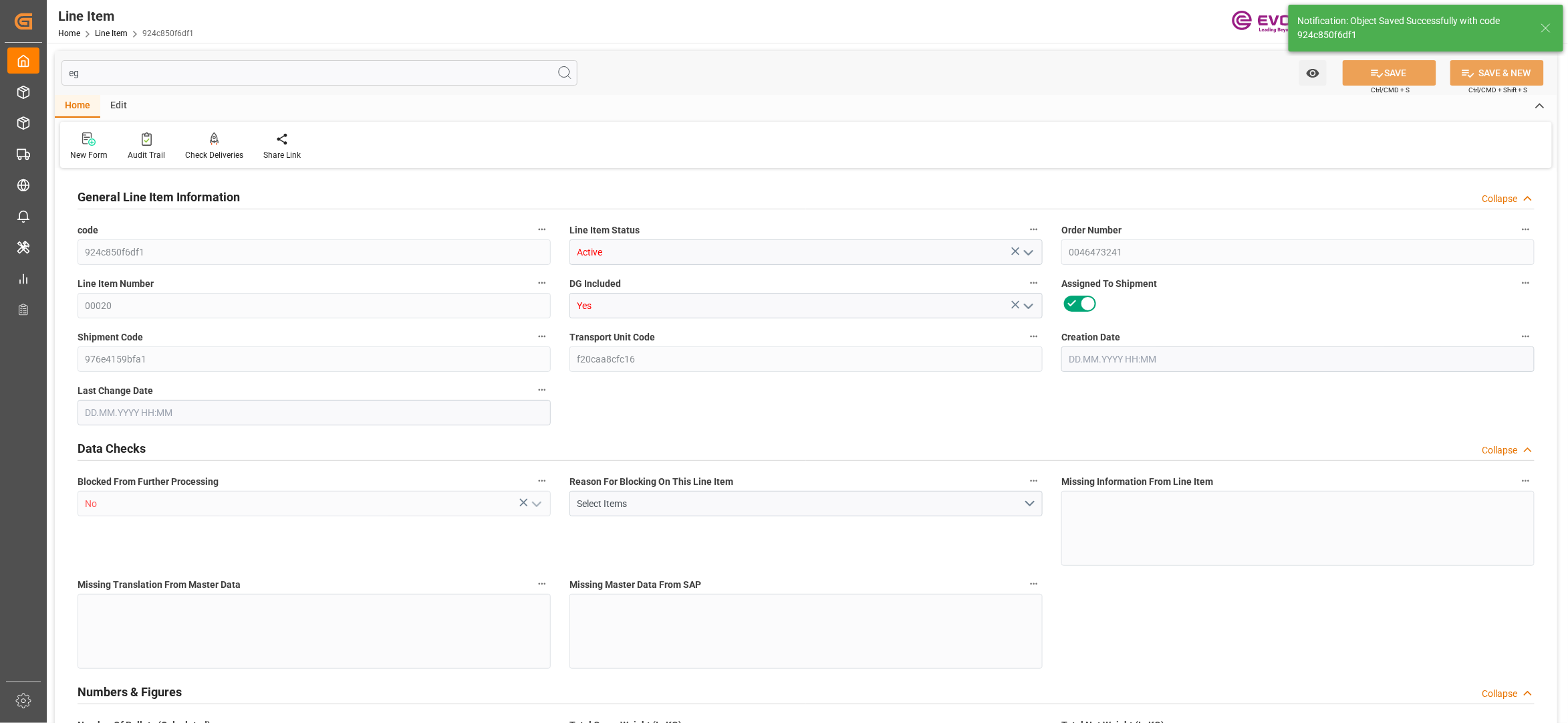
type input "775.424"
type input "688"
type input "1.1503"
type input "1150.336"
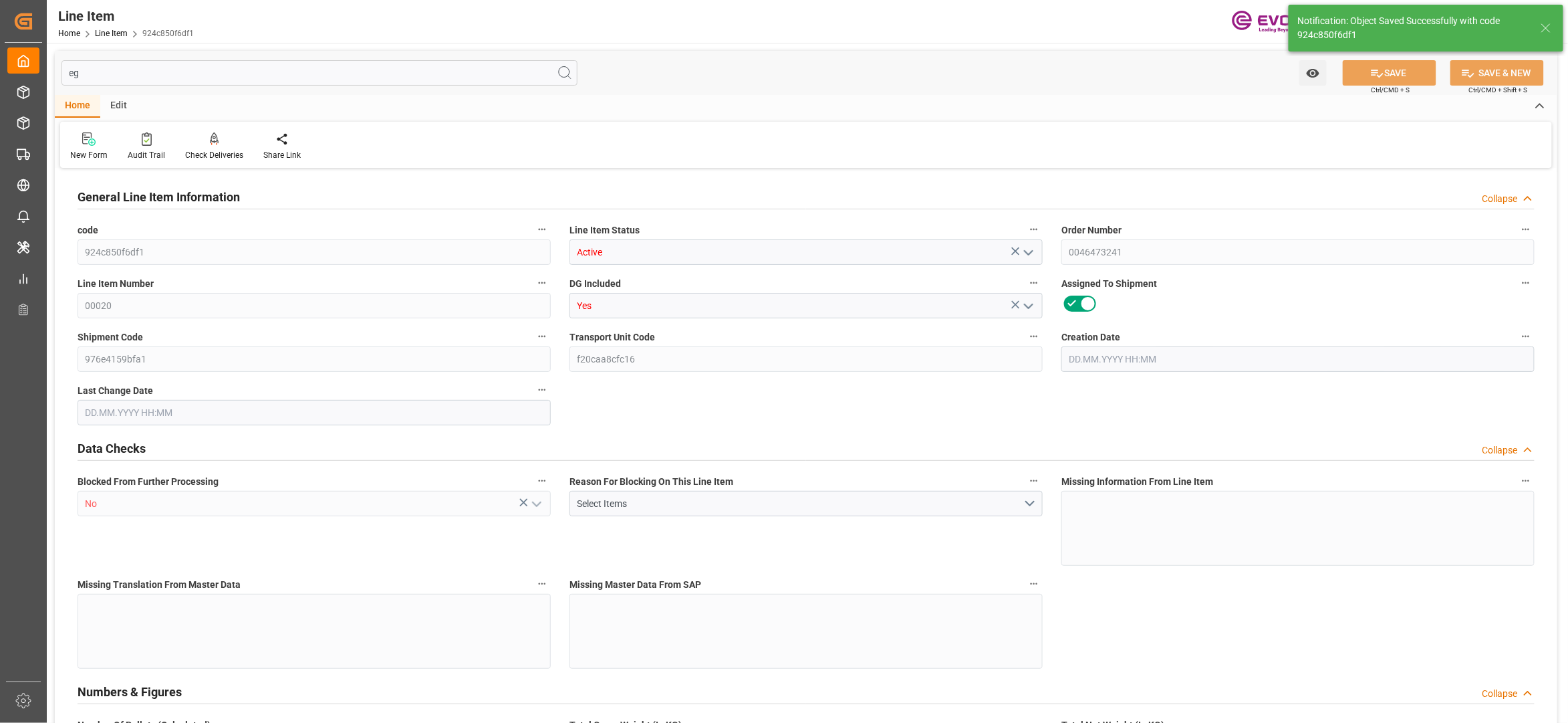
type input "0"
type input "[DATE] 14:34"
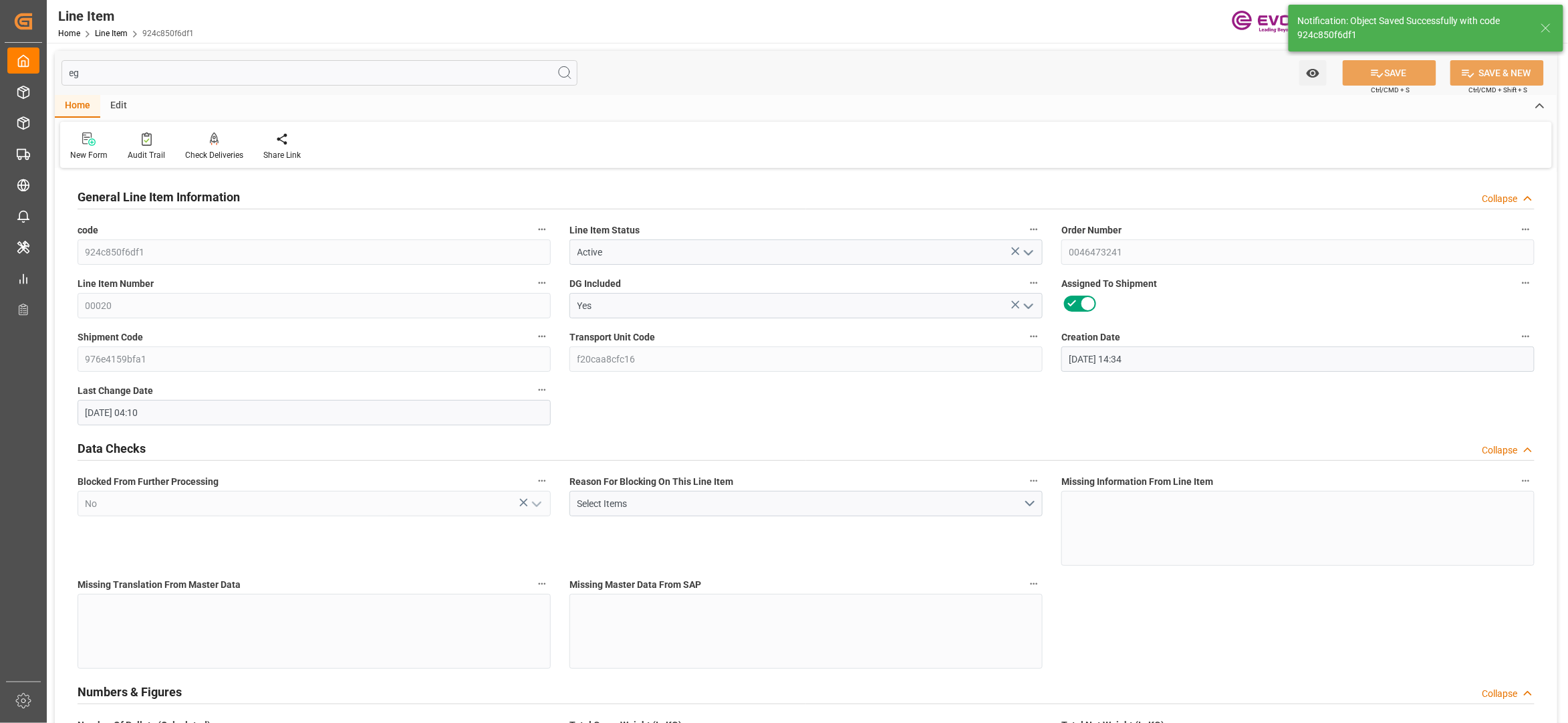
type input "[DATE] 04:10"
type input "[DATE]"
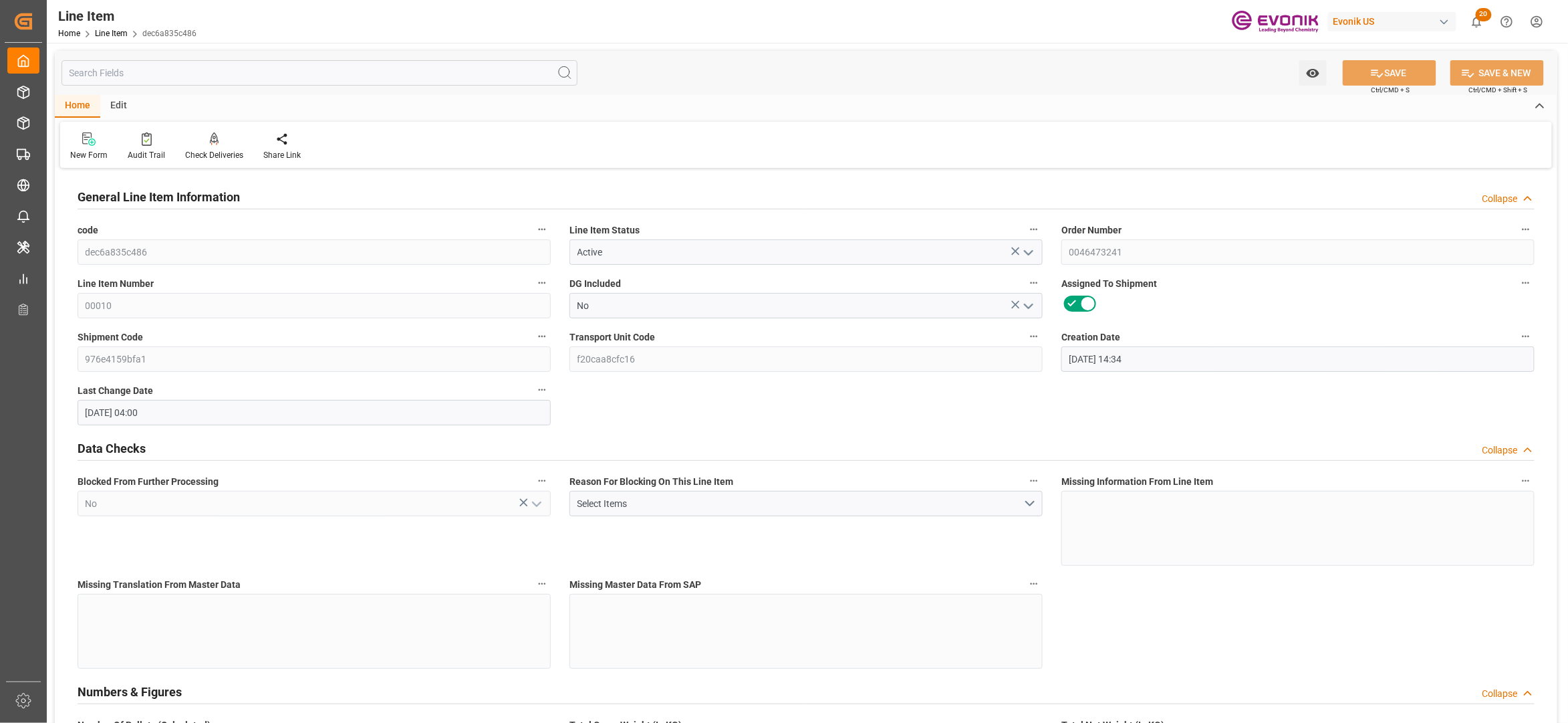
click at [365, 77] on input "text" at bounding box center [319, 73] width 516 height 25
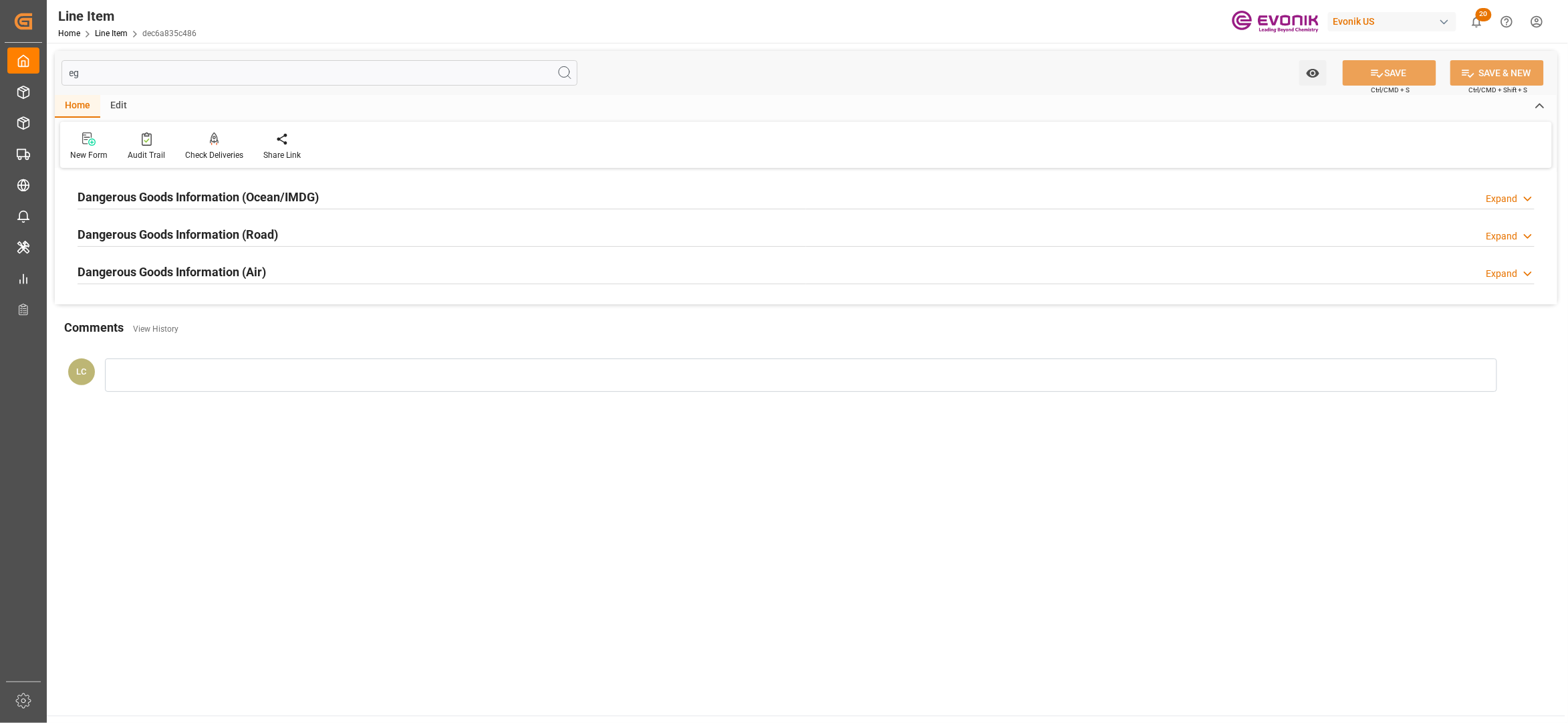
type input "eg"
click at [363, 202] on div "Dangerous Goods Information (Ocean/IMDG) Expand" at bounding box center [806, 196] width 1458 height 25
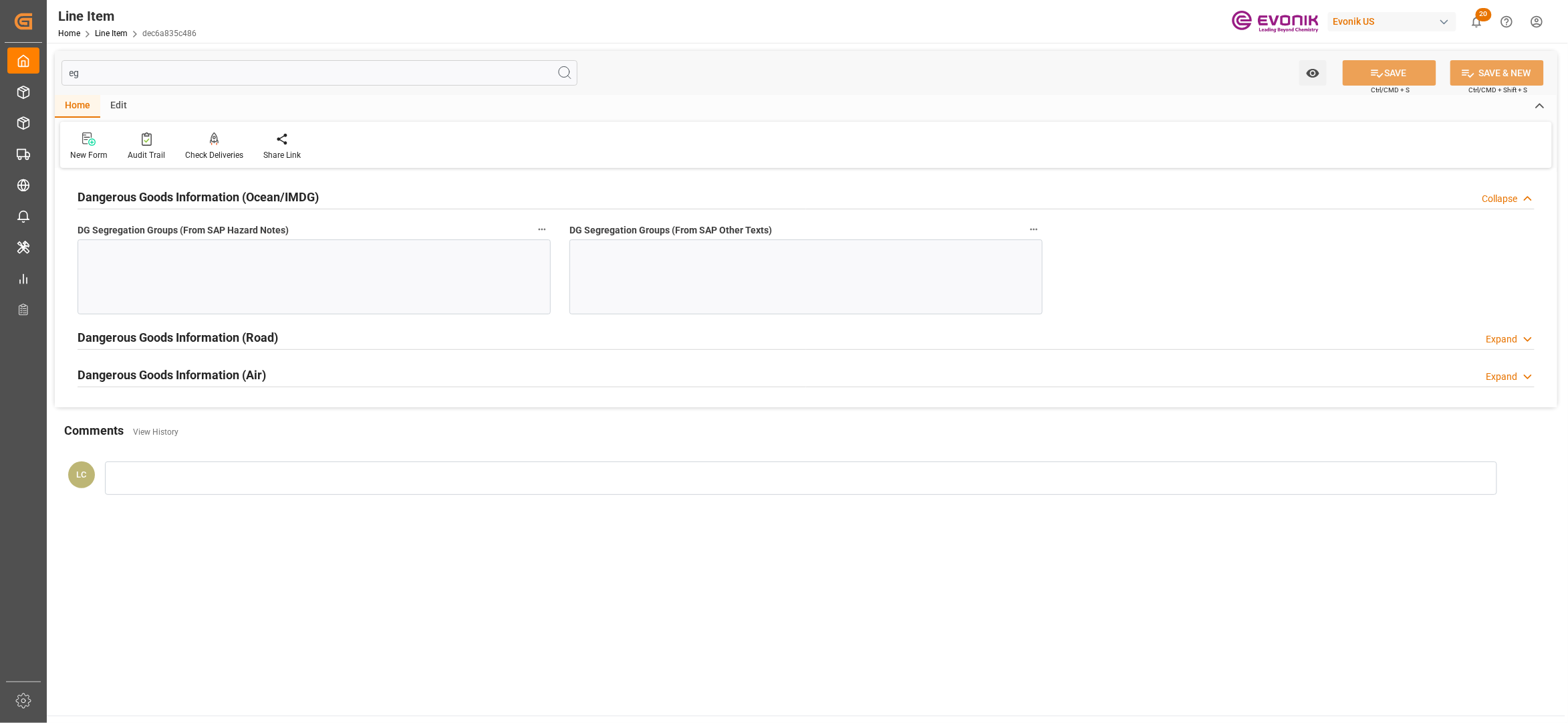
click at [314, 289] on div at bounding box center [314, 277] width 473 height 75
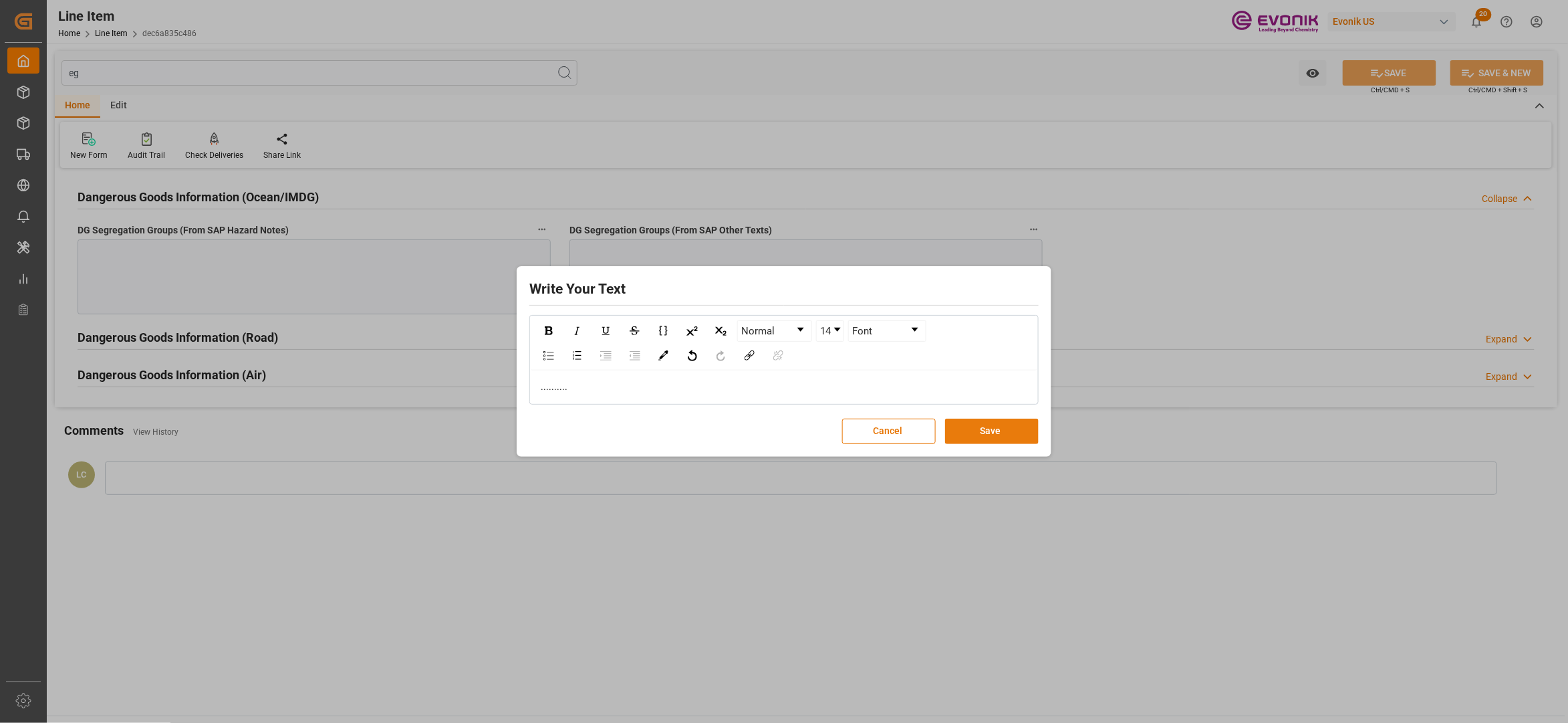
click at [989, 431] on button "Save" at bounding box center [992, 431] width 94 height 25
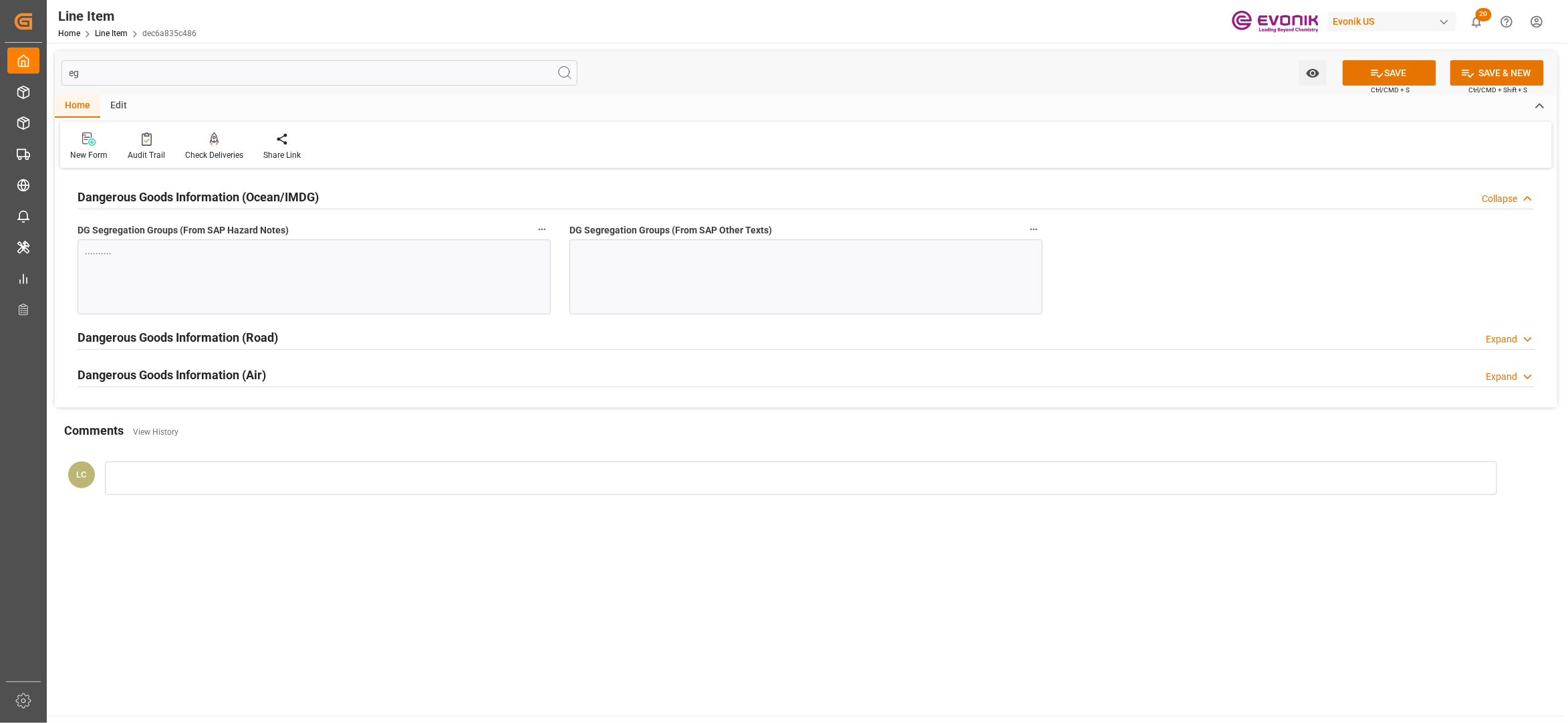
click at [873, 306] on div at bounding box center [806, 277] width 473 height 75
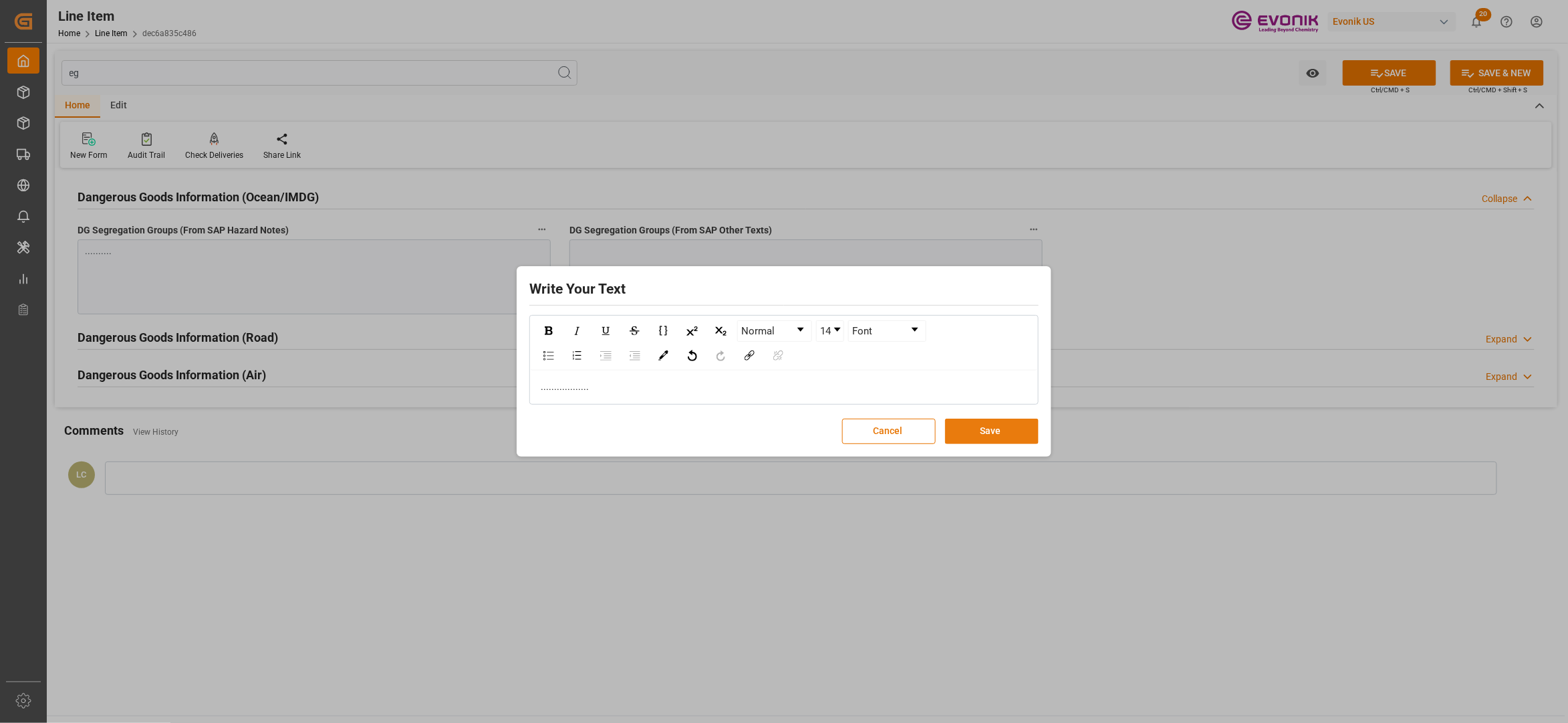
click at [1022, 433] on button "Save" at bounding box center [992, 431] width 94 height 25
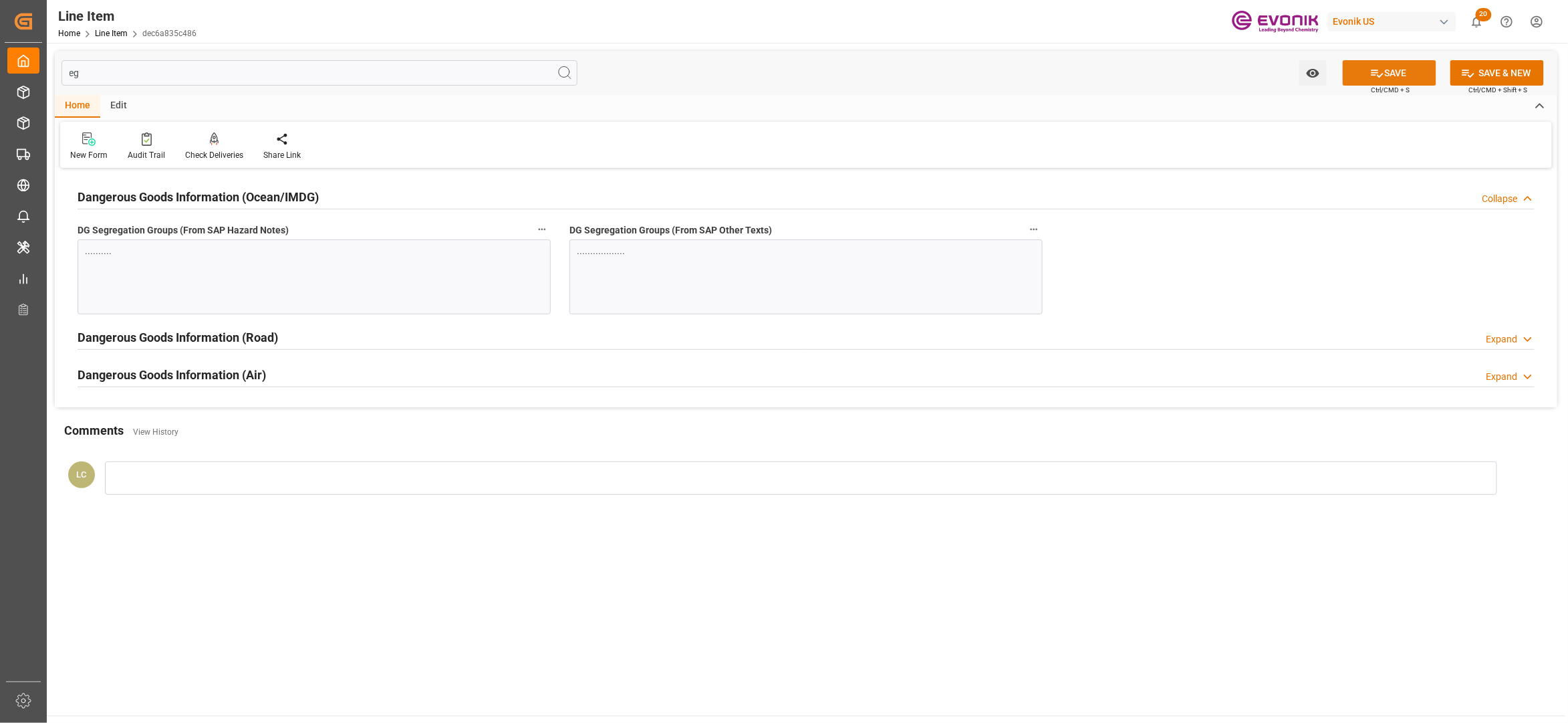
click at [1385, 69] on button "SAVE" at bounding box center [1390, 73] width 94 height 25
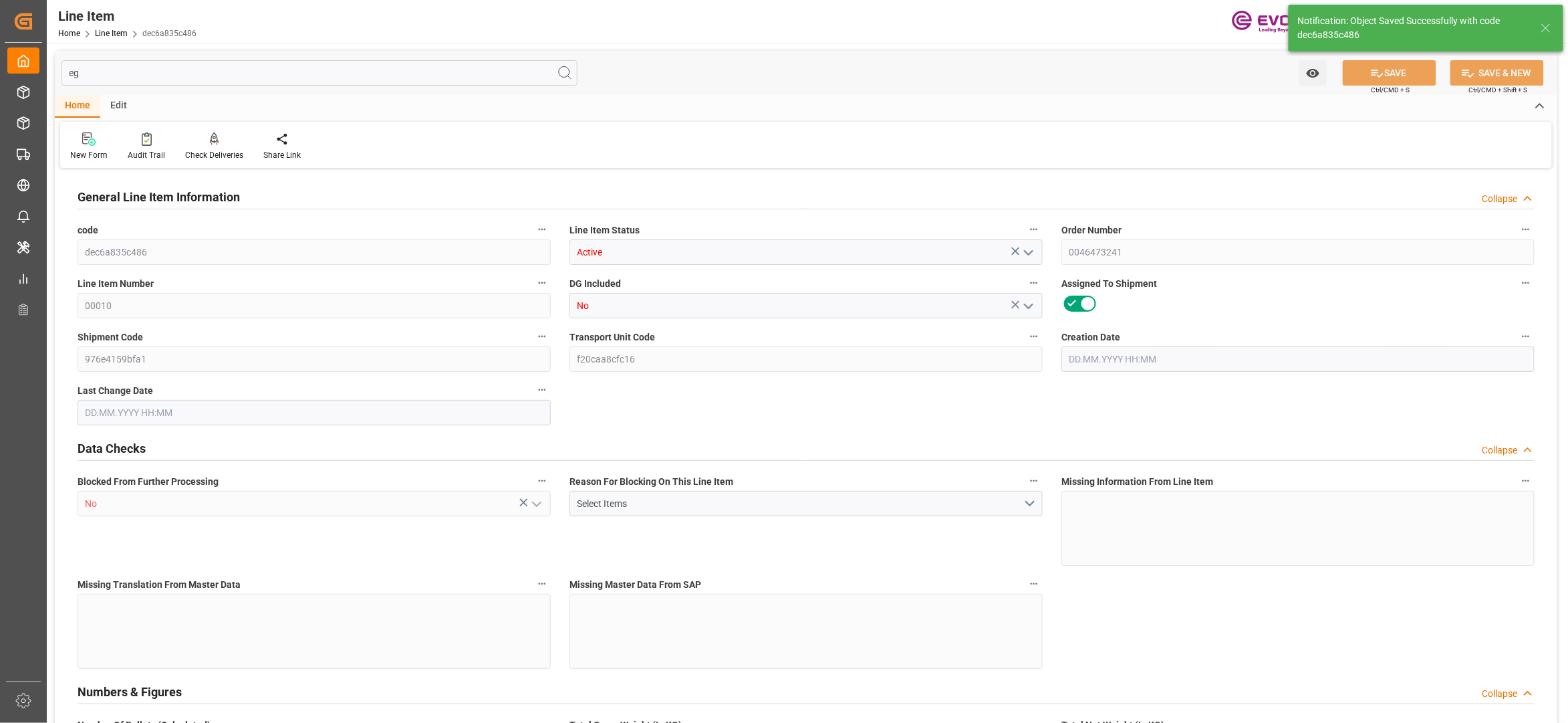
type input "2"
type input "1765.824"
type input "1632"
type input "2.4235"
type input "8"
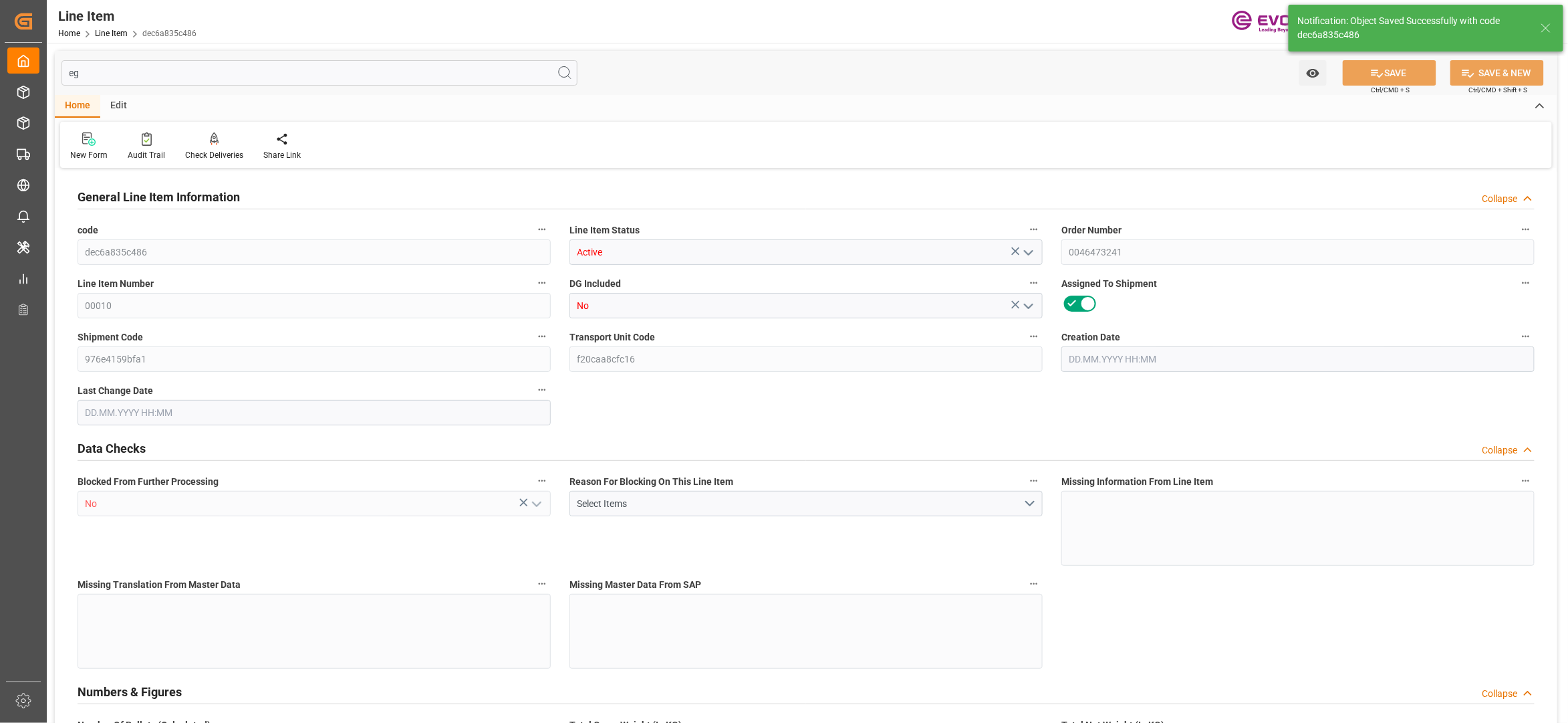
type input "11260.8"
type input "8"
type input "1632"
type input "1765.824"
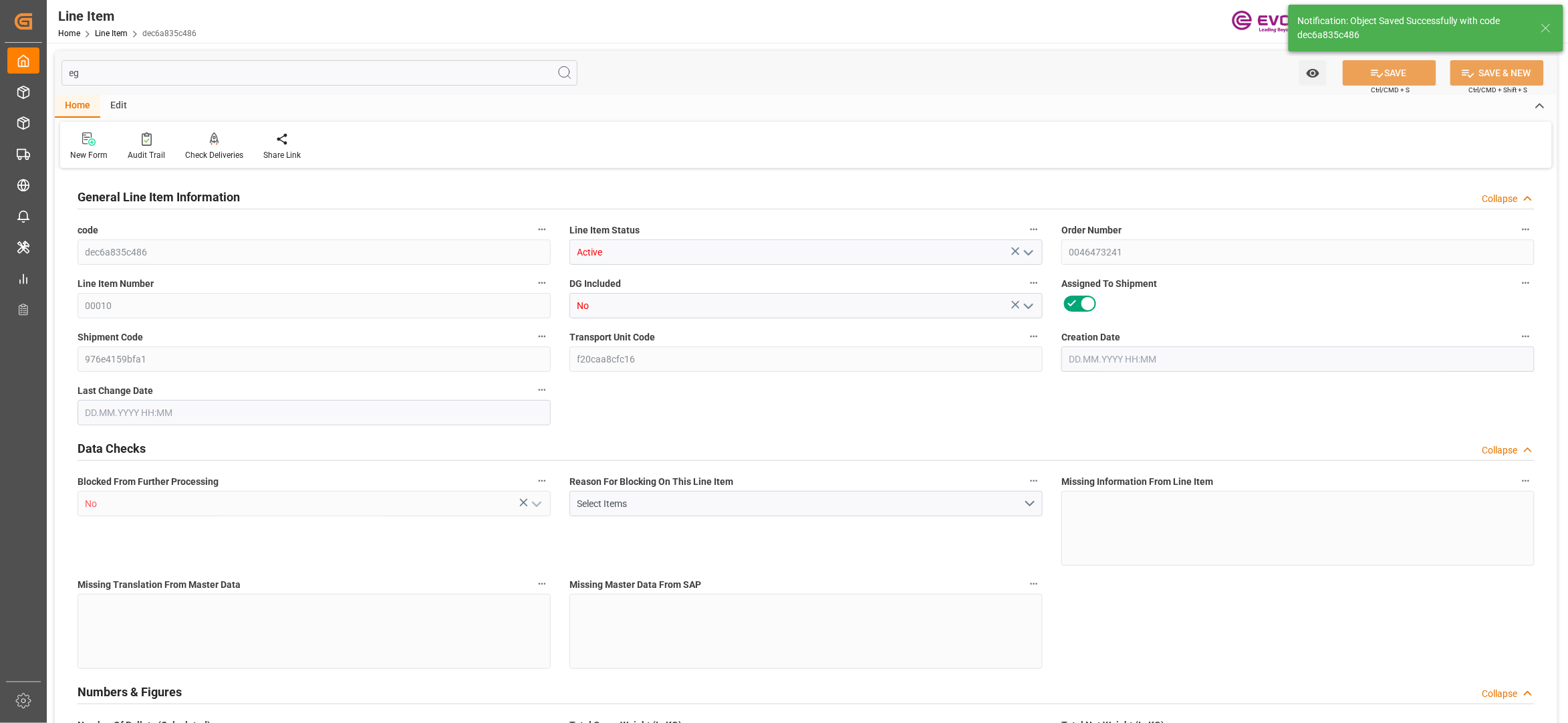
type input "1805.824"
type input "1632"
type input "2.4235"
type input "2423.52"
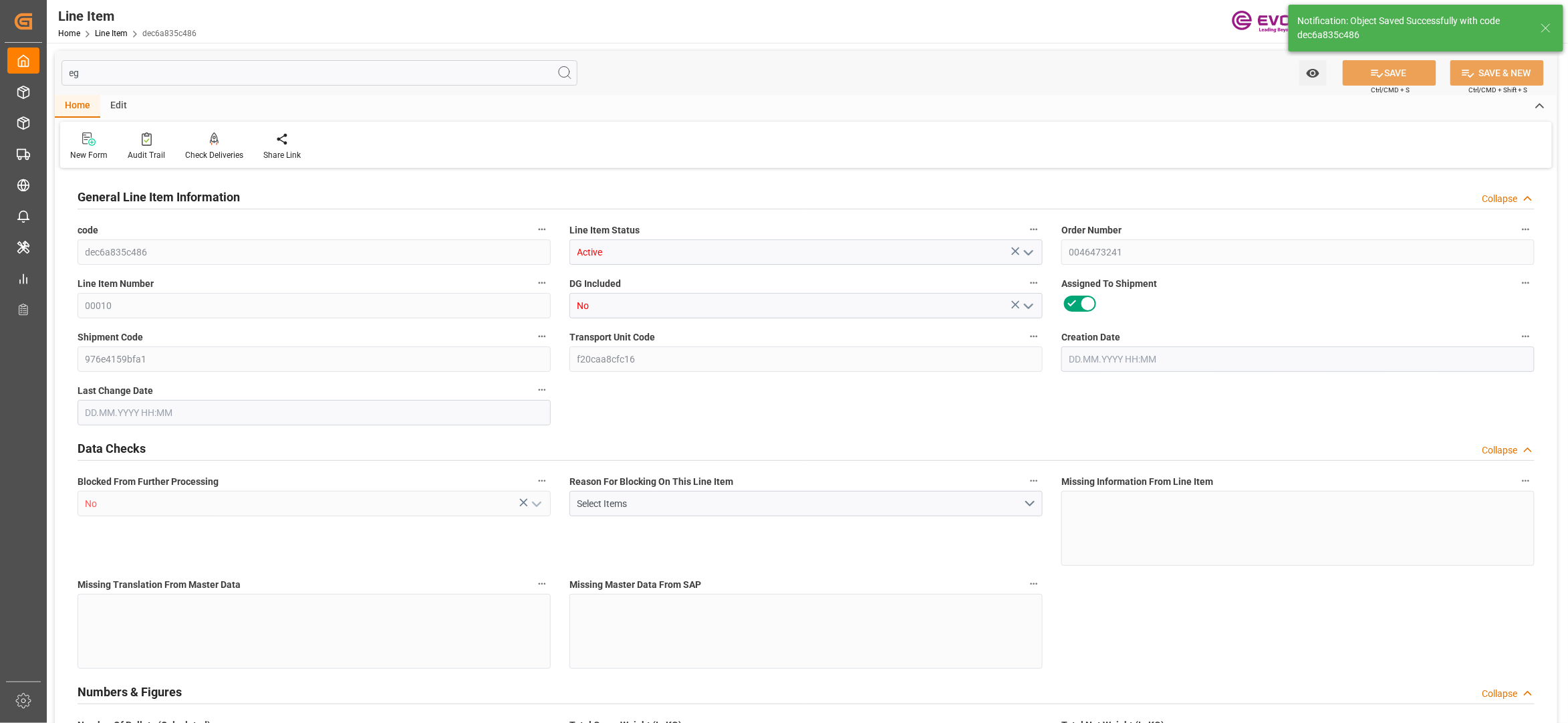
type input "0"
type input "[DATE] 14:34"
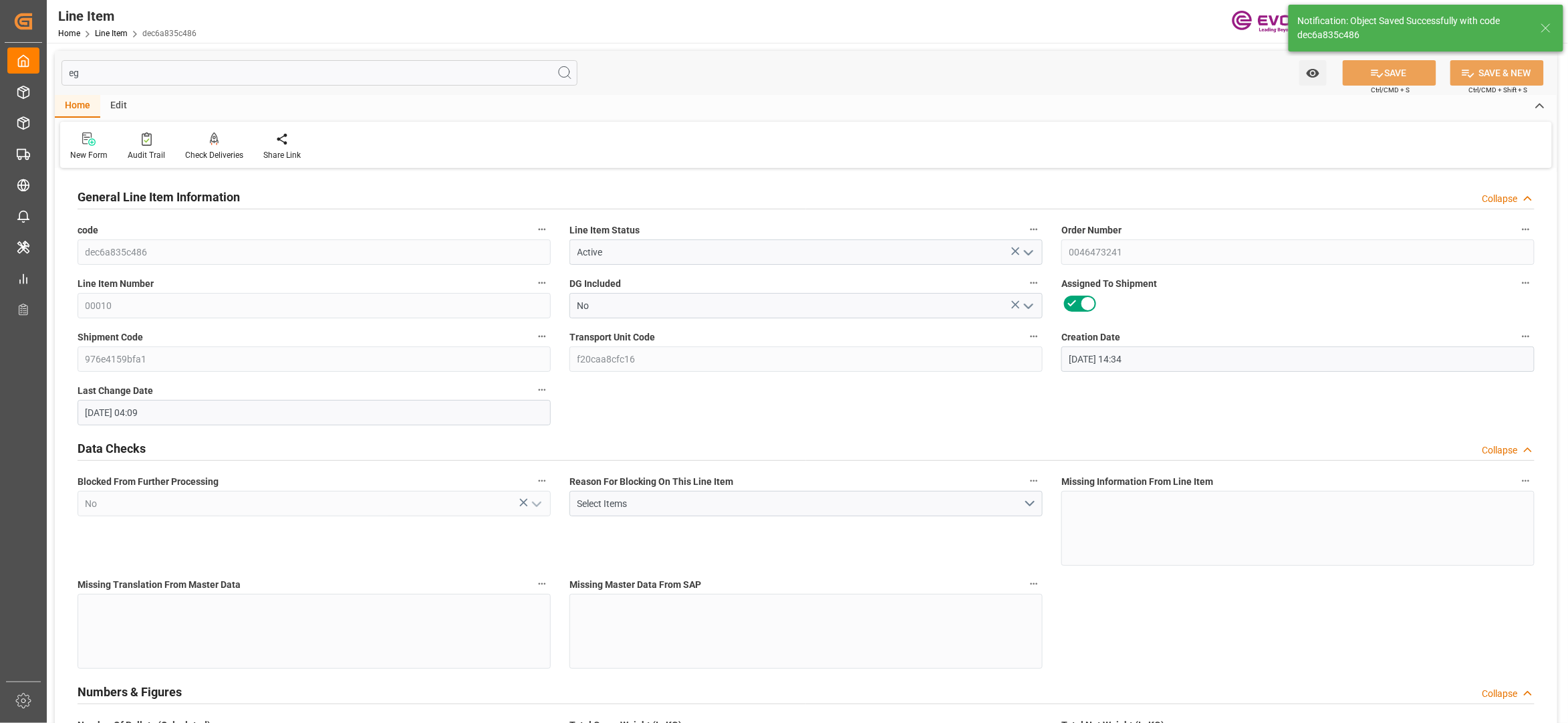
type input "[DATE] 04:09"
type input "[DATE]"
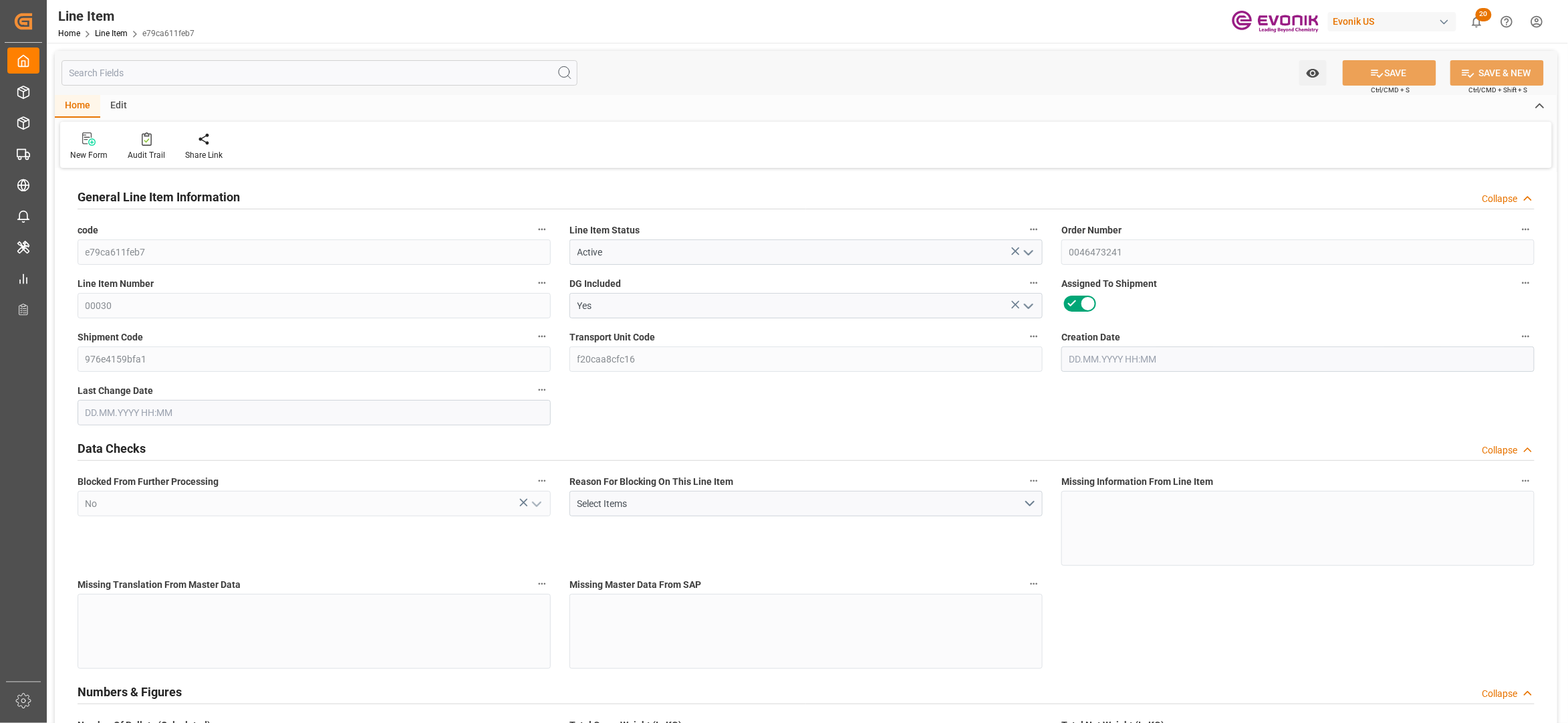
type input "2"
type input "1494.64"
type input "1360"
type input "2.293"
type input "8"
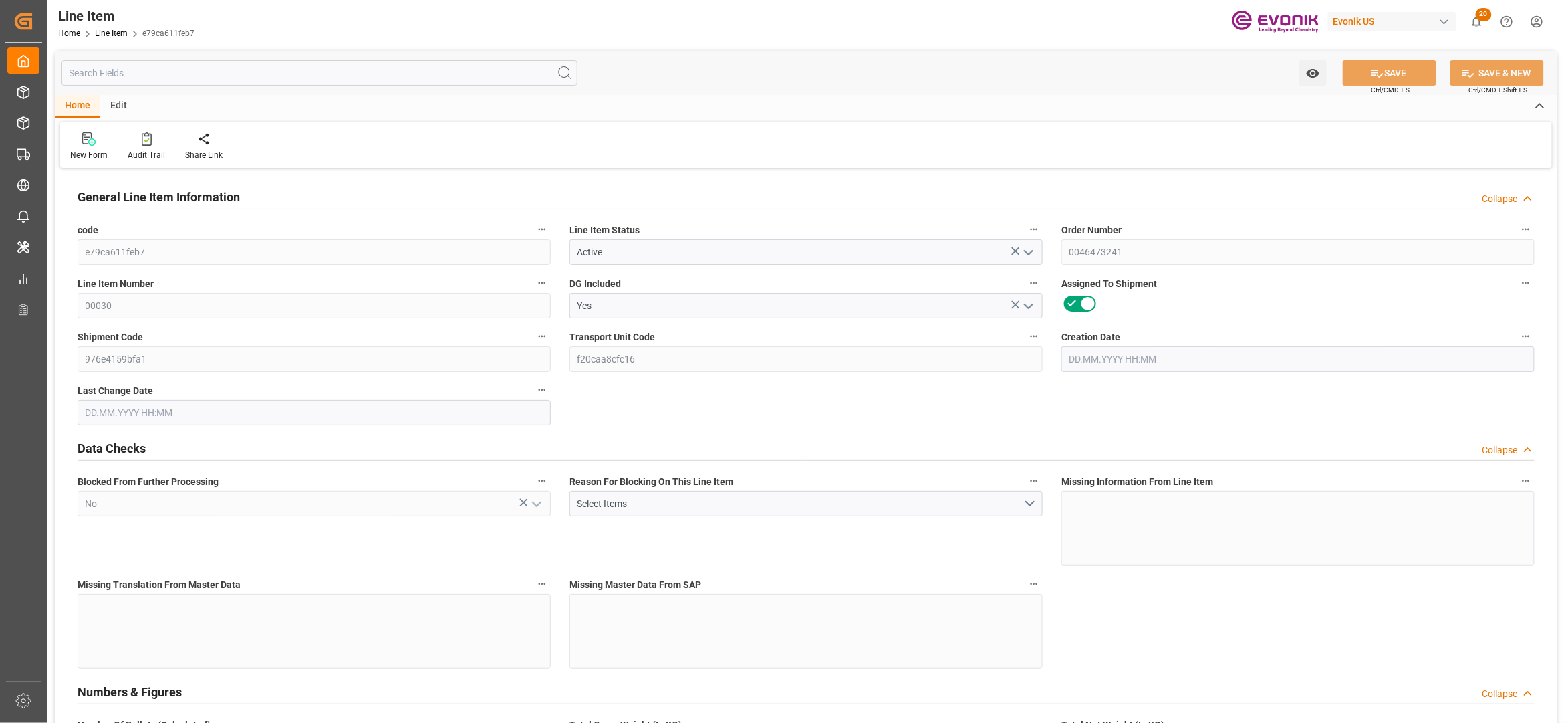
type input "10091.2"
type input "8"
type input "1360"
type input "1494.64"
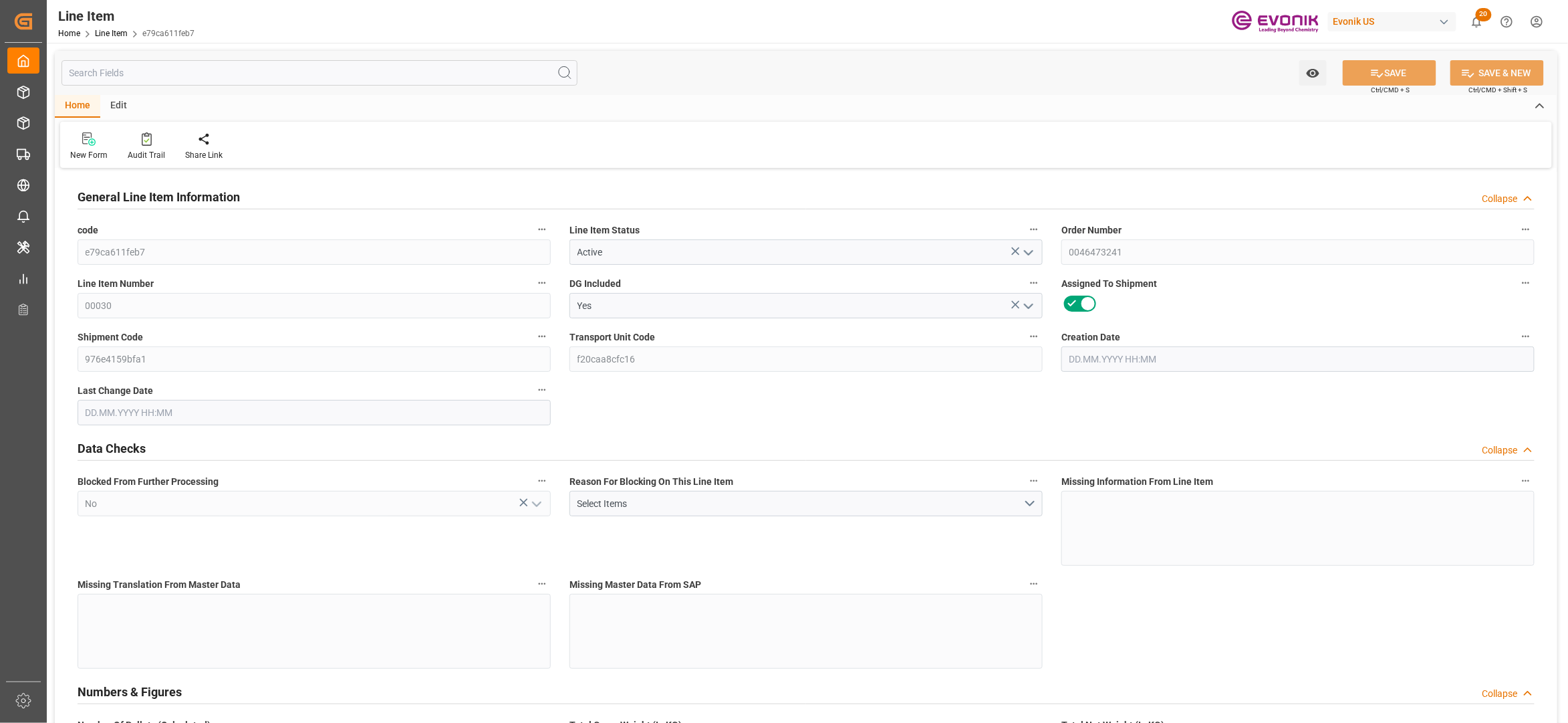
type input "1534.64"
type input "1360"
type input "2.293"
type input "2292.96"
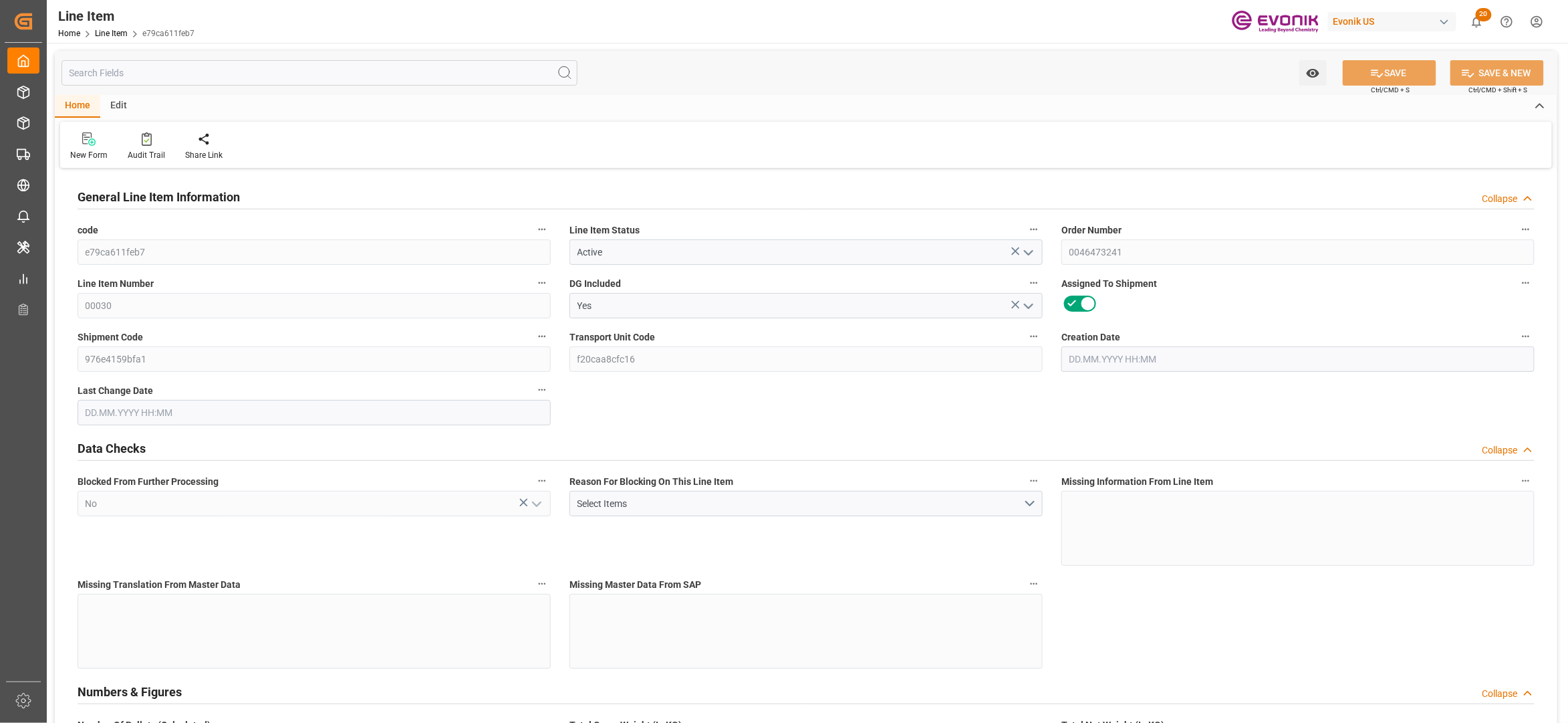
type input "0"
type input "[DATE] 14:34"
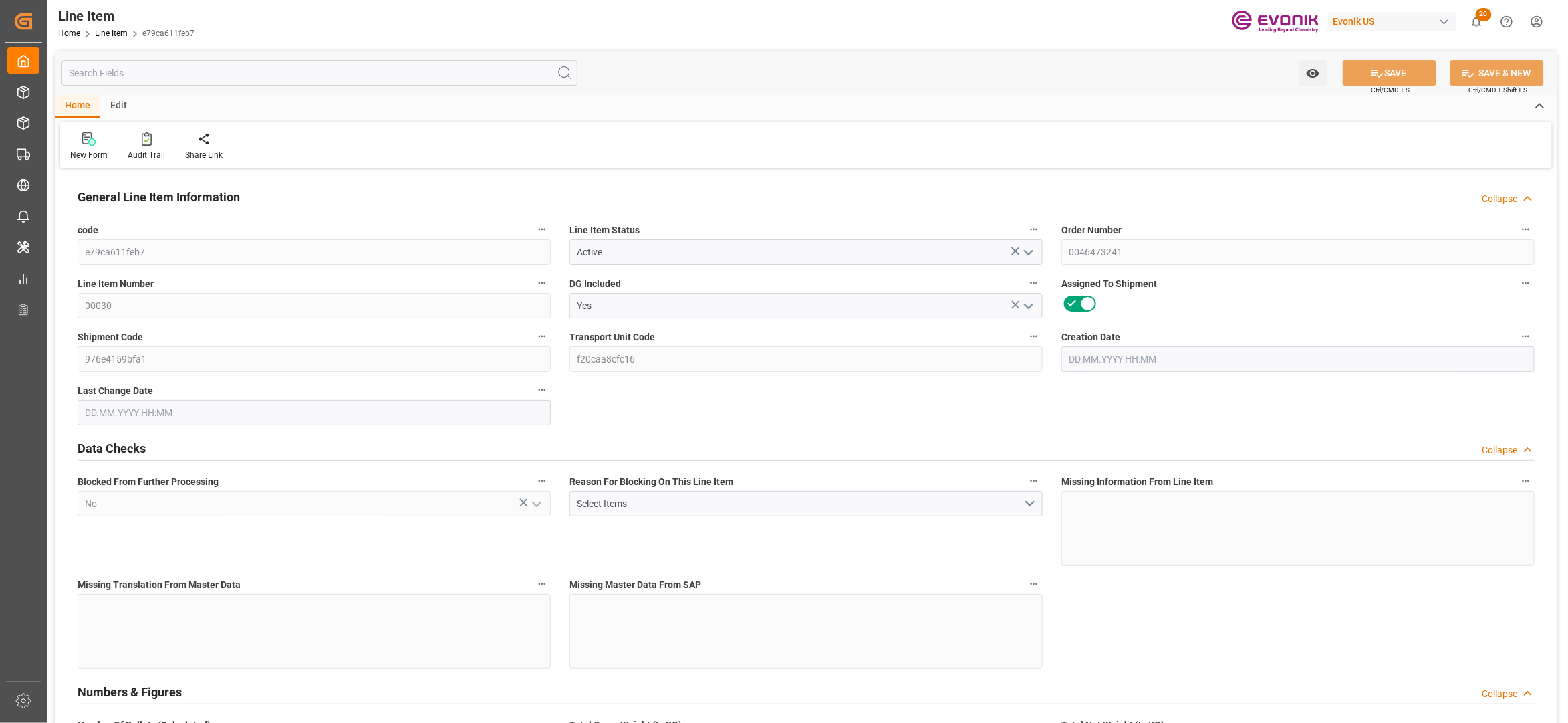
type input "[DATE] 04:00"
type input "[DATE]"
click at [437, 76] on input "text" at bounding box center [319, 73] width 516 height 25
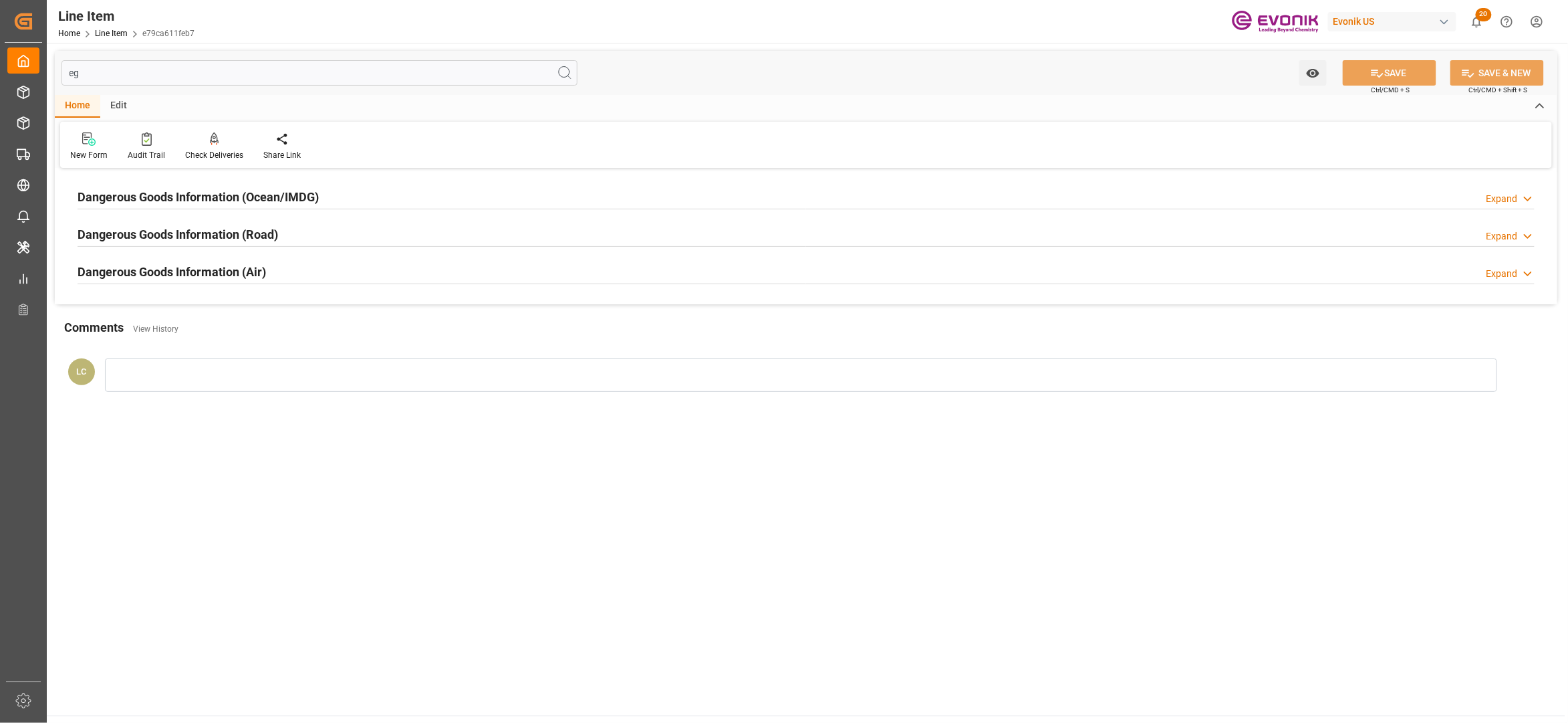
type input "eg"
click at [450, 206] on div "Dangerous Goods Information (Ocean/IMDG) Expand" at bounding box center [806, 196] width 1458 height 25
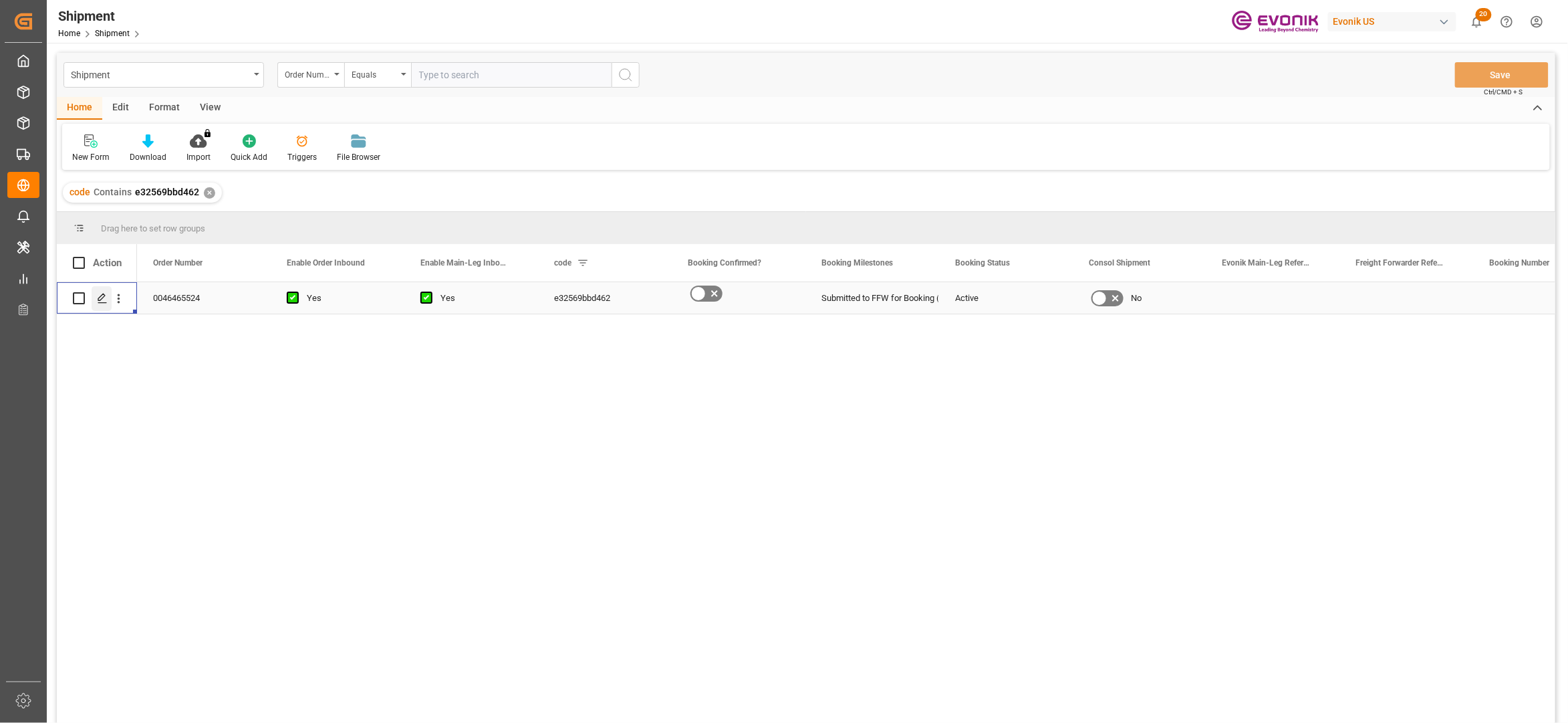
click at [102, 297] on icon "Press SPACE to select this row." at bounding box center [102, 298] width 11 height 11
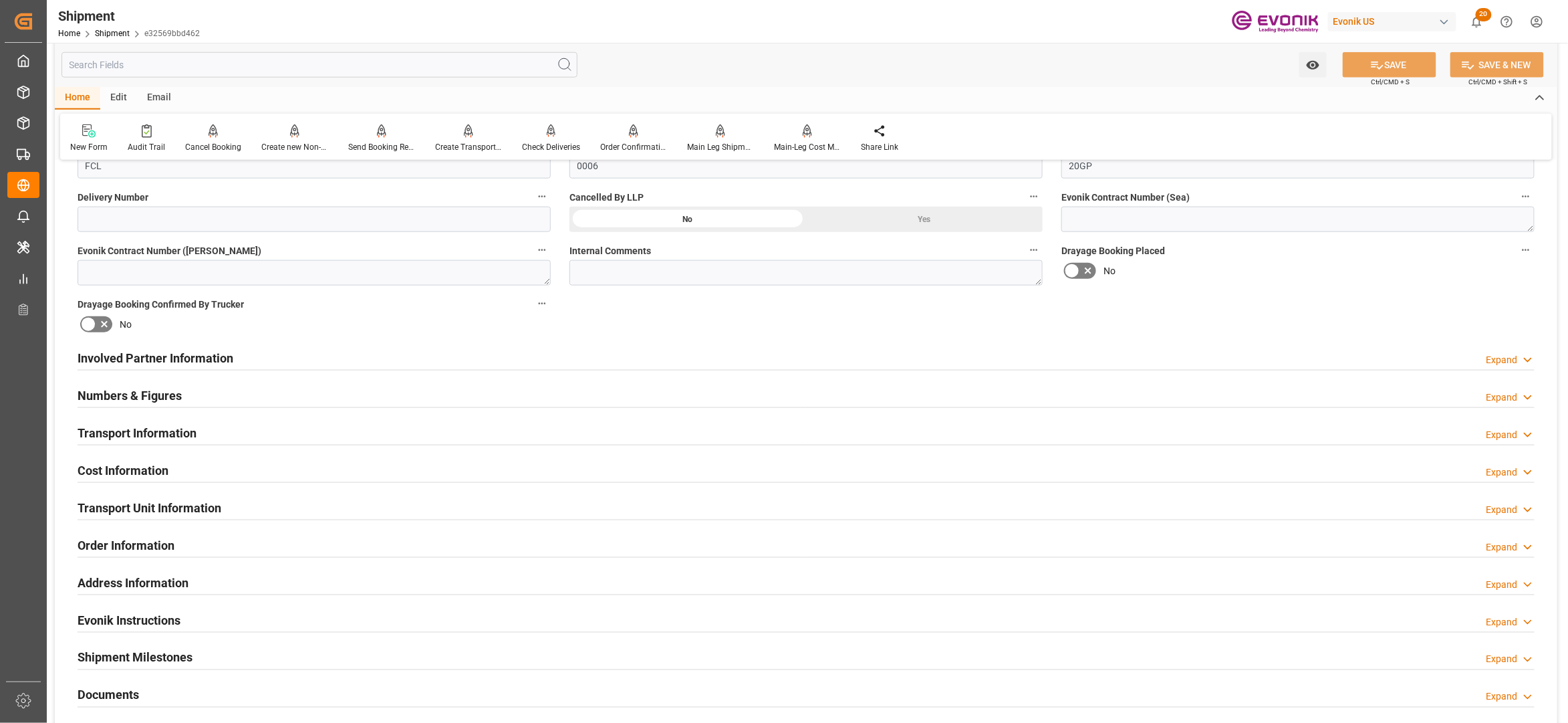
scroll to position [584, 0]
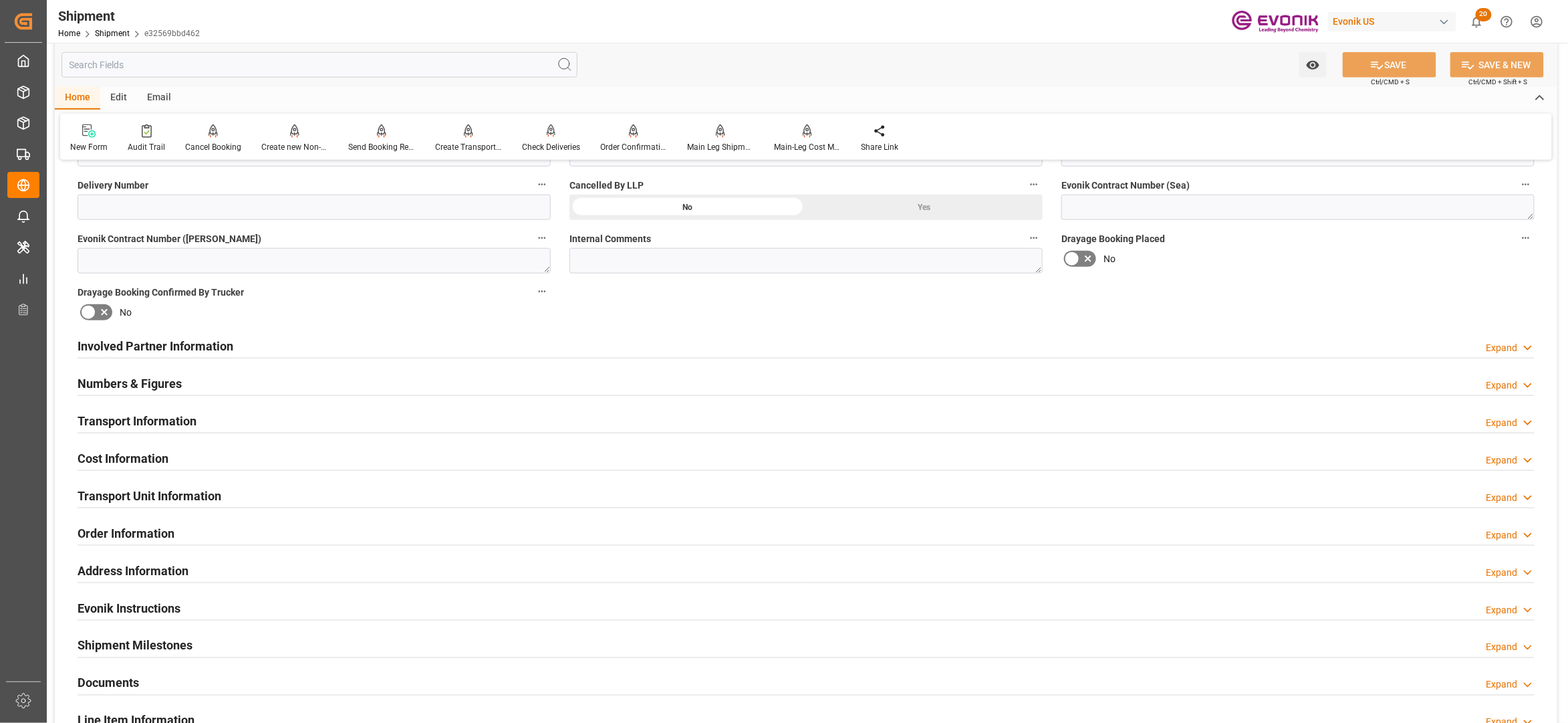
click at [583, 345] on div "Involved Partner Information Expand" at bounding box center [806, 345] width 1458 height 25
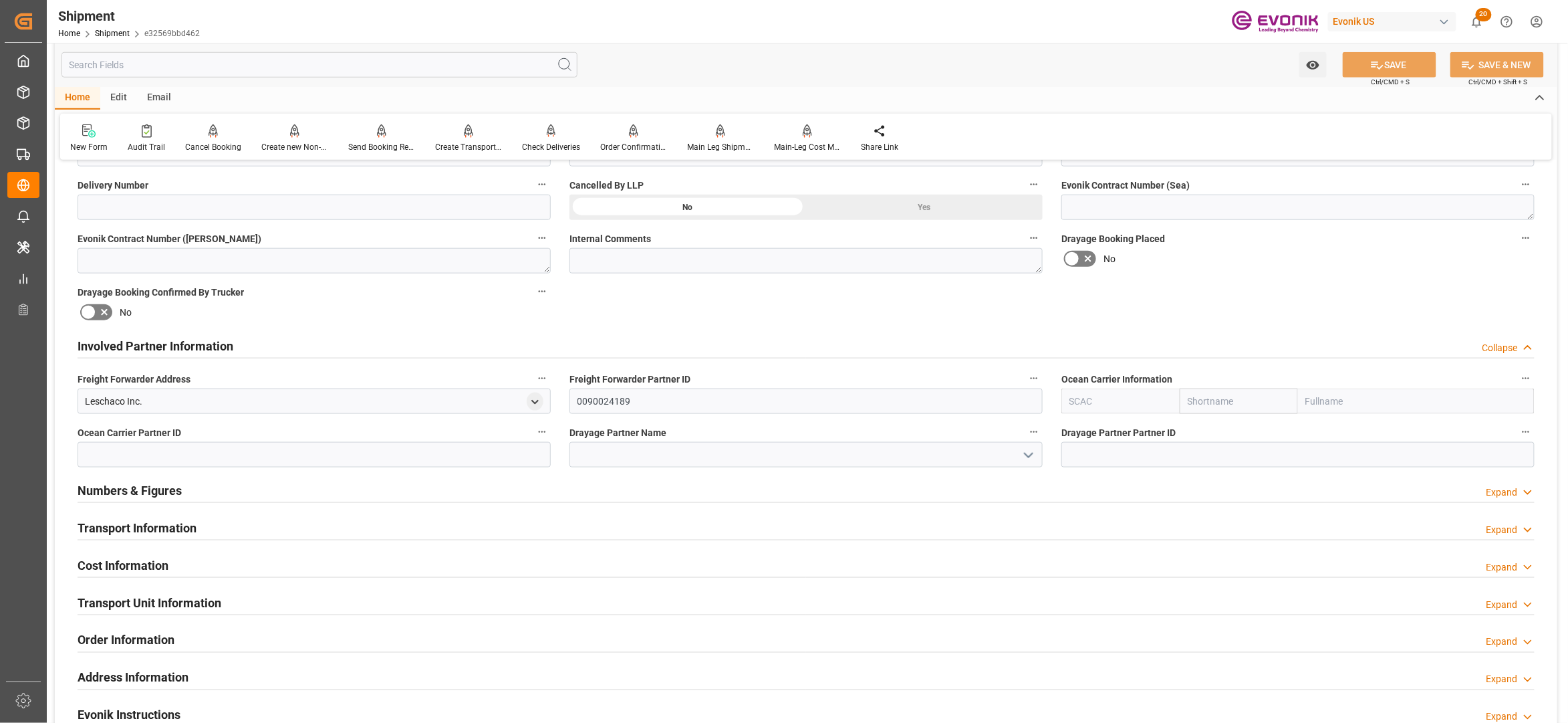
click at [1231, 404] on input "text" at bounding box center [1239, 401] width 118 height 25
type input "hapag"
click at [1231, 425] on b "Hapag Lloyd" at bounding box center [1225, 437] width 73 height 24
type input "HLCU"
type input "Hapag Lloyd"
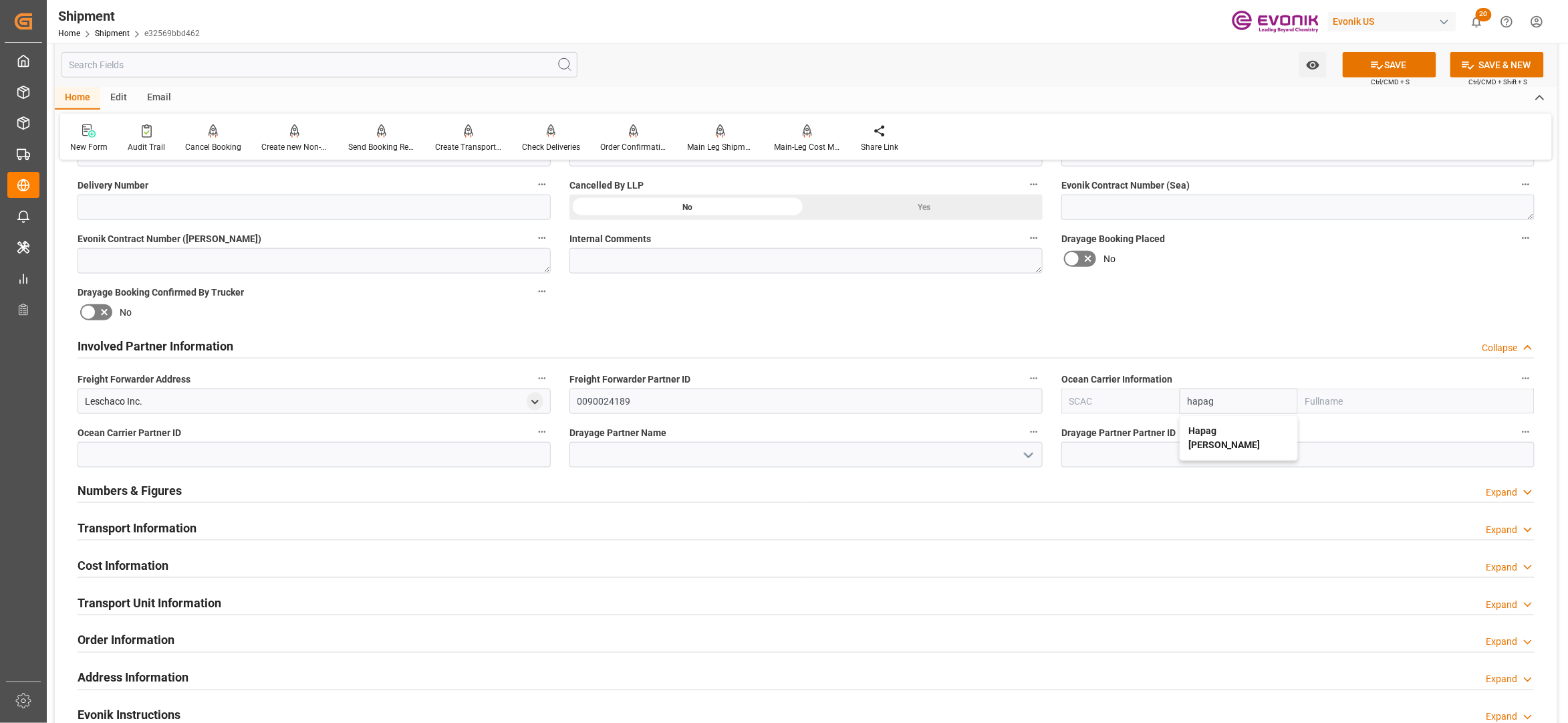
type input "Hapag Lloyd Aktiengesellschaft"
type input "Hapag Lloyd"
click at [1260, 253] on div "No" at bounding box center [1298, 259] width 473 height 21
click at [1383, 59] on button "SAVE" at bounding box center [1390, 65] width 94 height 25
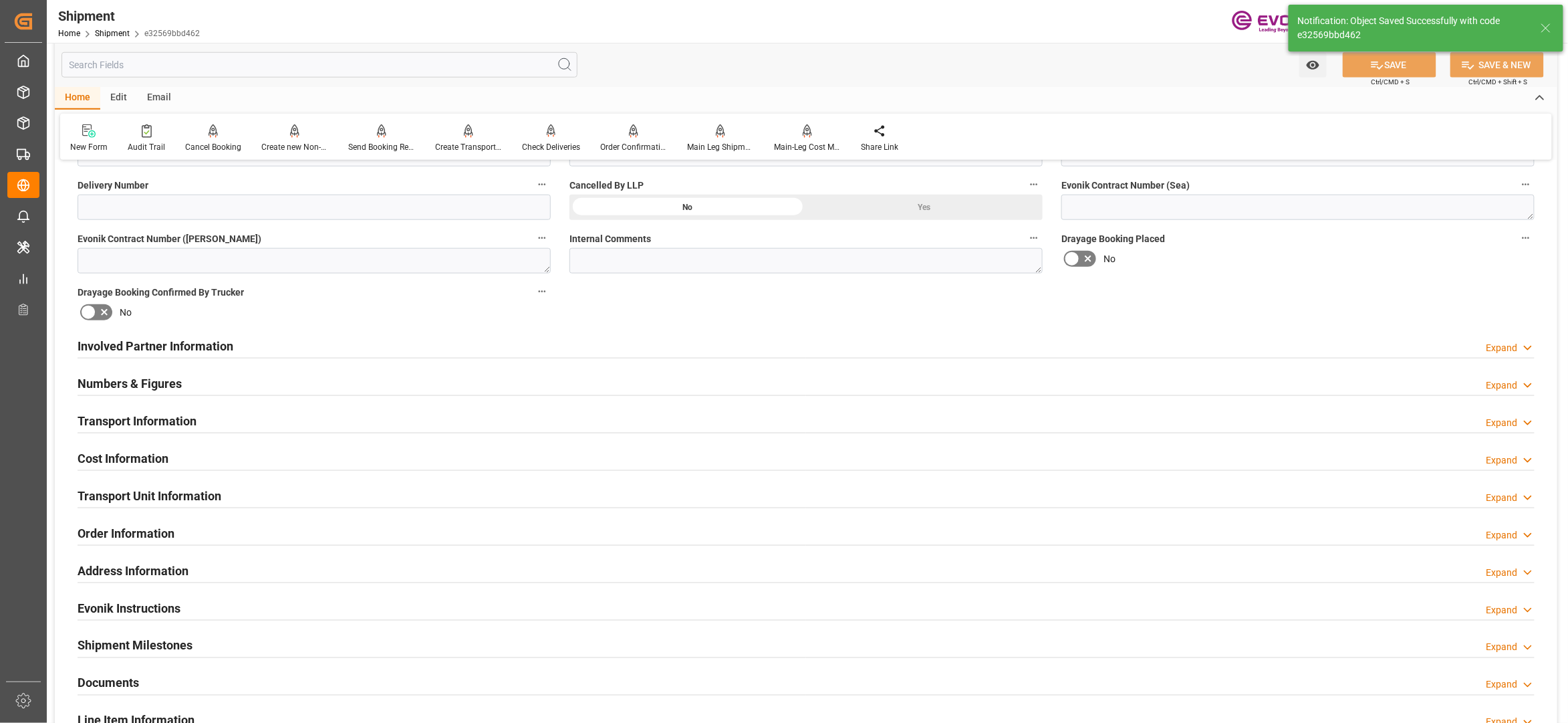
click at [867, 348] on div "Involved Partner Information Expand" at bounding box center [806, 345] width 1458 height 25
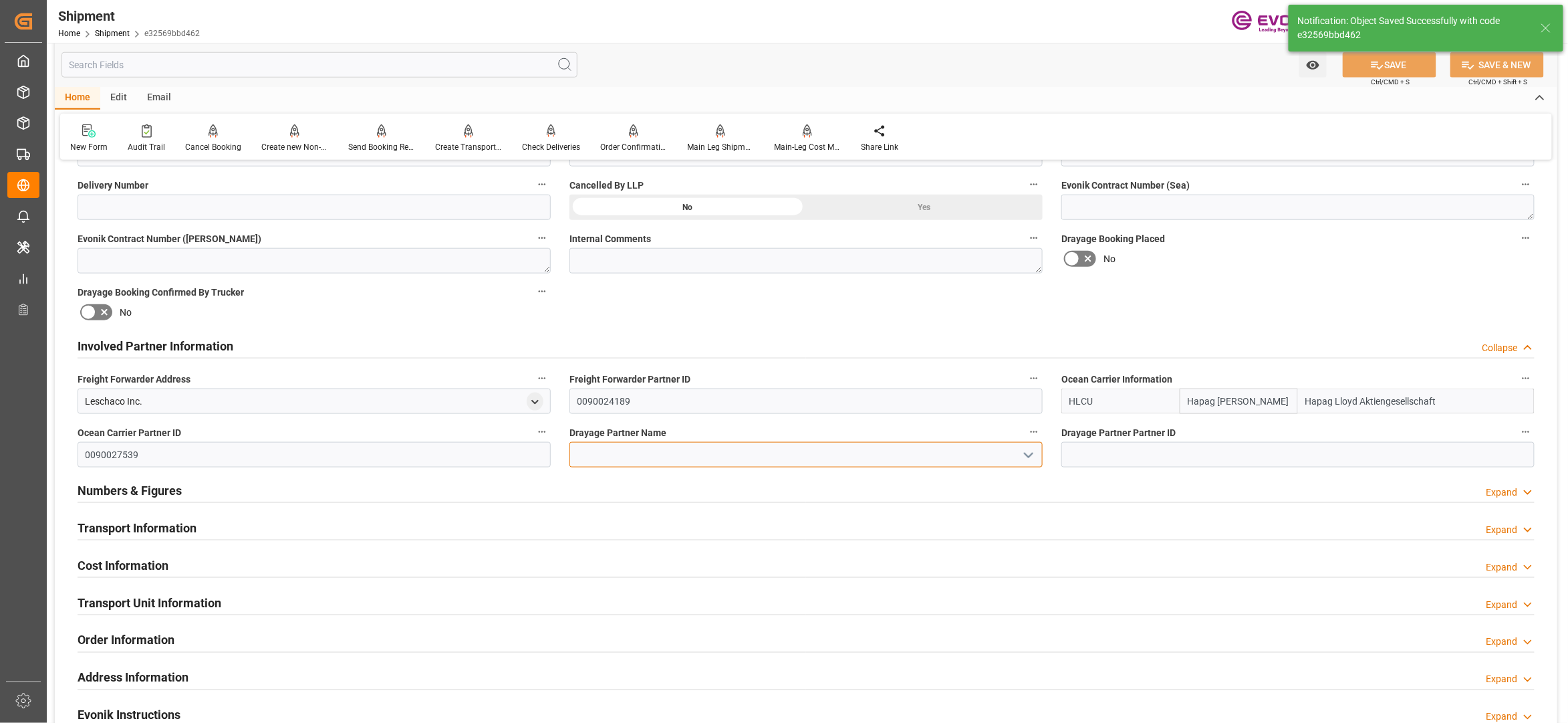
click at [691, 460] on input at bounding box center [806, 454] width 473 height 25
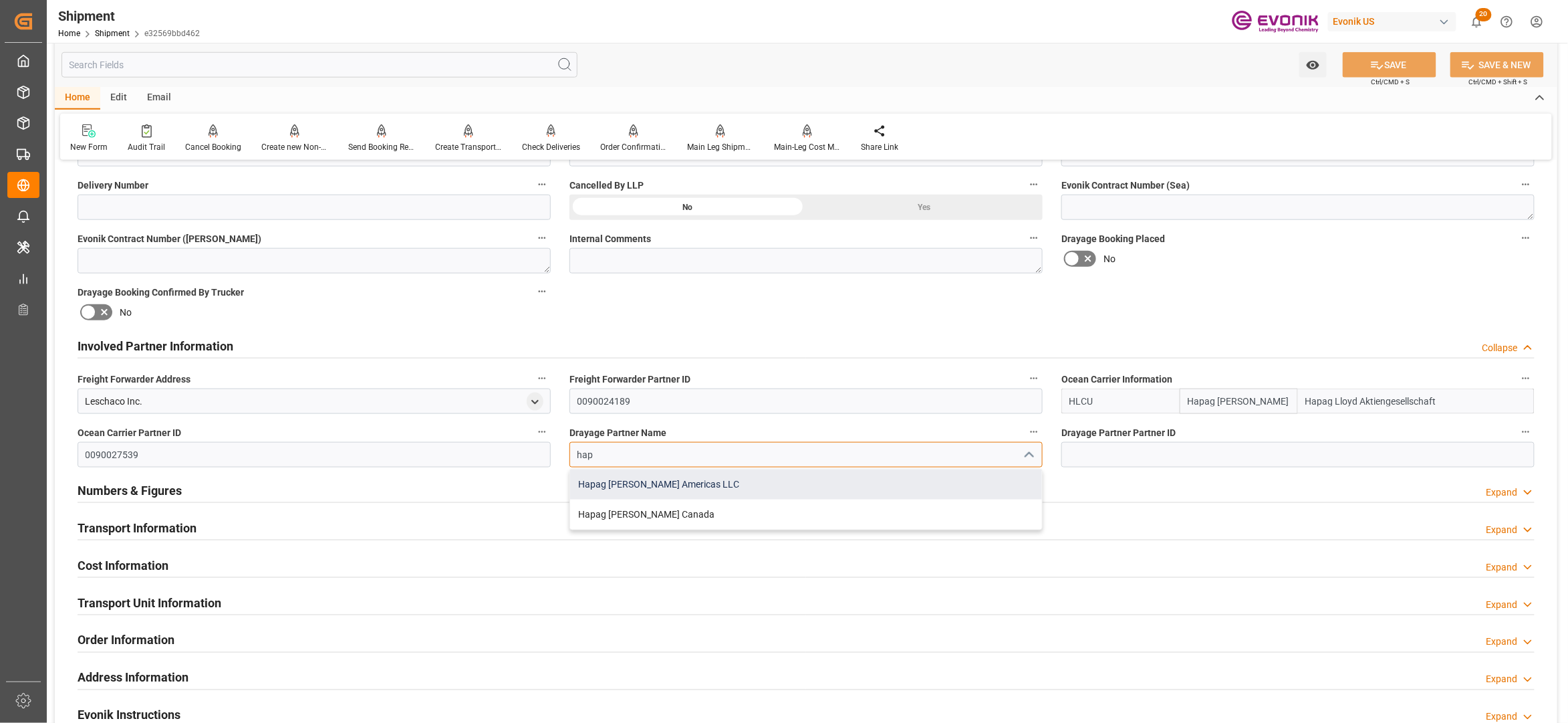
click at [710, 490] on div "Hapag Lloyd Americas LLC" at bounding box center [806, 484] width 472 height 30
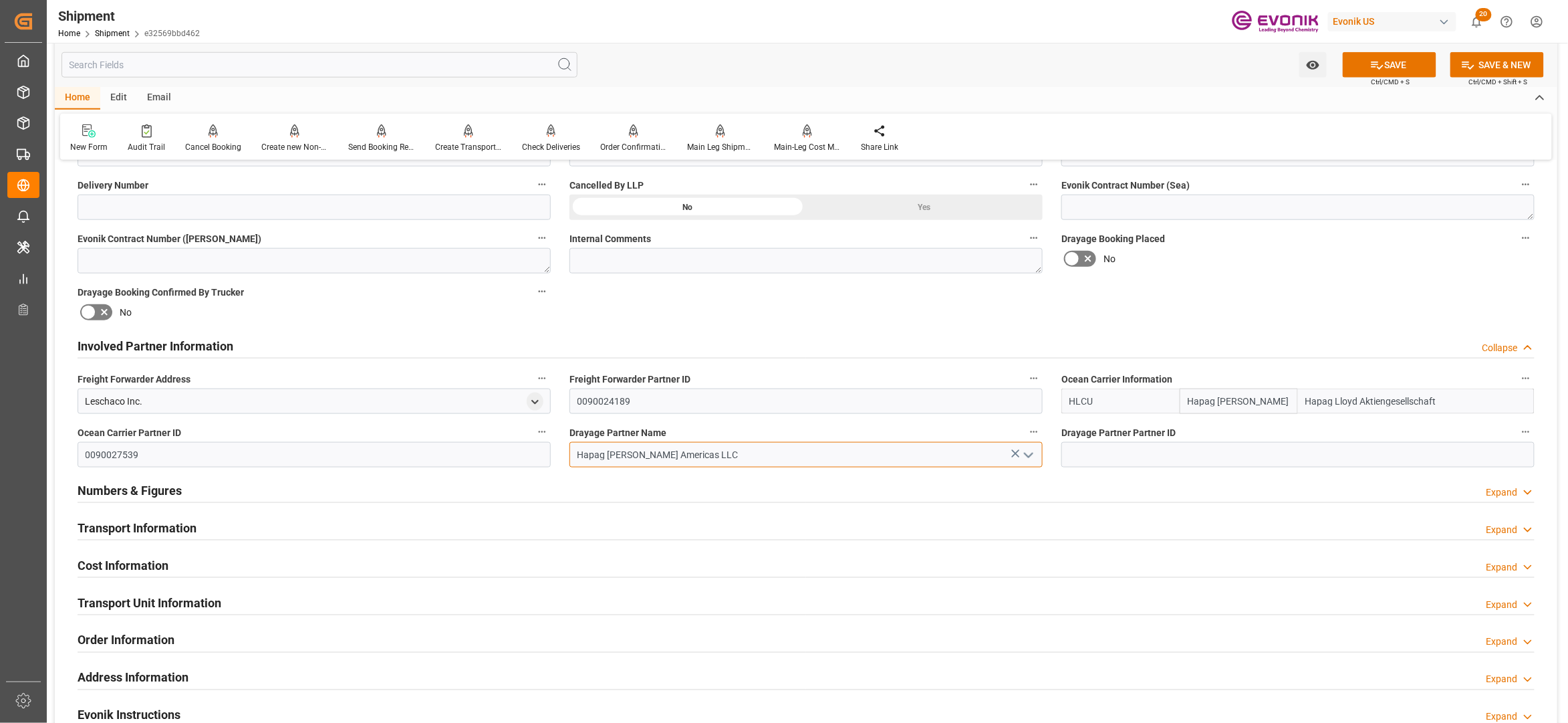
type input "Hapag Lloyd Americas LLC"
click at [1308, 311] on div "Booking Confirmation Milestone Bar Collapse Submitted to FFW for Booking (Pendi…" at bounding box center [806, 332] width 1503 height 1489
click at [1395, 67] on button "SAVE" at bounding box center [1390, 65] width 94 height 25
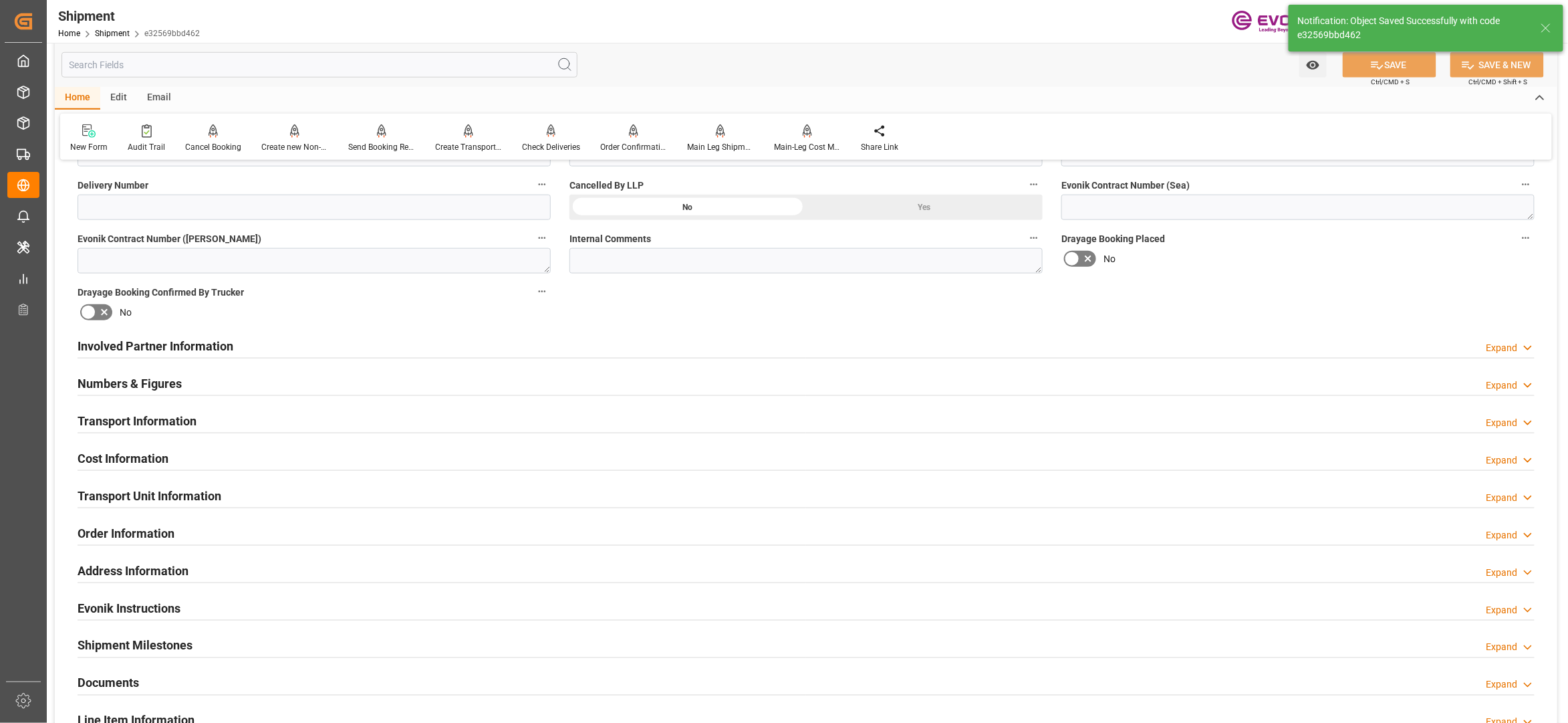
click at [772, 341] on div "Involved Partner Information Expand" at bounding box center [806, 345] width 1458 height 25
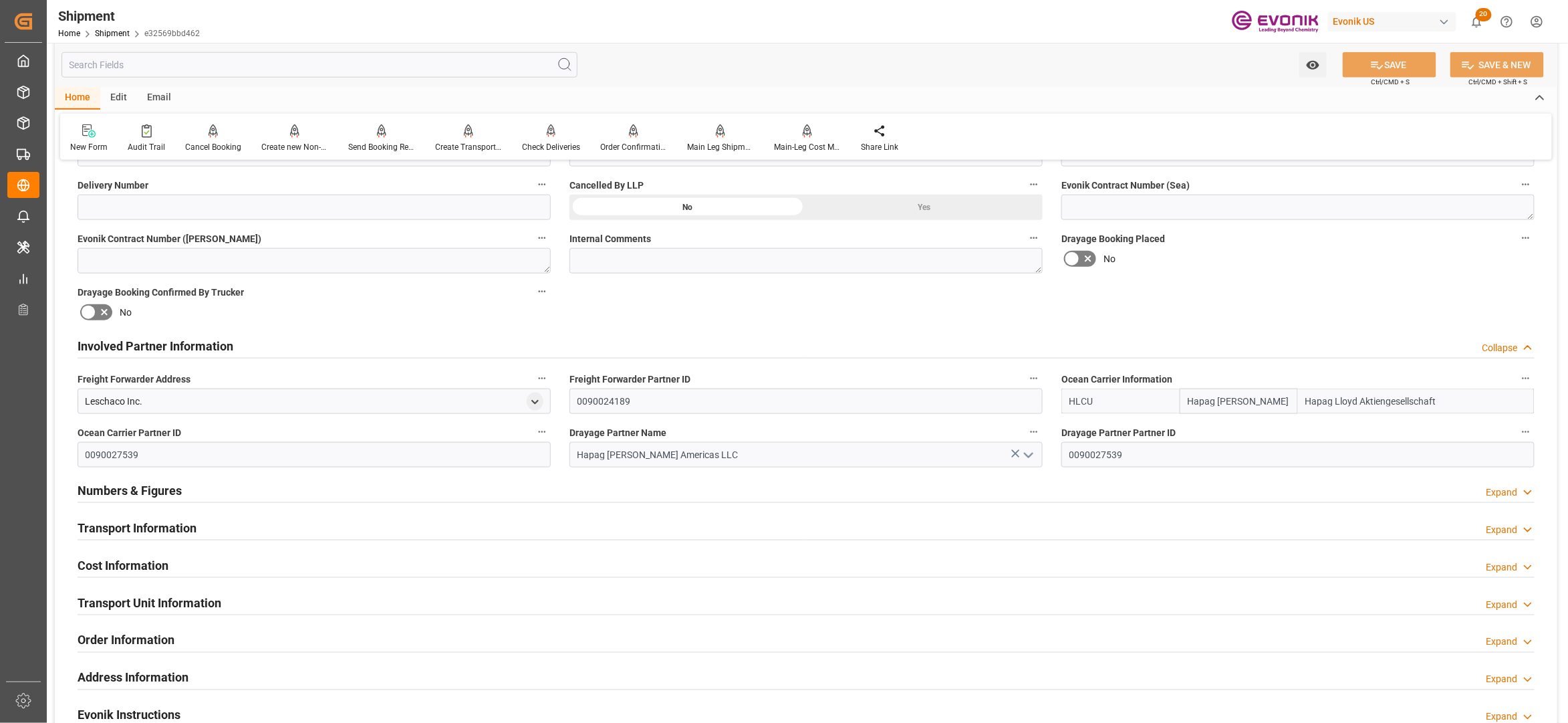
click at [718, 525] on div "Transport Information Expand" at bounding box center [806, 527] width 1458 height 25
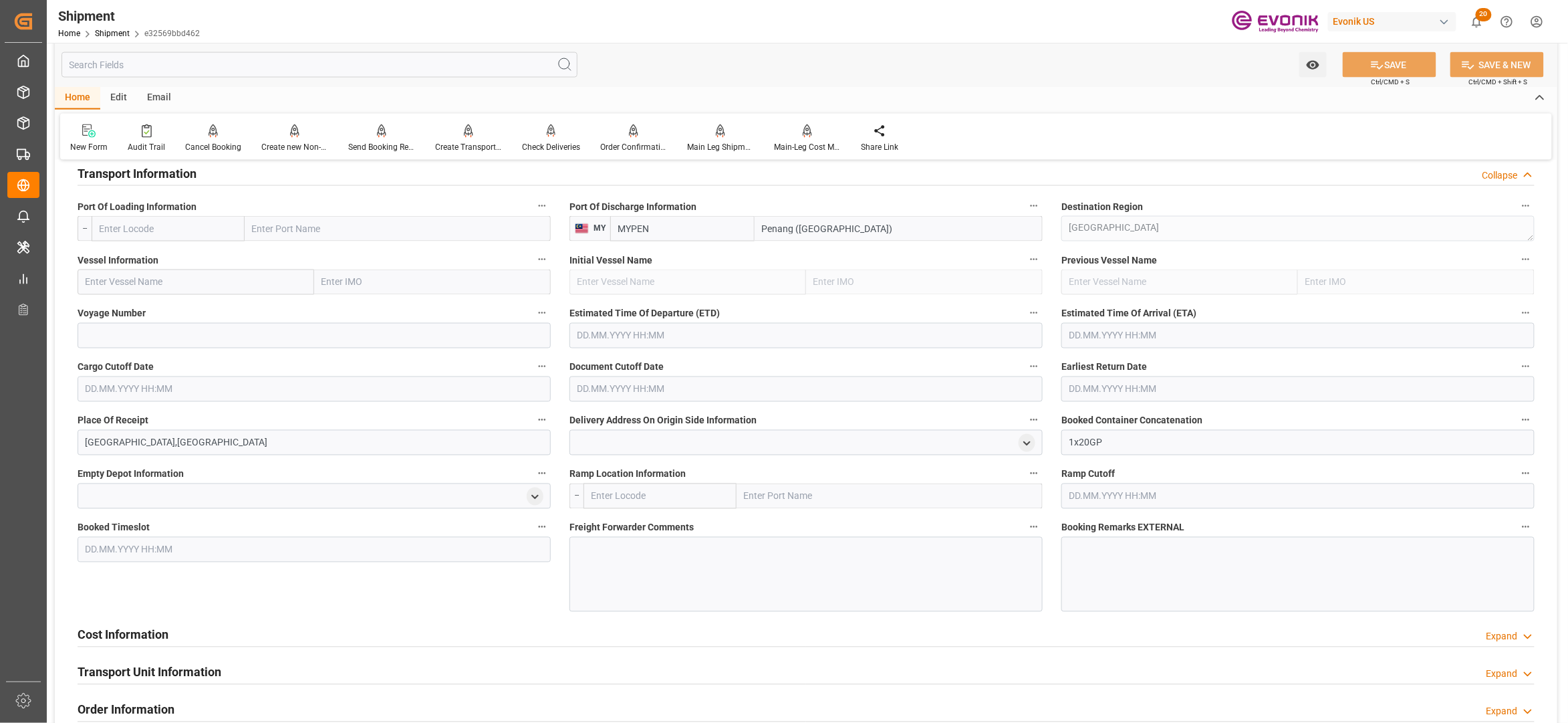
scroll to position [899, 0]
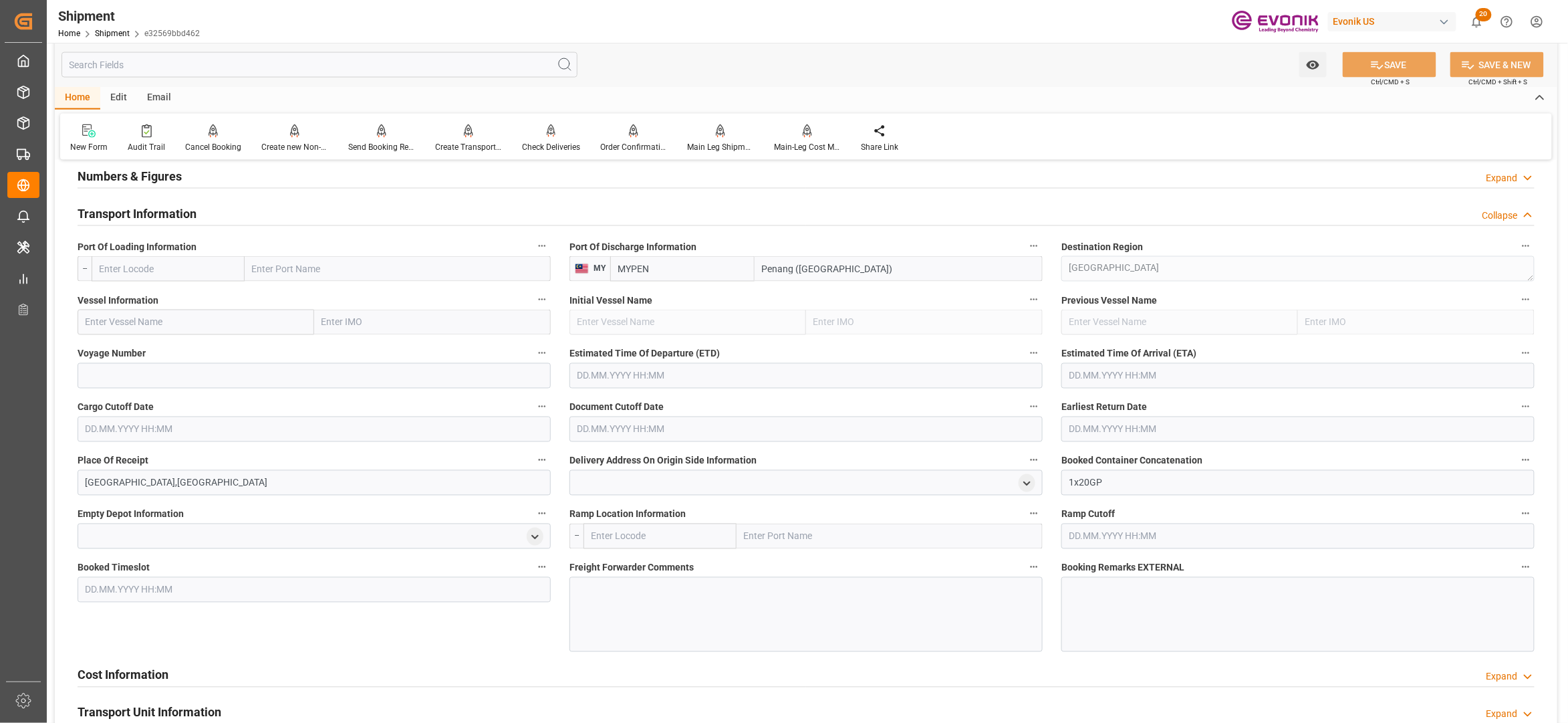
click at [169, 279] on input "text" at bounding box center [168, 269] width 153 height 25
click at [155, 330] on span "USSAV - Savannah" at bounding box center [137, 329] width 74 height 11
type input "USSAV"
type input "Savannah"
type input "USSAV"
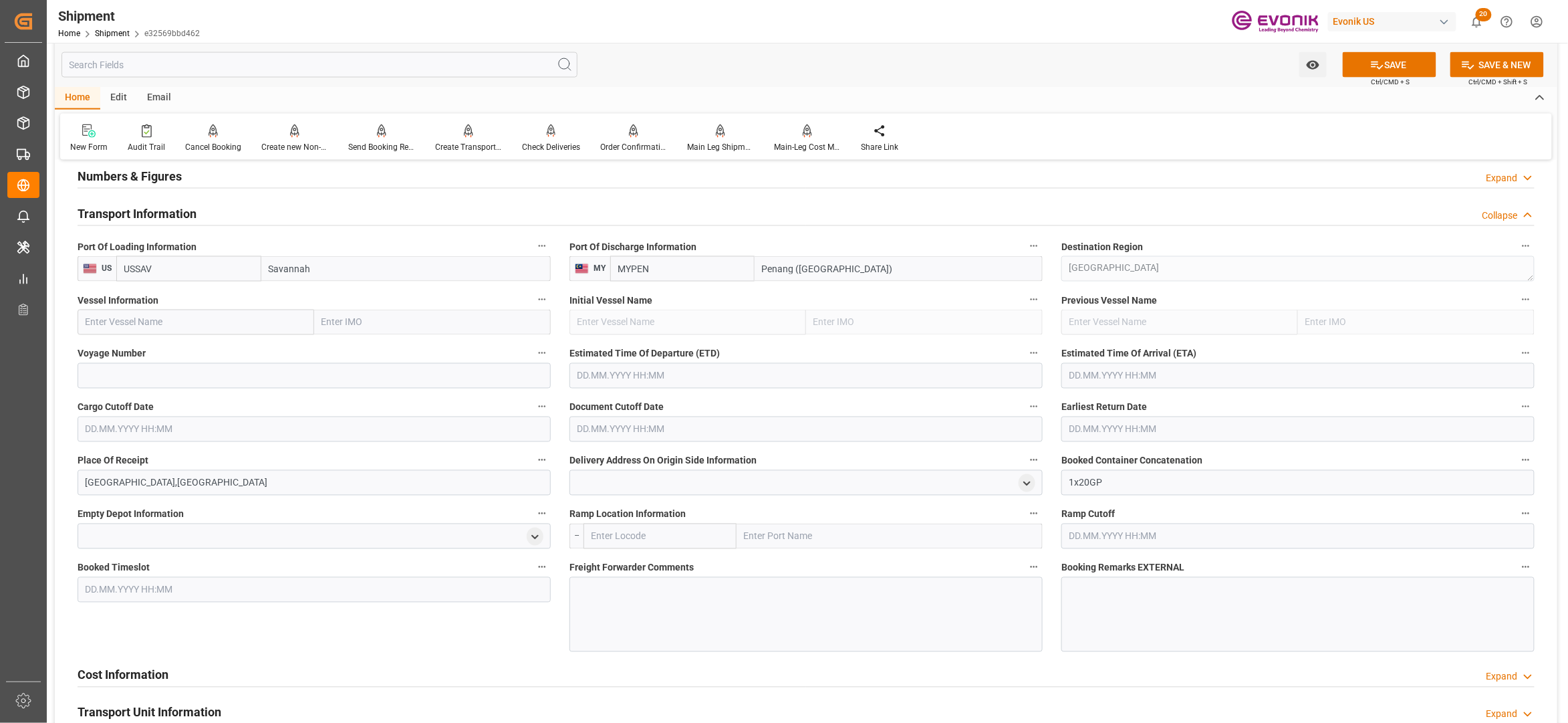
click at [207, 321] on input "text" at bounding box center [196, 322] width 237 height 25
click at [244, 327] on input "text" at bounding box center [196, 322] width 237 height 25
paste input "MAERSK SHAMS / 540W"
click at [177, 319] on input "MAERSK SHAMS / 540W" at bounding box center [196, 322] width 237 height 25
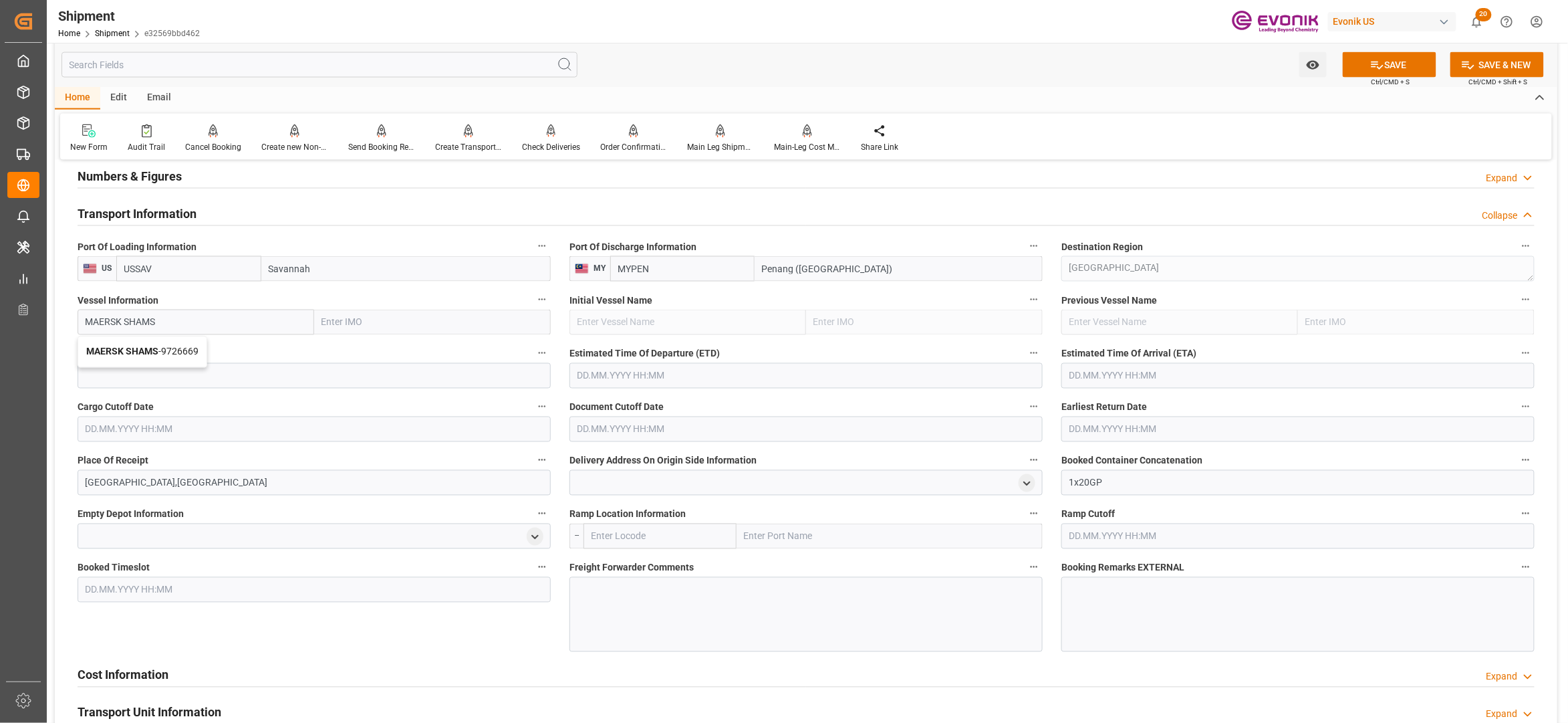
click at [181, 346] on span "MAERSK SHAMS - 9726669" at bounding box center [142, 352] width 112 height 11
type input "MAERSK SHAMS"
type input "9726669"
type input "MAERSK SHAMS"
click at [190, 375] on input at bounding box center [314, 375] width 473 height 25
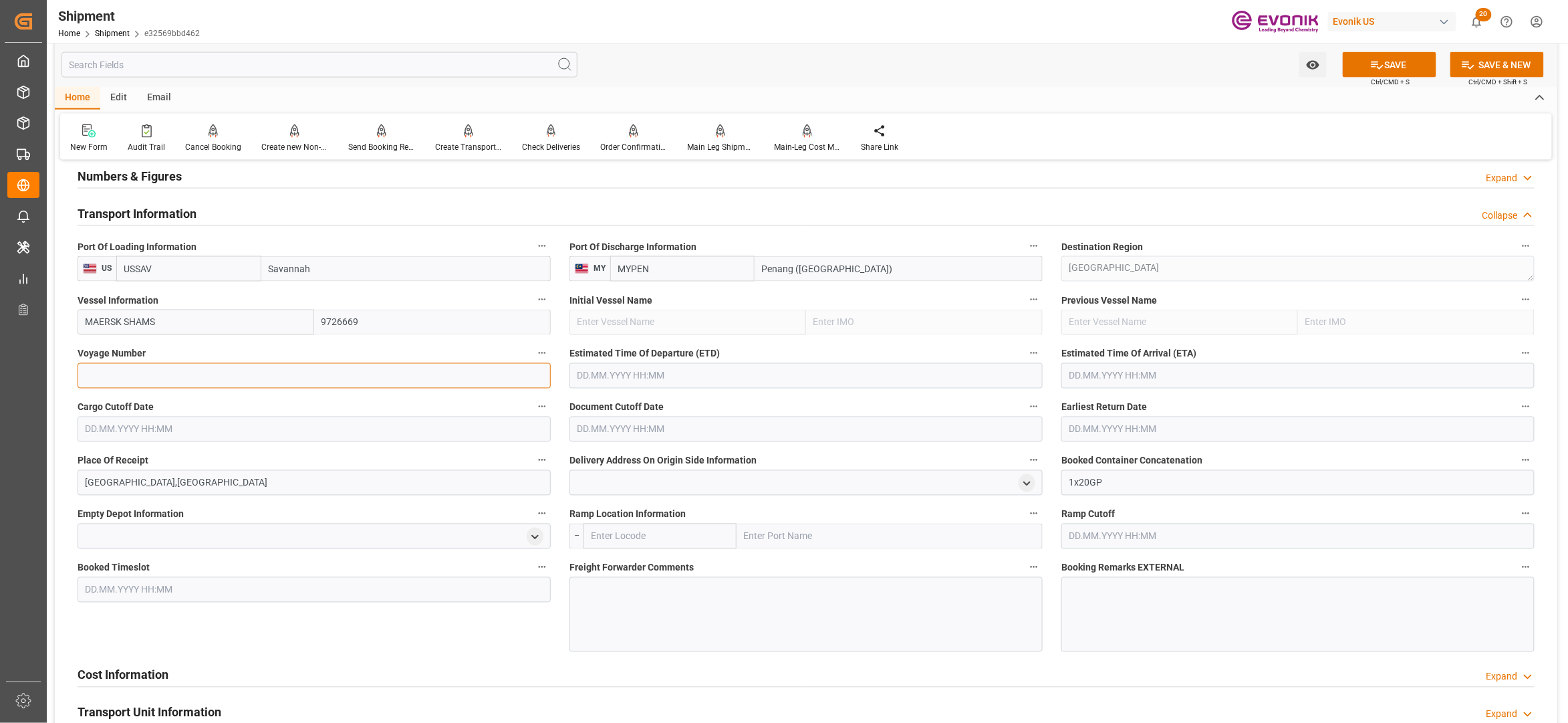
paste input "540W"
type input "540W"
click at [657, 390] on div "Estimated Time Of Departure (ETD)" at bounding box center [806, 367] width 492 height 54
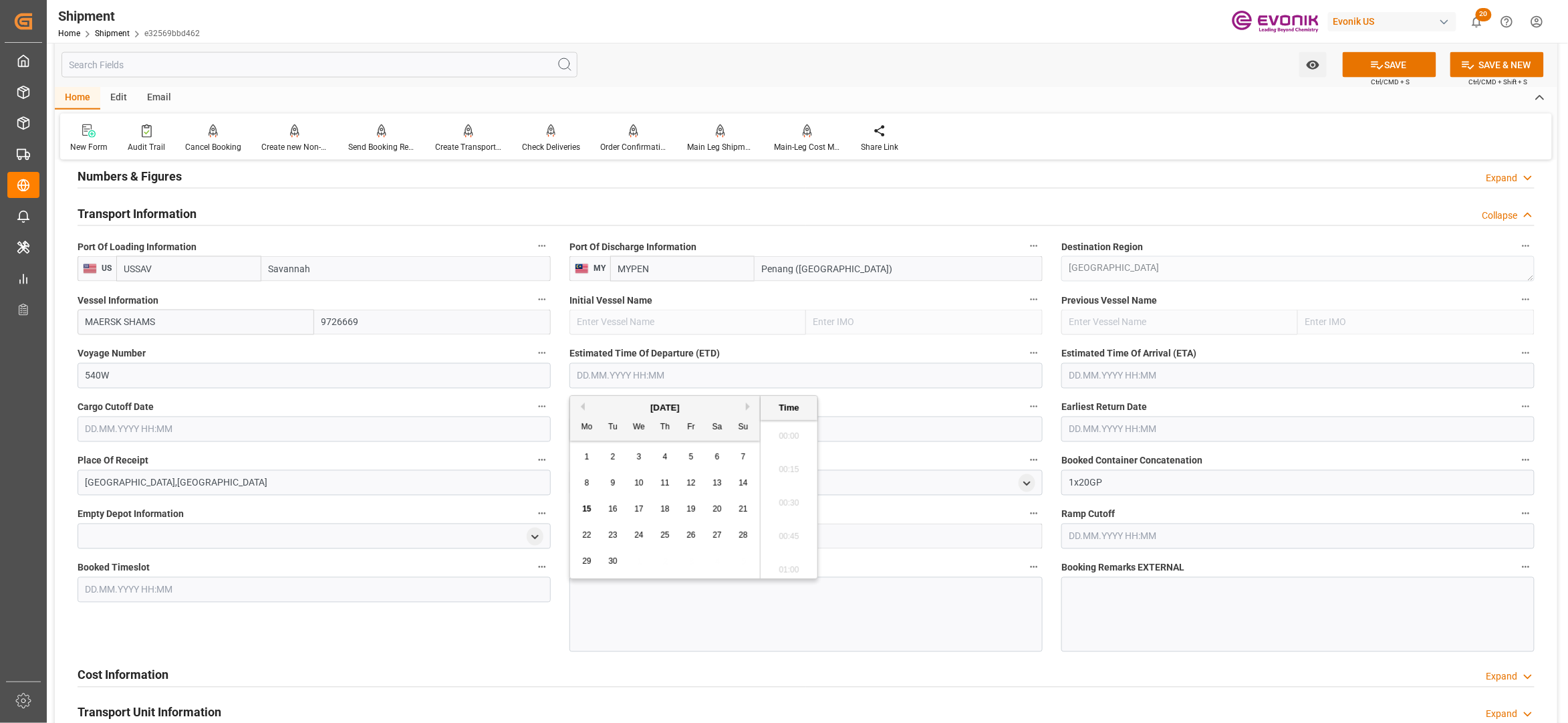
click at [677, 380] on input "text" at bounding box center [806, 375] width 473 height 25
click at [750, 410] on button "Next Month" at bounding box center [750, 406] width 8 height 8
click at [583, 487] on div "6" at bounding box center [587, 483] width 17 height 16
type input "06.10.2025 00:00"
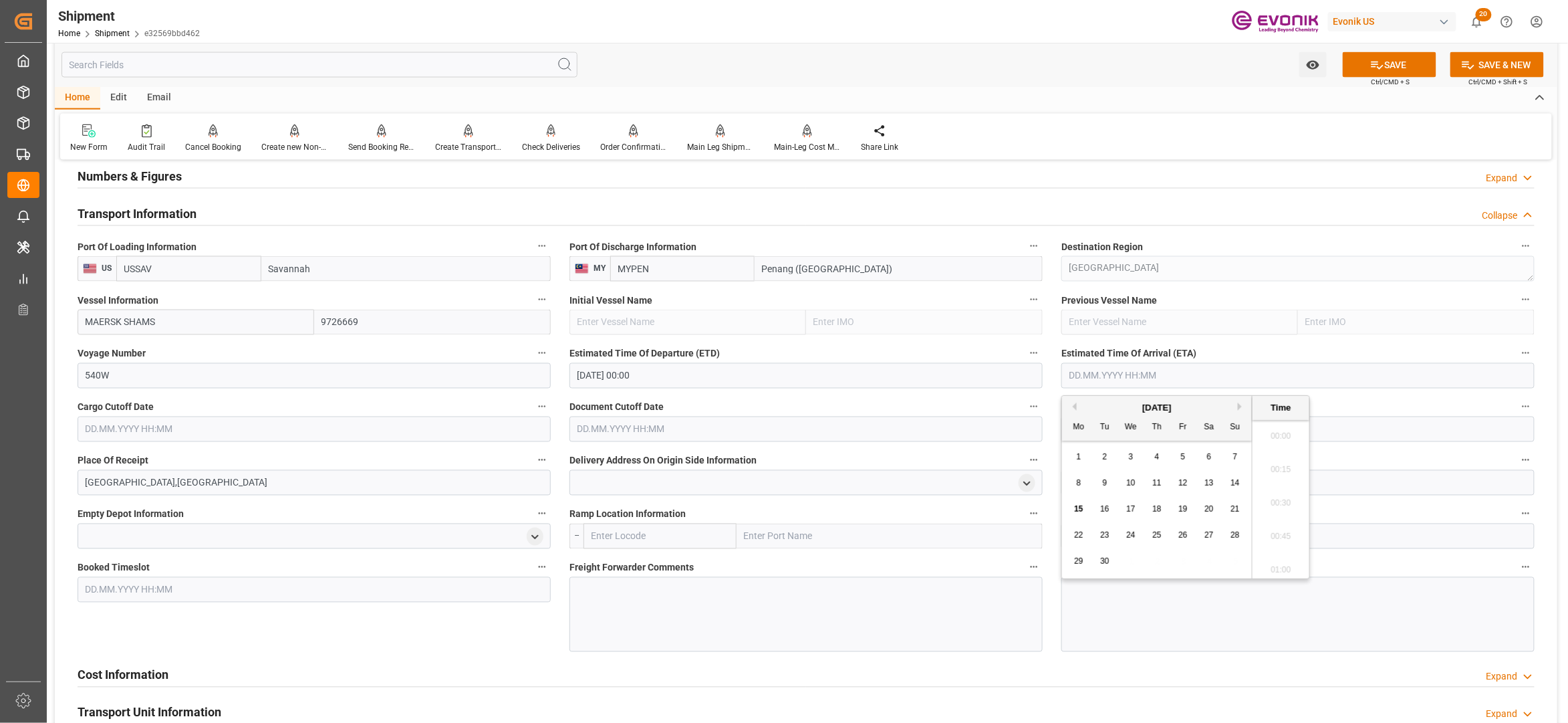
drag, startPoint x: 1089, startPoint y: 377, endPoint x: 636, endPoint y: 732, distance: 575.5
click at [636, 722] on html "Created by potrace 1.15, written by Peter Selinger 2001-2017 Created by potrace…" at bounding box center [784, 361] width 1568 height 723
click at [1238, 402] on button "Next Month" at bounding box center [1242, 406] width 8 height 8
click at [1132, 561] on span "26" at bounding box center [1130, 561] width 9 height 9
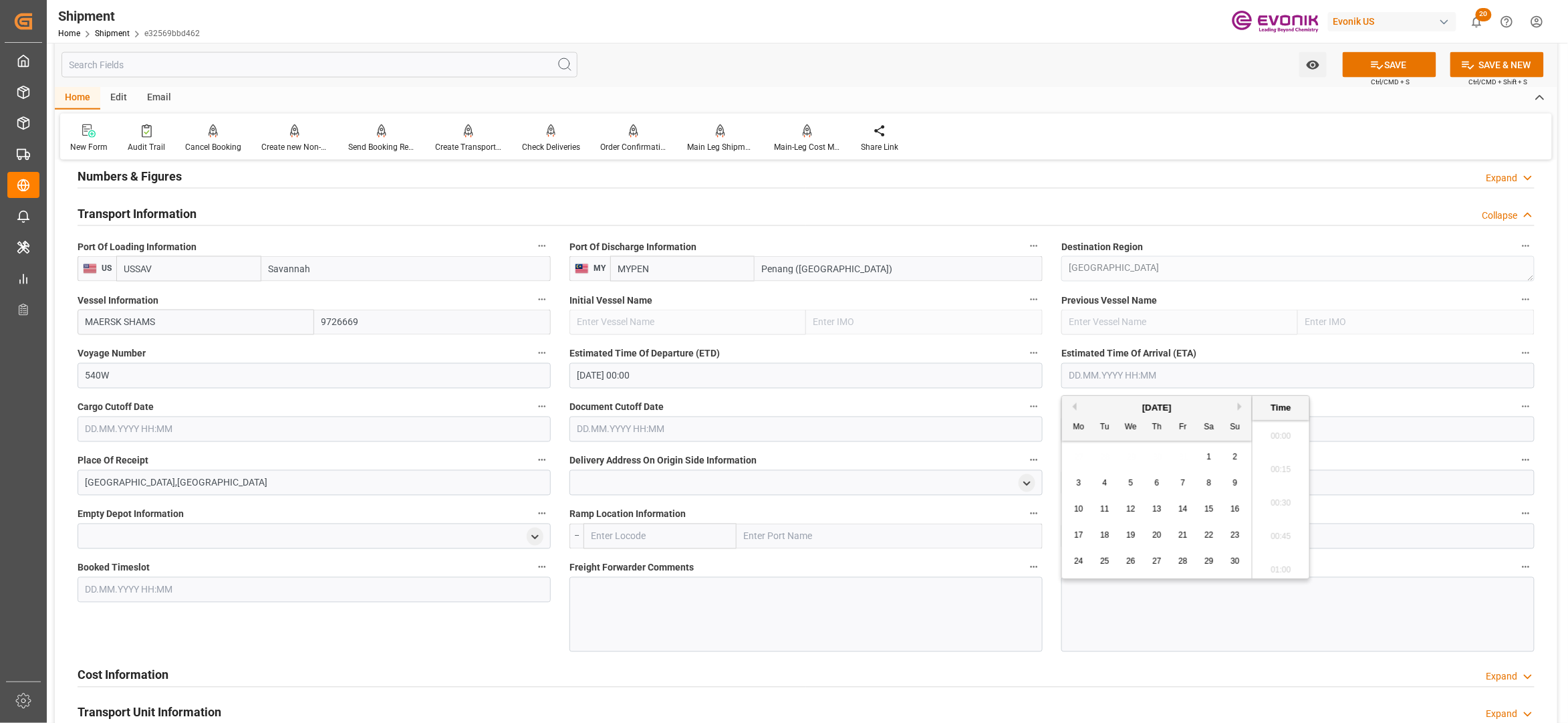
type input "26.11.2025 00:00"
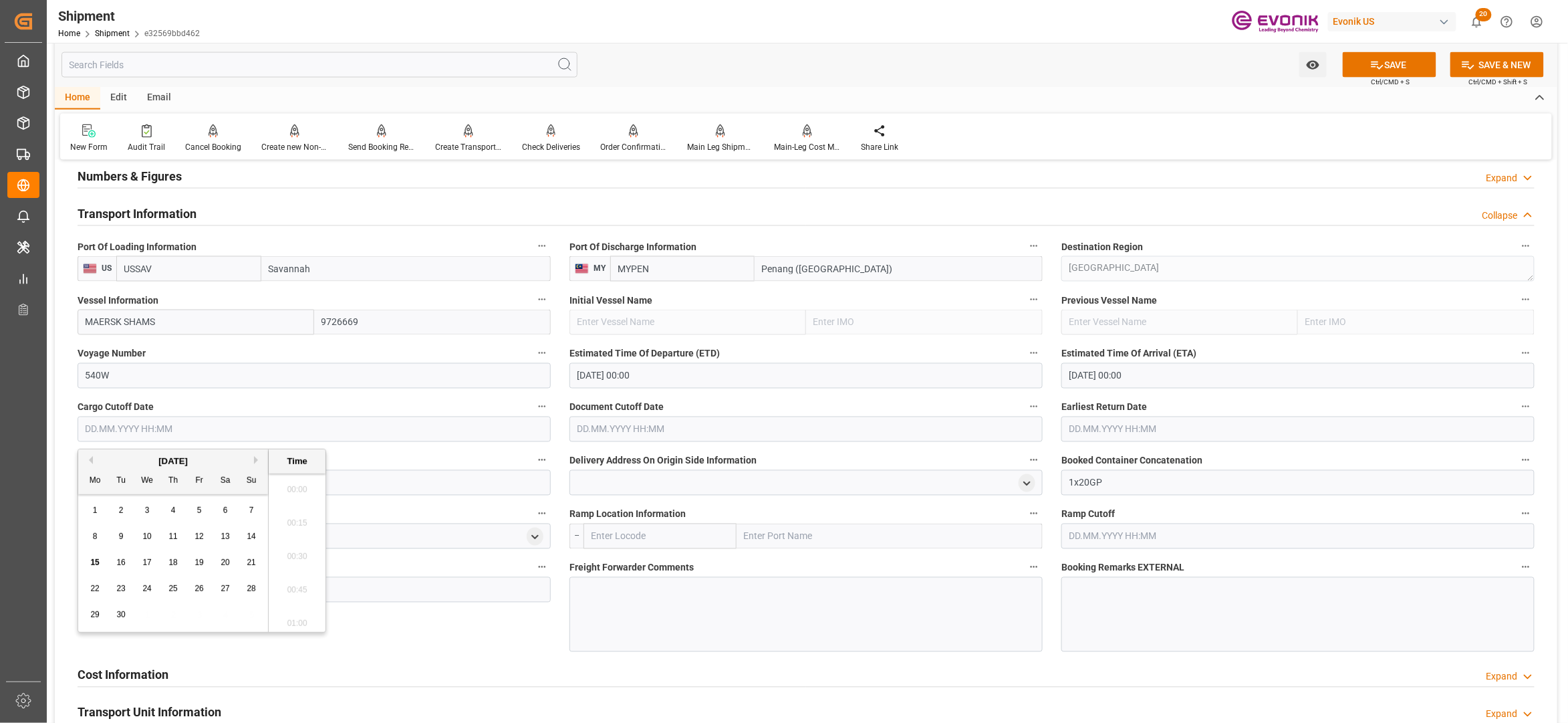
drag, startPoint x: 392, startPoint y: 430, endPoint x: 635, endPoint y: 749, distance: 401.0
click at [635, 722] on html "Created by potrace 1.15, written by Peter Selinger 2001-2017 Created by potrace…" at bounding box center [784, 361] width 1568 height 723
click at [204, 555] on div "19" at bounding box center [199, 563] width 17 height 16
type input "19.09.2025 00:00"
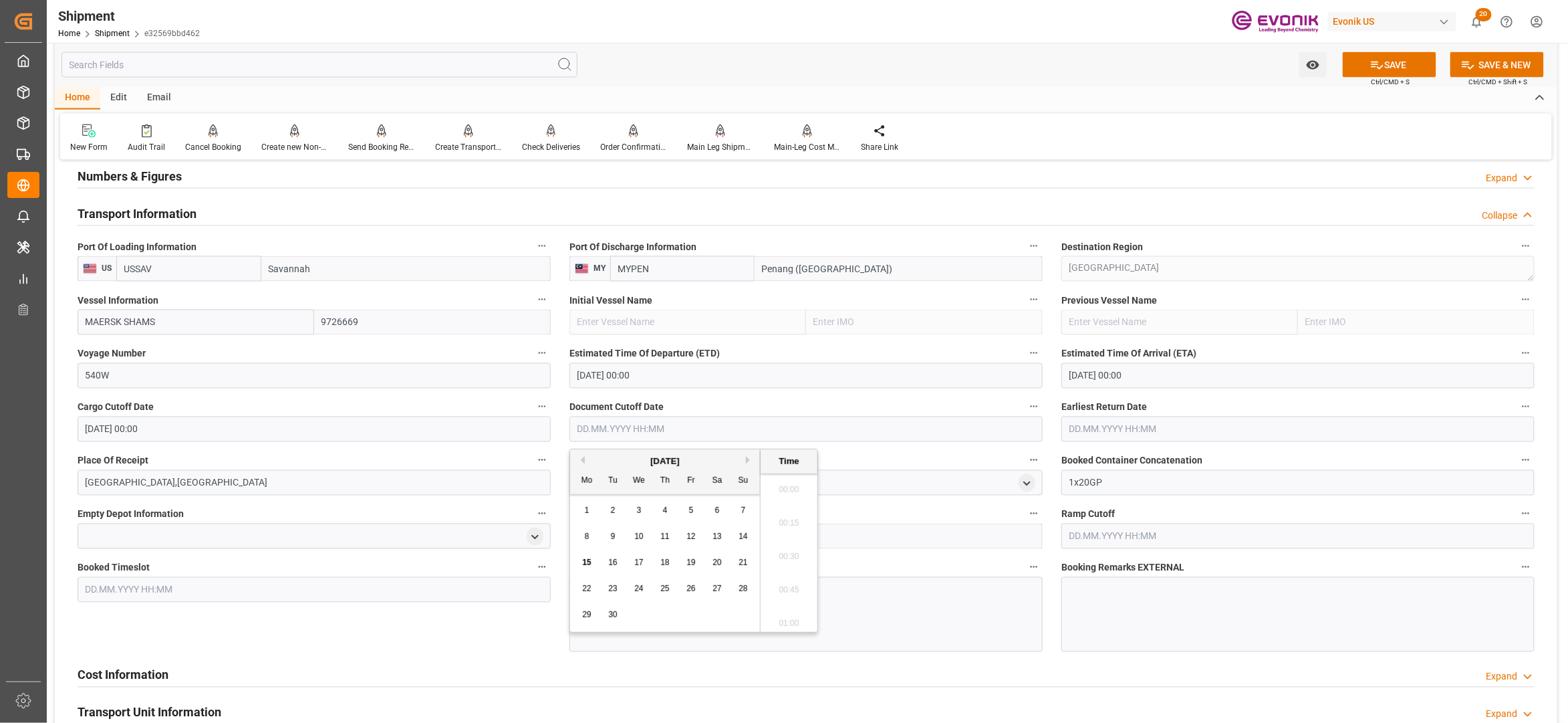
click at [666, 428] on input "text" at bounding box center [806, 429] width 473 height 25
click at [697, 565] on div "19" at bounding box center [691, 563] width 17 height 16
type input "19.09.2025 00:00"
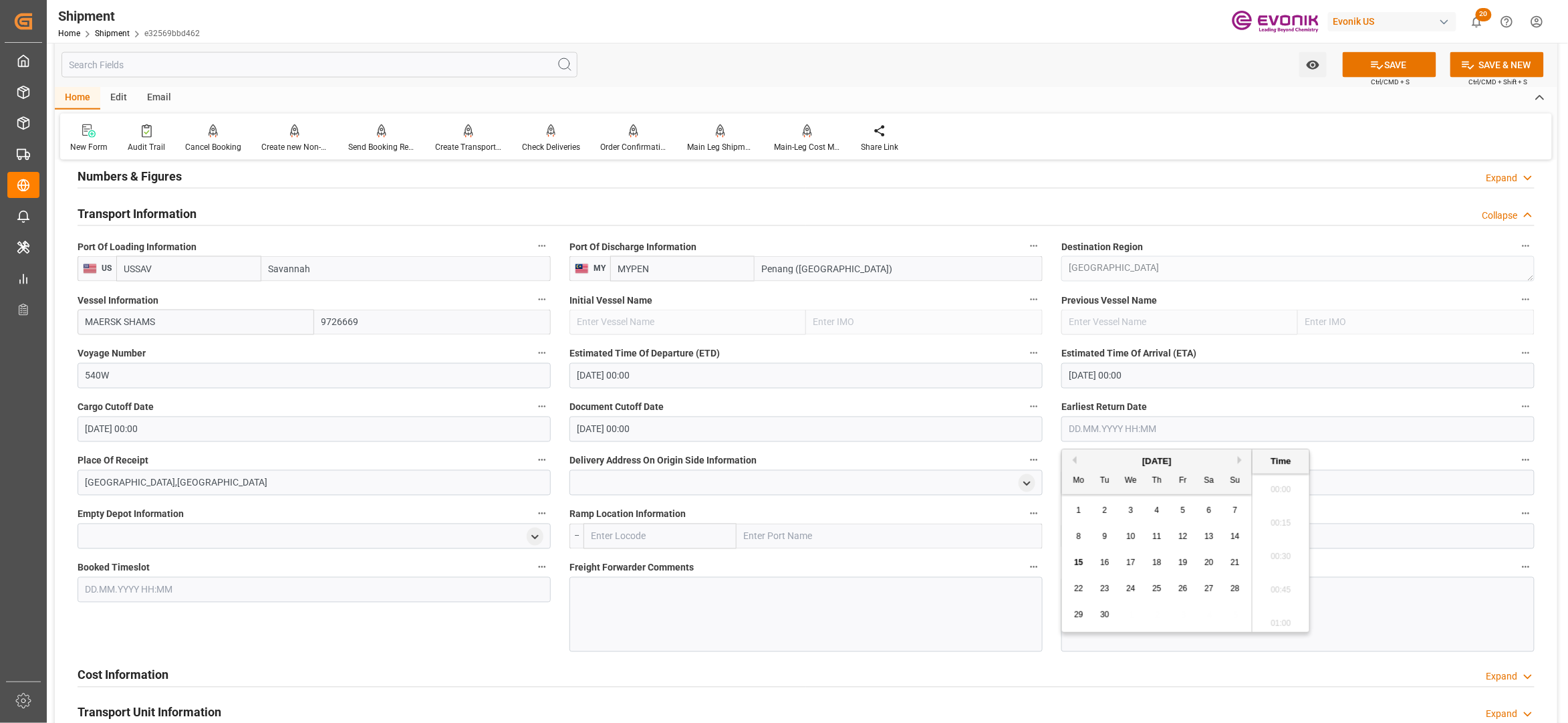
click at [1191, 424] on input "text" at bounding box center [1298, 429] width 473 height 25
click at [1183, 563] on span "19" at bounding box center [1183, 562] width 9 height 9
type input "19.09.2025 00:00"
click at [423, 671] on div "Cost Information Expand" at bounding box center [806, 674] width 1458 height 25
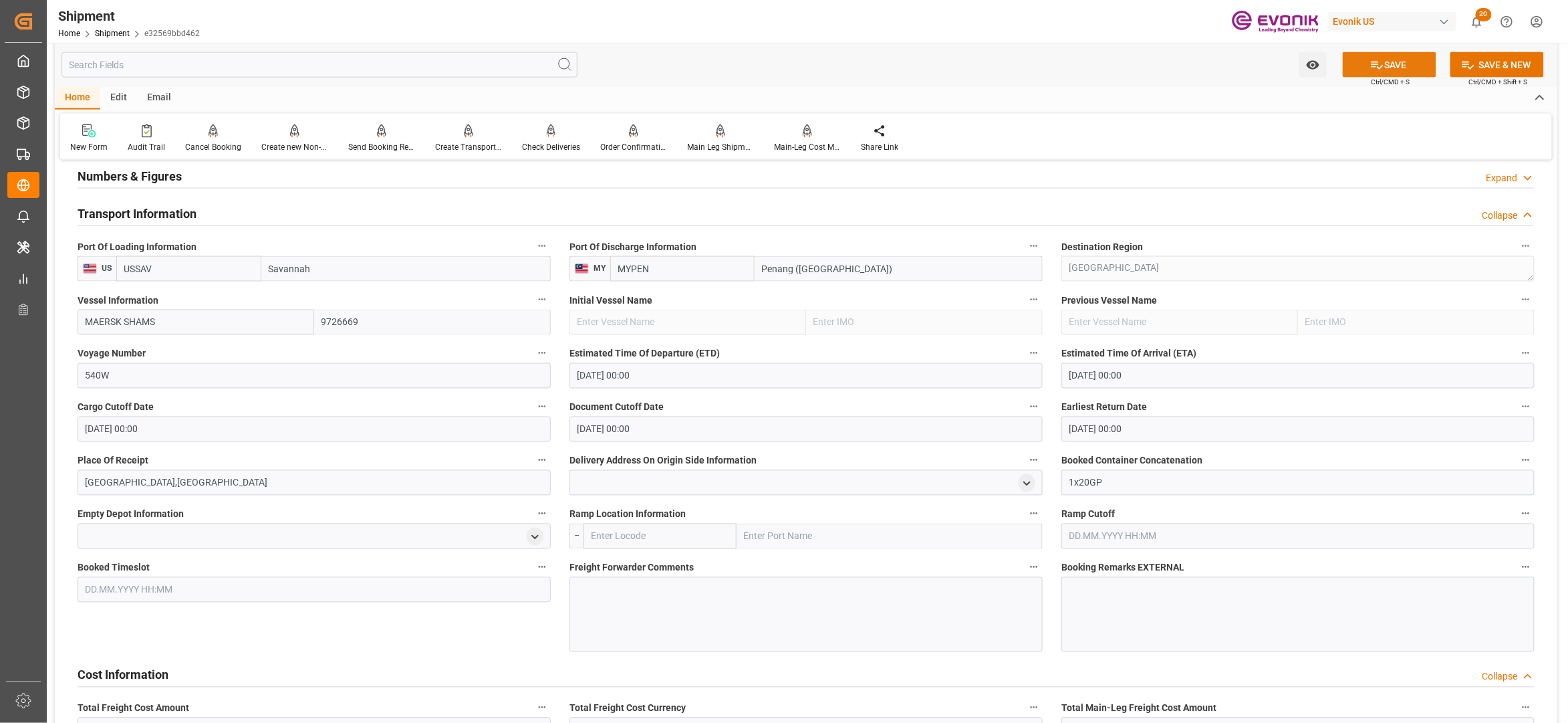
click at [1399, 60] on button "SAVE" at bounding box center [1390, 65] width 94 height 25
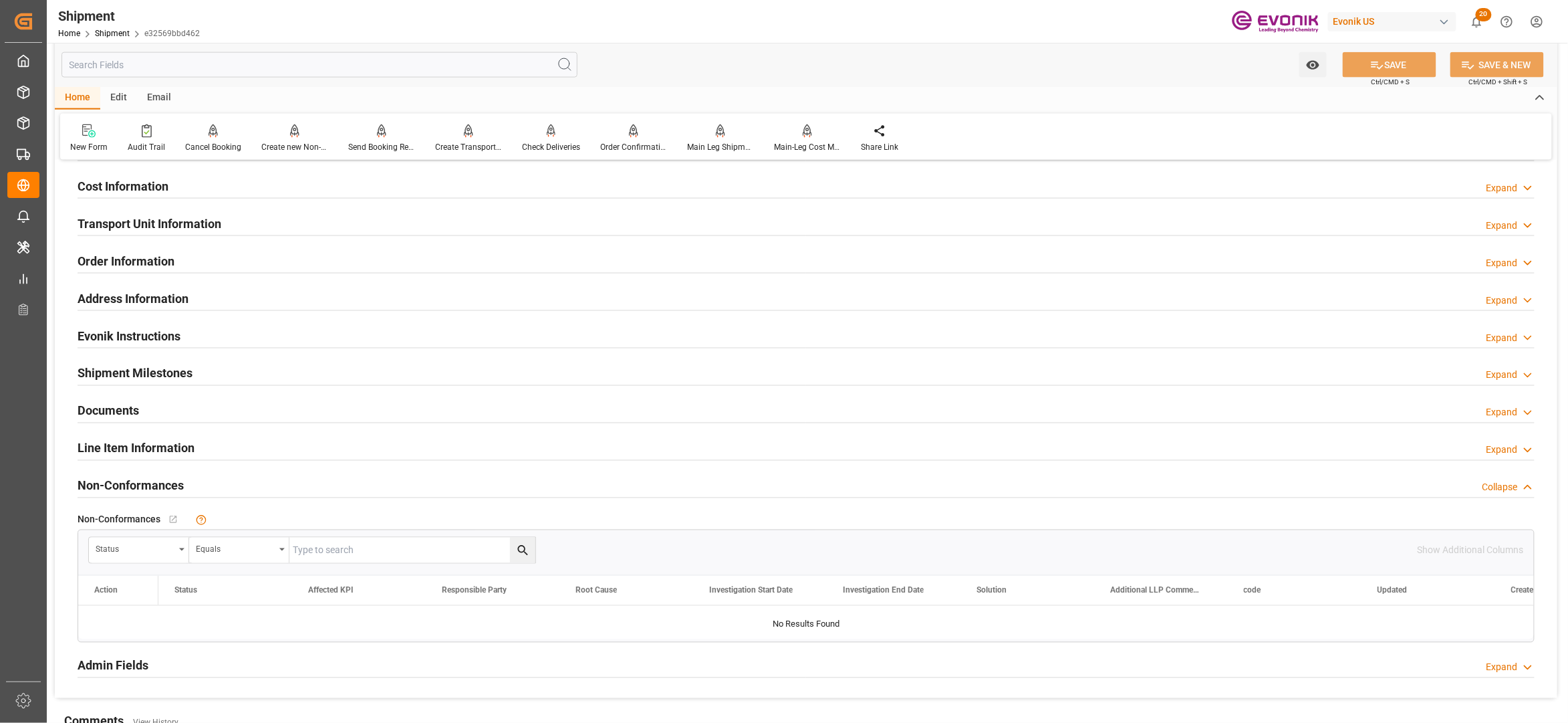
scroll to position [770, 0]
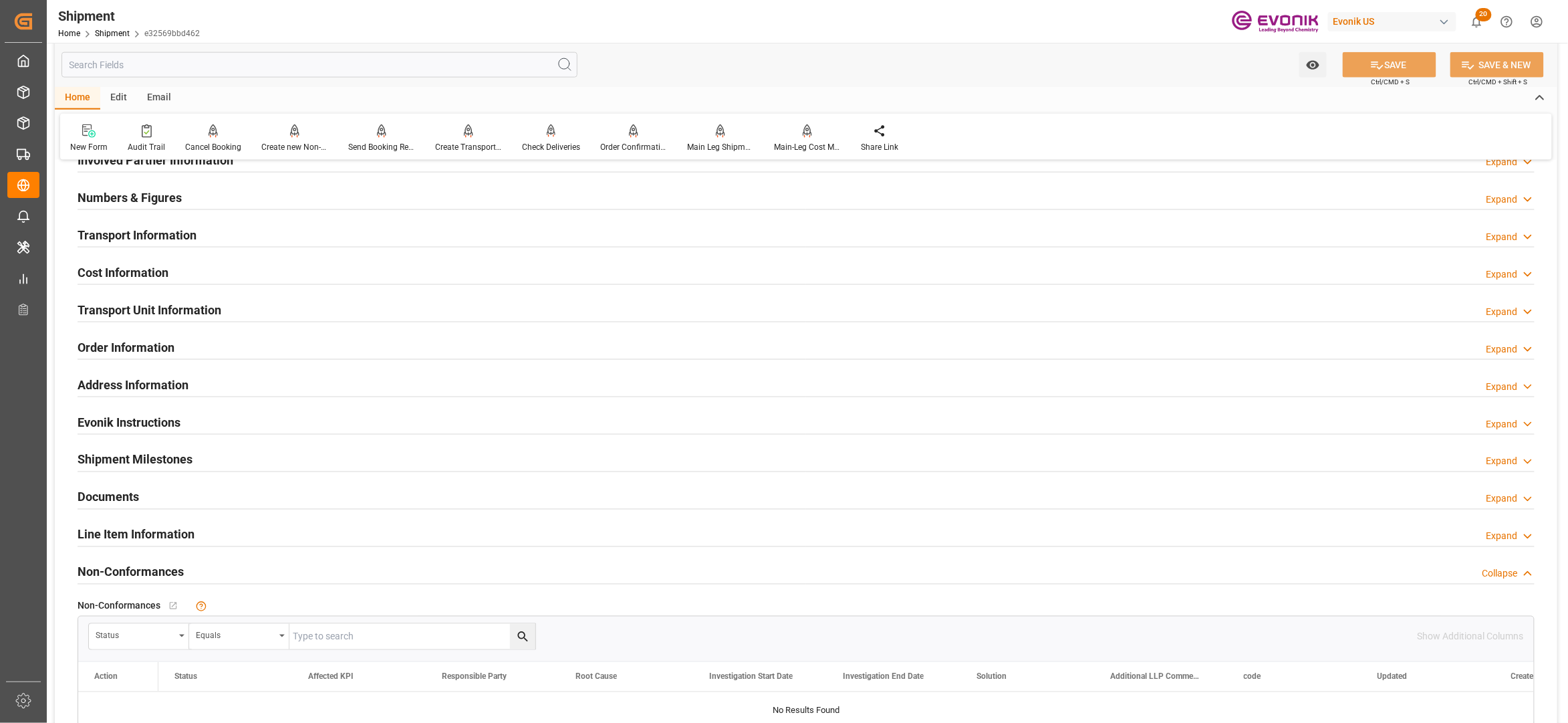
click at [397, 270] on div "Cost Information Expand" at bounding box center [806, 271] width 1458 height 25
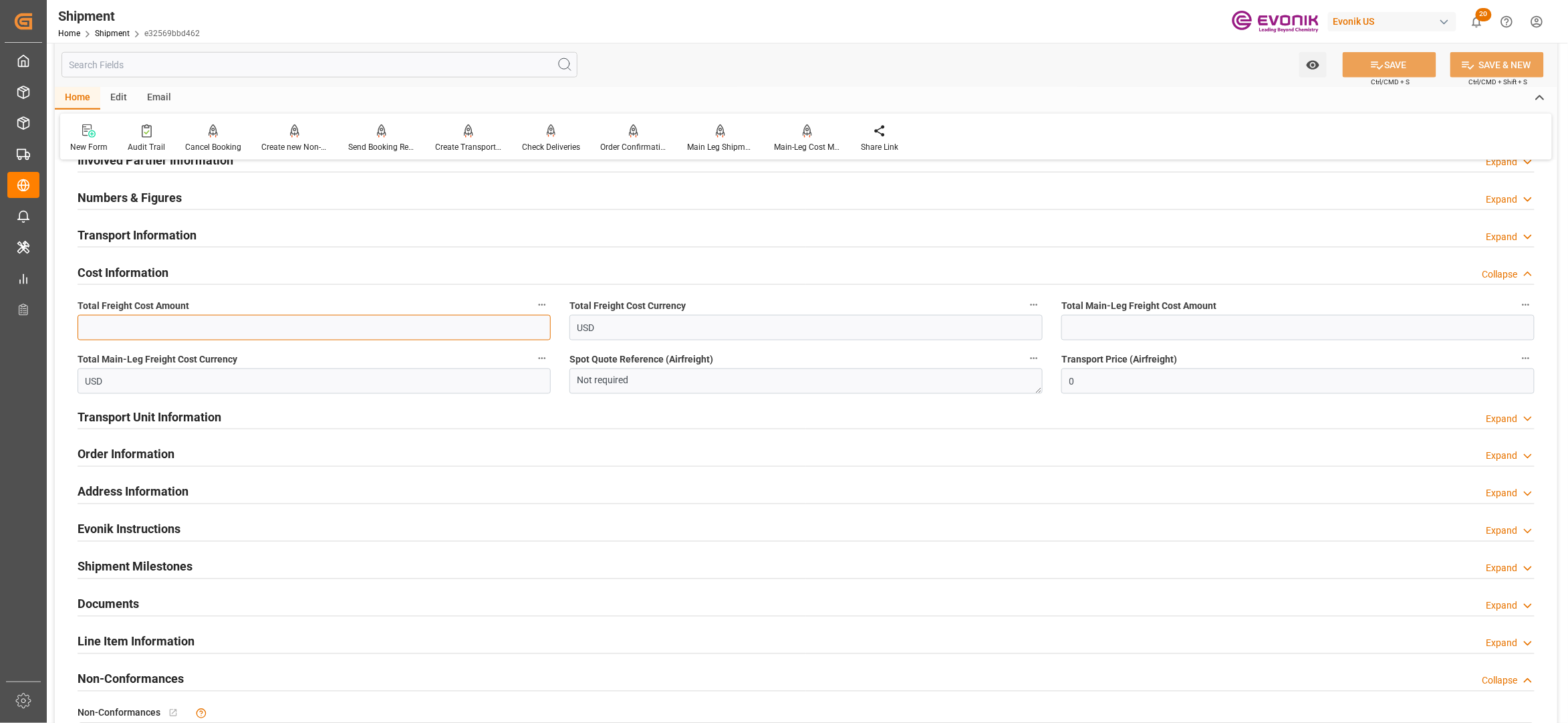
click at [337, 329] on input "text" at bounding box center [314, 327] width 473 height 25
paste input "1593"
type input "1593"
click at [1094, 330] on input "text" at bounding box center [1298, 327] width 473 height 25
paste input "1593"
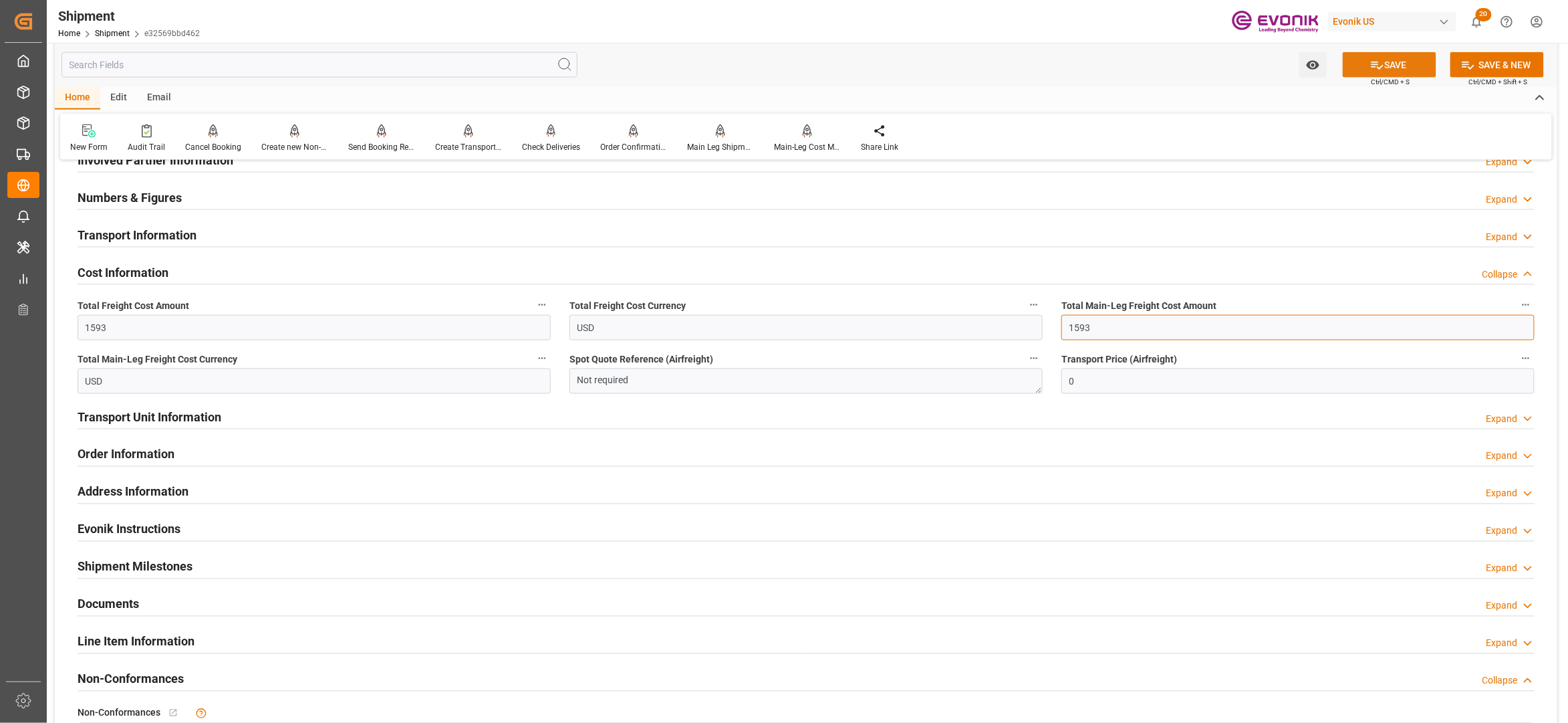
type input "1593"
click at [1396, 59] on button "SAVE" at bounding box center [1390, 65] width 94 height 25
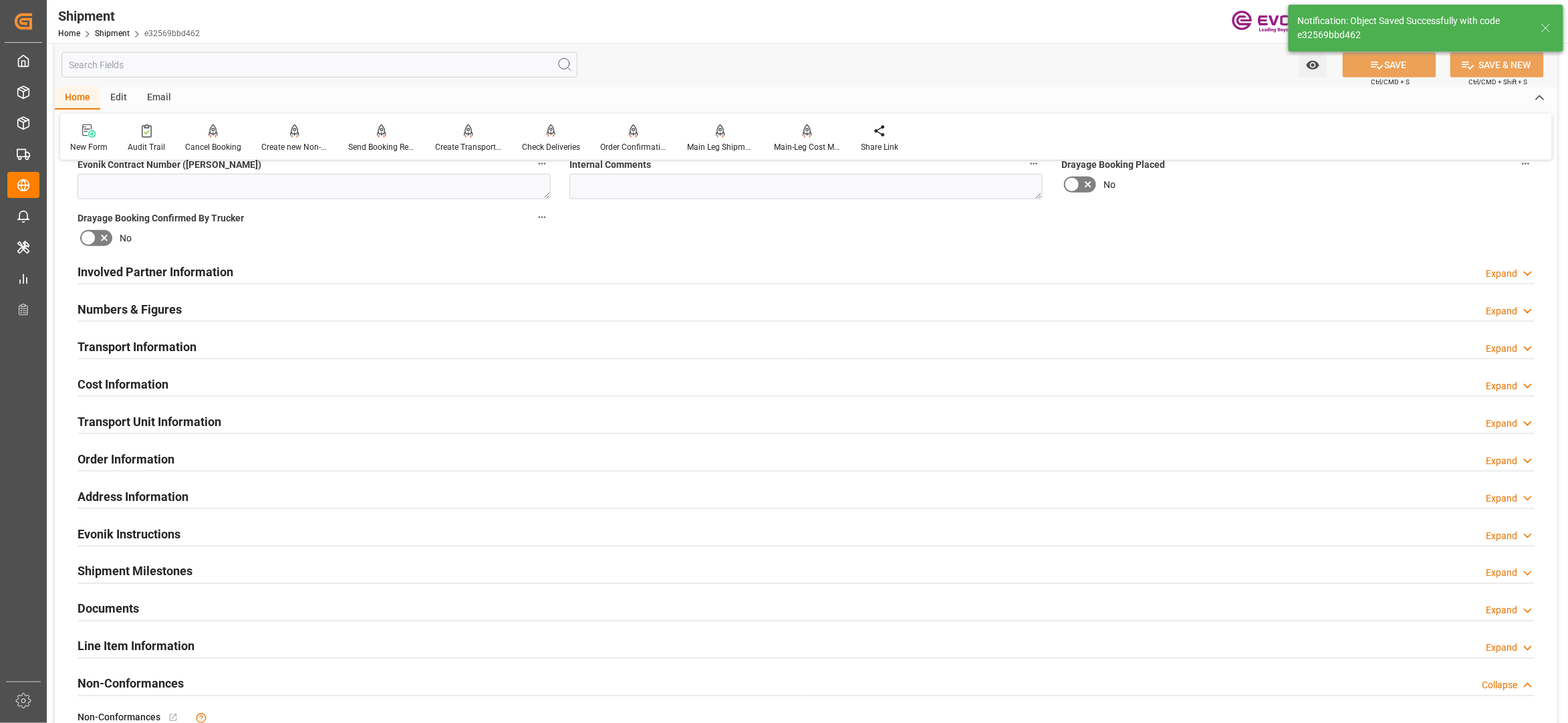
scroll to position [599, 0]
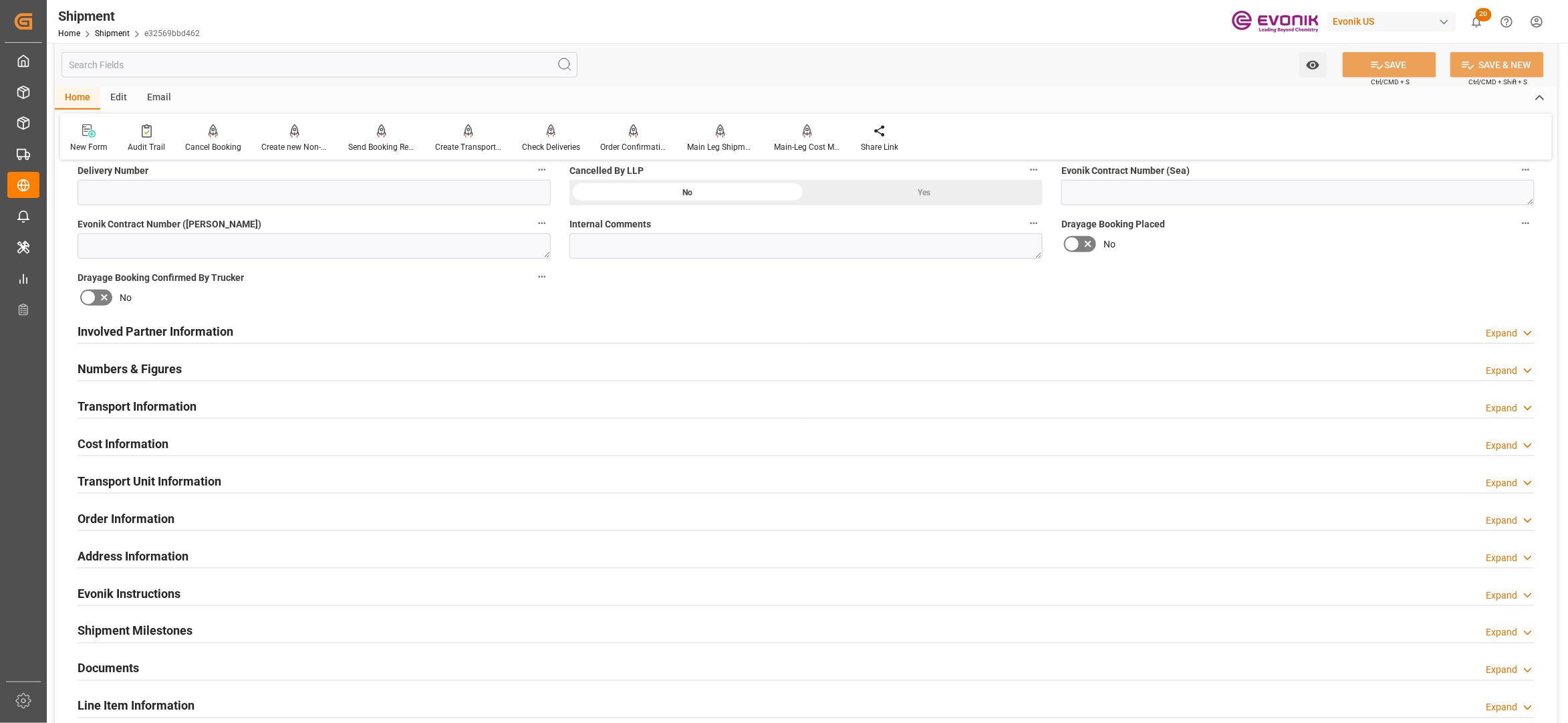
click at [723, 330] on div "Involved Partner Information Expand" at bounding box center [806, 330] width 1458 height 25
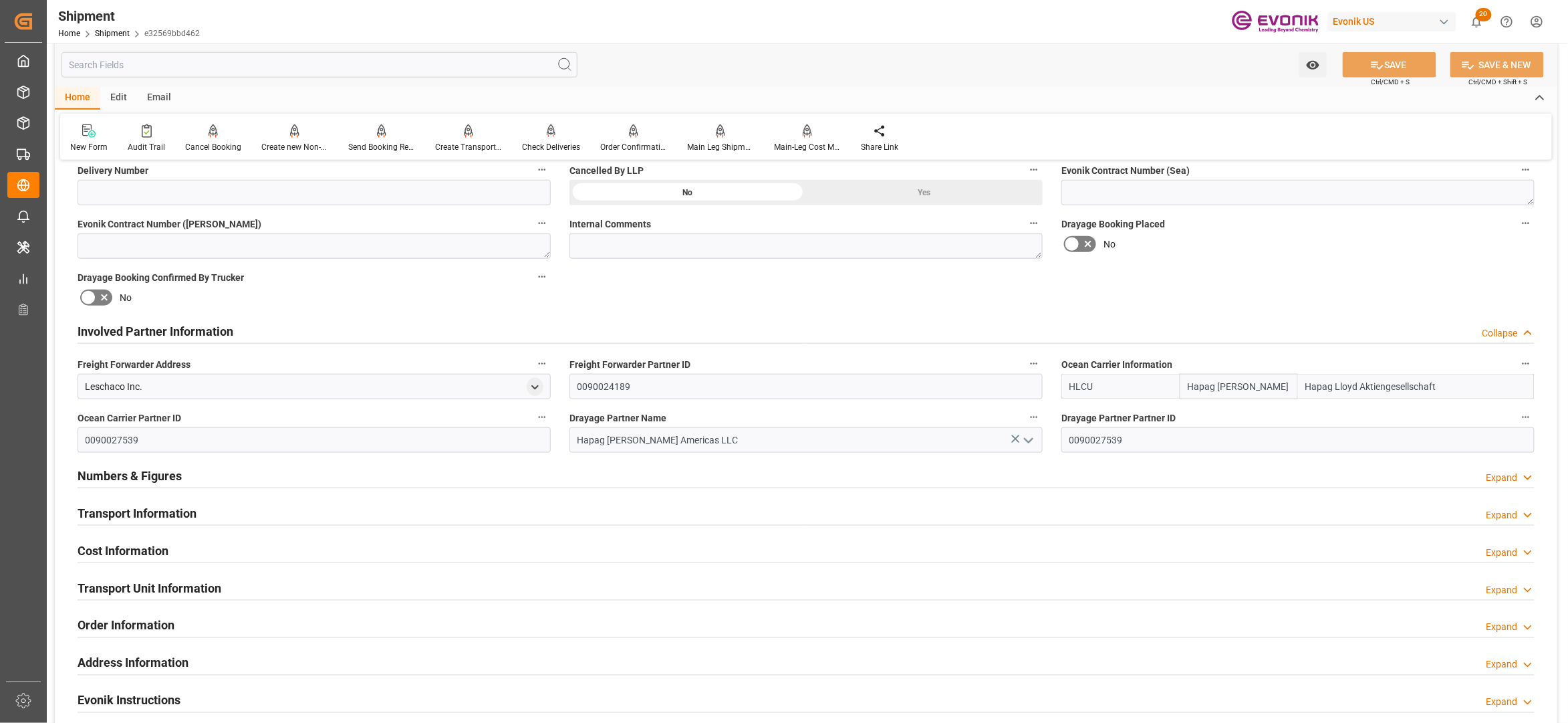
click at [672, 513] on div "Transport Information Expand" at bounding box center [806, 512] width 1458 height 25
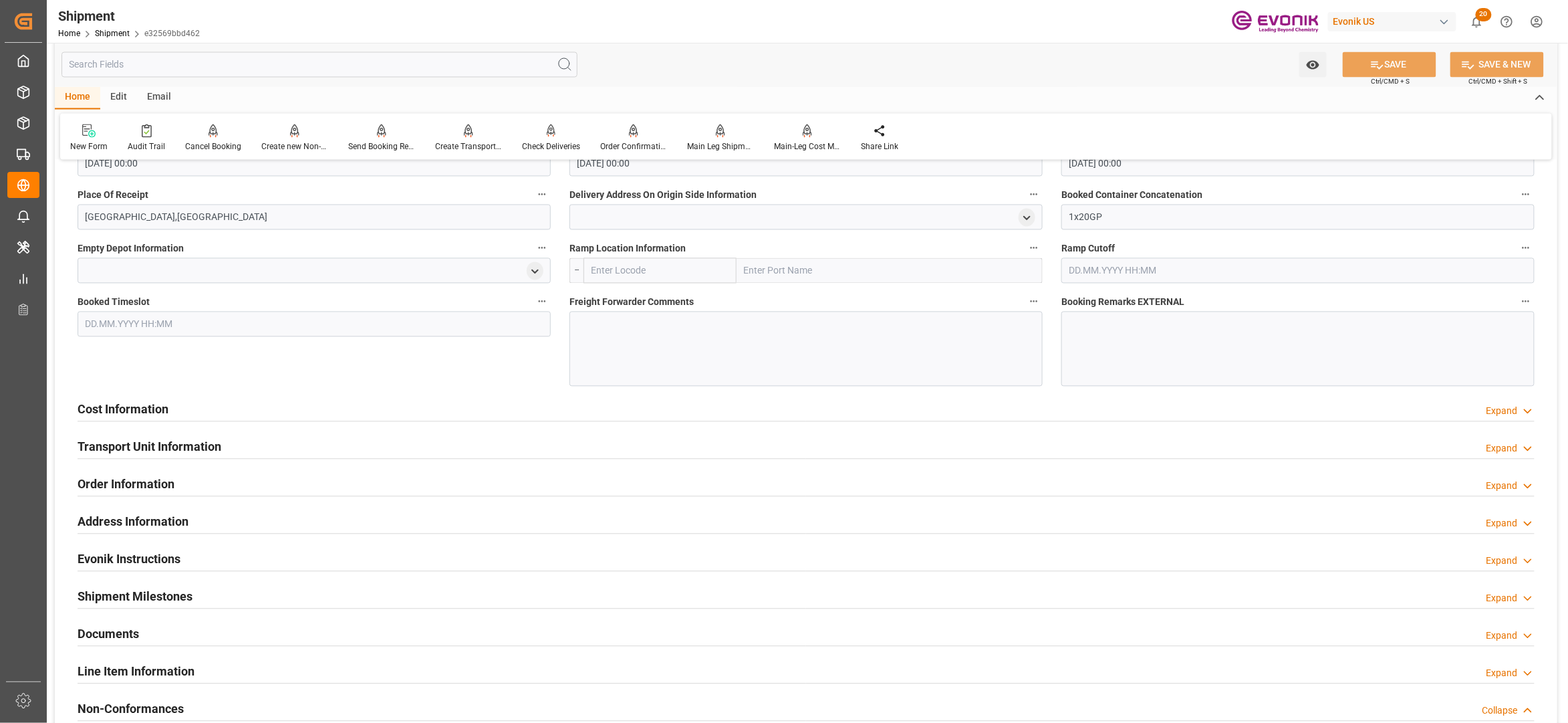
scroll to position [1172, 0]
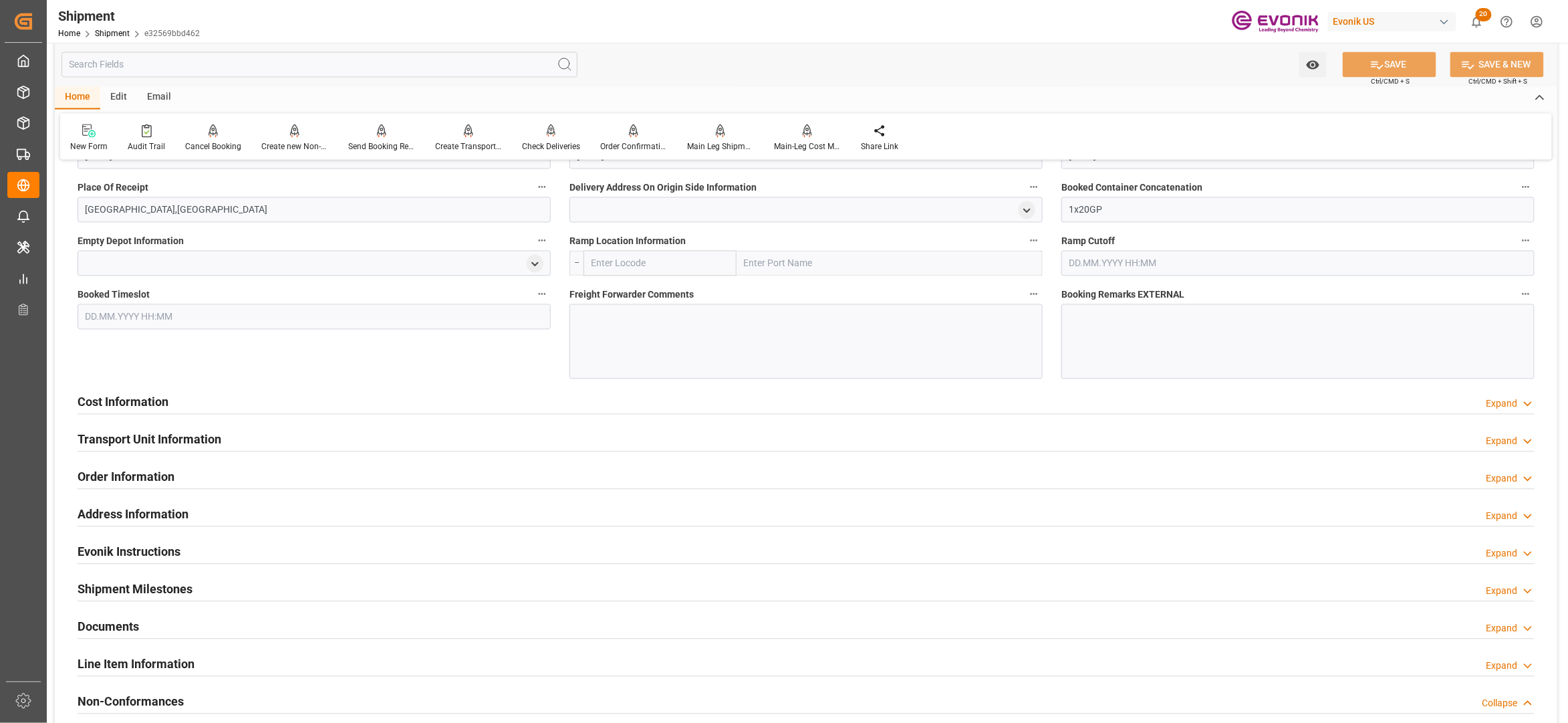
click at [482, 407] on div "Cost Information Expand" at bounding box center [806, 401] width 1458 height 25
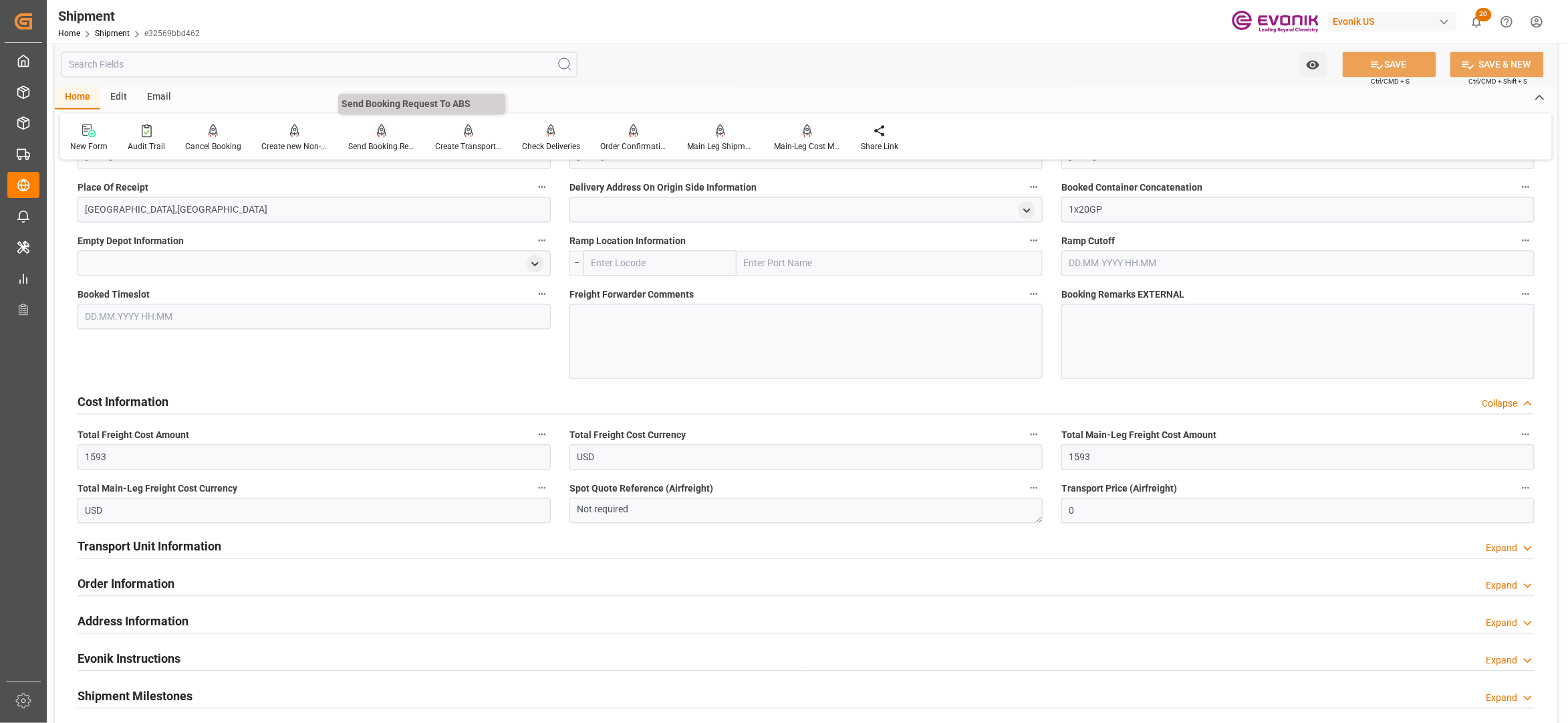
click at [374, 139] on div "Send Booking Request To ABS" at bounding box center [382, 138] width 87 height 29
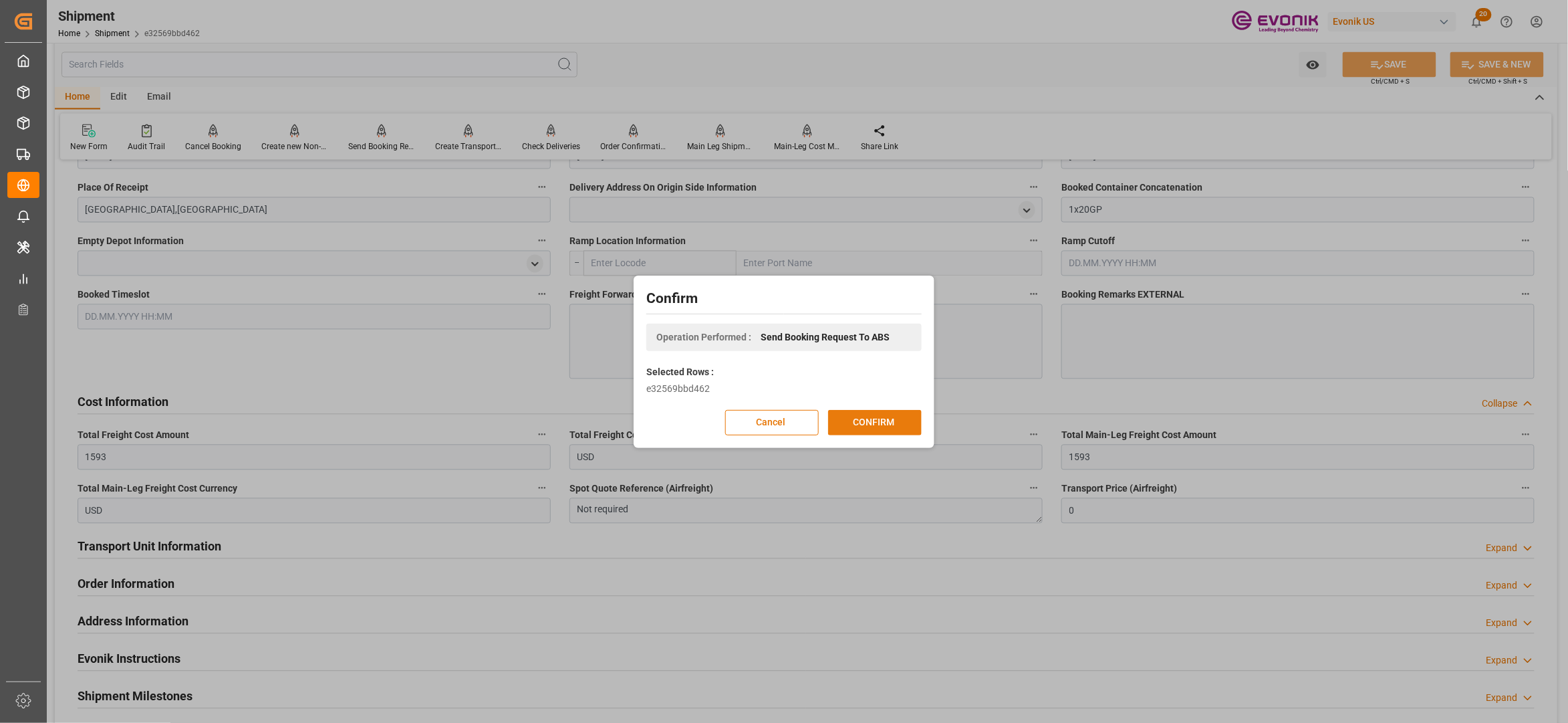
click at [868, 426] on button "CONFIRM" at bounding box center [875, 423] width 94 height 25
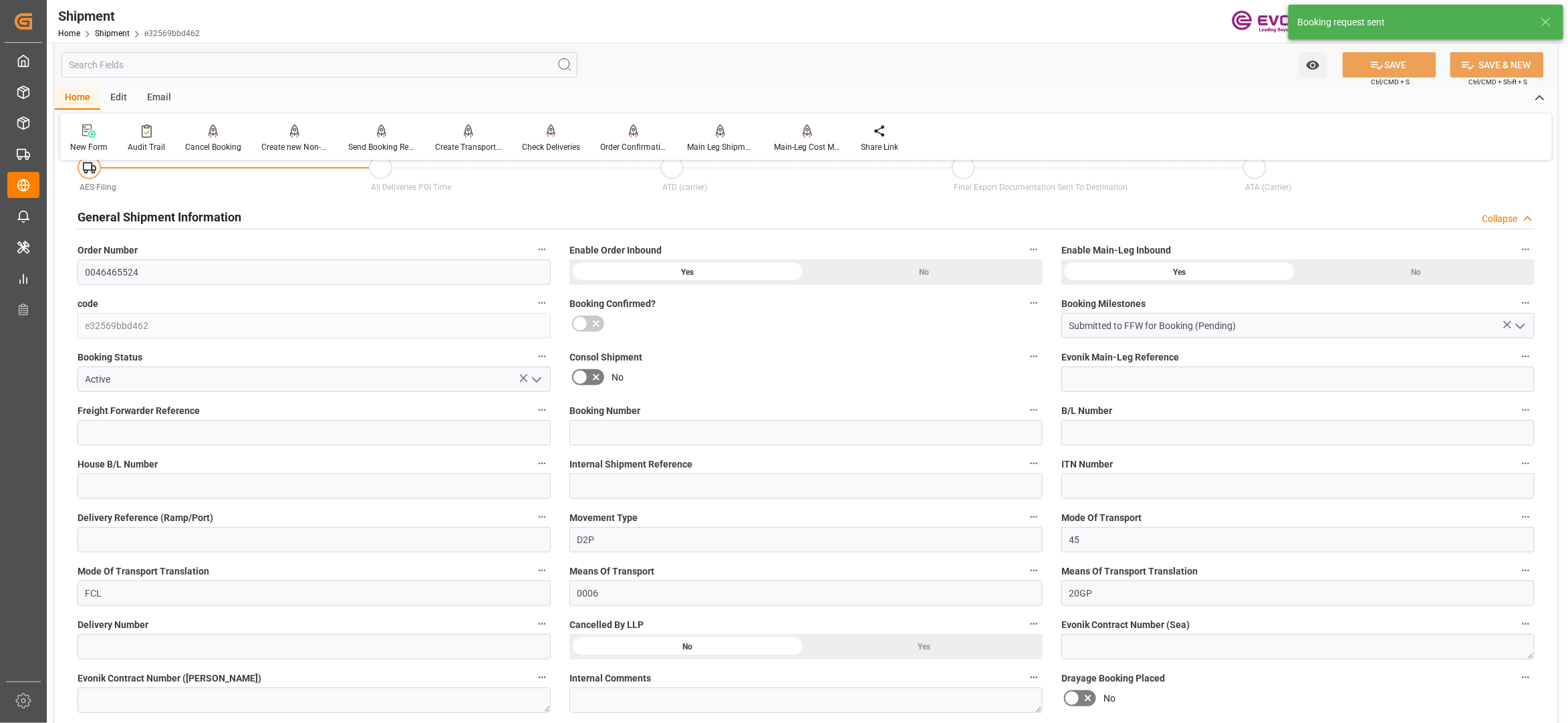
scroll to position [1103, 0]
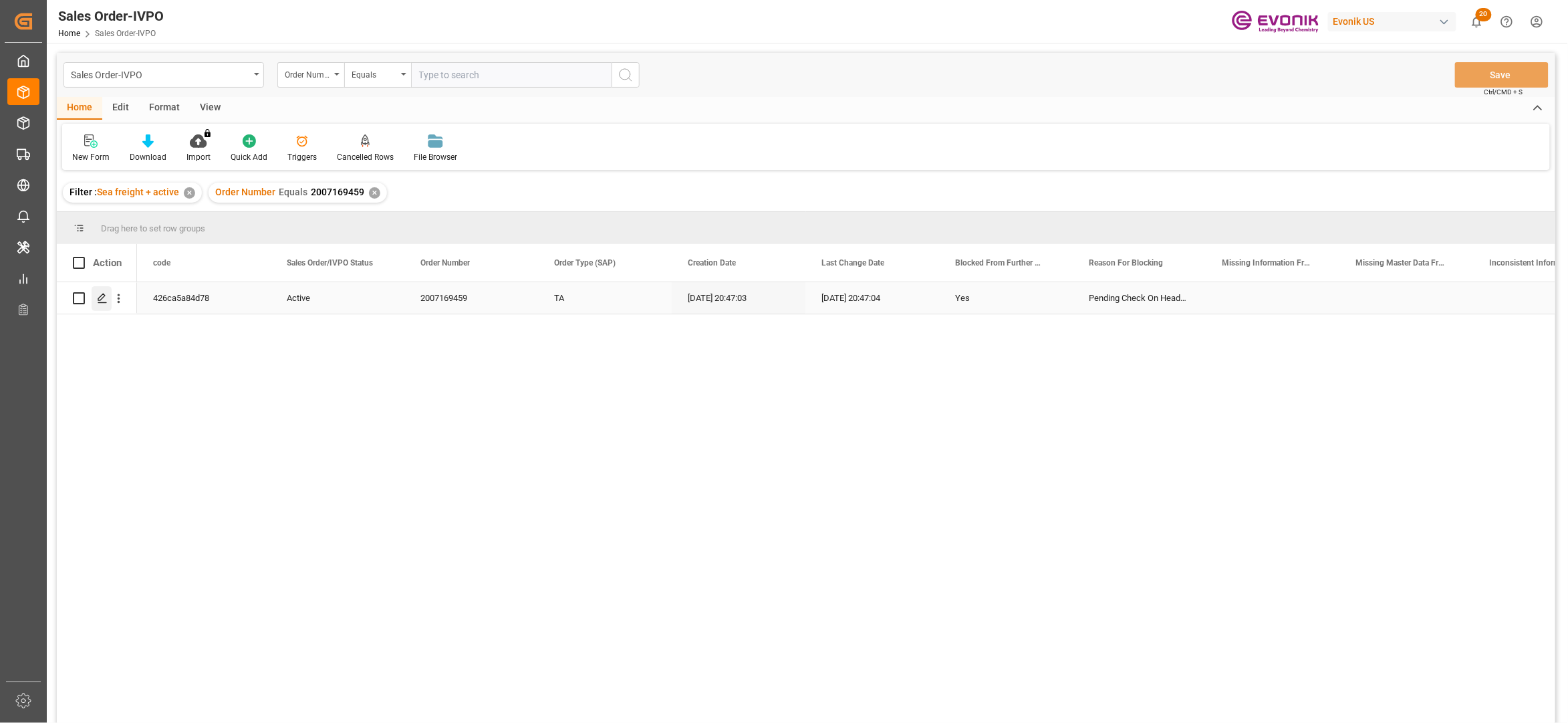
click at [99, 292] on div "Press SPACE to select this row." at bounding box center [101, 298] width 20 height 24
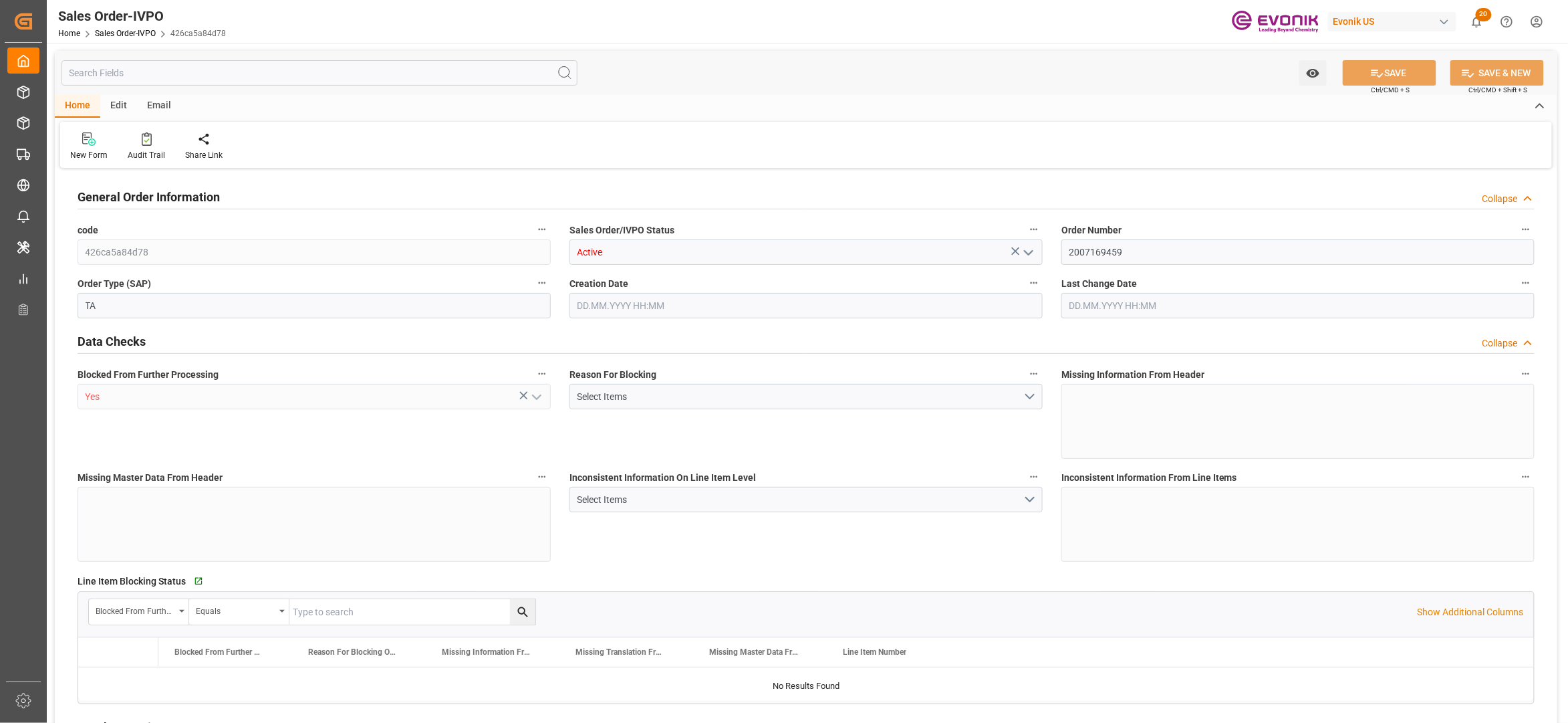
type input "BEANR"
type input "0"
type input "1"
type input "19435.784"
type input "[DATE] 20:47"
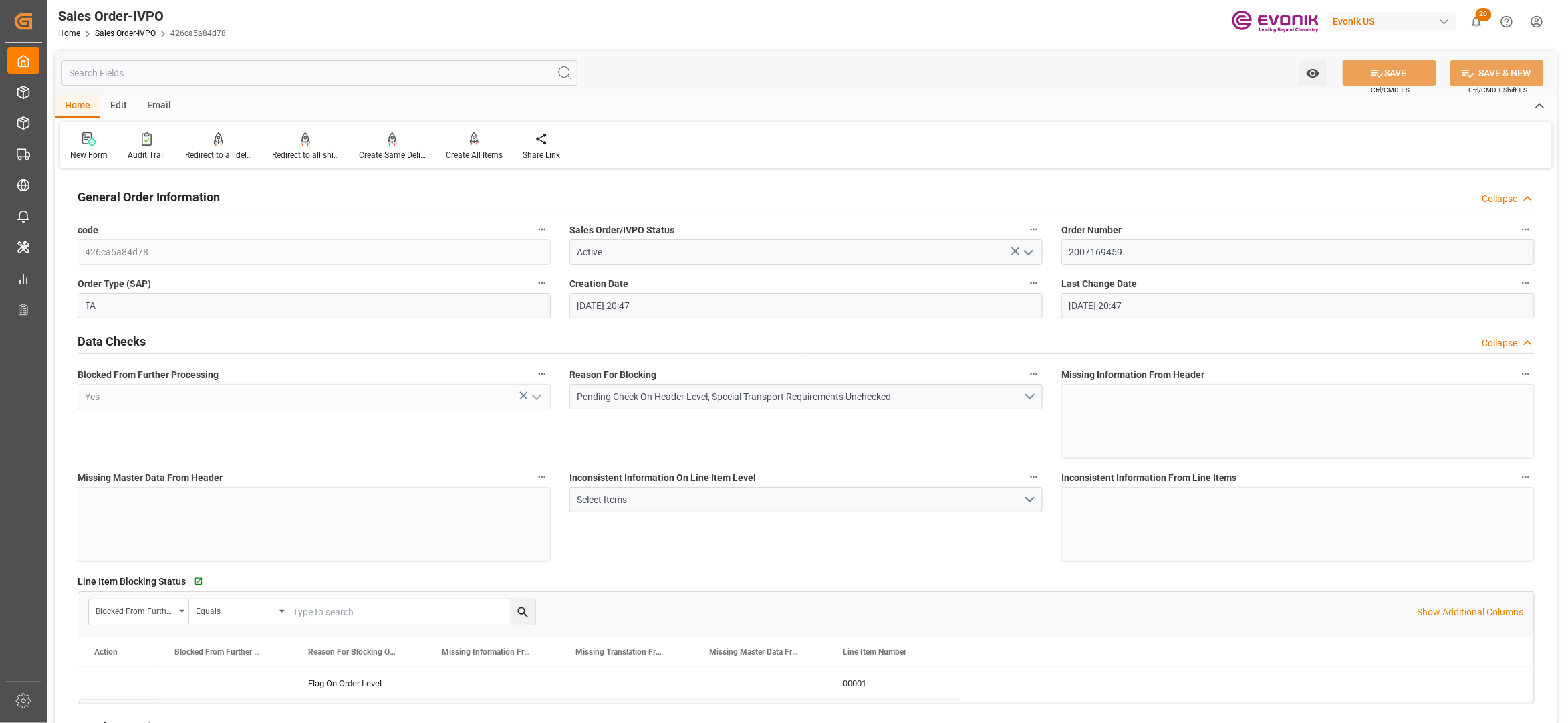
type input "[DATE] 20:47"
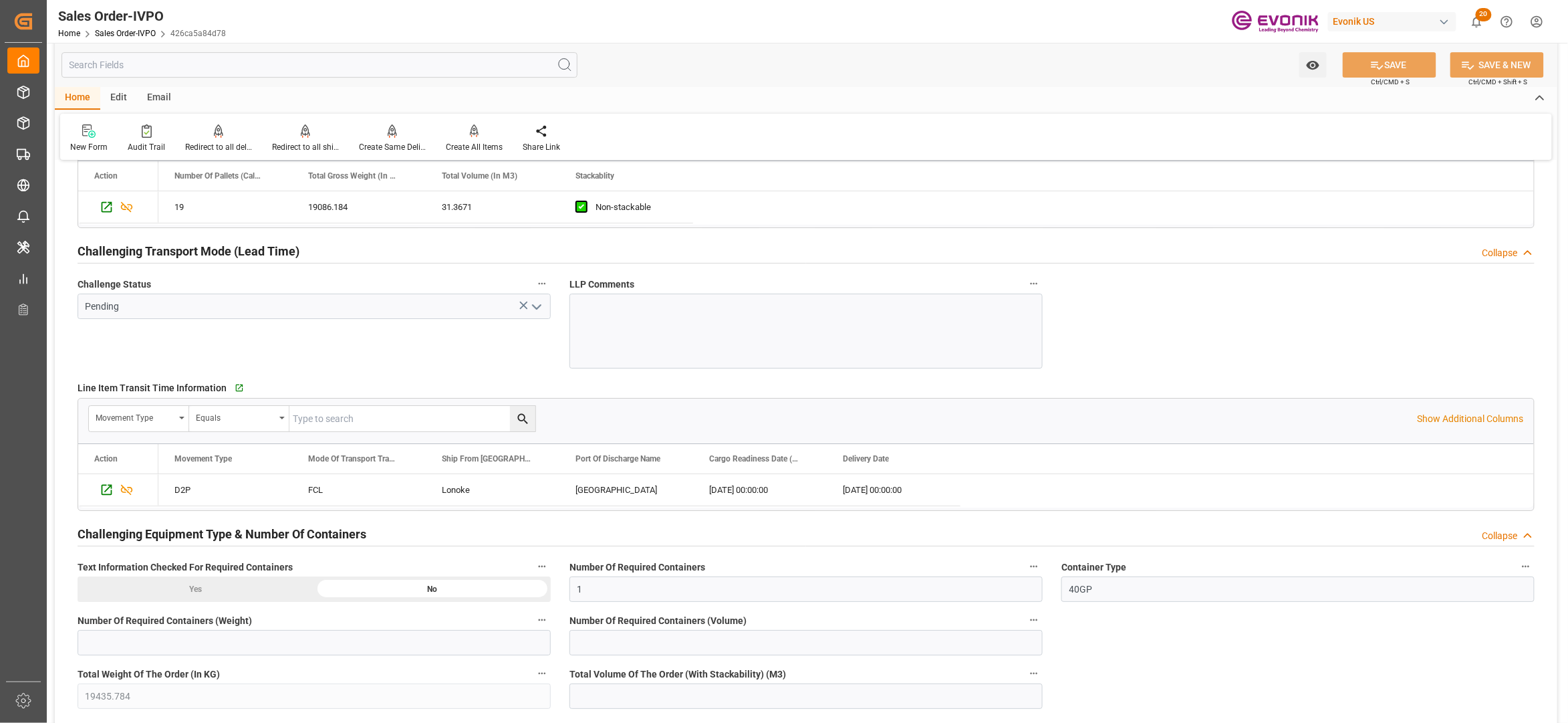
scroll to position [2022, 0]
